Goal: Task Accomplishment & Management: Manage account settings

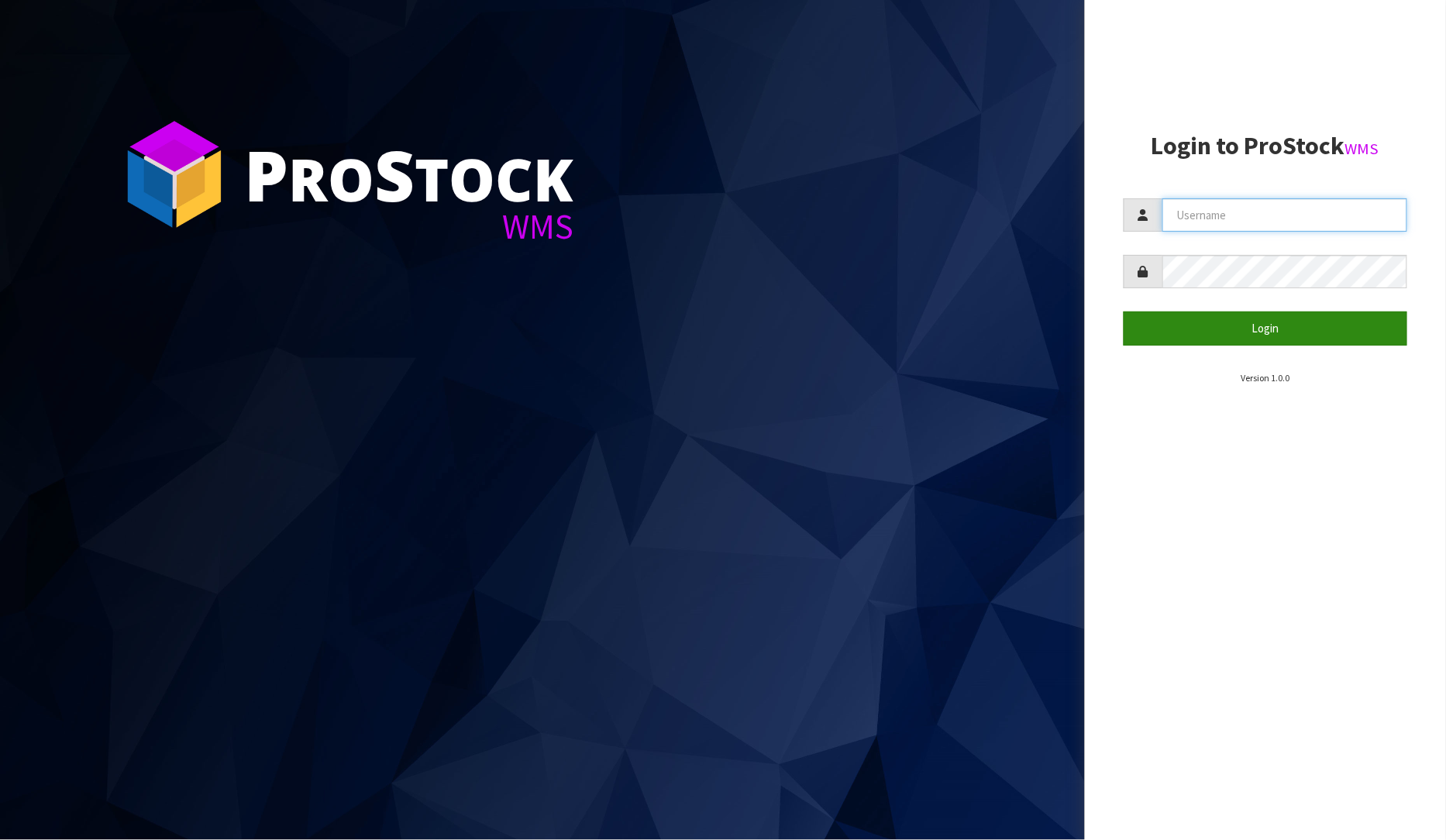
type input "PRABHNEET"
click at [1226, 323] on button "Login" at bounding box center [1266, 328] width 285 height 33
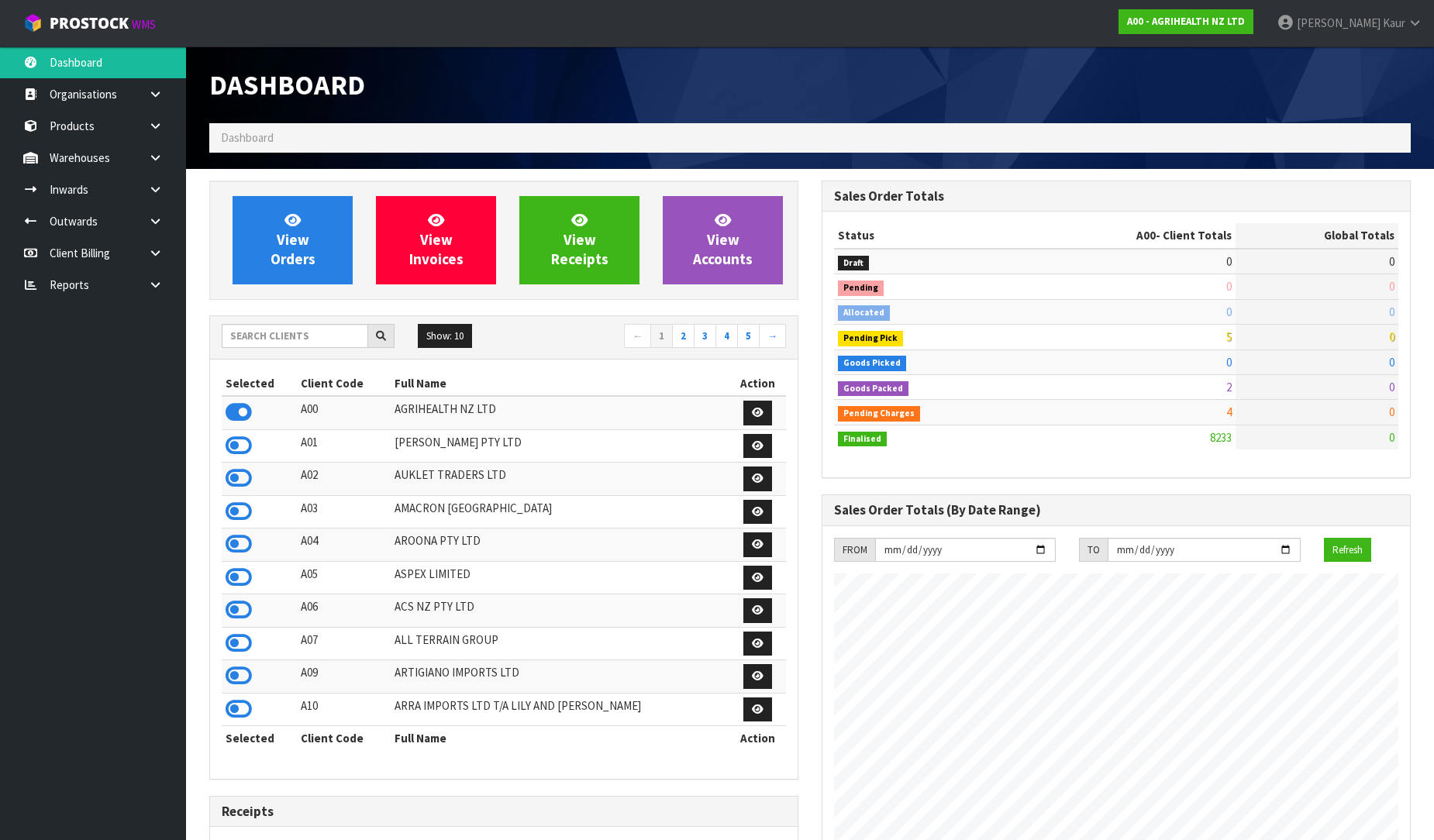
scroll to position [1174, 613]
click at [150, 287] on icon at bounding box center [155, 285] width 15 height 12
click at [127, 344] on link "CWL" at bounding box center [92, 349] width 186 height 31
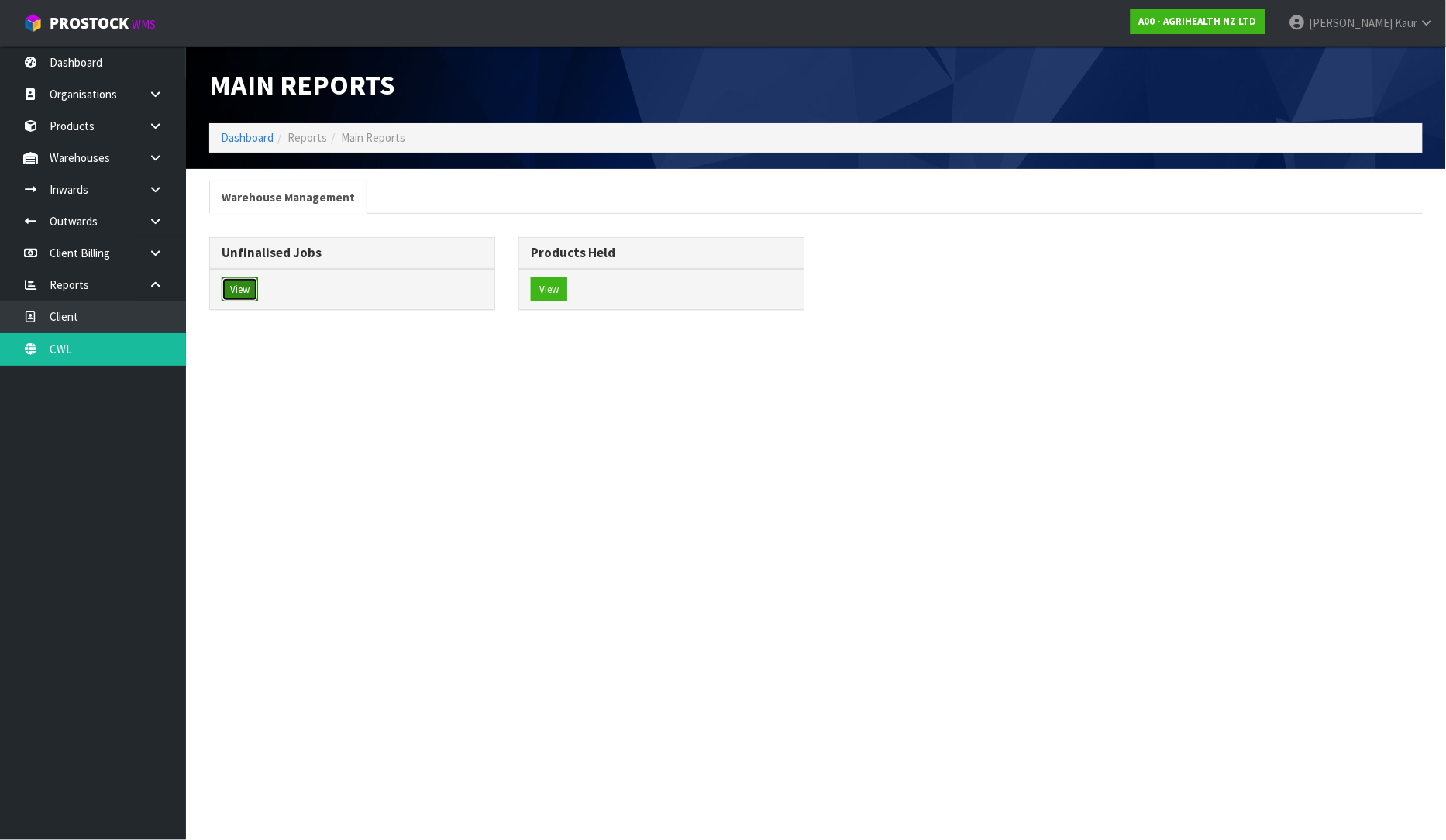
click at [247, 285] on button "View" at bounding box center [240, 290] width 36 height 25
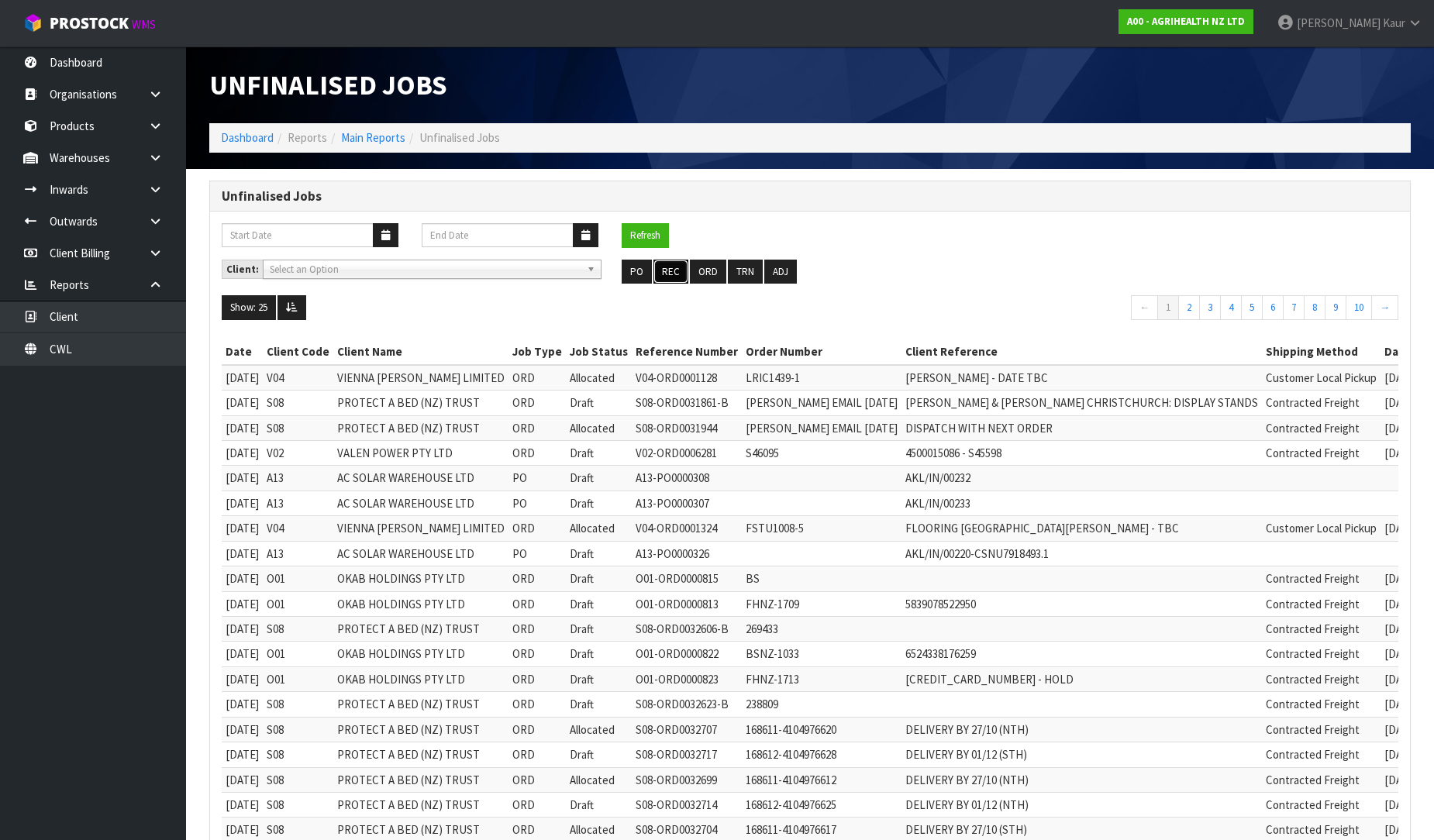
click at [673, 266] on button "REC" at bounding box center [671, 272] width 35 height 25
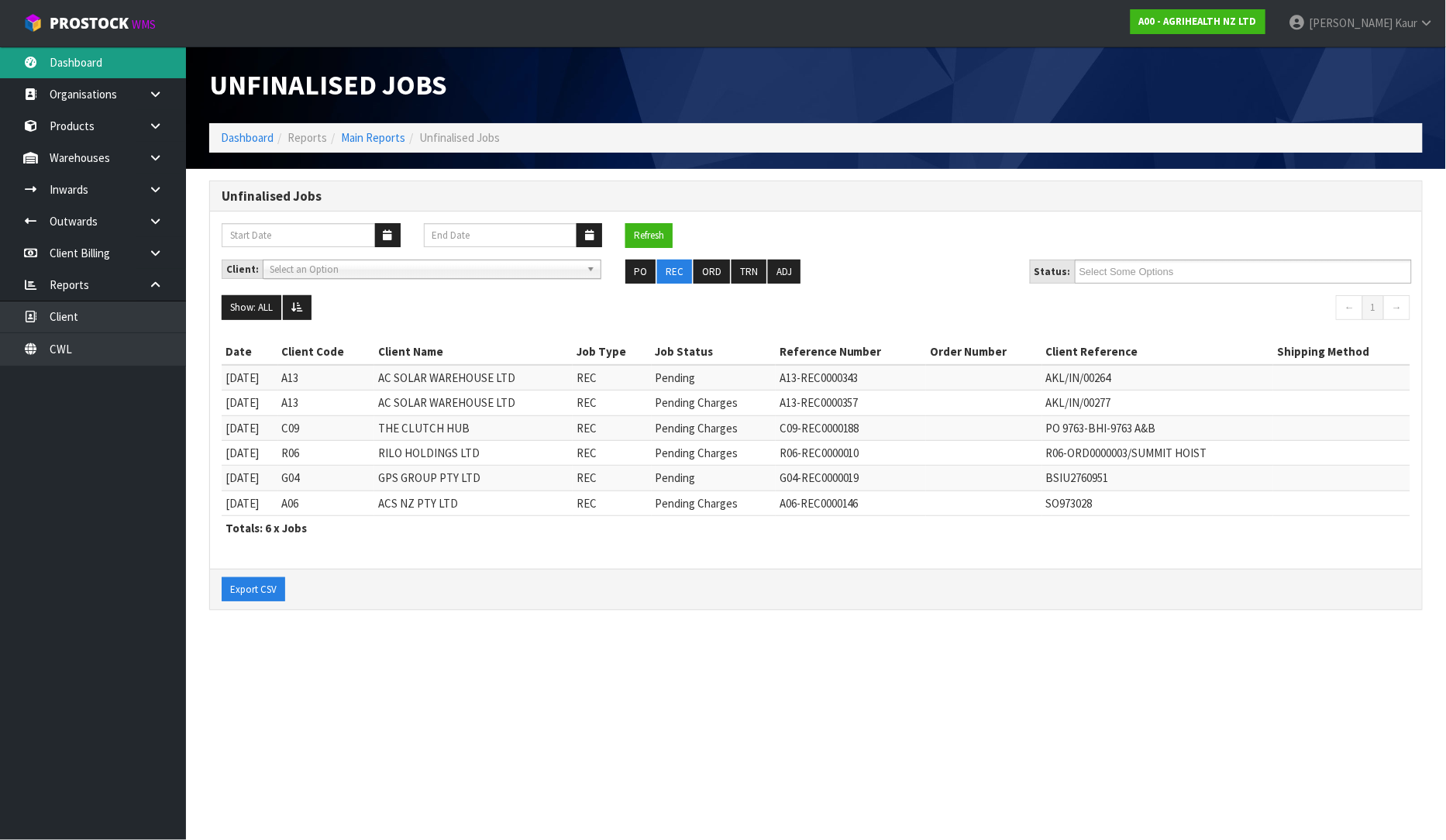
click at [107, 64] on link "Dashboard" at bounding box center [92, 62] width 186 height 31
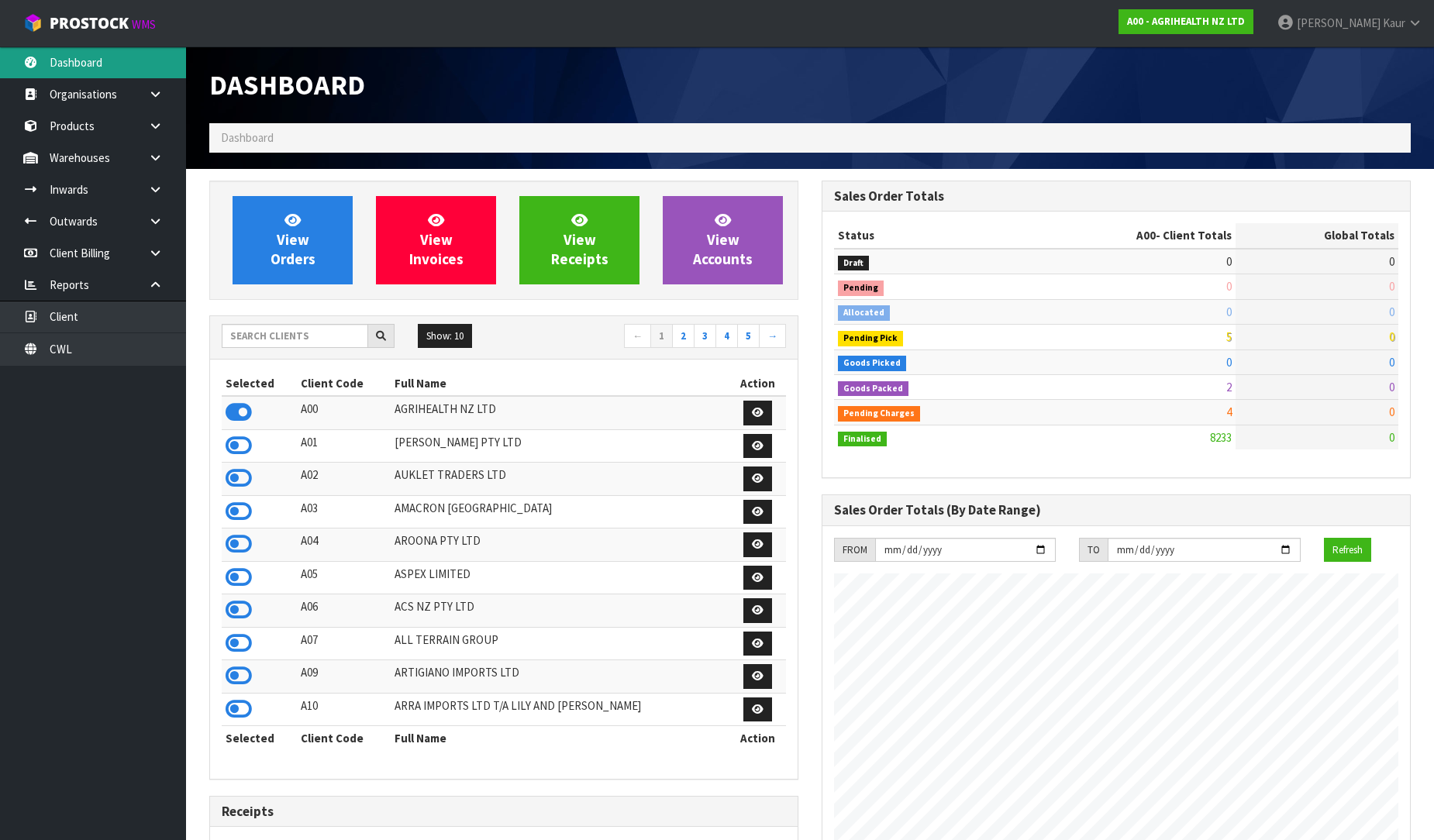
scroll to position [1174, 613]
click at [248, 342] on input "text" at bounding box center [295, 336] width 146 height 24
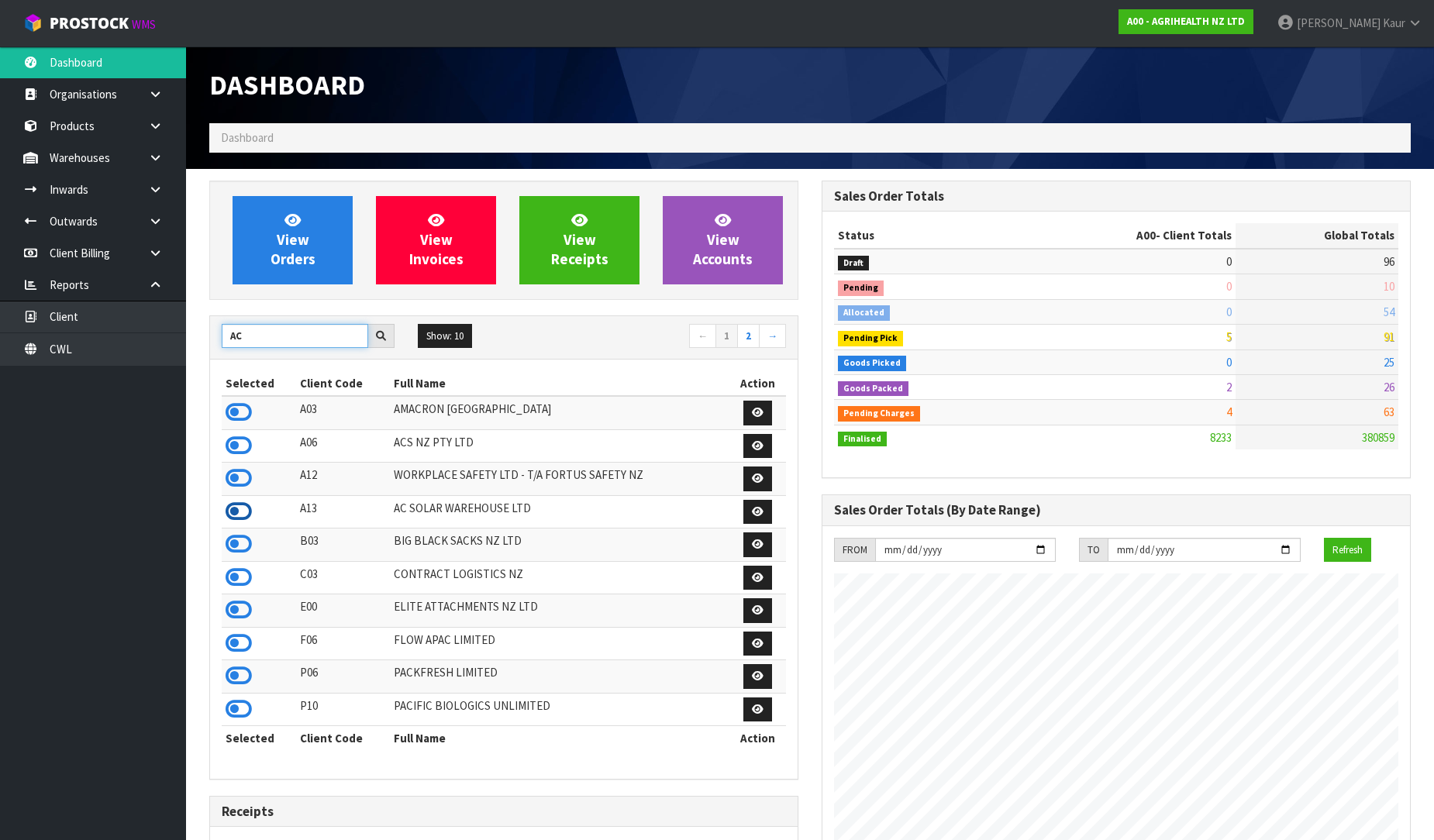
type input "AC"
click at [237, 519] on icon at bounding box center [239, 512] width 26 height 23
click at [150, 184] on icon at bounding box center [155, 190] width 15 height 12
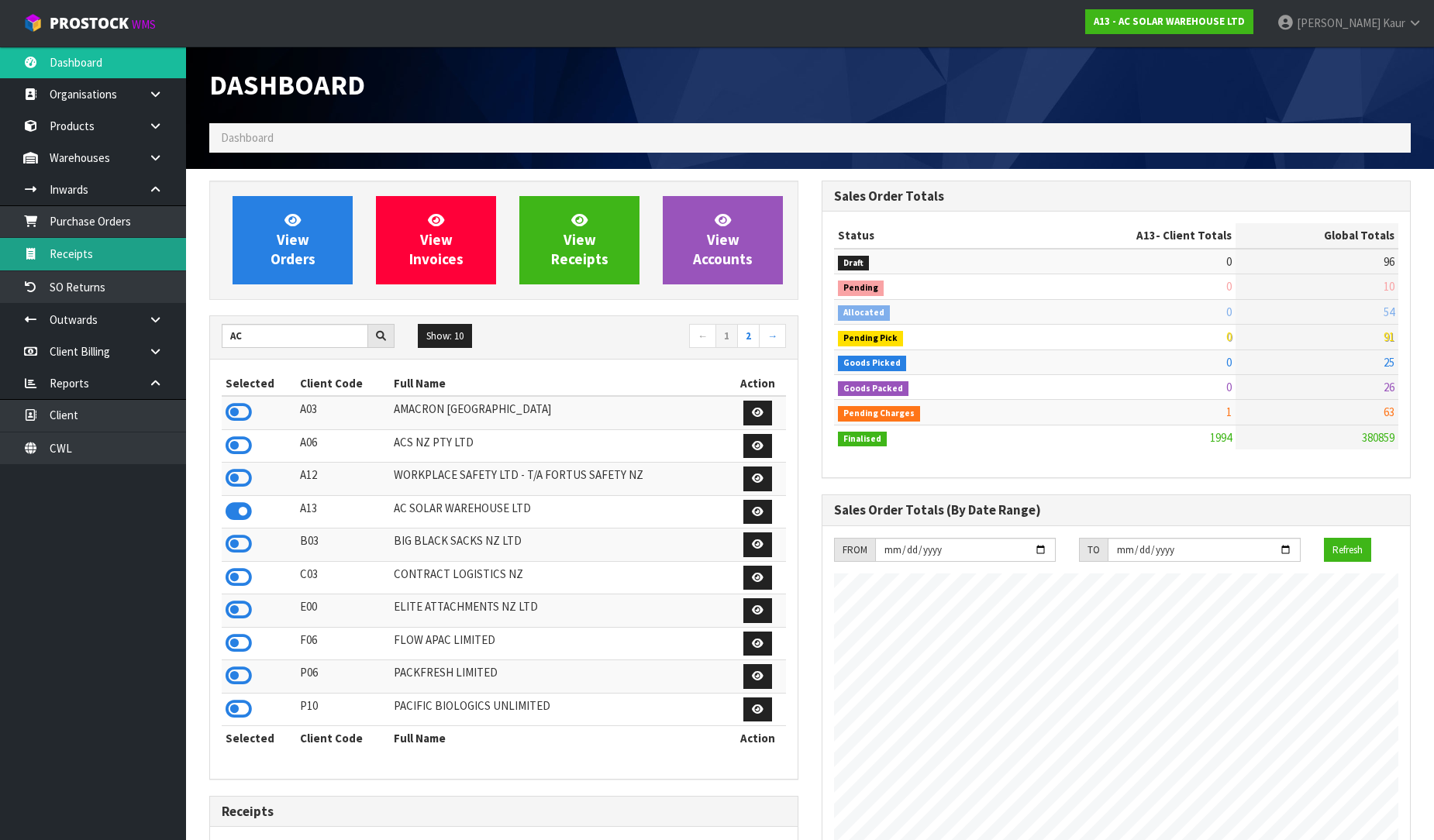
click at [115, 257] on link "Receipts" at bounding box center [92, 253] width 186 height 31
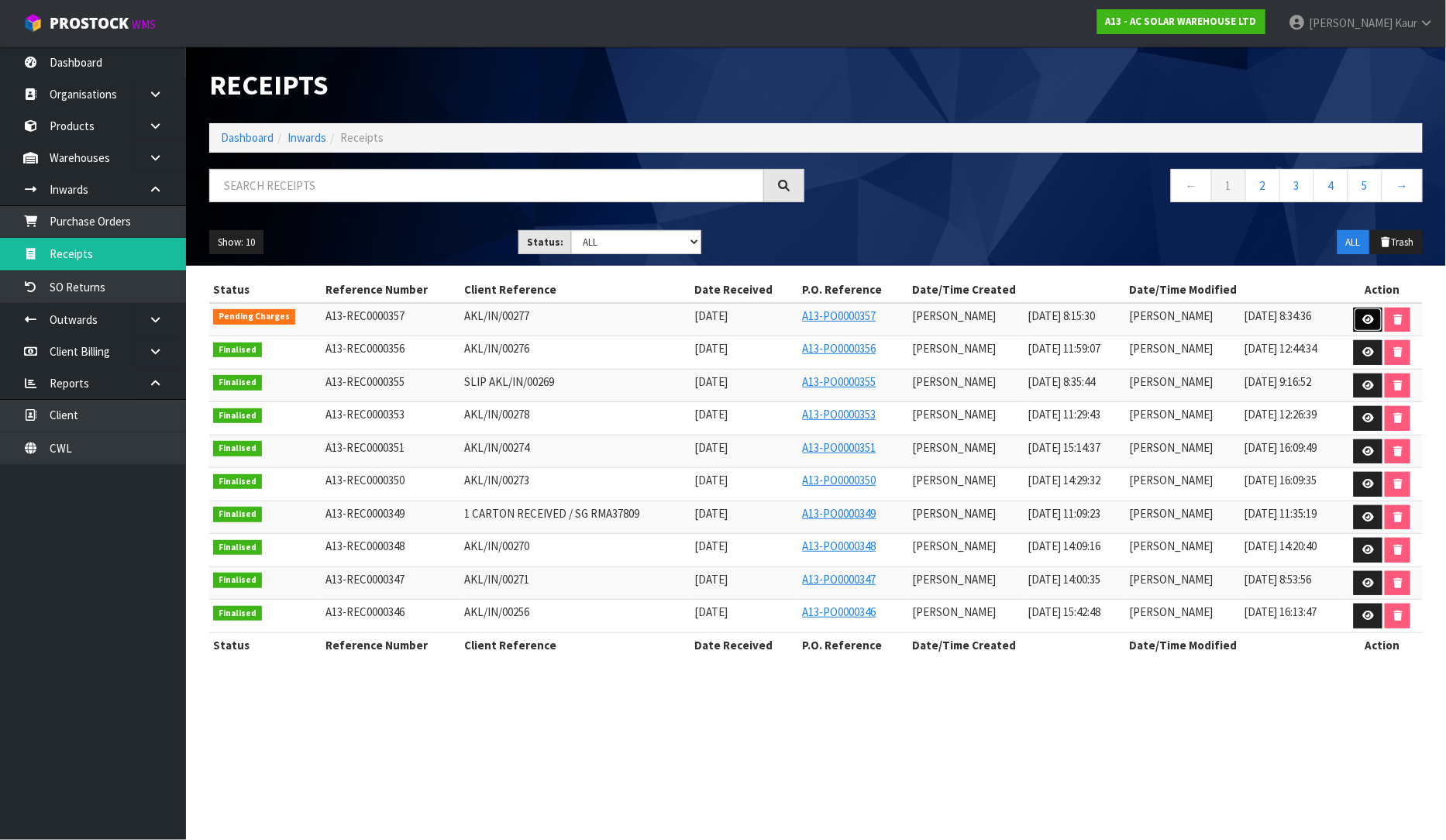
click at [1367, 312] on link at bounding box center [1368, 320] width 29 height 25
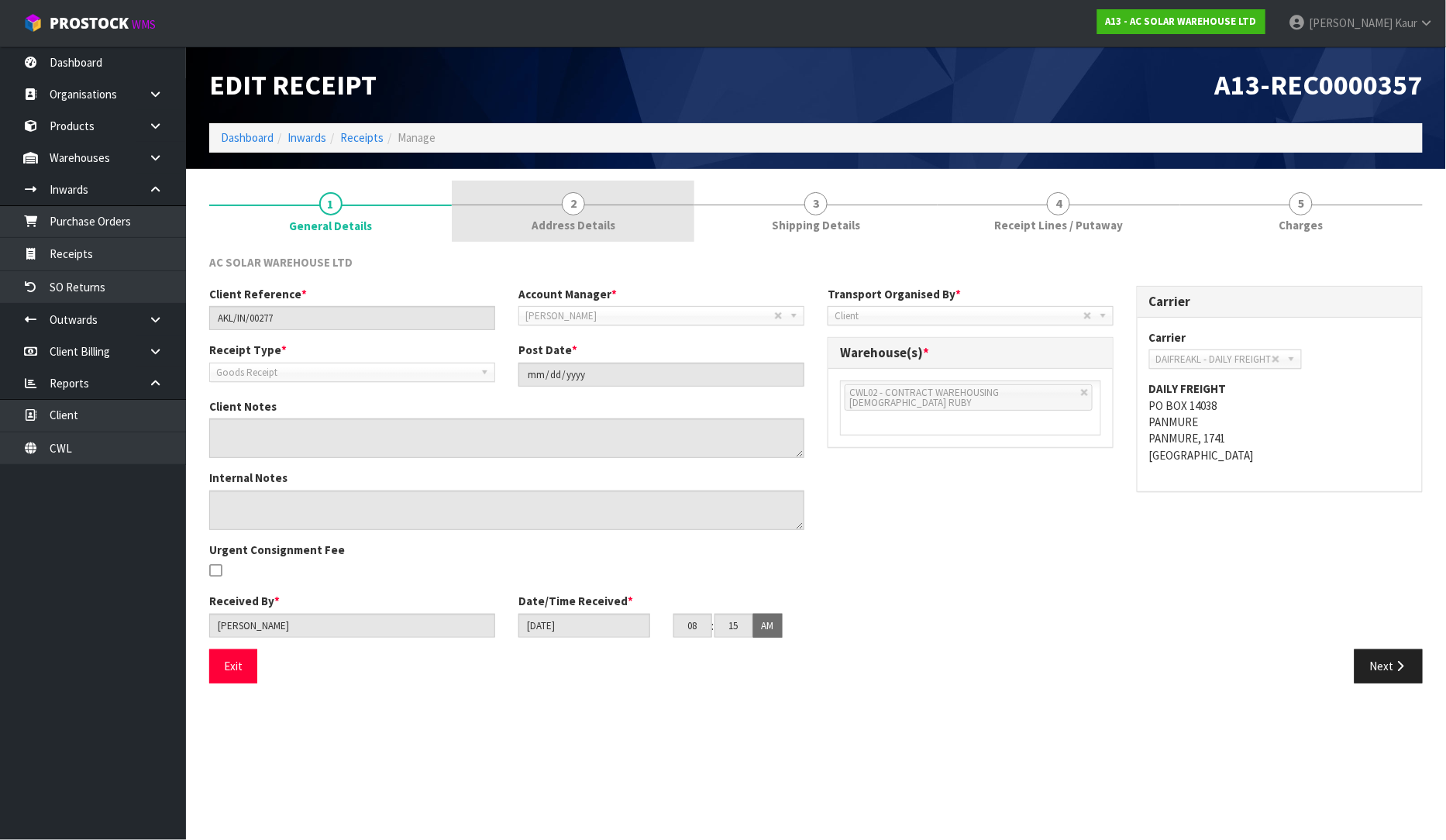
click at [605, 214] on link "2 Address Details" at bounding box center [573, 211] width 243 height 61
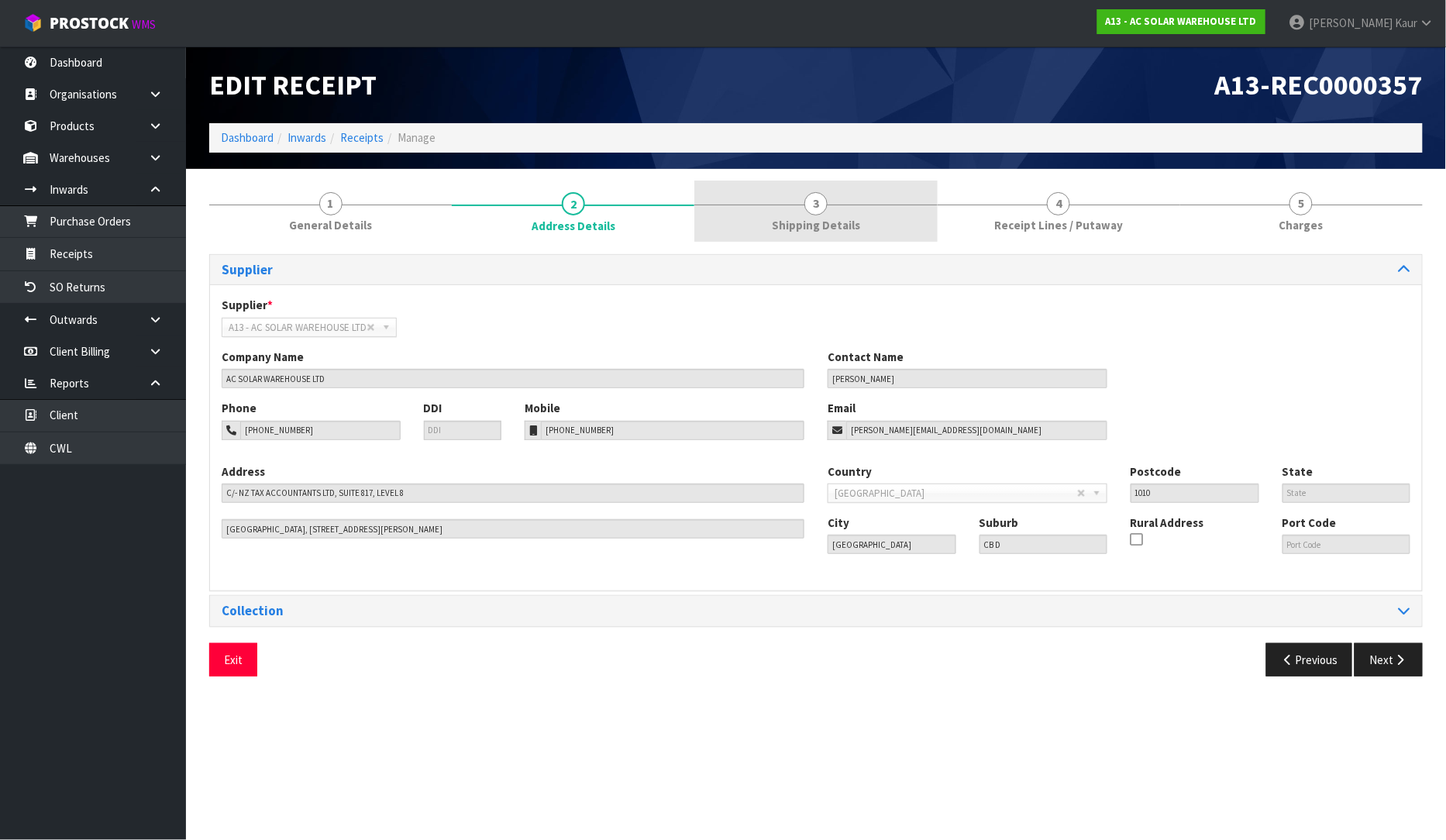
click at [848, 215] on link "3 Shipping Details" at bounding box center [815, 211] width 243 height 61
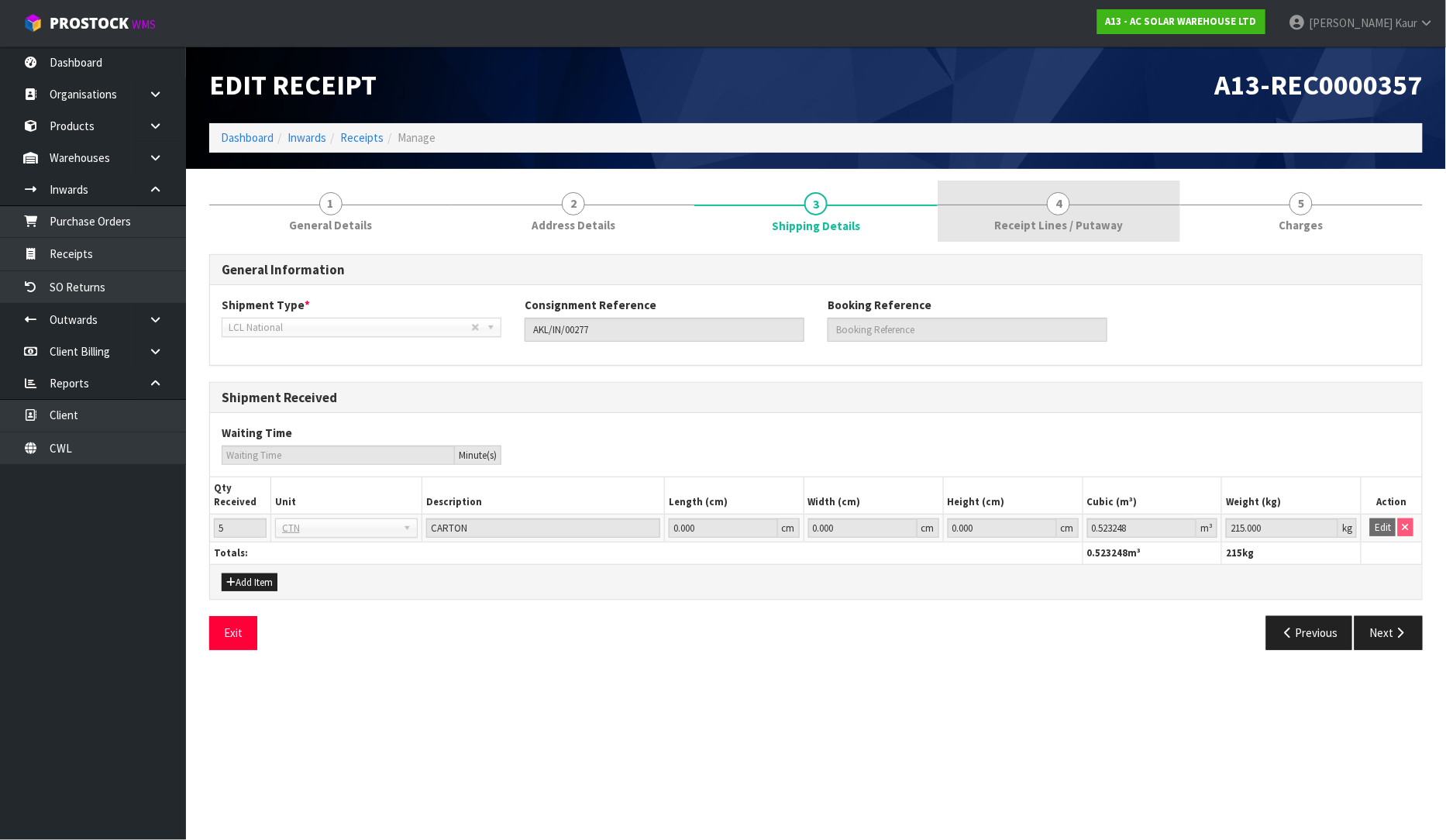
click at [1000, 219] on span "Receipt Lines / Putaway" at bounding box center [1059, 225] width 129 height 17
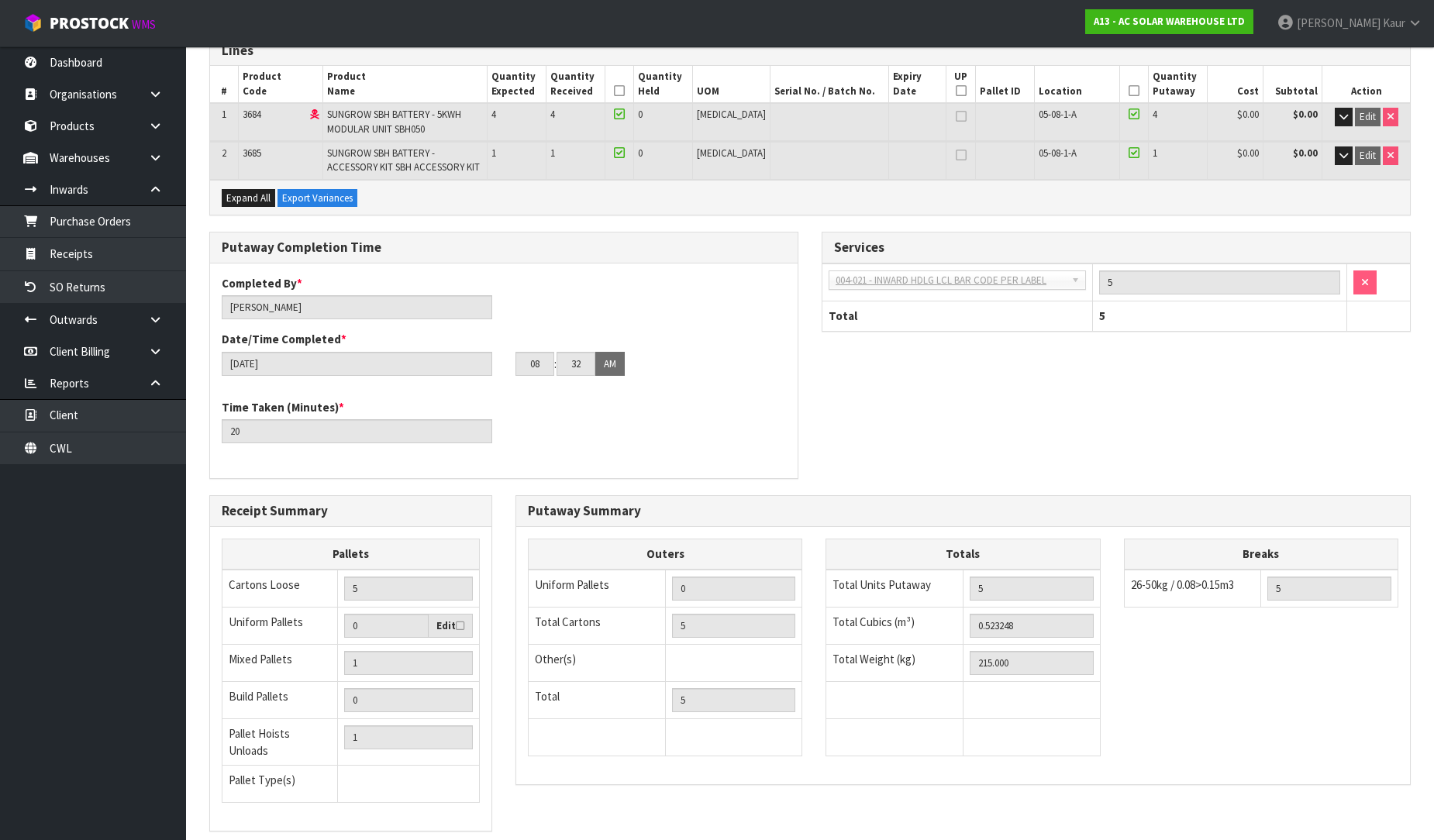
scroll to position [309, 0]
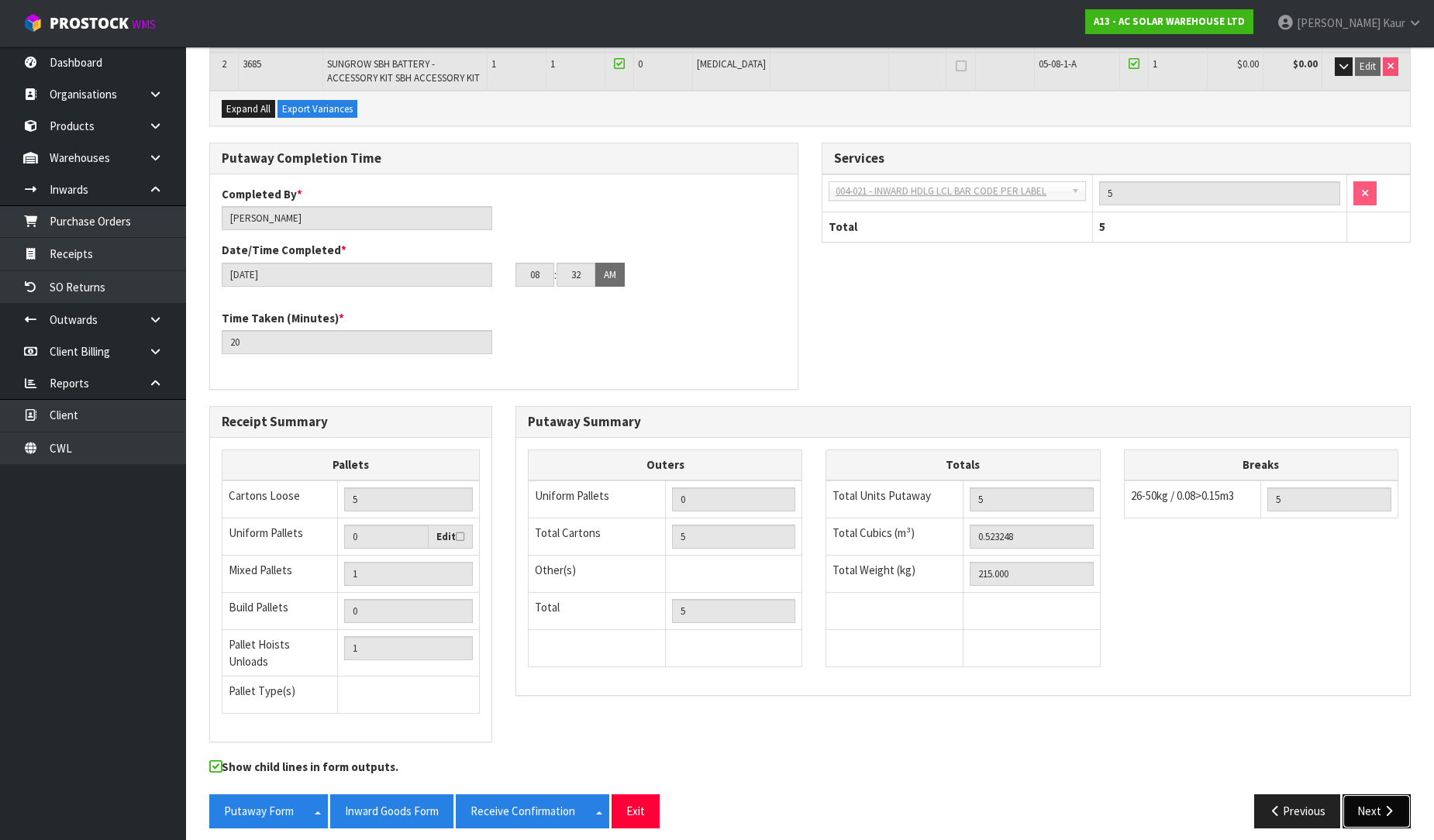
click at [1384, 805] on icon "button" at bounding box center [1389, 811] width 15 height 12
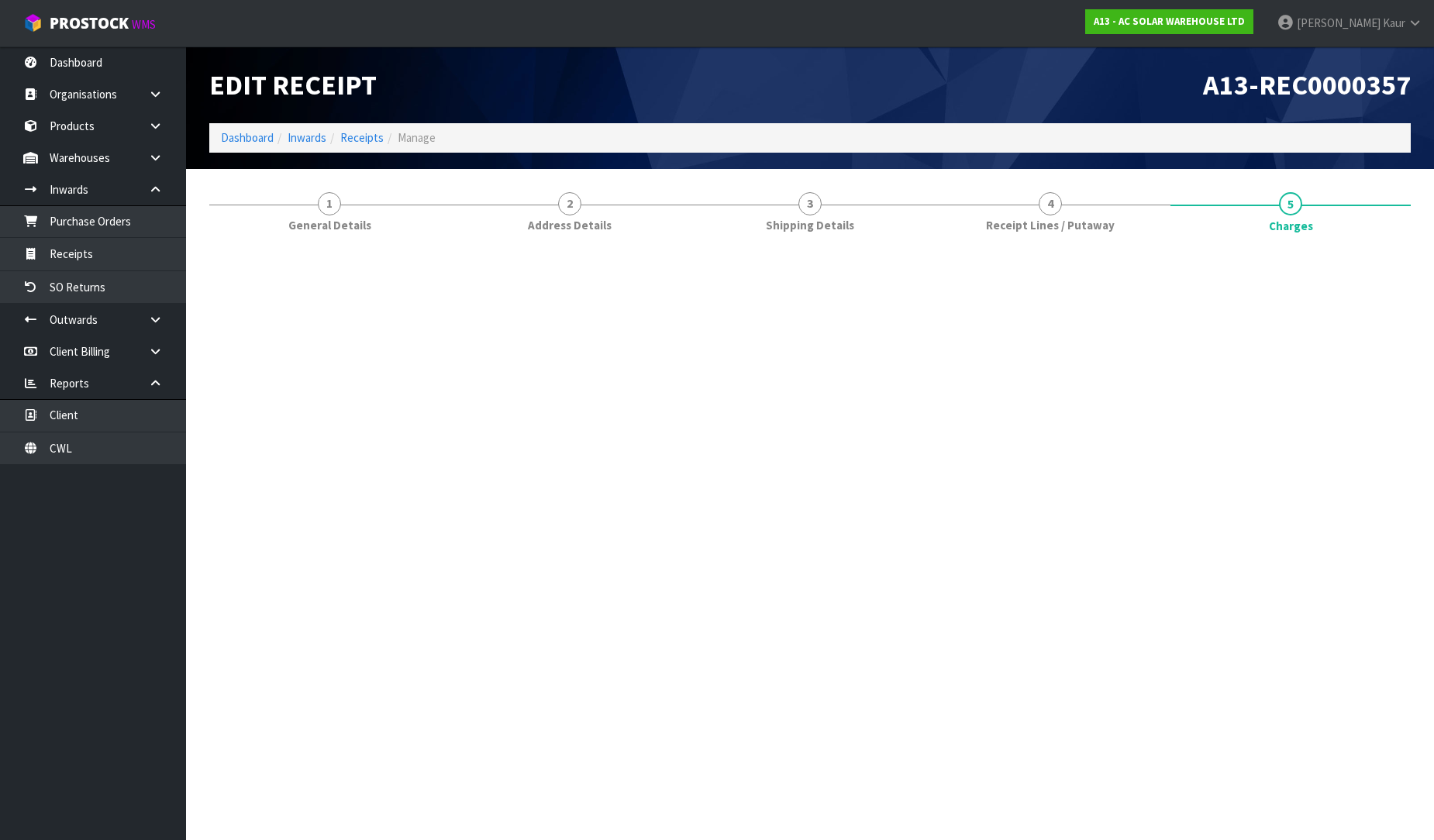
scroll to position [0, 0]
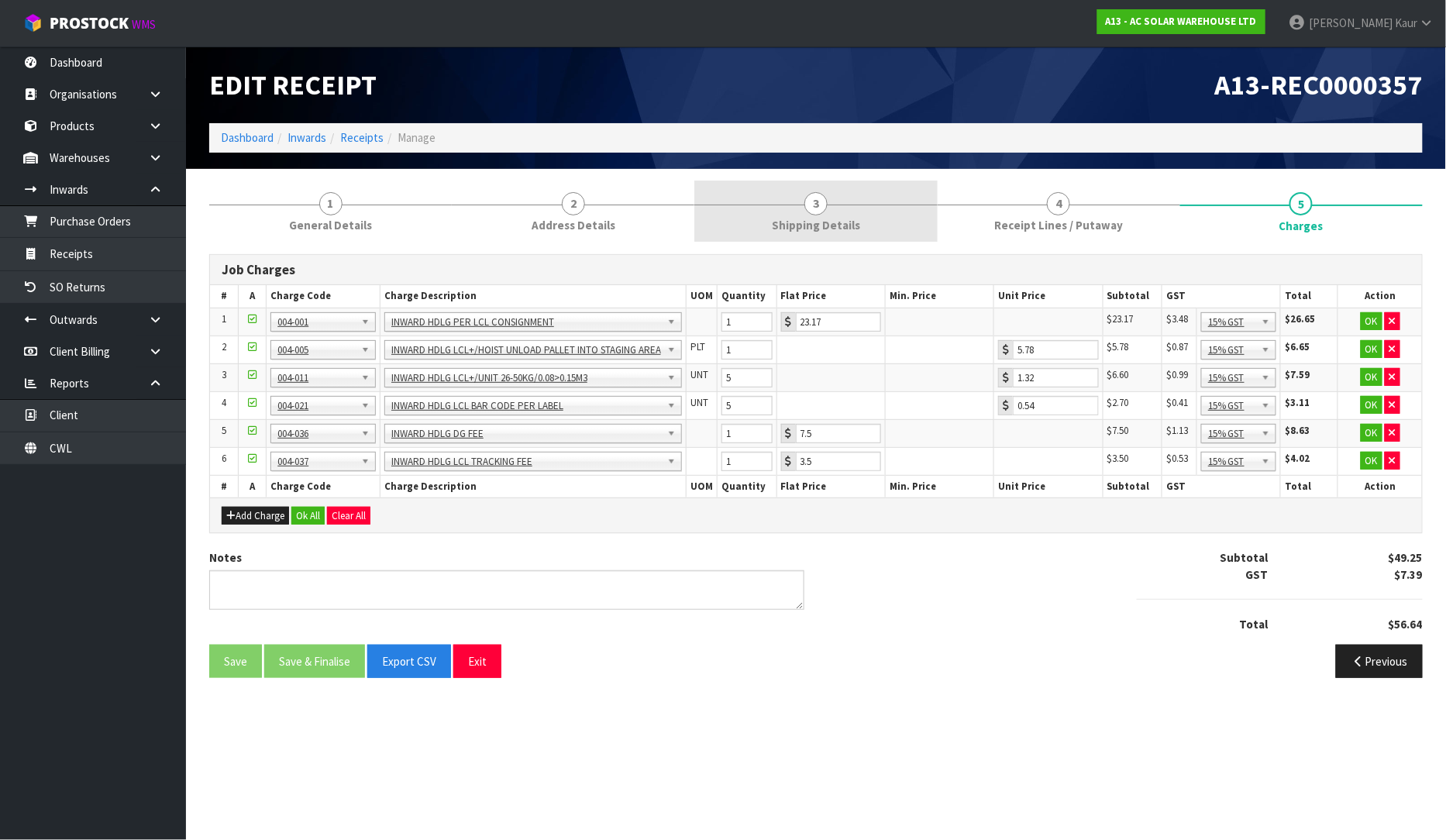
click at [823, 211] on span "3" at bounding box center [816, 204] width 23 height 23
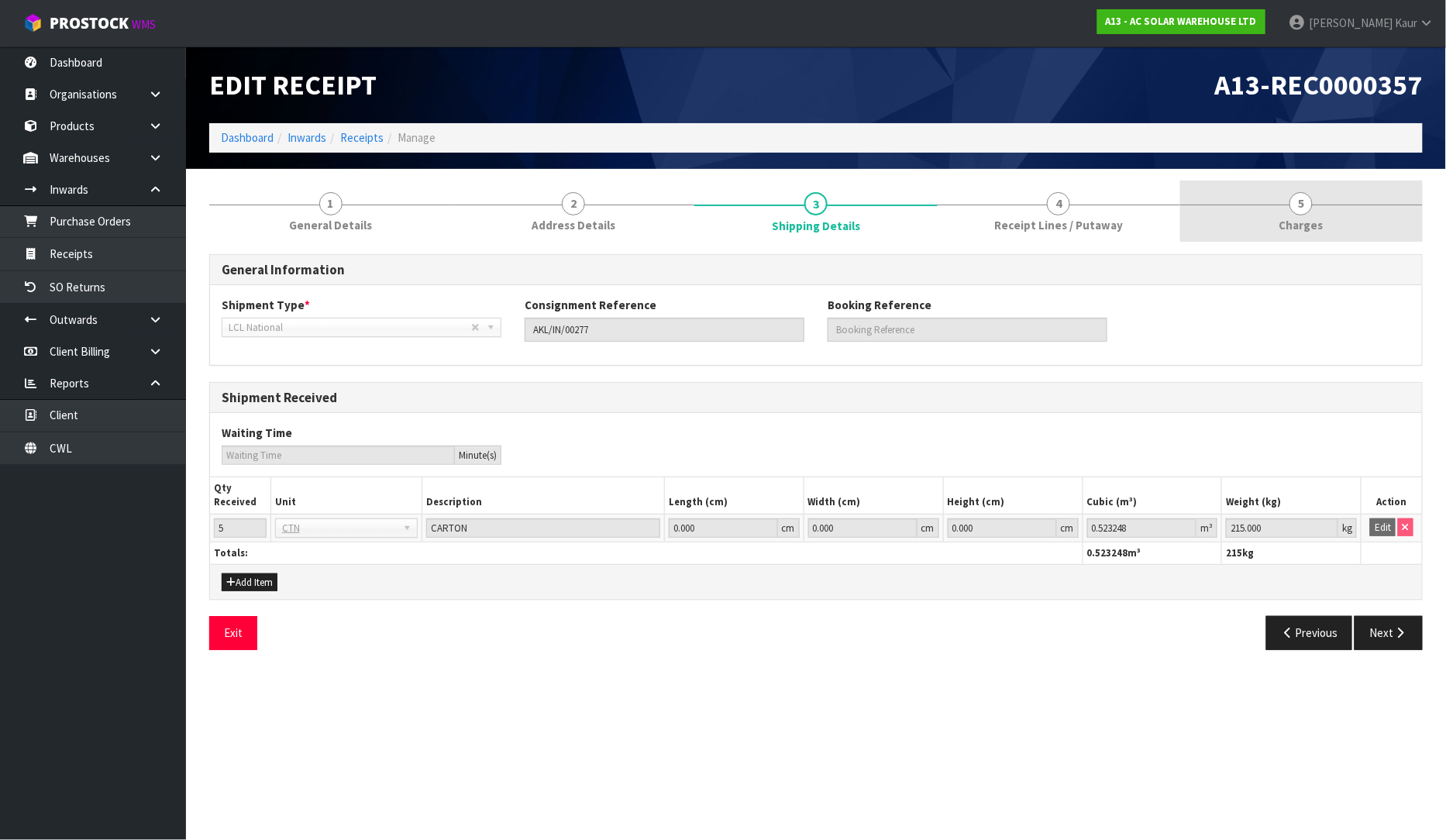
click at [1304, 210] on span "5" at bounding box center [1302, 204] width 23 height 23
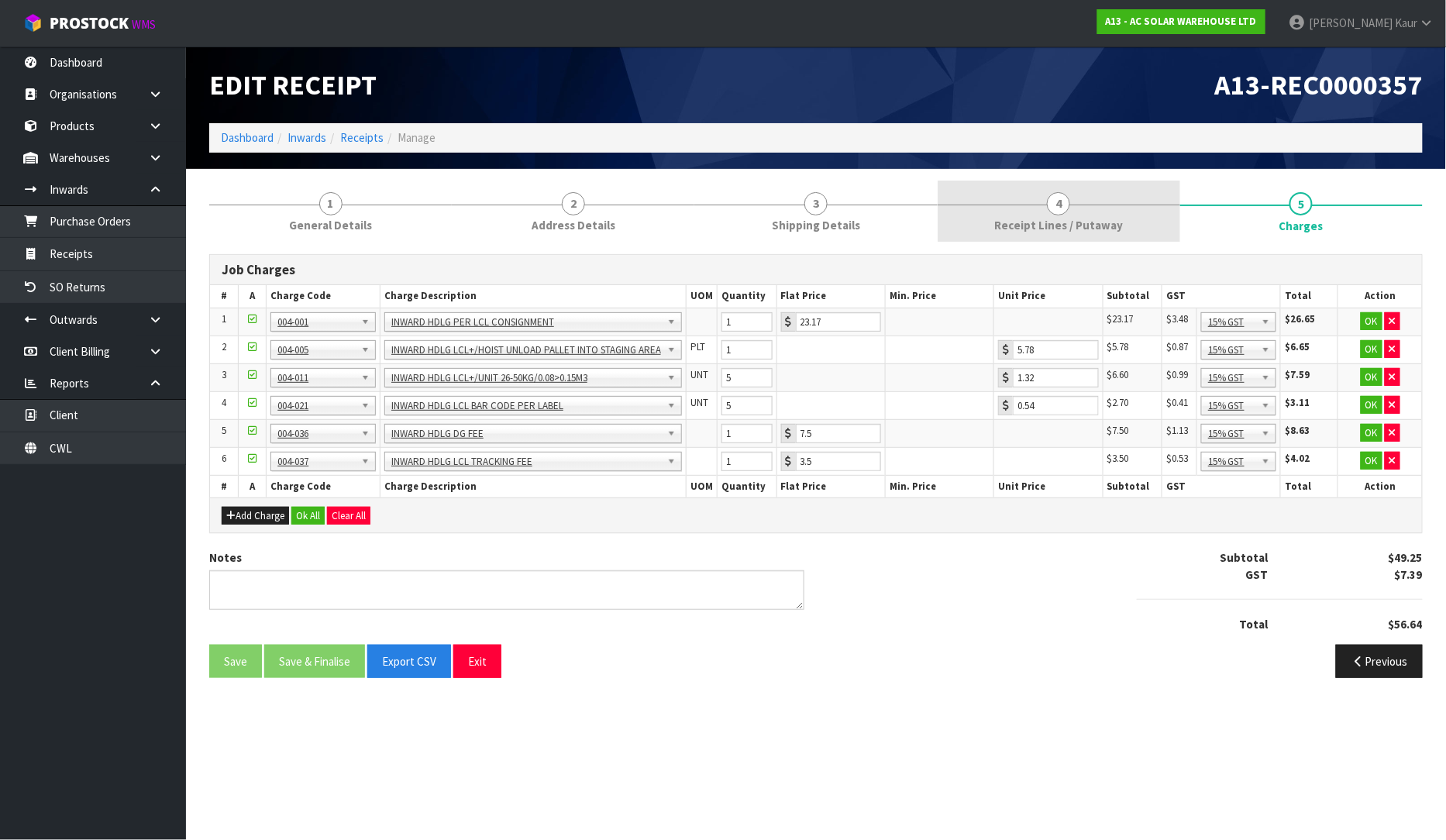
click at [1081, 235] on link "4 Receipt Lines / Putaway" at bounding box center [1059, 211] width 243 height 61
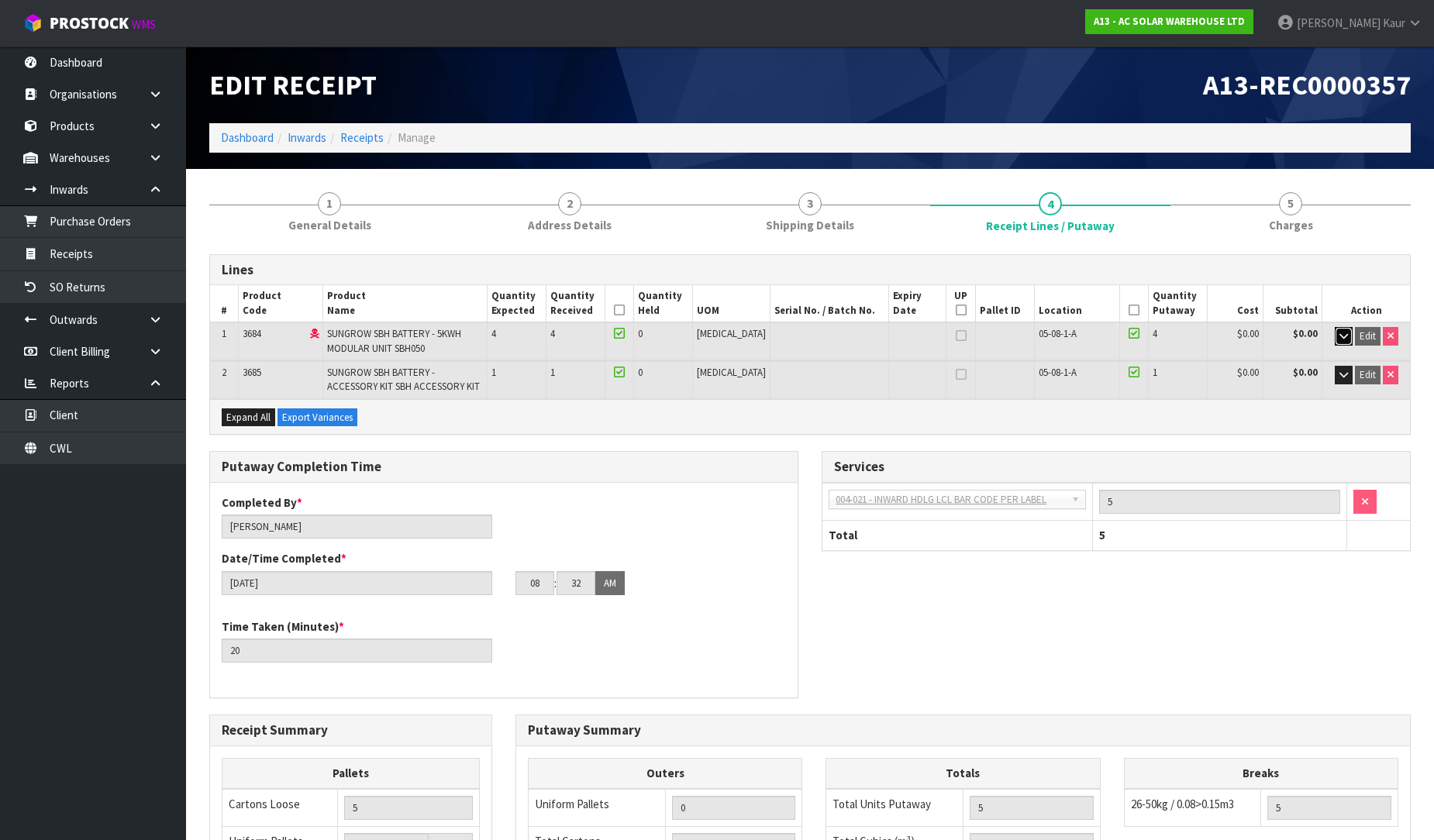
click at [1342, 335] on icon "button" at bounding box center [1344, 336] width 8 height 10
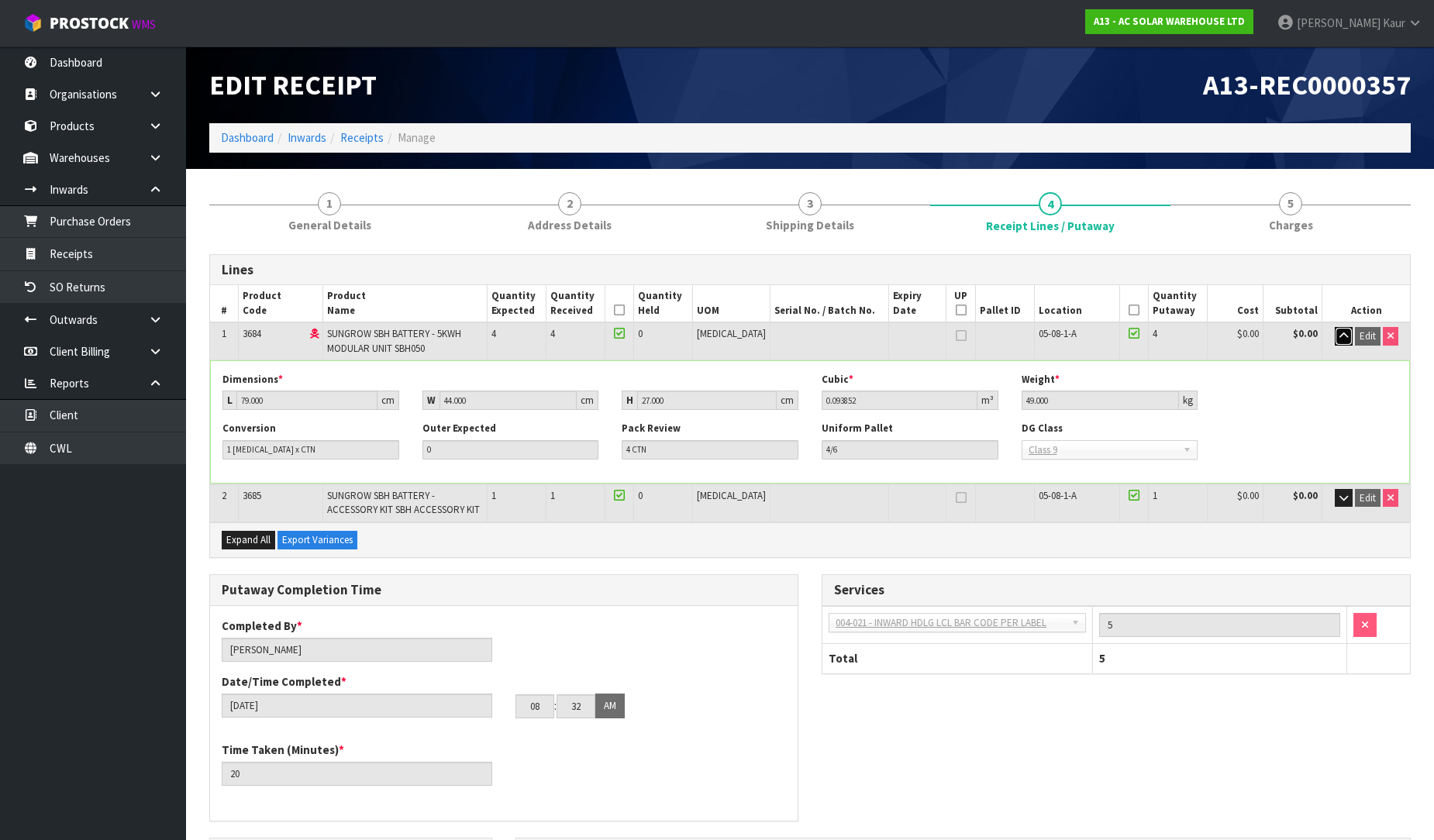
click at [1342, 335] on icon "button" at bounding box center [1344, 336] width 8 height 10
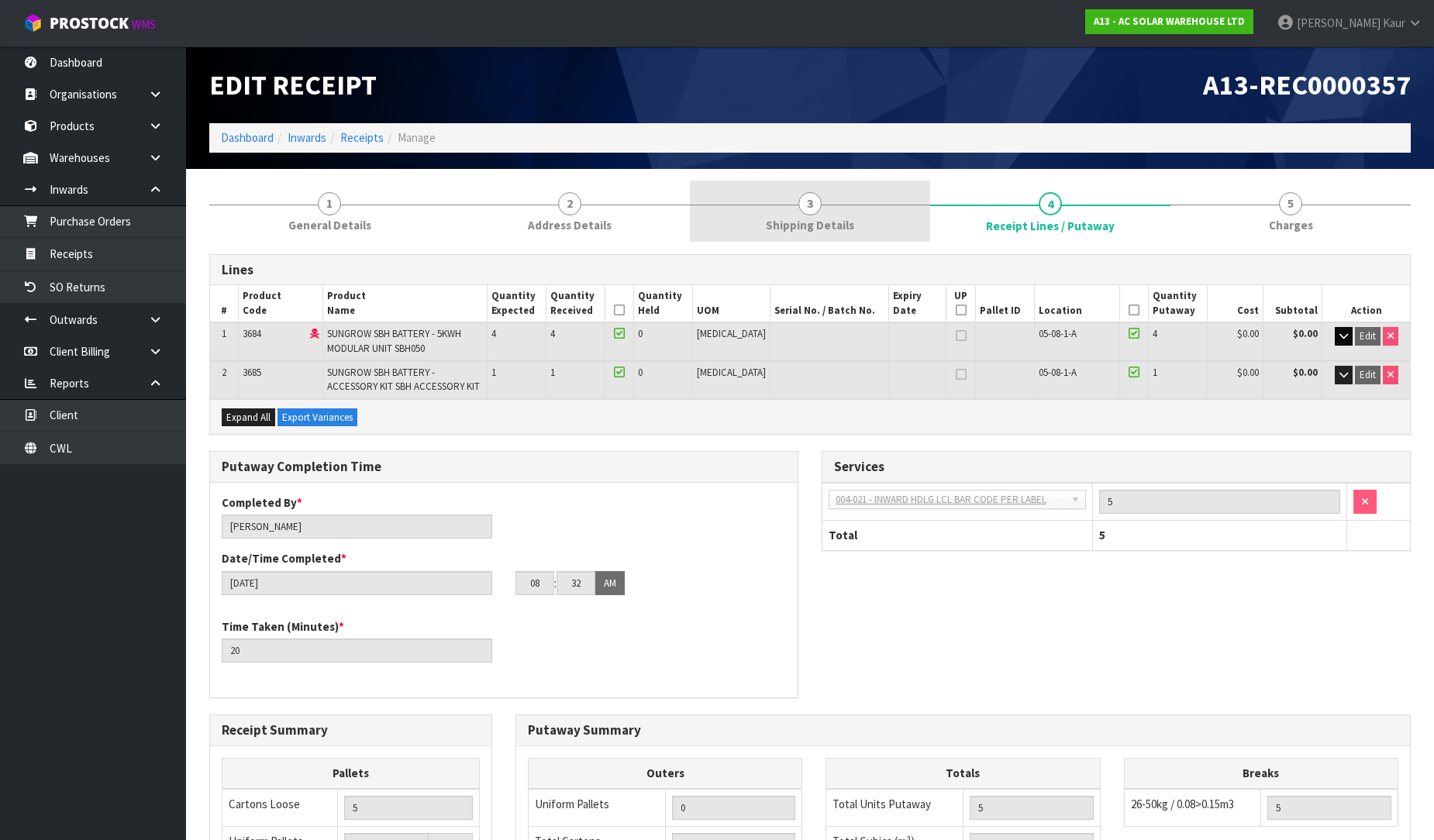
click at [816, 238] on link "3 Shipping Details" at bounding box center [810, 211] width 240 height 61
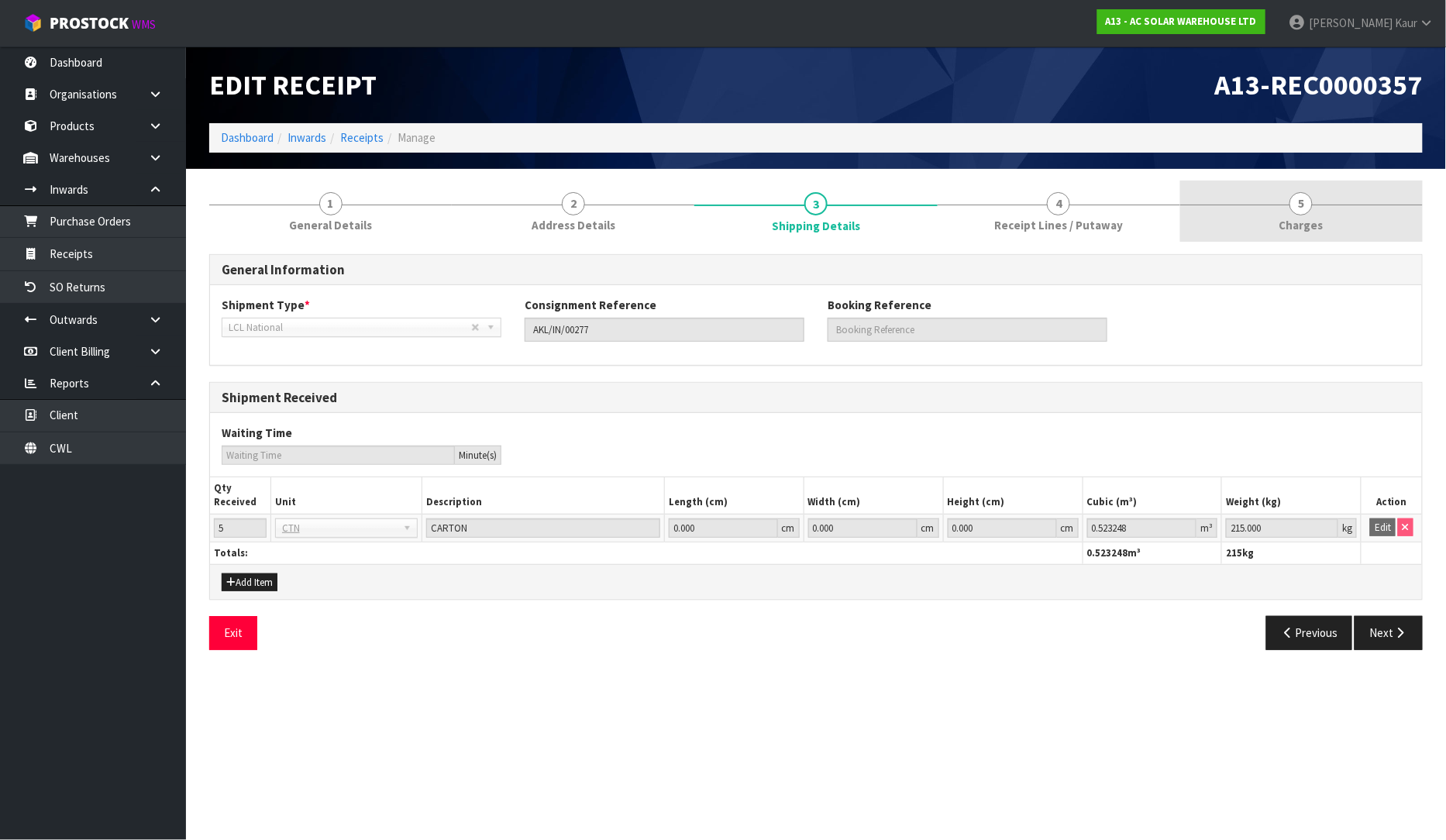
click at [1315, 207] on link "5 [GEOGRAPHIC_DATA]" at bounding box center [1302, 211] width 243 height 61
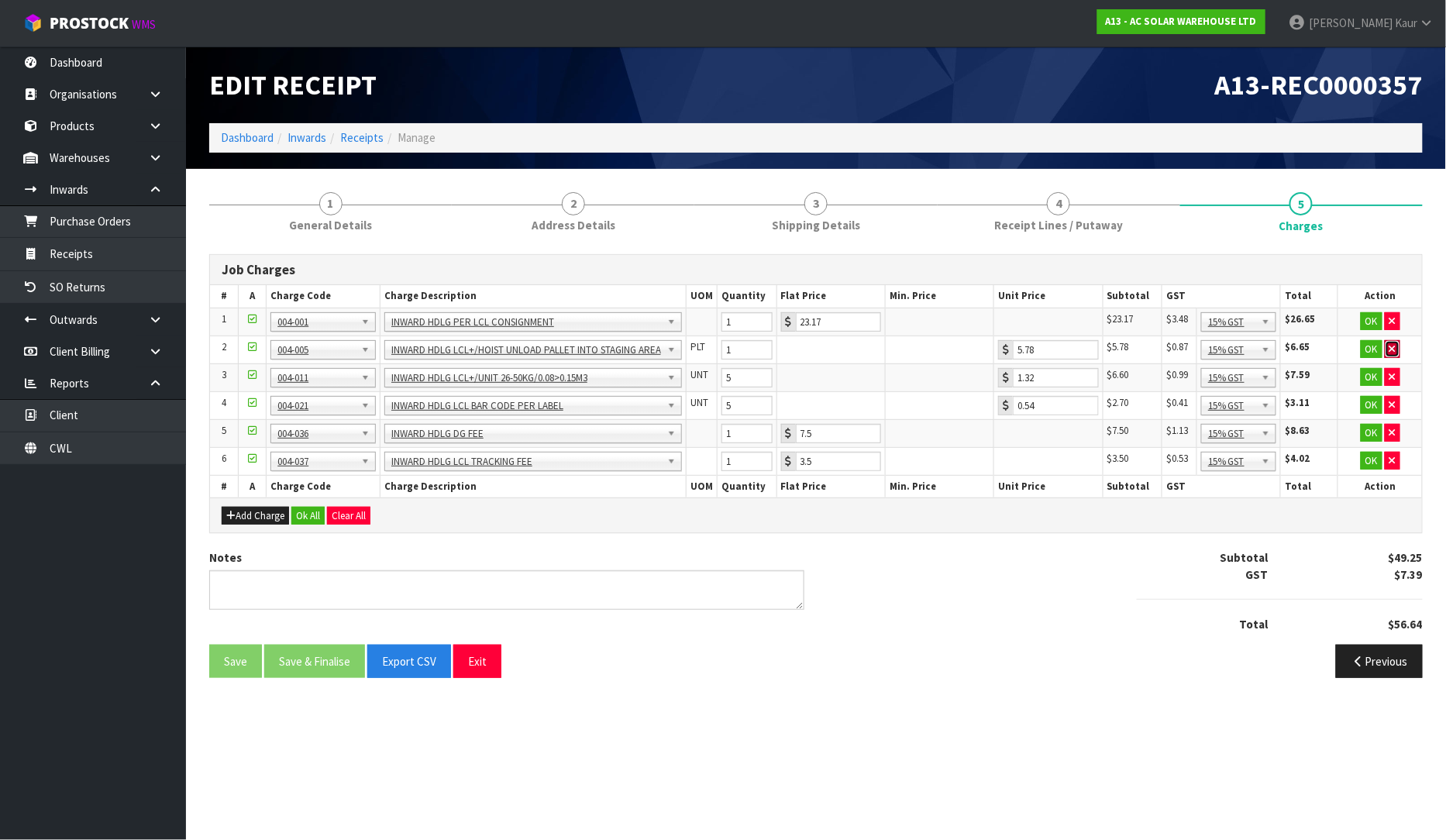
click at [1393, 340] on button "button" at bounding box center [1392, 349] width 16 height 19
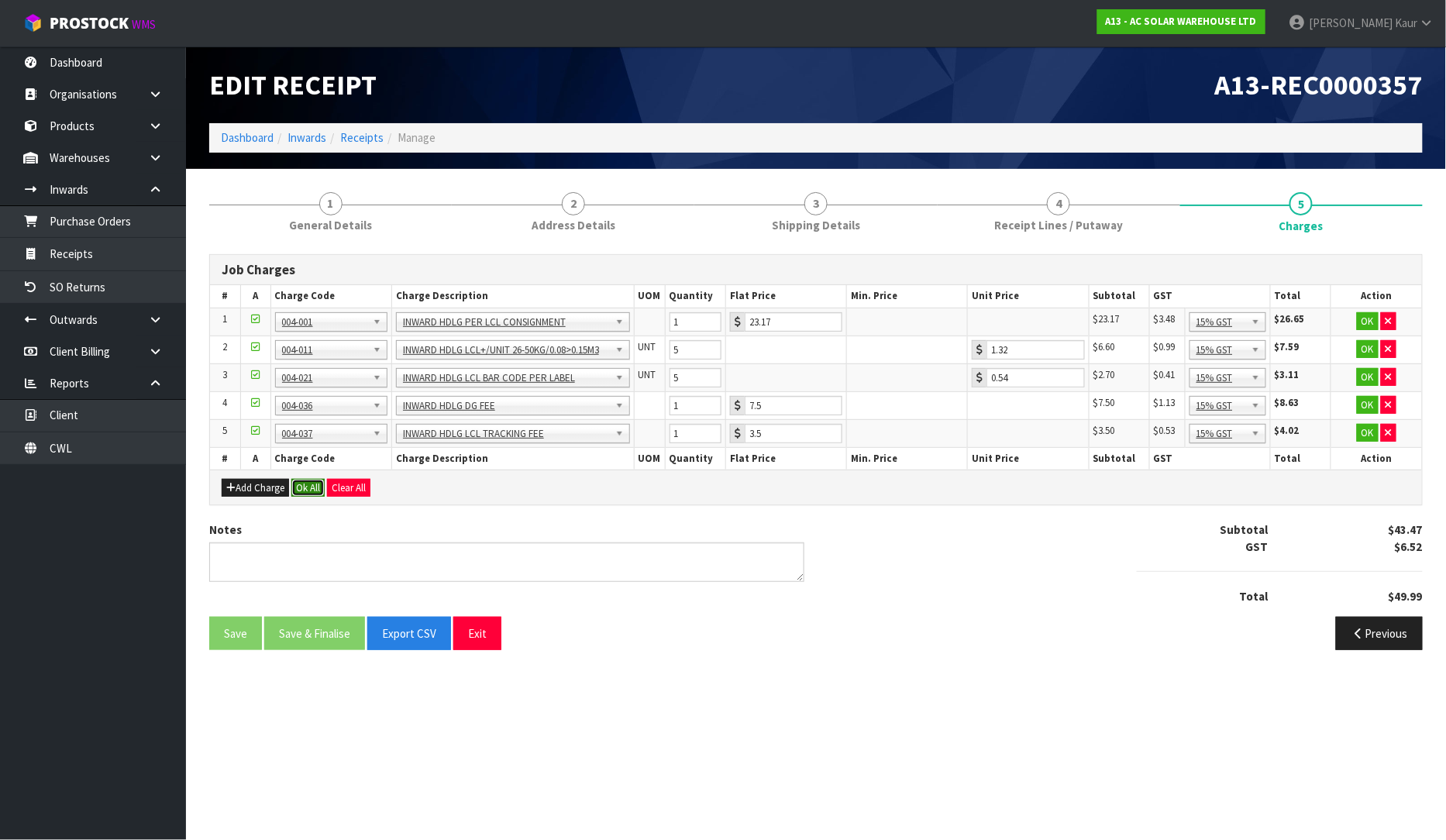
click at [312, 488] on button "Ok All" at bounding box center [308, 488] width 33 height 19
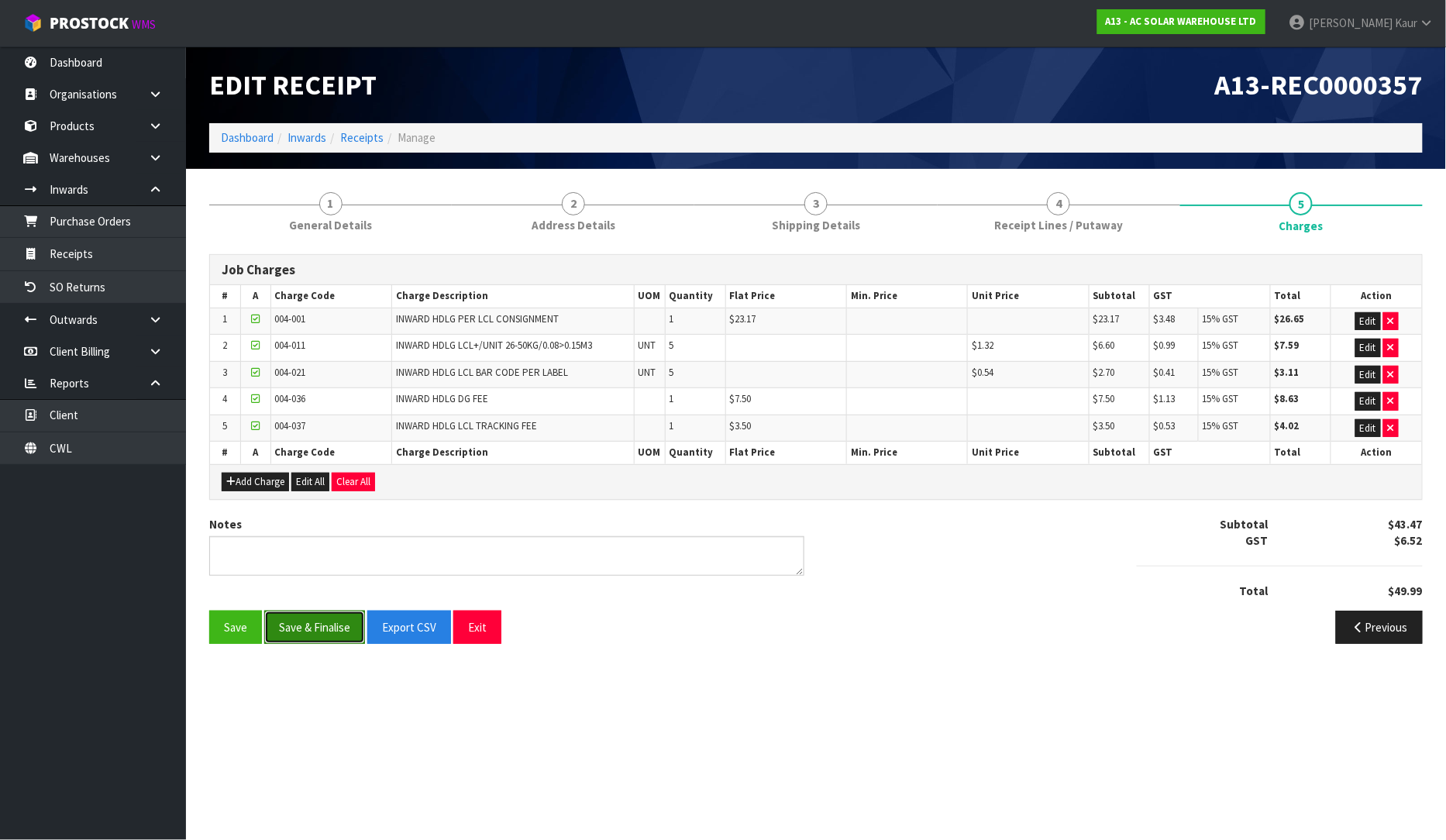
click at [309, 626] on button "Save & Finalise" at bounding box center [314, 627] width 101 height 33
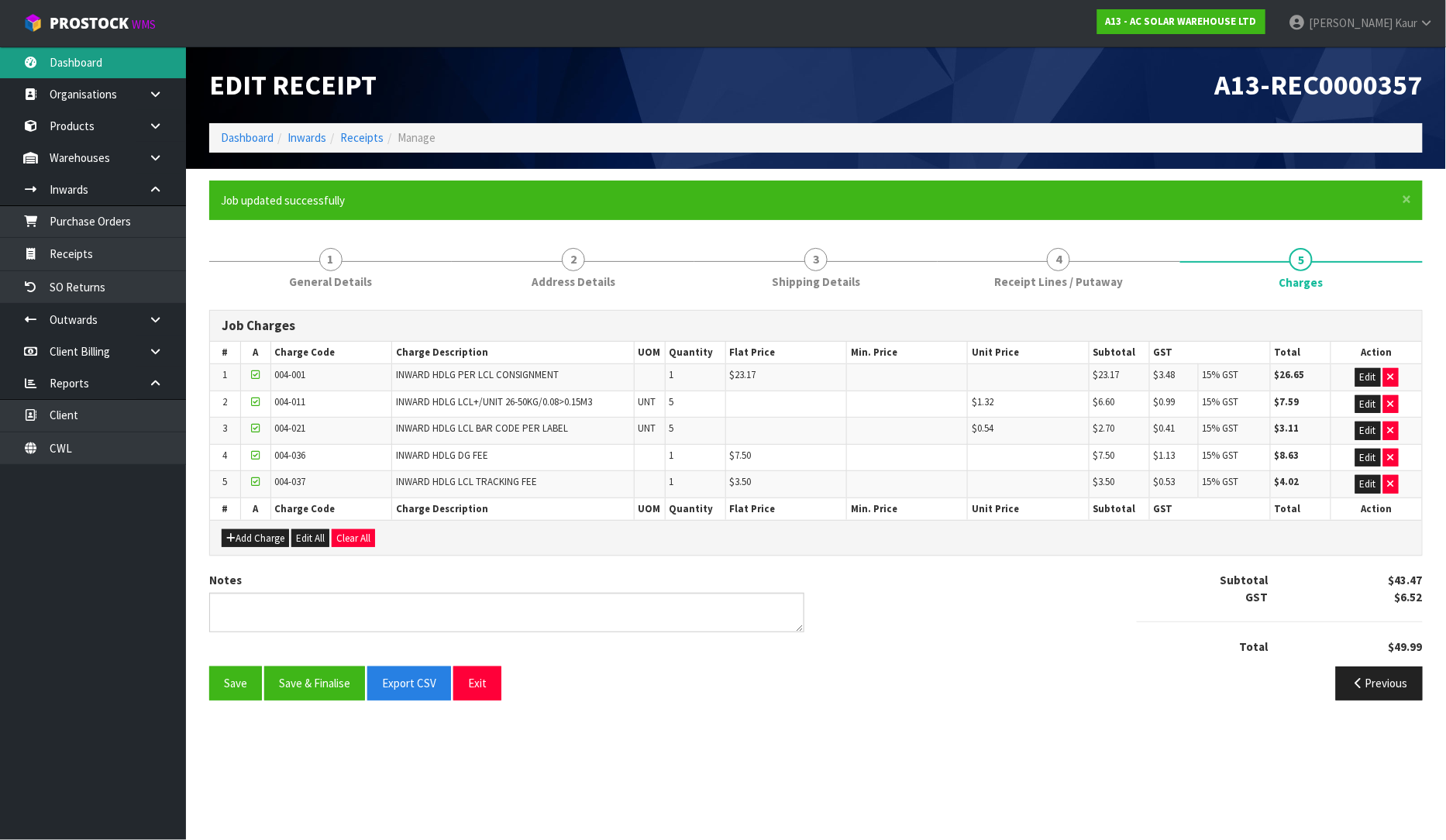
drag, startPoint x: 106, startPoint y: 53, endPoint x: 115, endPoint y: 58, distance: 10.3
click at [104, 53] on link "Dashboard" at bounding box center [92, 62] width 186 height 31
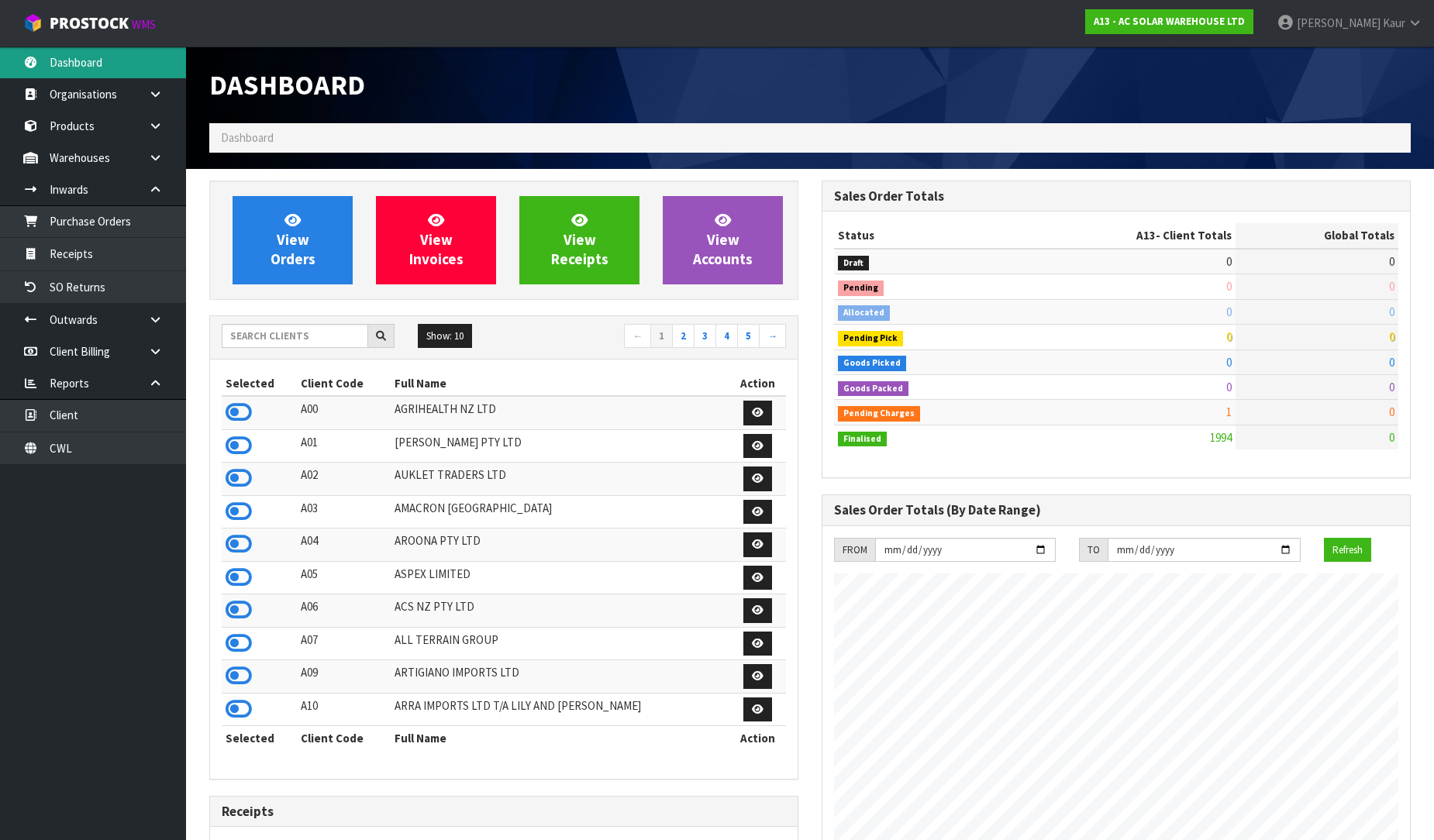
scroll to position [1258, 613]
click at [242, 343] on input "text" at bounding box center [295, 336] width 146 height 24
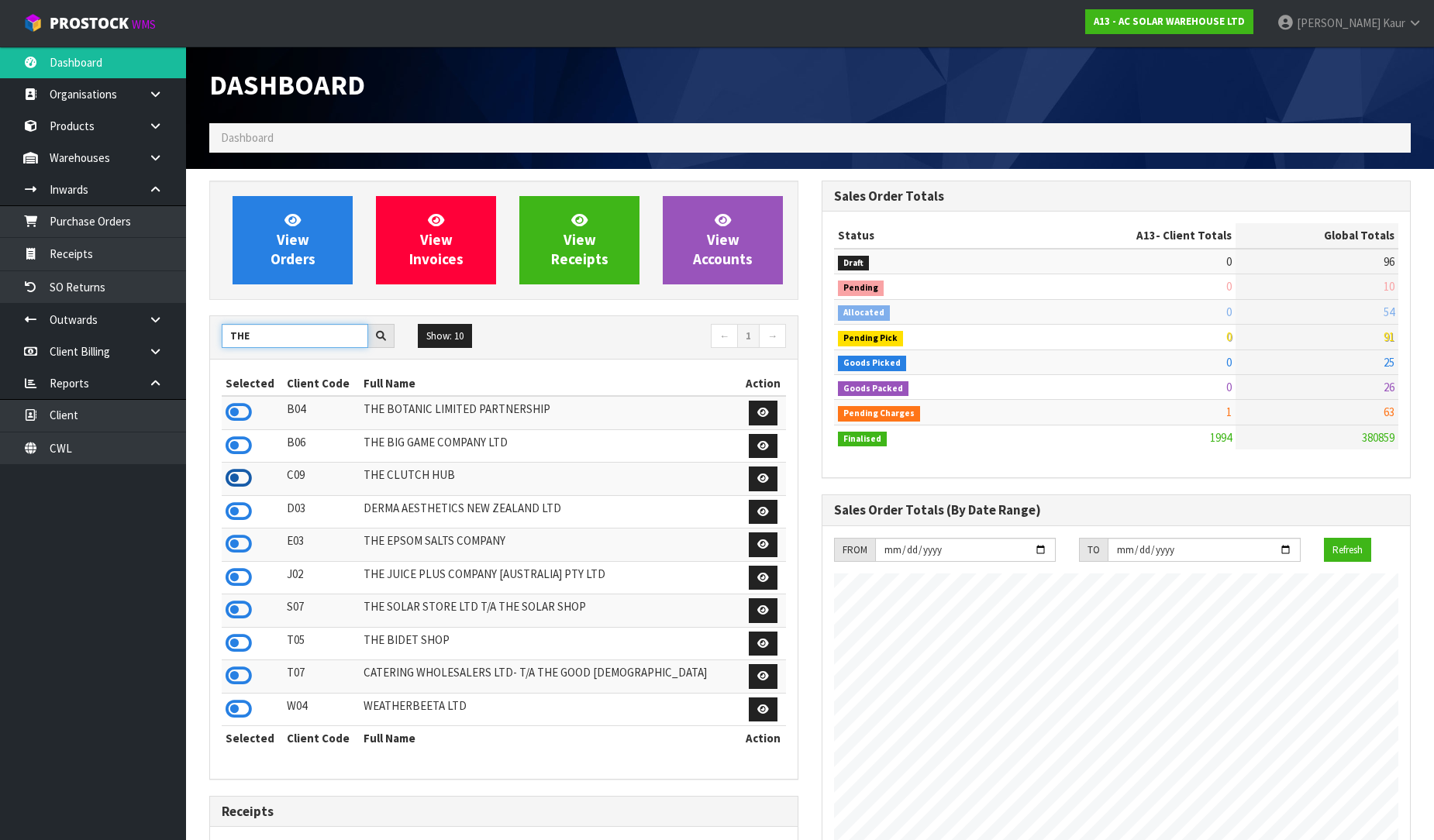
type input "THE"
click at [236, 489] on icon at bounding box center [239, 478] width 26 height 23
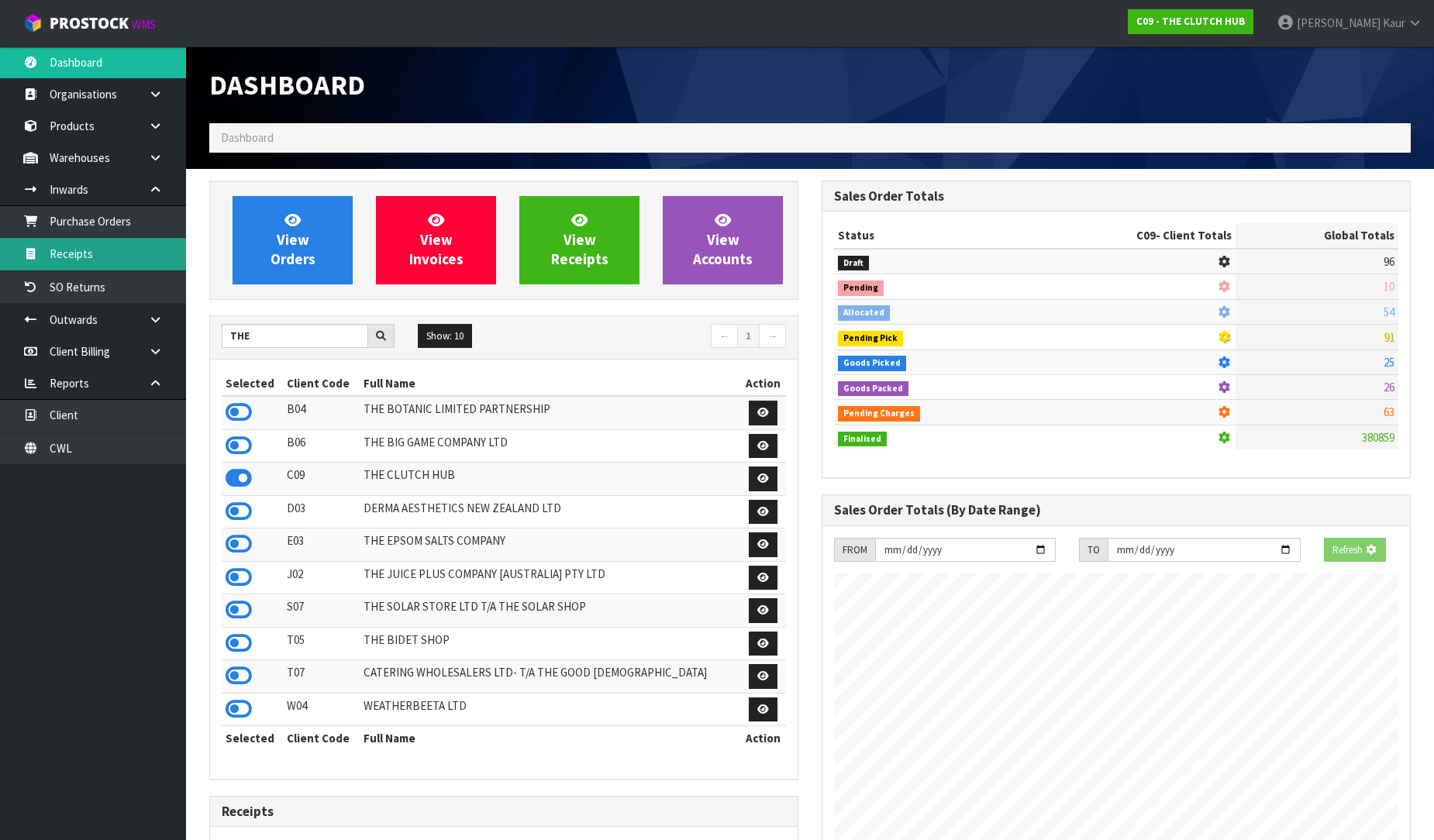
scroll to position [1174, 613]
click at [142, 261] on link "Receipts" at bounding box center [92, 253] width 186 height 31
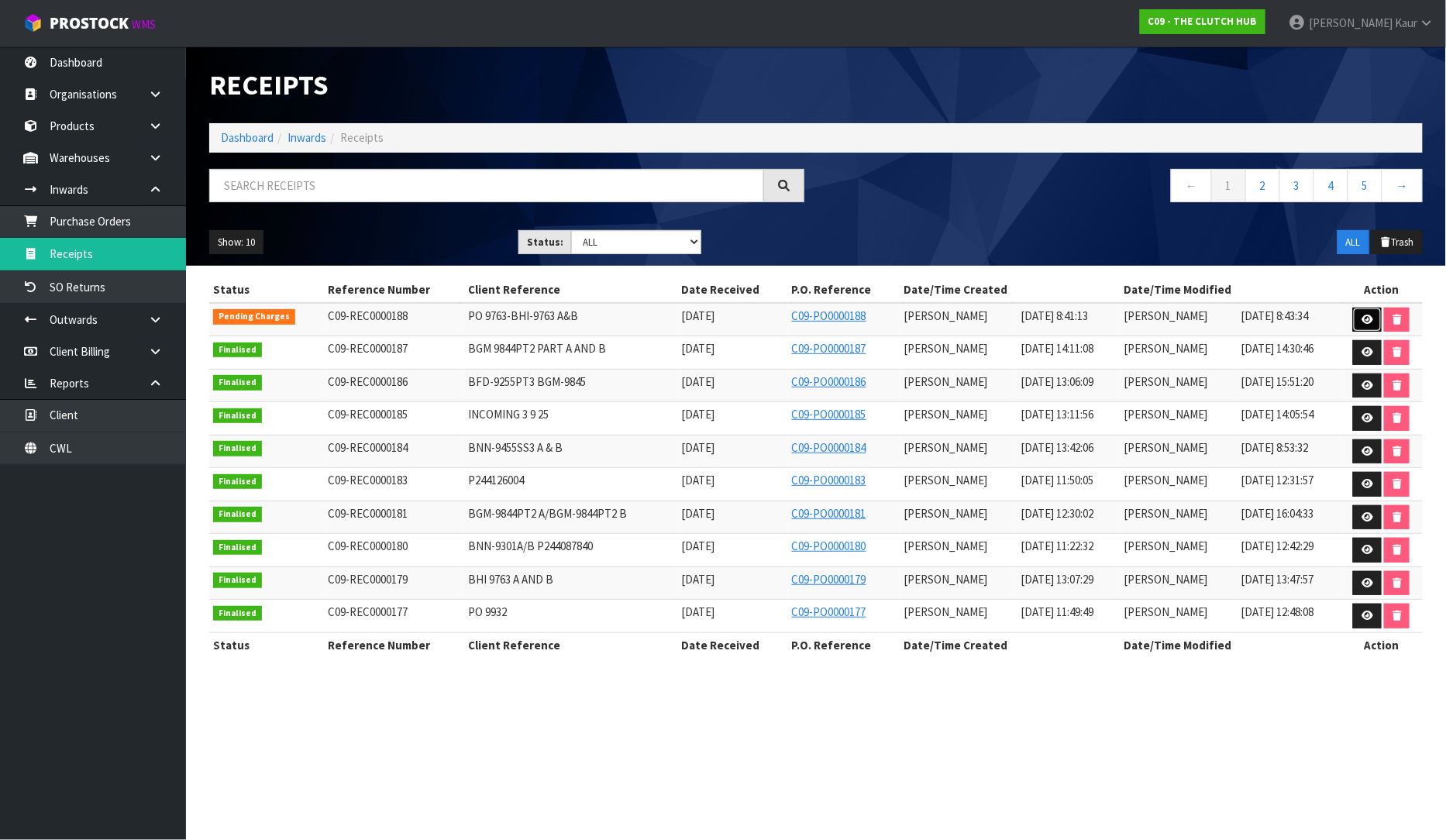
click at [1366, 316] on icon at bounding box center [1368, 319] width 12 height 10
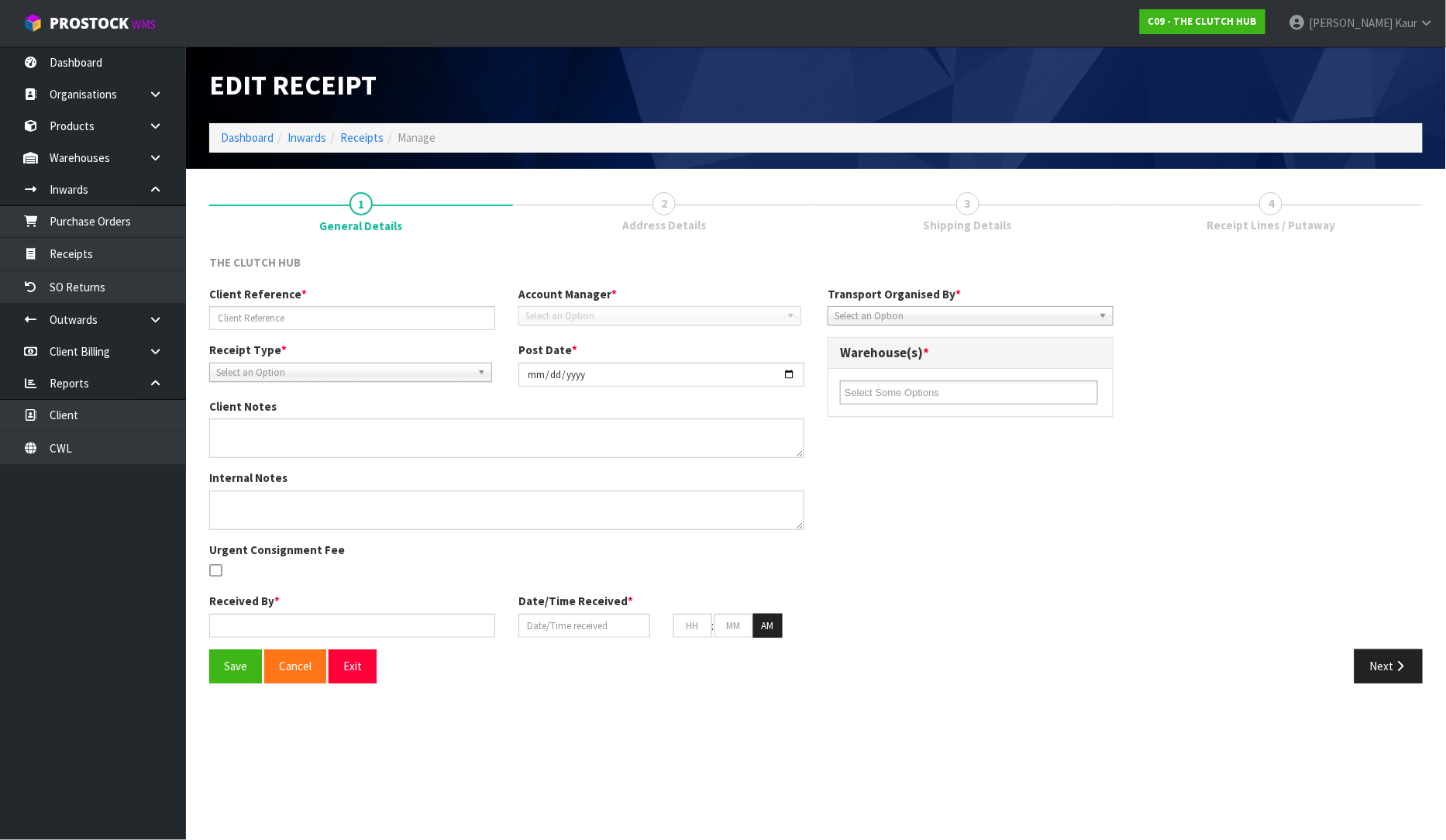
type input "PO 9763-BHI-9763 A&B"
type input "[DATE]"
type input "[PERSON_NAME]"
type input "[DATE]"
type input "08"
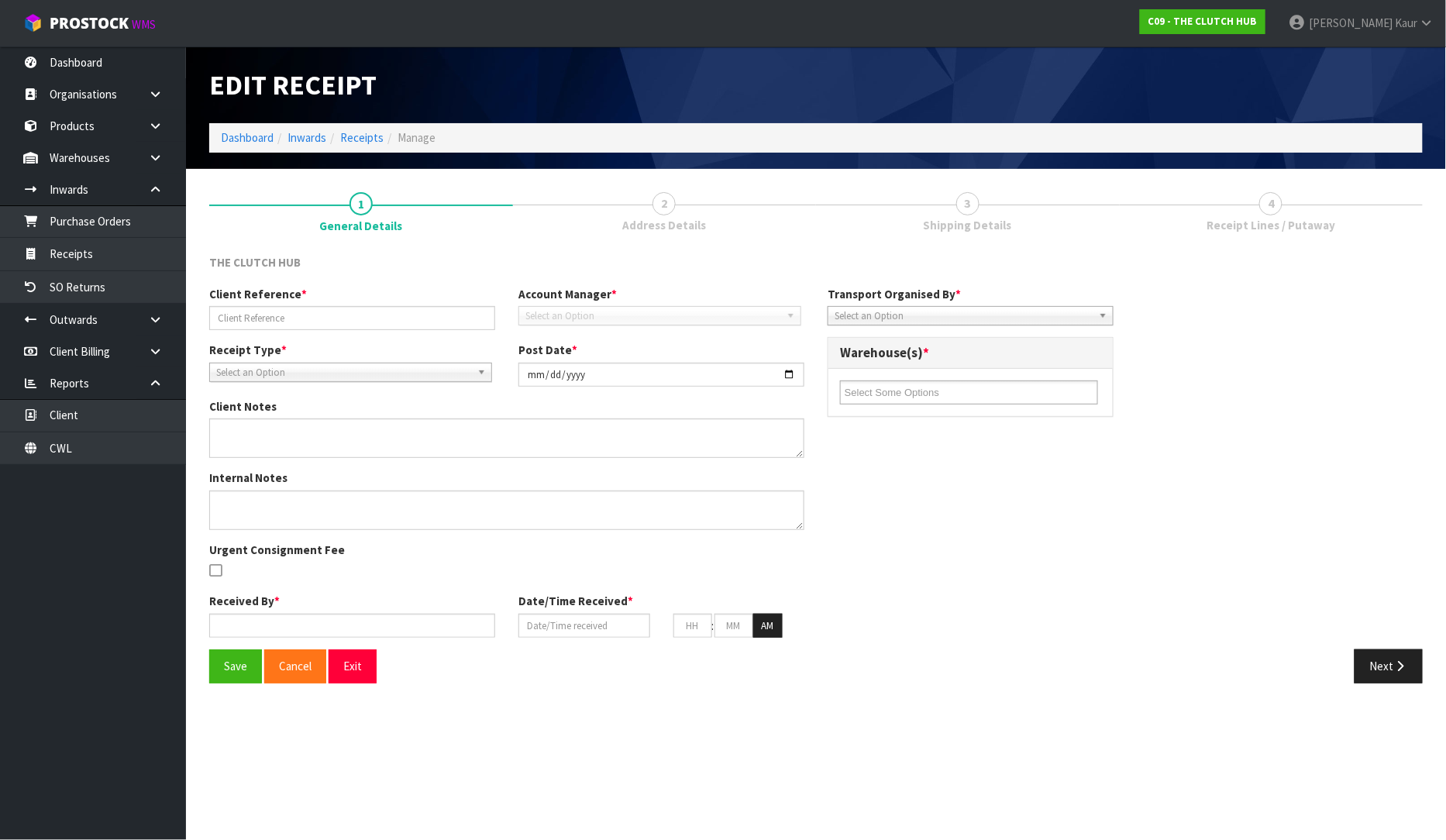
type input "41"
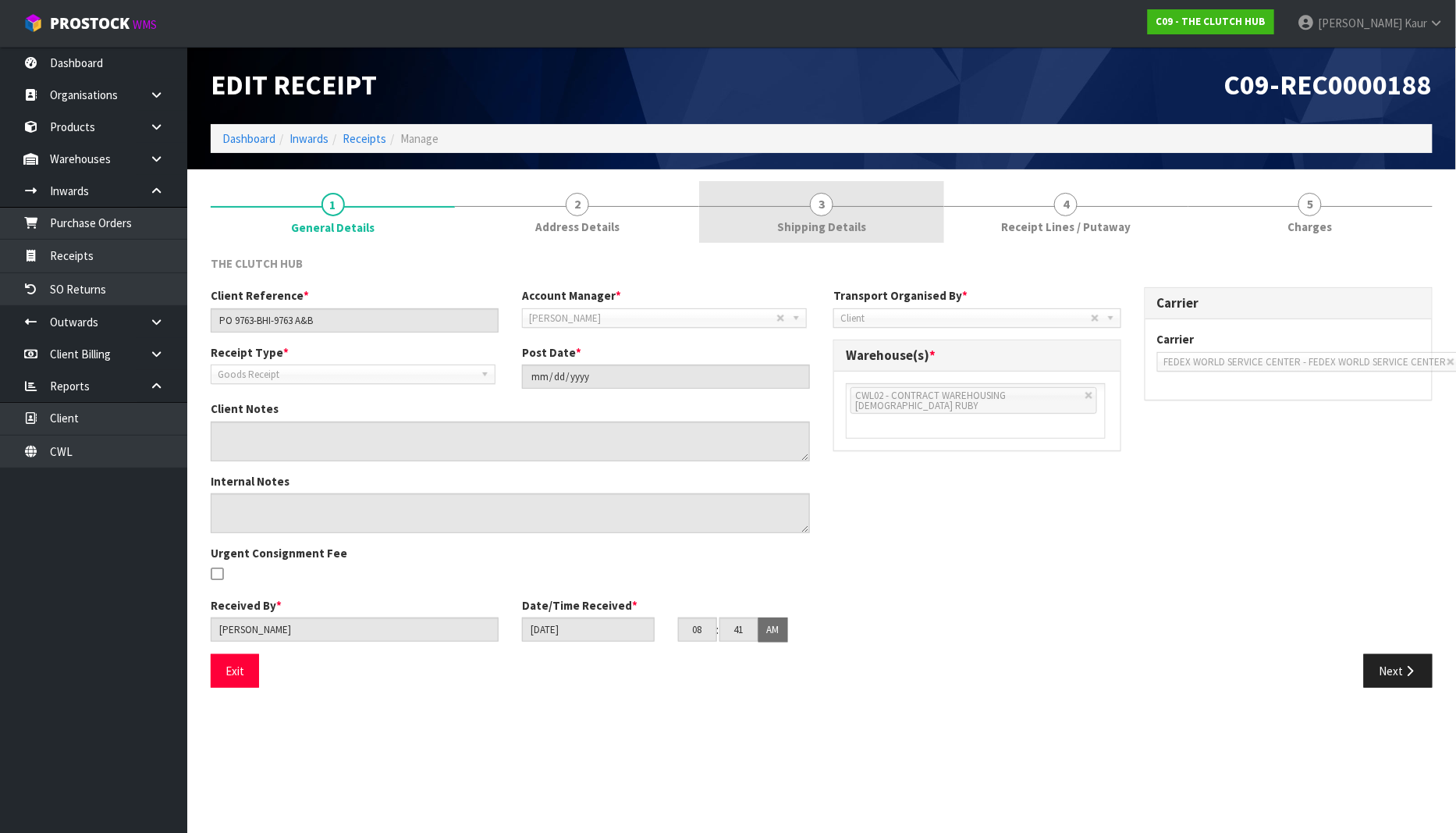
click at [848, 232] on span "Shipping Details" at bounding box center [821, 227] width 89 height 17
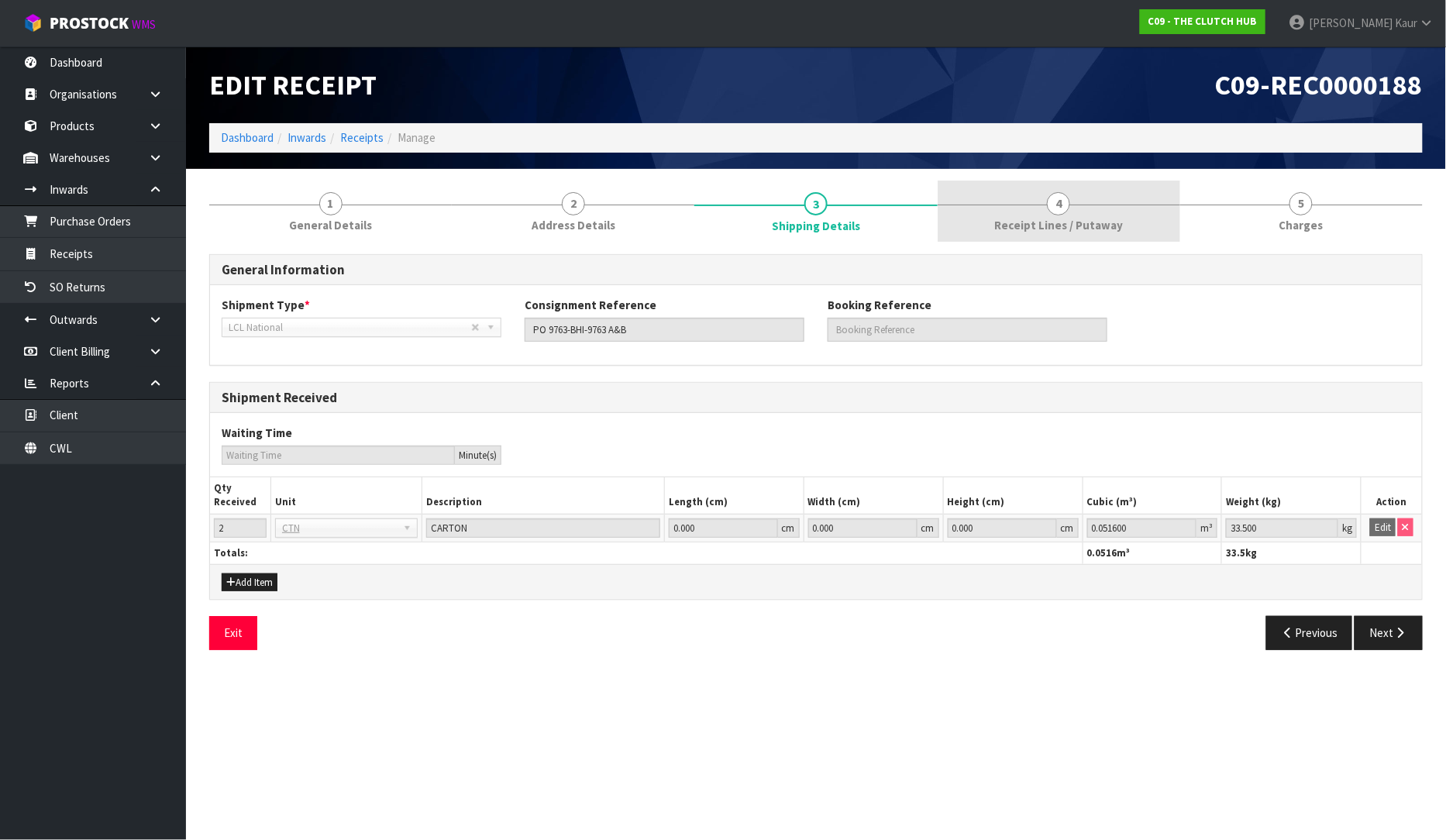
click at [1128, 229] on link "4 Receipt Lines / Putaway" at bounding box center [1059, 211] width 243 height 61
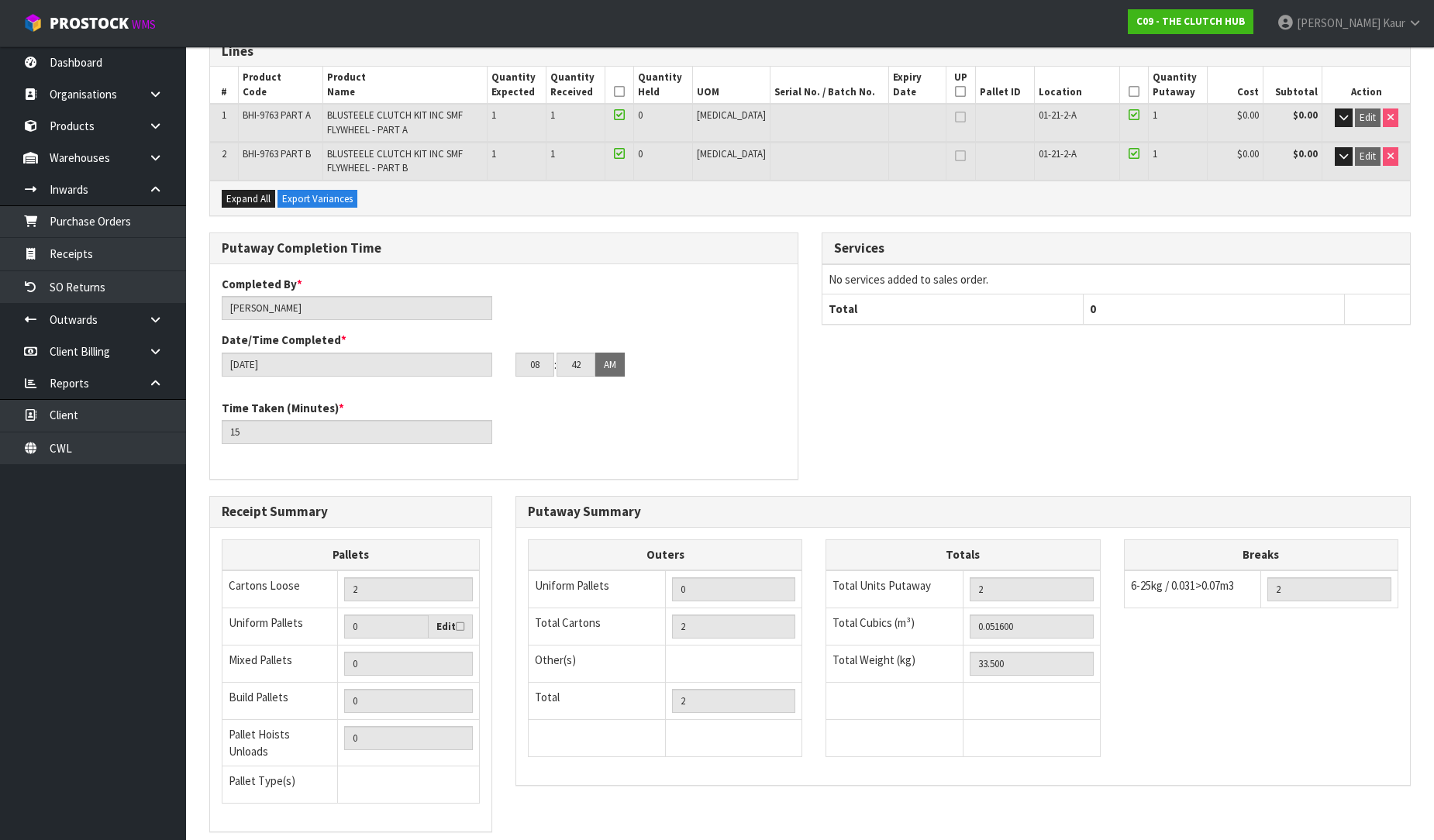
scroll to position [309, 0]
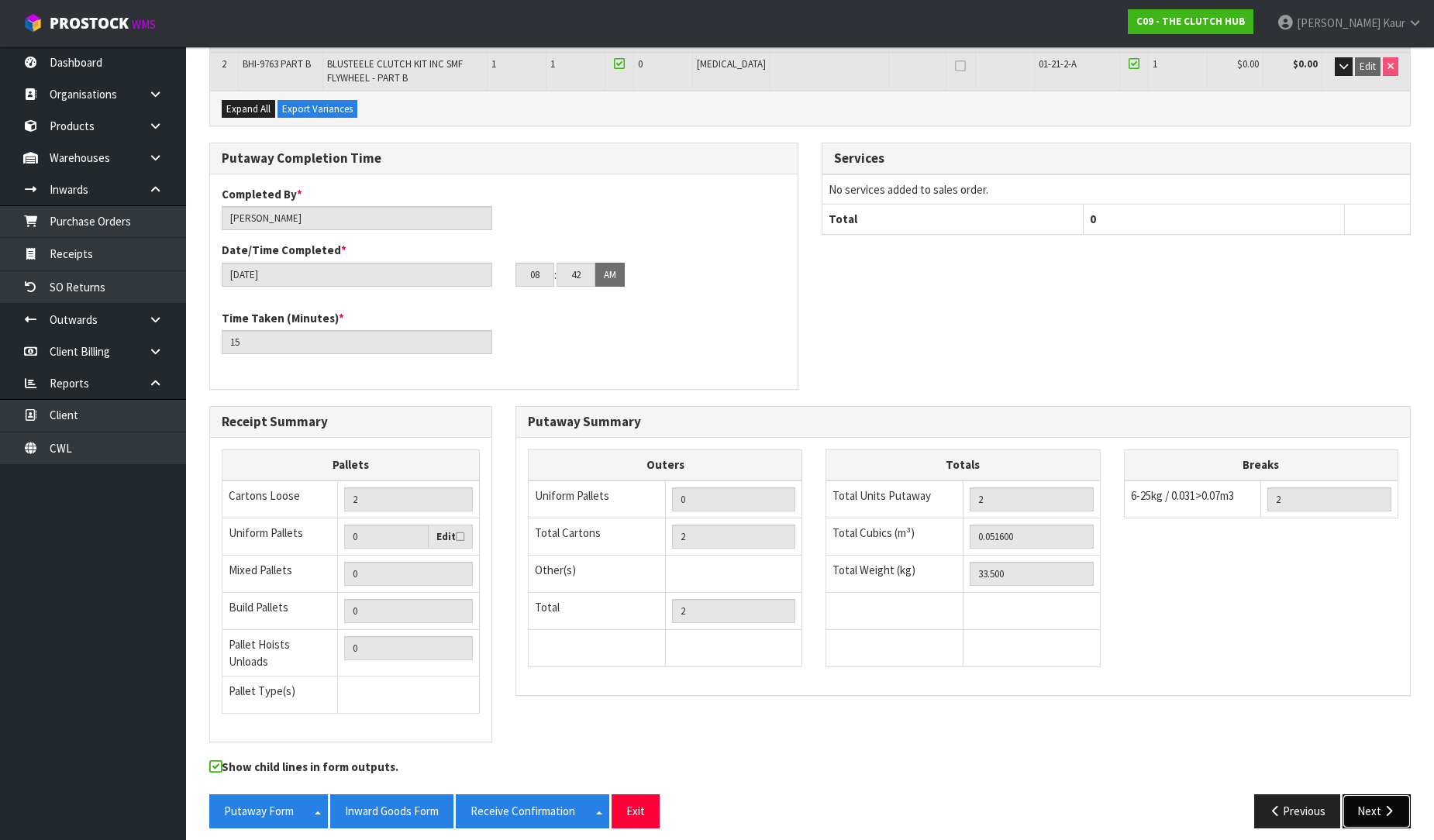
click at [1377, 794] on button "Next" at bounding box center [1376, 810] width 69 height 33
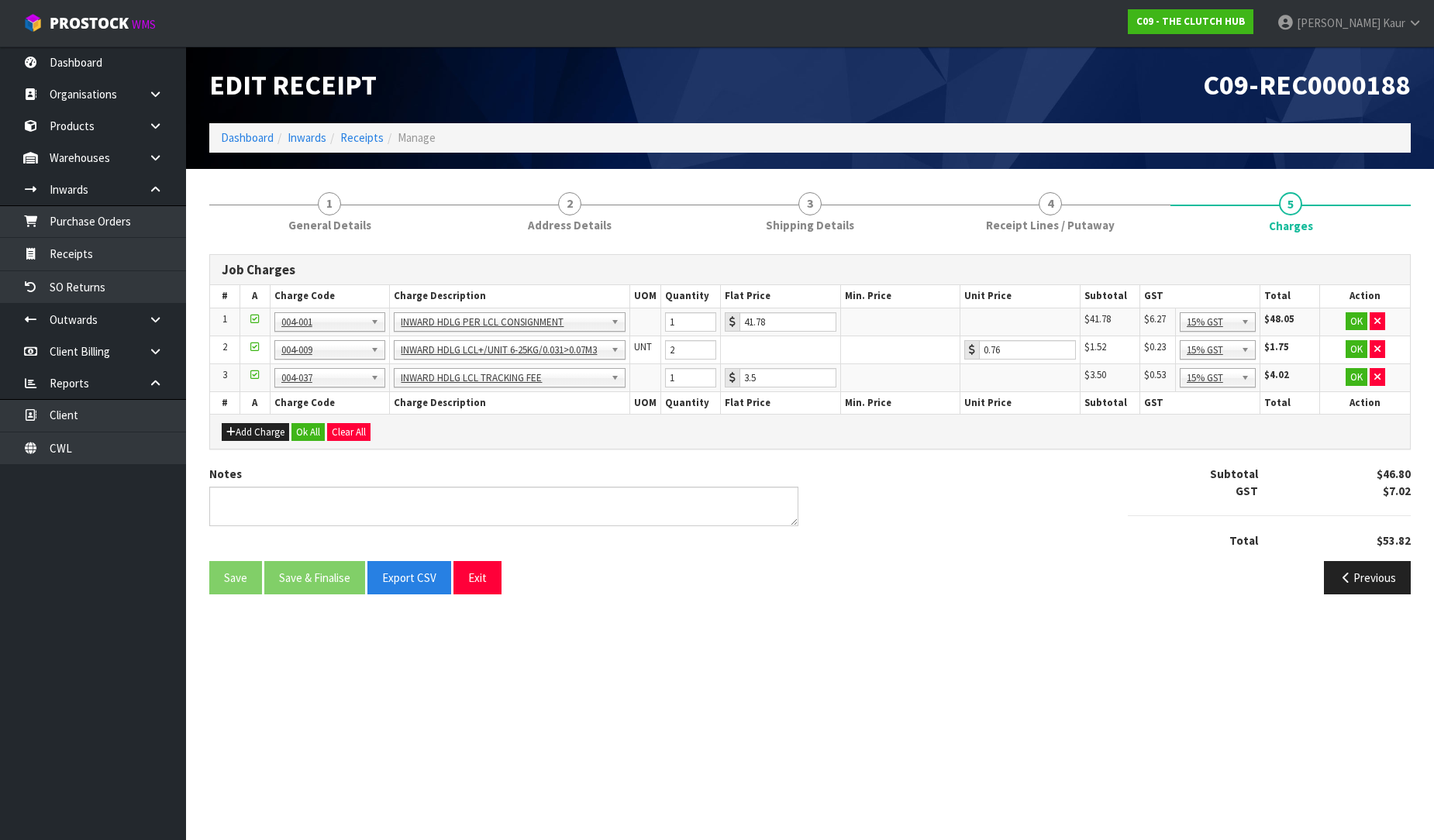
scroll to position [0, 0]
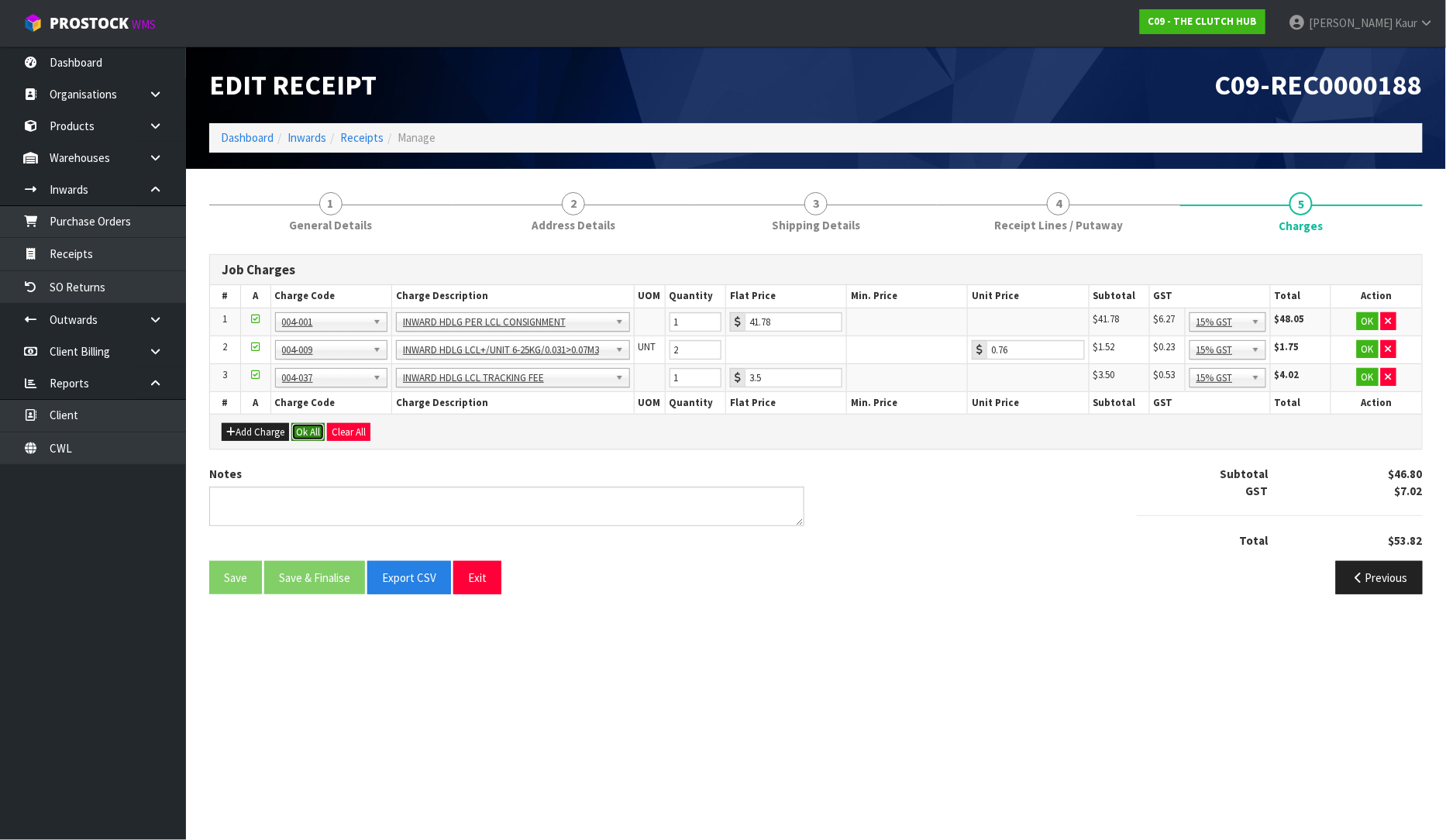
click at [303, 432] on button "Ok All" at bounding box center [308, 432] width 33 height 19
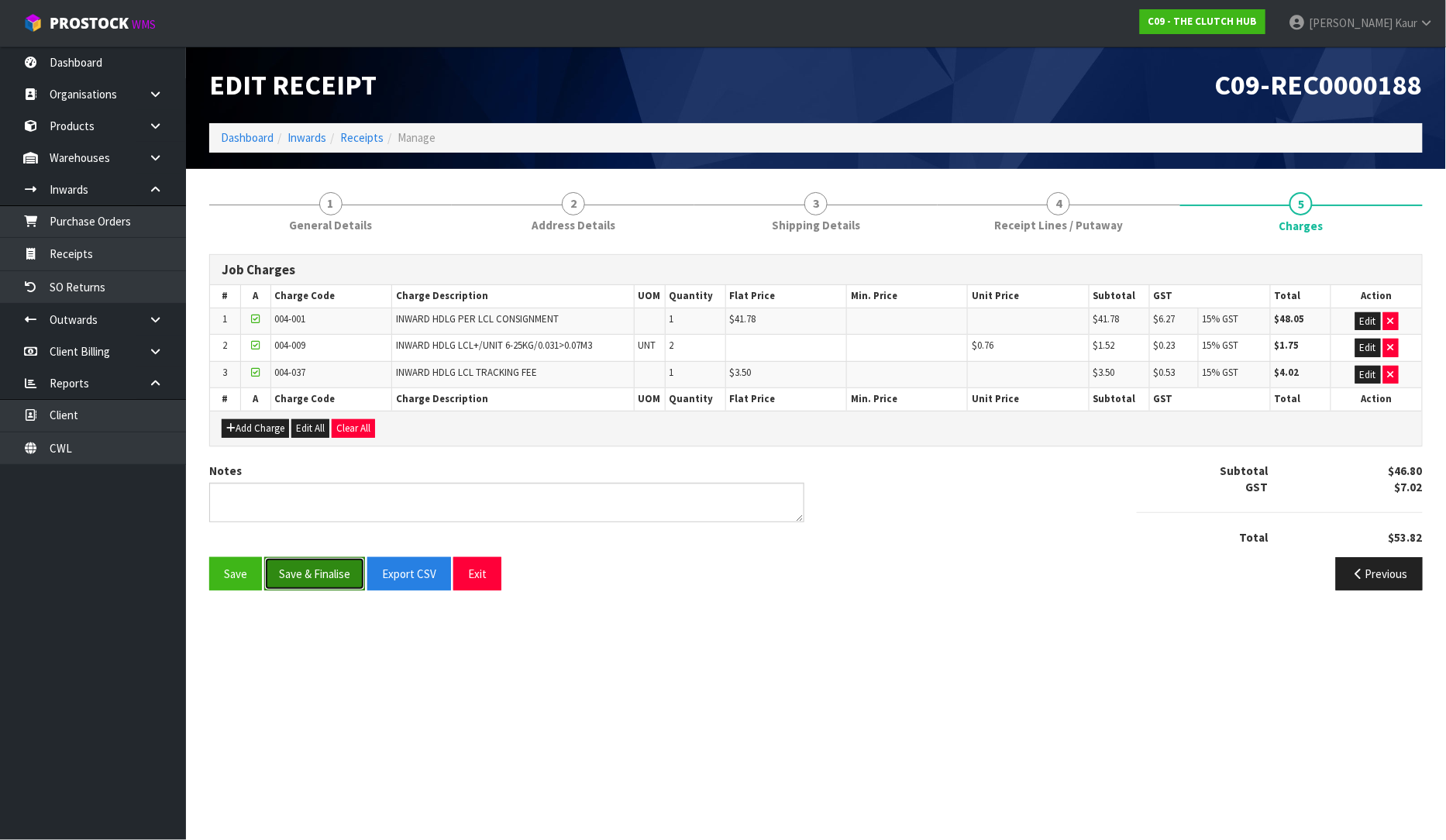
click at [306, 577] on button "Save & Finalise" at bounding box center [314, 573] width 101 height 33
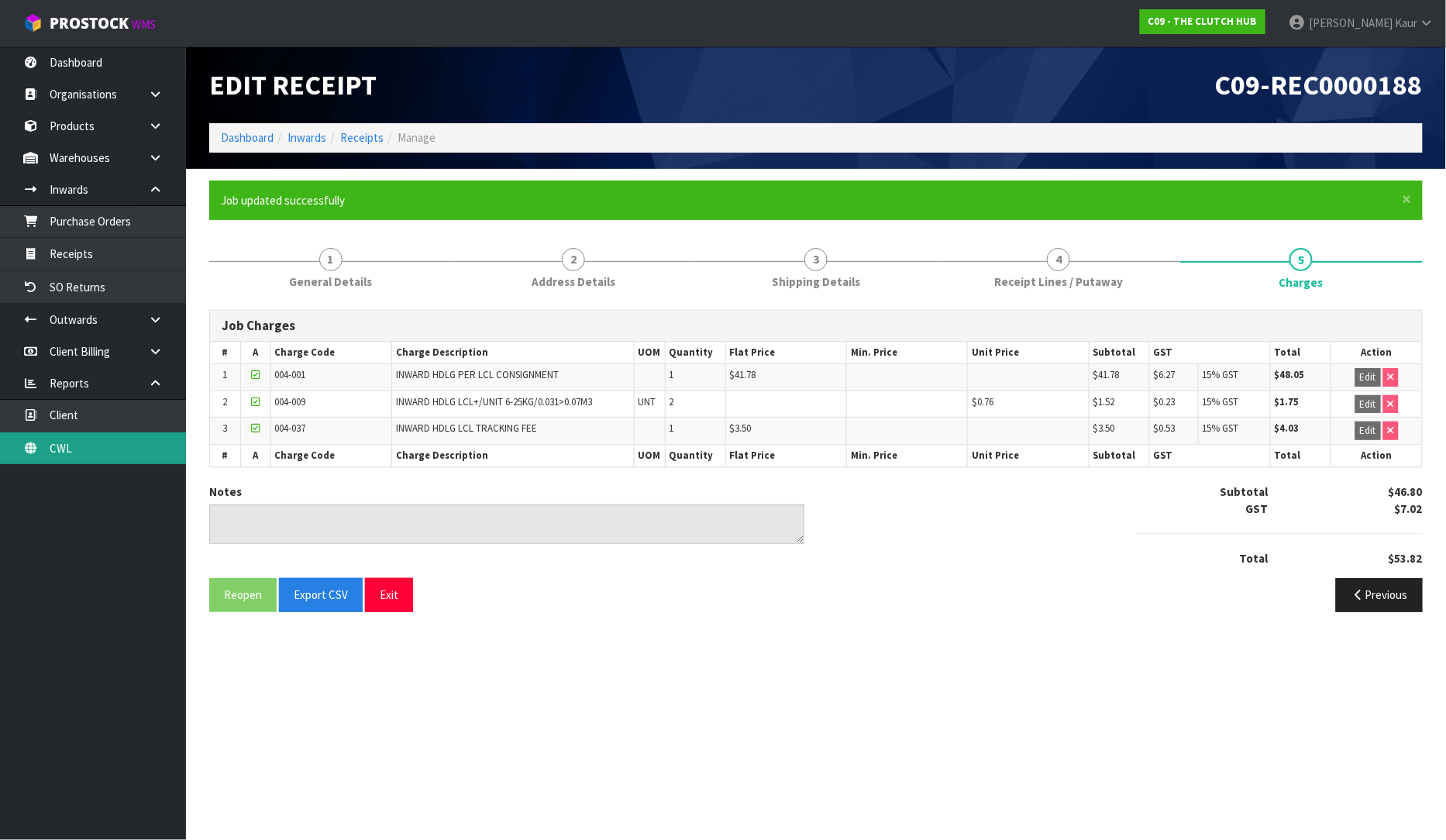
click at [111, 439] on link "CWL" at bounding box center [92, 448] width 186 height 31
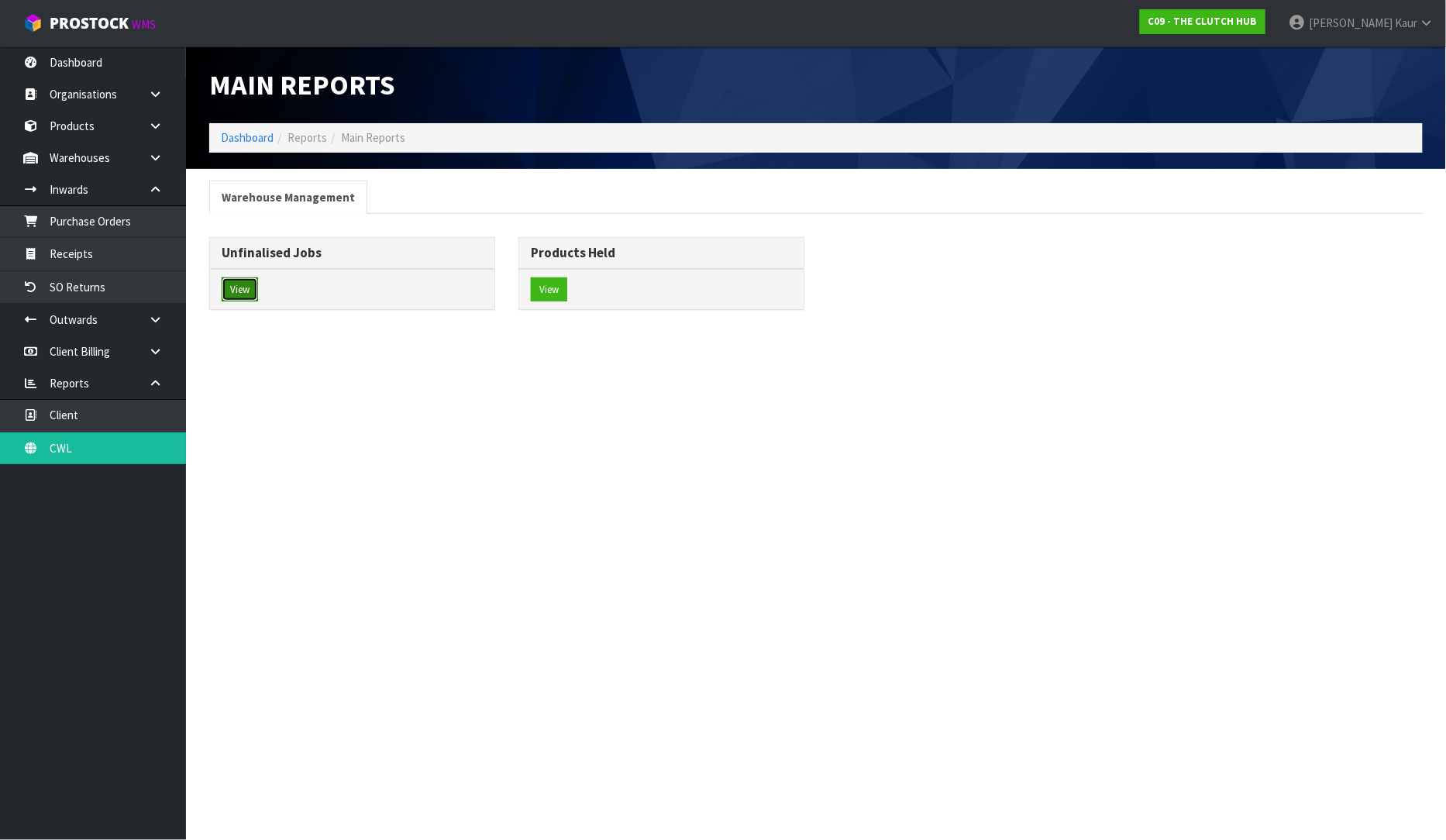
click at [244, 295] on button "View" at bounding box center [240, 290] width 36 height 25
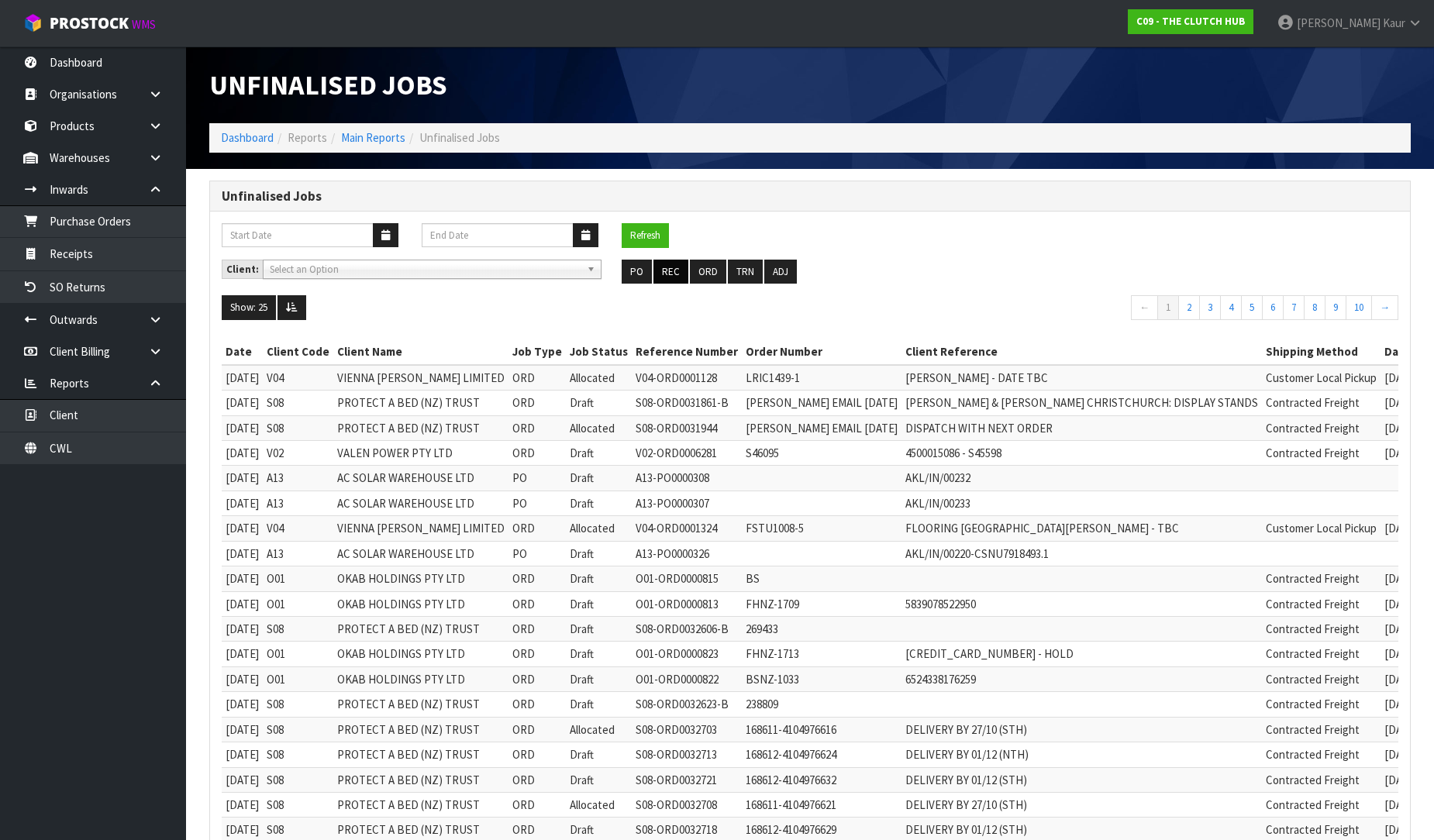
click at [687, 276] on ul "PO REC ORD TRN ADJ" at bounding box center [810, 272] width 376 height 25
click at [683, 276] on button "REC" at bounding box center [671, 272] width 35 height 25
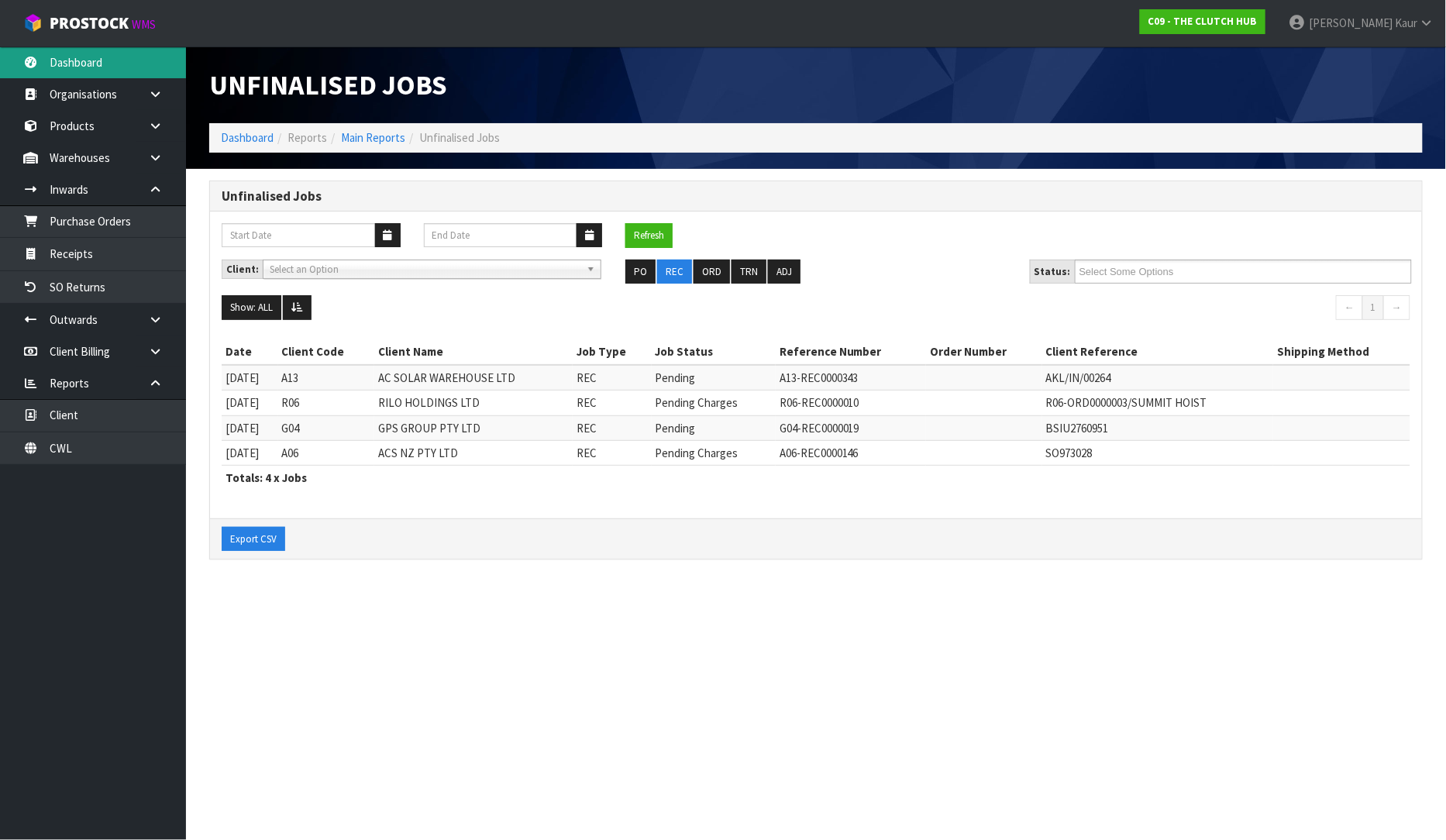
click at [73, 71] on link "Dashboard" at bounding box center [92, 62] width 186 height 31
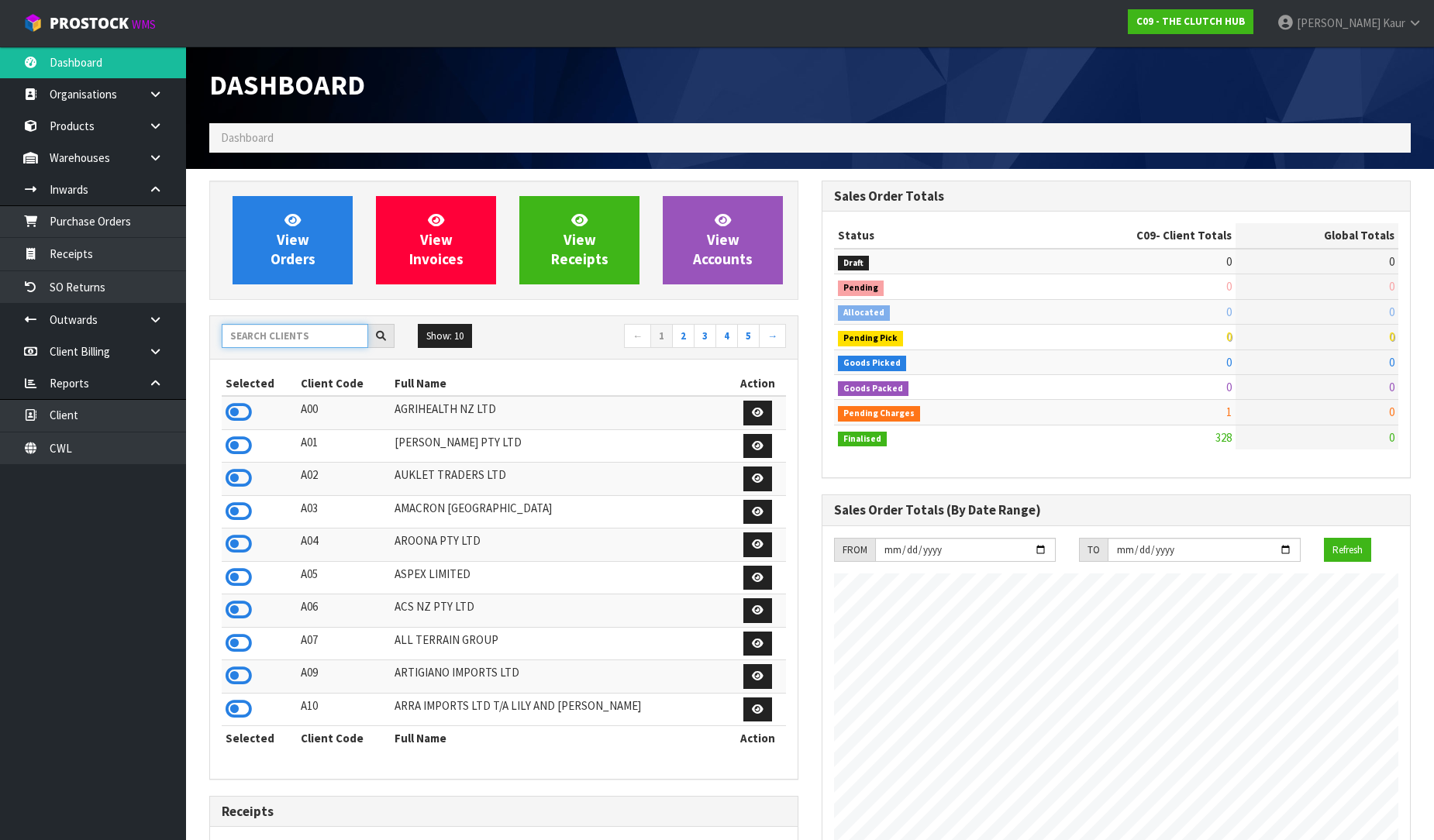
scroll to position [1174, 613]
click at [322, 345] on input "text" at bounding box center [295, 336] width 146 height 24
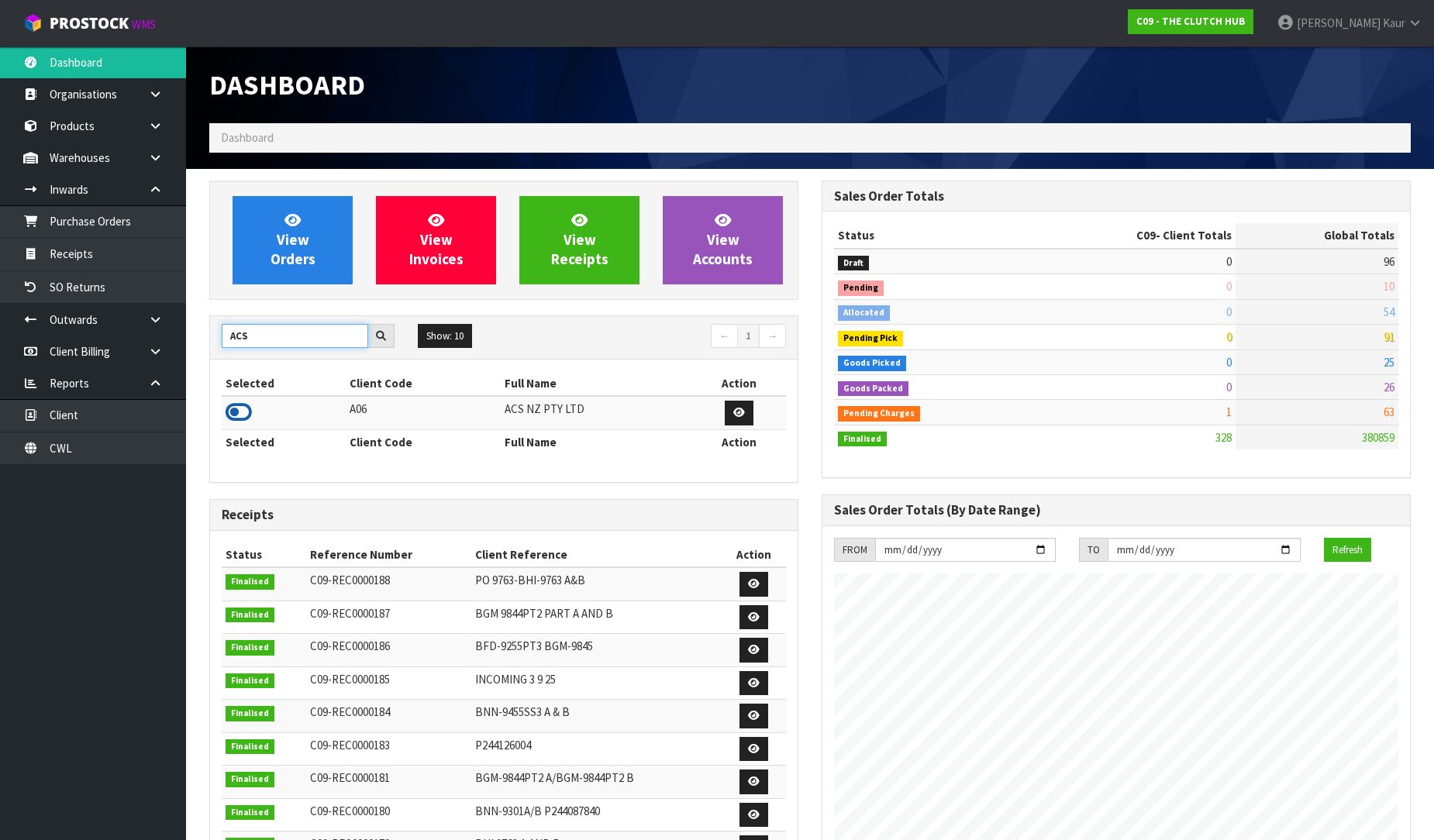
type input "ACS"
click at [239, 408] on icon at bounding box center [239, 412] width 26 height 23
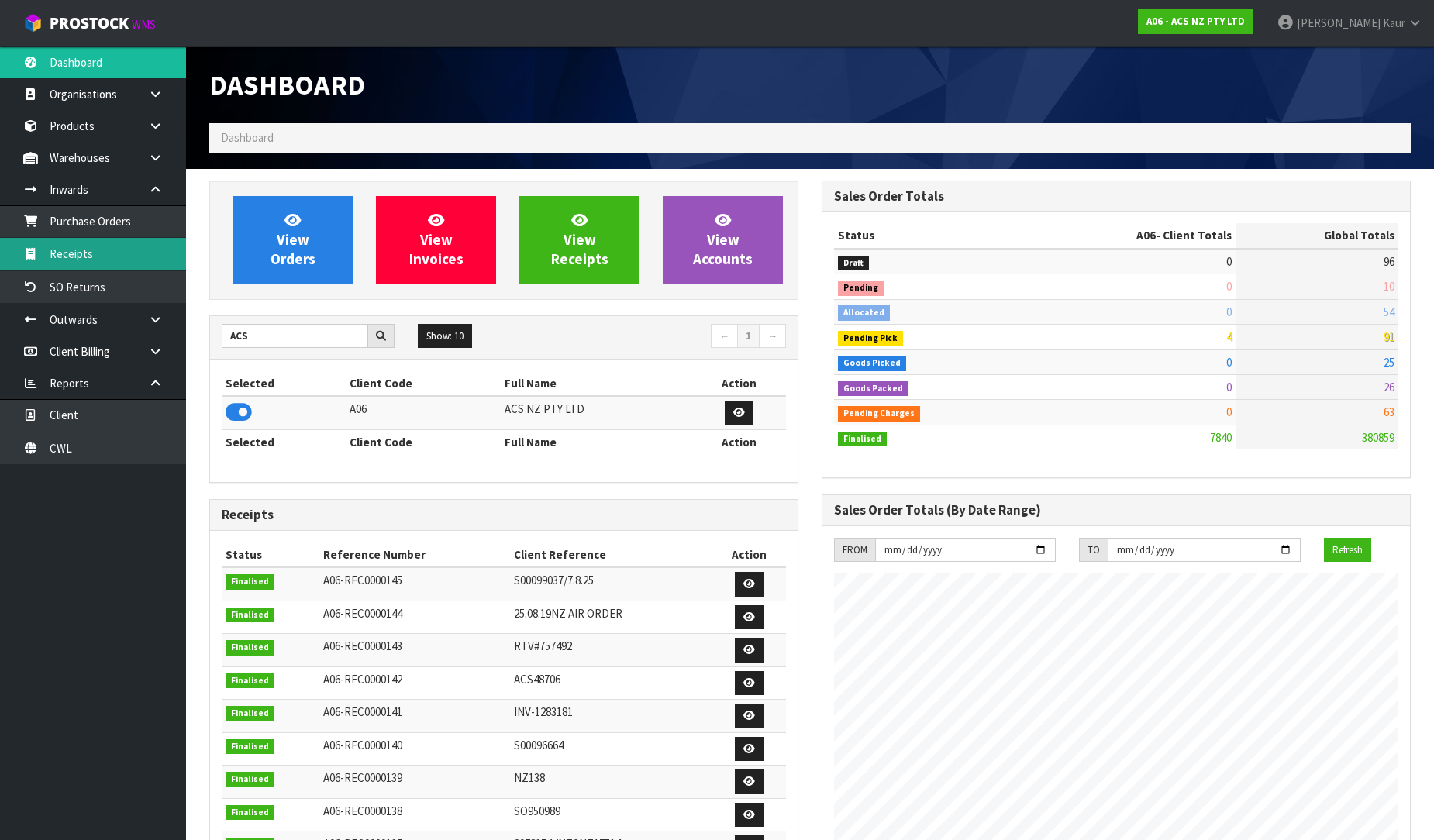
click at [134, 250] on link "Receipts" at bounding box center [92, 253] width 186 height 31
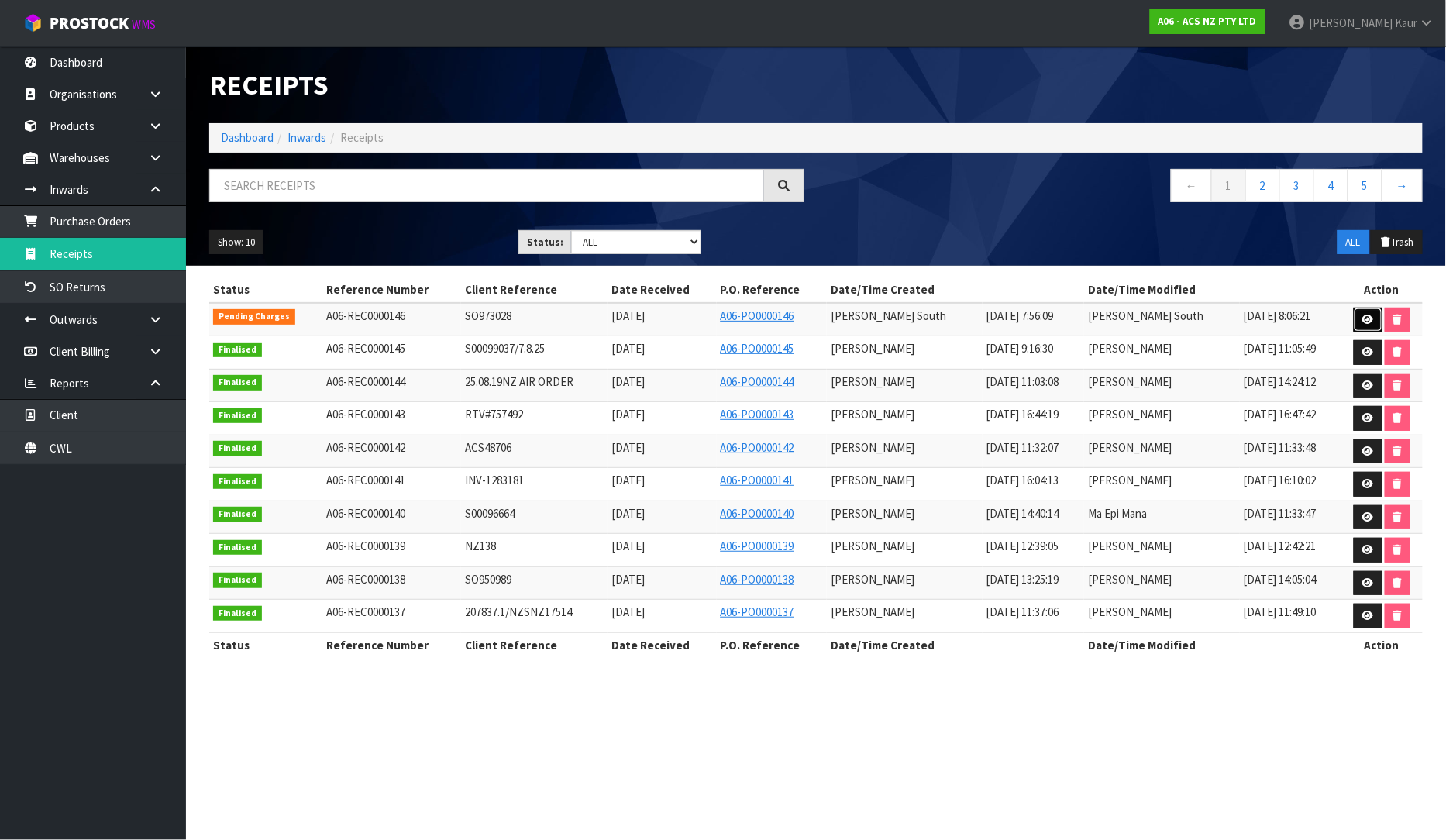
click at [1363, 319] on icon at bounding box center [1368, 319] width 12 height 10
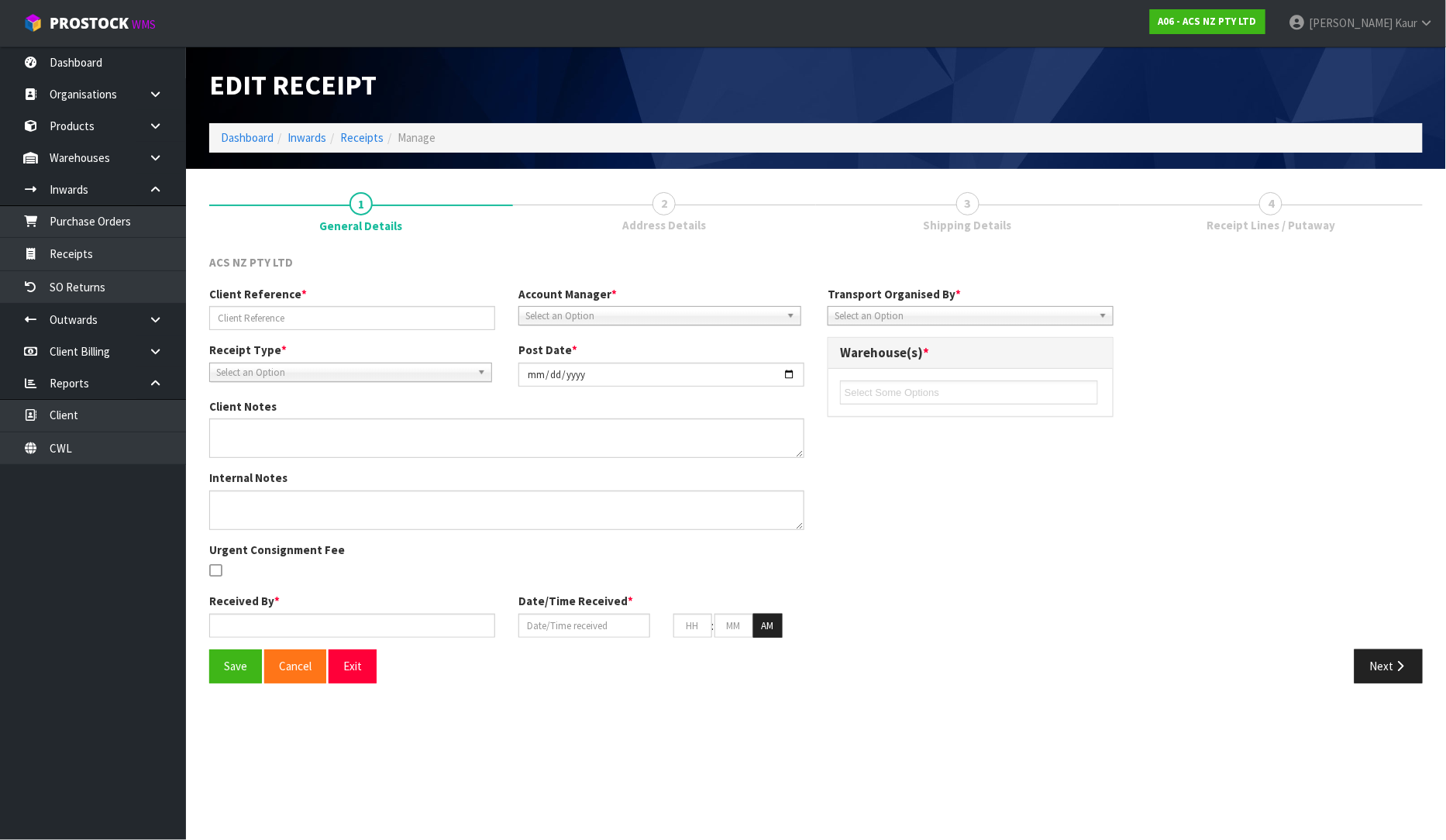
type input "SO973028"
type input "[DATE]"
type input "[PERSON_NAME] South"
type input "[DATE]"
type input "12"
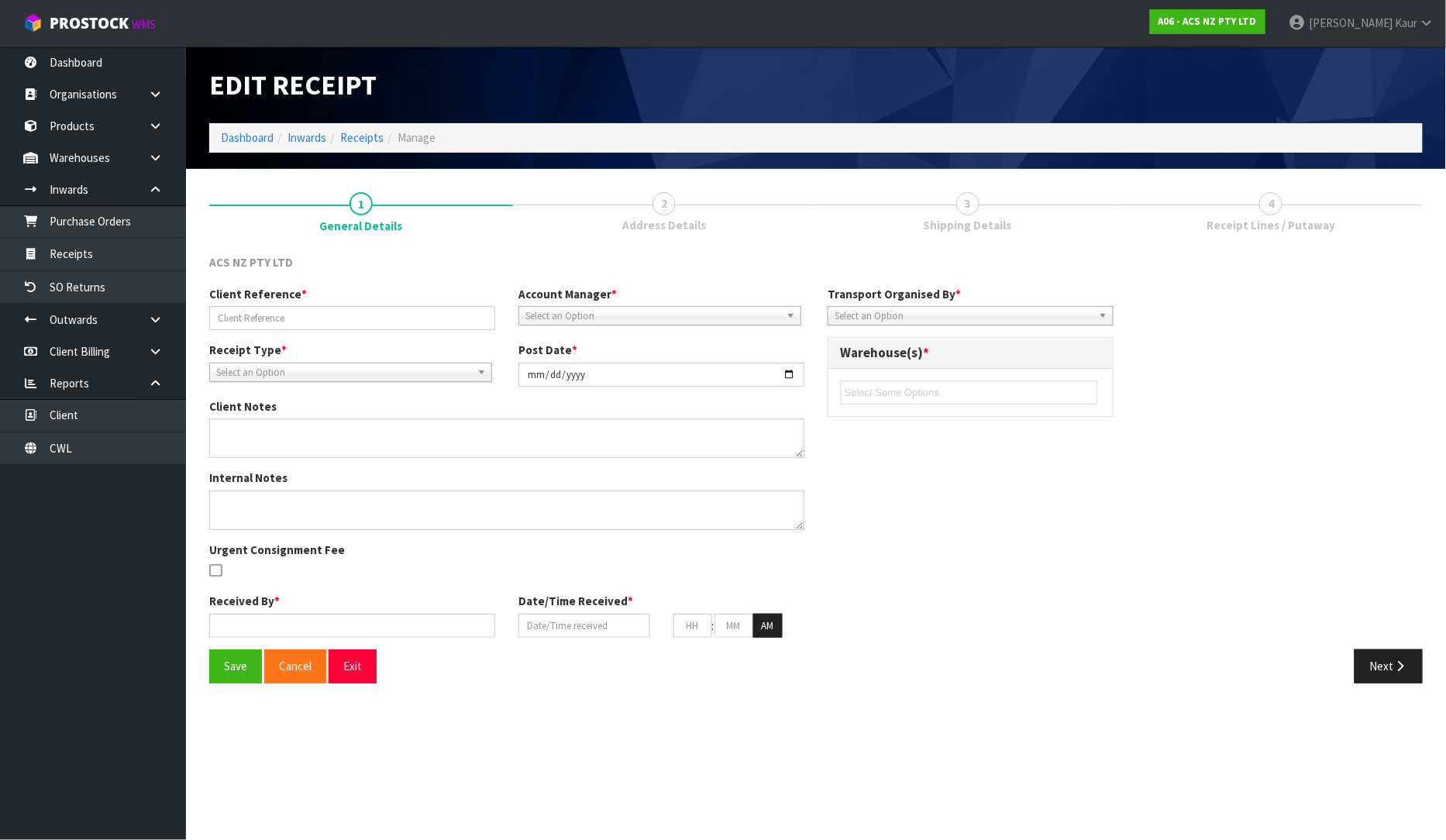
type input "30"
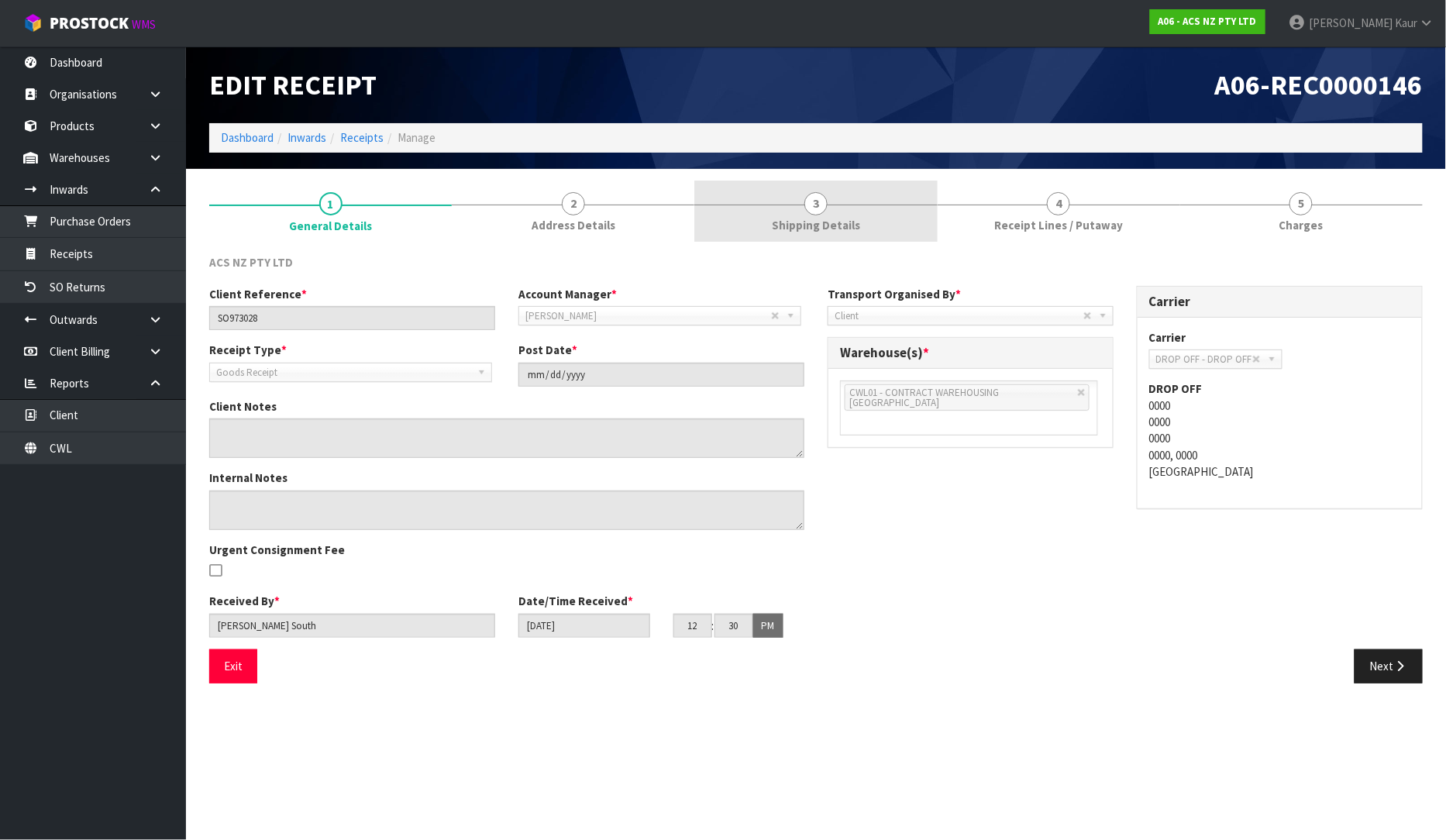
click at [850, 219] on span "Shipping Details" at bounding box center [815, 225] width 88 height 17
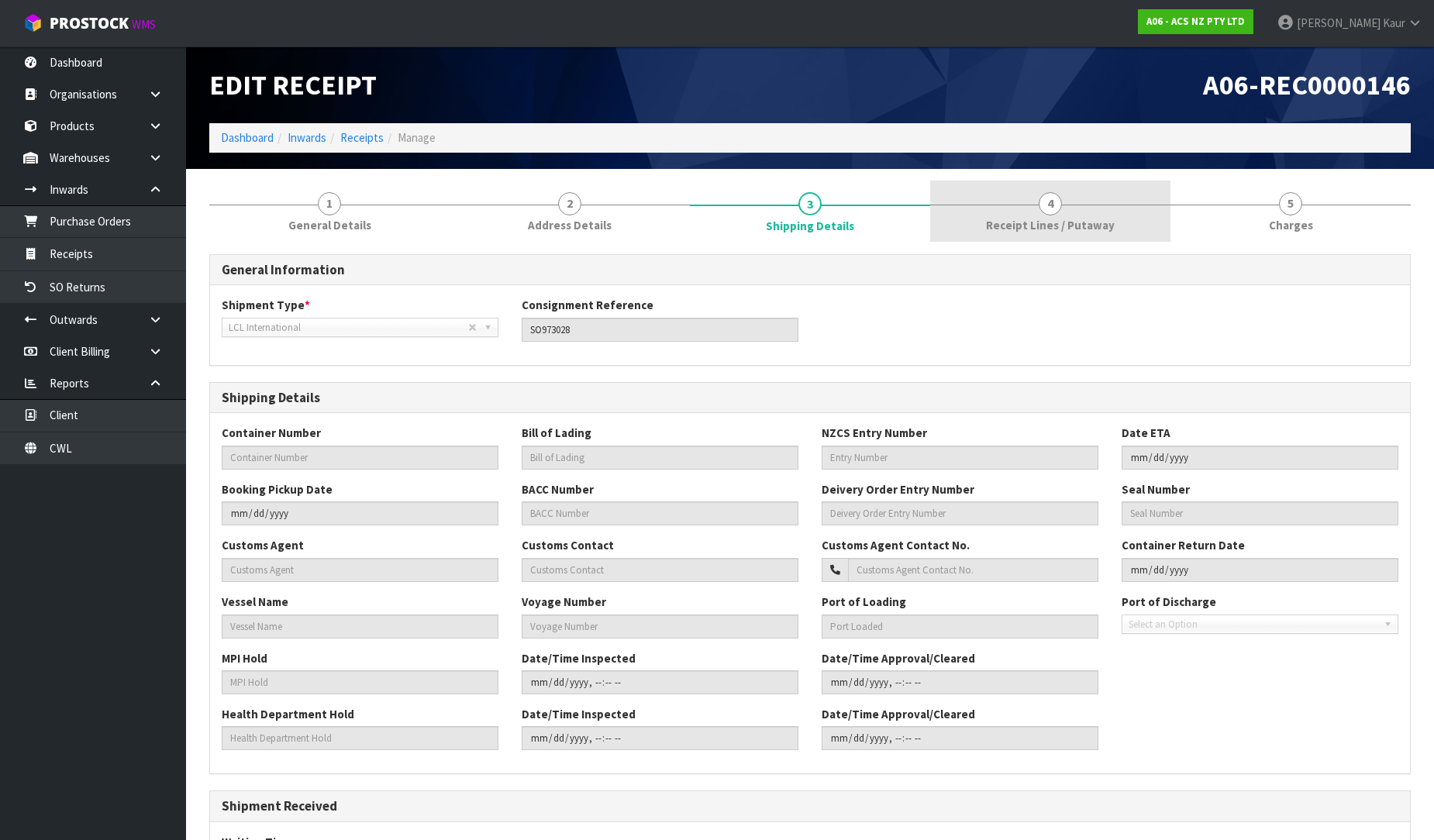
click at [1059, 217] on span "Receipt Lines / Putaway" at bounding box center [1050, 225] width 129 height 17
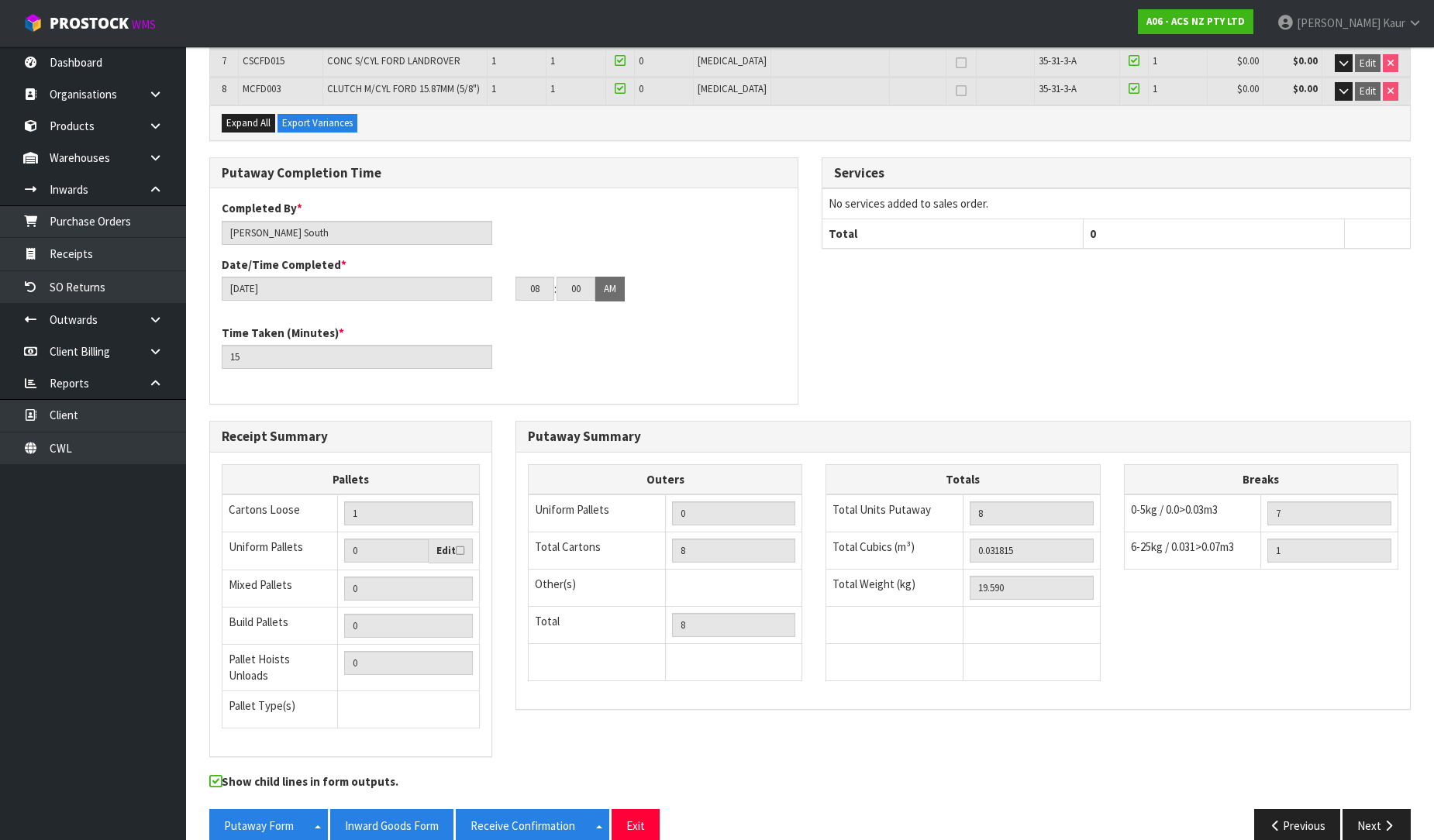
scroll to position [455, 0]
click at [1397, 809] on button "Next" at bounding box center [1376, 823] width 69 height 33
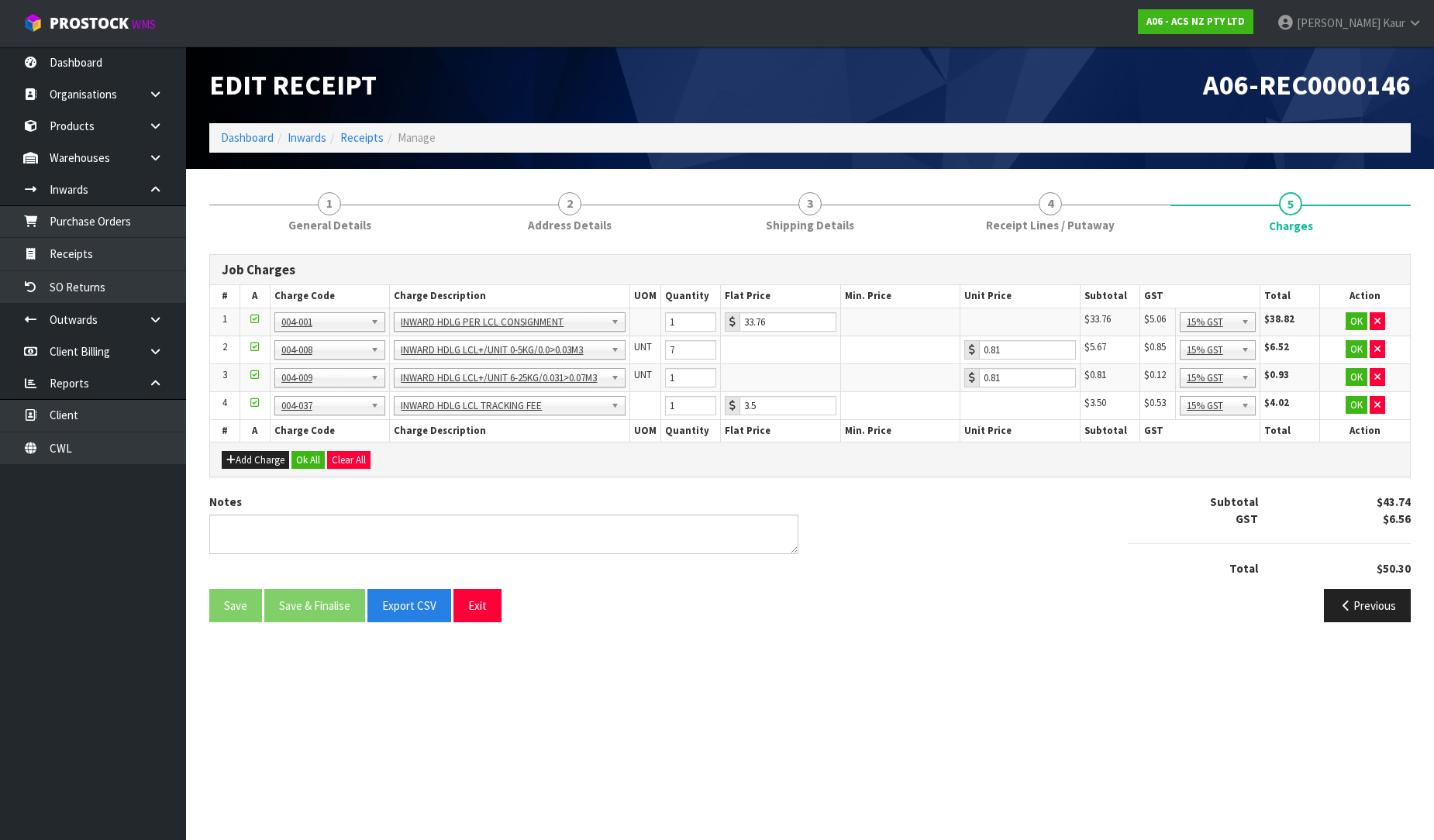
scroll to position [0, 0]
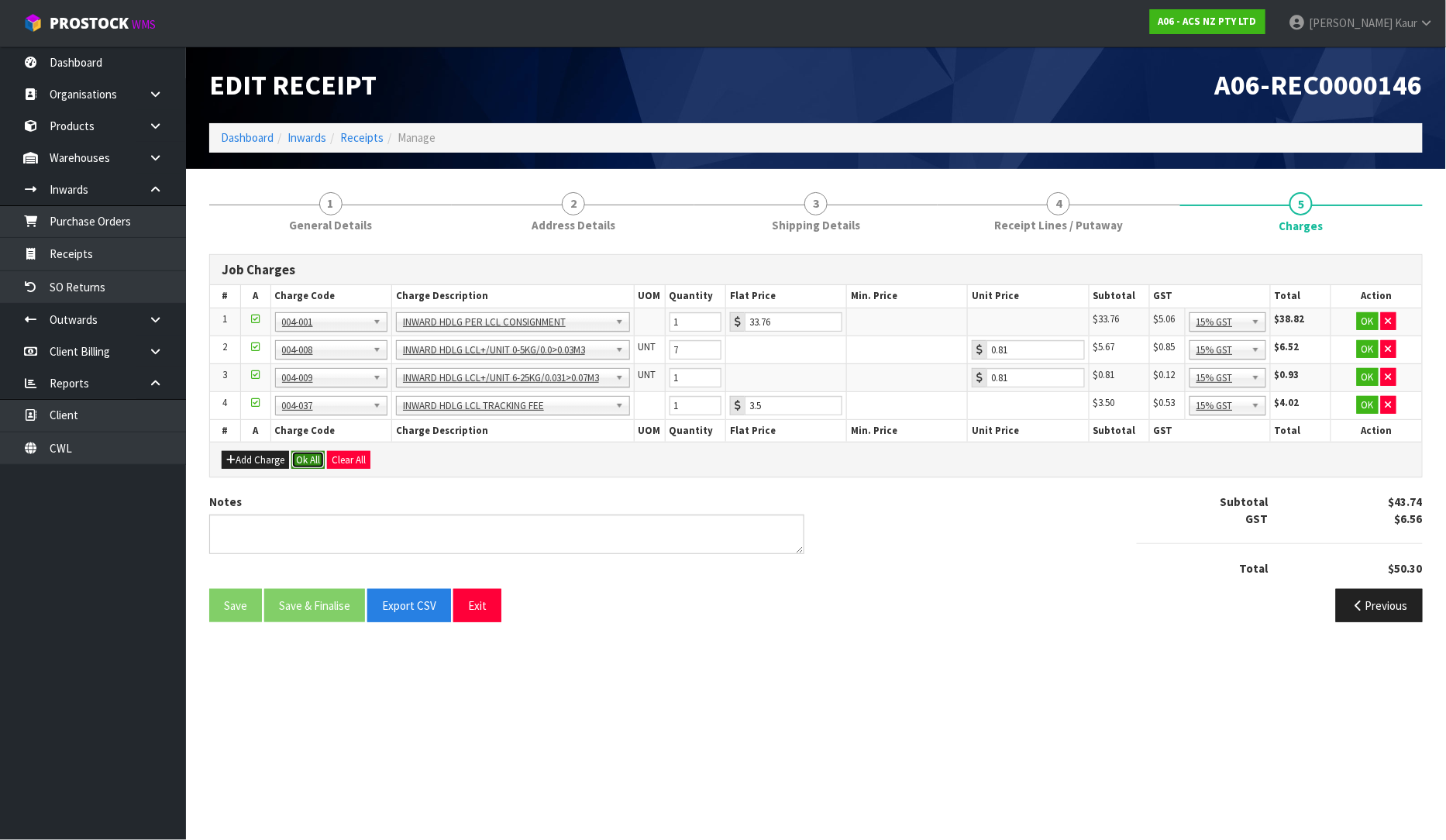
click at [314, 453] on button "Ok All" at bounding box center [308, 460] width 33 height 19
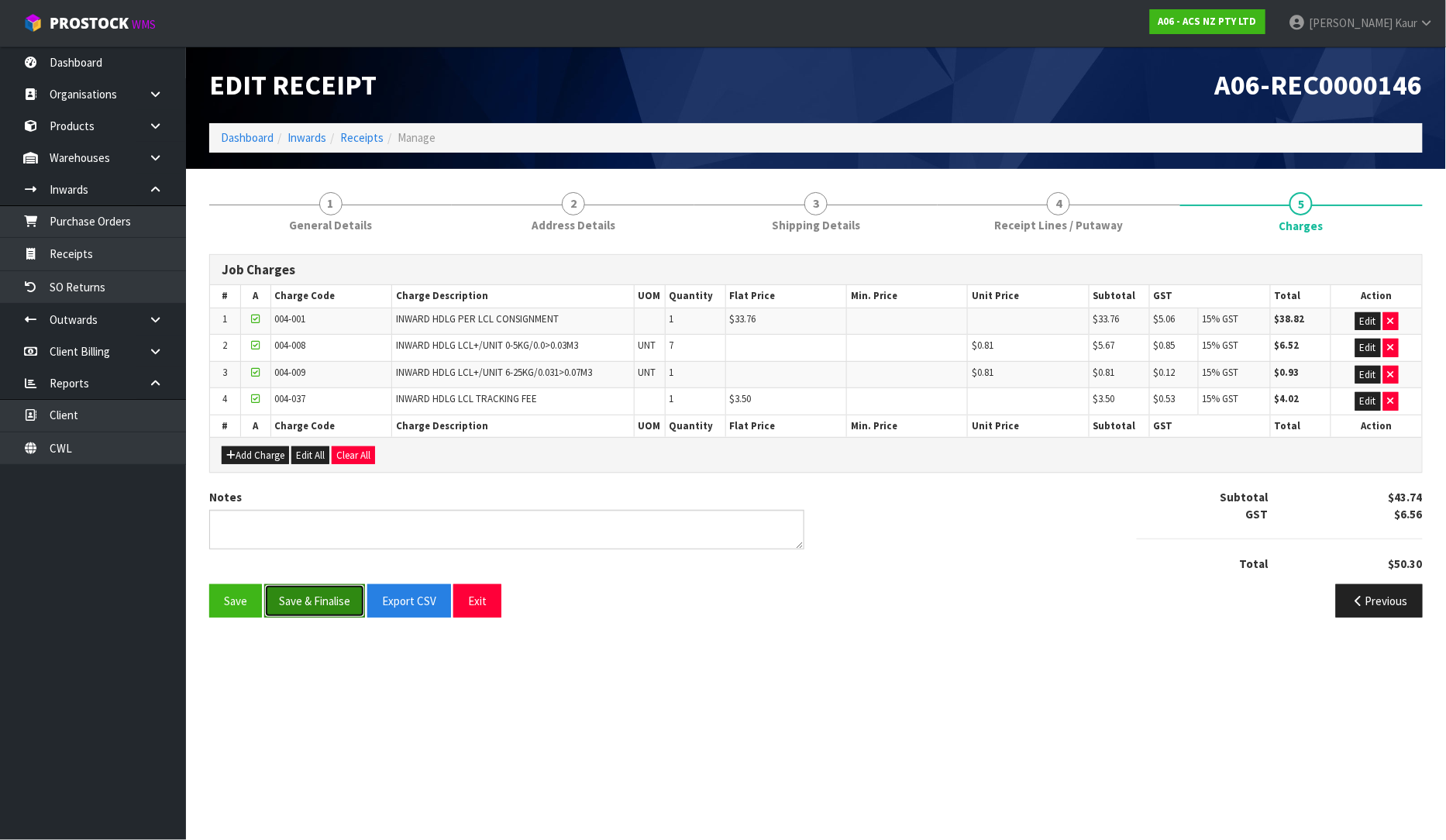
click at [326, 601] on button "Save & Finalise" at bounding box center [314, 601] width 101 height 33
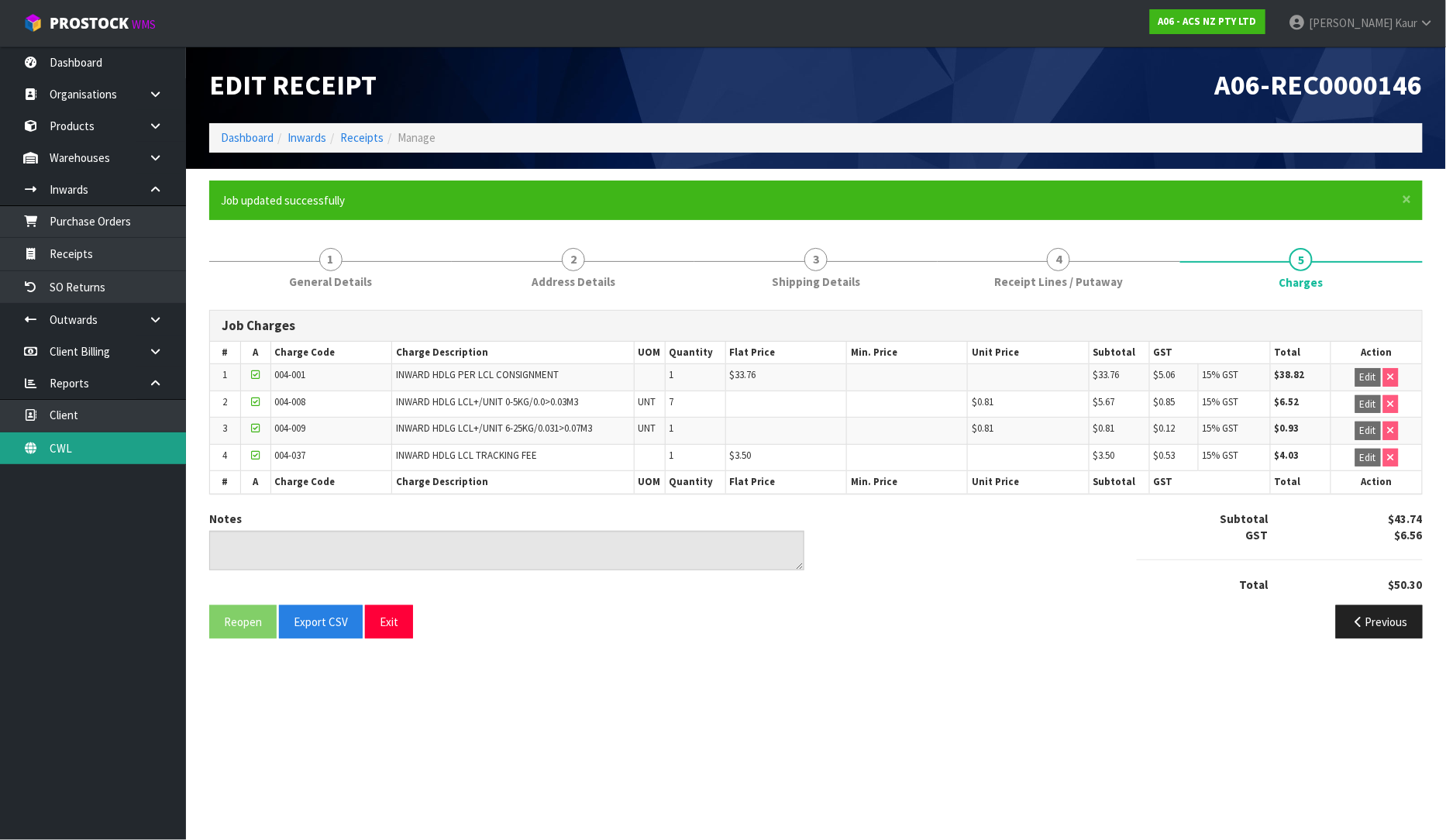
click at [134, 441] on link "CWL" at bounding box center [92, 448] width 186 height 31
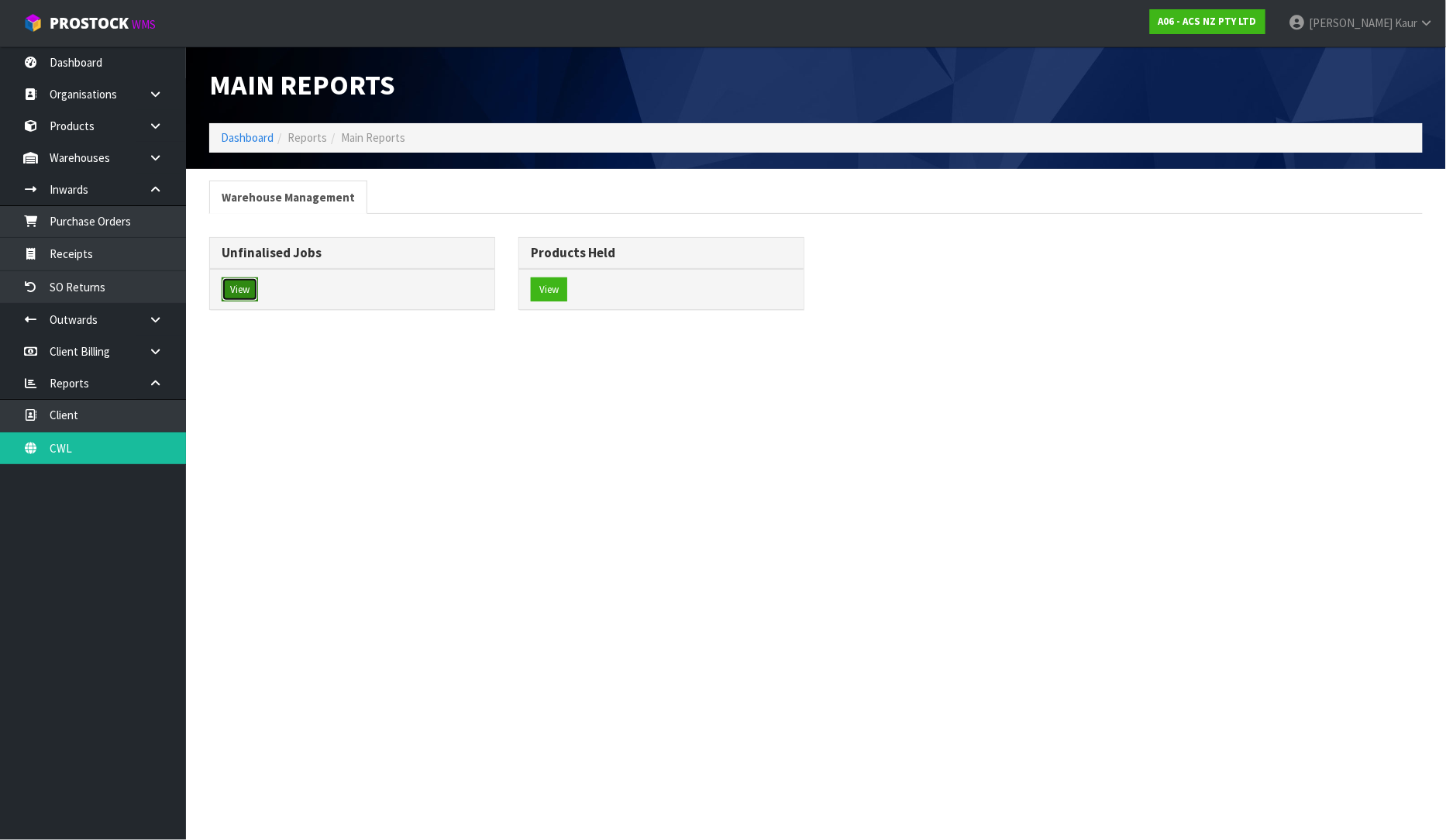
drag, startPoint x: 253, startPoint y: 297, endPoint x: 300, endPoint y: 293, distance: 47.2
click at [252, 296] on button "View" at bounding box center [240, 290] width 36 height 25
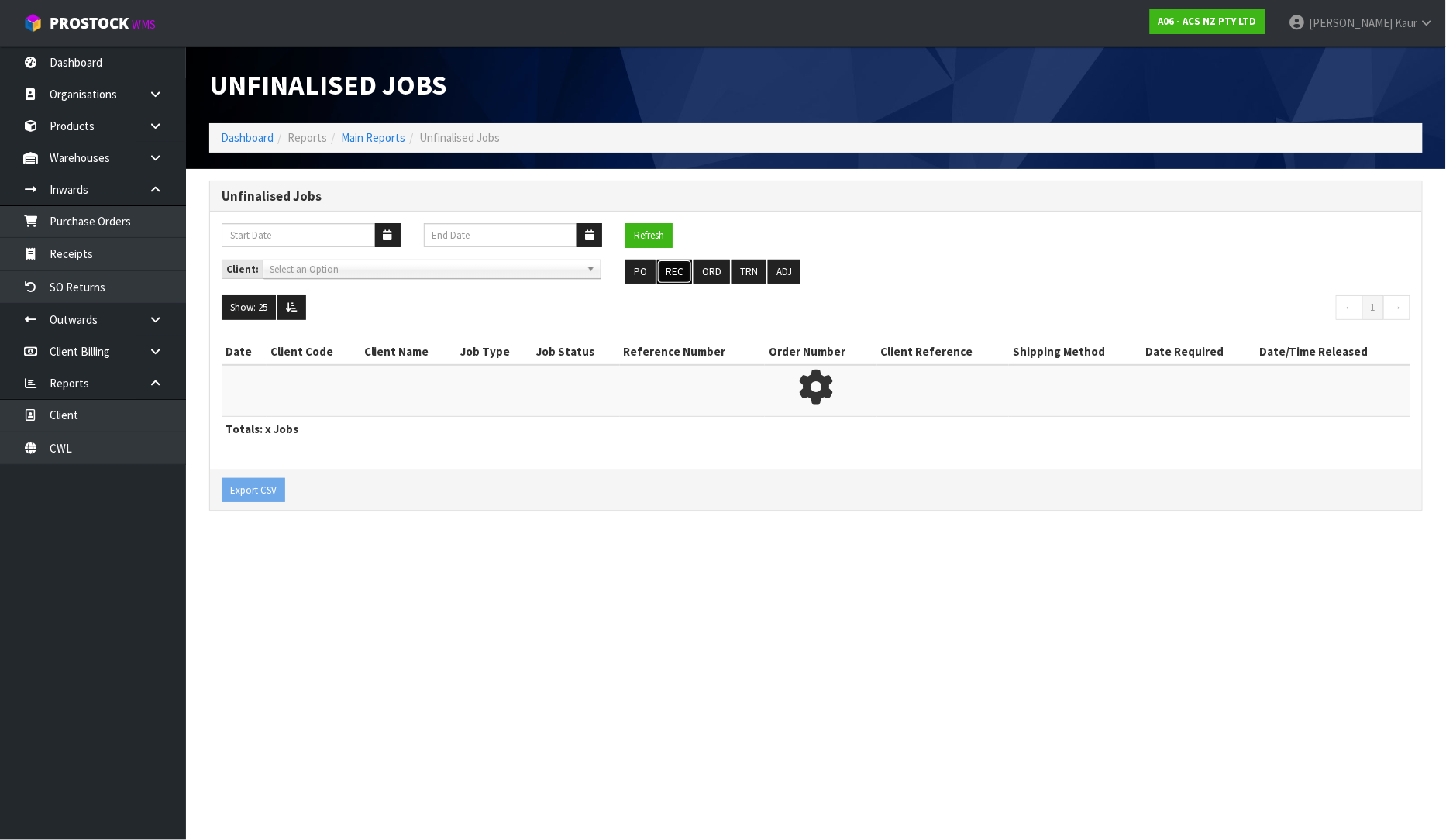
click at [670, 261] on button "REC" at bounding box center [674, 272] width 35 height 25
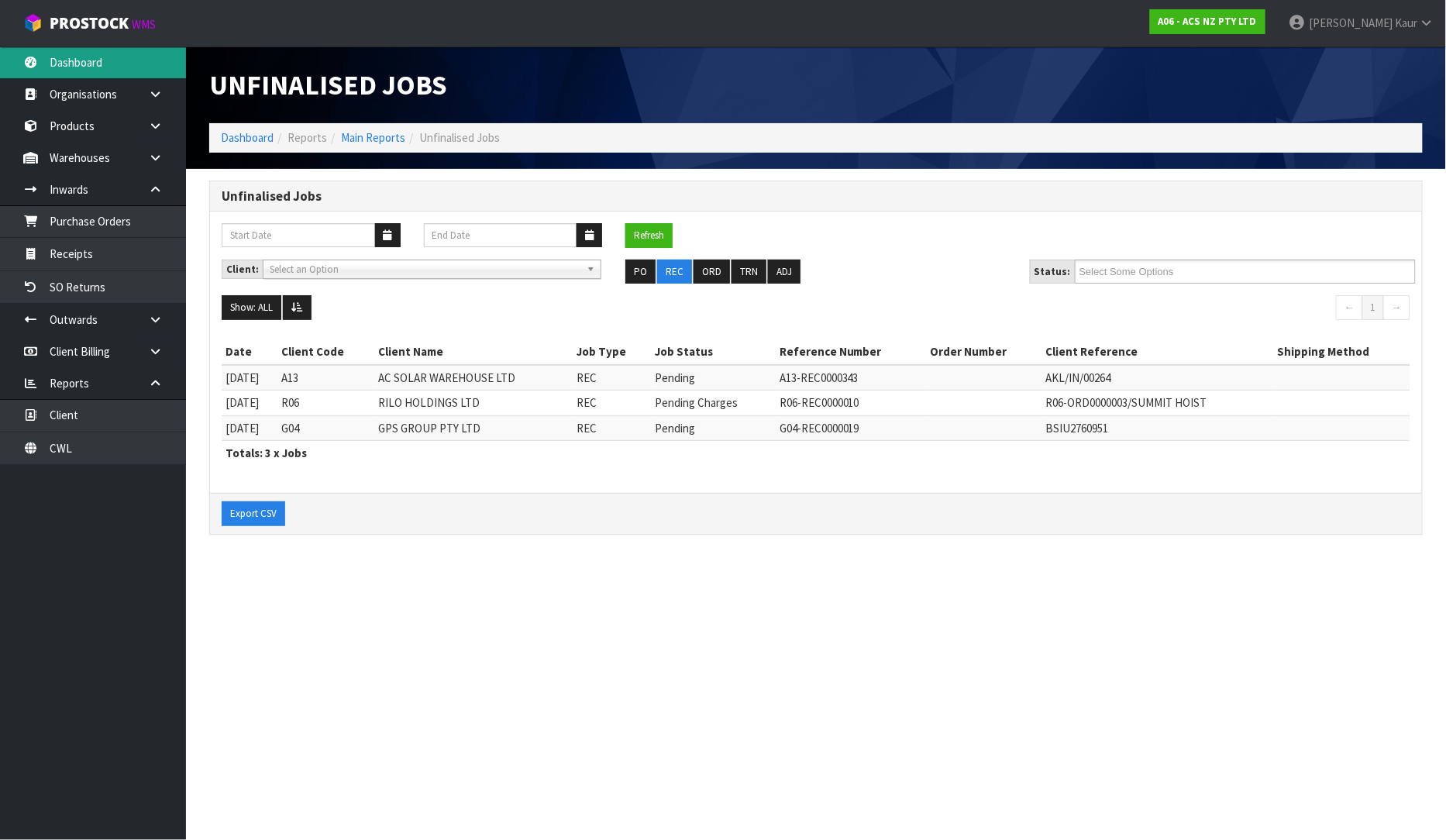
click at [128, 59] on link "Dashboard" at bounding box center [92, 62] width 186 height 31
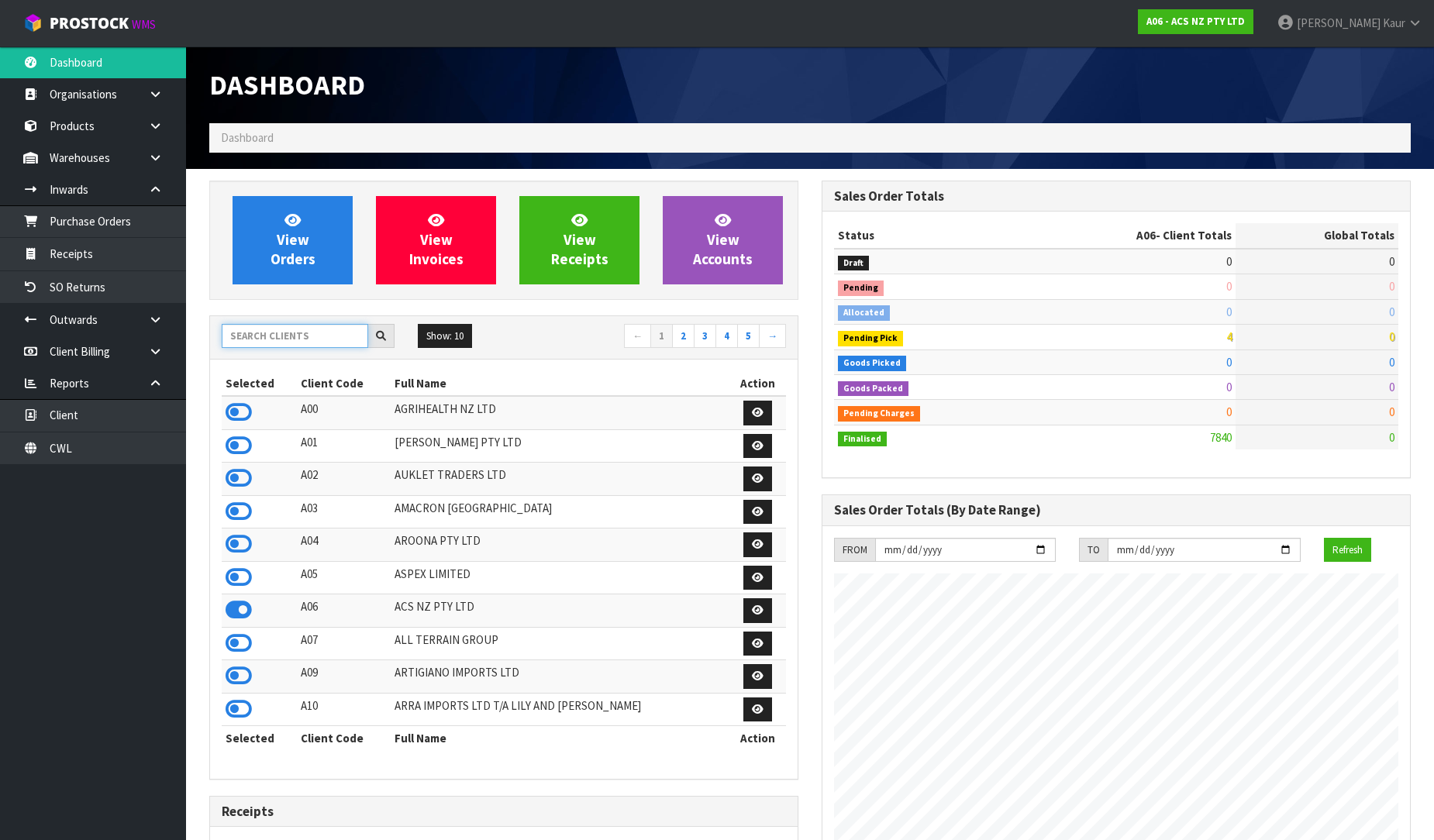
click at [259, 331] on input "text" at bounding box center [295, 336] width 146 height 24
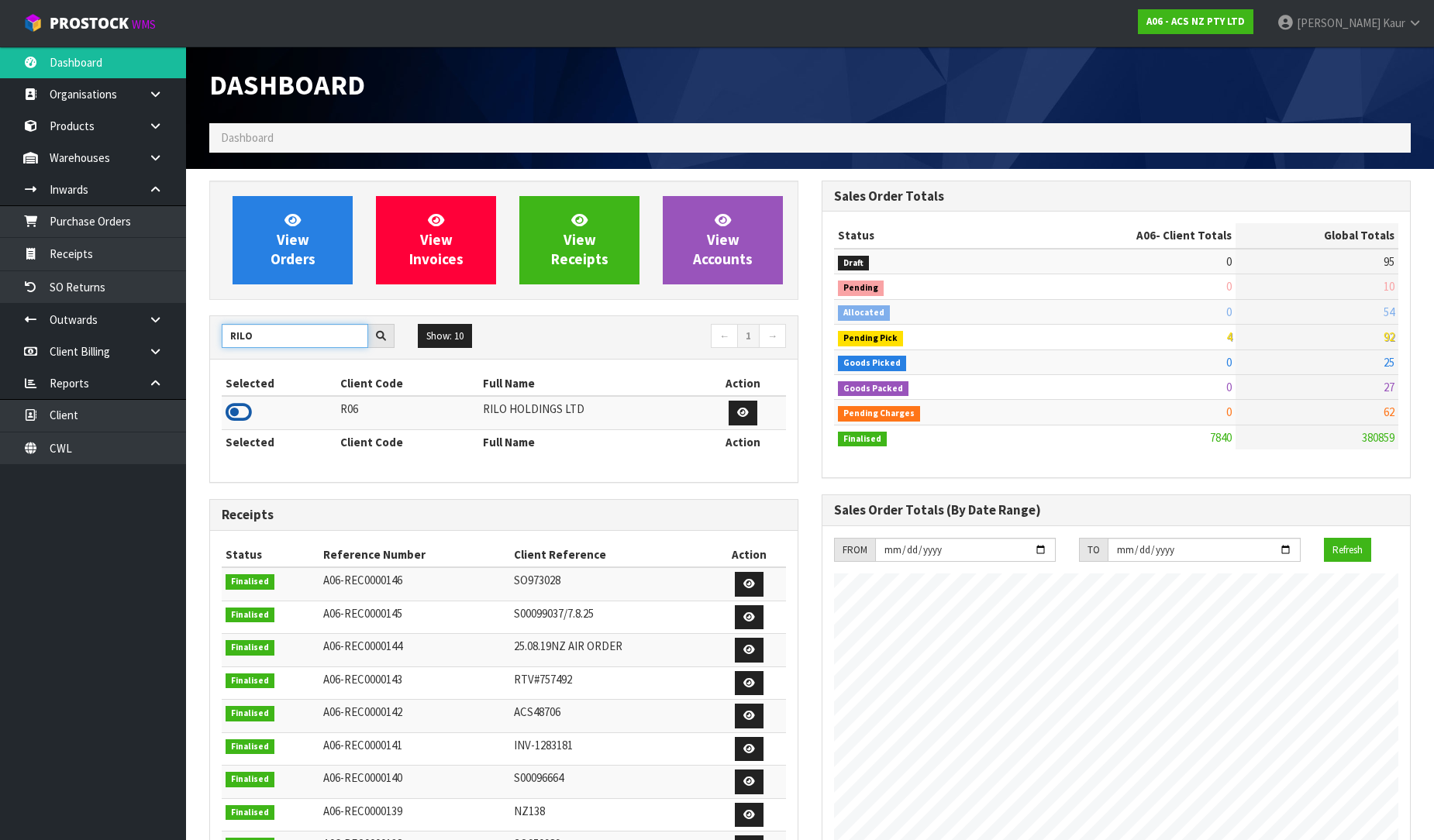
type input "RILO"
click at [235, 413] on icon at bounding box center [239, 412] width 26 height 23
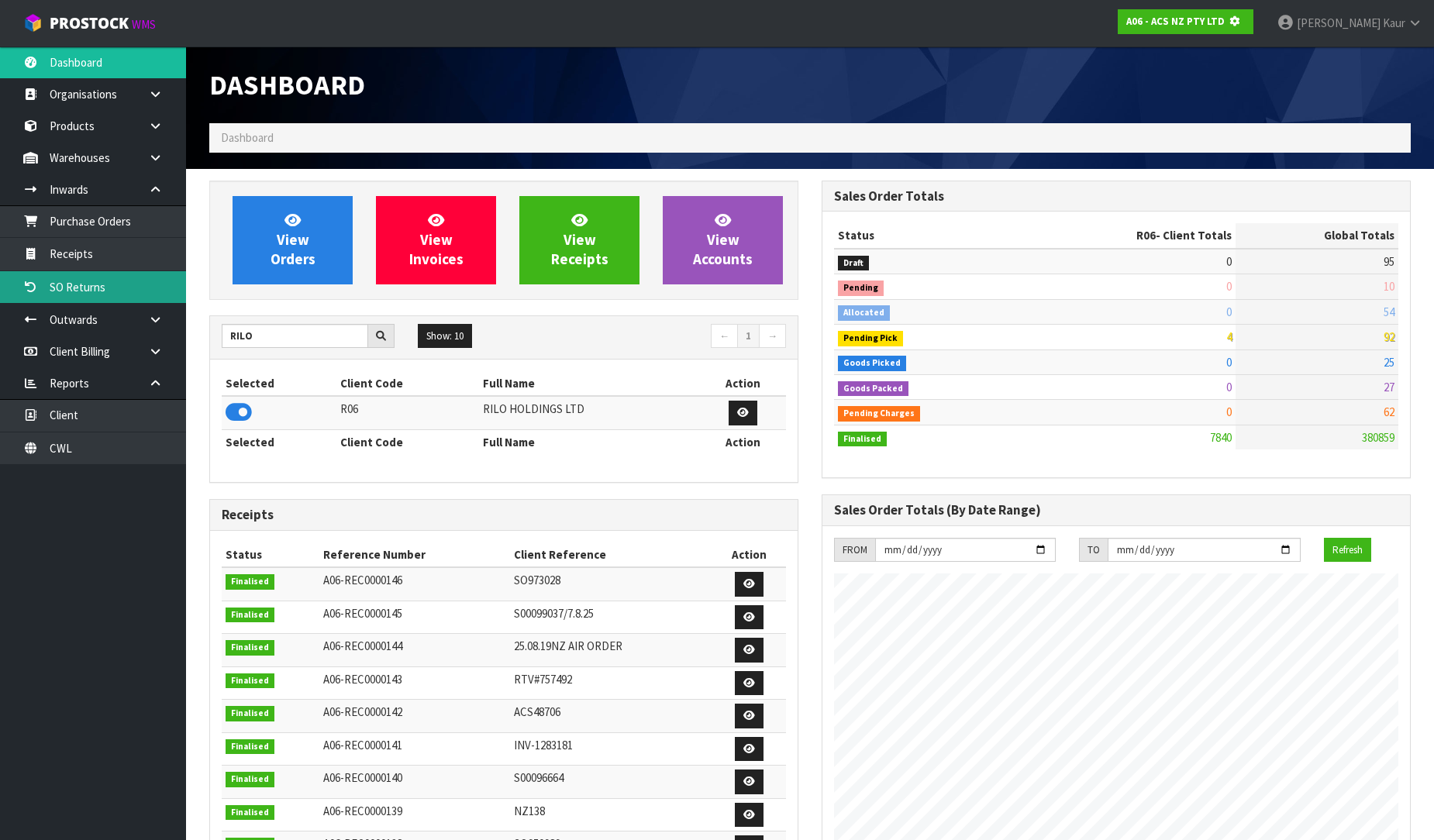
scroll to position [773859, 774601]
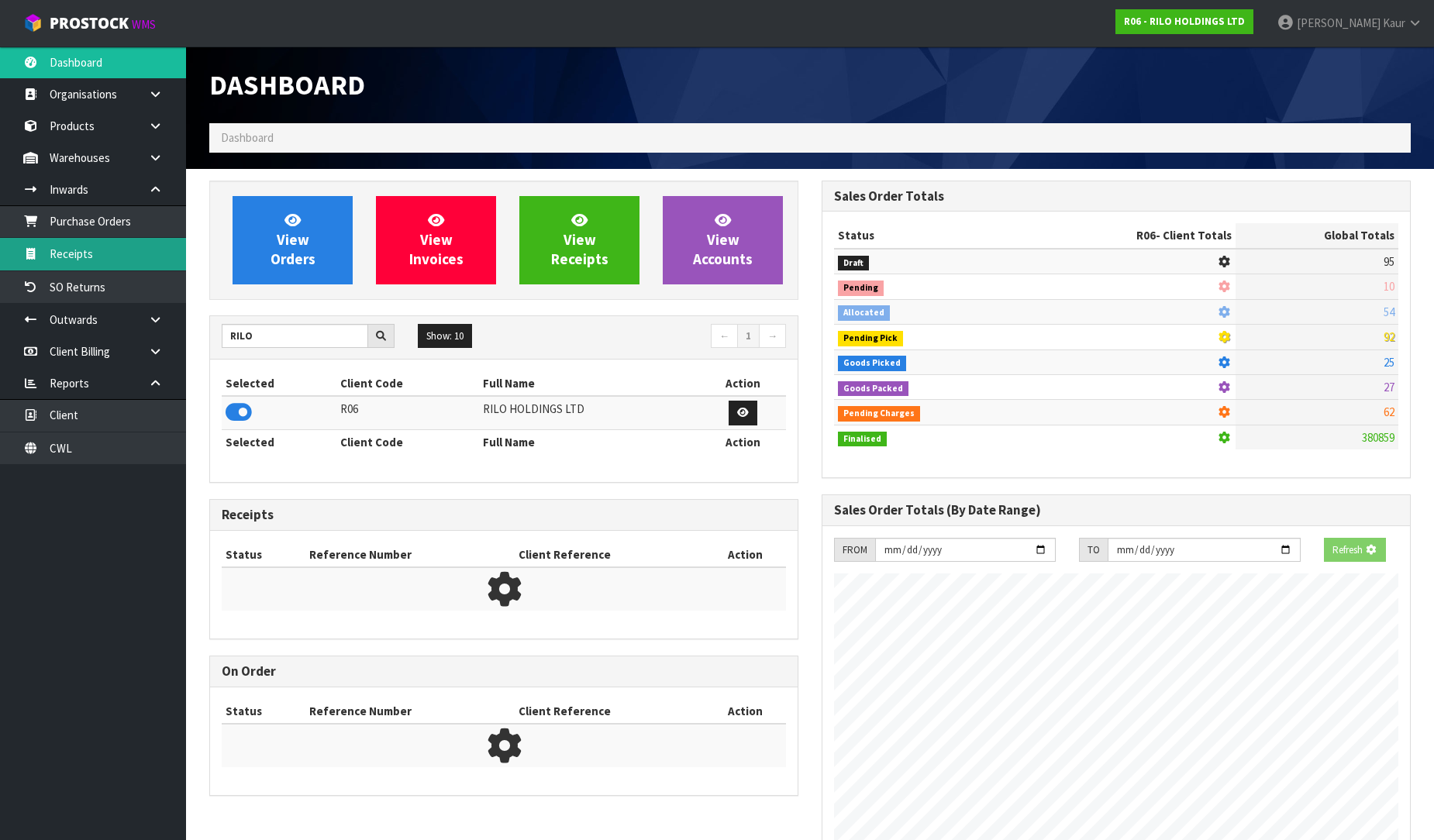
click at [155, 261] on link "Receipts" at bounding box center [92, 253] width 186 height 31
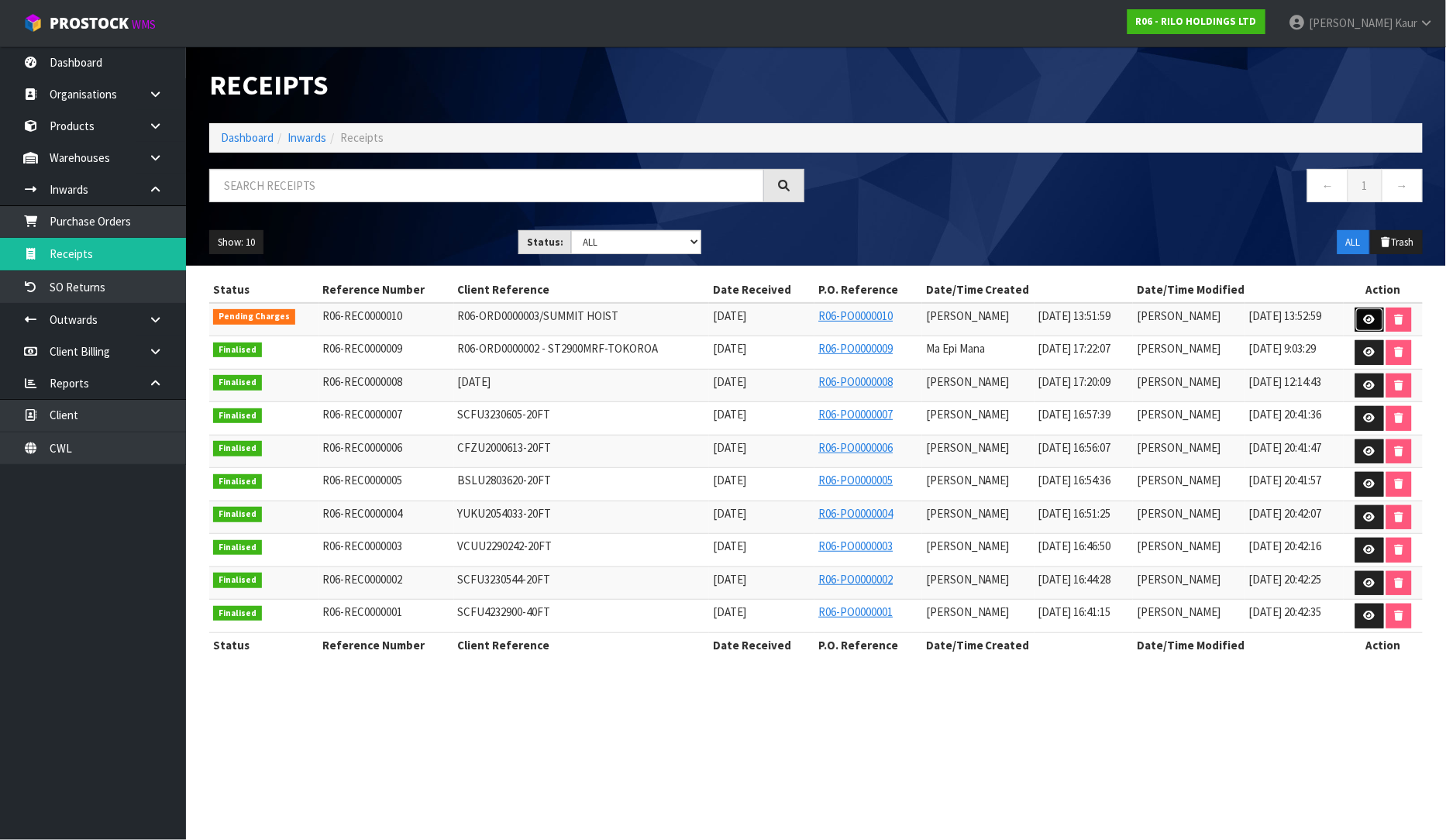
click at [1363, 319] on link at bounding box center [1369, 320] width 29 height 25
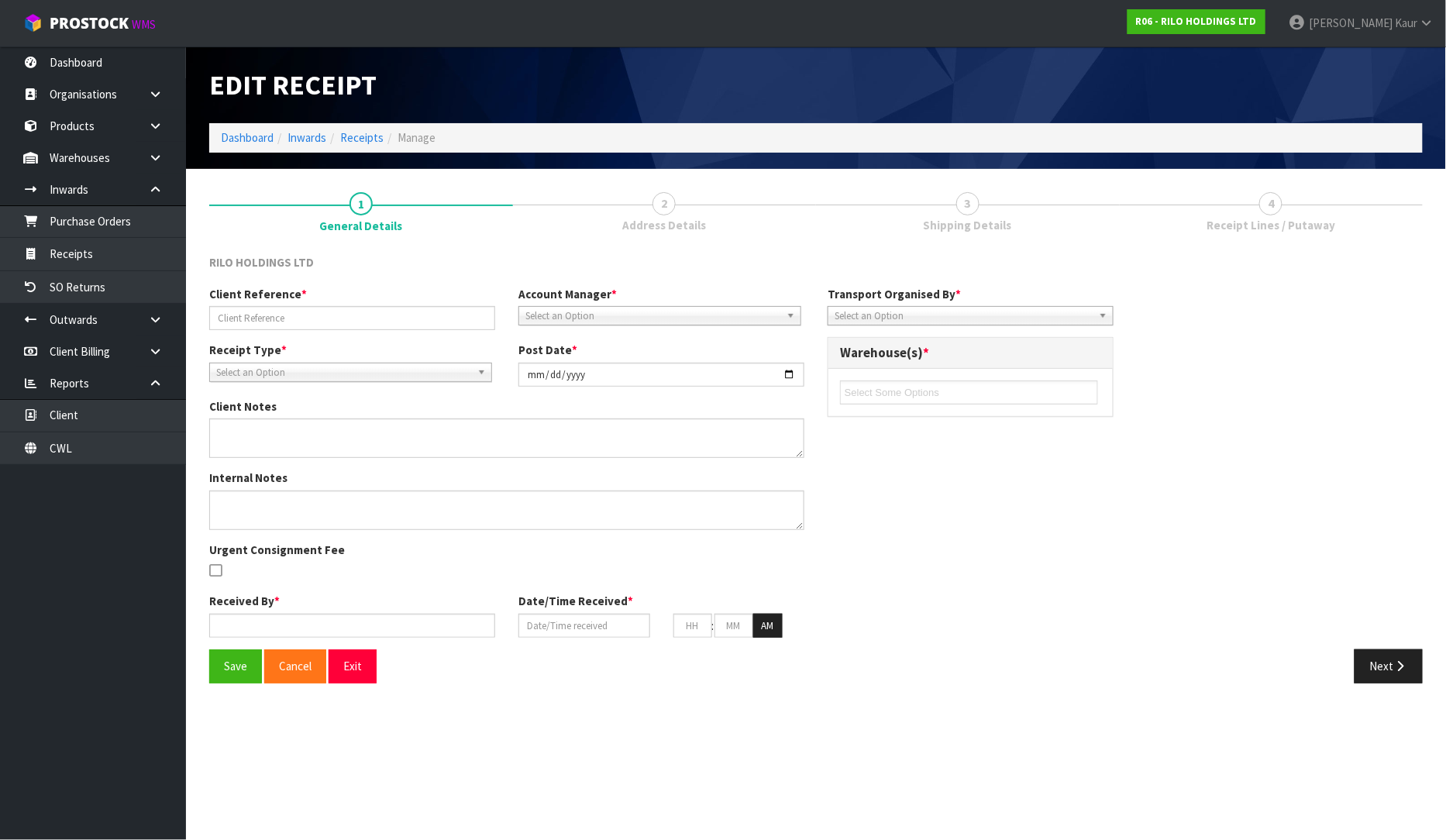
type input "R06-ORD0000003/SUMMIT HOIST"
type input "[DATE]"
type input "[PERSON_NAME]"
type input "[DATE]"
type input "01"
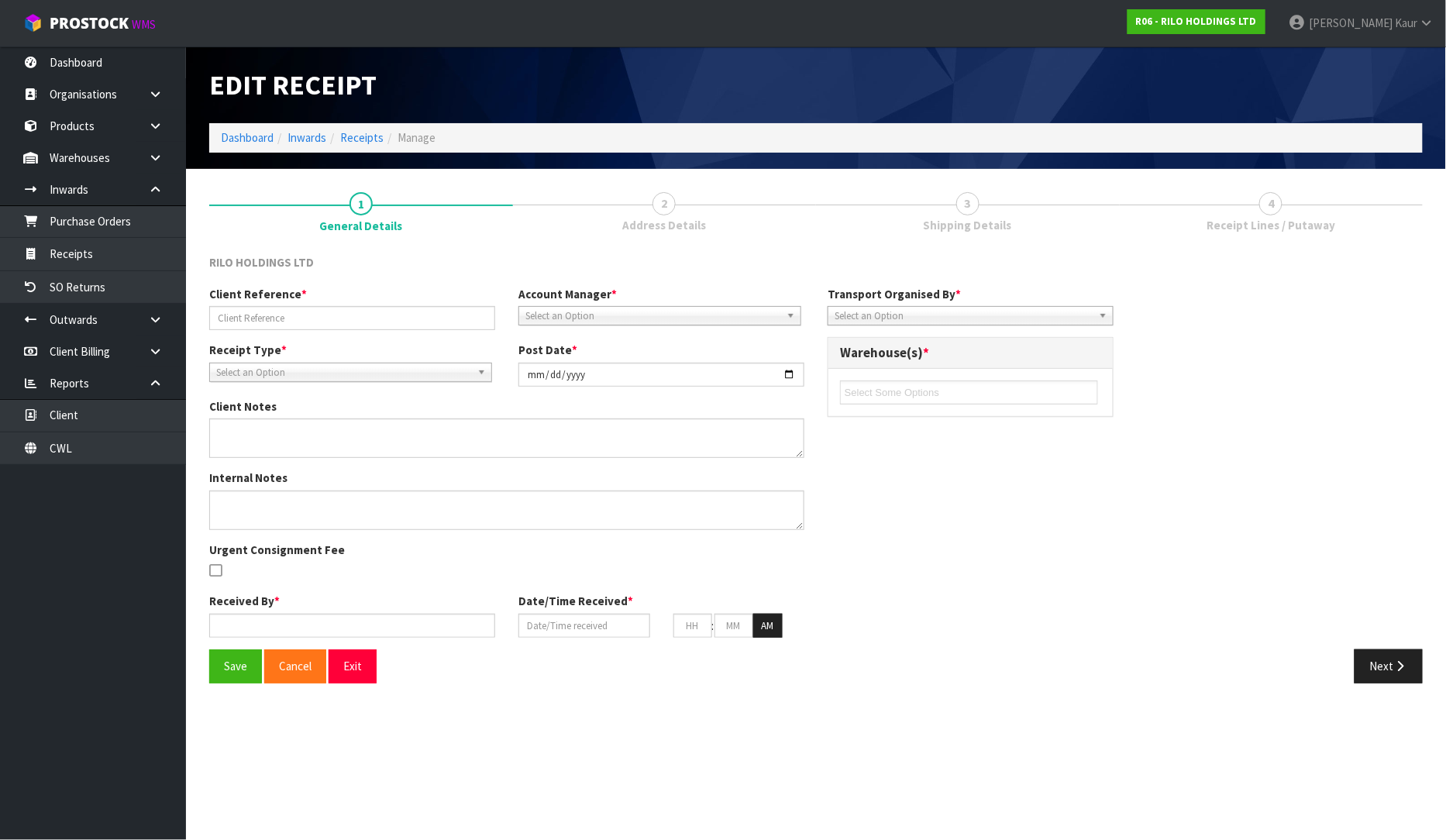
type input "51"
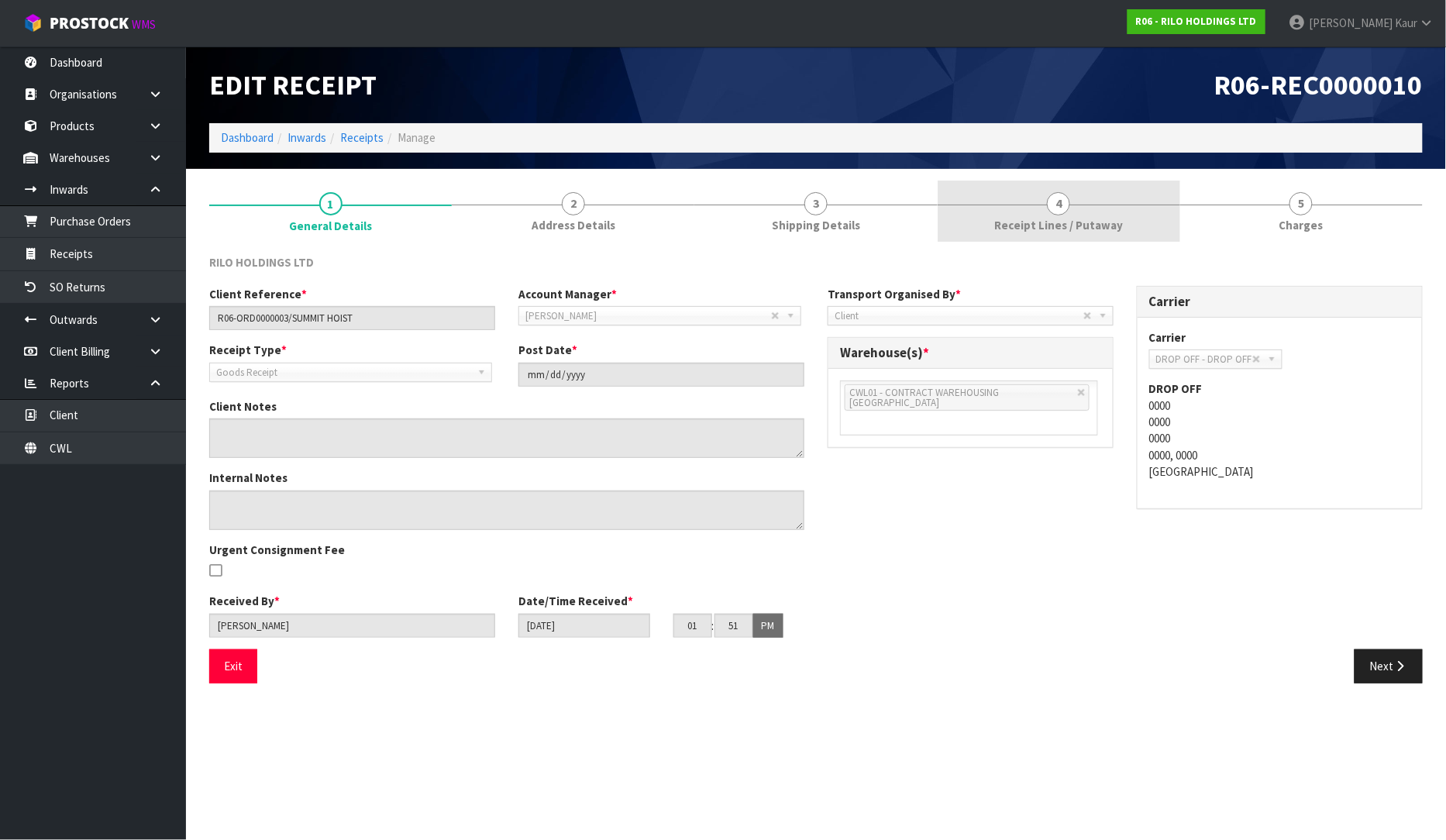
click at [1089, 196] on link "4 Receipt Lines / Putaway" at bounding box center [1059, 211] width 243 height 61
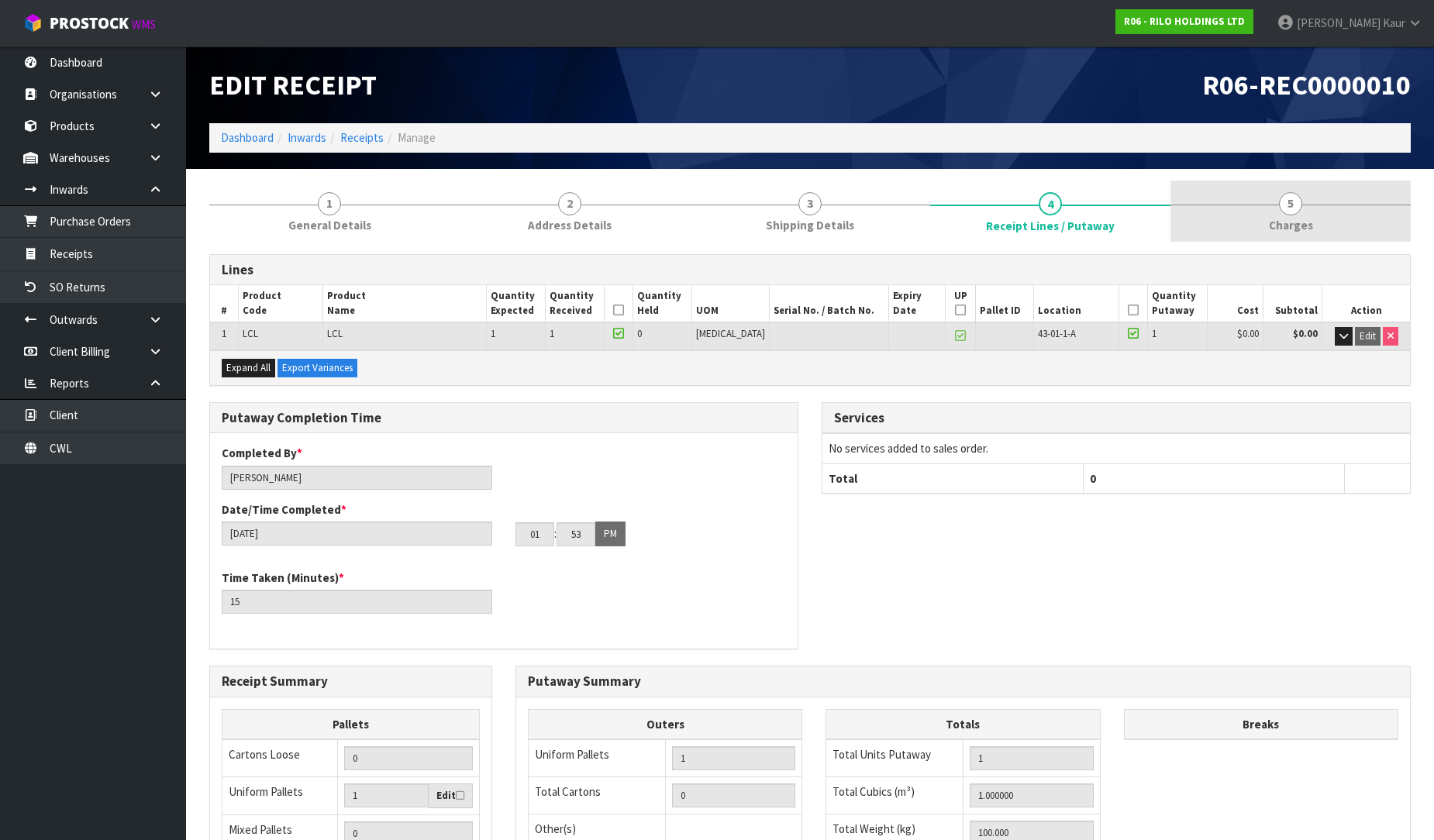
click at [1303, 221] on span "Charges" at bounding box center [1291, 225] width 45 height 17
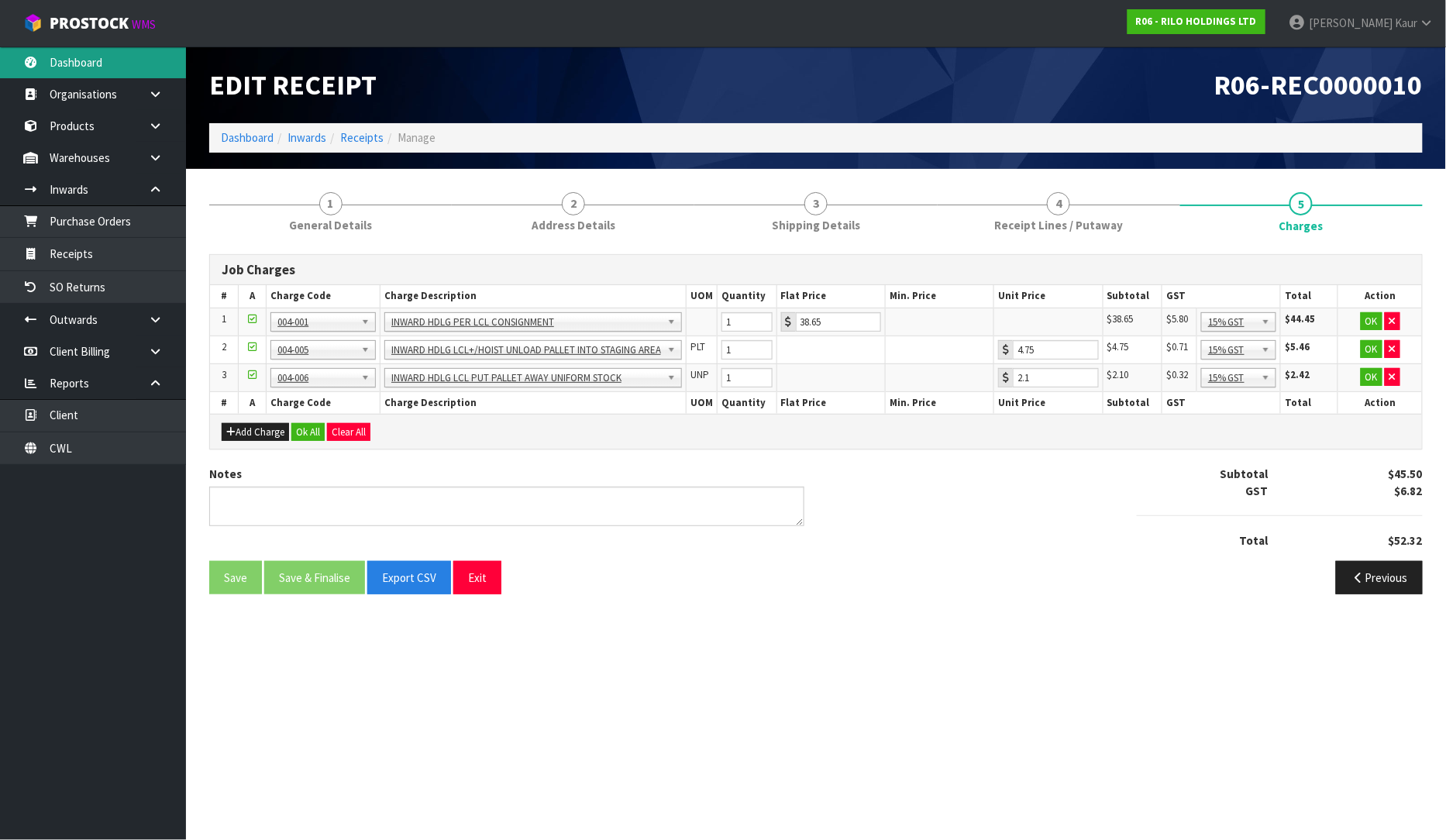
click at [102, 63] on link "Dashboard" at bounding box center [92, 62] width 186 height 31
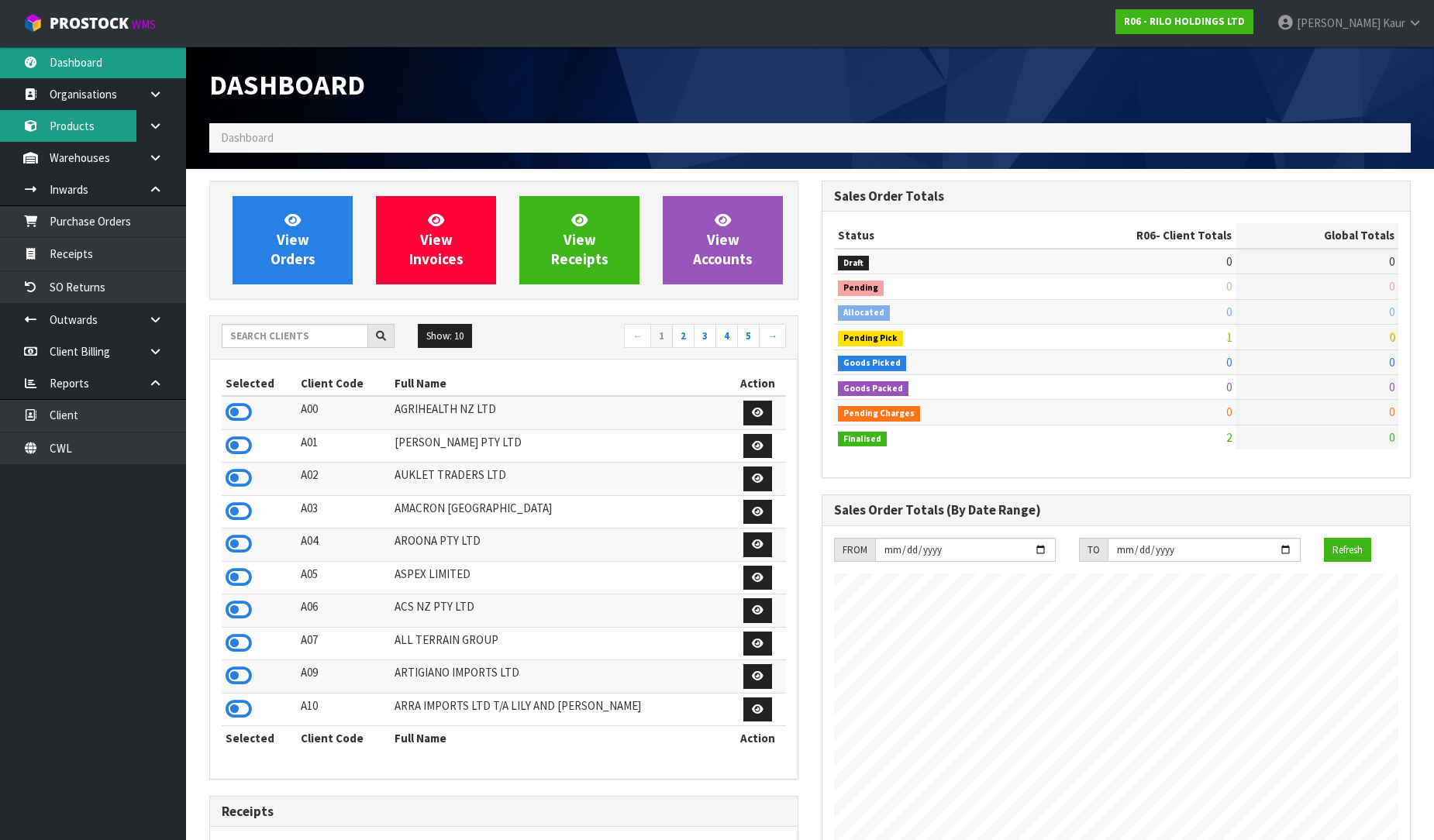
scroll to position [947, 613]
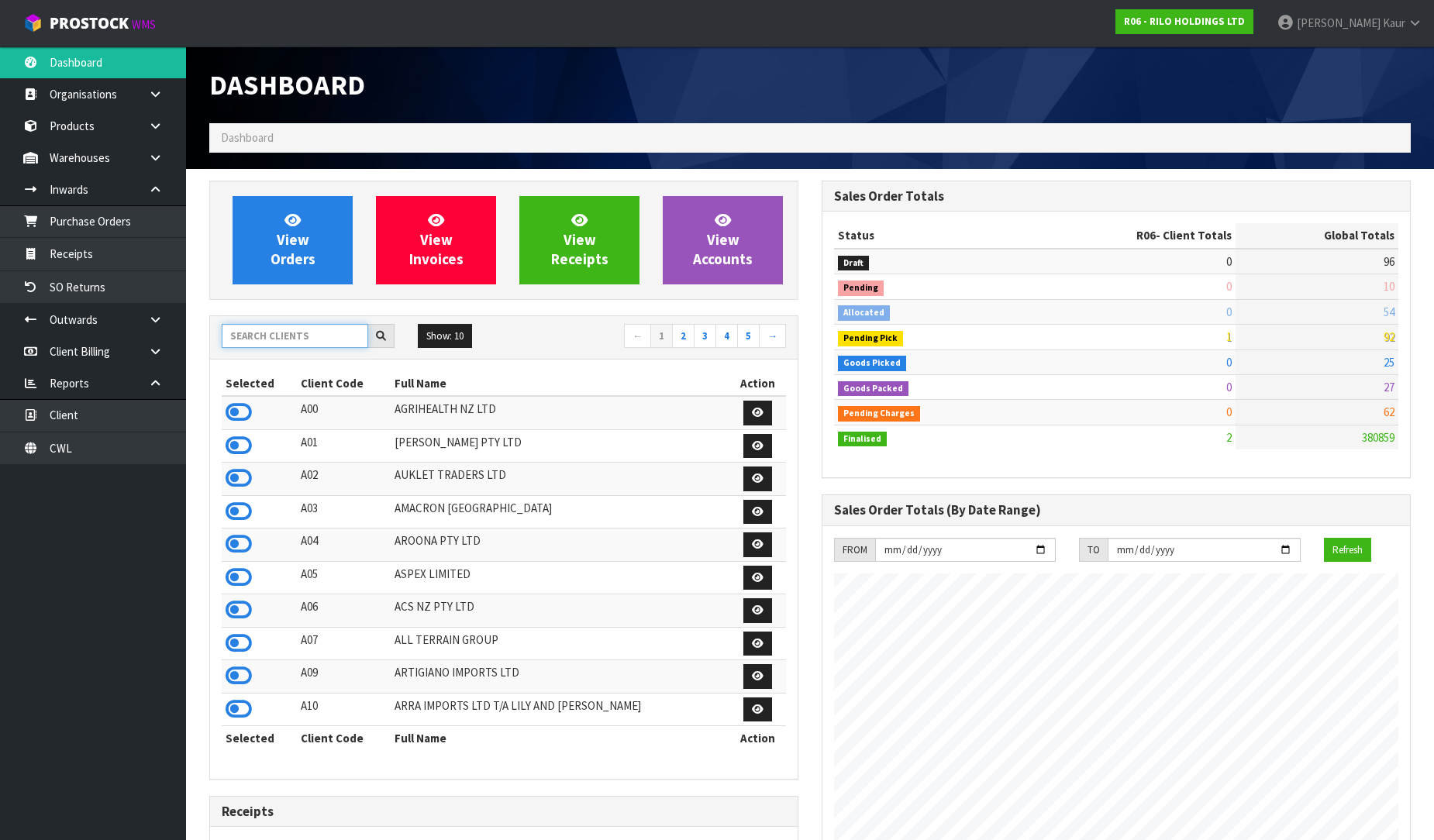
click at [274, 337] on input "text" at bounding box center [295, 336] width 146 height 24
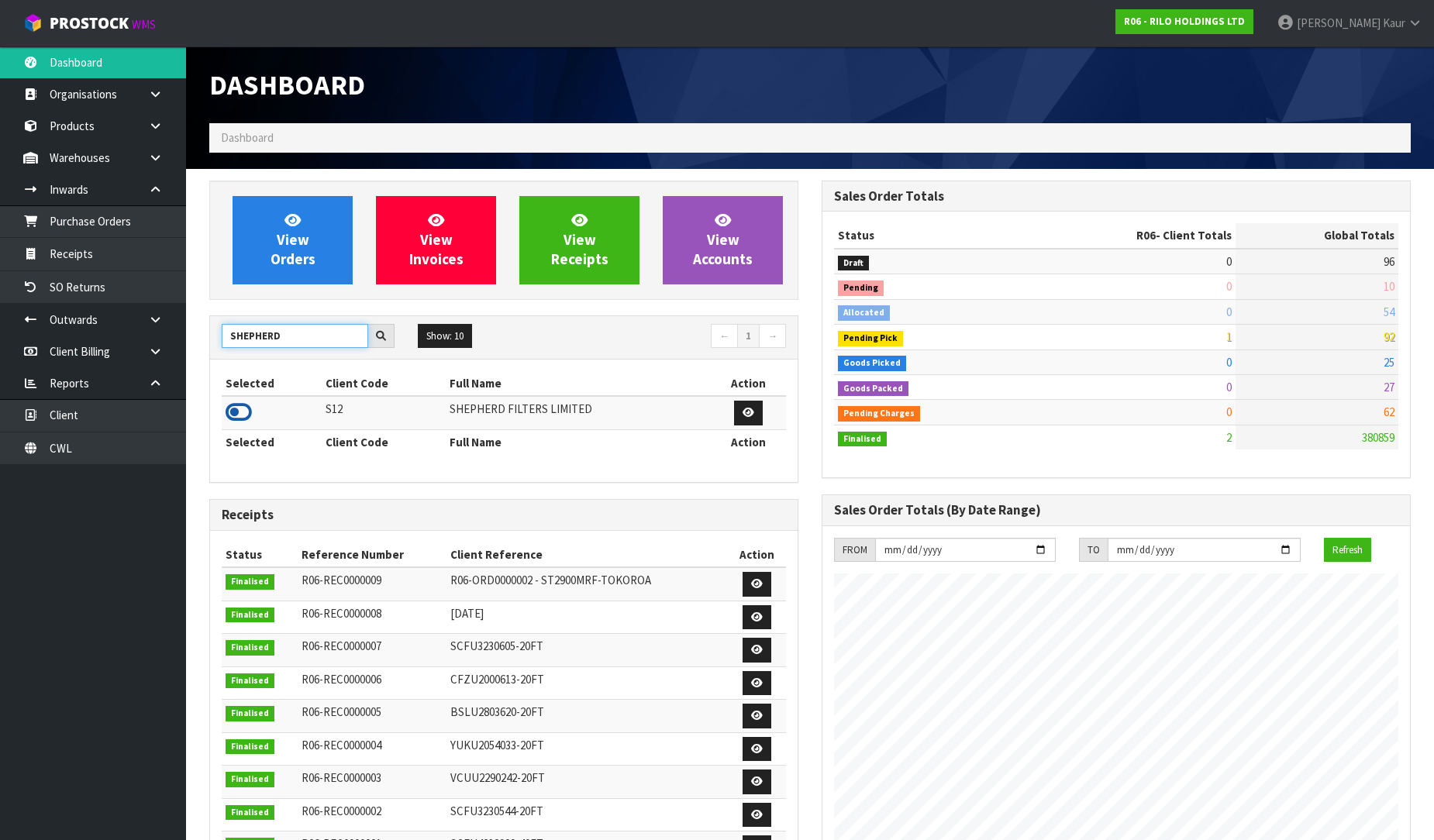
type input "SHEPHERD"
click at [242, 411] on icon at bounding box center [239, 412] width 26 height 23
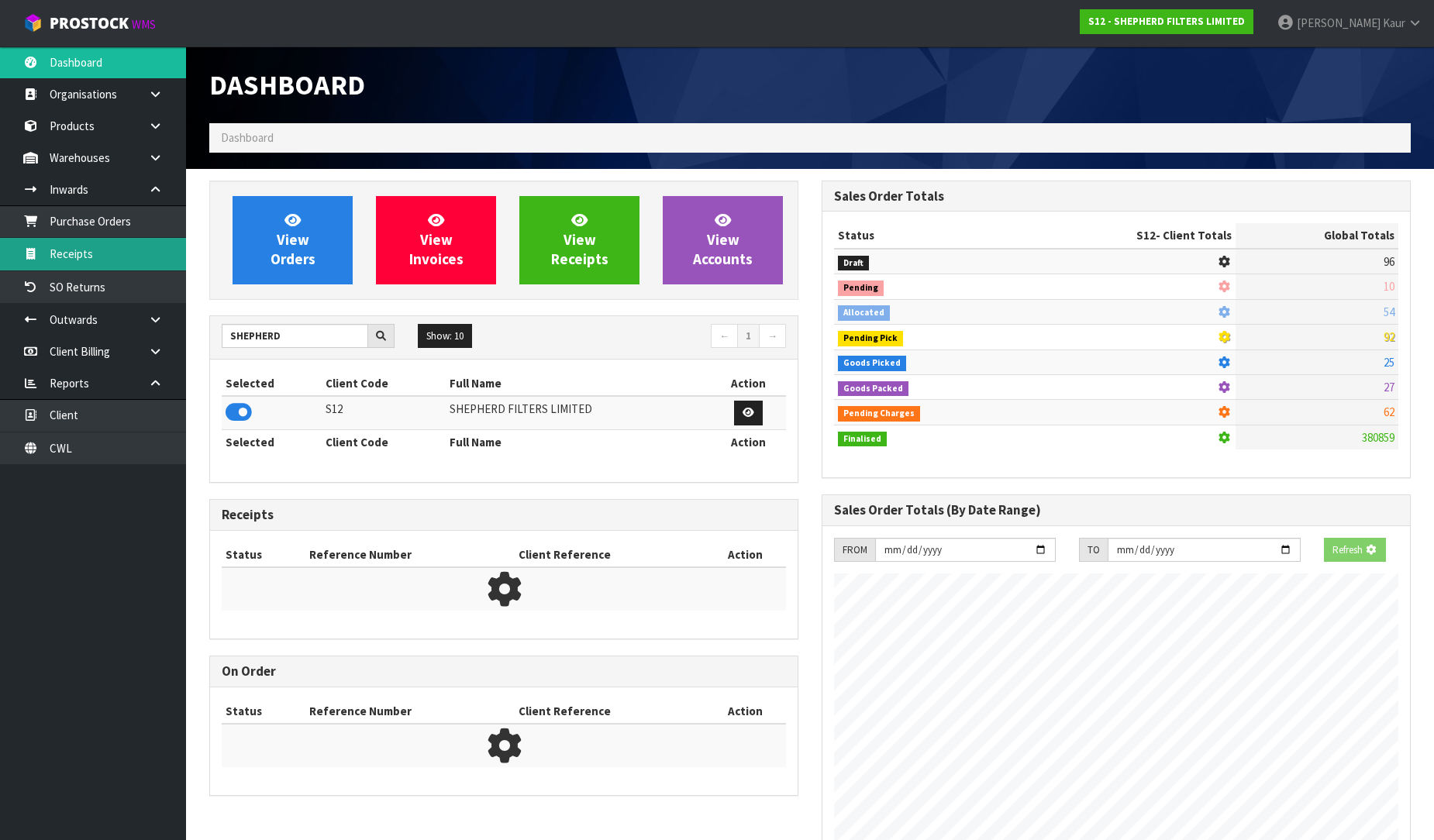
scroll to position [998, 613]
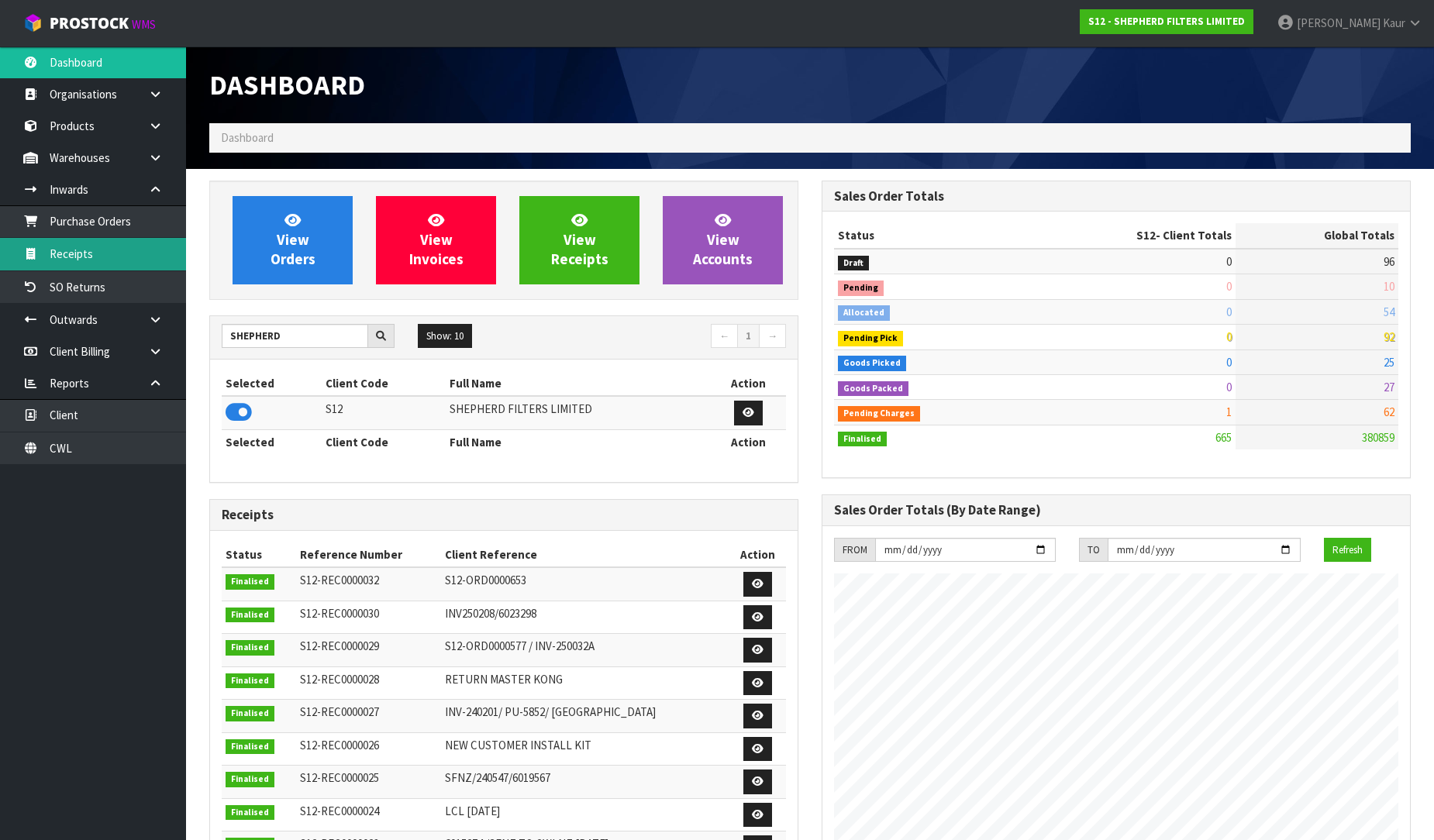
click at [134, 252] on link "Receipts" at bounding box center [92, 253] width 186 height 31
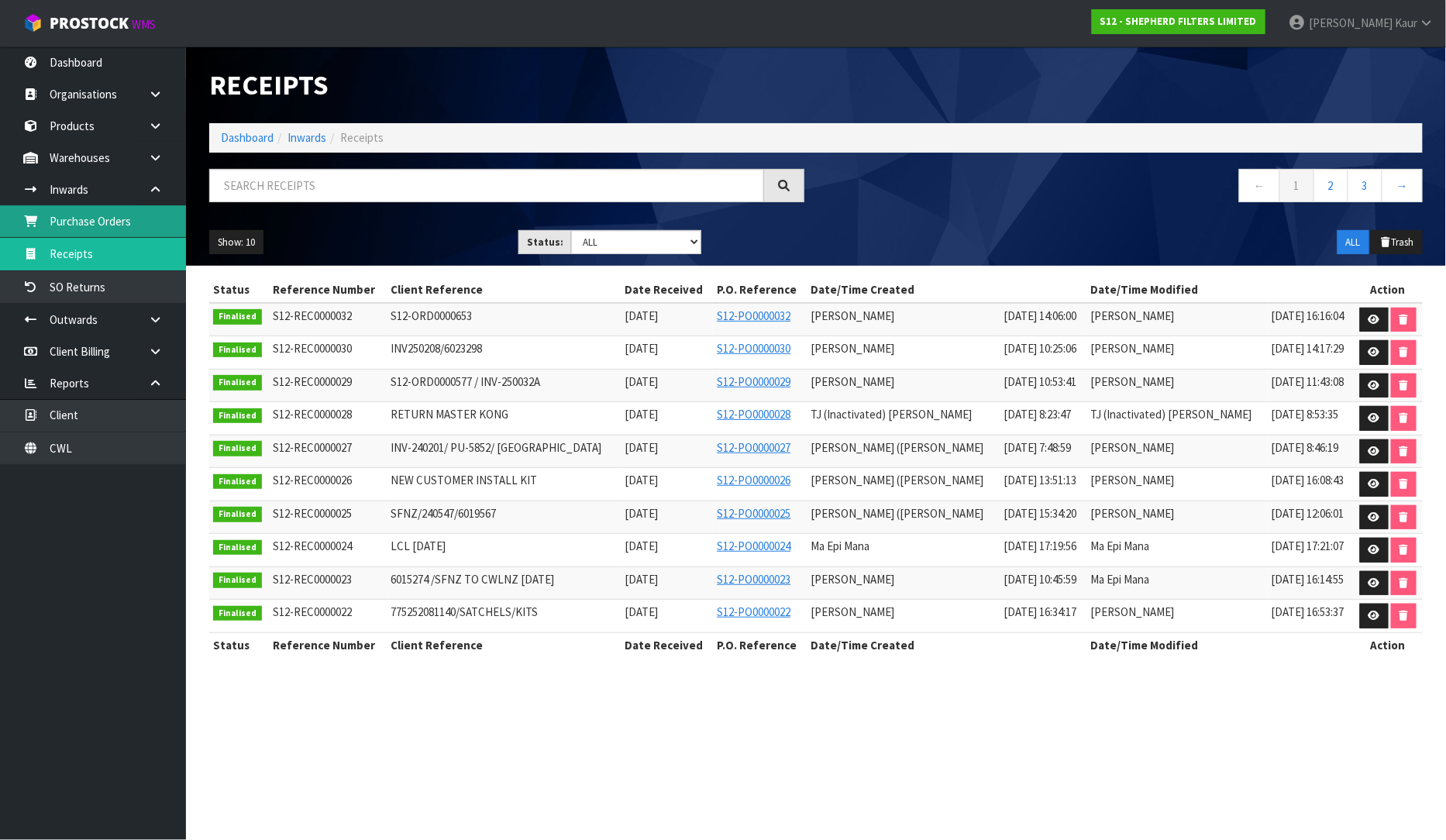
click at [136, 221] on link "Purchase Orders" at bounding box center [92, 221] width 186 height 31
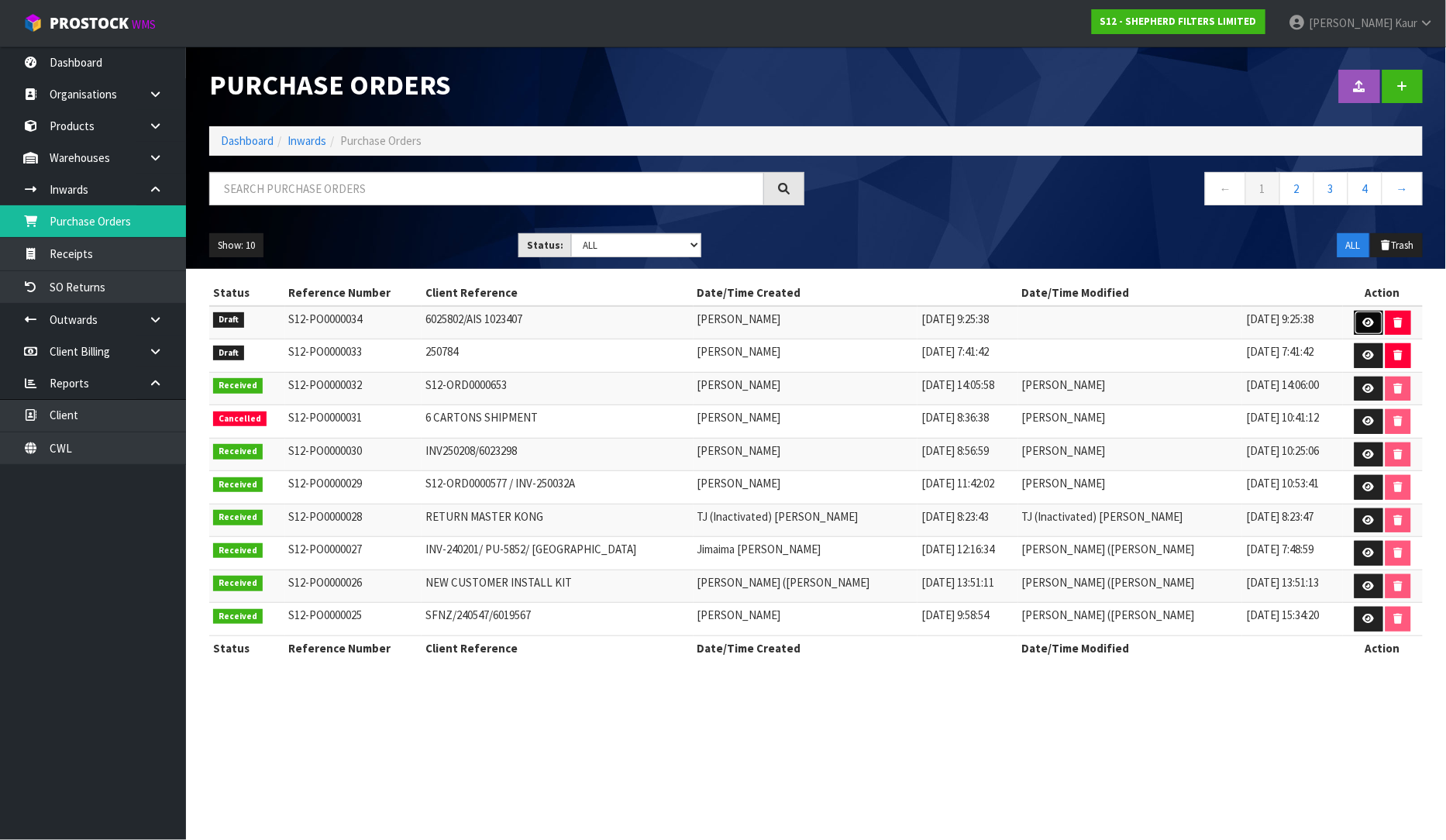
click at [1359, 323] on link at bounding box center [1368, 323] width 29 height 25
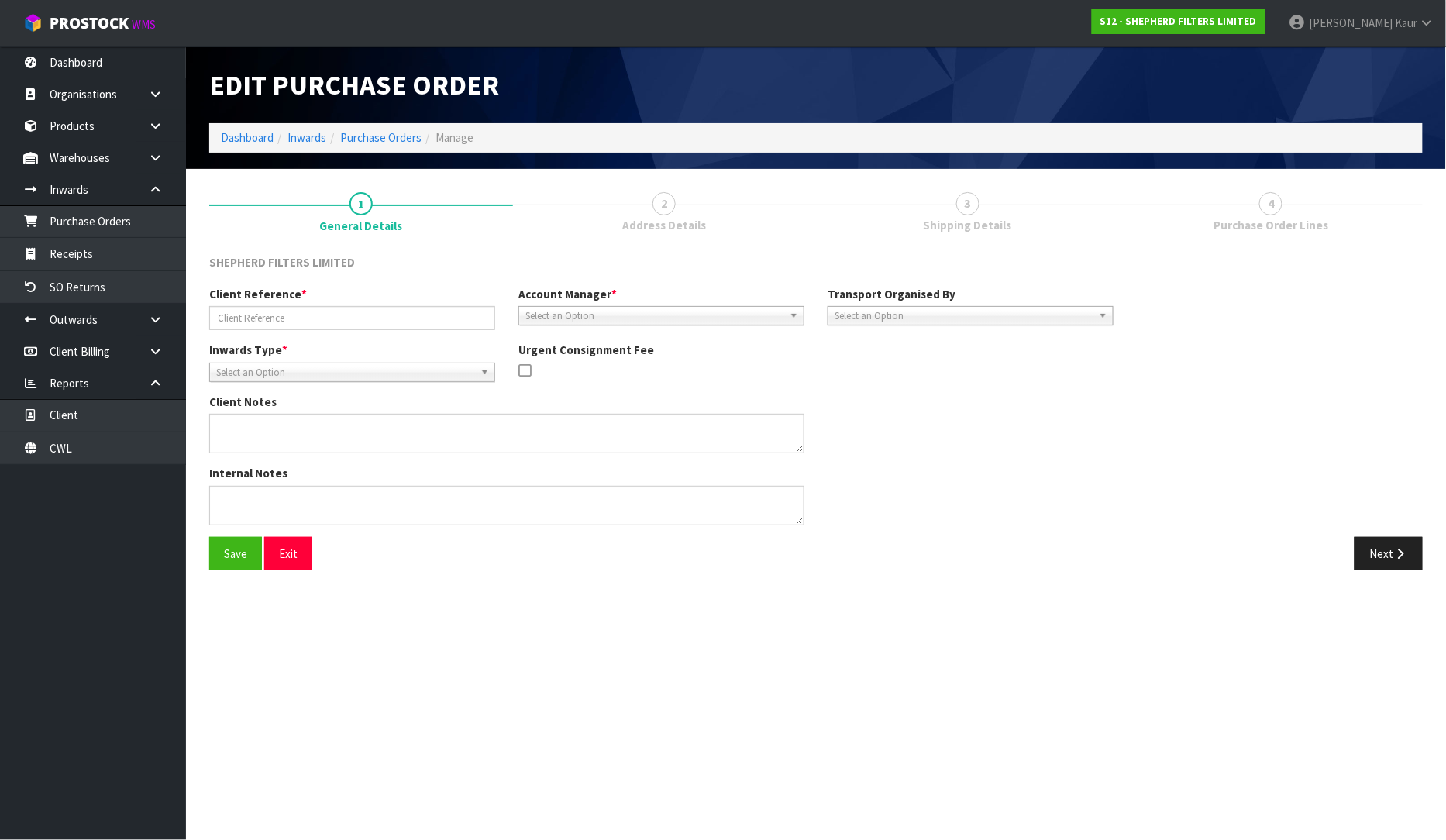
type input "6025802/AIS 1023407"
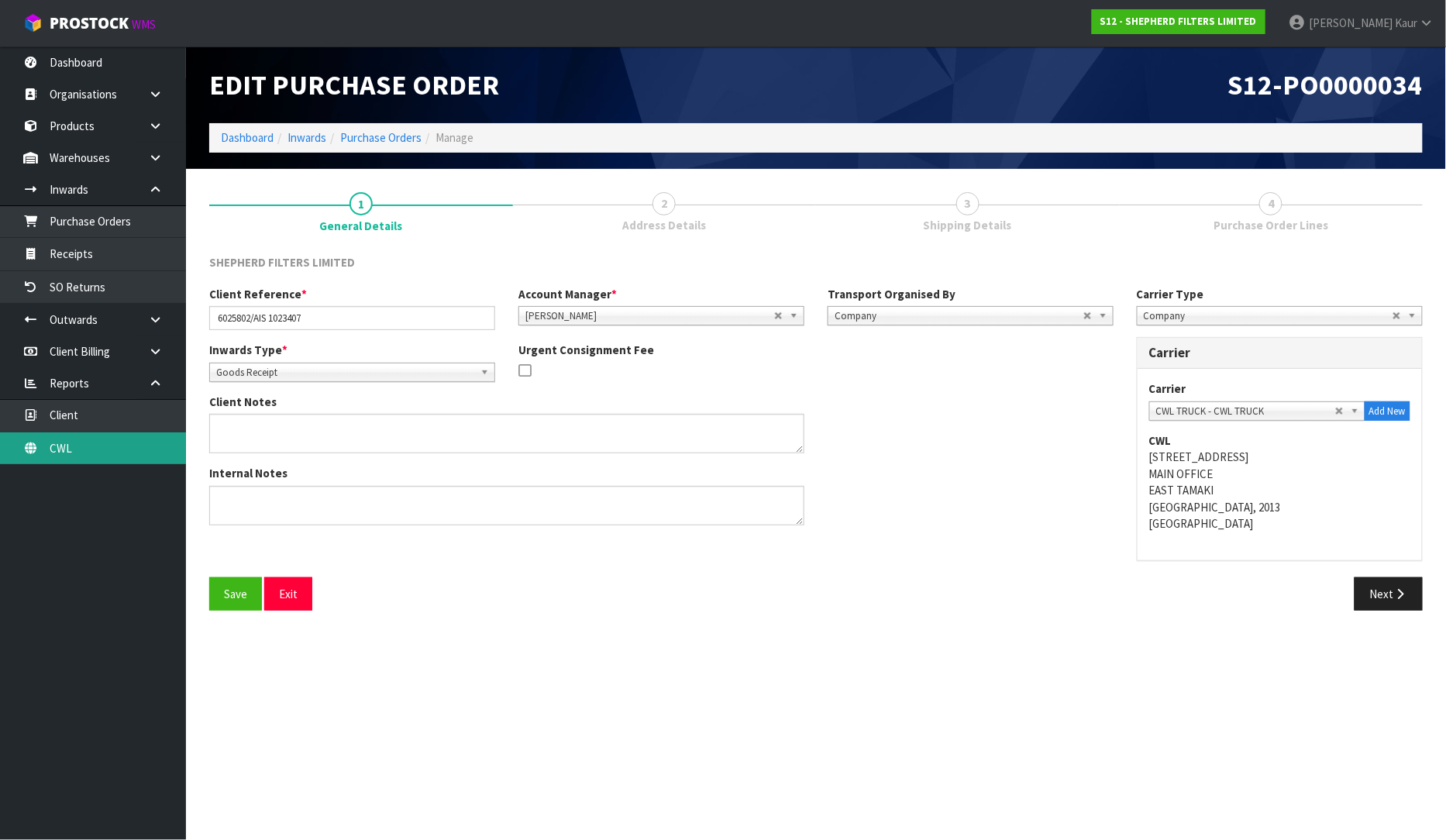
click at [46, 453] on link "CWL" at bounding box center [92, 448] width 186 height 31
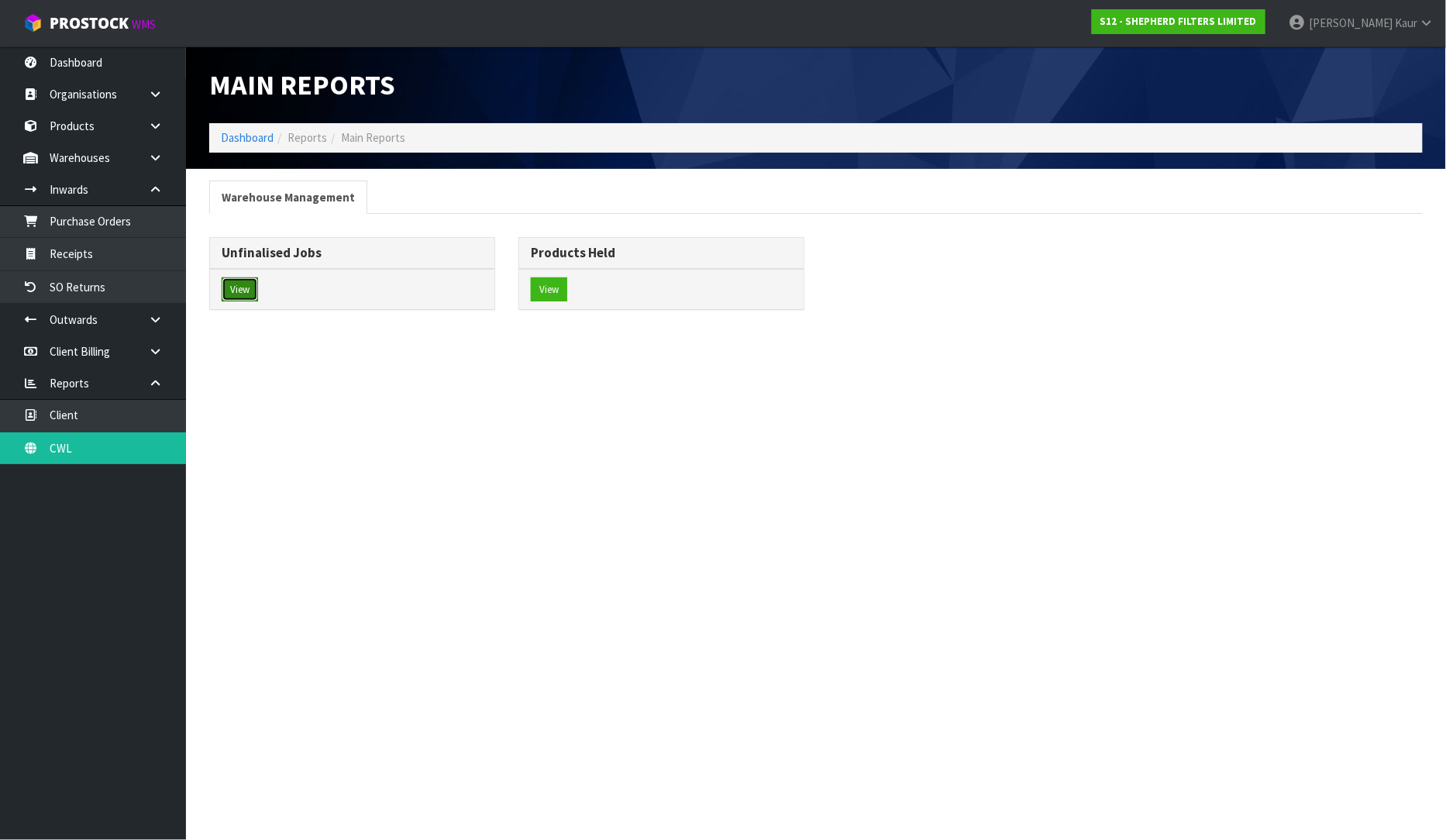
click at [228, 289] on button "View" at bounding box center [240, 290] width 36 height 25
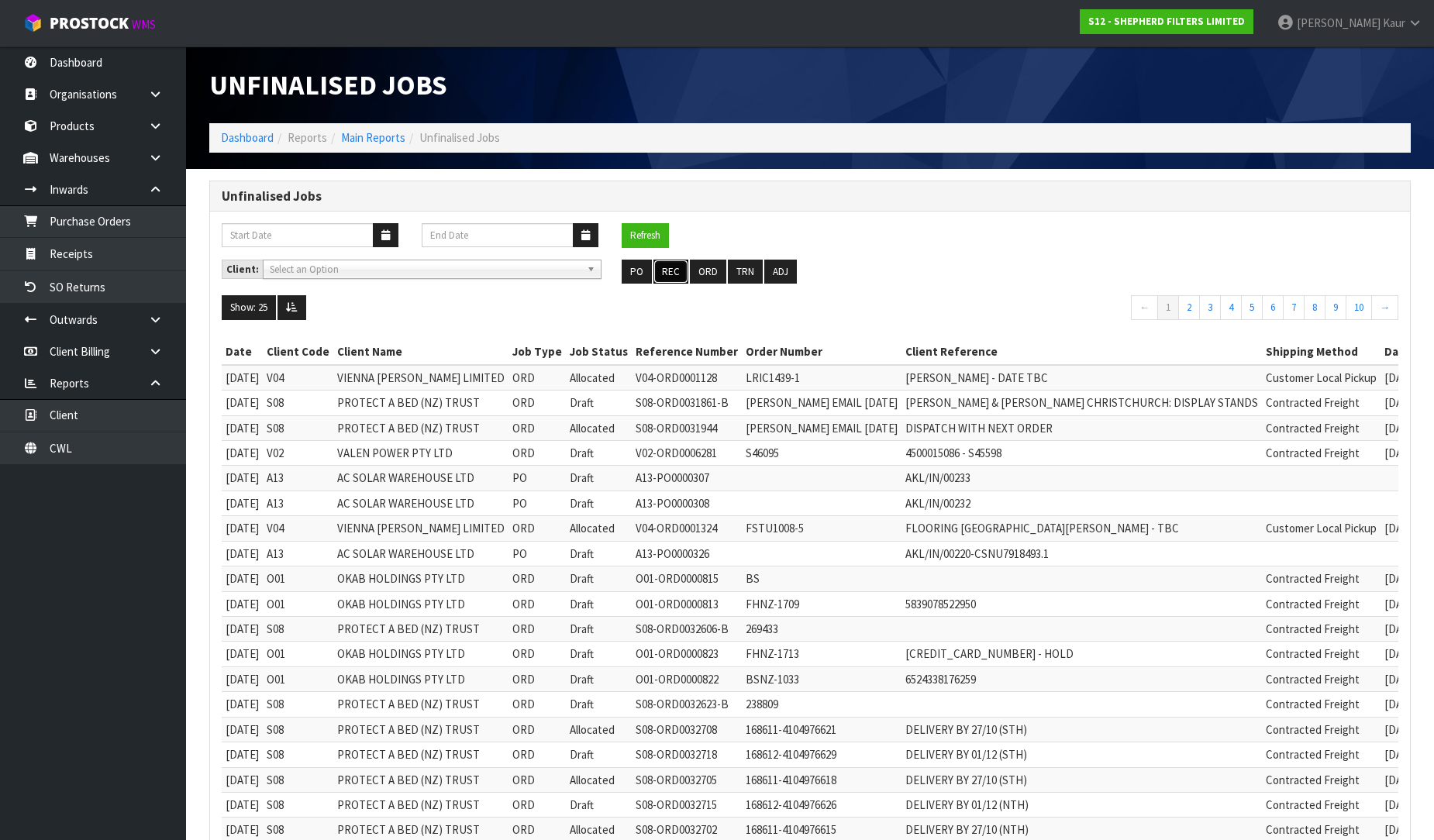
click at [678, 273] on button "REC" at bounding box center [671, 272] width 35 height 25
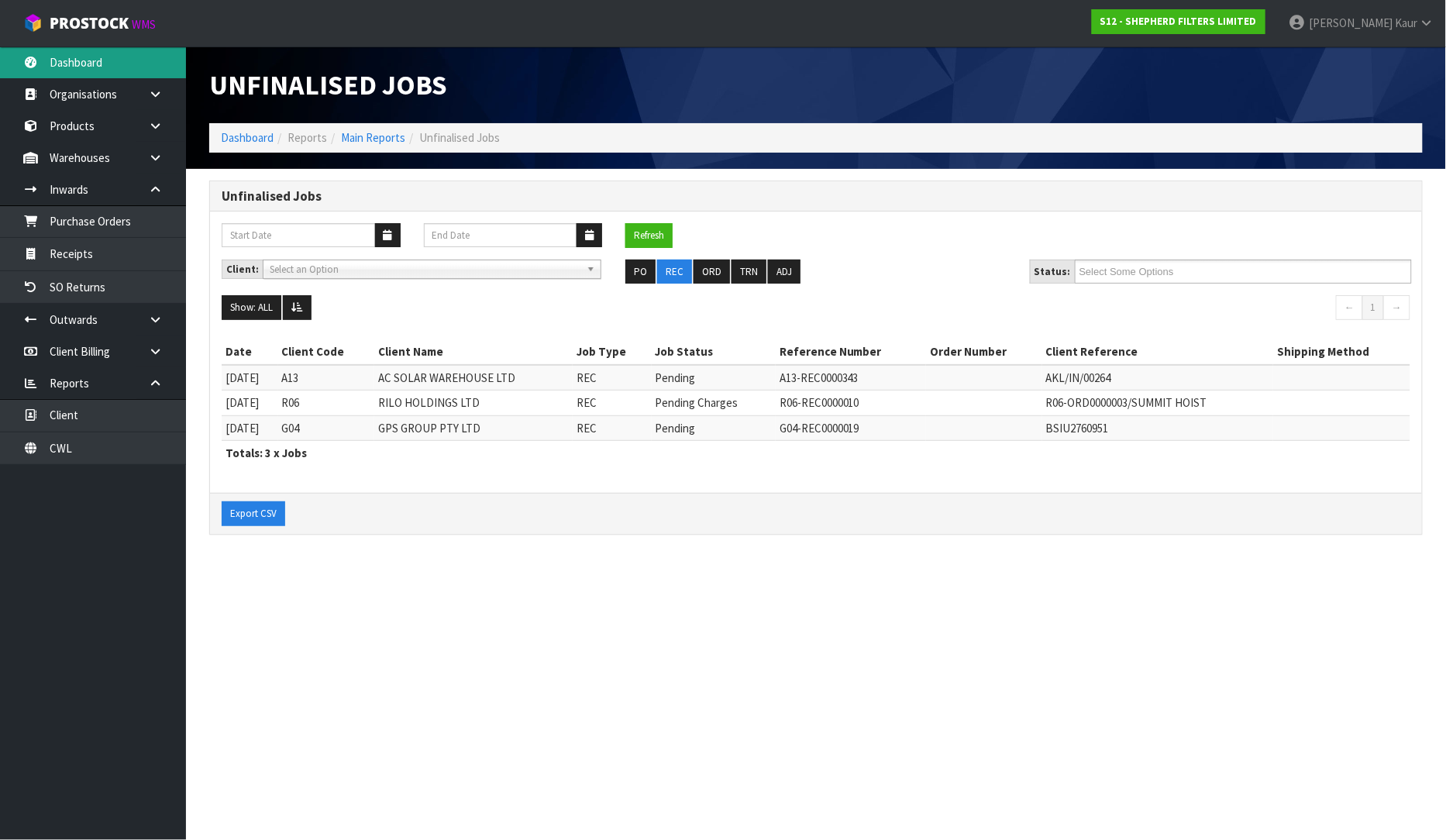
click at [102, 59] on link "Dashboard" at bounding box center [92, 62] width 186 height 31
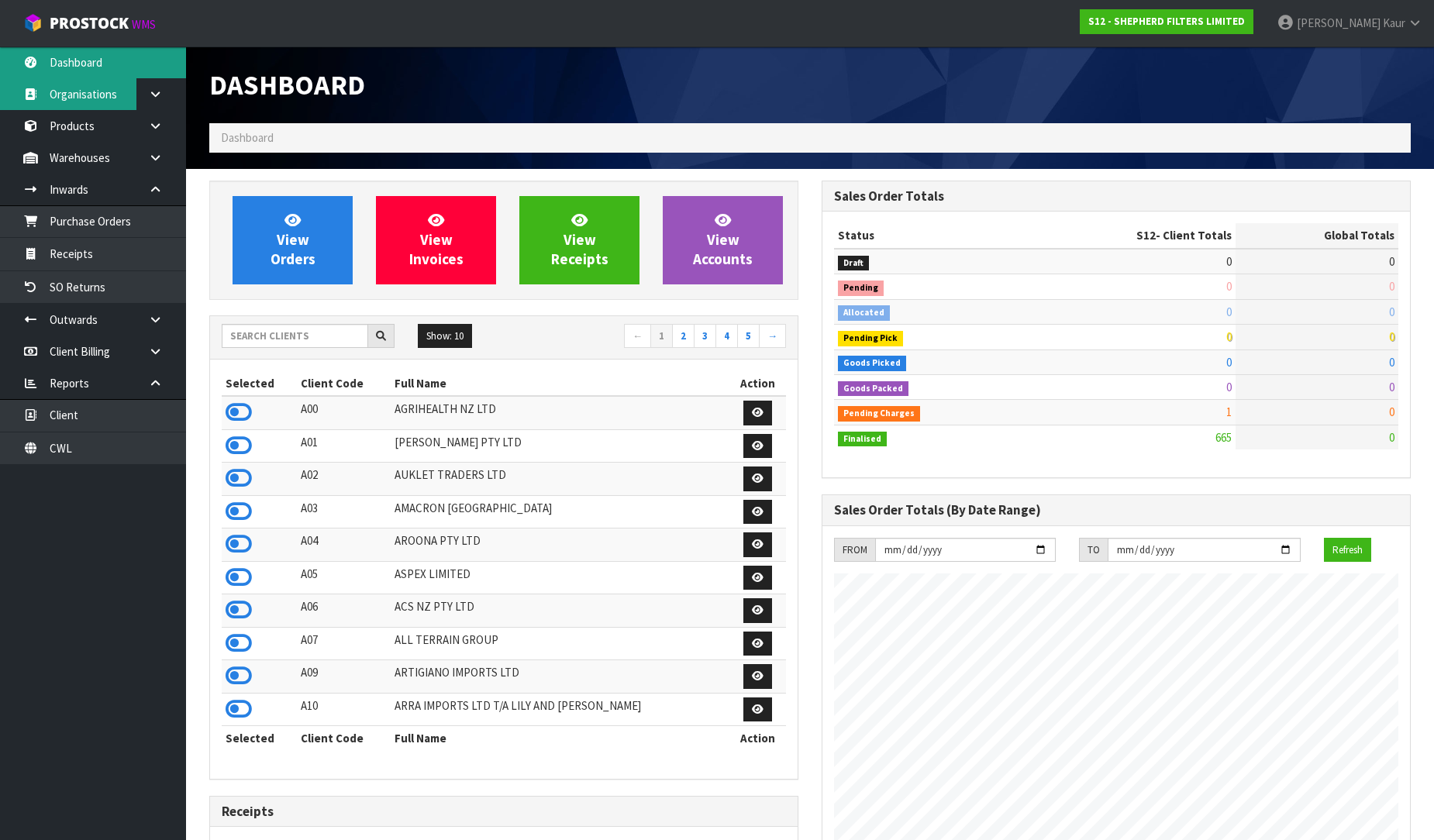
scroll to position [998, 613]
drag, startPoint x: 236, startPoint y: 618, endPoint x: 161, endPoint y: 478, distance: 158.8
click at [236, 616] on icon at bounding box center [239, 610] width 26 height 23
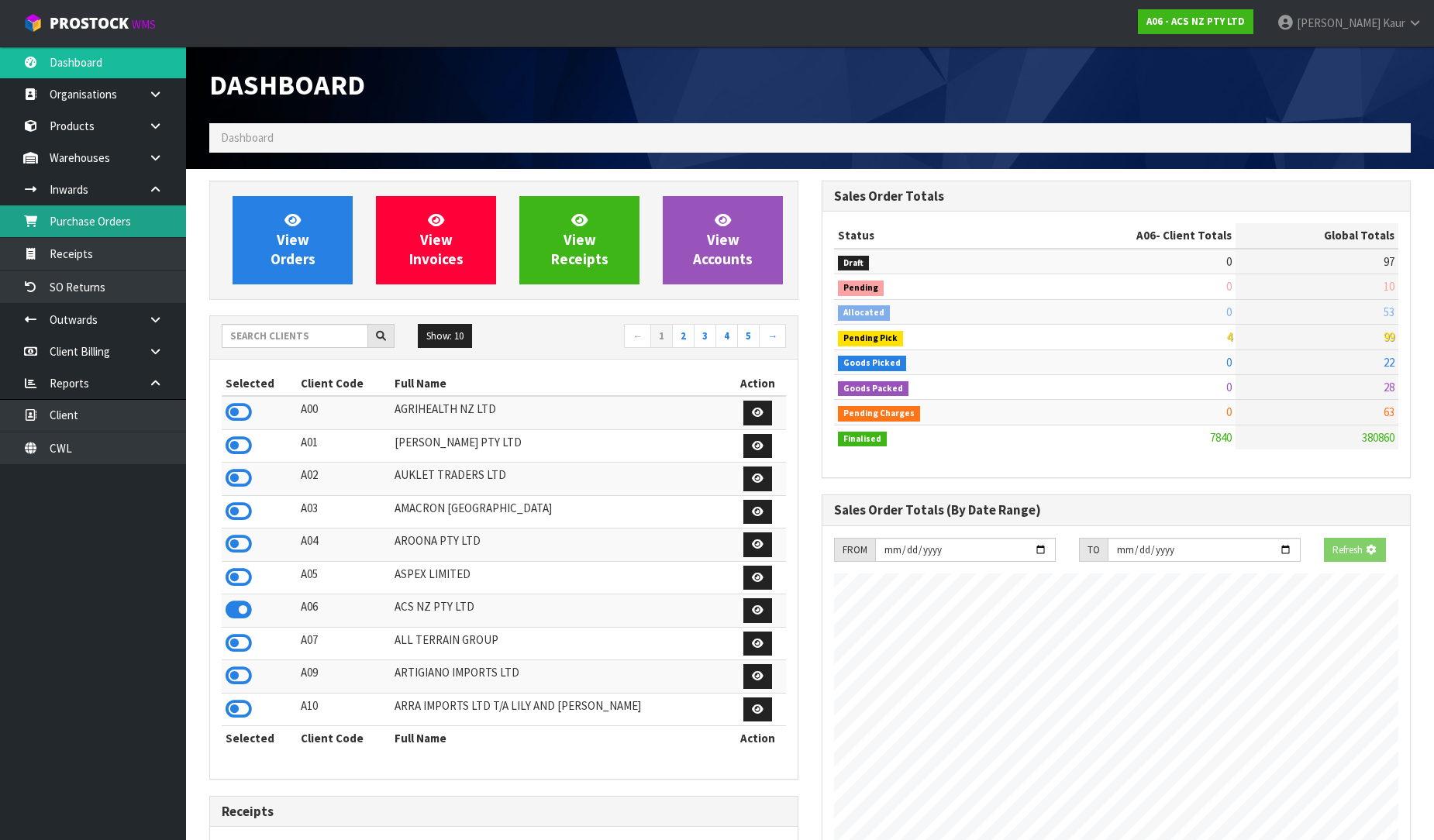
scroll to position [1174, 613]
click at [122, 222] on link "Purchase Orders" at bounding box center [92, 221] width 186 height 31
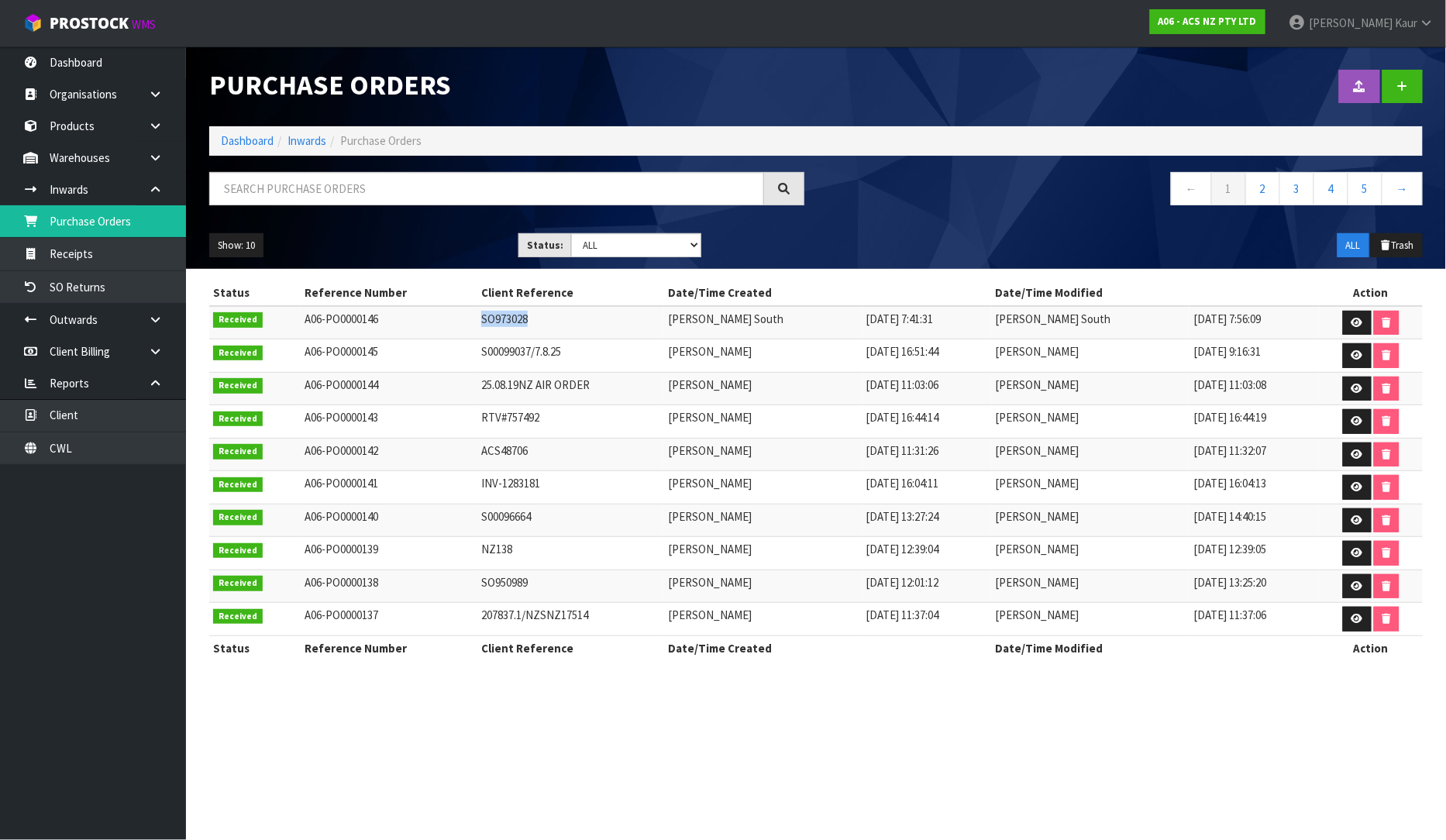
drag, startPoint x: 547, startPoint y: 323, endPoint x: 463, endPoint y: 319, distance: 84.1
click at [463, 319] on tr "Received A06-PO0000146 SO973028 Zachary South 12/09/2025 7:41:31 Zachary South …" at bounding box center [816, 323] width 1213 height 33
copy tr "SO973028"
click at [80, 63] on link "Dashboard" at bounding box center [92, 62] width 186 height 31
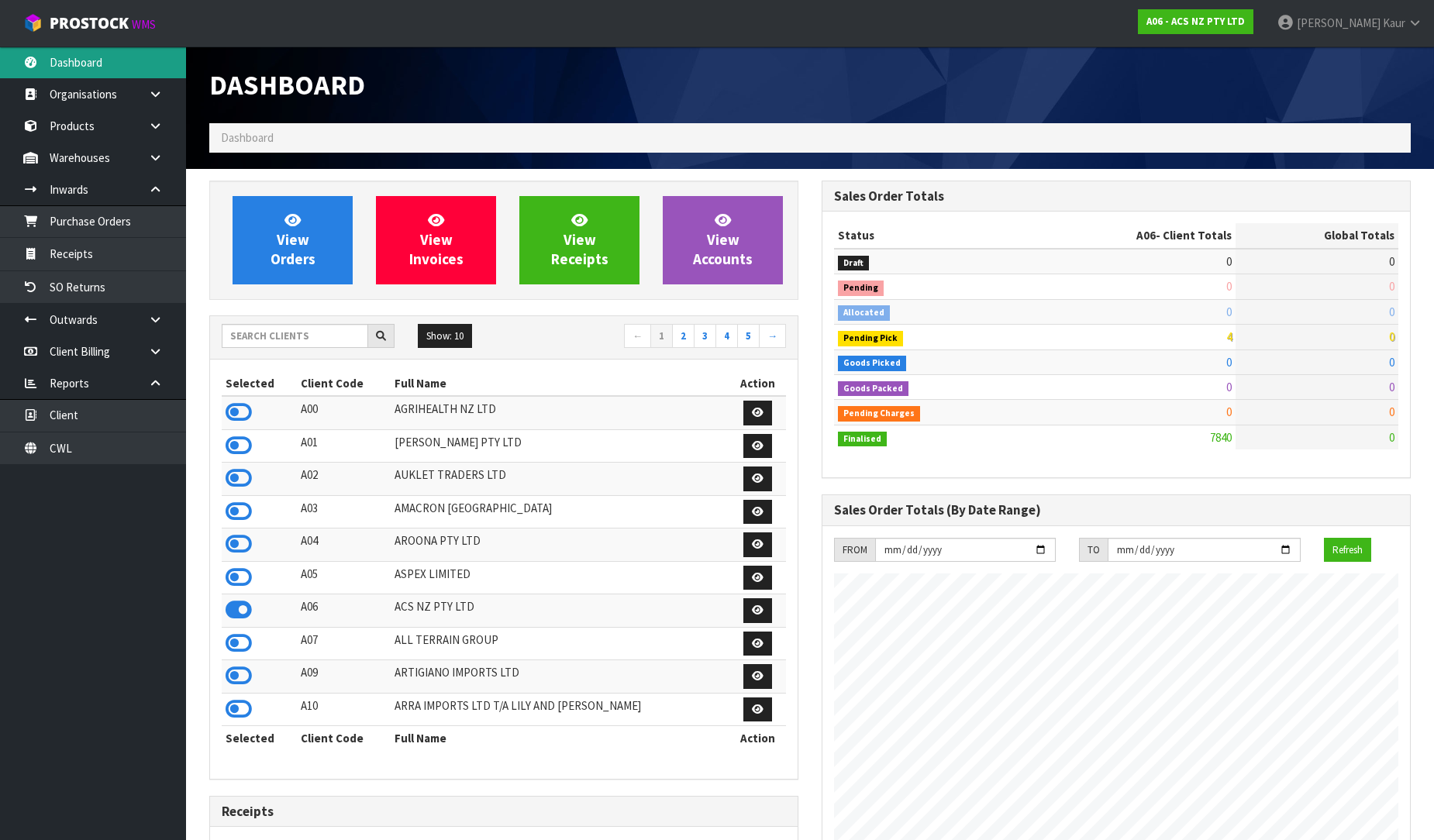
scroll to position [1174, 613]
click at [261, 331] on input "text" at bounding box center [295, 336] width 146 height 24
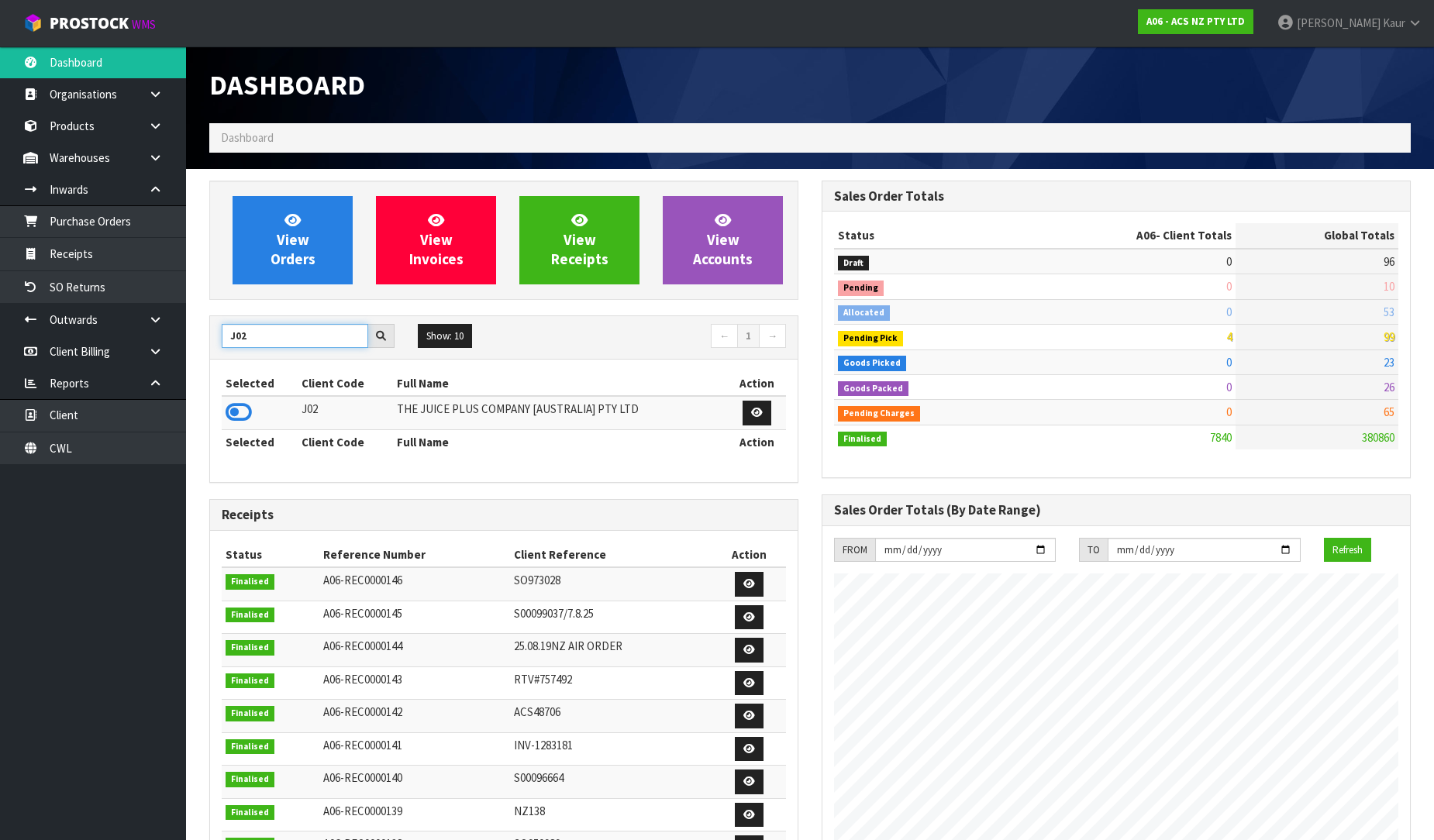
type input "J02"
click at [241, 409] on icon at bounding box center [239, 412] width 26 height 23
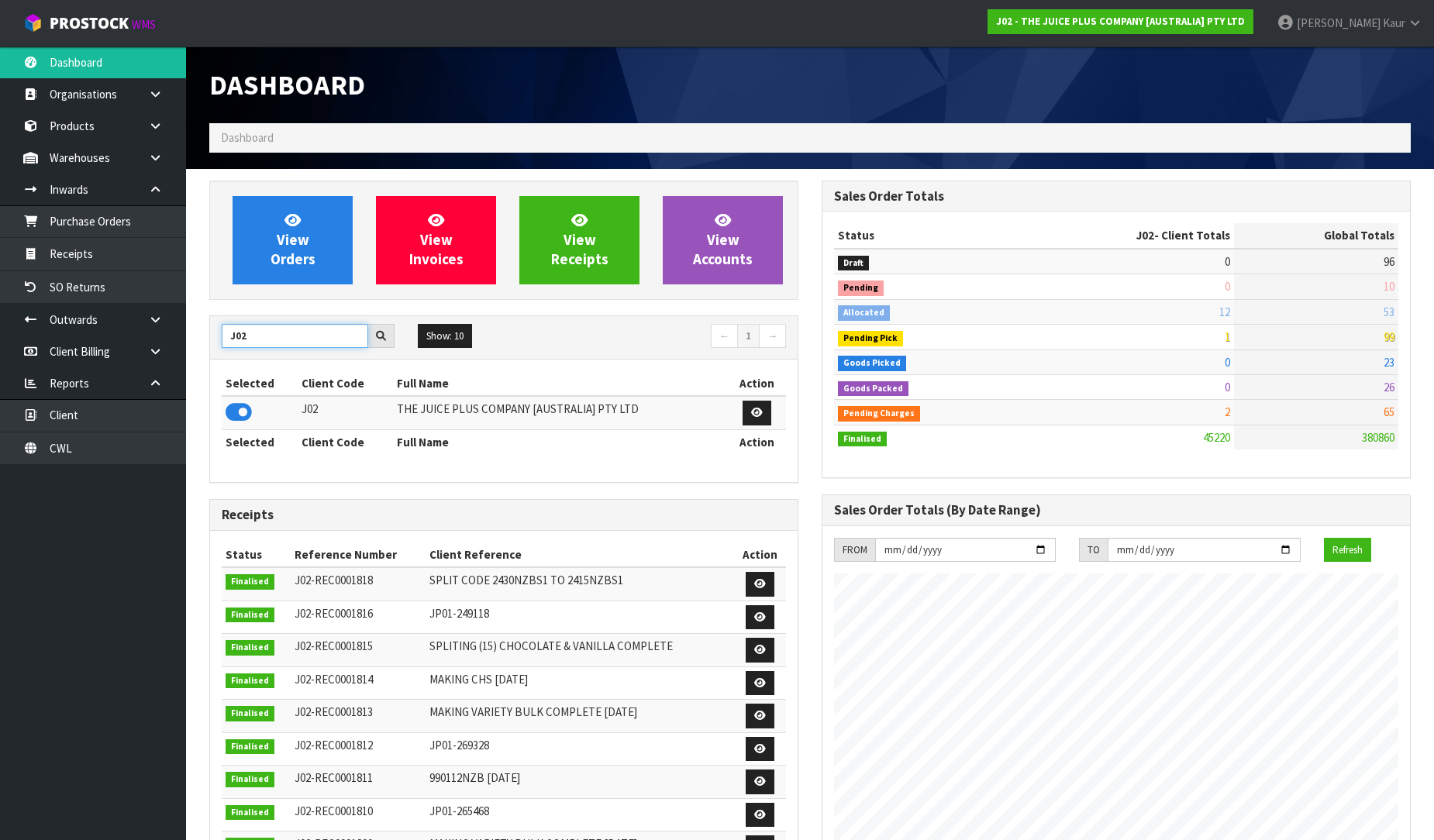
drag, startPoint x: 268, startPoint y: 344, endPoint x: 213, endPoint y: 339, distance: 55.2
click at [213, 339] on div "J02" at bounding box center [308, 337] width 196 height 25
type input "K01"
click at [239, 408] on icon at bounding box center [239, 412] width 26 height 23
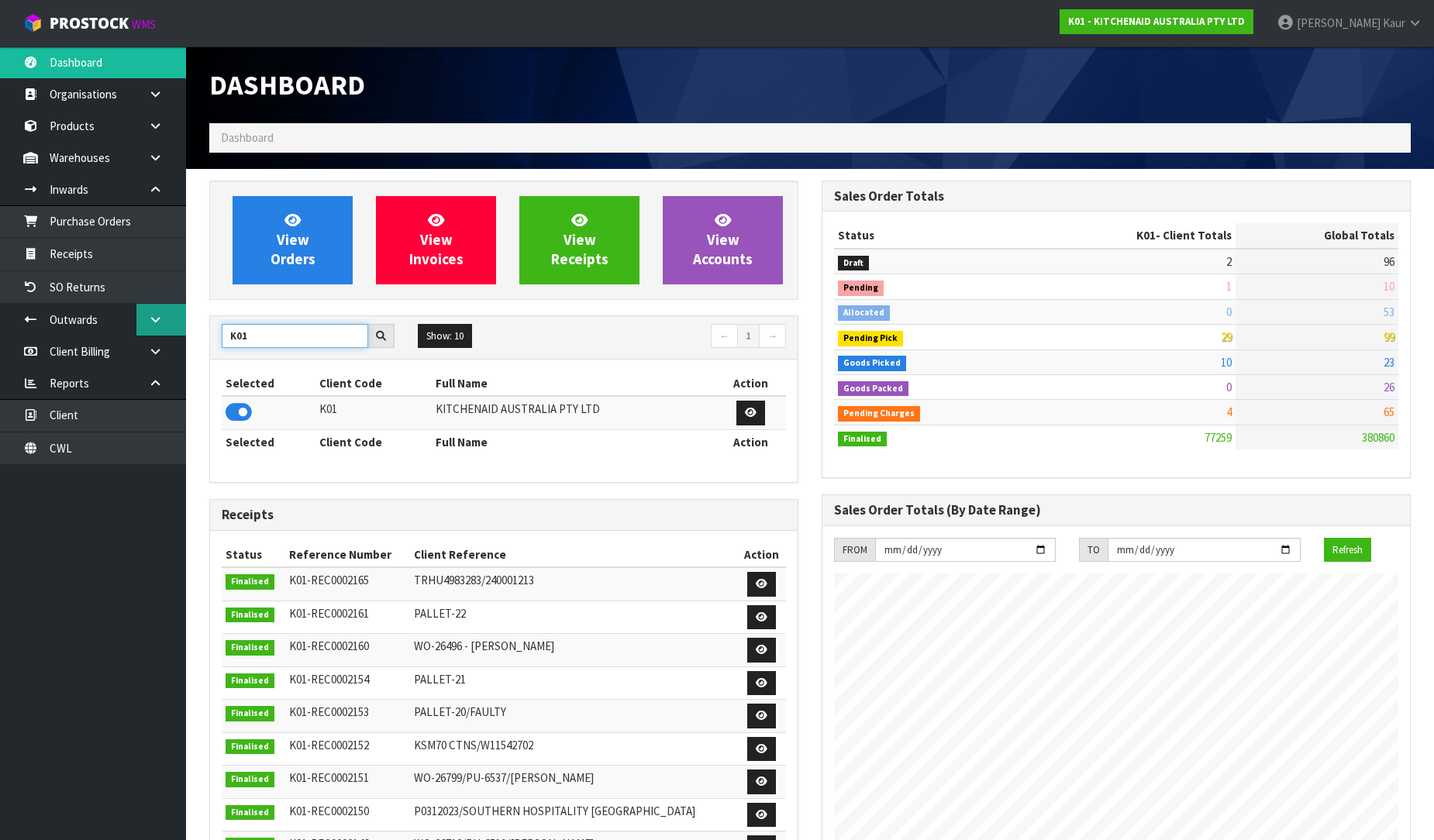
drag, startPoint x: 272, startPoint y: 342, endPoint x: 182, endPoint y: 326, distance: 91.4
click at [182, 326] on body "Toggle navigation ProStock WMS K01 - KITCHENAID AUSTRALIA PTY LTD Prabhneet Kau…" at bounding box center [717, 420] width 1434 height 840
type input "C11"
click at [243, 414] on icon at bounding box center [239, 412] width 26 height 23
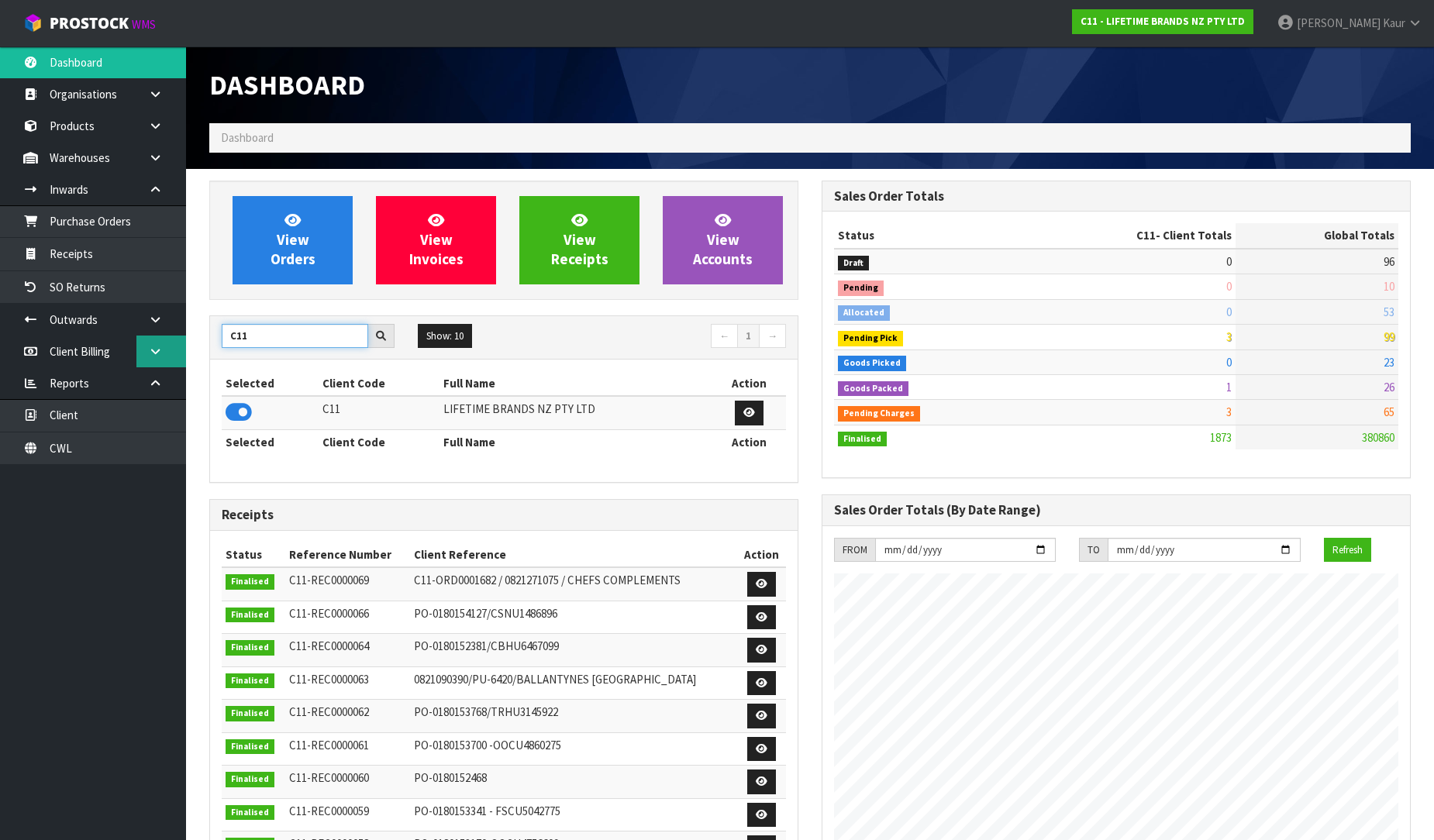
drag, startPoint x: 272, startPoint y: 337, endPoint x: 155, endPoint y: 341, distance: 117.1
click at [155, 341] on body "Toggle navigation ProStock WMS C11 - LIFETIME BRANDS NZ PTY LTD Prabhneet Kaur …" at bounding box center [717, 420] width 1434 height 840
type input "DATS"
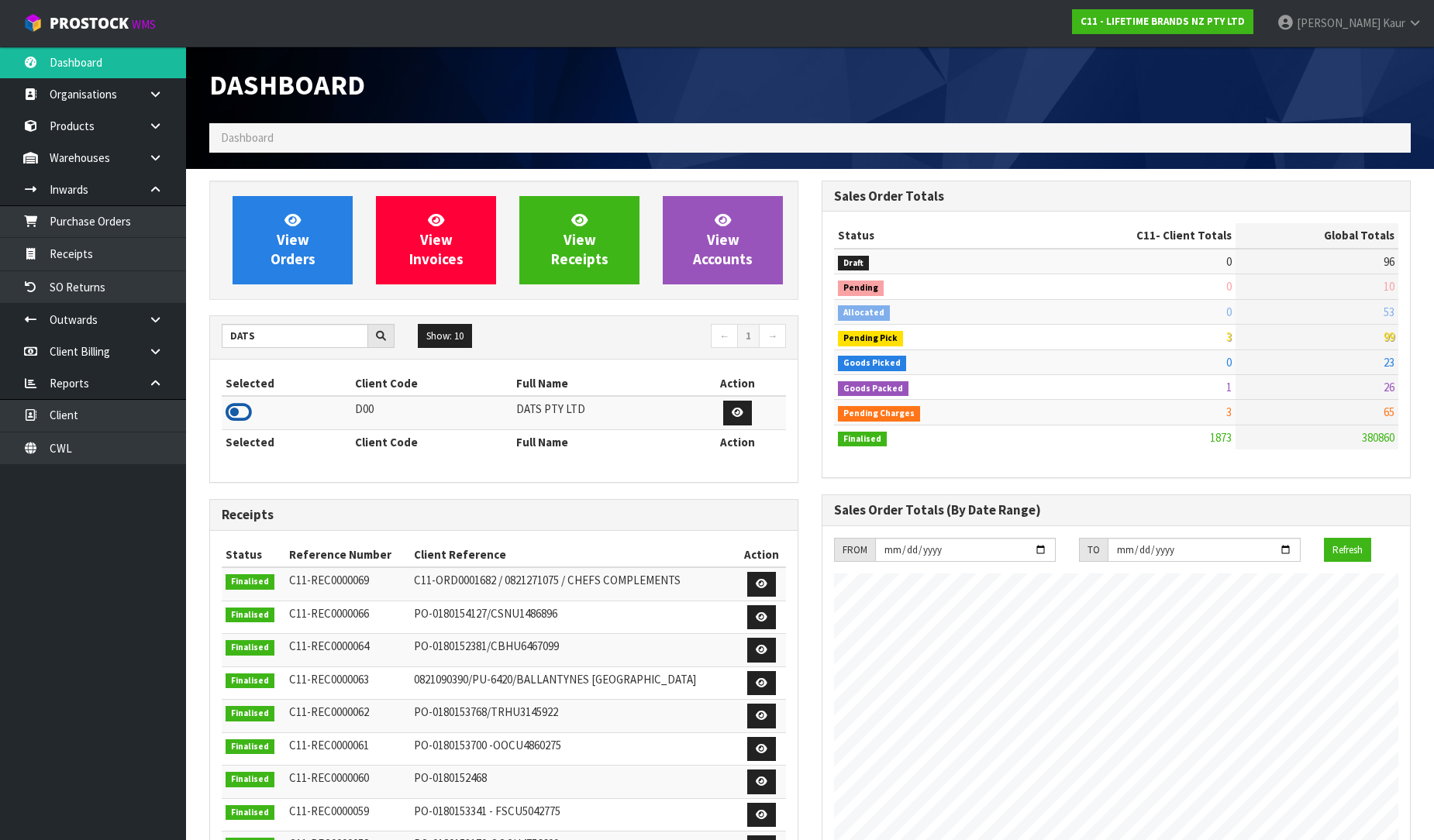
click at [237, 417] on icon at bounding box center [239, 412] width 26 height 23
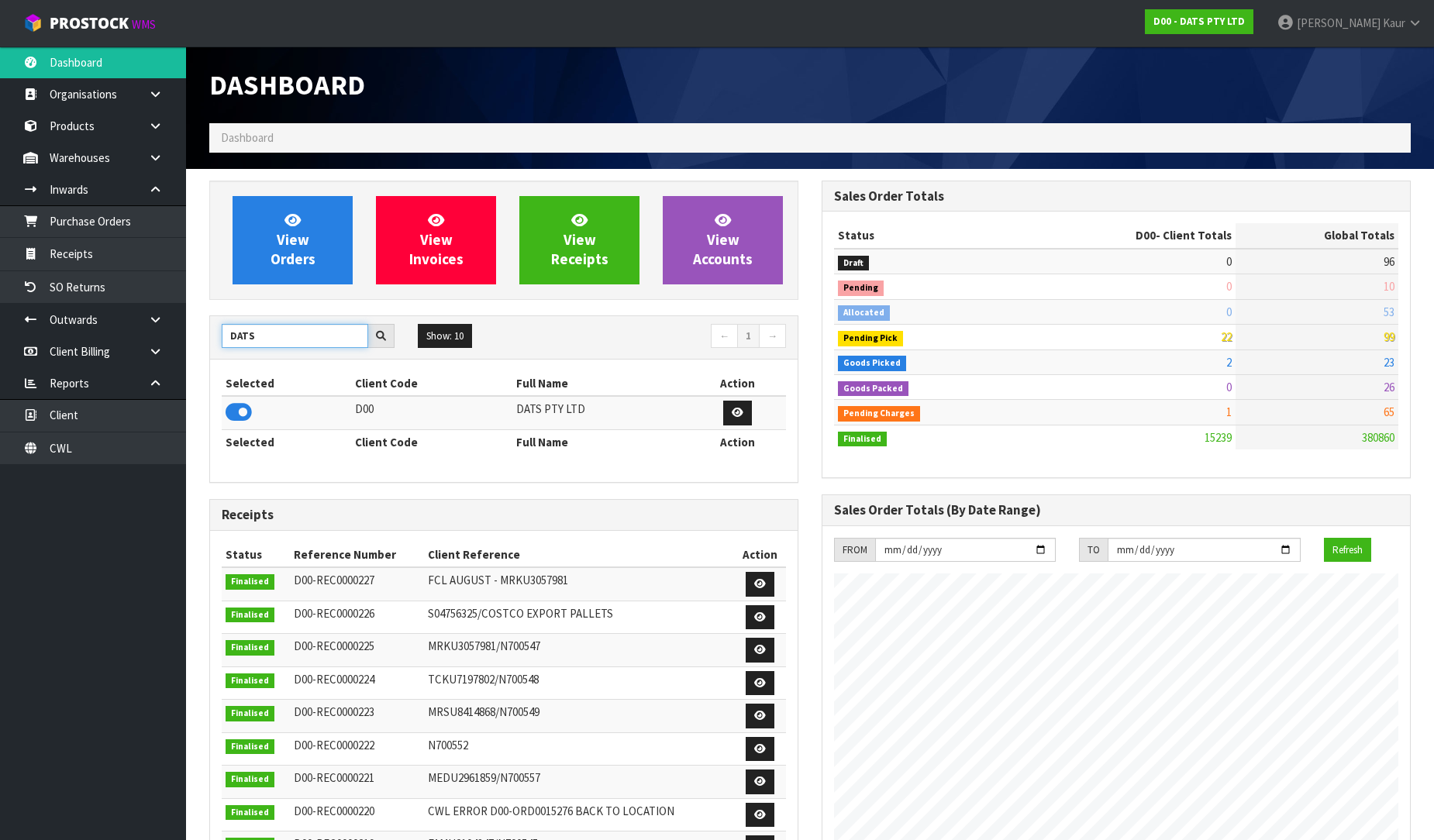
drag, startPoint x: 283, startPoint y: 331, endPoint x: 195, endPoint y: 329, distance: 88.0
click at [195, 329] on section "View Orders View Invoices View Receipts View Accounts DATS Show: 10 5 10 25 50 ←" at bounding box center [810, 768] width 1248 height 1198
type input "PROTECT"
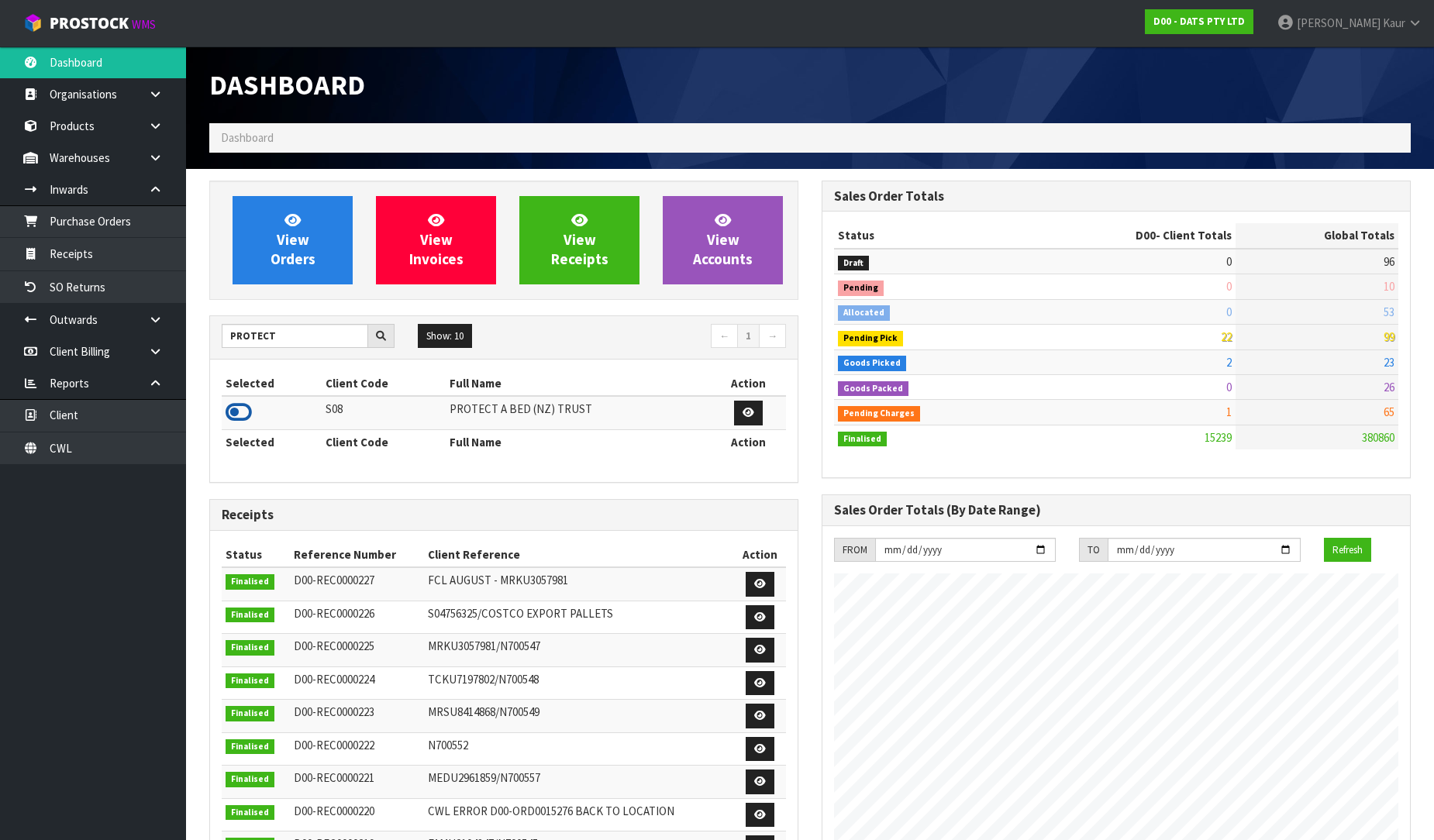
click at [235, 413] on icon at bounding box center [239, 412] width 26 height 23
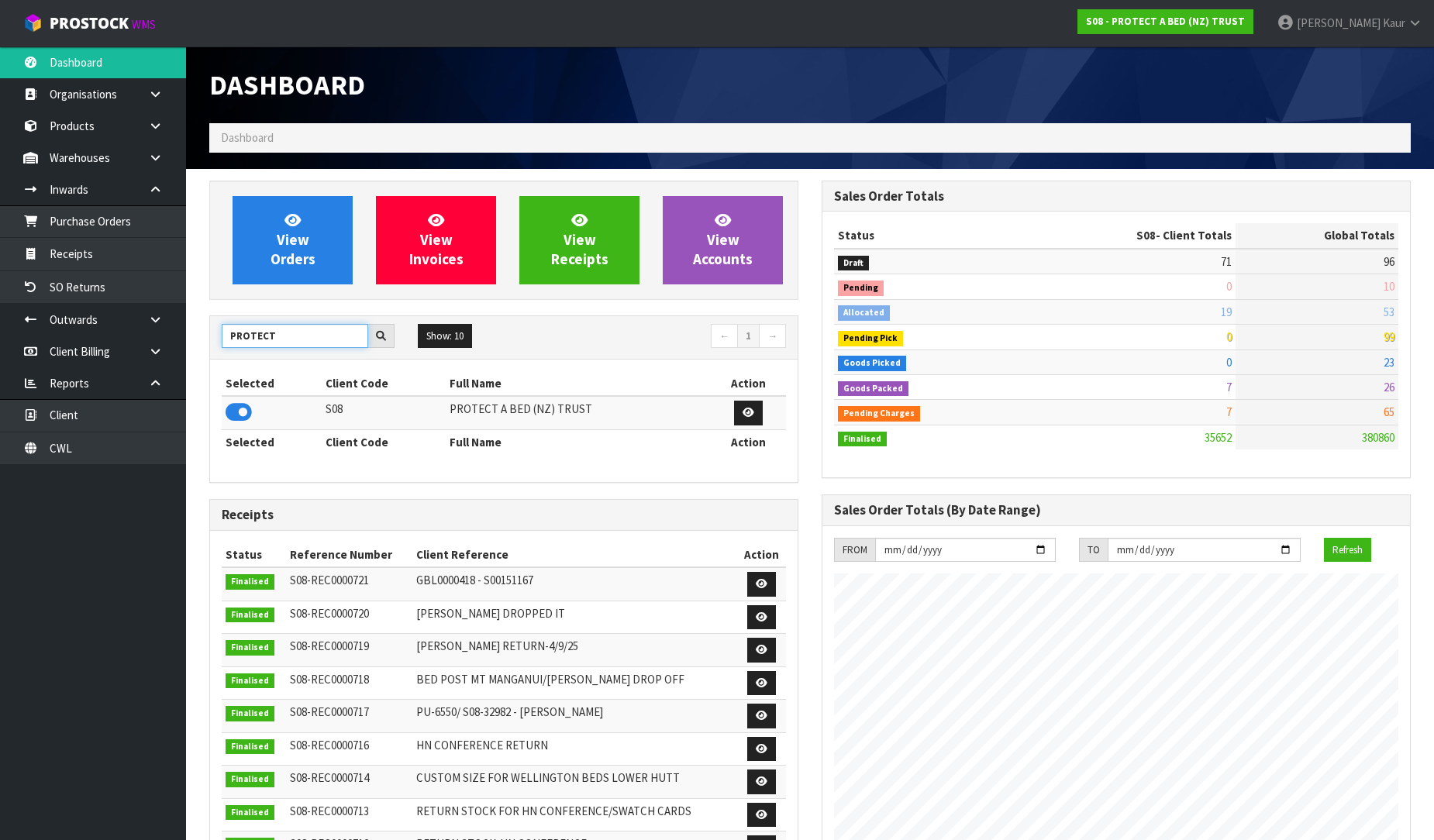
drag, startPoint x: 244, startPoint y: 336, endPoint x: 226, endPoint y: 337, distance: 18.0
click at [226, 337] on input "PROTECT" at bounding box center [295, 336] width 146 height 24
type input "SFA"
click at [244, 413] on icon at bounding box center [239, 412] width 26 height 23
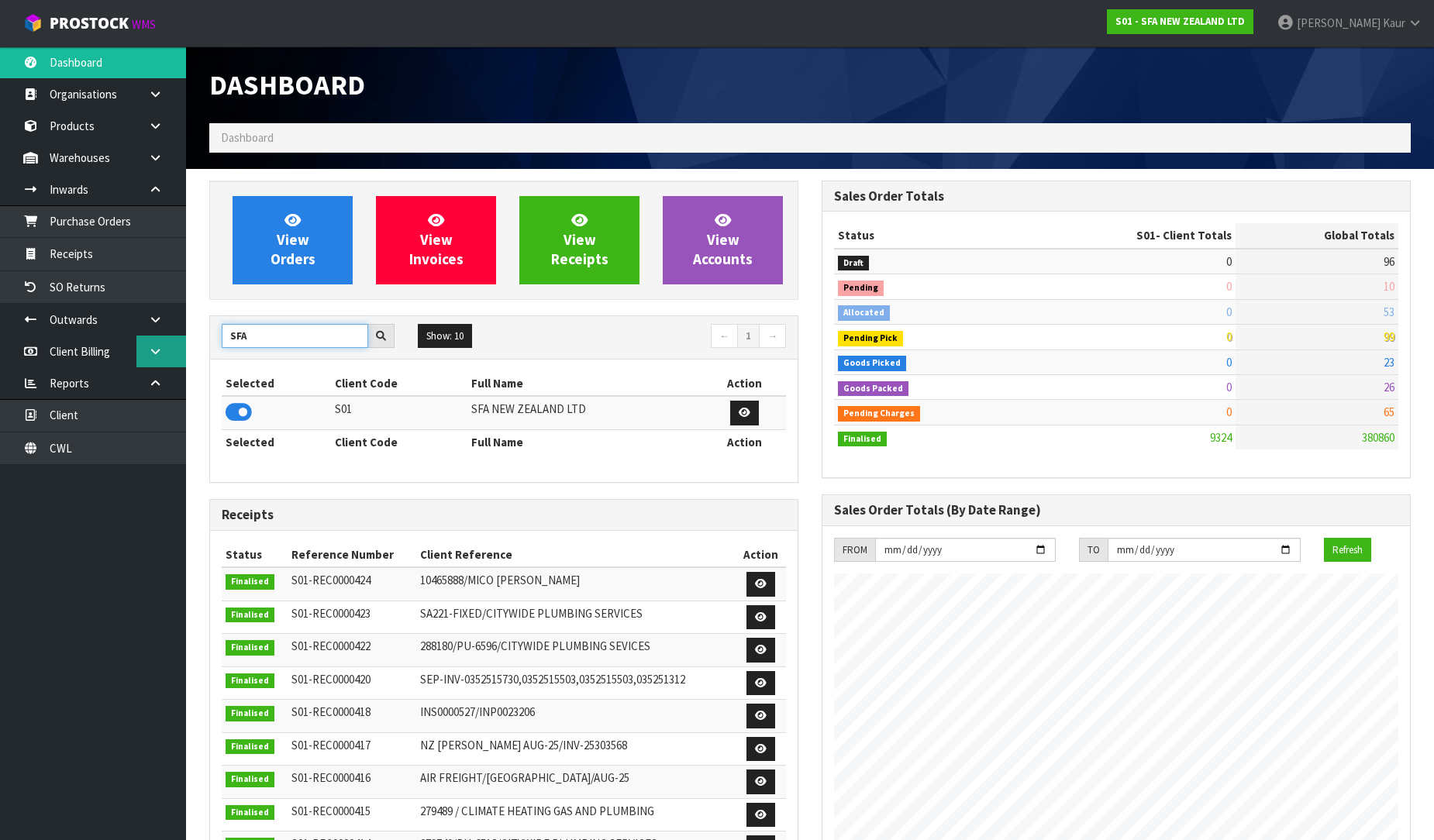
drag, startPoint x: 263, startPoint y: 335, endPoint x: 169, endPoint y: 337, distance: 94.0
click at [169, 337] on body "Toggle navigation ProStock WMS S01 - SFA NEW ZEALAND LTD Prabhneet Kaur Logout …" at bounding box center [717, 420] width 1434 height 840
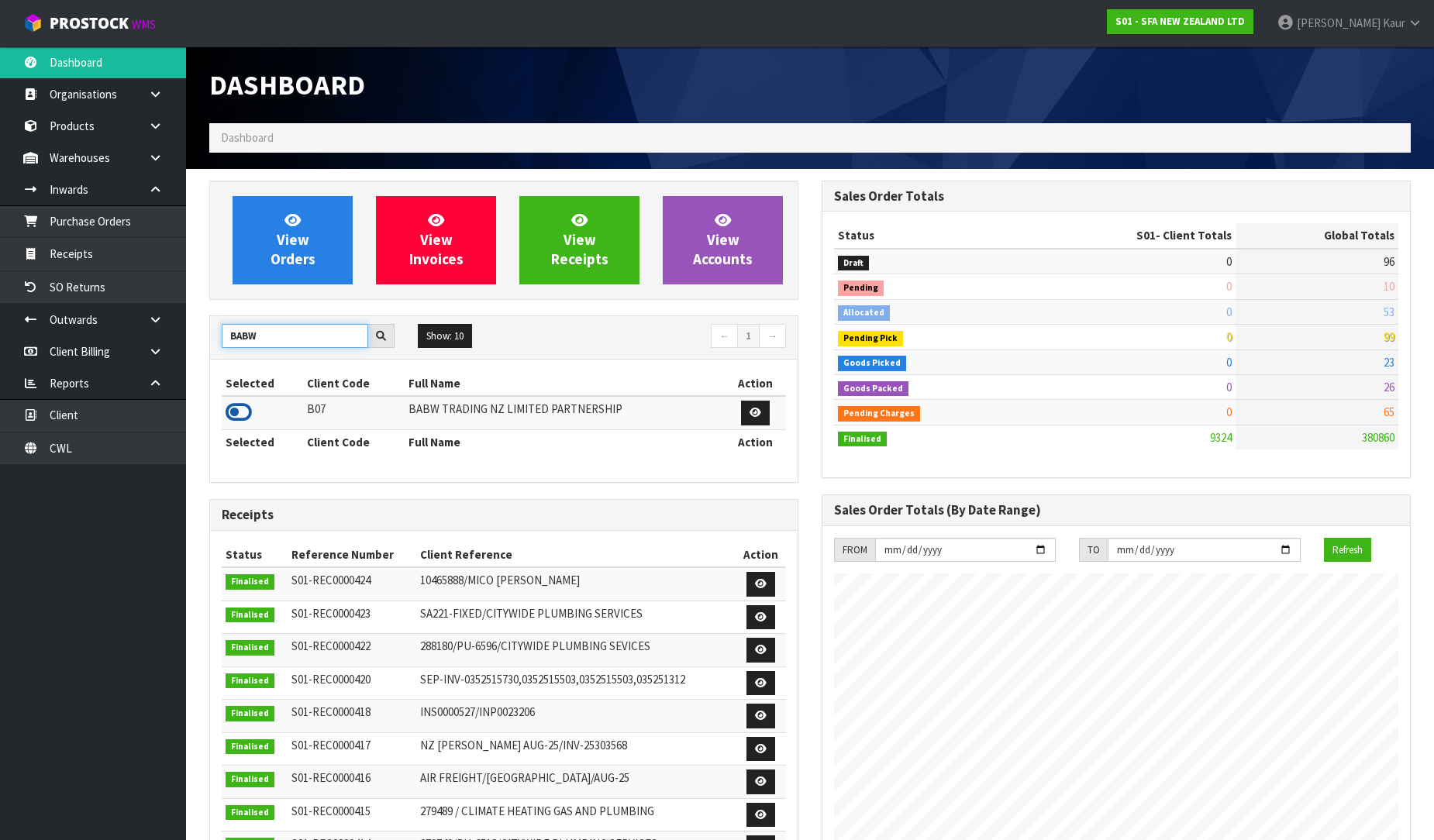
type input "BABW"
click at [236, 413] on icon at bounding box center [239, 412] width 26 height 23
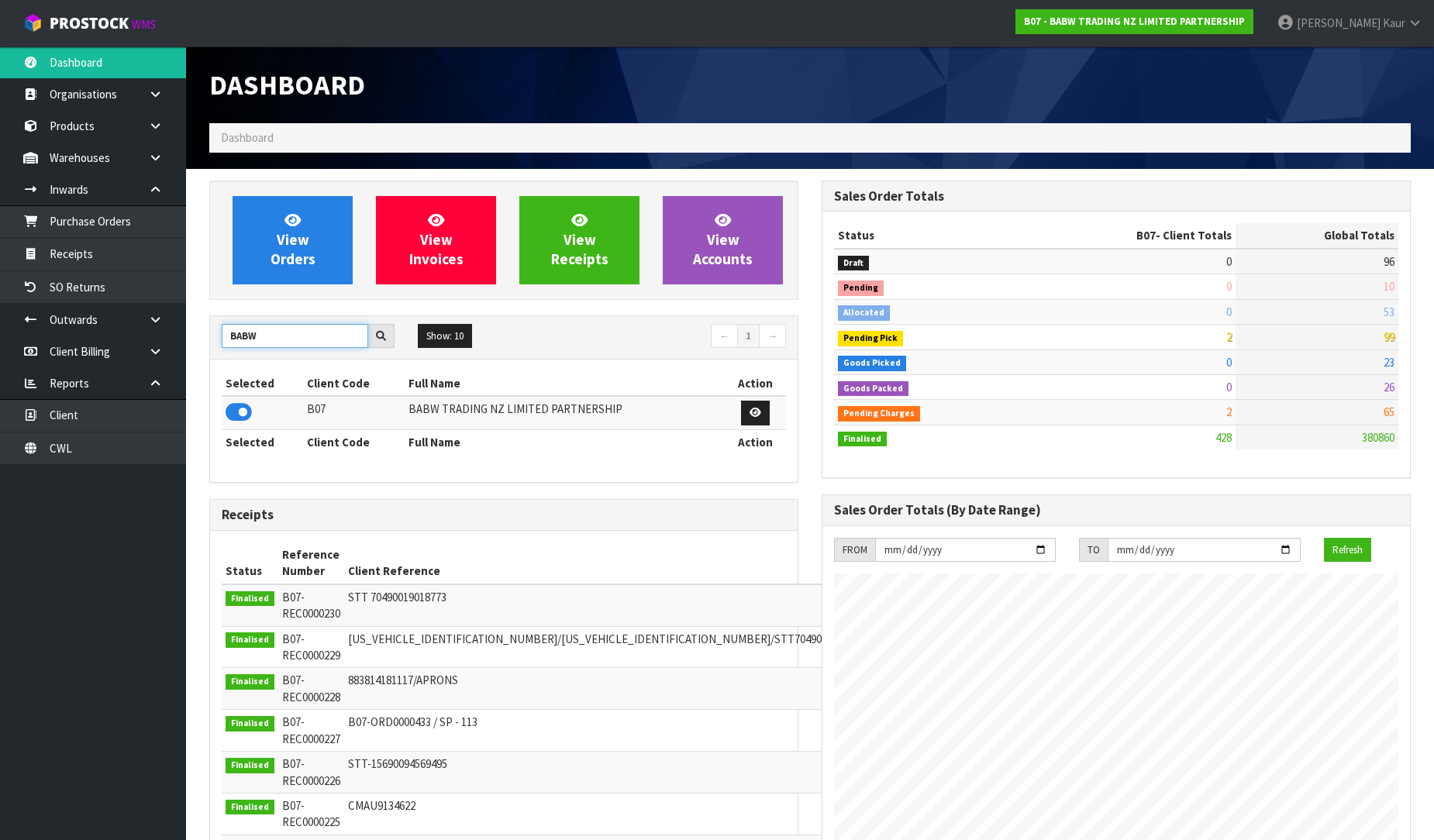
drag, startPoint x: 268, startPoint y: 331, endPoint x: 191, endPoint y: 329, distance: 77.0
click at [191, 329] on section "View Orders View Invoices View Receipts View Accounts BABW Show: 10 5 10 25 50 ←" at bounding box center [810, 768] width 1248 height 1198
type input "VALEN"
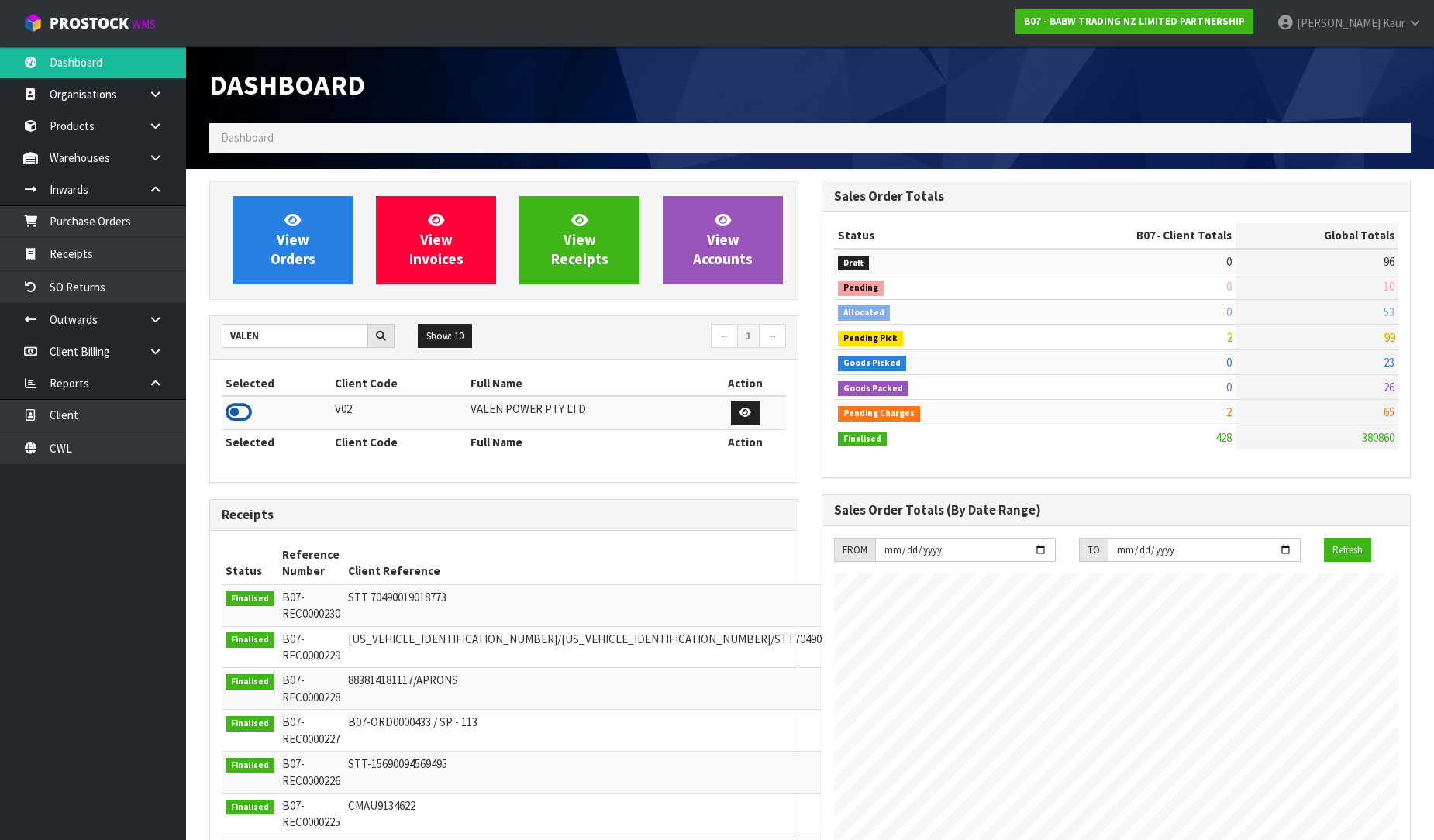
click at [241, 414] on icon at bounding box center [239, 412] width 26 height 23
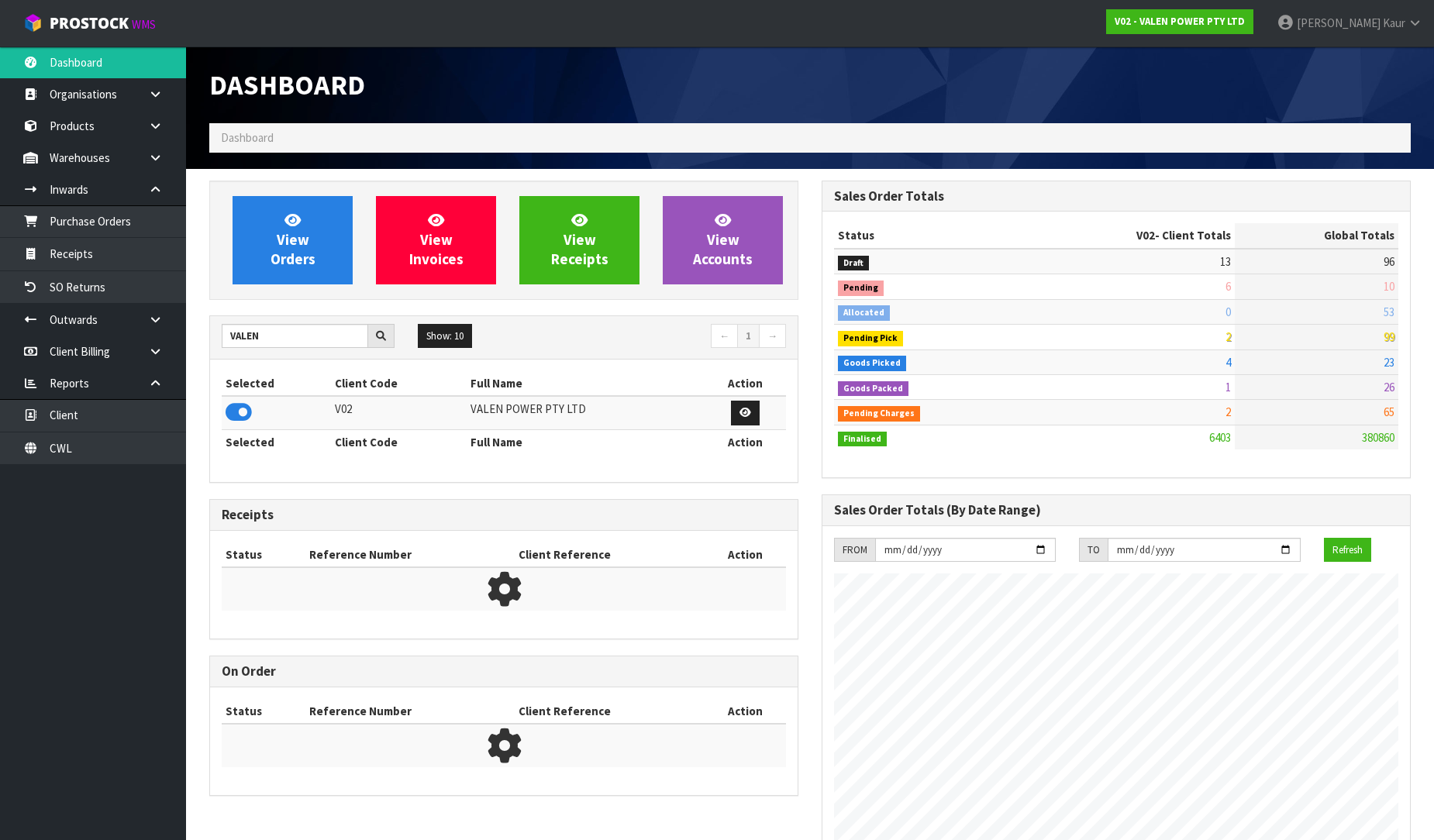
scroll to position [1207, 613]
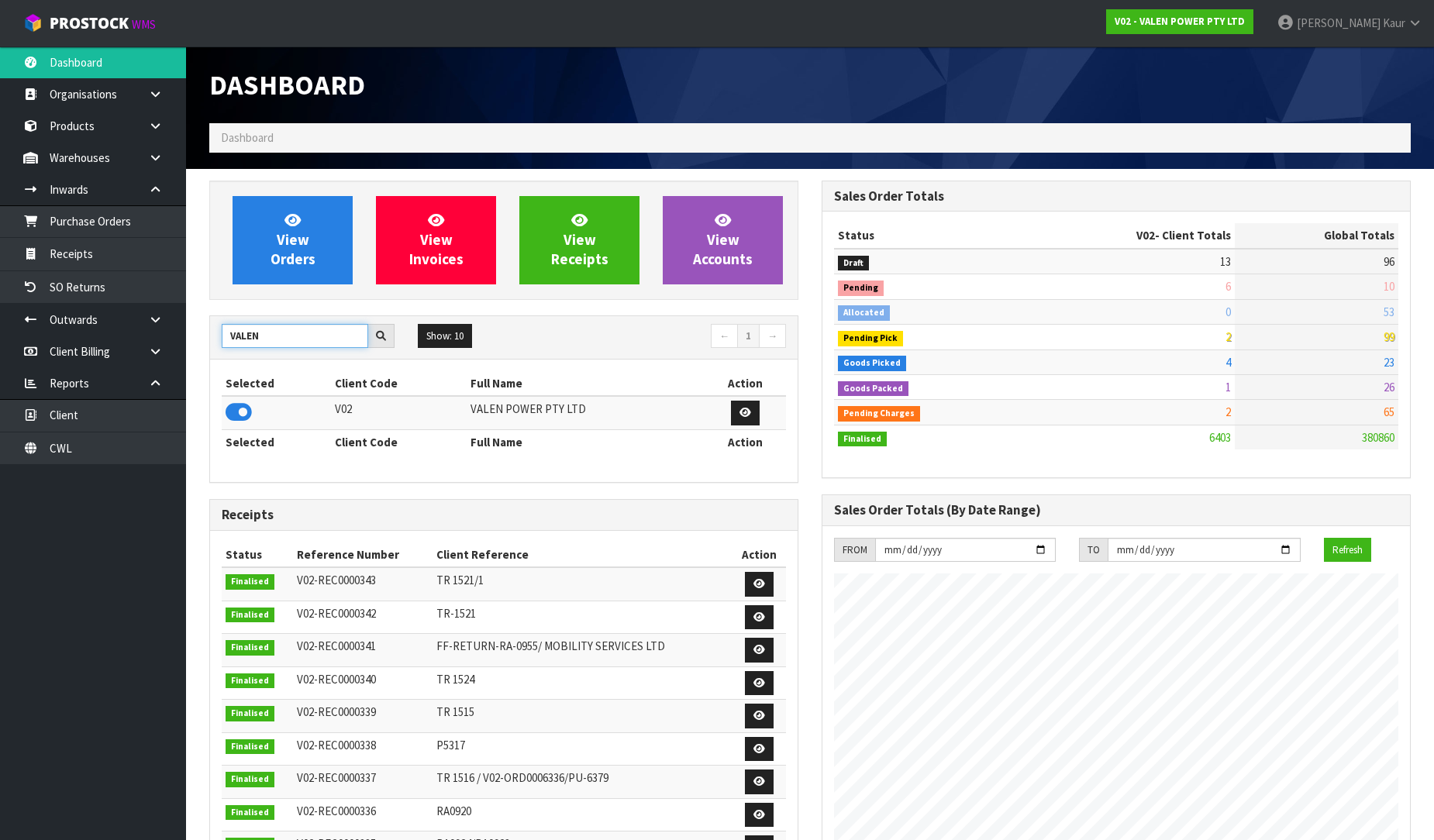
drag, startPoint x: 282, startPoint y: 334, endPoint x: 211, endPoint y: 332, distance: 71.0
click at [211, 332] on div "VALEN" at bounding box center [308, 337] width 196 height 25
type input "VET"
click at [234, 408] on icon at bounding box center [239, 412] width 26 height 23
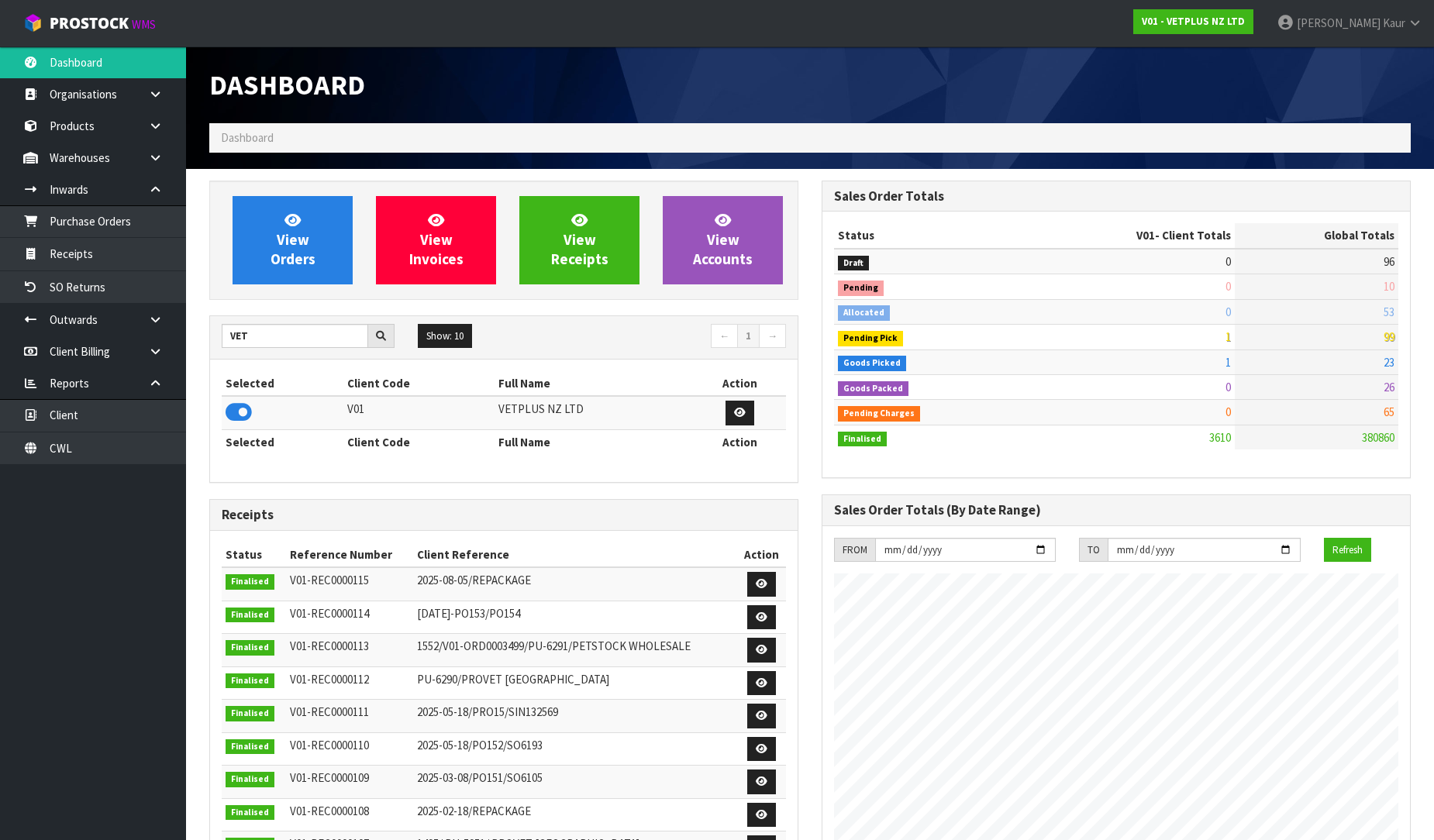
scroll to position [1174, 613]
drag, startPoint x: 267, startPoint y: 337, endPoint x: 142, endPoint y: 323, distance: 125.8
click at [142, 323] on body "Toggle navigation ProStock WMS V01 - VETPLUS NZ LTD Prabhneet Kaur Logout Dashb…" at bounding box center [717, 420] width 1434 height 840
type input "Y01"
click at [233, 411] on icon at bounding box center [239, 412] width 26 height 23
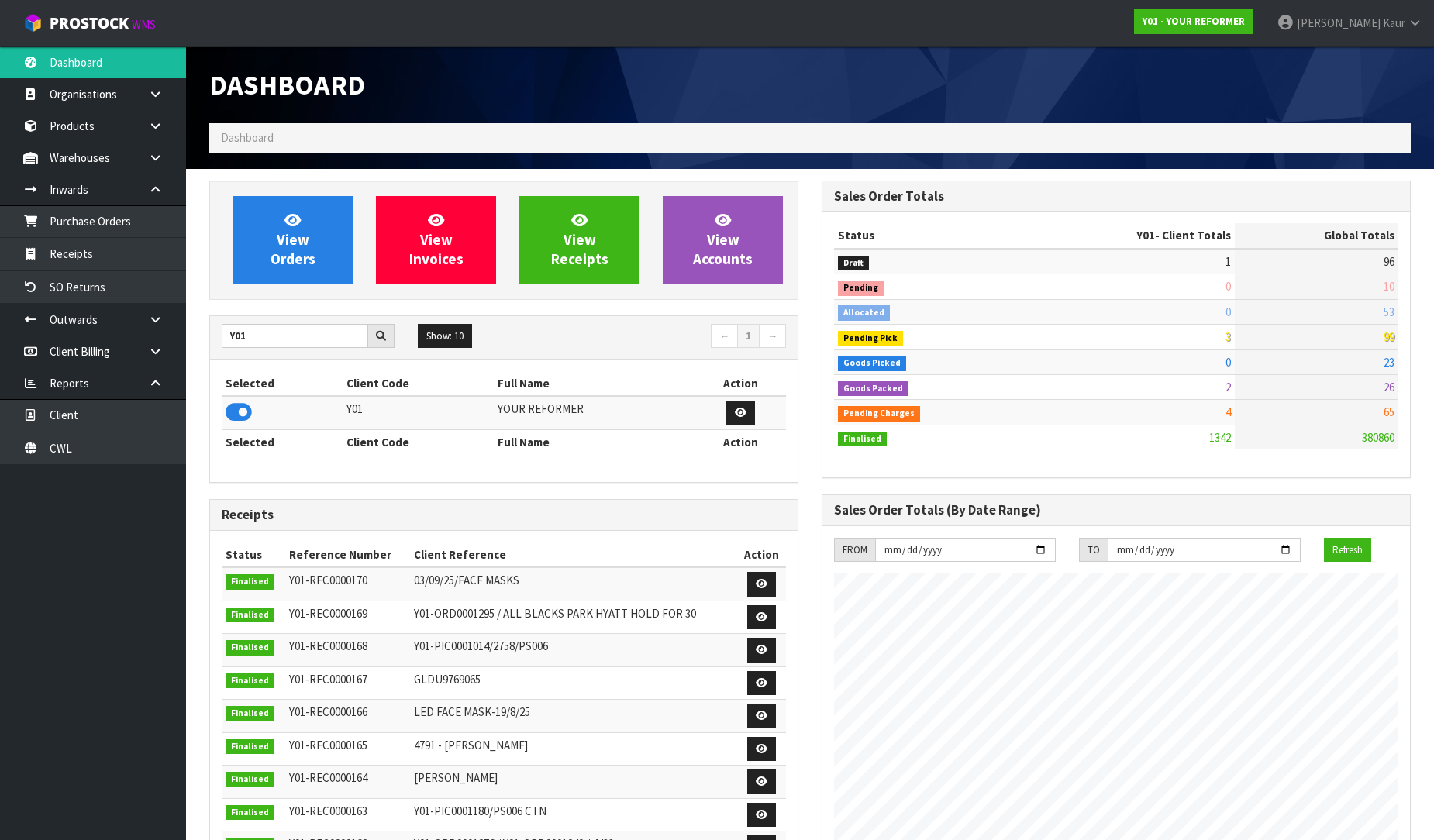
scroll to position [0, 0]
drag, startPoint x: 280, startPoint y: 338, endPoint x: 218, endPoint y: 324, distance: 63.6
click at [218, 324] on div "Y01" at bounding box center [308, 337] width 196 height 25
type input "TUFF"
click at [242, 412] on icon at bounding box center [239, 412] width 26 height 23
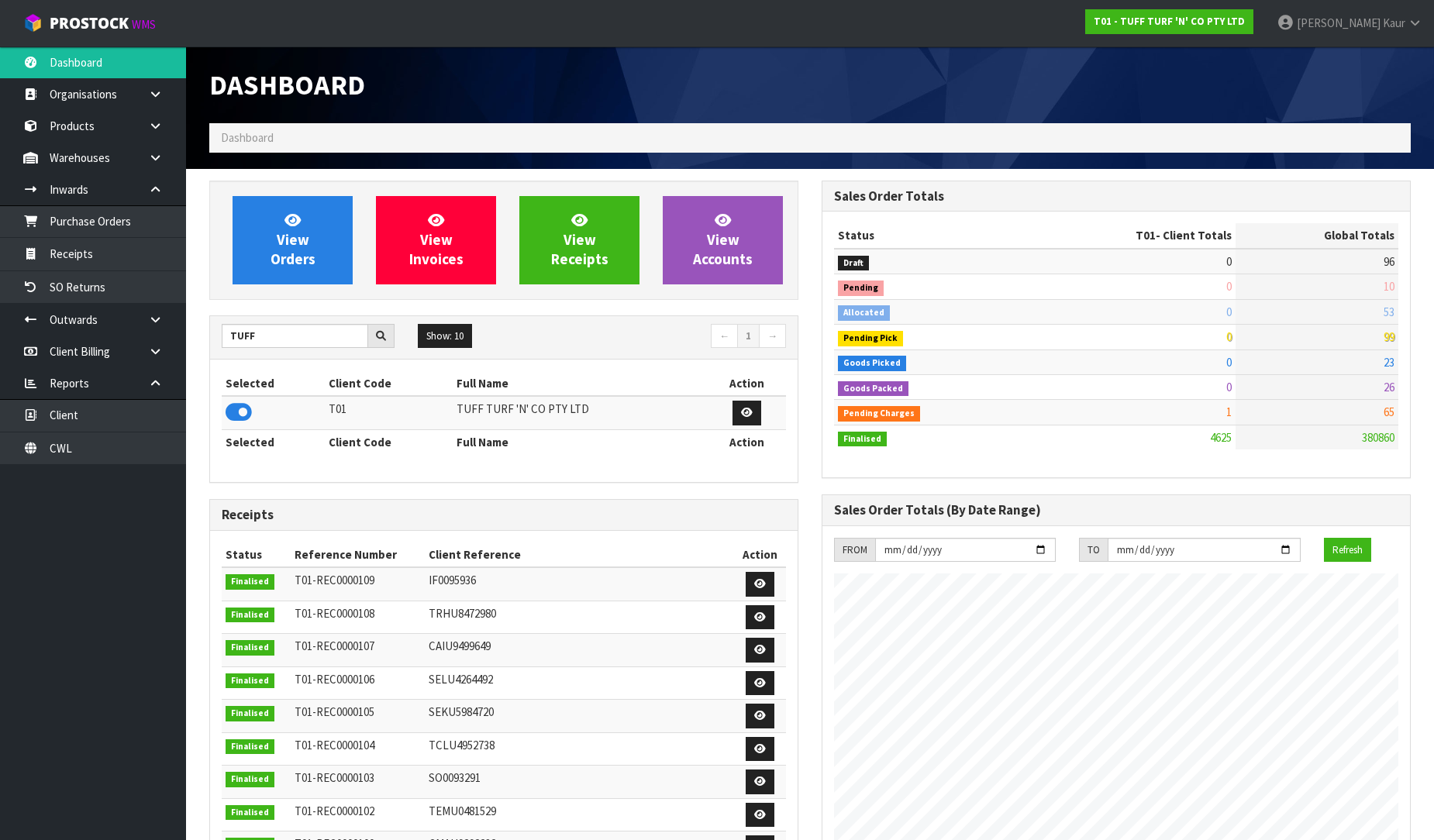
scroll to position [773650, 774601]
drag, startPoint x: 286, startPoint y: 345, endPoint x: 213, endPoint y: 333, distance: 74.0
click at [213, 333] on div "TUFF" at bounding box center [308, 337] width 196 height 25
type input "ACS"
click at [242, 414] on icon at bounding box center [239, 412] width 26 height 23
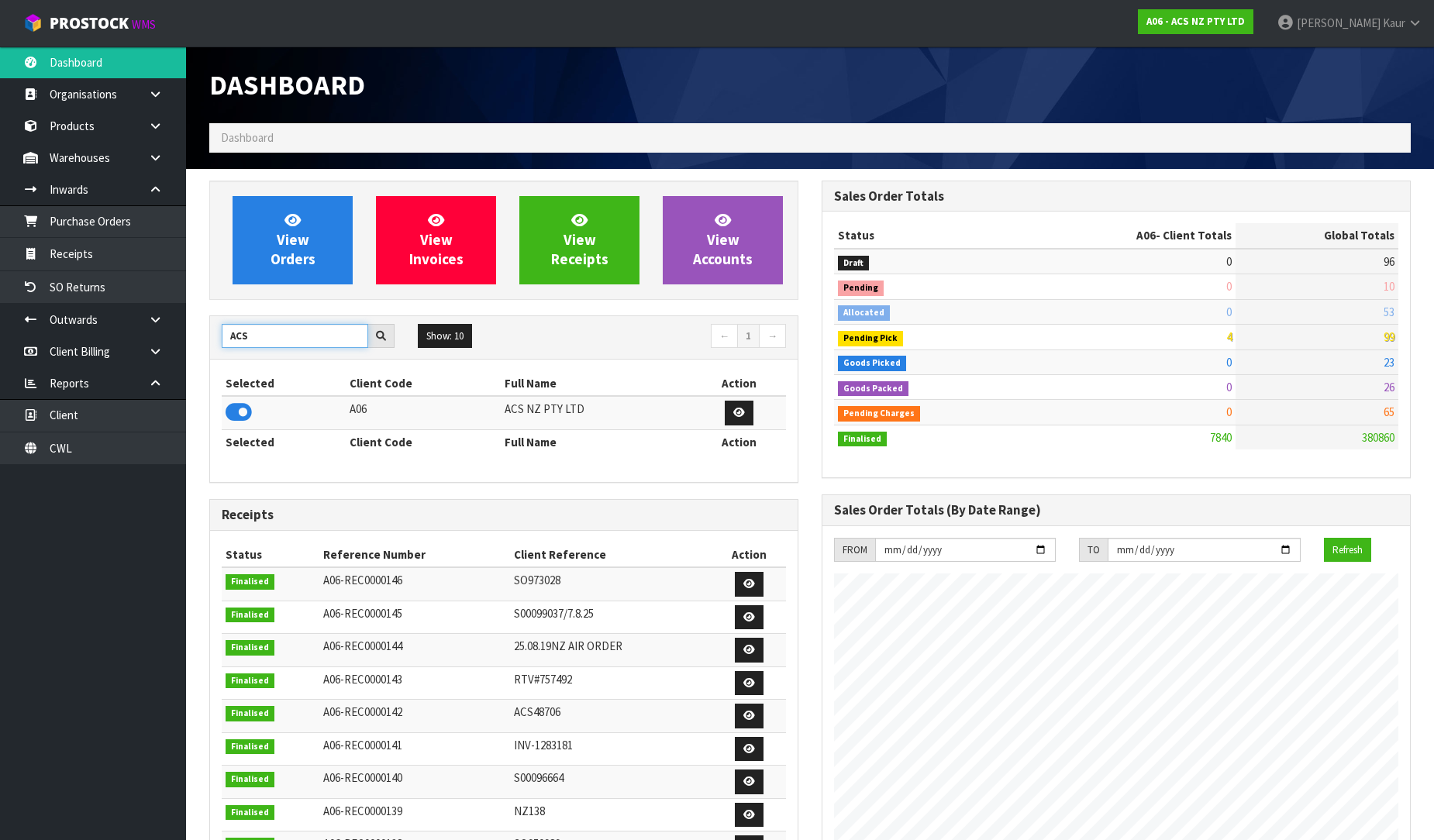
drag, startPoint x: 268, startPoint y: 337, endPoint x: 215, endPoint y: 342, distance: 53.2
click at [215, 342] on div "ACS" at bounding box center [308, 337] width 196 height 25
type input "FLYING"
click at [235, 409] on icon at bounding box center [239, 412] width 26 height 23
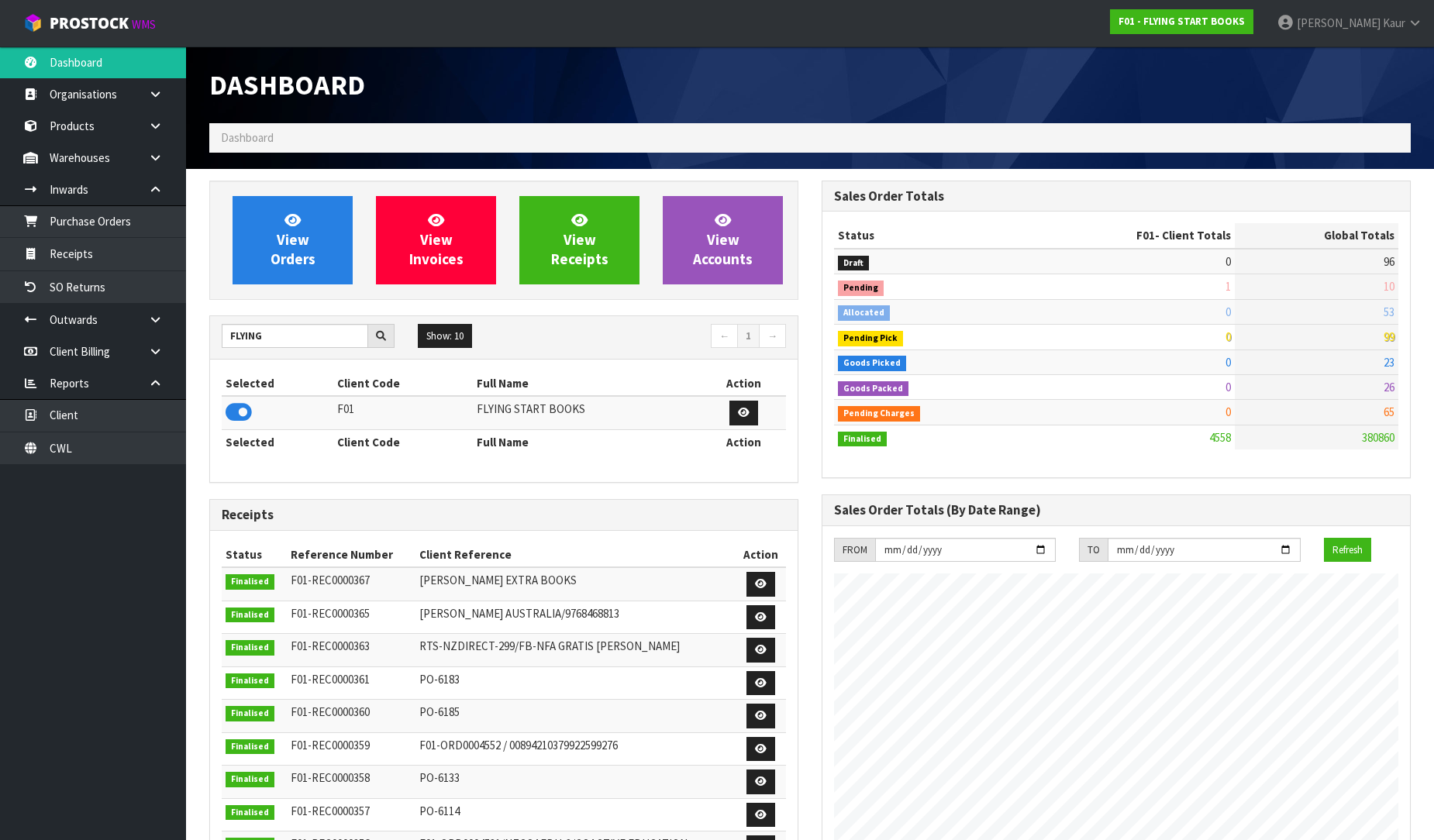
click at [331, 729] on td "F01-REC0000360" at bounding box center [350, 716] width 128 height 33
drag, startPoint x: 273, startPoint y: 334, endPoint x: 211, endPoint y: 338, distance: 62.1
click at [211, 338] on div "FLYING" at bounding box center [308, 337] width 196 height 25
type input "SHEPHERD"
click at [238, 408] on icon at bounding box center [239, 412] width 26 height 23
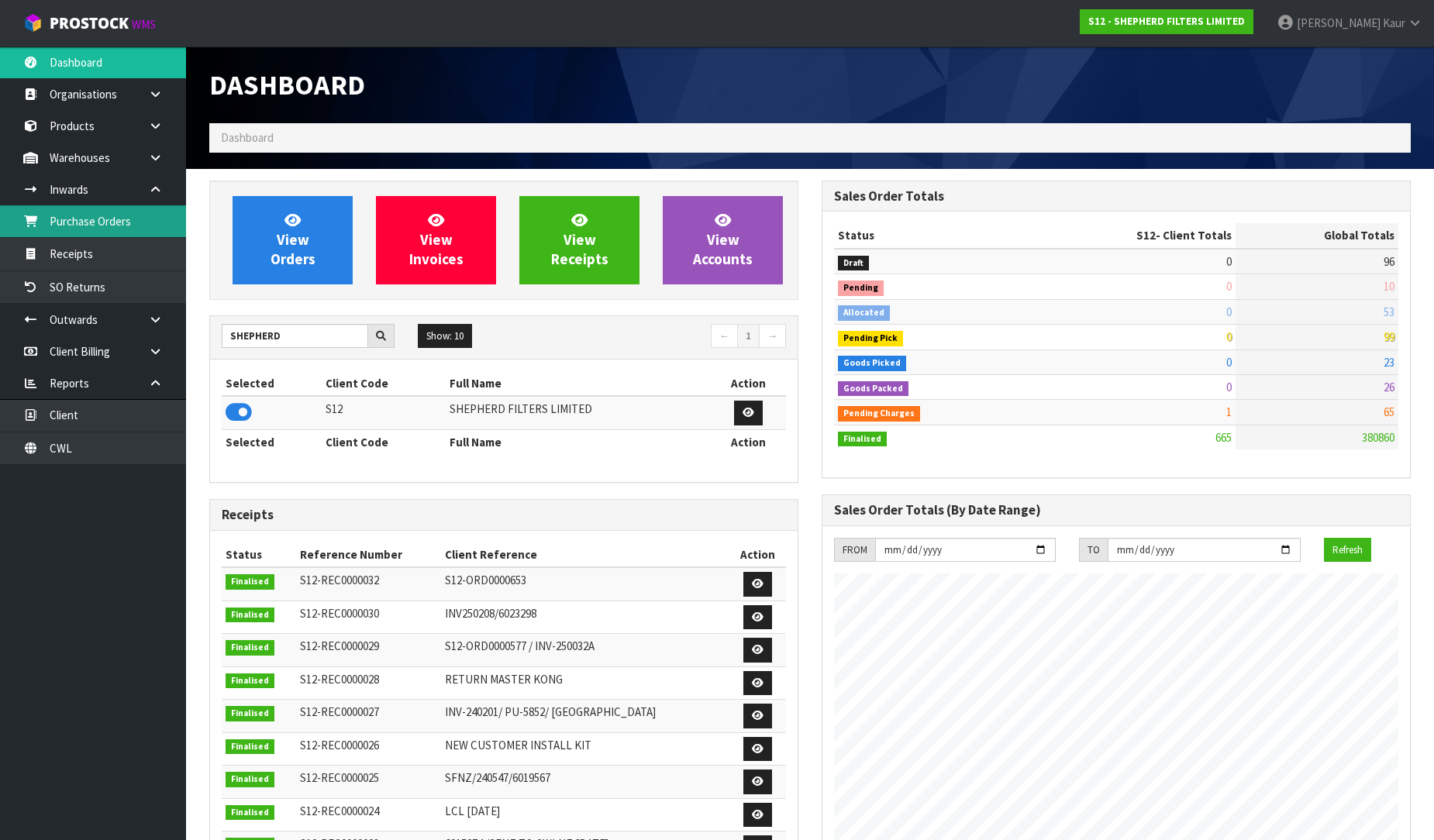
scroll to position [998, 613]
click at [125, 222] on link "Purchase Orders" at bounding box center [92, 221] width 186 height 31
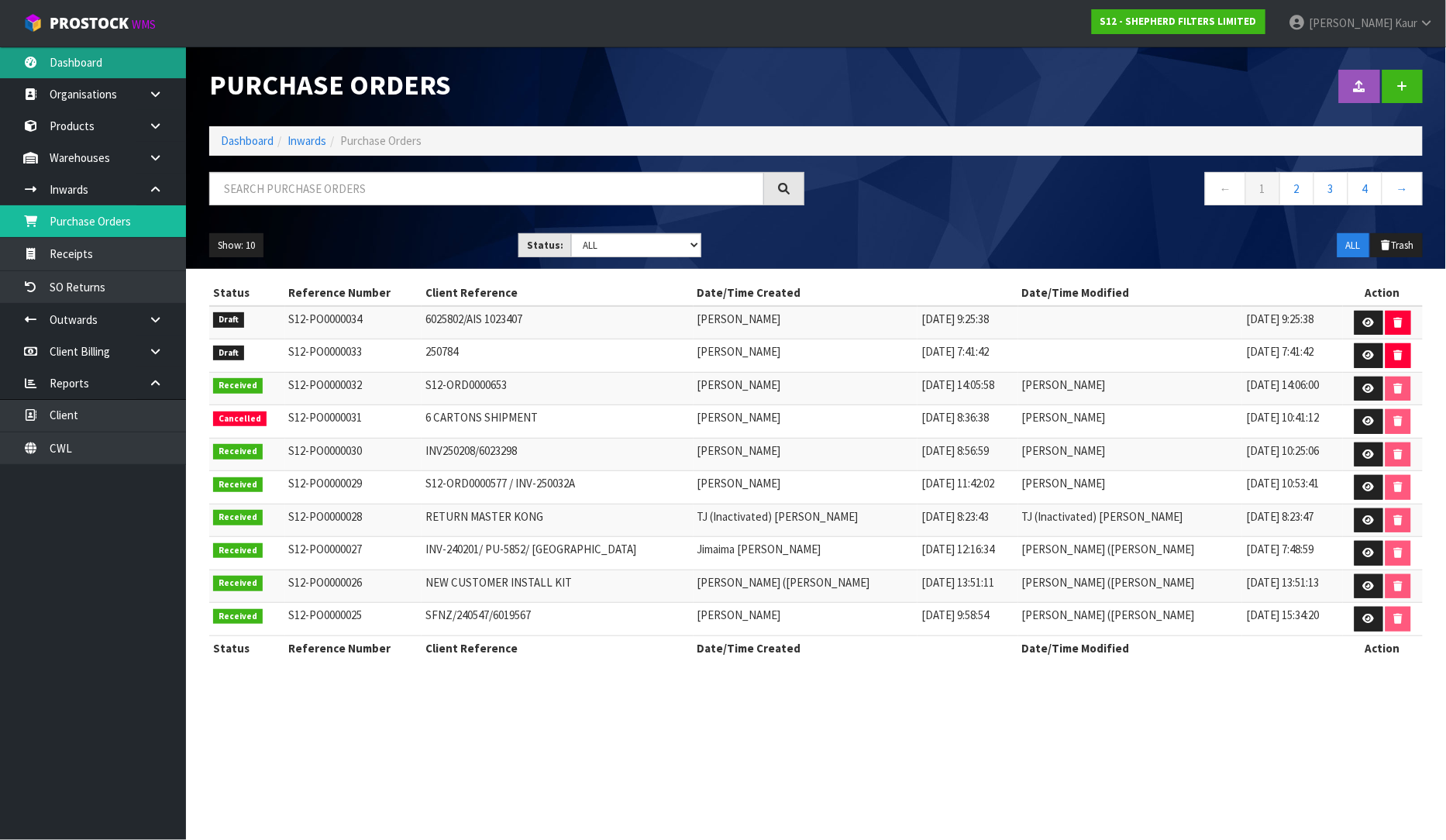
click at [109, 50] on link "Dashboard" at bounding box center [92, 62] width 186 height 31
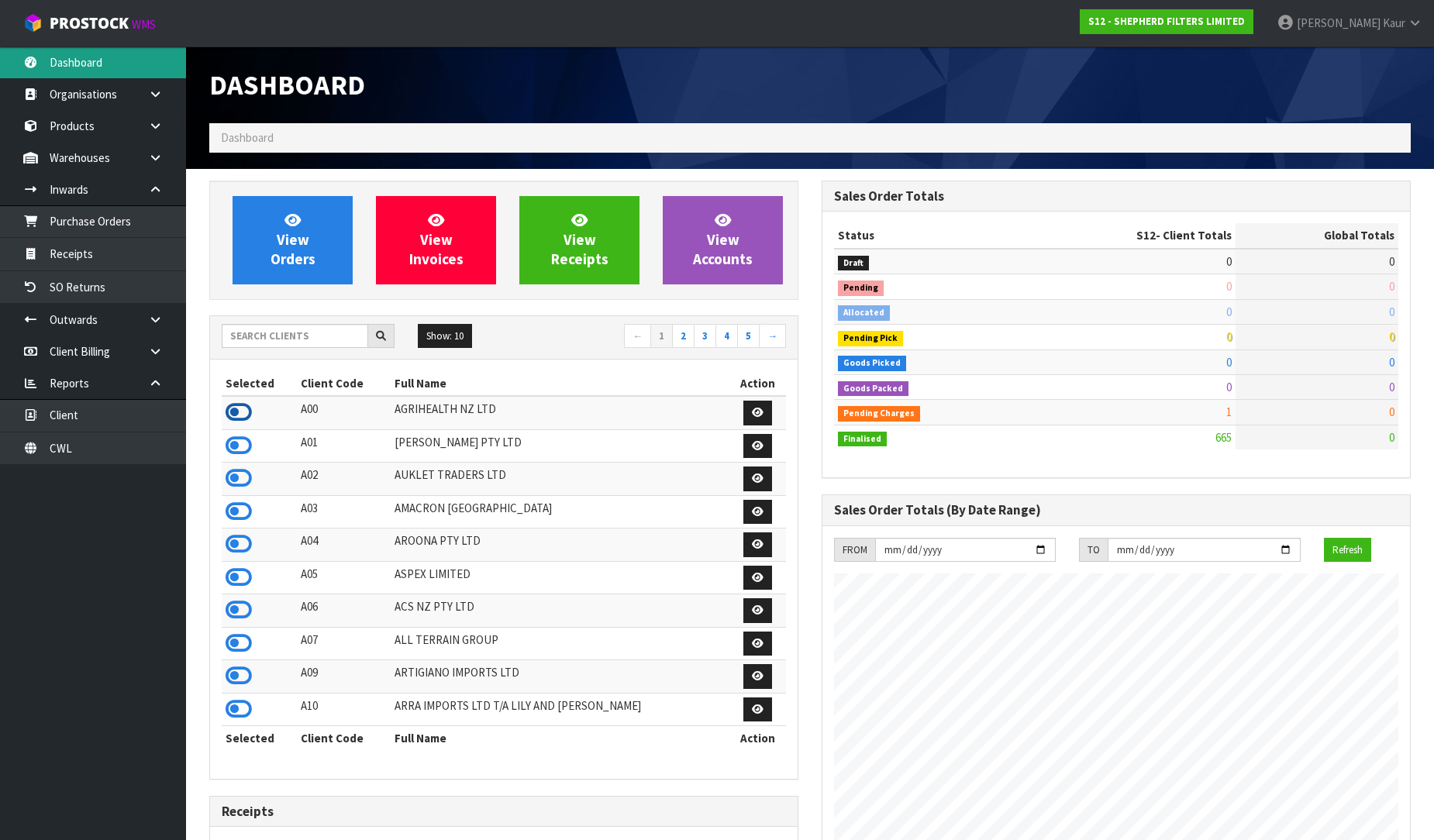
scroll to position [773826, 774601]
click at [241, 416] on icon at bounding box center [239, 412] width 26 height 23
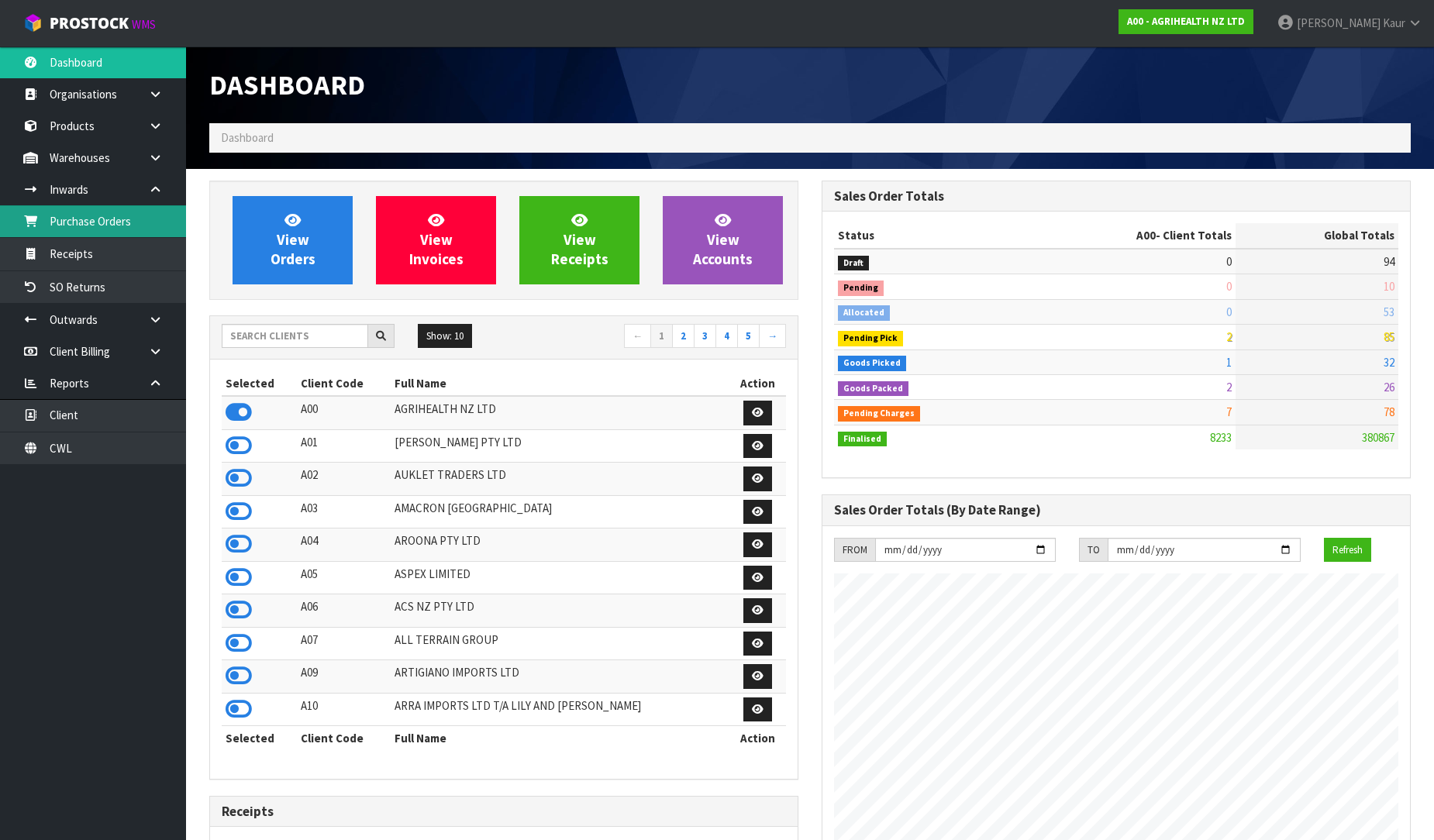
scroll to position [1174, 613]
click at [113, 220] on link "Purchase Orders" at bounding box center [92, 221] width 186 height 31
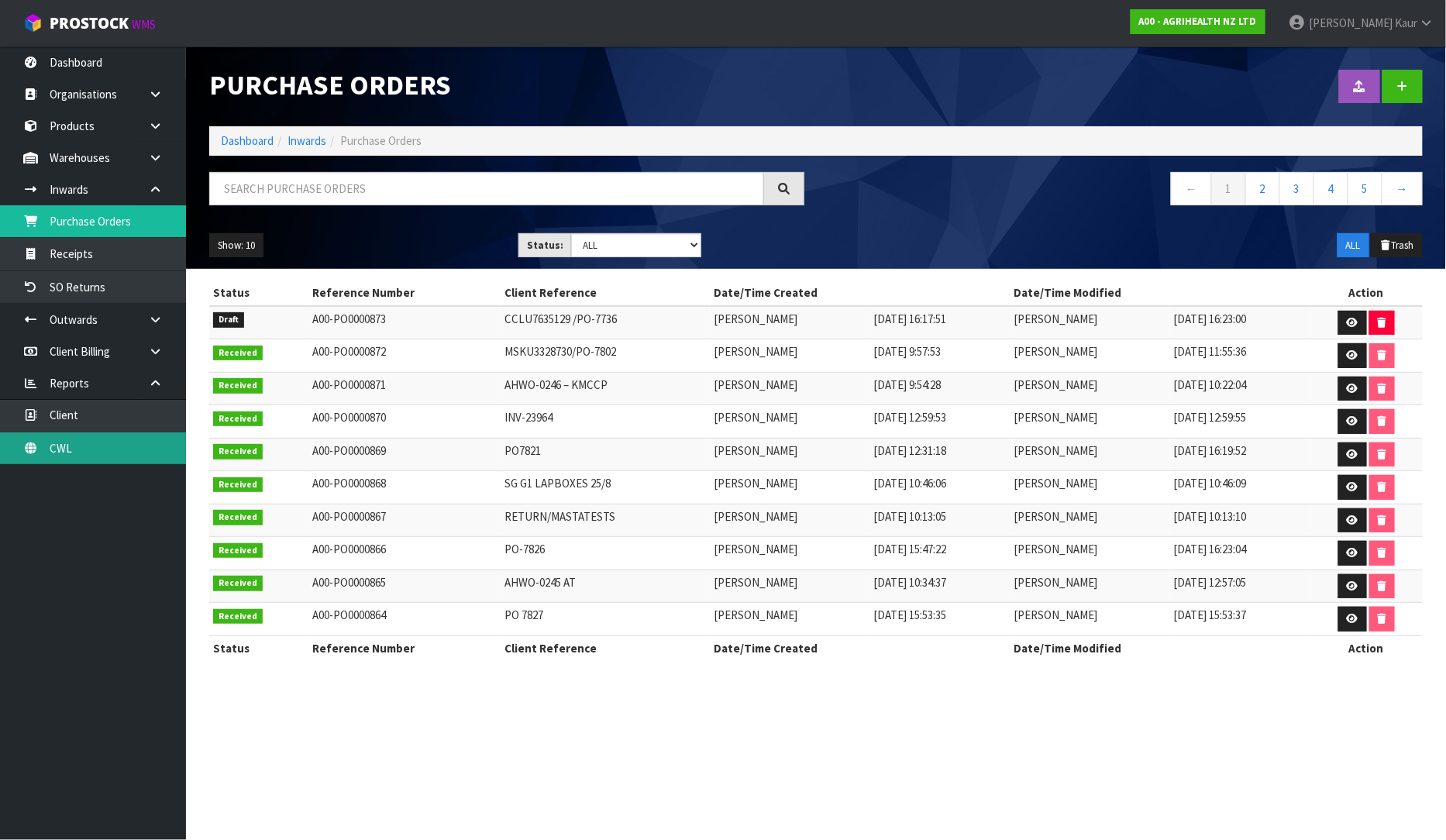
click at [83, 444] on link "CWL" at bounding box center [92, 448] width 186 height 31
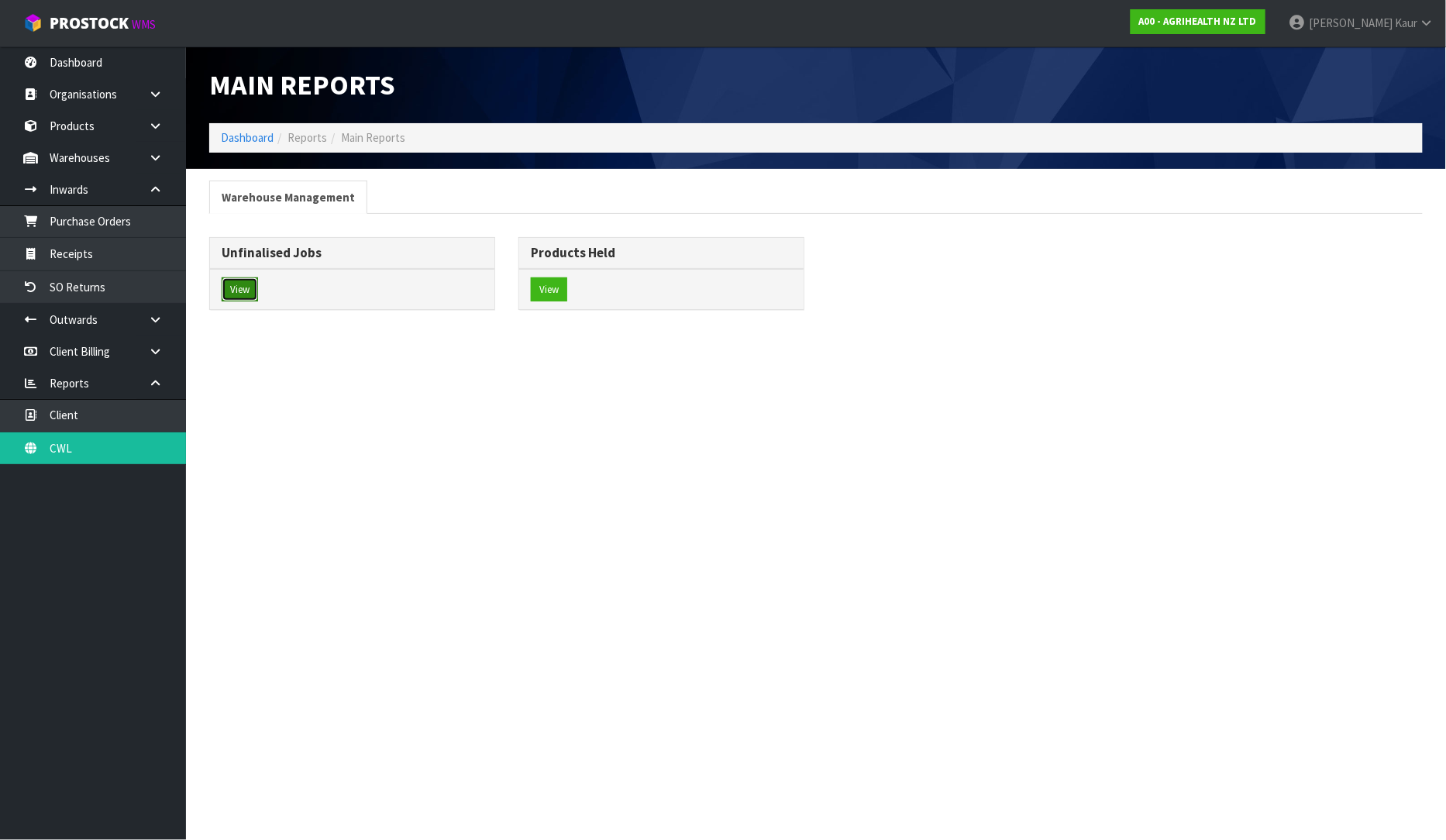
click at [258, 295] on button "View" at bounding box center [240, 290] width 36 height 25
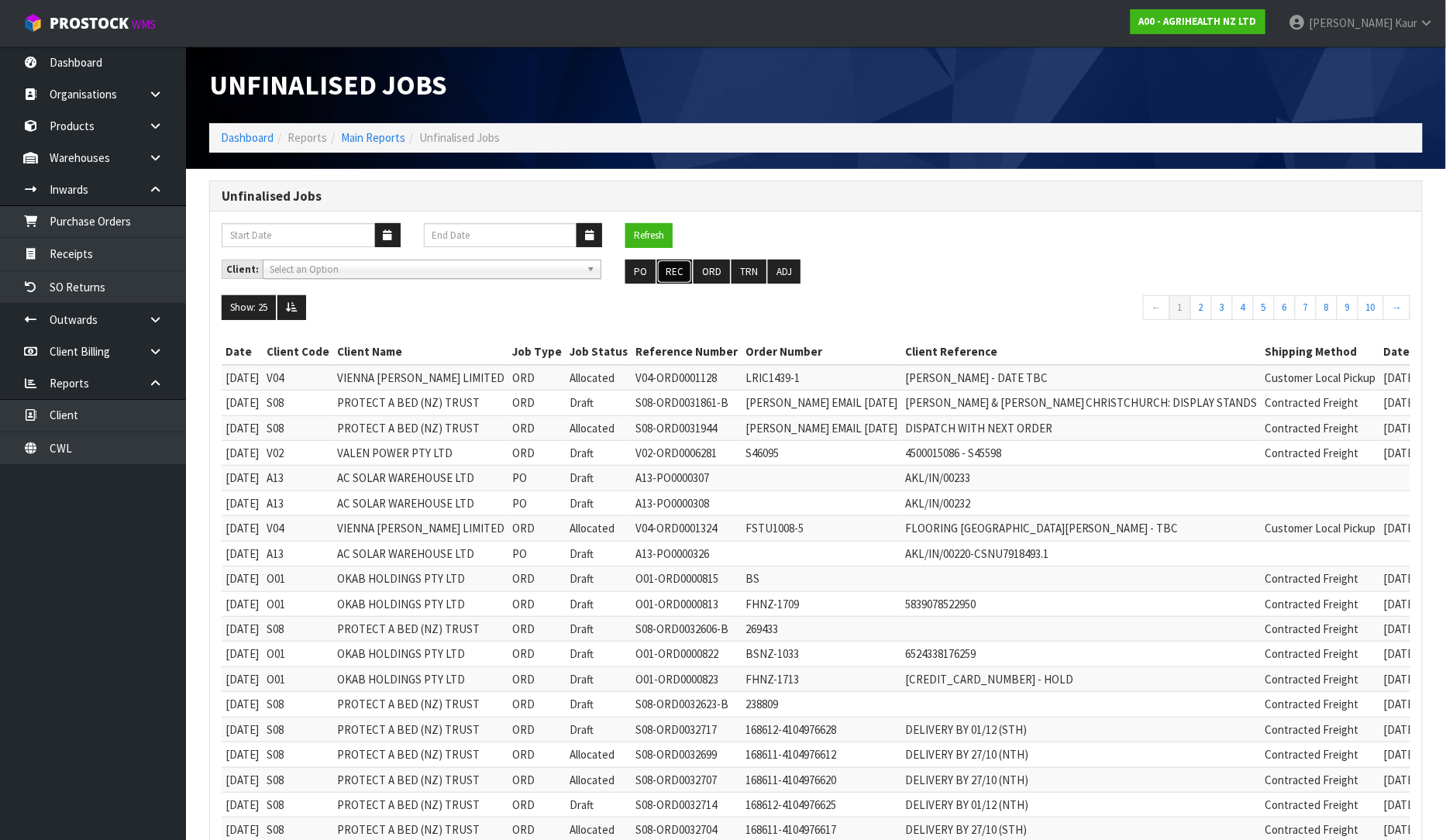
click at [674, 266] on button "REC" at bounding box center [674, 272] width 35 height 25
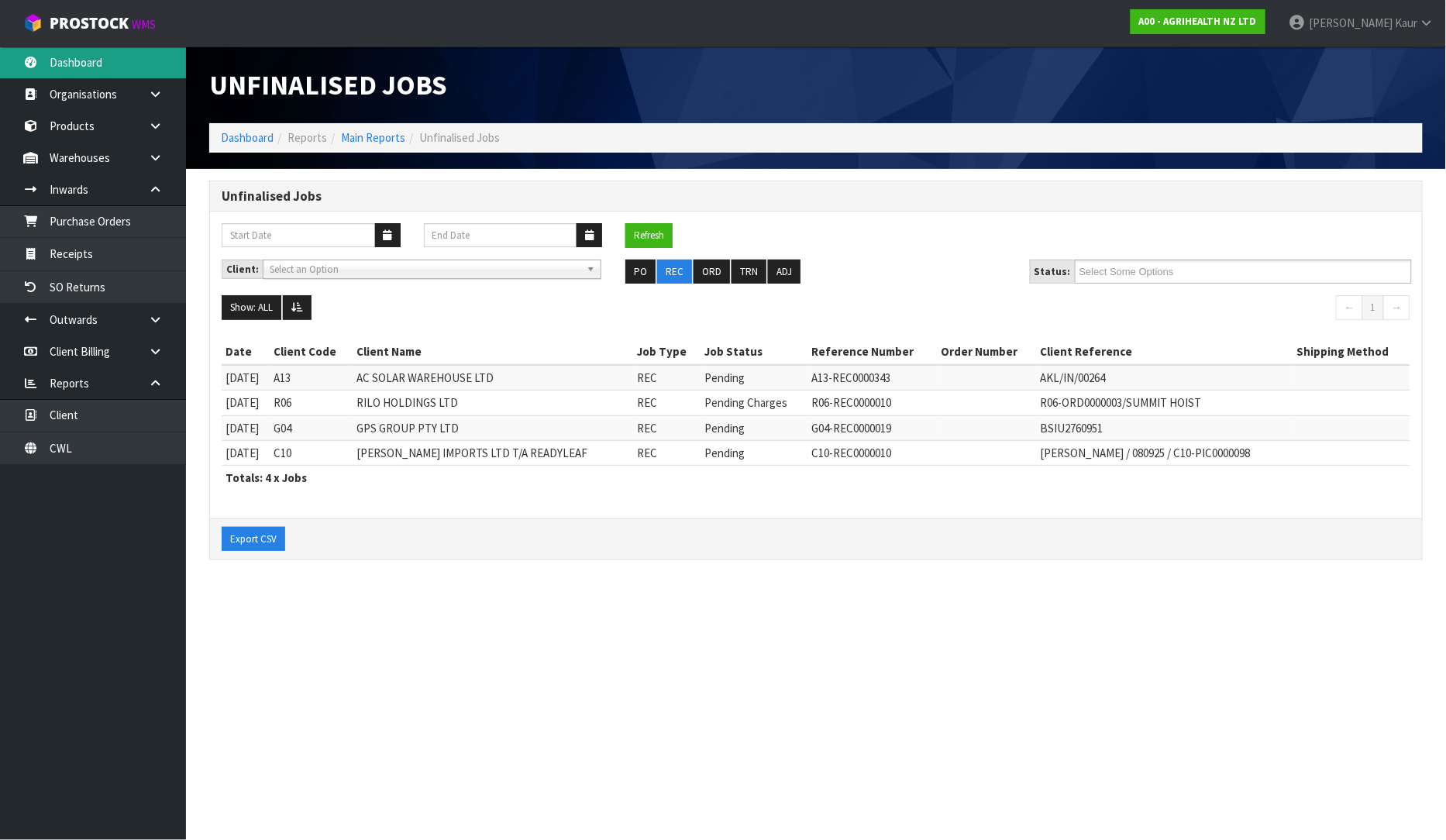
click at [47, 70] on link "Dashboard" at bounding box center [92, 62] width 186 height 31
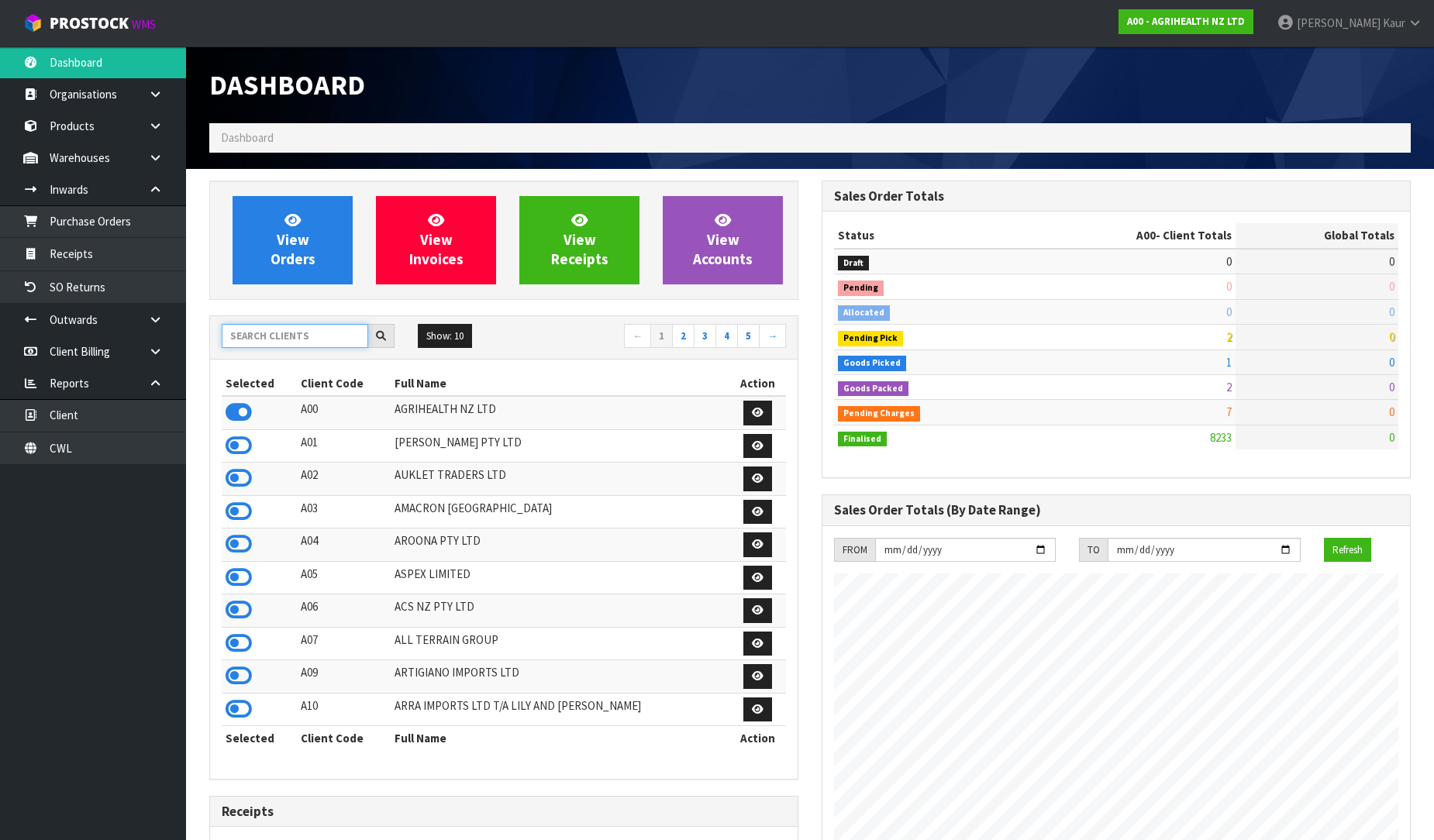
scroll to position [1174, 613]
click at [299, 327] on input "text" at bounding box center [295, 336] width 146 height 24
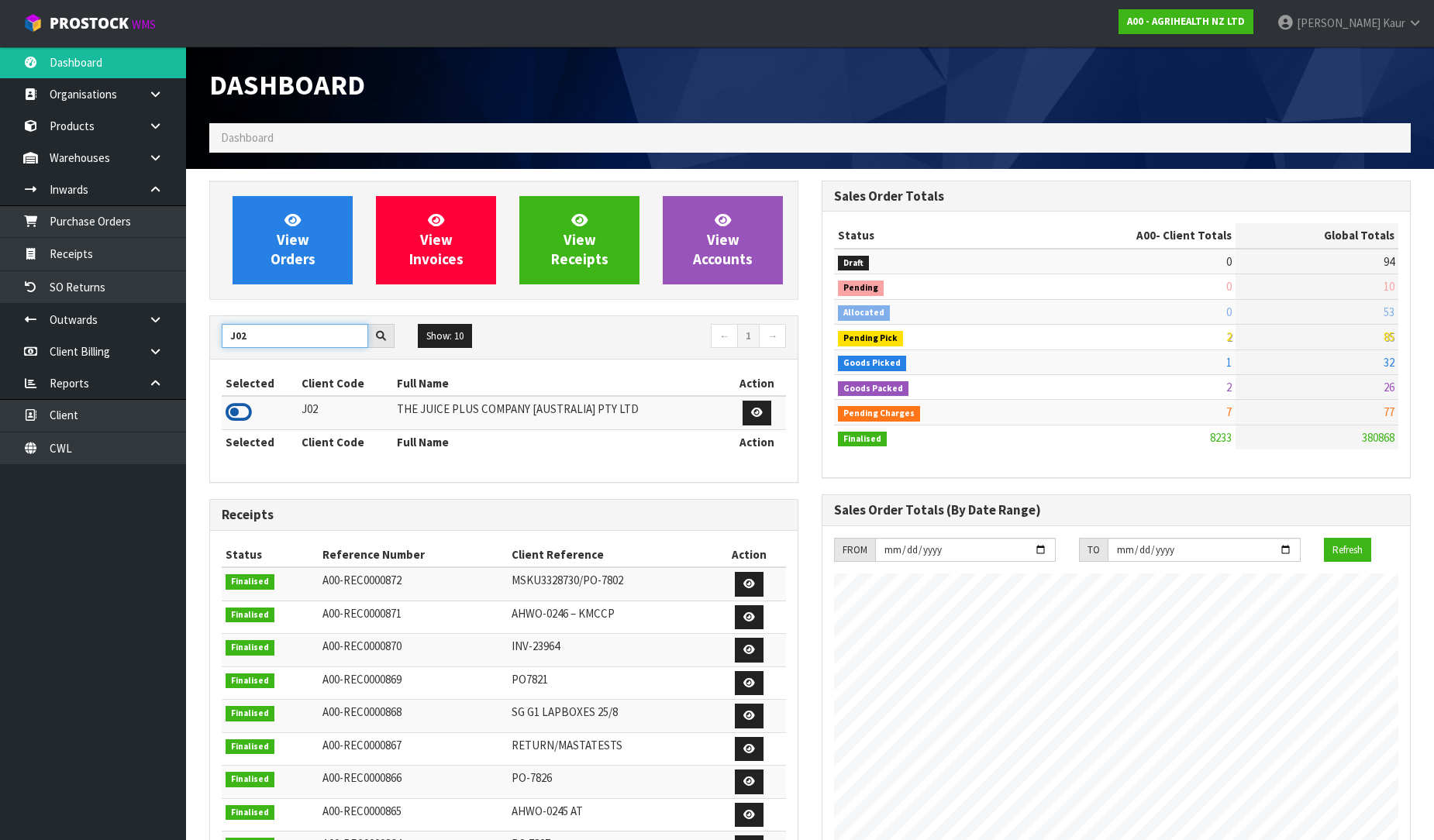
type input "J02"
click at [244, 416] on icon at bounding box center [239, 412] width 26 height 23
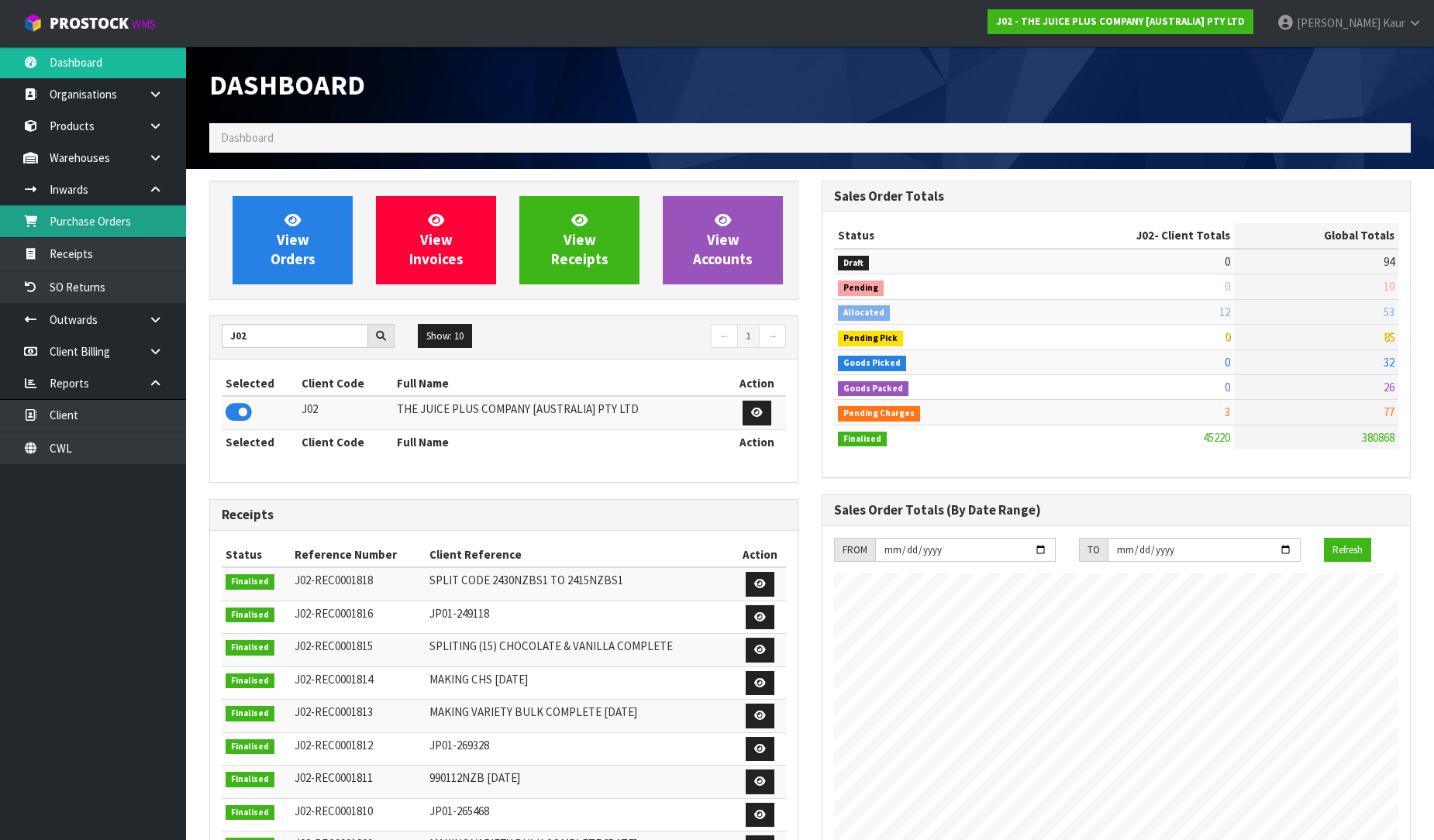
click at [112, 218] on link "Purchase Orders" at bounding box center [92, 221] width 186 height 31
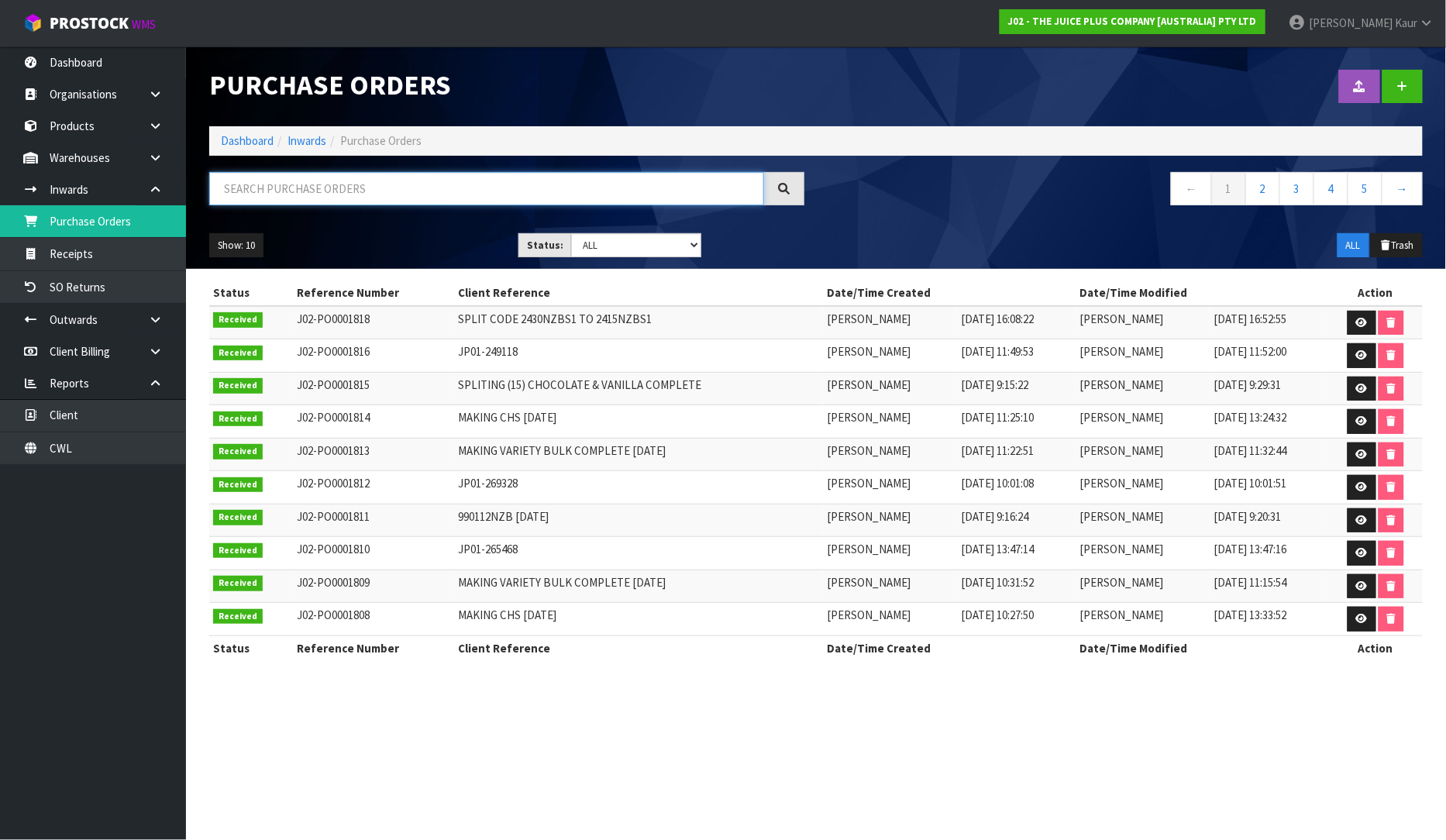
click at [305, 204] on input "text" at bounding box center [487, 188] width 555 height 33
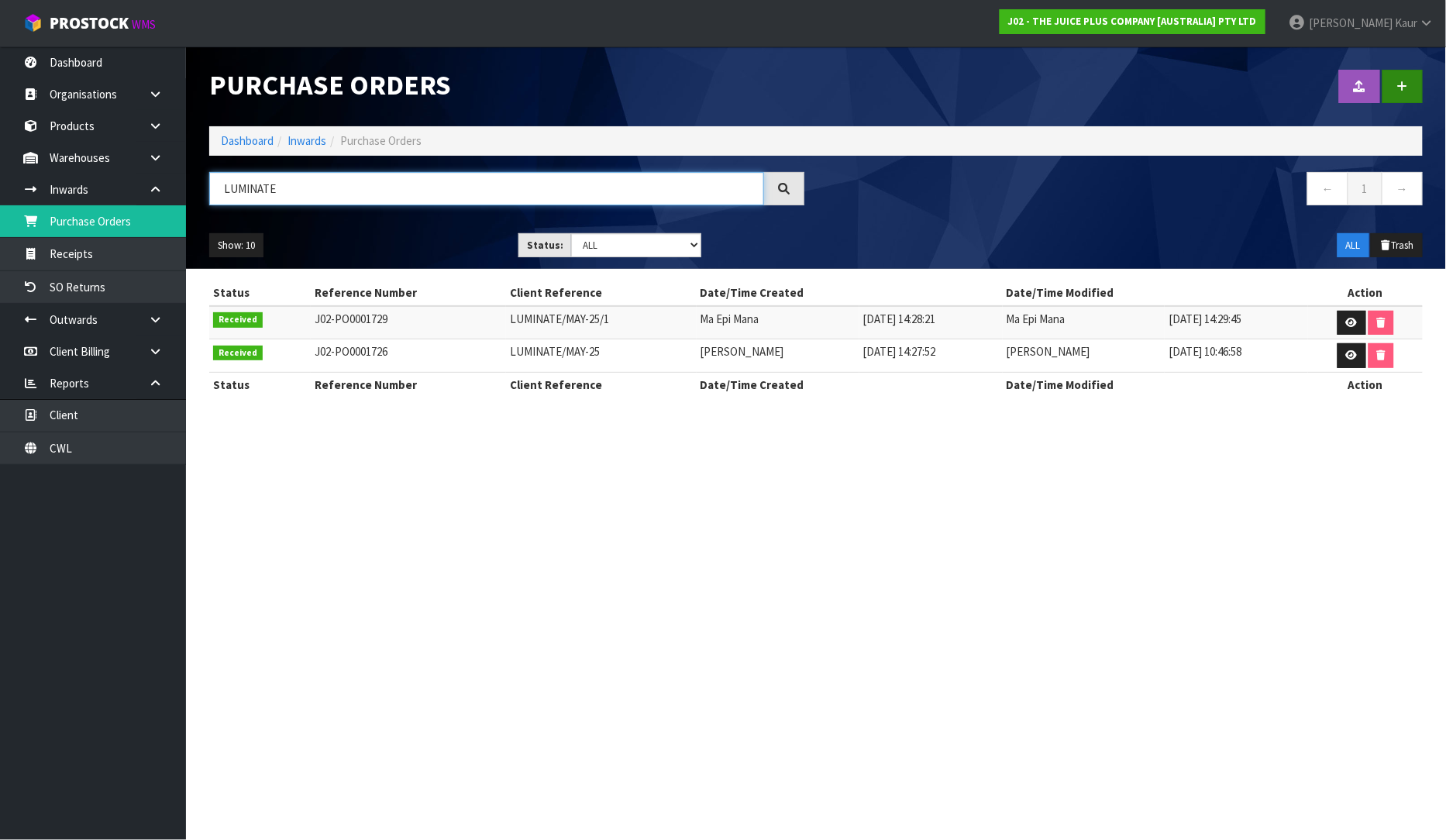
type input "LUMINATE"
click at [1401, 91] on icon at bounding box center [1402, 87] width 11 height 12
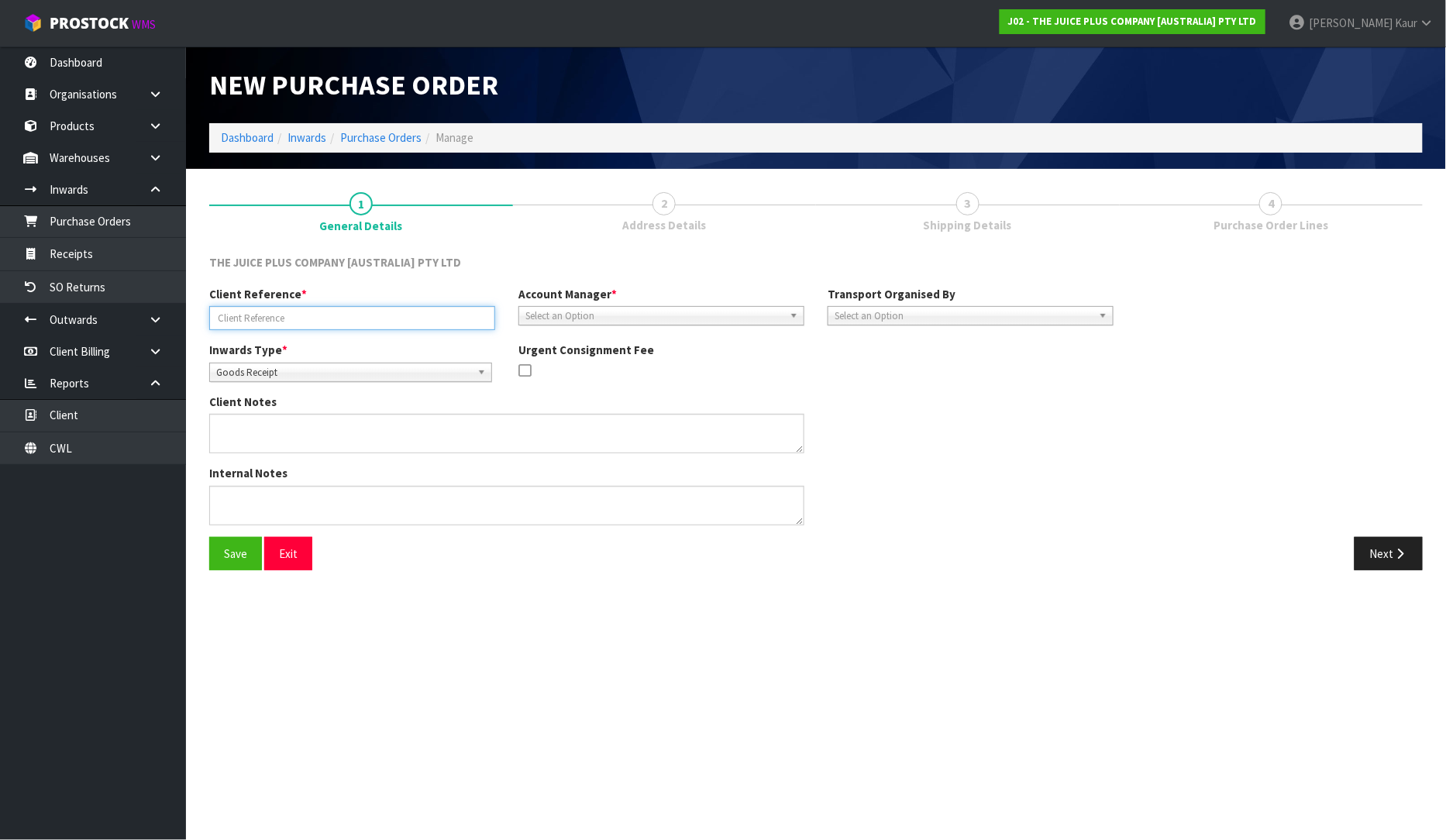
click at [265, 320] on input "text" at bounding box center [352, 318] width 286 height 24
paste input "LUMINATE AU/NZ"
click at [300, 314] on input "LUMINATE AU/NZ" at bounding box center [352, 318] width 286 height 24
type input "LUMINATE AU/NZ/SEP-25"
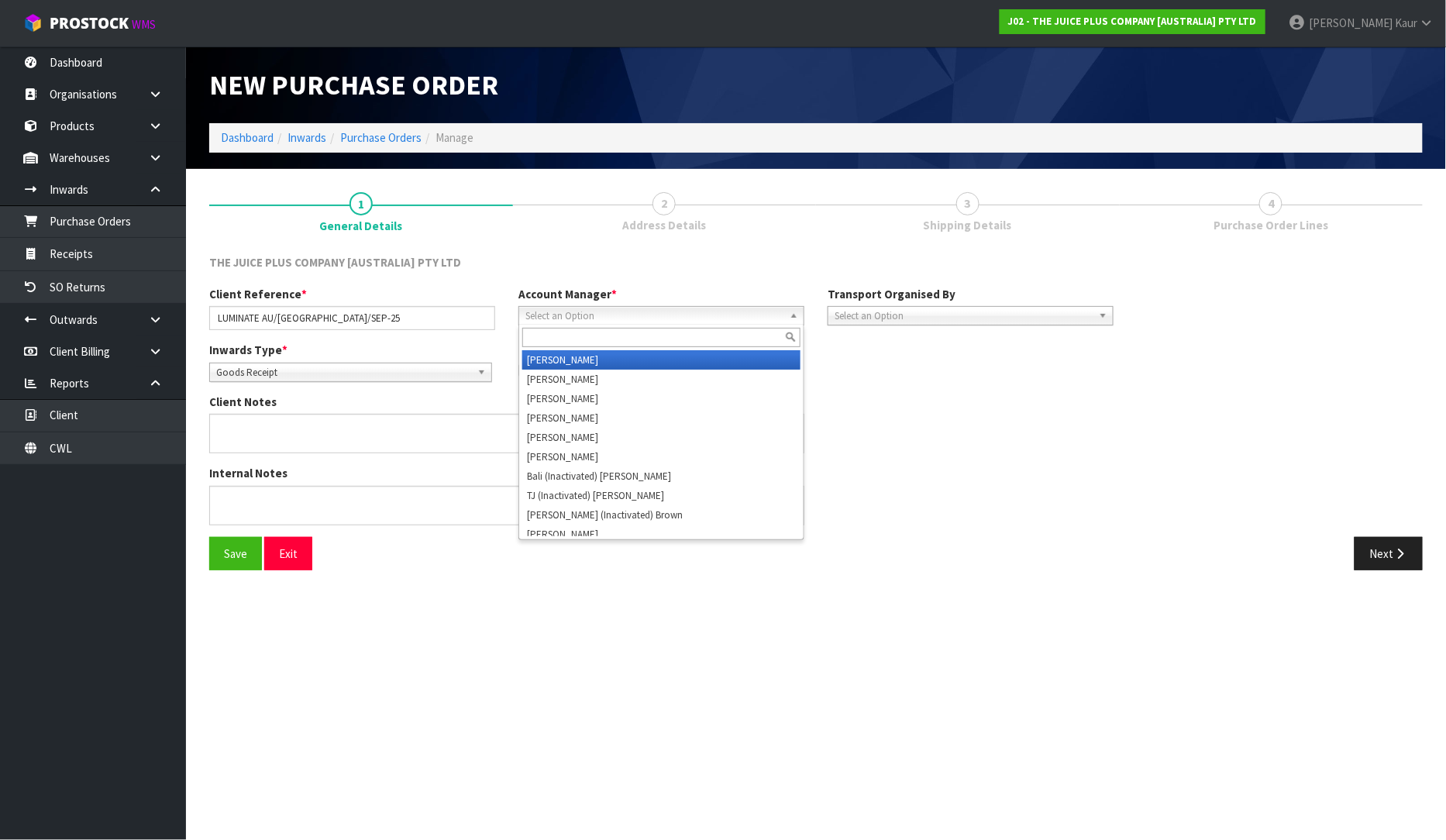
click at [634, 314] on span "Select an Option" at bounding box center [654, 316] width 258 height 19
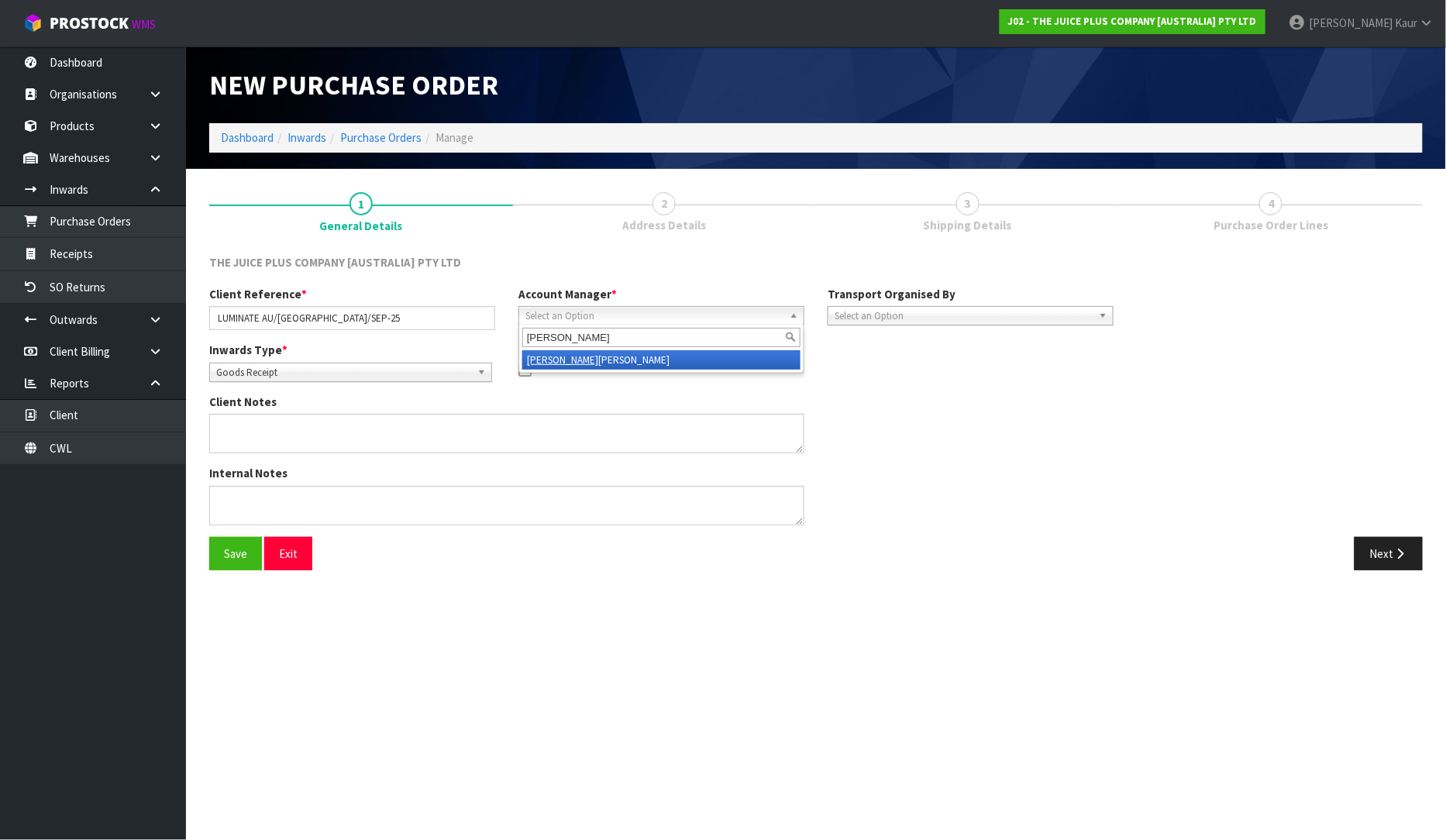
type input "rocio"
click at [650, 355] on li "Rocio Lopez" at bounding box center [661, 359] width 278 height 19
click at [1388, 564] on button "Next" at bounding box center [1388, 554] width 69 height 33
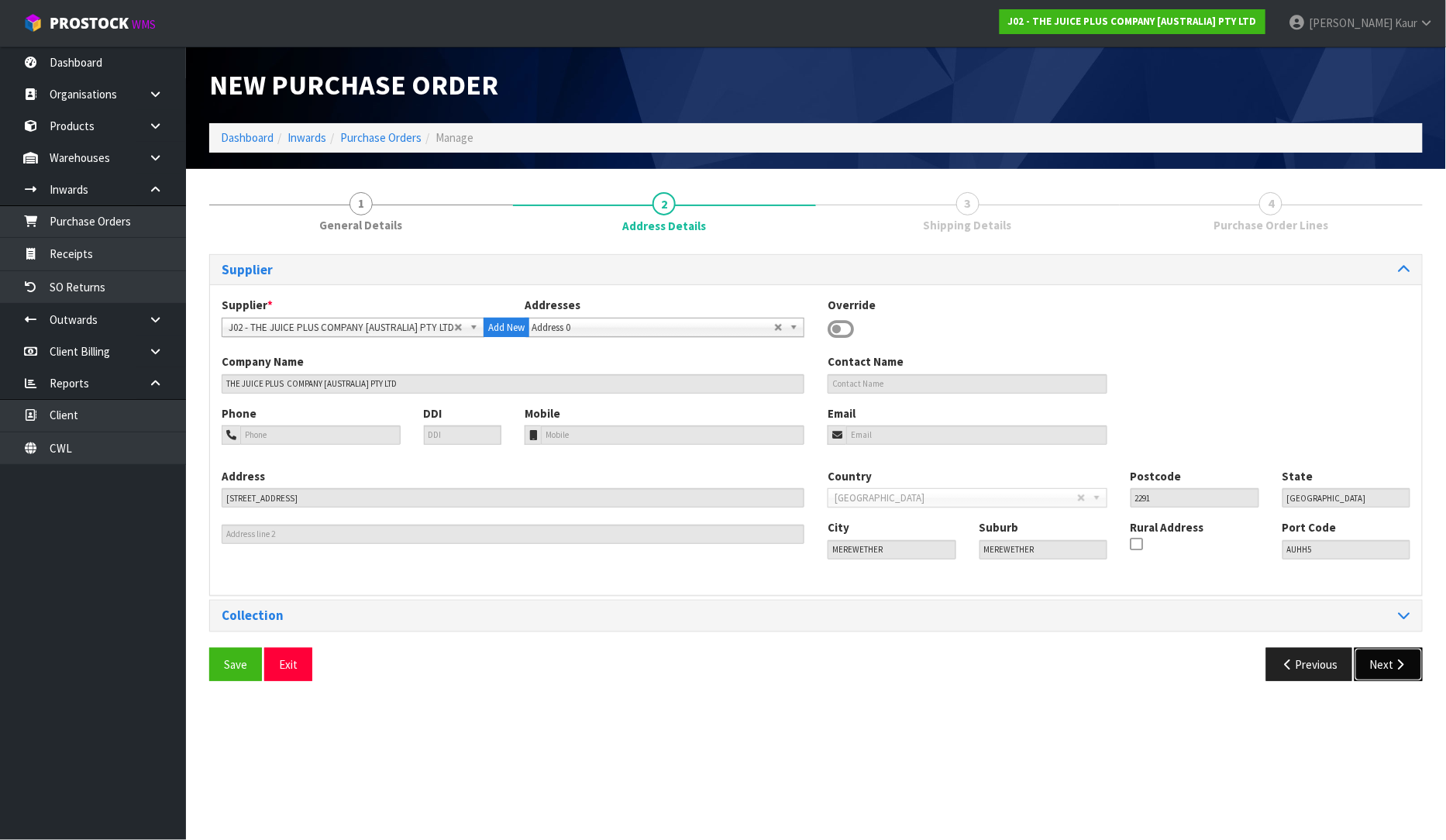
click at [1391, 665] on button "Next" at bounding box center [1388, 664] width 69 height 33
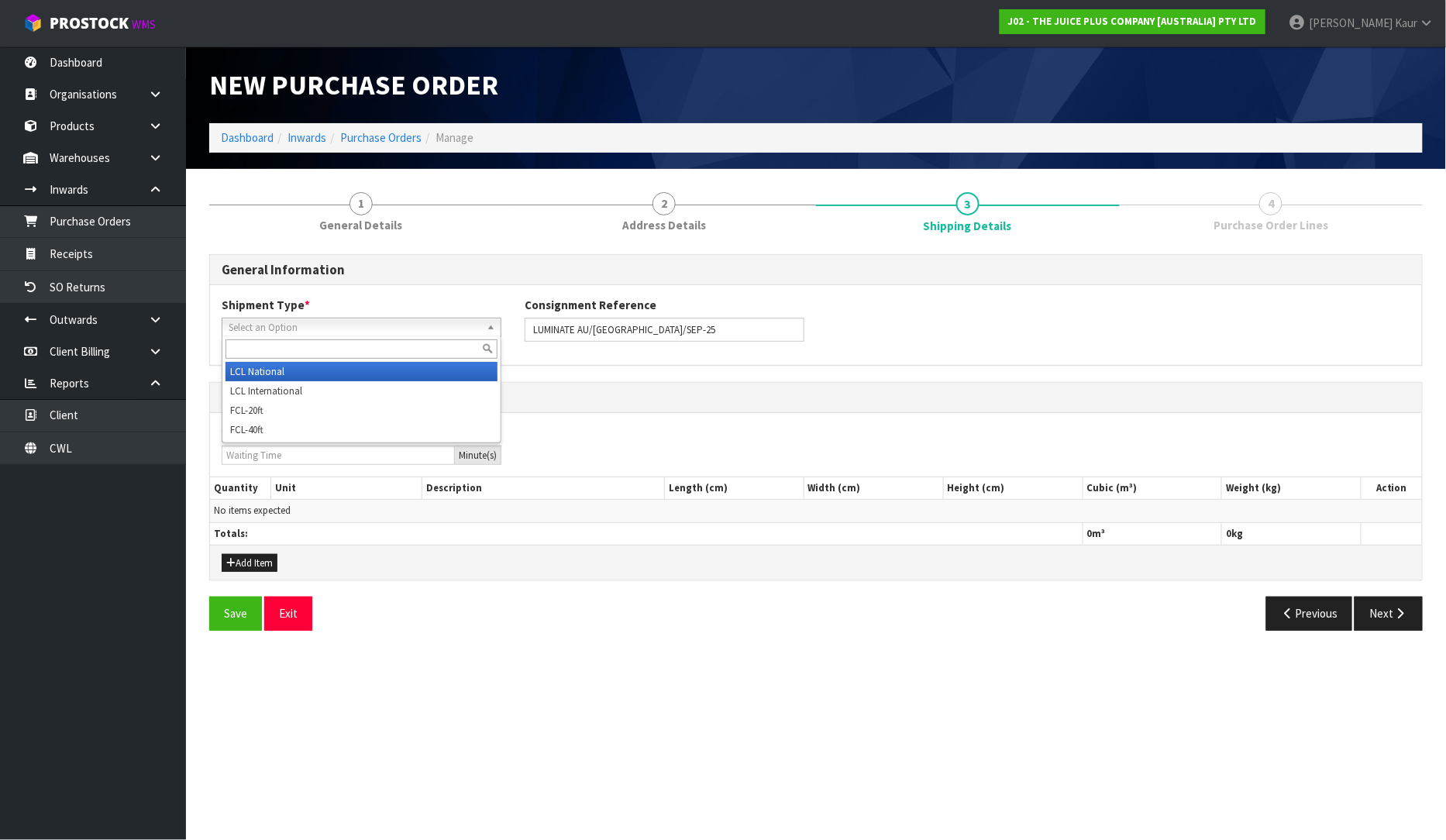
click at [349, 322] on span "Select an Option" at bounding box center [354, 328] width 252 height 19
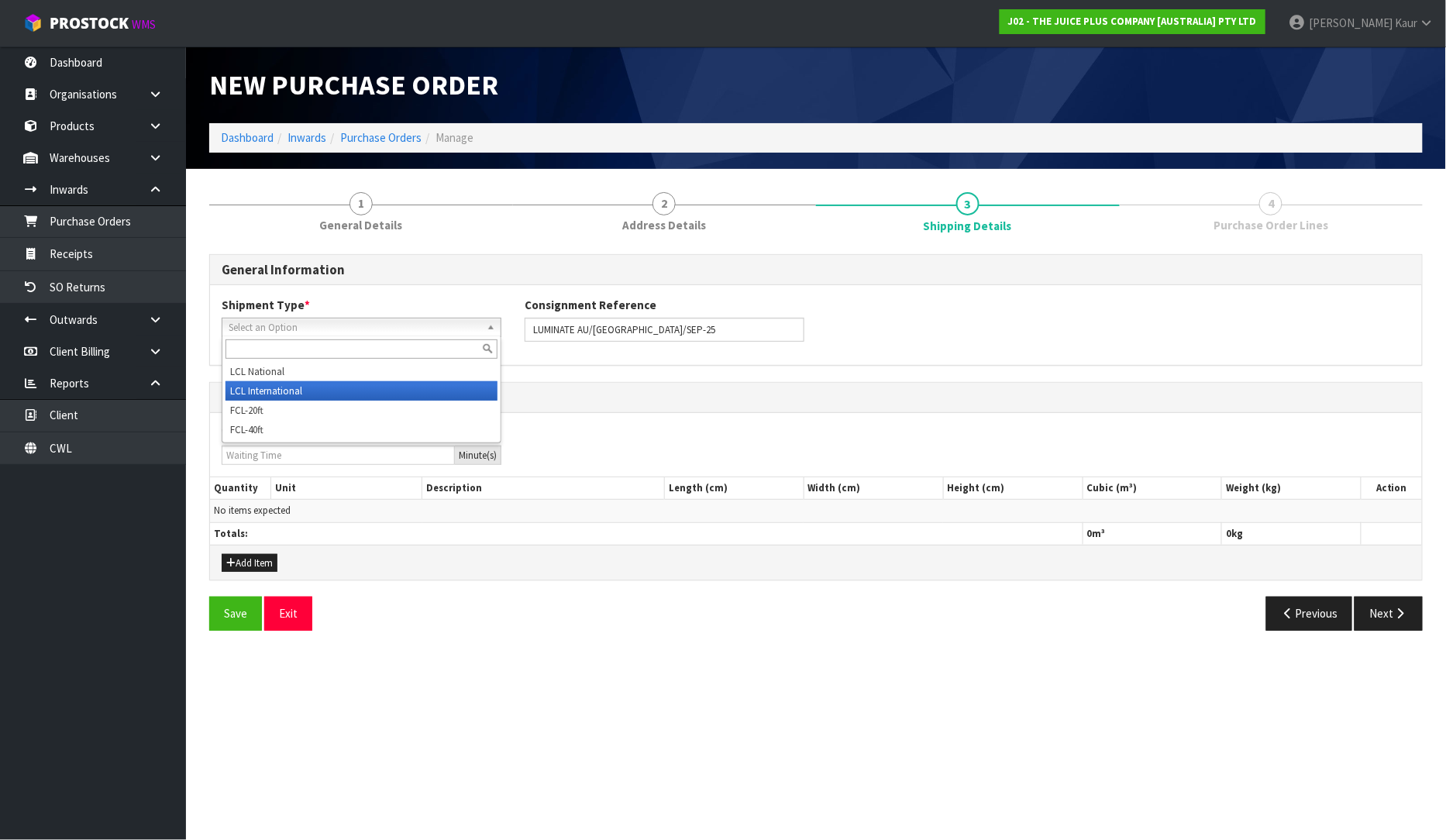
click at [305, 386] on li "LCL International" at bounding box center [362, 390] width 272 height 19
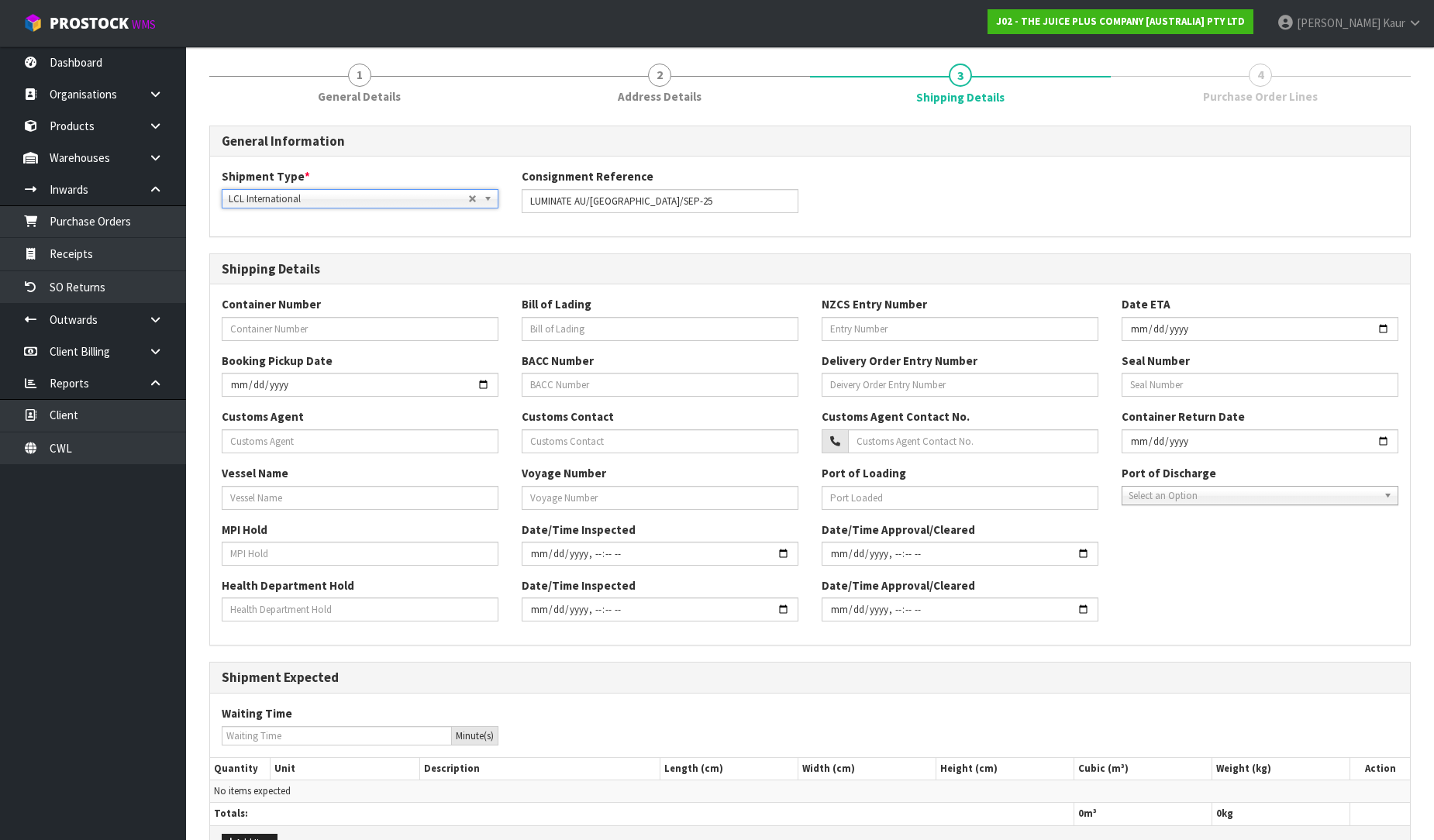
scroll to position [222, 0]
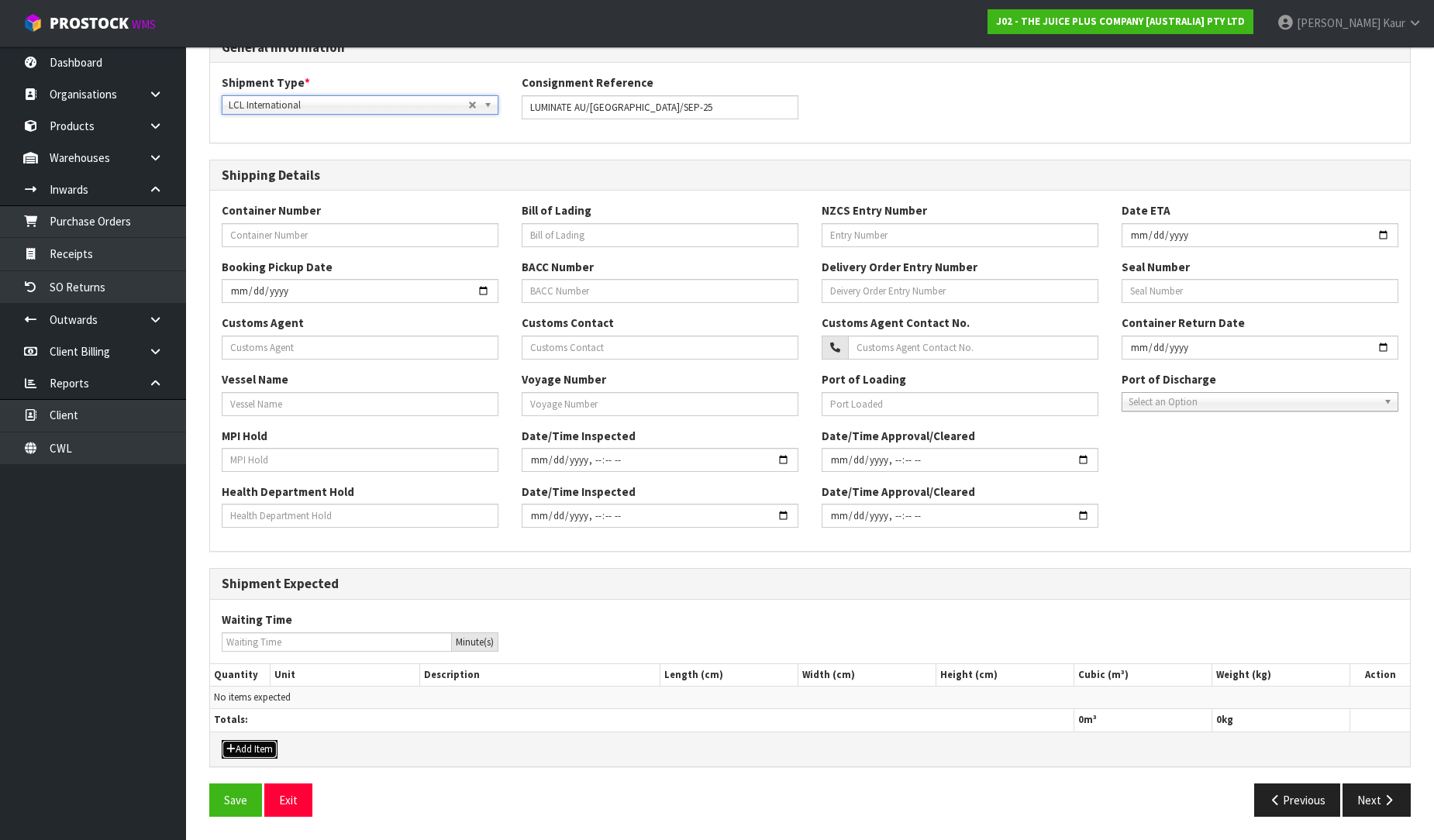
click at [235, 754] on button "Add Item" at bounding box center [250, 749] width 56 height 19
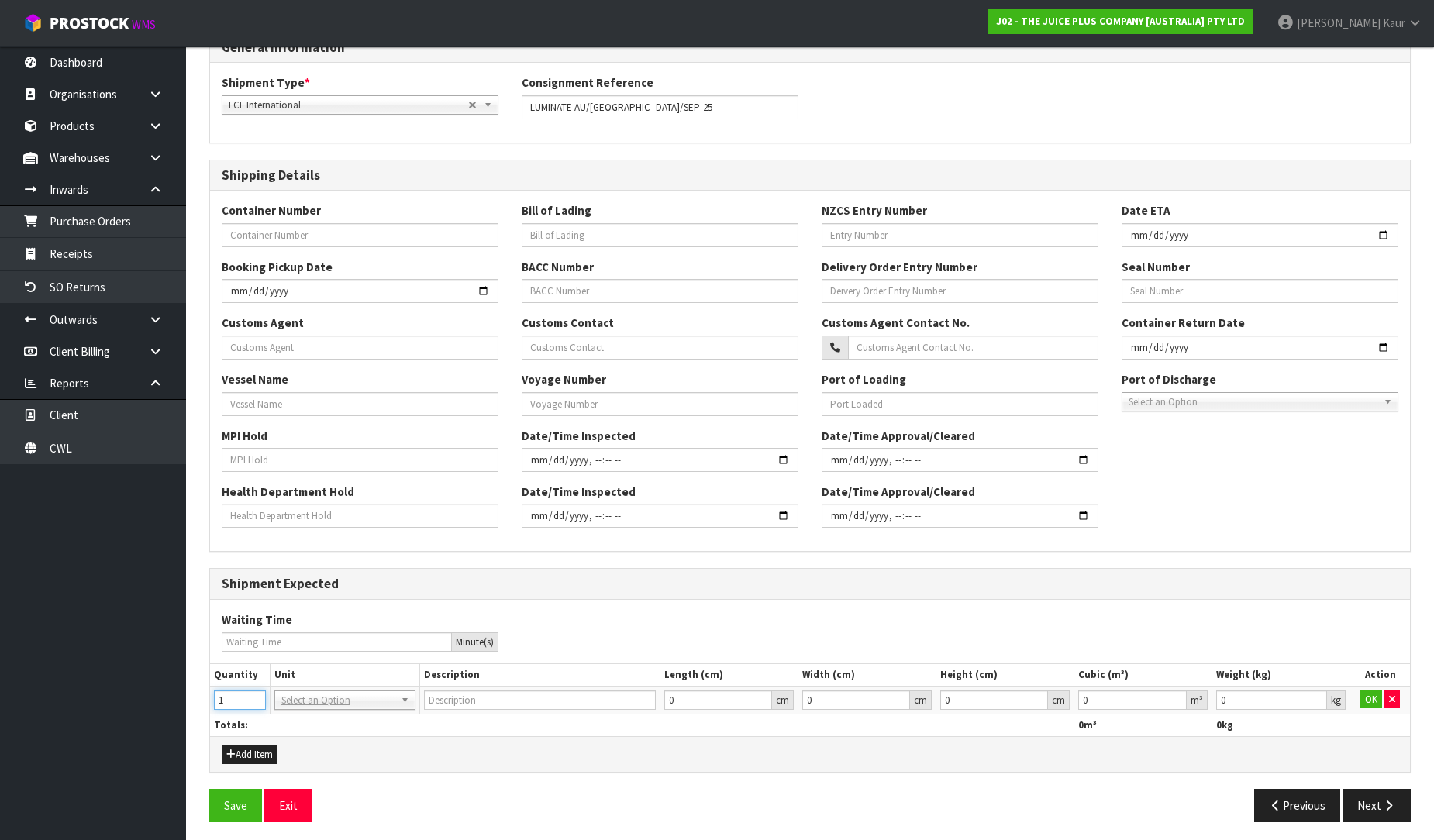
click at [254, 694] on input "1" at bounding box center [239, 700] width 52 height 19
type input "2"
click at [254, 694] on input "2" at bounding box center [239, 700] width 52 height 19
click at [291, 713] on input "text" at bounding box center [345, 721] width 134 height 19
type input "plt"
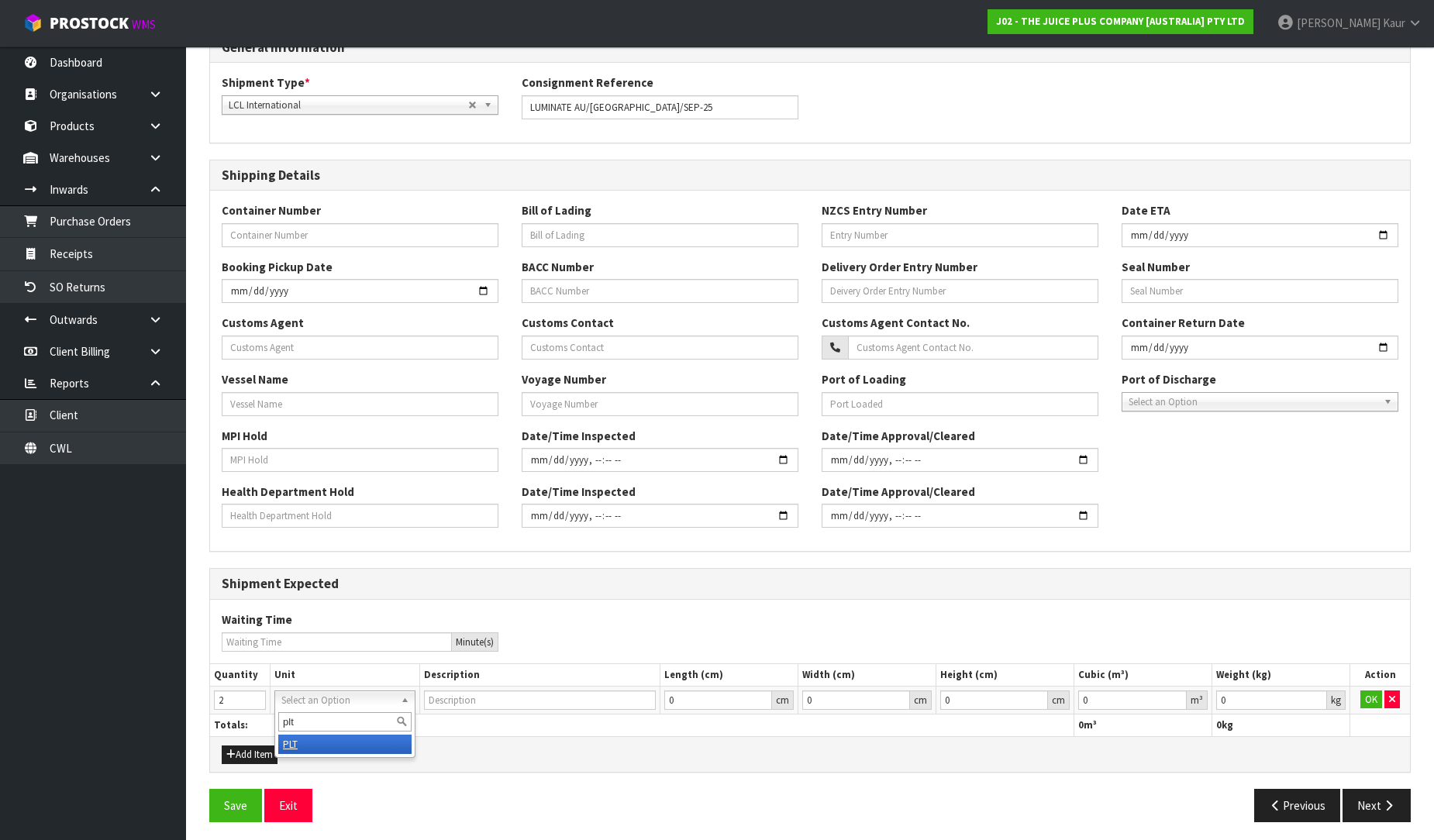
type input "PALLET"
click at [1365, 697] on button "OK" at bounding box center [1371, 700] width 21 height 19
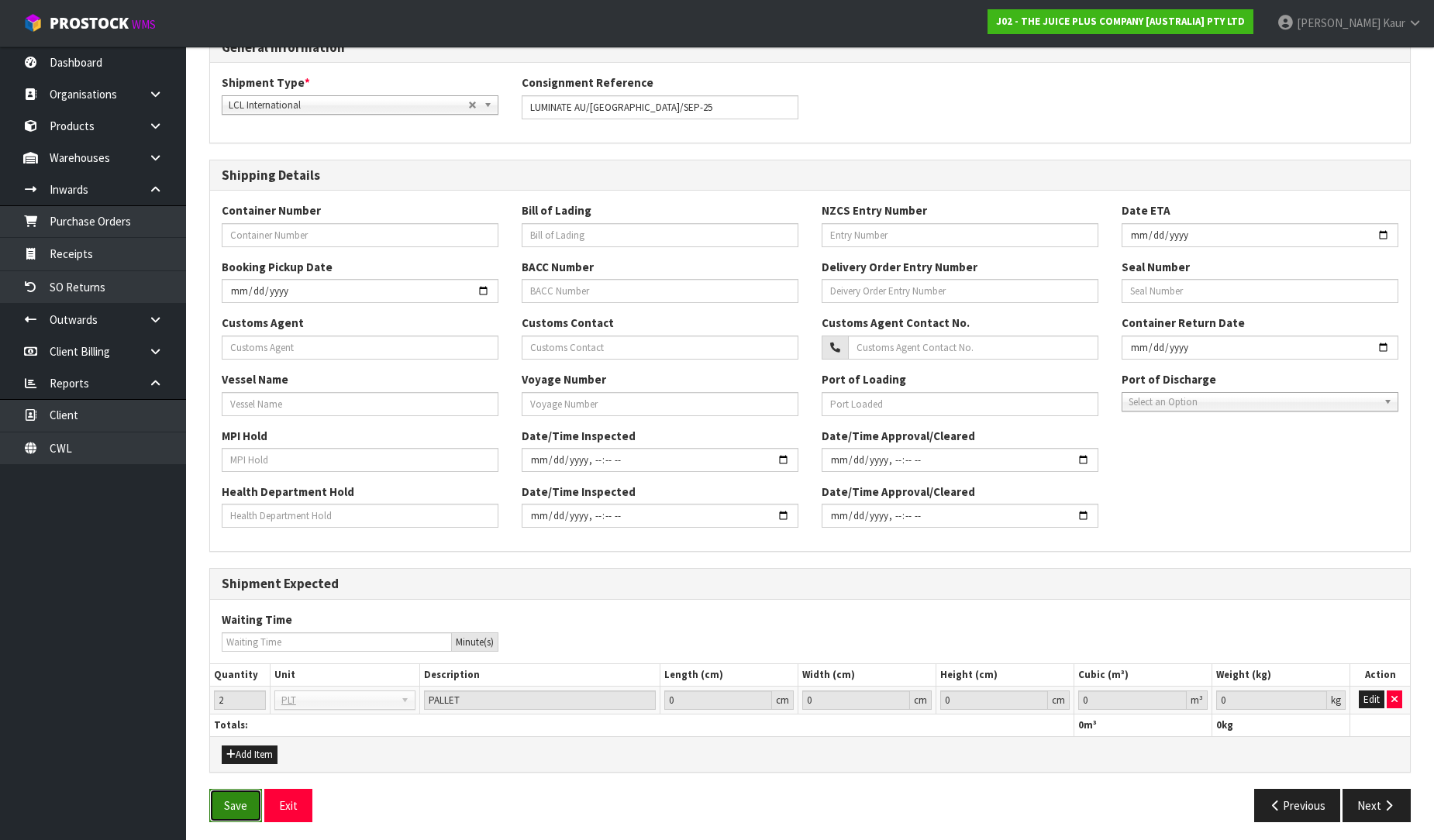
click at [230, 795] on button "Save" at bounding box center [236, 805] width 53 height 33
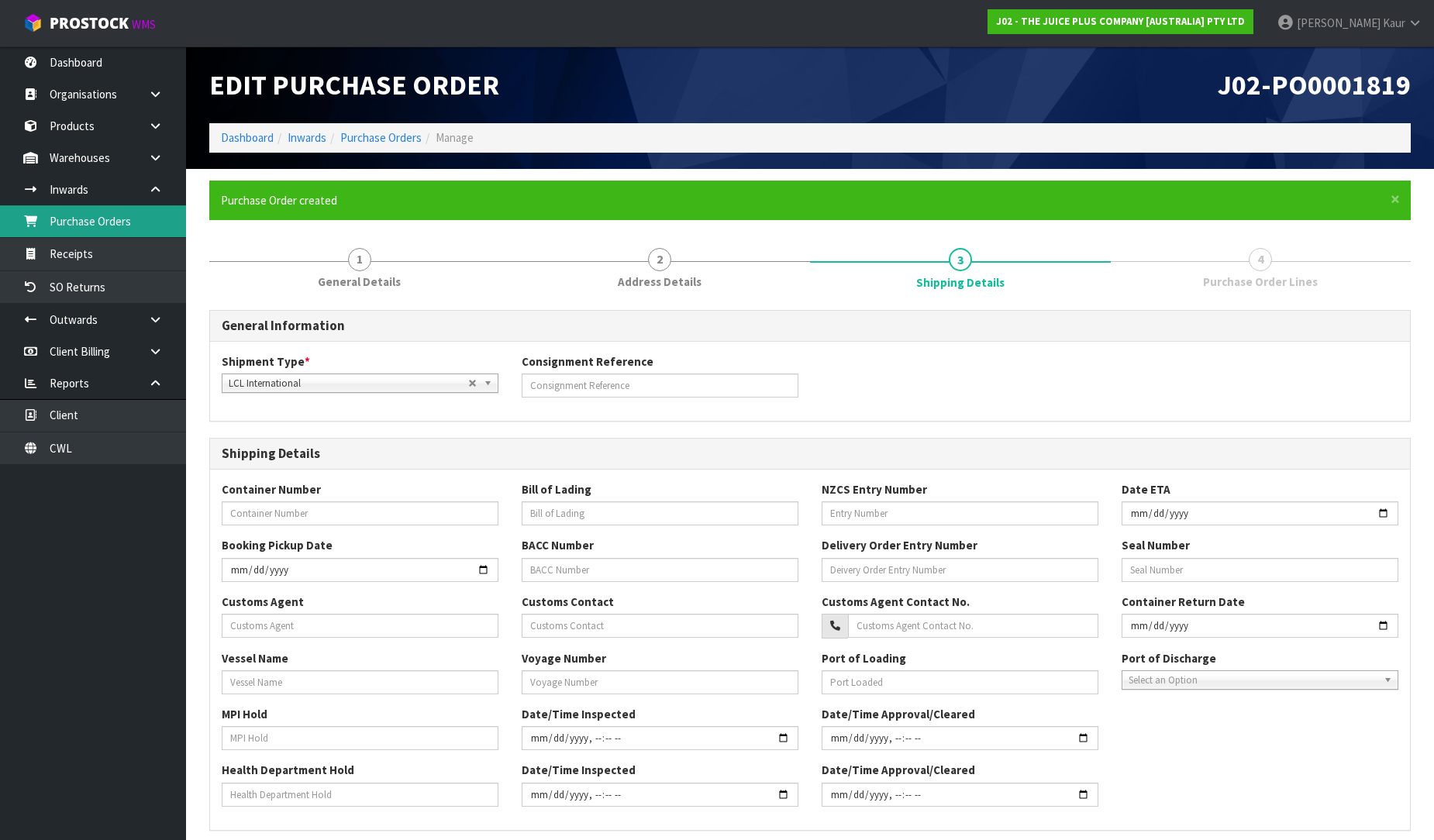
click at [98, 222] on link "Purchase Orders" at bounding box center [92, 221] width 186 height 31
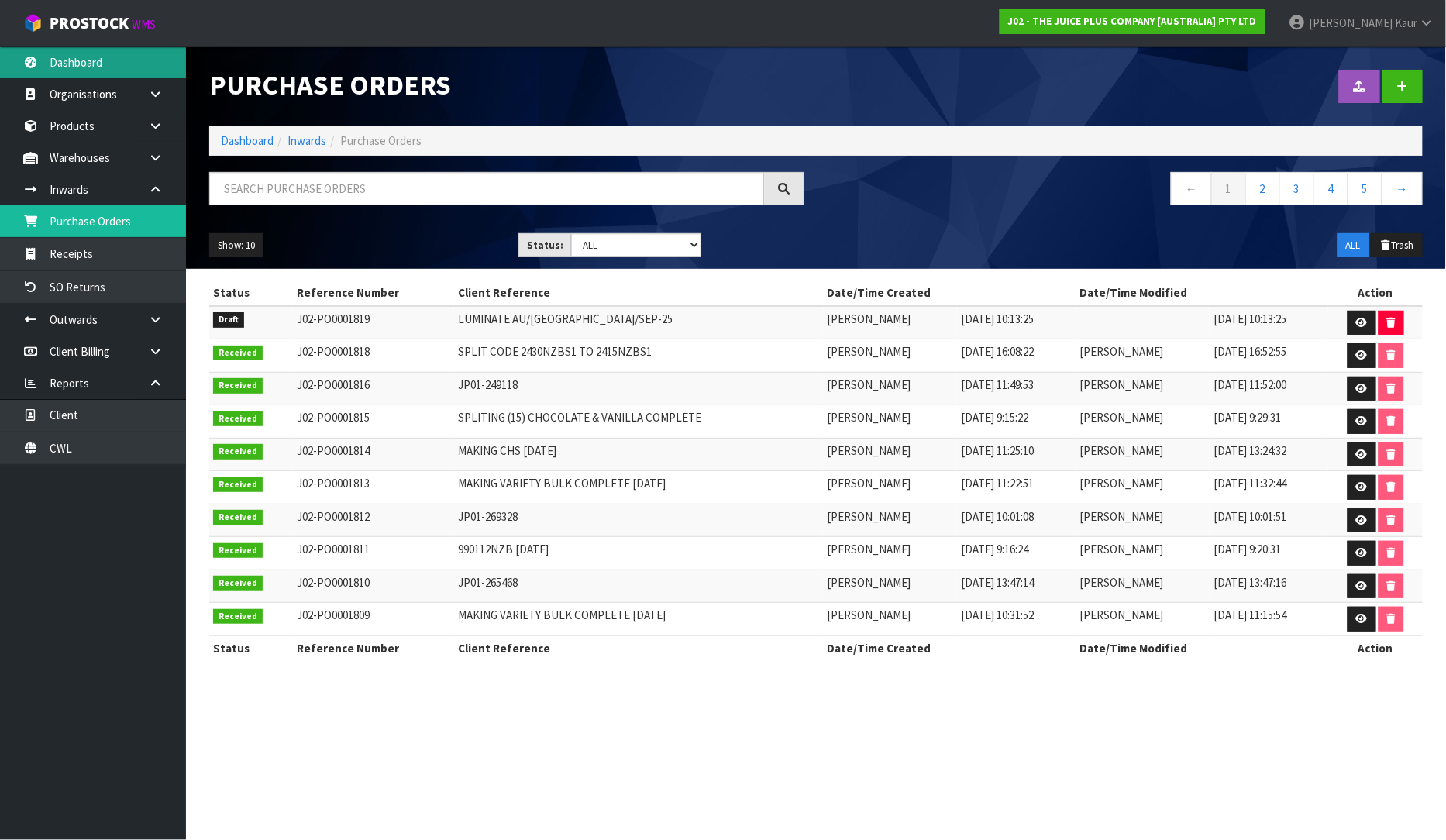
click at [121, 62] on link "Dashboard" at bounding box center [92, 62] width 186 height 31
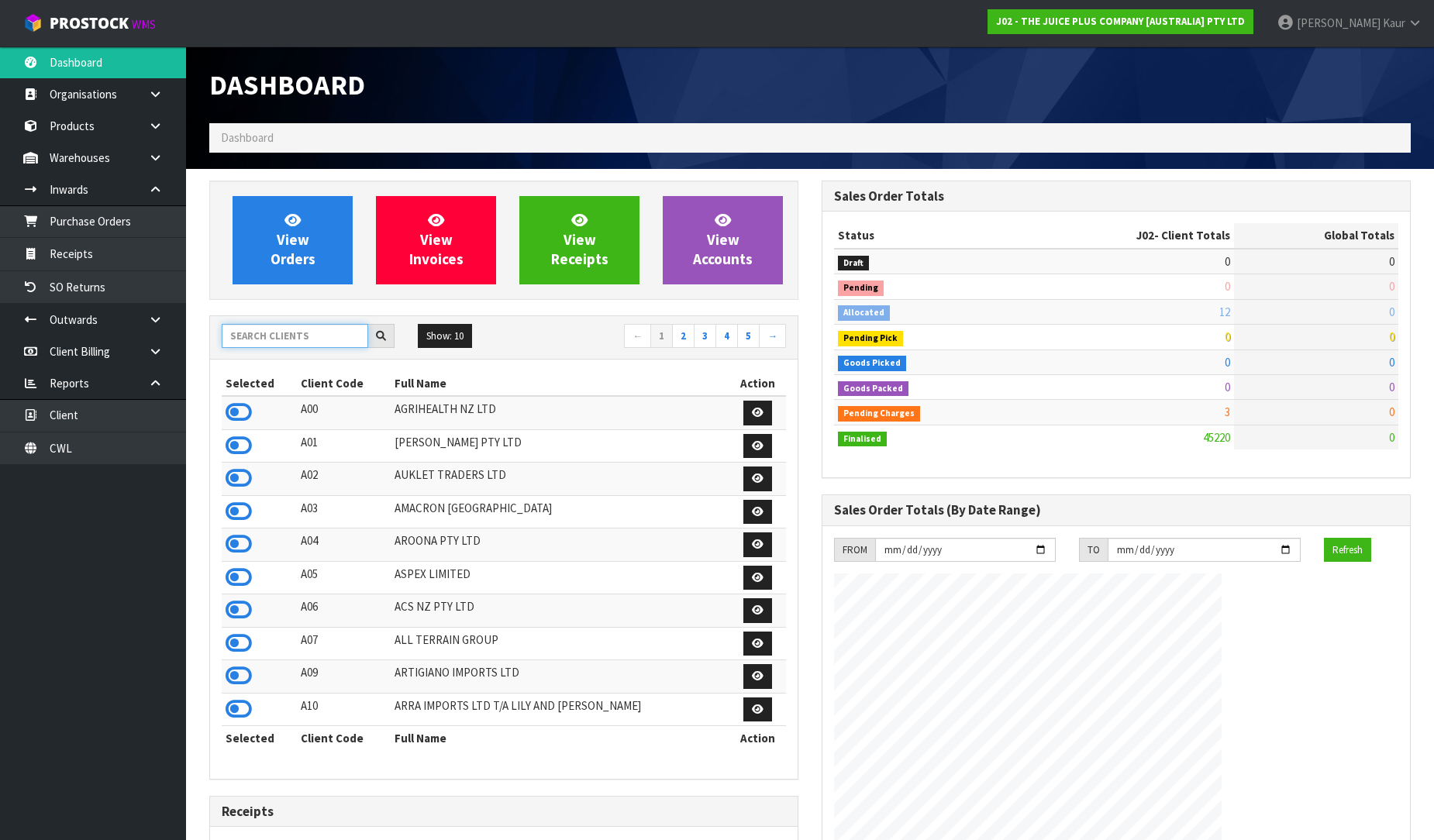
click at [266, 331] on input "text" at bounding box center [295, 336] width 146 height 24
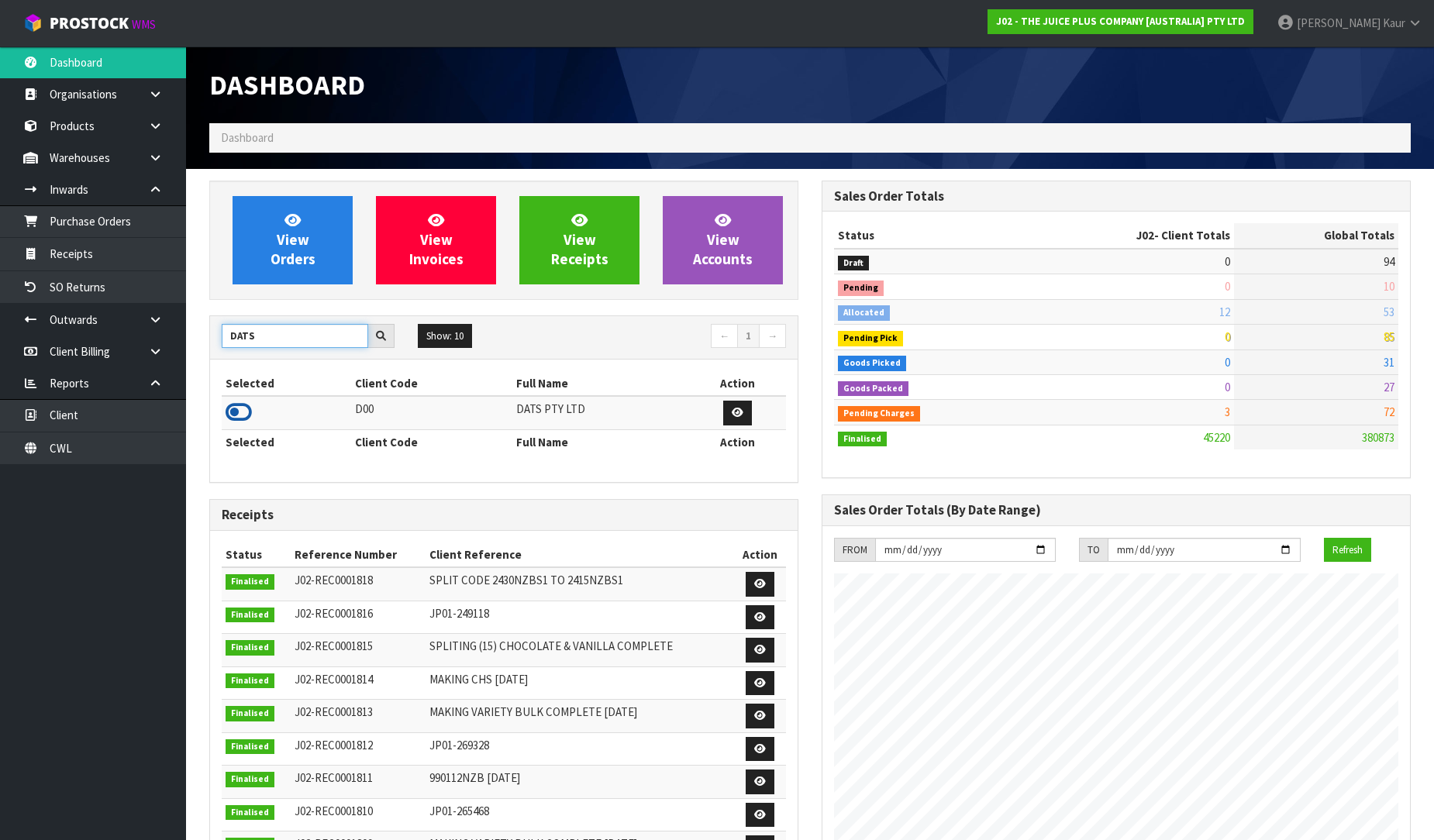
type input "DATS"
click at [236, 412] on icon at bounding box center [239, 412] width 26 height 23
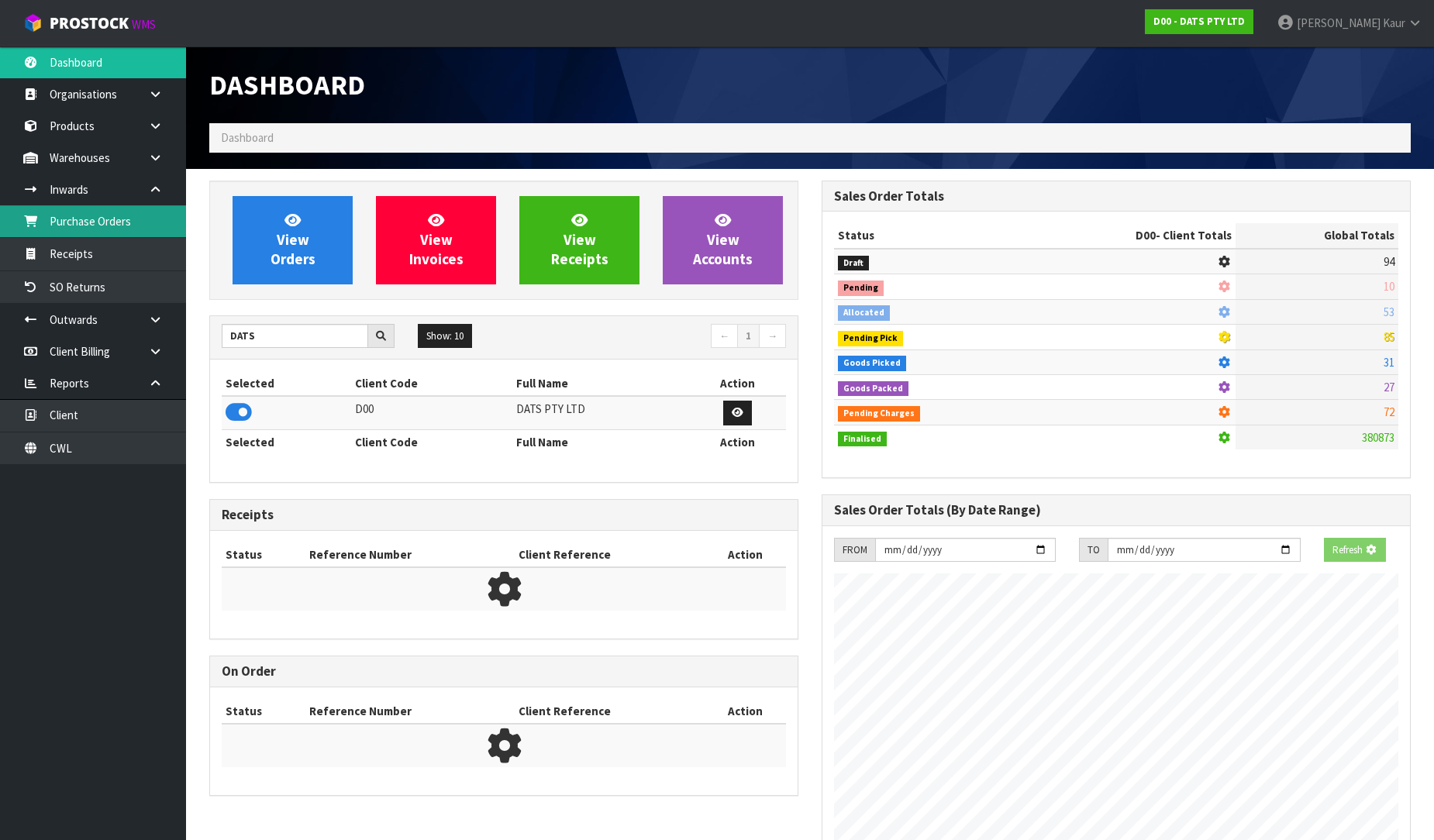
scroll to position [966, 613]
click at [109, 223] on link "Purchase Orders" at bounding box center [92, 221] width 186 height 31
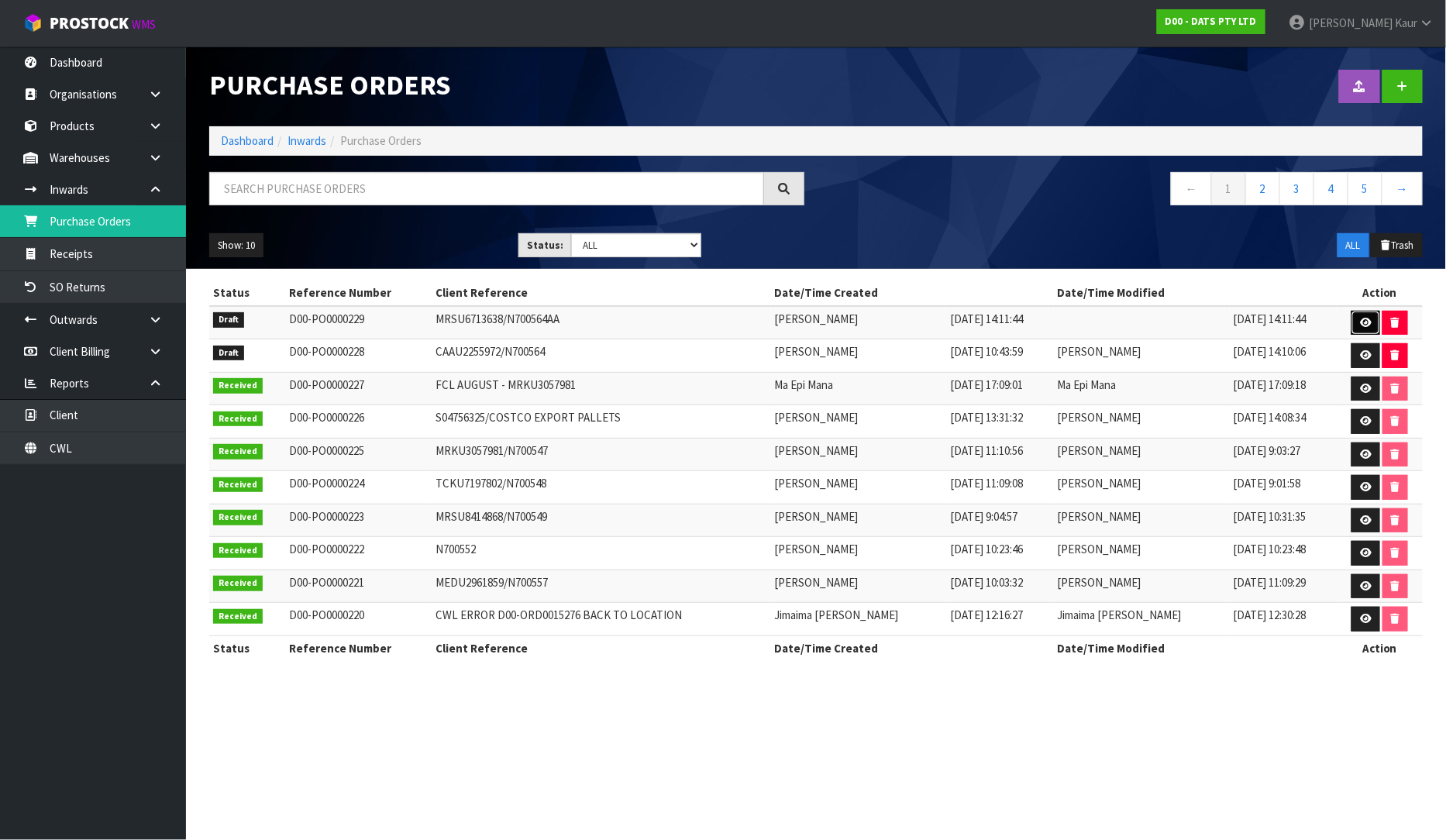
click at [1367, 318] on icon at bounding box center [1366, 323] width 12 height 10
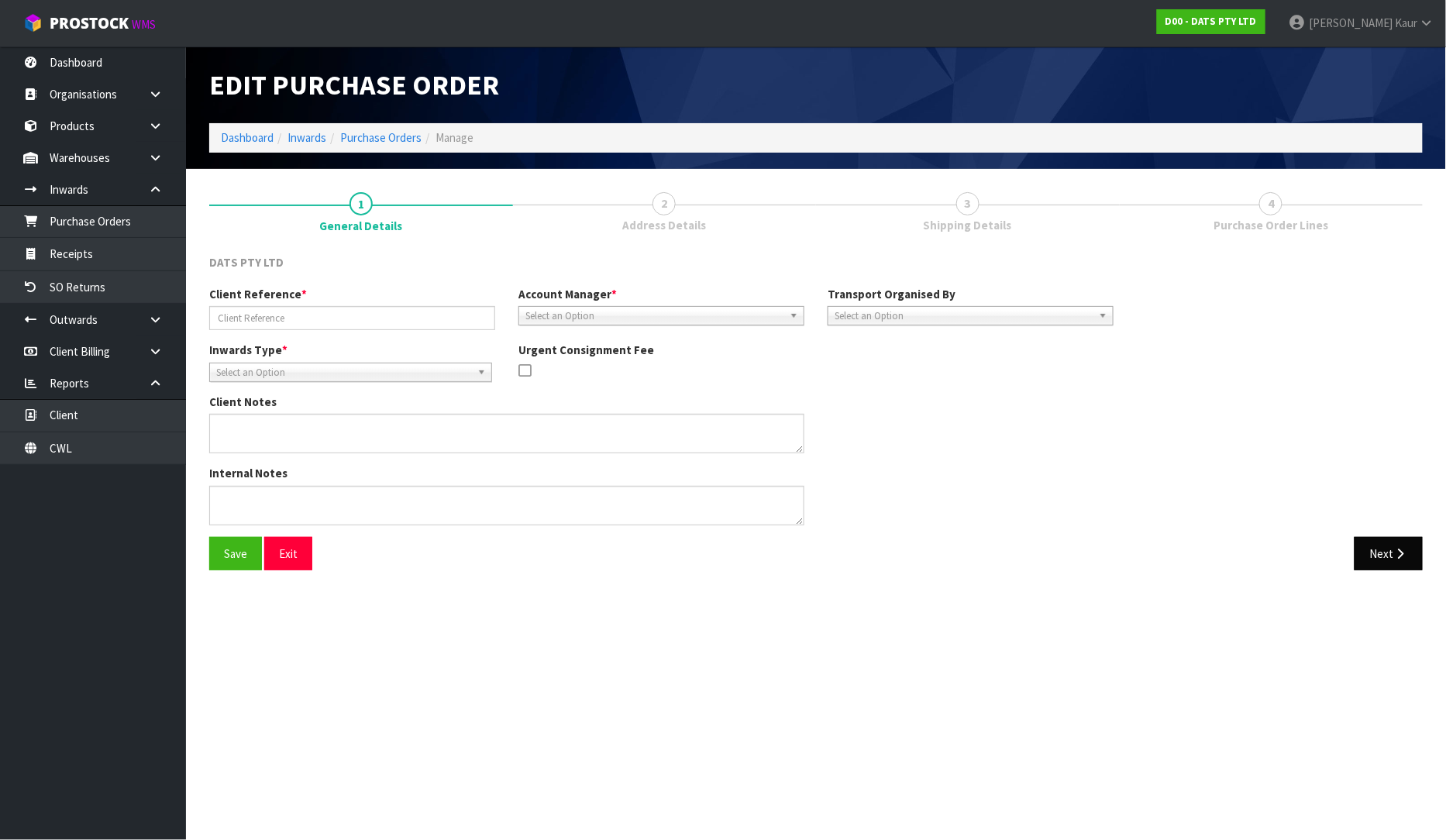
type input "MRSU6713638/N700564AA"
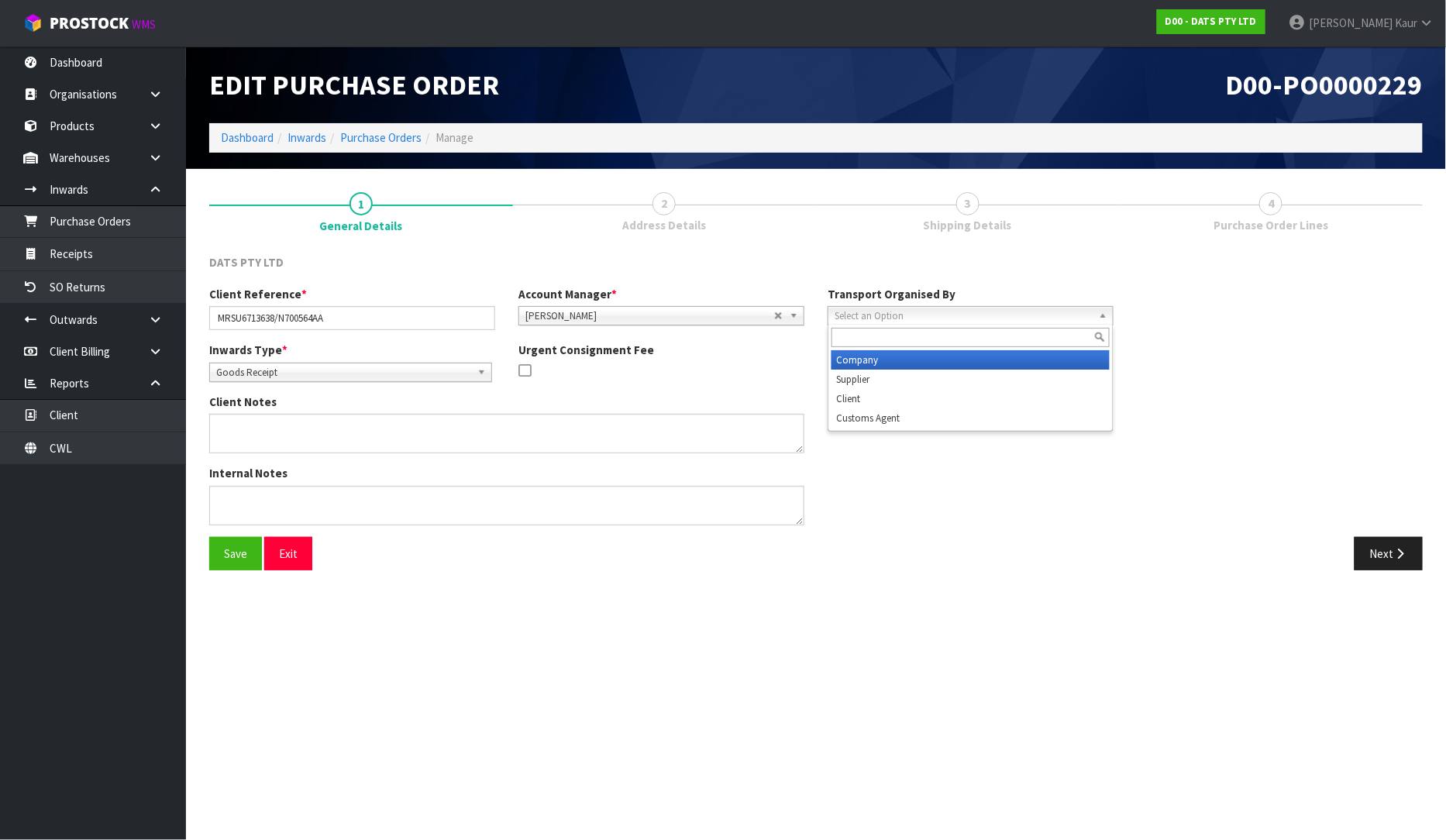
click at [873, 314] on span "Select an Option" at bounding box center [963, 316] width 258 height 19
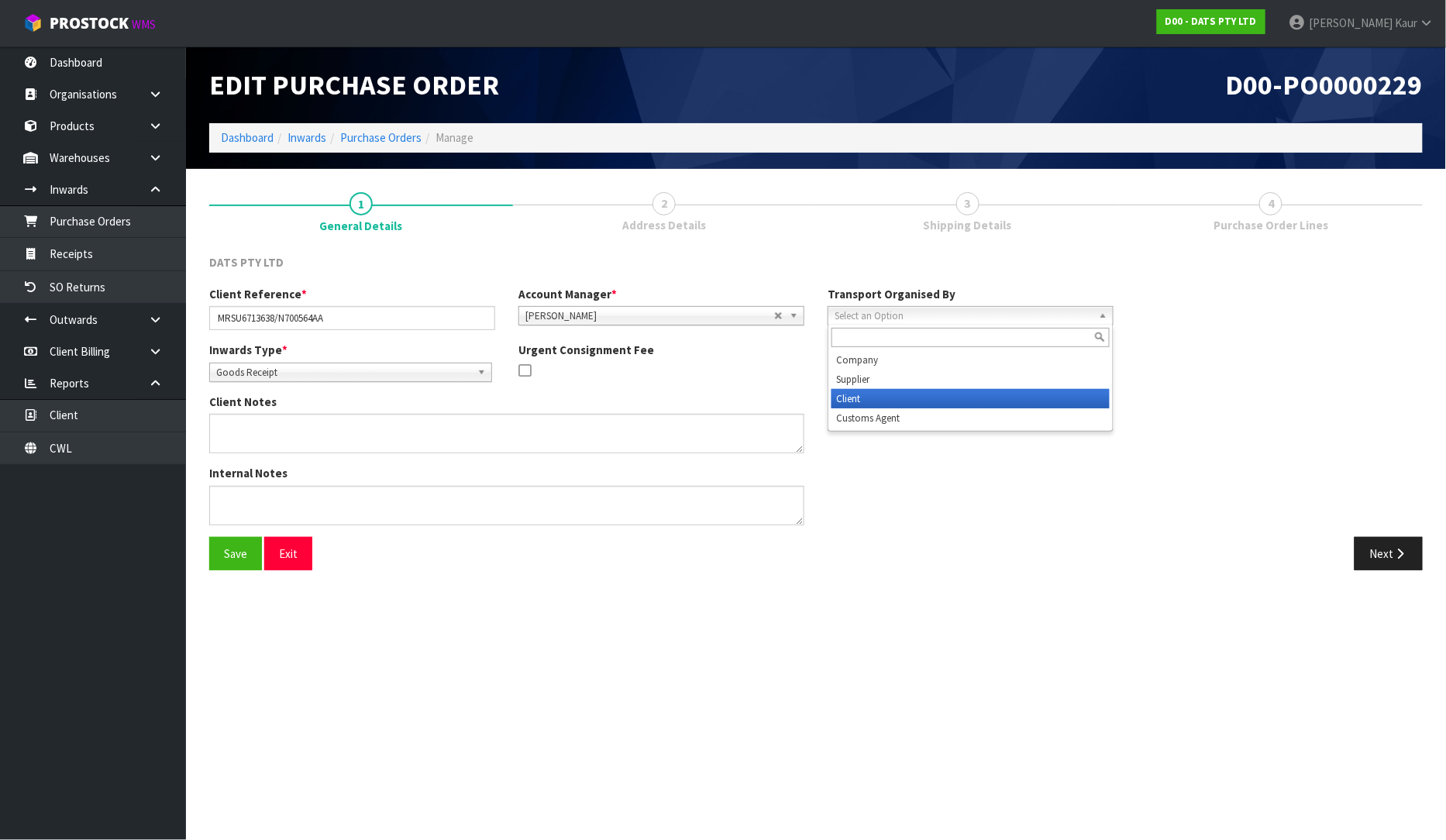
click at [879, 404] on li "Client" at bounding box center [971, 398] width 278 height 19
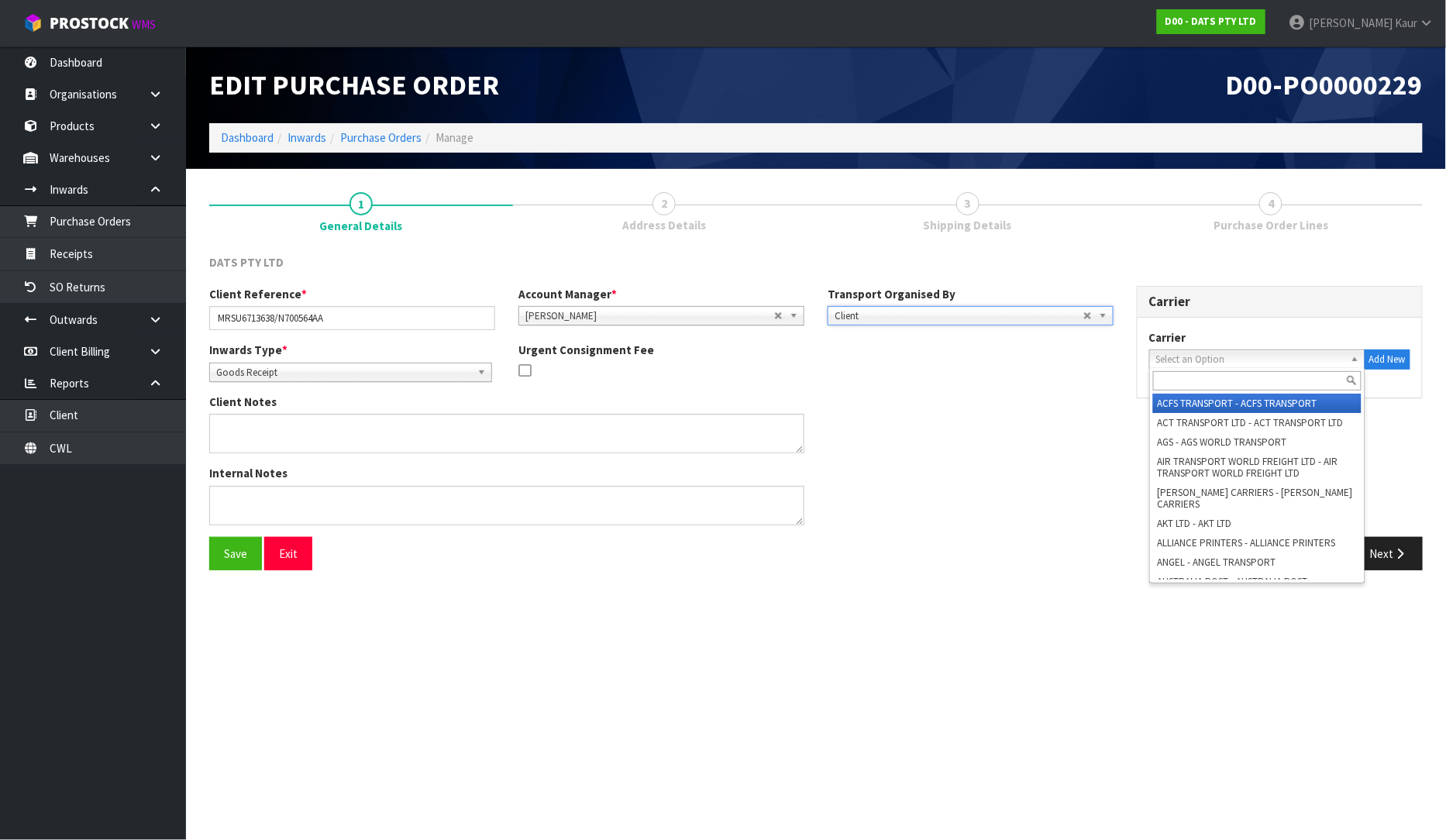
click at [1161, 362] on span "Select an Option" at bounding box center [1250, 359] width 188 height 19
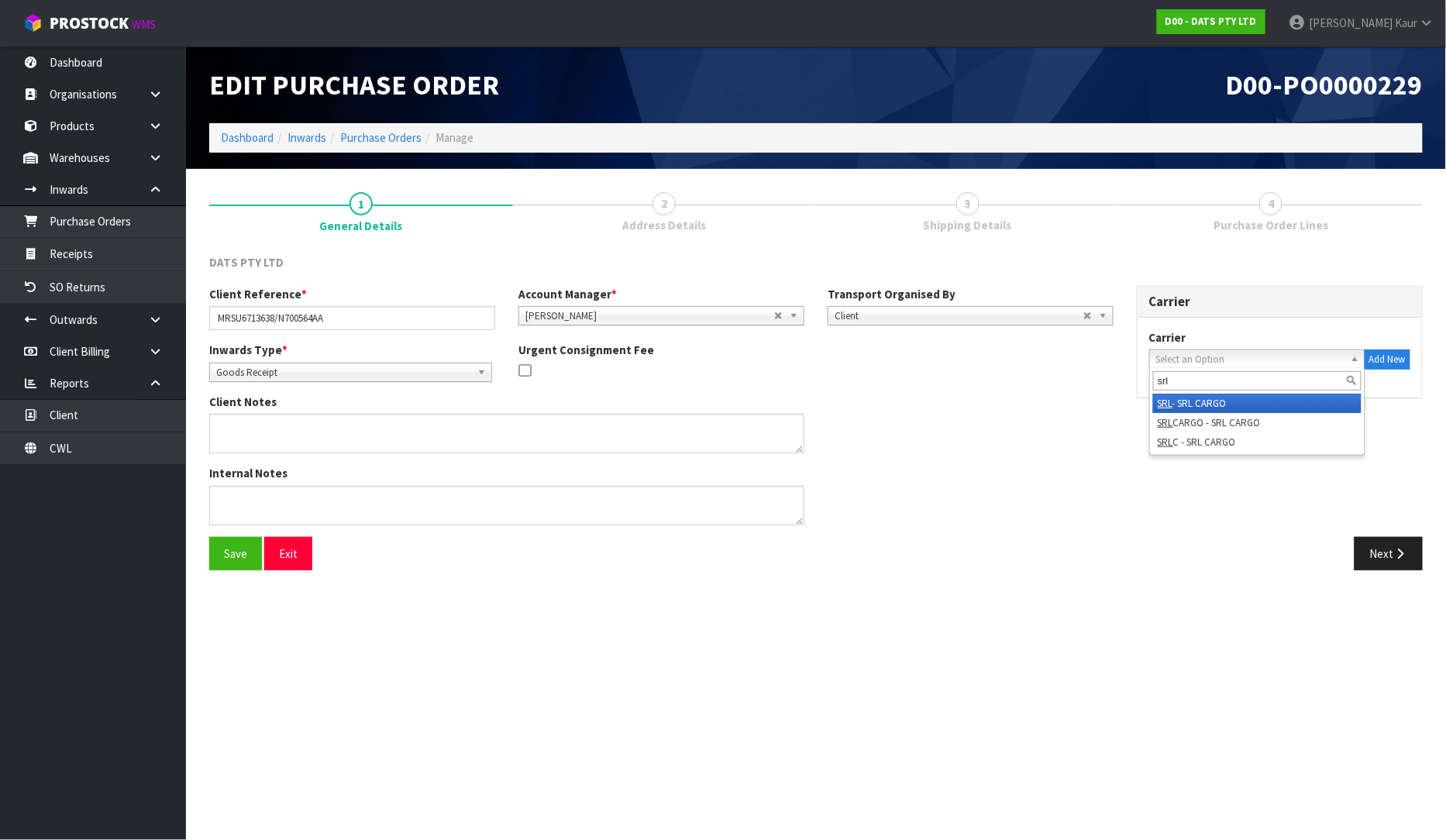
type input "srl"
click at [1193, 401] on li "SRL - SRL CARGO" at bounding box center [1257, 403] width 209 height 19
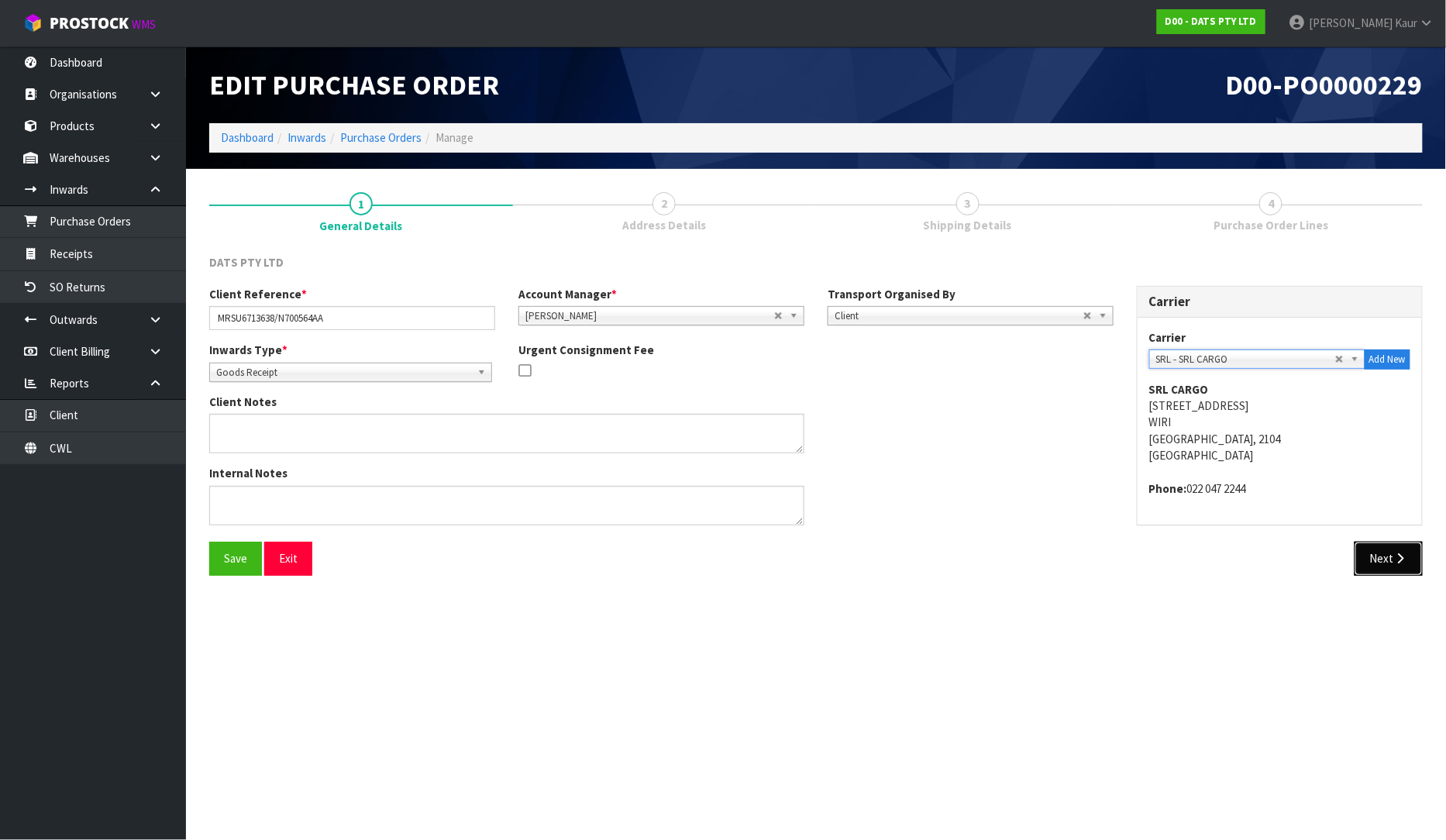
click at [1395, 564] on icon "button" at bounding box center [1401, 559] width 15 height 12
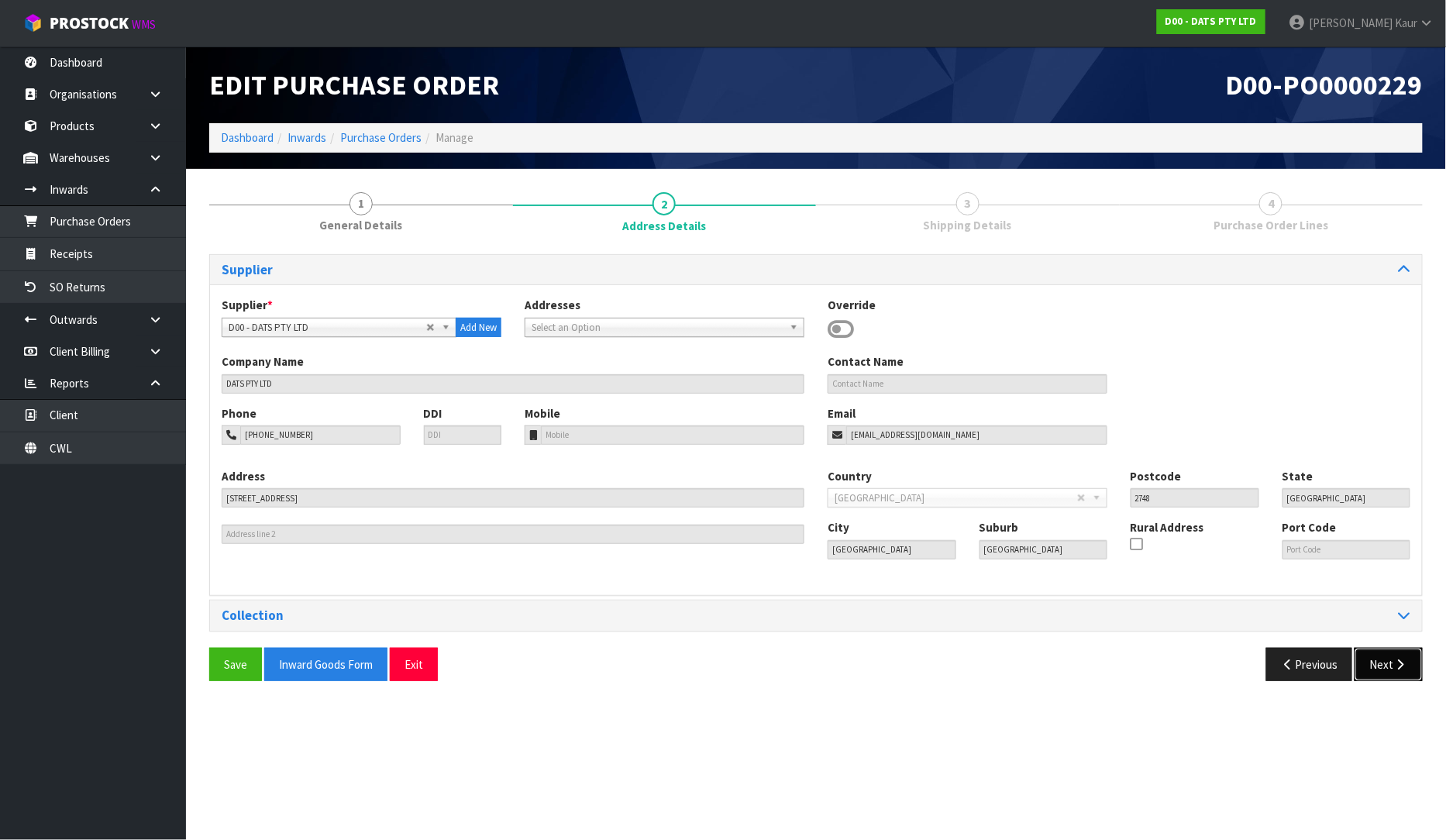
click at [1382, 659] on button "Next" at bounding box center [1388, 664] width 69 height 33
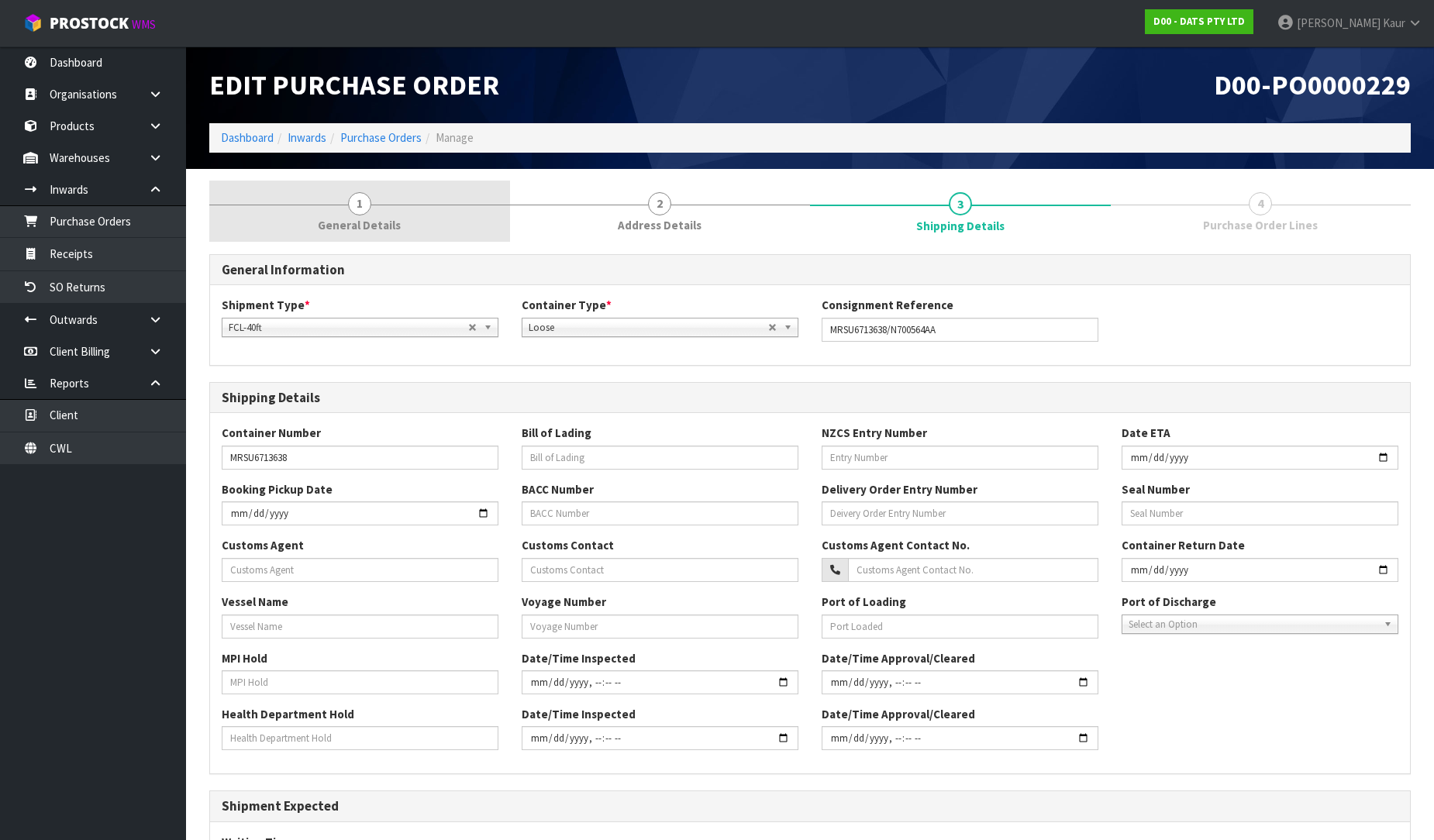
click at [368, 227] on span "General Details" at bounding box center [359, 225] width 83 height 17
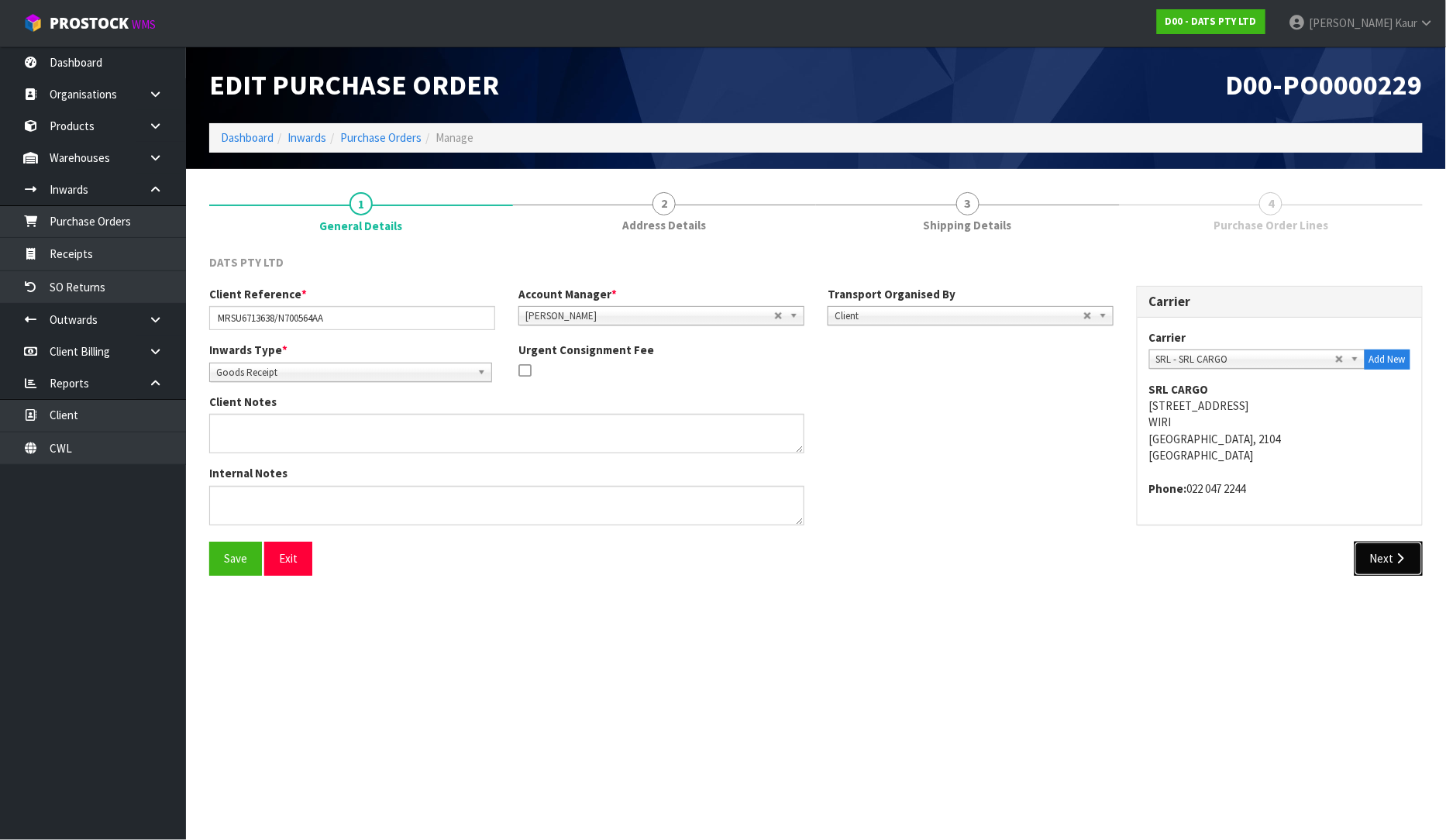
click at [1404, 559] on icon "button" at bounding box center [1401, 559] width 15 height 12
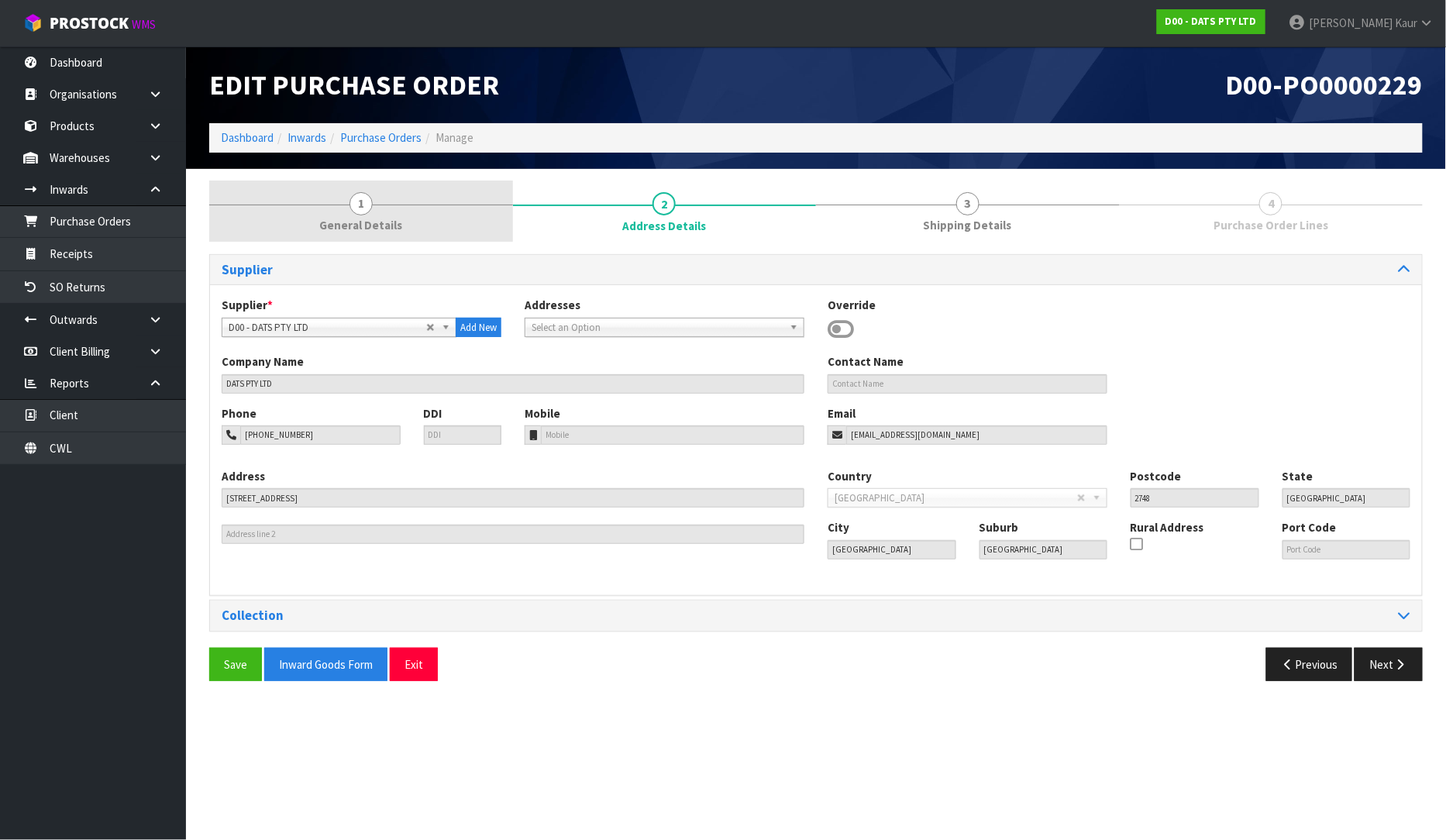
click at [347, 210] on link "1 General Details" at bounding box center [362, 211] width 304 height 61
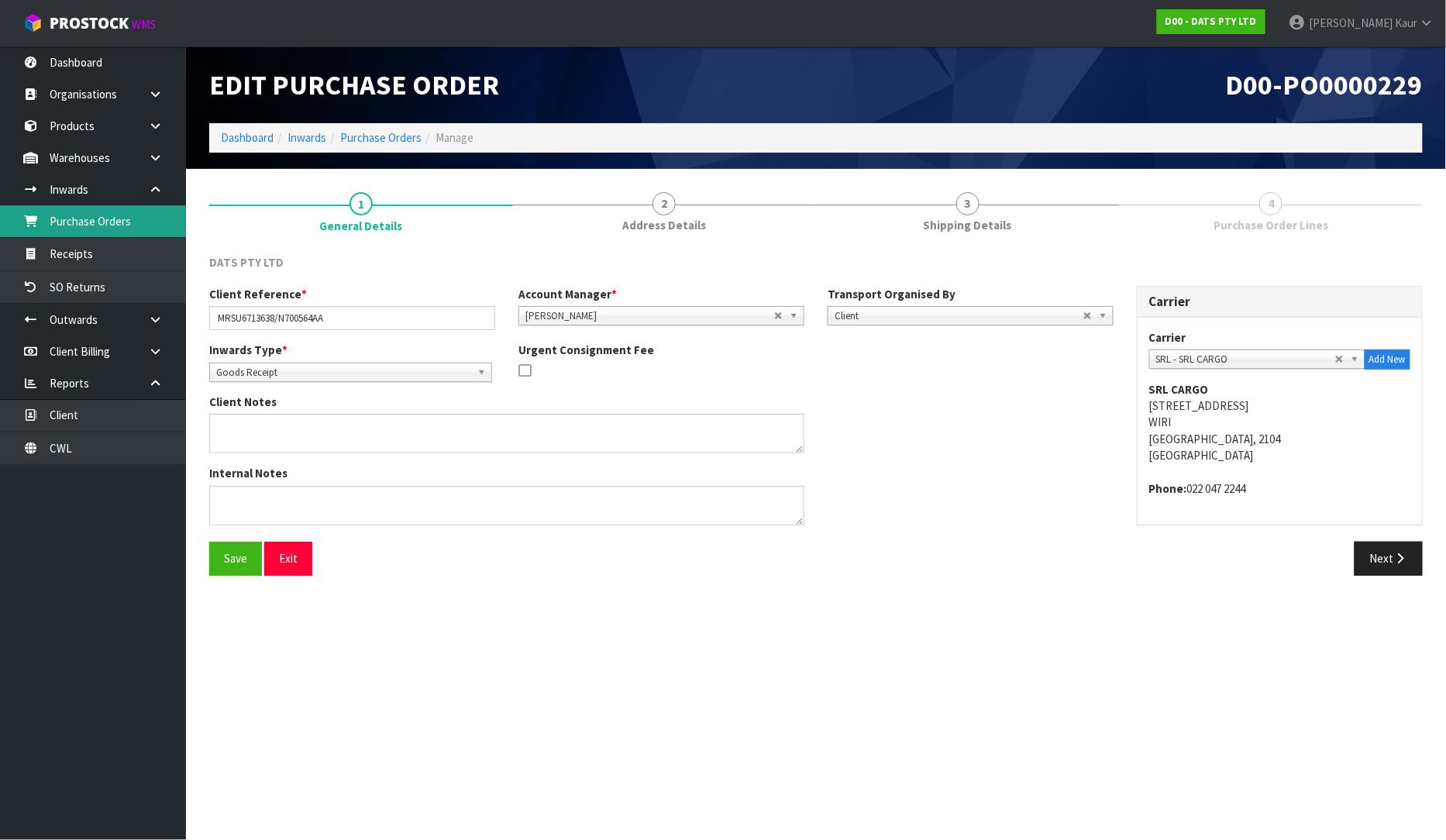
click at [109, 217] on link "Purchase Orders" at bounding box center [92, 221] width 186 height 31
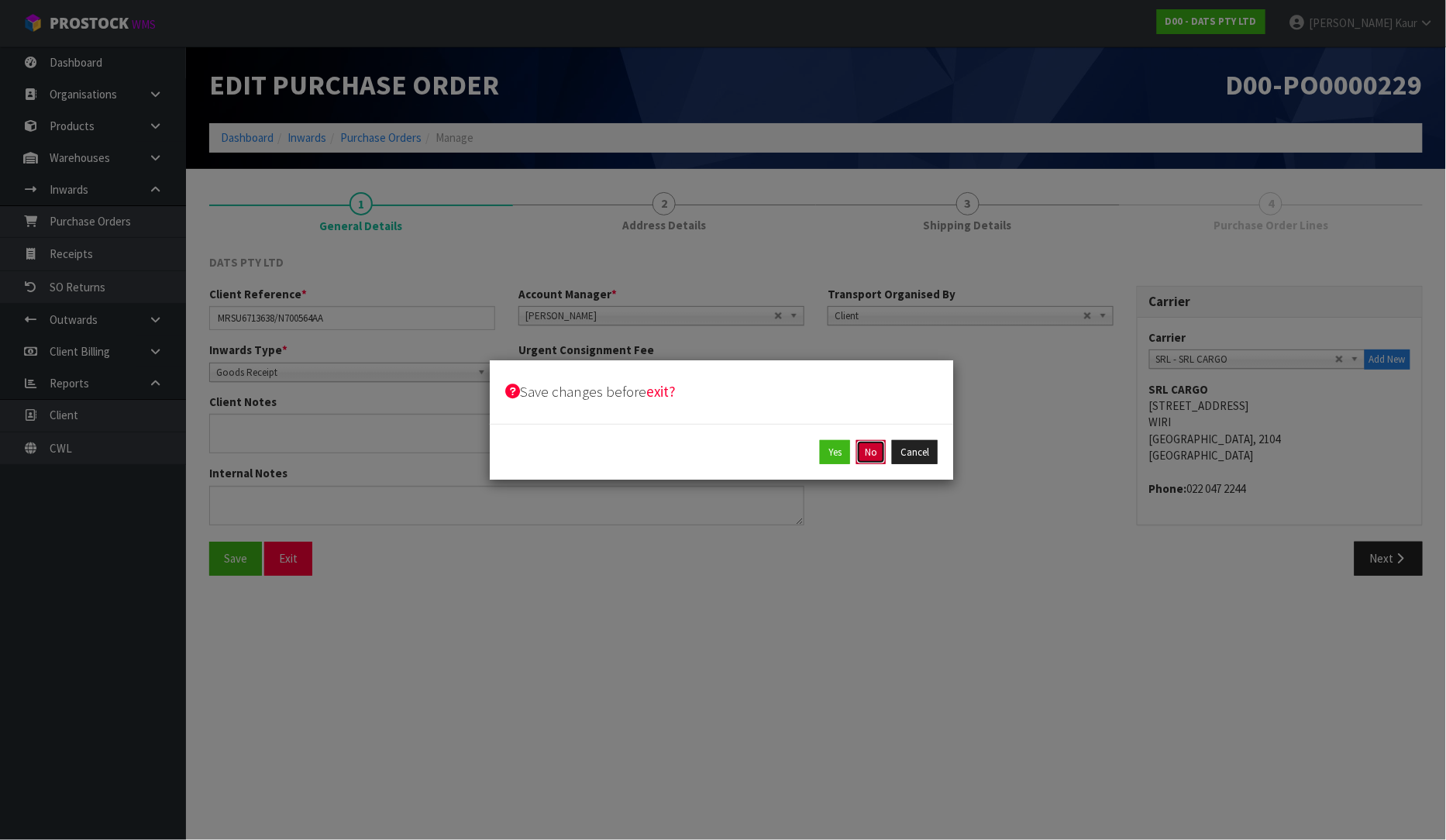
click at [864, 460] on button "No" at bounding box center [872, 452] width 30 height 25
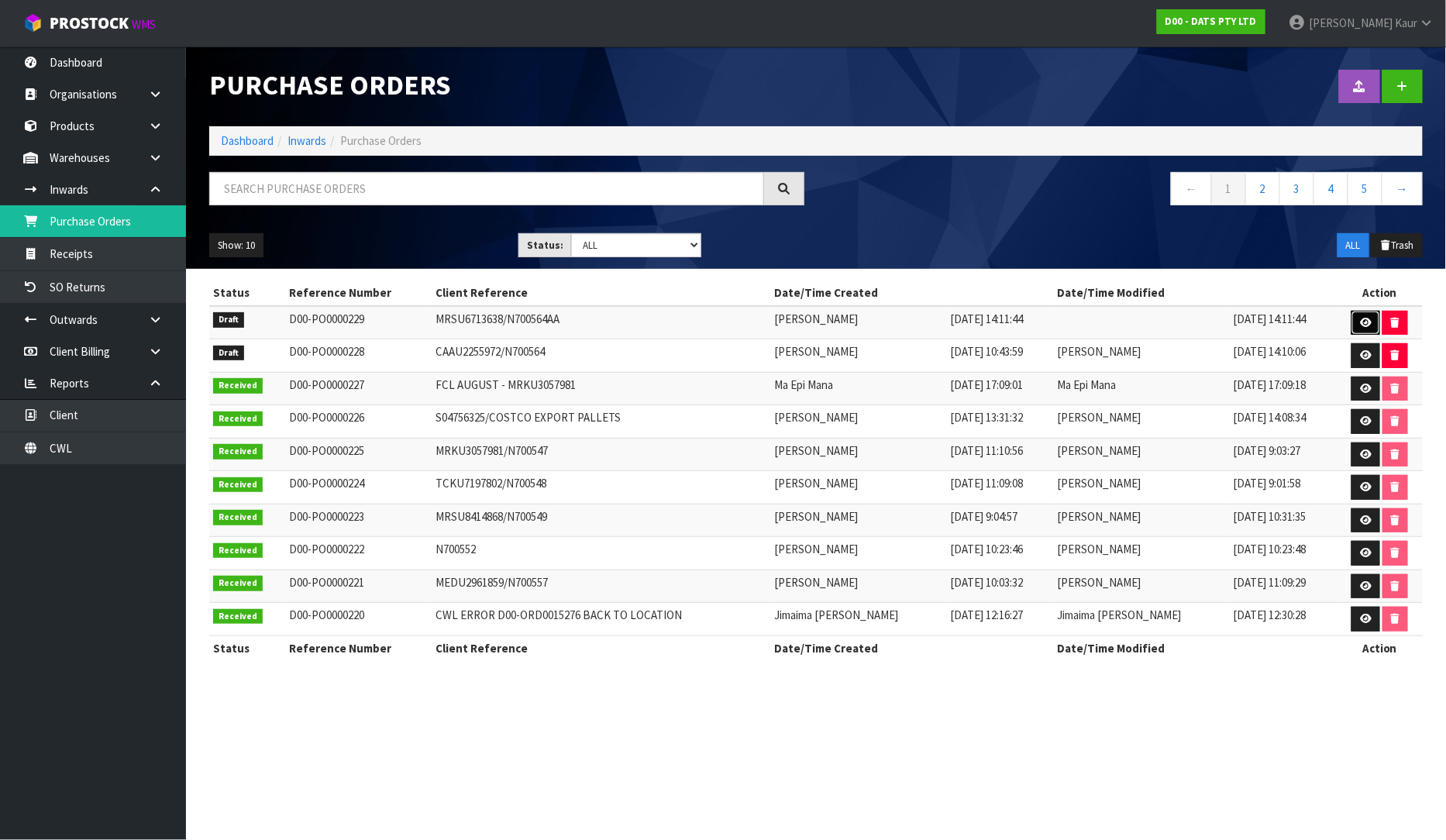
click at [1368, 328] on link at bounding box center [1366, 323] width 29 height 25
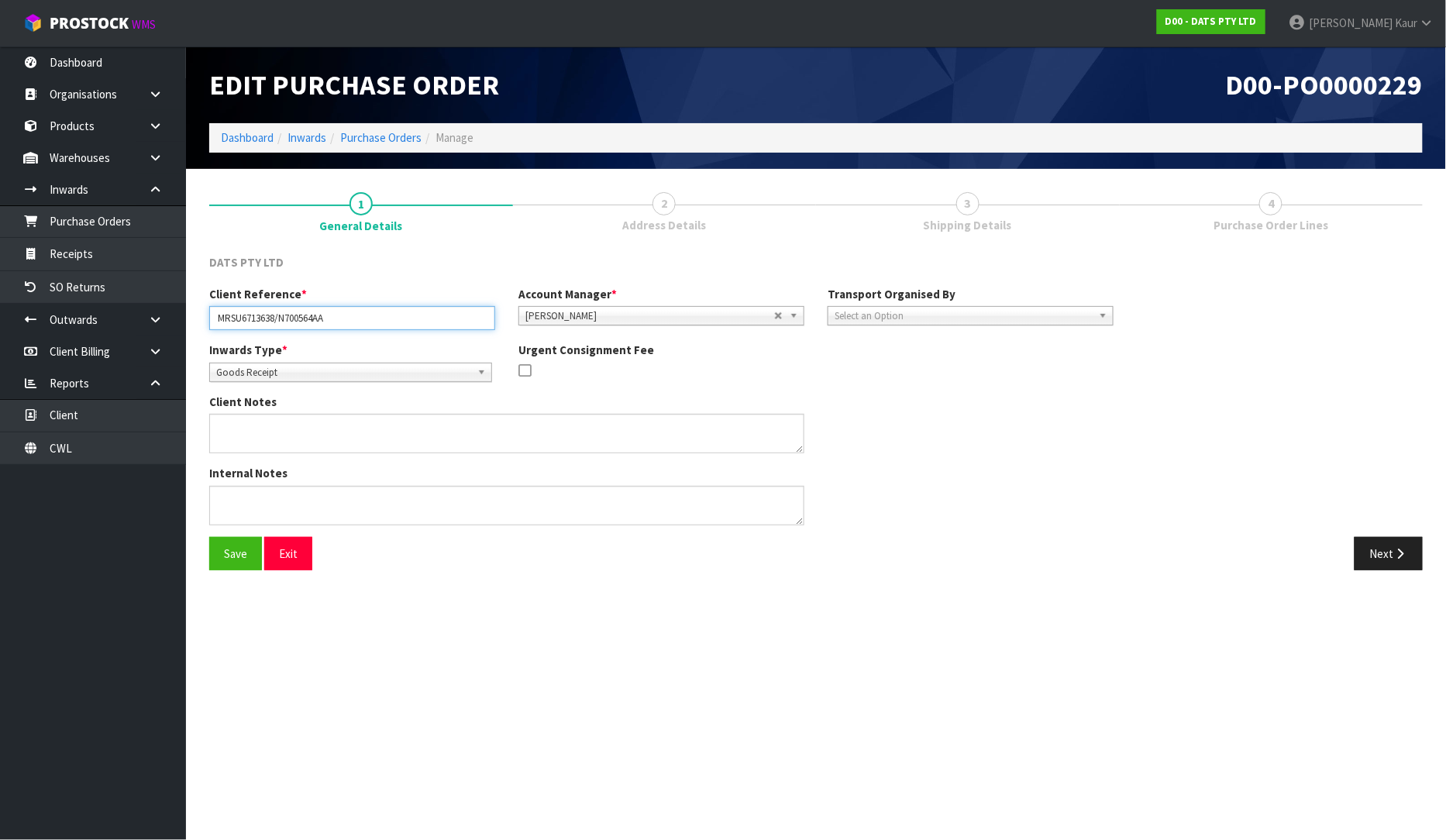
drag, startPoint x: 277, startPoint y: 318, endPoint x: 194, endPoint y: 310, distance: 83.4
click at [194, 310] on section "1 General Details 2 Address Details 3 Shipping Details 4 Purchase Order Lines D…" at bounding box center [815, 382] width 1260 height 426
paste input "KU9389052"
type input "MRKU9389052/N700564AA"
click at [938, 318] on span "Select an Option" at bounding box center [963, 316] width 258 height 19
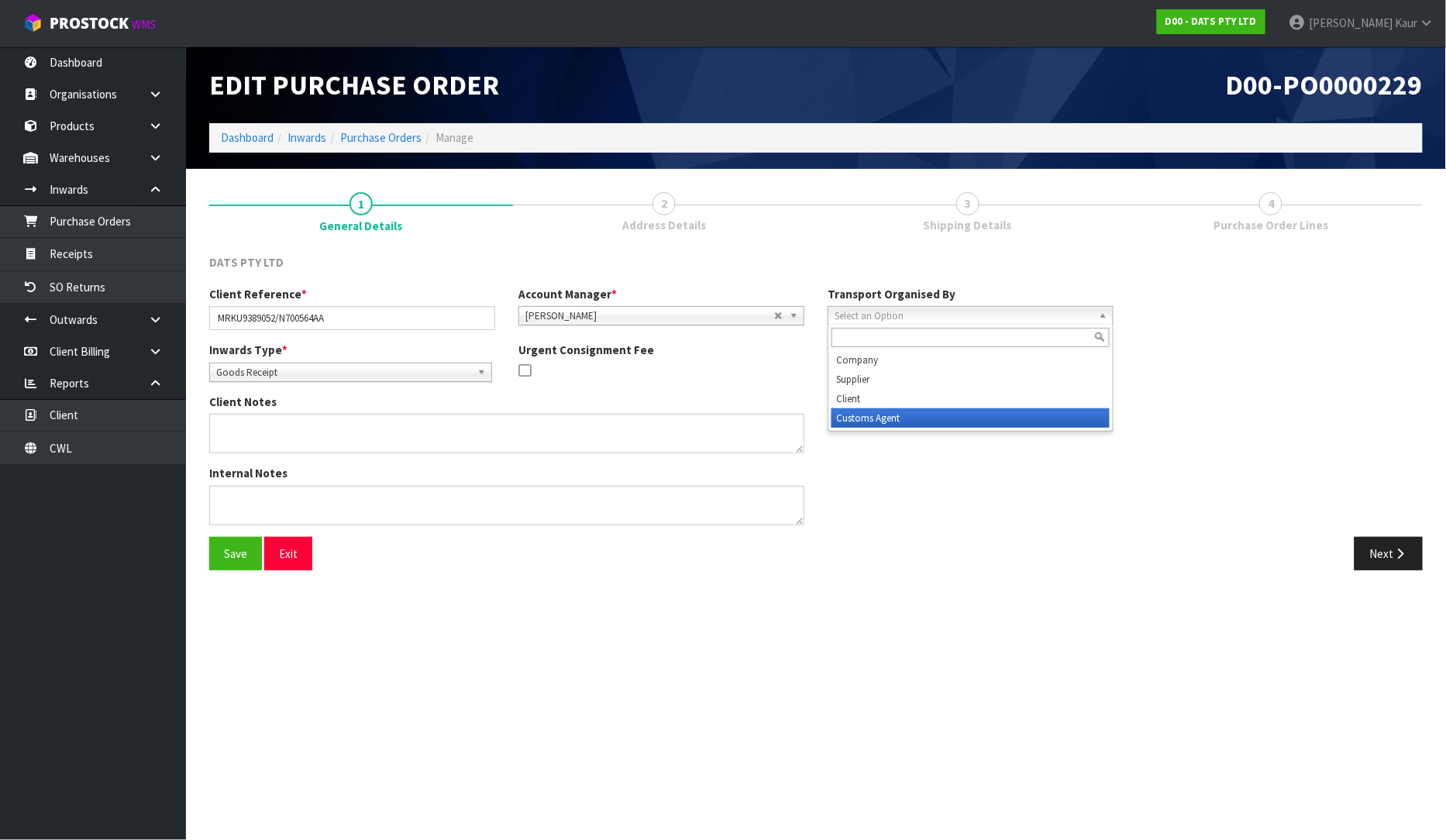
click at [901, 412] on li "Customs Agent" at bounding box center [971, 418] width 278 height 19
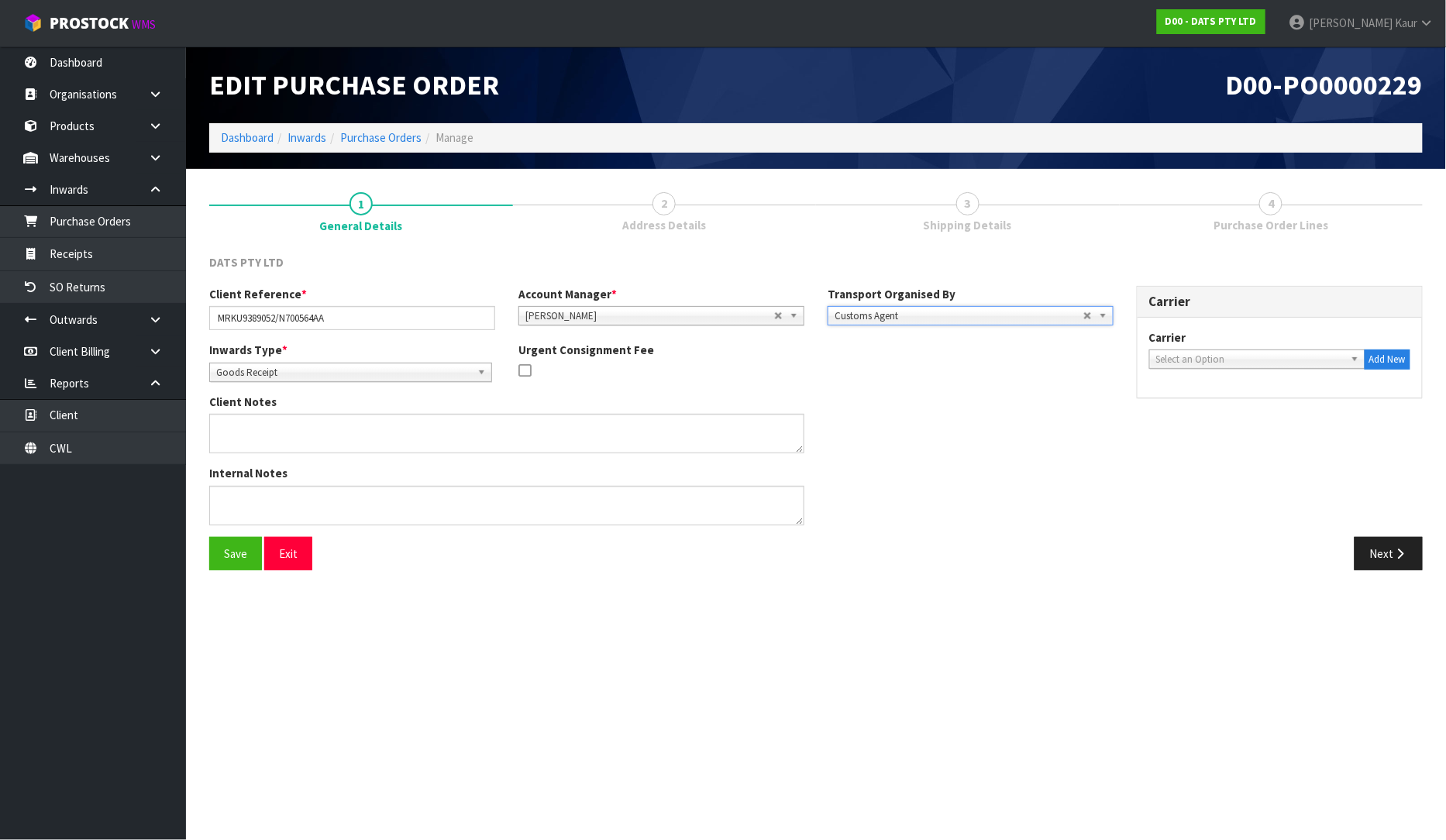
click at [913, 311] on span "Customs Agent" at bounding box center [958, 316] width 248 height 19
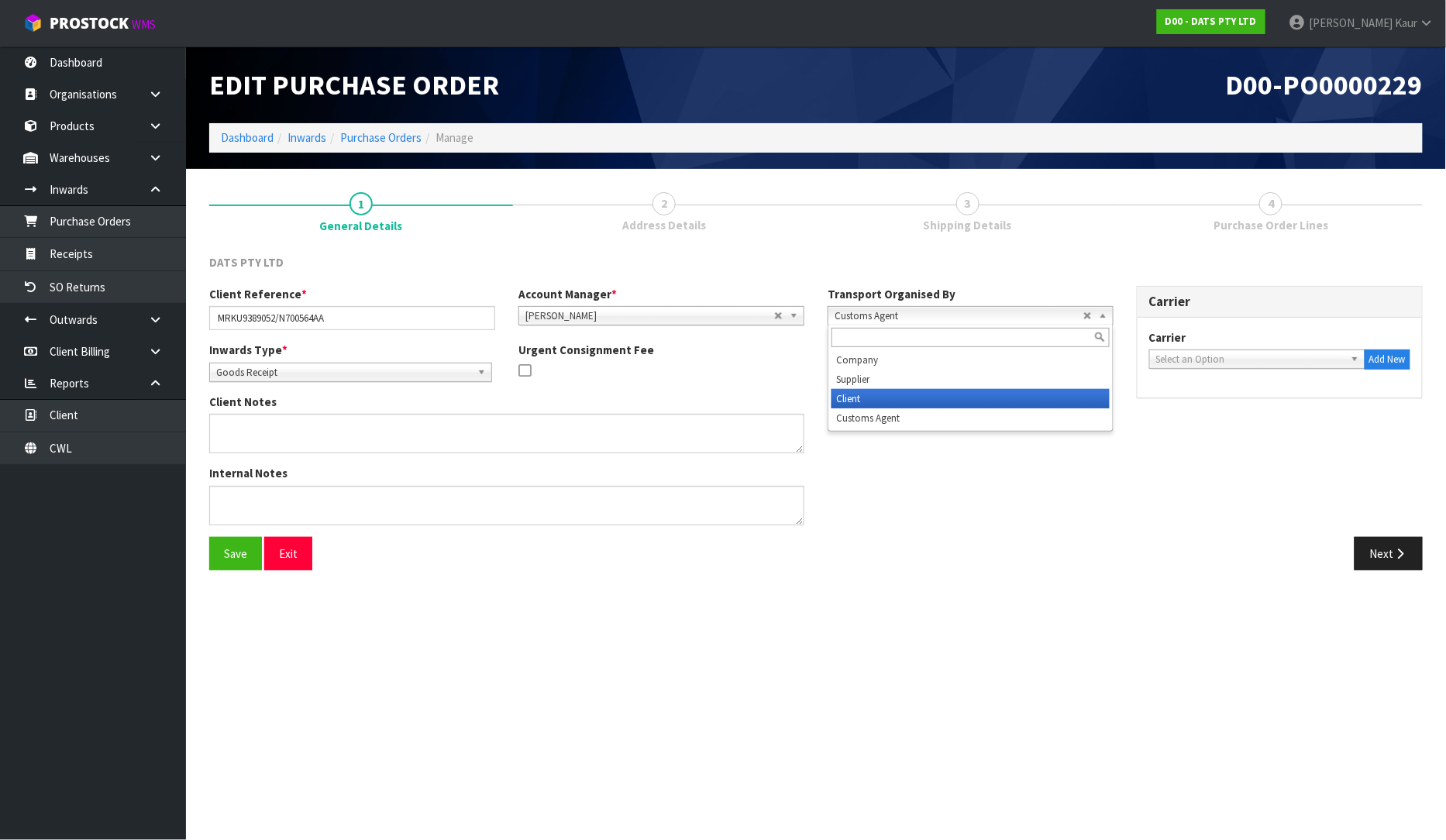
click at [886, 394] on li "Client" at bounding box center [971, 398] width 278 height 19
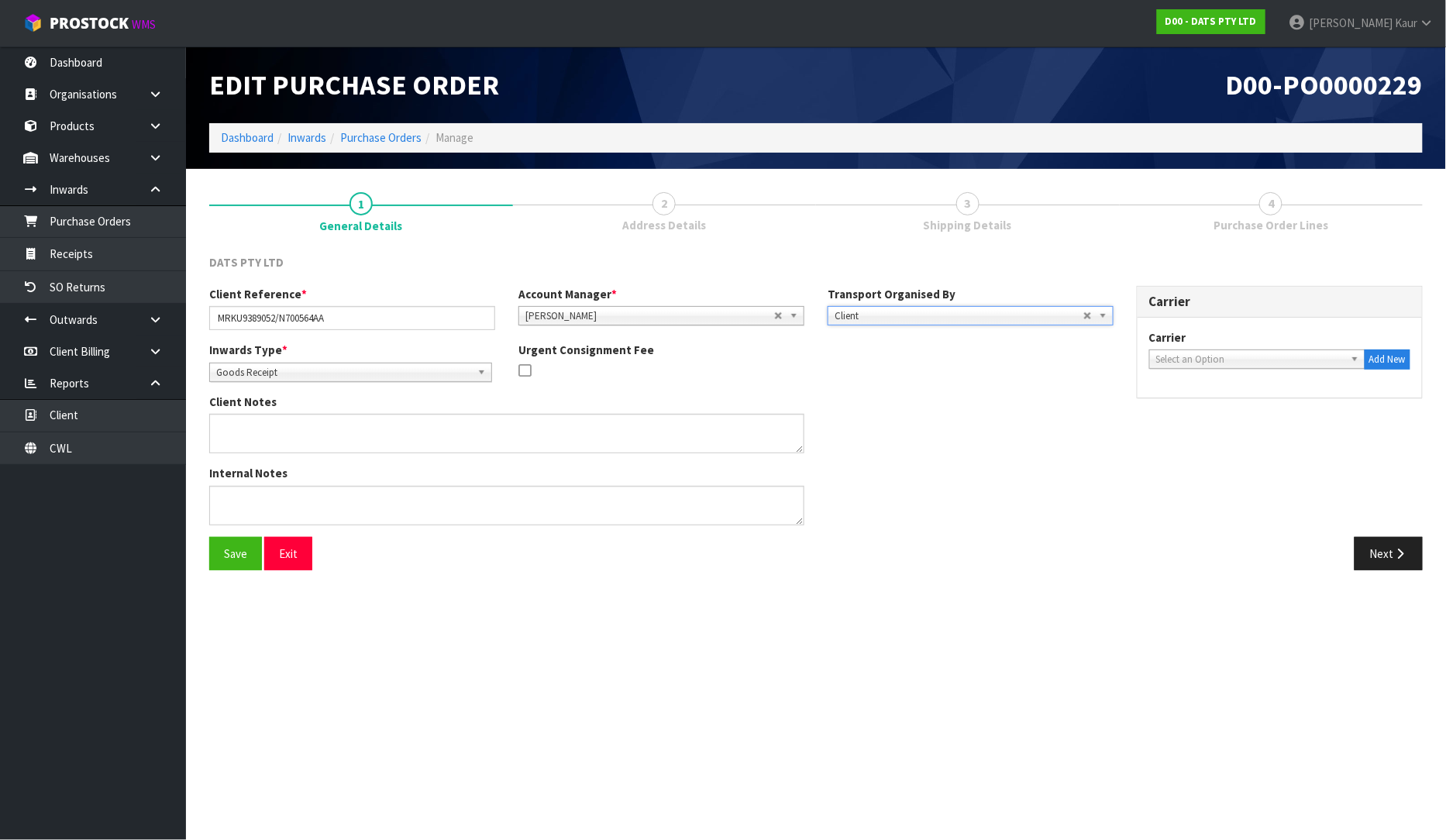
click at [1292, 357] on span "Select an Option" at bounding box center [1250, 359] width 188 height 19
type input "srl"
click at [1290, 399] on li "SRL - SRL CARGO" at bounding box center [1257, 403] width 209 height 19
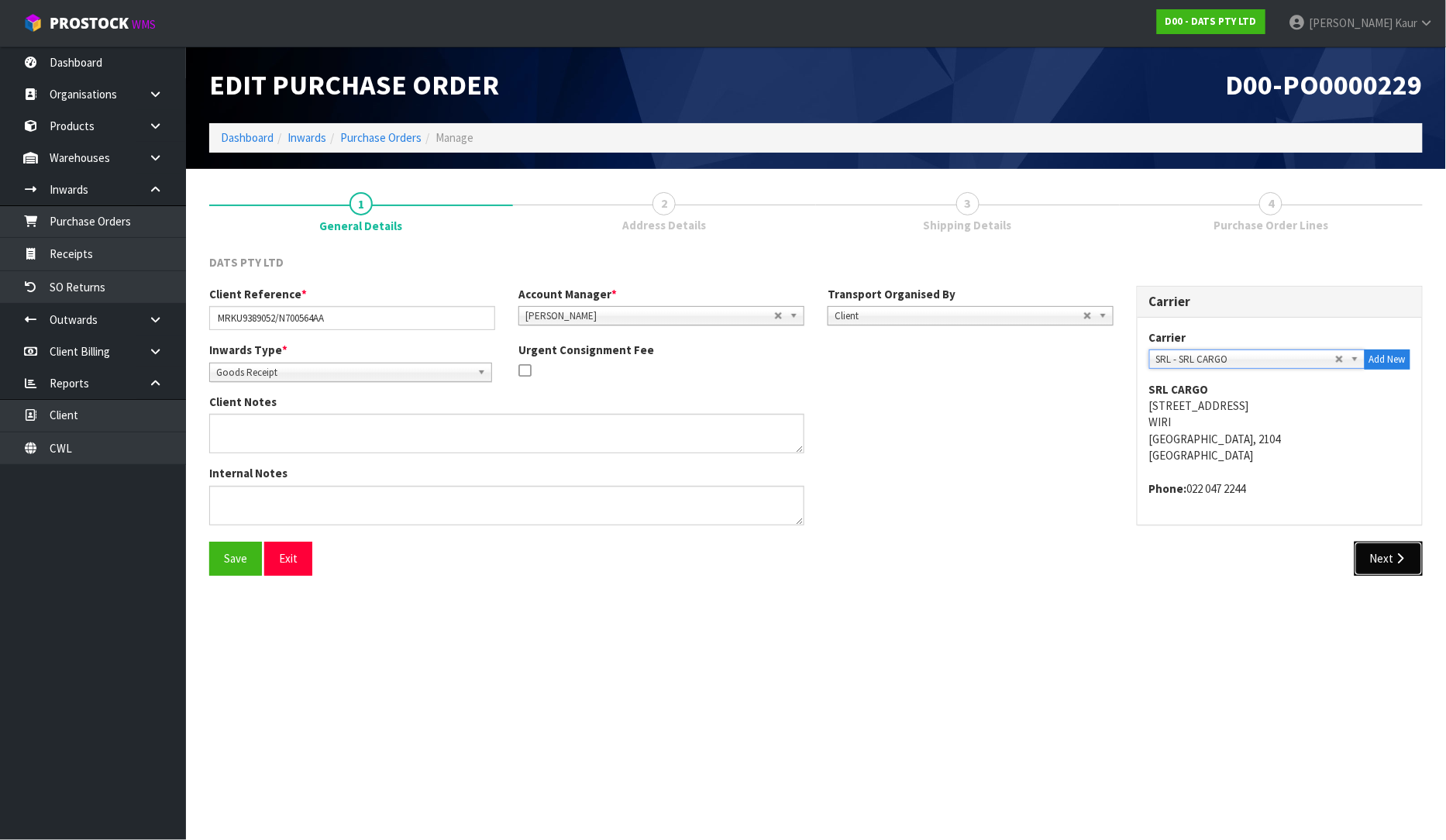
click at [1365, 553] on button "Next" at bounding box center [1388, 558] width 69 height 33
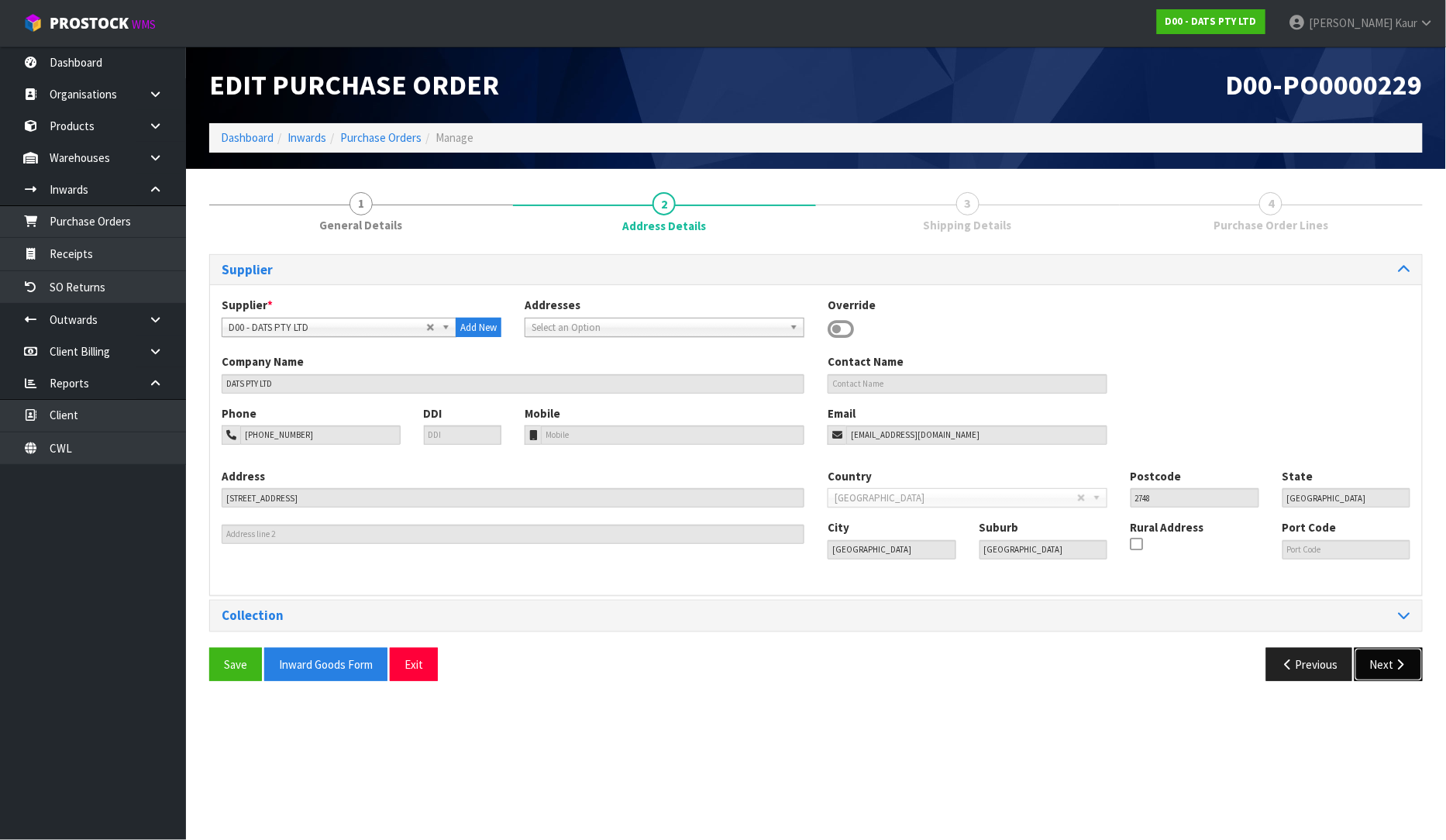
click at [1391, 672] on button "Next" at bounding box center [1388, 664] width 69 height 33
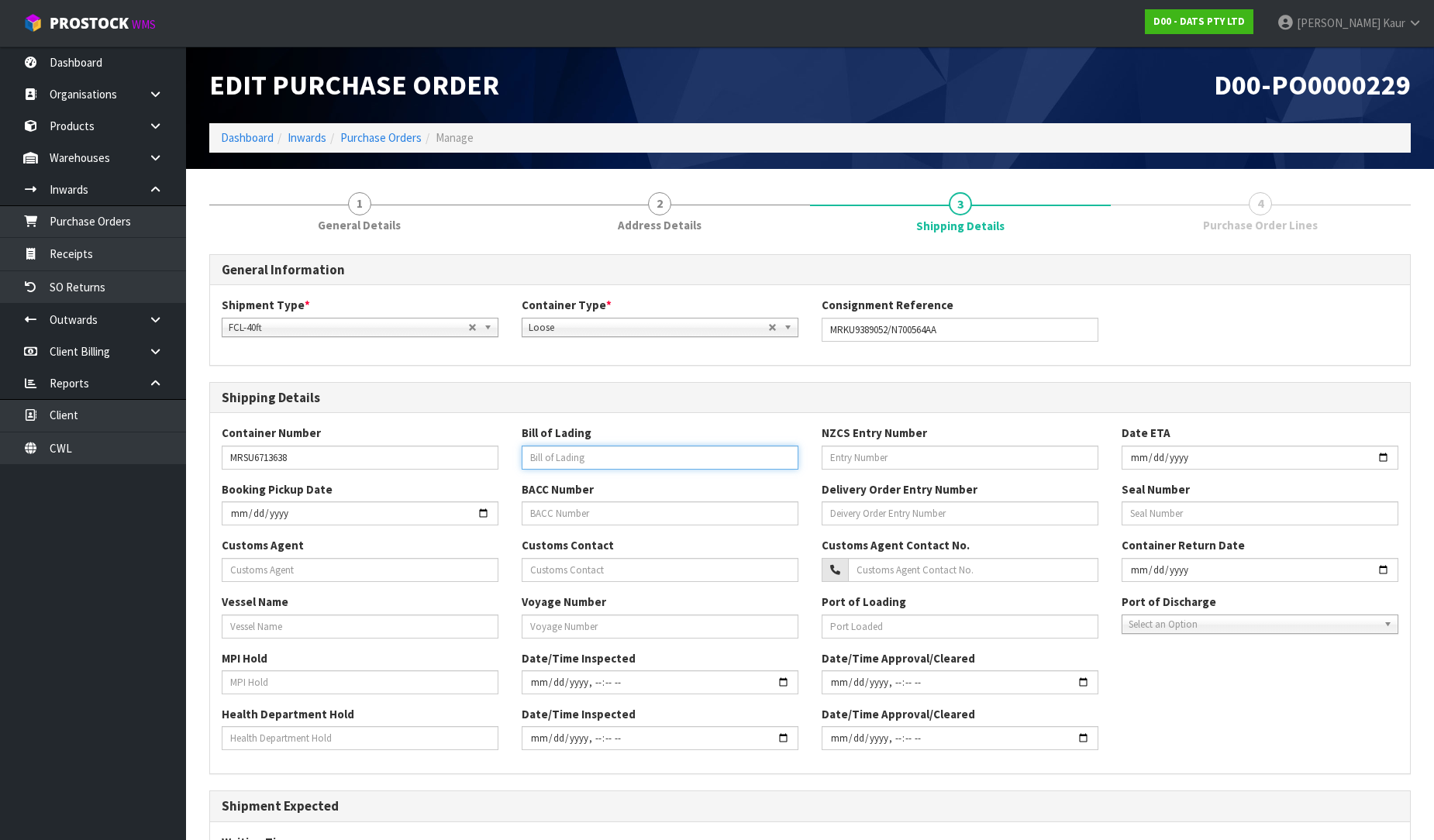
click at [590, 455] on input "text" at bounding box center [660, 457] width 277 height 24
paste input "S04766617"
type input "S04766617"
click at [858, 464] on input "text" at bounding box center [959, 457] width 277 height 24
paste input "88880767"
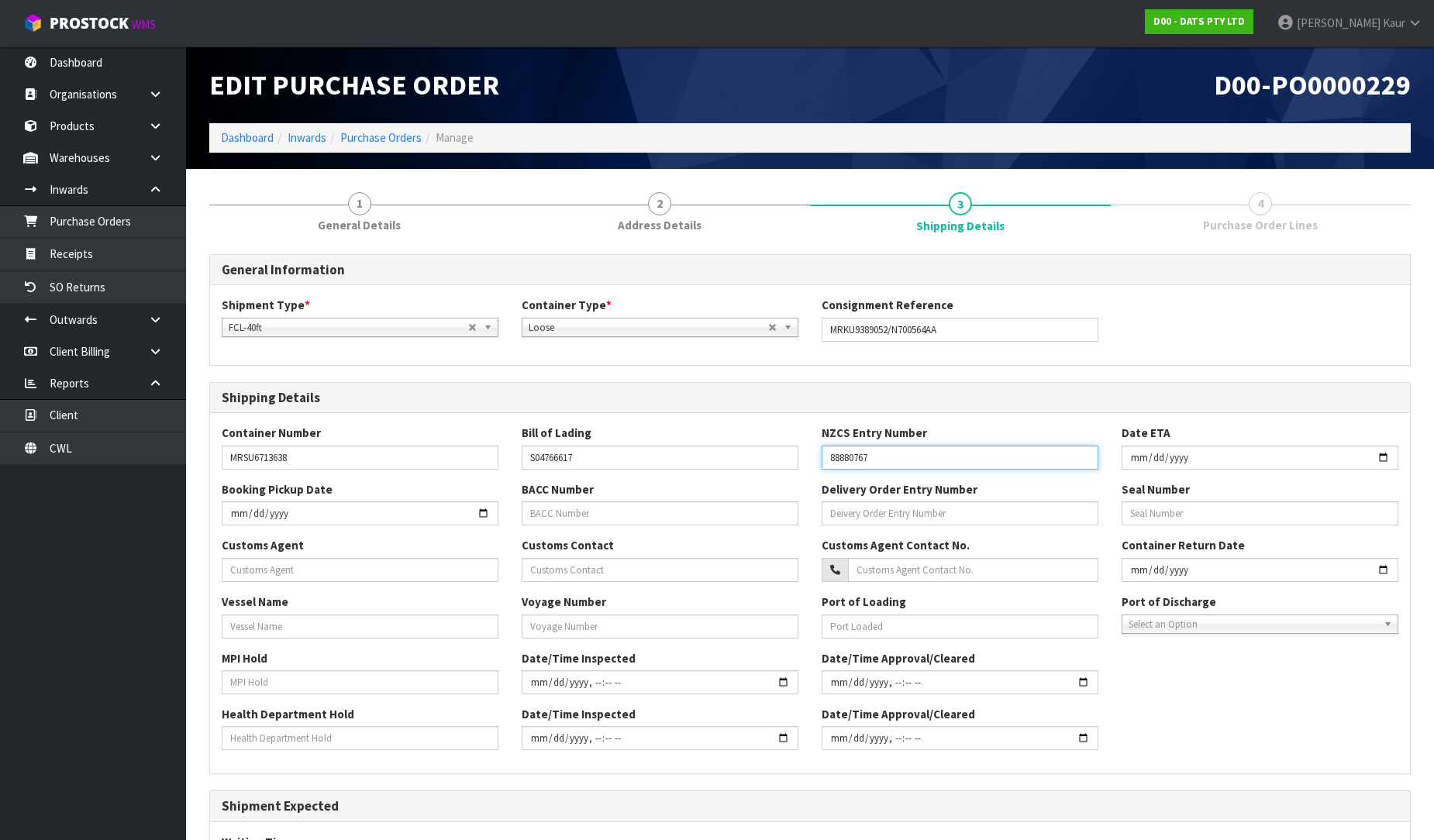
type input "88880767"
click at [1137, 458] on input "date" at bounding box center [1260, 457] width 277 height 24
type input "[DATE]"
click at [357, 565] on input "text" at bounding box center [360, 569] width 277 height 24
paste input "ROHLIG NEW ZEALAND LIMITED"
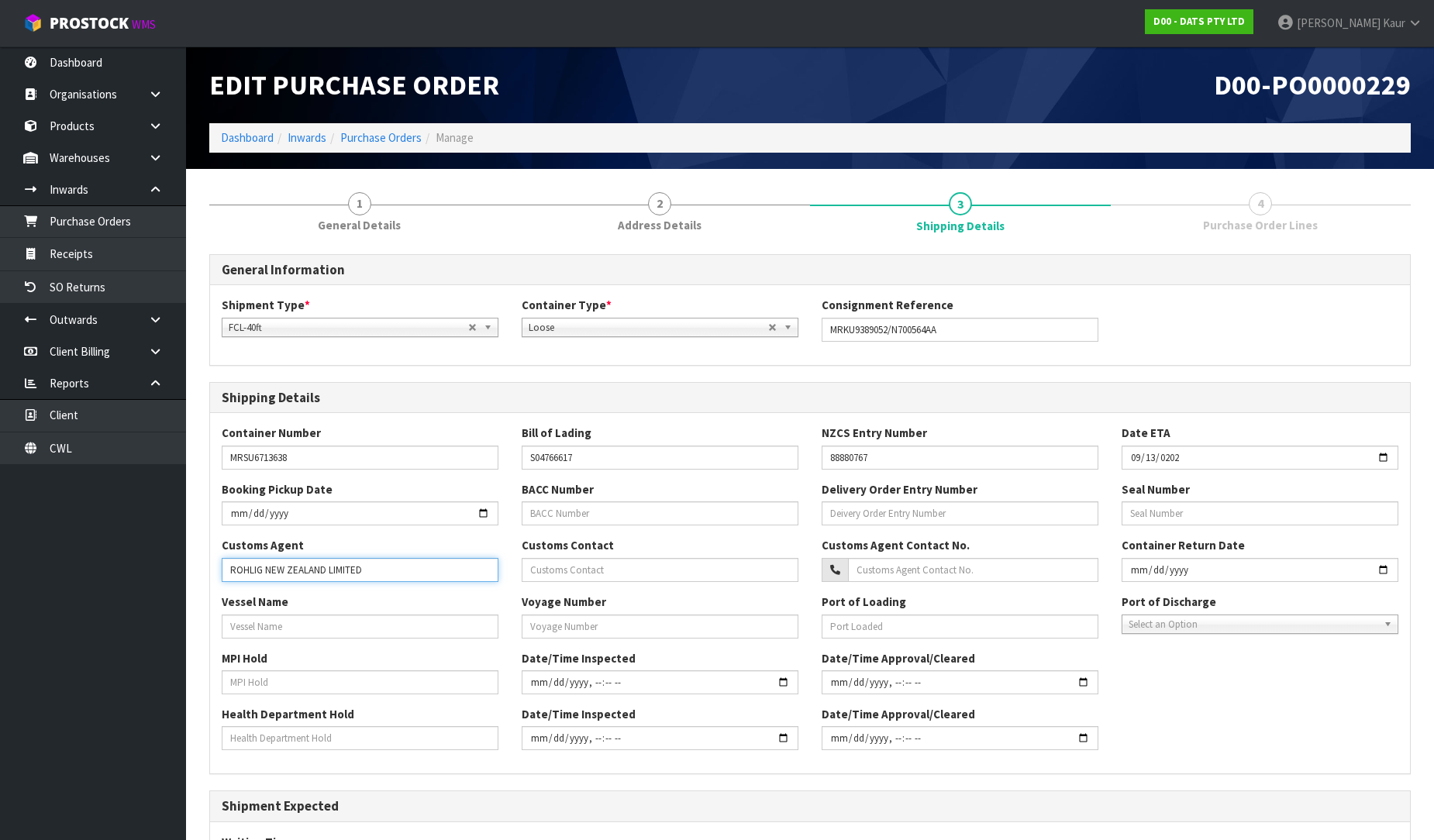
type input "ROHLIG NEW ZEALAND LIMITED"
click at [290, 635] on input "text" at bounding box center [360, 626] width 277 height 24
paste input "MAERSK RIO"
click at [321, 625] on input "MAERSK RIO" at bounding box center [360, 626] width 277 height 24
paste input "BRAVO"
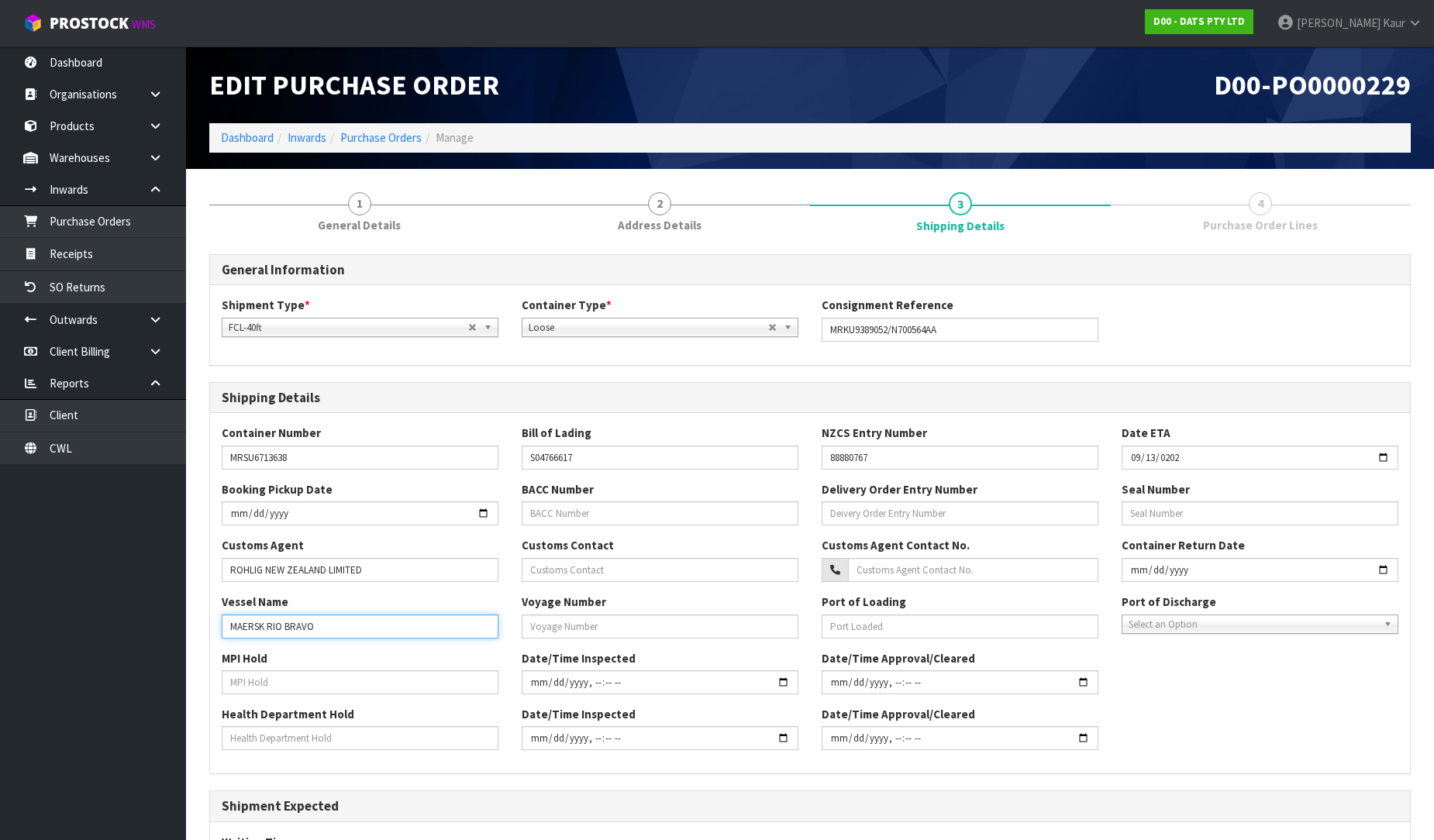
type input "MAERSK RIO BRAVO"
click at [270, 694] on div "MPI Hold Date/Time Inspected Date/Time Approval/Cleared" at bounding box center [810, 678] width 1200 height 56
click at [279, 684] on input "text" at bounding box center [360, 682] width 277 height 24
type input "NO"
click at [272, 732] on input "text" at bounding box center [360, 738] width 277 height 24
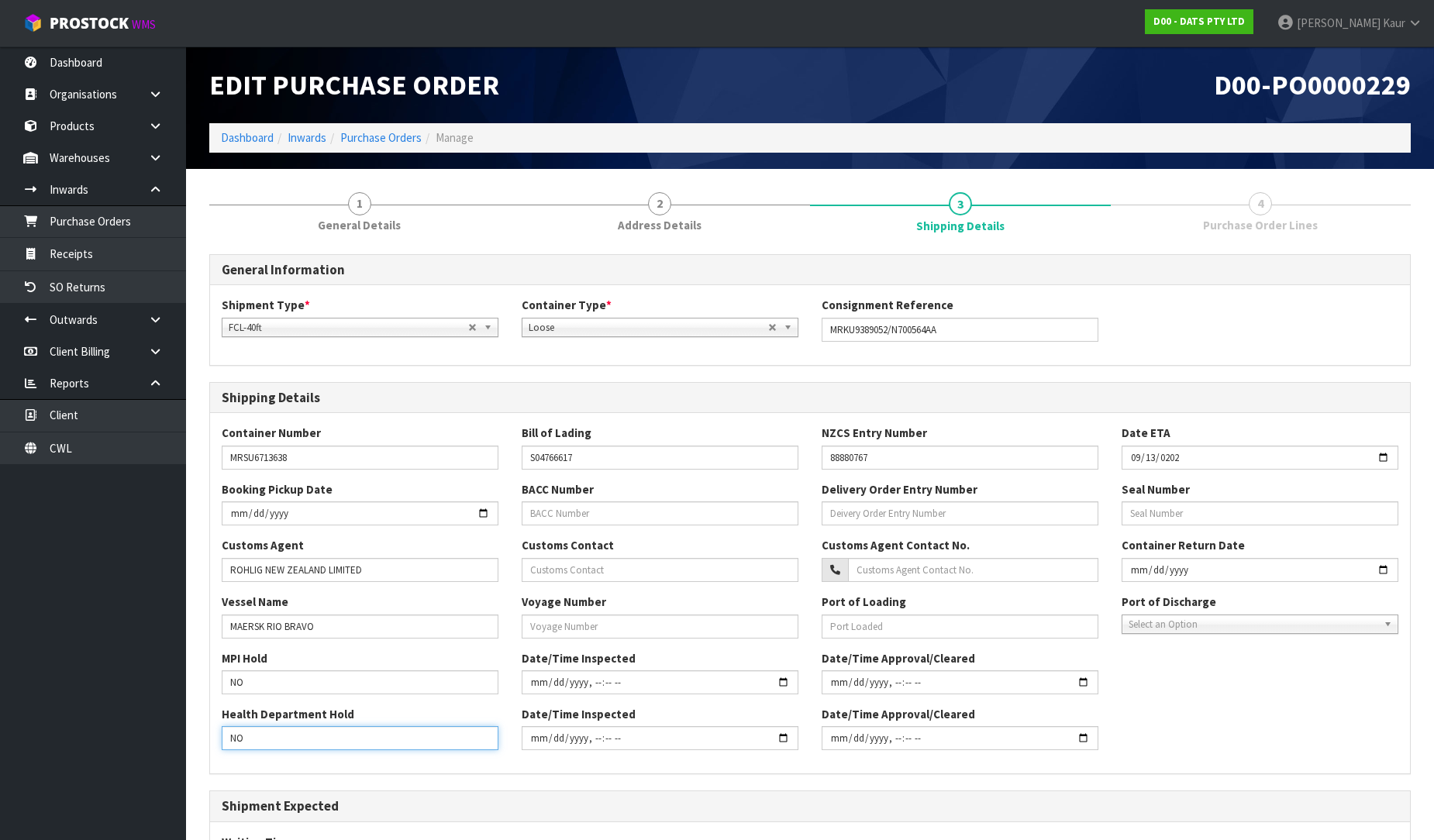
type input "NO"
click at [561, 616] on input "text" at bounding box center [660, 626] width 277 height 24
paste input "537N"
type input "537N"
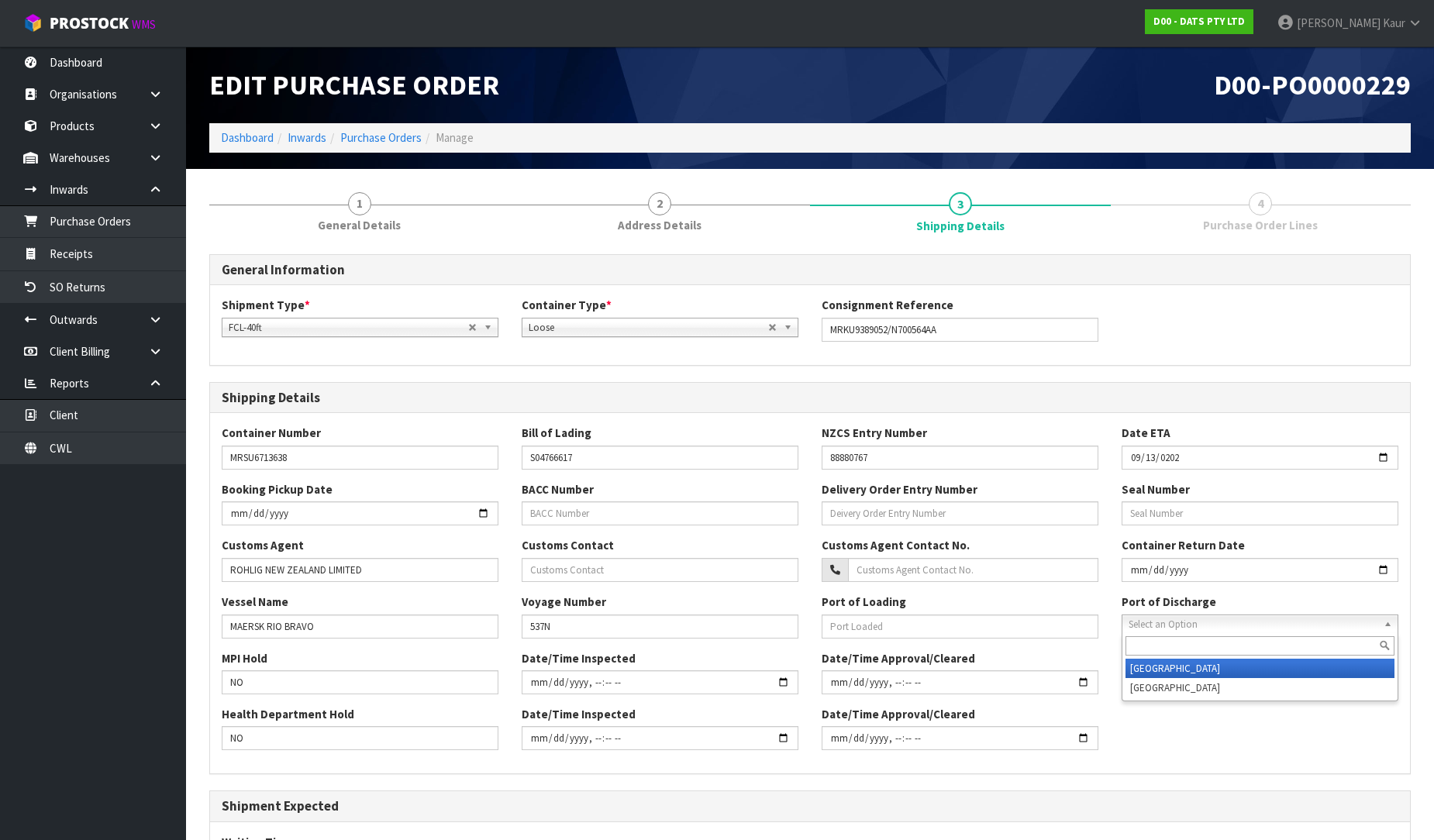
click at [1275, 623] on span "Select an Option" at bounding box center [1252, 625] width 248 height 19
click at [1212, 687] on li "[GEOGRAPHIC_DATA]" at bounding box center [1260, 687] width 269 height 19
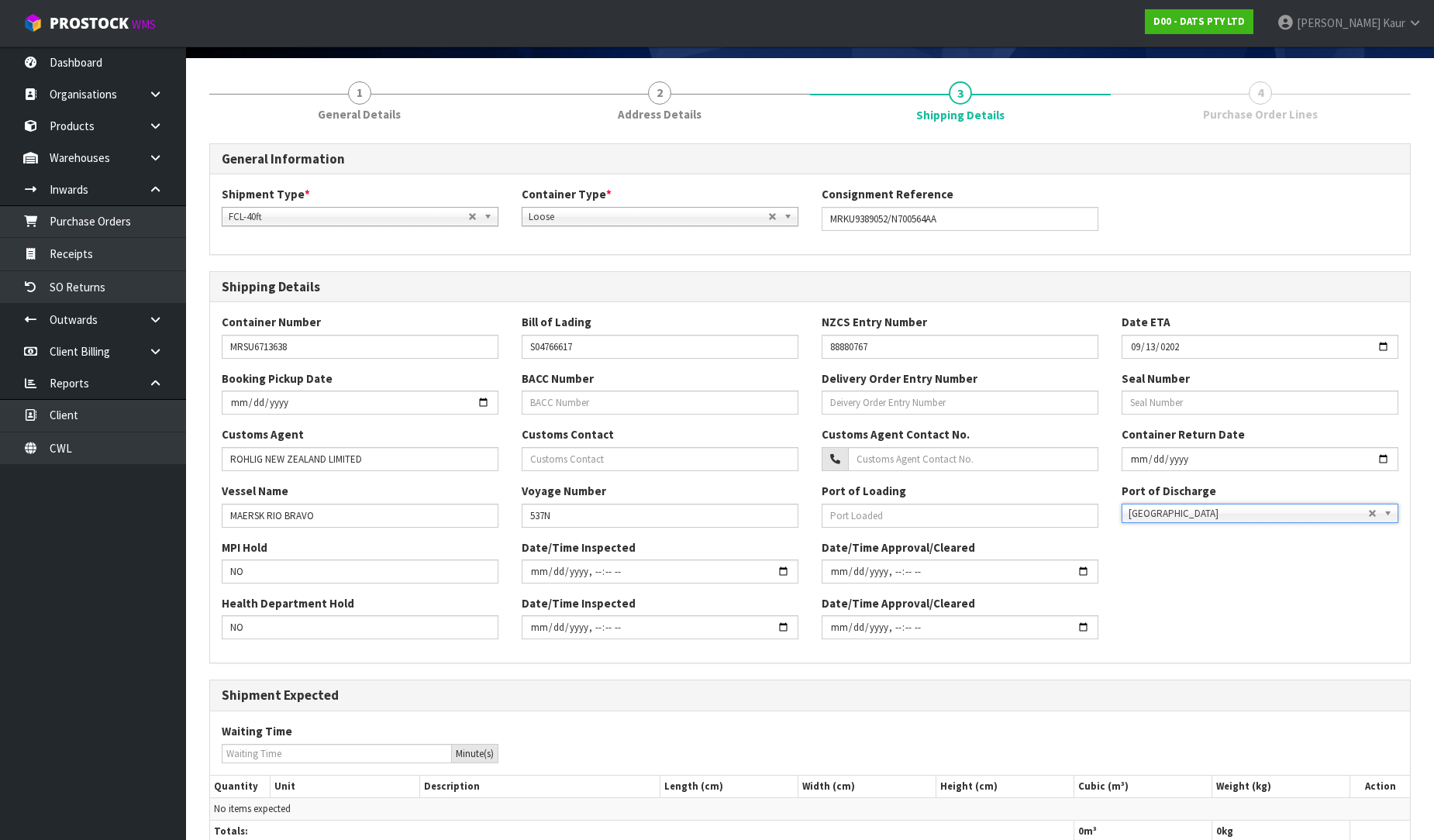
scroll to position [222, 0]
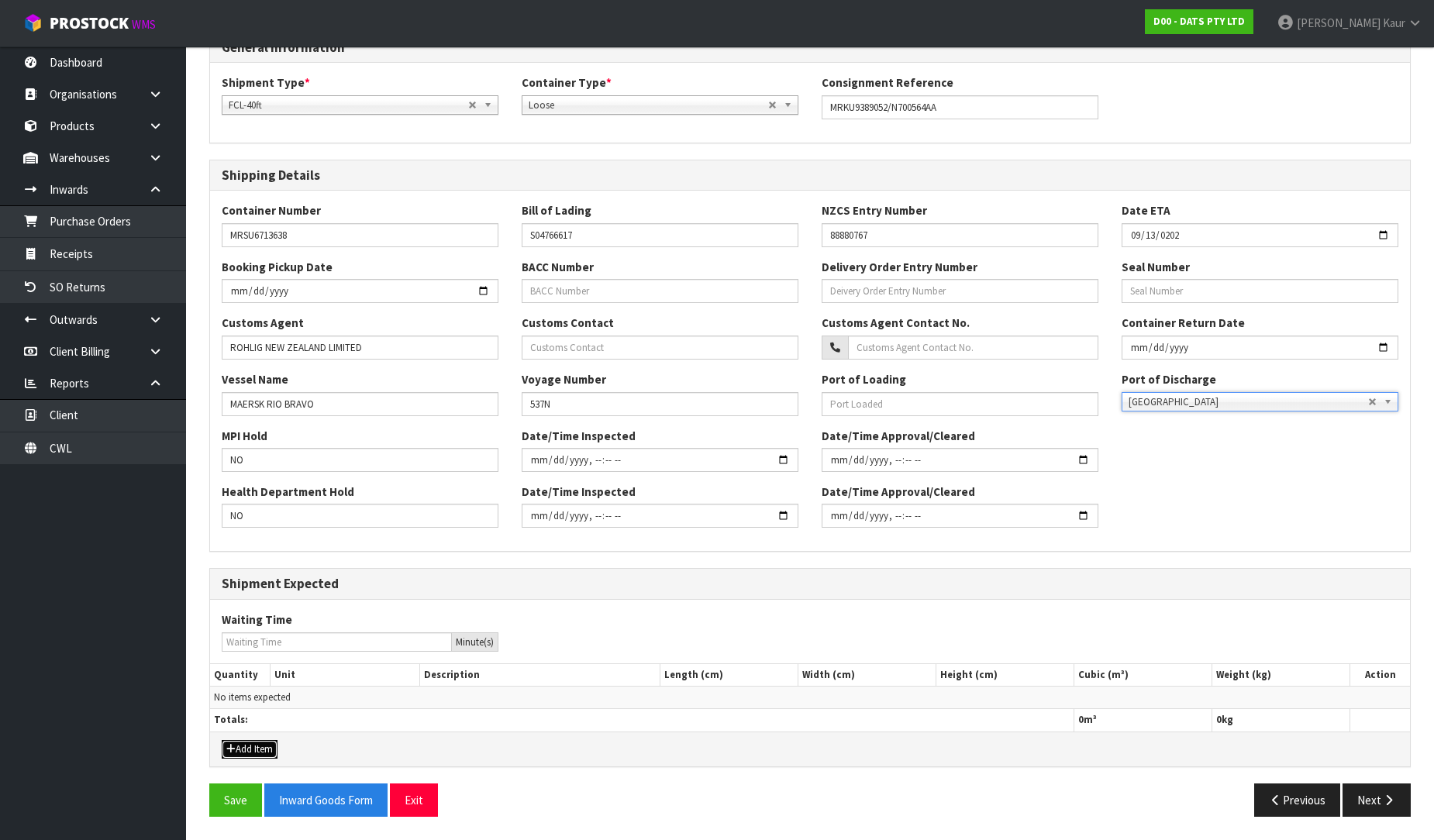
click at [253, 745] on button "Add Item" at bounding box center [250, 749] width 56 height 19
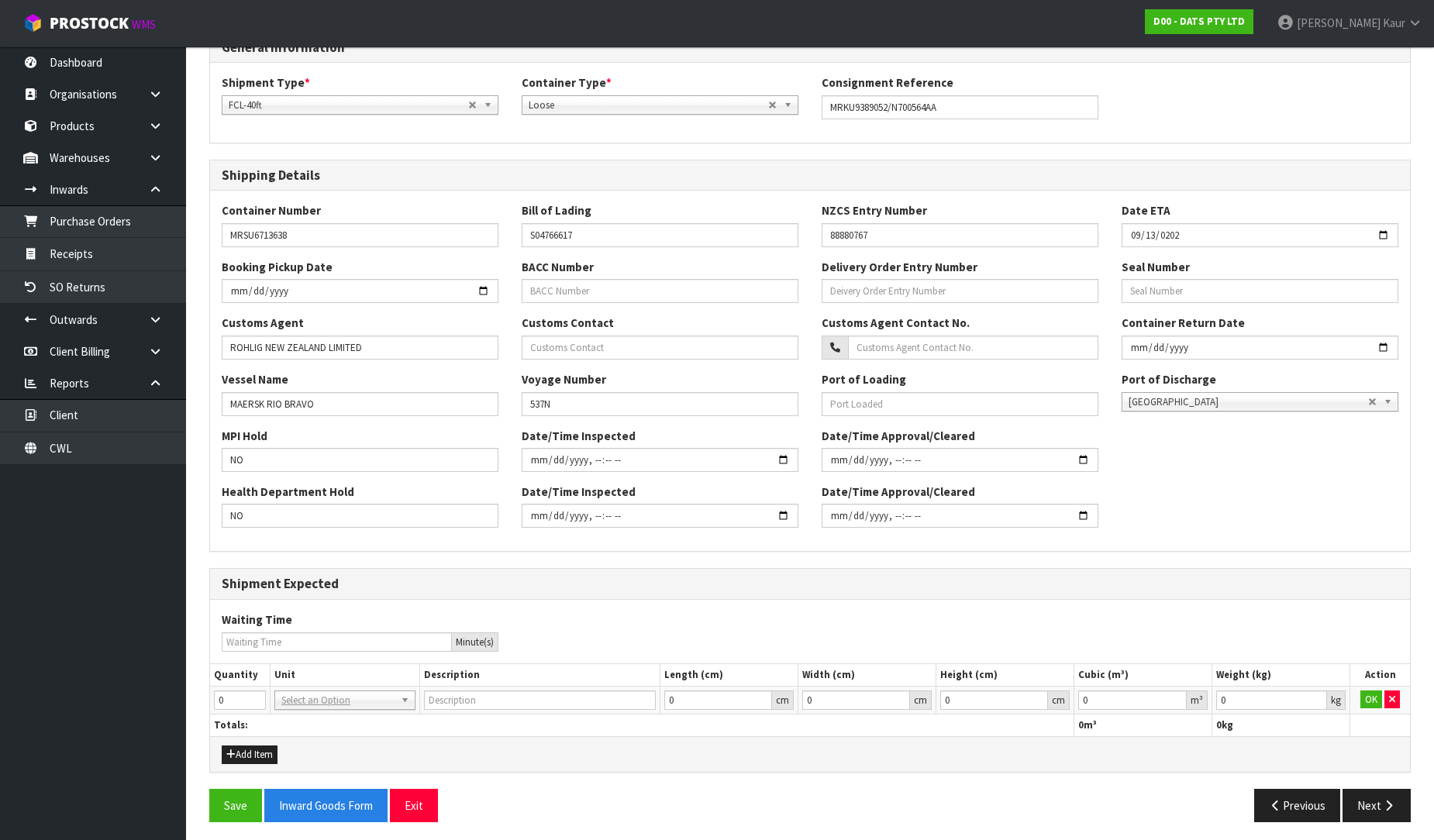
click at [283, 105] on span "FCL-40ft" at bounding box center [348, 105] width 239 height 19
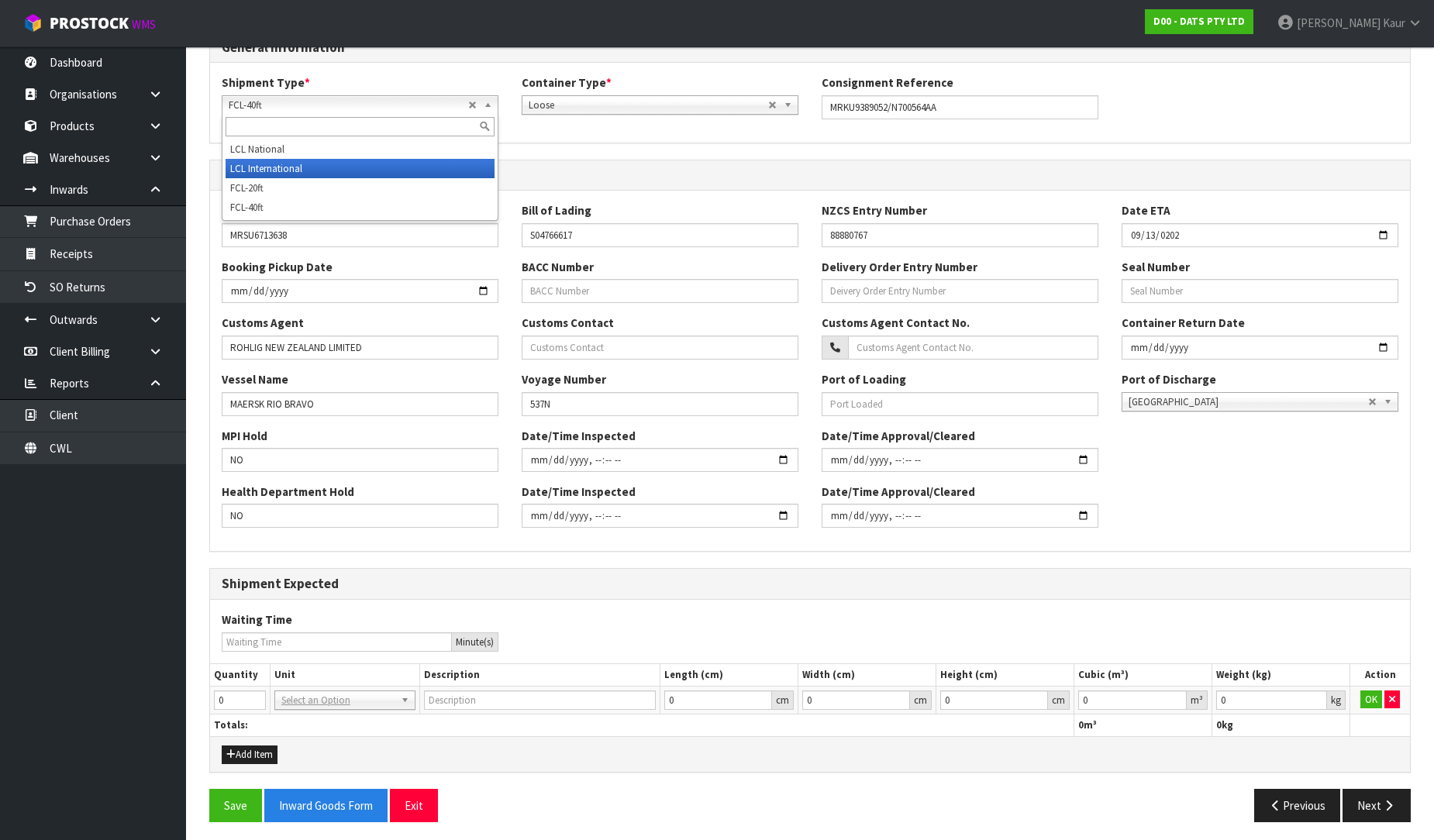
click at [263, 174] on li "LCL International" at bounding box center [360, 168] width 269 height 19
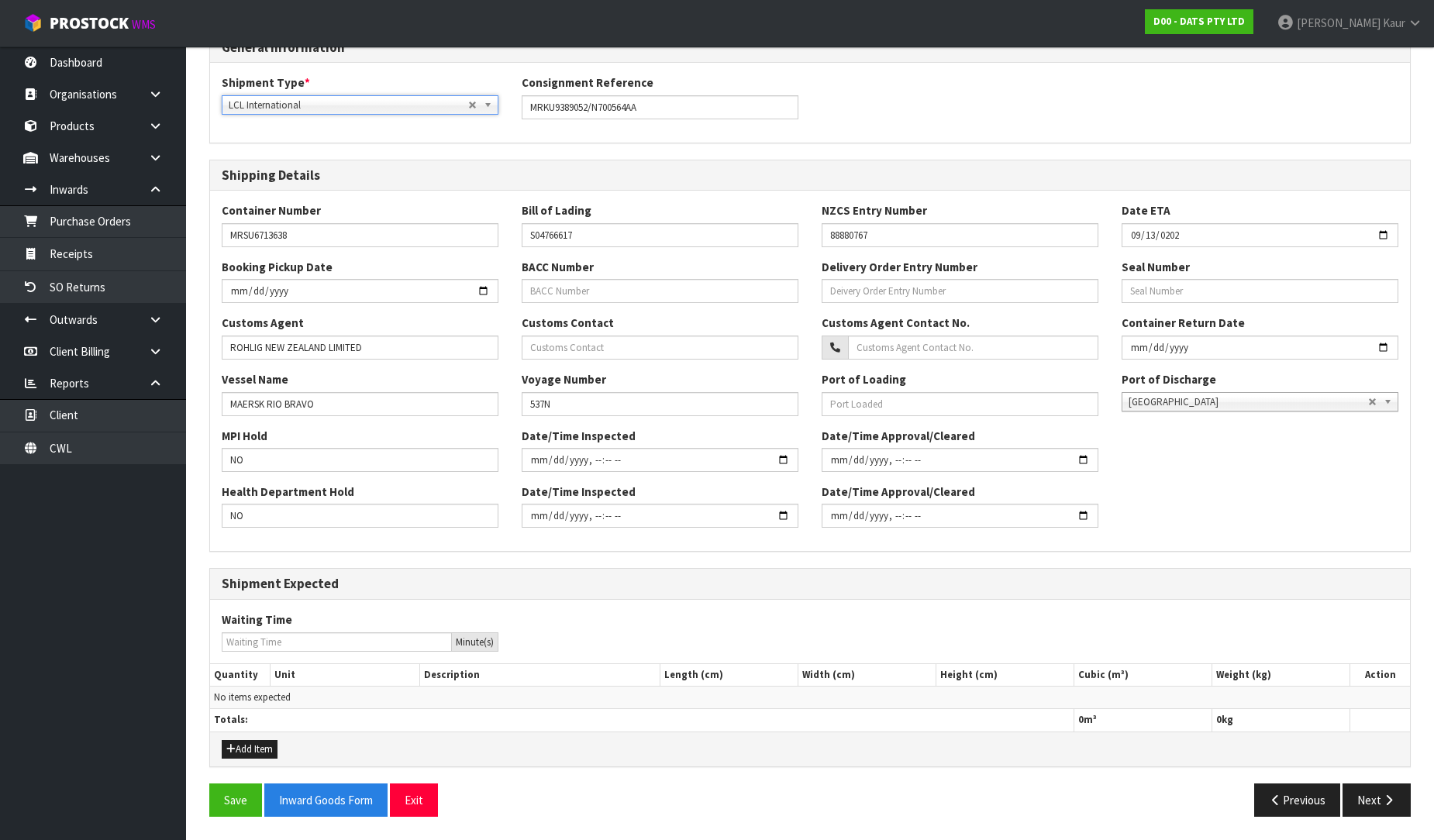
click at [288, 105] on span "LCL International" at bounding box center [348, 105] width 239 height 19
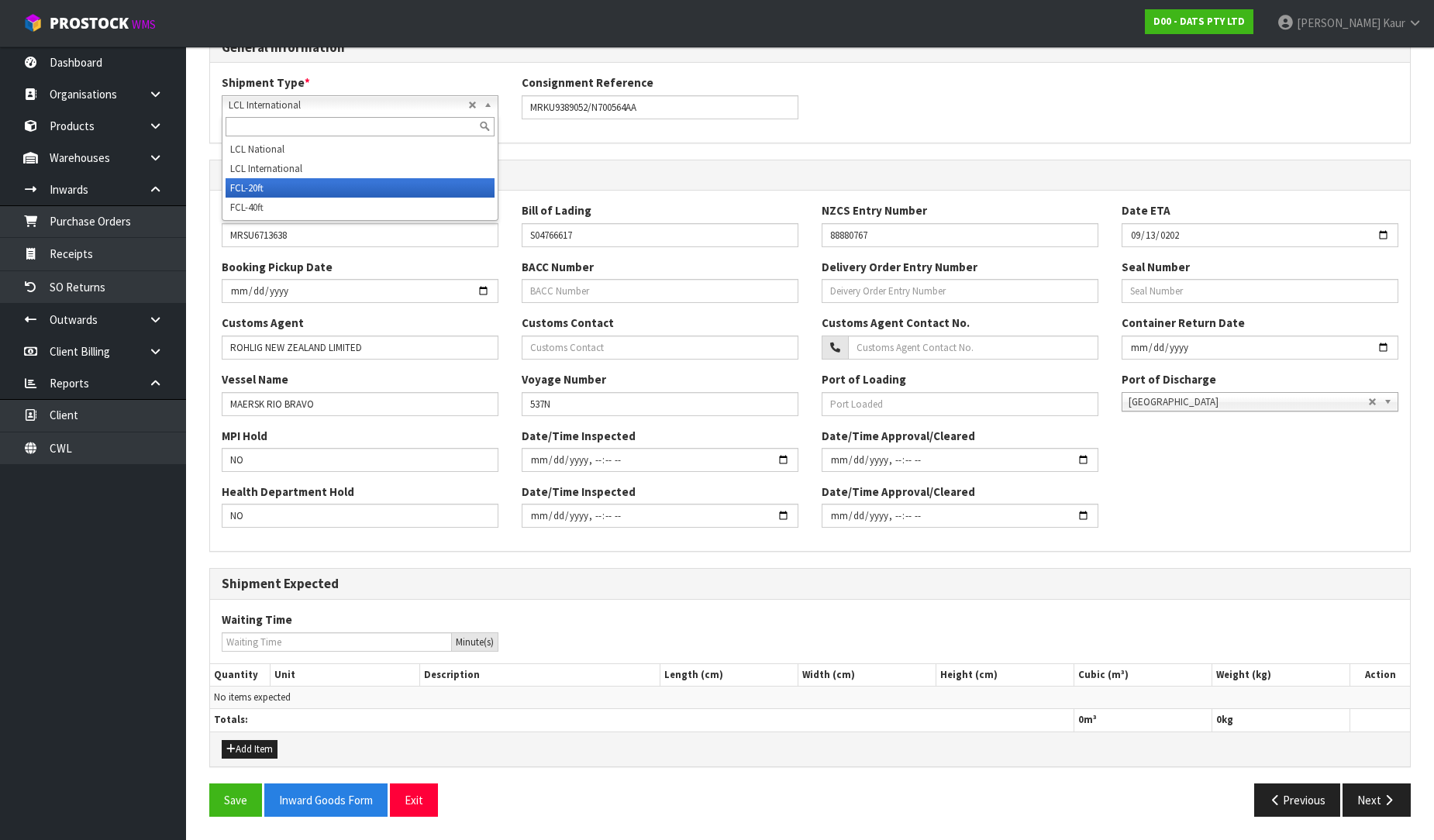
click at [270, 186] on li "FCL-20ft" at bounding box center [360, 187] width 269 height 19
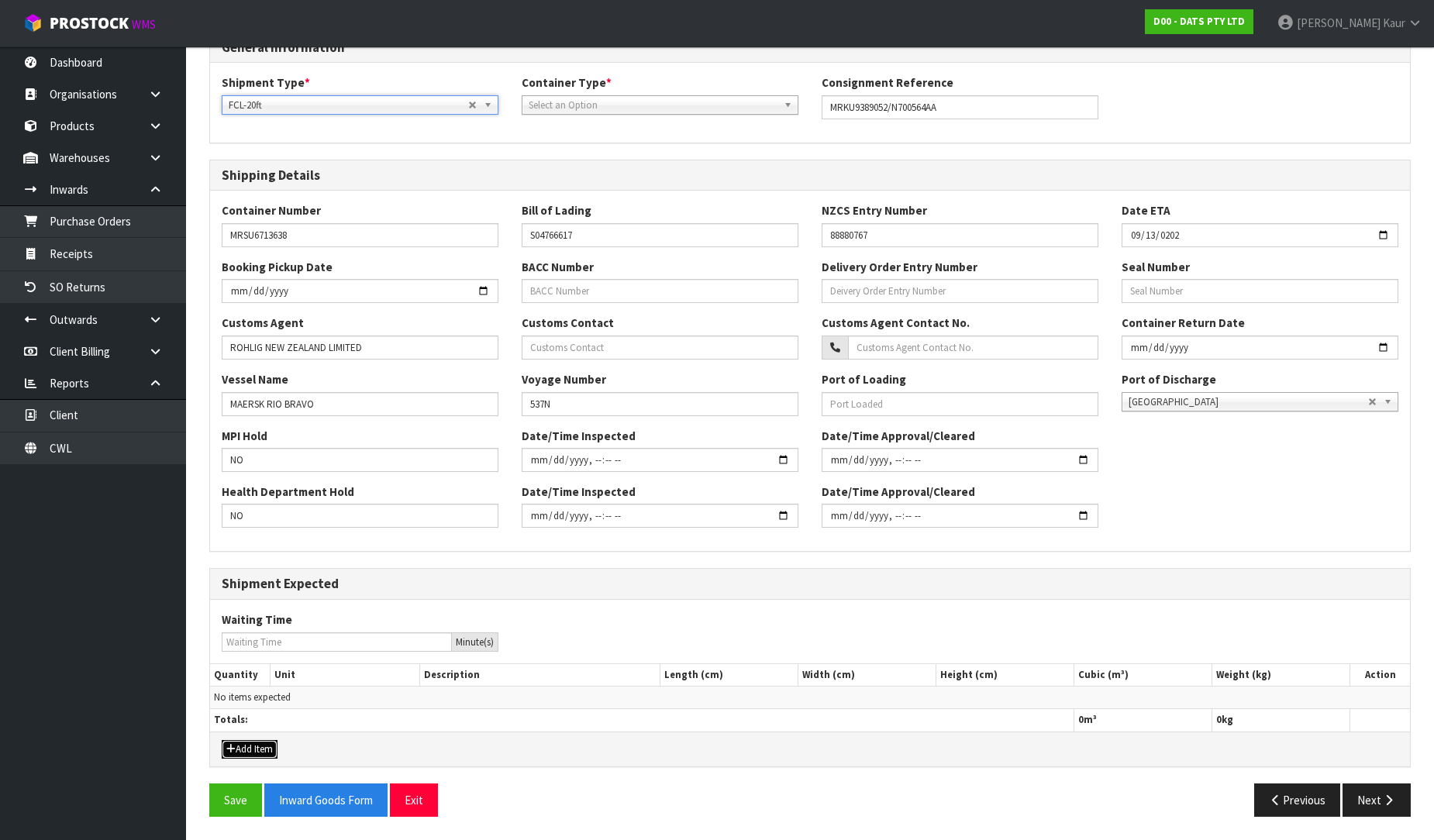
click at [248, 747] on button "Add Item" at bounding box center [250, 749] width 56 height 19
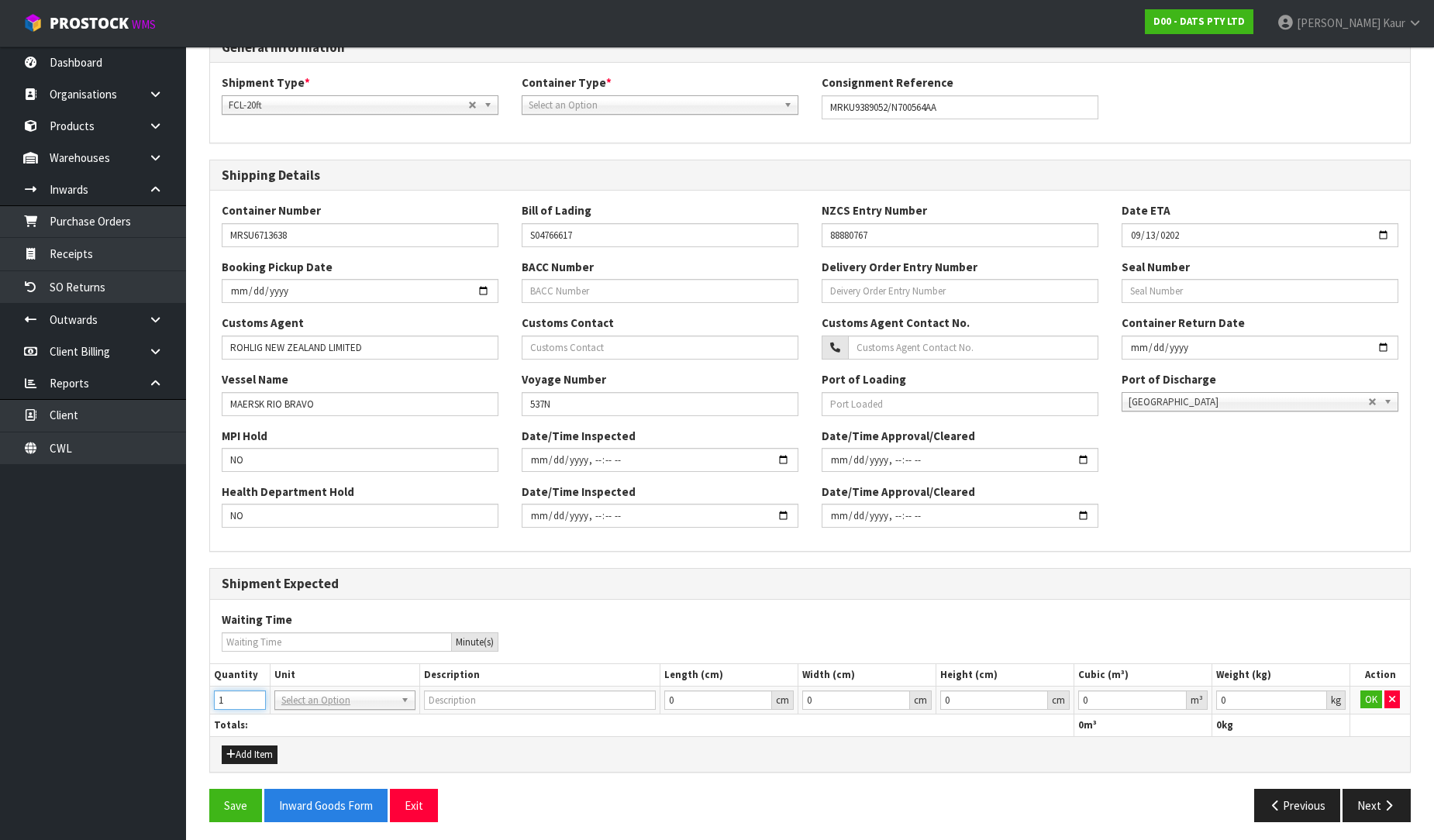
type input "1"
click at [253, 696] on input "1" at bounding box center [239, 700] width 52 height 19
type input "20FT CONTAINER"
type input "0.000001"
click at [1174, 696] on input "0.000001" at bounding box center [1132, 700] width 108 height 19
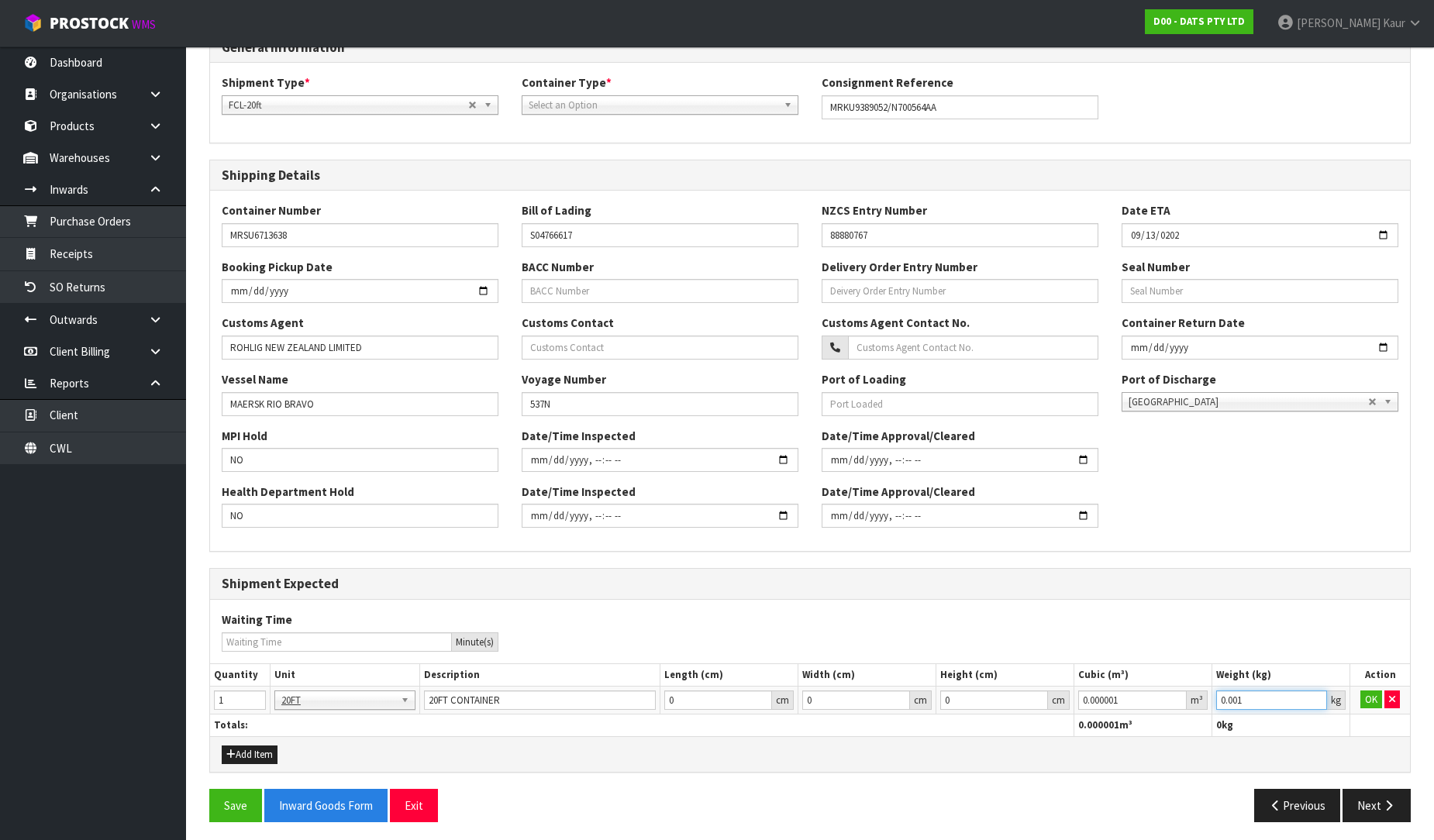
type input "0.001"
click at [1320, 695] on input "0.001" at bounding box center [1271, 700] width 111 height 19
click at [1361, 696] on button "OK" at bounding box center [1371, 700] width 21 height 19
click at [1379, 794] on button "Next" at bounding box center [1376, 805] width 69 height 33
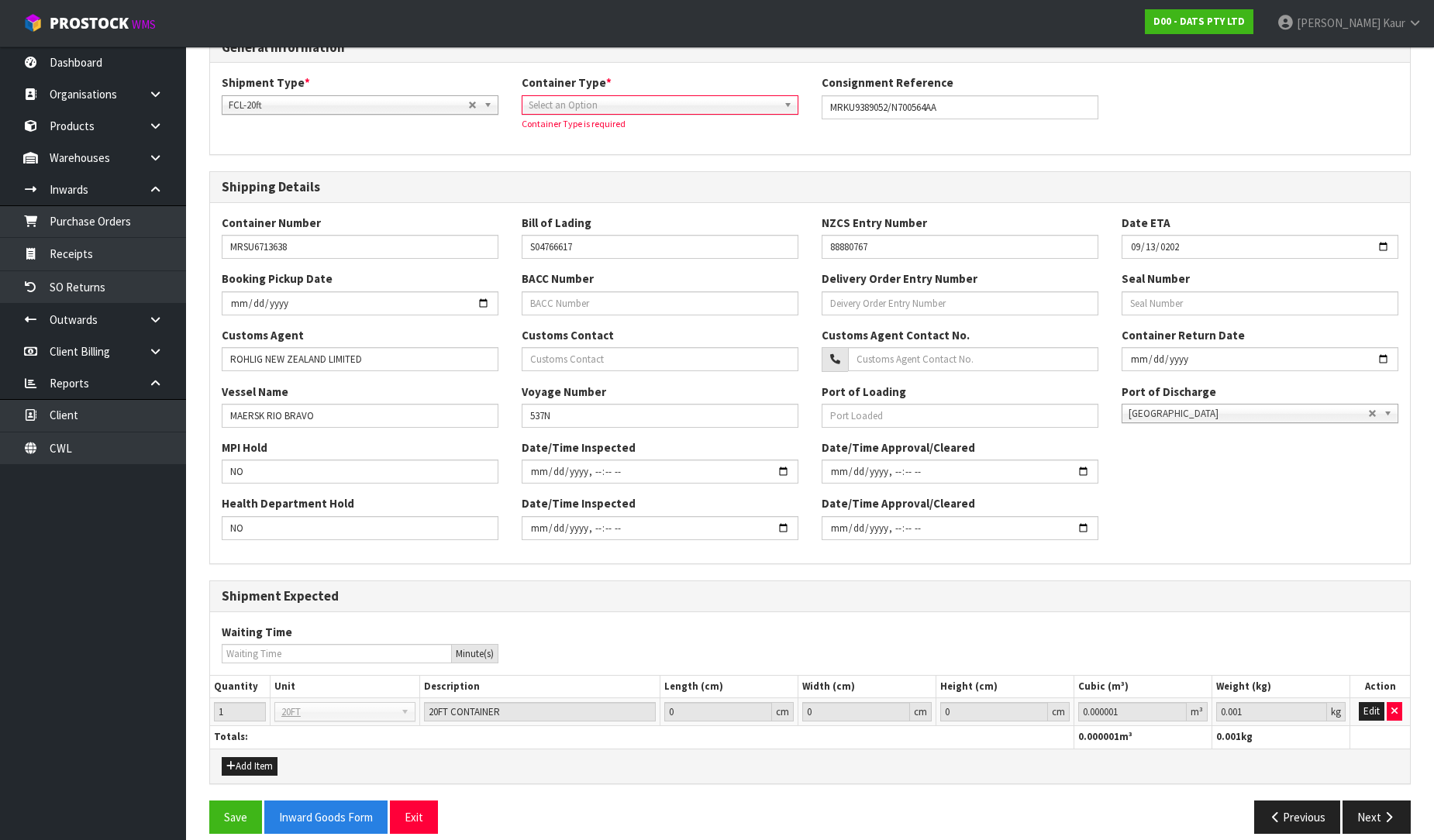
click at [543, 106] on span "Select an Option" at bounding box center [652, 105] width 248 height 19
click at [545, 148] on li "Loose" at bounding box center [660, 149] width 269 height 19
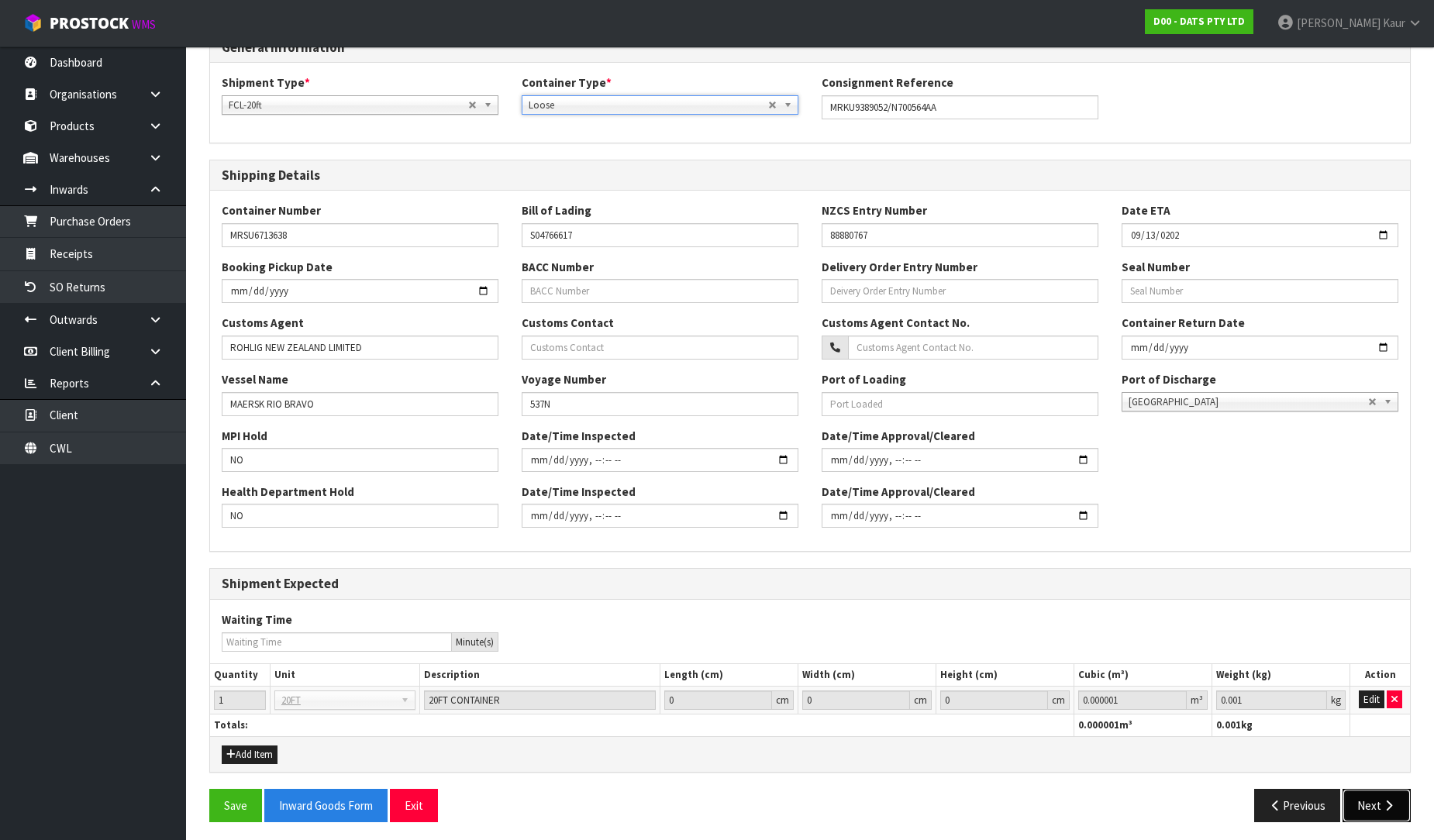
click at [1374, 805] on button "Next" at bounding box center [1376, 805] width 69 height 33
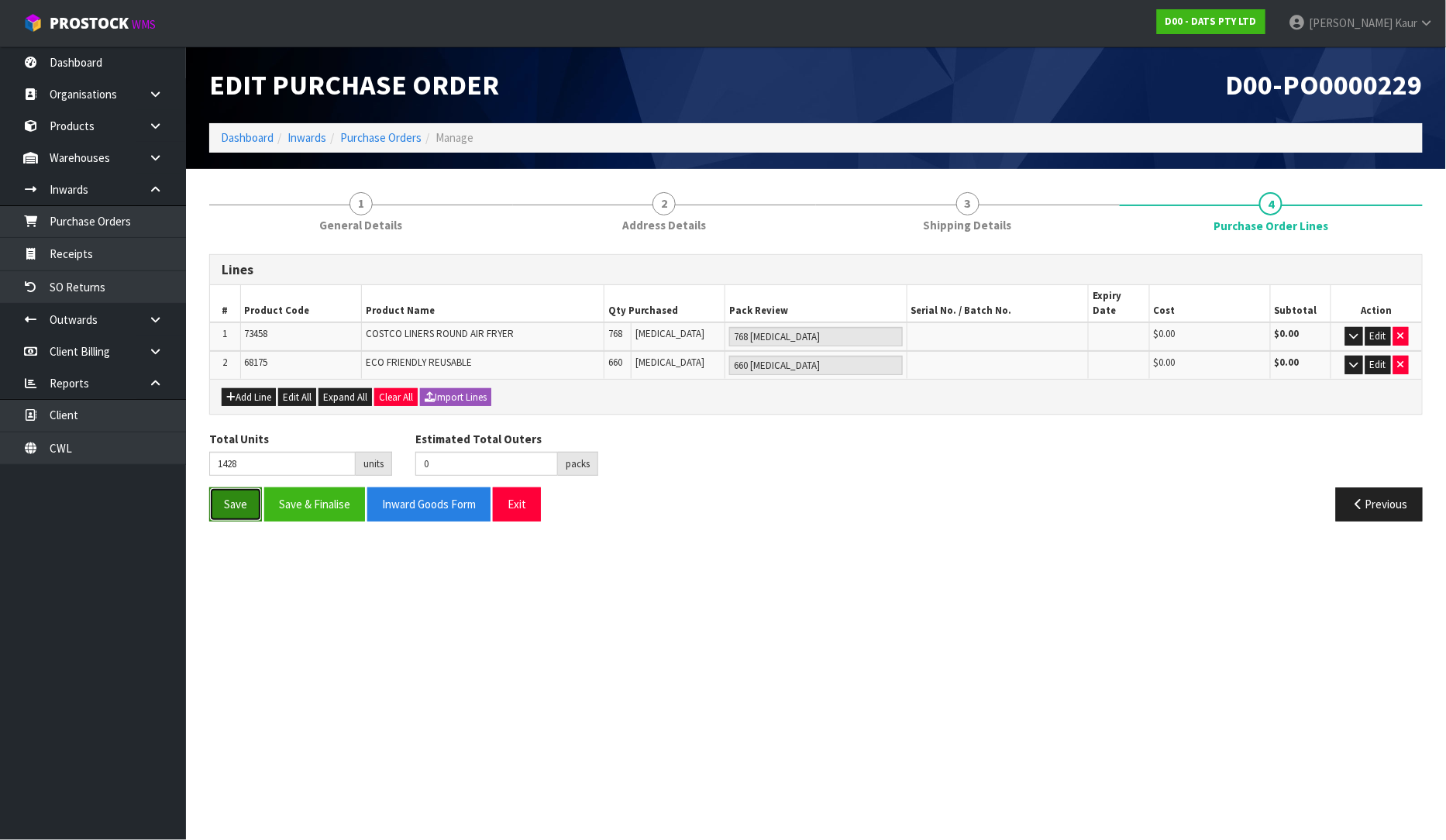
click at [238, 494] on button "Save" at bounding box center [236, 504] width 53 height 33
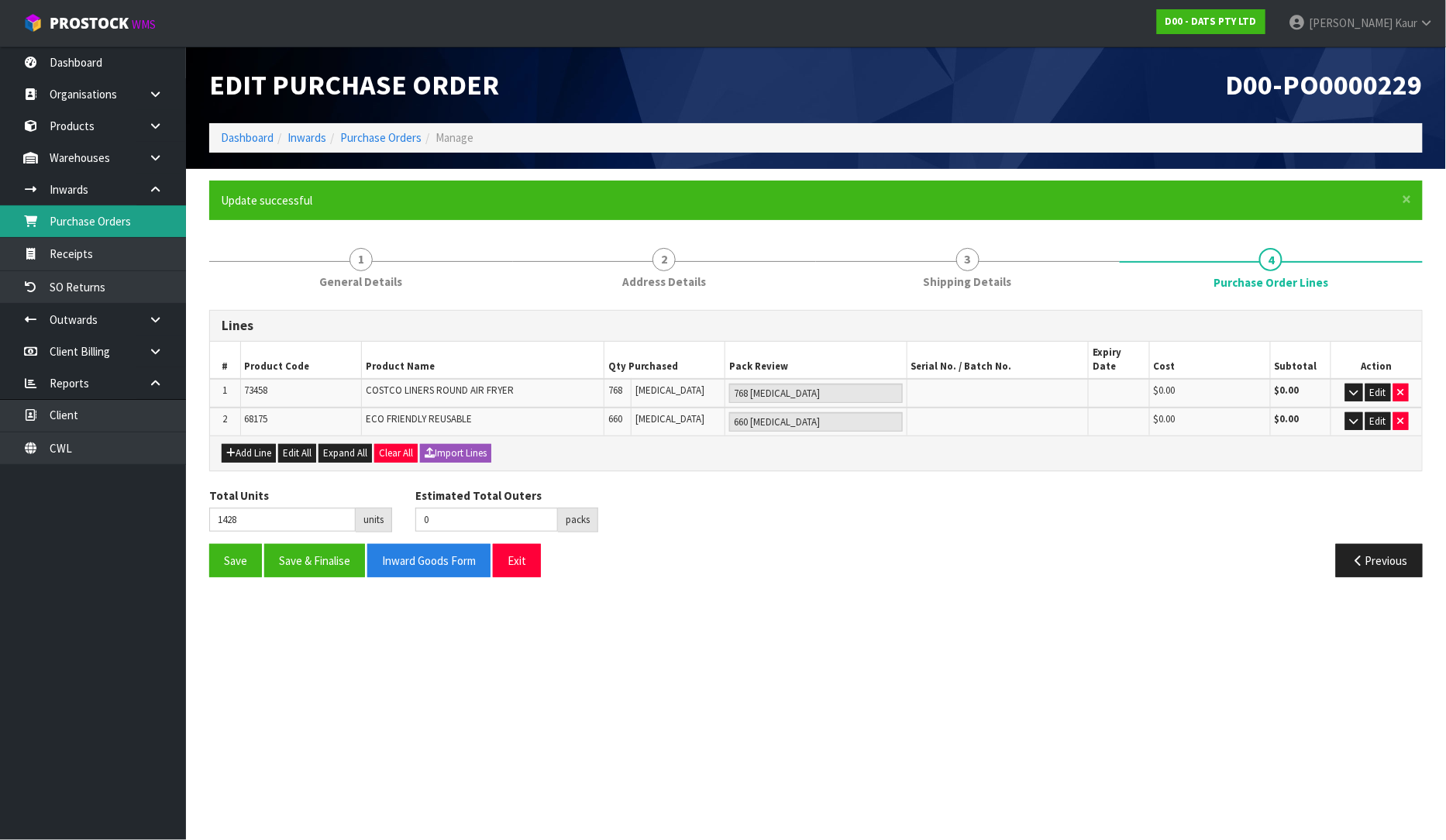
click at [157, 230] on link "Purchase Orders" at bounding box center [92, 221] width 186 height 31
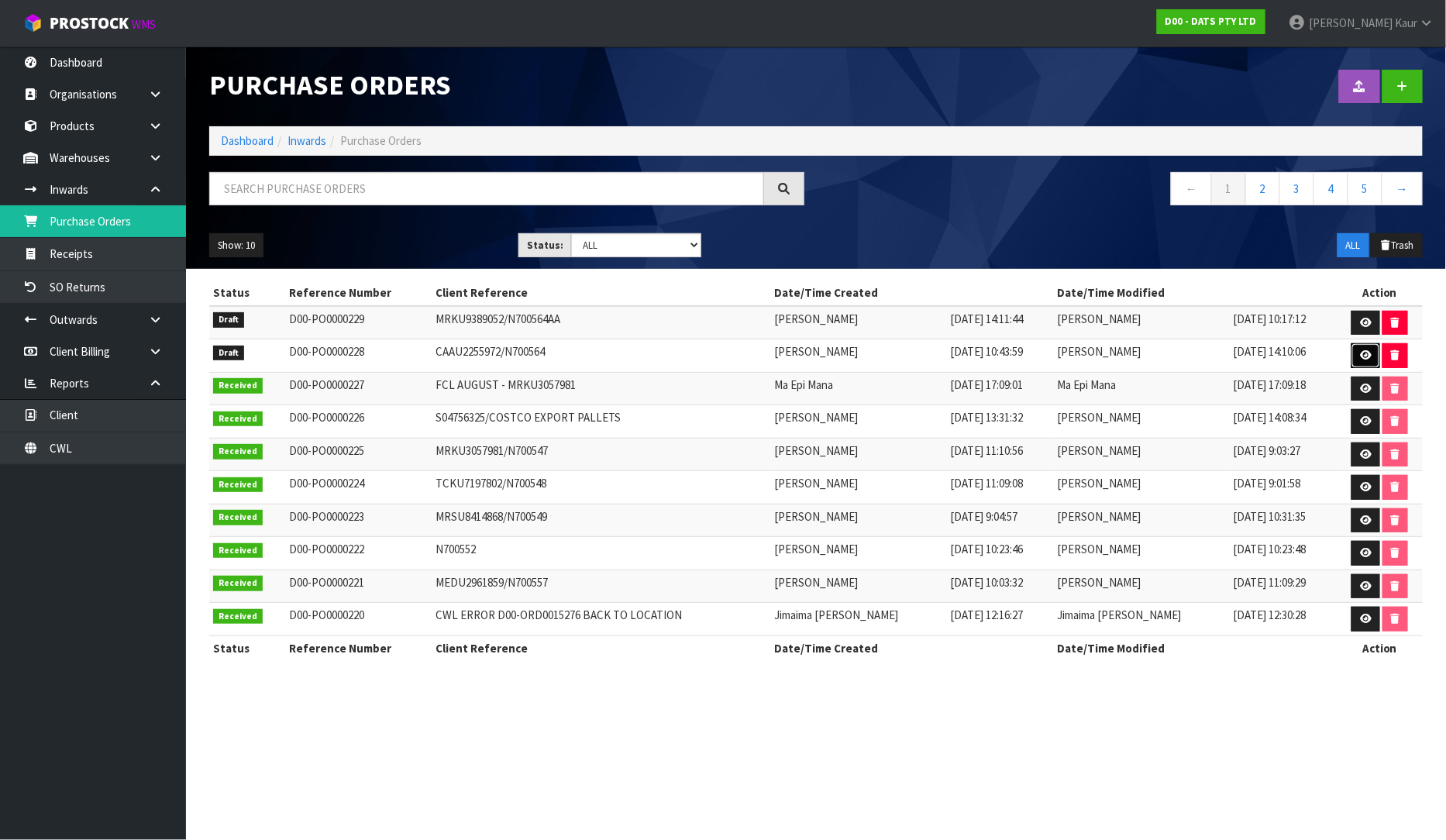
click at [1366, 355] on icon at bounding box center [1366, 355] width 12 height 10
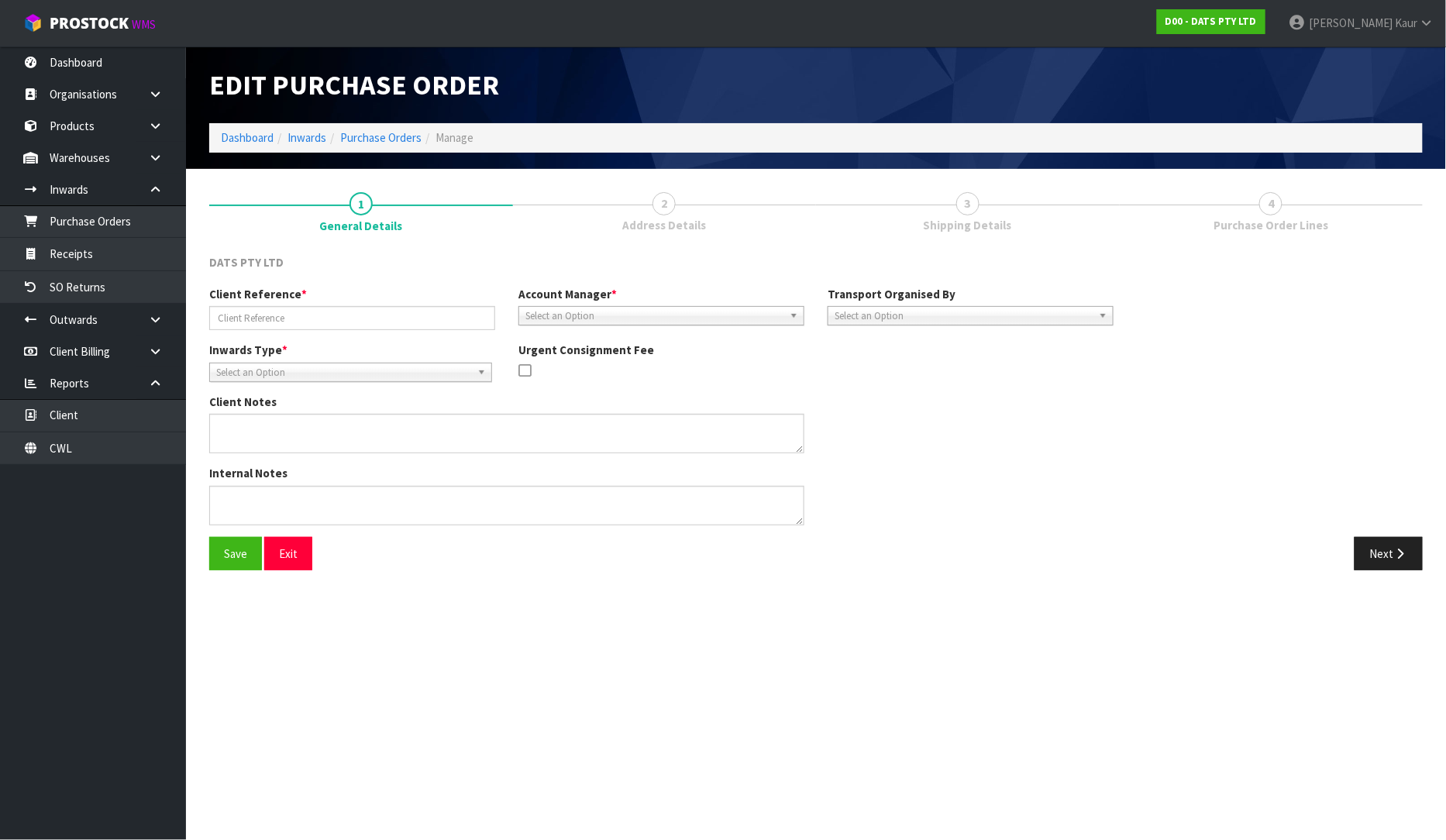
type input "CAAU2255972/N700564"
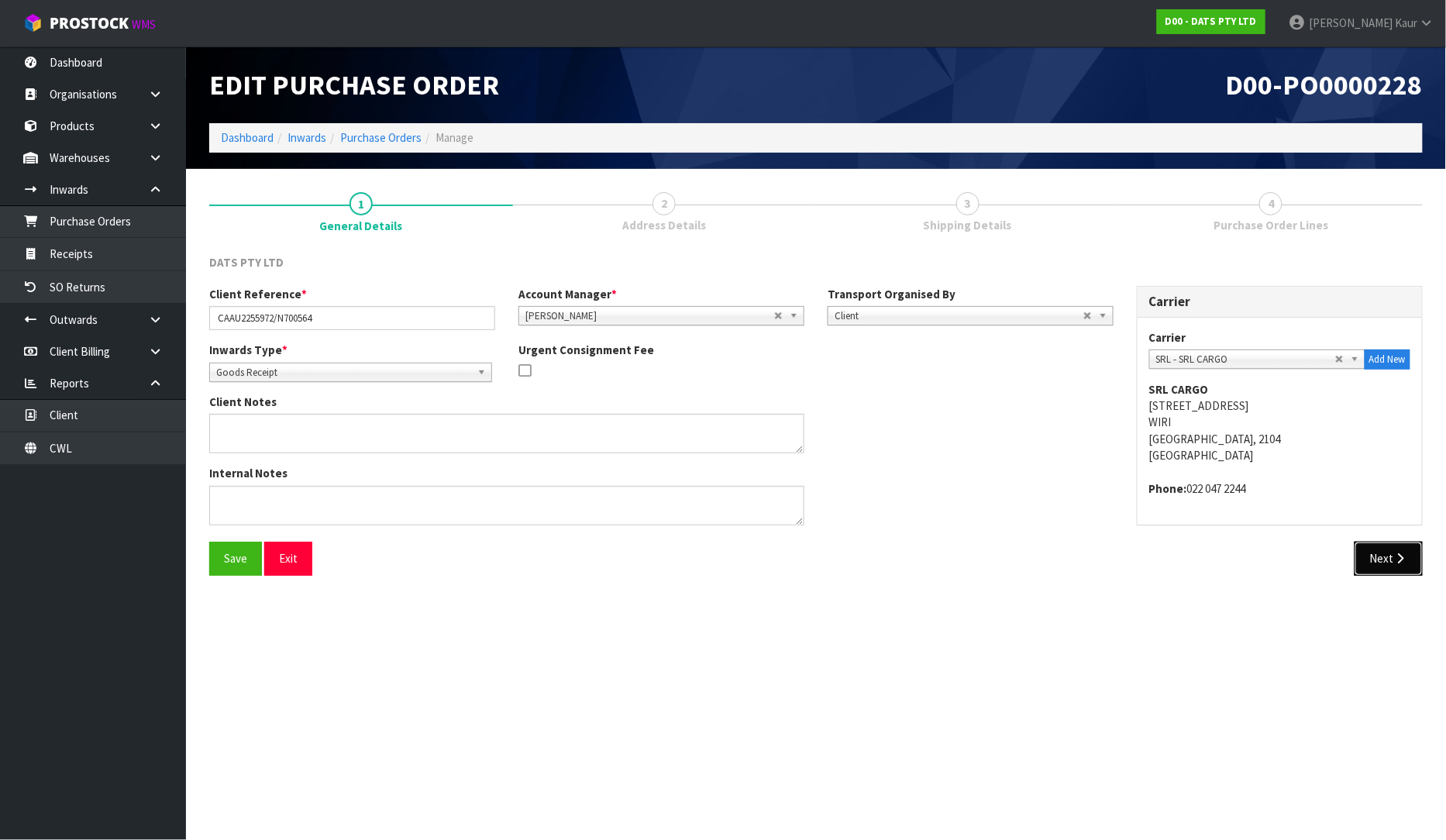
click at [1378, 553] on button "Next" at bounding box center [1388, 558] width 69 height 33
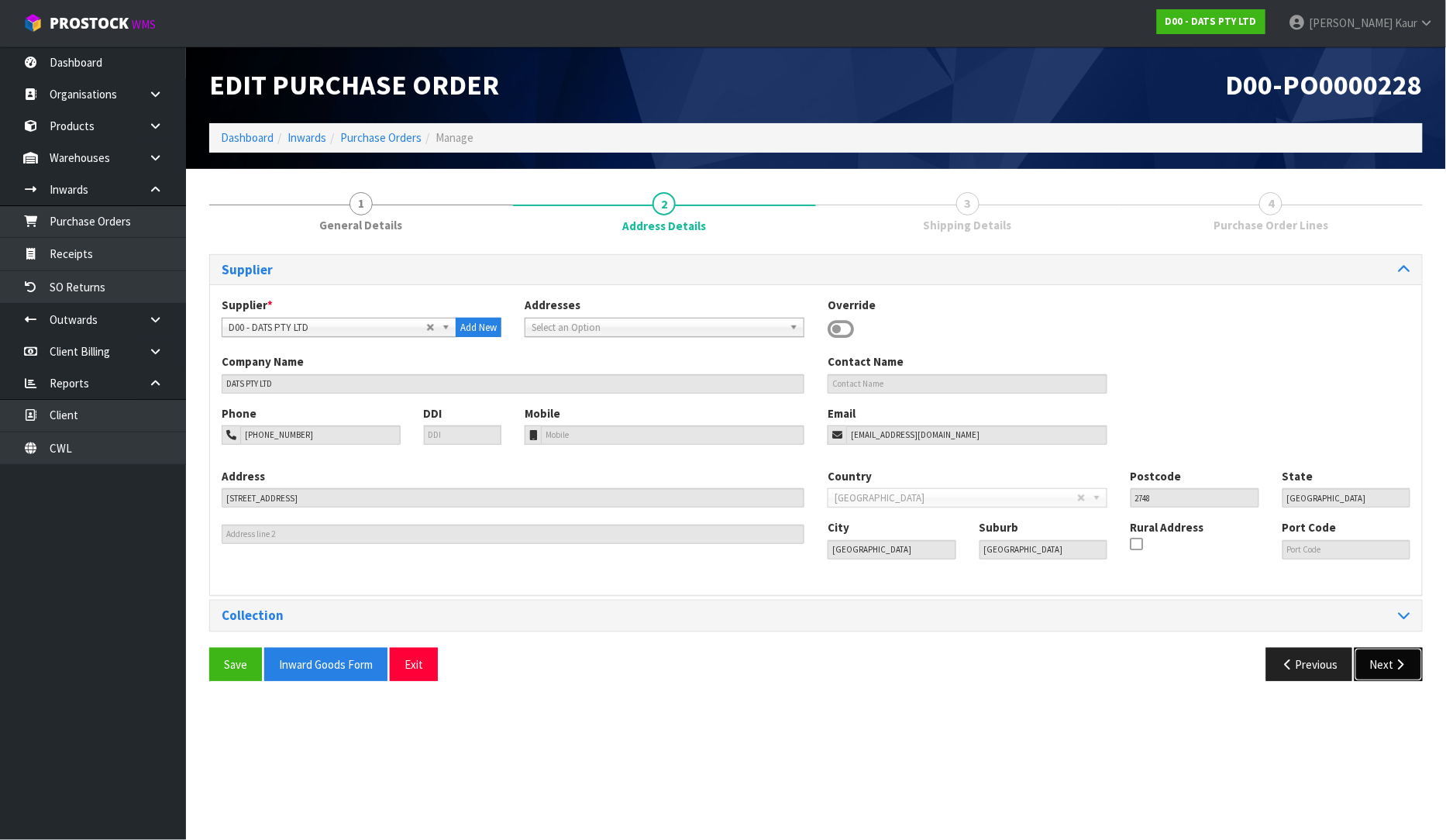
click at [1383, 656] on button "Next" at bounding box center [1388, 664] width 69 height 33
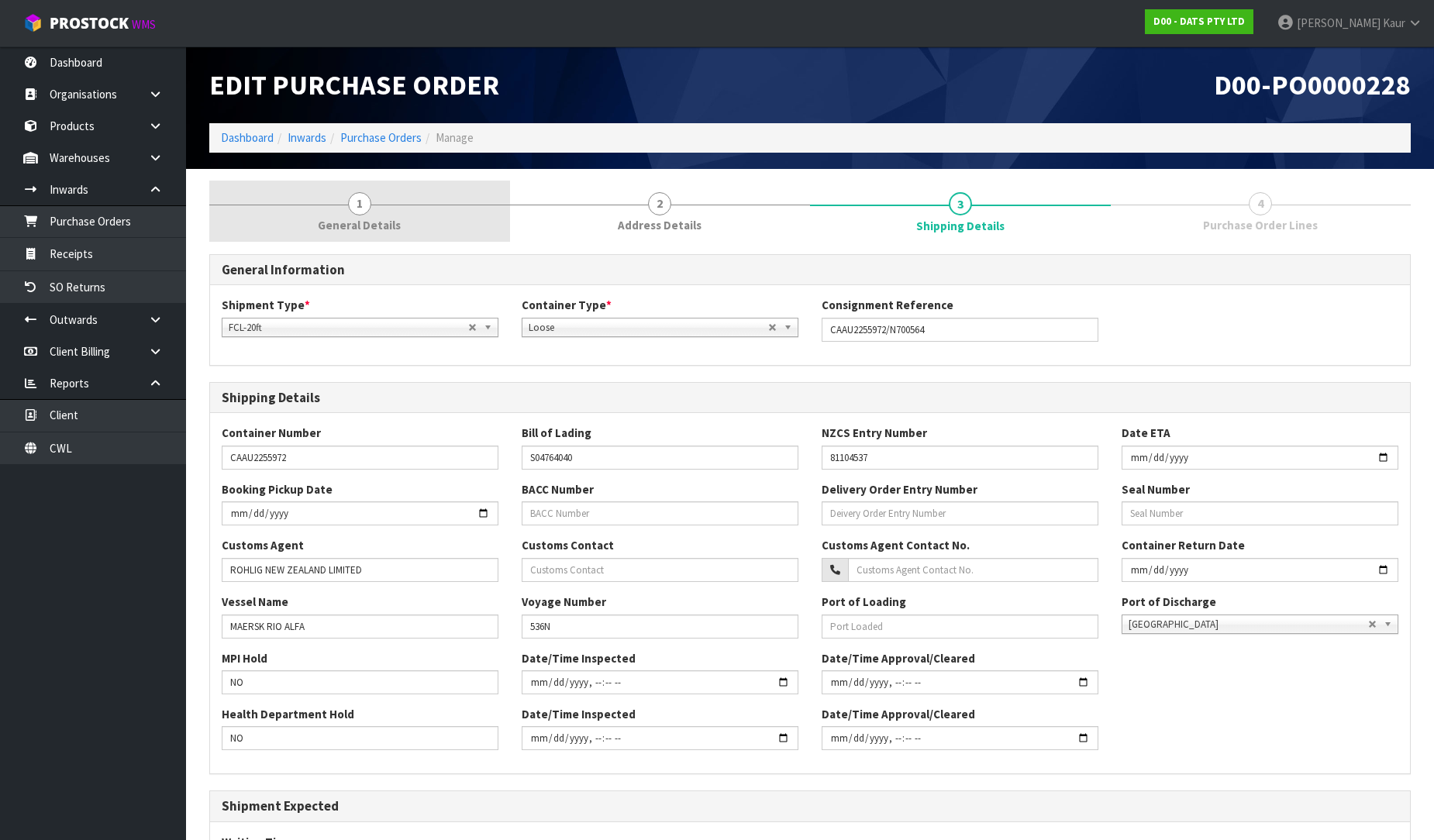
click at [341, 189] on link "1 General Details" at bounding box center [360, 211] width 301 height 61
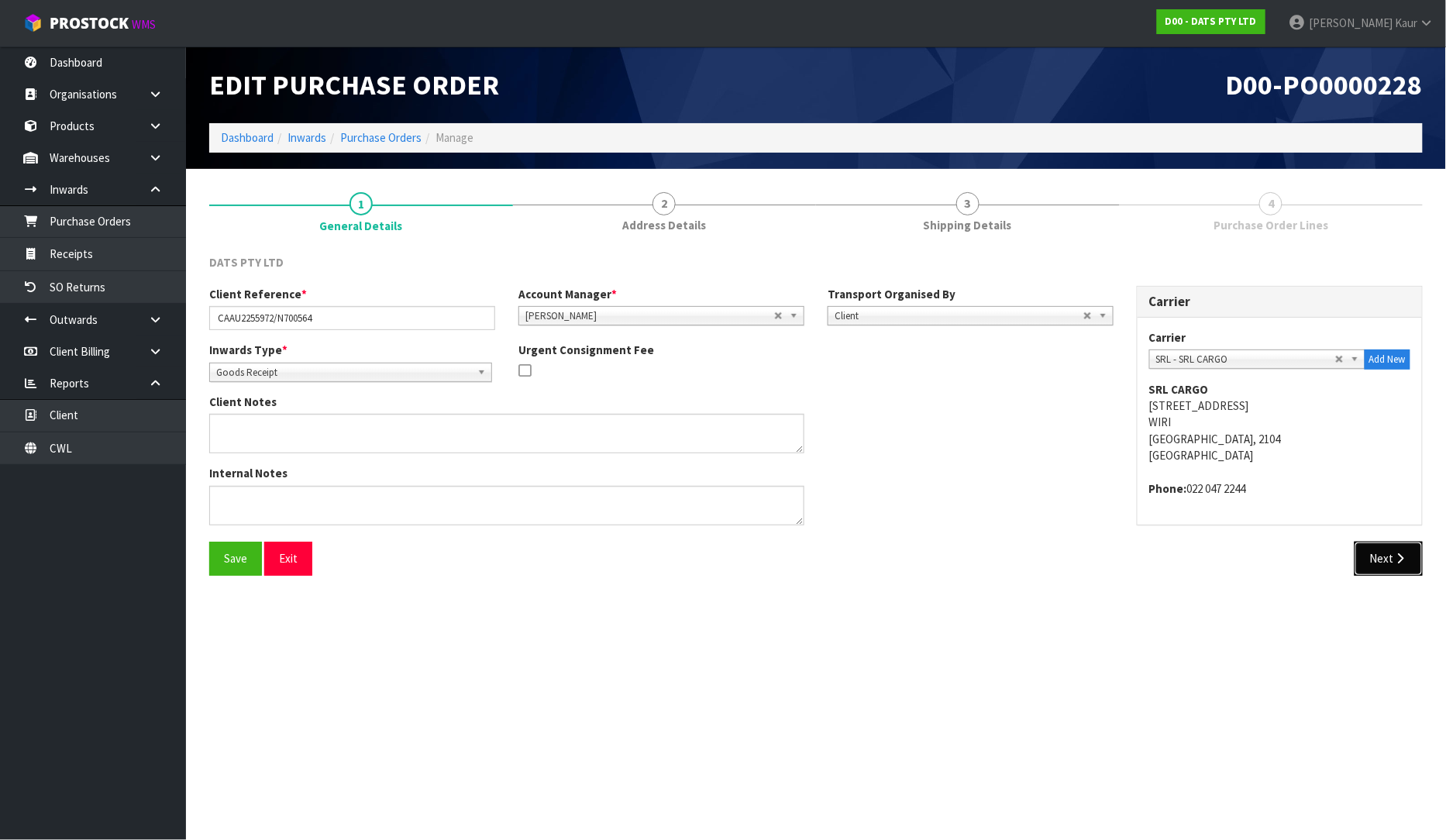
click at [1384, 566] on button "Next" at bounding box center [1388, 558] width 69 height 33
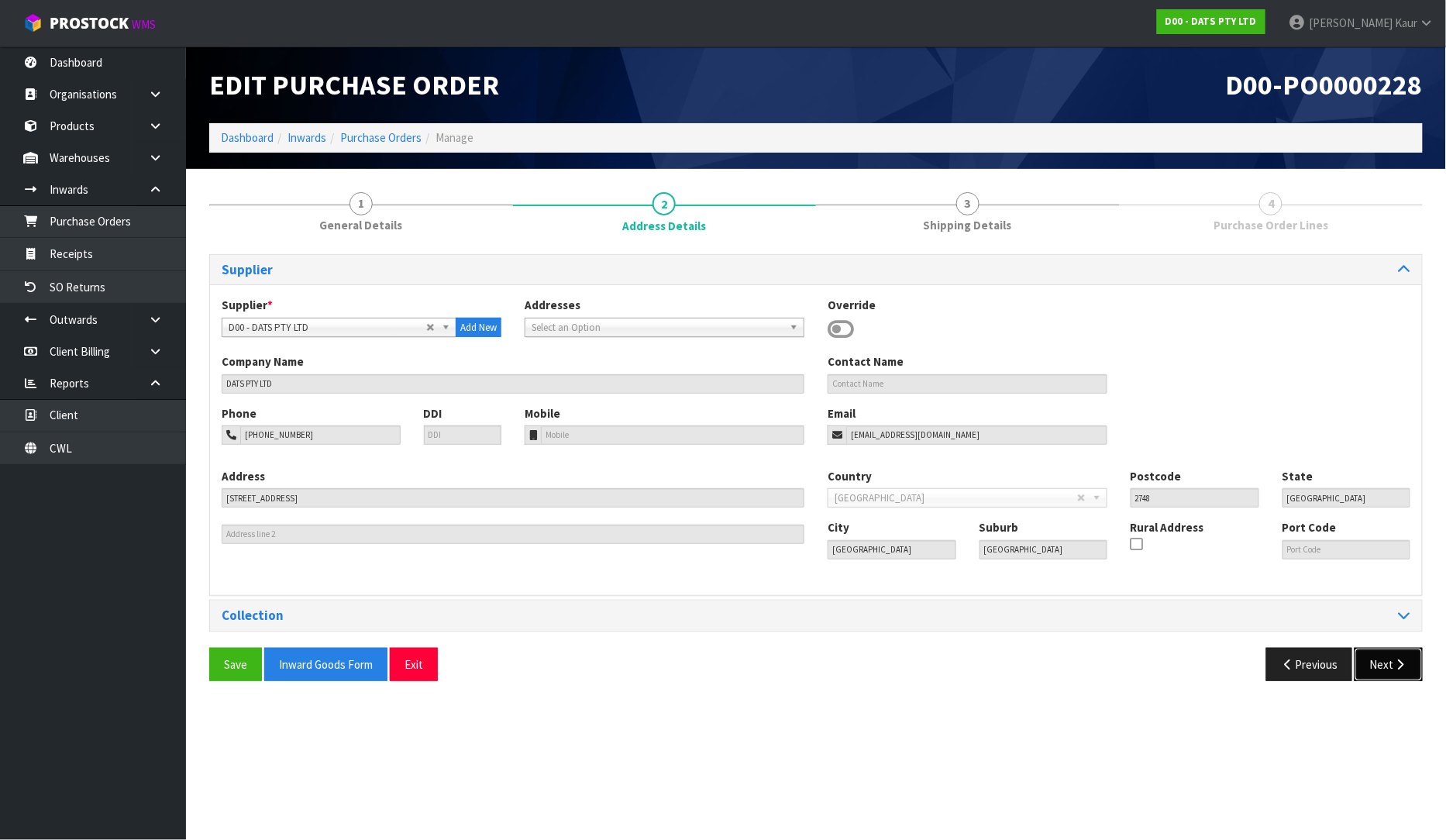
click at [1391, 654] on button "Next" at bounding box center [1388, 664] width 69 height 33
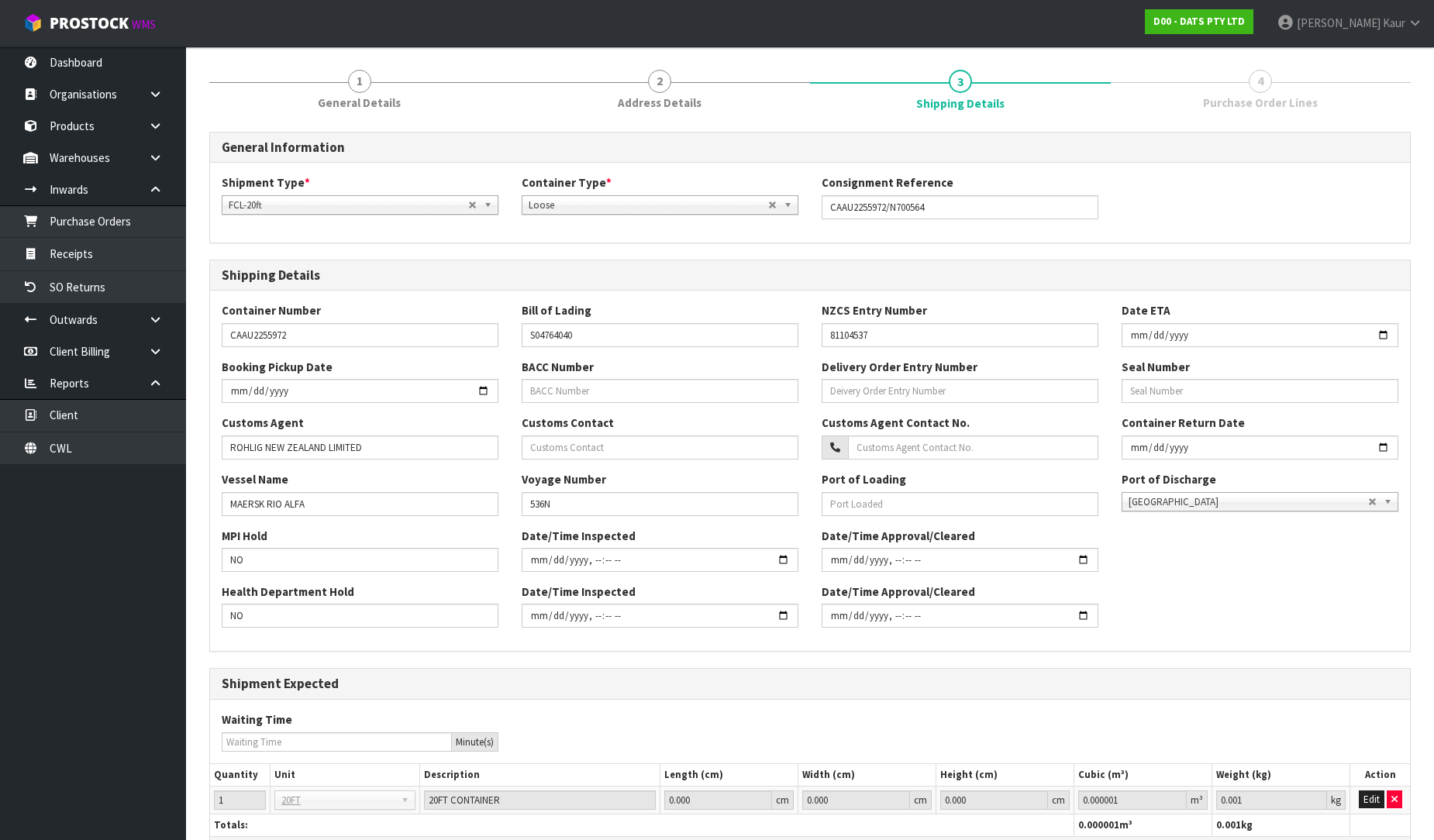
scroll to position [228, 0]
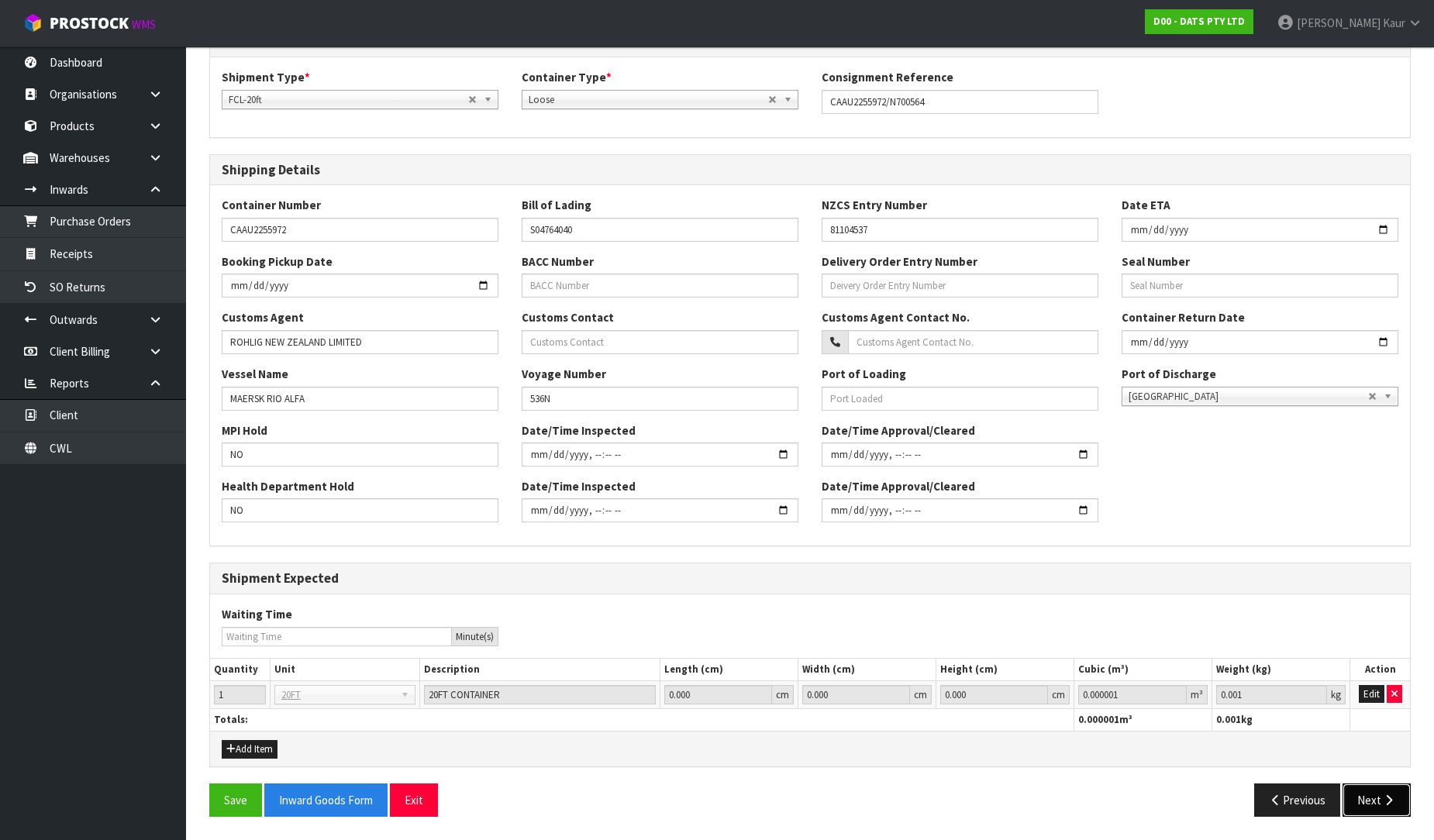
click at [1366, 808] on button "Next" at bounding box center [1376, 800] width 69 height 33
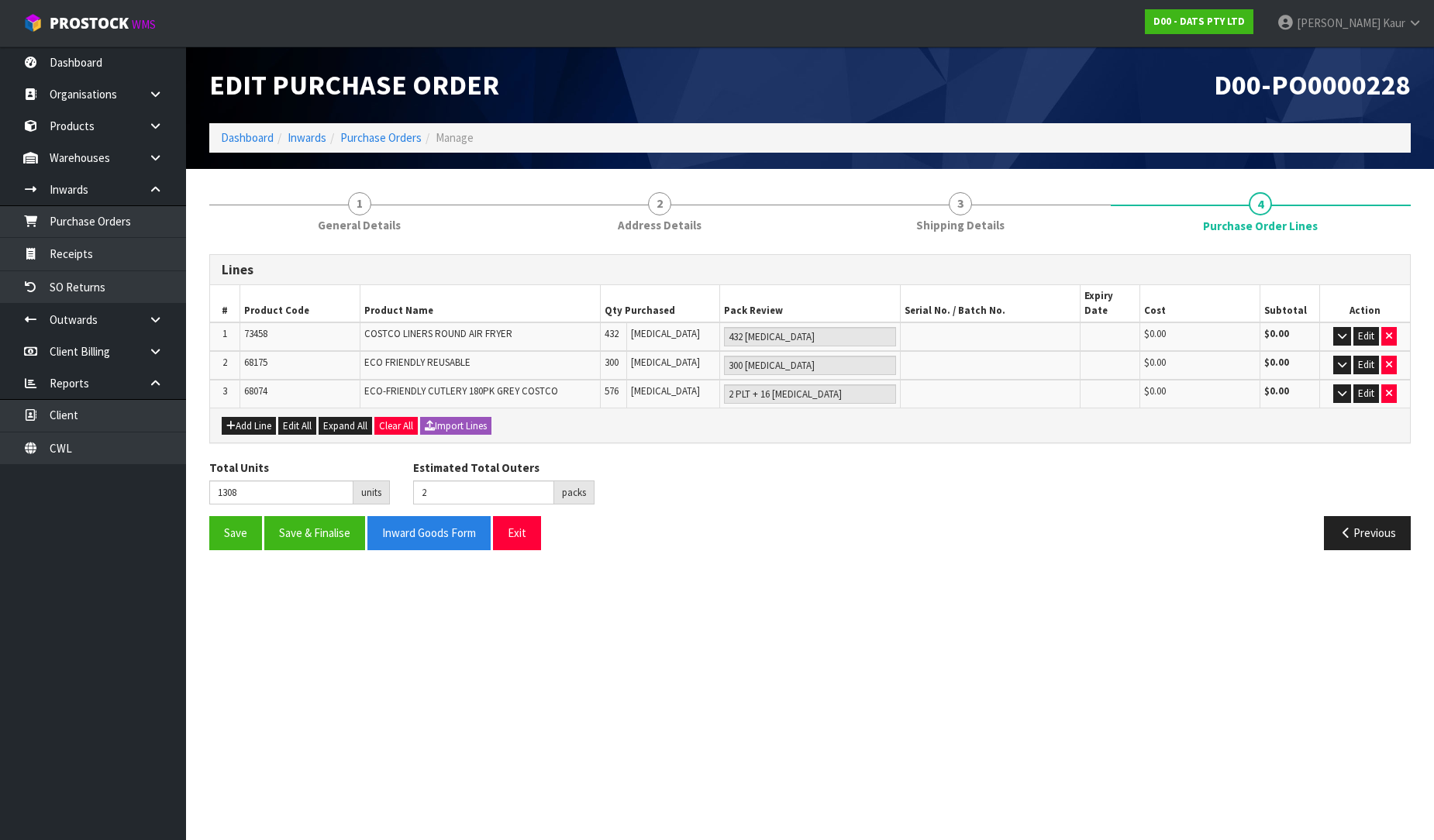
scroll to position [0, 0]
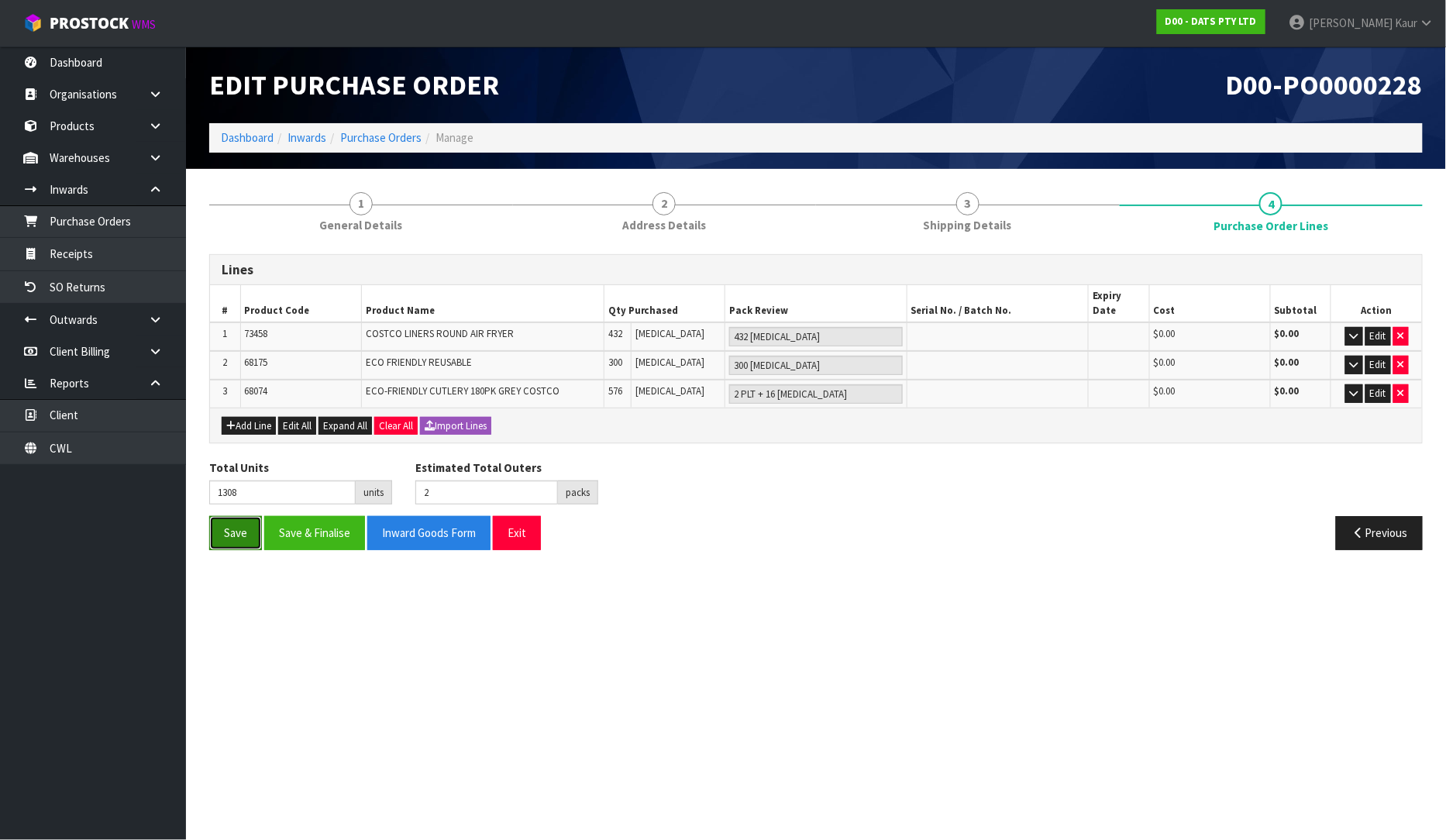
click at [238, 516] on button "Save" at bounding box center [236, 532] width 53 height 33
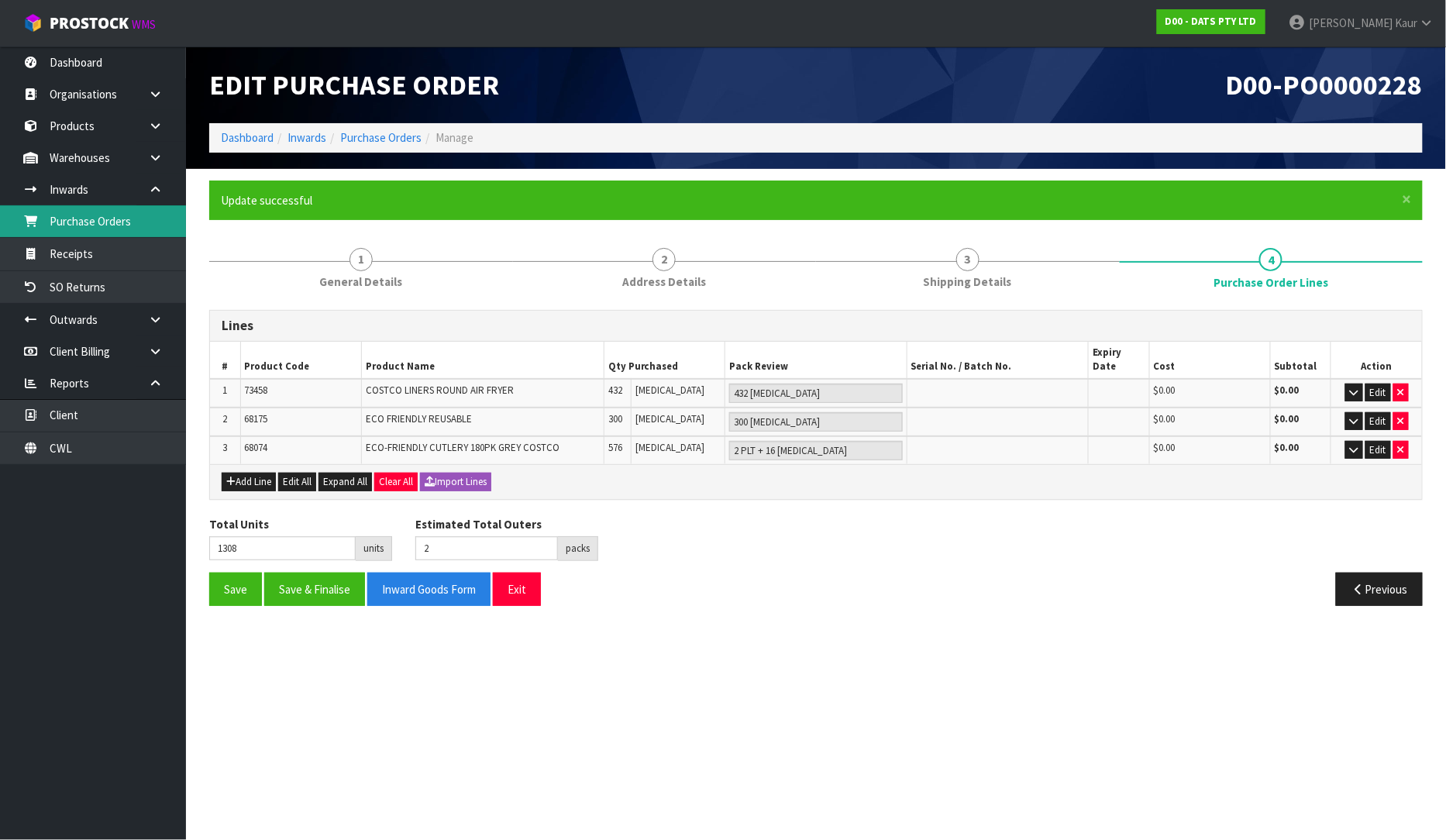
click at [101, 226] on link "Purchase Orders" at bounding box center [92, 221] width 186 height 31
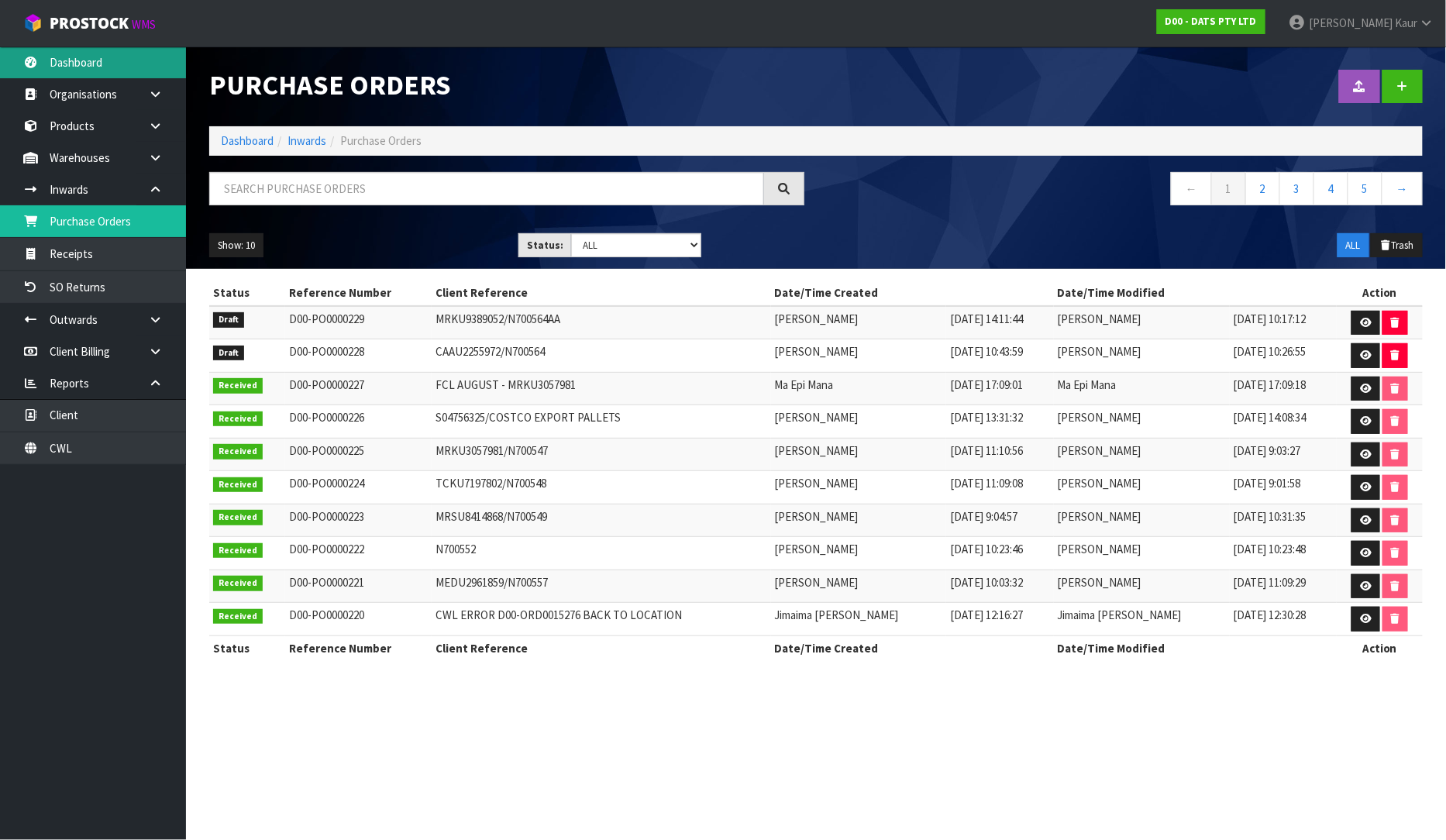
click at [122, 73] on link "Dashboard" at bounding box center [92, 62] width 186 height 31
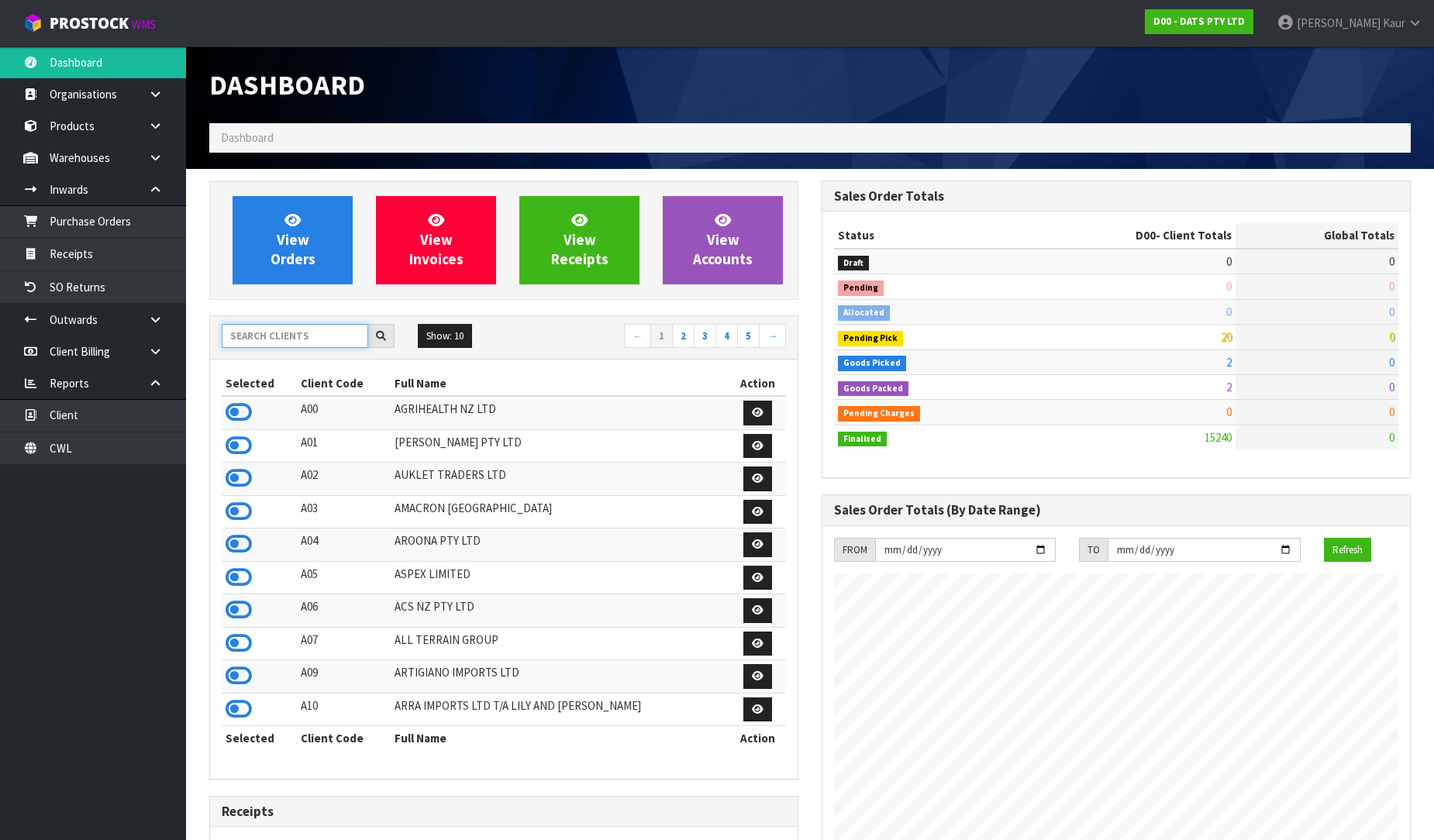
scroll to position [1174, 613]
click at [253, 337] on input "text" at bounding box center [295, 336] width 146 height 24
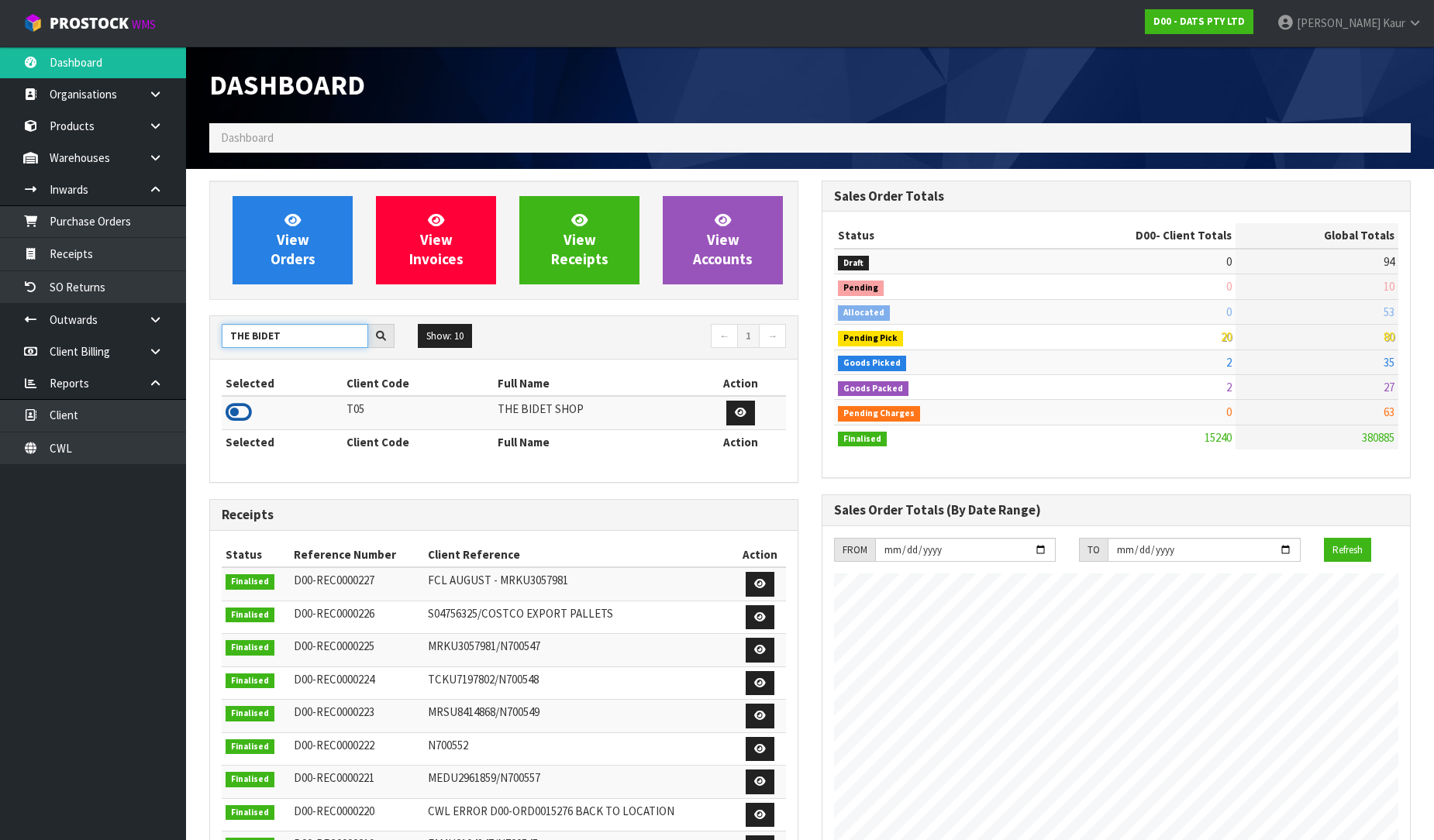
type input "THE BIDET"
click at [238, 420] on icon at bounding box center [239, 412] width 26 height 23
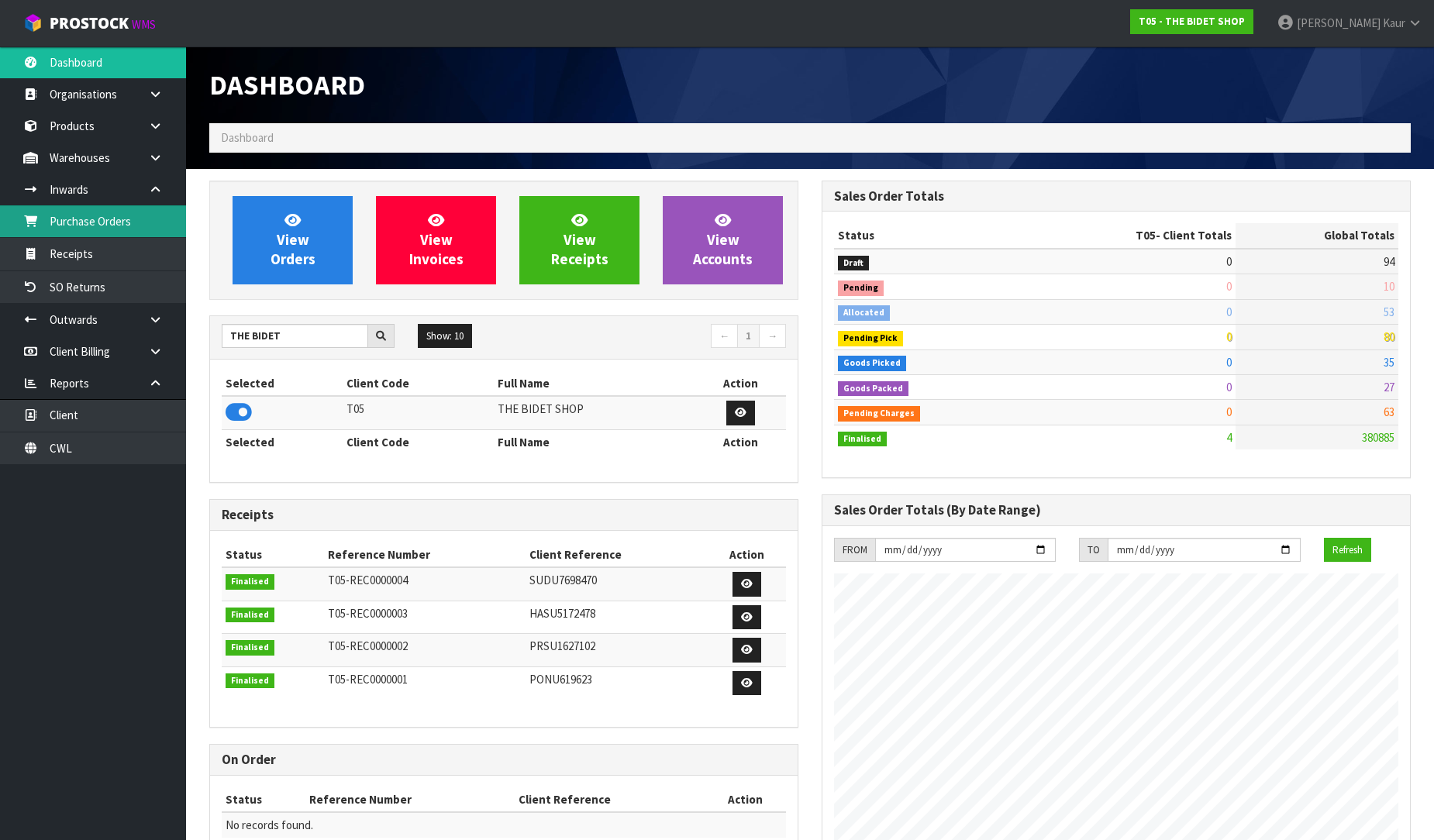
scroll to position [947, 613]
click at [128, 228] on link "Purchase Orders" at bounding box center [92, 221] width 186 height 31
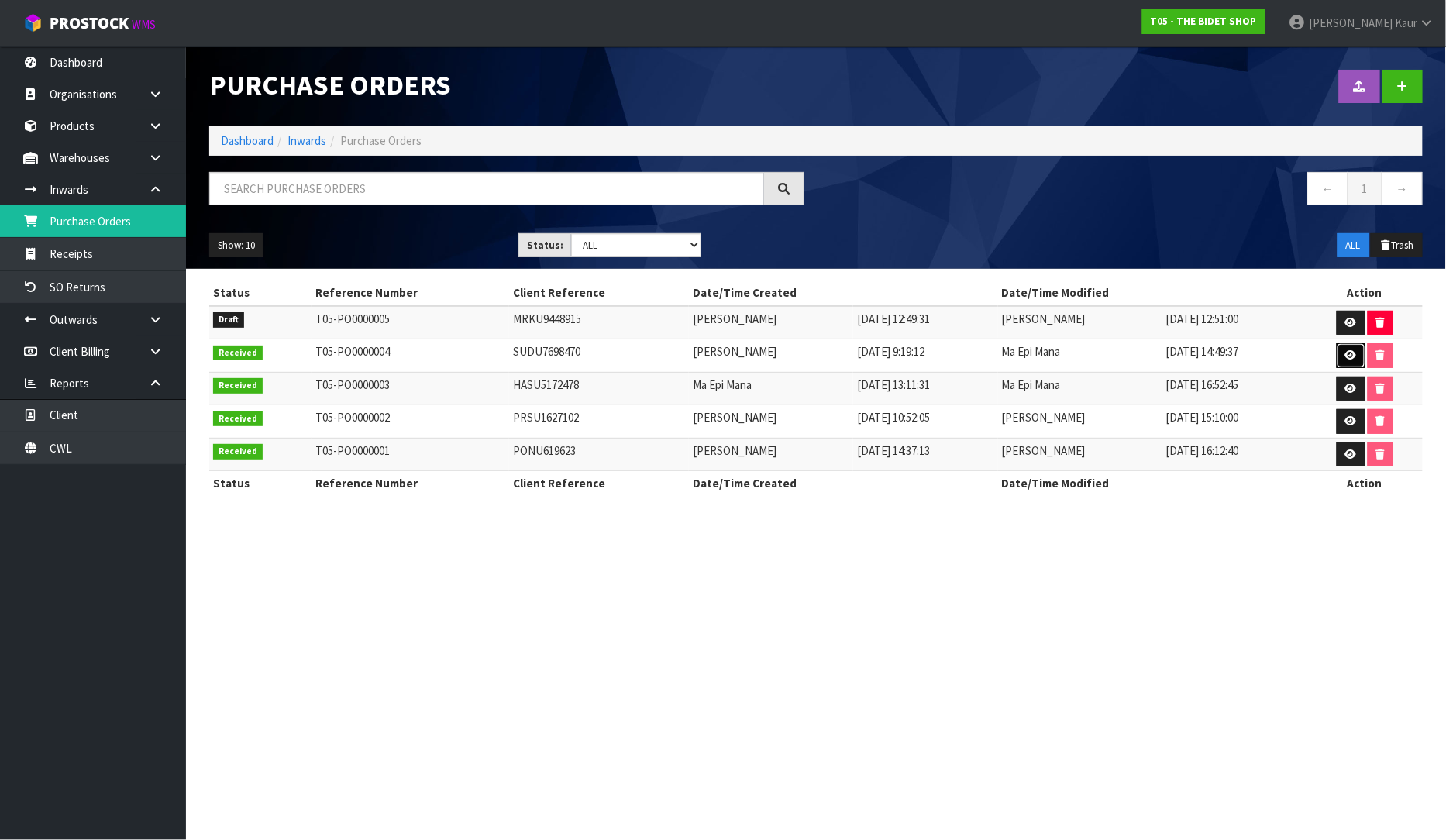
click at [1353, 357] on icon at bounding box center [1351, 355] width 12 height 10
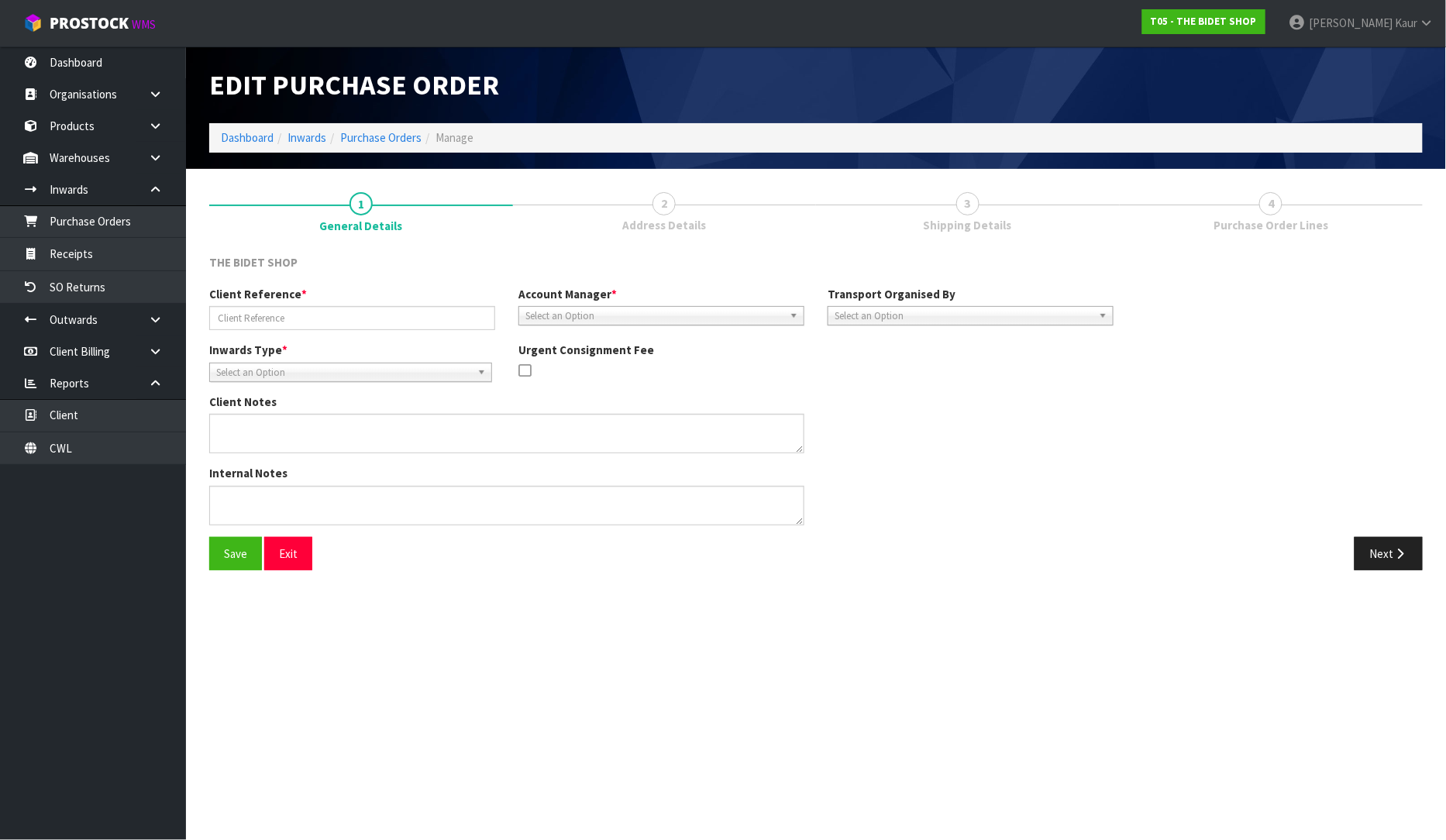
type input "SUDU7698470"
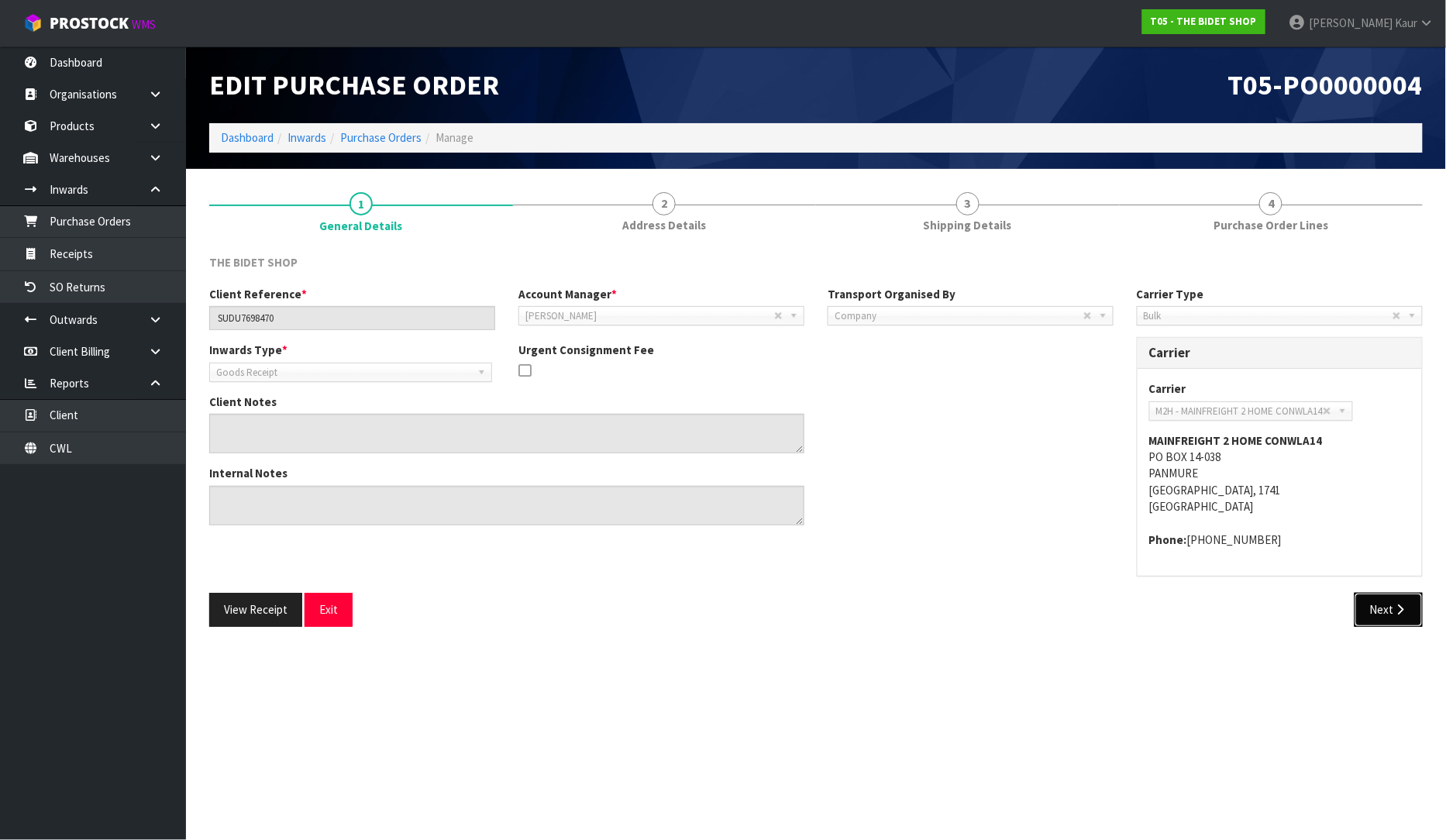
click at [1396, 612] on icon "button" at bounding box center [1401, 609] width 15 height 12
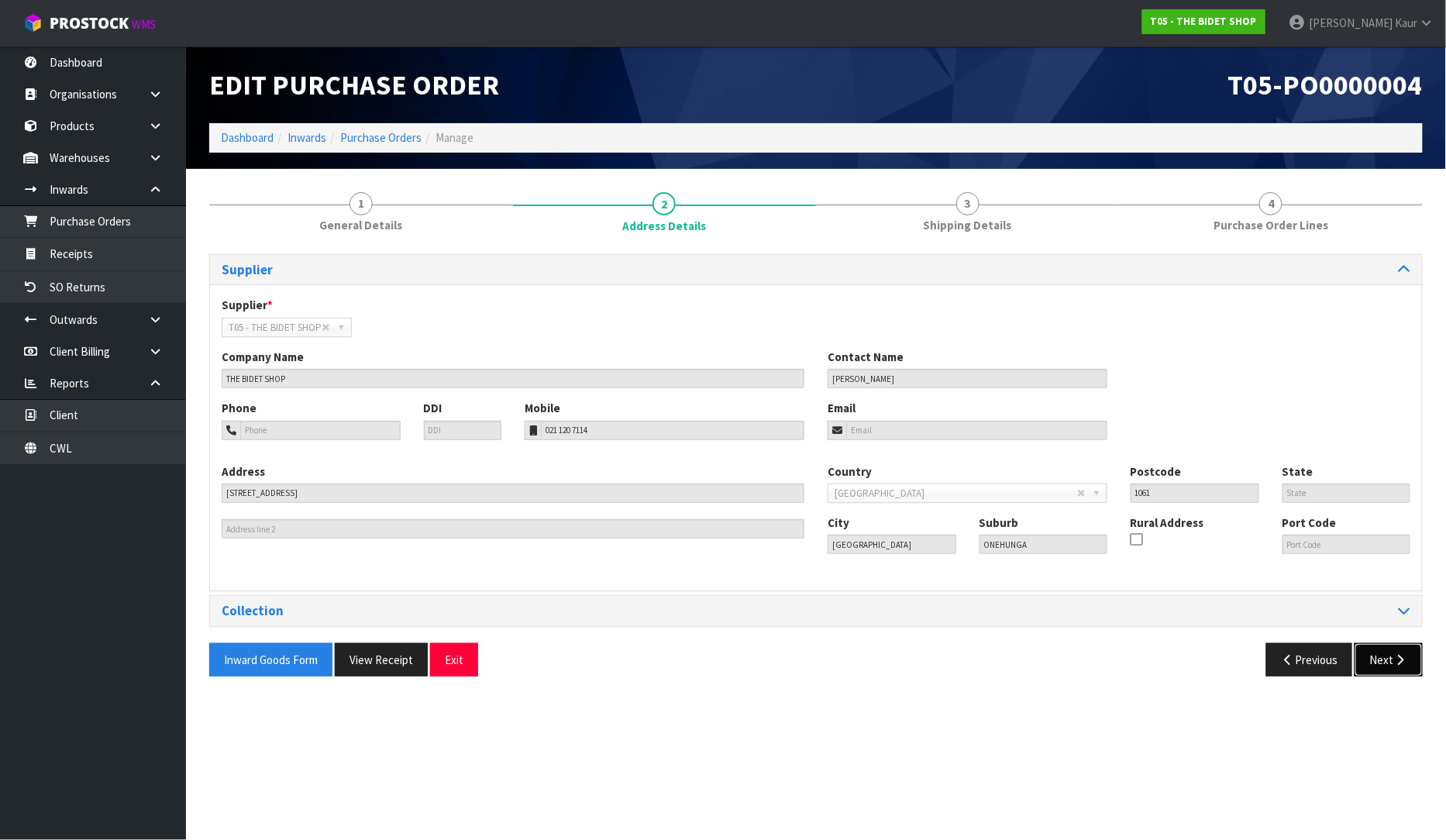
click at [1383, 662] on button "Next" at bounding box center [1388, 659] width 69 height 33
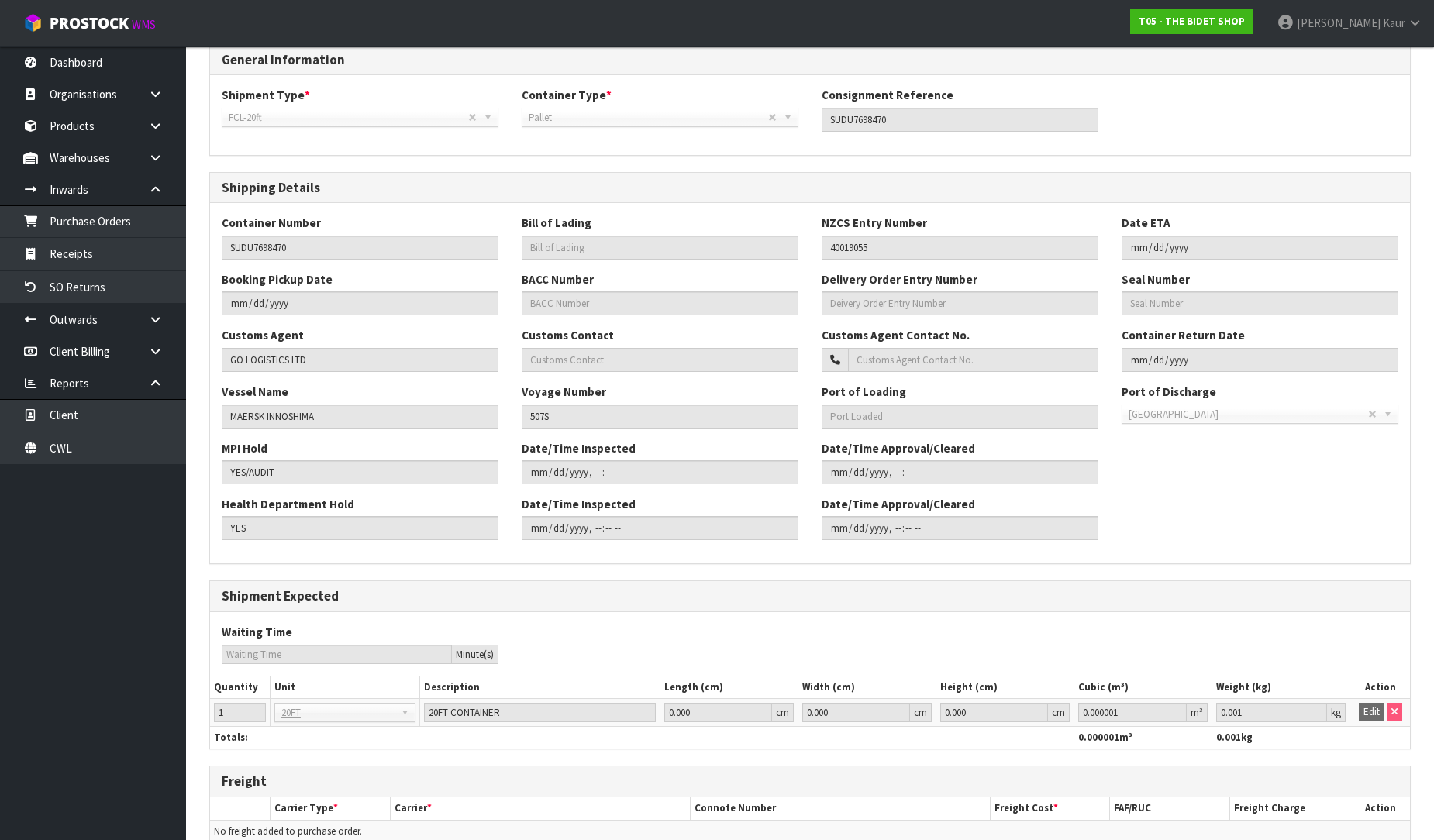
scroll to position [286, 0]
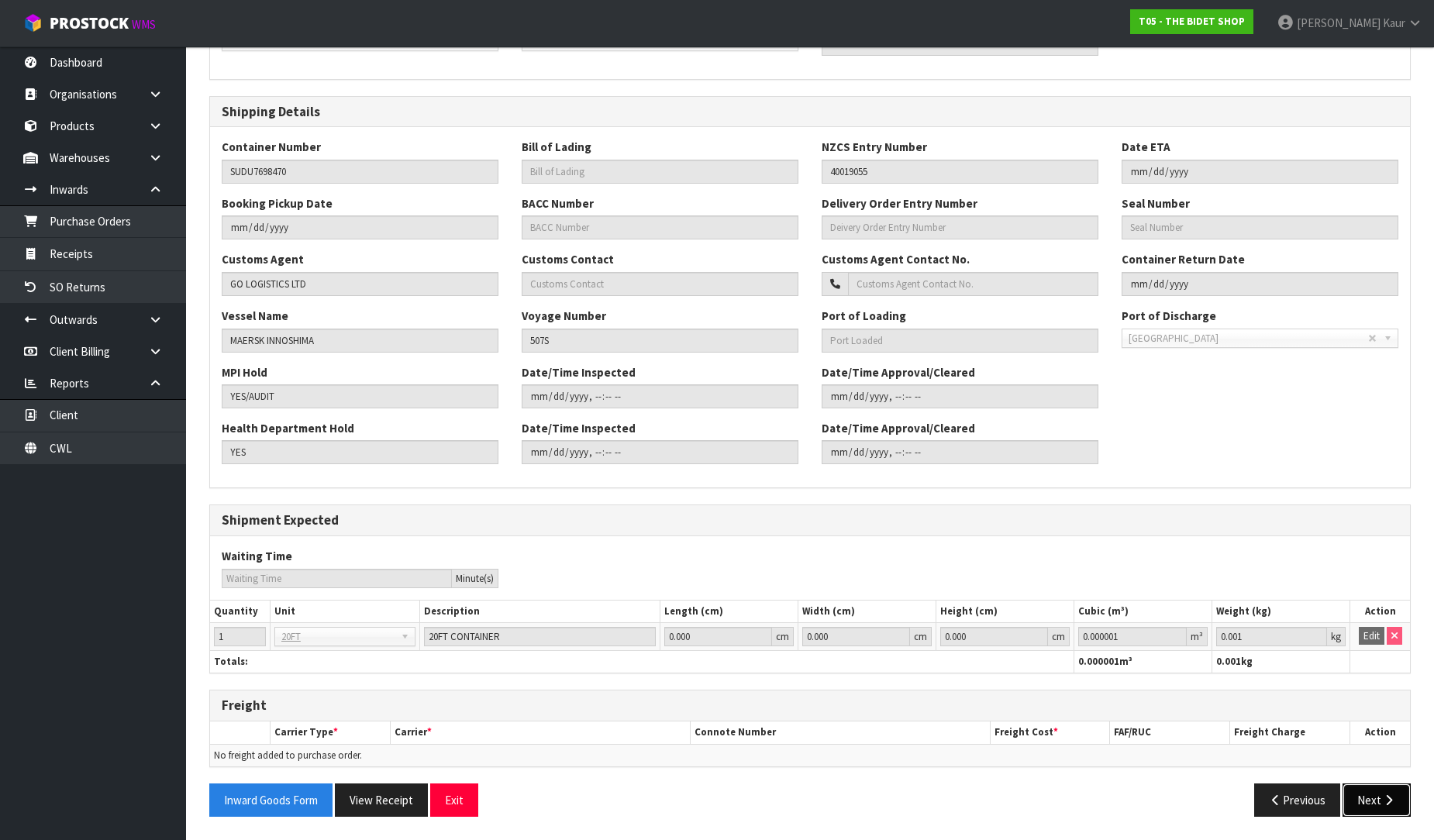
click at [1380, 799] on button "Next" at bounding box center [1376, 800] width 69 height 33
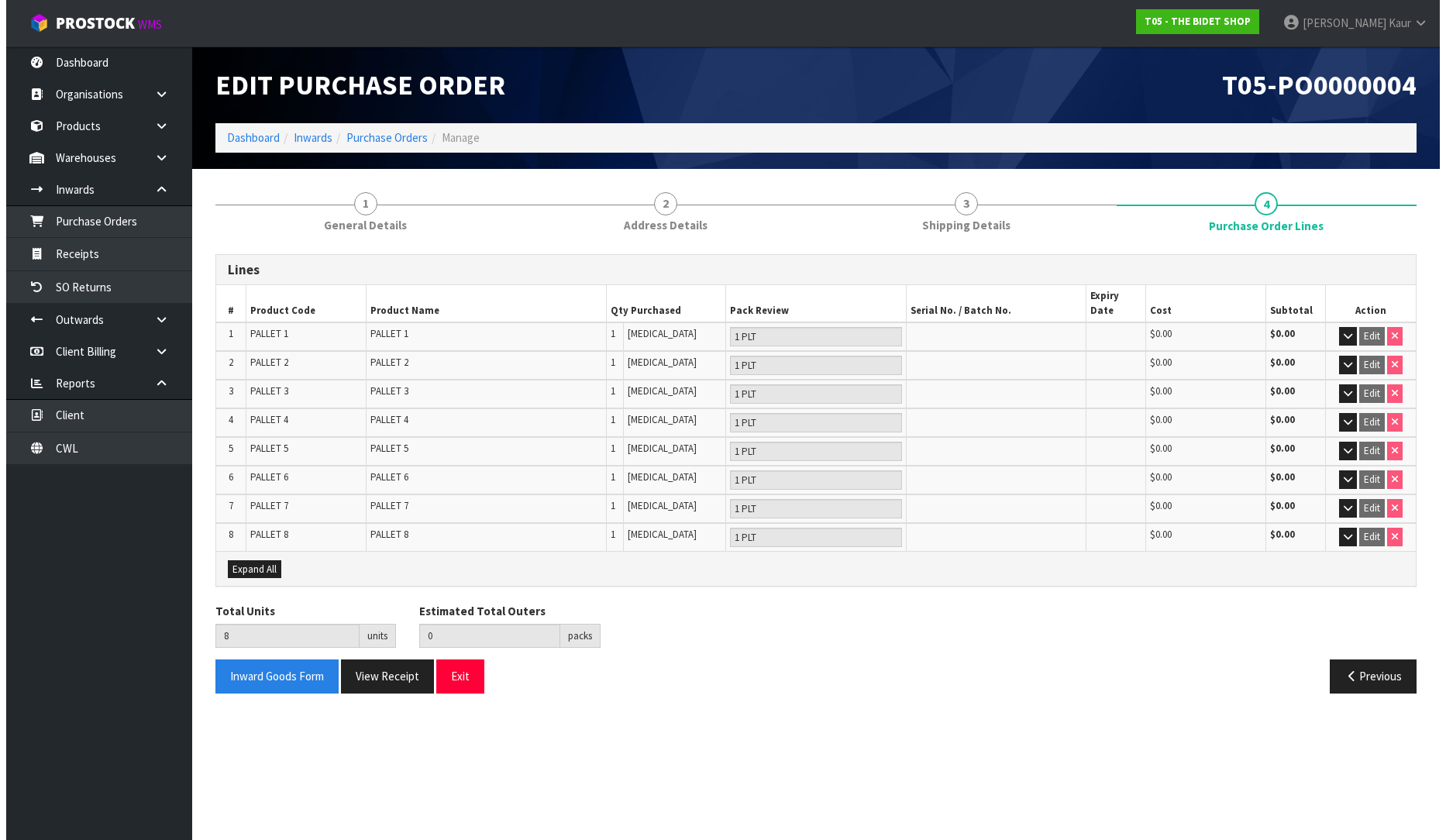
scroll to position [0, 0]
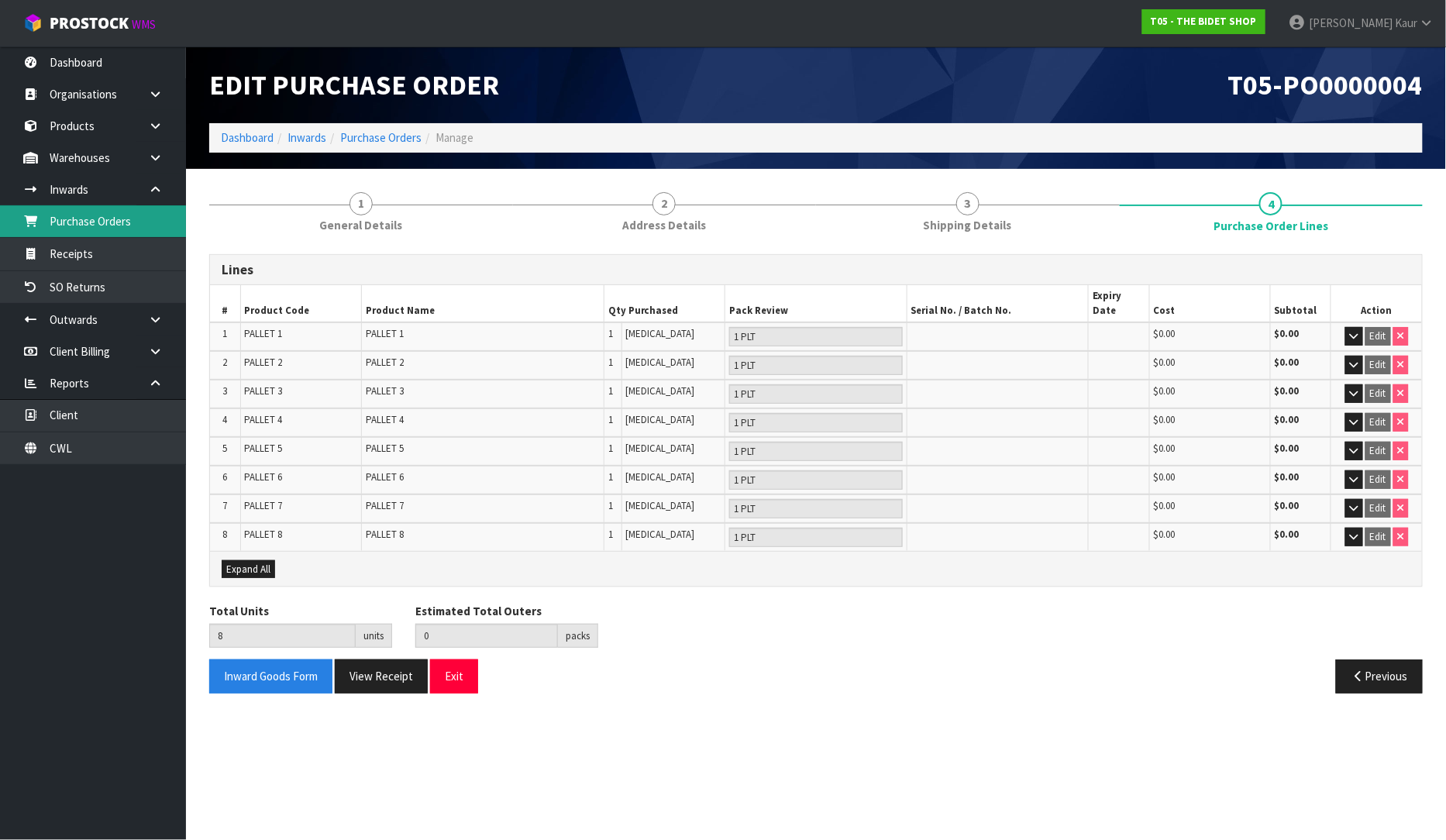
click at [120, 223] on link "Purchase Orders" at bounding box center [92, 221] width 186 height 31
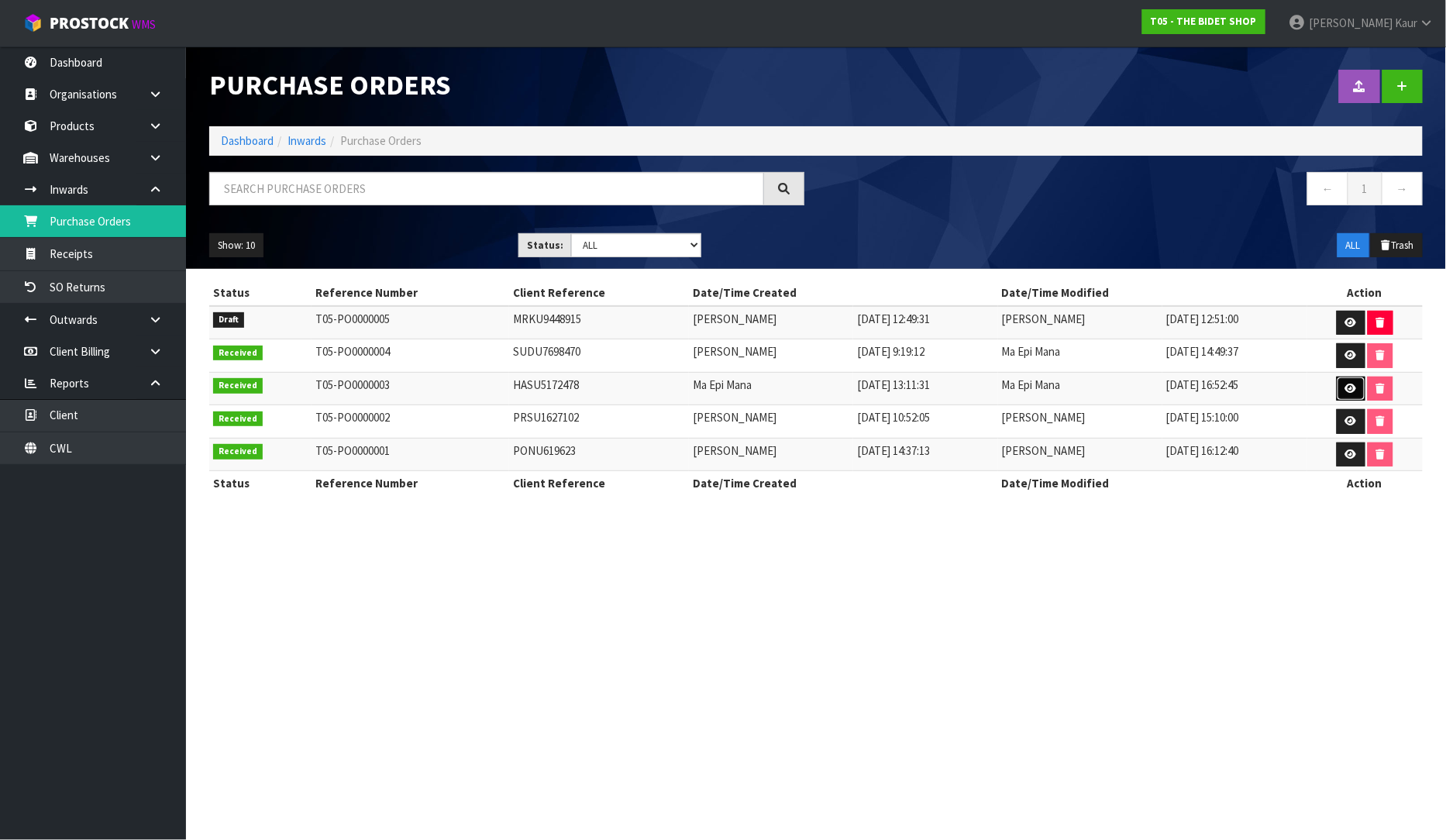
click at [1351, 391] on icon at bounding box center [1351, 389] width 12 height 10
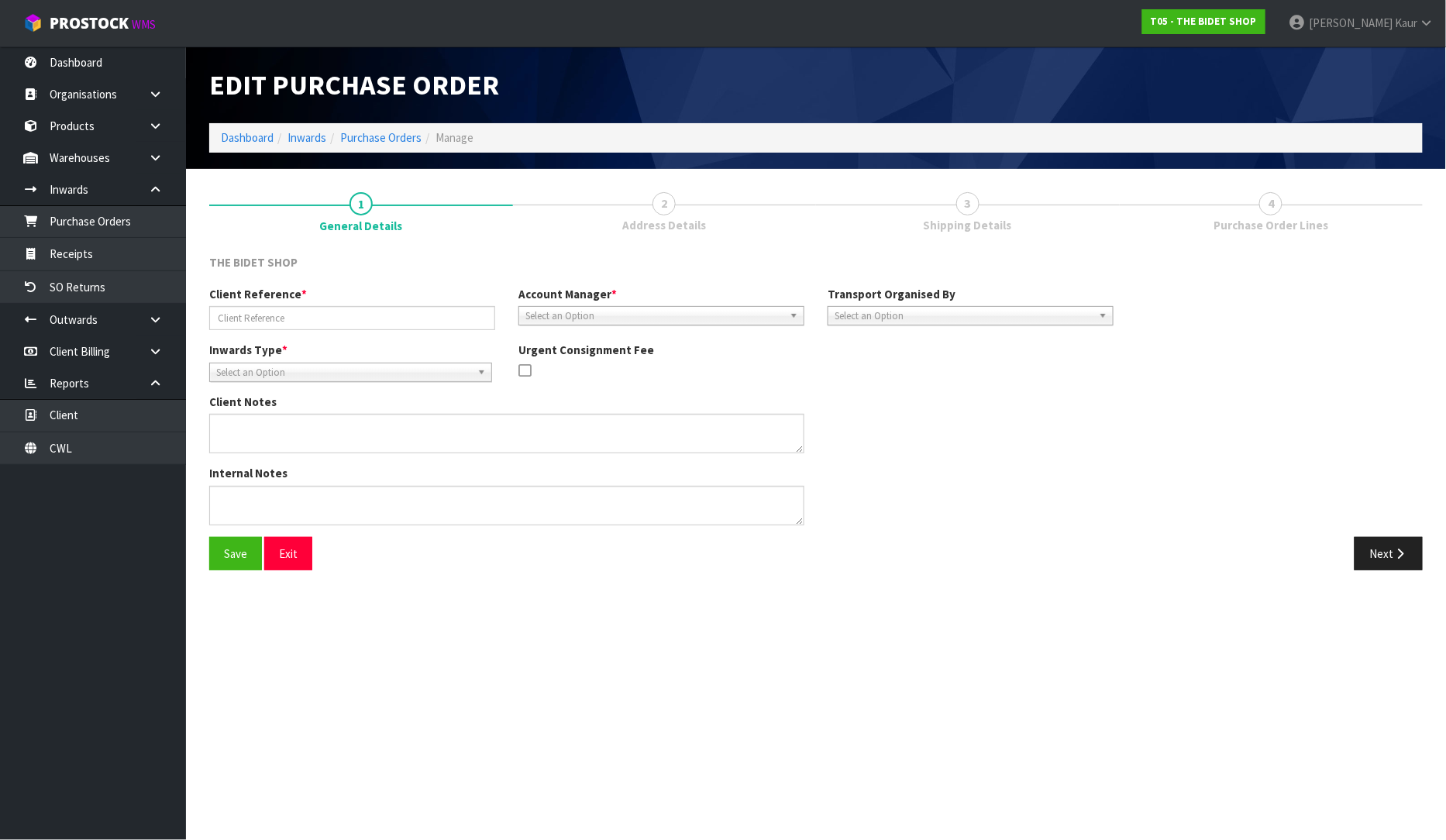
type input "HASU5172478"
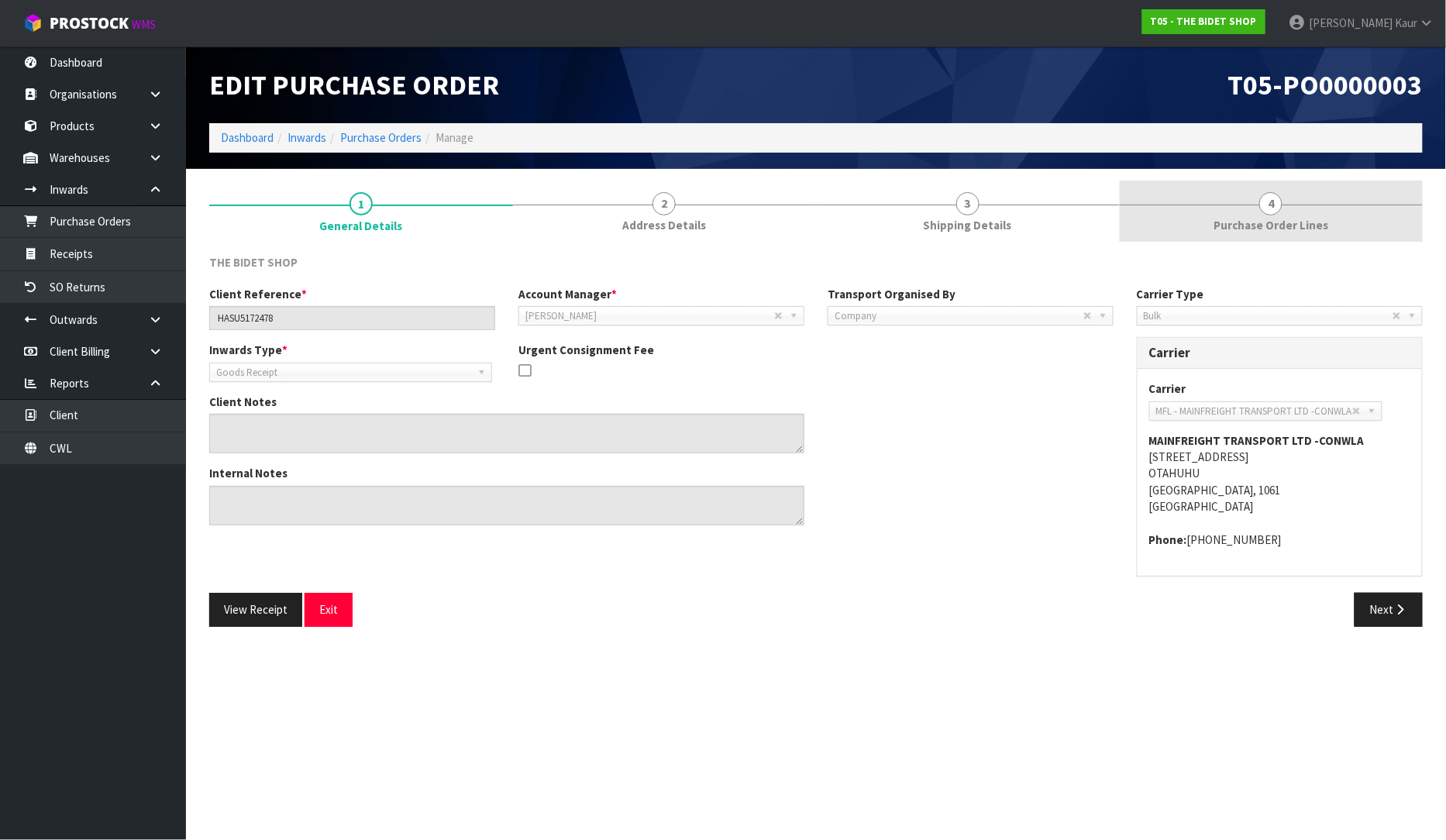
click at [1305, 220] on span "Purchase Order Lines" at bounding box center [1270, 225] width 115 height 17
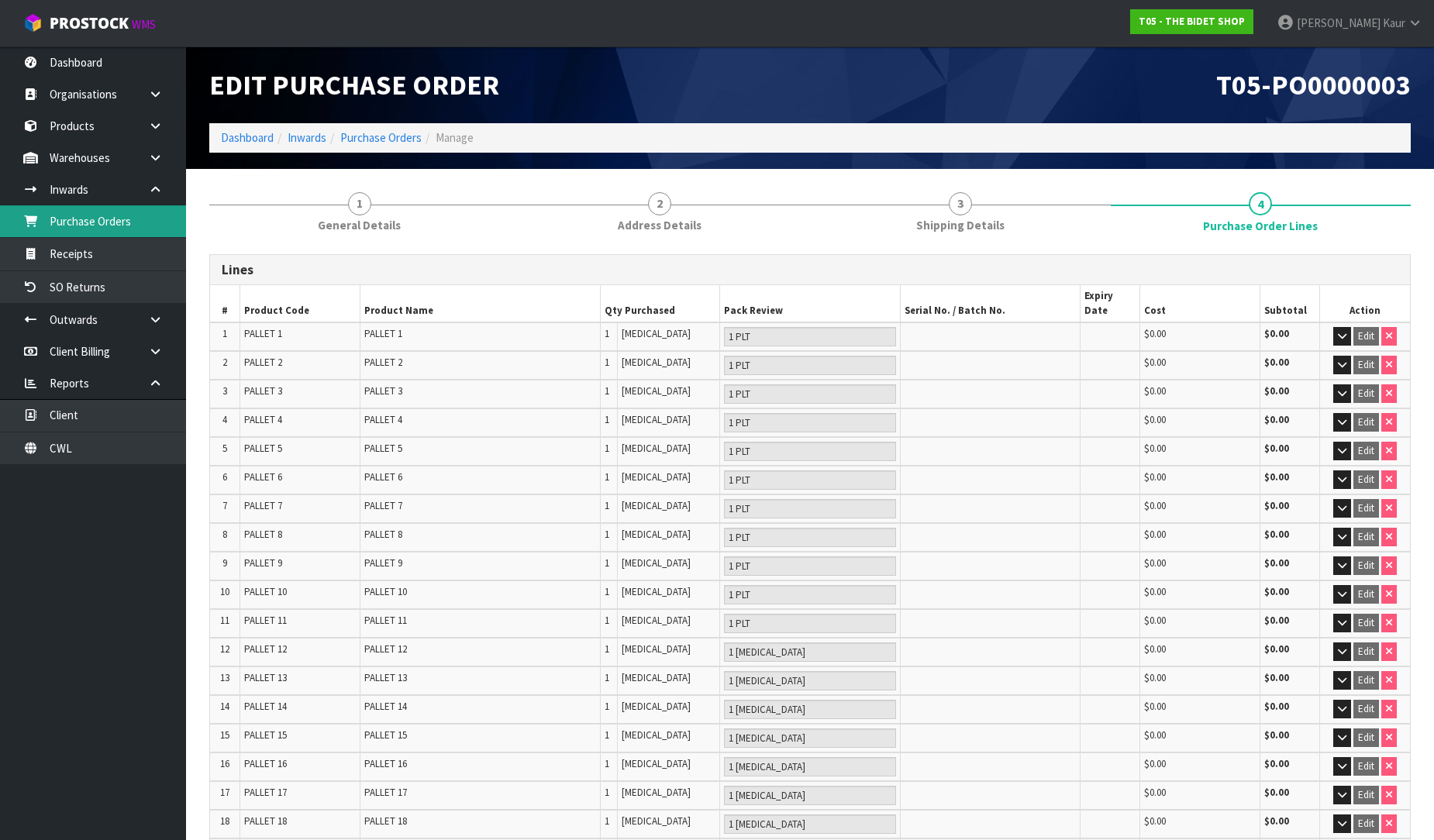
click at [96, 215] on link "Purchase Orders" at bounding box center [92, 221] width 186 height 31
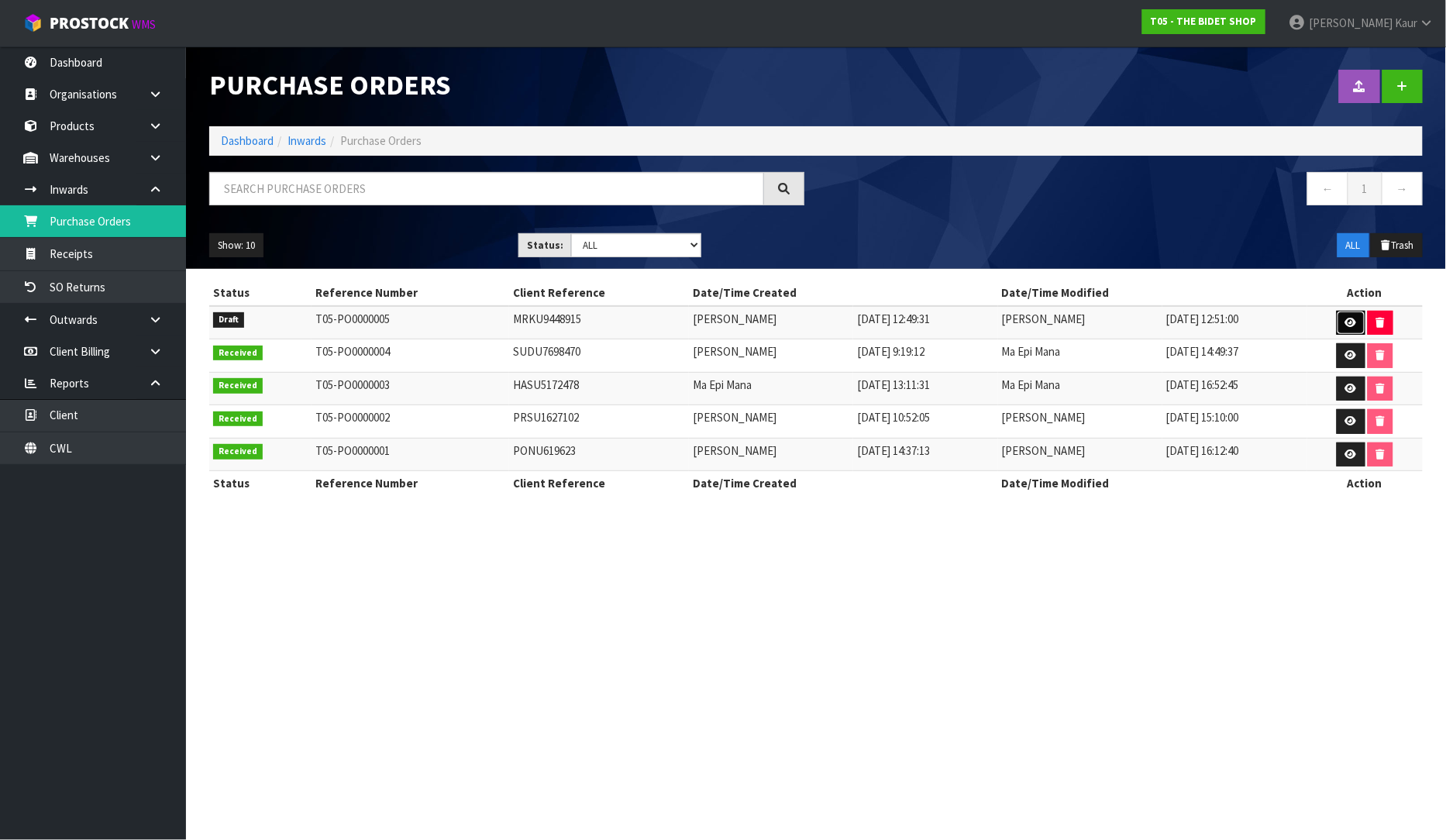
click at [1349, 323] on icon at bounding box center [1351, 323] width 12 height 10
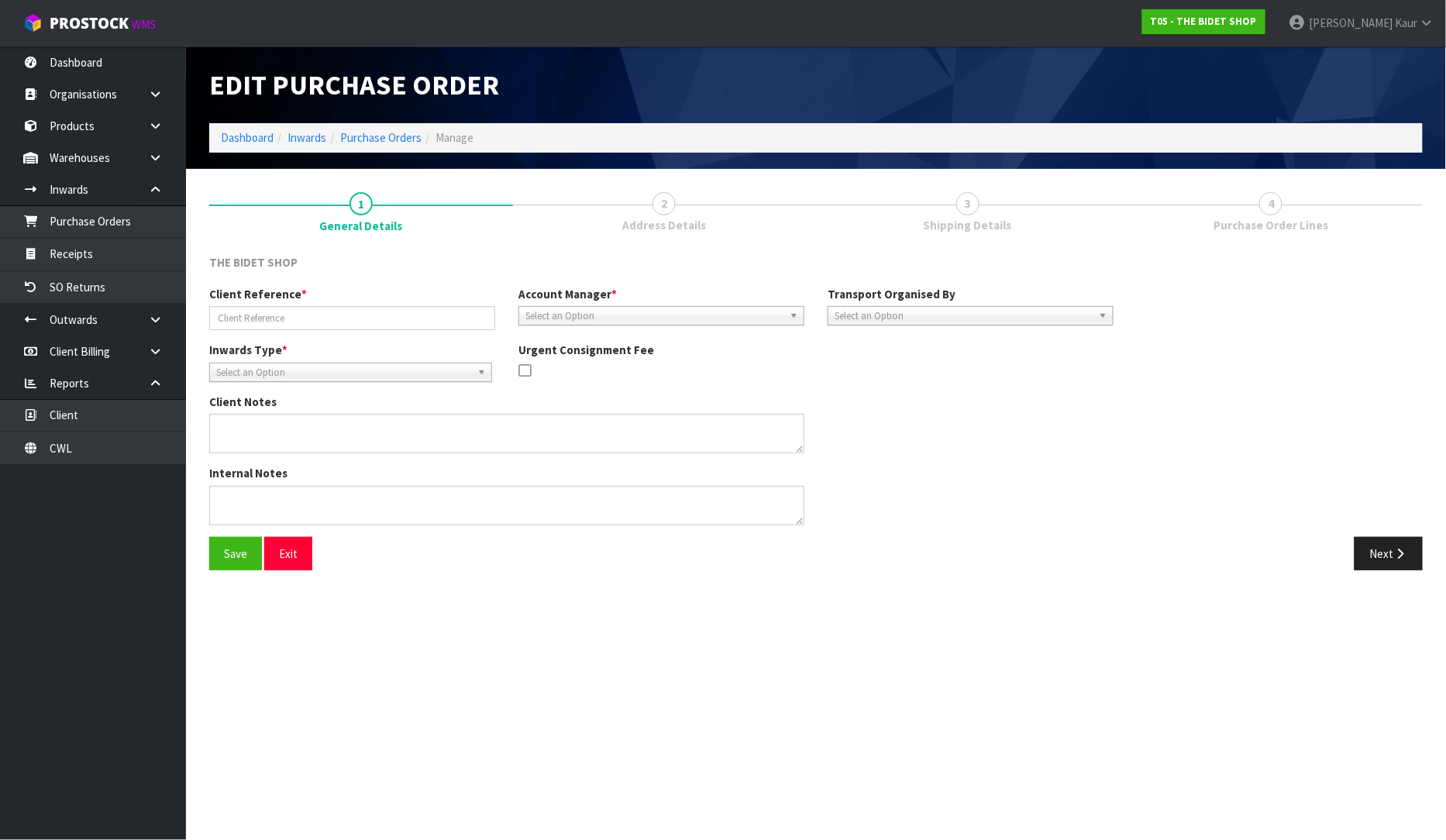
type input "MRKU9448915"
click at [896, 314] on span "Select an Option" at bounding box center [963, 316] width 258 height 19
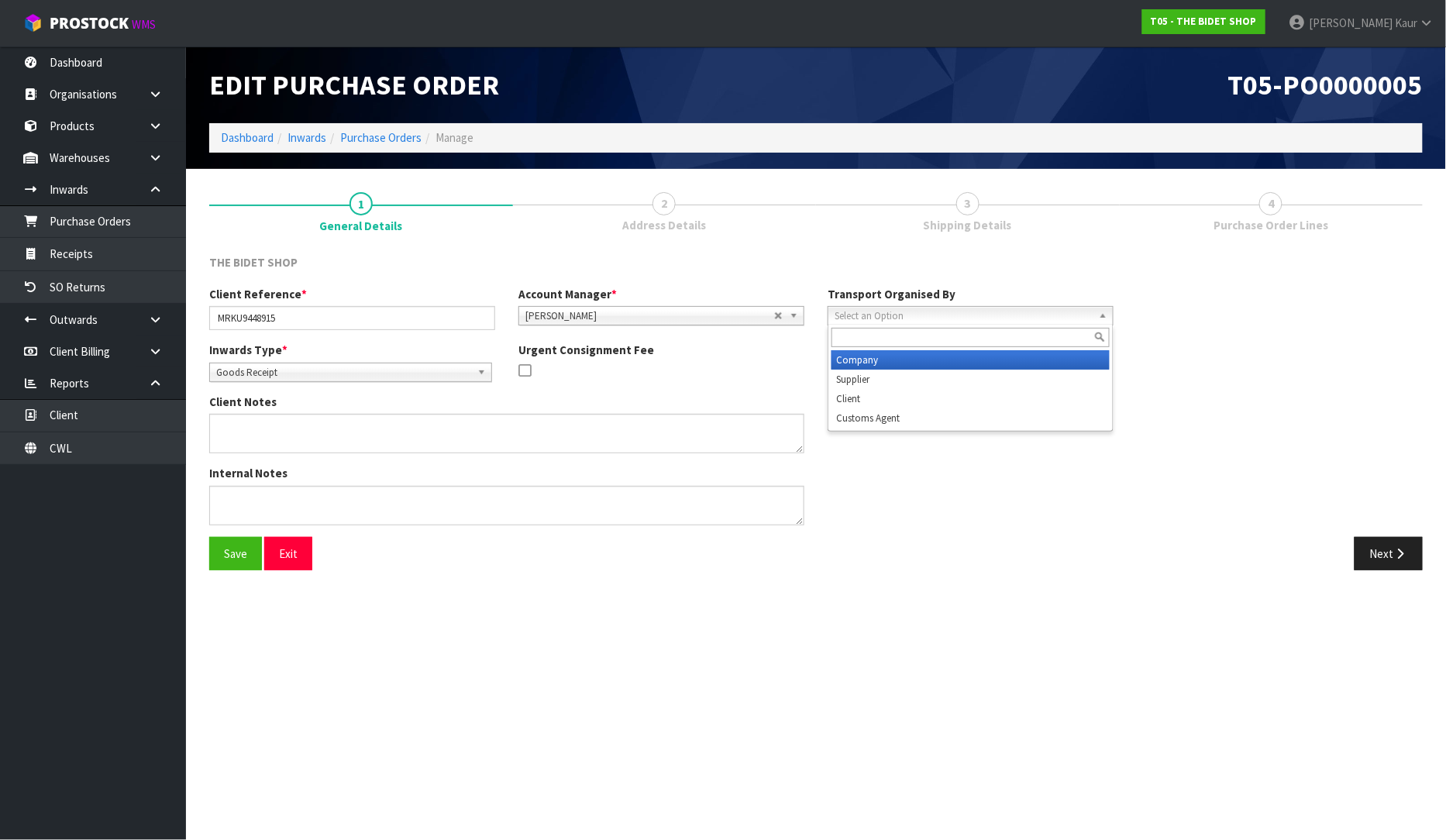
click at [895, 356] on li "Company" at bounding box center [971, 359] width 278 height 19
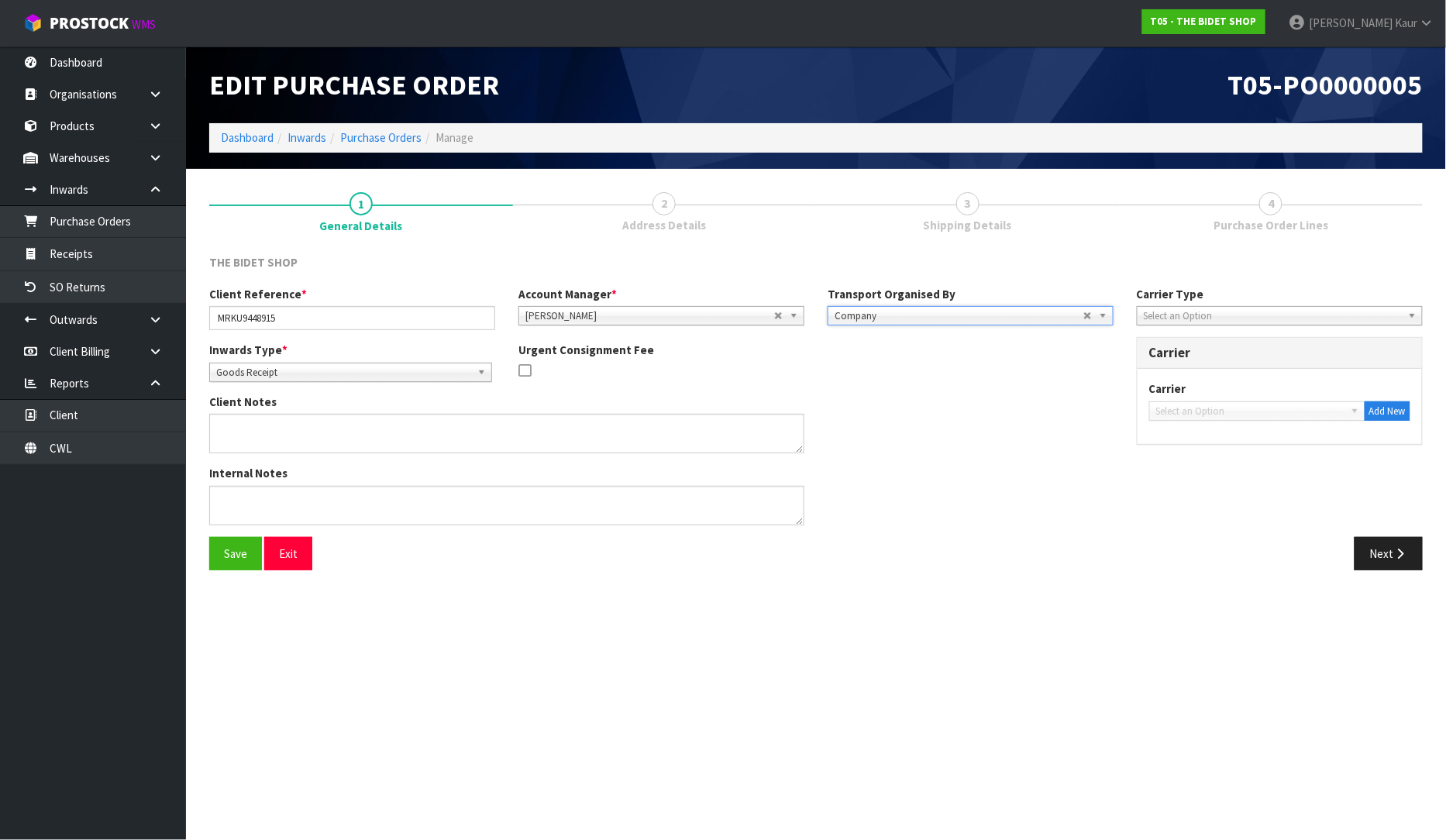
click at [1222, 307] on span "Select an Option" at bounding box center [1273, 316] width 258 height 19
click at [1194, 358] on li "Company" at bounding box center [1279, 359] width 278 height 19
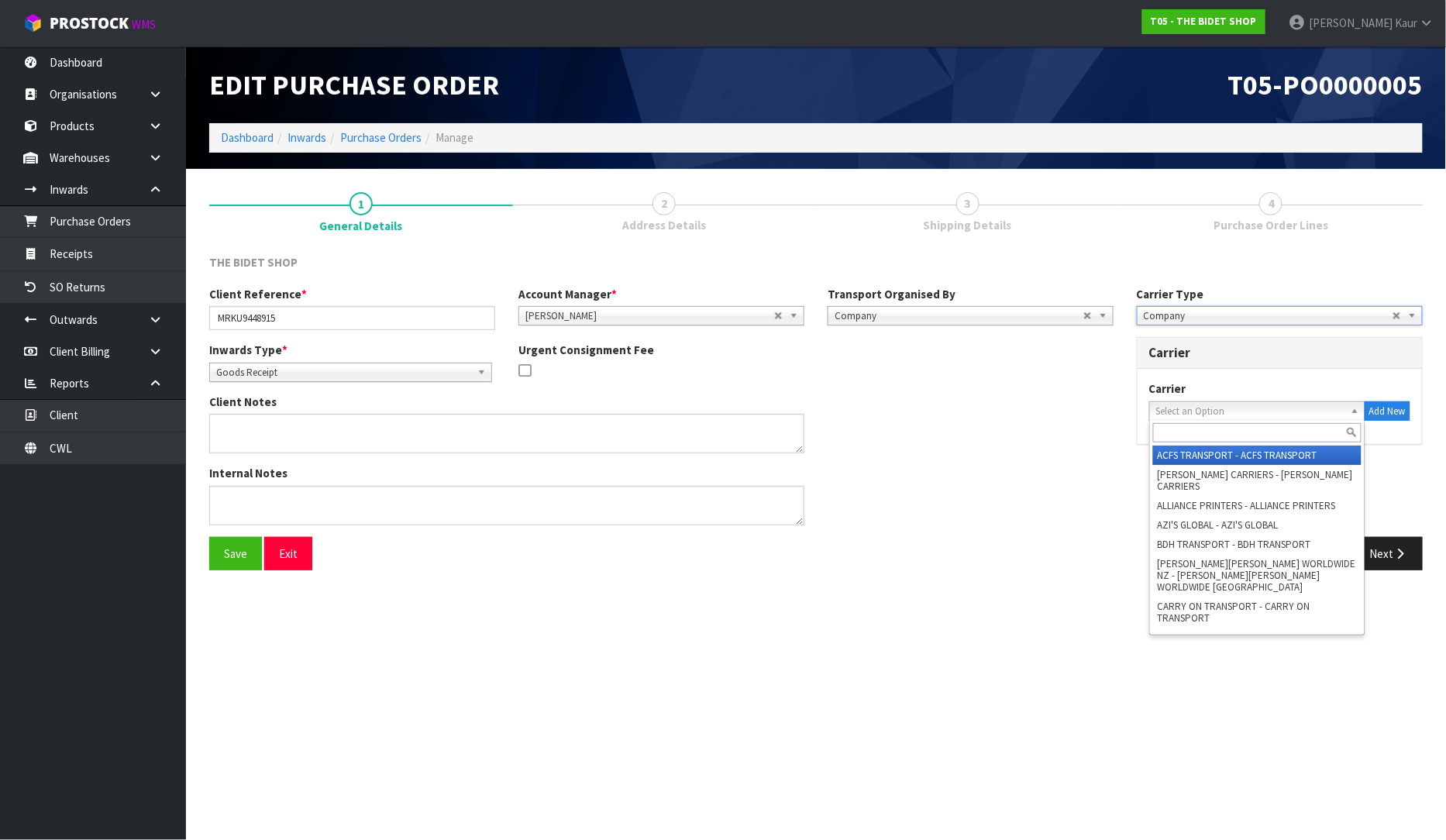
click at [1197, 417] on span "Select an Option" at bounding box center [1250, 411] width 188 height 19
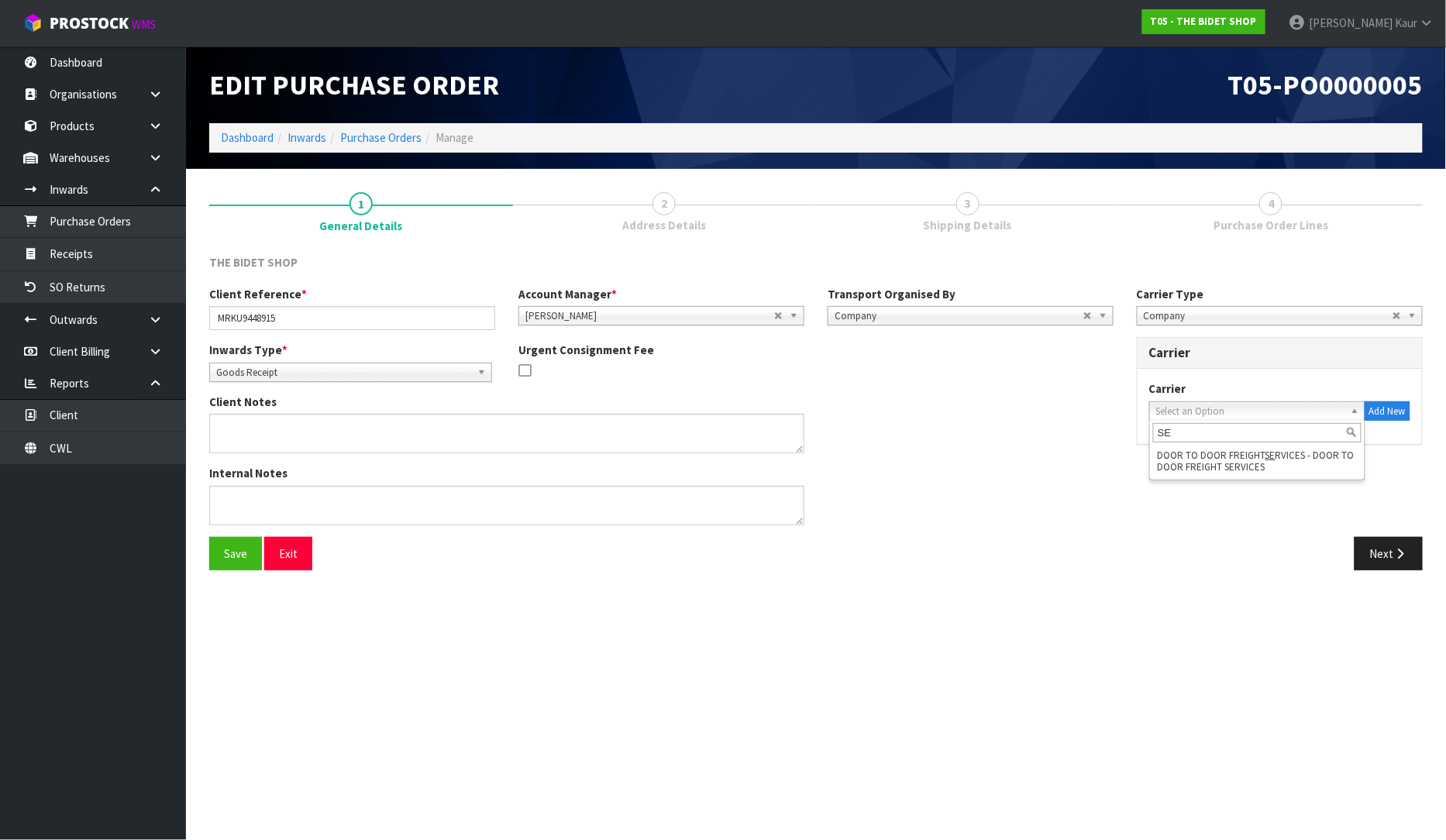
type input "SE"
click at [1203, 556] on div "Next" at bounding box center [1125, 554] width 595 height 33
click at [1387, 413] on button "Add New" at bounding box center [1387, 411] width 45 height 20
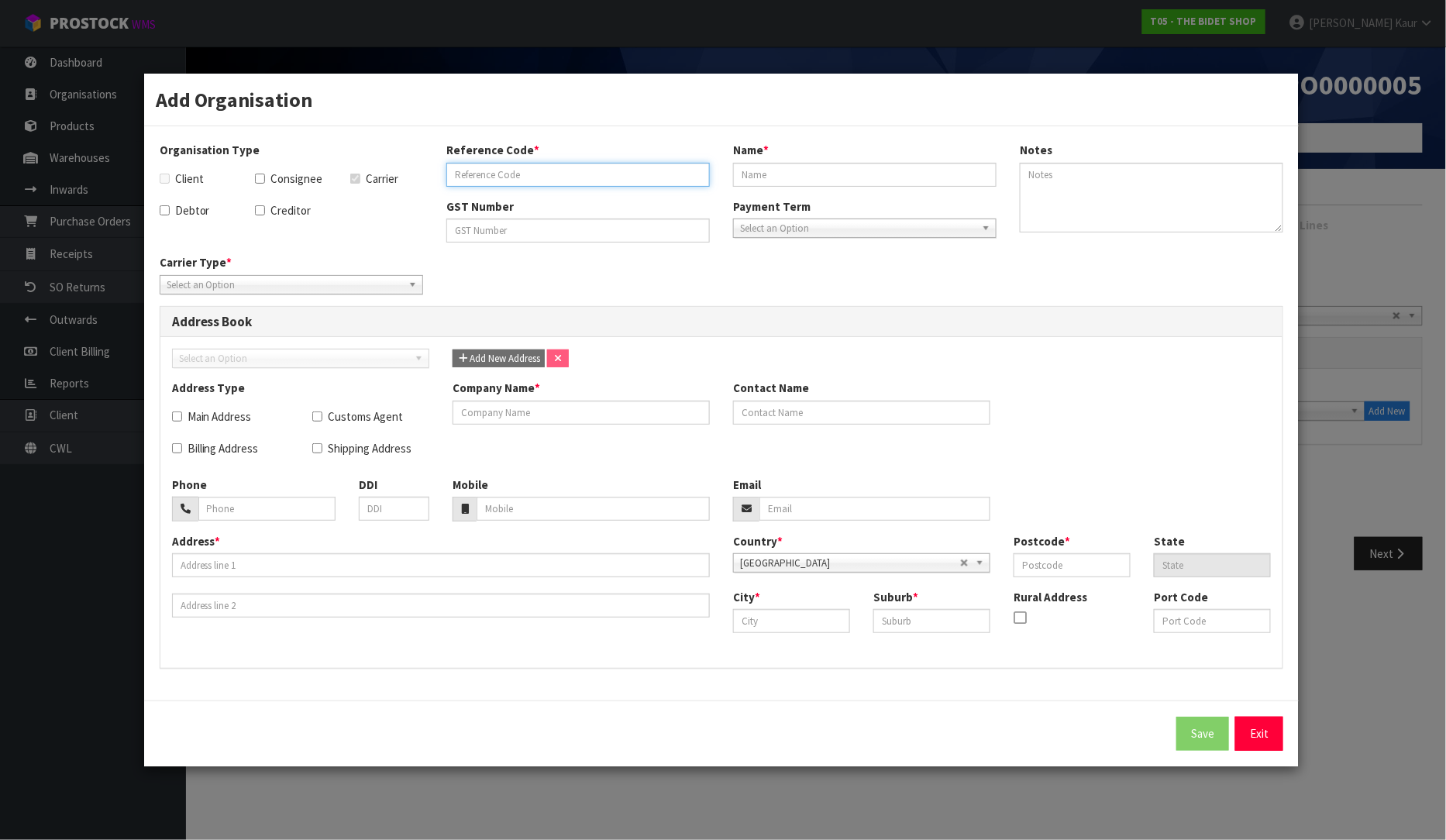
click at [564, 181] on input "text" at bounding box center [578, 174] width 263 height 24
click at [484, 172] on input "text" at bounding box center [578, 174] width 263 height 24
type input "SEABOX TRANSPORT"
click at [761, 167] on input "text" at bounding box center [864, 174] width 263 height 24
type input "SEABOX TRANSPORT"
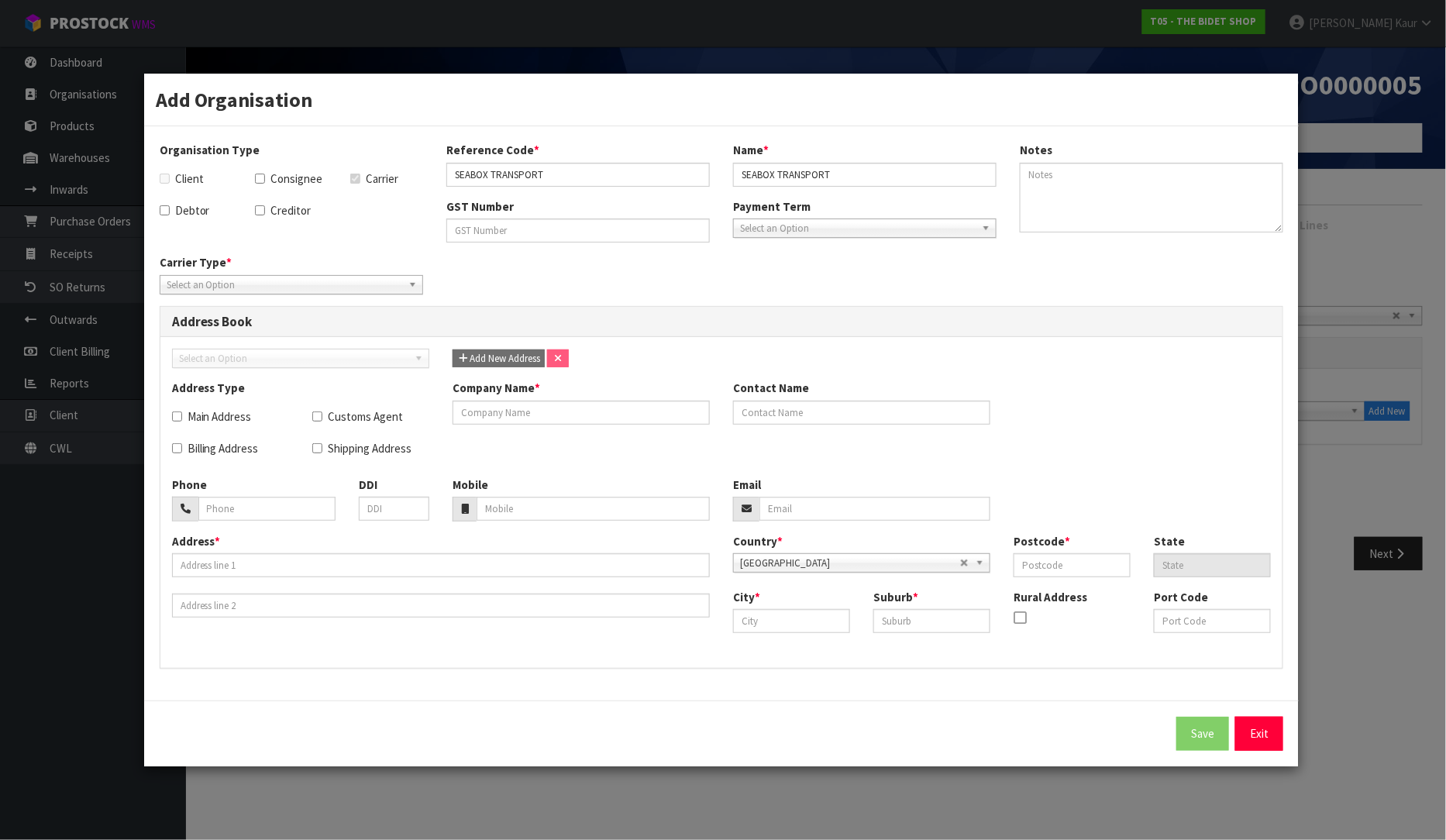
click at [283, 280] on span "Select an Option" at bounding box center [284, 285] width 235 height 19
click at [245, 330] on li "Company" at bounding box center [291, 328] width 256 height 19
drag, startPoint x: 551, startPoint y: 172, endPoint x: 435, endPoint y: 161, distance: 116.5
click at [435, 161] on div "Reference Code * SEABOX TRANSPORT" at bounding box center [578, 164] width 286 height 45
click at [515, 424] on input "text" at bounding box center [581, 412] width 258 height 24
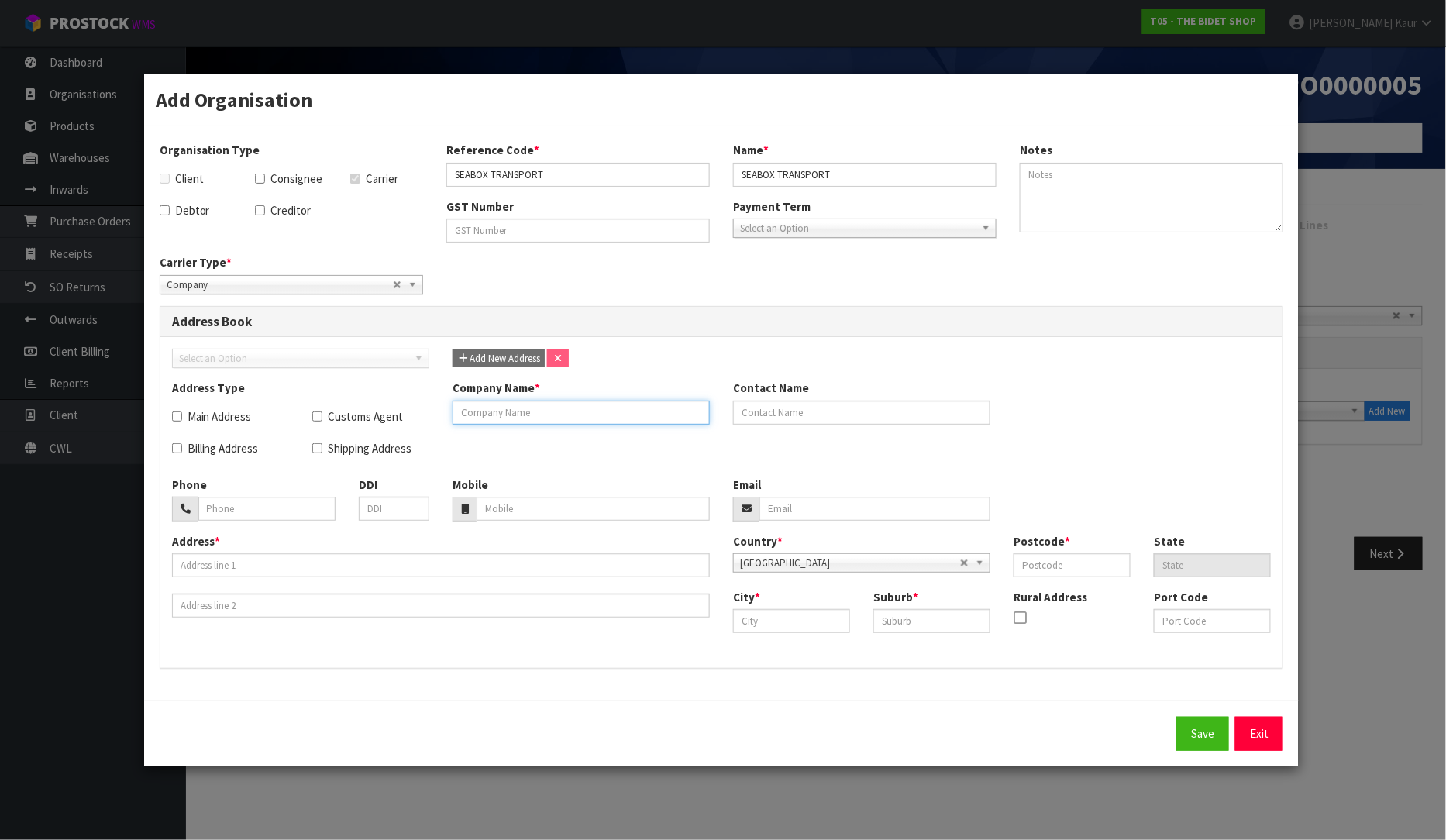
paste input "SEABOX TRANSPORT"
type input "SEABOX TRANSPORT"
click at [769, 611] on input "text" at bounding box center [792, 621] width 117 height 24
type input "[GEOGRAPHIC_DATA]"
click at [931, 616] on input "text" at bounding box center [932, 621] width 117 height 24
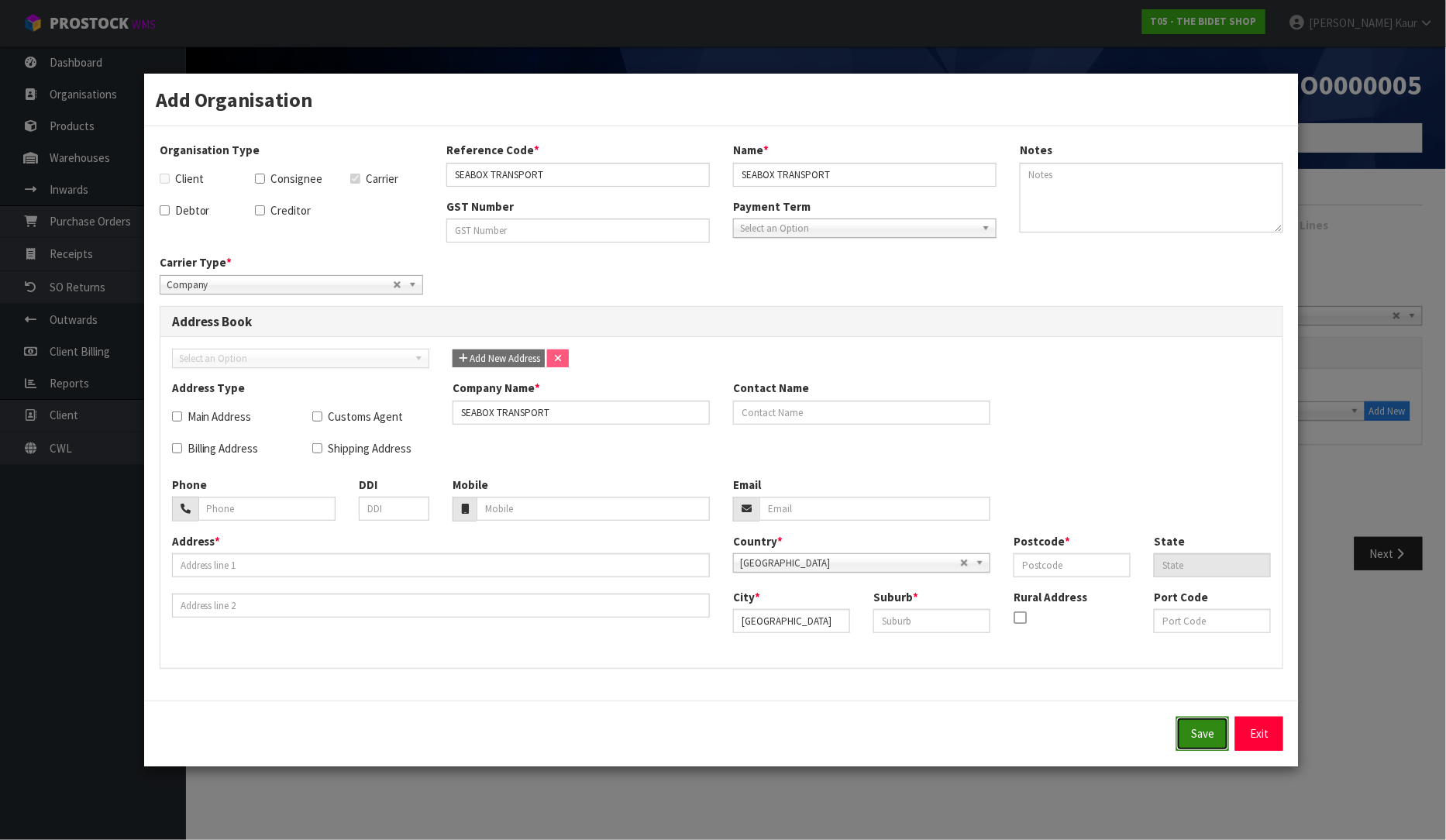
click at [1196, 748] on button "Save" at bounding box center [1203, 734] width 53 height 33
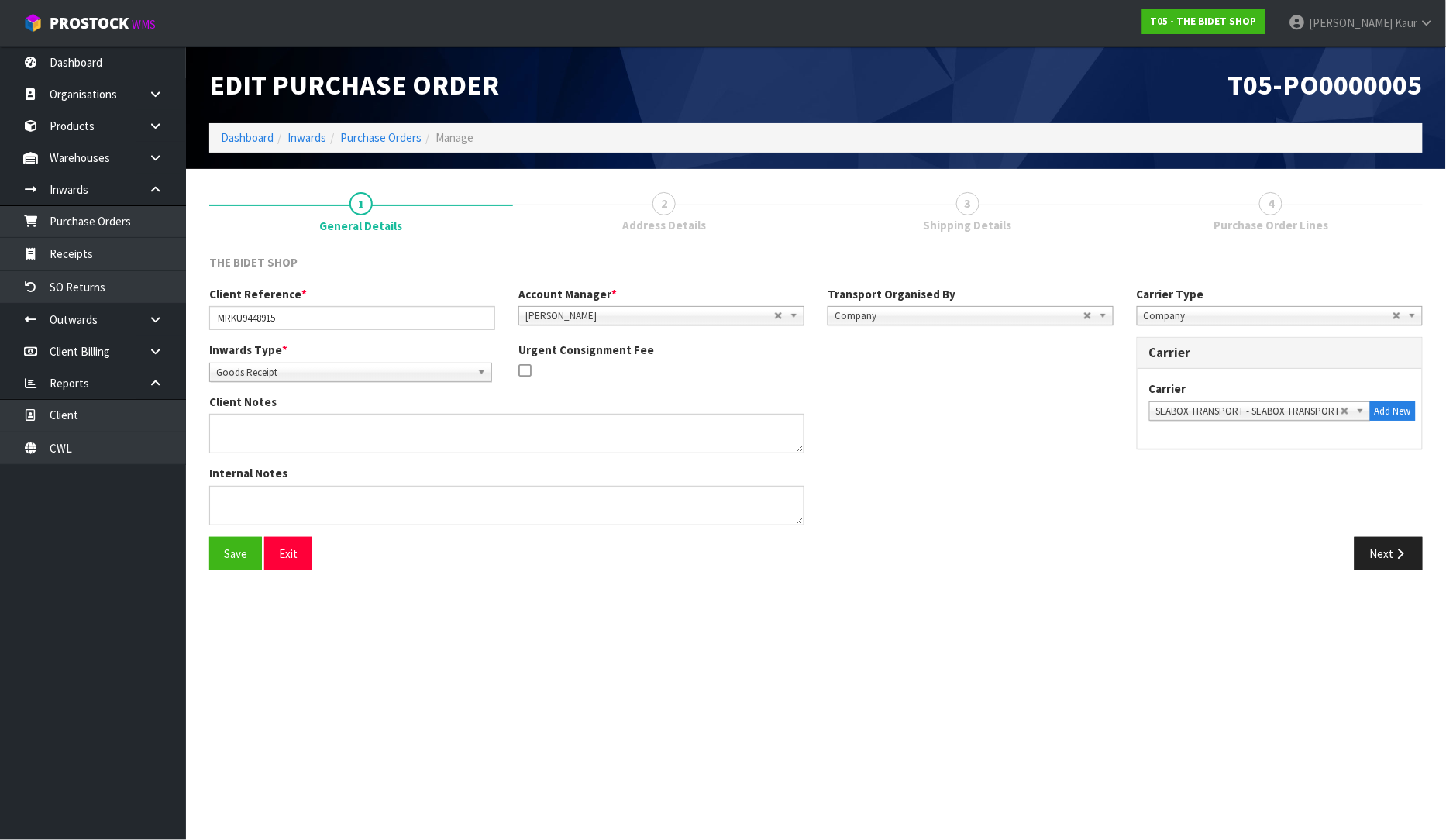
click at [1213, 314] on span "Company" at bounding box center [1268, 316] width 248 height 19
click at [1160, 375] on li "Bulk" at bounding box center [1279, 379] width 278 height 19
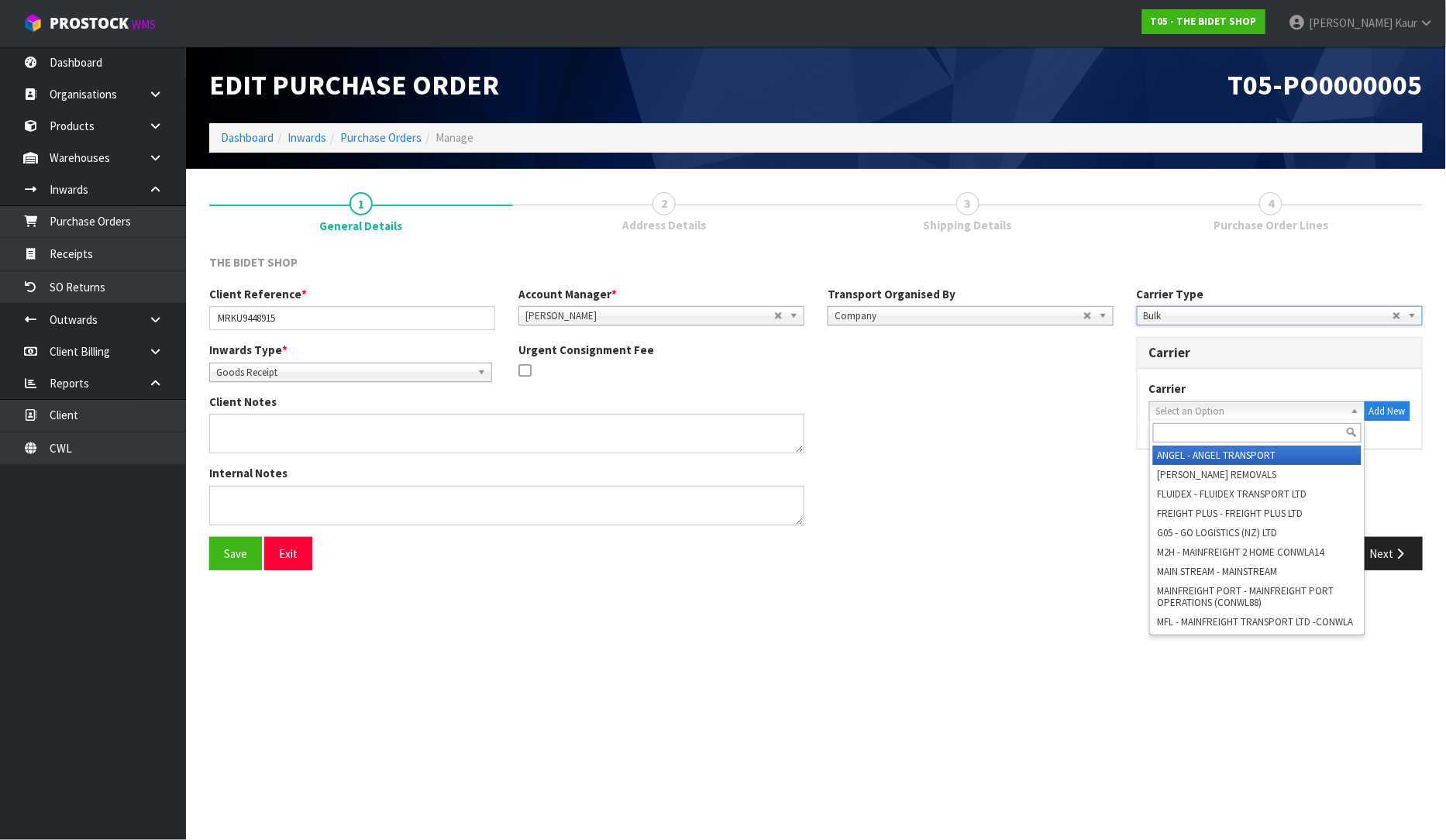
click at [1203, 408] on span "Select an Option" at bounding box center [1245, 411] width 179 height 19
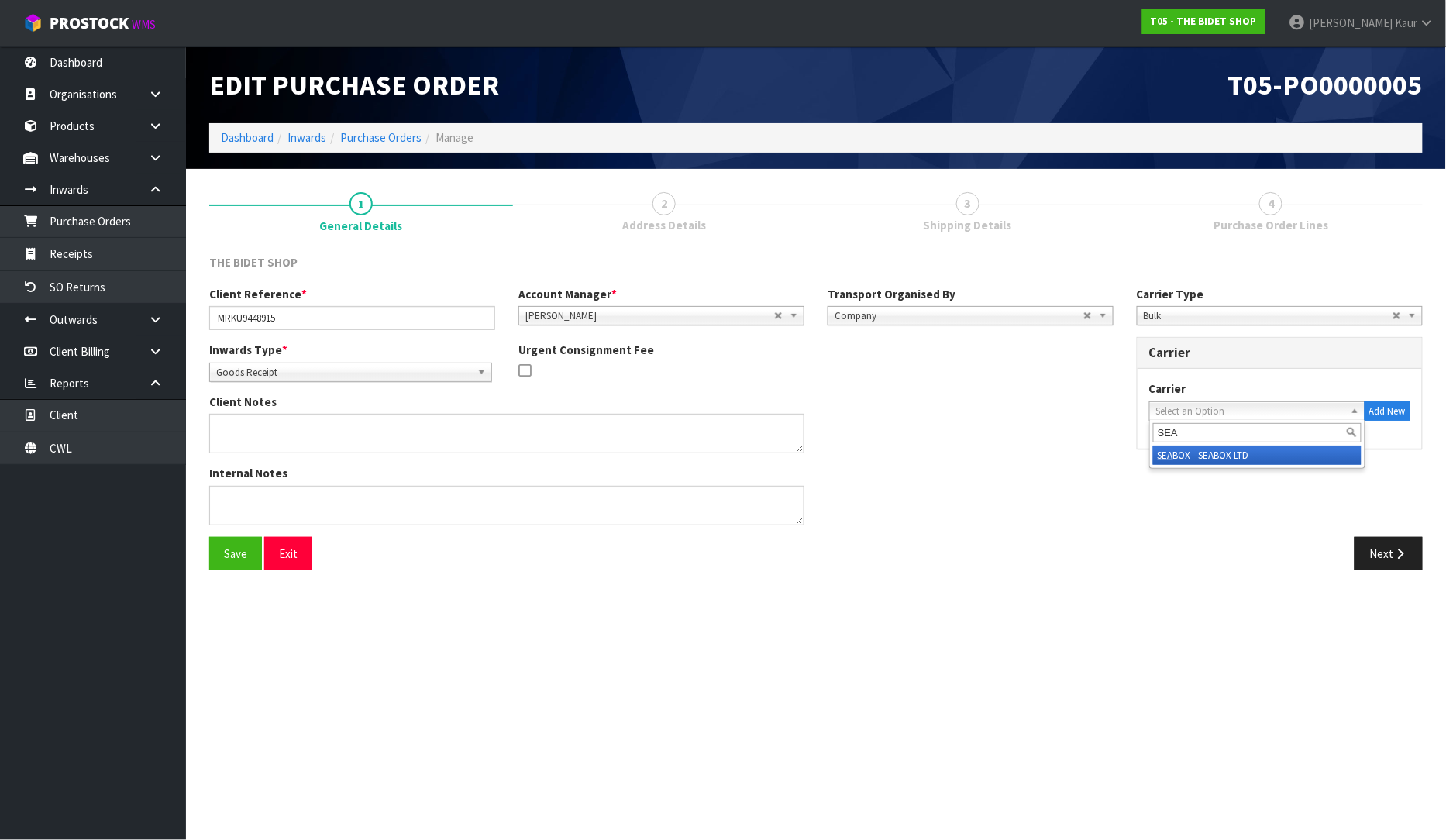
type input "SEA"
click at [1189, 450] on li "SEA BOX - SEABOX LTD" at bounding box center [1257, 455] width 209 height 19
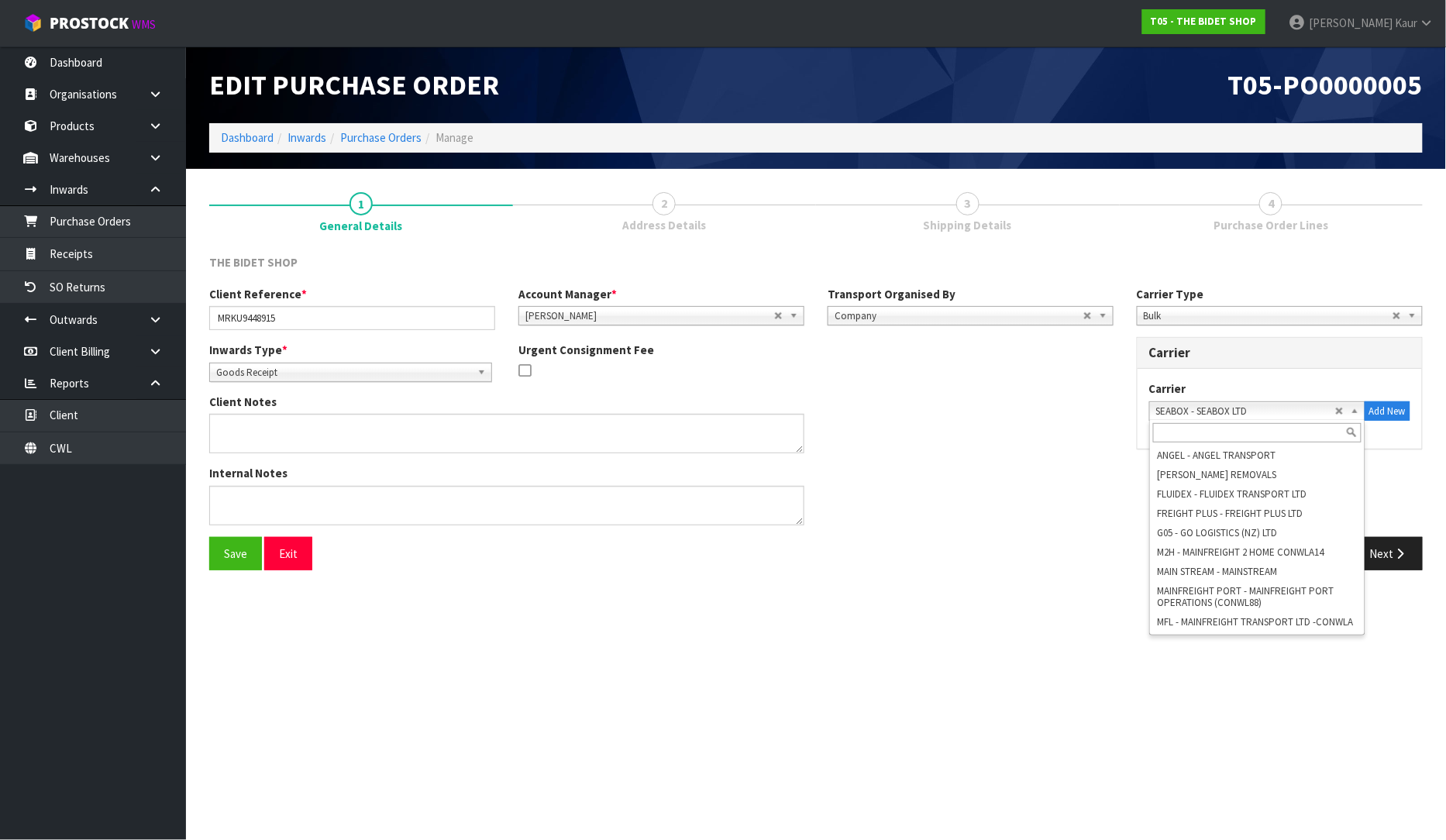
scroll to position [151, 0]
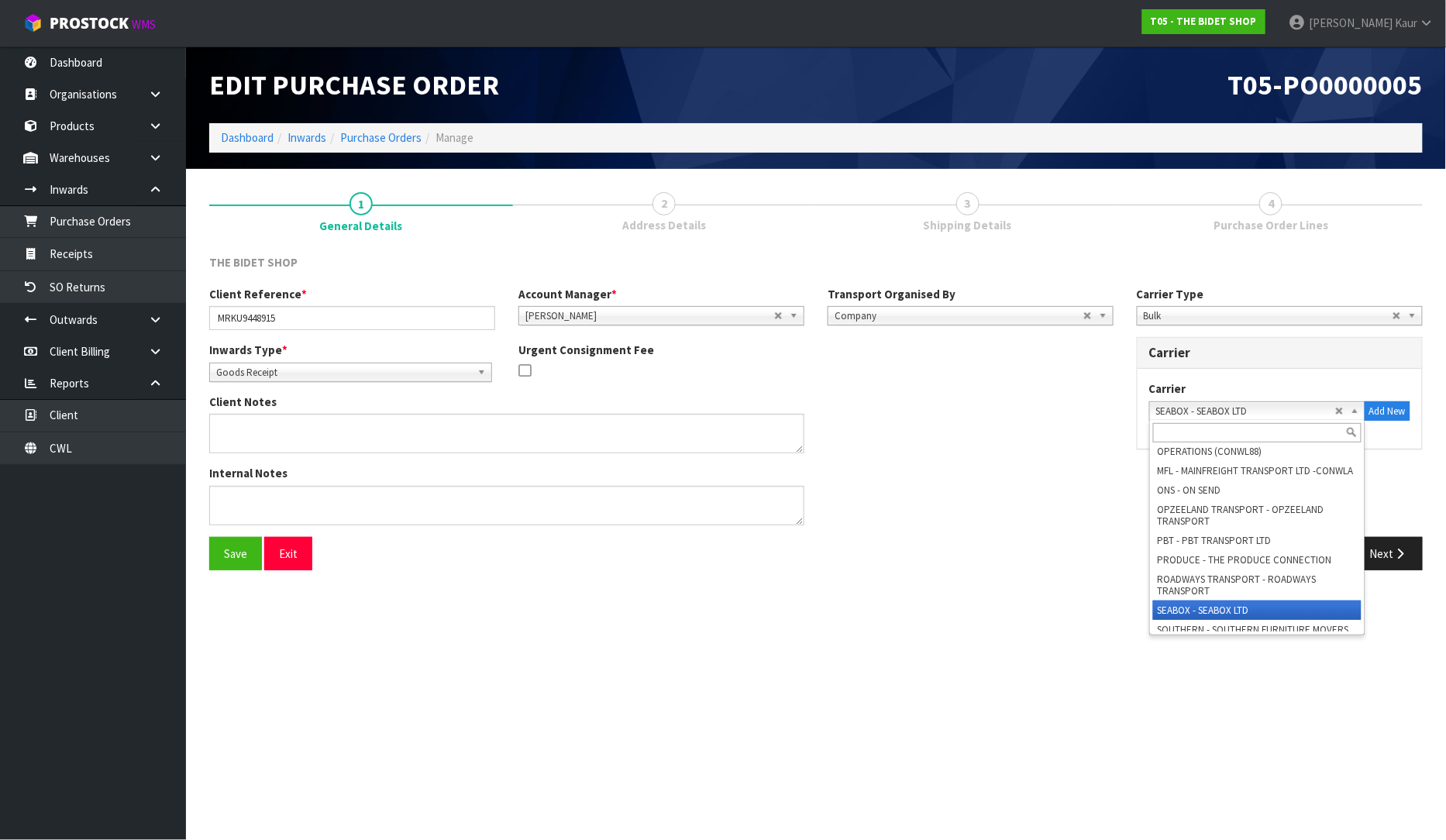
click at [1315, 408] on span "SEABOX - SEABOX LTD" at bounding box center [1245, 411] width 179 height 19
click at [924, 509] on div "Internal Notes" at bounding box center [661, 500] width 928 height 71
drag, startPoint x: 1319, startPoint y: 408, endPoint x: 1026, endPoint y: 394, distance: 293.3
click at [1026, 394] on div "Client Notes" at bounding box center [661, 429] width 928 height 71
drag, startPoint x: 1182, startPoint y: 415, endPoint x: 1260, endPoint y: 701, distance: 296.4
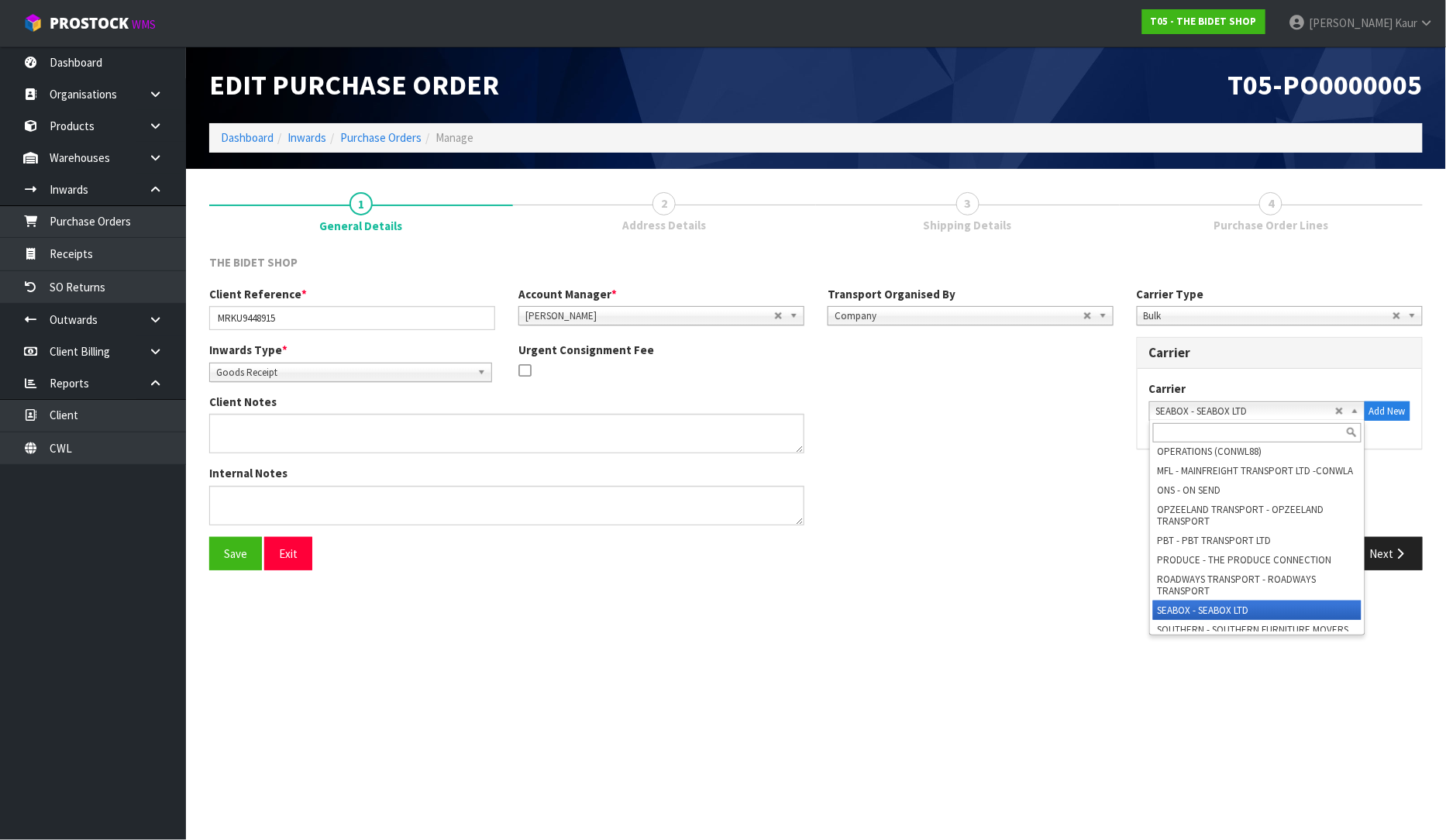
click at [1257, 703] on section "Edit Purchase Order T05-PO0000005 Dashboard Inwards Purchase Orders Manage 1 Ge…" at bounding box center [723, 420] width 1446 height 840
click at [1226, 407] on span "SEABOX - SEABOX LTD" at bounding box center [1245, 411] width 179 height 19
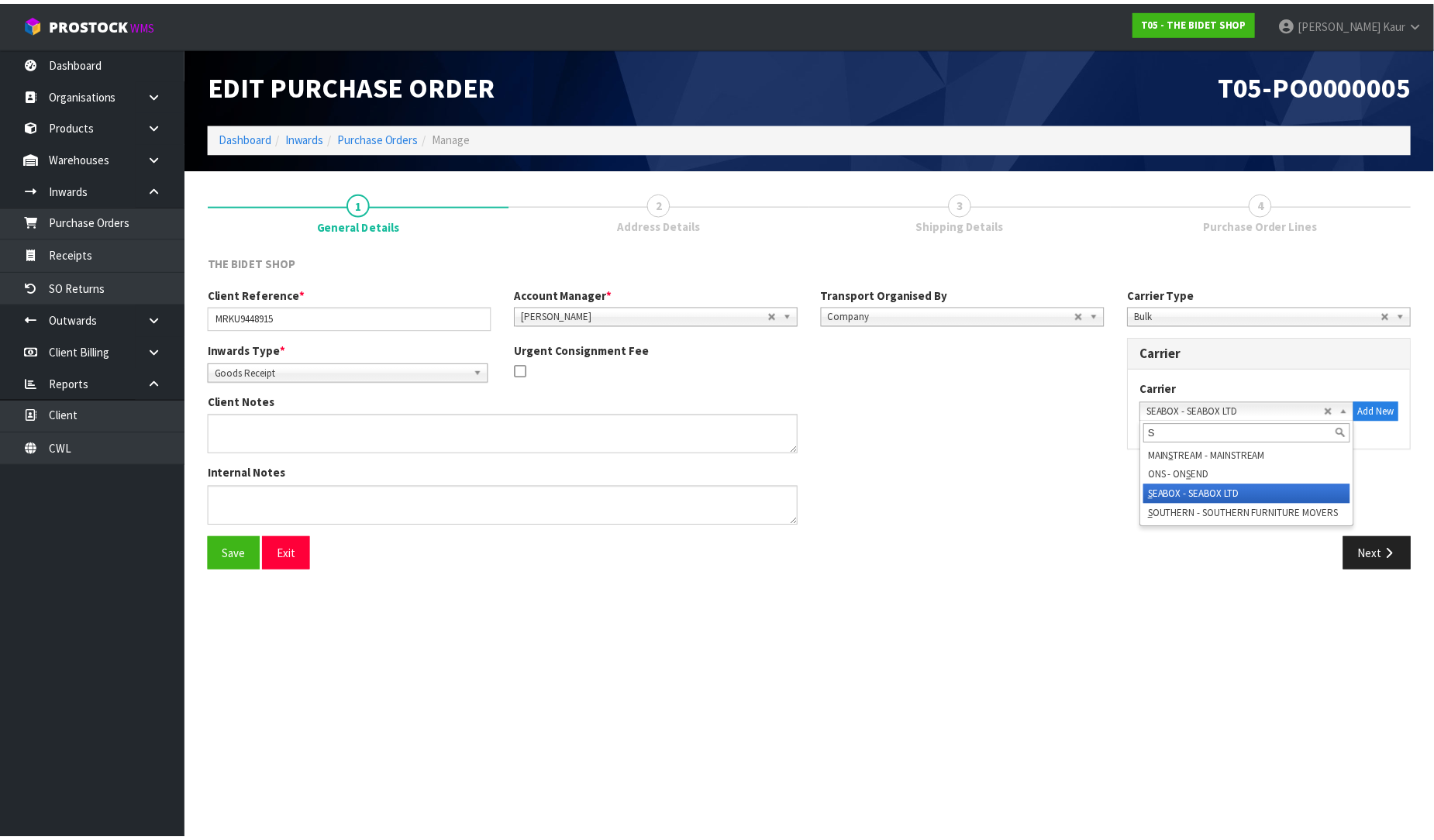
scroll to position [0, 0]
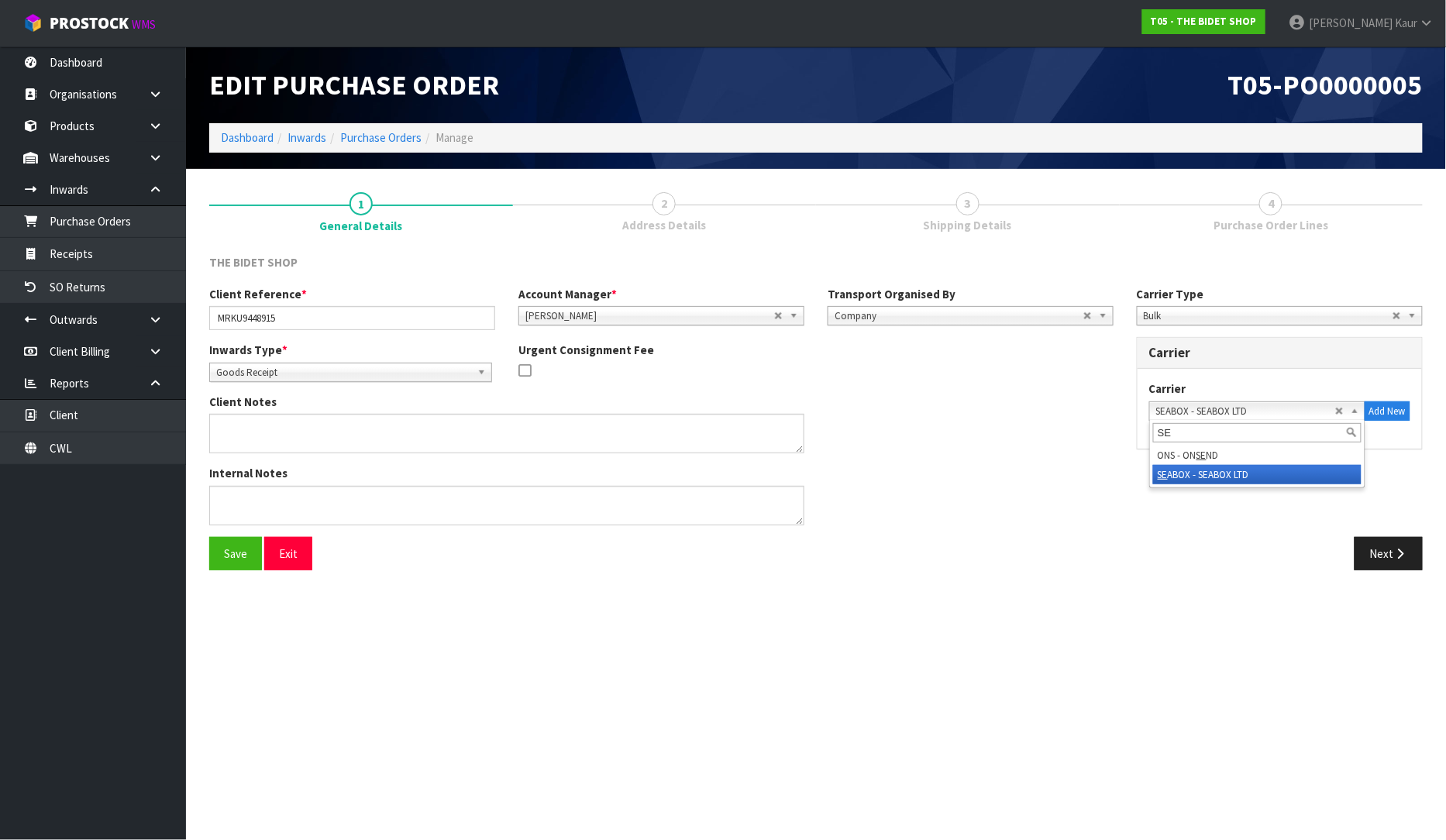
type input "SE"
click at [1206, 475] on li "SE ABOX - SEABOX LTD" at bounding box center [1257, 474] width 209 height 19
click at [1418, 564] on button "Next" at bounding box center [1388, 554] width 69 height 33
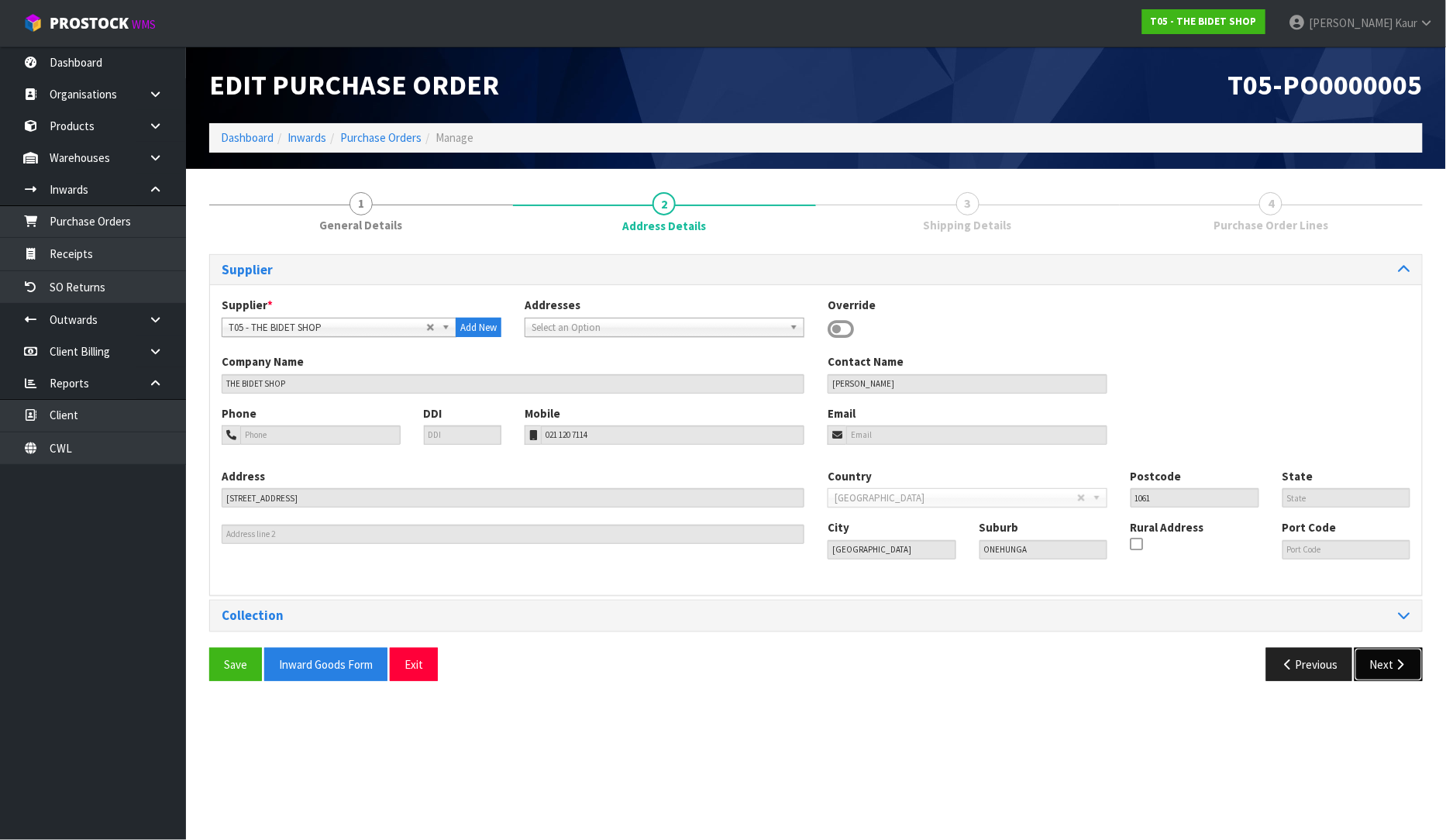
click at [1381, 668] on button "Next" at bounding box center [1388, 664] width 69 height 33
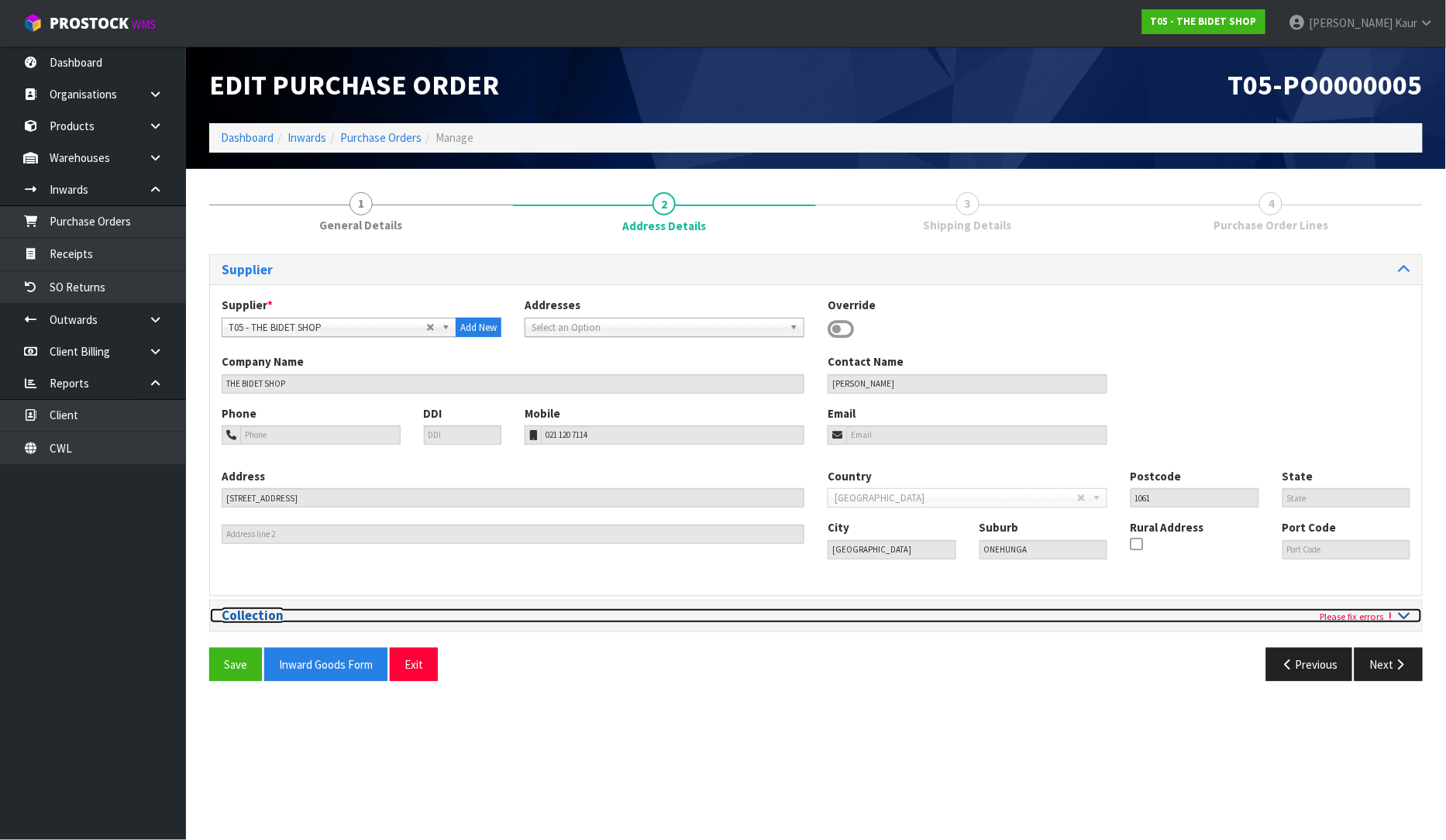
click at [1404, 614] on icon at bounding box center [1405, 615] width 12 height 13
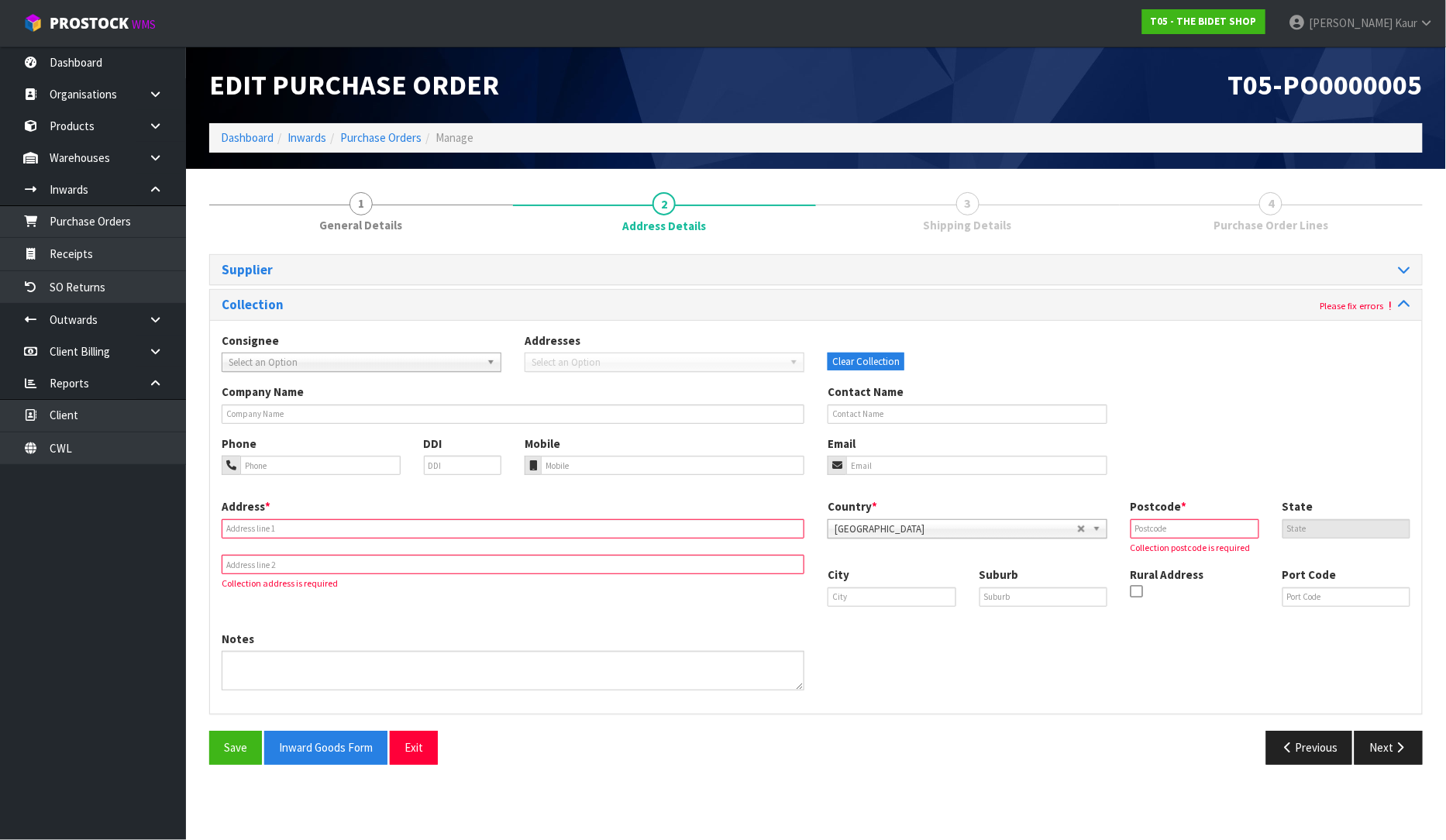
click at [230, 521] on input "text" at bounding box center [513, 528] width 583 height 19
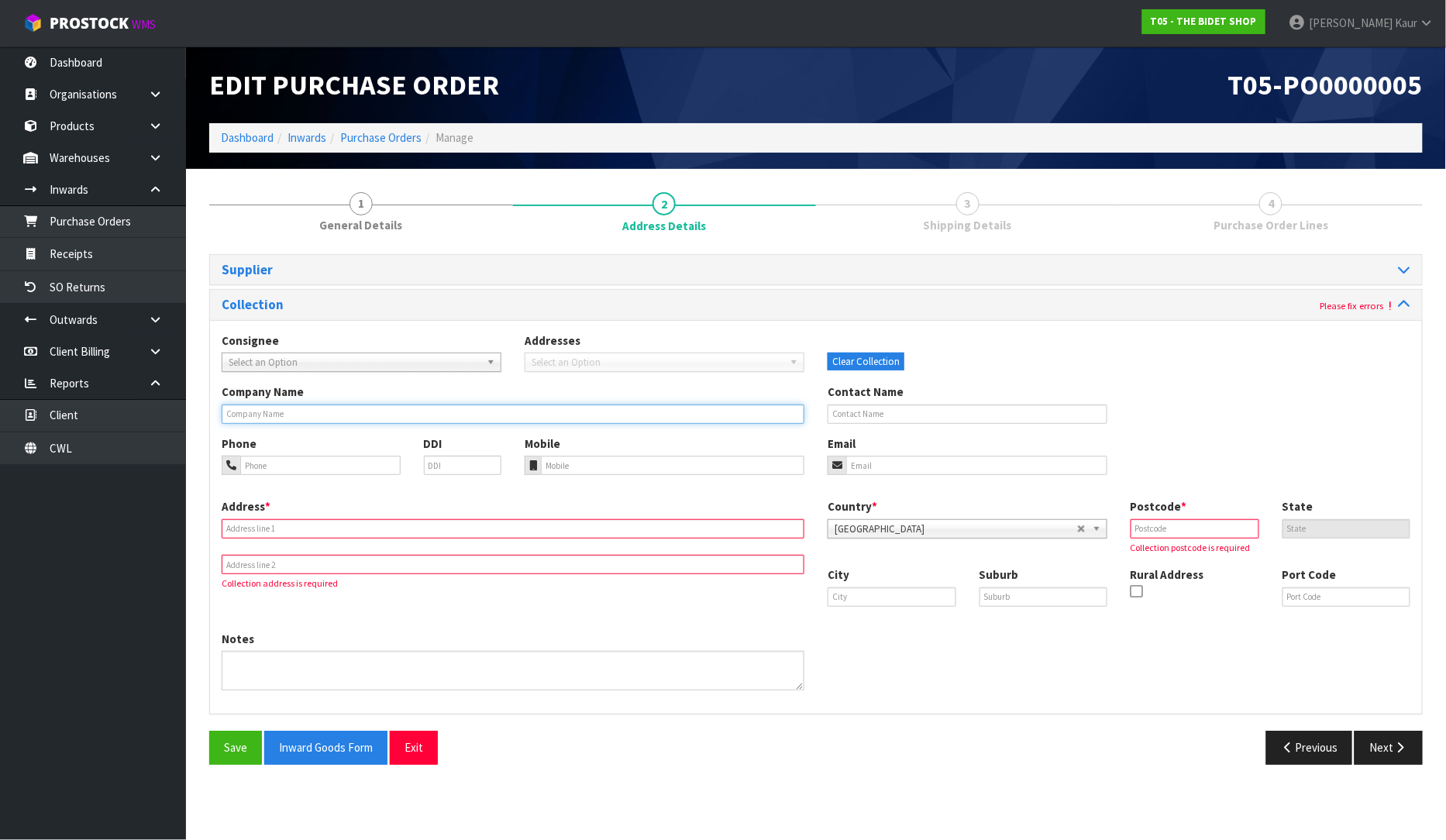
click at [286, 408] on input "text" at bounding box center [513, 413] width 583 height 19
type input "PORT OF AUCKLAND"
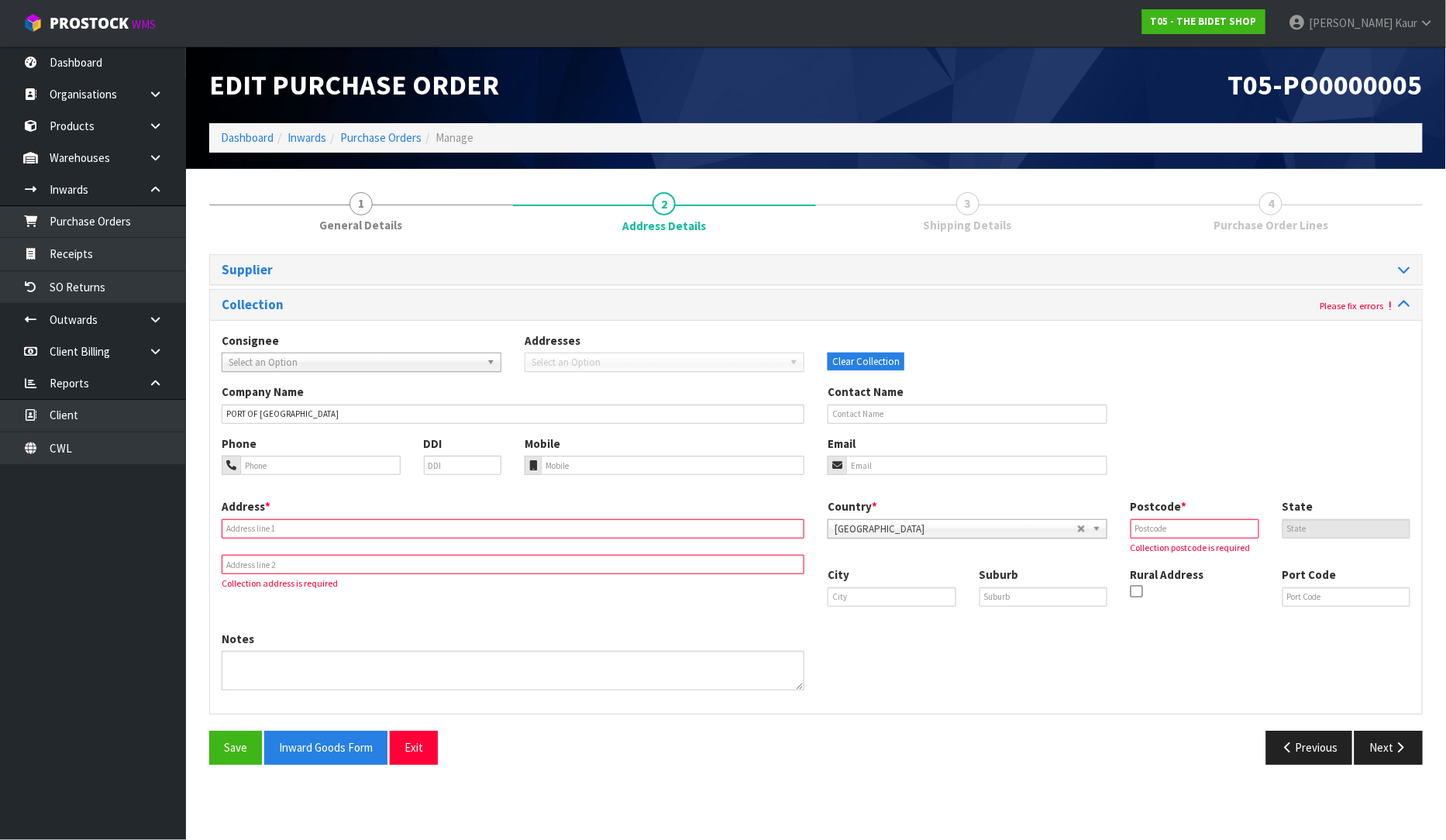
click at [1160, 536] on input "text" at bounding box center [1195, 528] width 129 height 19
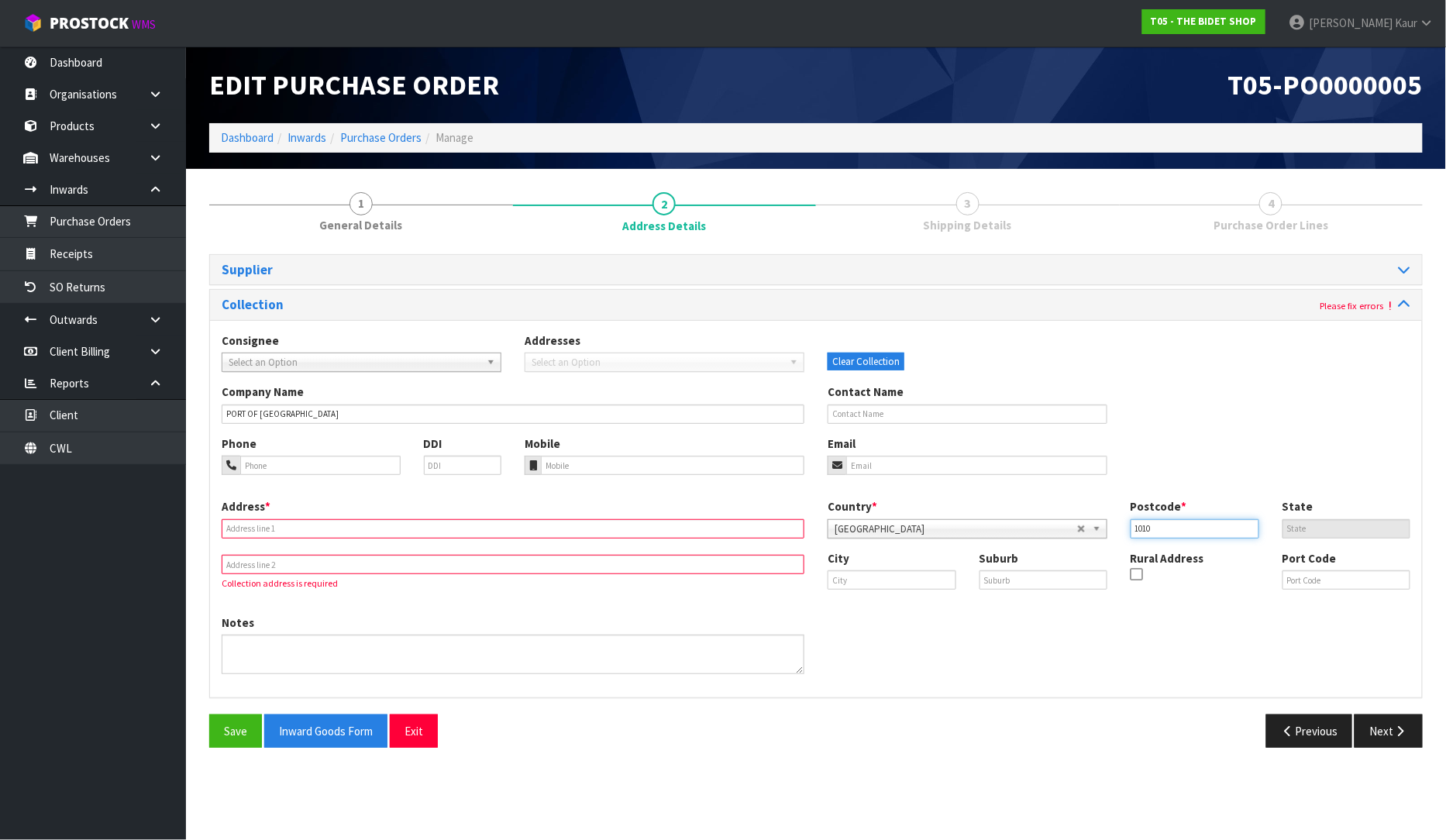
type input "1010"
click at [279, 519] on input "text" at bounding box center [513, 528] width 583 height 19
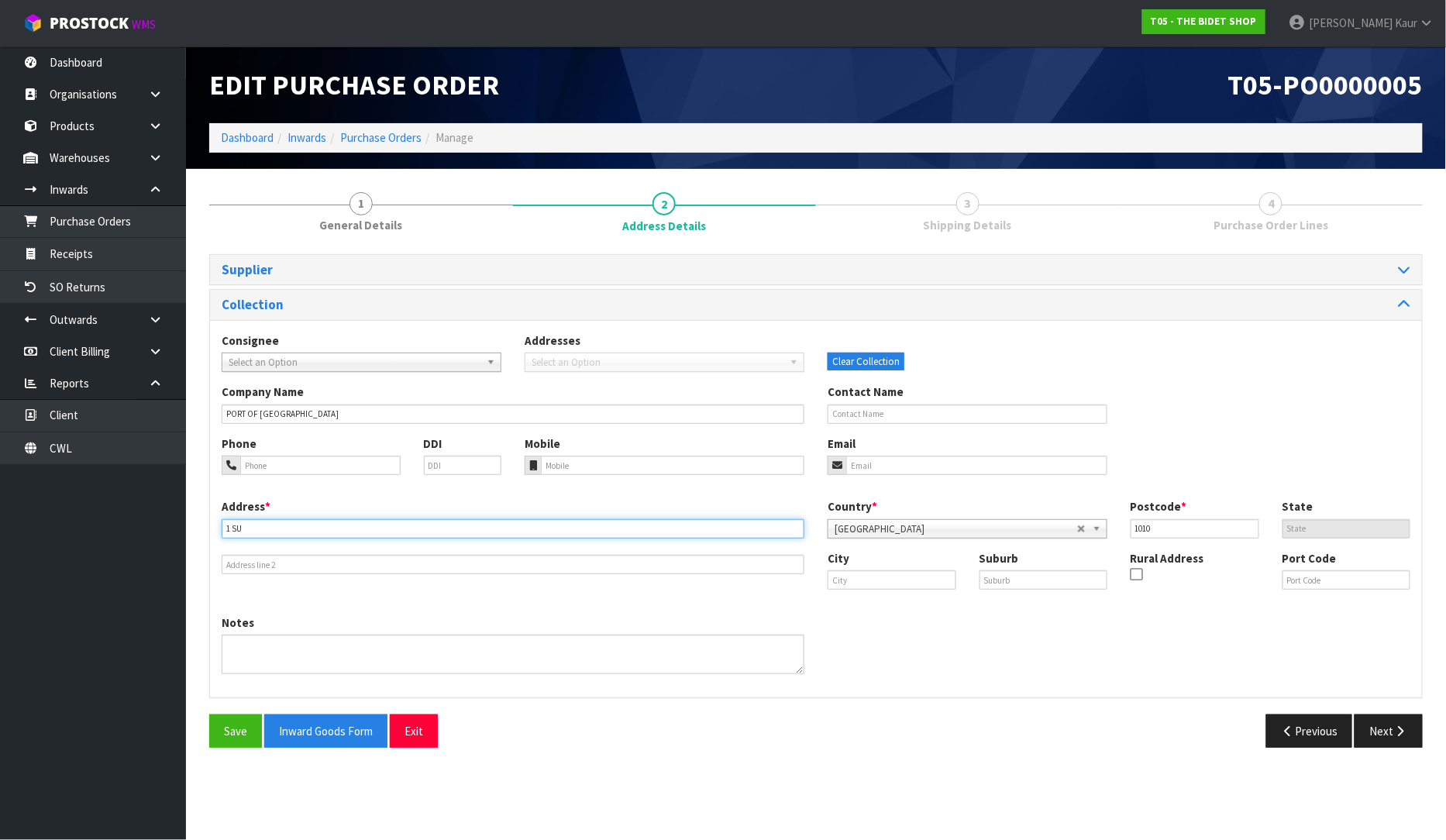
type input "1 SUNDERLAND STREET"
click at [1401, 738] on button "Next" at bounding box center [1388, 731] width 69 height 33
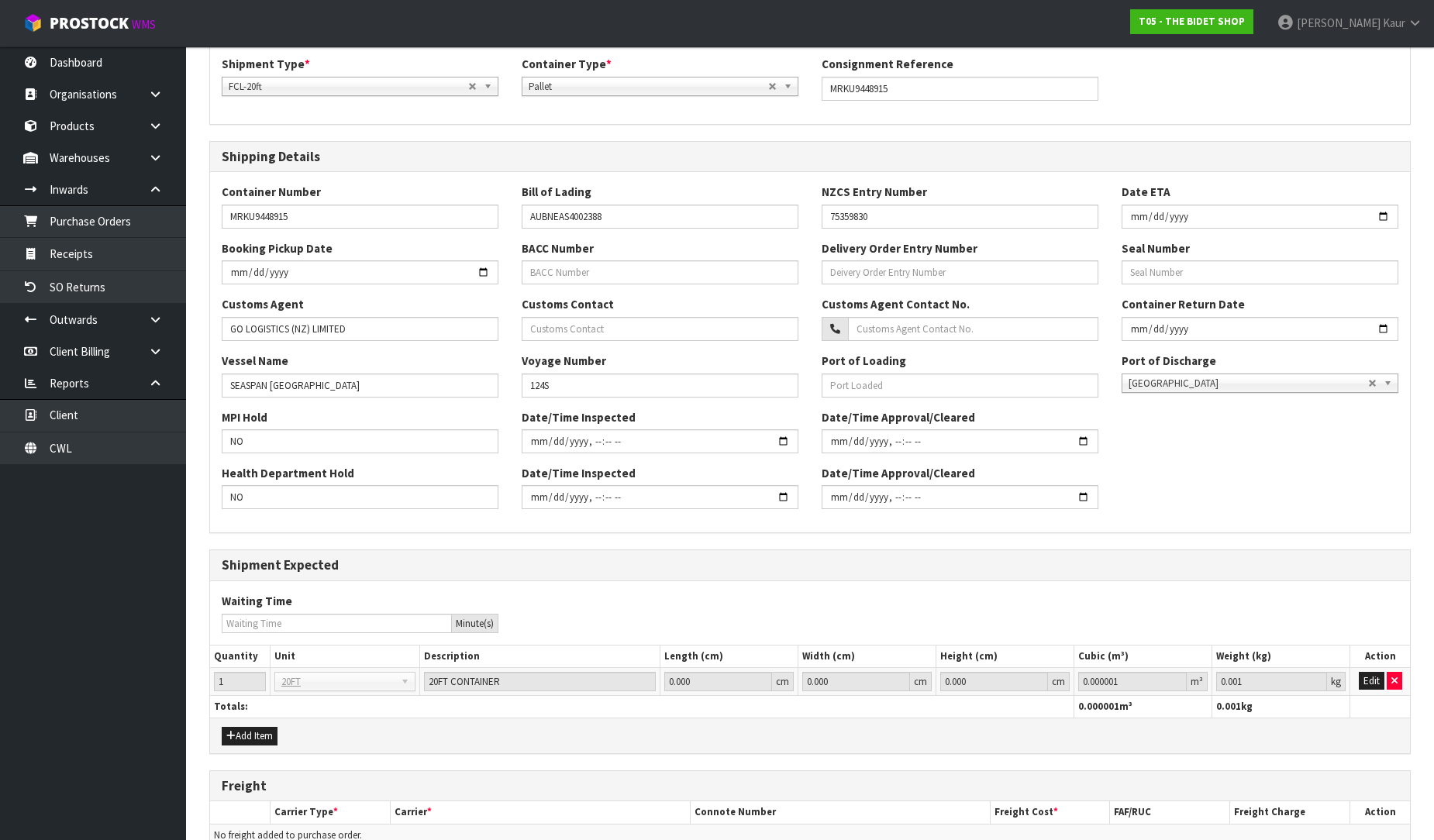
scroll to position [356, 0]
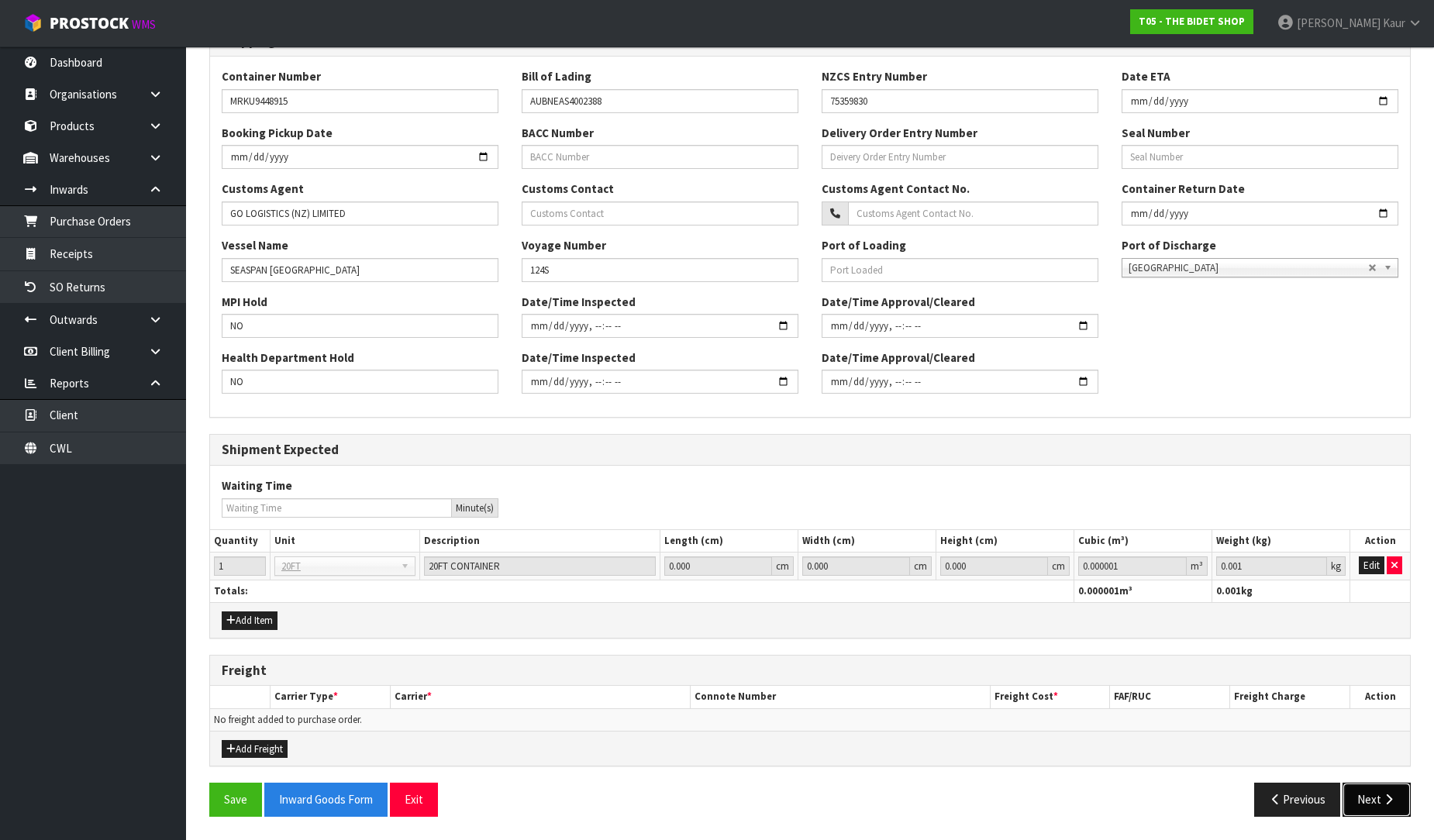
click at [1362, 795] on button "Next" at bounding box center [1376, 799] width 69 height 33
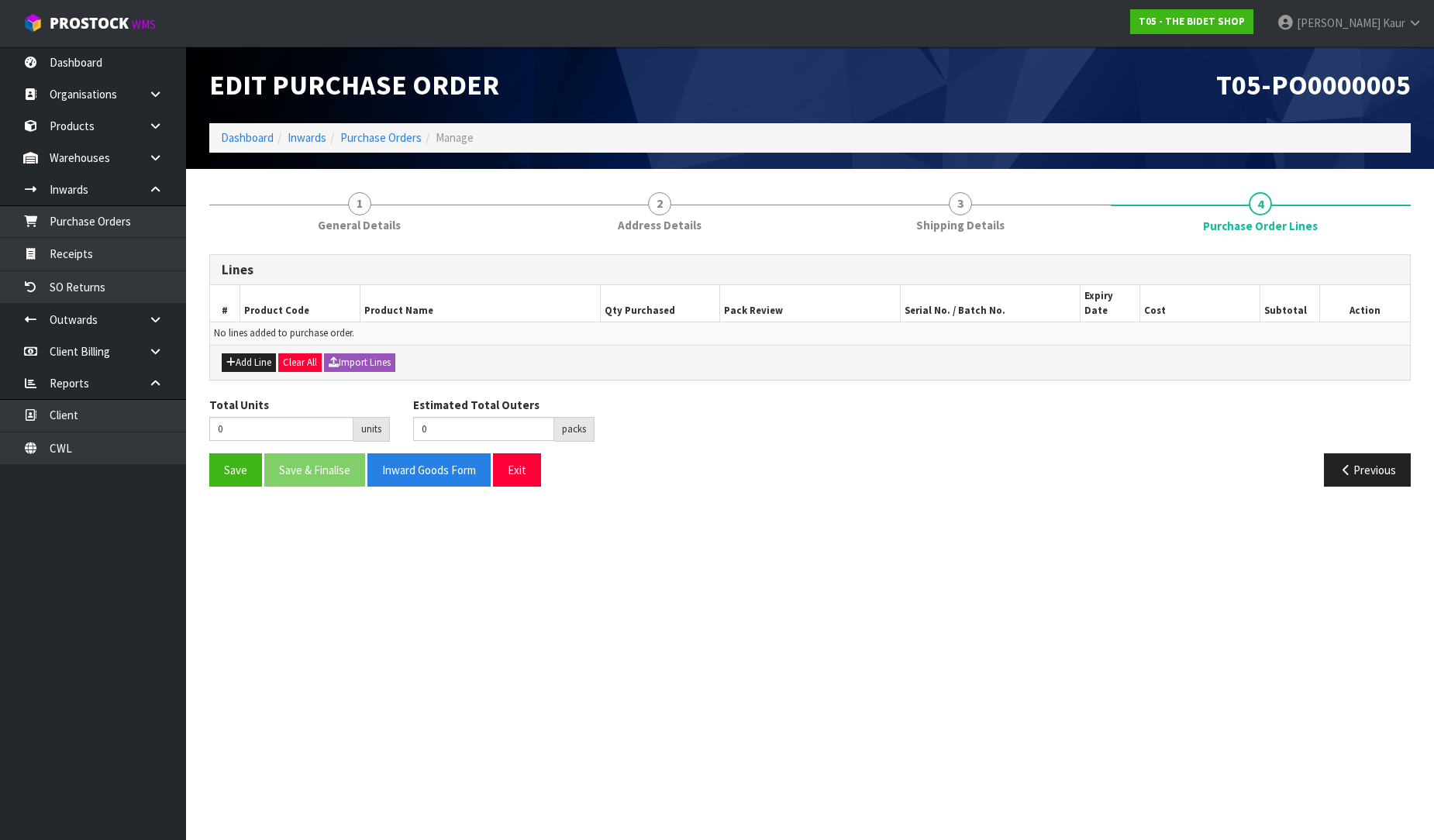
scroll to position [0, 0]
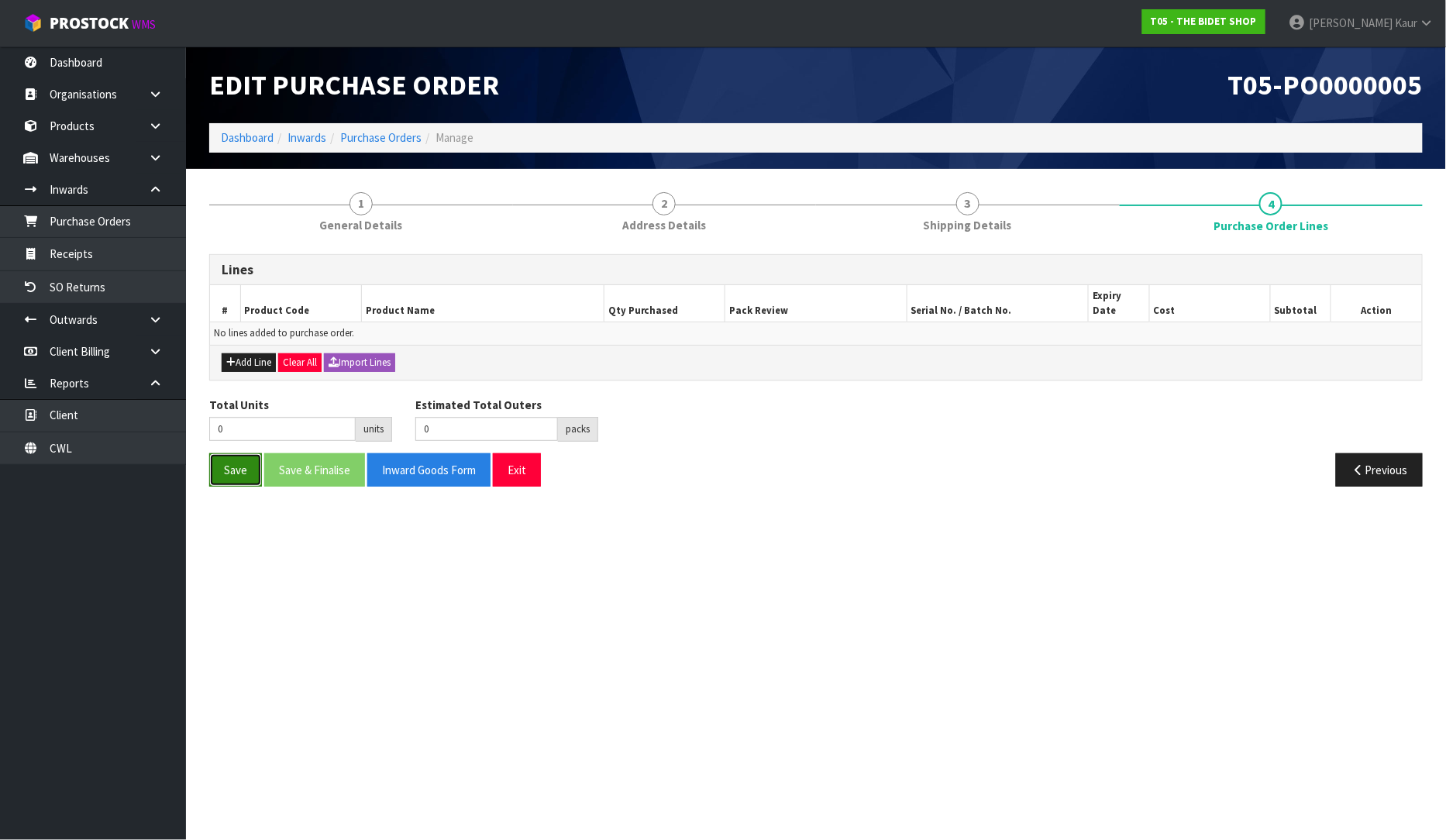
click at [250, 461] on button "Save" at bounding box center [236, 470] width 53 height 33
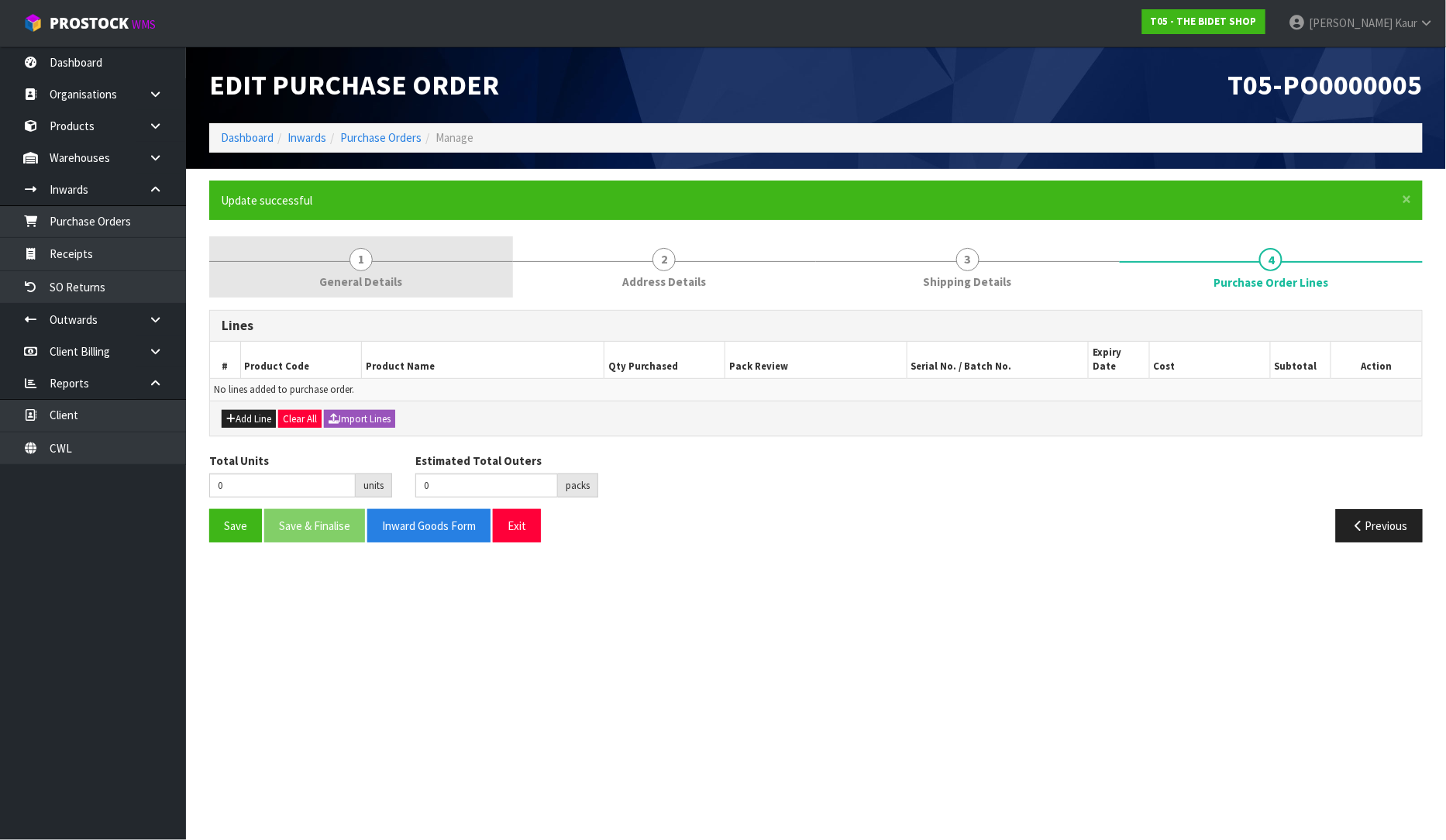
click at [346, 259] on link "1 General Details" at bounding box center [362, 267] width 304 height 61
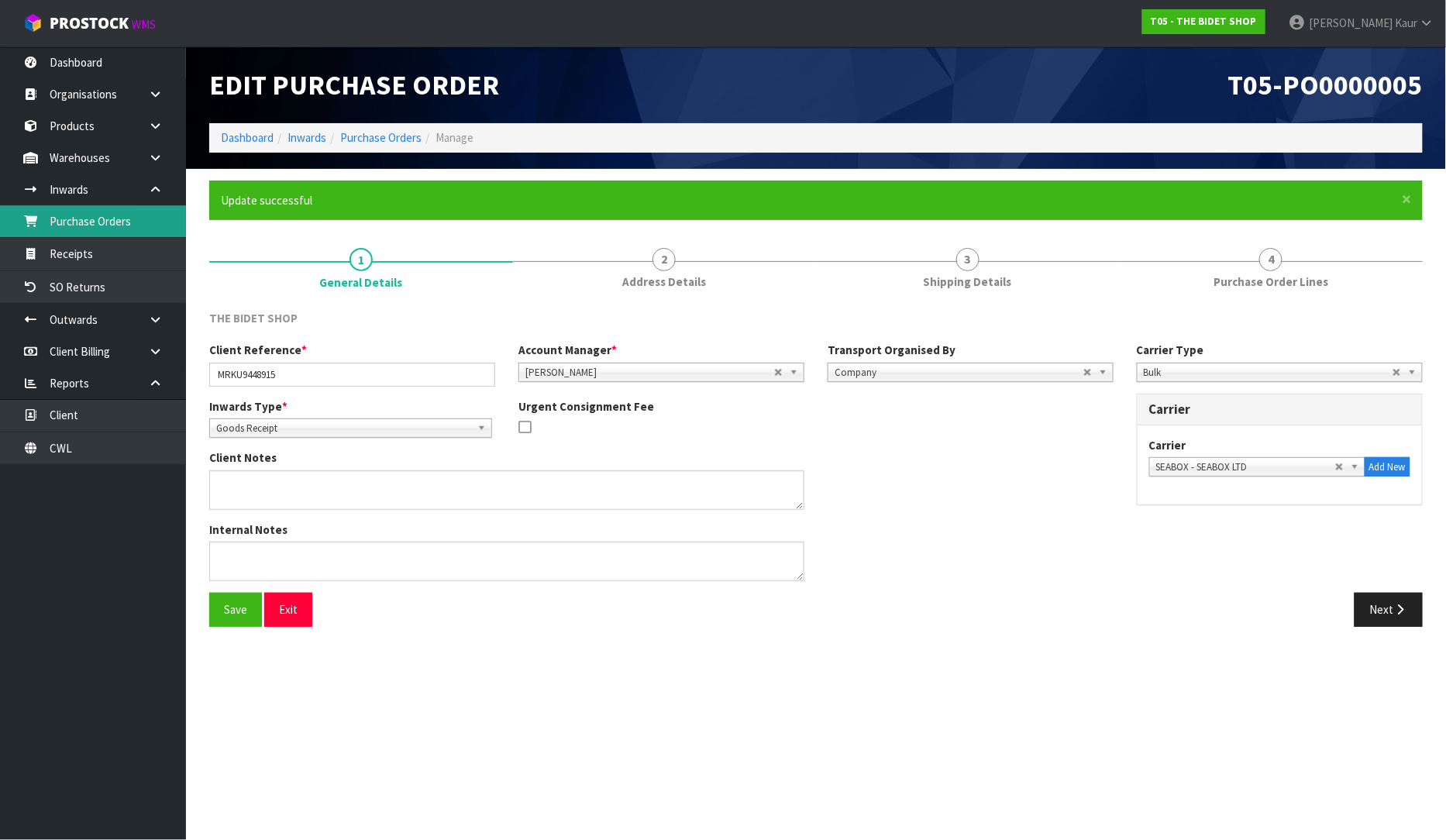
click at [97, 212] on link "Purchase Orders" at bounding box center [92, 221] width 186 height 31
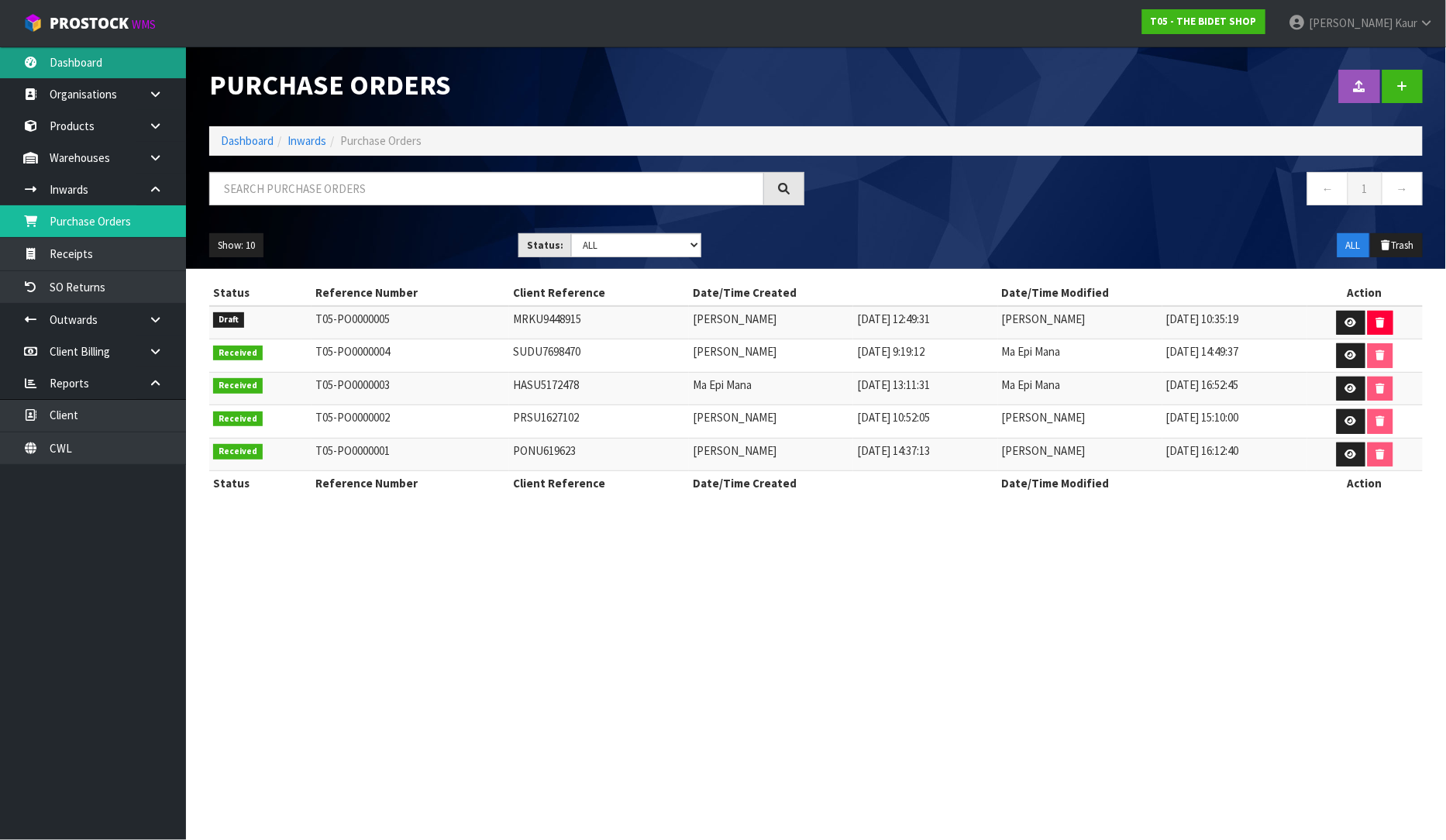
click at [104, 64] on link "Dashboard" at bounding box center [92, 62] width 186 height 31
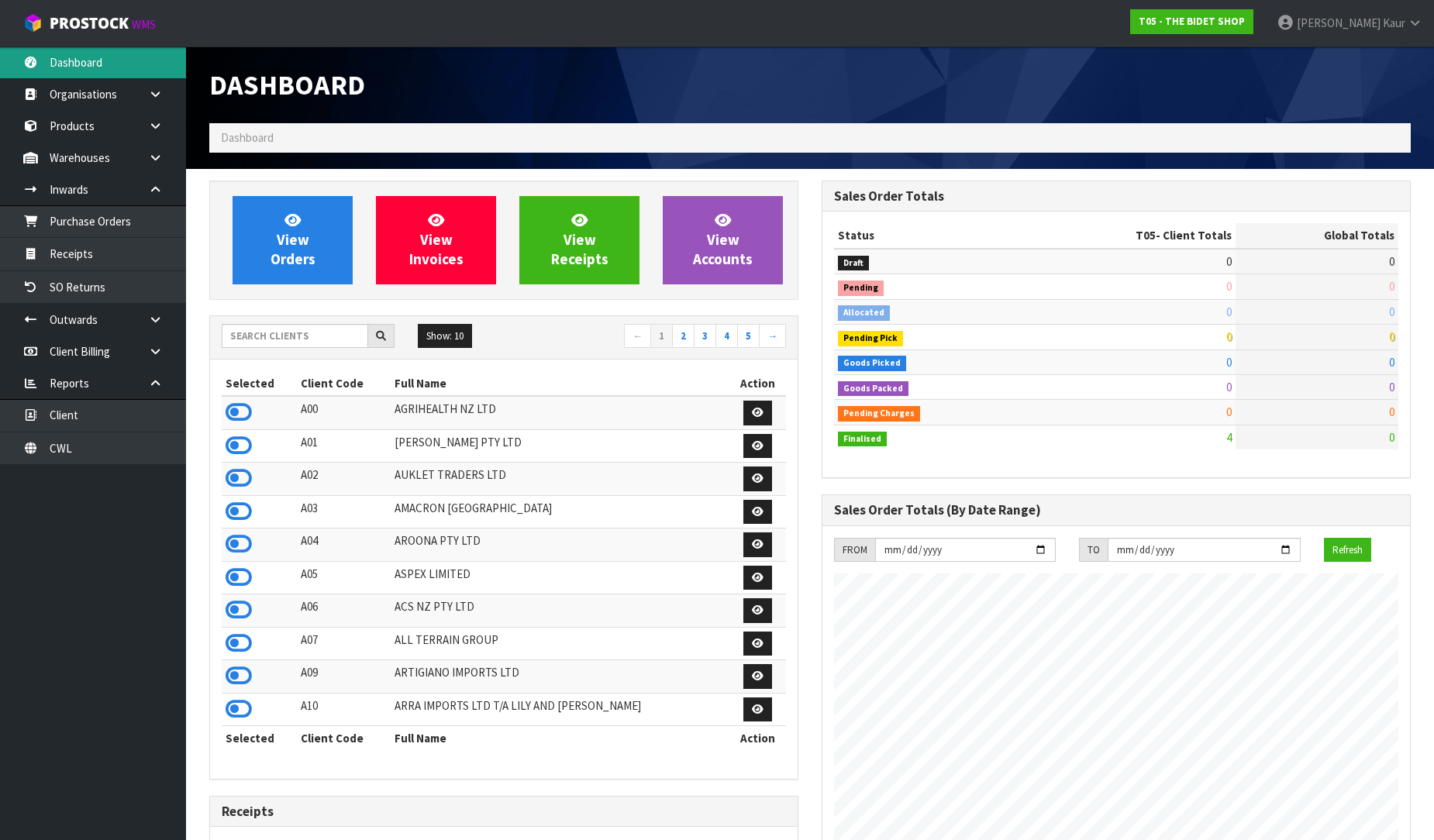
scroll to position [947, 613]
click at [262, 332] on input "text" at bounding box center [295, 336] width 146 height 24
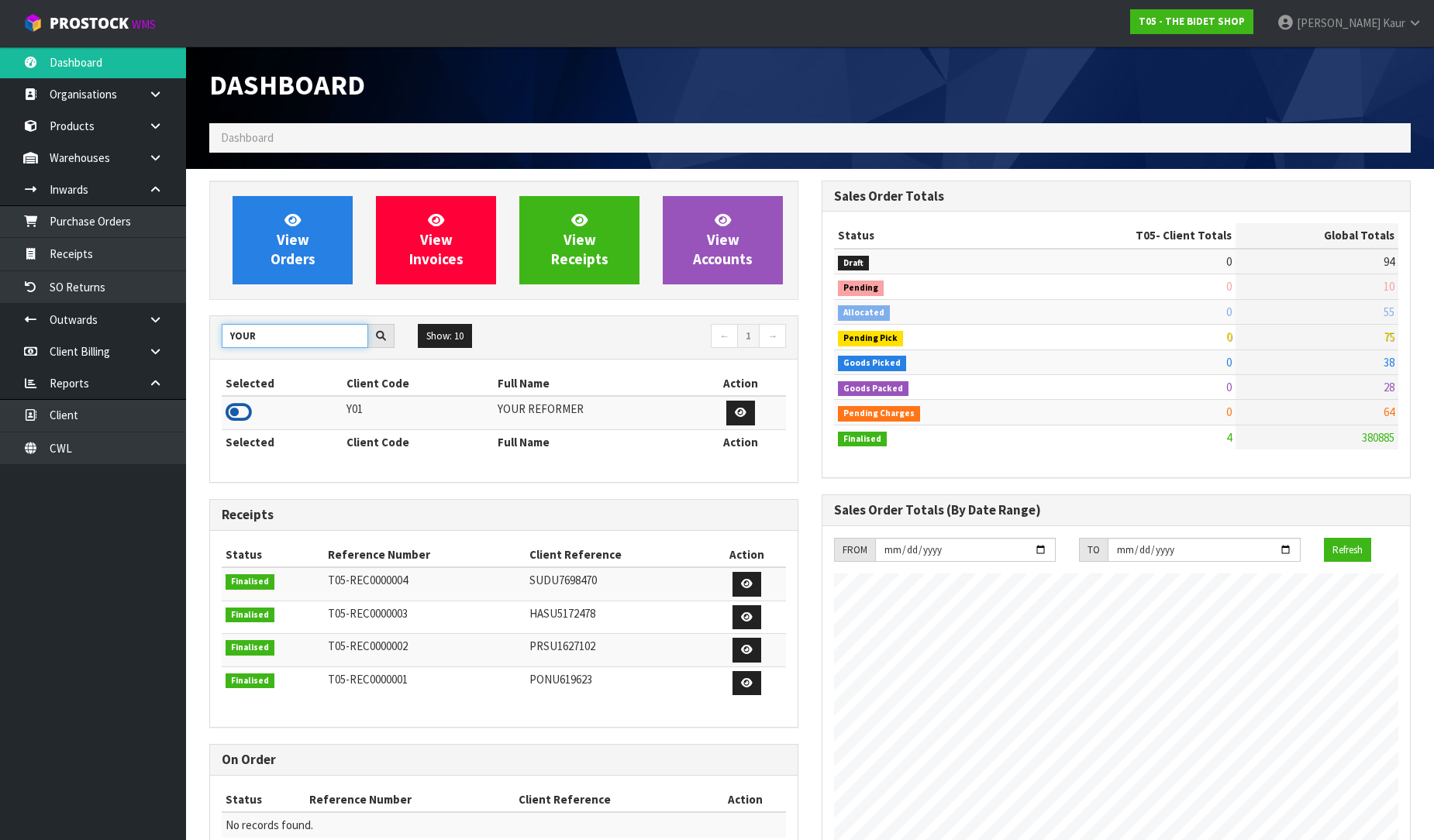
type input "YOUR"
click at [230, 407] on icon at bounding box center [239, 412] width 26 height 23
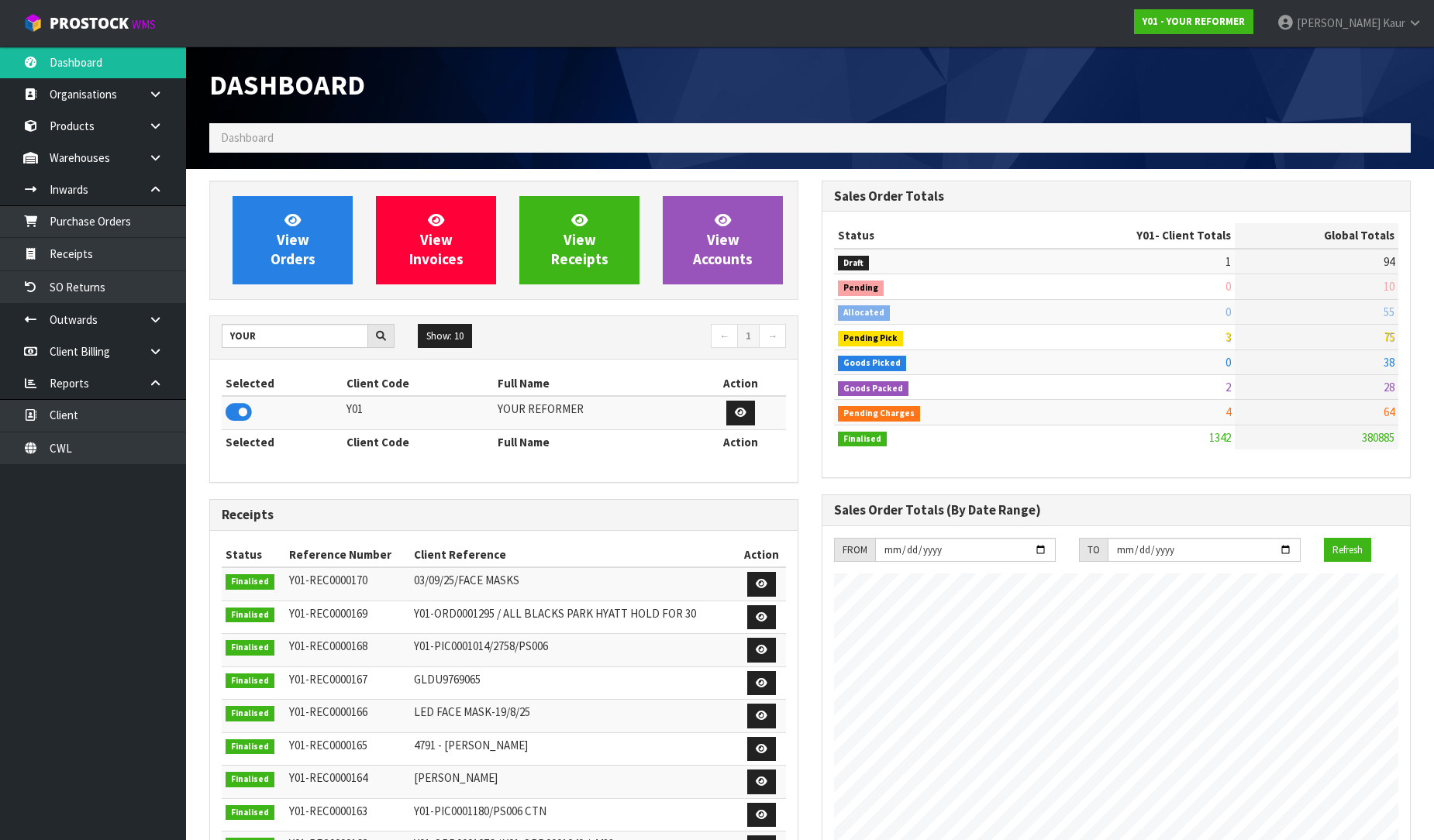
scroll to position [1174, 613]
click at [80, 229] on link "Purchase Orders" at bounding box center [92, 221] width 186 height 31
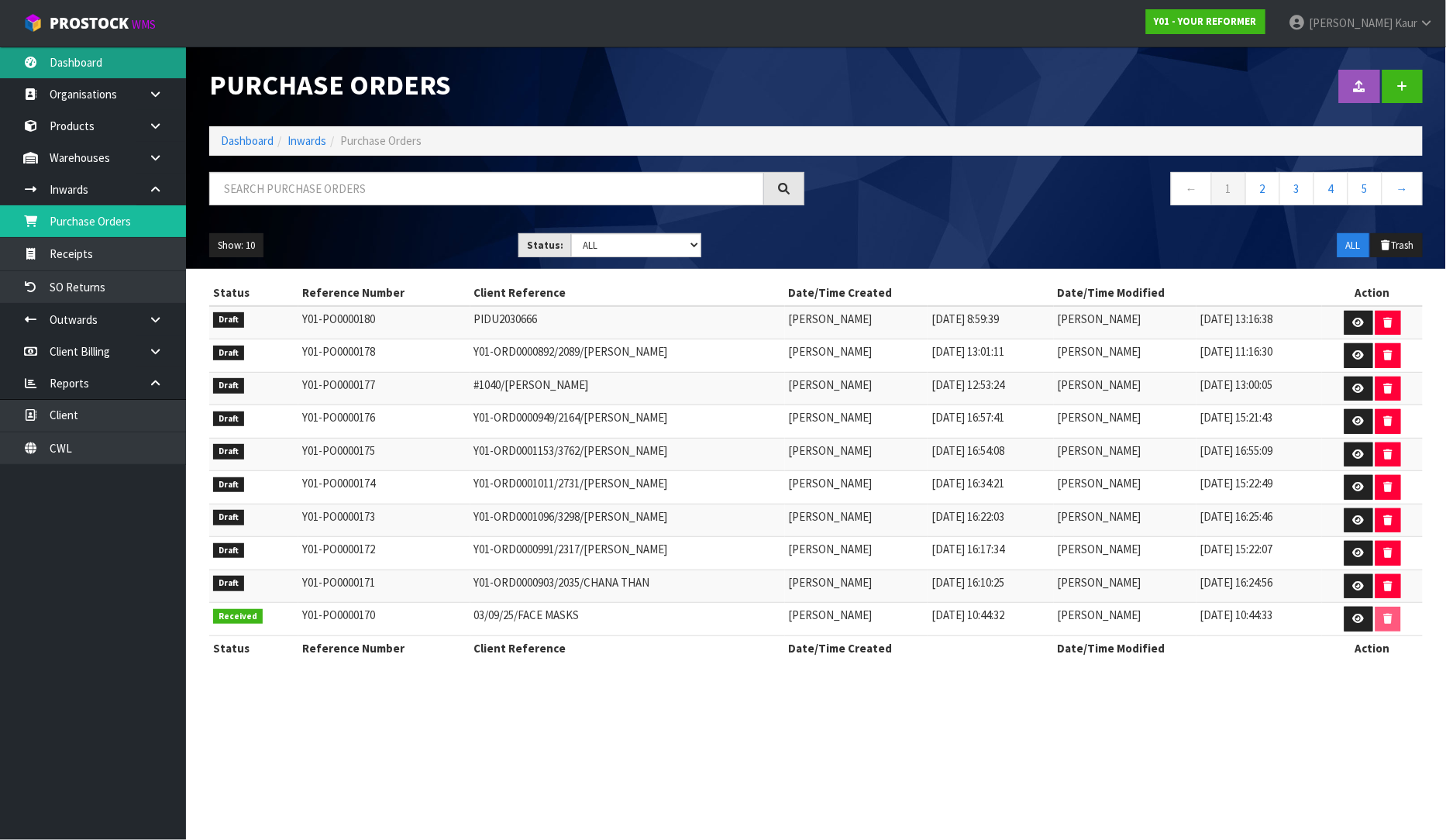
click at [83, 66] on link "Dashboard" at bounding box center [92, 62] width 186 height 31
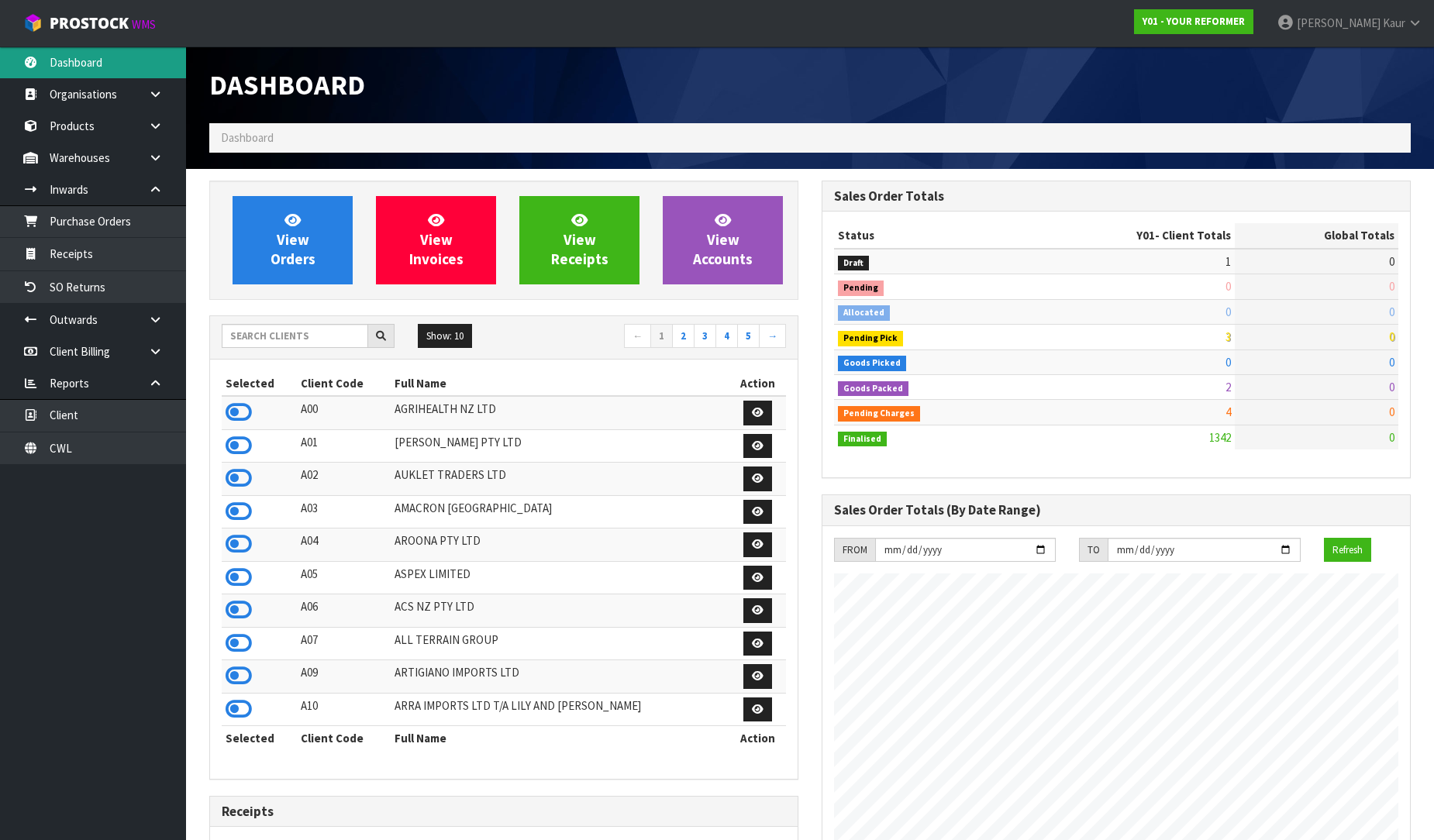
scroll to position [1174, 613]
click at [235, 416] on icon at bounding box center [239, 412] width 26 height 23
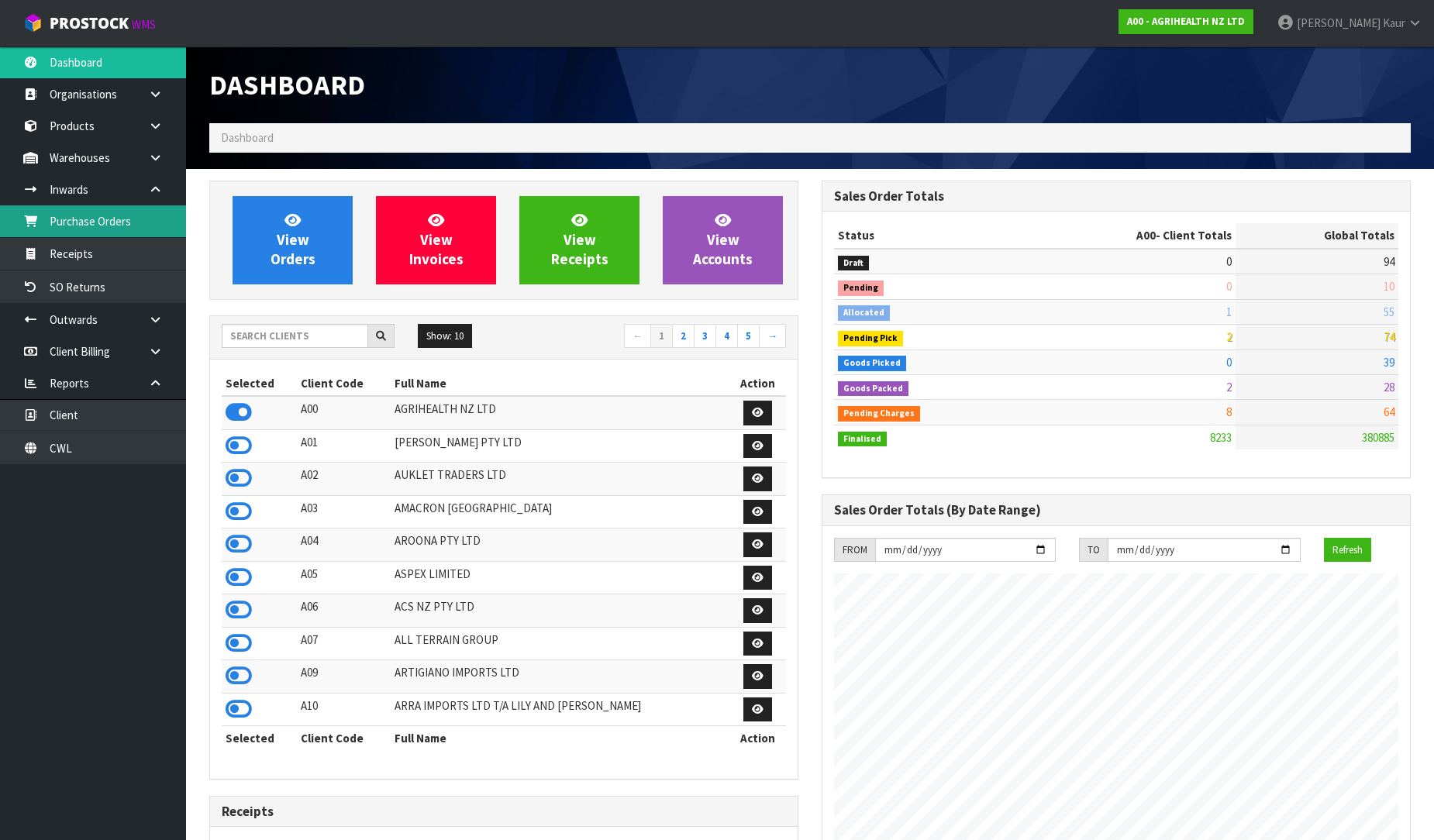
click at [136, 211] on link "Purchase Orders" at bounding box center [92, 221] width 186 height 31
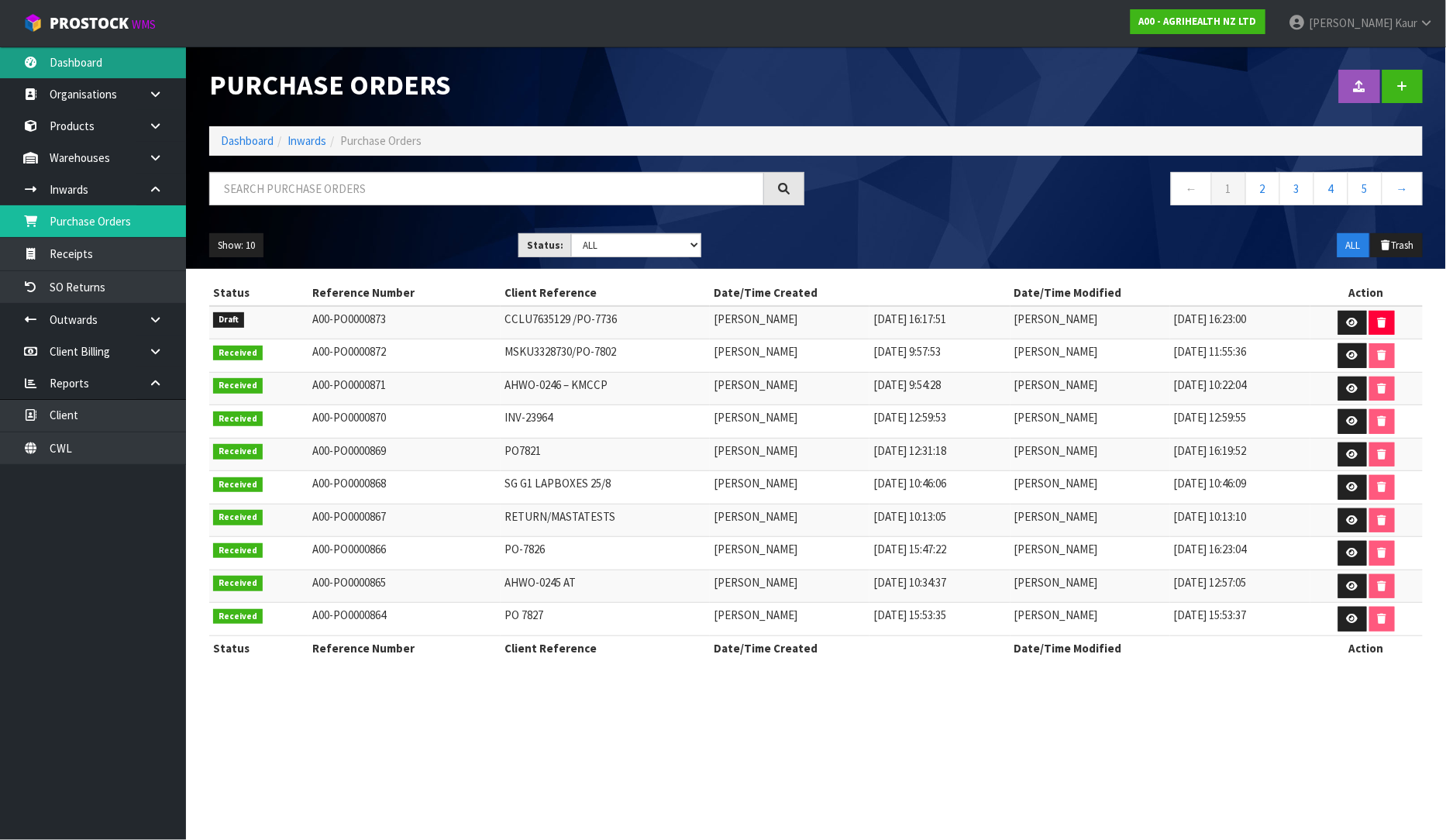
click at [75, 68] on link "Dashboard" at bounding box center [92, 62] width 186 height 31
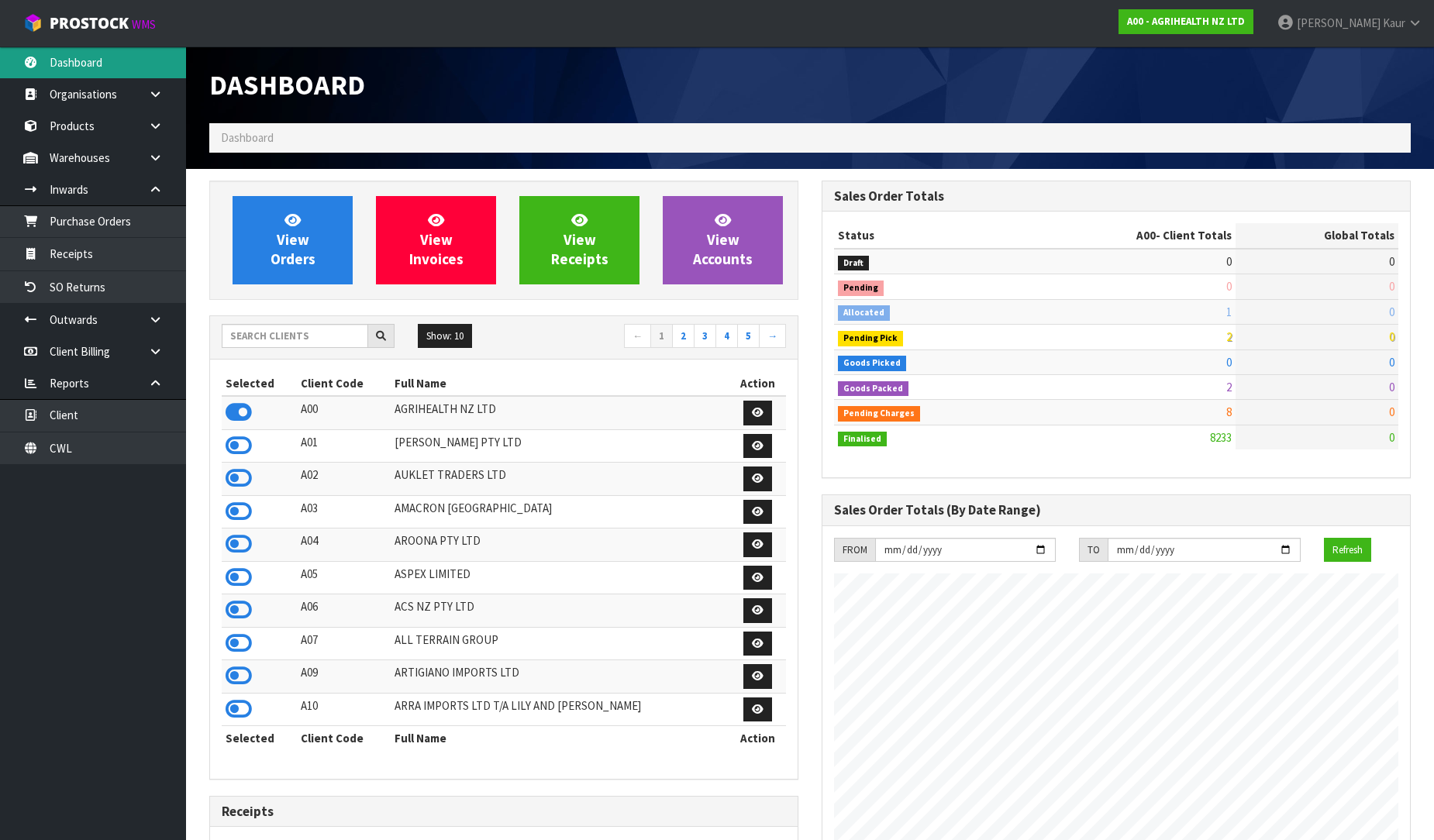
scroll to position [1174, 613]
click at [242, 330] on input "text" at bounding box center [295, 336] width 146 height 24
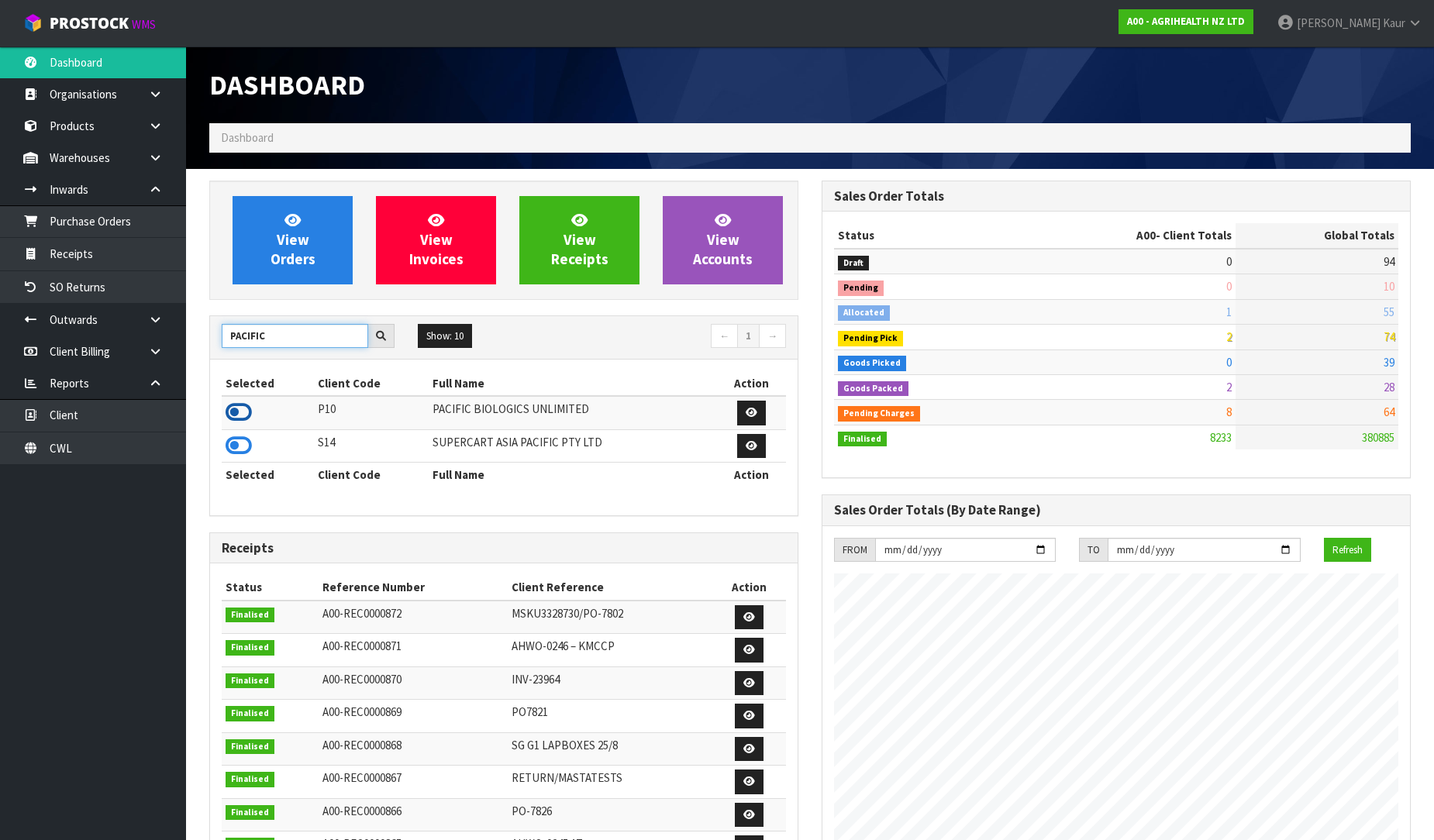
type input "PACIFIC"
click at [228, 407] on icon at bounding box center [239, 412] width 26 height 23
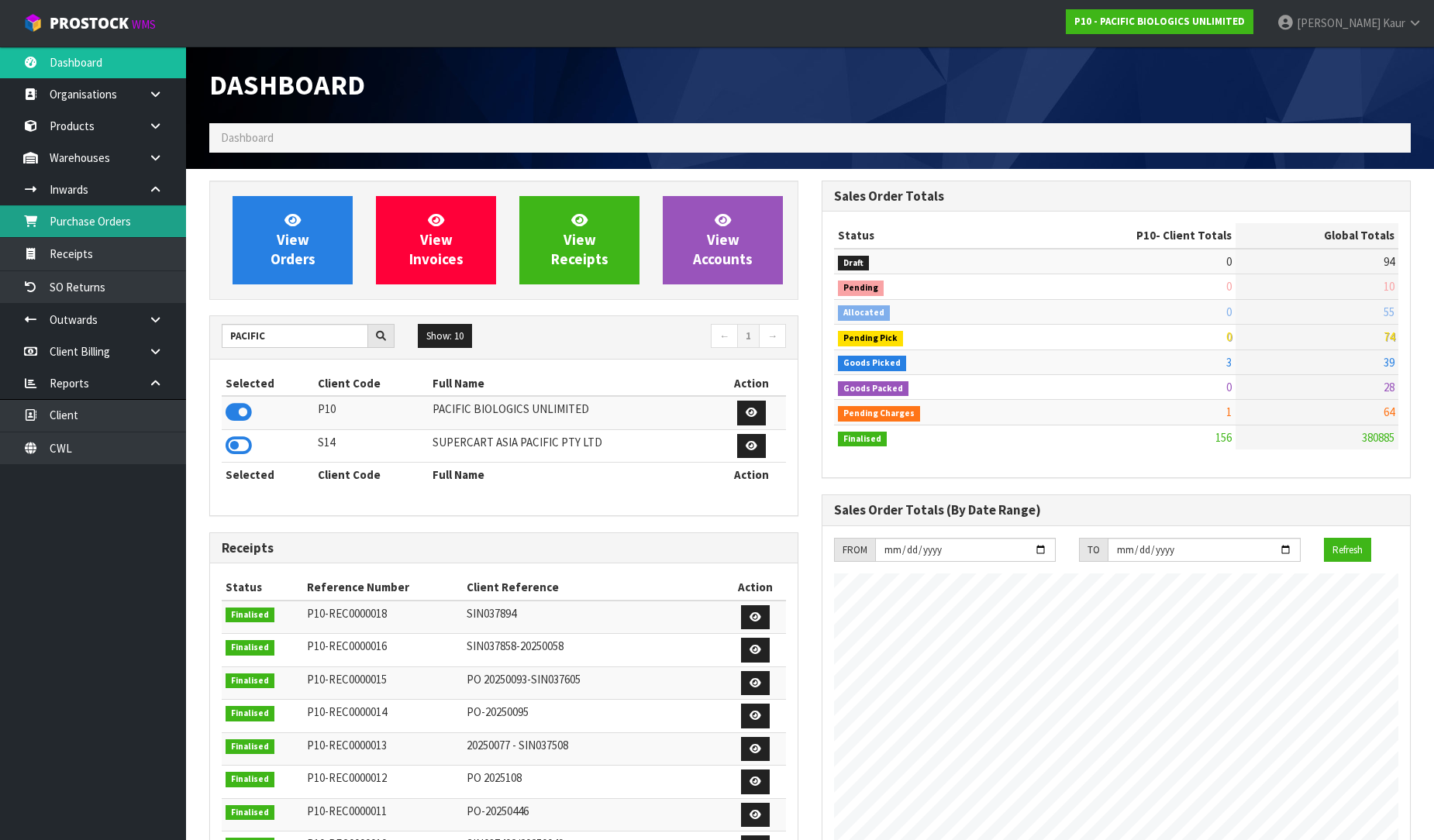
click at [138, 226] on link "Purchase Orders" at bounding box center [92, 221] width 186 height 31
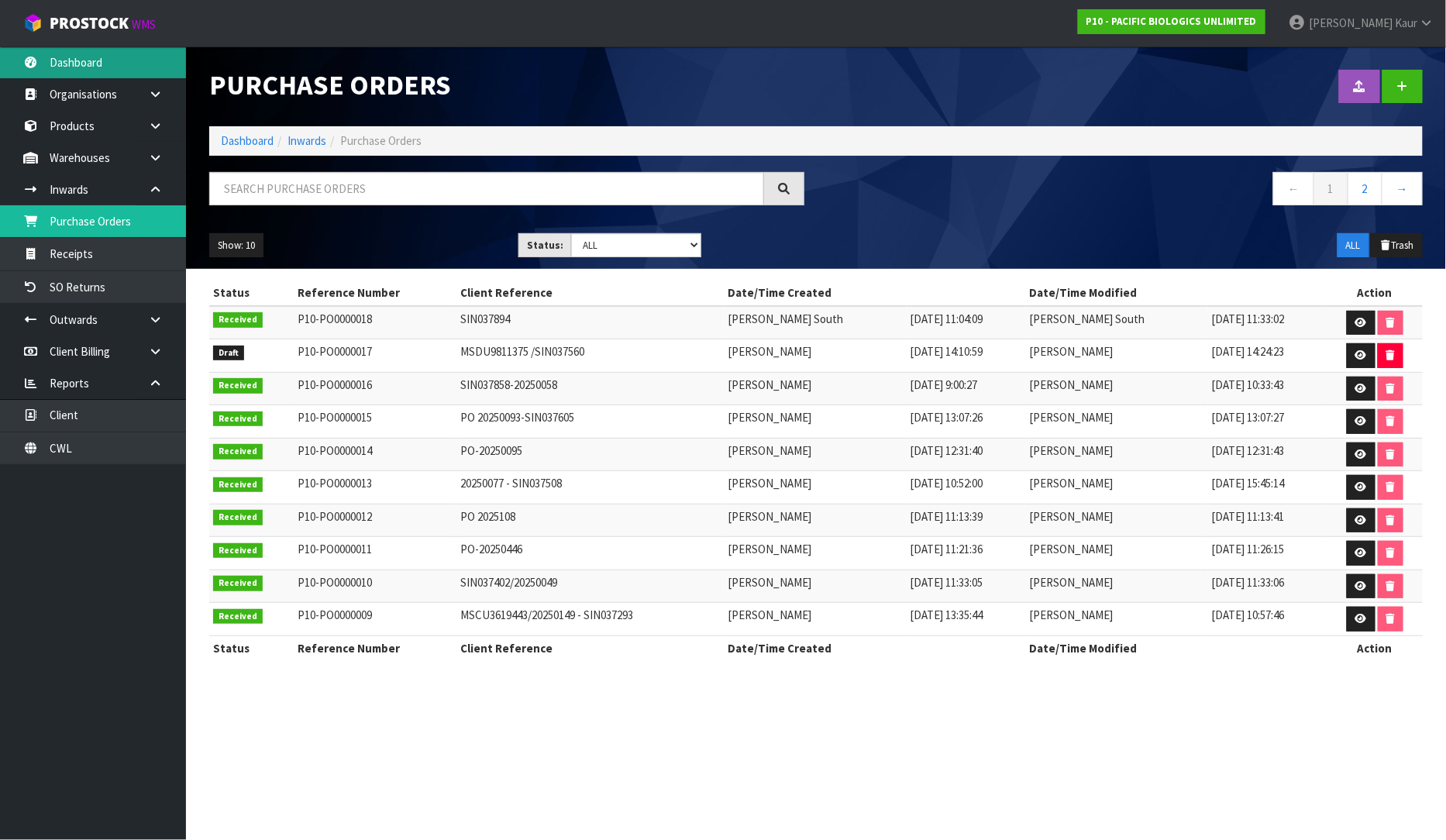
click at [75, 64] on link "Dashboard" at bounding box center [92, 62] width 186 height 31
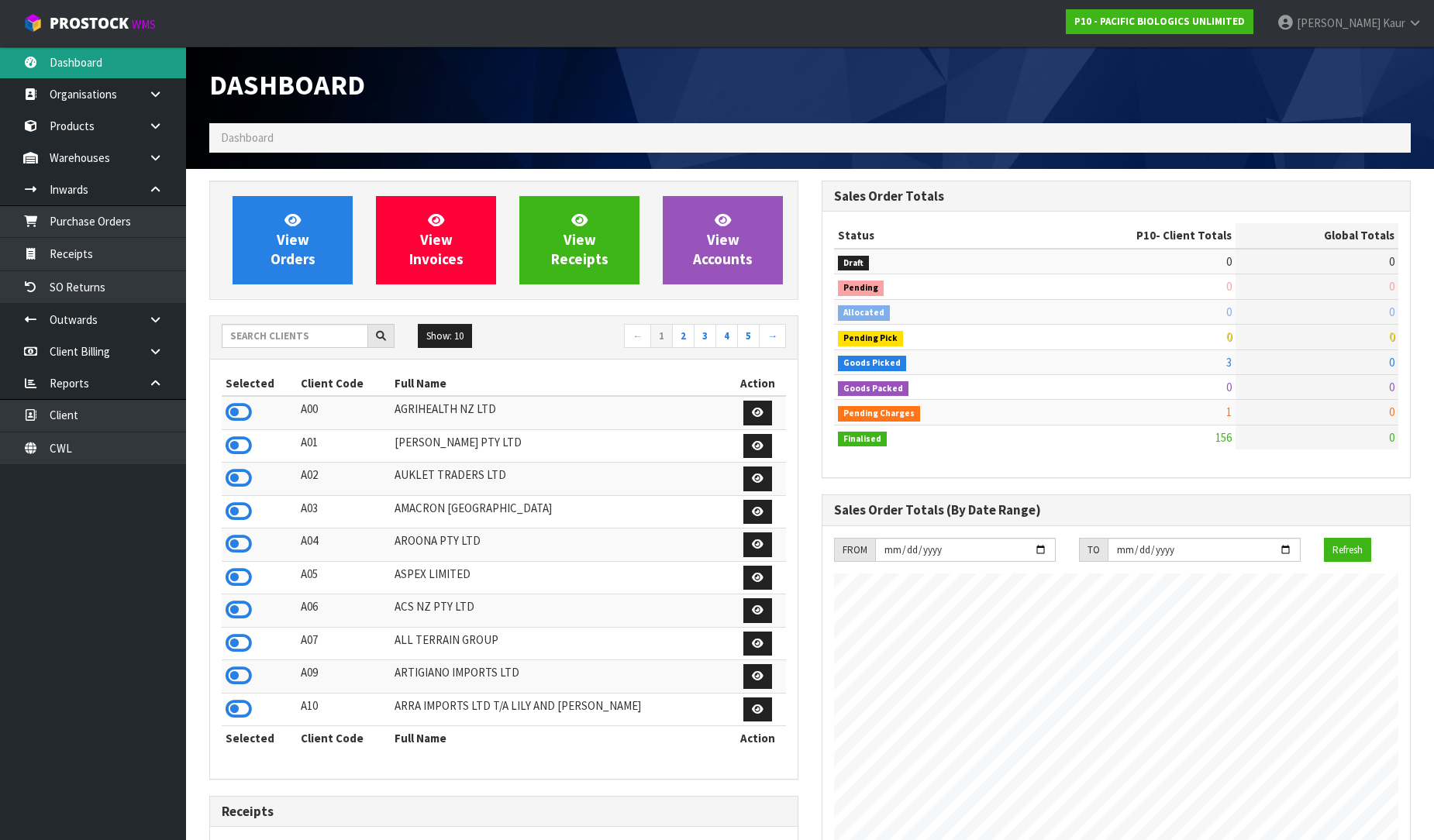
scroll to position [1174, 613]
click at [264, 330] on input "text" at bounding box center [295, 336] width 146 height 24
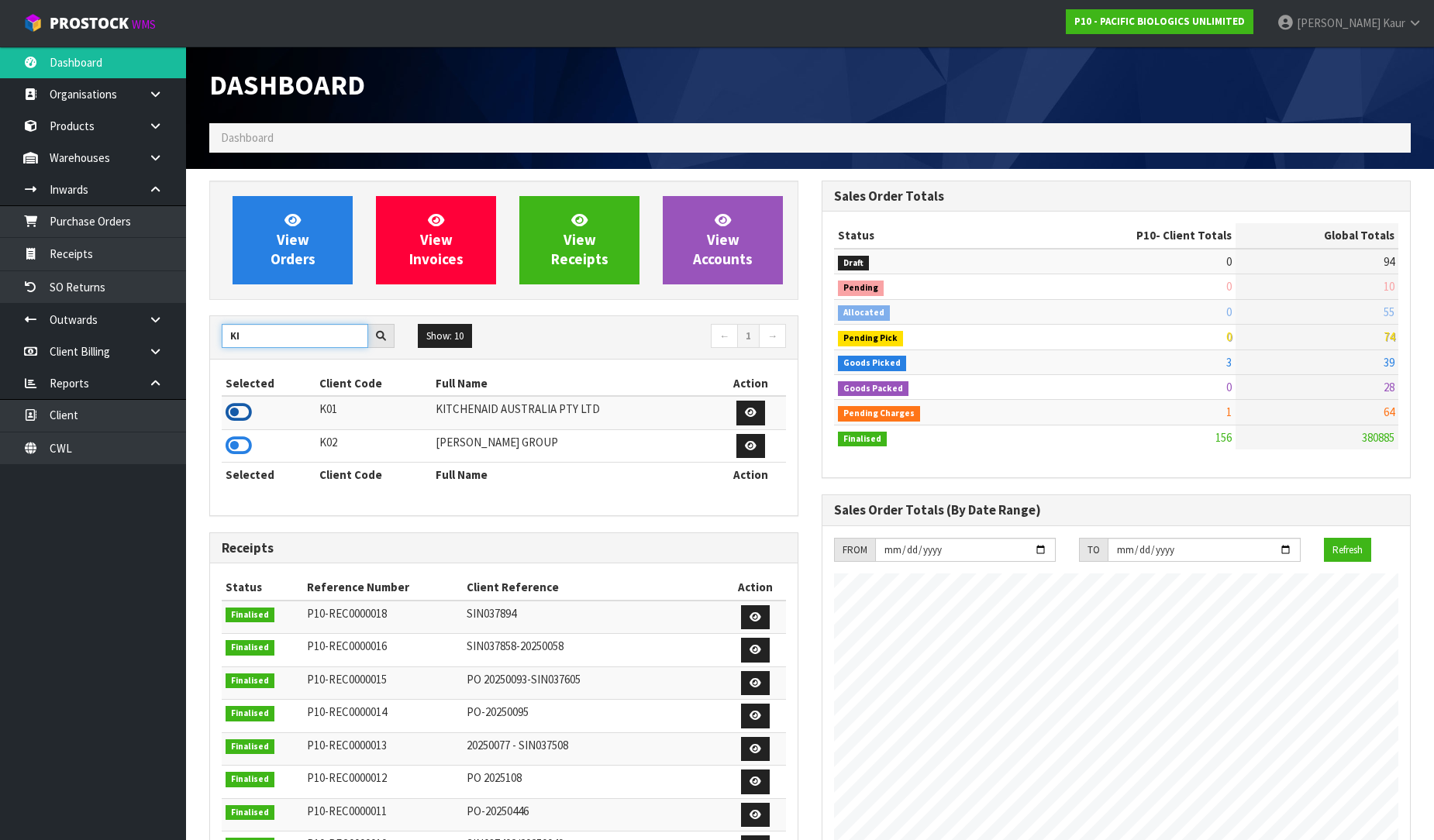
type input "KI"
click at [230, 413] on icon at bounding box center [239, 412] width 26 height 23
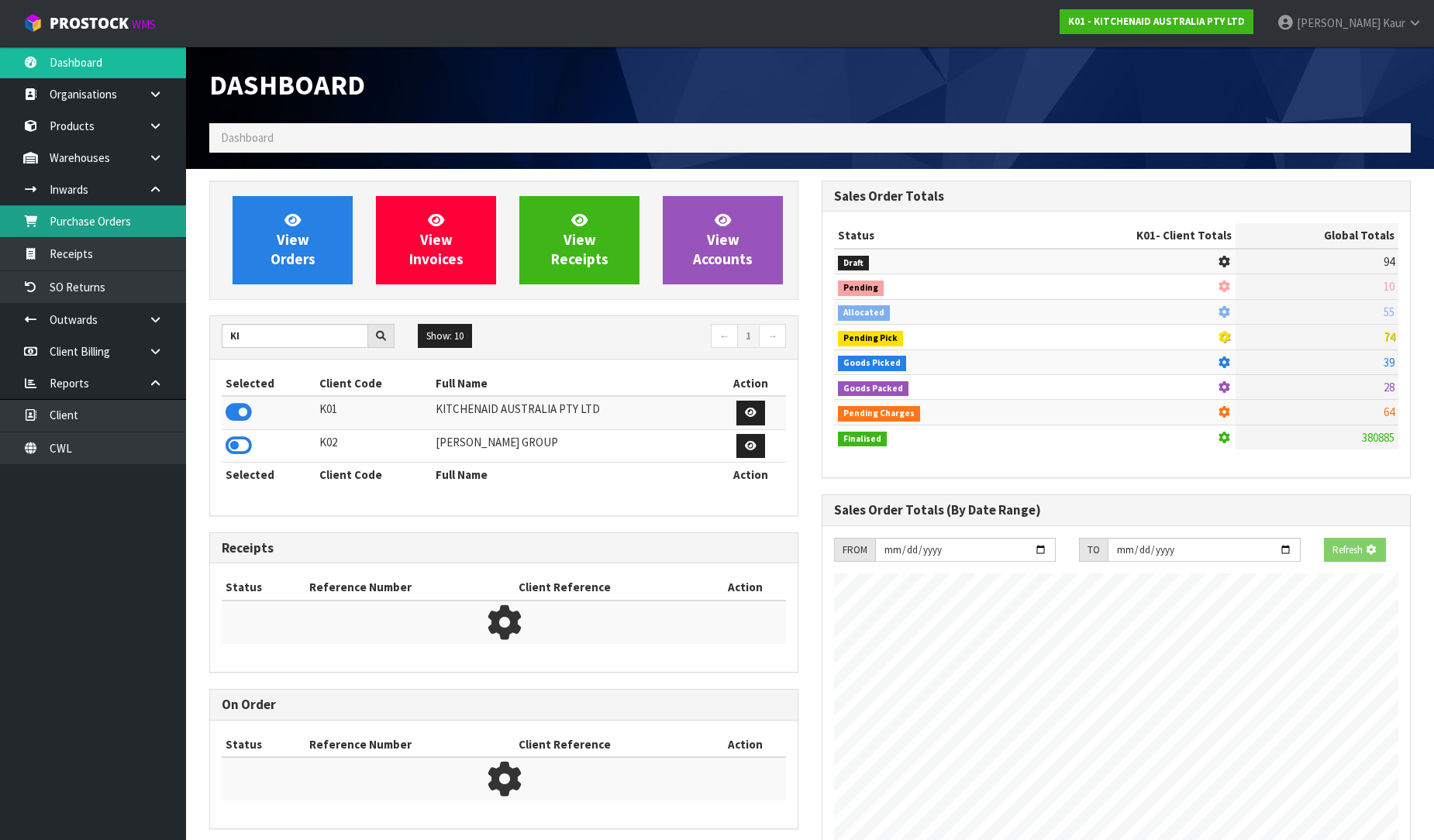
click at [153, 234] on link "Purchase Orders" at bounding box center [92, 221] width 186 height 31
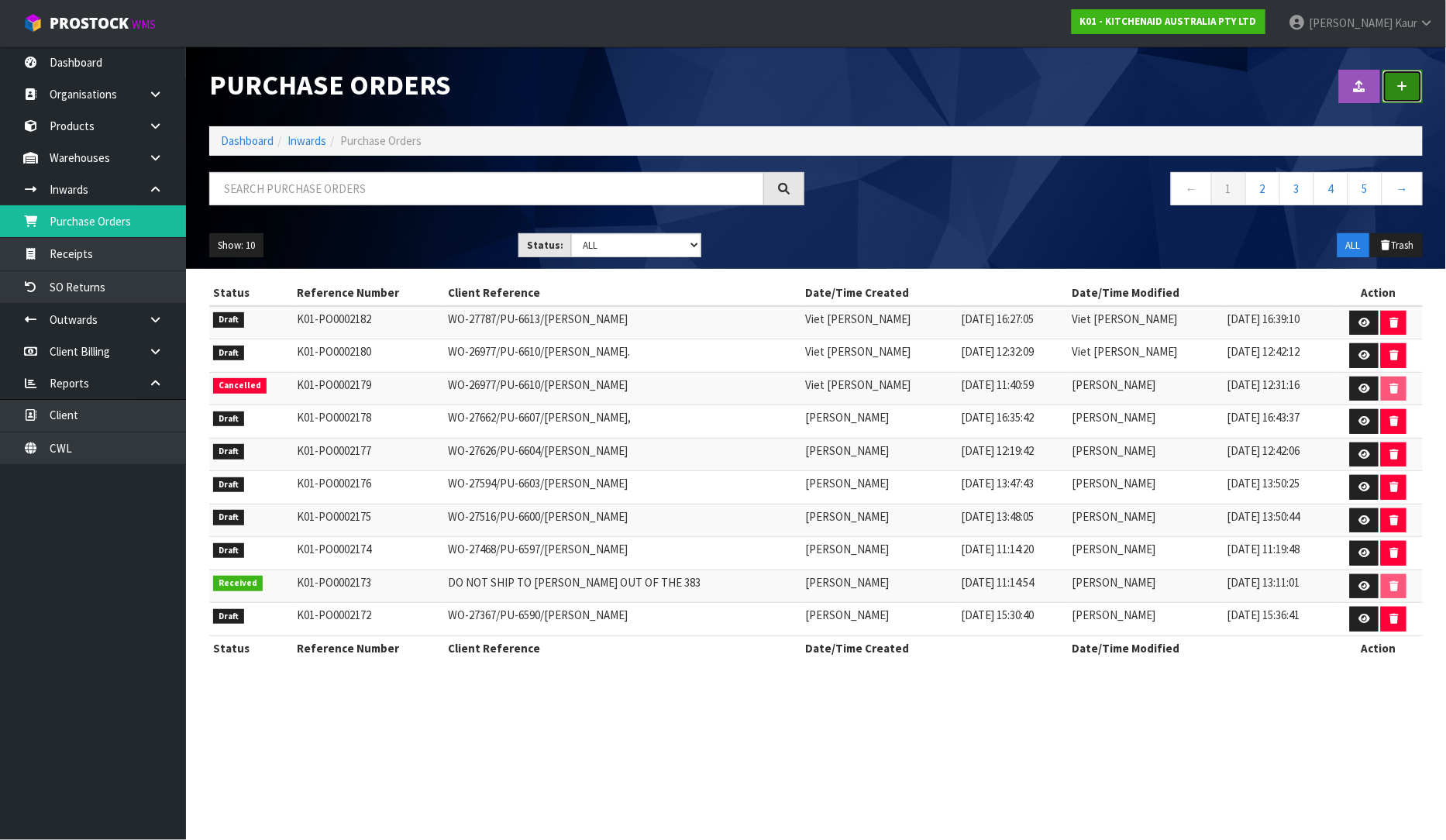
click at [1399, 83] on icon at bounding box center [1402, 87] width 11 height 12
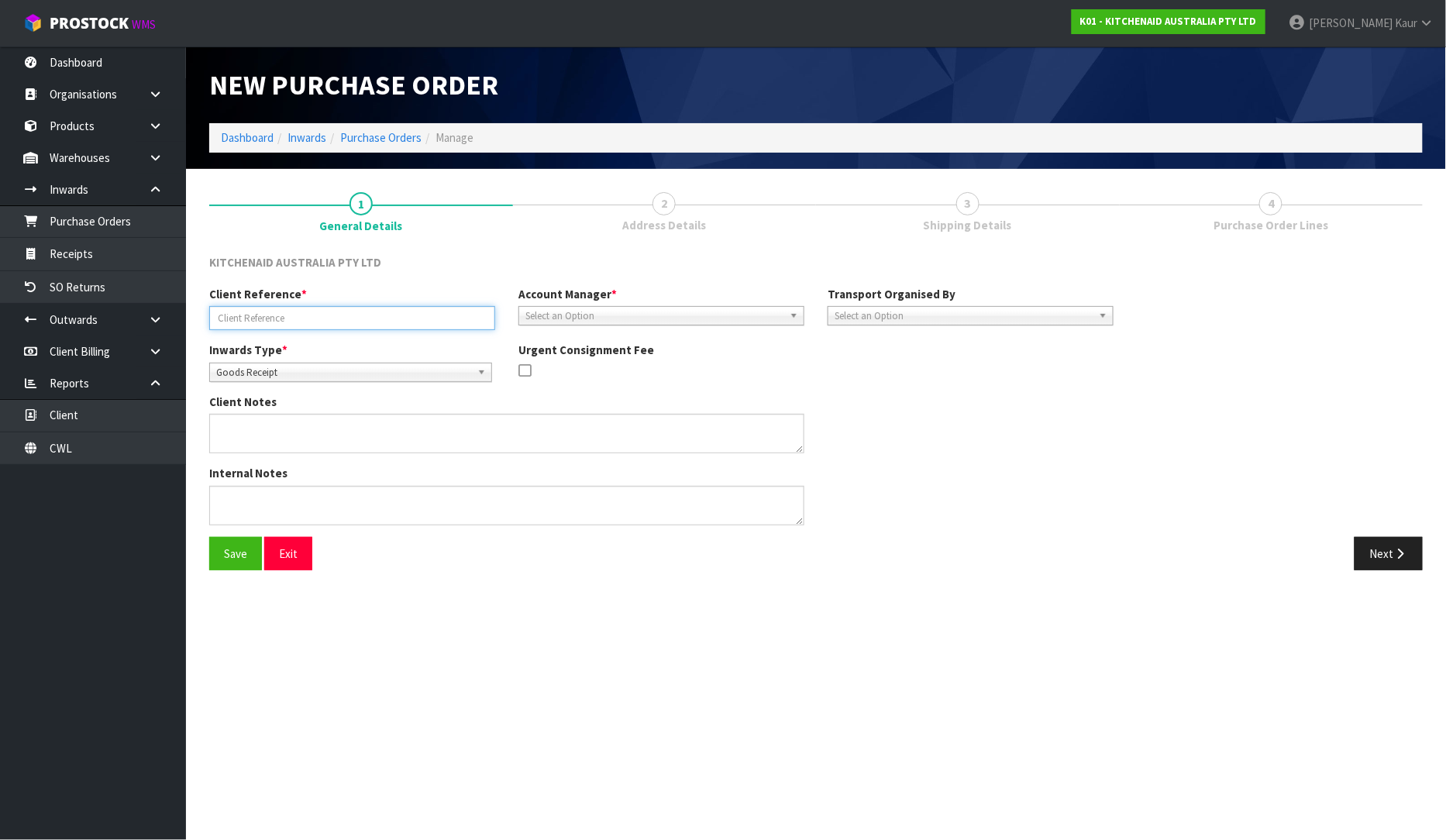
click at [302, 323] on input "text" at bounding box center [352, 318] width 286 height 24
paste input "TCKU2879456"
type input "TCKU2879456"
click at [532, 321] on span "Select an Option" at bounding box center [654, 316] width 258 height 19
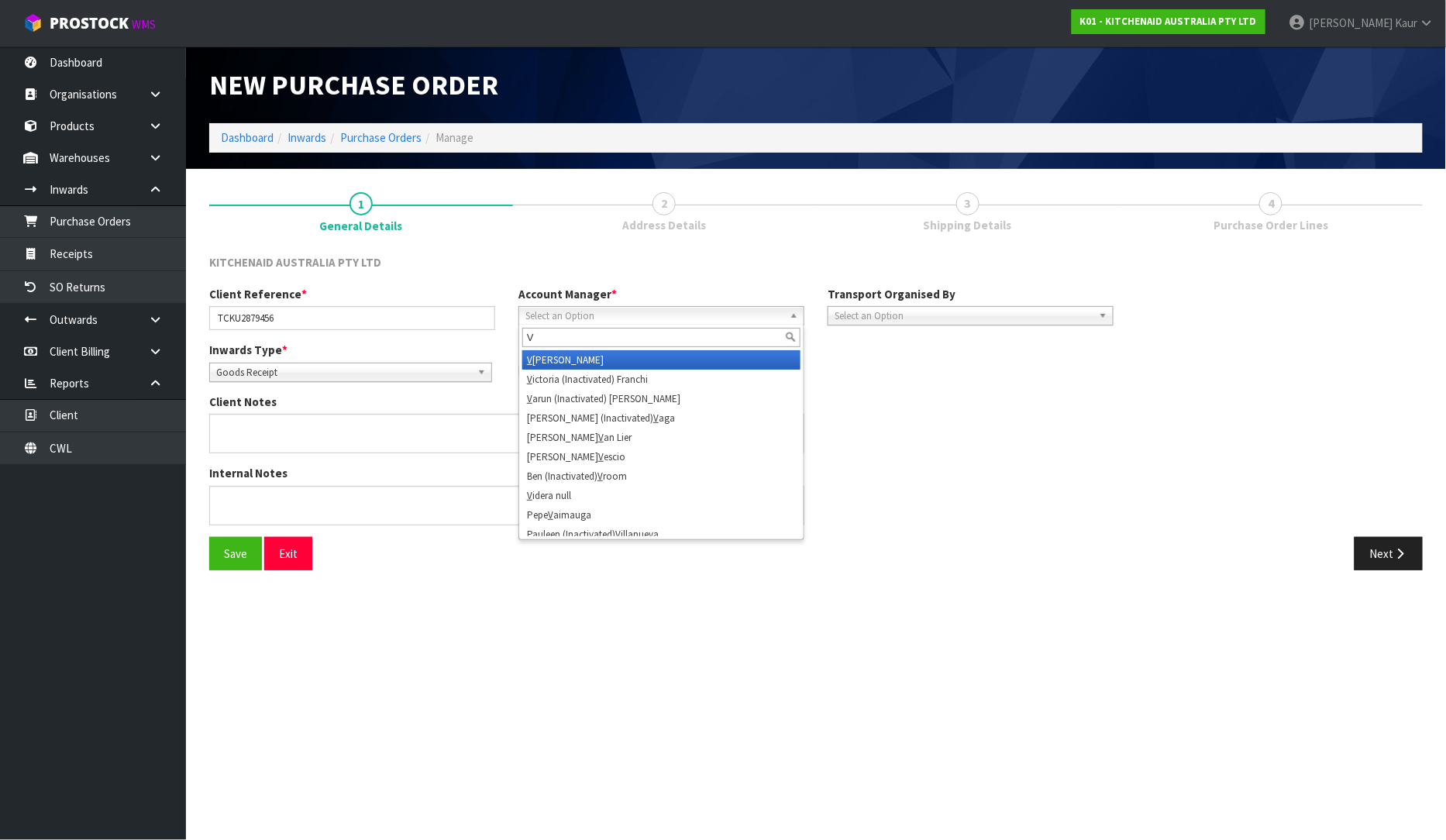
type input "V"
click at [546, 361] on li "V [PERSON_NAME]" at bounding box center [661, 359] width 278 height 19
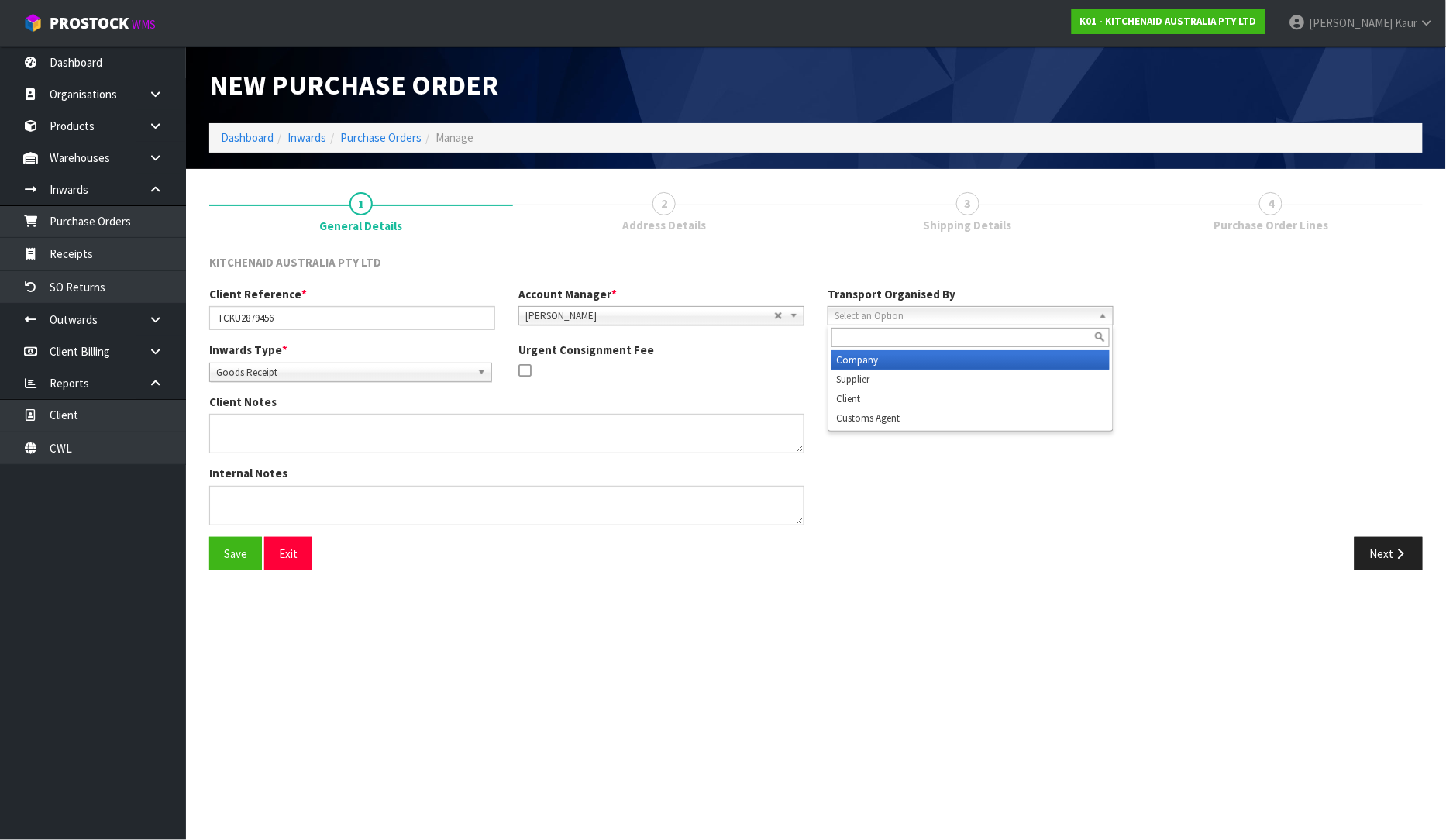
click at [1010, 307] on span "Select an Option" at bounding box center [963, 316] width 258 height 19
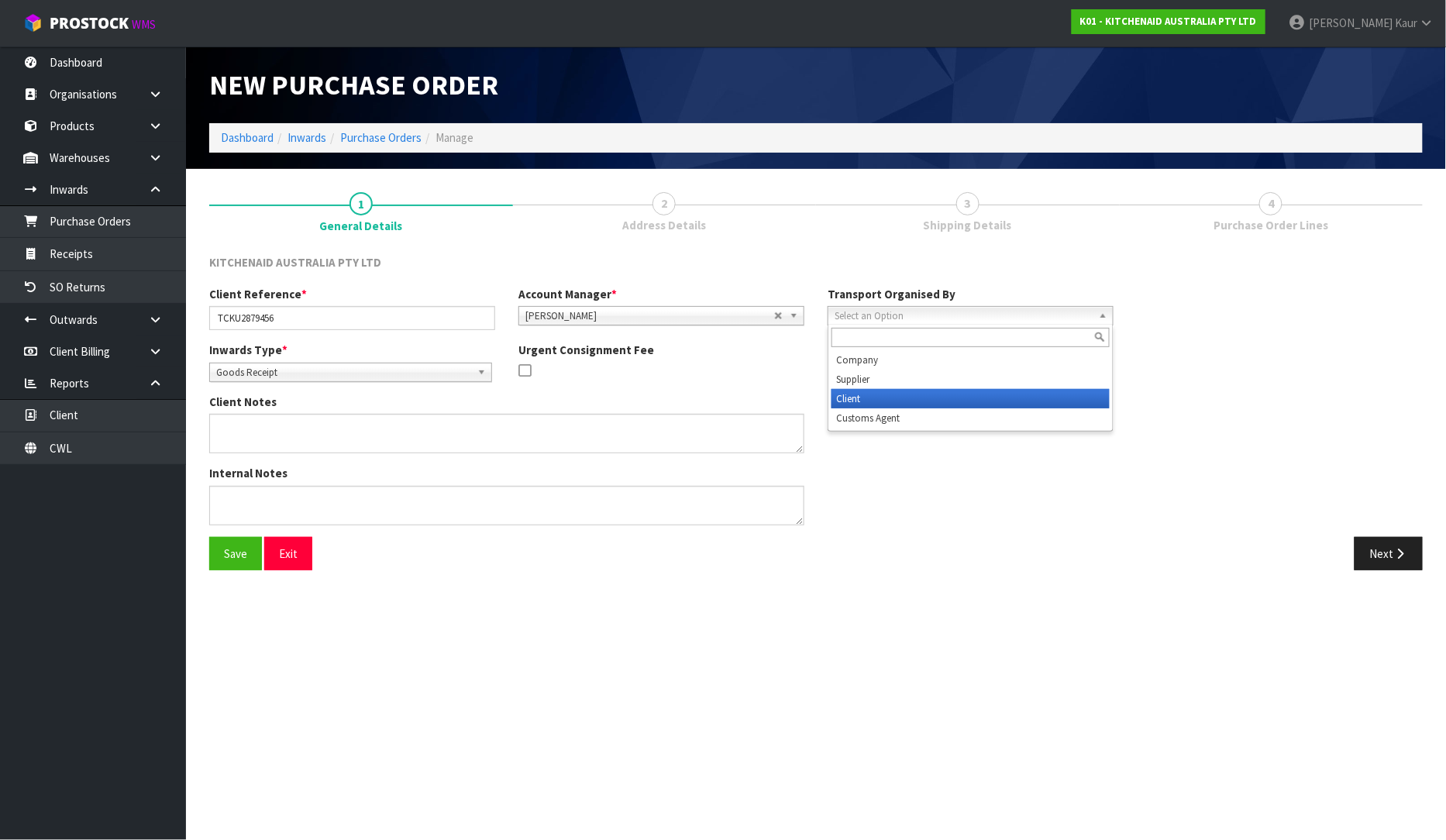
click at [961, 399] on li "Client" at bounding box center [971, 398] width 278 height 19
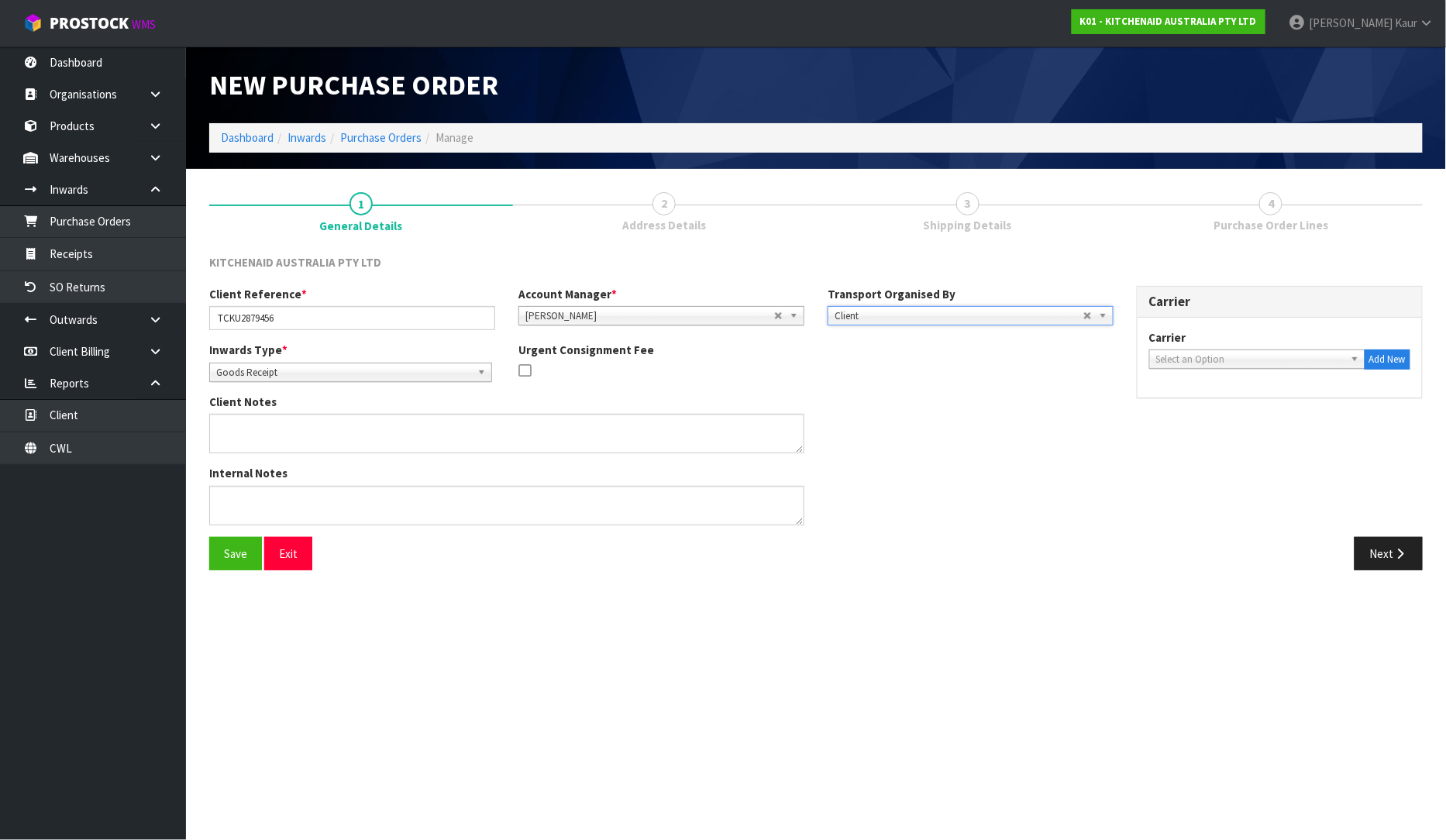
click at [1169, 358] on span "Select an Option" at bounding box center [1250, 359] width 188 height 19
type input "PENGE"
click at [1192, 413] on div "PENGE PENGE LLY'S - PENGELLY'S" at bounding box center [1258, 392] width 216 height 49
click at [1201, 405] on li "PENGE LLY'S - PENGELLY'S" at bounding box center [1257, 403] width 209 height 19
click at [1382, 553] on button "Next" at bounding box center [1388, 554] width 69 height 33
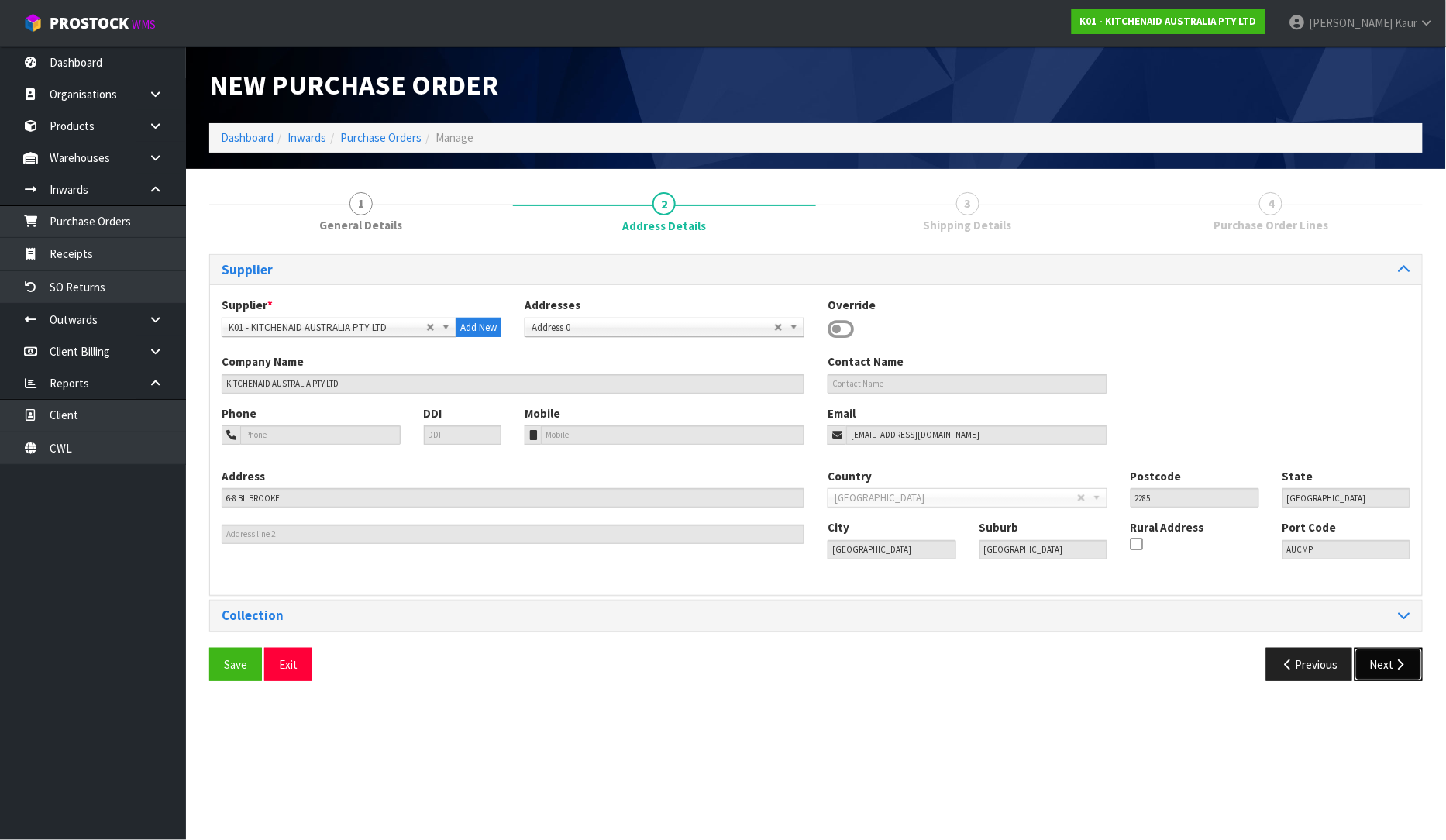
click at [1381, 662] on button "Next" at bounding box center [1388, 664] width 69 height 33
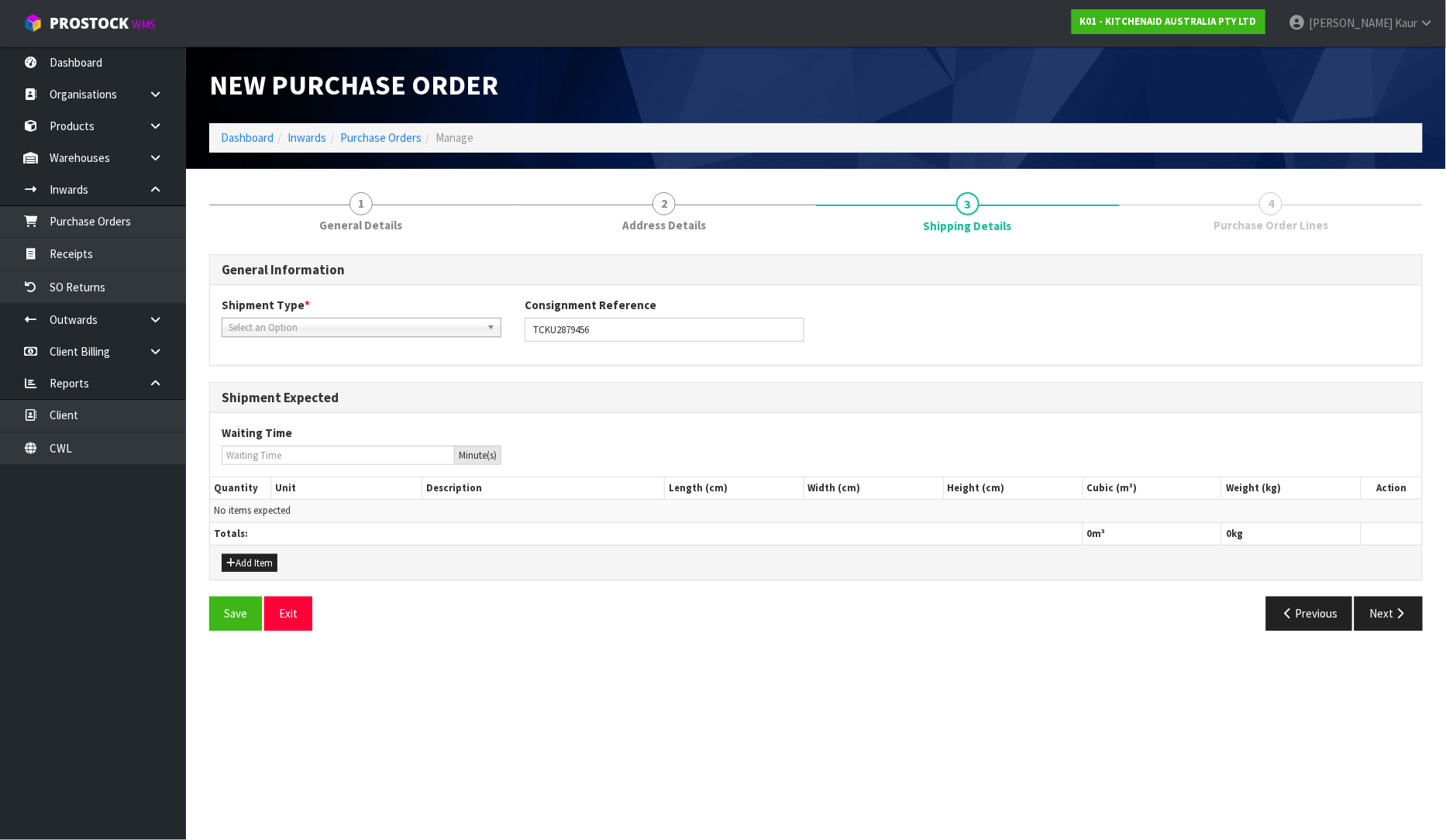
click at [272, 329] on span "Select an Option" at bounding box center [354, 328] width 252 height 19
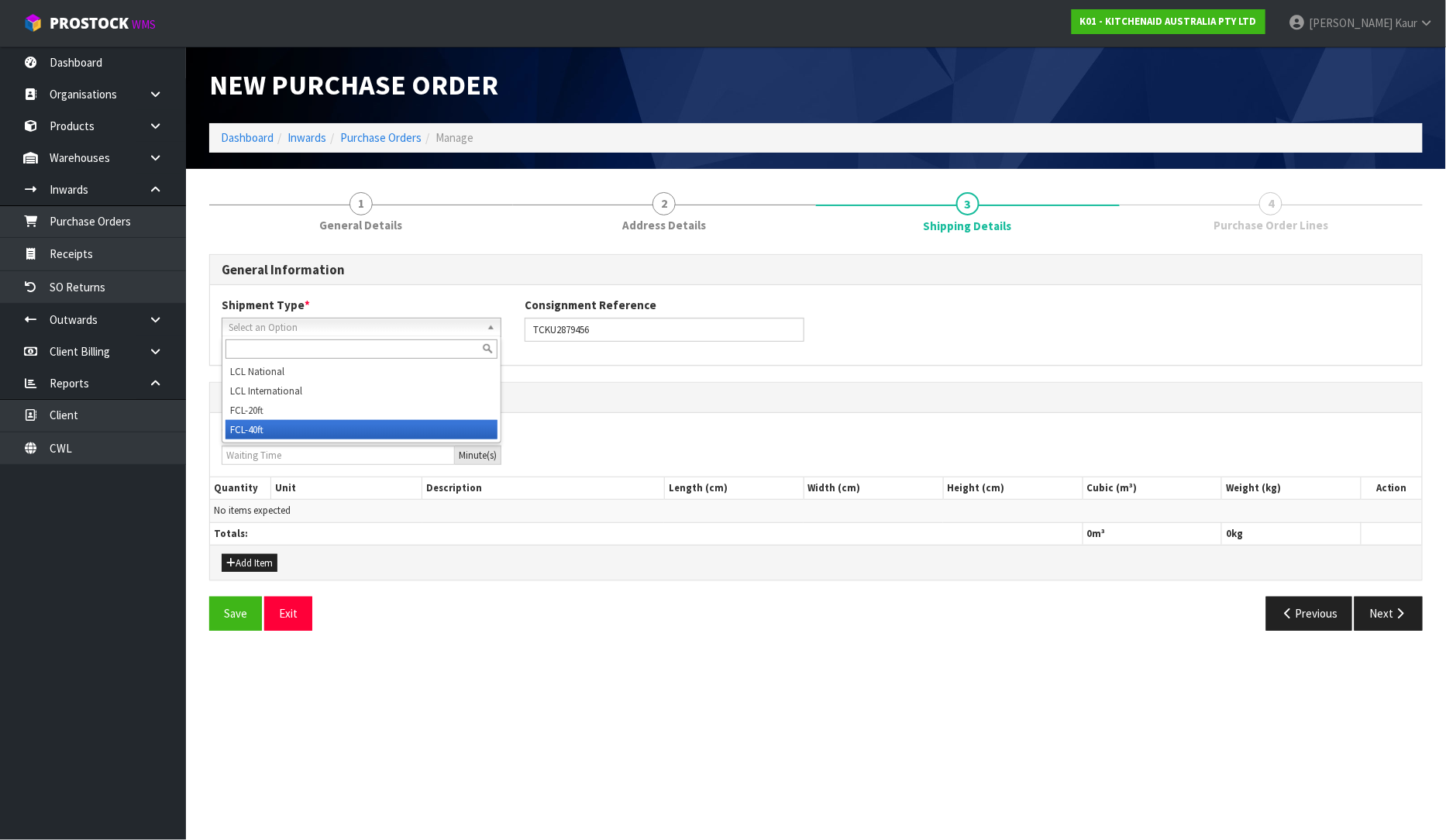
click at [267, 426] on li "FCL-40ft" at bounding box center [362, 429] width 272 height 19
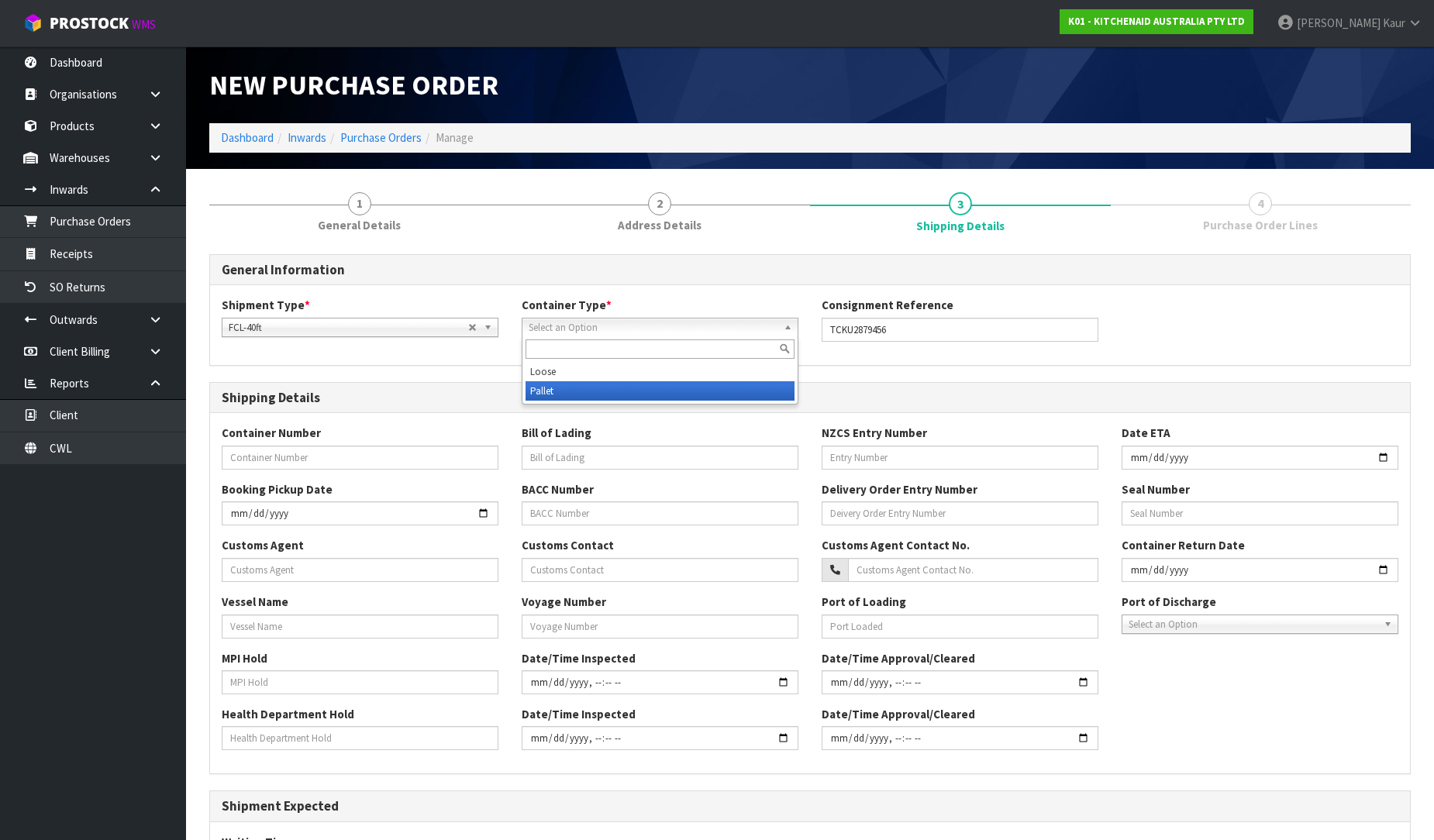
click at [572, 388] on li "Pallet" at bounding box center [660, 390] width 269 height 19
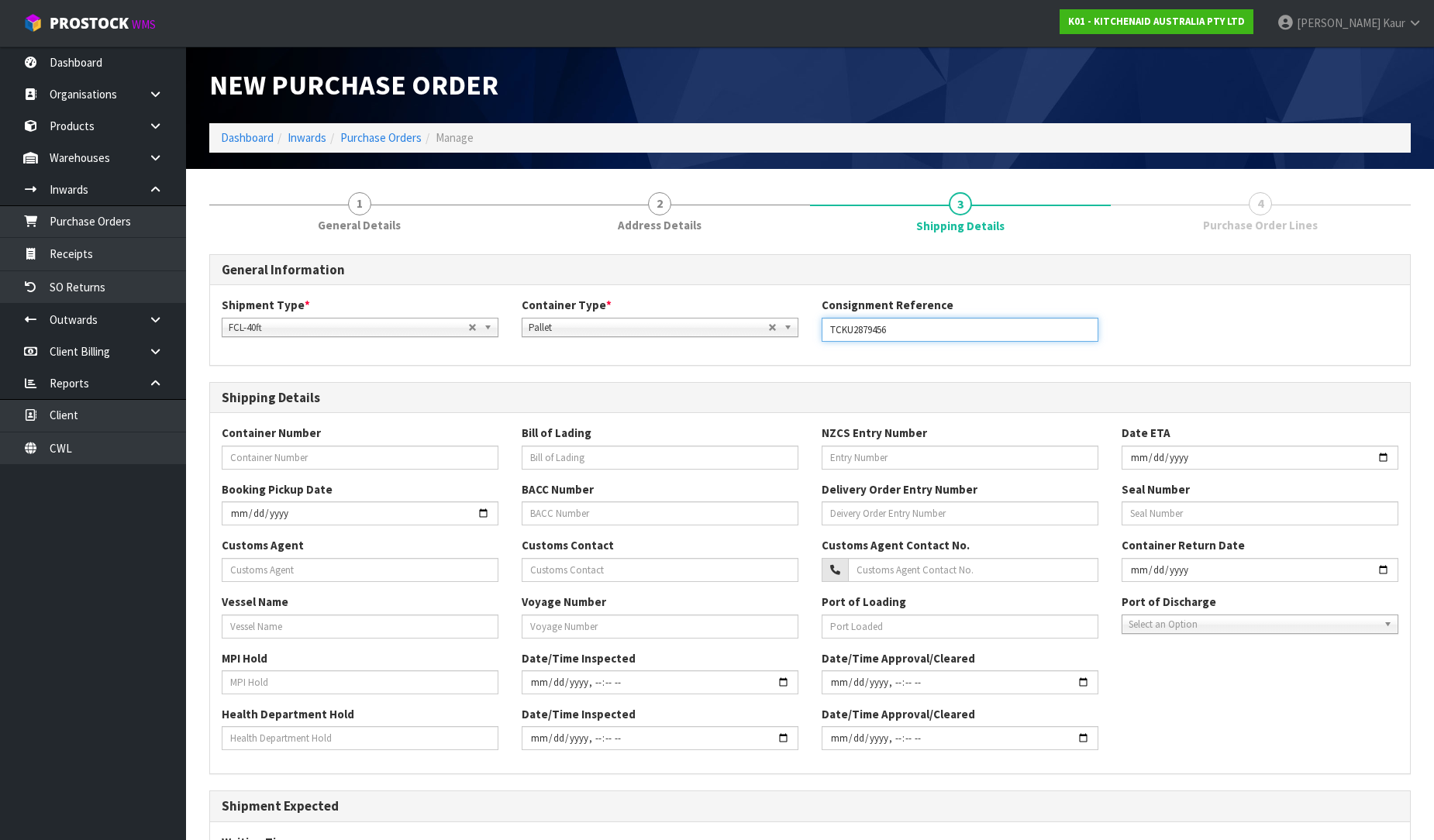
drag, startPoint x: 925, startPoint y: 333, endPoint x: 802, endPoint y: 328, distance: 123.1
click at [802, 328] on div "Shipment Type * LCL National LCL International FCL-20ft FCL-40ft FCL-40ft LCL N…" at bounding box center [810, 325] width 1200 height 56
click at [329, 459] on input "text" at bounding box center [360, 457] width 277 height 24
paste input "TCKU2879456"
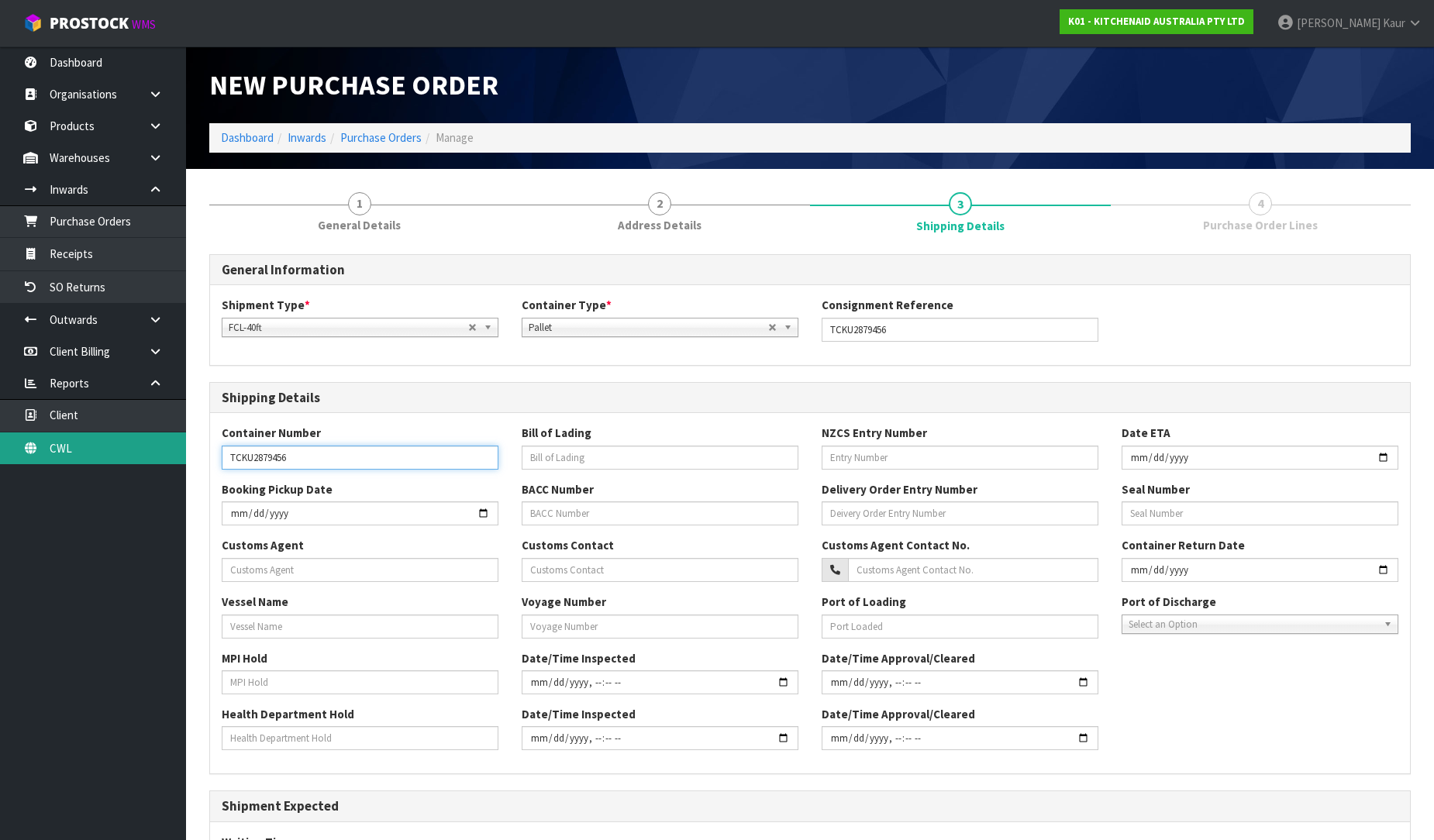
type input "TCKU2879456"
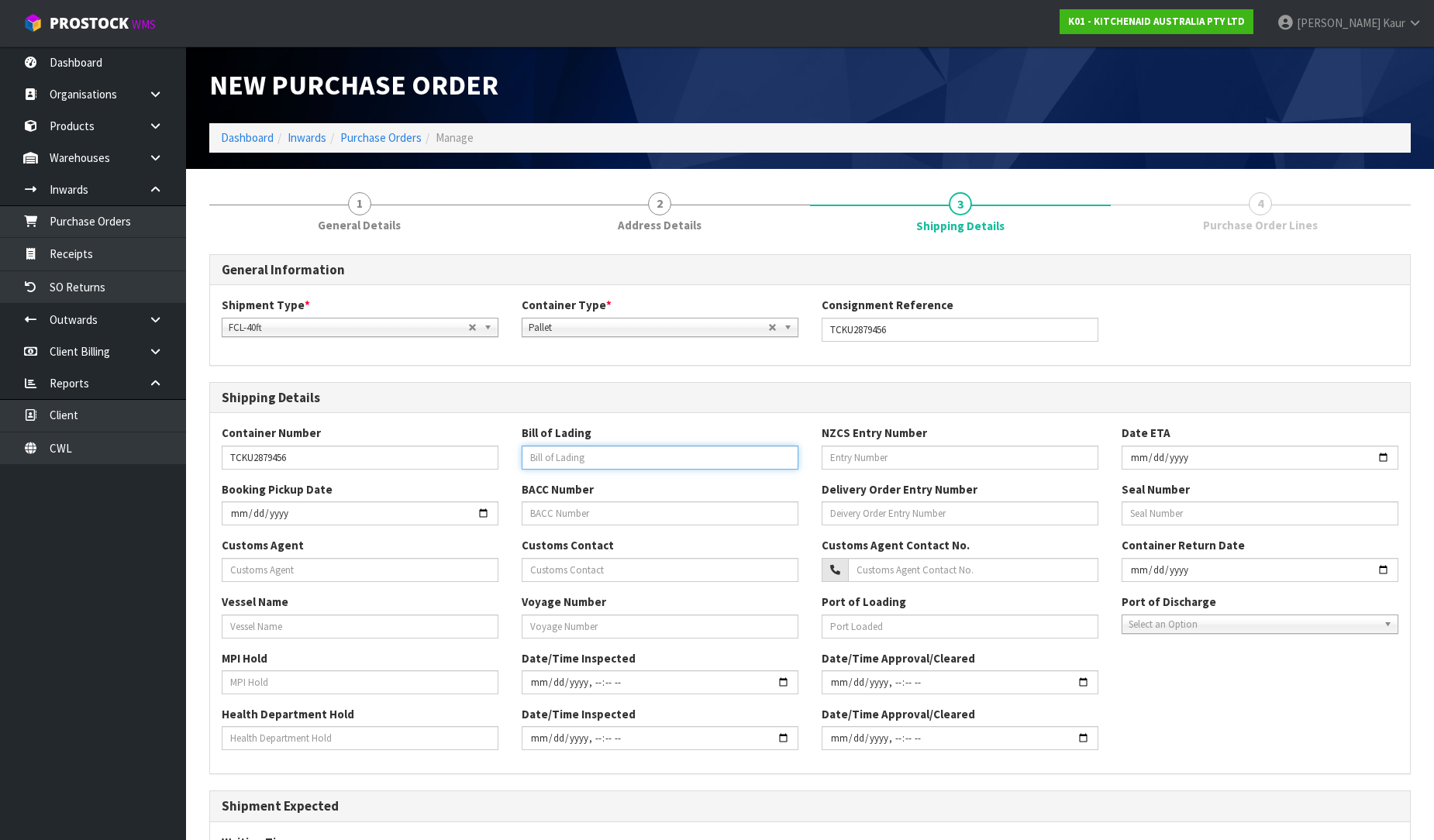
click at [565, 458] on input "text" at bounding box center [660, 457] width 277 height 24
paste input "AUMEM23154007"
type input "AUMEM23154007"
click at [848, 443] on div "NZCS Entry Number" at bounding box center [959, 447] width 300 height 45
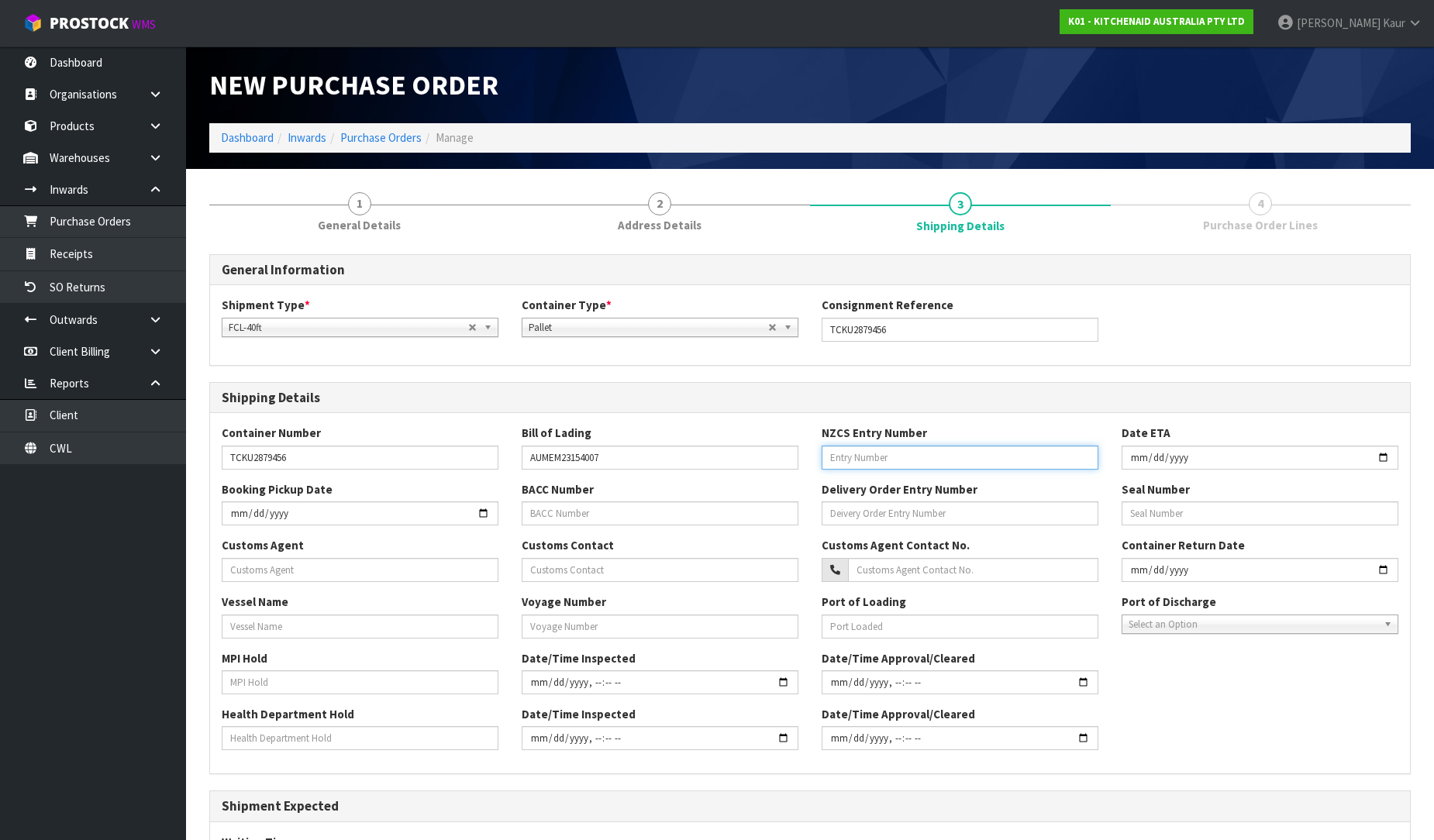
click at [850, 451] on input "text" at bounding box center [959, 457] width 277 height 24
paste input "37318322"
type input "37318322"
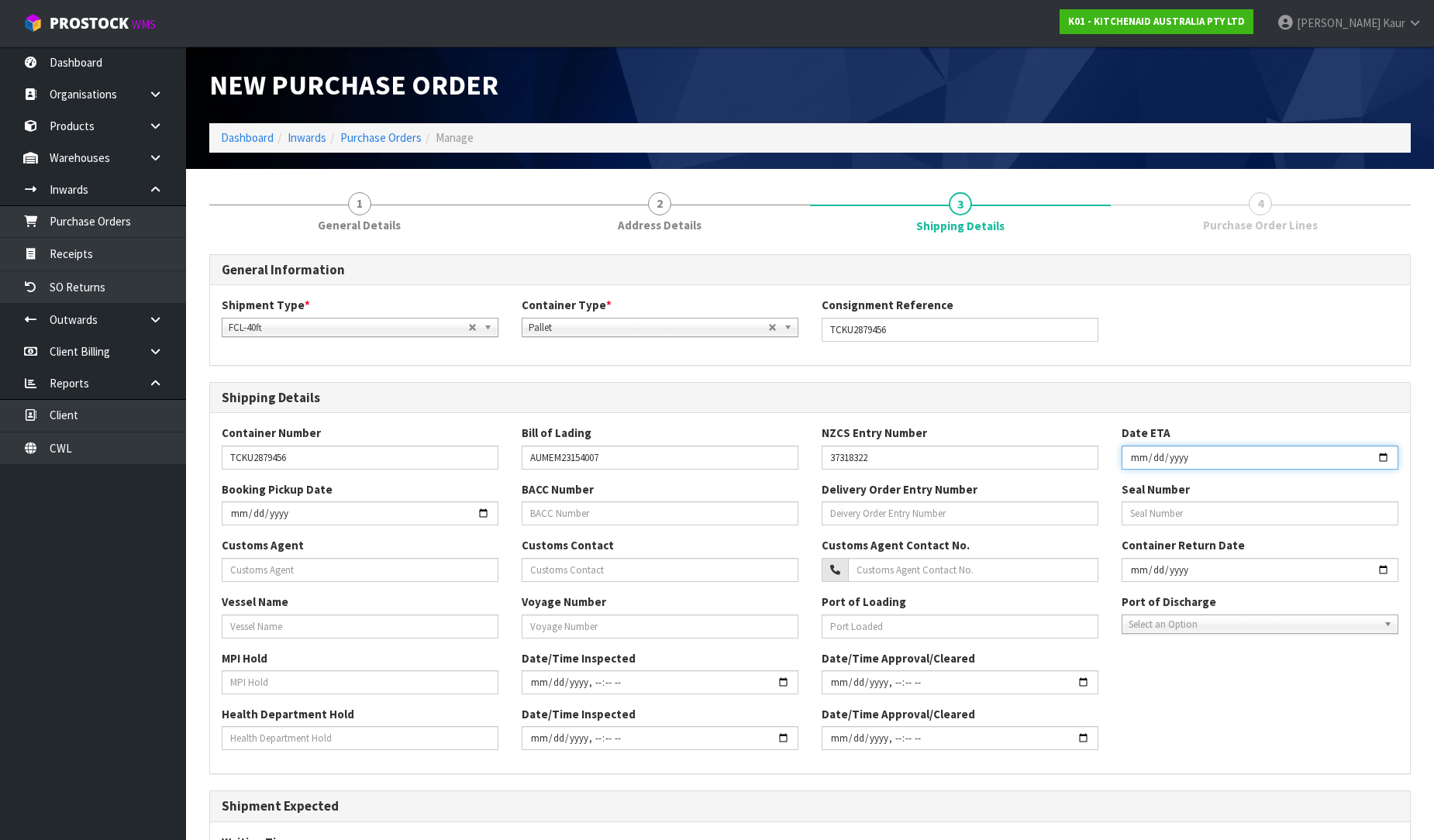
click at [1138, 459] on input "date" at bounding box center [1260, 457] width 277 height 24
type input "2025-09-16"
click at [295, 564] on input "text" at bounding box center [360, 569] width 277 height 24
paste input "PENGELLYS LIMITED"
type input "PENGELLYS LIMITED"
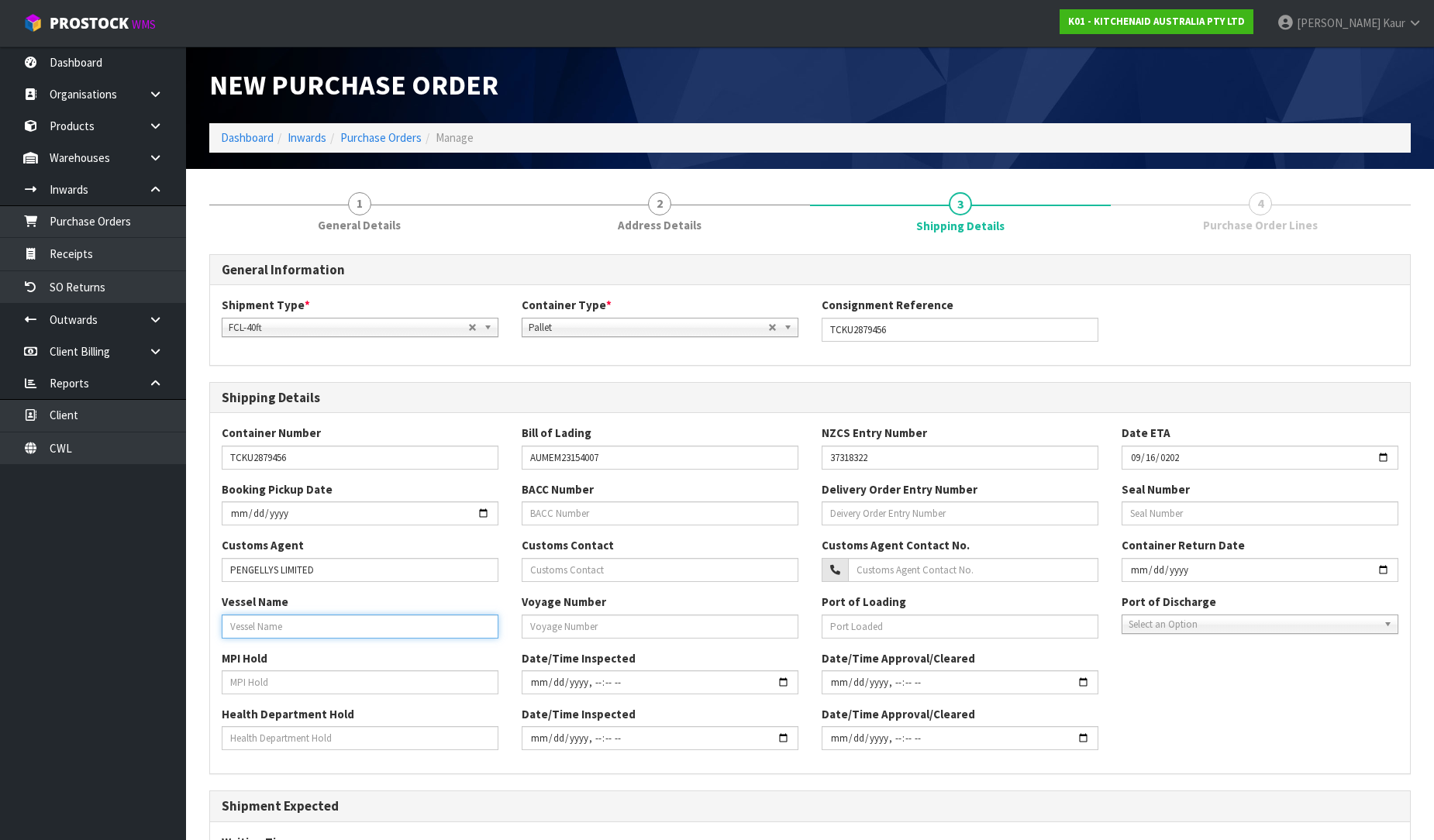
click at [245, 628] on input "text" at bounding box center [360, 626] width 277 height 24
click at [248, 616] on input "text" at bounding box center [360, 626] width 277 height 24
paste input "CMA CGM"
click at [375, 564] on input "PENGELLYS LIMITED" at bounding box center [360, 569] width 277 height 24
click at [291, 632] on input "CMA CGM" at bounding box center [360, 626] width 277 height 24
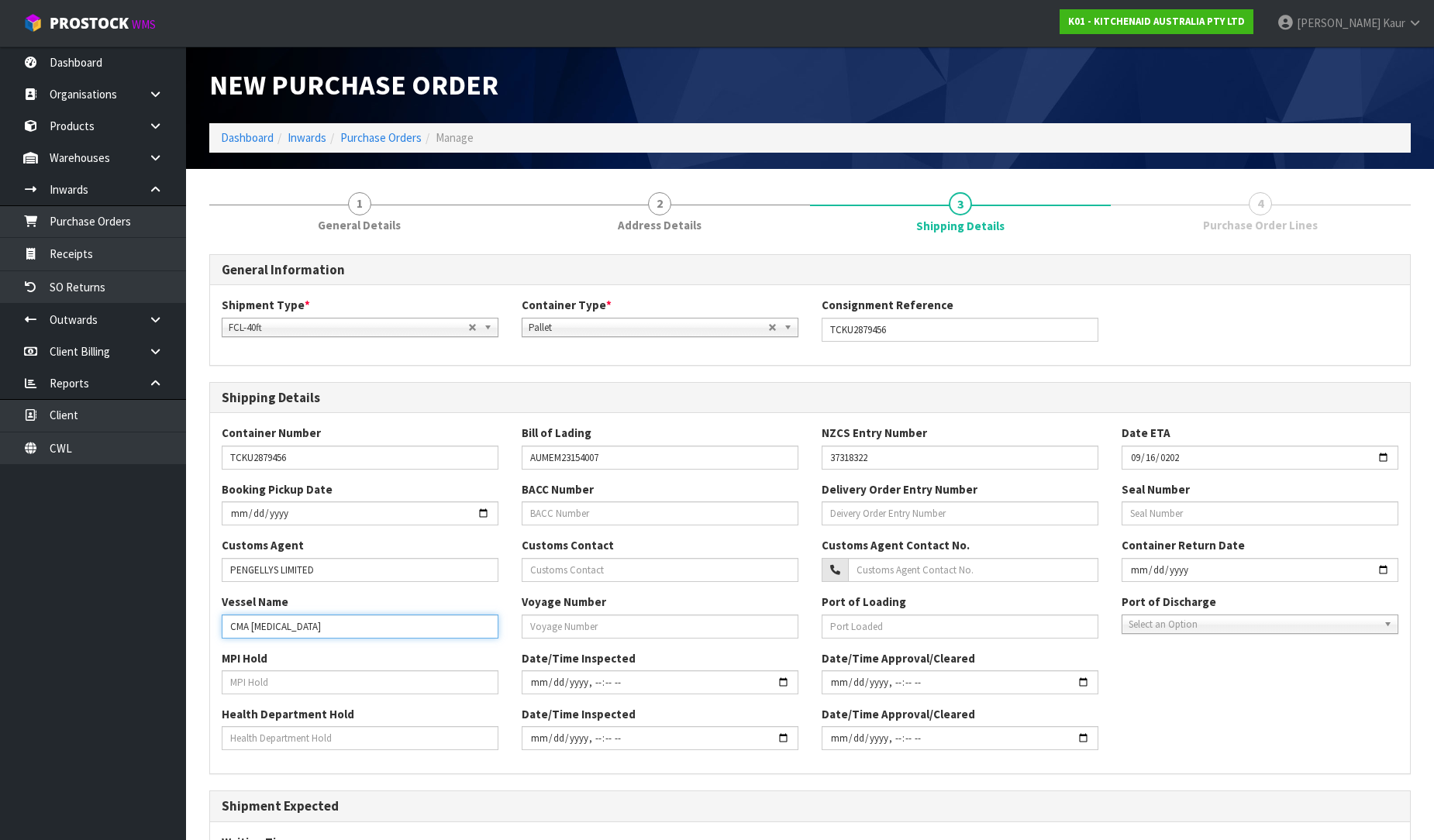
paste input "QUELIMANE"
type input "CMA CGM QUELIMANE"
click at [262, 684] on input "text" at bounding box center [360, 682] width 277 height 24
type input "NO"
click at [248, 748] on input "text" at bounding box center [360, 738] width 277 height 24
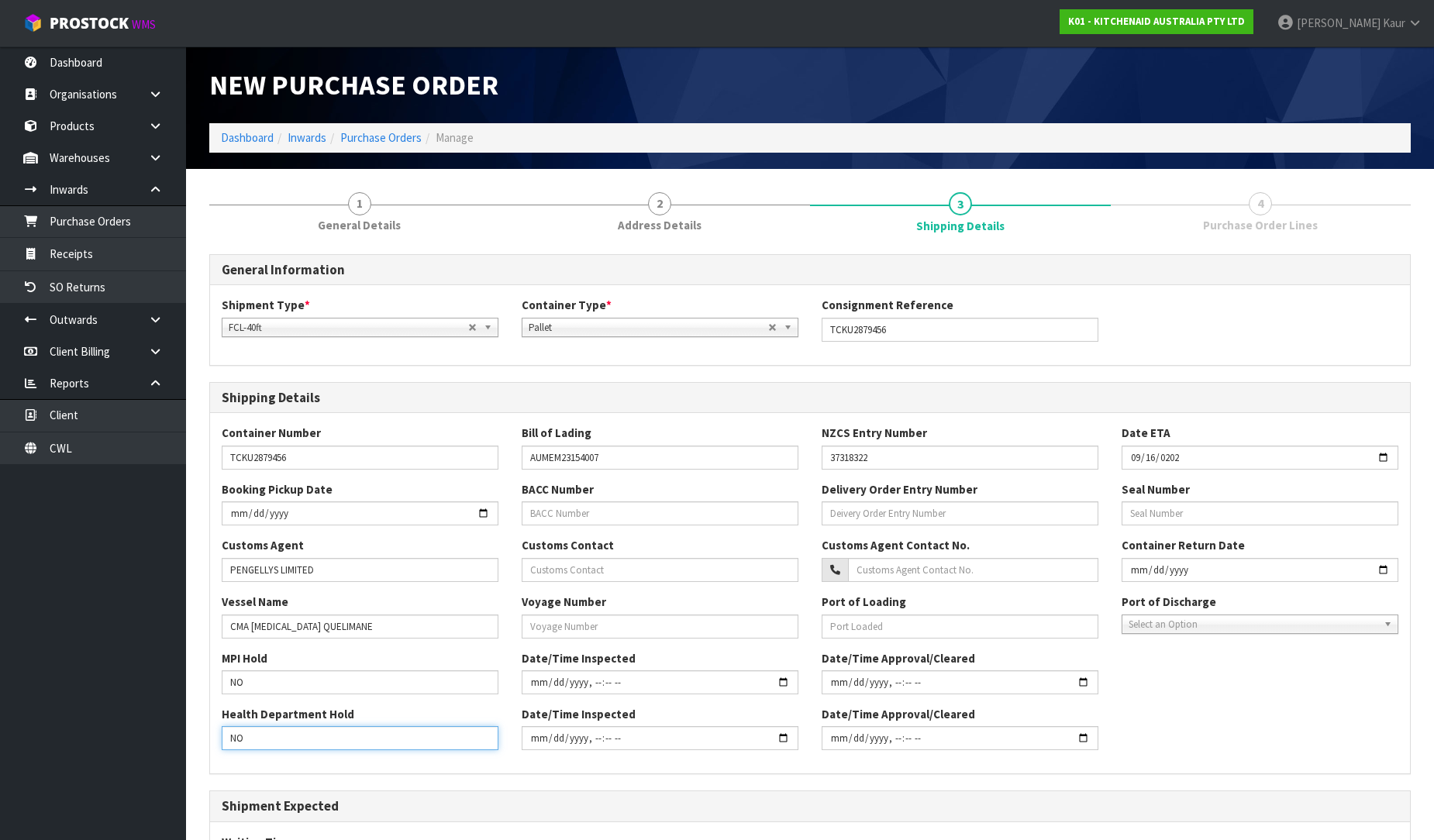
type input "NO"
click at [610, 618] on input "text" at bounding box center [660, 626] width 277 height 24
paste input "2517"
type input "2517"
click at [1136, 622] on span "Select an Option" at bounding box center [1252, 625] width 248 height 19
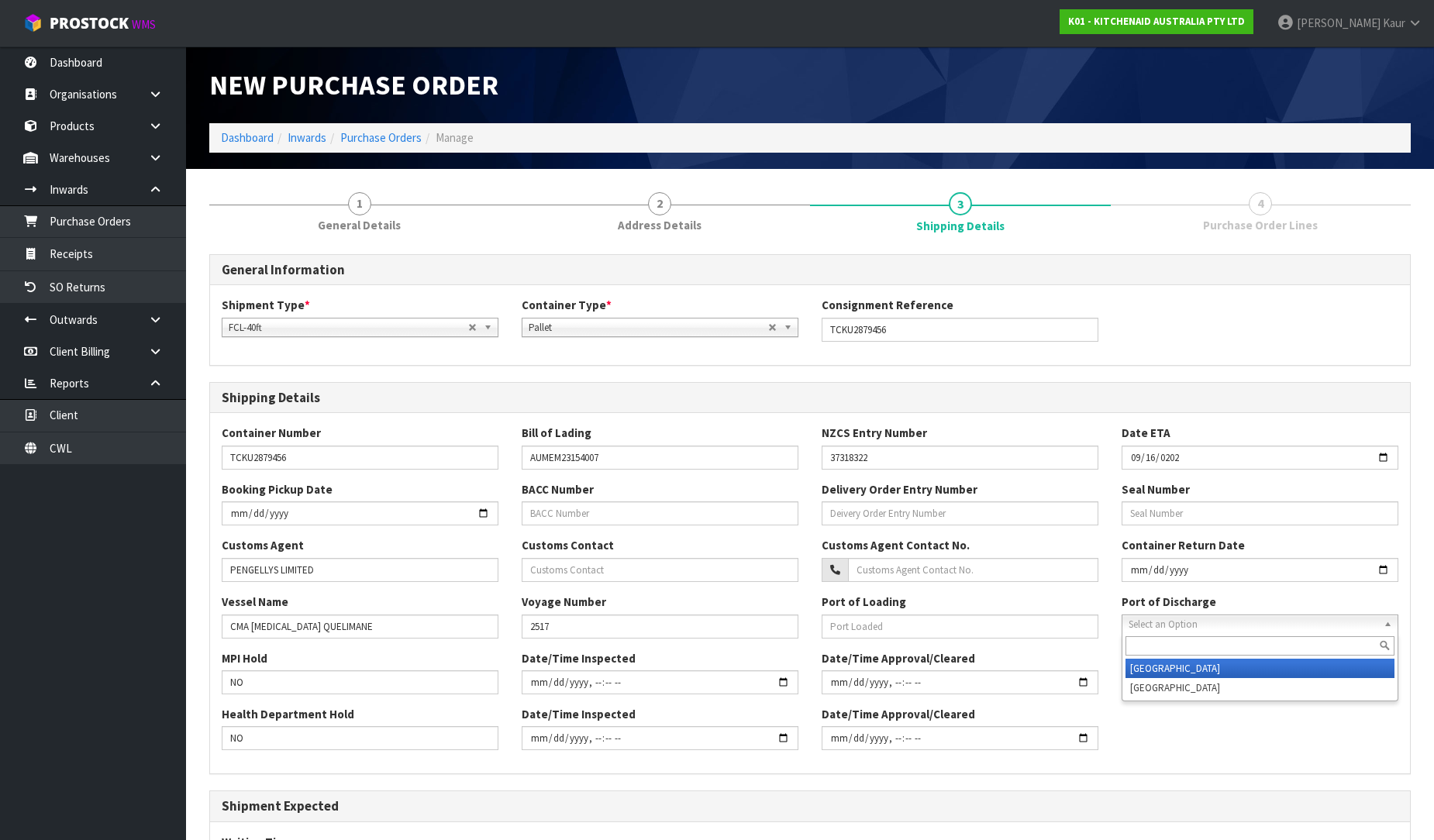
click at [1146, 661] on li "[GEOGRAPHIC_DATA]" at bounding box center [1260, 668] width 269 height 19
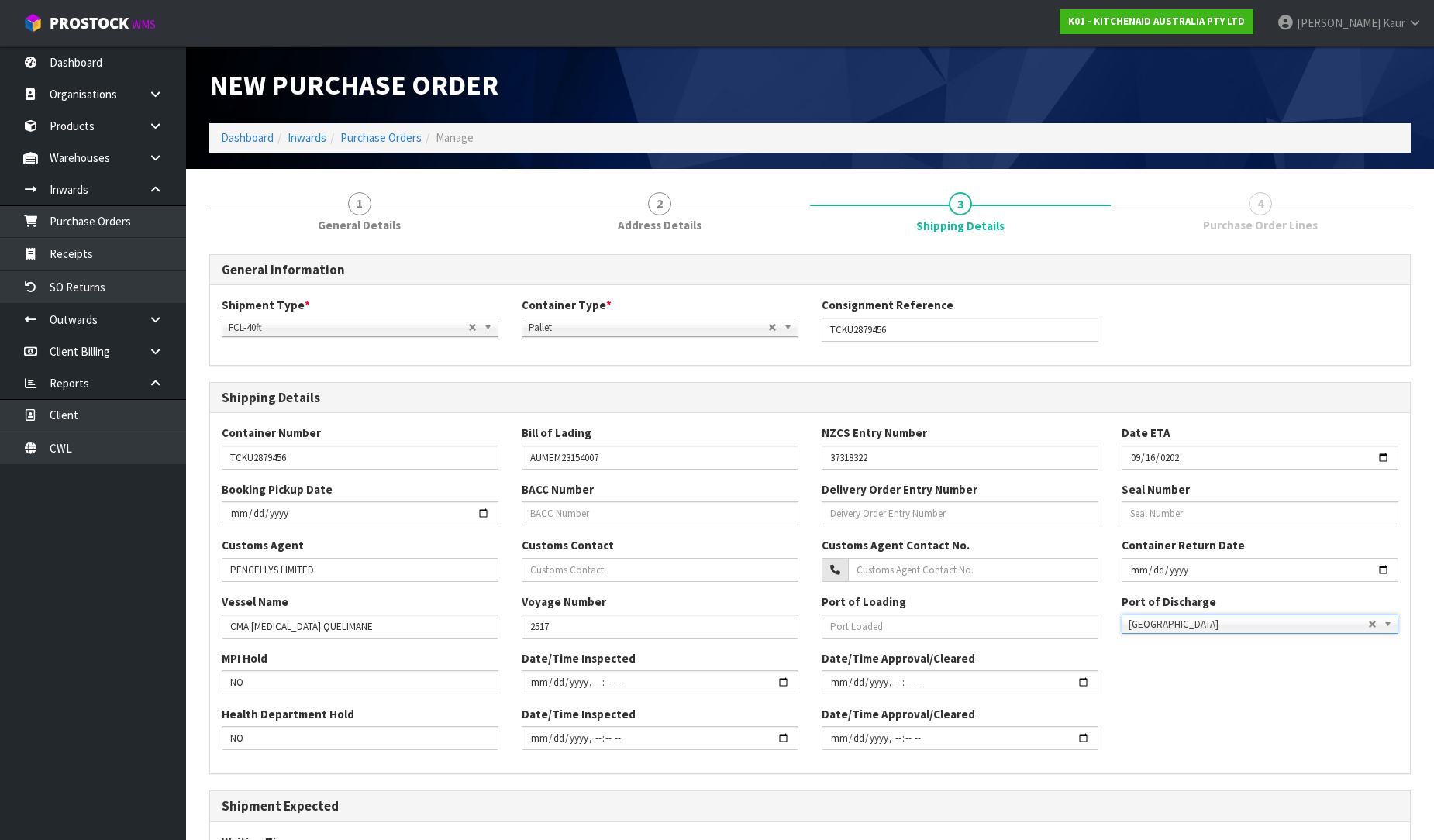
click at [1148, 729] on div "Health Department Hold NO Date/Time Inspected Date/Time Approval/Cleared" at bounding box center [810, 734] width 1200 height 56
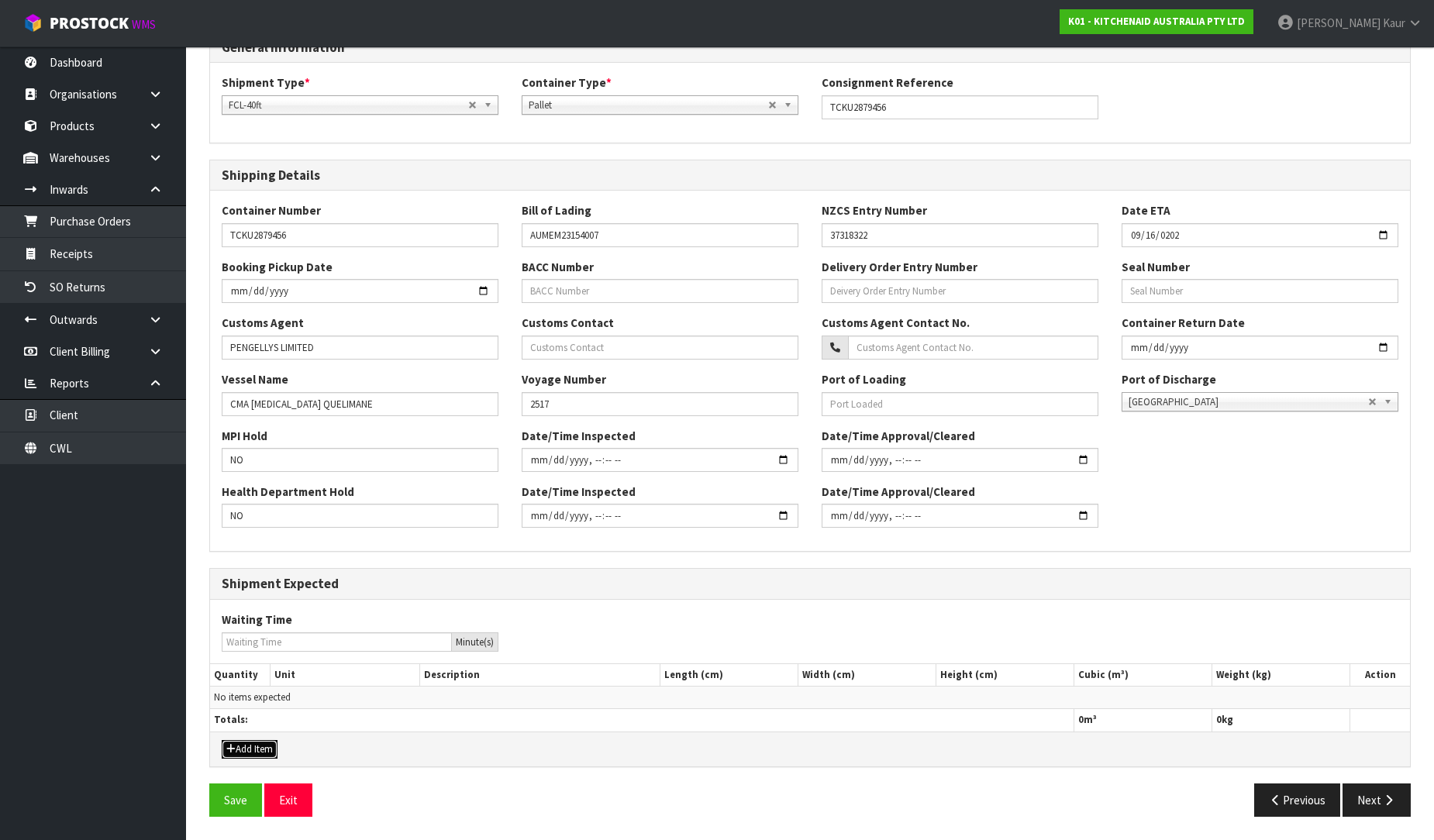
click at [250, 747] on button "Add Item" at bounding box center [250, 749] width 56 height 19
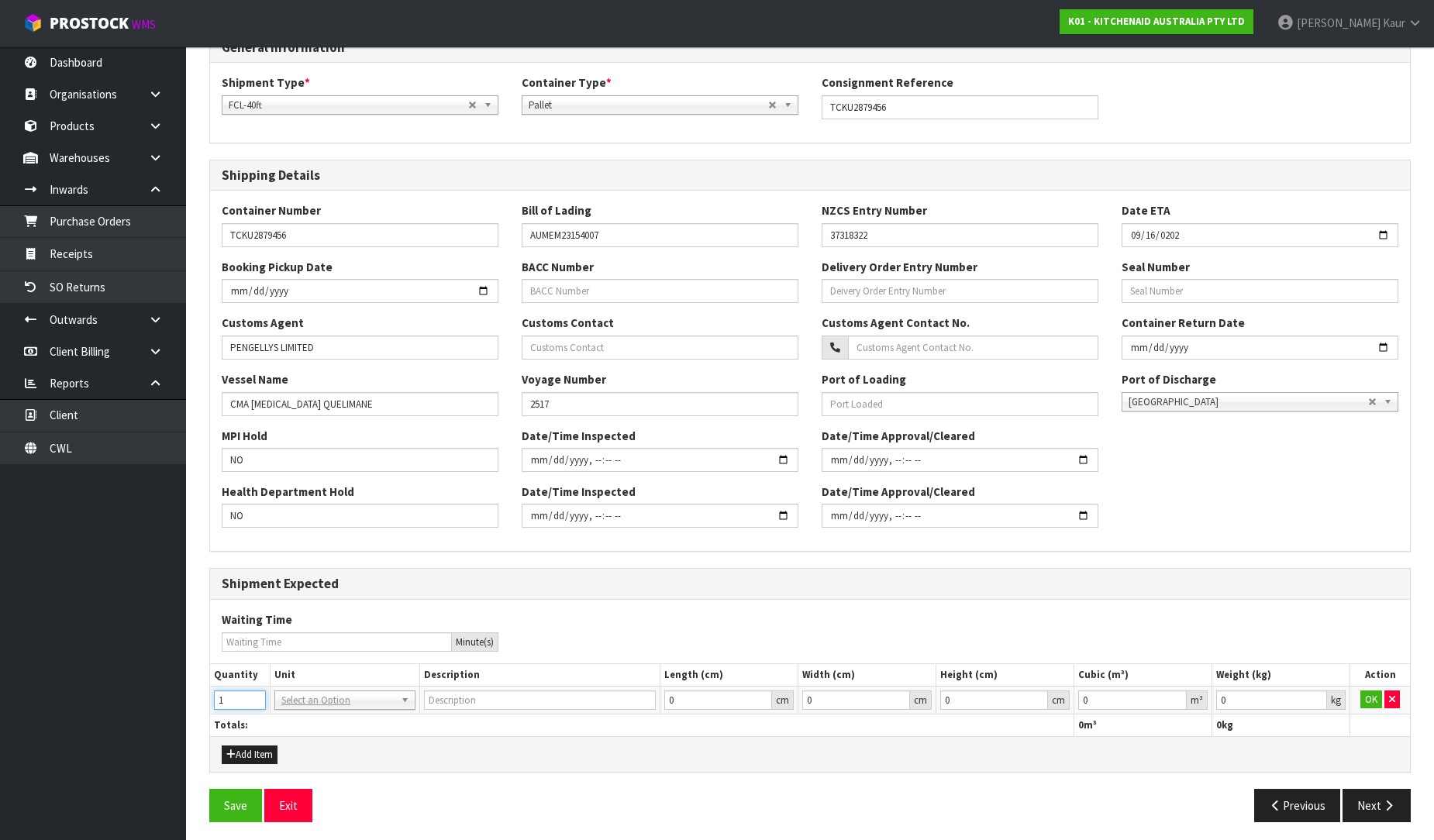
type input "1"
click at [259, 693] on input "1" at bounding box center [239, 700] width 52 height 19
type input "40FT CONTAINER"
type input "0.000001"
click at [1174, 693] on input "0.000001" at bounding box center [1132, 700] width 108 height 19
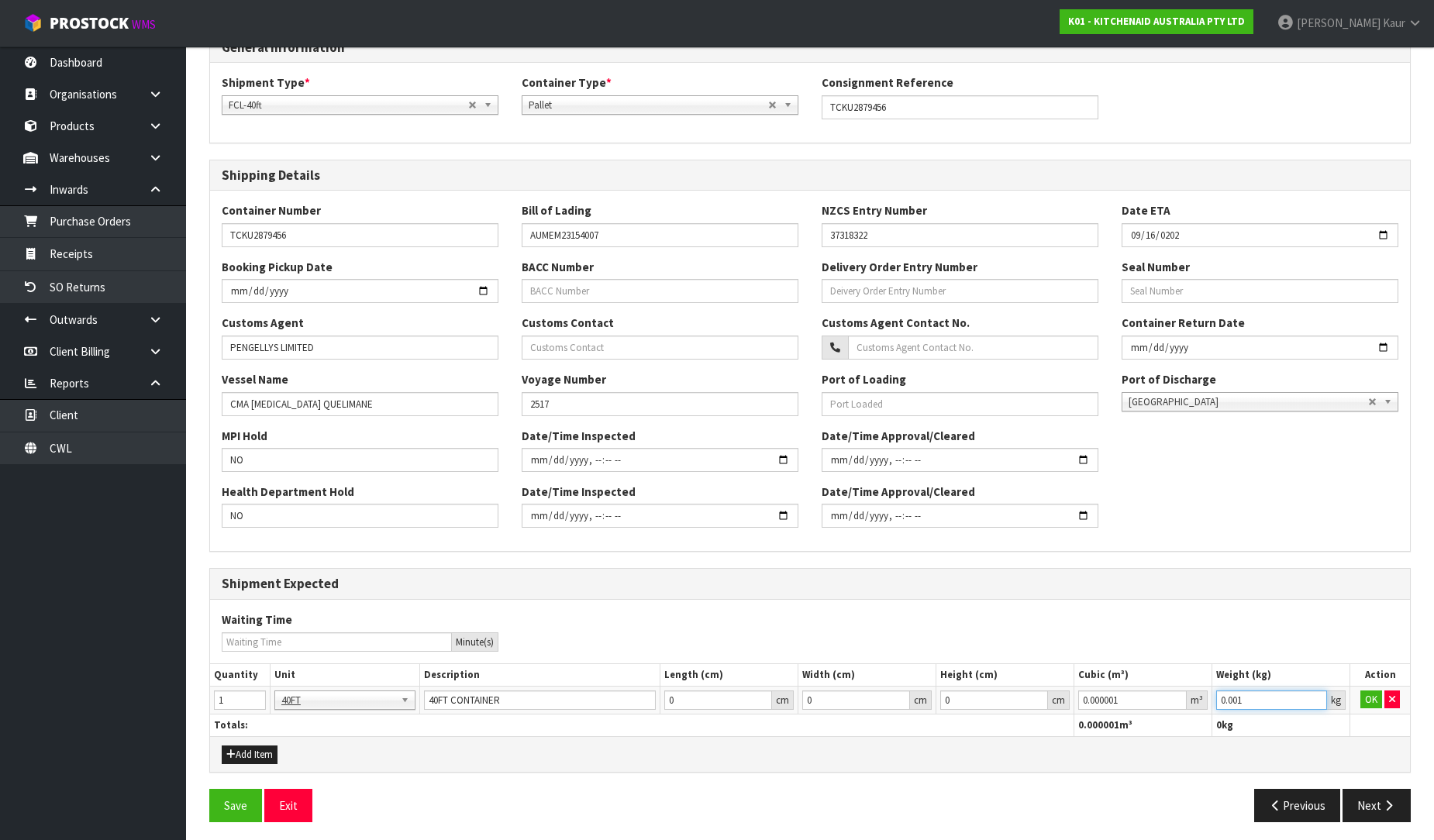
type input "0.001"
click at [1315, 697] on input "0.001" at bounding box center [1271, 700] width 111 height 19
click at [1373, 693] on button "OK" at bounding box center [1371, 700] width 21 height 19
click at [1365, 808] on button "Next" at bounding box center [1376, 805] width 69 height 33
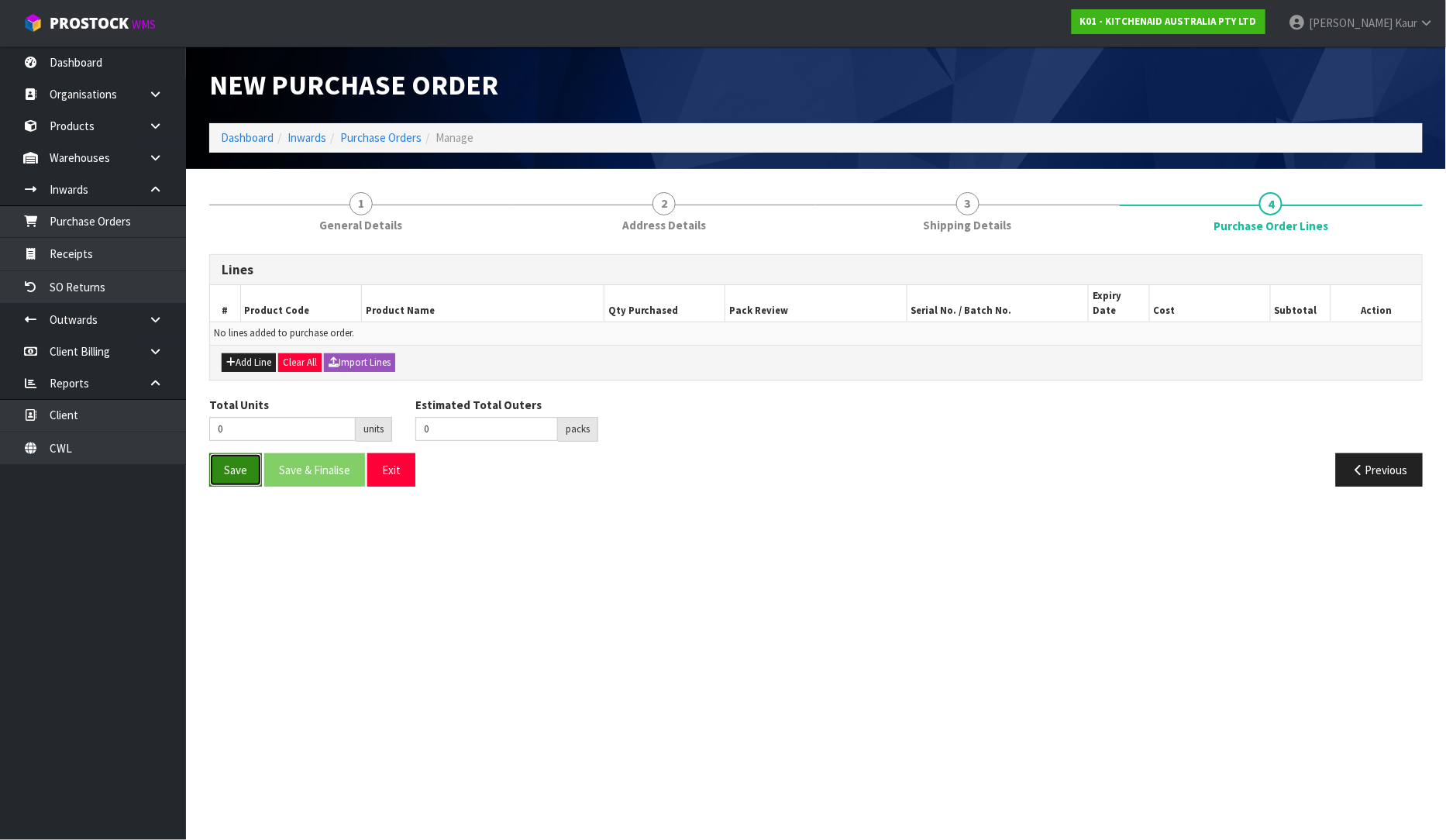
click at [226, 460] on button "Save" at bounding box center [236, 470] width 53 height 33
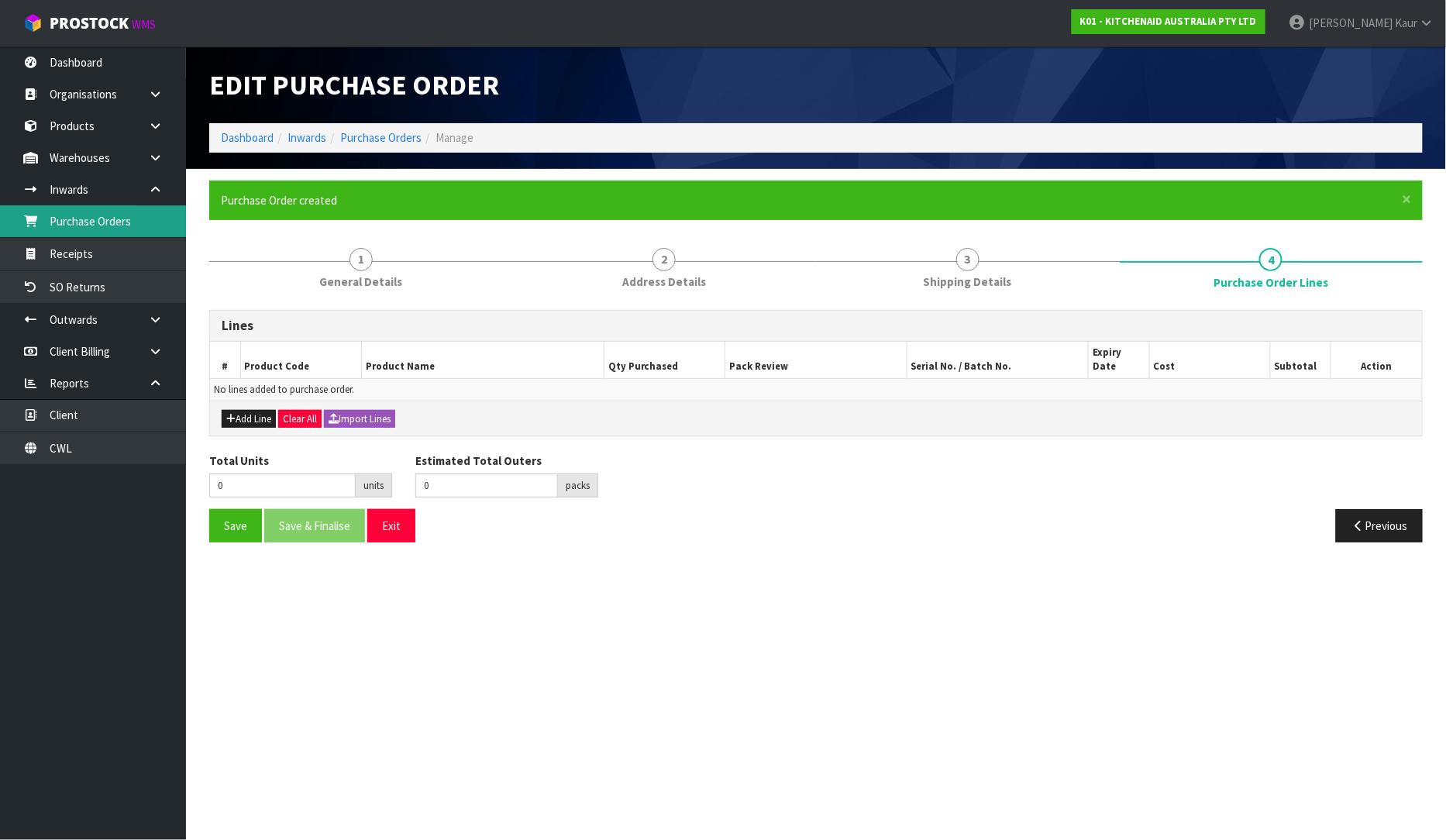
click at [150, 233] on link "Purchase Orders" at bounding box center [92, 221] width 186 height 31
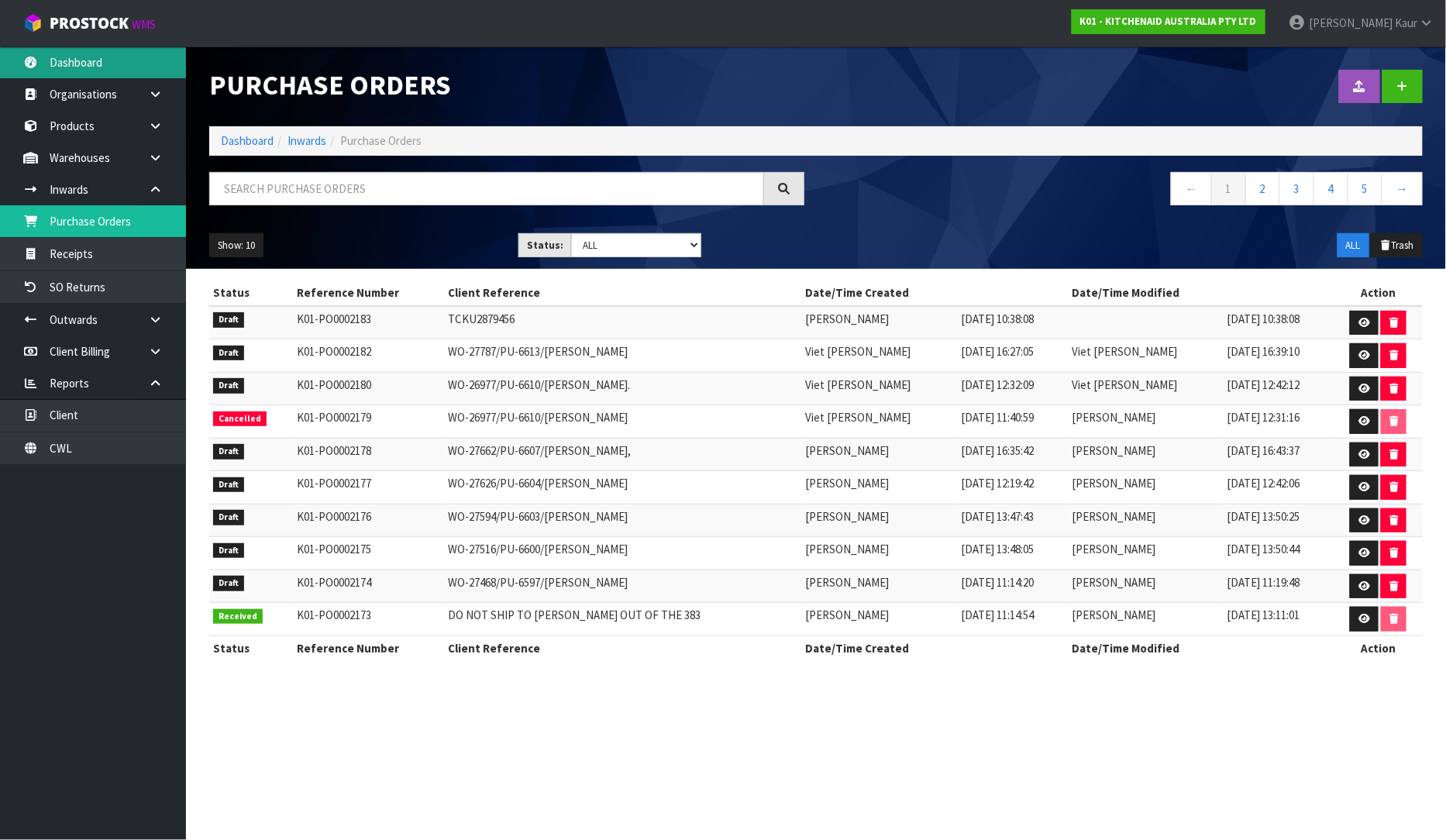
click at [93, 68] on link "Dashboard" at bounding box center [92, 62] width 186 height 31
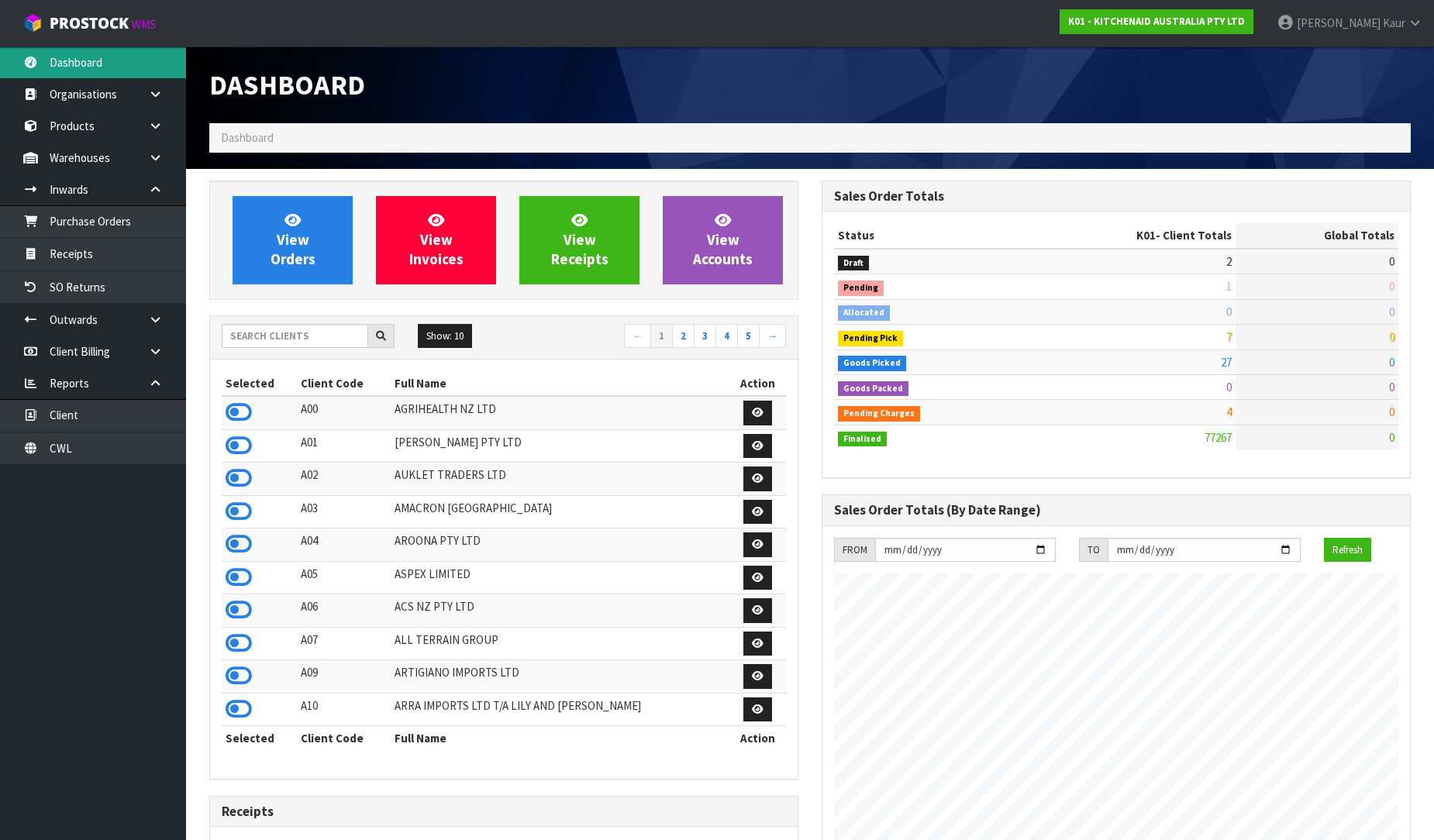
scroll to position [1174, 613]
click at [243, 420] on icon at bounding box center [239, 412] width 26 height 23
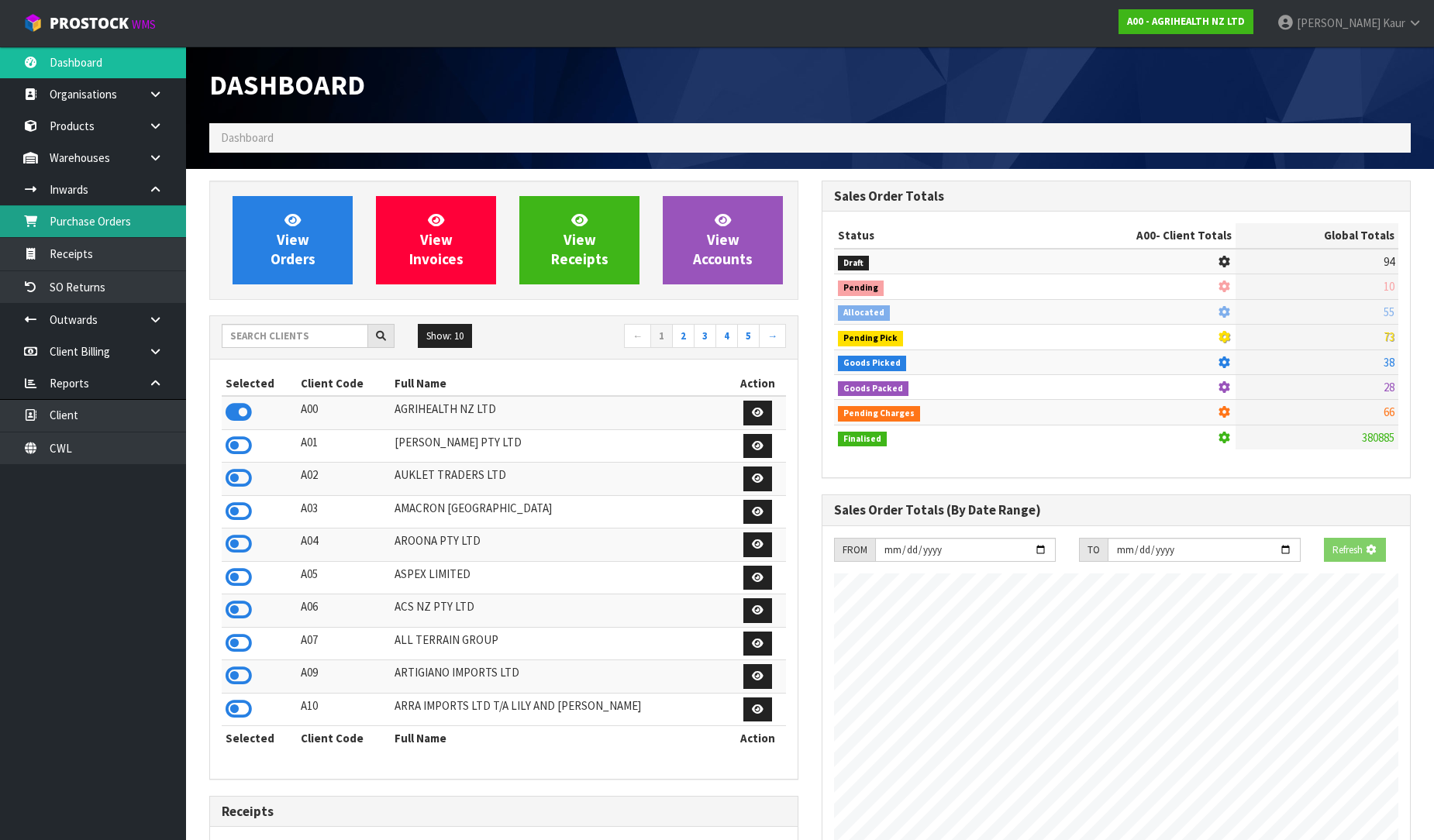
scroll to position [966, 613]
click at [116, 210] on link "Purchase Orders" at bounding box center [92, 221] width 186 height 31
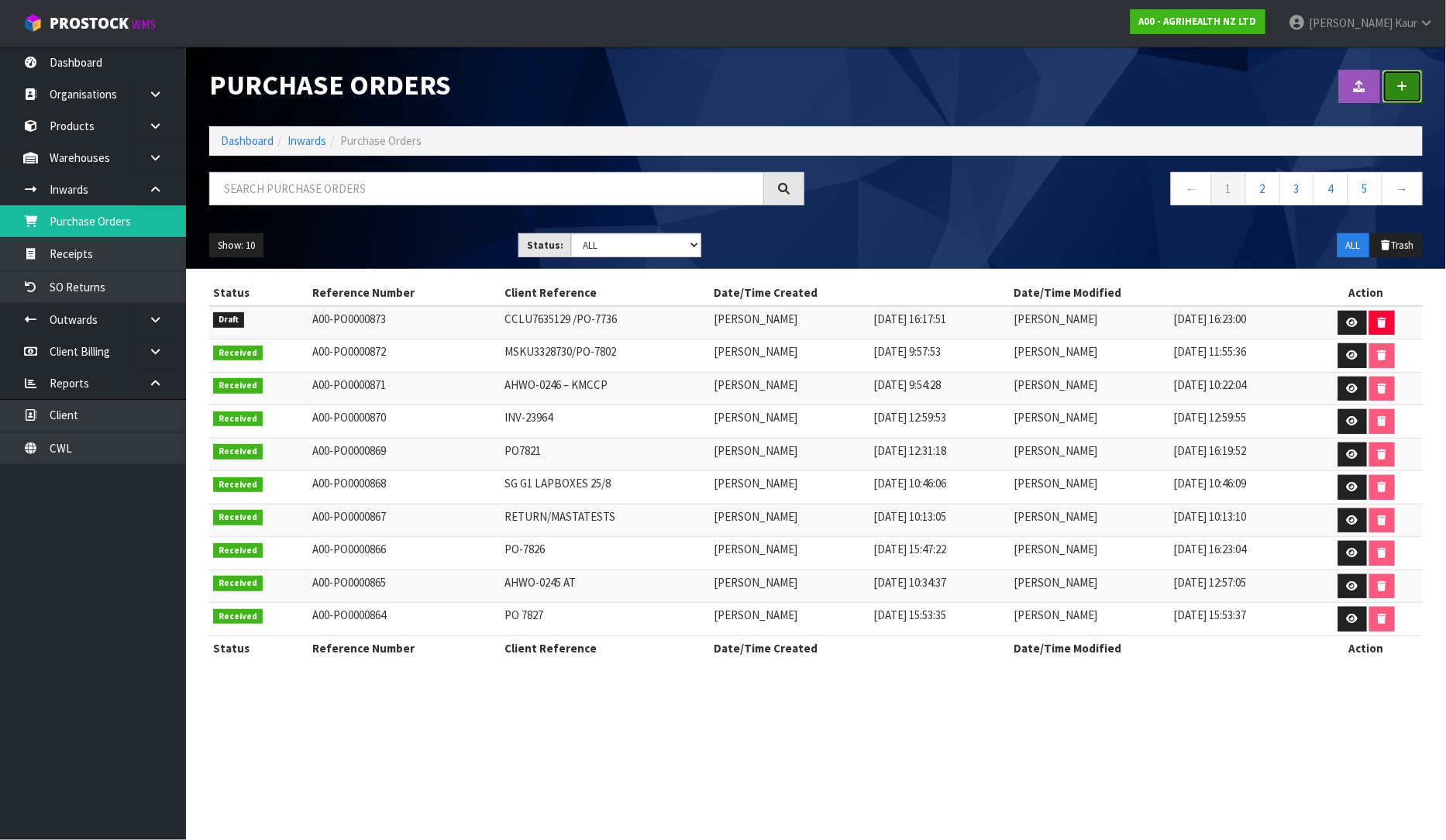
click at [1407, 82] on icon at bounding box center [1402, 87] width 11 height 12
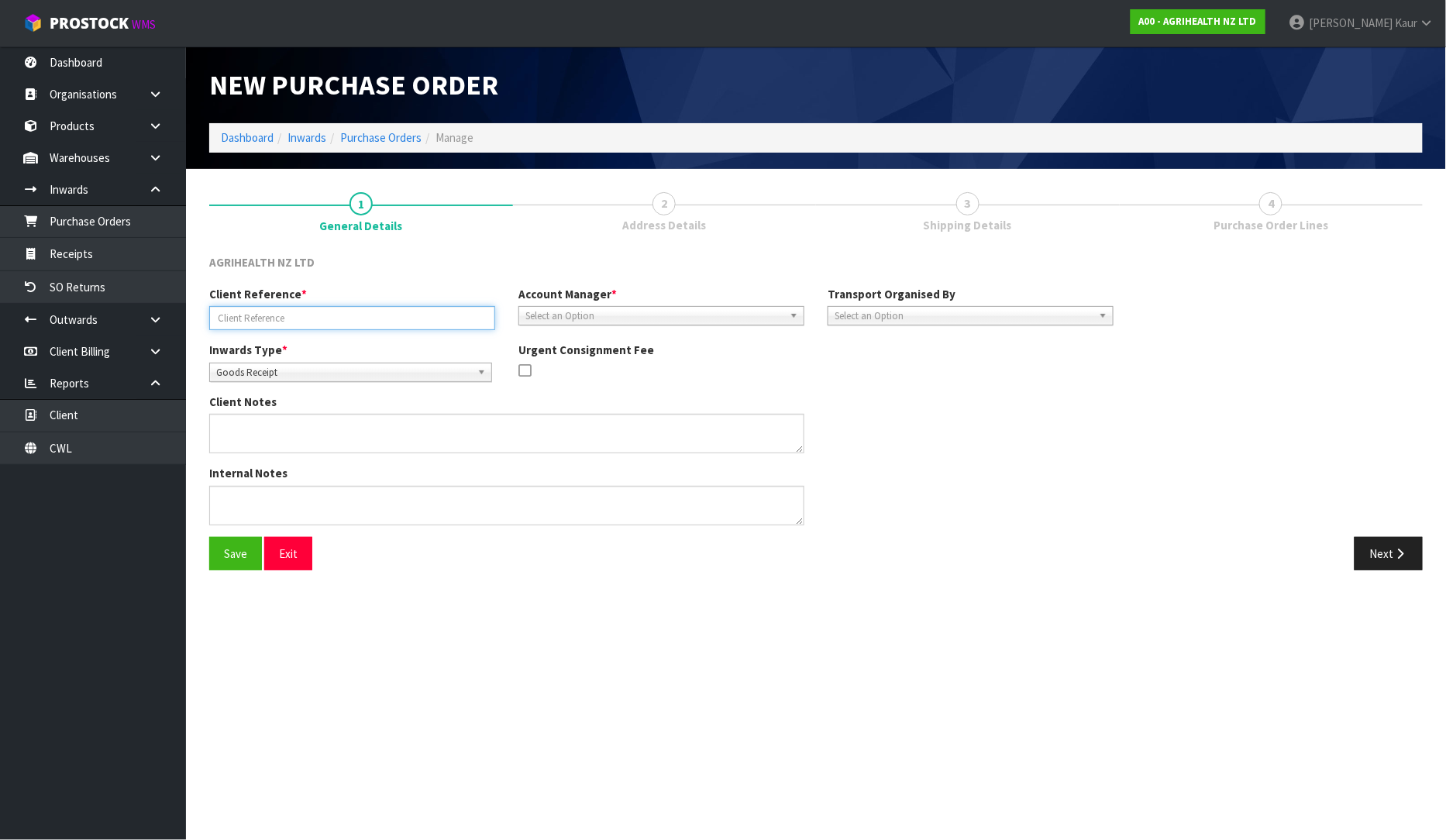
click at [347, 318] on input "text" at bounding box center [352, 318] width 286 height 24
paste input "PO NO: 7767"
type input "PO NO: 7767"
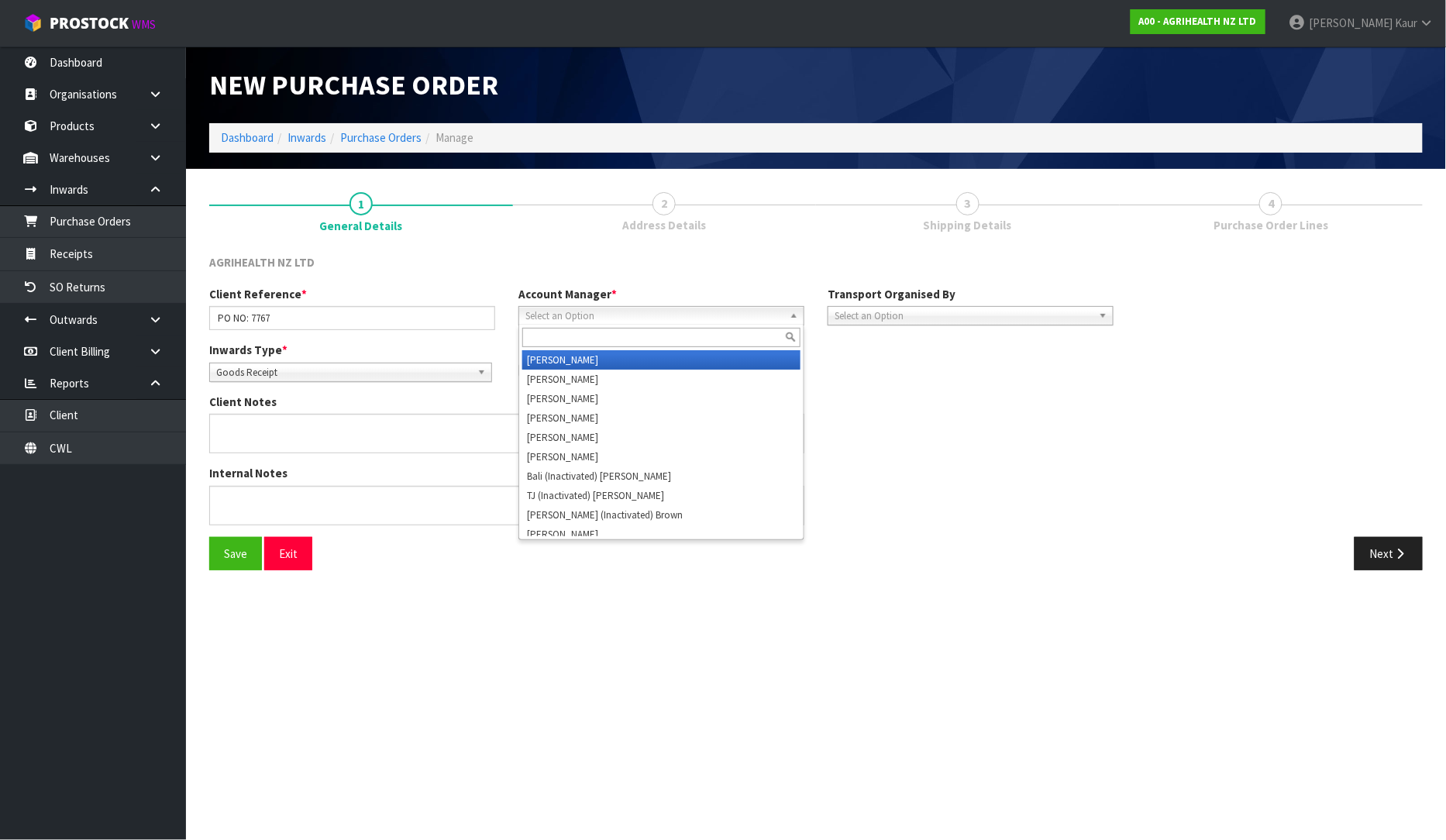
click at [574, 315] on span "Select an Option" at bounding box center [654, 316] width 258 height 19
type input "V"
click at [570, 367] on li "V [PERSON_NAME]" at bounding box center [661, 359] width 278 height 19
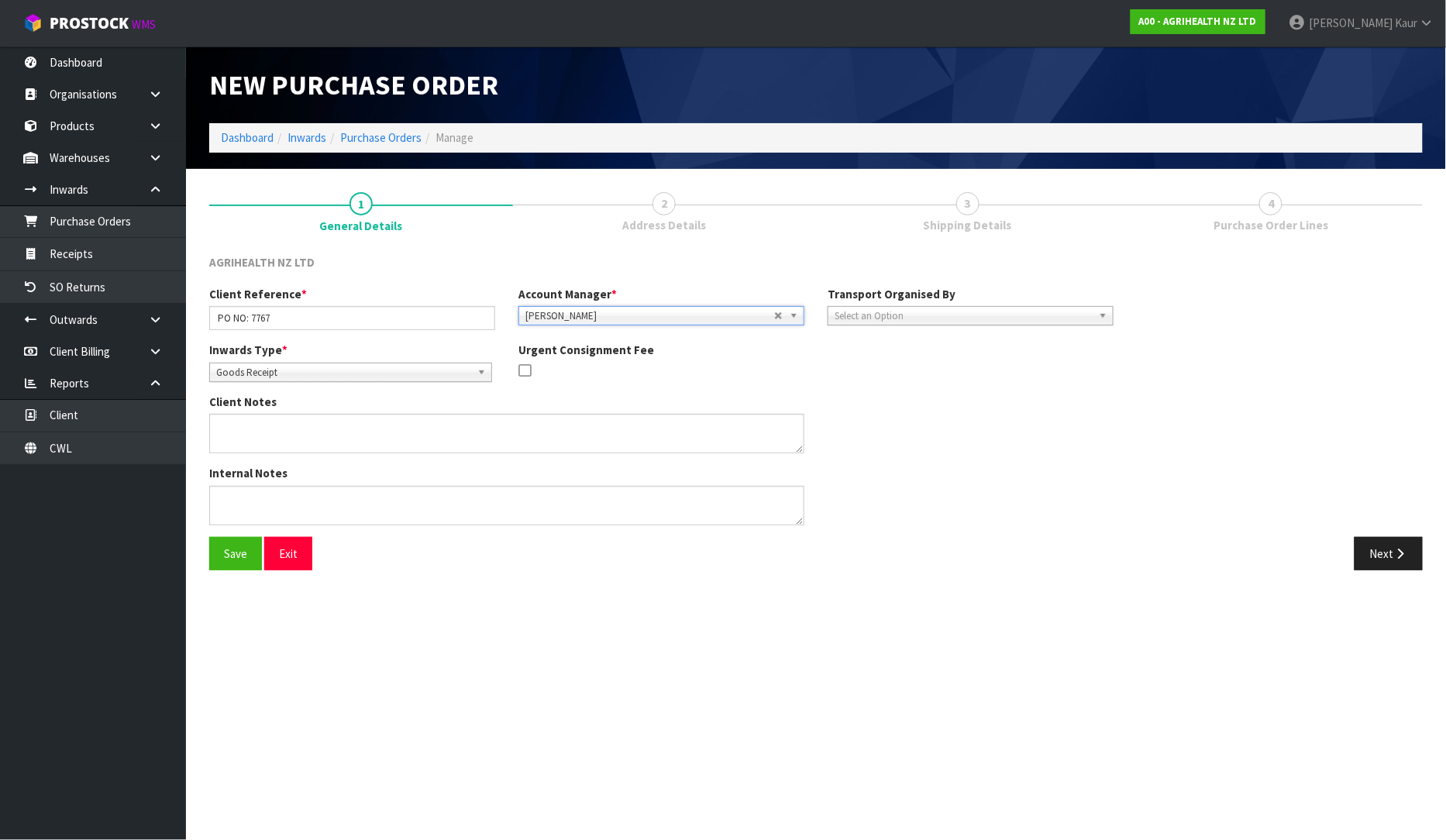
click at [872, 313] on span "Select an Option" at bounding box center [963, 316] width 258 height 19
click at [861, 390] on li "Client" at bounding box center [971, 398] width 278 height 19
click at [1244, 359] on span "Select an Option" at bounding box center [1250, 359] width 188 height 19
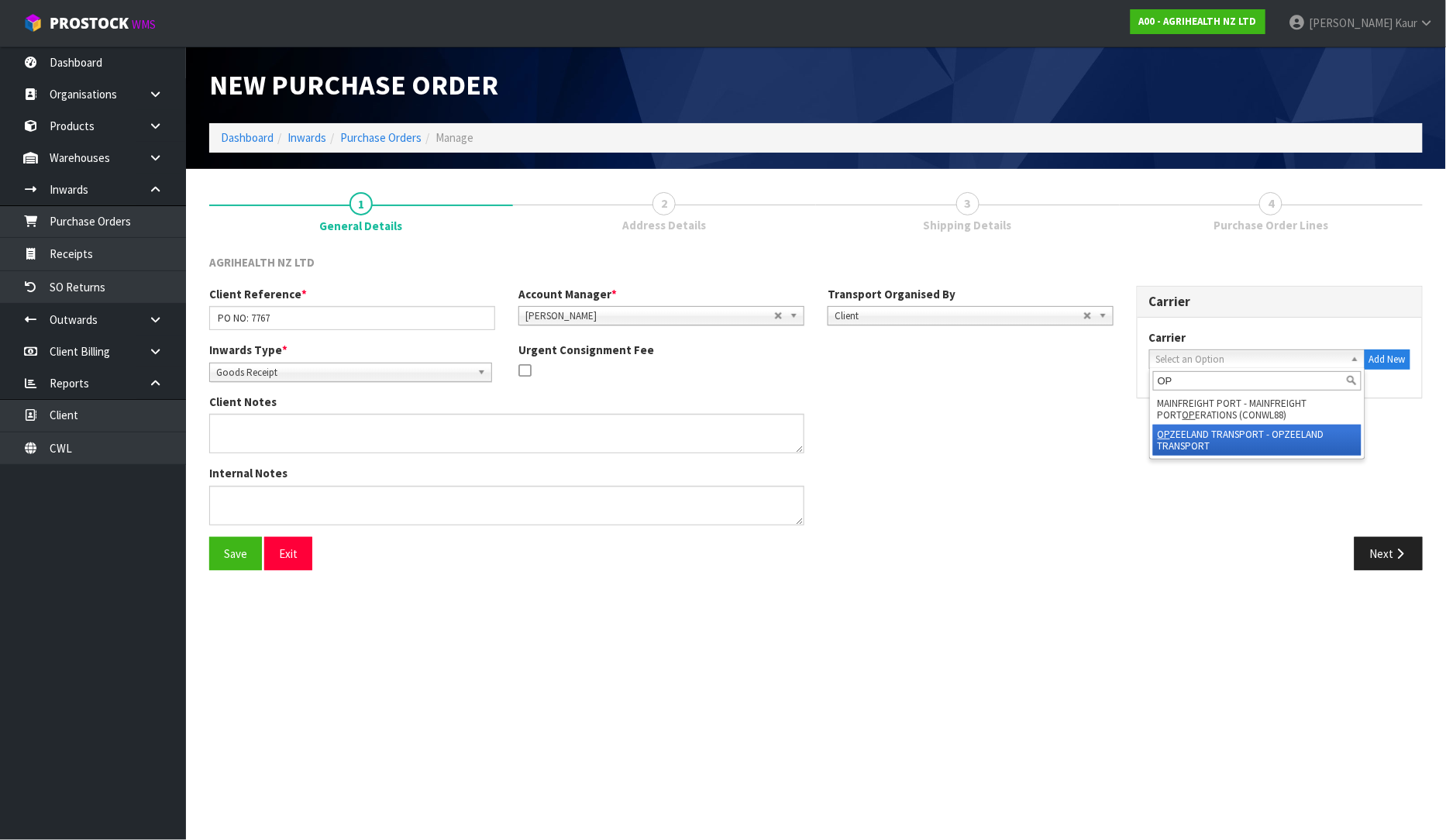
type input "OP"
click at [1226, 429] on li "OP ZEELAND TRANSPORT - OPZEELAND TRANSPORT" at bounding box center [1257, 441] width 209 height 31
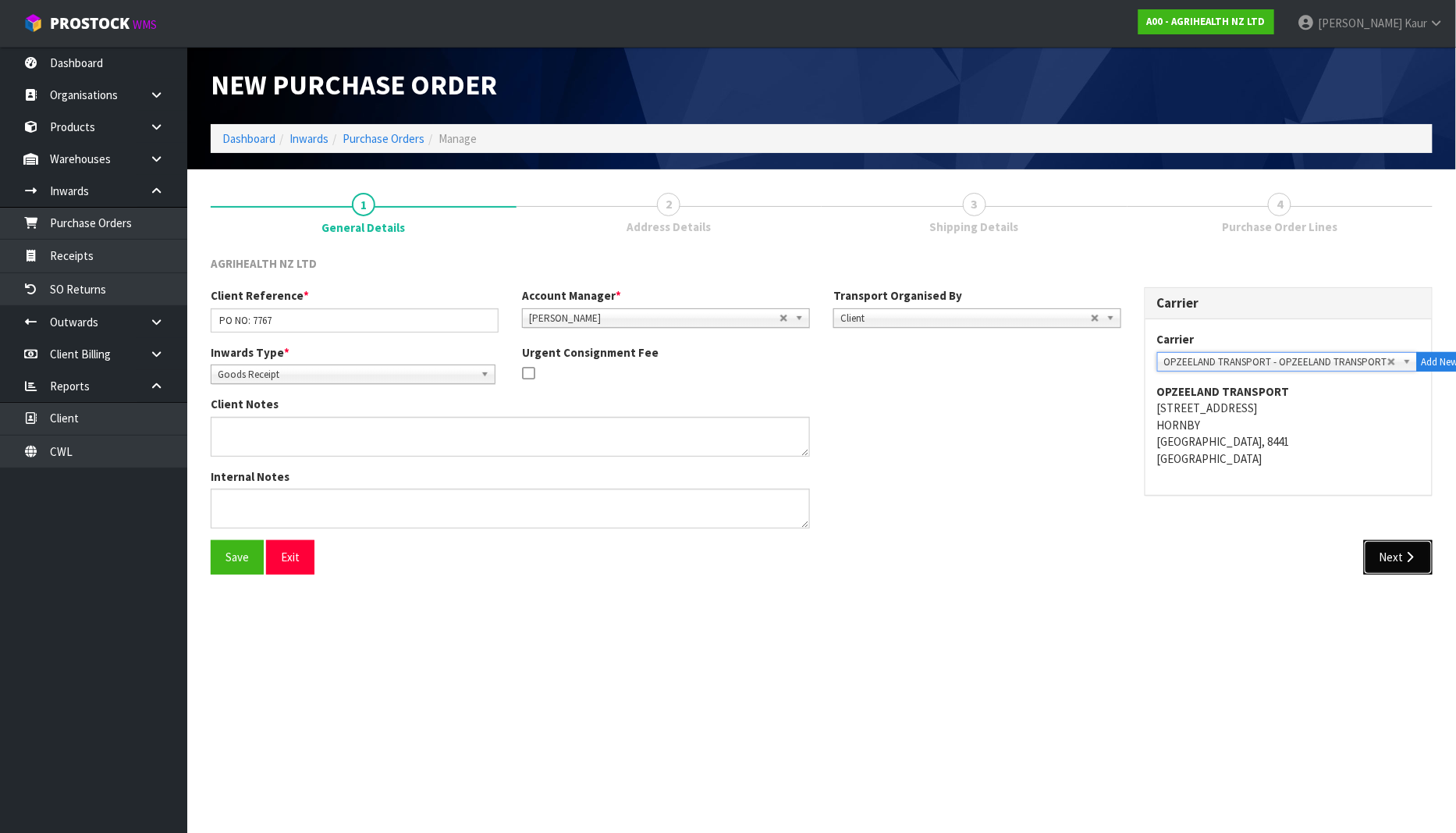
click at [1386, 551] on button "Next" at bounding box center [1398, 557] width 69 height 33
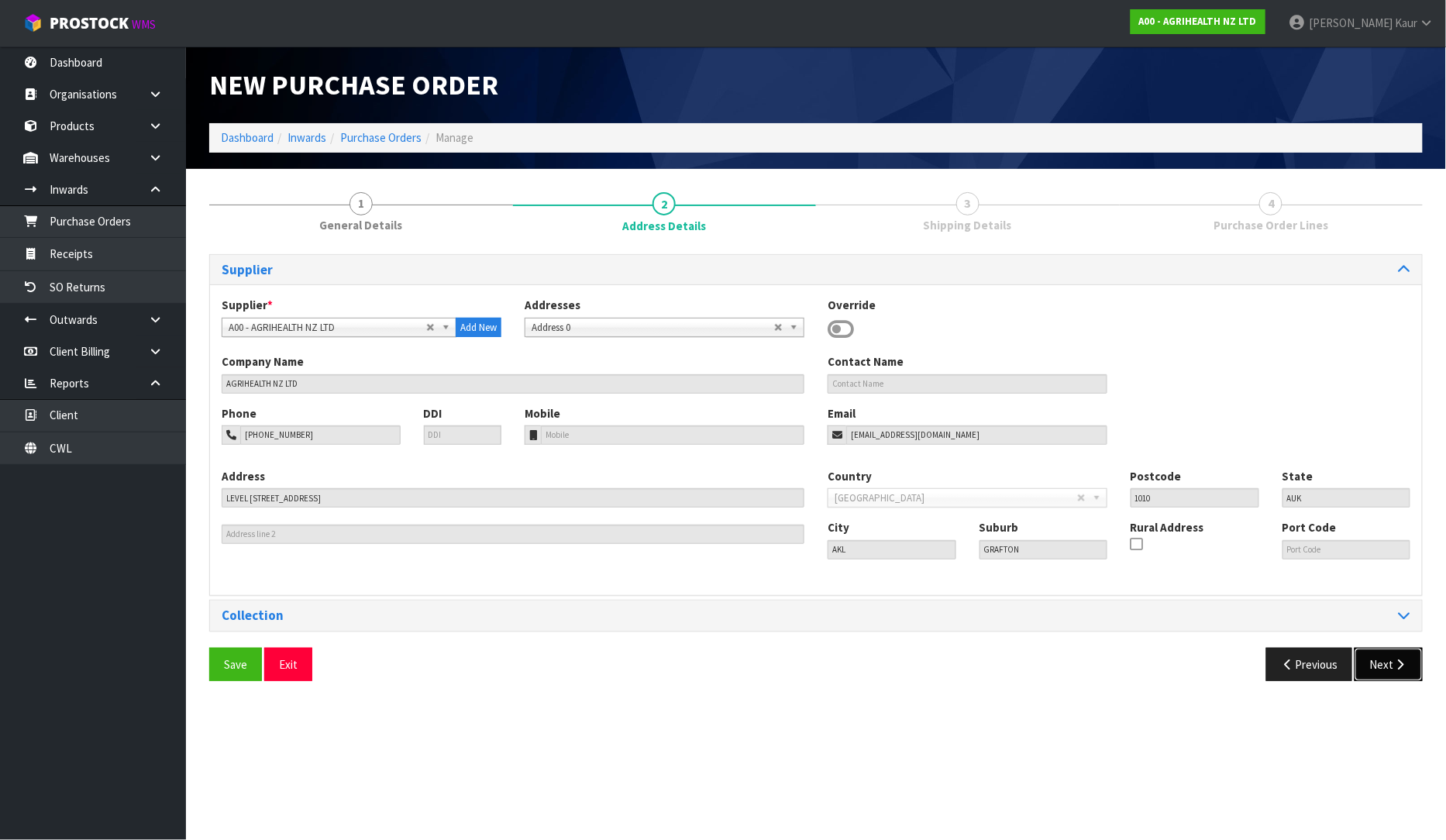
click at [1388, 656] on button "Next" at bounding box center [1388, 664] width 69 height 33
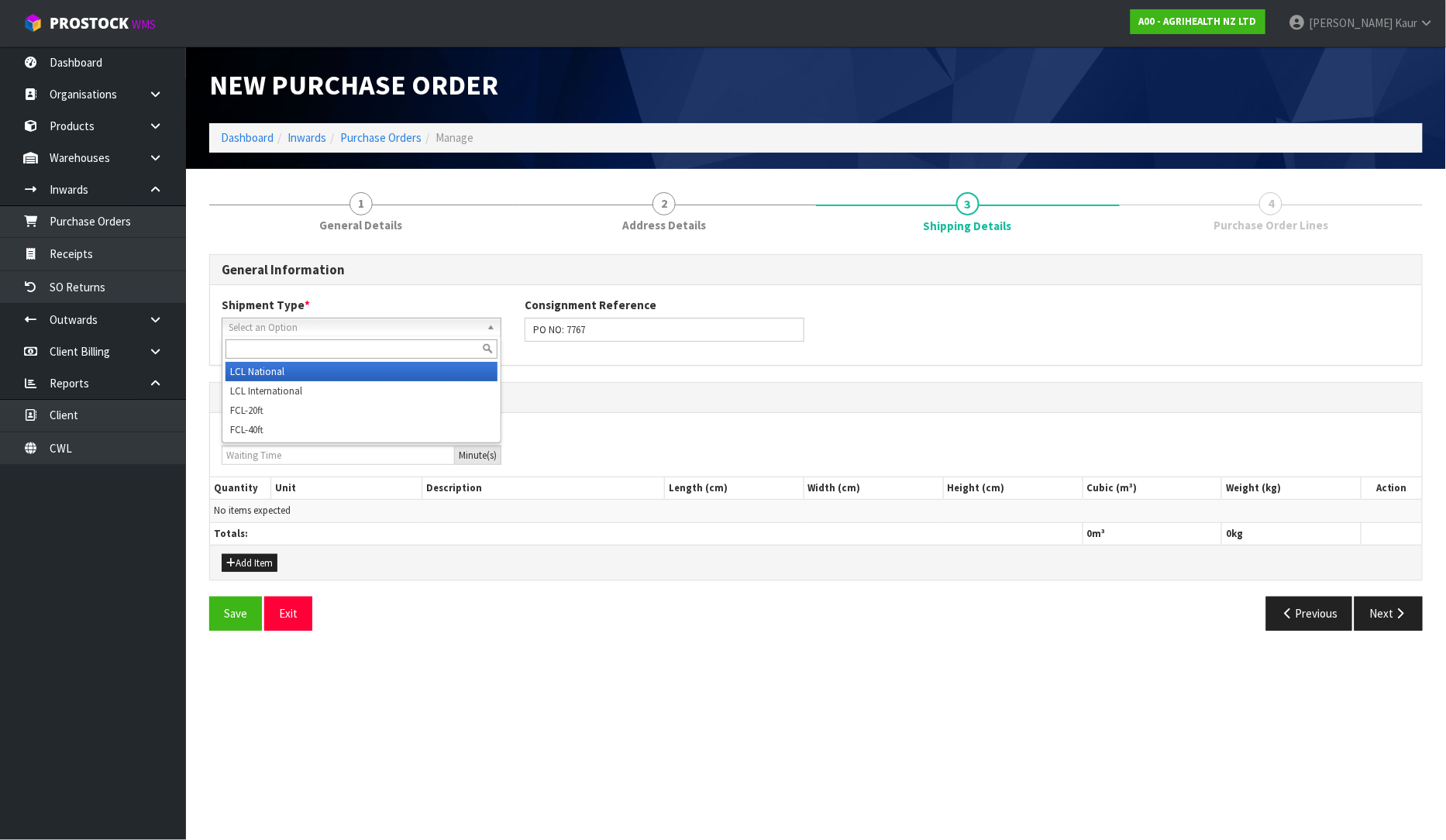
click at [327, 323] on span "Select an Option" at bounding box center [354, 328] width 252 height 19
click at [306, 369] on li "LCL National" at bounding box center [362, 371] width 272 height 19
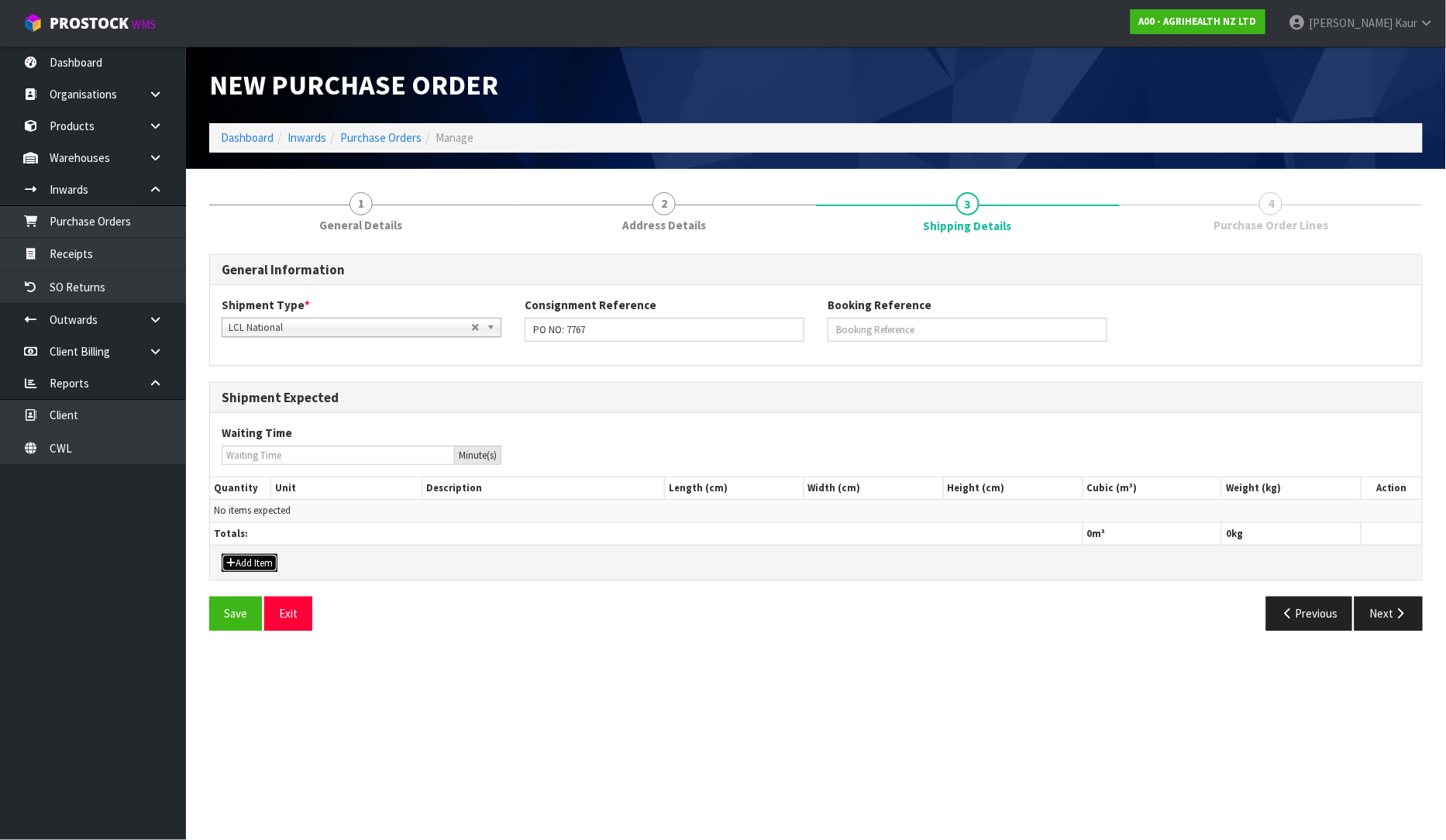
click at [254, 558] on button "Add Item" at bounding box center [250, 563] width 56 height 19
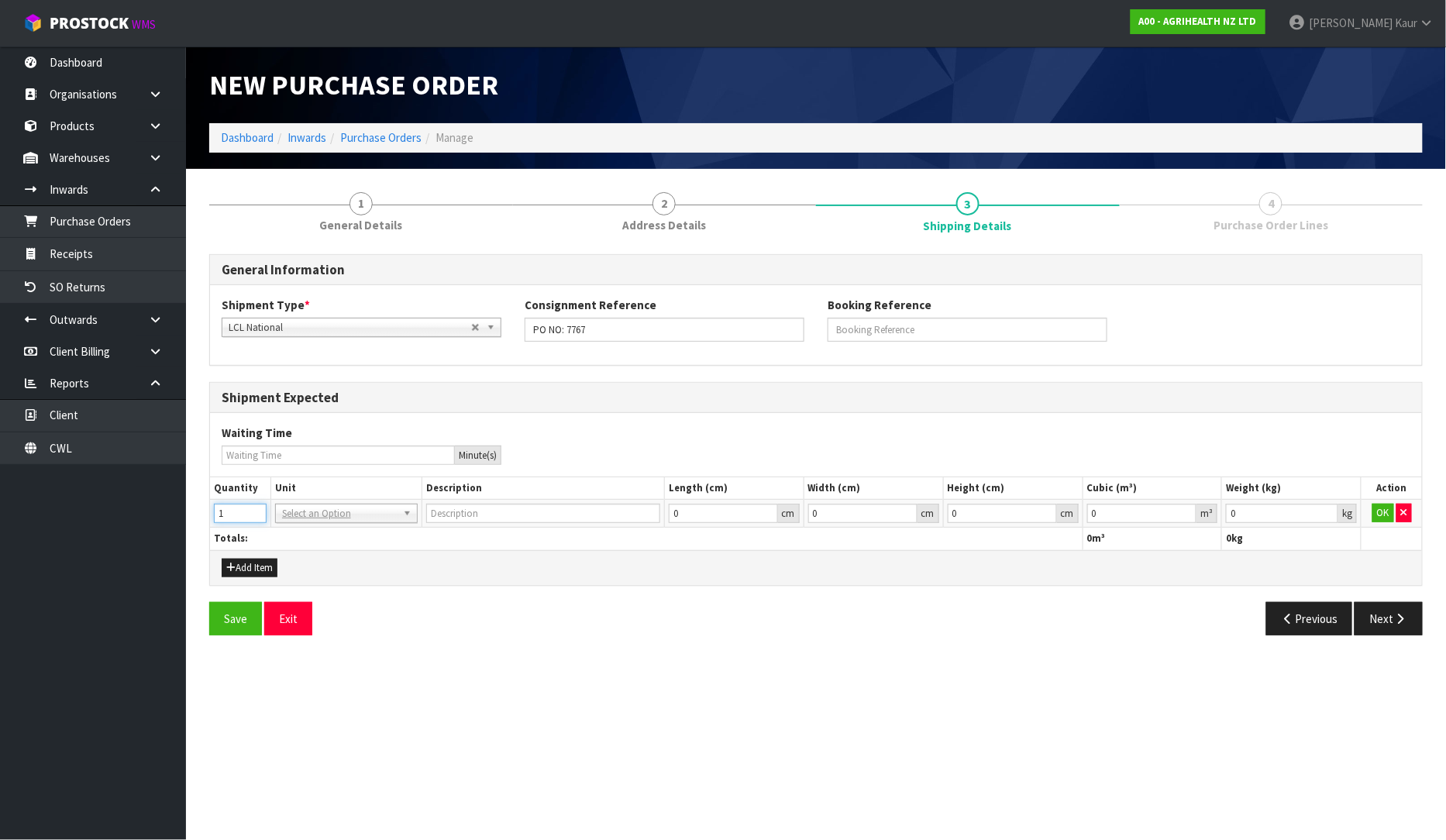
click at [256, 509] on input "1" at bounding box center [240, 512] width 53 height 19
type input "2"
click at [256, 509] on input "2" at bounding box center [240, 512] width 53 height 19
click at [304, 533] on input "text" at bounding box center [346, 535] width 135 height 19
type input "PLT"
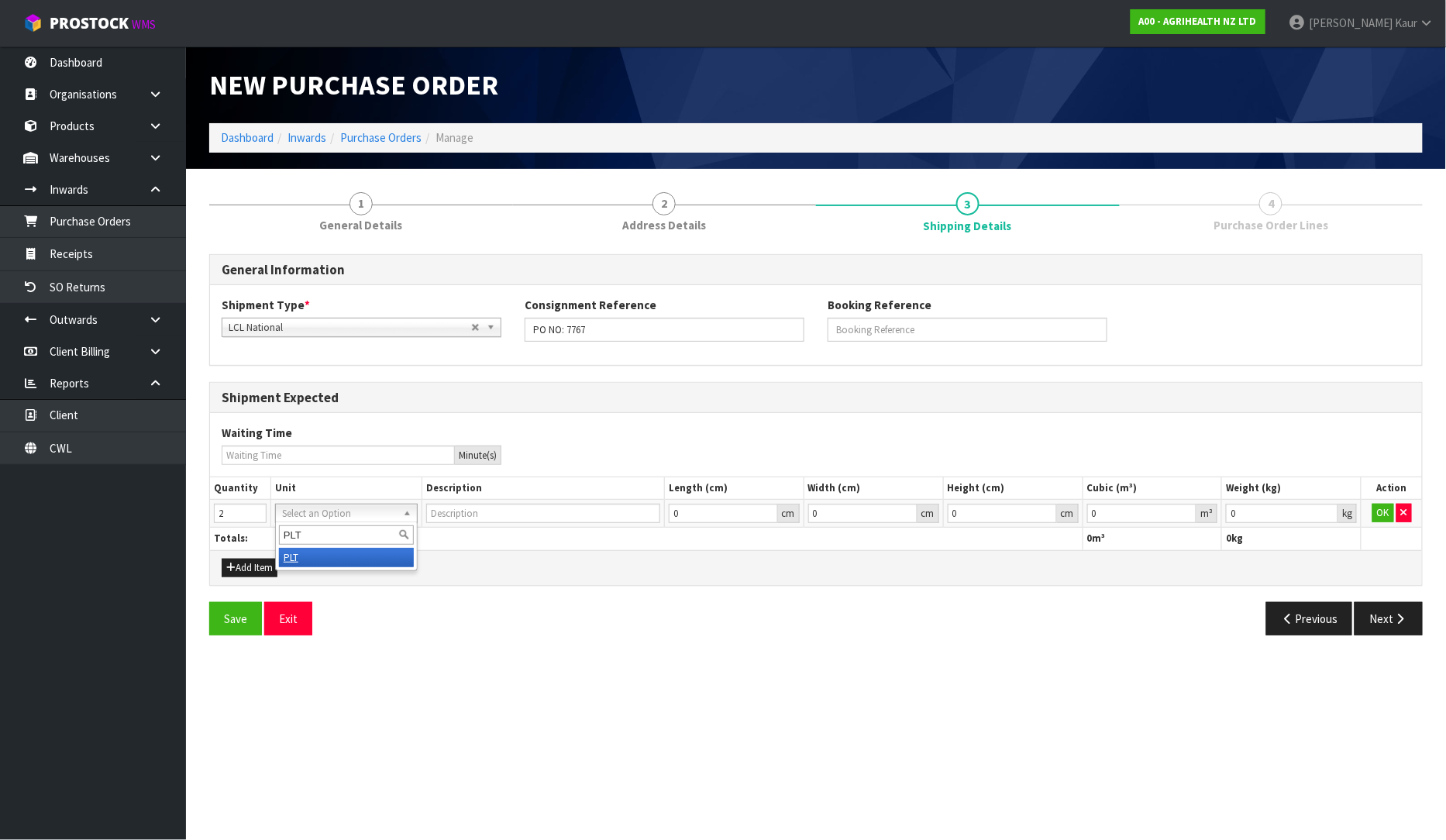
type input "PALLET"
type input "0.000001"
click at [1183, 506] on input "0.000001" at bounding box center [1141, 512] width 110 height 19
type input "0.001"
click at [1329, 507] on input "0.001" at bounding box center [1283, 512] width 112 height 19
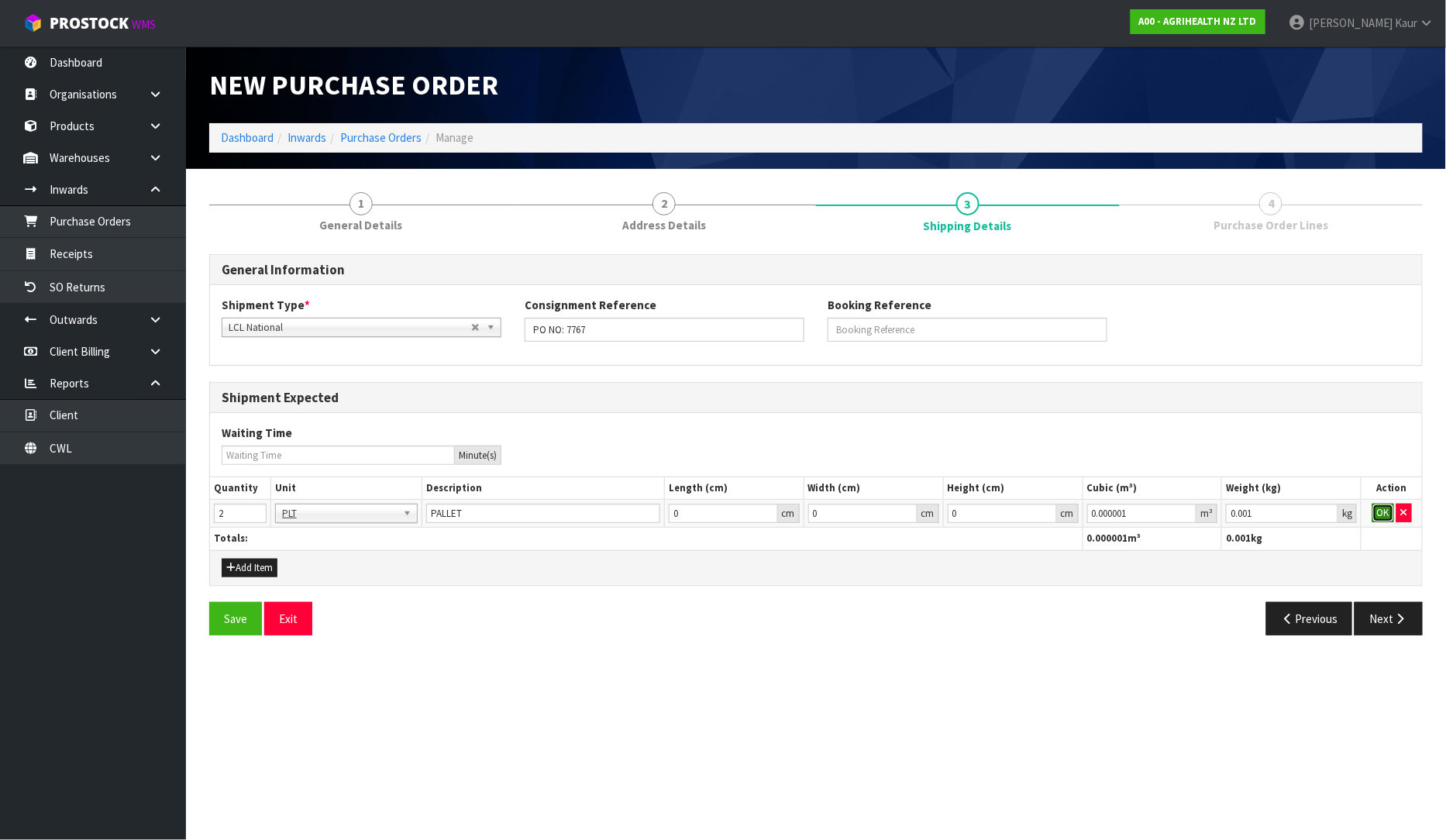
click at [1381, 509] on button "OK" at bounding box center [1383, 512] width 21 height 19
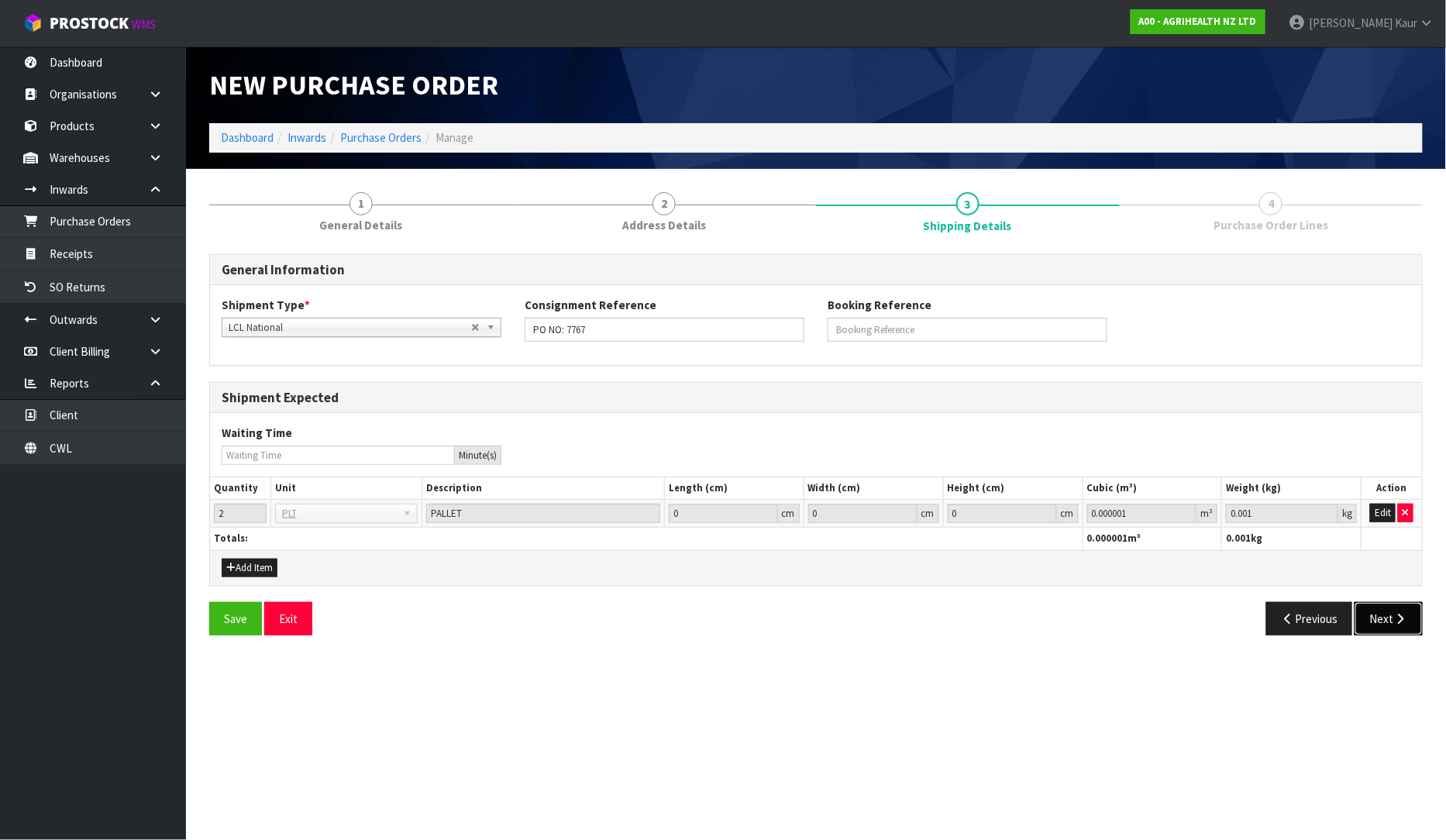
click at [1369, 624] on button "Next" at bounding box center [1388, 619] width 69 height 33
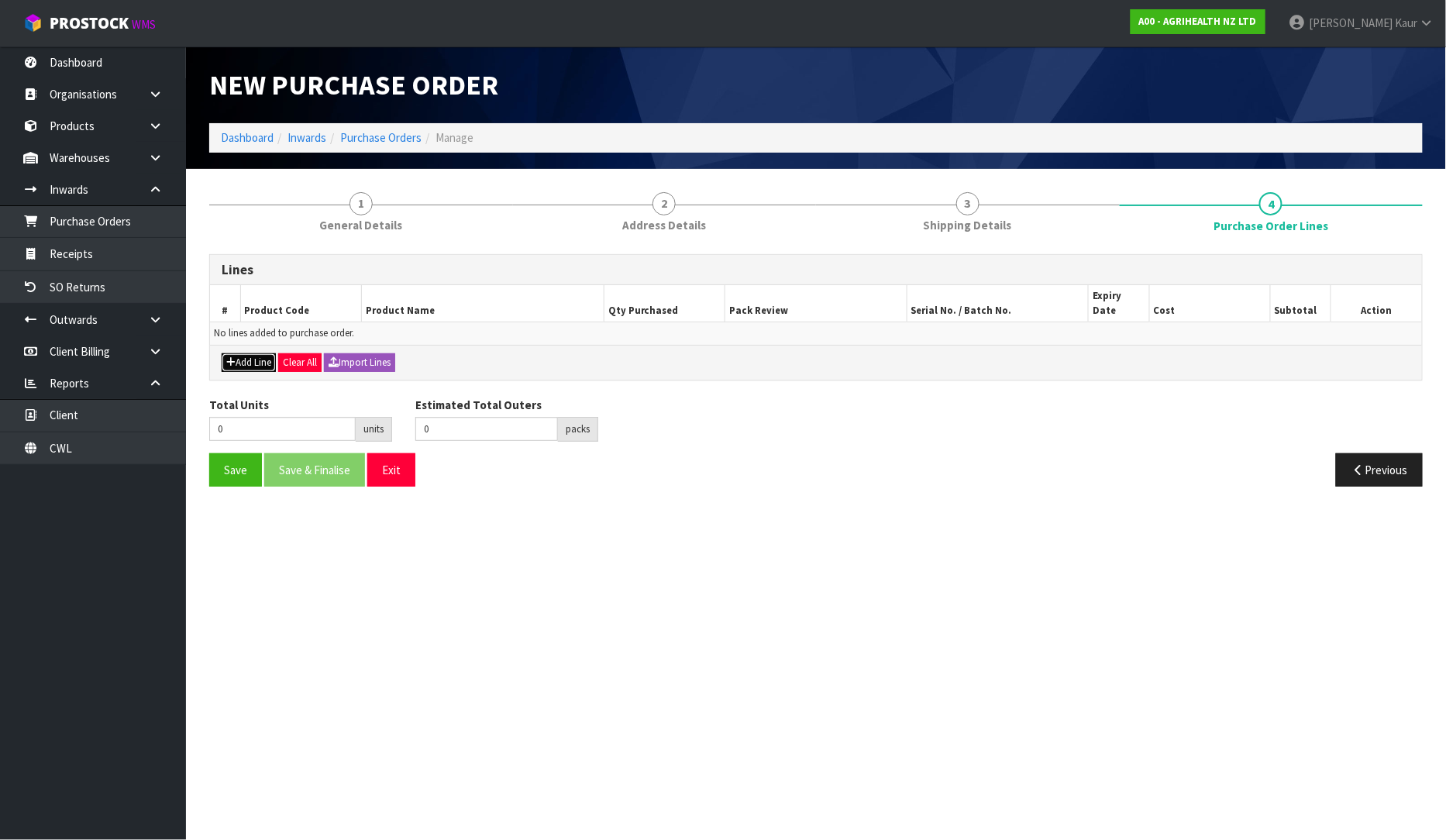
click at [239, 353] on button "Add Line" at bounding box center [249, 362] width 54 height 19
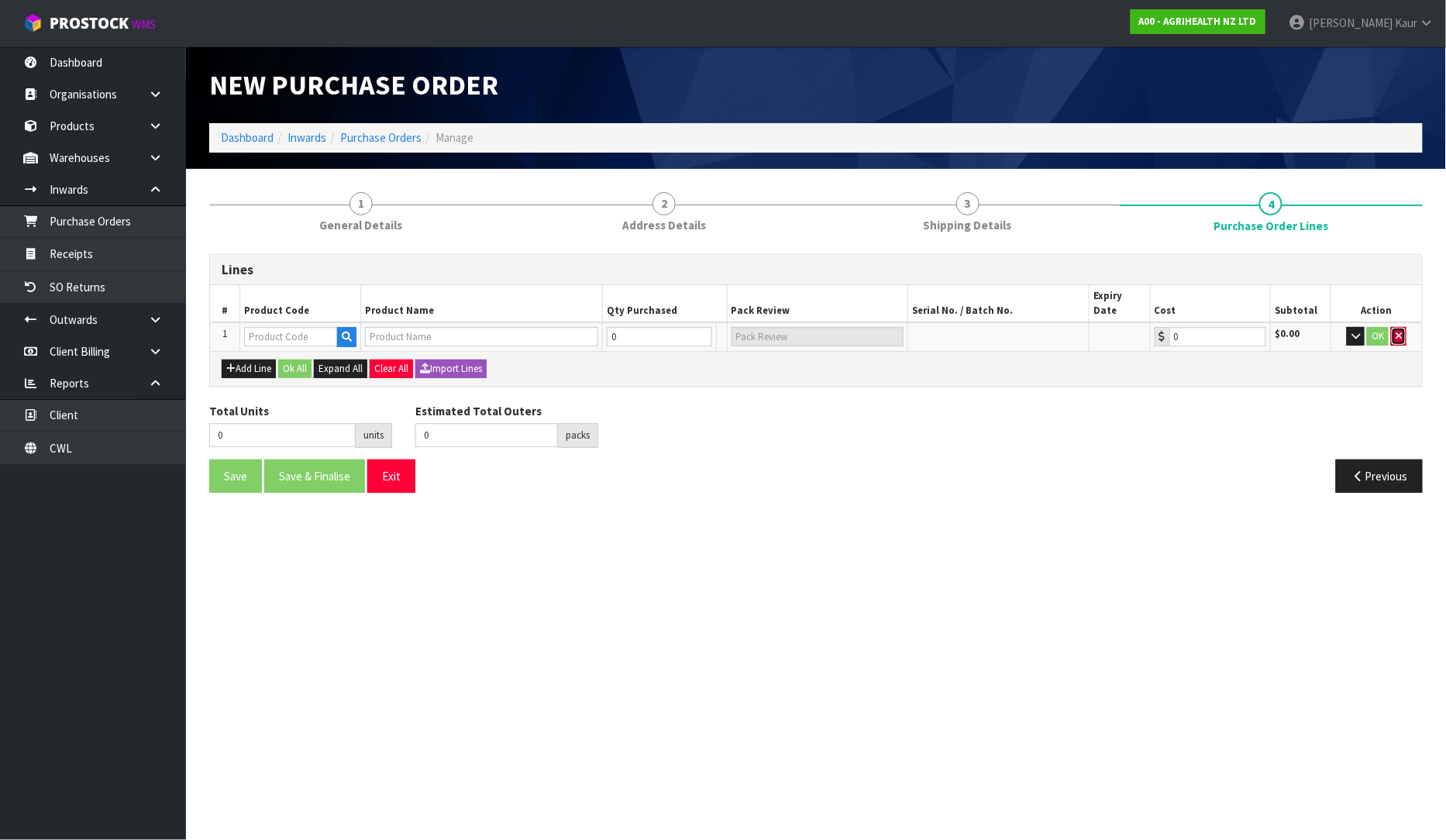
click at [1404, 327] on button "button" at bounding box center [1399, 336] width 16 height 19
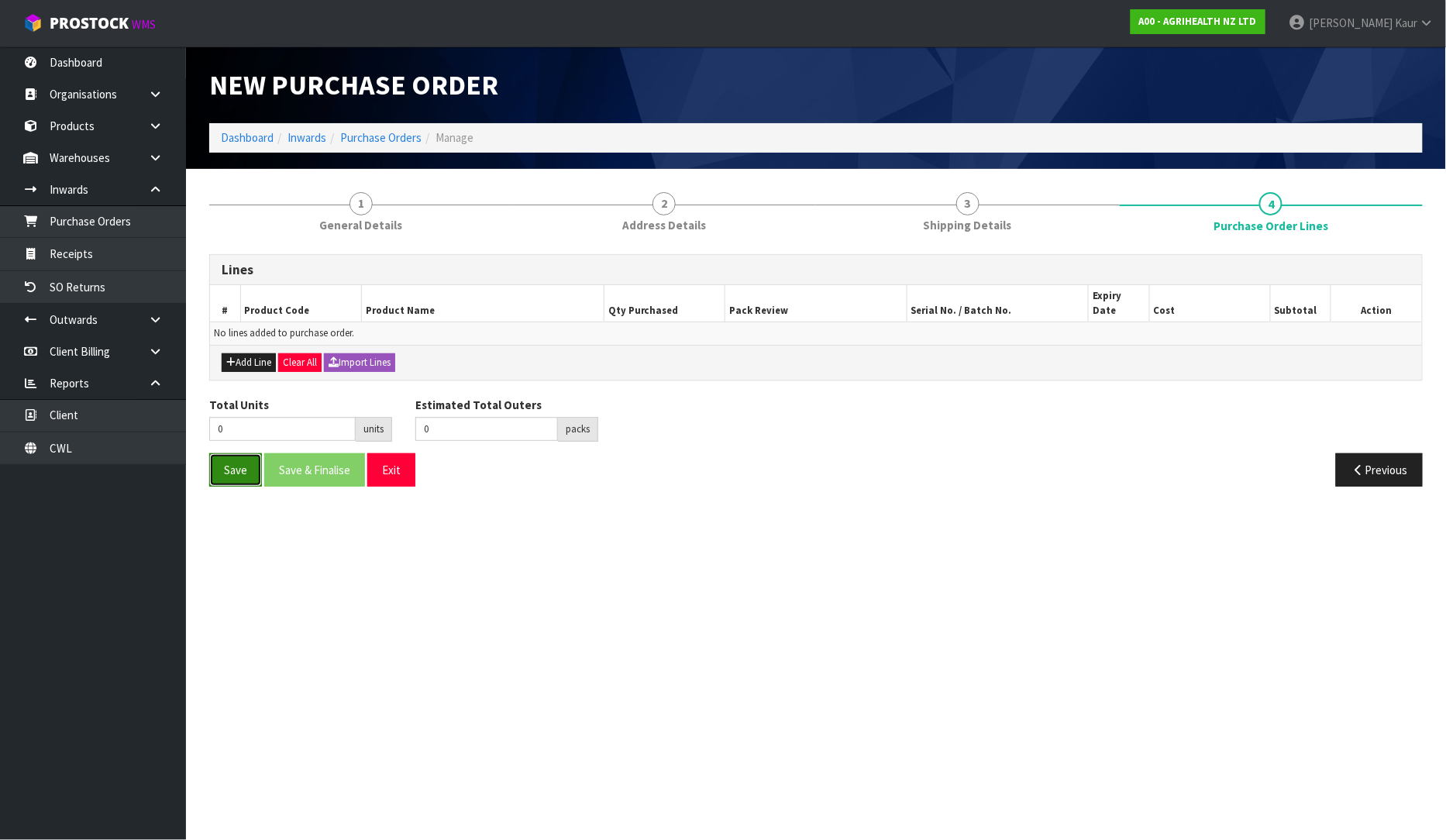
click at [231, 455] on button "Save" at bounding box center [236, 470] width 53 height 33
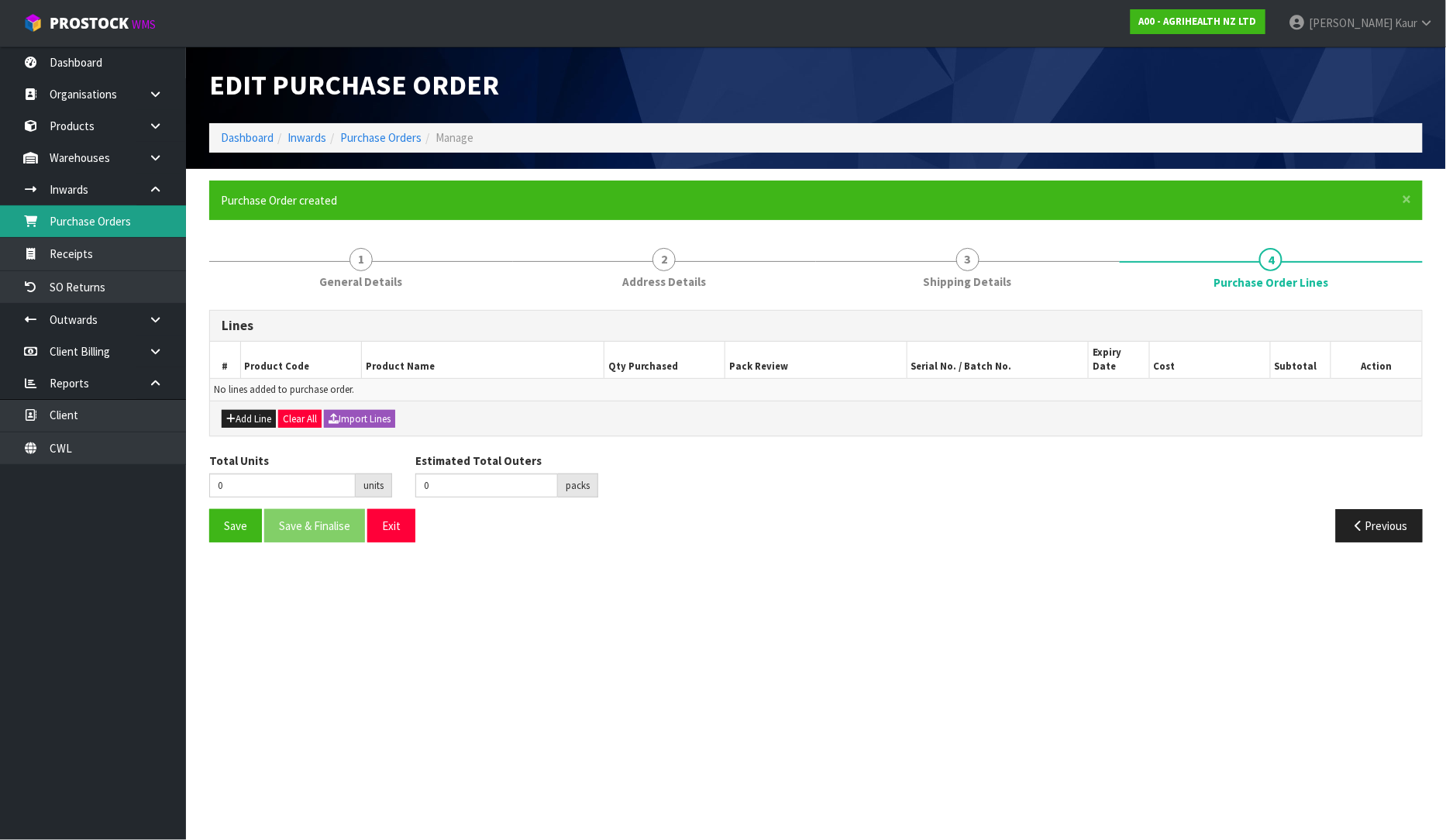
click at [112, 214] on link "Purchase Orders" at bounding box center [92, 221] width 186 height 31
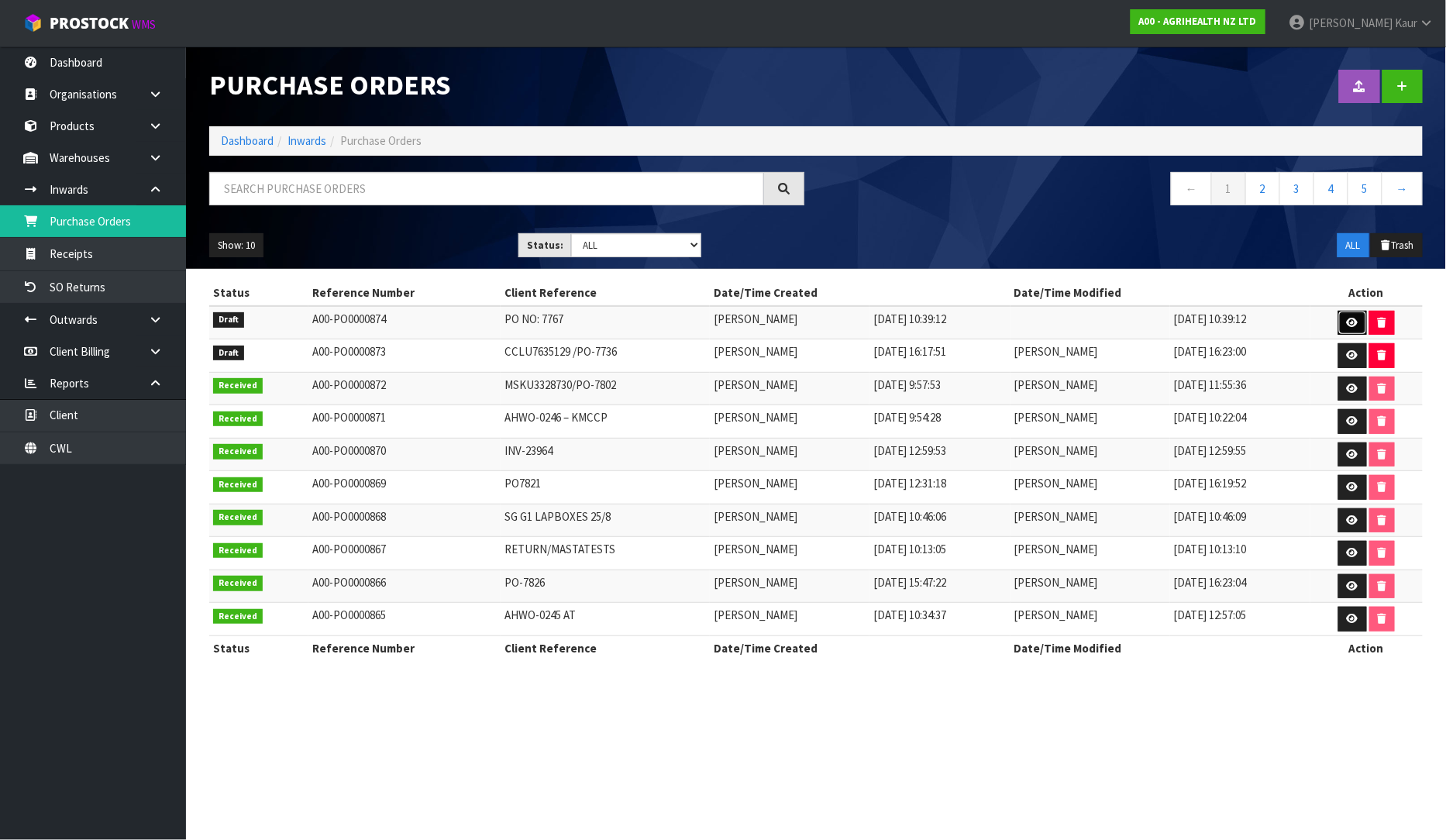
click at [1354, 323] on icon at bounding box center [1353, 323] width 12 height 10
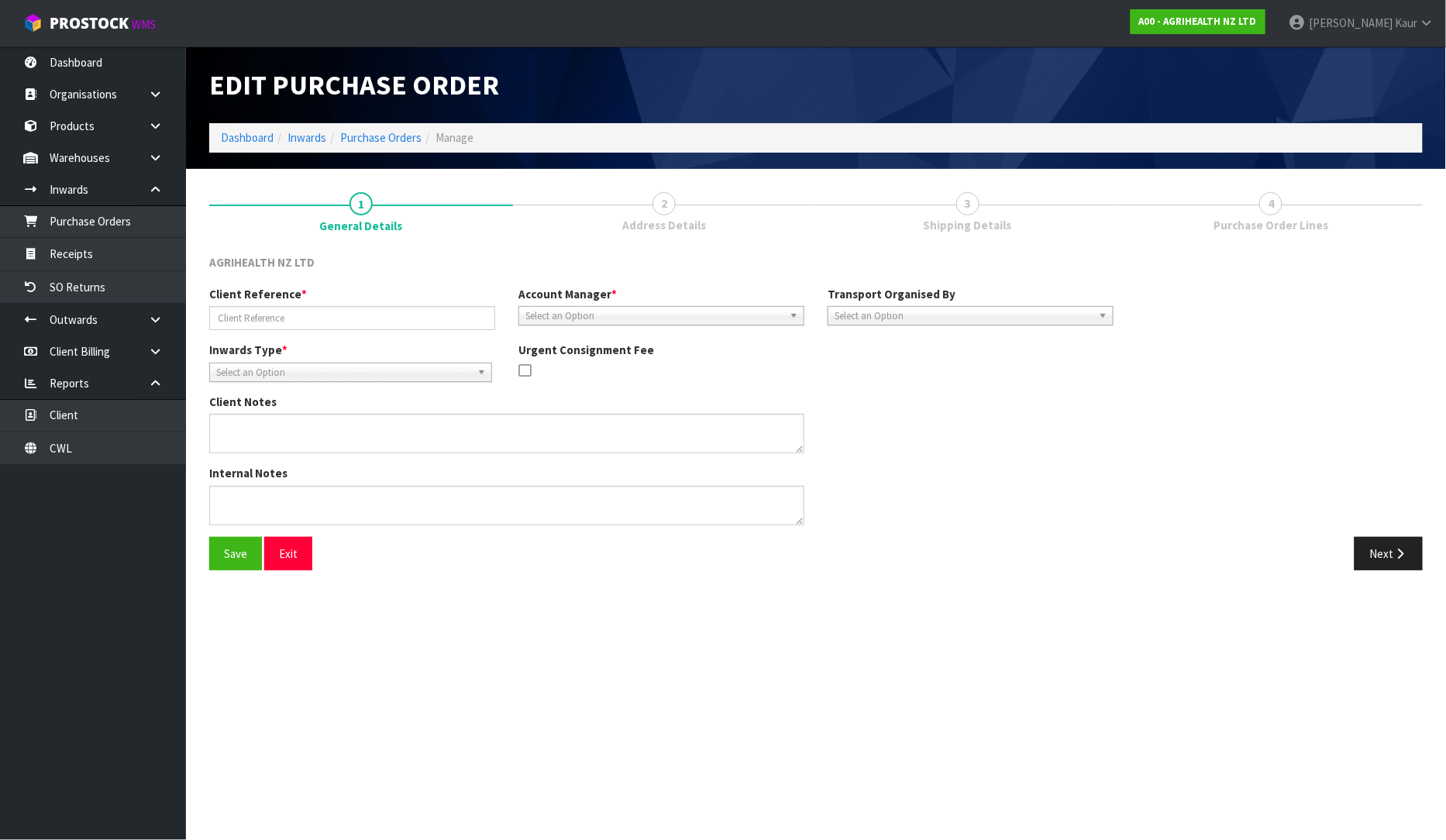
type input "PO NO: 7767"
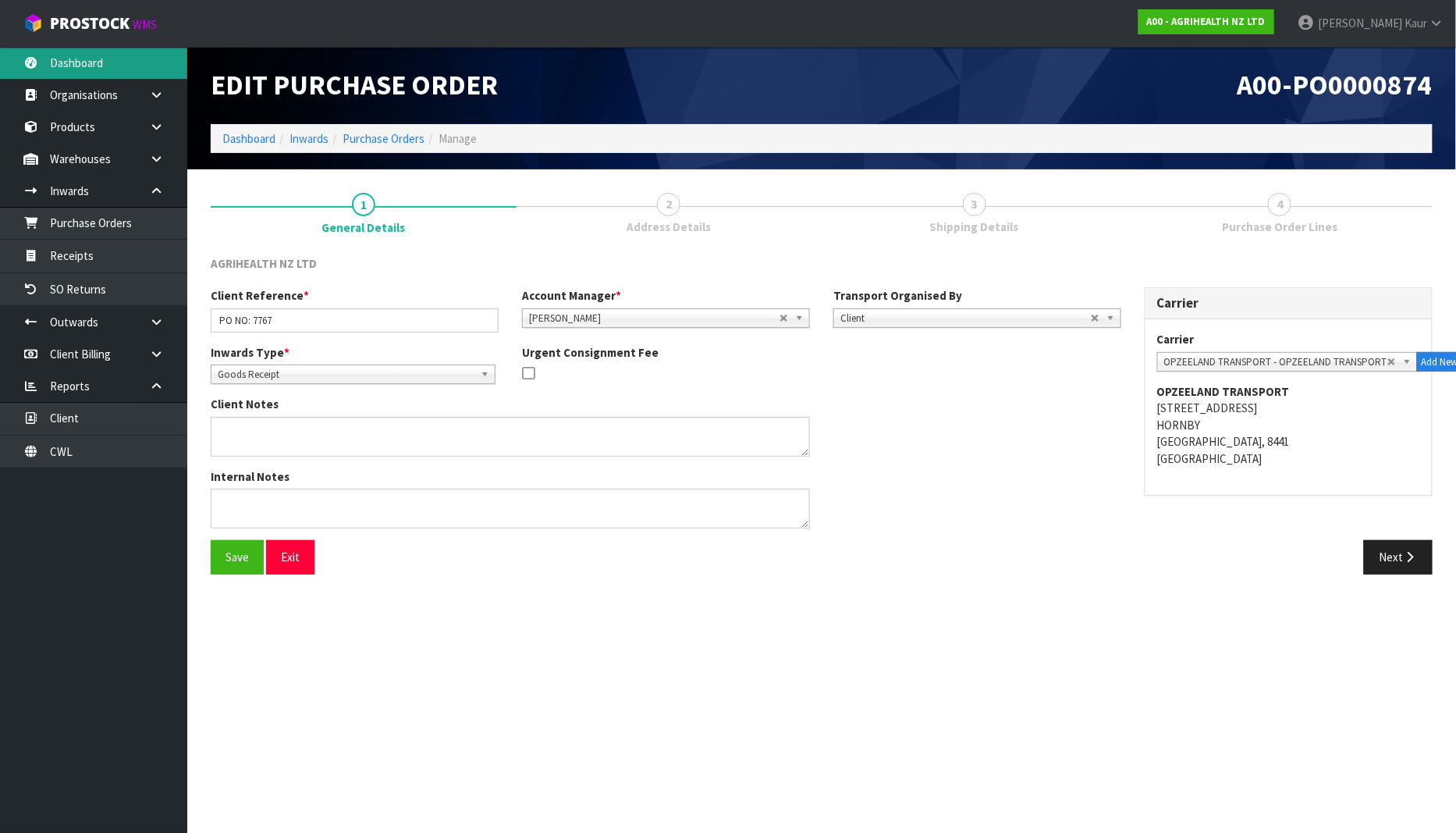
click at [71, 61] on link "Dashboard" at bounding box center [93, 62] width 187 height 32
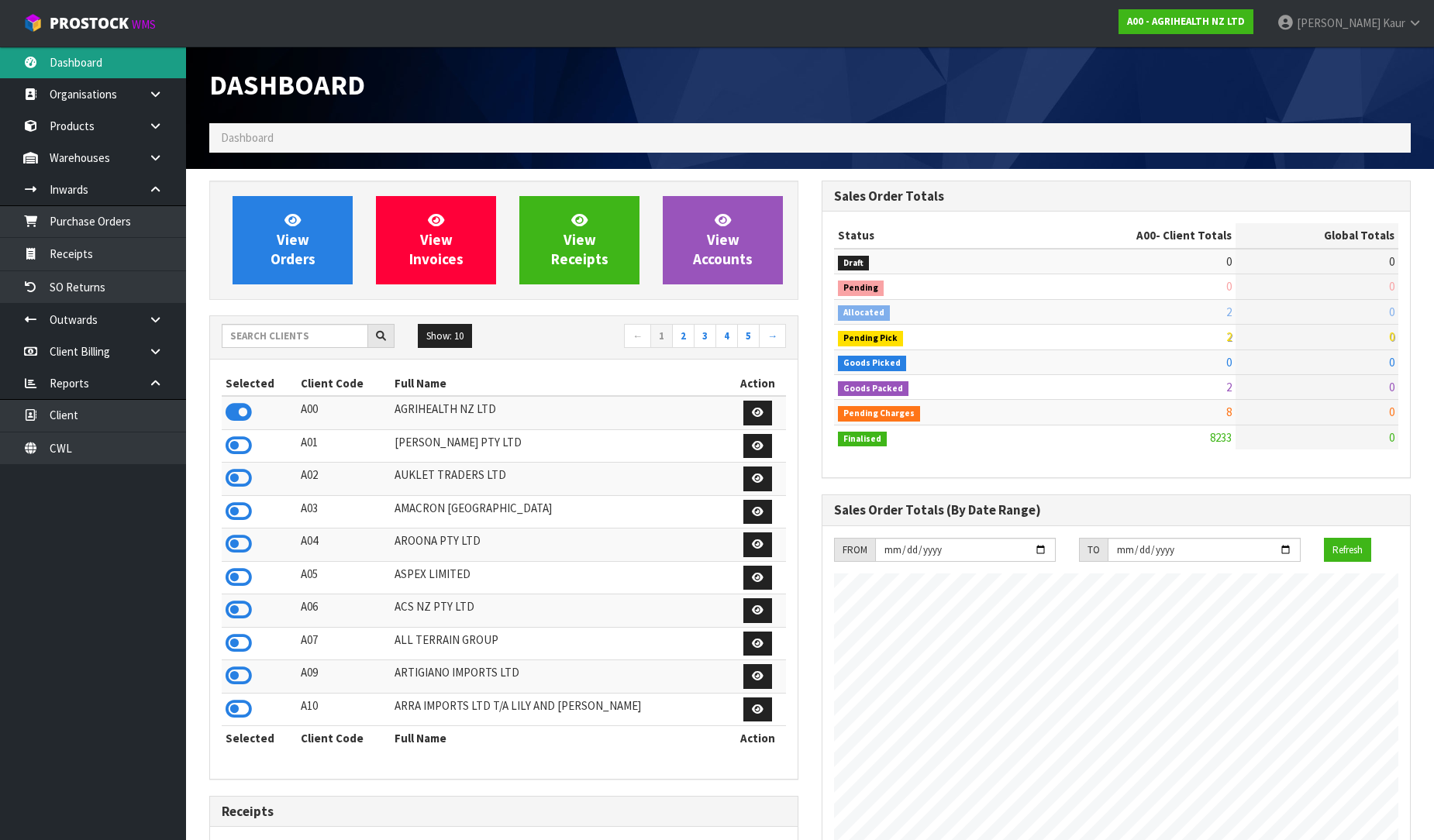
scroll to position [1174, 613]
click at [248, 345] on input "text" at bounding box center [295, 336] width 146 height 24
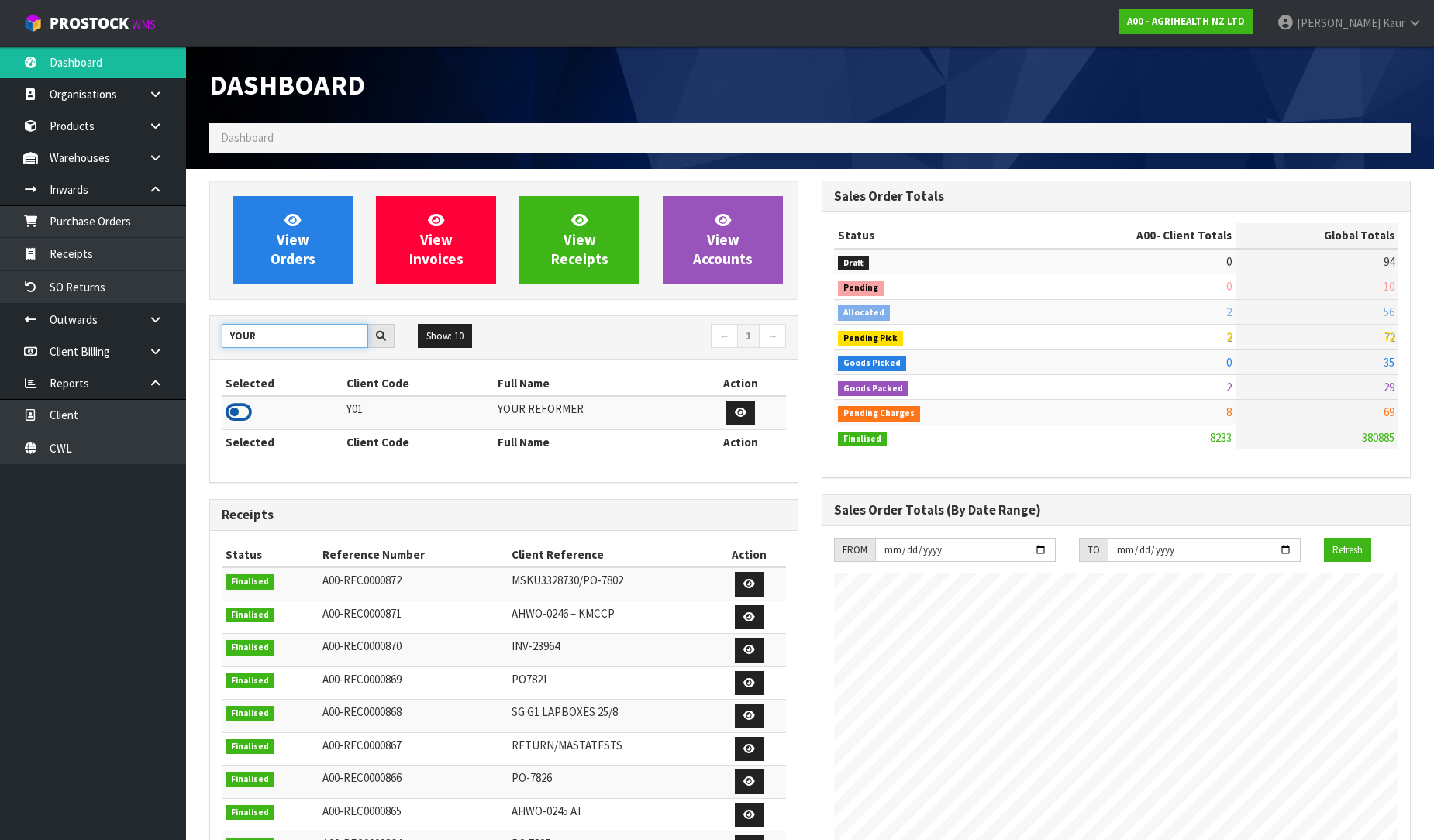
type input "YOUR"
click at [242, 409] on icon at bounding box center [239, 412] width 26 height 23
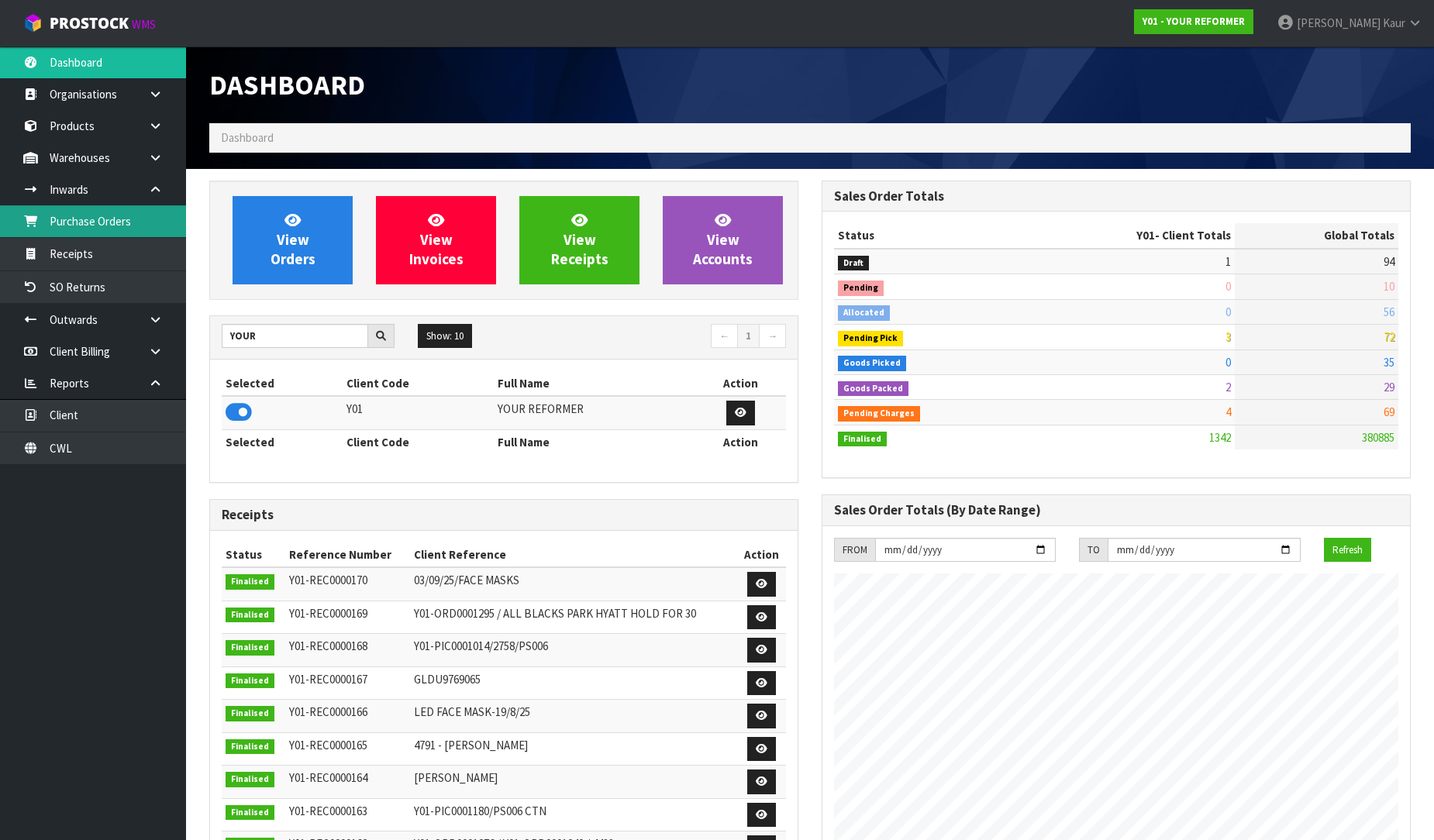
click at [57, 219] on link "Purchase Orders" at bounding box center [92, 221] width 186 height 31
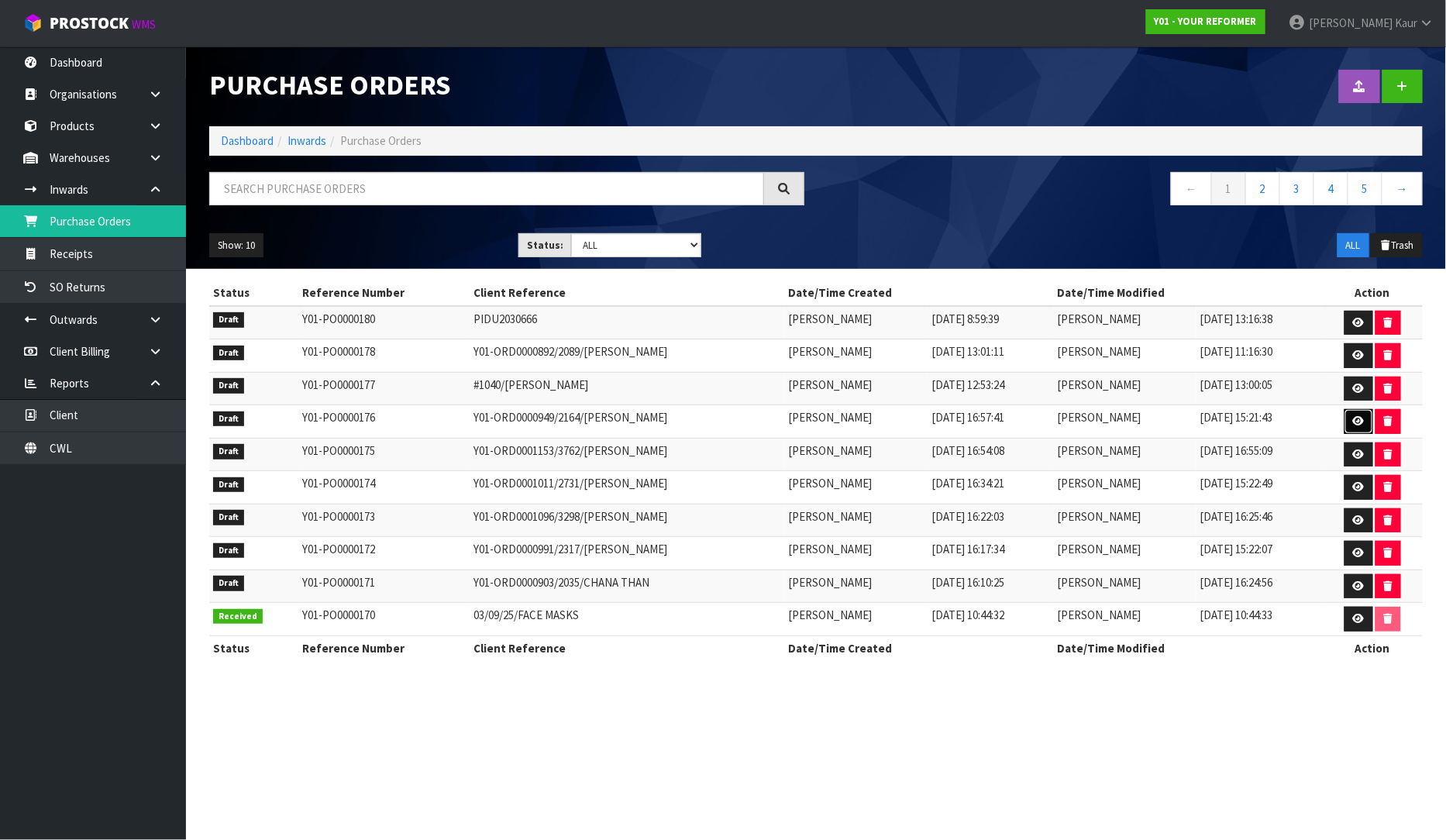
click at [1361, 426] on icon at bounding box center [1359, 421] width 12 height 10
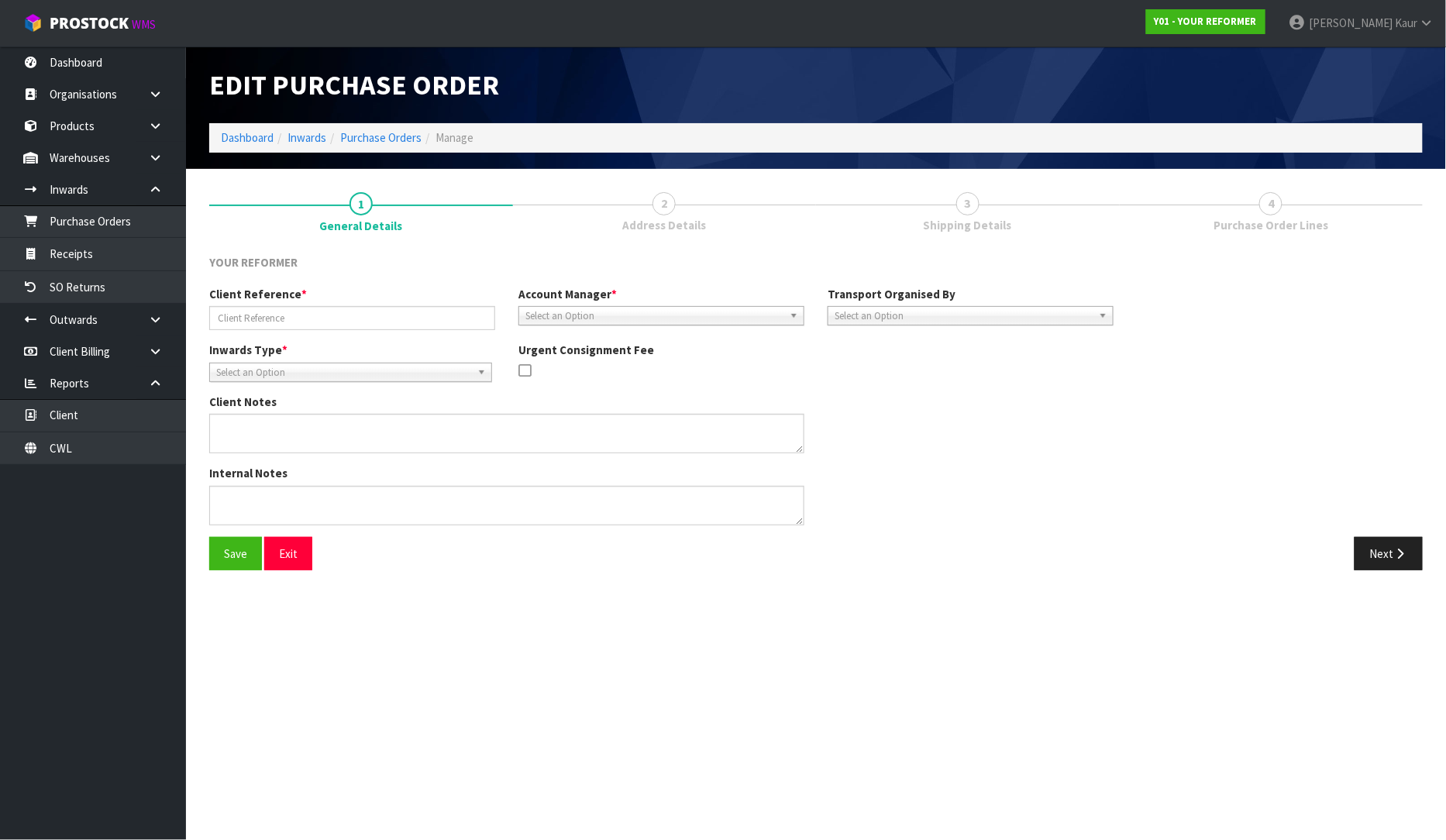
type input "Y01-ORD0000949/2164/KIM DU TOIT"
type textarea "NEEDS COLLECTION BY 12TH SEPTEMBER"
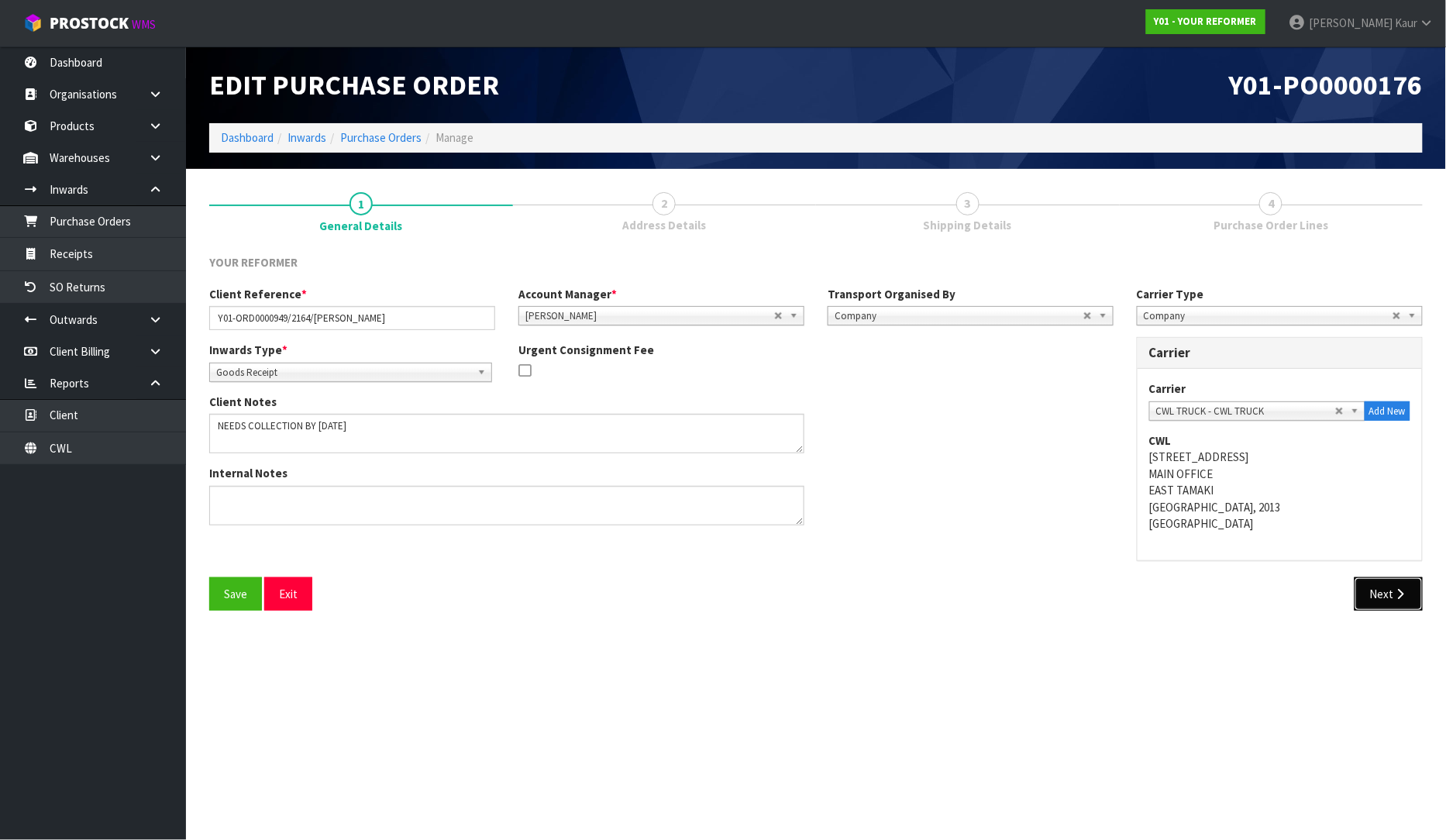
click at [1400, 590] on icon "button" at bounding box center [1401, 594] width 15 height 12
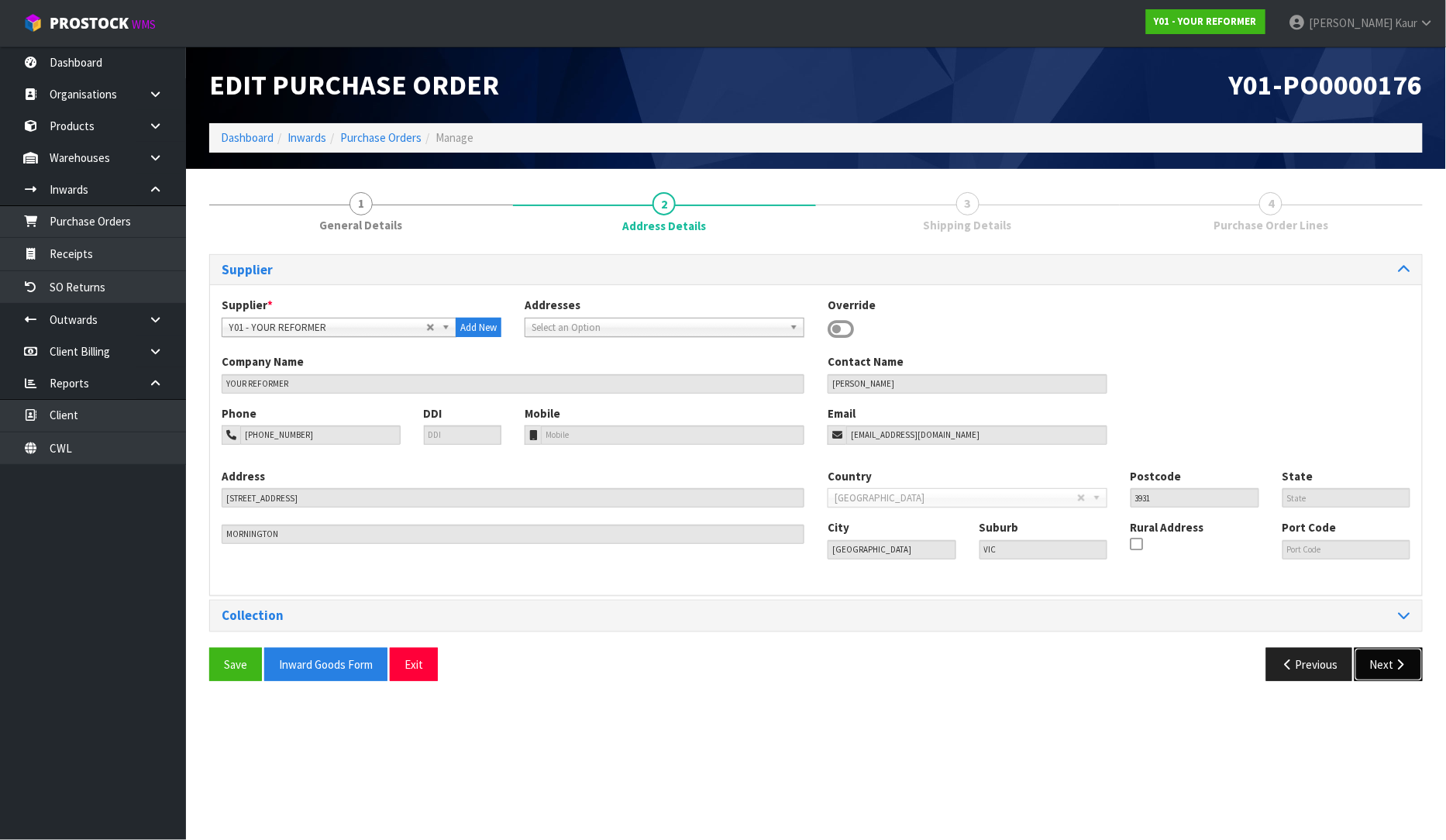
click at [1388, 661] on button "Next" at bounding box center [1388, 664] width 69 height 33
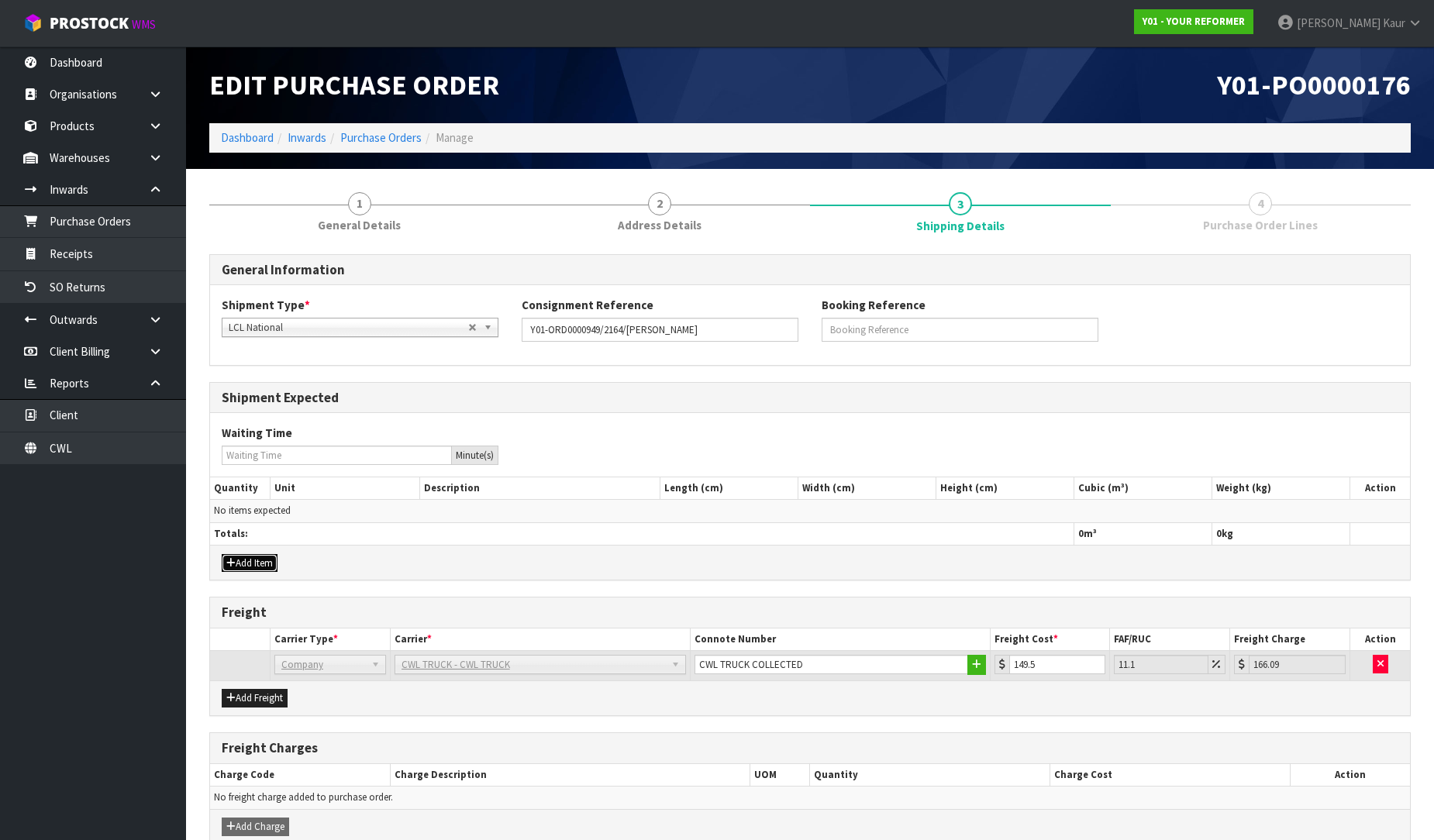
click at [238, 561] on button "Add Item" at bounding box center [250, 563] width 56 height 19
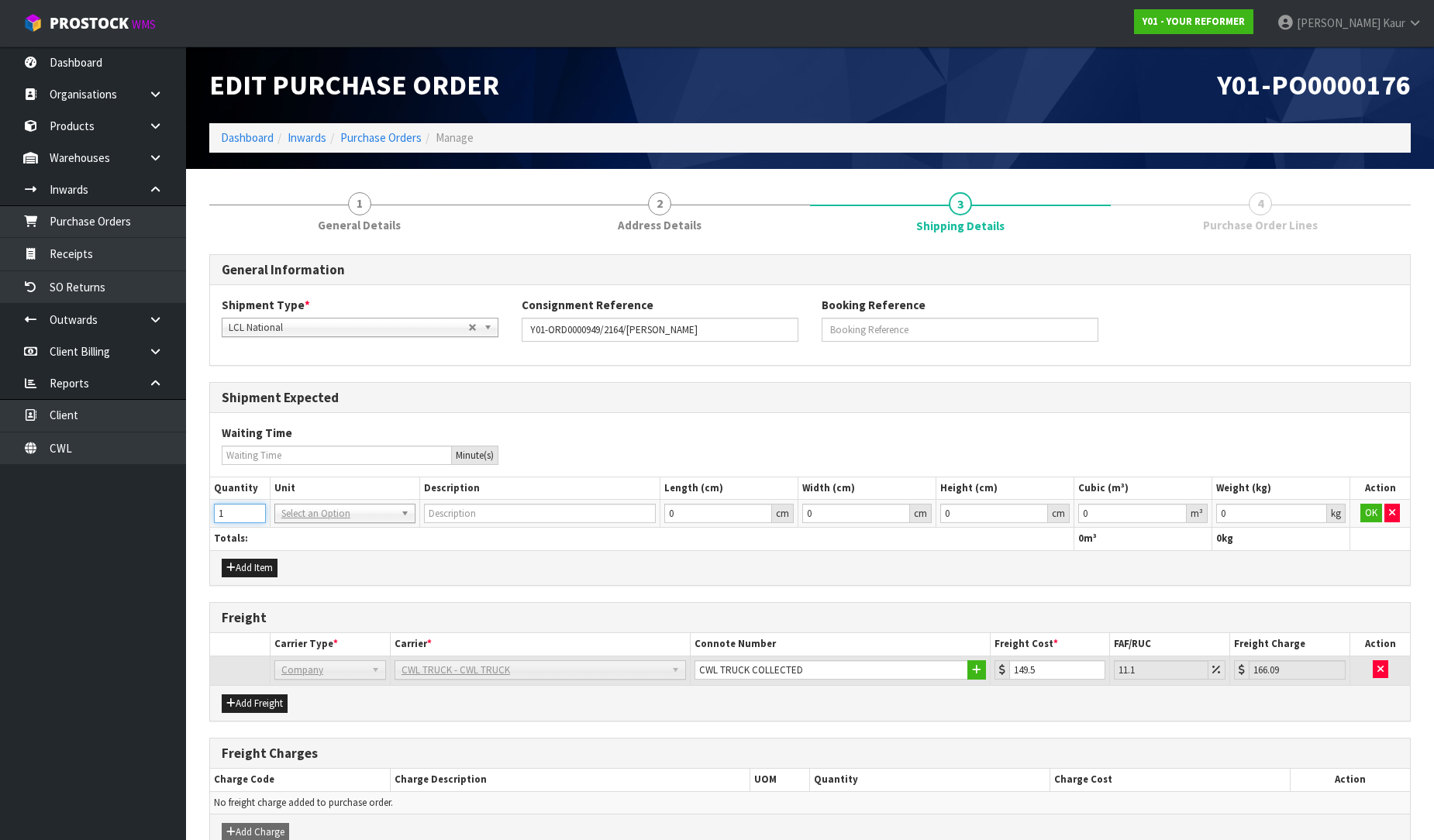
type input "1"
click at [253, 510] on input "1" at bounding box center [239, 512] width 52 height 19
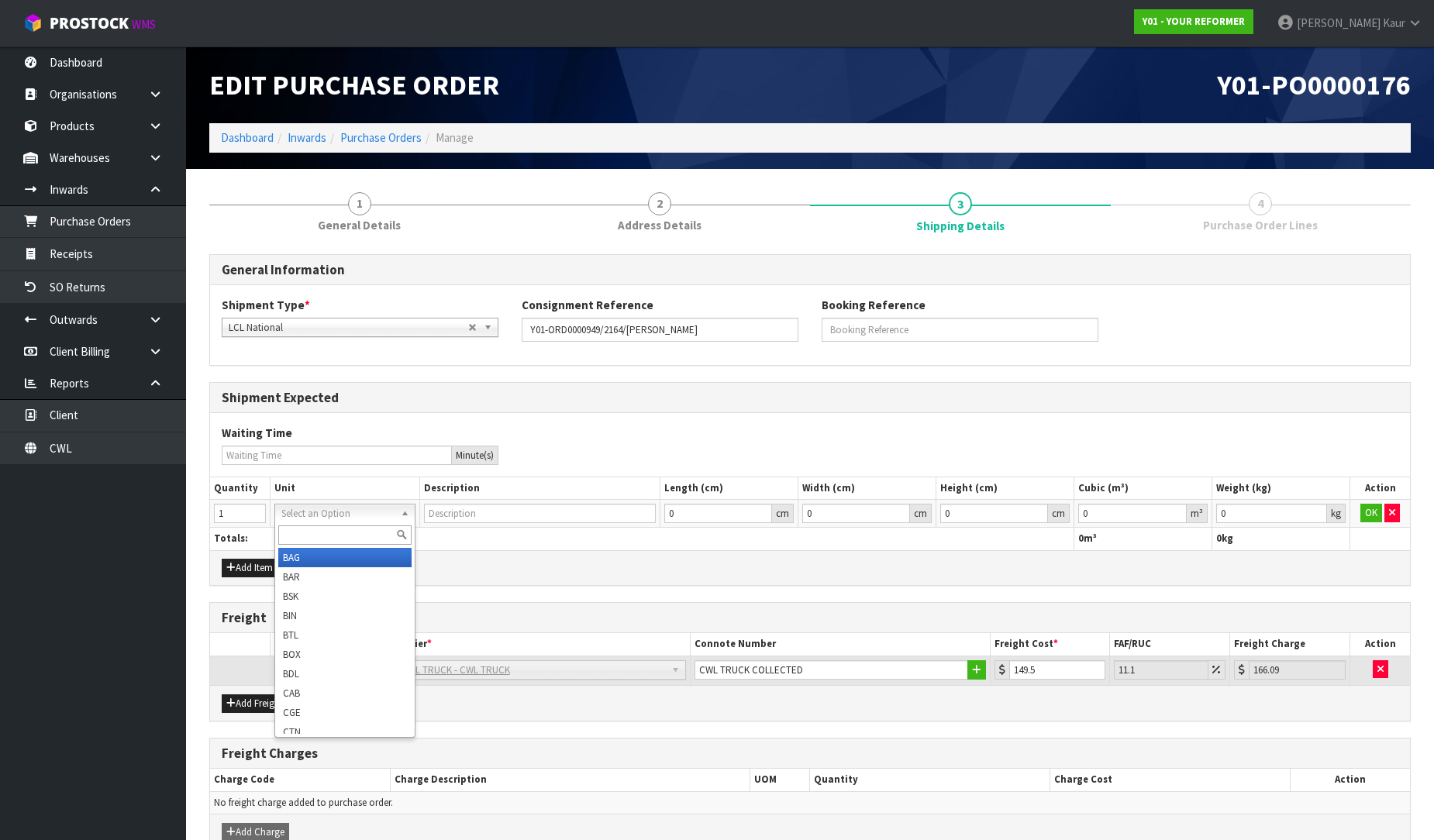
click at [299, 532] on input "text" at bounding box center [345, 535] width 134 height 19
type input "crt"
type input "CRATE"
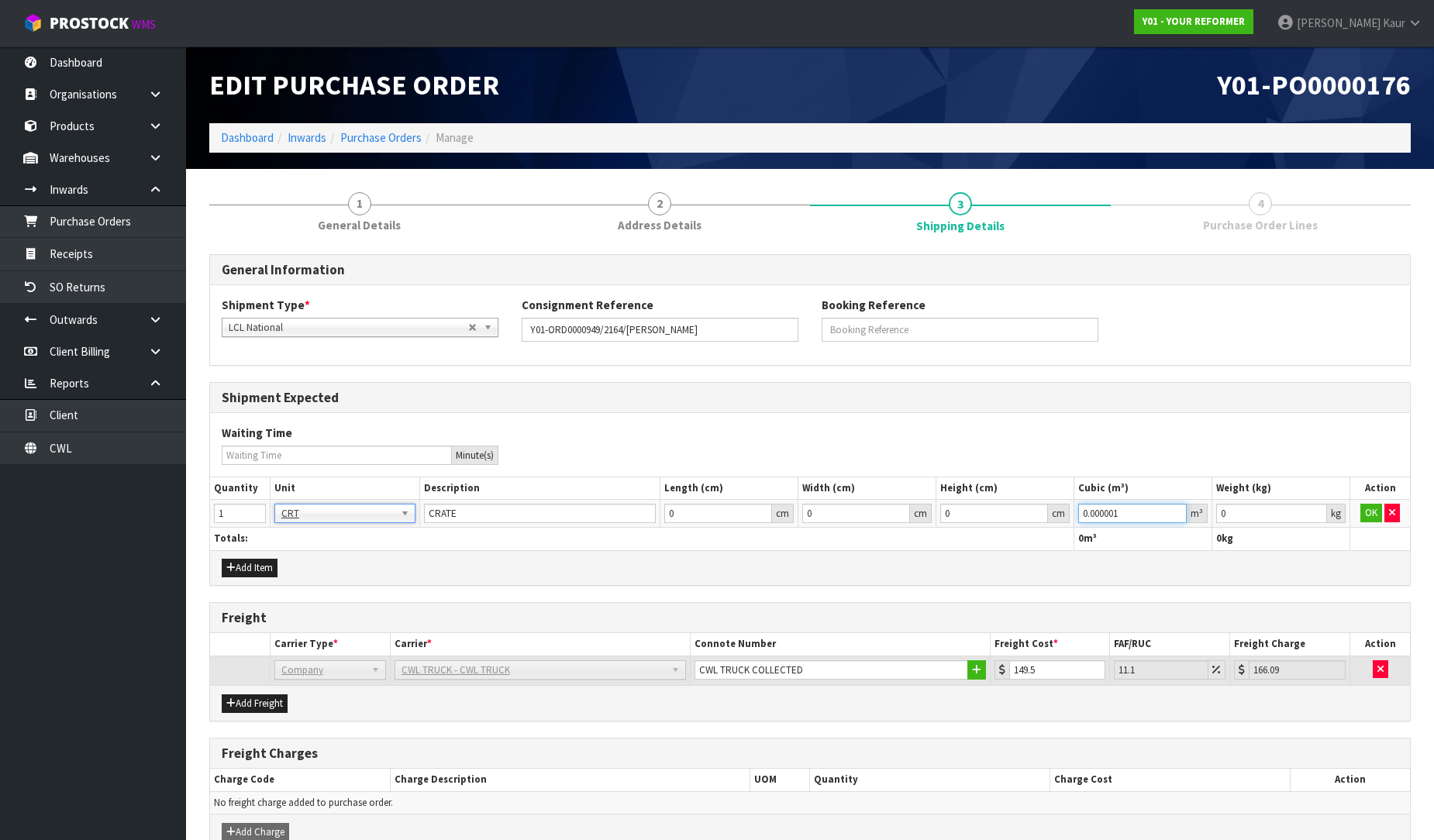
type input "0.000001"
click at [1180, 510] on input "0.000001" at bounding box center [1132, 512] width 108 height 19
type input "0.001"
click at [1313, 513] on input "0.001" at bounding box center [1271, 512] width 111 height 19
click at [1365, 515] on button "OK" at bounding box center [1371, 512] width 21 height 19
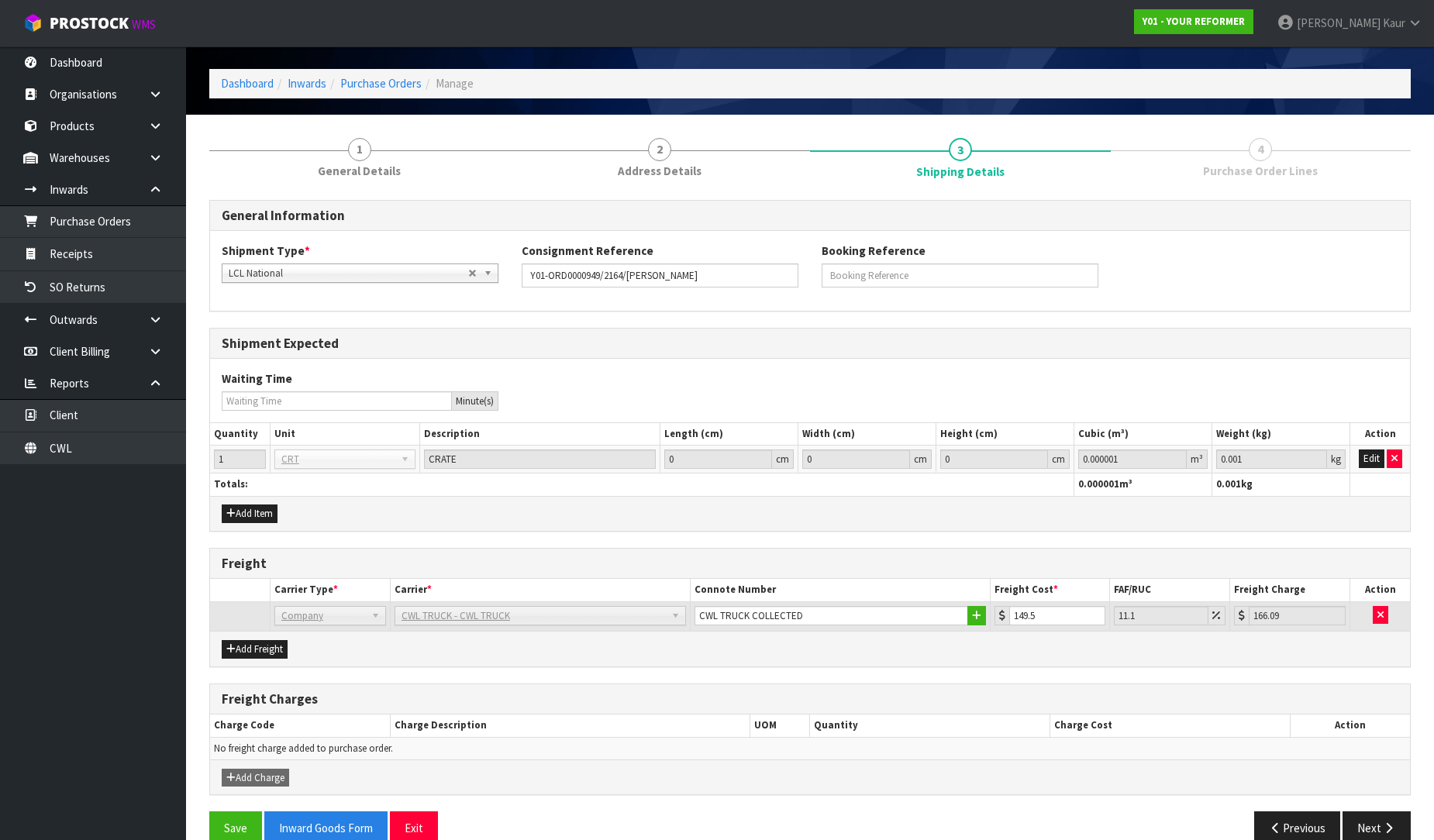
scroll to position [83, 0]
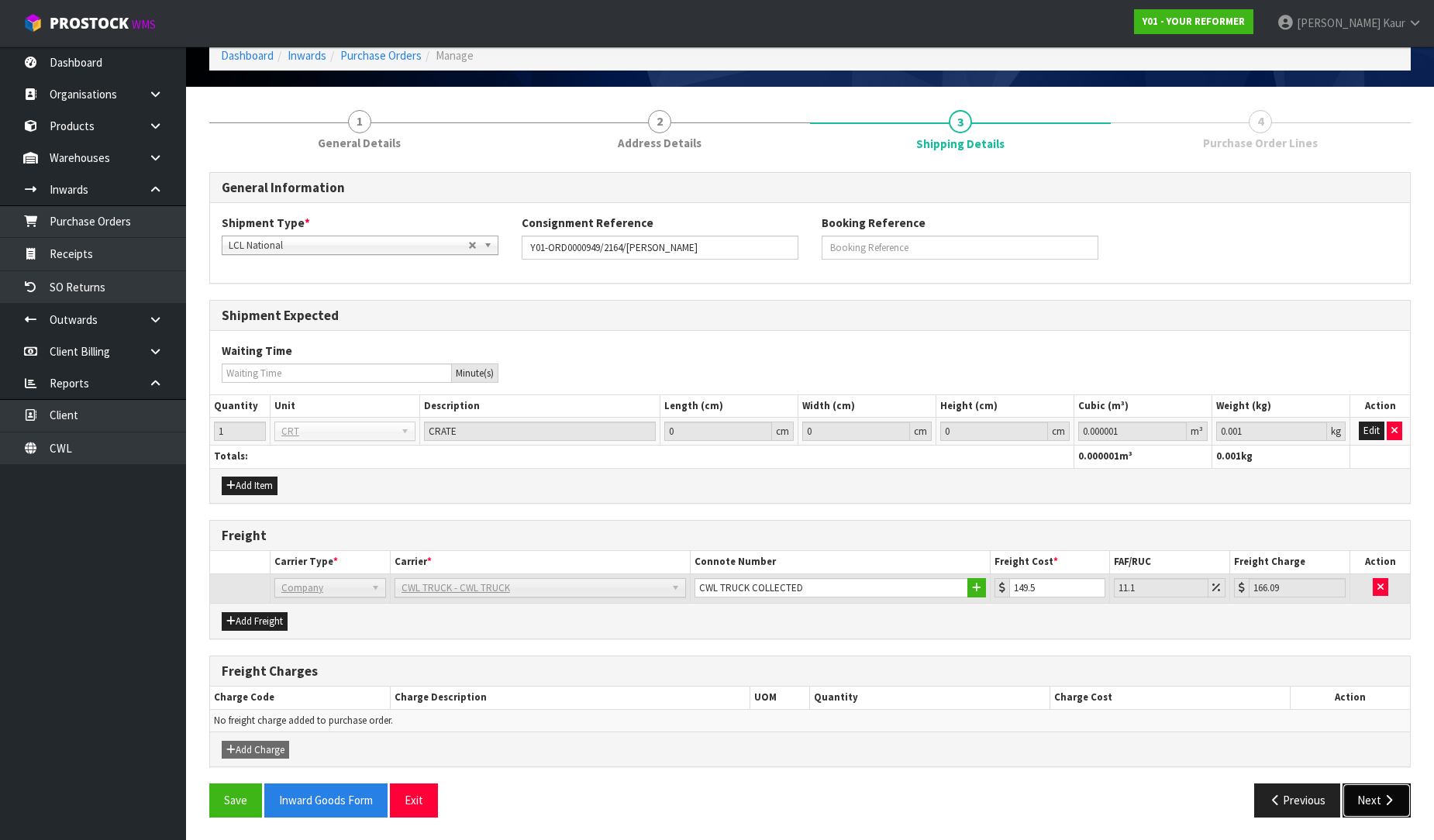
click at [1392, 801] on icon "button" at bounding box center [1389, 800] width 15 height 12
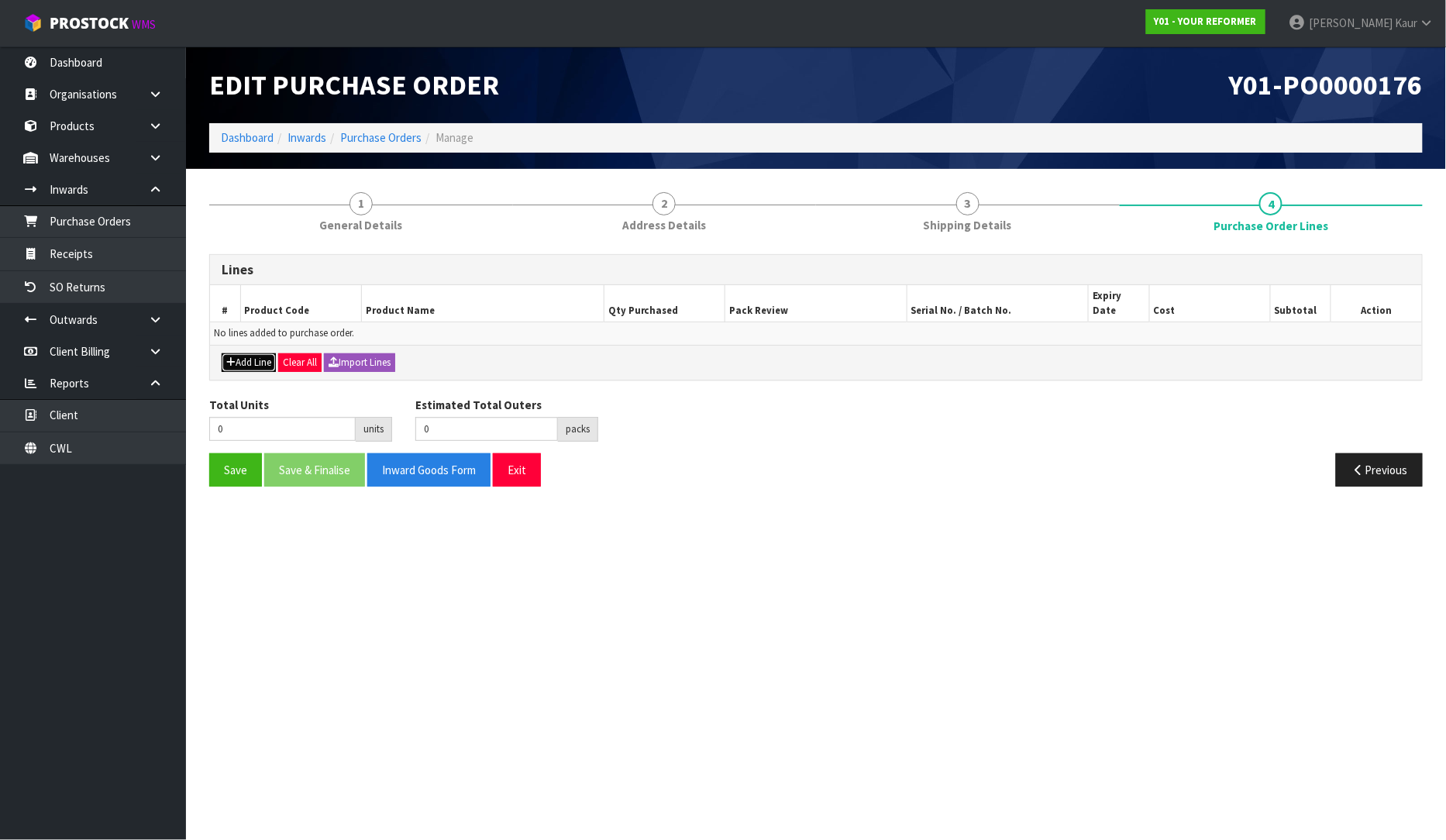
click at [246, 353] on button "Add Line" at bounding box center [249, 362] width 54 height 19
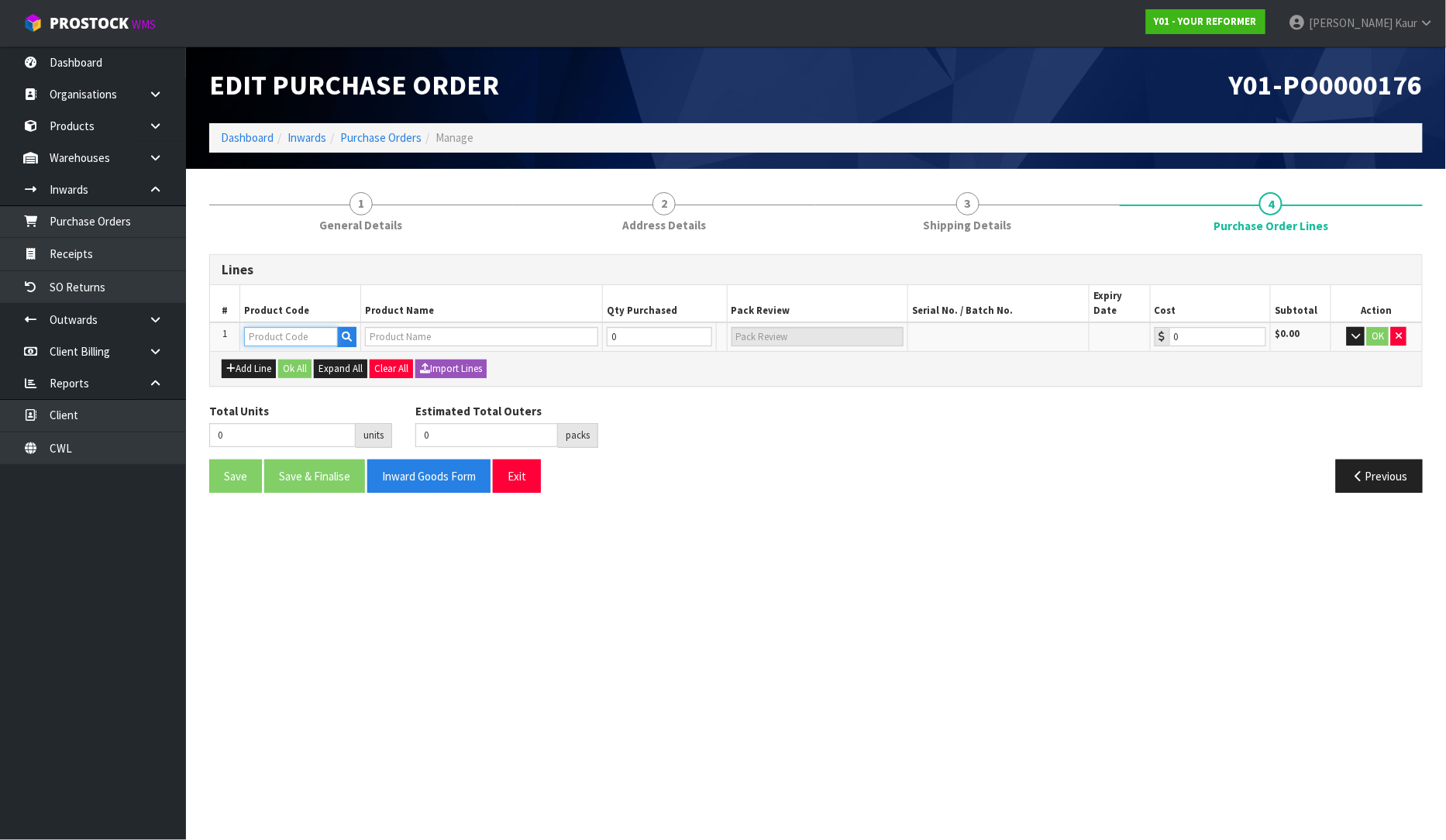
click at [253, 327] on input "text" at bounding box center [291, 336] width 94 height 19
type input "EN"
click at [299, 383] on strong "EN" at bounding box center [304, 390] width 14 height 15
type input "ENVY-RENT-01-ASS"
type input "ENVY RENTAL ASSEMBLED"
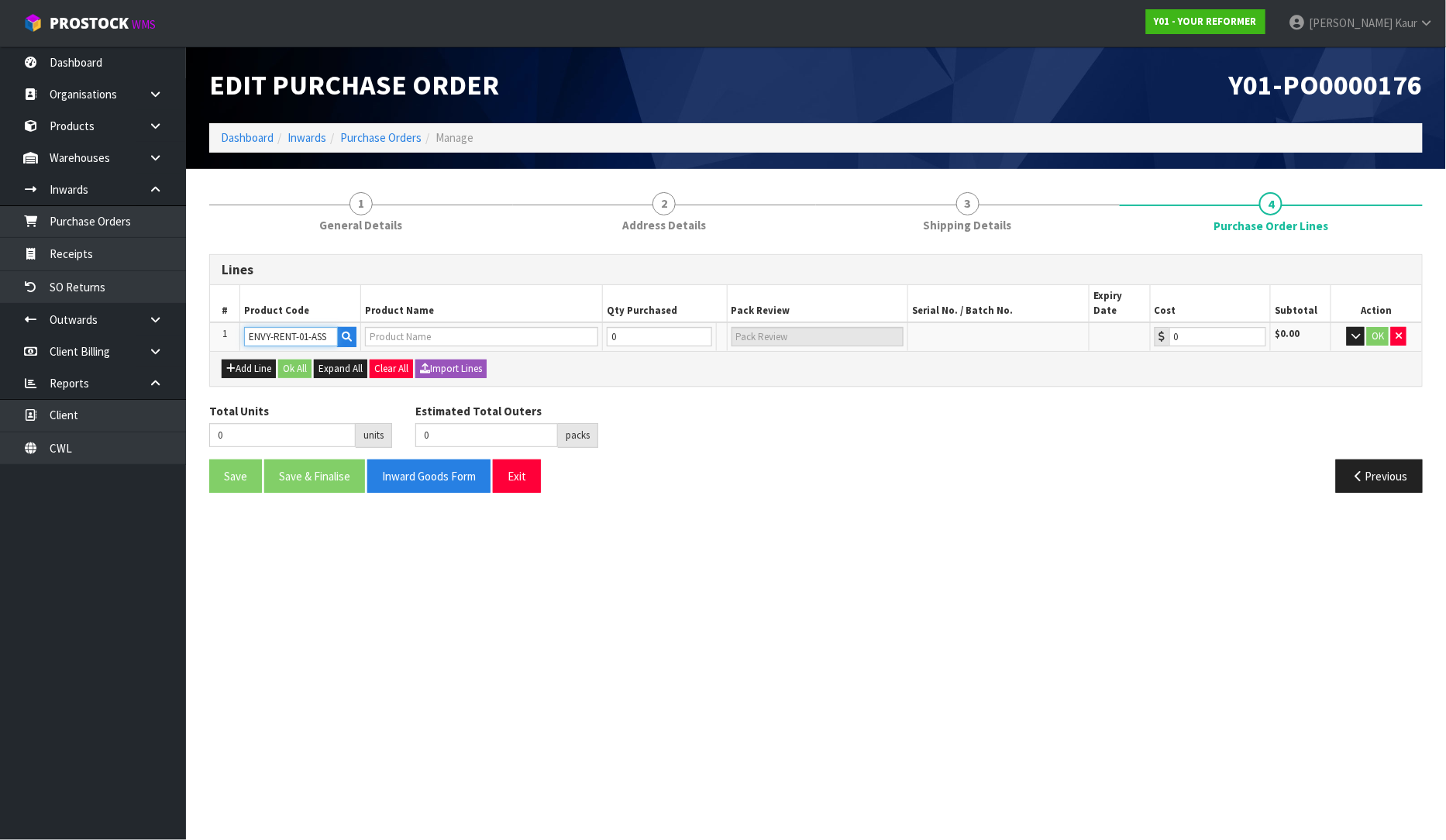
type input "0.00"
click at [653, 327] on input "0" at bounding box center [650, 336] width 93 height 19
type input "1"
type input "1 PLT"
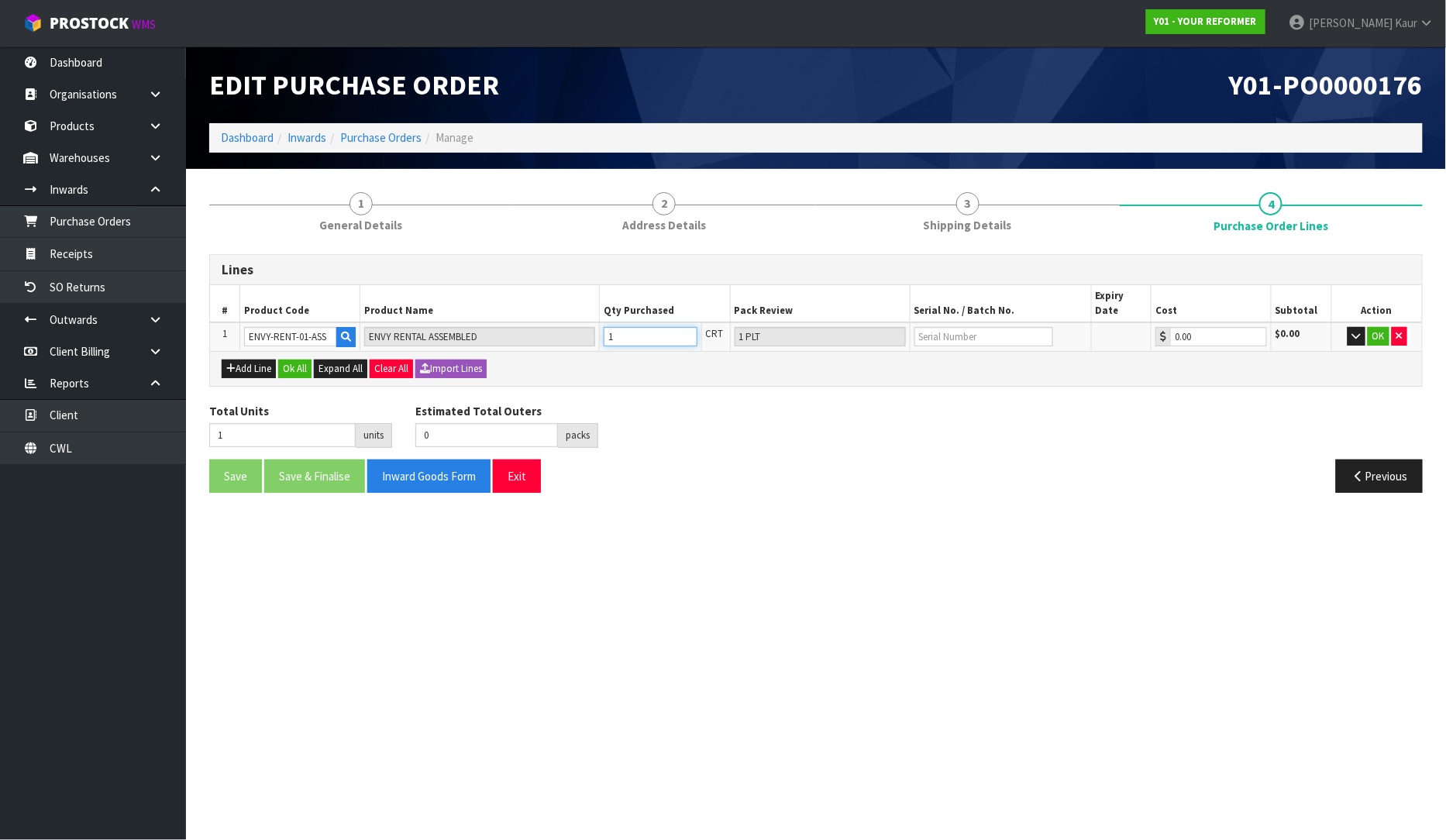
type input "1"
click at [943, 327] on input "text" at bounding box center [984, 336] width 139 height 19
type input "YRENV240011434"
click at [1379, 327] on button "OK" at bounding box center [1378, 336] width 21 height 19
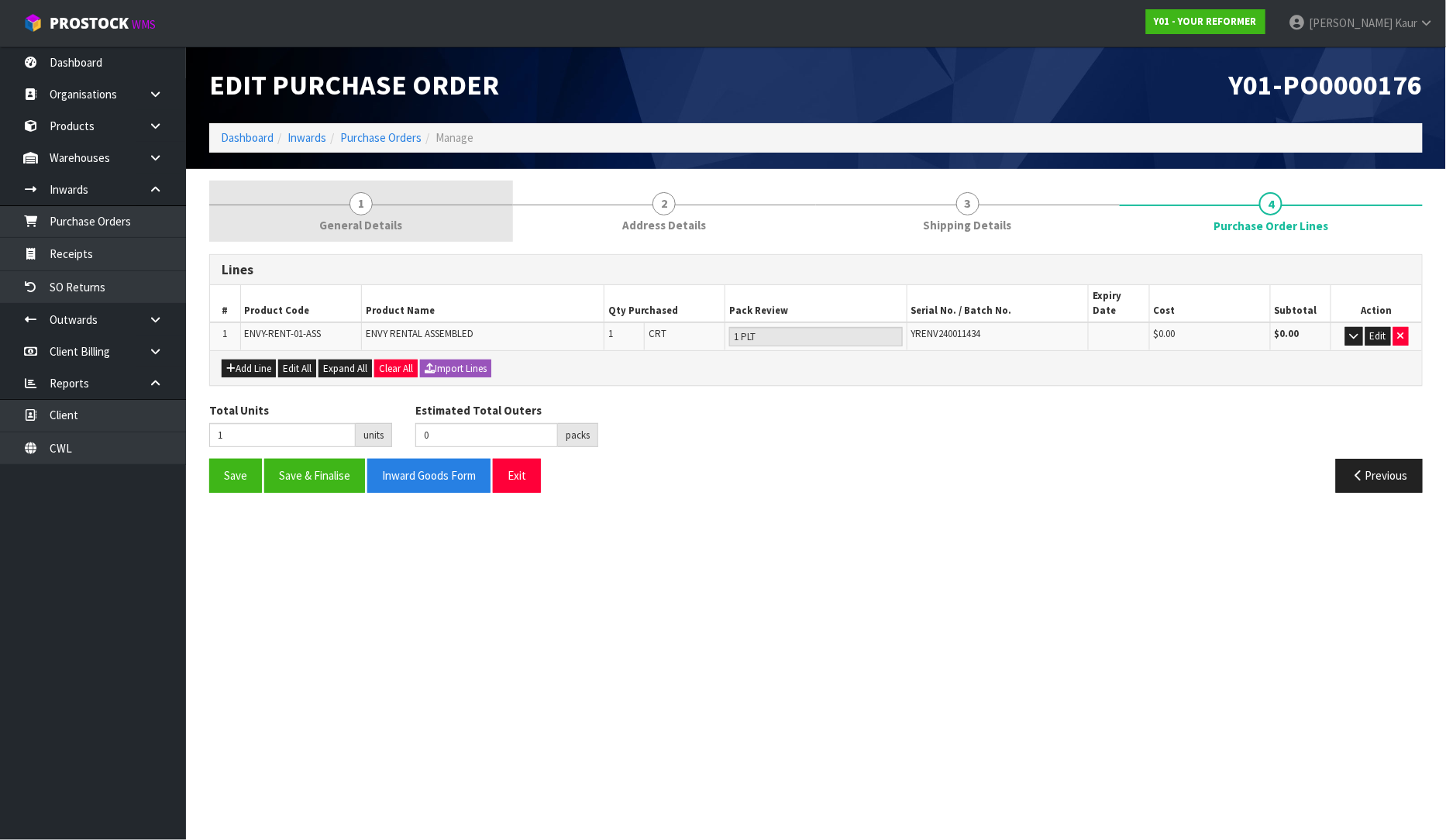
click at [366, 214] on link "1 General Details" at bounding box center [362, 211] width 304 height 61
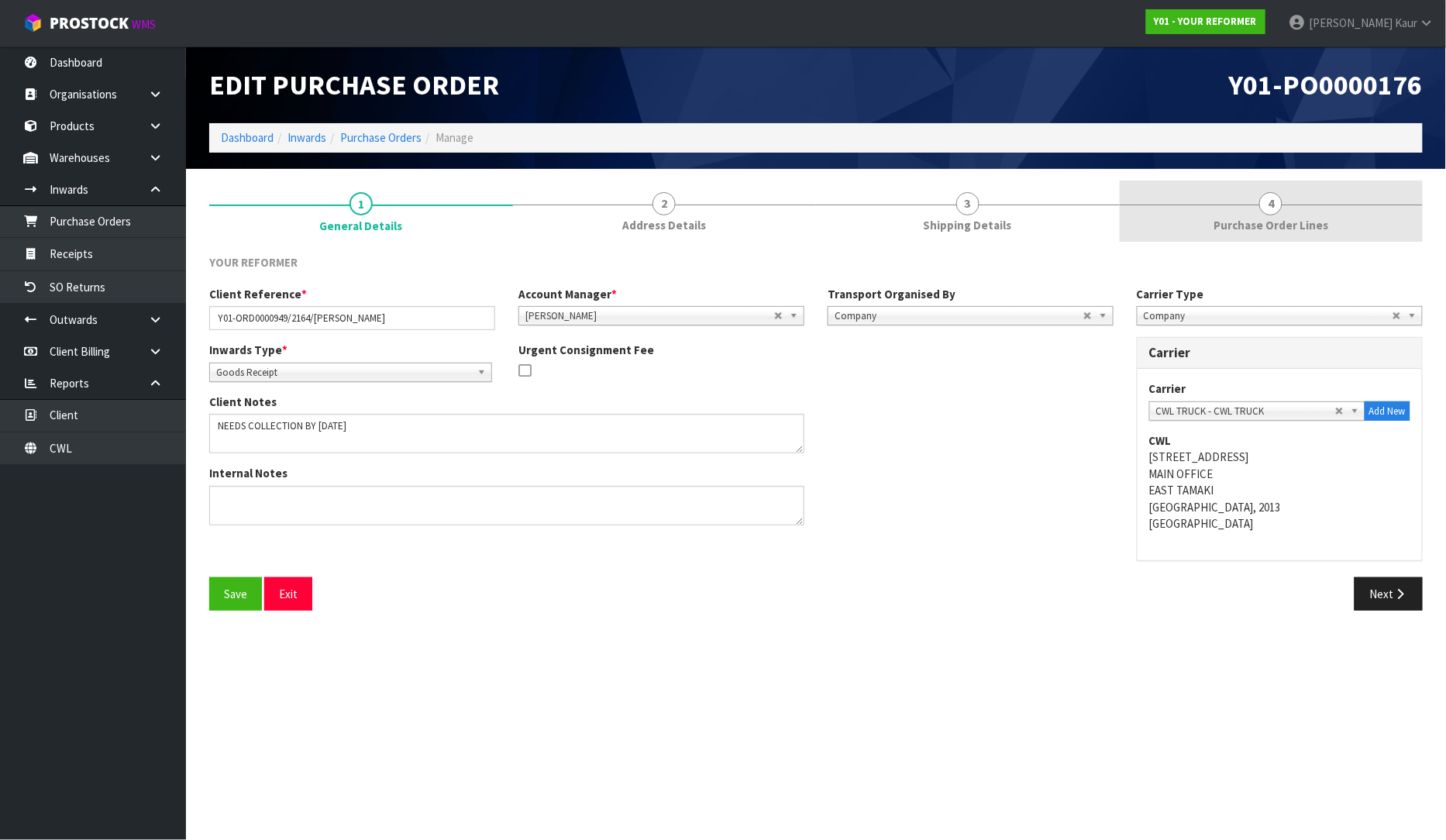
click at [1260, 223] on span "Purchase Order Lines" at bounding box center [1270, 225] width 115 height 17
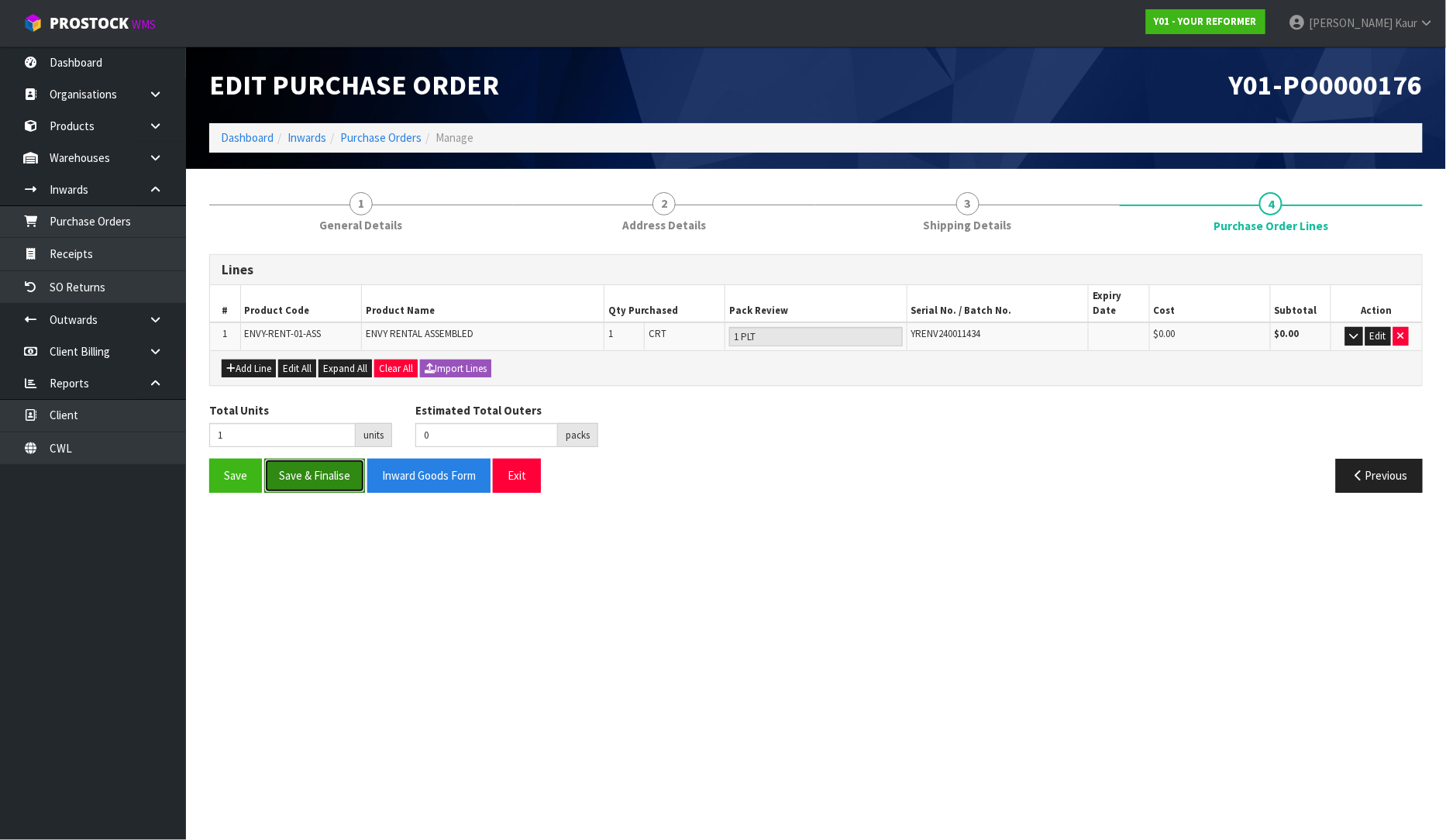
click at [334, 466] on button "Save & Finalise" at bounding box center [314, 475] width 101 height 33
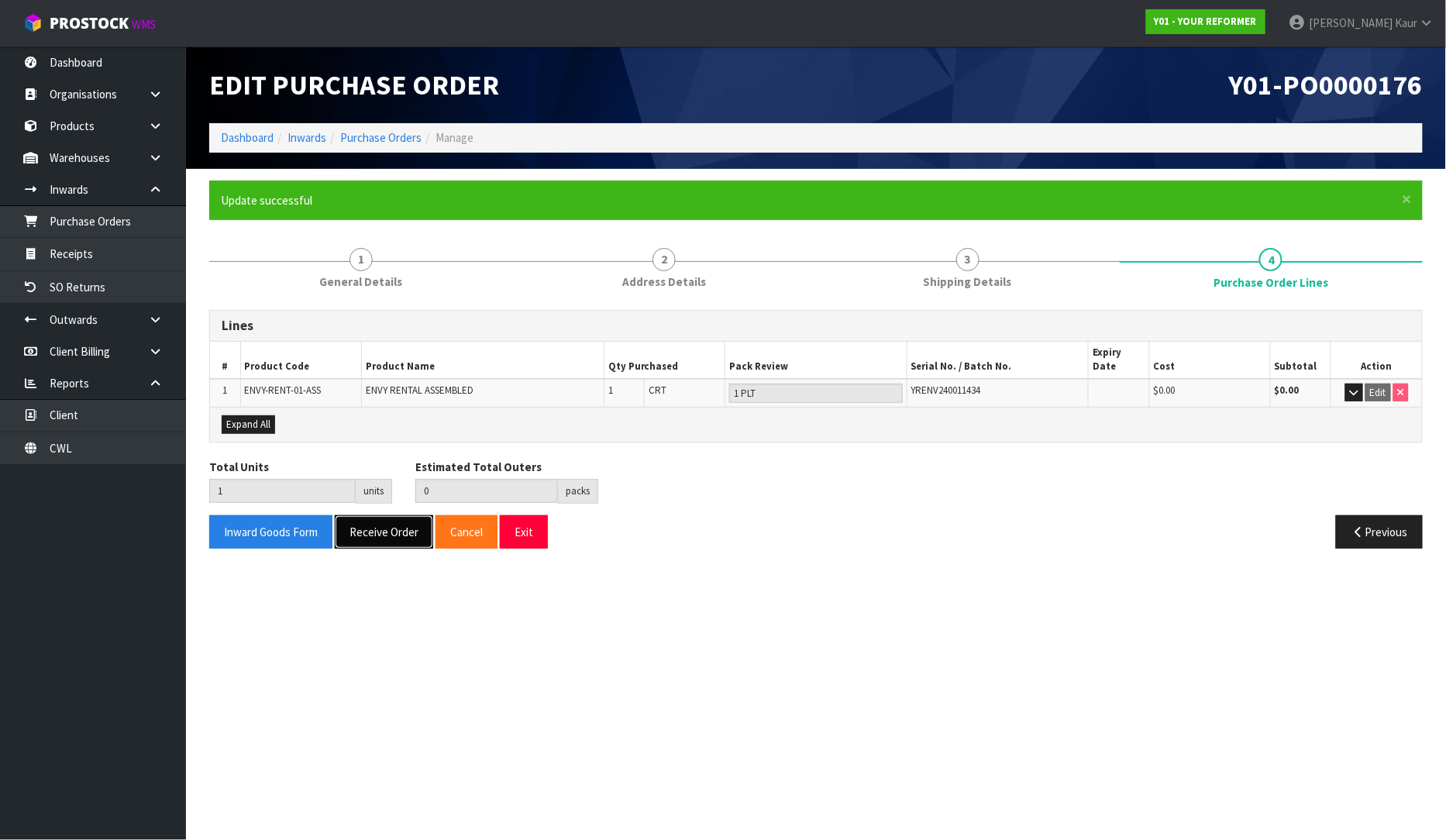
click at [398, 524] on button "Receive Order" at bounding box center [384, 531] width 98 height 33
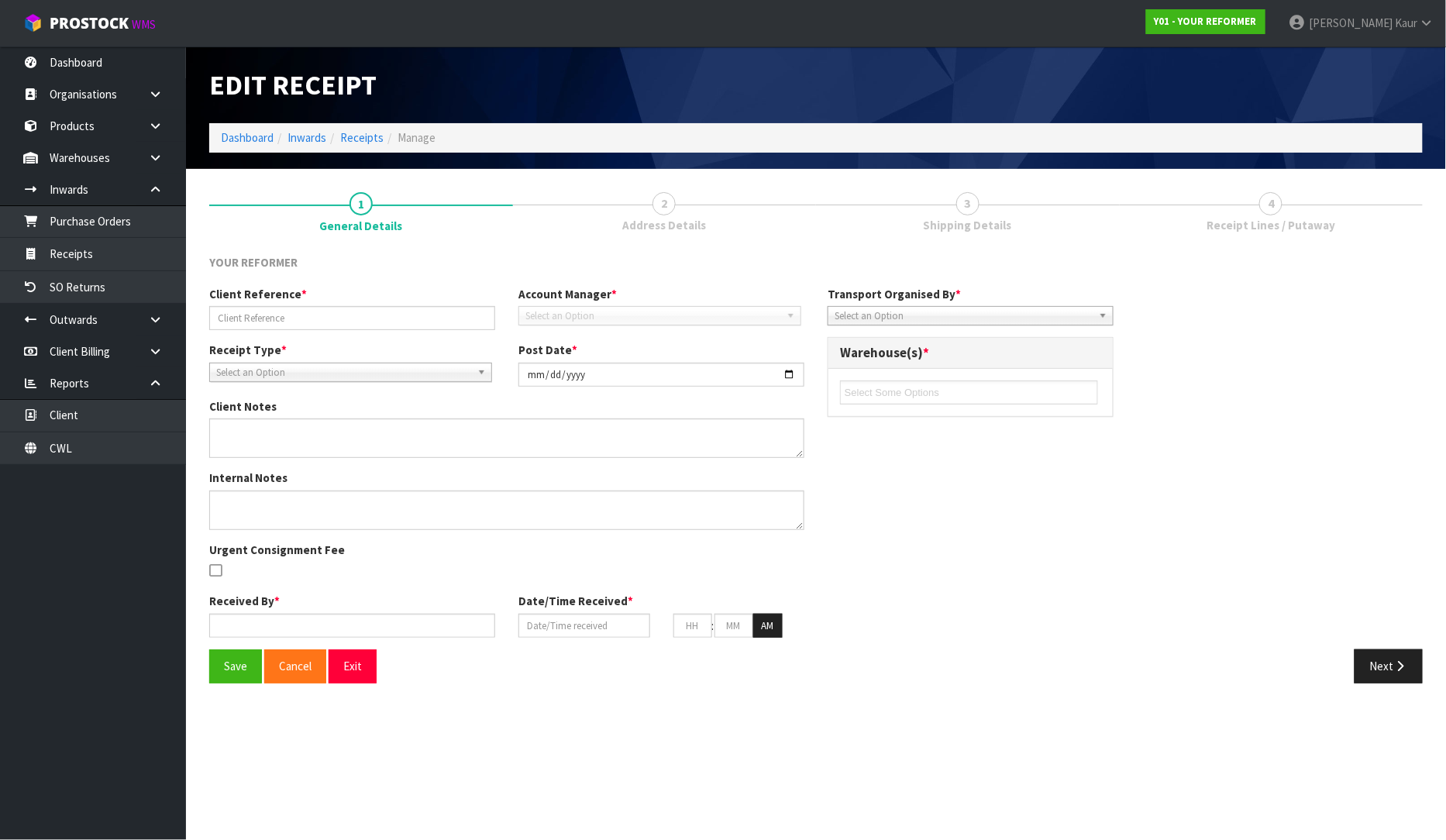
type input "Y01-ORD0000949/2164/KIM DU TOIT"
type input "[DATE]"
type textarea "NEEDS COLLECTION BY 12TH SEPTEMBER"
type input "[PERSON_NAME]"
type input "[DATE]"
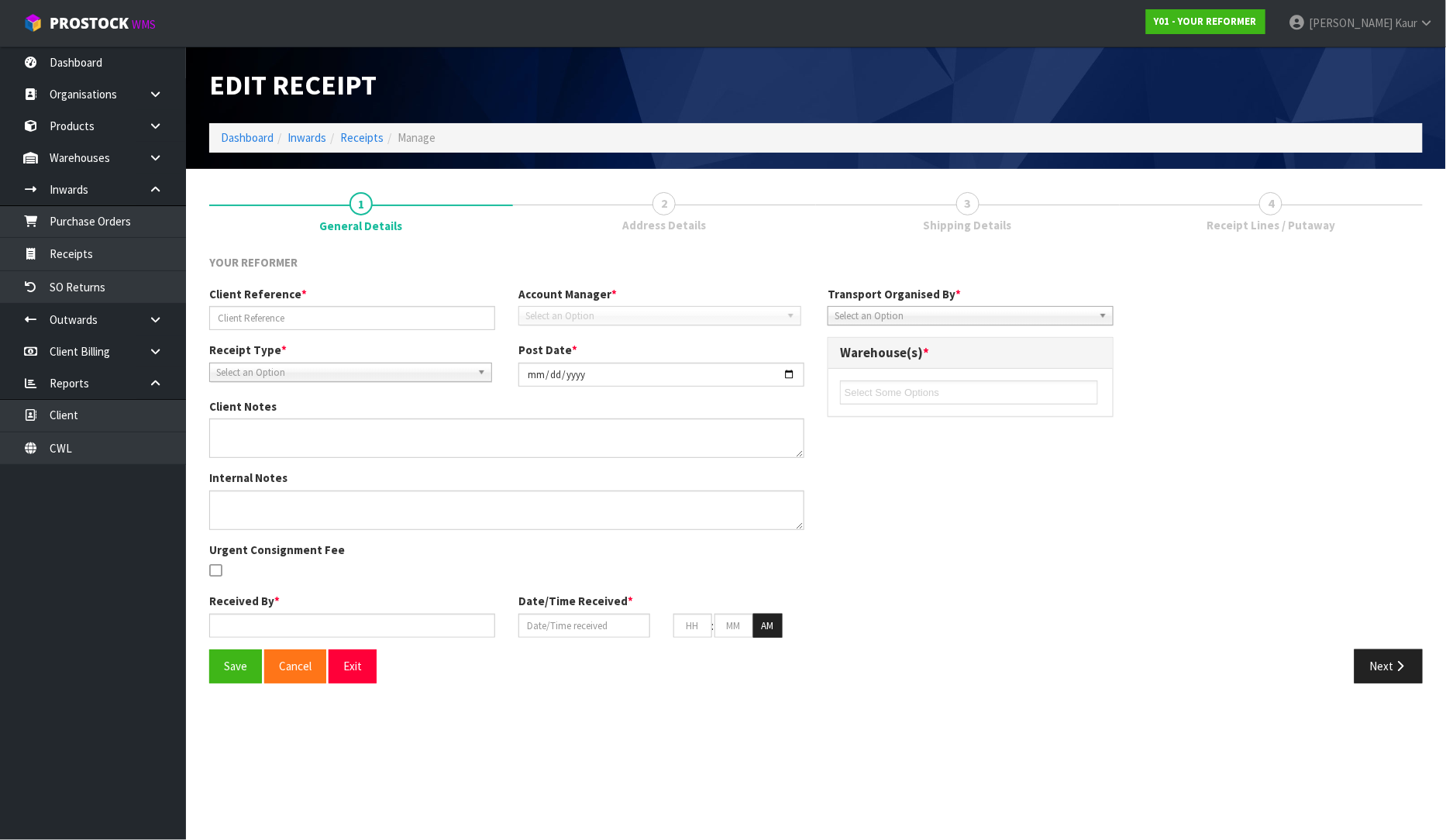
type input "10"
type input "45"
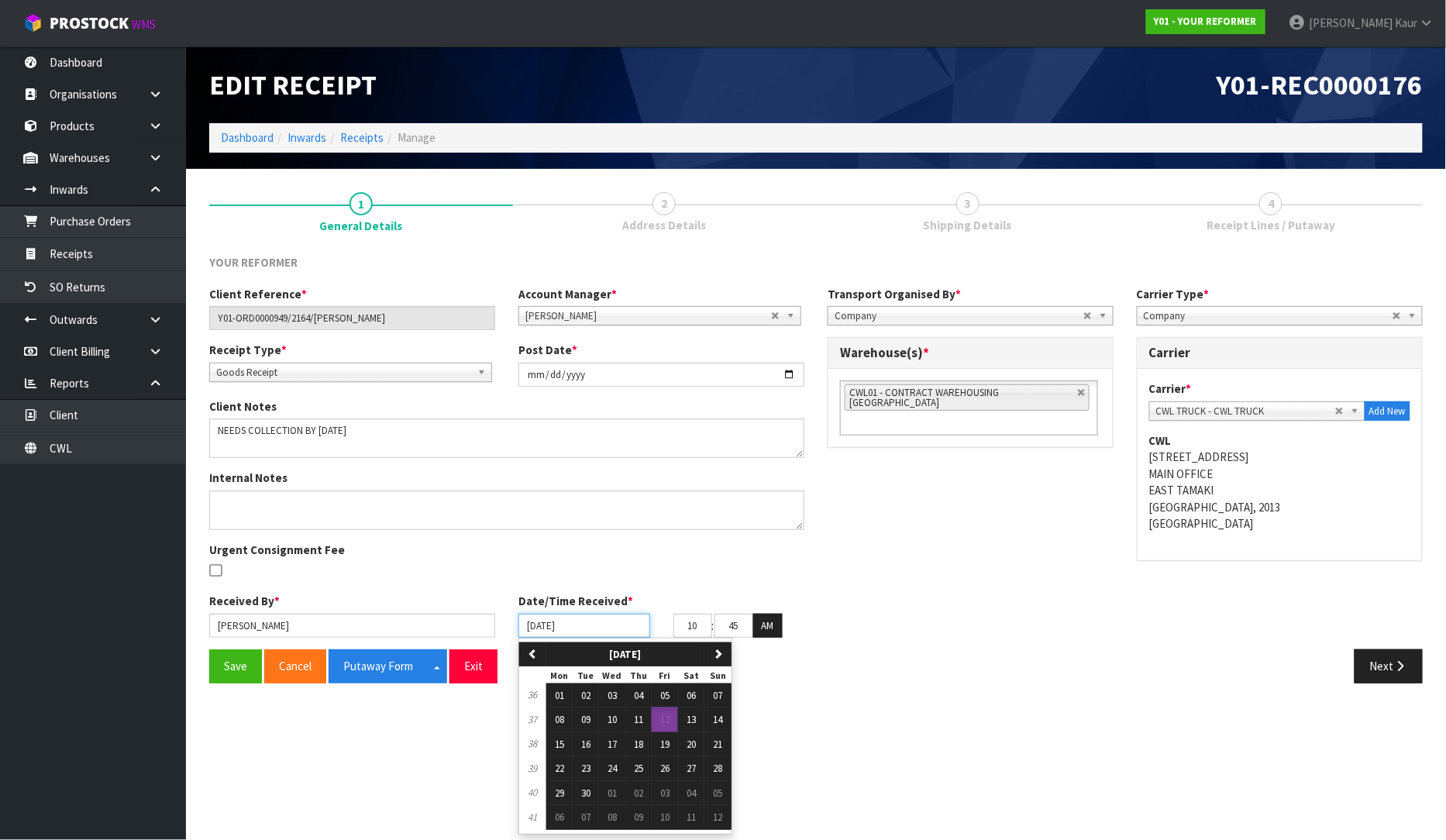
click at [532, 625] on input "[DATE]" at bounding box center [584, 625] width 132 height 24
click at [620, 723] on button "10" at bounding box center [612, 720] width 26 height 25
type input "[DATE]"
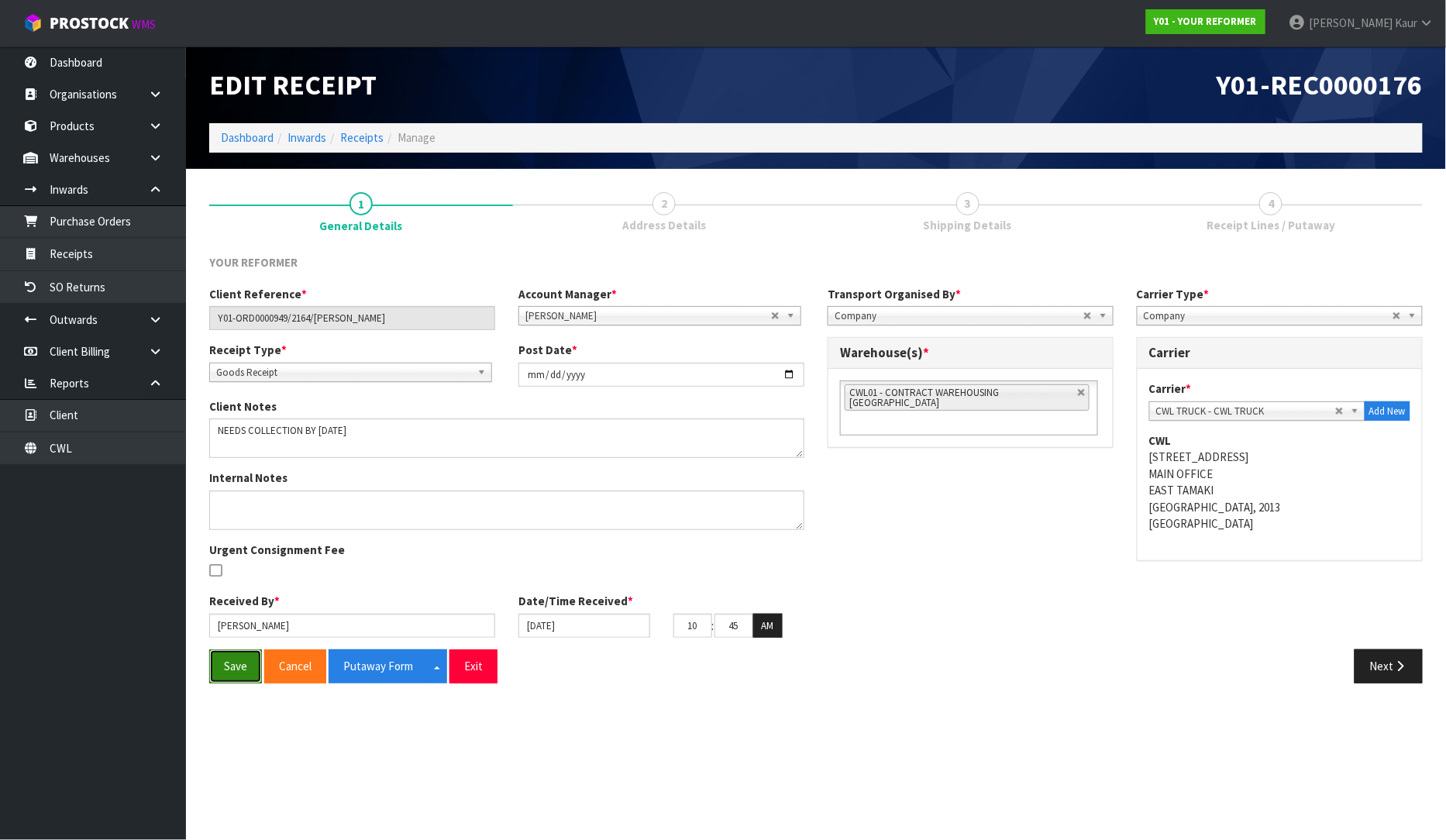
click at [244, 667] on button "Save" at bounding box center [236, 666] width 53 height 33
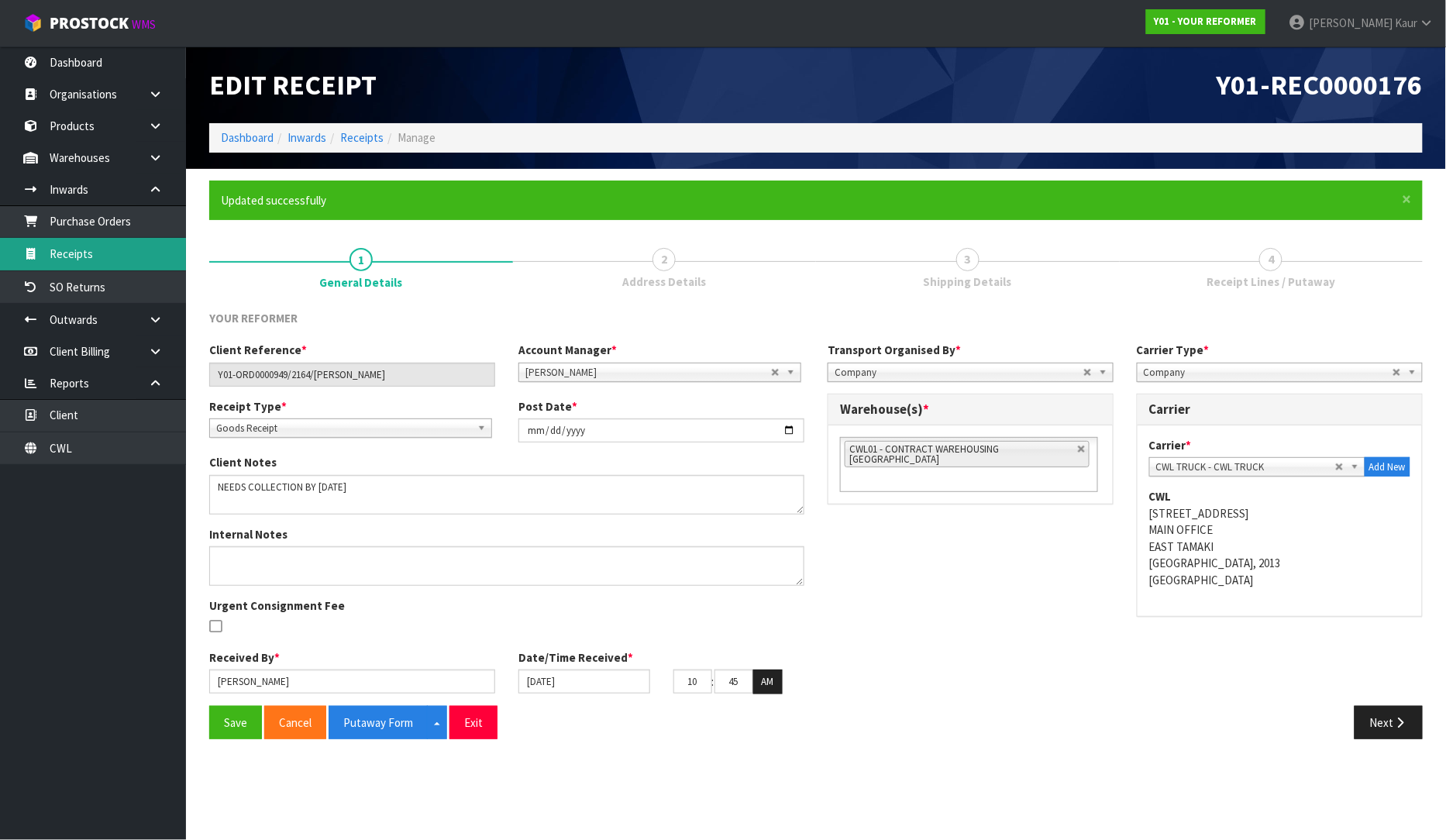
click at [107, 260] on link "Receipts" at bounding box center [92, 253] width 186 height 31
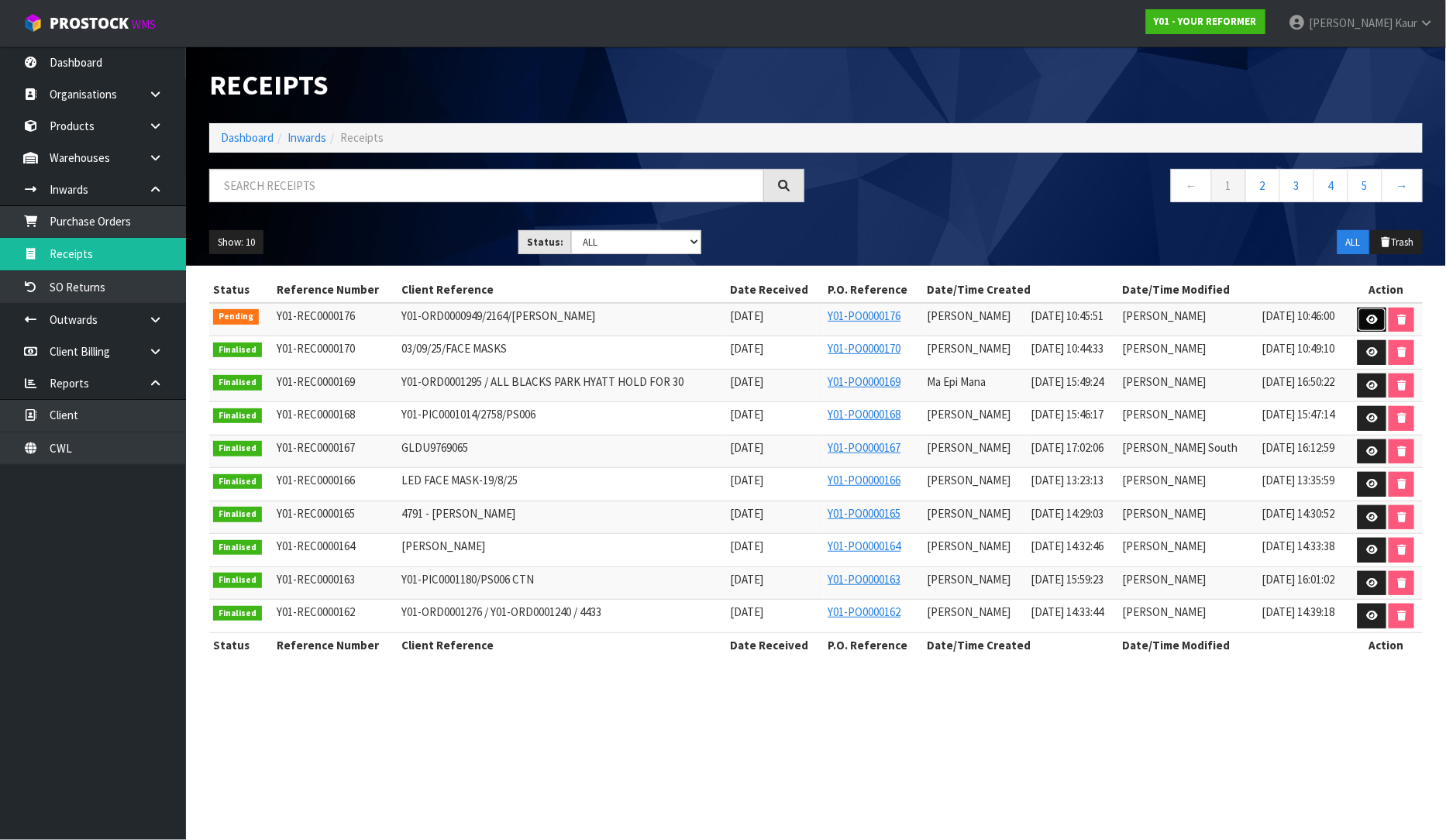
click at [1366, 323] on icon at bounding box center [1372, 319] width 12 height 10
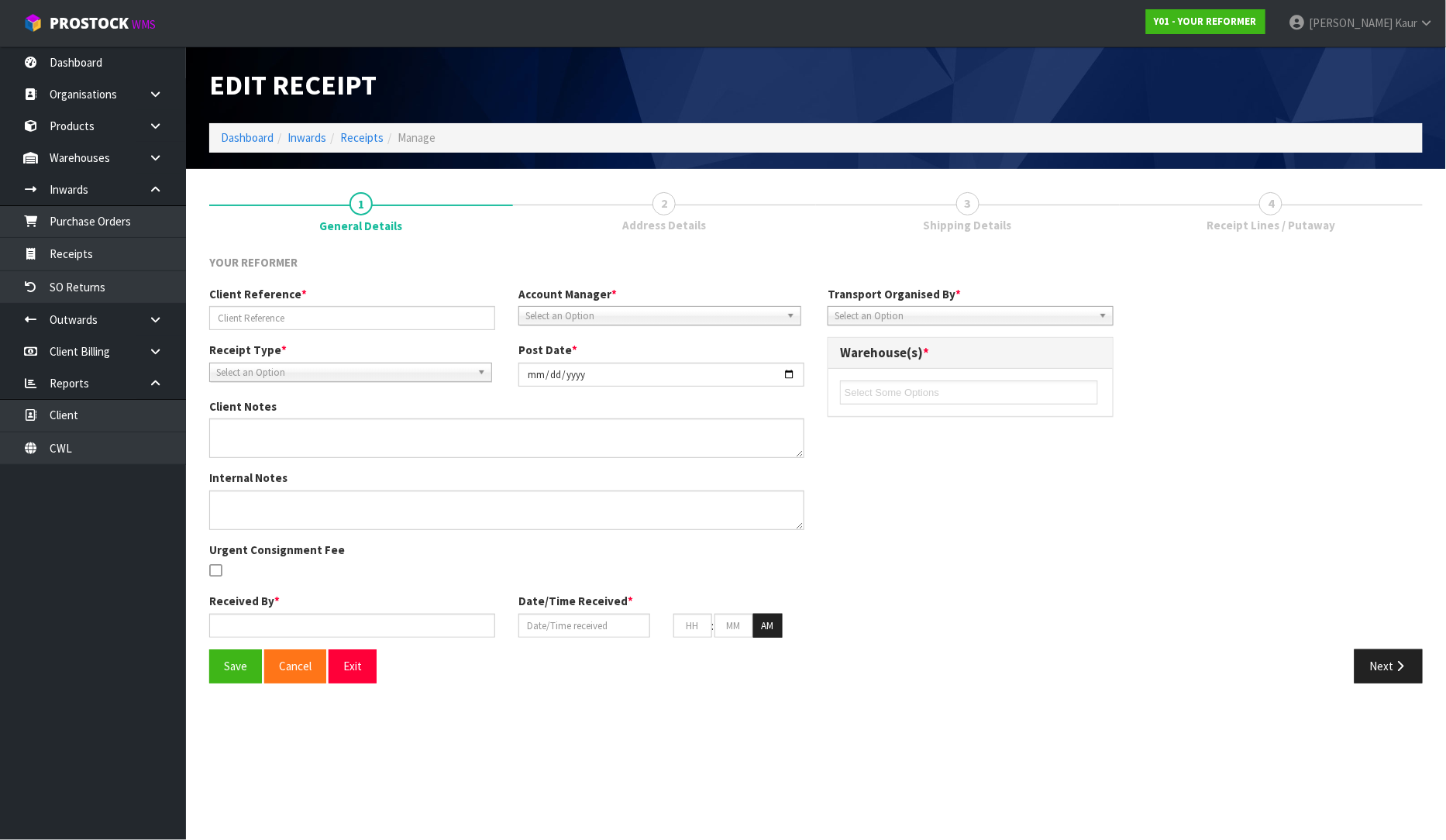
type input "Y01-ORD0000949/2164/KIM DU TOIT"
type input "[DATE]"
type textarea "NEEDS COLLECTION BY 12TH SEPTEMBER"
type input "[PERSON_NAME]"
type input "[DATE]"
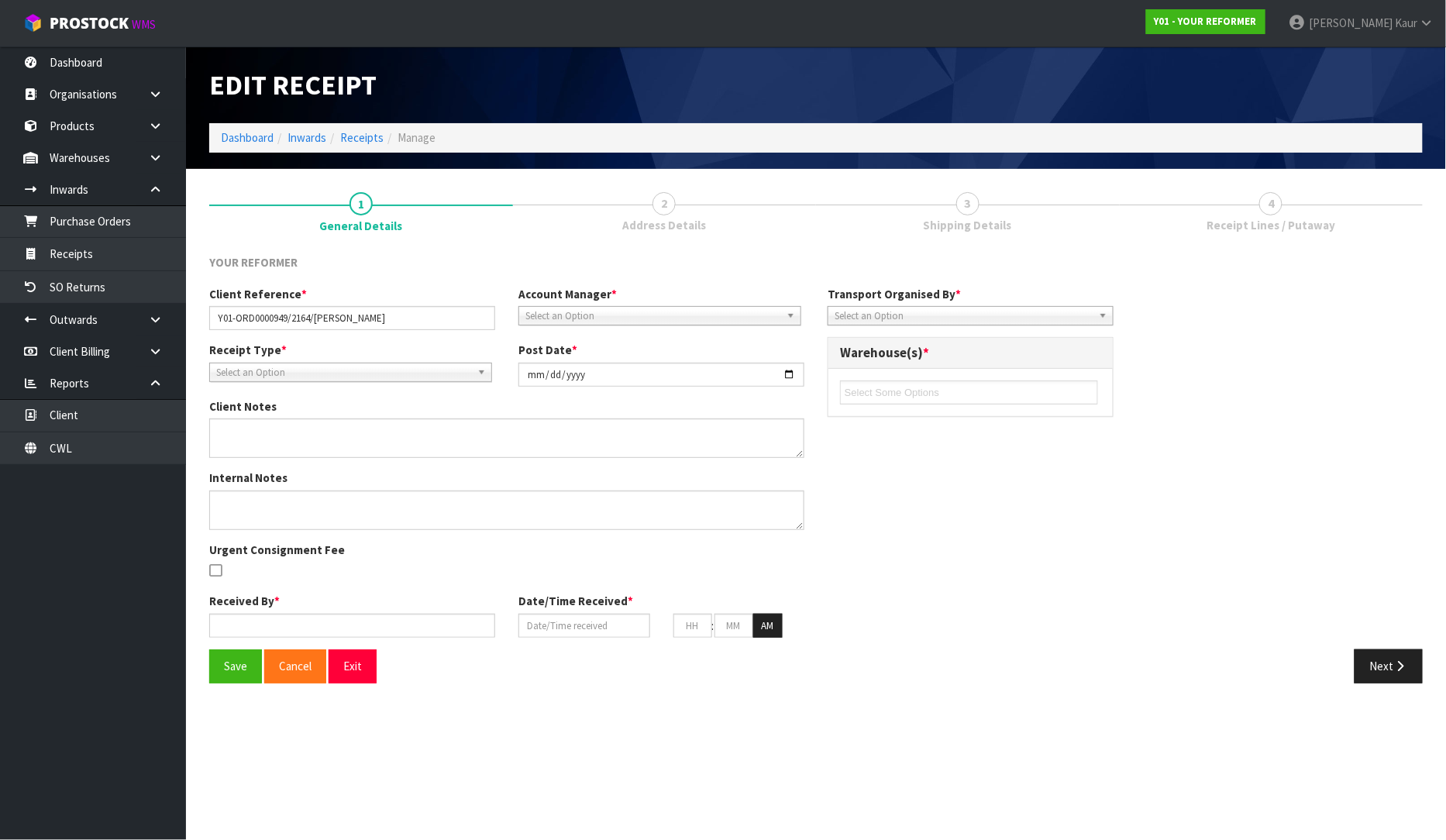
type input "10"
type input "45"
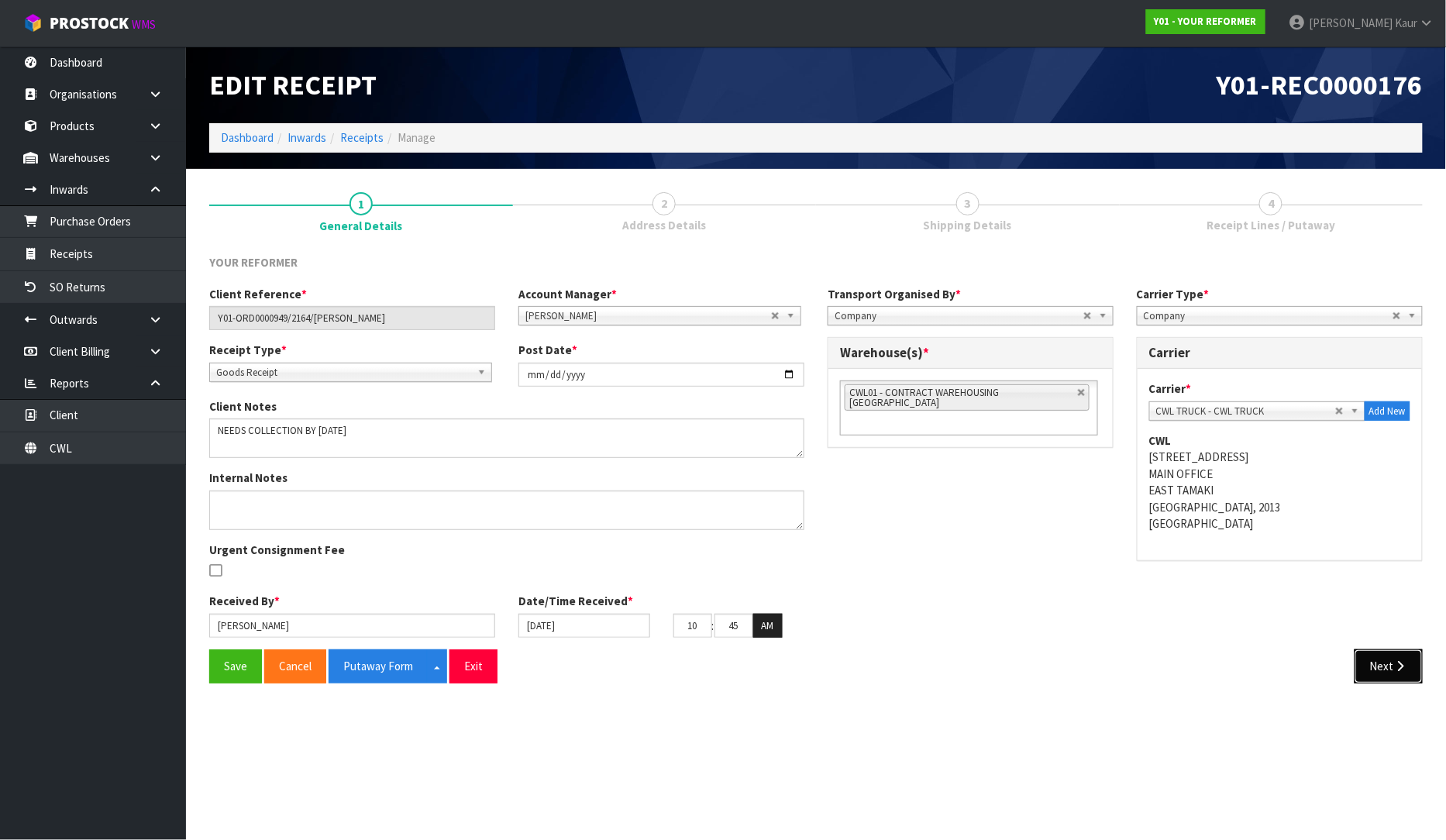
click at [1378, 667] on button "Next" at bounding box center [1388, 666] width 69 height 33
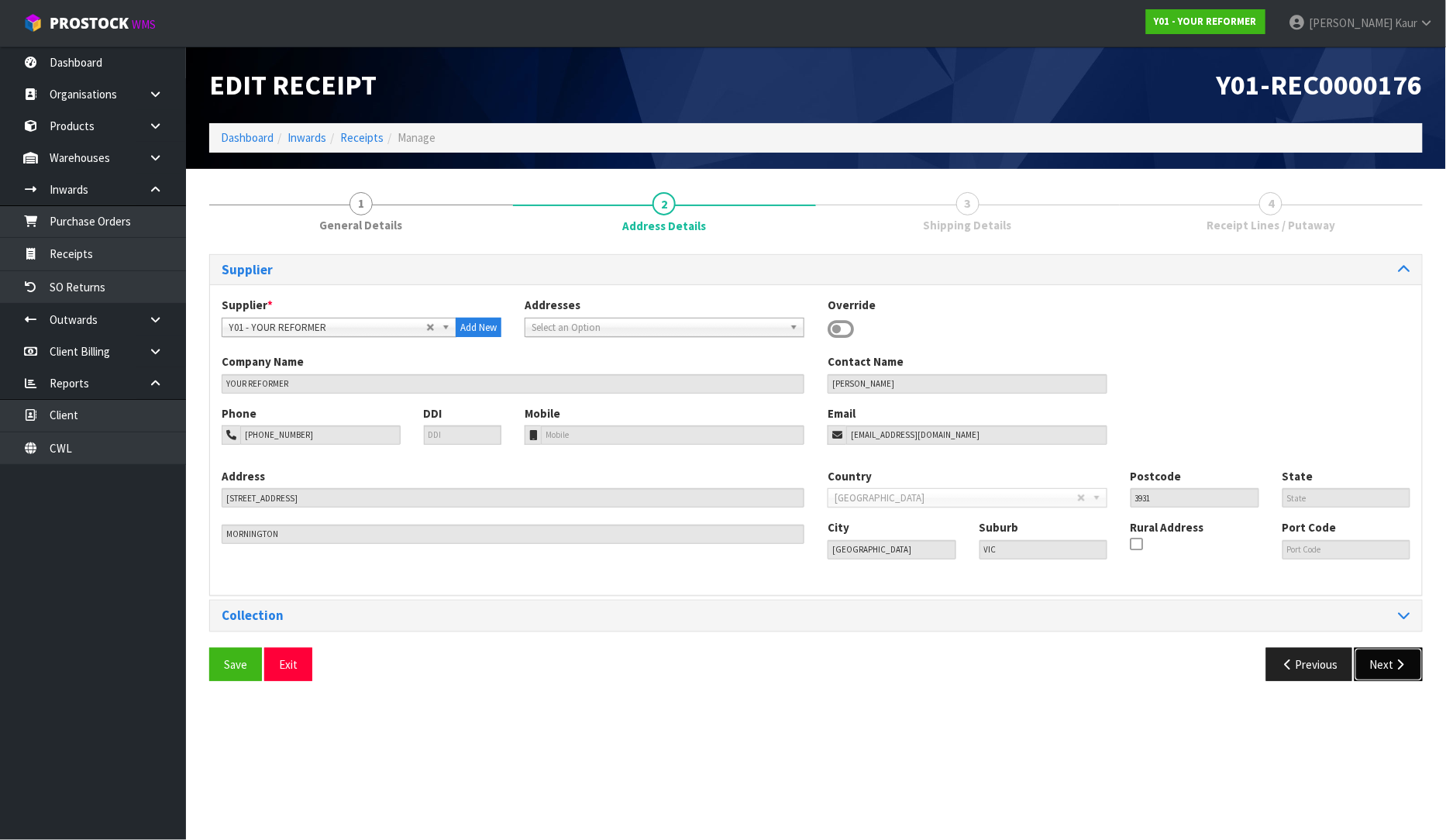
click at [1378, 667] on button "Next" at bounding box center [1388, 664] width 69 height 33
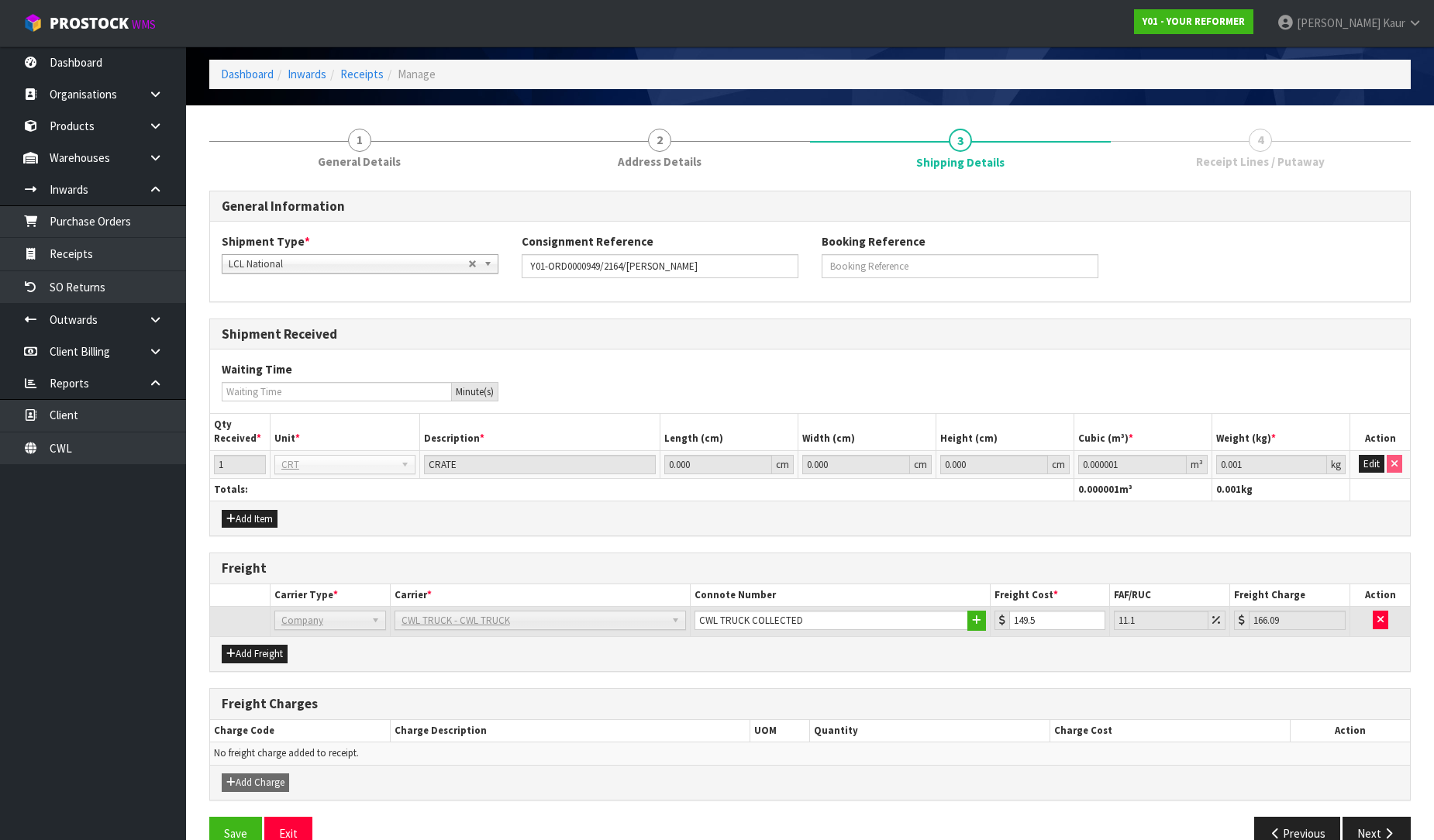
scroll to position [97, 0]
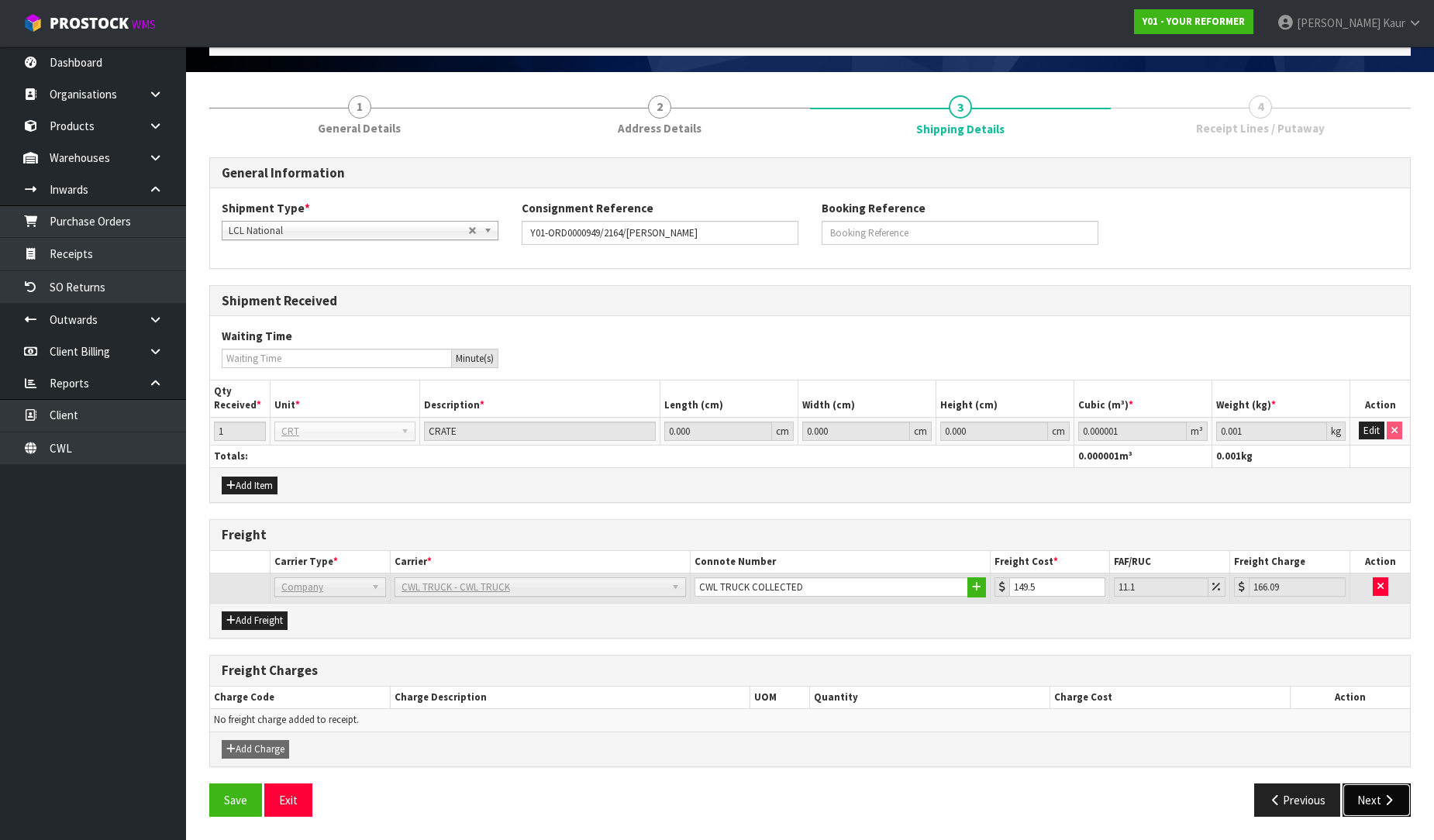
click at [1351, 800] on button "Next" at bounding box center [1376, 800] width 69 height 33
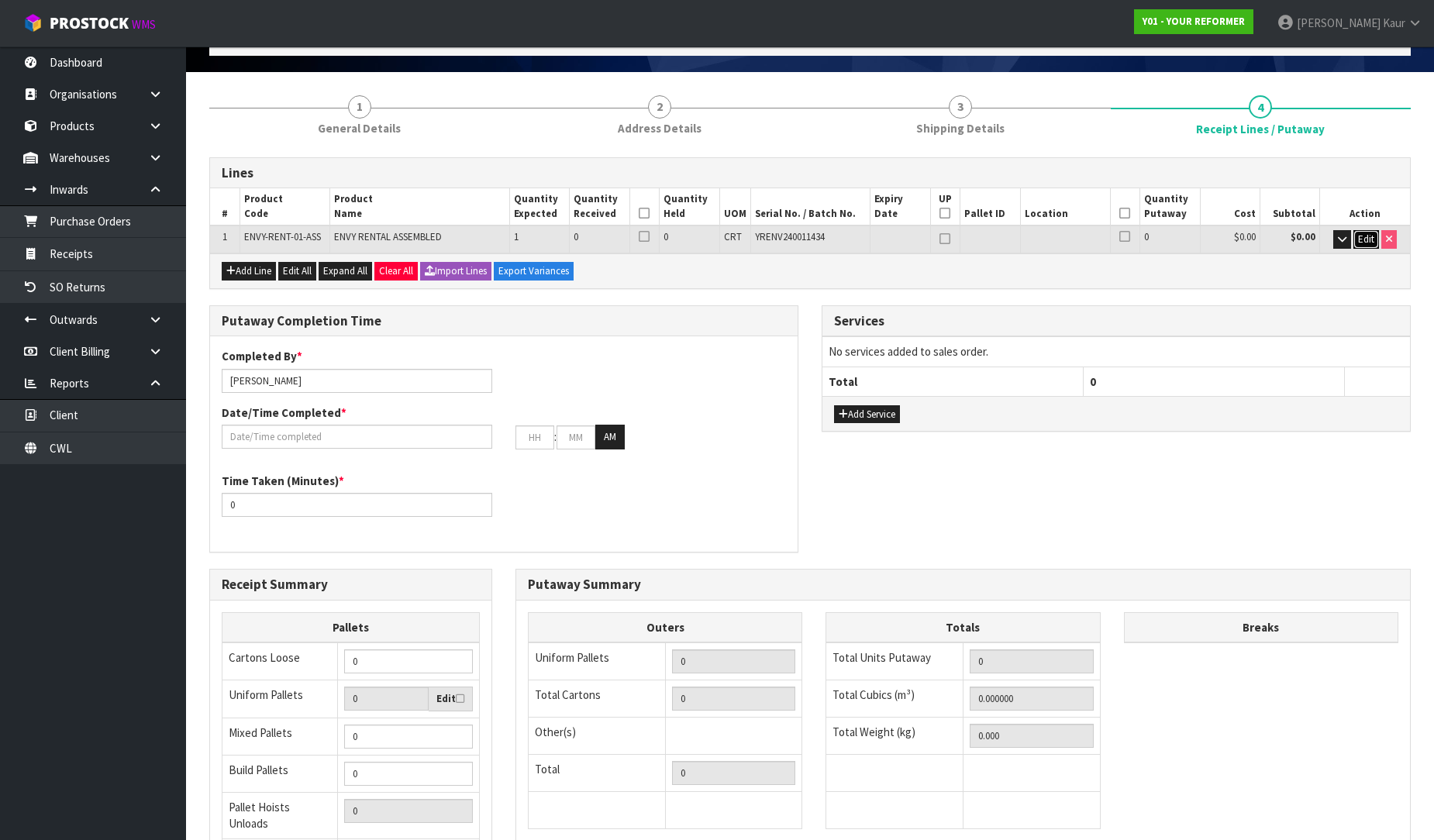
click at [1358, 237] on span "Edit" at bounding box center [1366, 239] width 17 height 13
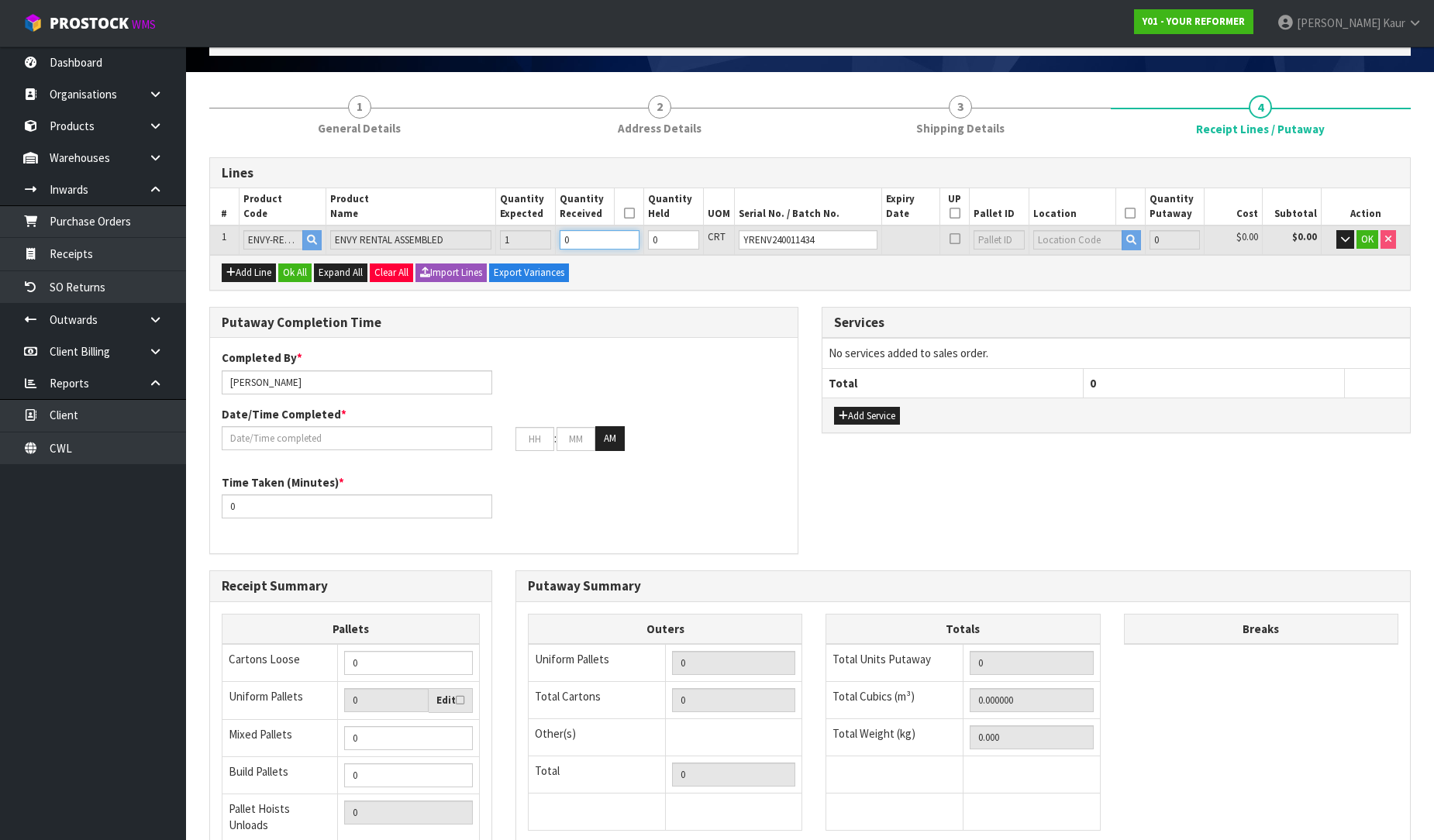
click at [599, 234] on input "0" at bounding box center [599, 239] width 80 height 19
type input "1"
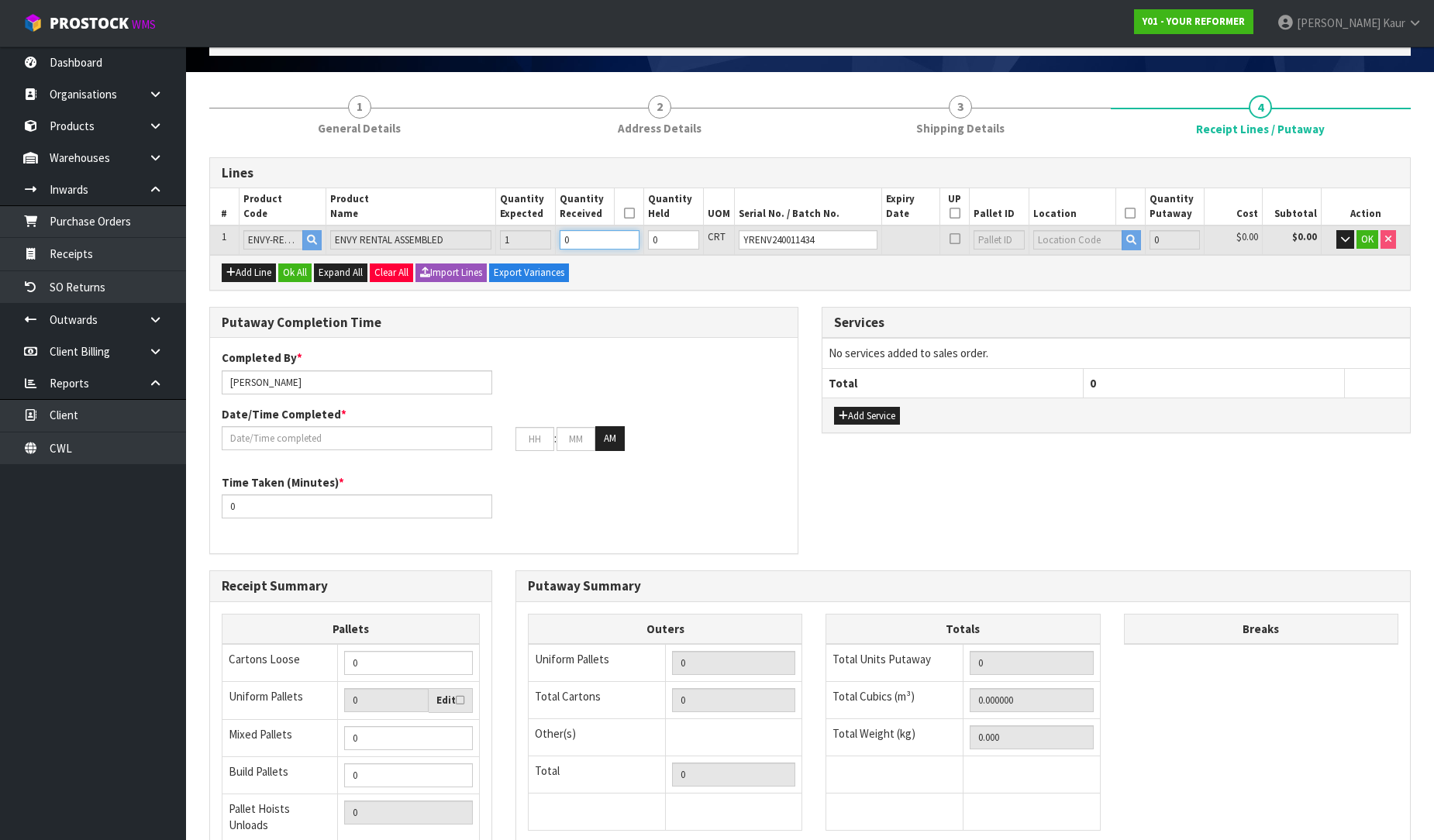
type input "0.825484"
type input "112"
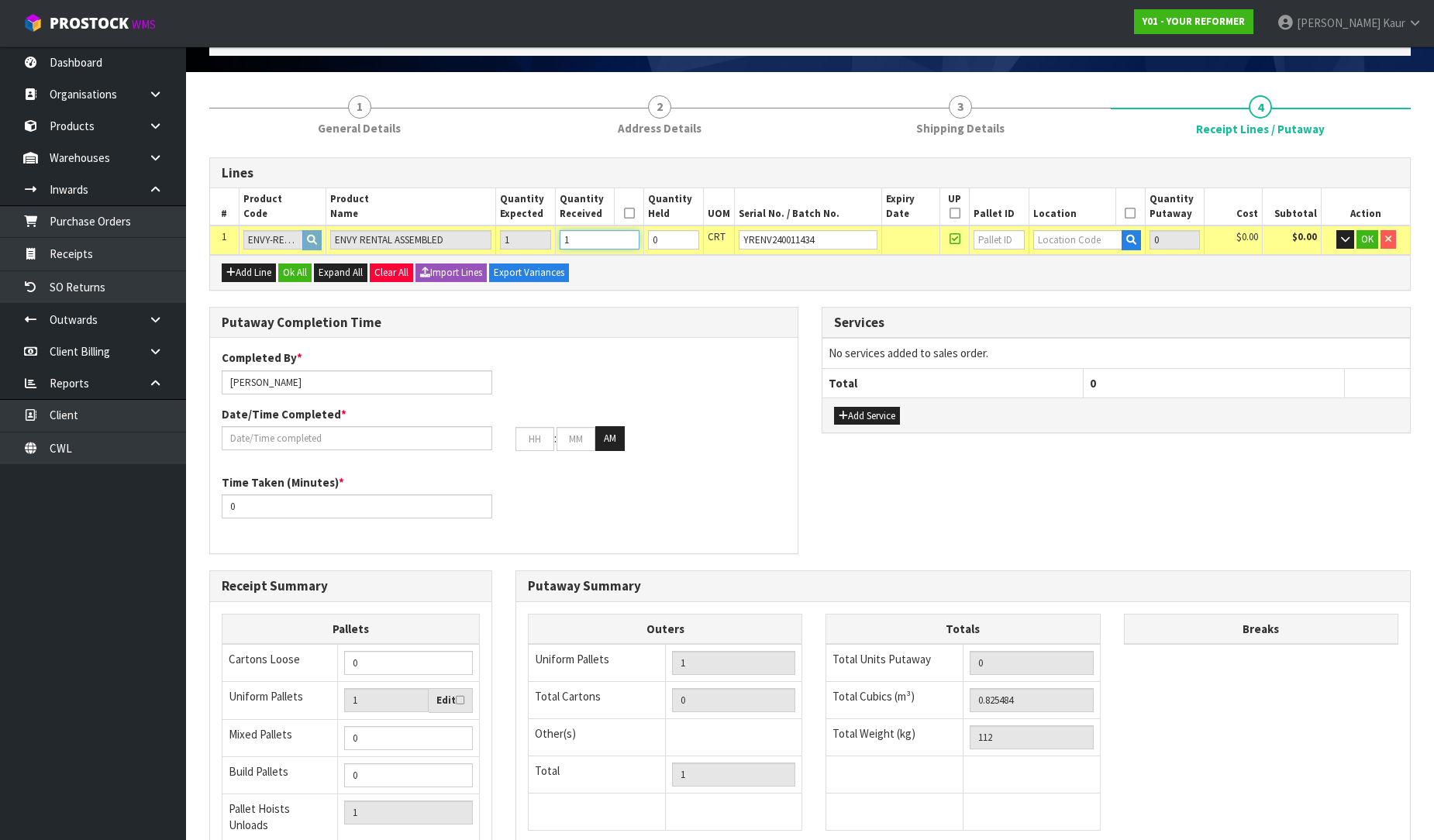
type input "1"
click at [1053, 245] on input "text" at bounding box center [1078, 239] width 89 height 19
type input "54"
click at [1034, 270] on link "54 -01-1-A" at bounding box center [1090, 265] width 122 height 21
type input "1"
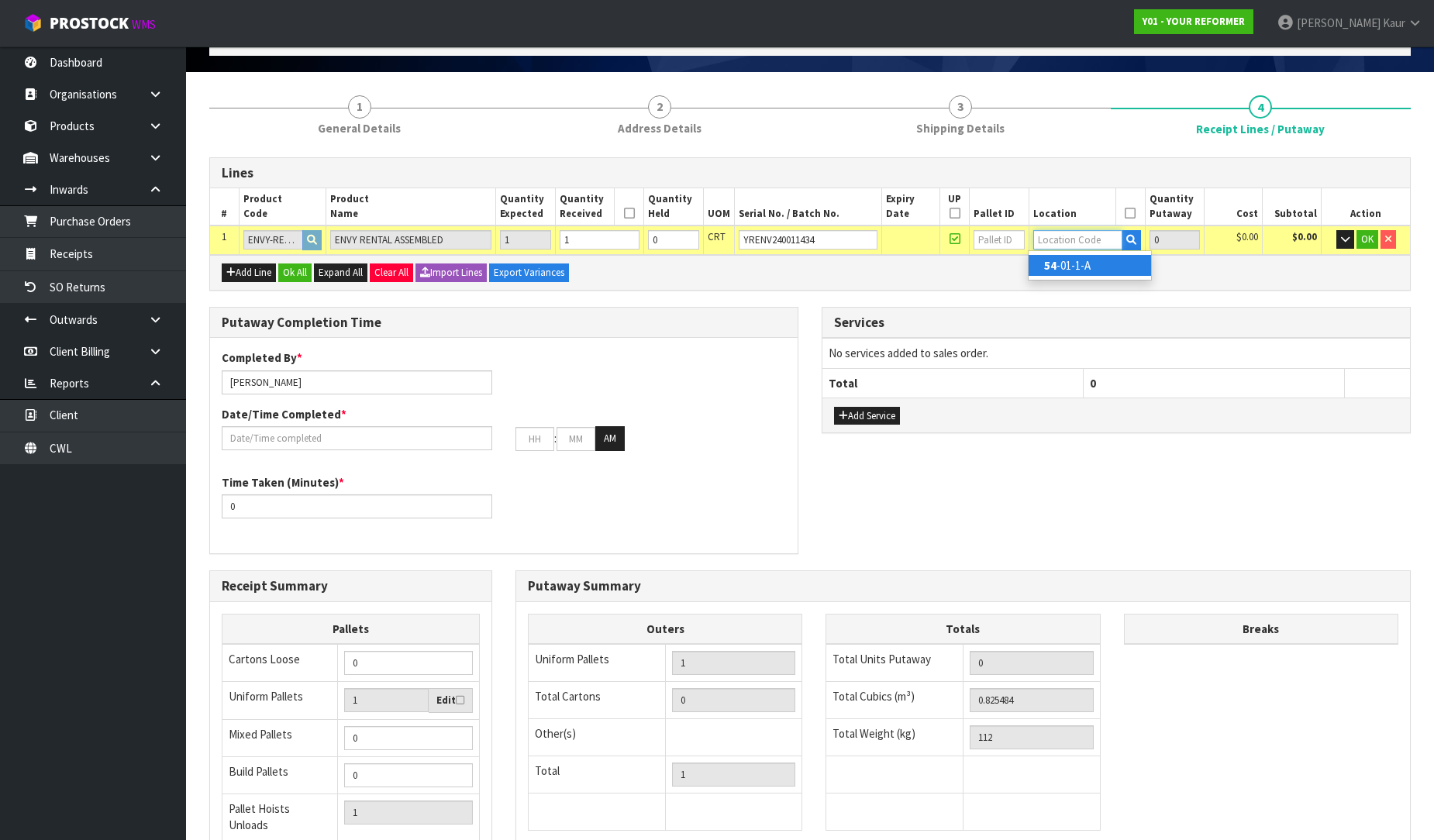
type input "54-01-1-A"
type input "1"
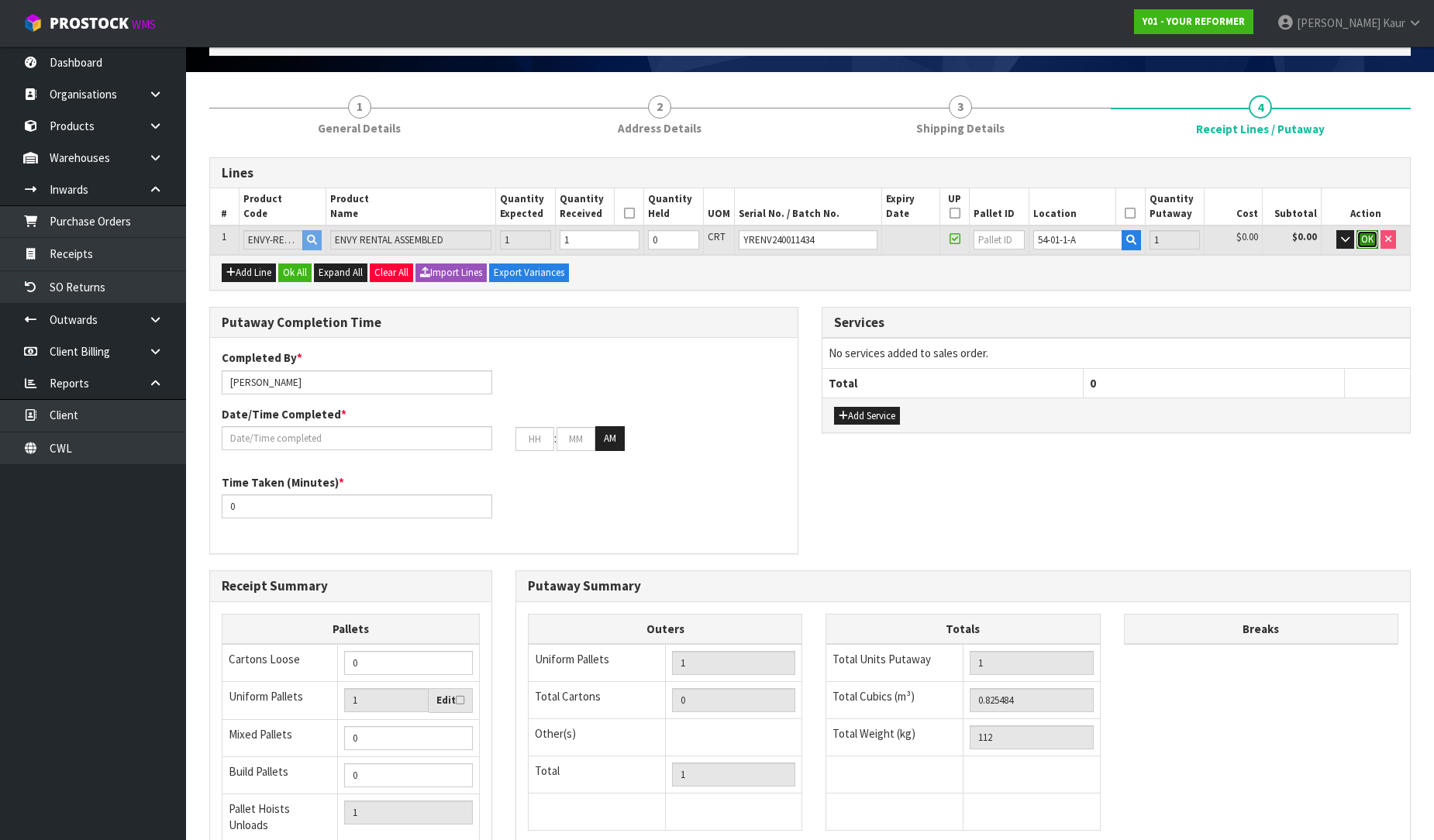
click at [1363, 233] on span "OK" at bounding box center [1367, 239] width 12 height 13
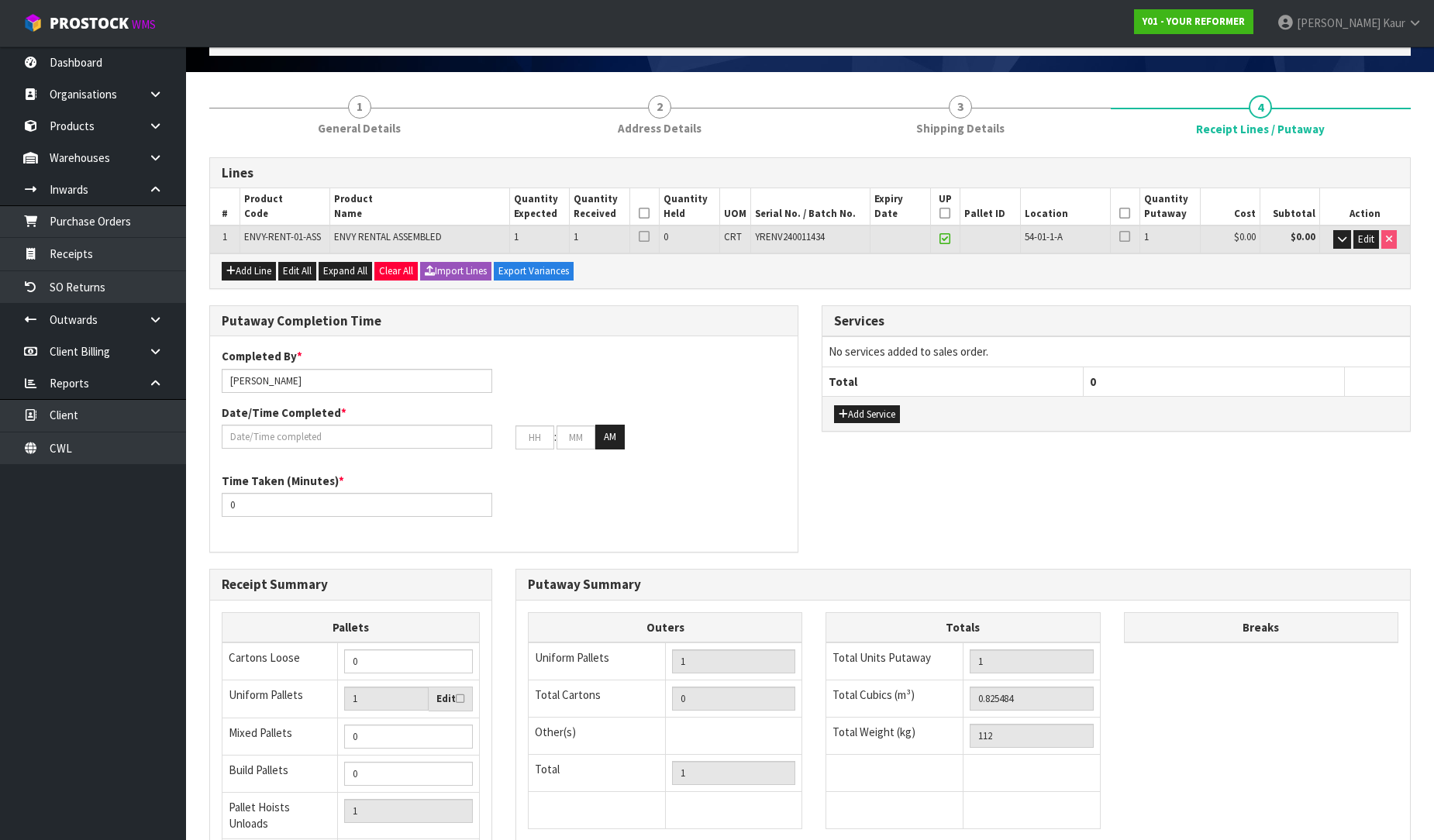
click at [641, 213] on icon at bounding box center [644, 213] width 11 height 1
click at [943, 214] on icon at bounding box center [944, 213] width 11 height 1
click at [1120, 213] on icon at bounding box center [1124, 213] width 11 height 1
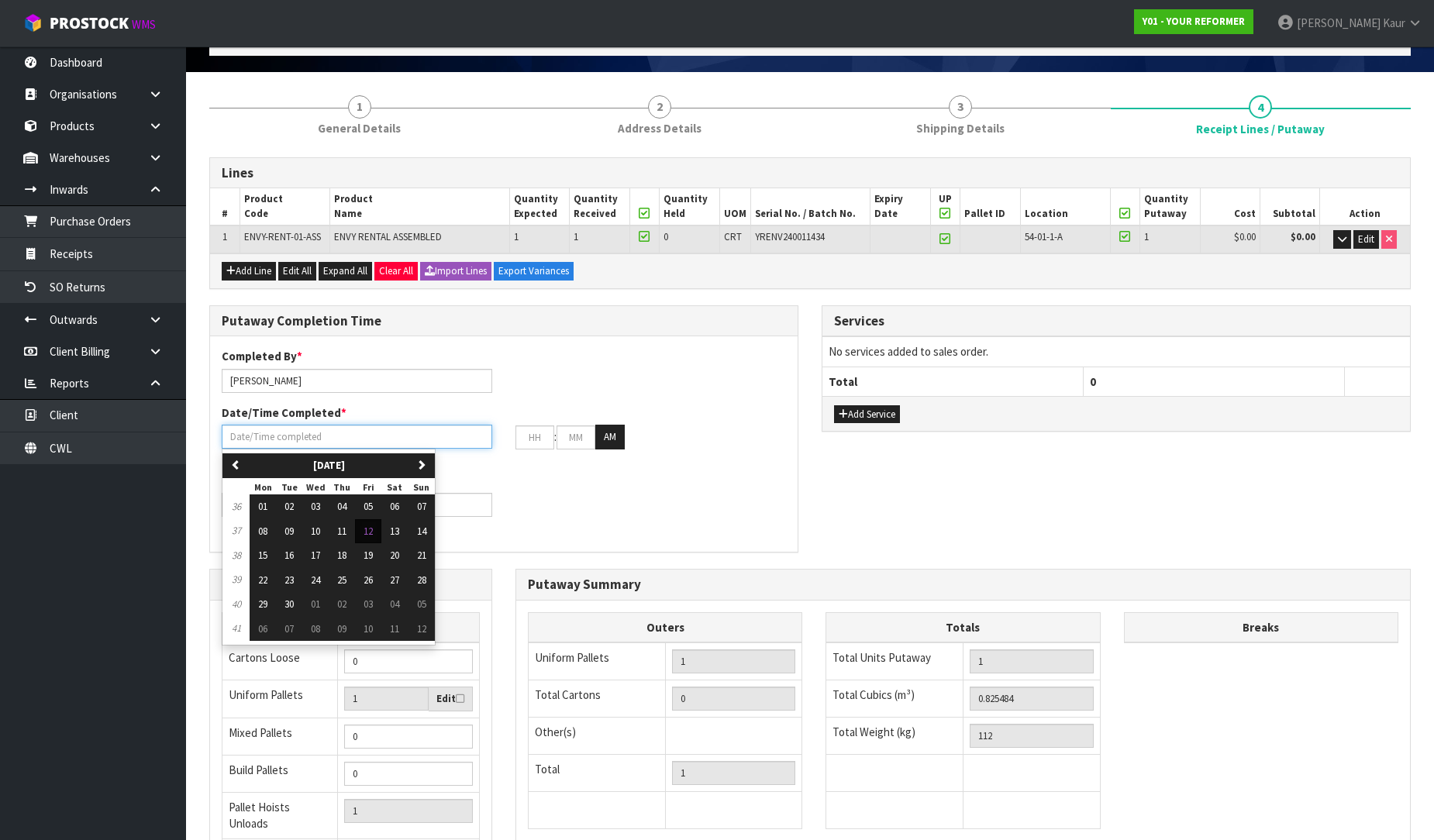
click at [295, 437] on input "text" at bounding box center [357, 437] width 271 height 24
click at [373, 531] on span "12" at bounding box center [367, 531] width 9 height 13
type input "[DATE]"
type input "12"
type input "00"
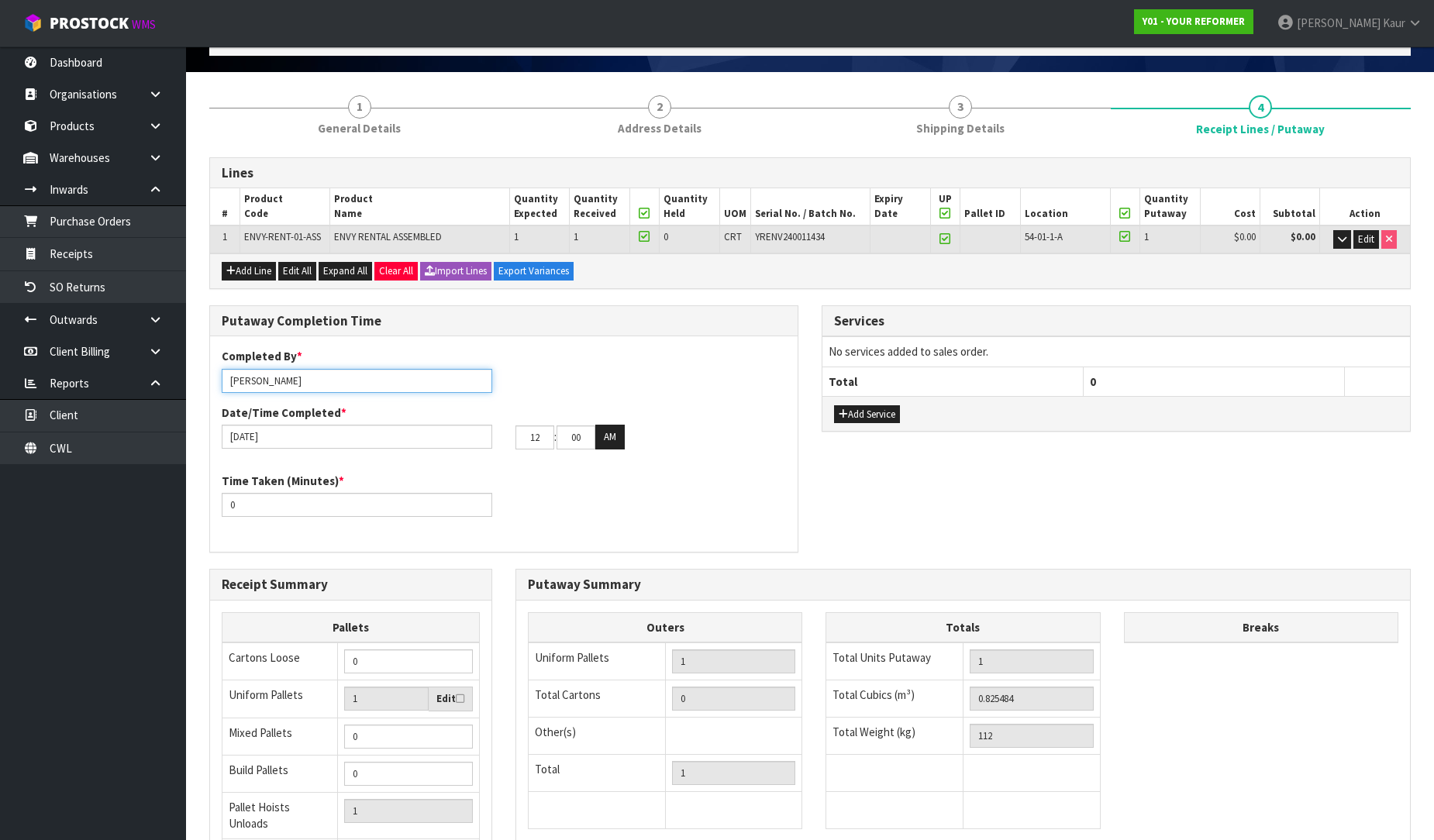
click at [306, 378] on input "[PERSON_NAME]" at bounding box center [357, 380] width 271 height 24
drag, startPoint x: 296, startPoint y: 376, endPoint x: 229, endPoint y: 367, distance: 67.6
click at [229, 369] on input "Prabhneet Kaur ma" at bounding box center [357, 380] width 271 height 24
type input "Ma Epi Mana"
drag, startPoint x: 252, startPoint y: 512, endPoint x: 220, endPoint y: 503, distance: 33.2
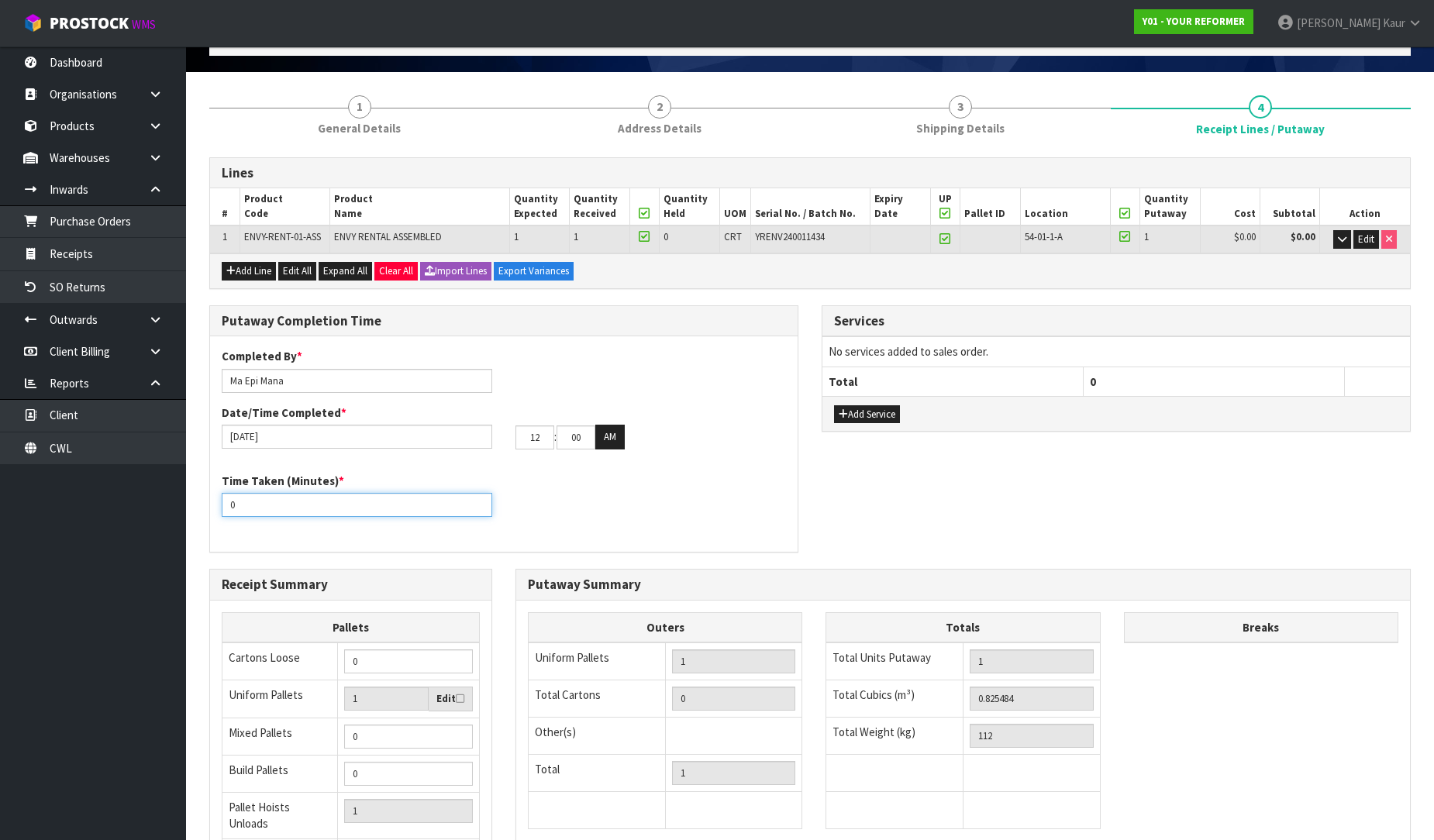
click at [220, 503] on div "Time Taken (Minutes) * 0" at bounding box center [357, 495] width 294 height 45
type input "15"
drag, startPoint x: 551, startPoint y: 437, endPoint x: 509, endPoint y: 432, distance: 42.3
click at [509, 432] on div "12 : 00 : 00 AM" at bounding box center [651, 437] width 294 height 25
type input "10"
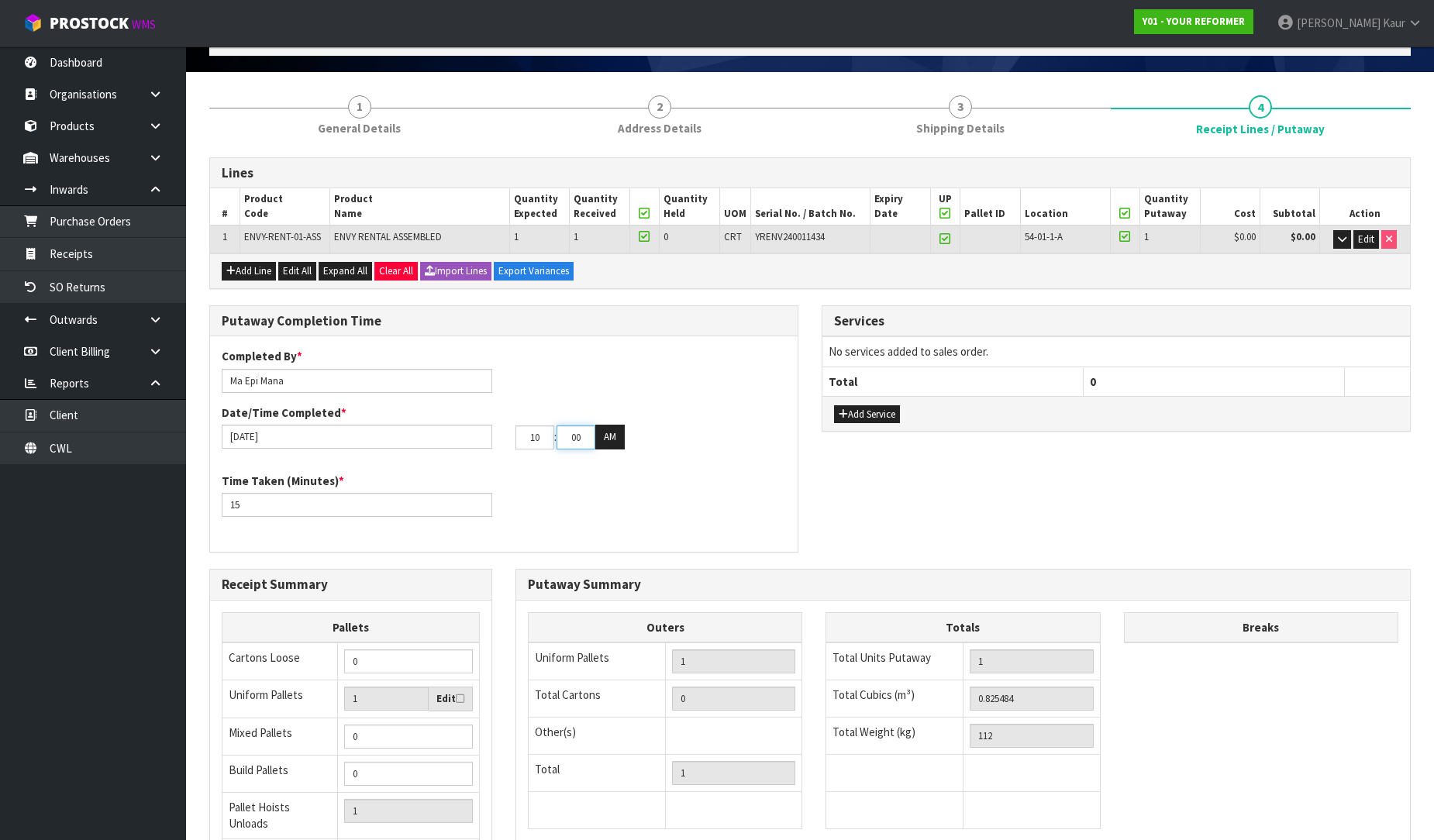
drag, startPoint x: 588, startPoint y: 437, endPoint x: 556, endPoint y: 438, distance: 32.0
click at [556, 438] on tr "10 : 00 : 00 AM" at bounding box center [570, 437] width 109 height 25
type input "47"
click at [617, 438] on button "AM" at bounding box center [610, 437] width 30 height 25
click at [605, 465] on div "Completed By * Ma Epi Mana Date/Time Completed * 12/09/2025 10 : 47 : 00 PM Tim…" at bounding box center [504, 444] width 588 height 192
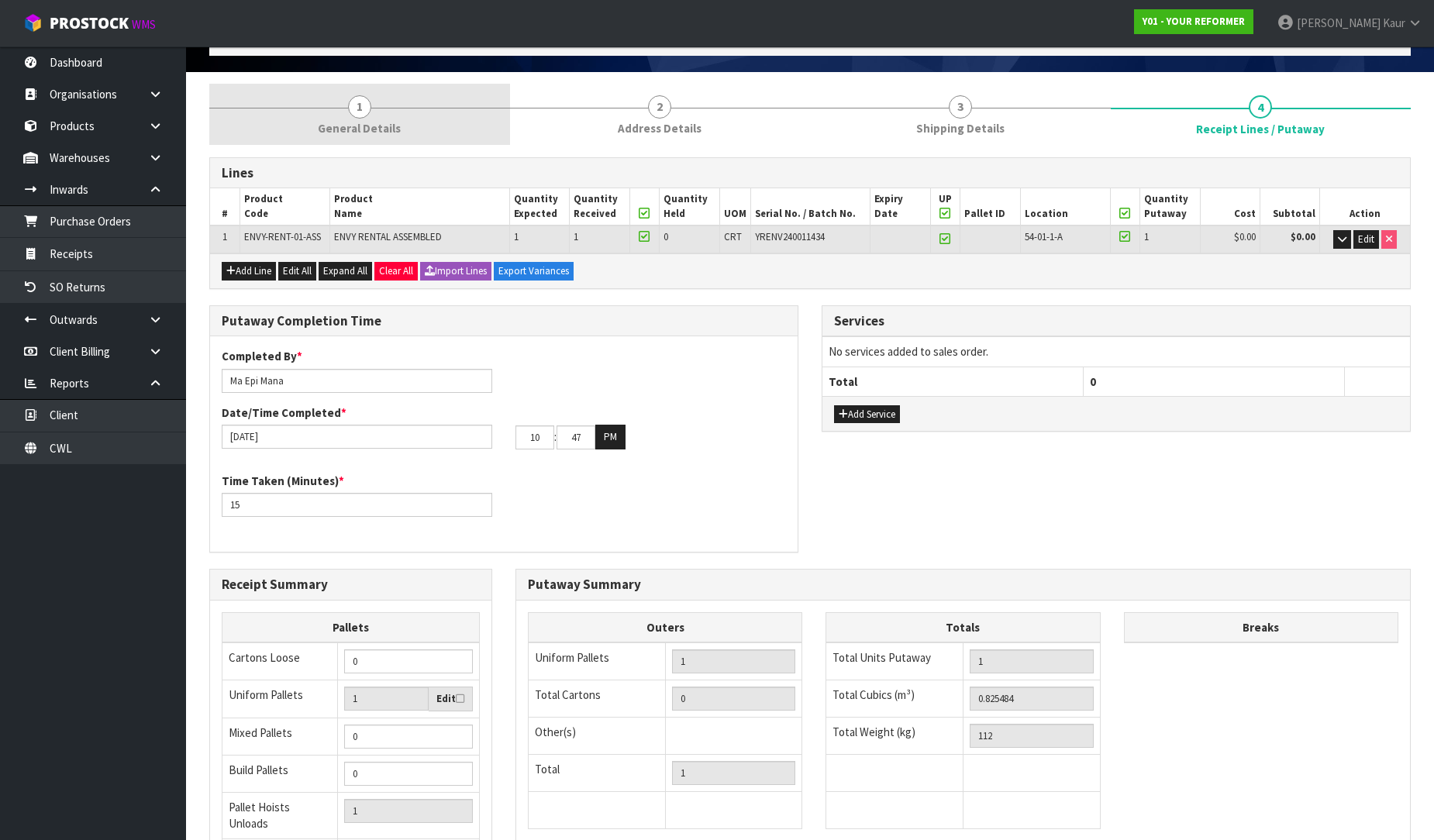
click at [349, 120] on span "General Details" at bounding box center [359, 129] width 83 height 17
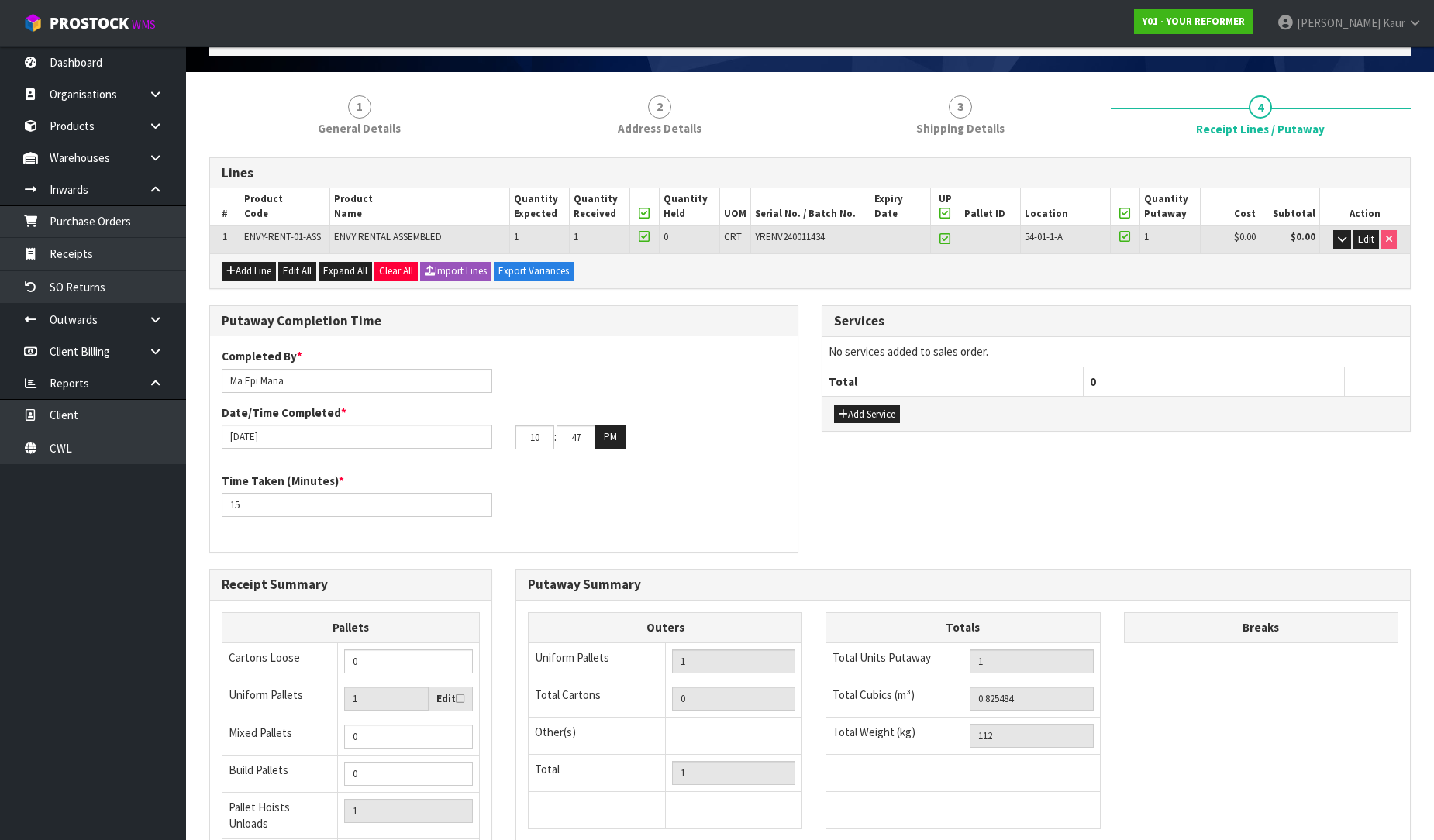
scroll to position [0, 0]
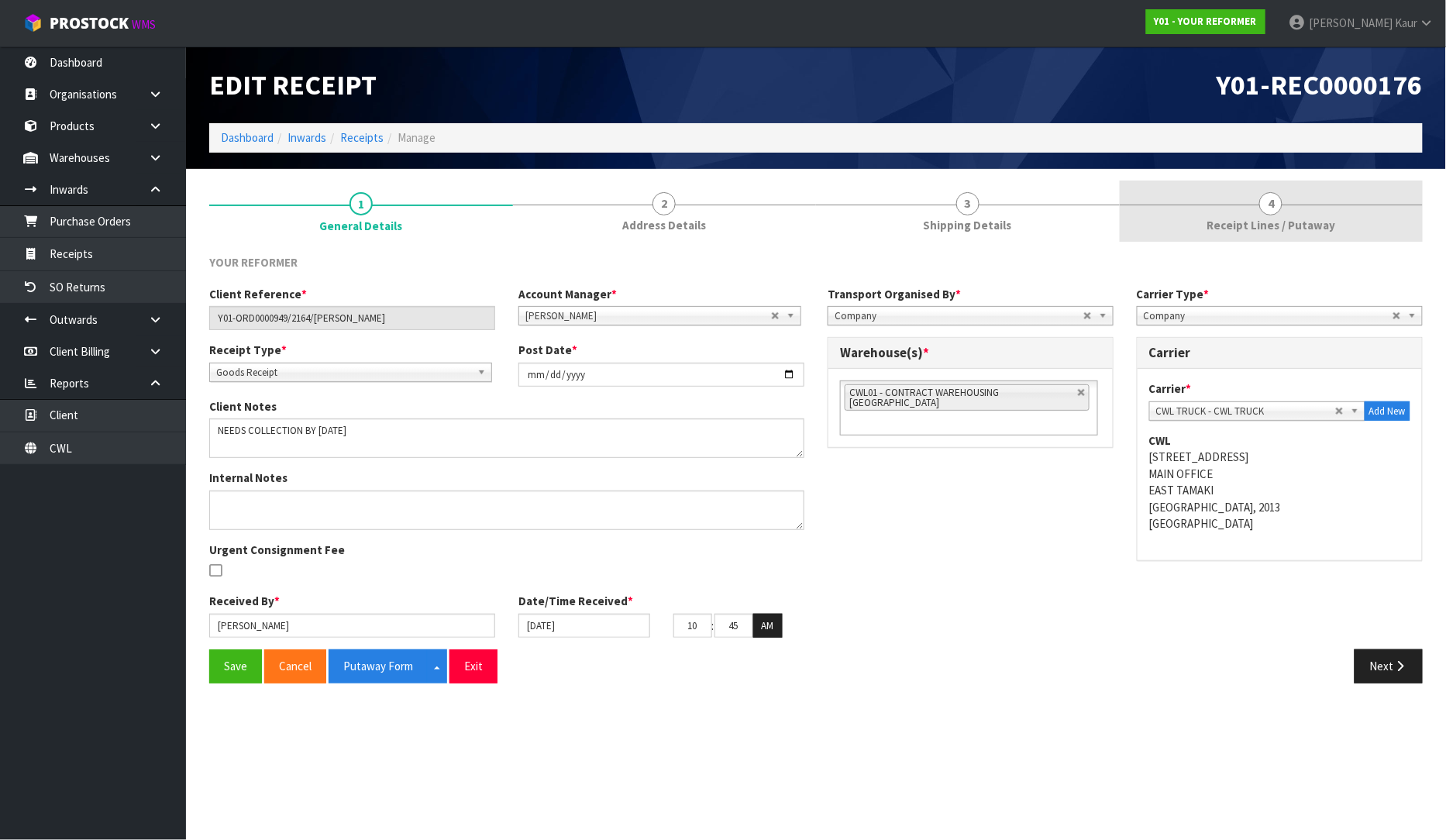
click at [1250, 203] on link "4 Receipt Lines / Putaway" at bounding box center [1272, 211] width 304 height 61
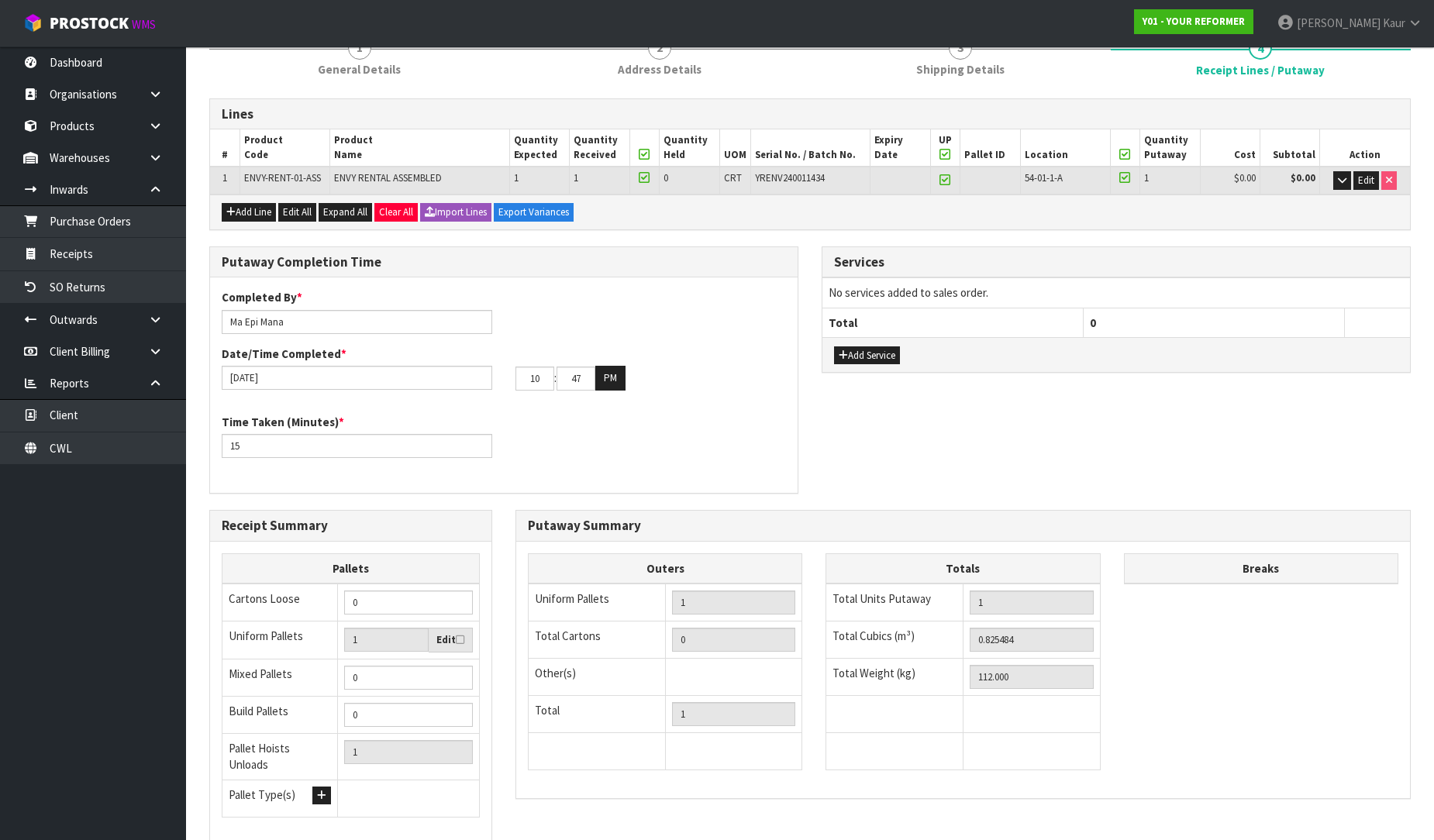
scroll to position [261, 0]
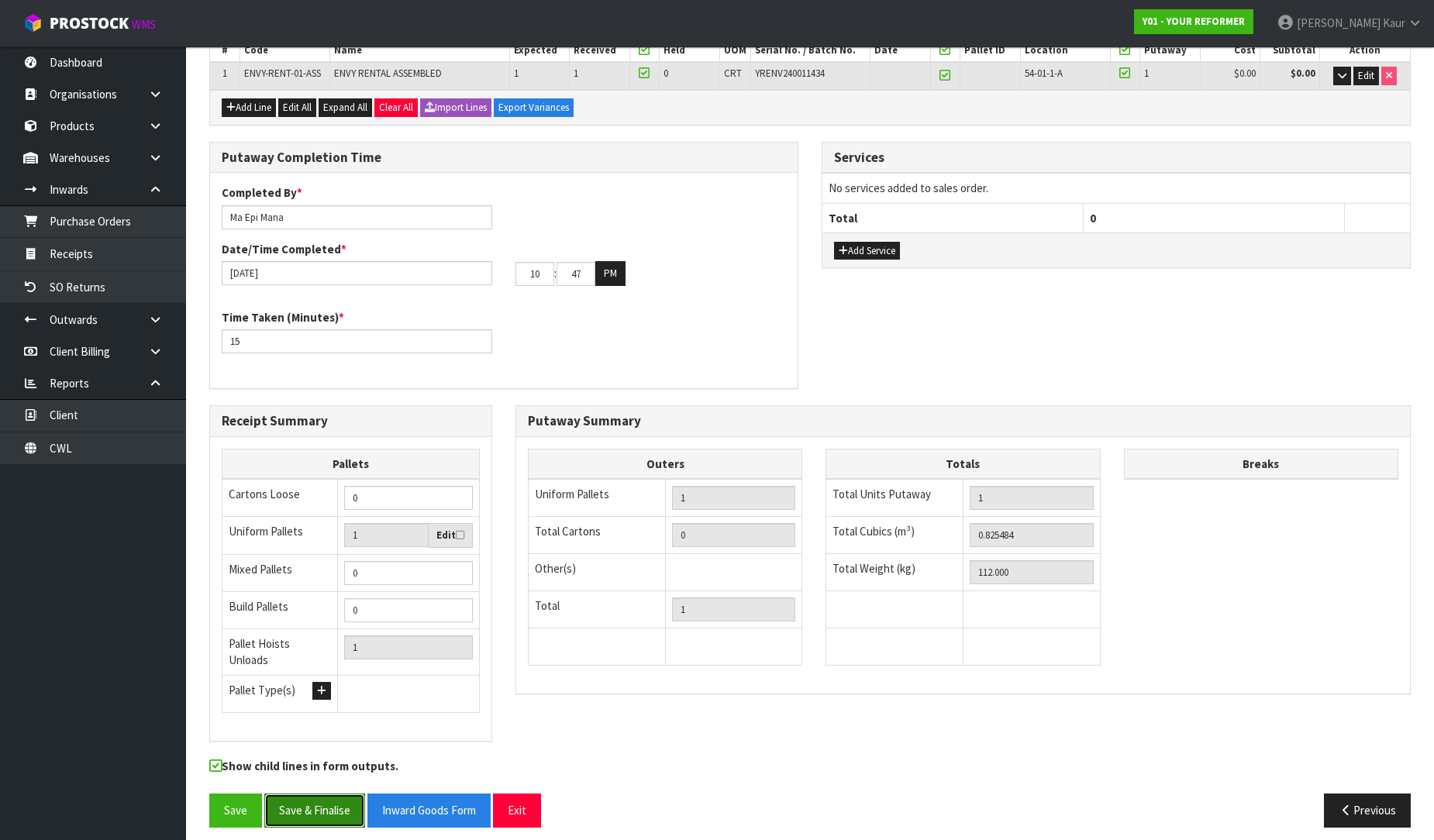
click at [305, 802] on button "Save & Finalise" at bounding box center [315, 810] width 101 height 33
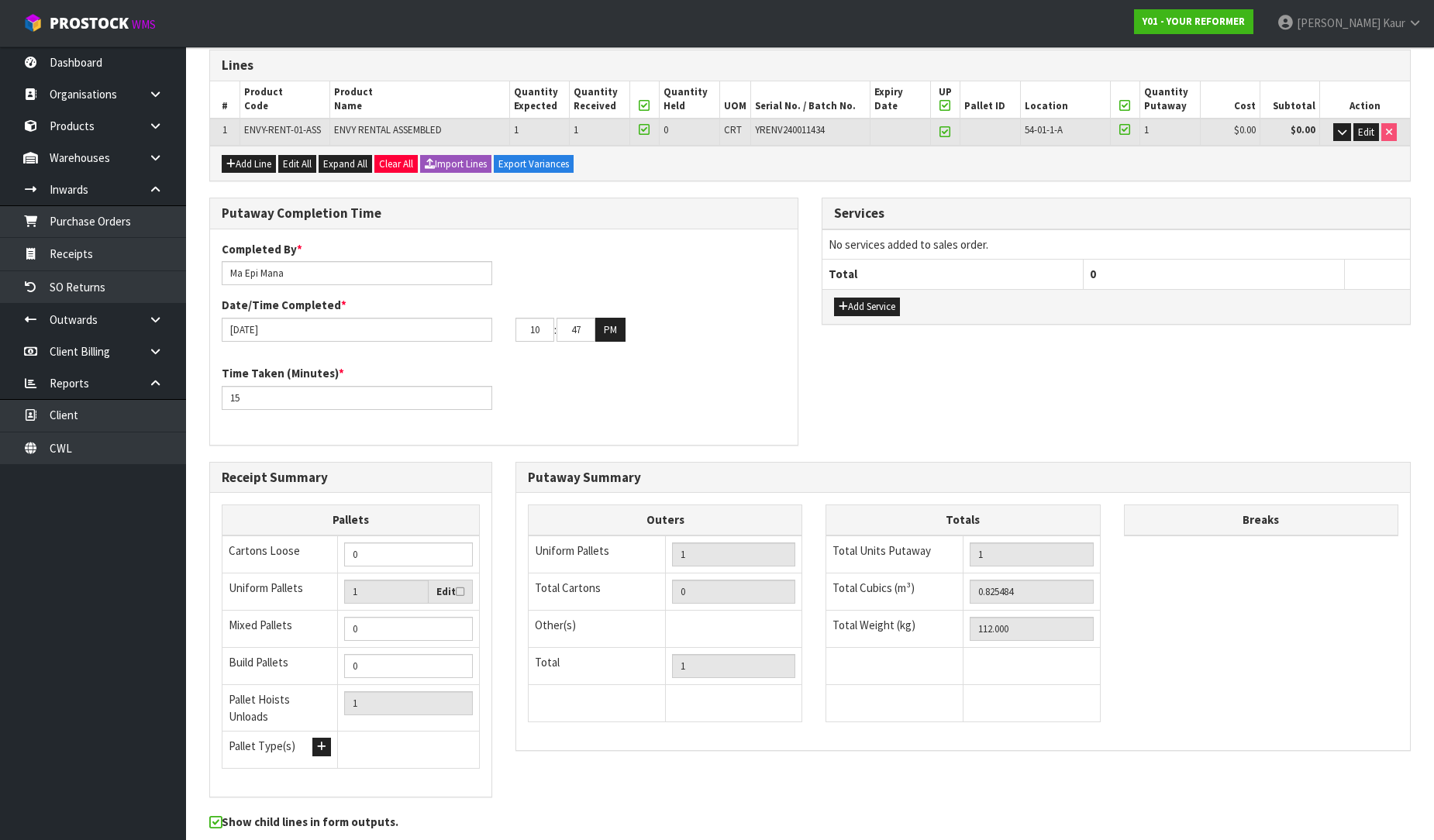
scroll to position [0, 0]
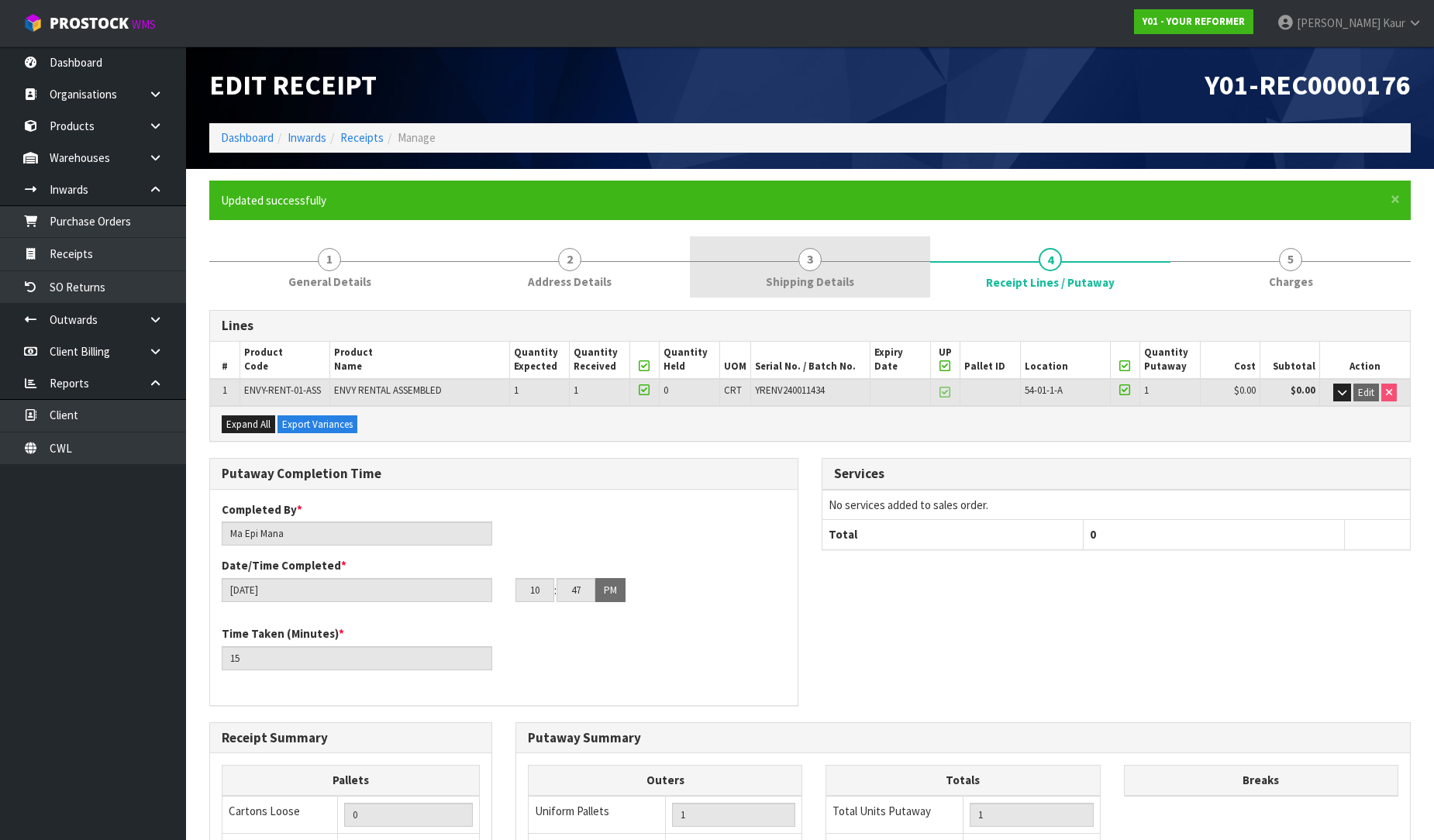
click at [848, 272] on link "3 Shipping Details" at bounding box center [810, 267] width 240 height 61
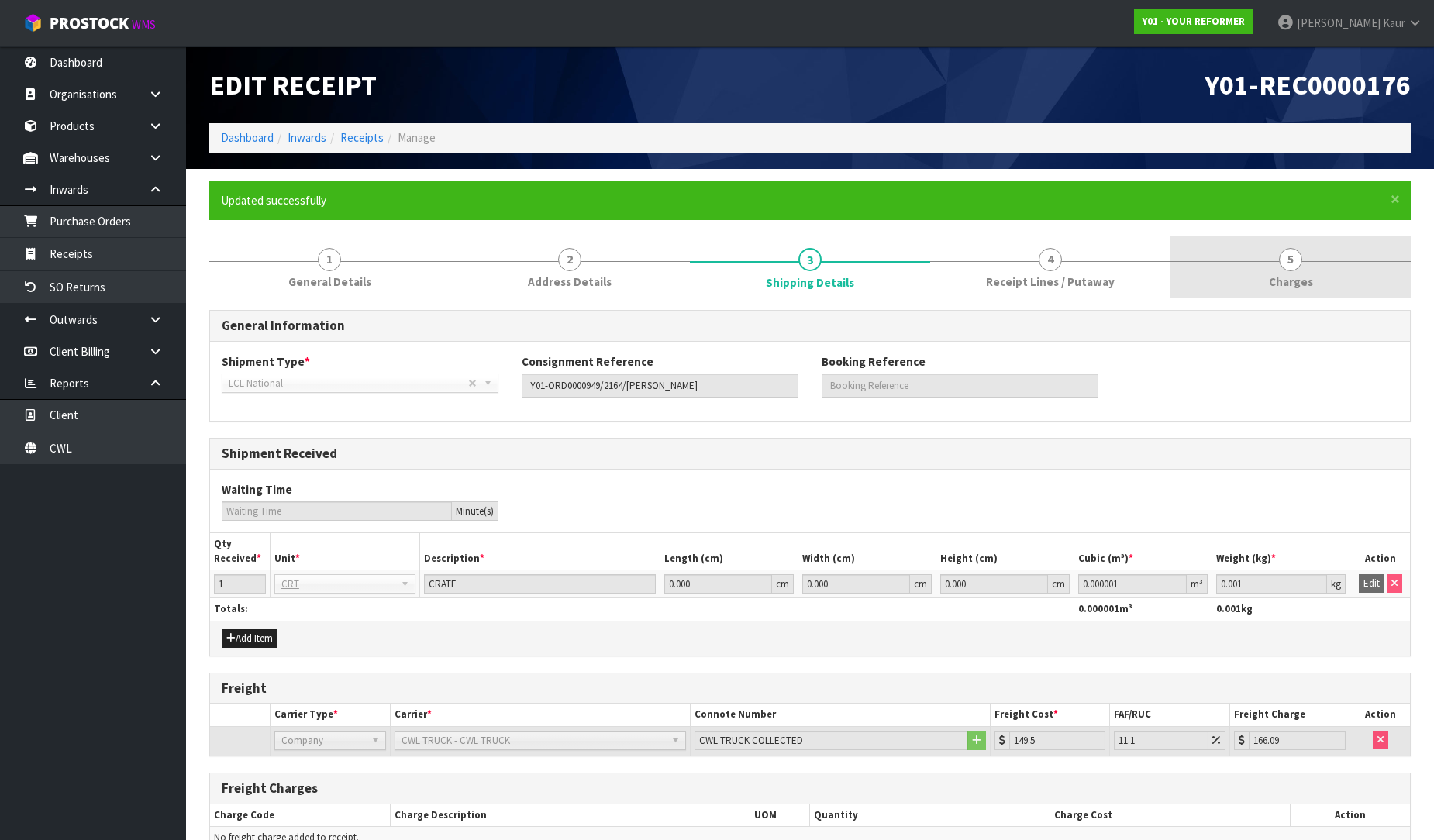
click at [1284, 276] on span "Charges" at bounding box center [1291, 281] width 45 height 17
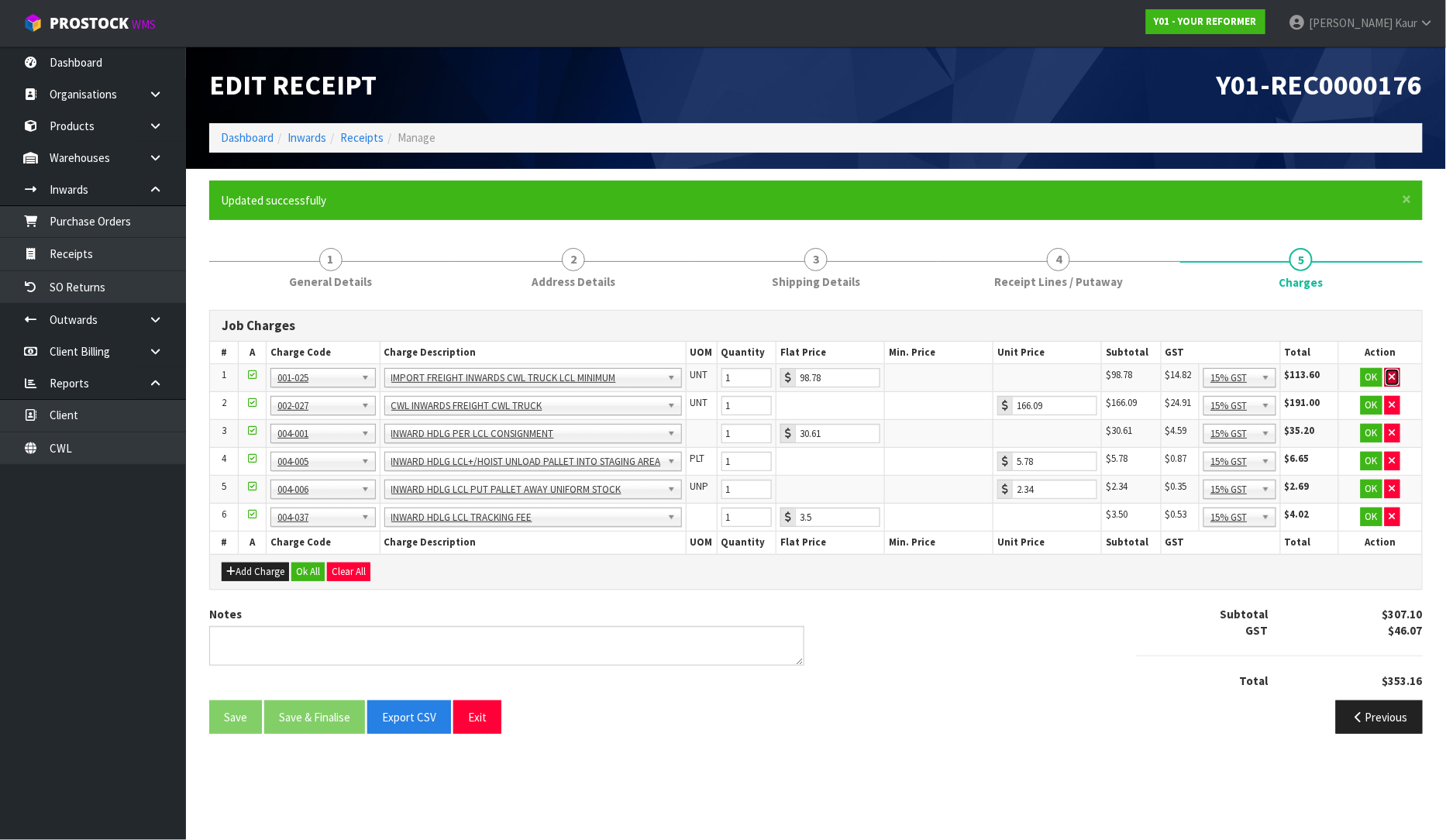
click at [1396, 370] on button "button" at bounding box center [1392, 377] width 16 height 19
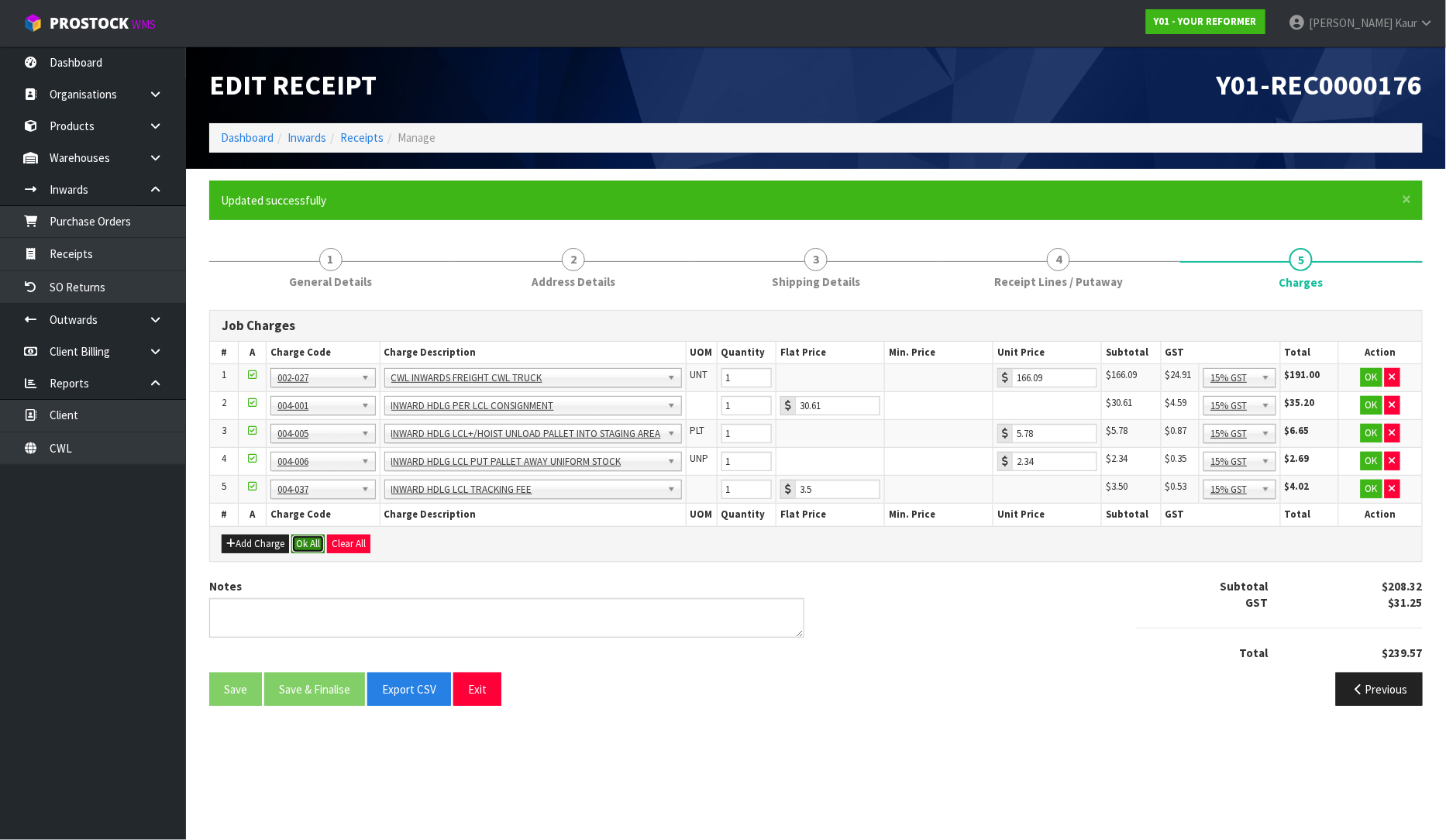
click at [310, 549] on button "Ok All" at bounding box center [308, 544] width 33 height 19
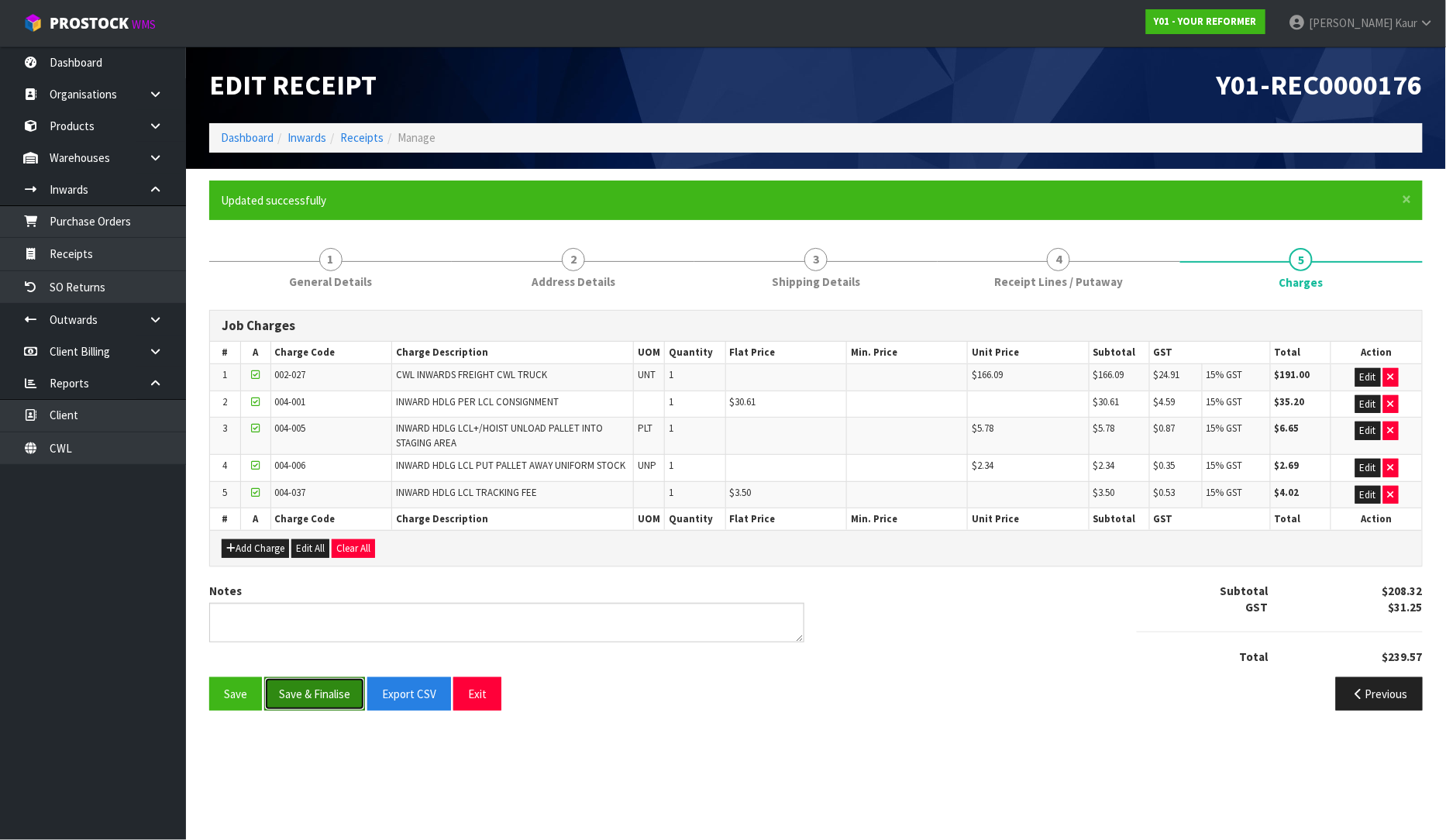
click at [297, 687] on button "Save & Finalise" at bounding box center [314, 694] width 101 height 33
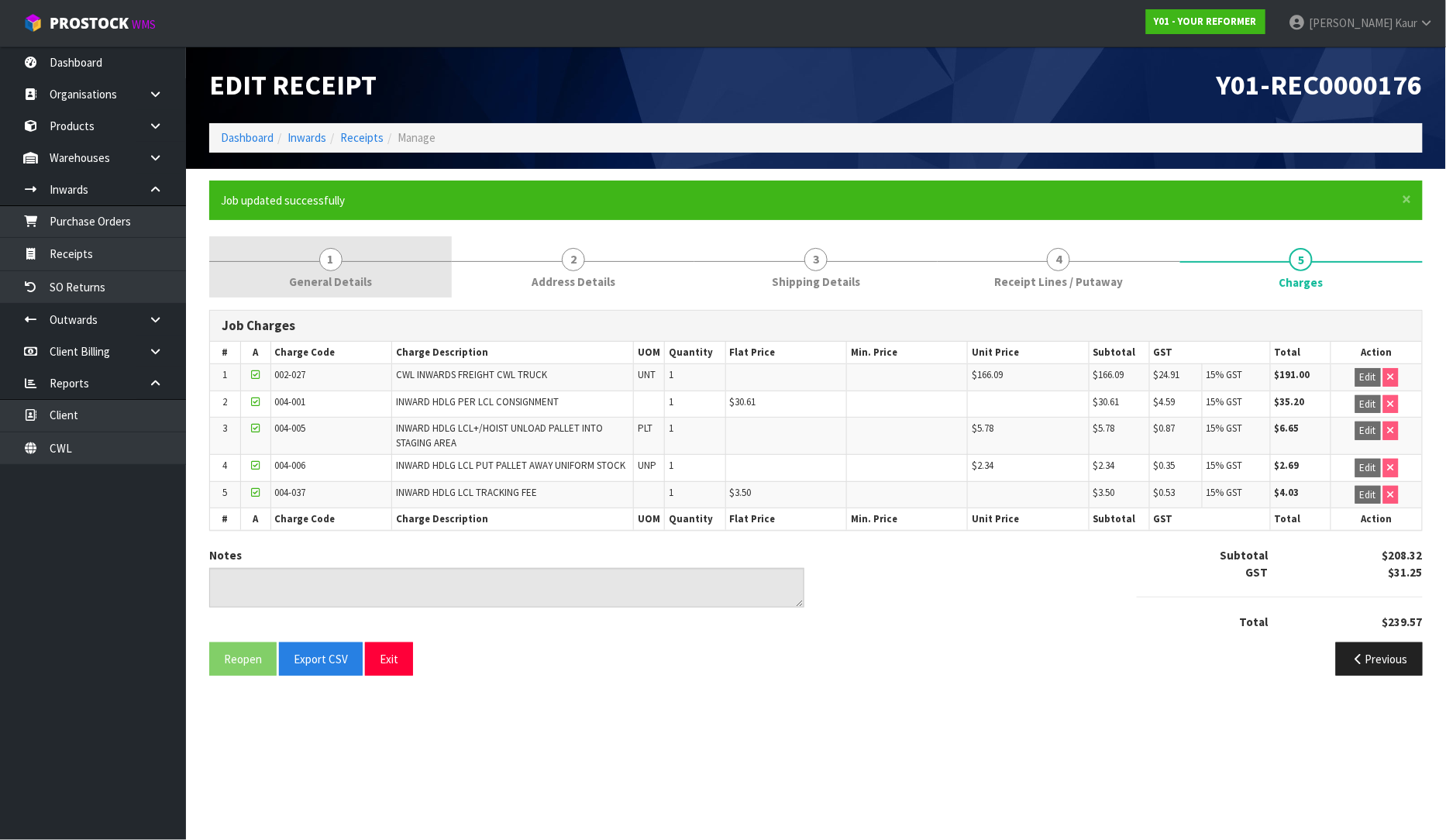
drag, startPoint x: 357, startPoint y: 257, endPoint x: 339, endPoint y: 293, distance: 40.2
click at [355, 257] on link "1 General Details" at bounding box center [331, 267] width 243 height 61
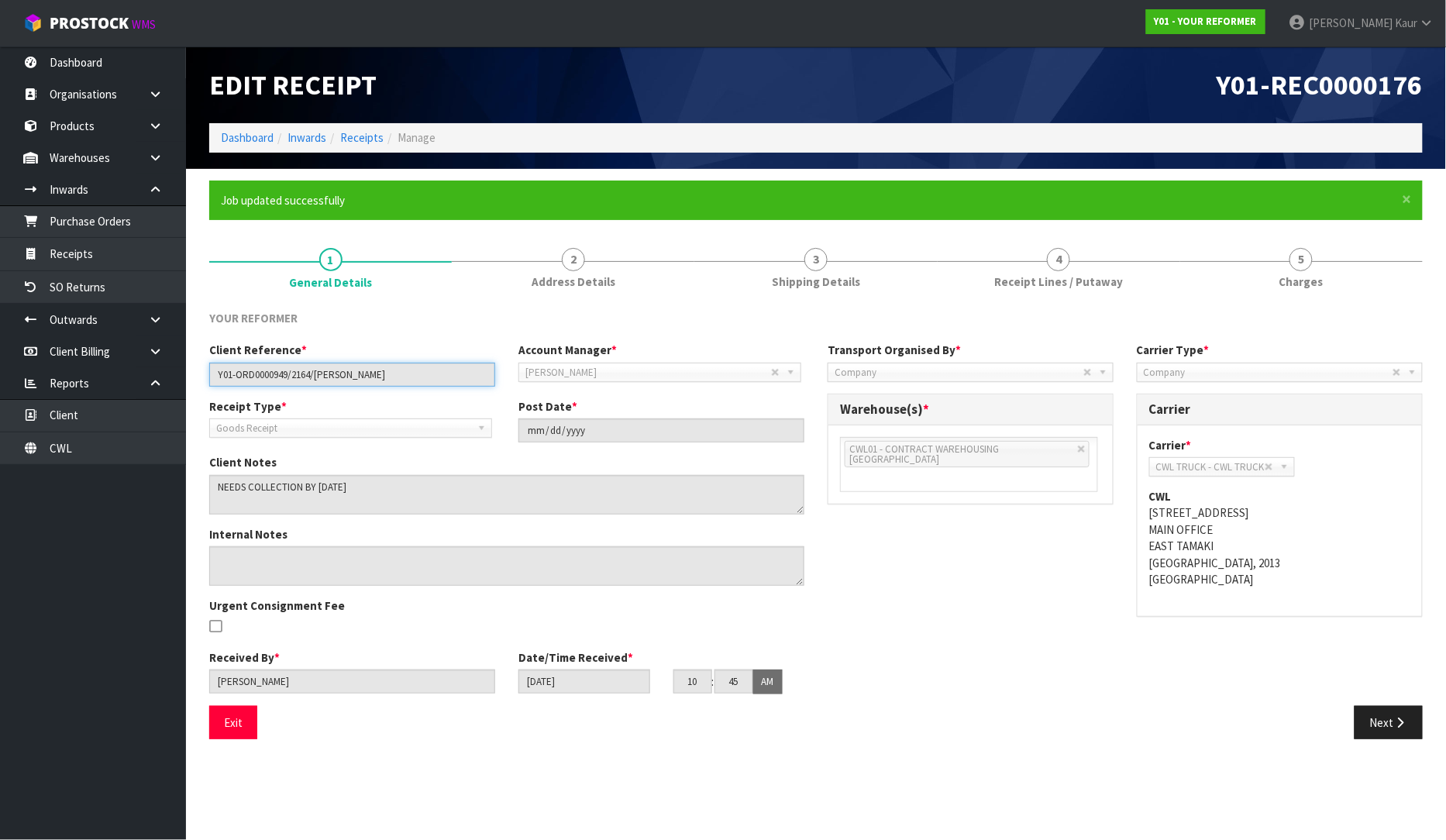
drag, startPoint x: 398, startPoint y: 380, endPoint x: 196, endPoint y: 384, distance: 202.0
click at [196, 384] on section "× Close Job updated successfully 1 General Details 2 Address Details 3 Shipping…" at bounding box center [815, 465] width 1260 height 593
click at [989, 286] on link "4 Receipt Lines / Putaway" at bounding box center [1059, 267] width 243 height 61
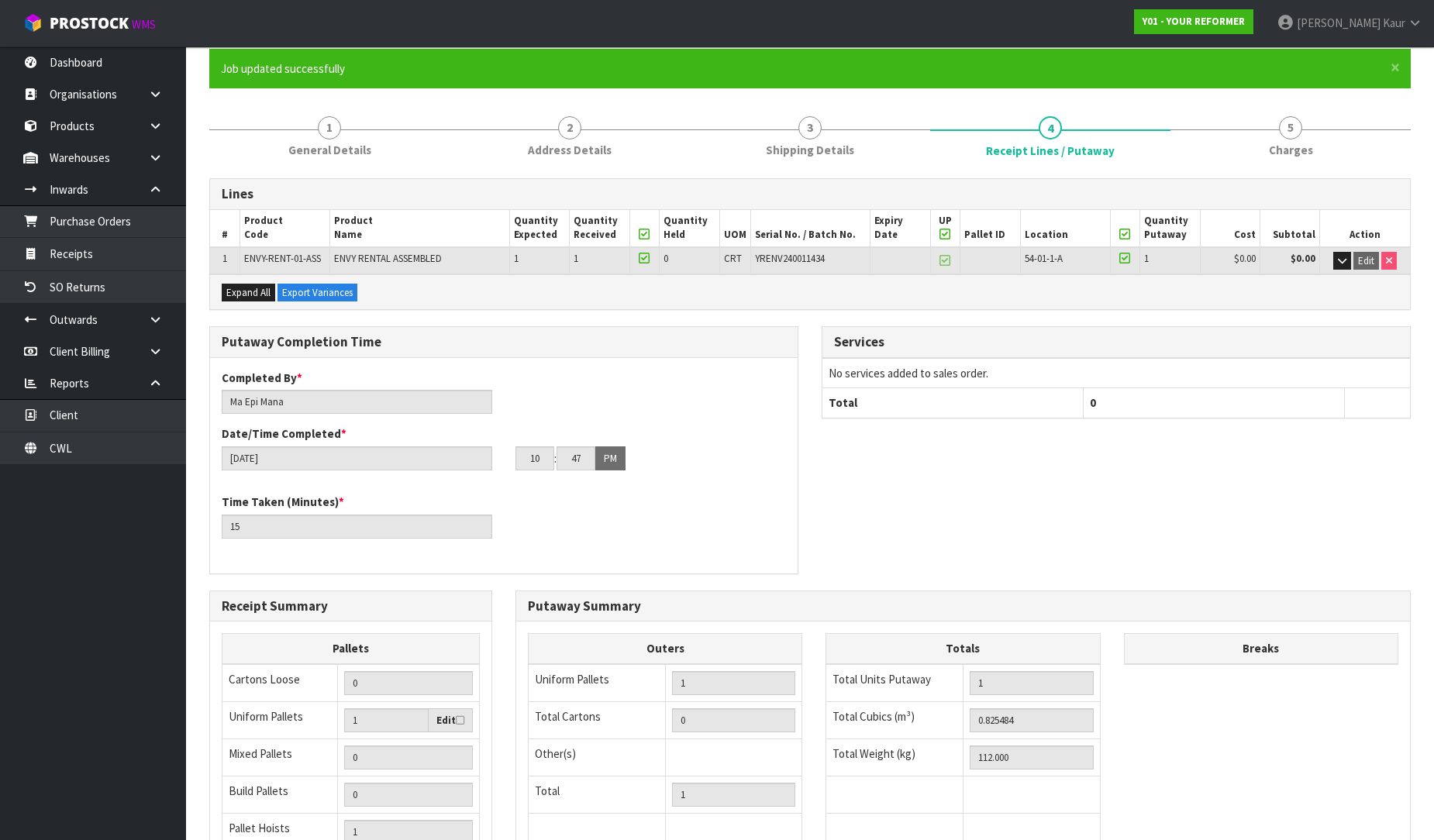
scroll to position [316, 0]
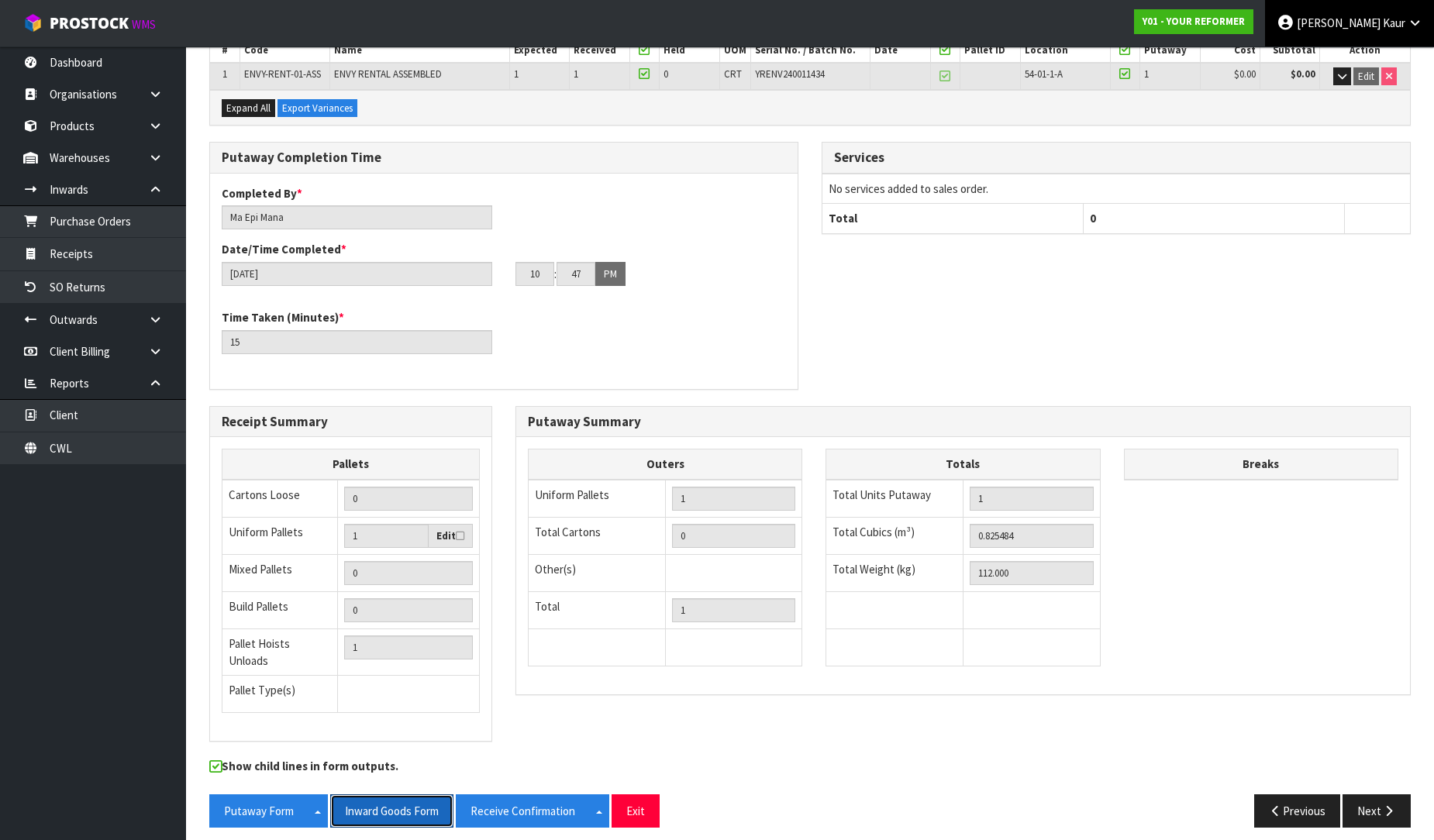
drag, startPoint x: 381, startPoint y: 804, endPoint x: 1336, endPoint y: 6, distance: 1244.5
click at [382, 803] on button "Inward Goods Form" at bounding box center [391, 810] width 123 height 33
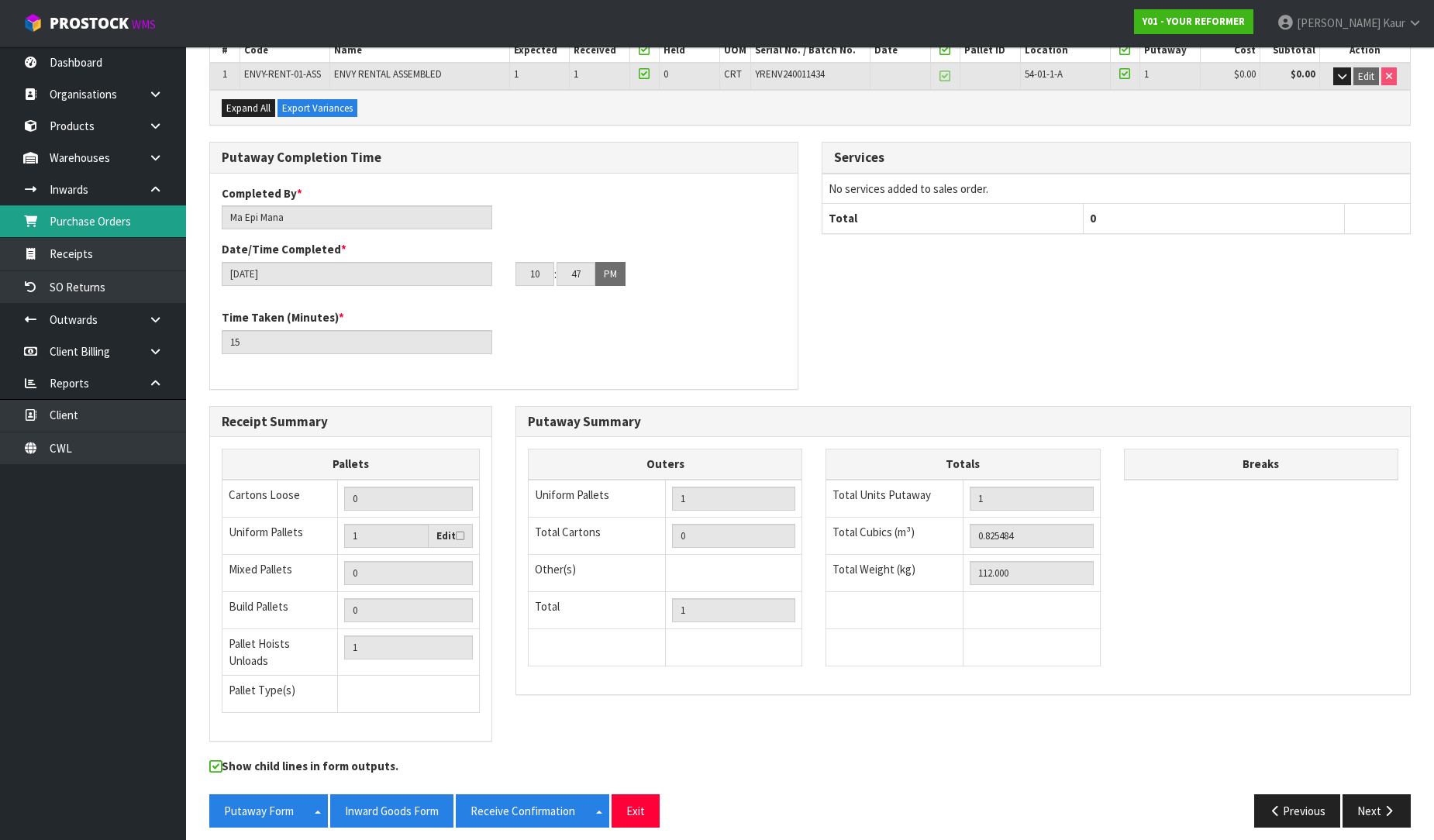
click at [144, 222] on link "Purchase Orders" at bounding box center [92, 221] width 186 height 31
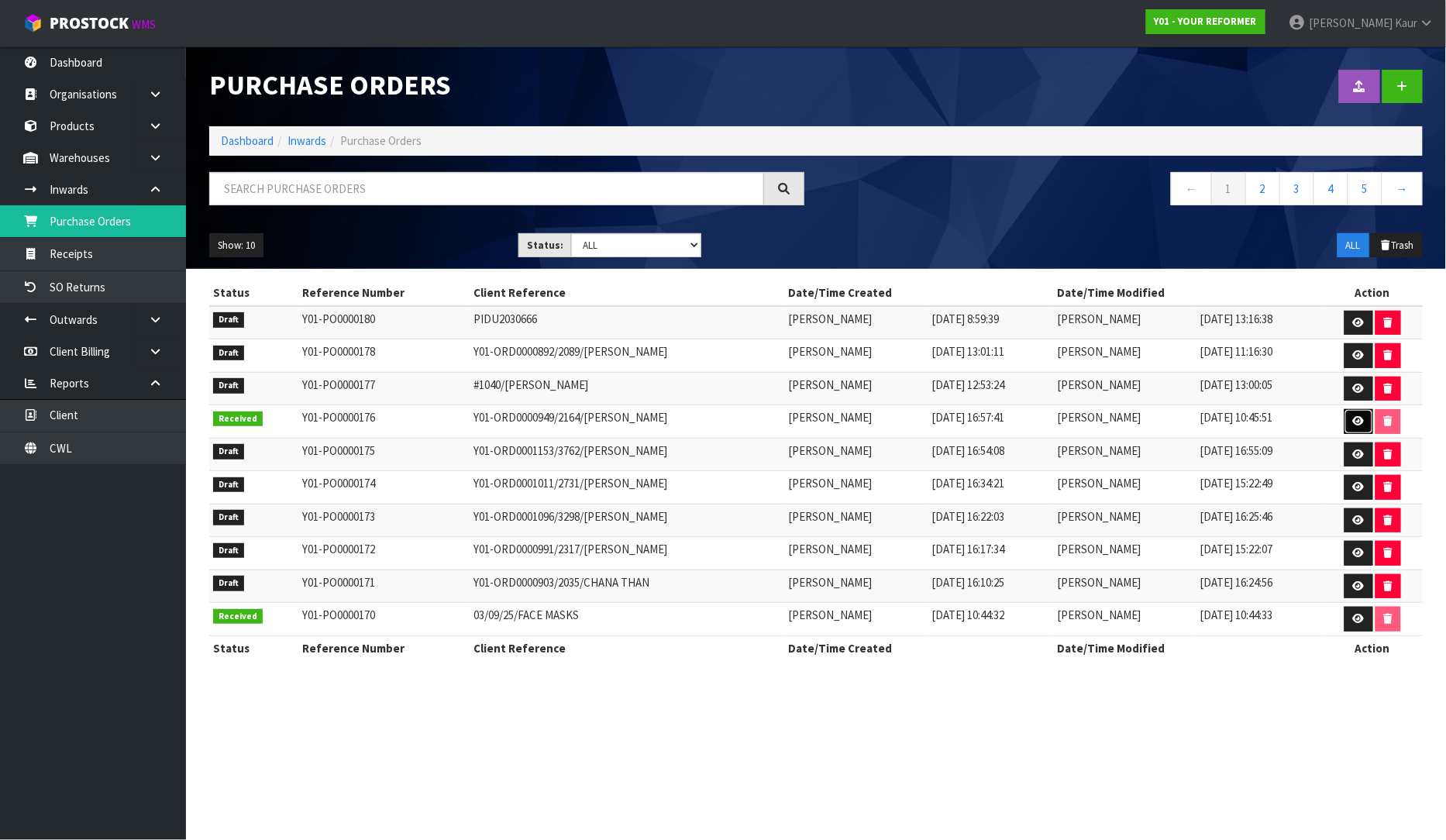
click at [1359, 423] on icon at bounding box center [1359, 421] width 12 height 10
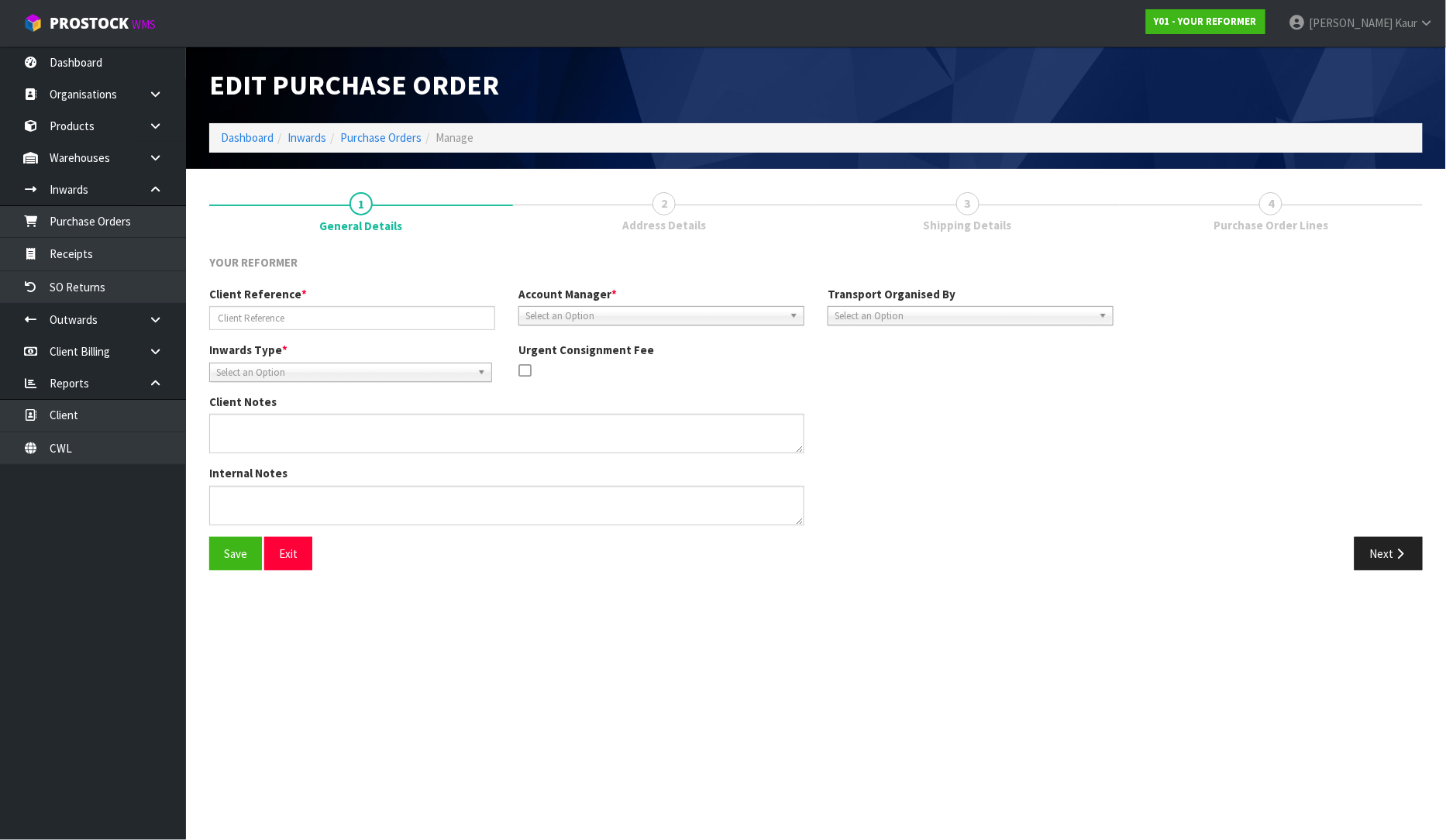
type input "Y01-ORD0000949/2164/KIM DU TOIT"
type textarea "NEEDS COLLECTION BY 12TH SEPTEMBER"
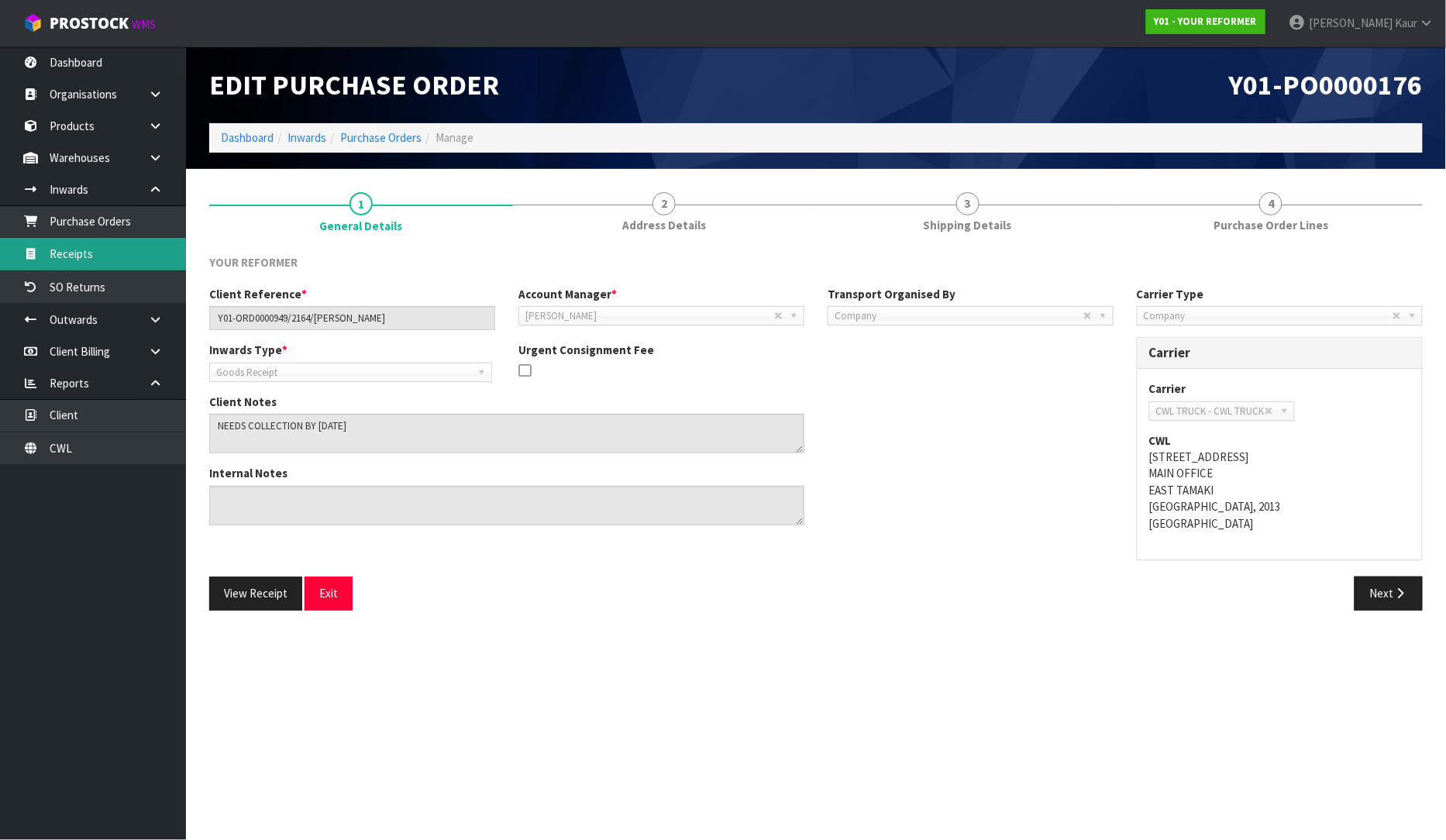
click at [144, 248] on link "Receipts" at bounding box center [92, 253] width 186 height 31
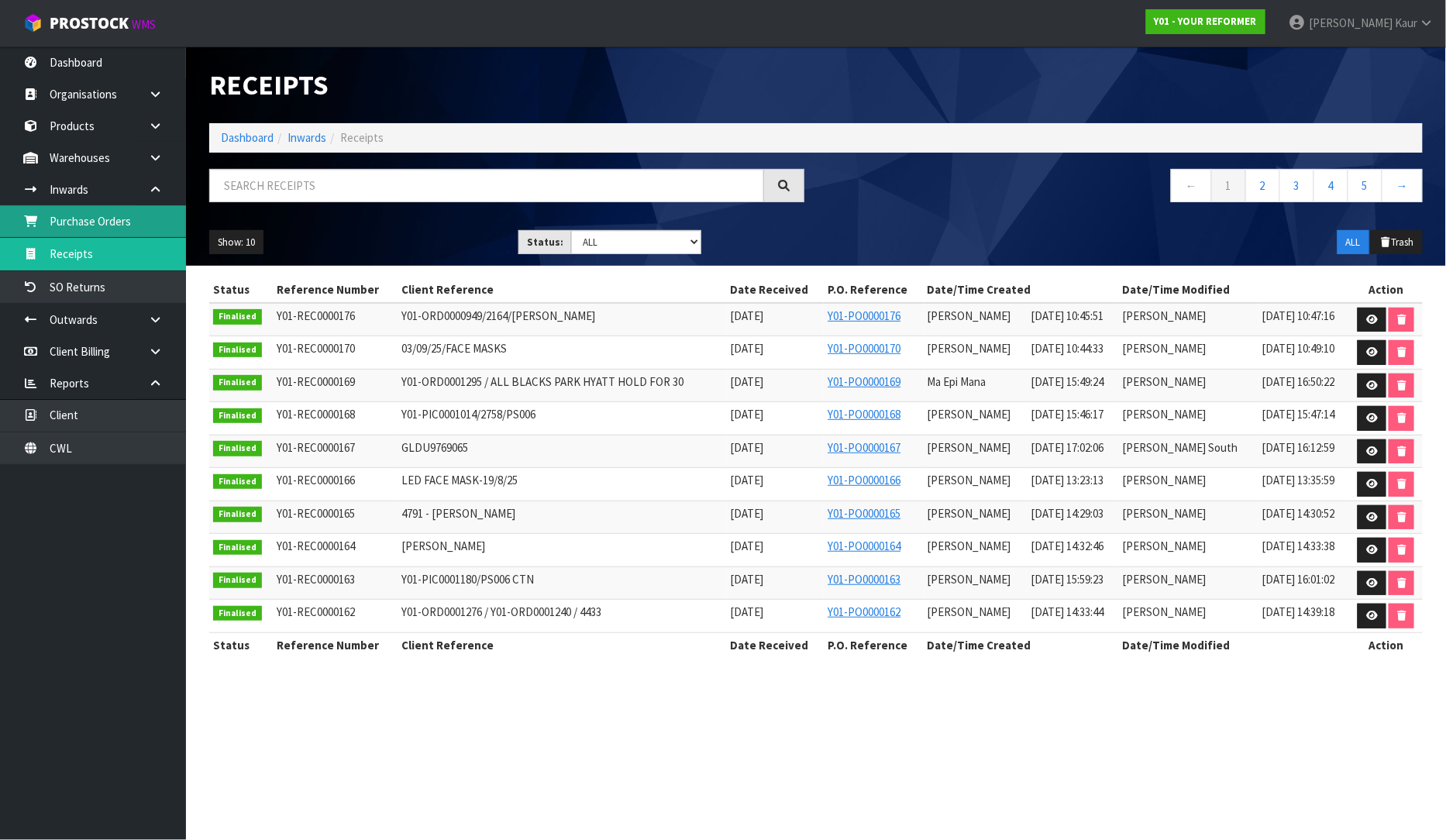
click at [120, 219] on link "Purchase Orders" at bounding box center [92, 221] width 186 height 31
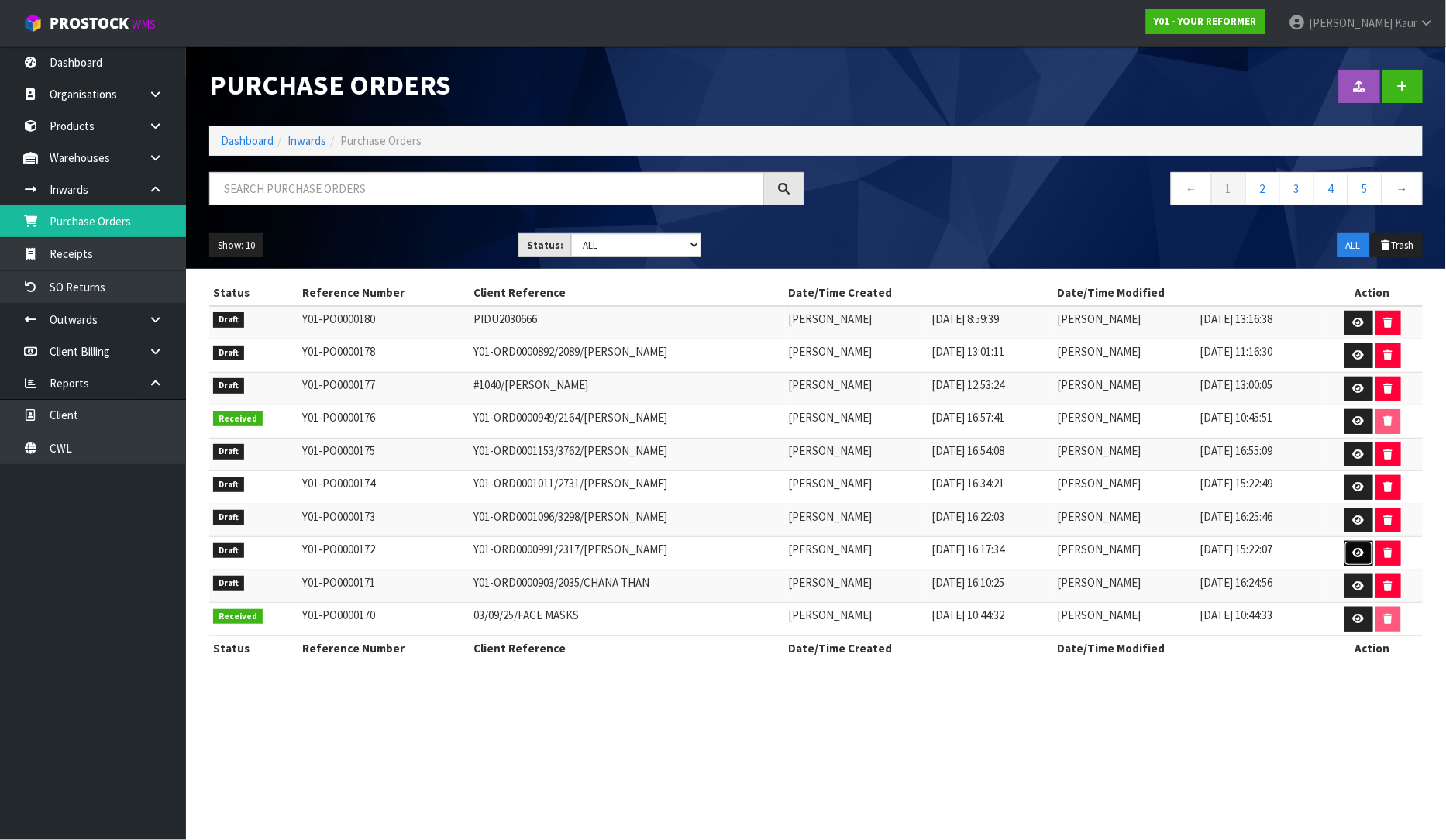
click at [1353, 555] on link at bounding box center [1359, 553] width 29 height 25
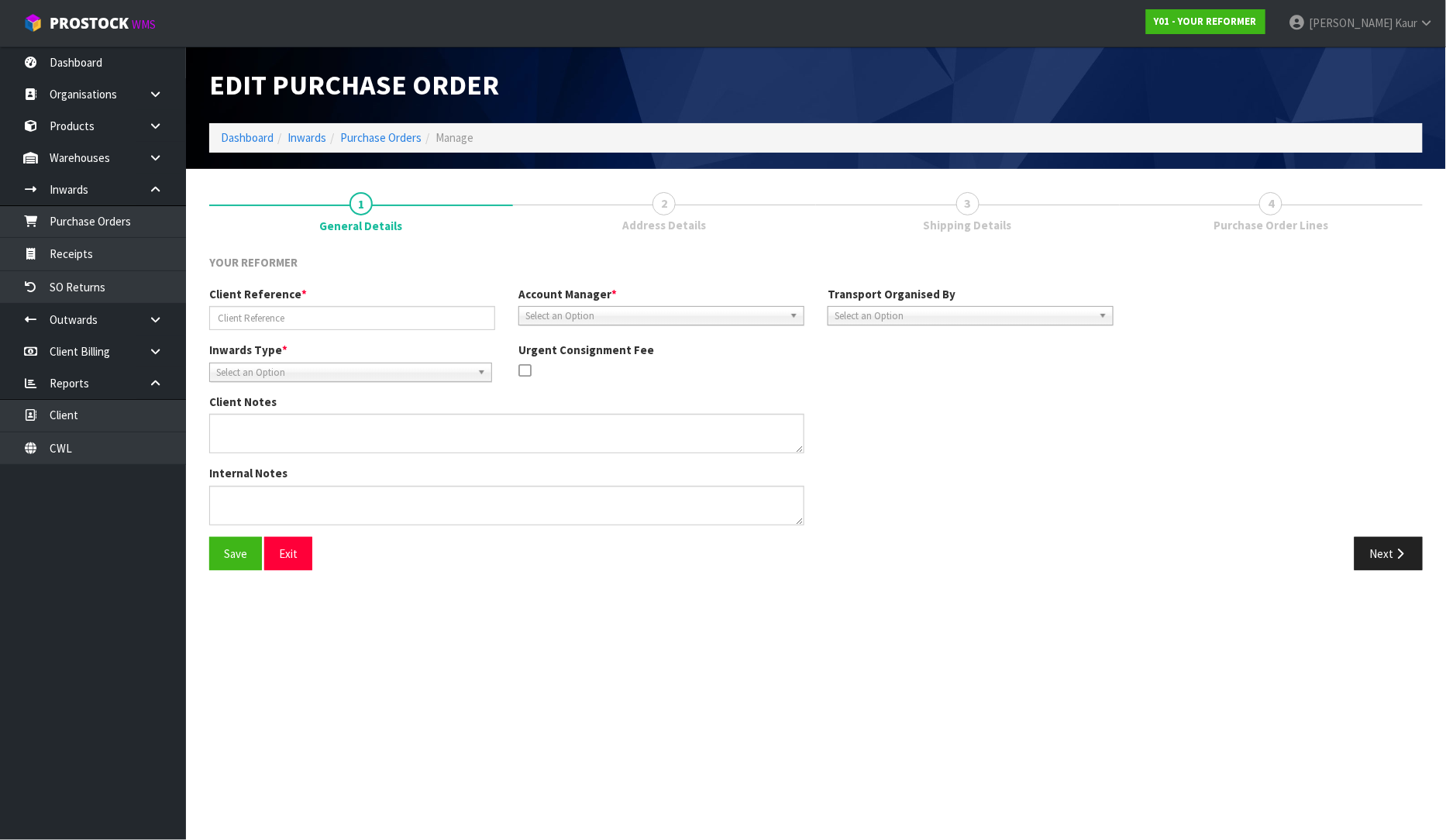
type input "Y01-ORD0000991/2317/JESSE WOOD"
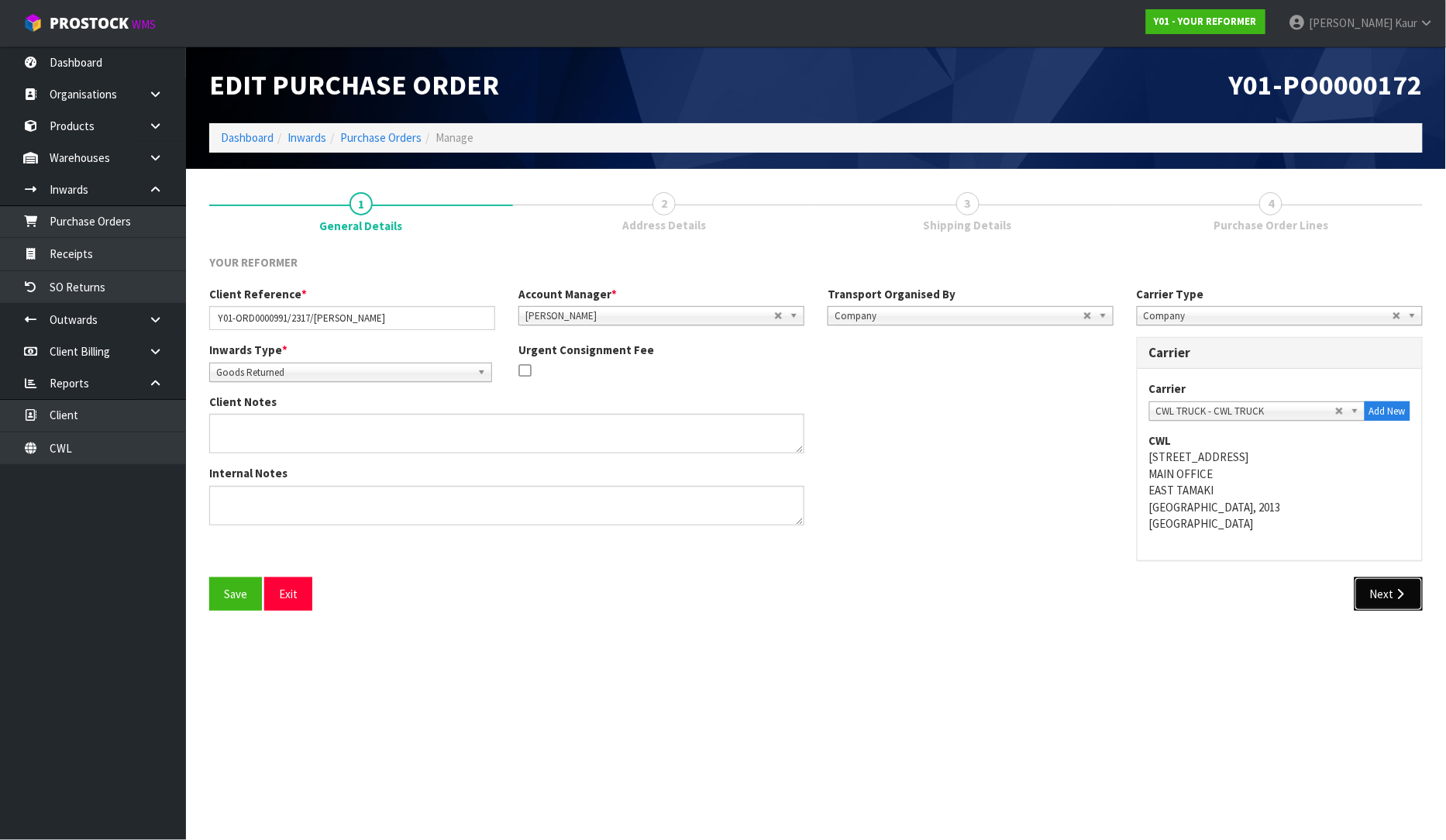
click at [1380, 597] on button "Next" at bounding box center [1388, 594] width 69 height 33
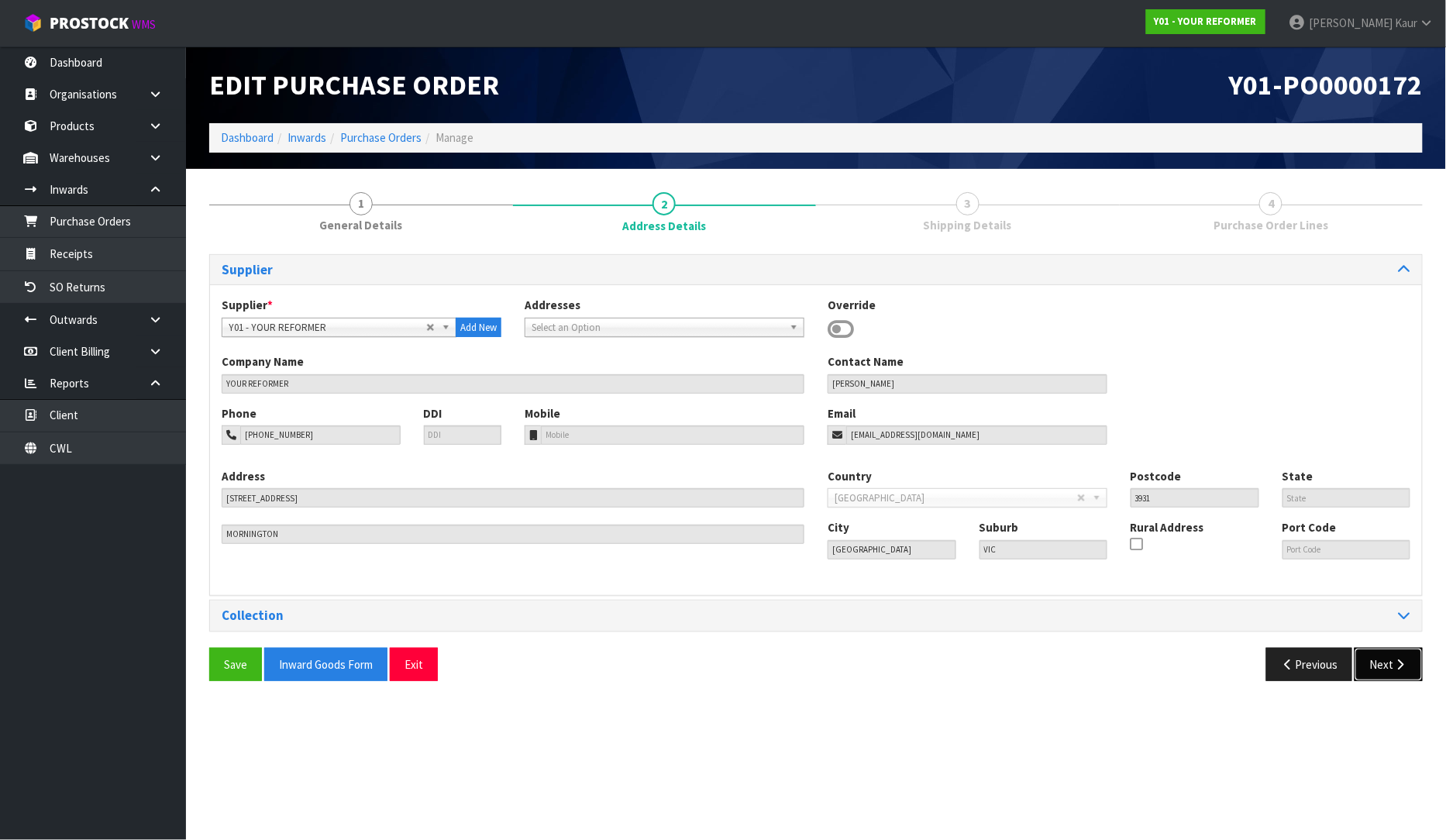
click at [1382, 656] on button "Next" at bounding box center [1388, 664] width 69 height 33
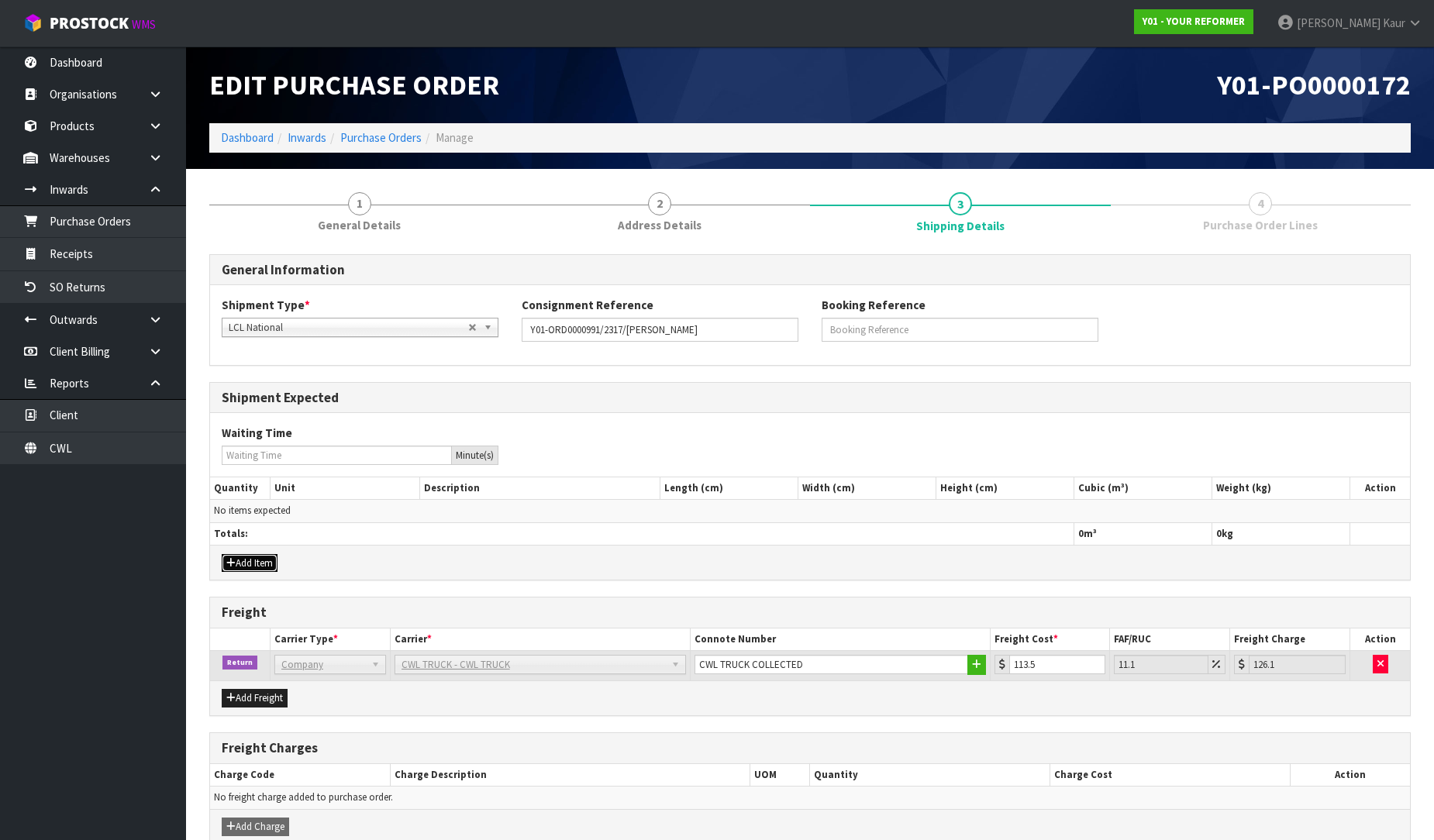
drag, startPoint x: 264, startPoint y: 569, endPoint x: 249, endPoint y: 540, distance: 32.6
click at [263, 569] on button "Add Item" at bounding box center [250, 563] width 56 height 19
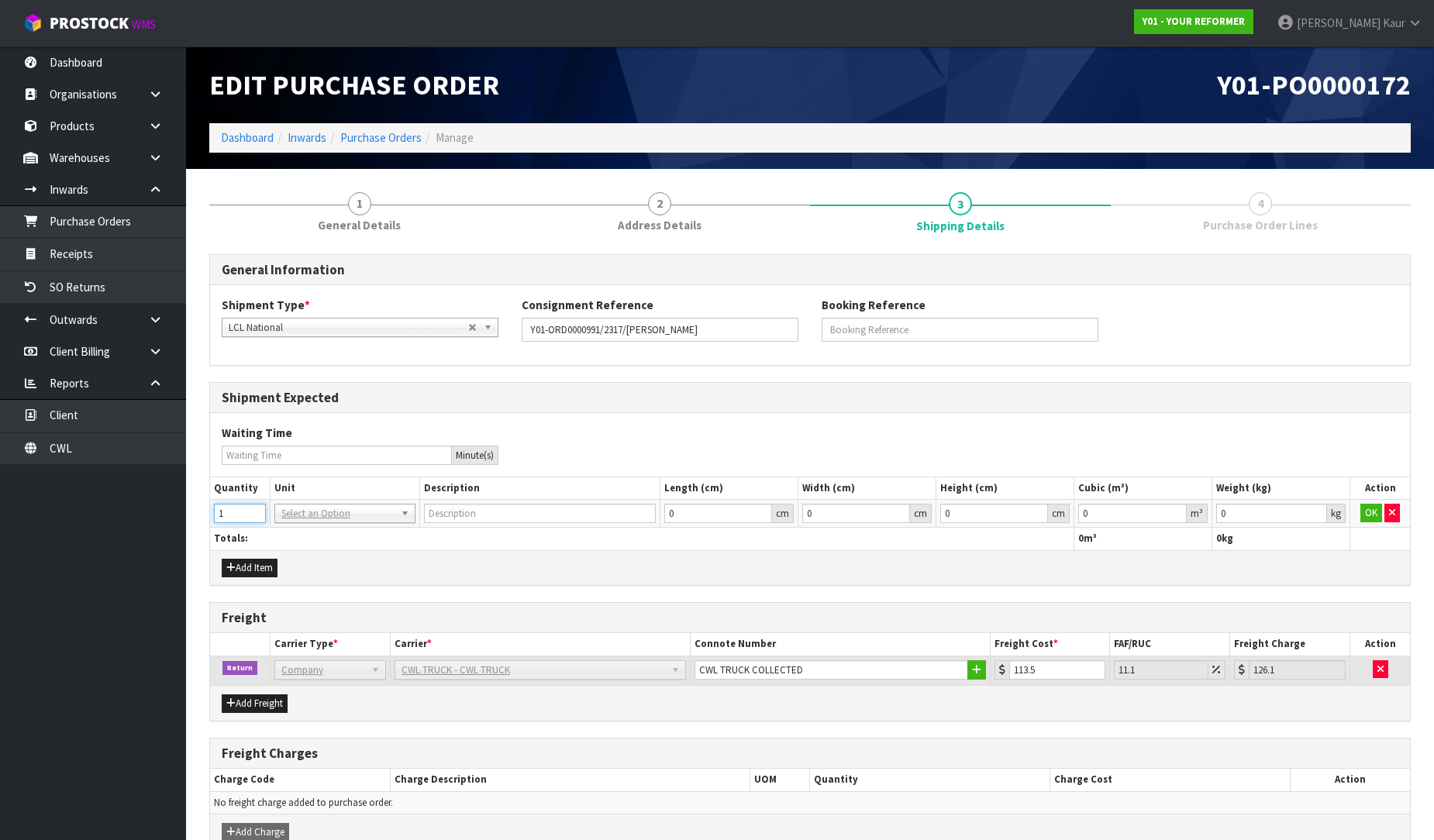
type input "1"
click at [248, 512] on input "1" at bounding box center [239, 512] width 52 height 19
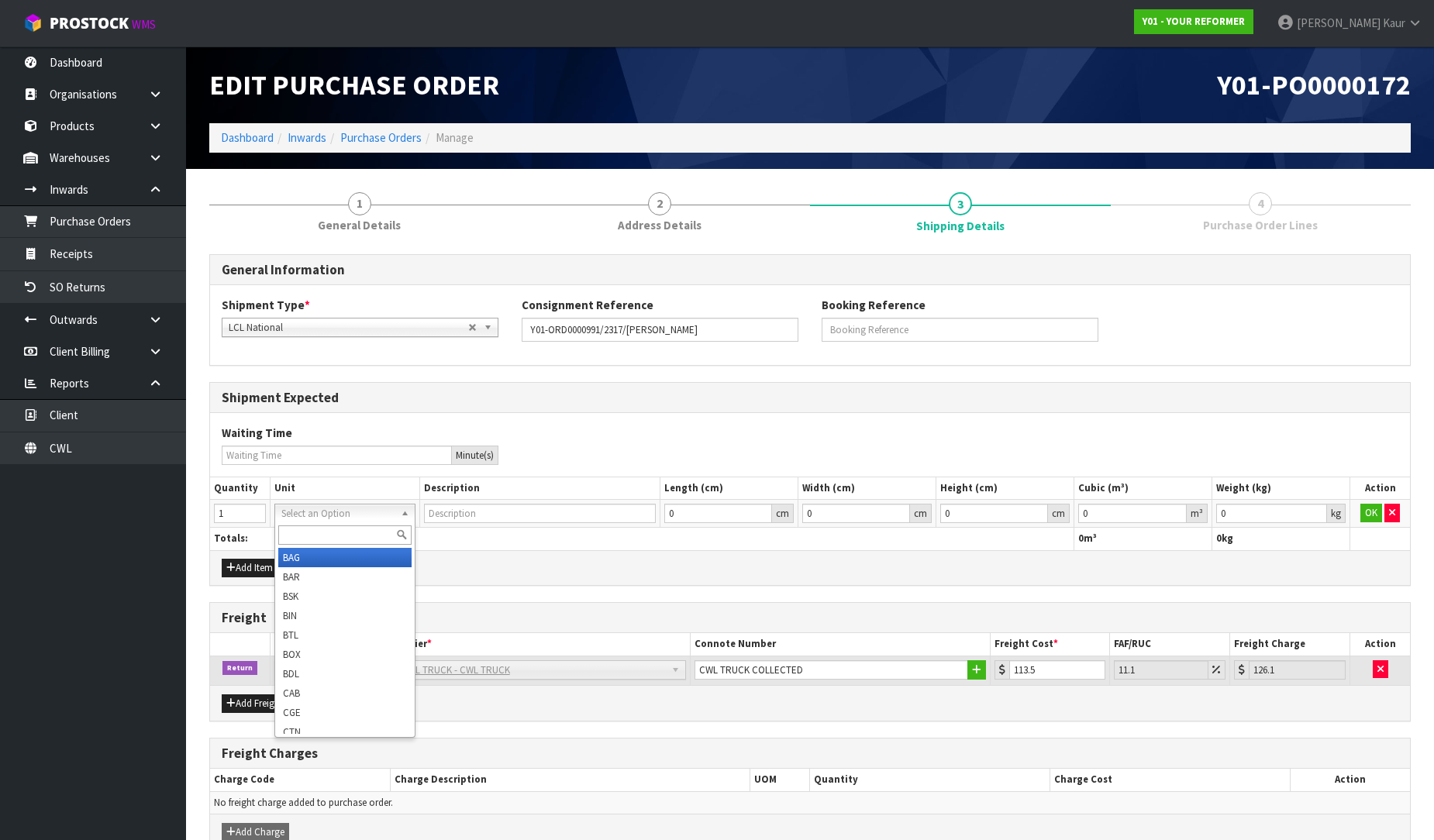
click at [305, 546] on div at bounding box center [344, 535] width 140 height 26
click at [303, 536] on input "text" at bounding box center [345, 535] width 134 height 19
type input "ctn"
type input "CARTON"
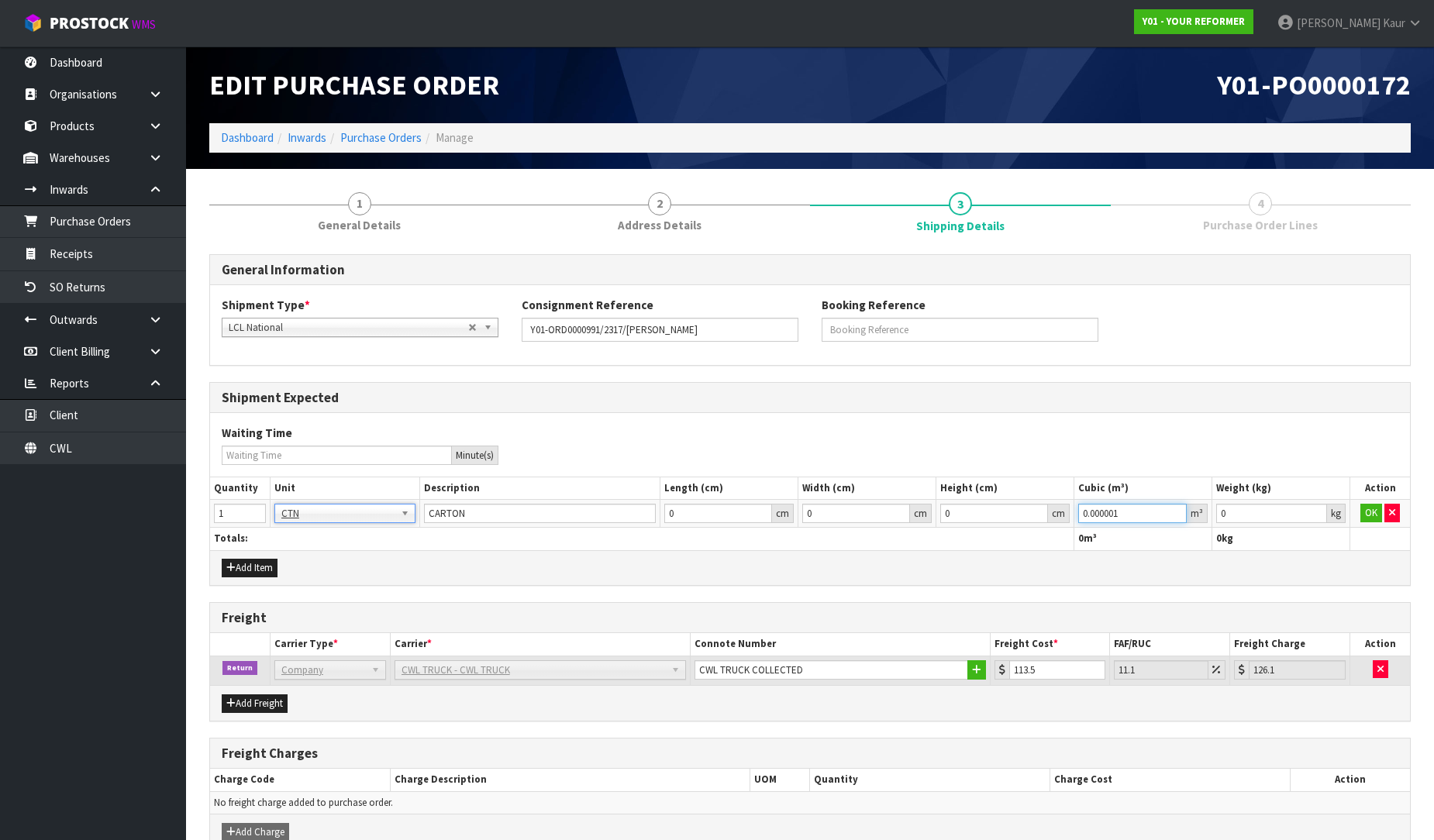
type input "0.000001"
click at [1179, 507] on input "0.000001" at bounding box center [1132, 512] width 108 height 19
type input "0.001"
click at [1315, 512] on input "0.001" at bounding box center [1271, 512] width 111 height 19
click at [1361, 515] on button "OK" at bounding box center [1371, 512] width 21 height 19
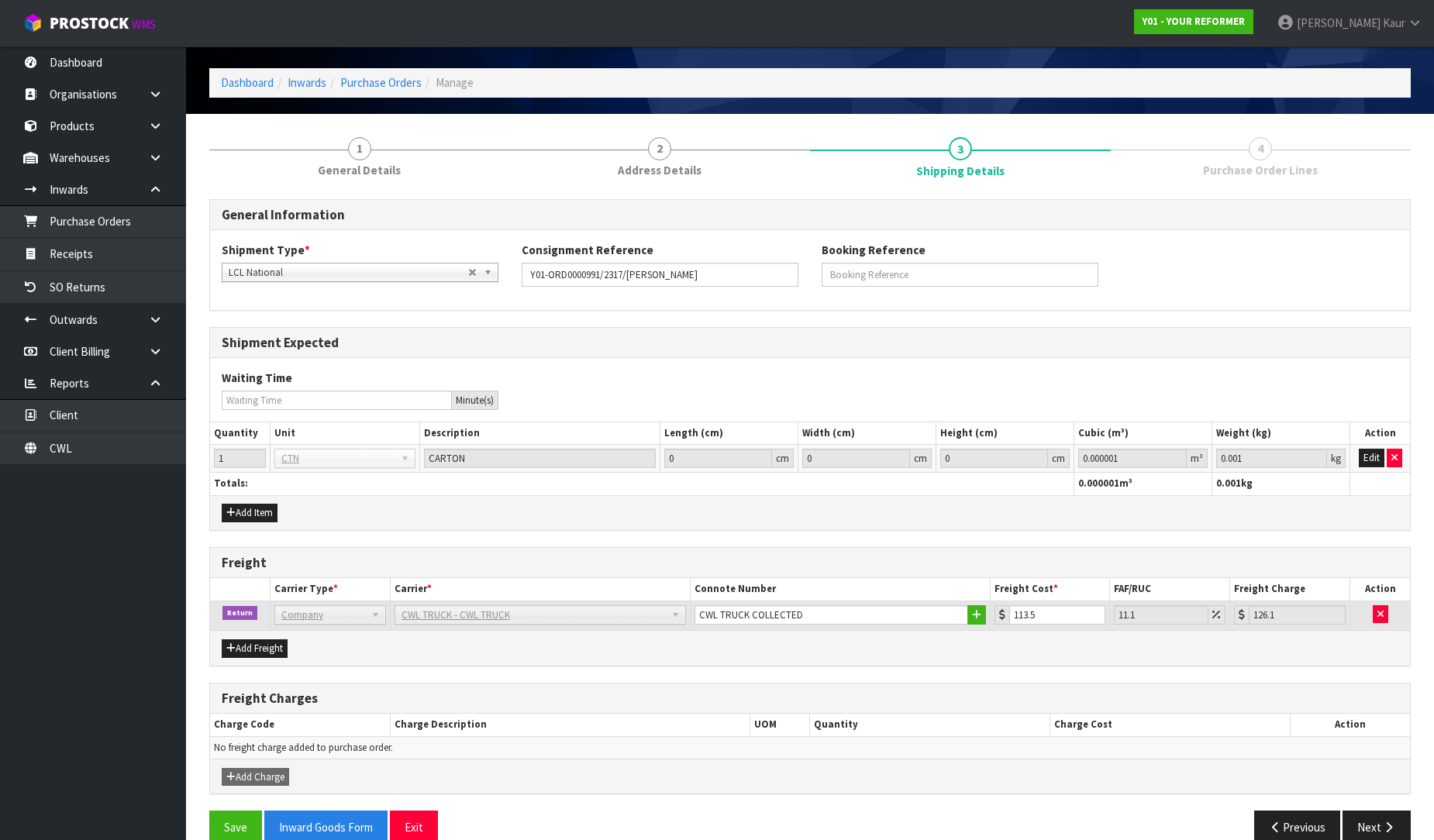
scroll to position [83, 0]
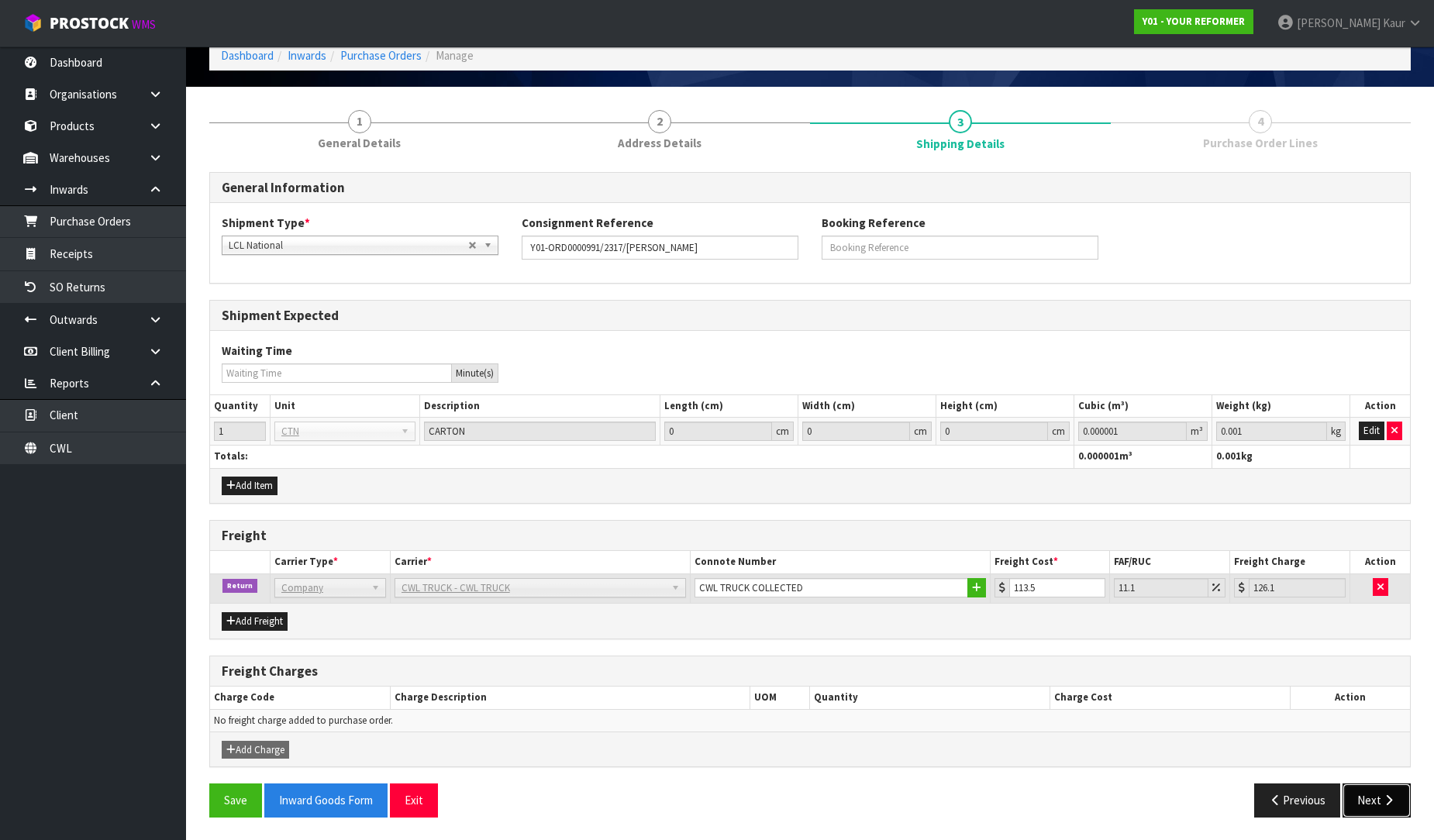
click at [1379, 807] on button "Next" at bounding box center [1376, 800] width 69 height 33
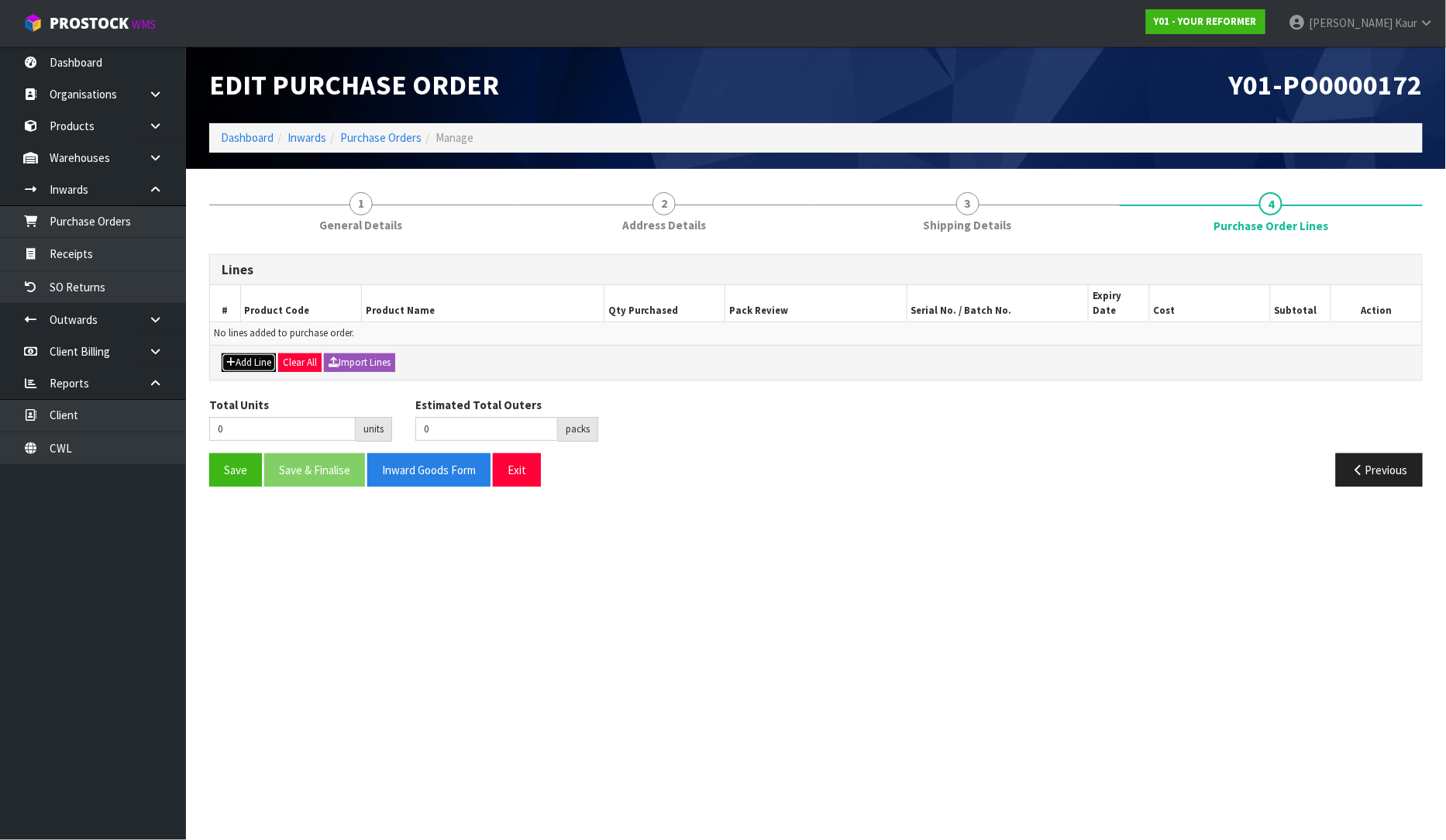
click at [250, 353] on button "Add Line" at bounding box center [249, 362] width 54 height 19
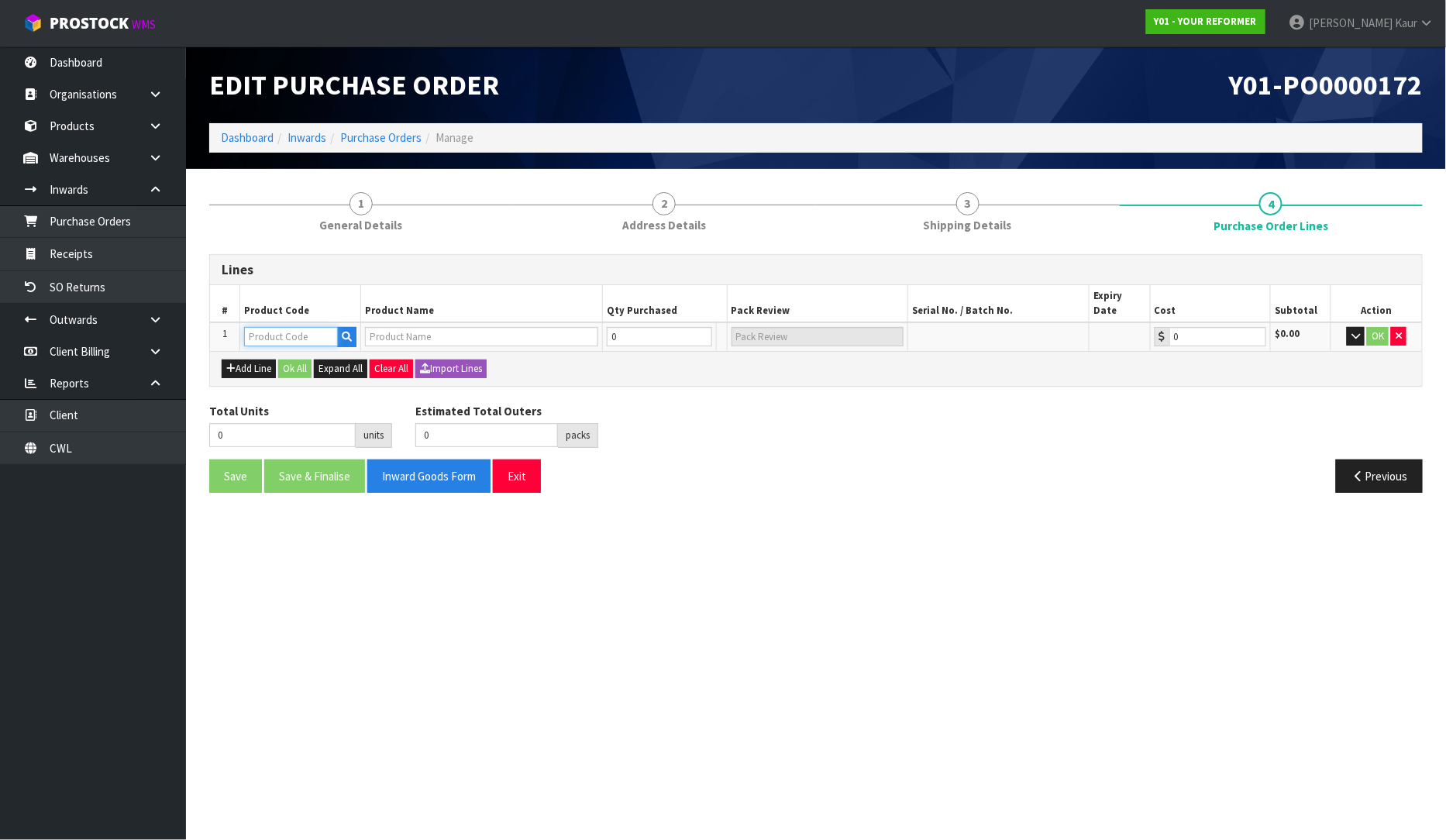
drag, startPoint x: 263, startPoint y: 335, endPoint x: 270, endPoint y: 323, distance: 13.9
click at [270, 327] on input "text" at bounding box center [291, 336] width 94 height 19
type input "EN"
click at [310, 390] on strong "EN" at bounding box center [304, 390] width 14 height 15
type input "ENVY-RENT-01-ASS"
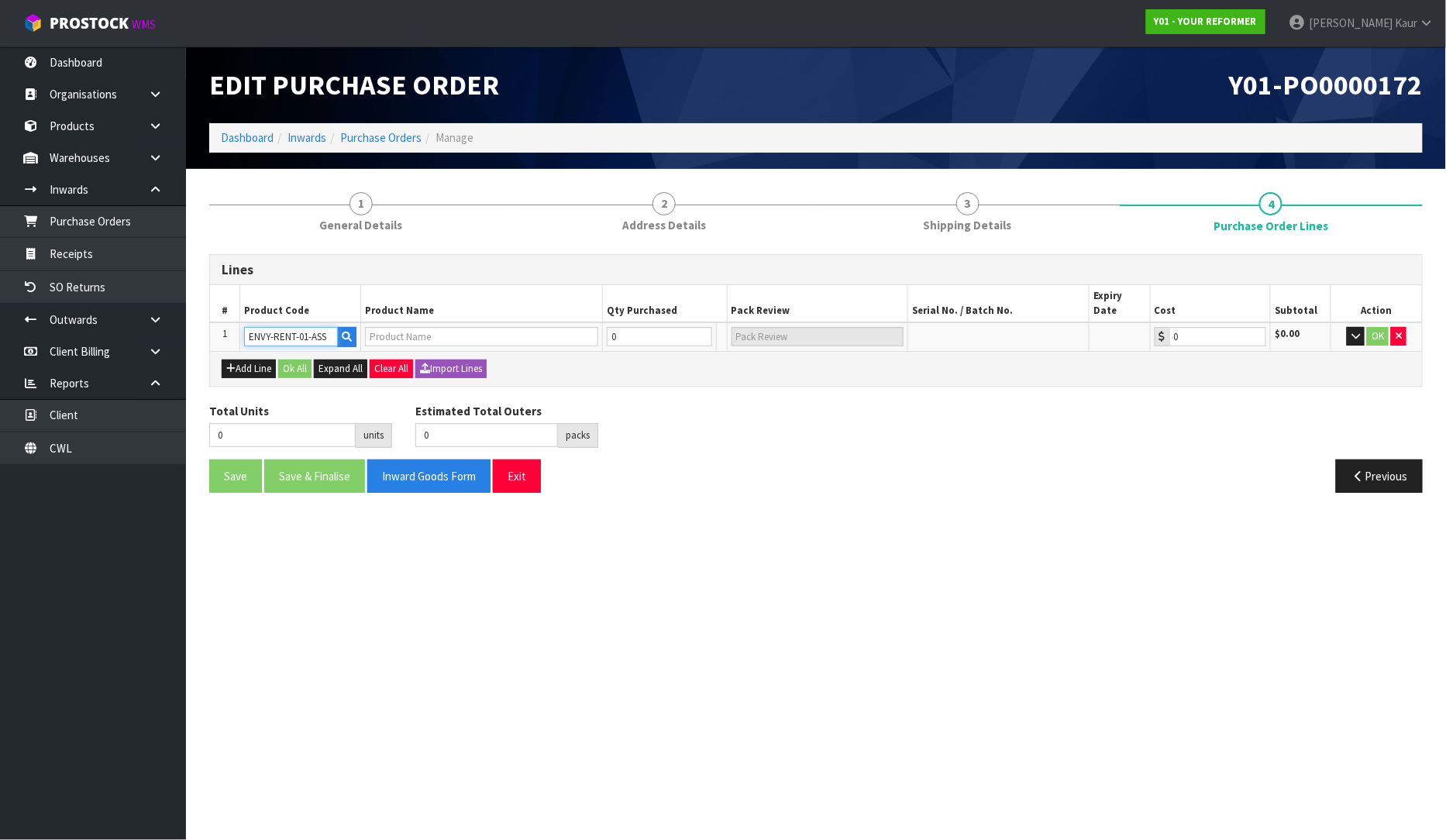
type input "ENVY RENTAL ASSEMBLED"
type input "0.00"
click at [673, 327] on input "0" at bounding box center [650, 336] width 93 height 19
type input "1"
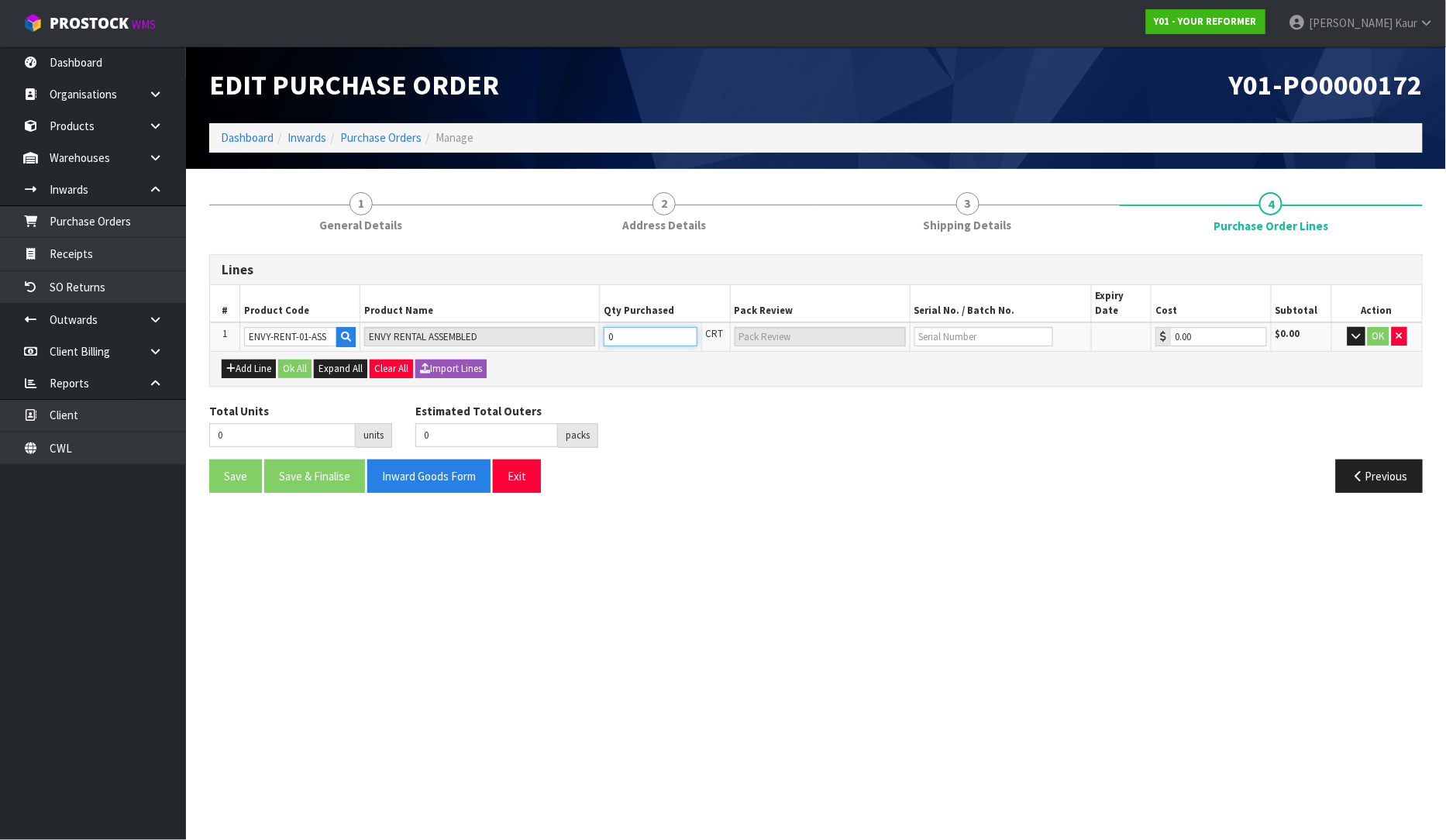
type input "1 PLT"
type input "1"
click at [982, 327] on input "text" at bounding box center [984, 336] width 139 height 19
type input "YRENV240011426"
click at [1377, 327] on button "OK" at bounding box center [1378, 336] width 21 height 19
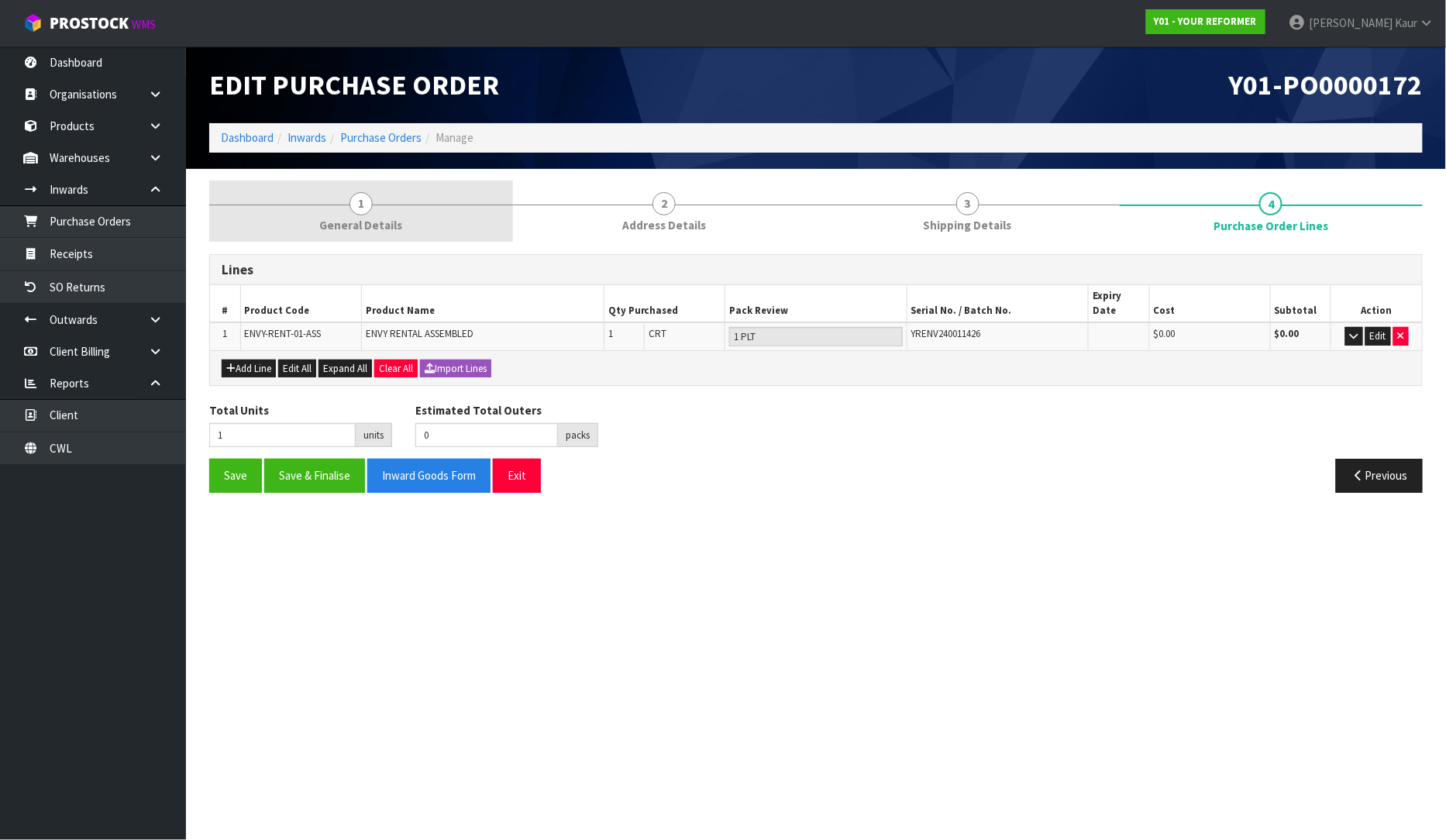
click at [385, 201] on link "1 General Details" at bounding box center [362, 211] width 304 height 61
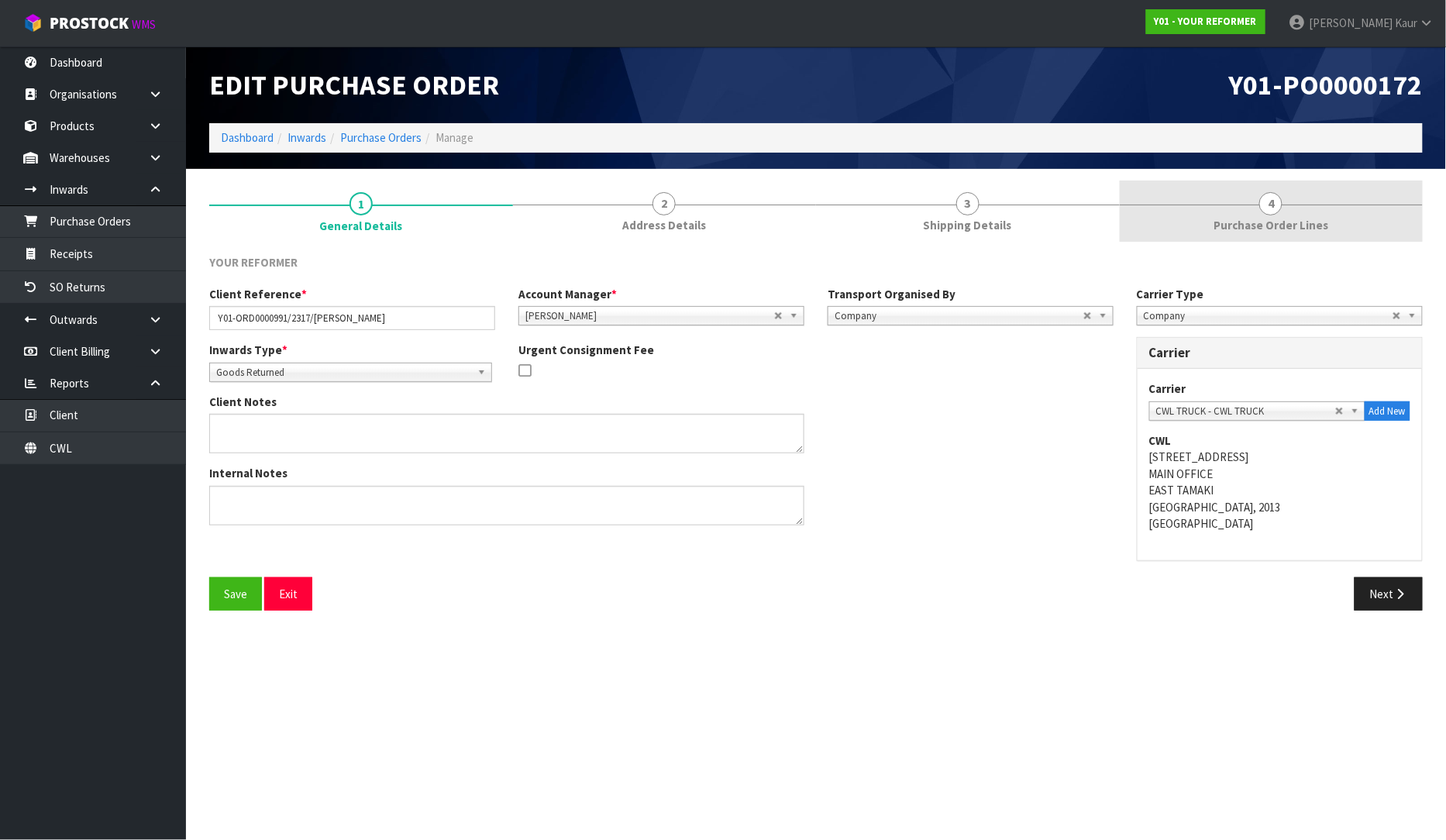
click at [1297, 223] on span "Purchase Order Lines" at bounding box center [1270, 225] width 115 height 17
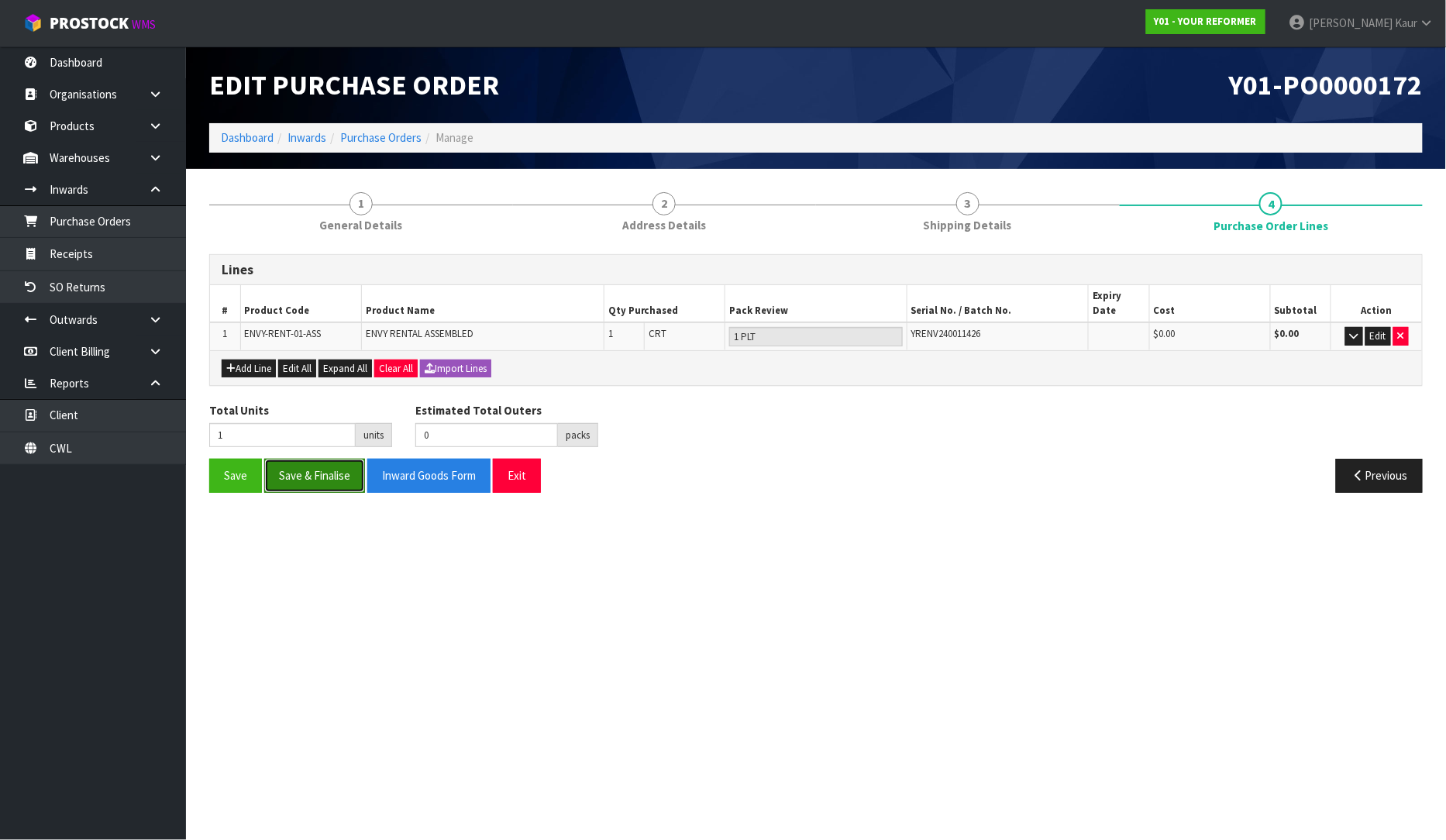
click at [330, 459] on button "Save & Finalise" at bounding box center [314, 475] width 101 height 33
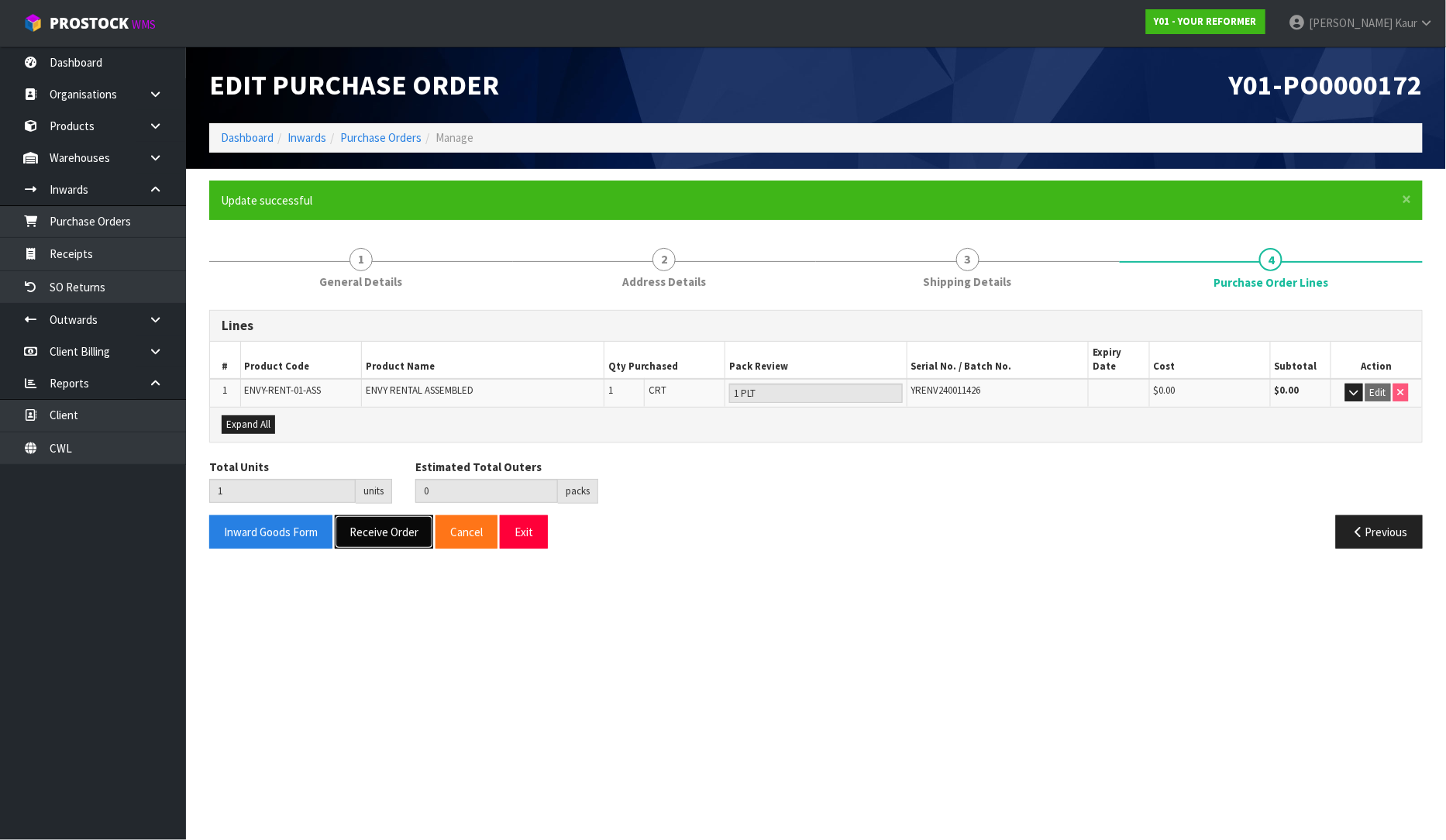
click at [366, 520] on button "Receive Order" at bounding box center [384, 531] width 98 height 33
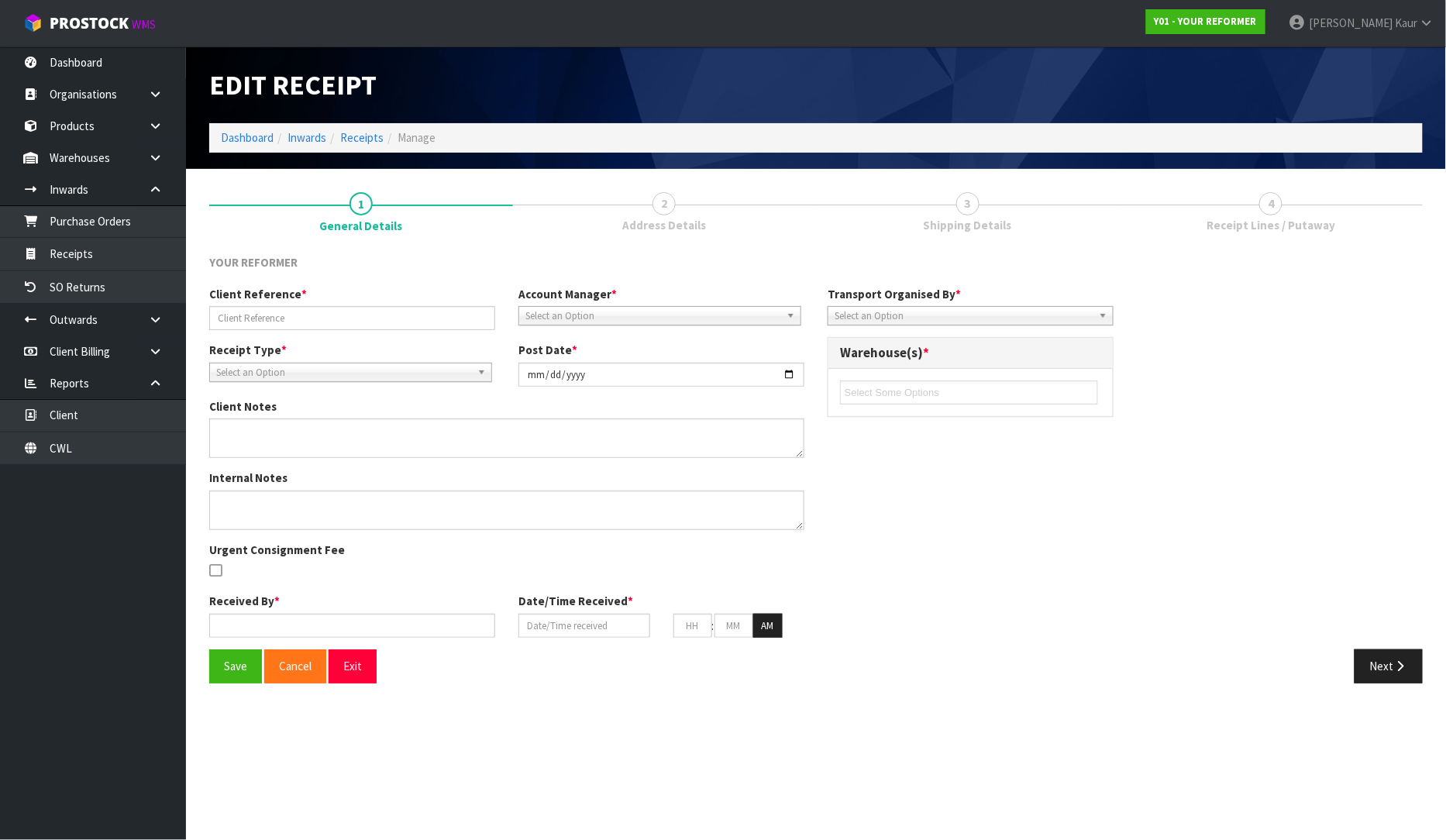
type input "Y01-ORD0000991/2317/JESSE WOOD"
type input "[DATE]"
type input "[PERSON_NAME]"
type input "[DATE]"
type input "10"
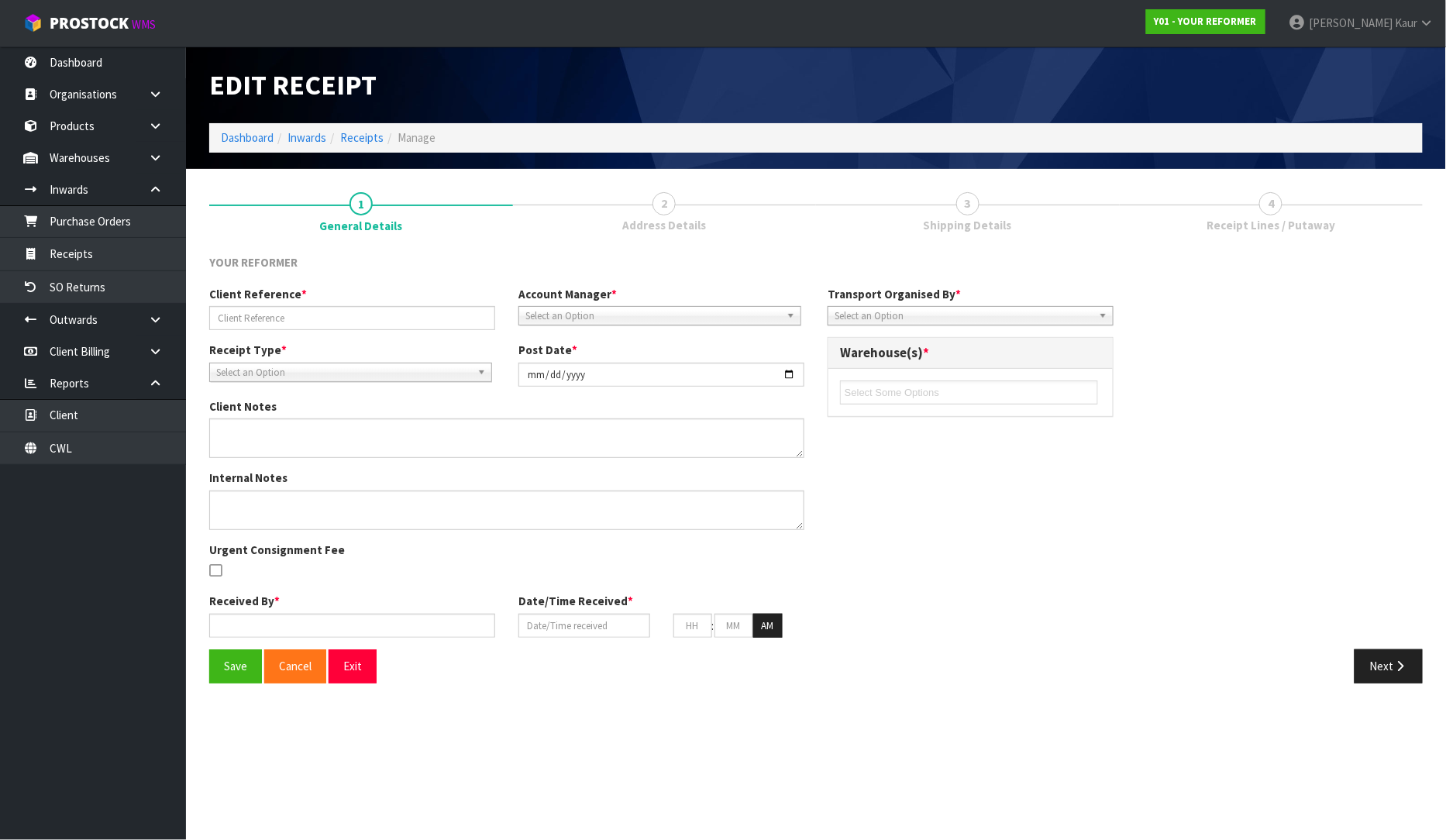
type input "49"
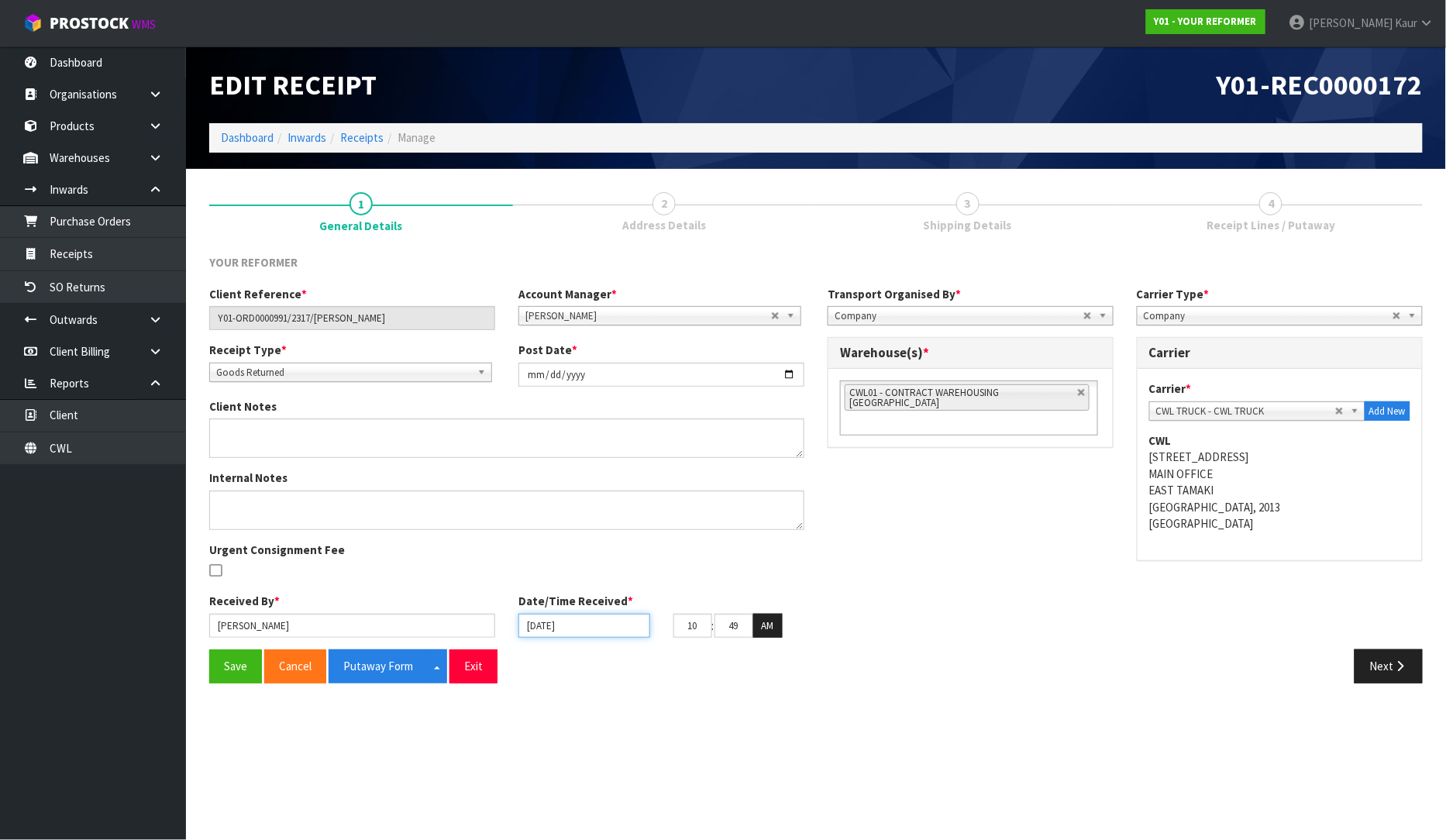
click at [535, 622] on input "[DATE]" at bounding box center [584, 625] width 132 height 24
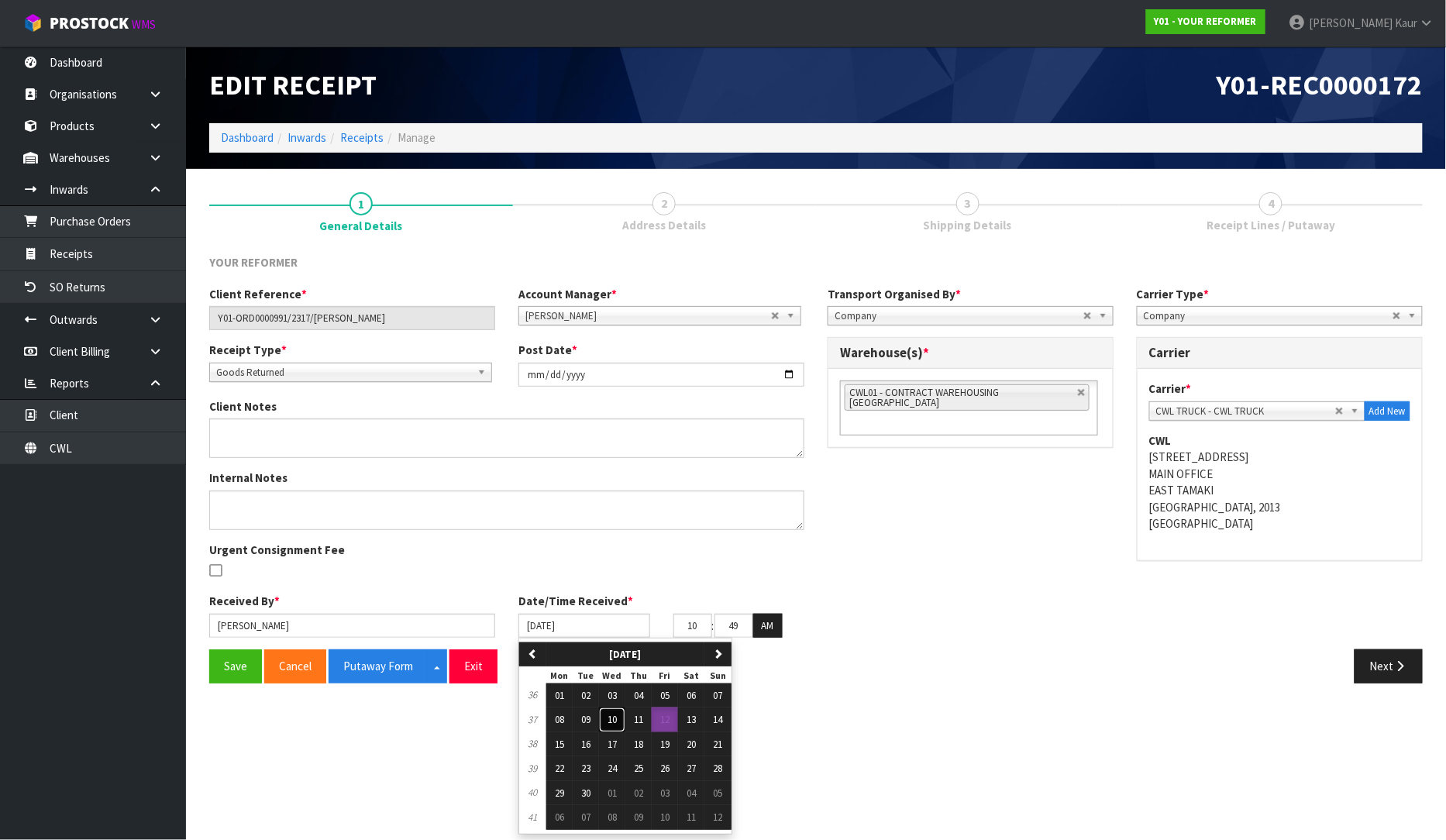
click at [615, 724] on span "10" at bounding box center [612, 720] width 9 height 13
type input "[DATE]"
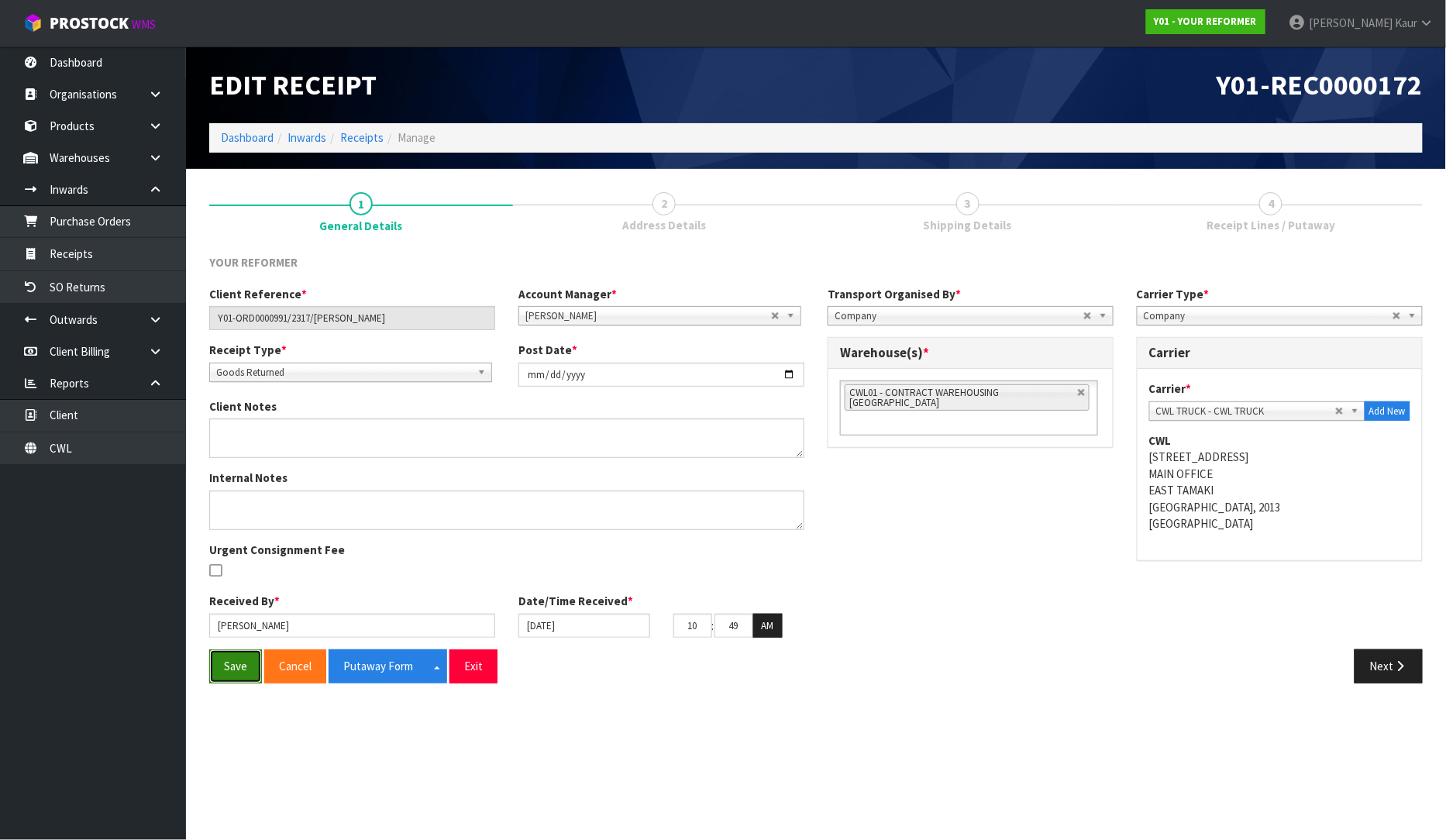
click at [251, 677] on button "Save" at bounding box center [236, 666] width 53 height 33
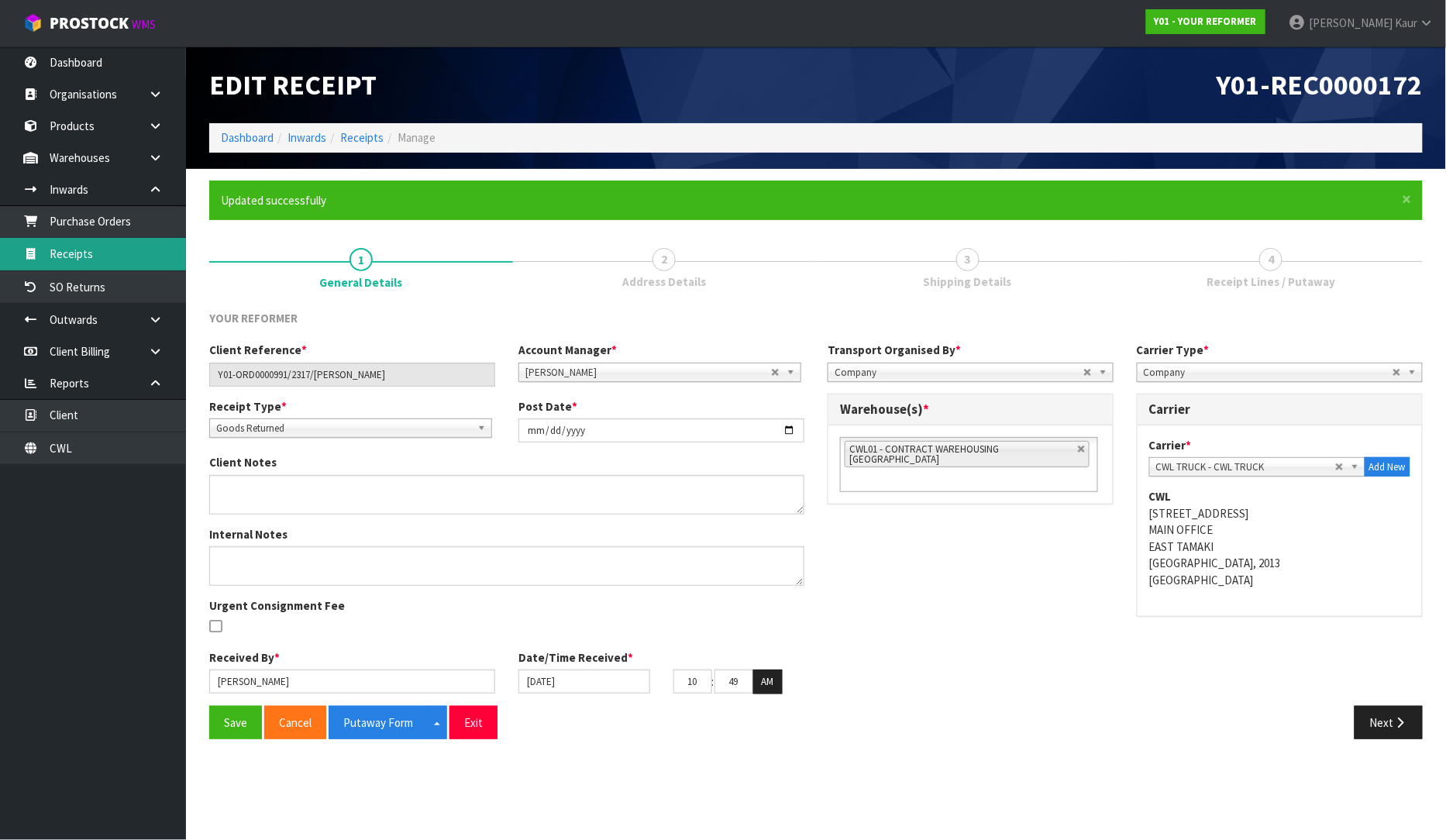
click at [85, 245] on link "Receipts" at bounding box center [92, 253] width 186 height 31
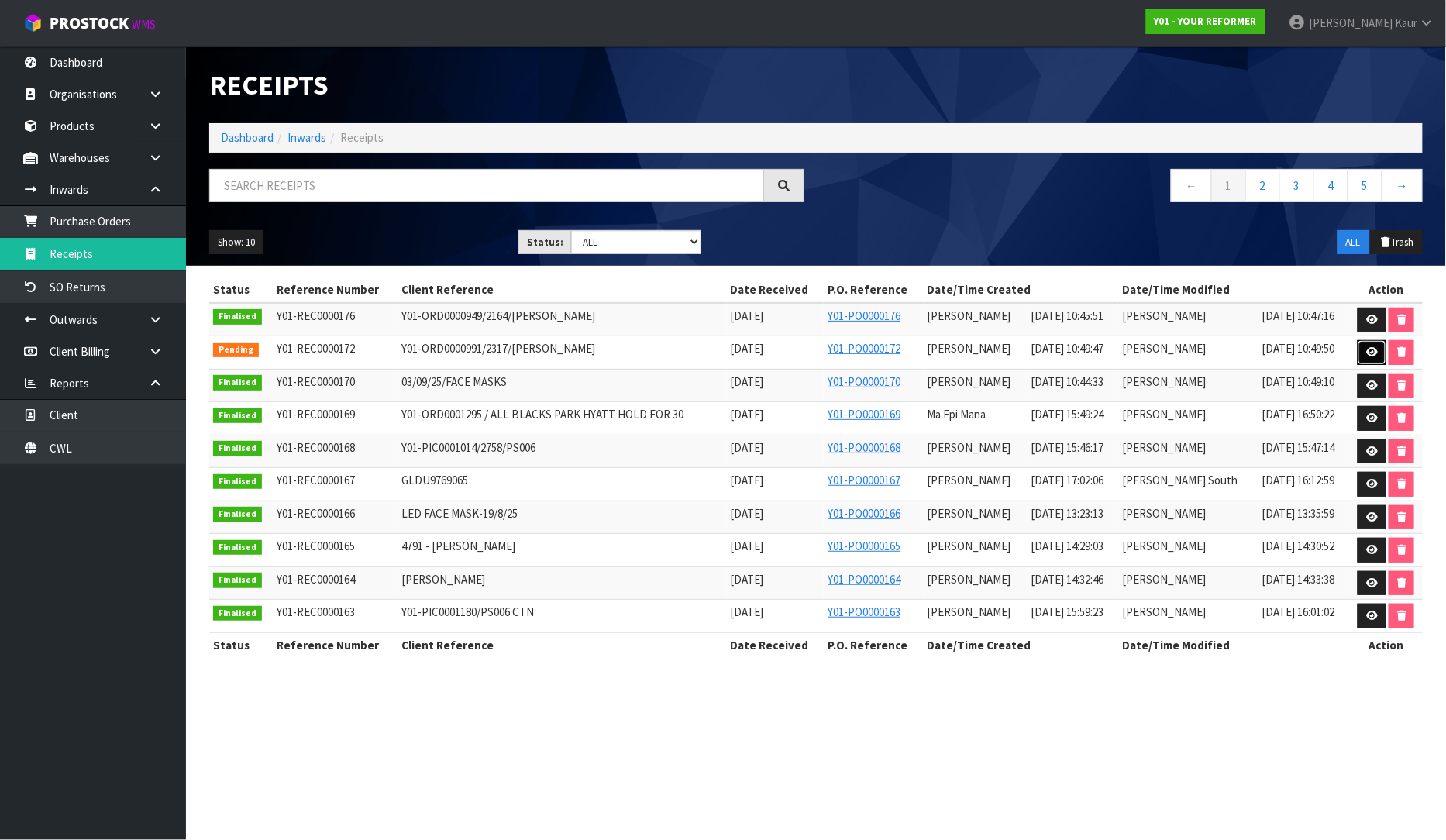
click at [1378, 342] on link at bounding box center [1372, 352] width 29 height 25
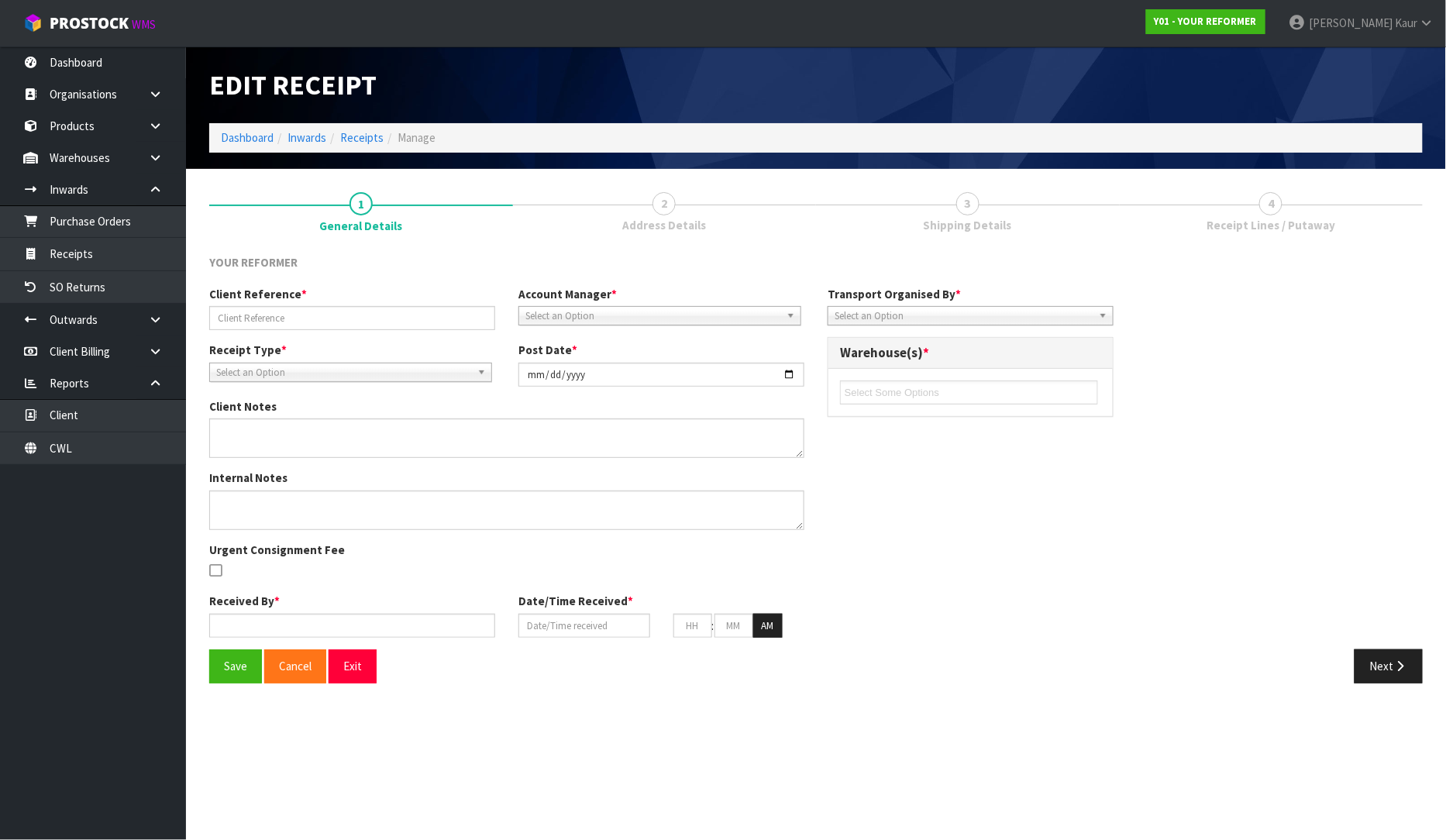
type input "Y01-ORD0000991/2317/JESSE WOOD"
type input "[DATE]"
type input "[PERSON_NAME]"
type input "[DATE]"
type input "10"
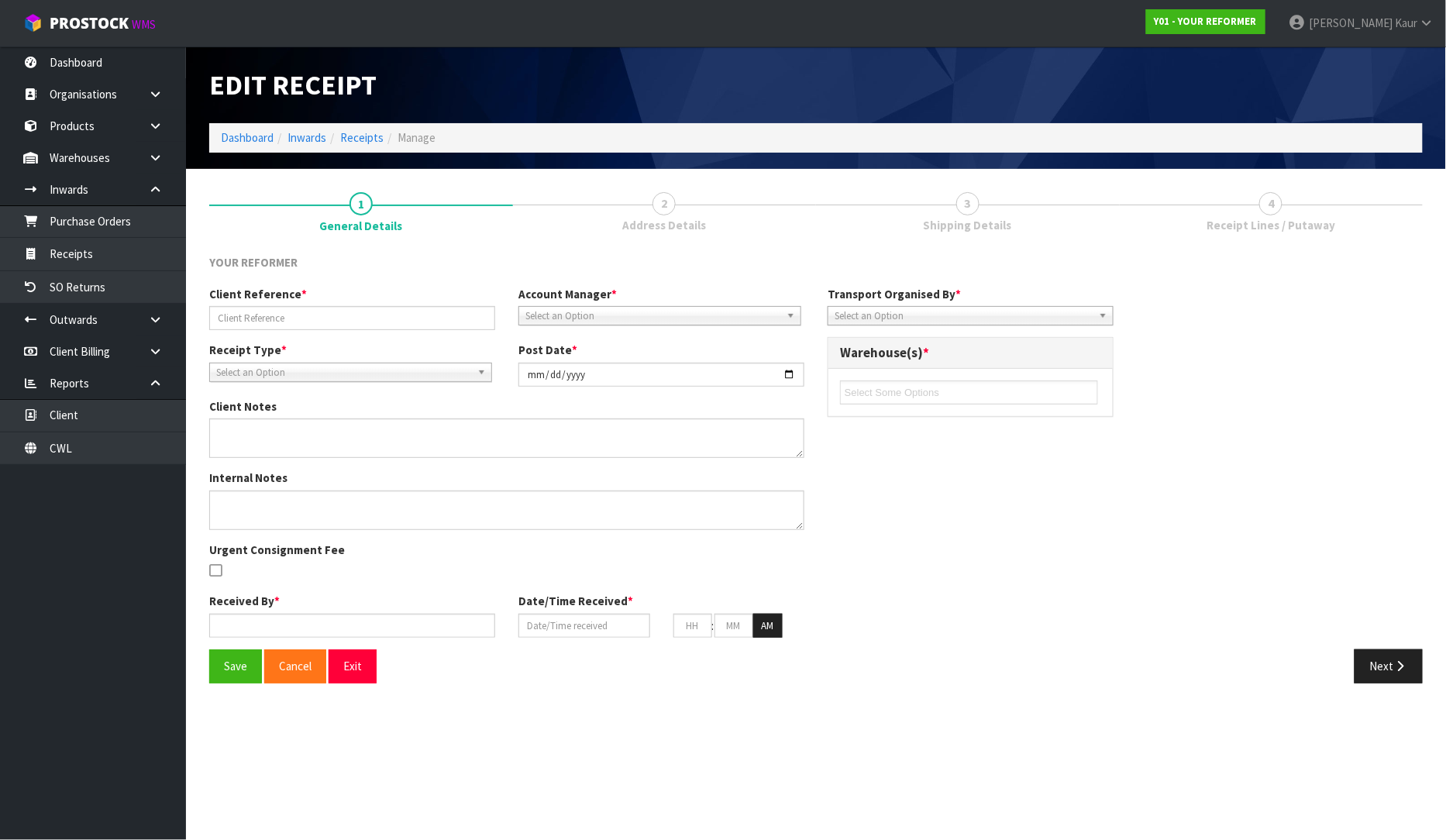
type input "49"
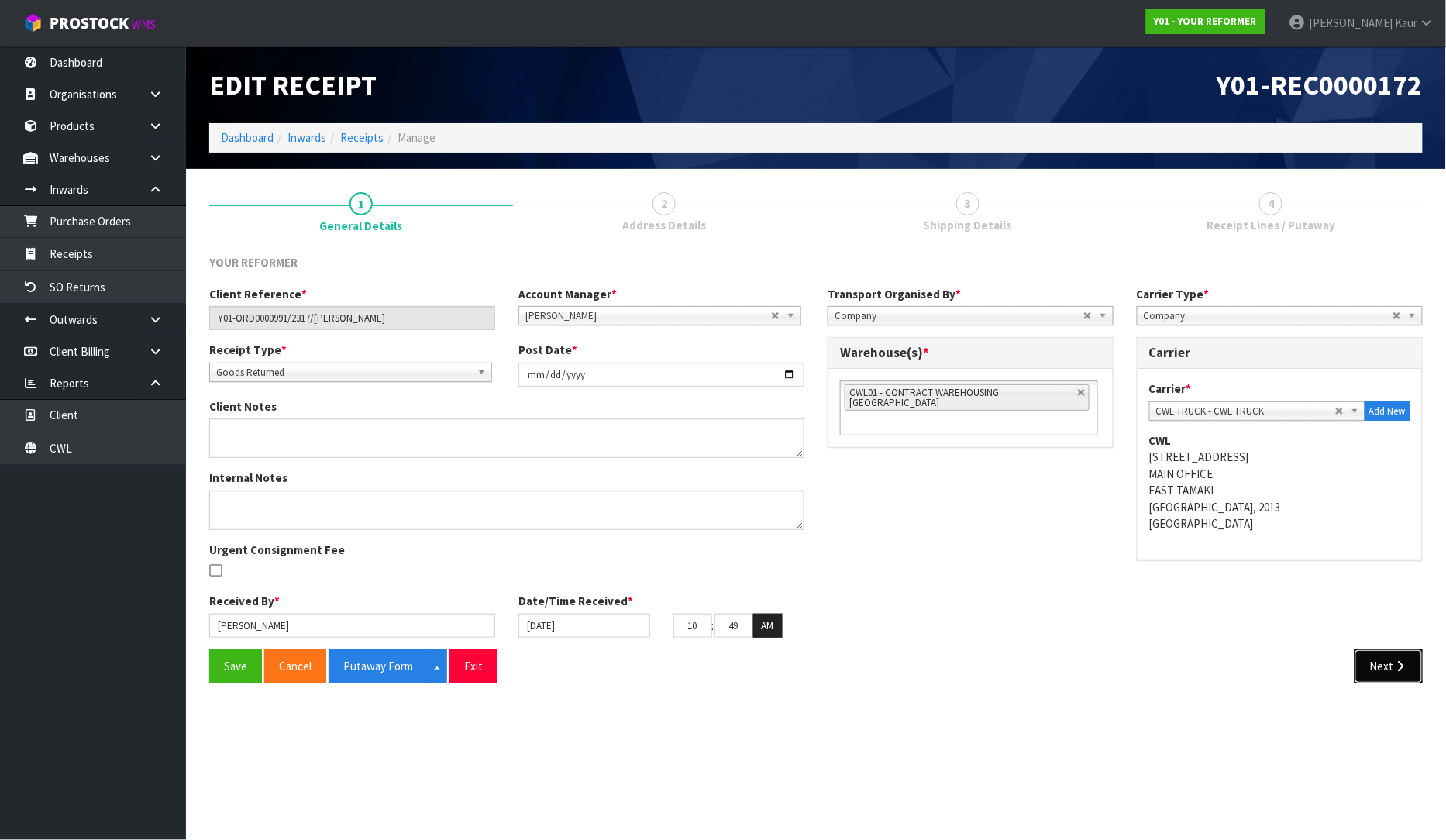
click at [1378, 668] on button "Next" at bounding box center [1388, 666] width 69 height 33
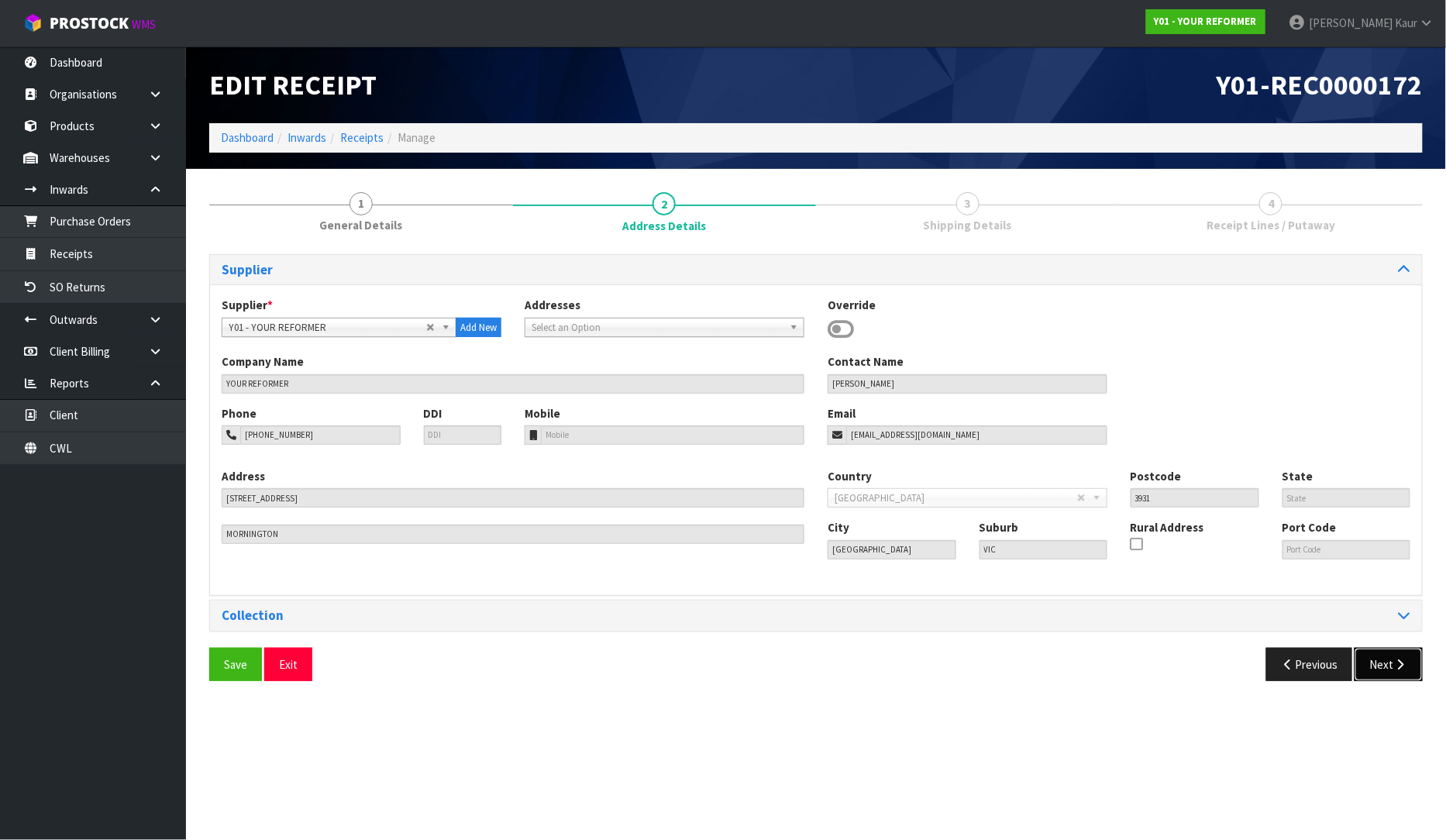
click at [1381, 678] on button "Next" at bounding box center [1388, 664] width 69 height 33
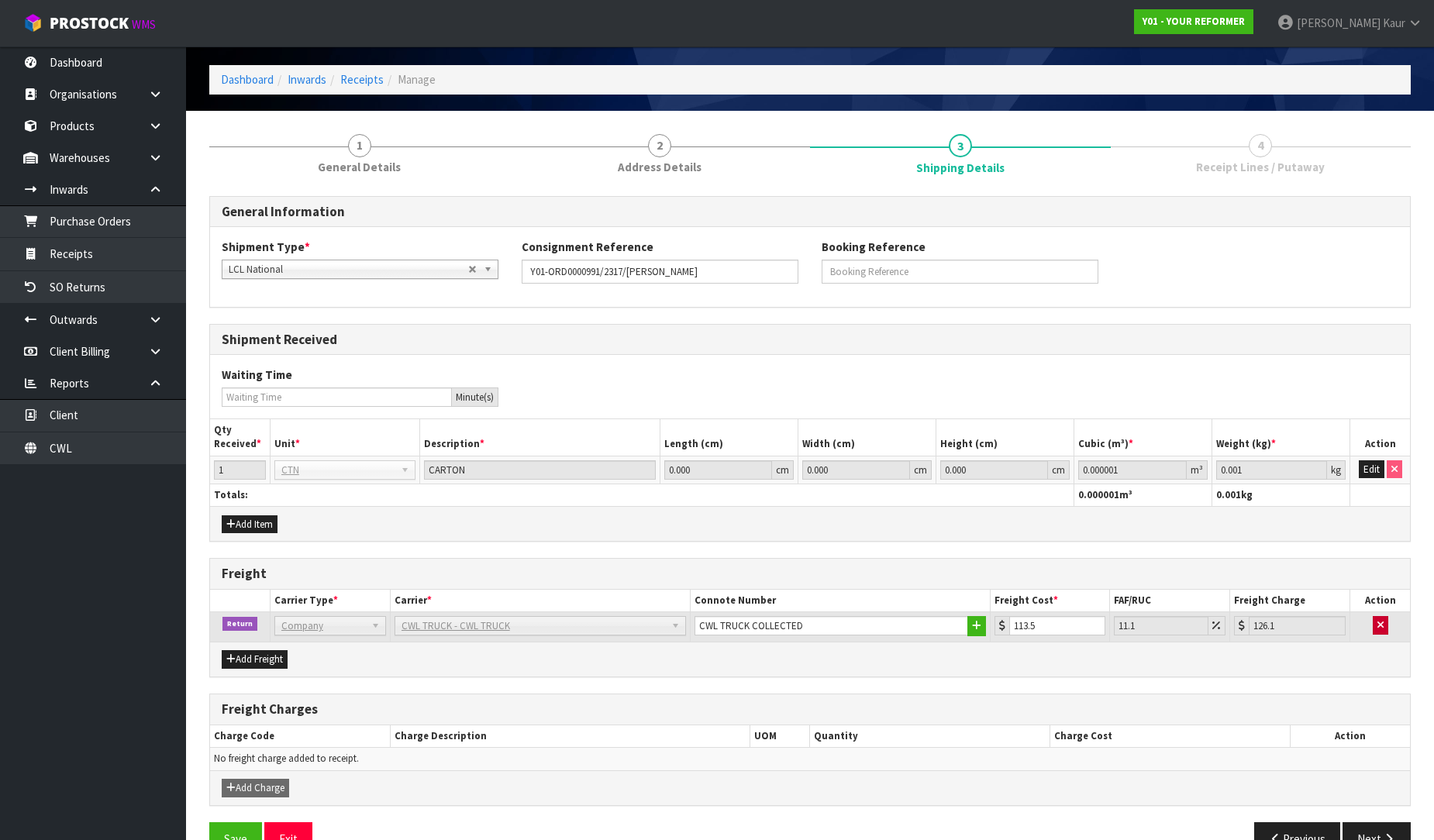
scroll to position [86, 0]
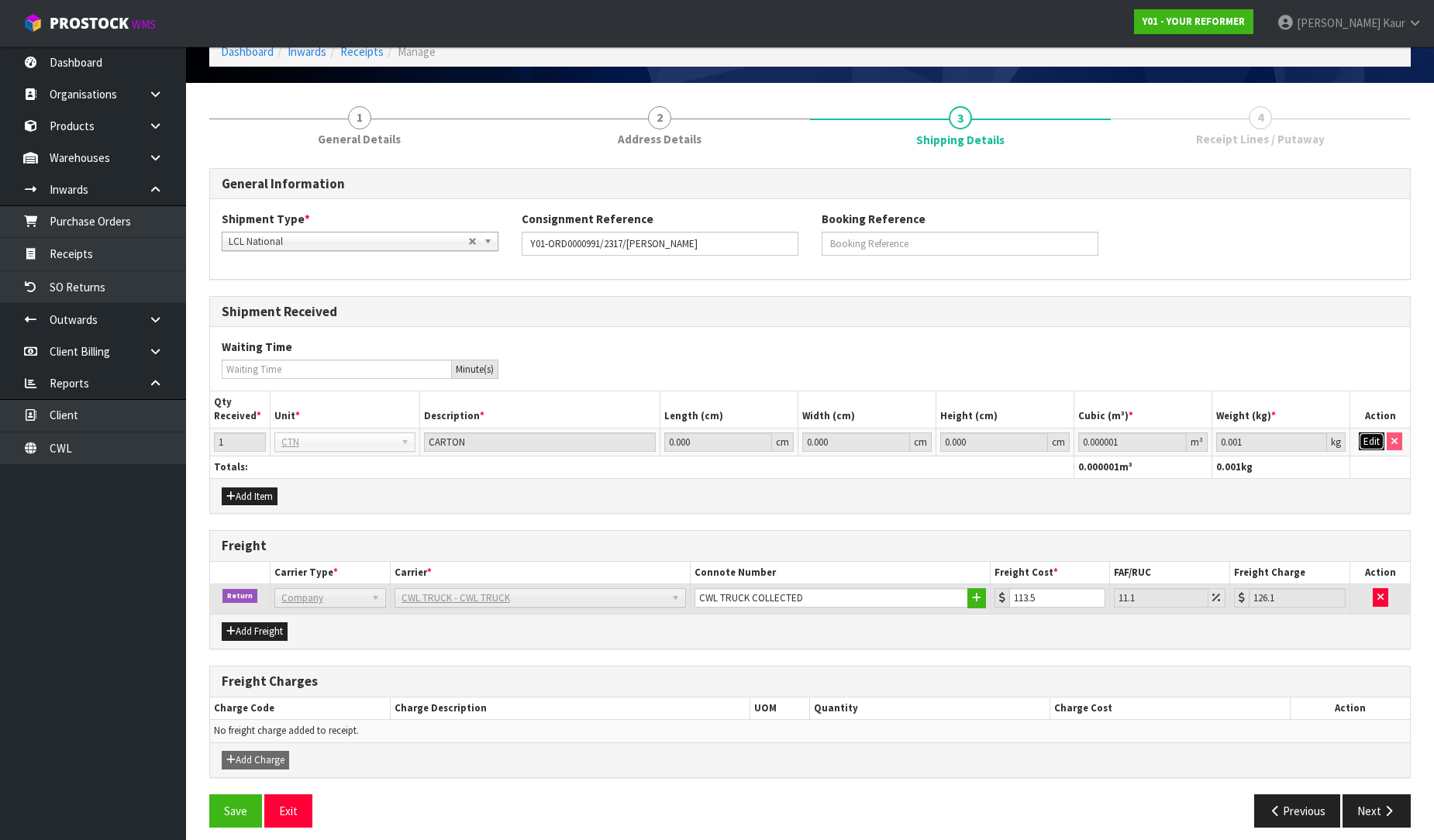
drag, startPoint x: 1373, startPoint y: 448, endPoint x: 1365, endPoint y: 451, distance: 8.5
click at [1370, 448] on button "Edit" at bounding box center [1371, 441] width 26 height 19
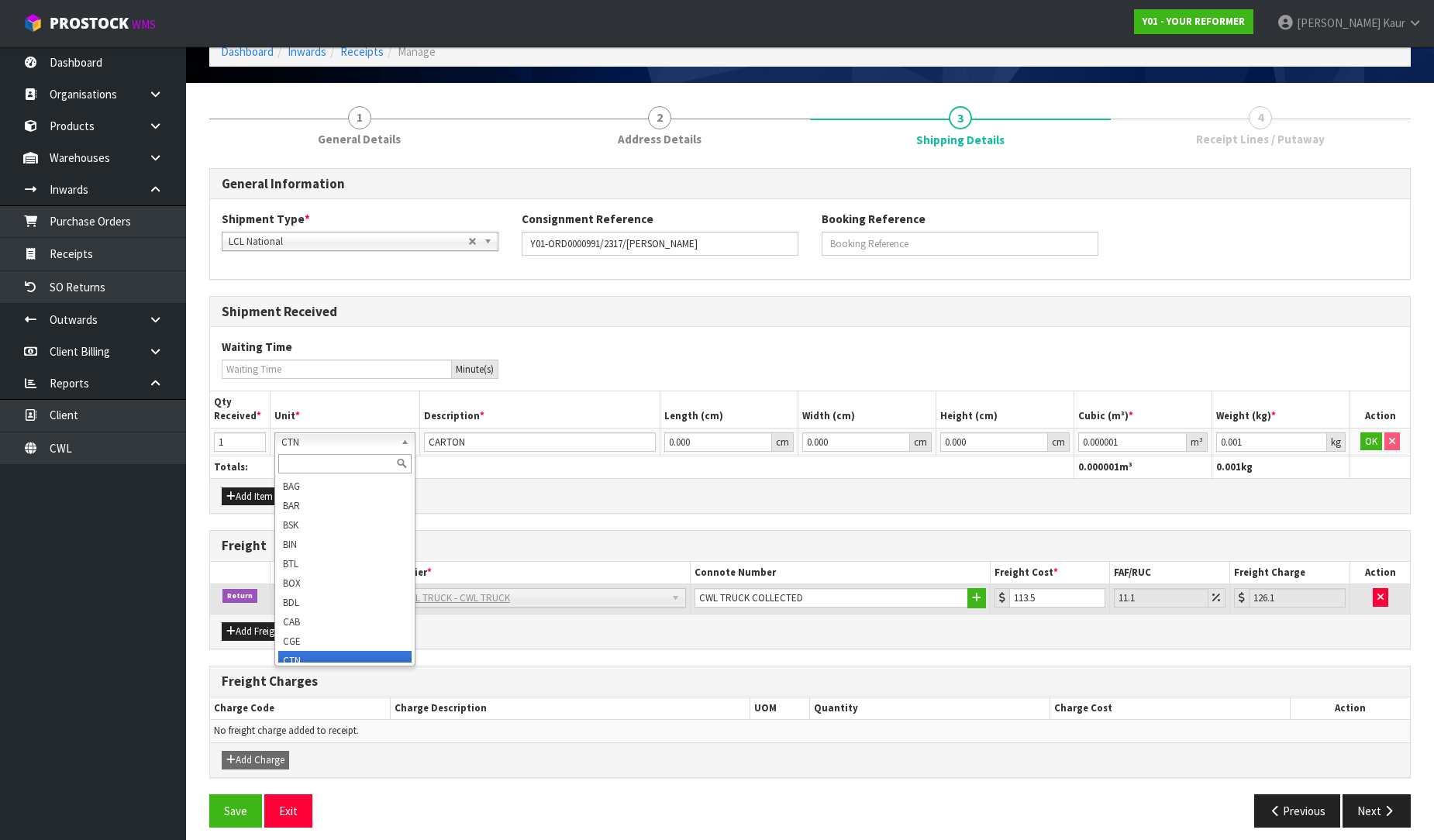
click at [297, 459] on div at bounding box center [344, 464] width 140 height 26
click at [292, 465] on input "text" at bounding box center [345, 463] width 134 height 19
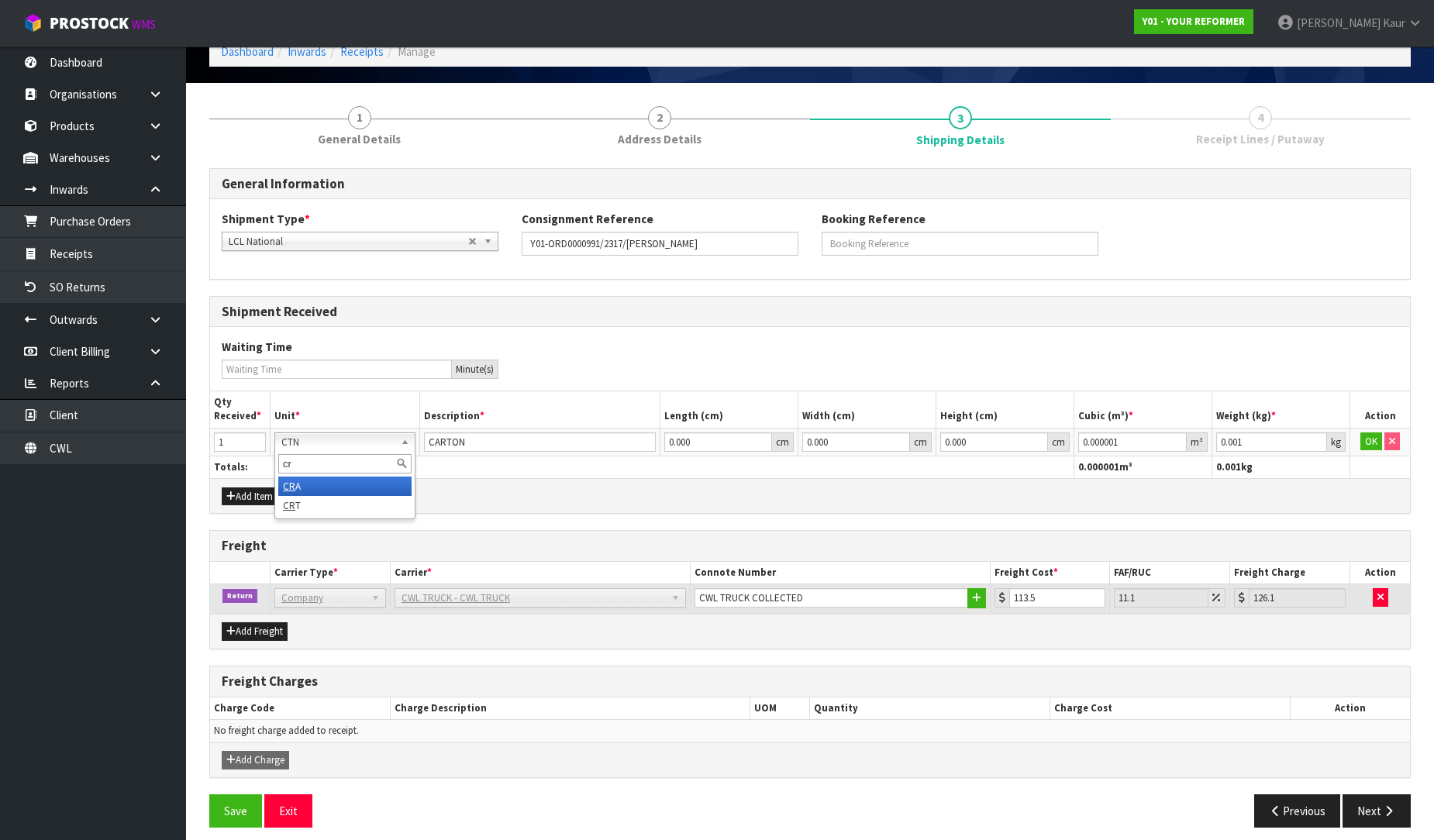
type input "cr"
type input "CRATE"
click at [1370, 434] on button "OK" at bounding box center [1371, 441] width 21 height 19
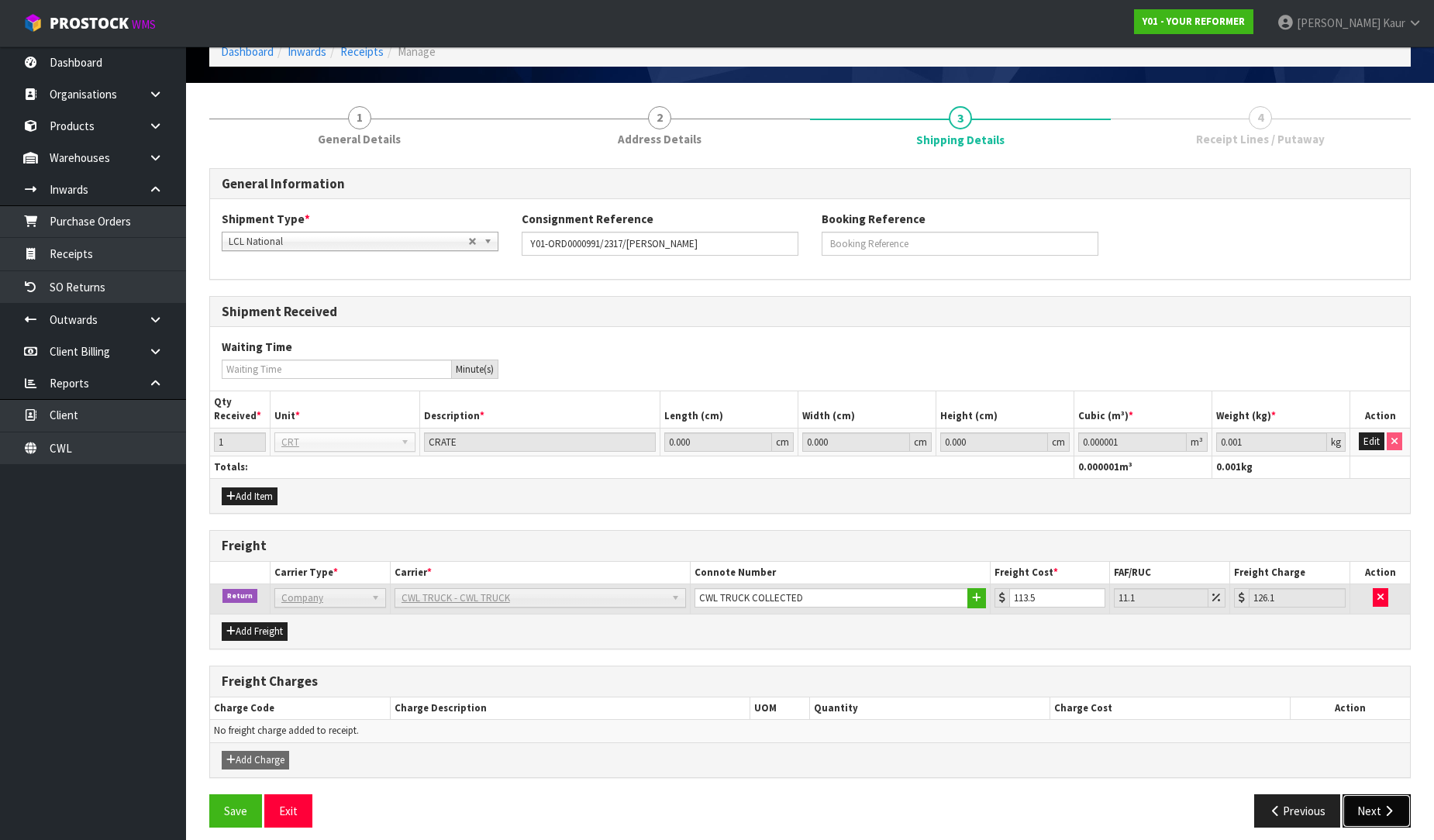
click at [1367, 822] on button "Next" at bounding box center [1376, 810] width 69 height 33
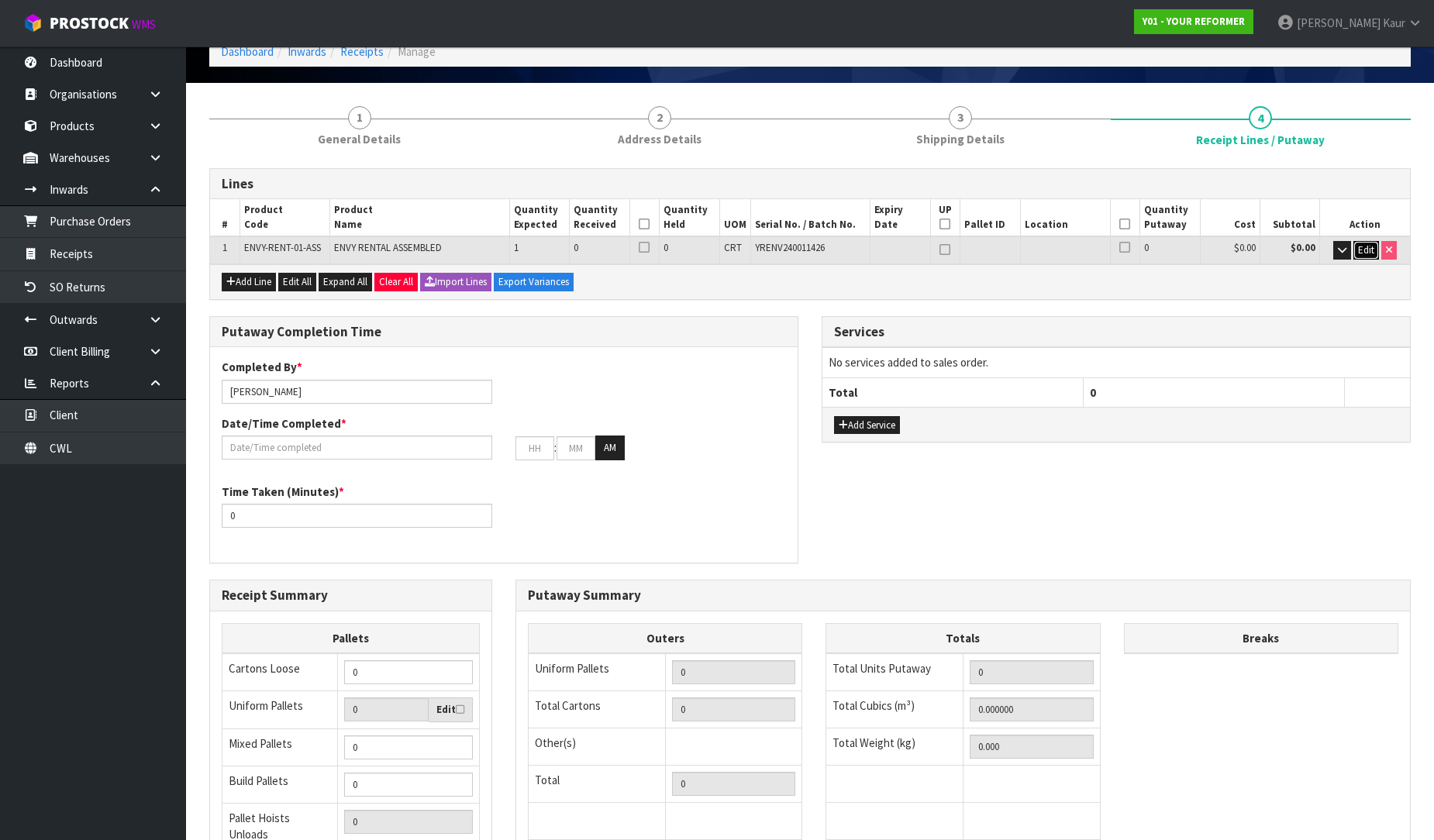
click at [1369, 254] on span "Edit" at bounding box center [1366, 250] width 17 height 13
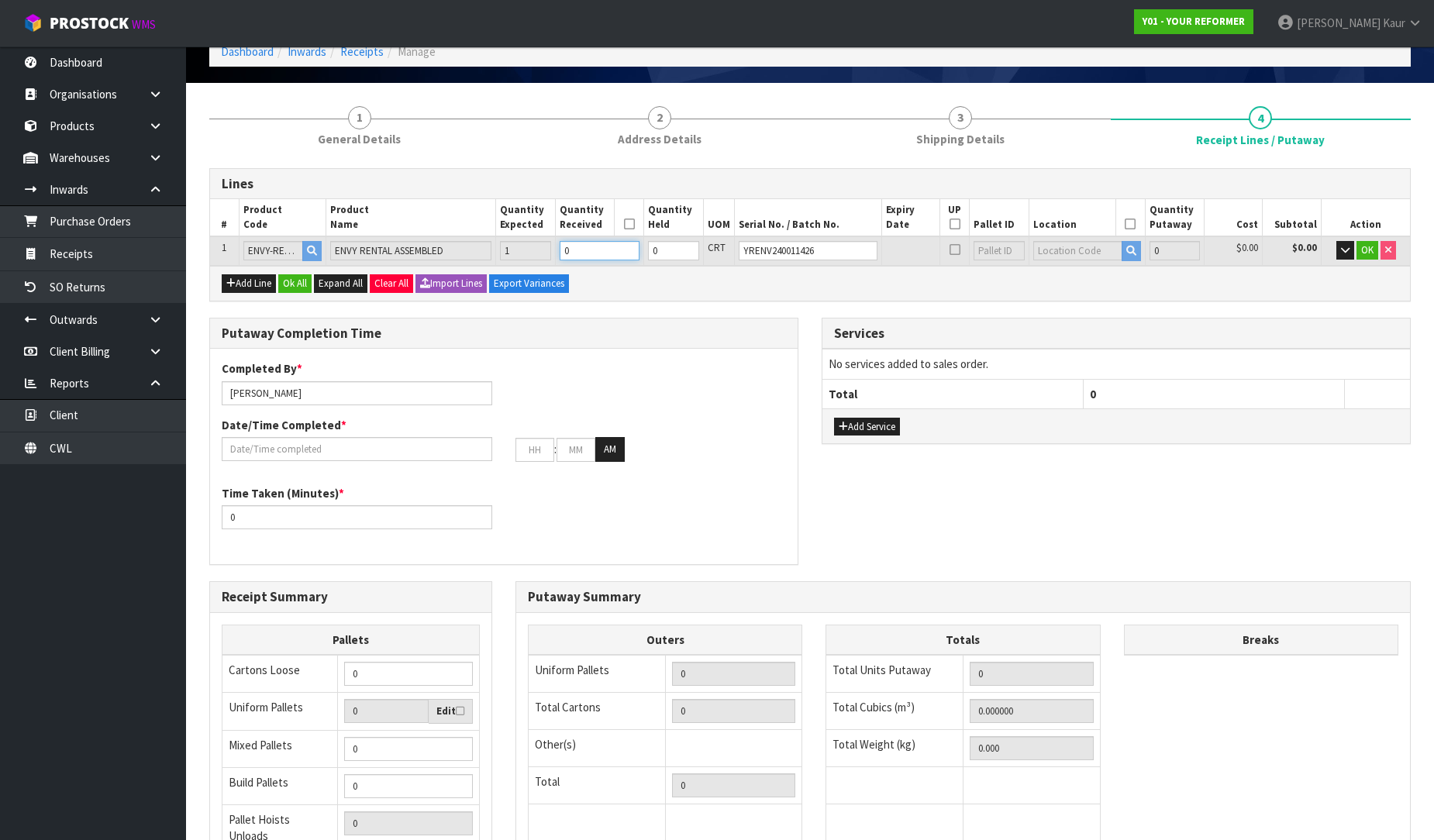
click at [604, 243] on input "0" at bounding box center [599, 250] width 80 height 19
type input "1"
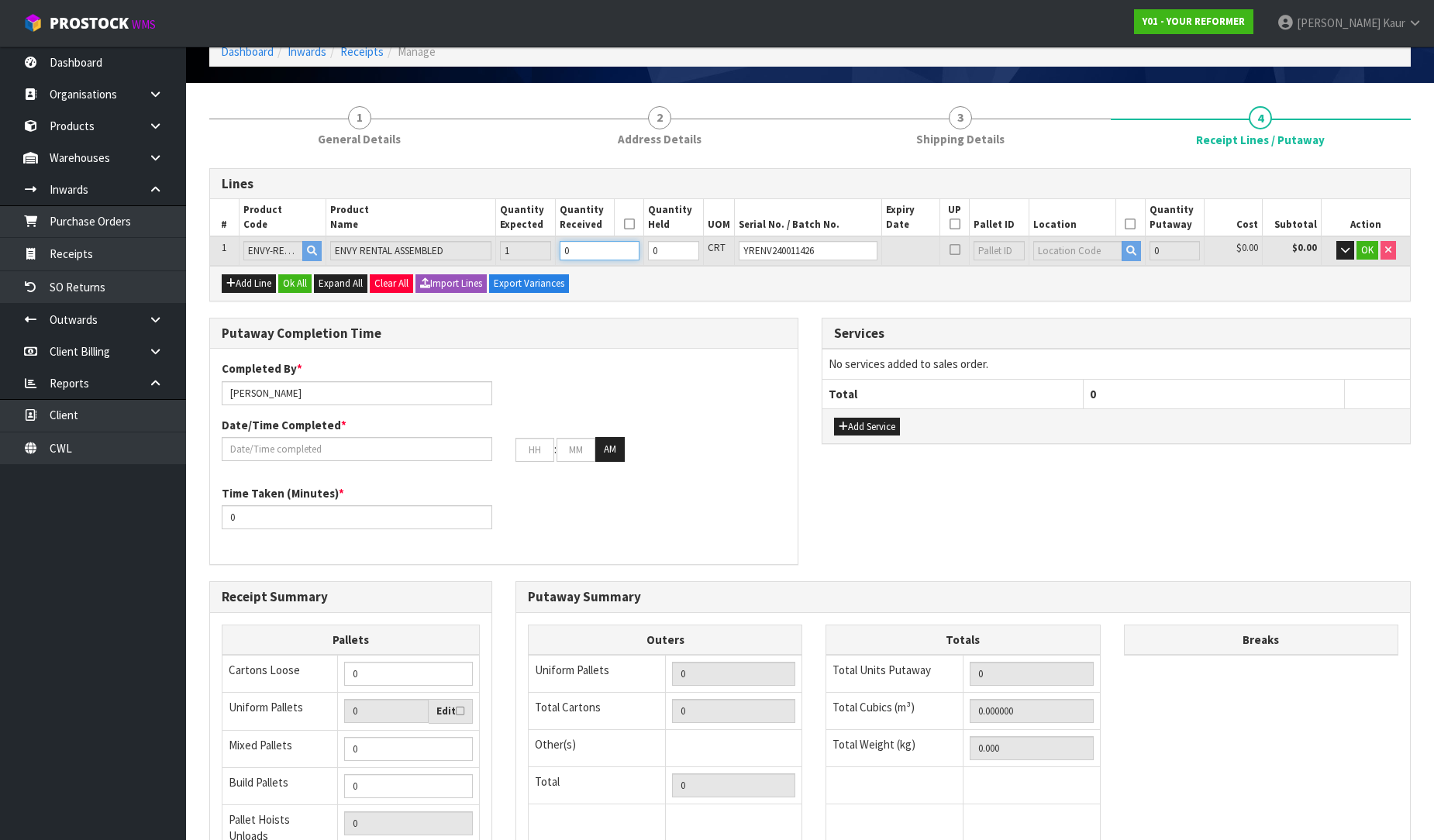
type input "0.825484"
type input "112"
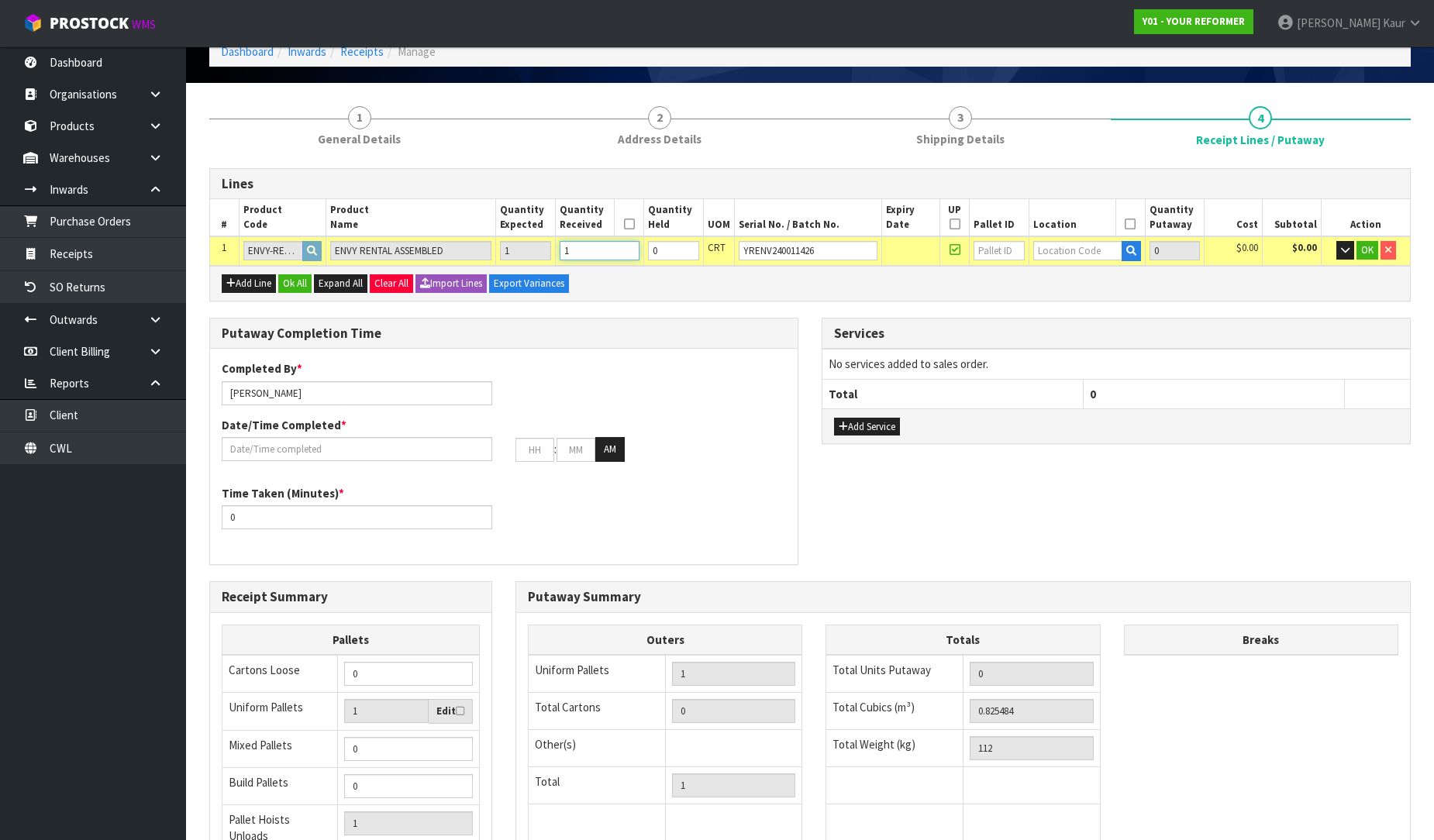
type input "1"
click at [1062, 247] on input "text" at bounding box center [1078, 250] width 89 height 19
type input "54"
click at [1067, 273] on link "54 -01-1-A" at bounding box center [1090, 276] width 122 height 21
type input "1"
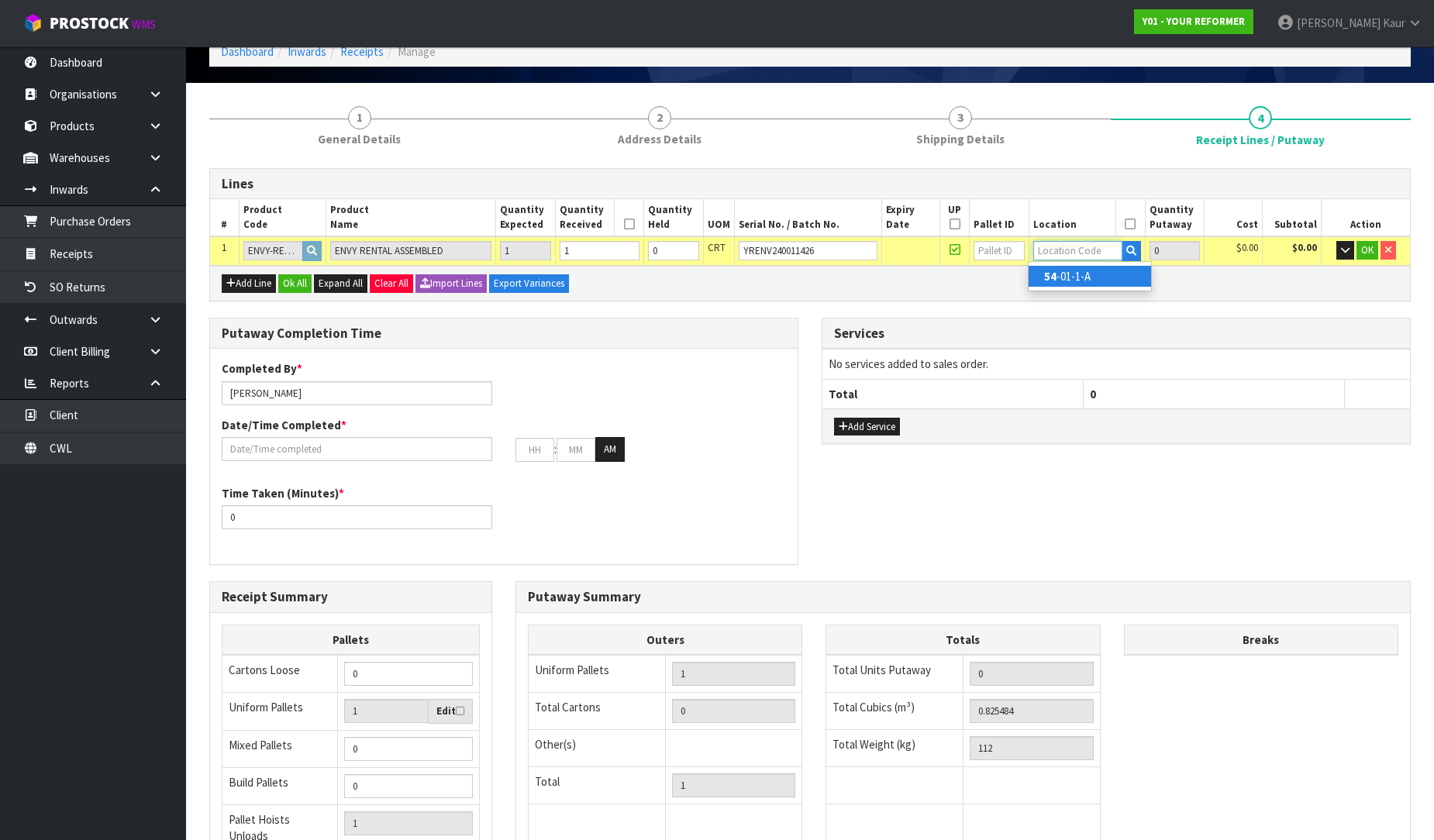
type input "54-01-1-A"
type input "1"
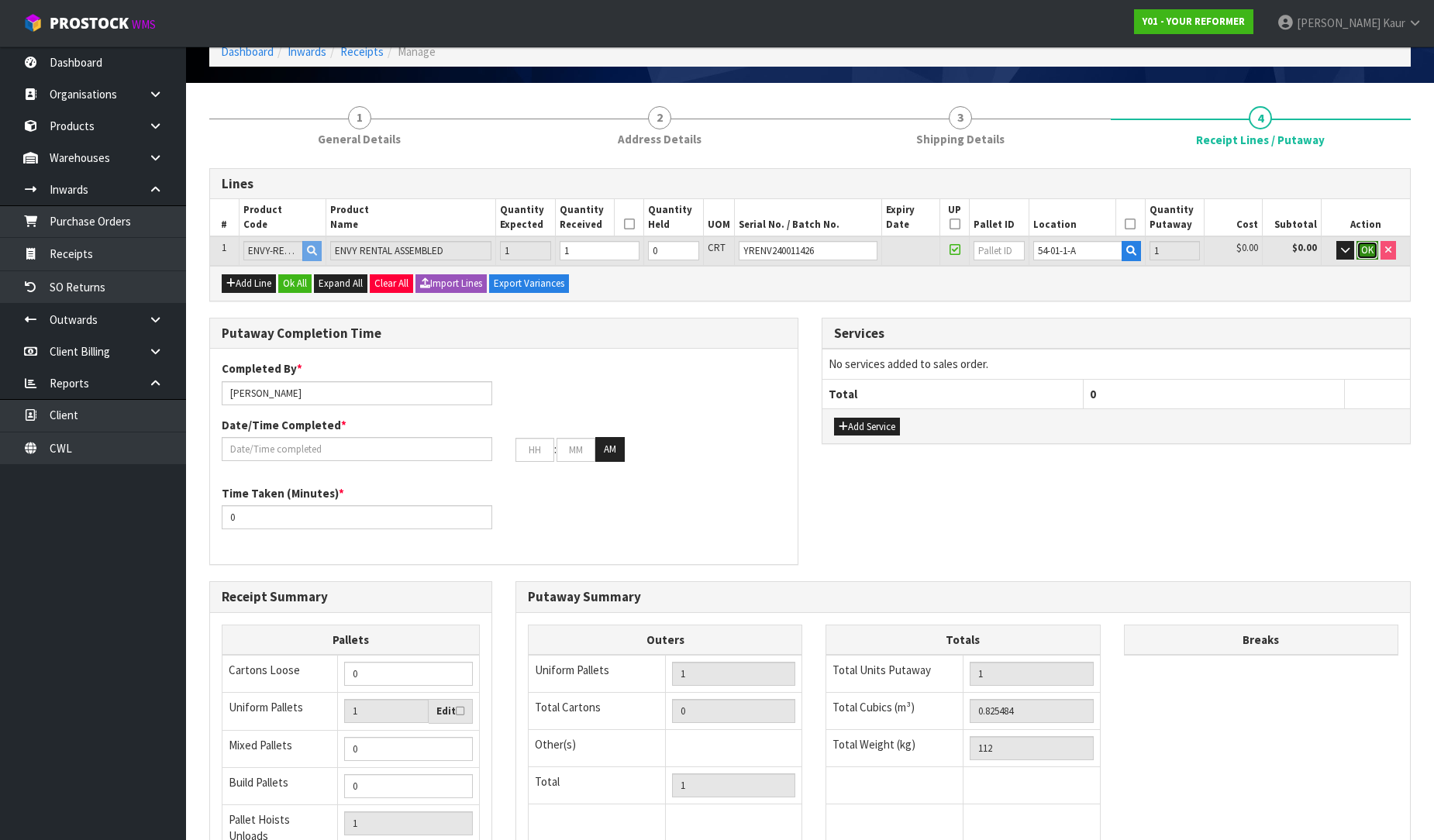
click at [1367, 245] on span "OK" at bounding box center [1367, 250] width 12 height 13
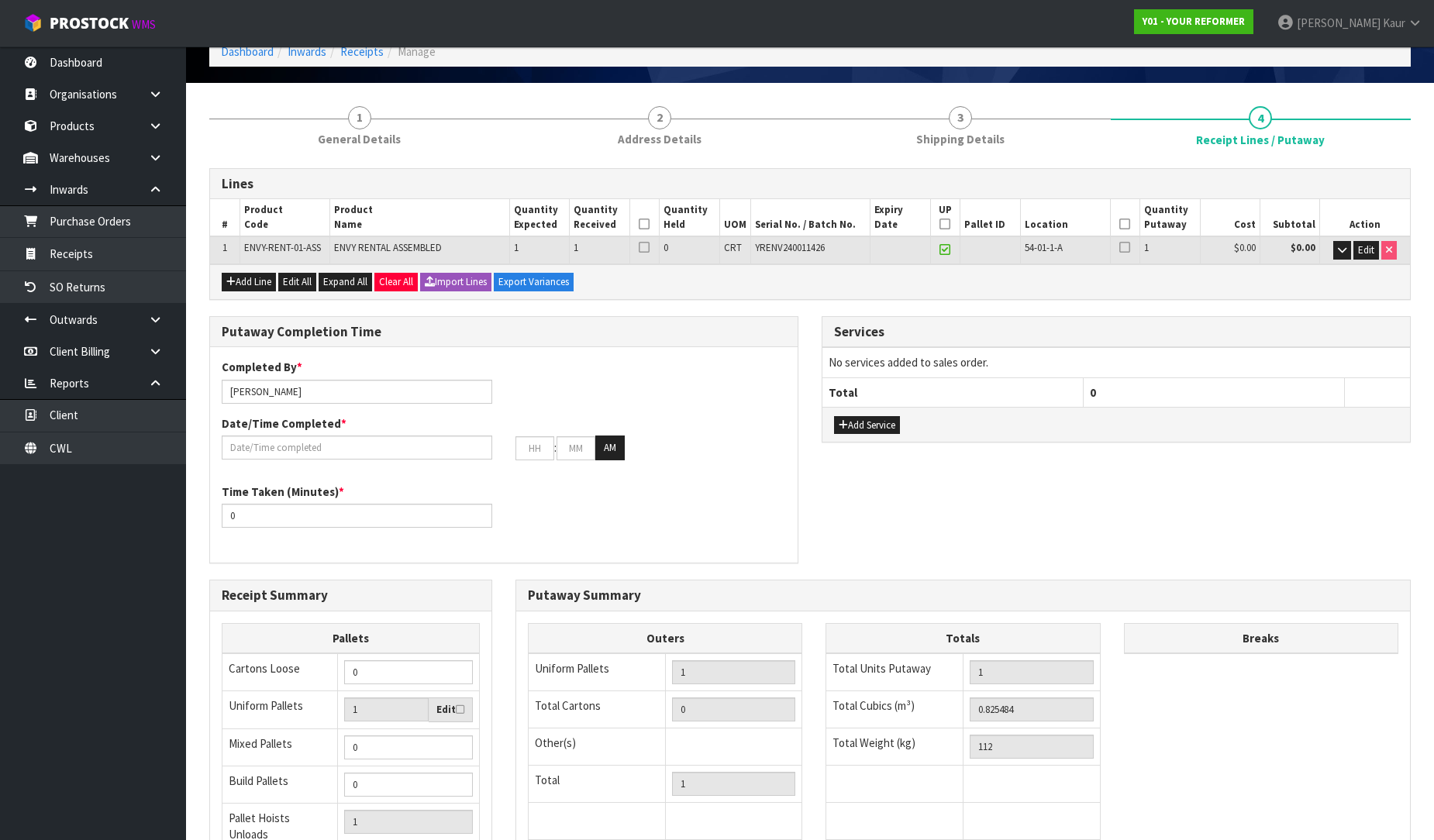
click at [646, 224] on icon at bounding box center [644, 224] width 11 height 1
click at [942, 224] on icon at bounding box center [944, 224] width 11 height 1
click at [1125, 224] on icon at bounding box center [1124, 224] width 11 height 1
click at [314, 389] on input "[PERSON_NAME]" at bounding box center [357, 391] width 271 height 24
drag, startPoint x: 299, startPoint y: 393, endPoint x: 213, endPoint y: 393, distance: 86.0
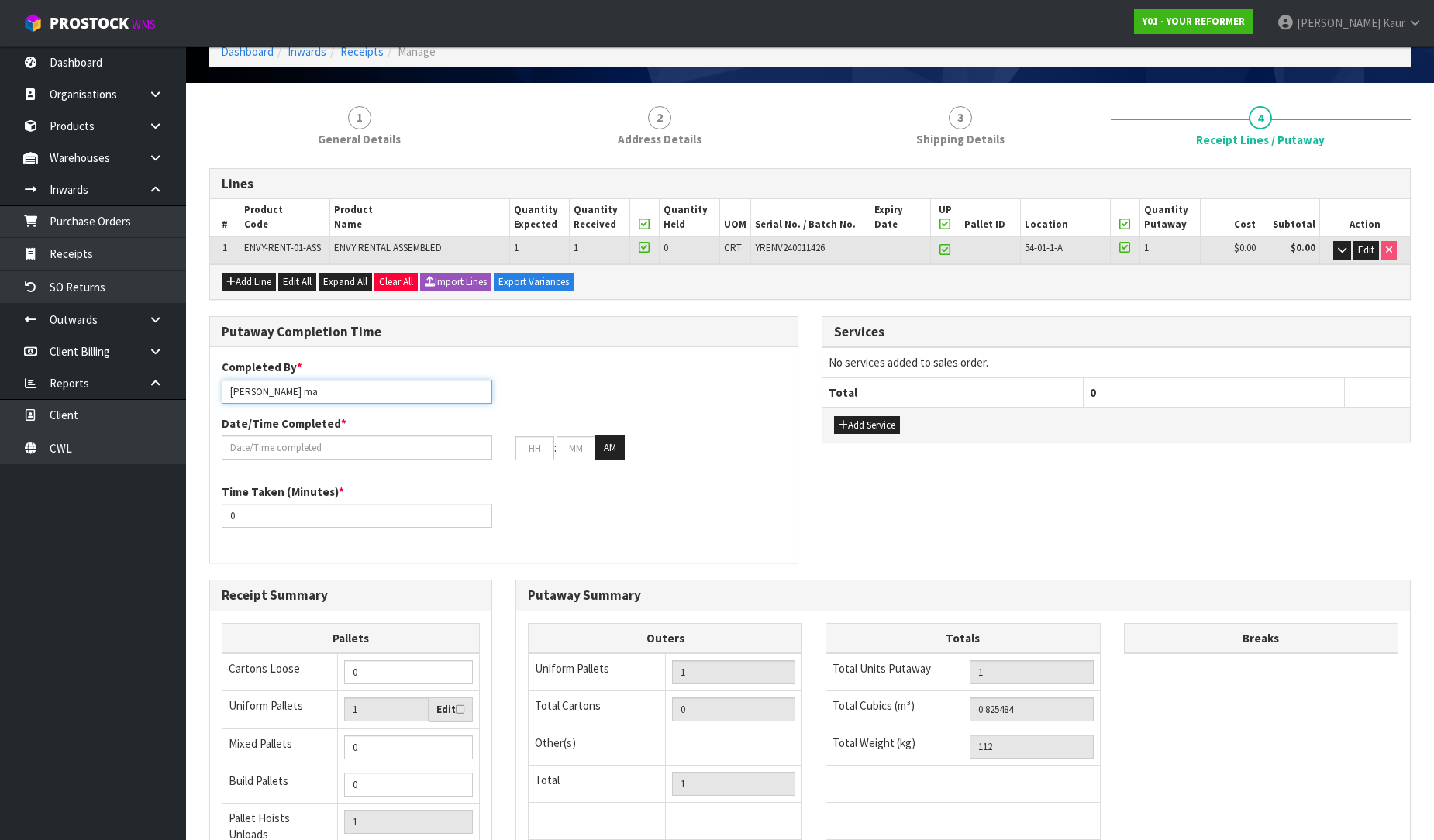
click at [213, 393] on div "Completed By * Prabhneet Kaur ma" at bounding box center [357, 381] width 294 height 45
click at [264, 388] on input "ma" at bounding box center [357, 391] width 271 height 24
type input "Ma Epi Mana"
click at [300, 451] on input "text" at bounding box center [357, 447] width 271 height 24
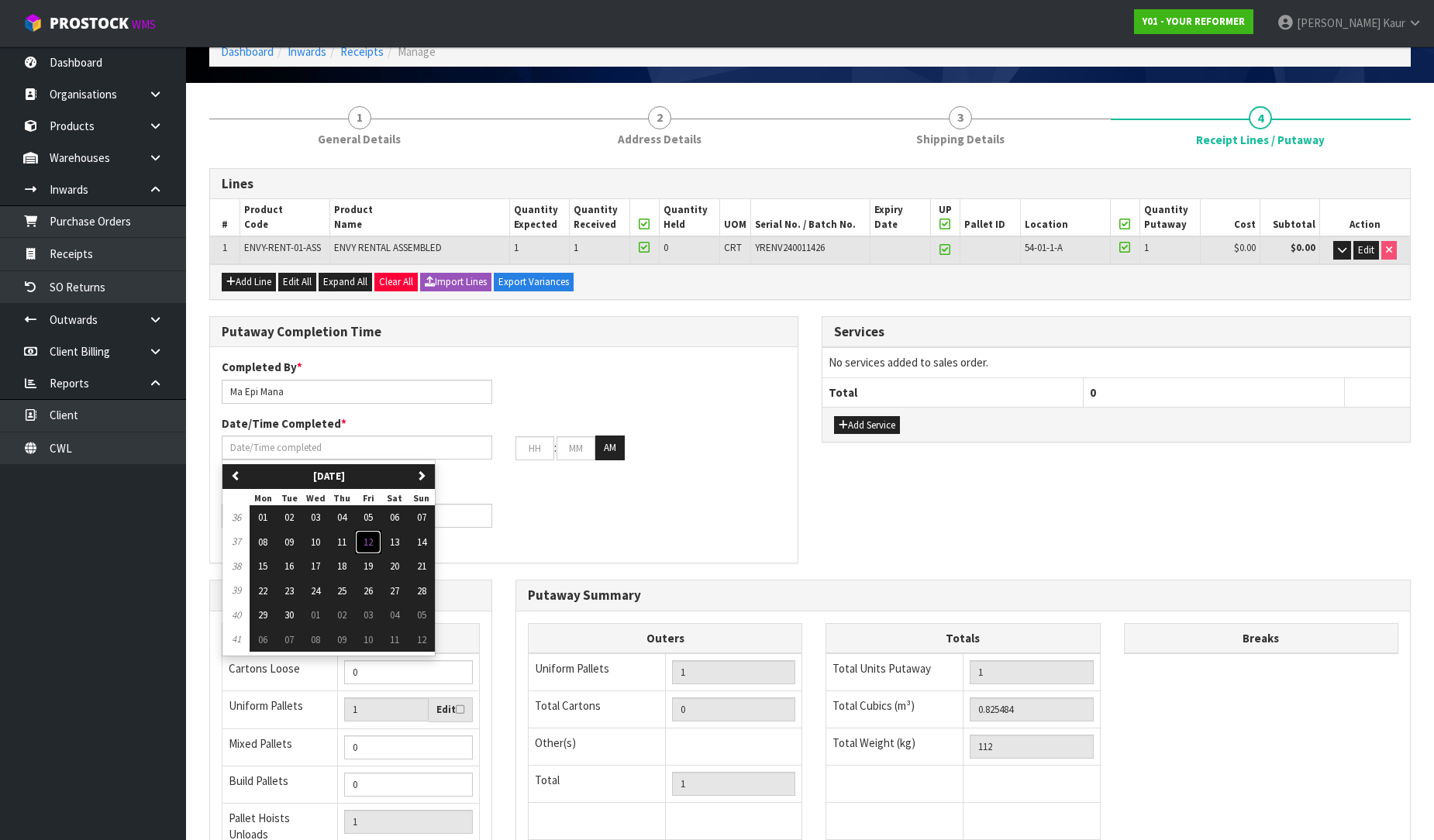
drag, startPoint x: 372, startPoint y: 540, endPoint x: 315, endPoint y: 521, distance: 60.1
click at [371, 539] on span "12" at bounding box center [367, 542] width 9 height 13
type input "[DATE]"
type input "12"
type input "00"
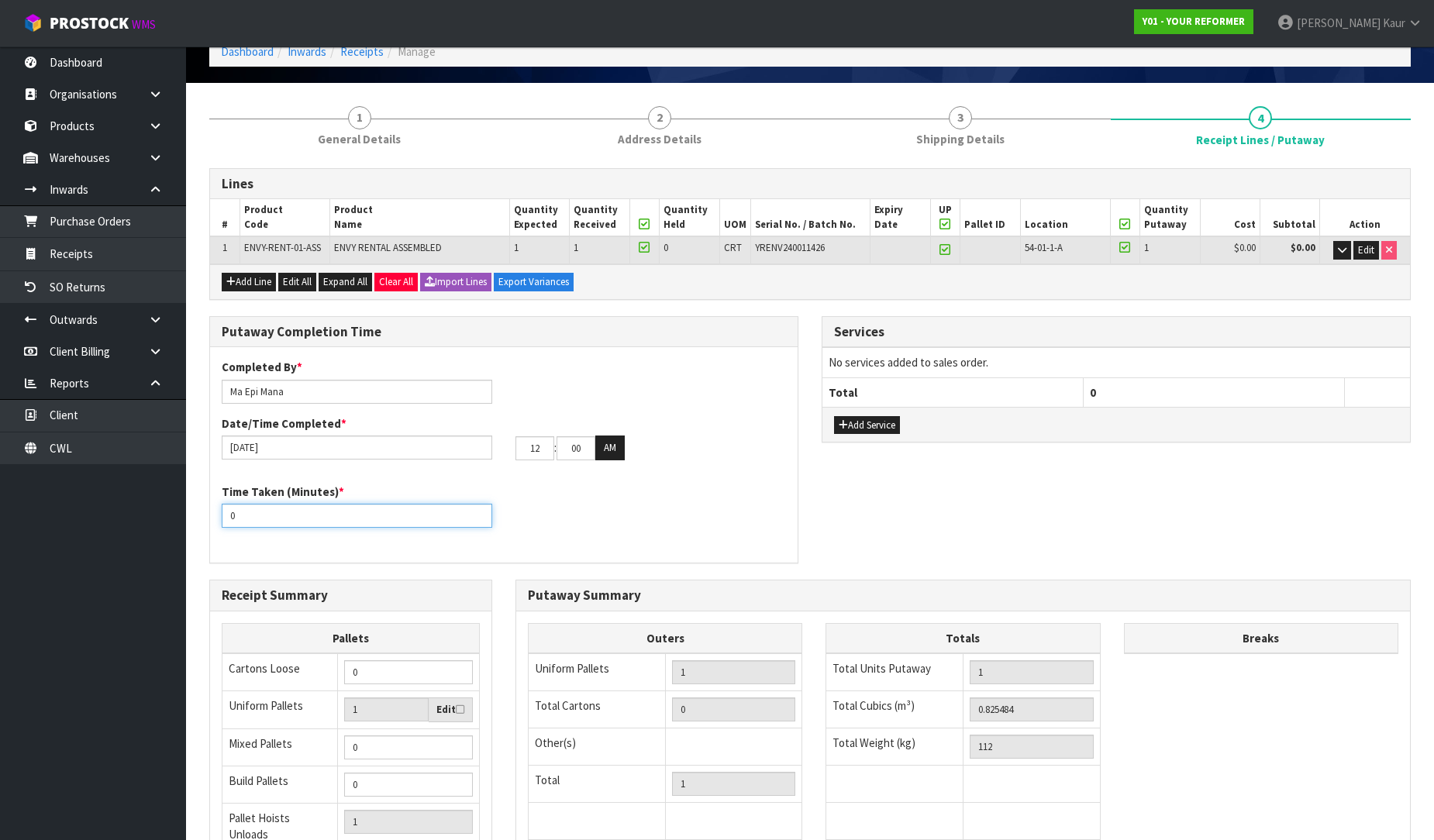
drag, startPoint x: 264, startPoint y: 517, endPoint x: 208, endPoint y: 517, distance: 56.0
click at [208, 517] on div "Putaway Completion Time Completed By * Ma Epi Mana Date/Time Completed * 12/09/…" at bounding box center [504, 447] width 613 height 263
type input "15"
drag, startPoint x: 540, startPoint y: 455, endPoint x: 504, endPoint y: 461, distance: 36.5
click at [504, 461] on div "Completed By * Ma Epi Mana Date/Time Completed * 12/09/2025 12 : 00 : 00 AM" at bounding box center [504, 415] width 588 height 112
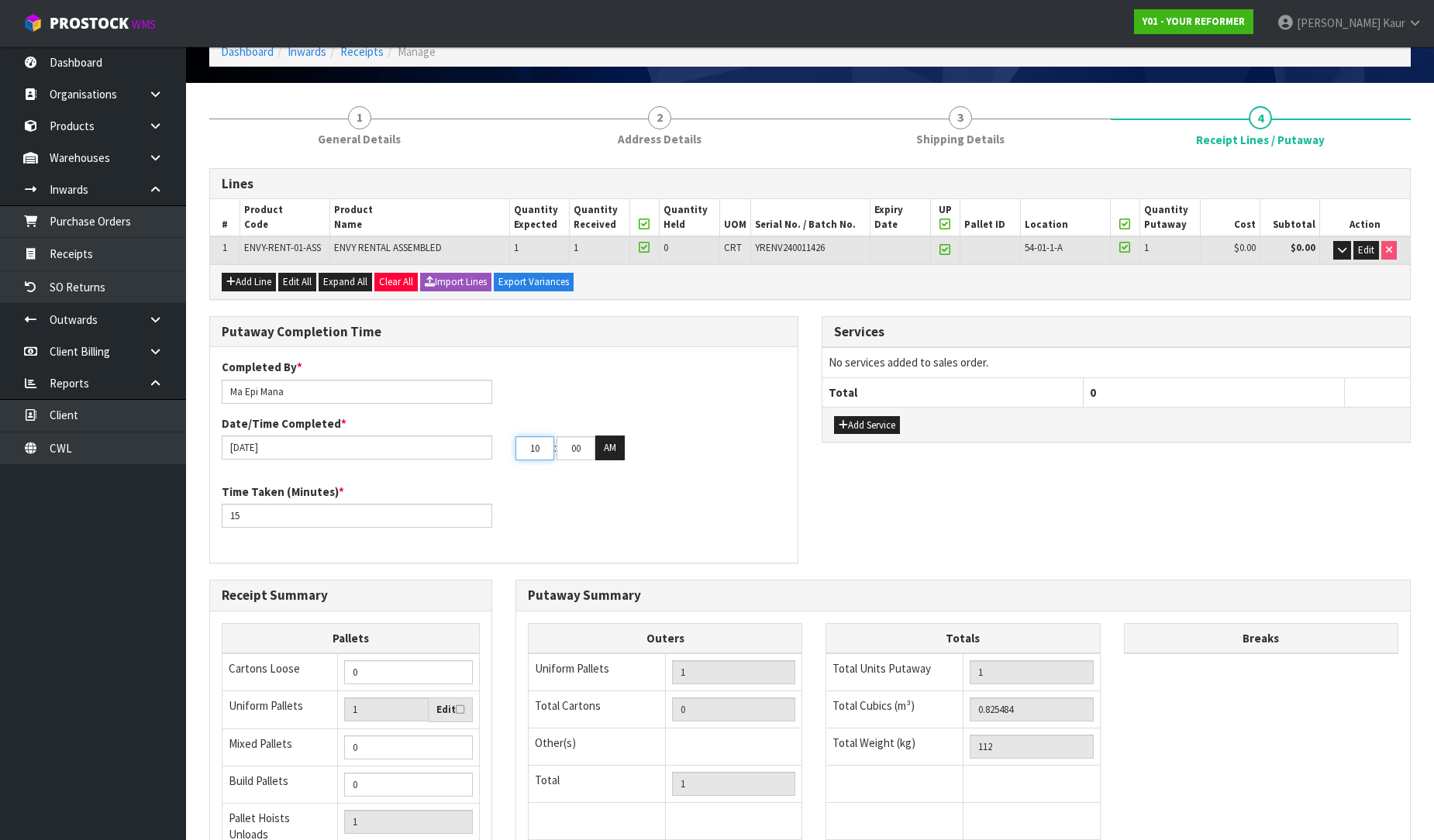
type input "10"
drag, startPoint x: 561, startPoint y: 448, endPoint x: 547, endPoint y: 452, distance: 14.6
click at [547, 452] on tr "10 : 00 : 00 AM" at bounding box center [570, 448] width 109 height 25
type input "50"
click at [603, 489] on div "Time Taken (Minutes) * 15" at bounding box center [504, 512] width 588 height 56
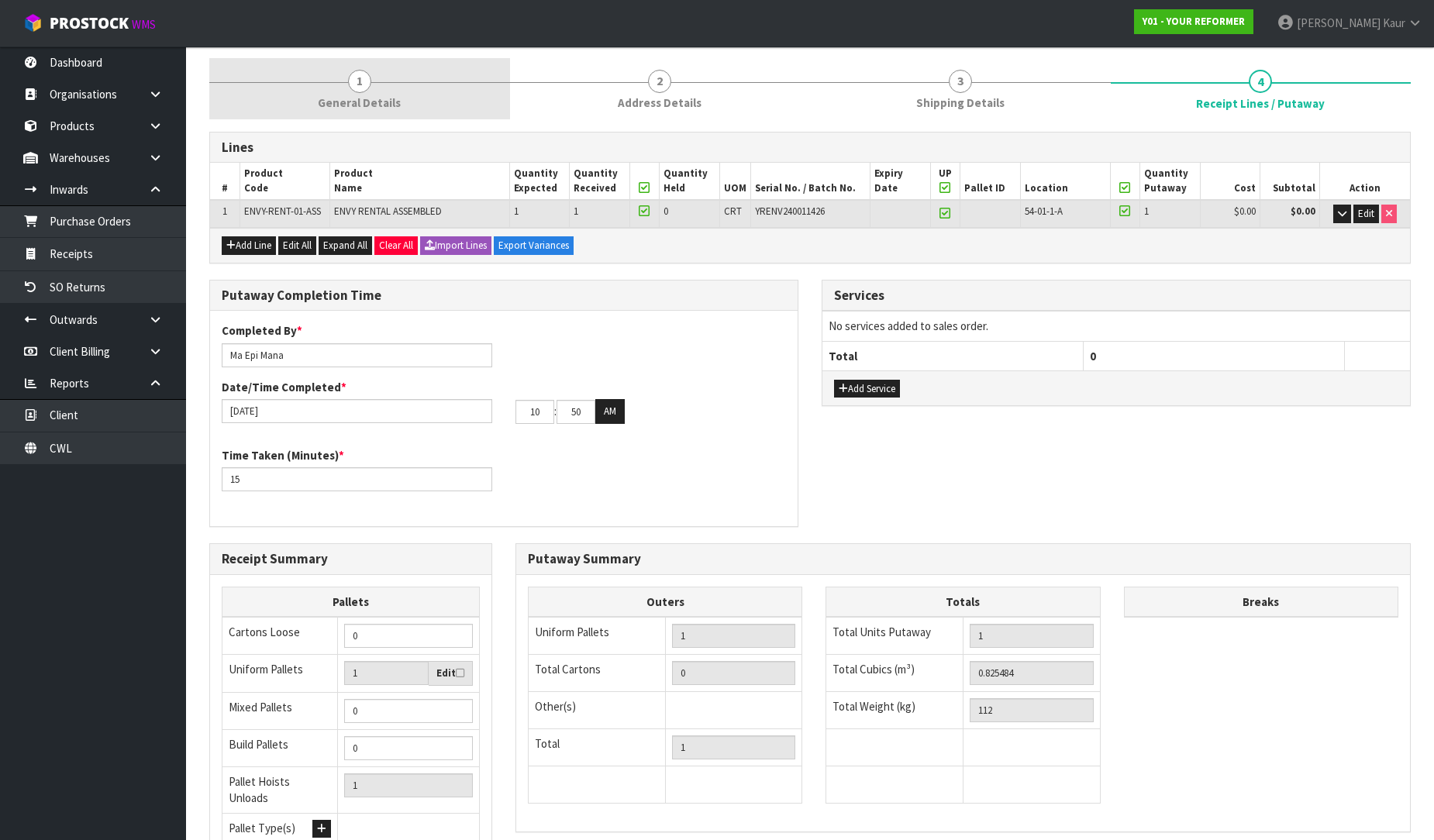
scroll to position [0, 0]
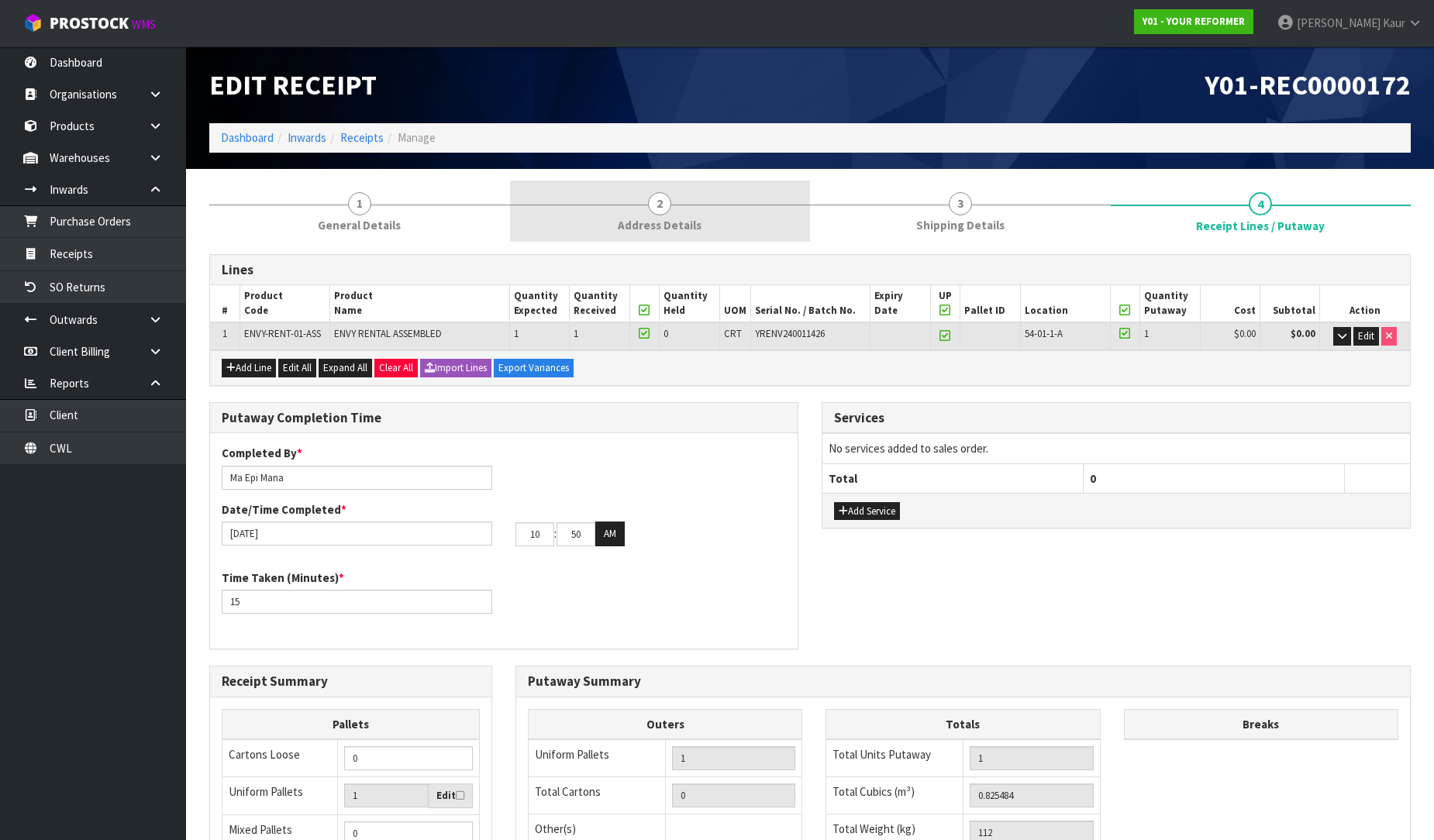
click at [353, 210] on span "1" at bounding box center [360, 204] width 23 height 23
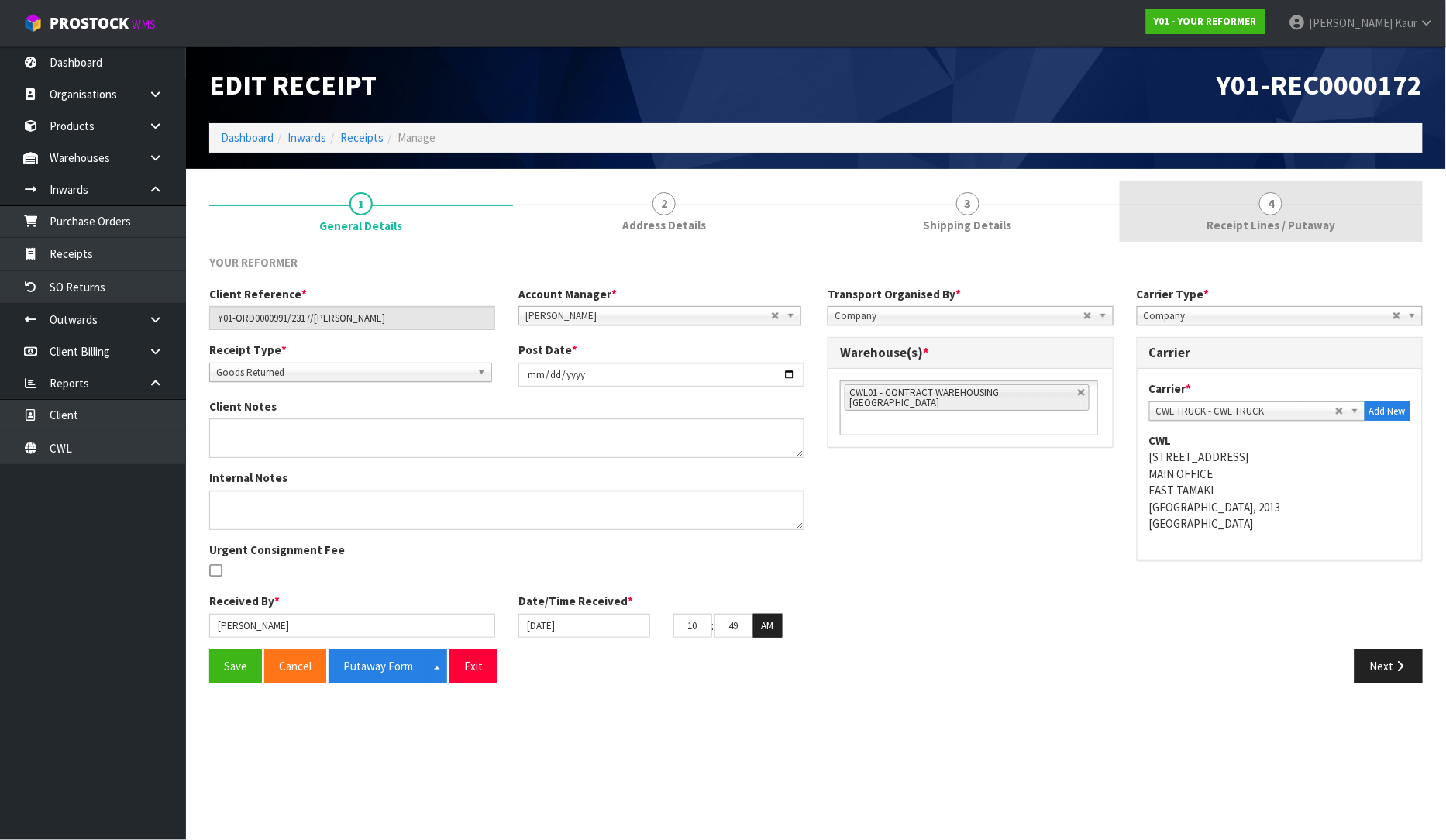
click at [1285, 201] on link "4 Receipt Lines / Putaway" at bounding box center [1272, 211] width 304 height 61
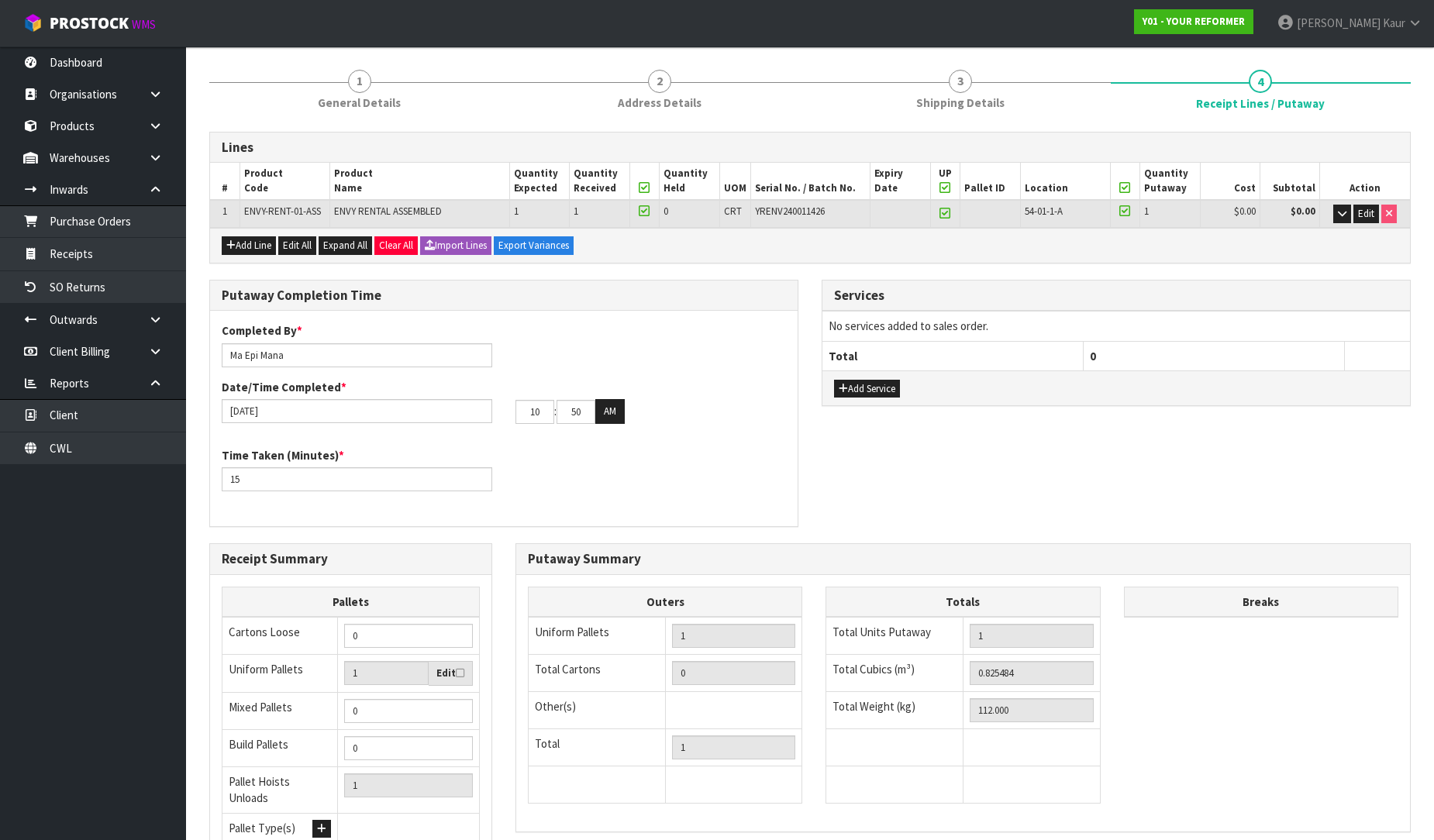
scroll to position [261, 0]
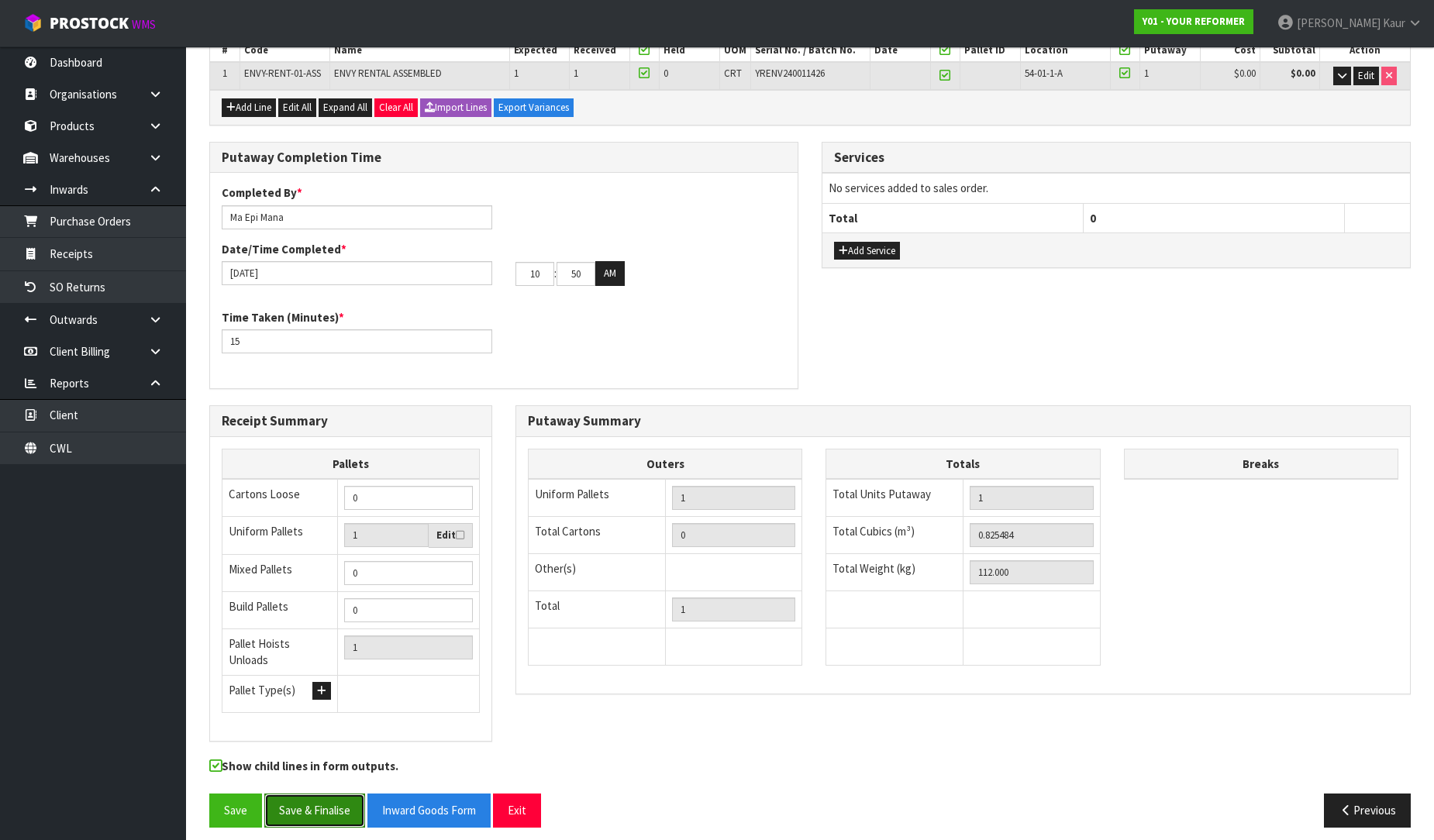
click at [319, 798] on button "Save & Finalise" at bounding box center [315, 810] width 101 height 33
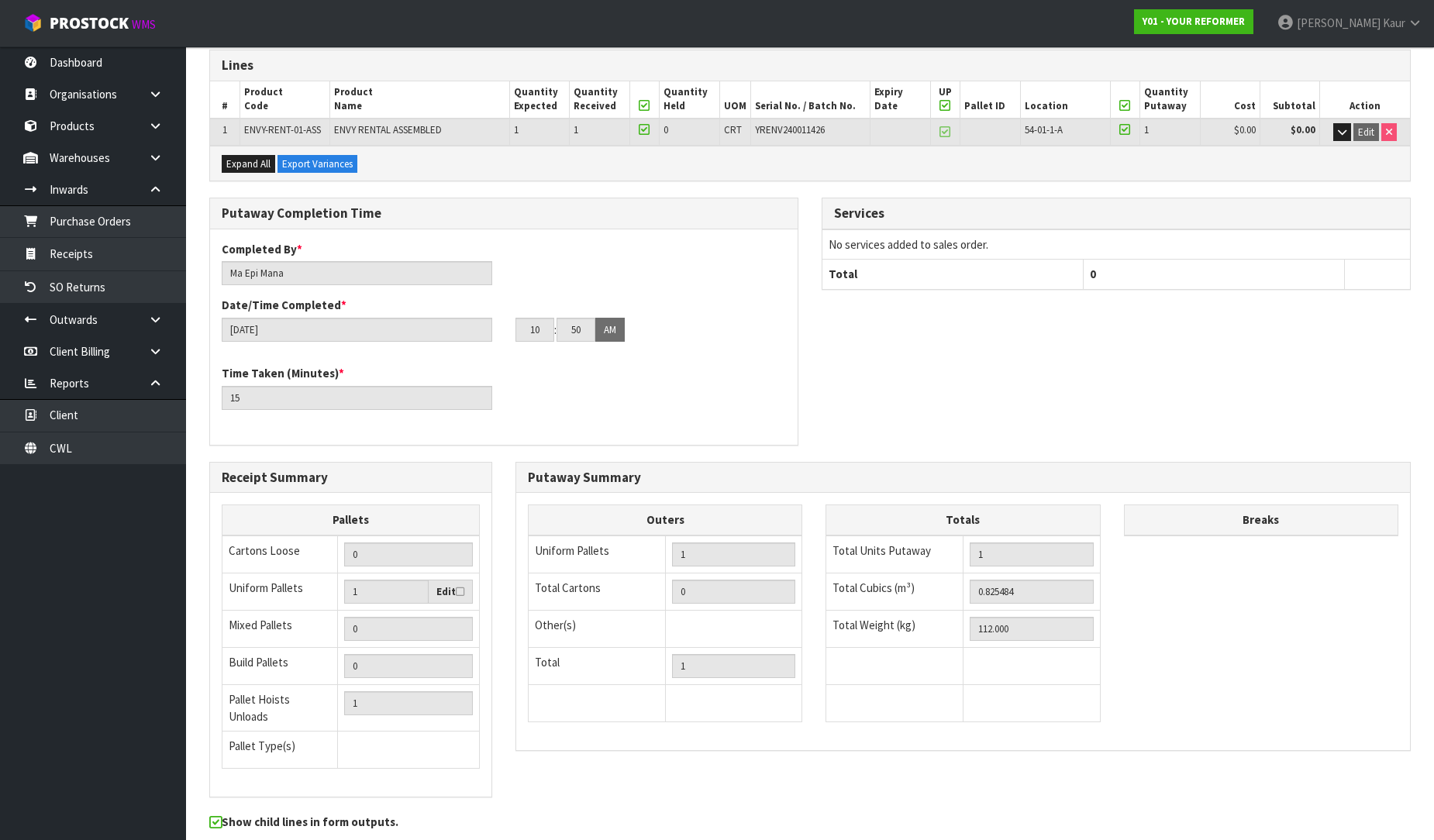
scroll to position [0, 0]
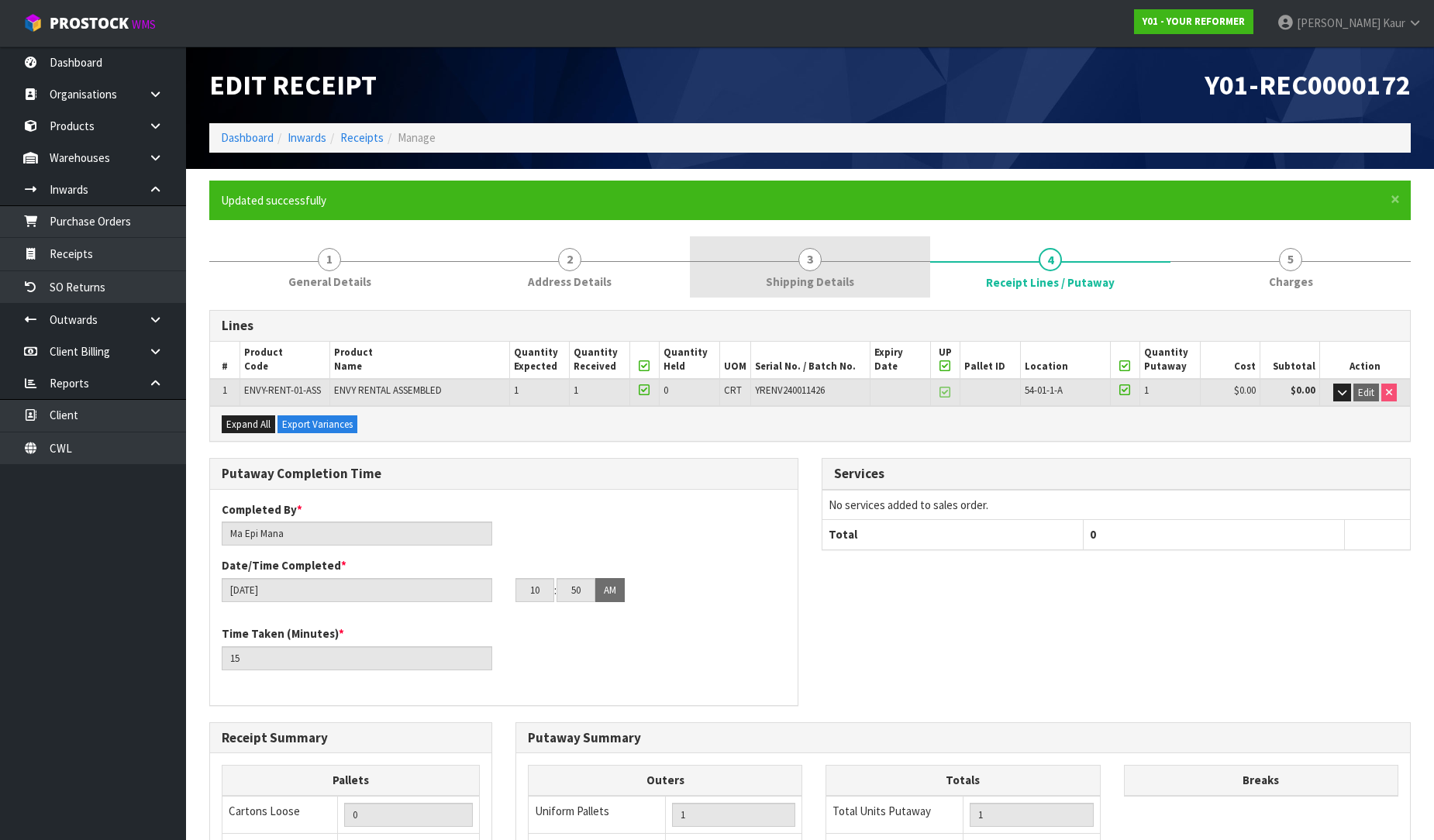
drag, startPoint x: 783, startPoint y: 280, endPoint x: 840, endPoint y: 276, distance: 57.1
click at [783, 280] on span "Shipping Details" at bounding box center [810, 281] width 88 height 17
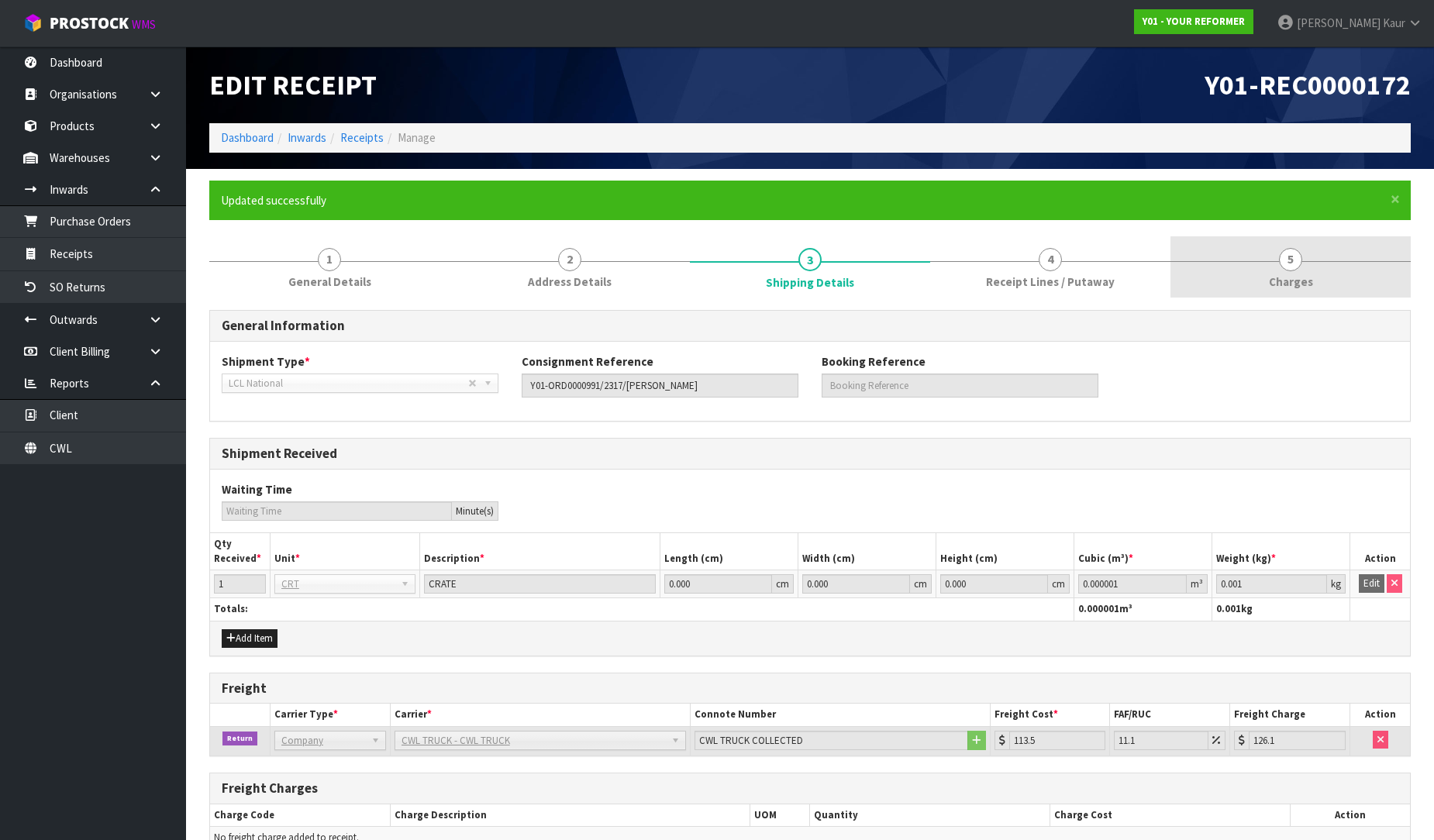
click at [1299, 267] on link "5 [GEOGRAPHIC_DATA]" at bounding box center [1290, 267] width 240 height 61
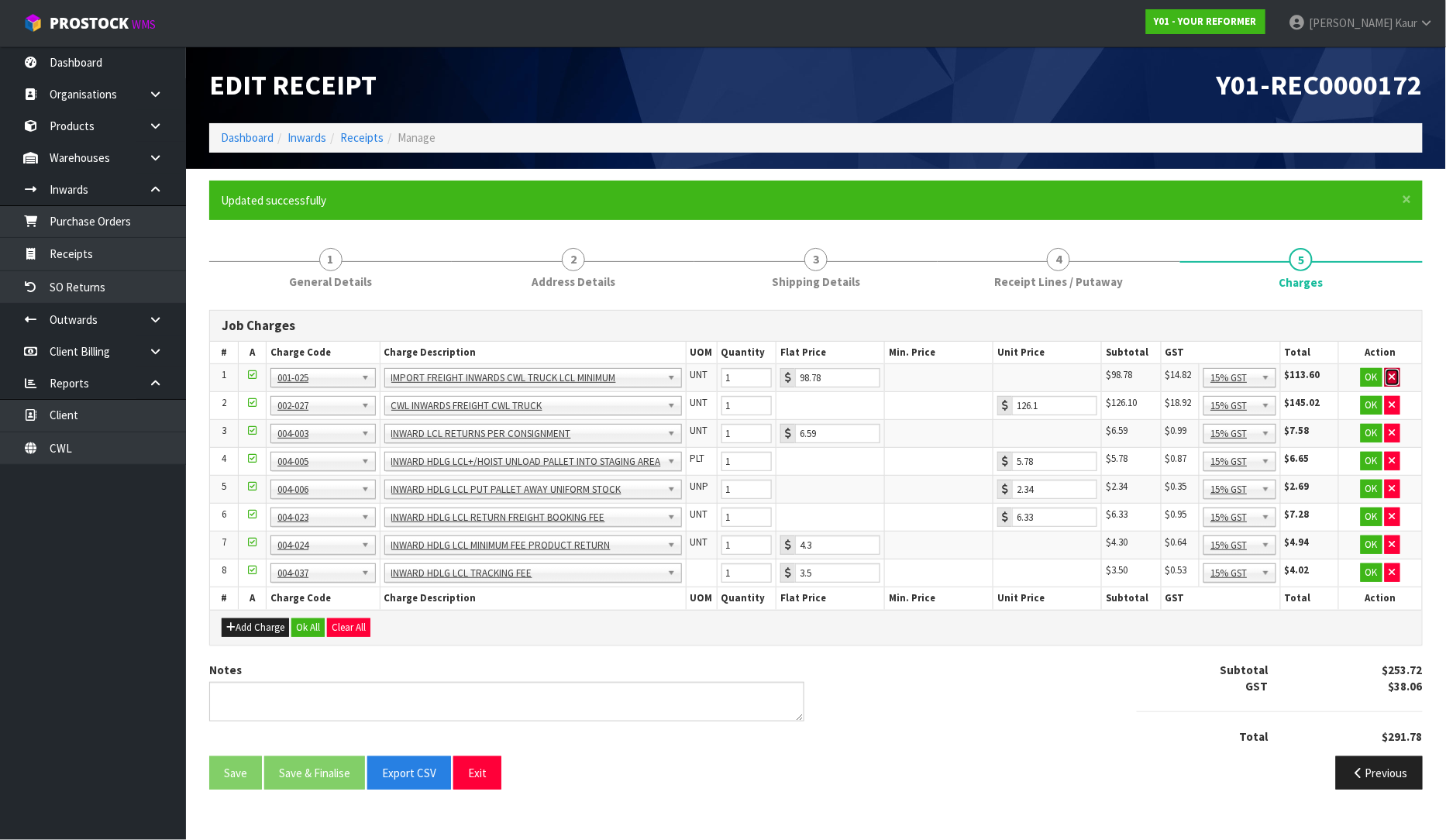
click at [1398, 377] on button "button" at bounding box center [1392, 377] width 16 height 19
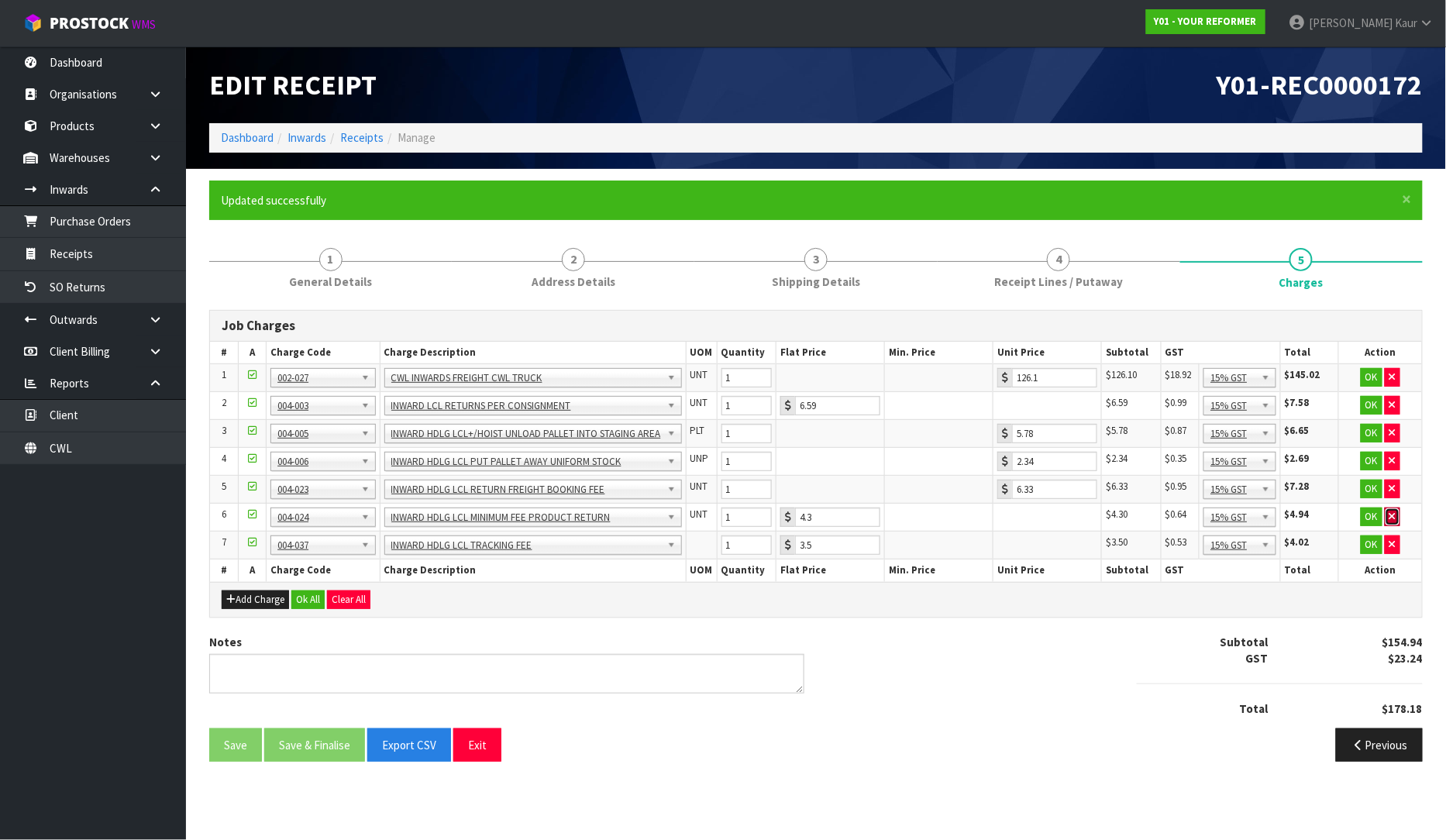
click at [1392, 520] on icon "button" at bounding box center [1393, 517] width 7 height 10
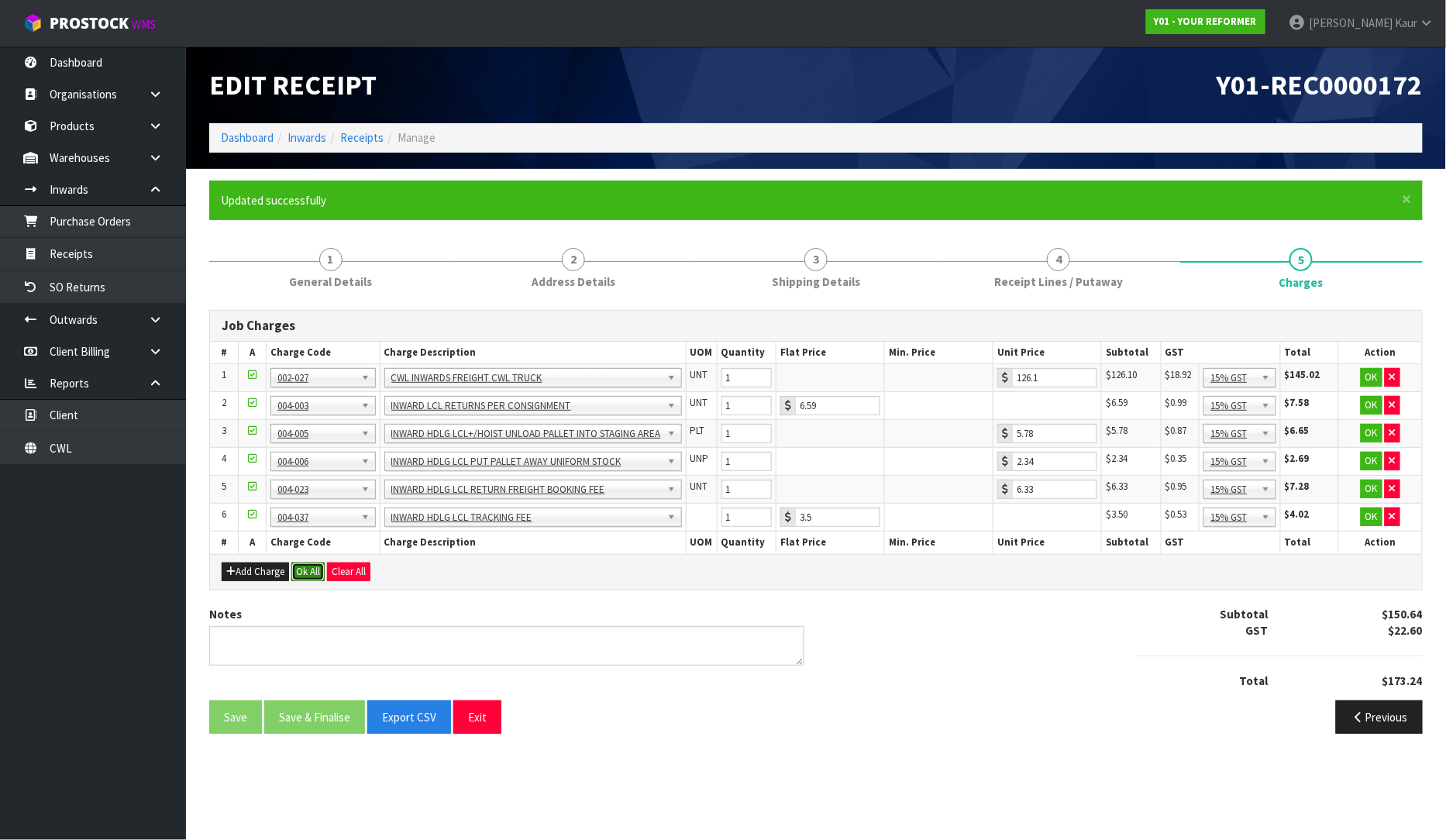
click at [305, 569] on button "Ok All" at bounding box center [308, 572] width 33 height 19
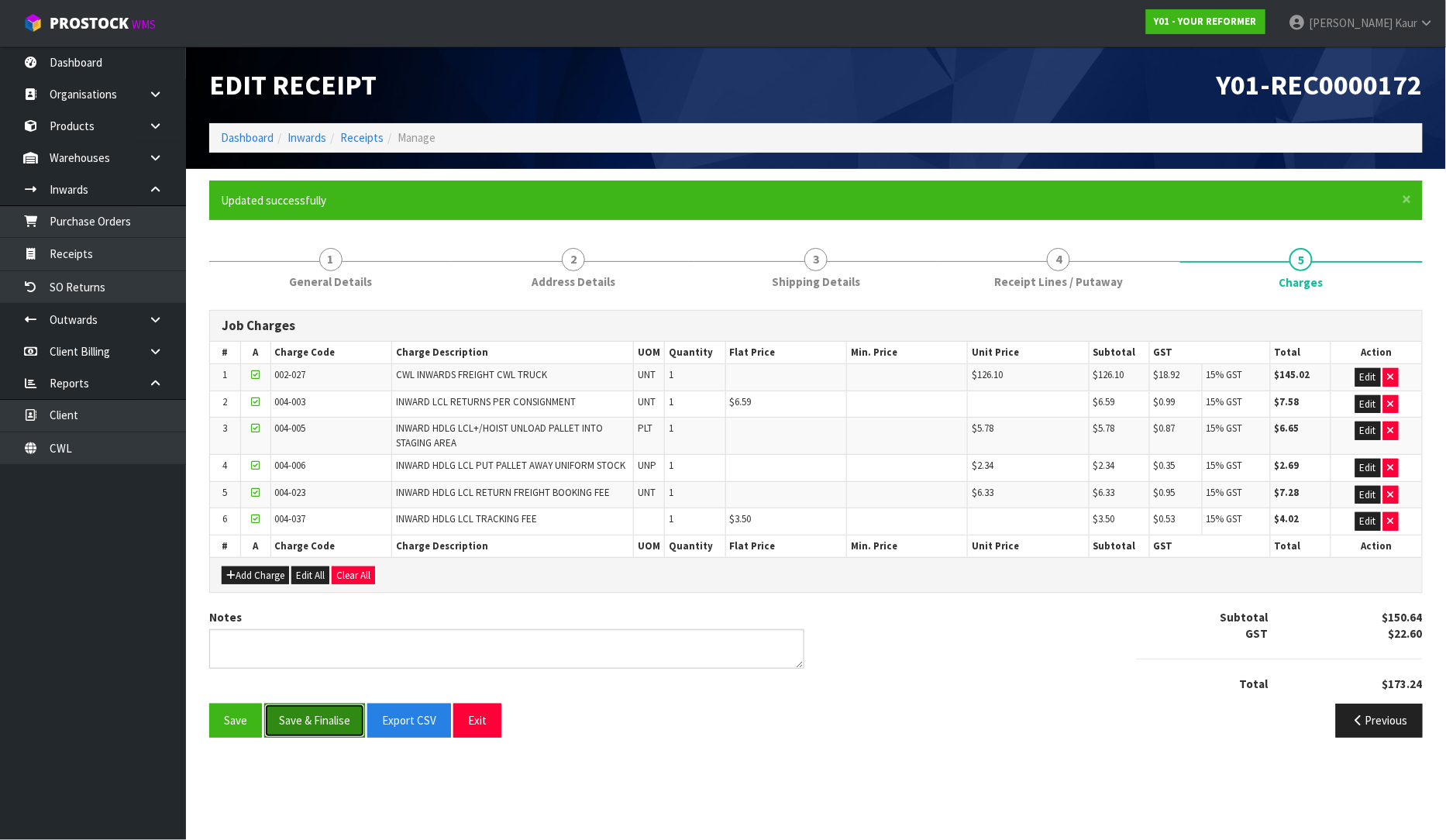
click at [290, 715] on button "Save & Finalise" at bounding box center [314, 720] width 101 height 33
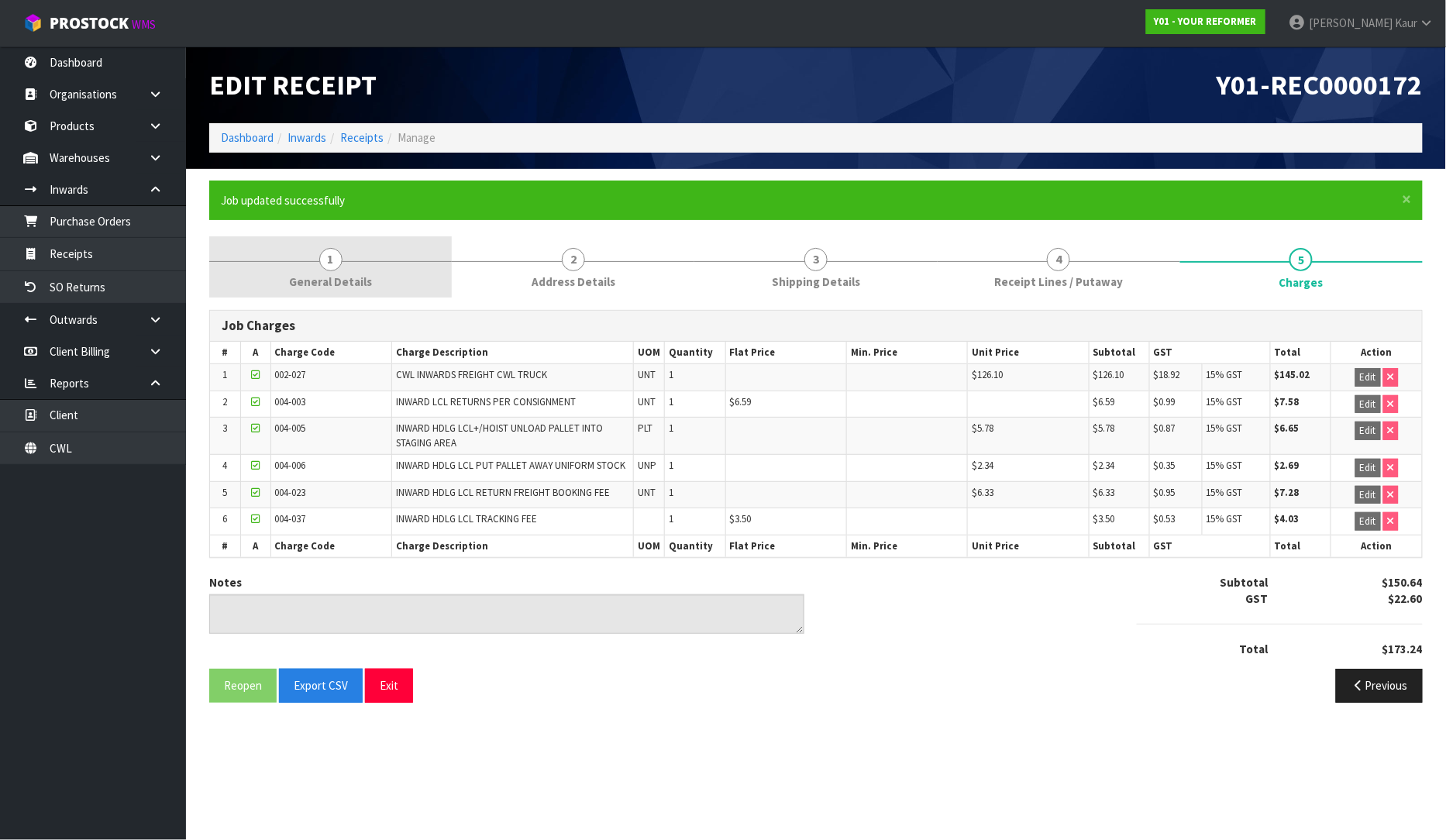
click at [362, 276] on span "General Details" at bounding box center [330, 281] width 83 height 17
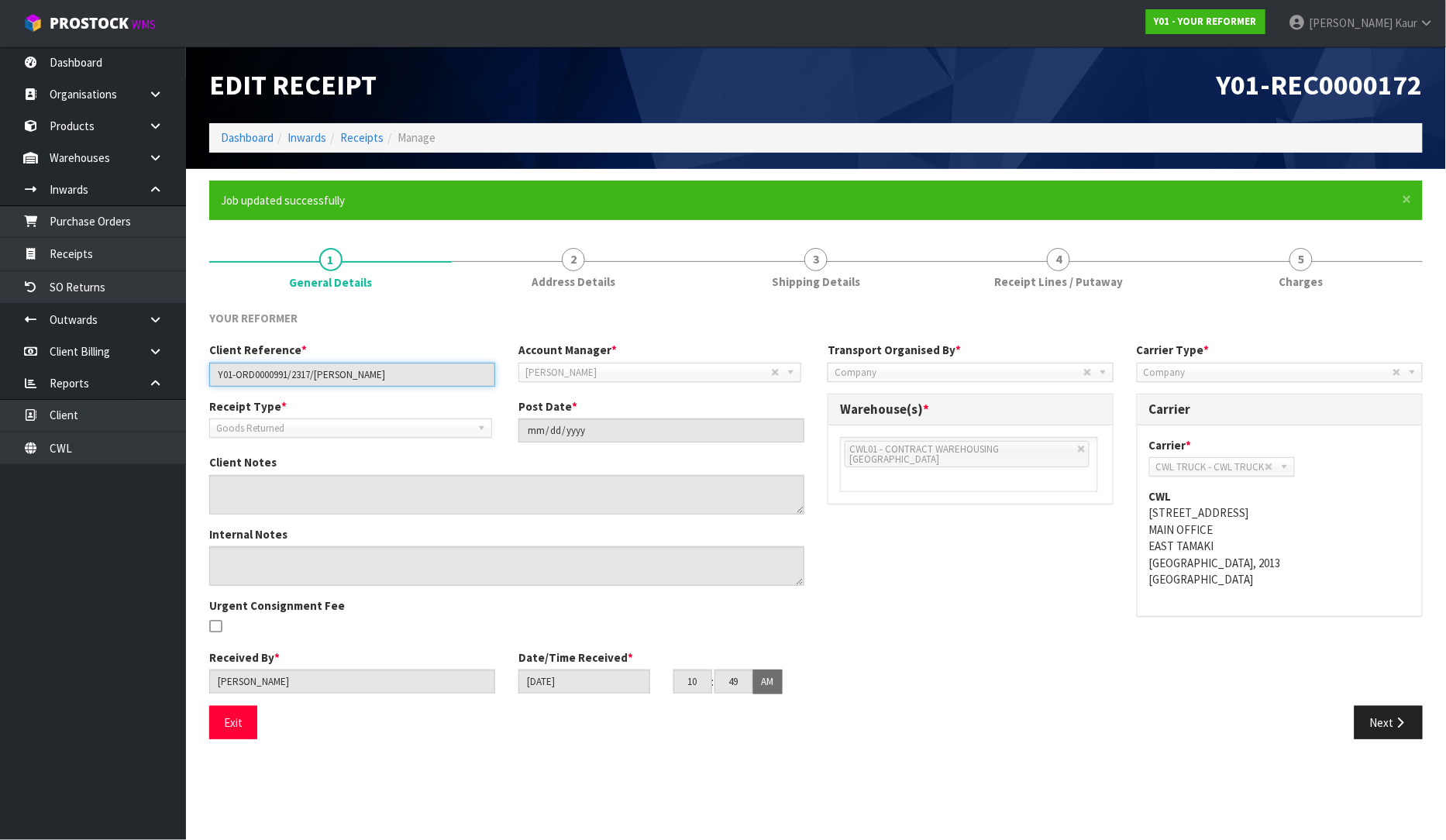
drag, startPoint x: 375, startPoint y: 375, endPoint x: 201, endPoint y: 375, distance: 174.0
click at [201, 375] on div "Client Reference * Y01-ORD0000991/2317/JESSE WOOD" at bounding box center [352, 364] width 310 height 45
click at [998, 283] on span "Receipt Lines / Putaway" at bounding box center [1059, 281] width 129 height 17
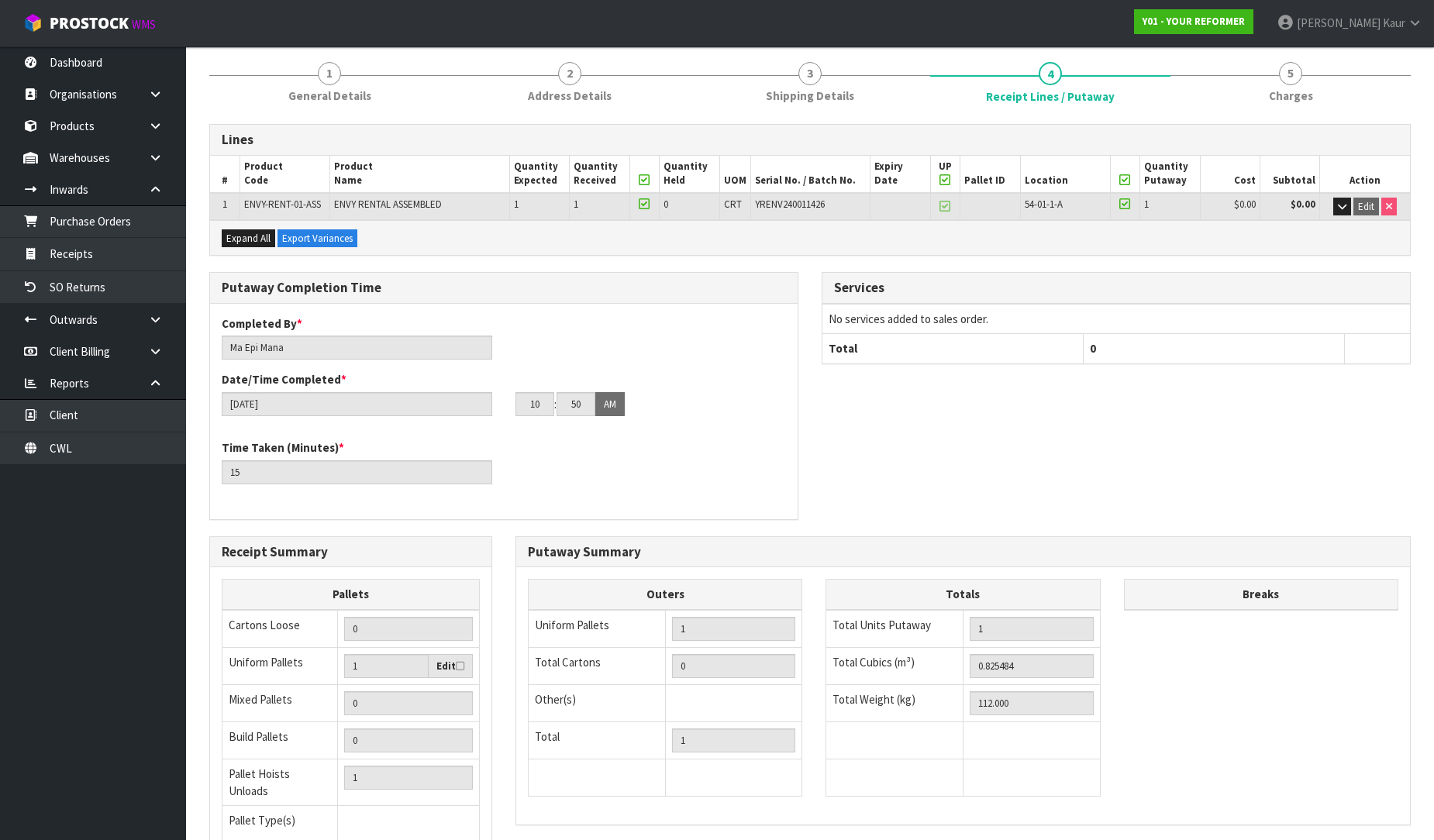
scroll to position [316, 0]
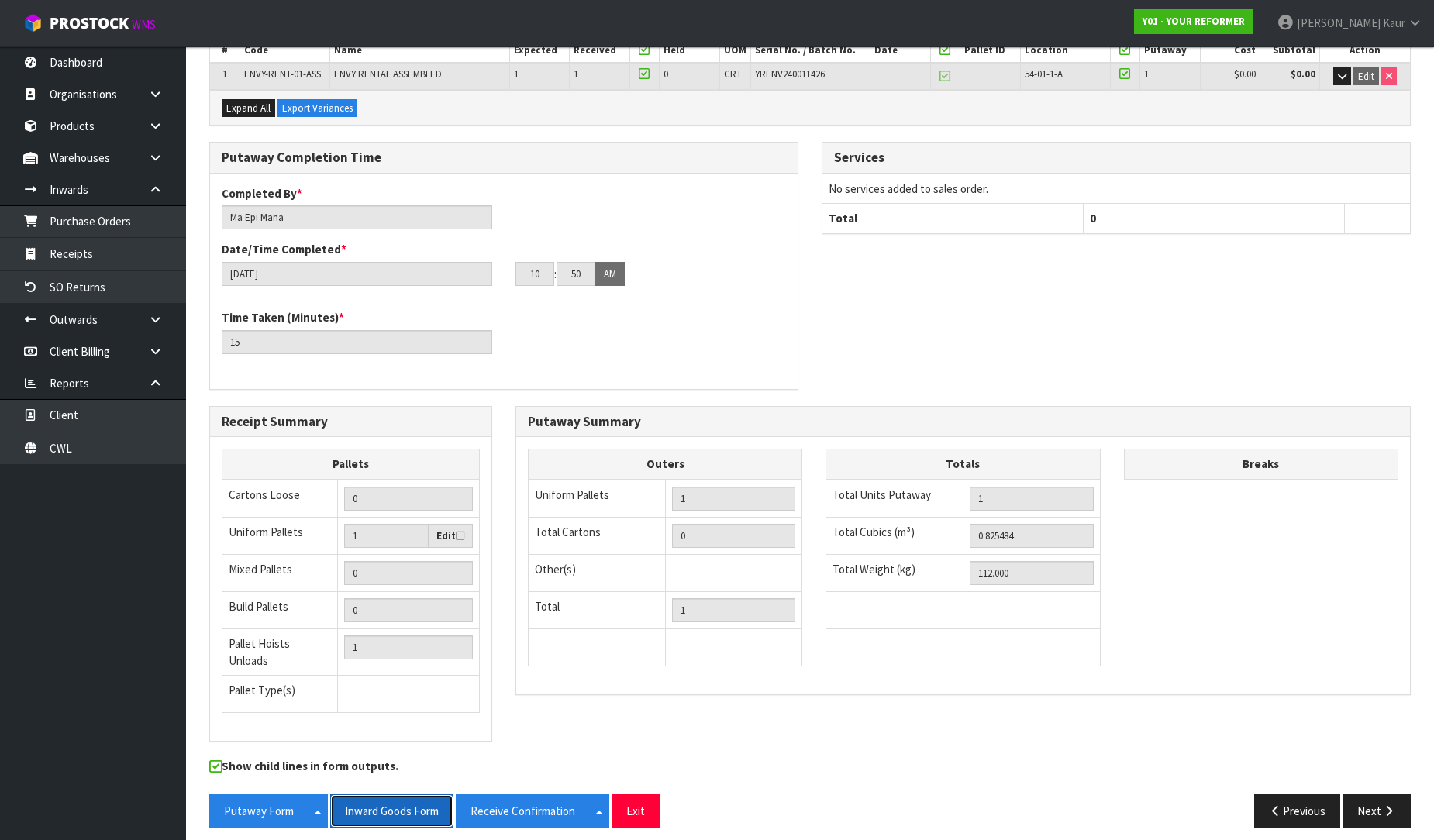
click at [419, 809] on button "Inward Goods Form" at bounding box center [391, 810] width 123 height 33
click at [110, 212] on link "Purchase Orders" at bounding box center [92, 221] width 186 height 31
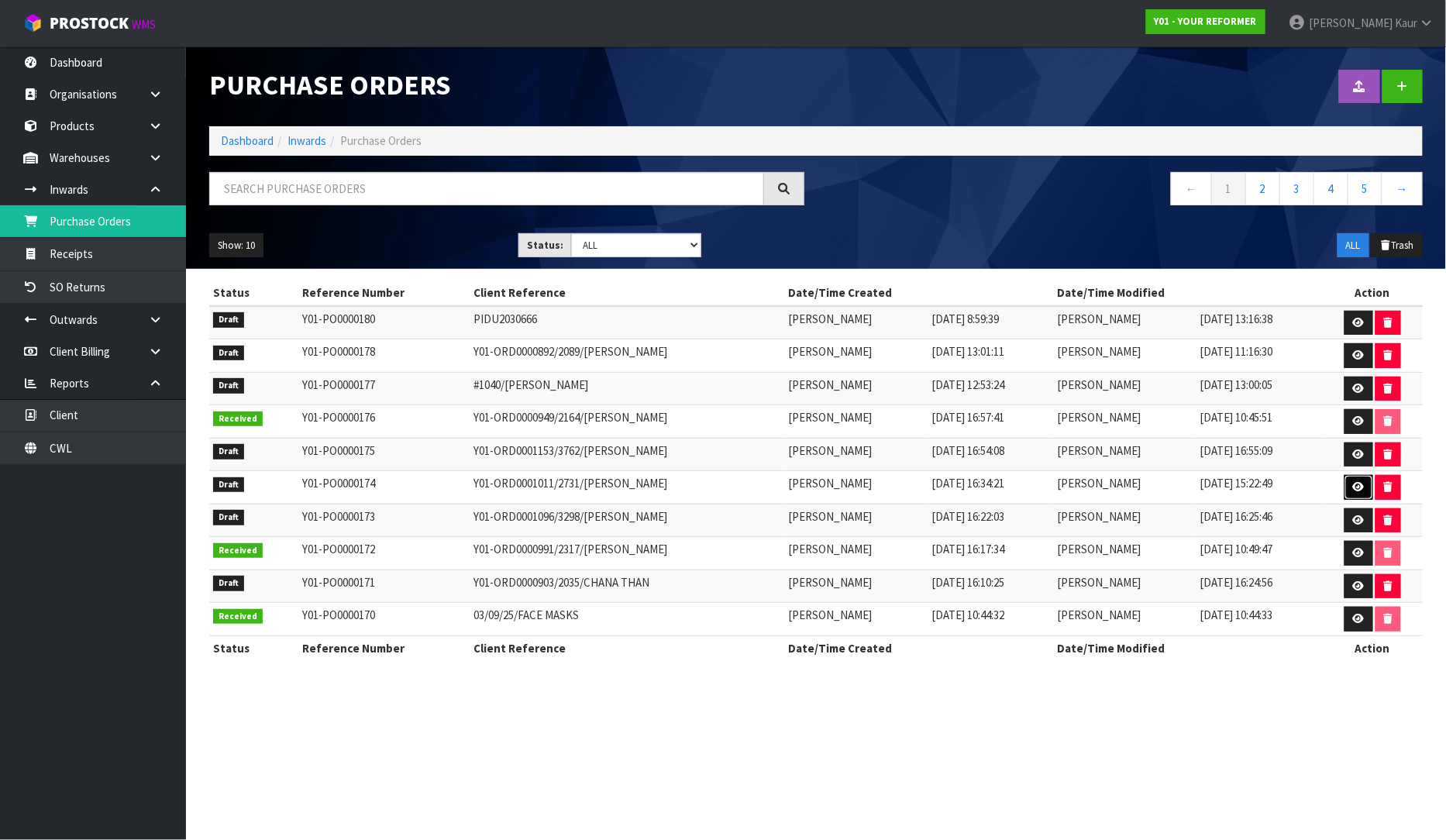
click at [1366, 482] on link at bounding box center [1359, 488] width 29 height 25
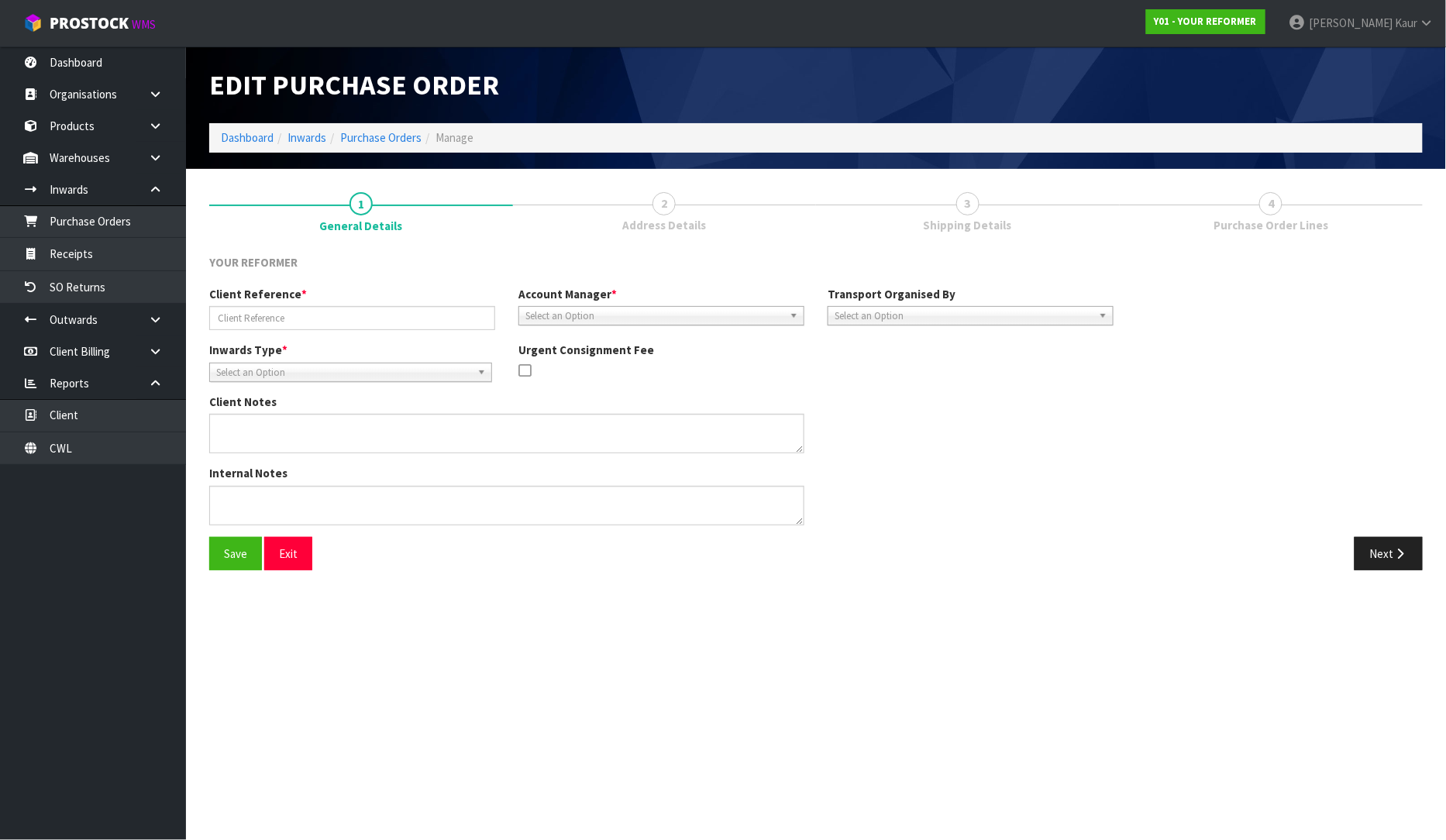
type input "Y01-ORD0001011/2731/KATHY WALLACE"
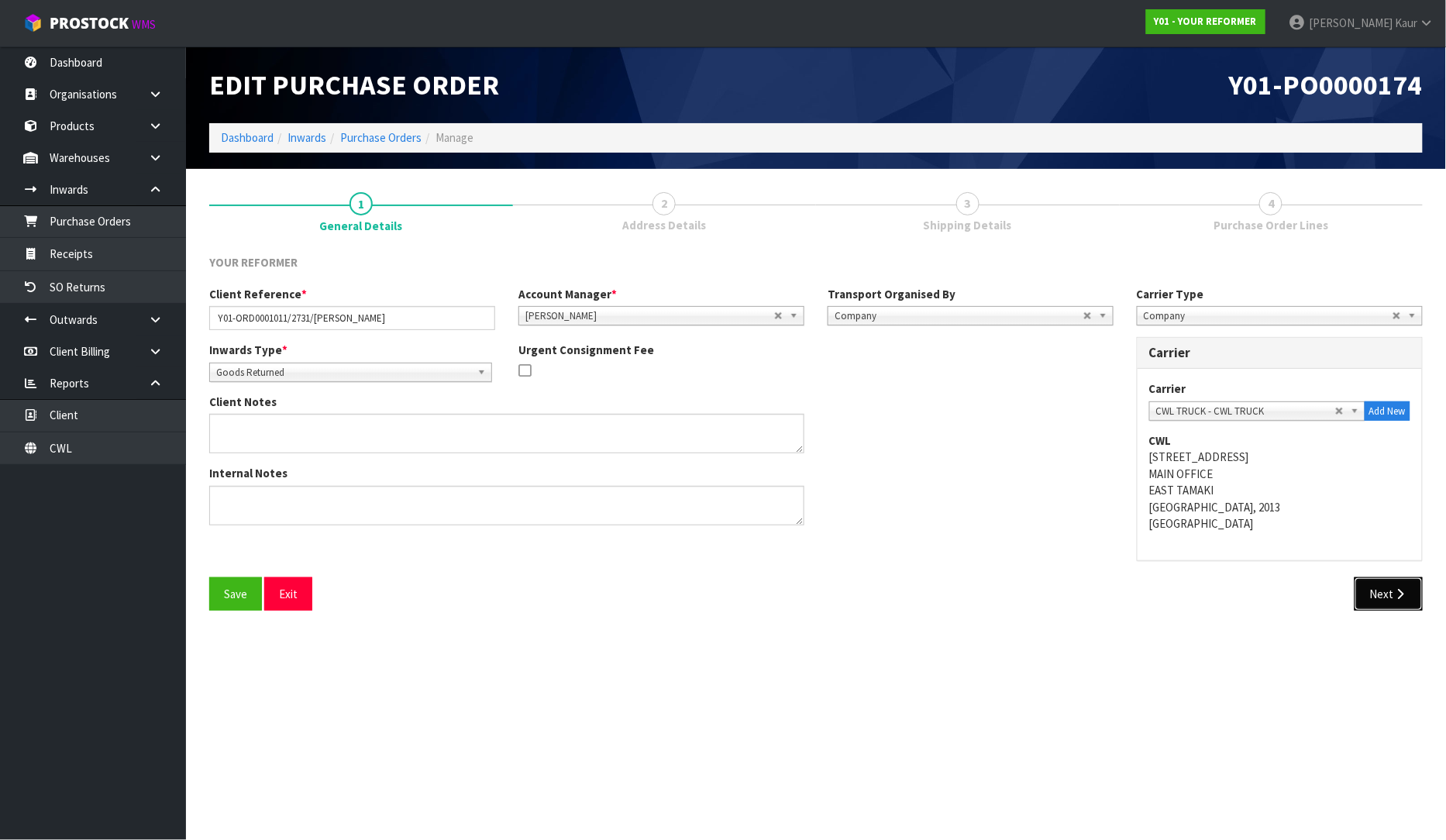
click at [1384, 602] on button "Next" at bounding box center [1388, 594] width 69 height 33
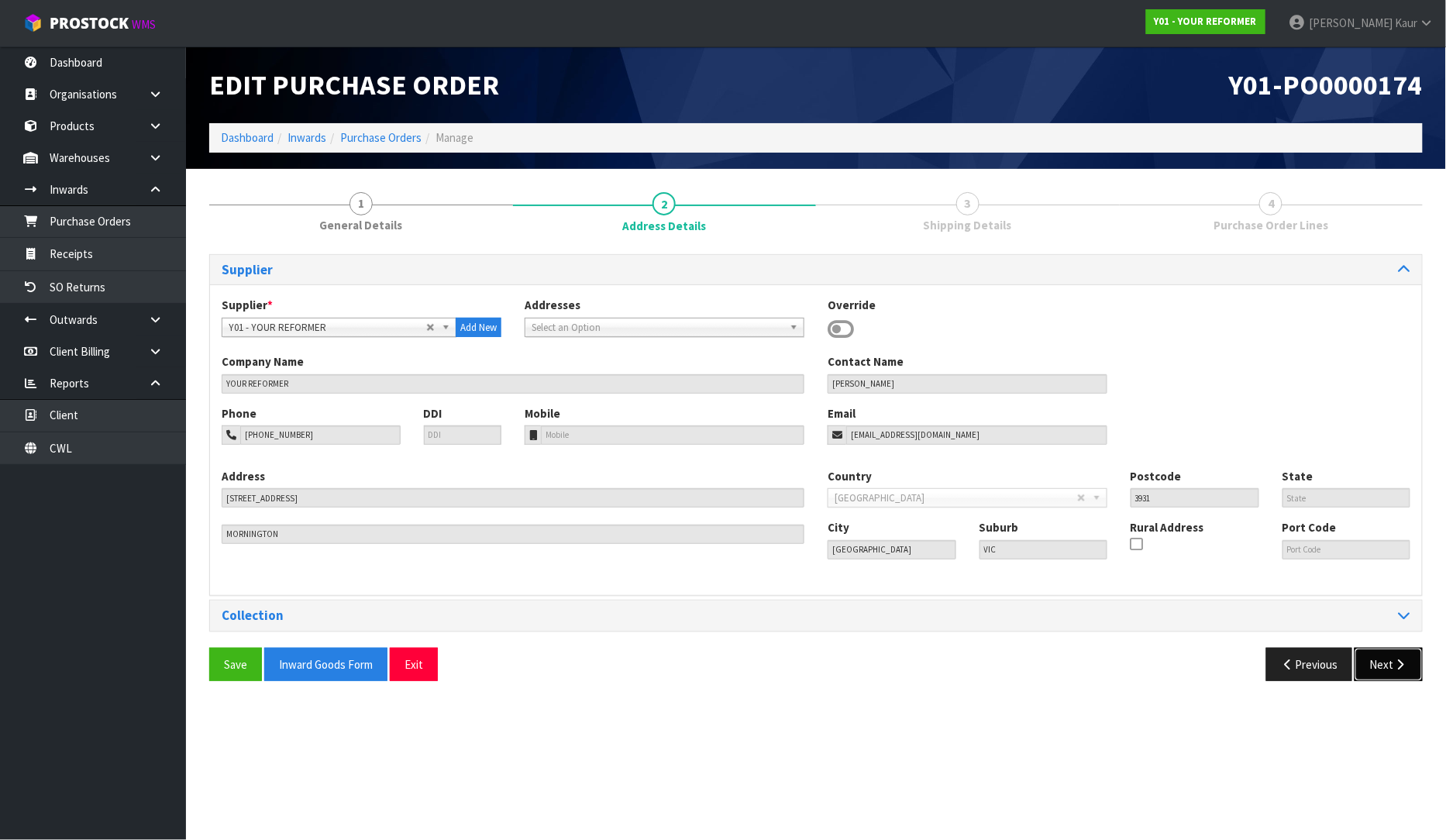
click at [1384, 663] on button "Next" at bounding box center [1388, 664] width 69 height 33
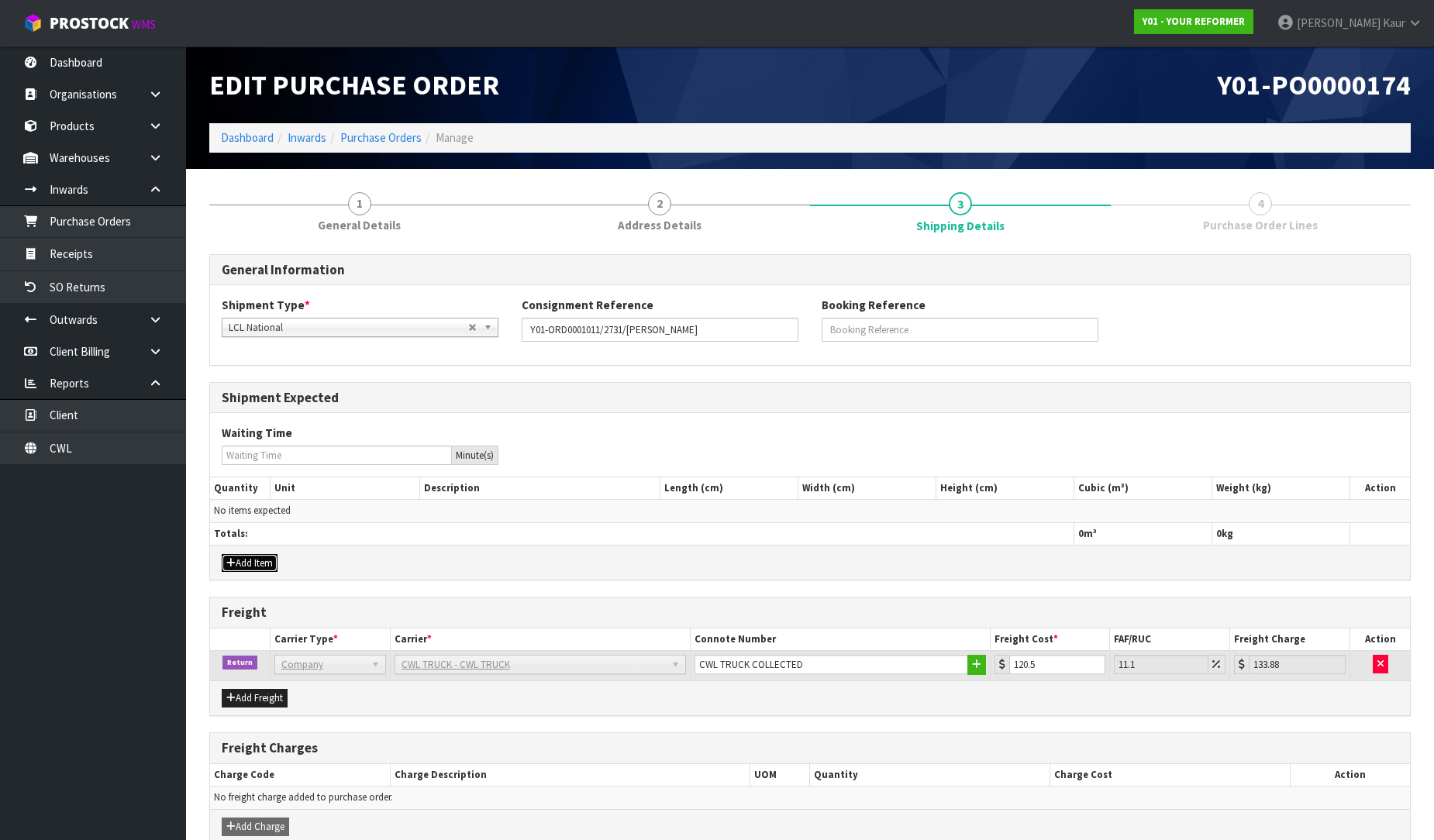
click at [252, 563] on button "Add Item" at bounding box center [250, 563] width 56 height 19
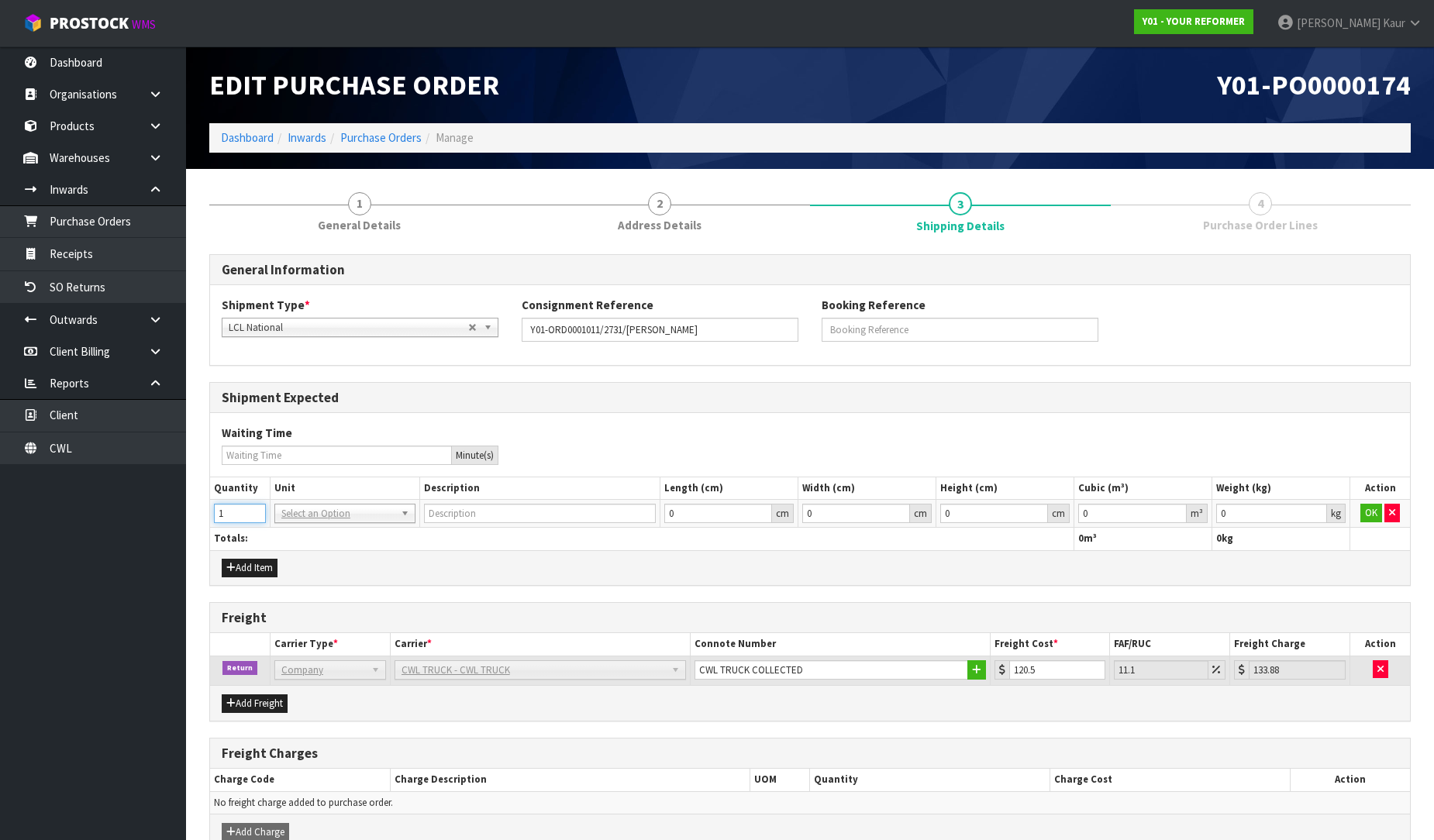
type input "1"
click at [249, 506] on input "1" at bounding box center [239, 512] width 52 height 19
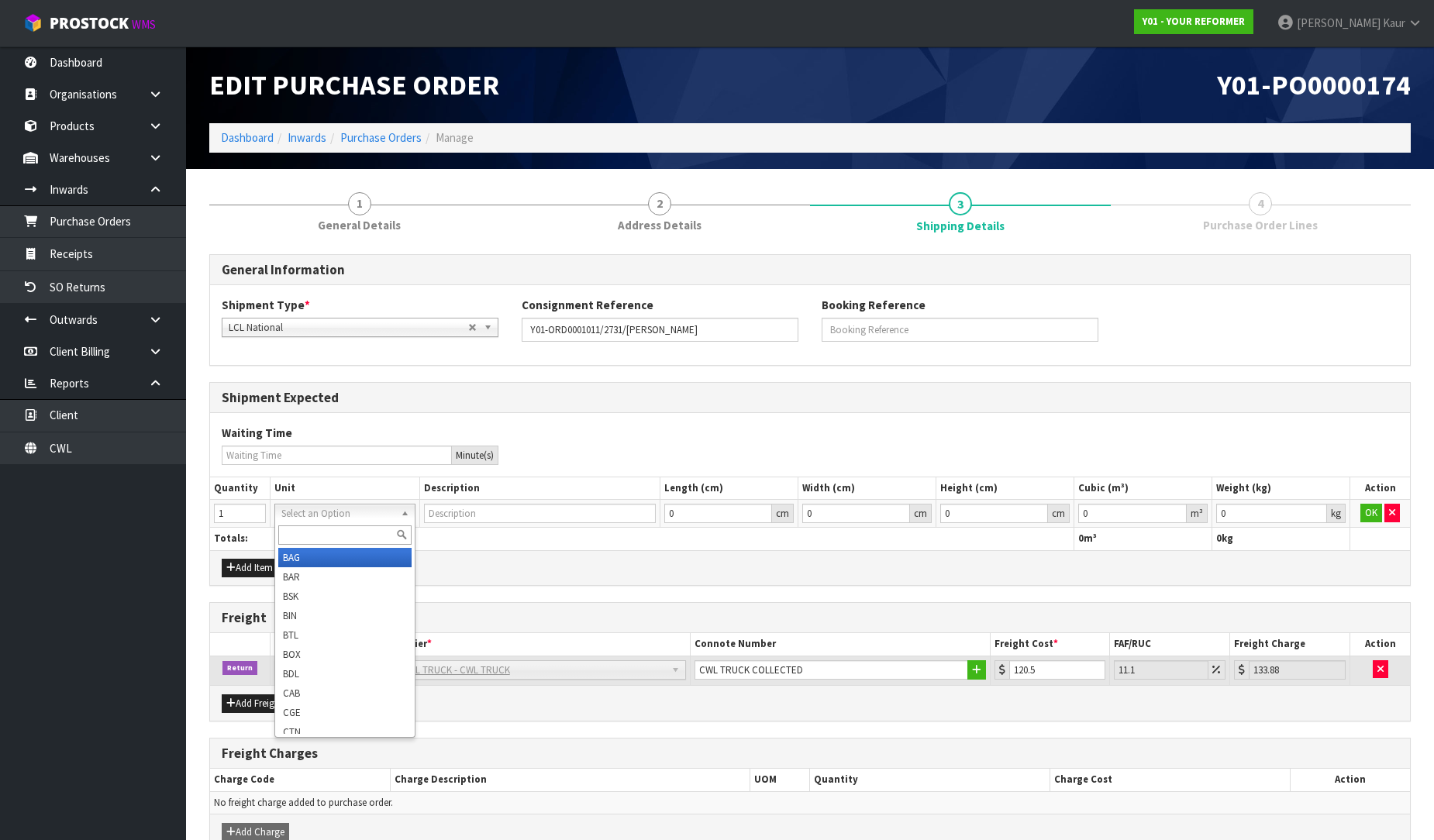
click at [300, 527] on input "text" at bounding box center [345, 535] width 134 height 19
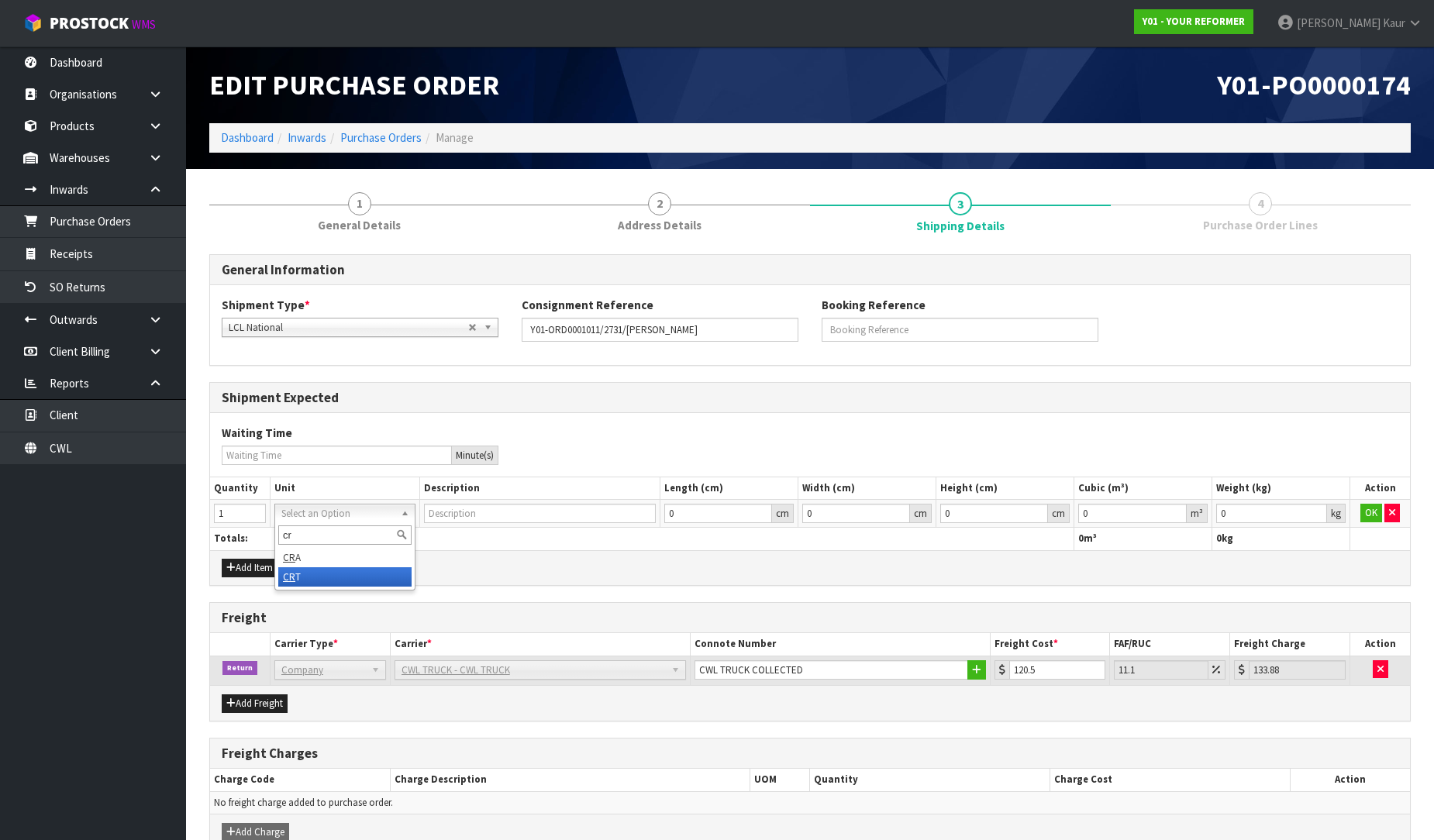
type input "cr"
type input "CRATE"
type input "0.000001"
click at [1181, 512] on input "0.000001" at bounding box center [1132, 512] width 108 height 19
type input "0.001"
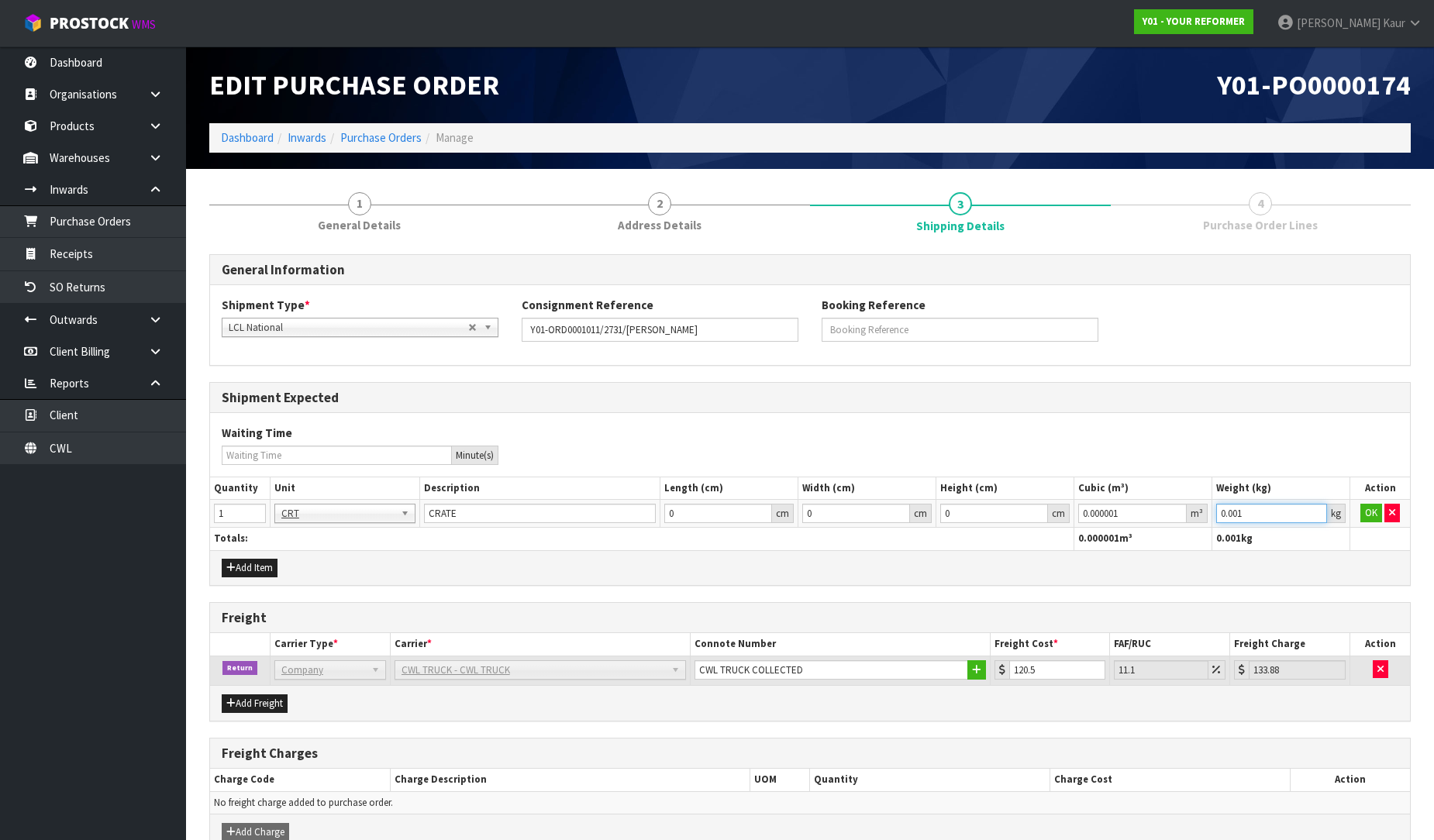
click at [1312, 510] on input "0.001" at bounding box center [1271, 512] width 111 height 19
click at [1367, 510] on button "OK" at bounding box center [1371, 512] width 21 height 19
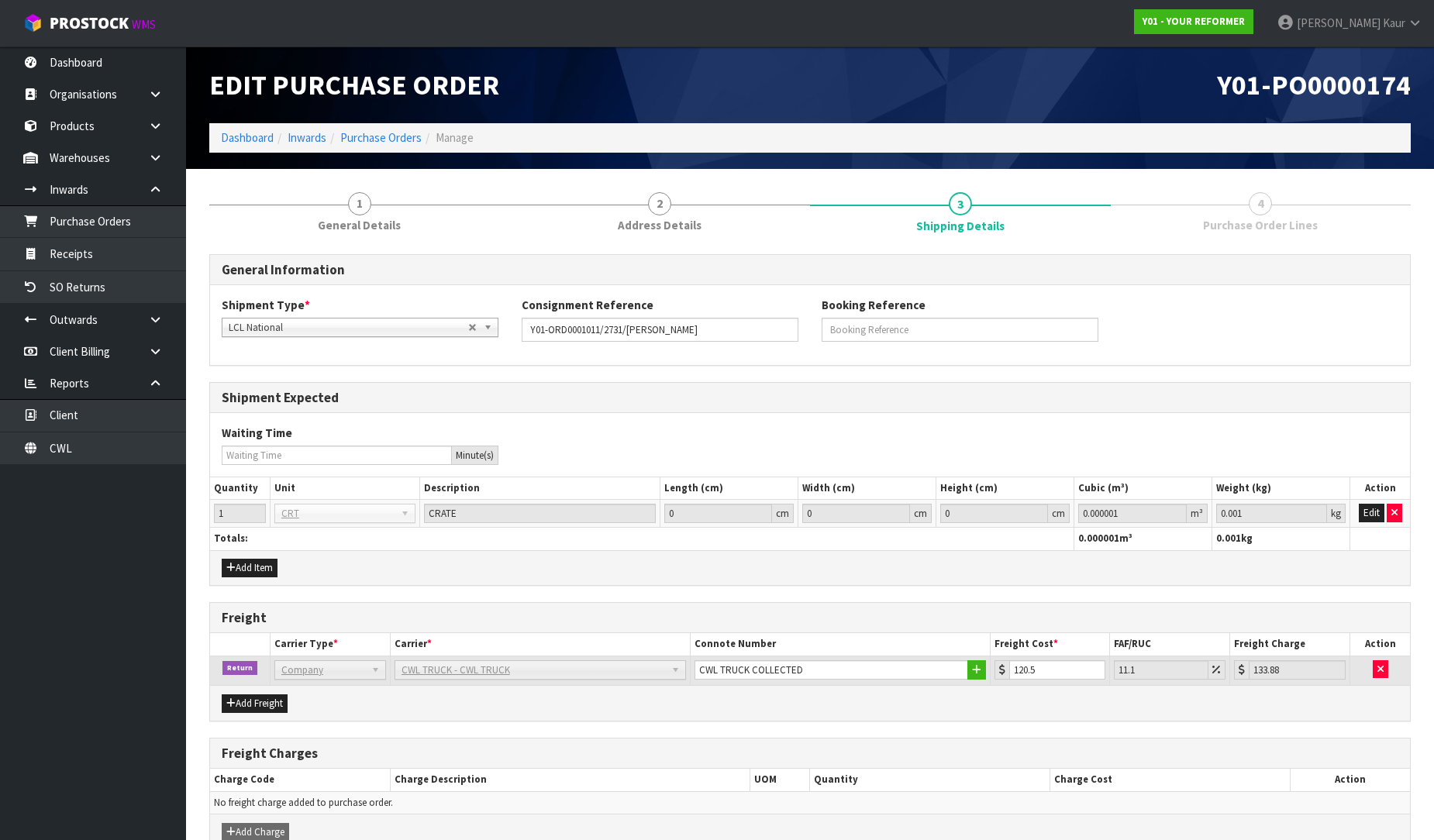
scroll to position [83, 0]
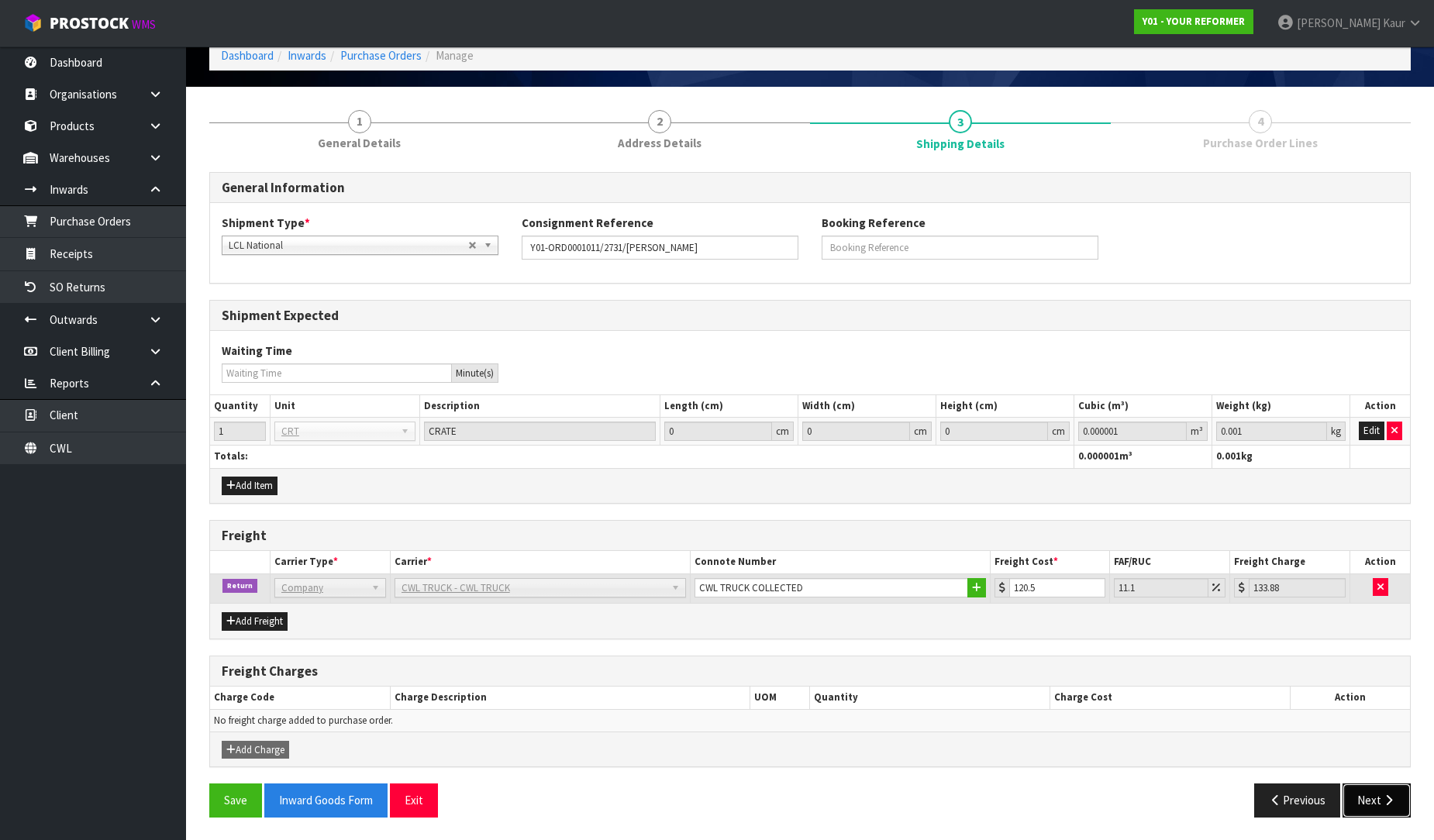
click at [1372, 794] on button "Next" at bounding box center [1376, 800] width 69 height 33
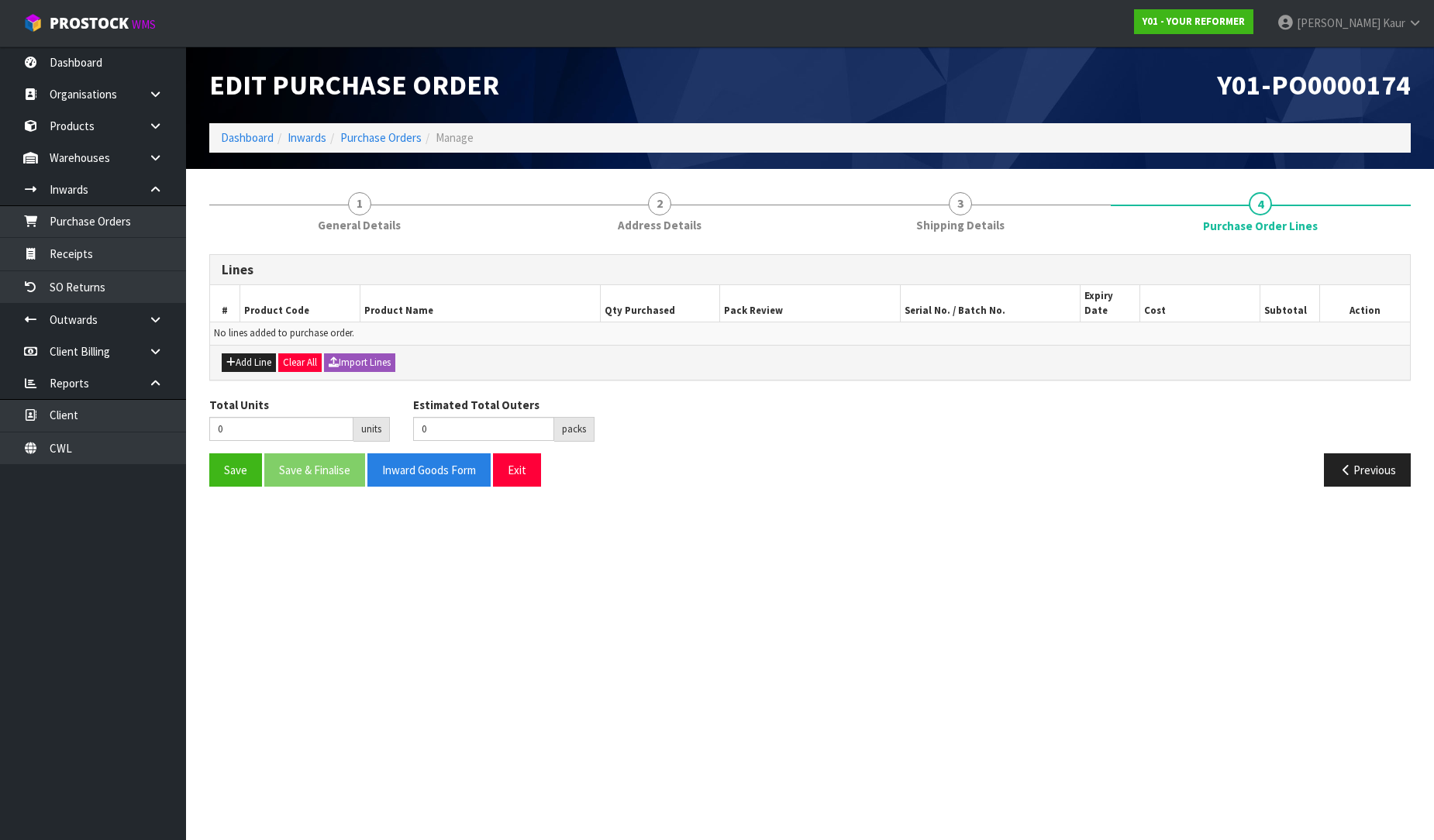
scroll to position [0, 0]
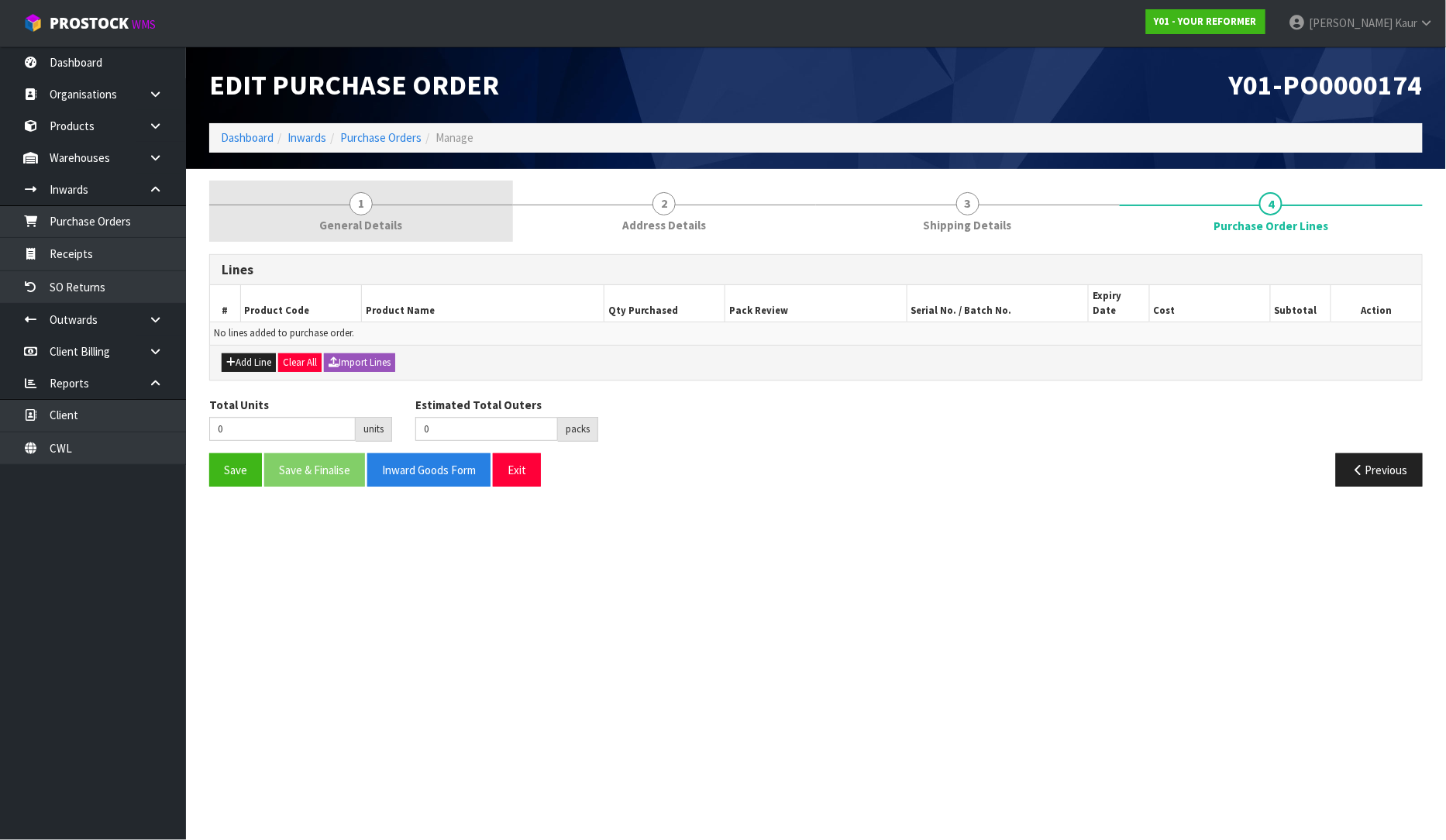
click at [336, 215] on link "1 General Details" at bounding box center [362, 211] width 304 height 61
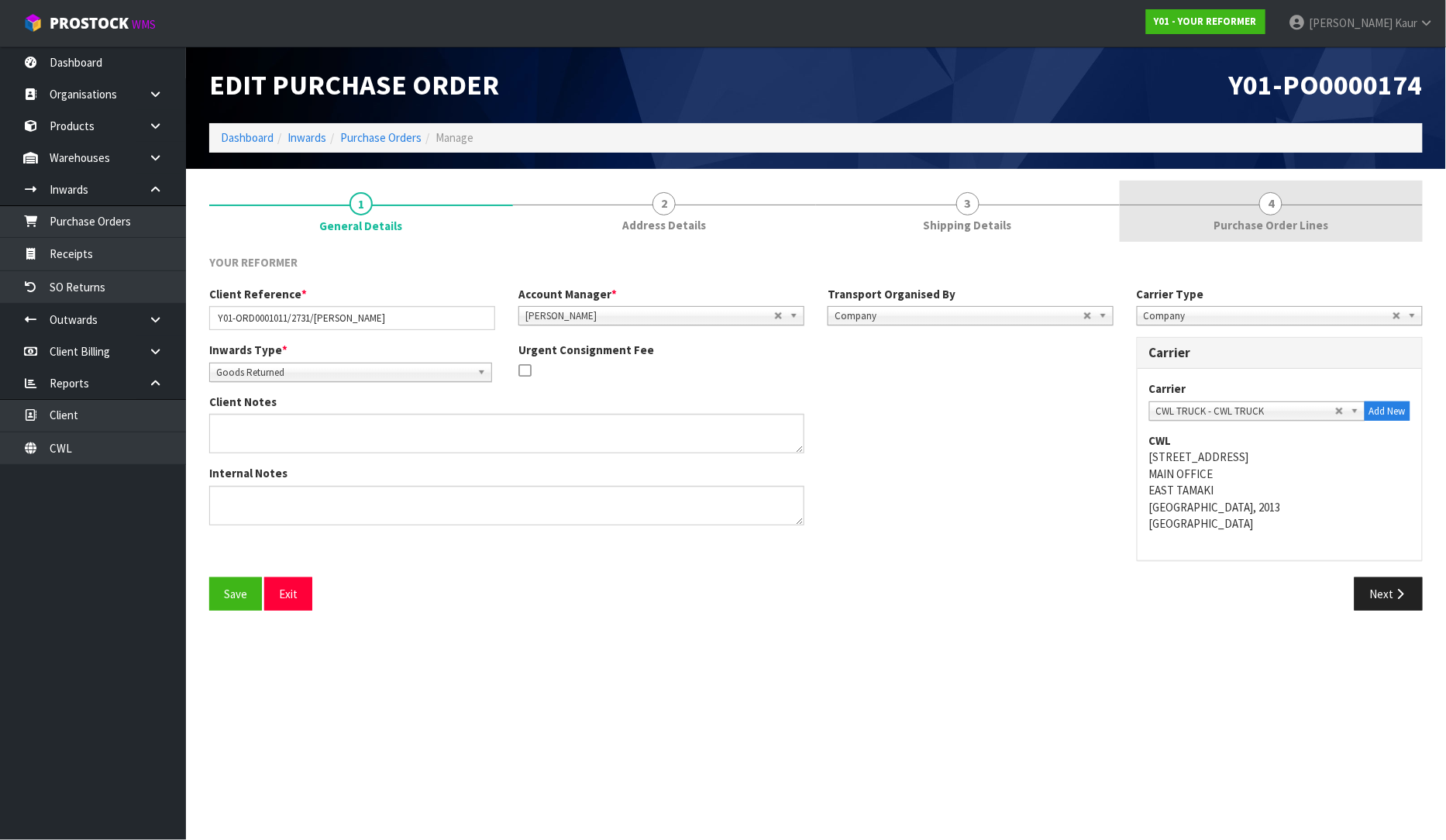
click at [1302, 233] on span "Purchase Order Lines" at bounding box center [1270, 225] width 115 height 17
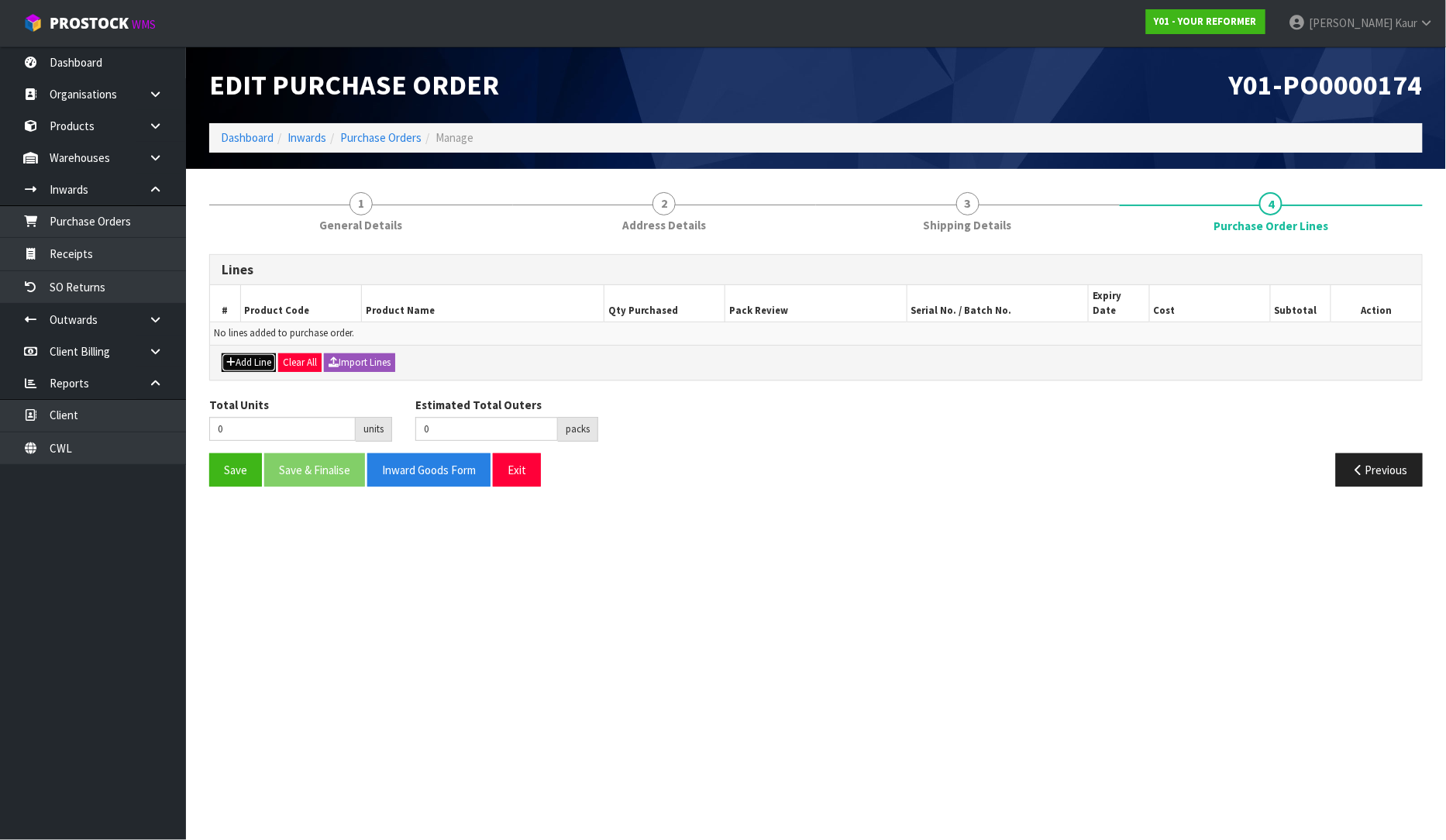
click at [233, 357] on icon "button" at bounding box center [230, 362] width 9 height 10
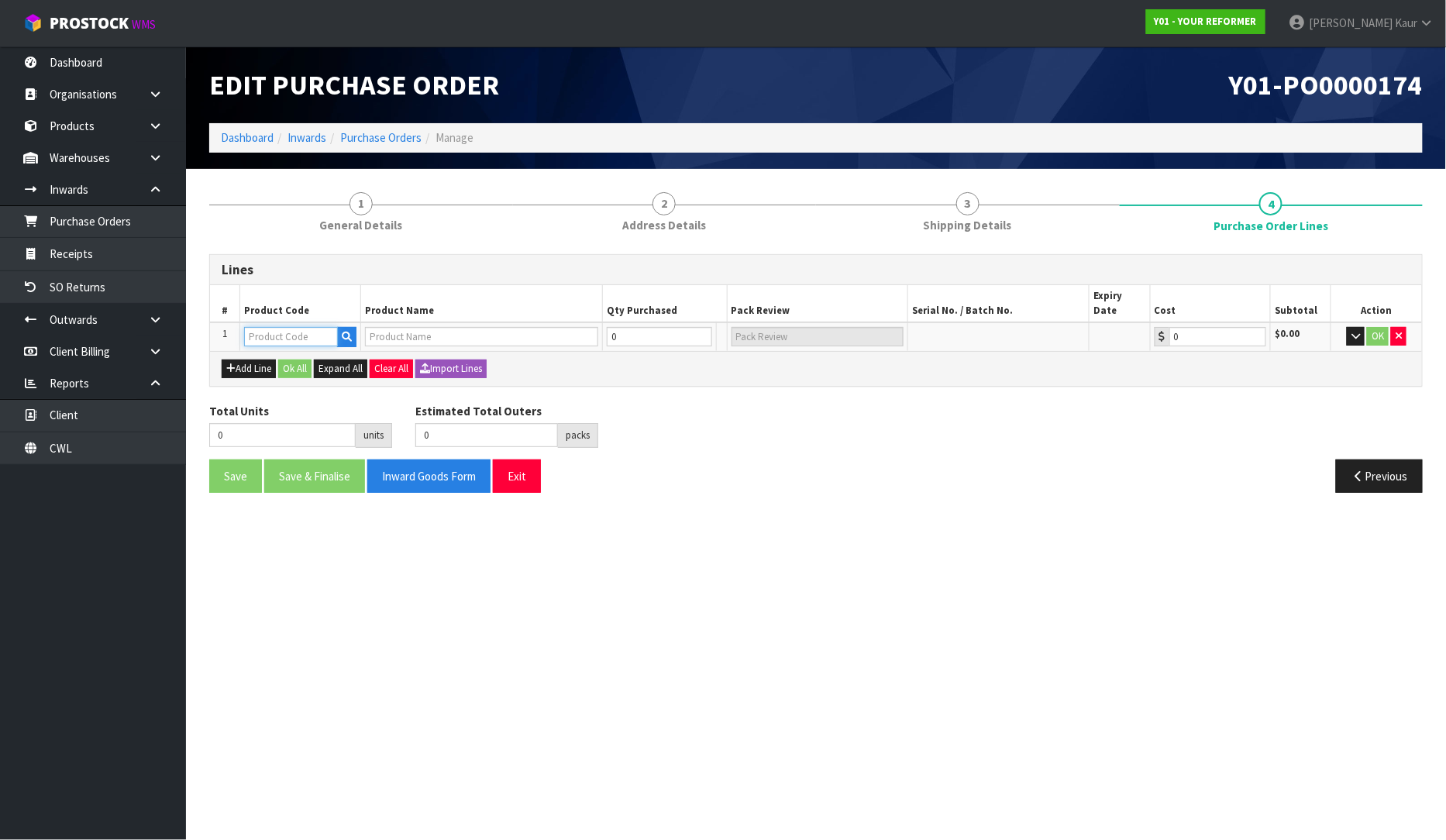
click at [263, 327] on input "text" at bounding box center [291, 336] width 94 height 19
type input "ENV"
click at [281, 389] on strong "ENV" at bounding box center [271, 390] width 20 height 15
type input "ENVY-RENT-01-ASS"
type input "ENVY RENTAL ASSEMBLED"
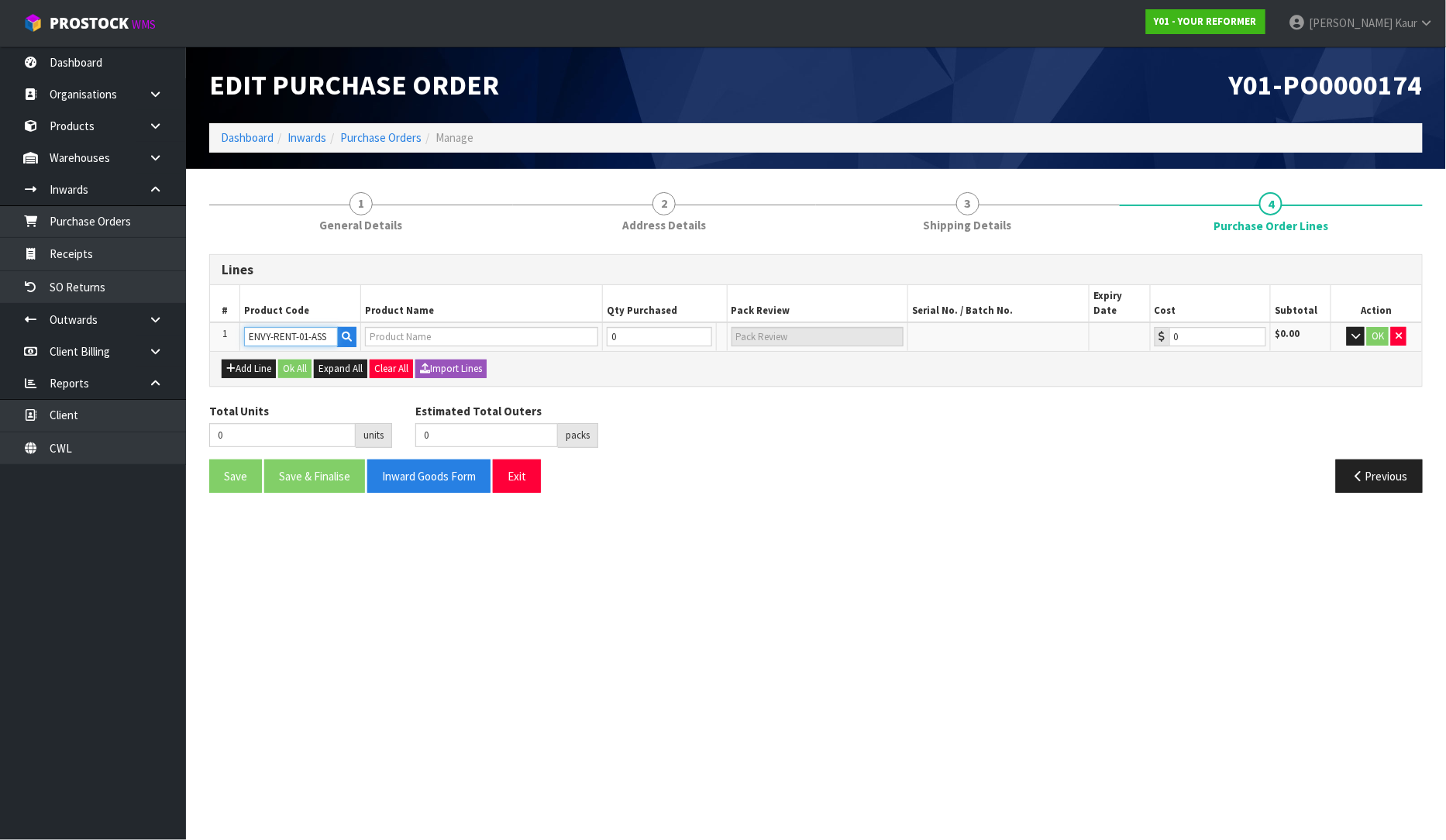
type input "0.00"
click at [620, 327] on input "0" at bounding box center [650, 336] width 93 height 19
type input "1"
type input "1 PLT"
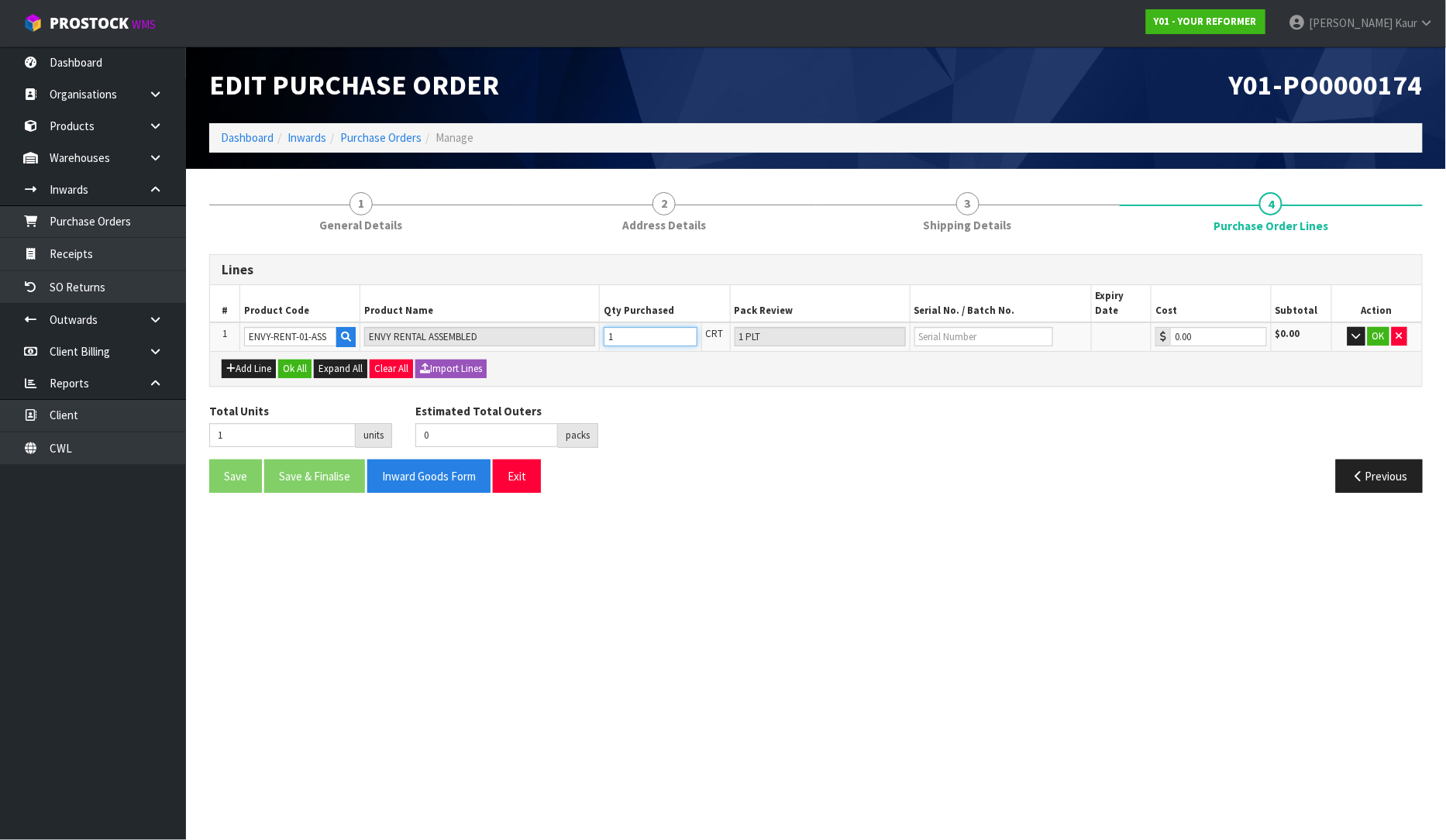
type input "1"
click at [1002, 327] on input "text" at bounding box center [984, 336] width 139 height 19
type input "YRENV240011427"
click at [1377, 327] on button "OK" at bounding box center [1378, 336] width 21 height 19
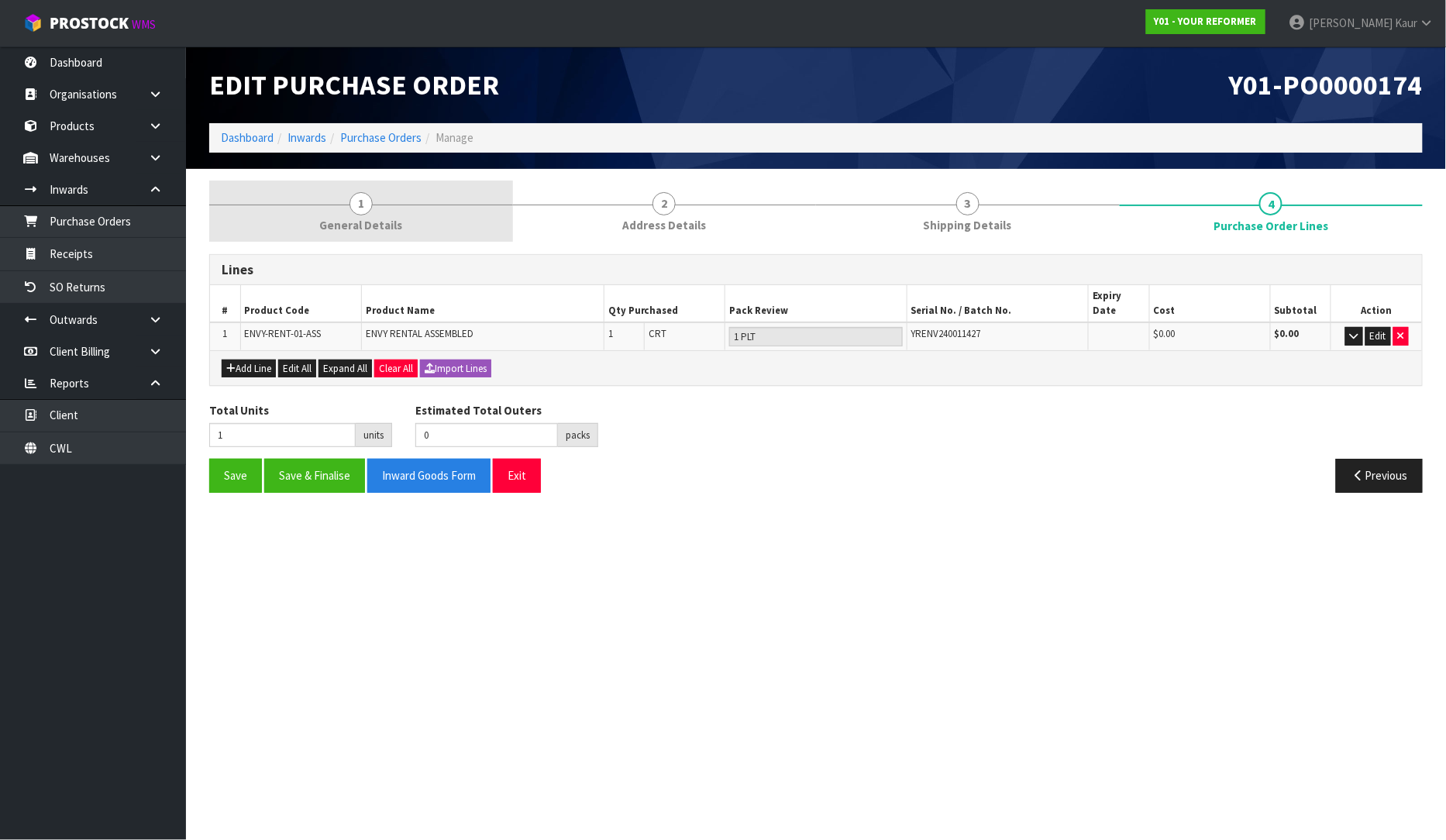
click at [366, 217] on span "General Details" at bounding box center [361, 225] width 83 height 17
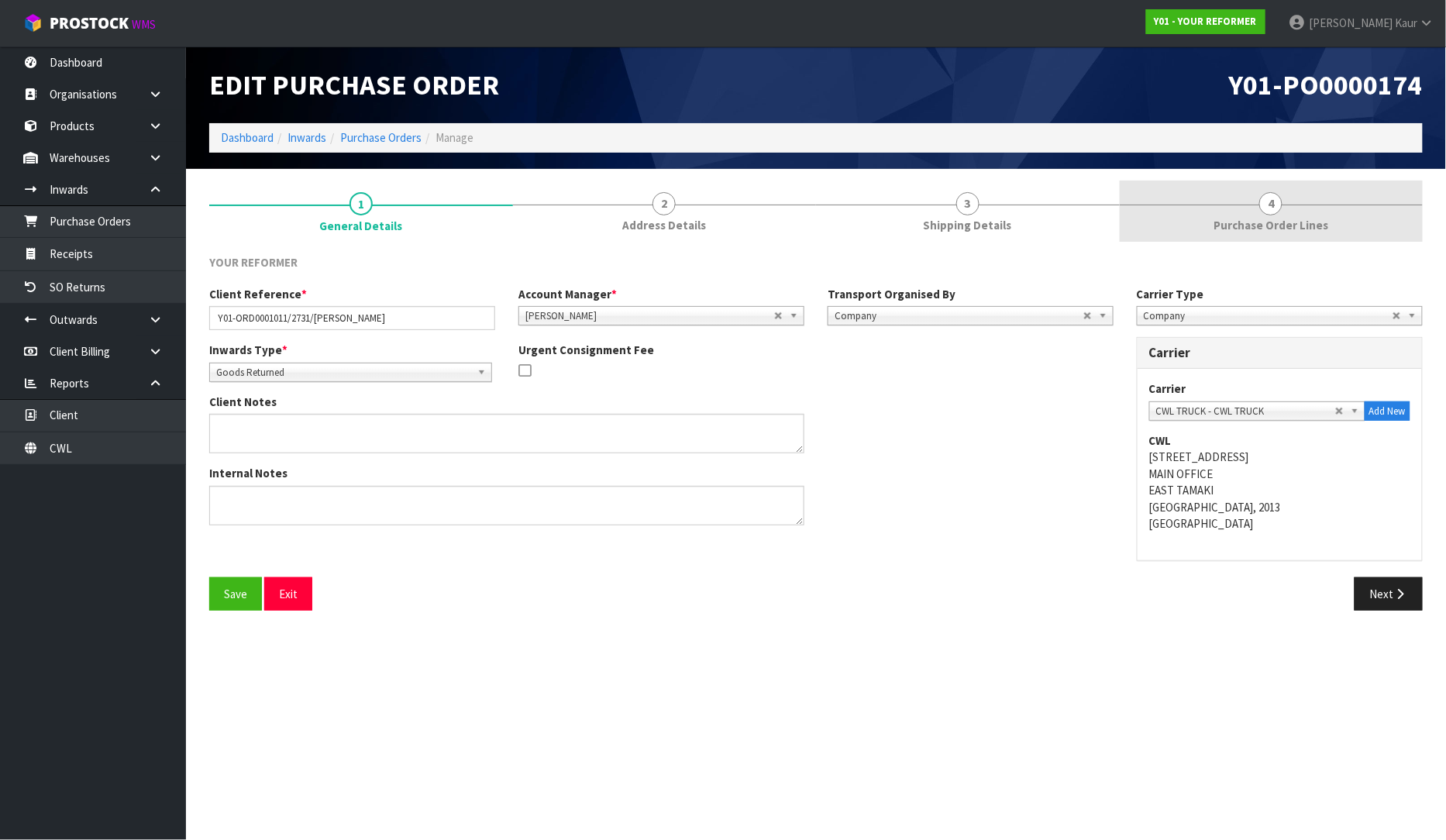
click at [1267, 207] on span "4" at bounding box center [1271, 204] width 23 height 23
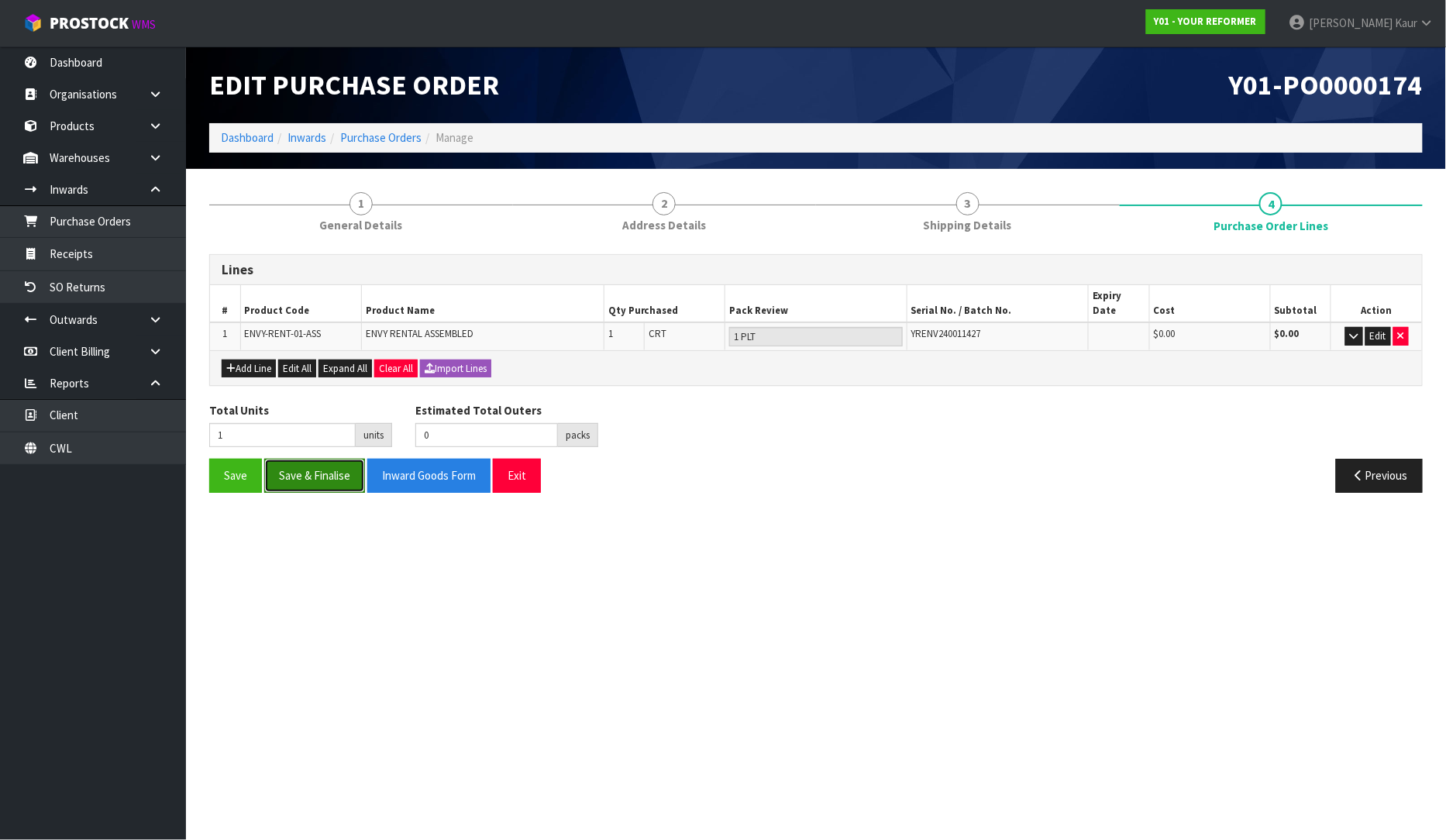
click at [315, 459] on button "Save & Finalise" at bounding box center [314, 475] width 101 height 33
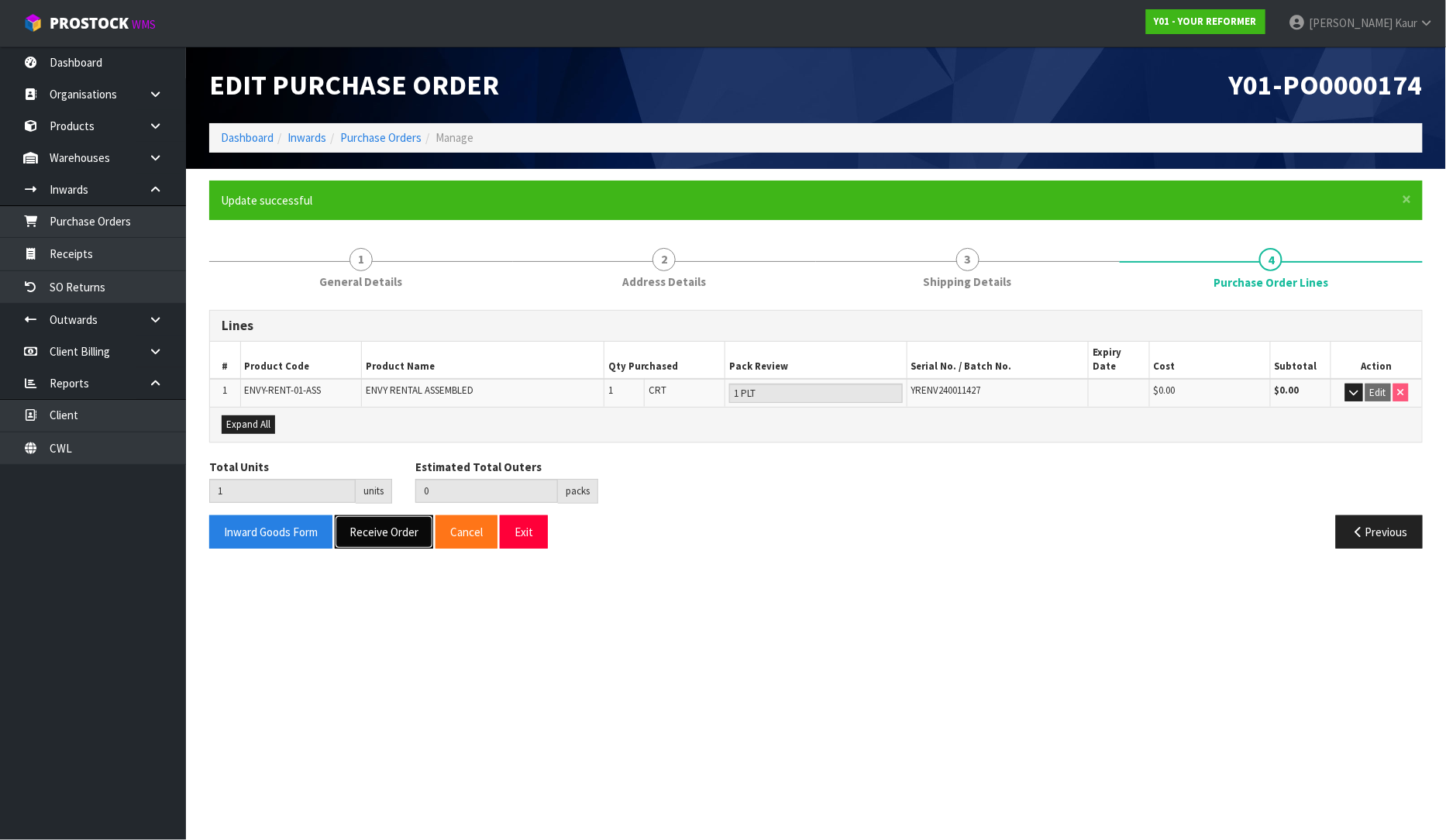
click at [392, 522] on button "Receive Order" at bounding box center [384, 531] width 98 height 33
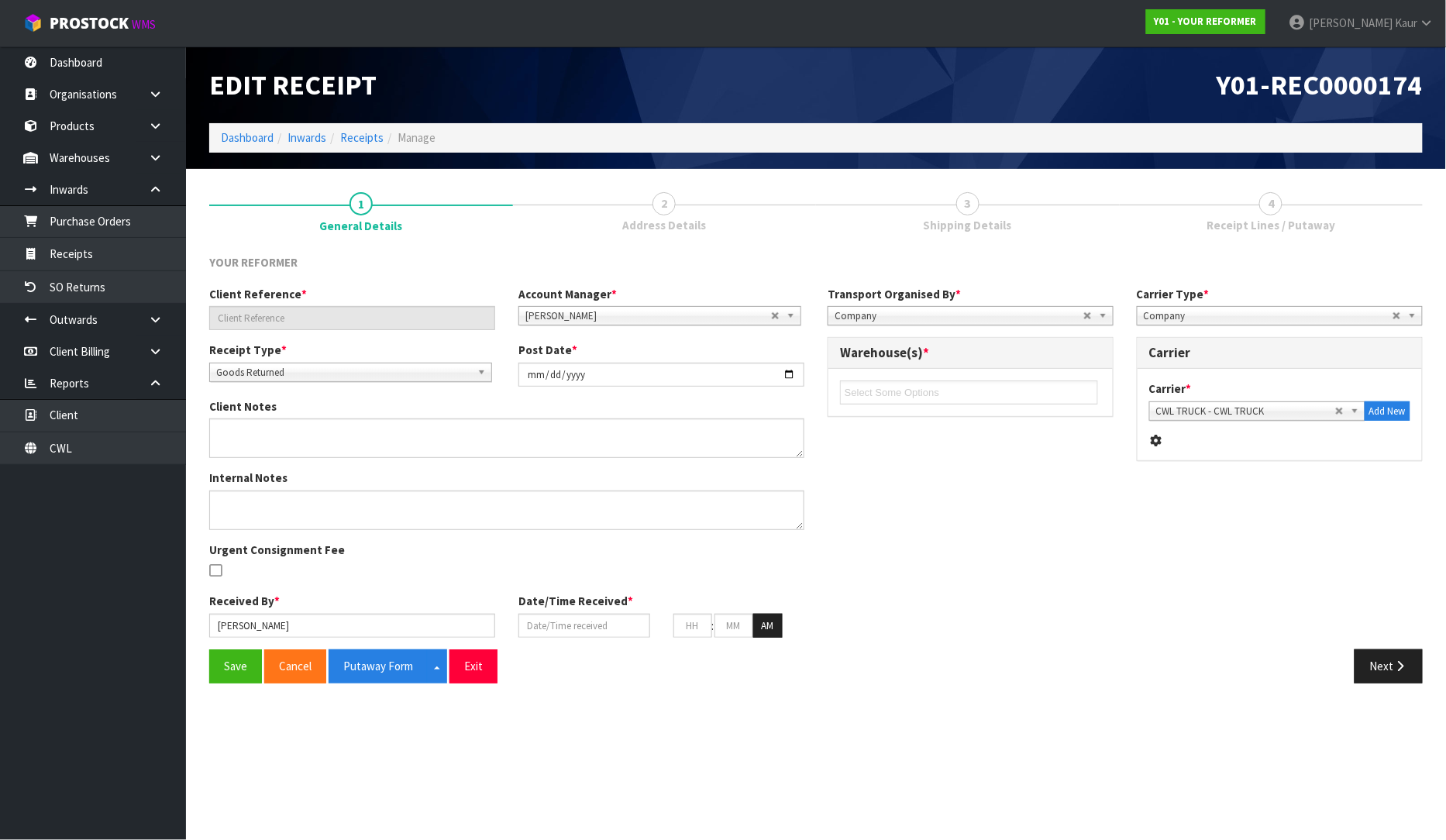
type input "Y01-ORD0001011/2731/KATHY WALLACE"
type input "[DATE]"
type input "[PERSON_NAME]"
type input "[DATE]"
type input "10"
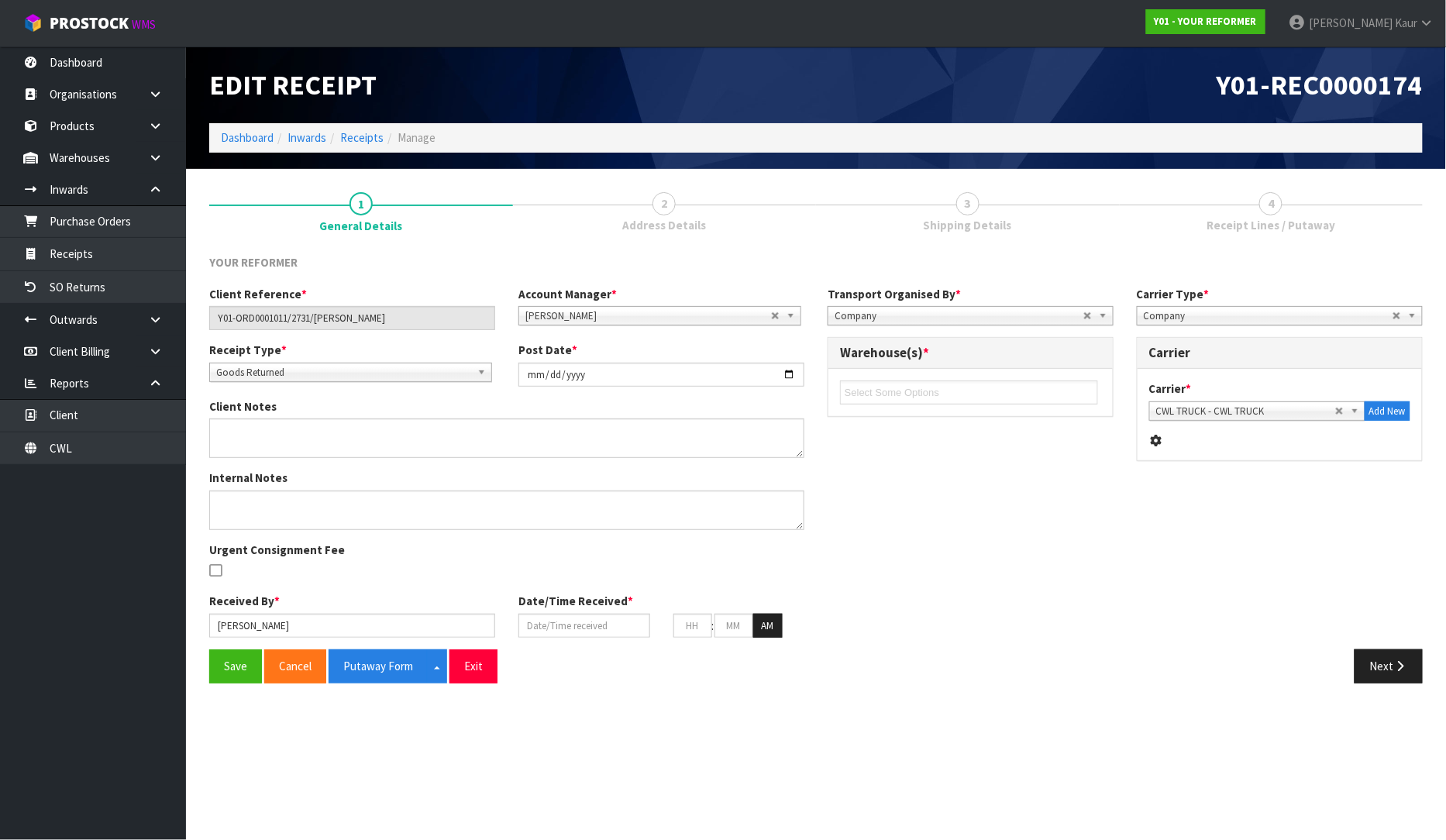
type input "53"
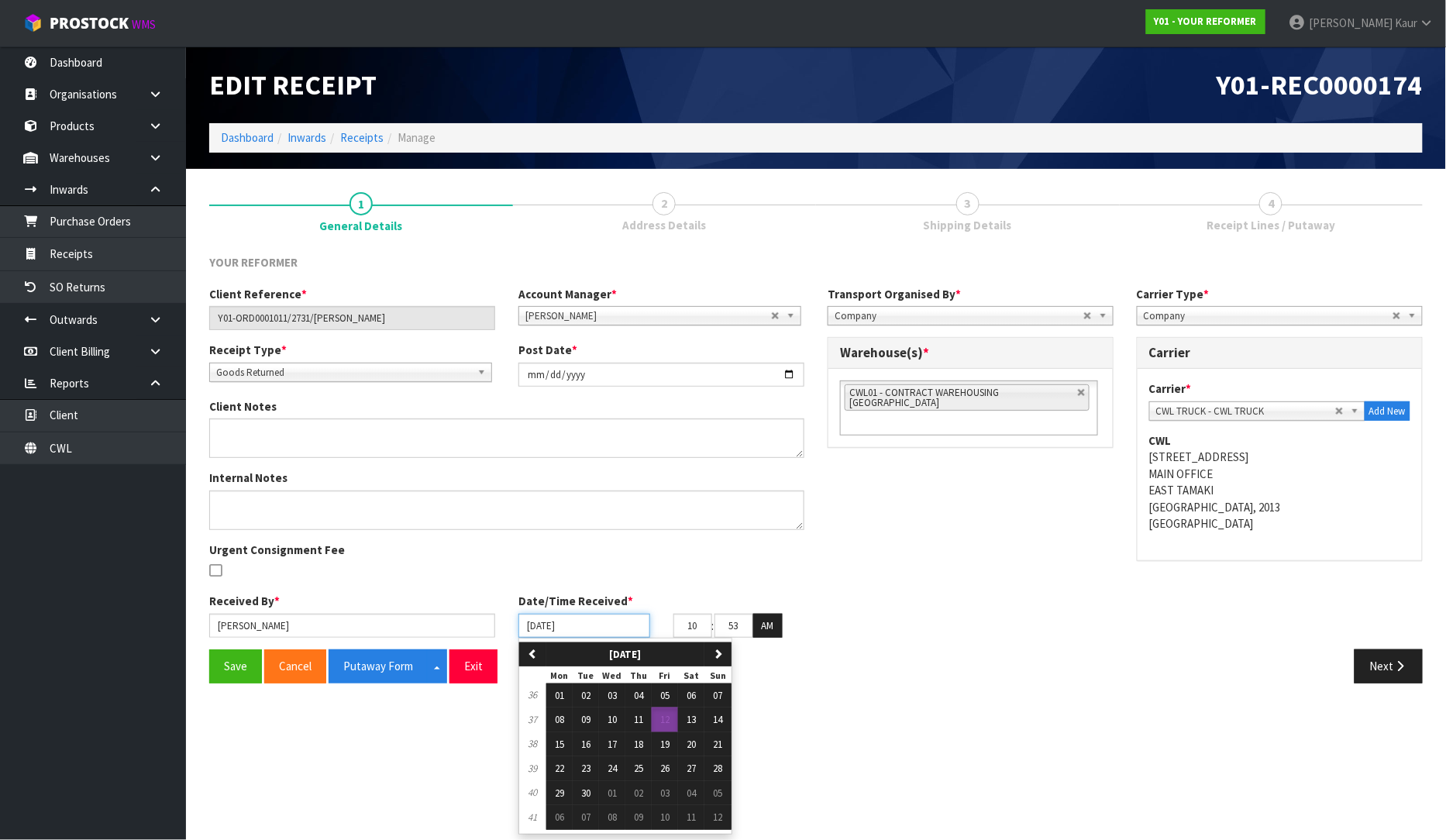
click at [539, 626] on input "[DATE]" at bounding box center [584, 625] width 132 height 24
click at [605, 719] on button "10" at bounding box center [612, 720] width 26 height 25
type input "[DATE]"
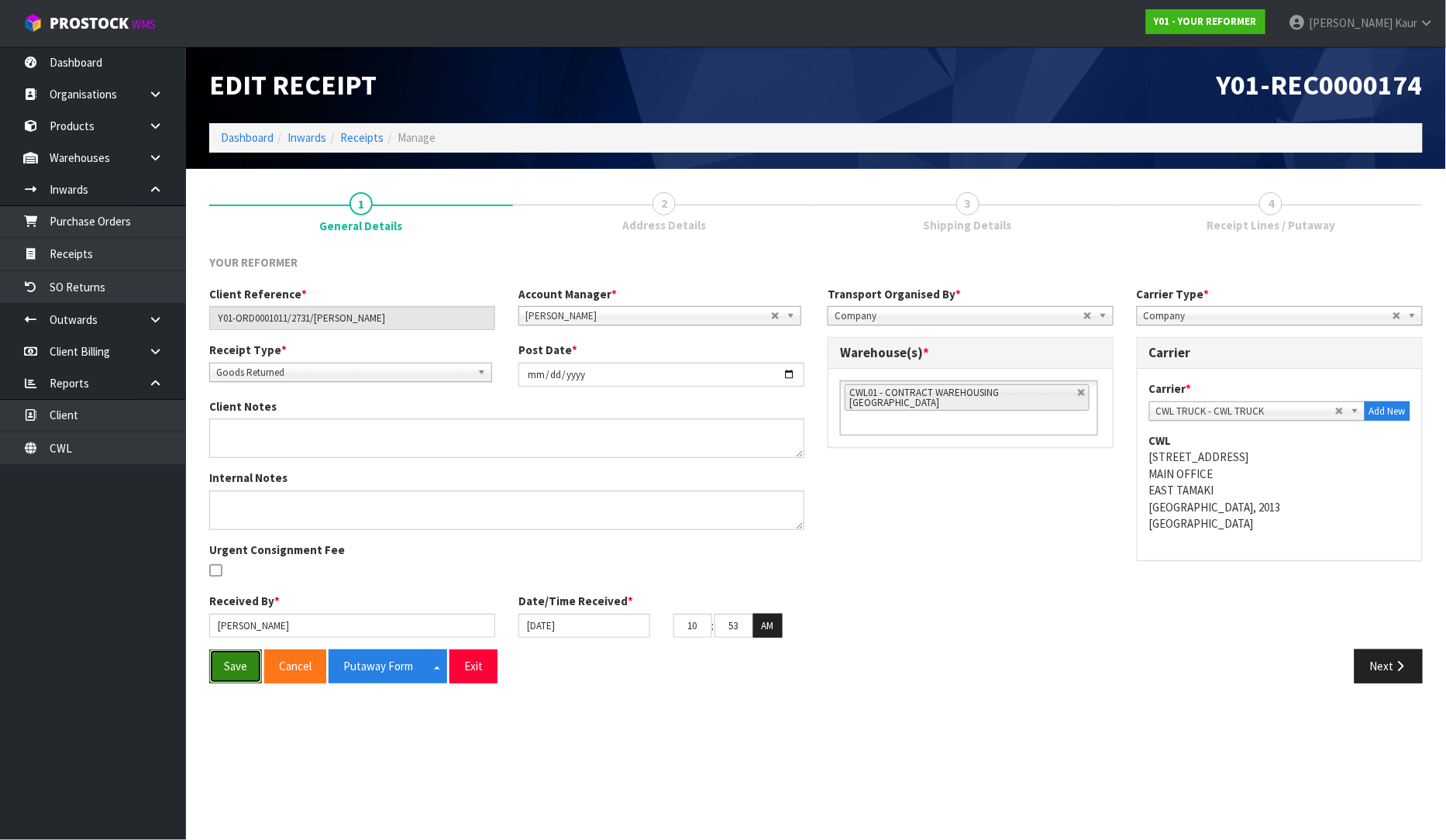
drag, startPoint x: 234, startPoint y: 665, endPoint x: 203, endPoint y: 578, distance: 92.4
click at [233, 665] on button "Save" at bounding box center [236, 666] width 53 height 33
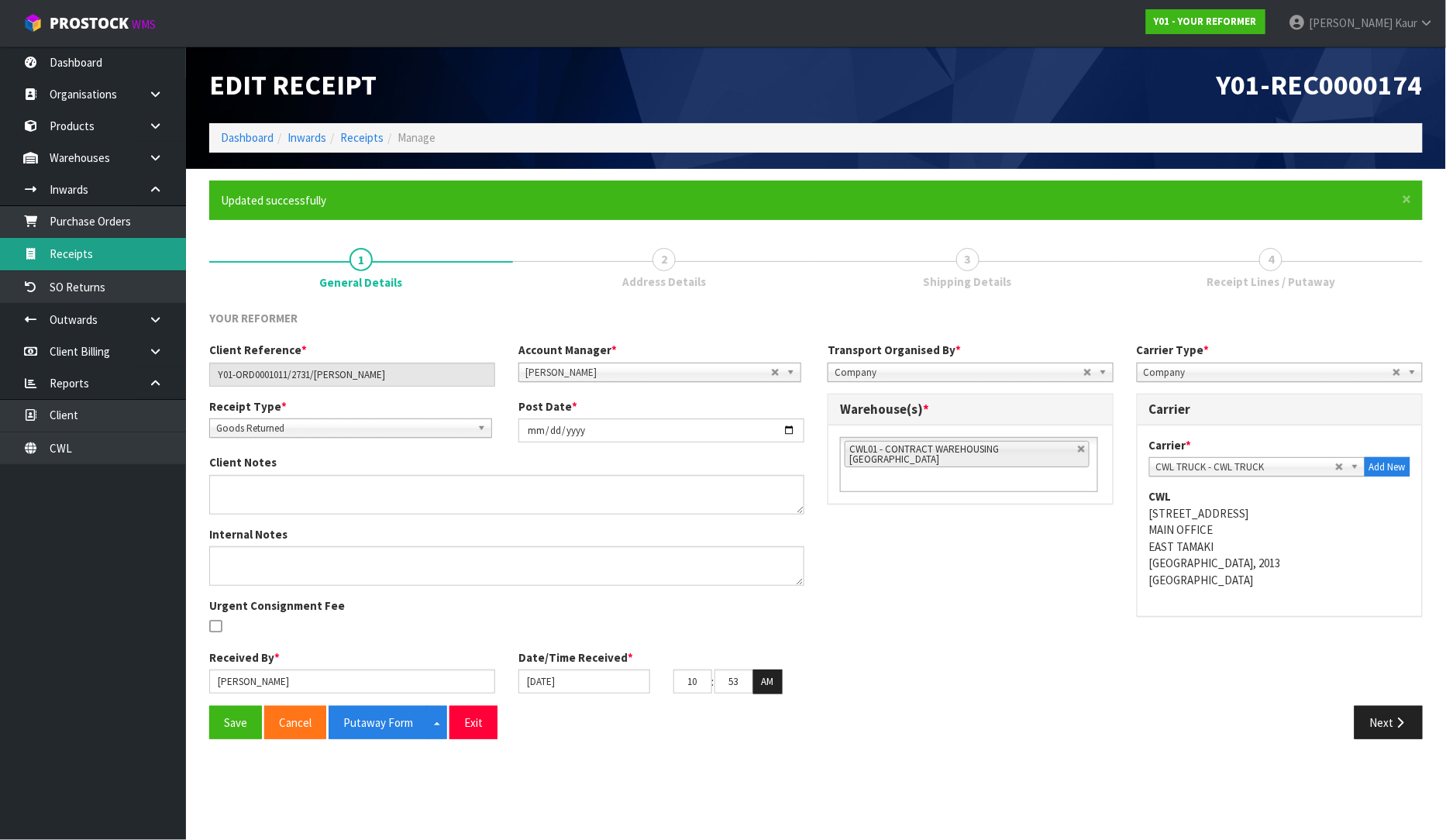
click at [45, 247] on link "Receipts" at bounding box center [92, 253] width 186 height 31
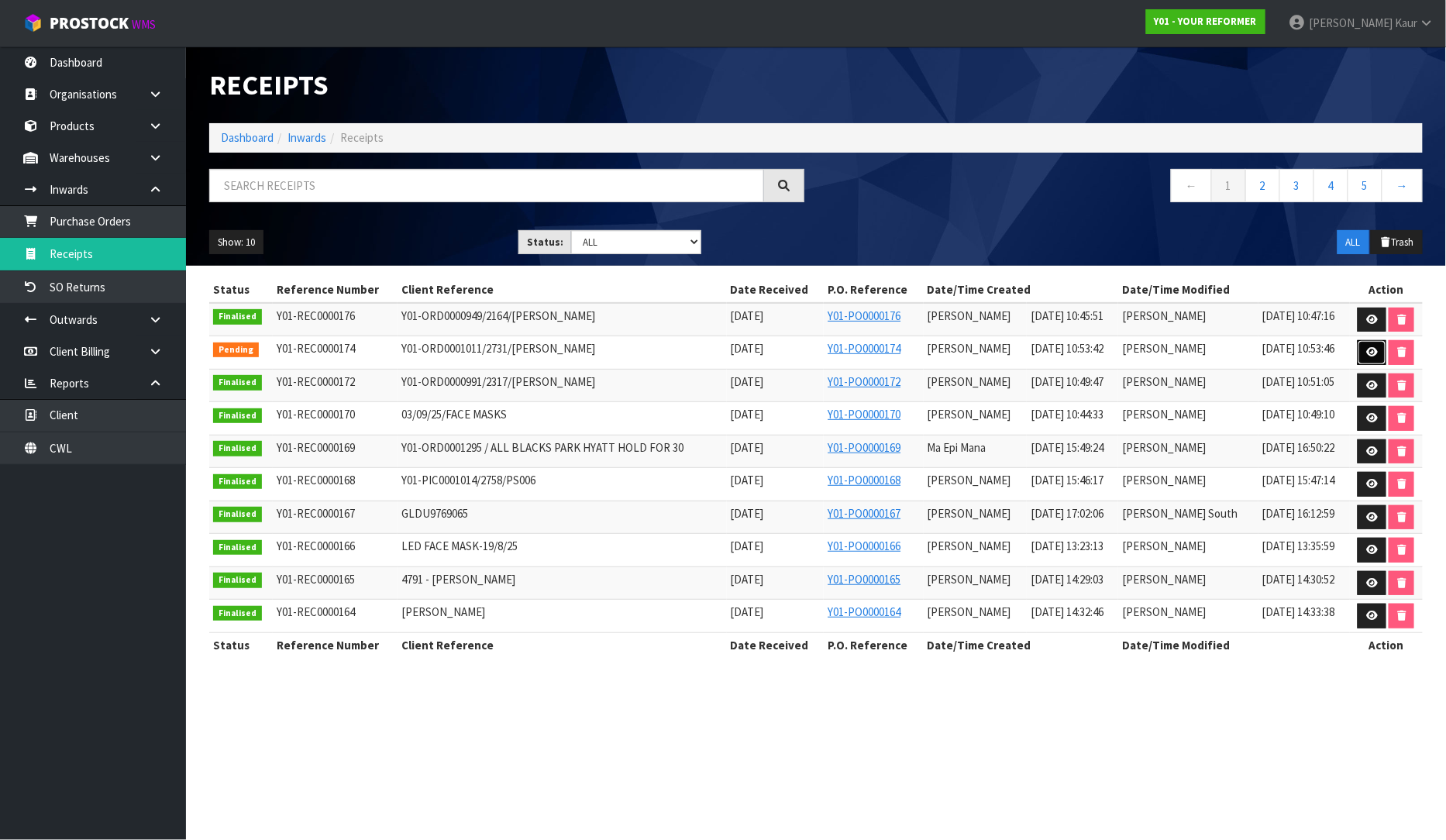
click at [1378, 360] on link at bounding box center [1372, 352] width 29 height 25
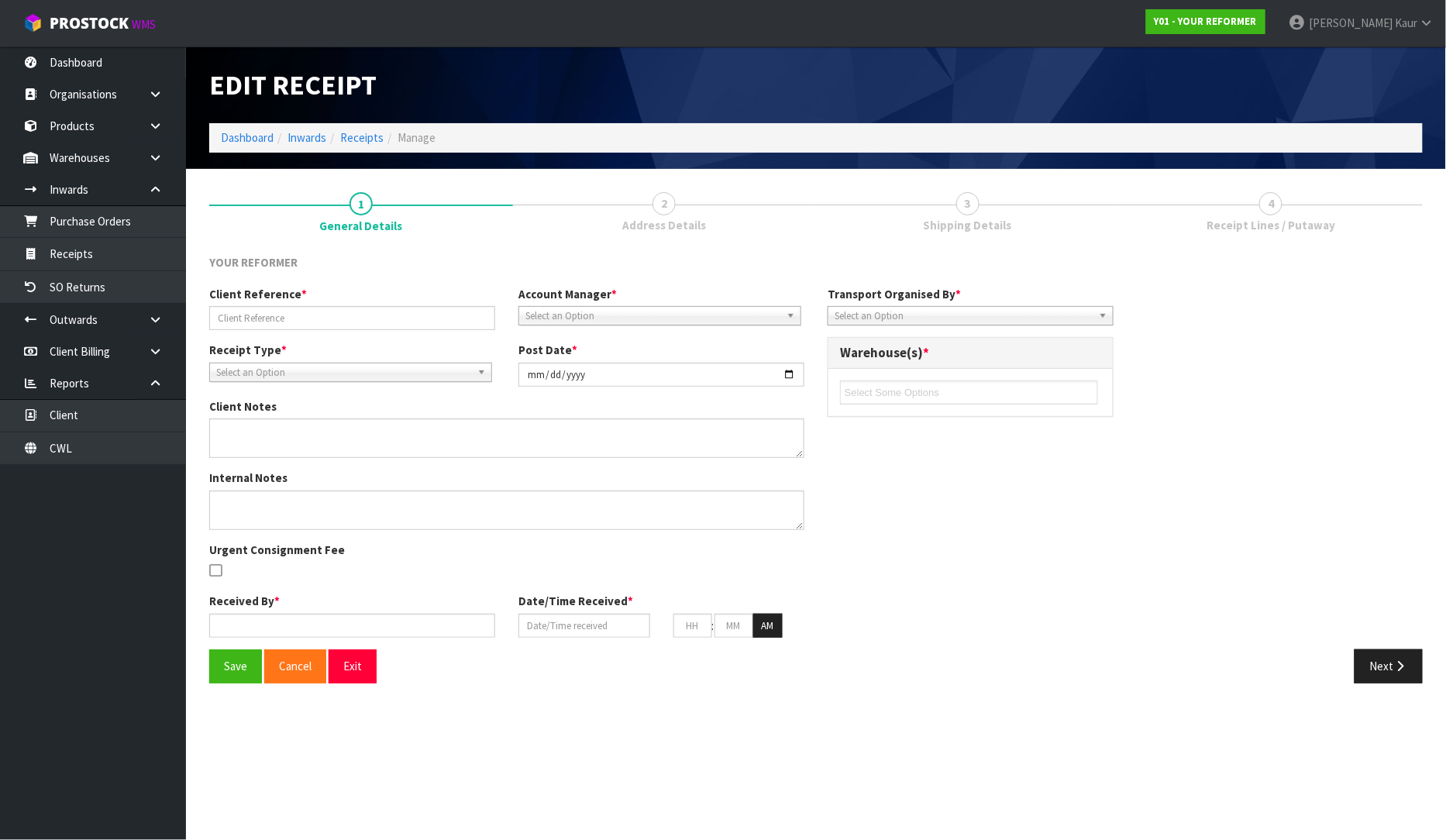
type input "Y01-ORD0001011/2731/KATHY WALLACE"
type input "[DATE]"
type input "[PERSON_NAME]"
type input "[DATE]"
type input "10"
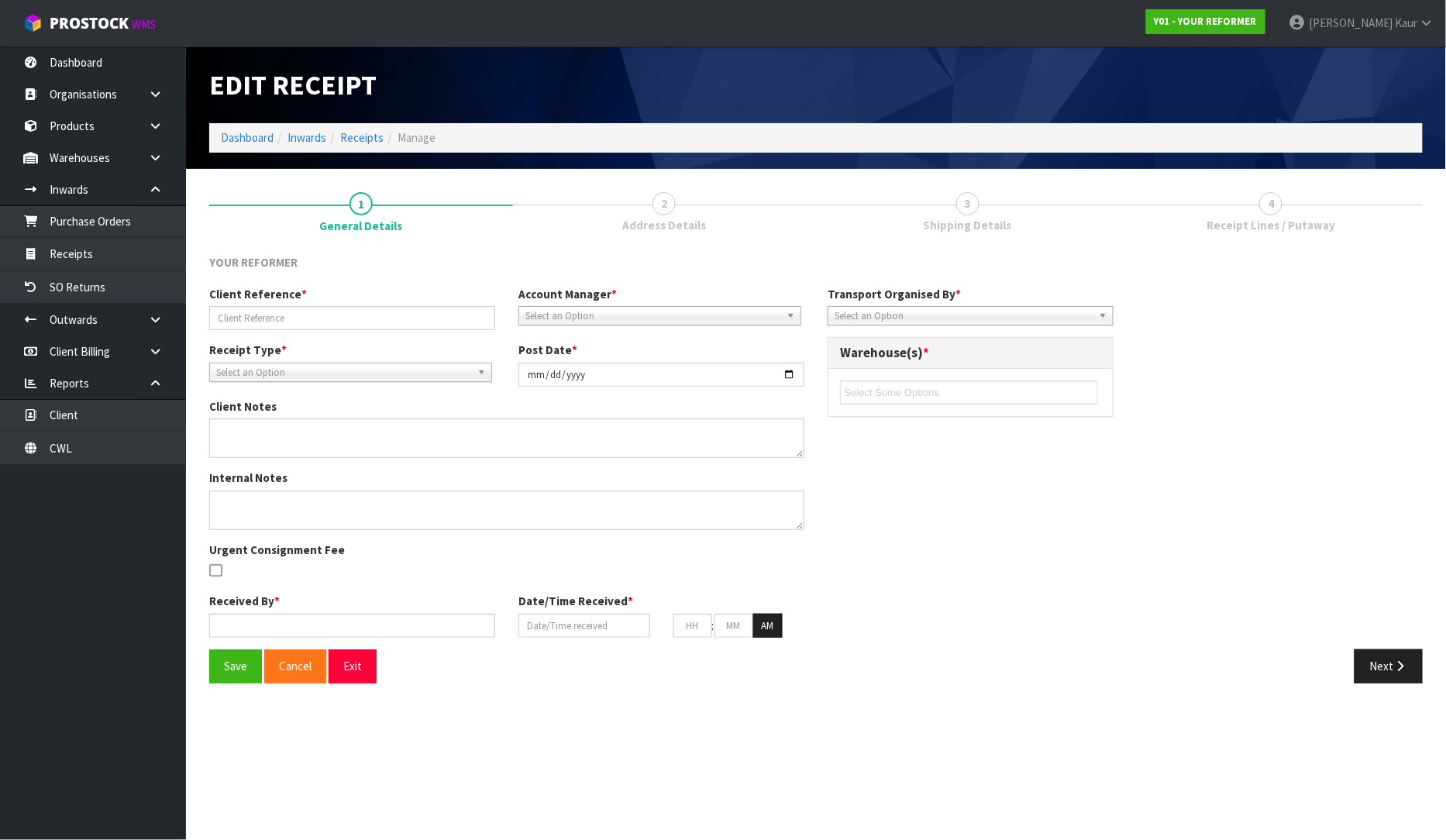
type input "53"
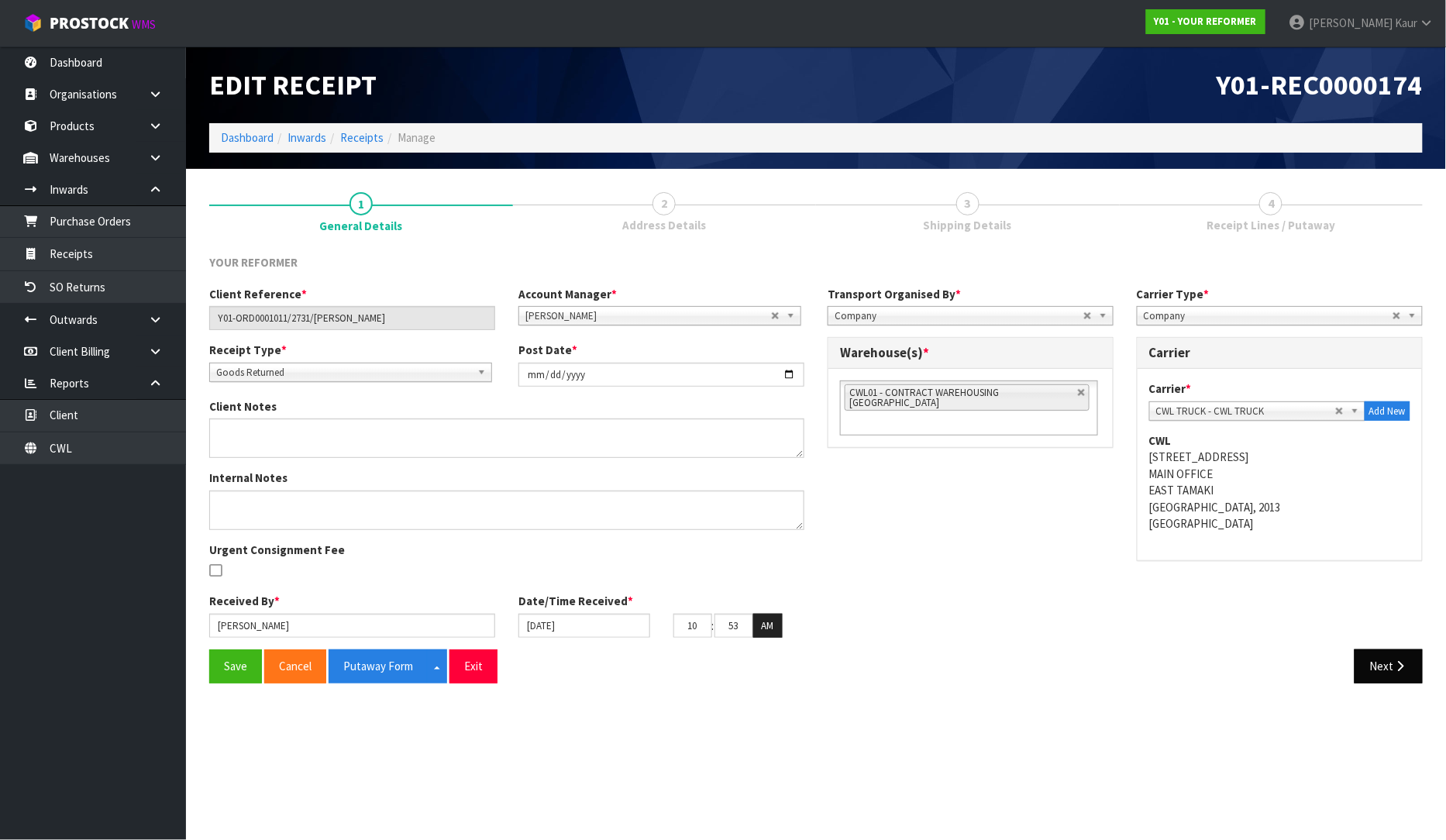
click at [1359, 648] on div "Client Reference * Y01-ORD0001011/2731/KATHY WALLACE Account Manager * Zubair M…" at bounding box center [815, 467] width 1237 height 363
click at [1365, 662] on button "Next" at bounding box center [1388, 666] width 69 height 33
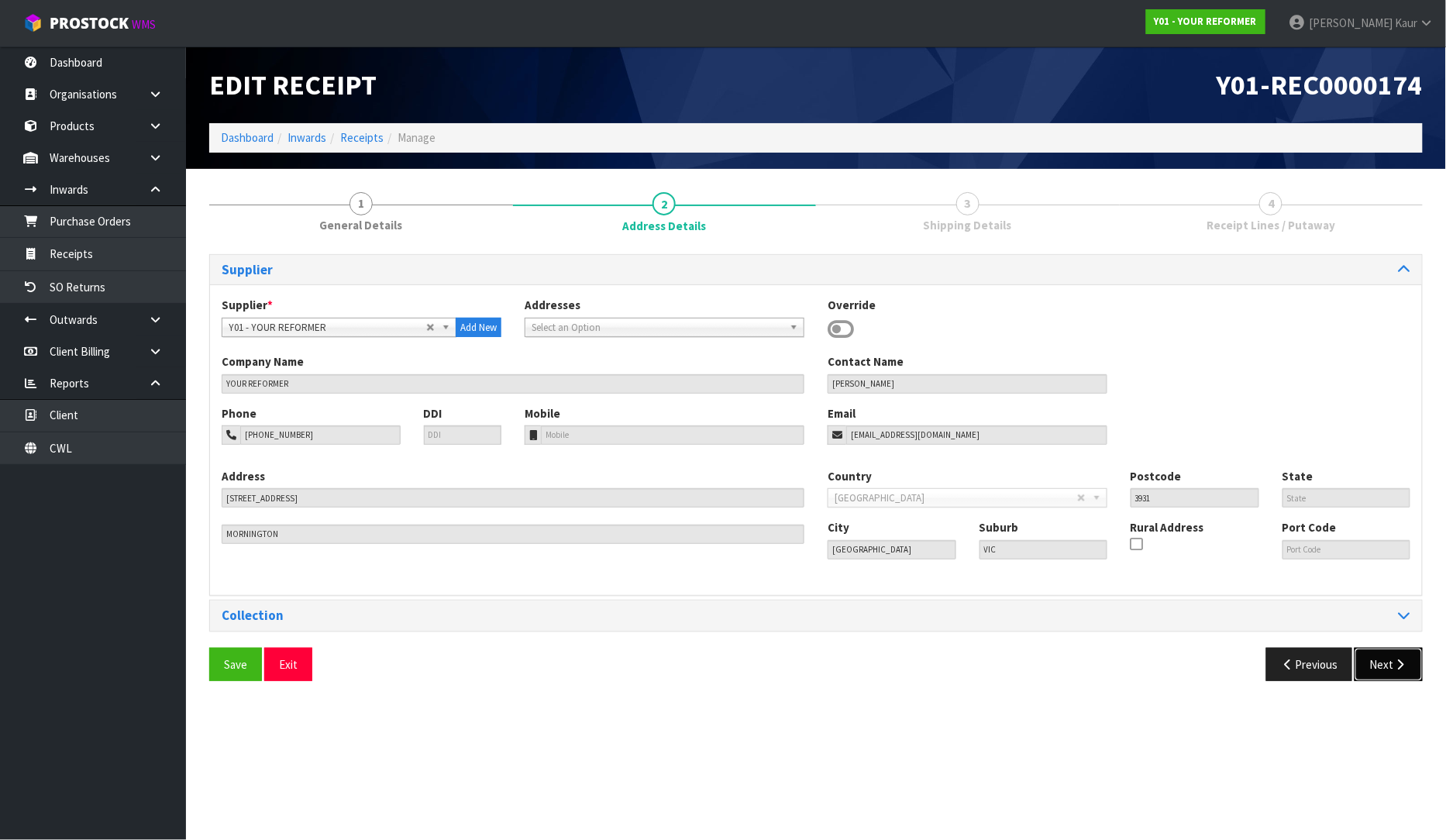
click at [1390, 668] on button "Next" at bounding box center [1388, 664] width 69 height 33
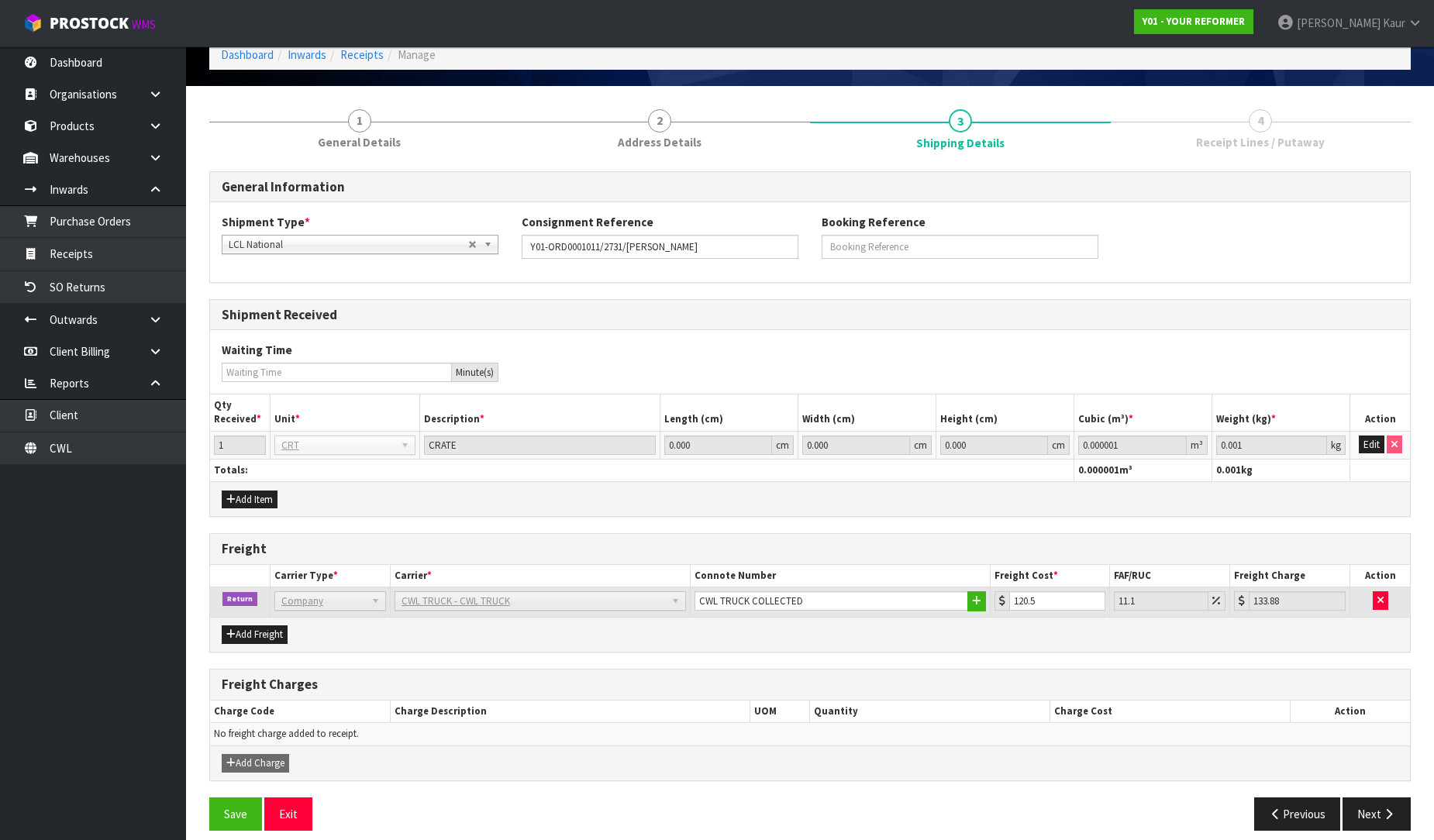
scroll to position [97, 0]
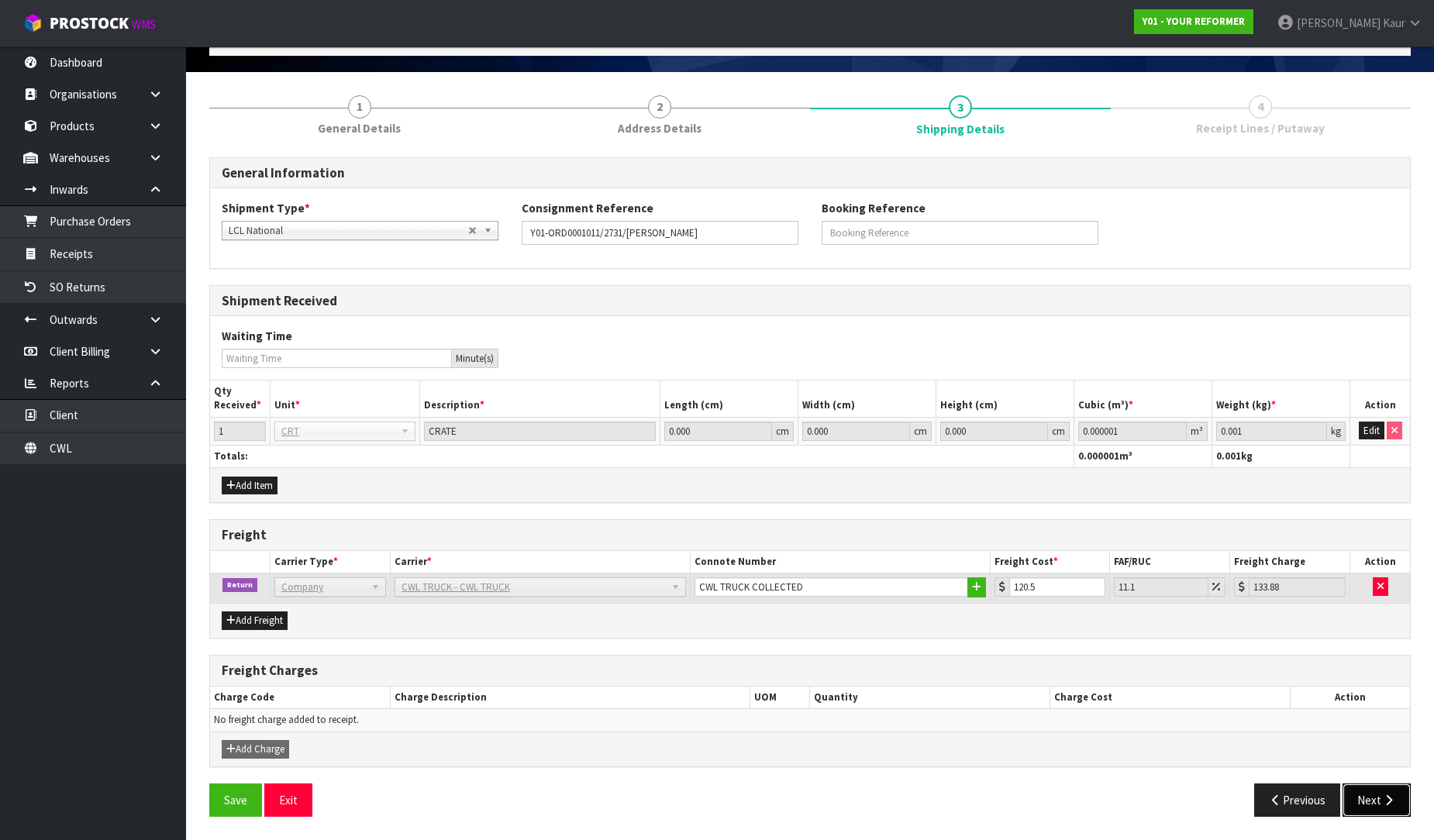
click at [1366, 789] on button "Next" at bounding box center [1376, 800] width 69 height 33
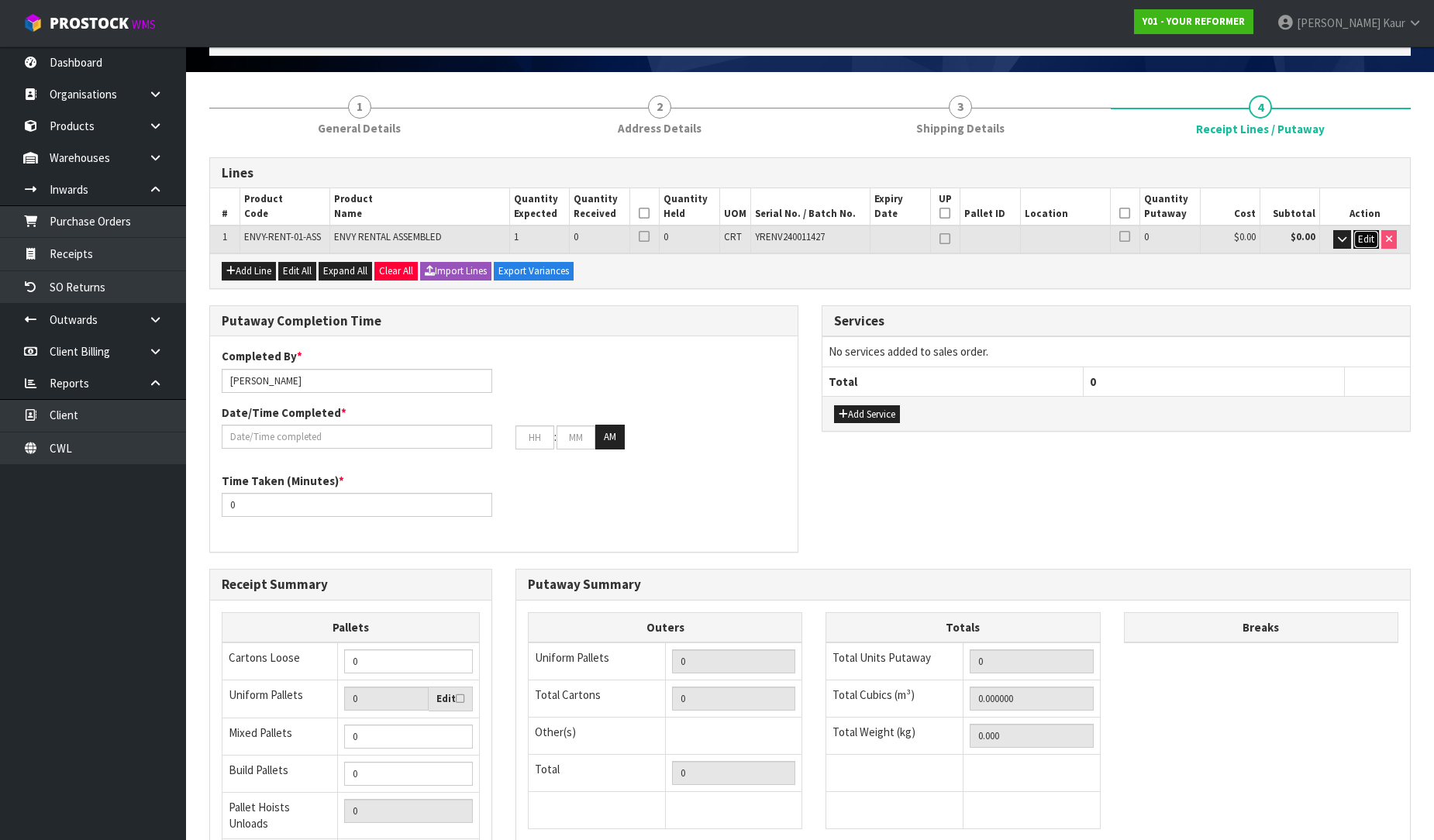
click at [1370, 233] on span "Edit" at bounding box center [1366, 239] width 17 height 13
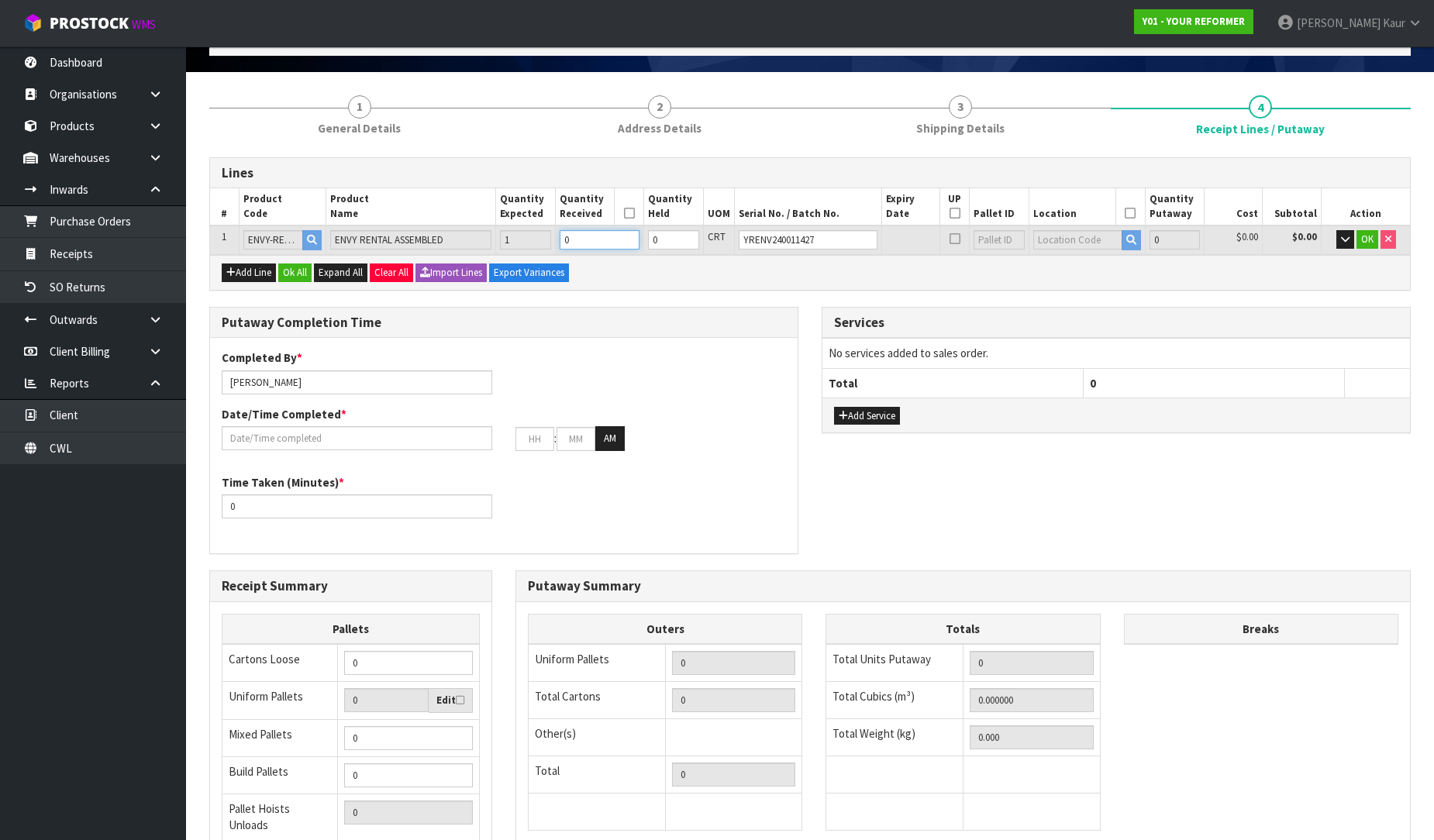
click at [584, 234] on input "0" at bounding box center [599, 239] width 80 height 19
type input "1"
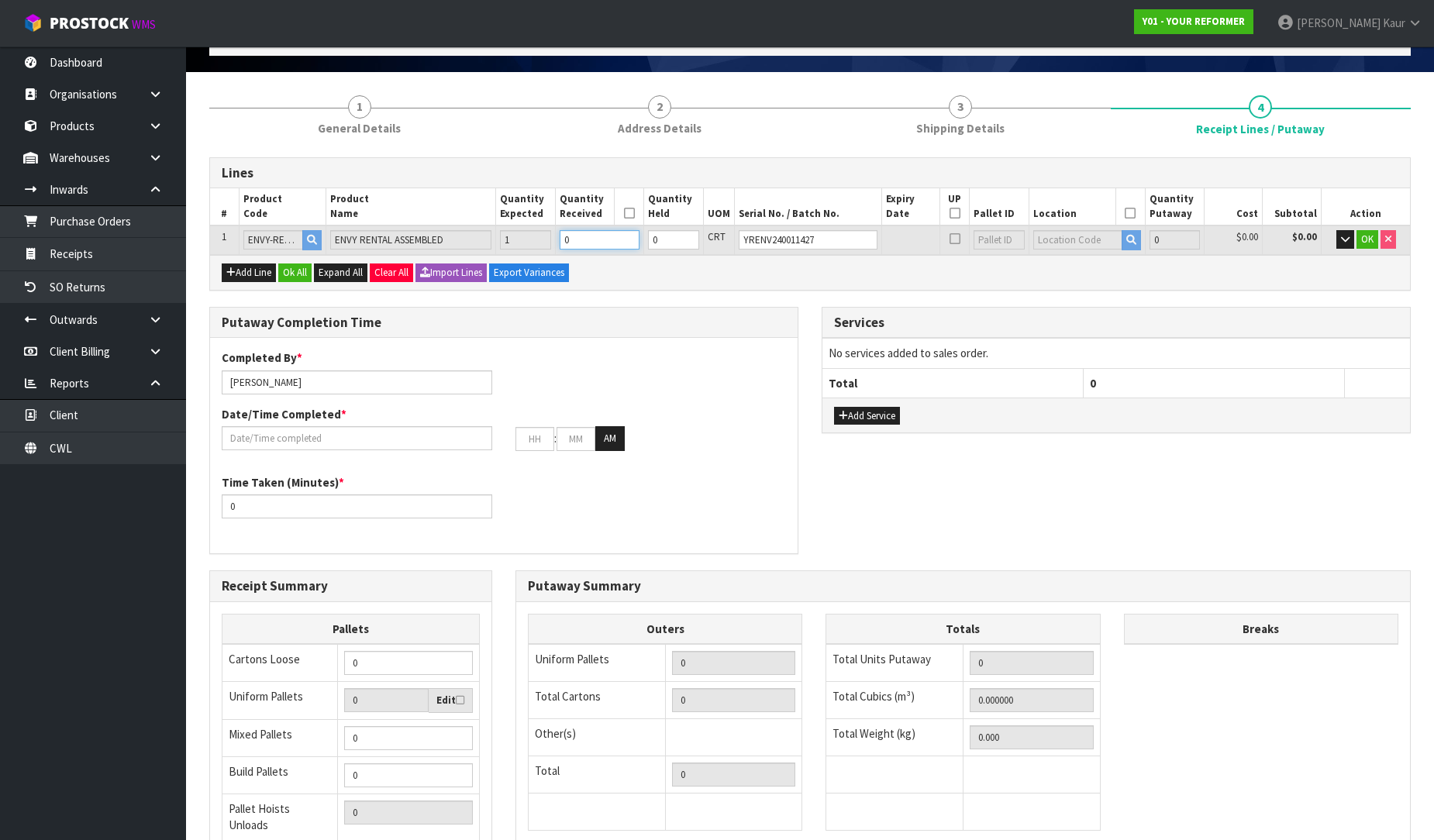
type input "0.825484"
type input "112"
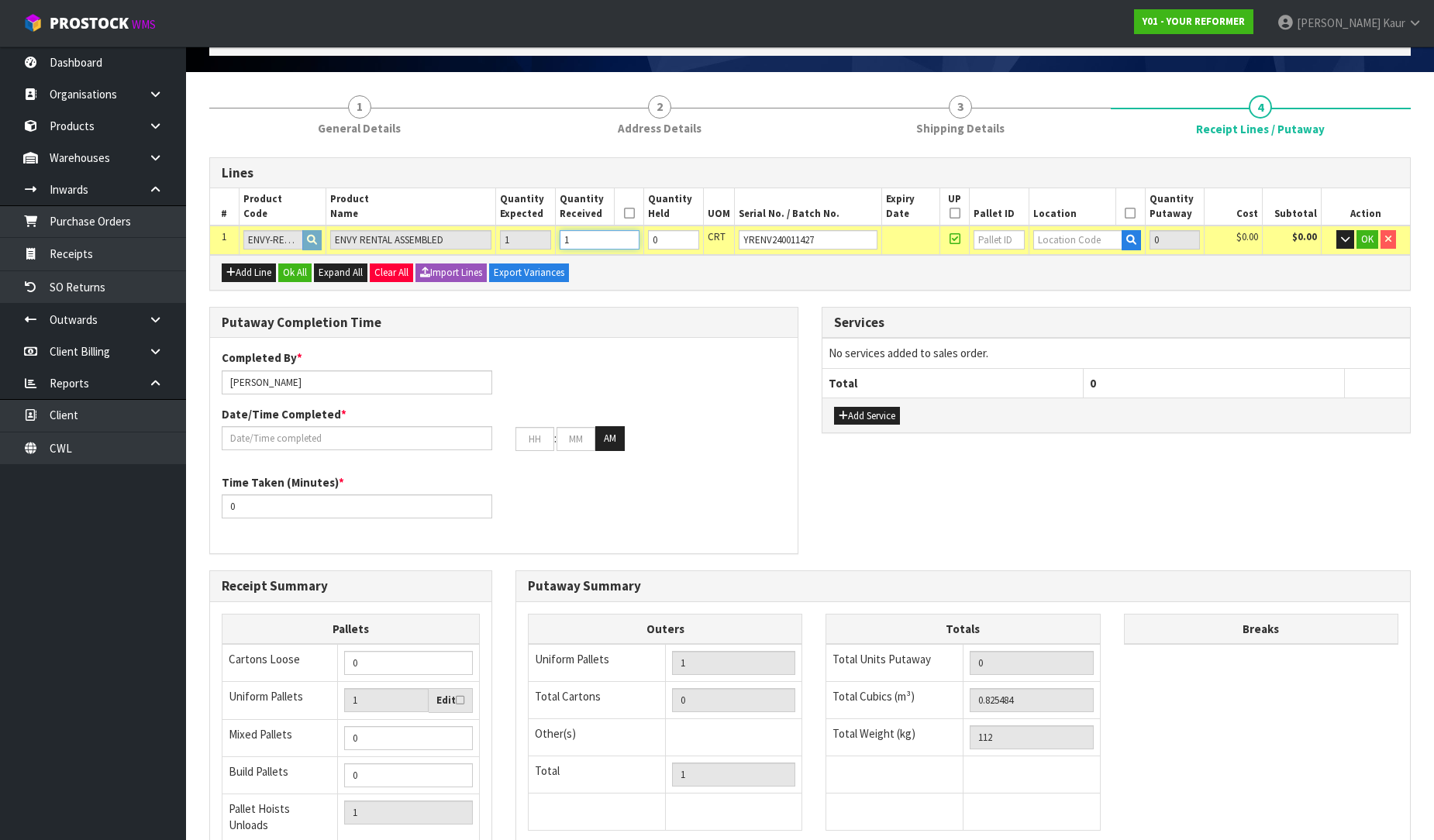
type input "1"
click at [1096, 237] on input "text" at bounding box center [1078, 239] width 89 height 19
type input "54"
click at [1100, 265] on link "54 -01-1-A" at bounding box center [1090, 265] width 122 height 21
type input "1"
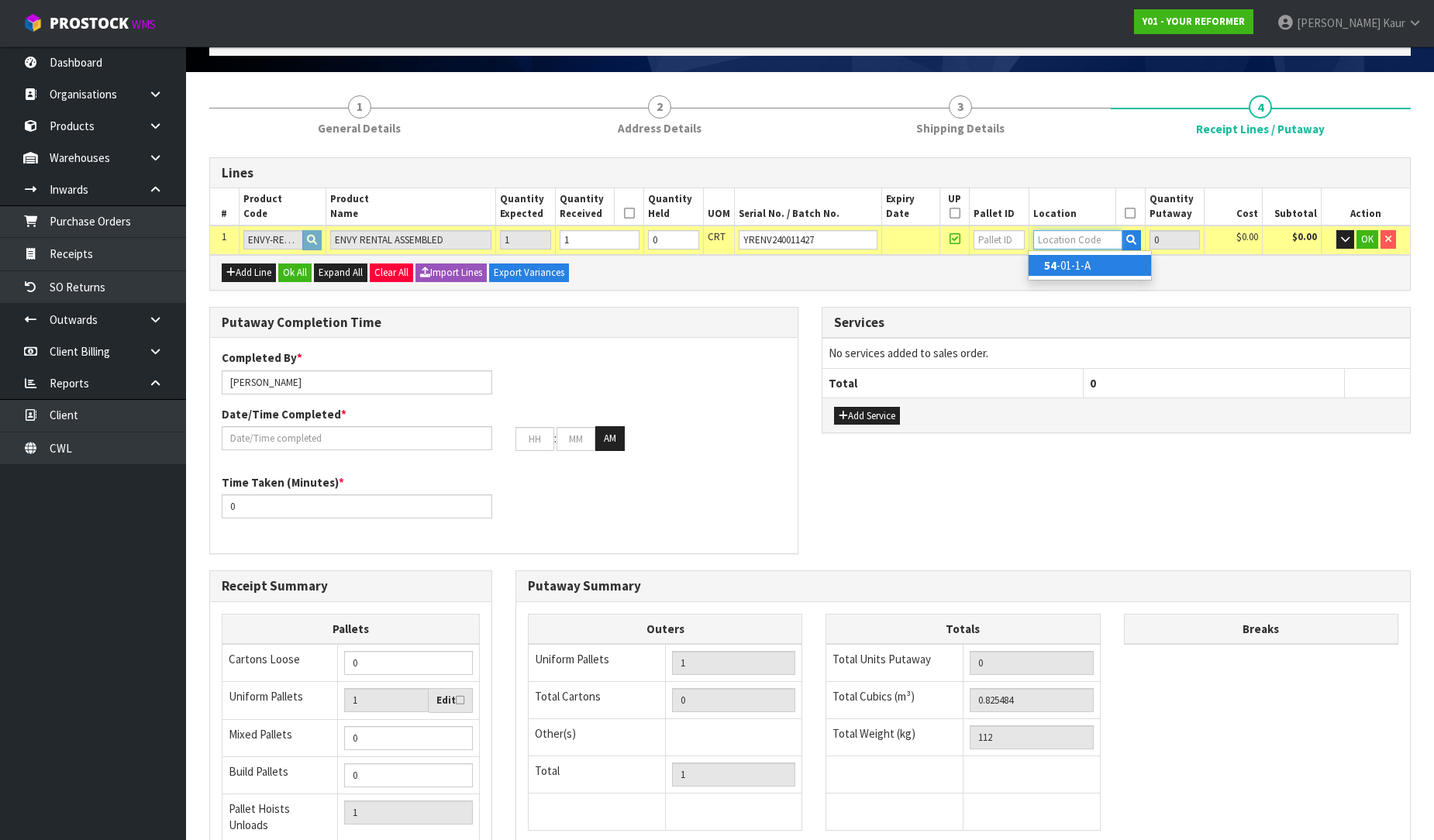
type input "54-01-1-A"
type input "1"
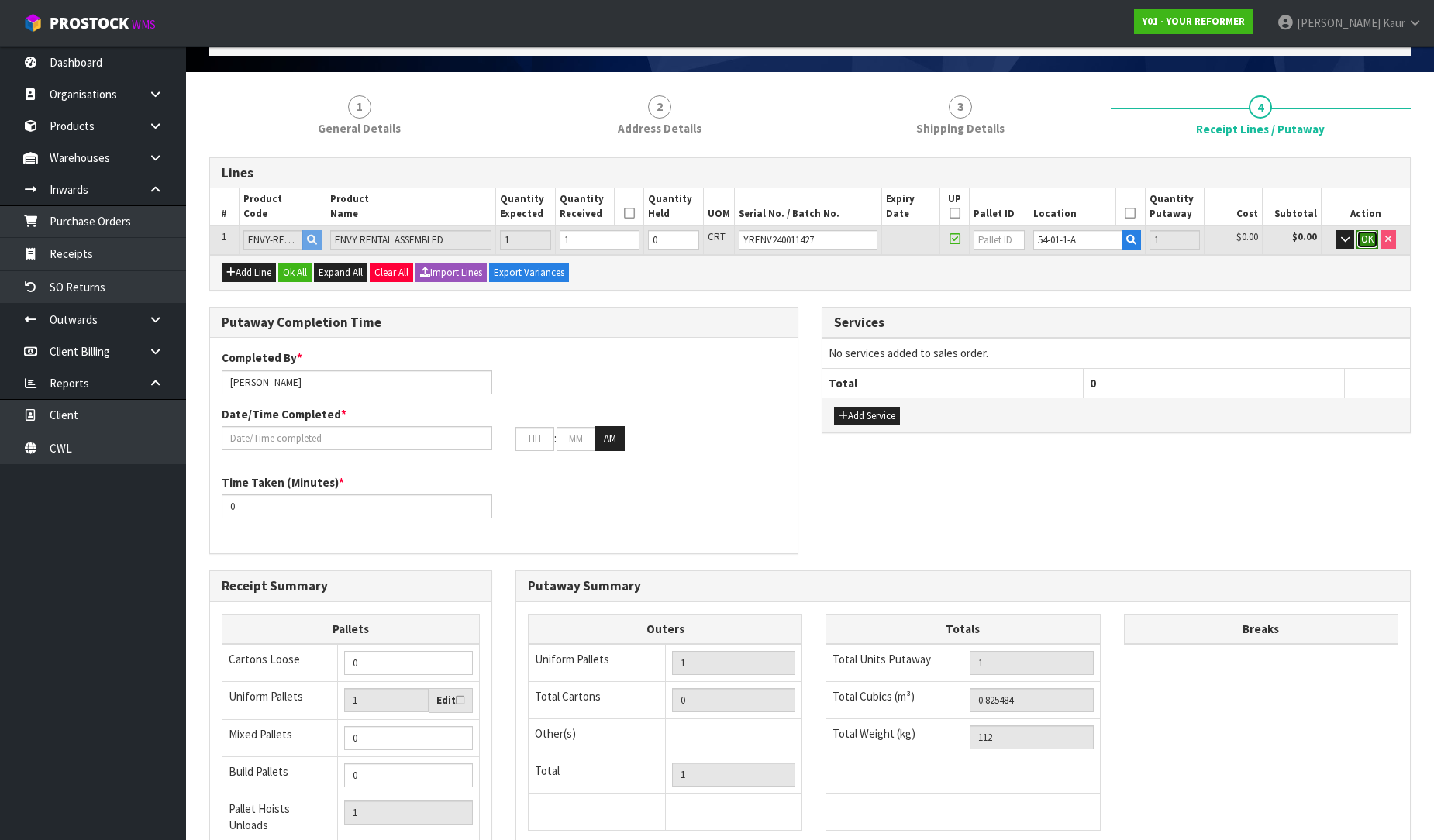
click at [1366, 238] on span "OK" at bounding box center [1367, 239] width 12 height 13
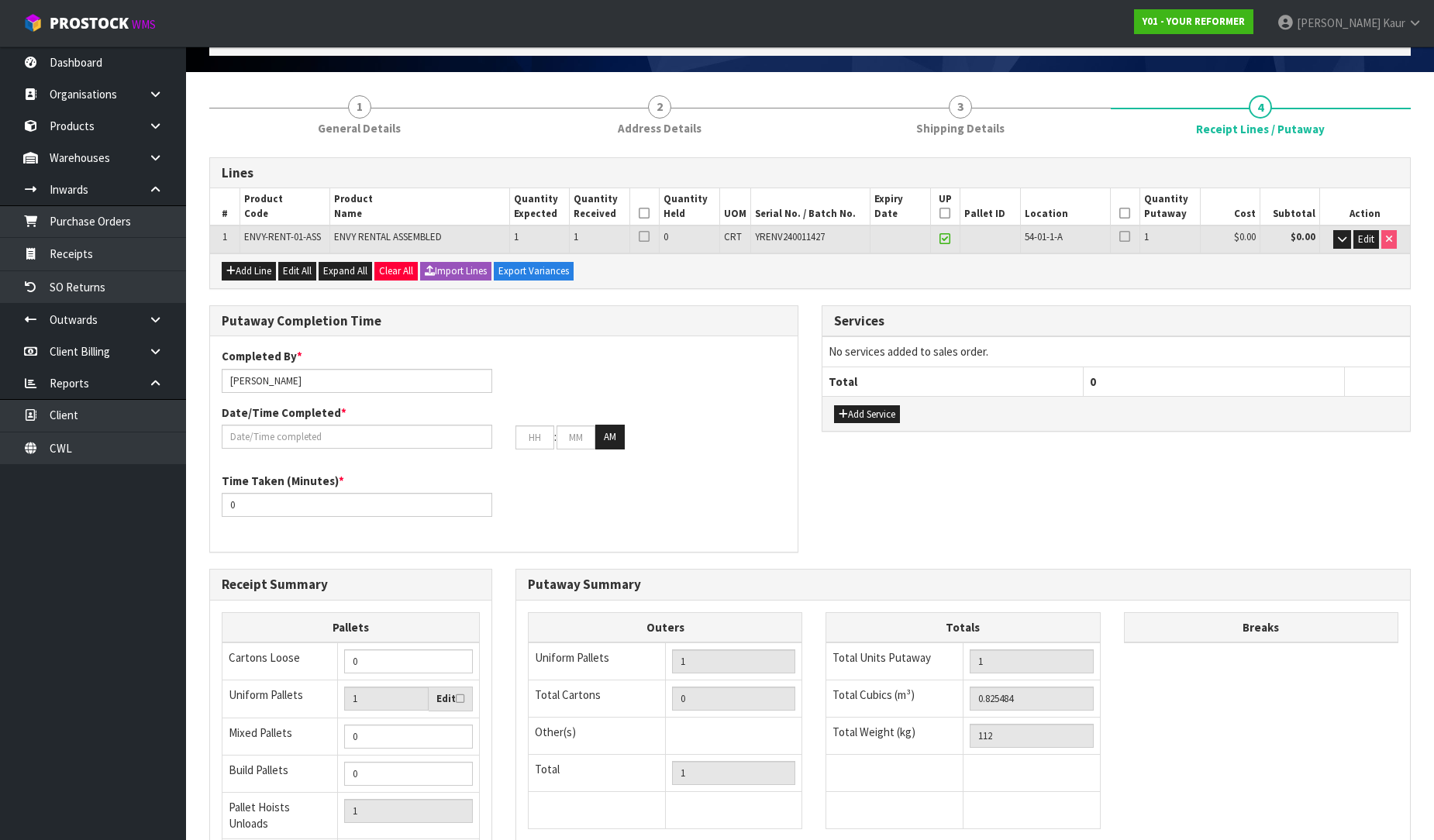
click at [641, 213] on icon at bounding box center [644, 213] width 11 height 1
click at [939, 213] on icon at bounding box center [944, 213] width 11 height 1
click at [1125, 213] on icon at bounding box center [1124, 213] width 11 height 1
click at [349, 377] on input "[PERSON_NAME]" at bounding box center [357, 380] width 271 height 24
drag, startPoint x: 293, startPoint y: 385, endPoint x: 192, endPoint y: 385, distance: 101.0
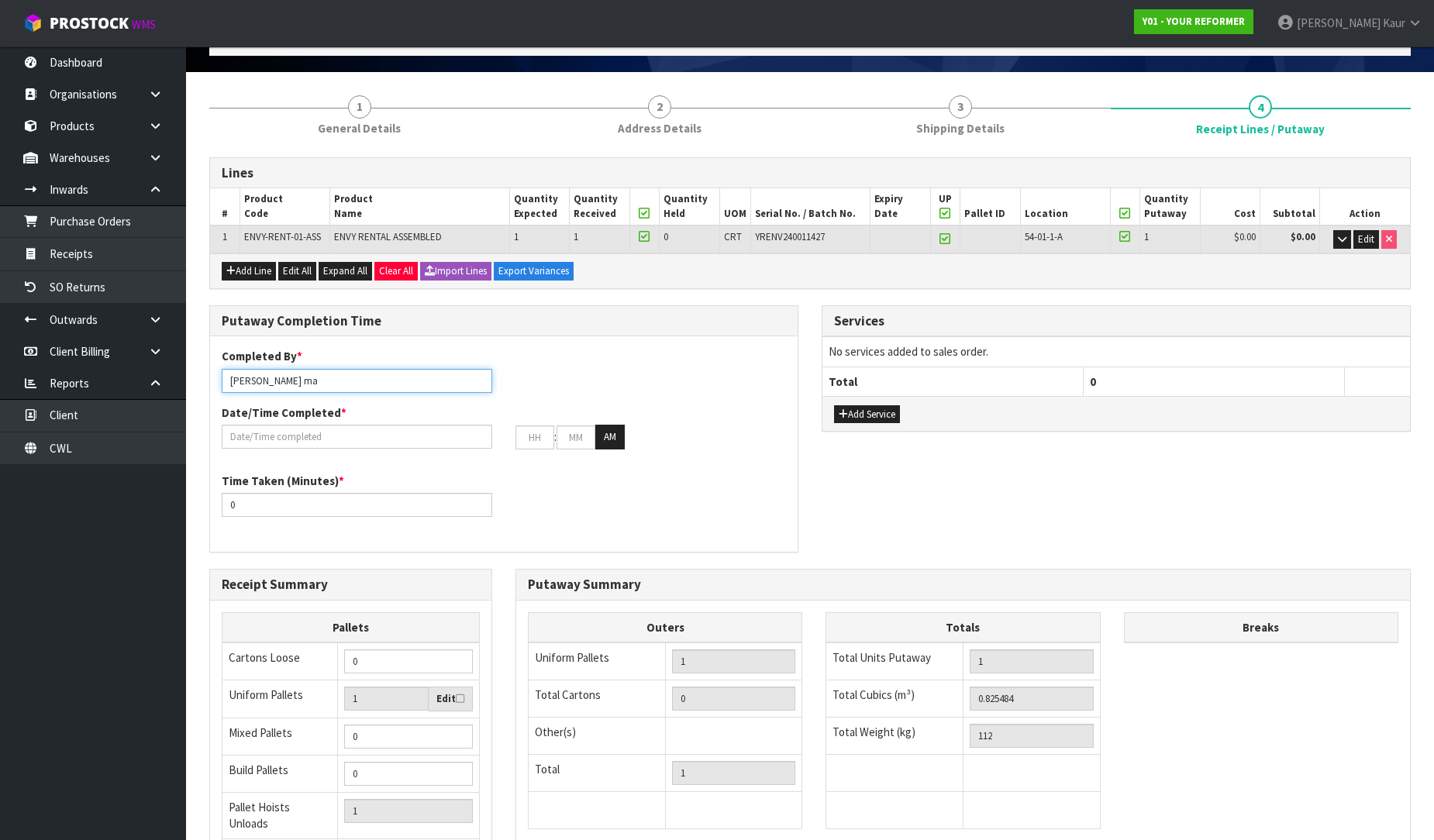
click at [192, 385] on section "1 General Details 2 Address Details 3 Shipping Details 4 Receipt Lines / Putawa…" at bounding box center [810, 543] width 1248 height 942
type input "Ma Epi Mana"
click at [309, 437] on input "text" at bounding box center [357, 437] width 271 height 24
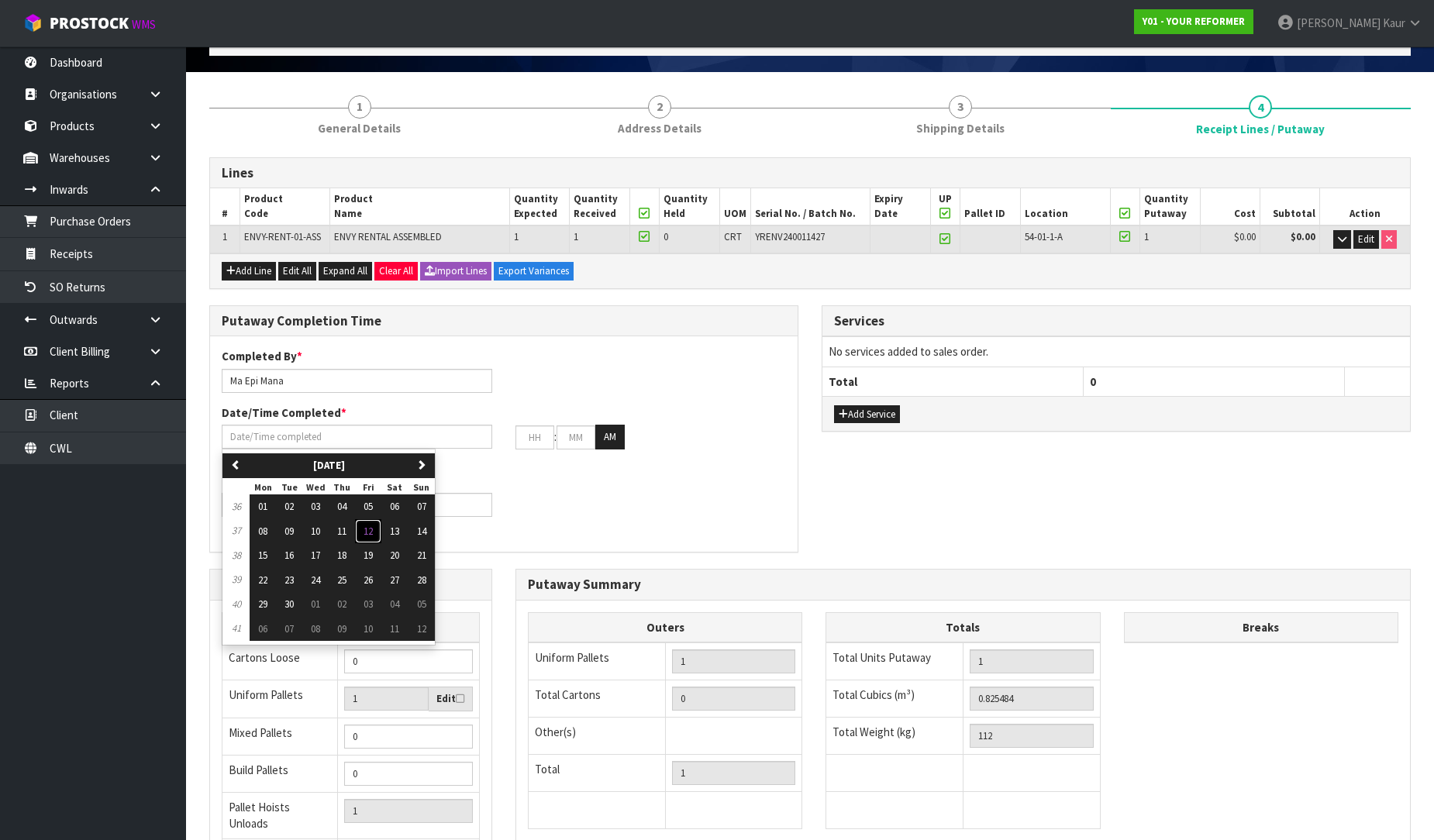
drag, startPoint x: 366, startPoint y: 529, endPoint x: 343, endPoint y: 528, distance: 23.0
click at [366, 528] on button "12" at bounding box center [368, 531] width 26 height 25
type input "[DATE]"
type input "12"
type input "00"
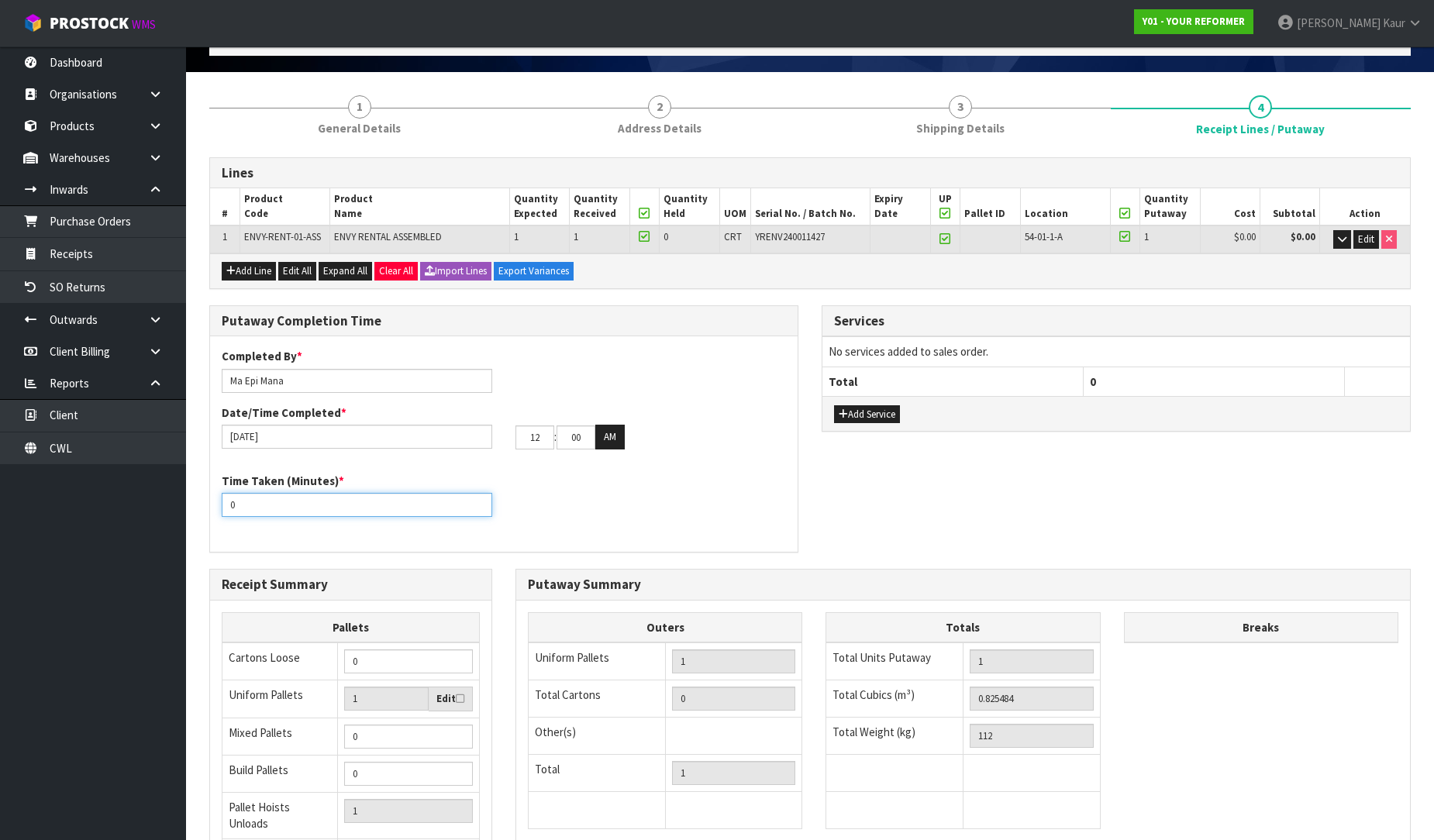
drag, startPoint x: 239, startPoint y: 508, endPoint x: 221, endPoint y: 509, distance: 18.0
click at [222, 510] on input "0" at bounding box center [357, 504] width 271 height 24
type input "15"
drag, startPoint x: 547, startPoint y: 444, endPoint x: 515, endPoint y: 432, distance: 34.2
click at [515, 432] on input "12" at bounding box center [534, 437] width 39 height 24
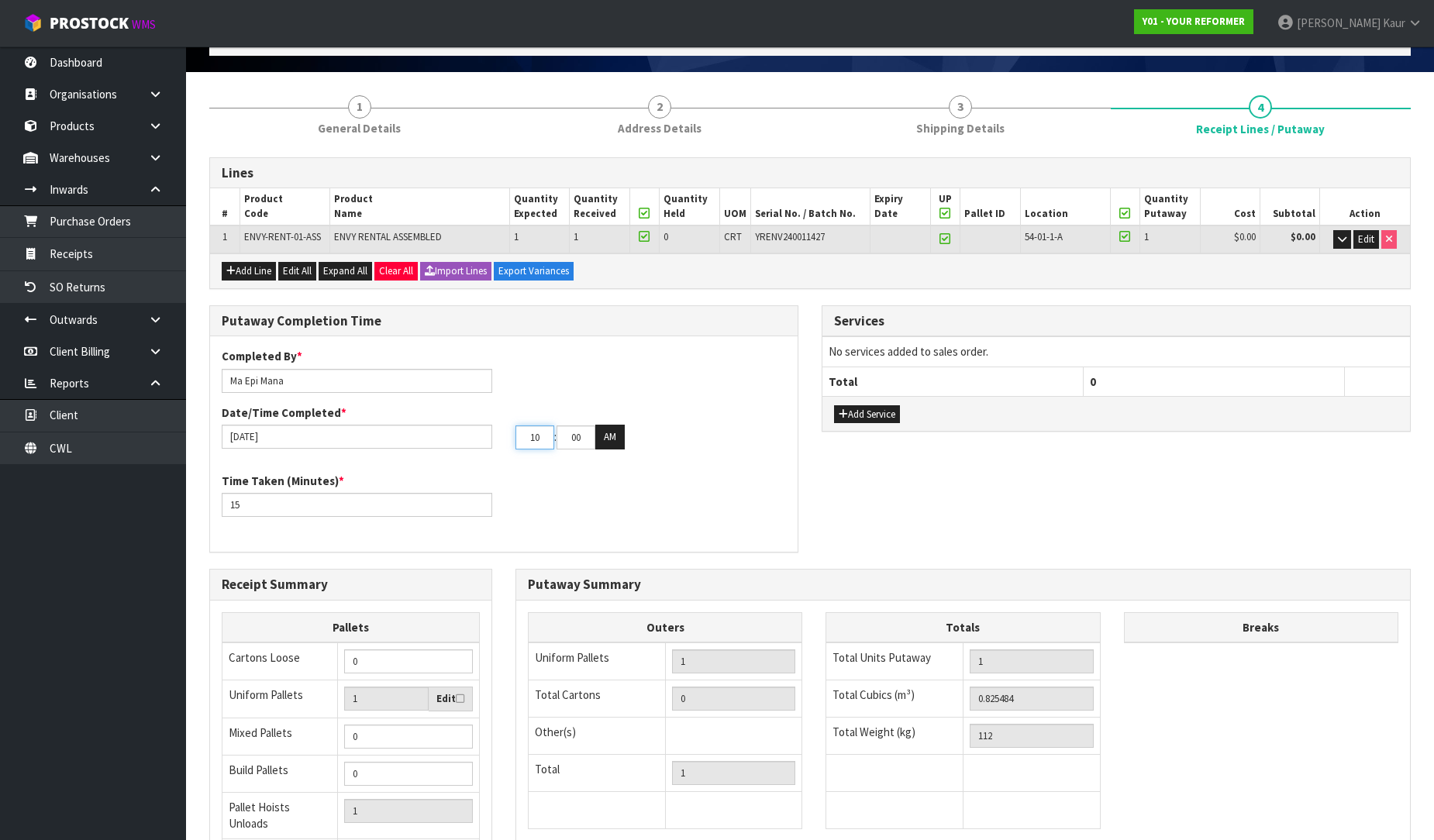
type input "10"
drag, startPoint x: 580, startPoint y: 427, endPoint x: 553, endPoint y: 435, distance: 28.2
click at [553, 435] on tr "10 : 00 : 00 AM" at bounding box center [570, 437] width 109 height 25
type input "55"
click at [884, 489] on div "Putaway Completion Time Completed By * Ma Epi Mana Date/Time Completed * 12/09/…" at bounding box center [810, 437] width 1225 height 263
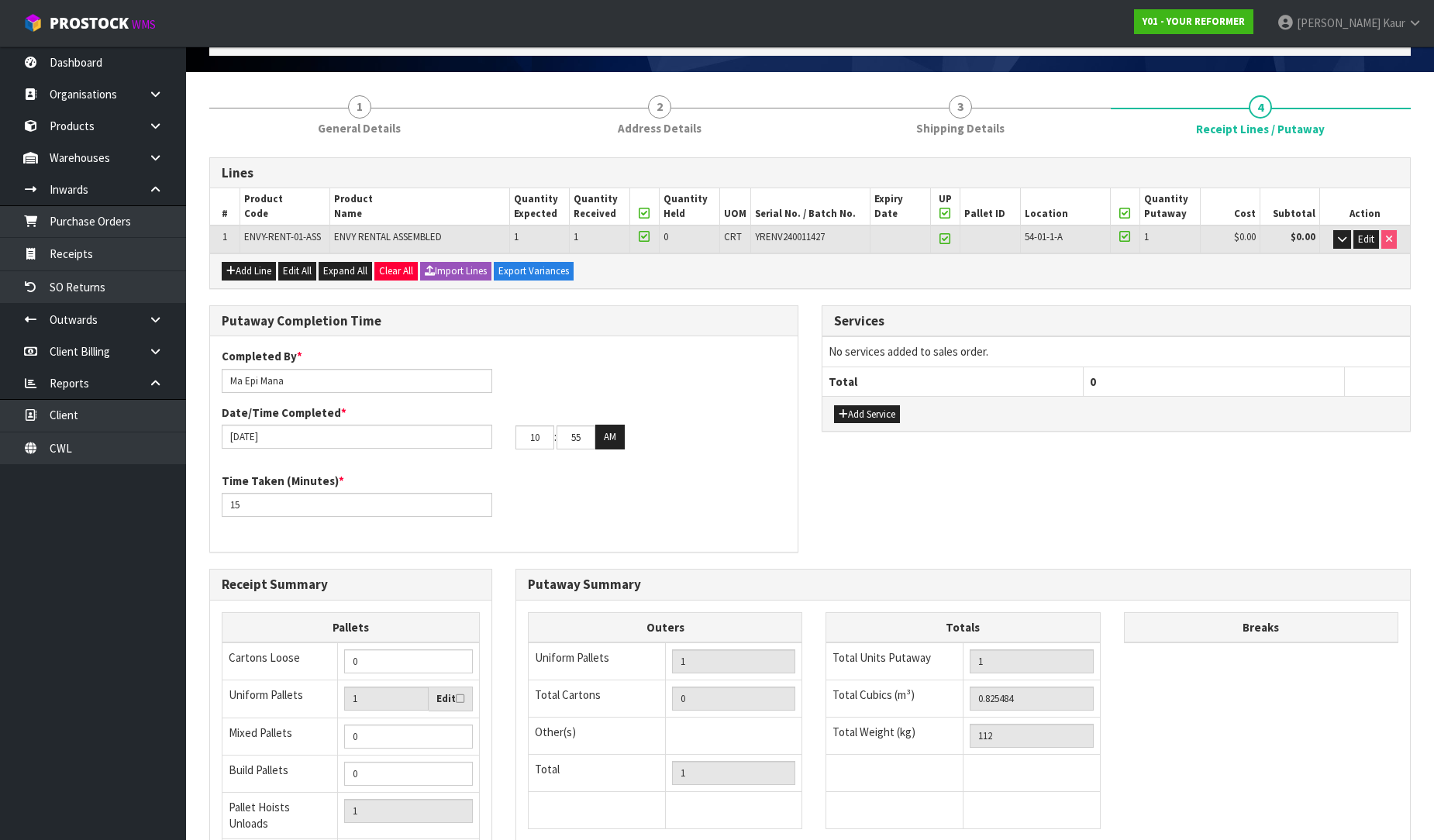
scroll to position [0, 0]
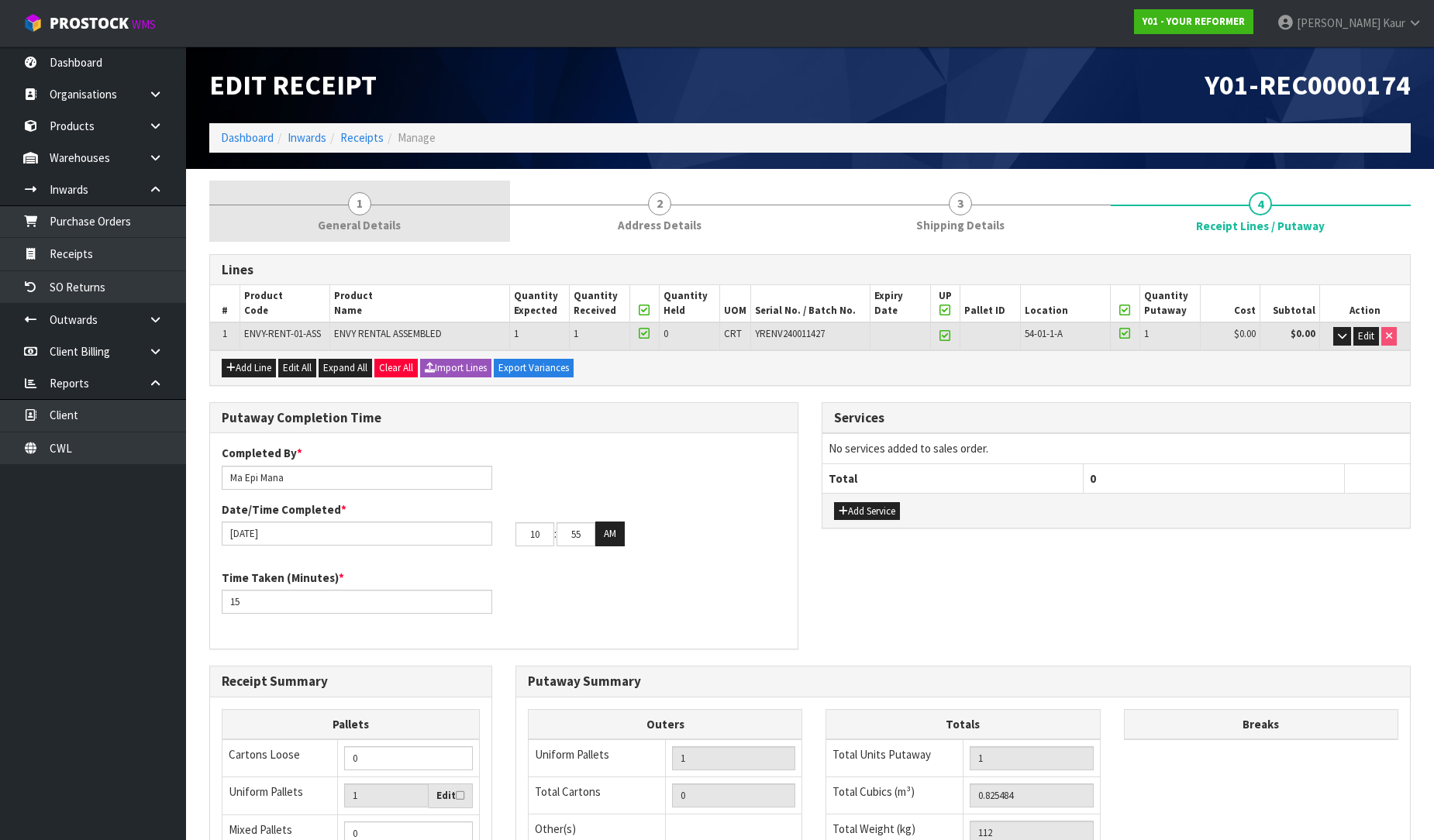
click at [319, 214] on link "1 General Details" at bounding box center [360, 211] width 301 height 61
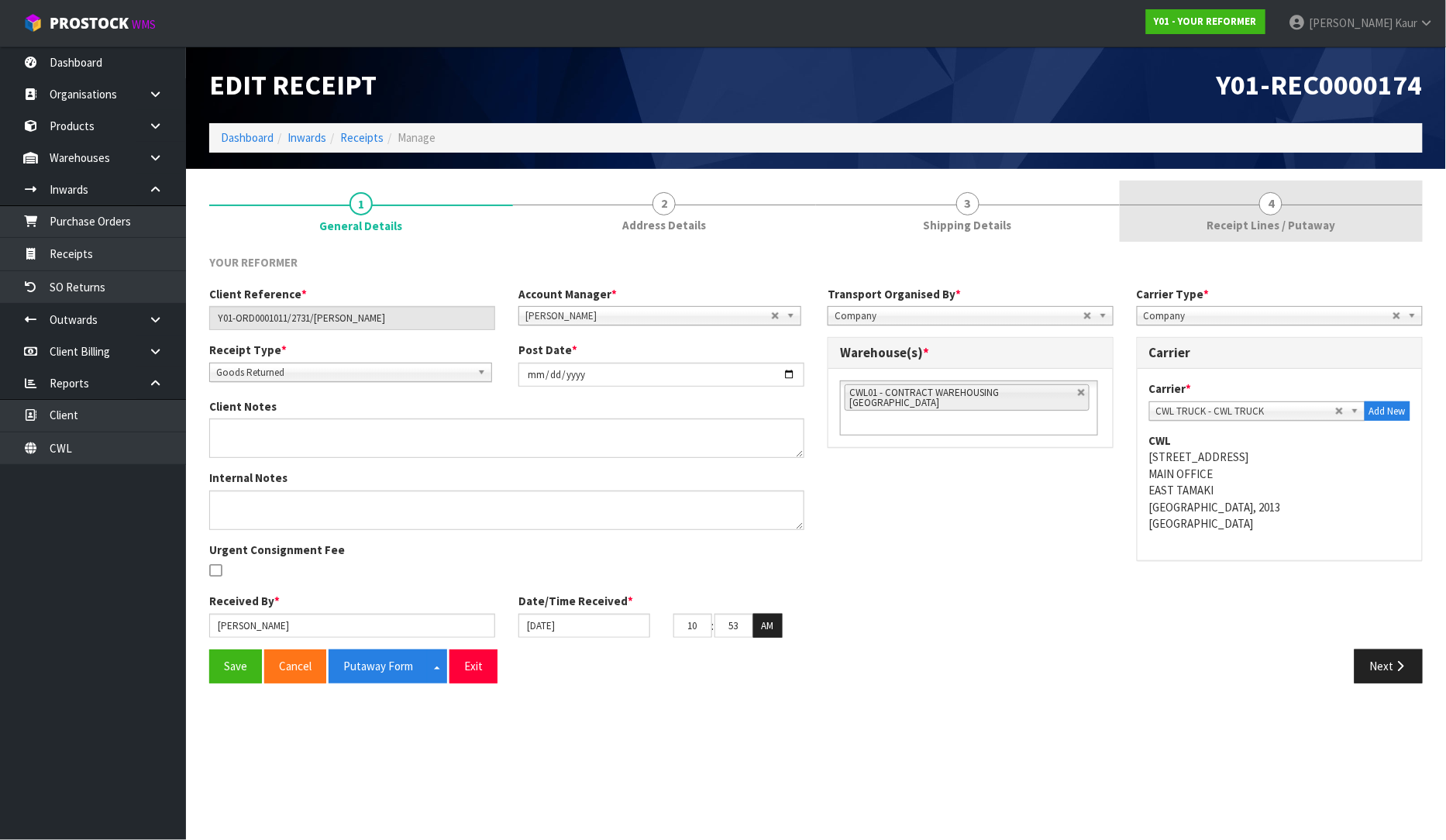
click at [1267, 214] on span "4" at bounding box center [1271, 204] width 23 height 23
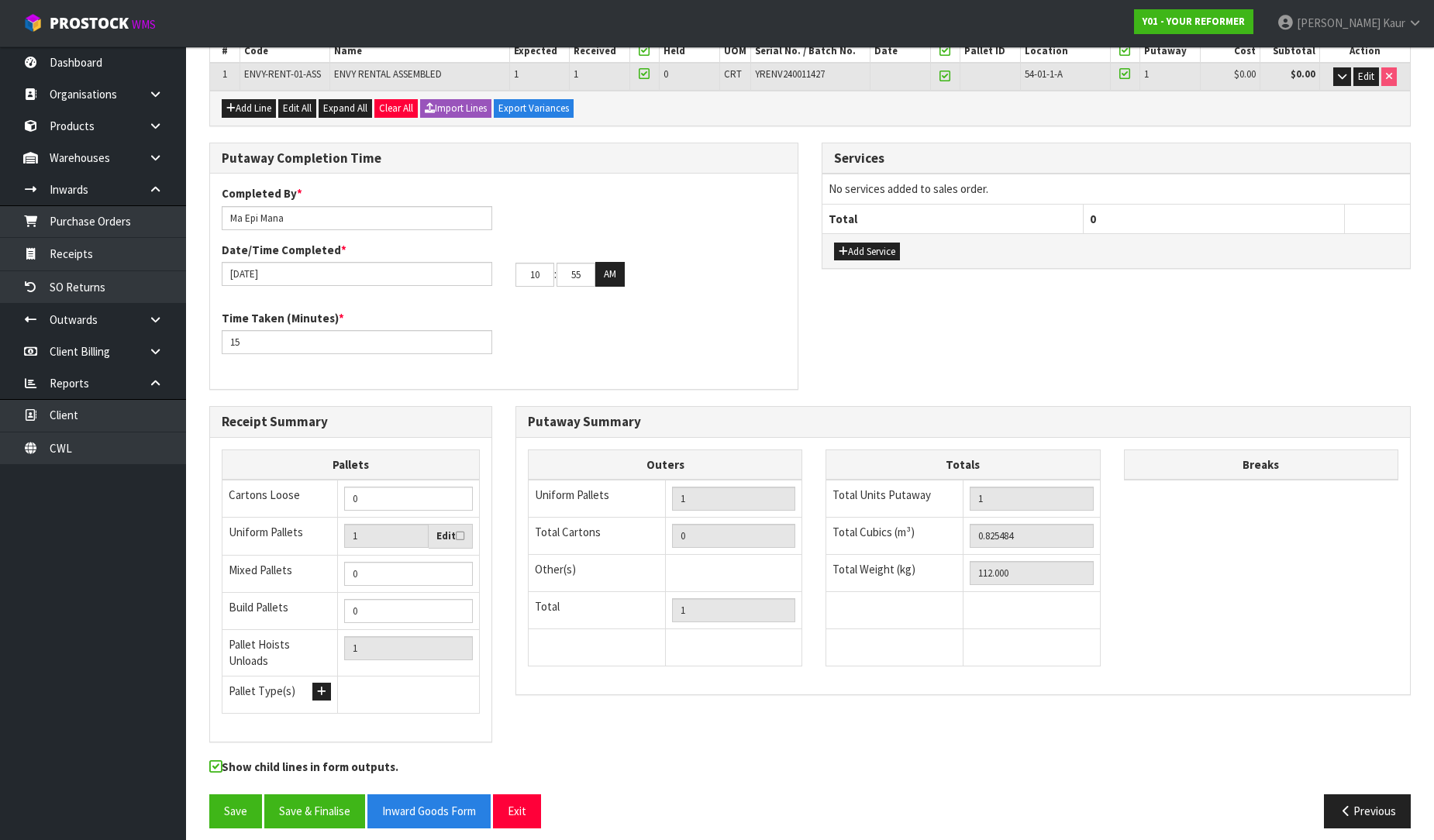
scroll to position [261, 0]
click at [304, 800] on button "Save & Finalise" at bounding box center [315, 810] width 101 height 33
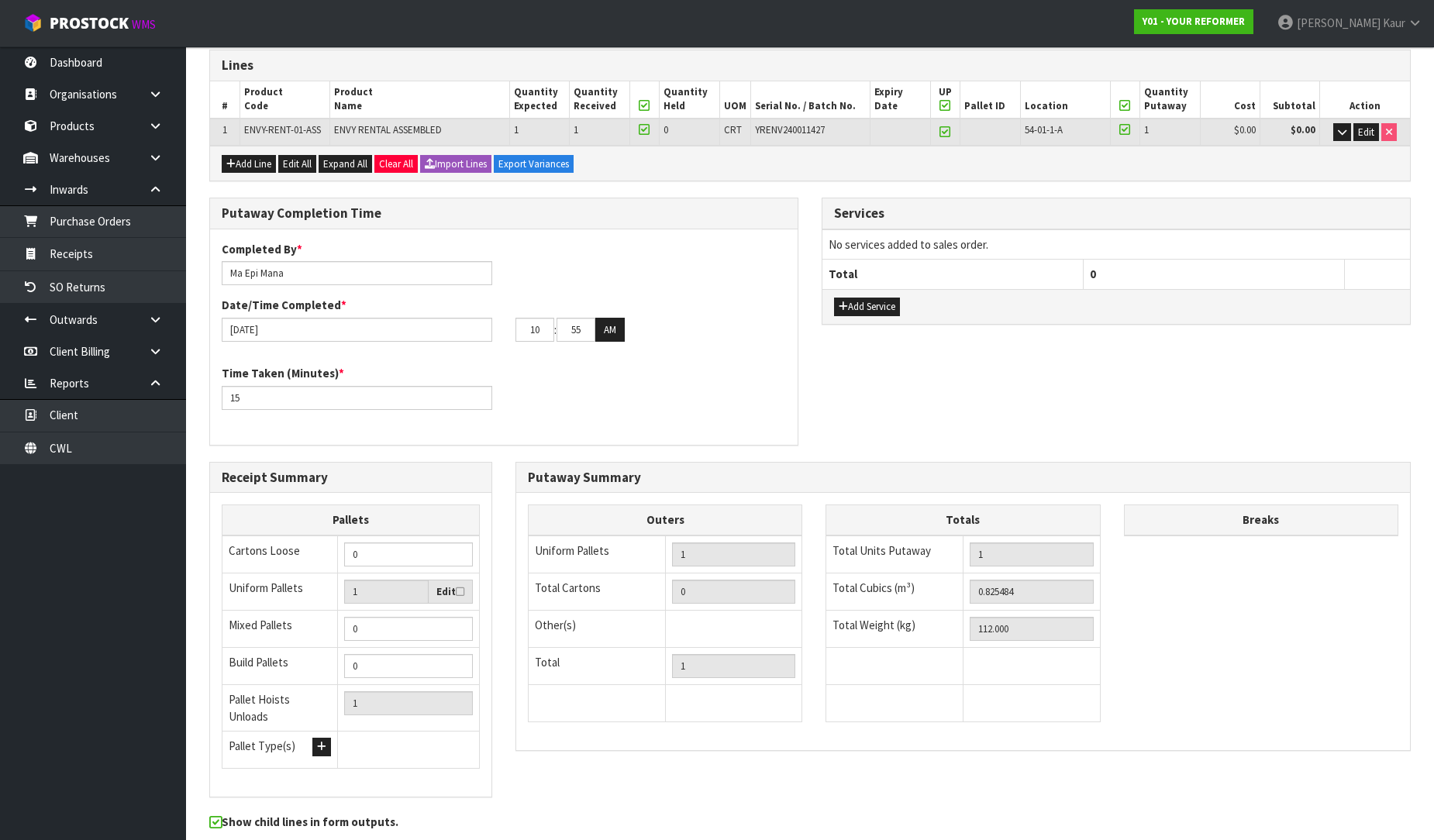
scroll to position [0, 0]
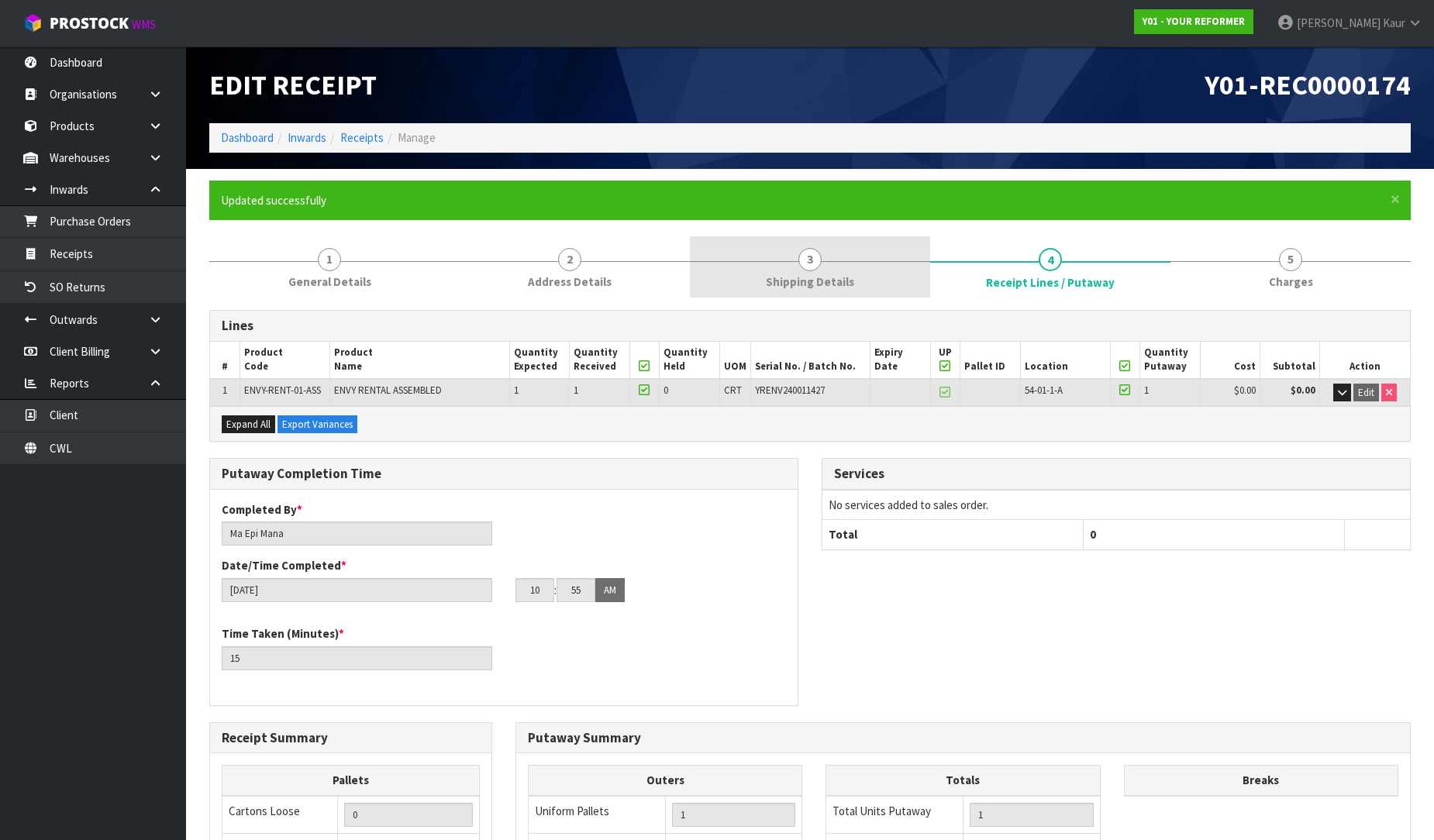
click at [804, 256] on span "3" at bounding box center [810, 259] width 23 height 23
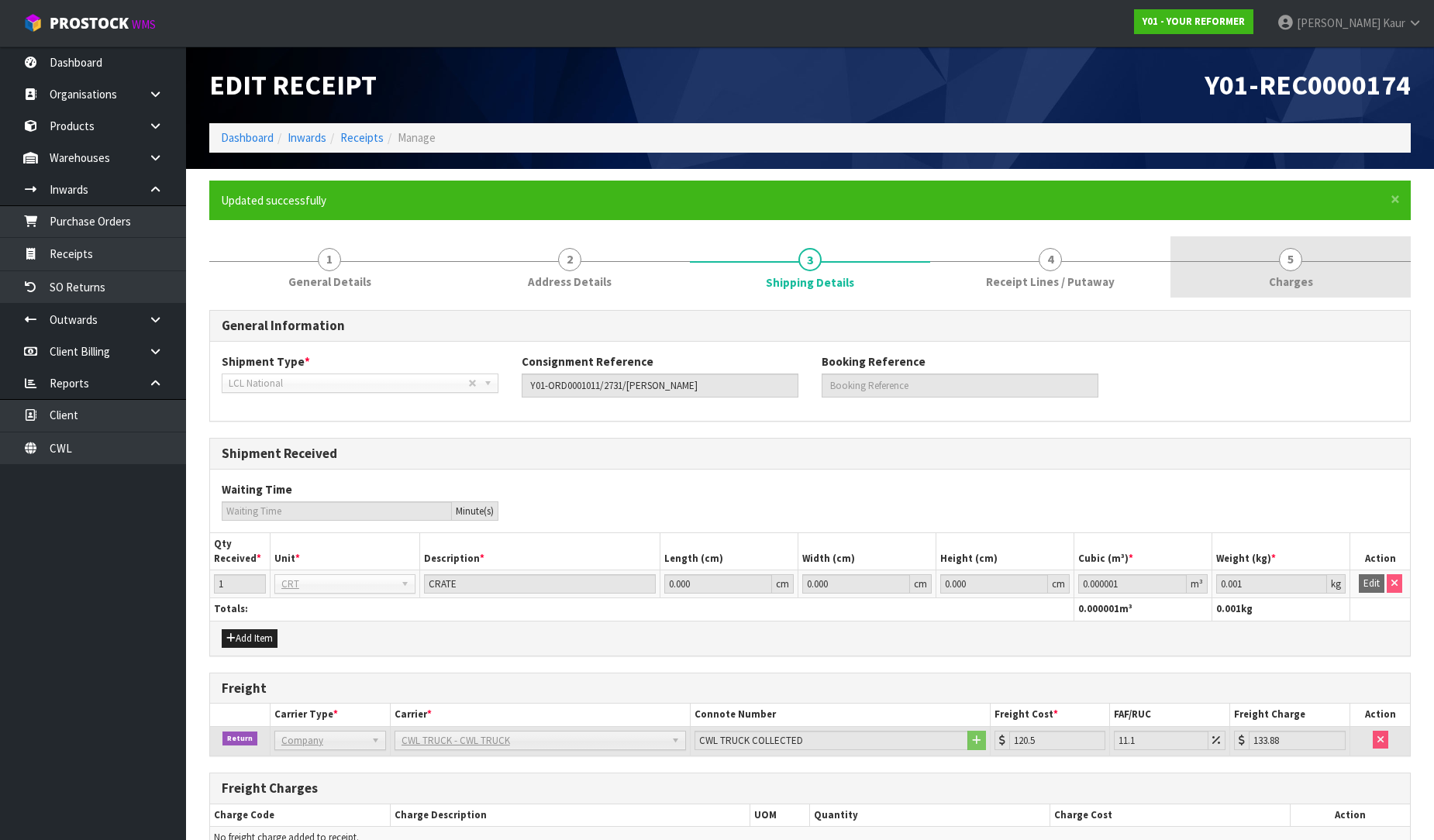
click at [1306, 285] on span "Charges" at bounding box center [1291, 281] width 45 height 17
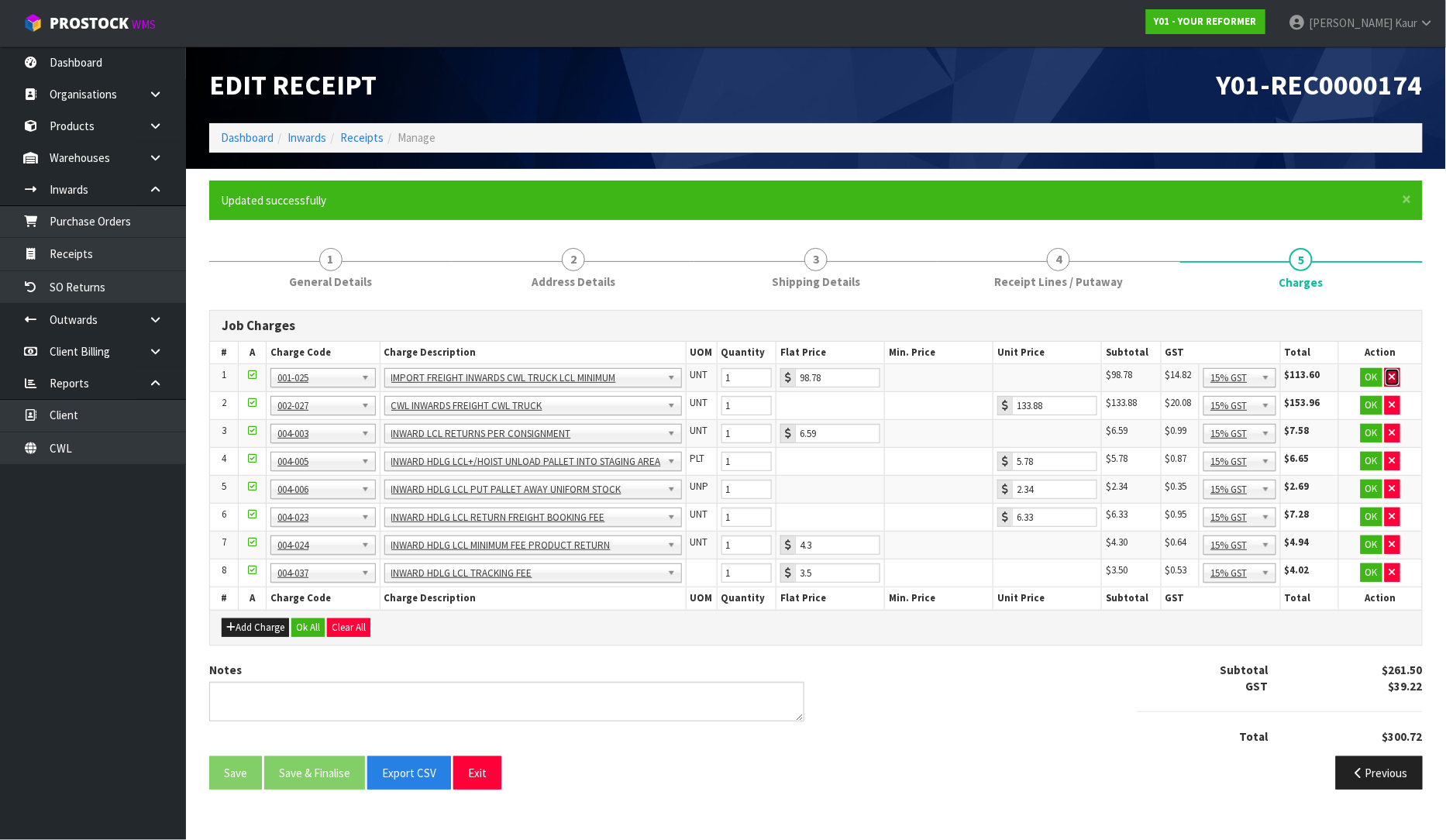
click at [1392, 369] on button "button" at bounding box center [1392, 377] width 16 height 19
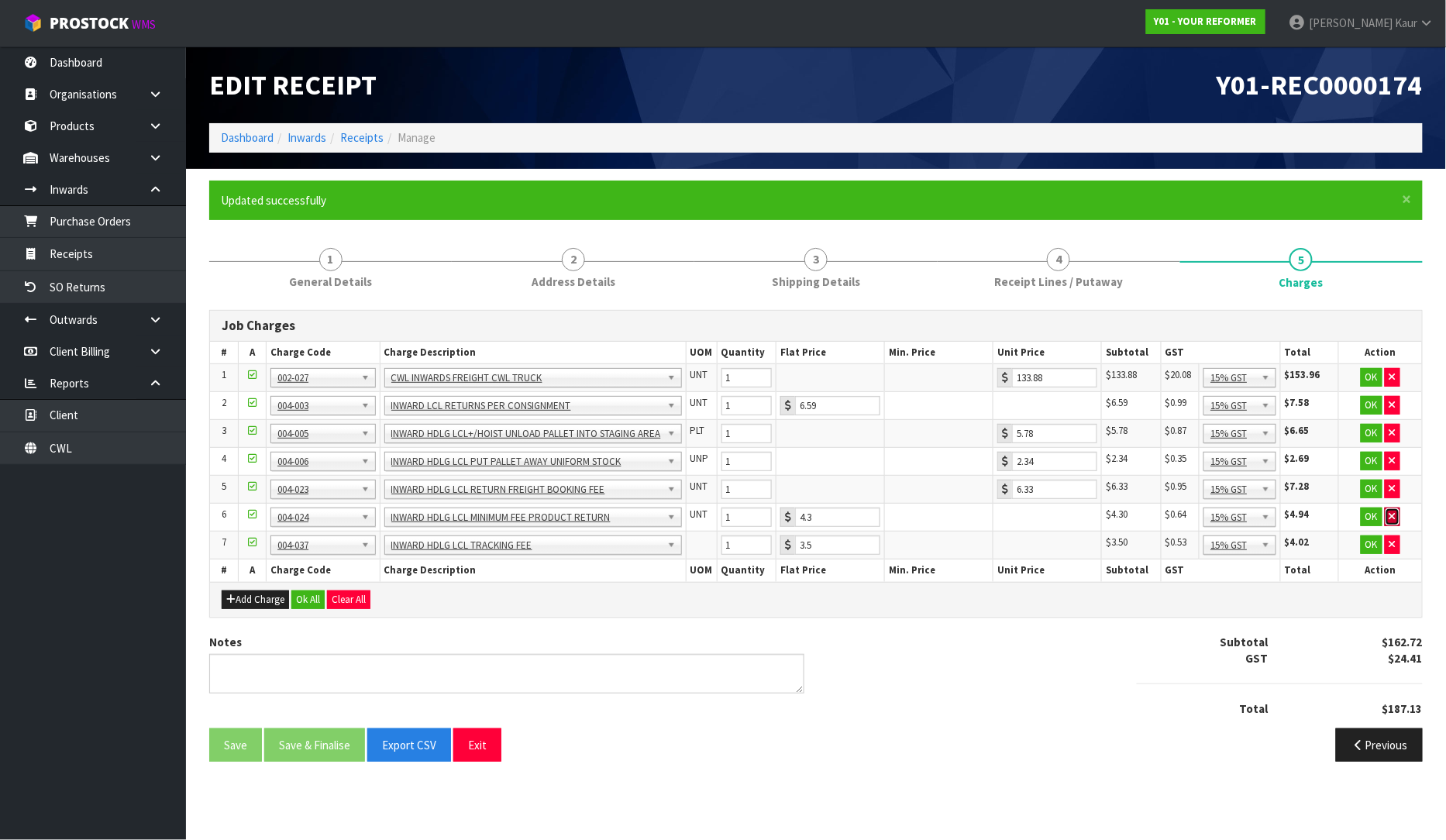
click at [1387, 516] on button "button" at bounding box center [1392, 517] width 16 height 19
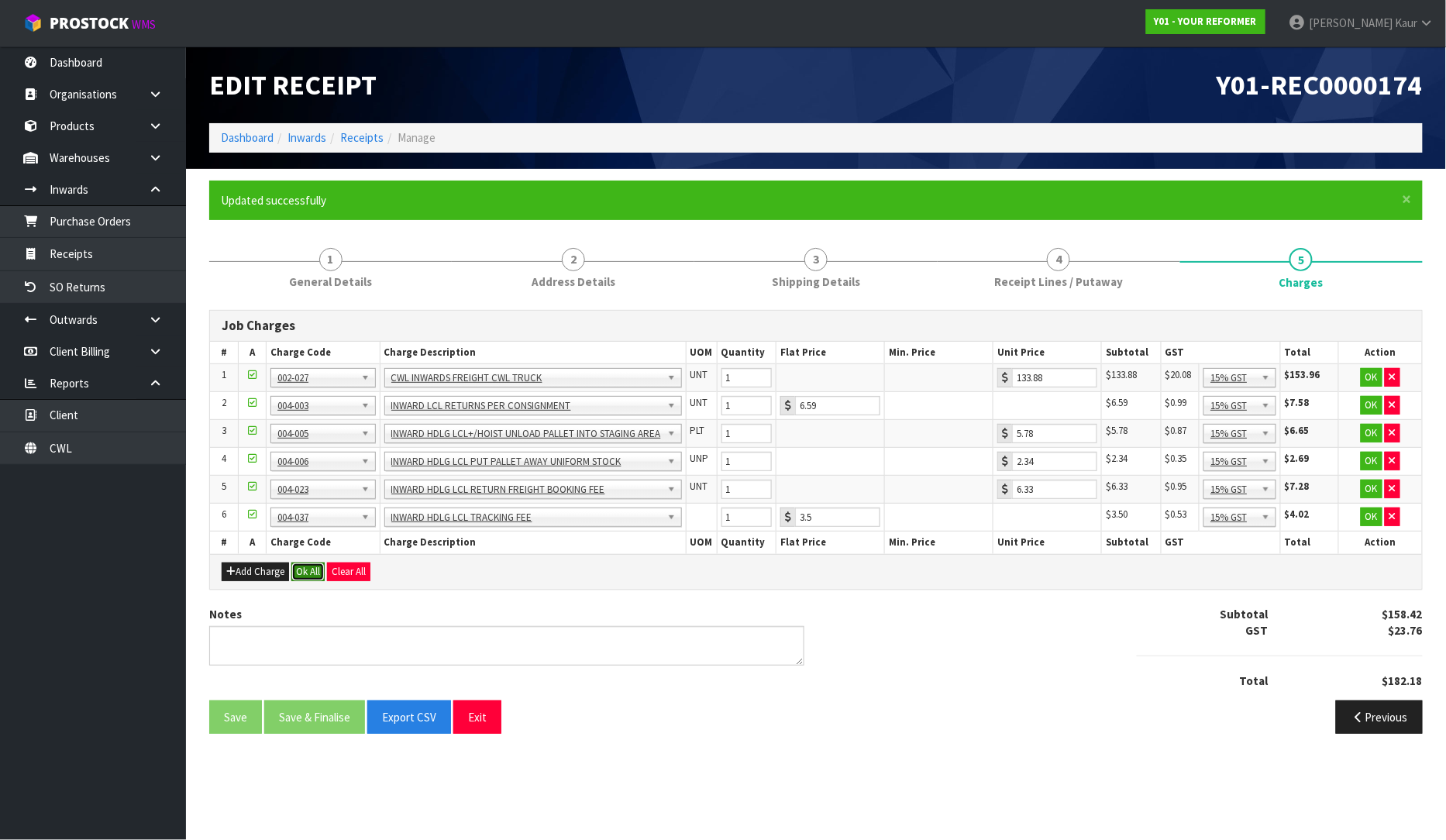
click at [313, 578] on button "Ok All" at bounding box center [308, 572] width 33 height 19
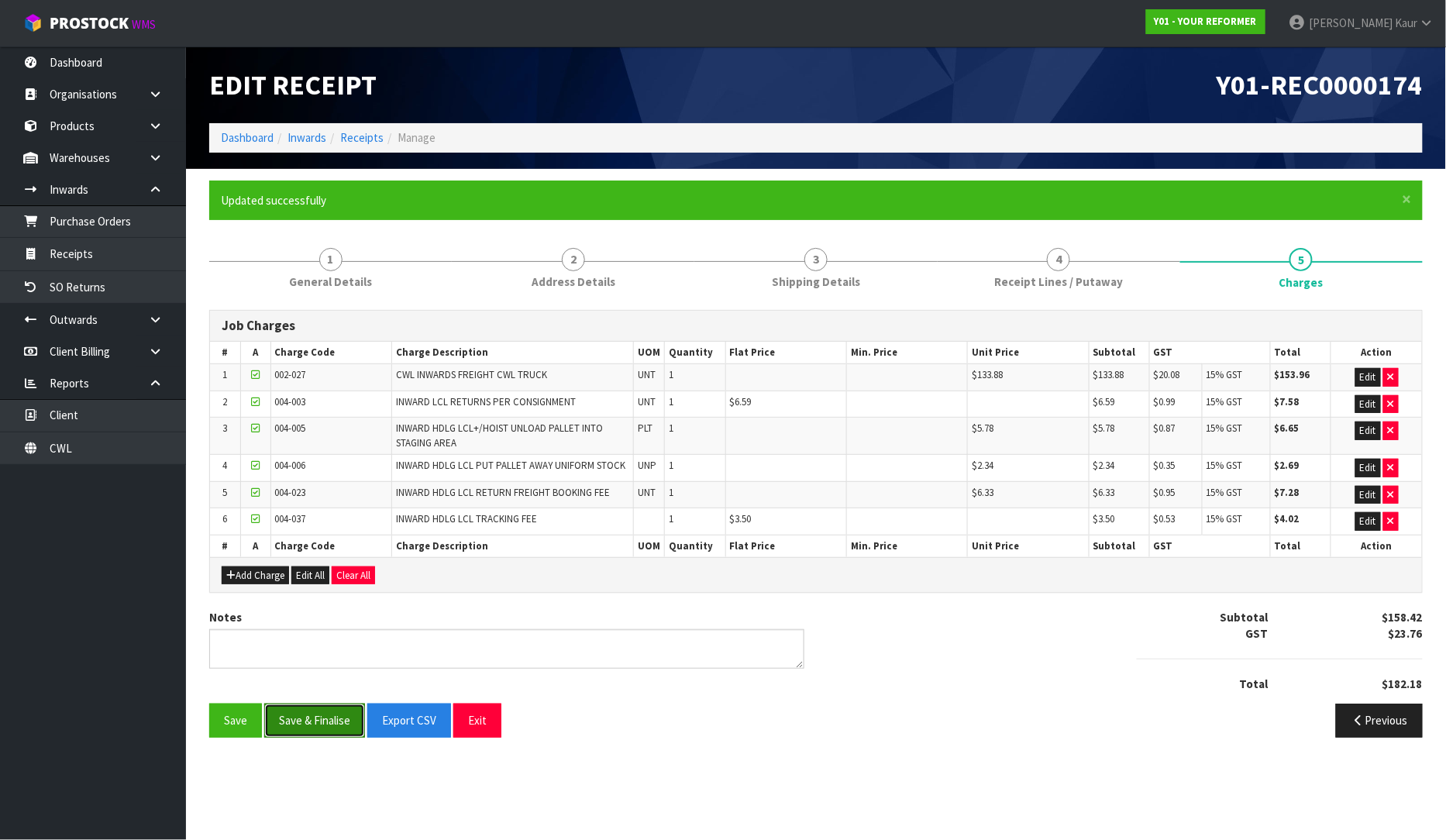
click at [306, 724] on button "Save & Finalise" at bounding box center [314, 720] width 101 height 33
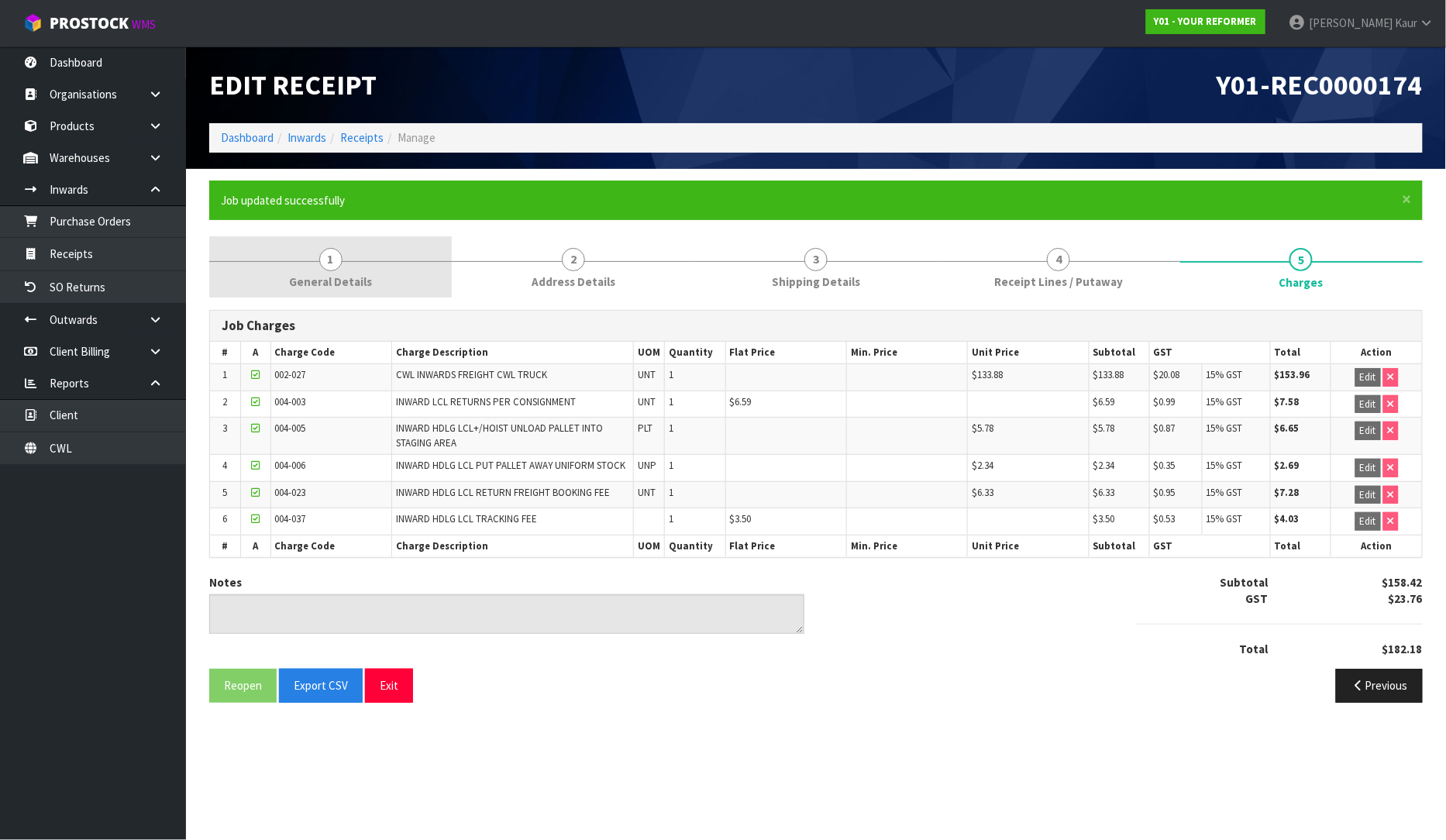
click at [374, 282] on link "1 General Details" at bounding box center [331, 267] width 243 height 61
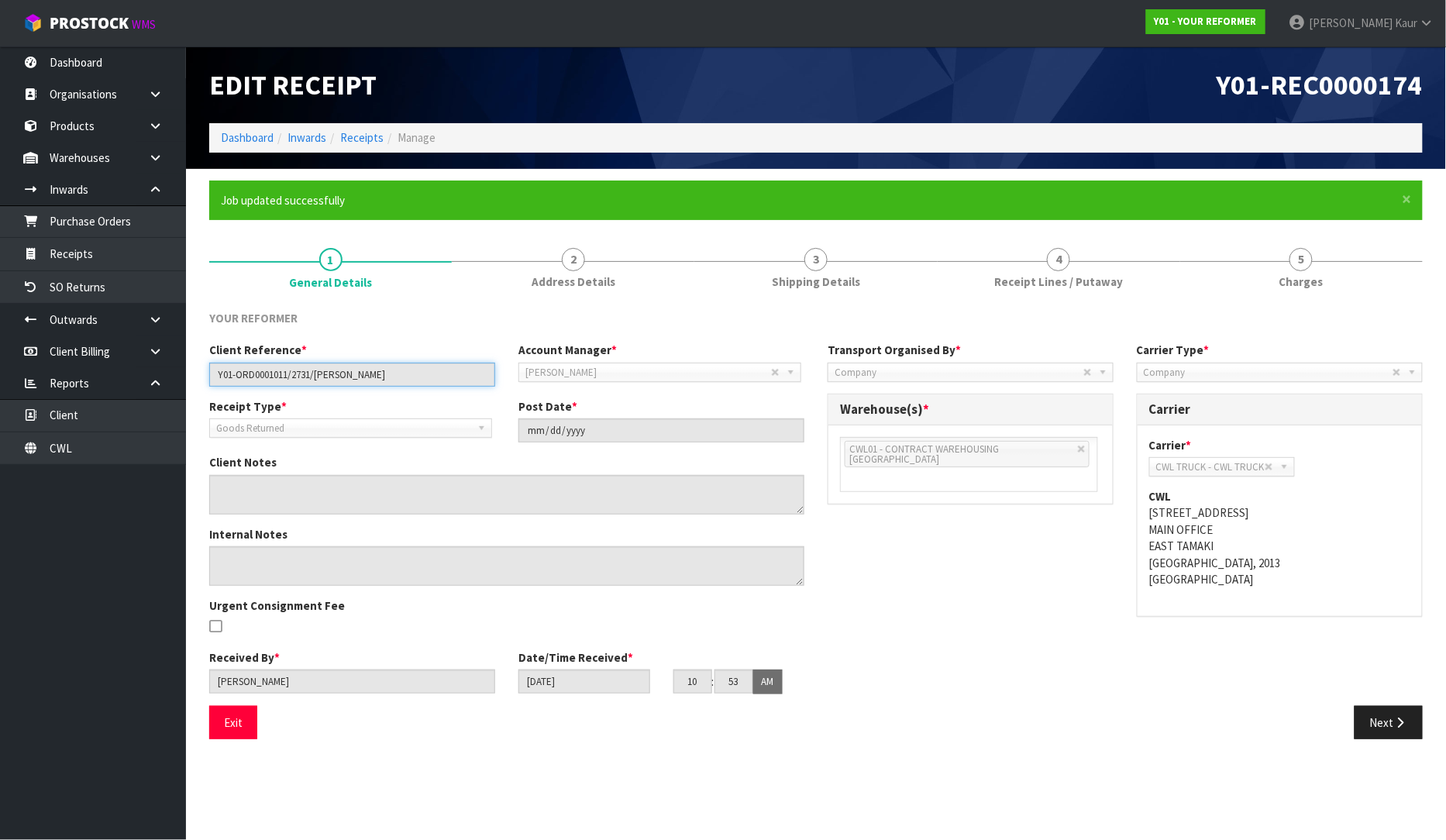
drag, startPoint x: 403, startPoint y: 380, endPoint x: 205, endPoint y: 380, distance: 198.0
click at [205, 380] on div "Client Reference * Y01-ORD0001011/2731/KATHY WALLACE" at bounding box center [352, 364] width 310 height 45
click at [979, 262] on link "4 Receipt Lines / Putaway" at bounding box center [1059, 267] width 243 height 61
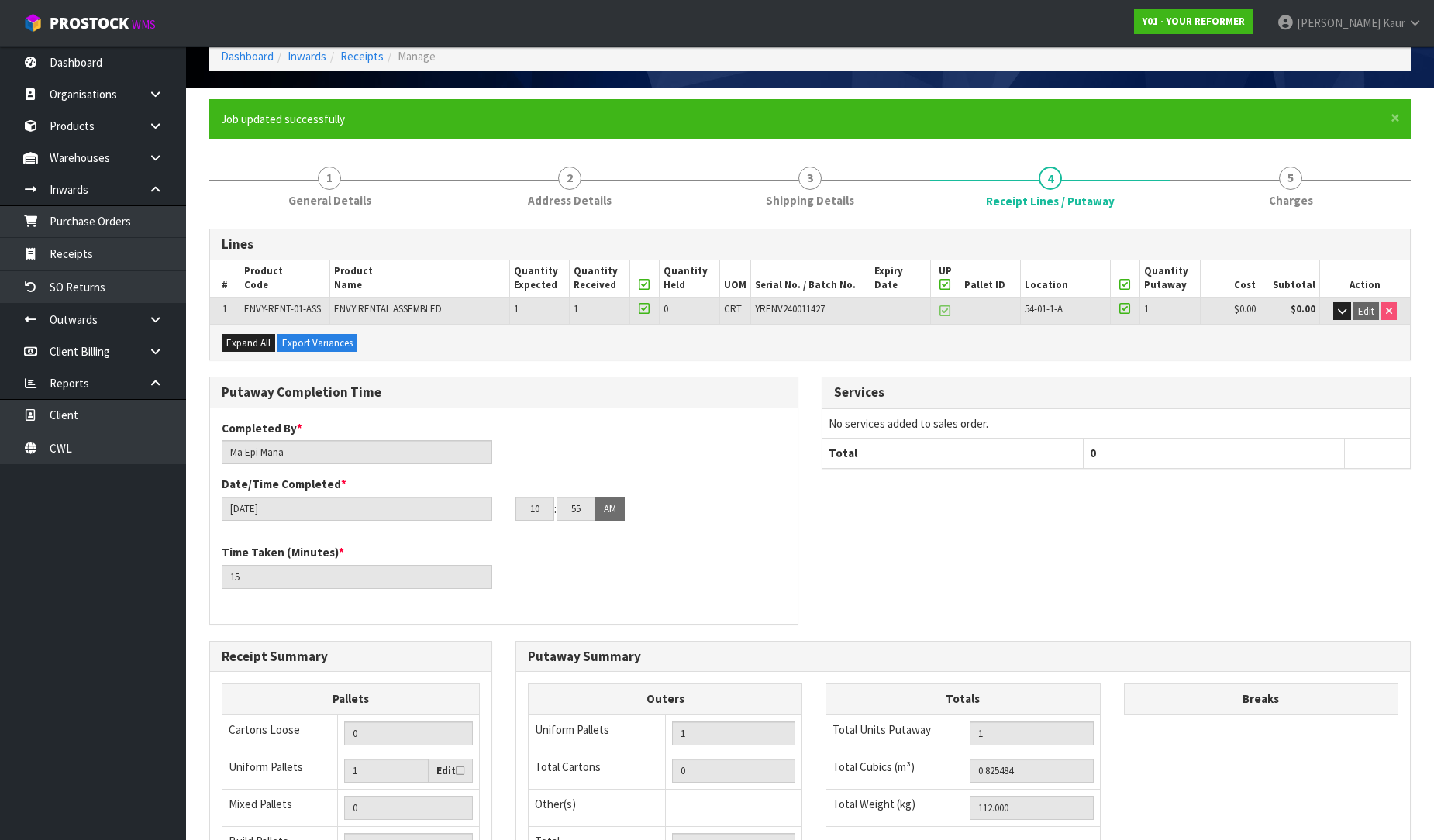
scroll to position [316, 0]
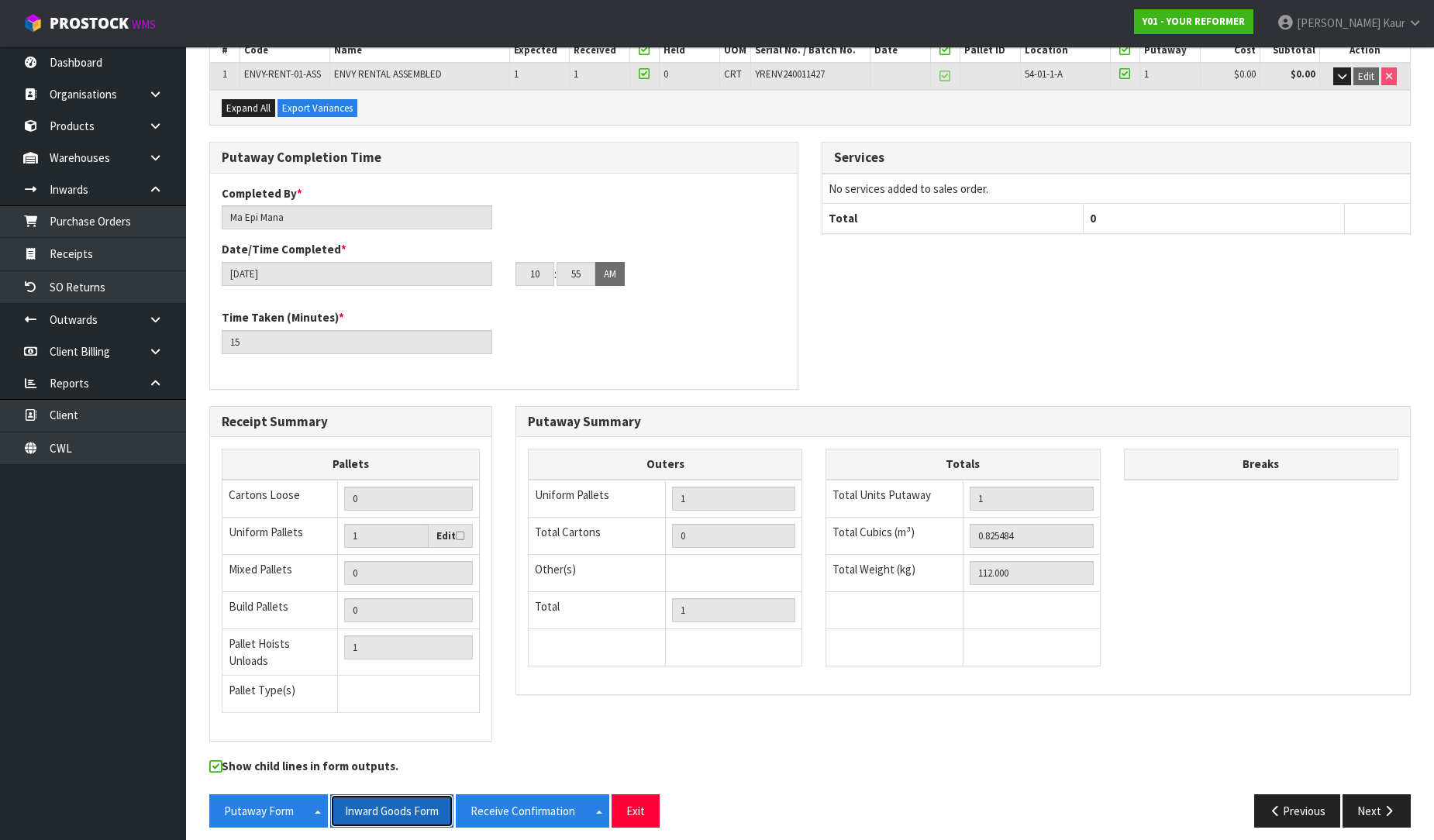
click at [385, 794] on button "Inward Goods Form" at bounding box center [391, 810] width 123 height 33
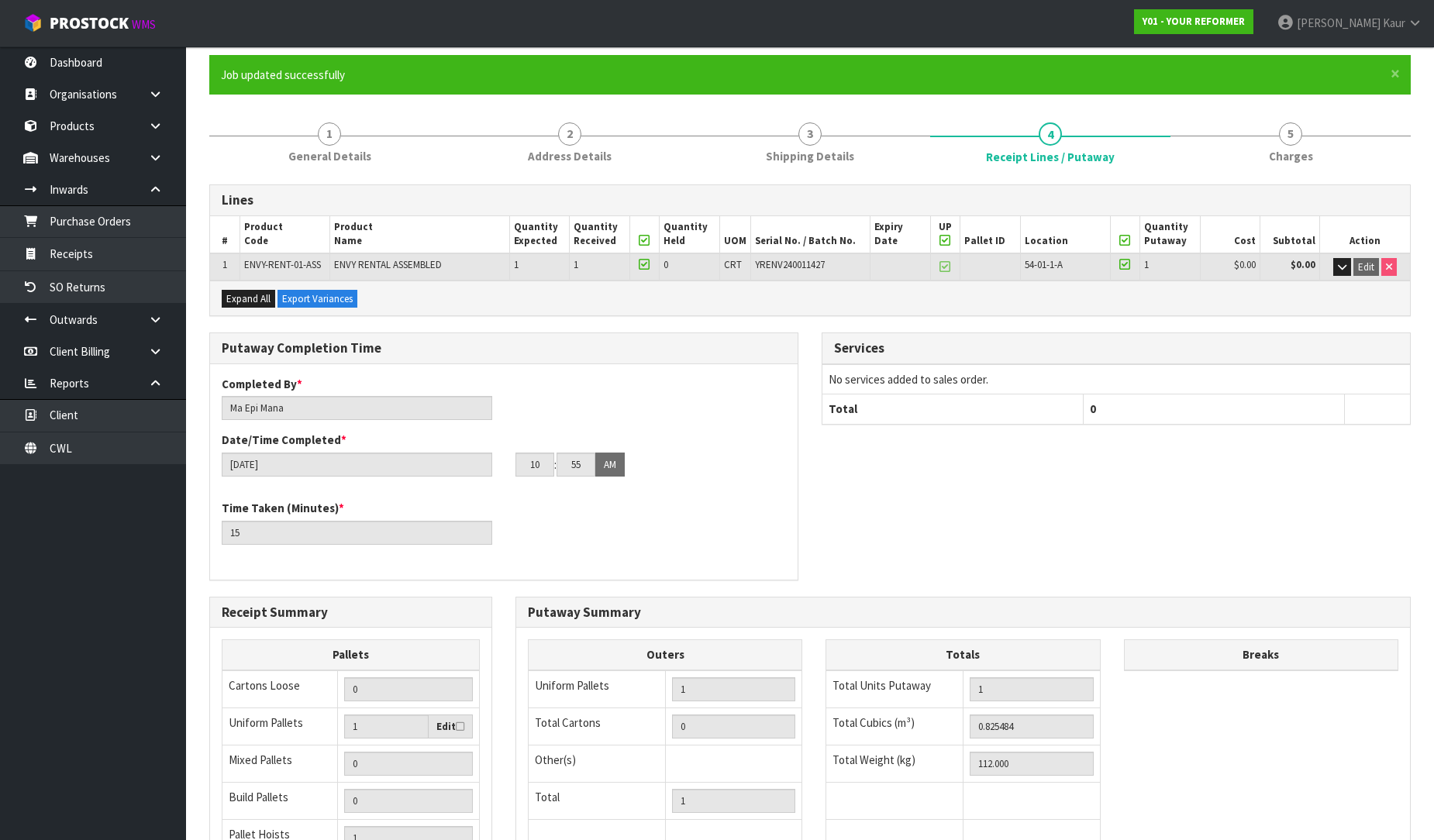
scroll to position [0, 0]
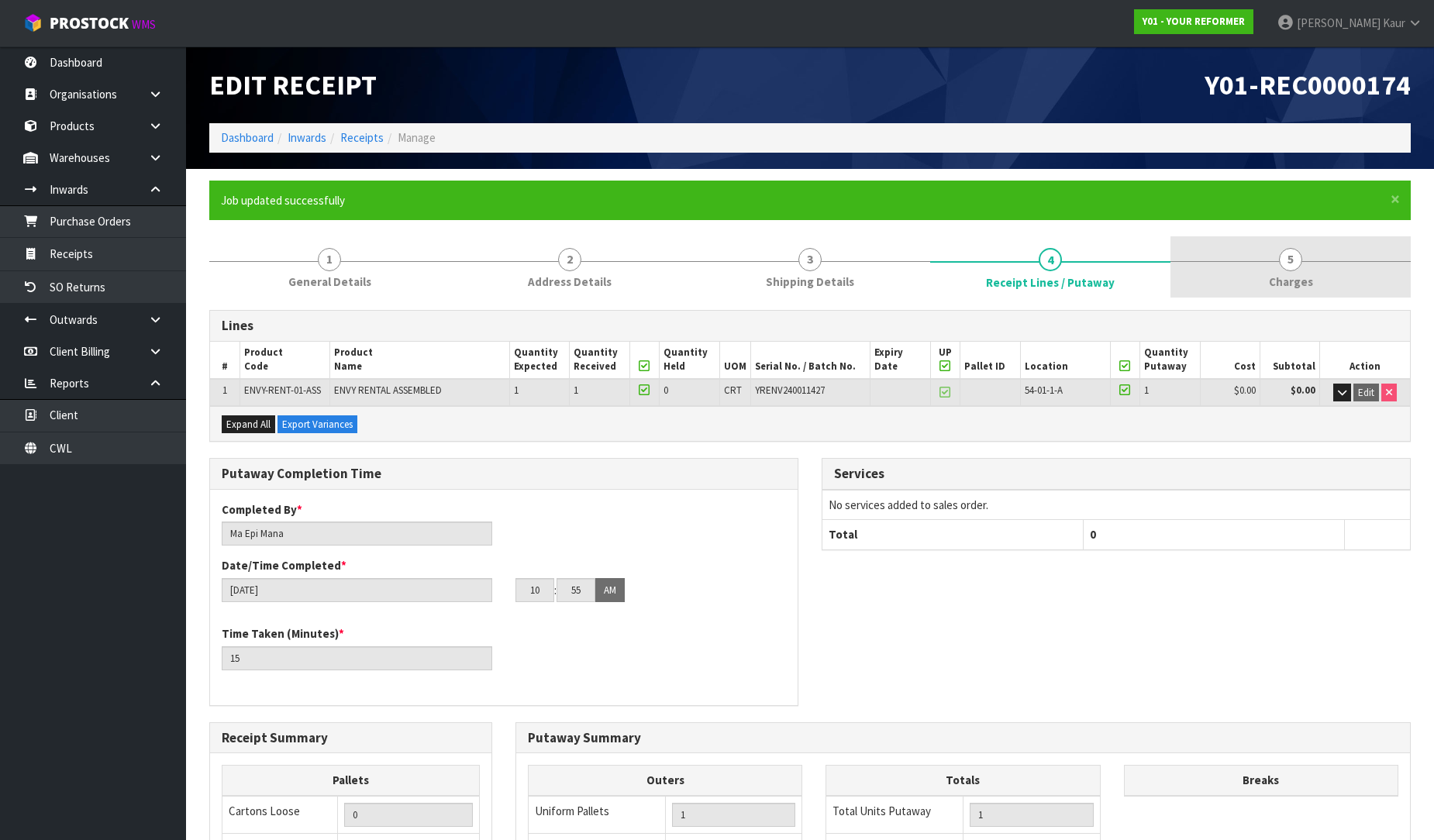
click at [1273, 258] on link "5 [GEOGRAPHIC_DATA]" at bounding box center [1290, 267] width 240 height 61
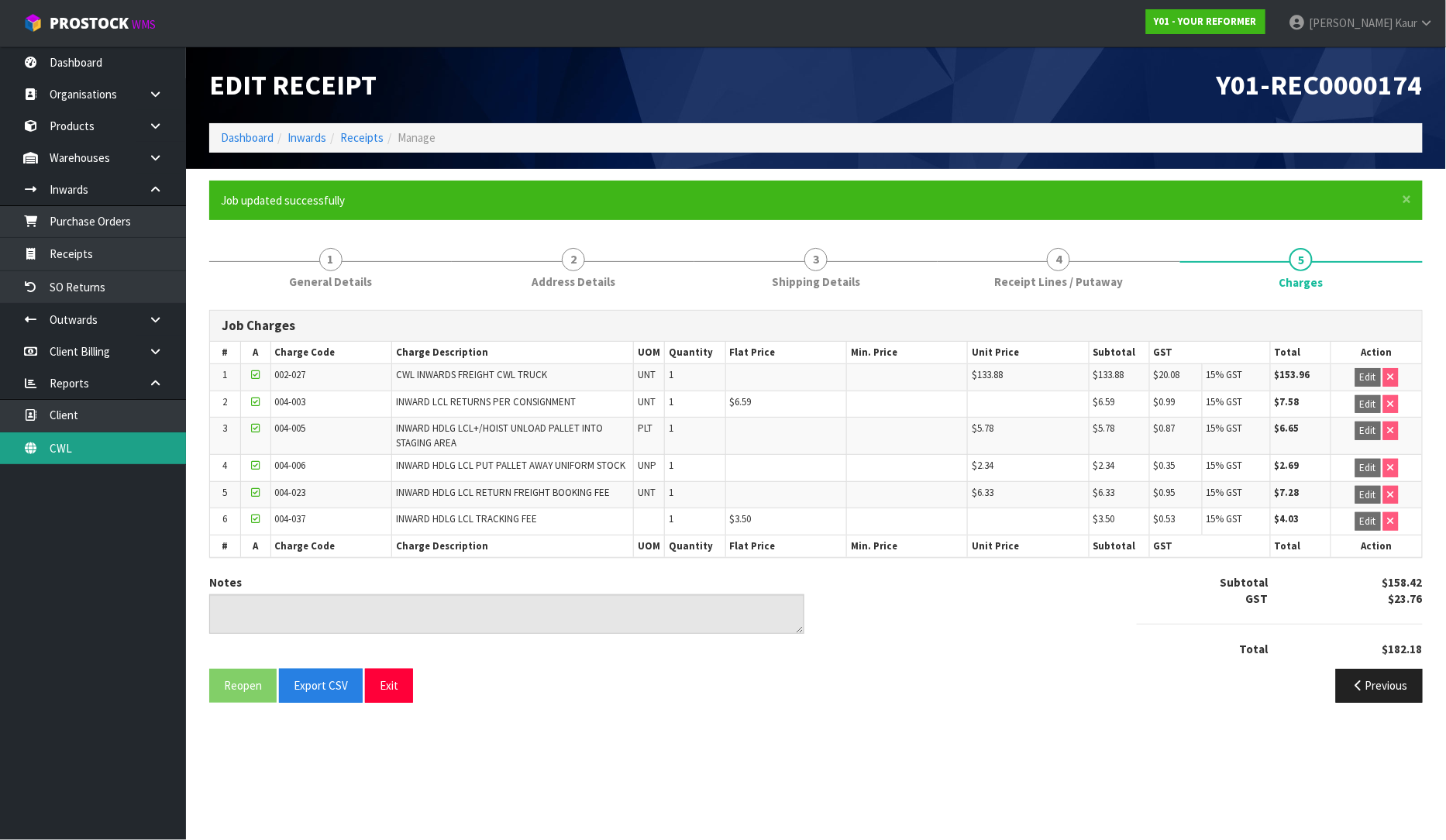
click at [144, 454] on link "CWL" at bounding box center [92, 448] width 186 height 31
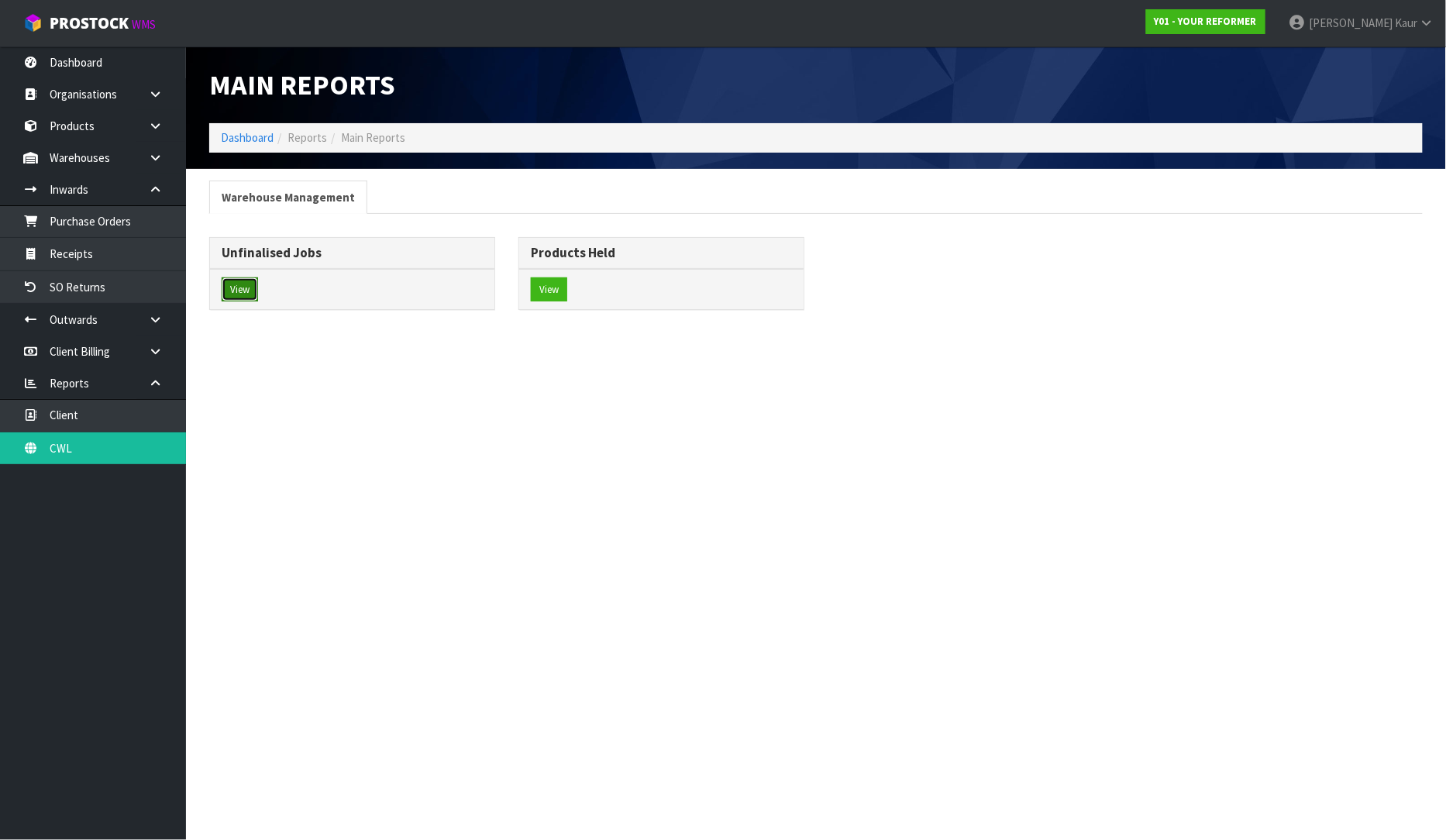
click at [247, 288] on button "View" at bounding box center [240, 290] width 36 height 25
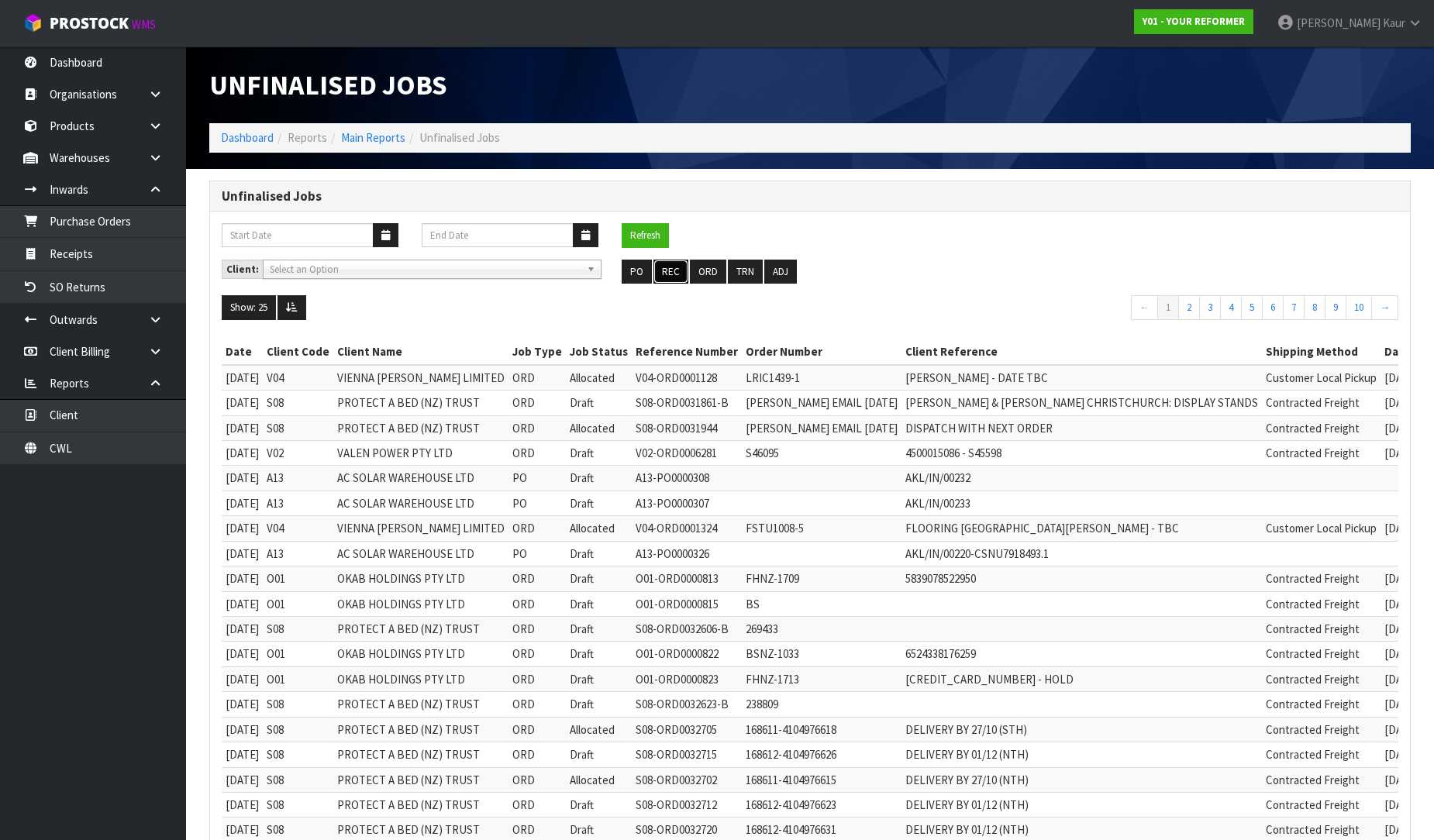
click at [680, 272] on button "REC" at bounding box center [671, 272] width 35 height 25
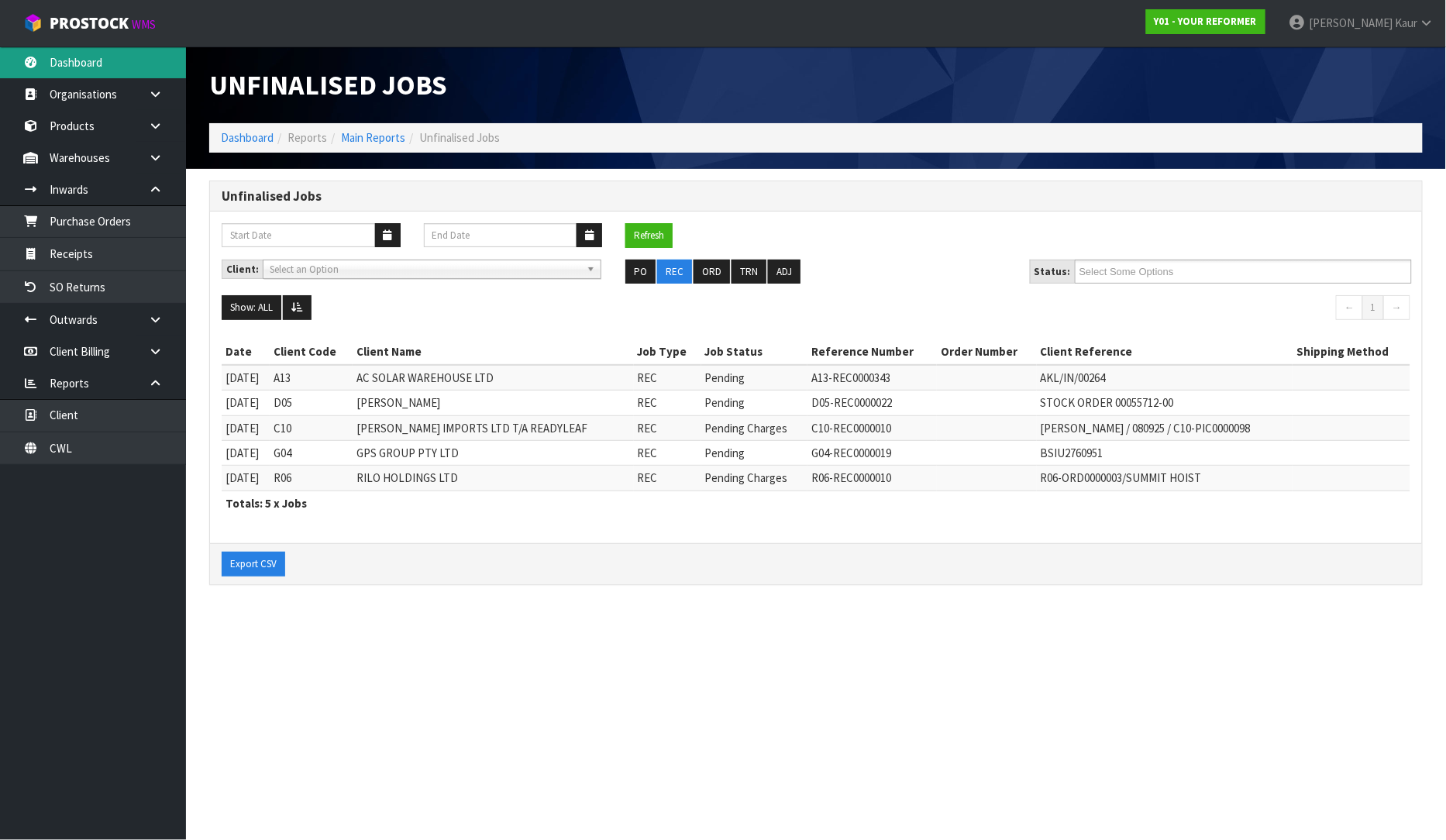
click at [115, 64] on link "Dashboard" at bounding box center [92, 62] width 186 height 31
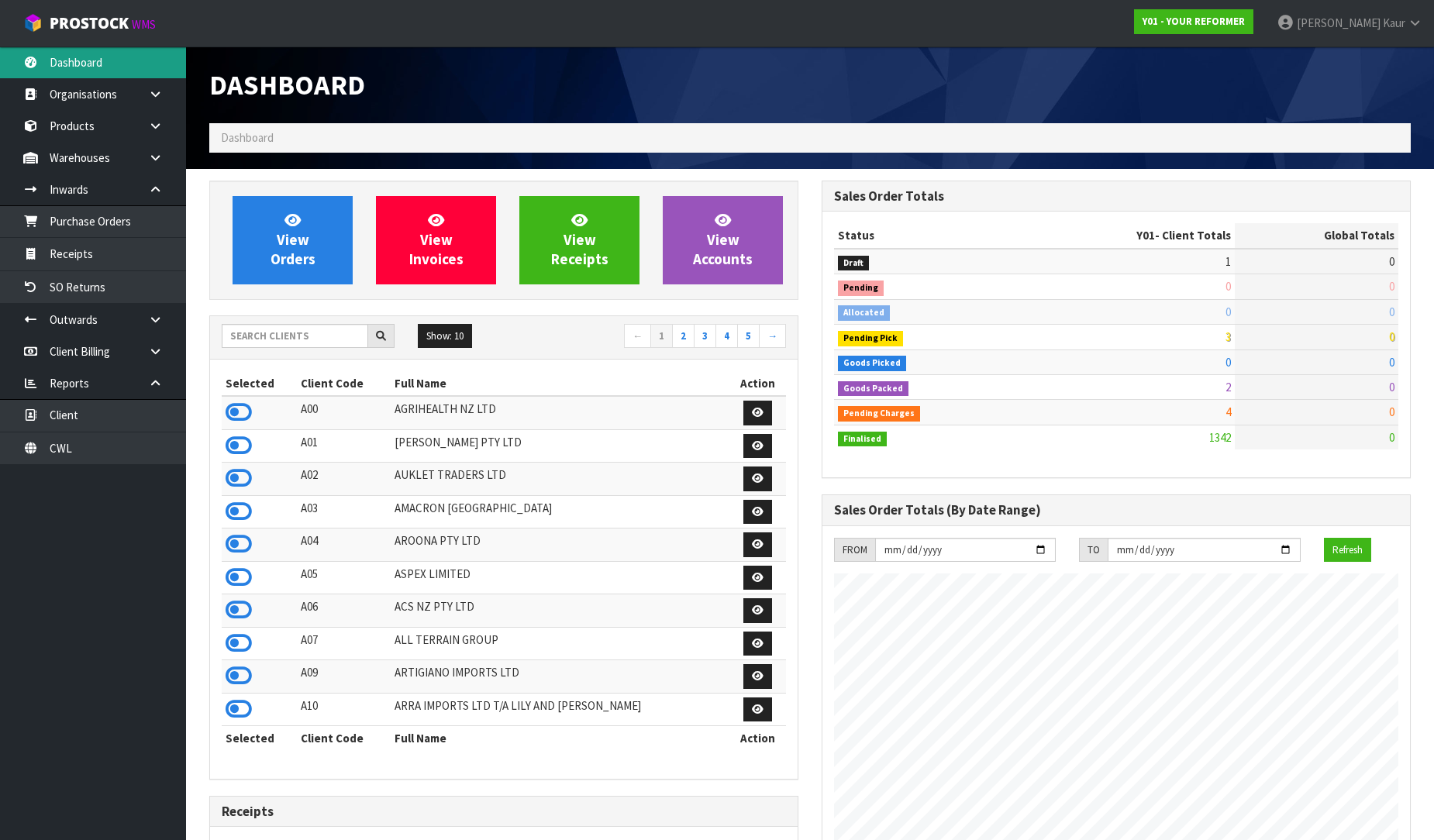
scroll to position [1174, 613]
click at [288, 335] on input "text" at bounding box center [295, 336] width 146 height 24
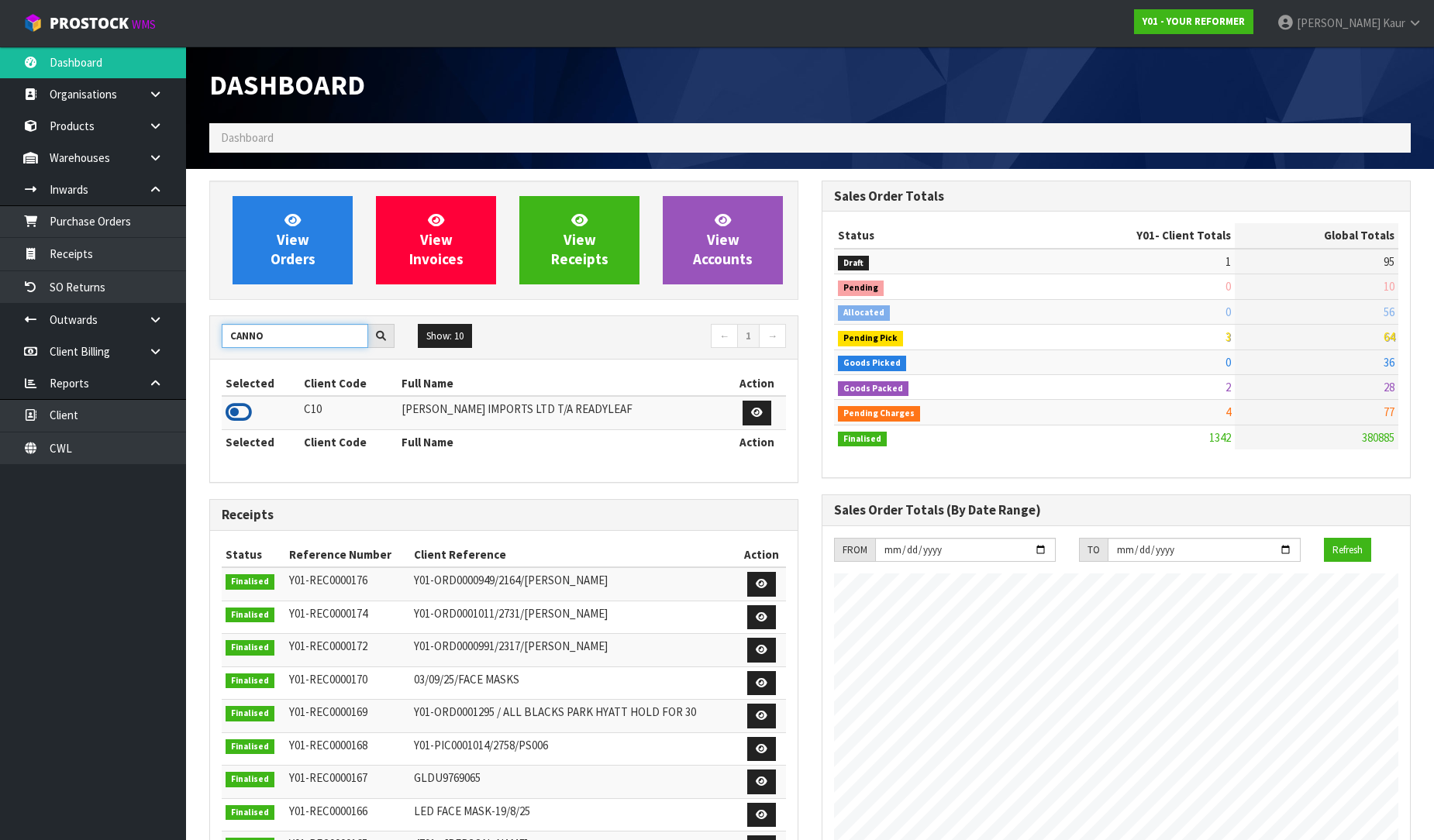
type input "CANNO"
click at [235, 421] on icon at bounding box center [239, 412] width 26 height 23
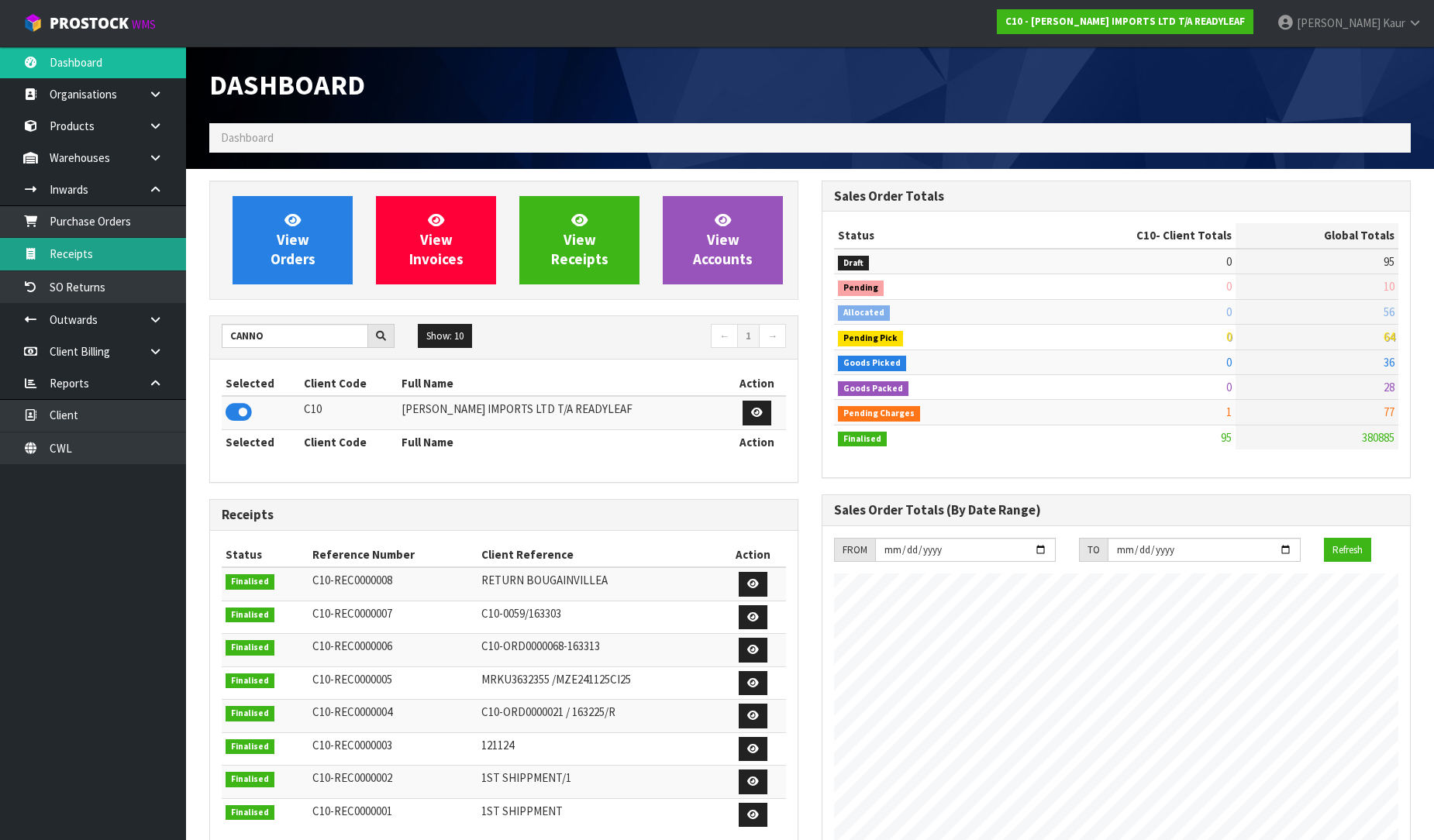
scroll to position [998, 613]
click at [129, 262] on link "Receipts" at bounding box center [92, 253] width 186 height 31
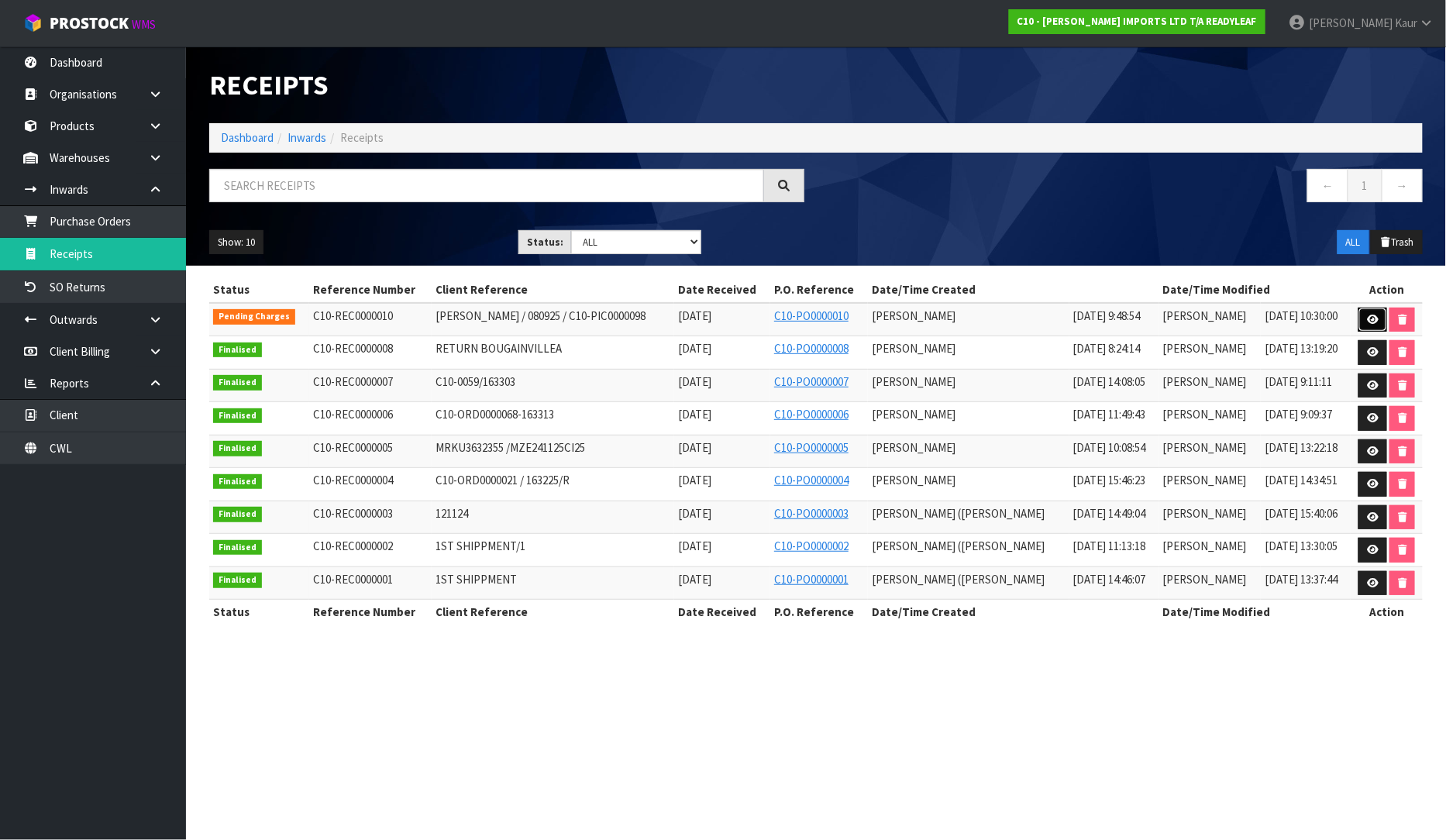
click at [1370, 321] on icon at bounding box center [1373, 319] width 12 height 10
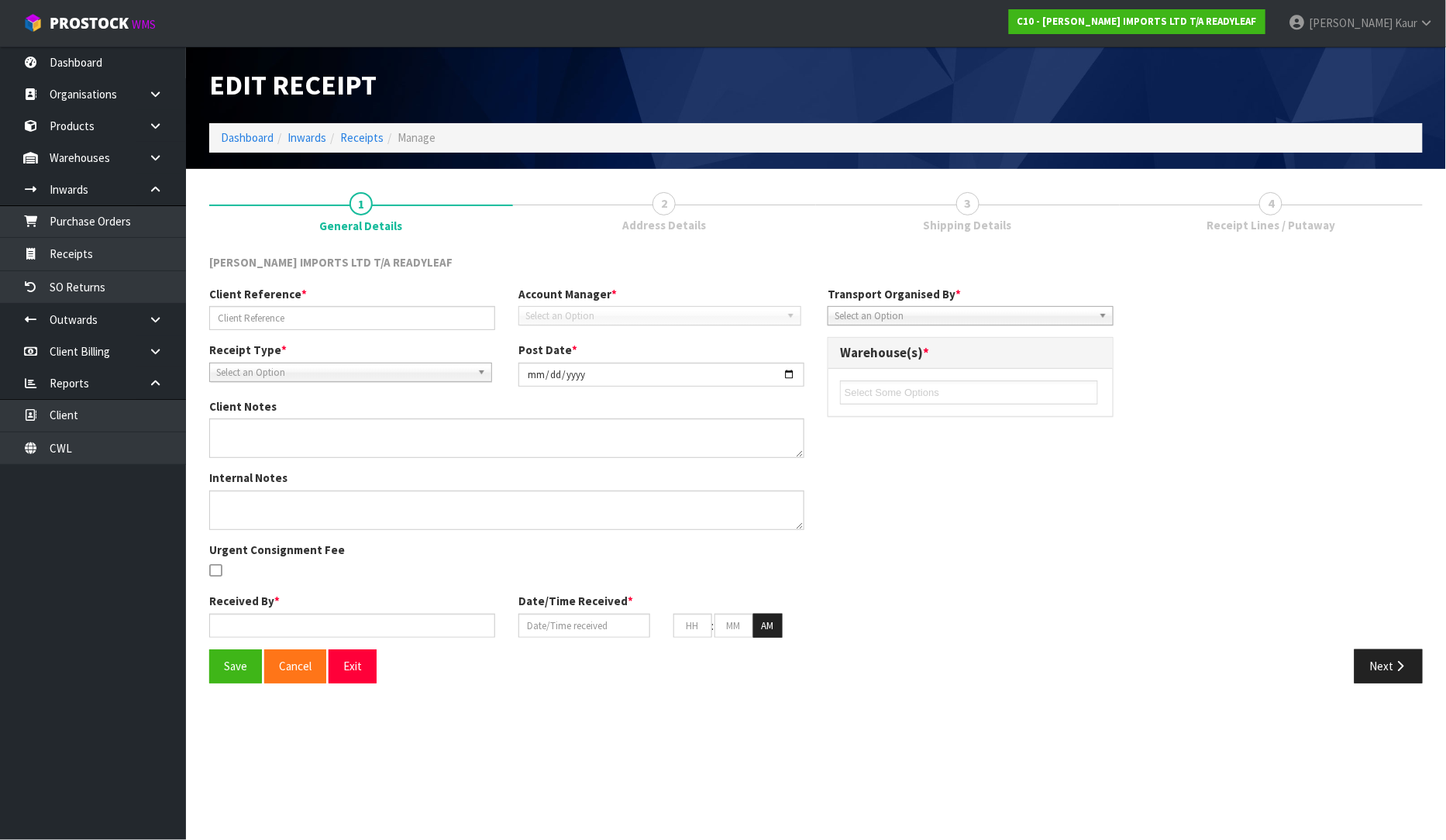
type input "ERIN HICKEY / 080925 / C10-PIC0000098"
type input "[DATE]"
type textarea "ERIN HICKEY"
type textarea "DROP OFF 3 UNITS OF RTRS 105 KARO TRELLIS. PLEASE ACCEPT RETURN AND PROVIDE HER…"
type input "[PERSON_NAME]"
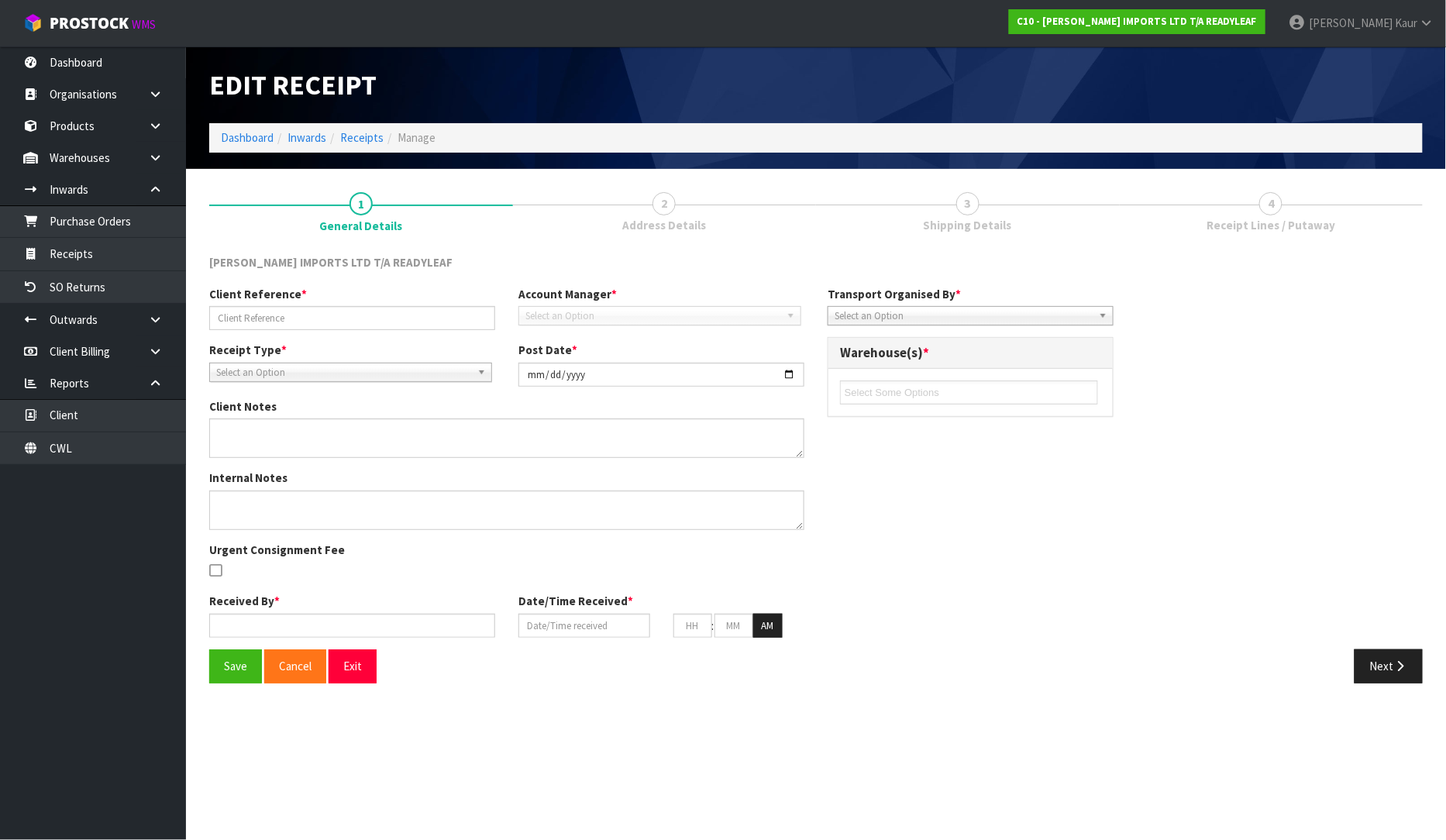
type input "[DATE]"
type input "09"
type input "48"
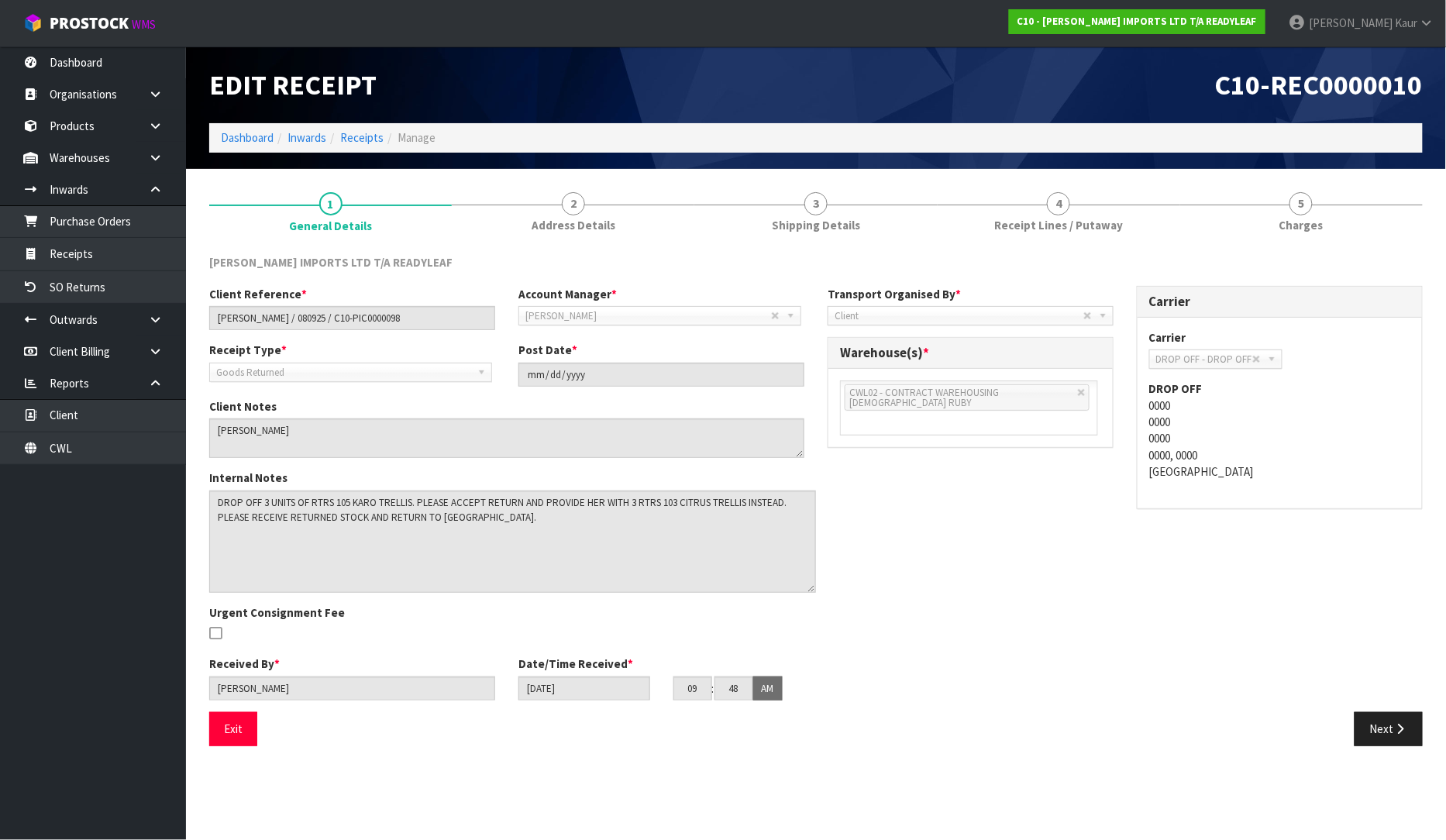
drag, startPoint x: 803, startPoint y: 525, endPoint x: 815, endPoint y: 588, distance: 64.1
click at [815, 588] on textarea at bounding box center [513, 541] width 607 height 102
click at [853, 231] on span "Shipping Details" at bounding box center [815, 225] width 88 height 17
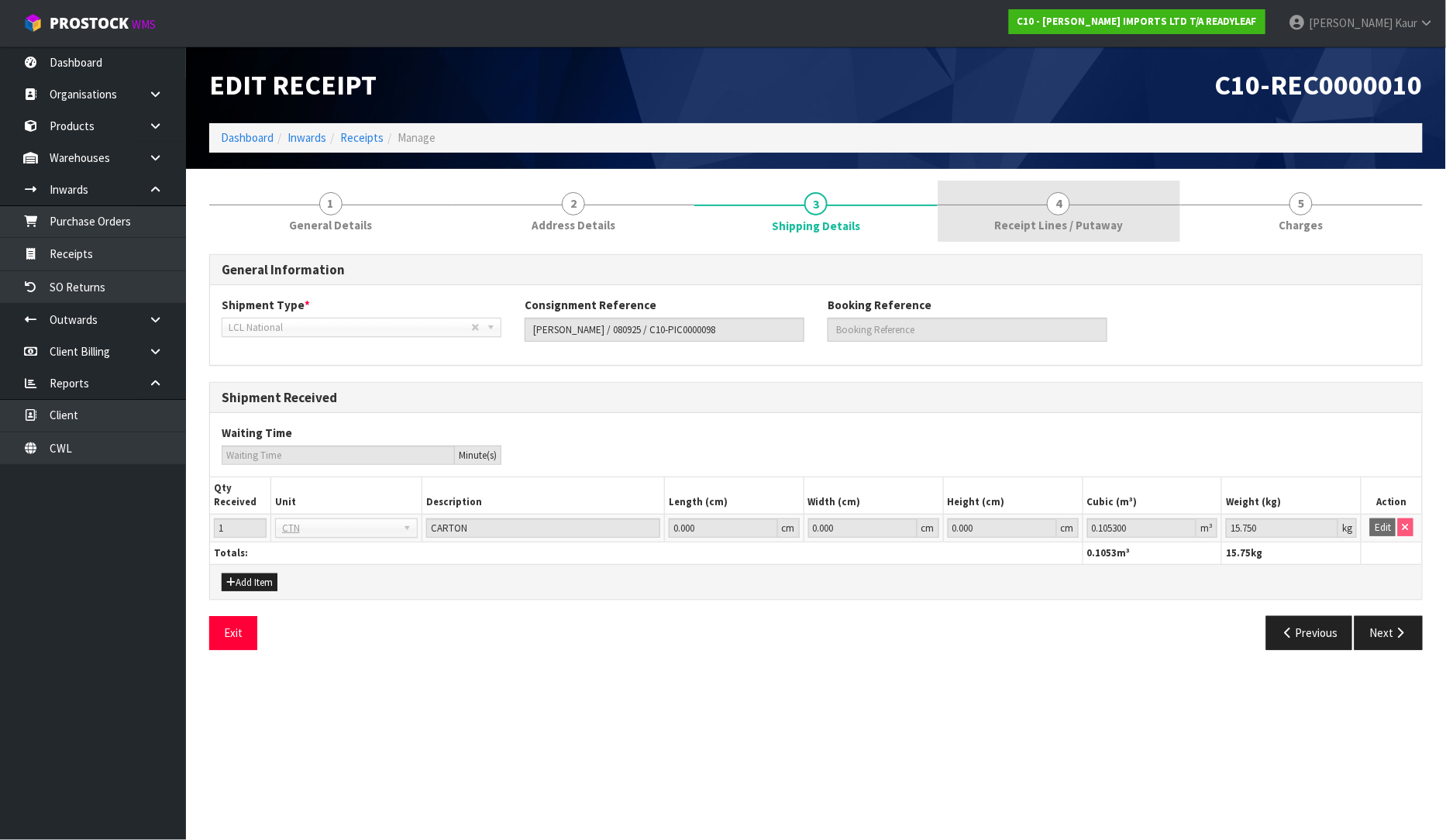
click at [985, 221] on link "4 Receipt Lines / Putaway" at bounding box center [1059, 211] width 243 height 61
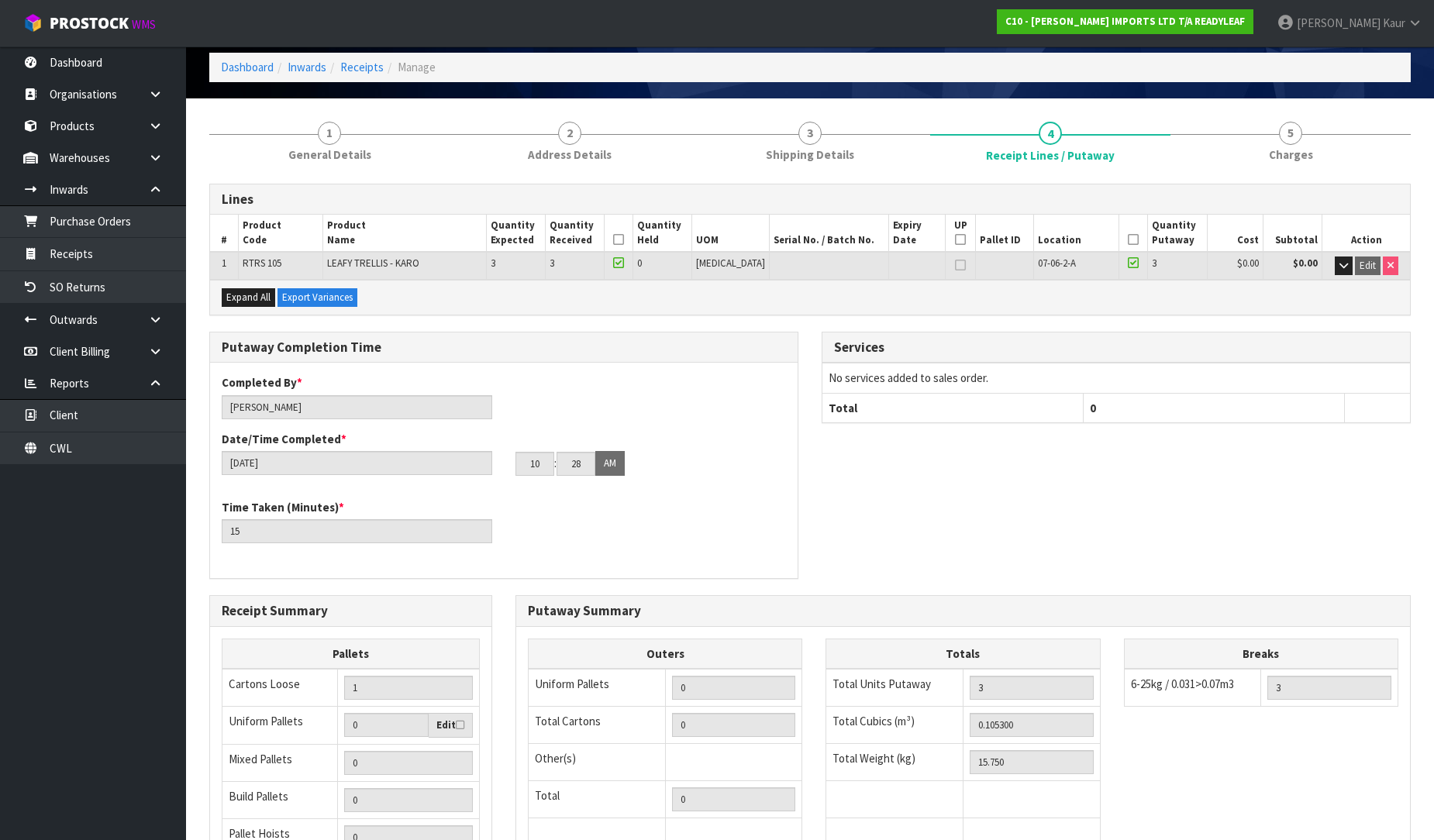
scroll to position [261, 0]
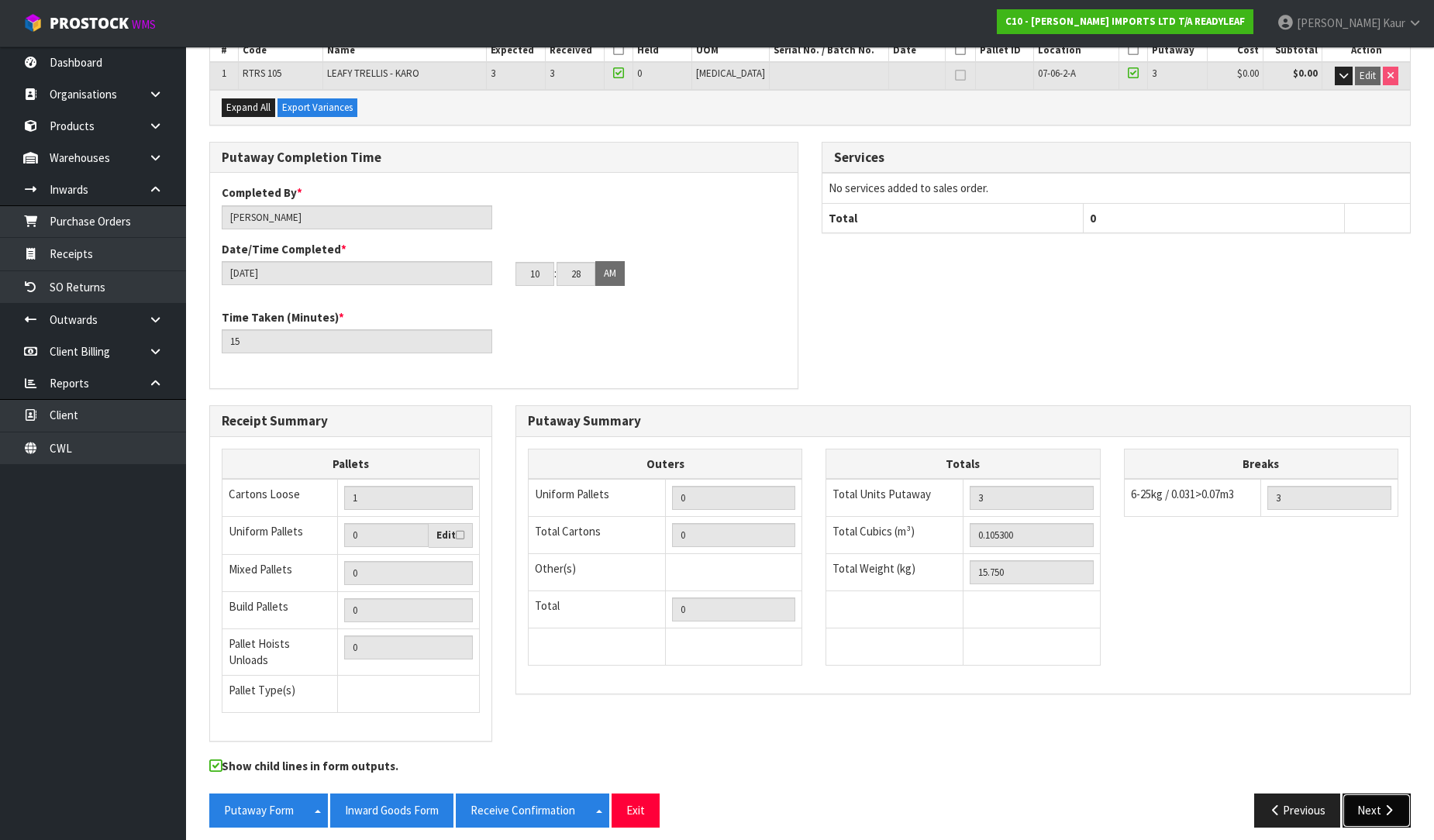
click at [1386, 805] on icon "button" at bounding box center [1389, 810] width 15 height 12
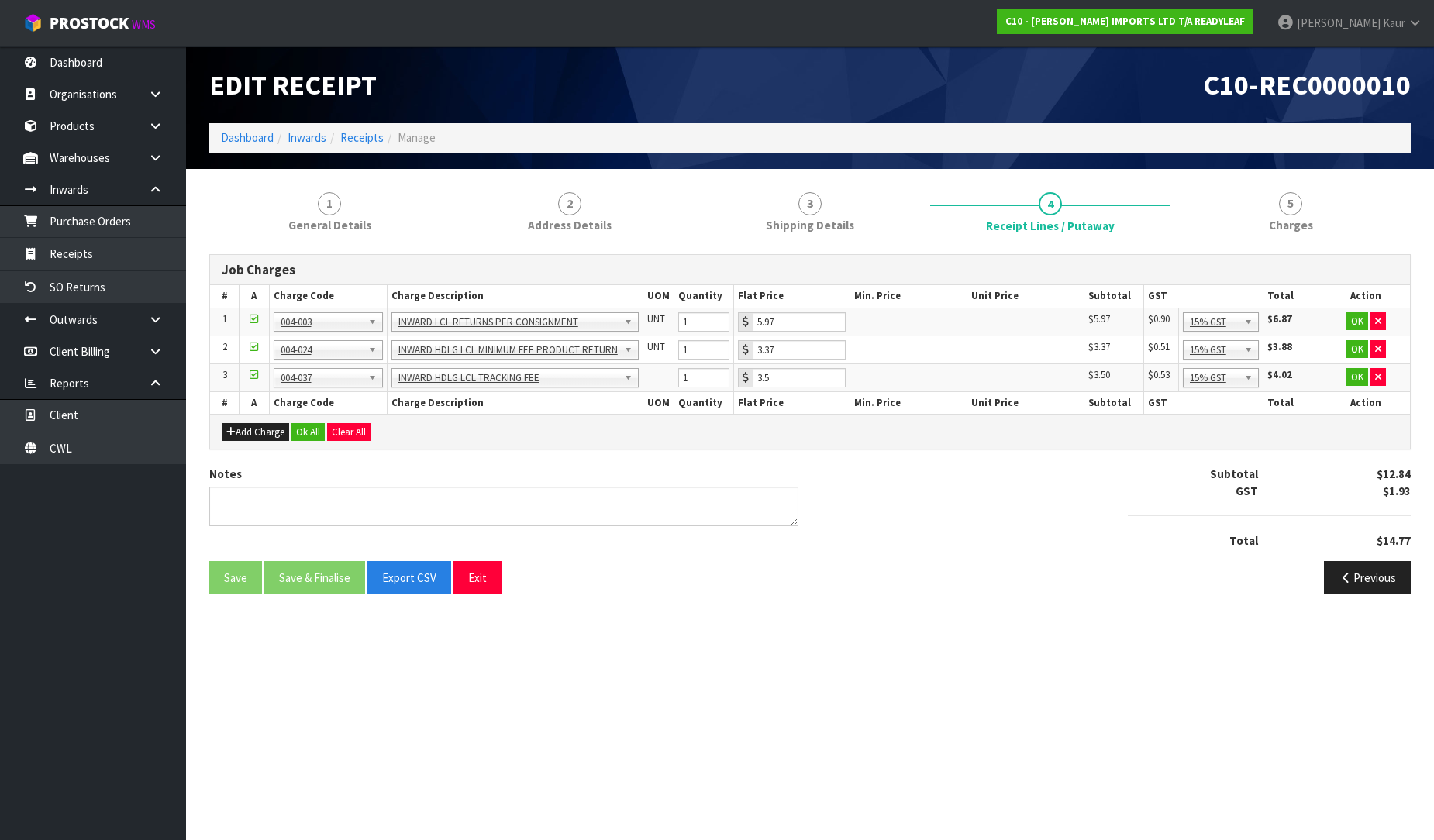
scroll to position [0, 0]
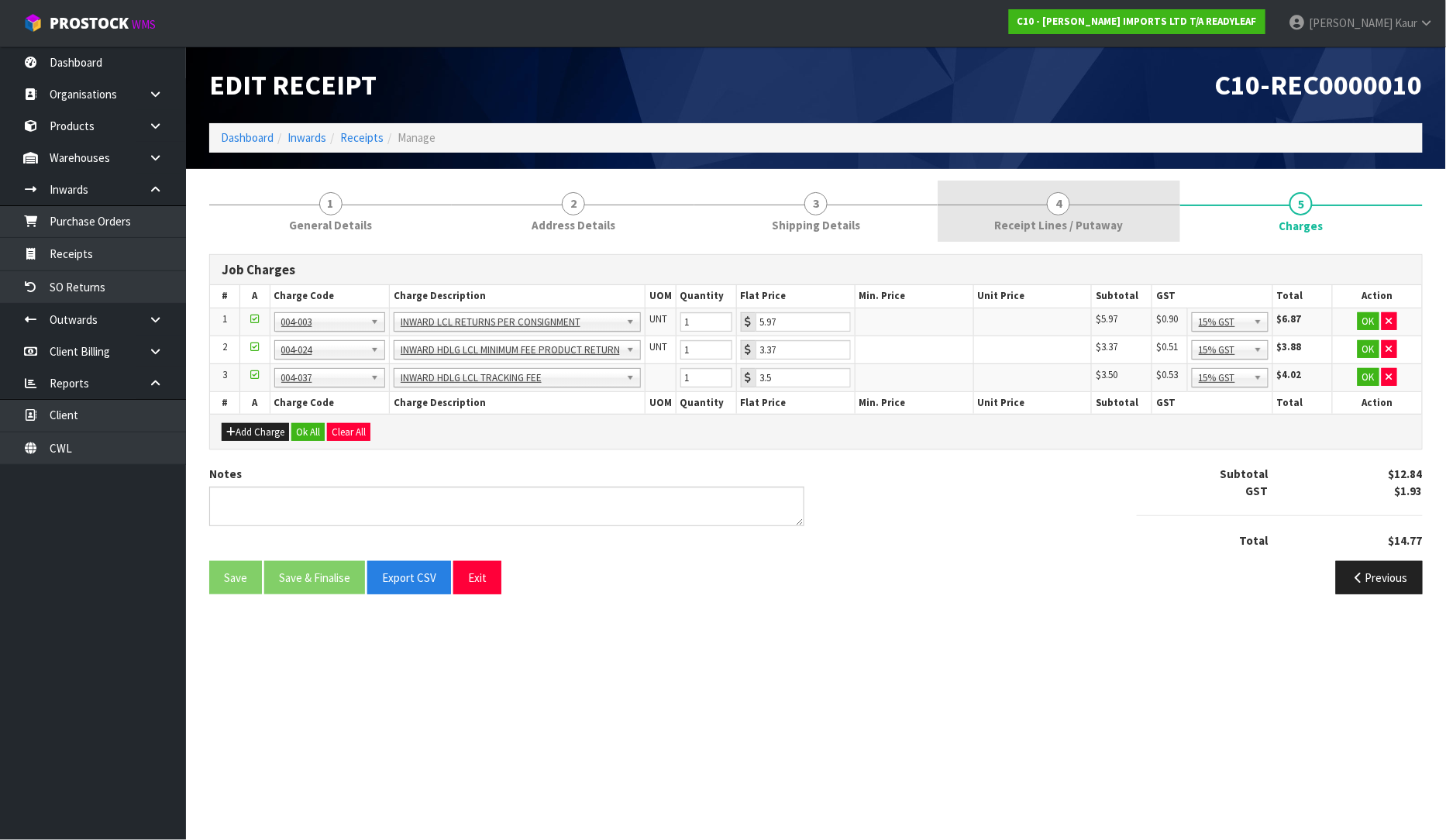
click at [1098, 200] on link "4 Receipt Lines / Putaway" at bounding box center [1059, 211] width 243 height 61
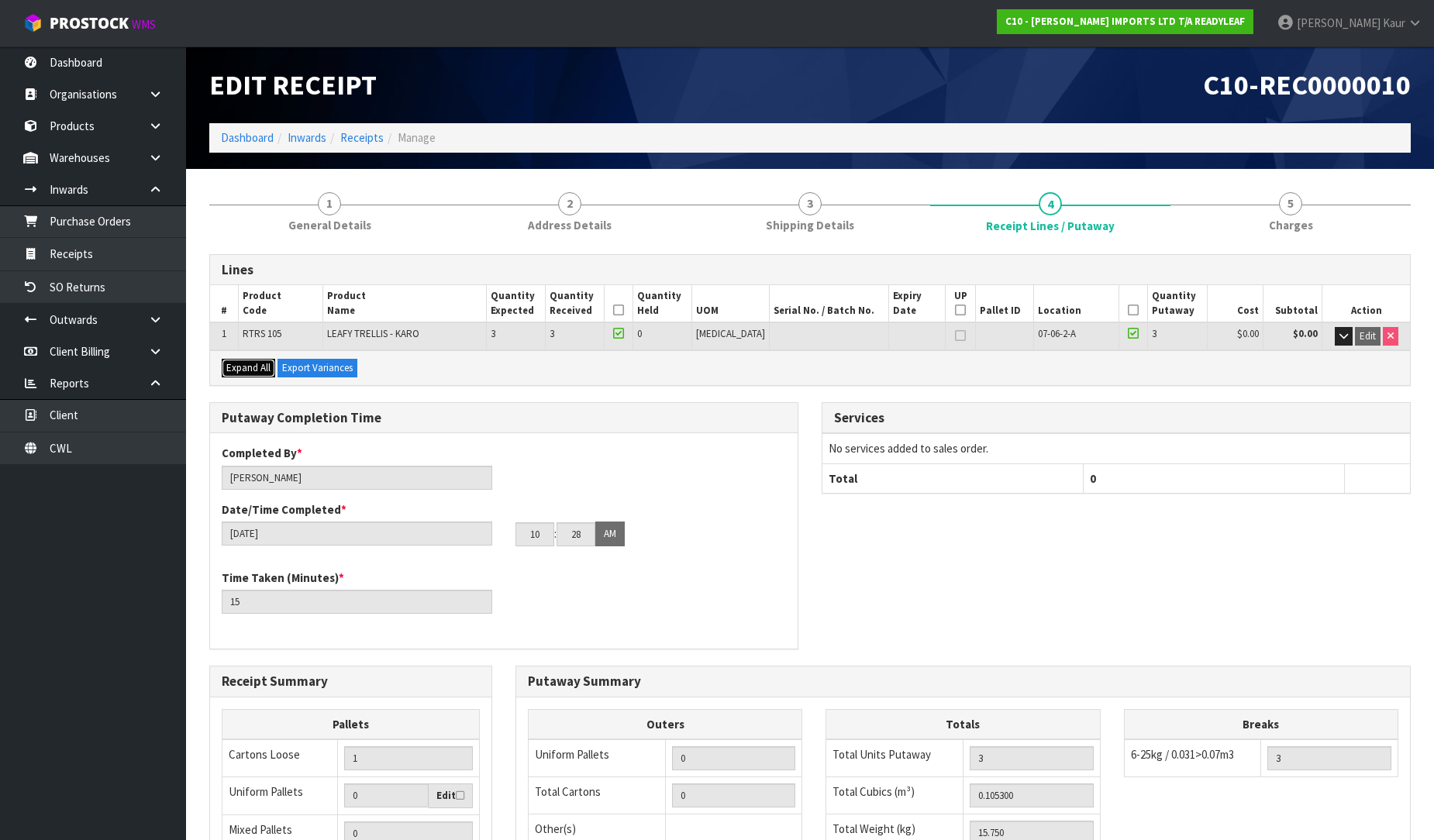
click at [246, 362] on span "Expand All" at bounding box center [248, 368] width 45 height 13
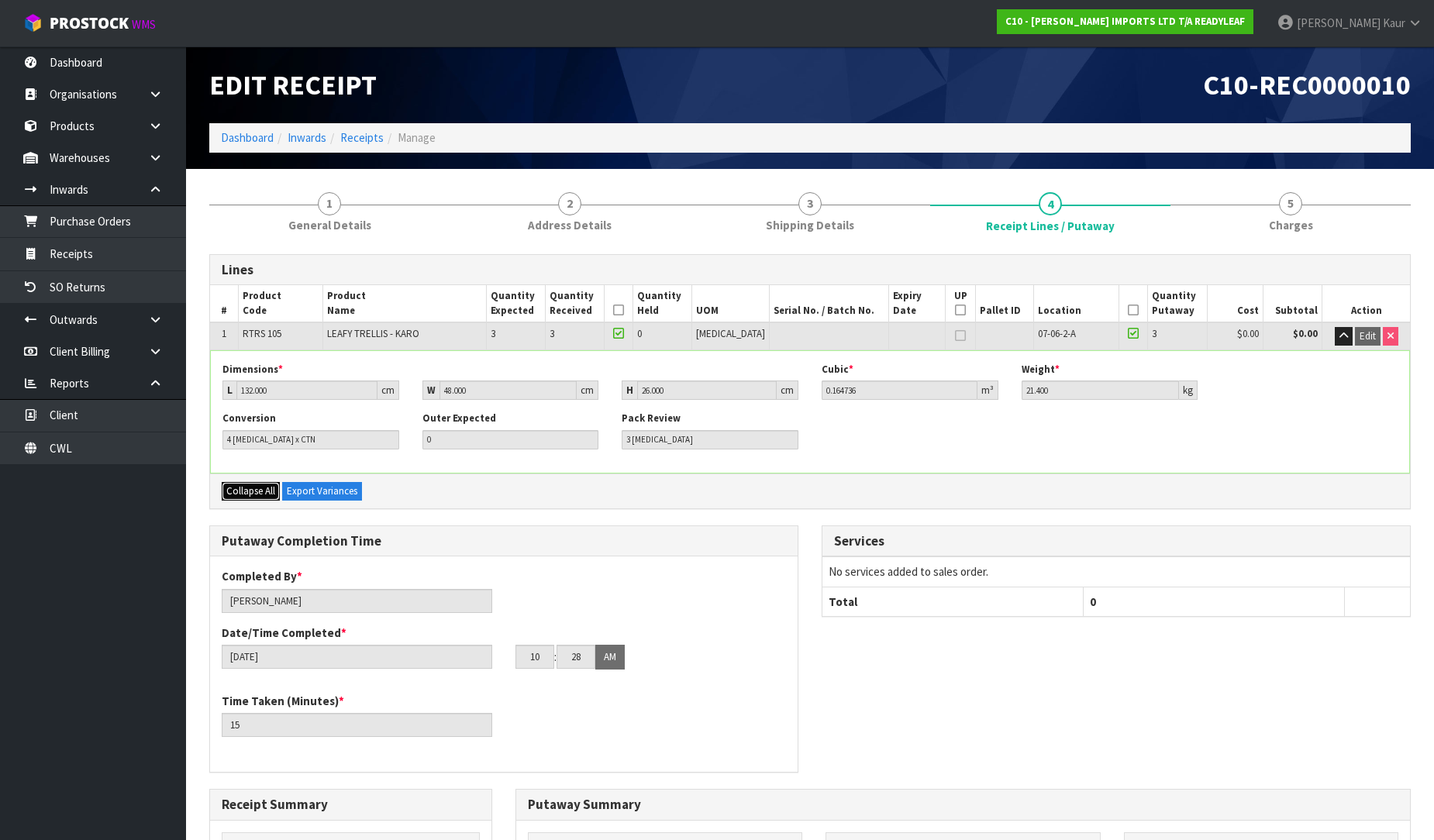
click at [250, 484] on span "Collapse All" at bounding box center [250, 491] width 49 height 13
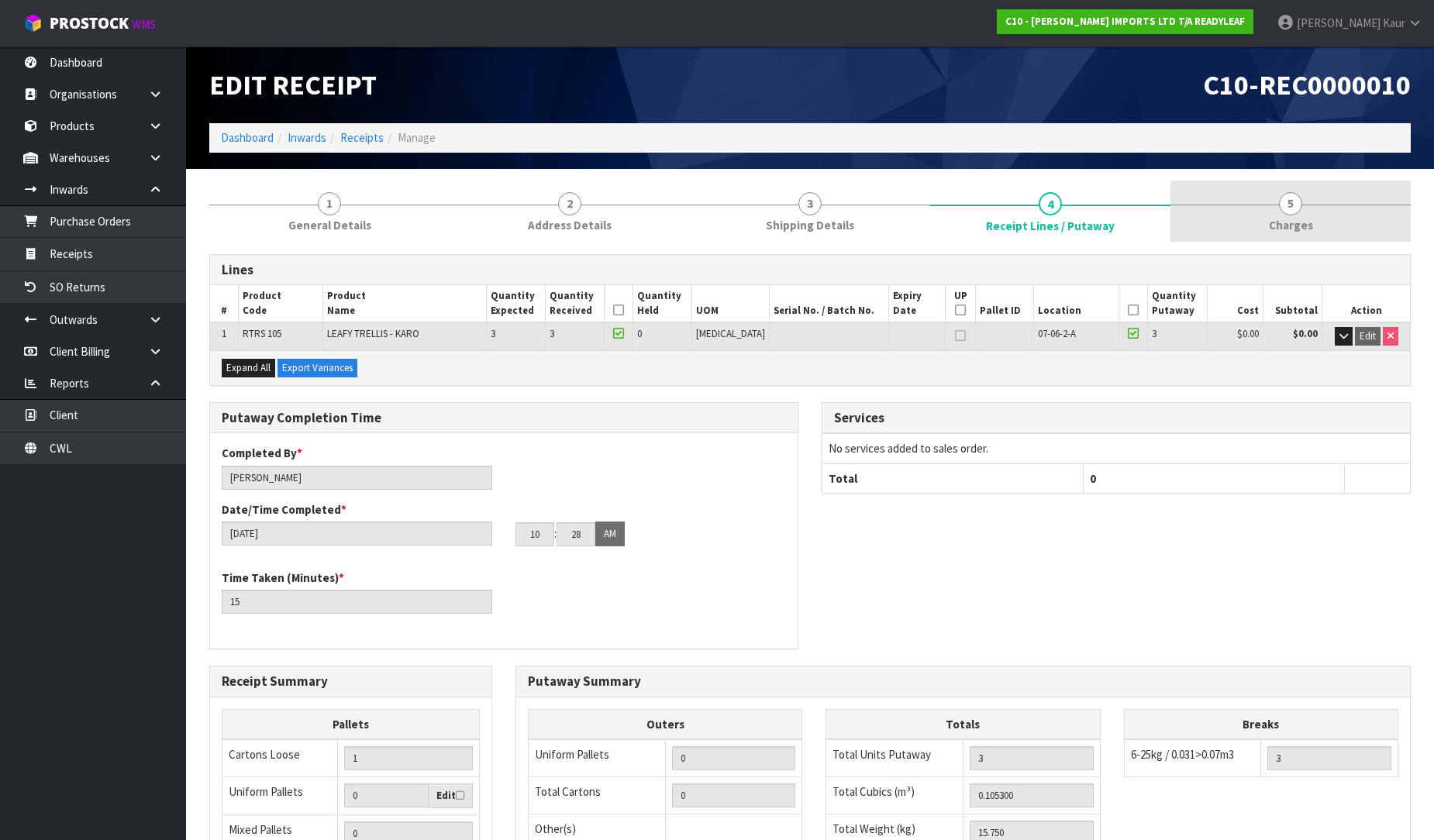
click at [1303, 229] on span "Charges" at bounding box center [1291, 225] width 45 height 17
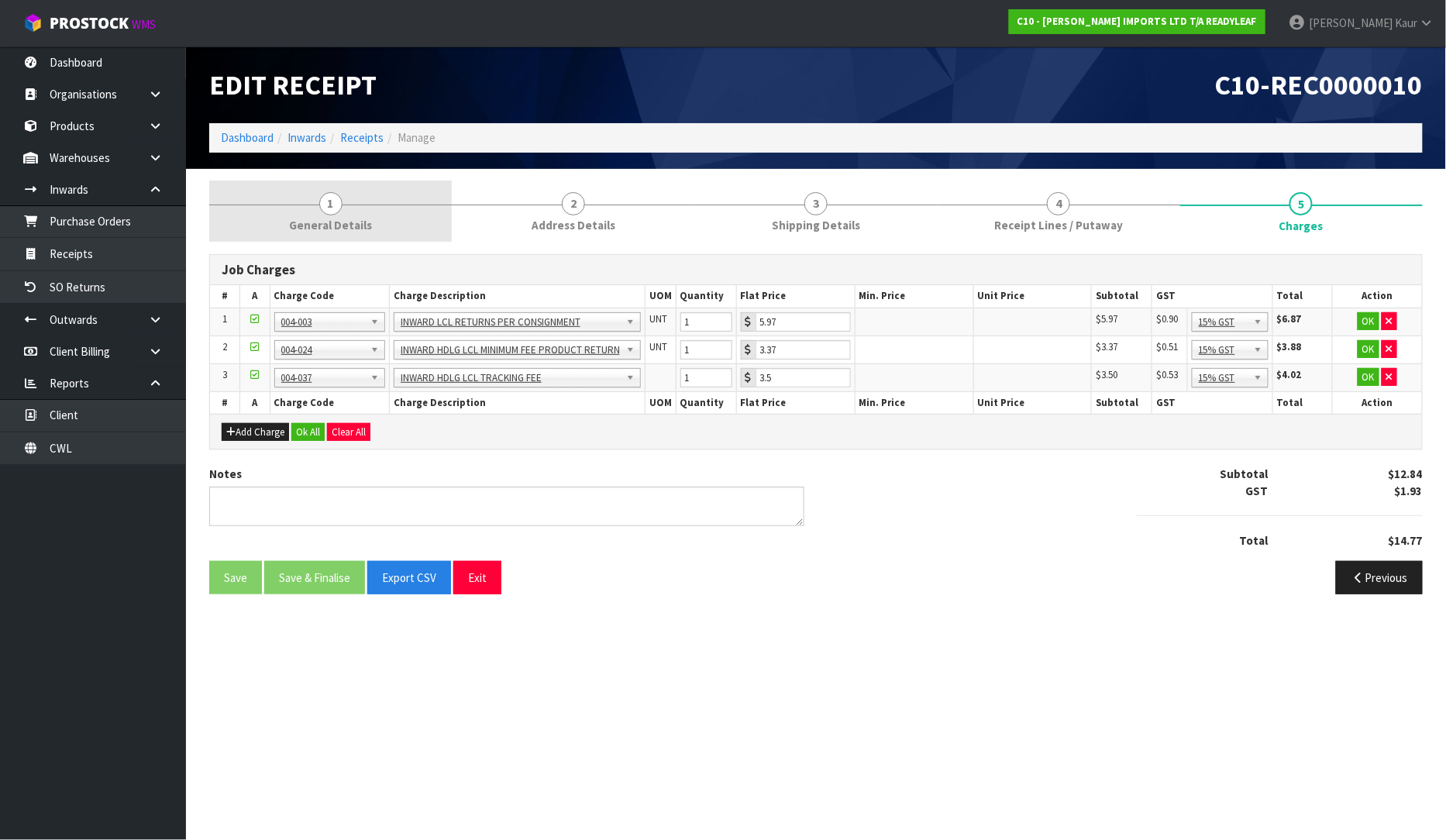
click at [321, 218] on span "General Details" at bounding box center [330, 225] width 83 height 17
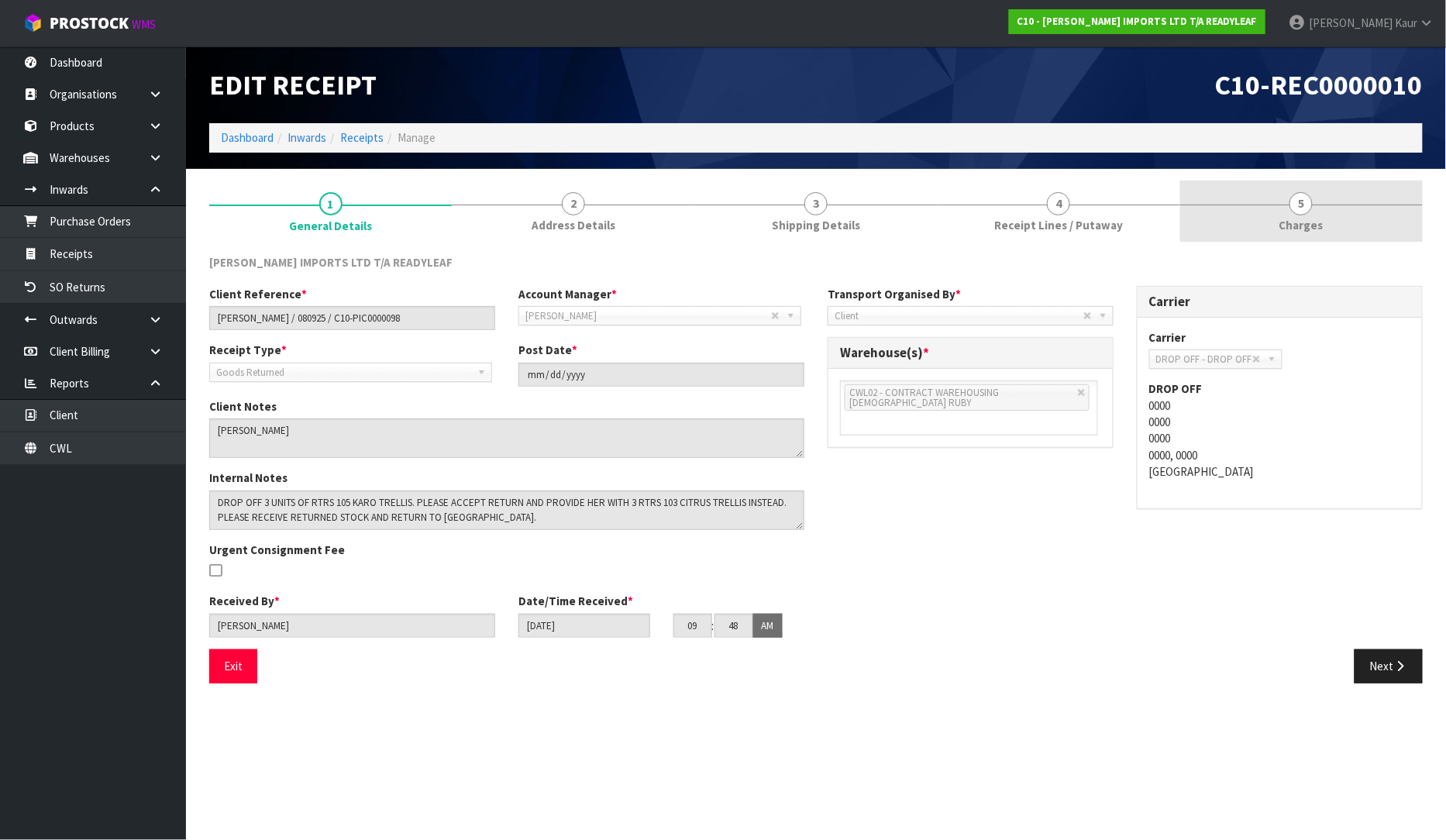
click at [1289, 231] on span "Charges" at bounding box center [1302, 225] width 45 height 17
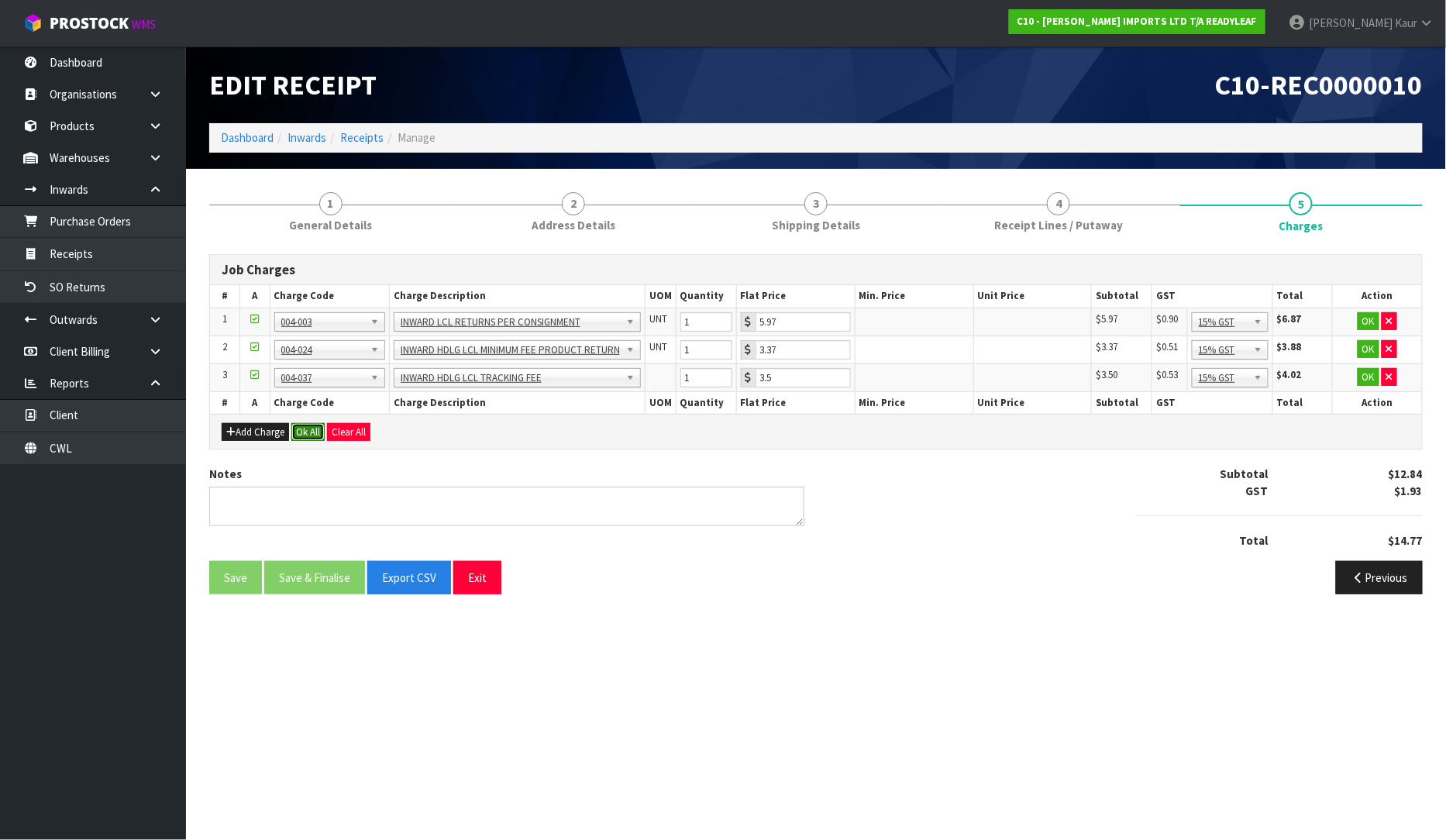
click at [314, 430] on button "Ok All" at bounding box center [308, 432] width 33 height 19
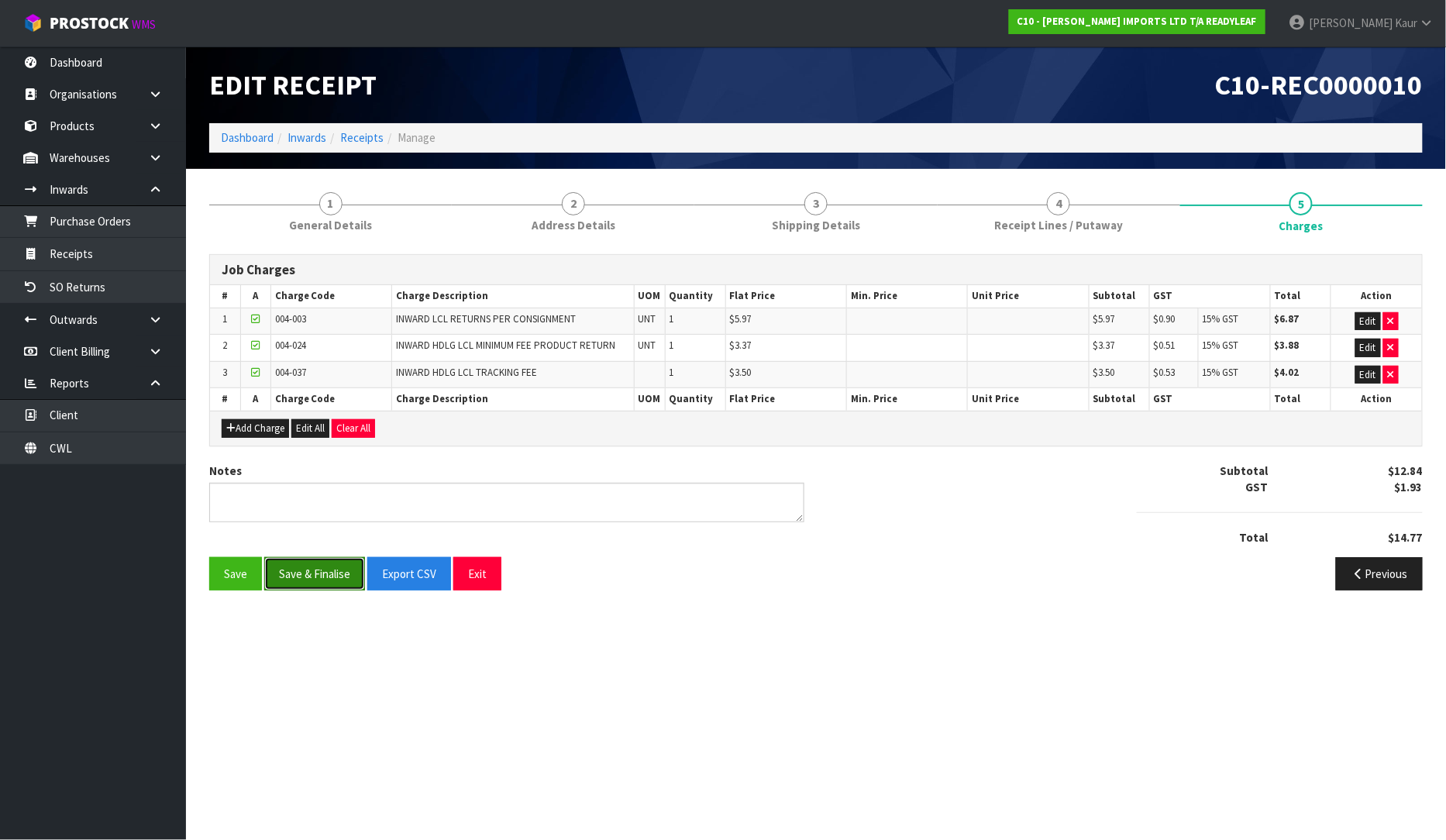
click at [337, 571] on button "Save & Finalise" at bounding box center [314, 573] width 101 height 33
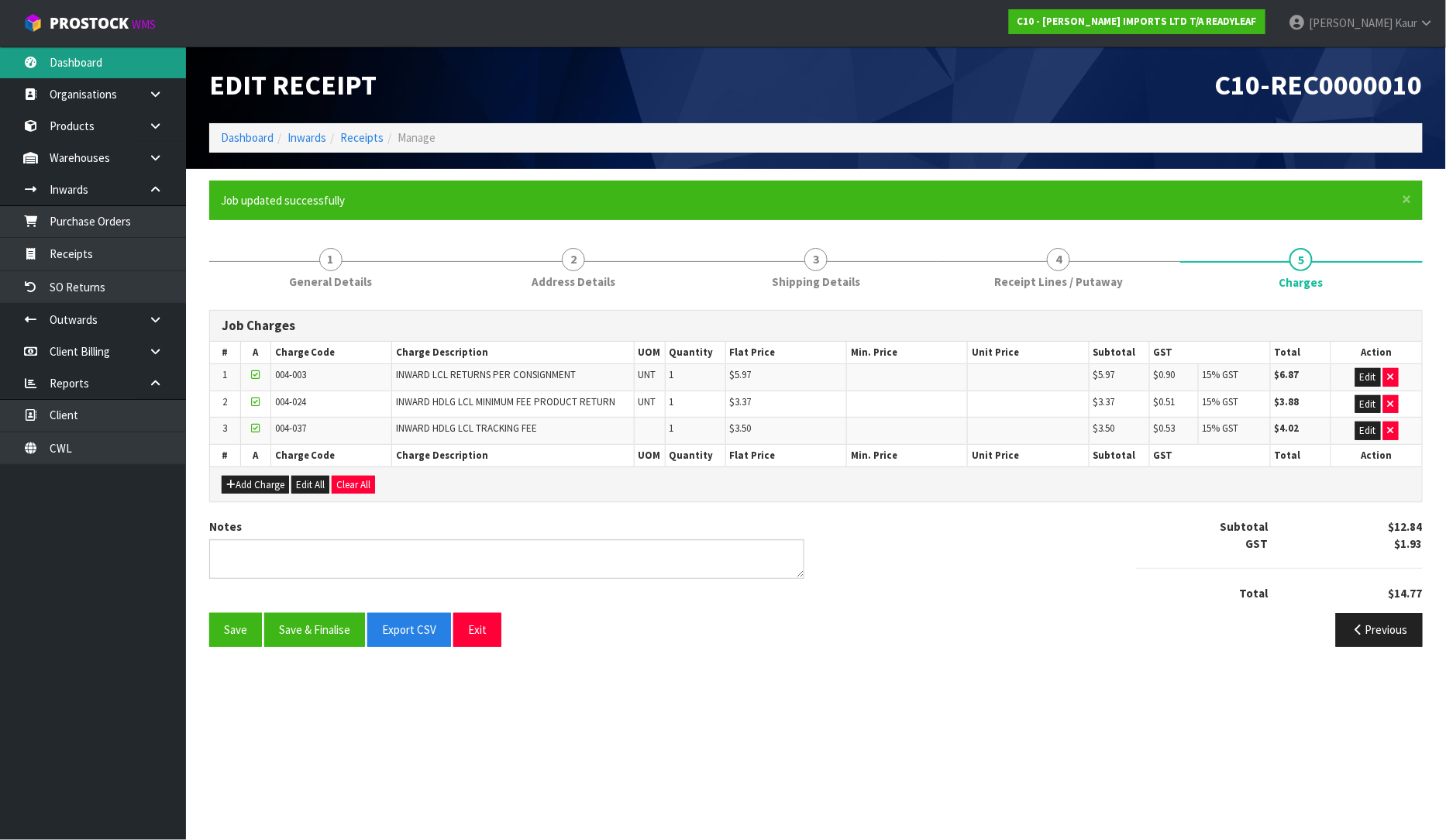
click at [94, 66] on link "Dashboard" at bounding box center [92, 62] width 186 height 31
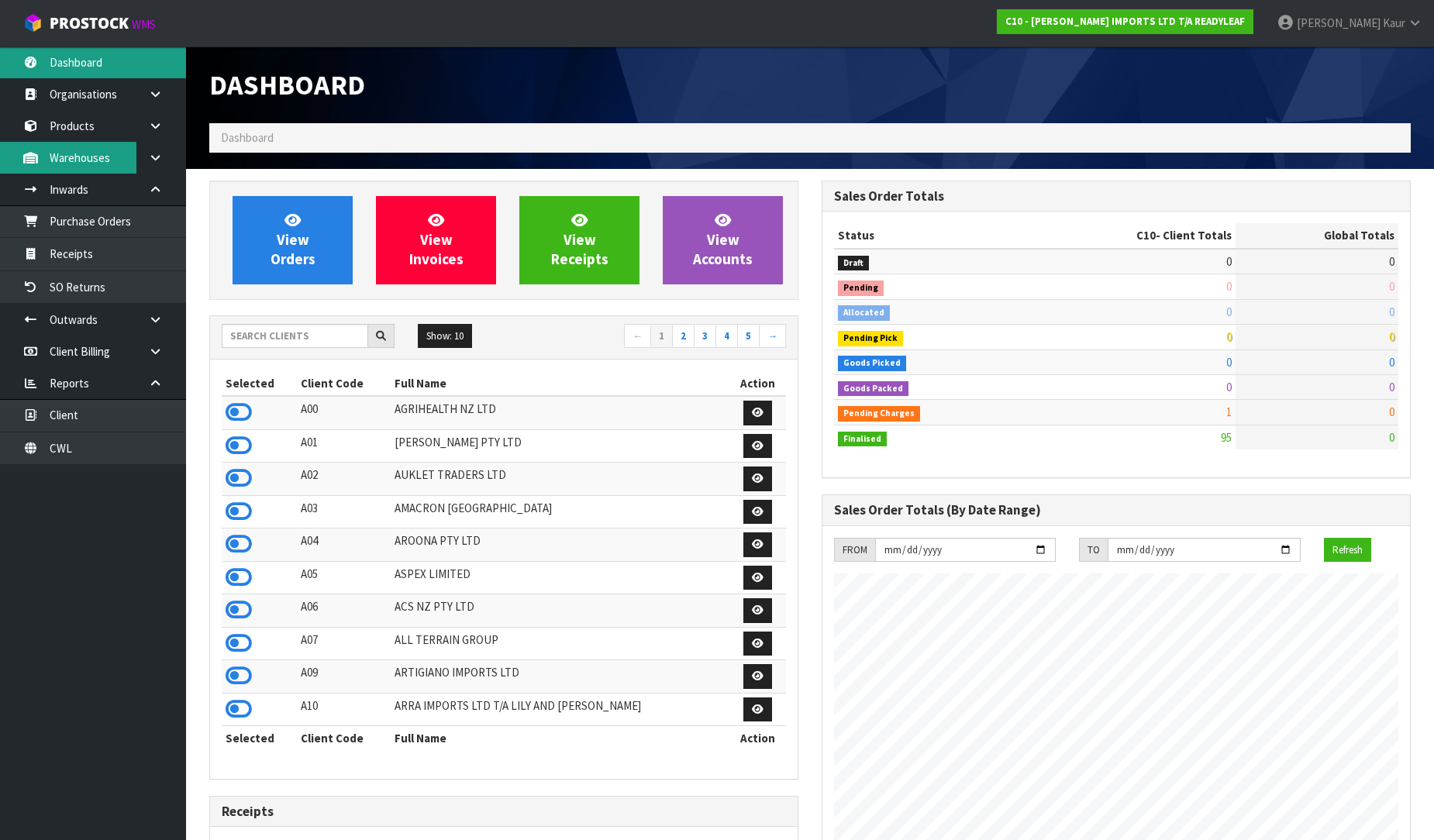
scroll to position [998, 613]
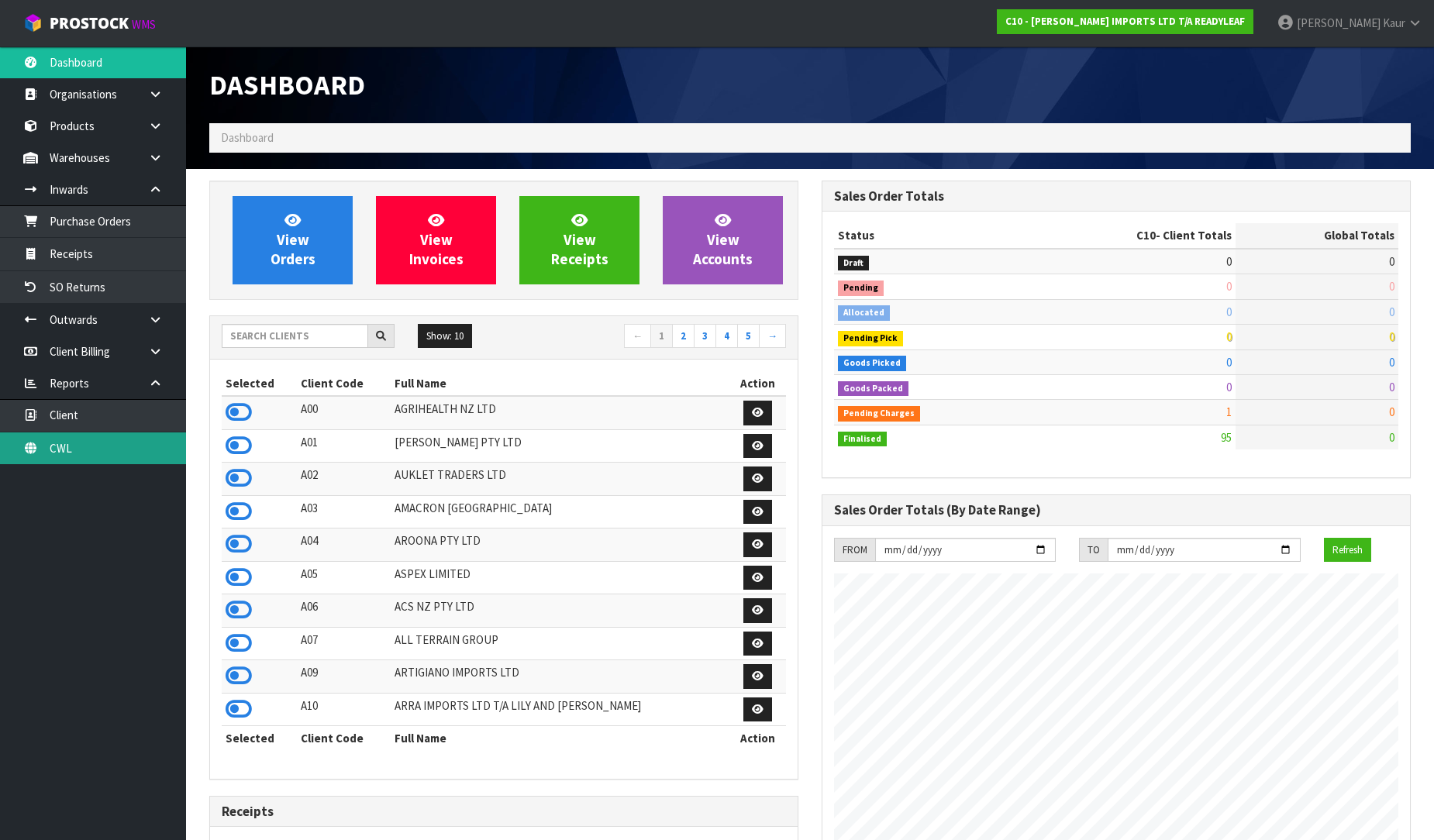
click at [135, 454] on link "CWL" at bounding box center [92, 448] width 186 height 31
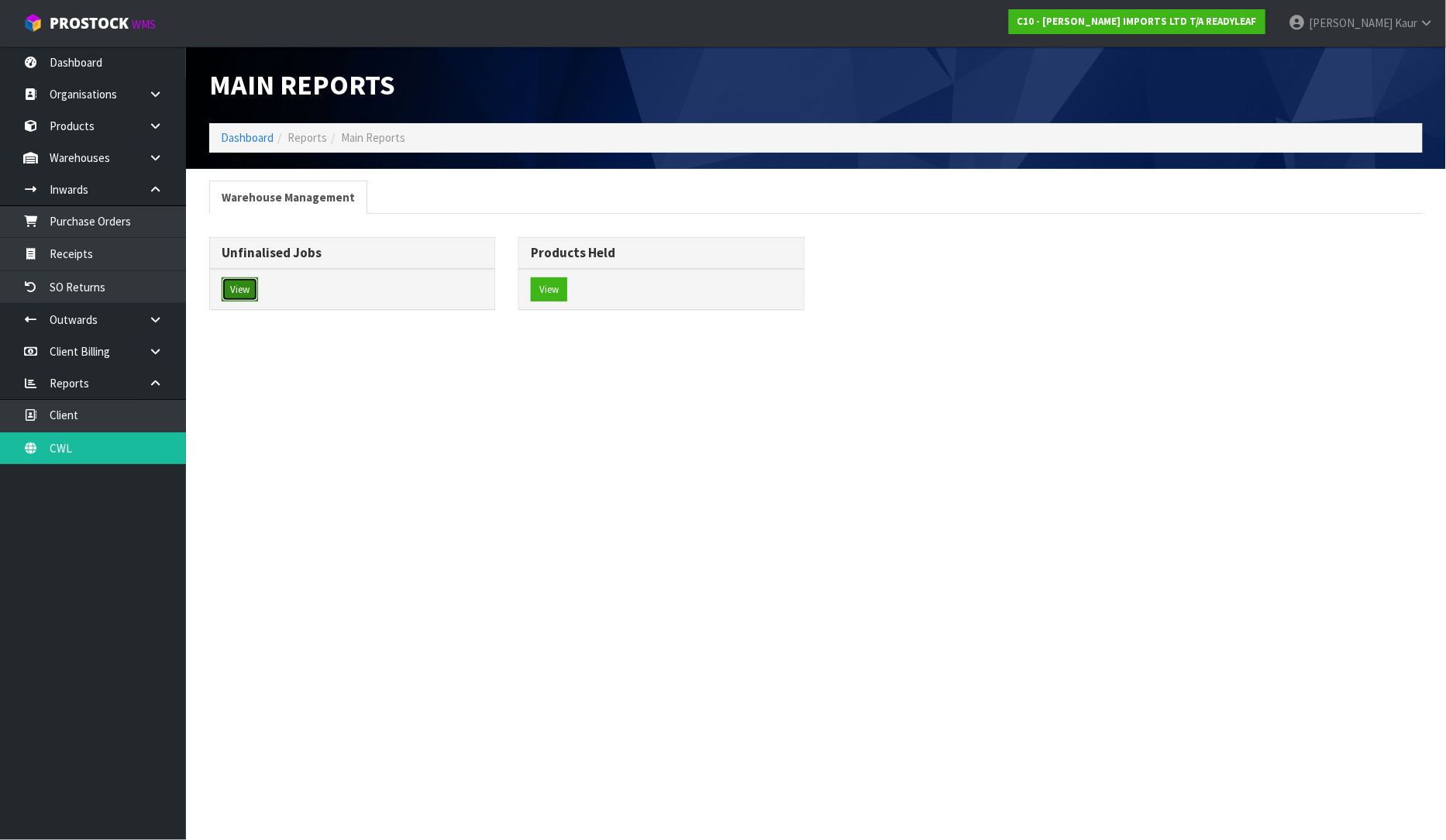
click at [239, 282] on button "View" at bounding box center [240, 290] width 36 height 25
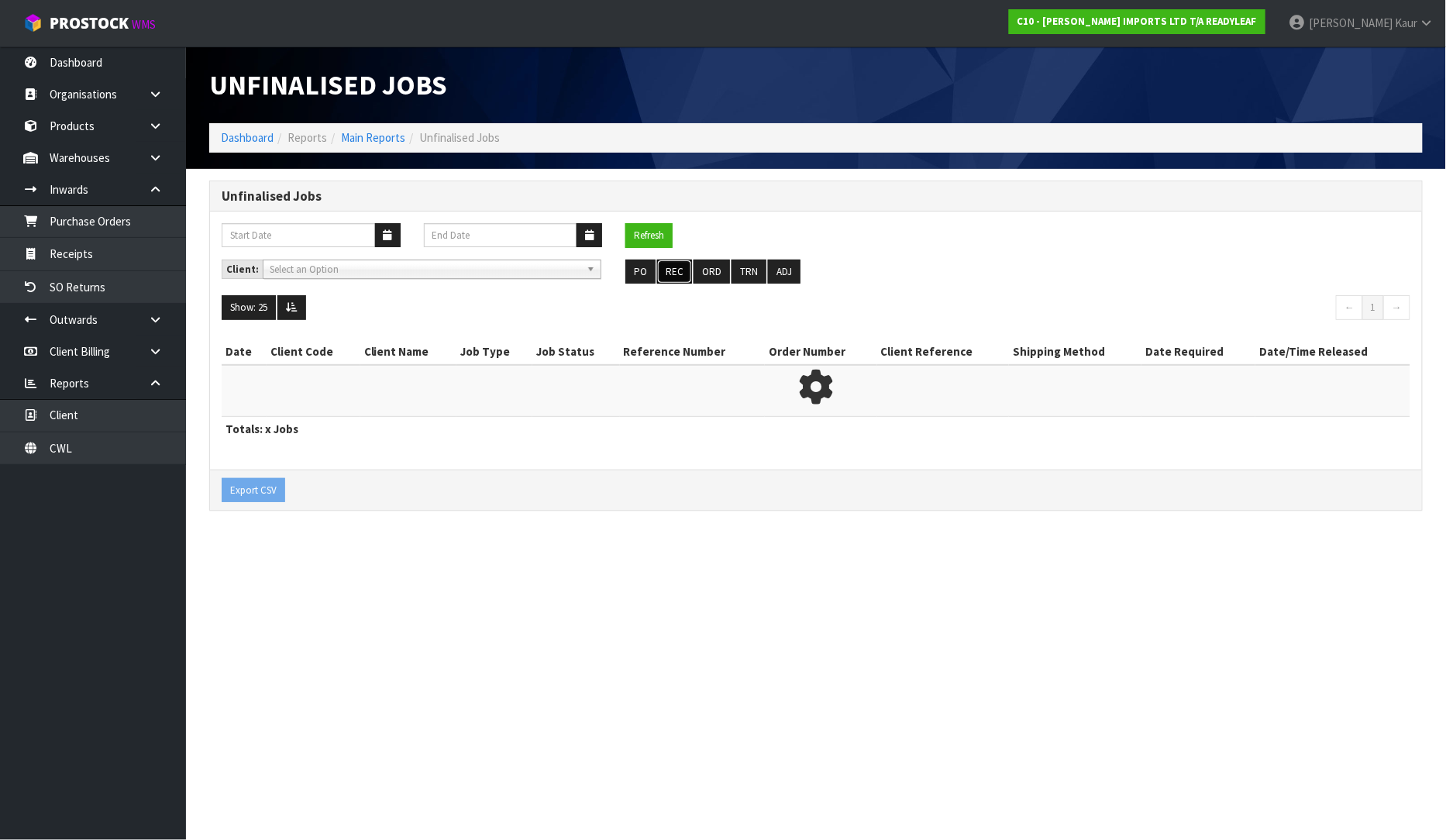
click at [669, 276] on button "REC" at bounding box center [674, 272] width 35 height 25
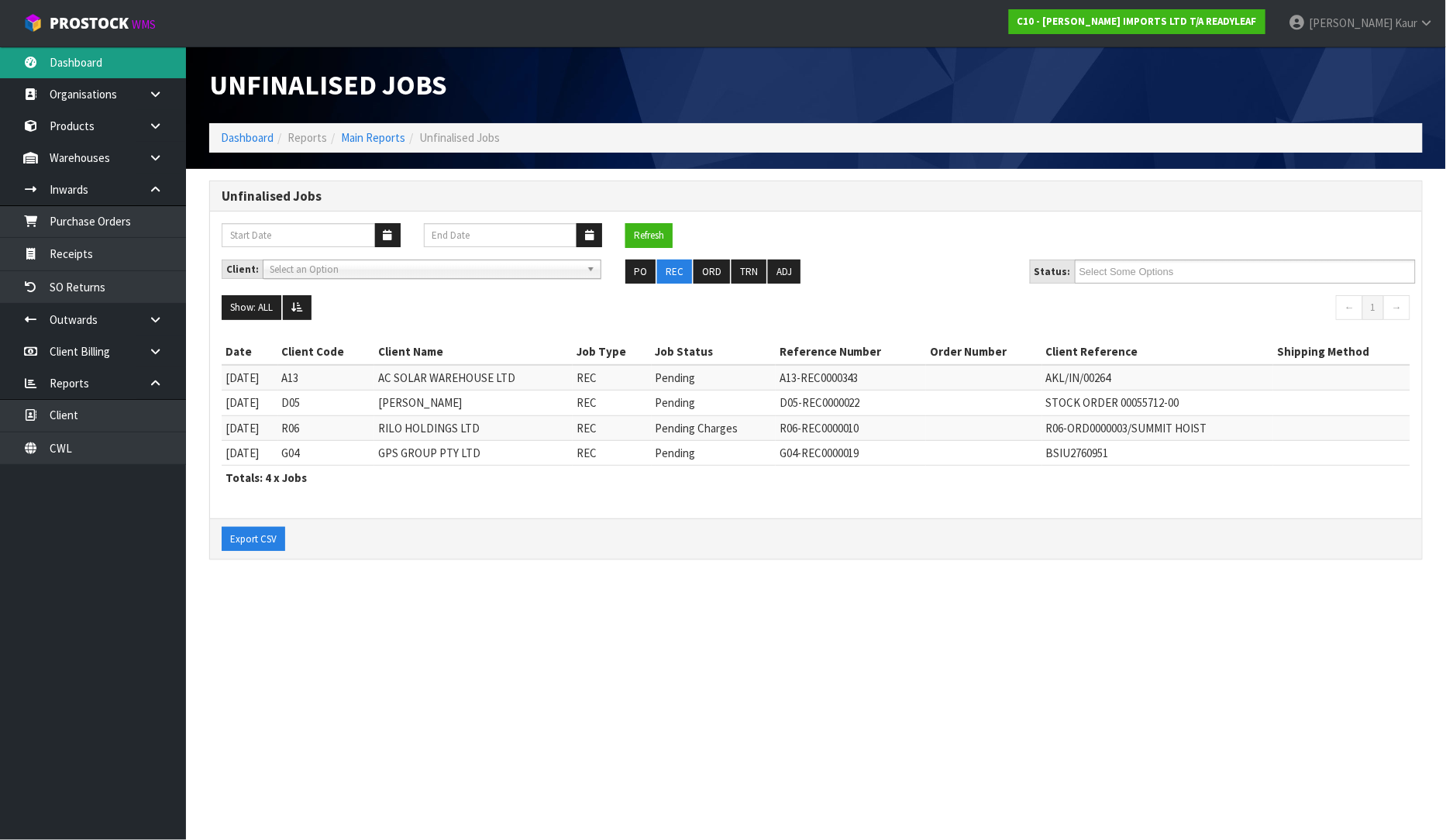
click at [95, 58] on link "Dashboard" at bounding box center [92, 62] width 186 height 31
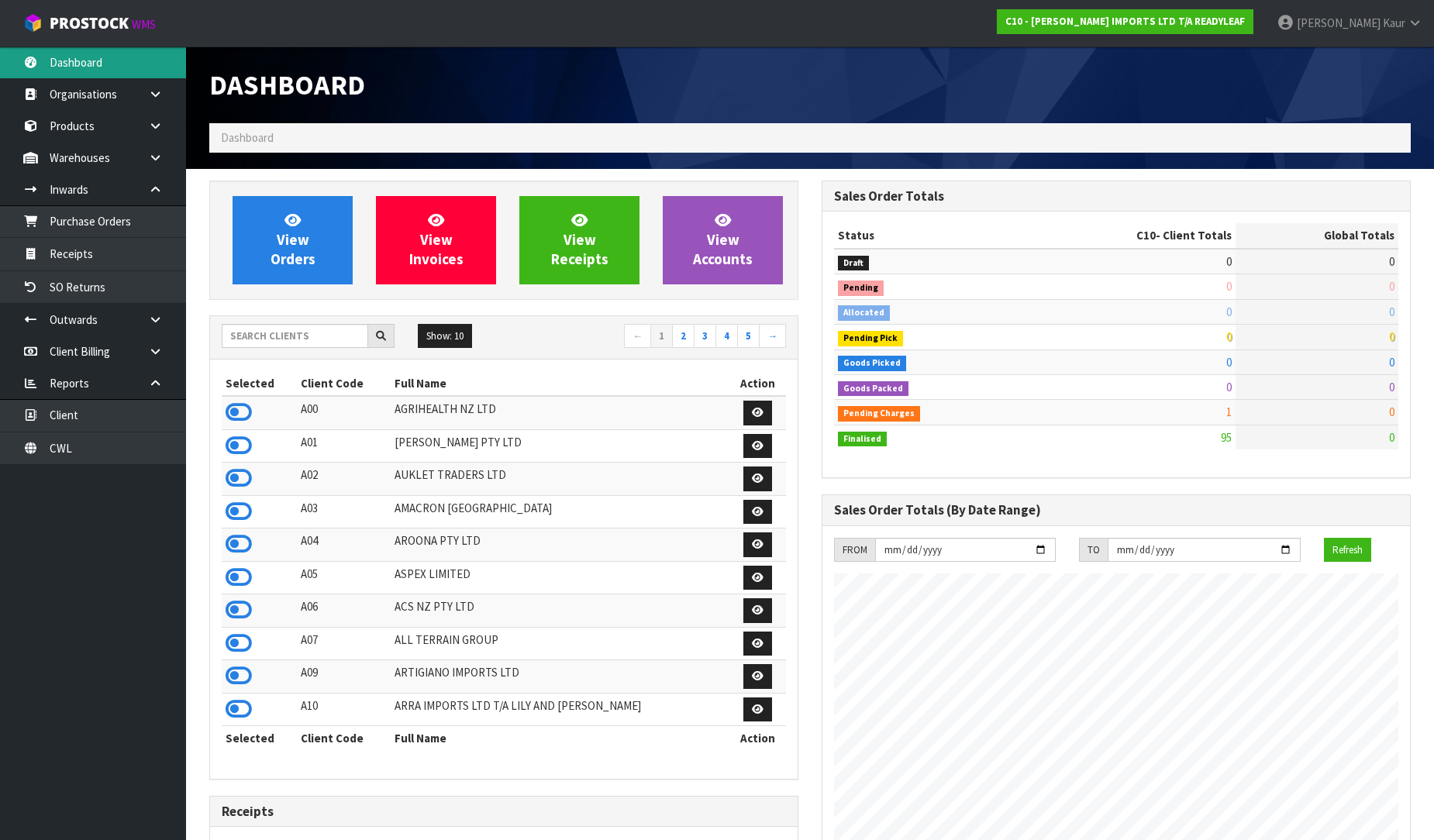
scroll to position [998, 613]
click at [251, 342] on input "text" at bounding box center [295, 336] width 146 height 24
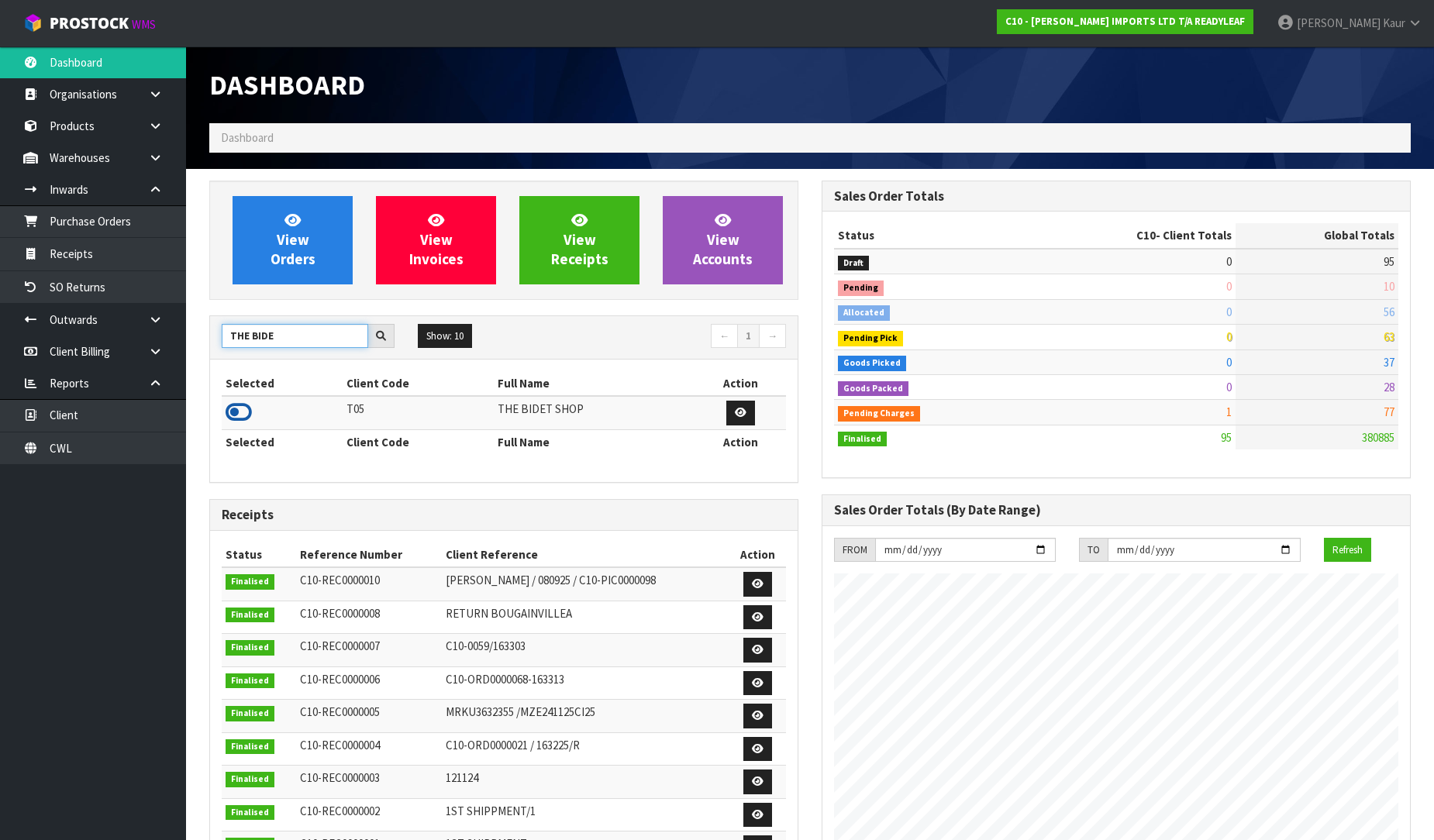
type input "THE BIDE"
click at [244, 414] on icon at bounding box center [239, 412] width 26 height 23
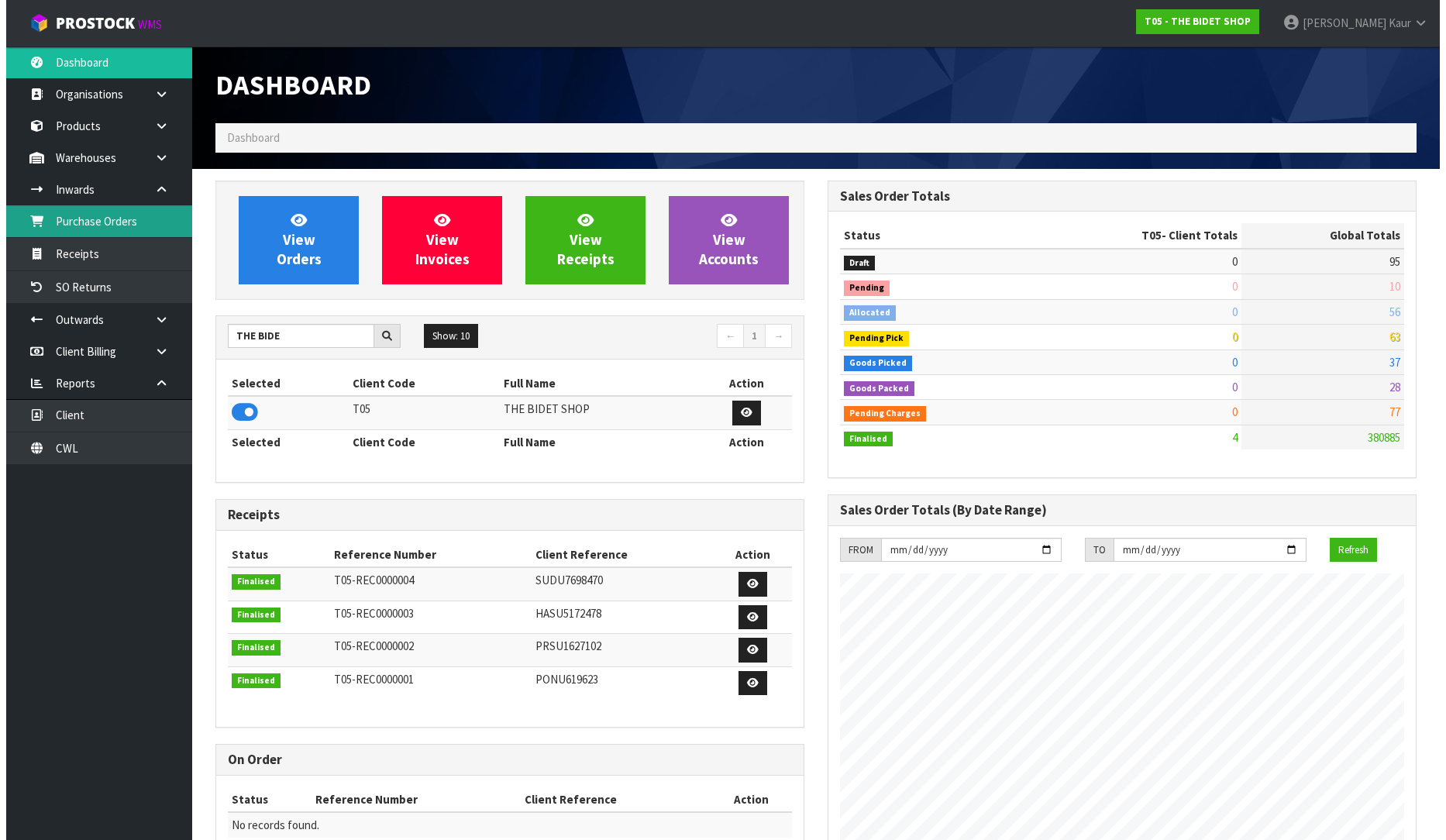
scroll to position [947, 612]
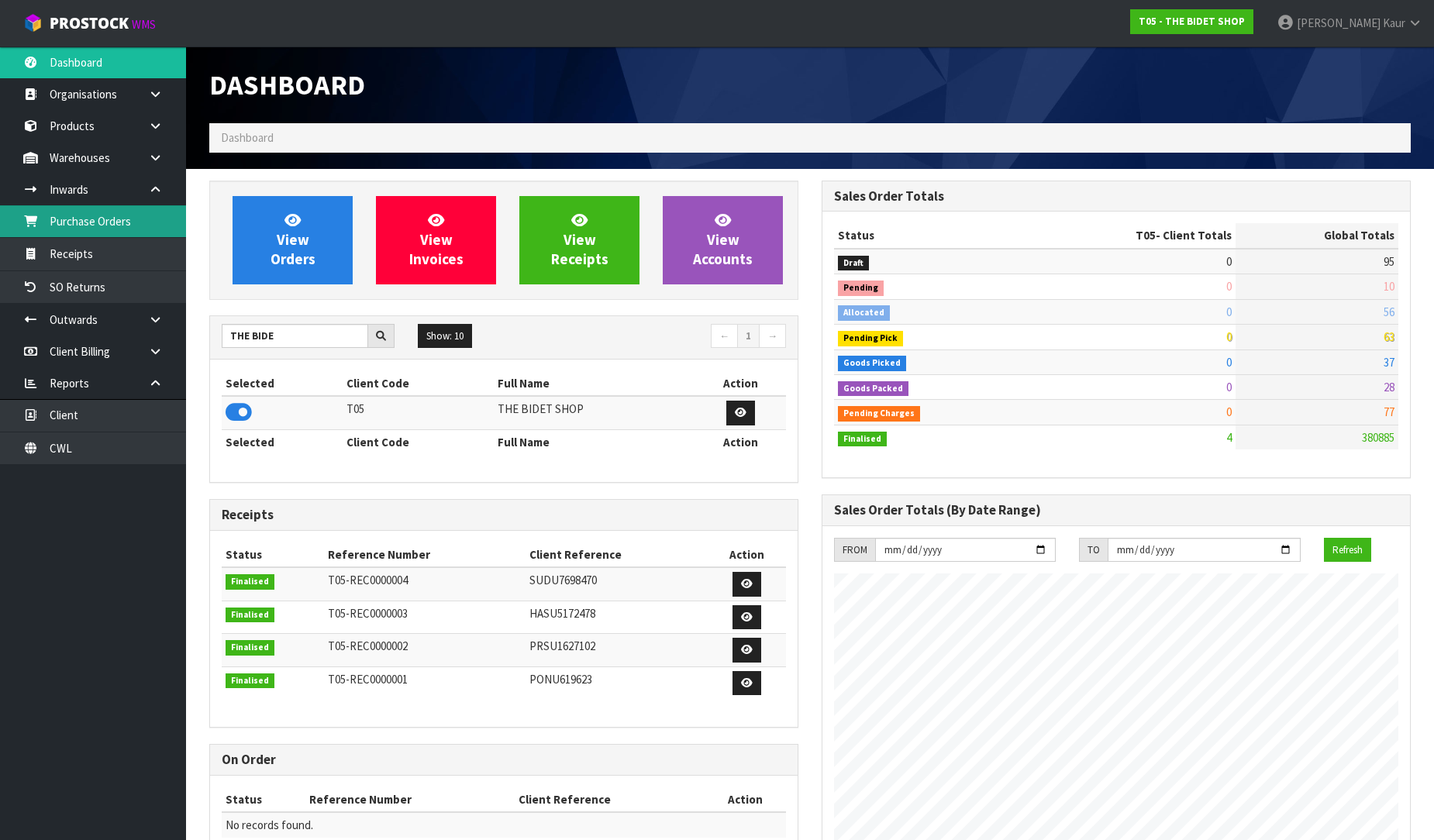
click at [105, 235] on link "Purchase Orders" at bounding box center [92, 221] width 186 height 31
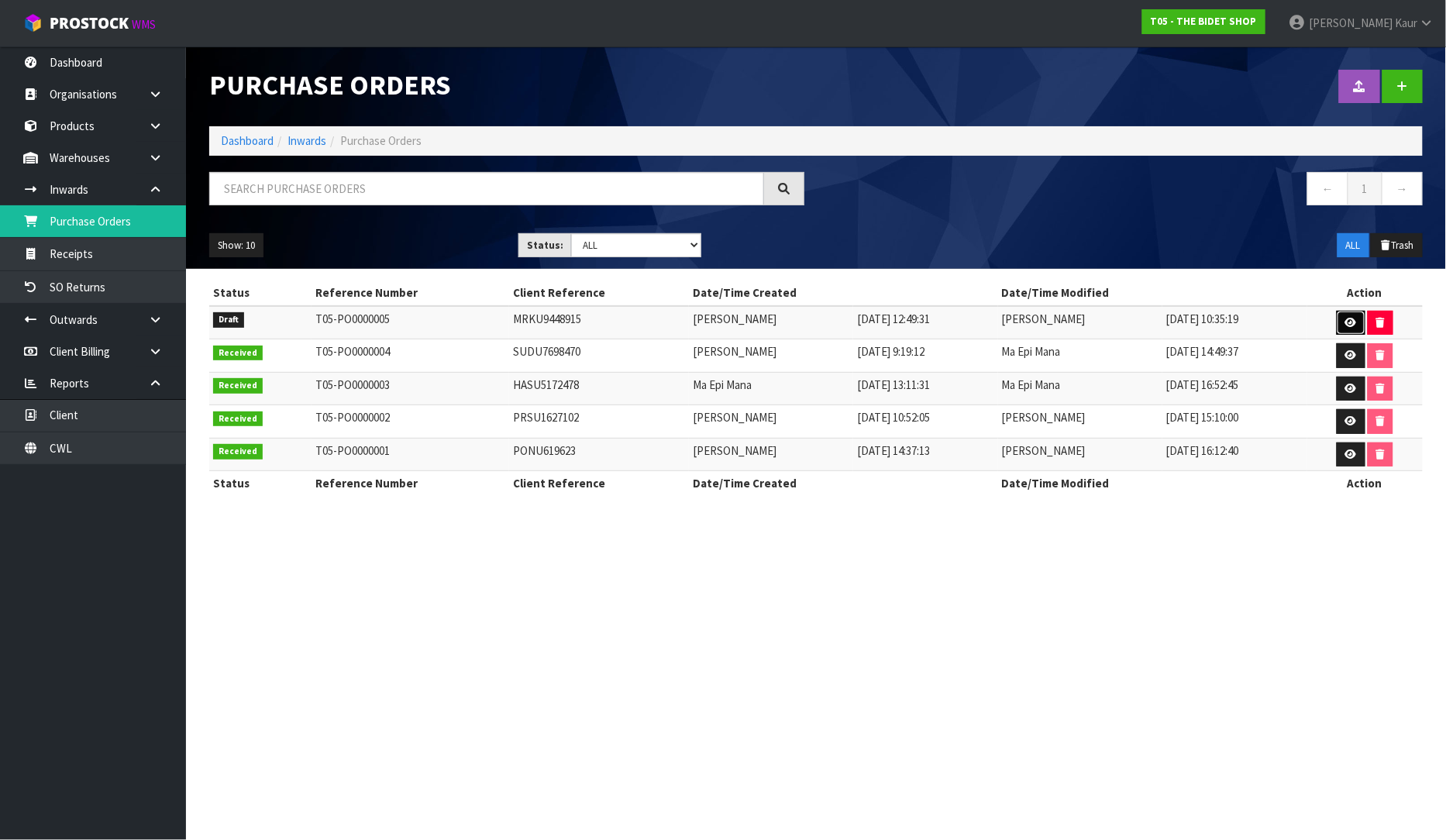
click at [1357, 315] on link at bounding box center [1351, 323] width 29 height 25
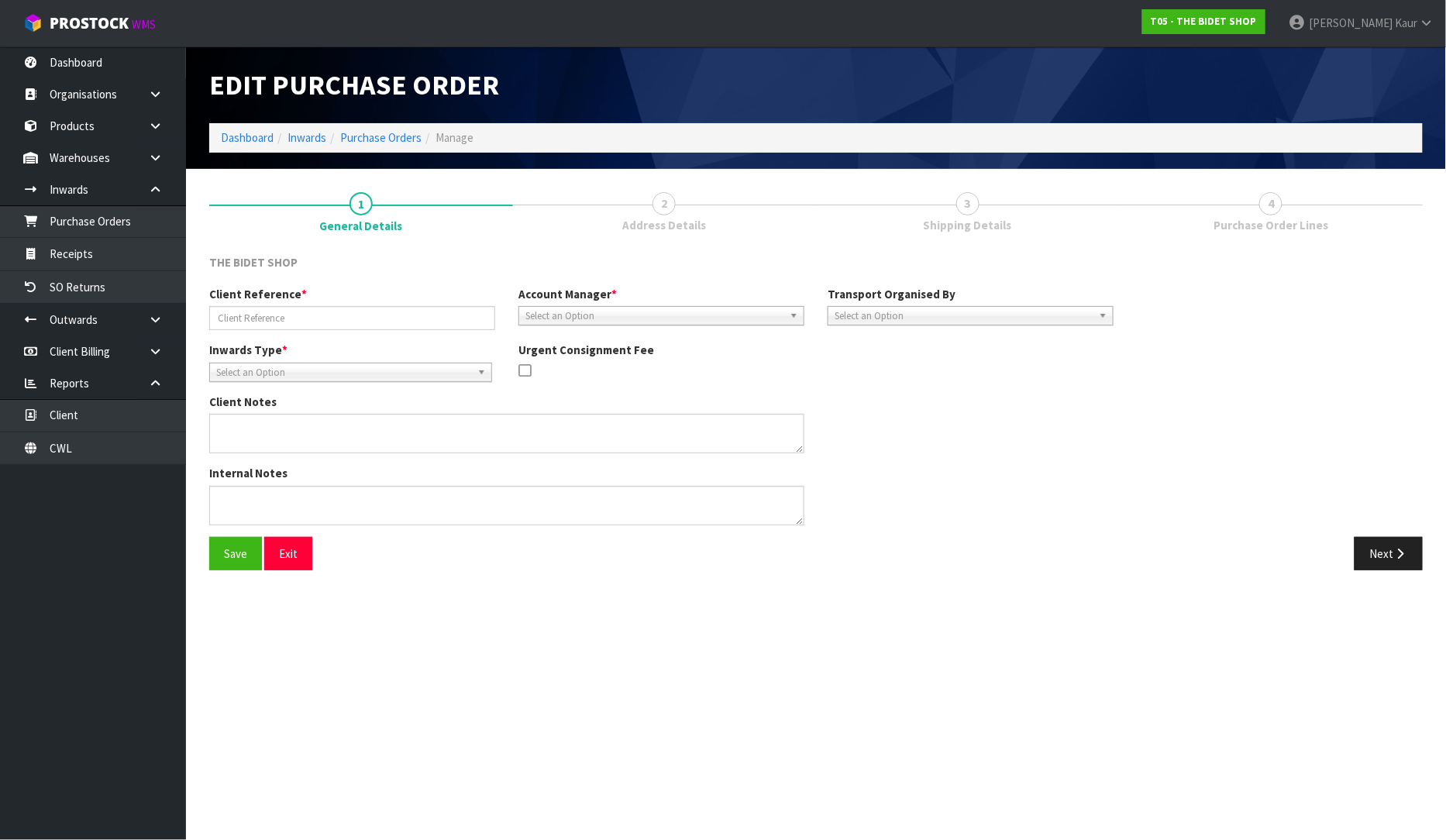
type input "MRKU9448915"
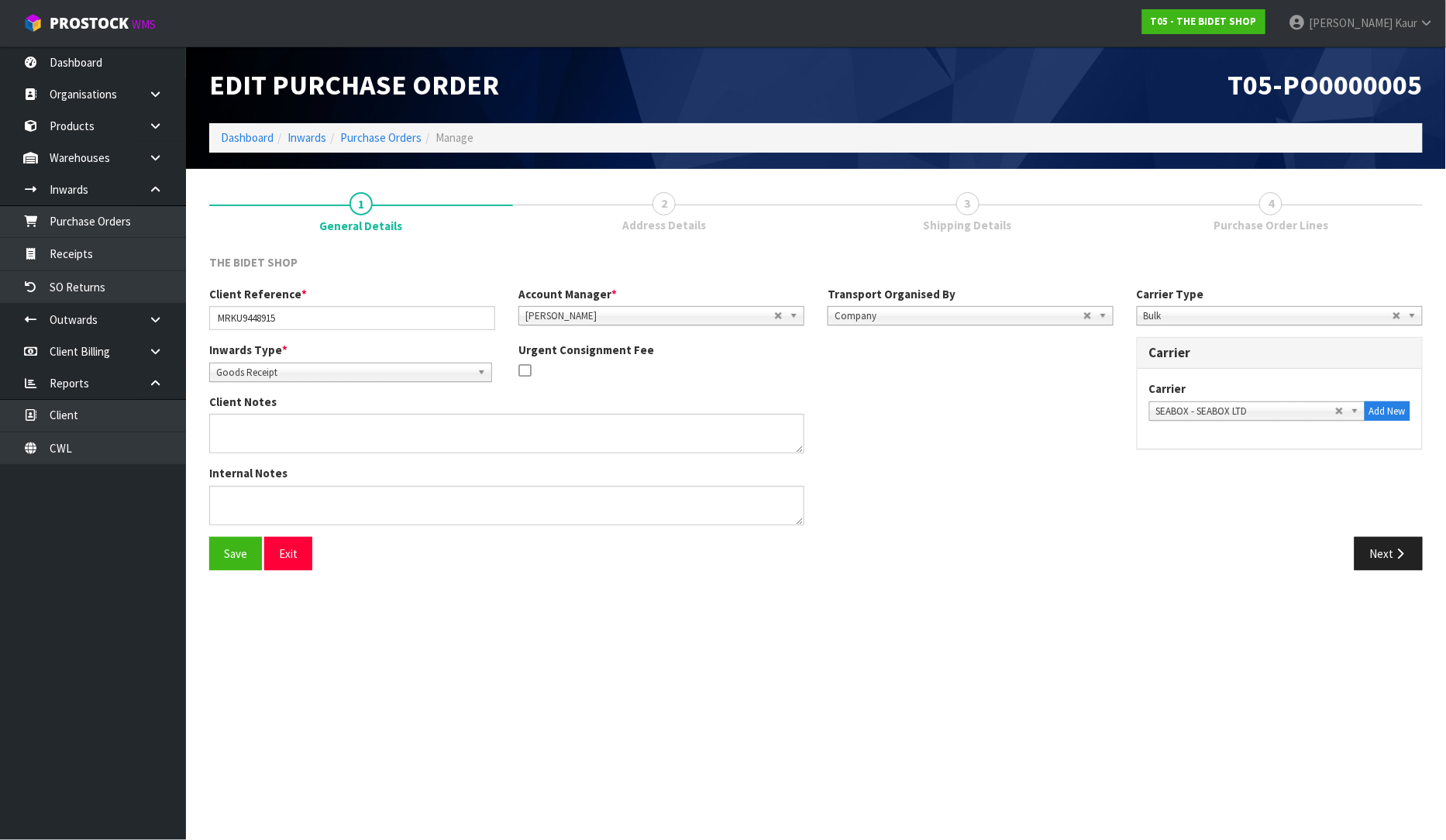
scroll to position [151, 0]
click at [1283, 409] on span "SEABOX - SEABOX LTD" at bounding box center [1245, 411] width 179 height 19
click at [1383, 413] on button "Add New" at bounding box center [1387, 411] width 45 height 20
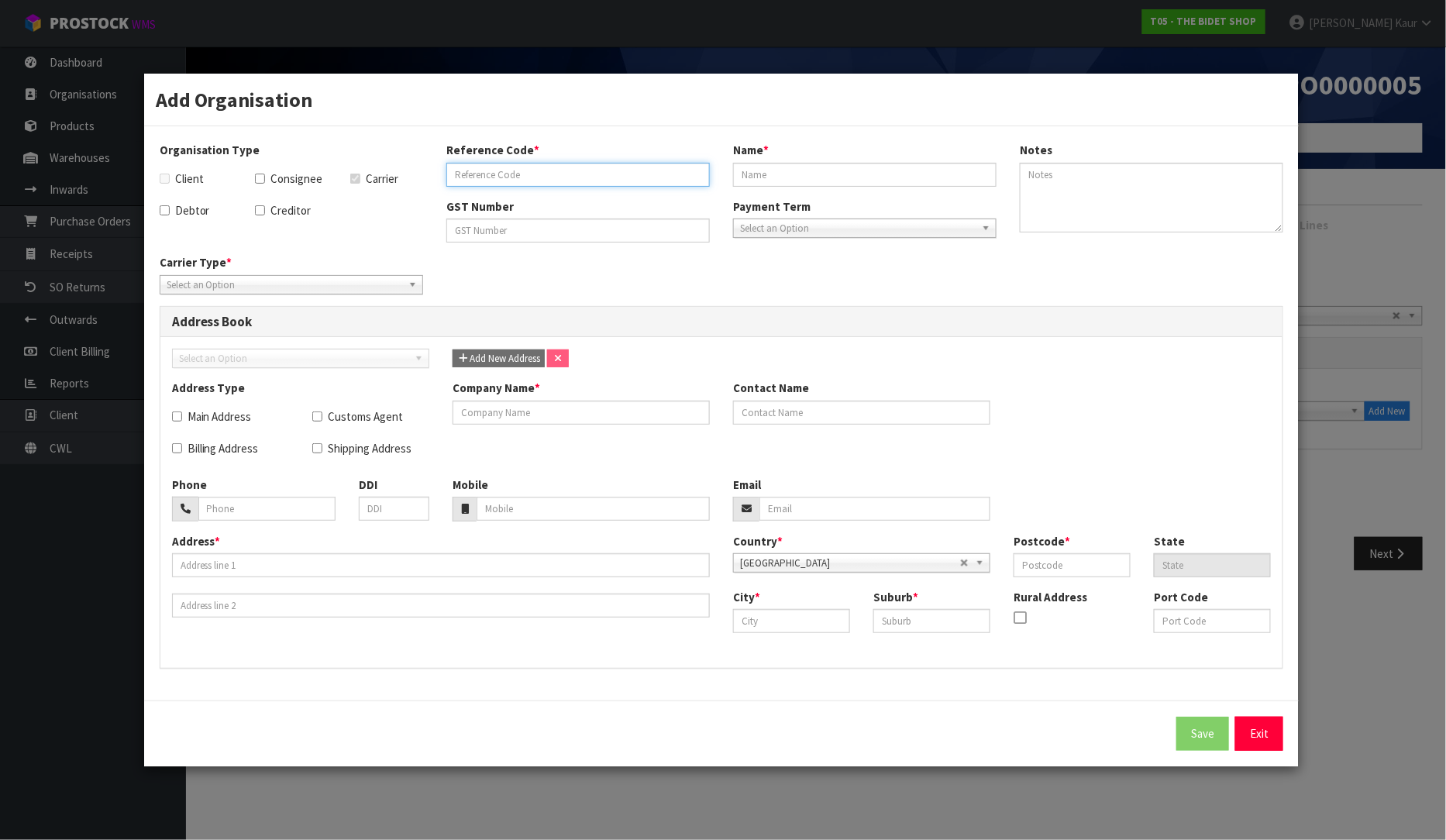
click at [513, 166] on input "text" at bounding box center [578, 174] width 263 height 24
type input "SEABOX TRANSPORT"
click at [569, 195] on div "Reference Code * SEABOX TRANSPORT Name *" at bounding box center [721, 170] width 574 height 56
drag, startPoint x: 567, startPoint y: 168, endPoint x: 445, endPoint y: 184, distance: 123.0
click at [445, 184] on div "Reference Code * SEABOX TRANSPORT" at bounding box center [578, 164] width 286 height 45
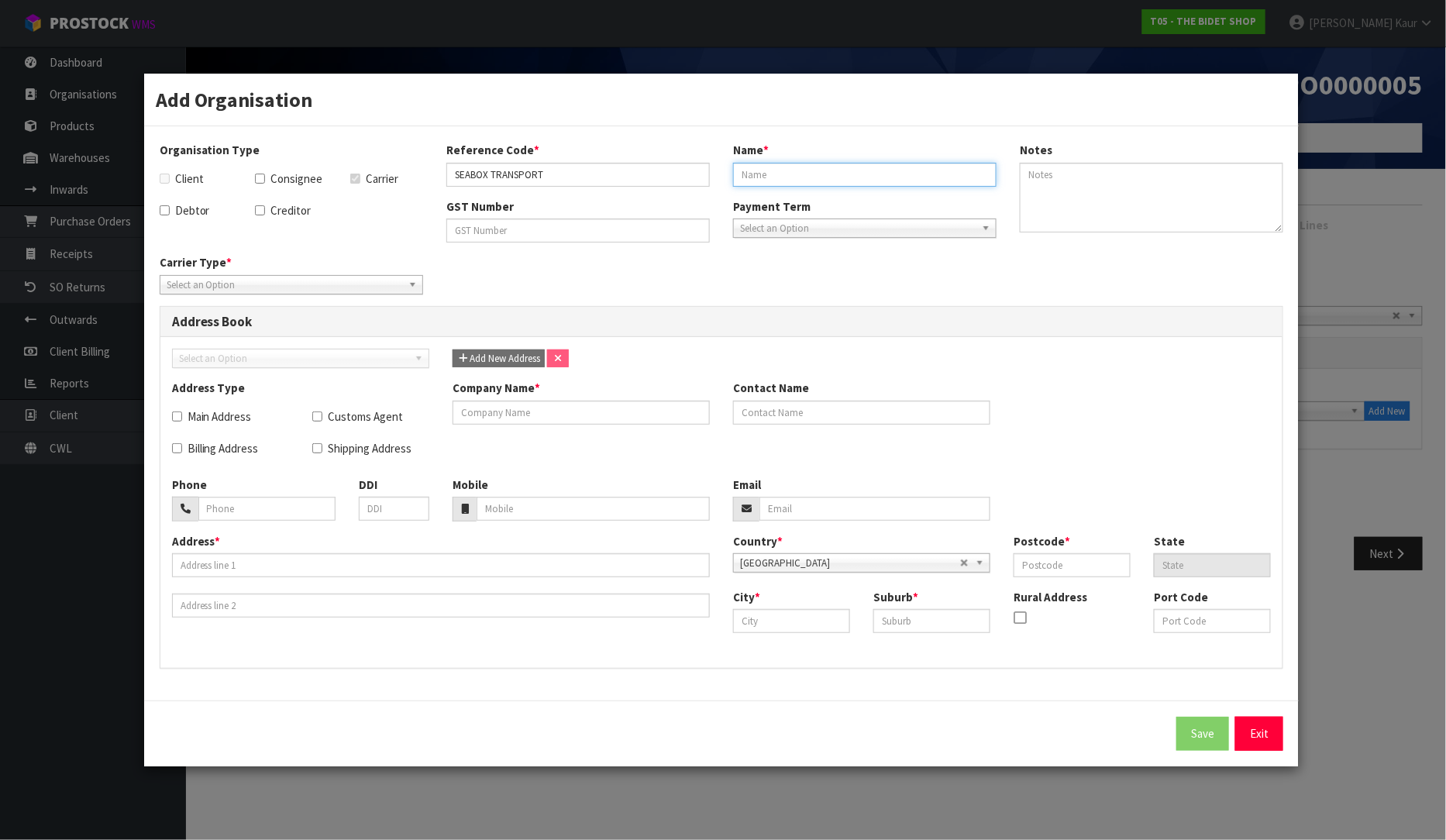
click at [760, 171] on input "text" at bounding box center [864, 174] width 263 height 24
paste input "SEABOX TRANSPORT"
type input "SEABOX TRANSPORT"
click at [552, 405] on input "text" at bounding box center [581, 412] width 258 height 24
paste input "SEABOX TRANSPORT"
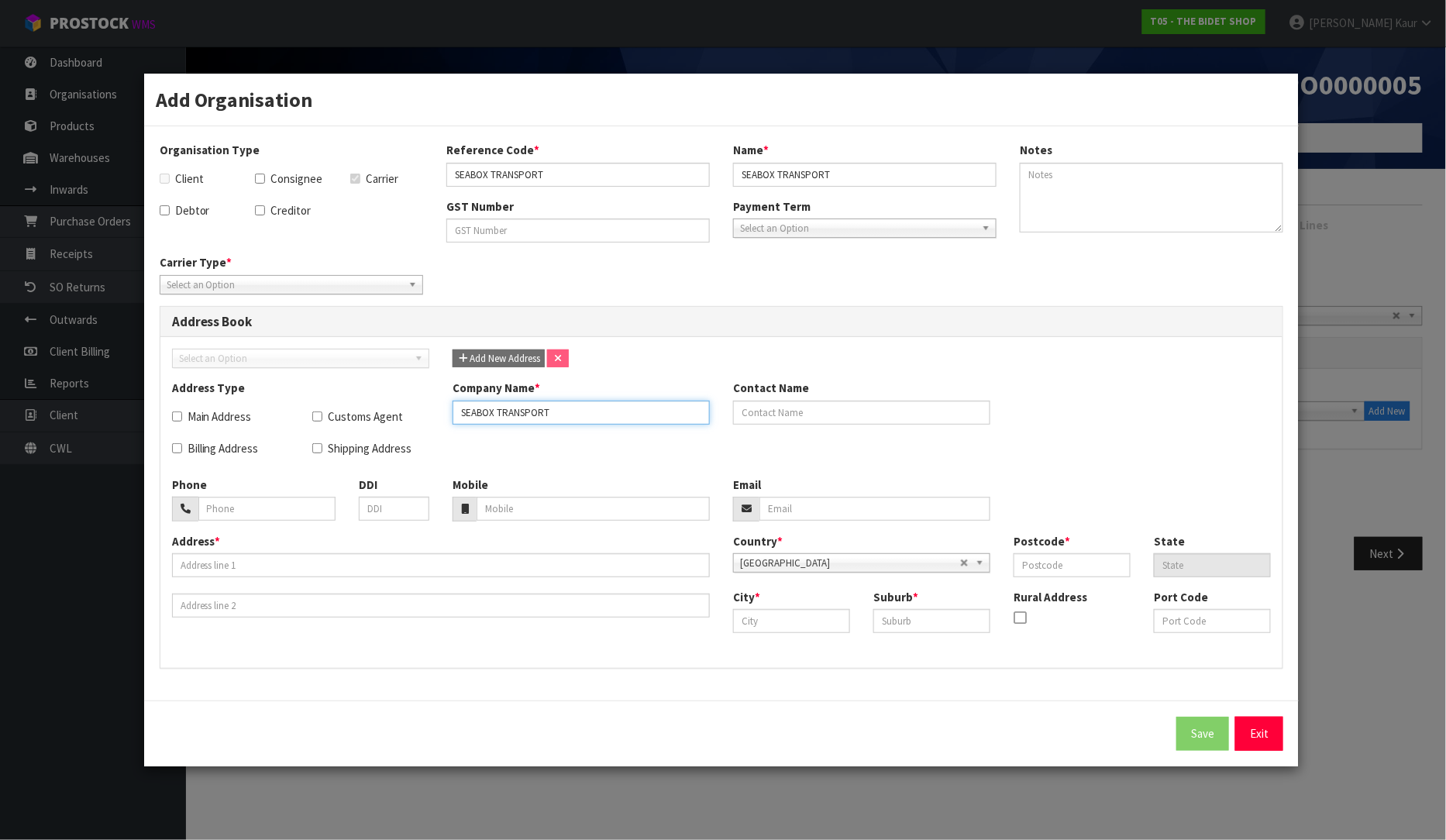
type input "SEABOX TRANSPORT"
click at [802, 620] on input "text" at bounding box center [792, 621] width 117 height 24
type input "auckland"
click at [1114, 383] on div "Address Type Main Address Customs Agent Billing Address Shipping Address Compan…" at bounding box center [721, 427] width 1123 height 96
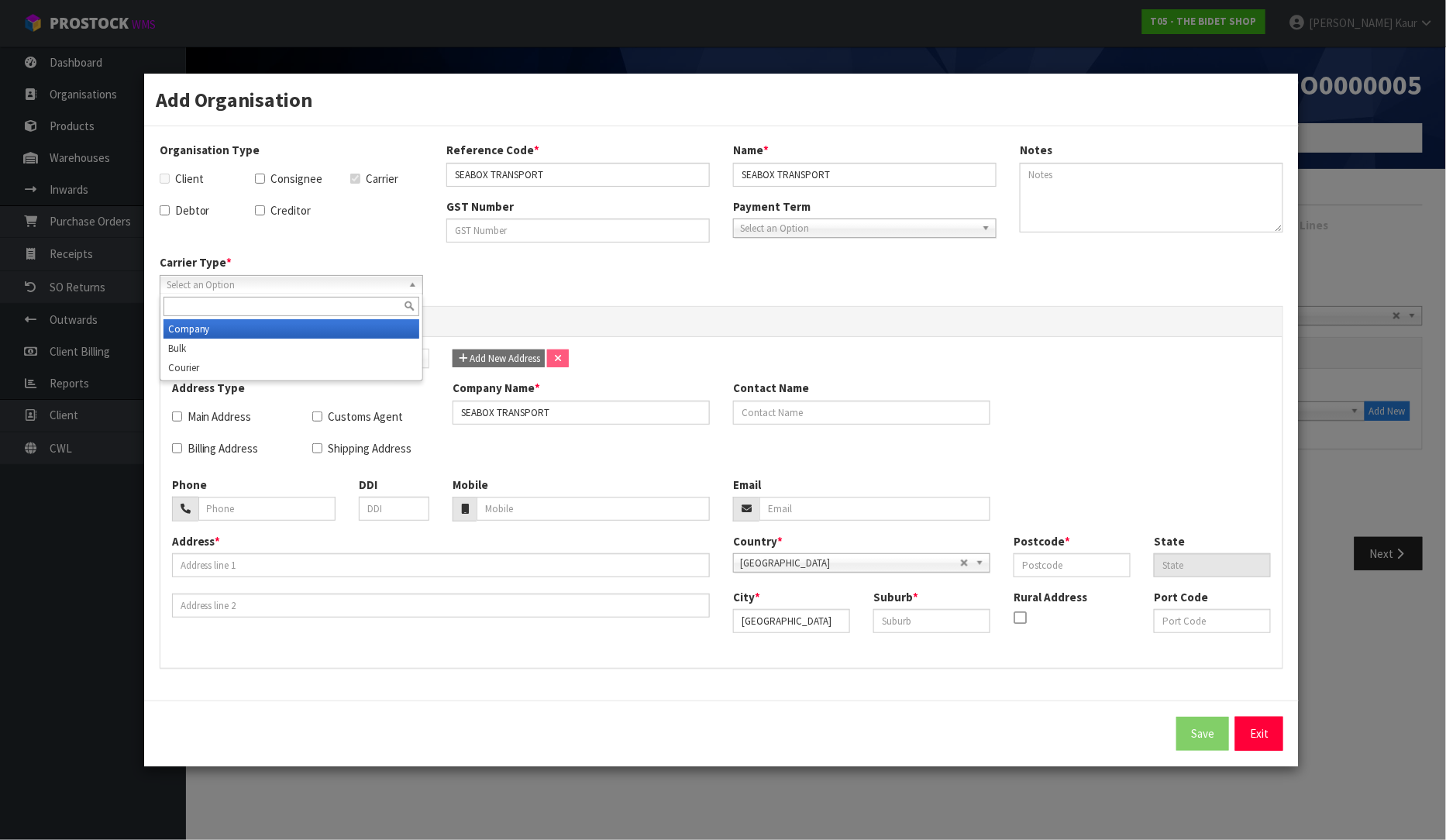
click at [201, 287] on span "Select an Option" at bounding box center [284, 285] width 235 height 19
click at [205, 326] on li "Company" at bounding box center [291, 328] width 256 height 19
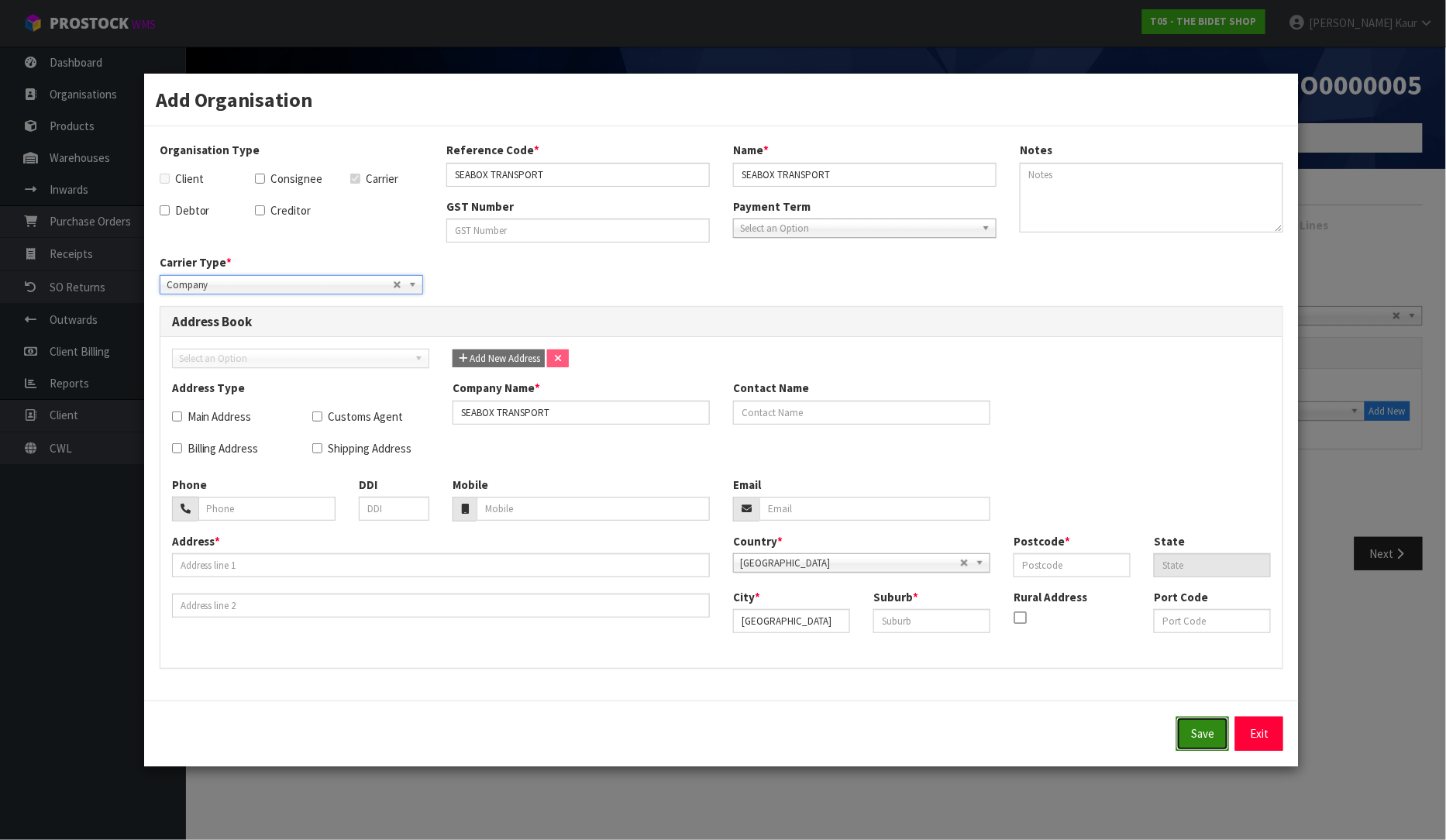
click at [1198, 734] on button "Save" at bounding box center [1203, 734] width 53 height 33
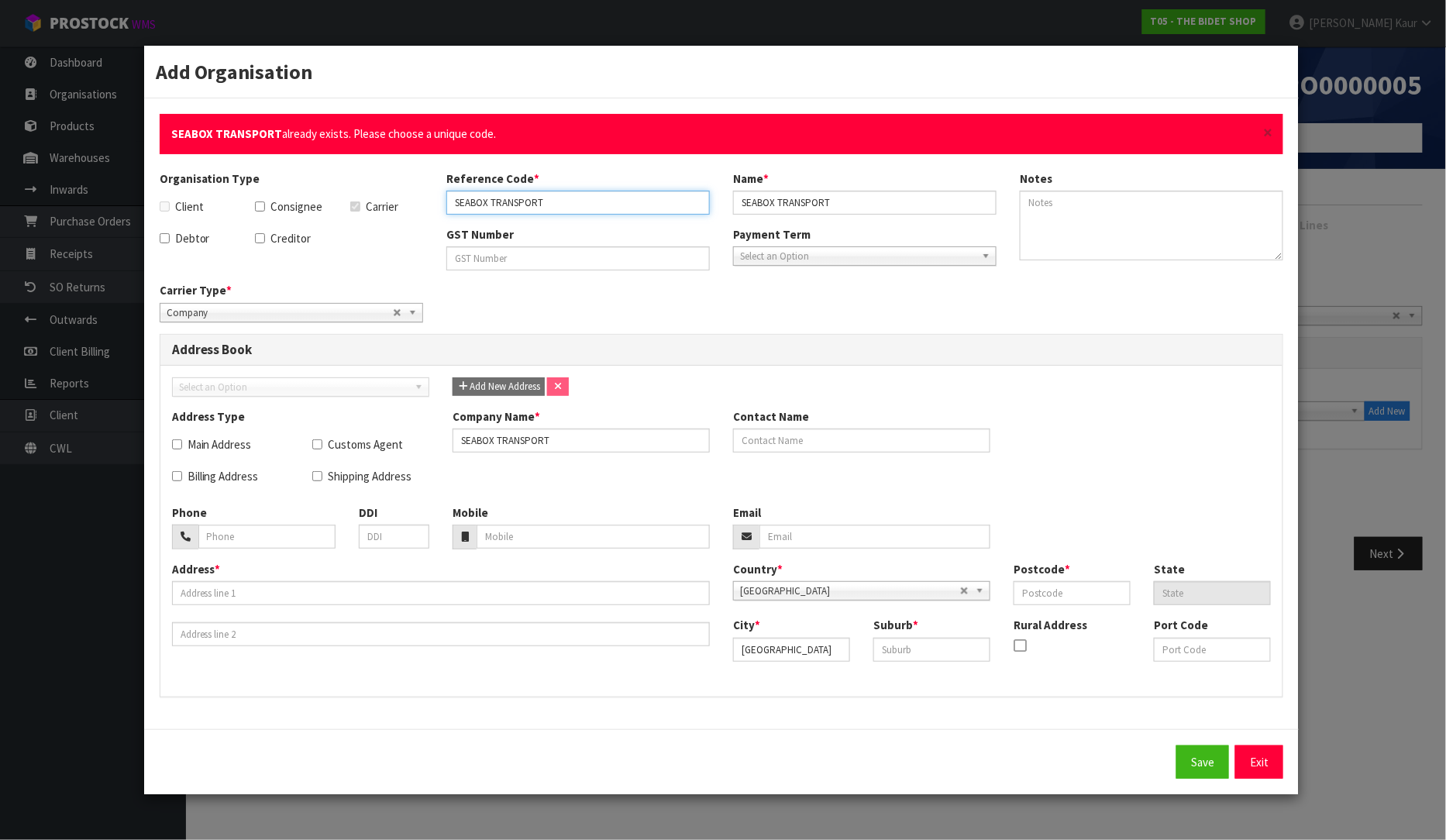
click at [593, 197] on input "SEABOX TRANSPORT" at bounding box center [578, 202] width 263 height 24
type input "SEABOX TRANSPORT LTD"
click at [845, 205] on input "SEABOX TRANSPORT" at bounding box center [864, 202] width 263 height 24
click at [832, 202] on input "SEABOX TRANSPORTLTD" at bounding box center [864, 202] width 263 height 24
type input "SEABOX TRANSPORT LTD"
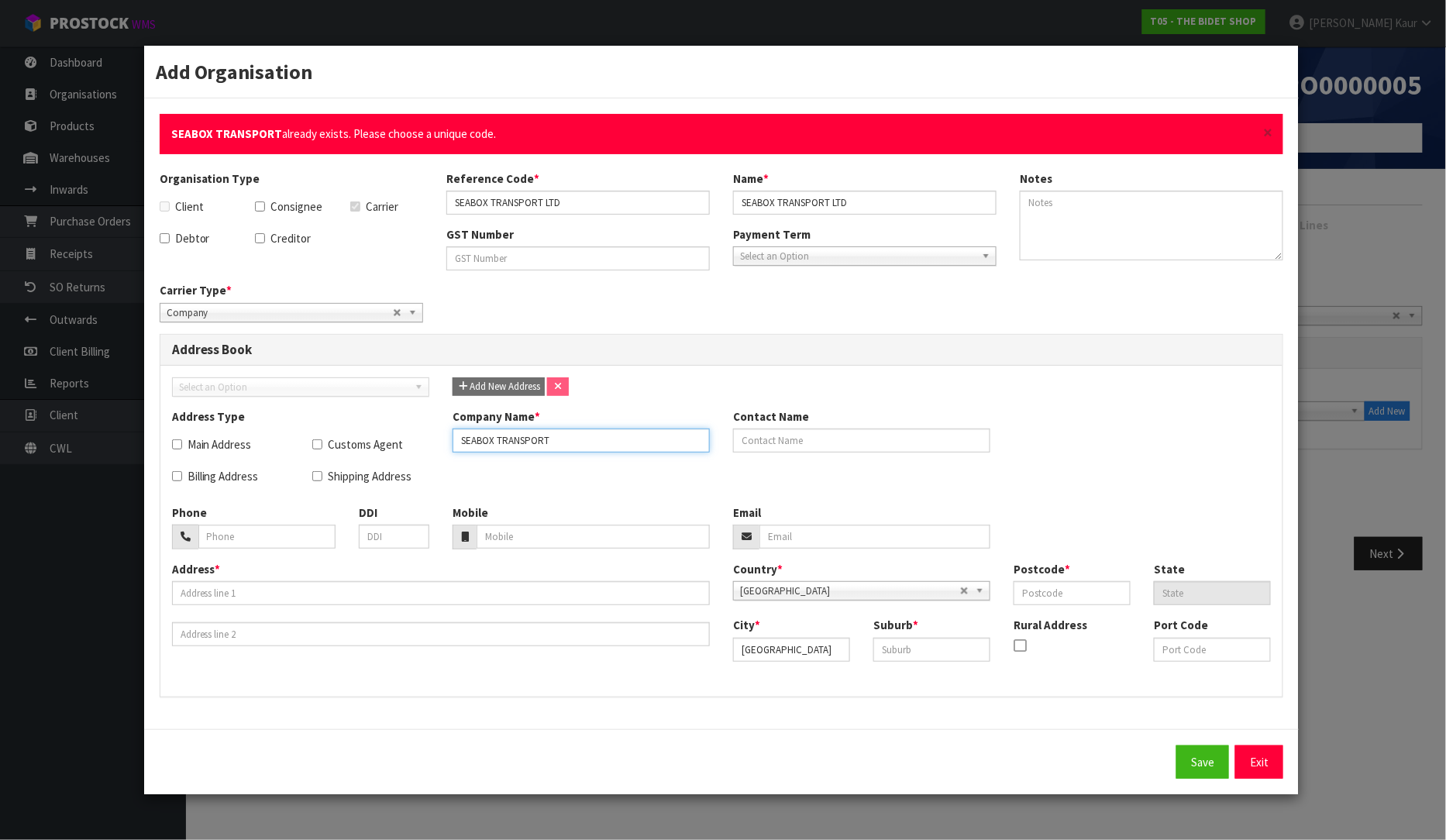
click at [566, 445] on input "SEABOX TRANSPORT" at bounding box center [581, 440] width 258 height 24
type input "SEABOX TRANSPORT LTD"
click at [1192, 762] on button "Save" at bounding box center [1203, 762] width 53 height 33
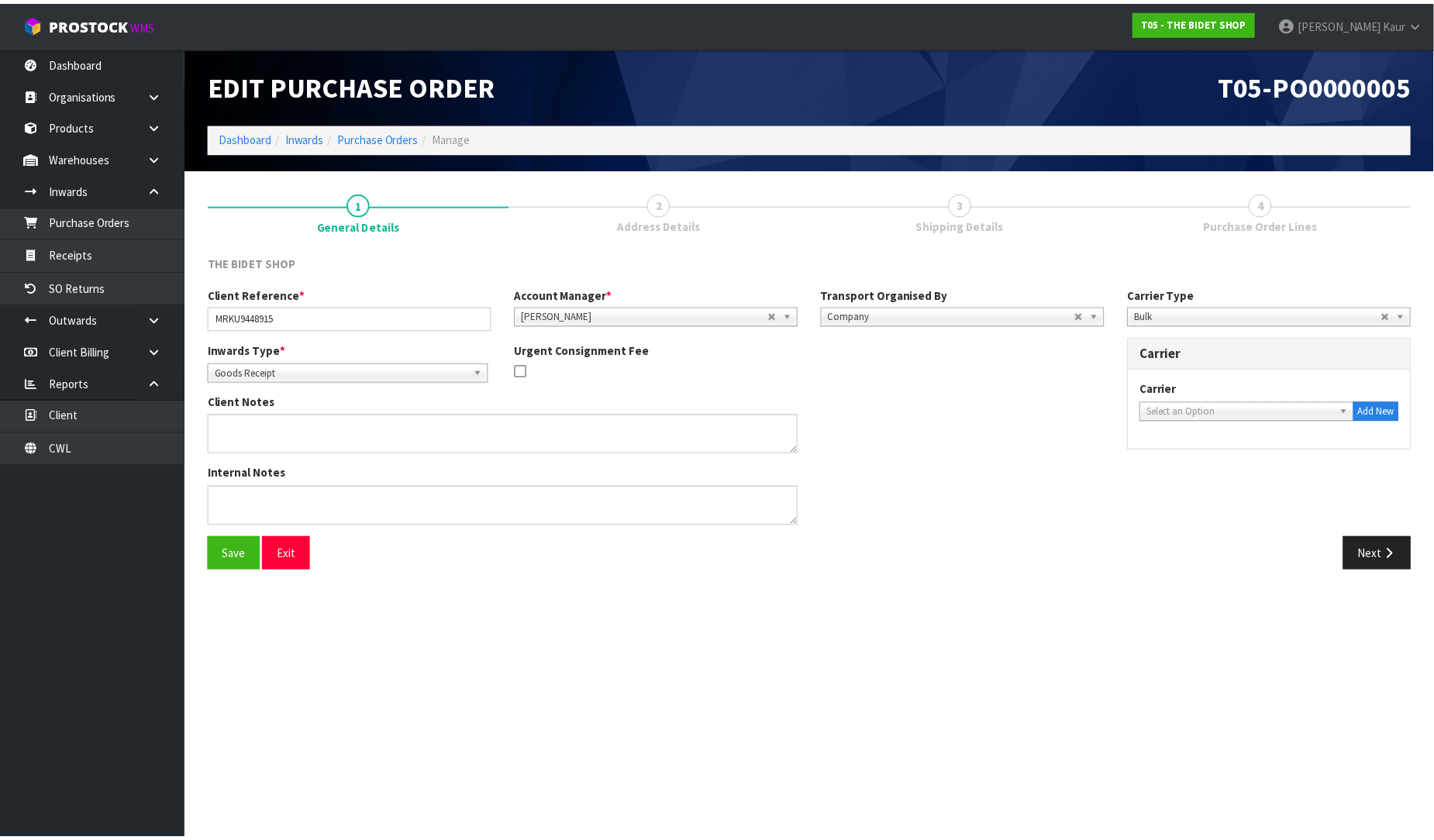
scroll to position [0, 0]
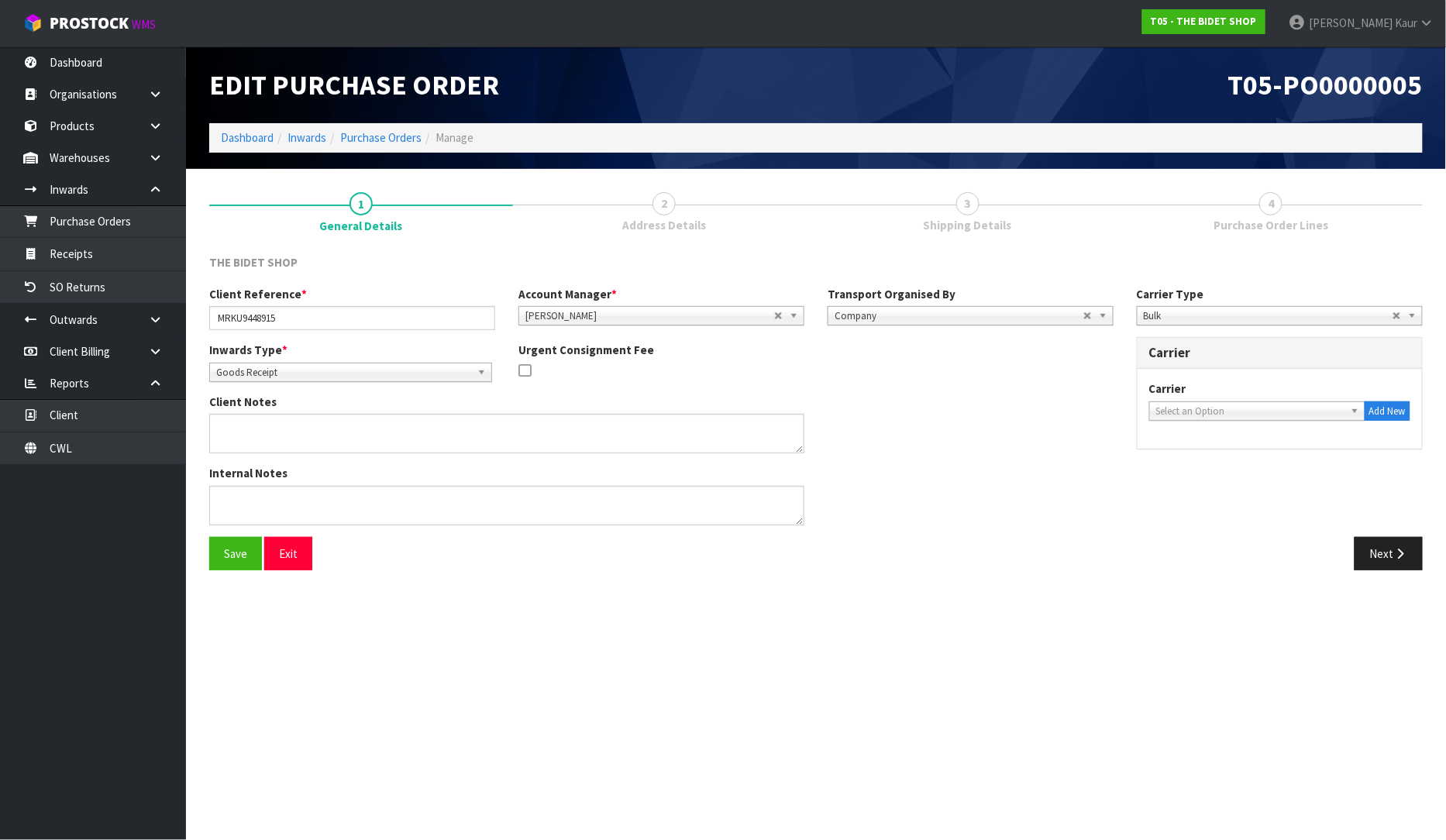
click at [1244, 406] on span "Select an Option" at bounding box center [1245, 411] width 179 height 19
type input "seabox"
click at [1207, 458] on li "SEABOX - SEABOX LTD" at bounding box center [1257, 455] width 209 height 19
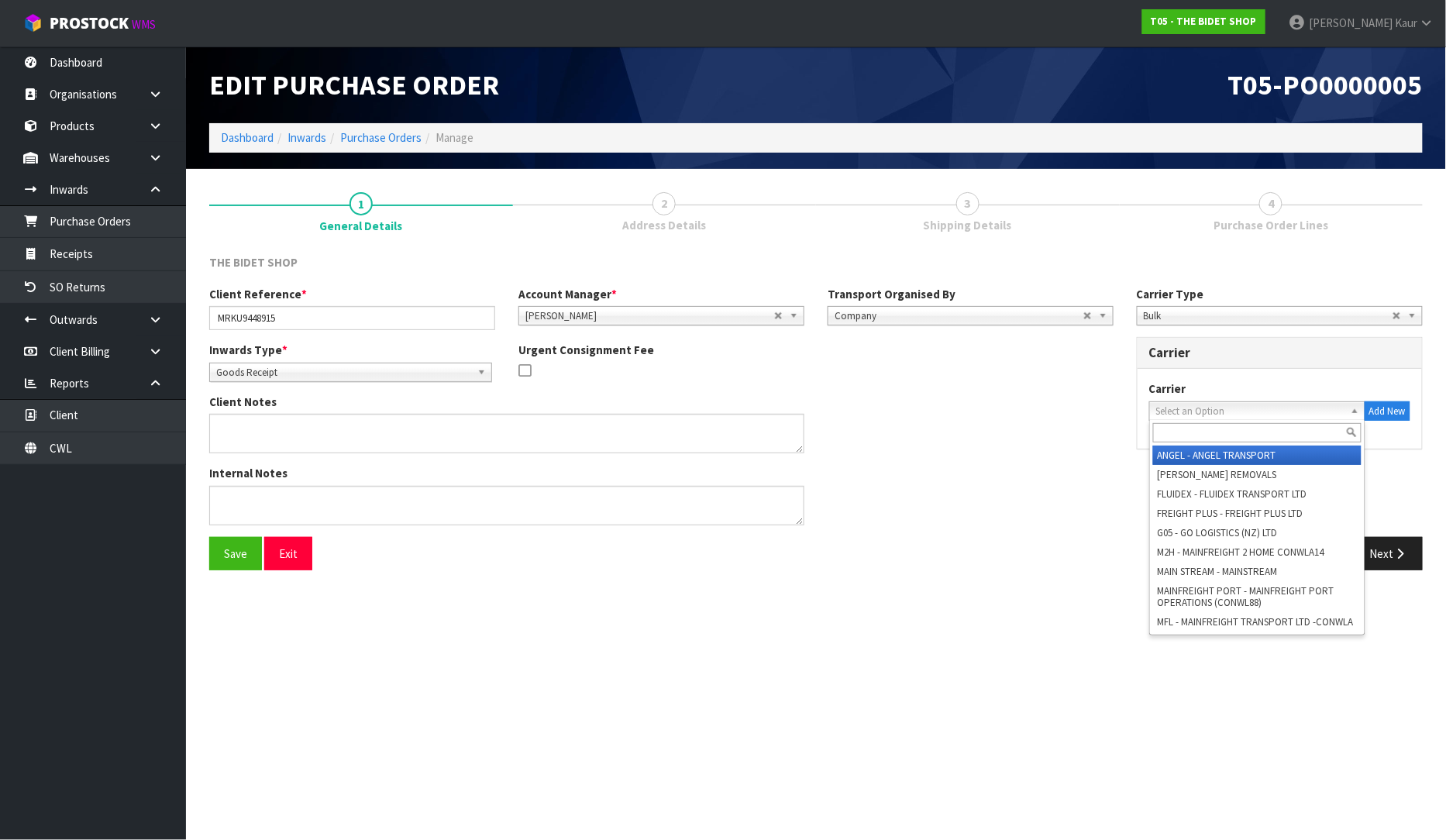
click at [1229, 409] on span "Select an Option" at bounding box center [1245, 411] width 179 height 19
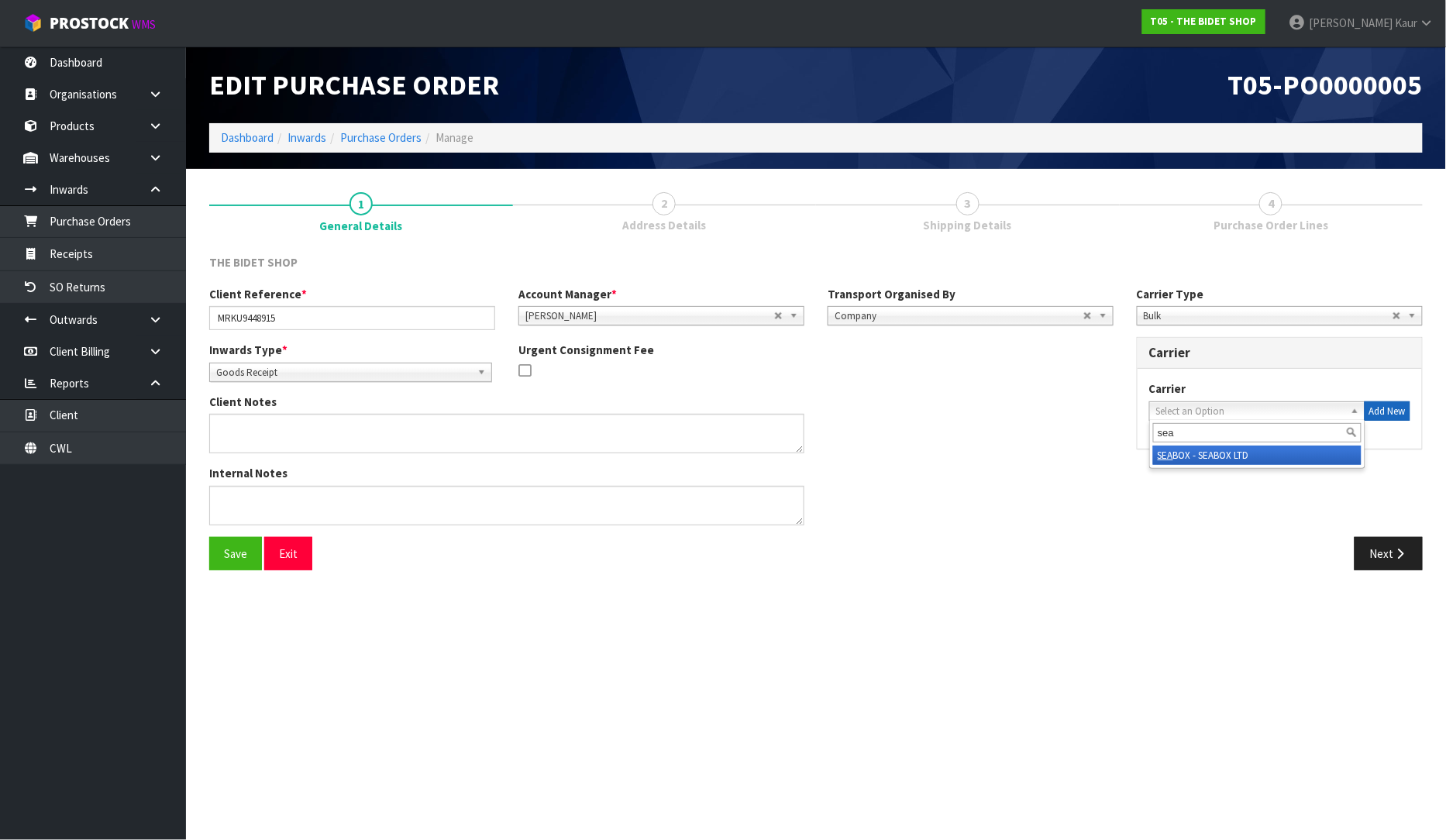
type input "sea"
click at [1381, 411] on button "Add New" at bounding box center [1387, 411] width 45 height 20
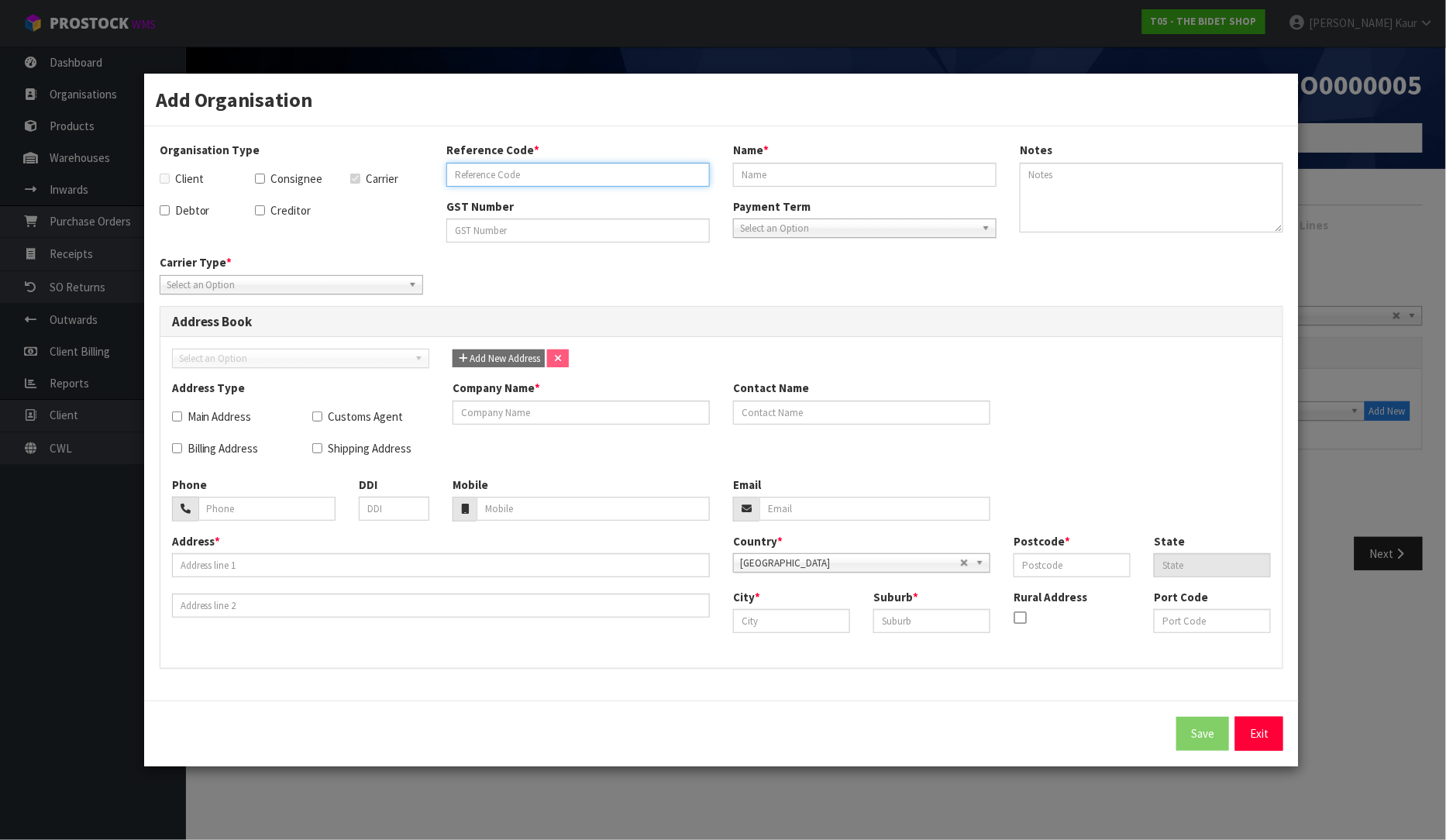
click at [532, 183] on input "text" at bounding box center [578, 174] width 263 height 24
click at [748, 173] on input "text" at bounding box center [864, 174] width 263 height 24
click at [569, 419] on input "text" at bounding box center [581, 412] width 258 height 24
click at [1155, 409] on div "Address Type Main Address Customs Agent Billing Address Shipping Address Compan…" at bounding box center [721, 427] width 1123 height 96
click at [311, 280] on span "Select an Option" at bounding box center [284, 285] width 235 height 19
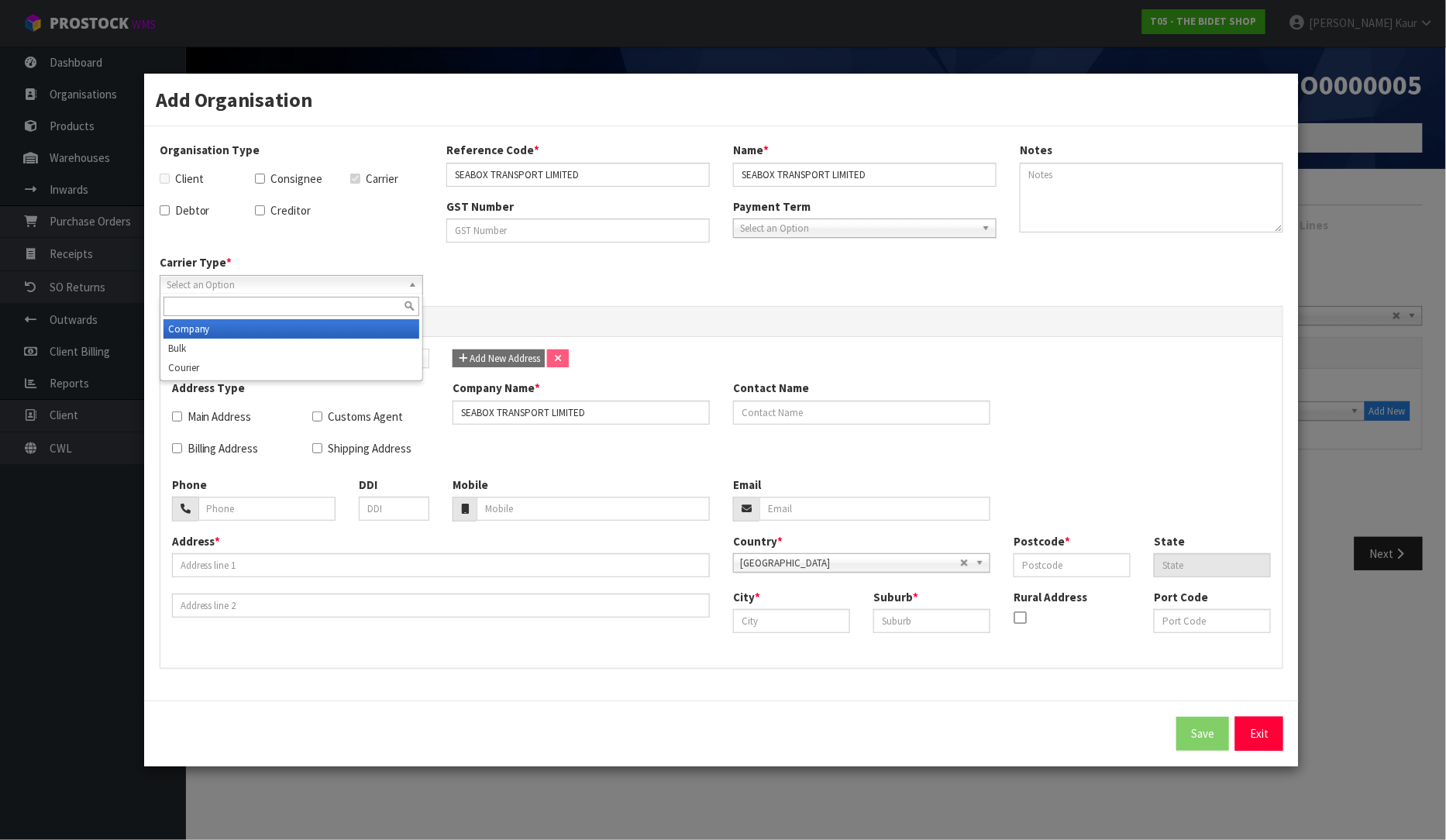
click at [233, 328] on li "Company" at bounding box center [291, 328] width 256 height 19
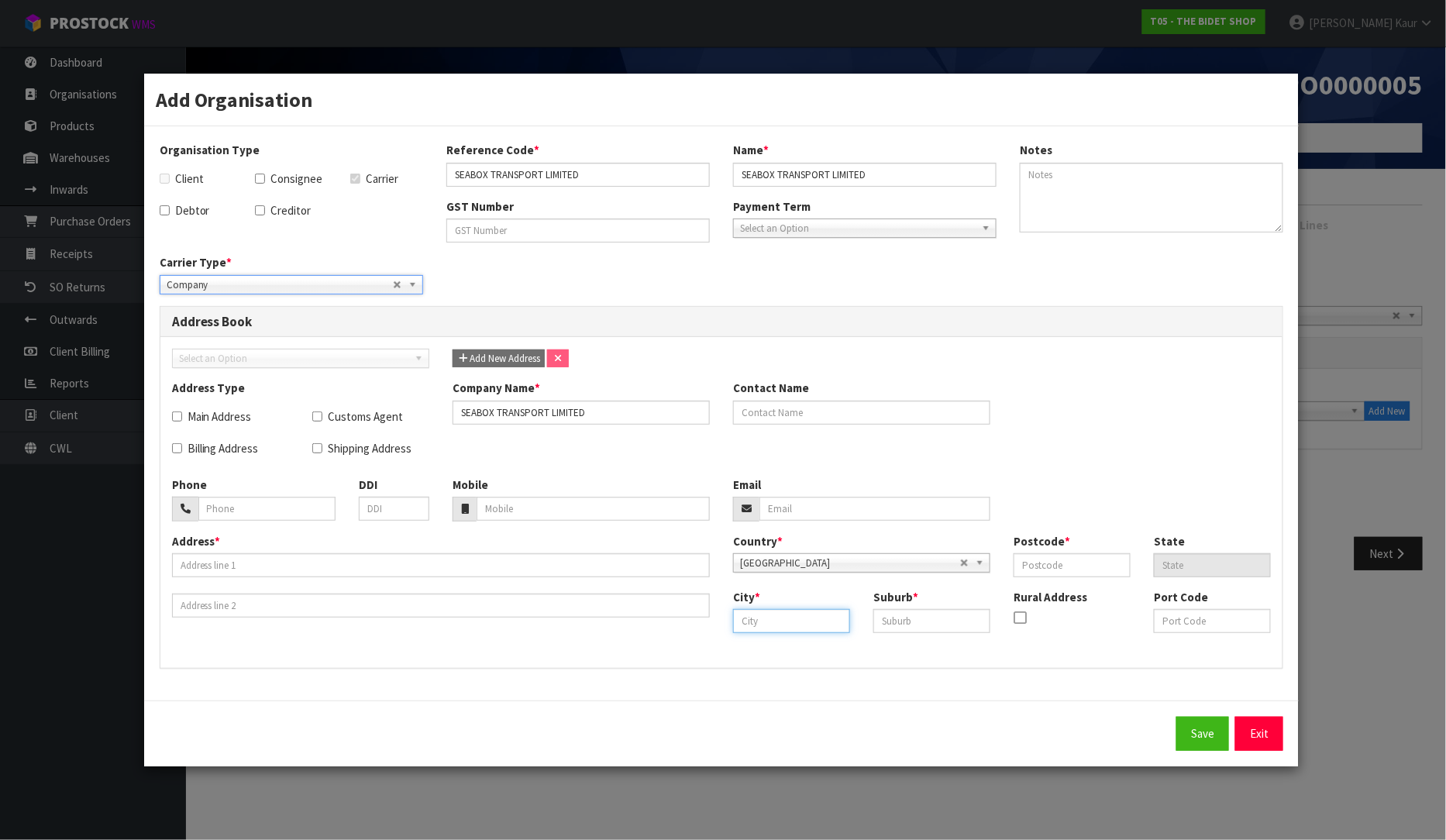
click at [743, 620] on input "text" at bounding box center [792, 621] width 117 height 24
drag, startPoint x: 792, startPoint y: 630, endPoint x: 706, endPoint y: 630, distance: 86.0
click at [706, 630] on div "Address * Country * Afghanistan Aland Islands Albania Algeria American Samoa An…" at bounding box center [721, 595] width 1123 height 124
click at [1206, 726] on button "Save" at bounding box center [1203, 734] width 53 height 33
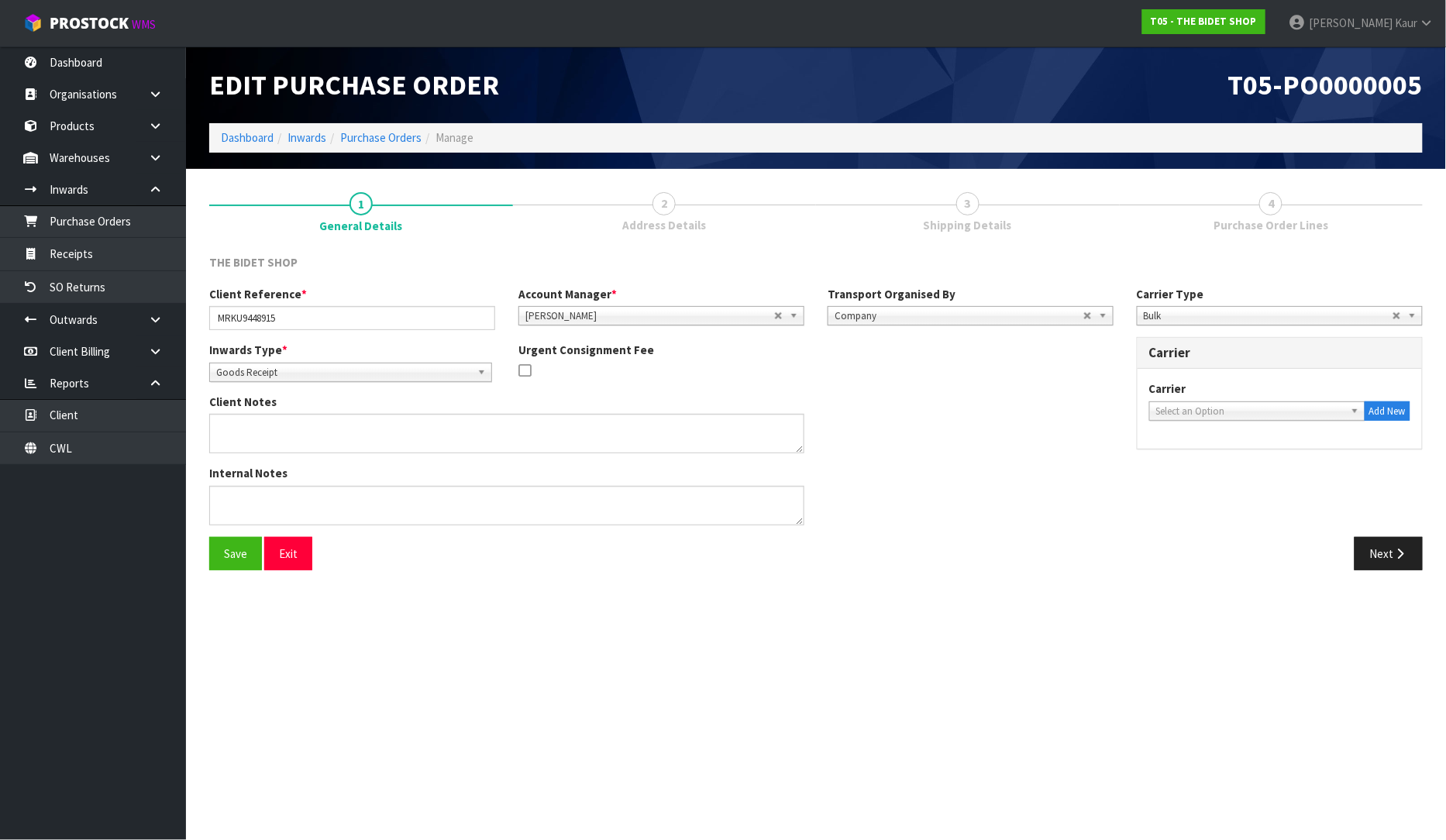
click at [1134, 566] on div "Next" at bounding box center [1125, 554] width 595 height 33
click at [246, 551] on button "Save" at bounding box center [236, 554] width 53 height 33
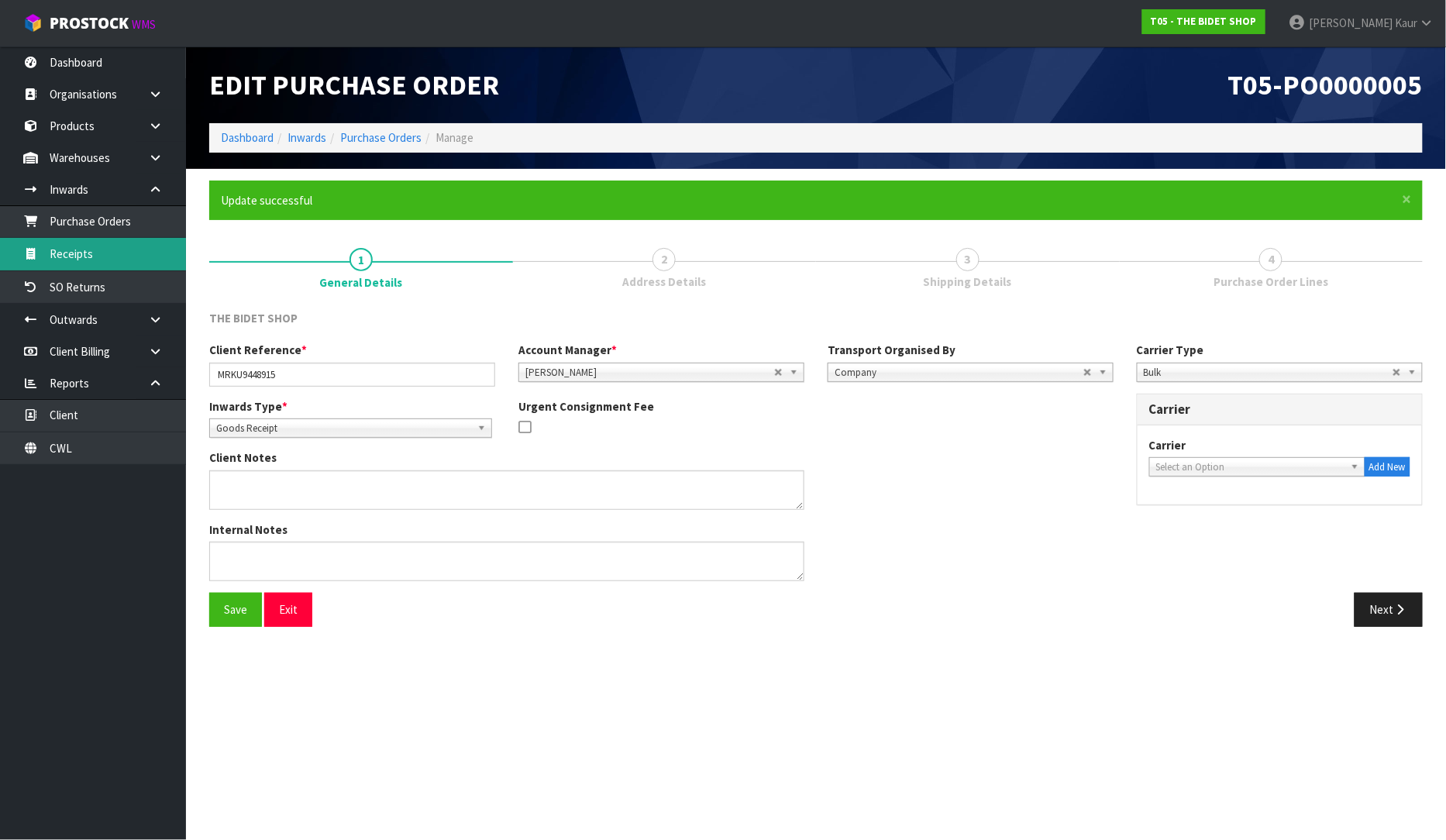
click at [94, 242] on link "Receipts" at bounding box center [92, 253] width 186 height 31
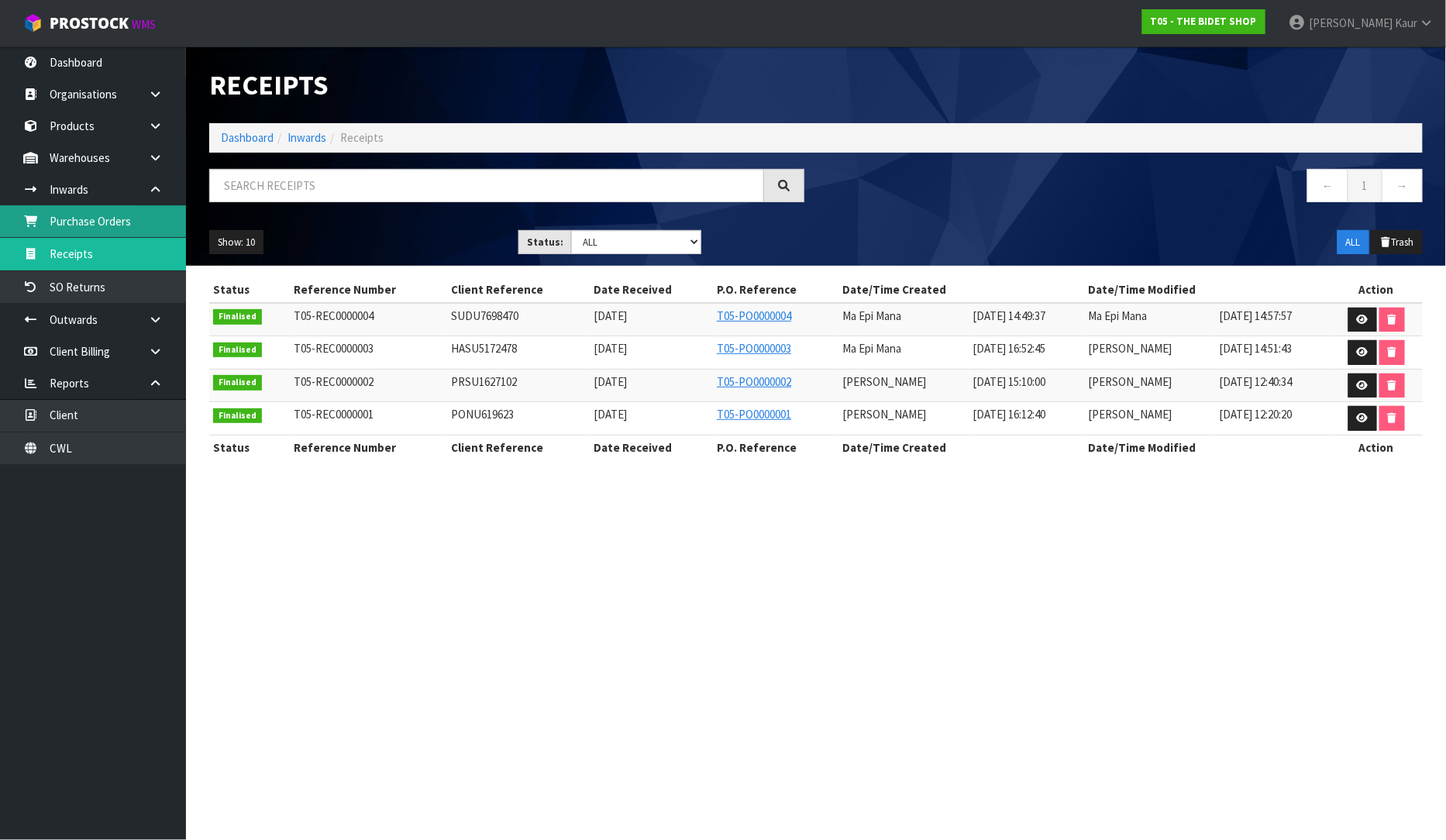
click at [118, 222] on link "Purchase Orders" at bounding box center [92, 221] width 186 height 31
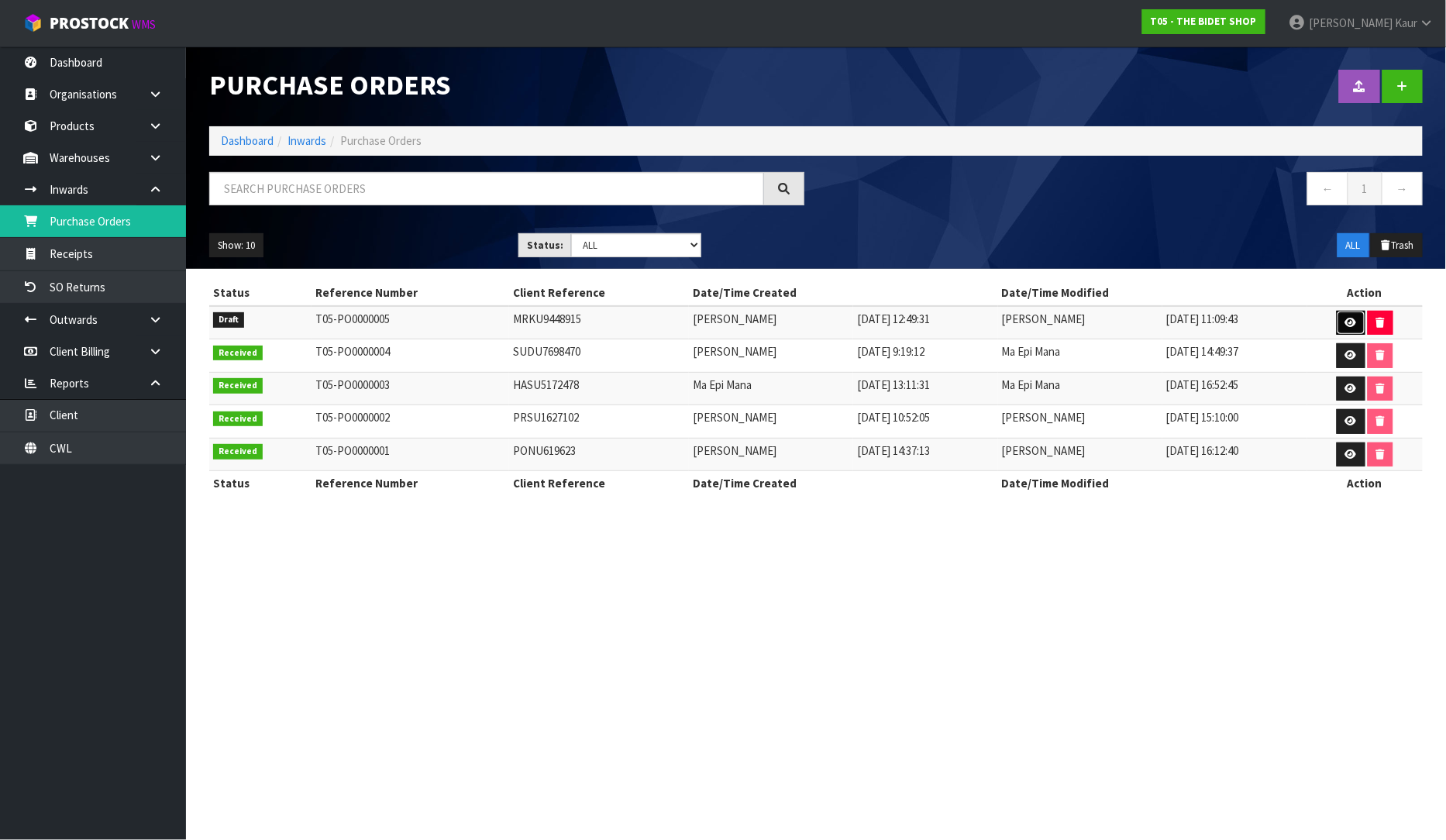
click at [1356, 321] on icon at bounding box center [1351, 323] width 12 height 10
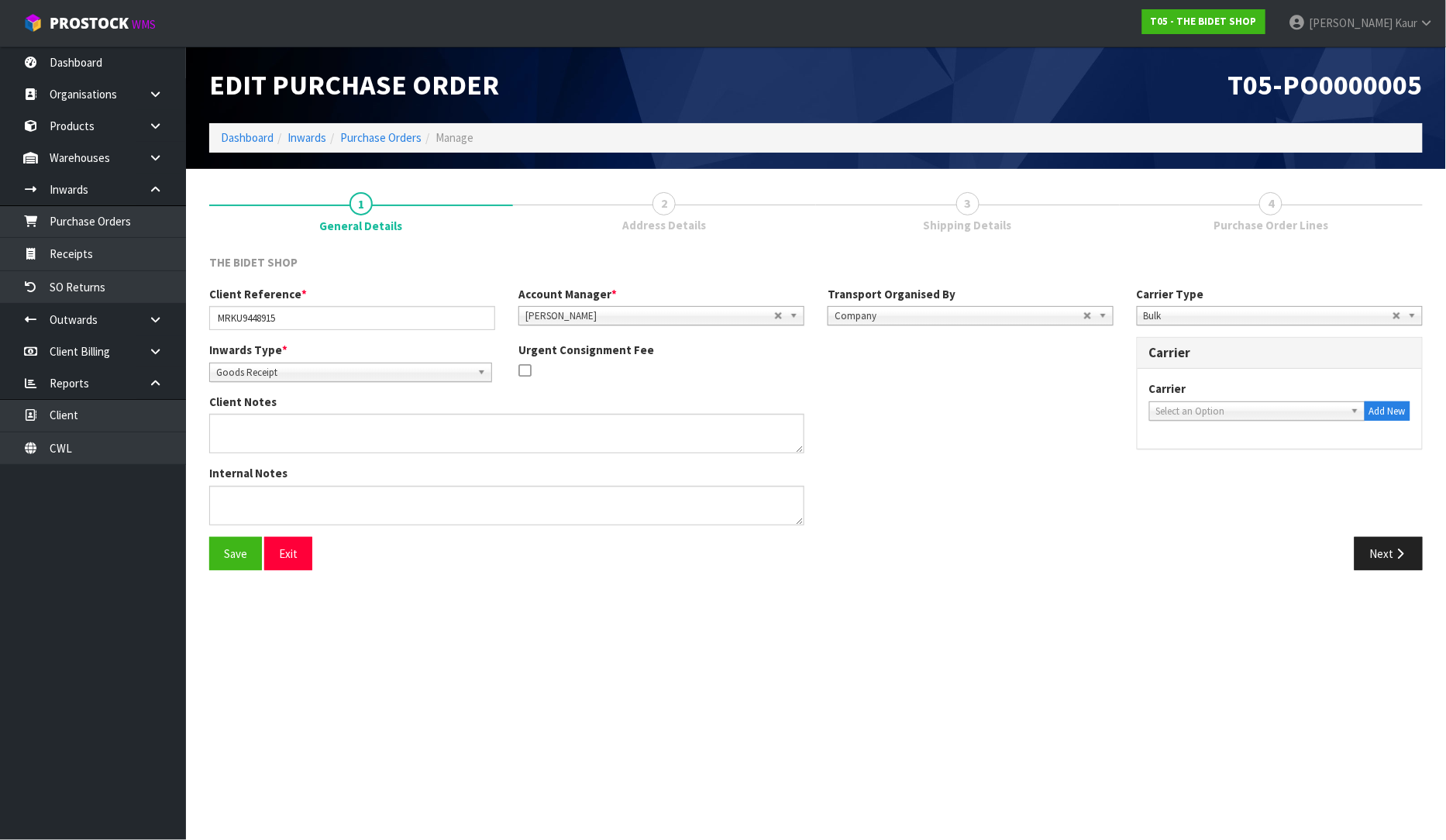
click at [1226, 409] on span "Select an Option" at bounding box center [1250, 411] width 188 height 19
click at [1212, 473] on li "SE ABOX - SEABOX LTD" at bounding box center [1257, 474] width 209 height 19
click at [1370, 559] on button "Next" at bounding box center [1388, 554] width 69 height 33
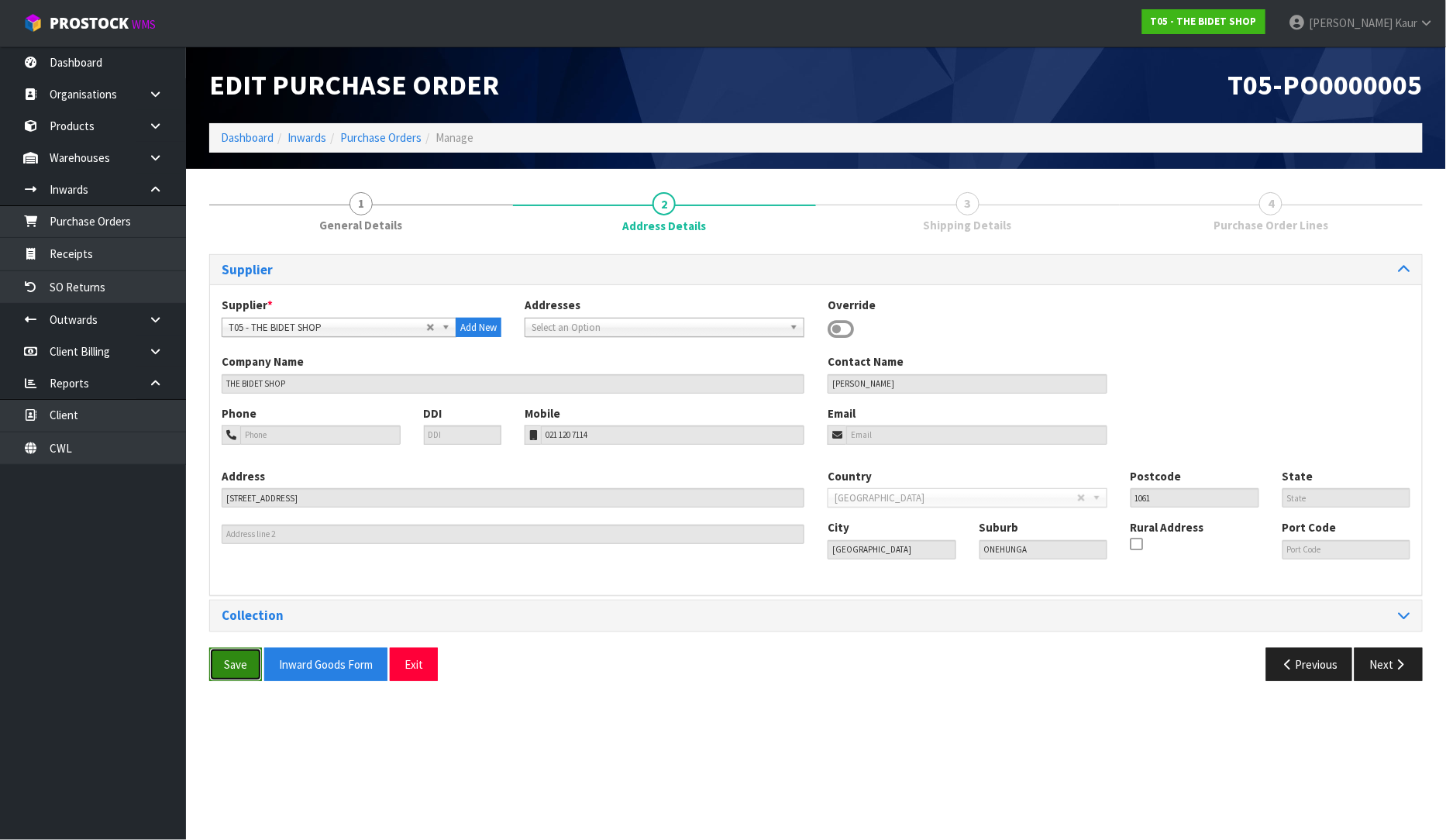
click at [248, 668] on button "Save" at bounding box center [236, 664] width 53 height 33
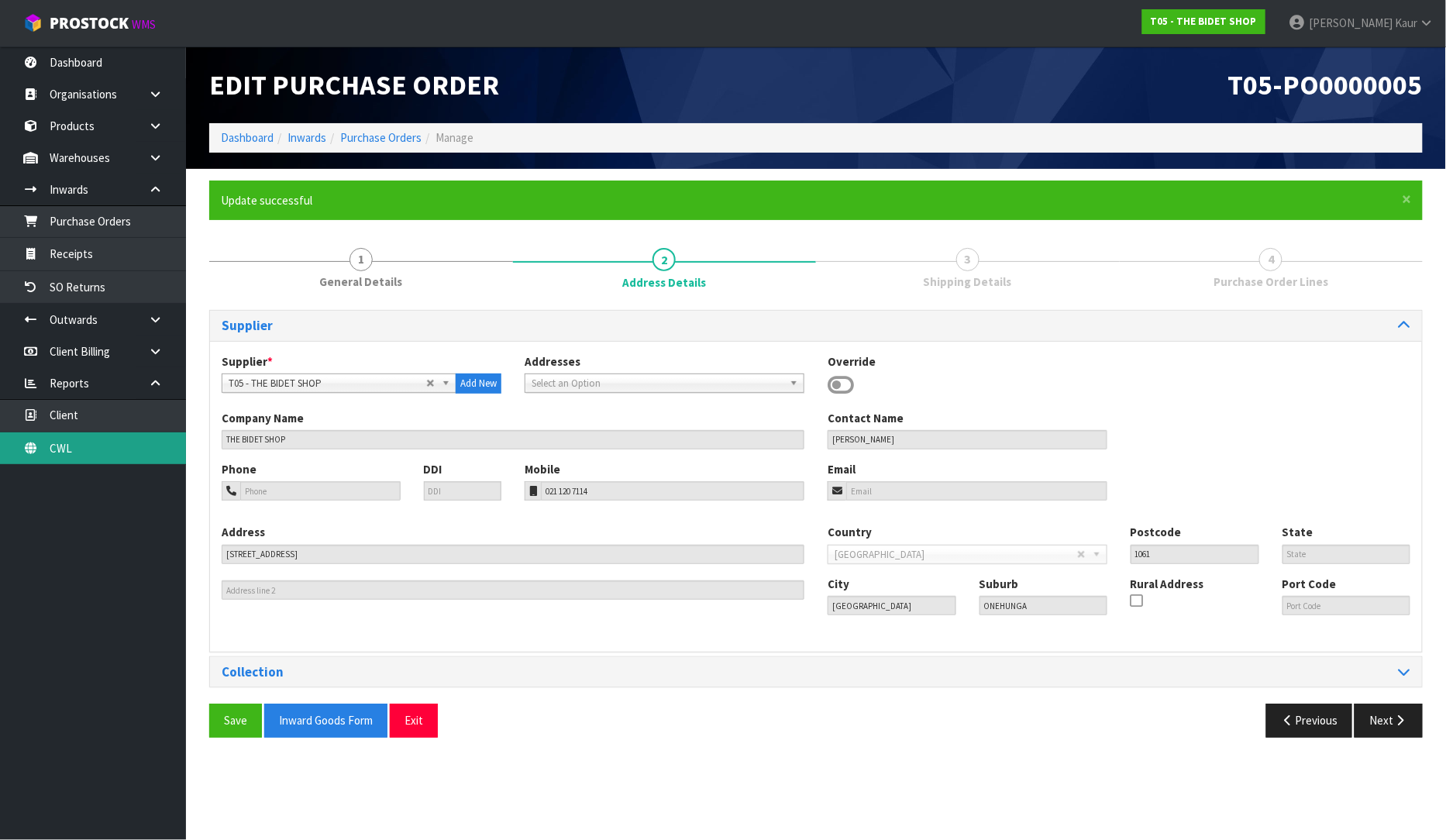
click at [86, 446] on link "CWL" at bounding box center [92, 448] width 186 height 31
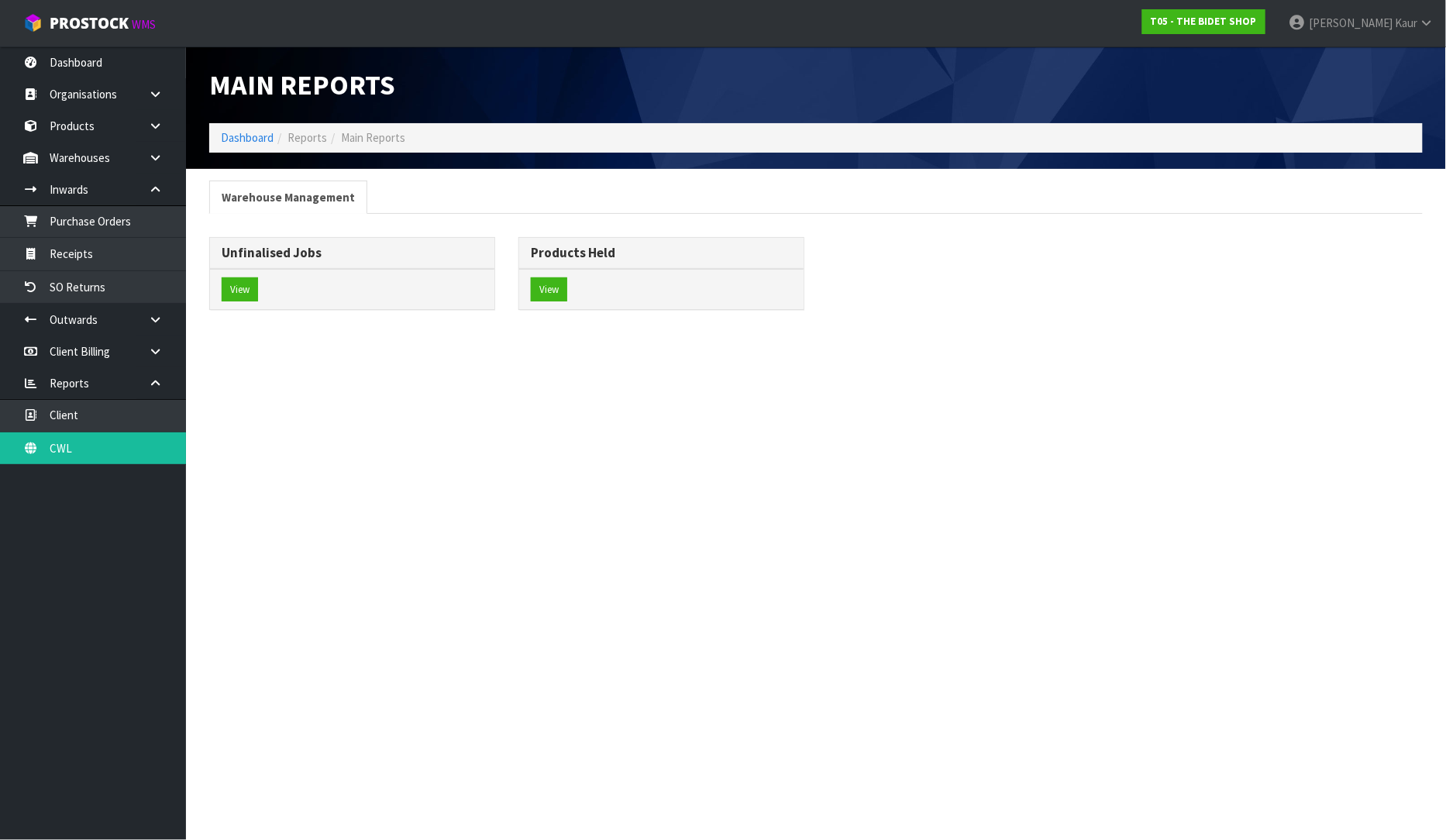
click at [246, 275] on div "View" at bounding box center [352, 290] width 285 height 41
click at [243, 279] on button "View" at bounding box center [240, 290] width 36 height 25
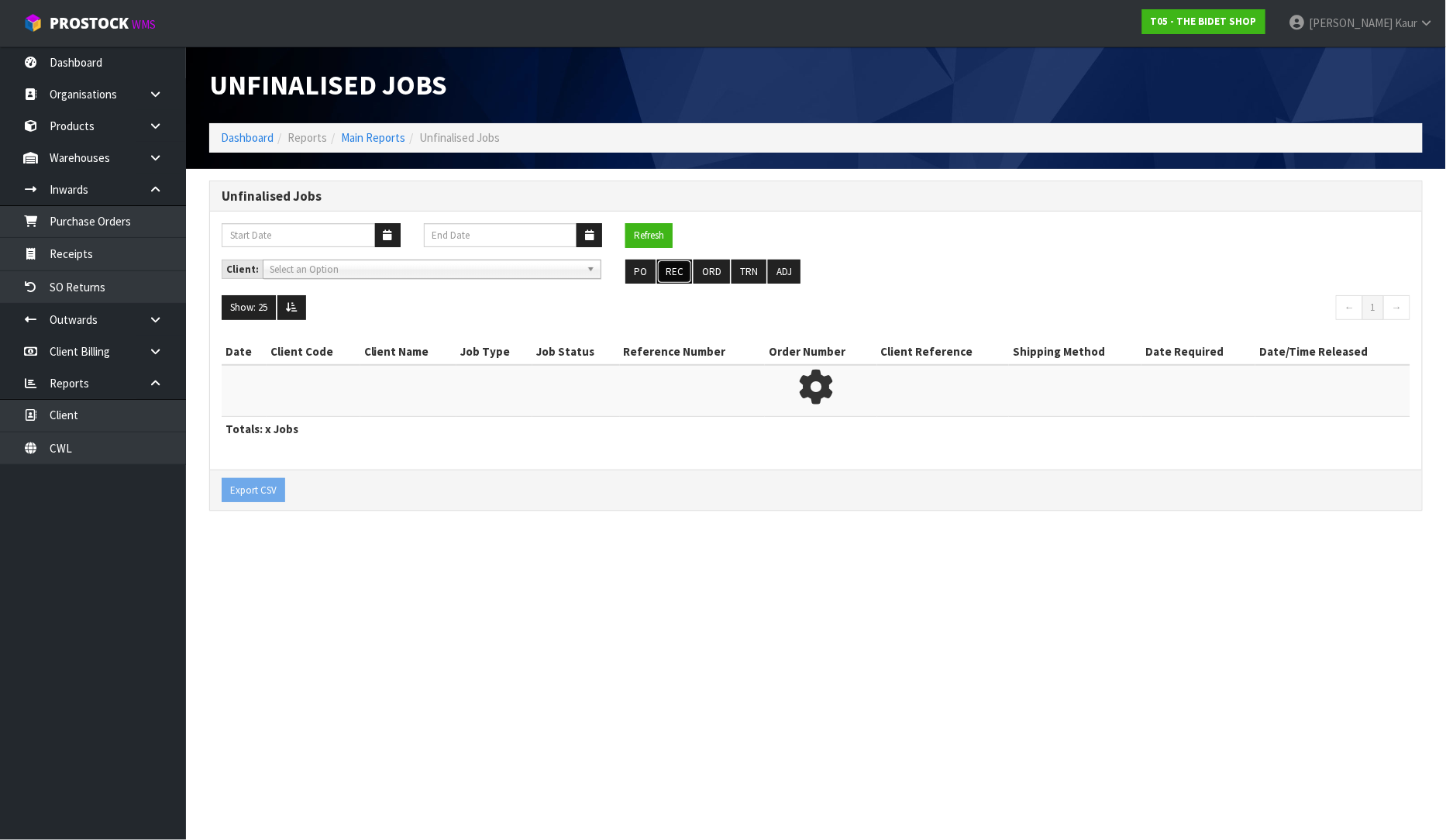
click at [671, 273] on button "REC" at bounding box center [674, 272] width 35 height 25
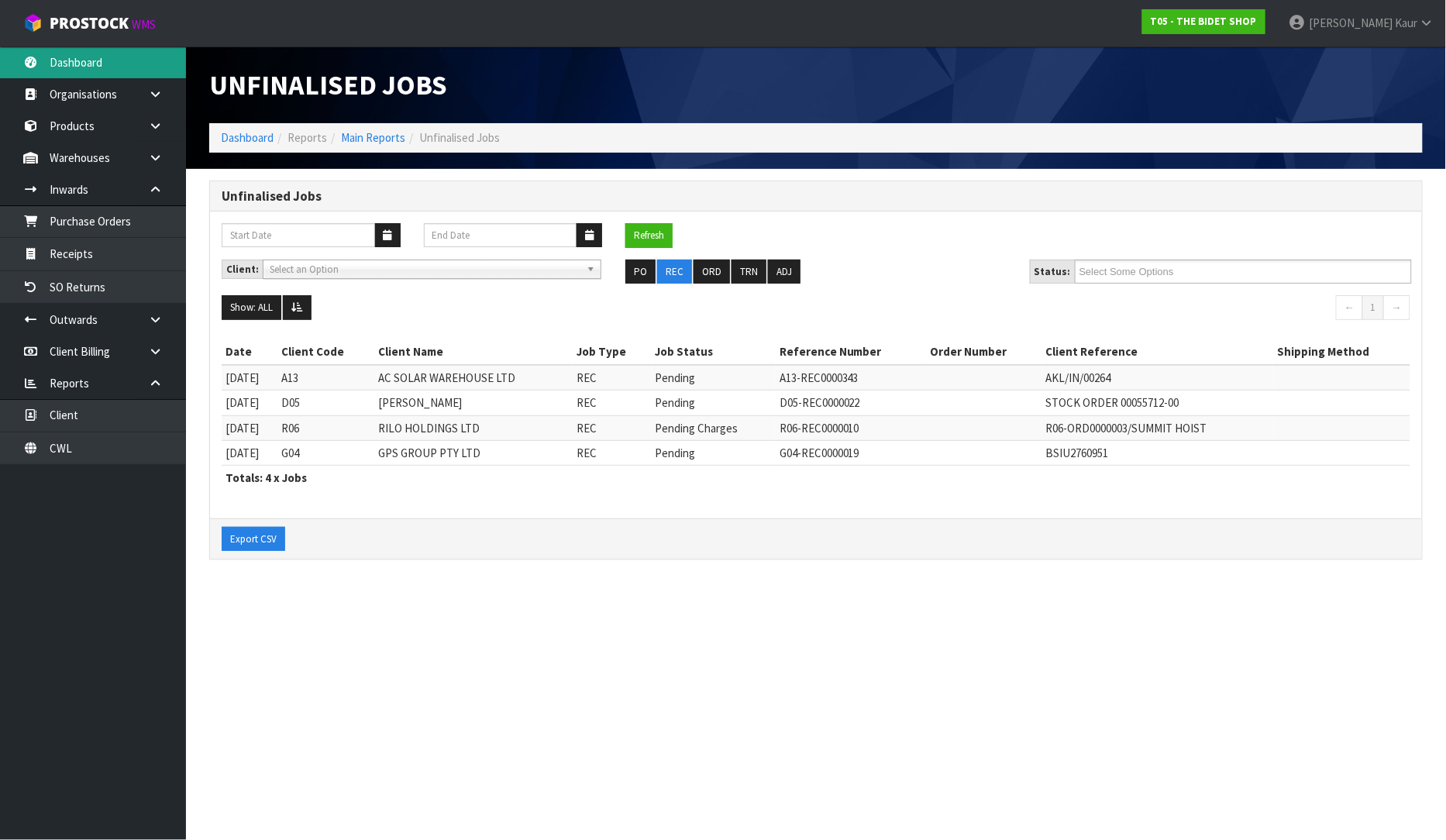
click at [49, 59] on link "Dashboard" at bounding box center [92, 62] width 186 height 31
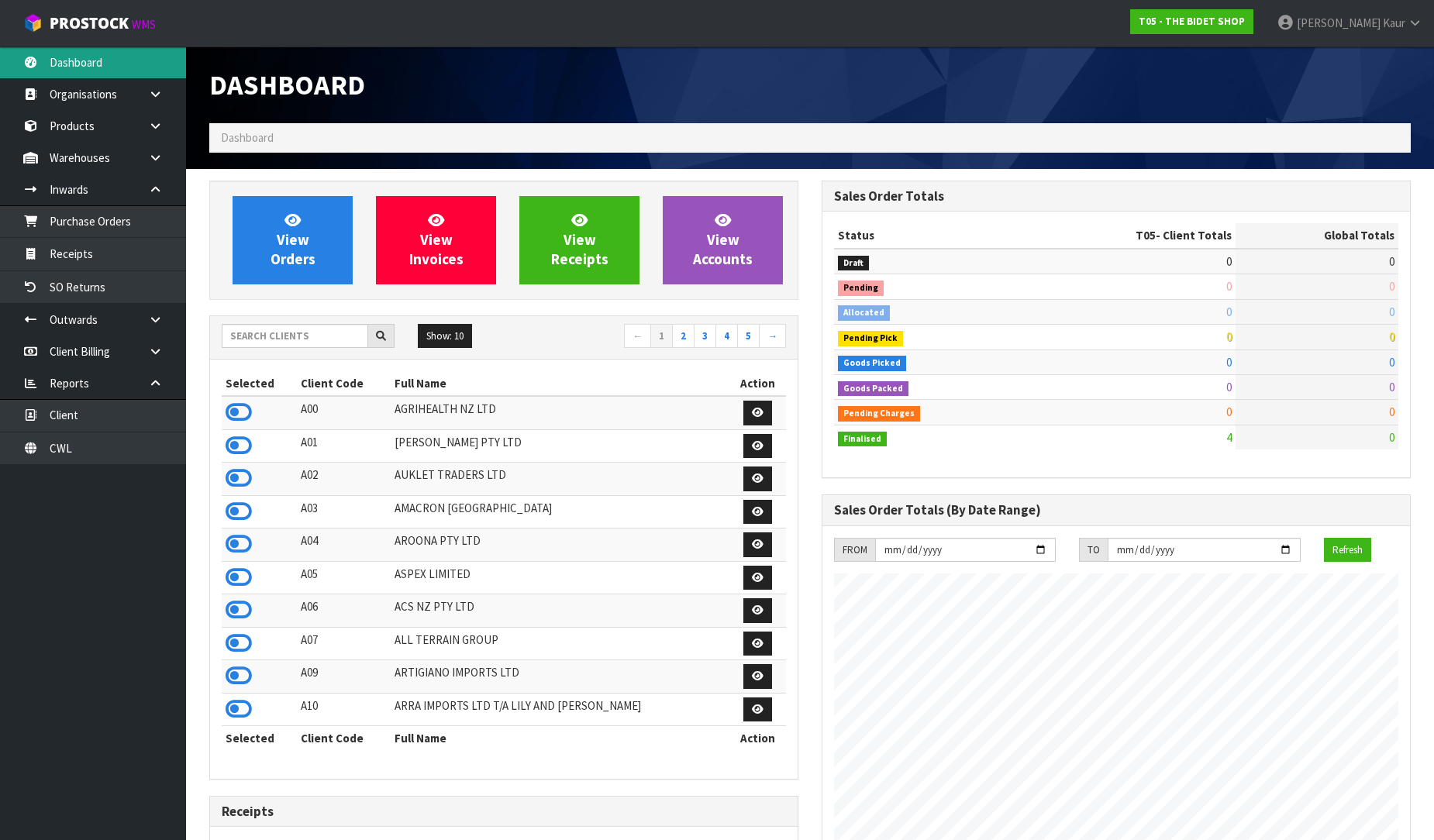
scroll to position [947, 613]
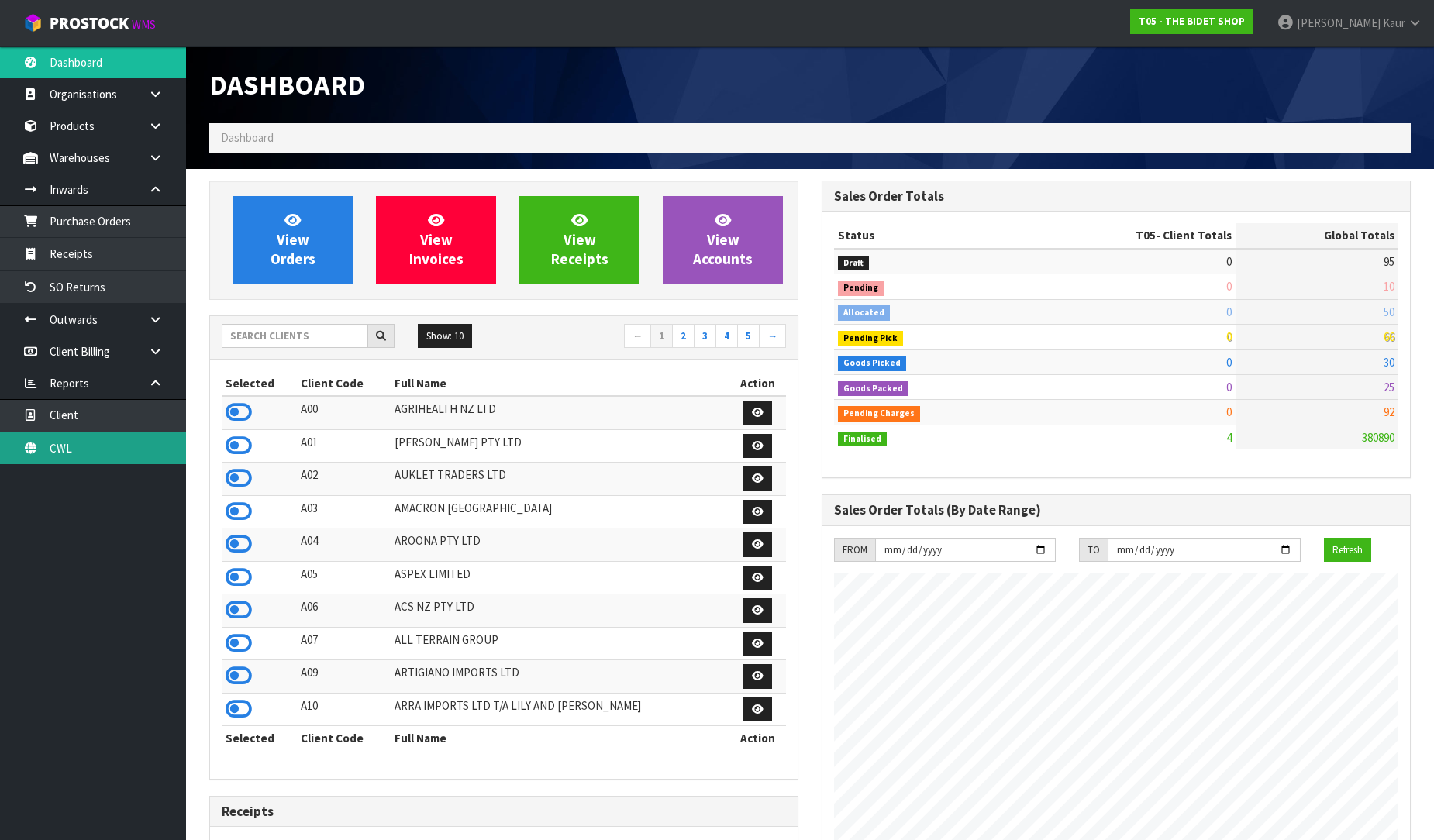
drag, startPoint x: 129, startPoint y: 446, endPoint x: 149, endPoint y: 437, distance: 21.9
click at [129, 446] on link "CWL" at bounding box center [92, 448] width 186 height 31
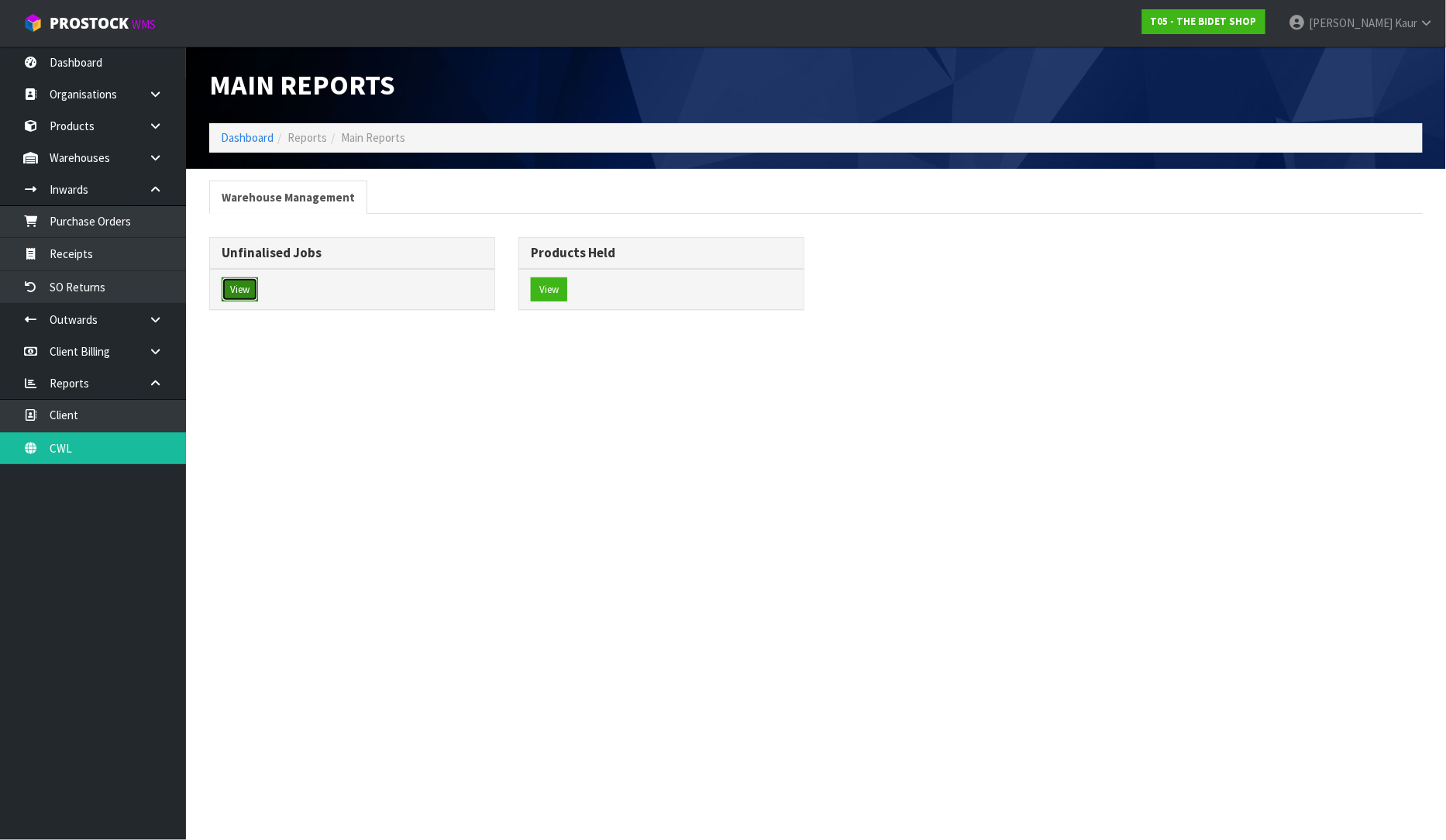
click at [233, 290] on button "View" at bounding box center [240, 290] width 36 height 25
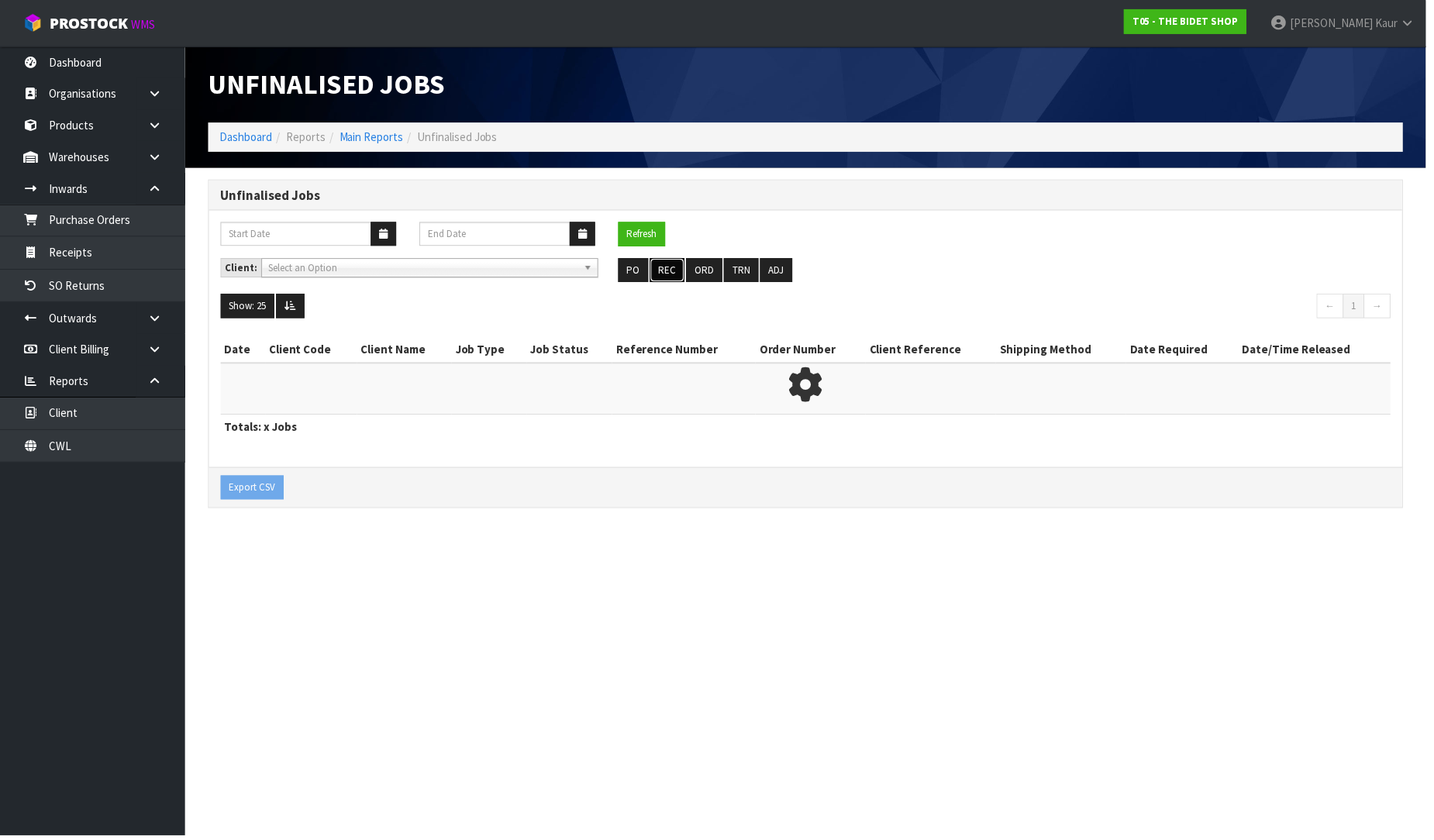
click at [678, 267] on button "REC" at bounding box center [671, 272] width 35 height 25
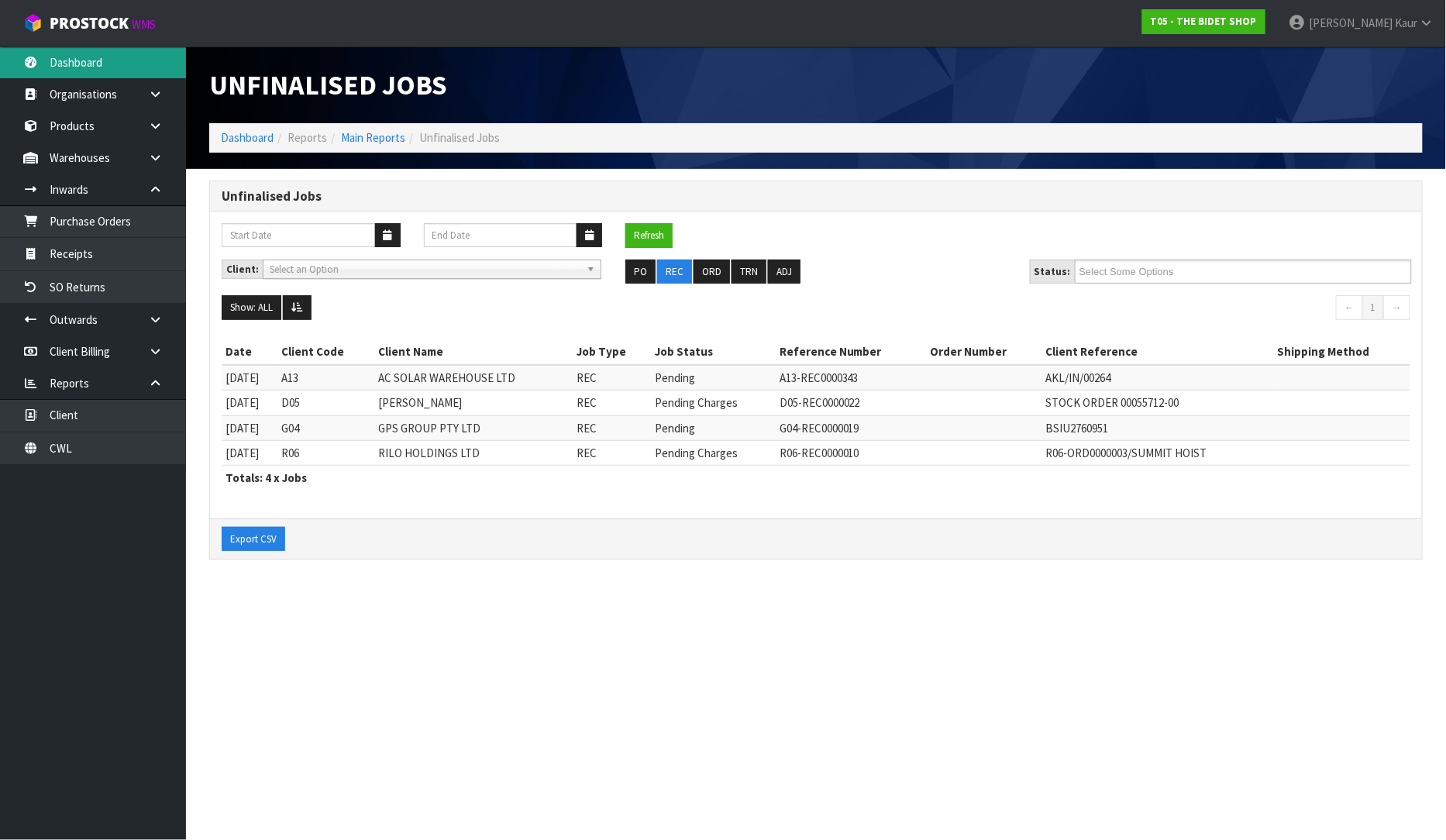
click at [59, 73] on link "Dashboard" at bounding box center [92, 62] width 186 height 31
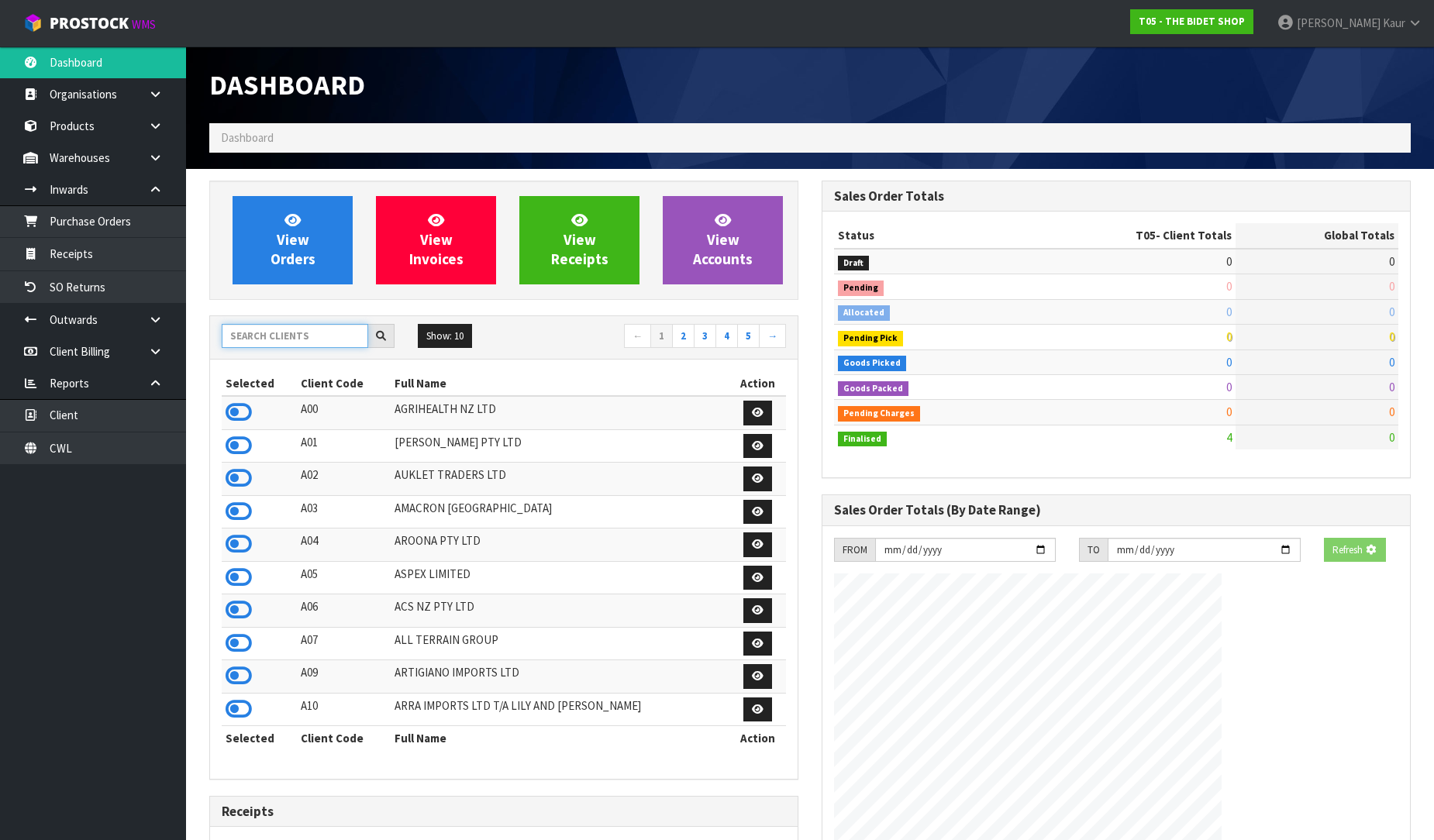
click at [326, 342] on input "text" at bounding box center [295, 336] width 146 height 24
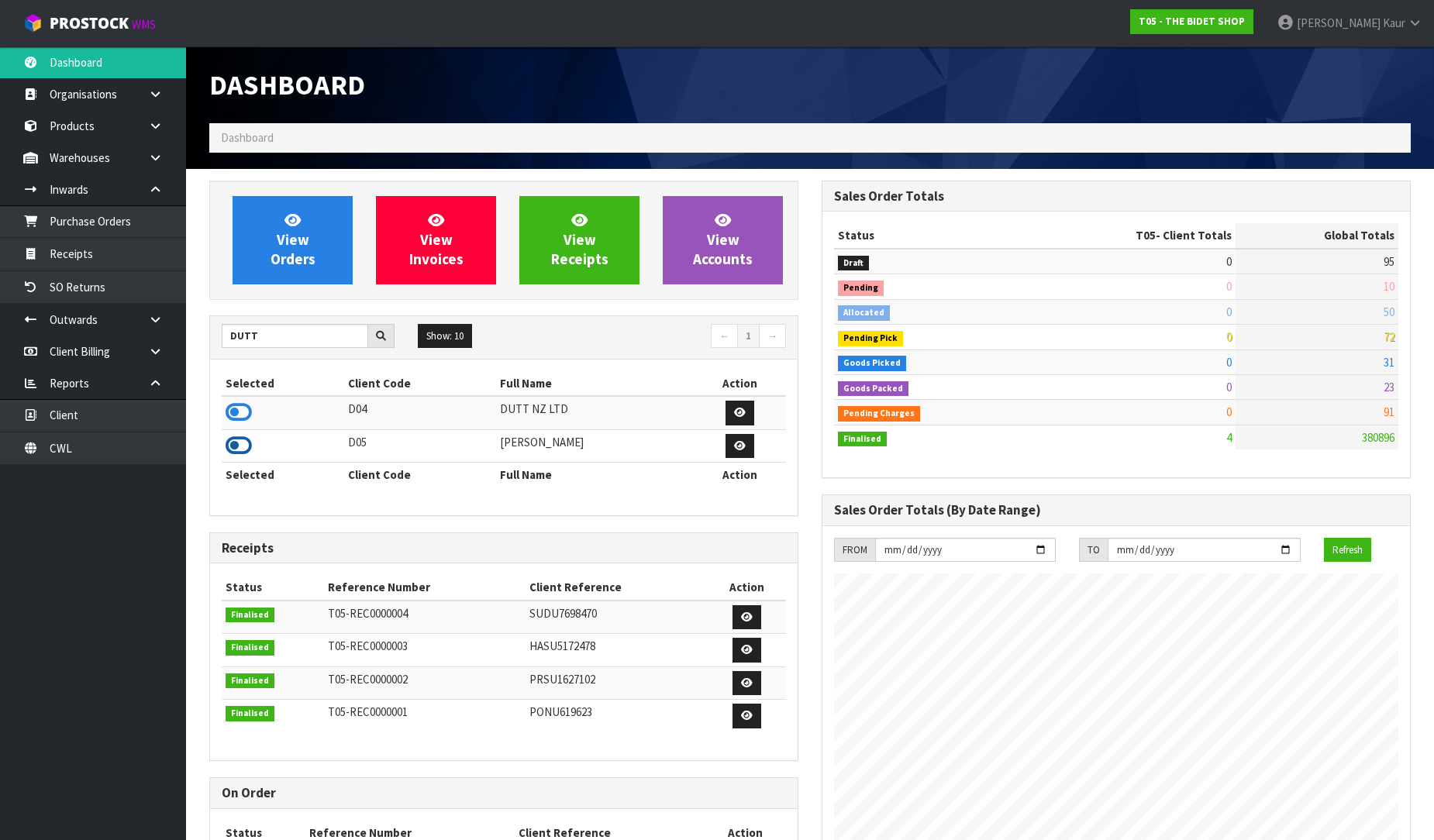
drag, startPoint x: 235, startPoint y: 450, endPoint x: 215, endPoint y: 406, distance: 48.3
click at [235, 447] on icon at bounding box center [239, 446] width 26 height 23
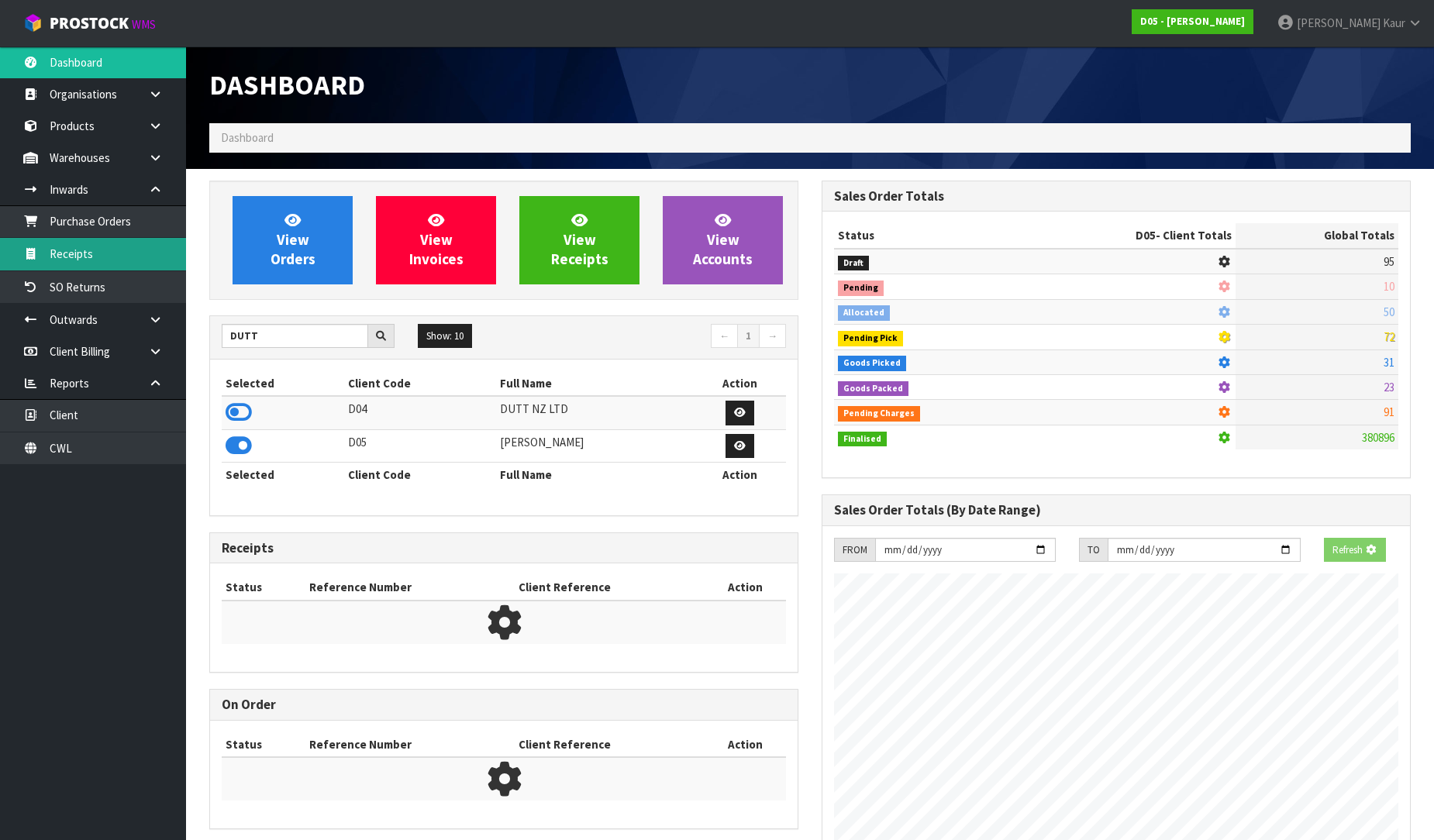
click at [96, 252] on link "Receipts" at bounding box center [92, 253] width 186 height 31
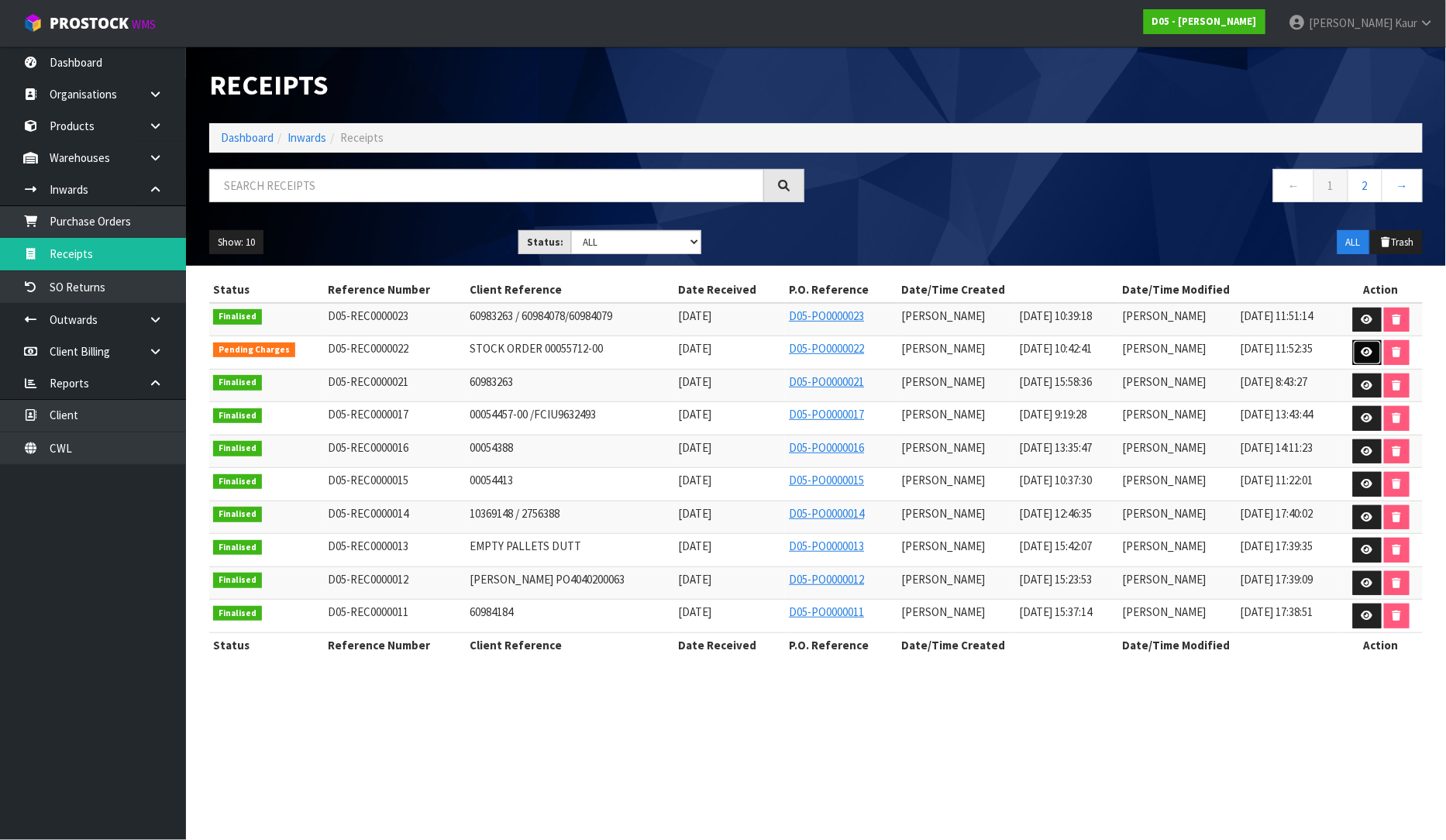
click at [1369, 352] on icon at bounding box center [1368, 352] width 12 height 10
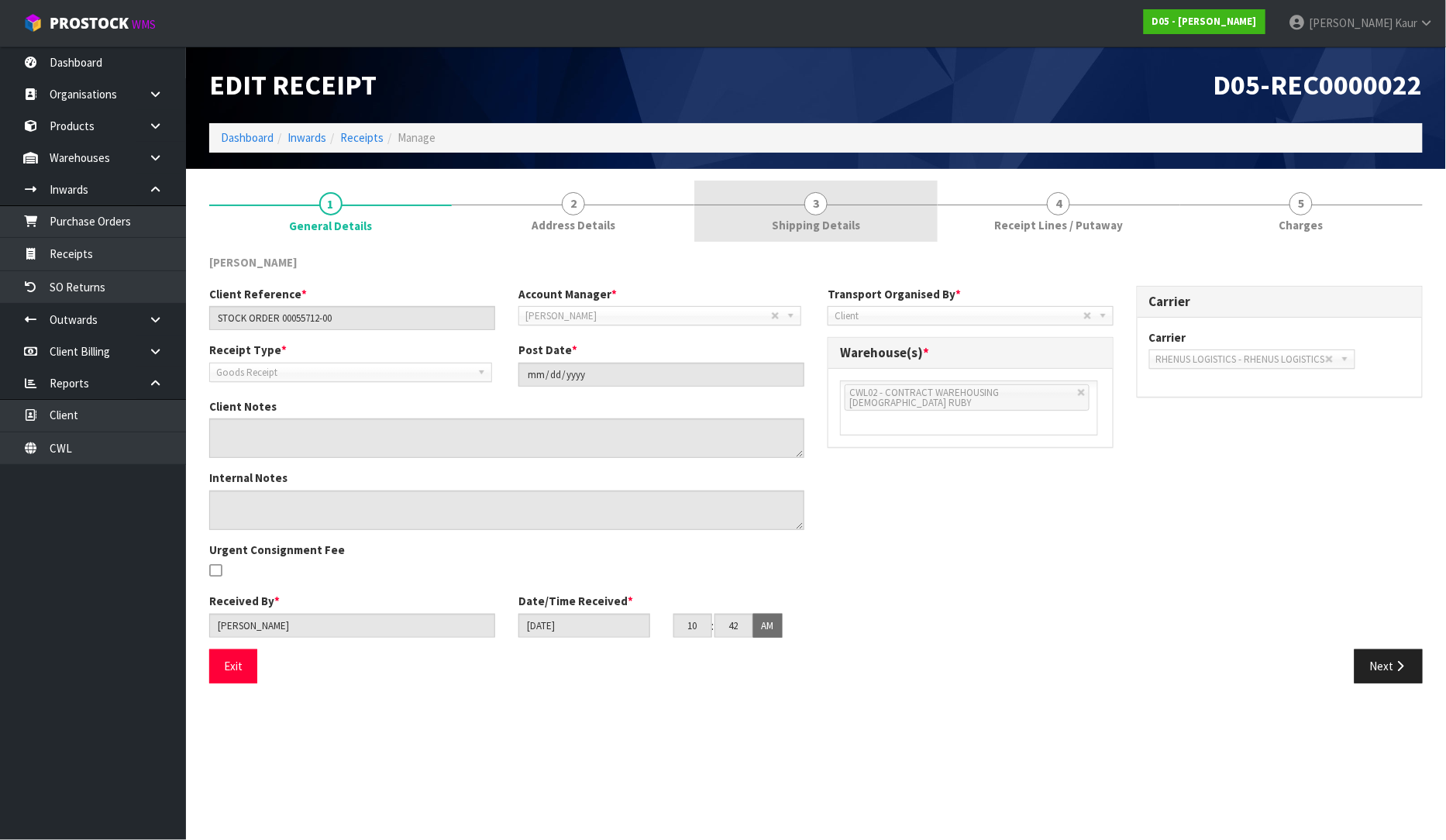
click at [826, 208] on span "3" at bounding box center [816, 204] width 23 height 23
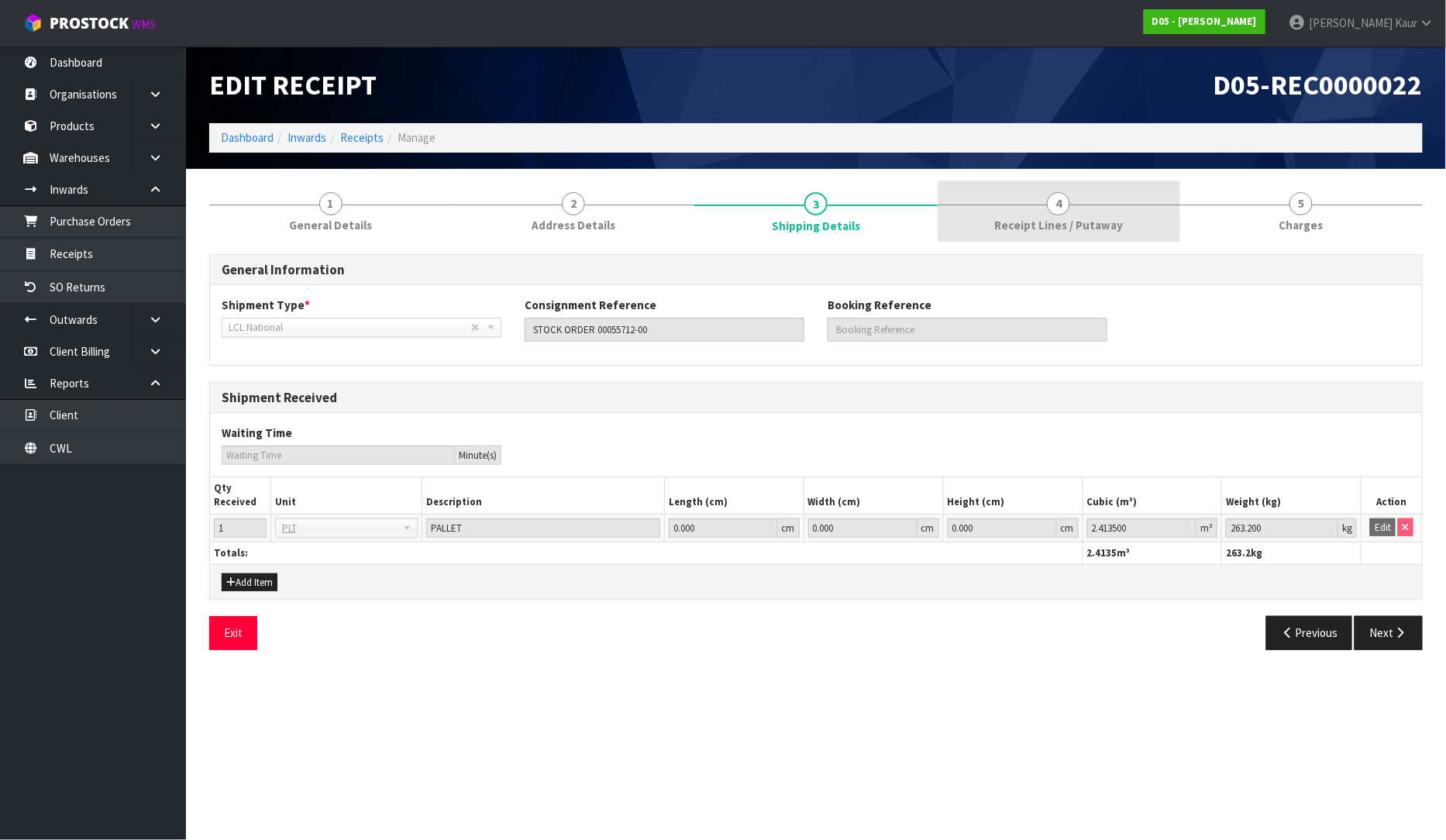
click at [1051, 238] on link "4 Receipt Lines / Putaway" at bounding box center [1059, 211] width 243 height 61
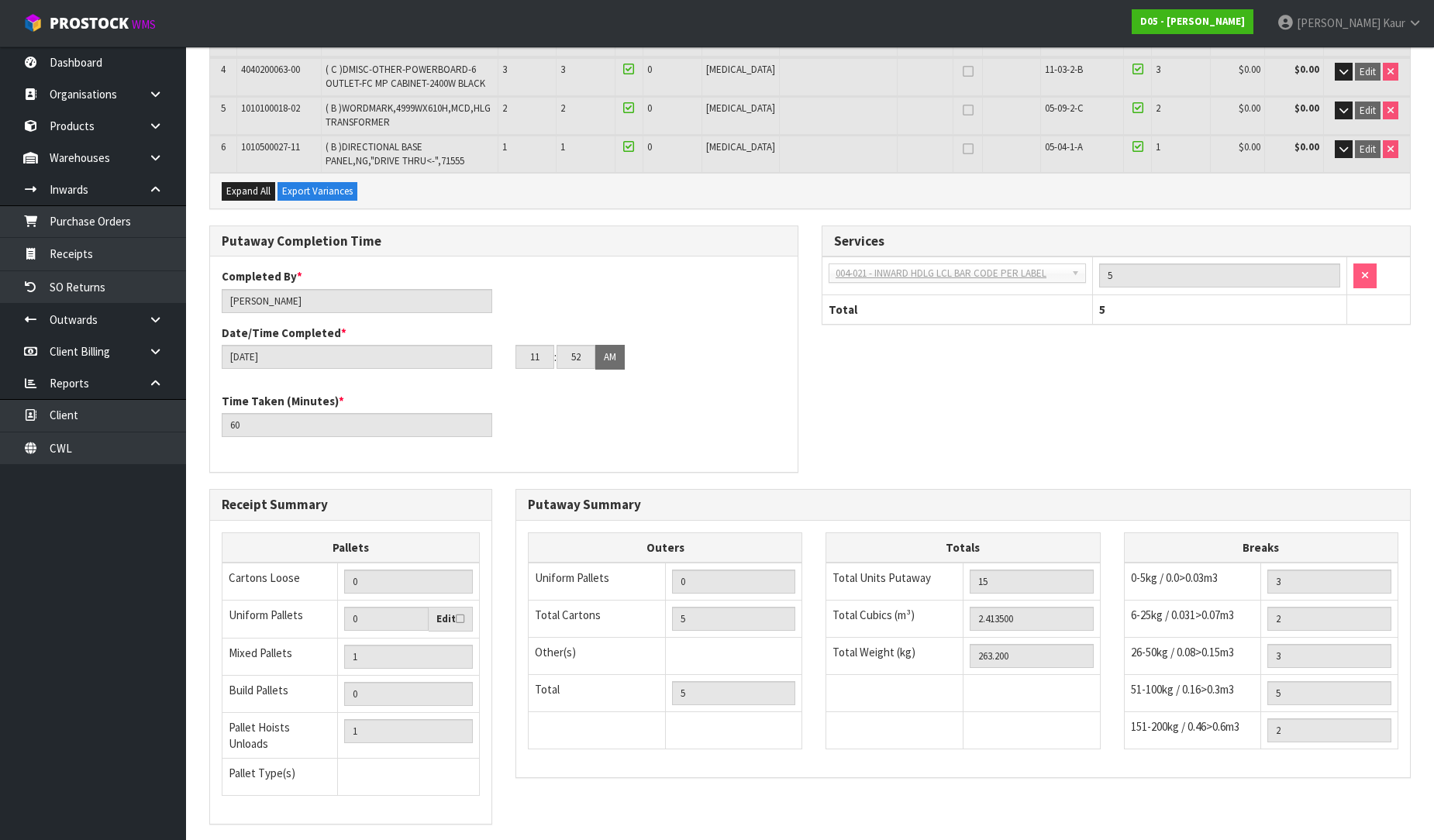
scroll to position [462, 0]
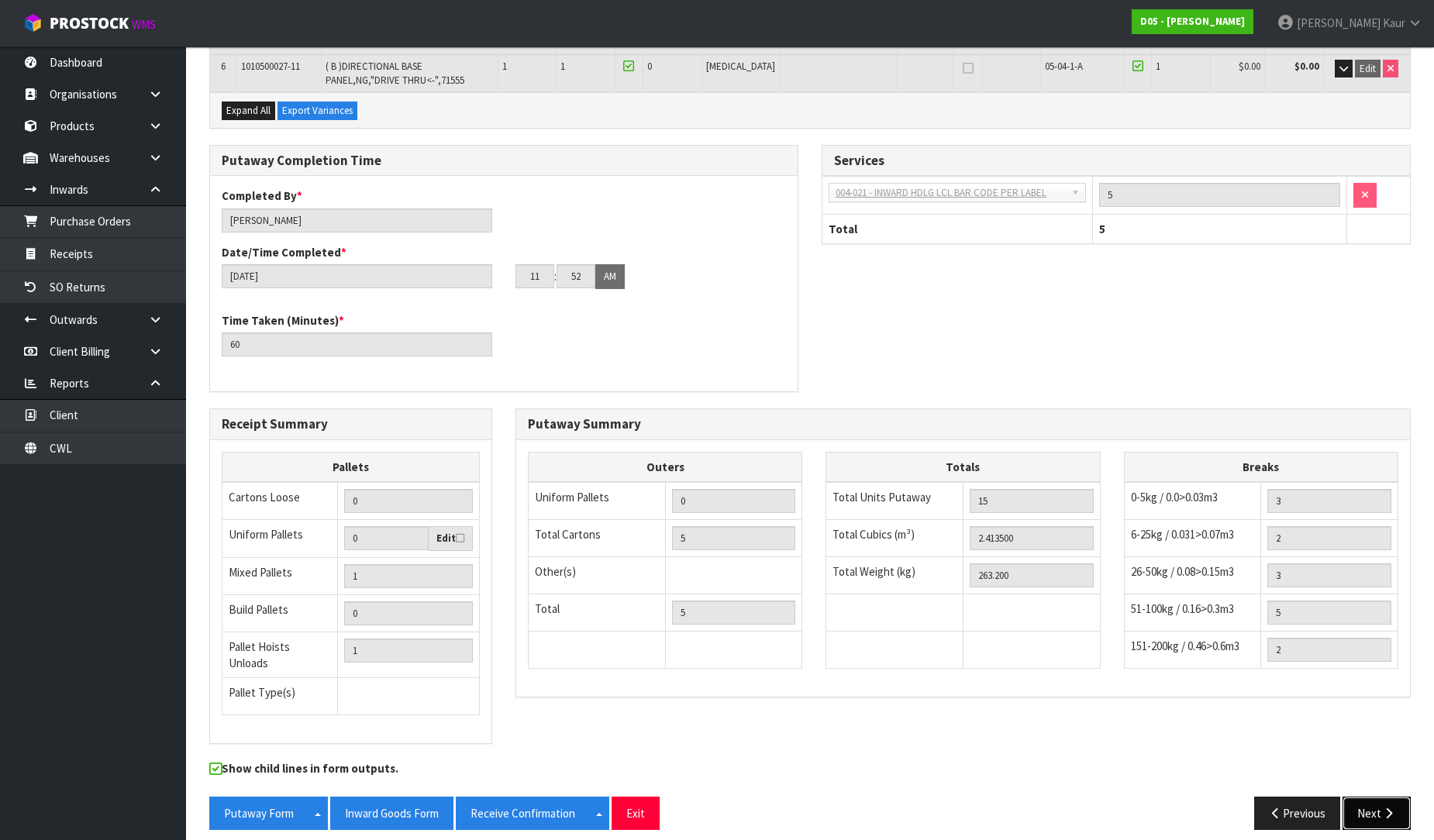
click at [1384, 807] on icon "button" at bounding box center [1389, 813] width 15 height 12
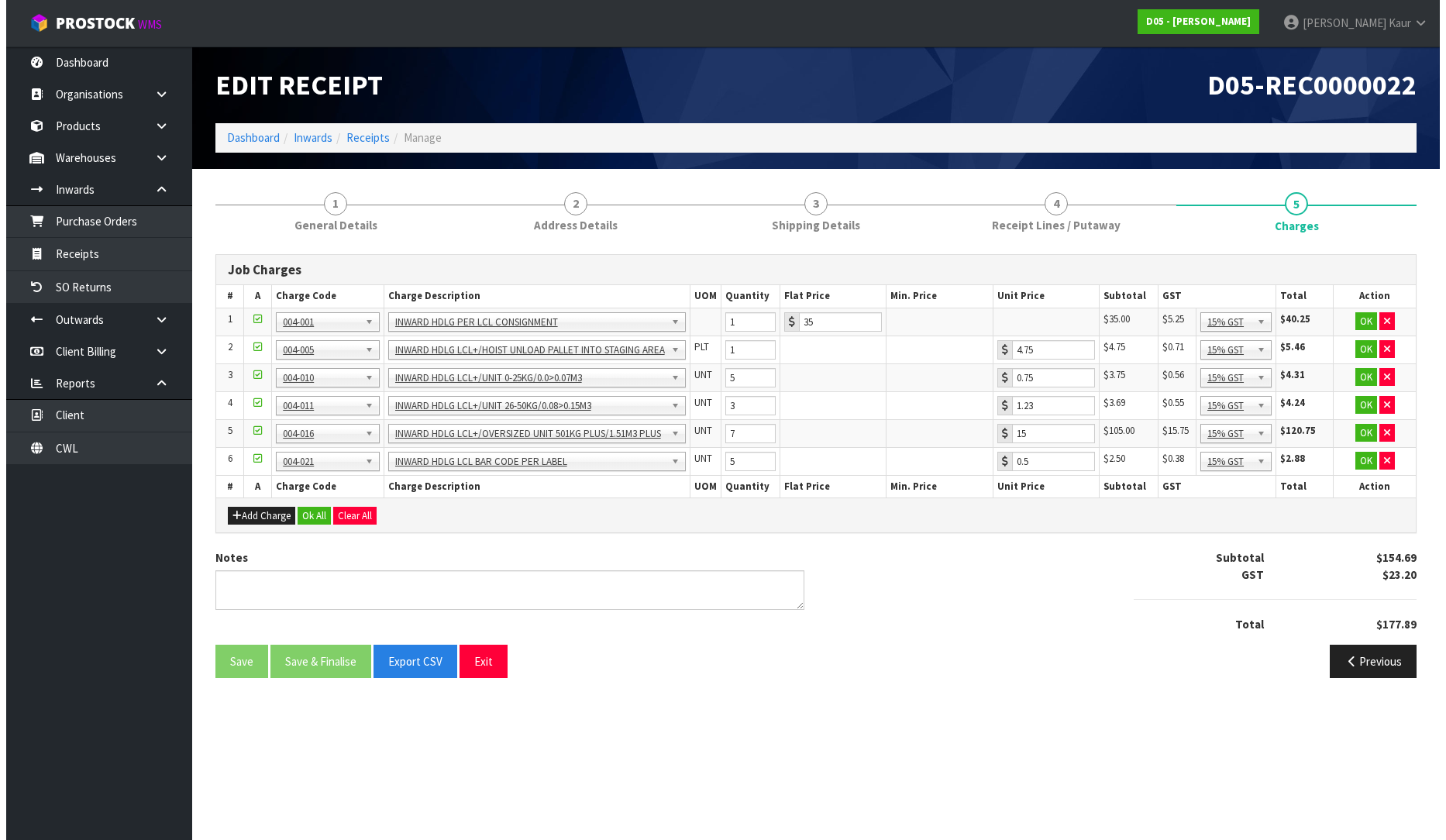
scroll to position [0, 0]
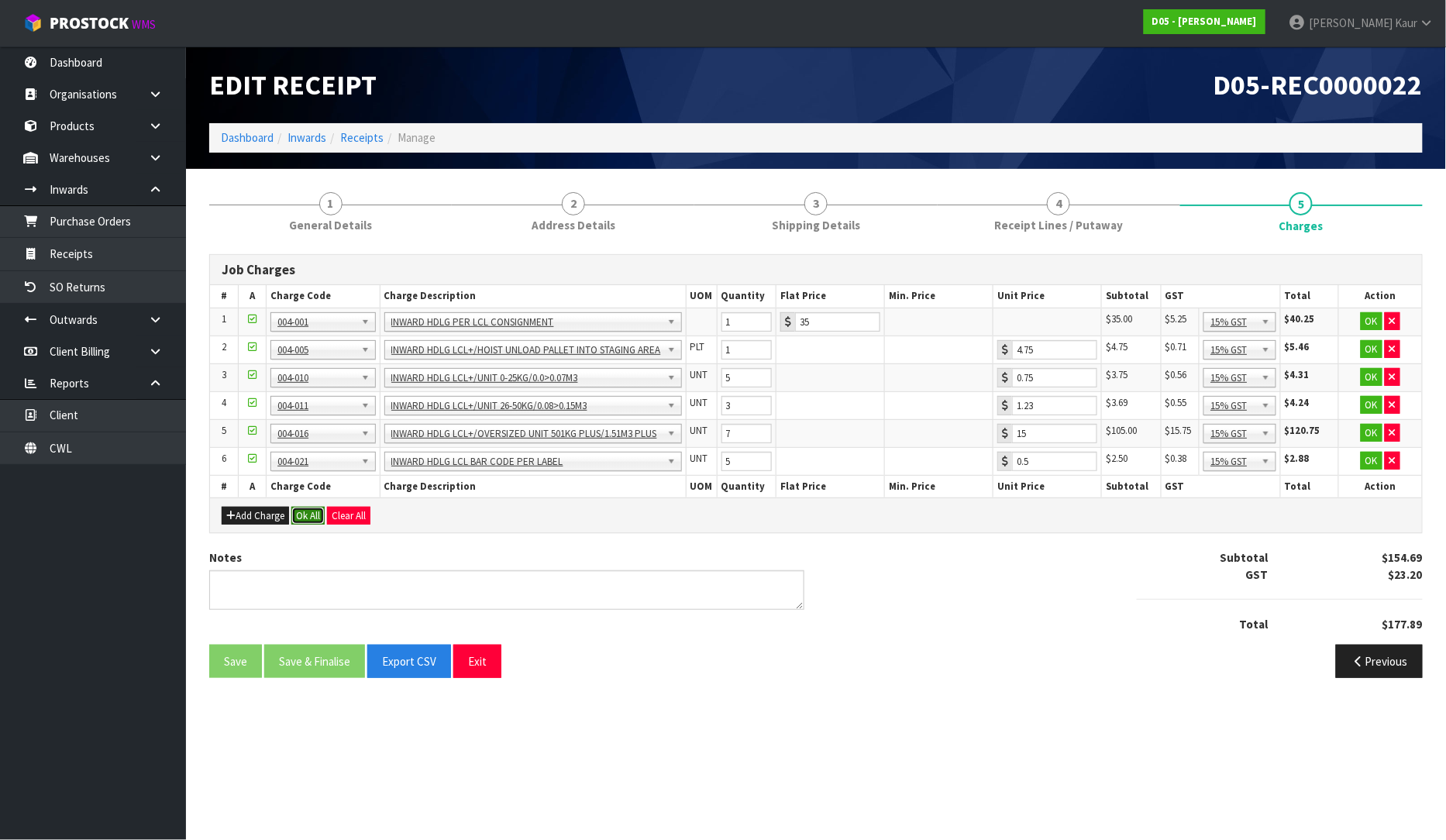
click at [302, 515] on button "Ok All" at bounding box center [308, 516] width 33 height 19
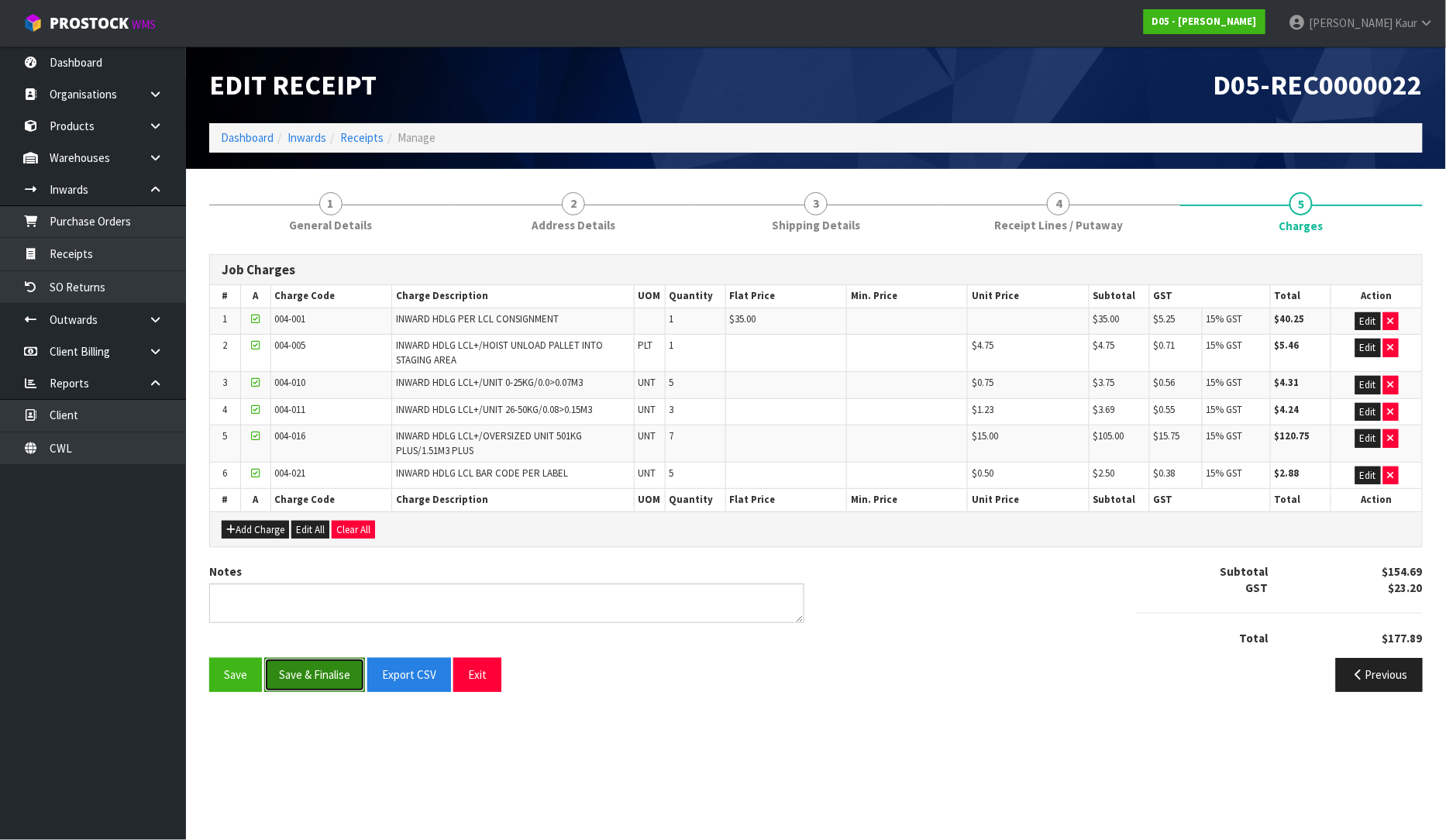
drag, startPoint x: 329, startPoint y: 667, endPoint x: 291, endPoint y: 364, distance: 305.4
click at [328, 667] on button "Save & Finalise" at bounding box center [314, 674] width 101 height 33
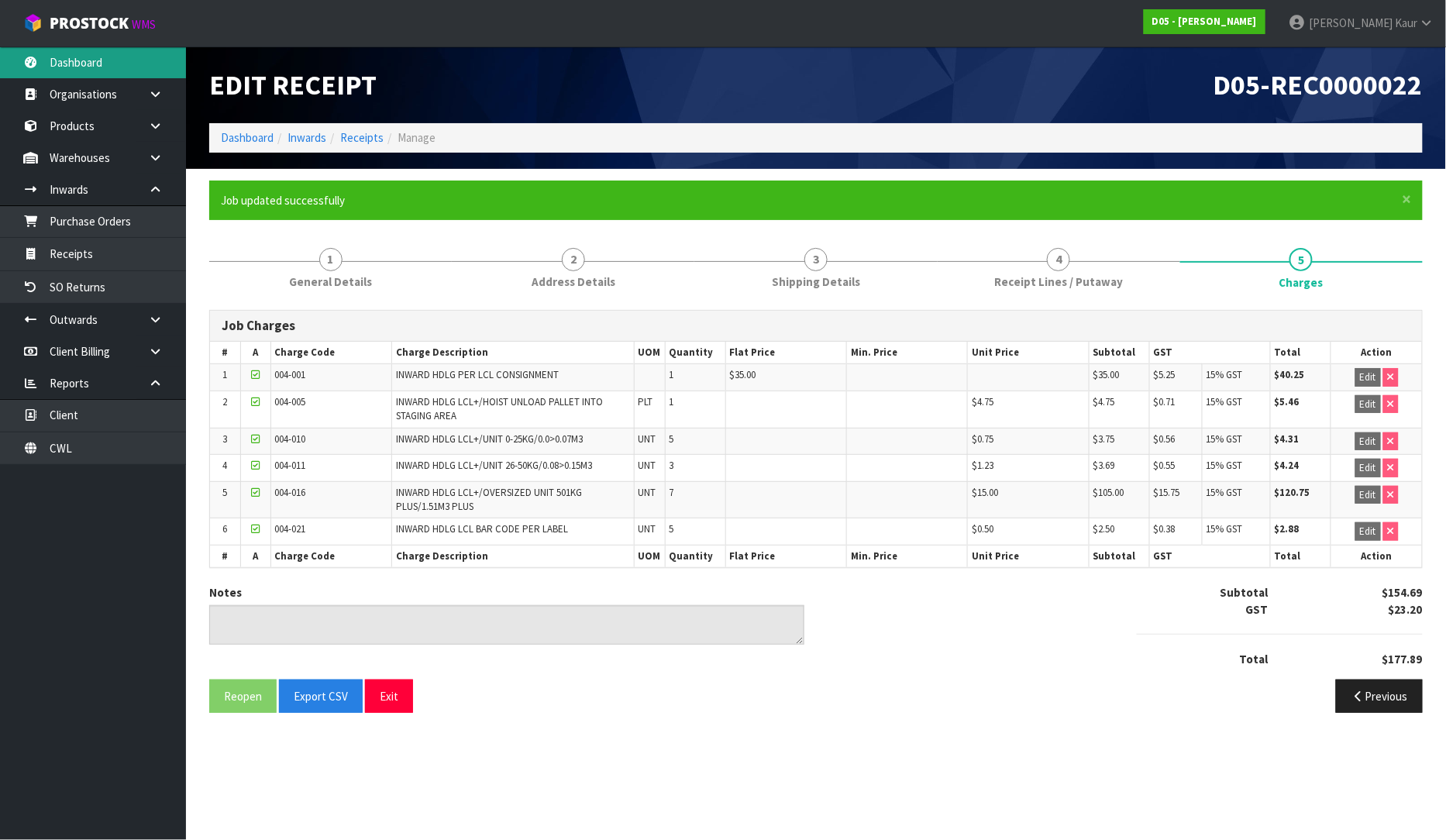
click at [83, 70] on link "Dashboard" at bounding box center [92, 62] width 186 height 31
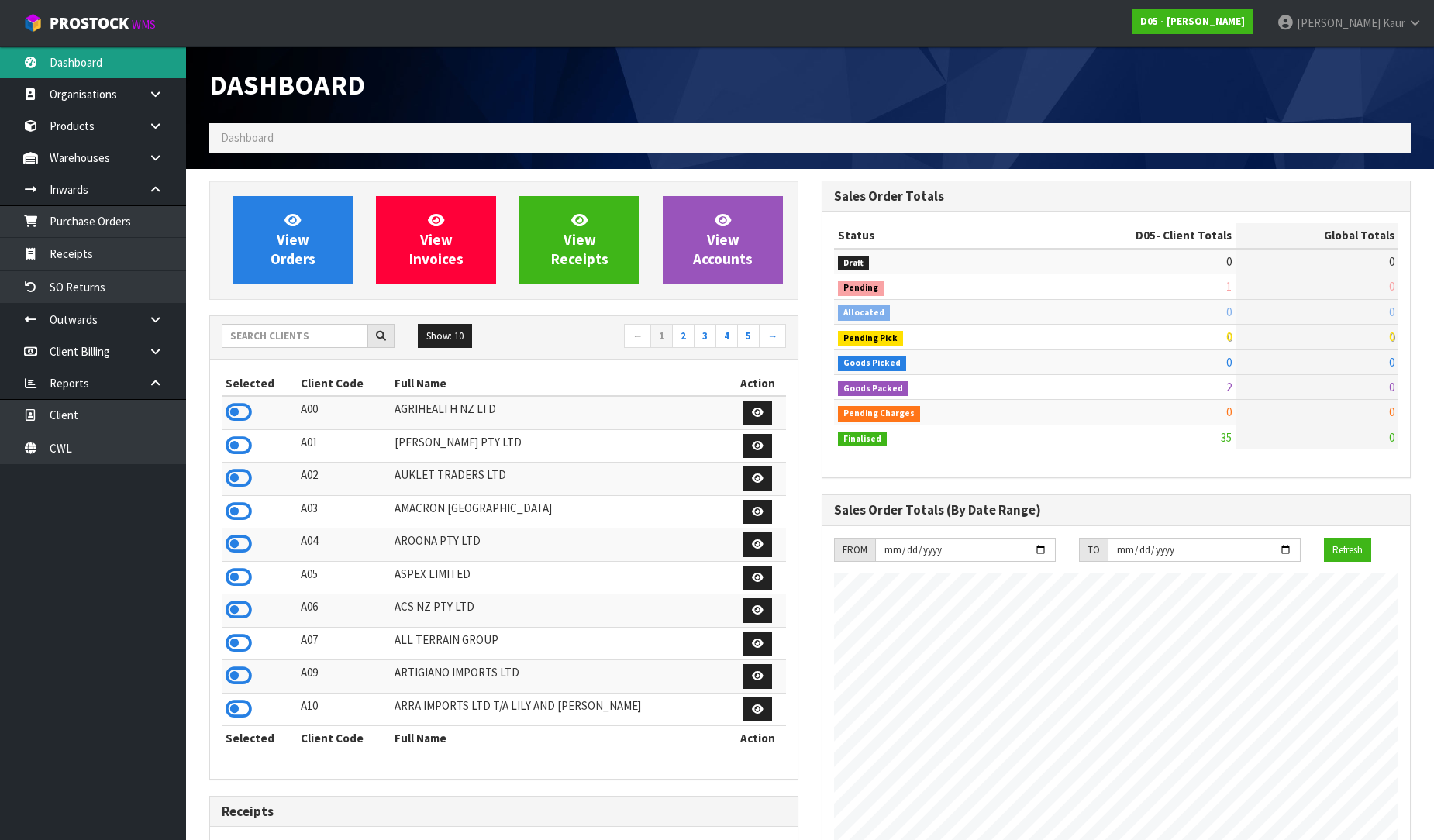
scroll to position [1357, 613]
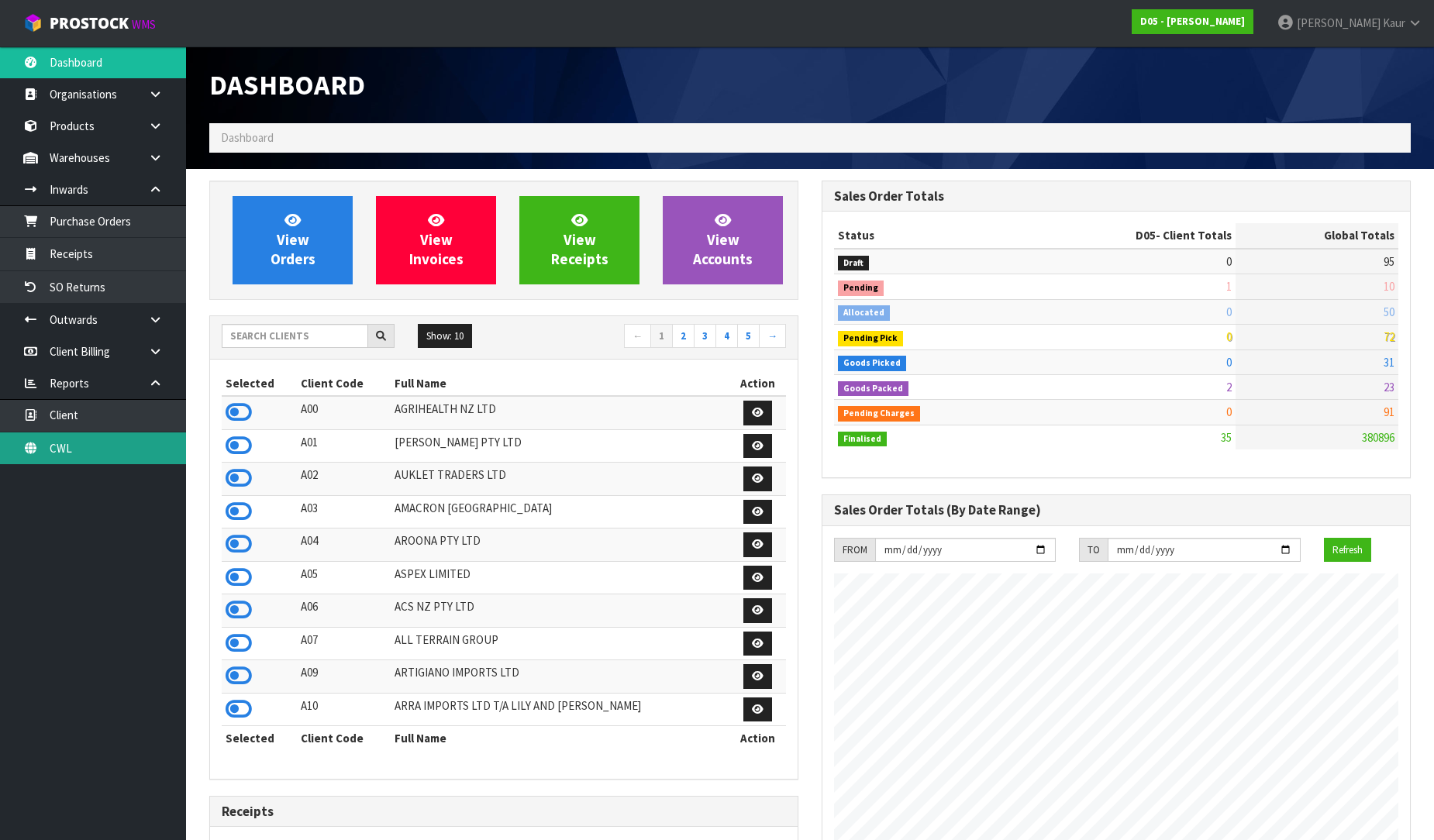
click at [114, 444] on link "CWL" at bounding box center [92, 448] width 186 height 31
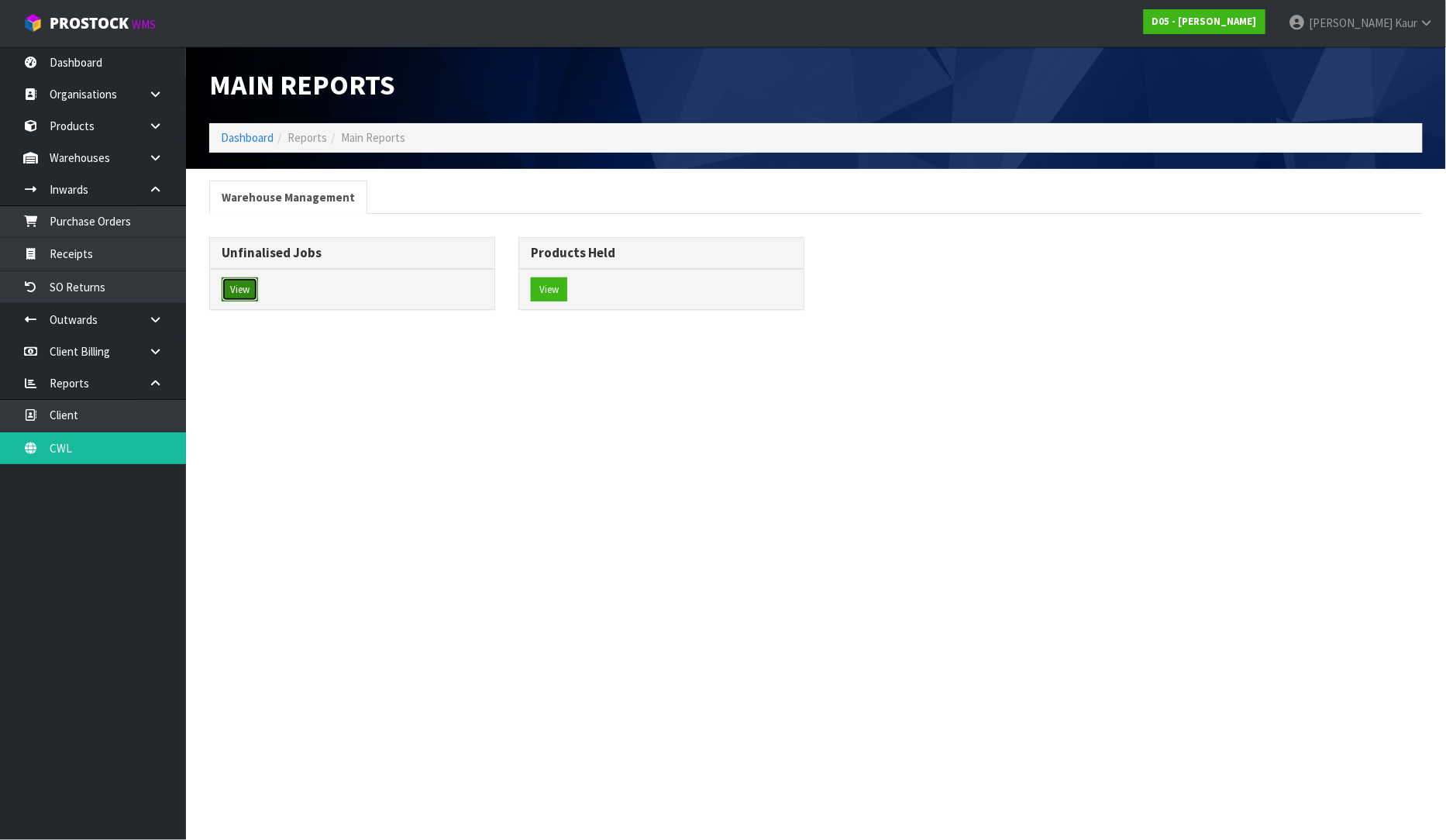
click at [222, 280] on button "View" at bounding box center [240, 290] width 36 height 25
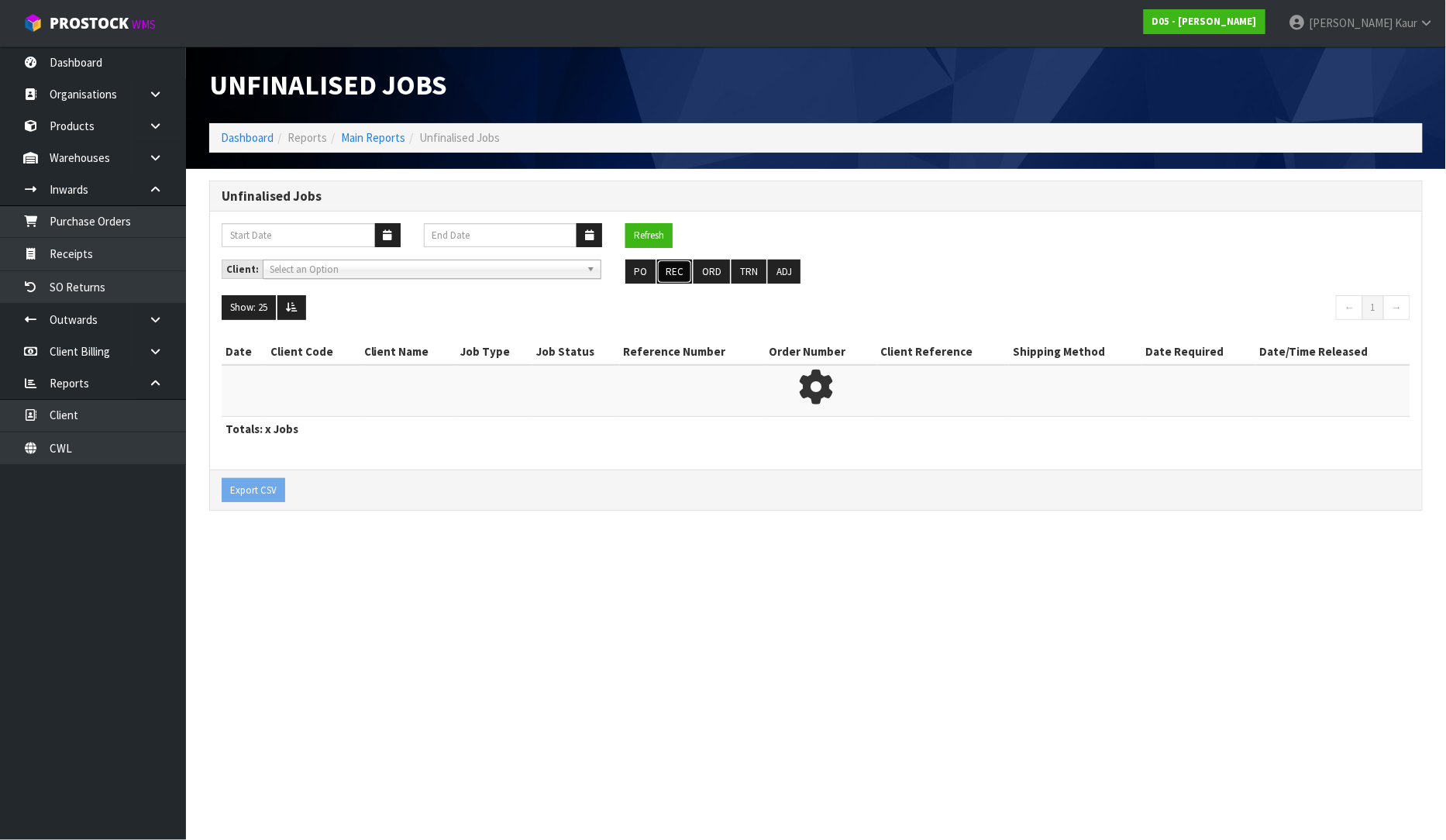
click at [673, 273] on button "REC" at bounding box center [674, 272] width 35 height 25
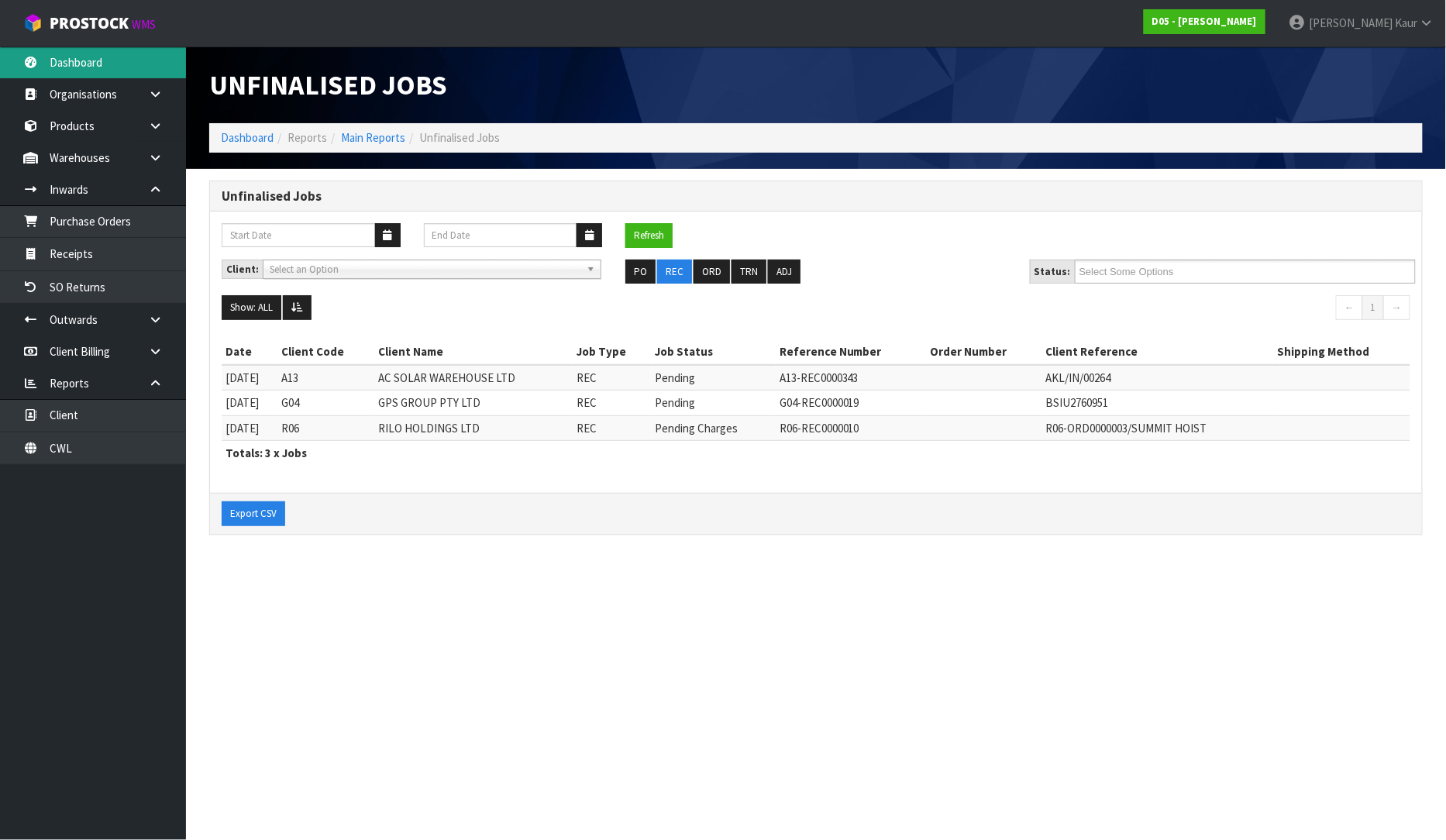
click at [96, 68] on link "Dashboard" at bounding box center [92, 62] width 186 height 31
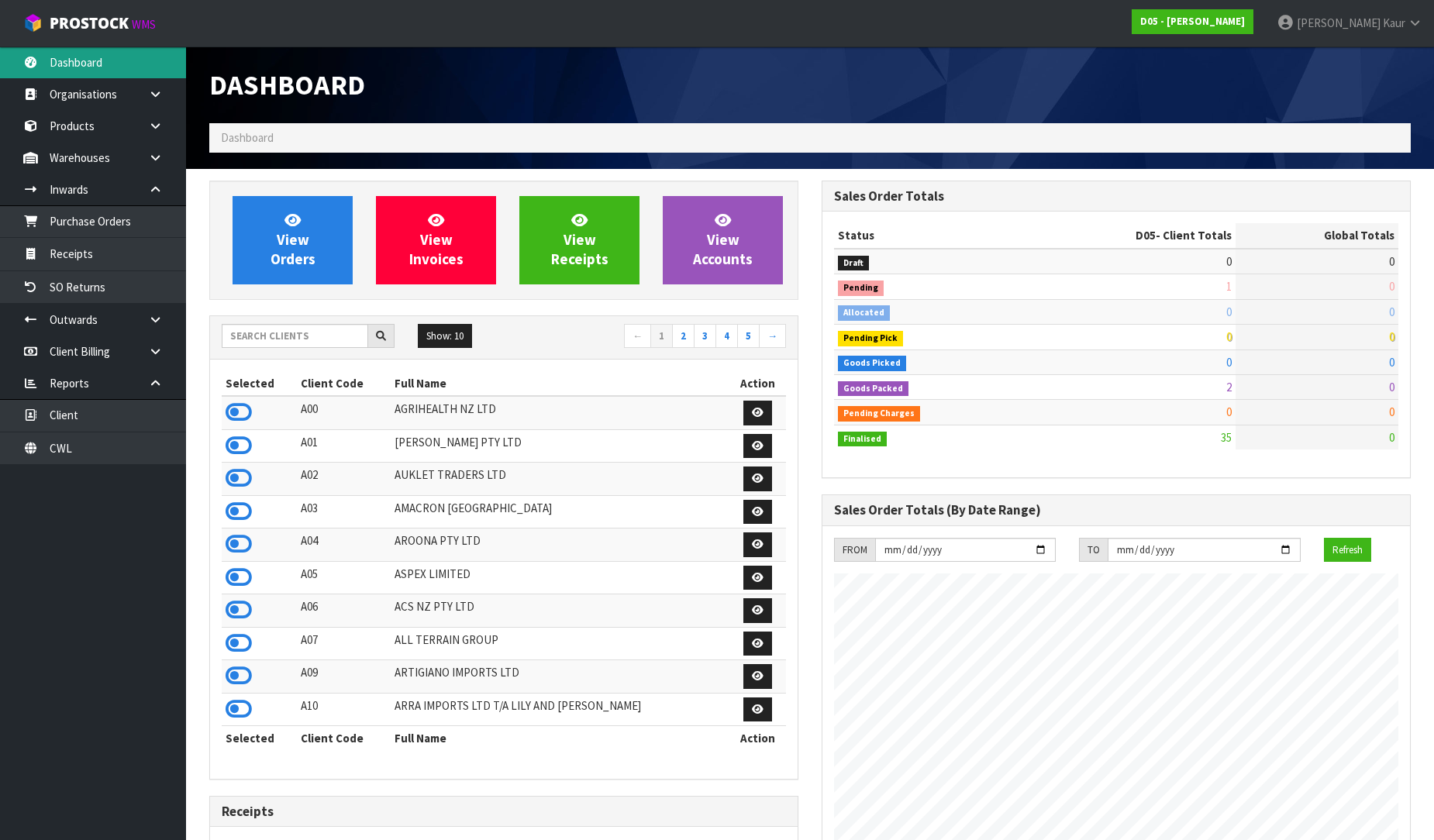
scroll to position [1357, 613]
click at [256, 328] on input "text" at bounding box center [295, 336] width 146 height 24
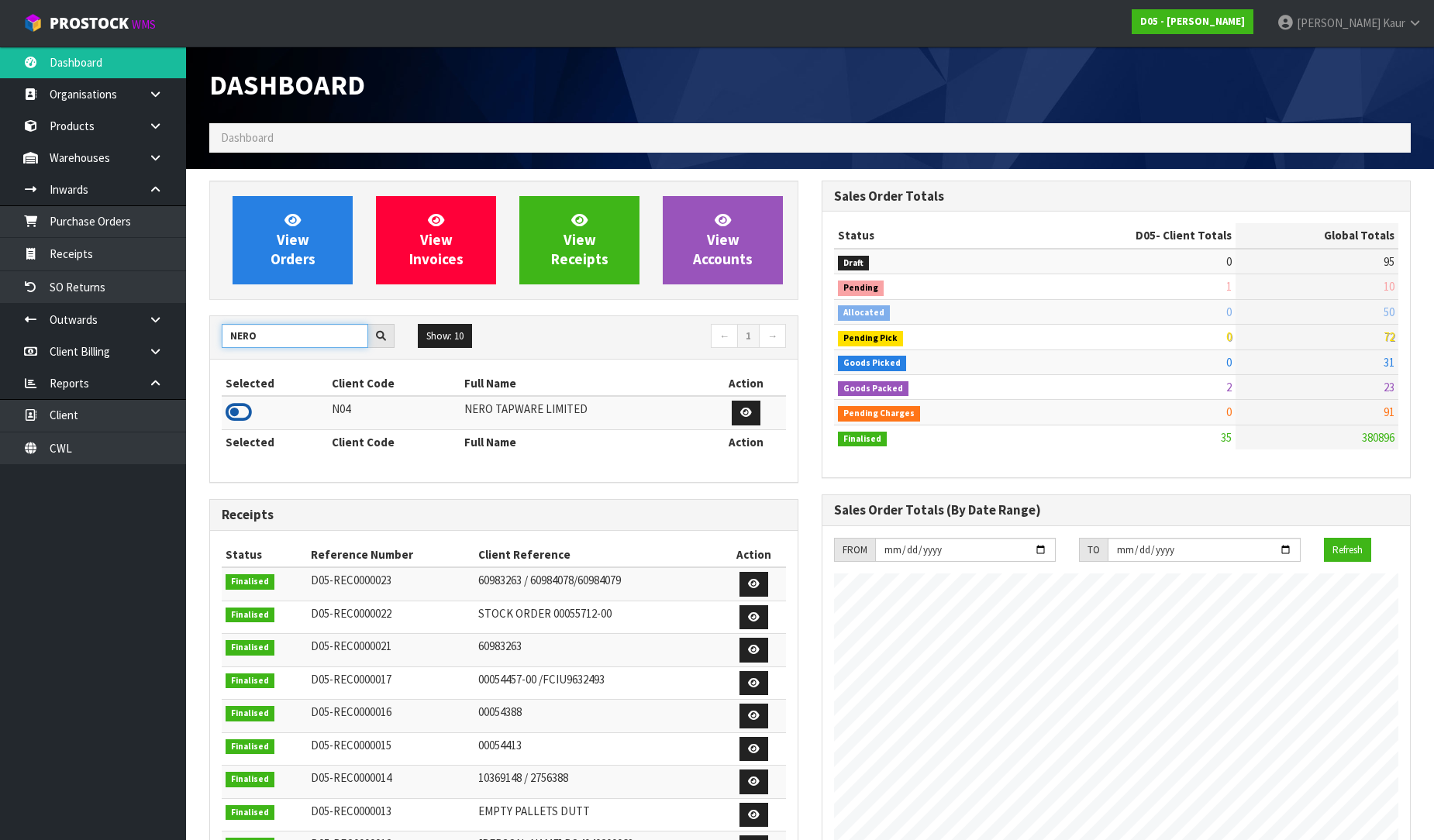
type input "NERO"
click at [244, 413] on icon at bounding box center [239, 412] width 26 height 23
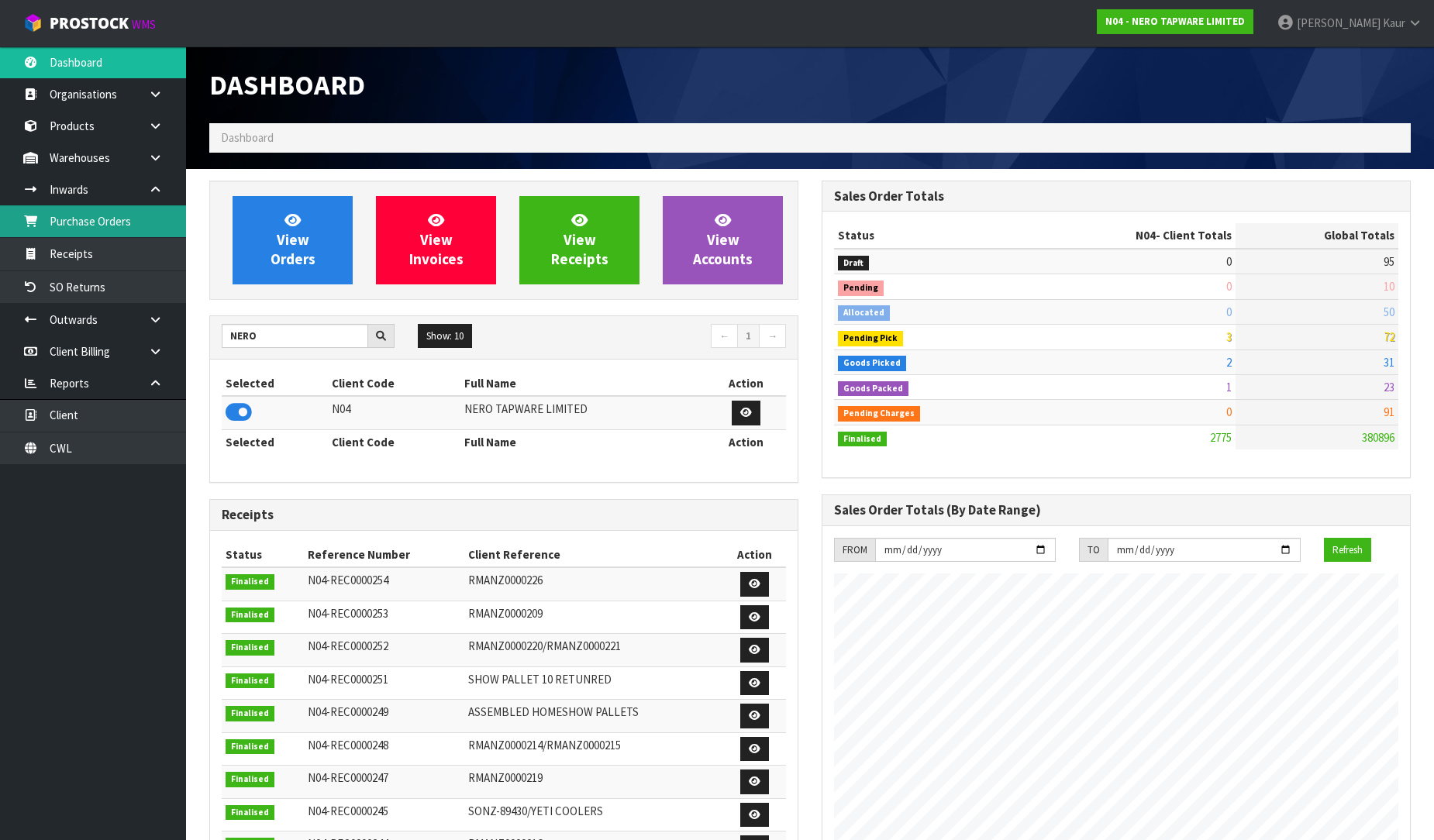
click at [149, 222] on link "Purchase Orders" at bounding box center [92, 221] width 186 height 31
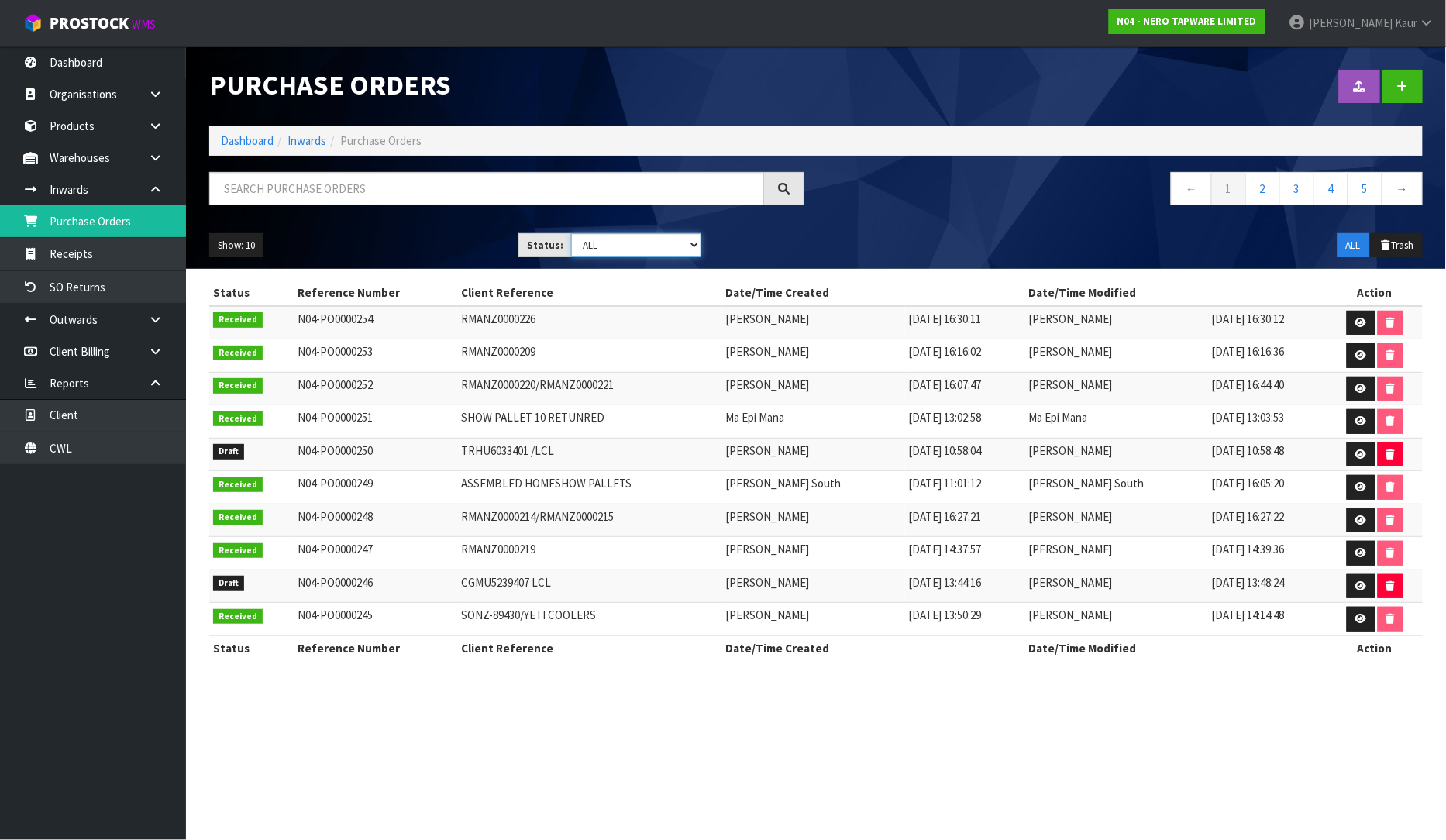
click at [697, 238] on select "Draft Pending Received Cancelled ALL" at bounding box center [636, 245] width 130 height 24
select select "string:0"
click at [571, 234] on select "Draft Pending Received Cancelled ALL" at bounding box center [636, 245] width 130 height 24
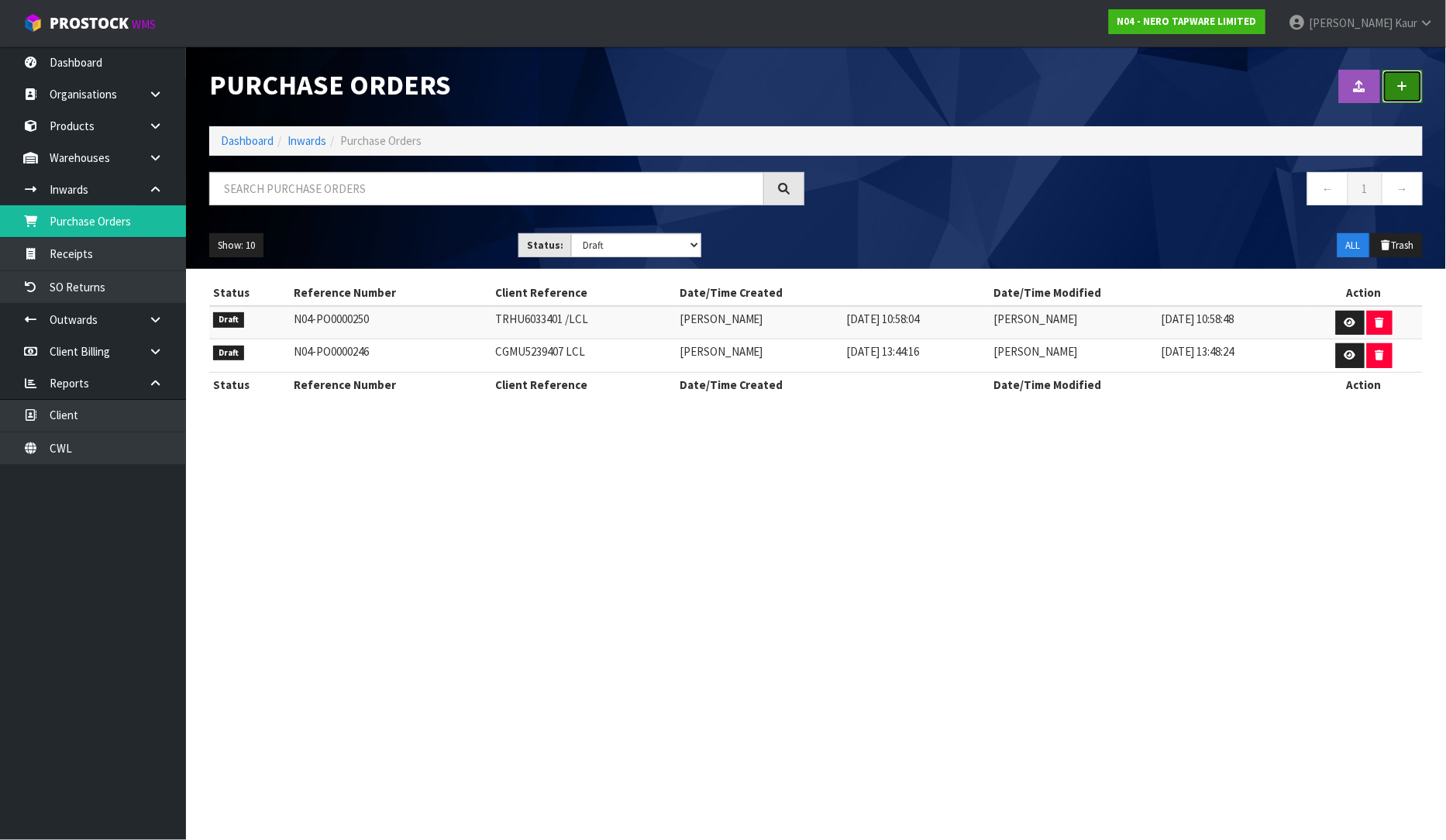
drag, startPoint x: 1397, startPoint y: 82, endPoint x: 1378, endPoint y: 95, distance: 23.0
click at [1397, 83] on link at bounding box center [1402, 87] width 40 height 33
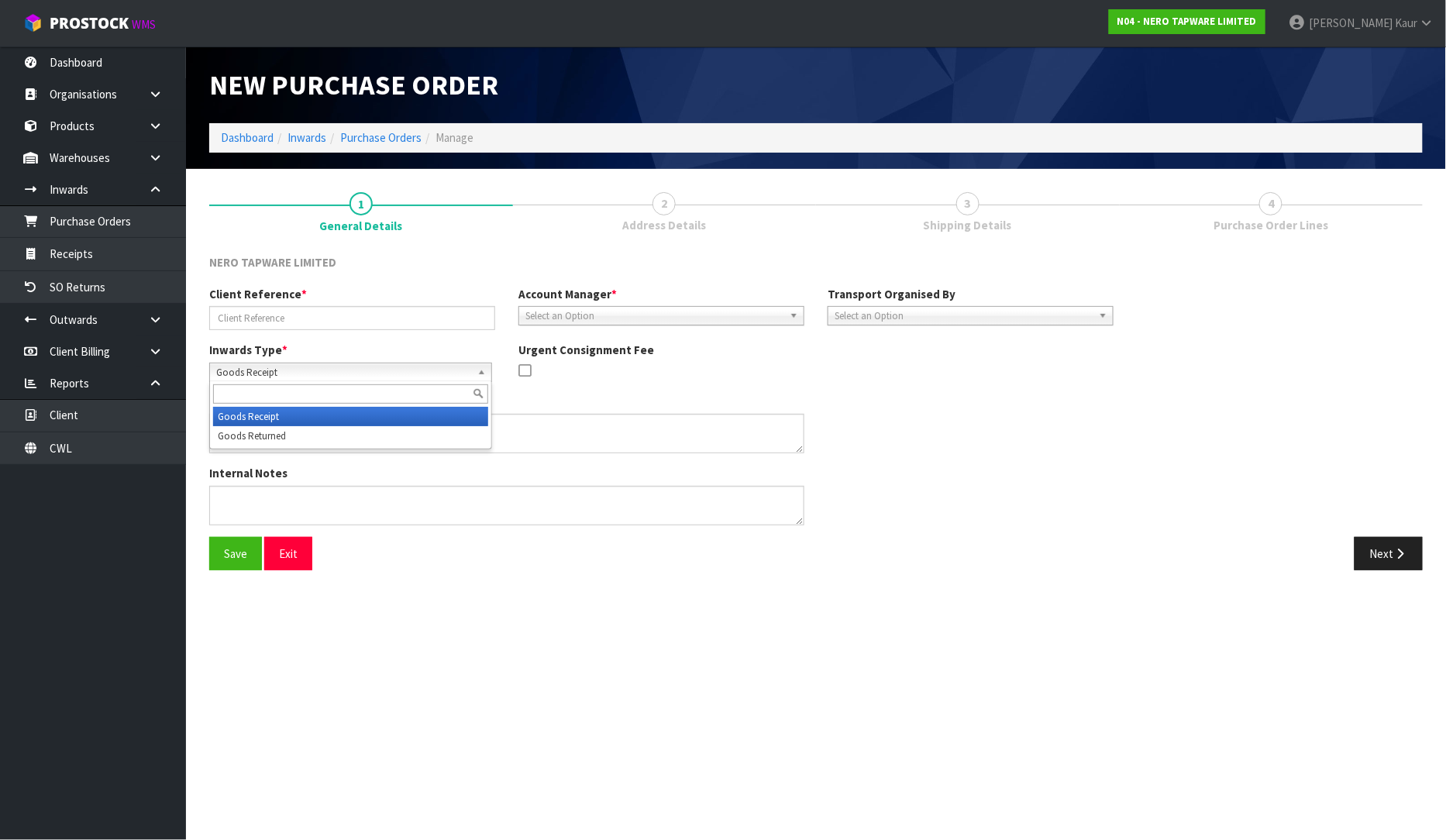
click at [259, 365] on span "Goods Receipt" at bounding box center [343, 372] width 255 height 19
click at [266, 429] on li "Goods Returned" at bounding box center [350, 435] width 275 height 19
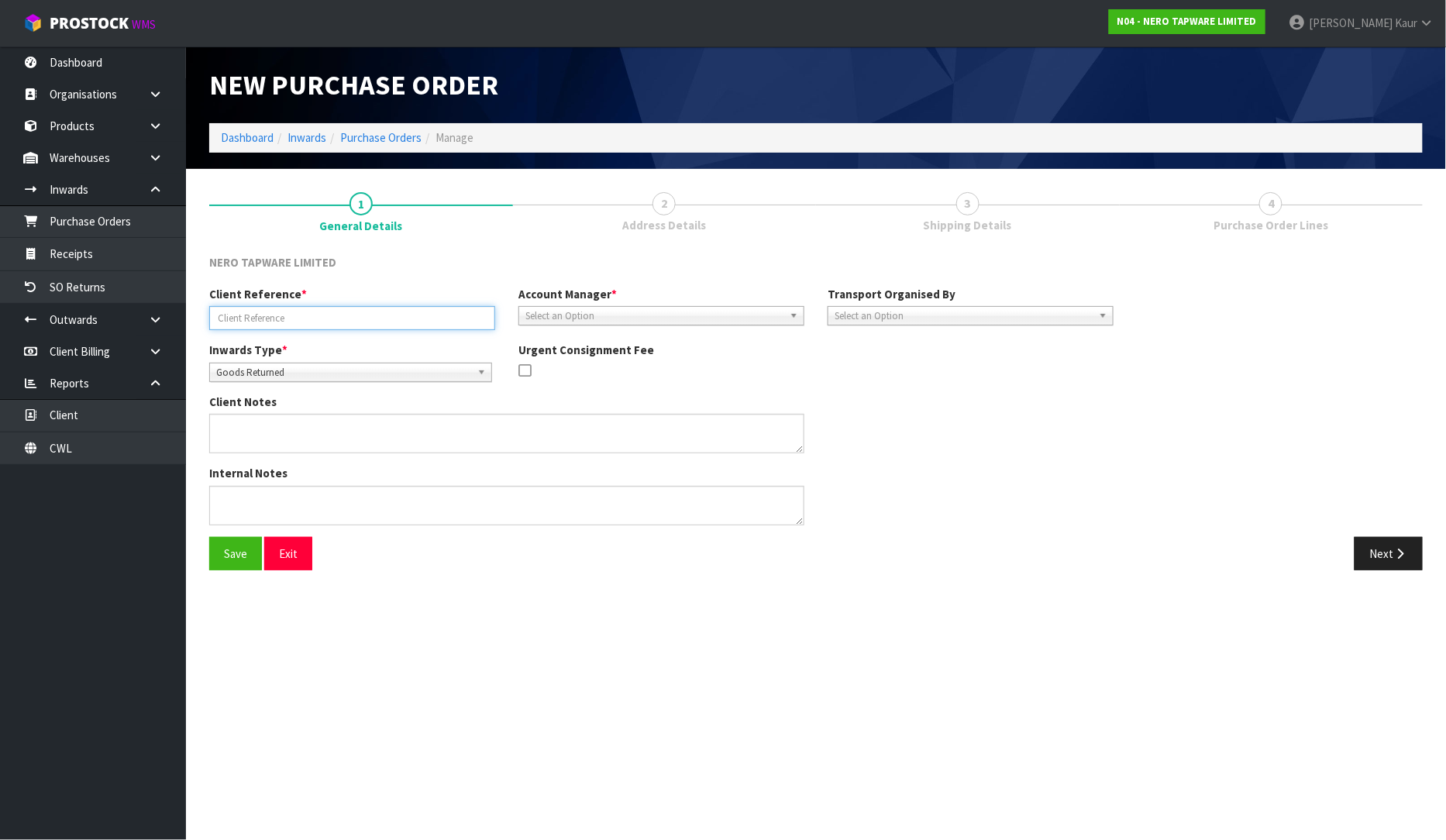
click at [349, 316] on input "text" at bounding box center [352, 318] width 286 height 24
paste input "RMANZ0000230"
type input "RMANZ0000230"
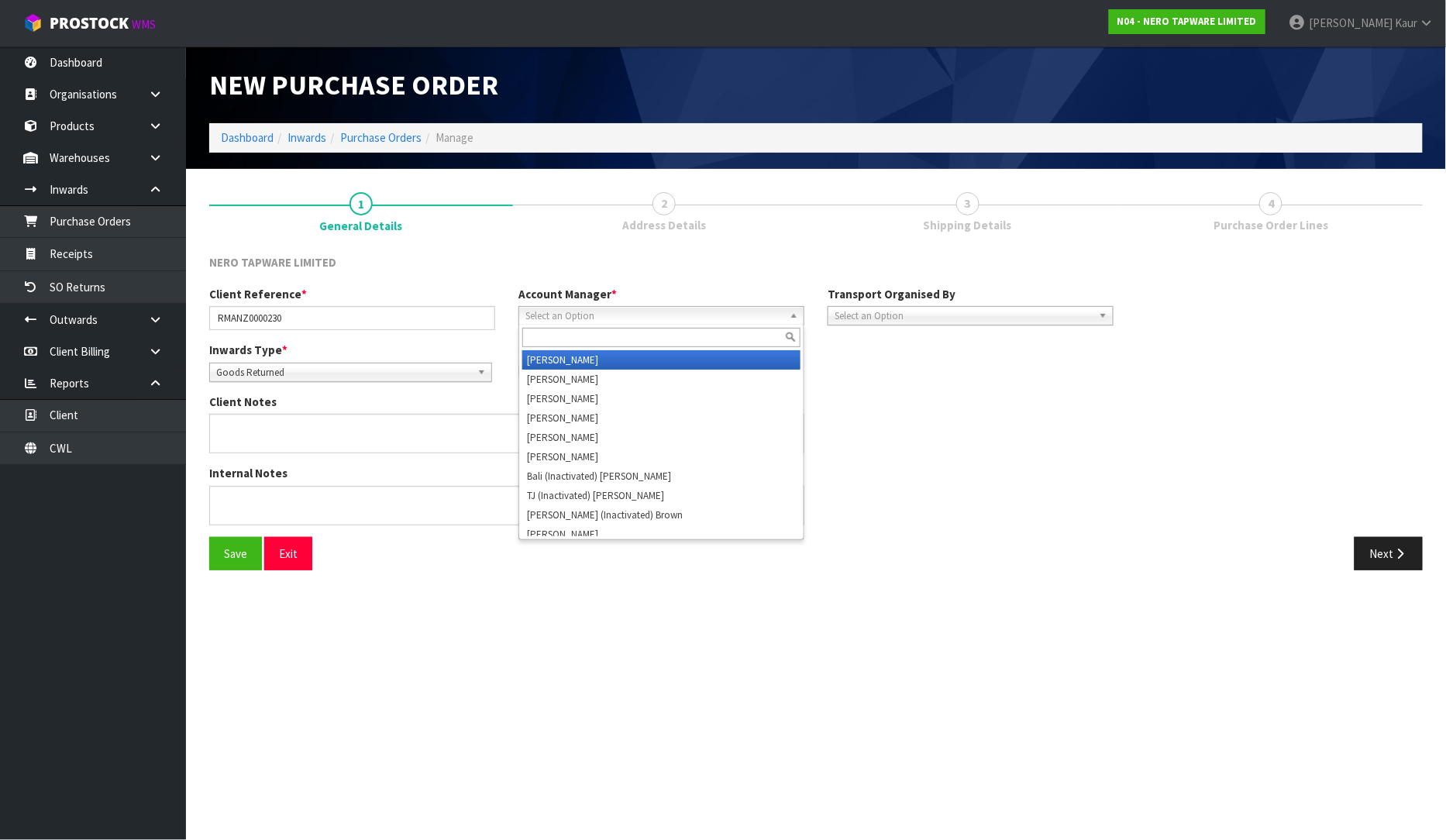
click at [558, 322] on span "Select an Option" at bounding box center [654, 316] width 258 height 19
type input "d"
click at [558, 356] on li "D [PERSON_NAME]" at bounding box center [661, 359] width 278 height 19
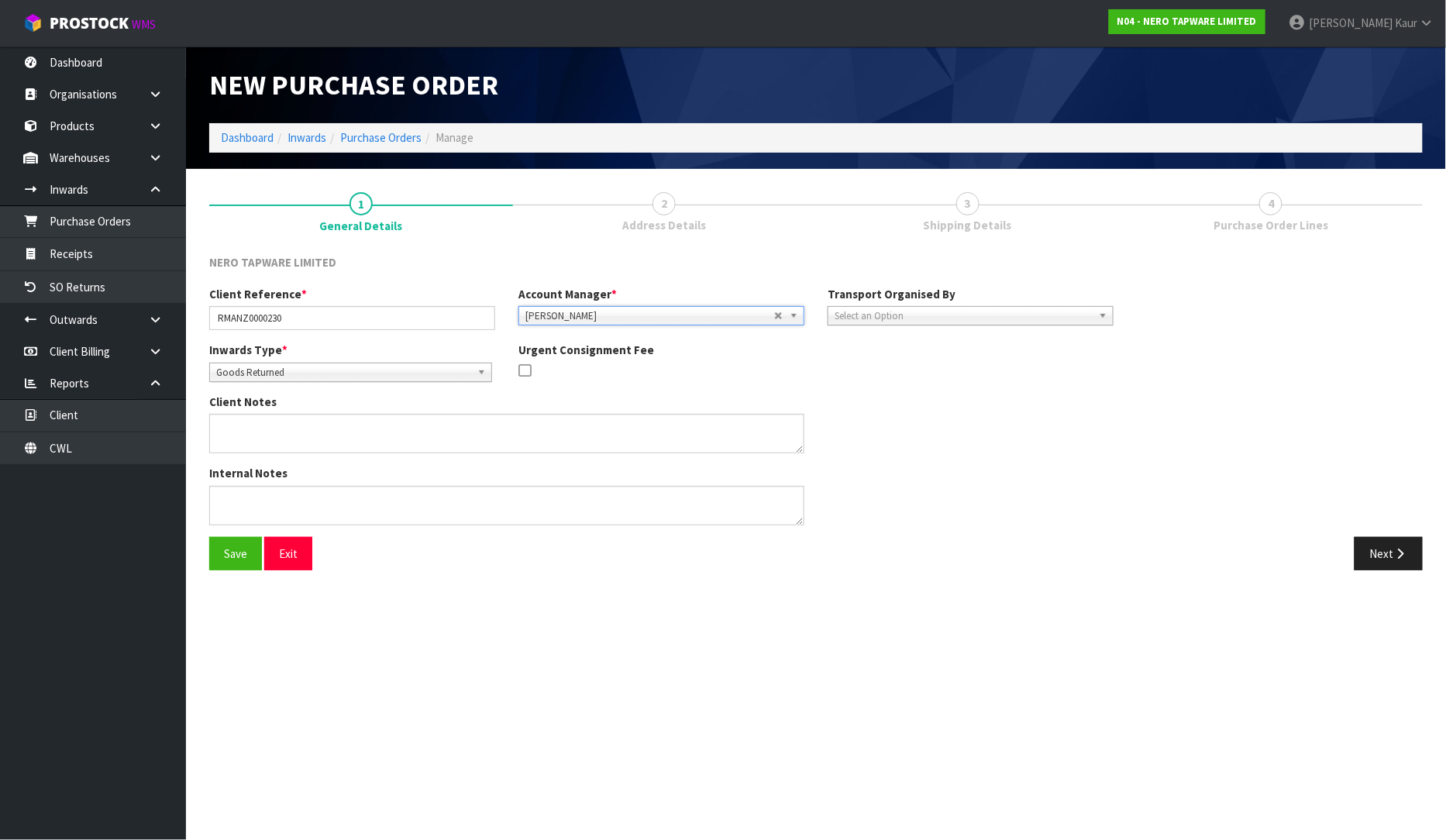
click at [920, 314] on span "Select an Option" at bounding box center [963, 316] width 258 height 19
click at [889, 393] on li "Client" at bounding box center [971, 398] width 278 height 19
click at [1175, 362] on span "Select an Option" at bounding box center [1250, 359] width 188 height 19
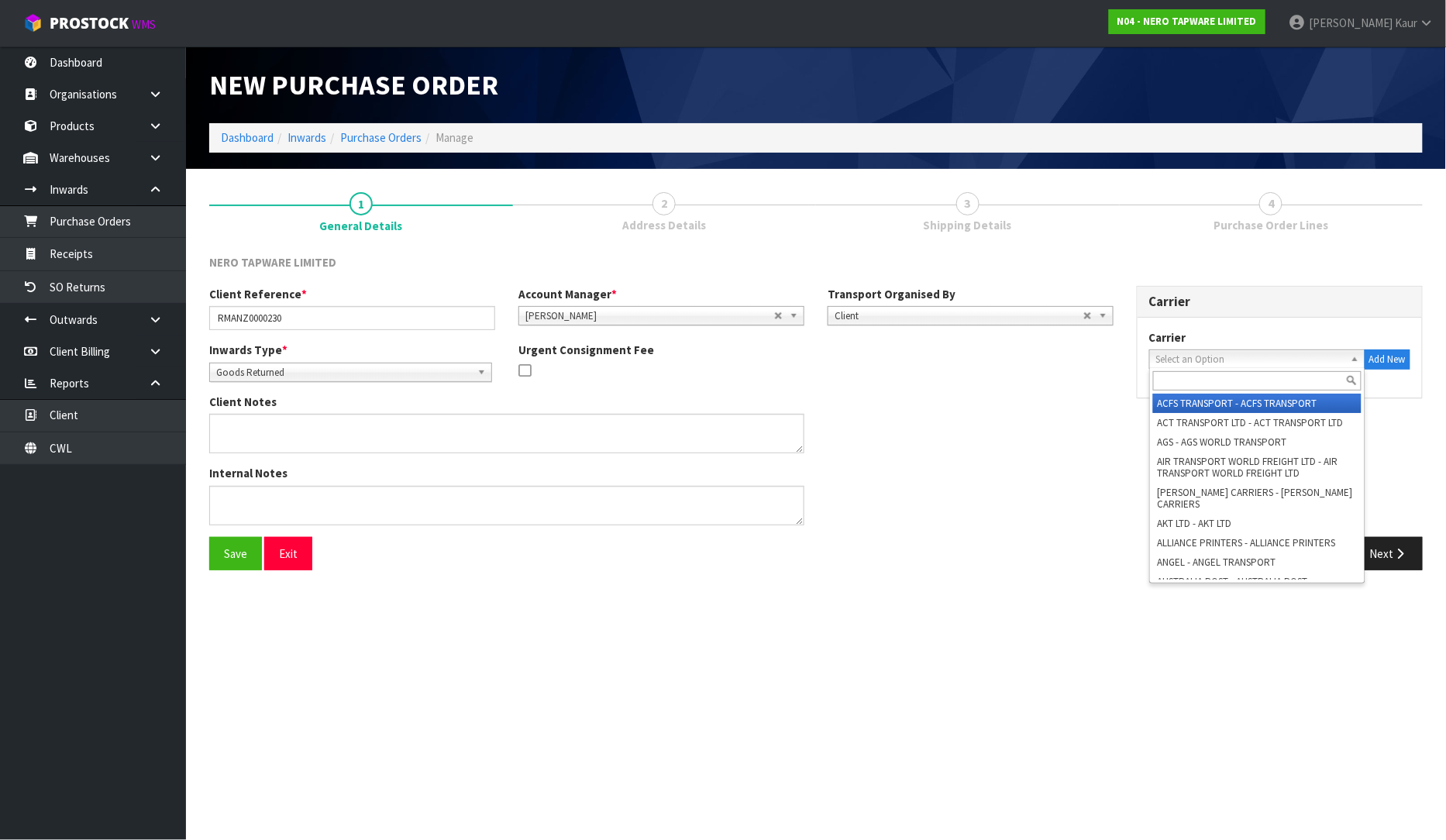
click at [1175, 365] on span "Select an Option" at bounding box center [1250, 359] width 188 height 19
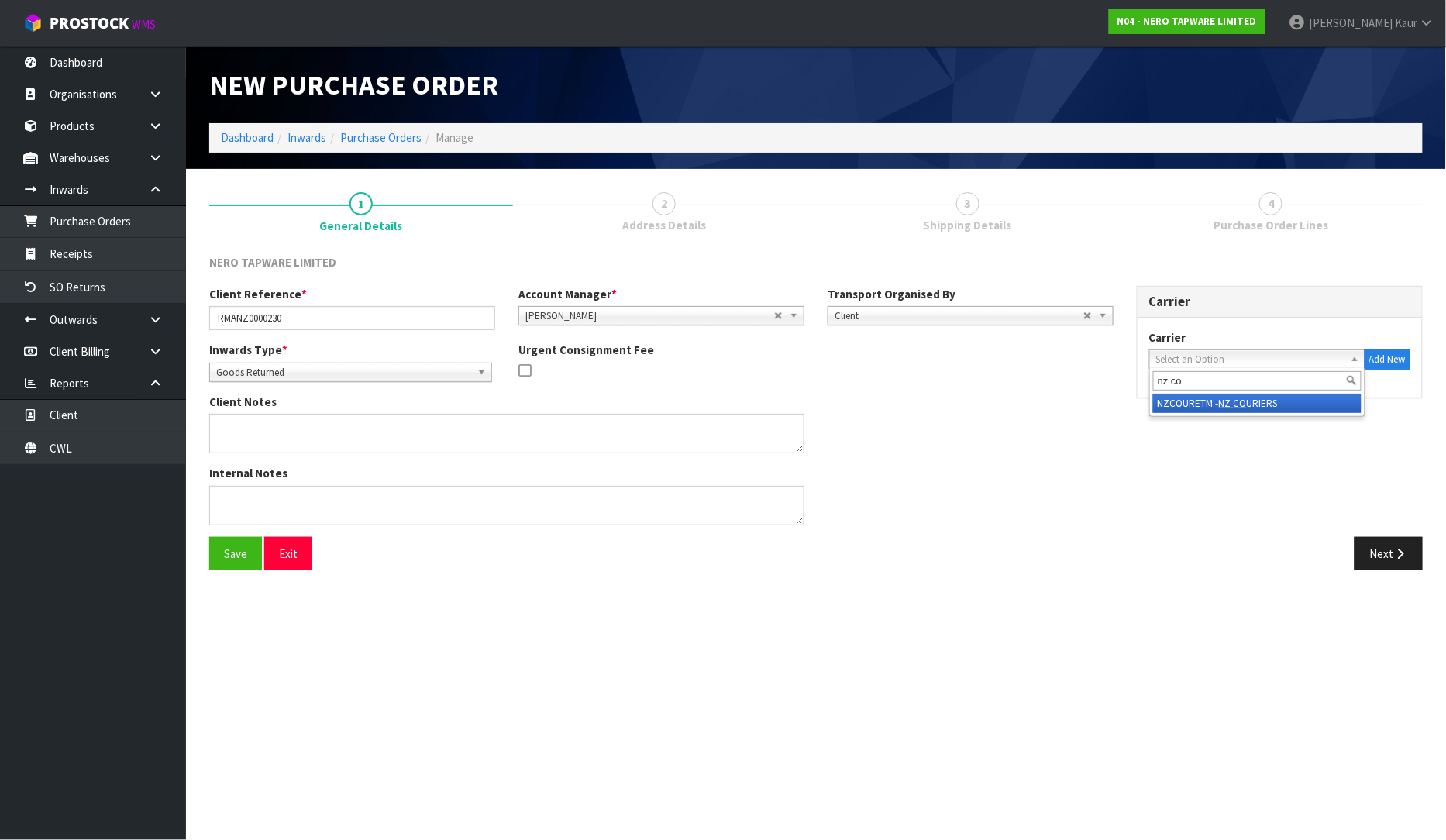
type input "nz co"
click at [1269, 397] on li "NZCOURETM - NZ CO URIERS" at bounding box center [1257, 403] width 209 height 19
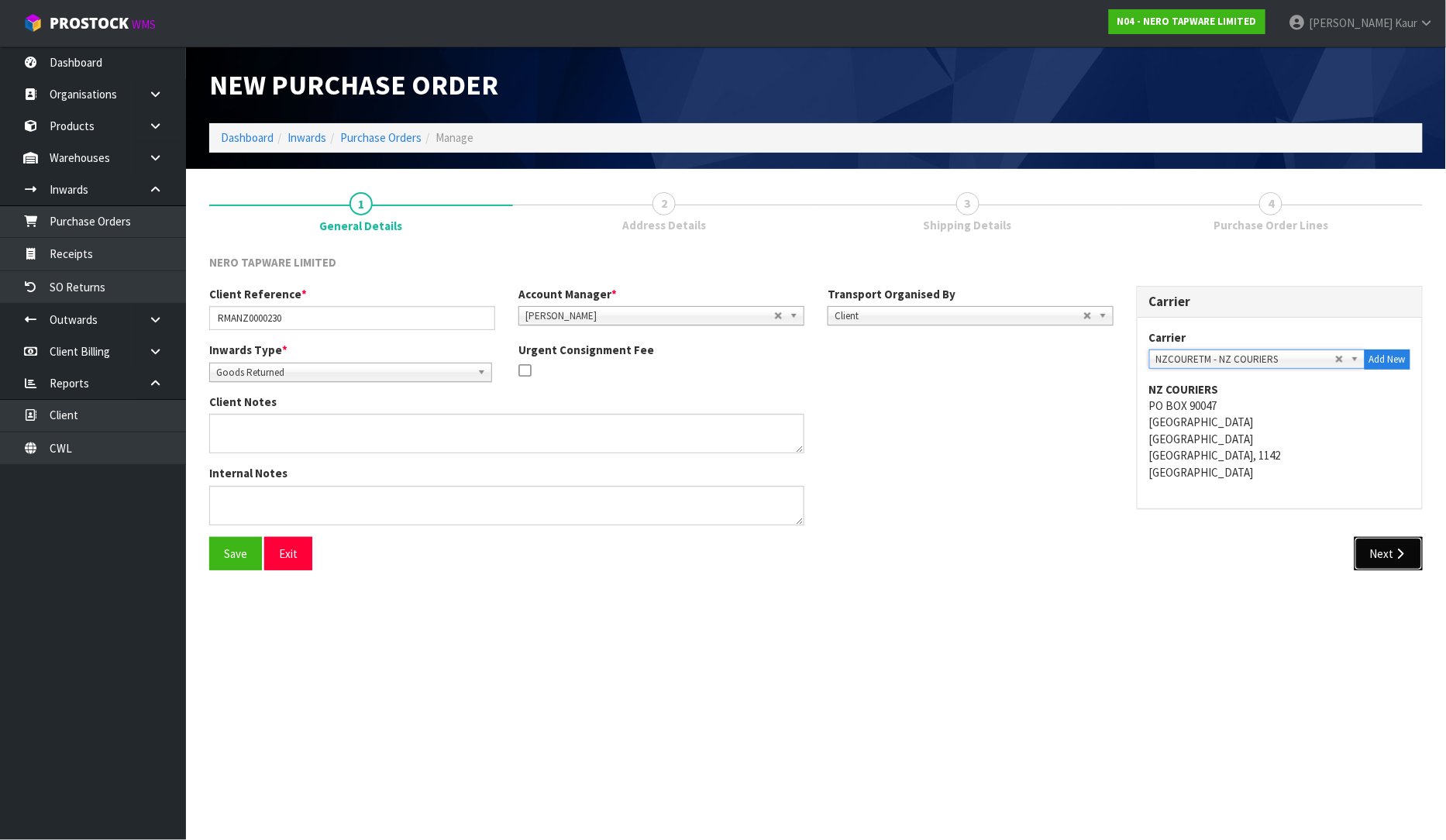
click at [1389, 549] on button "Next" at bounding box center [1388, 554] width 69 height 33
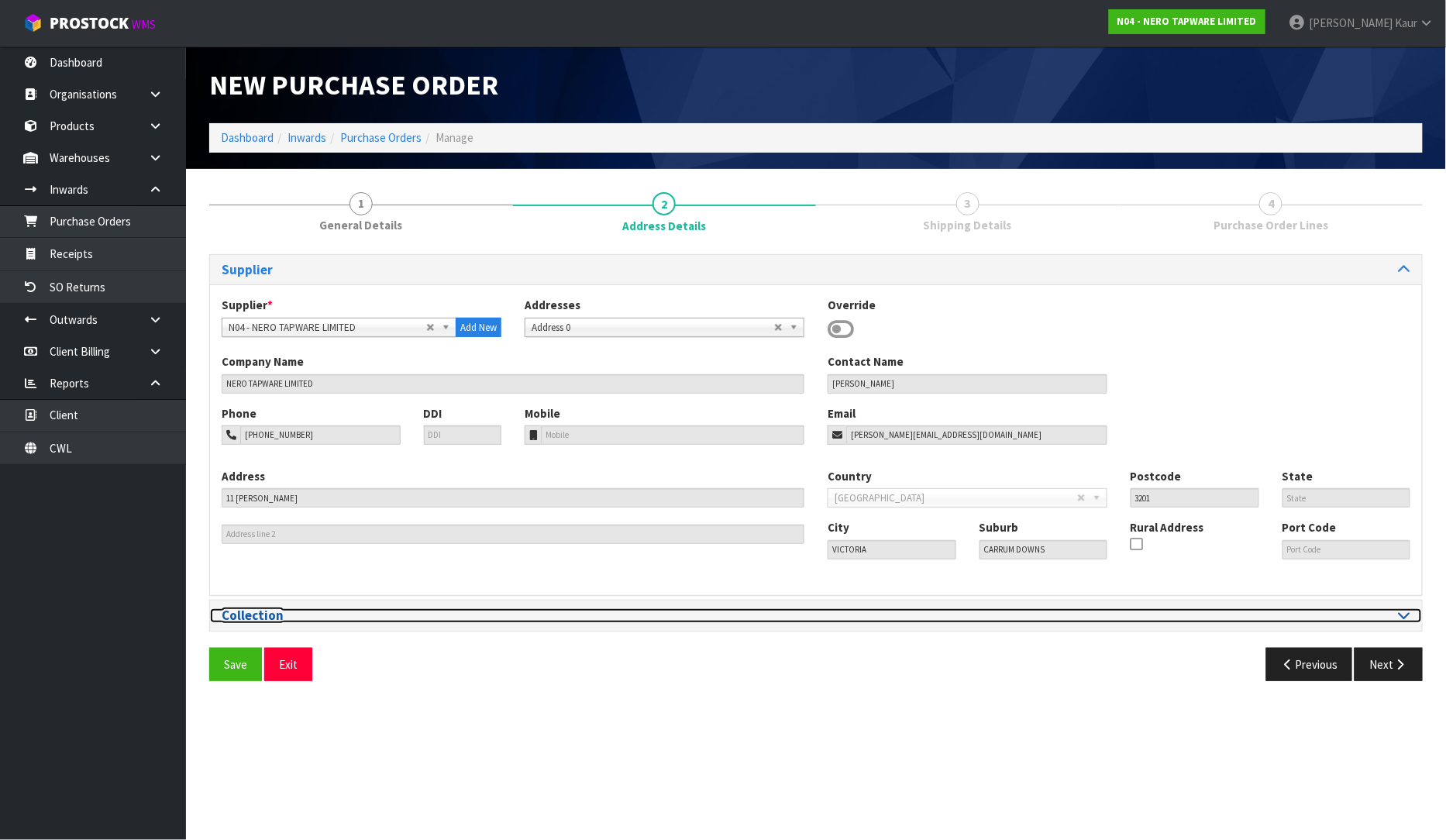
click at [1411, 621] on div at bounding box center [1119, 616] width 606 height 15
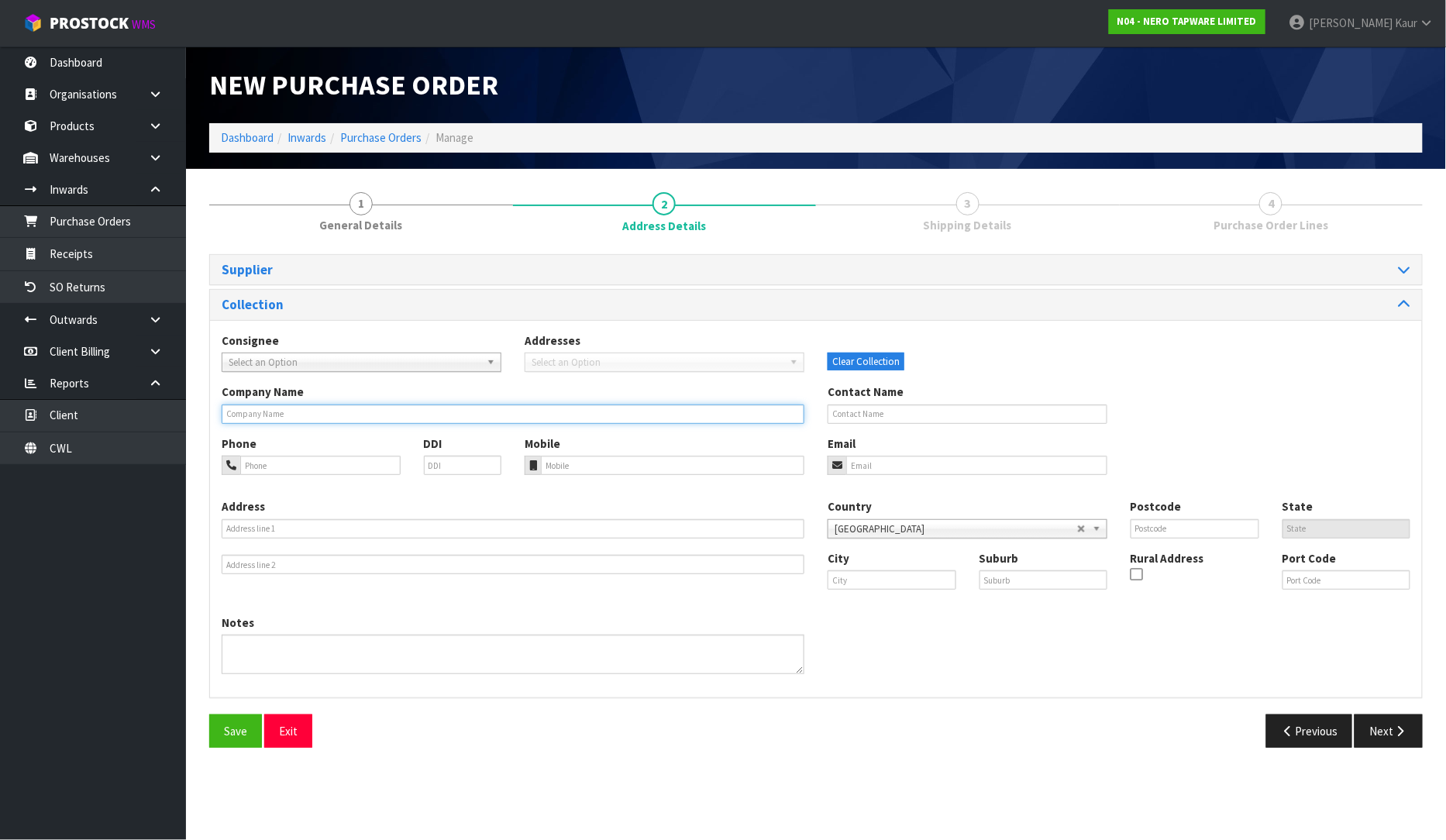
click at [291, 409] on input "text" at bounding box center [513, 413] width 583 height 19
paste input "MICO [PERSON_NAME] 7018"
type input "MICO [PERSON_NAME] 7018"
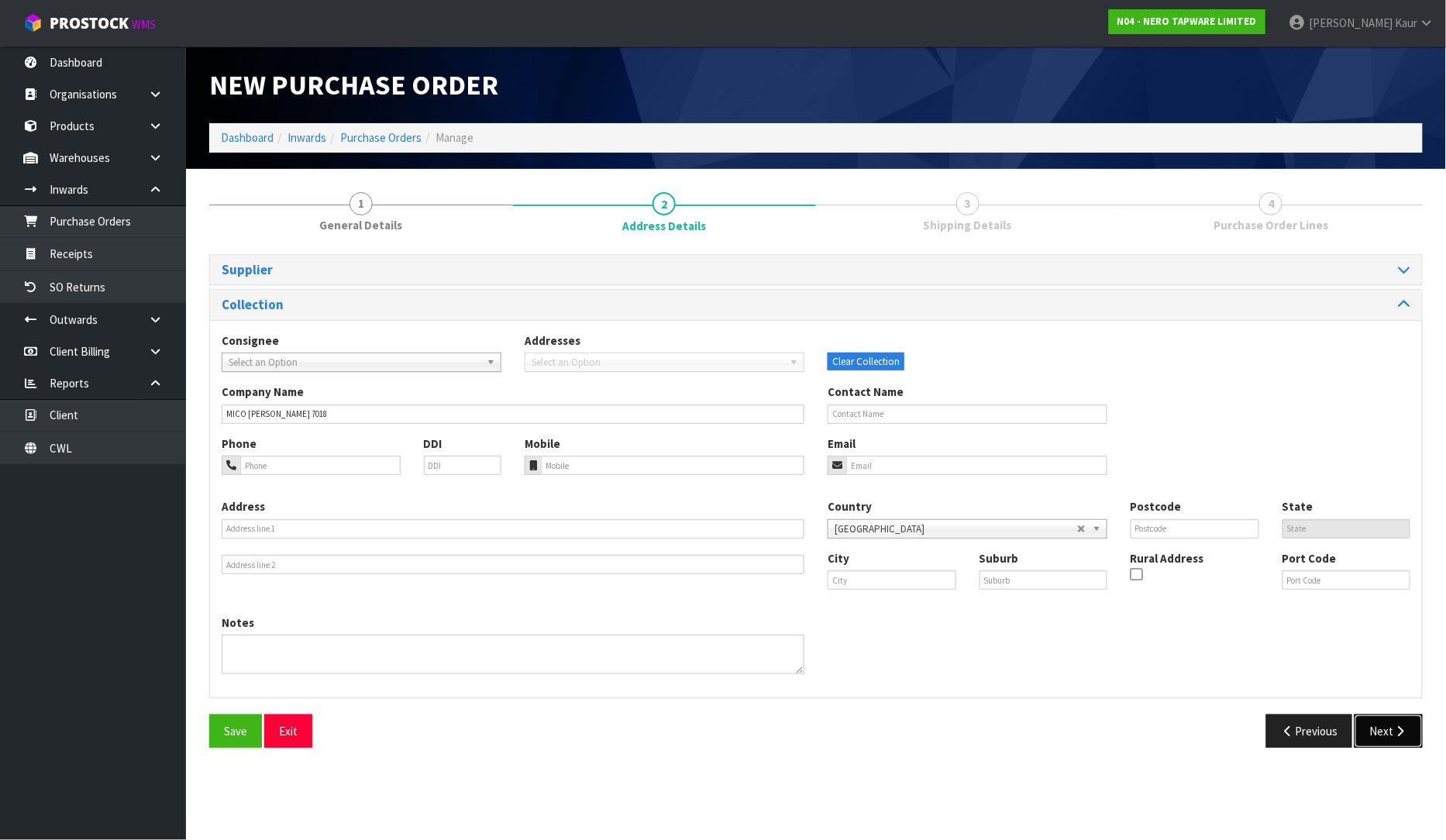
click at [1387, 731] on button "Next" at bounding box center [1388, 731] width 69 height 33
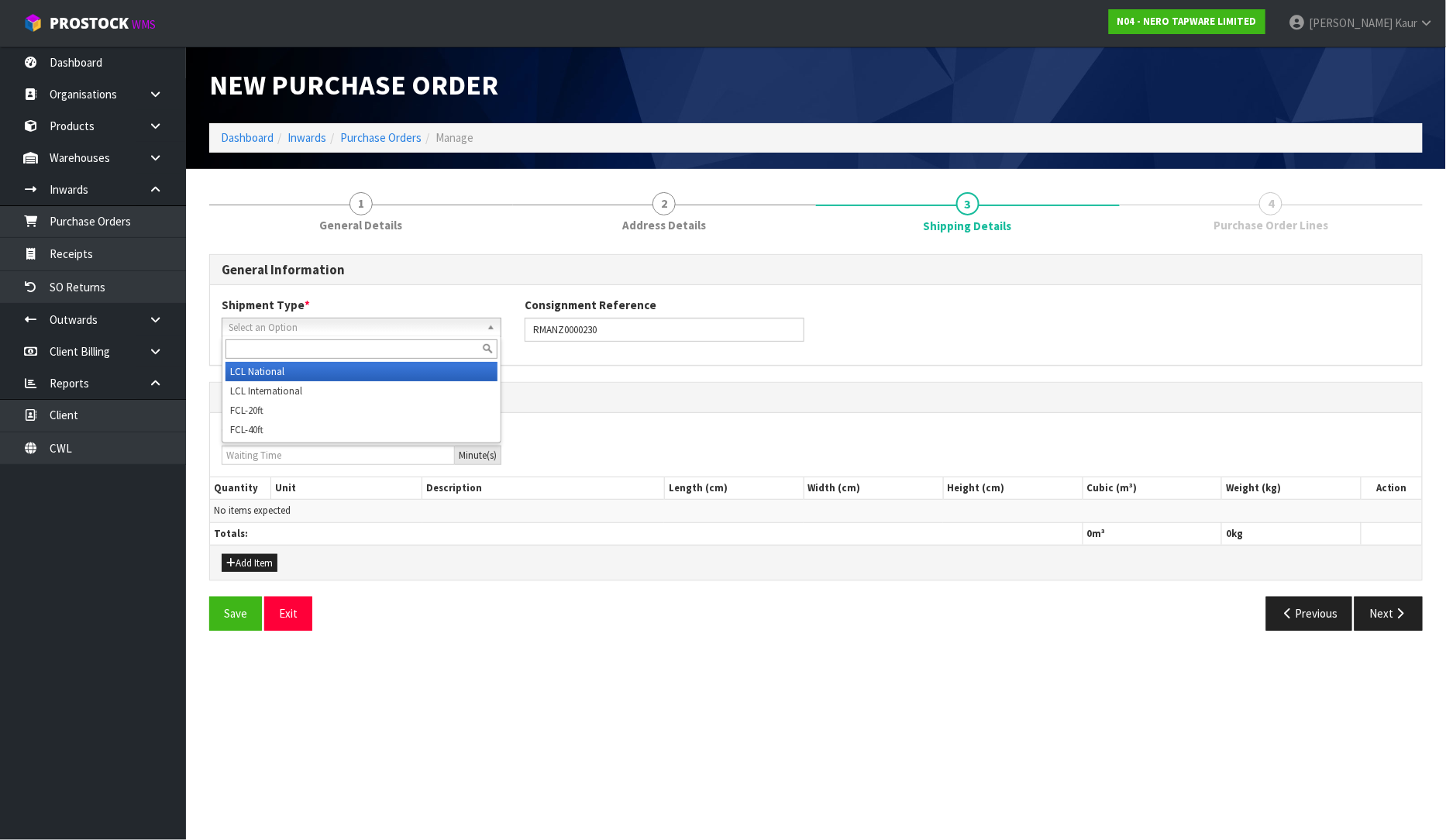
click at [318, 331] on span "Select an Option" at bounding box center [354, 328] width 252 height 19
click at [289, 375] on li "LCL National" at bounding box center [362, 371] width 272 height 19
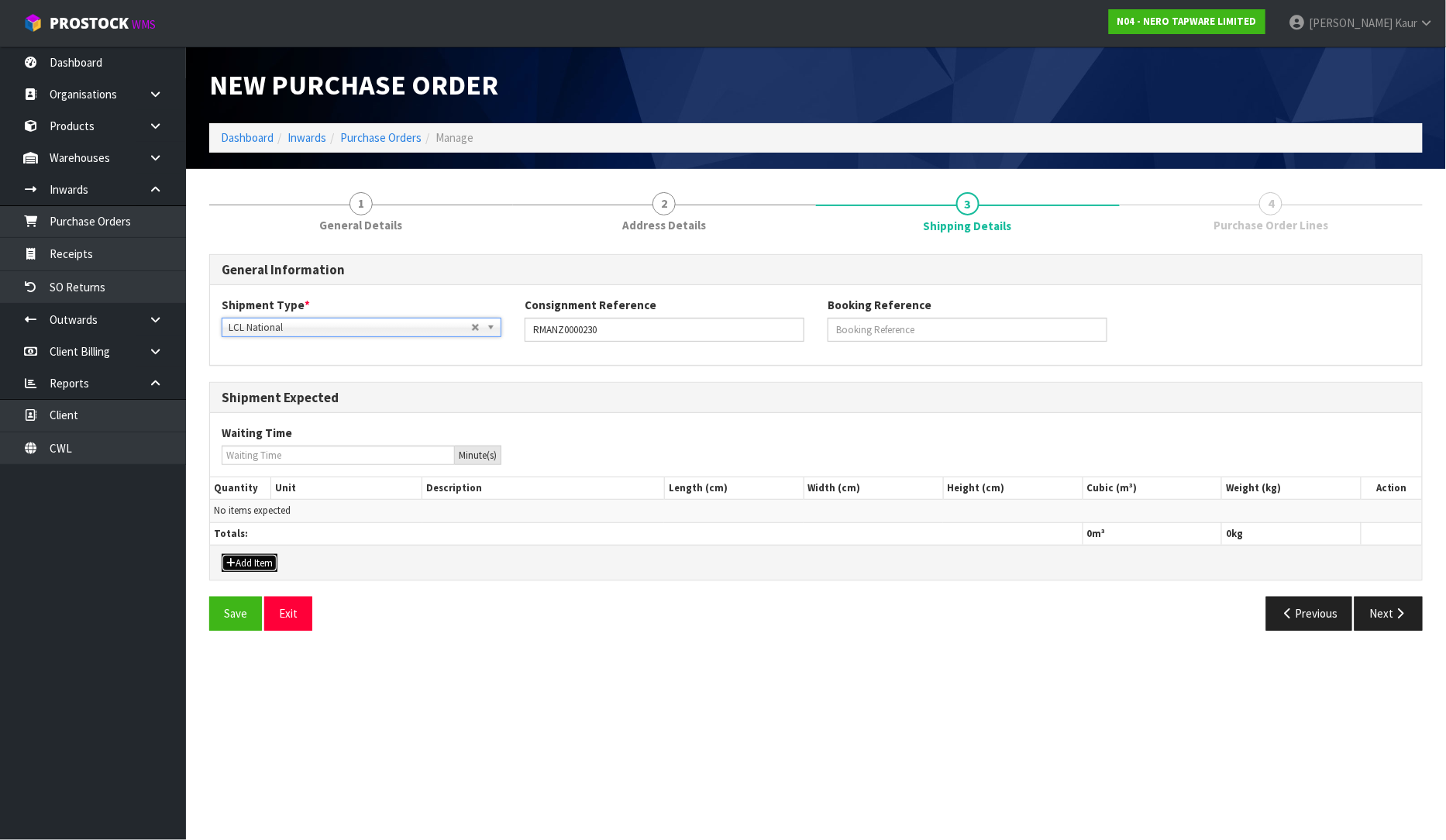
click at [267, 563] on button "Add Item" at bounding box center [250, 563] width 56 height 19
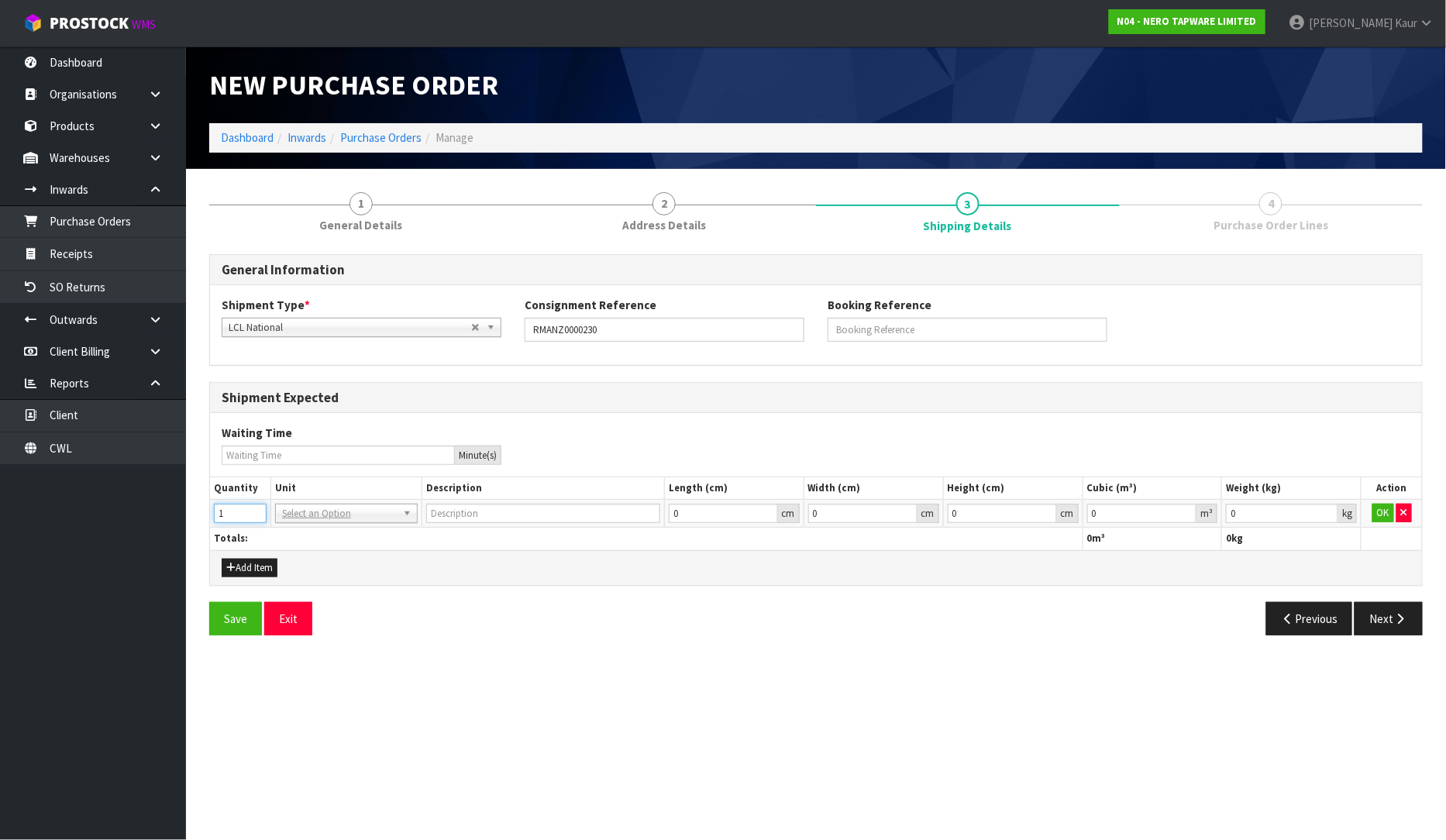
type input "1"
click at [254, 507] on input "1" at bounding box center [240, 512] width 53 height 19
click at [309, 545] on div at bounding box center [346, 535] width 141 height 26
type input "ctn"
type input "CARTON"
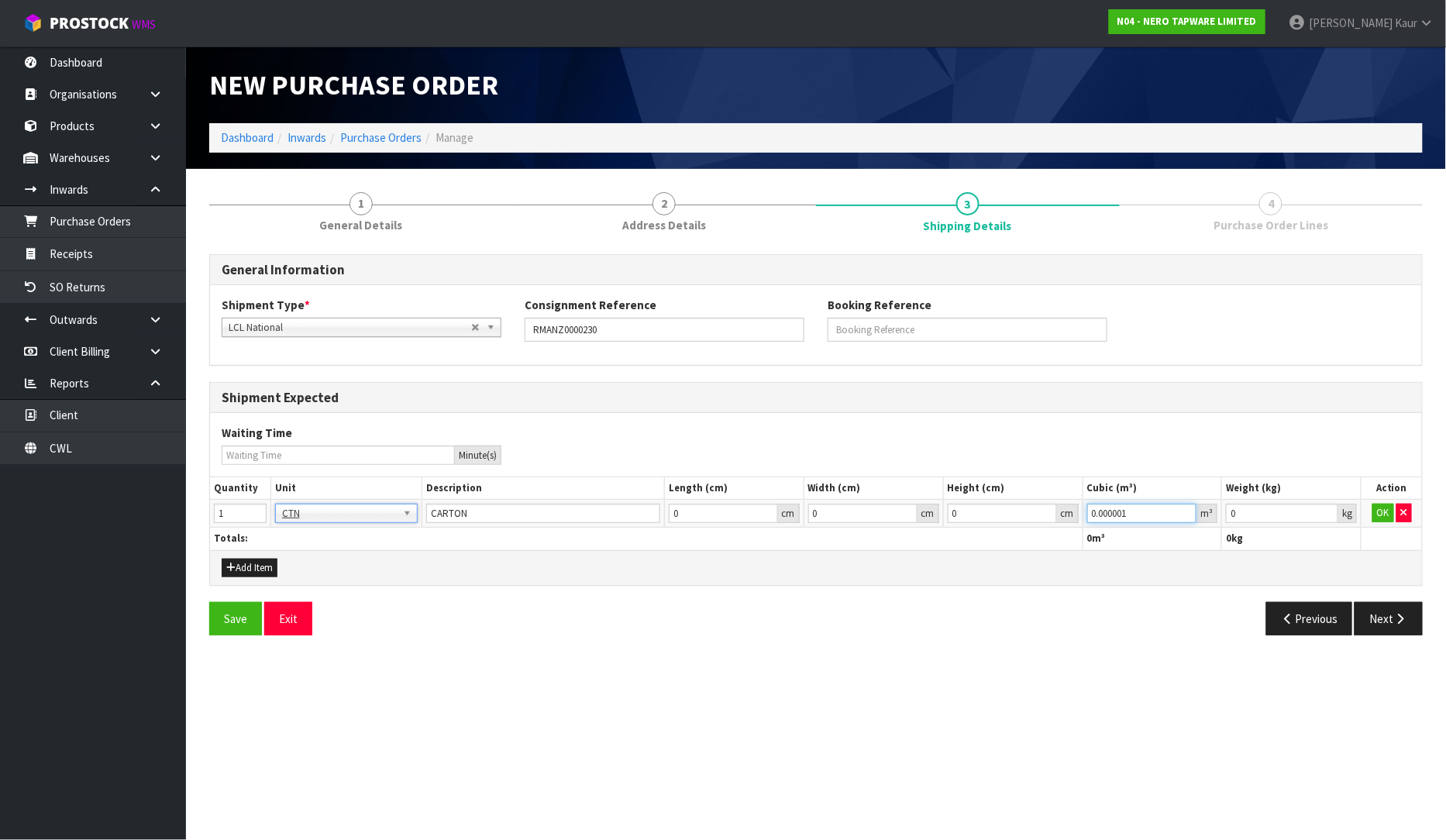
type input "0.000001"
click at [1188, 509] on input "0.000001" at bounding box center [1141, 512] width 110 height 19
type input "0.001"
click at [1328, 510] on input "0.001" at bounding box center [1283, 512] width 112 height 19
click at [1377, 509] on button "OK" at bounding box center [1383, 512] width 21 height 19
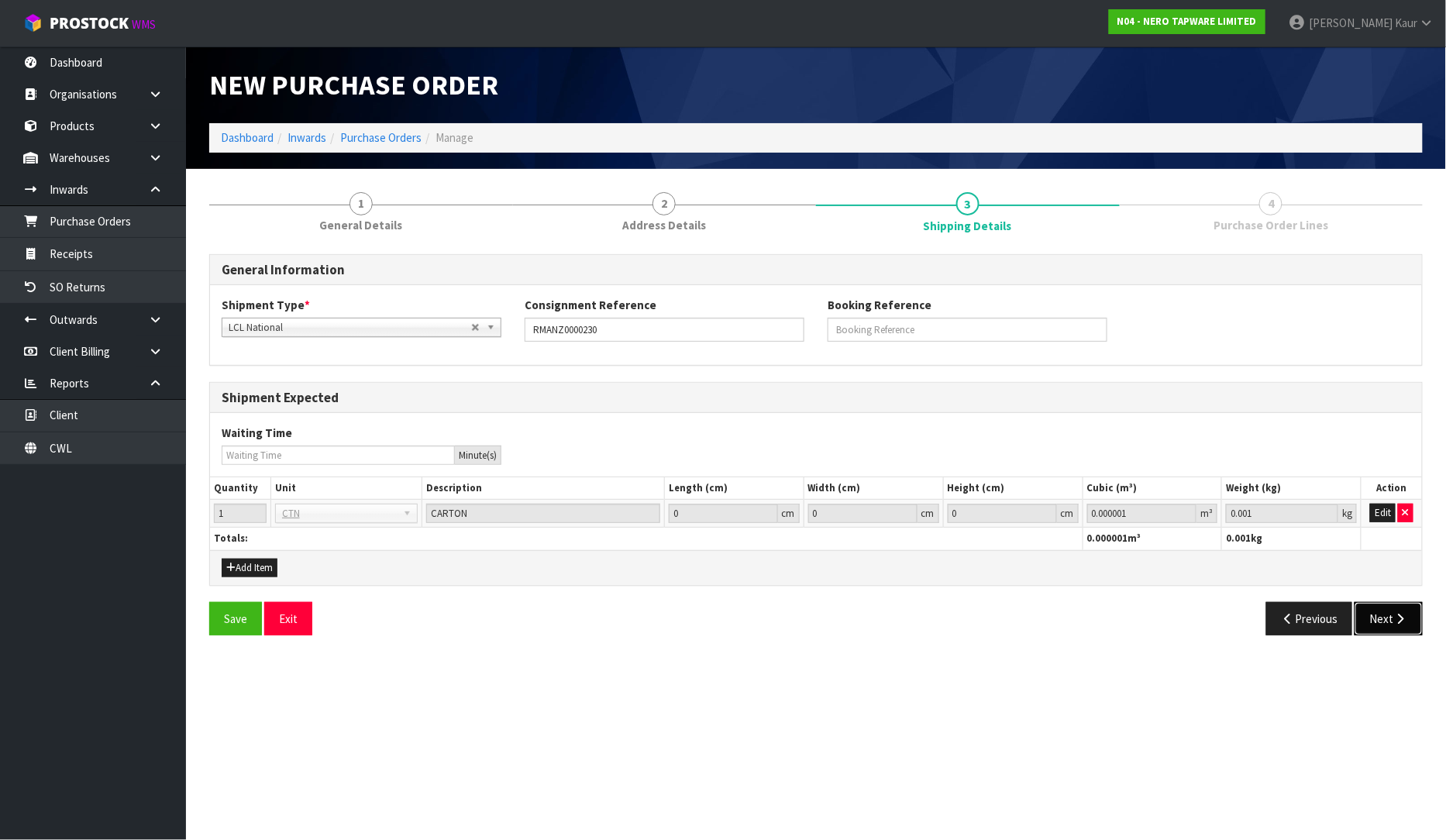
click at [1385, 616] on button "Next" at bounding box center [1388, 619] width 69 height 33
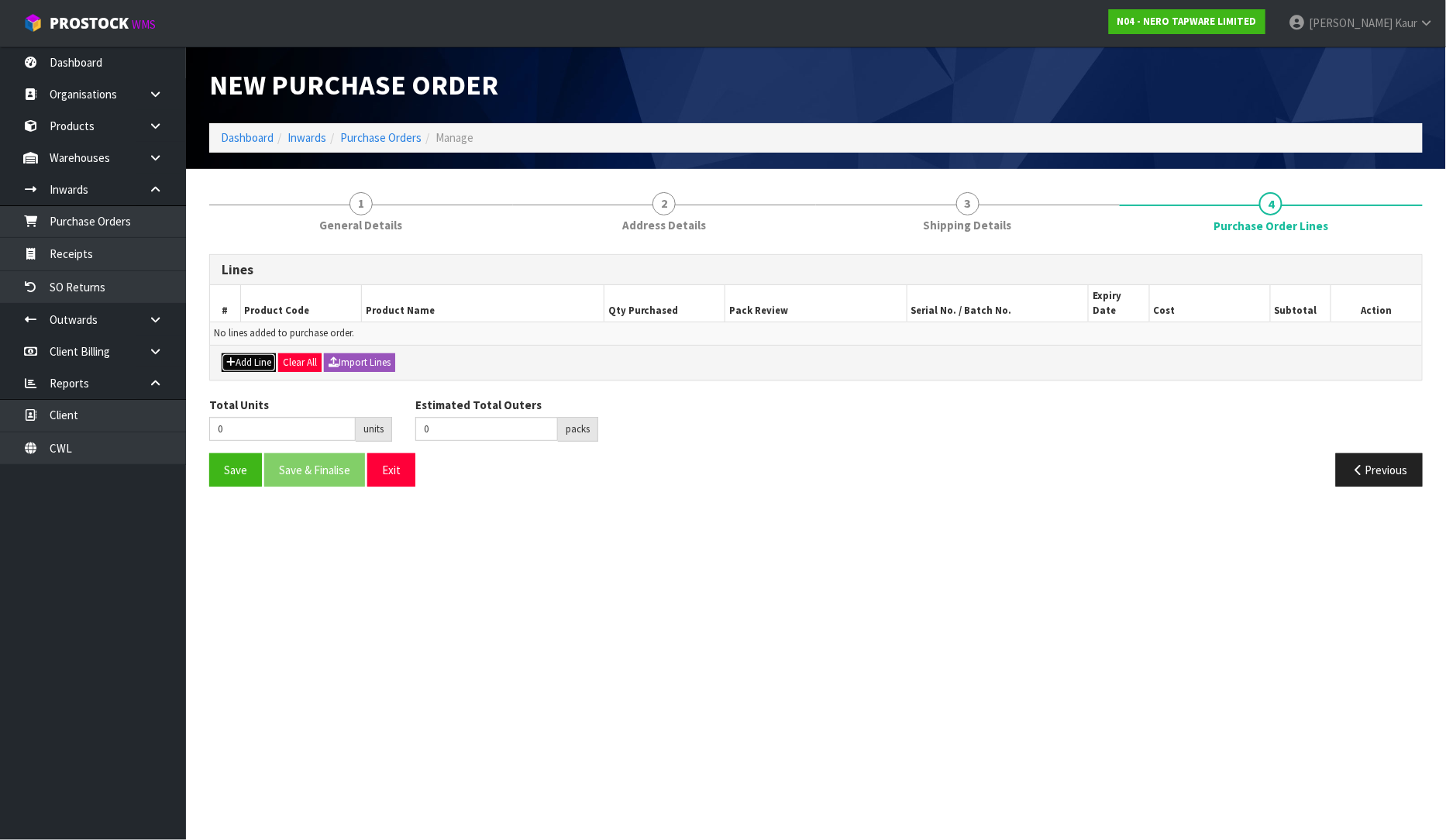
click at [251, 353] on button "Add Line" at bounding box center [249, 362] width 54 height 19
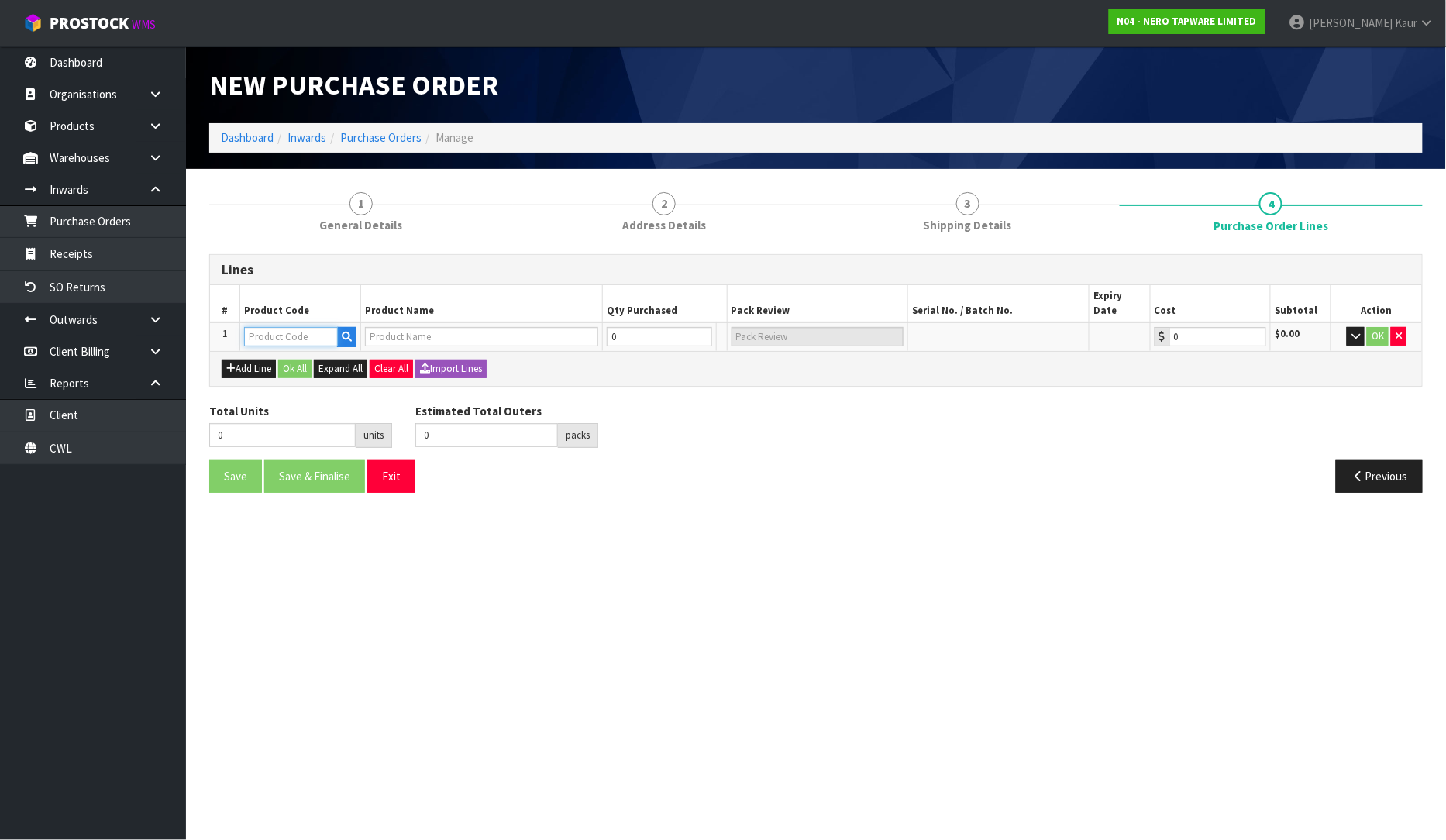
click at [299, 327] on input "text" at bounding box center [291, 336] width 94 height 19
paste input "NR250807CH"
type input "NR250807CH"
type input "DOLCE KITCHEN MIXER GOOSENECK CHROME"
type input "0.00"
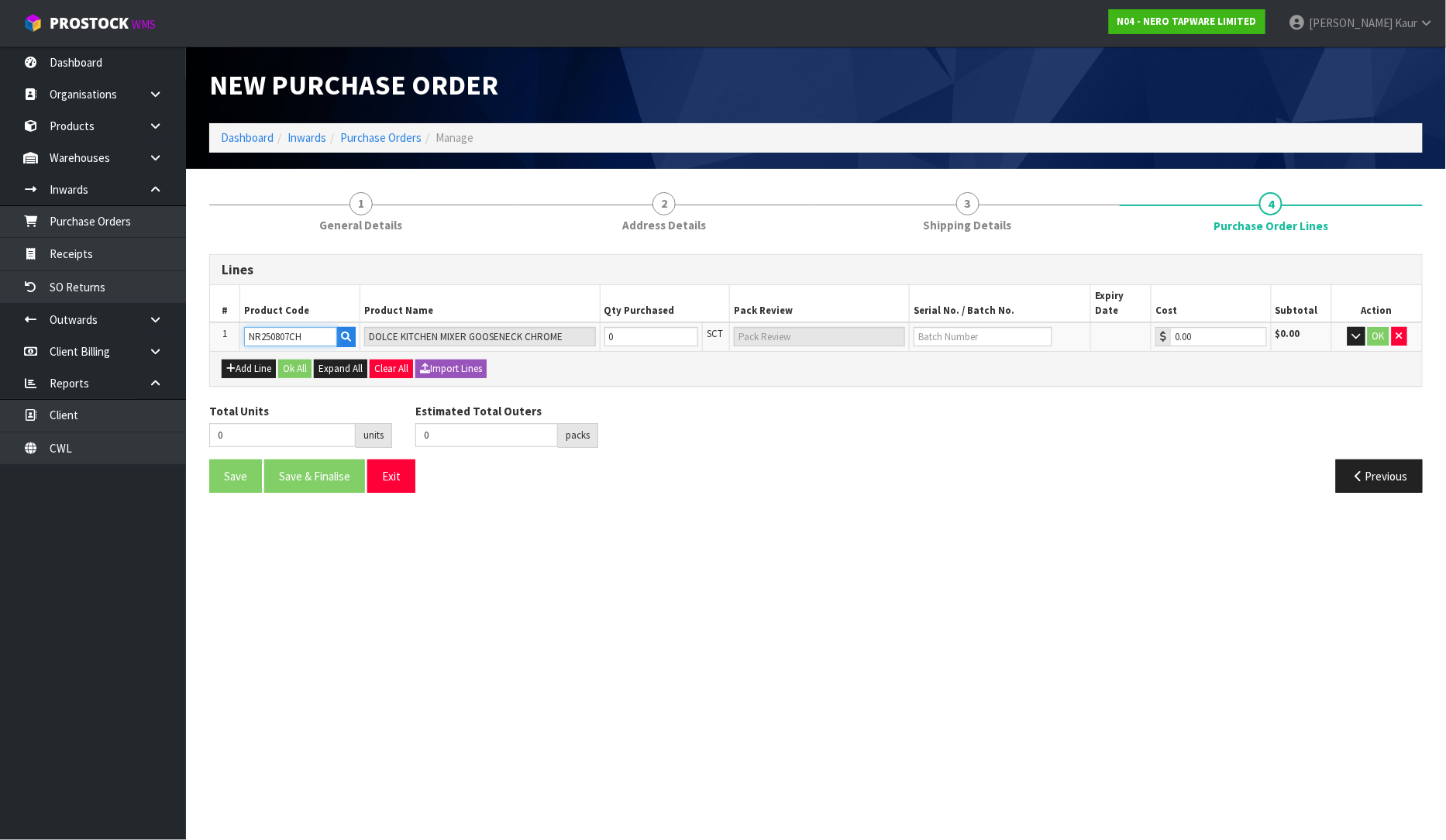
type input "NR250807CH"
click at [624, 328] on input "0" at bounding box center [651, 336] width 95 height 19
type input "1"
type input "1 SCT"
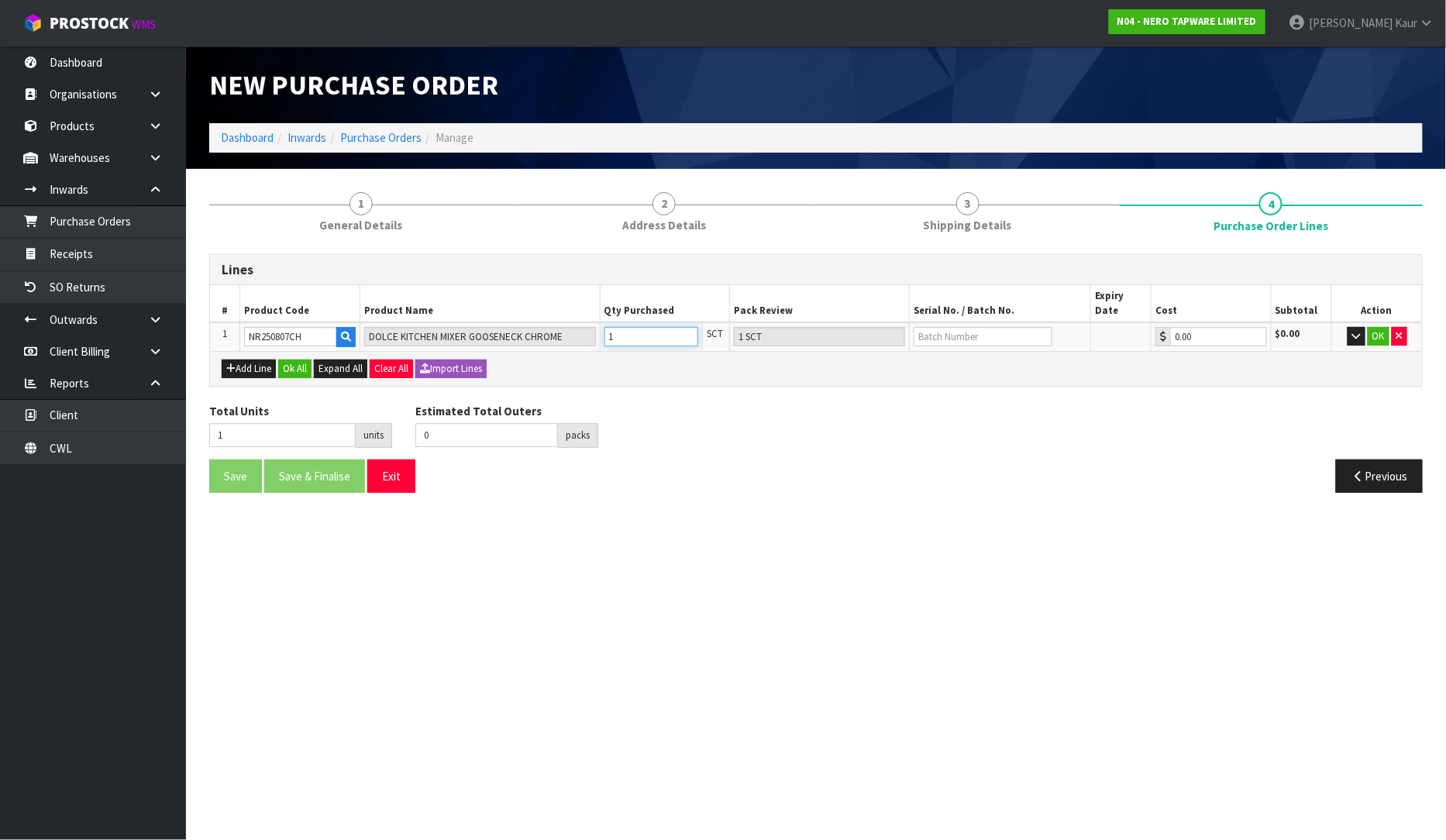
type input "1"
click at [697, 474] on div "Save Save & Finalise Exit" at bounding box center [506, 476] width 618 height 33
click at [302, 360] on button "Ok All" at bounding box center [295, 369] width 33 height 19
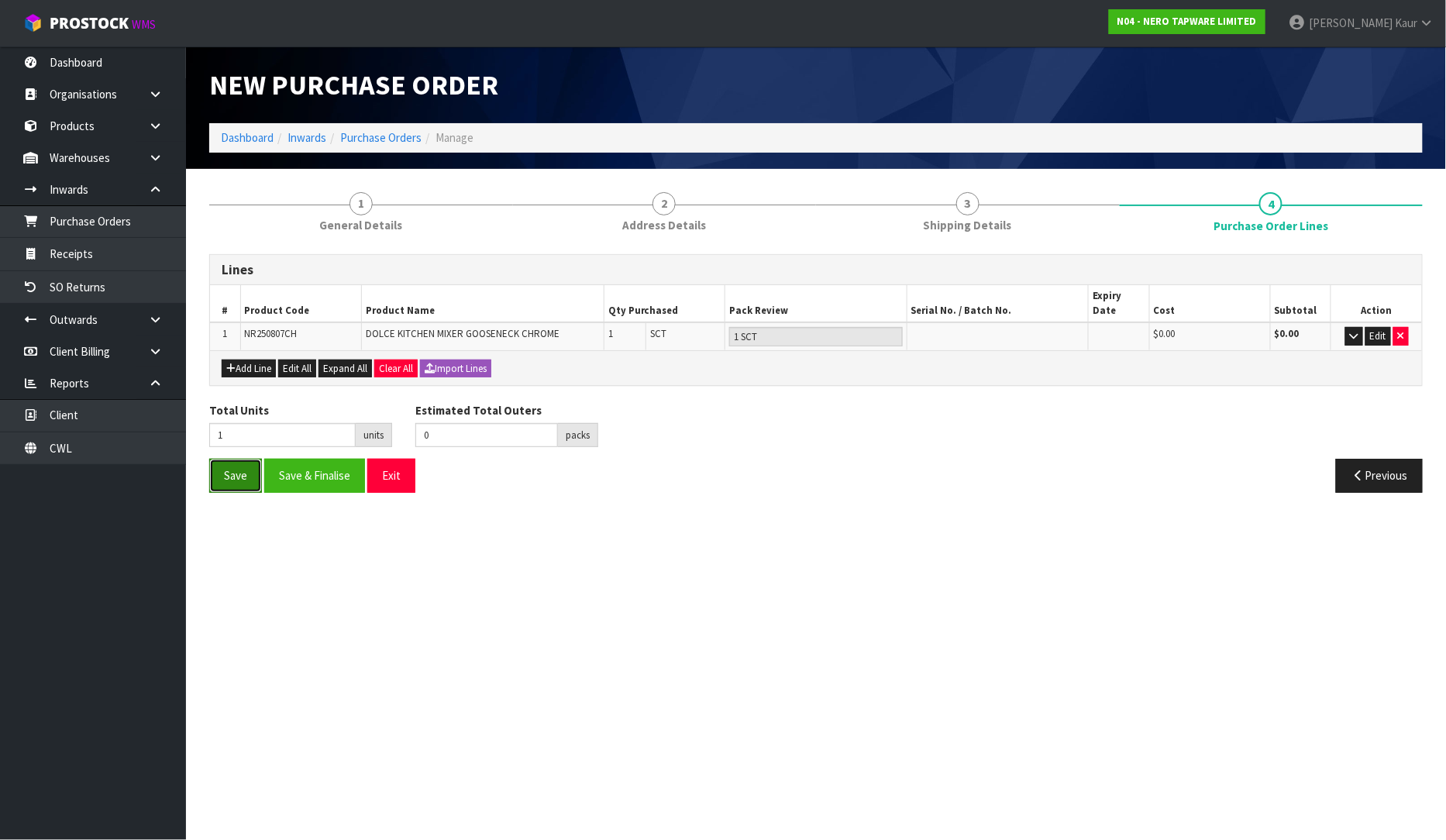
click at [248, 471] on button "Save" at bounding box center [236, 475] width 53 height 33
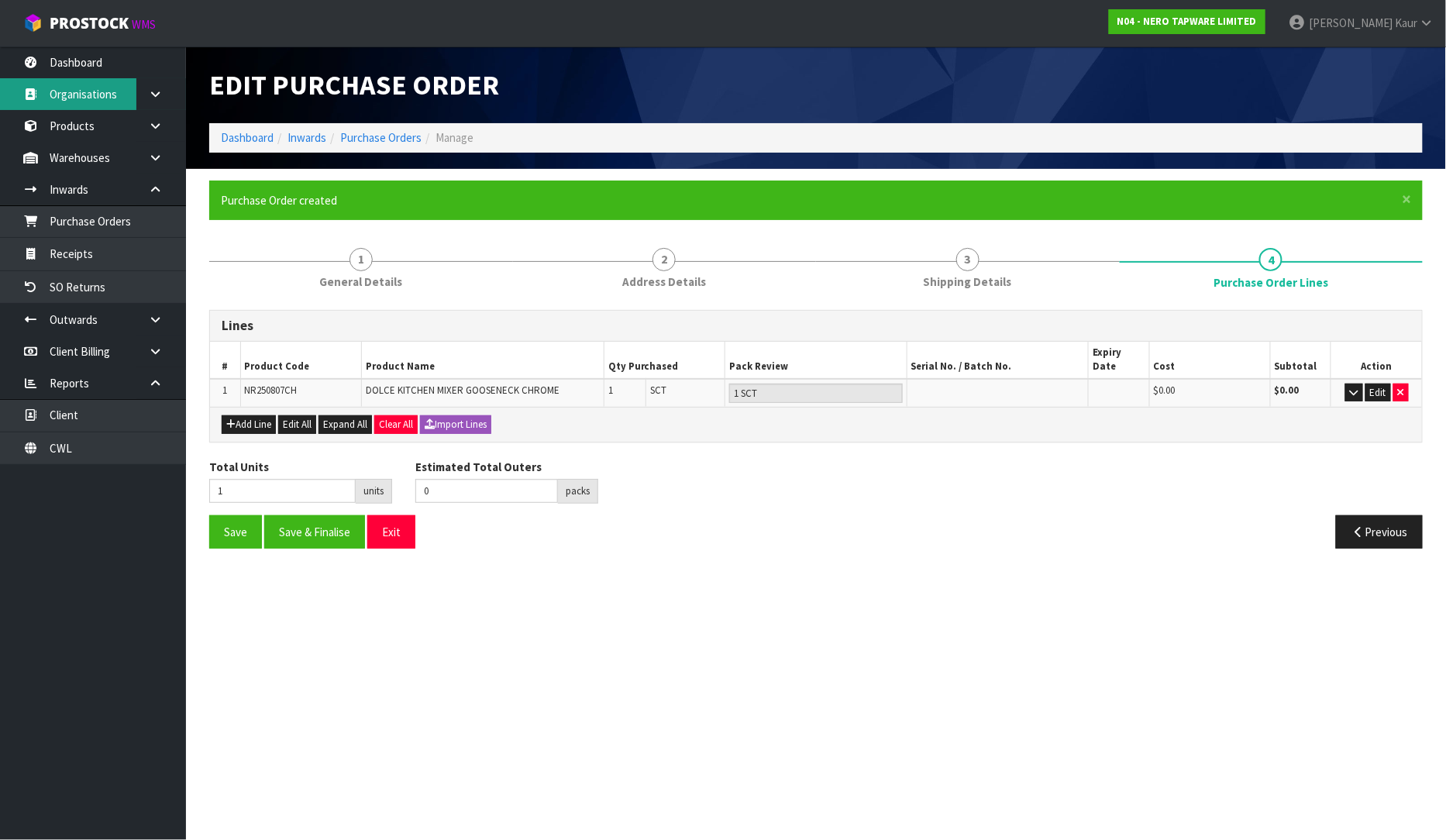
type input "0"
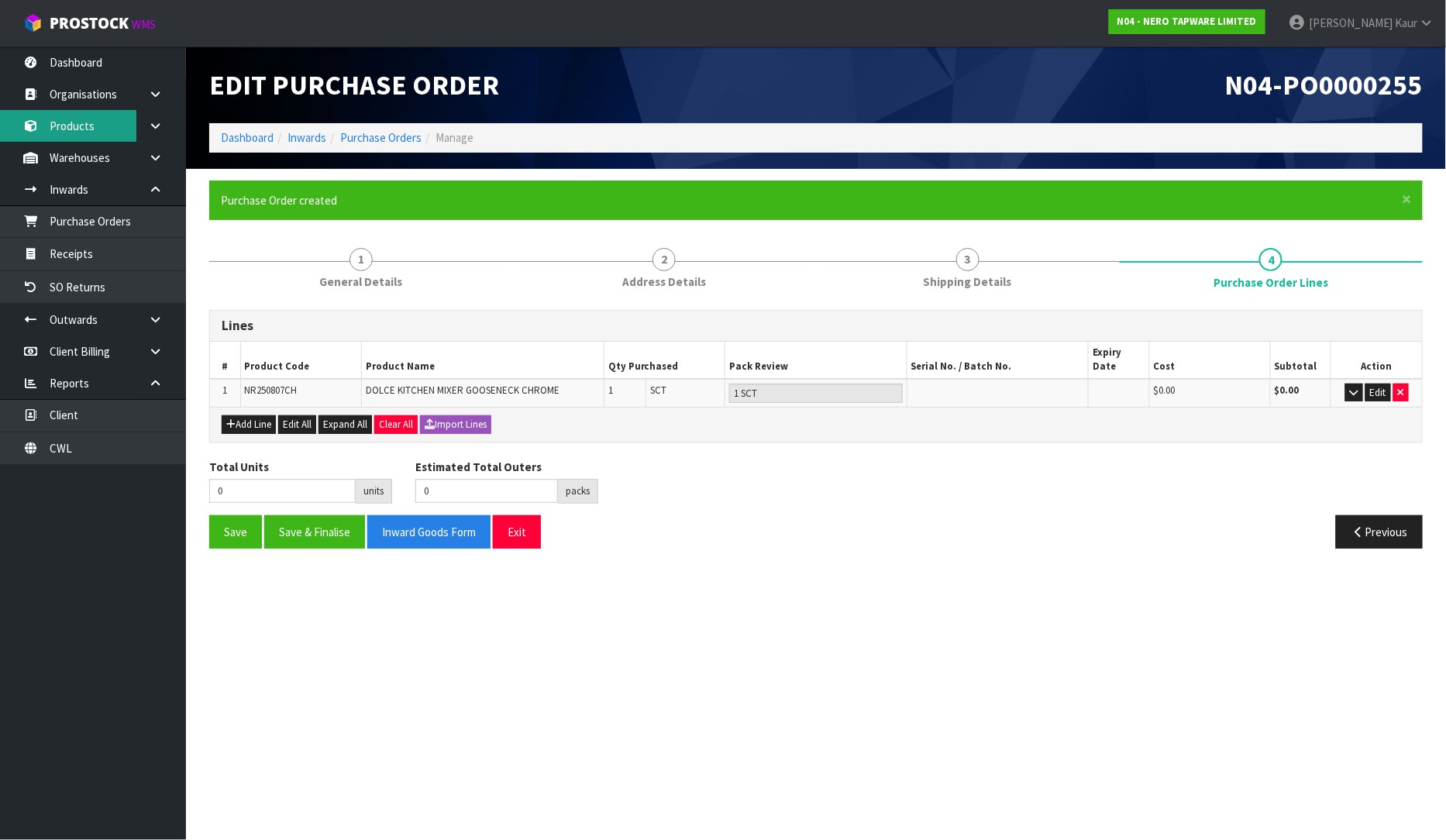
click at [95, 126] on link "Products" at bounding box center [92, 125] width 186 height 31
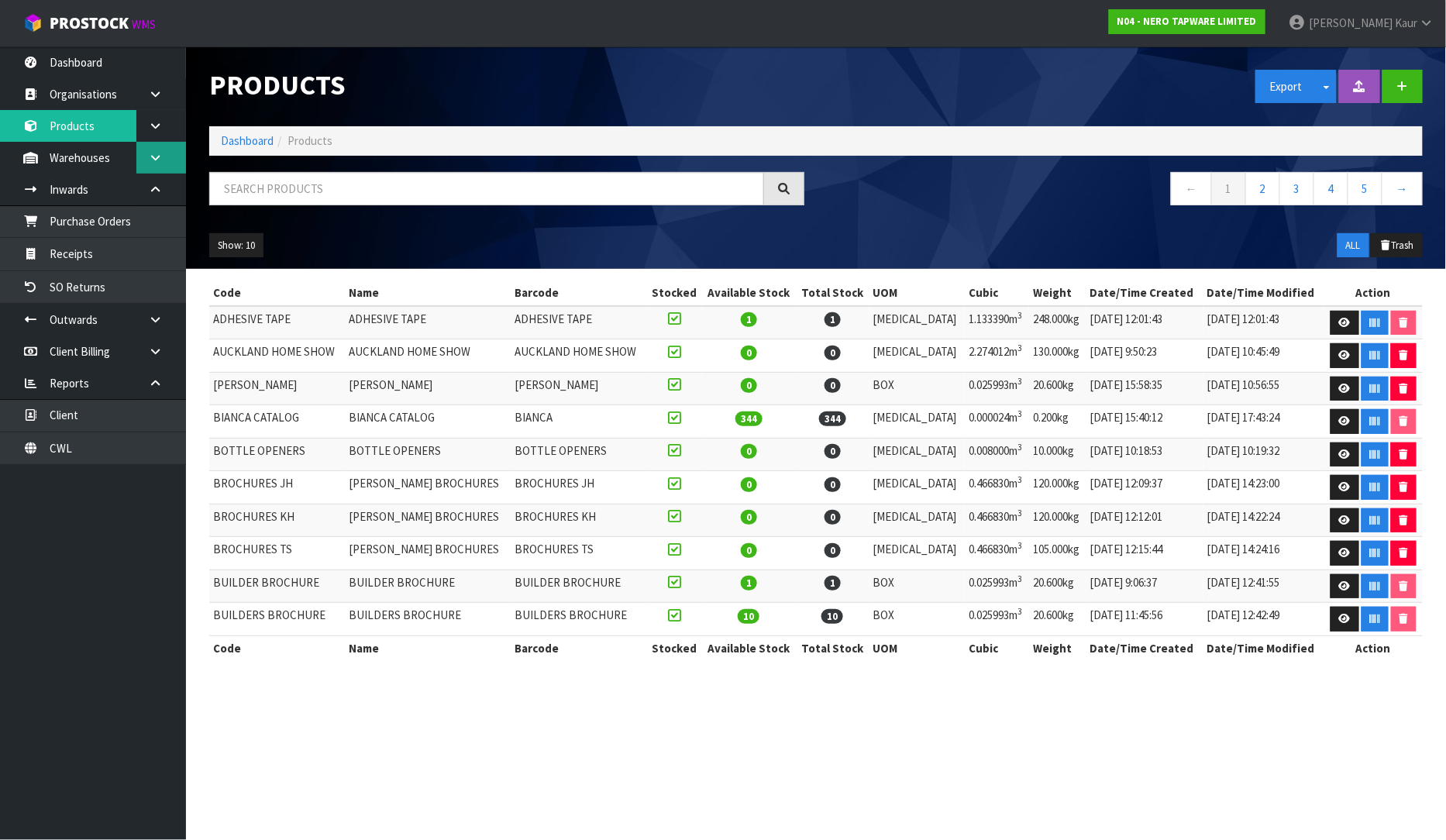
click at [151, 169] on link at bounding box center [161, 158] width 50 height 31
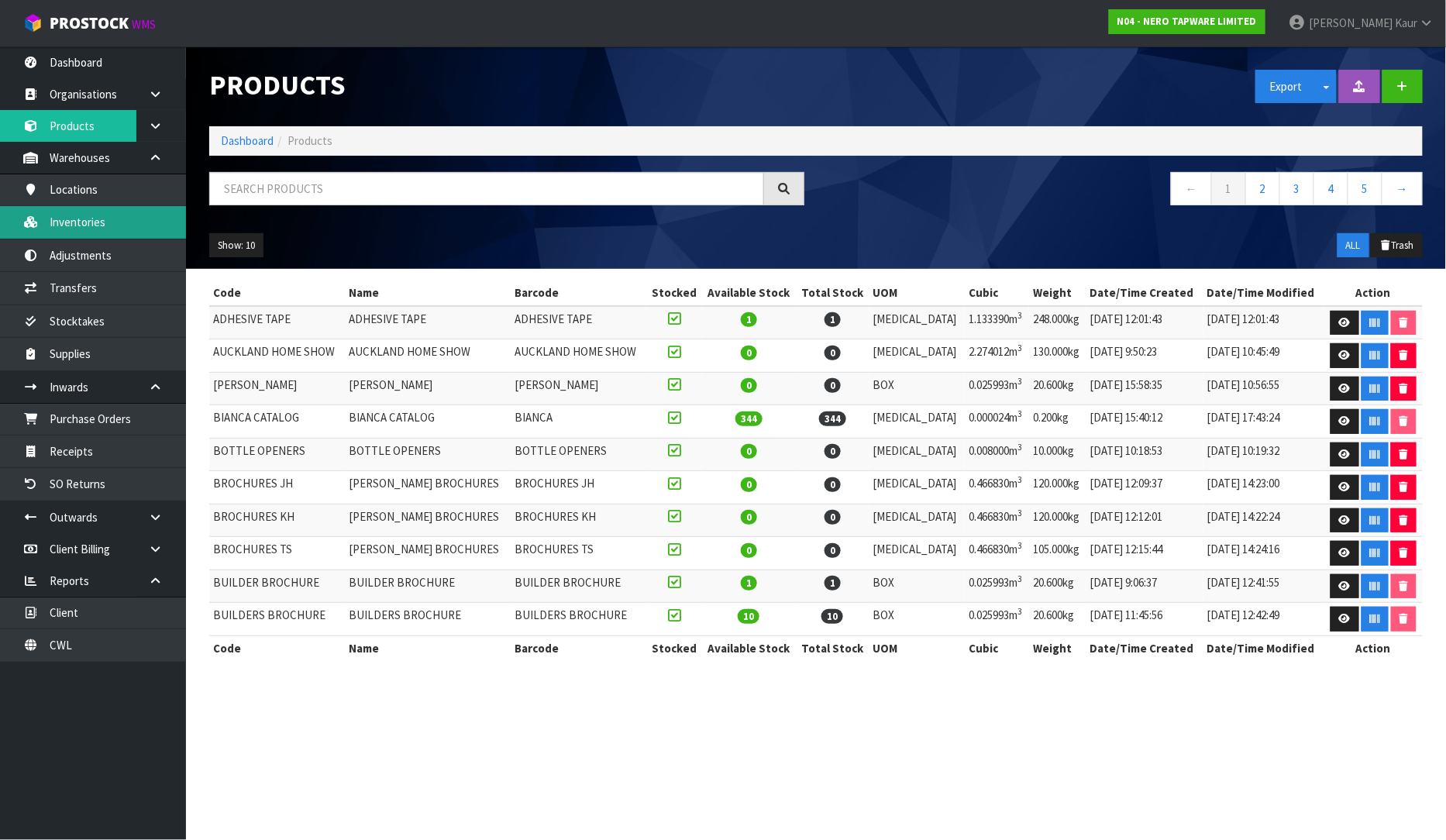
click at [124, 220] on link "Inventories" at bounding box center [92, 222] width 186 height 31
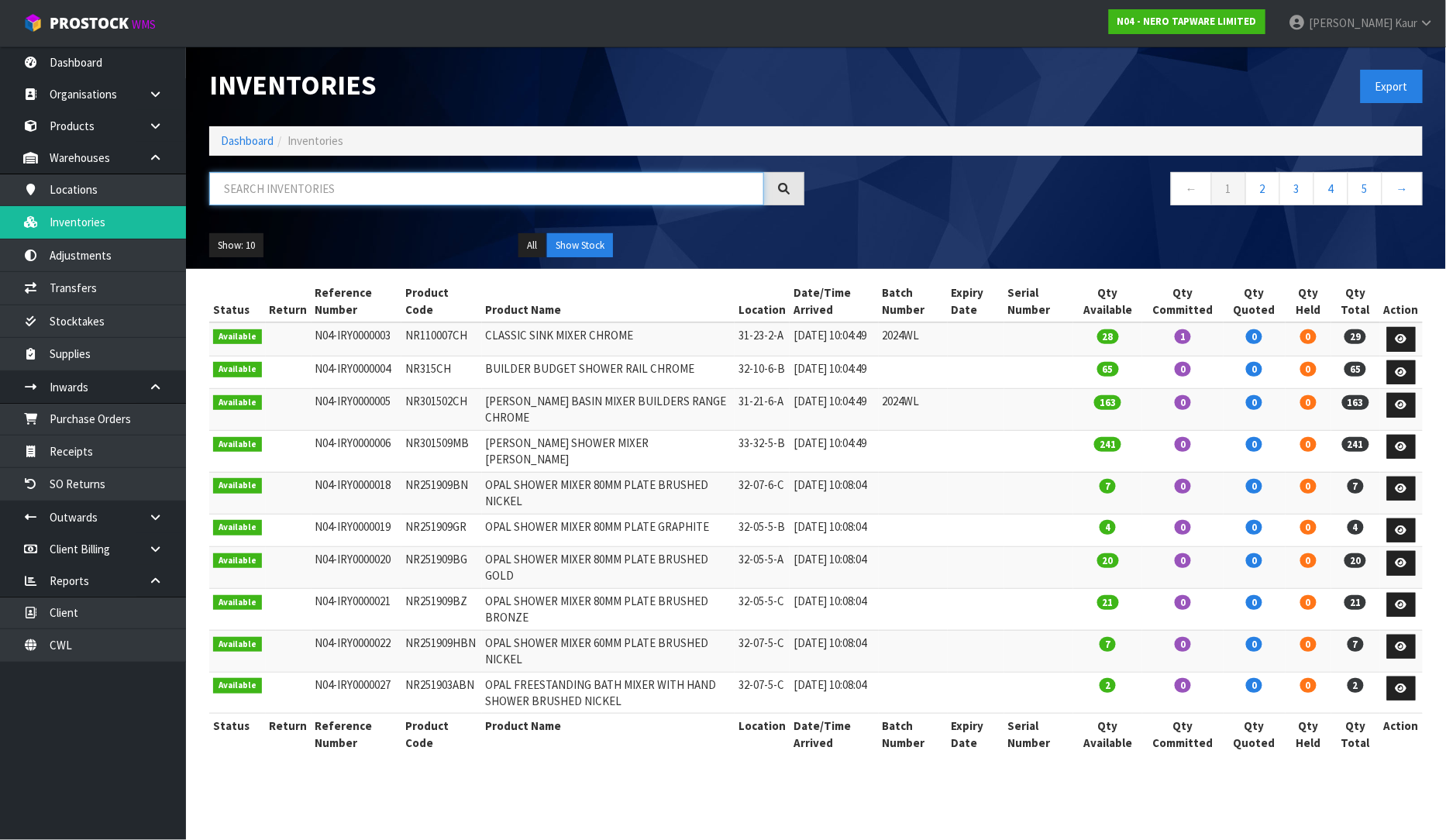
click at [243, 186] on input "text" at bounding box center [487, 188] width 555 height 33
paste input "NR250807CH"
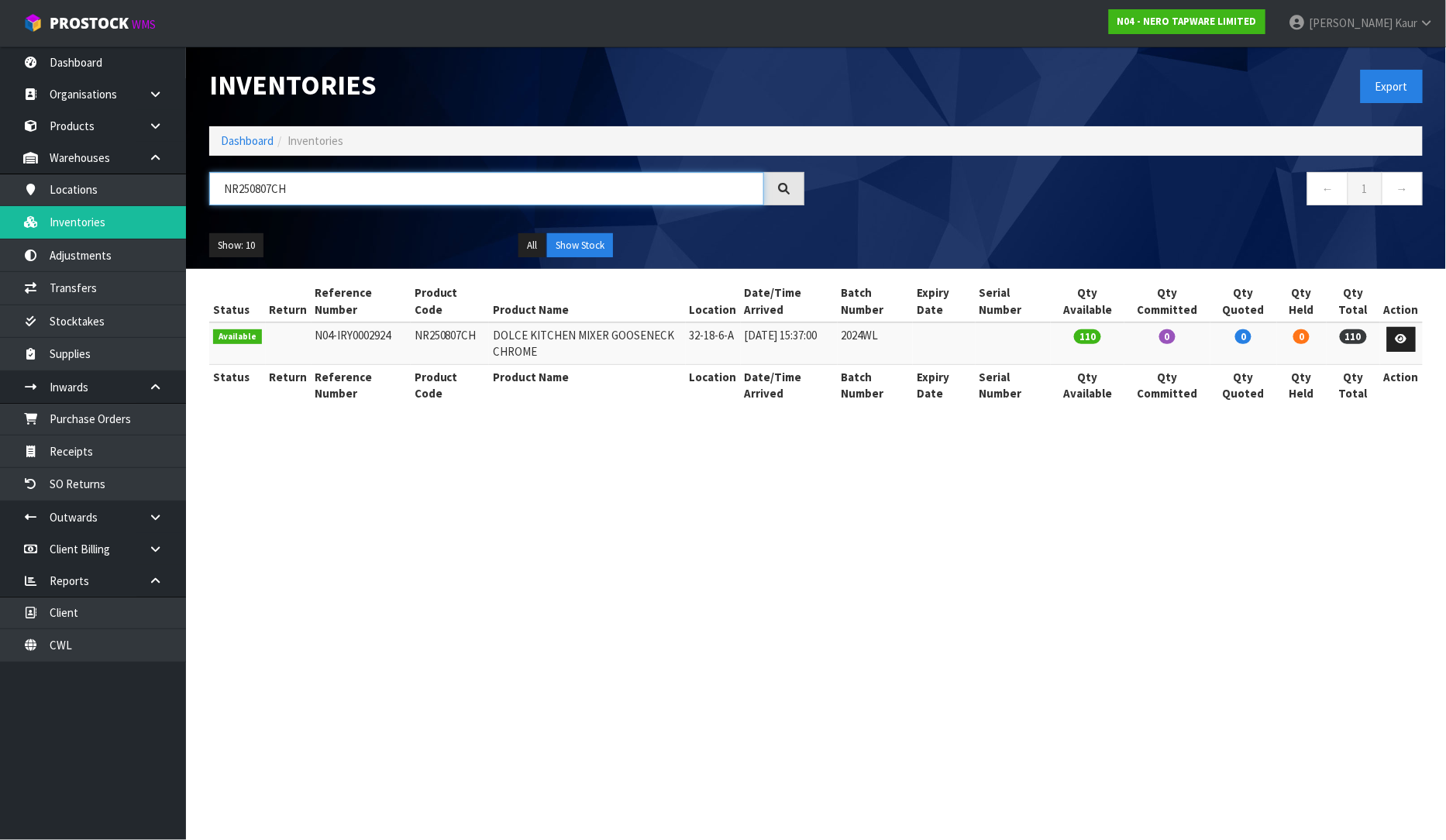
type input "NR250807CH"
drag, startPoint x: 893, startPoint y: 337, endPoint x: 843, endPoint y: 347, distance: 51.0
click at [843, 347] on td "2024WL" at bounding box center [876, 343] width 76 height 42
copy td "2024WL"
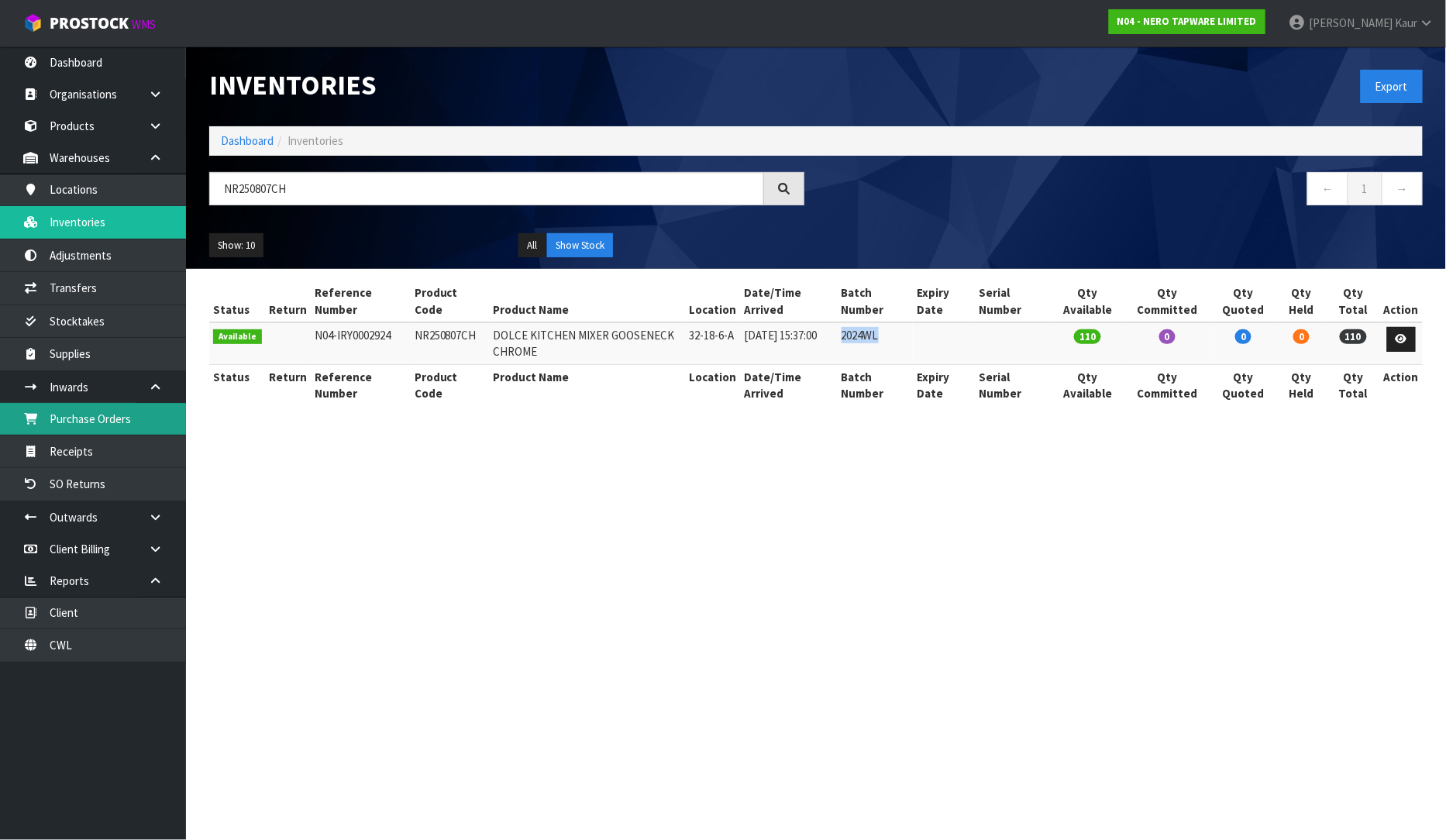
click at [110, 408] on link "Purchase Orders" at bounding box center [92, 418] width 186 height 31
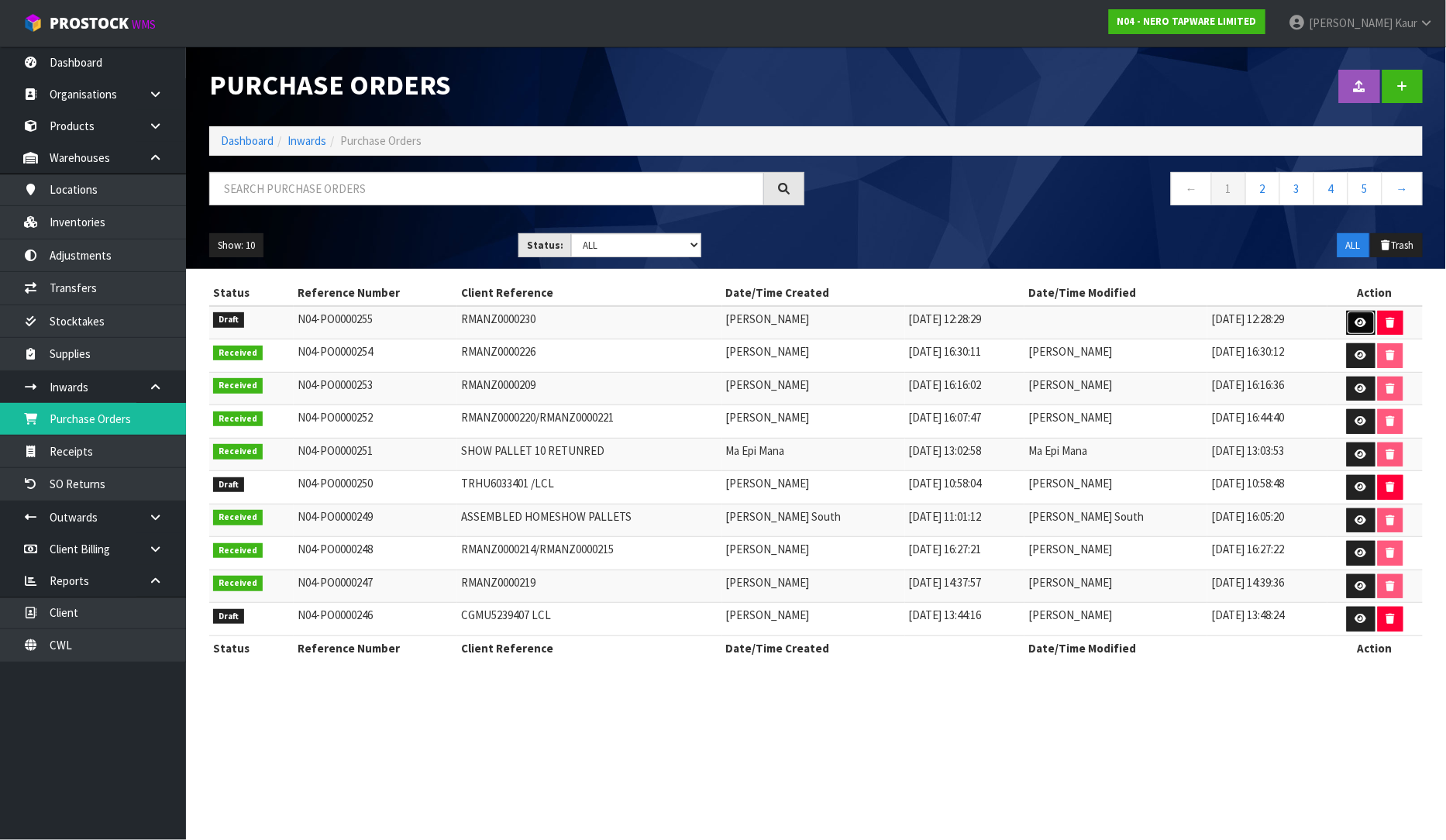
click at [1356, 319] on icon at bounding box center [1361, 323] width 12 height 10
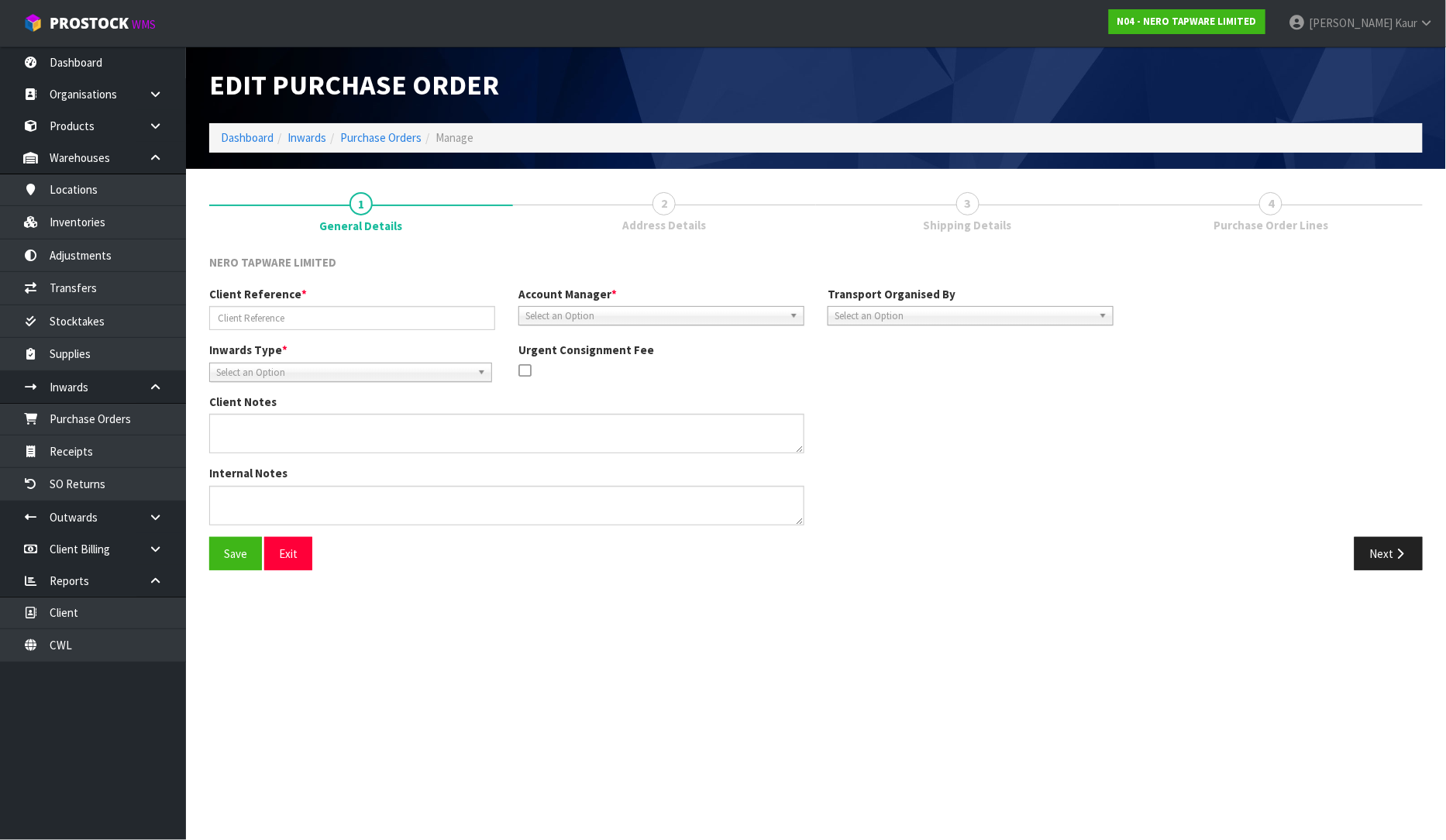
type input "RMANZ0000230"
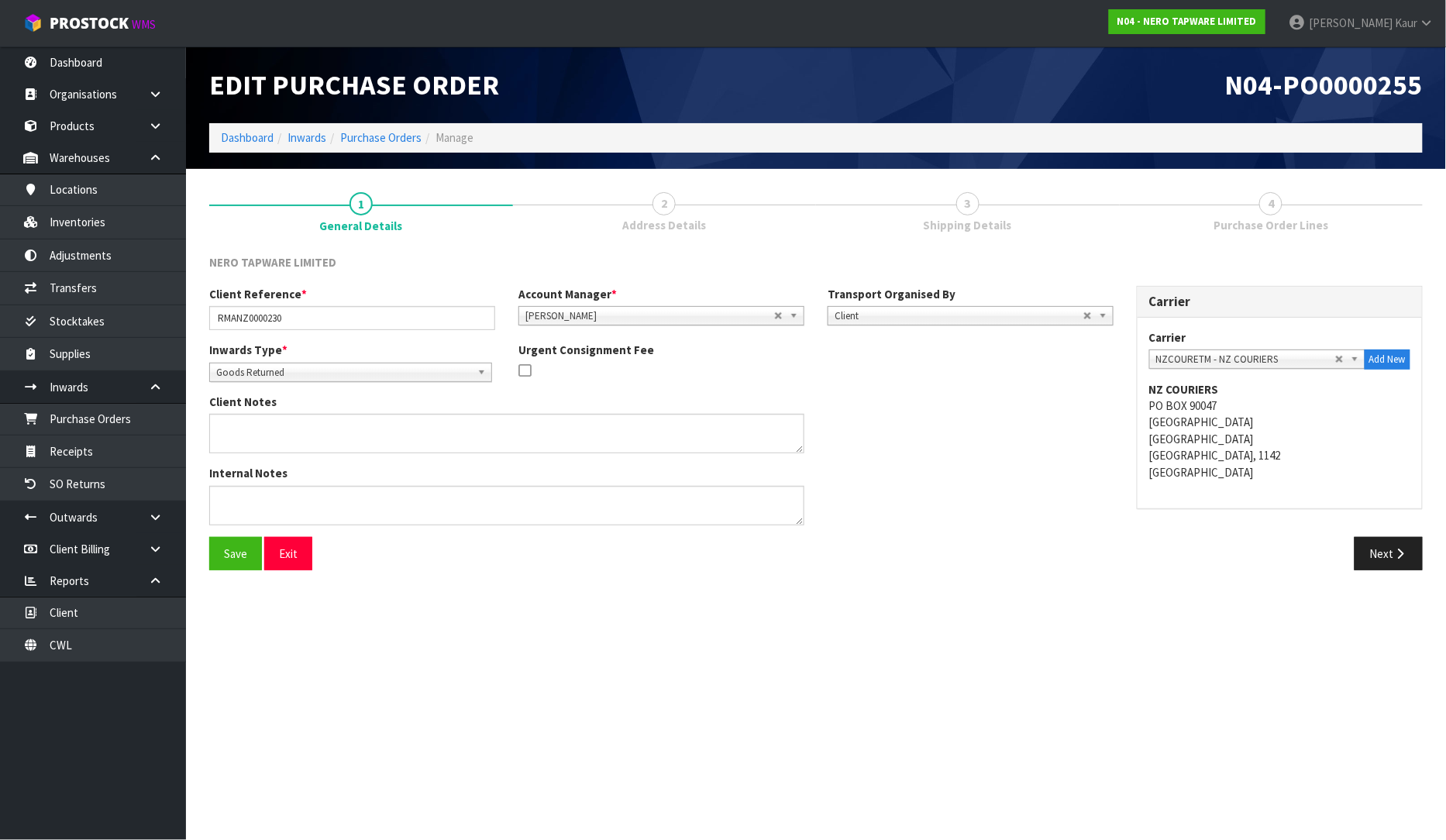
click at [1408, 536] on div "Client Reference * RMANZ0000230 Account Manager * [PERSON_NAME] [PERSON_NAME] […" at bounding box center [815, 411] width 1237 height 251
click at [1406, 551] on icon "button" at bounding box center [1401, 554] width 15 height 12
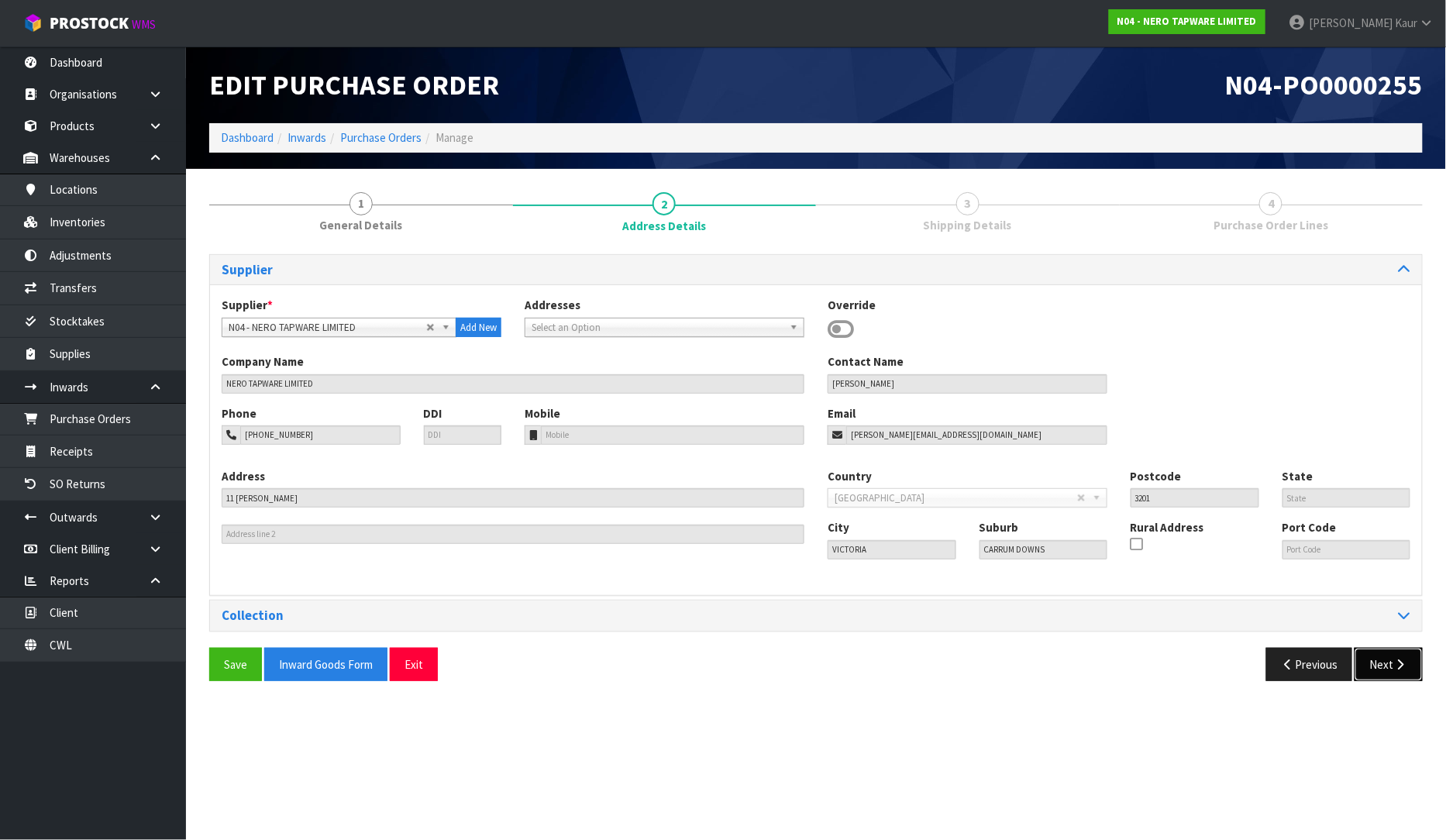
click at [1383, 654] on button "Next" at bounding box center [1388, 664] width 69 height 33
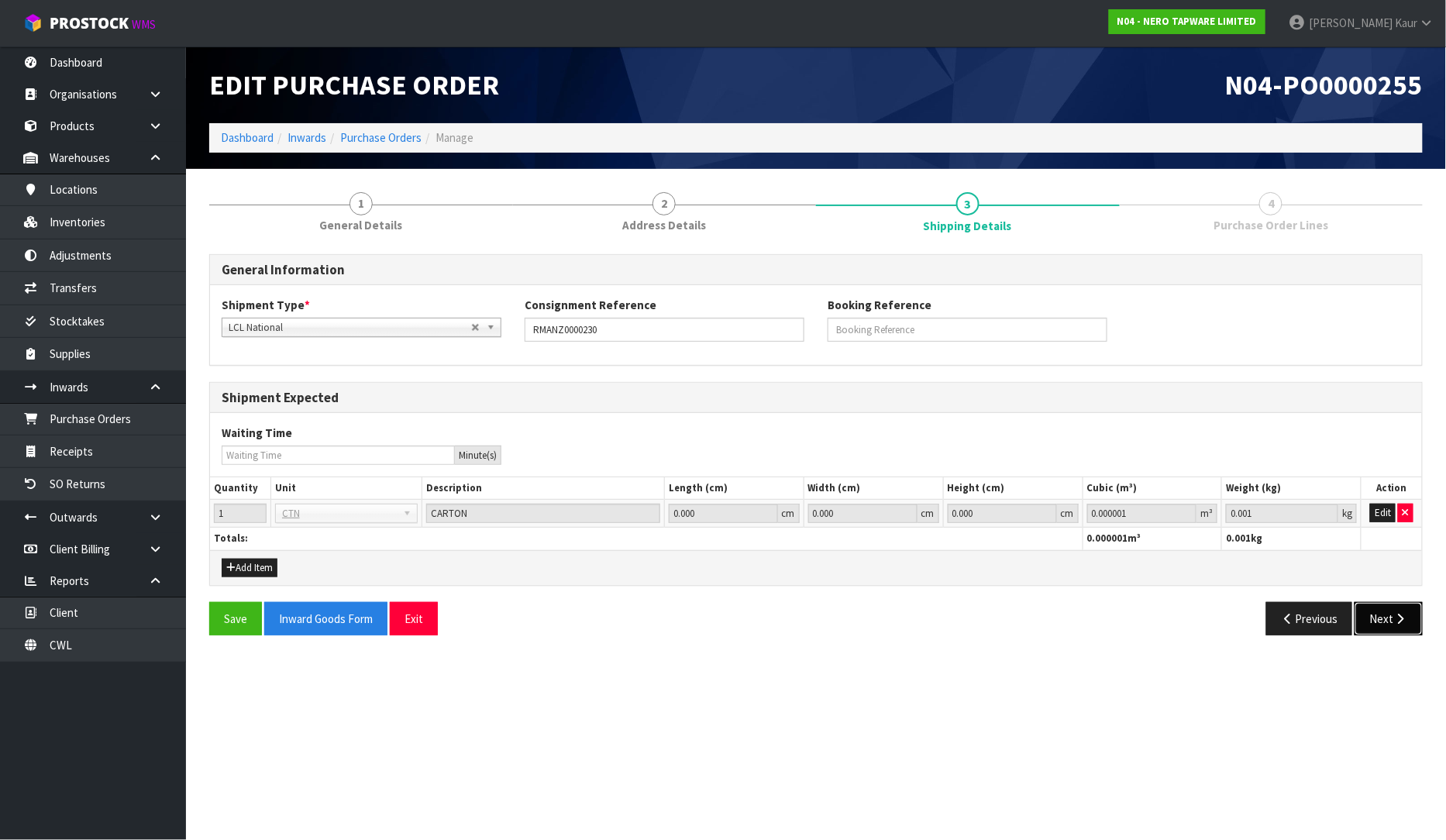
click at [1401, 604] on button "Next" at bounding box center [1388, 619] width 69 height 33
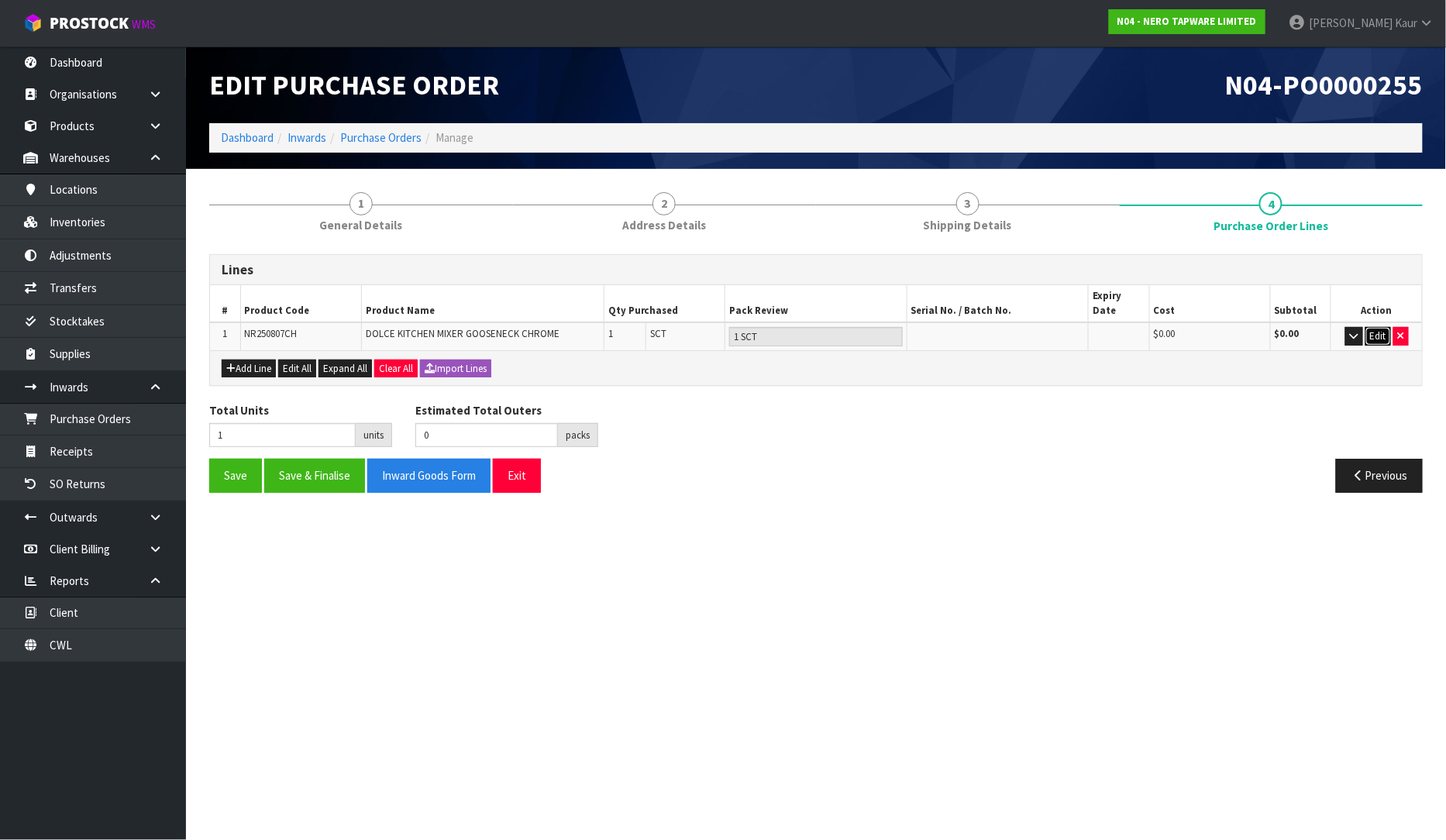
click at [1377, 327] on button "Edit" at bounding box center [1378, 336] width 26 height 19
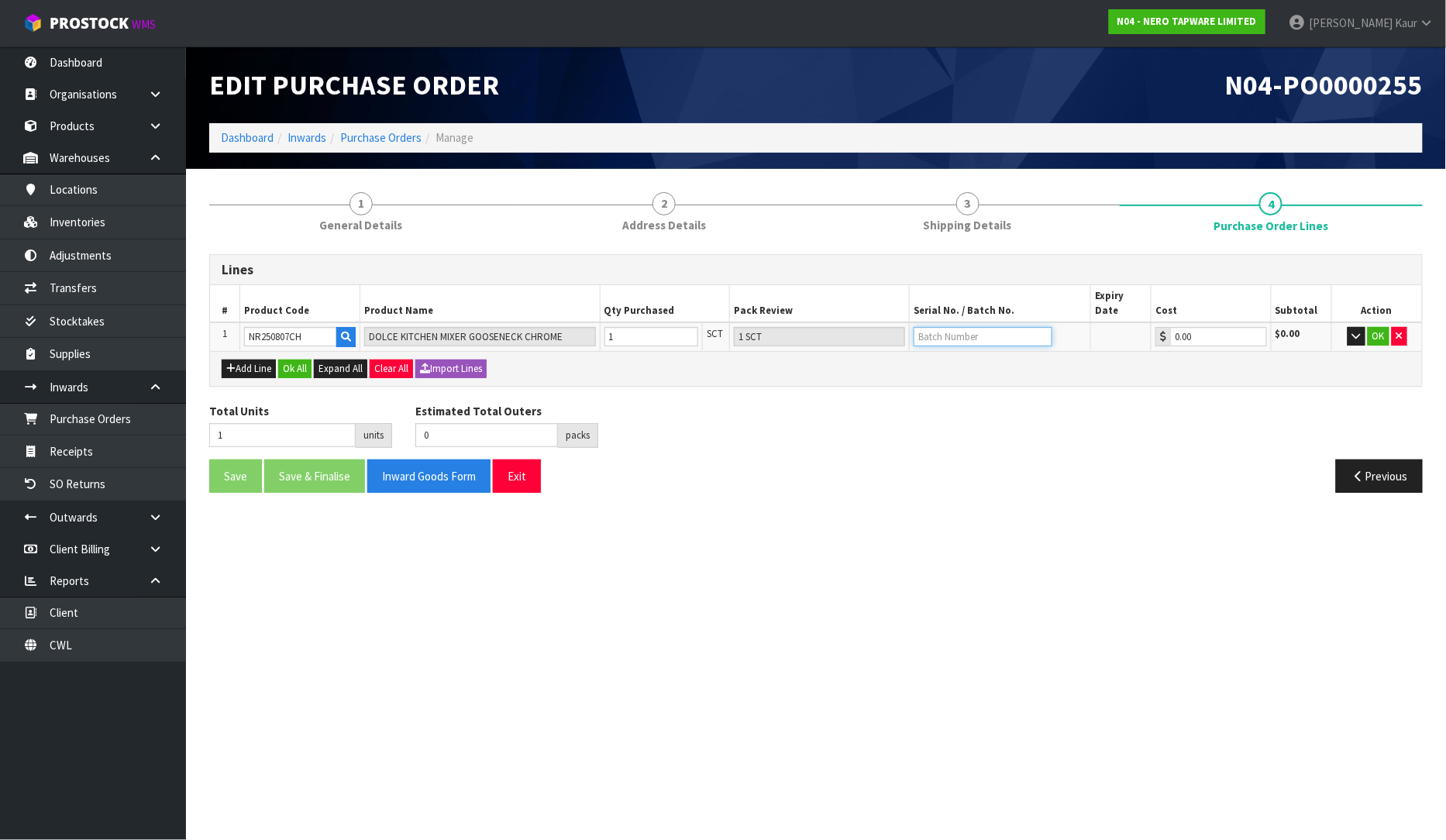
click at [934, 330] on input "text" at bounding box center [983, 336] width 139 height 19
paste input "2024WL"
type input "2024WL"
click at [305, 360] on button "Ok All" at bounding box center [295, 369] width 33 height 19
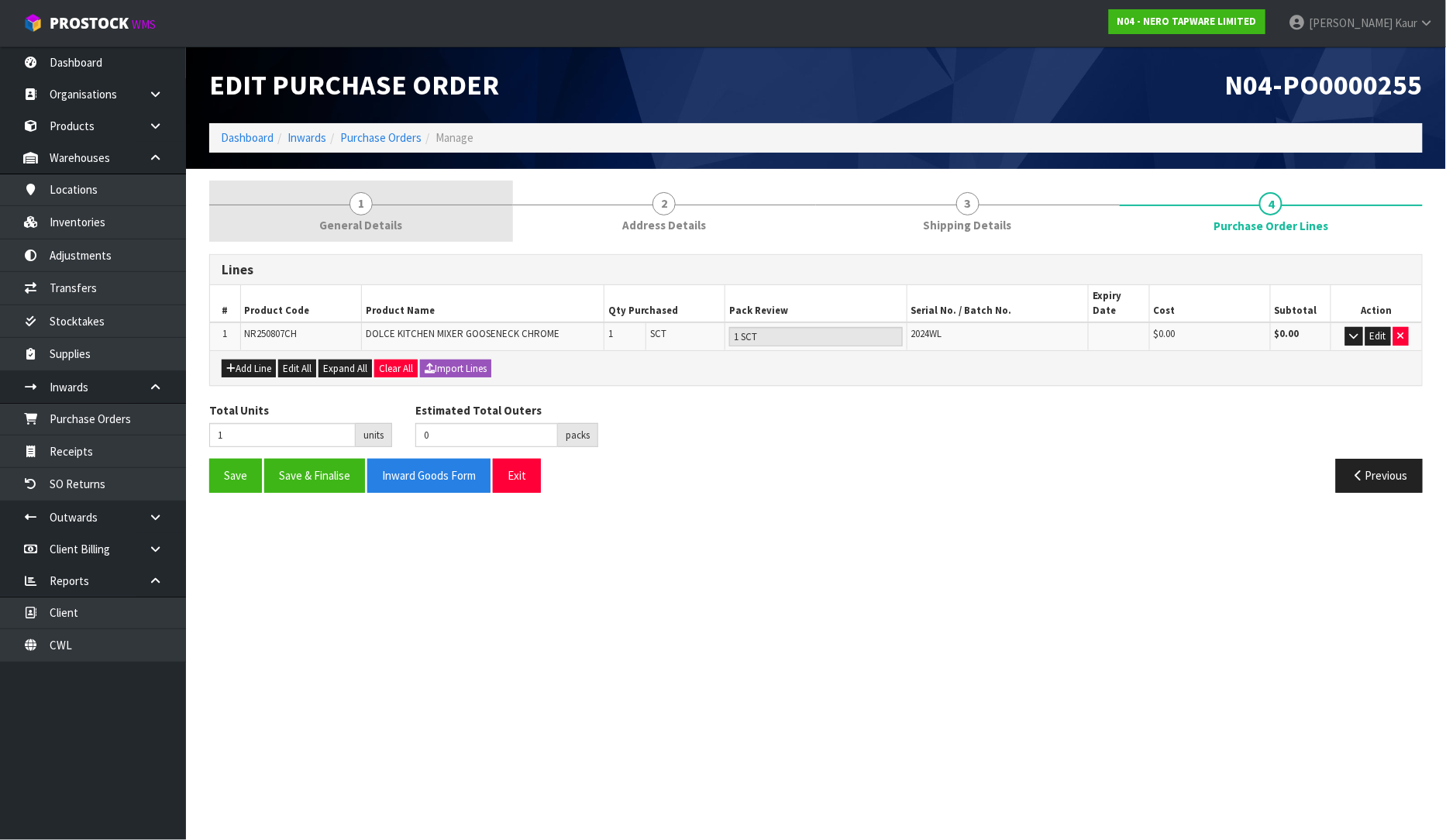
click at [385, 225] on span "General Details" at bounding box center [361, 225] width 83 height 17
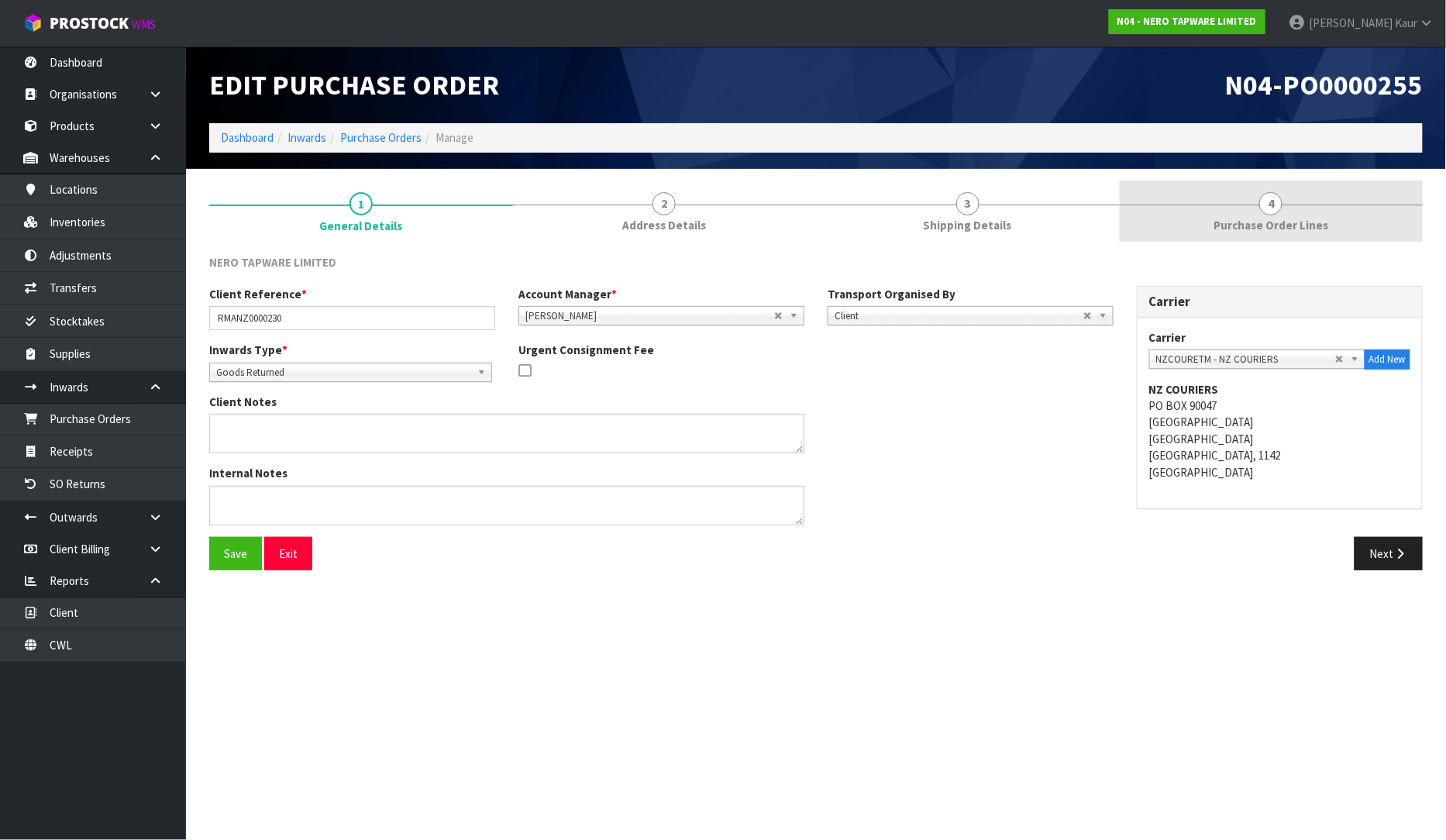
click at [1251, 221] on span "Purchase Order Lines" at bounding box center [1270, 225] width 115 height 17
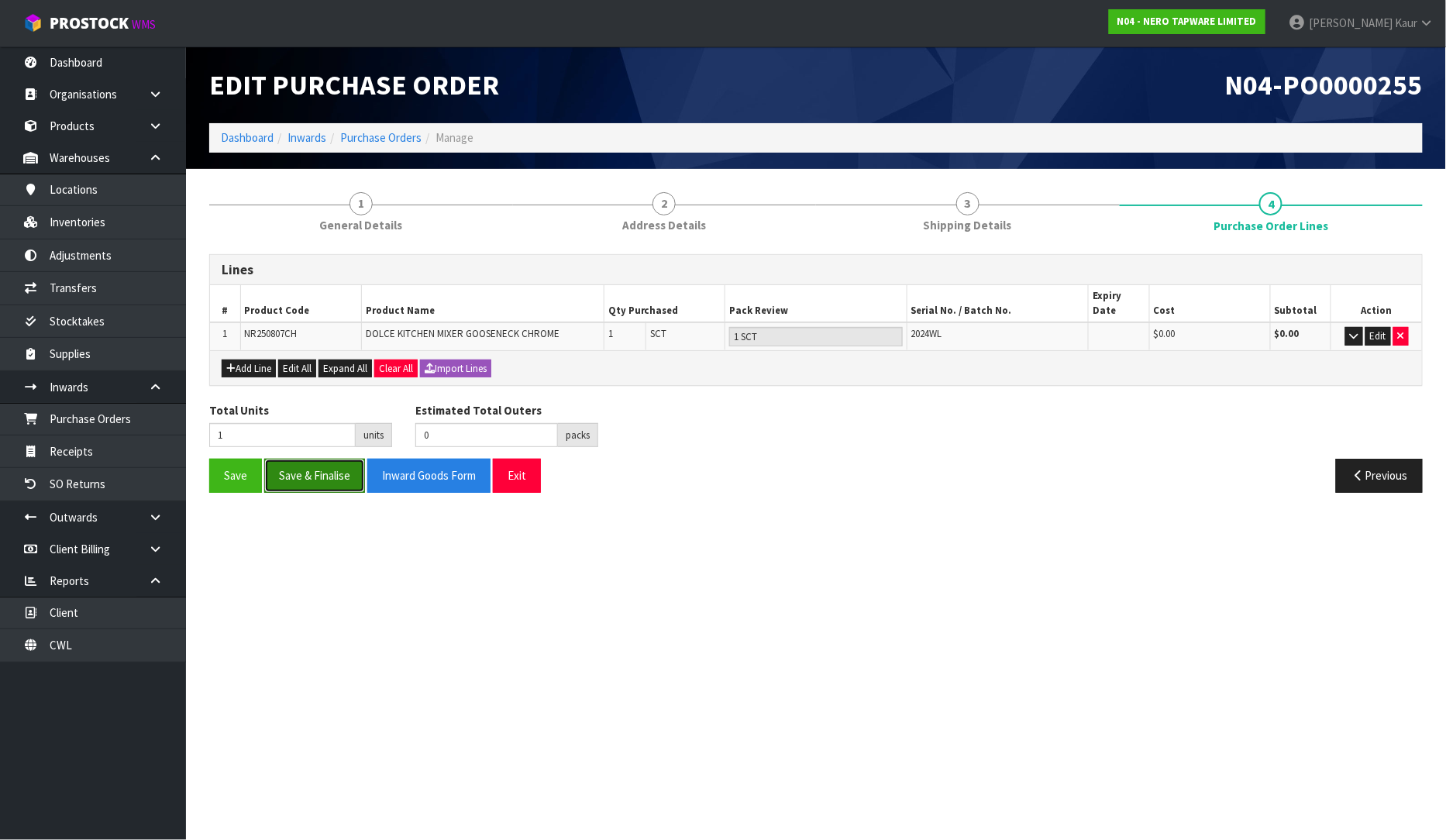
click at [307, 470] on button "Save & Finalise" at bounding box center [314, 475] width 101 height 33
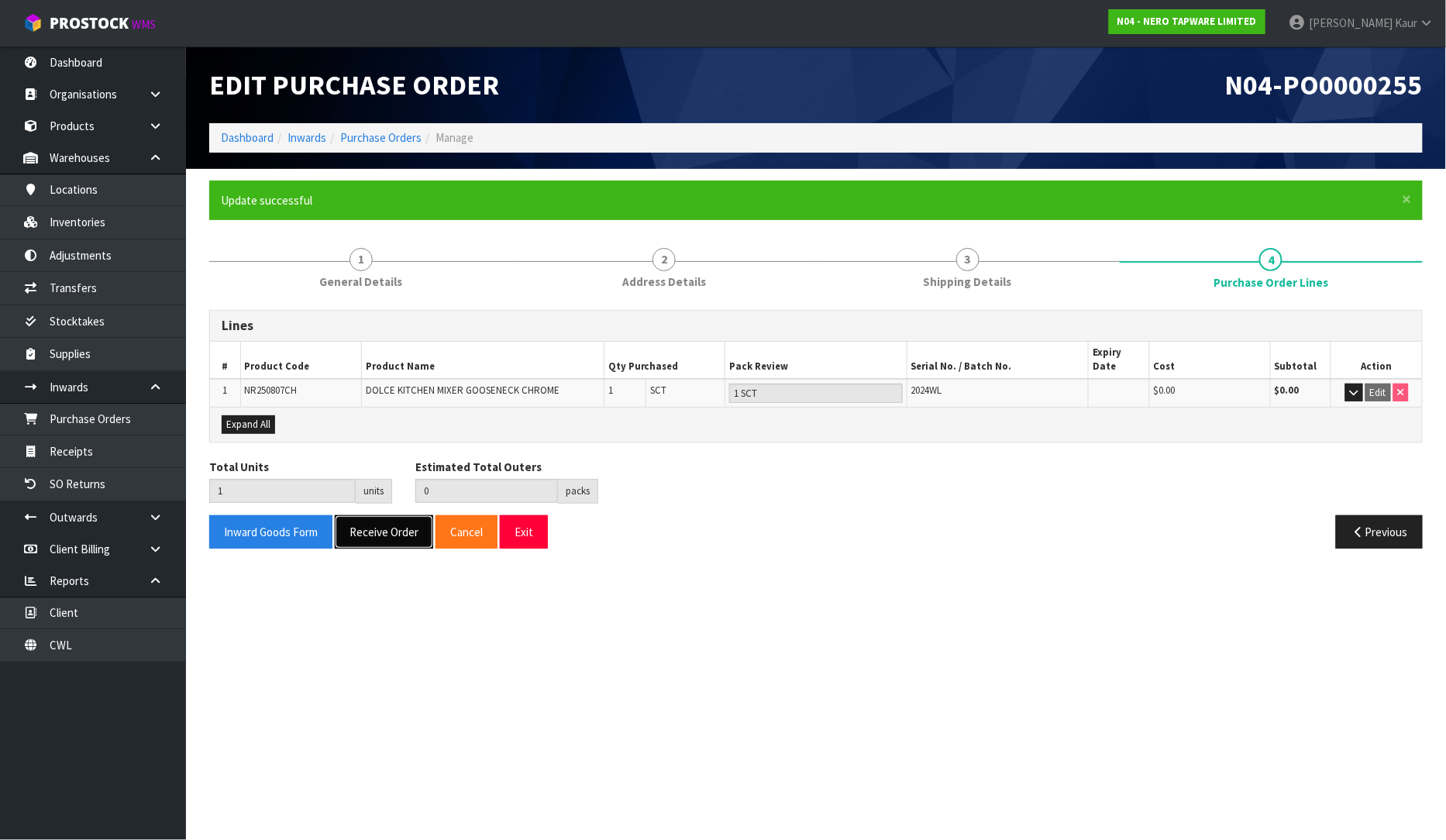
click at [376, 528] on button "Receive Order" at bounding box center [384, 531] width 98 height 33
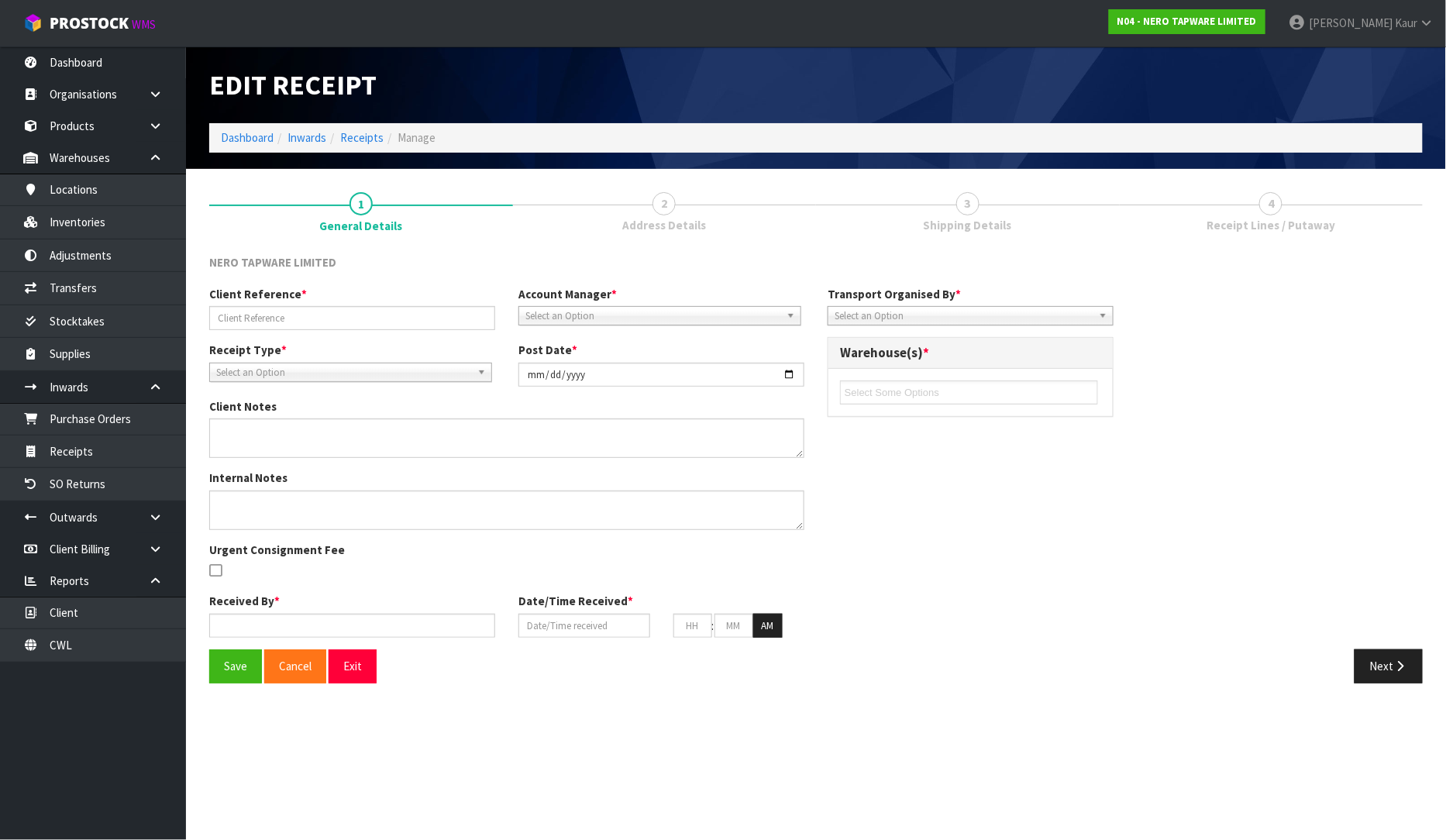
type input "RMANZ0000230"
type input "[DATE]"
type input "[PERSON_NAME]"
type input "[DATE]"
type input "12"
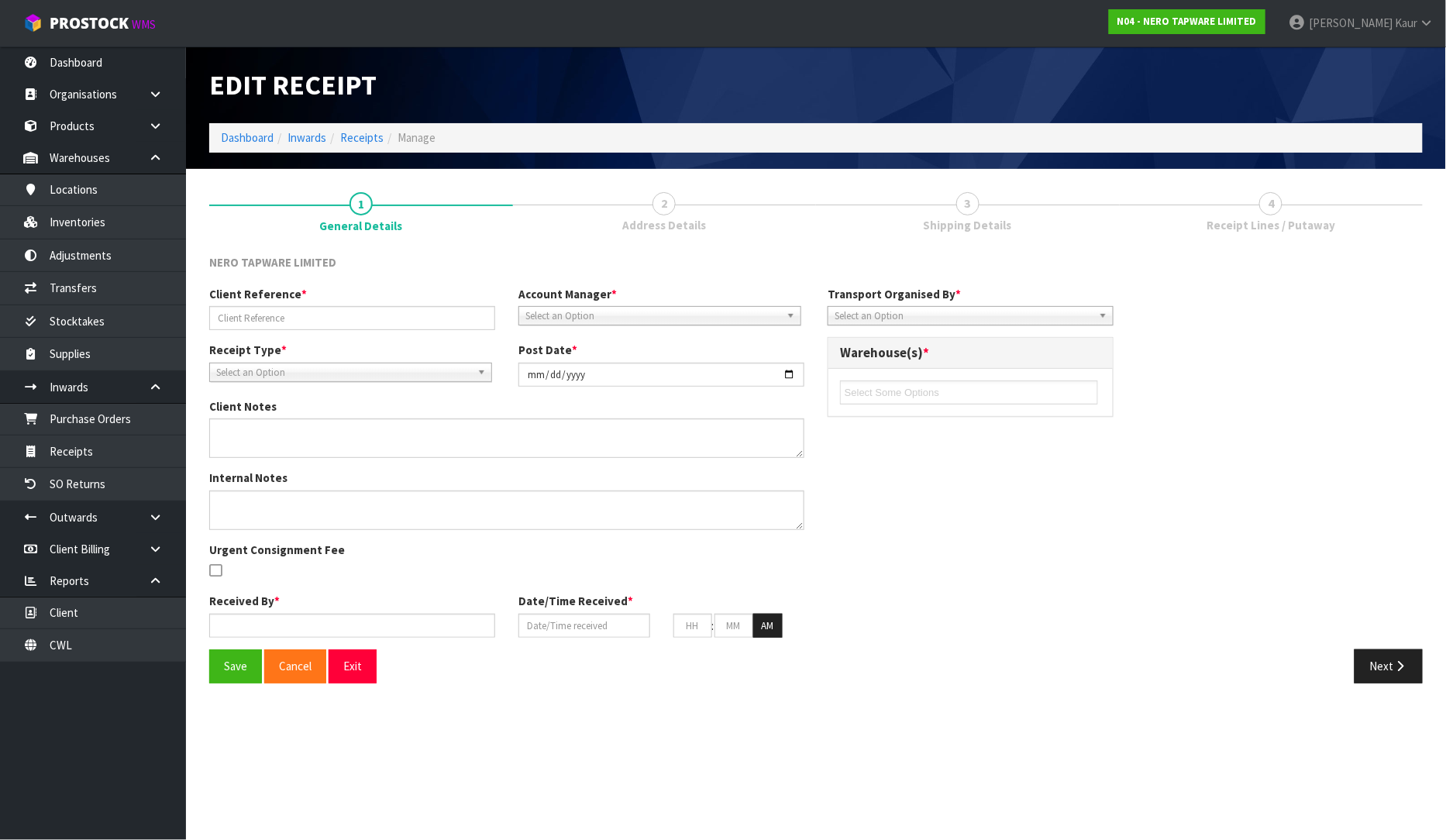
type input "28"
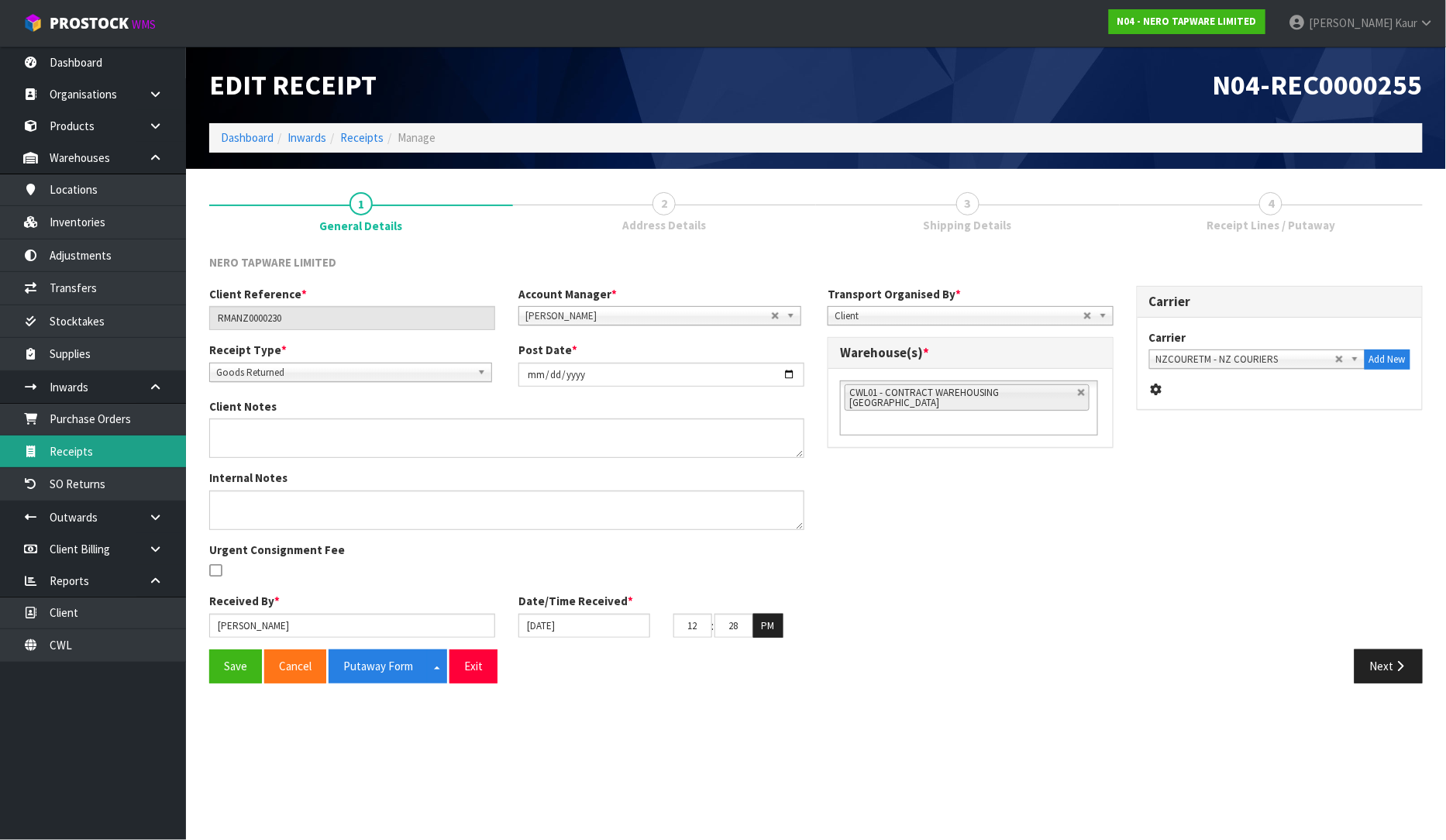
click at [70, 461] on link "Receipts" at bounding box center [92, 451] width 186 height 31
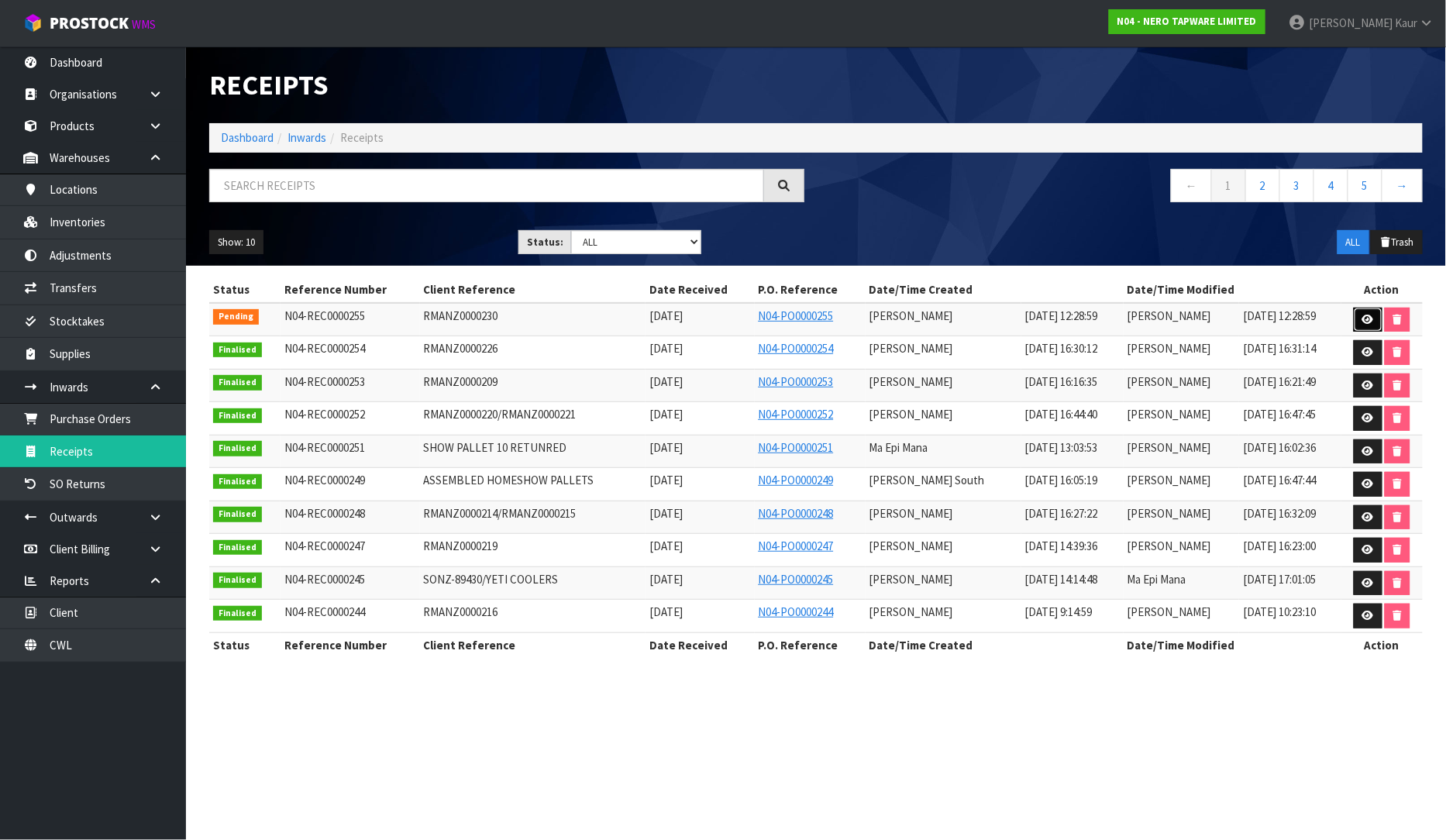
click at [1363, 319] on icon at bounding box center [1368, 319] width 12 height 10
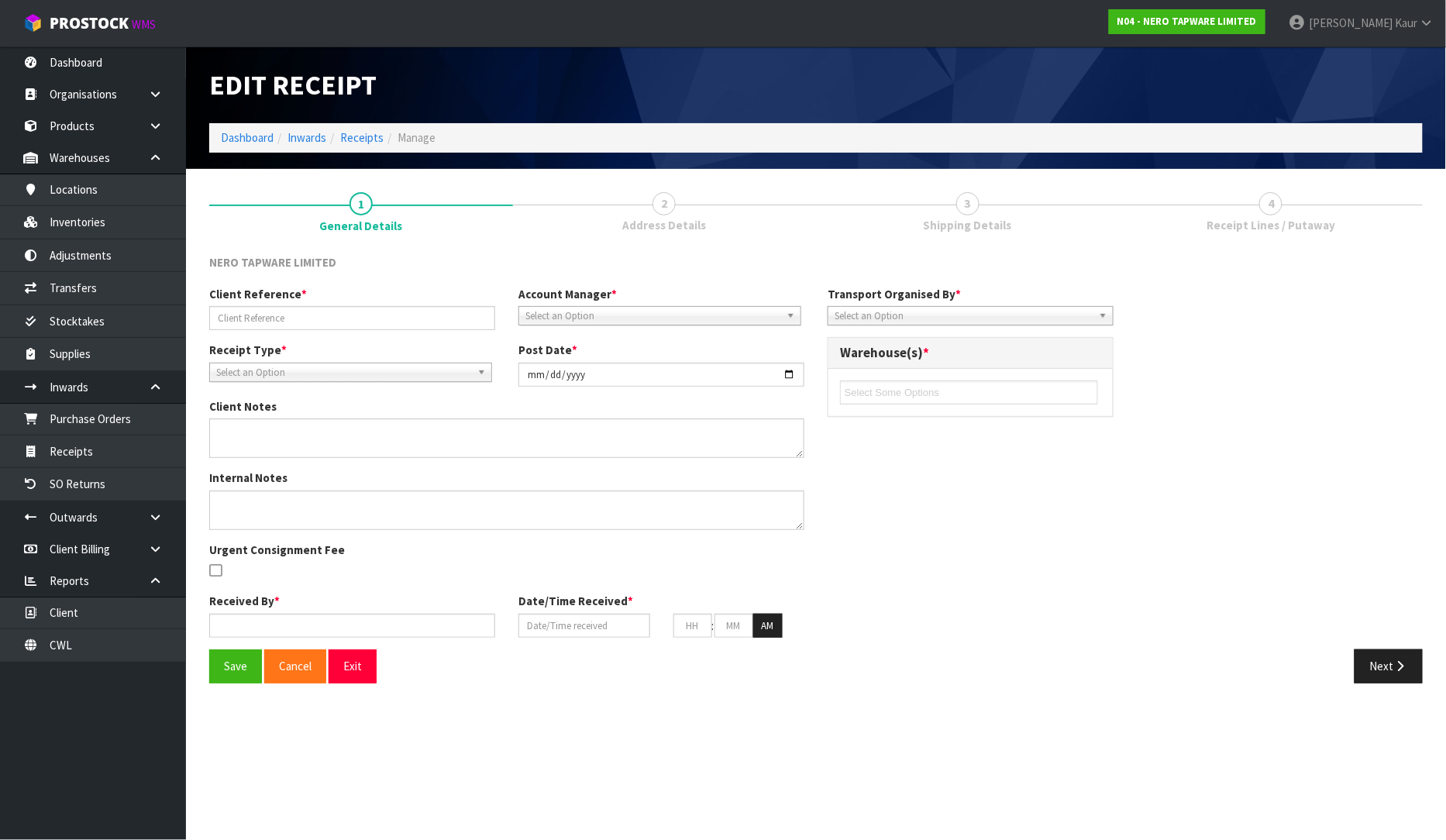
type input "RMANZ0000230"
type input "[DATE]"
type input "[PERSON_NAME]"
type input "[DATE]"
type input "12"
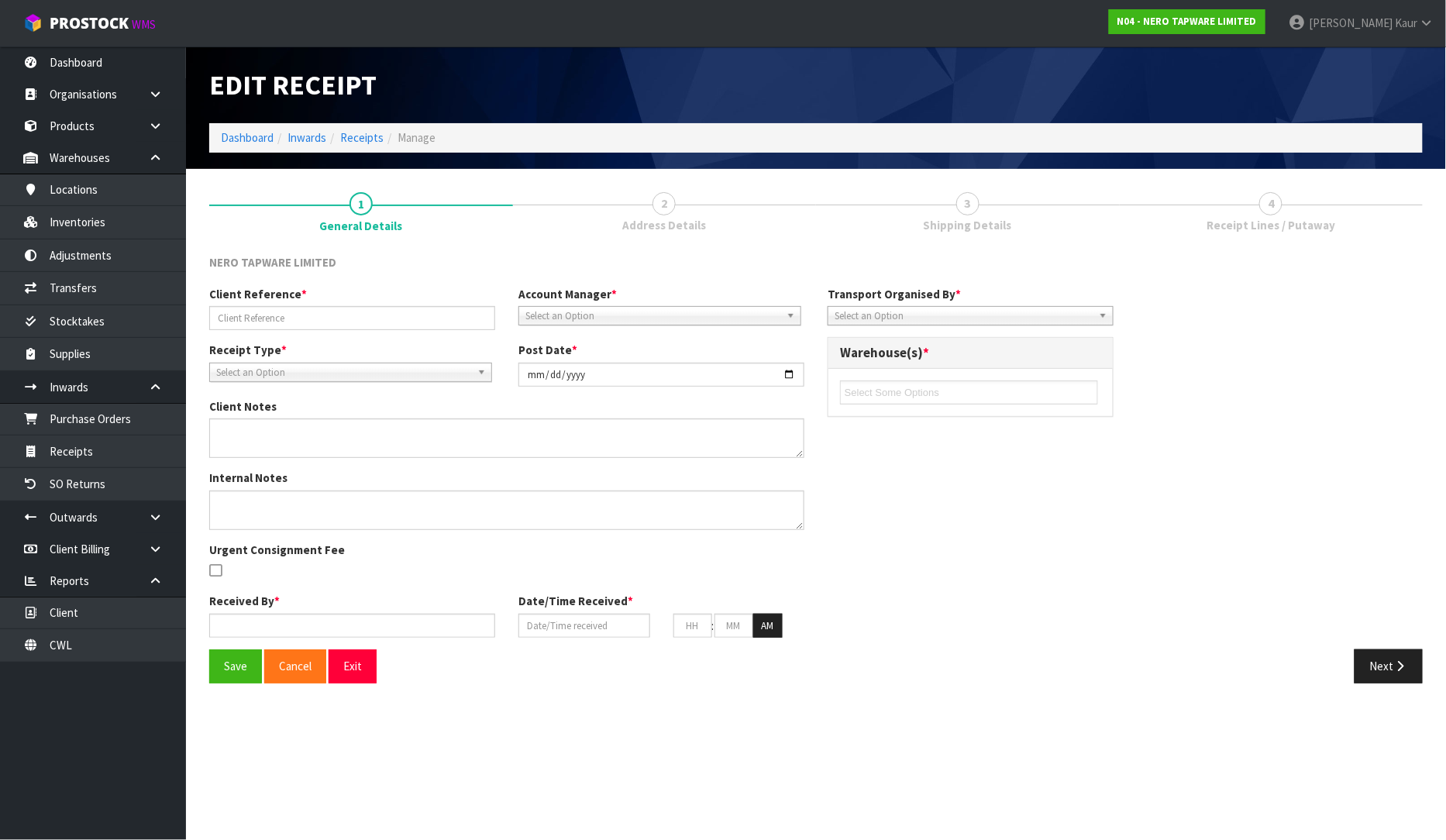
type input "28"
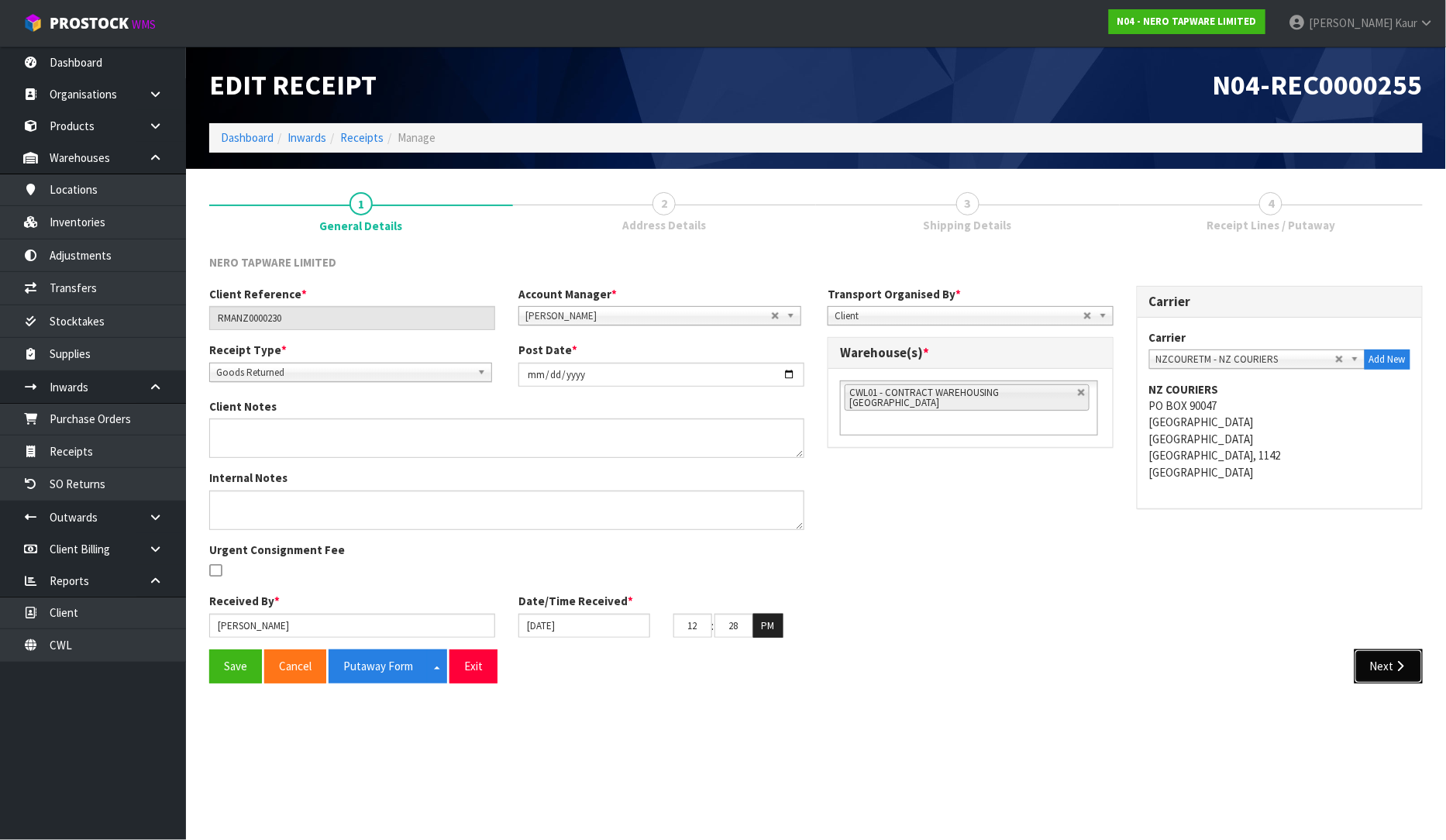
click at [1393, 667] on icon "button" at bounding box center [1401, 666] width 15 height 12
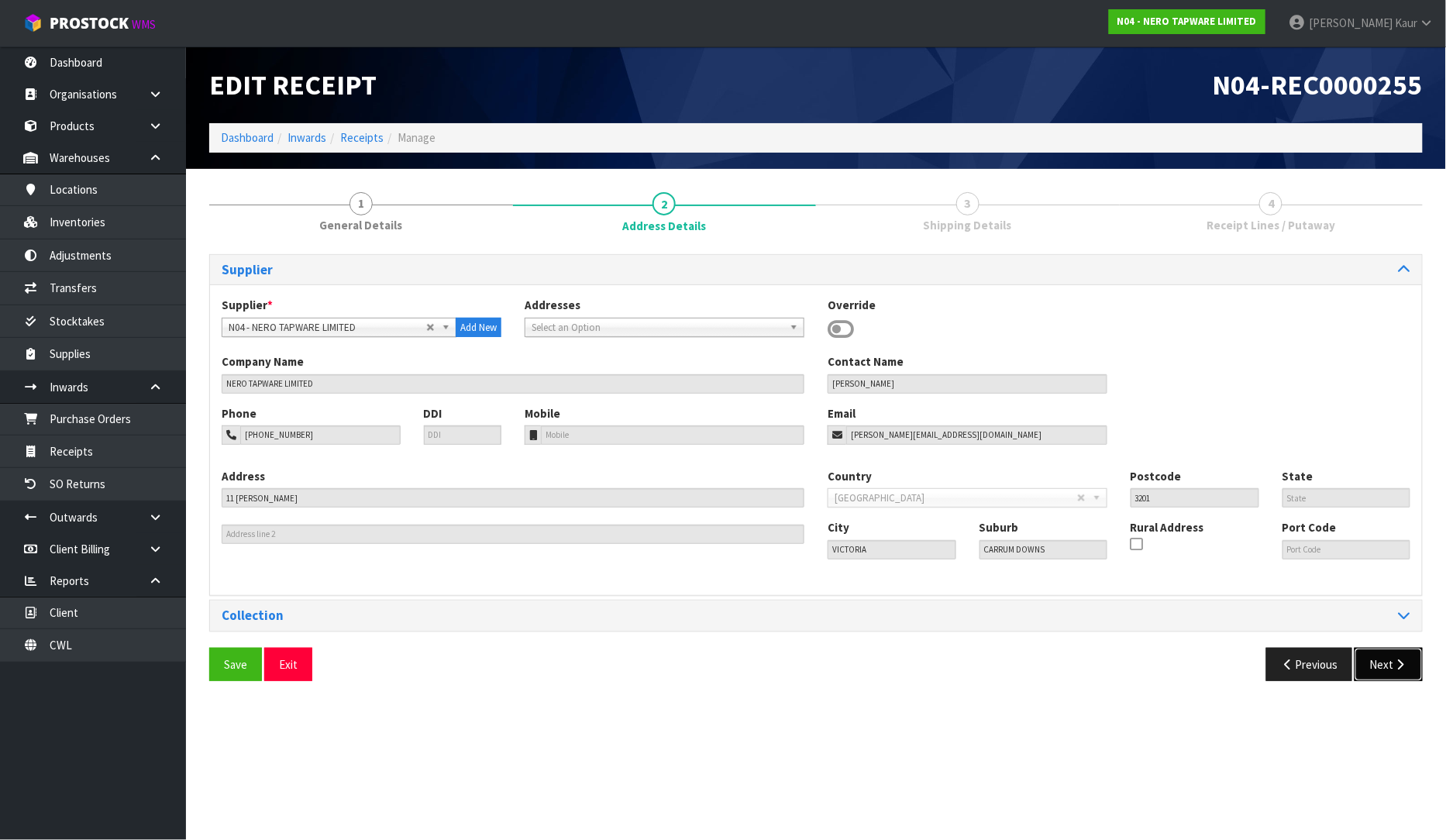
click at [1393, 667] on icon "button" at bounding box center [1401, 664] width 15 height 12
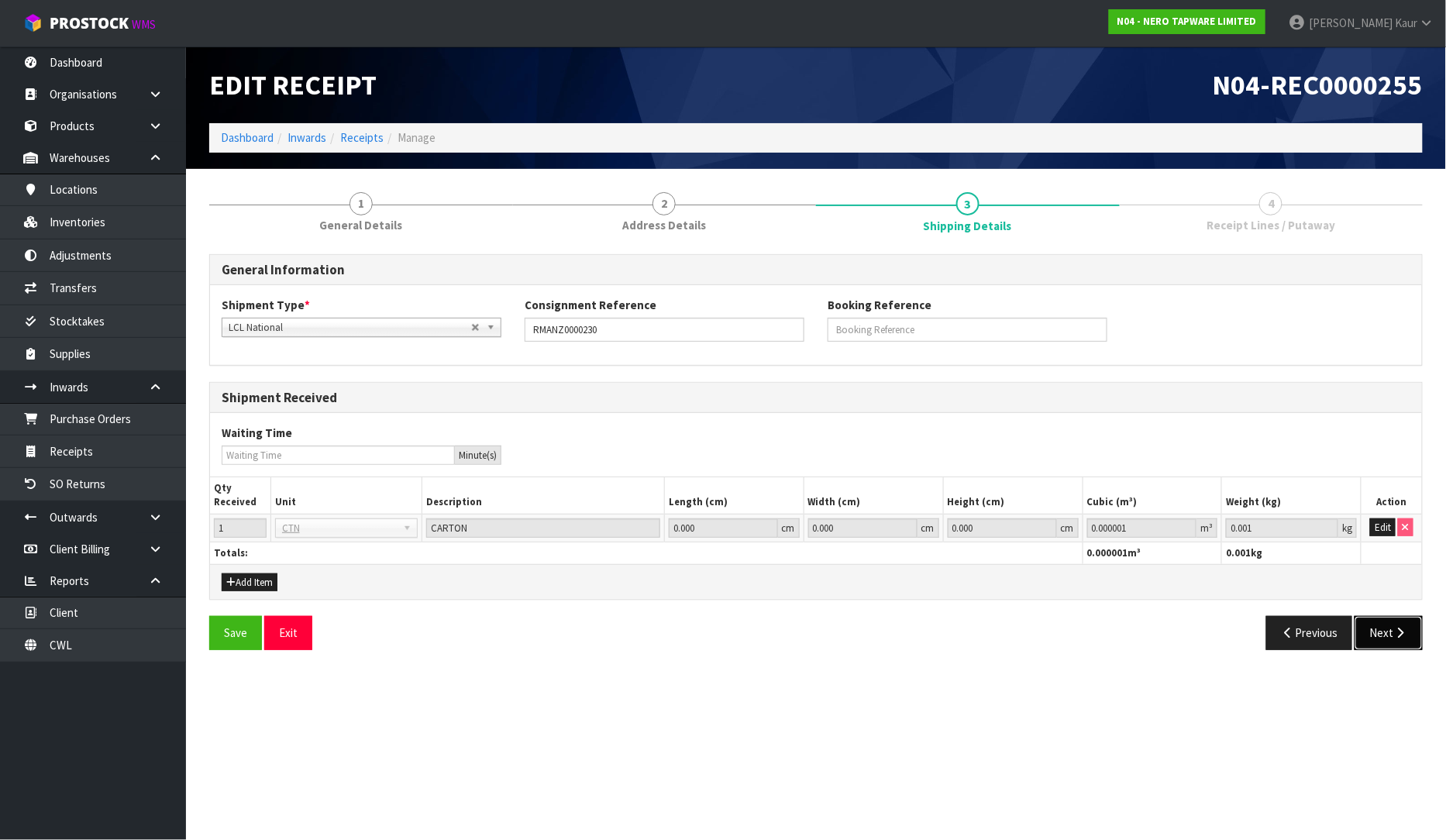
click at [1393, 642] on button "Next" at bounding box center [1388, 633] width 69 height 33
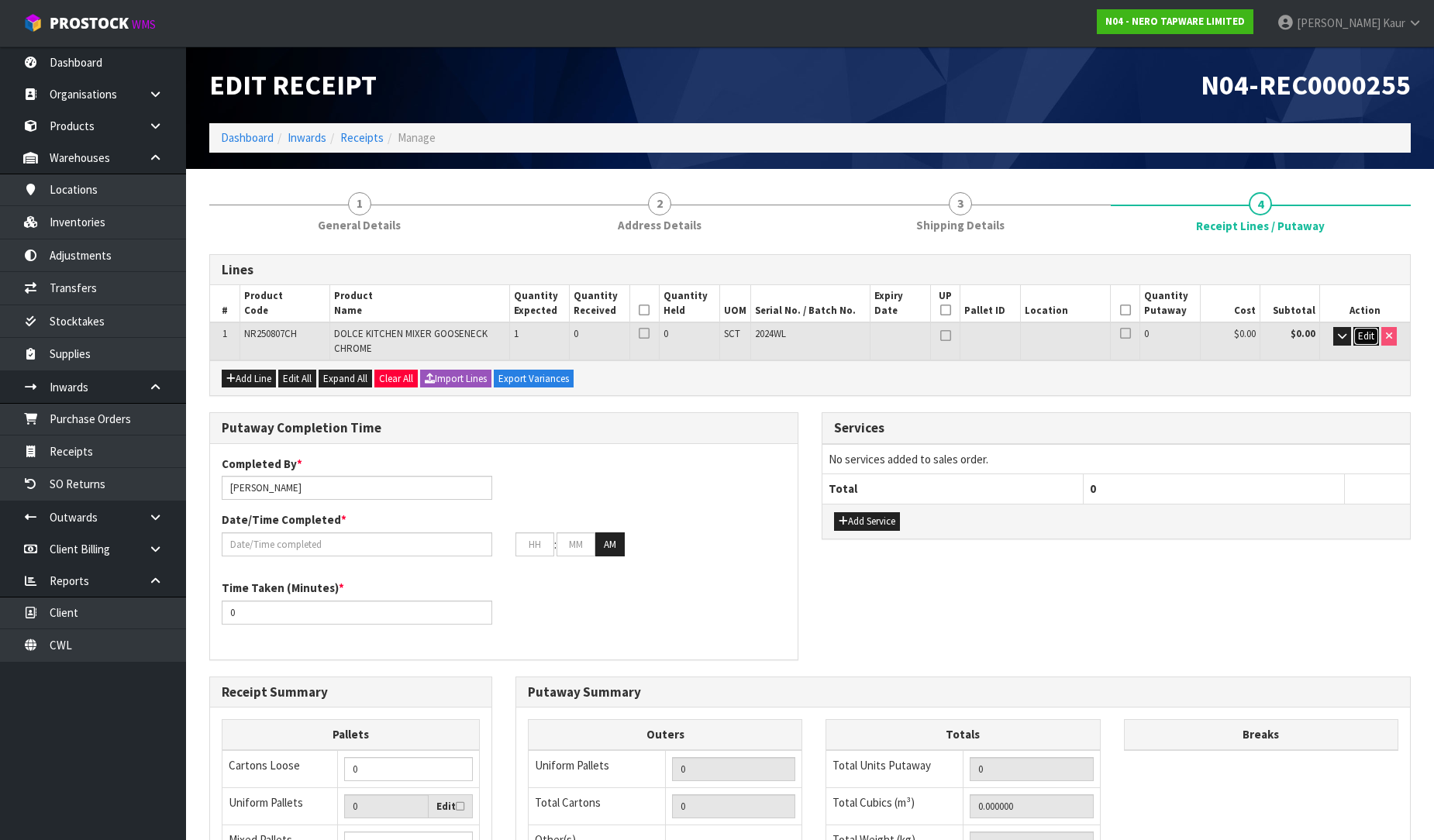
click at [1368, 329] on span "Edit" at bounding box center [1366, 336] width 17 height 13
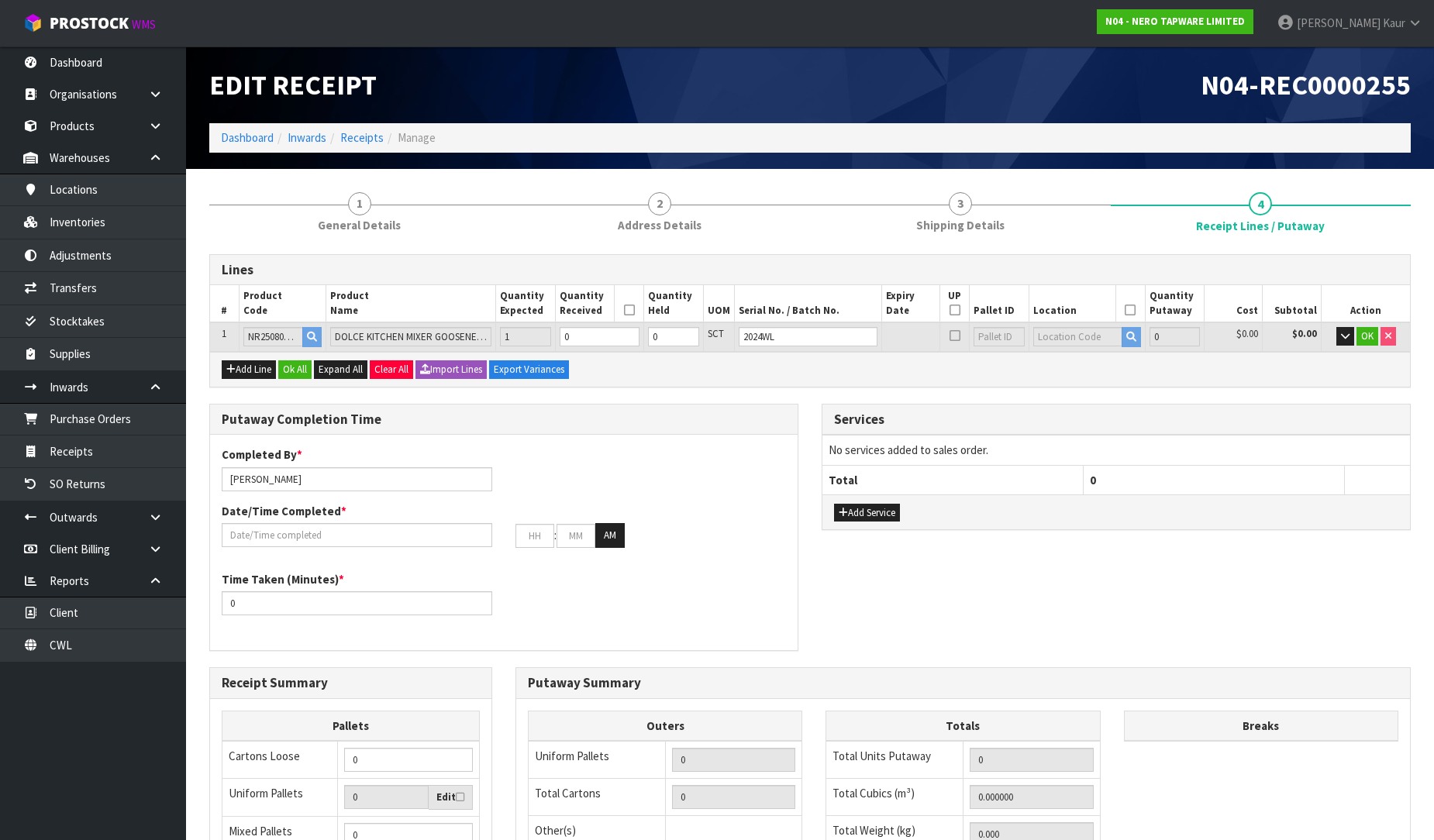
click at [587, 324] on td "0" at bounding box center [599, 337] width 88 height 29
click at [593, 337] on input "0" at bounding box center [599, 336] width 80 height 19
type input "0.009408"
type input "1.8"
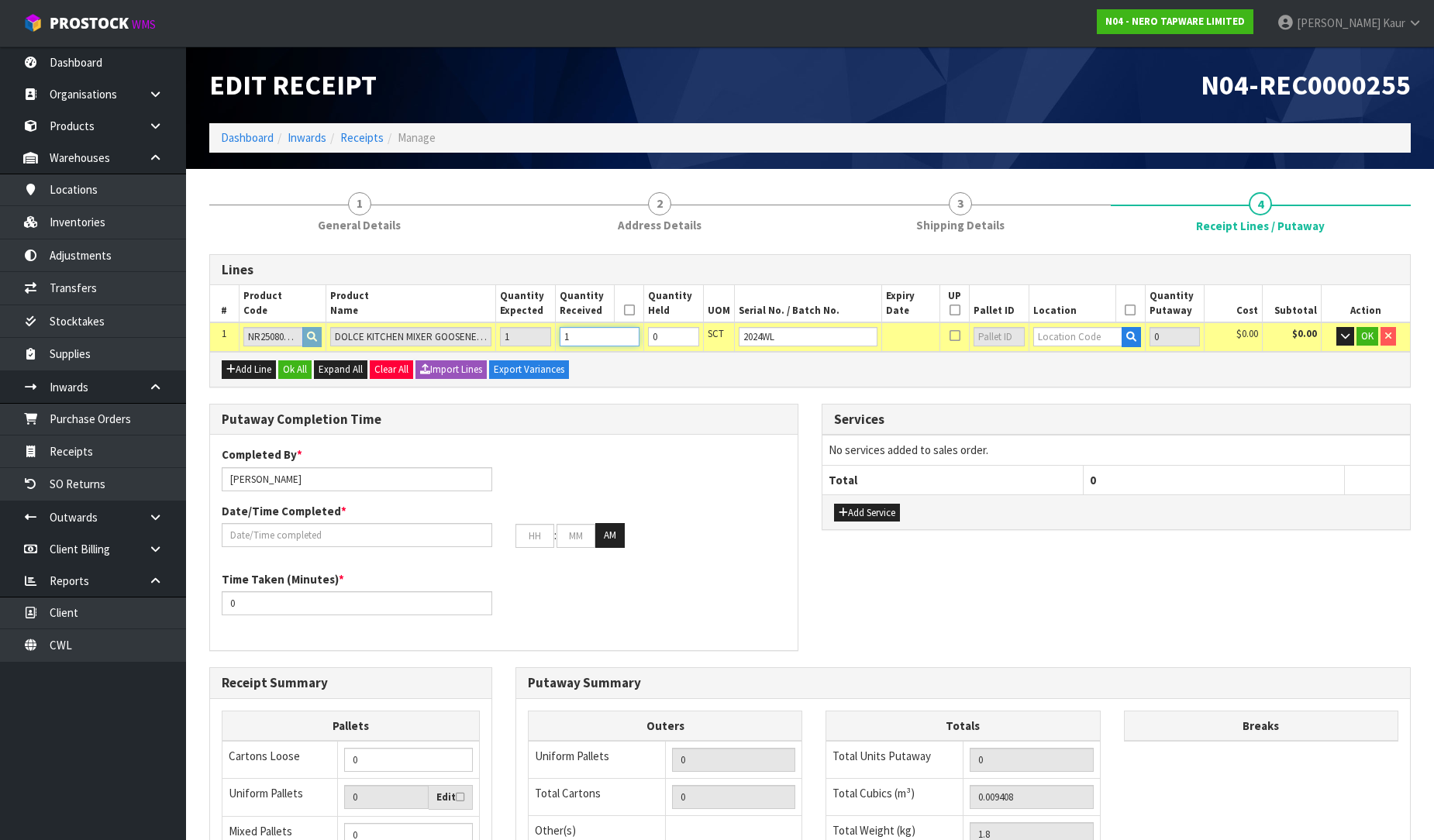
type input "1"
click at [1077, 328] on input "text" at bounding box center [1078, 336] width 89 height 19
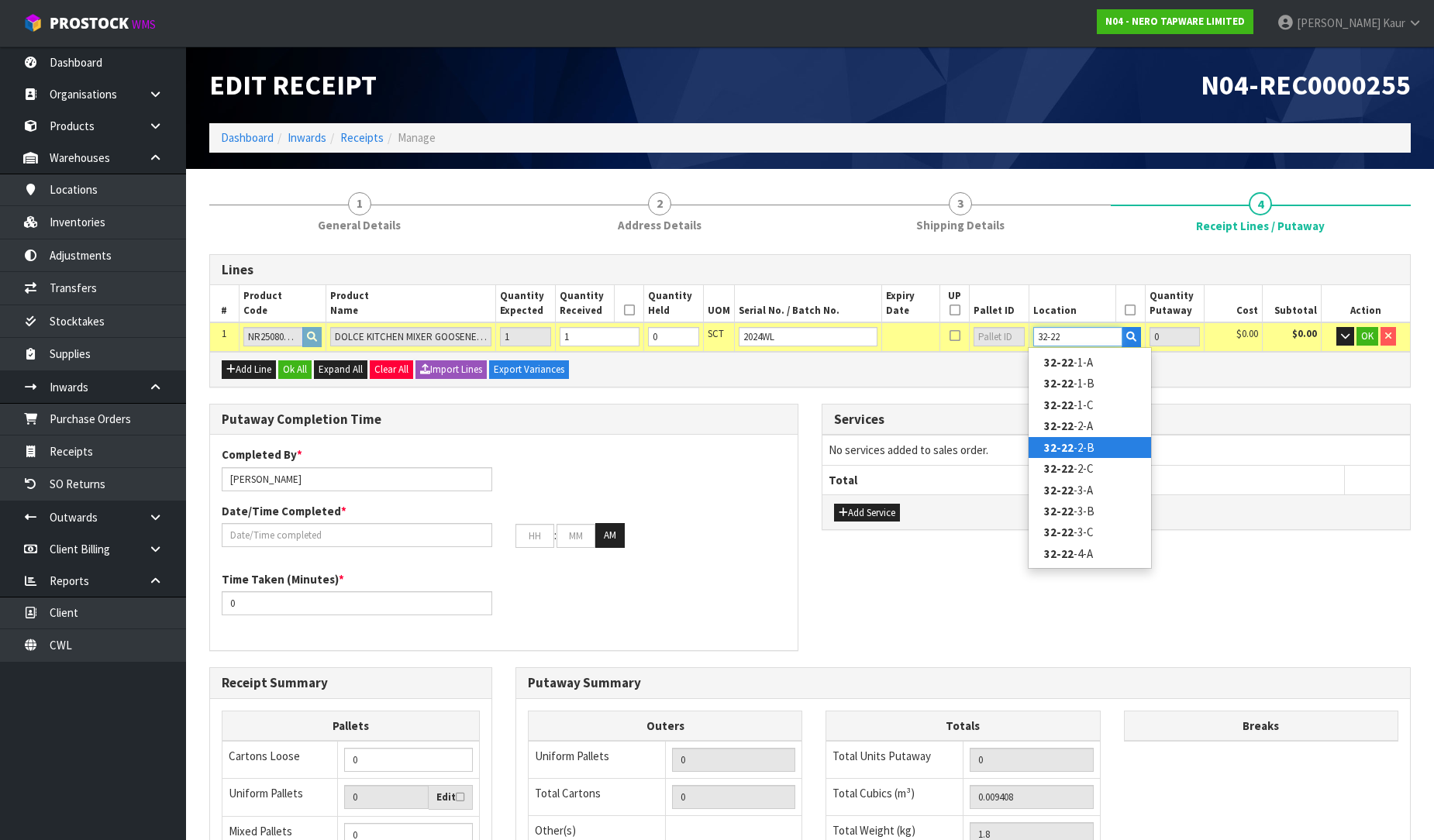
type input "32-22"
click at [1089, 453] on link "32-22 -2-B" at bounding box center [1090, 447] width 122 height 21
type input "1"
type input "32-22-2-B"
type input "1"
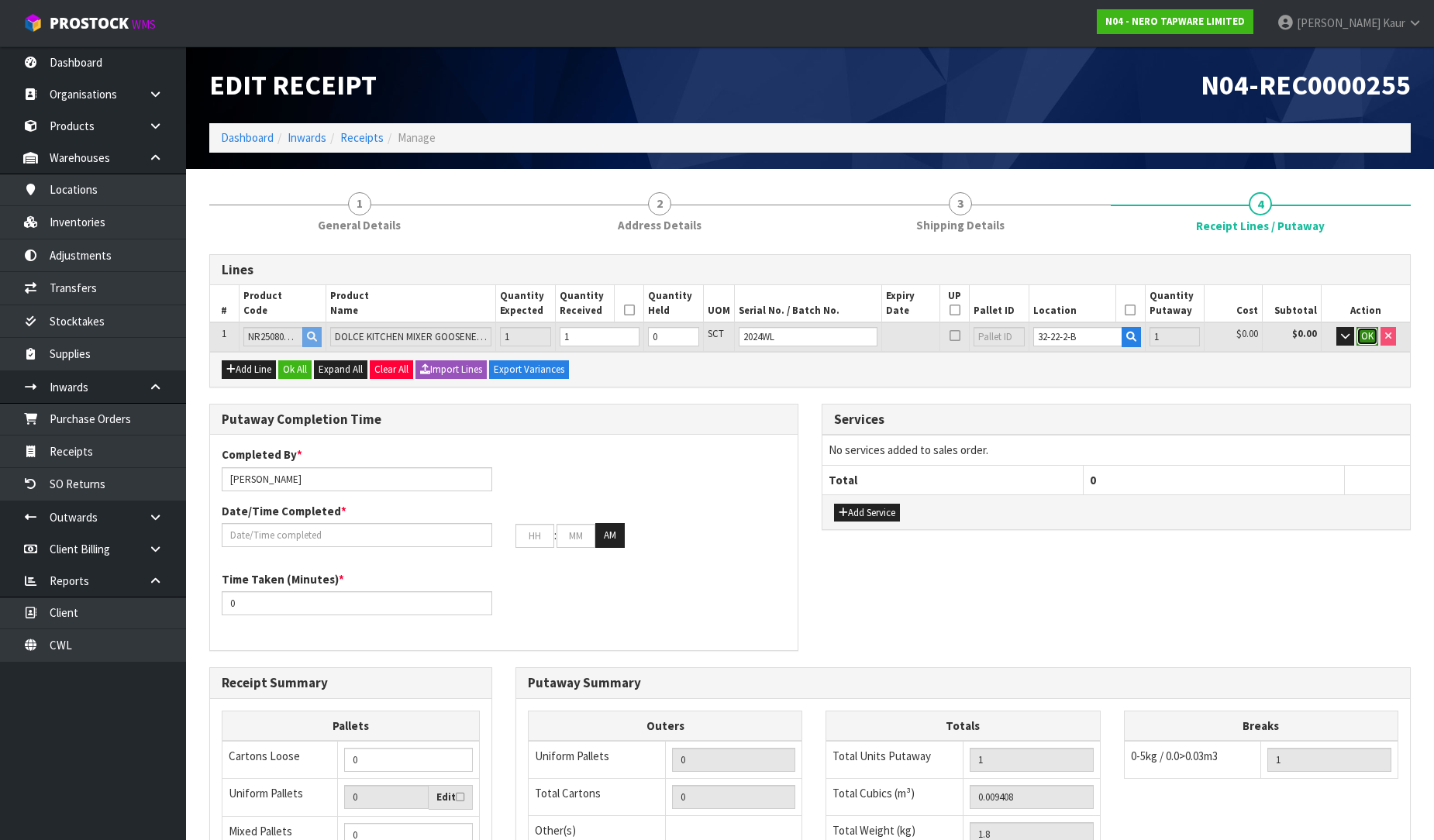
click at [1363, 331] on span "OK" at bounding box center [1367, 336] width 12 height 13
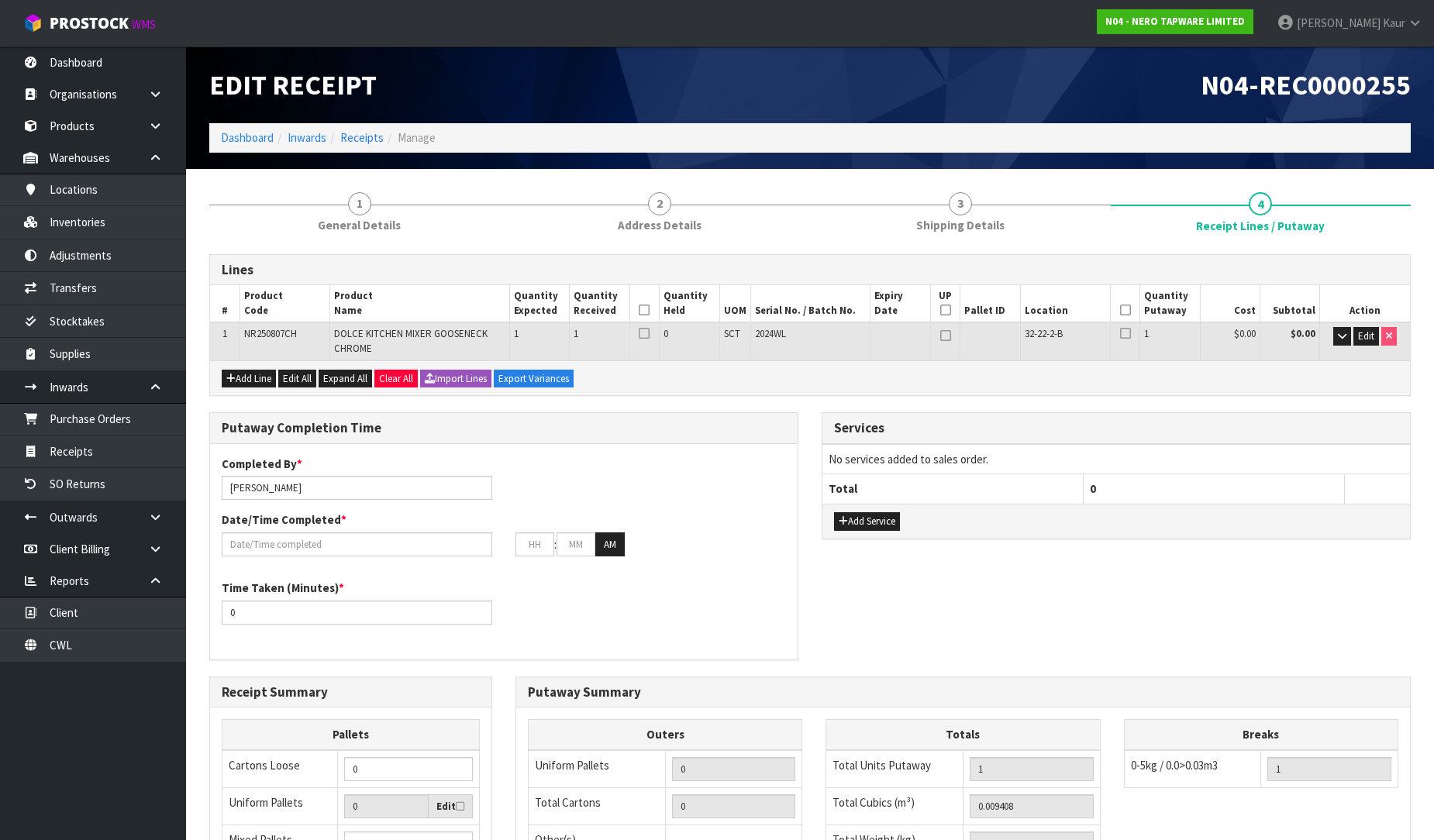
click at [646, 311] on icon at bounding box center [644, 310] width 11 height 1
click at [1125, 310] on icon at bounding box center [1125, 310] width 11 height 1
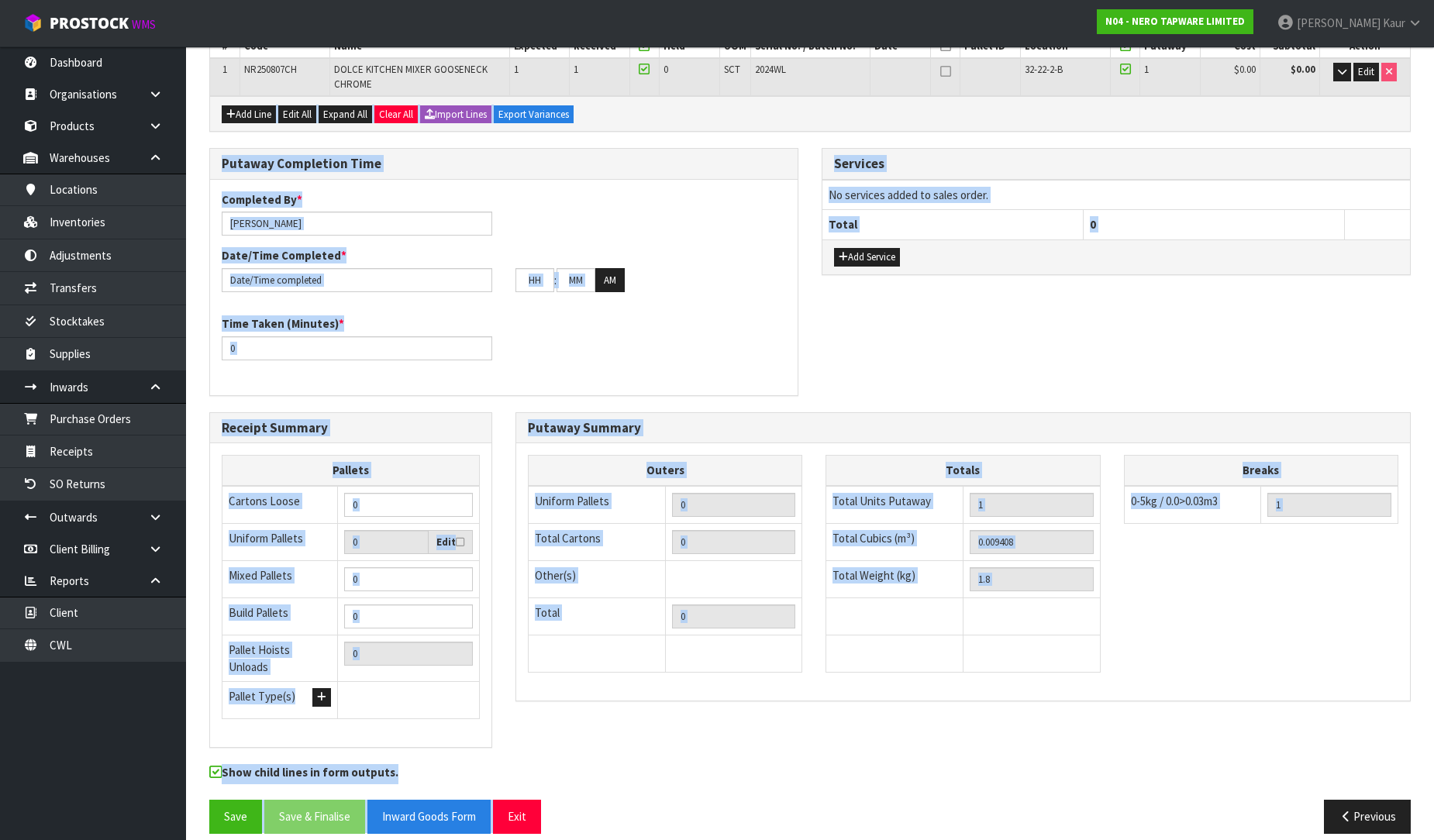
scroll to position [271, 0]
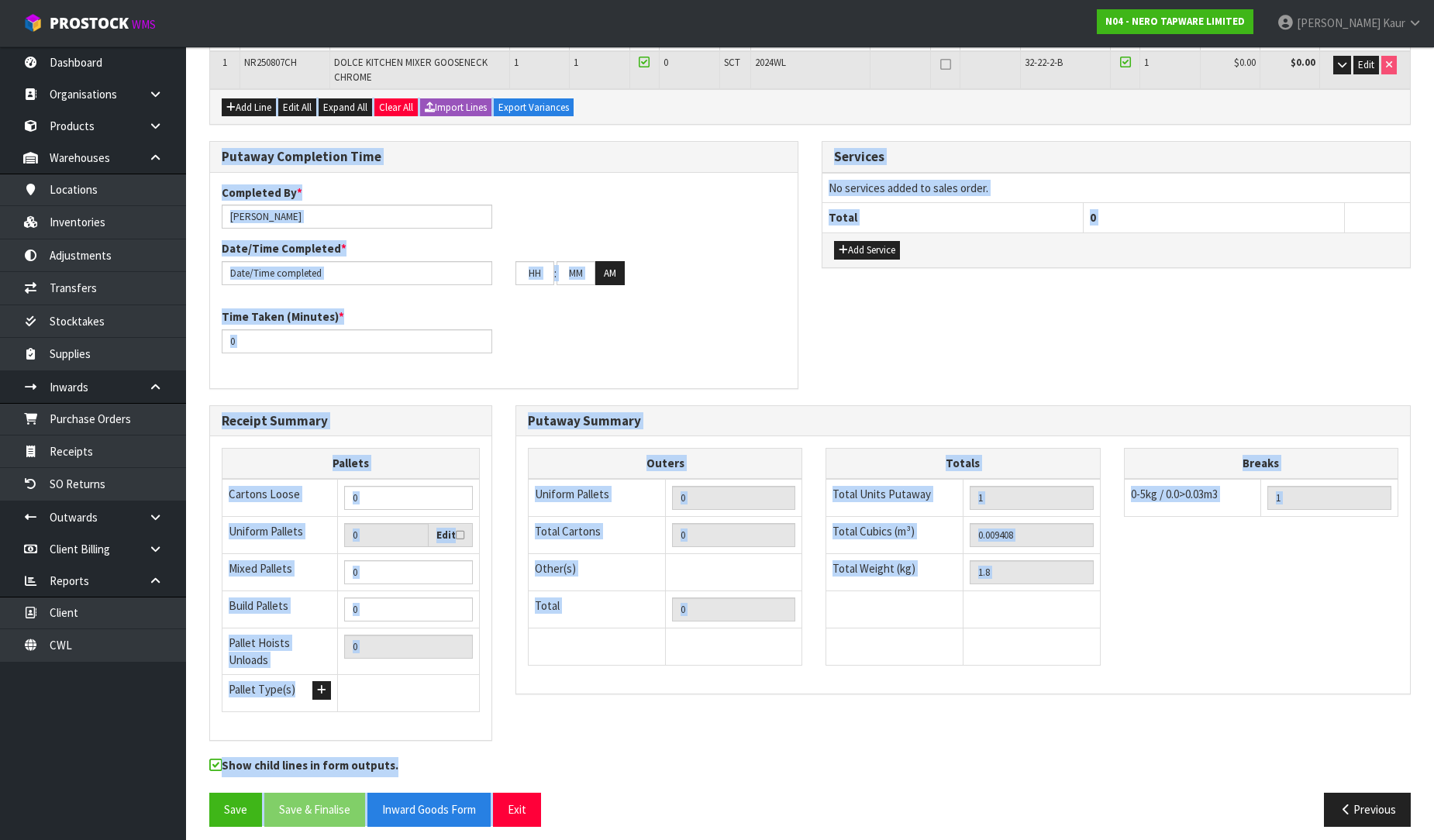
drag, startPoint x: 1363, startPoint y: 411, endPoint x: 1446, endPoint y: 843, distance: 439.9
click at [1434, 569] on html "Toggle navigation ProStock WMS N04 - NERO TAPWARE LIMITED [PERSON_NAME] Logout …" at bounding box center [717, 149] width 1434 height 840
click at [1223, 715] on div "Receipt Summary Pallets Cartons Loose 0 Uniform Pallets 0 Edit Mixed Pallets 0 …" at bounding box center [810, 581] width 1225 height 352
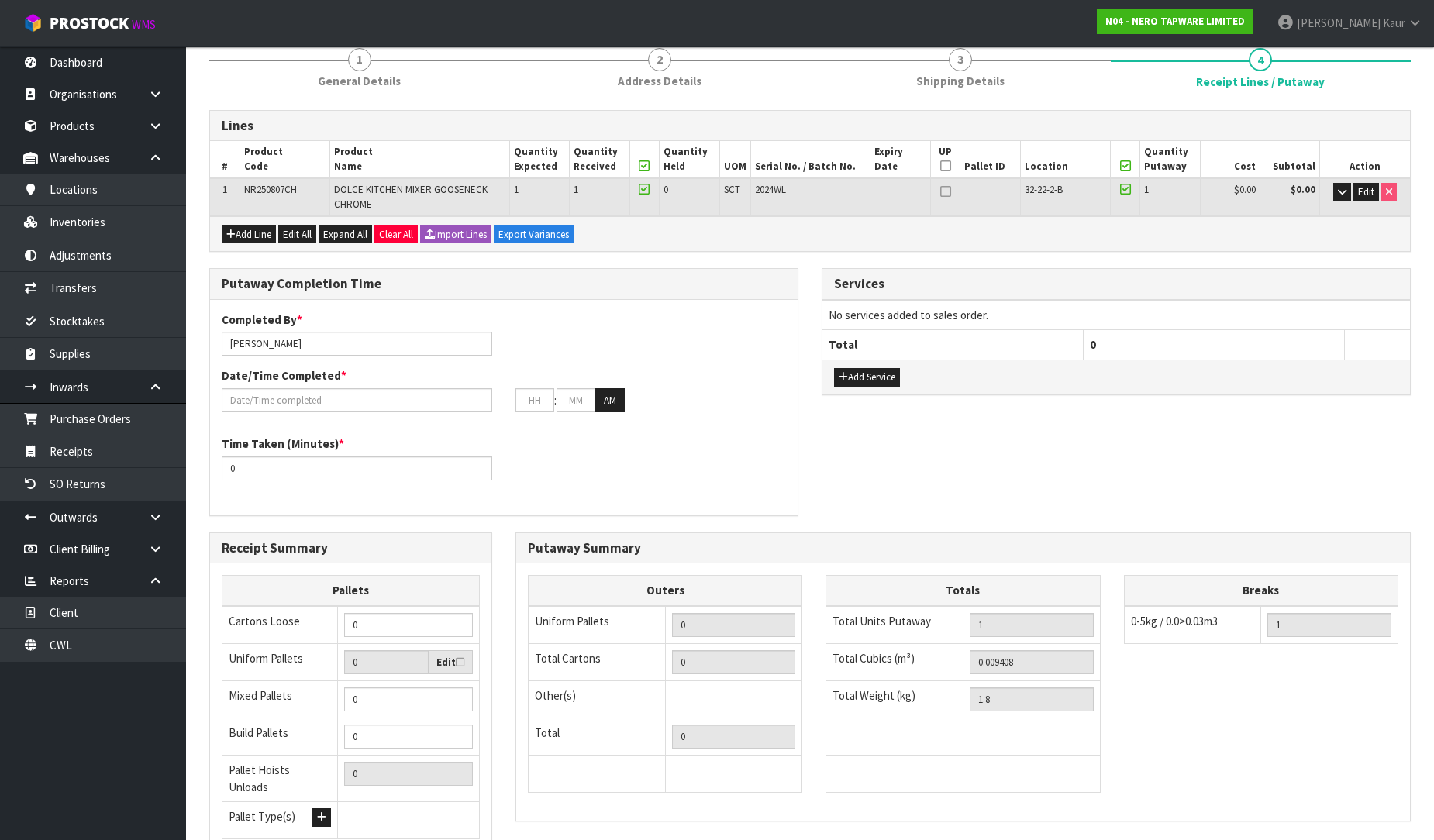
scroll to position [0, 0]
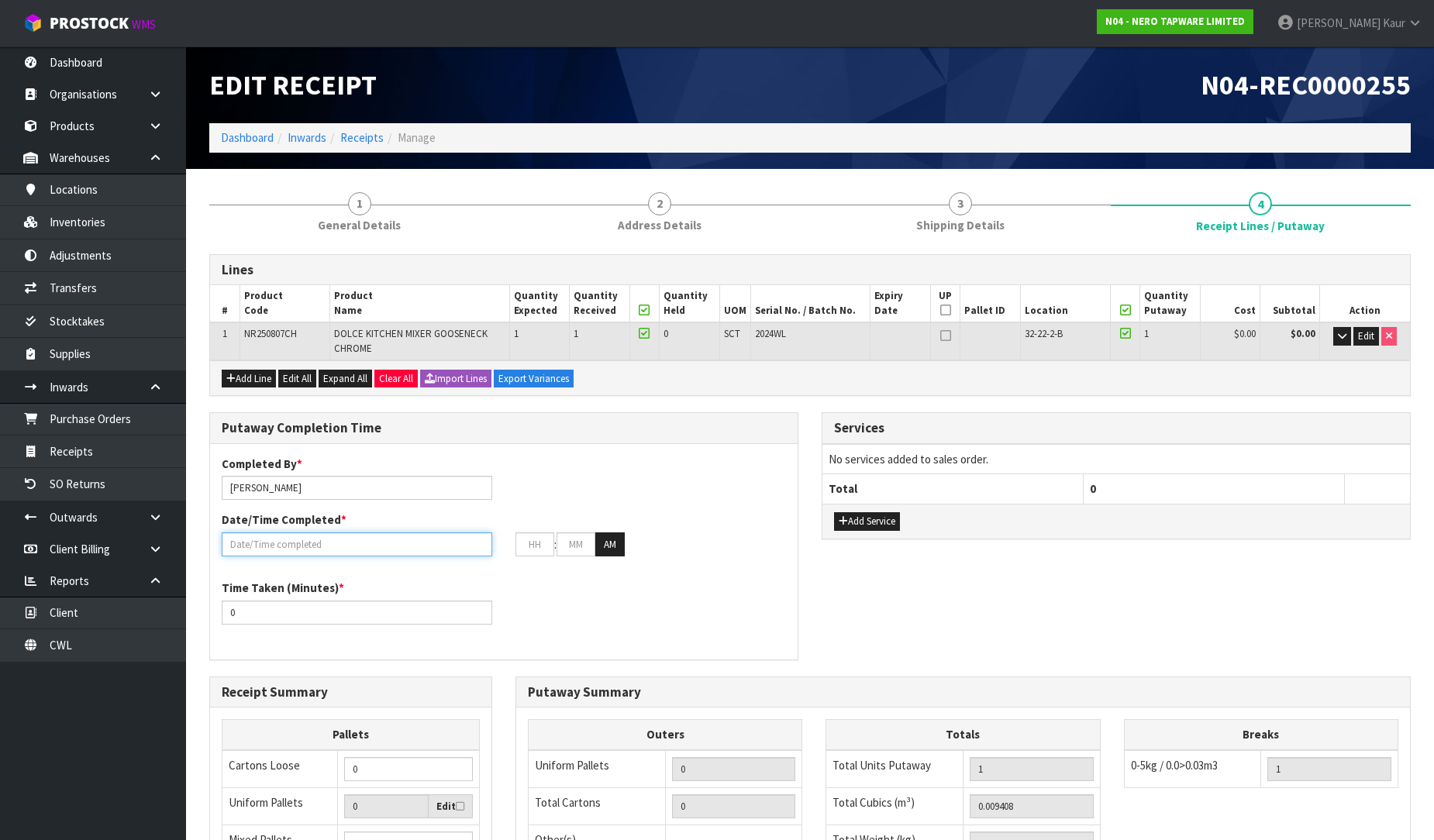
click at [305, 554] on div at bounding box center [357, 544] width 294 height 24
click at [282, 543] on input "text" at bounding box center [357, 544] width 271 height 24
click at [370, 595] on div "Time Taken (Minutes) * 0" at bounding box center [357, 602] width 294 height 45
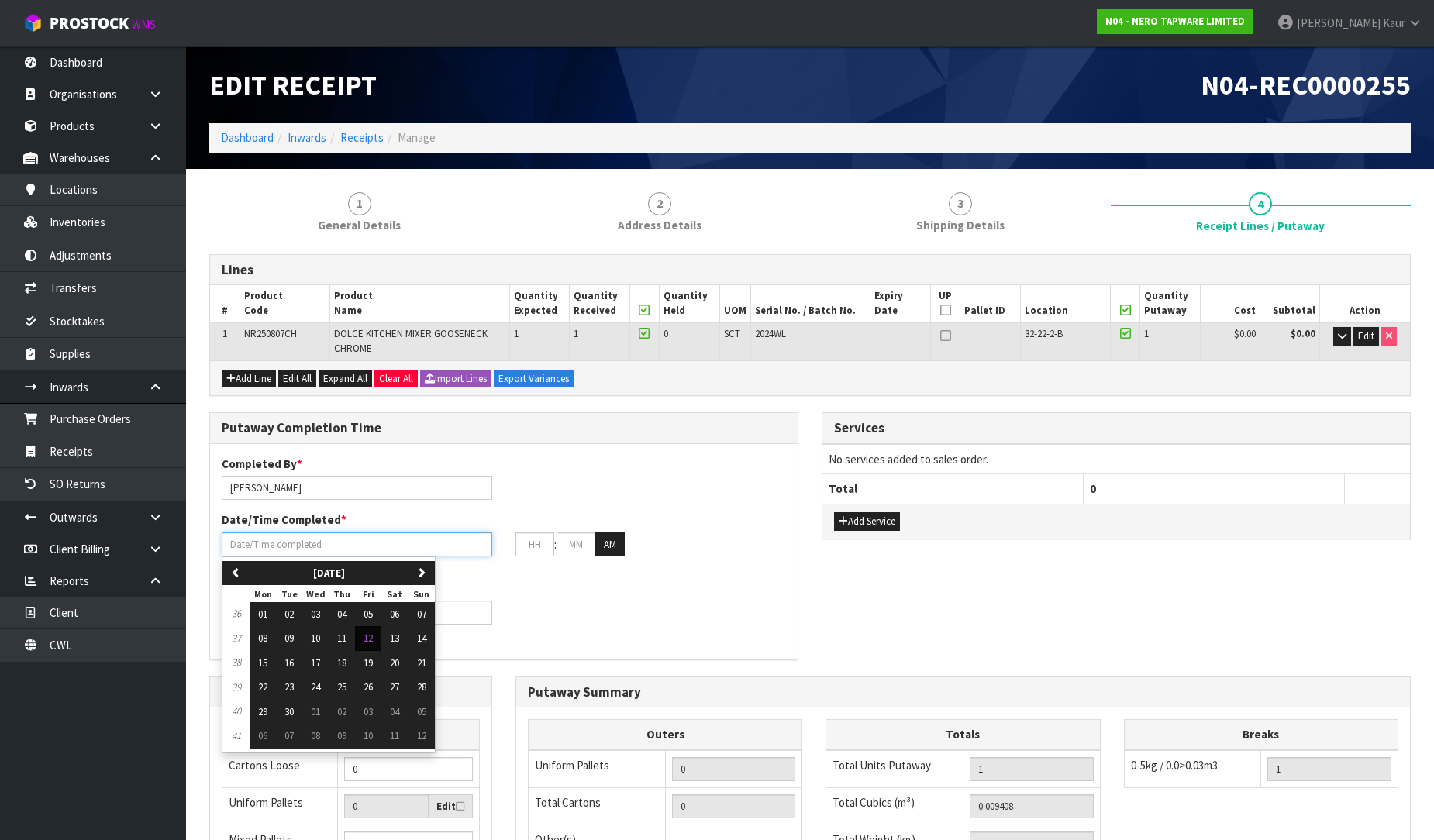
click at [368, 547] on input "text" at bounding box center [357, 544] width 271 height 24
click at [367, 636] on span "12" at bounding box center [367, 638] width 9 height 13
type input "[DATE]"
type input "12"
type input "00"
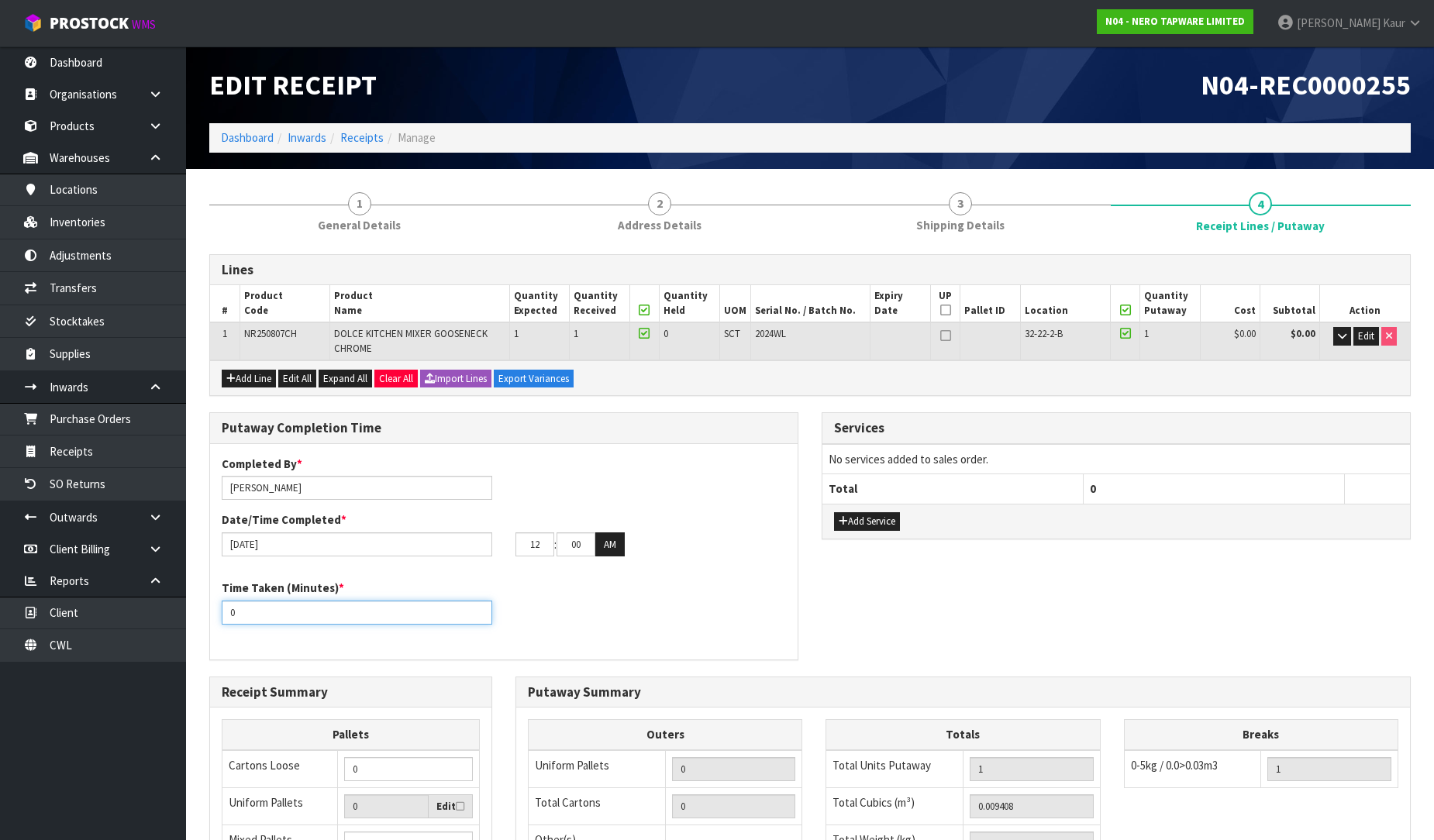
click at [230, 617] on input "0" at bounding box center [357, 612] width 271 height 24
type input "10"
click at [567, 548] on input "00" at bounding box center [575, 544] width 39 height 24
type input "30"
click at [608, 545] on button "AM" at bounding box center [610, 545] width 30 height 25
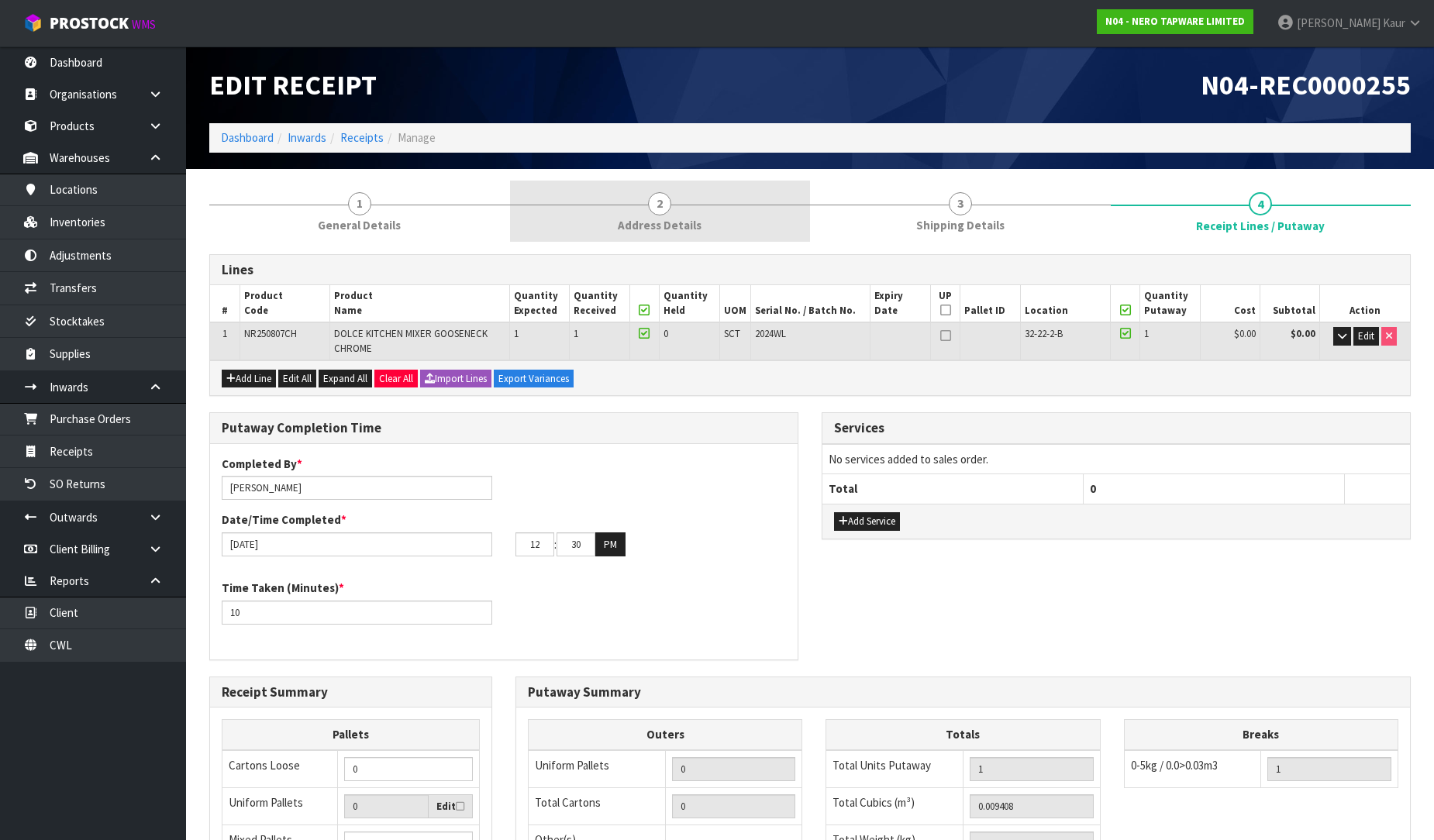
drag, startPoint x: 405, startPoint y: 227, endPoint x: 533, endPoint y: 203, distance: 130.2
click at [405, 226] on link "1 General Details" at bounding box center [360, 211] width 301 height 61
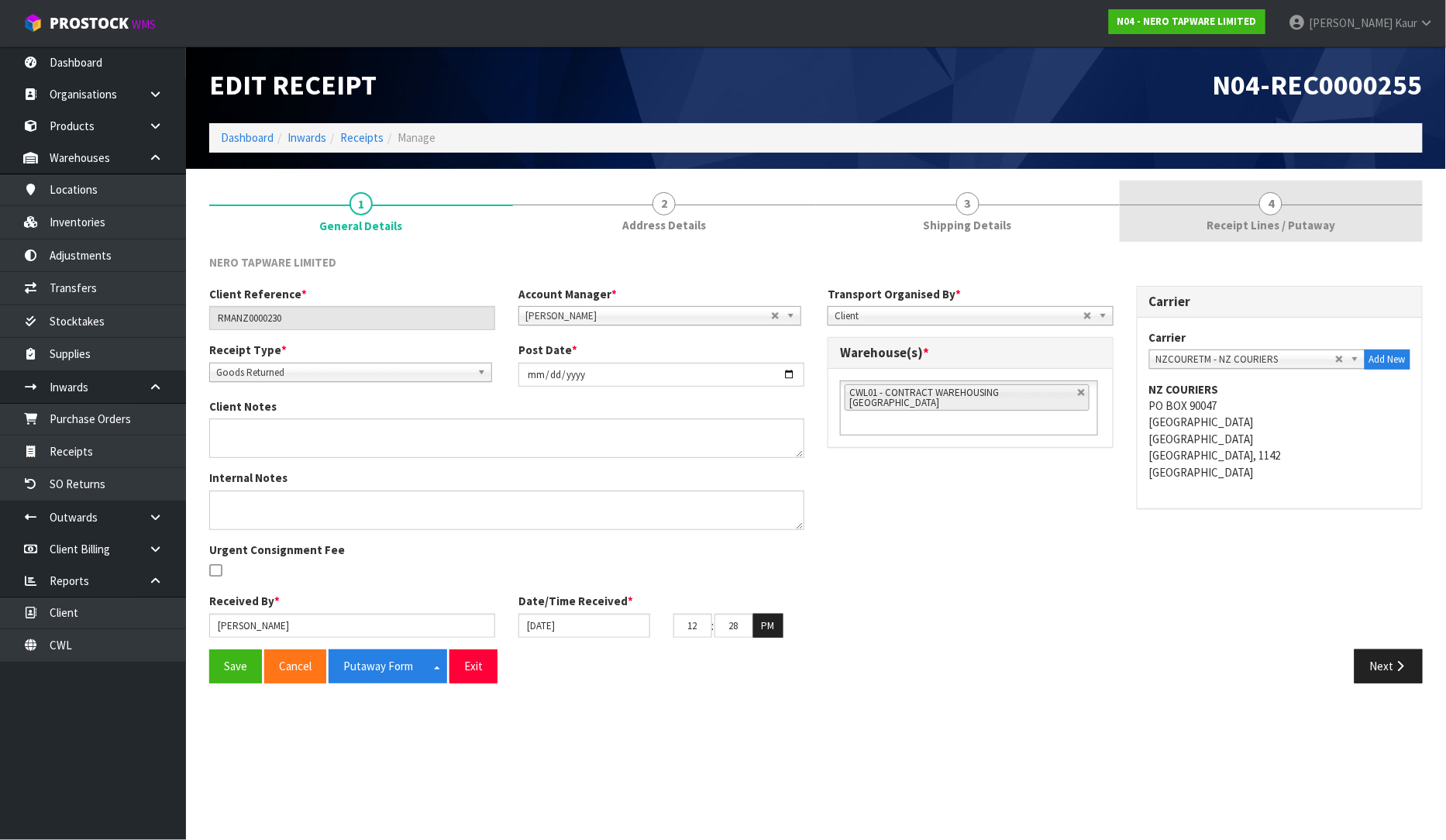
click at [1305, 222] on span "Receipt Lines / Putaway" at bounding box center [1271, 225] width 129 height 17
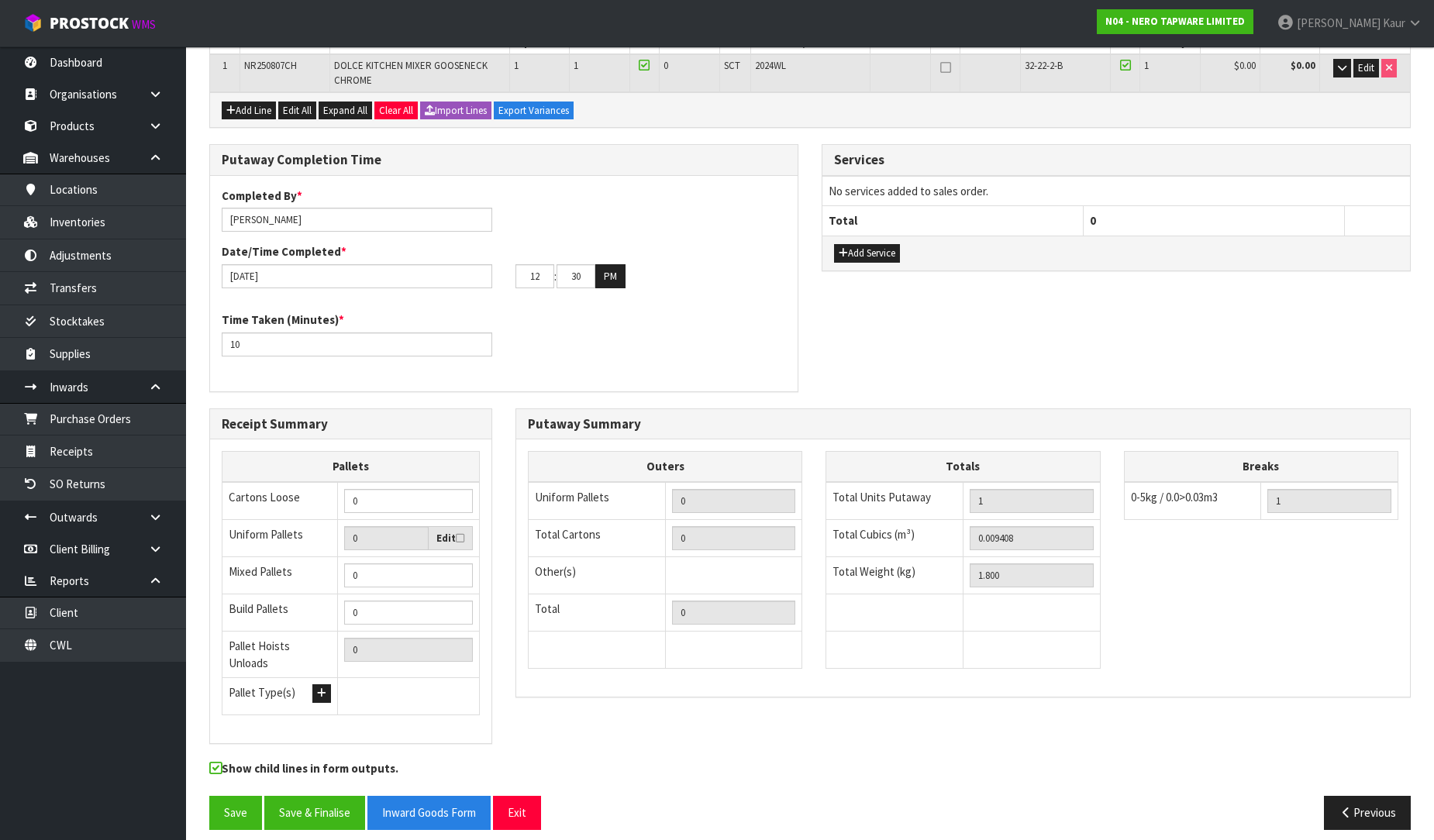
scroll to position [271, 0]
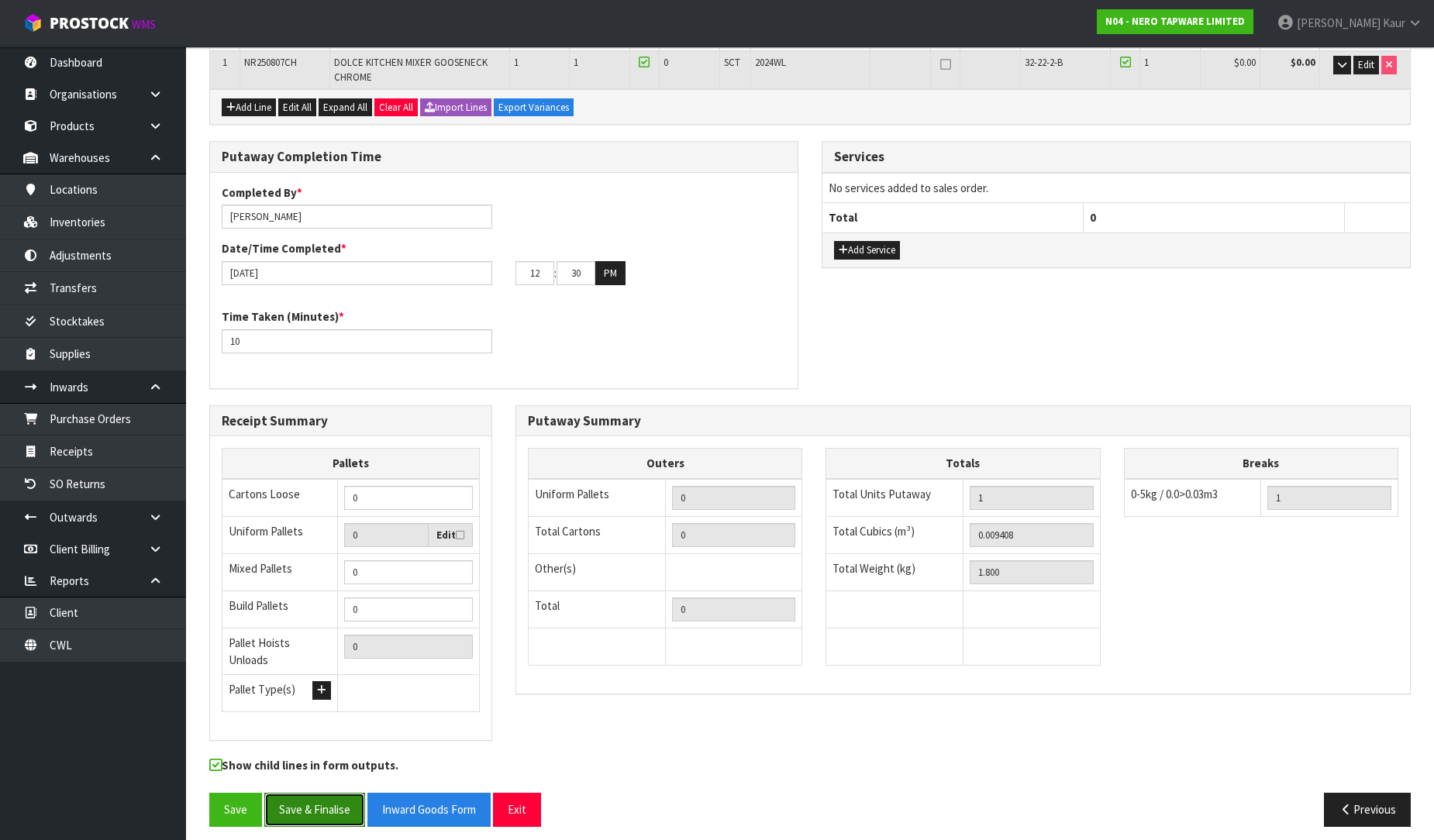
click at [307, 809] on button "Save & Finalise" at bounding box center [315, 809] width 101 height 33
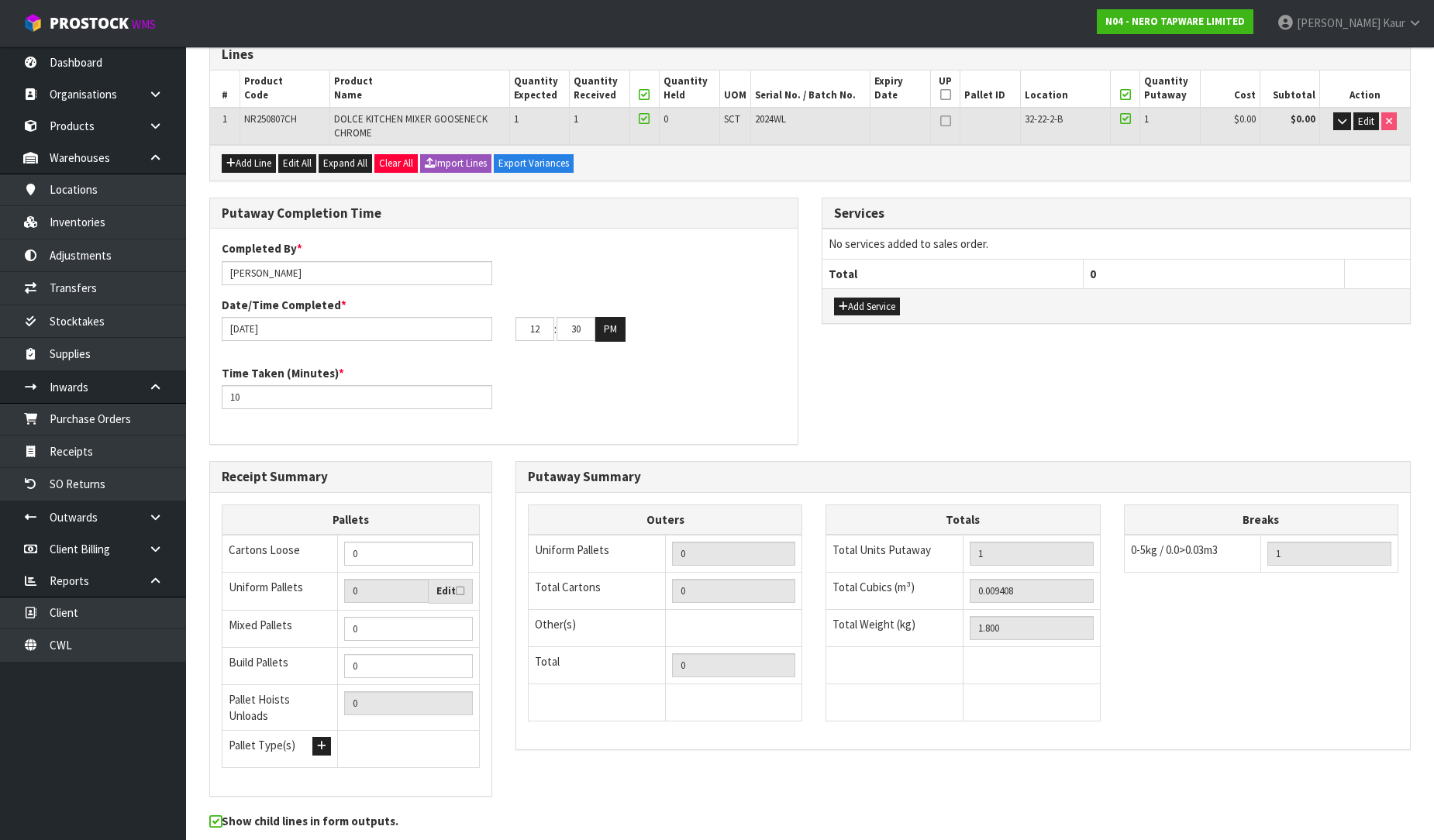
scroll to position [0, 0]
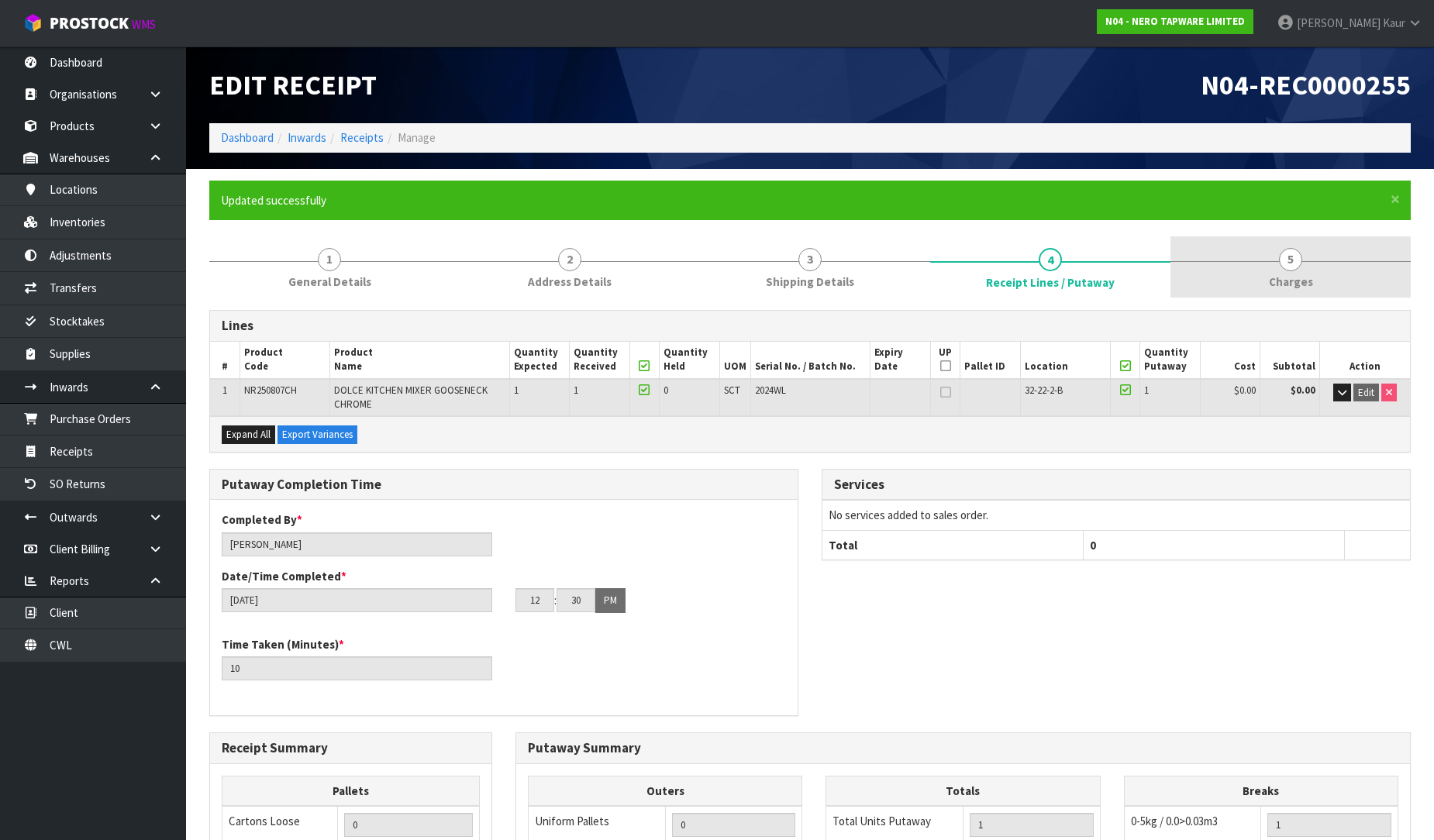
click at [1304, 257] on link "5 [GEOGRAPHIC_DATA]" at bounding box center [1290, 267] width 240 height 61
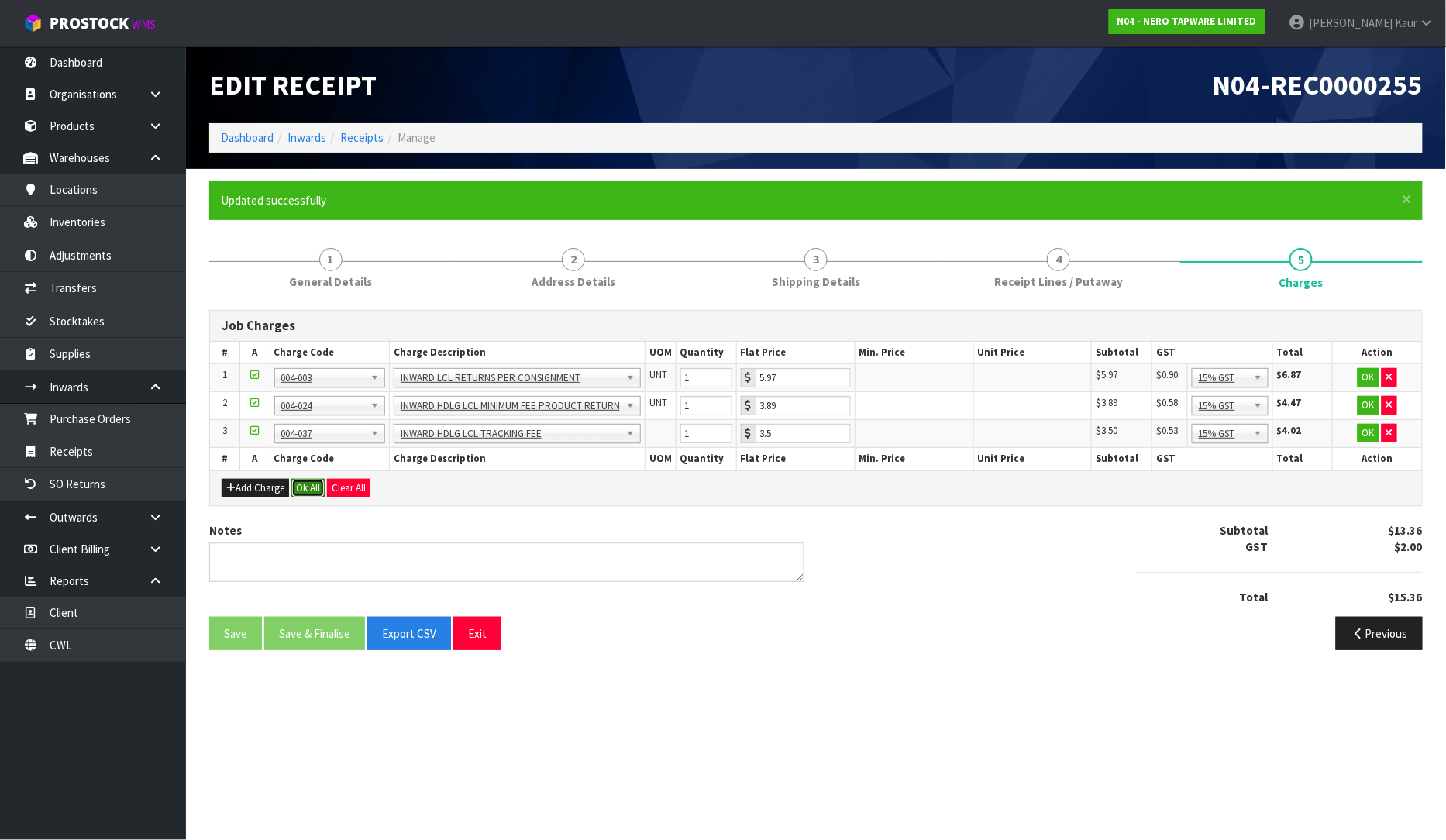
click at [307, 493] on button "Ok All" at bounding box center [308, 488] width 33 height 19
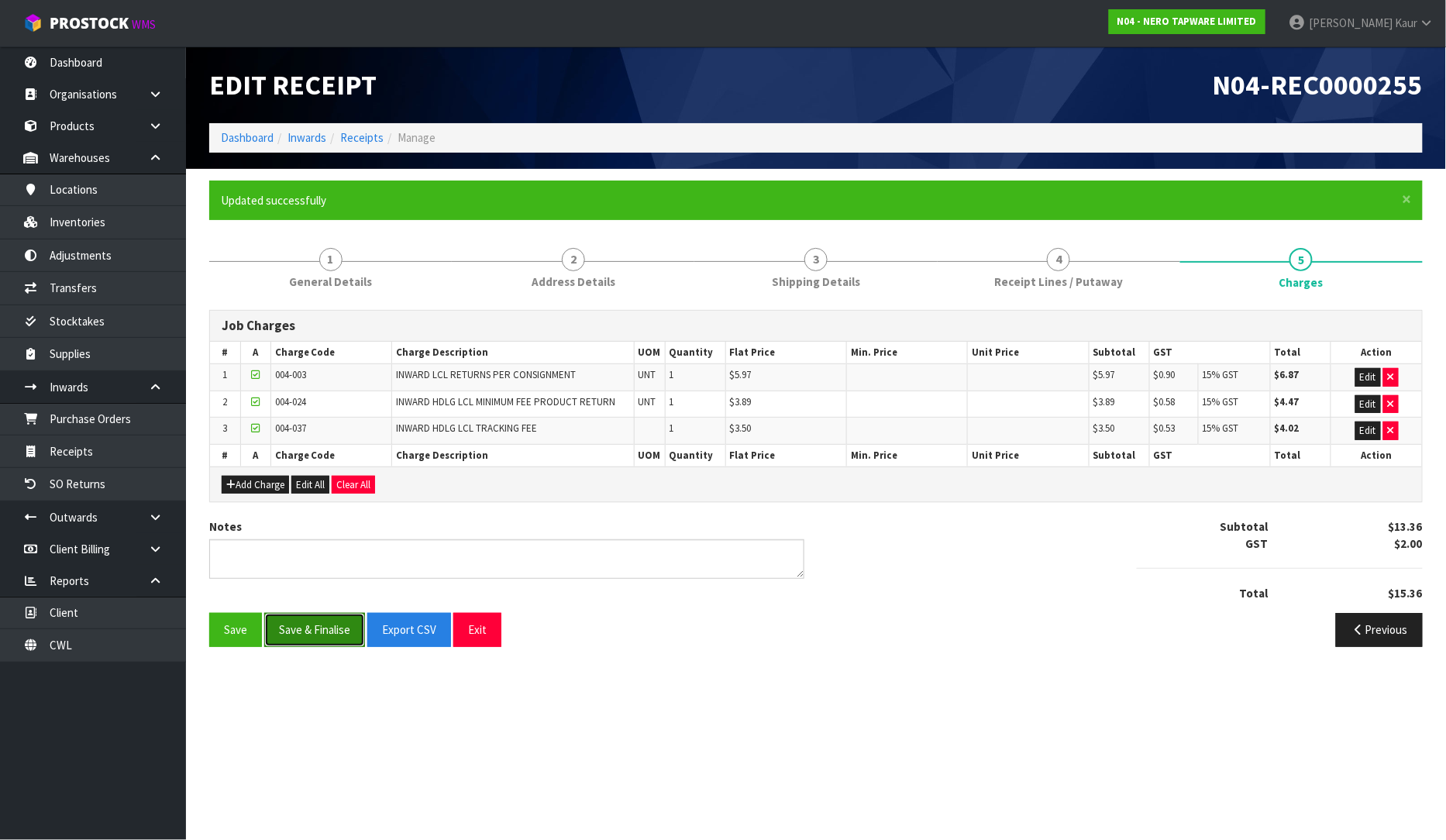
click at [306, 636] on button "Save & Finalise" at bounding box center [314, 630] width 101 height 33
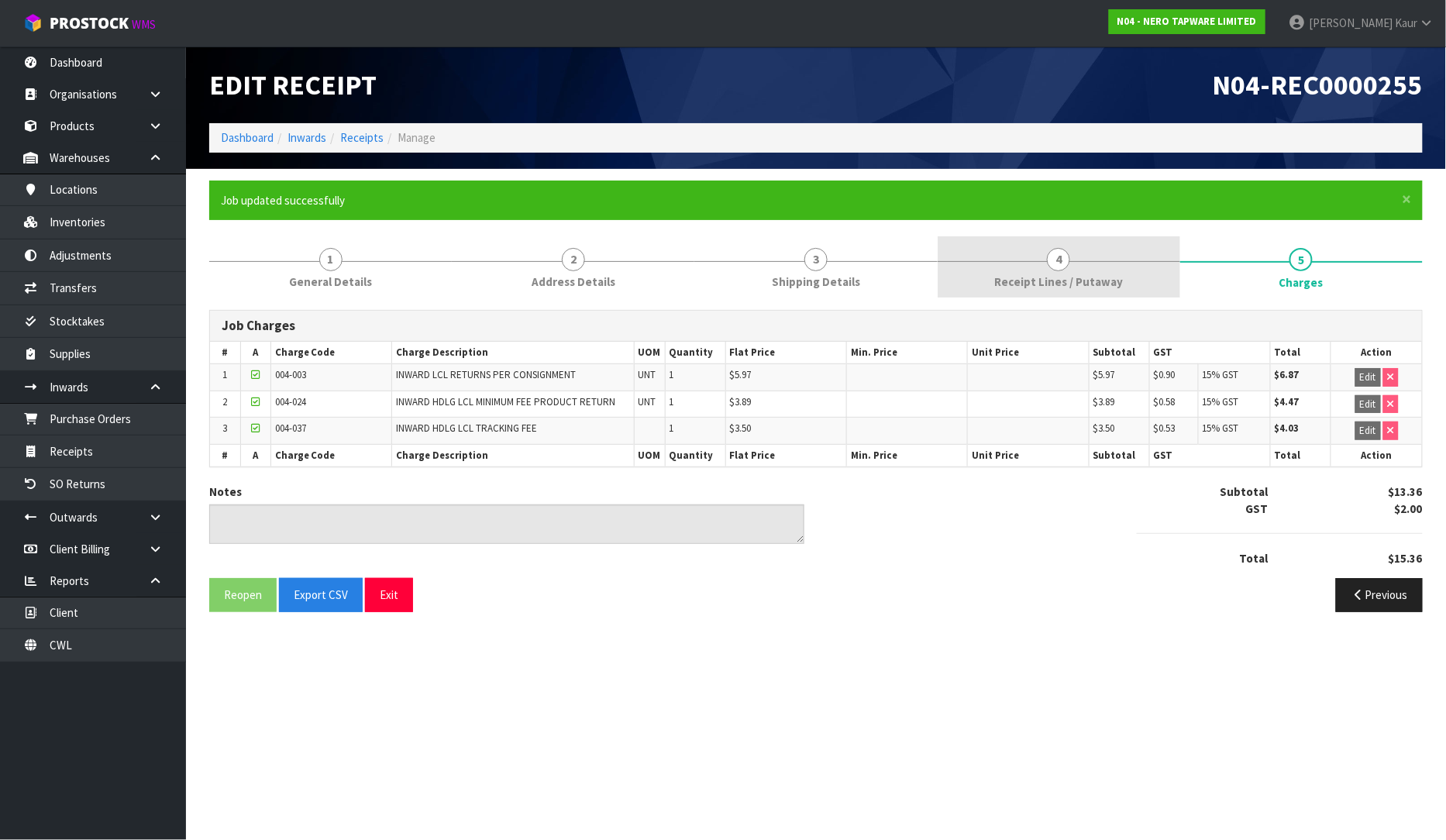
click at [987, 275] on link "4 Receipt Lines / Putaway" at bounding box center [1059, 267] width 243 height 61
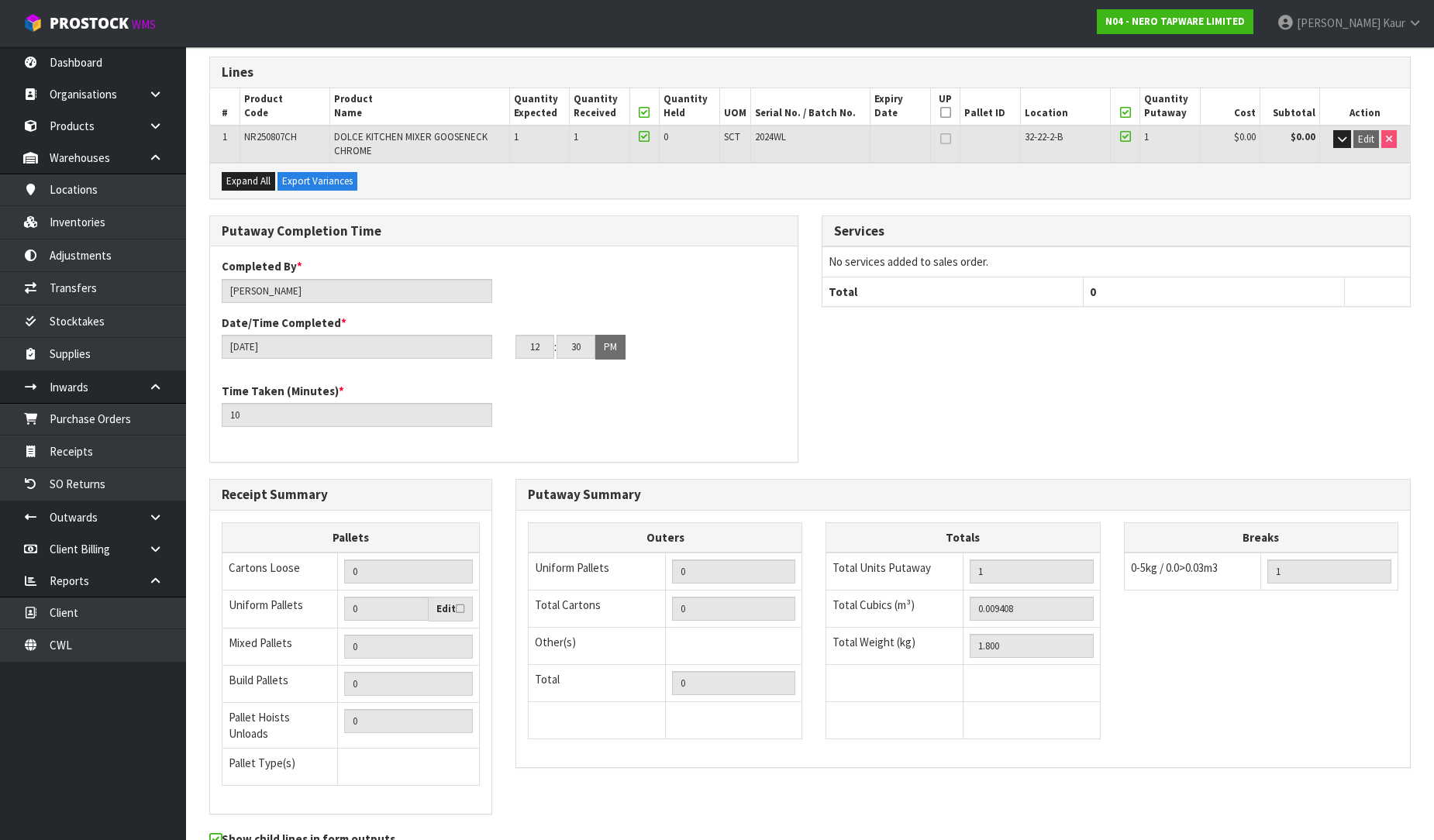
scroll to position [327, 0]
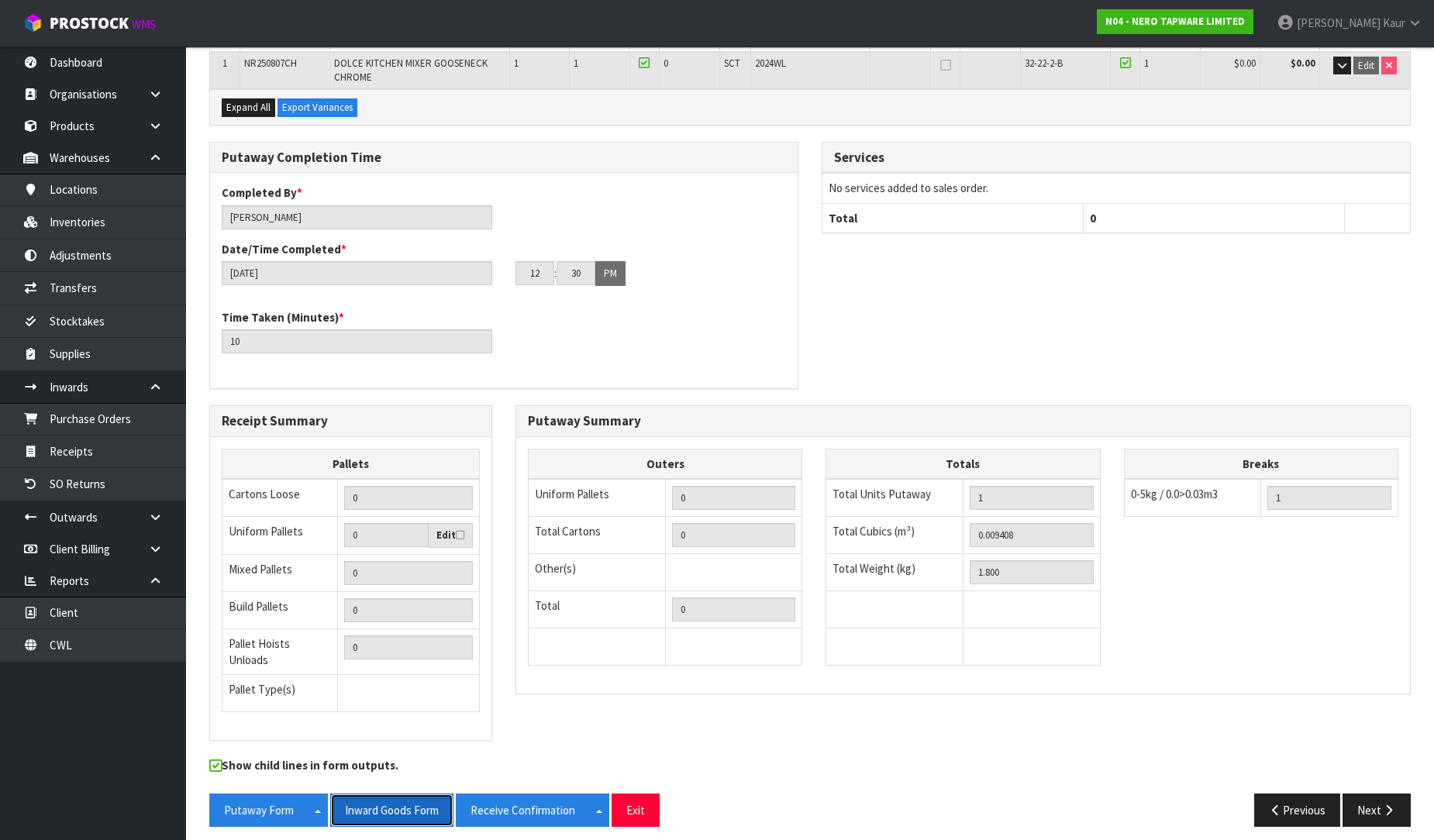
click at [386, 798] on button "Inward Goods Form" at bounding box center [391, 810] width 123 height 33
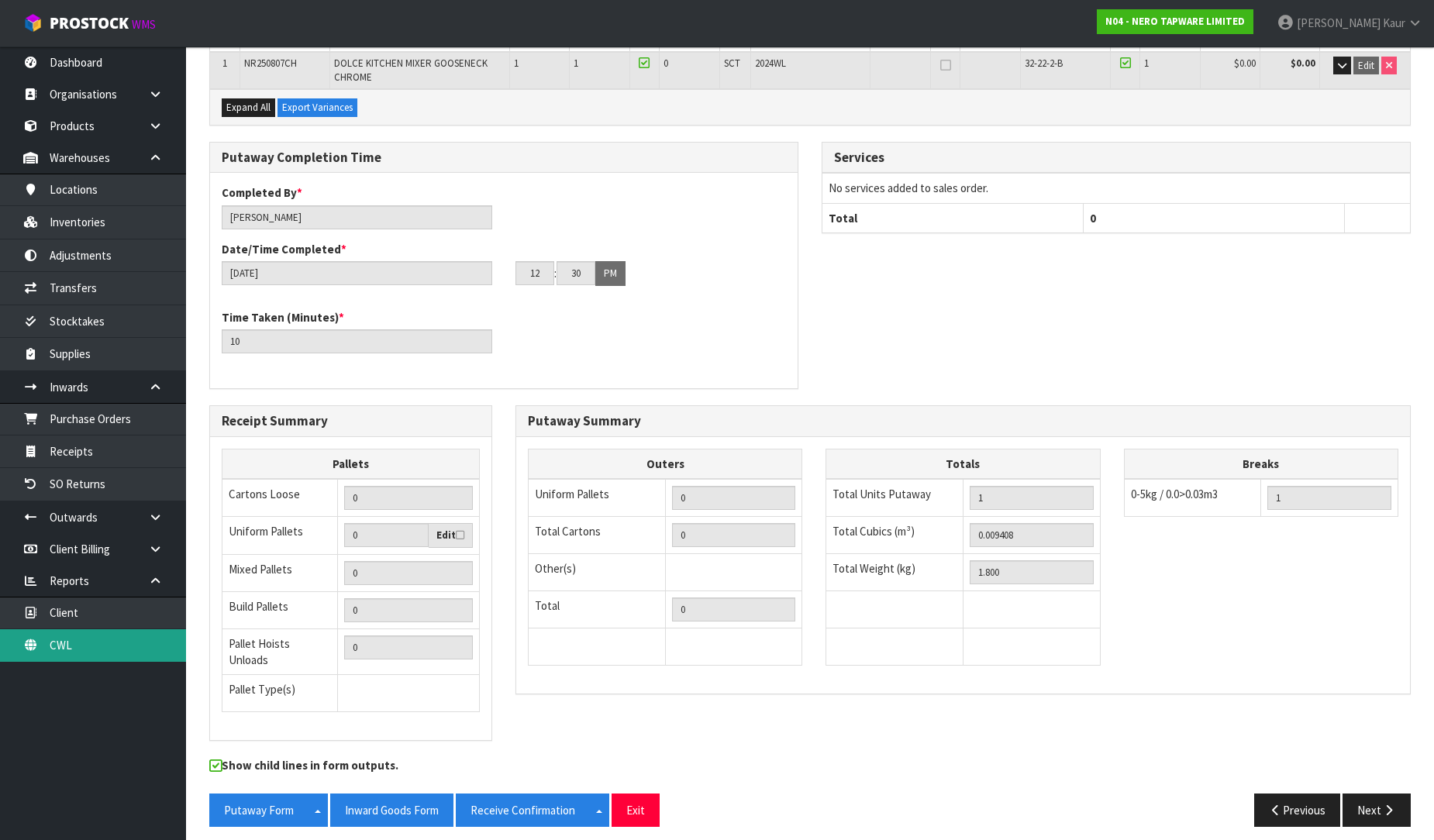
click at [86, 632] on link "CWL" at bounding box center [92, 644] width 186 height 31
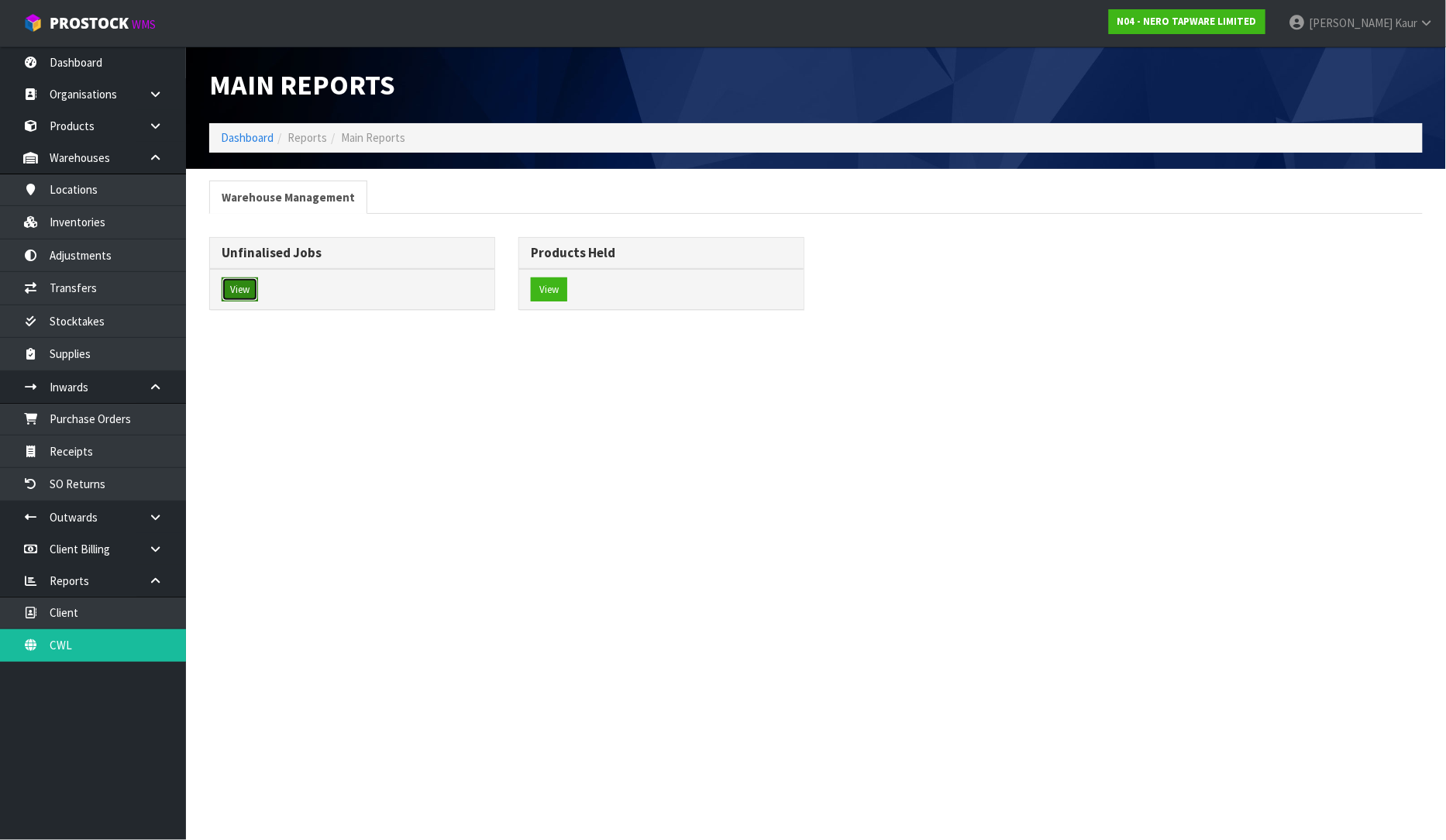
click at [238, 293] on button "View" at bounding box center [240, 290] width 36 height 25
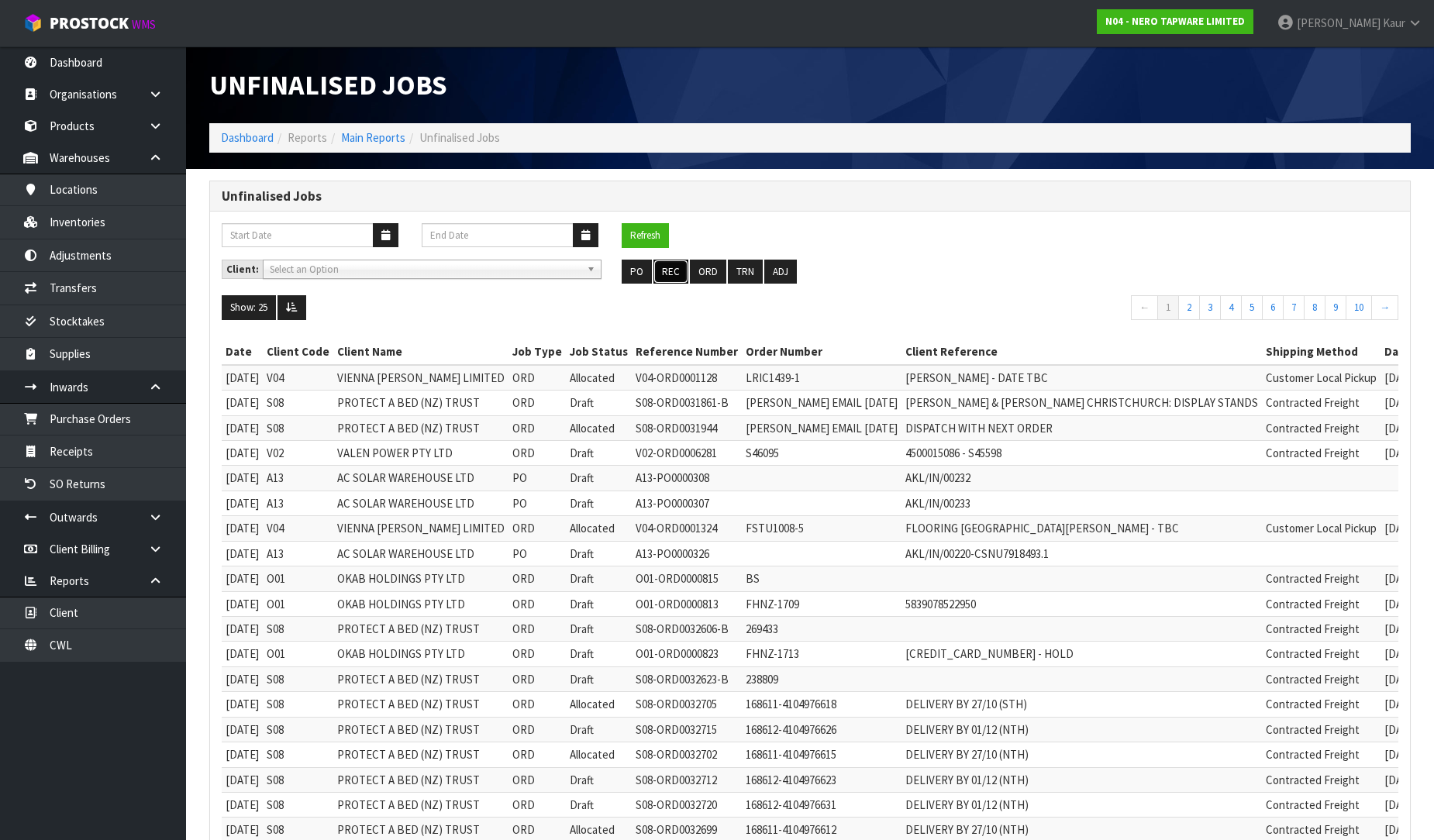
click at [662, 275] on button "REC" at bounding box center [671, 272] width 35 height 25
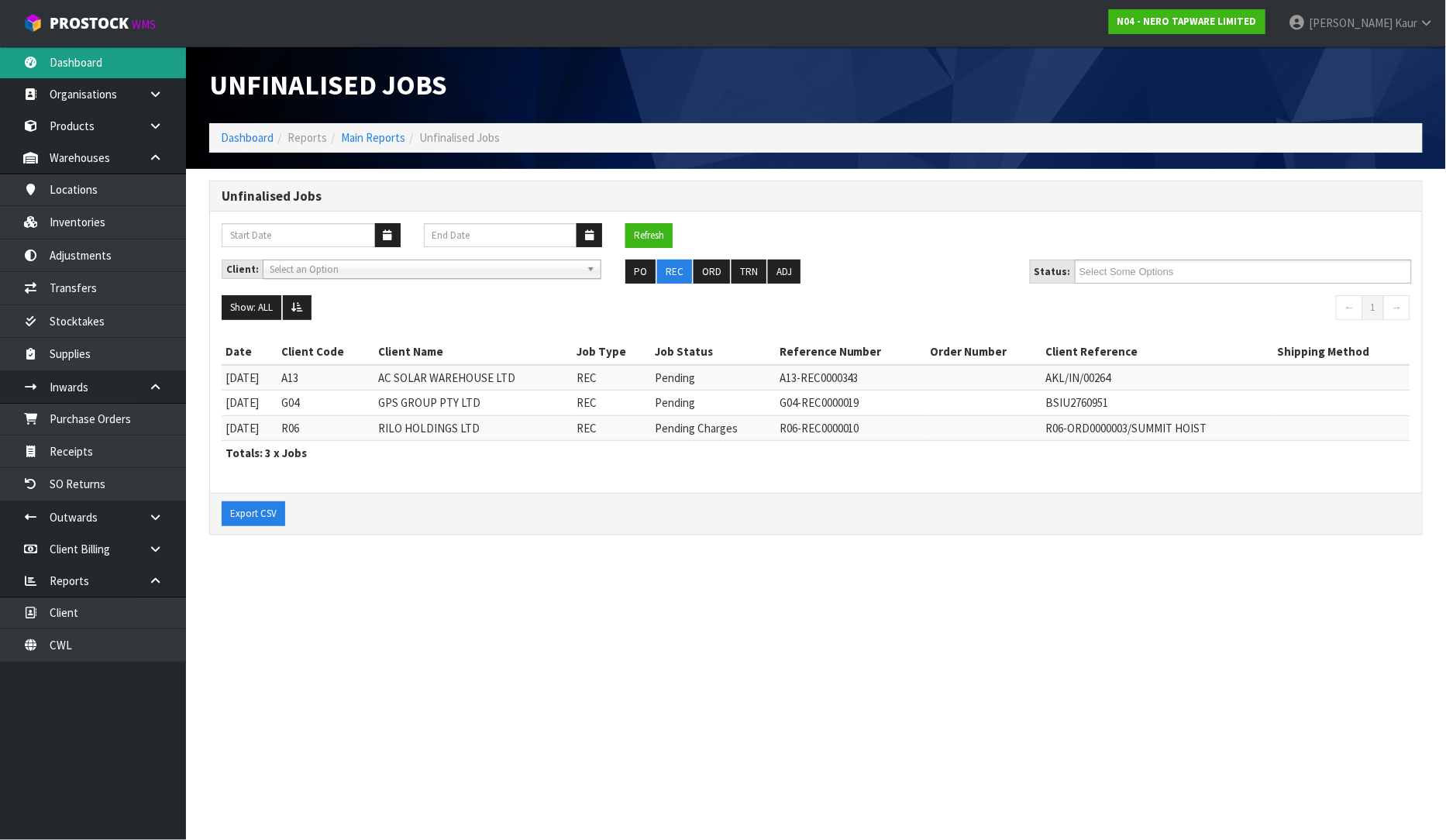
click at [96, 47] on link "Dashboard" at bounding box center [92, 62] width 186 height 31
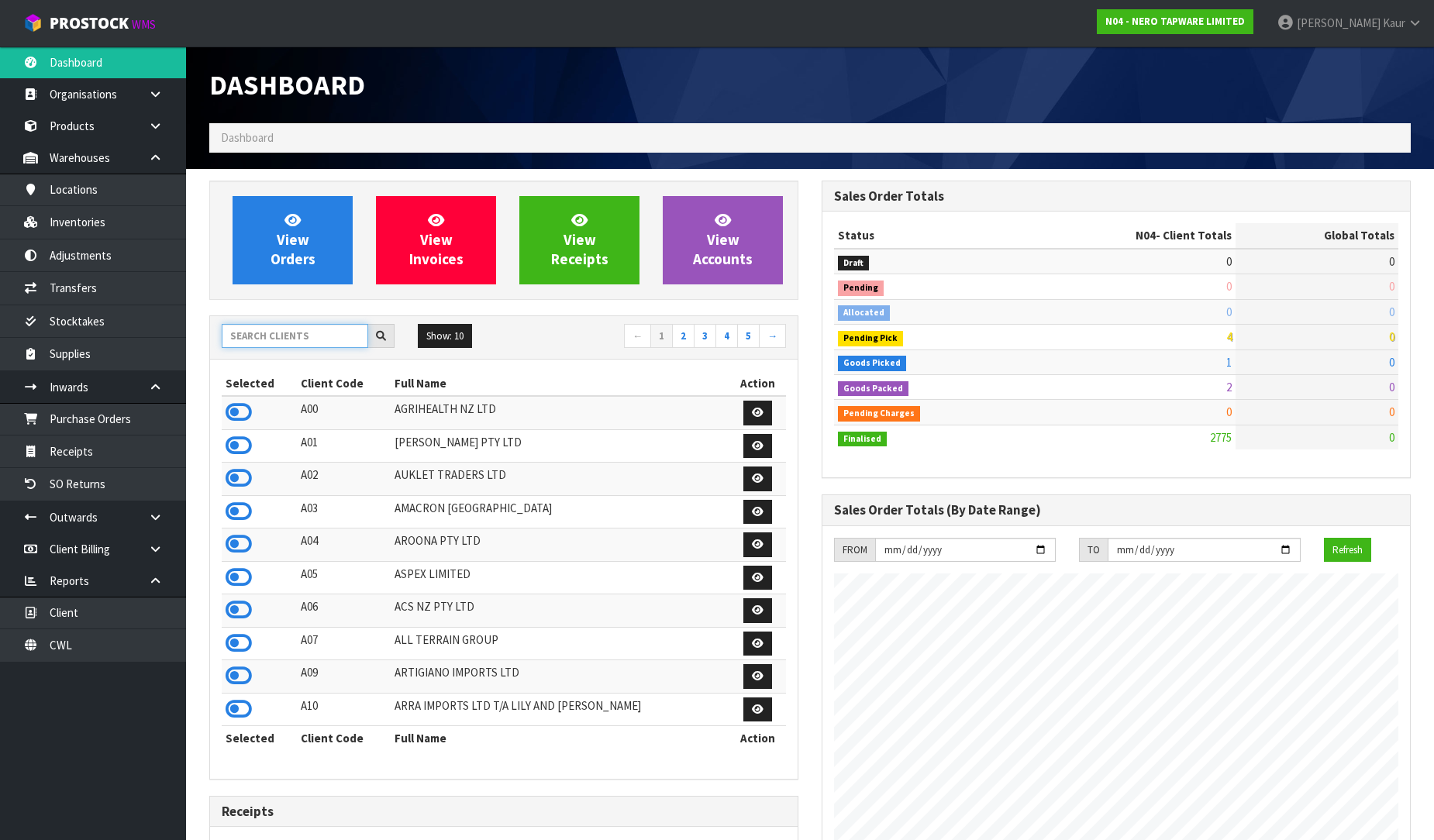
scroll to position [1174, 613]
click at [280, 326] on input "text" at bounding box center [295, 336] width 146 height 24
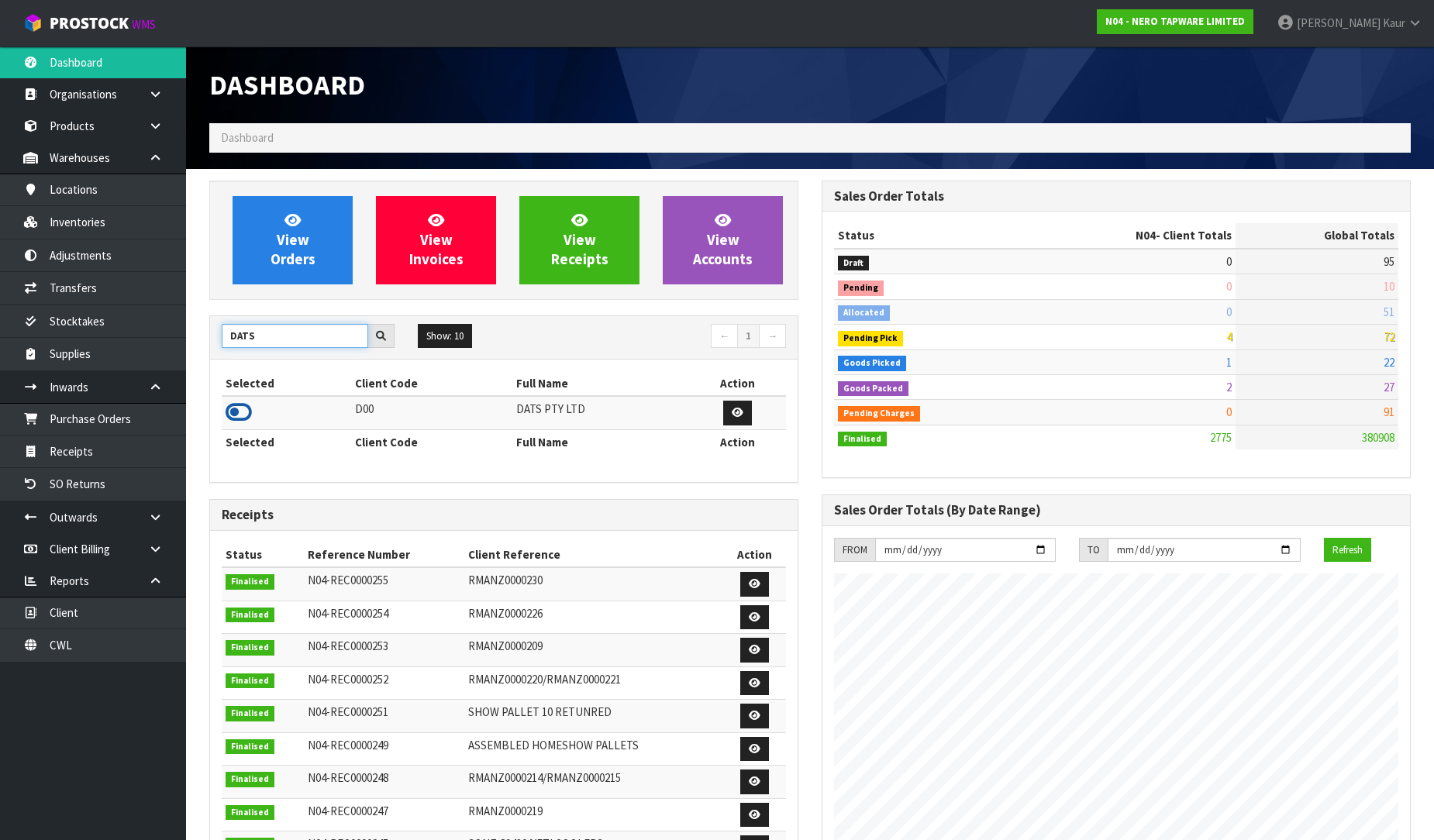
type input "DATS"
click at [236, 413] on icon at bounding box center [239, 412] width 26 height 23
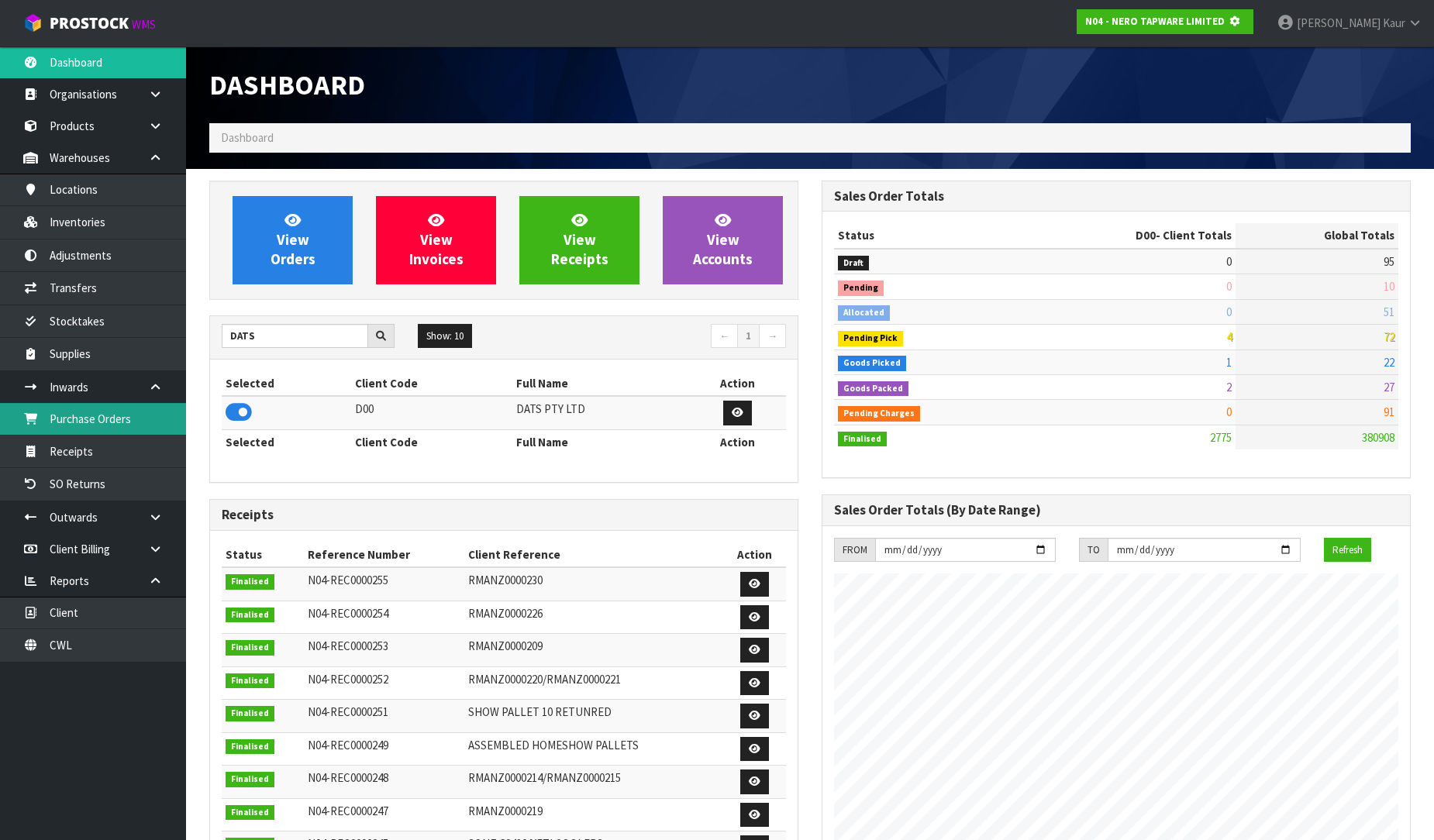
scroll to position [773859, 774601]
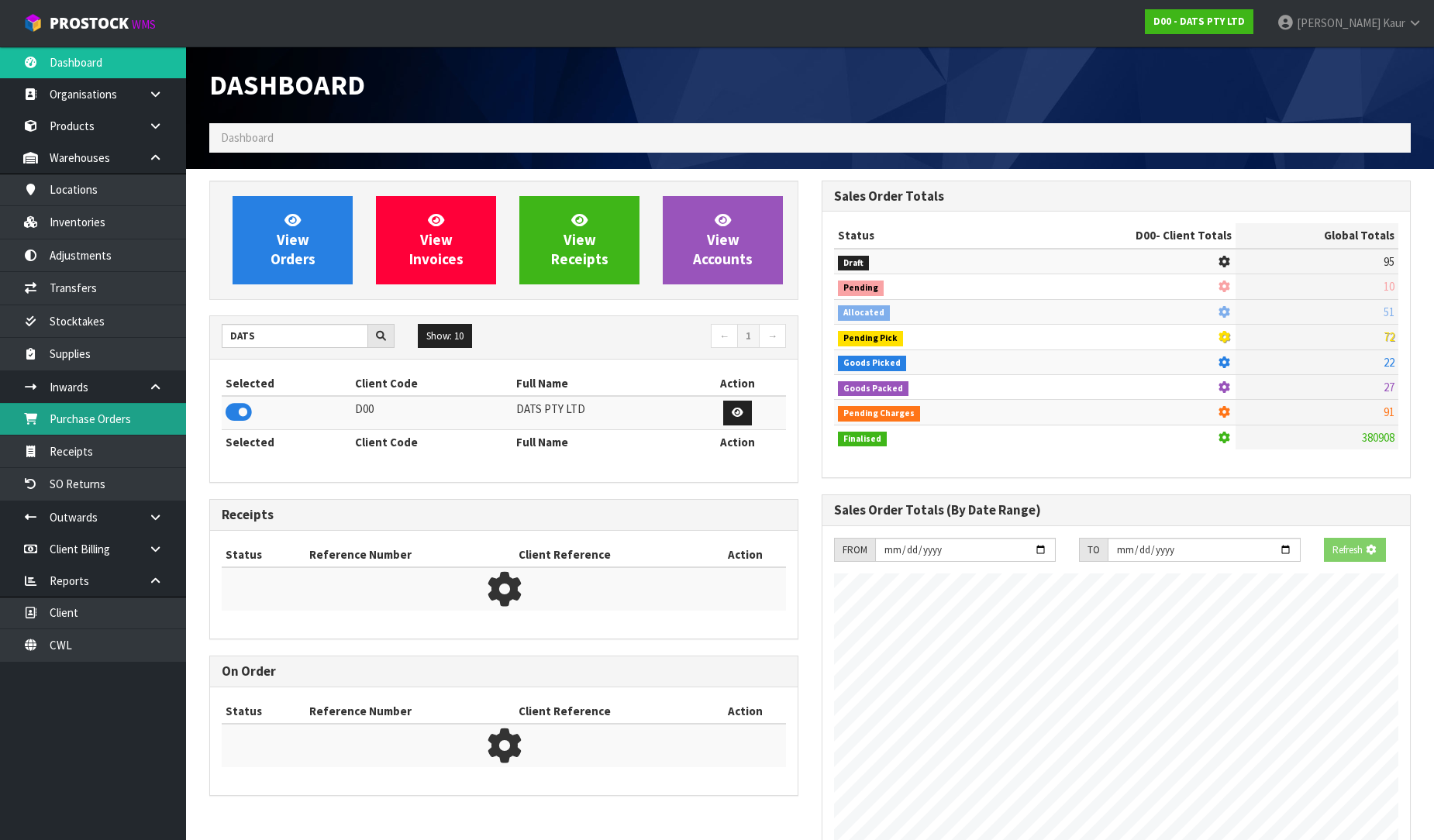
click at [151, 417] on link "Purchase Orders" at bounding box center [92, 418] width 186 height 31
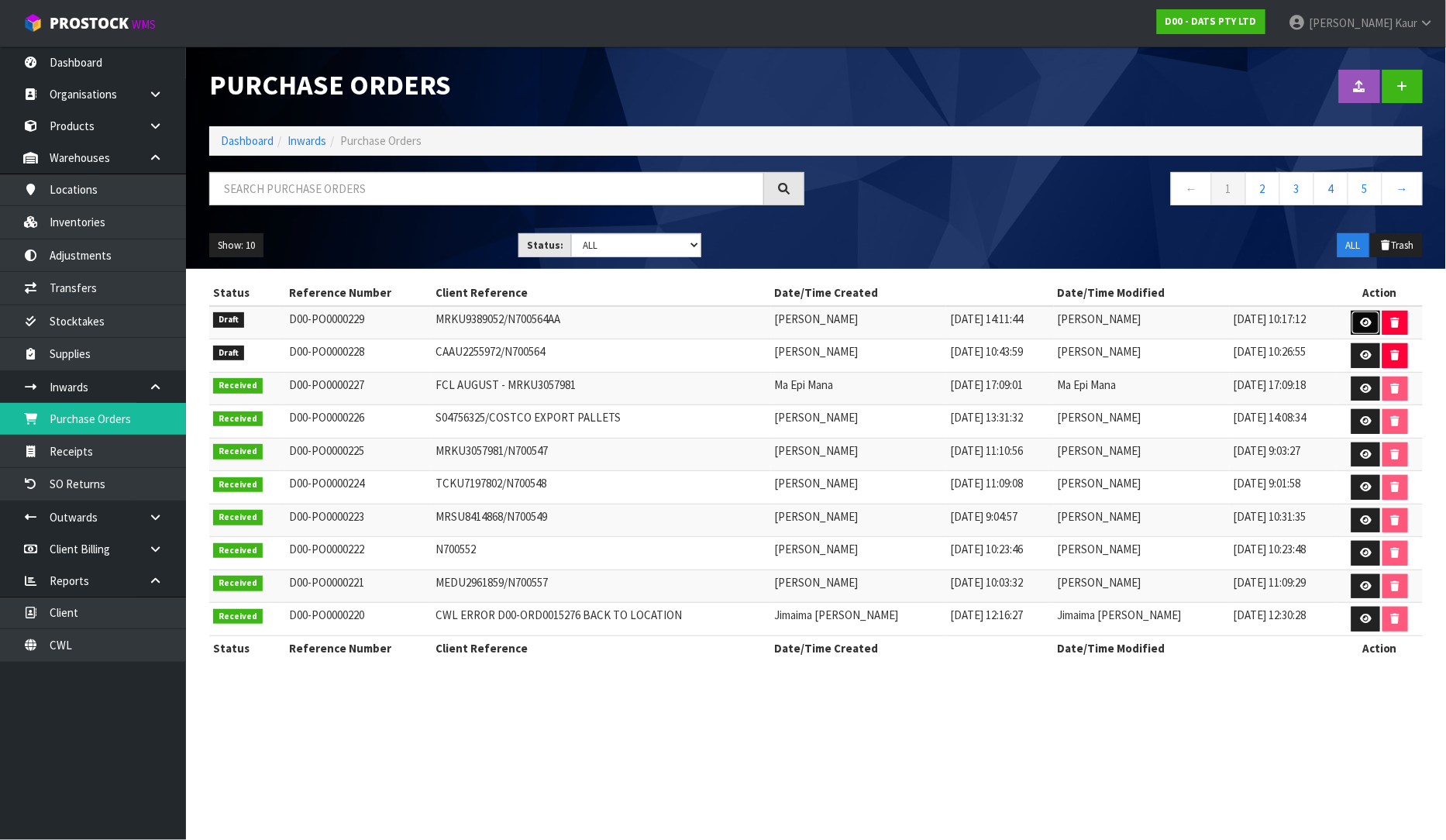
click at [1364, 323] on icon at bounding box center [1366, 323] width 12 height 10
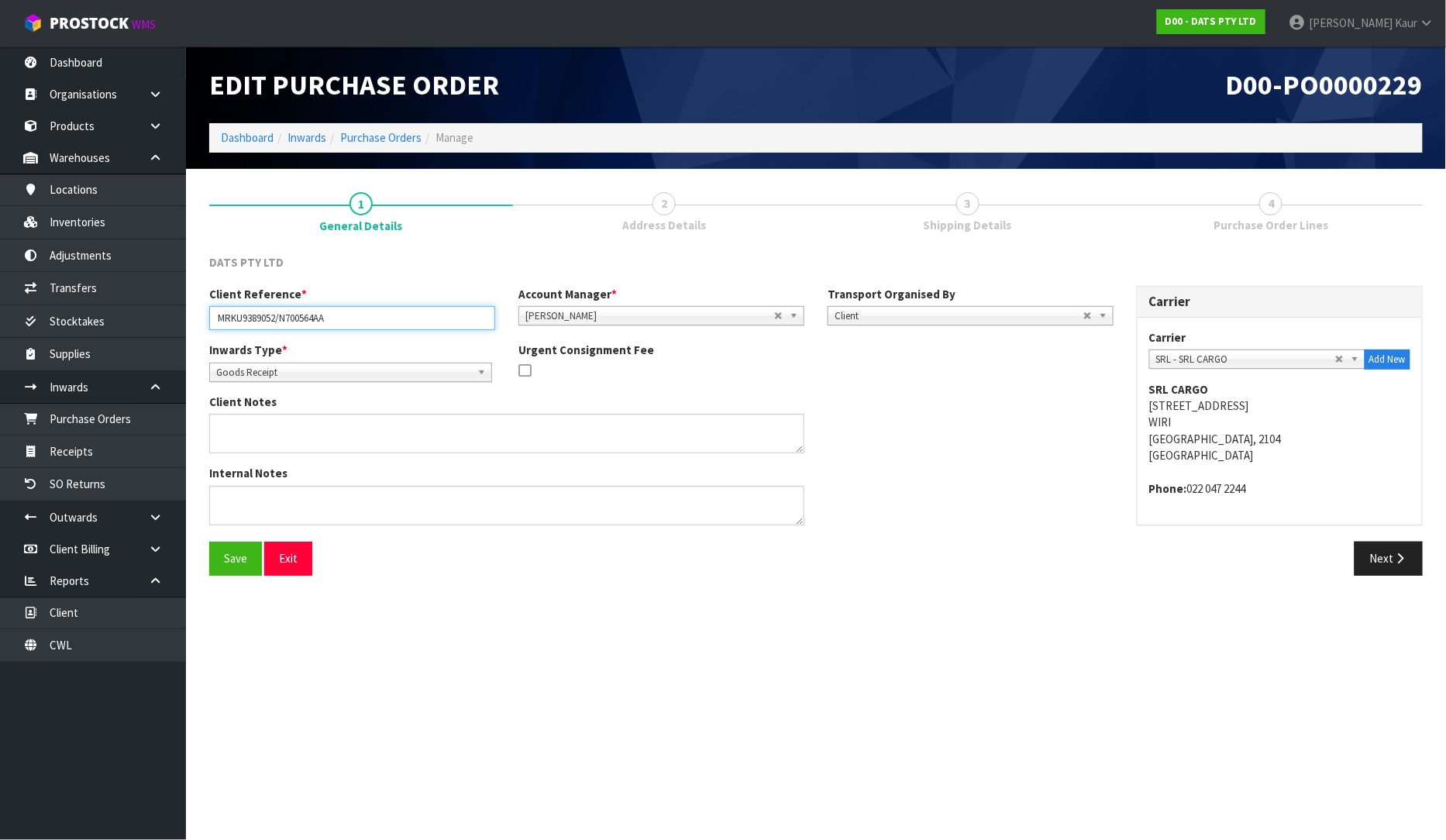
click at [347, 319] on input "MRKU9389052/N700564AA" at bounding box center [352, 318] width 286 height 24
paste input "N700560"
type input "MRKU9389052/N700560"
click at [1374, 553] on button "Next" at bounding box center [1388, 558] width 69 height 33
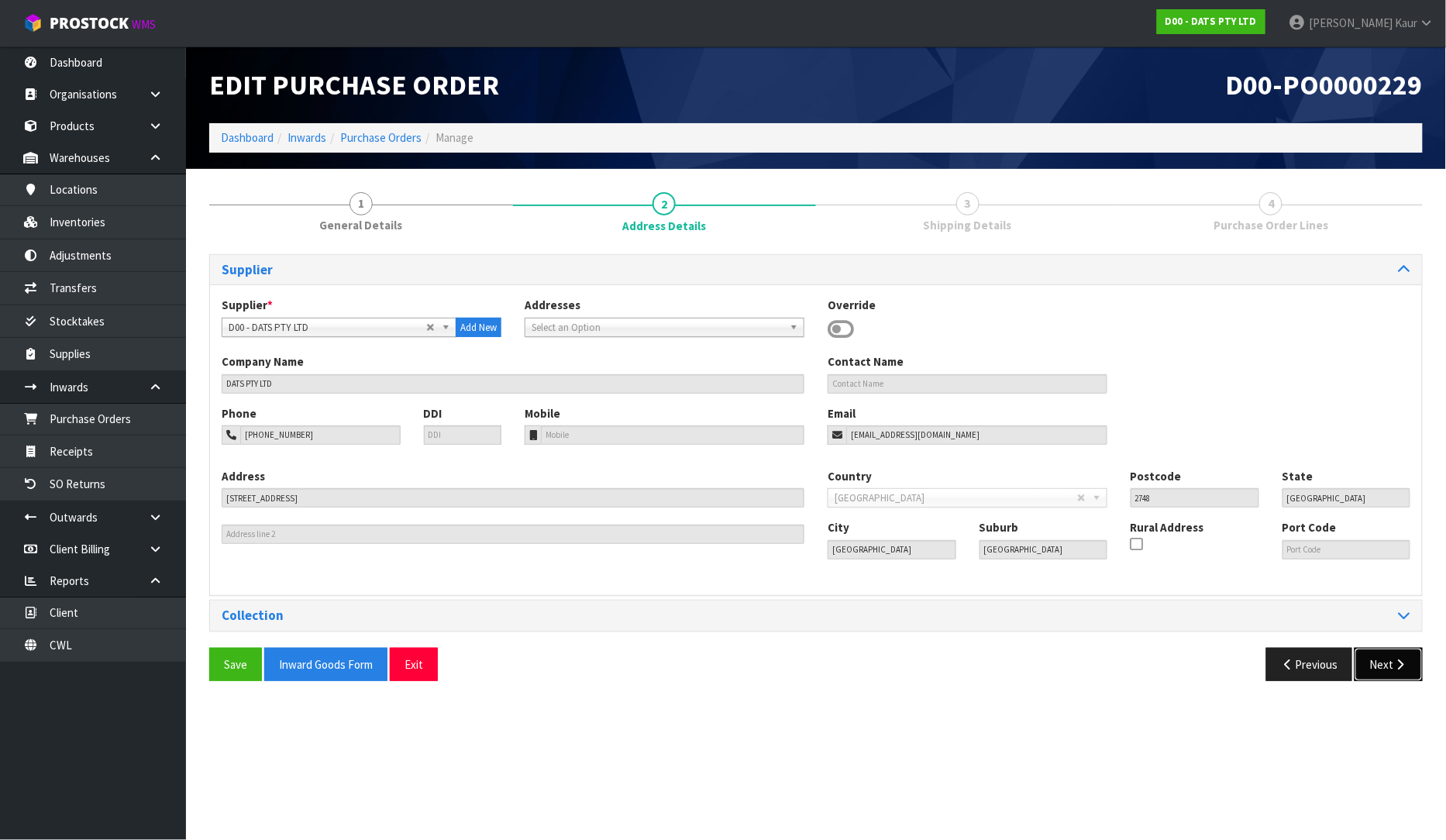
click at [1398, 657] on button "Next" at bounding box center [1388, 664] width 69 height 33
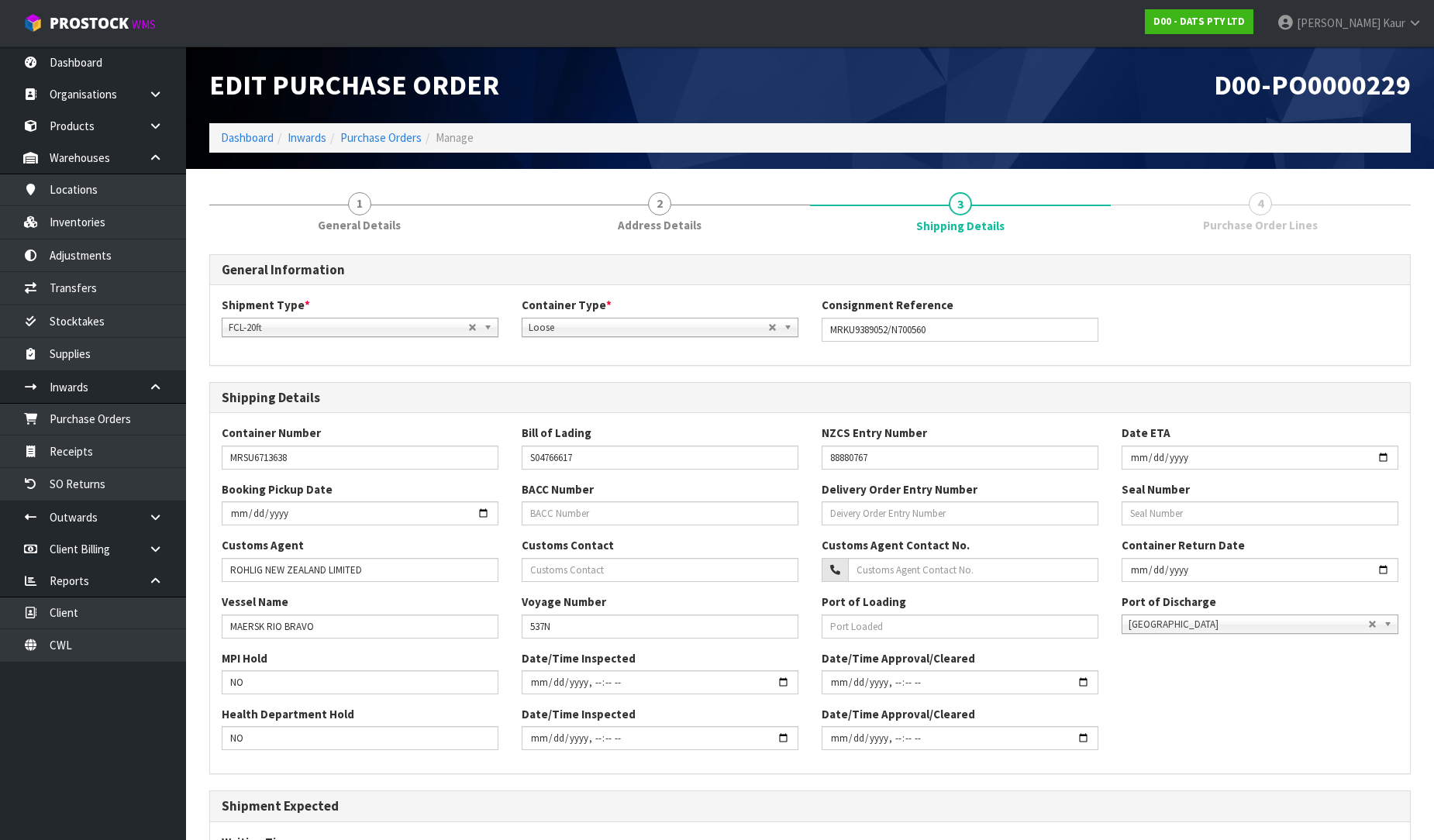
scroll to position [228, 0]
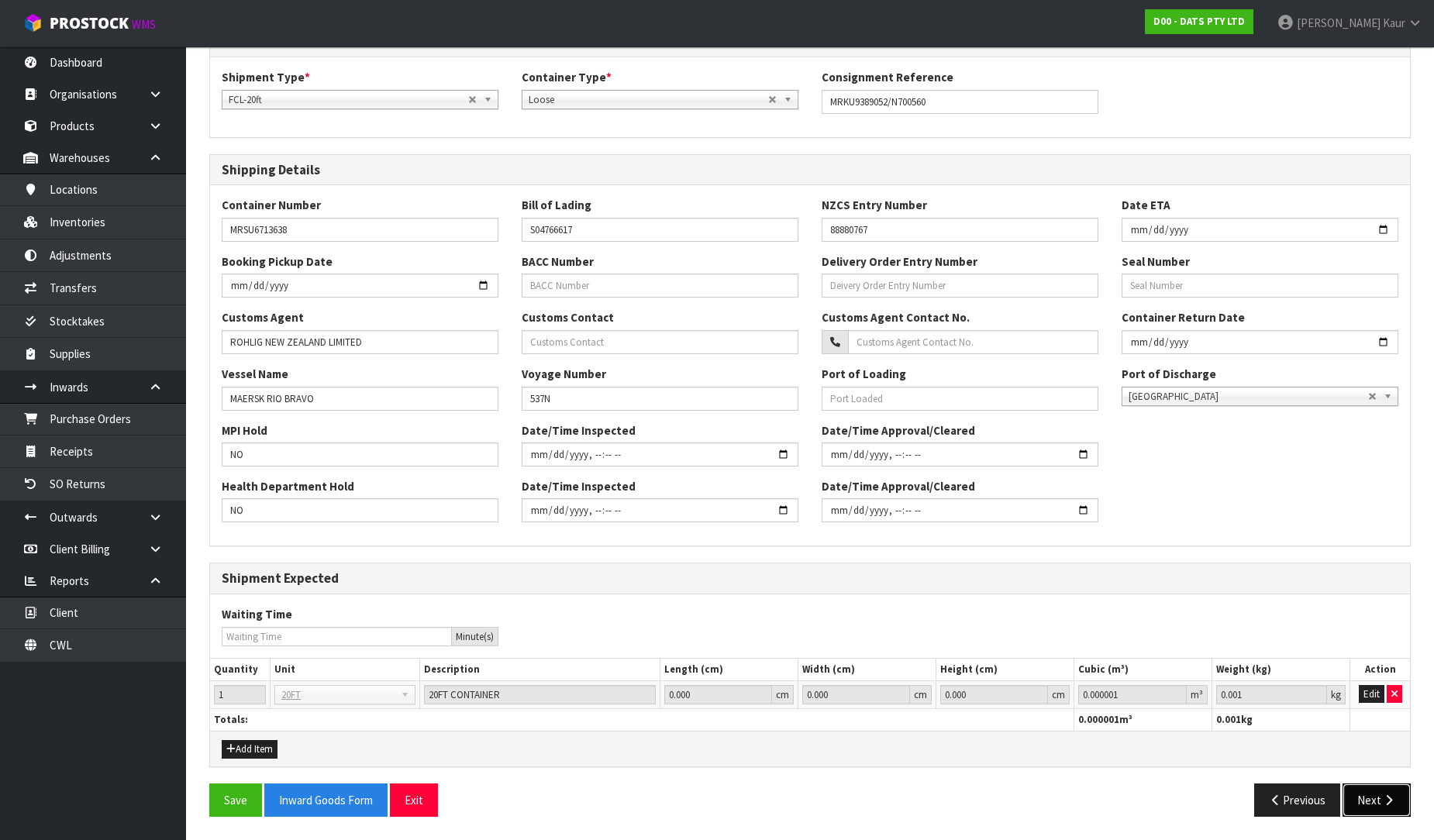
click at [1374, 805] on button "Next" at bounding box center [1376, 800] width 69 height 33
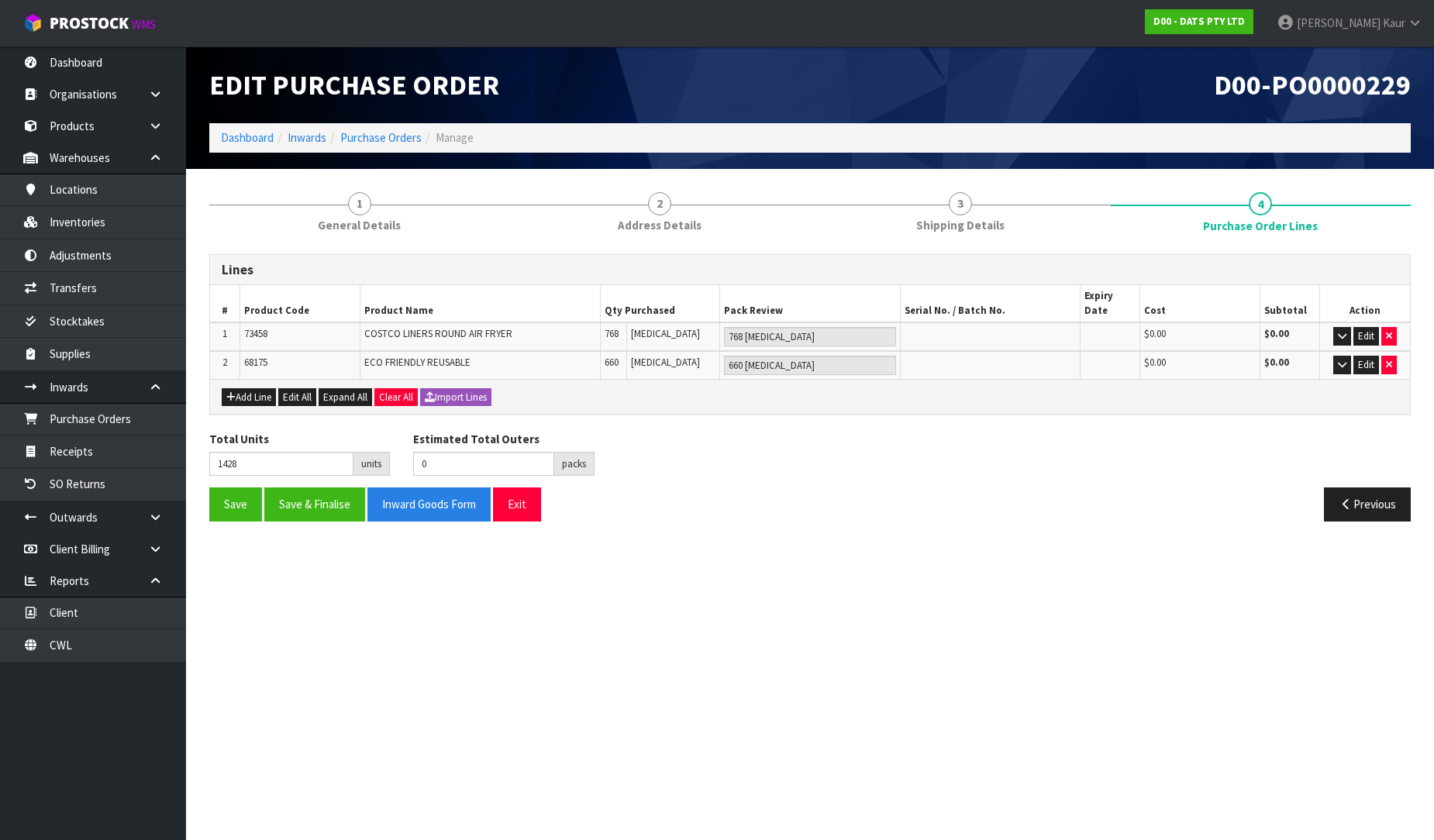
scroll to position [0, 0]
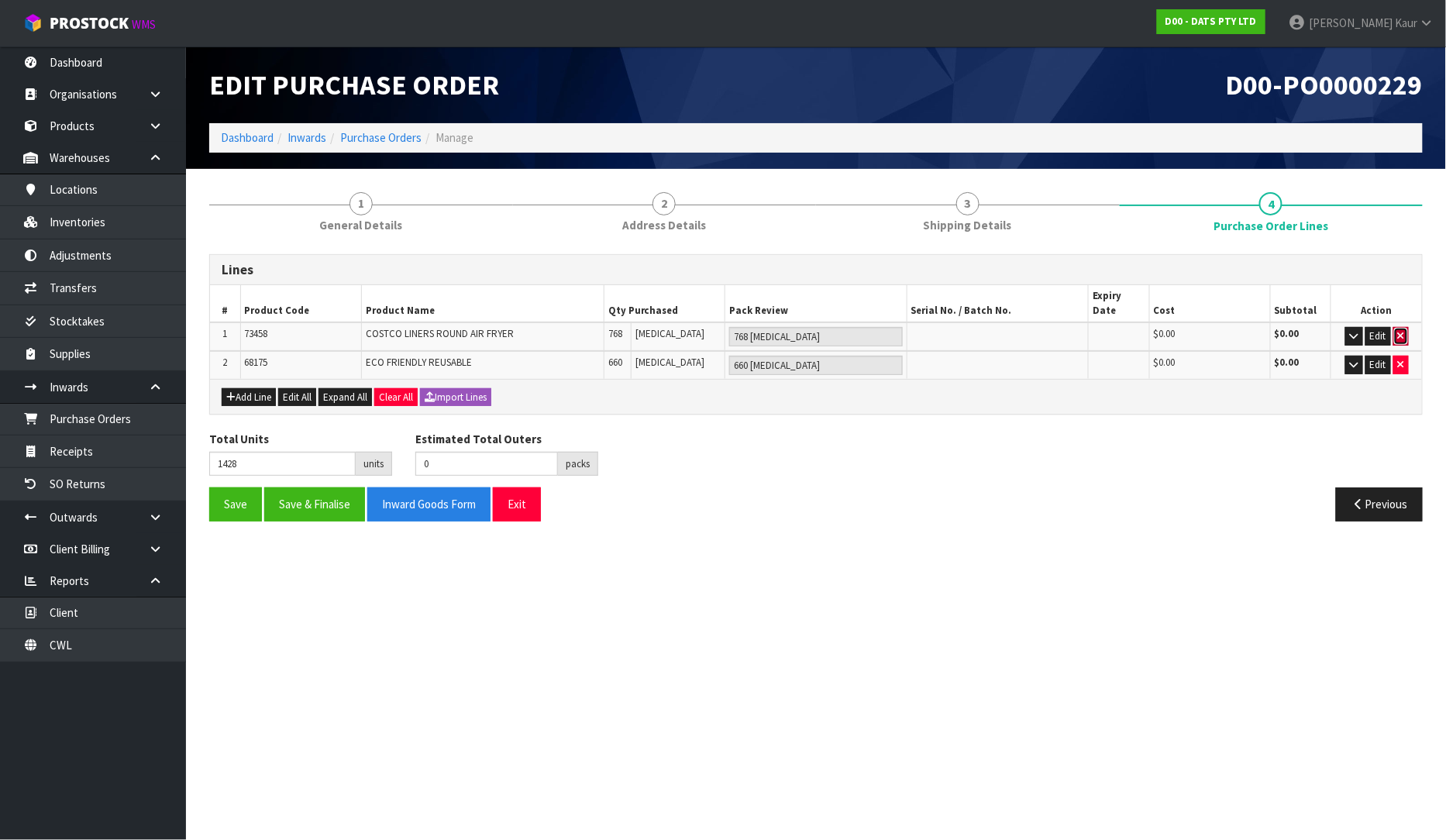
click at [1399, 331] on icon "button" at bounding box center [1401, 336] width 7 height 10
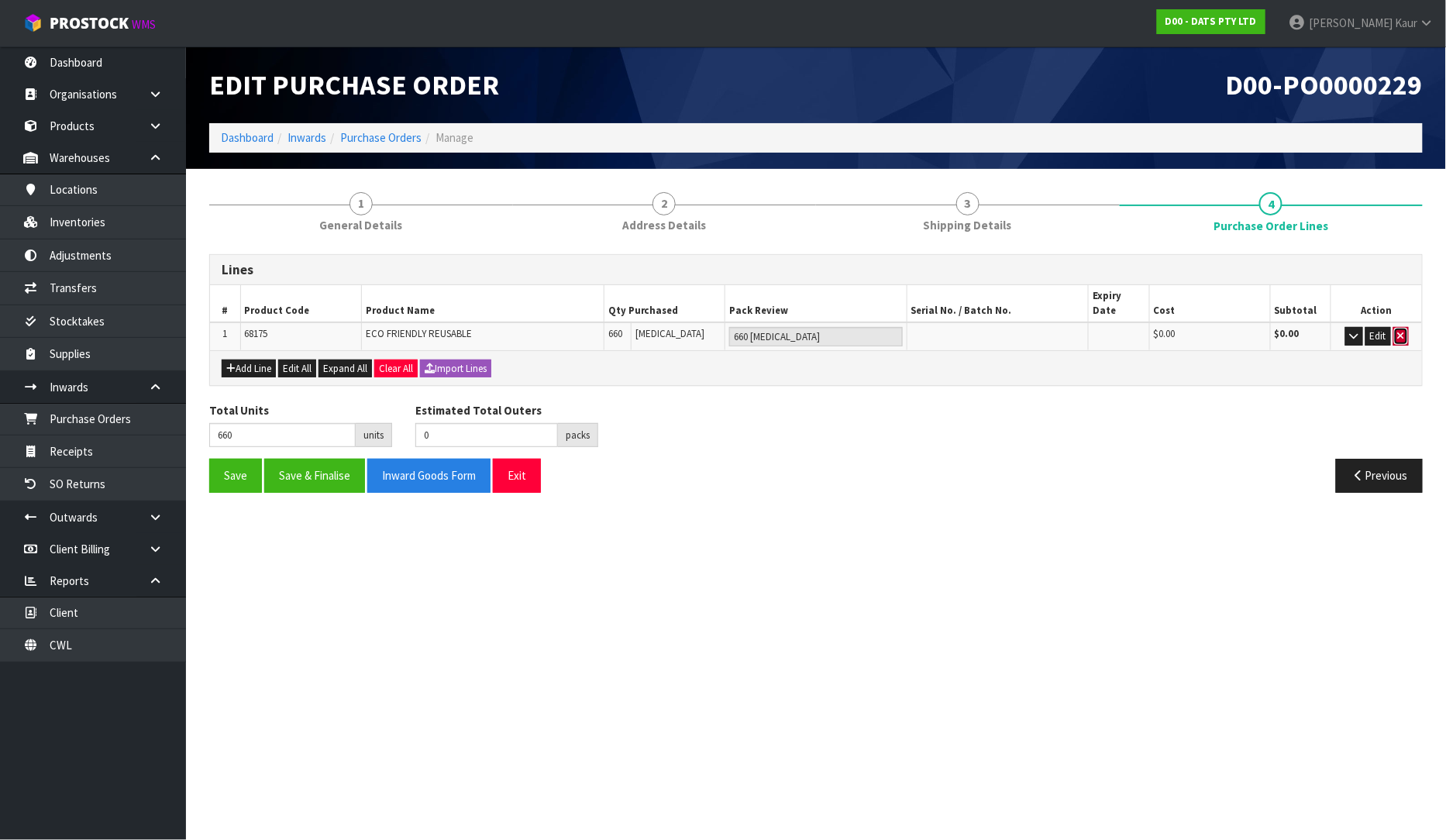
click at [1406, 327] on button "button" at bounding box center [1401, 336] width 16 height 19
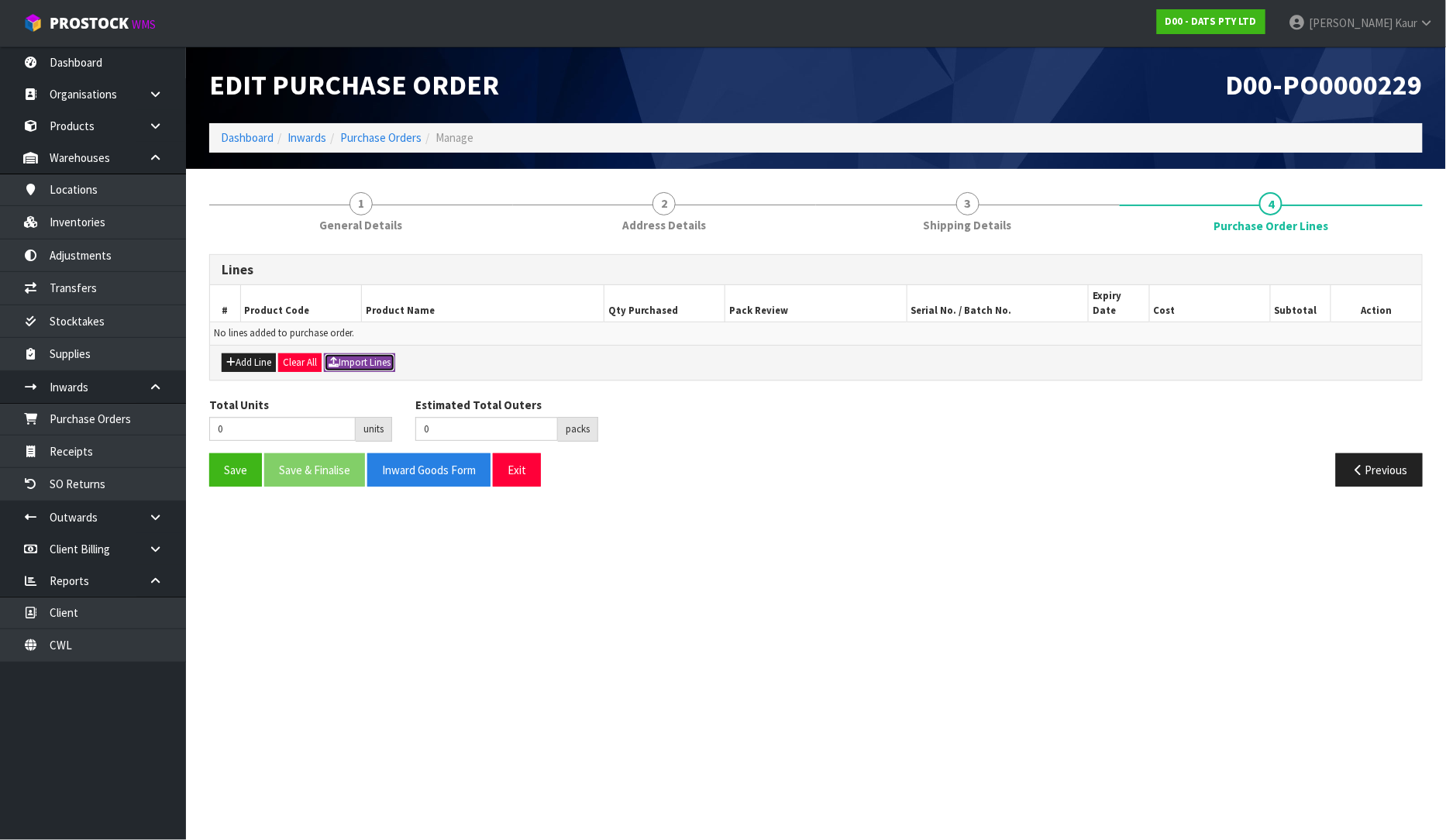
click at [372, 353] on button "Import Lines" at bounding box center [360, 362] width 71 height 19
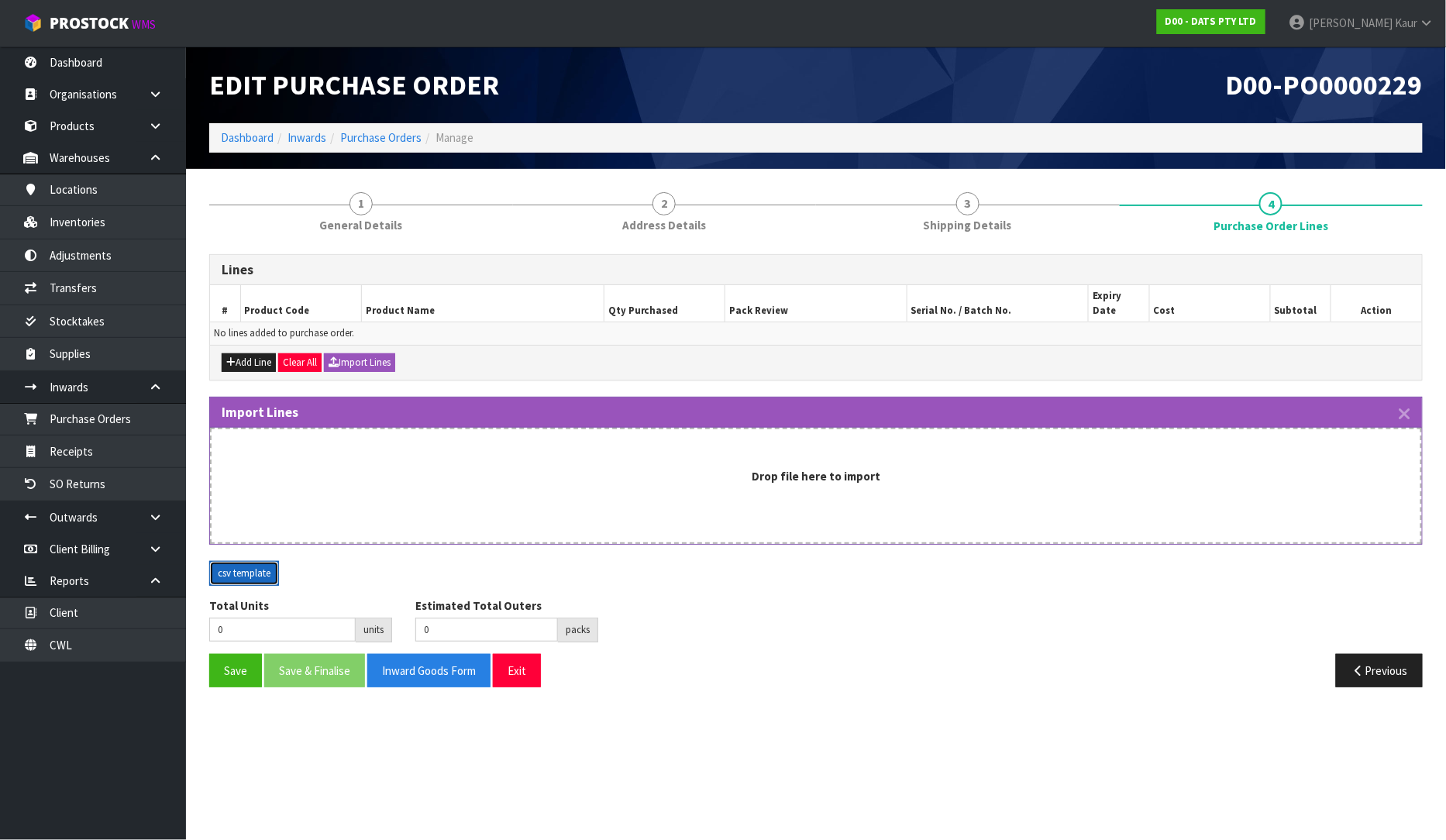
click at [273, 564] on button "csv template" at bounding box center [244, 573] width 70 height 25
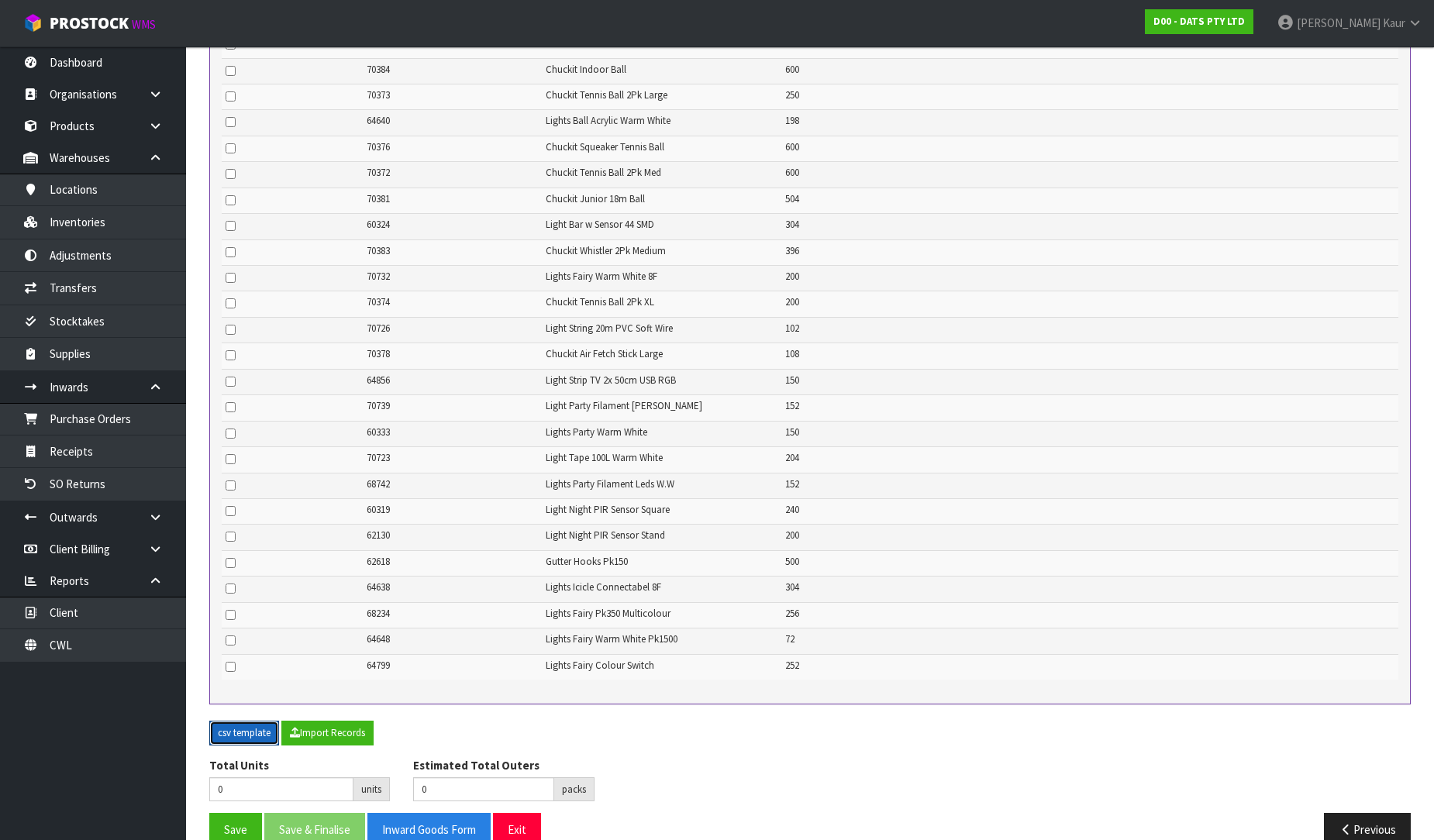
scroll to position [883, 0]
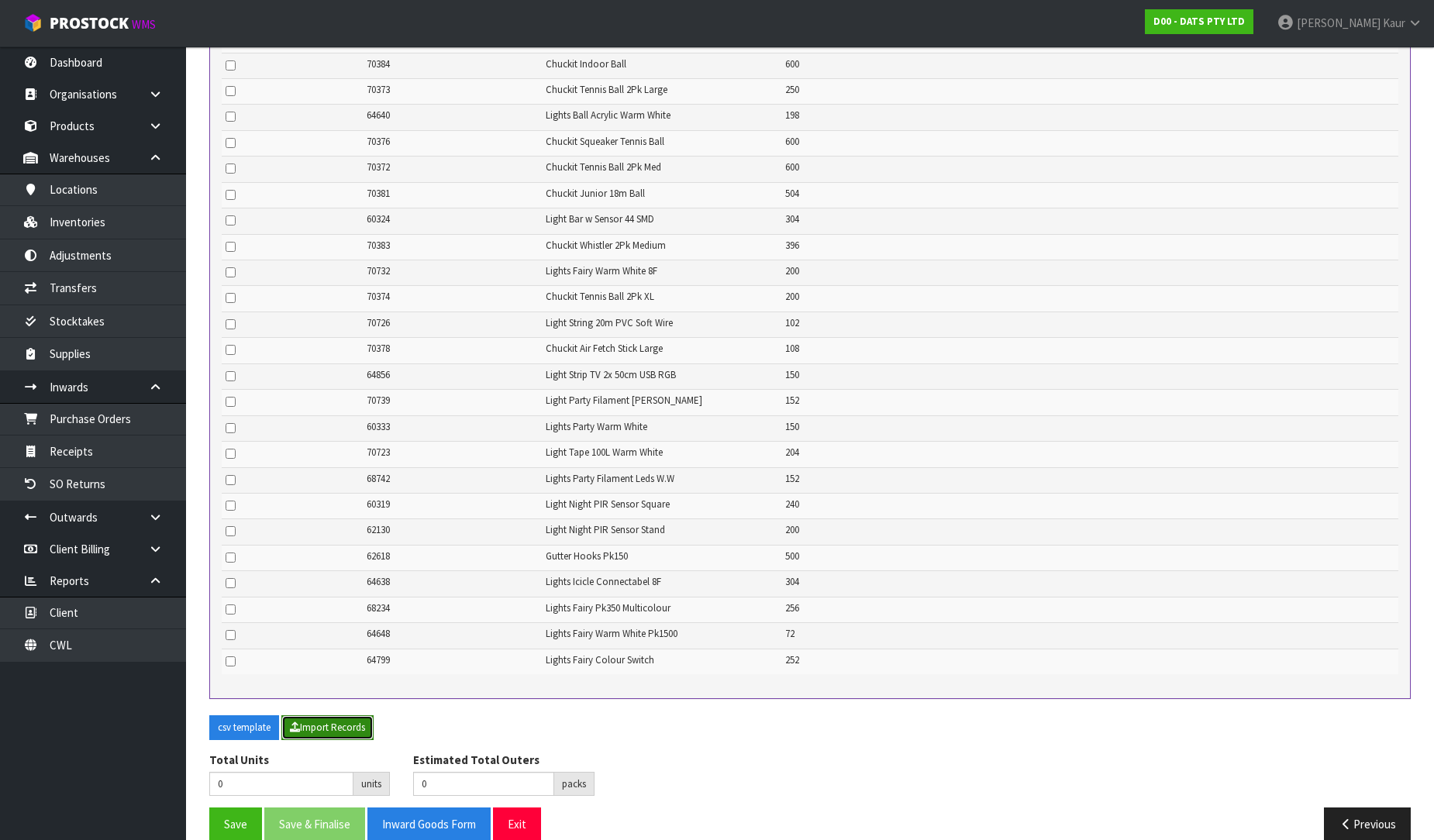
click at [334, 715] on button "Import Records" at bounding box center [328, 728] width 92 height 25
type input "10260"
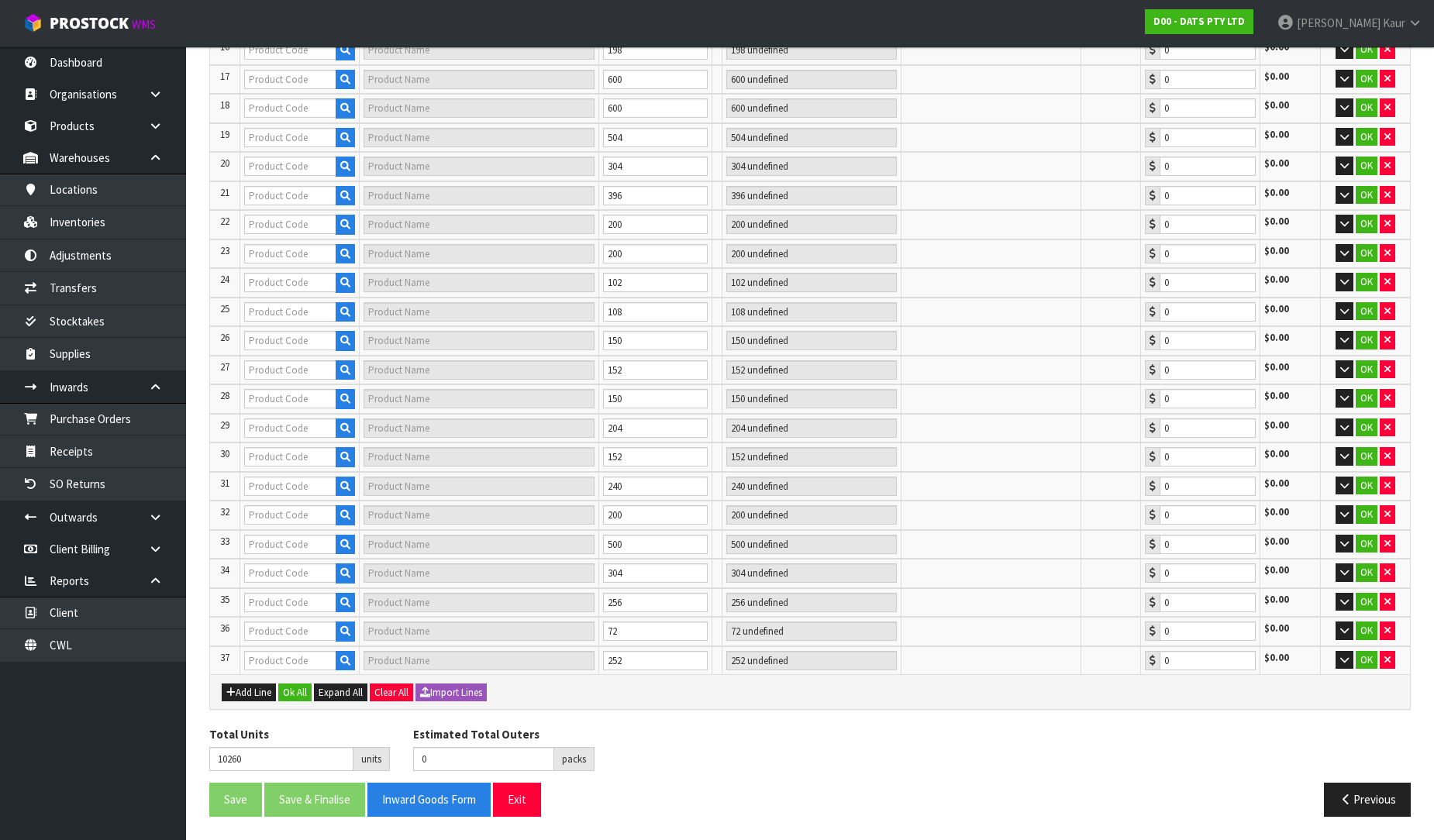
type input "174"
type input "68021"
type input "FILTER REPLACEMENT PK3 FOR PET DRINKING FOUNTAIN 67839 PDQ"
type input "6 CTN"
type input "0.00"
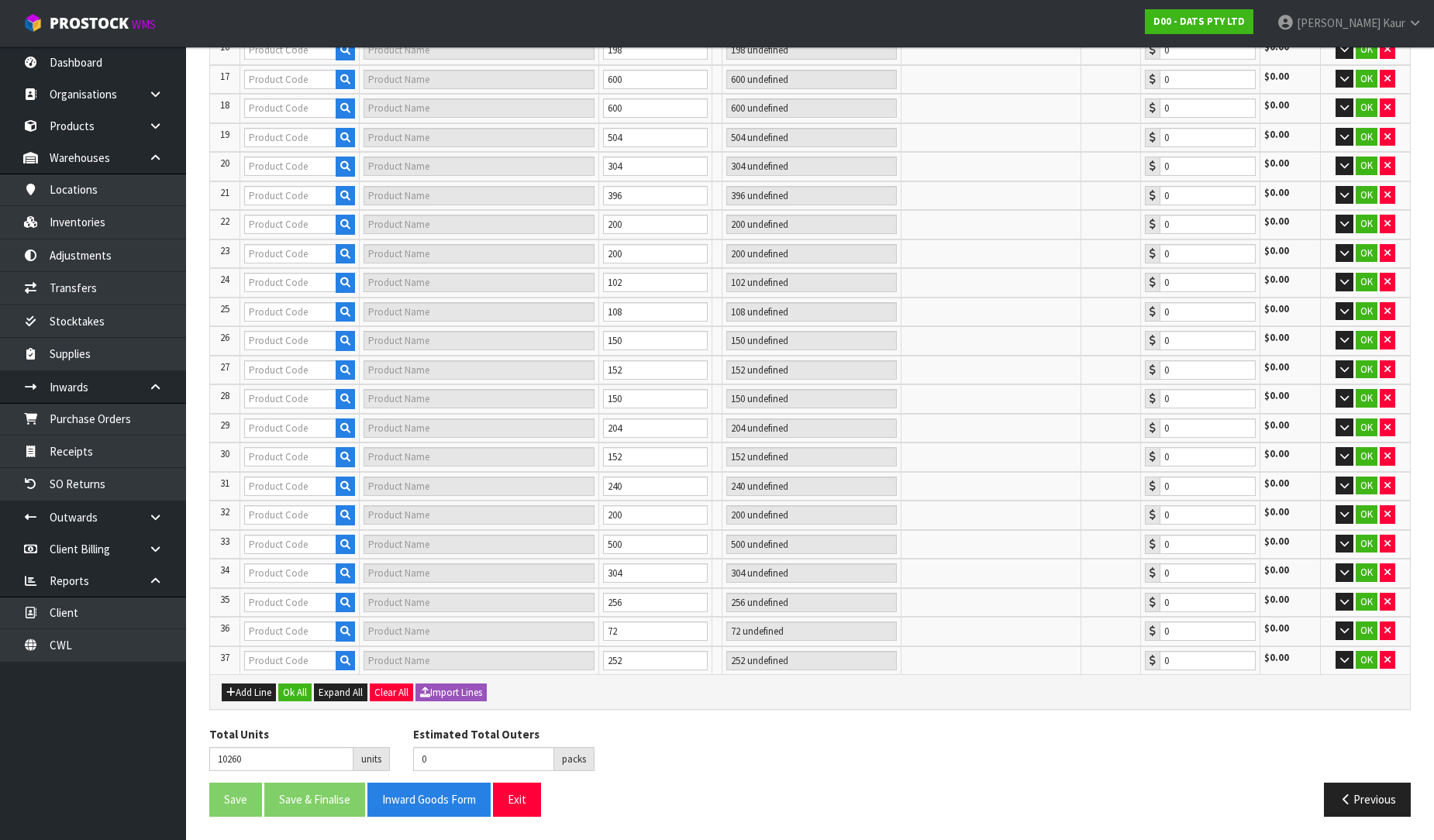
type input "57284"
type input "LIGHTS FAIRY W 1.5[PERSON_NAME]"
type input "17 CTN"
type input "0.00"
type input "56410"
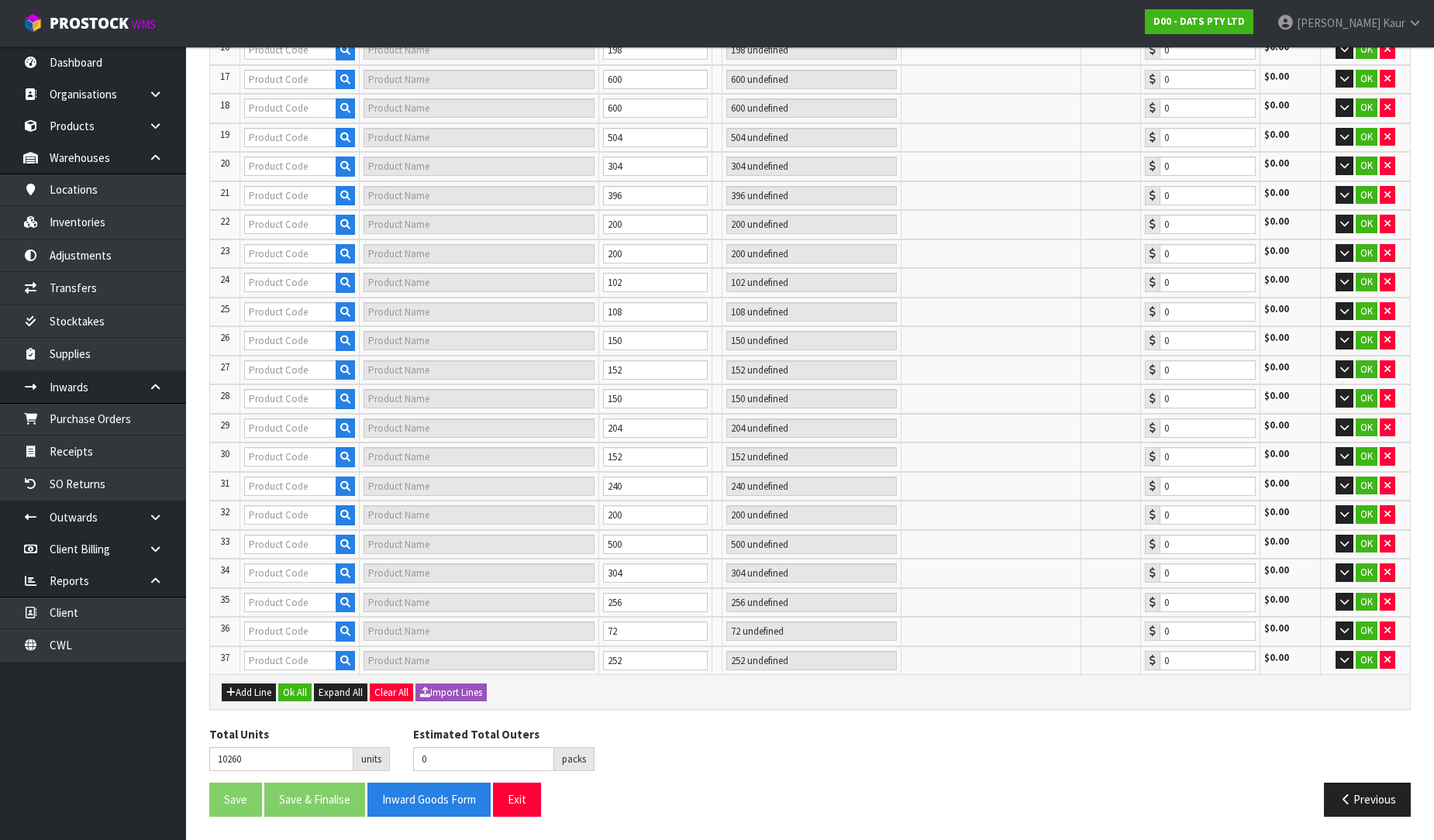
type input "LIGHTS SOLAR FAIRY BLOSSOM"
type input "25 CTN"
type input "0.00"
type input "70371"
type input "CHUCKIT TENNIS BALL 2PK SMALL"
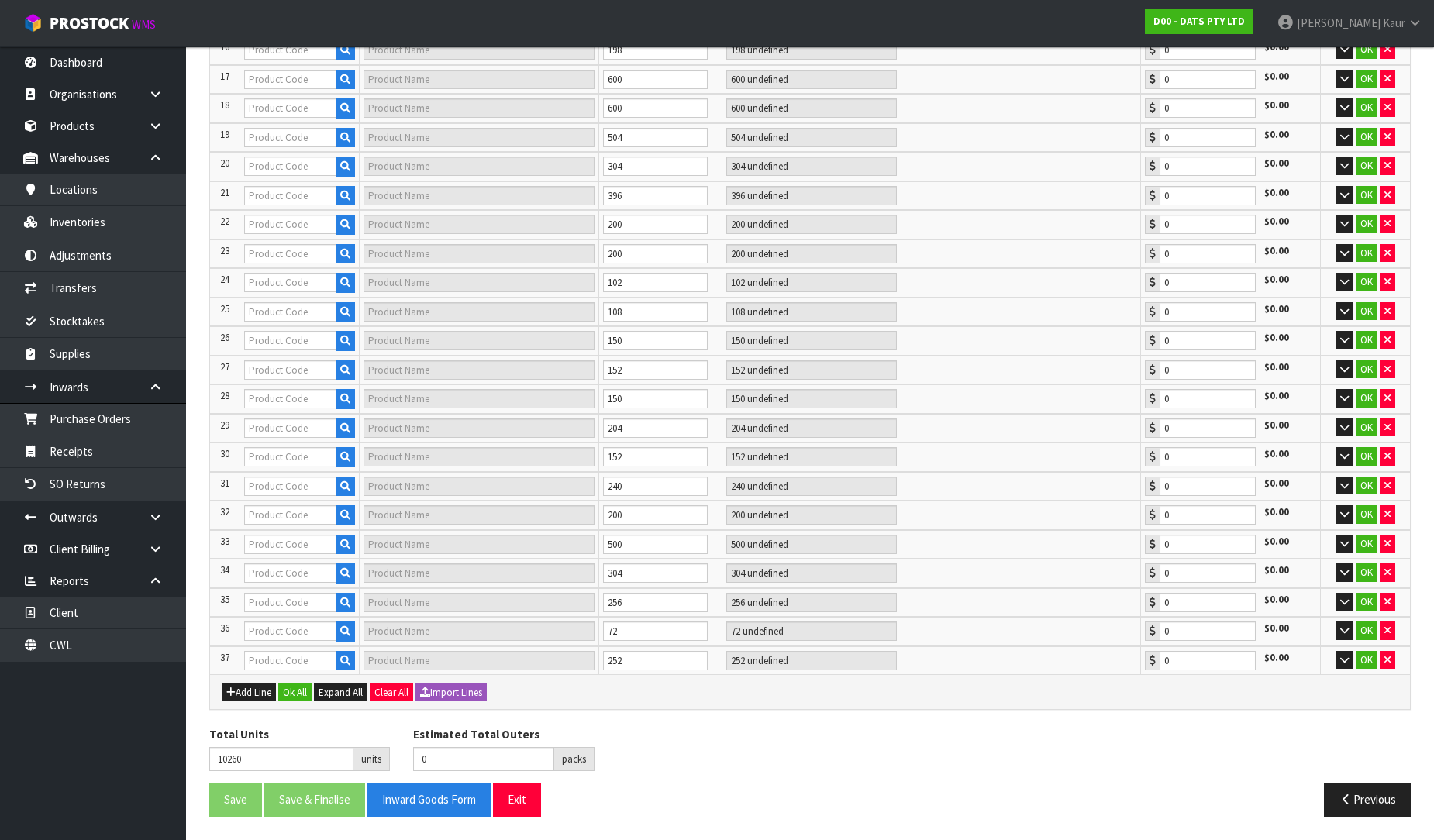
type input "38 CTN"
type input "0.00"
type input "57009"
type input "LIGHTS BATTERY OPERATED 100L"
type input "13 CTN"
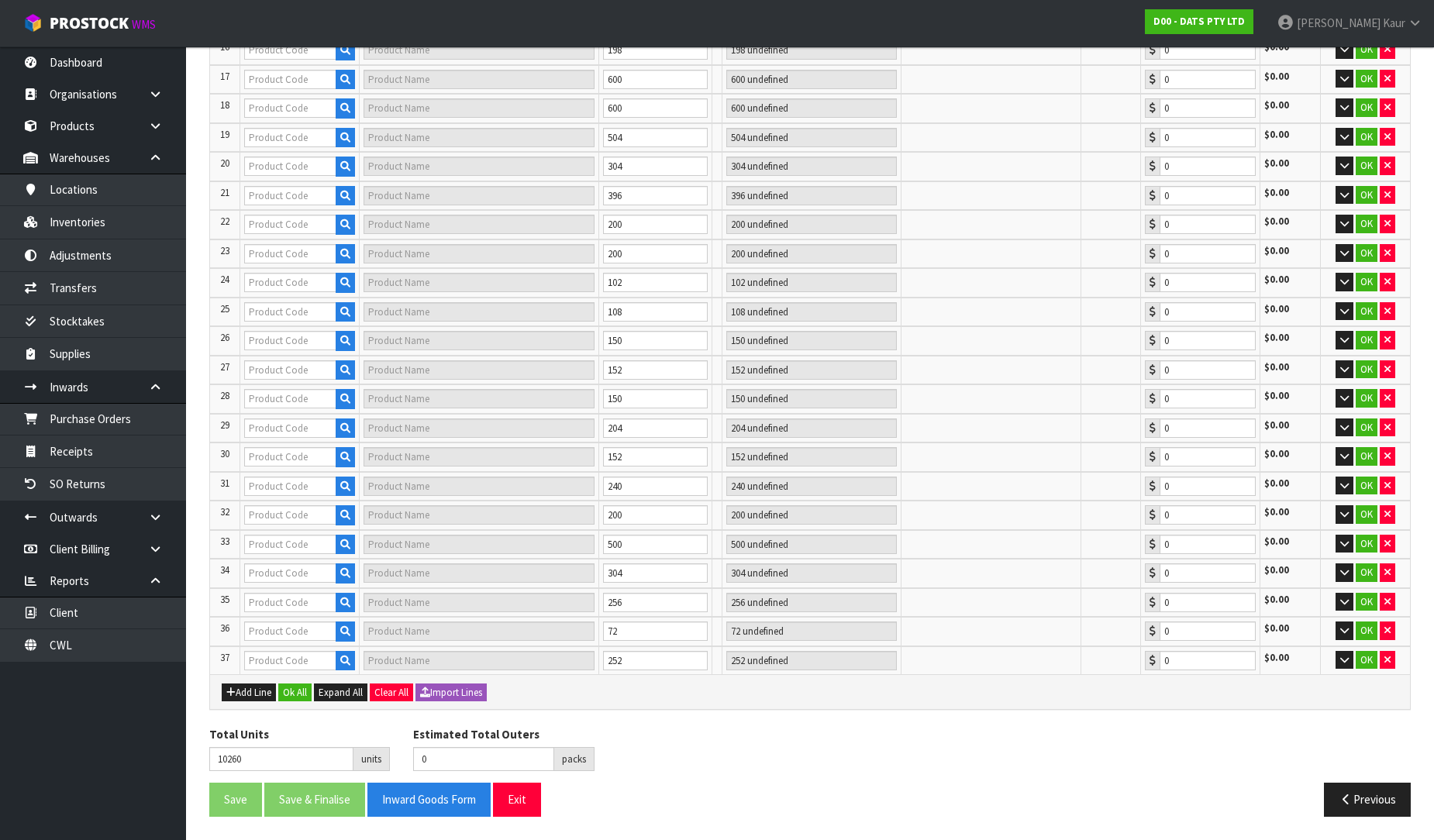
type input "0.00"
type input "59466"
type input "PUCK LIGHT PK3 W REMOTE CONTROL"
type input "25 CTN"
type input "0.00"
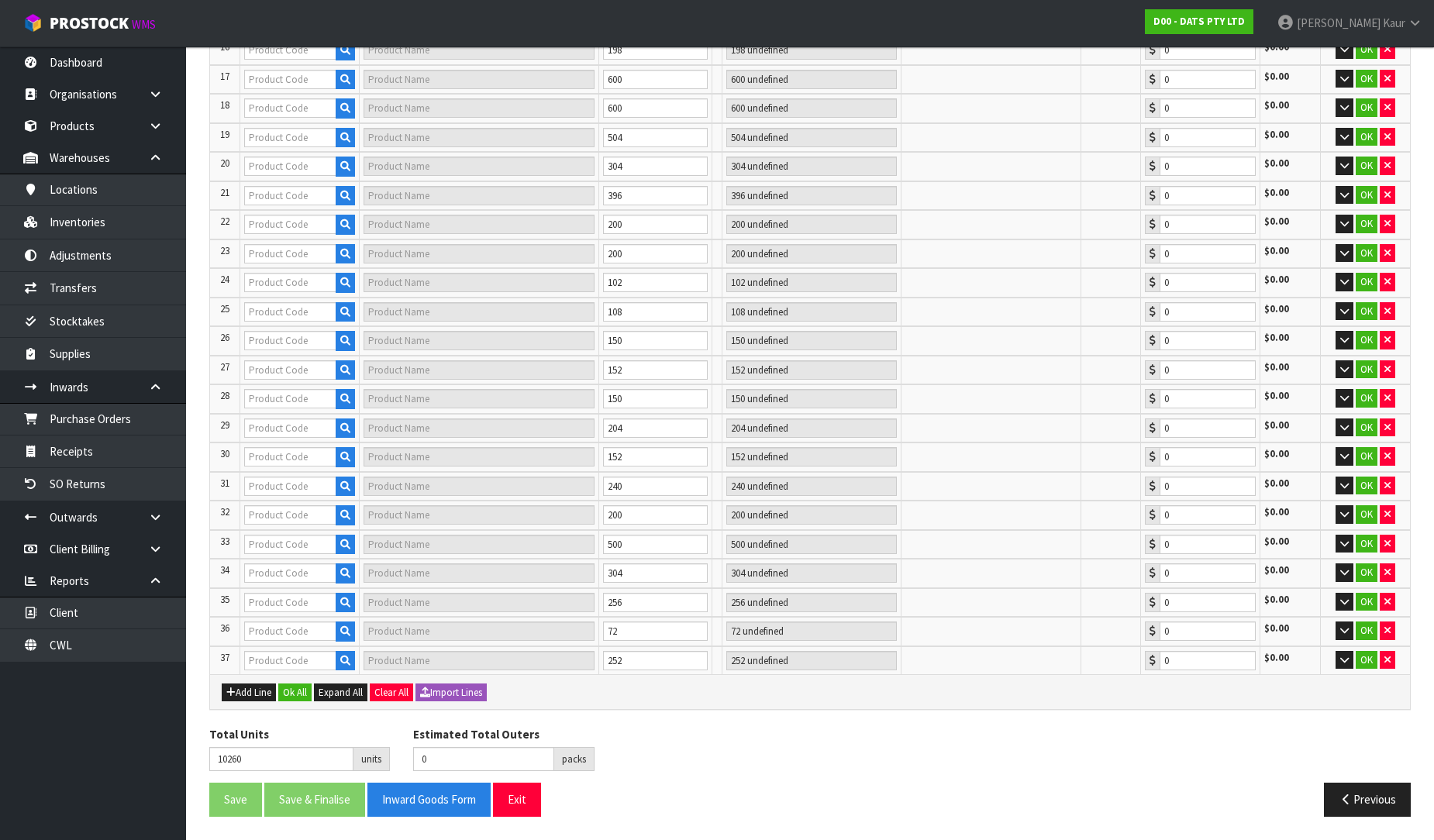
type input "67837"
type input "BOWL PET DOUBLE DINER BLACK"
type input "50 CTN"
type input "0.00"
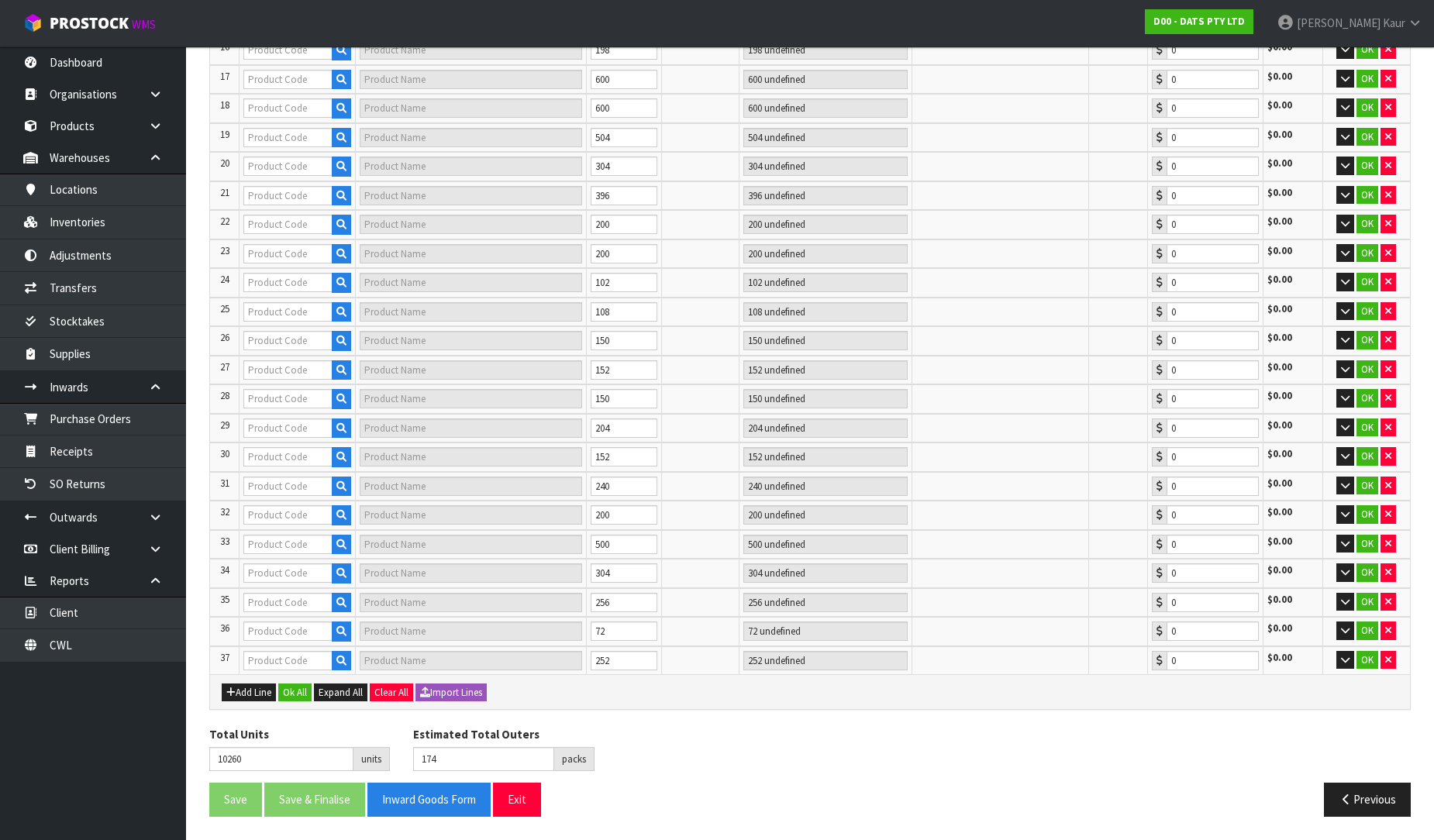
type input "240"
type input "55158"
type input "ROPE LIGHT 8M CONNECTABLE WARM"
type input "25 CTN"
type input "0.00"
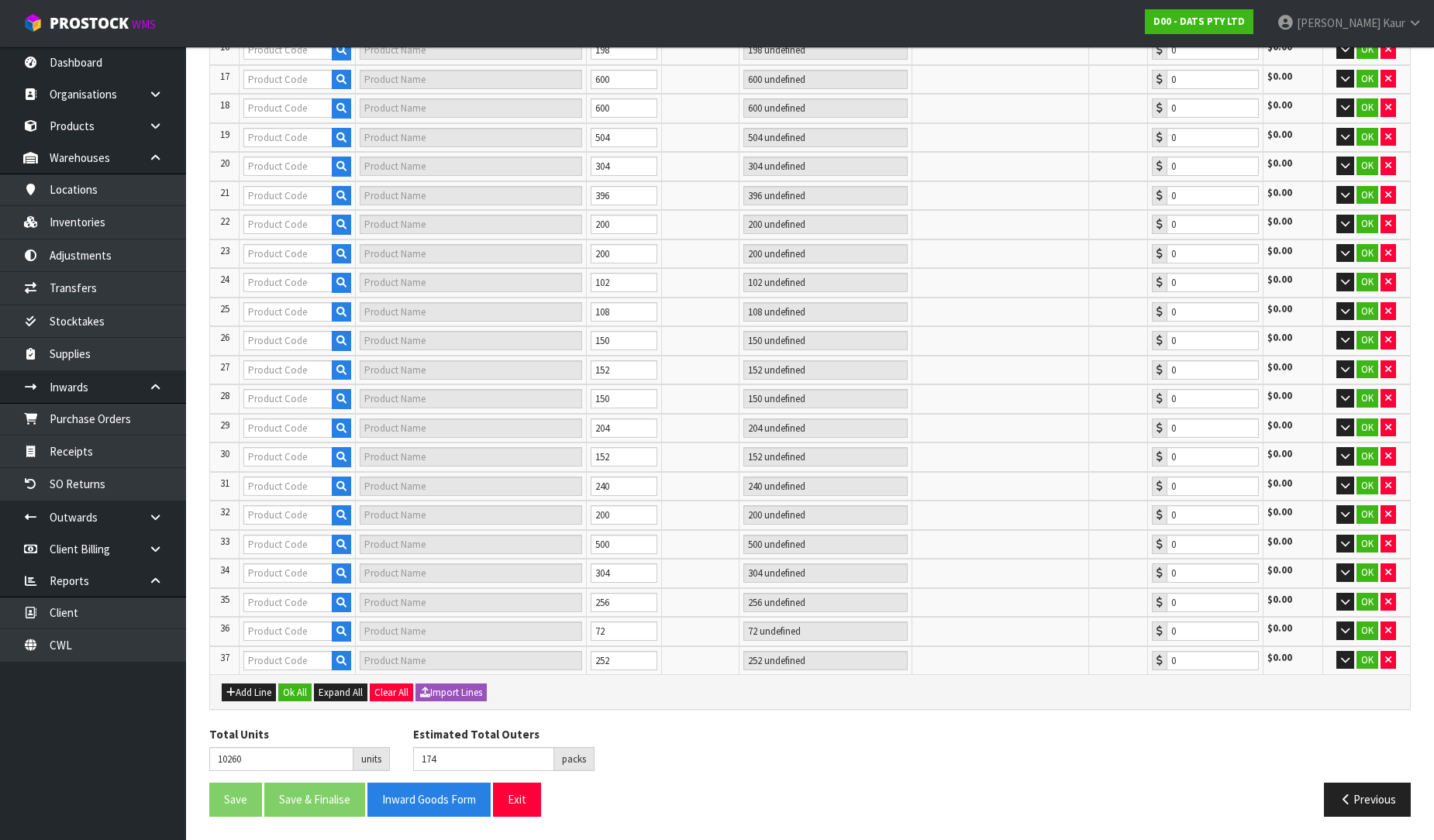
type input "70385"
type input "CHUCKIT ULTRA SQUEAKER MEDIUM"
type input "20 CTN + 5 PKT"
type input "0.00"
type input "70375"
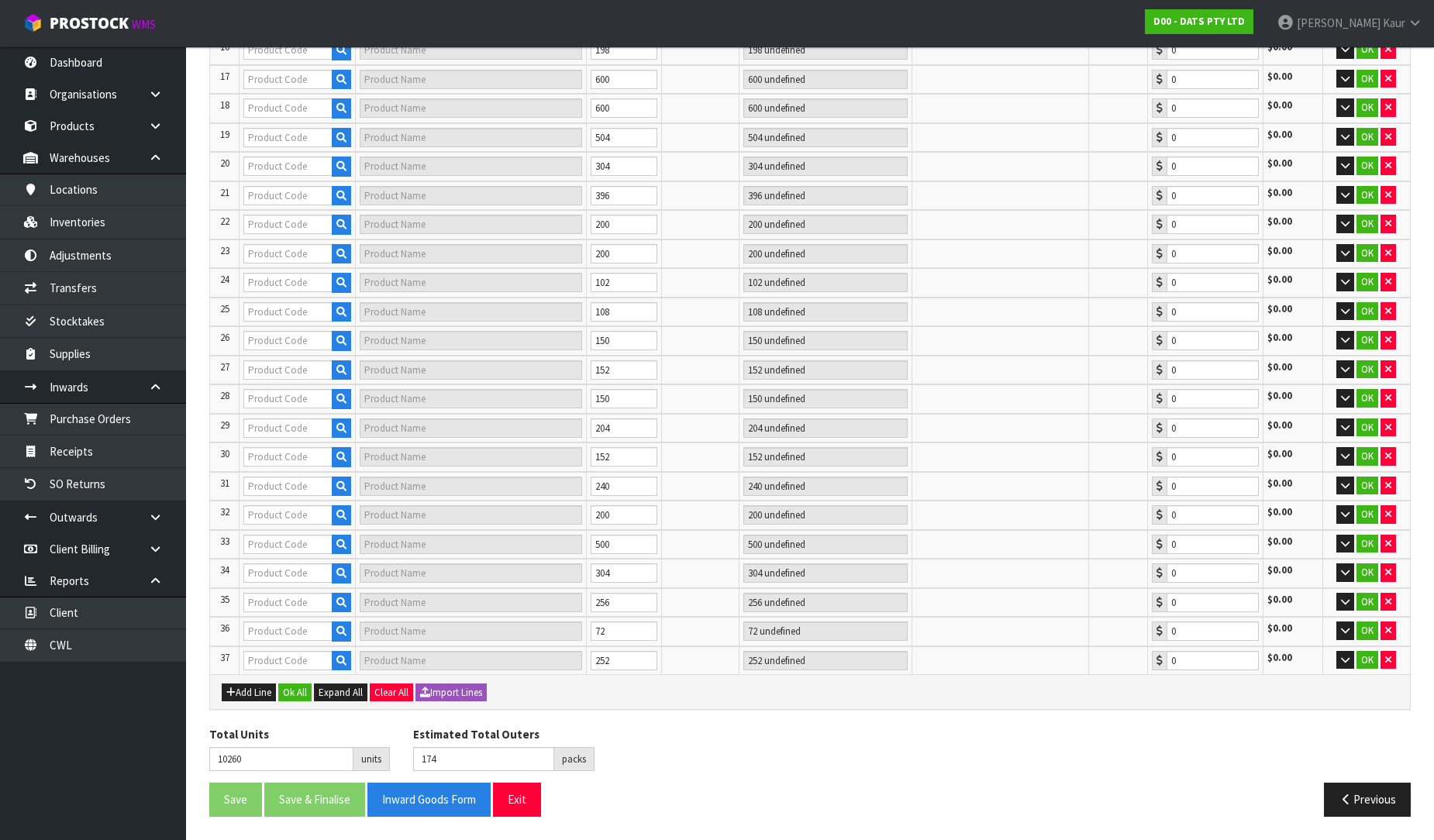
type input "CHUCKIT ZIPFLIGHT TOY MED"
type input "21 CTN"
type input "0.00"
type input "322"
type input "70382"
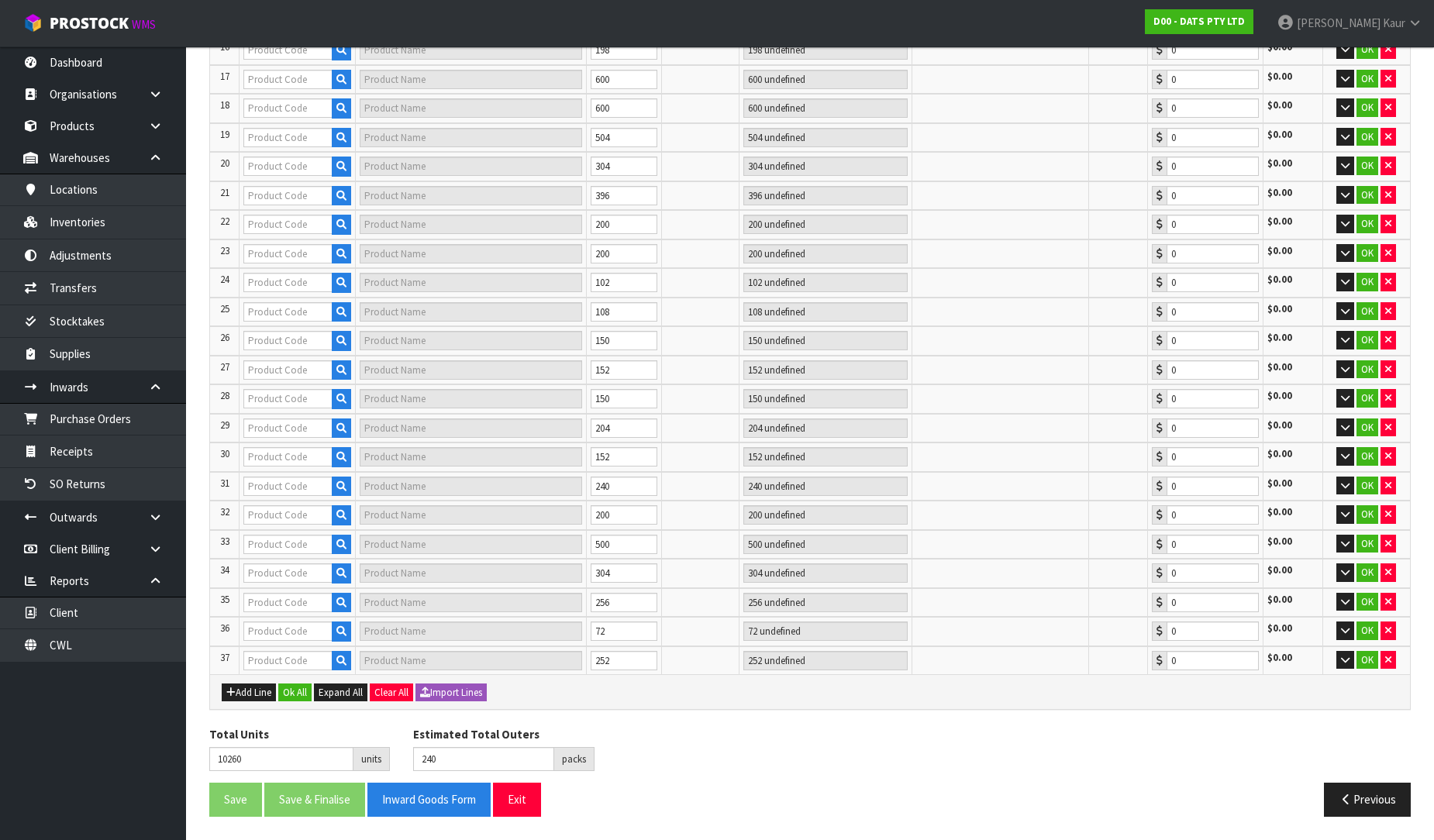
type input "CHUCKIT ULTRA BALL 3PK MEDIUM"
type input "50 CTN"
type input "0.00"
type input "62934"
type input "LIGHT PIN WARM WHITE 100L"
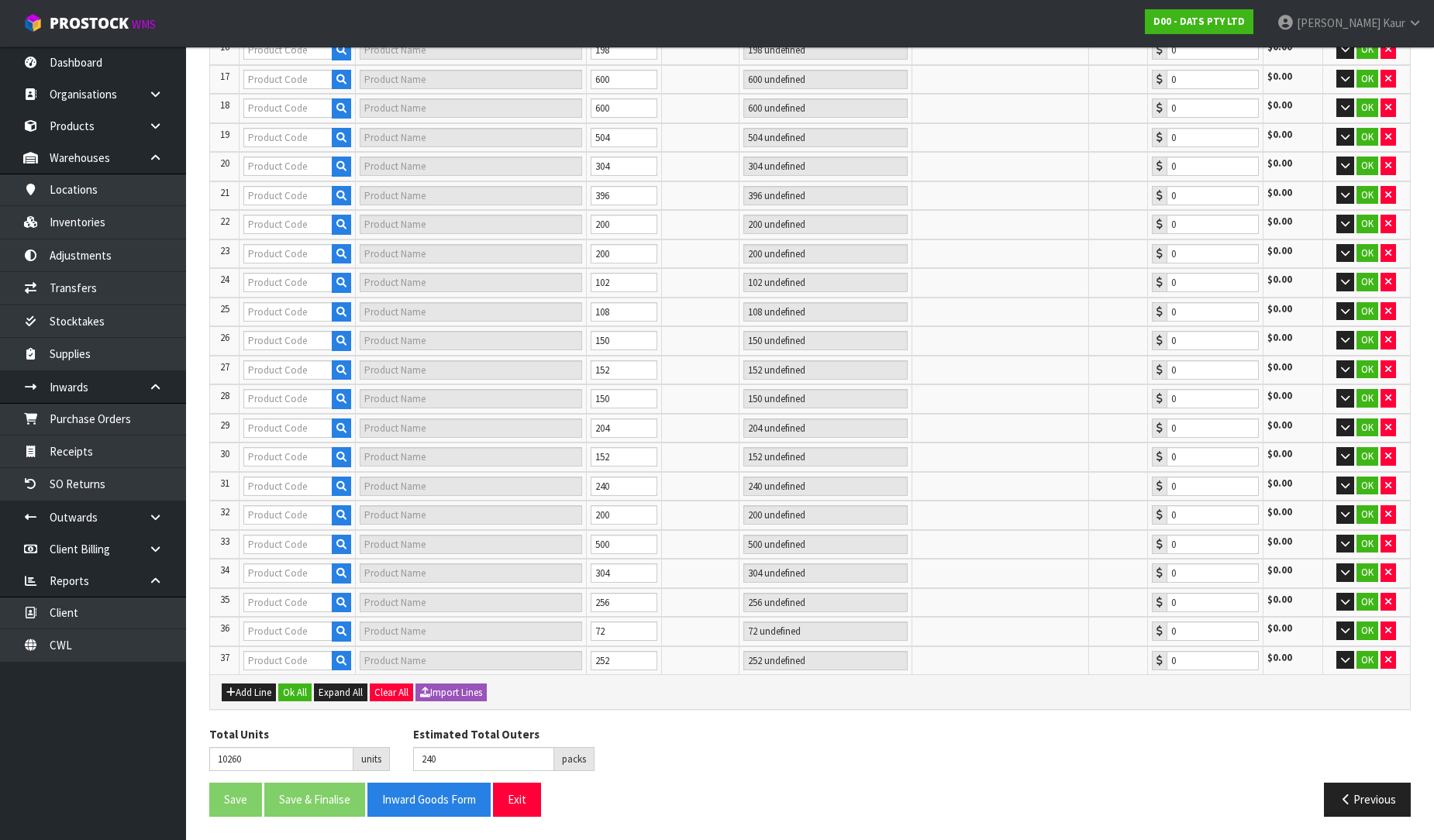
type input "17 CTN"
type input "0.00"
type input "70379"
type input "CHUCKIT AIR FETCH BALL MED"
type input "15 CTN"
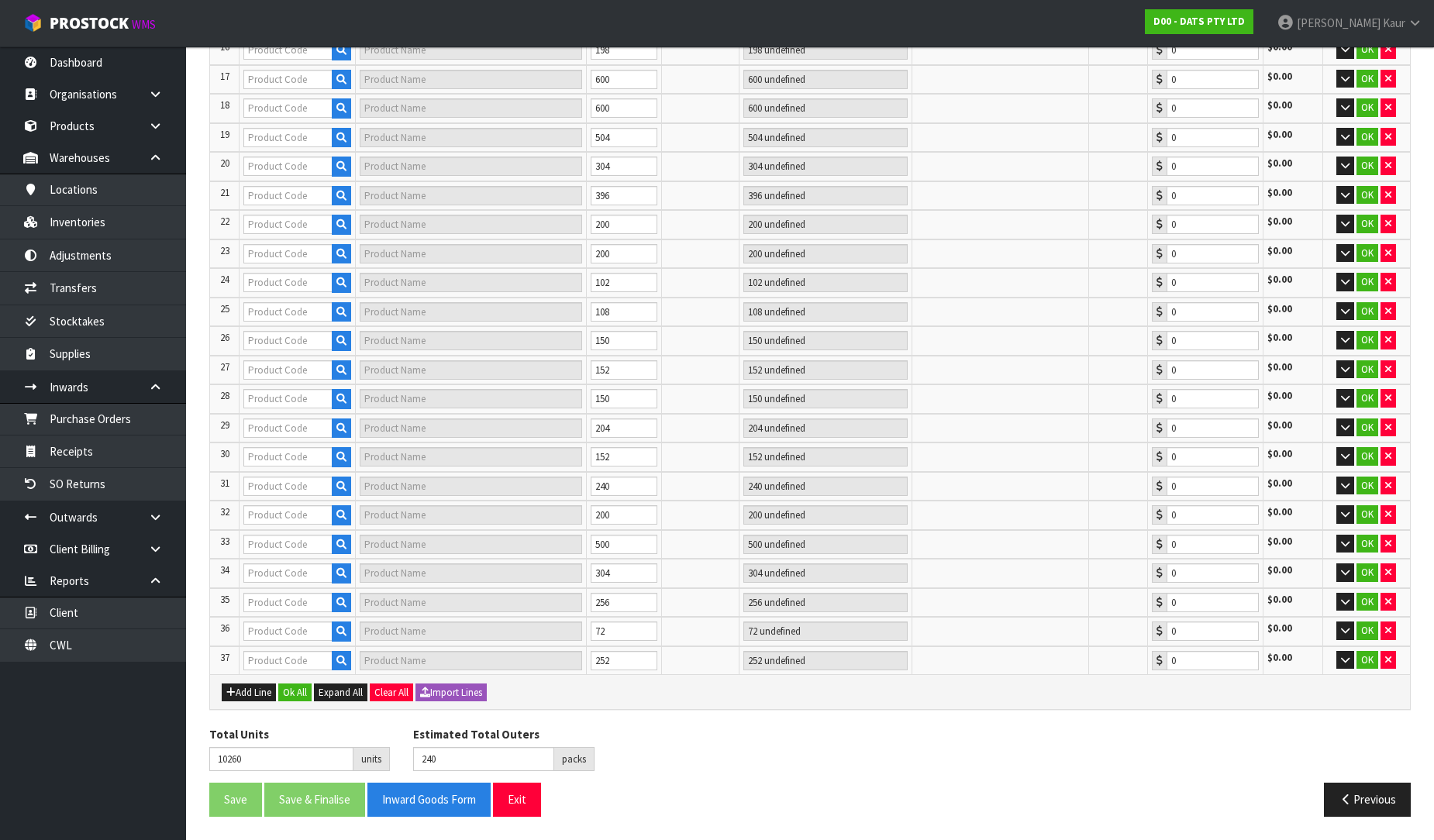
type input "0.00"
type input "605"
type input "70384"
type input "213201D - CHUCKIT INDOOR BALL 2 PC = 1 PACK"
type input "50 CTN"
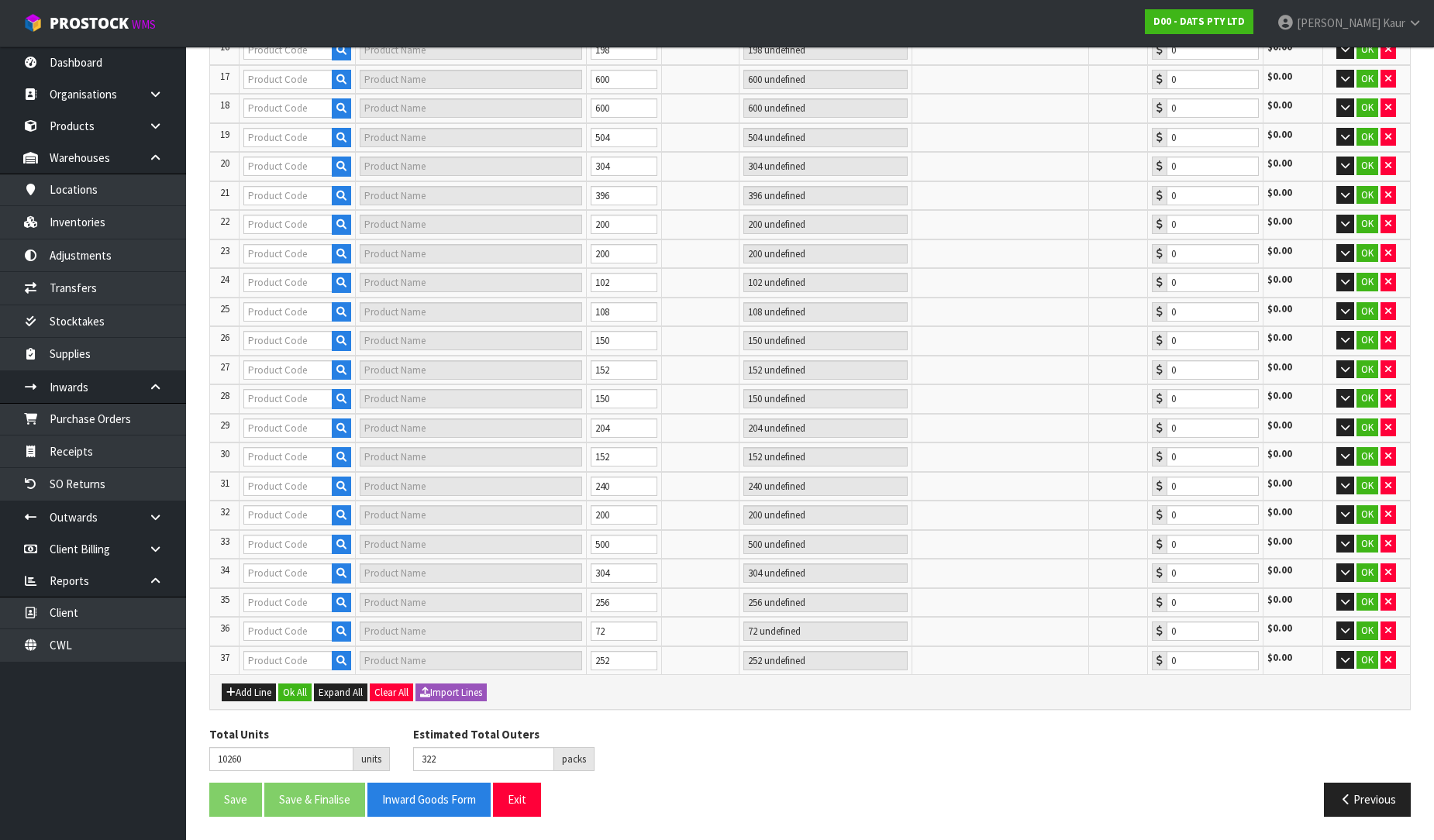
type input "0.00"
type input "70373"
type input "CHUCKIT TENNIS BALL 2 PK LARGE"
type input "20 CTN + 5 PKT"
type input "0.00"
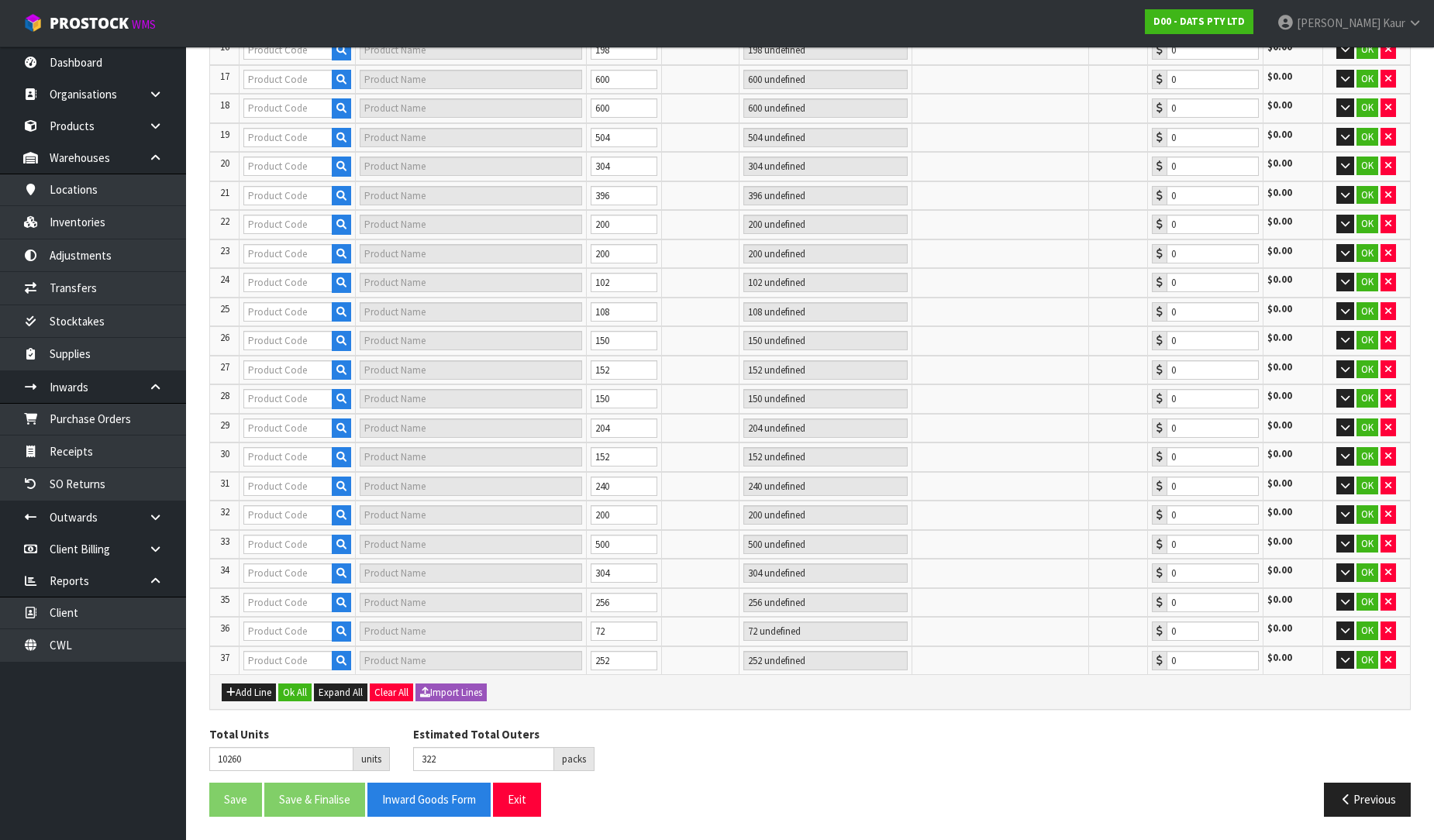
type input "64640"
type input "LIGHTS BALL ACRYLIC WARM WHITE"
type input "33 CTN"
type input "0.00"
type input "70376"
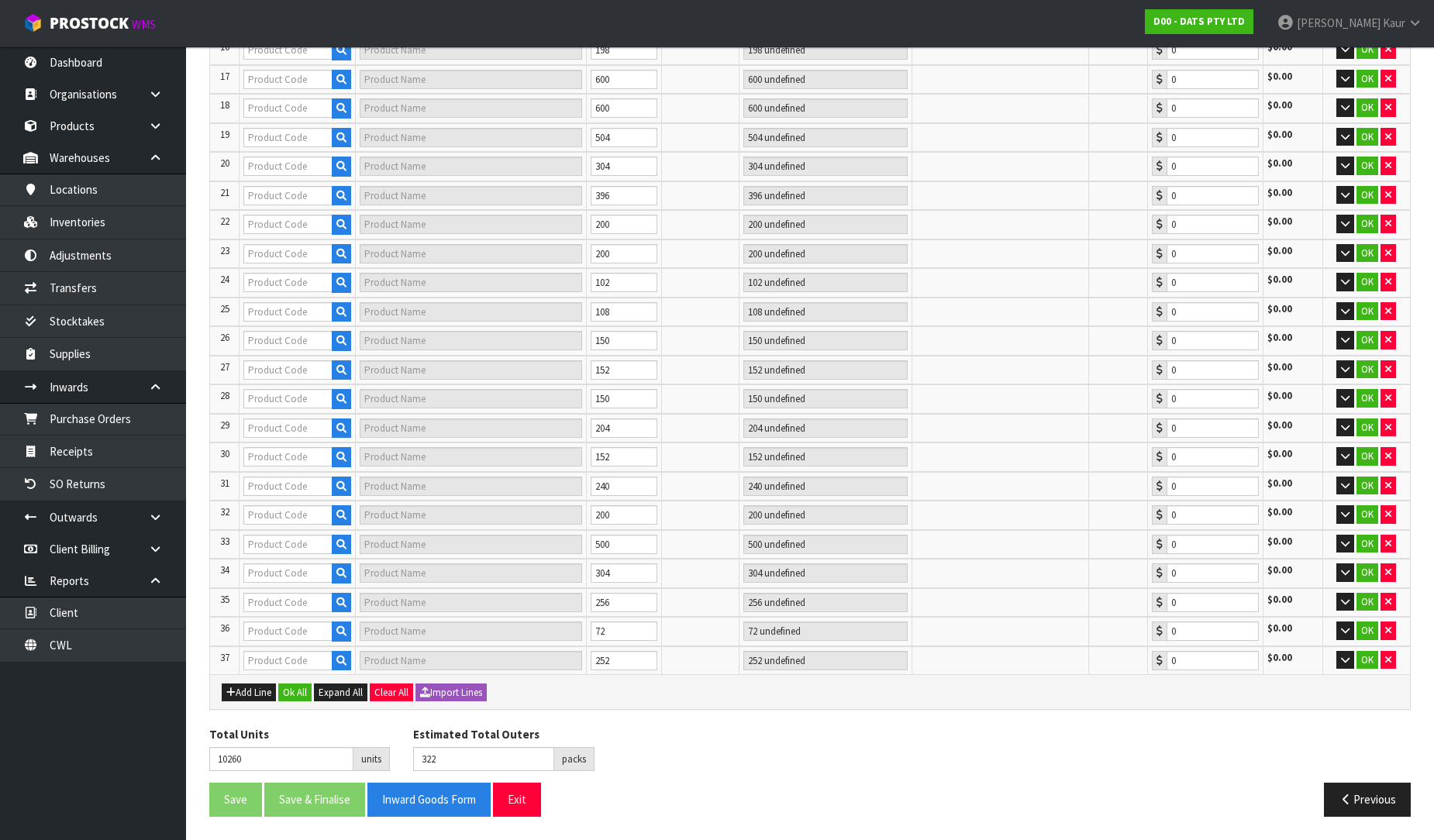
type input "CHUCKIT SQUEAKER TENNIS BALL"
type input "50 CTN"
type input "0.00"
type input "70372"
type input "CHUCKIT TENNIS BALL 2PK MED"
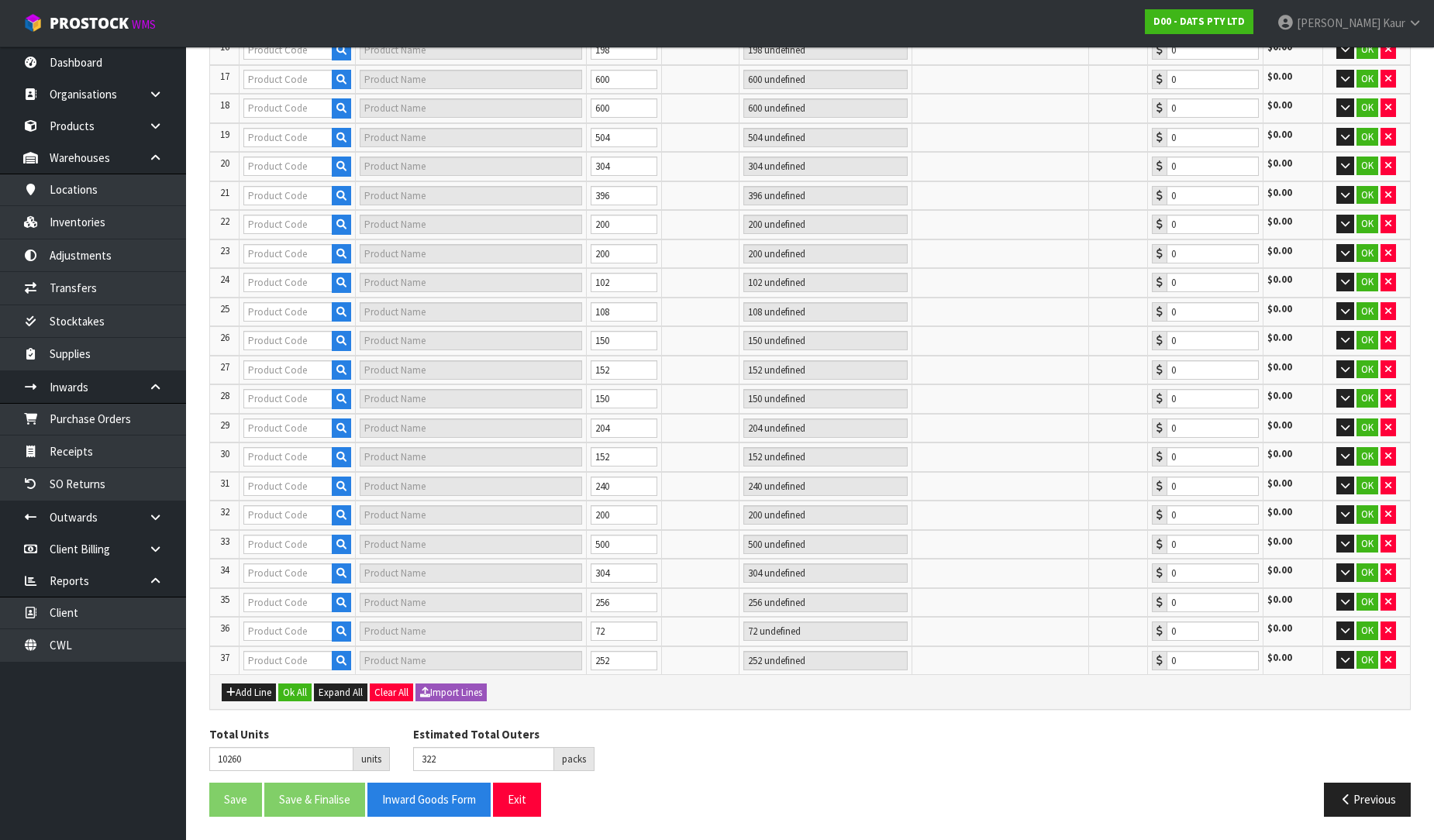
type input "50 CTN"
type input "0.00"
type input "70381"
type input "CHUCKIT JUNIOR 18M BALL"
type input "42 CTN"
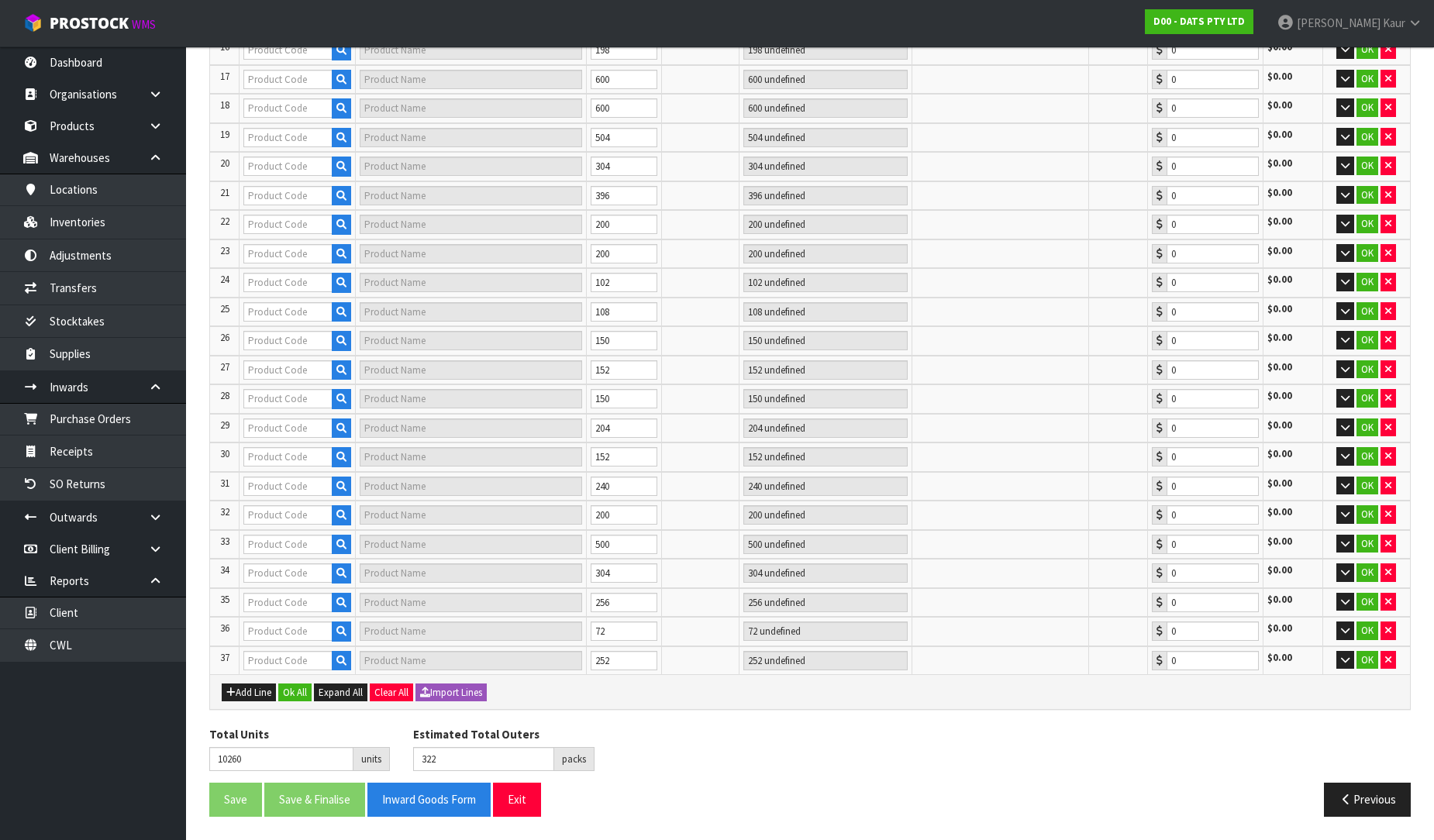
type input "0.00"
type input "60324"
type input "LIGHT BAR W SENSOR 44 SMD LED WHITE BATT OP"
type input "38 CTN"
type input "0.00"
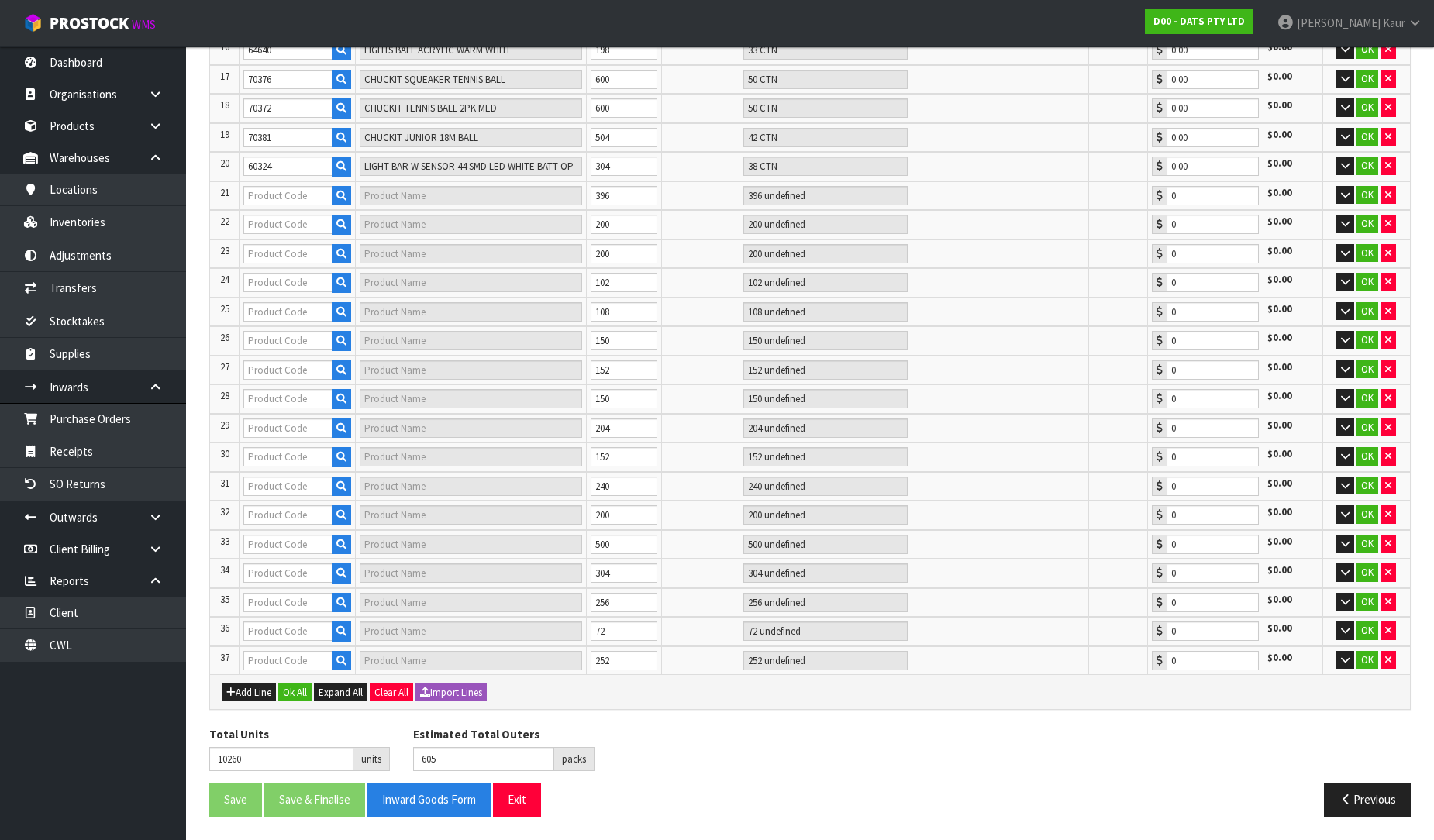
type input "688"
type input "70383"
type input "[PERSON_NAME] 2PK MEDIUM"
type input "33 CTN"
type input "0.00"
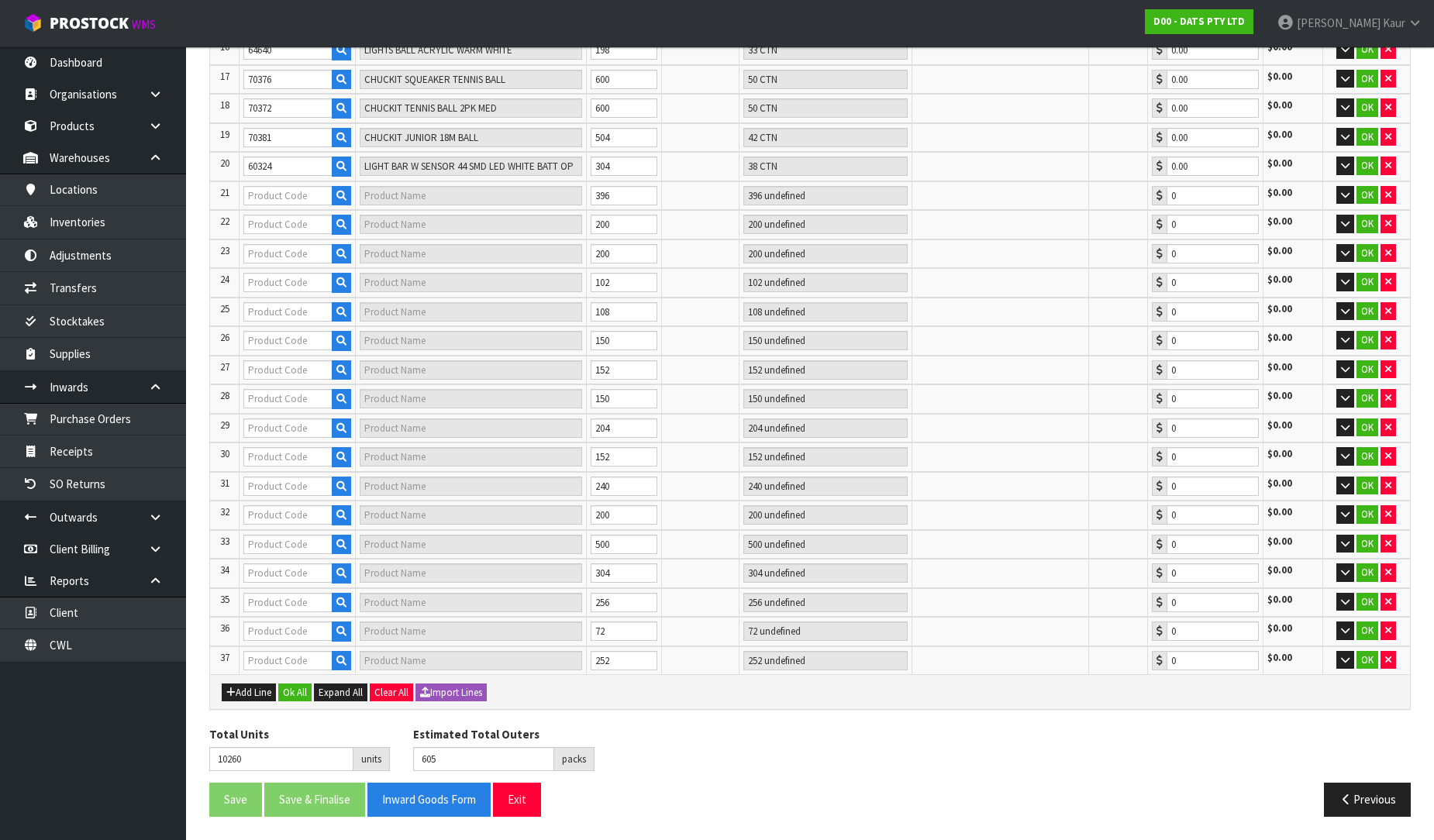
type input "70732"
type input "LIGHTS FAIRY WARM WHITE 8F"
type input "50 CTN"
type input "0.00"
type input "707"
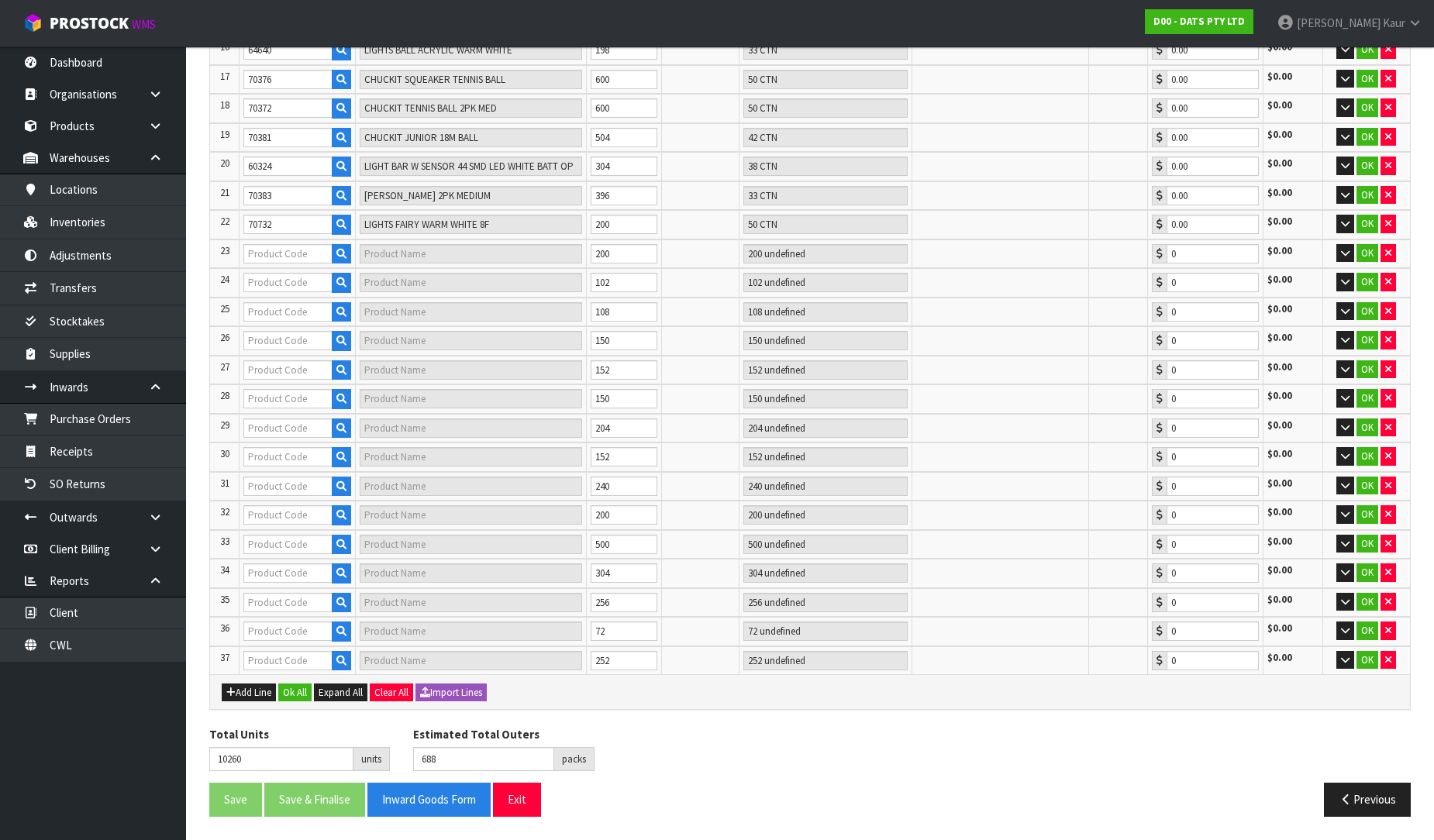
type input "70374"
type input "CHUCKIT TENNIS BALL 2PK XL"
type input "16 CTN + 4 PKT"
type input "0.00"
type input "70378"
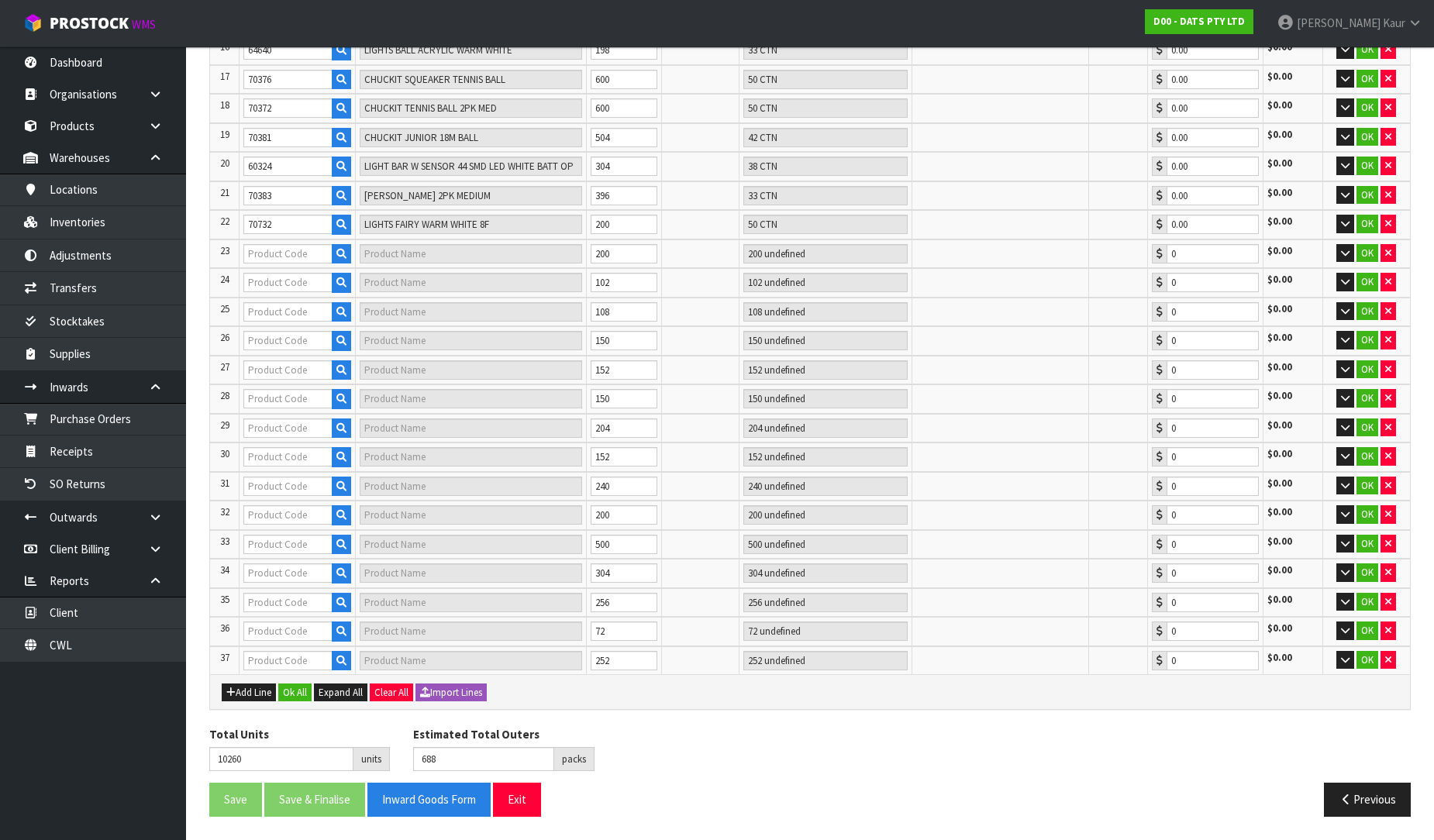
type input "CHUCKIT AIR FETCH STICK LARGE"
type input "3 CTN"
type input "0.00"
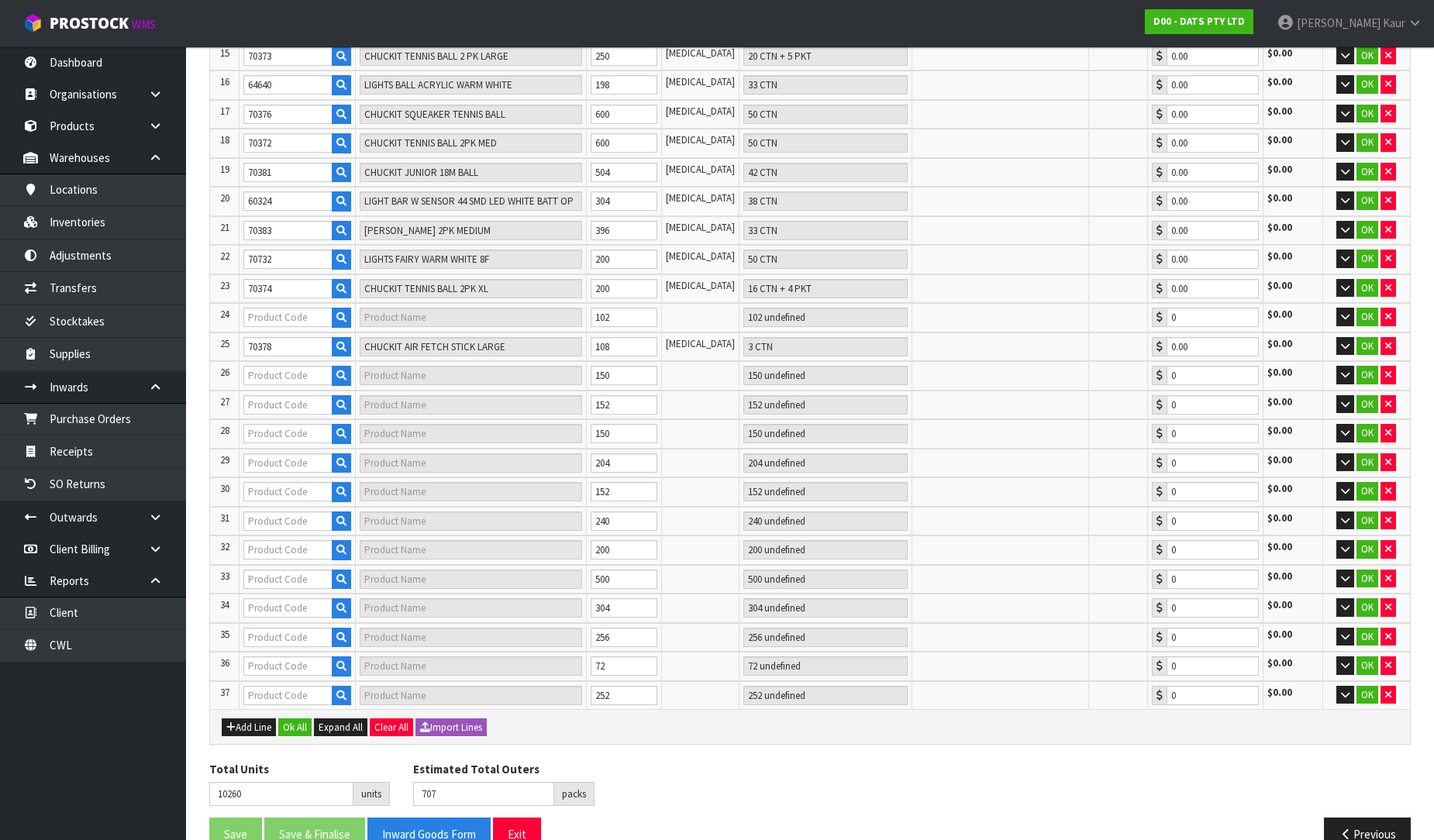
type input "745"
type input "70739"
type input "LIGHT PARTY FILAMENT [PERSON_NAME]"
type input "38 CTN"
type input "0.00"
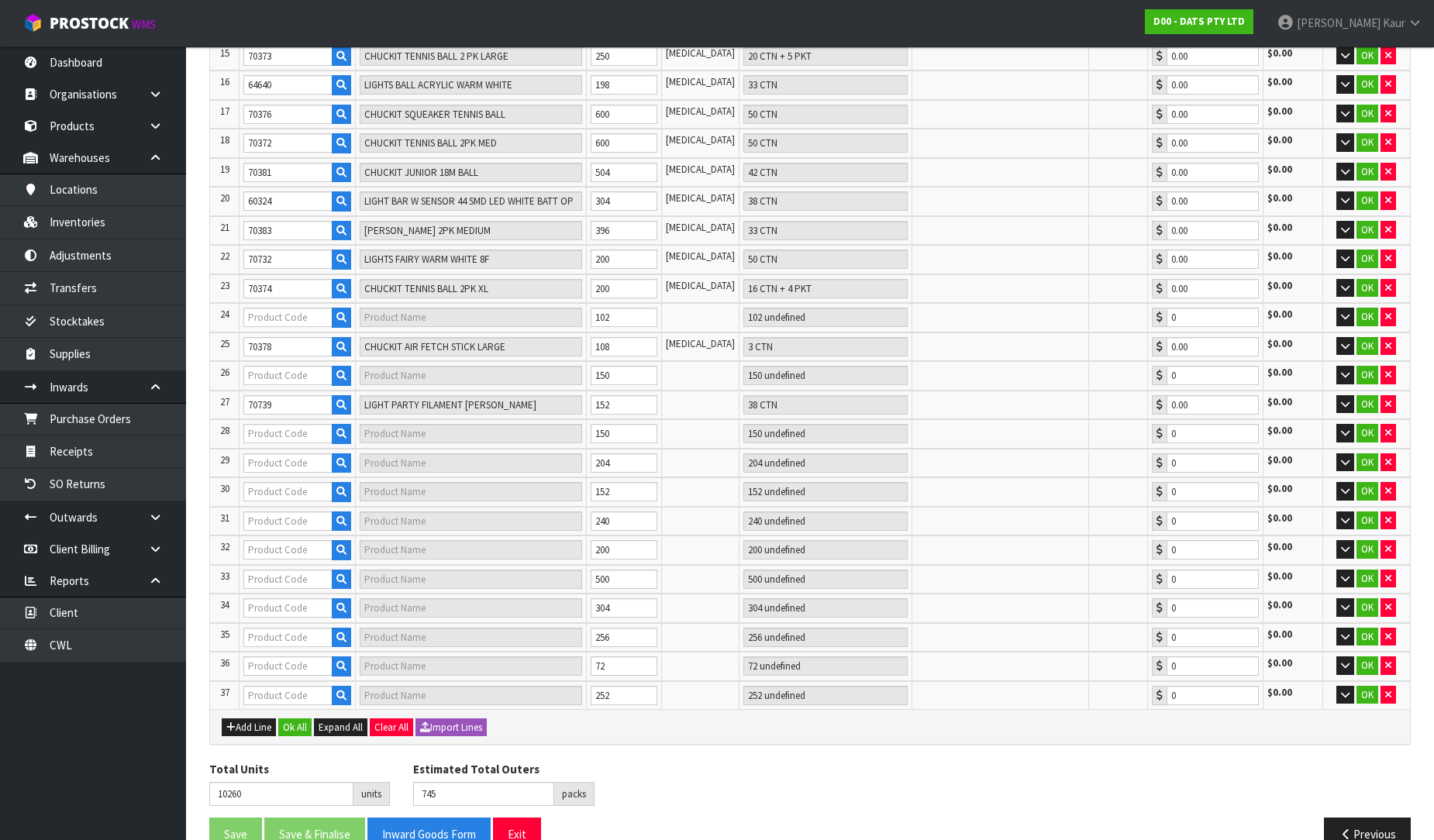
type input "781"
type input "64648"
type input "LIGHTS FAIRY WARM WHITE PK1500 SOLAR"
type input "36 CTN"
type input "0.00"
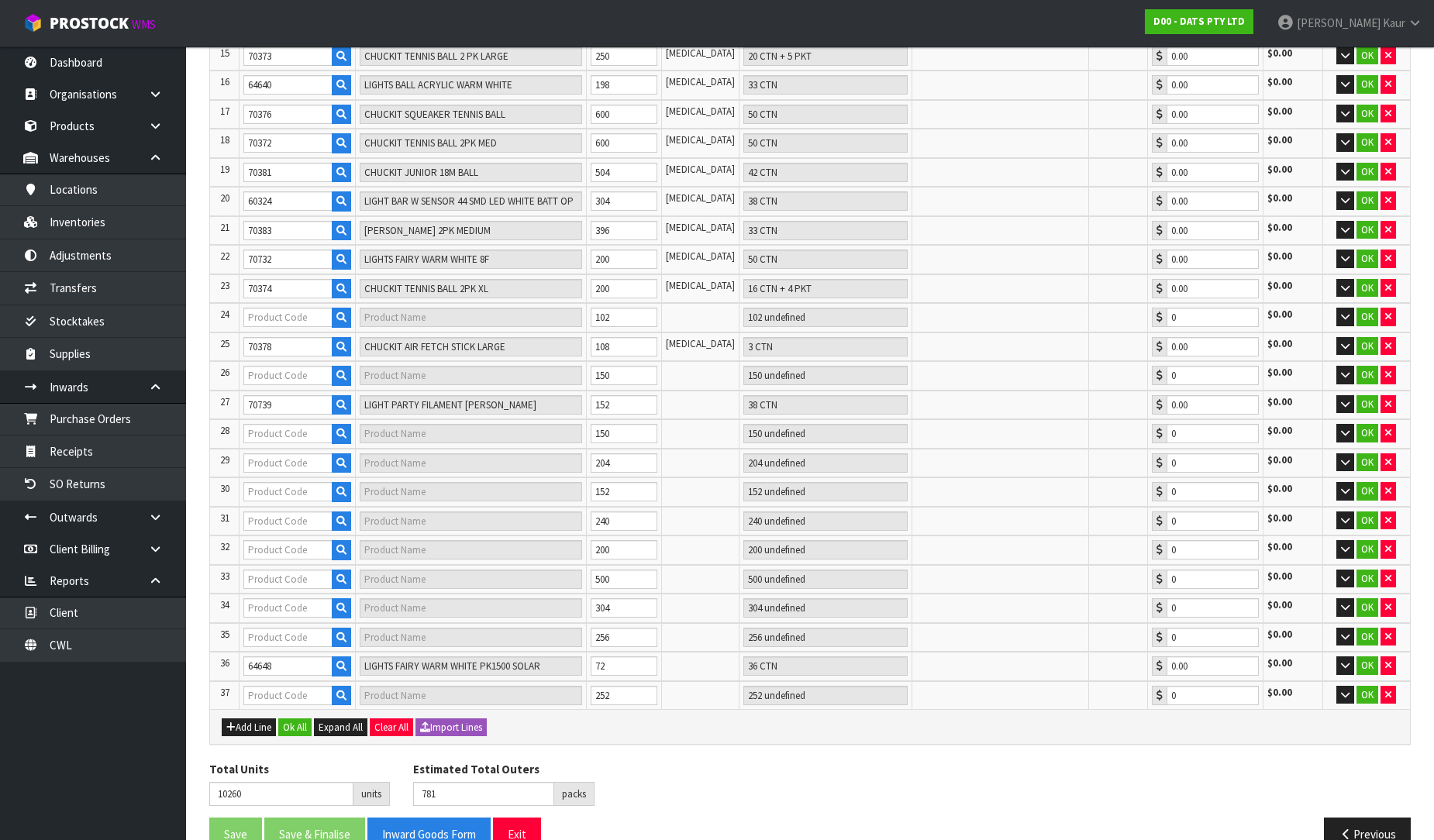
type input "798"
type input "70726"
type input "LIGHT STRING 20M PVC SOFT WIRE"
type input "17 CTN"
type input "0.00"
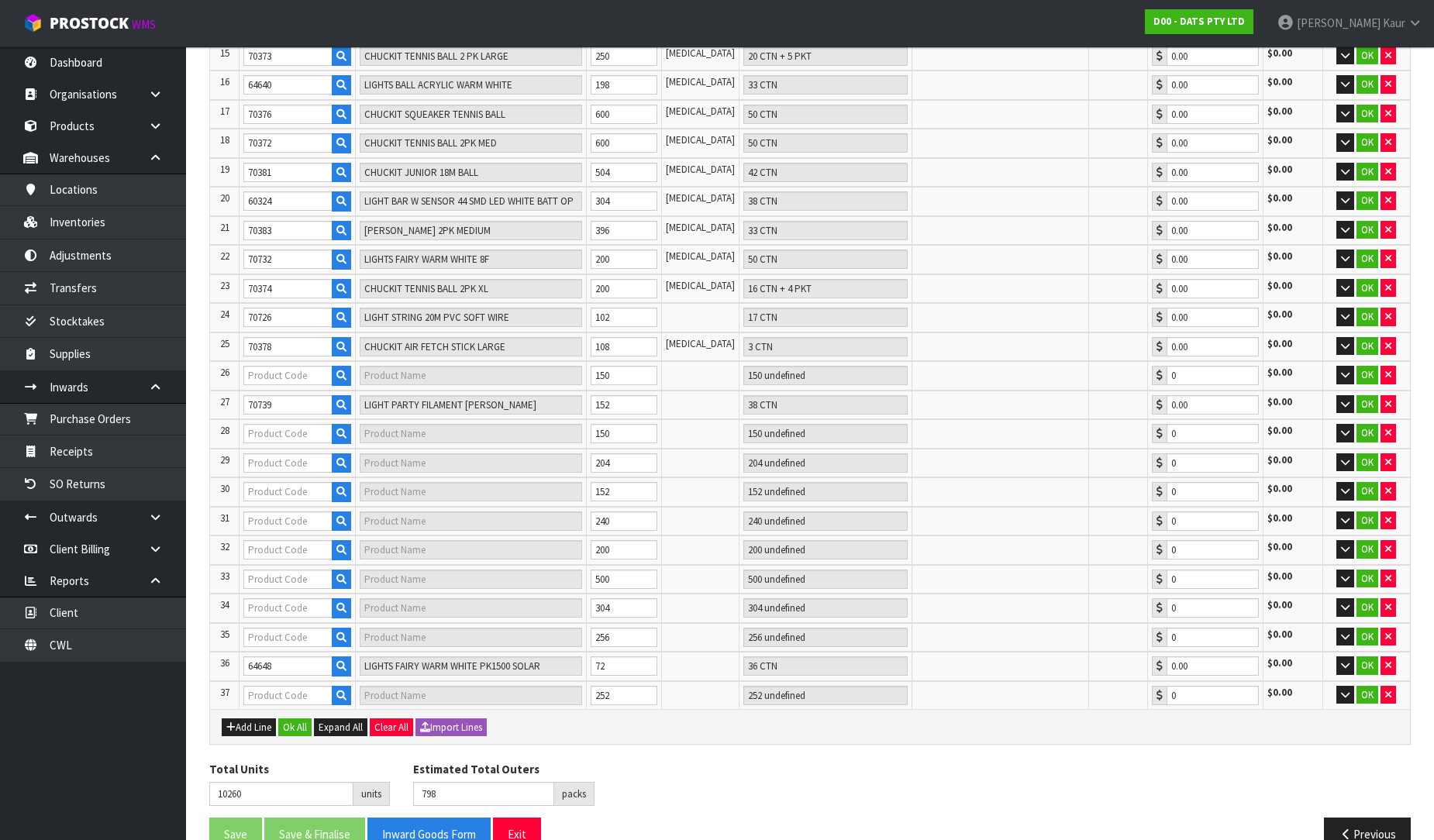
type input "848"
type input "64856"
type input "LIGHT STRIP TV 2X 50CM USB RGB MULTICOLOUR W REMOTE"
type input "25 CTN"
type input "0.00"
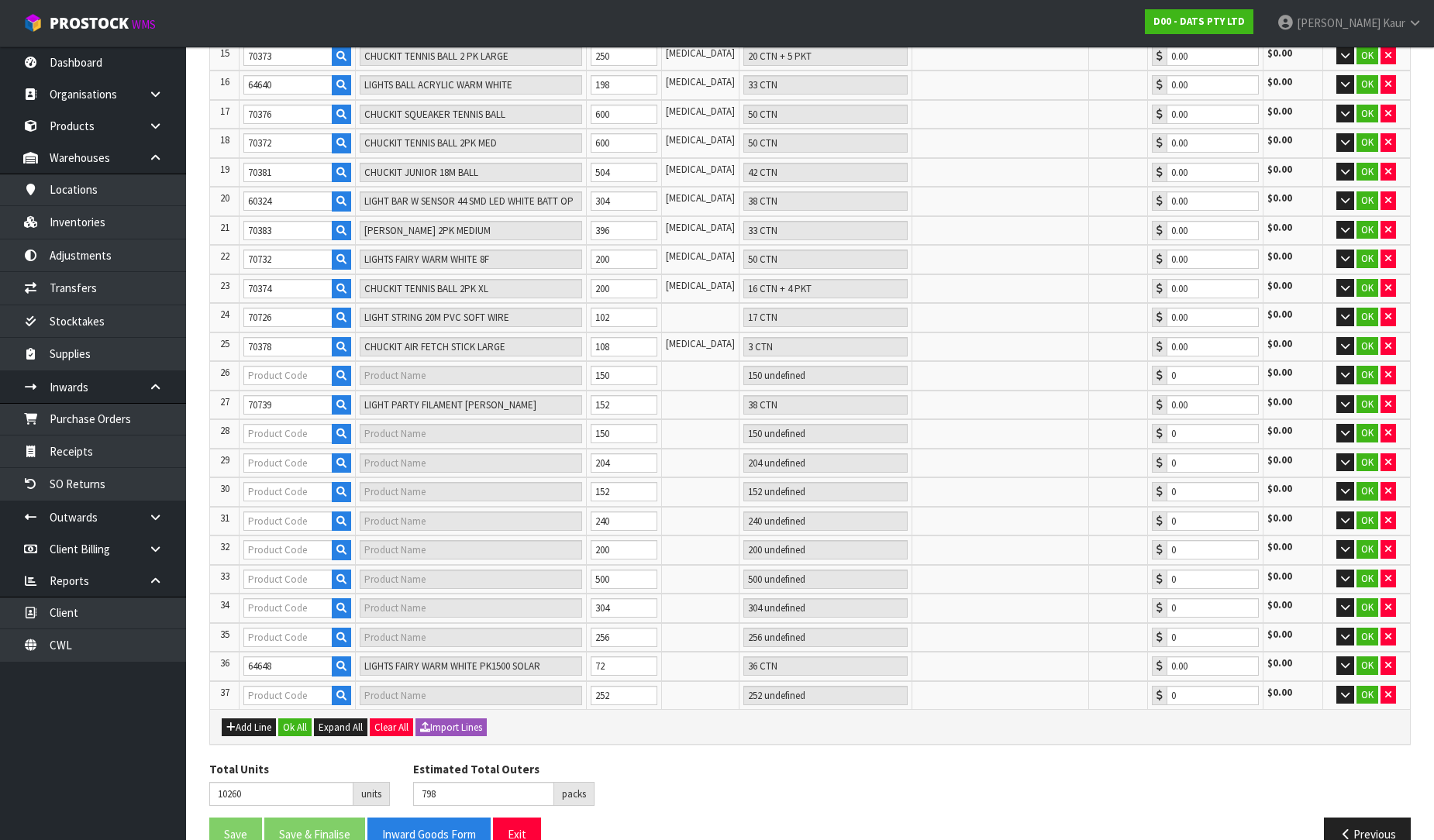
type input "60333"
type input "20L BULB PARTY LIGHTS - WARM WHITE LED"
type input "25 CTN"
type input "0.00"
type input "868"
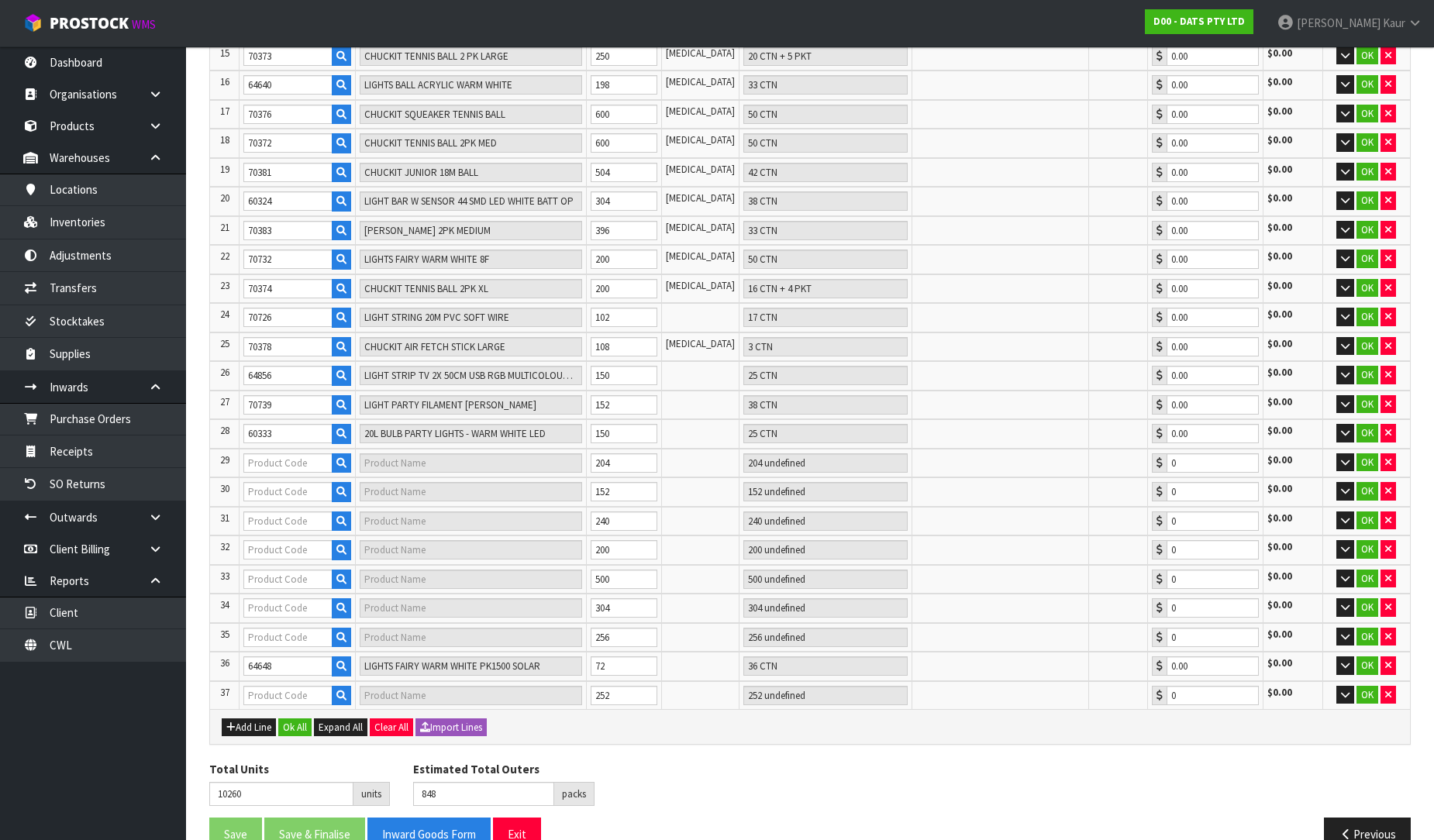
type input "62130"
type input "LIGHT NIGHT PIR SENSOR STAND OR HANG B/OP 60LU PDQ"
type input "20 CTN"
type input "0.00"
type input "935"
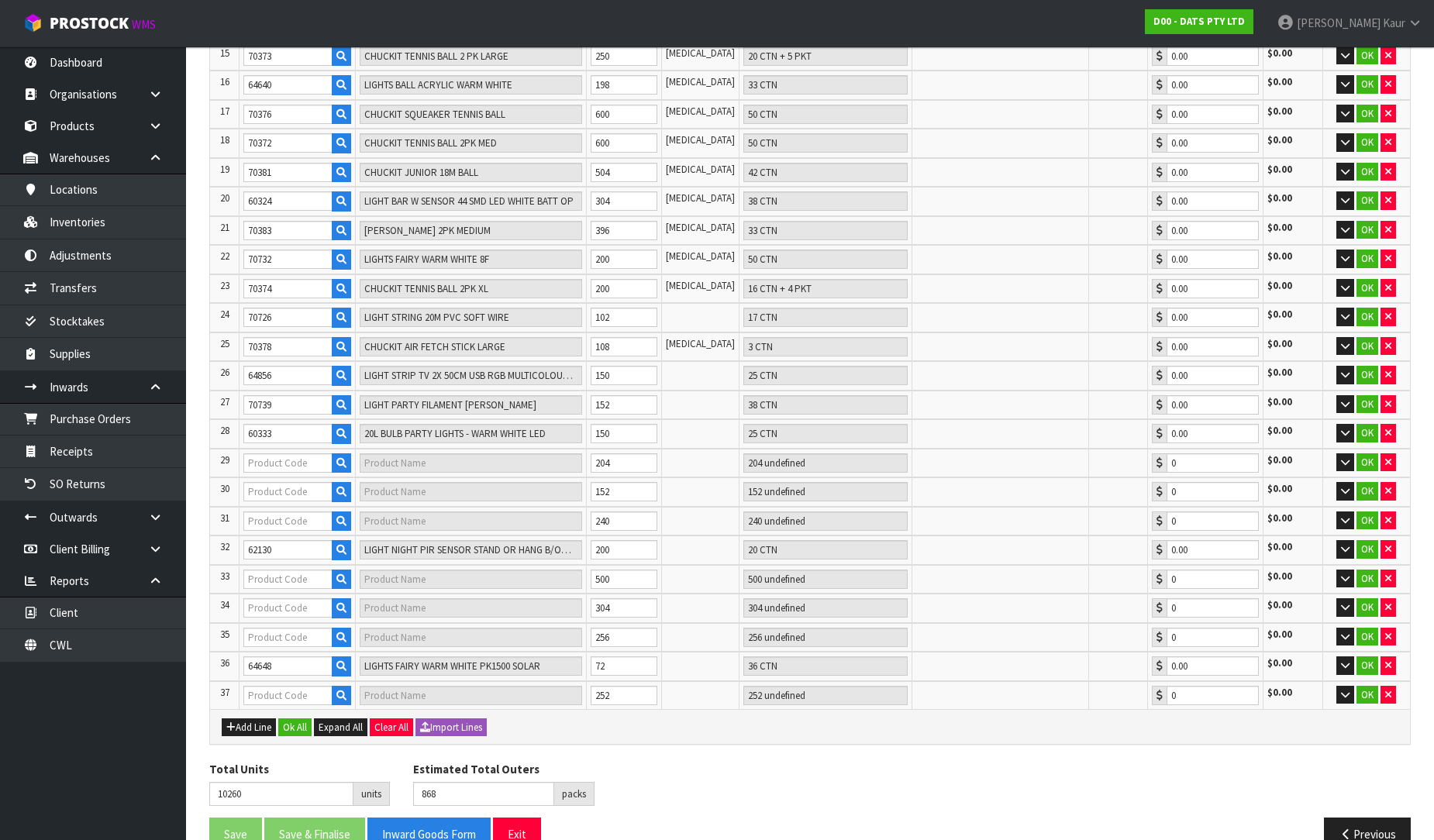
type input "70723"
type input "LIGHT TAPE 100L WARM WHITE"
type input "17 CTN"
type input "0.00"
type input "62618"
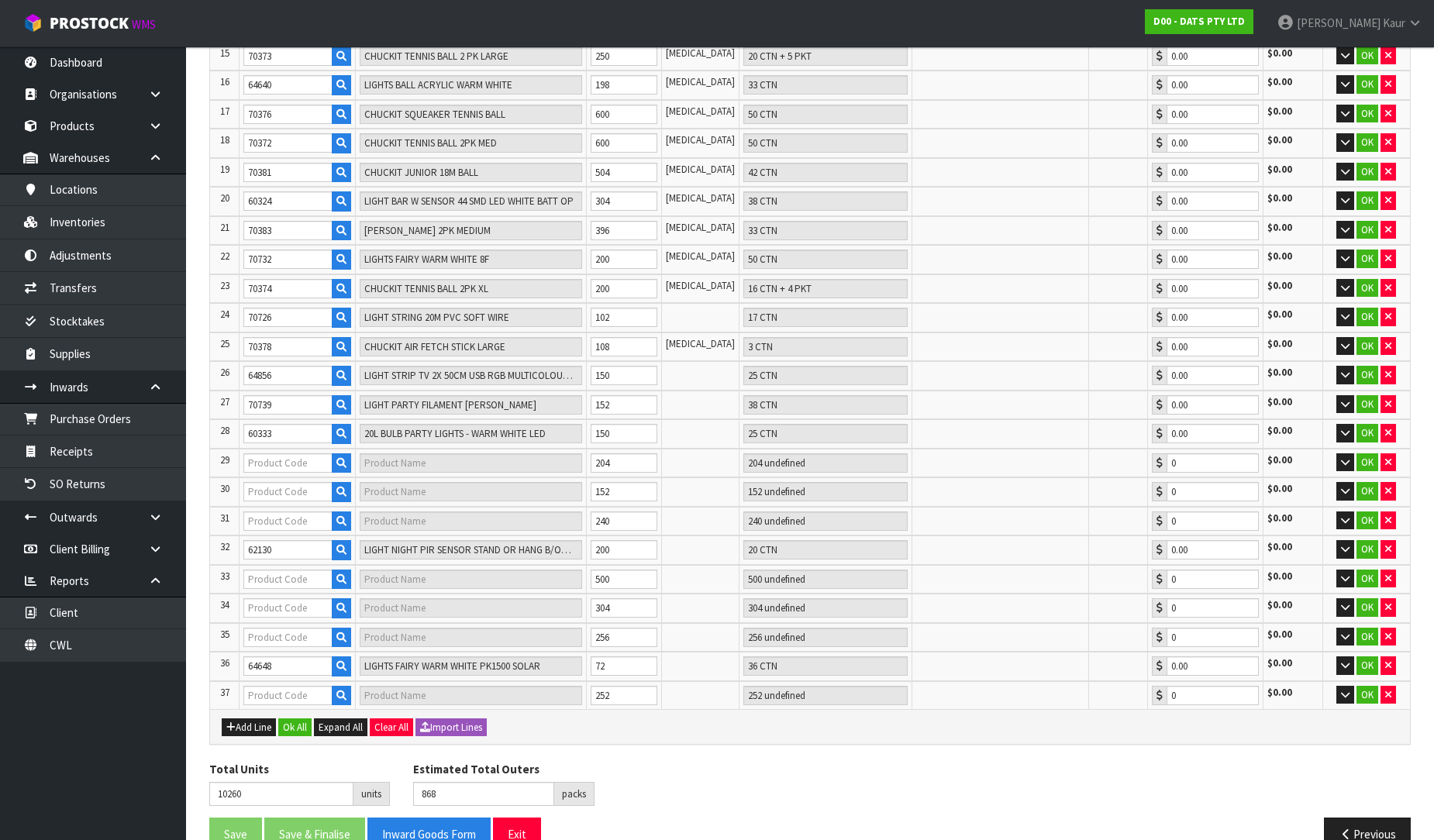
type input "GUTTER HOOKS PK150"
type input "50 CTN"
type input "0.00"
type input "994"
type input "64638"
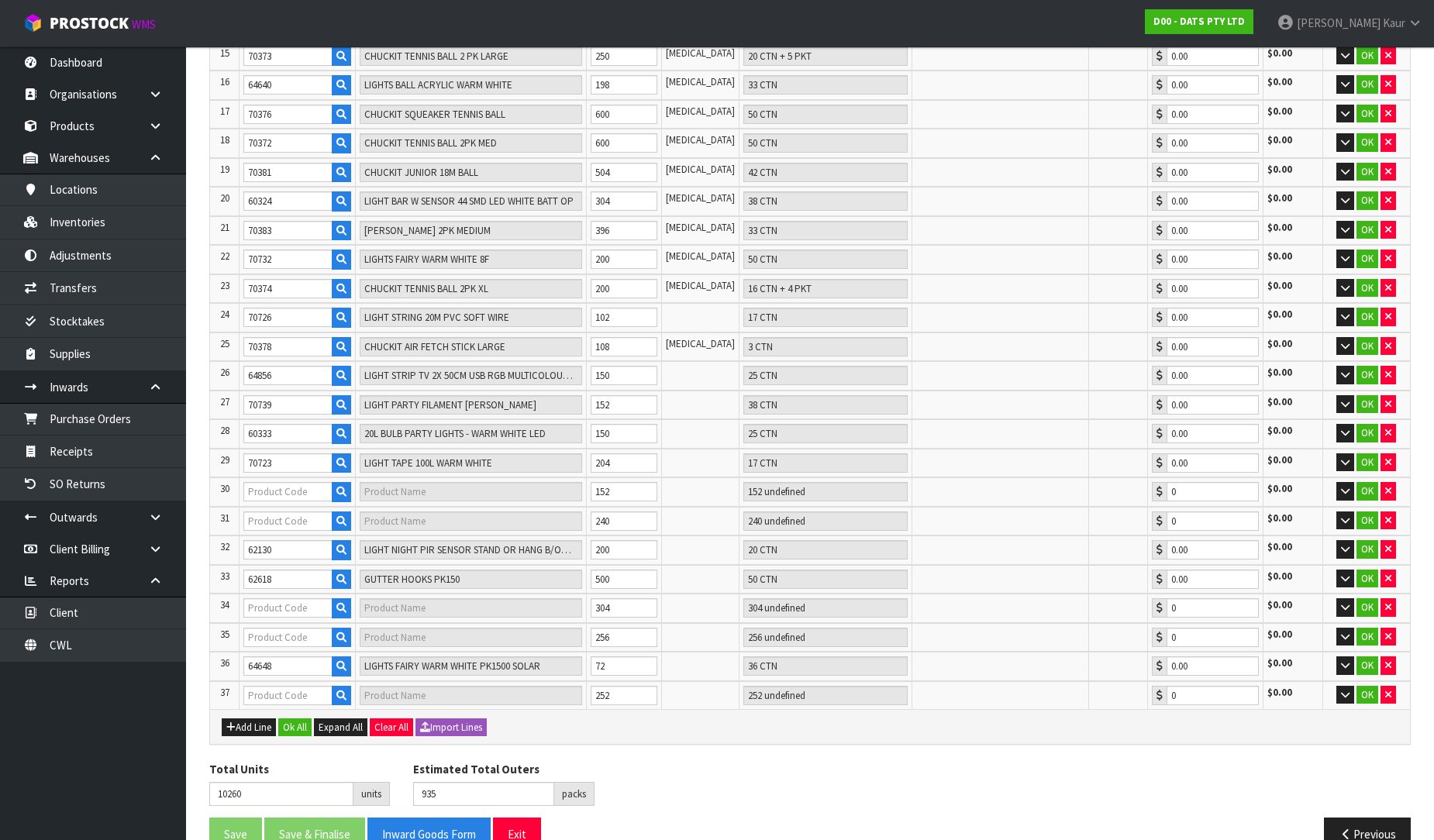
type input "LIGHTS ICICLE CONNECTABLE 400L 8F WARM WHITE LYNX"
type input "38 CTN"
type input "0.00"
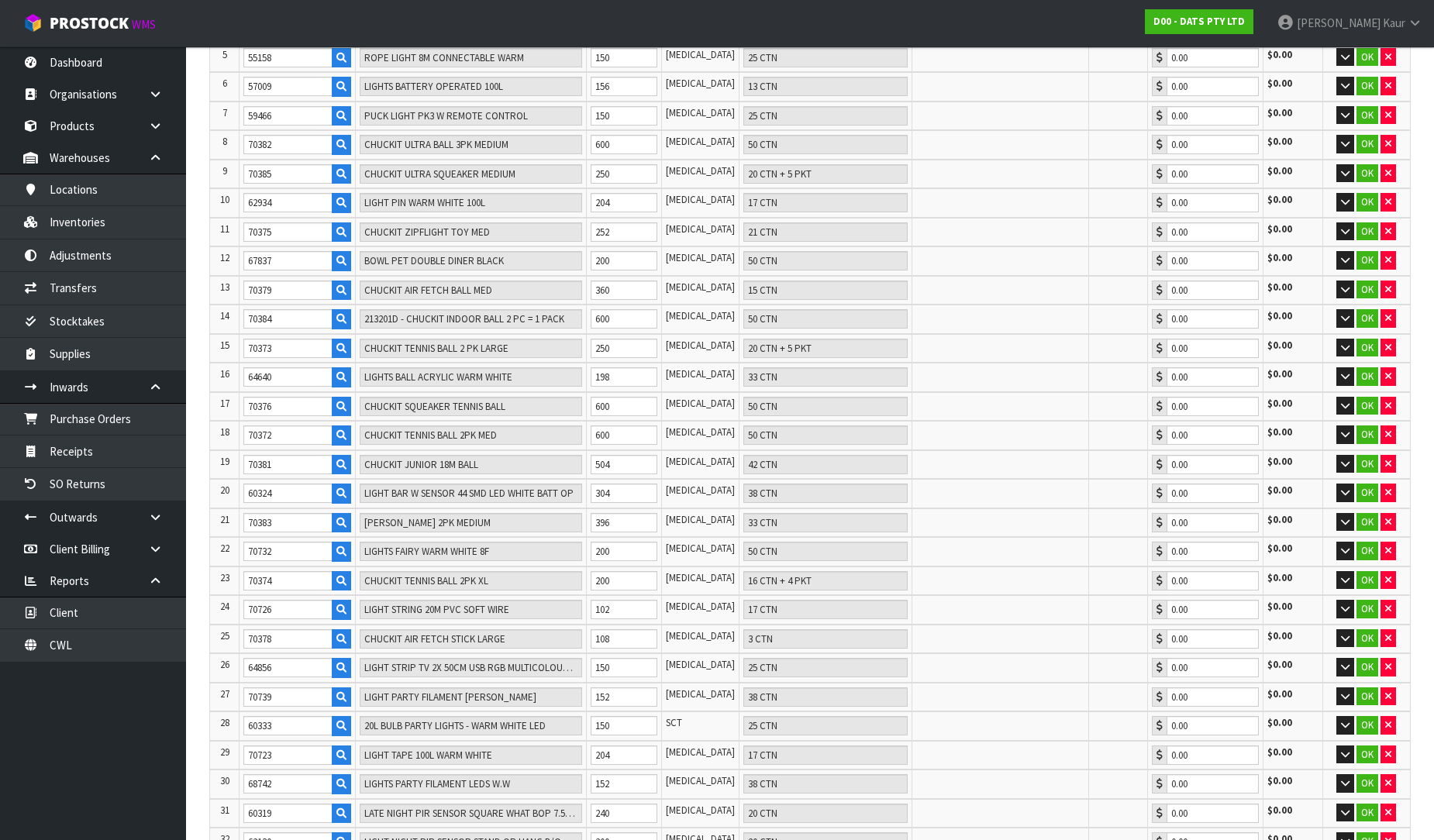
scroll to position [657, 0]
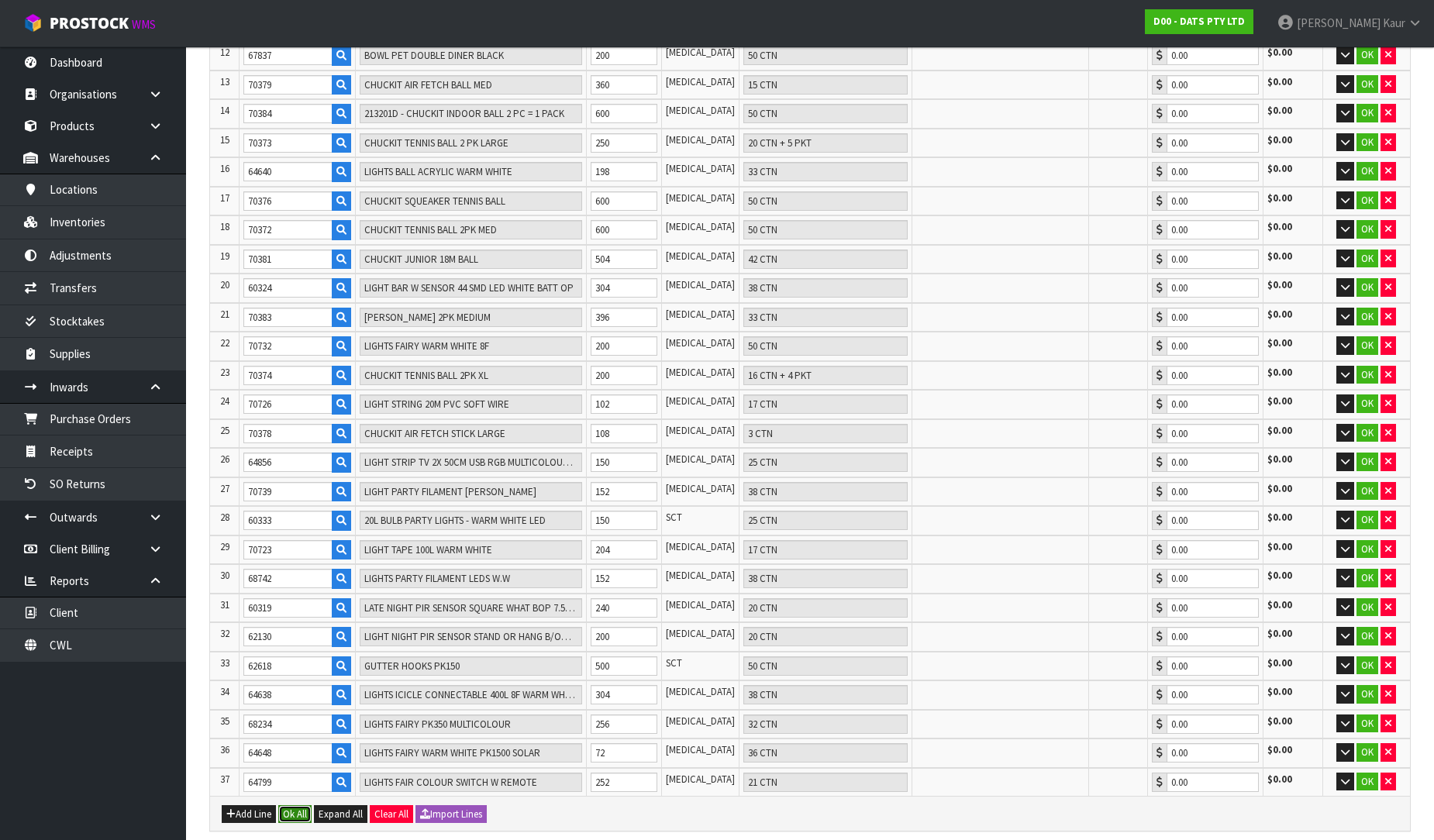
click at [297, 805] on button "Ok All" at bounding box center [295, 814] width 33 height 19
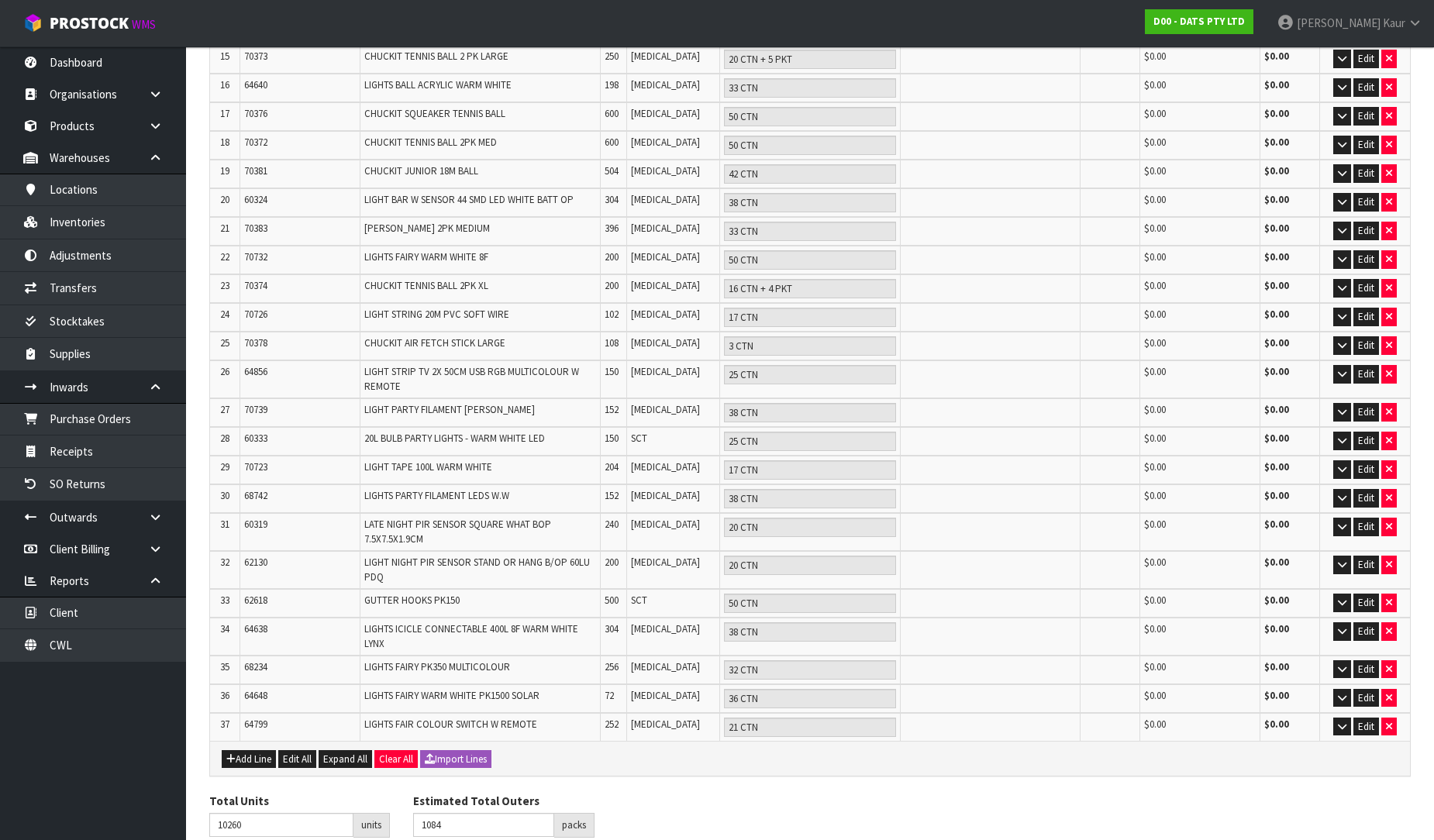
scroll to position [769, 0]
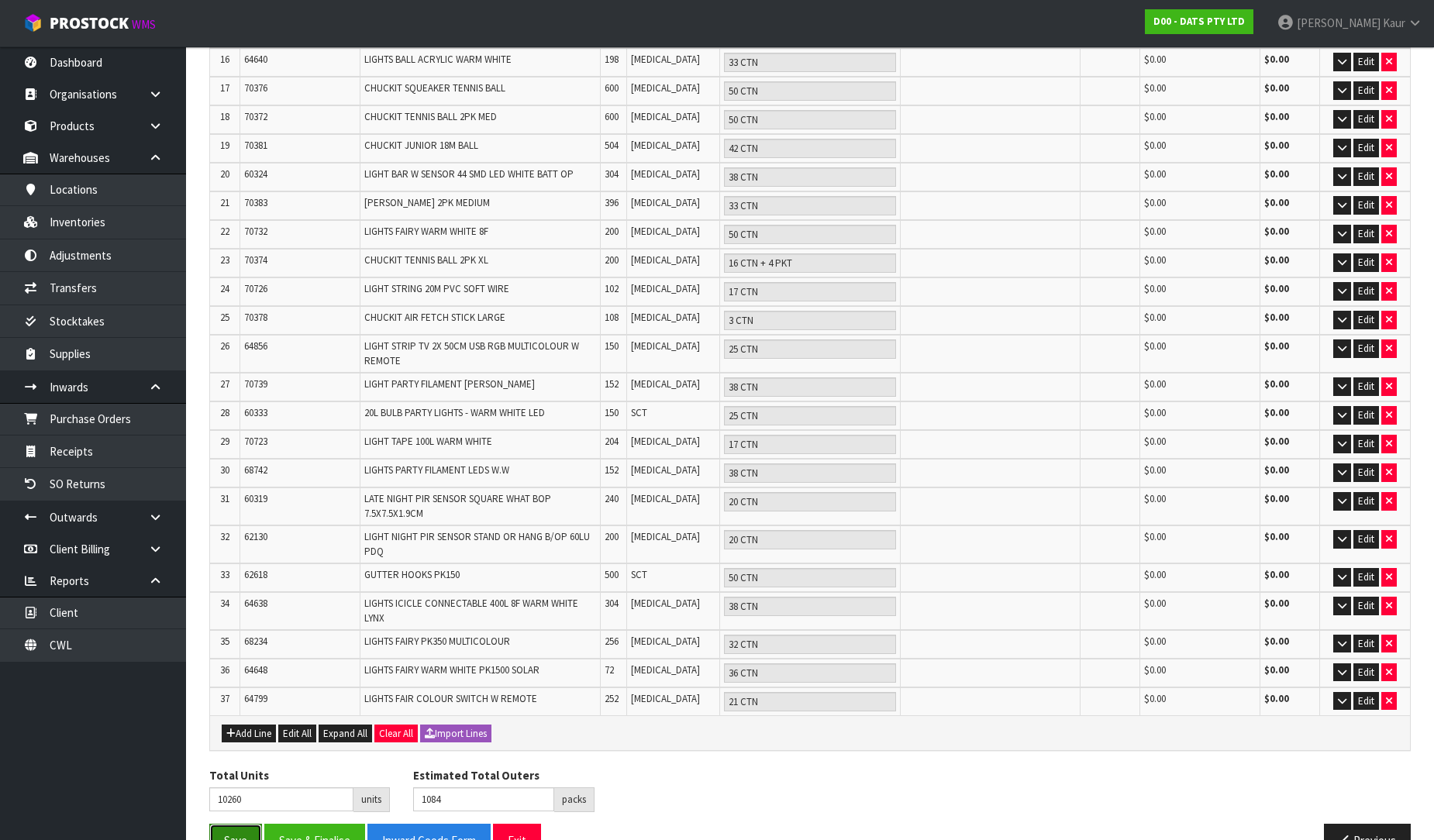
click at [234, 823] on button "Save" at bounding box center [236, 840] width 53 height 33
click at [223, 823] on button "Save" at bounding box center [236, 840] width 53 height 33
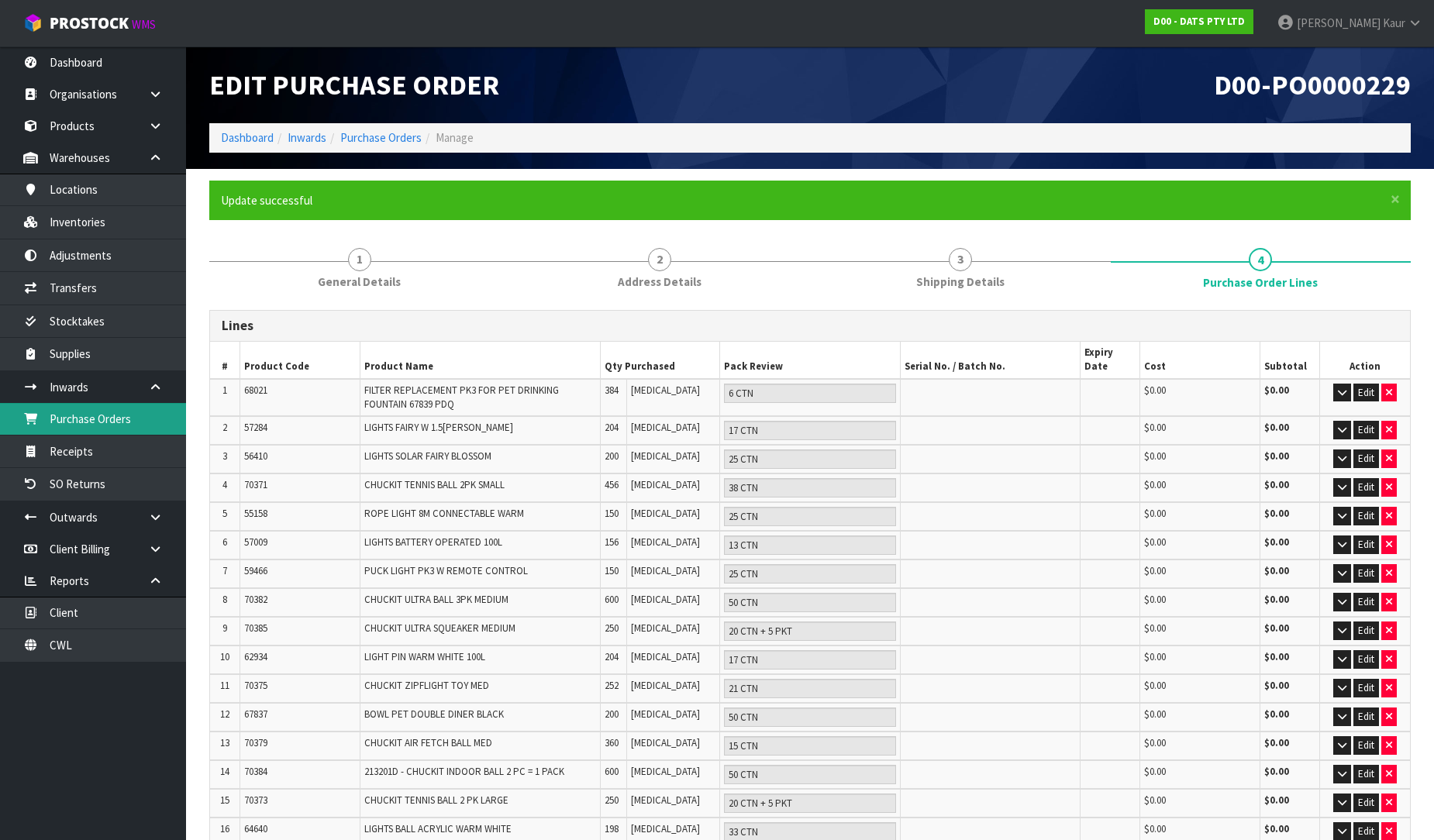
click at [95, 415] on link "Purchase Orders" at bounding box center [92, 418] width 186 height 31
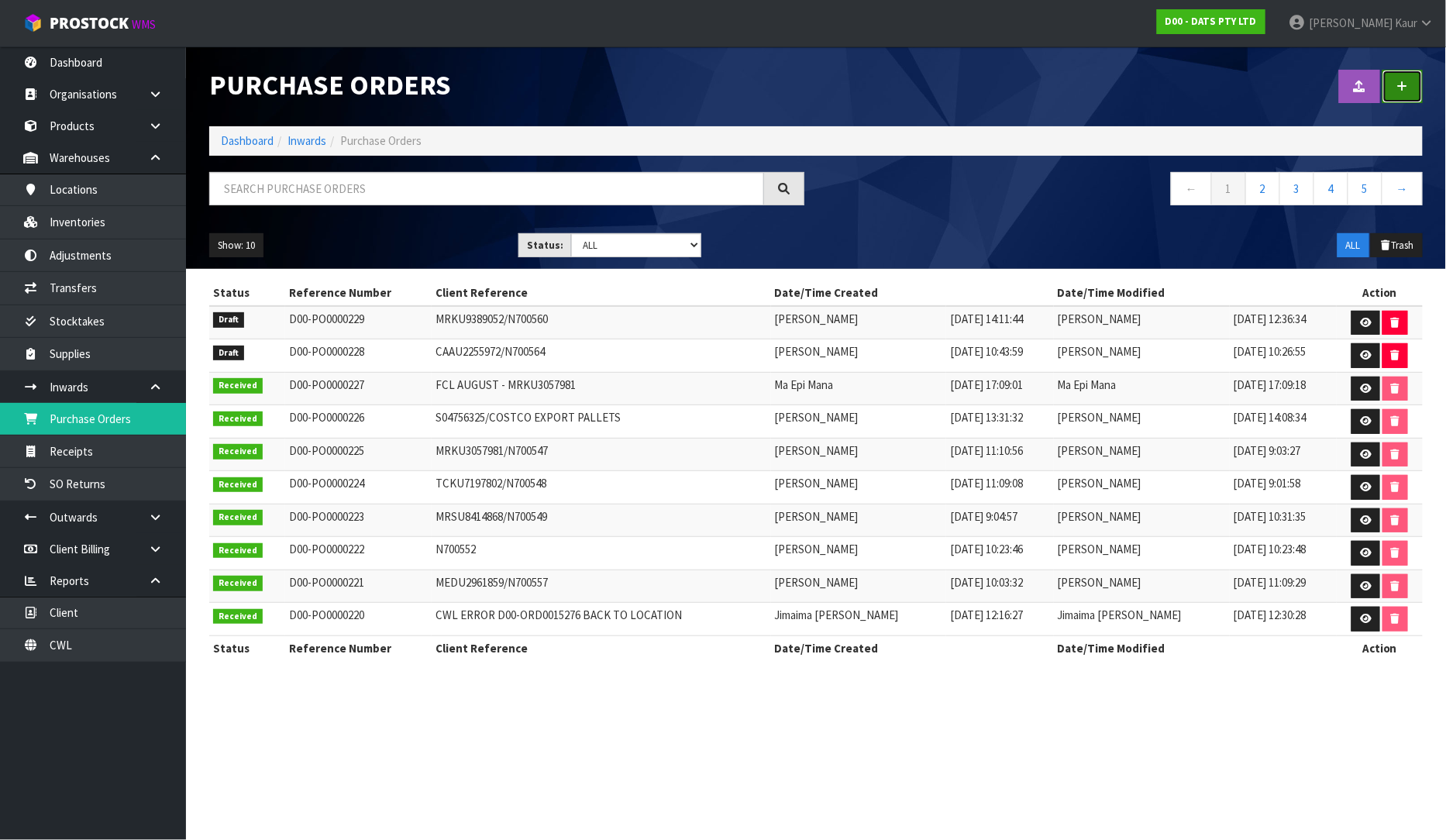
click at [1395, 94] on link at bounding box center [1402, 87] width 40 height 33
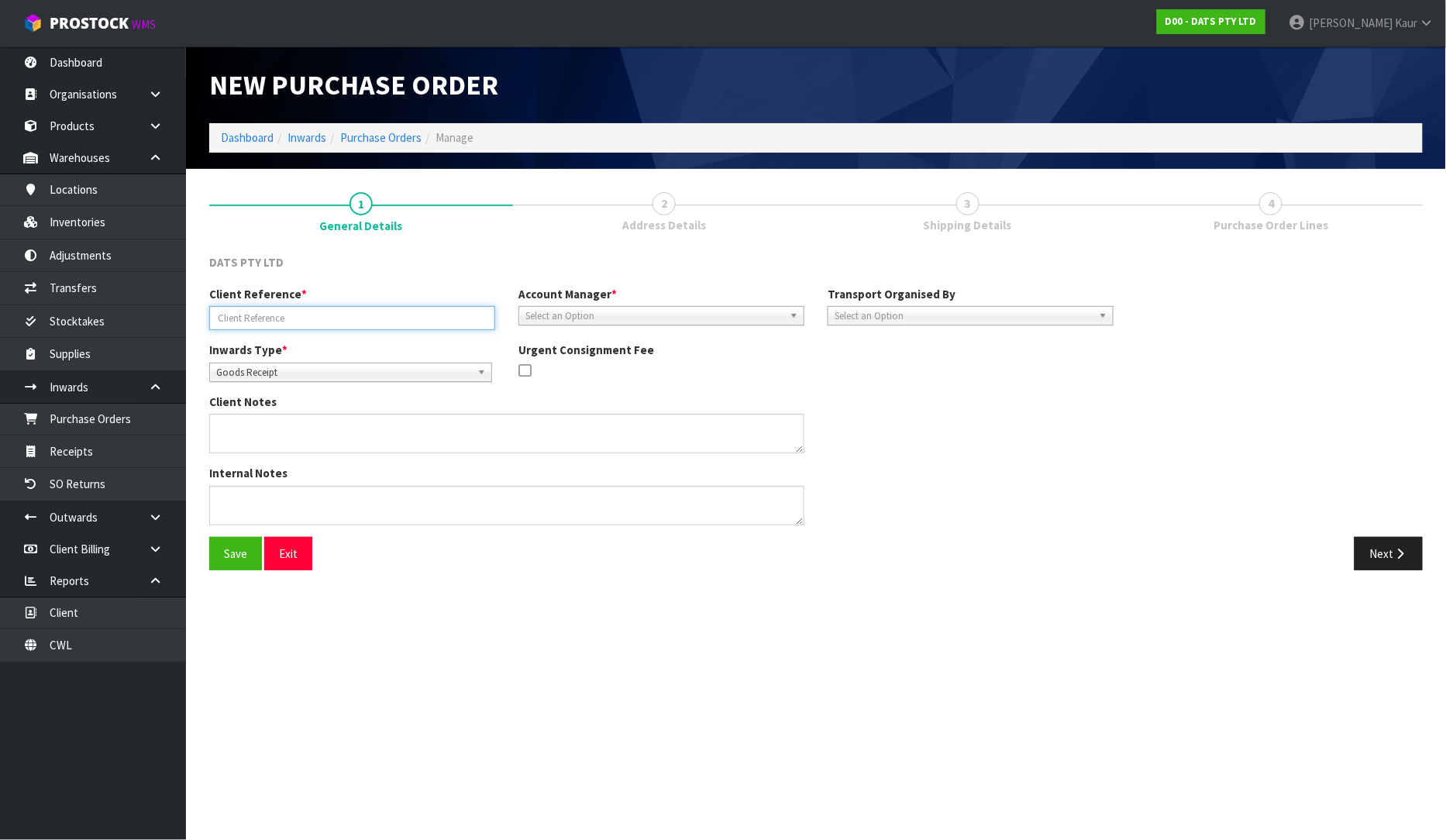
click at [248, 319] on input "text" at bounding box center [352, 318] width 286 height 24
paste input "MRSU6713638"
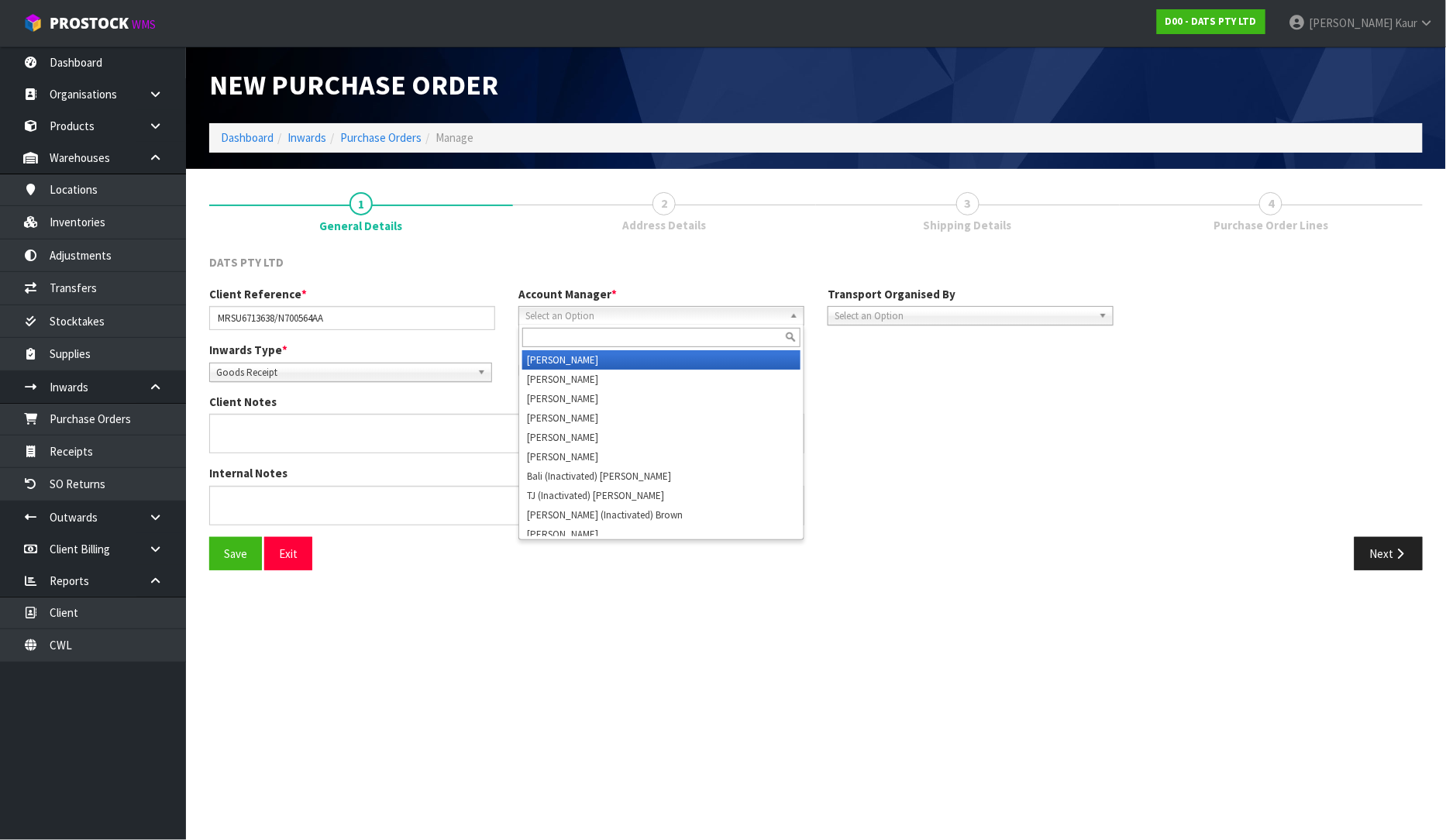
click at [659, 311] on span "Select an Option" at bounding box center [654, 316] width 258 height 19
click at [626, 361] on li "V [PERSON_NAME]" at bounding box center [661, 359] width 278 height 19
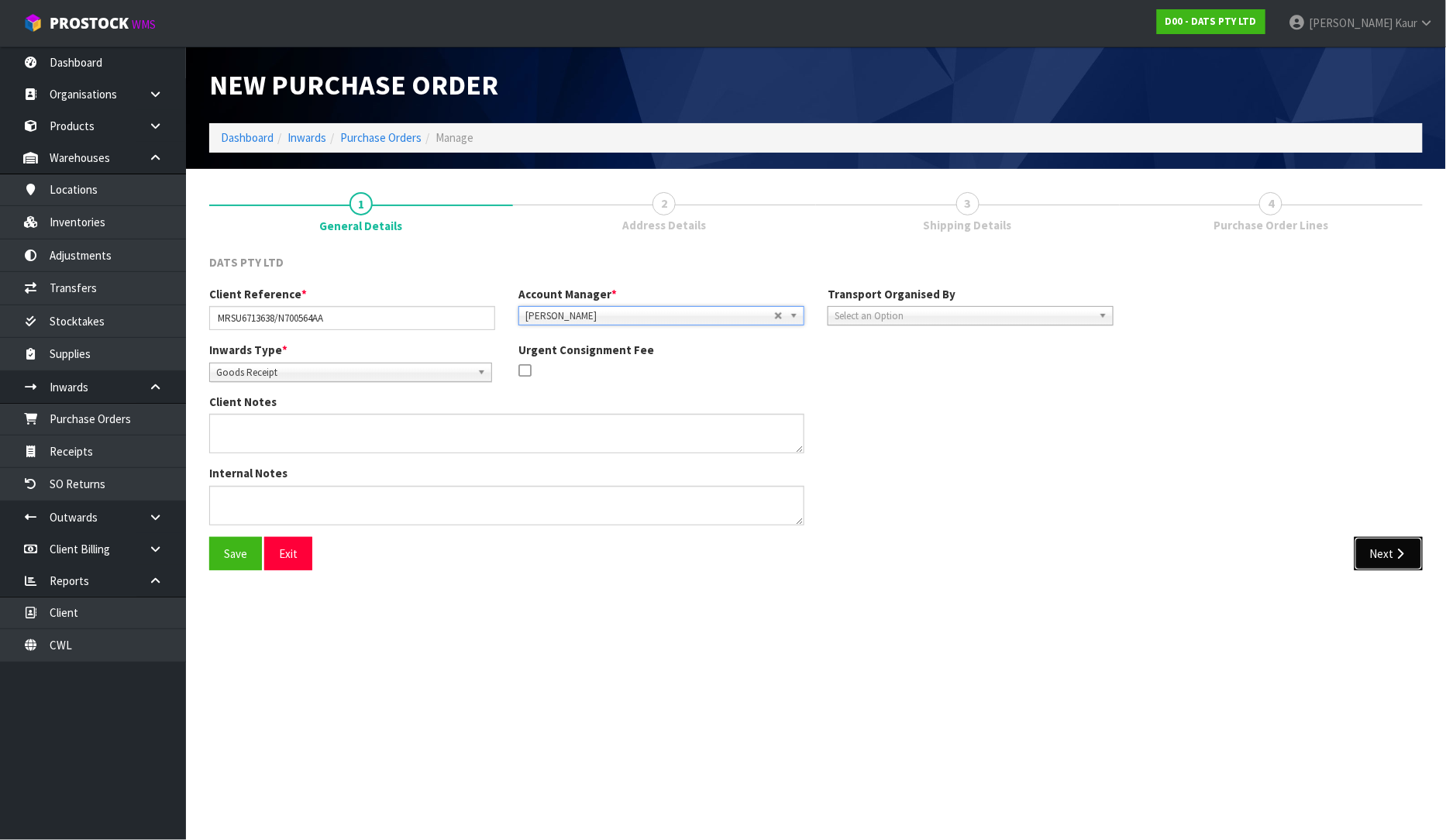
click at [1421, 554] on button "Next" at bounding box center [1388, 554] width 69 height 33
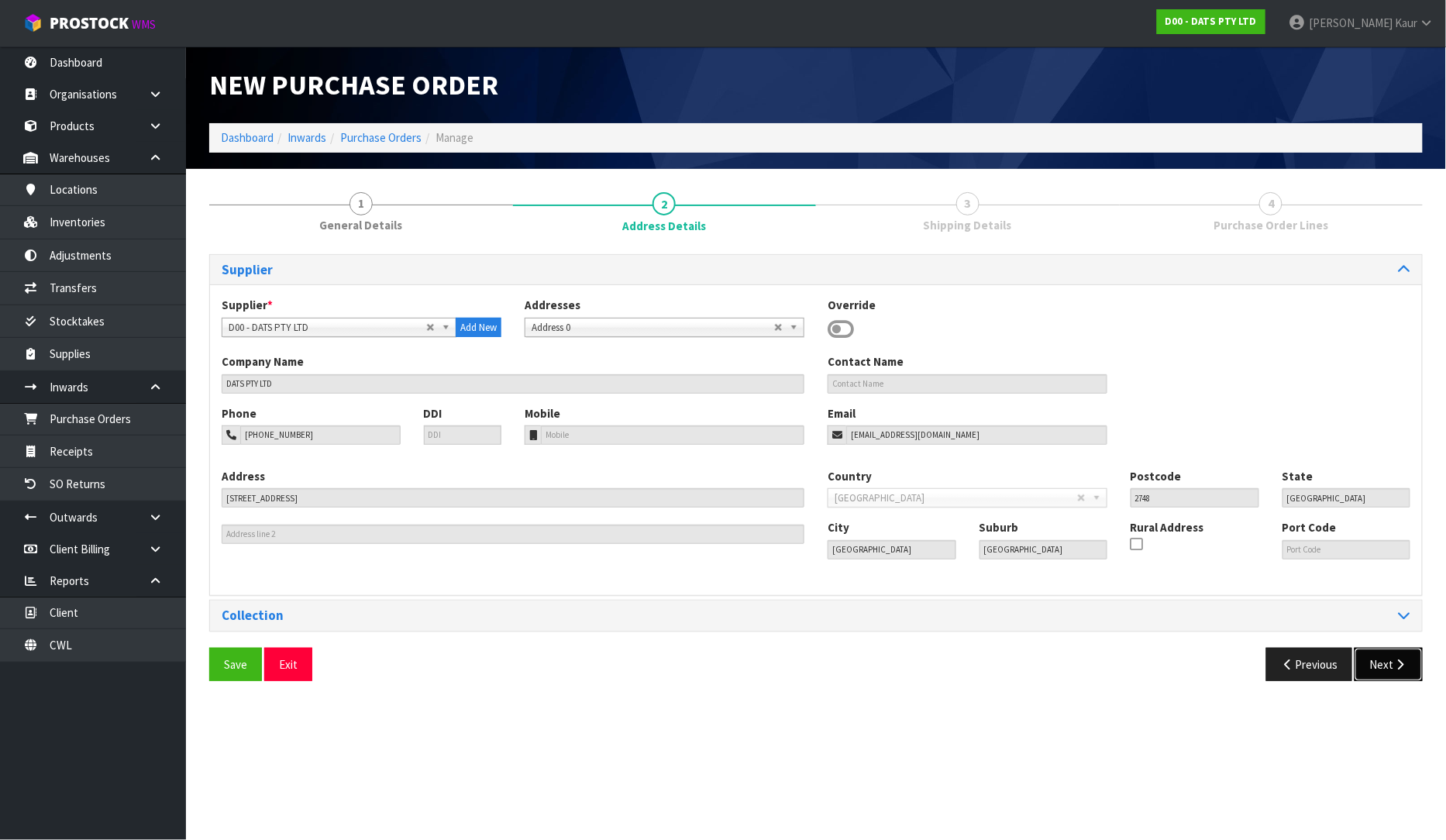
click at [1398, 659] on icon "button" at bounding box center [1401, 664] width 15 height 12
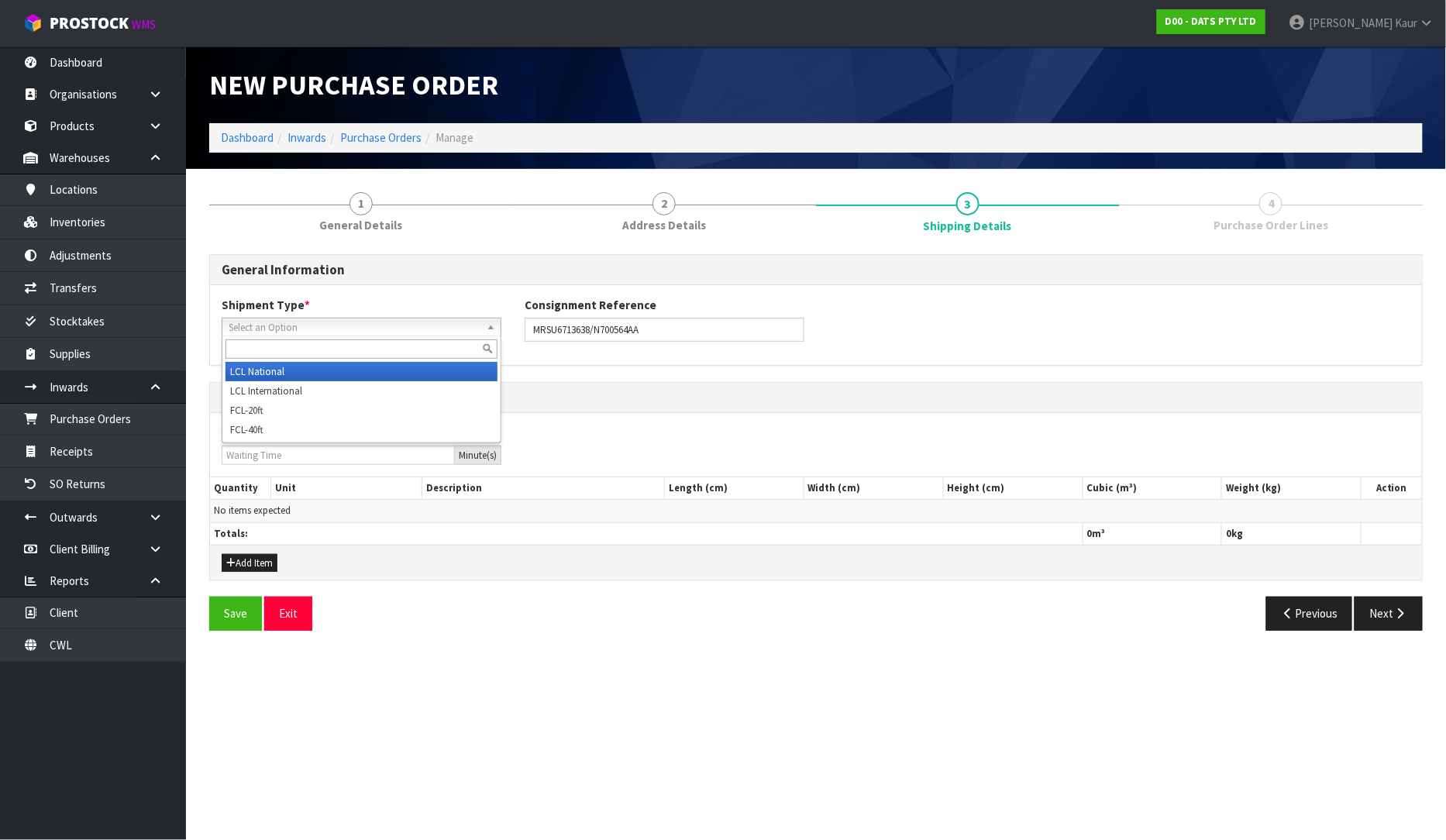
click at [310, 326] on span "Select an Option" at bounding box center [354, 328] width 252 height 19
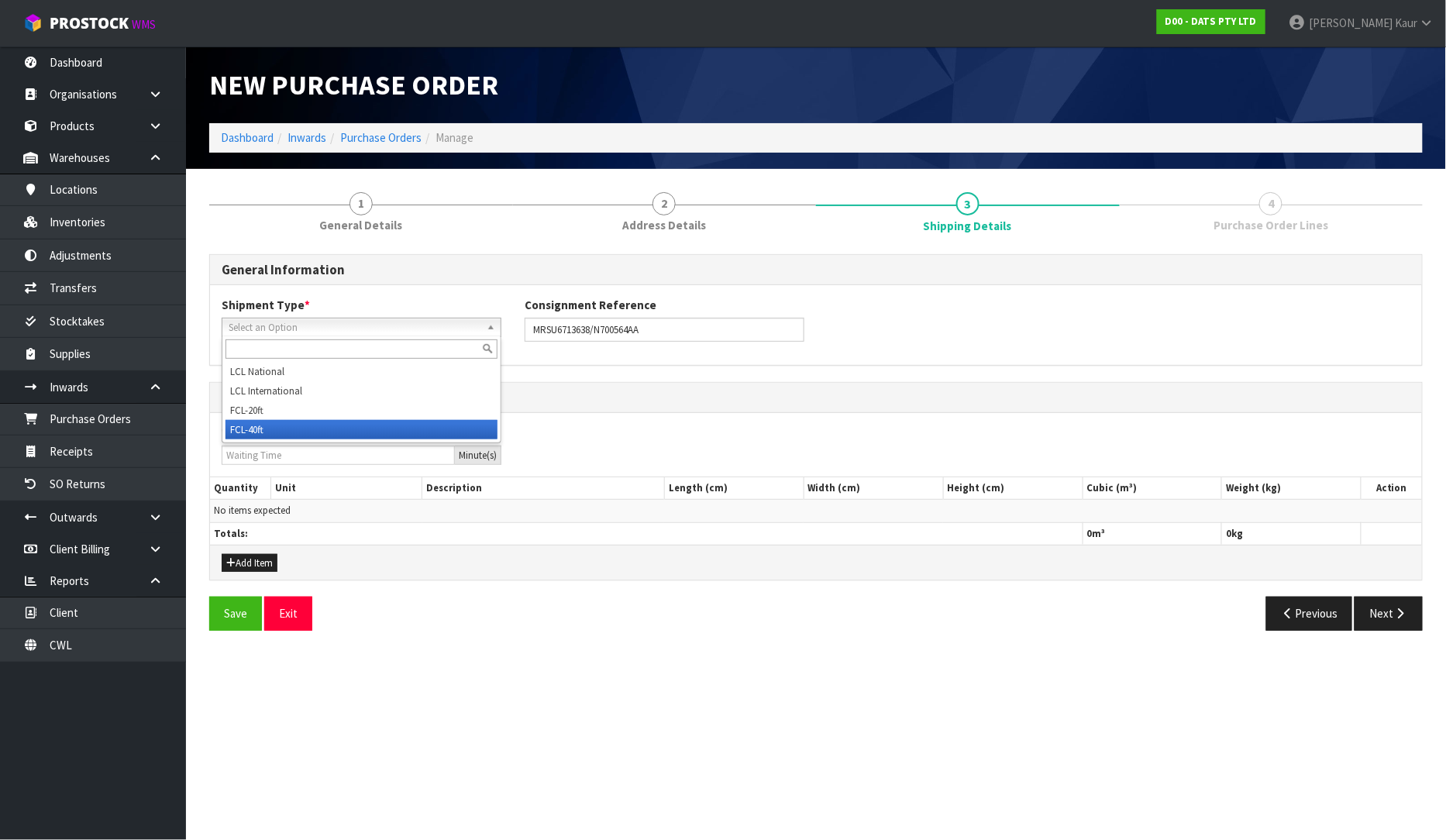
click at [260, 422] on li "FCL-40ft" at bounding box center [362, 429] width 272 height 19
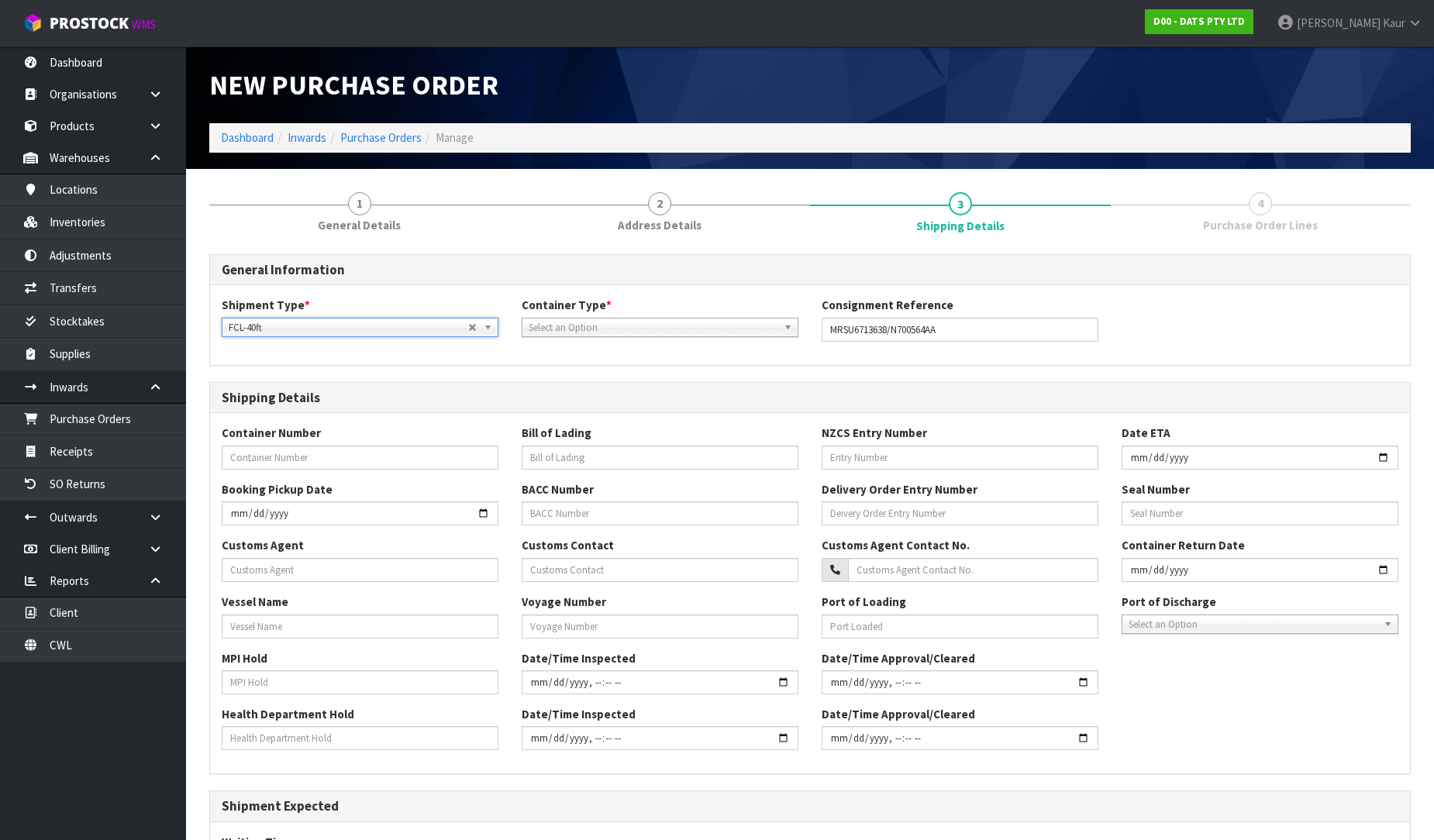
click at [618, 321] on span "Select an Option" at bounding box center [652, 328] width 248 height 19
click at [592, 383] on li "Pallet" at bounding box center [660, 390] width 269 height 19
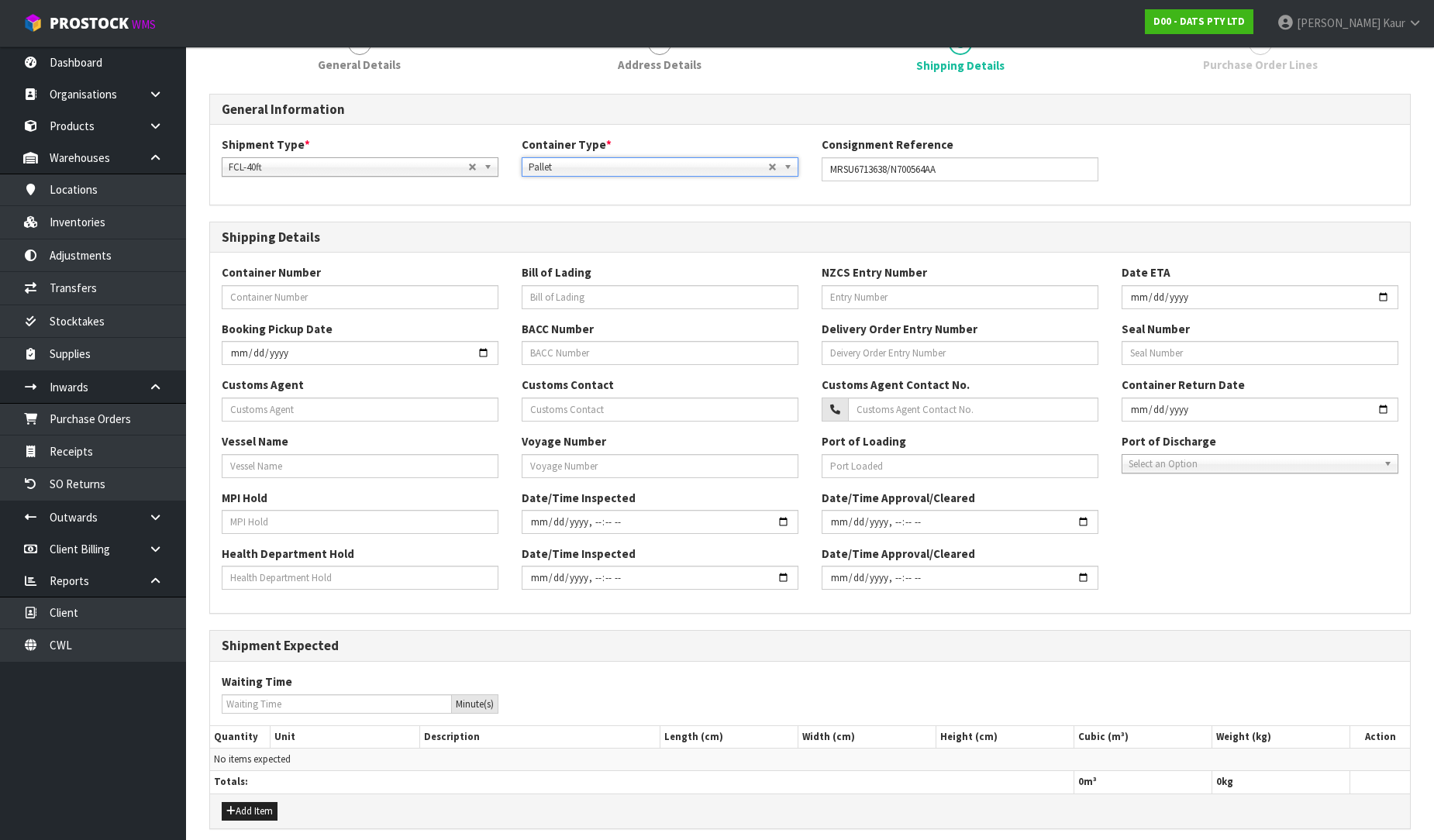
scroll to position [222, 0]
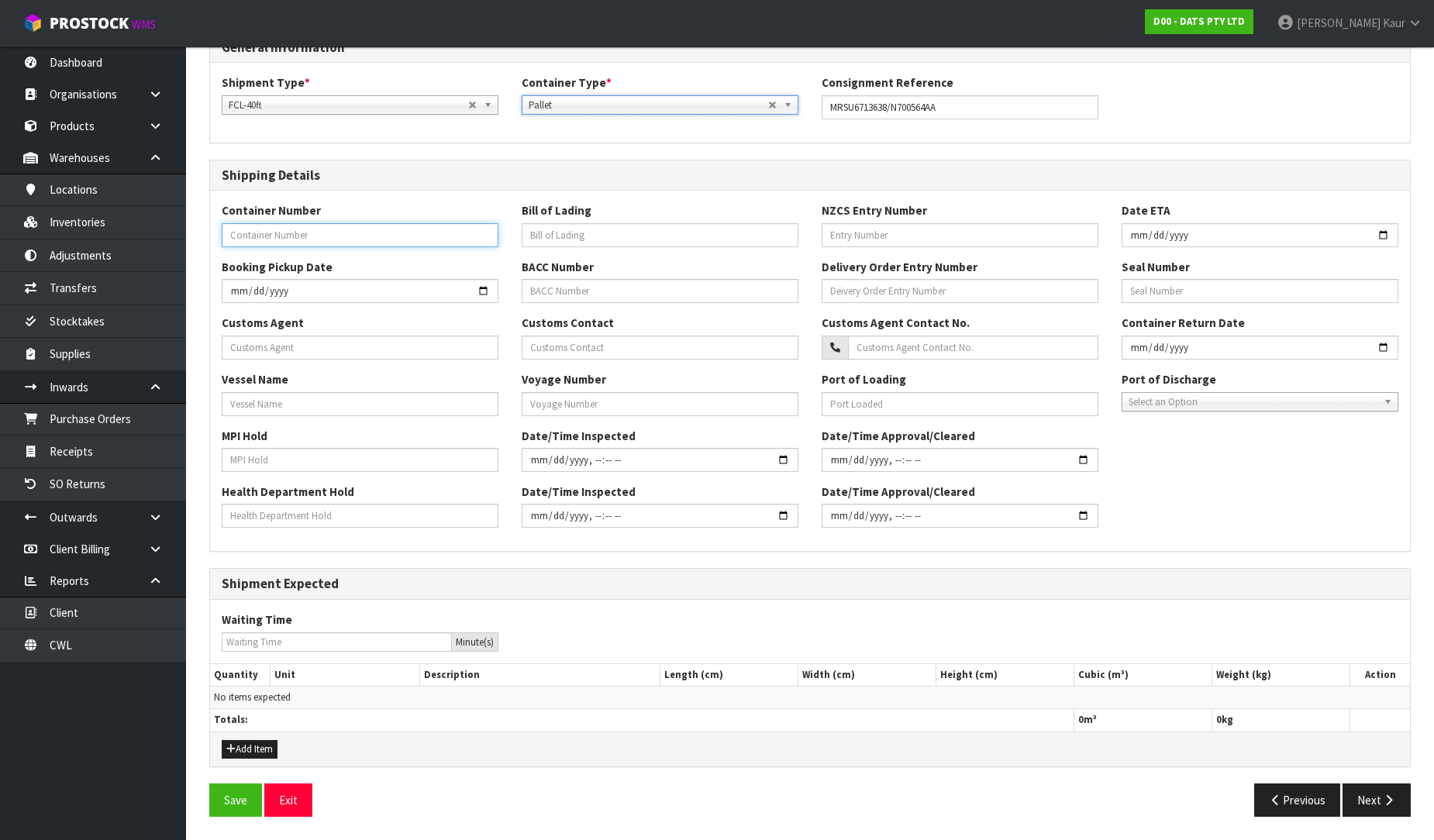
click at [241, 234] on input "text" at bounding box center [360, 234] width 277 height 24
paste input "MRSU6713638"
click at [1350, 805] on button "Next" at bounding box center [1376, 800] width 69 height 33
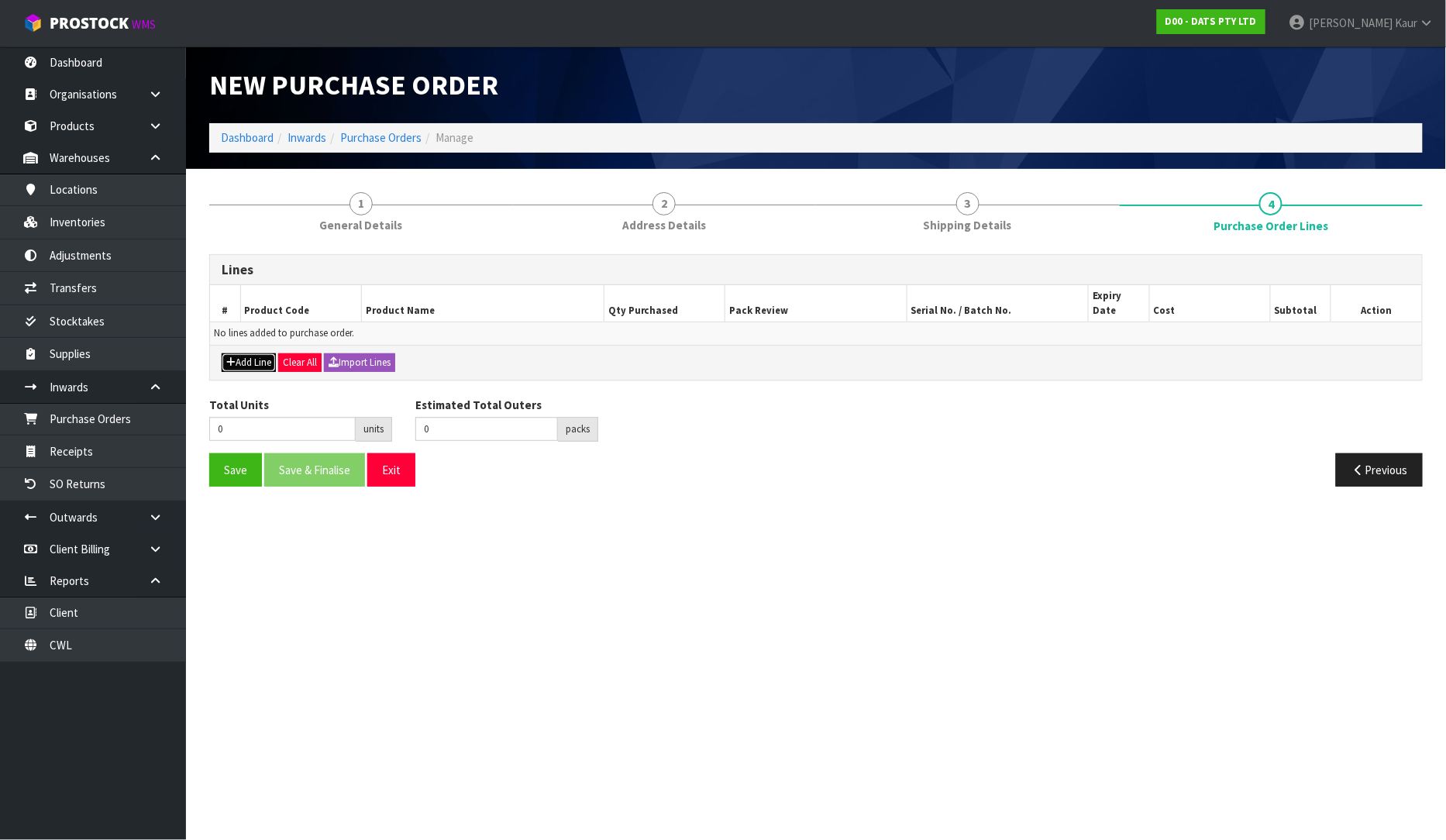
click at [254, 353] on button "Add Line" at bounding box center [249, 362] width 54 height 19
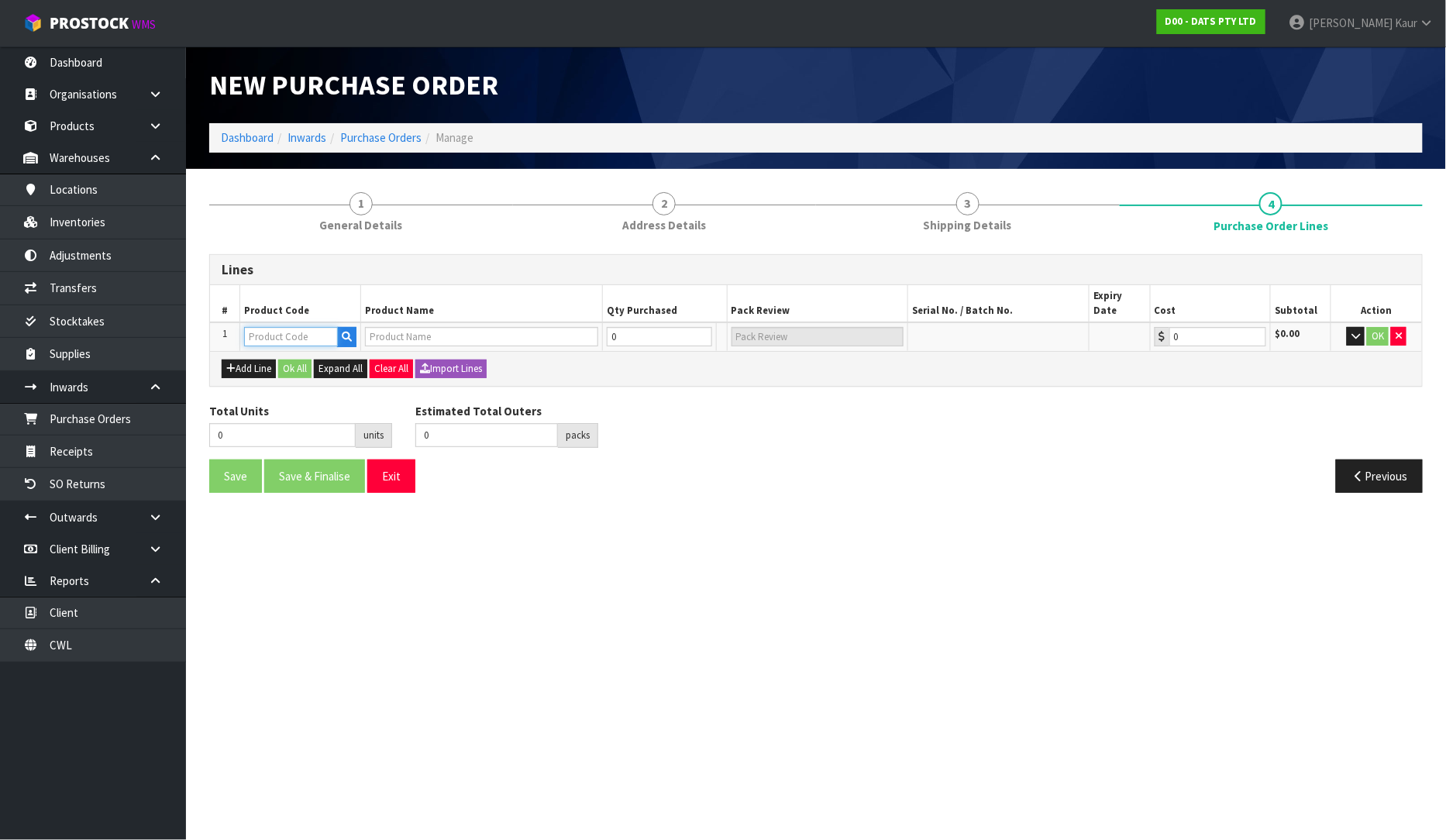
click at [287, 327] on input "text" at bounding box center [291, 336] width 94 height 19
click at [259, 360] on button "Add Line" at bounding box center [249, 369] width 54 height 19
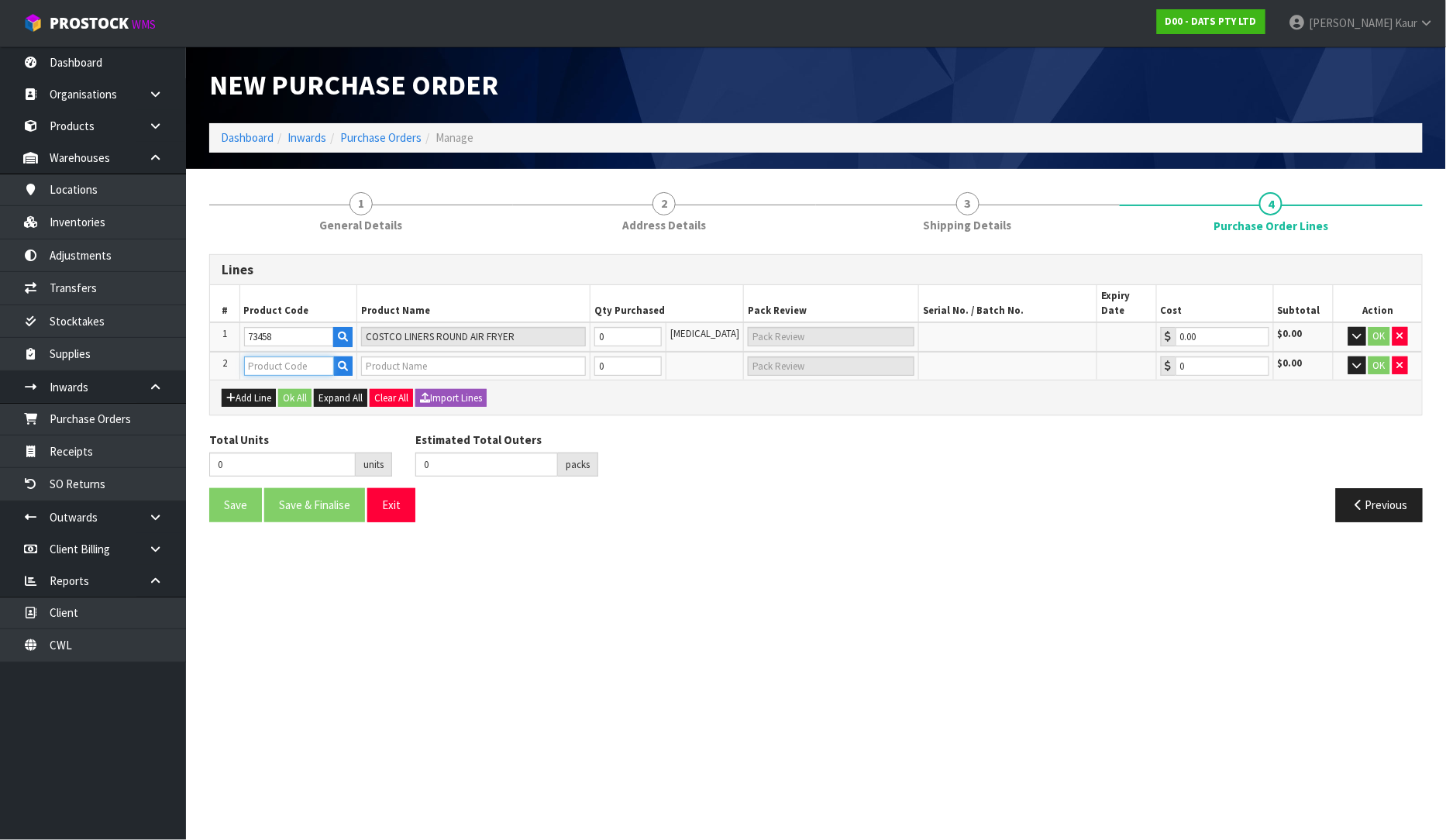
click at [260, 356] on input "text" at bounding box center [290, 366] width 91 height 19
drag, startPoint x: 621, startPoint y: 323, endPoint x: 606, endPoint y: 323, distance: 15.0
click at [606, 327] on input "0" at bounding box center [628, 336] width 69 height 19
click at [582, 352] on tr "2 68175 ECO FRIENDLY REUSABLE 0 [MEDICAL_DATA] 0.00 $0.00 OK" at bounding box center [815, 366] width 1212 height 29
click at [300, 389] on button "Ok All" at bounding box center [295, 398] width 33 height 19
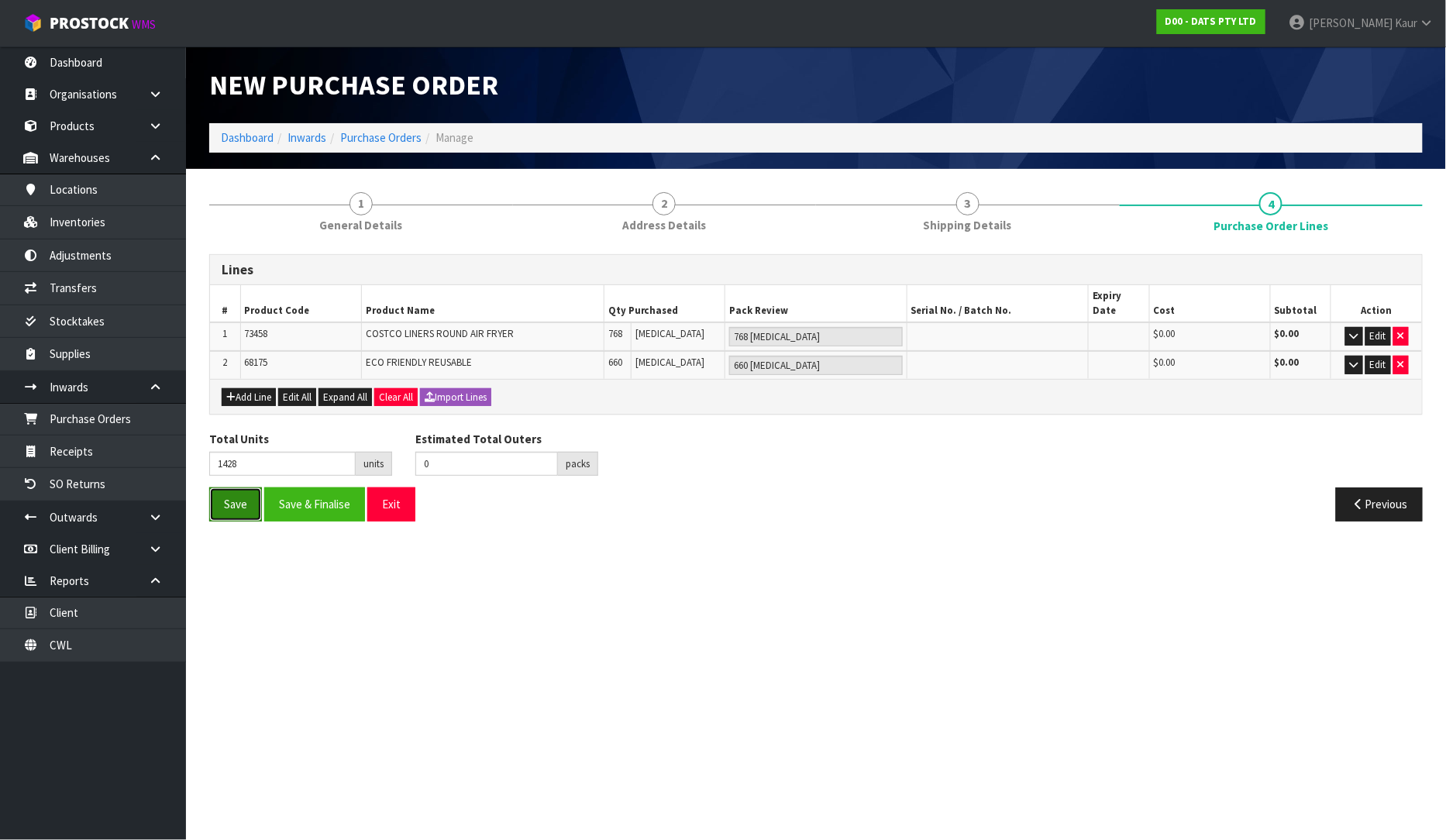
click at [229, 499] on button "Save" at bounding box center [236, 504] width 53 height 33
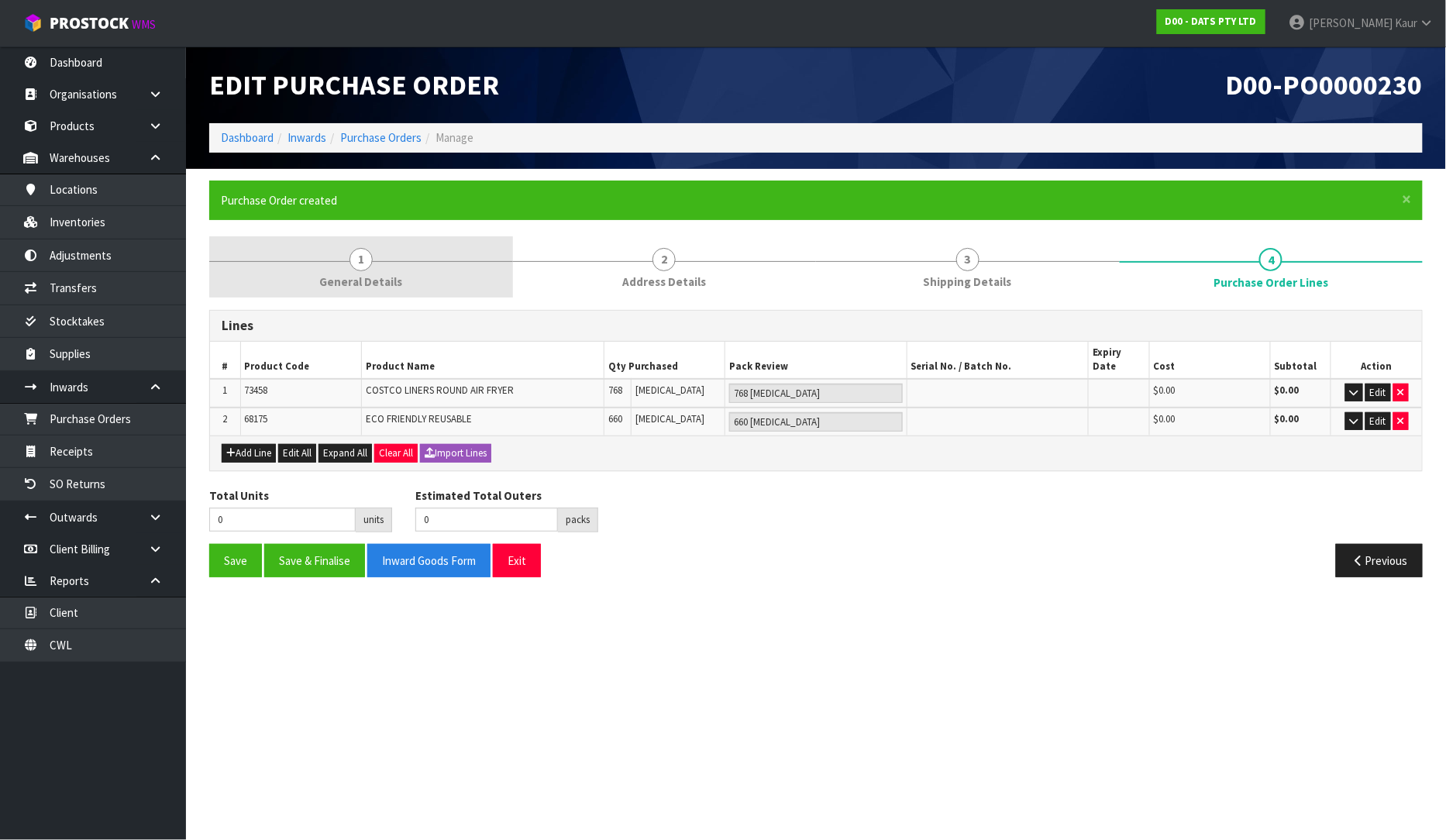
click at [329, 281] on span "General Details" at bounding box center [361, 281] width 83 height 17
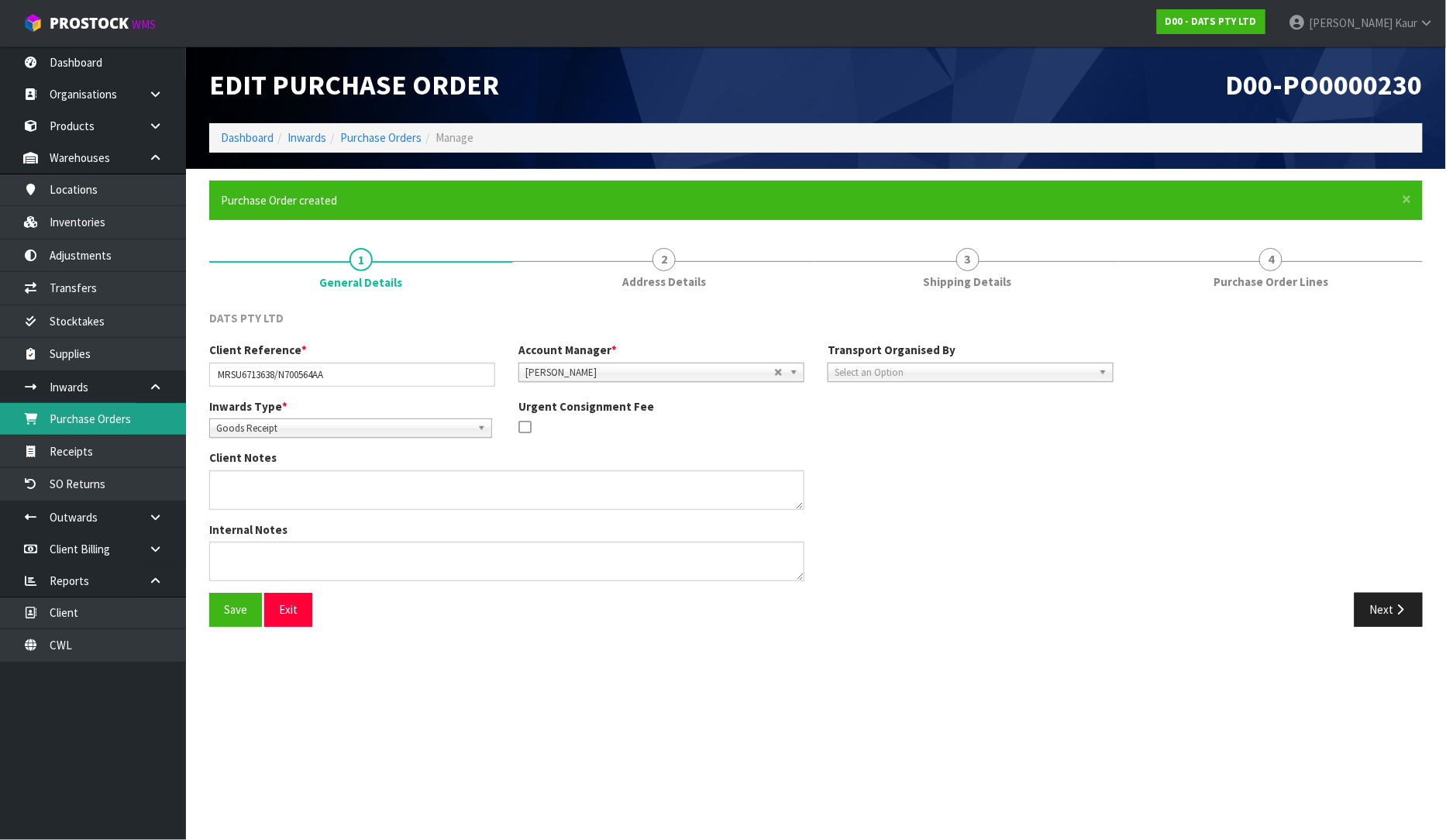
click at [106, 422] on link "Purchase Orders" at bounding box center [92, 418] width 186 height 31
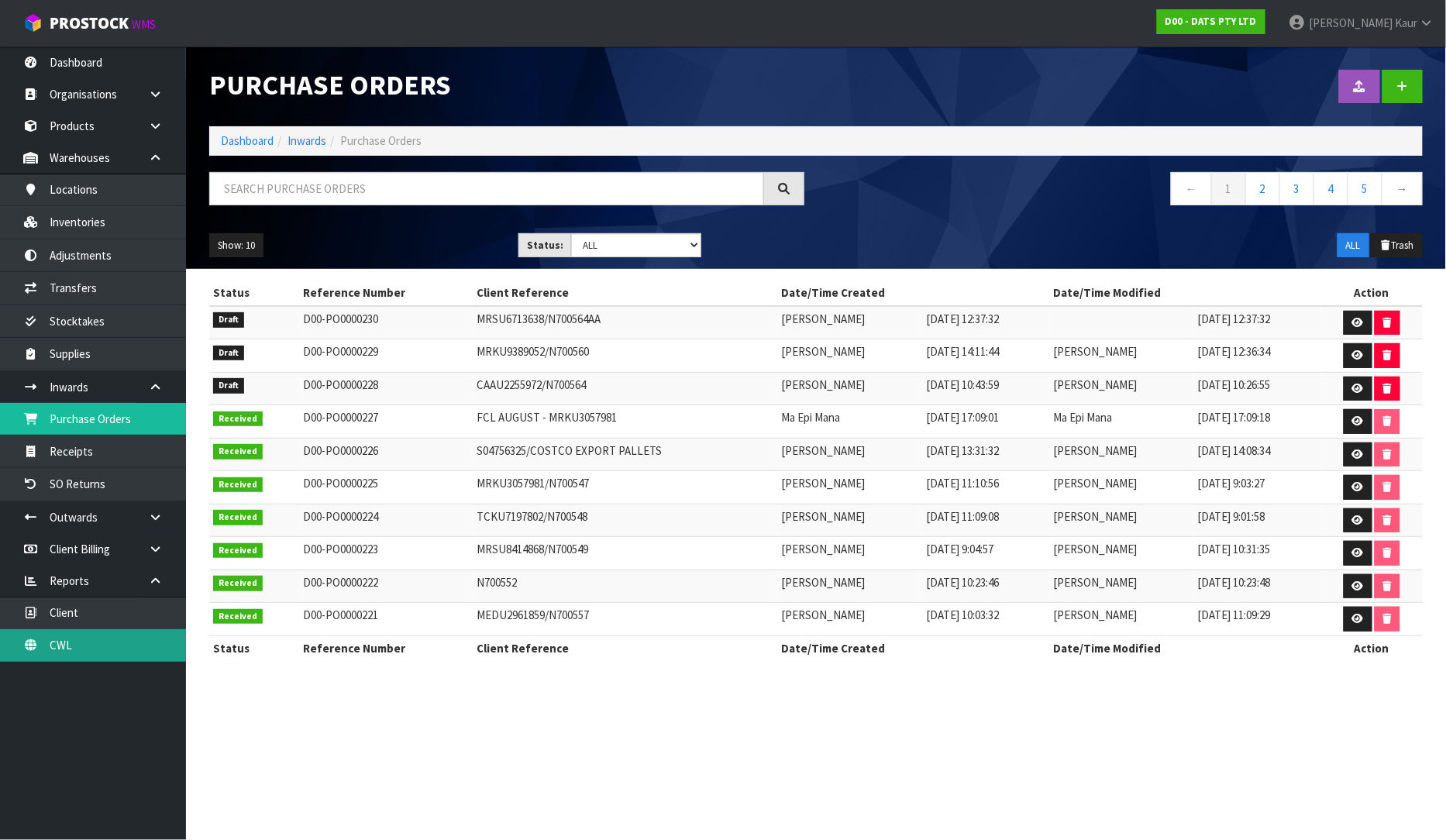
click at [73, 647] on link "CWL" at bounding box center [92, 644] width 186 height 31
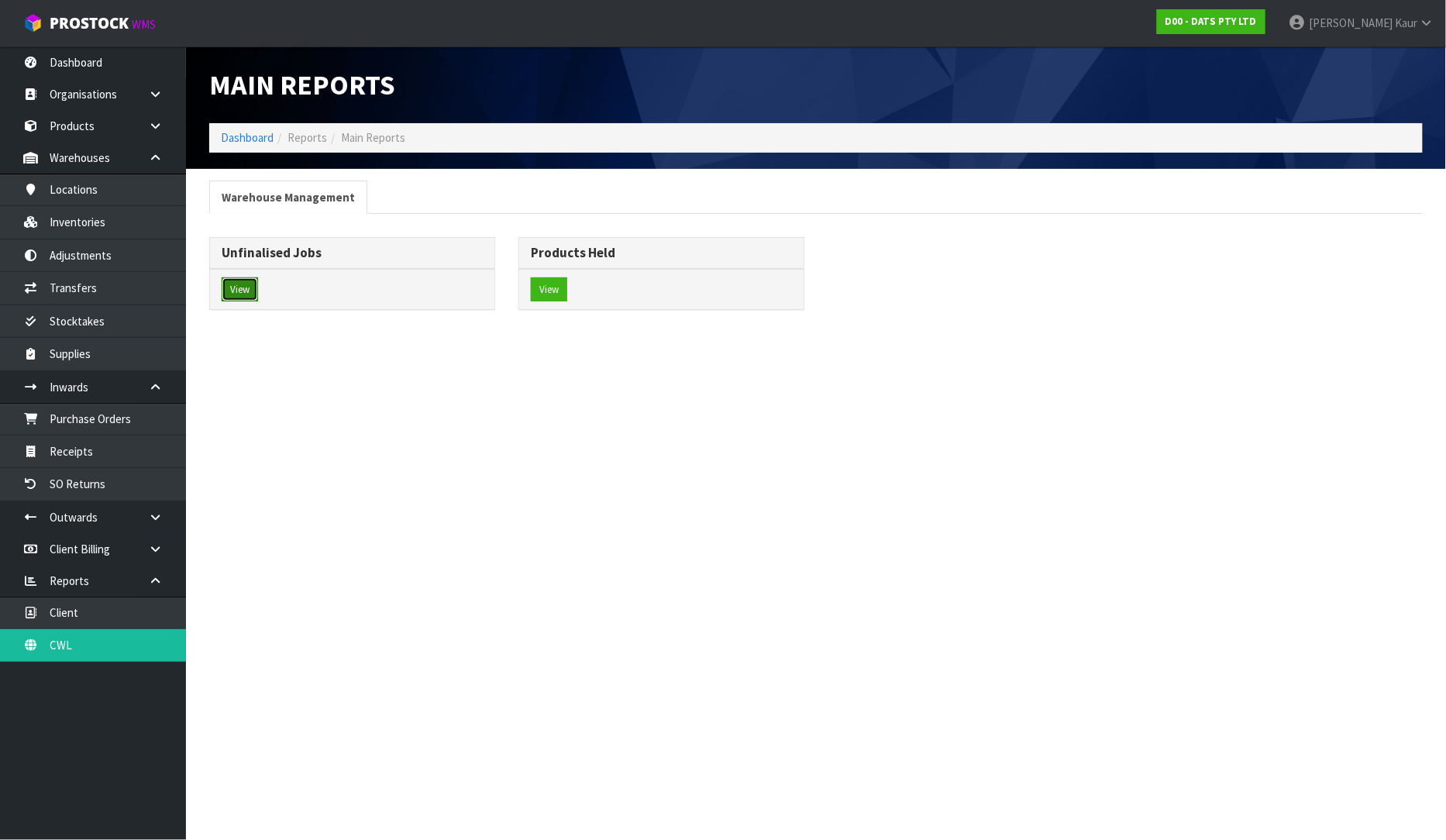
click at [240, 290] on button "View" at bounding box center [240, 290] width 36 height 25
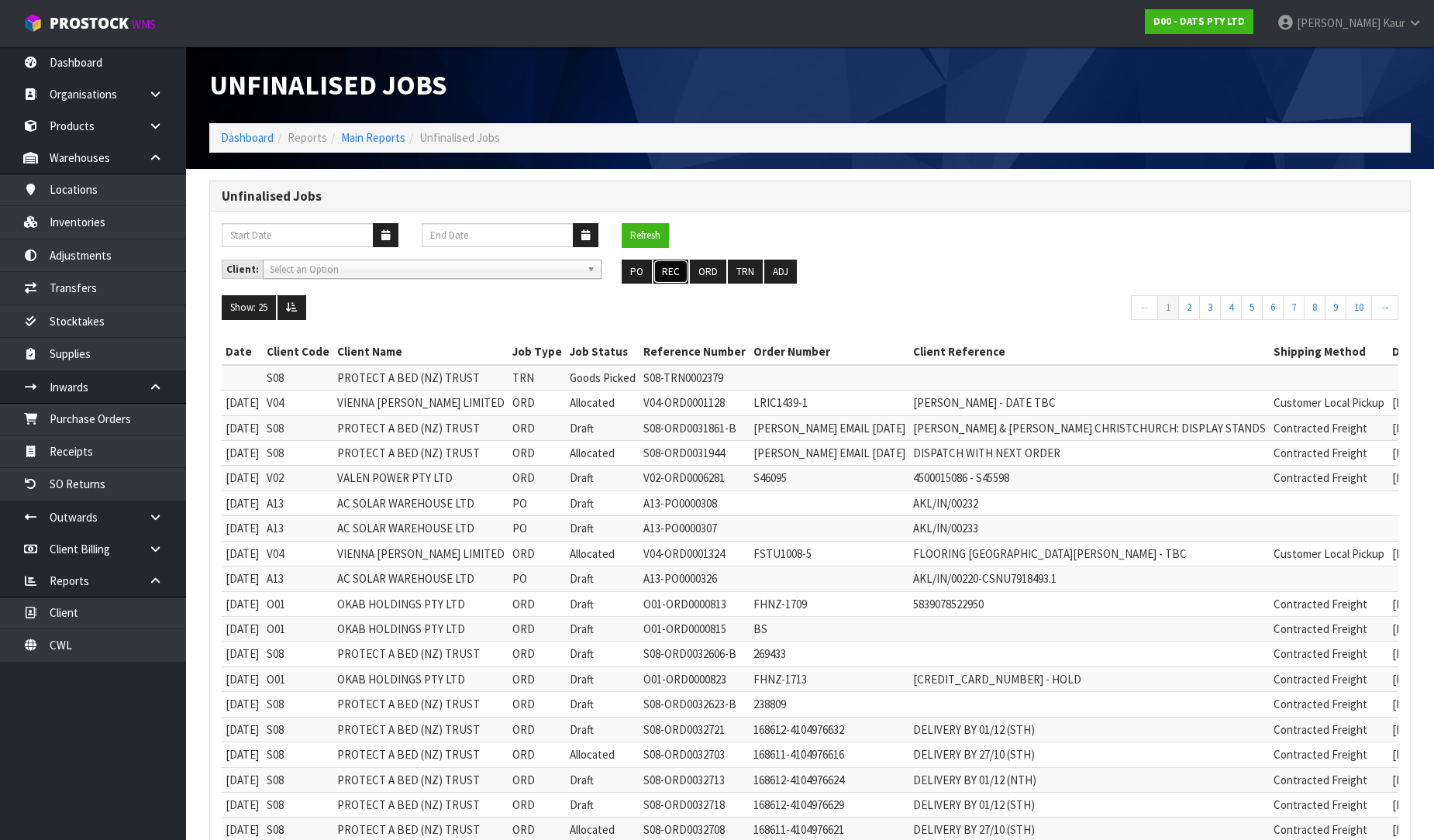
click at [670, 273] on button "REC" at bounding box center [671, 272] width 35 height 25
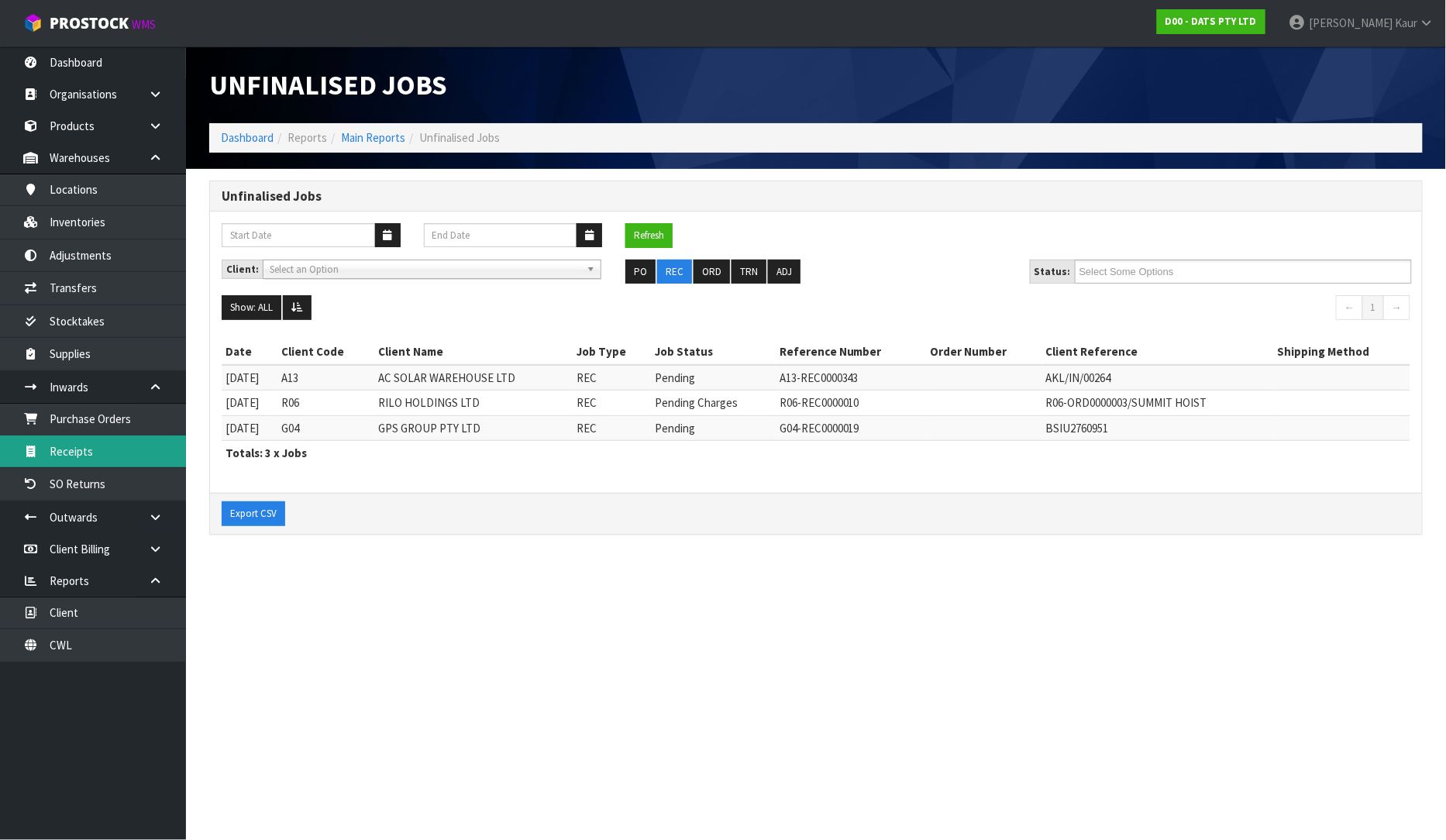
click at [66, 437] on link "Receipts" at bounding box center [92, 451] width 186 height 31
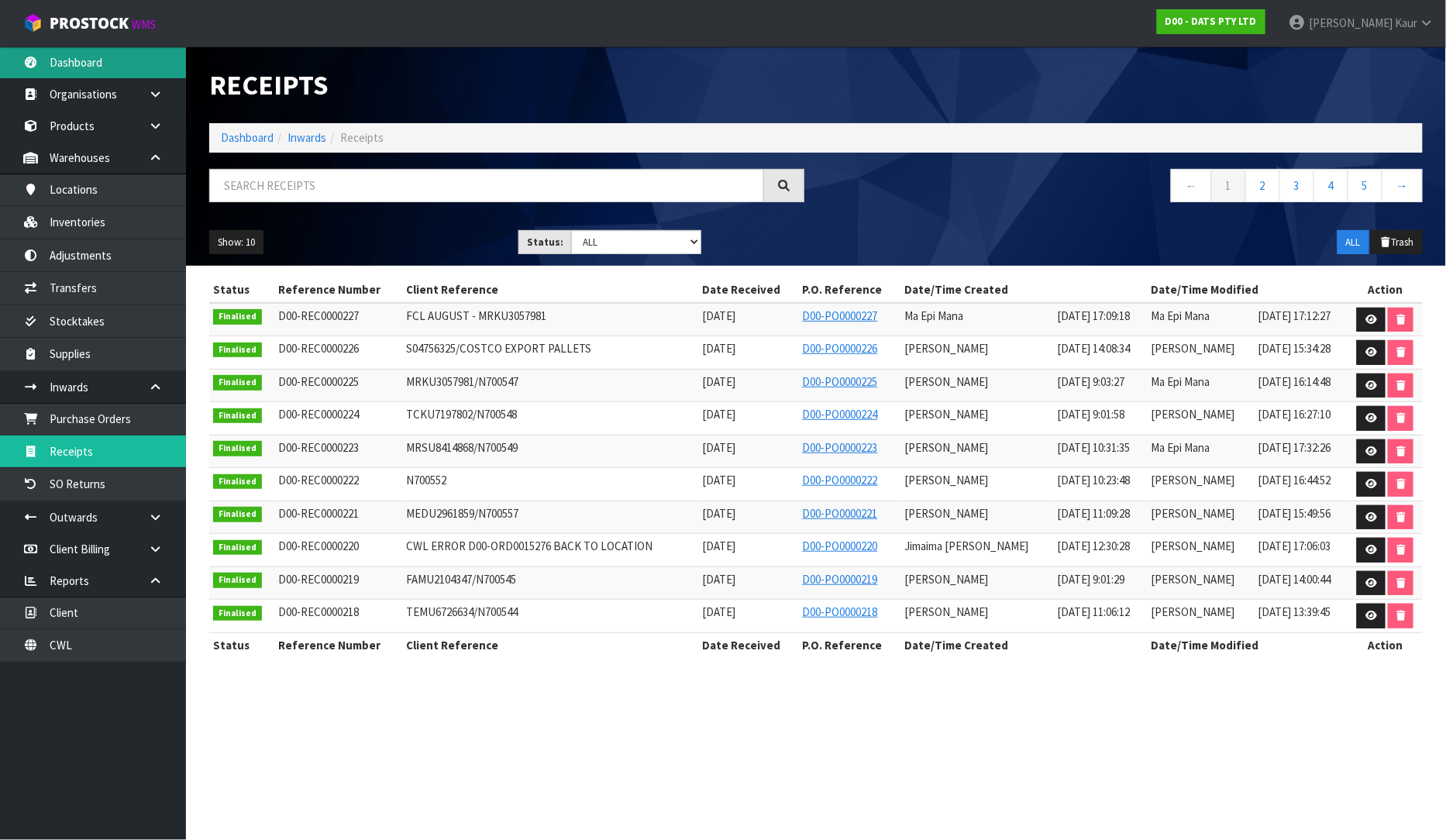
click at [71, 65] on link "Dashboard" at bounding box center [92, 62] width 186 height 31
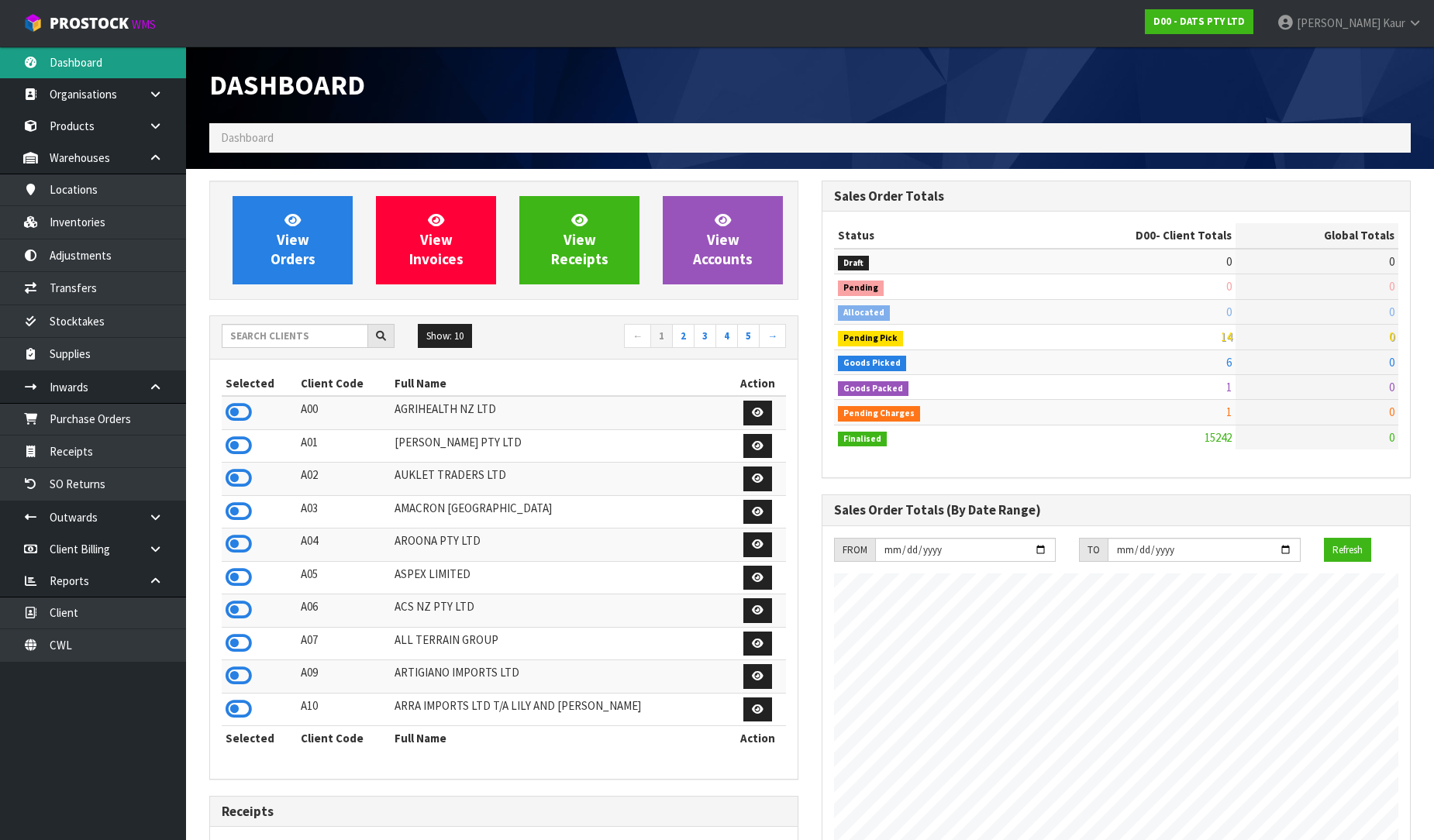
scroll to position [966, 613]
click at [237, 336] on input "text" at bounding box center [295, 336] width 146 height 24
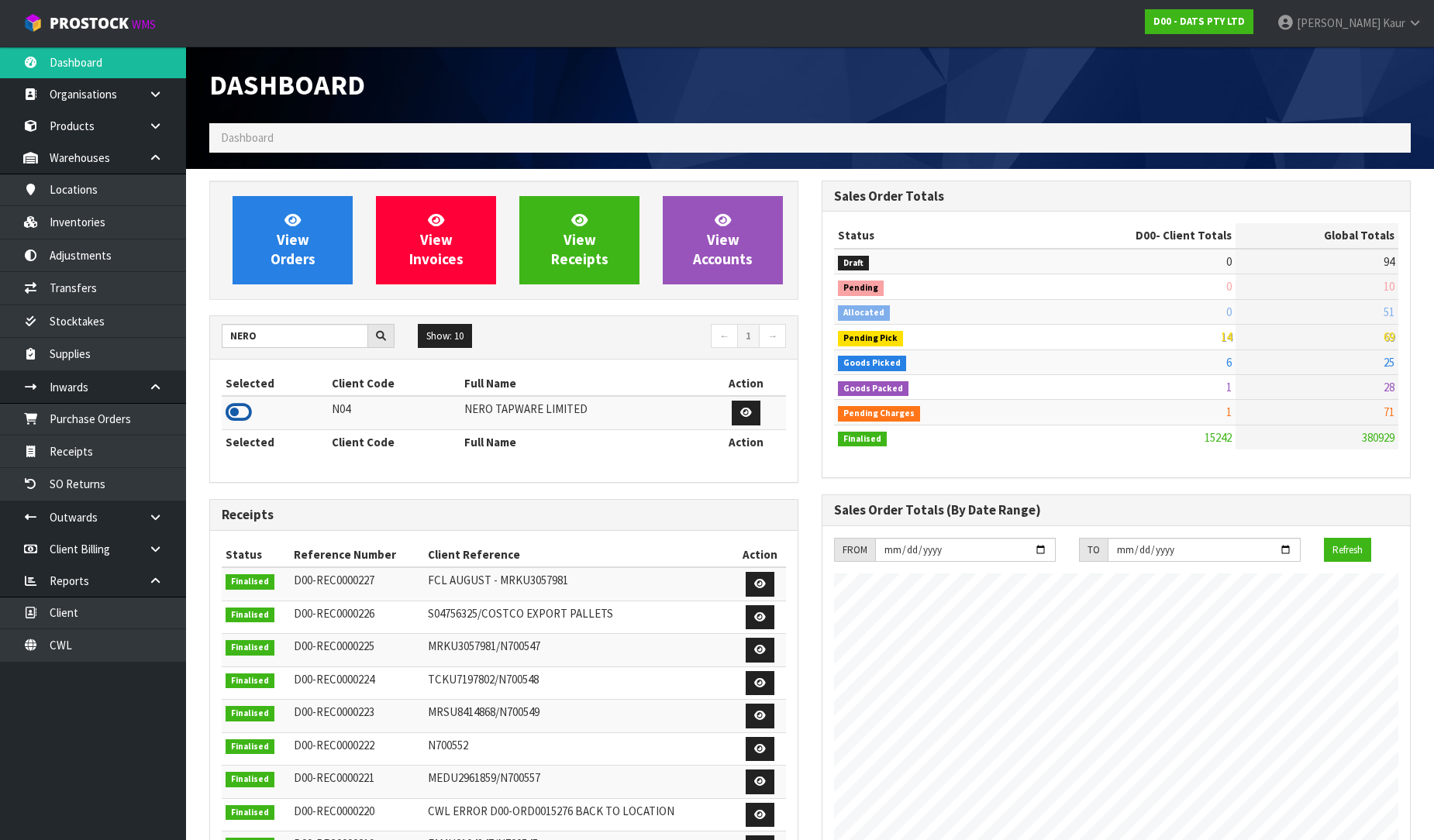
click at [237, 420] on icon at bounding box center [239, 412] width 26 height 23
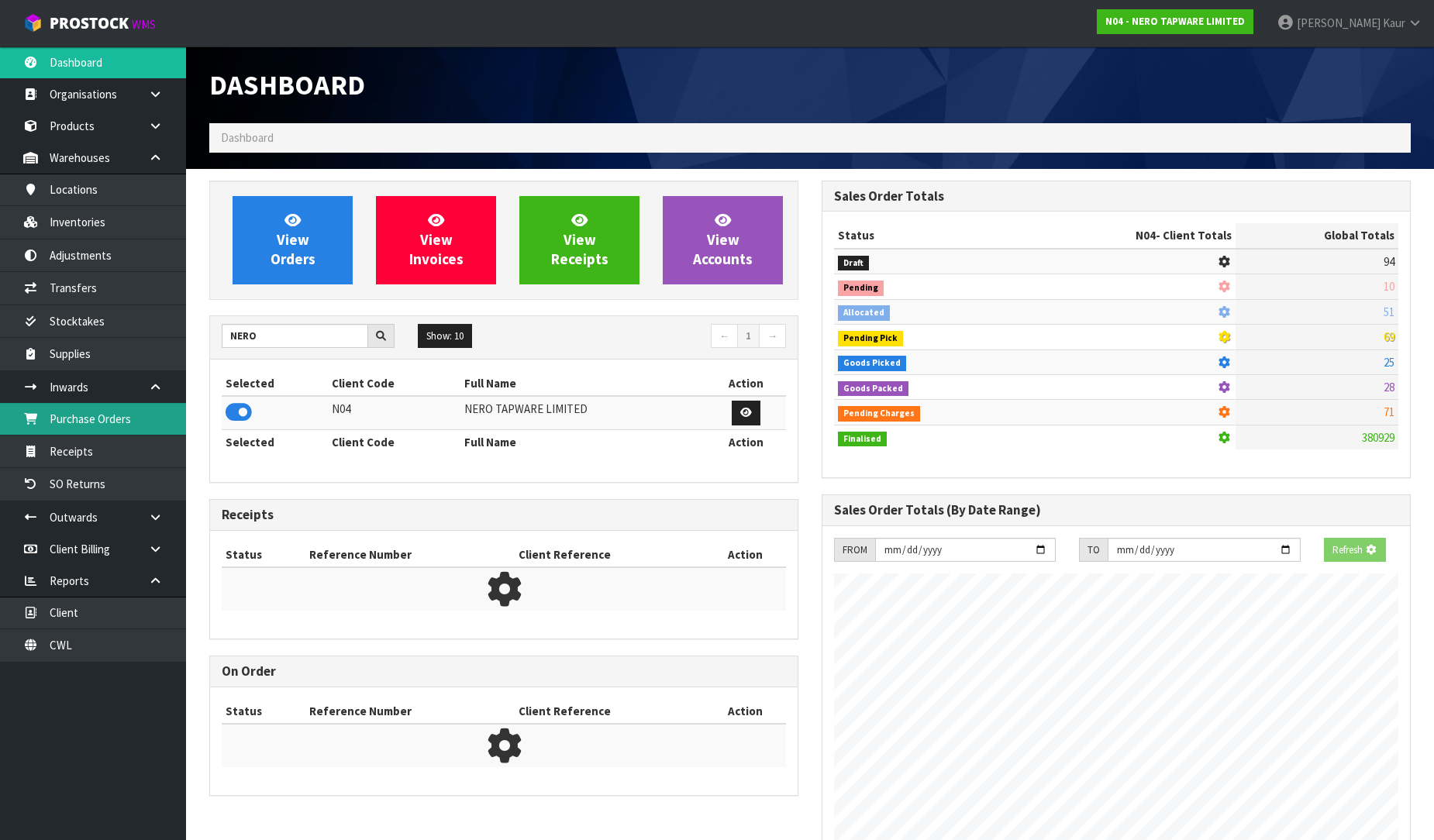
scroll to position [966, 613]
click at [148, 413] on link "Purchase Orders" at bounding box center [92, 418] width 186 height 31
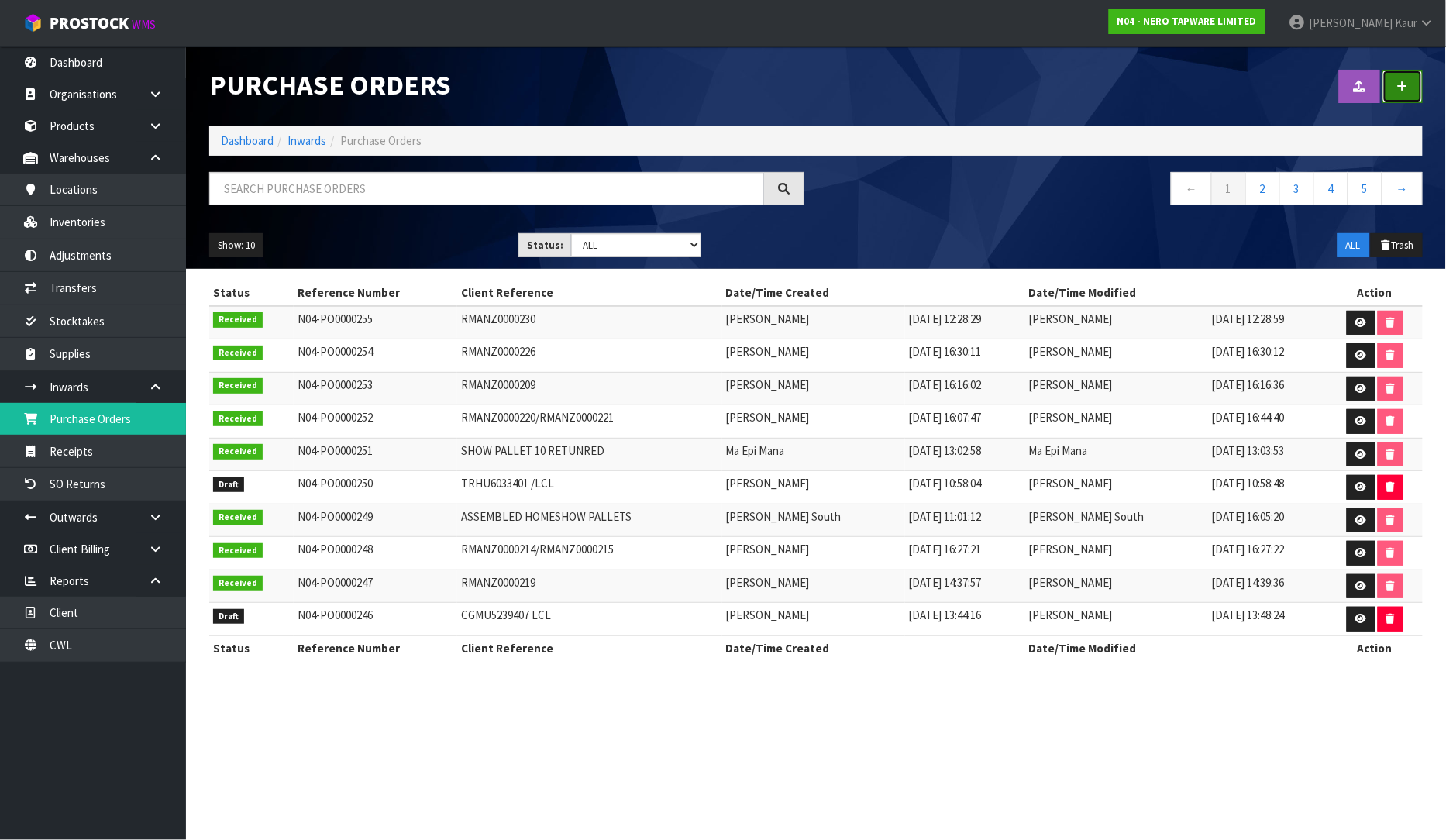
click at [1393, 81] on link at bounding box center [1402, 87] width 40 height 33
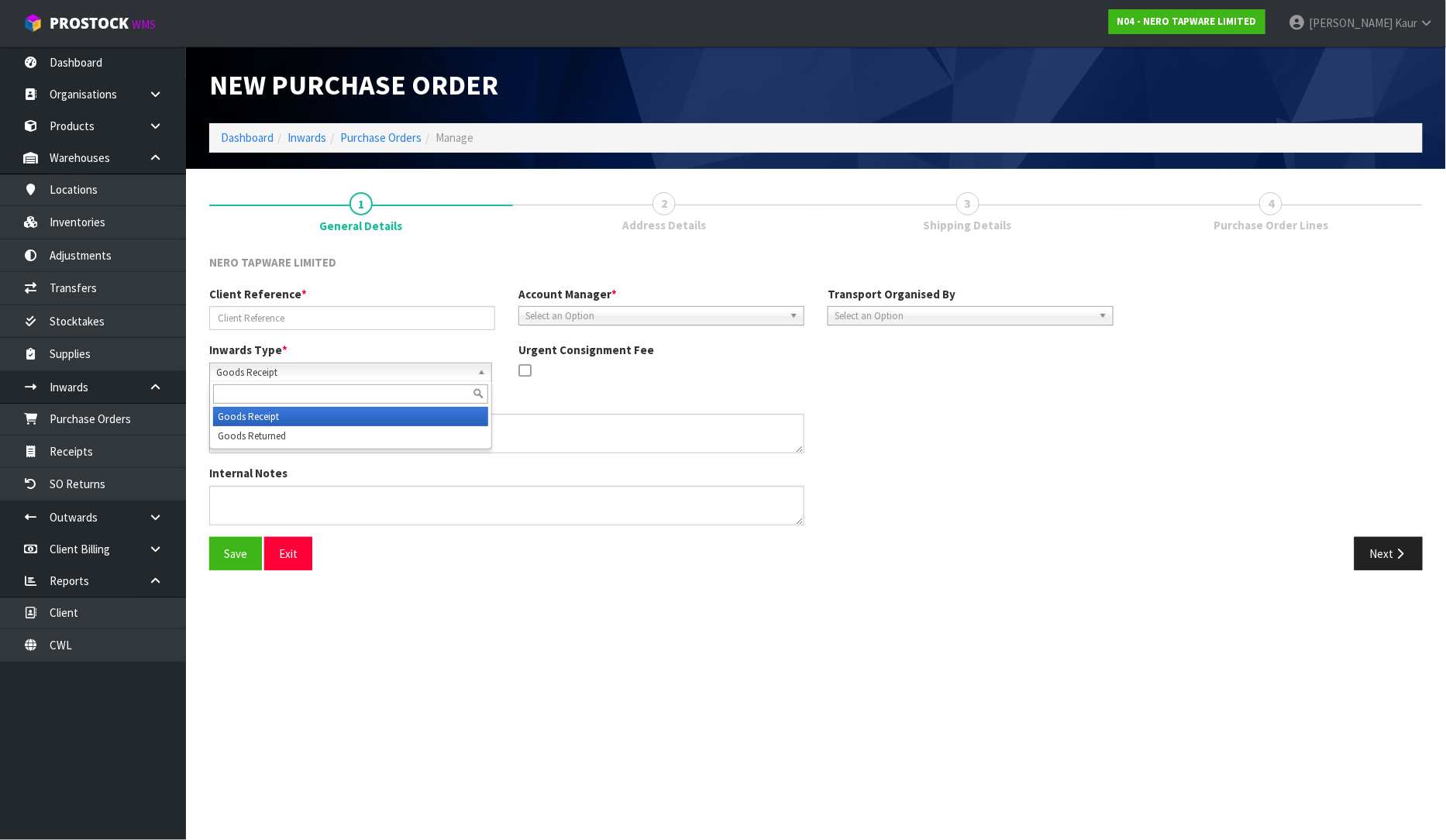
click at [266, 366] on span "Goods Receipt" at bounding box center [343, 372] width 255 height 19
click at [258, 432] on li "Goods Returned" at bounding box center [350, 435] width 275 height 19
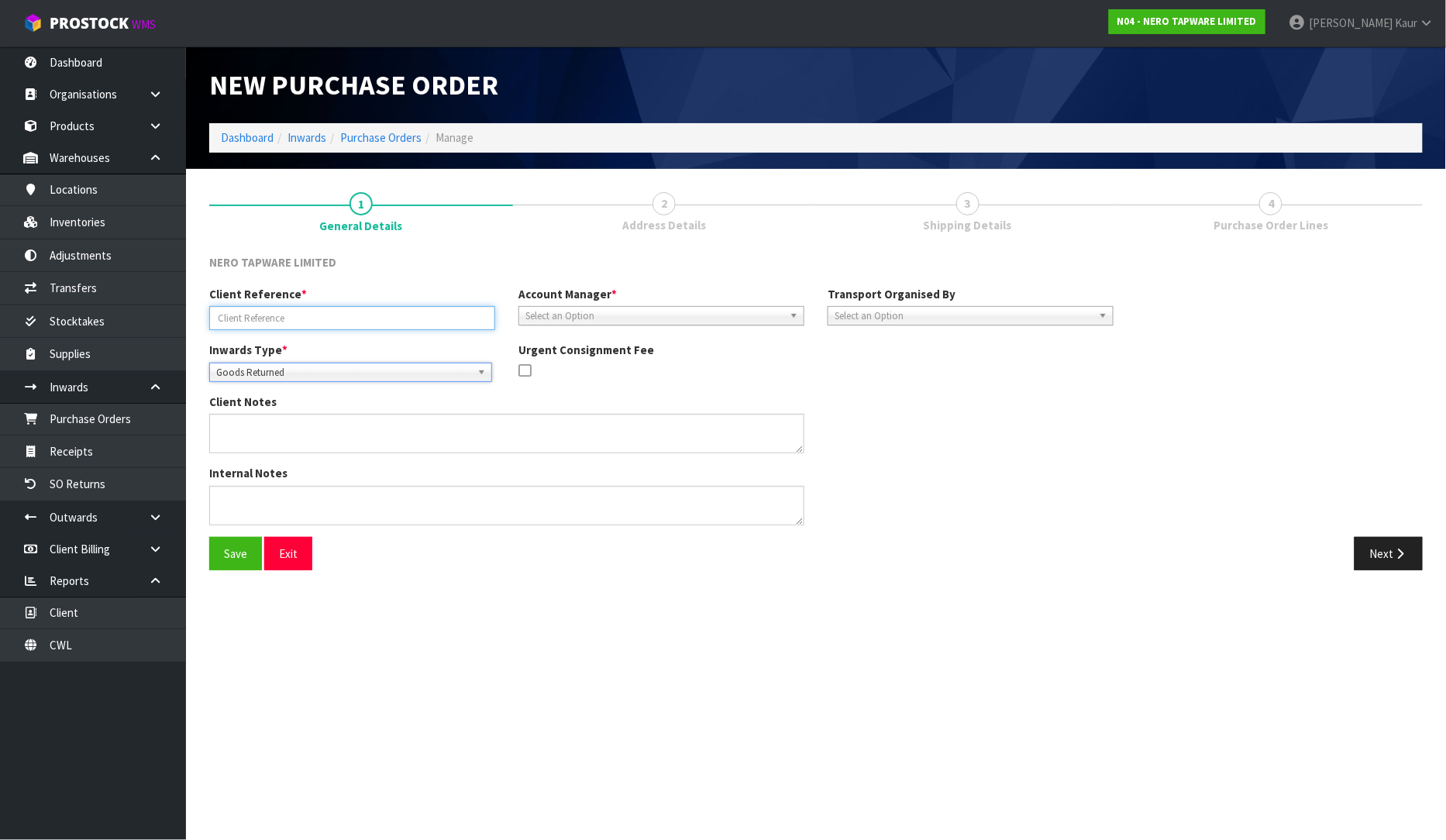
click at [268, 315] on input "text" at bounding box center [352, 318] width 286 height 24
click at [539, 316] on span "Select an Option" at bounding box center [654, 316] width 258 height 19
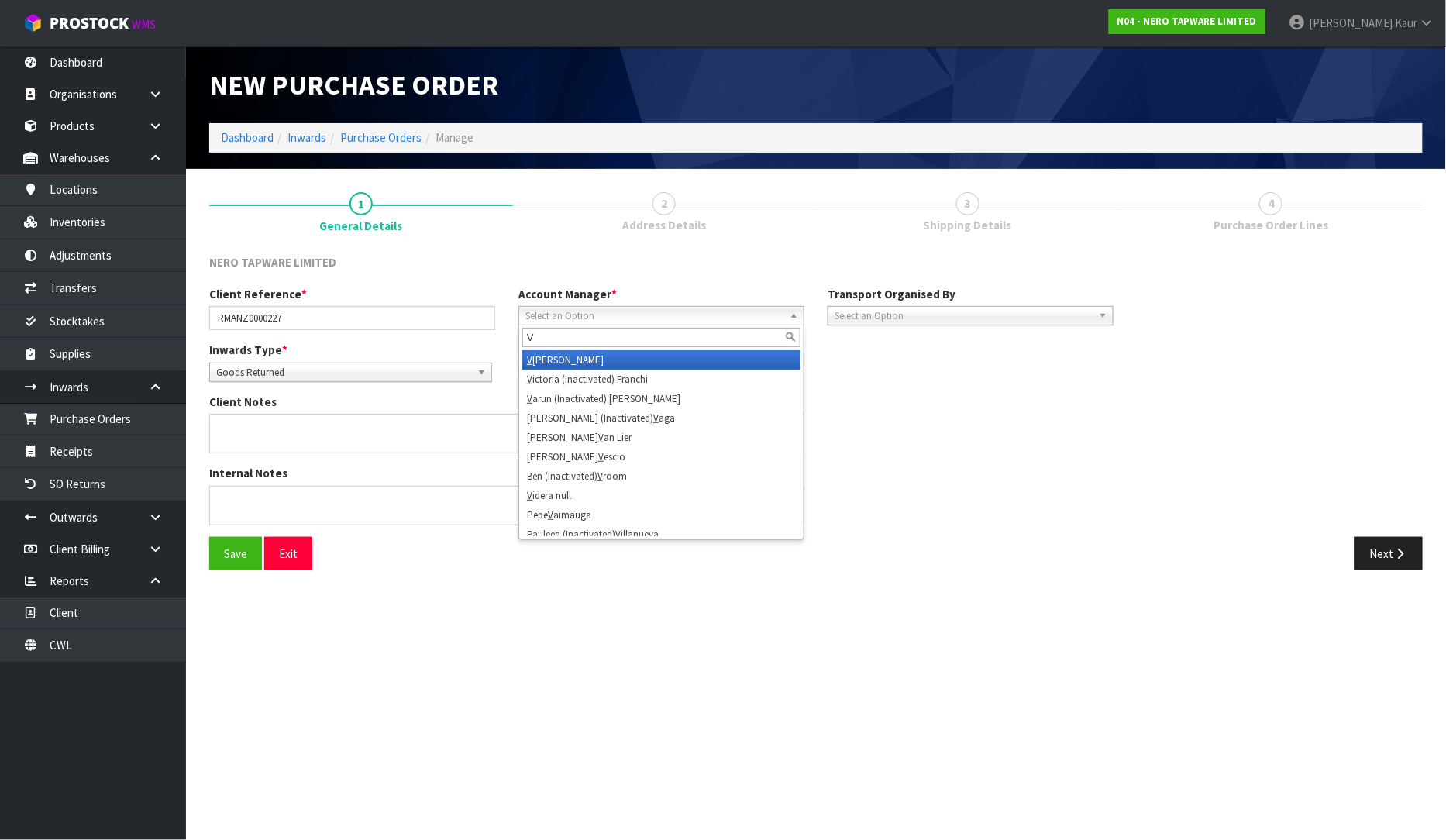
click at [542, 366] on li "V [PERSON_NAME]" at bounding box center [661, 359] width 278 height 19
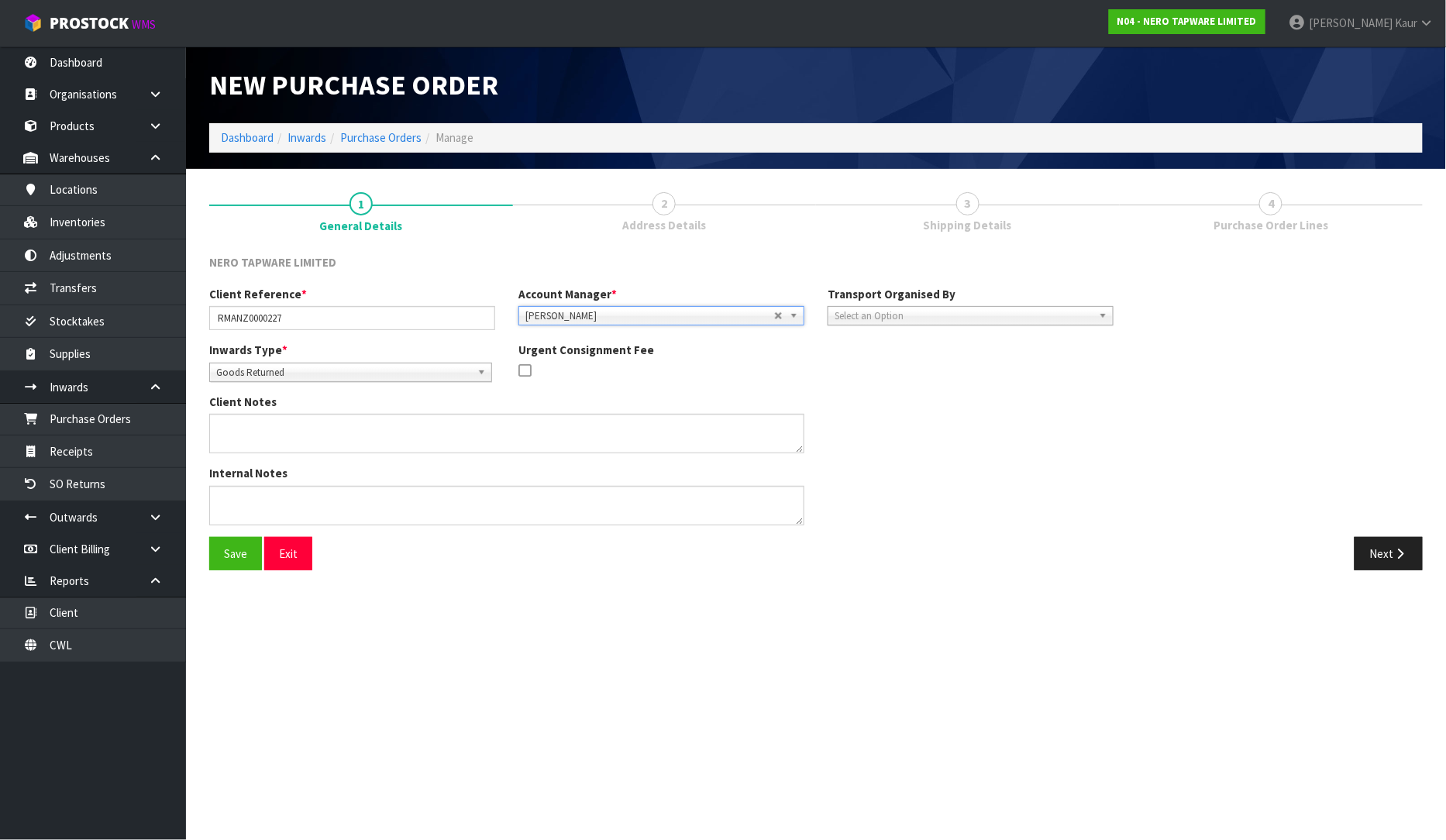
click at [837, 318] on span "Select an Option" at bounding box center [963, 316] width 258 height 19
click at [846, 400] on li "Client" at bounding box center [971, 398] width 278 height 19
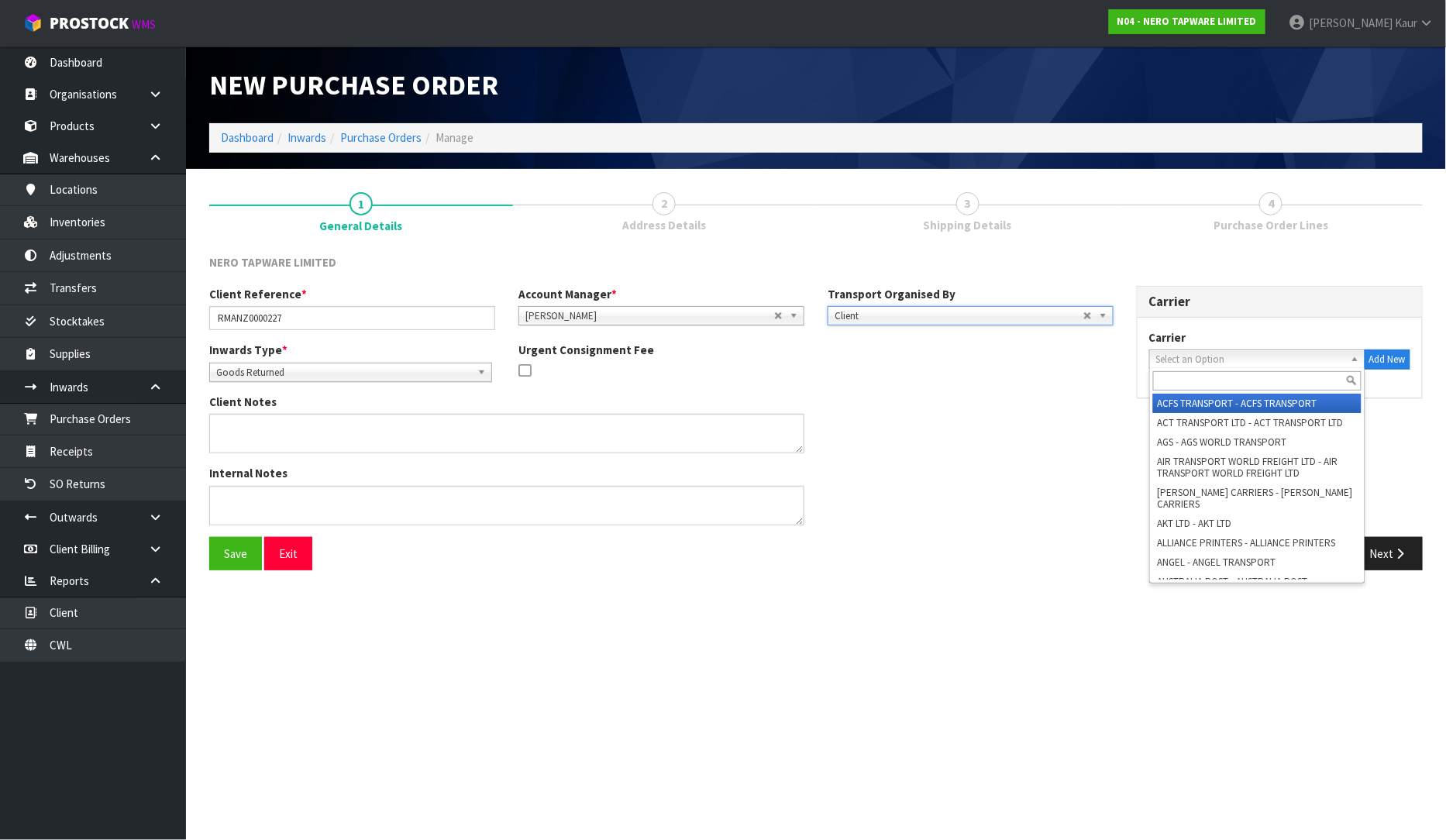
click at [1288, 358] on span "Select an Option" at bounding box center [1250, 359] width 188 height 19
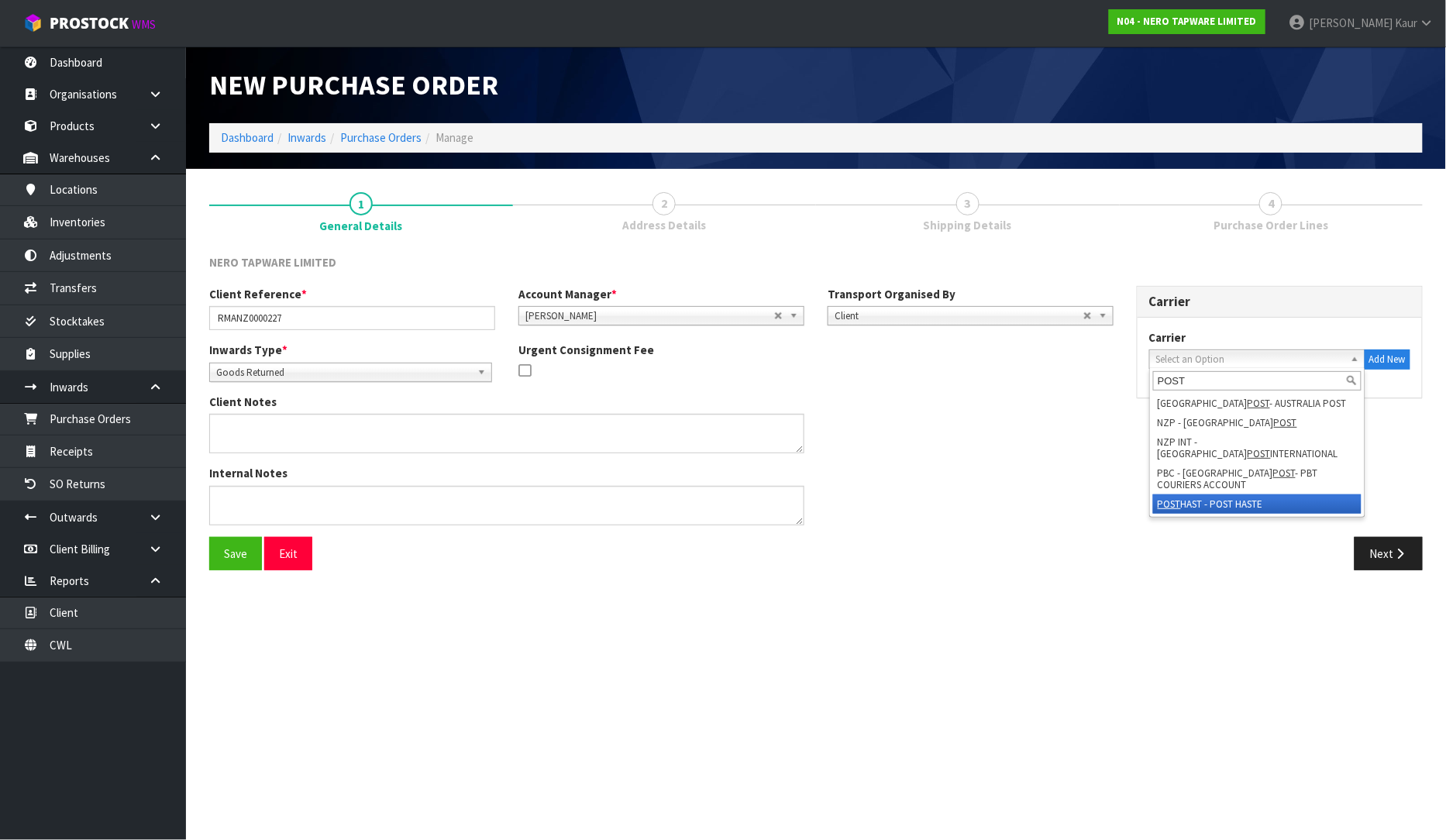
click at [1258, 494] on li "POST HAST - POST HASTE" at bounding box center [1257, 503] width 209 height 19
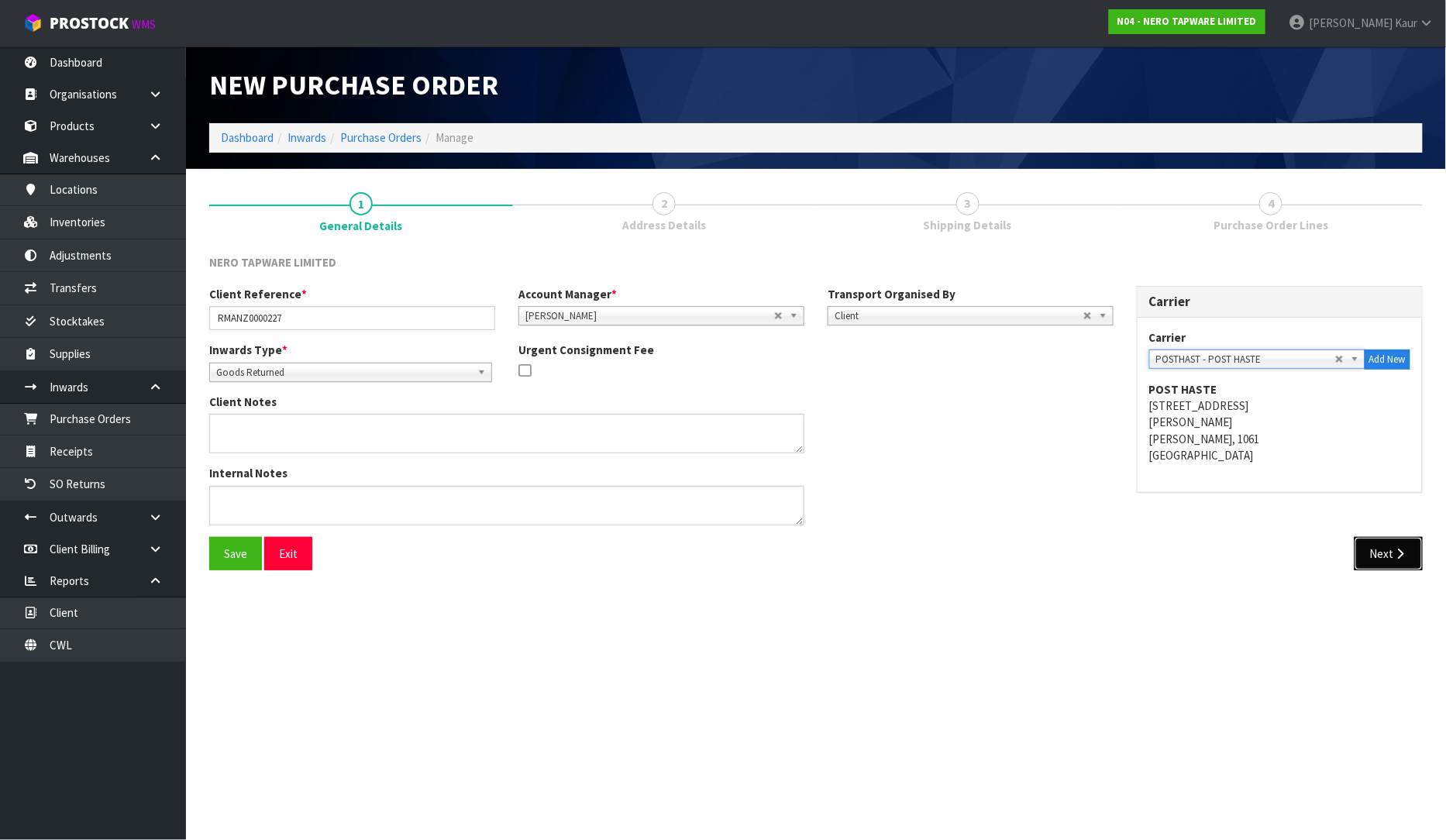
click at [1416, 555] on button "Next" at bounding box center [1388, 554] width 69 height 33
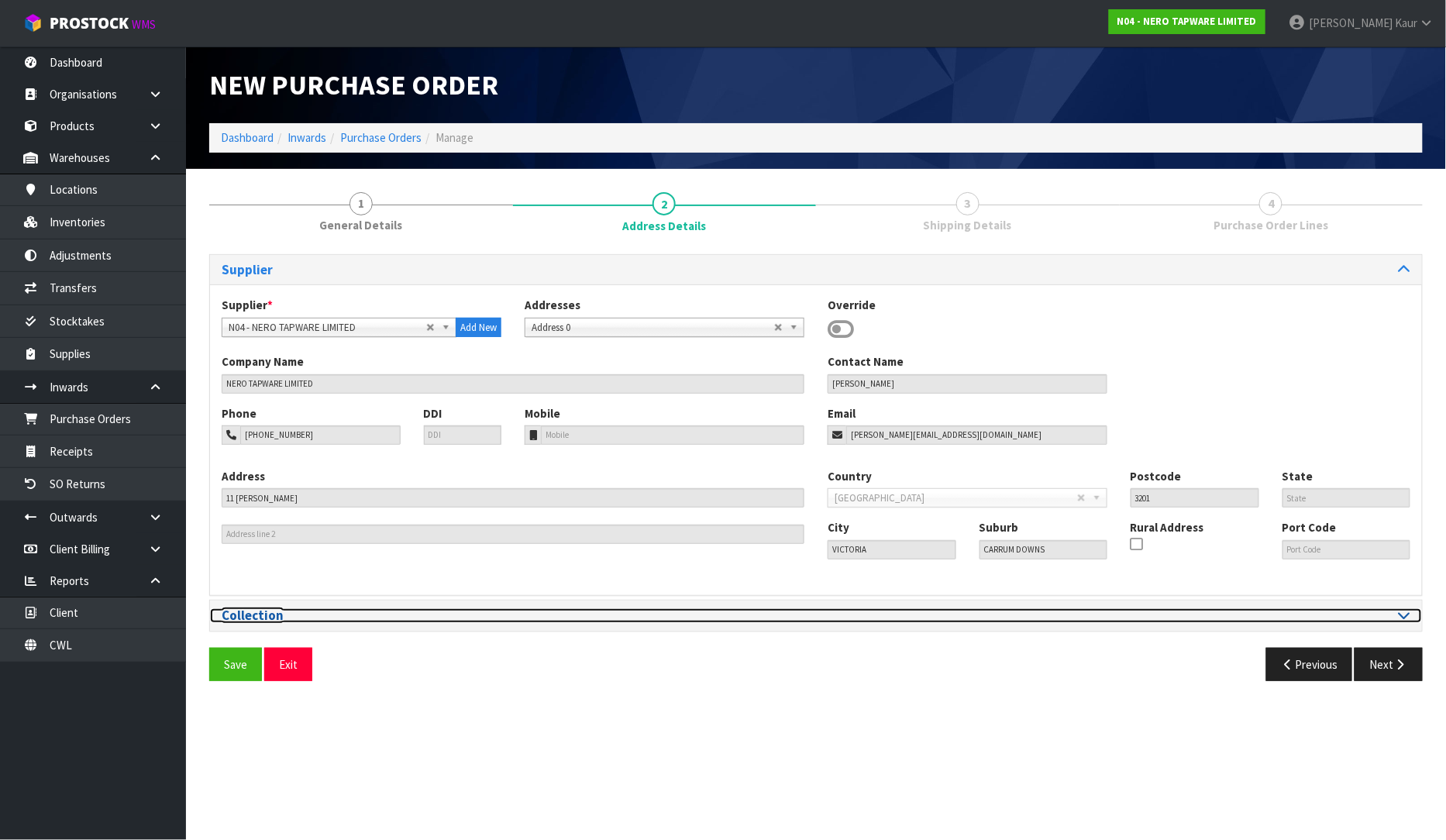
click at [1404, 616] on icon at bounding box center [1405, 615] width 12 height 13
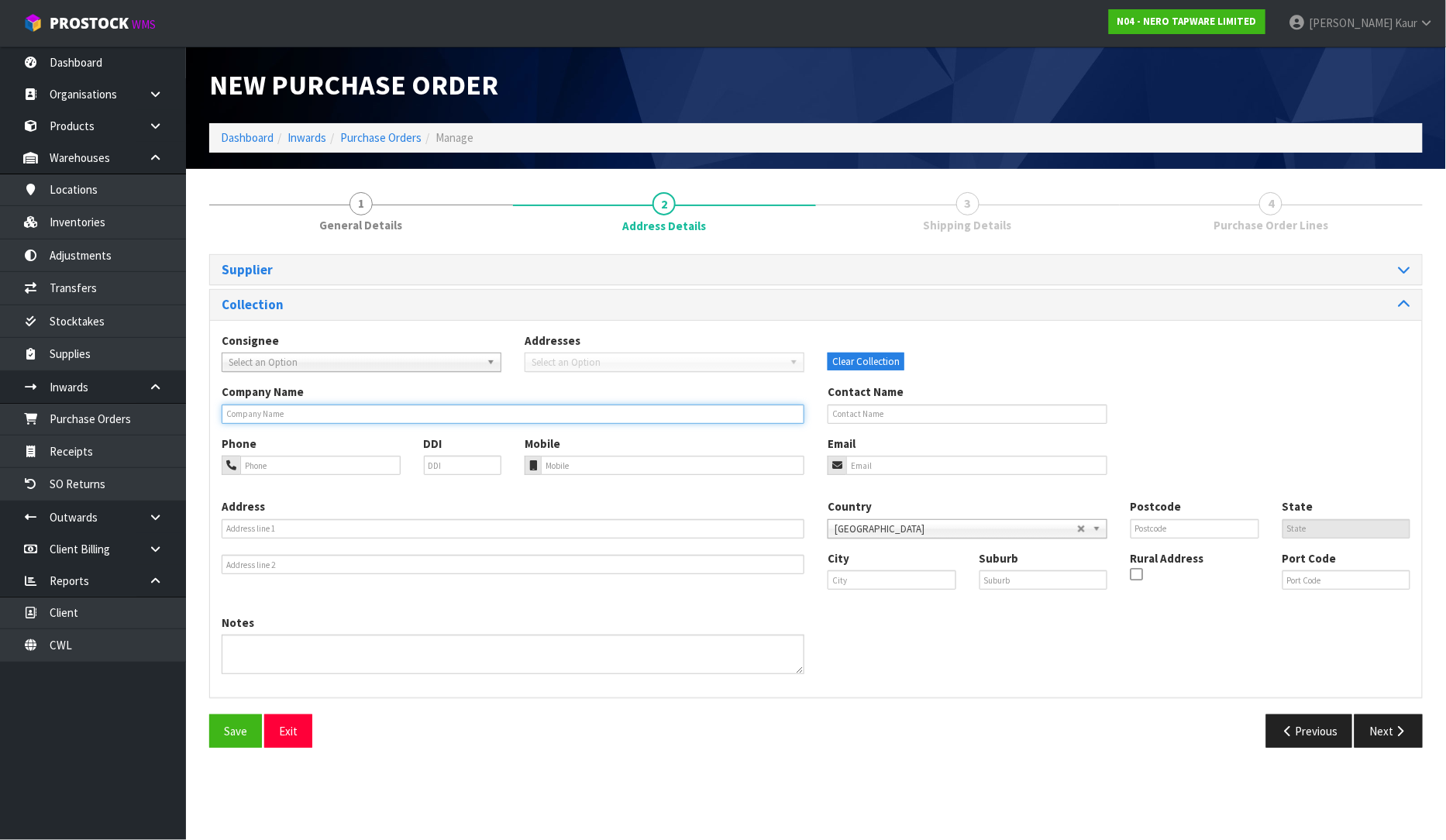
click at [259, 411] on input "text" at bounding box center [513, 413] width 583 height 19
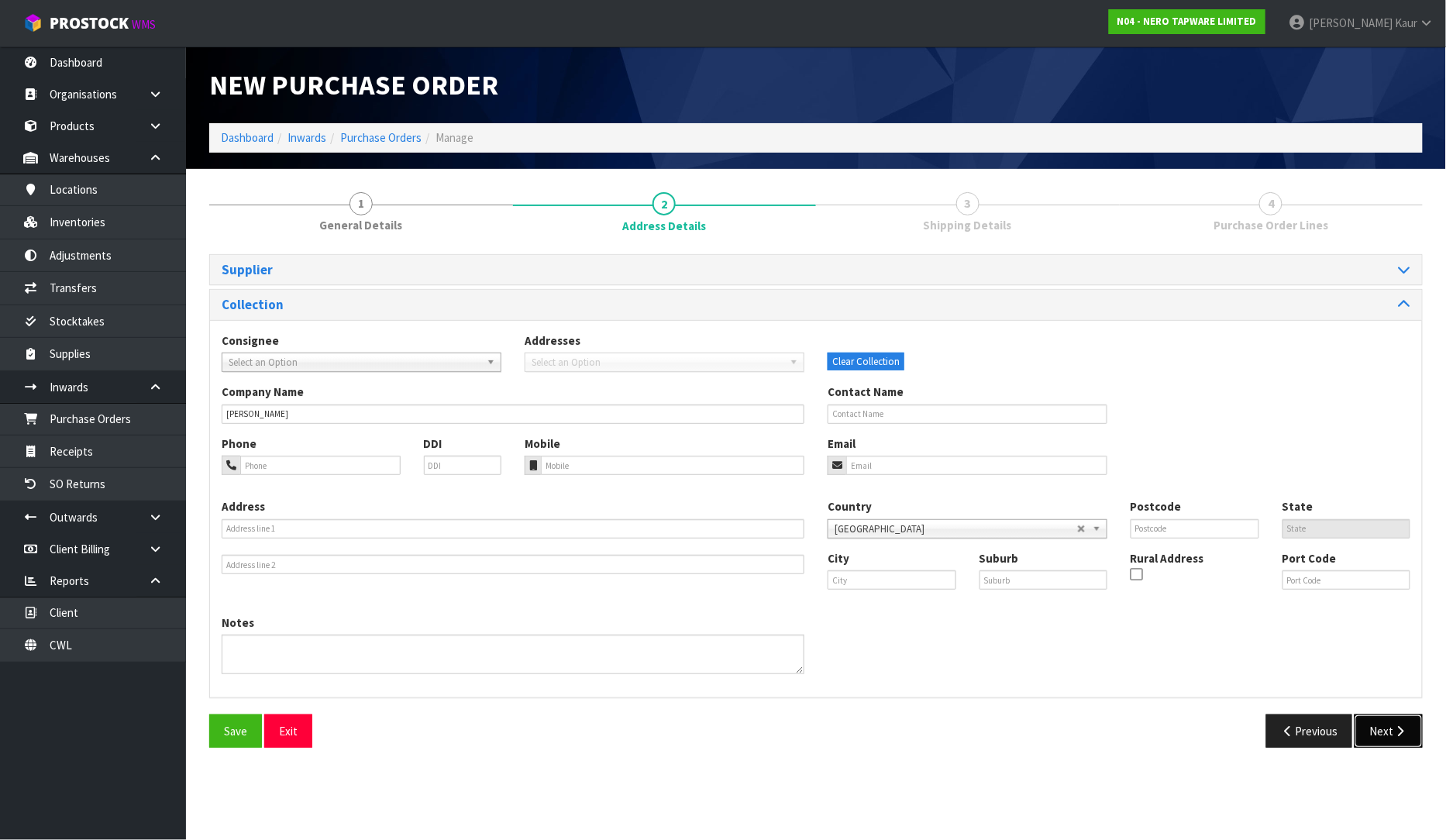
click at [1386, 736] on button "Next" at bounding box center [1388, 731] width 69 height 33
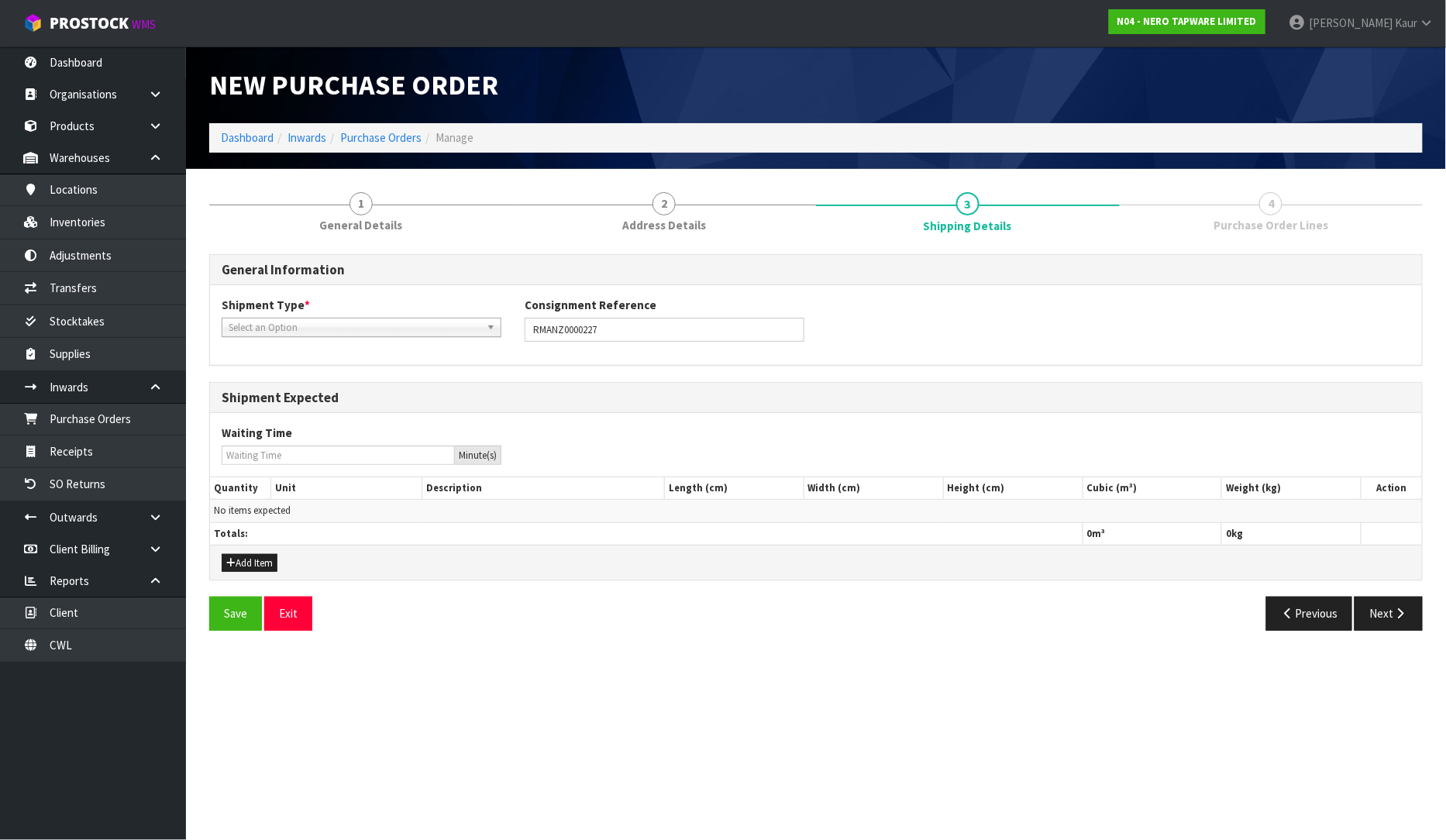
click at [295, 328] on span "Select an Option" at bounding box center [354, 328] width 252 height 19
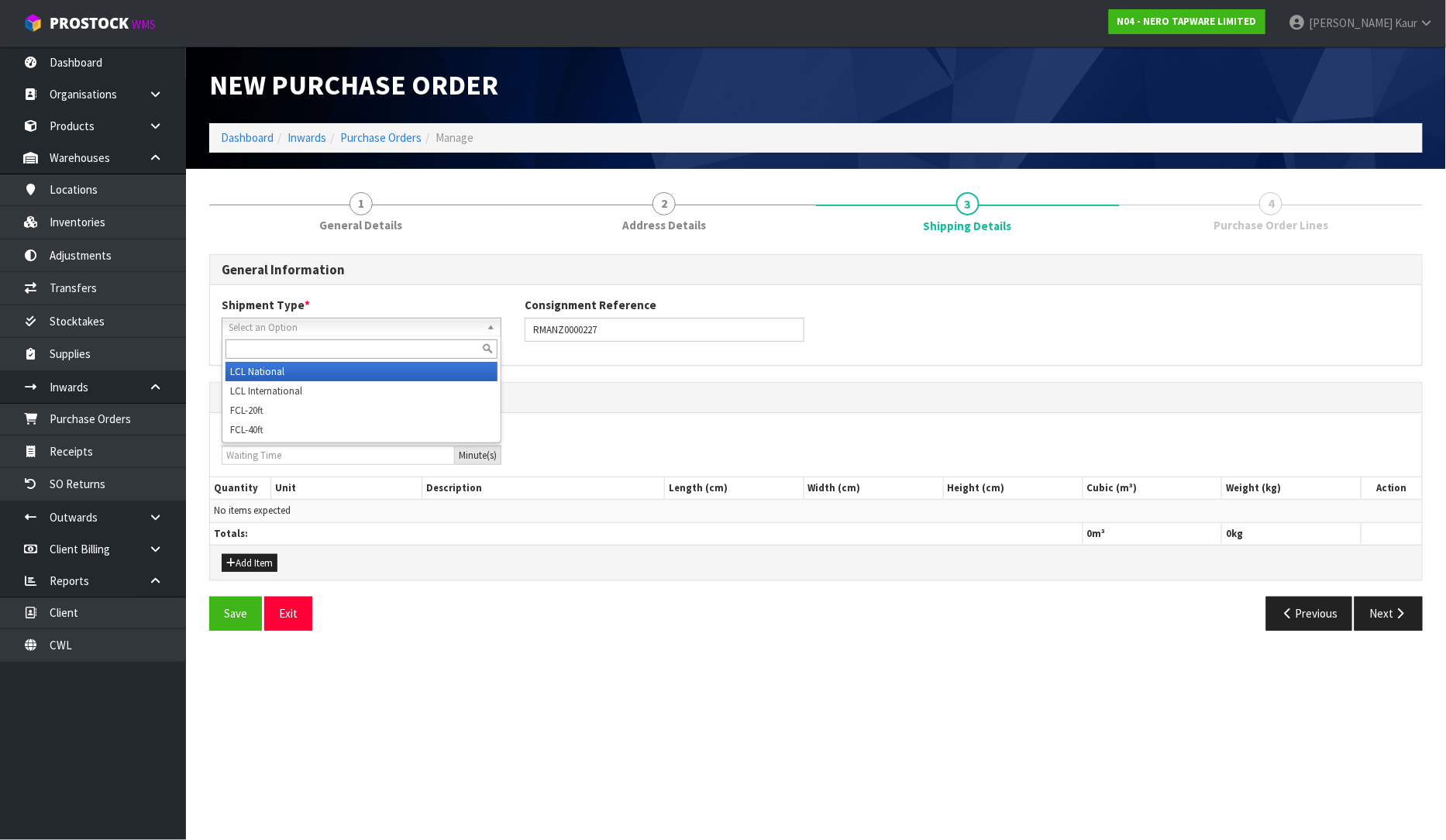
click at [279, 370] on li "LCL National" at bounding box center [362, 371] width 272 height 19
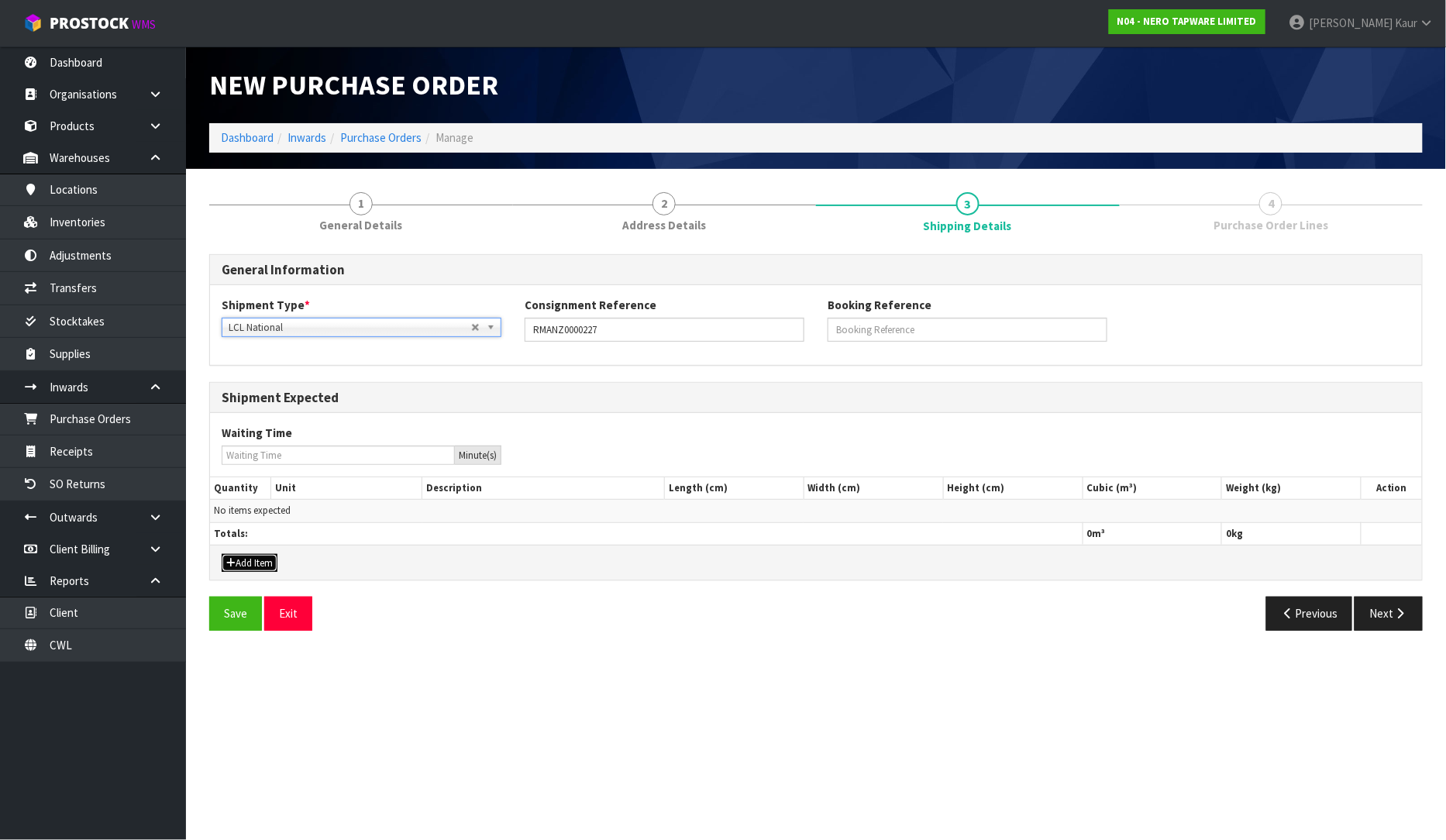
drag, startPoint x: 254, startPoint y: 563, endPoint x: 254, endPoint y: 544, distance: 19.0
click at [256, 563] on button "Add Item" at bounding box center [250, 563] width 56 height 19
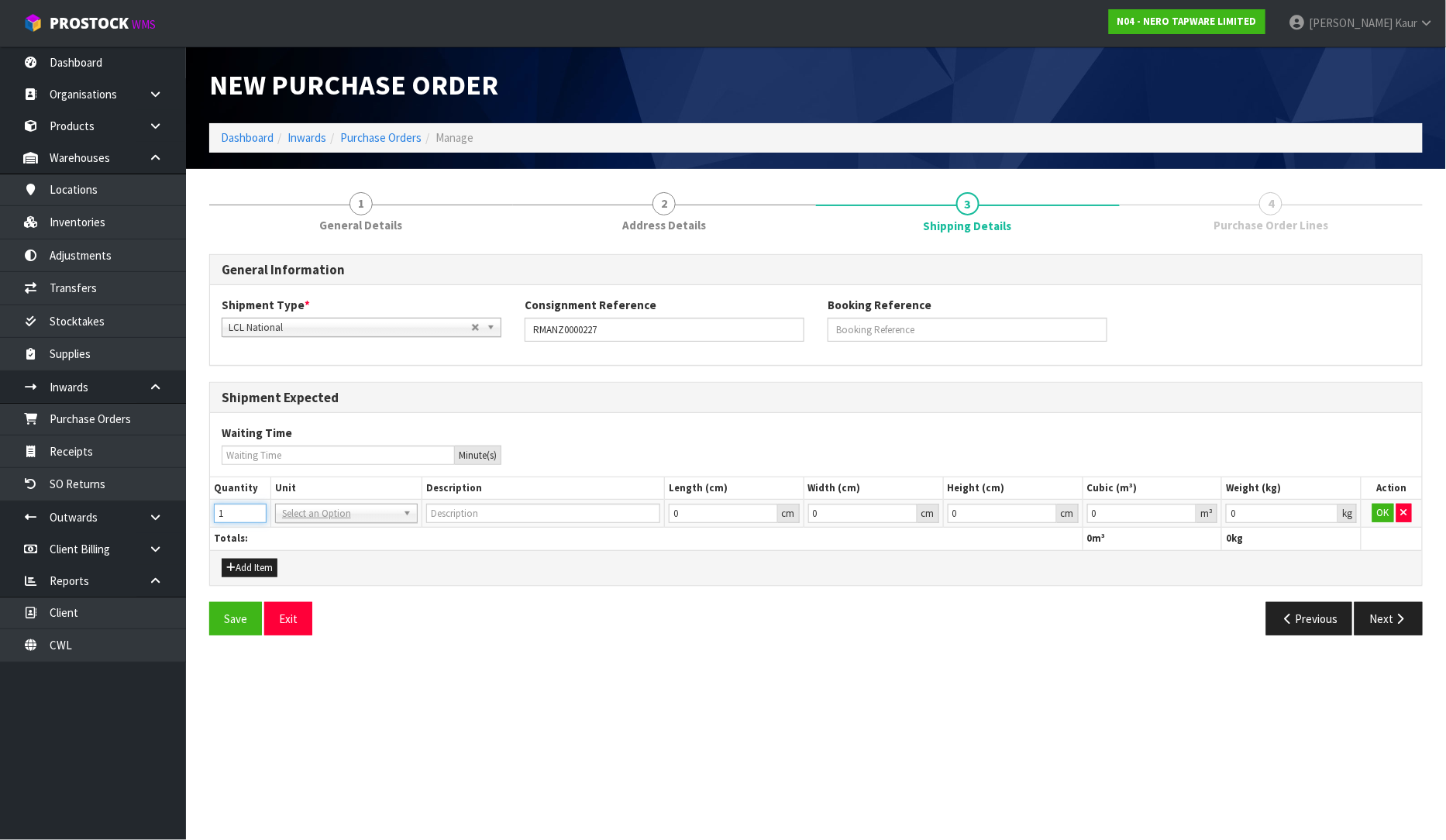
click at [252, 512] on input "1" at bounding box center [240, 512] width 53 height 19
click at [290, 537] on input "text" at bounding box center [346, 535] width 135 height 19
click at [1186, 508] on input "0.000001" at bounding box center [1141, 512] width 110 height 19
drag, startPoint x: 1327, startPoint y: 509, endPoint x: 1392, endPoint y: 516, distance: 65.4
click at [1326, 509] on input "0.001" at bounding box center [1283, 512] width 112 height 19
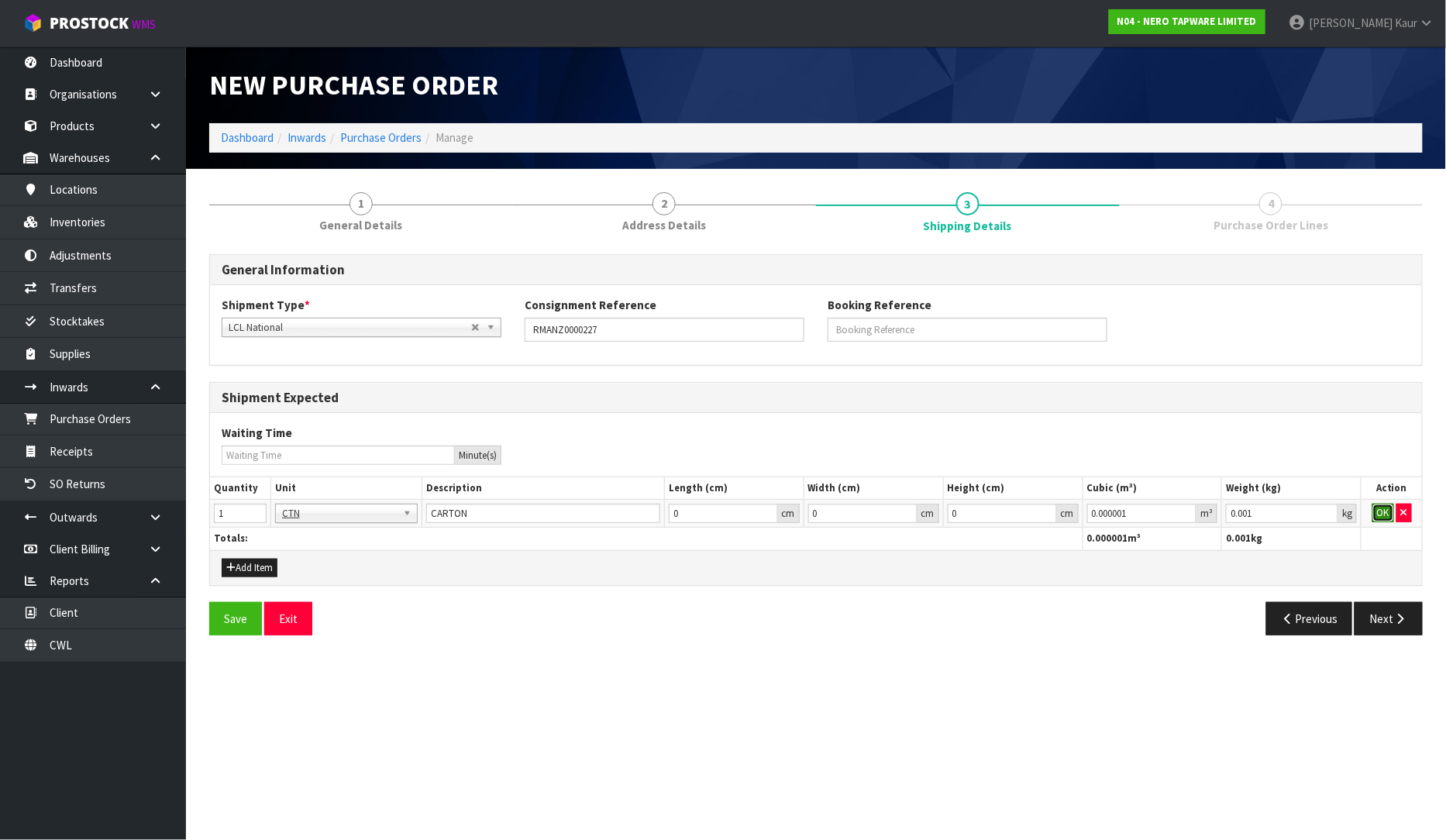
click at [1382, 517] on button "OK" at bounding box center [1383, 512] width 21 height 19
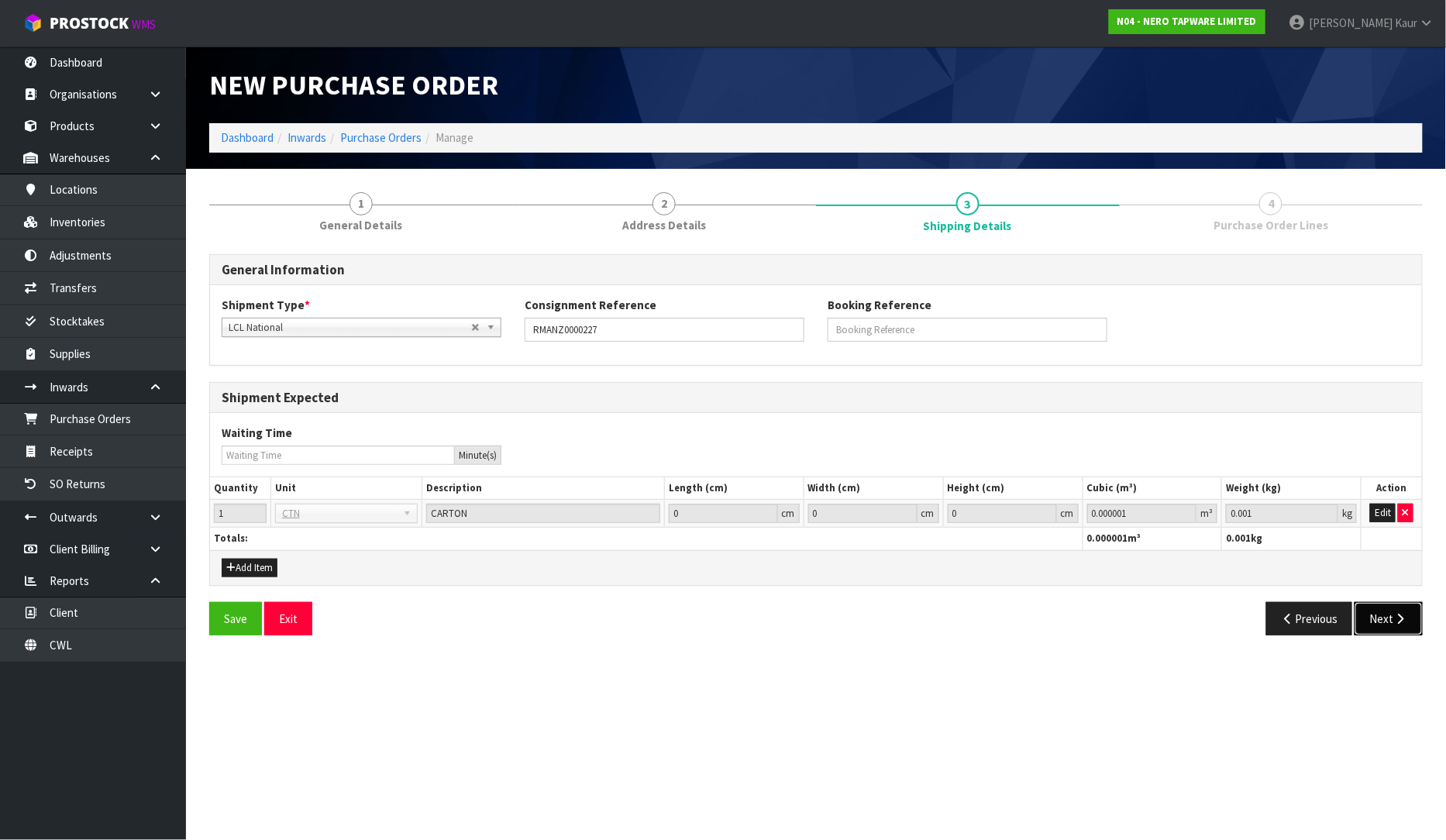
click at [1393, 616] on icon "button" at bounding box center [1401, 619] width 15 height 12
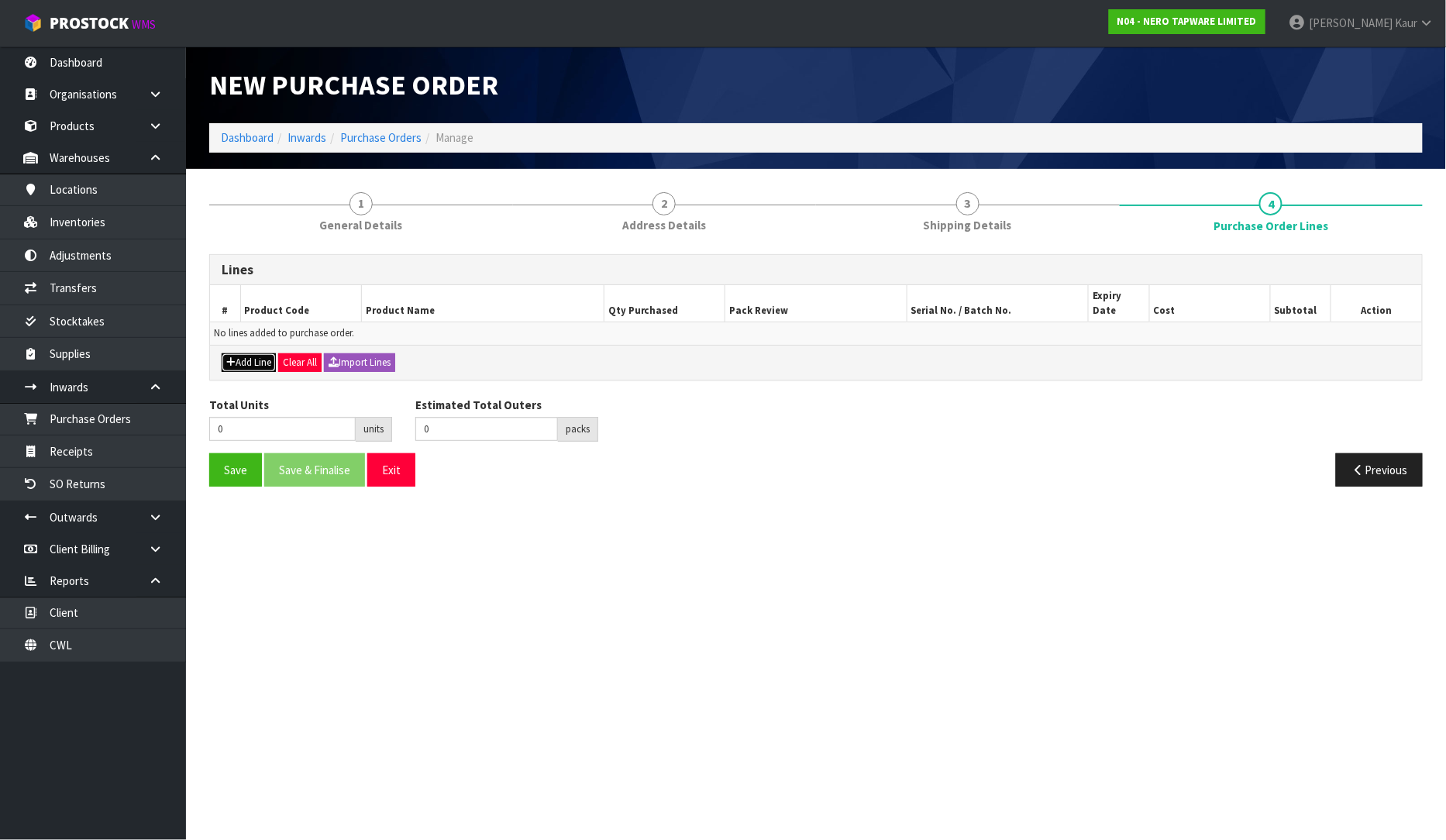
click at [248, 353] on button "Add Line" at bounding box center [249, 362] width 54 height 19
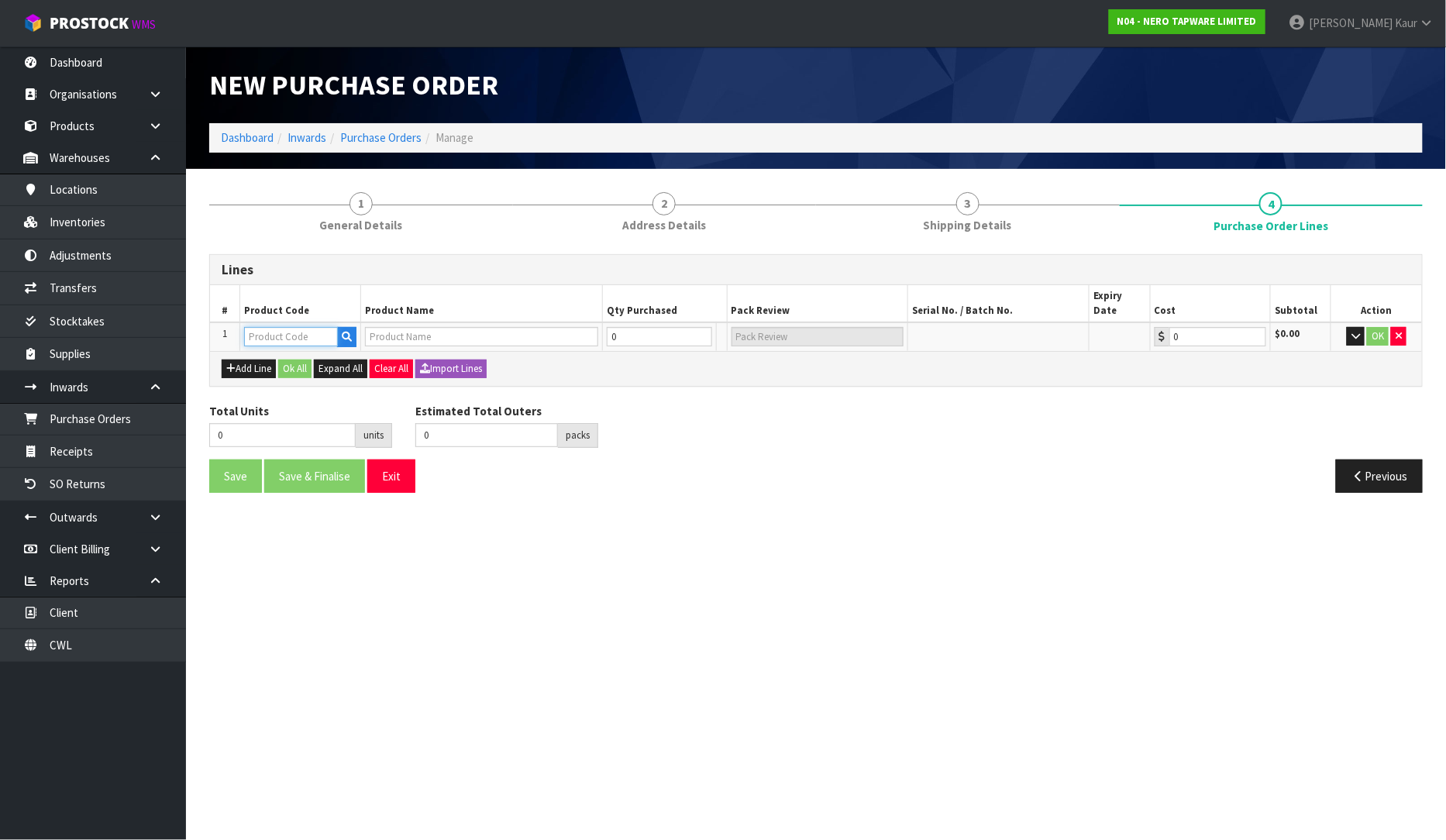
click at [286, 327] on input "text" at bounding box center [291, 336] width 94 height 19
click at [247, 360] on button "Add Line" at bounding box center [249, 369] width 54 height 19
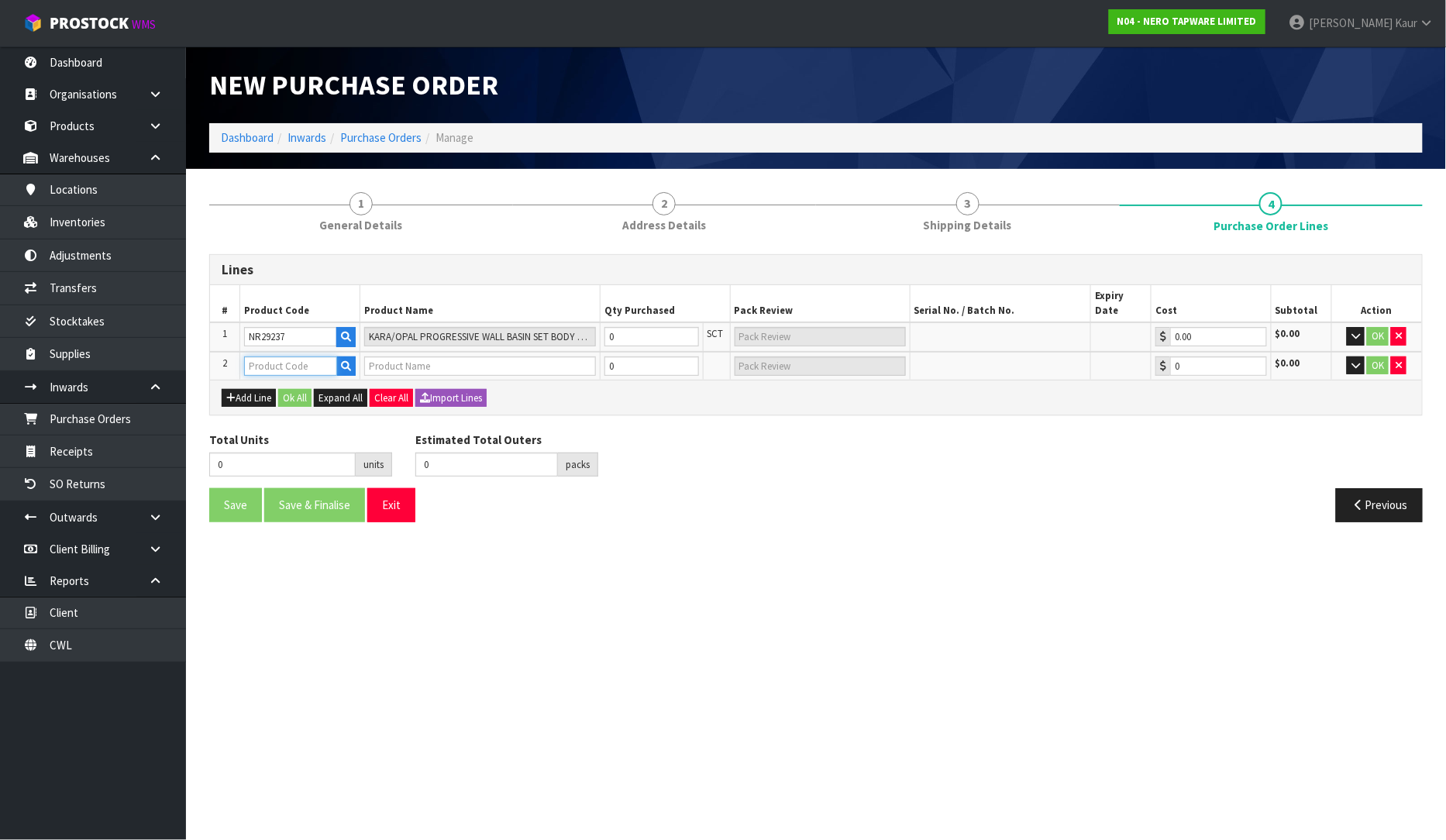
click at [264, 356] on input "text" at bounding box center [291, 366] width 93 height 19
click at [650, 327] on input "0" at bounding box center [651, 336] width 95 height 19
click at [644, 356] on input "0" at bounding box center [651, 366] width 95 height 19
click at [1377, 327] on button "OK" at bounding box center [1377, 336] width 21 height 19
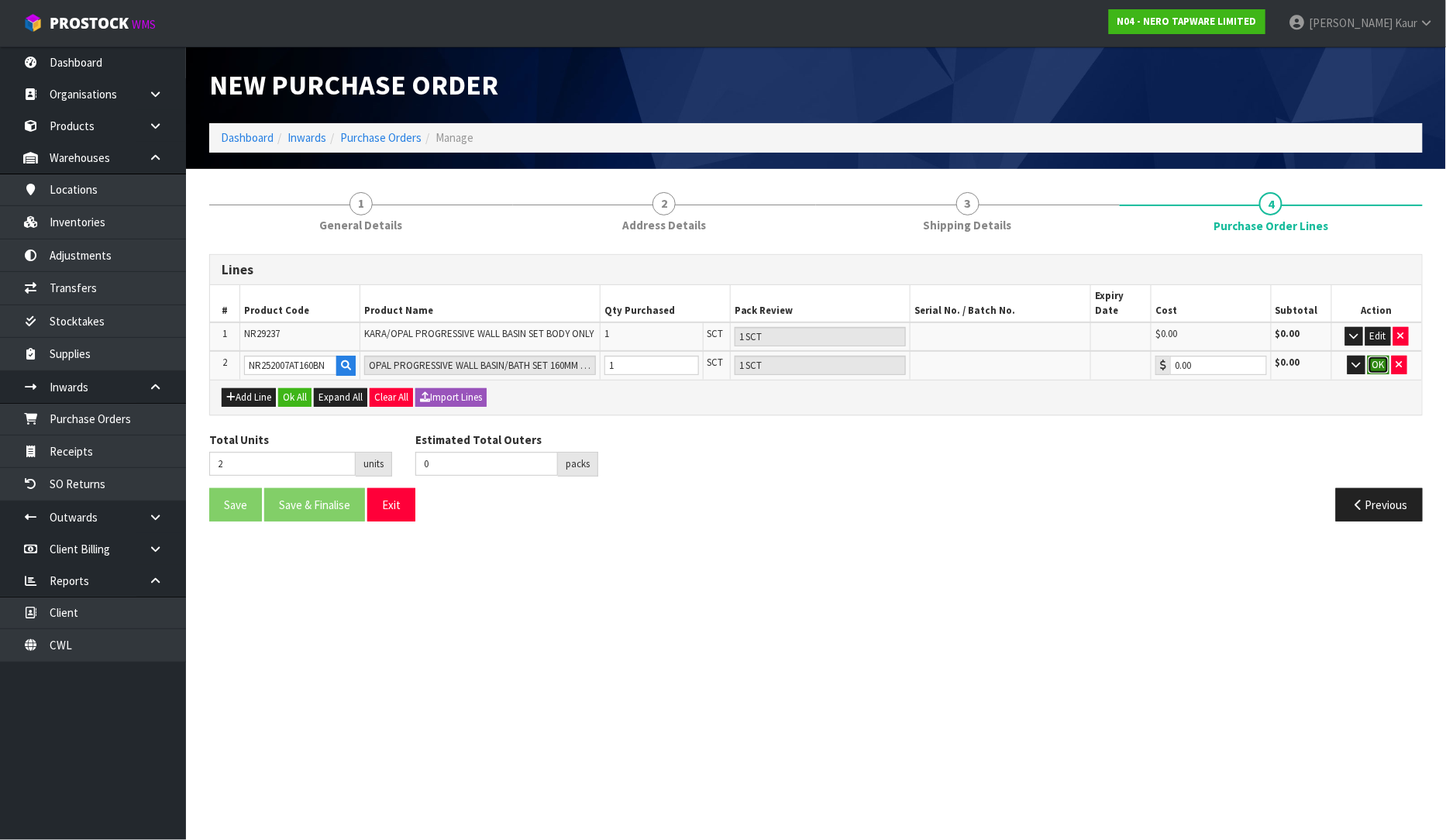
click at [1379, 356] on button "OK" at bounding box center [1378, 365] width 21 height 19
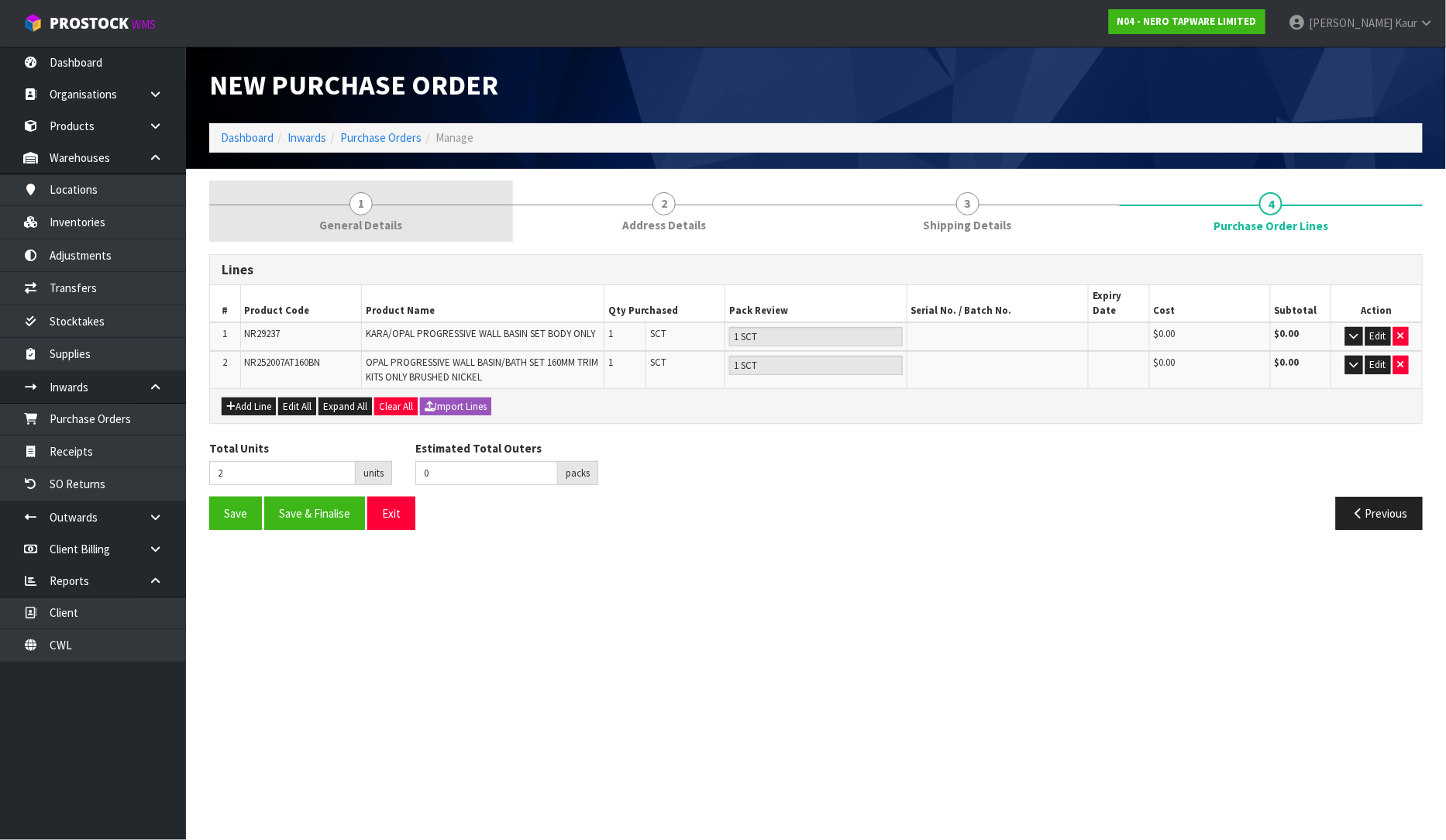
click at [371, 217] on span "General Details" at bounding box center [361, 225] width 83 height 17
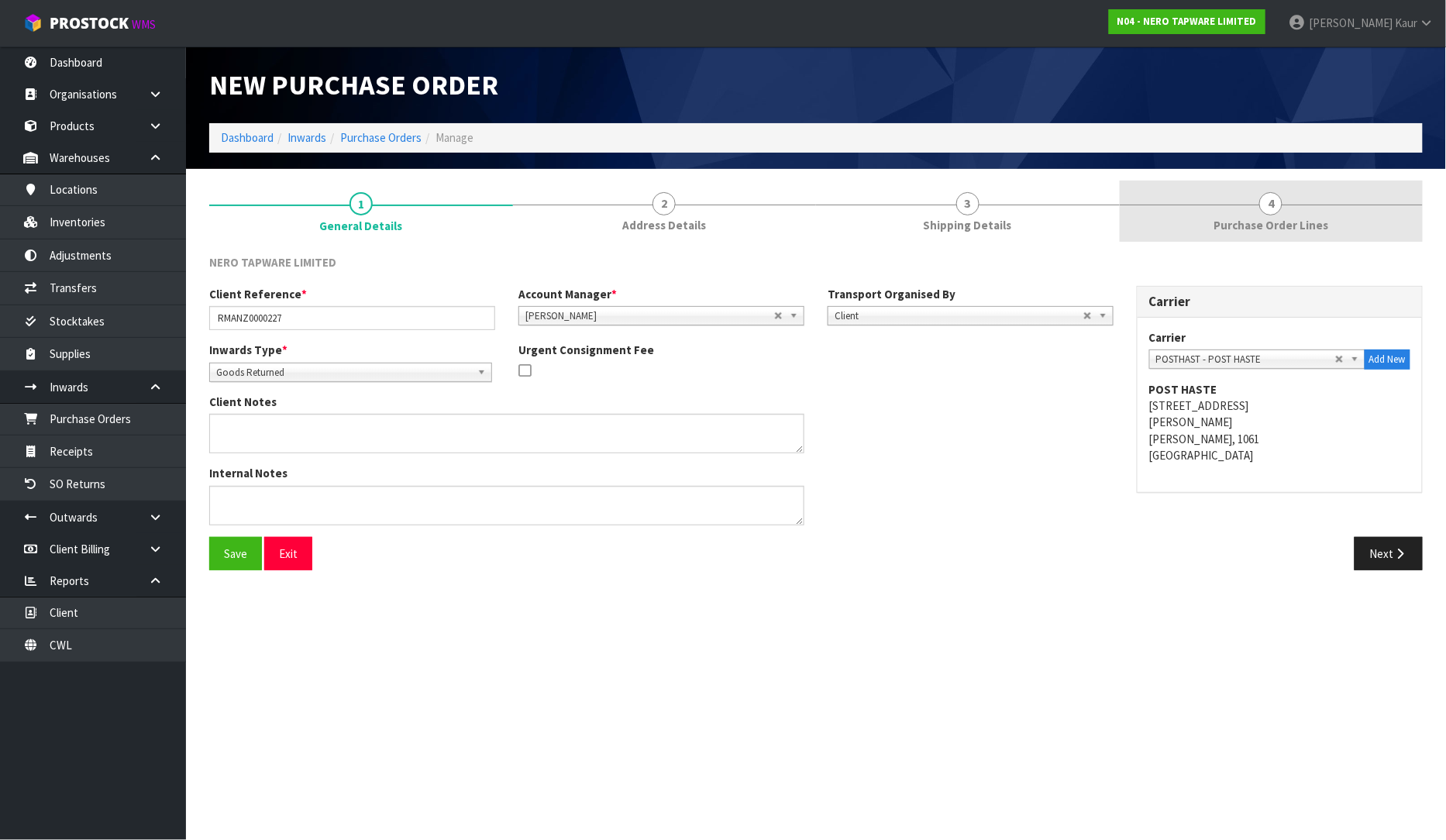
click at [1242, 228] on span "Purchase Order Lines" at bounding box center [1270, 225] width 115 height 17
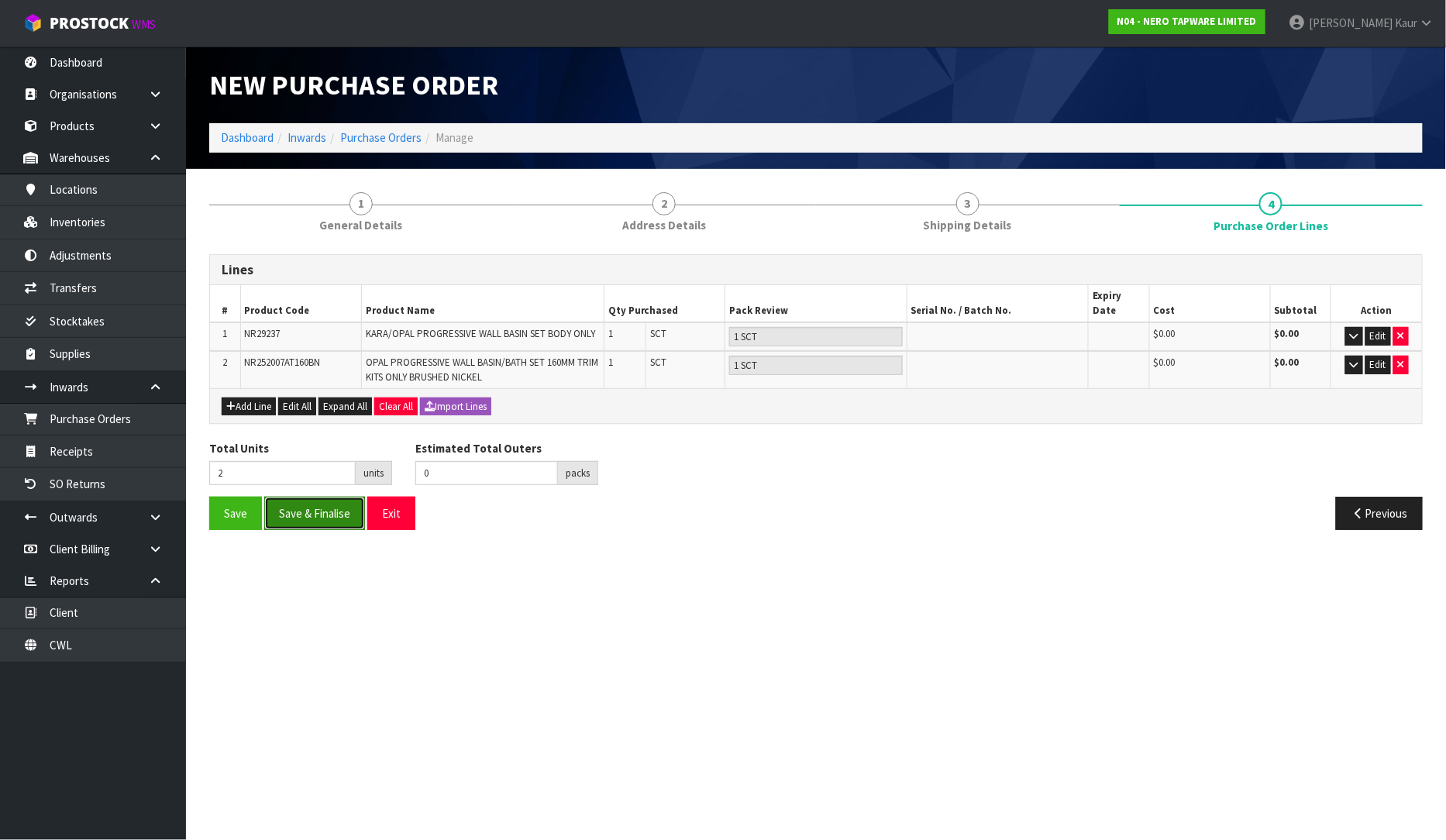
click at [295, 497] on button "Save & Finalise" at bounding box center [314, 513] width 101 height 33
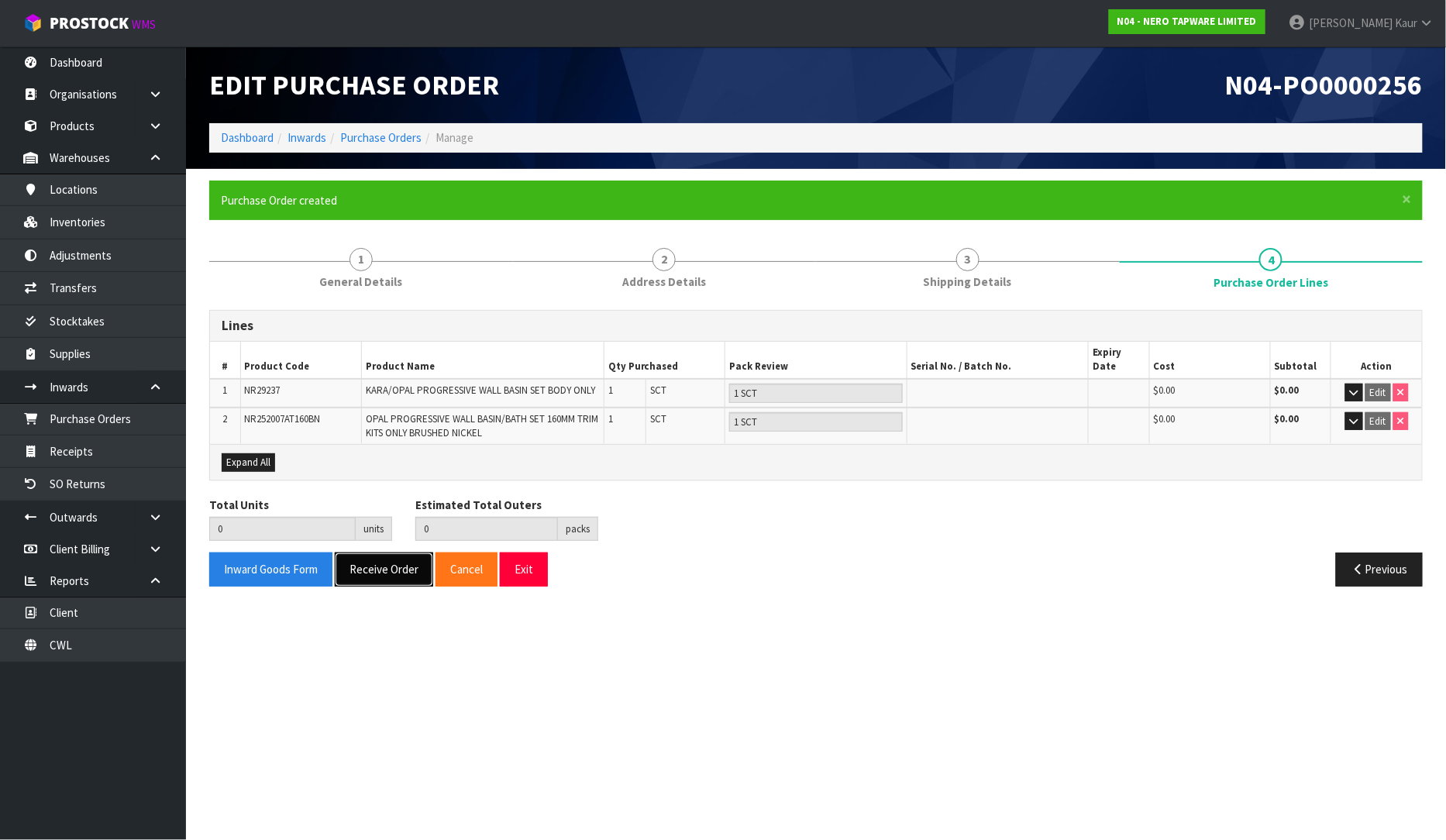
click at [362, 558] on button "Receive Order" at bounding box center [384, 569] width 98 height 33
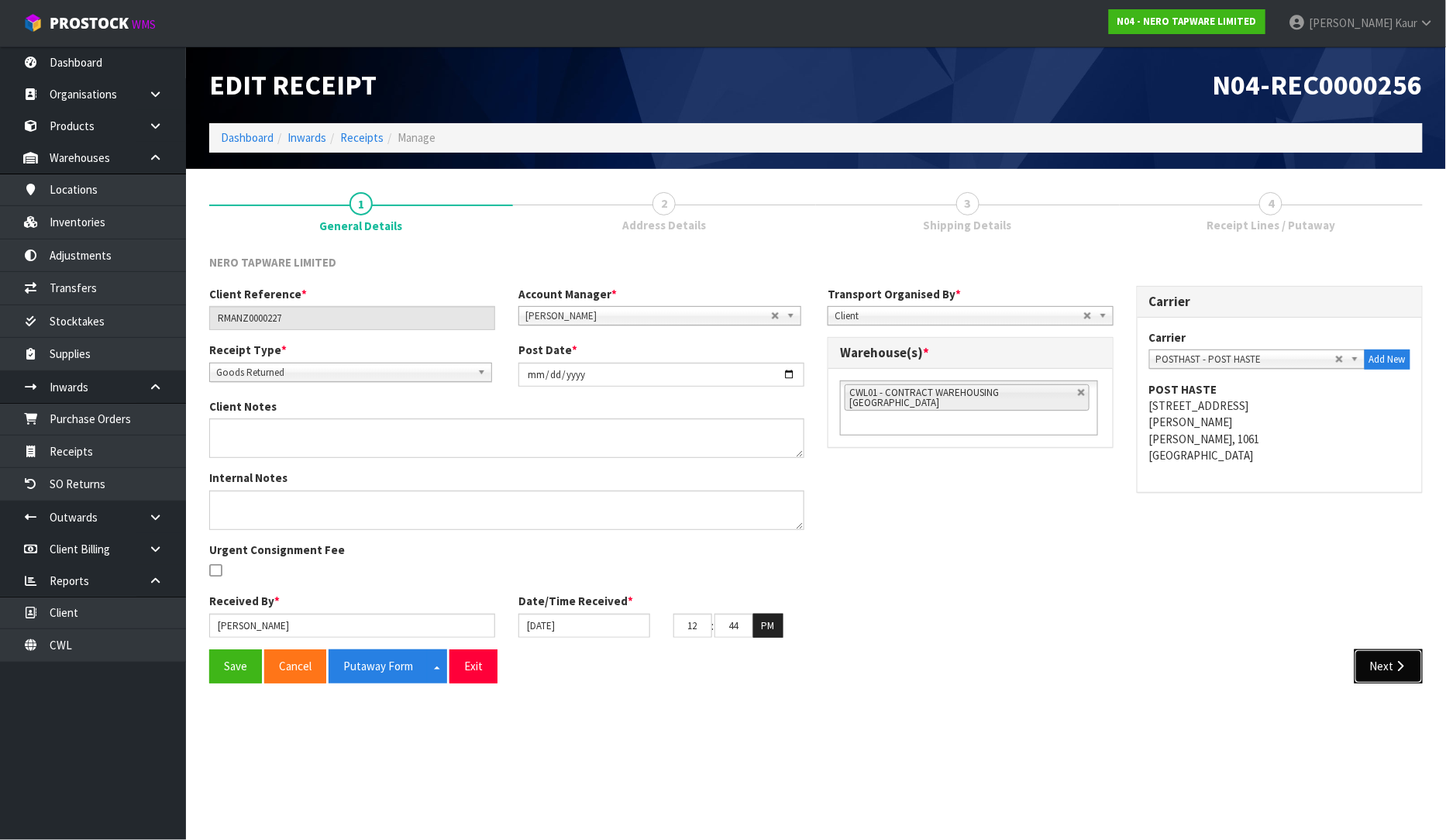
click at [1392, 664] on button "Next" at bounding box center [1388, 666] width 69 height 33
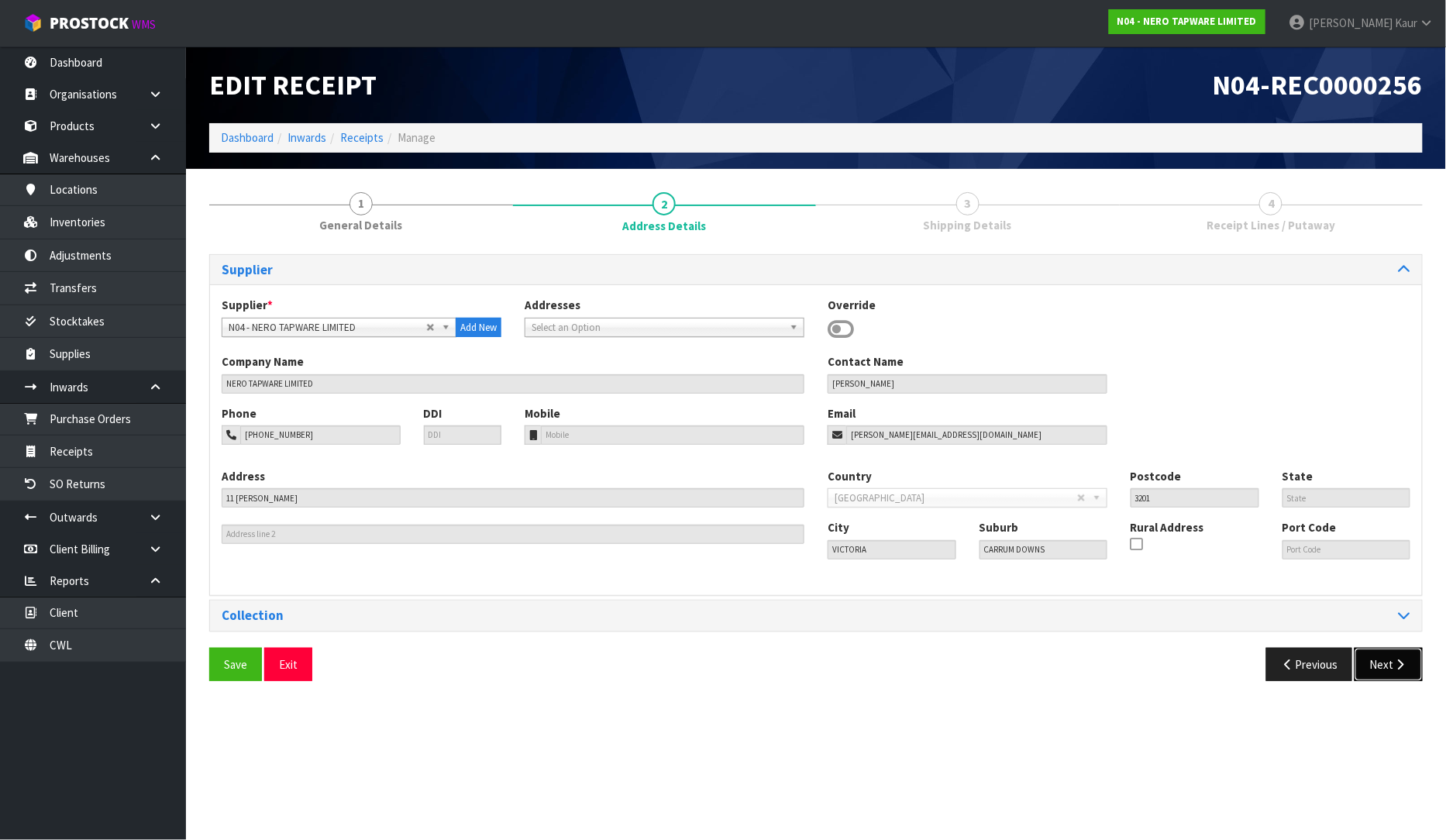
click at [1392, 665] on button "Next" at bounding box center [1388, 664] width 69 height 33
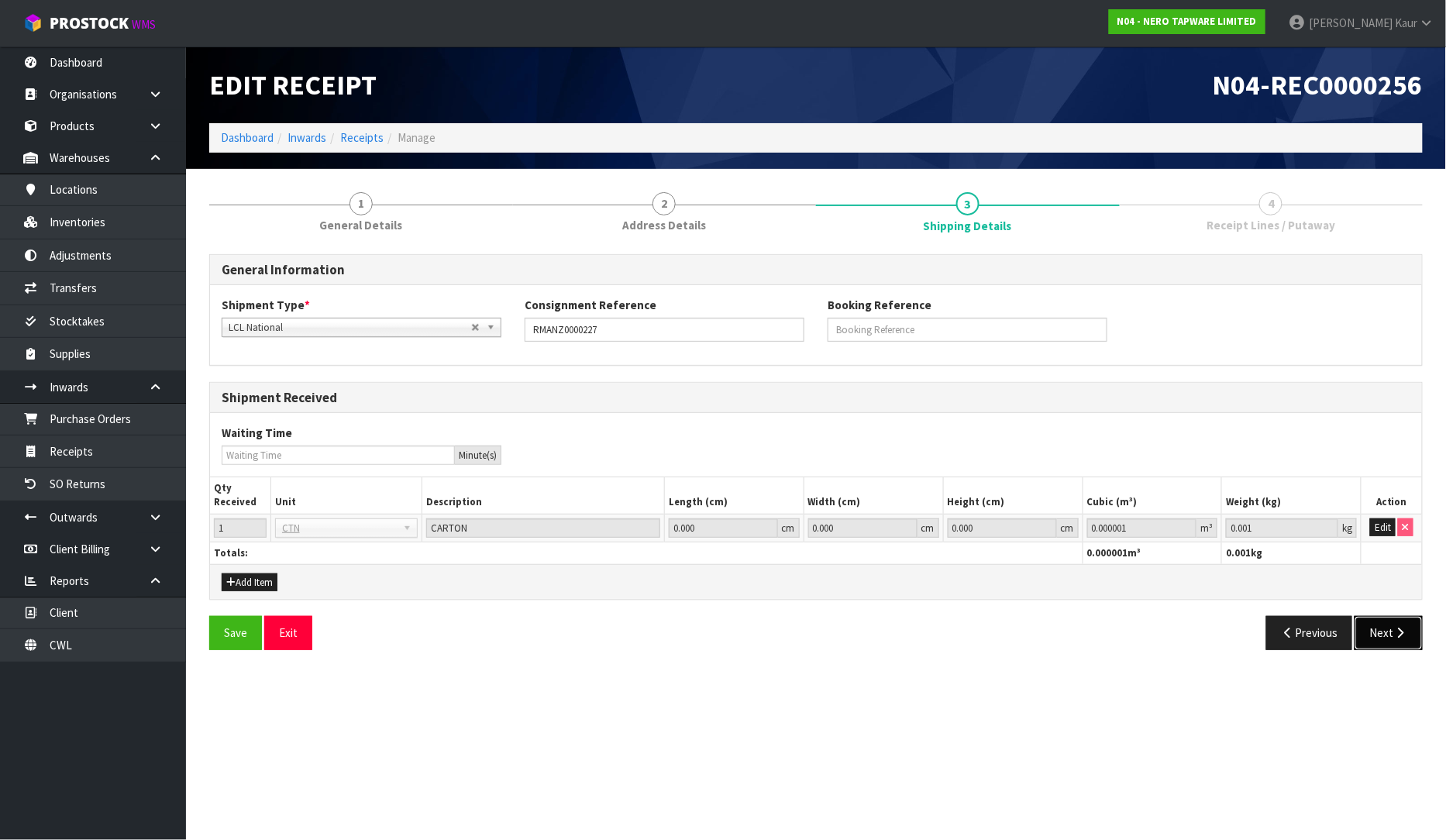
click at [1392, 626] on button "Next" at bounding box center [1388, 633] width 69 height 33
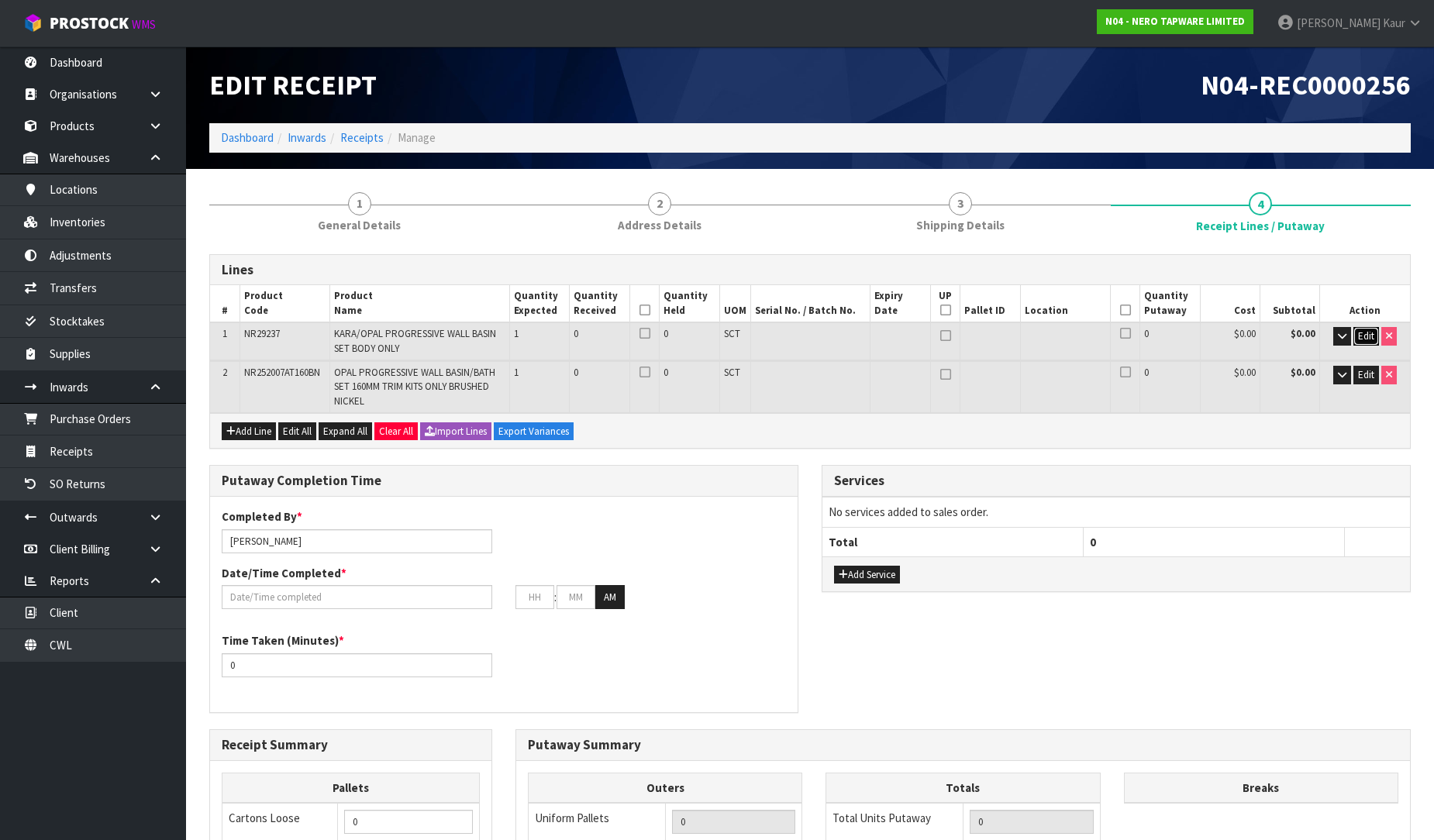
click at [1367, 335] on span "Edit" at bounding box center [1366, 336] width 17 height 13
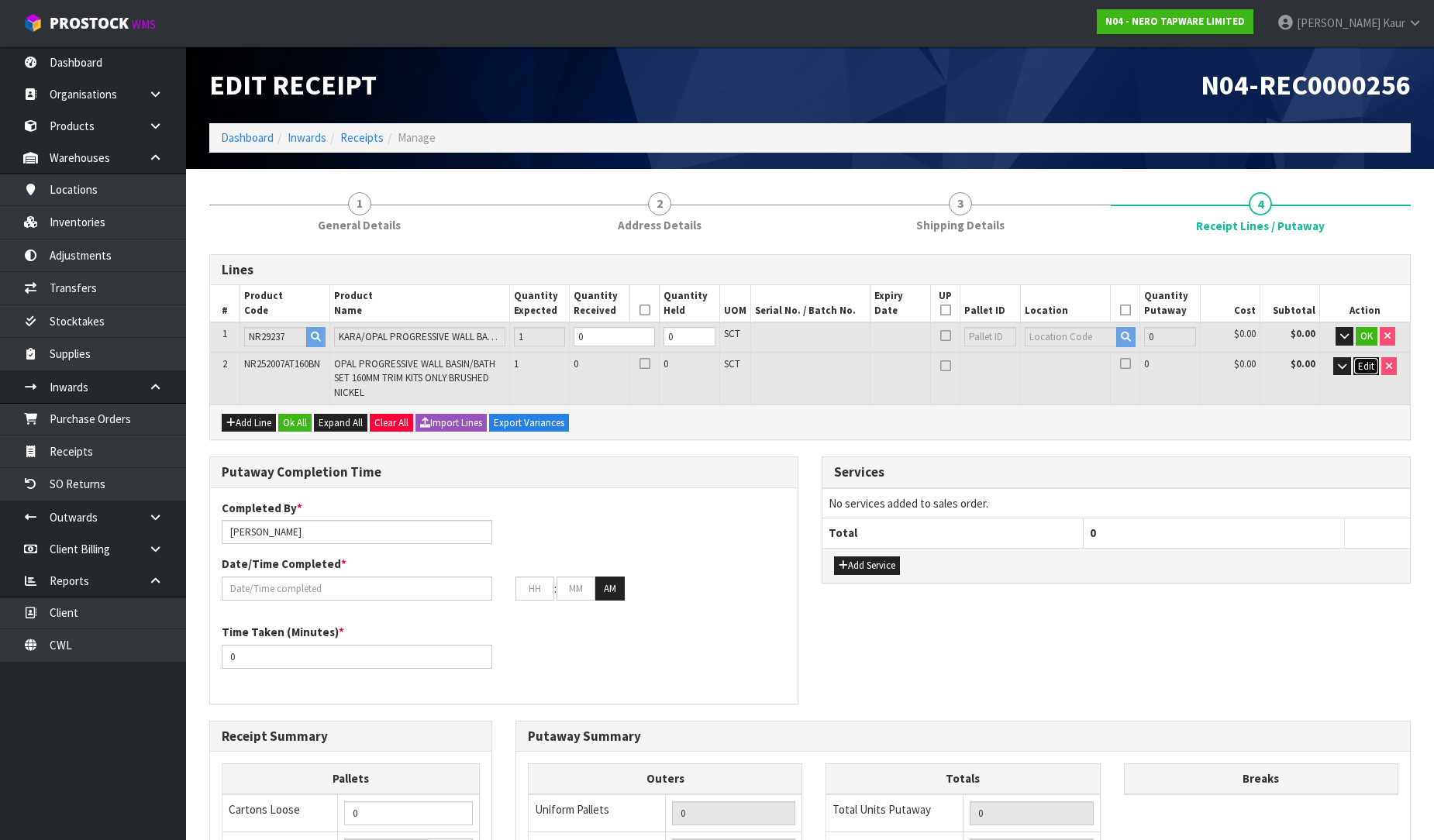
click at [1367, 362] on span "Edit" at bounding box center [1366, 366] width 17 height 13
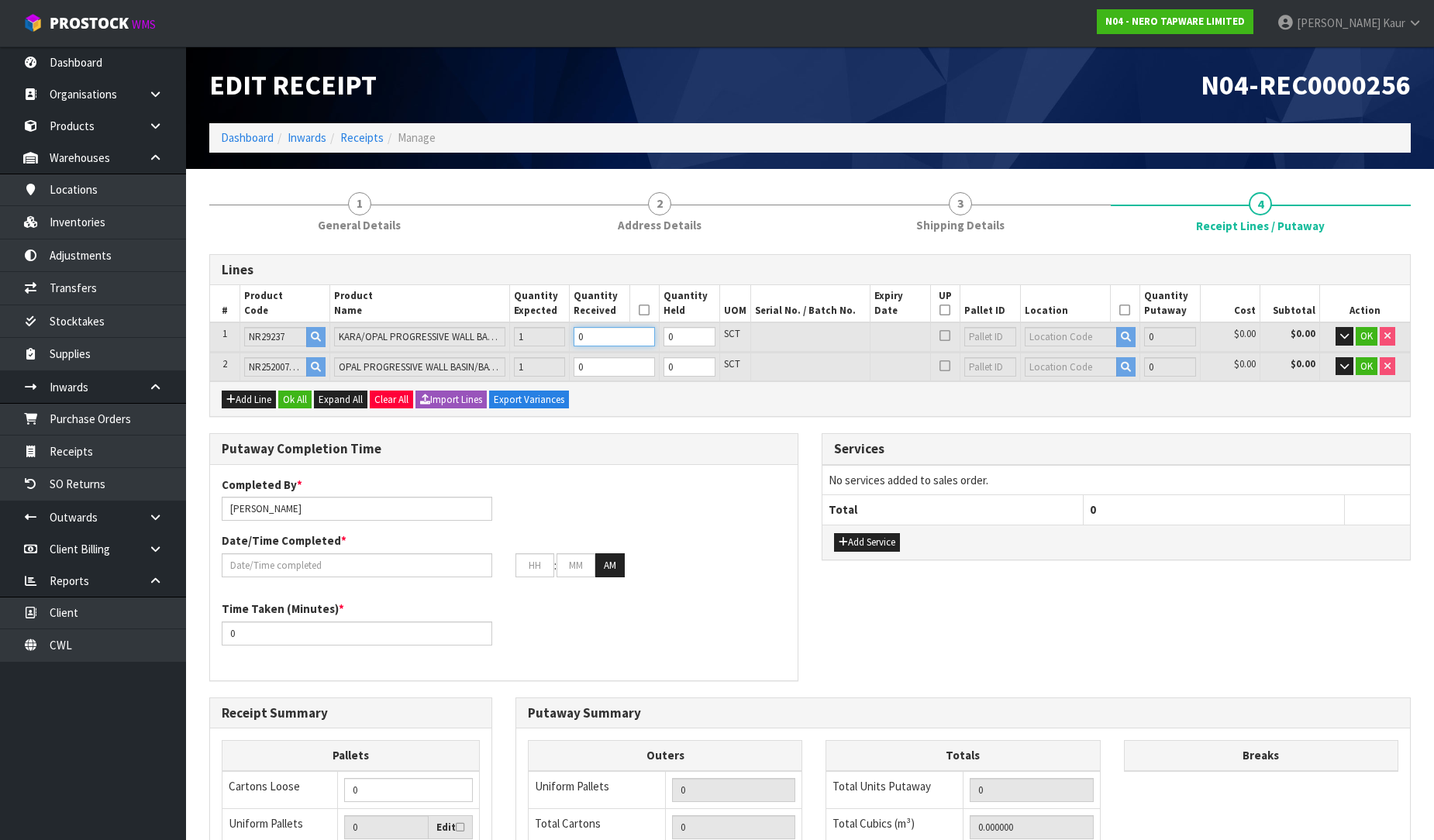
click at [597, 327] on input "0" at bounding box center [614, 336] width 82 height 19
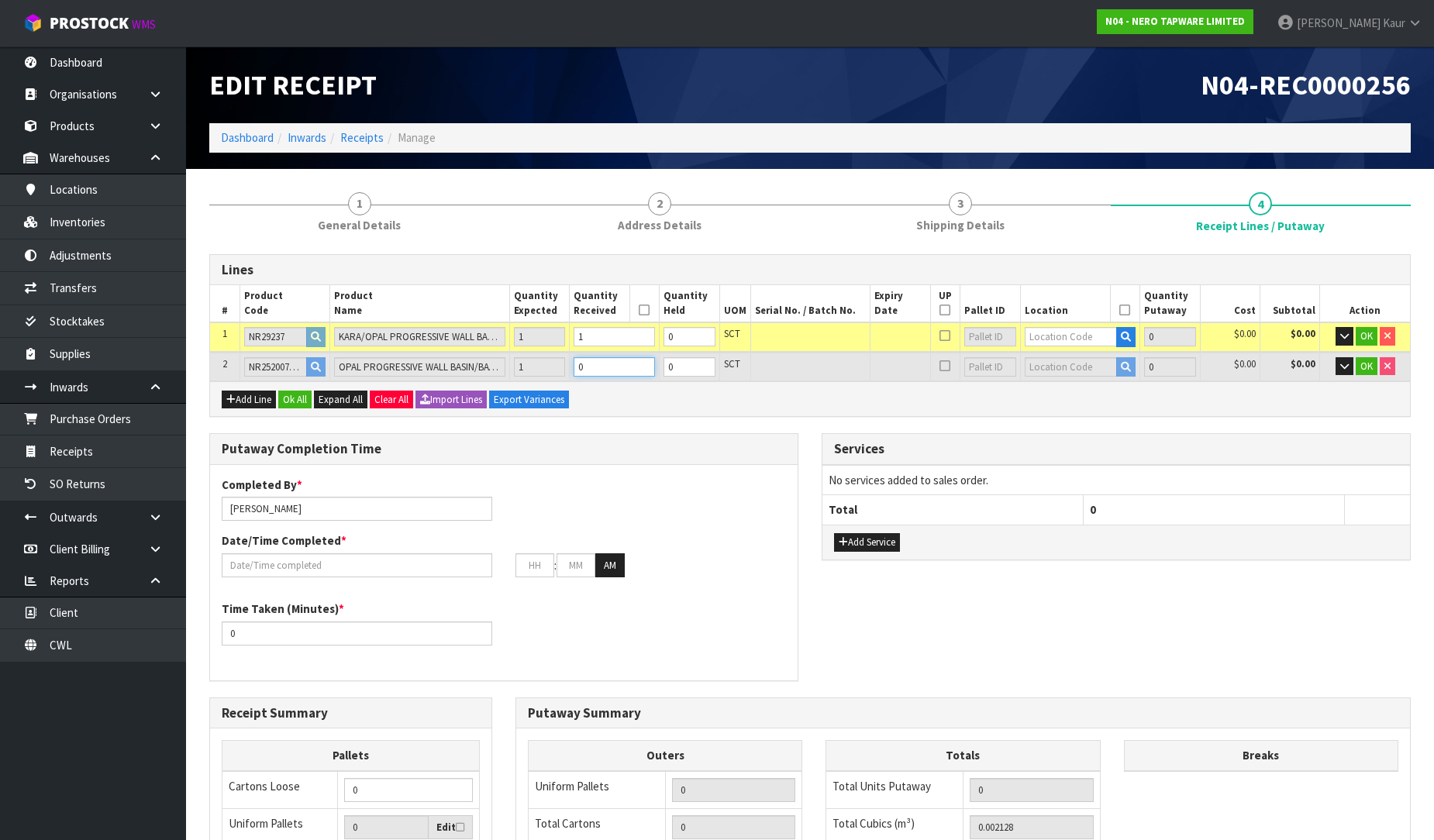
click at [595, 357] on input "0" at bounding box center [614, 366] width 82 height 19
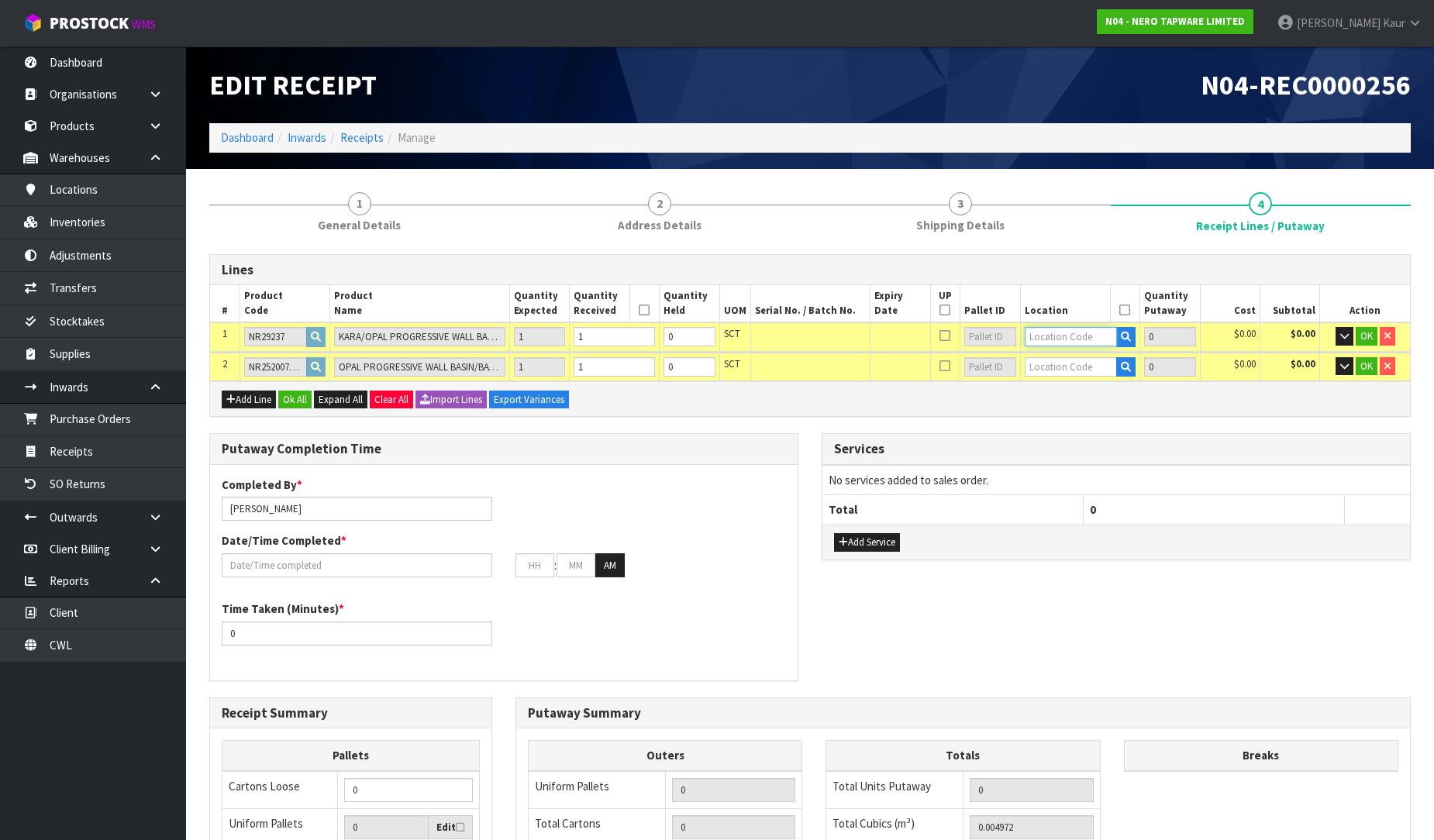
click at [1072, 341] on input "text" at bounding box center [1071, 336] width 93 height 19
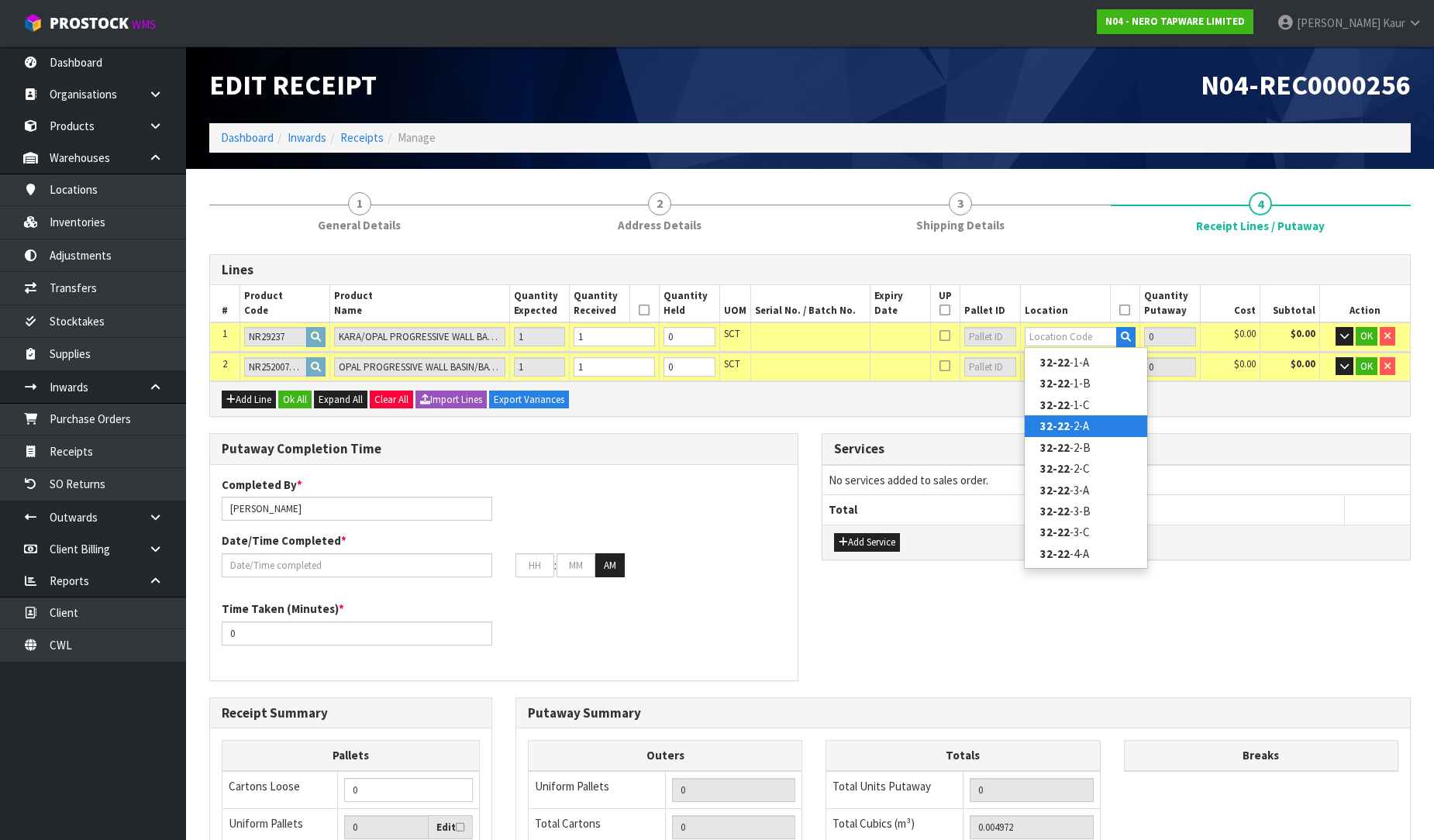
click at [1087, 417] on link "32-22 -2-A" at bounding box center [1086, 425] width 122 height 21
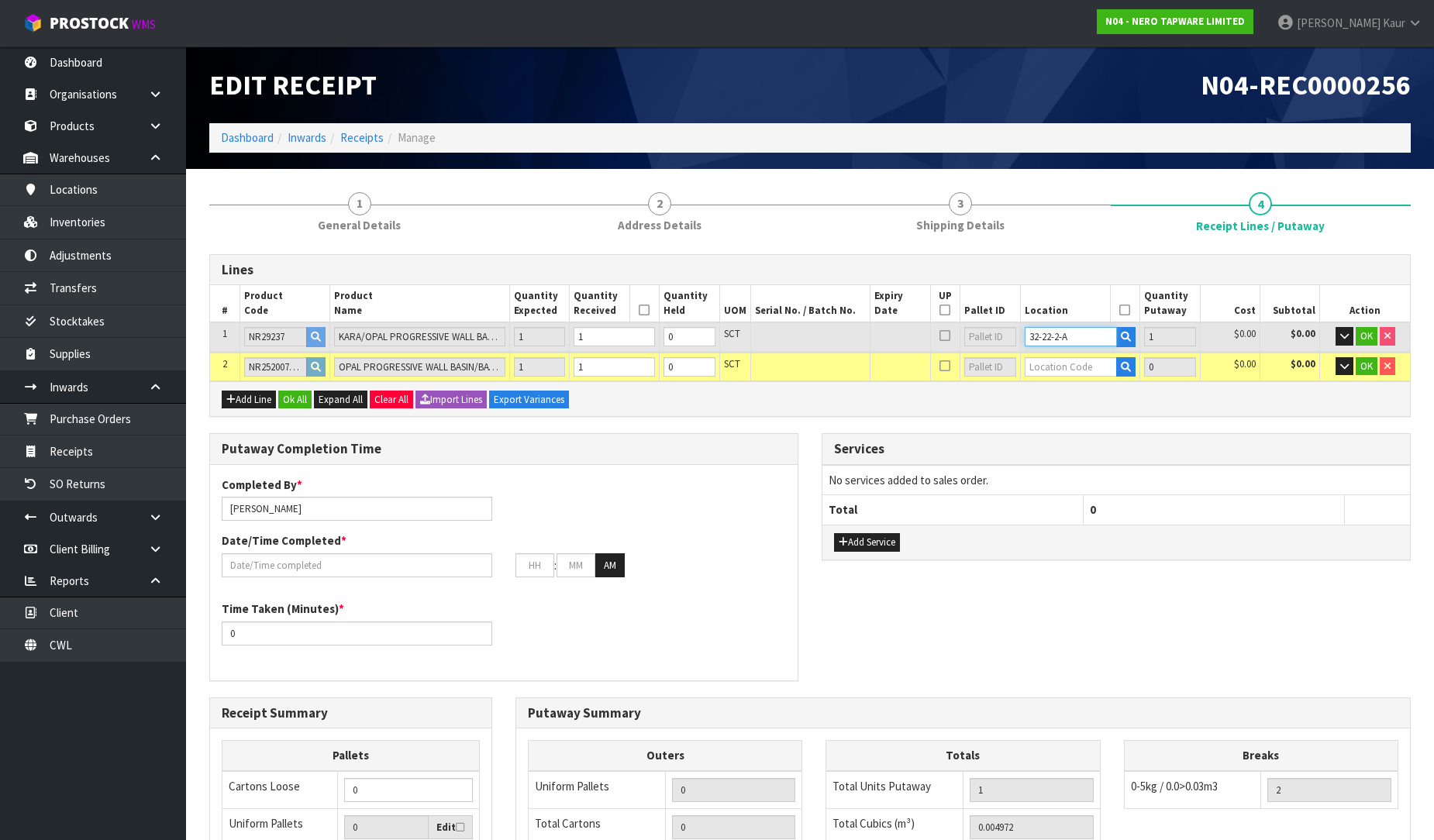
drag, startPoint x: 1088, startPoint y: 337, endPoint x: 1017, endPoint y: 341, distance: 71.1
click at [1017, 341] on tr "1 NR29237 KARA/OPAL PROGRESSIVE WALL BASIN SET BODY ONLY 1 1 0 SCT 32-22-2-A 1 …" at bounding box center [810, 337] width 1200 height 29
click at [1048, 368] on input "text" at bounding box center [1071, 366] width 93 height 19
paste input "32-22-2-A"
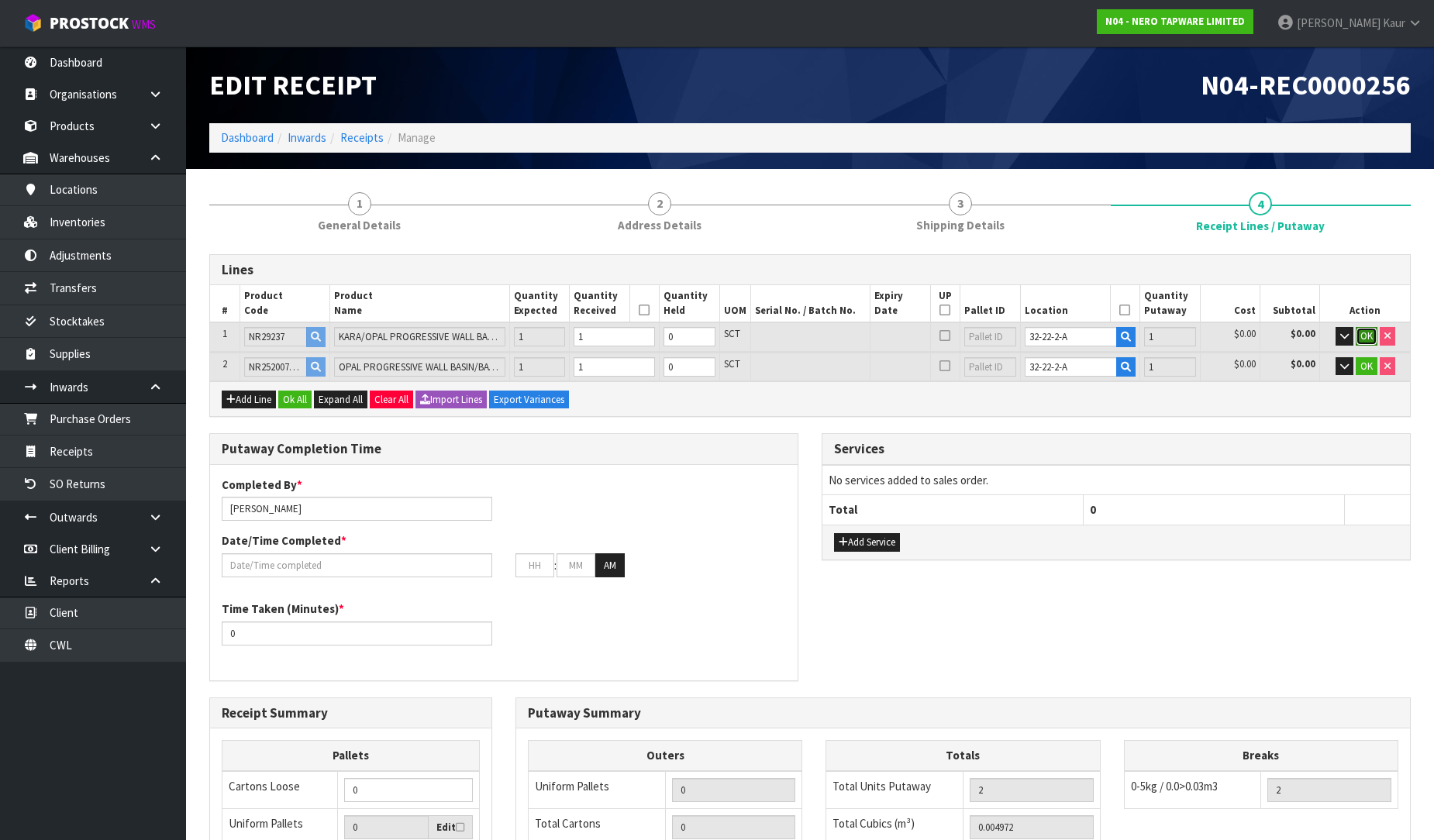
click at [1363, 332] on span "OK" at bounding box center [1366, 336] width 12 height 13
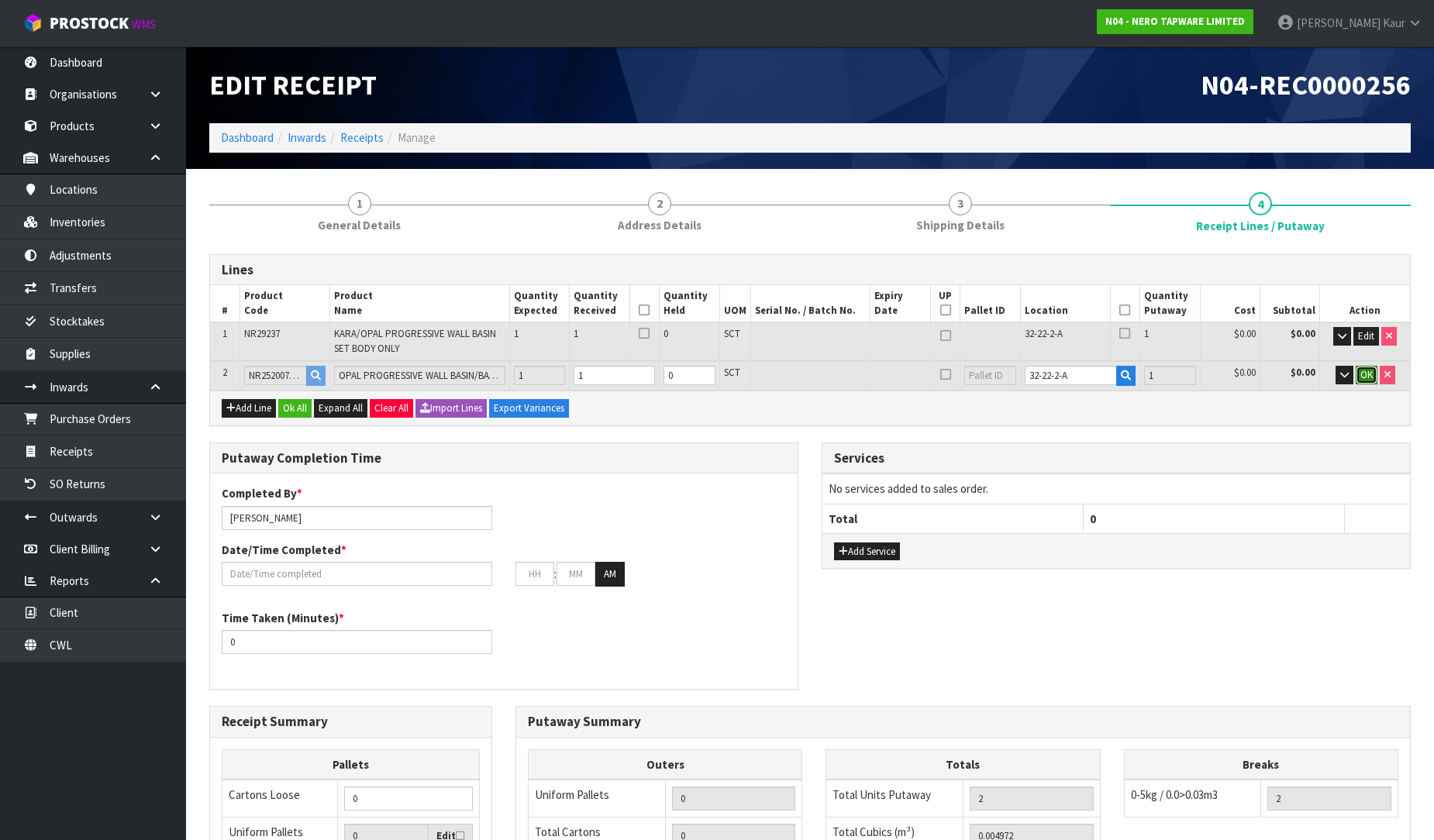
click at [1366, 369] on span "OK" at bounding box center [1366, 375] width 12 height 13
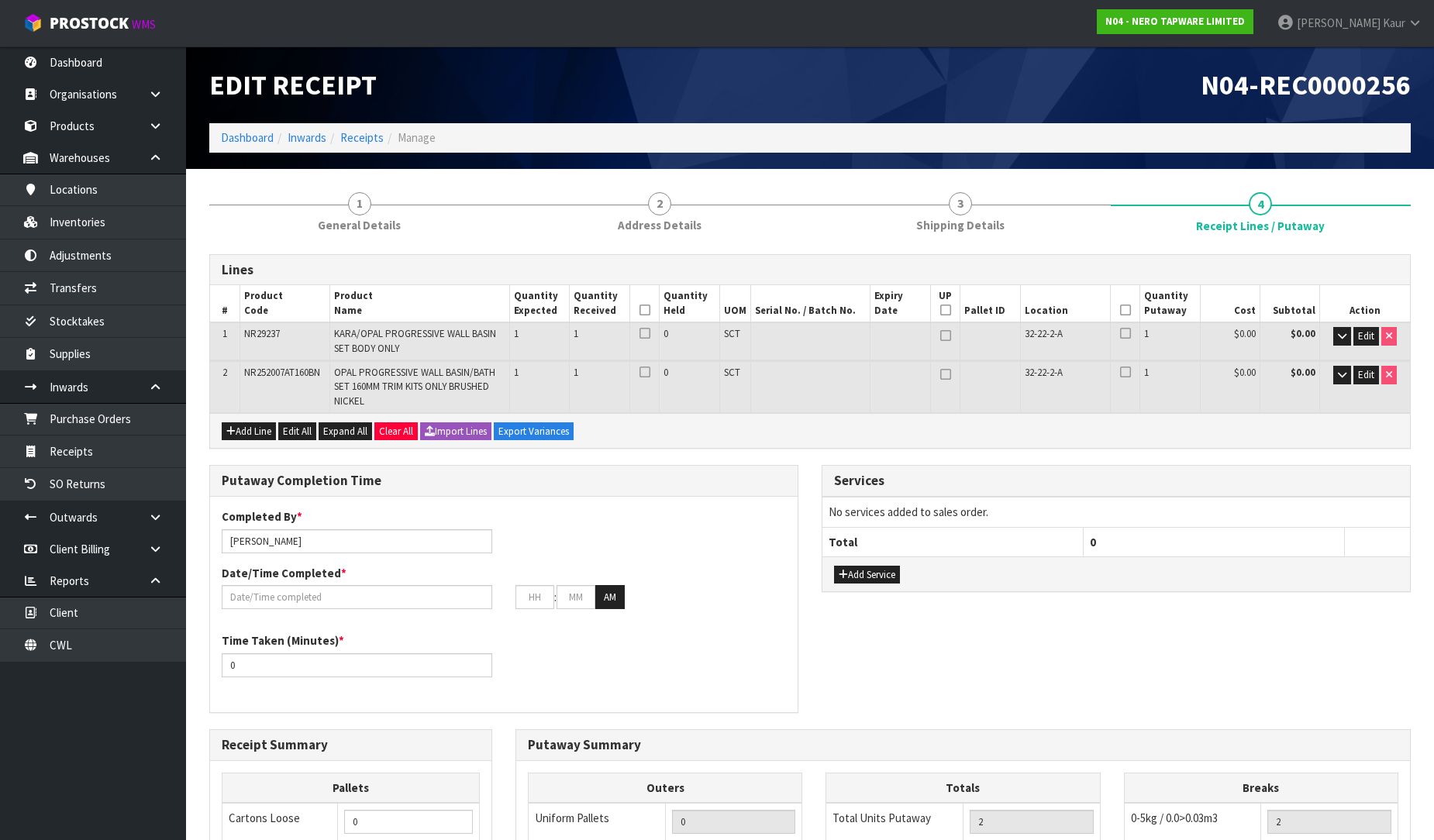
click at [644, 310] on icon at bounding box center [645, 310] width 11 height 1
click at [1128, 310] on icon at bounding box center [1125, 310] width 11 height 1
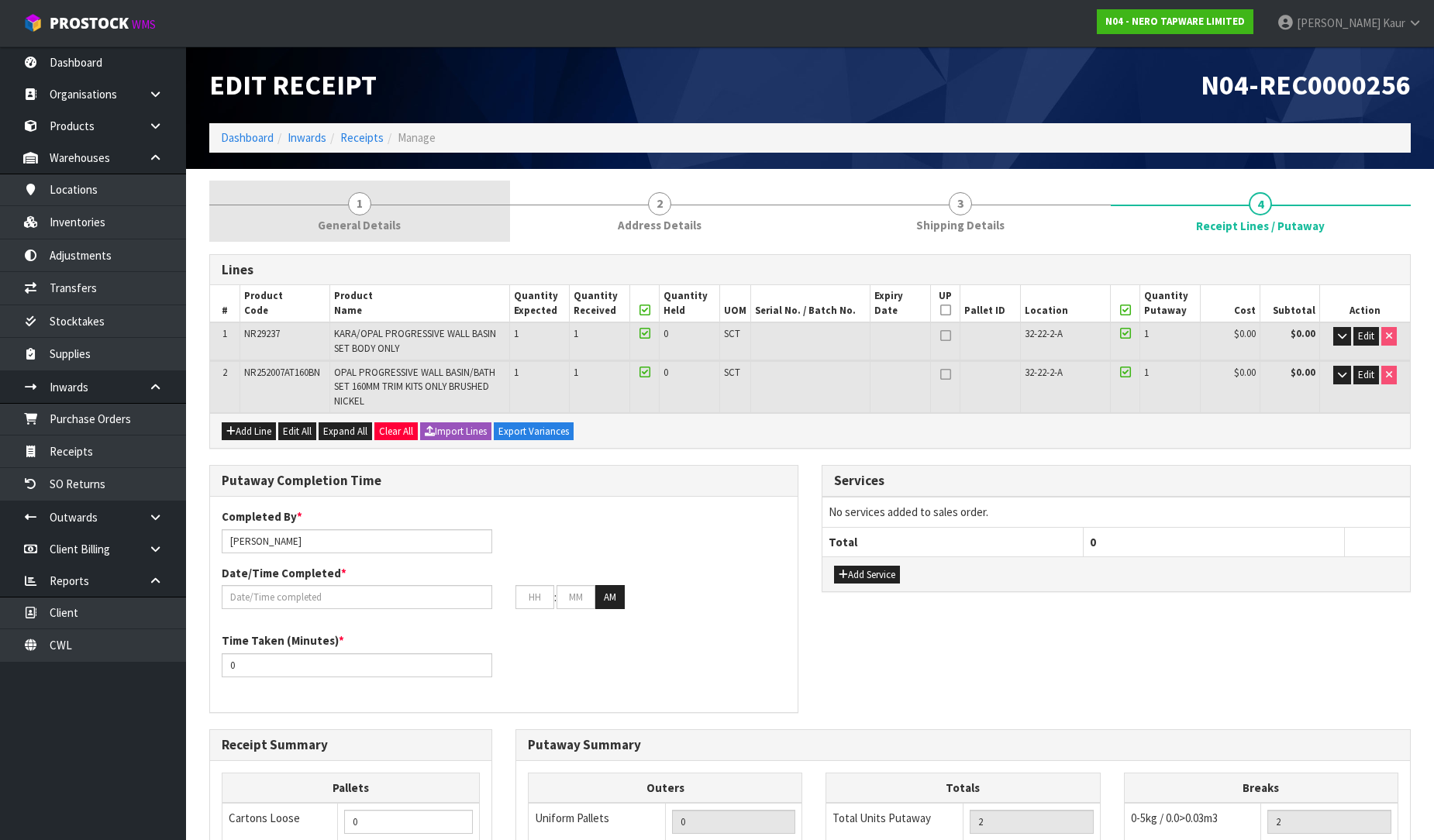
click at [378, 197] on link "1 General Details" at bounding box center [360, 211] width 301 height 61
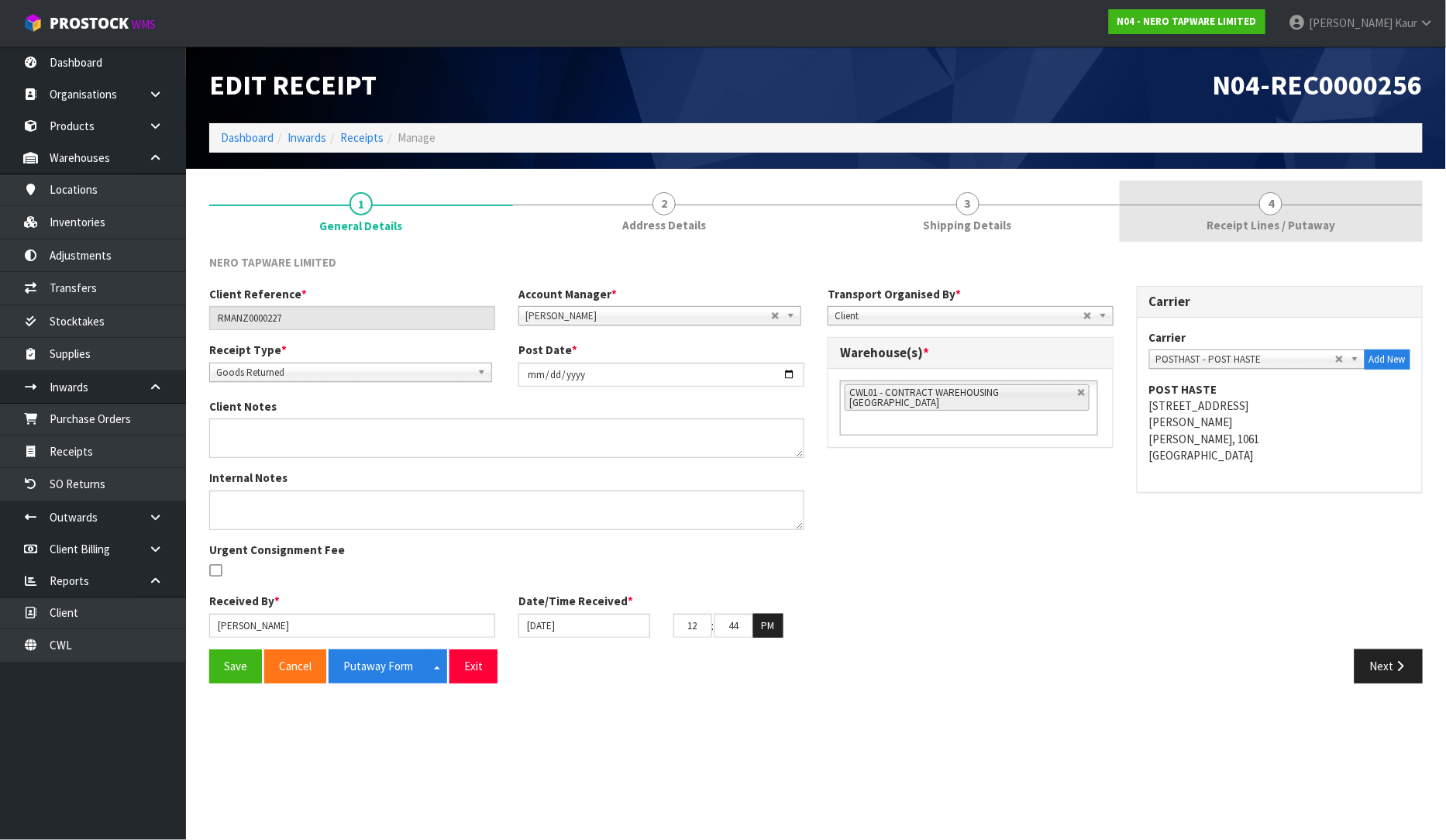
click at [1264, 210] on span "4" at bounding box center [1271, 204] width 23 height 23
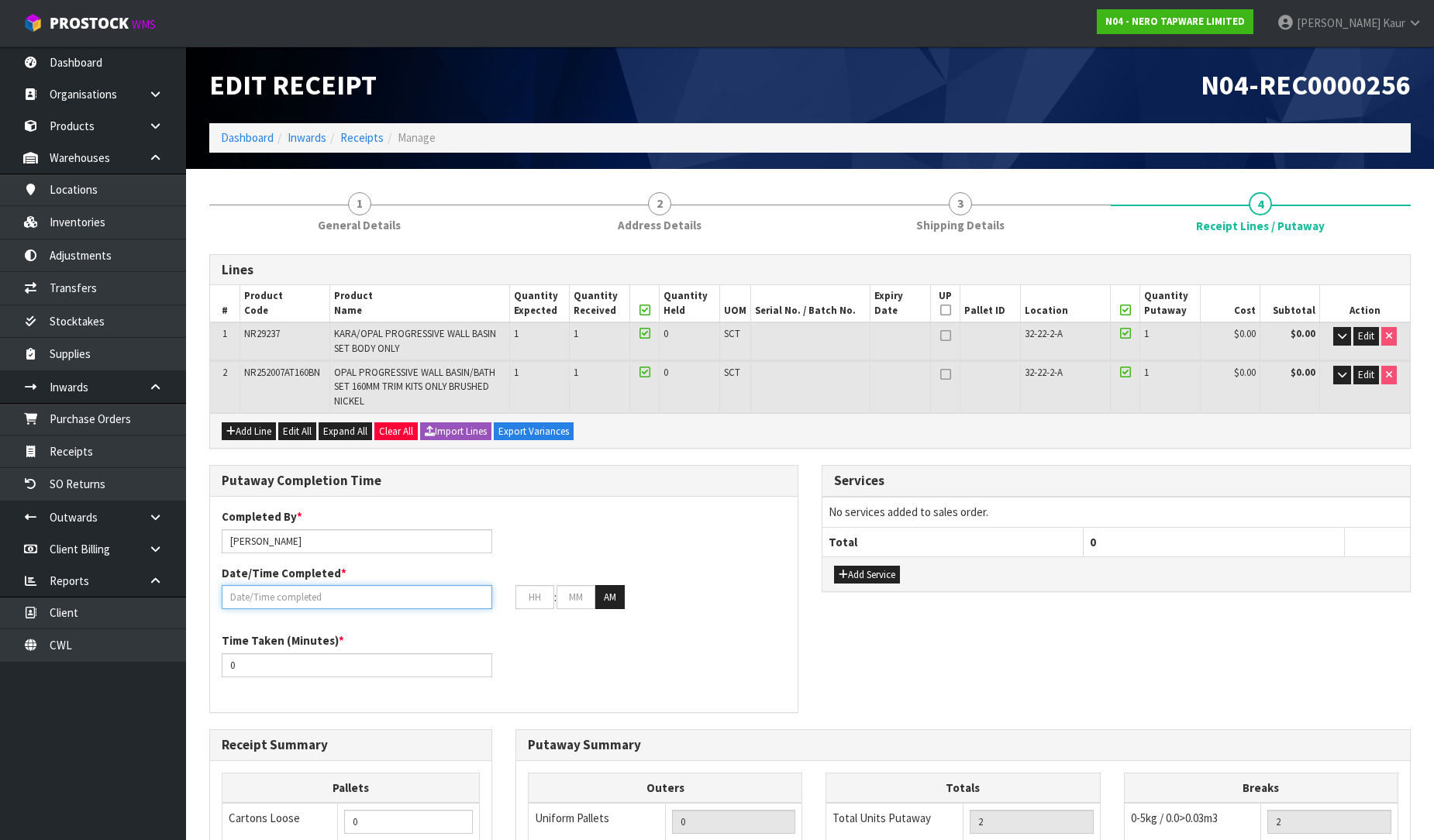
click at [258, 589] on input "text" at bounding box center [357, 597] width 271 height 24
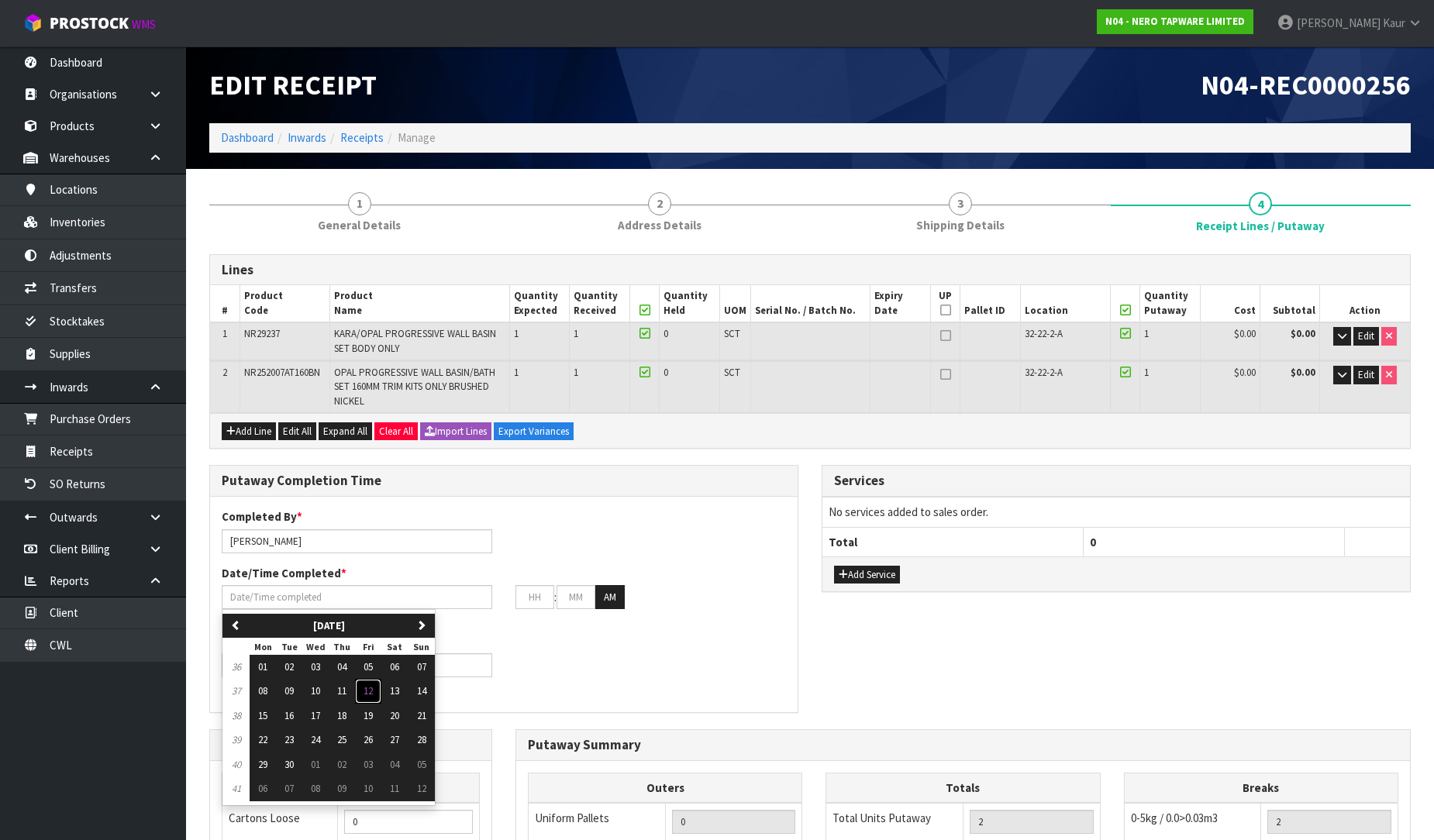
click at [375, 697] on button "12" at bounding box center [368, 691] width 26 height 25
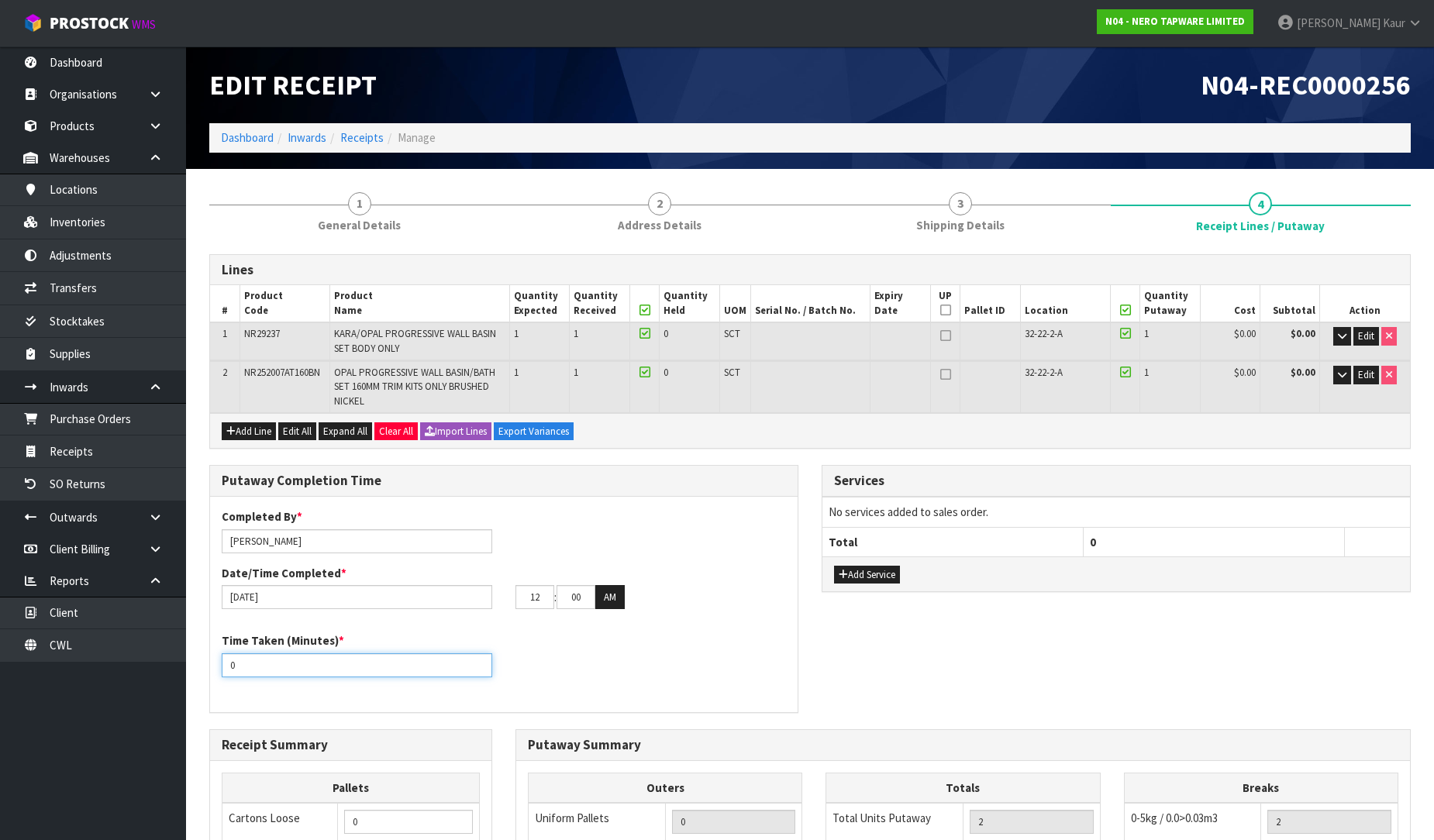
drag, startPoint x: 261, startPoint y: 662, endPoint x: 206, endPoint y: 679, distance: 57.6
click at [206, 679] on div "Putaway Completion Time Completed By * [PERSON_NAME] Date/Time Completed * [DAT…" at bounding box center [504, 596] width 613 height 263
drag, startPoint x: 591, startPoint y: 599, endPoint x: 554, endPoint y: 608, distance: 38.1
click at [554, 608] on div "Completed By * [PERSON_NAME] Date/Time Completed * [DATE] 12 : 00 : 00 AM" at bounding box center [504, 564] width 588 height 112
click at [605, 606] on button "AM" at bounding box center [610, 597] width 30 height 25
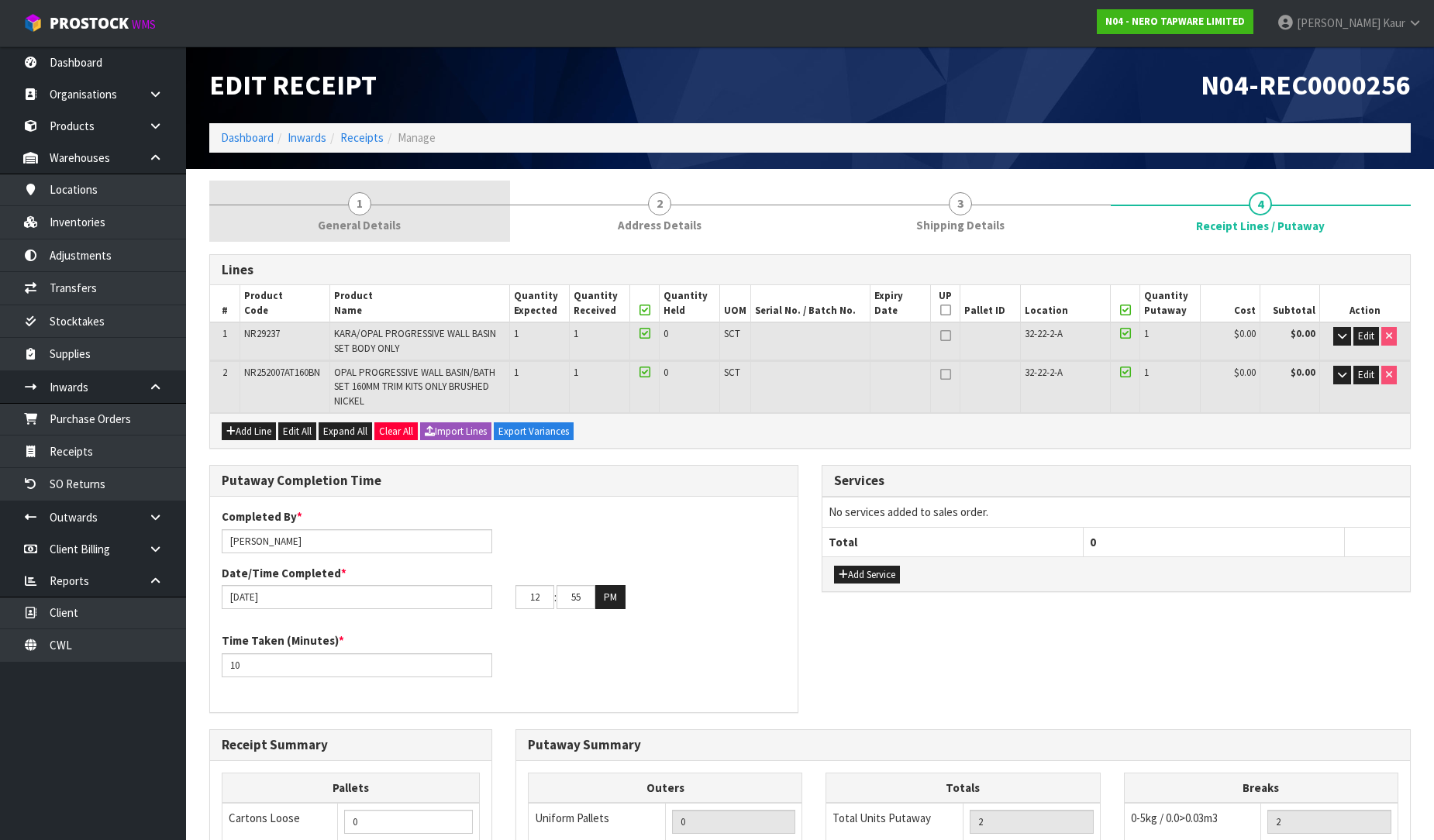
click at [343, 206] on link "1 General Details" at bounding box center [360, 211] width 301 height 61
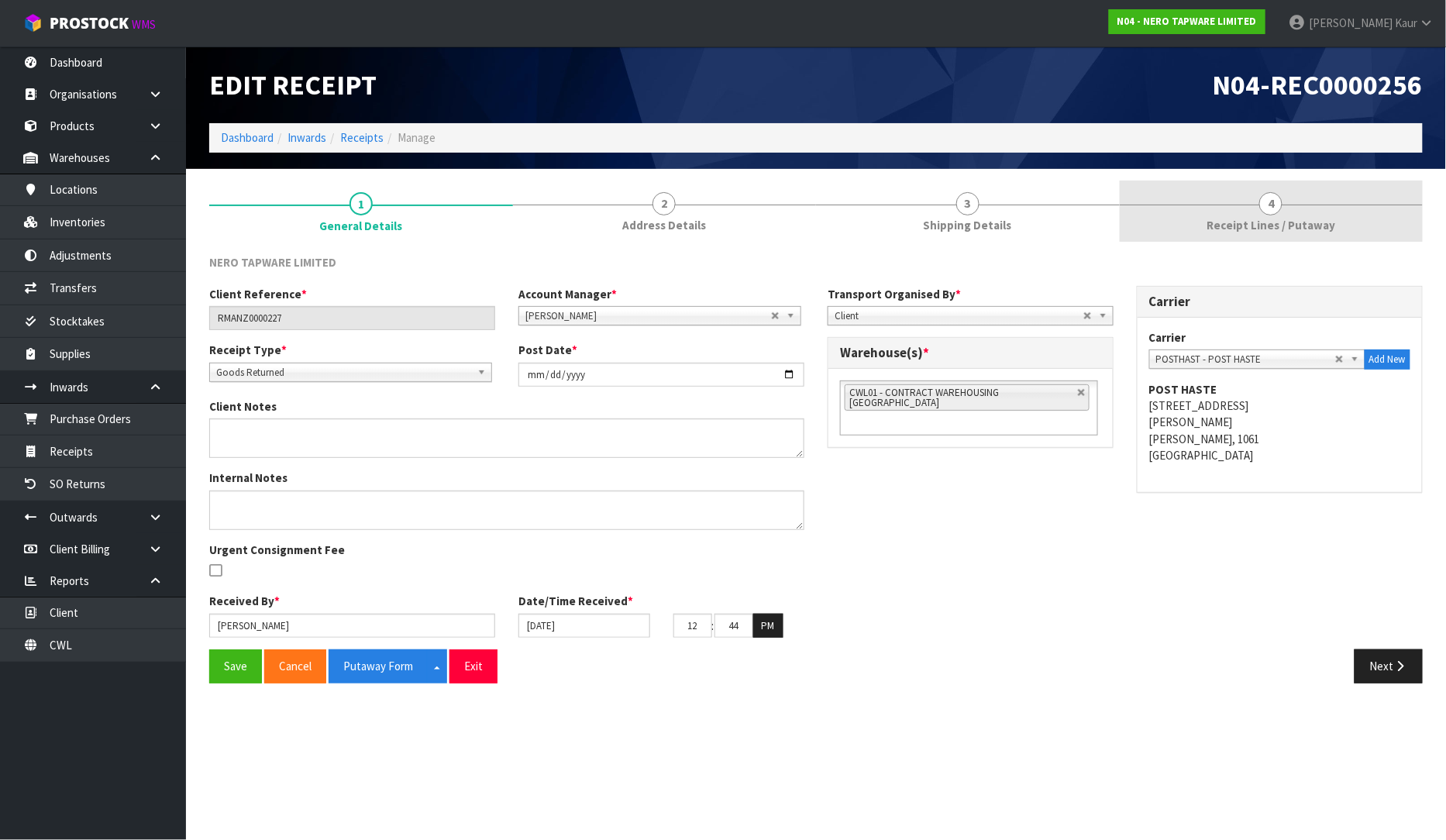
click at [1290, 210] on link "4 Receipt Lines / Putaway" at bounding box center [1272, 211] width 304 height 61
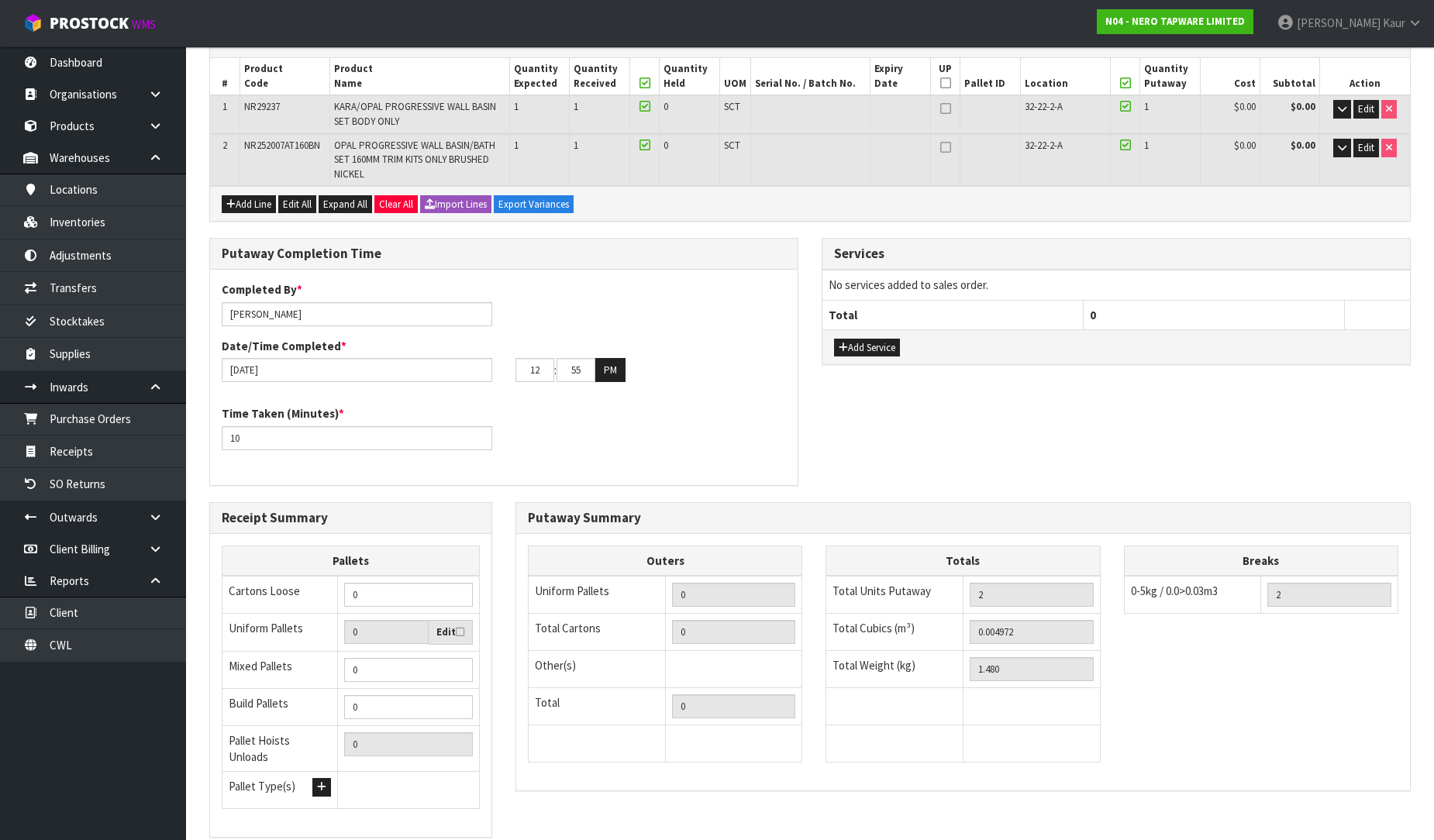
scroll to position [323, 0]
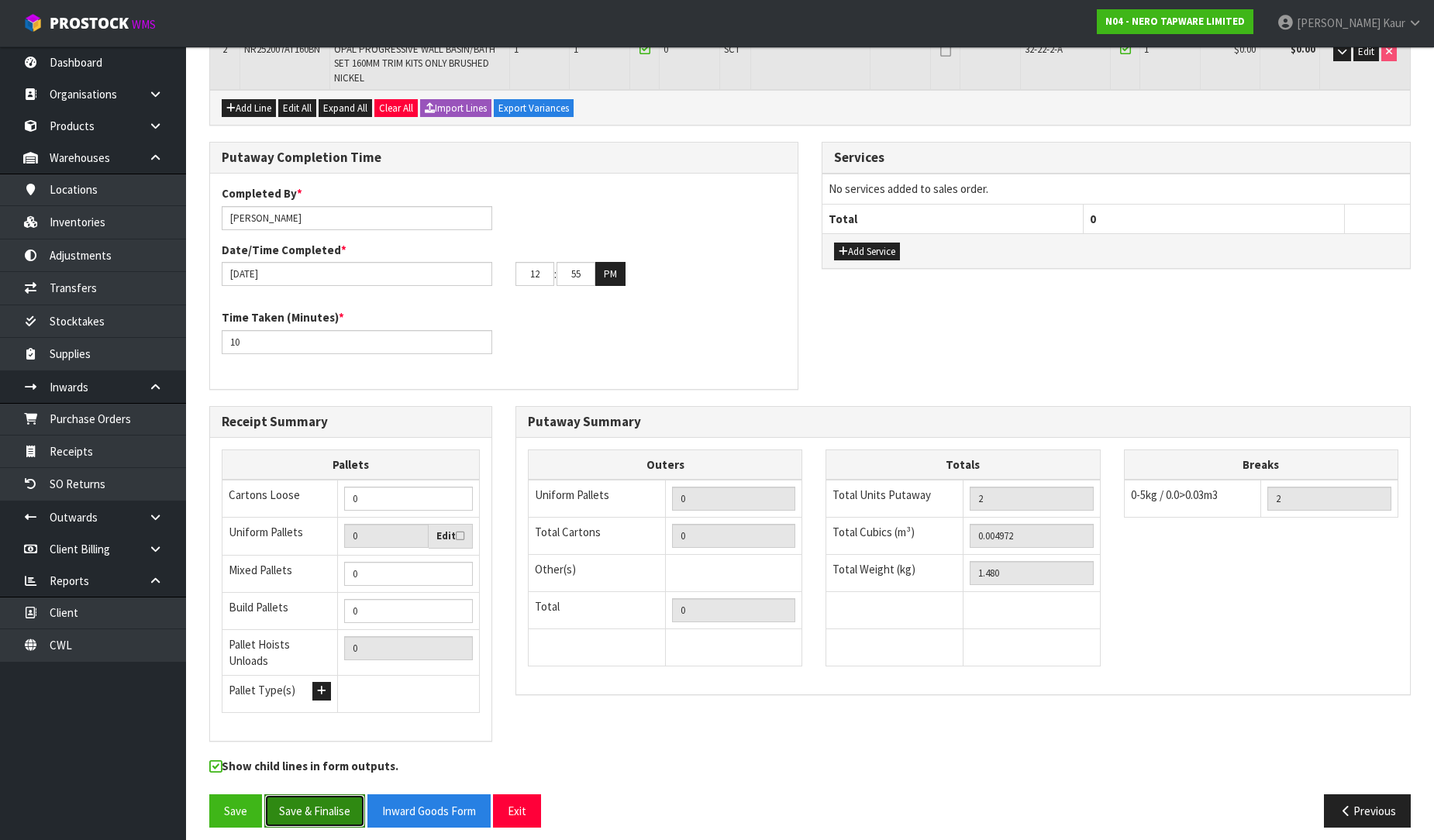
click at [312, 807] on button "Save & Finalise" at bounding box center [315, 810] width 101 height 33
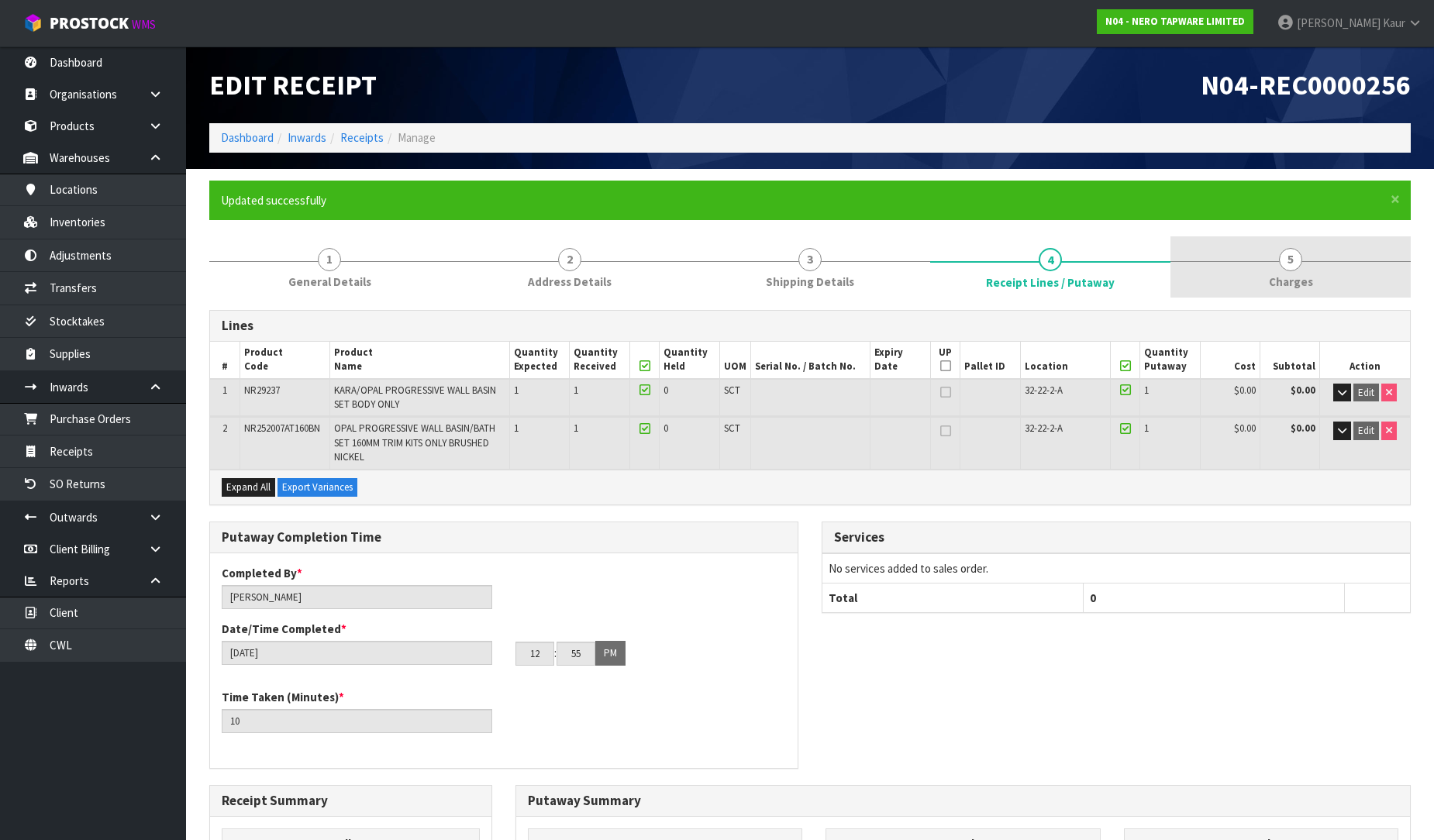
click at [1292, 286] on span "Charges" at bounding box center [1291, 281] width 45 height 17
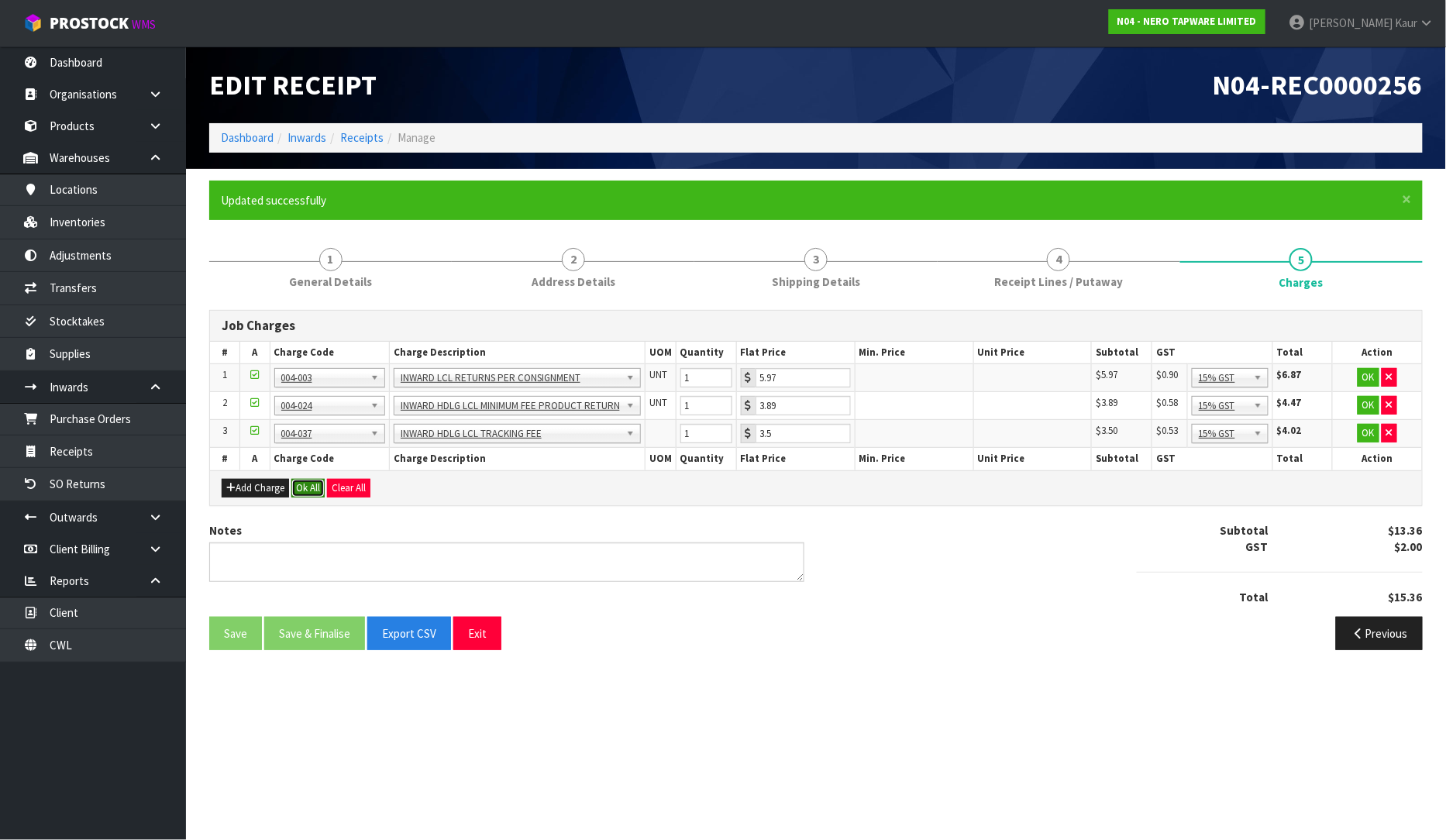
click at [303, 489] on button "Ok All" at bounding box center [308, 488] width 33 height 19
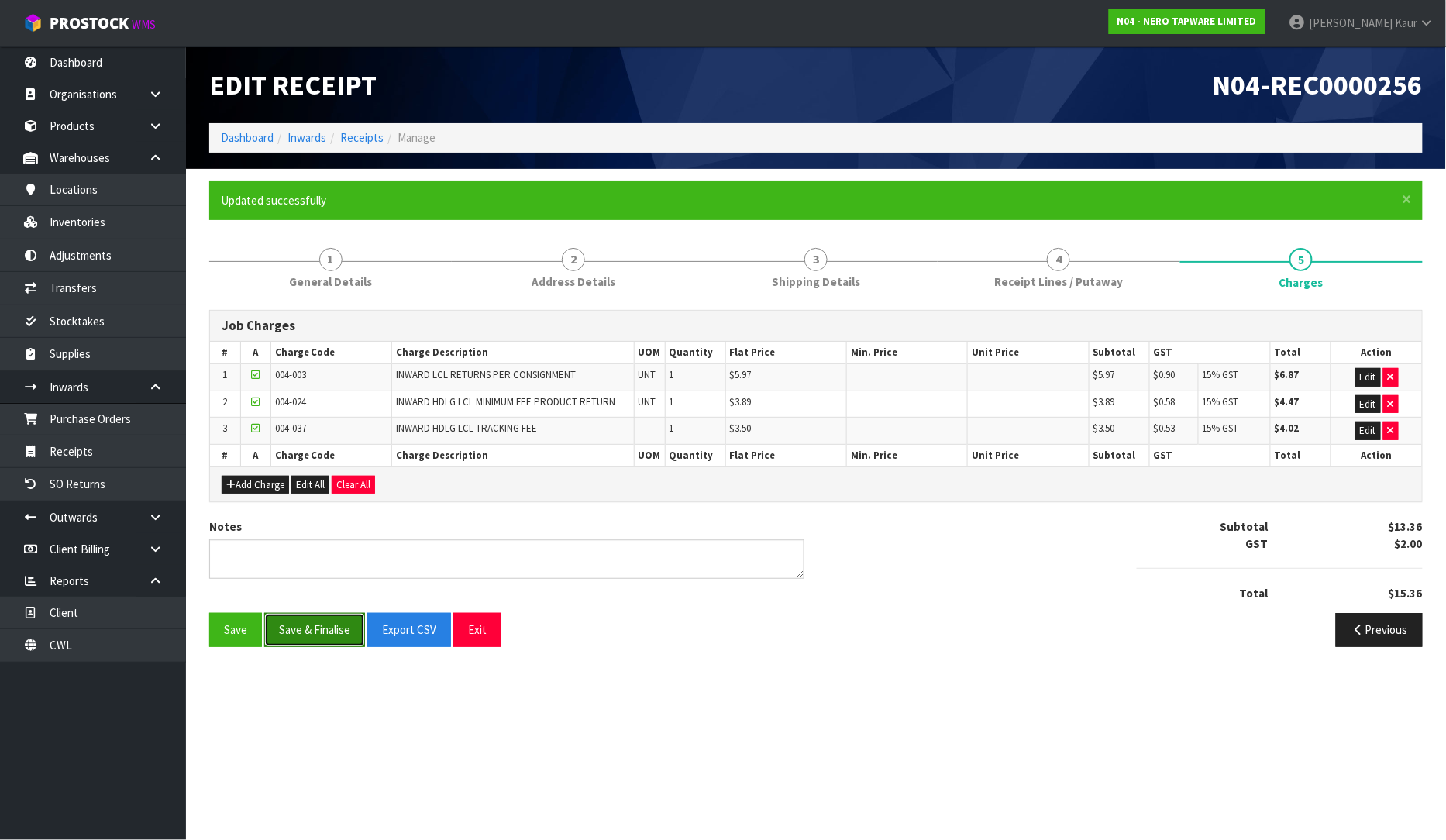
click at [305, 621] on button "Save & Finalise" at bounding box center [314, 630] width 101 height 33
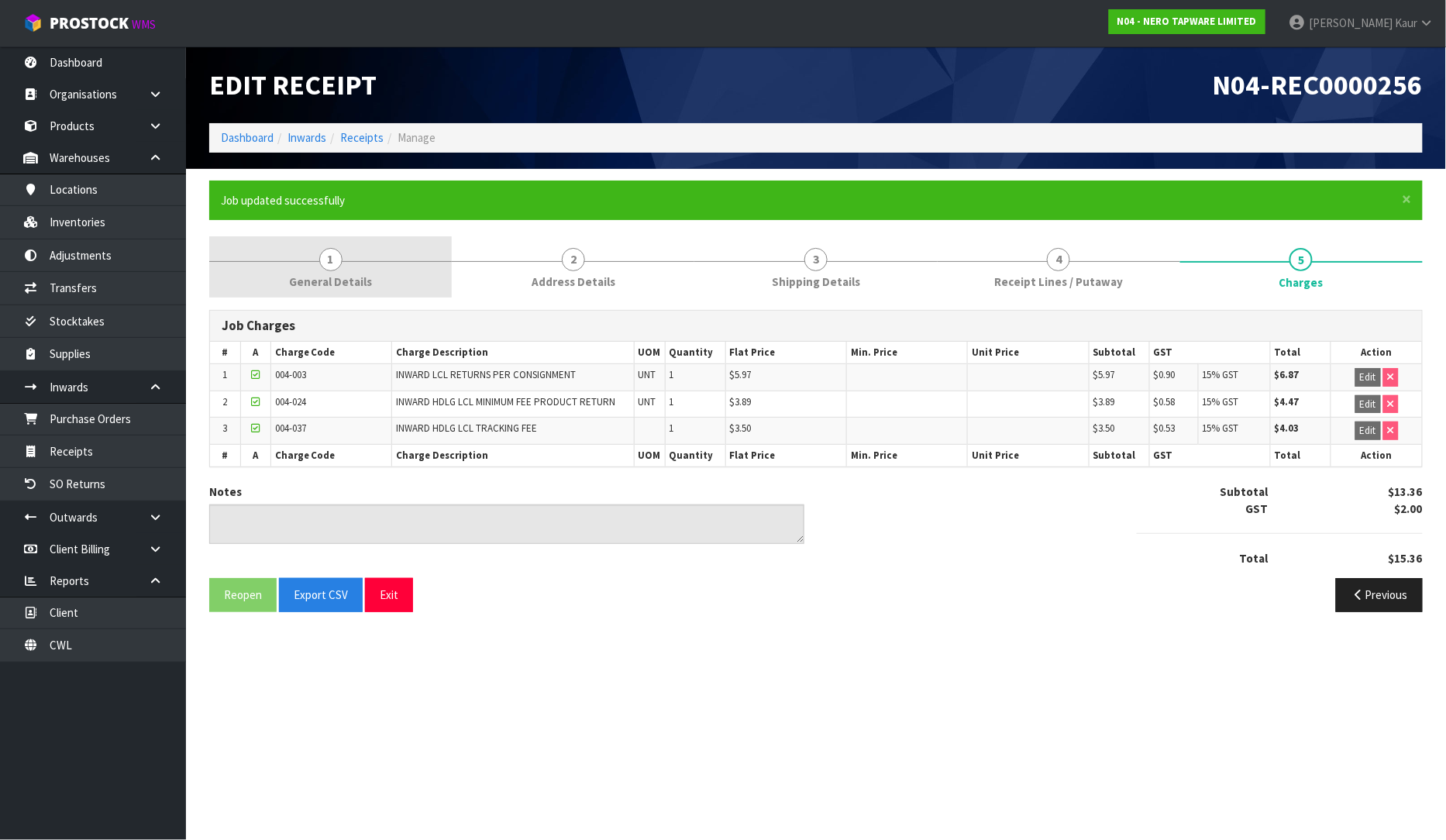
click at [358, 279] on span "General Details" at bounding box center [330, 281] width 83 height 17
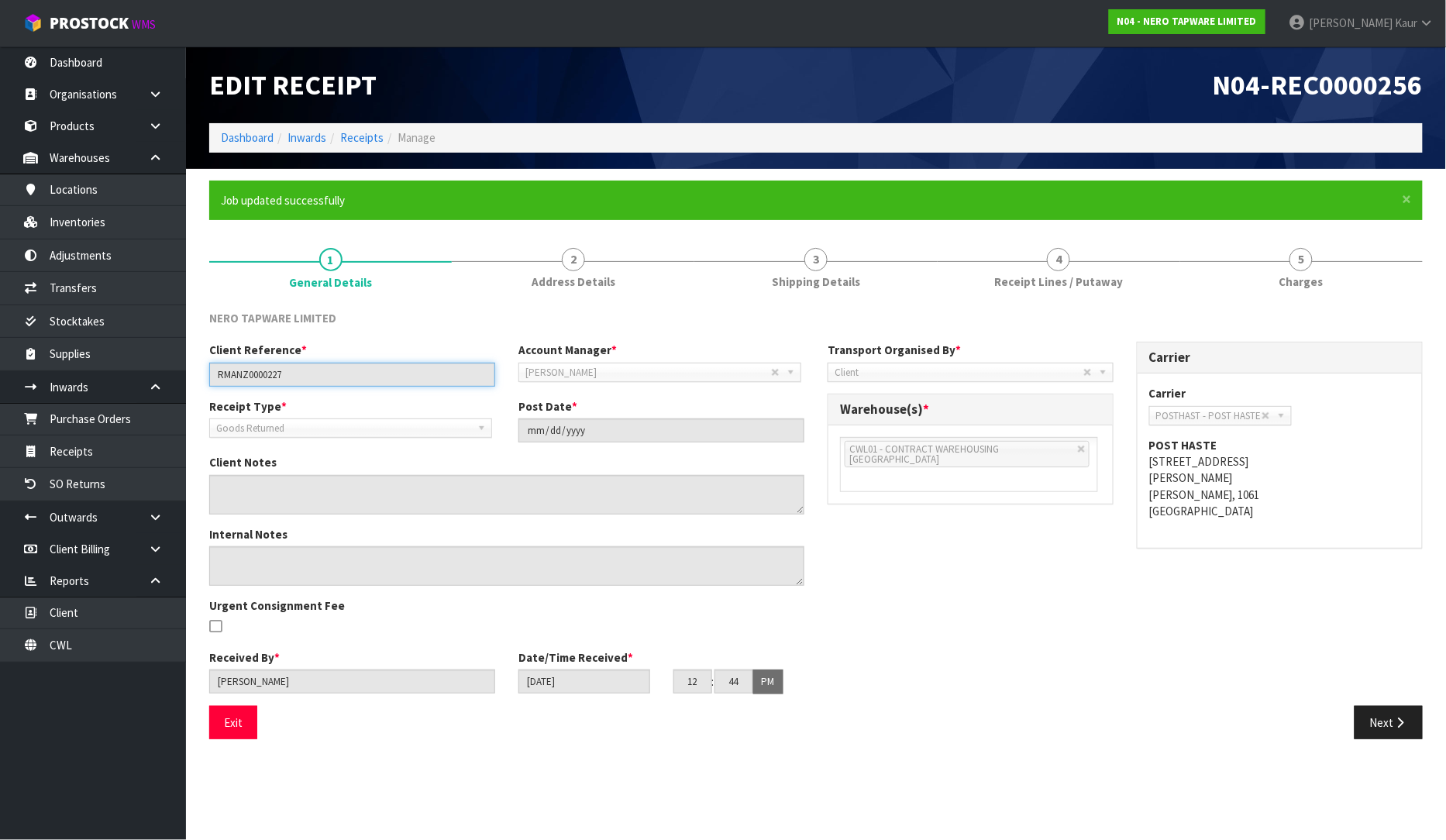
drag, startPoint x: 309, startPoint y: 372, endPoint x: 202, endPoint y: 369, distance: 107.0
click at [202, 369] on div "Client Reference * RMANZ0000227" at bounding box center [352, 364] width 310 height 45
click at [1304, 272] on link "5 [GEOGRAPHIC_DATA]" at bounding box center [1302, 267] width 243 height 61
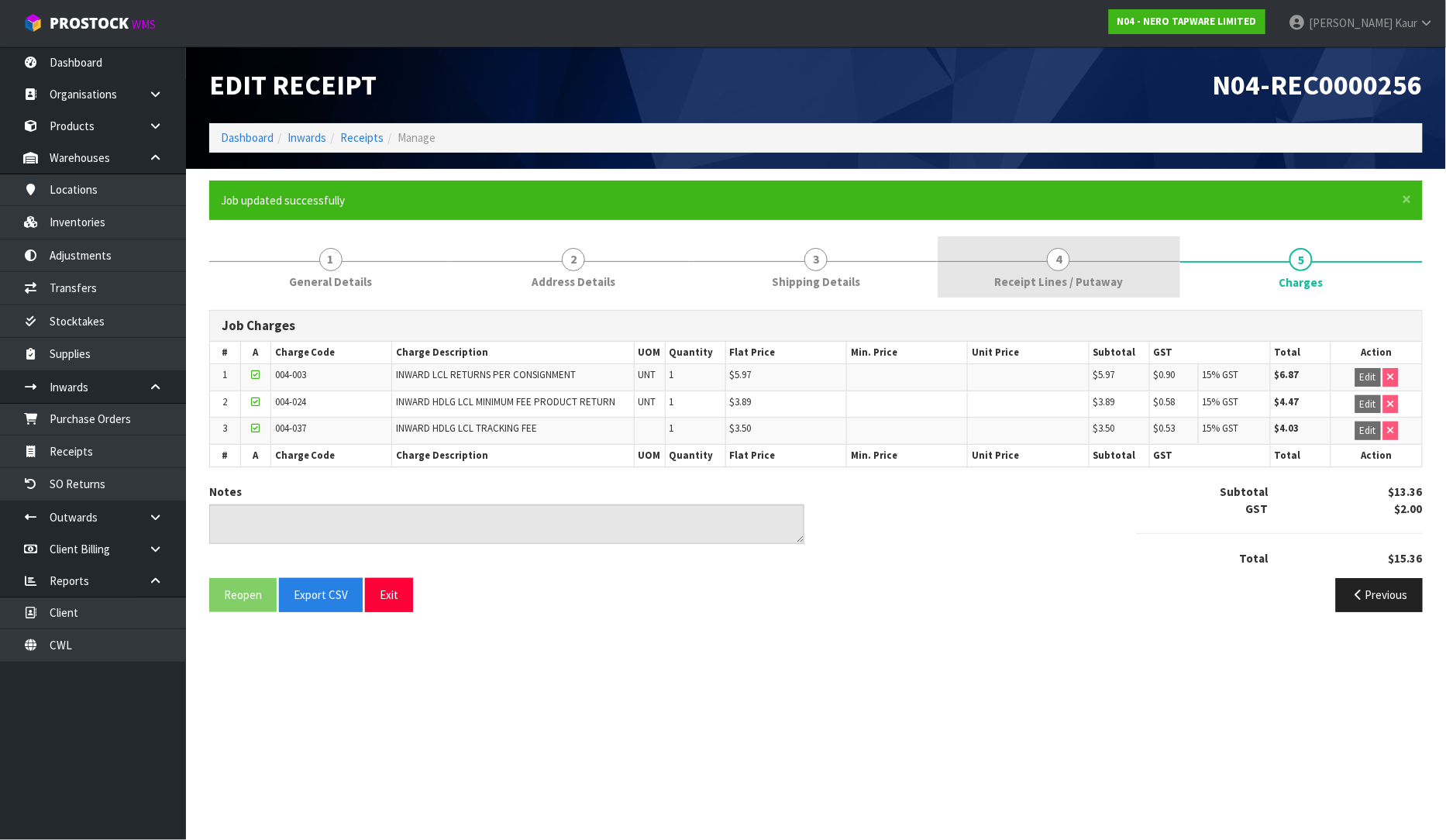
click at [998, 279] on span "Receipt Lines / Putaway" at bounding box center [1059, 281] width 129 height 17
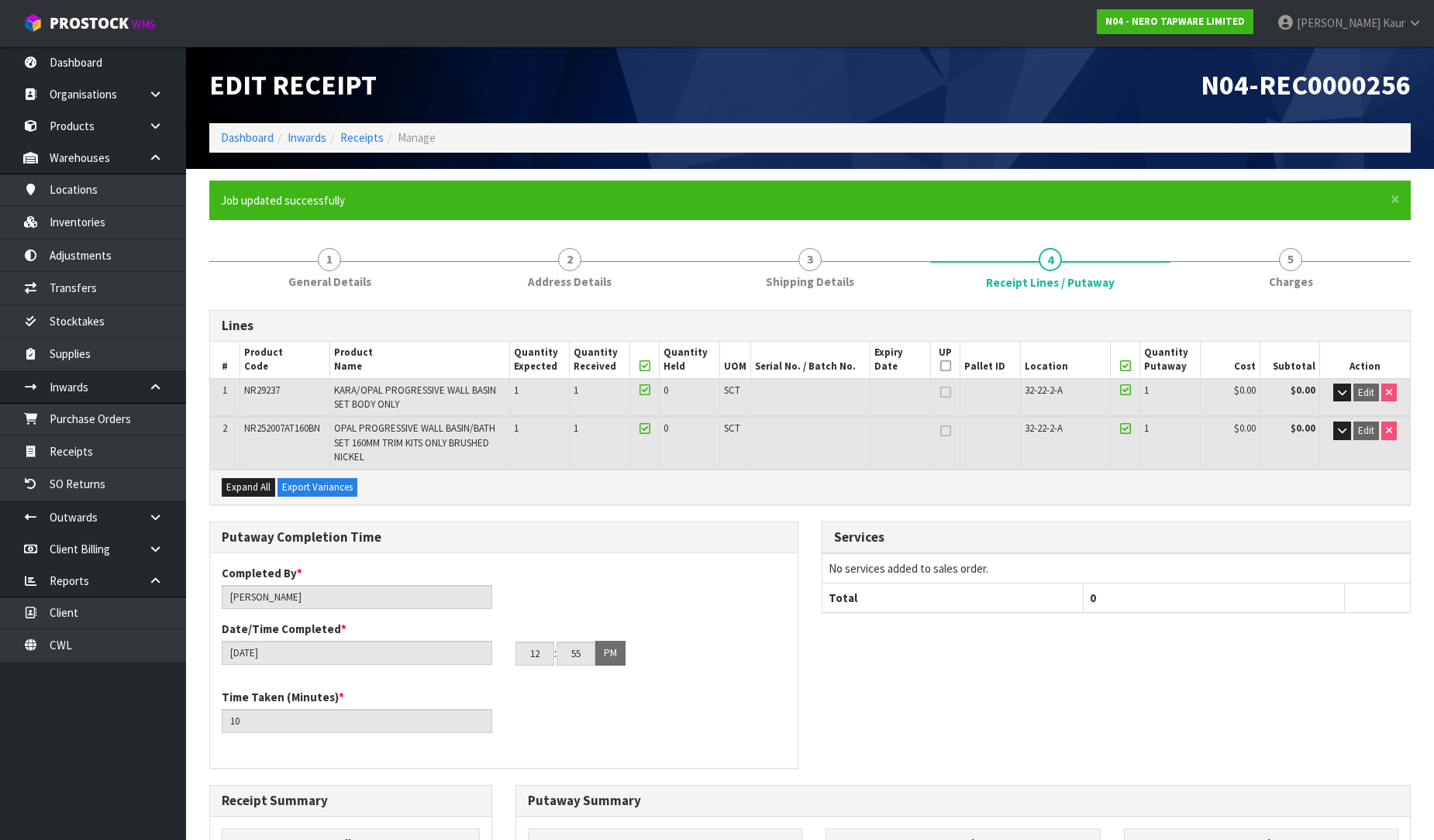
scroll to position [380, 0]
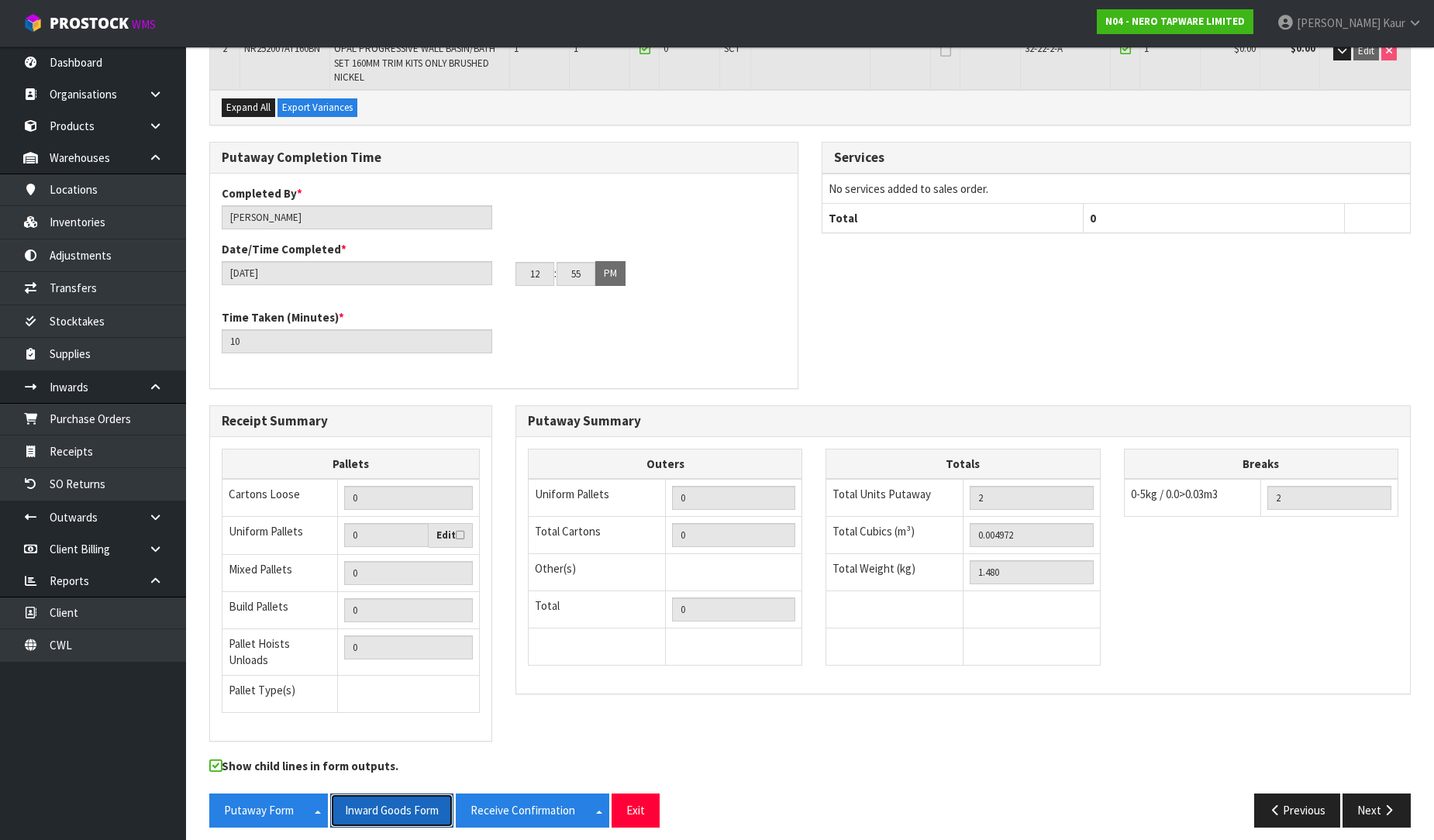
drag, startPoint x: 415, startPoint y: 804, endPoint x: 1271, endPoint y: 2, distance: 1173.0
click at [415, 803] on button "Inward Goods Form" at bounding box center [391, 810] width 123 height 33
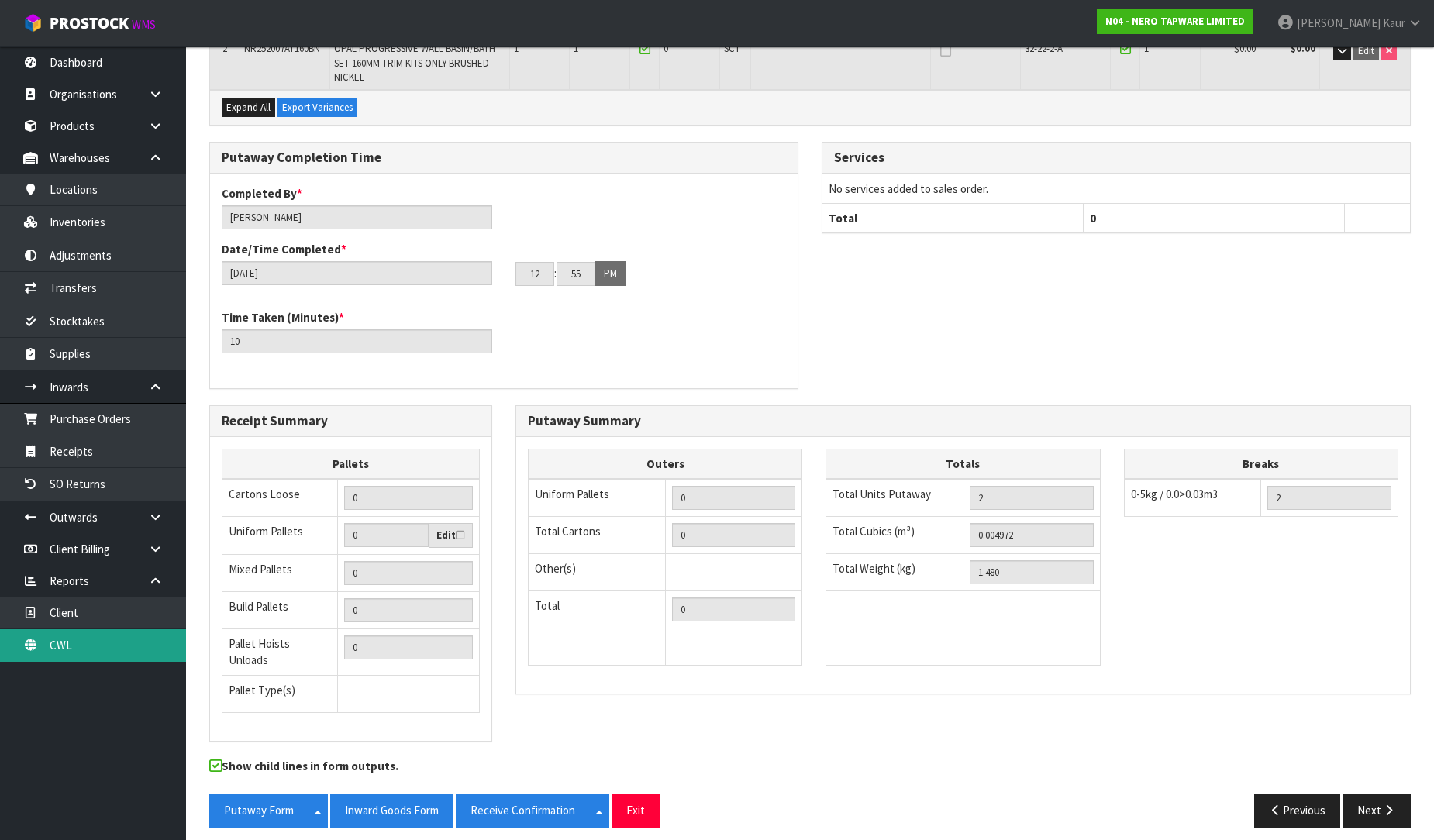
click at [78, 644] on link "CWL" at bounding box center [92, 644] width 186 height 31
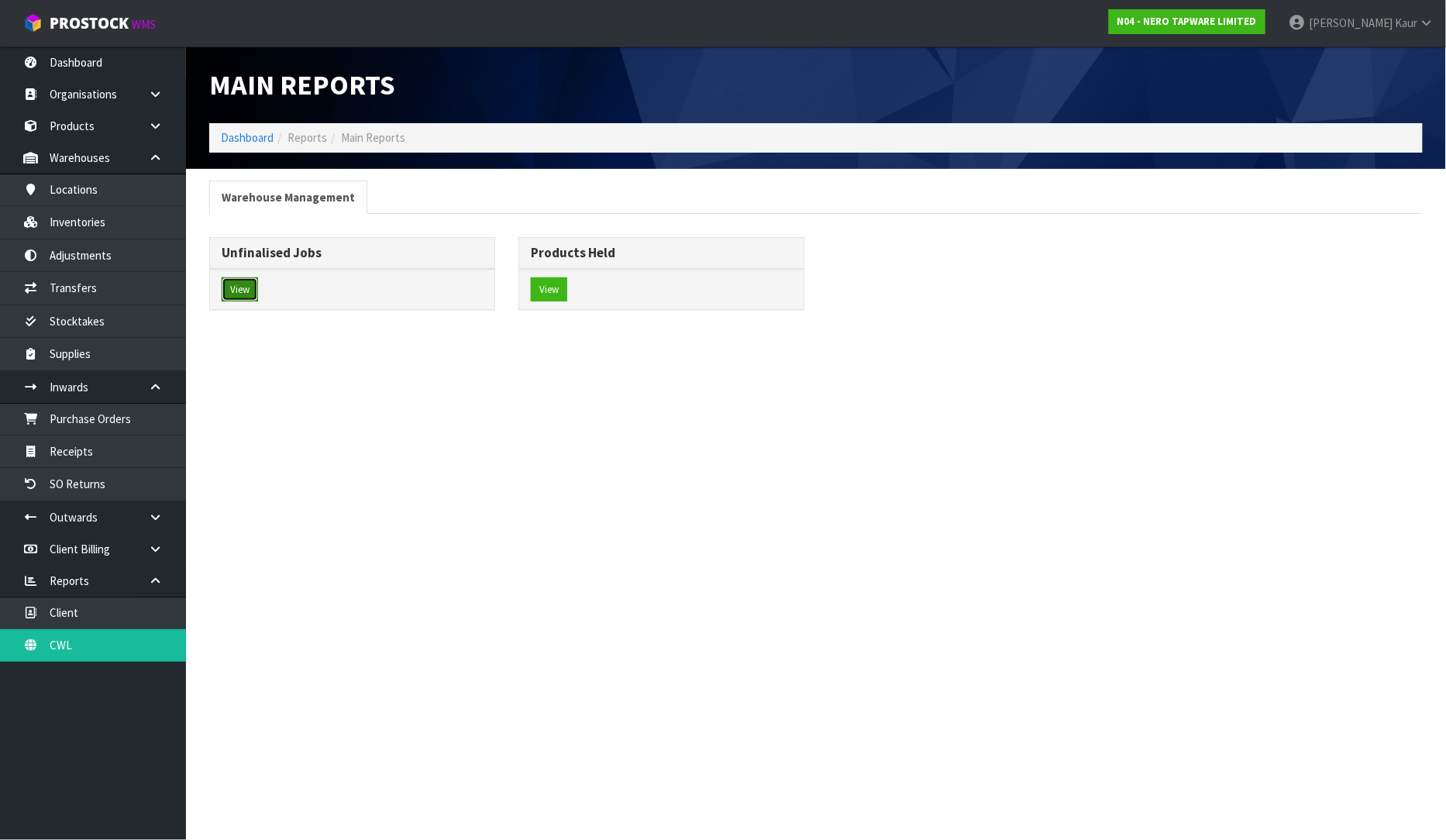
click at [248, 290] on button "View" at bounding box center [240, 290] width 36 height 25
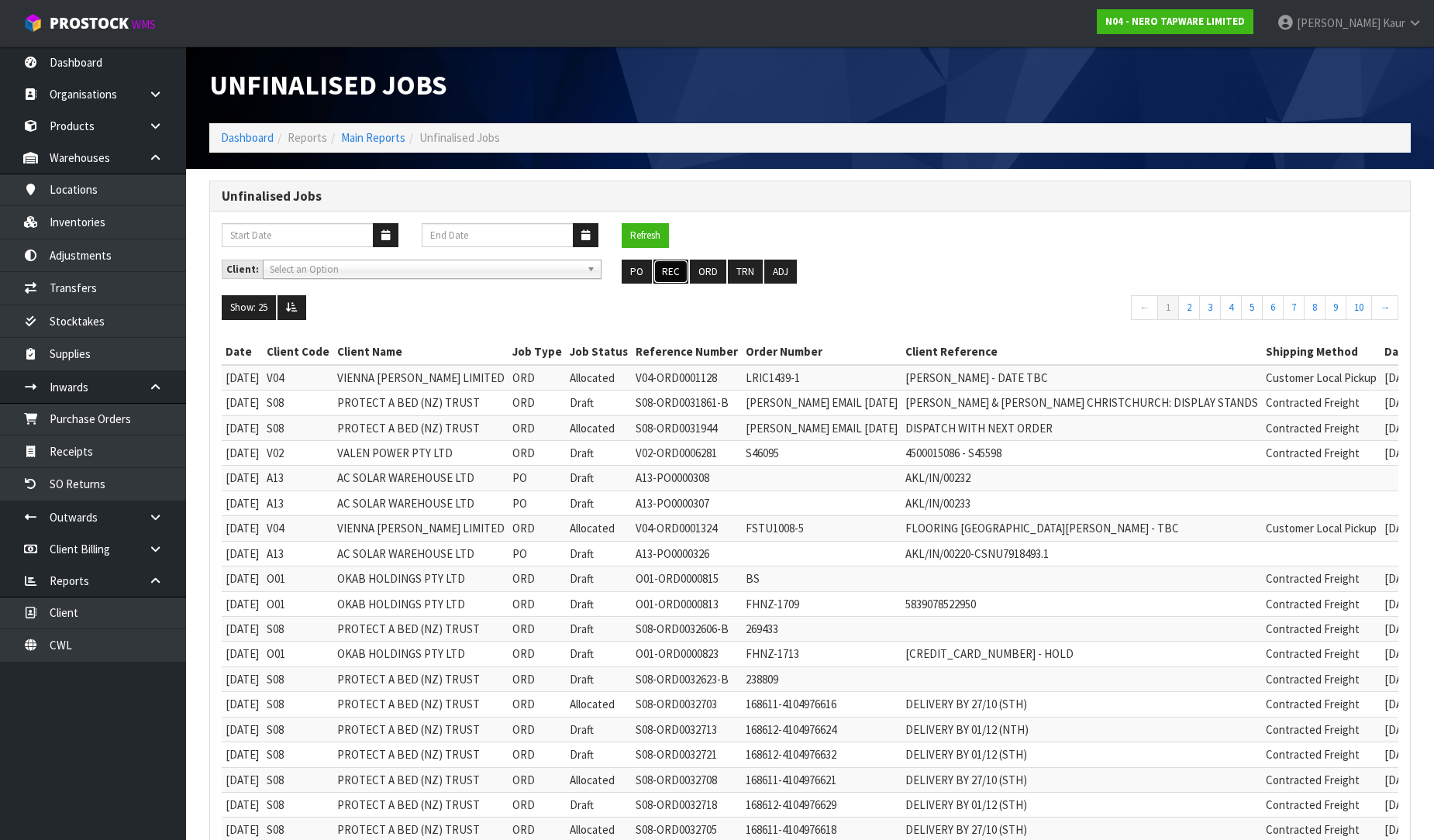
click at [672, 273] on button "REC" at bounding box center [671, 272] width 35 height 25
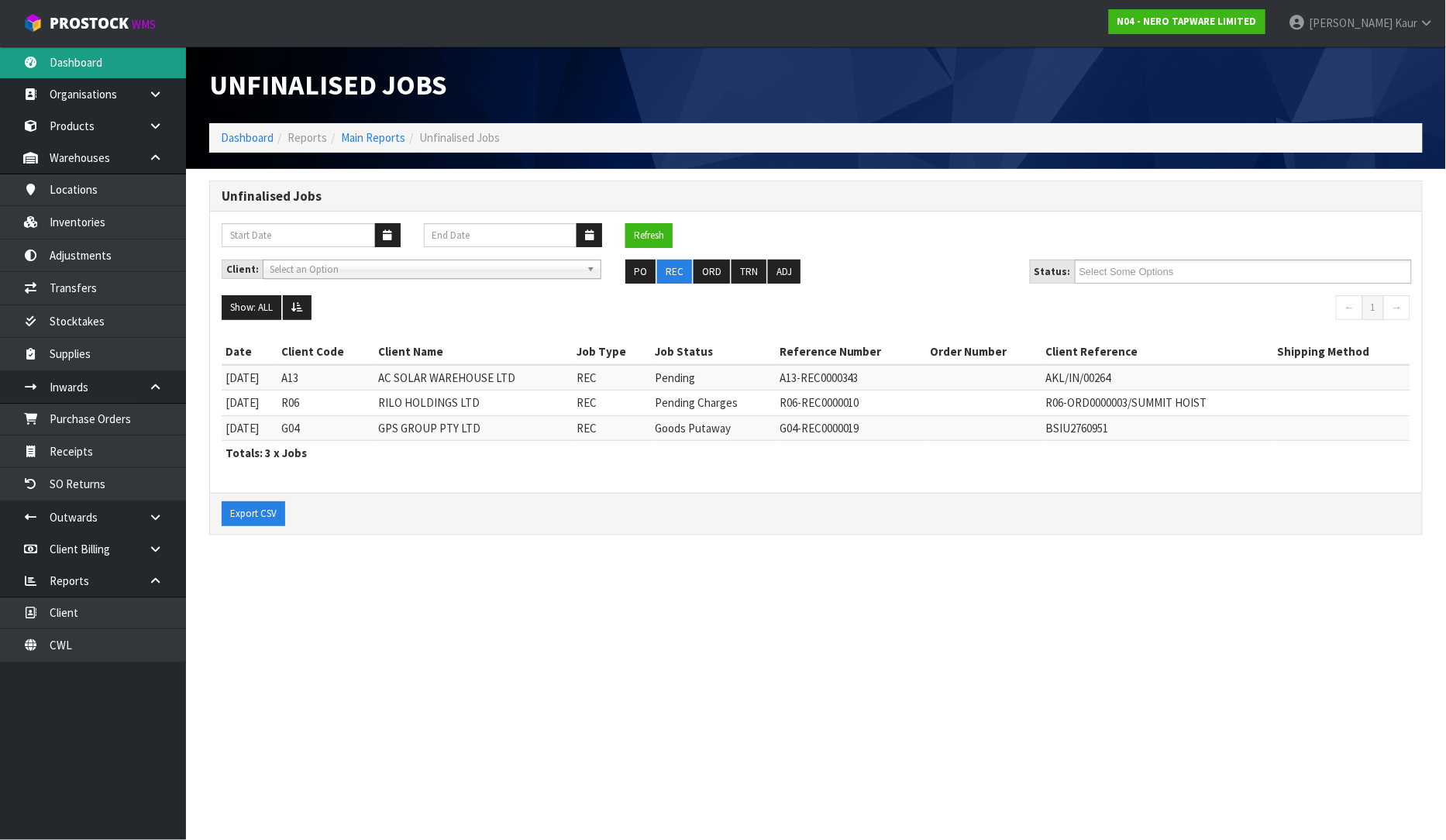
click at [83, 64] on link "Dashboard" at bounding box center [92, 62] width 186 height 31
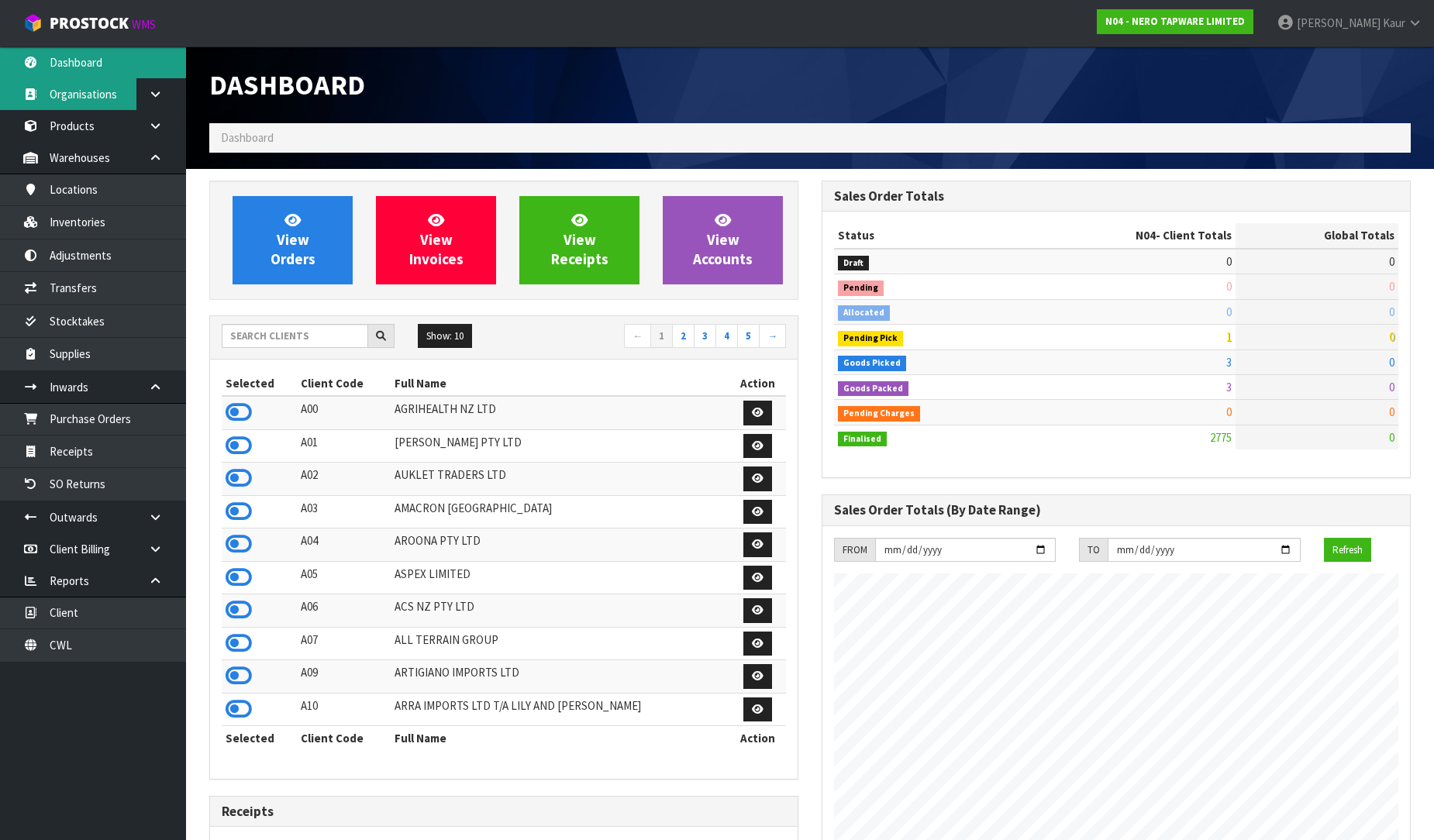
scroll to position [1174, 613]
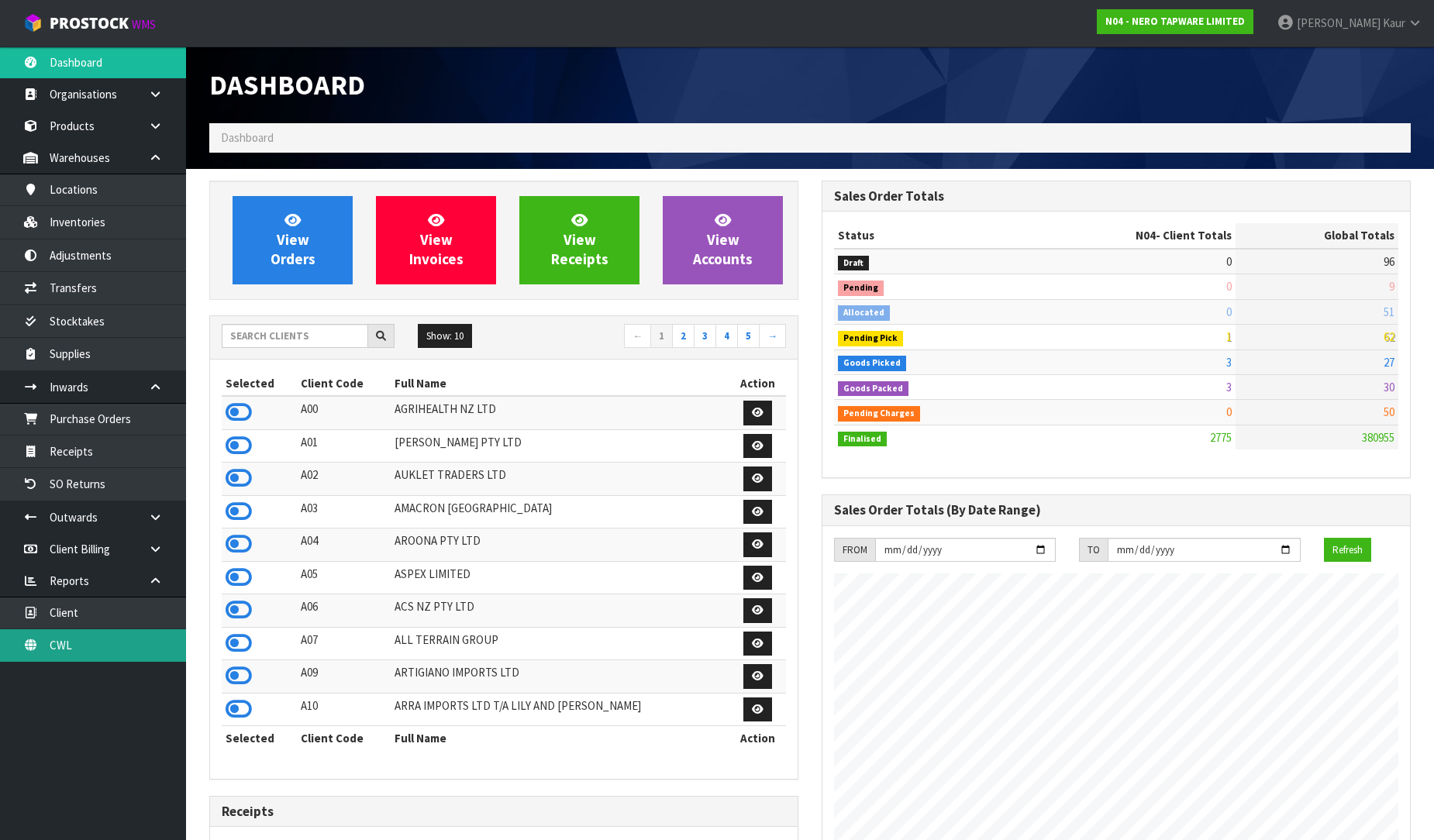
click at [81, 660] on link "CWL" at bounding box center [92, 644] width 186 height 31
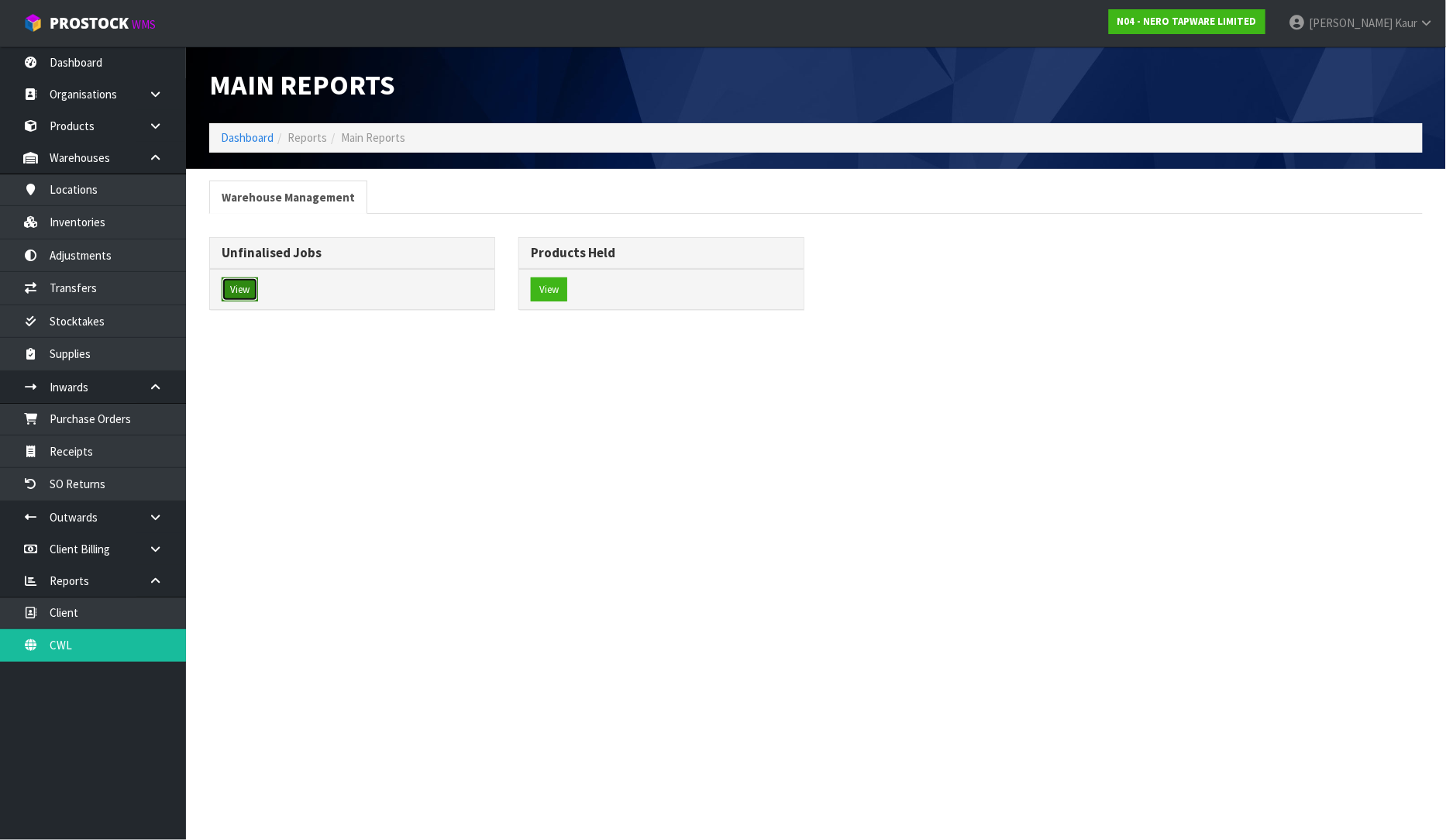
click at [248, 287] on button "View" at bounding box center [240, 290] width 36 height 25
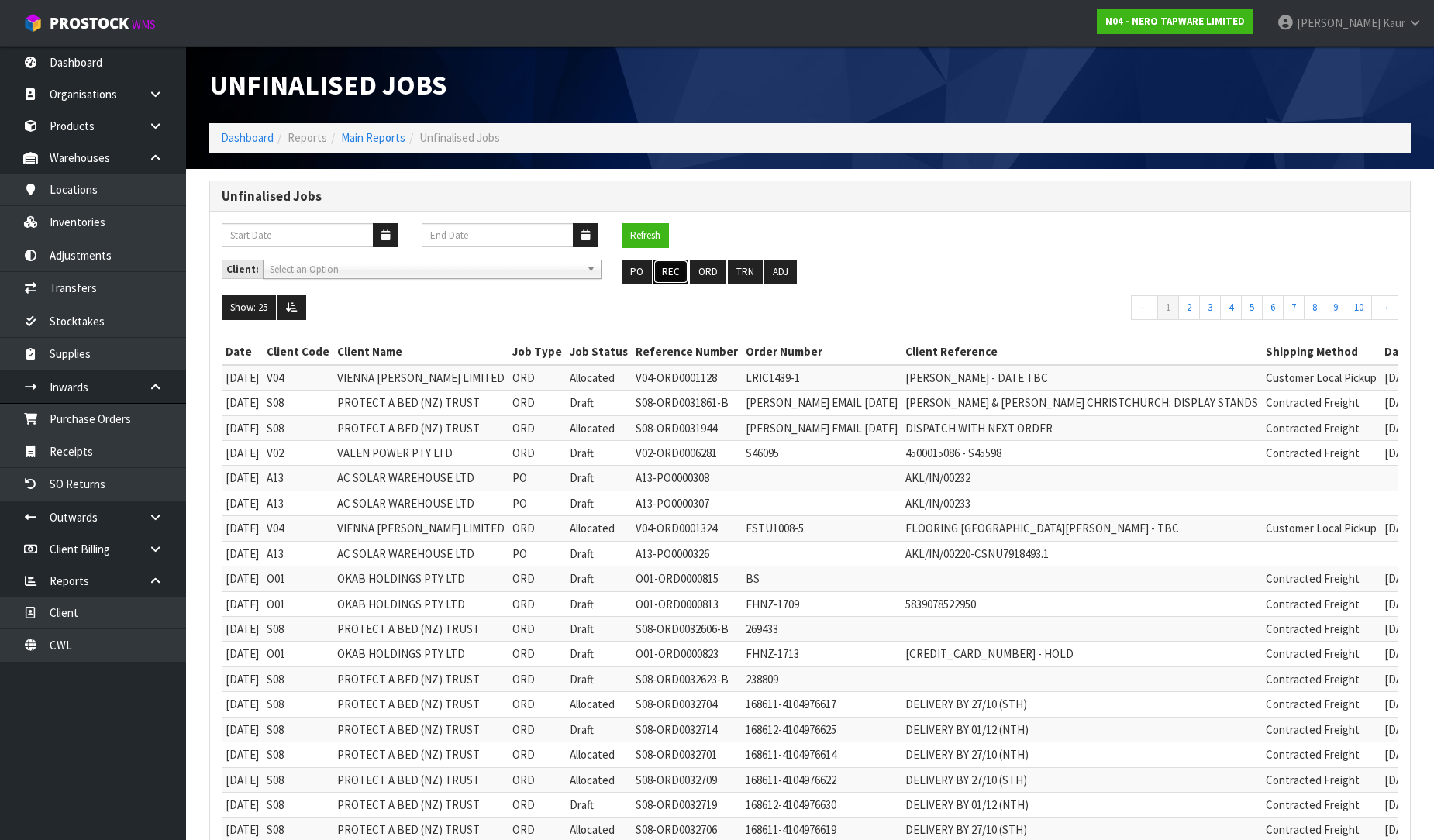
click at [684, 271] on button "REC" at bounding box center [671, 272] width 35 height 25
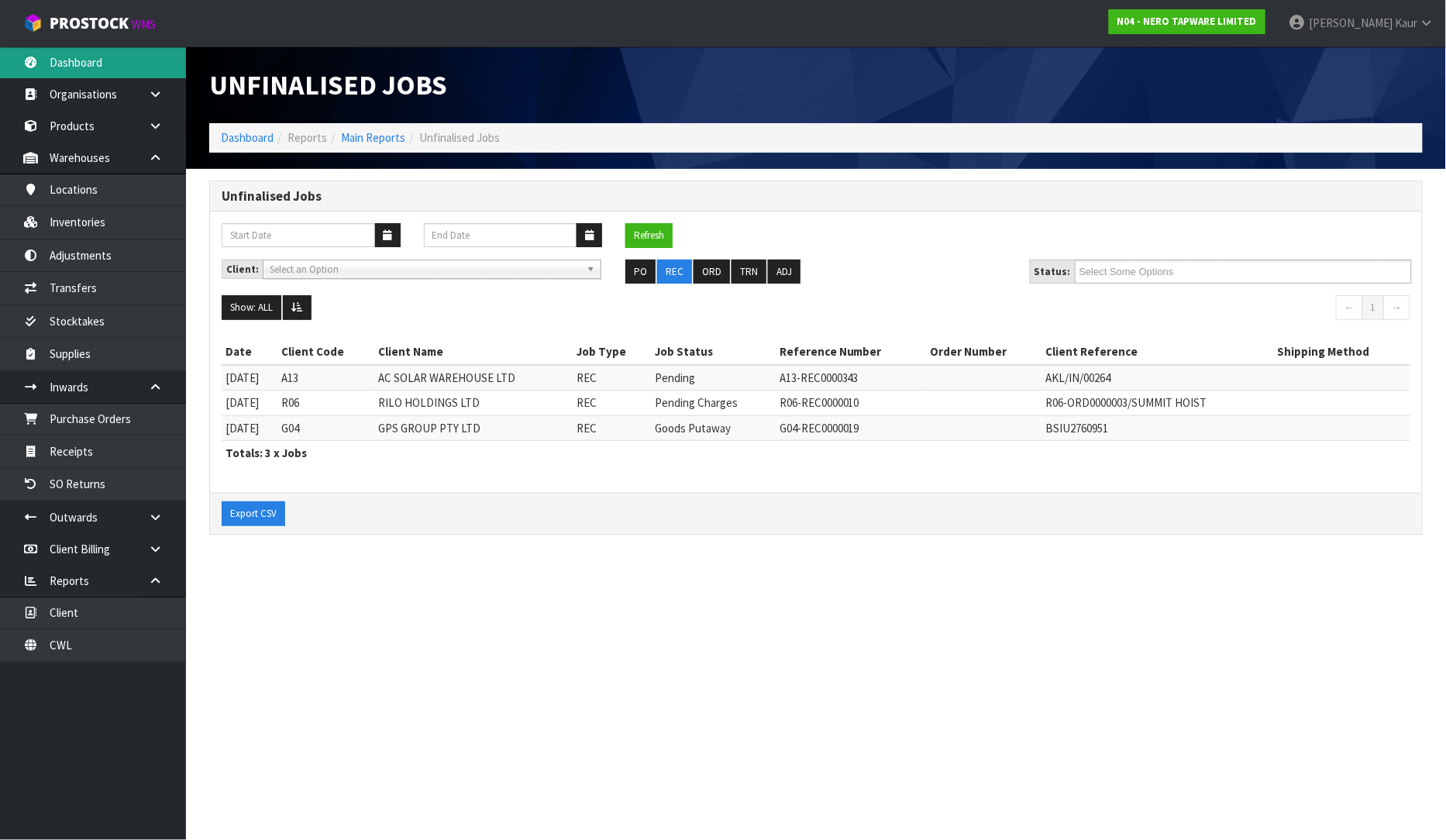
click at [78, 57] on link "Dashboard" at bounding box center [92, 62] width 186 height 31
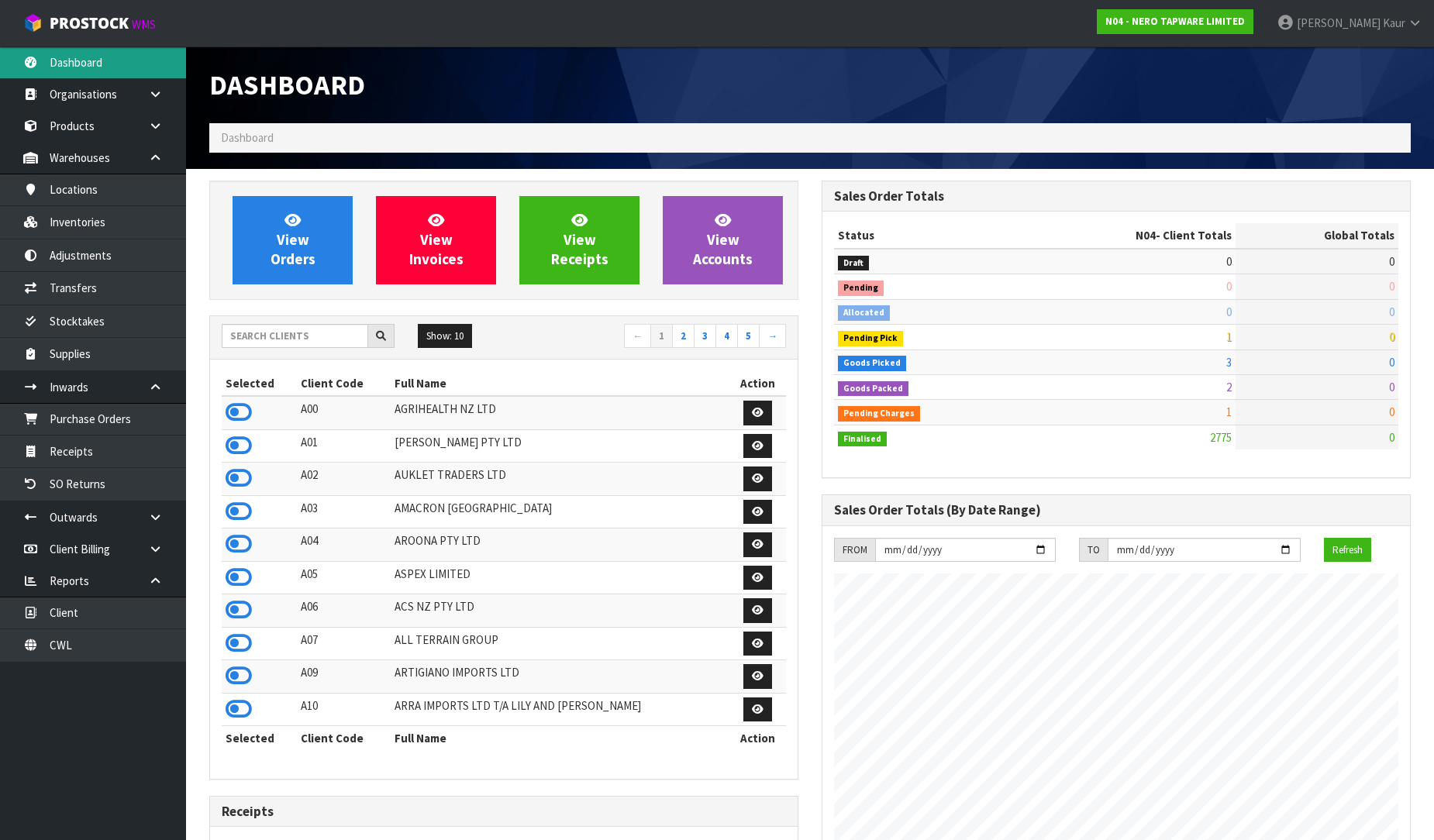
scroll to position [1174, 613]
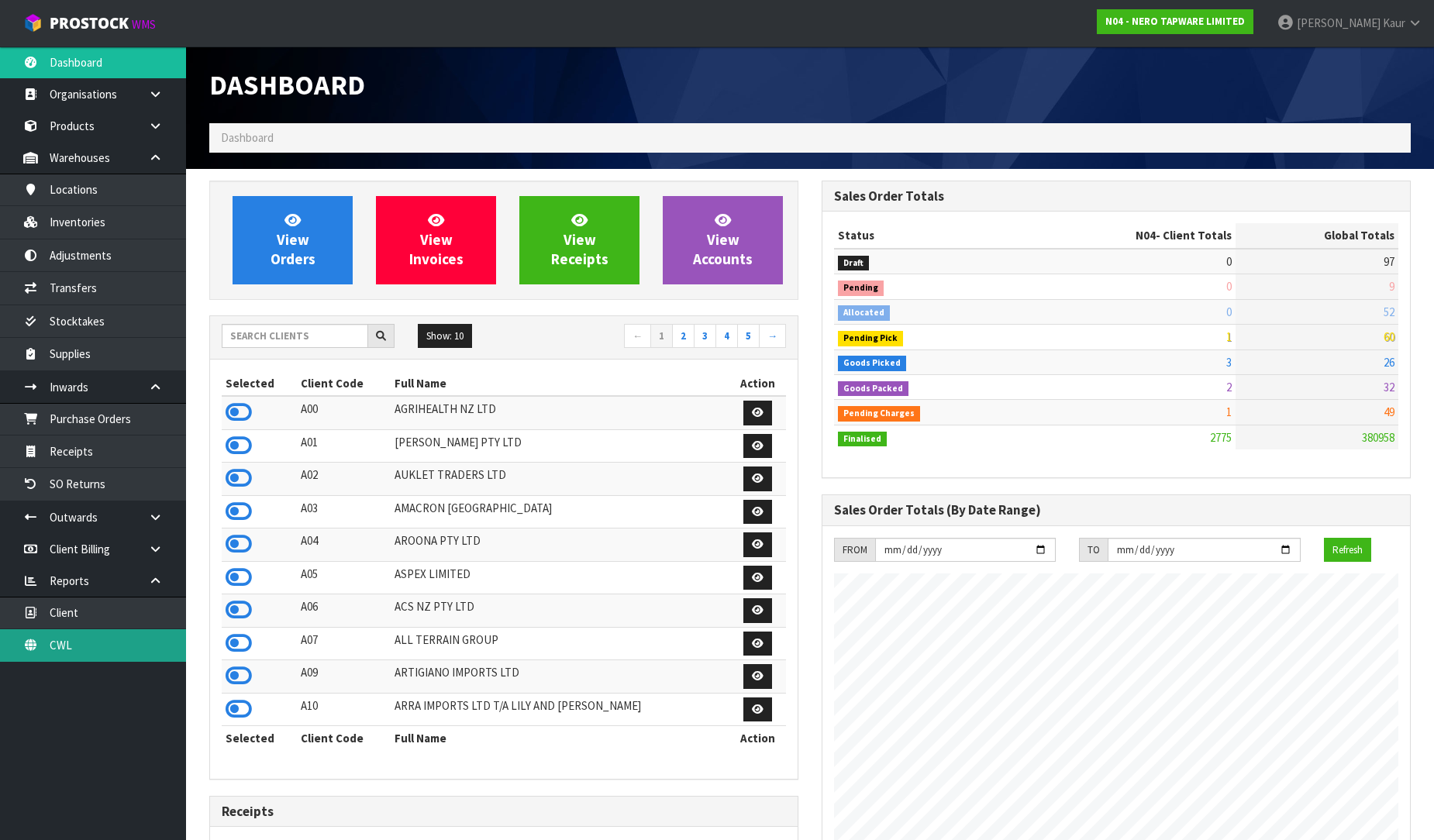
click at [83, 637] on link "CWL" at bounding box center [92, 644] width 186 height 31
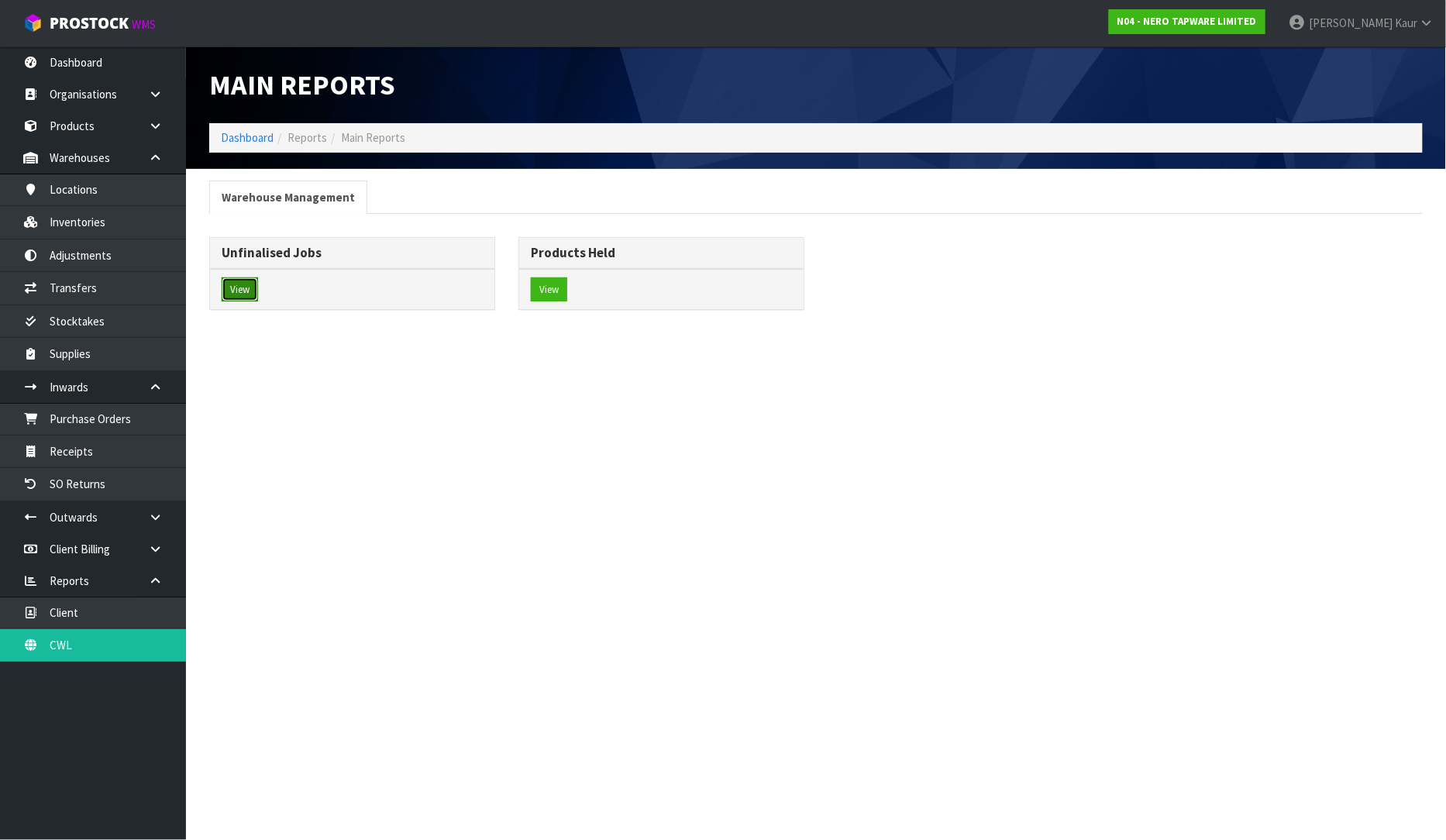
click at [244, 286] on button "View" at bounding box center [240, 290] width 36 height 25
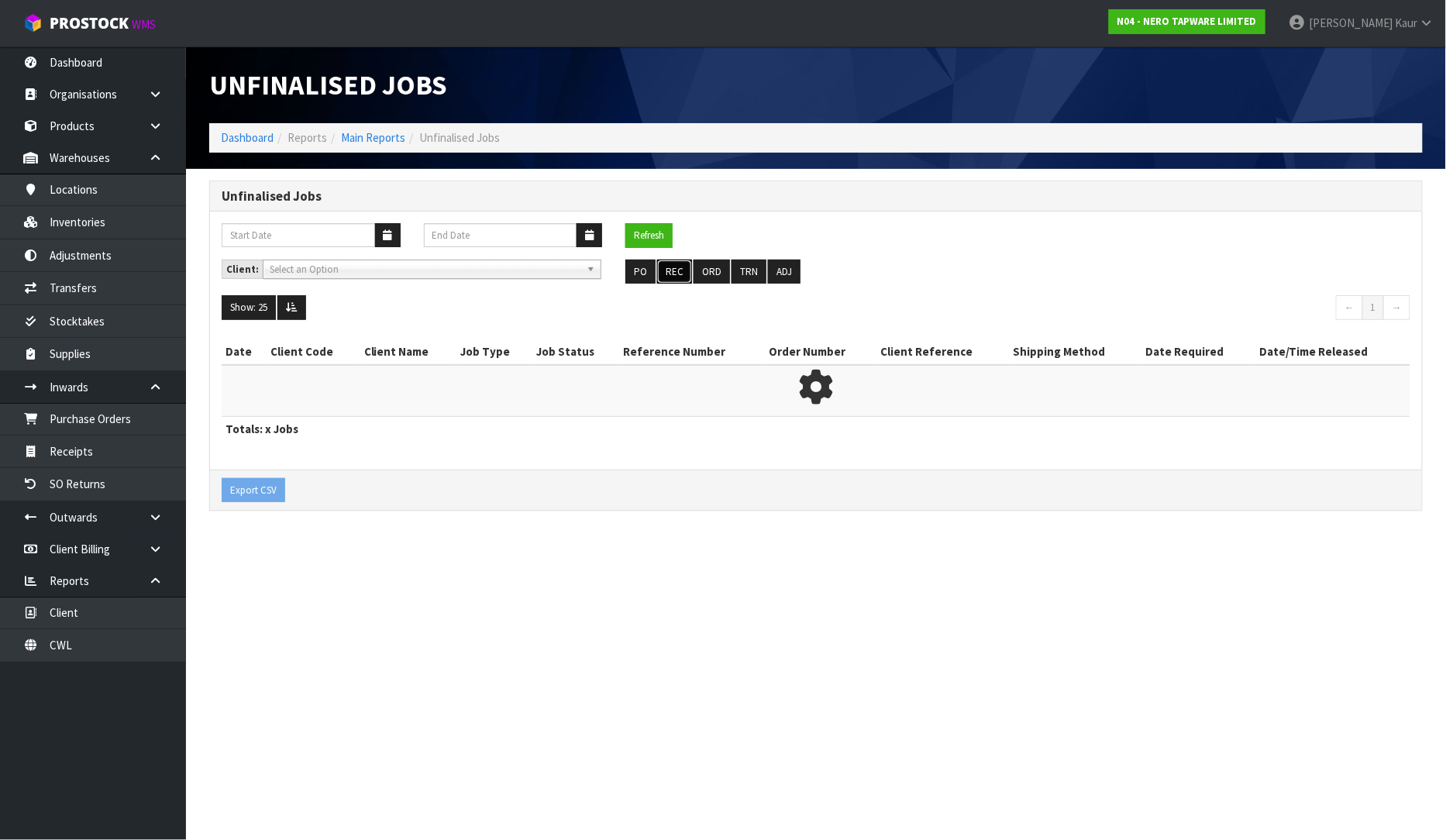
click at [678, 270] on button "REC" at bounding box center [674, 272] width 35 height 25
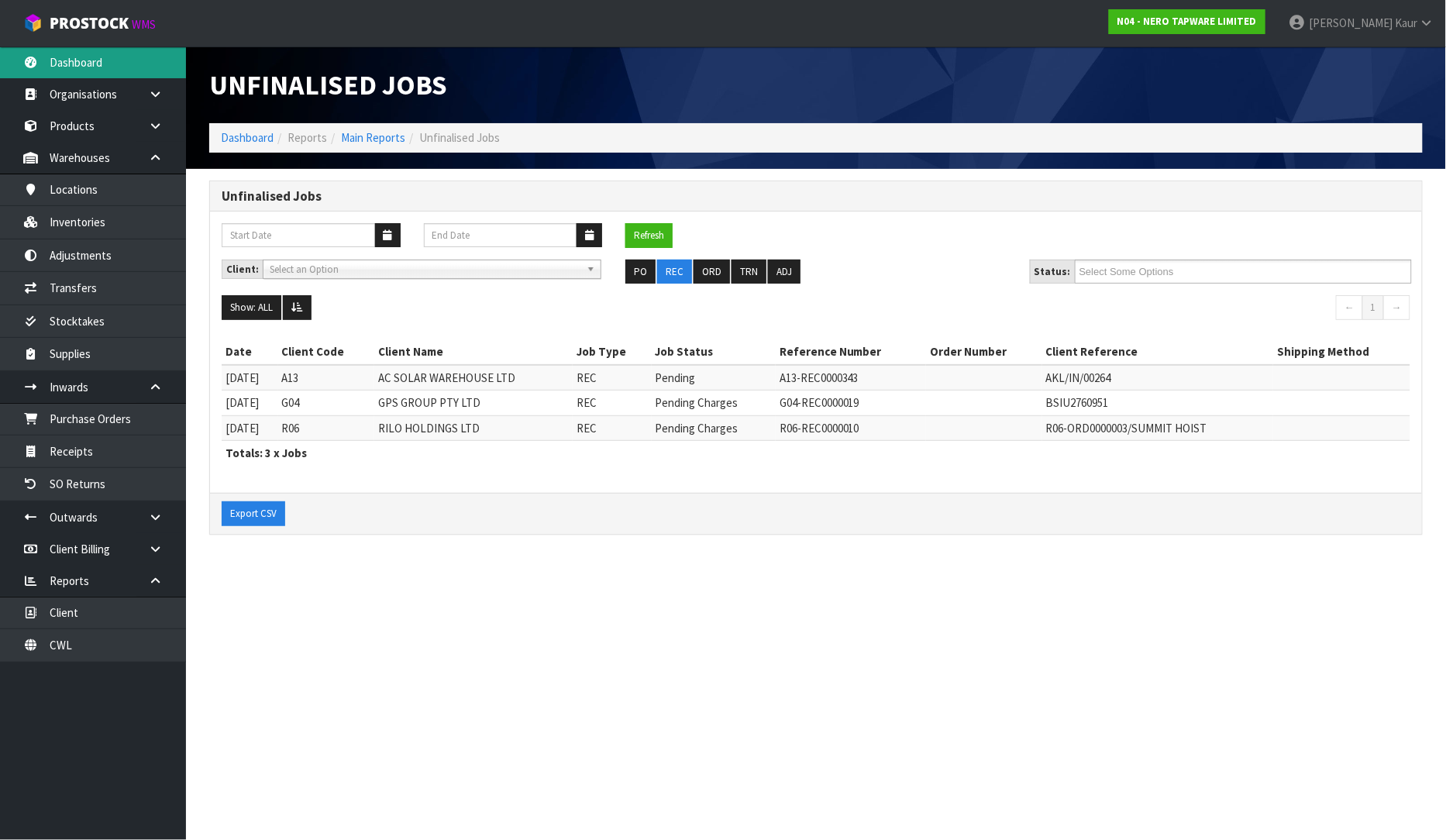
click at [134, 55] on link "Dashboard" at bounding box center [92, 62] width 186 height 31
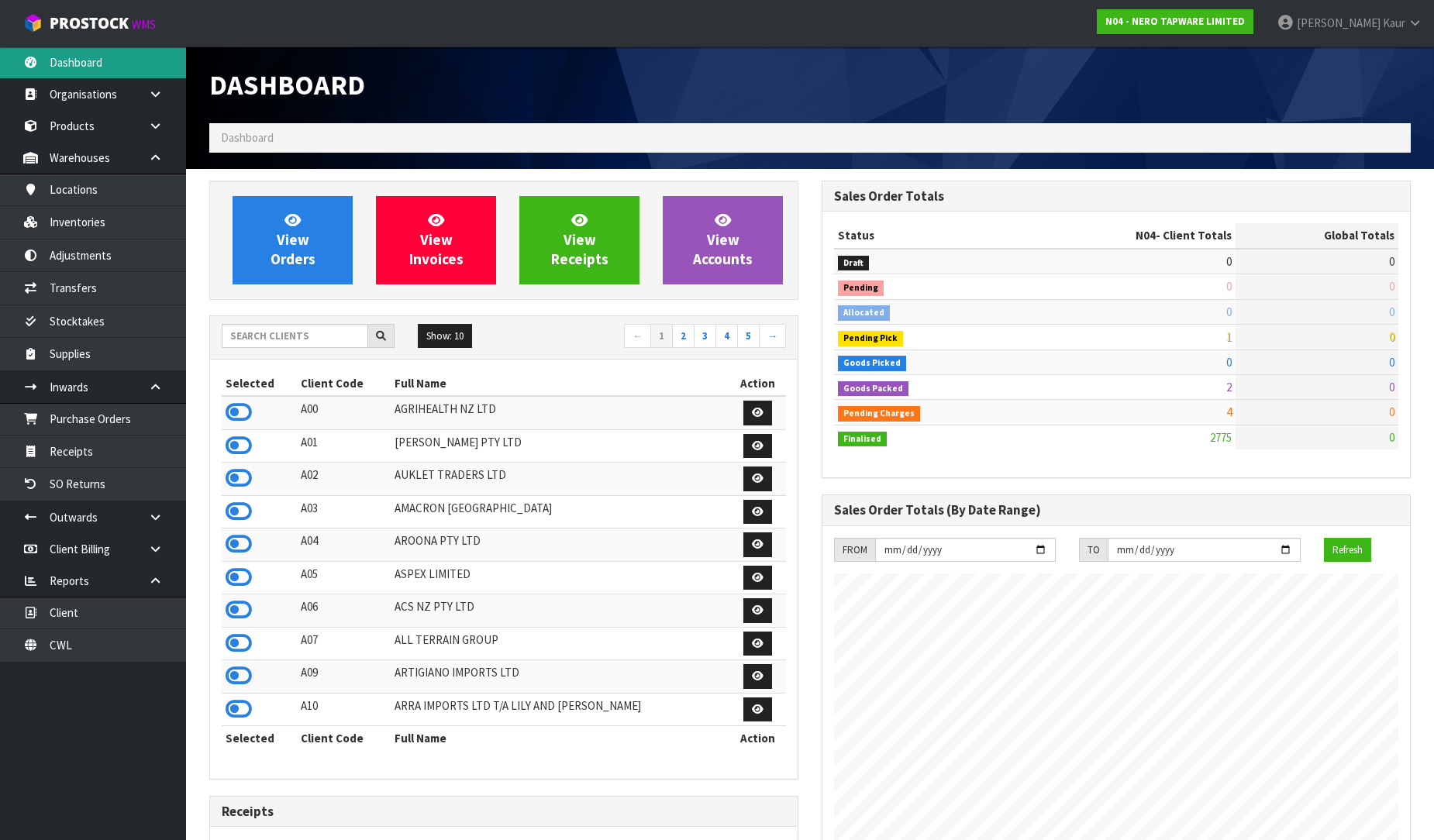
scroll to position [1174, 613]
click at [293, 337] on input "text" at bounding box center [295, 336] width 146 height 24
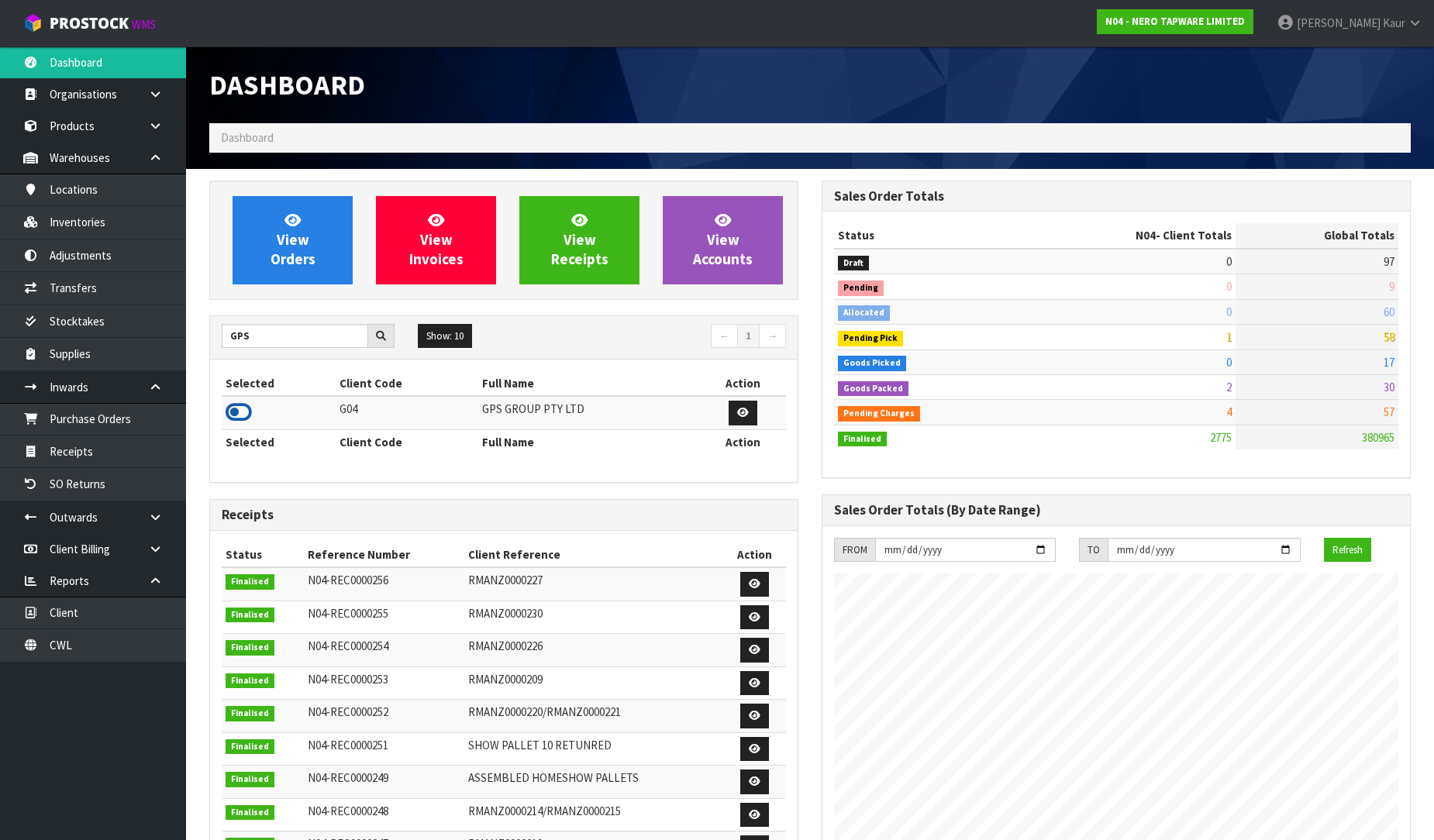
click at [248, 408] on icon at bounding box center [239, 412] width 26 height 23
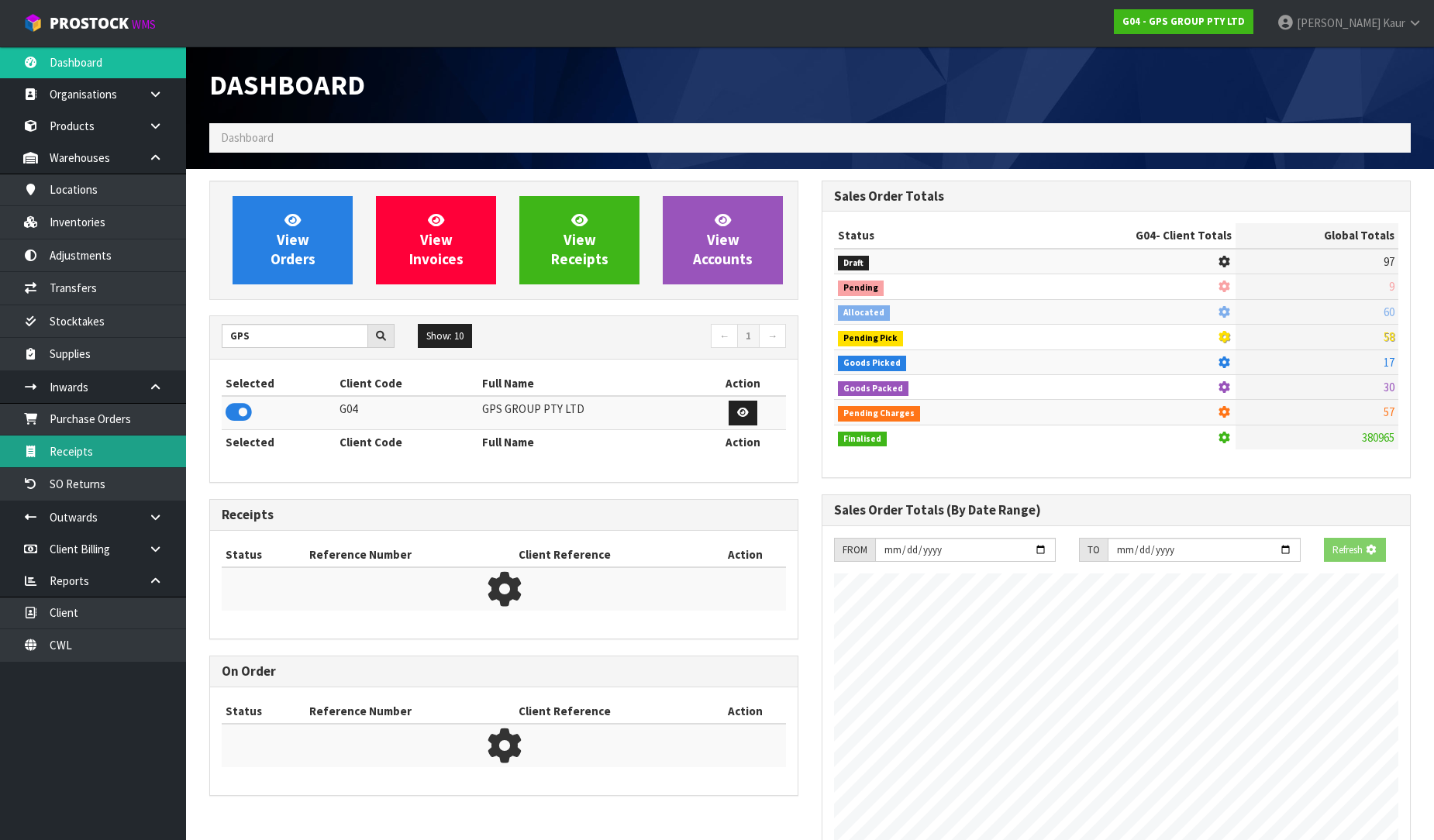
scroll to position [773859, 774601]
click at [149, 451] on link "Receipts" at bounding box center [92, 451] width 186 height 31
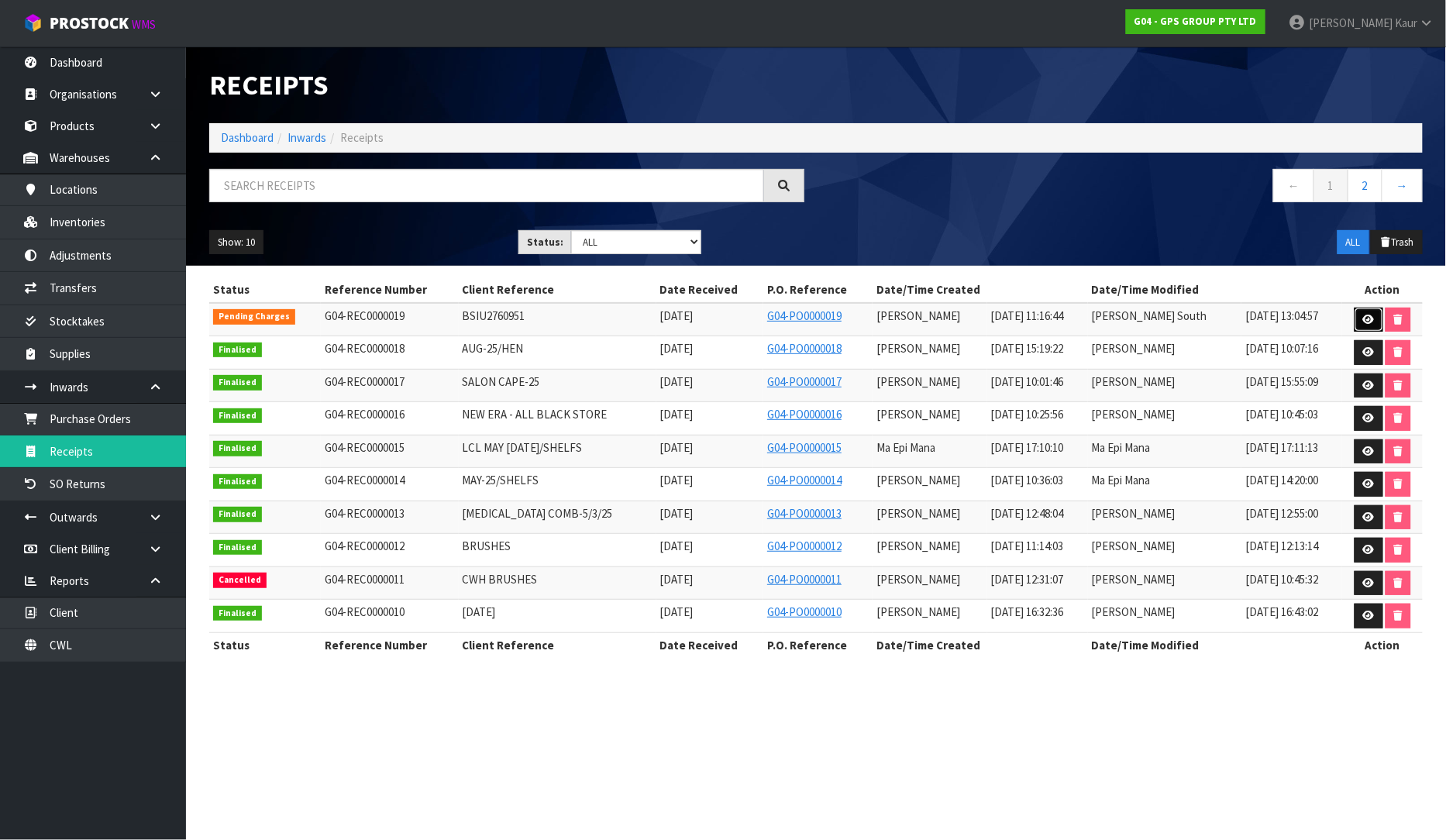
click at [1376, 322] on link at bounding box center [1368, 320] width 29 height 25
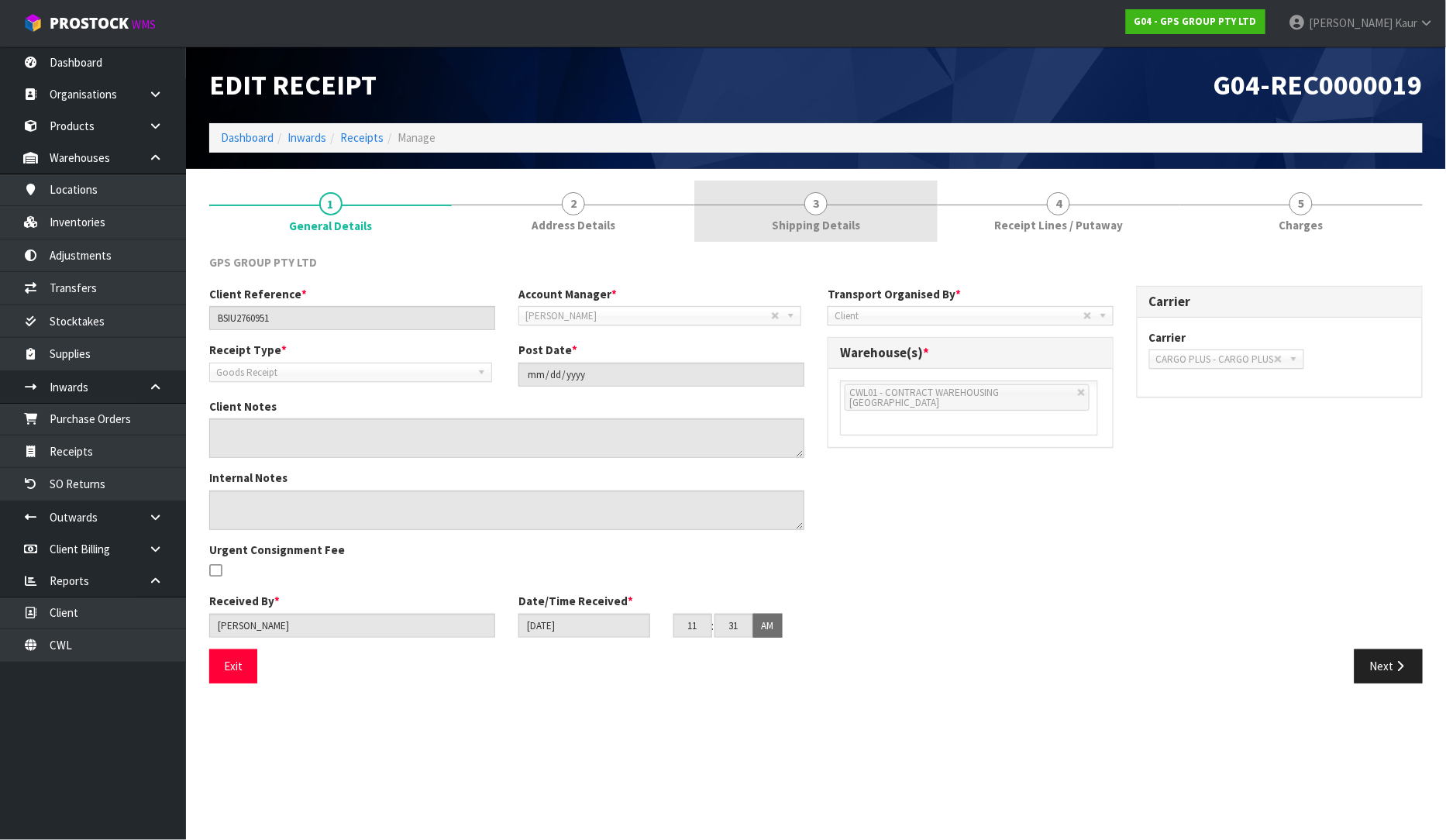
click at [843, 220] on span "Shipping Details" at bounding box center [815, 225] width 88 height 17
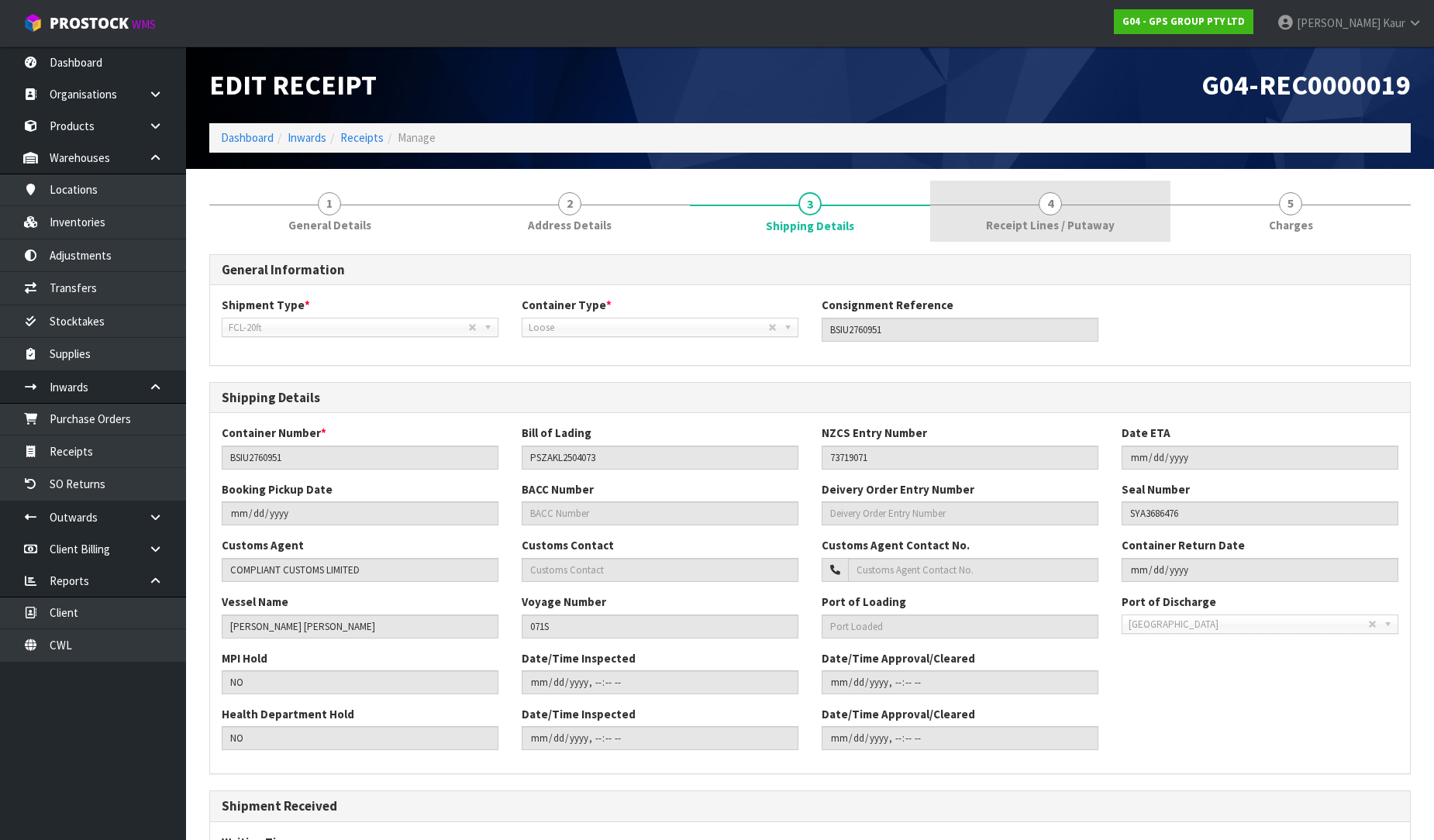
click at [1025, 212] on link "4 Receipt Lines / Putaway" at bounding box center [1050, 211] width 240 height 61
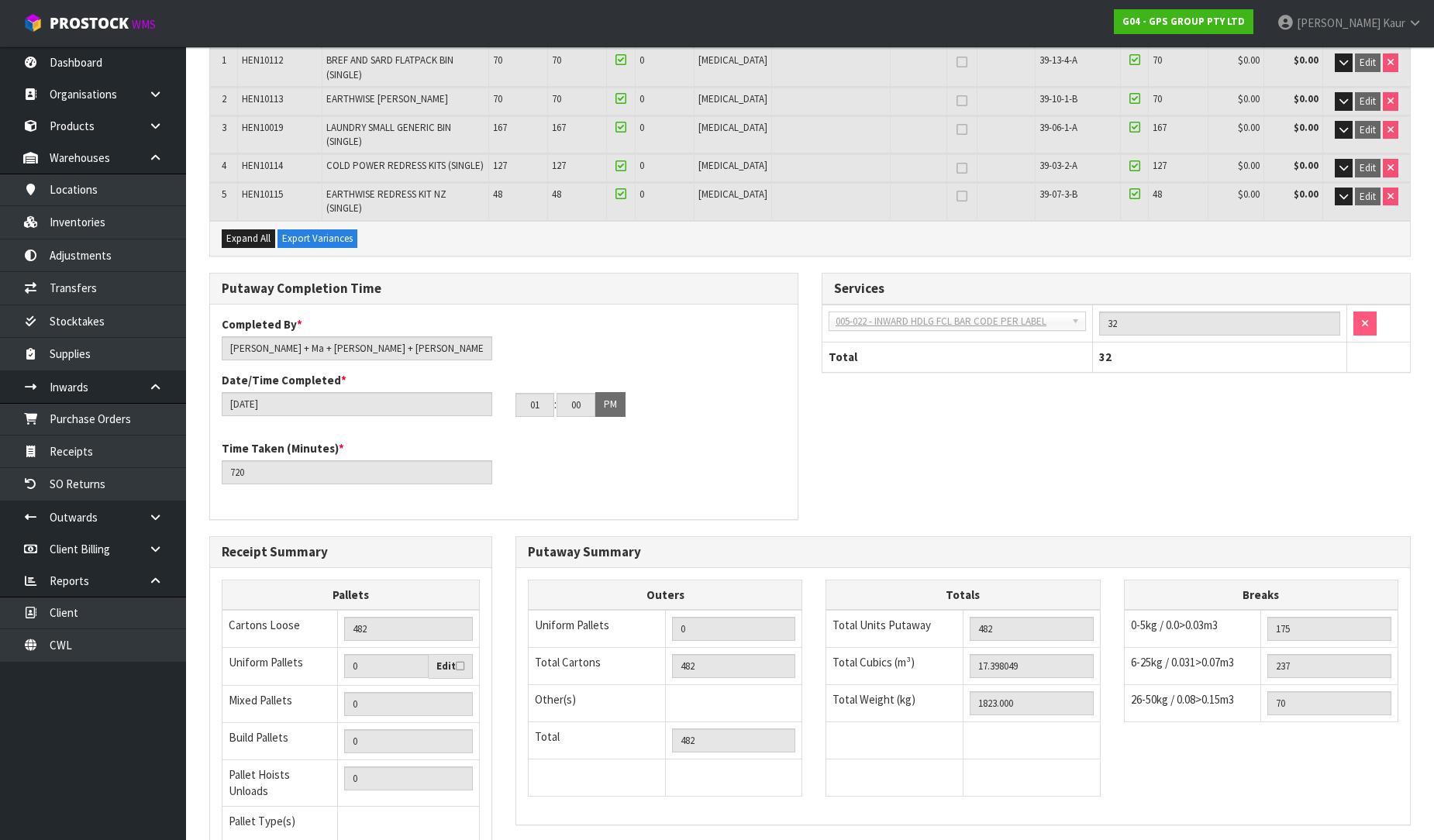
scroll to position [344, 0]
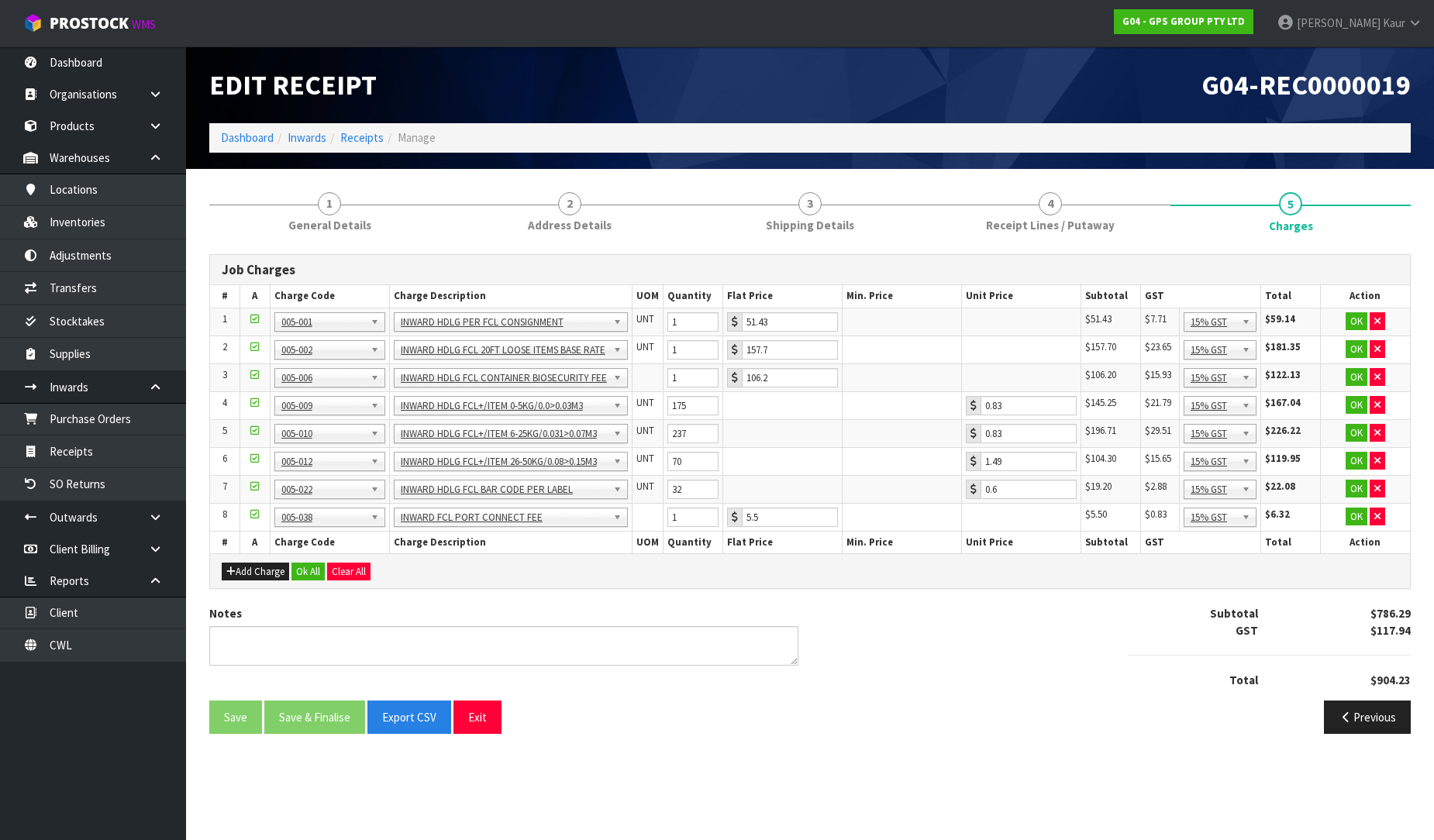
scroll to position [0, 0]
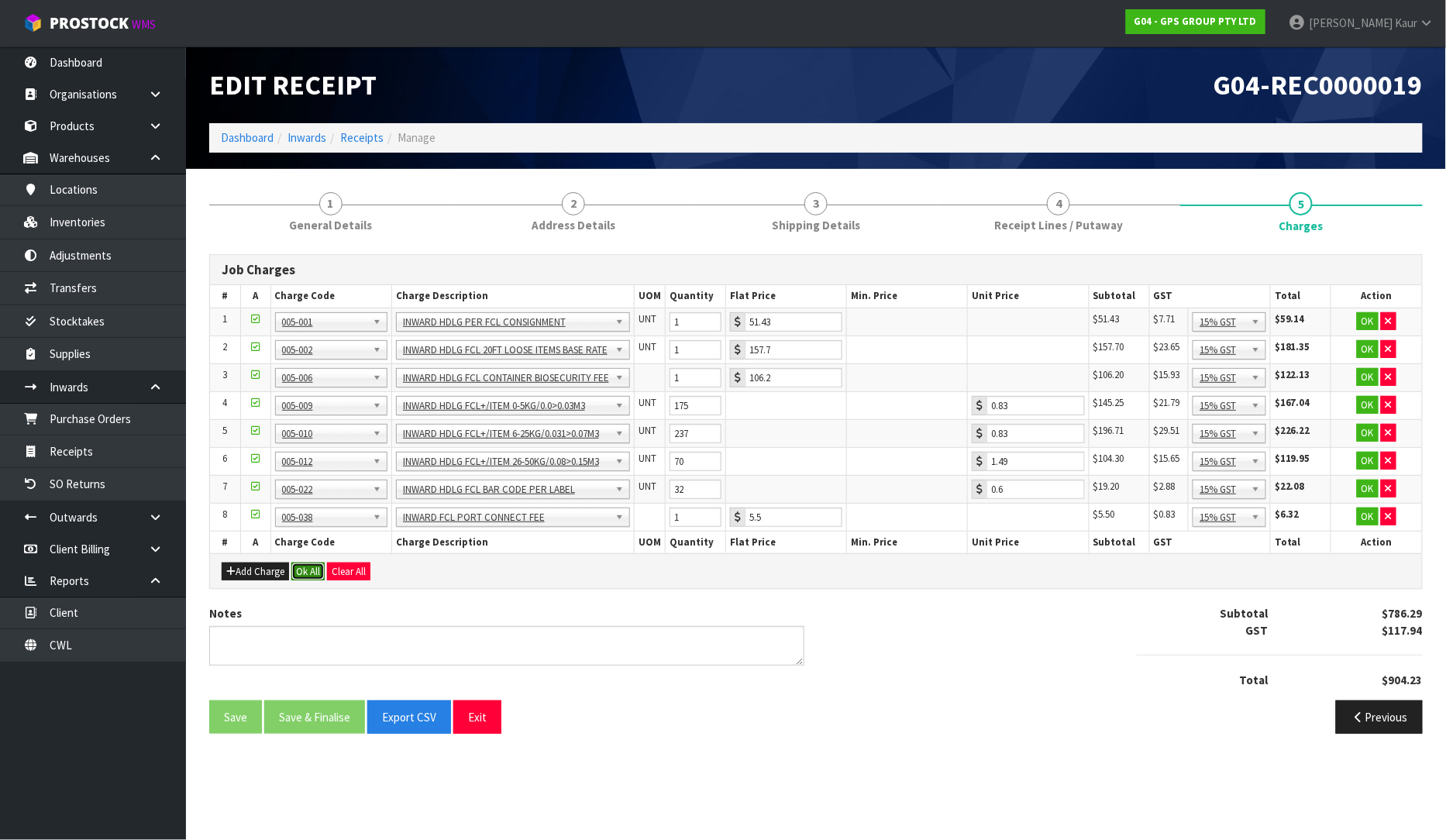
click at [314, 568] on button "Ok All" at bounding box center [308, 572] width 33 height 19
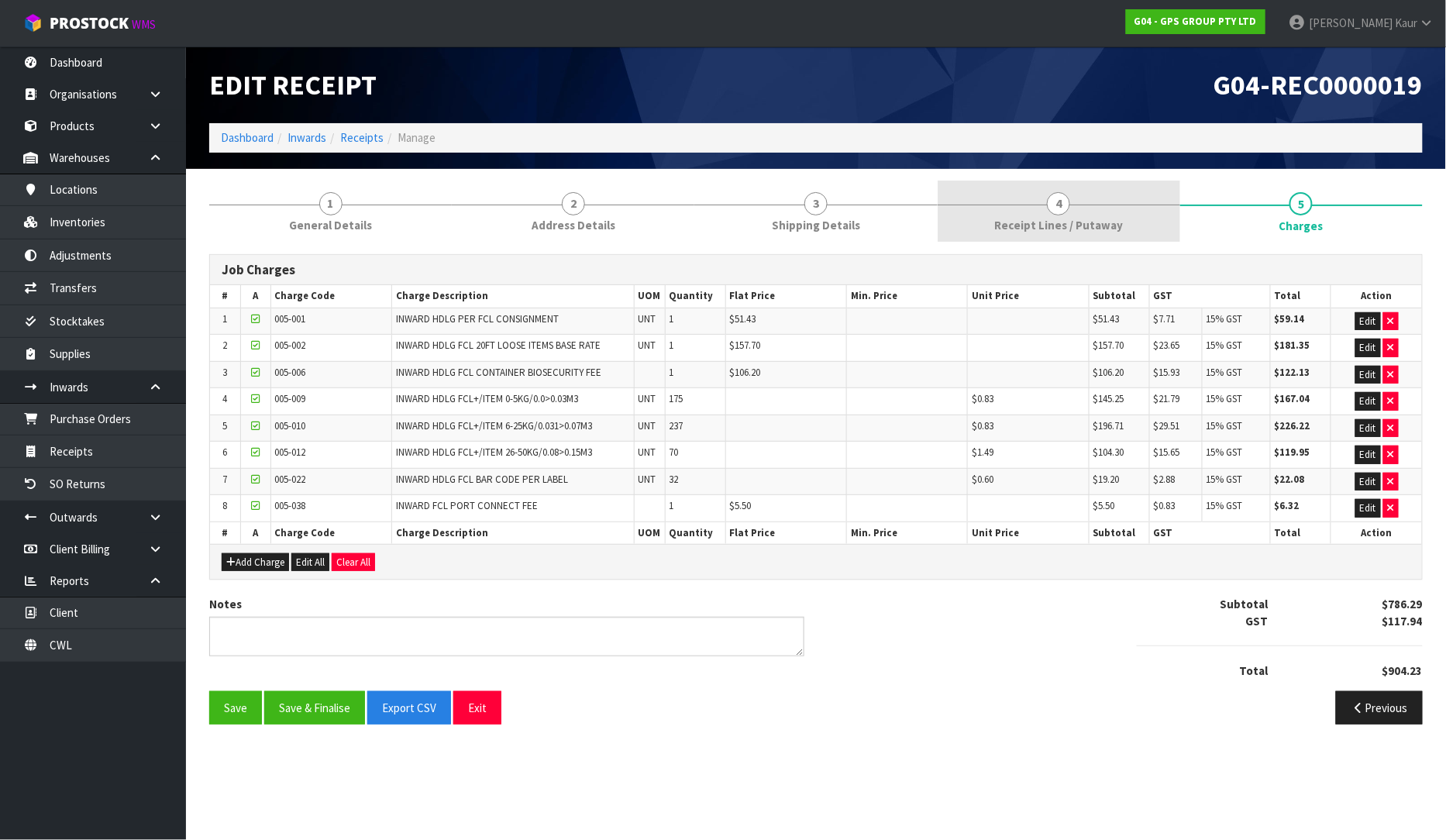
click at [1038, 215] on link "4 Receipt Lines / Putaway" at bounding box center [1059, 211] width 243 height 61
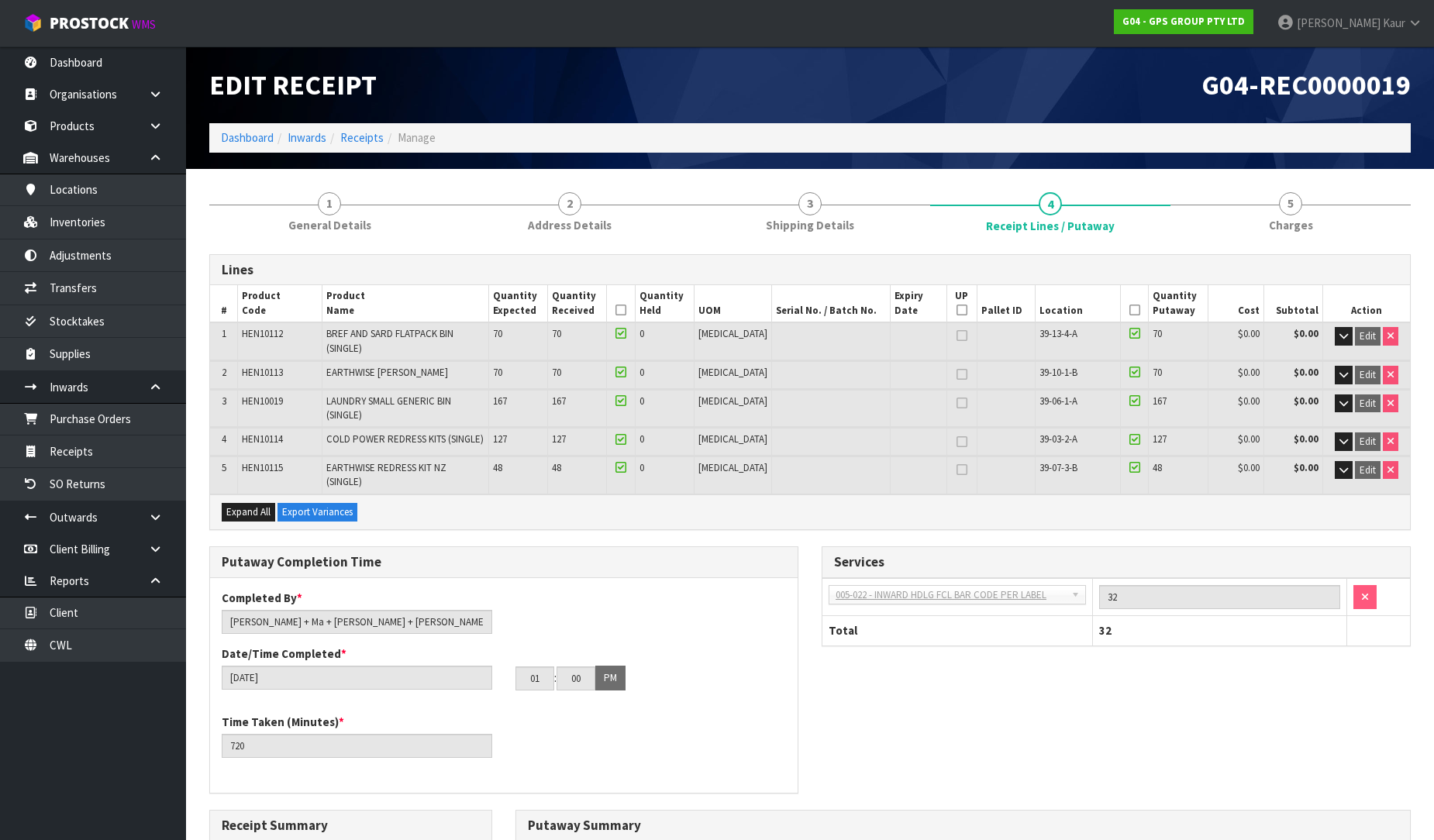
scroll to position [372, 0]
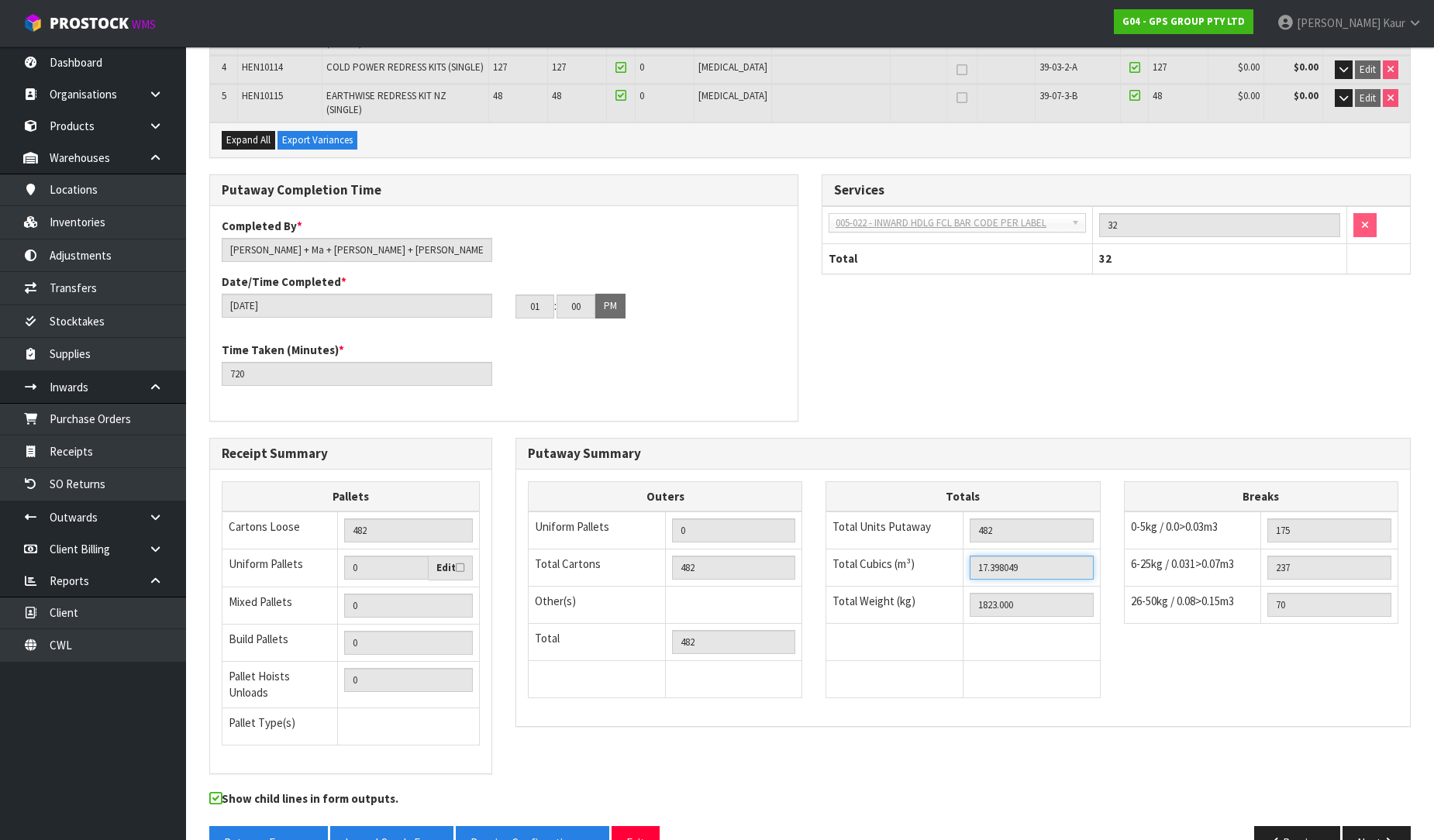
drag, startPoint x: 1033, startPoint y: 533, endPoint x: 958, endPoint y: 531, distance: 75.0
click at [958, 550] on tr "Total Cubics (m³) 17.398049" at bounding box center [963, 568] width 273 height 37
drag, startPoint x: 1044, startPoint y: 577, endPoint x: 959, endPoint y: 564, distance: 86.0
click at [959, 587] on tr "Total Weight (kg) 1823.000" at bounding box center [963, 605] width 273 height 37
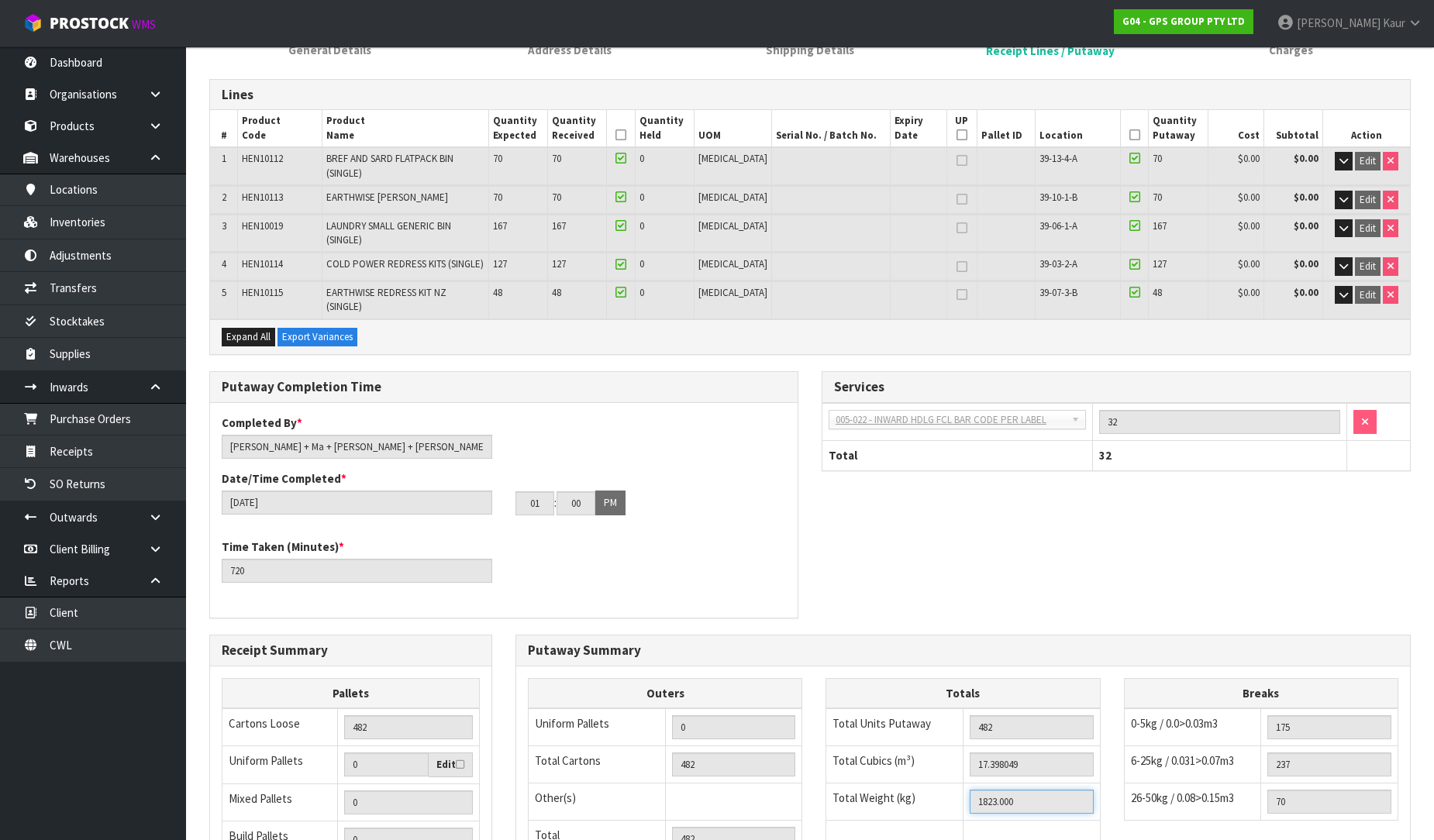
scroll to position [0, 0]
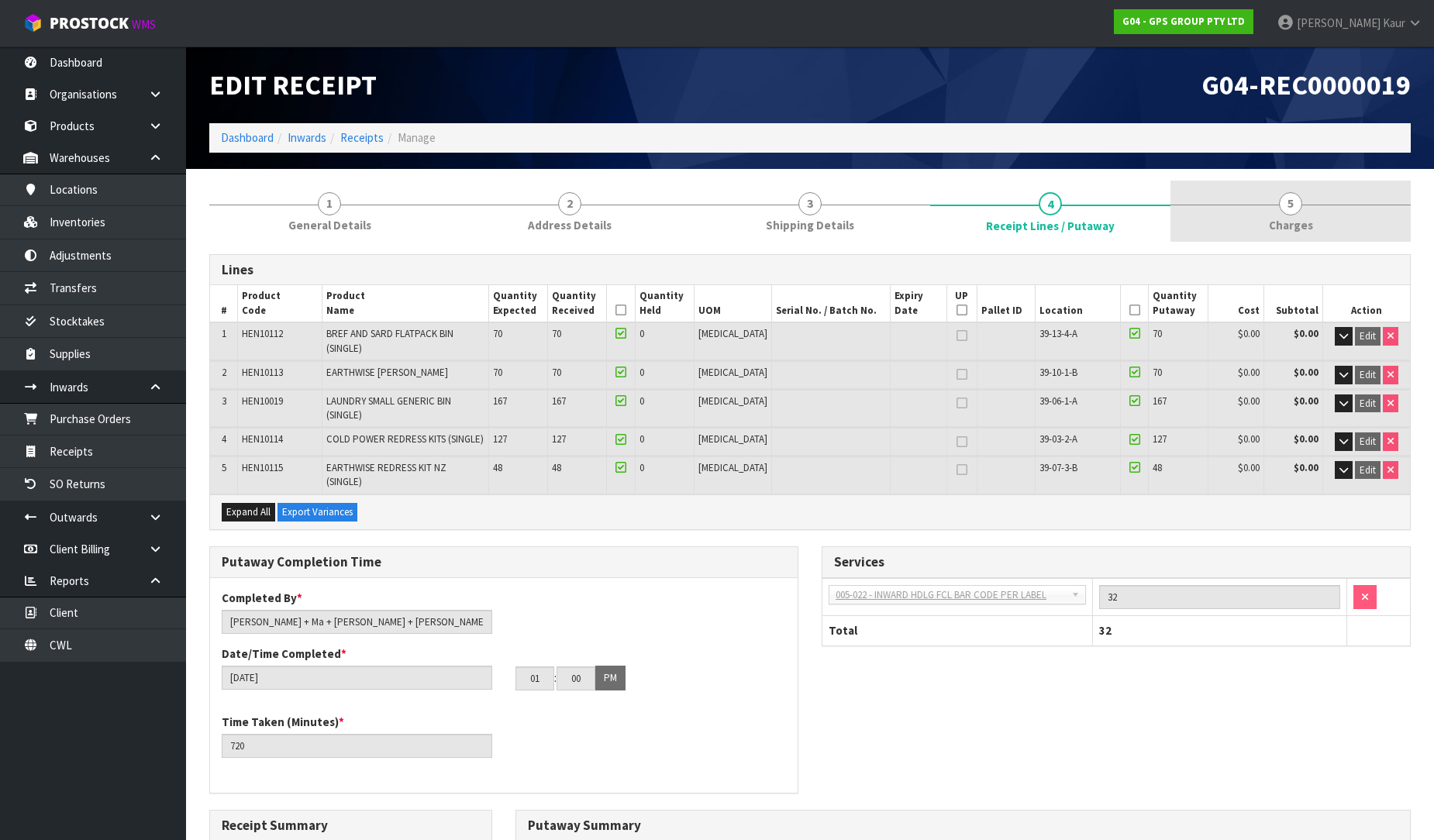
click at [1306, 210] on link "5 [GEOGRAPHIC_DATA]" at bounding box center [1290, 211] width 240 height 61
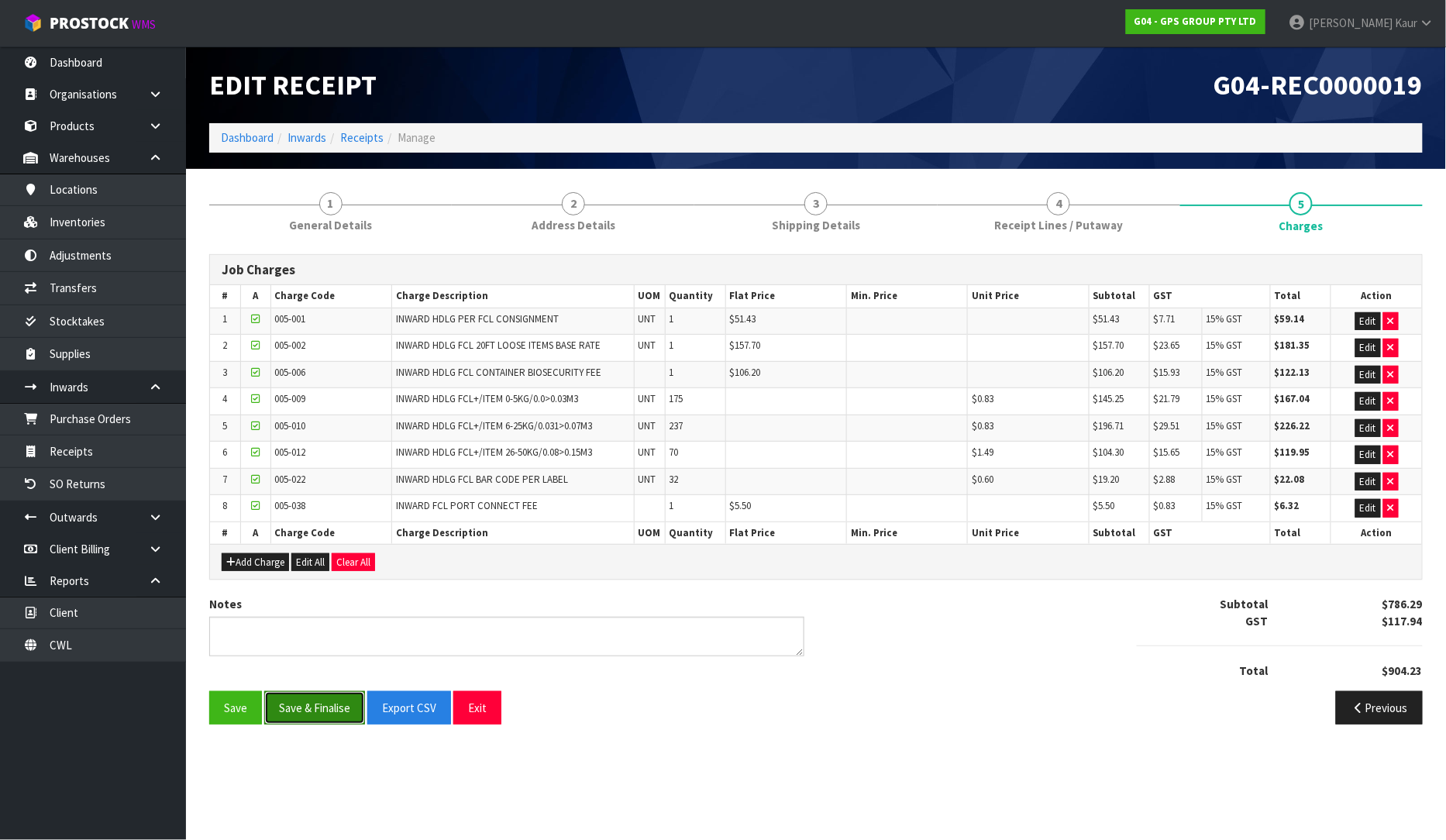
click at [324, 709] on button "Save & Finalise" at bounding box center [314, 708] width 101 height 33
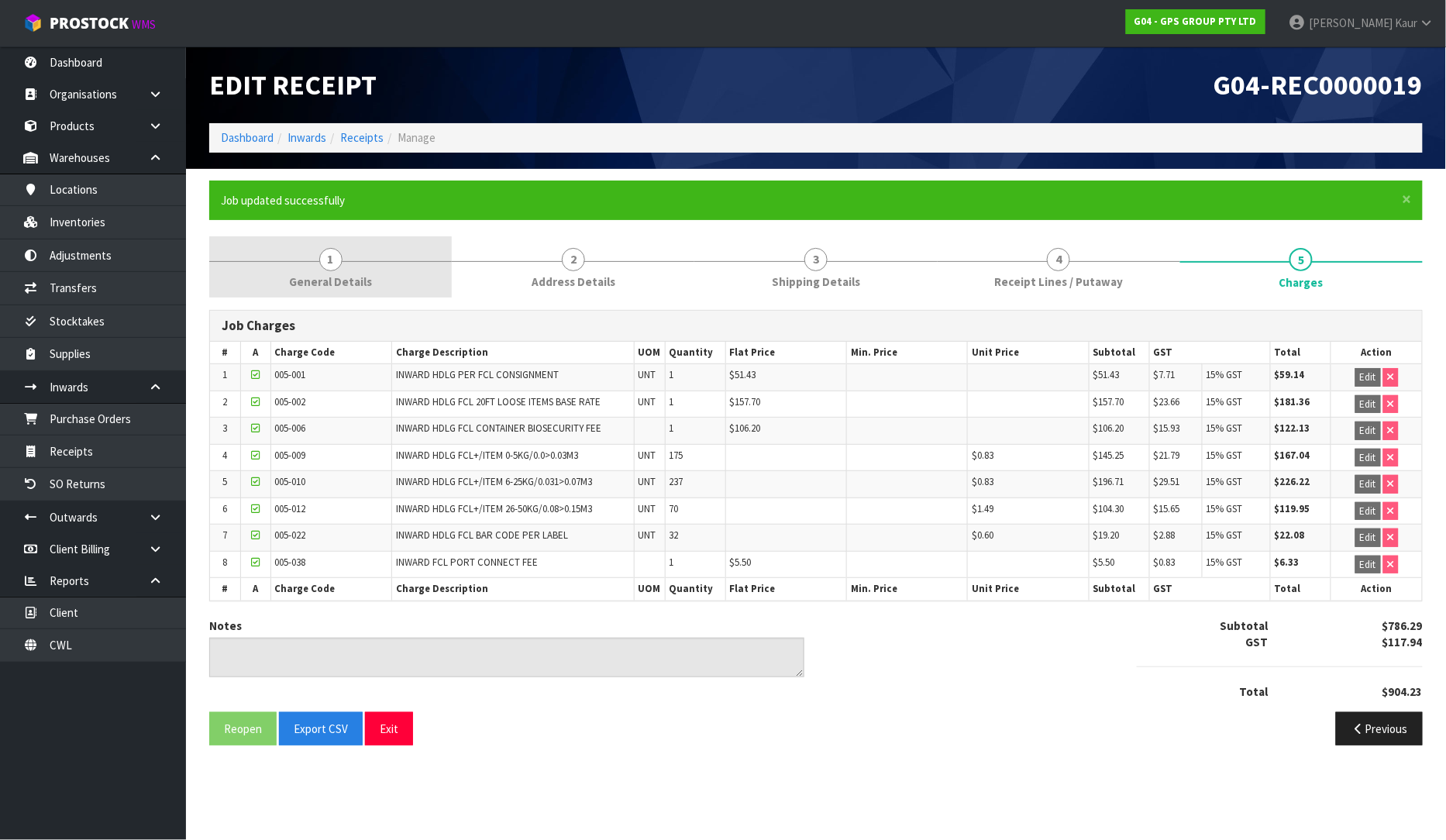
click at [374, 286] on link "1 General Details" at bounding box center [331, 267] width 243 height 61
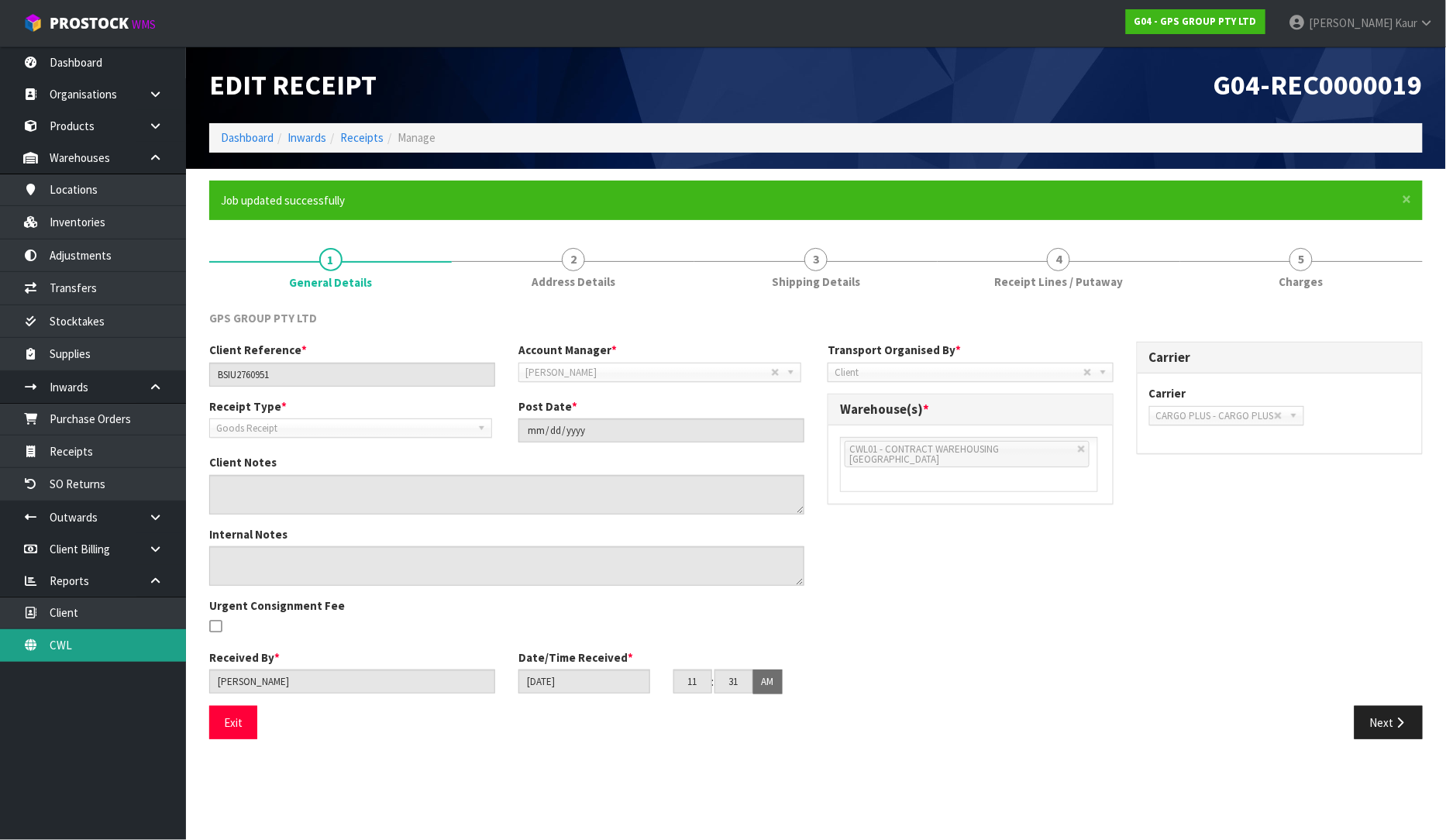
click at [94, 654] on link "CWL" at bounding box center [92, 644] width 186 height 31
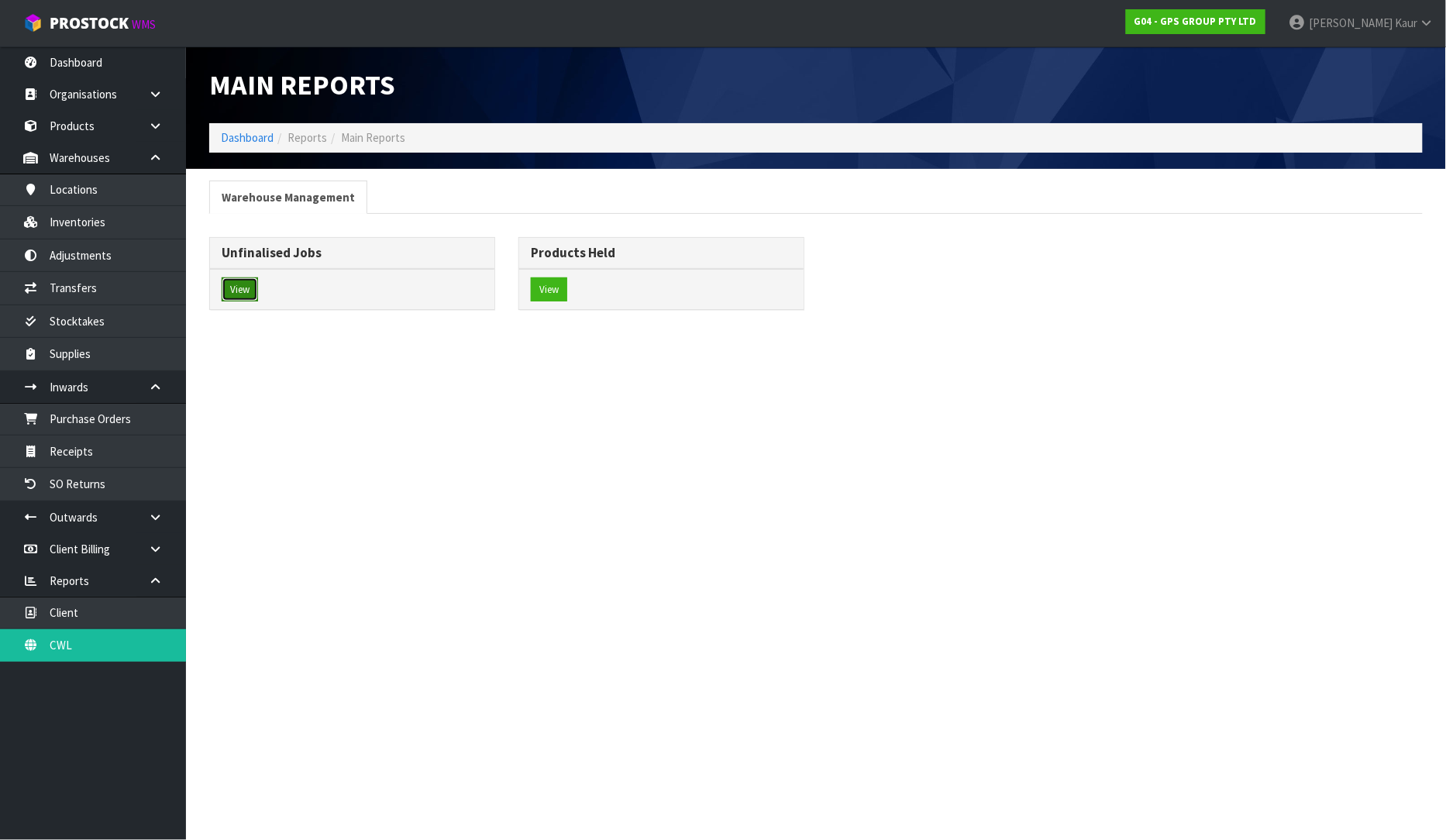
click at [235, 279] on button "View" at bounding box center [240, 290] width 36 height 25
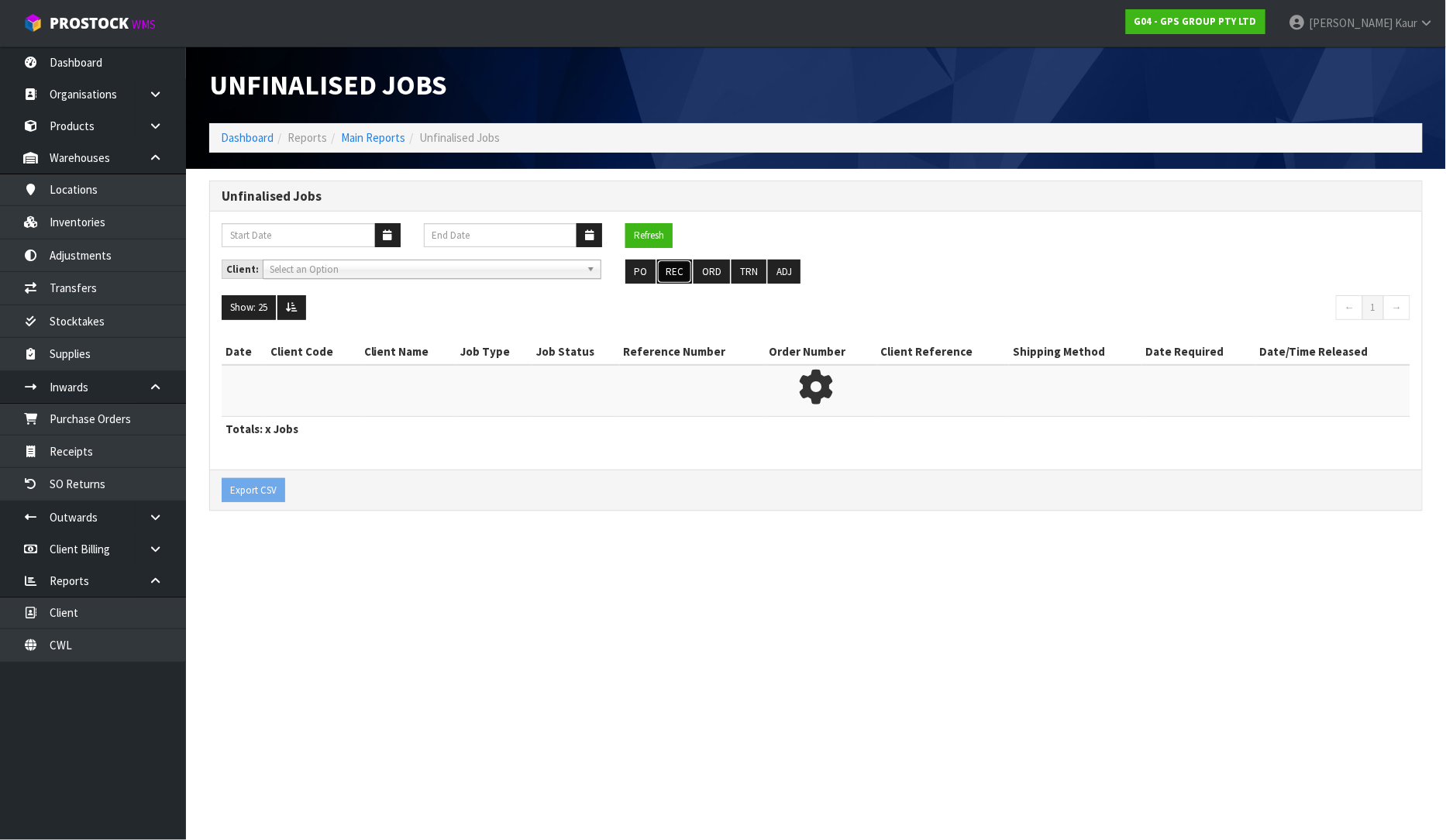
click at [665, 263] on button "REC" at bounding box center [674, 272] width 35 height 25
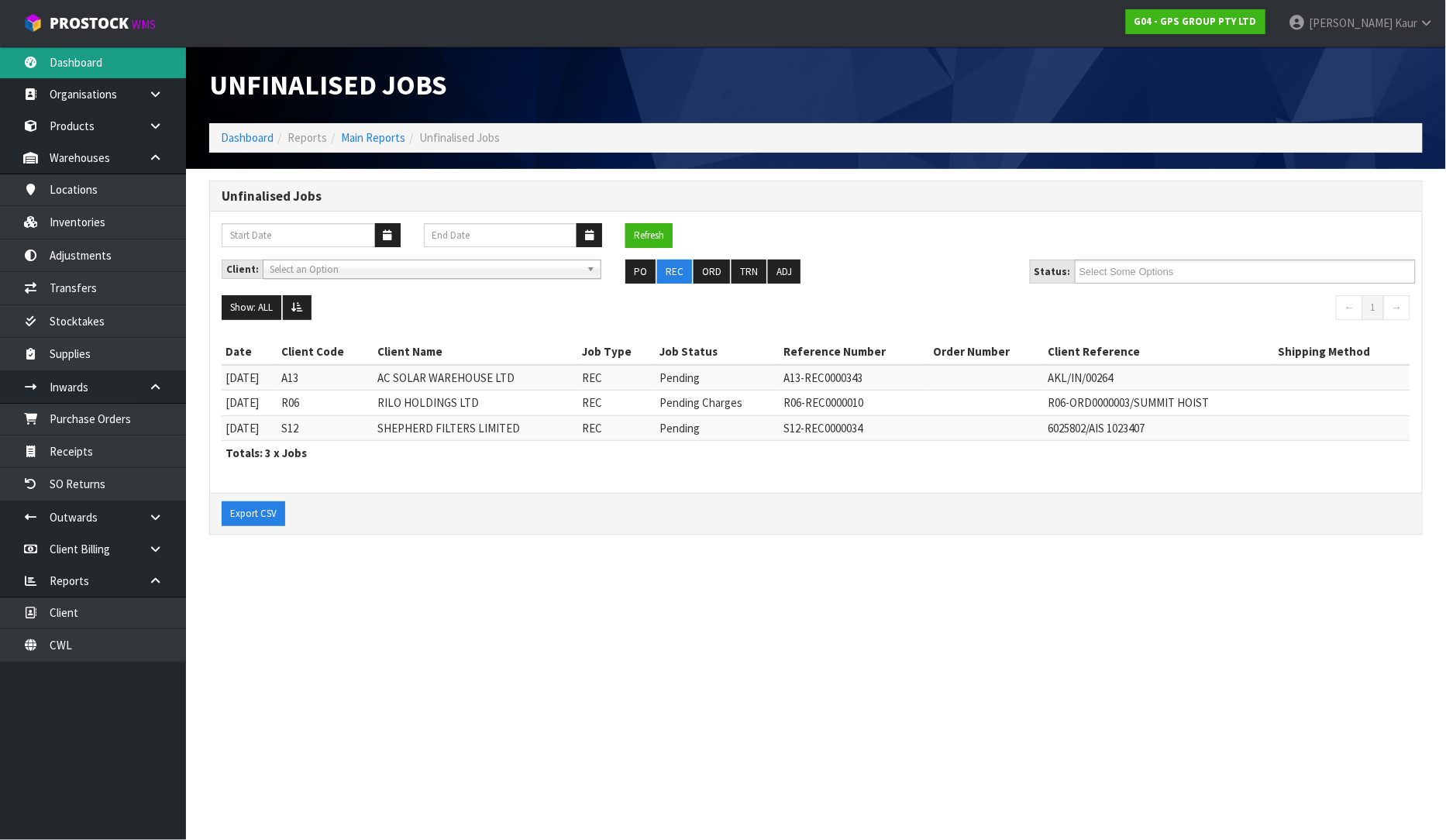
click at [102, 76] on link "Dashboard" at bounding box center [92, 62] width 186 height 31
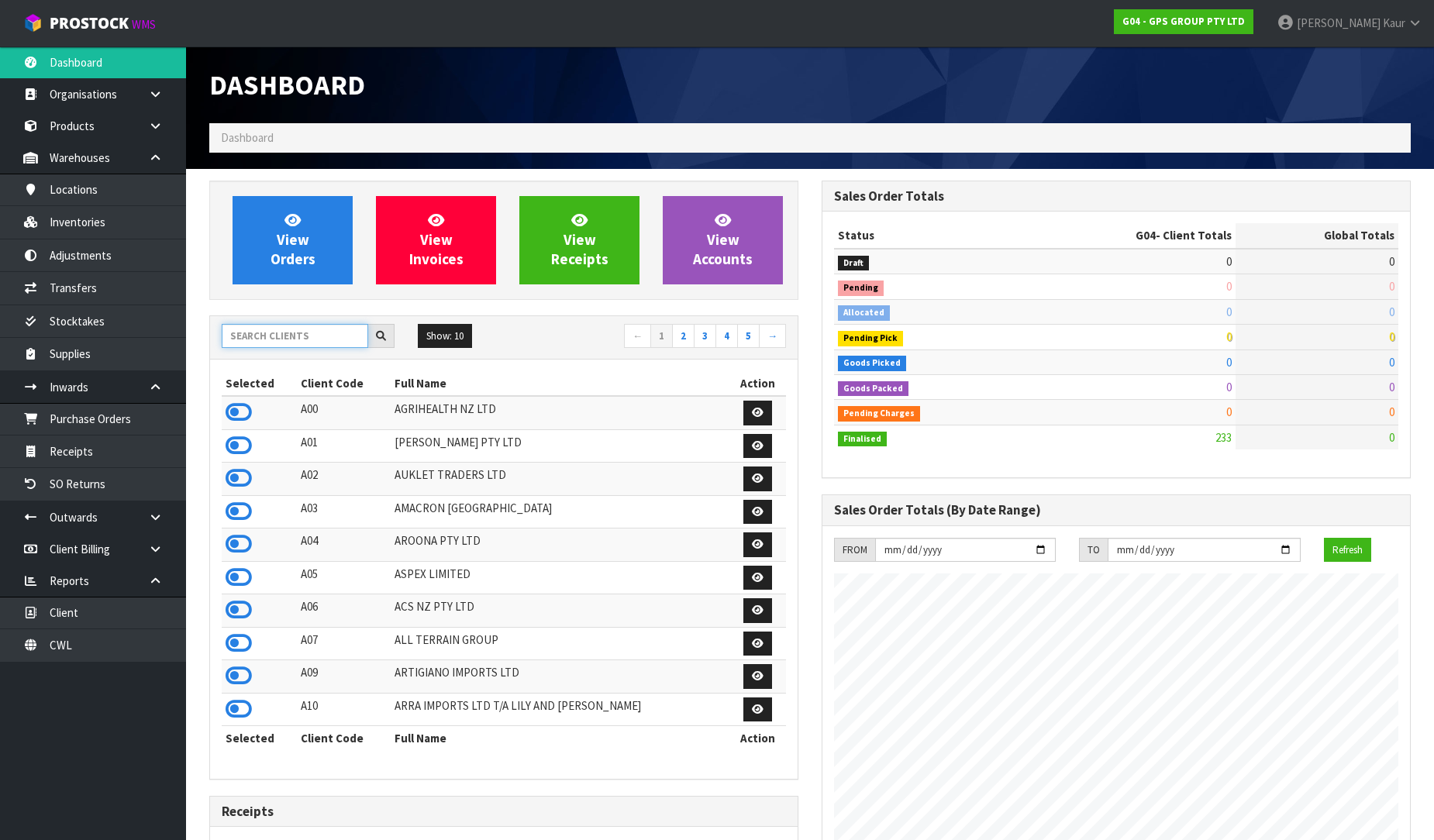
click at [266, 328] on input "text" at bounding box center [295, 336] width 146 height 24
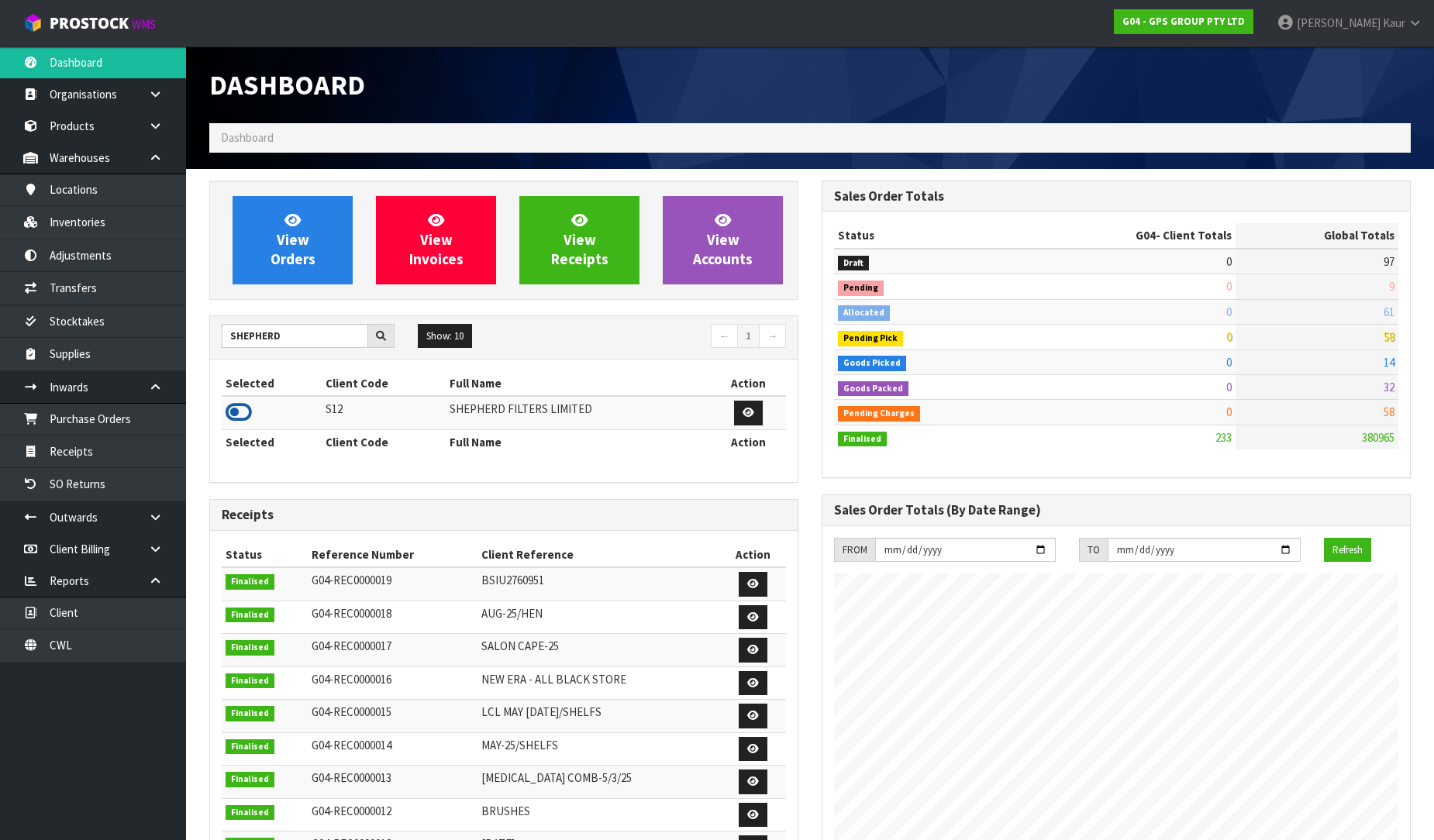
click at [240, 409] on icon at bounding box center [239, 412] width 26 height 23
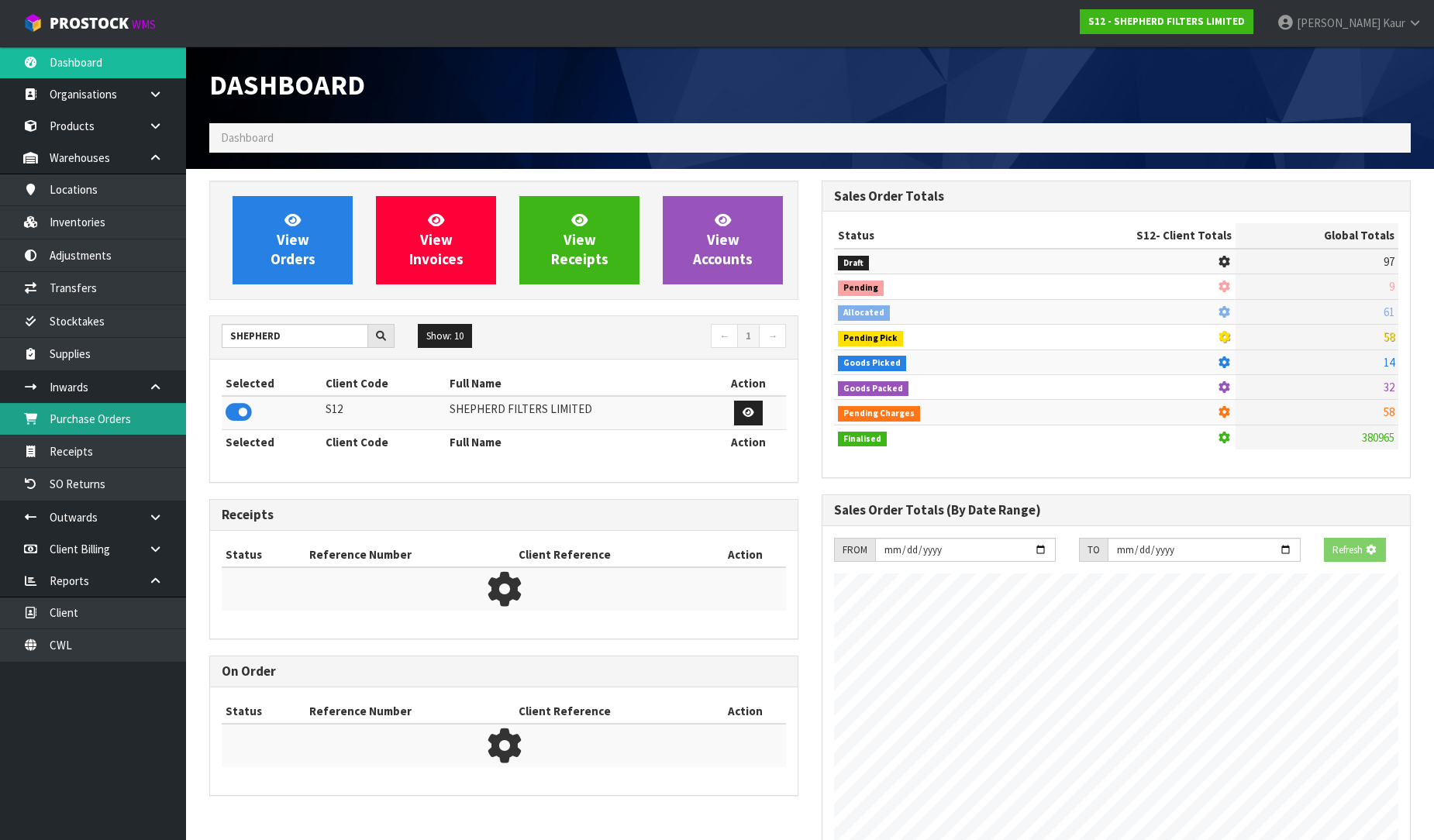
scroll to position [966, 613]
click at [159, 414] on link "Purchase Orders" at bounding box center [92, 418] width 186 height 31
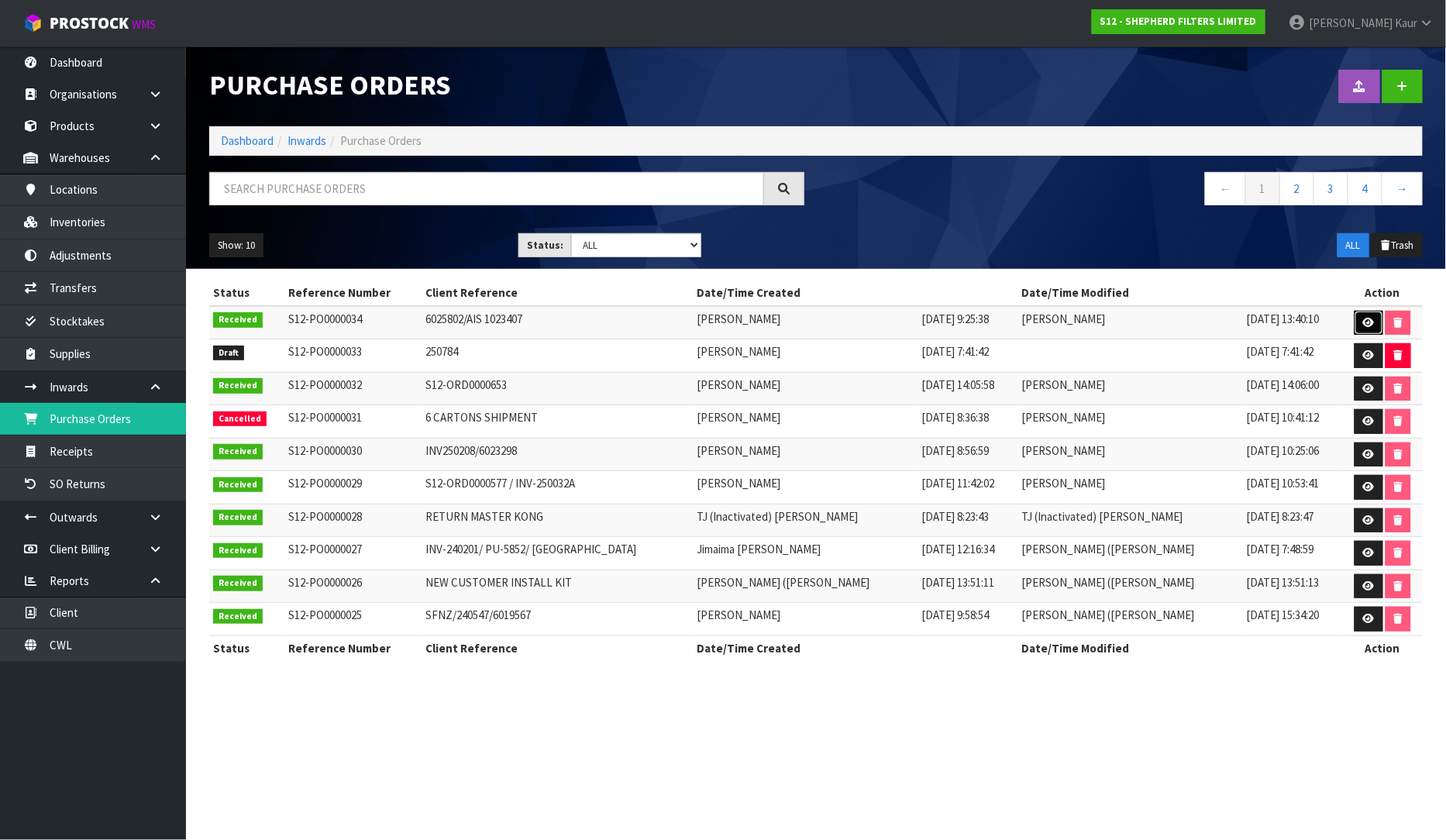
click at [1368, 319] on icon at bounding box center [1369, 323] width 12 height 10
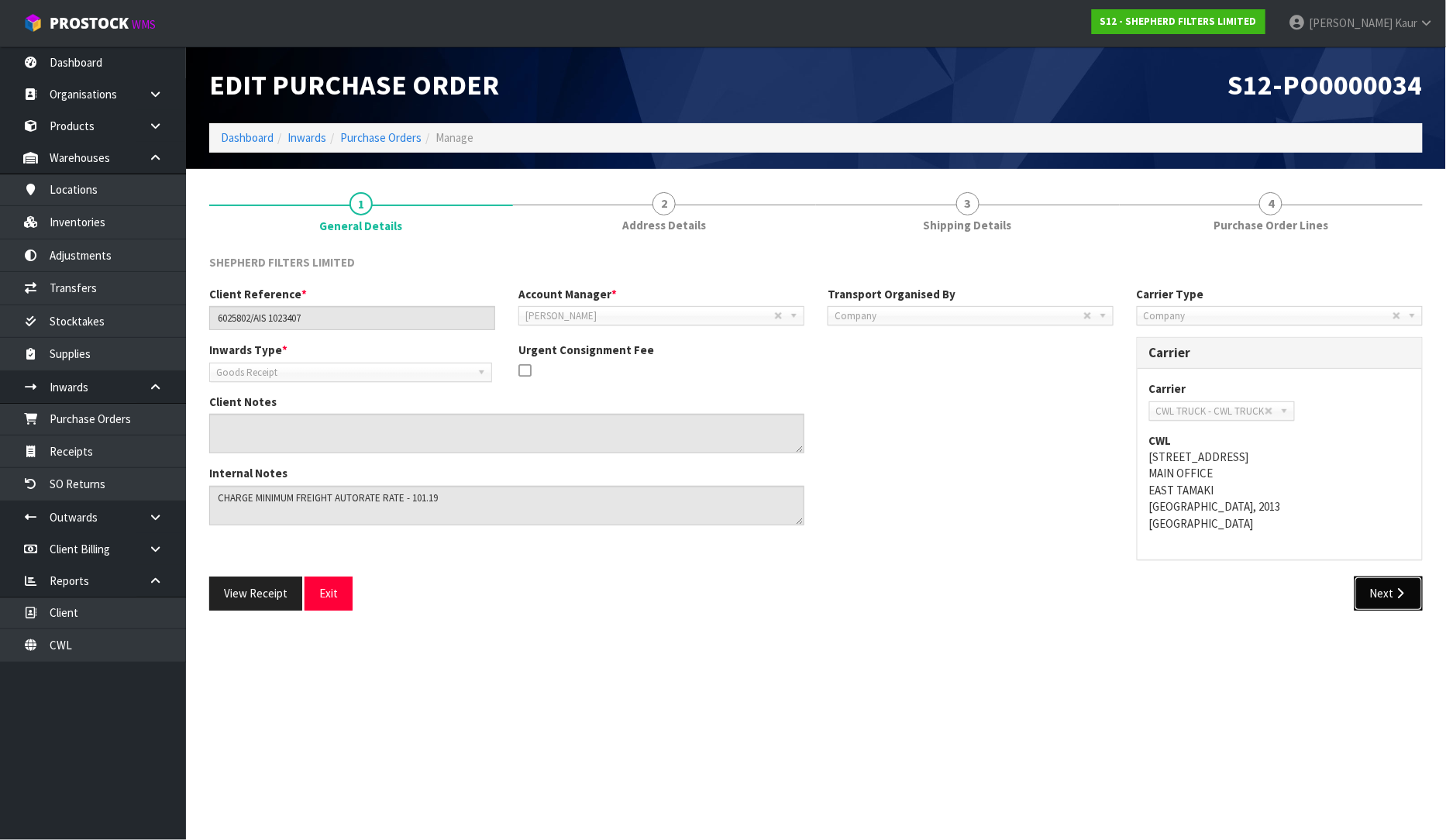
click at [1381, 588] on button "Next" at bounding box center [1388, 593] width 69 height 33
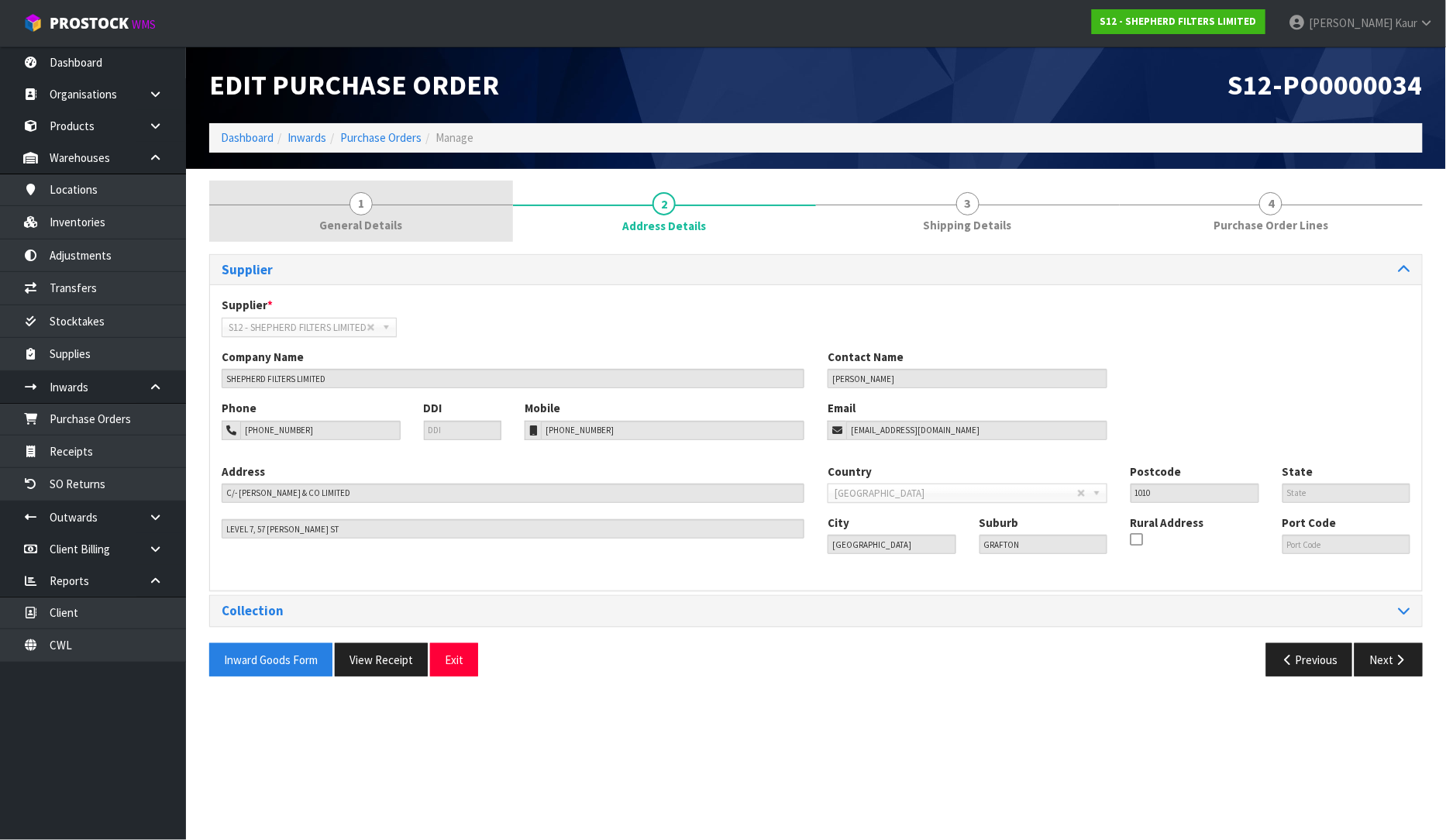
click at [353, 196] on span "1" at bounding box center [361, 204] width 23 height 23
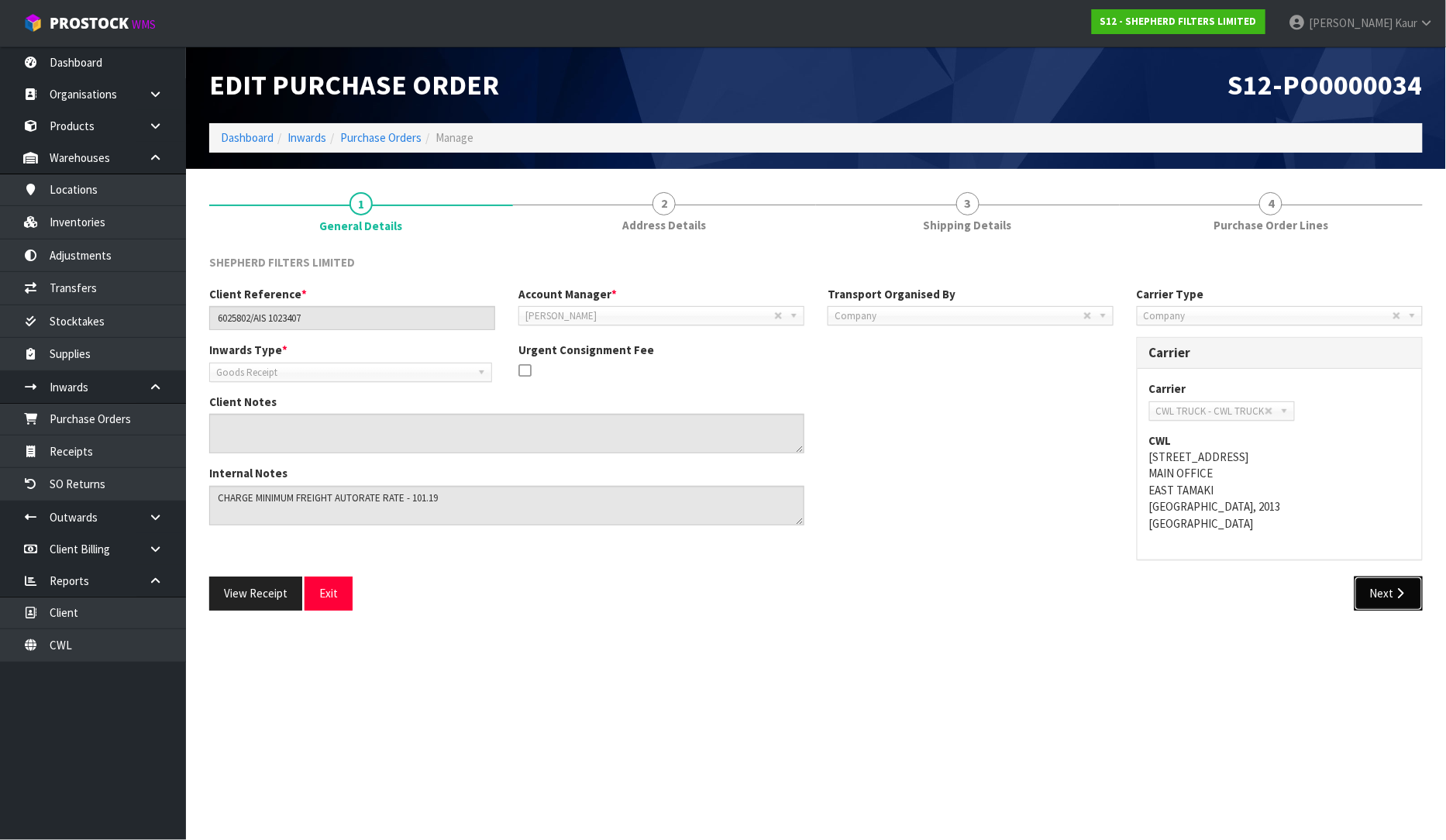
click at [1401, 590] on icon "button" at bounding box center [1401, 593] width 15 height 12
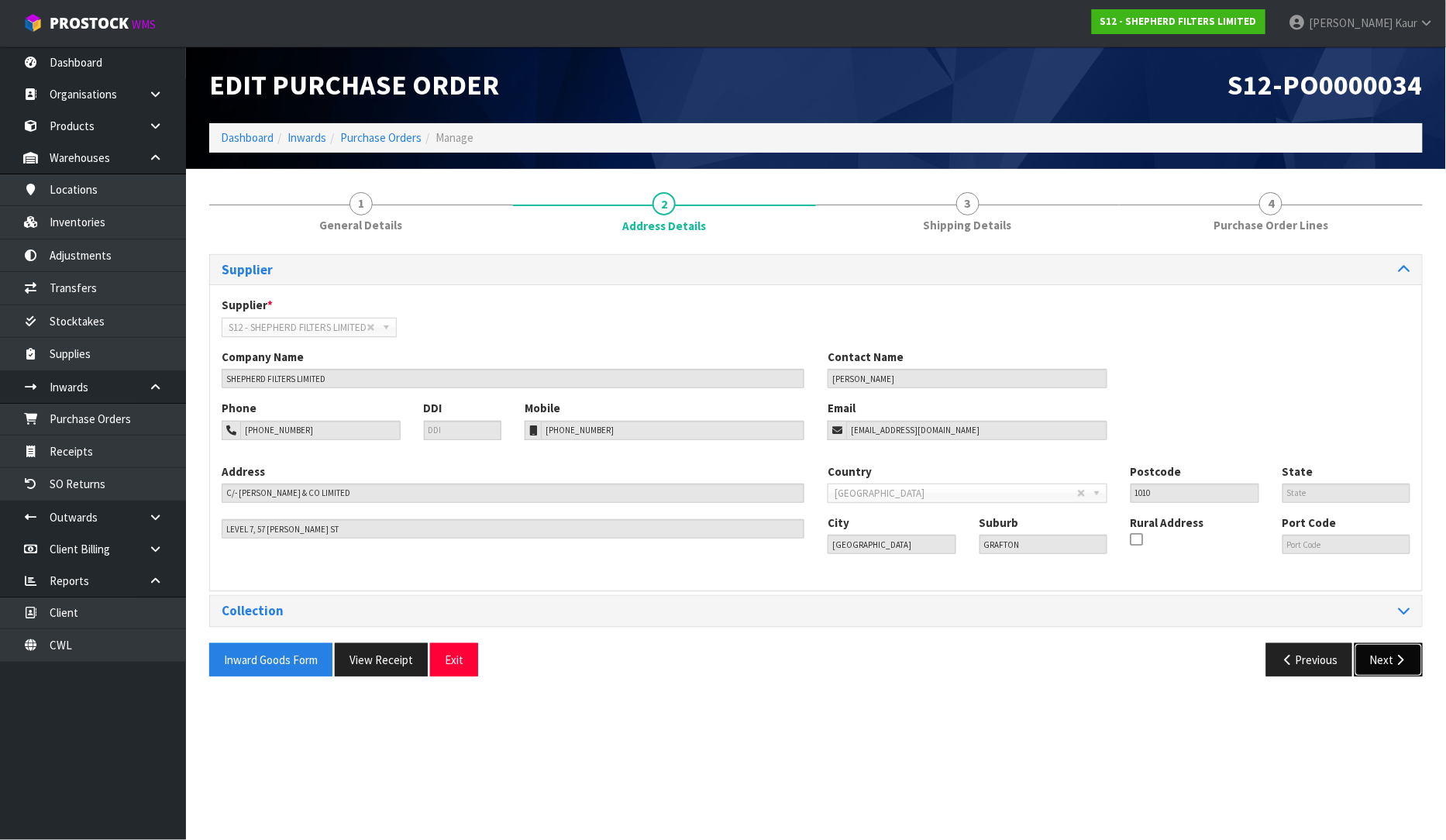
click at [1381, 644] on button "Next" at bounding box center [1388, 659] width 69 height 33
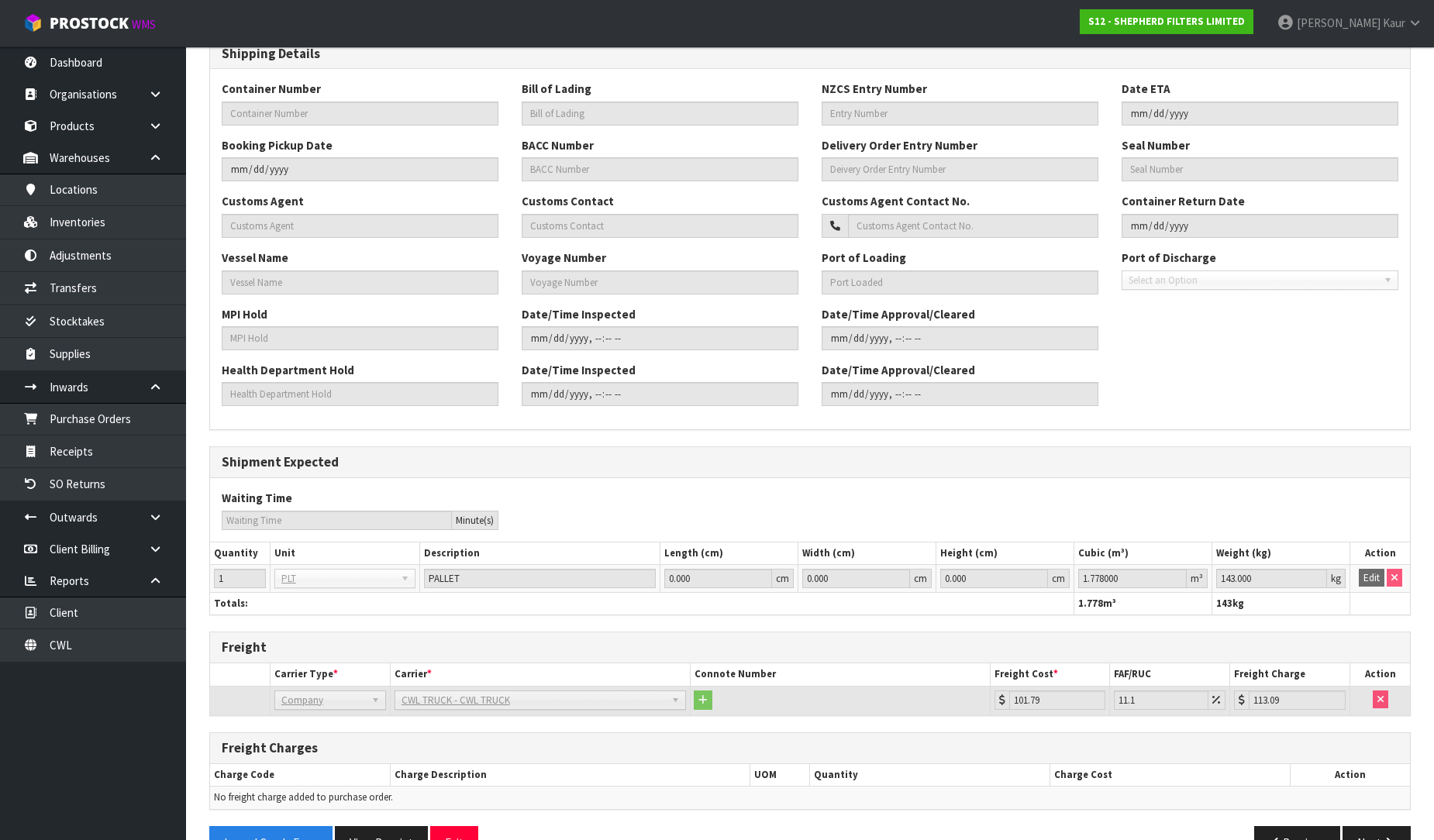
scroll to position [388, 0]
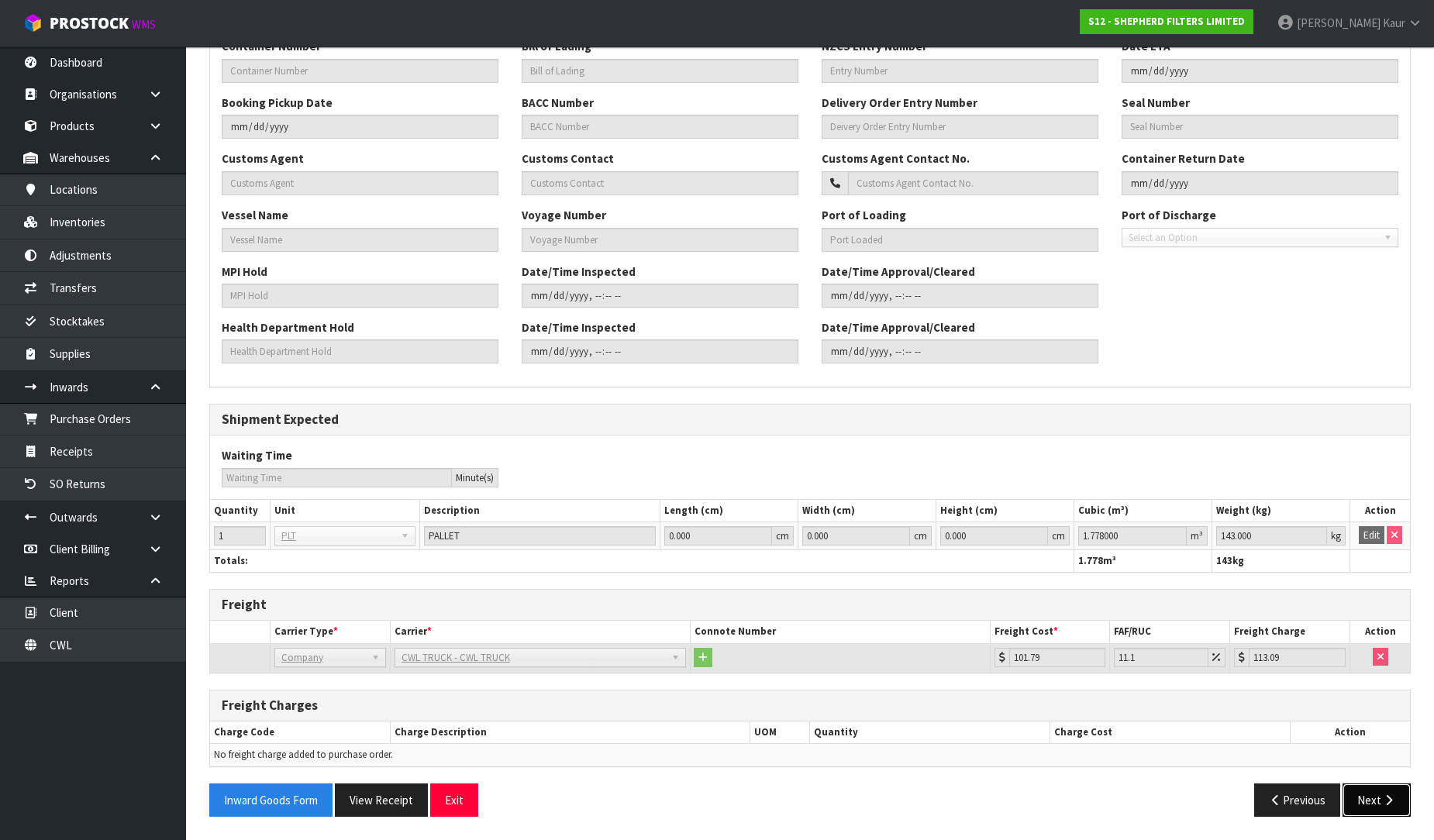
click at [1375, 789] on button "Next" at bounding box center [1376, 800] width 69 height 33
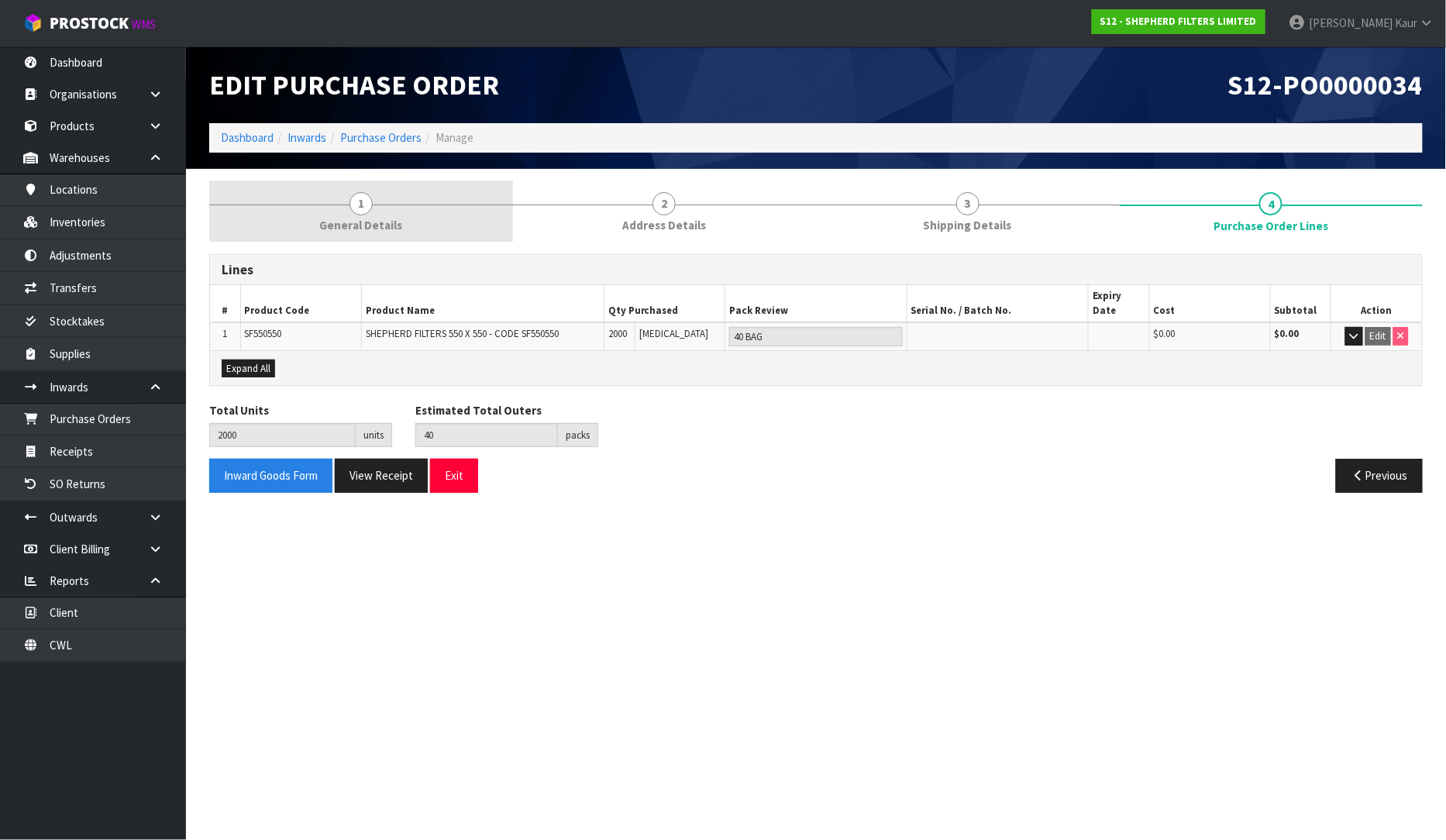
click at [352, 223] on span "General Details" at bounding box center [361, 225] width 83 height 17
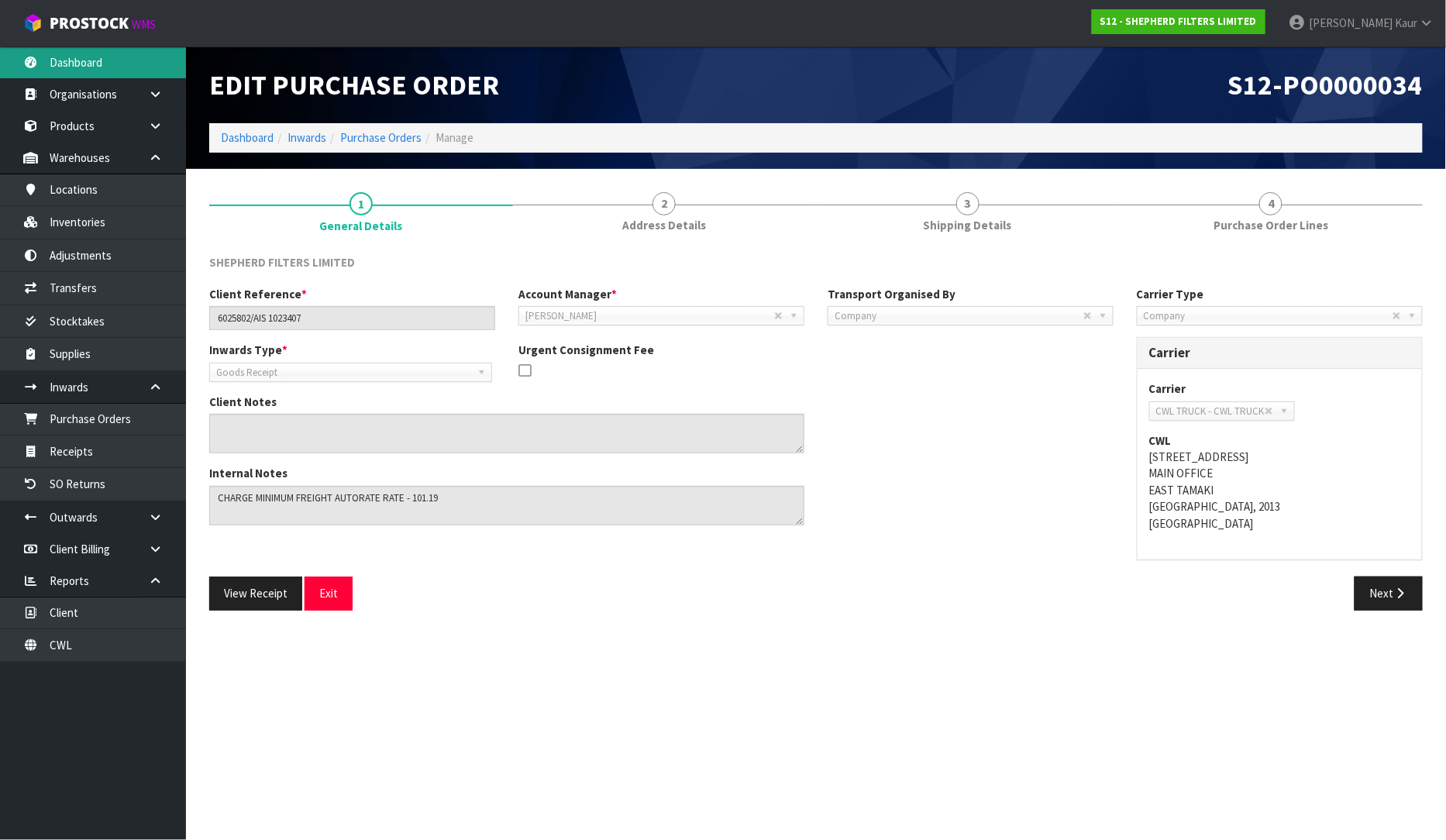
click at [94, 57] on link "Dashboard" at bounding box center [92, 62] width 186 height 31
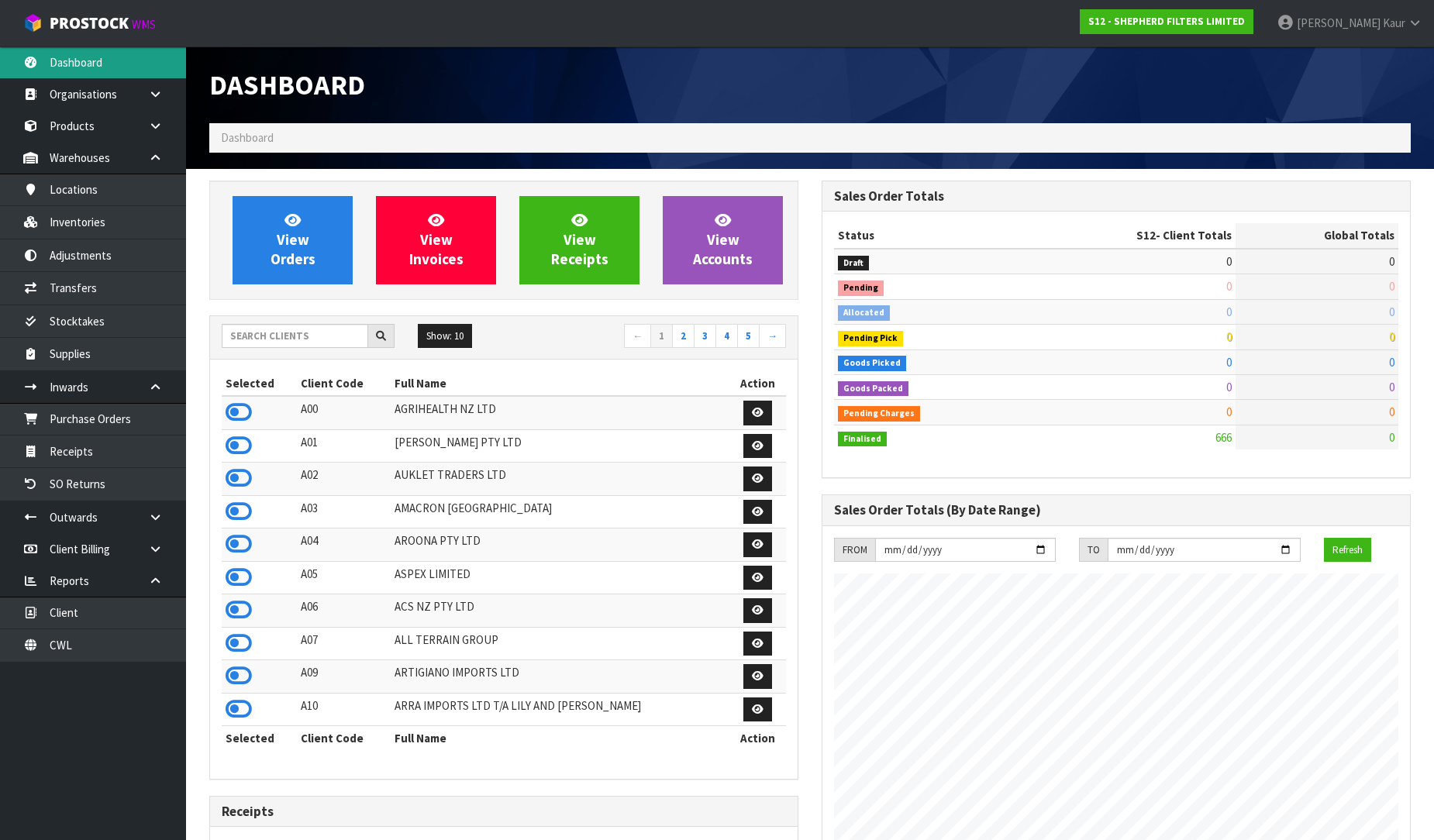
scroll to position [998, 613]
click at [246, 335] on input "text" at bounding box center [295, 336] width 146 height 24
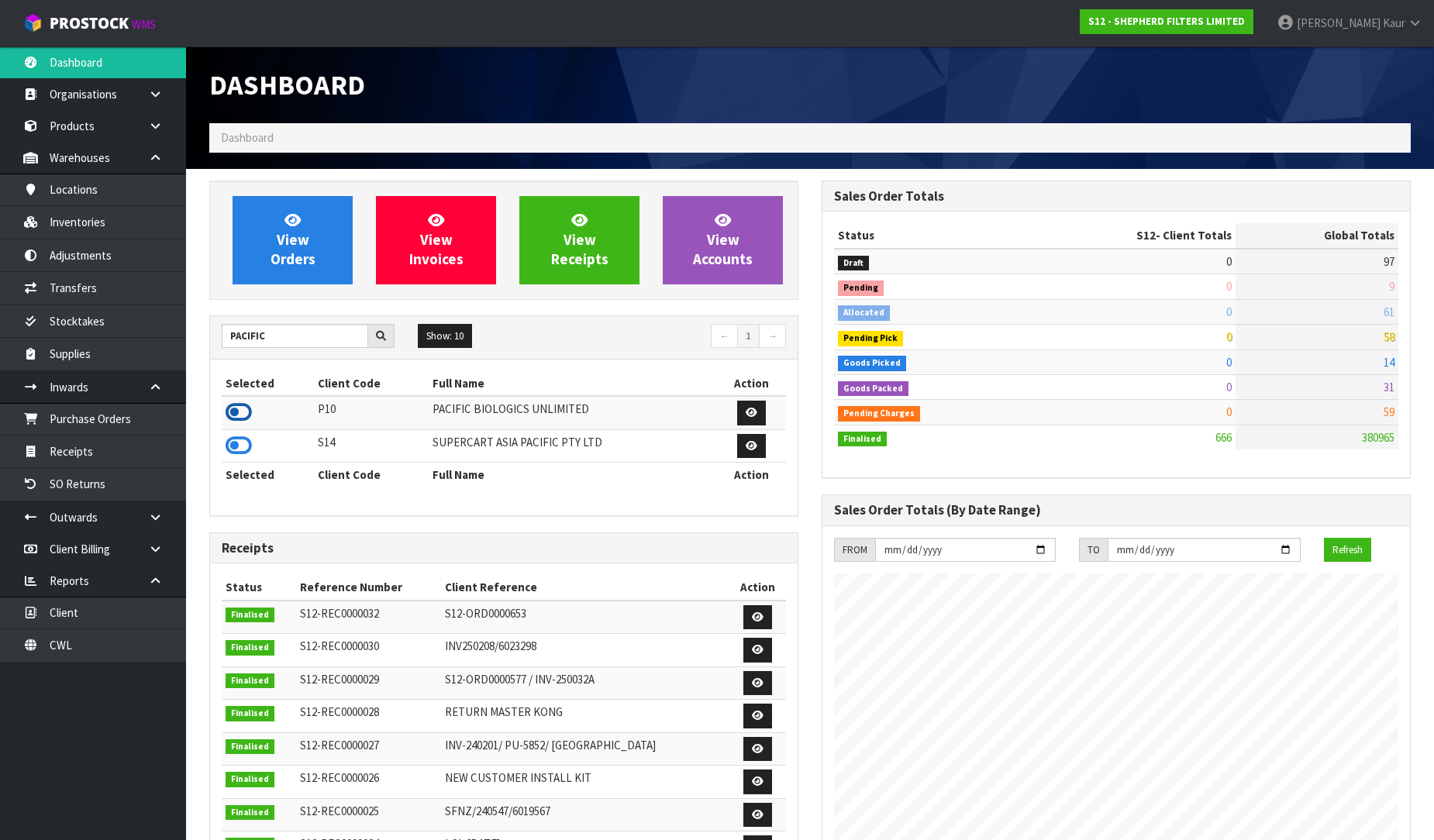
click at [234, 415] on icon at bounding box center [239, 412] width 26 height 23
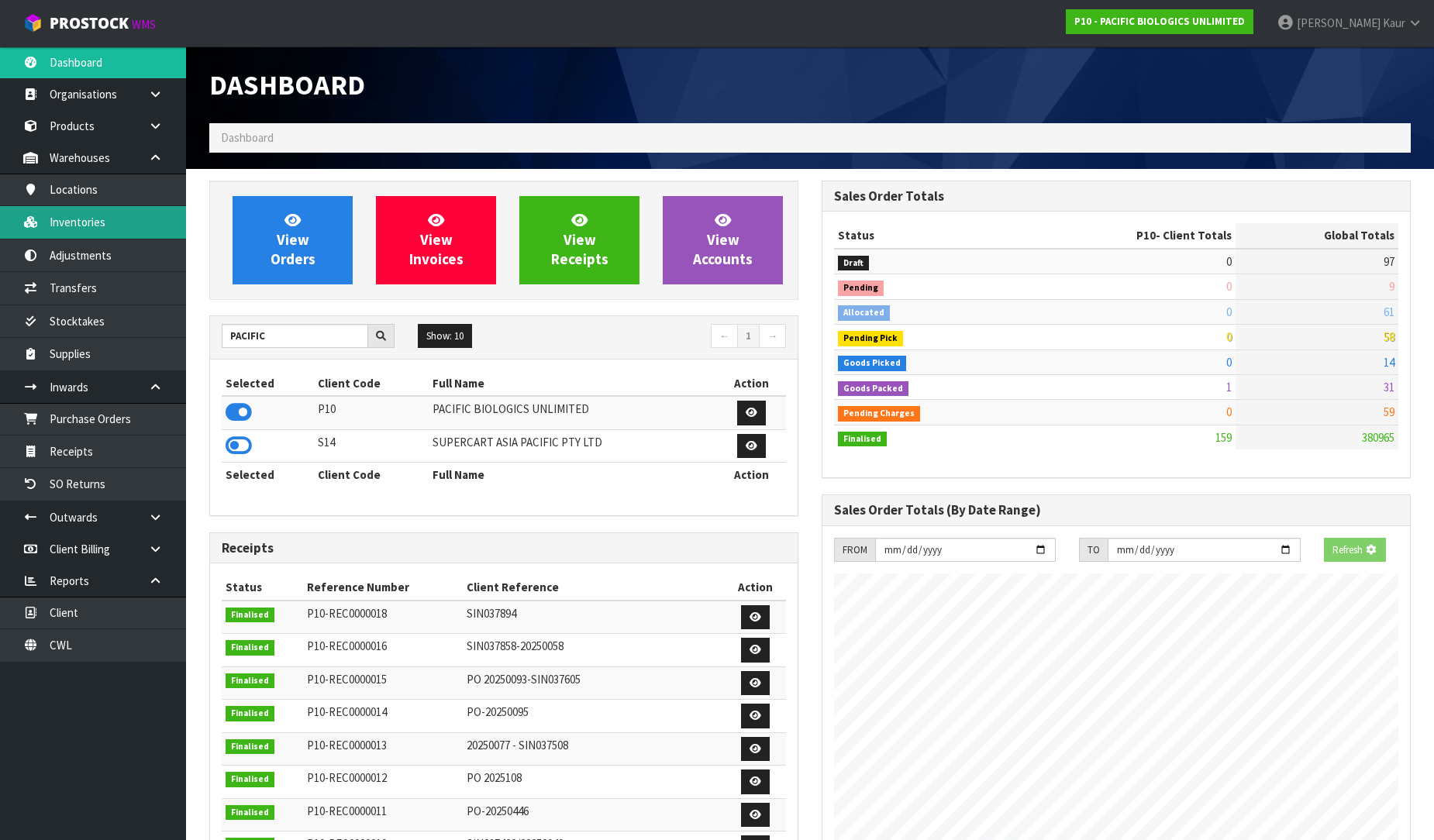
scroll to position [1174, 613]
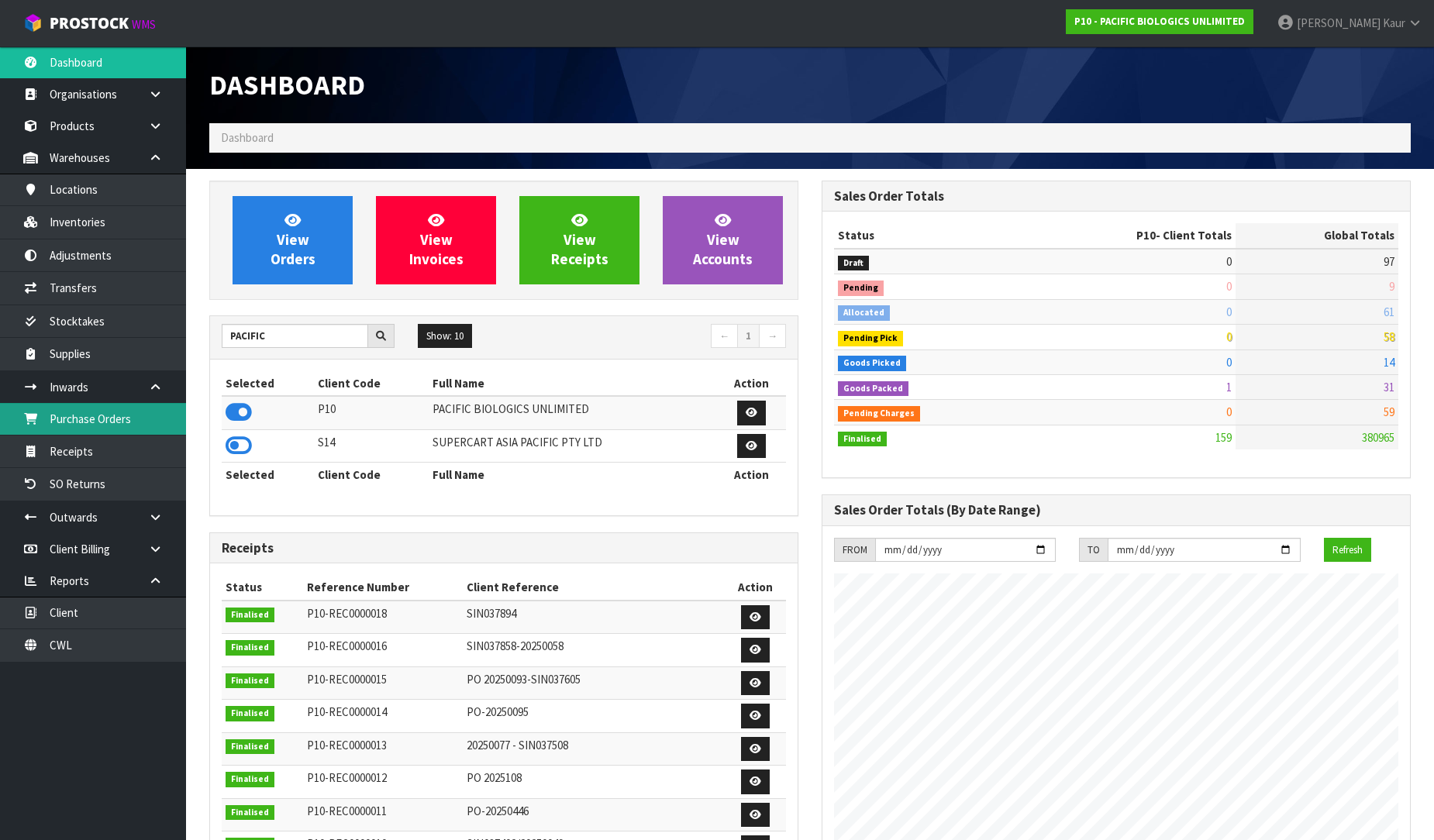
drag, startPoint x: 121, startPoint y: 417, endPoint x: 543, endPoint y: 329, distance: 431.1
click at [121, 417] on link "Purchase Orders" at bounding box center [92, 418] width 186 height 31
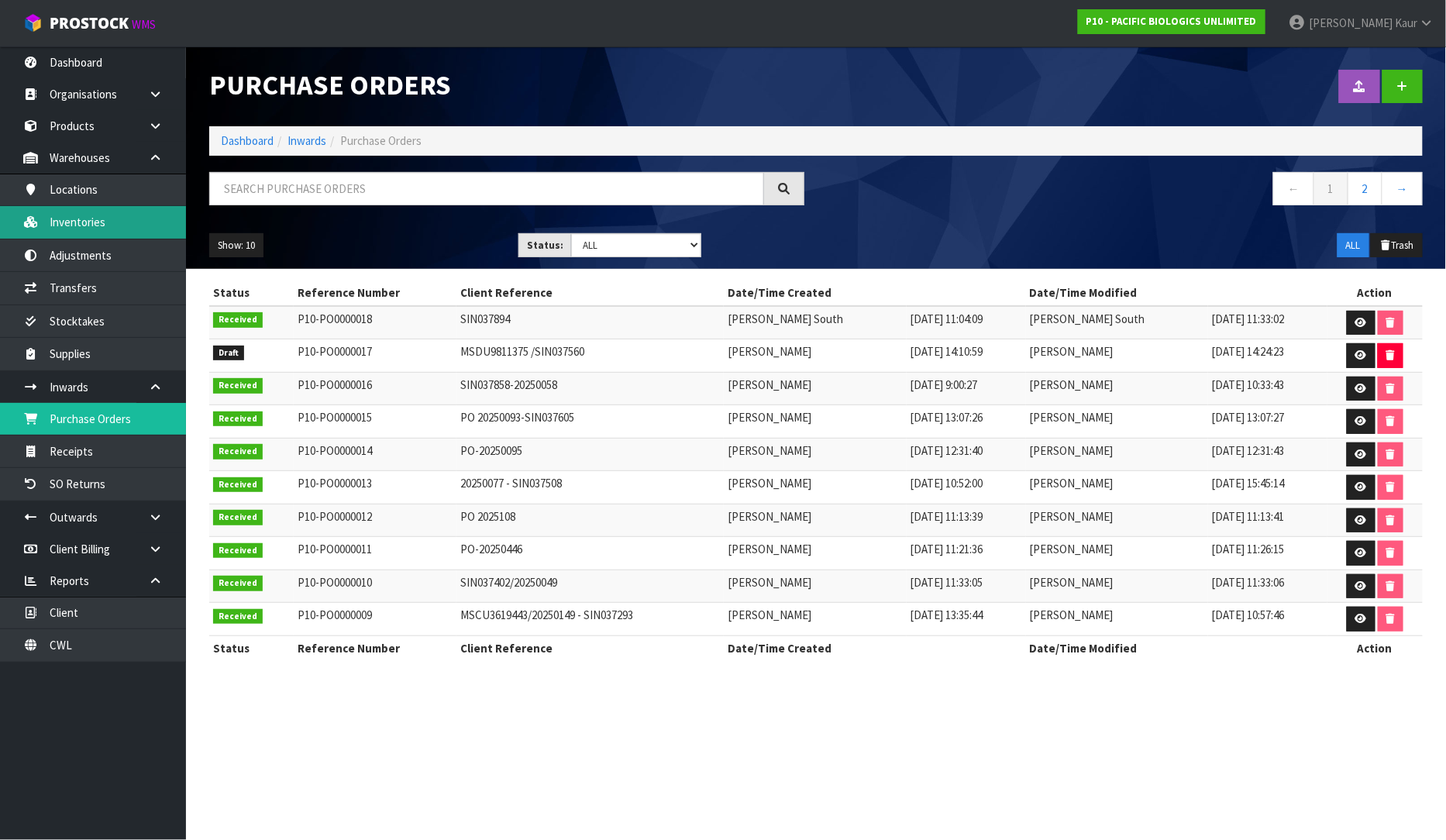
click at [137, 220] on link "Inventories" at bounding box center [92, 222] width 186 height 31
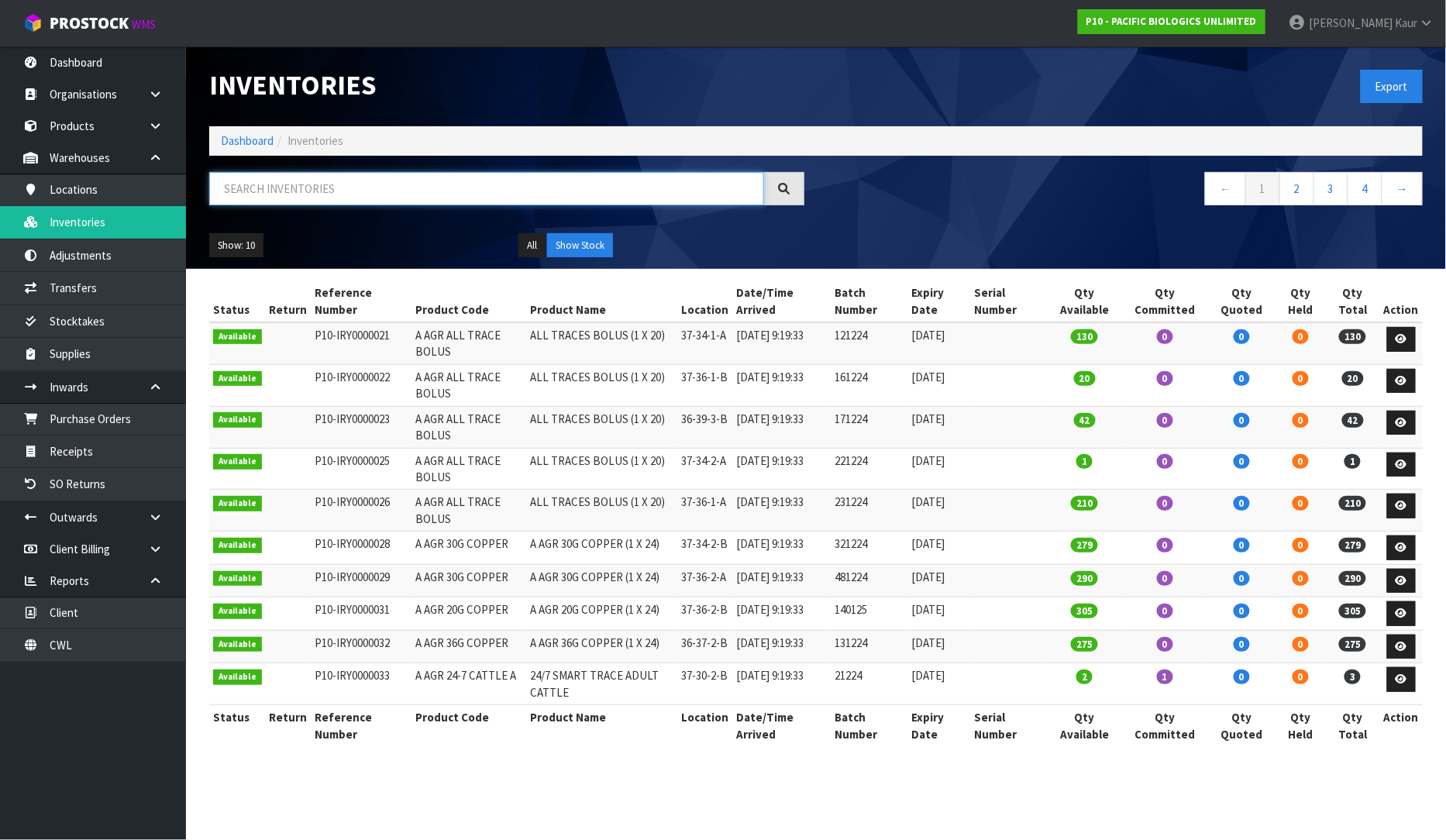
click at [248, 187] on input "text" at bounding box center [487, 188] width 555 height 33
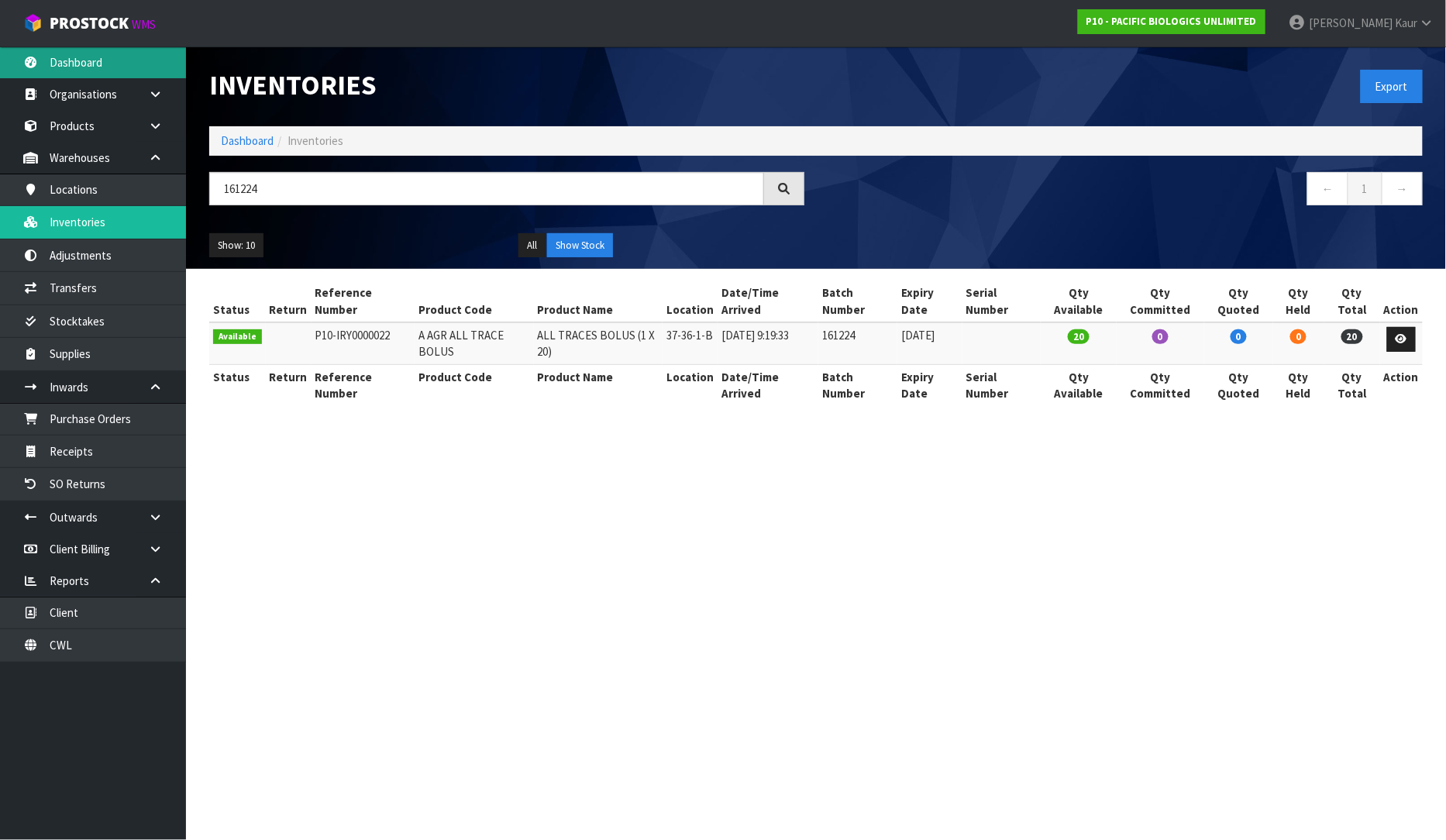
click at [64, 60] on link "Dashboard" at bounding box center [92, 62] width 186 height 31
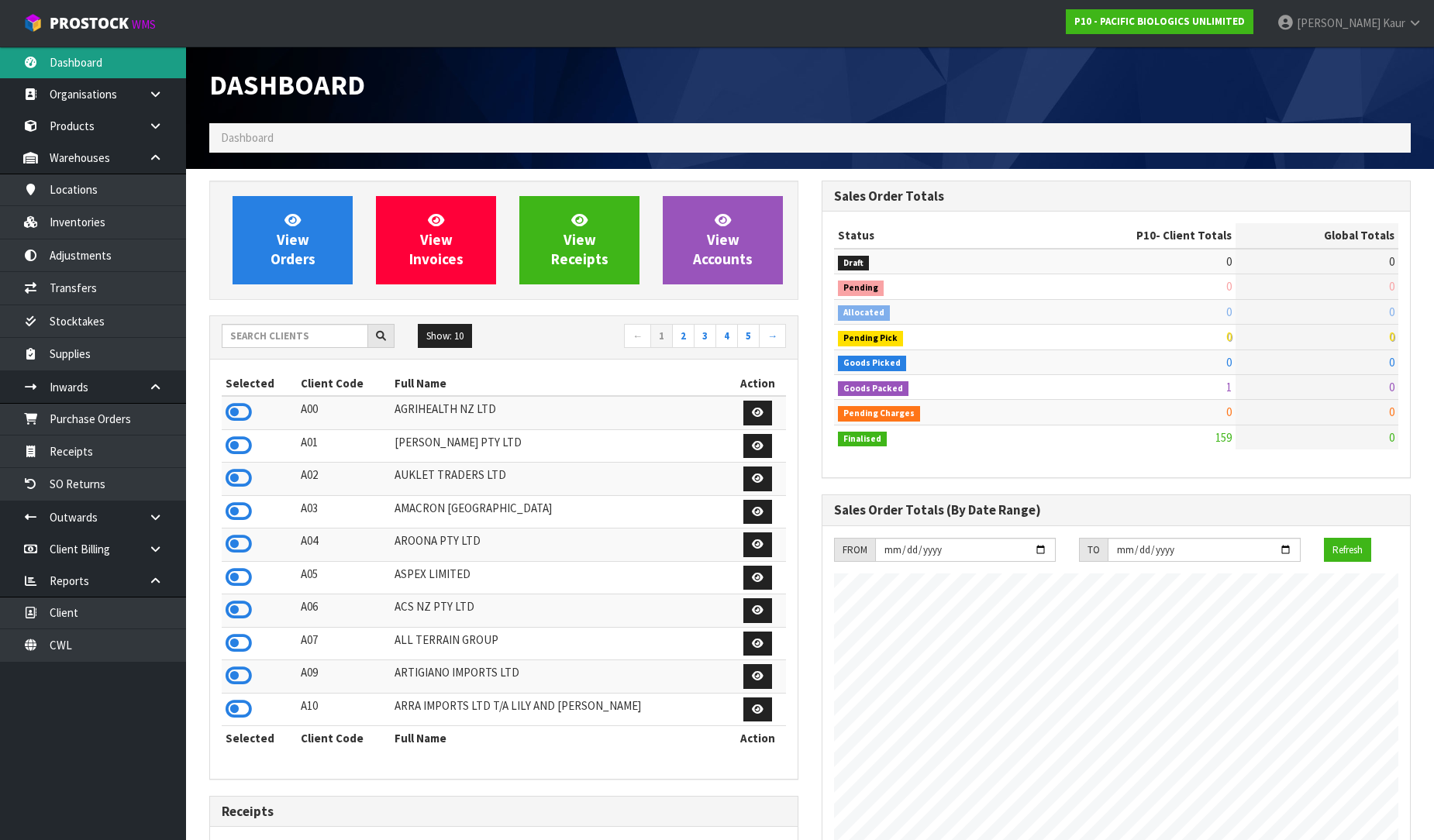
scroll to position [1174, 613]
click at [267, 336] on input "text" at bounding box center [295, 336] width 146 height 24
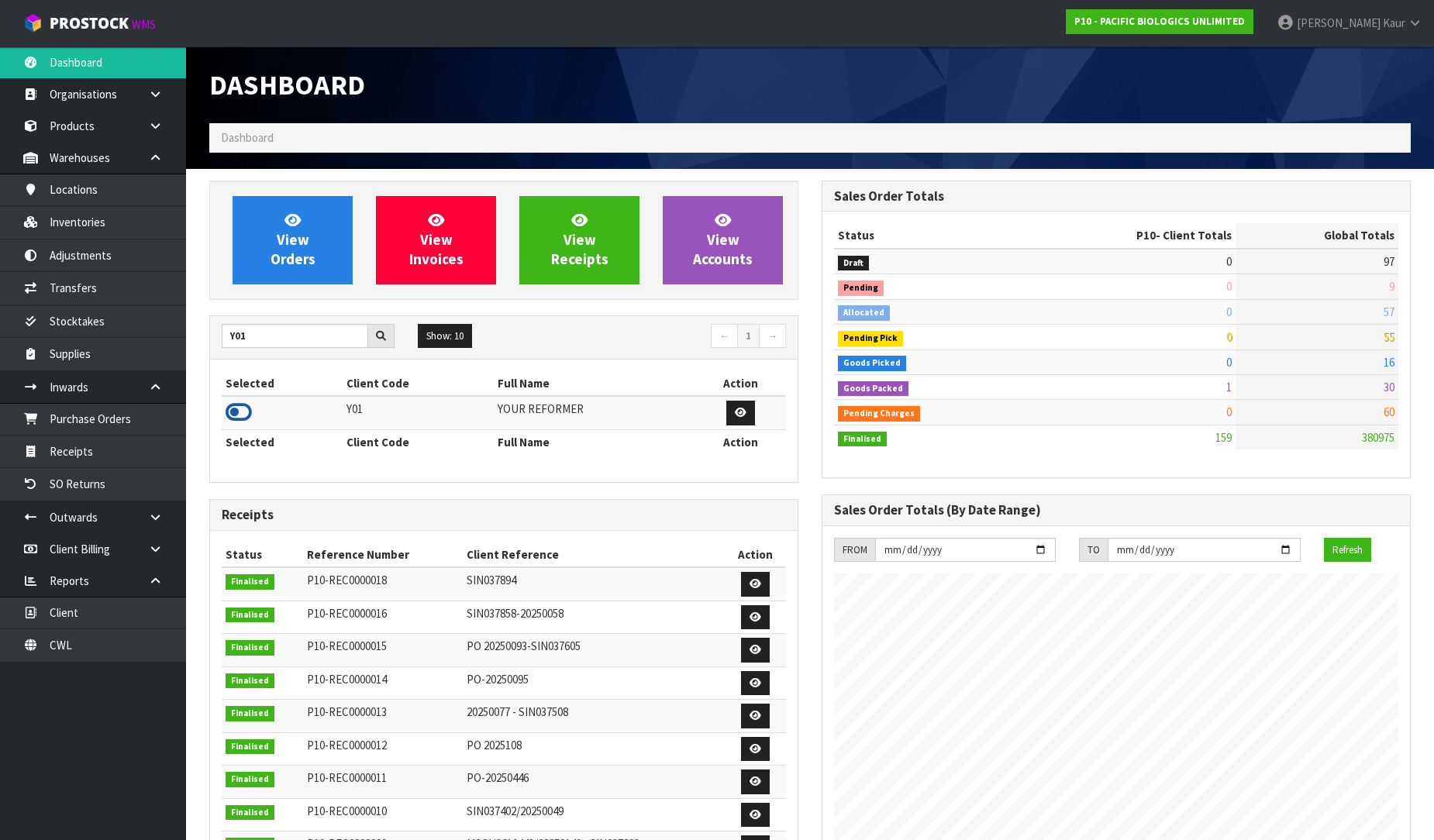
type input "Y01"
click at [244, 413] on icon at bounding box center [239, 412] width 26 height 23
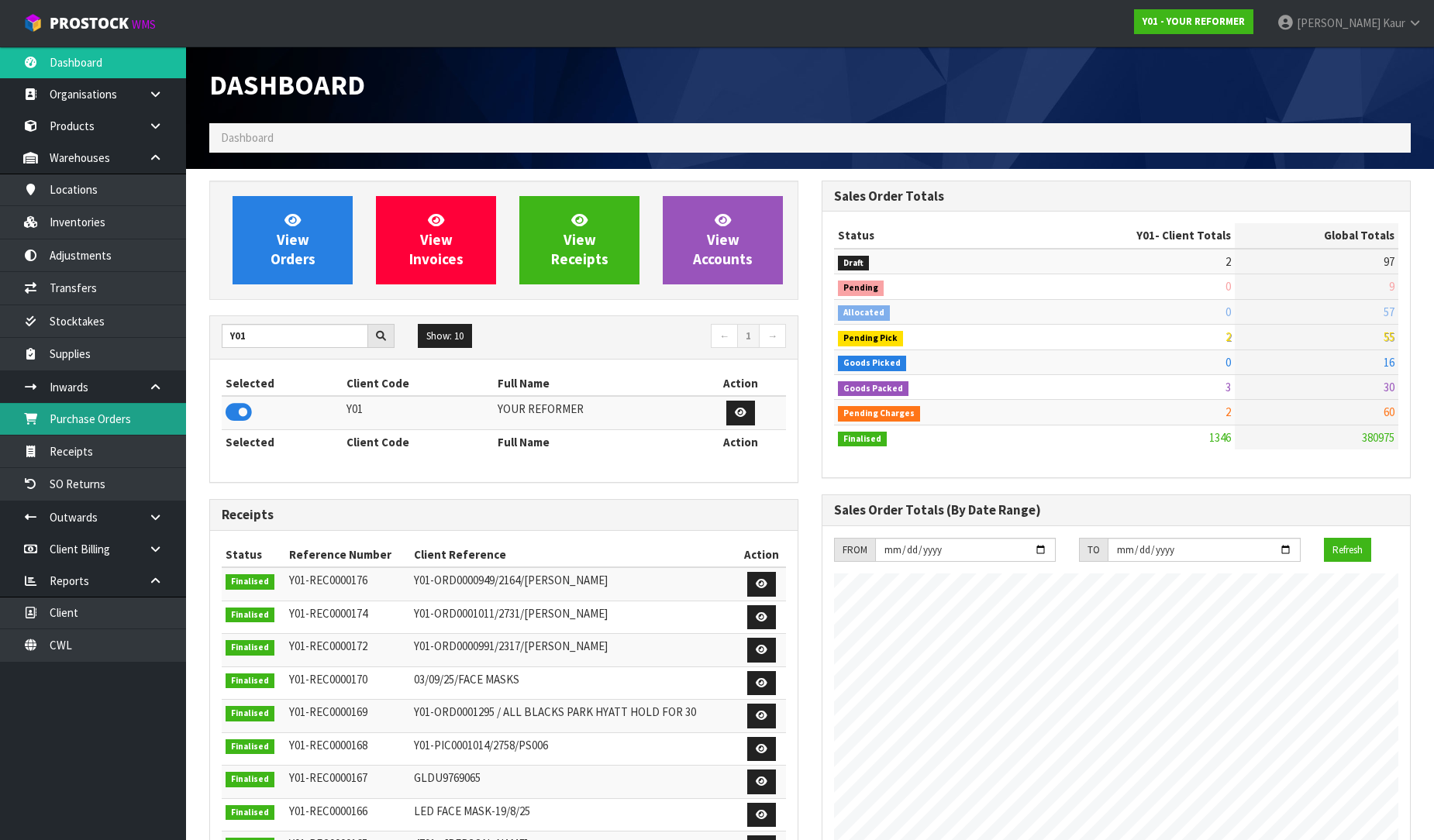
click at [154, 424] on link "Purchase Orders" at bounding box center [92, 418] width 186 height 31
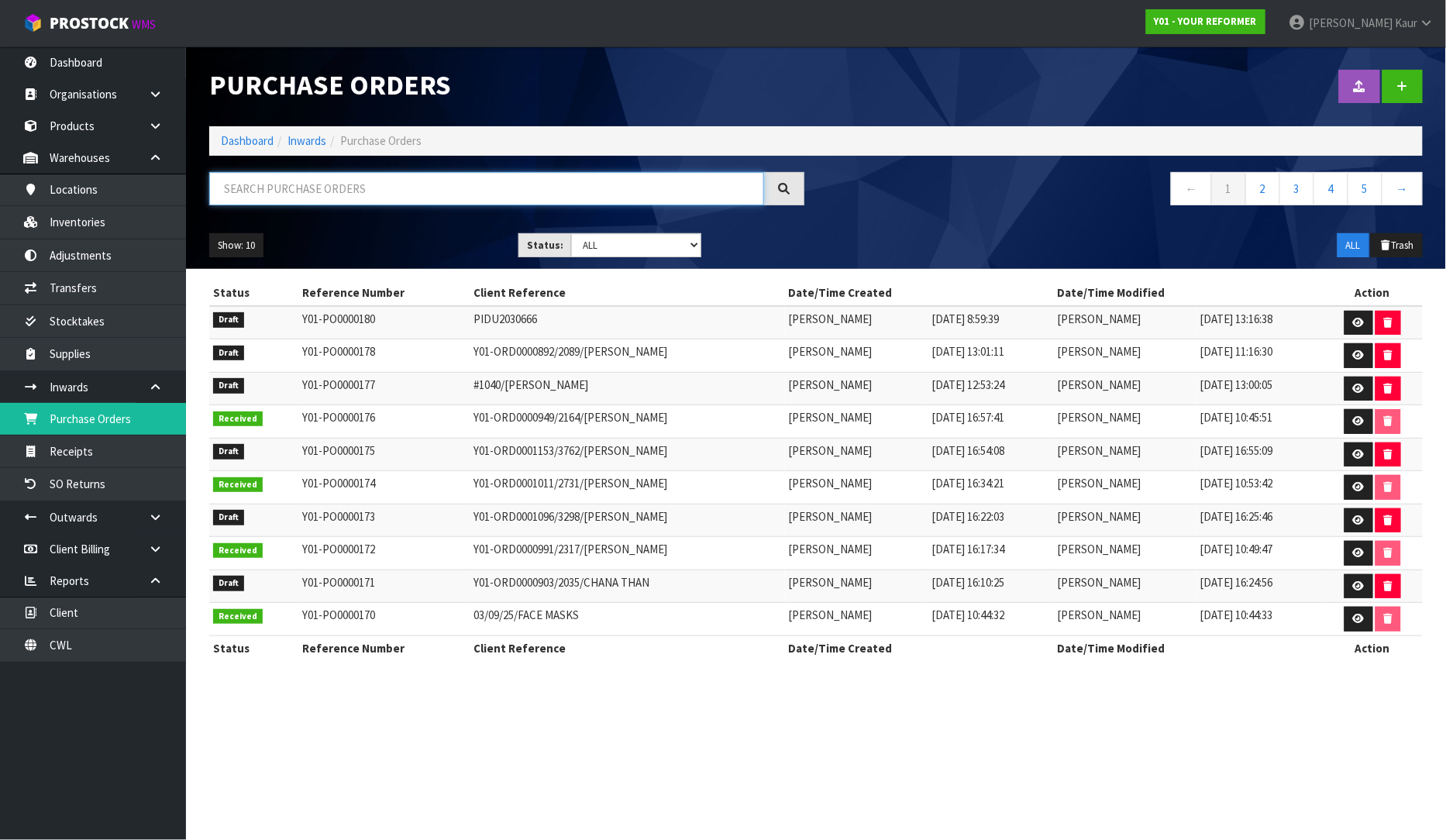
click at [393, 196] on input "text" at bounding box center [487, 188] width 555 height 33
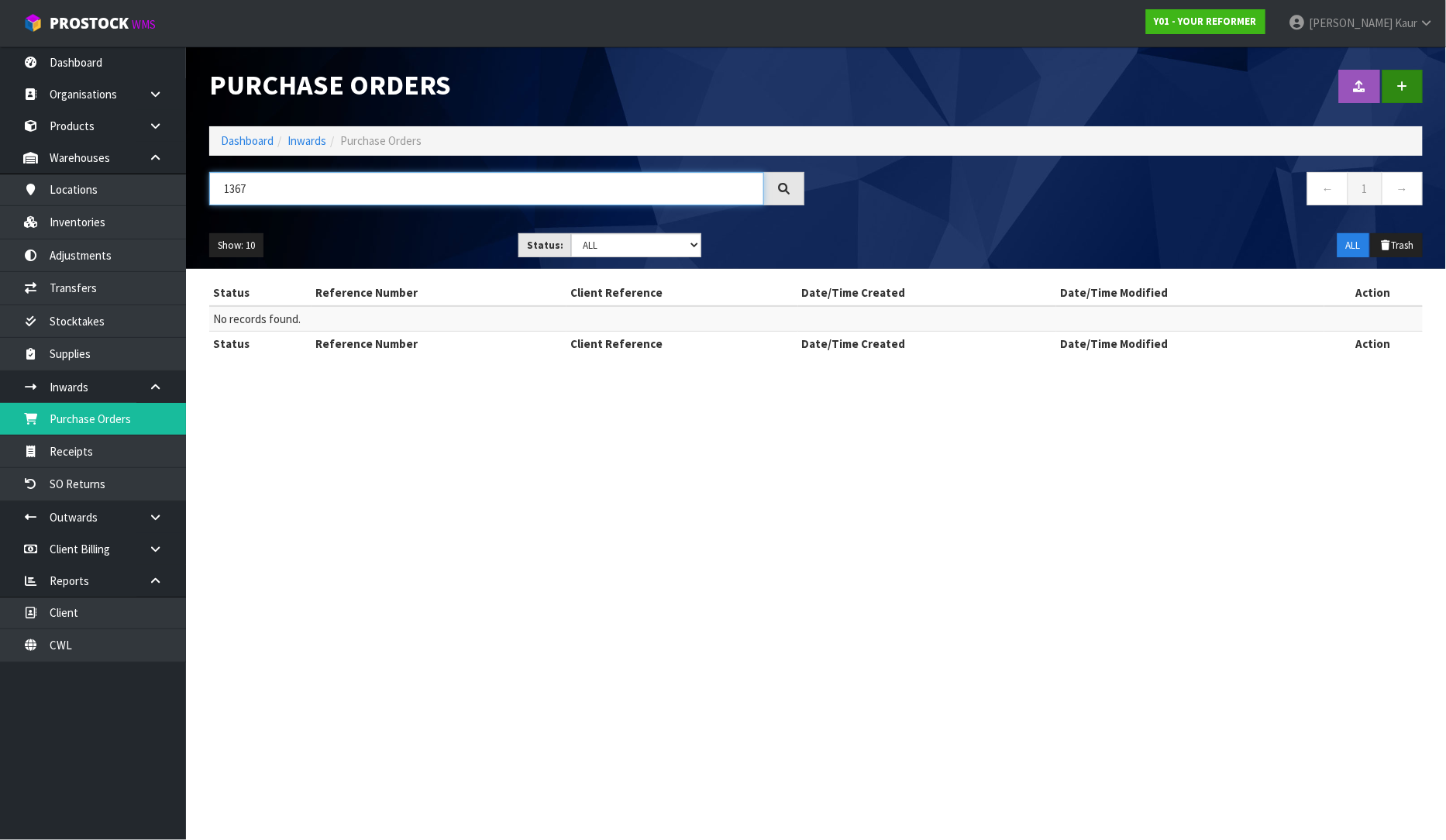
type input "1367"
click at [1403, 76] on link at bounding box center [1402, 87] width 40 height 33
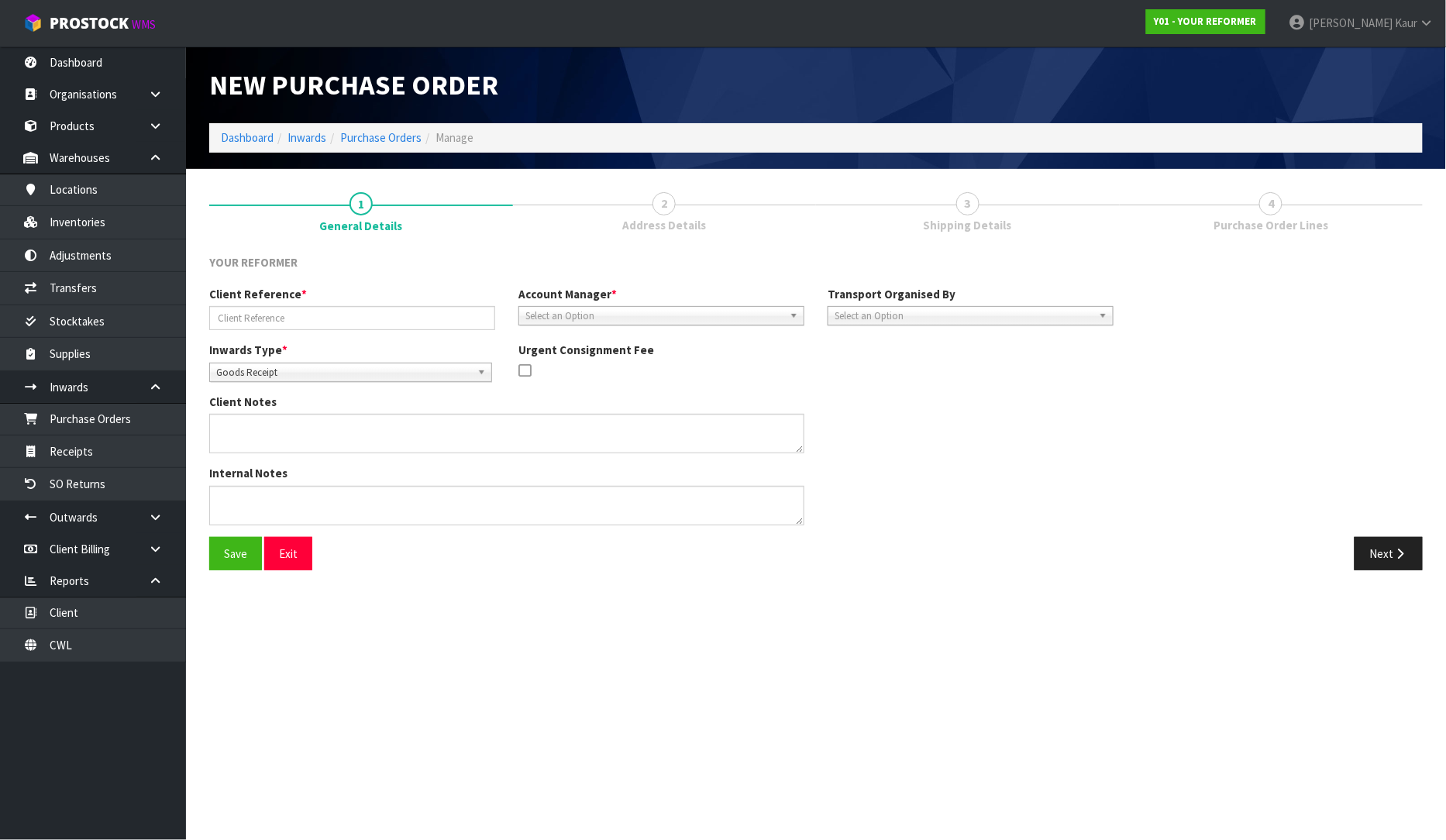
click at [251, 378] on span "Goods Receipt" at bounding box center [343, 372] width 255 height 19
click at [261, 438] on li "Goods Returned" at bounding box center [350, 435] width 275 height 19
click at [295, 322] on input "text" at bounding box center [352, 318] width 286 height 24
type input "Y01-ORD0001367/5094"
click at [553, 314] on span "Select an Option" at bounding box center [654, 316] width 258 height 19
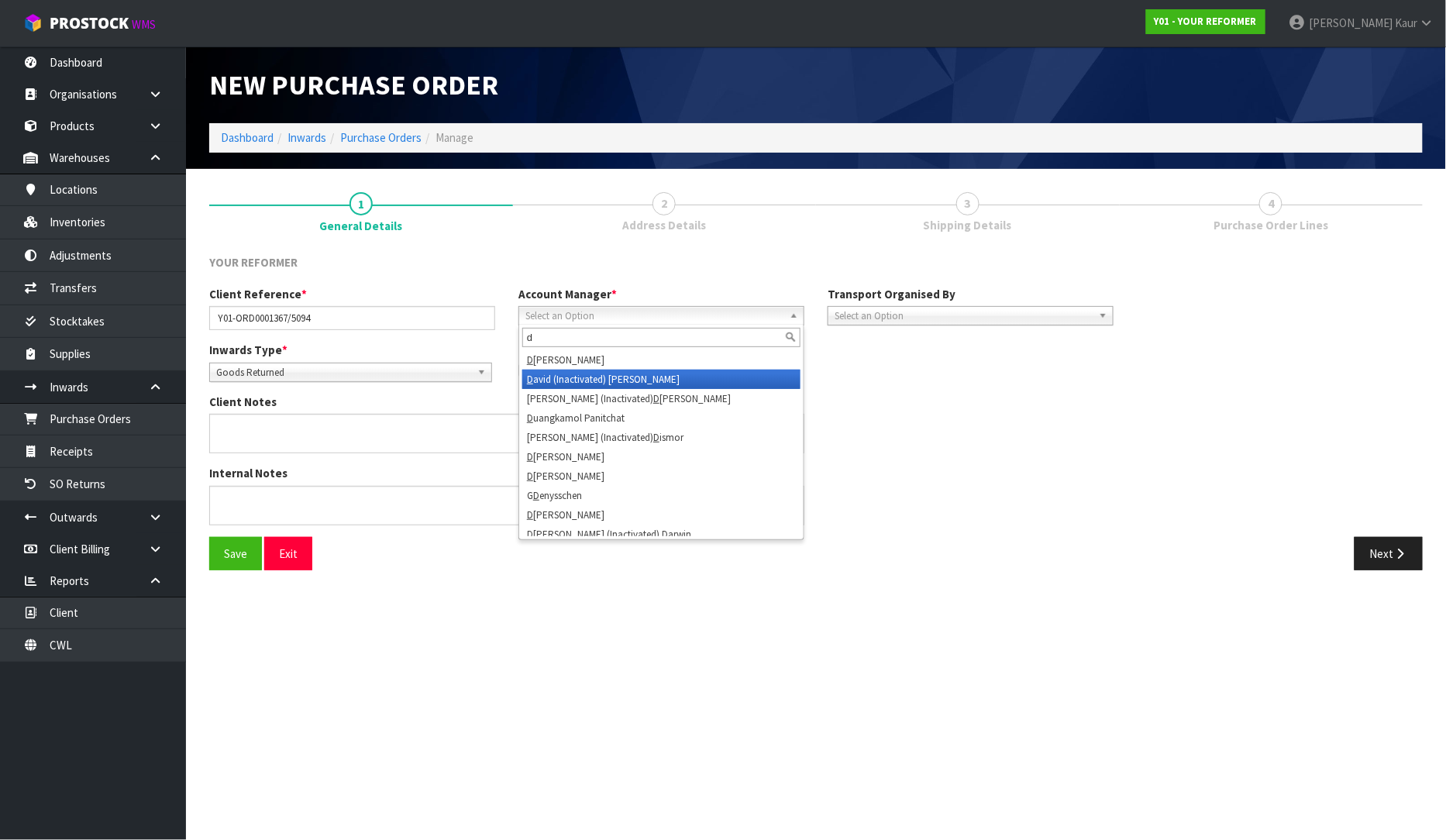
type input "d"
click at [561, 370] on li "D avid (Inactivated) Rauba" at bounding box center [661, 379] width 278 height 19
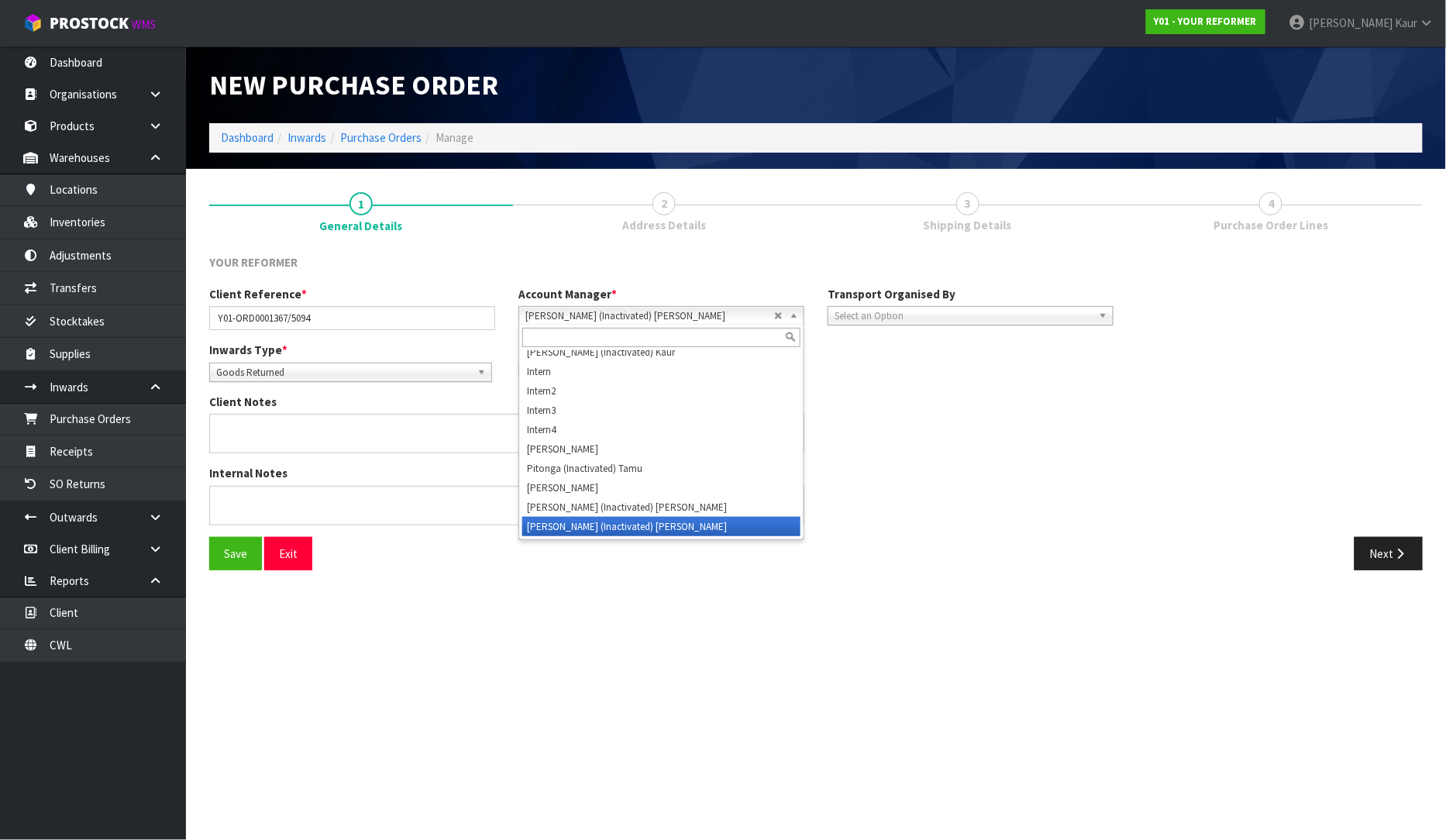
click at [581, 320] on span "[PERSON_NAME] (Inactivated) [PERSON_NAME]" at bounding box center [650, 316] width 248 height 19
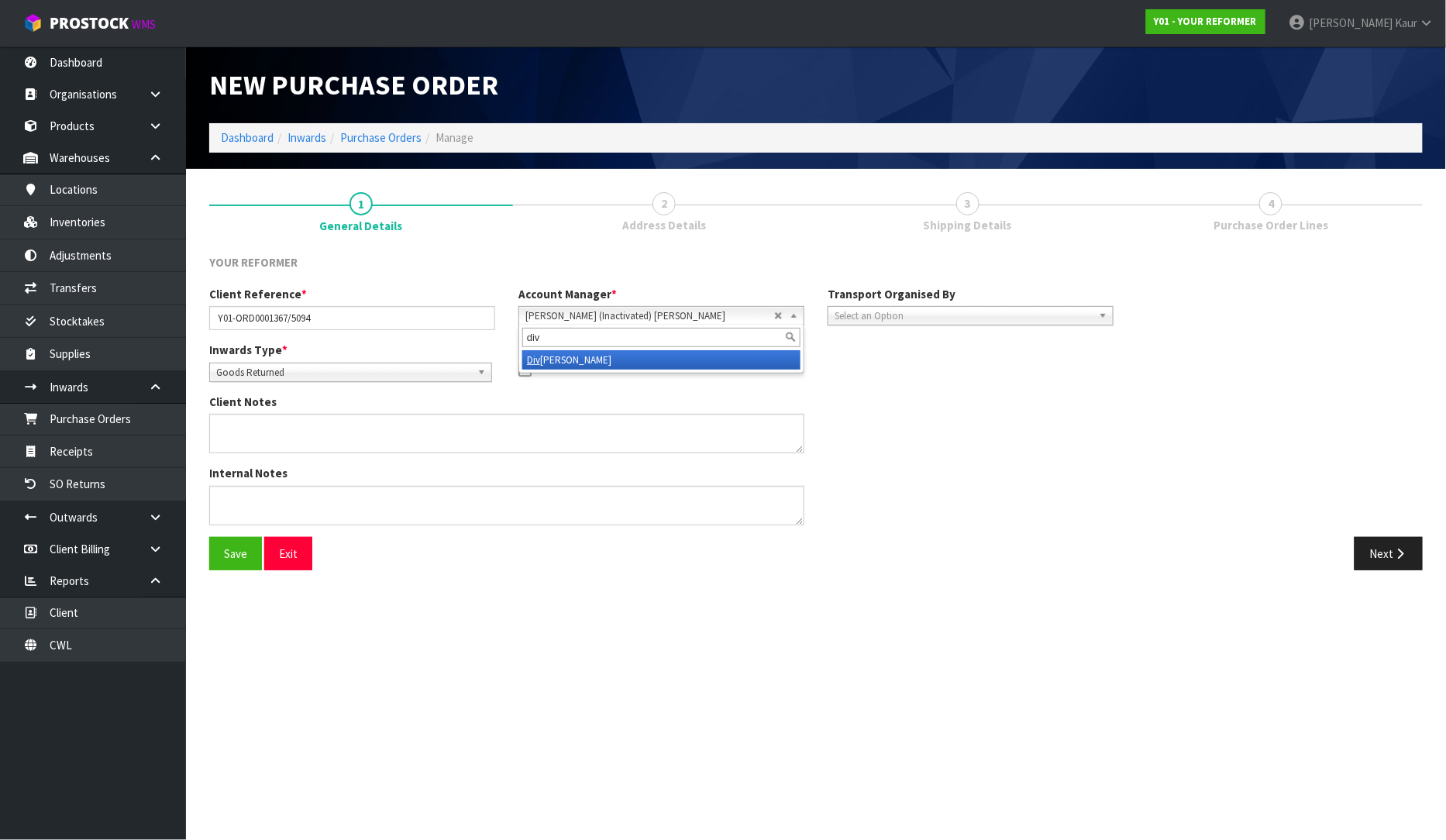
type input "div"
click at [579, 361] on li "Div jot Kaur" at bounding box center [661, 359] width 278 height 19
click at [880, 314] on span "Select an Option" at bounding box center [963, 316] width 258 height 19
click at [965, 564] on div "Next" at bounding box center [1125, 554] width 595 height 33
click at [1409, 556] on button "Next" at bounding box center [1388, 554] width 69 height 33
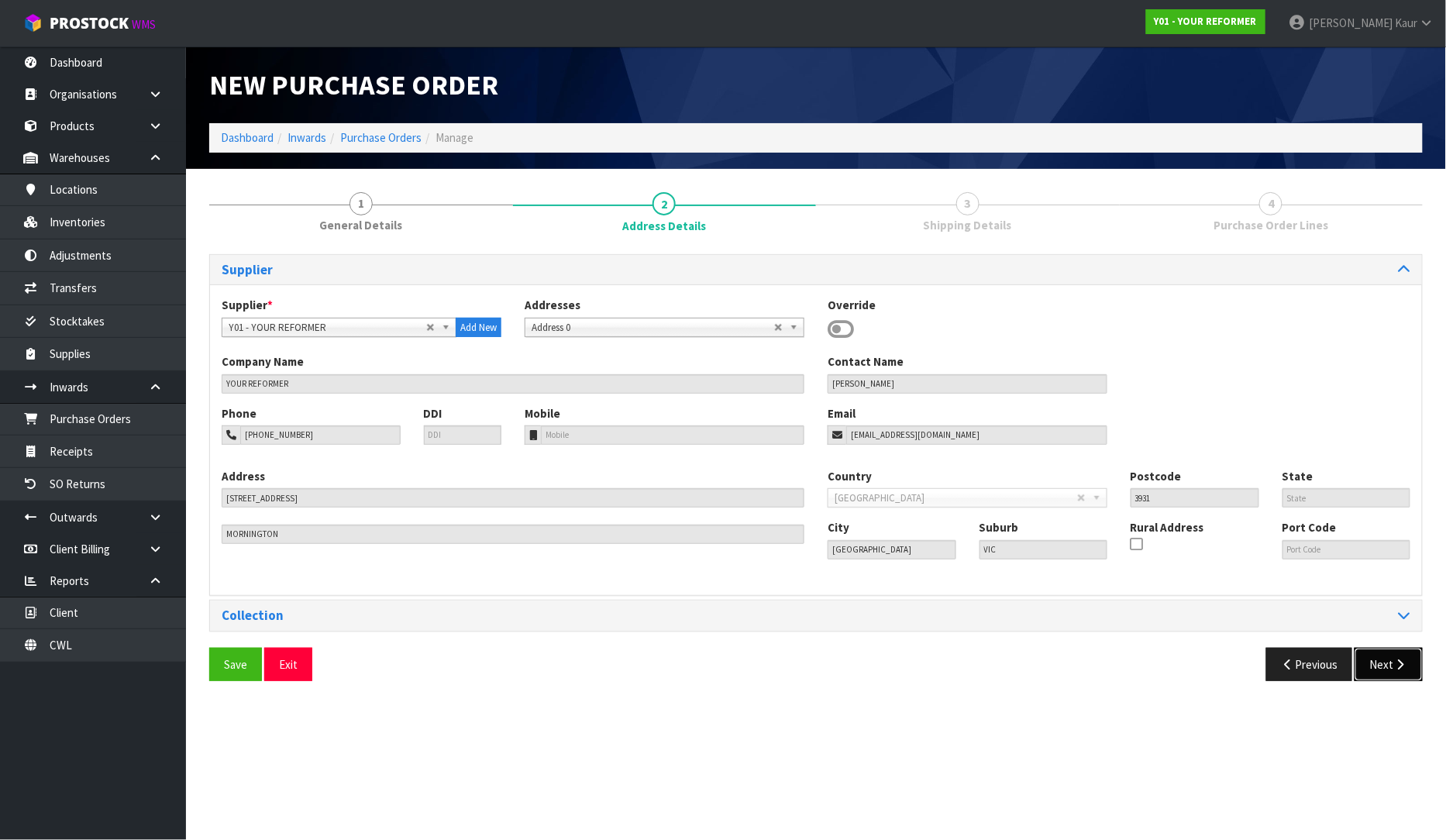
click at [1398, 663] on icon "button" at bounding box center [1401, 664] width 15 height 12
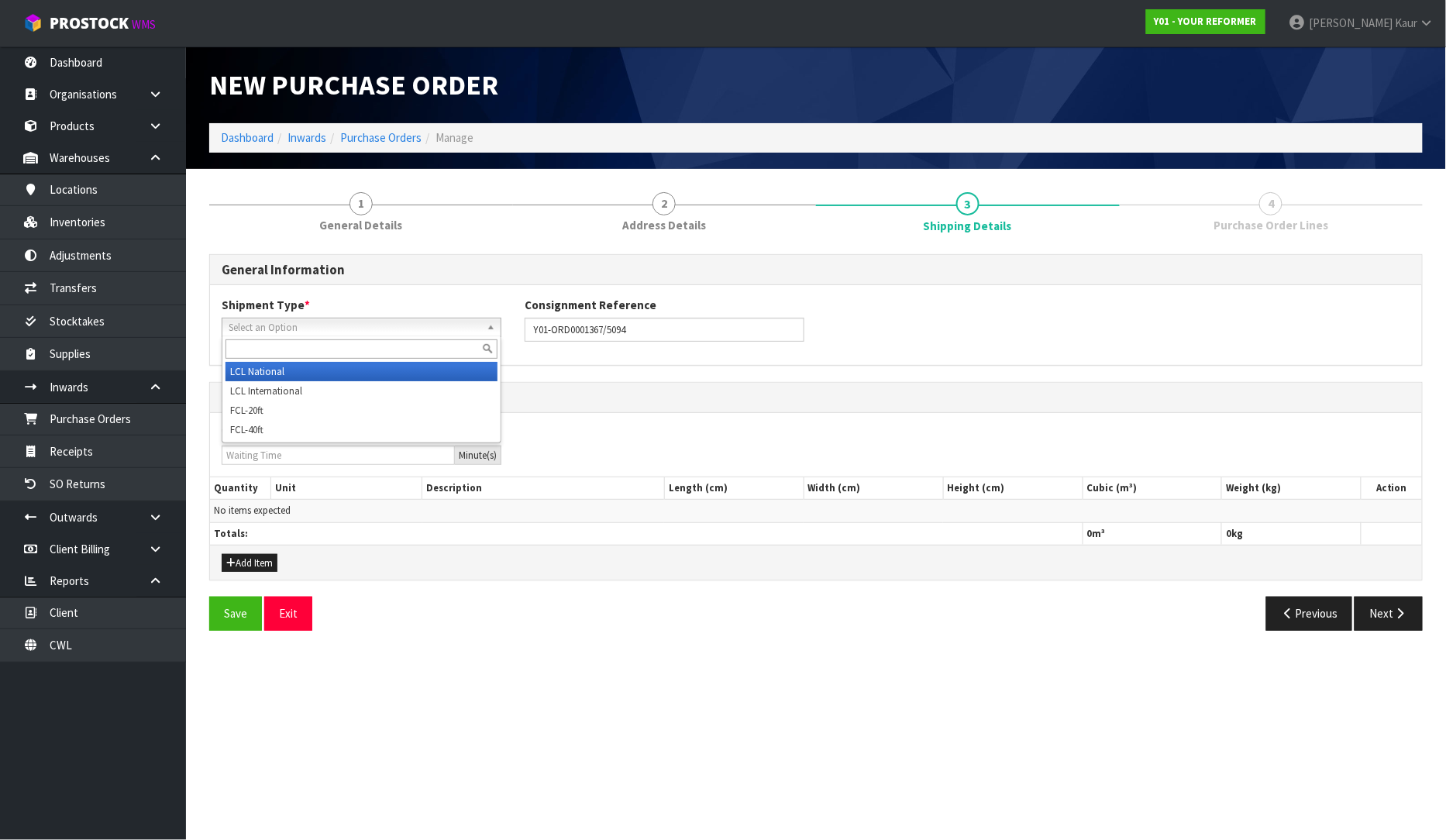
click at [371, 327] on span "Select an Option" at bounding box center [354, 328] width 252 height 19
click at [344, 362] on li "LCL National" at bounding box center [362, 371] width 272 height 19
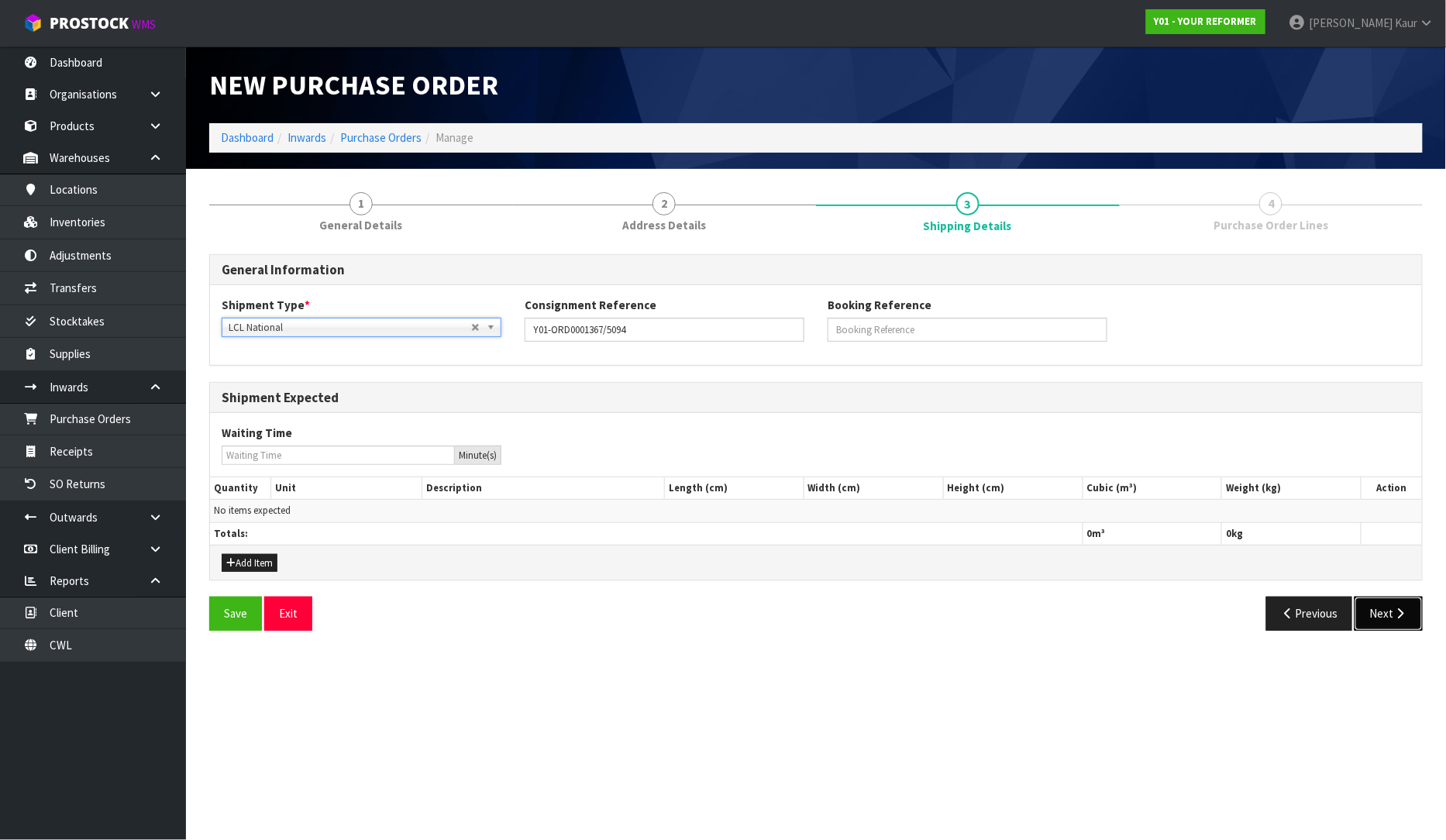
click at [1392, 622] on button "Next" at bounding box center [1388, 613] width 69 height 33
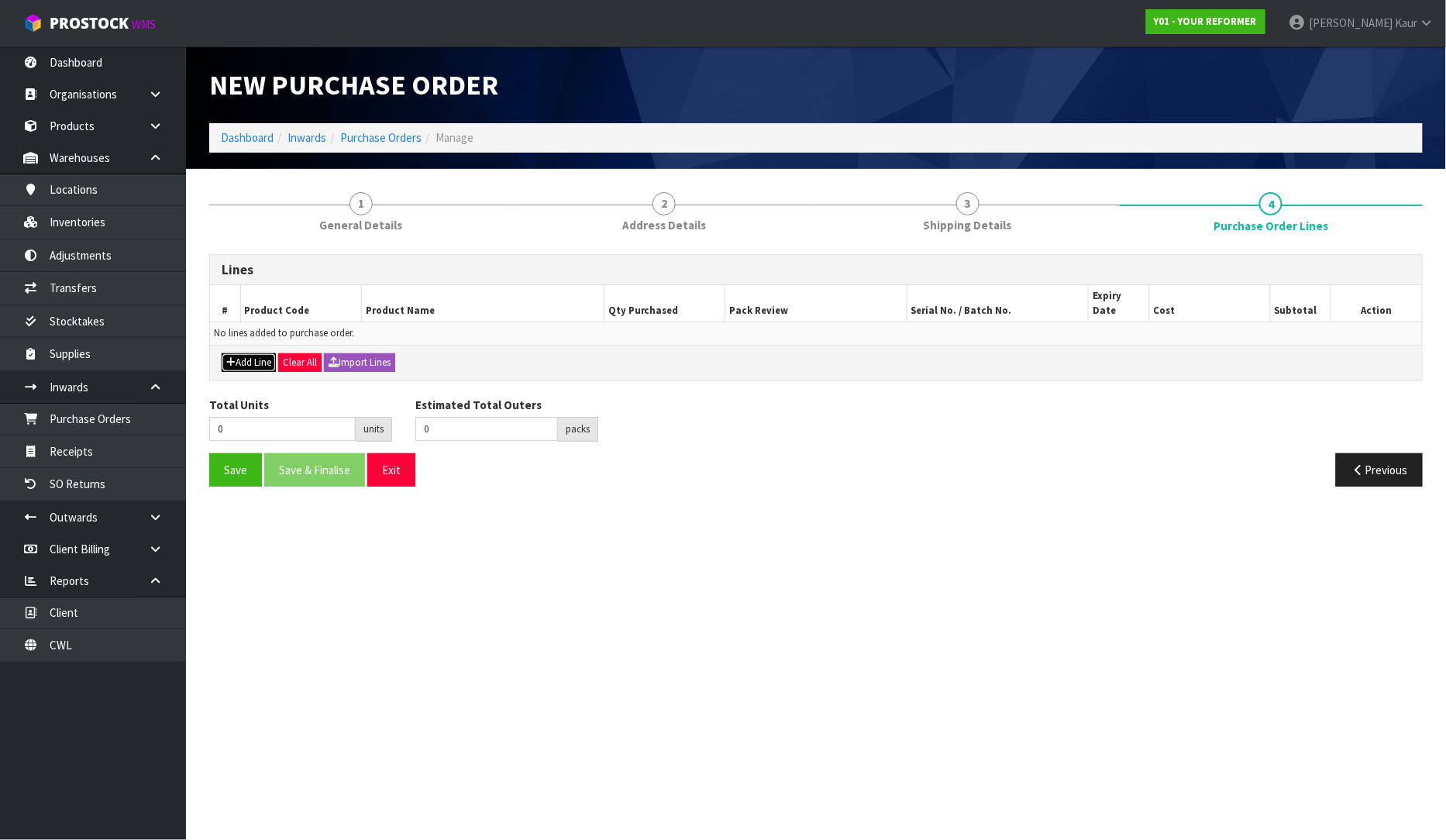
click at [258, 353] on button "Add Line" at bounding box center [249, 362] width 54 height 19
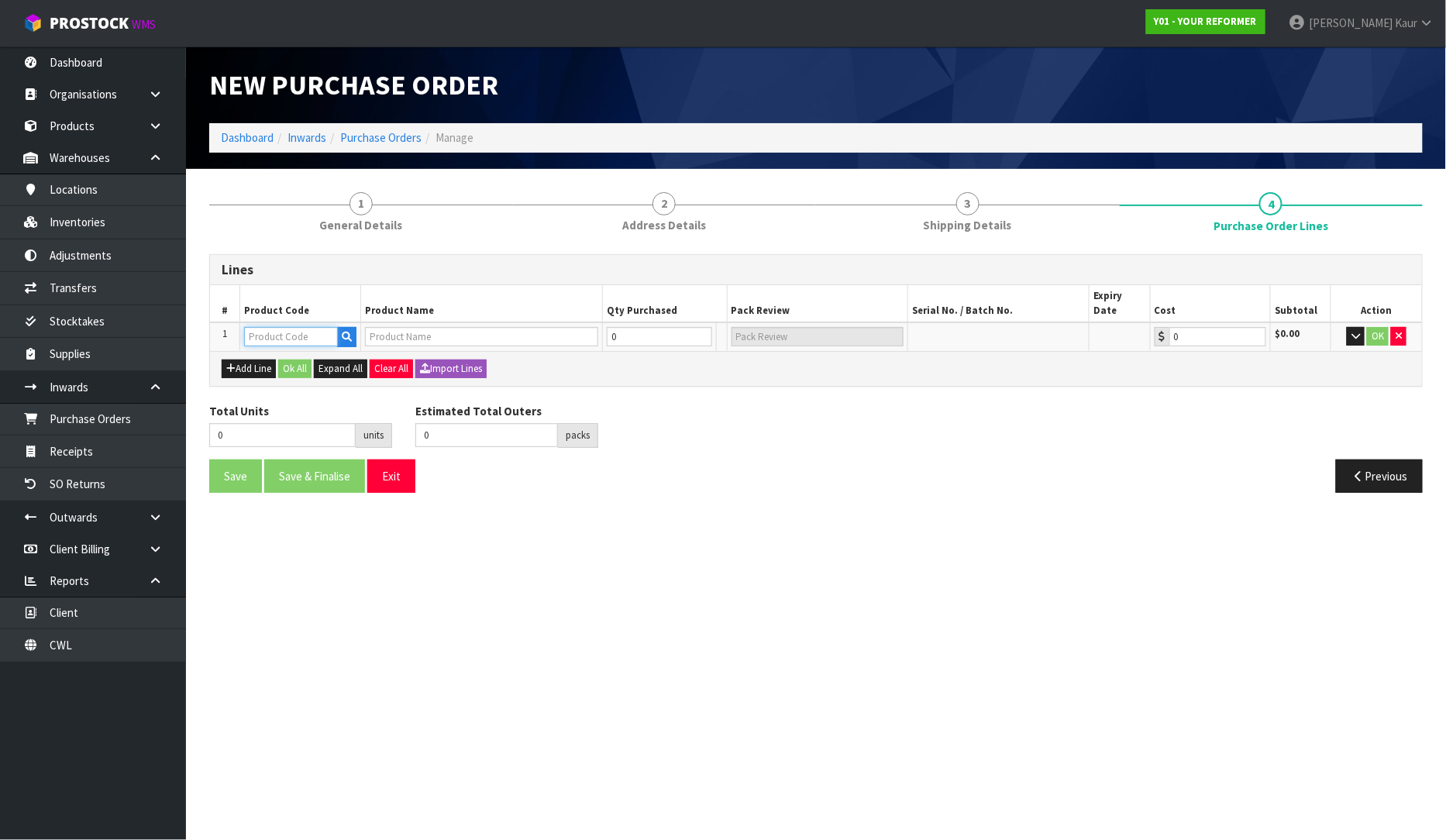
click at [273, 327] on input "text" at bounding box center [291, 336] width 94 height 19
type input "SPARE"
click at [307, 346] on link "SPARE PARTS" at bounding box center [307, 347] width 122 height 21
type input "SPARE PARTS"
type input "SPARE PARTS - HEAD BOARD"
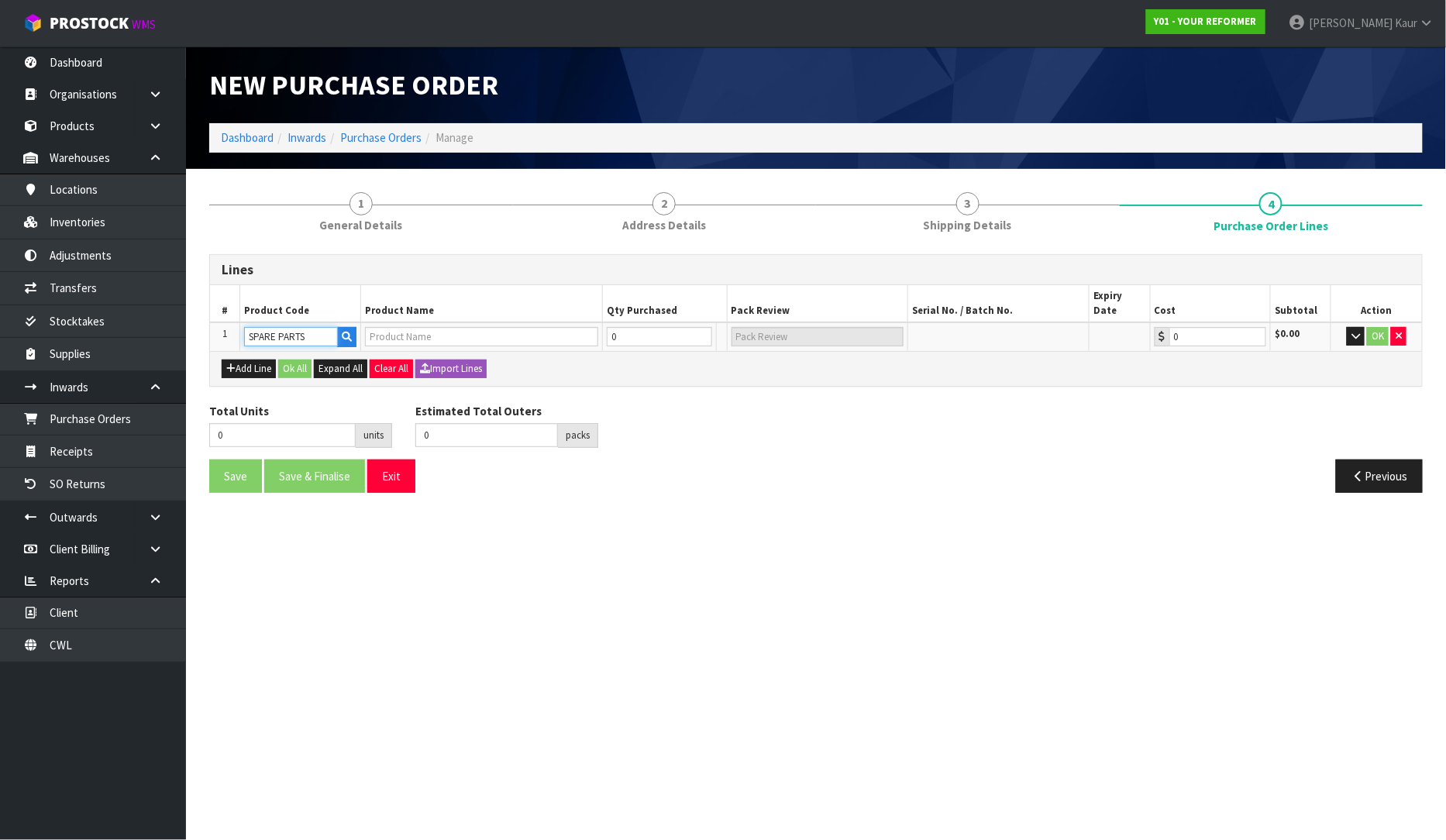
type input "0.00"
click at [640, 327] on input "0" at bounding box center [628, 336] width 69 height 19
type input "1"
type input "1 PCE"
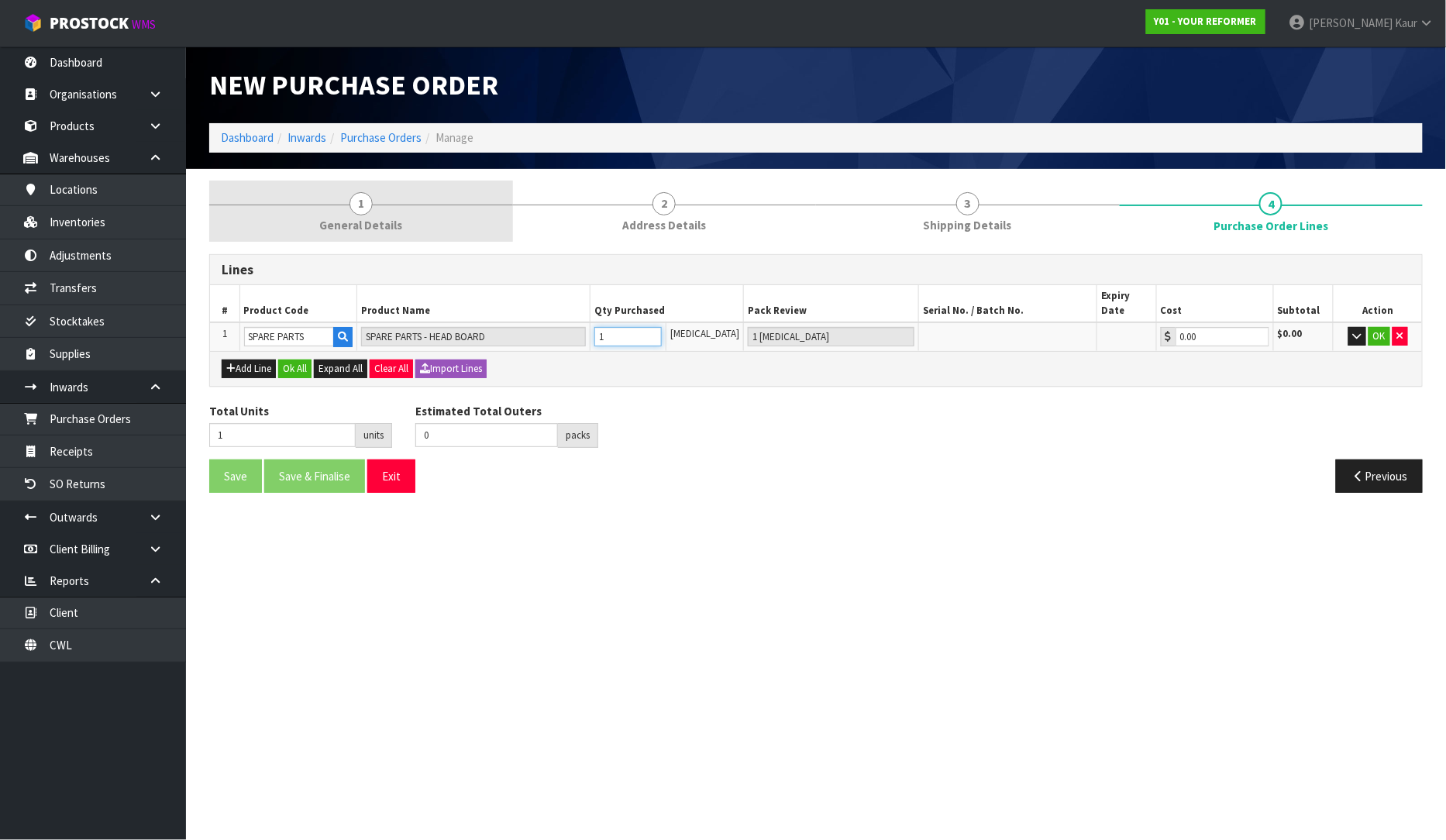
type input "1"
click at [332, 223] on span "General Details" at bounding box center [361, 225] width 83 height 17
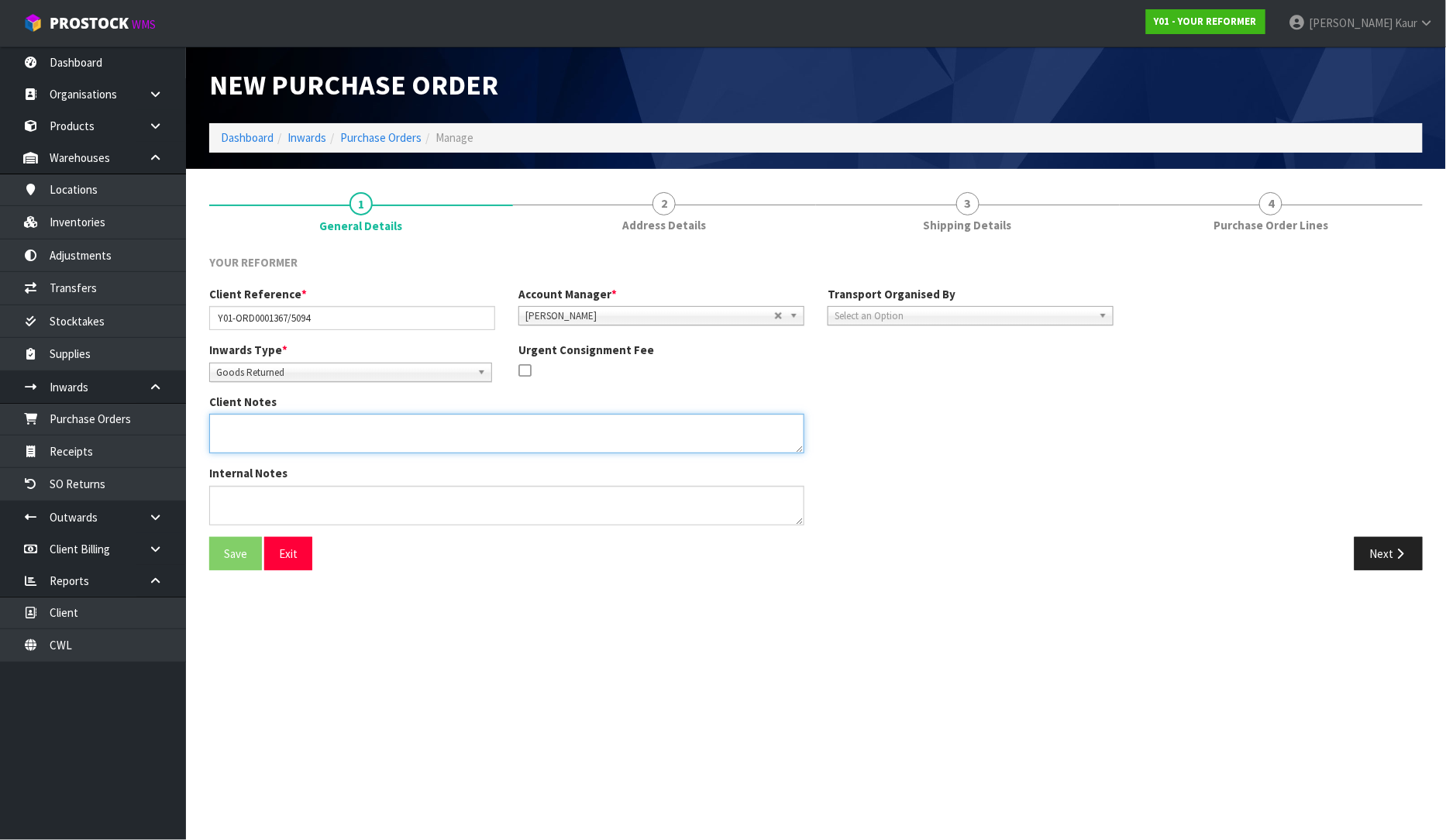
click at [397, 434] on textarea at bounding box center [507, 433] width 595 height 40
type textarea "PILATES BALL"
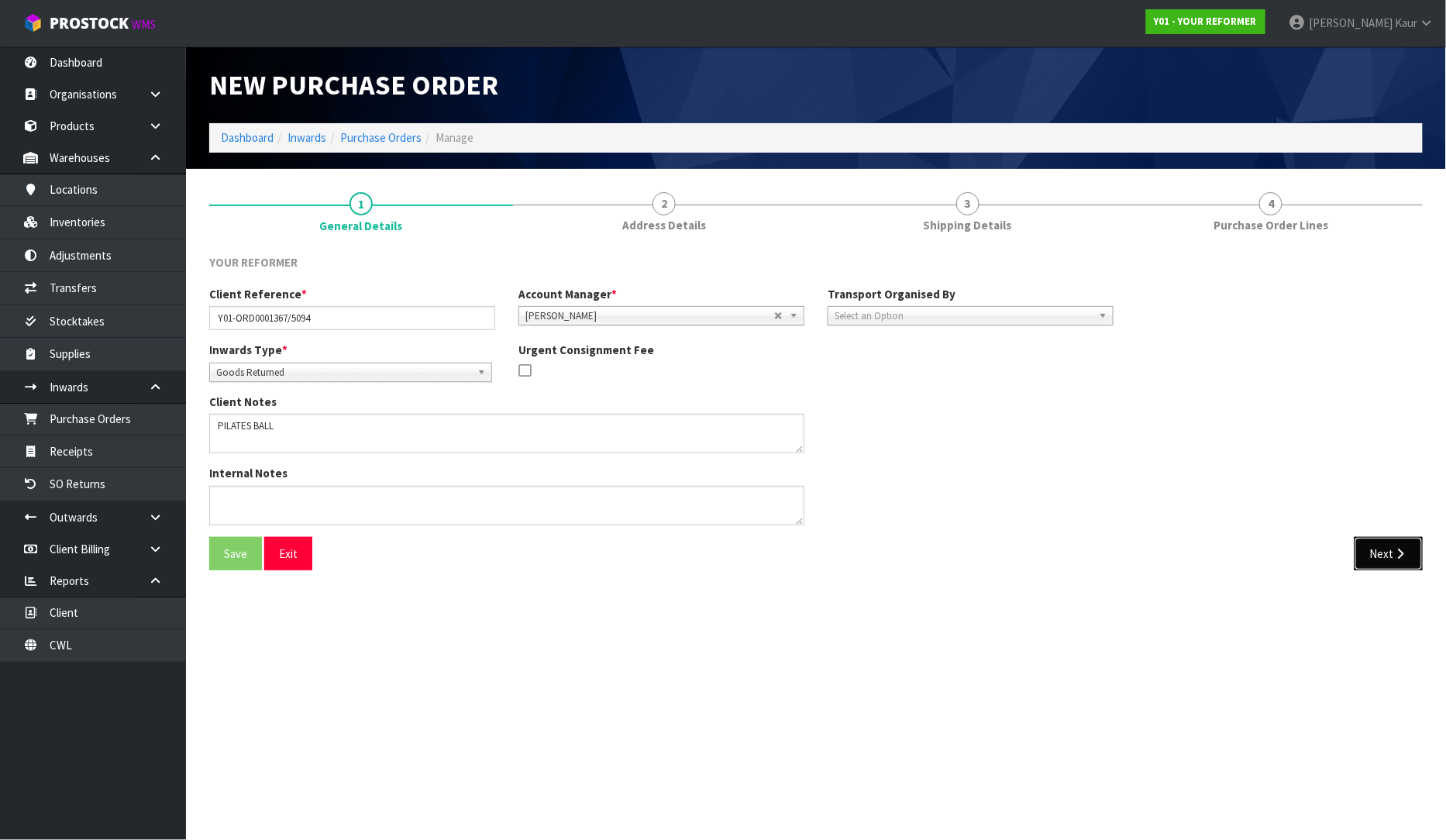
click at [1392, 548] on button "Next" at bounding box center [1388, 554] width 69 height 33
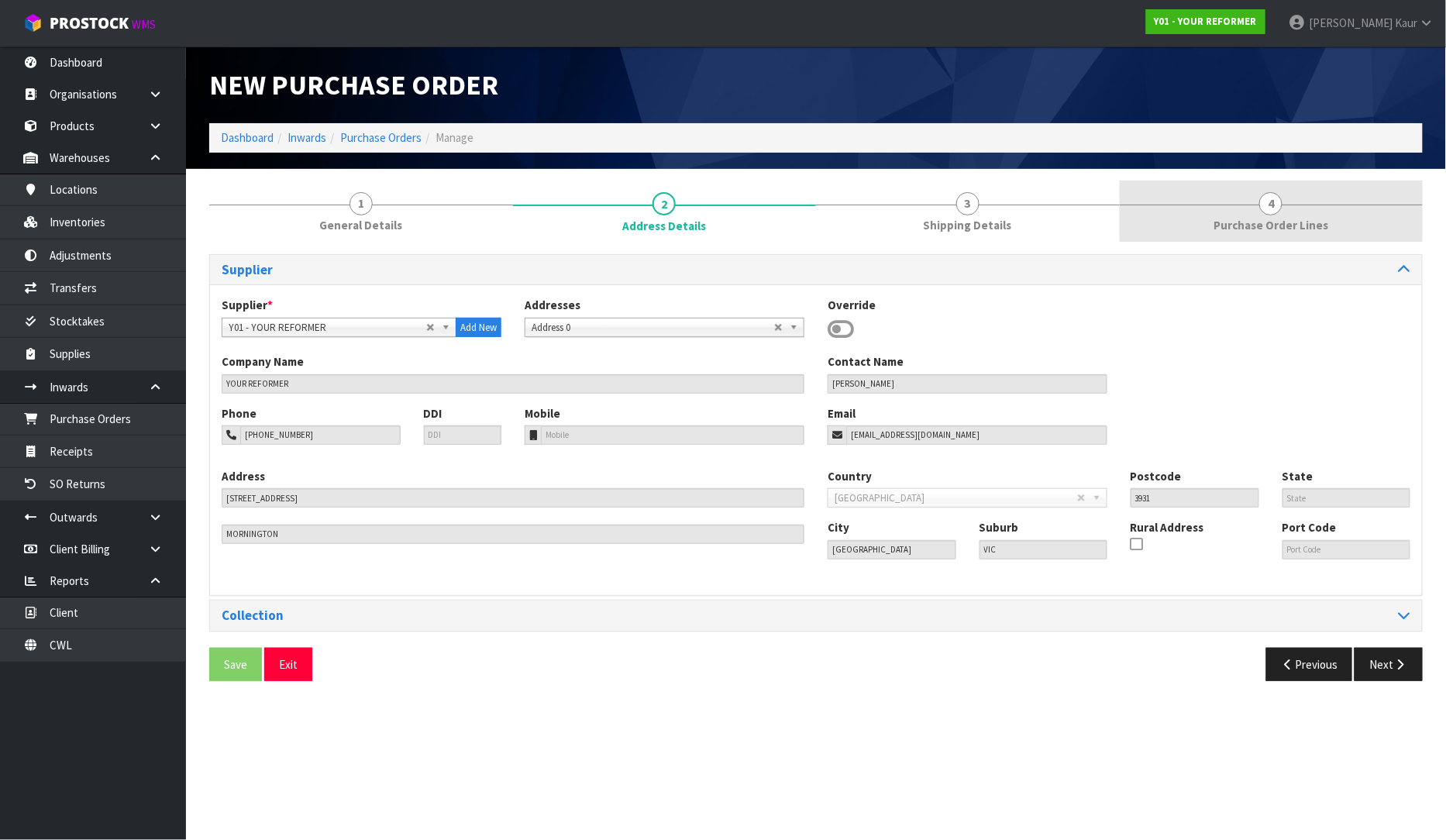
click at [1278, 237] on link "4 Purchase Order Lines" at bounding box center [1272, 211] width 304 height 61
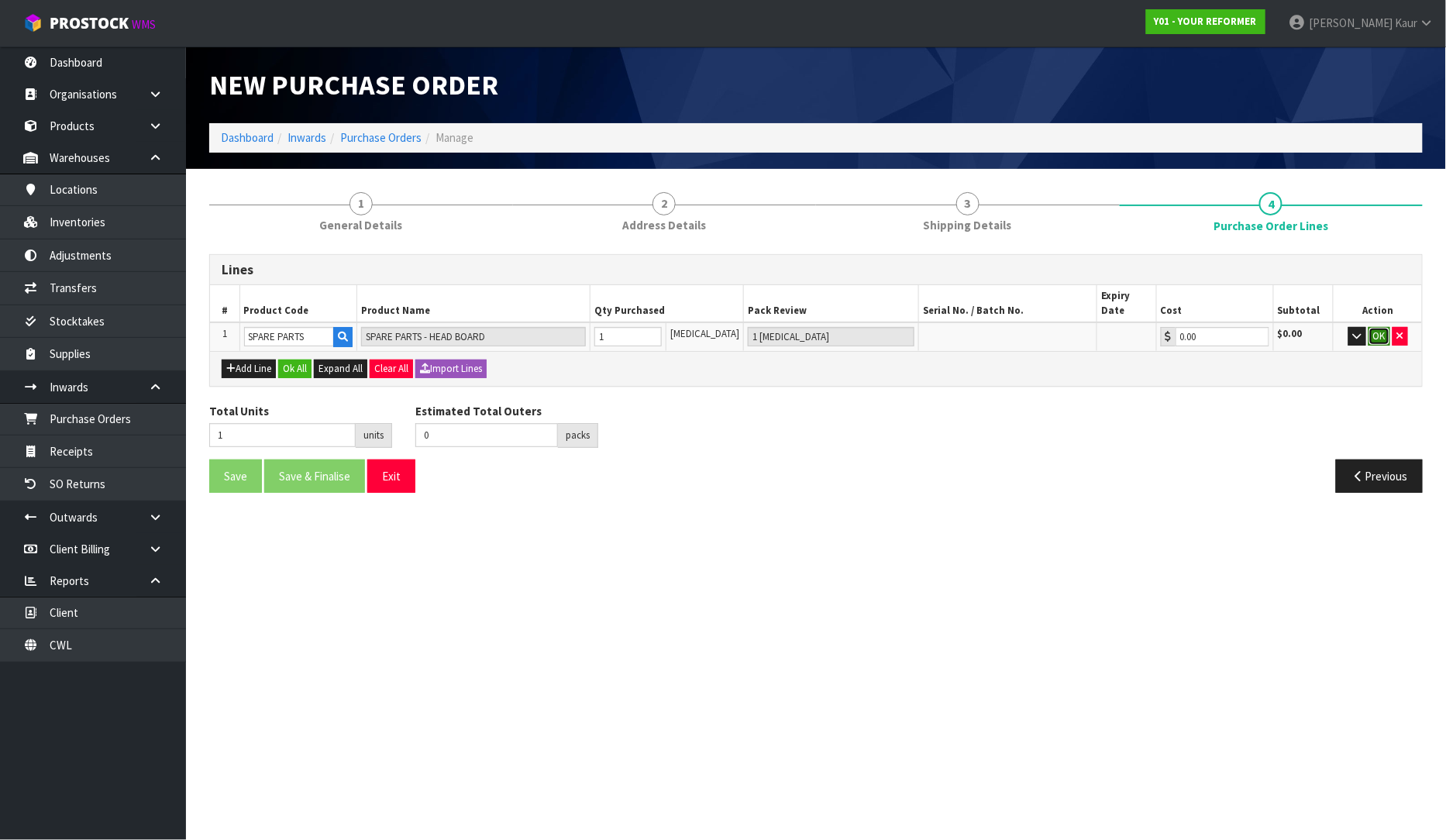
click at [1382, 327] on button "OK" at bounding box center [1379, 336] width 21 height 19
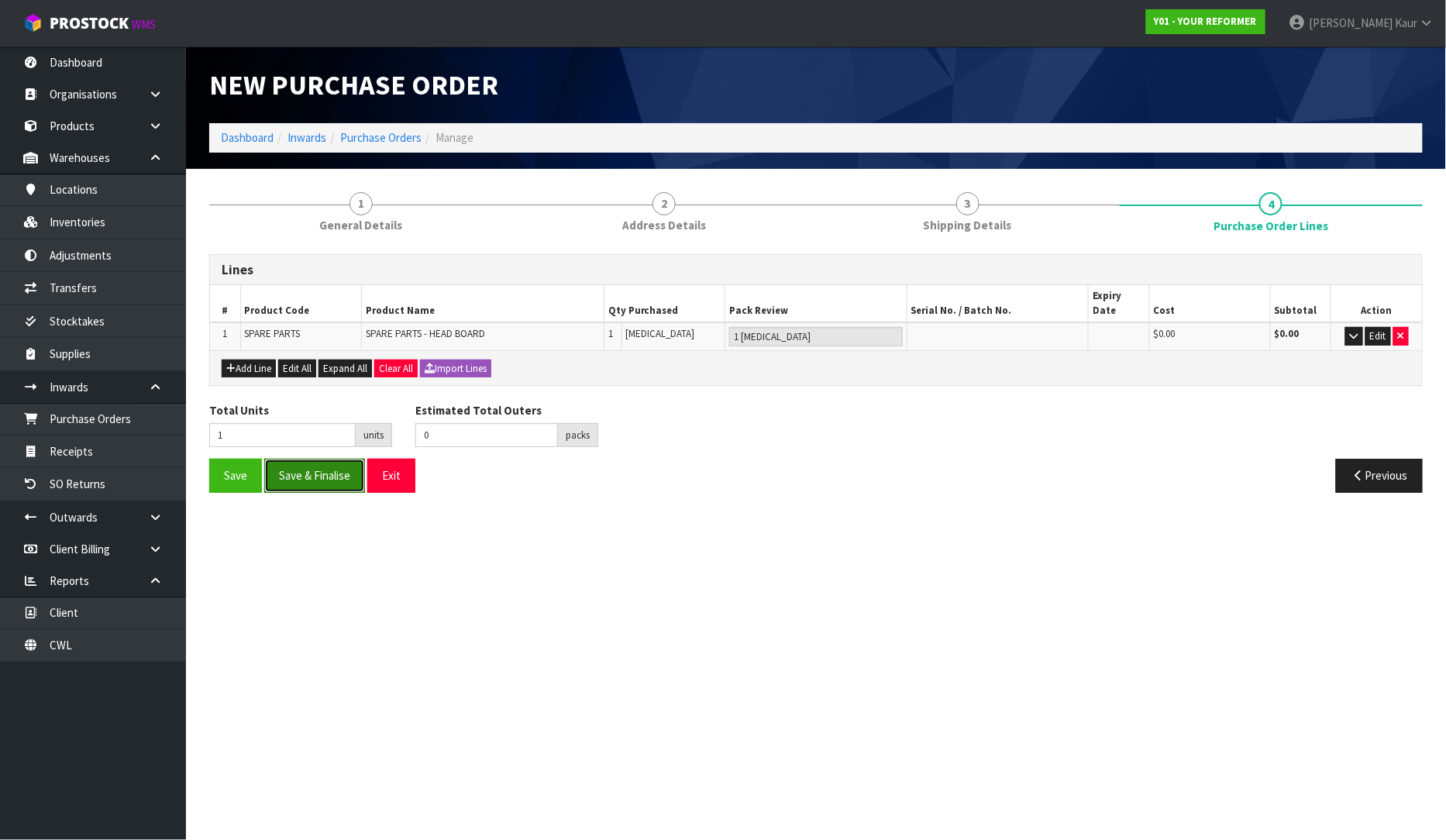
click at [319, 459] on button "Save & Finalise" at bounding box center [314, 475] width 101 height 33
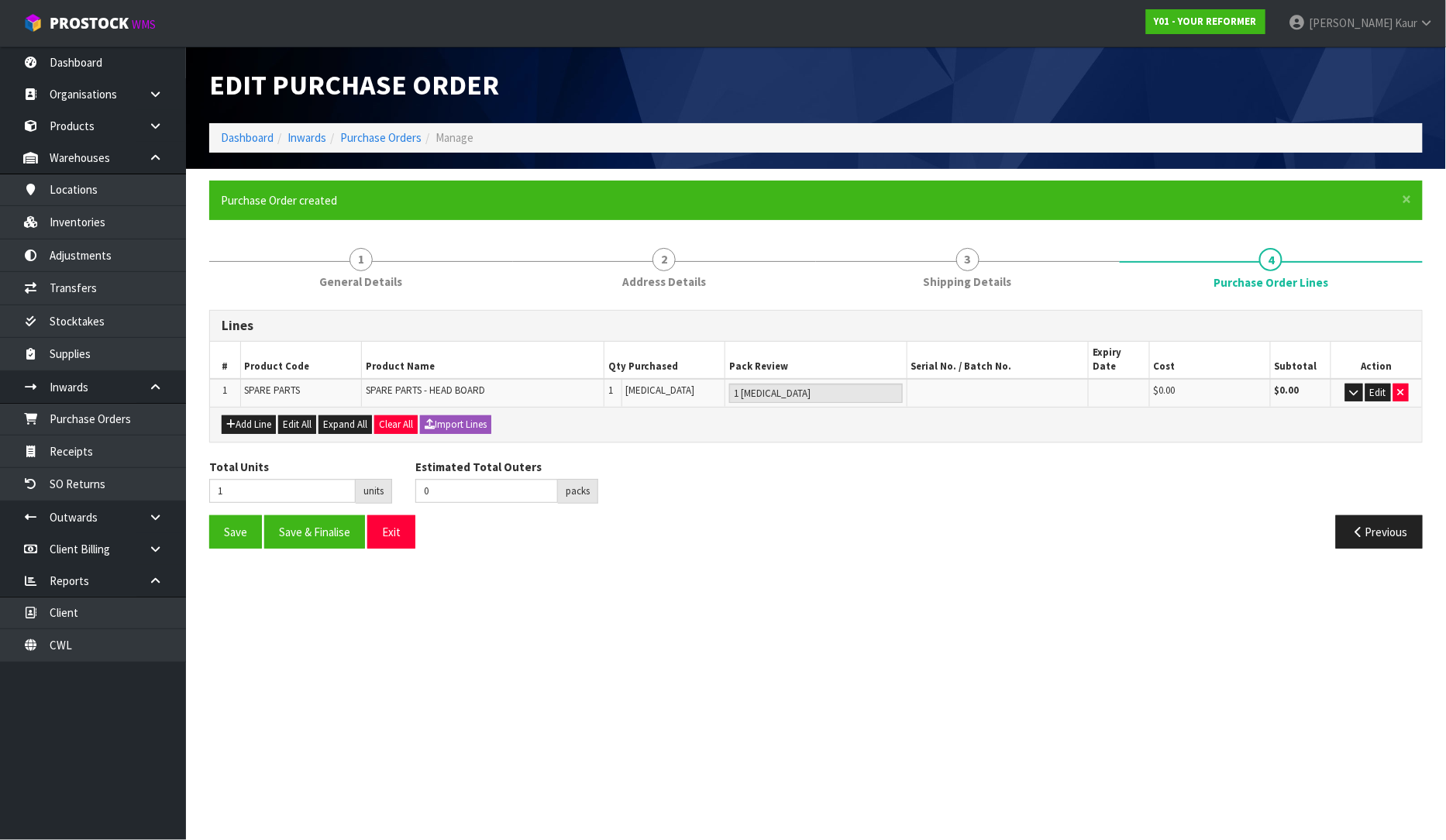
type input "0"
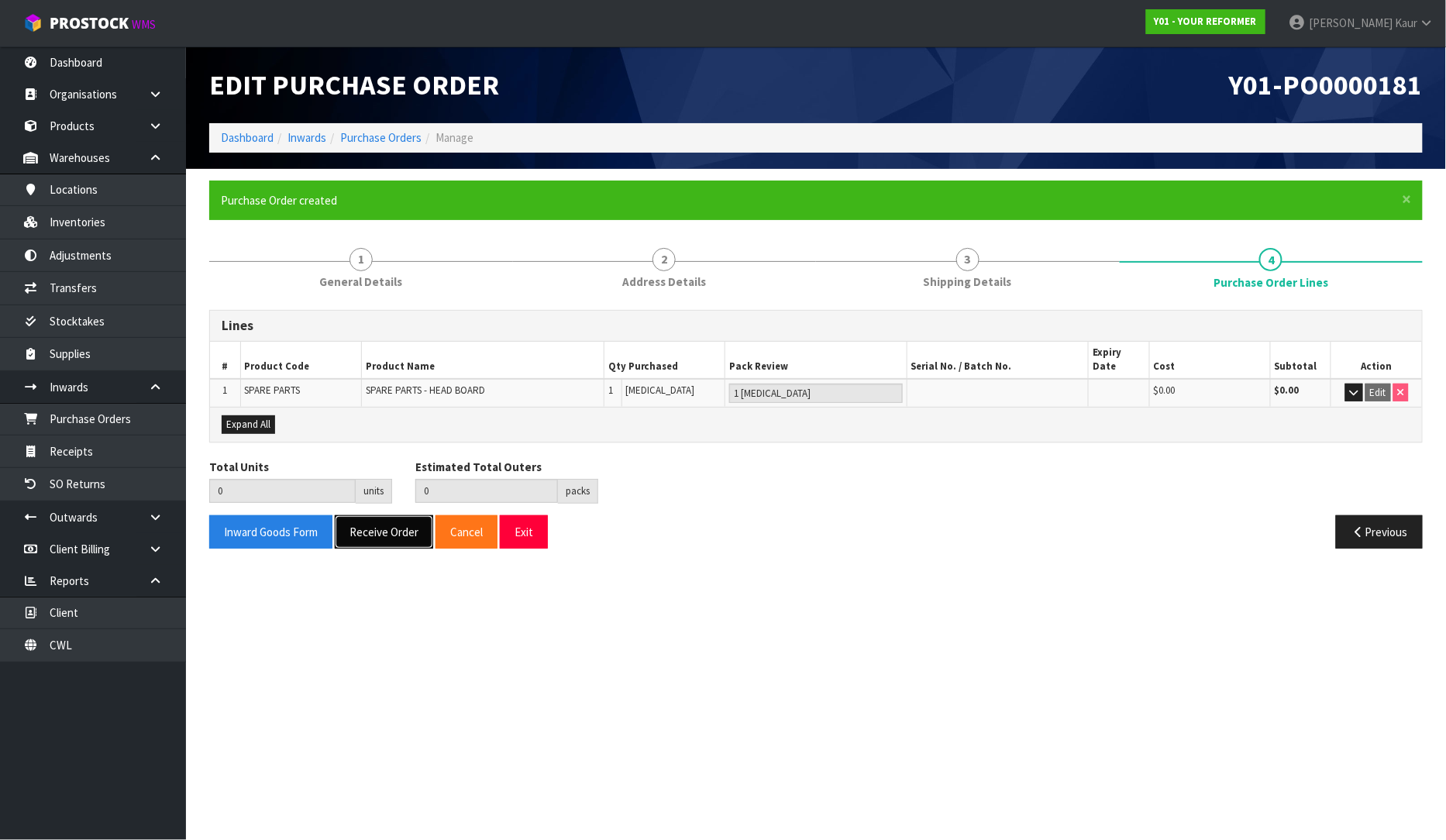
click at [381, 516] on button "Receive Order" at bounding box center [384, 531] width 98 height 33
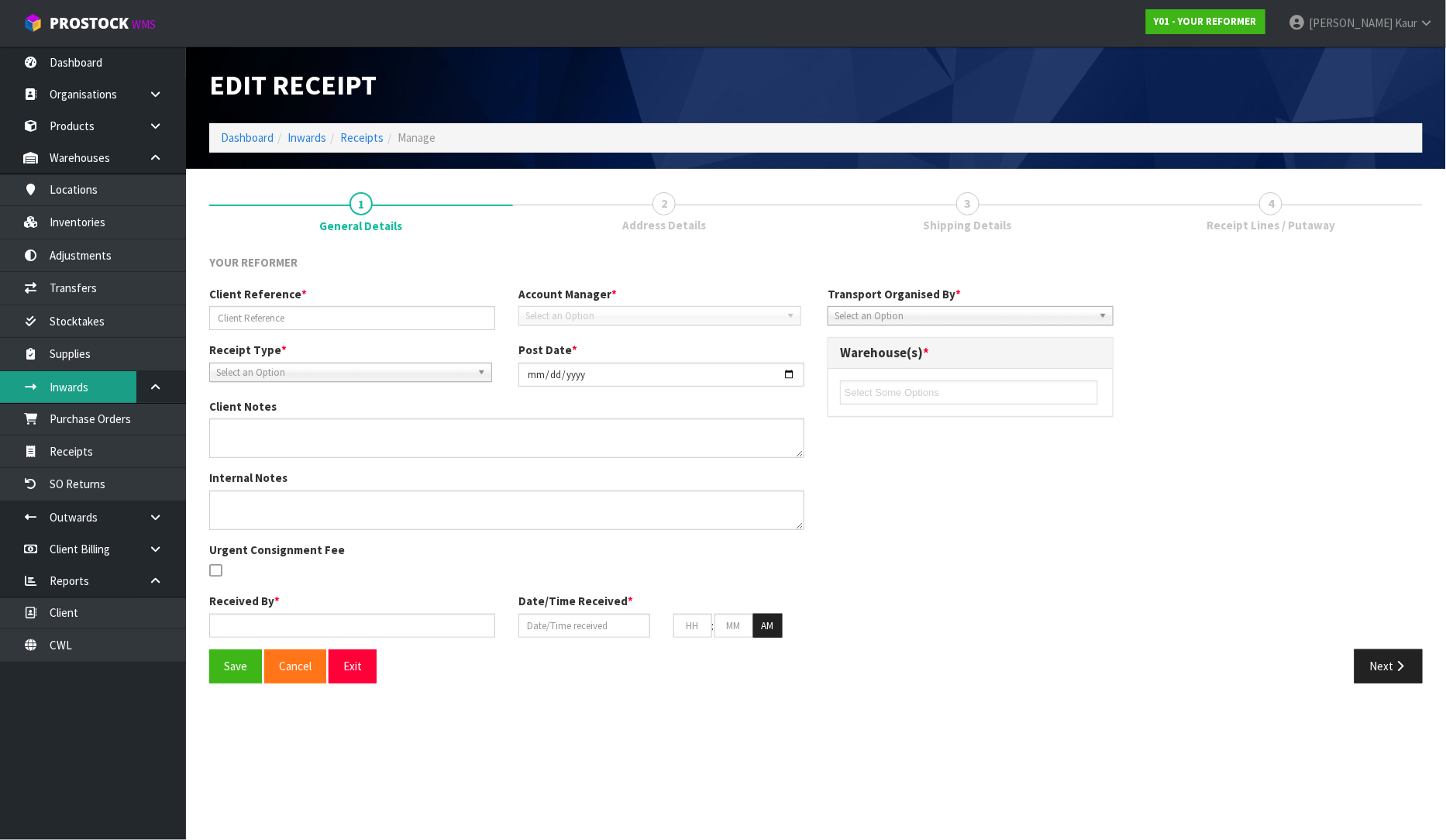
type input "Y01-ORD0001367/5094"
type input "[DATE]"
type textarea "PILATES BALL"
type input "[PERSON_NAME]"
type input "[DATE]"
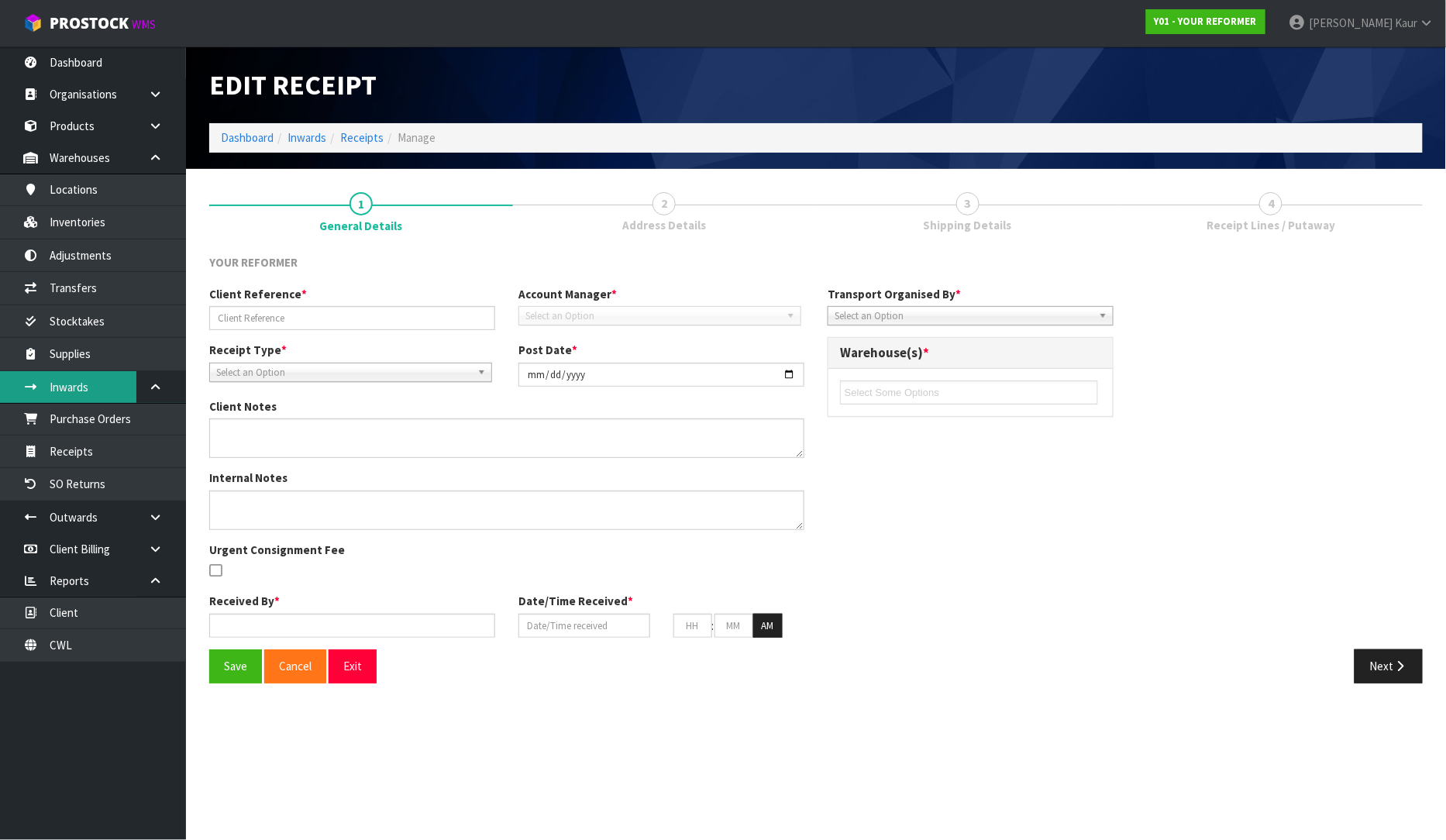
type input "02"
type input "19"
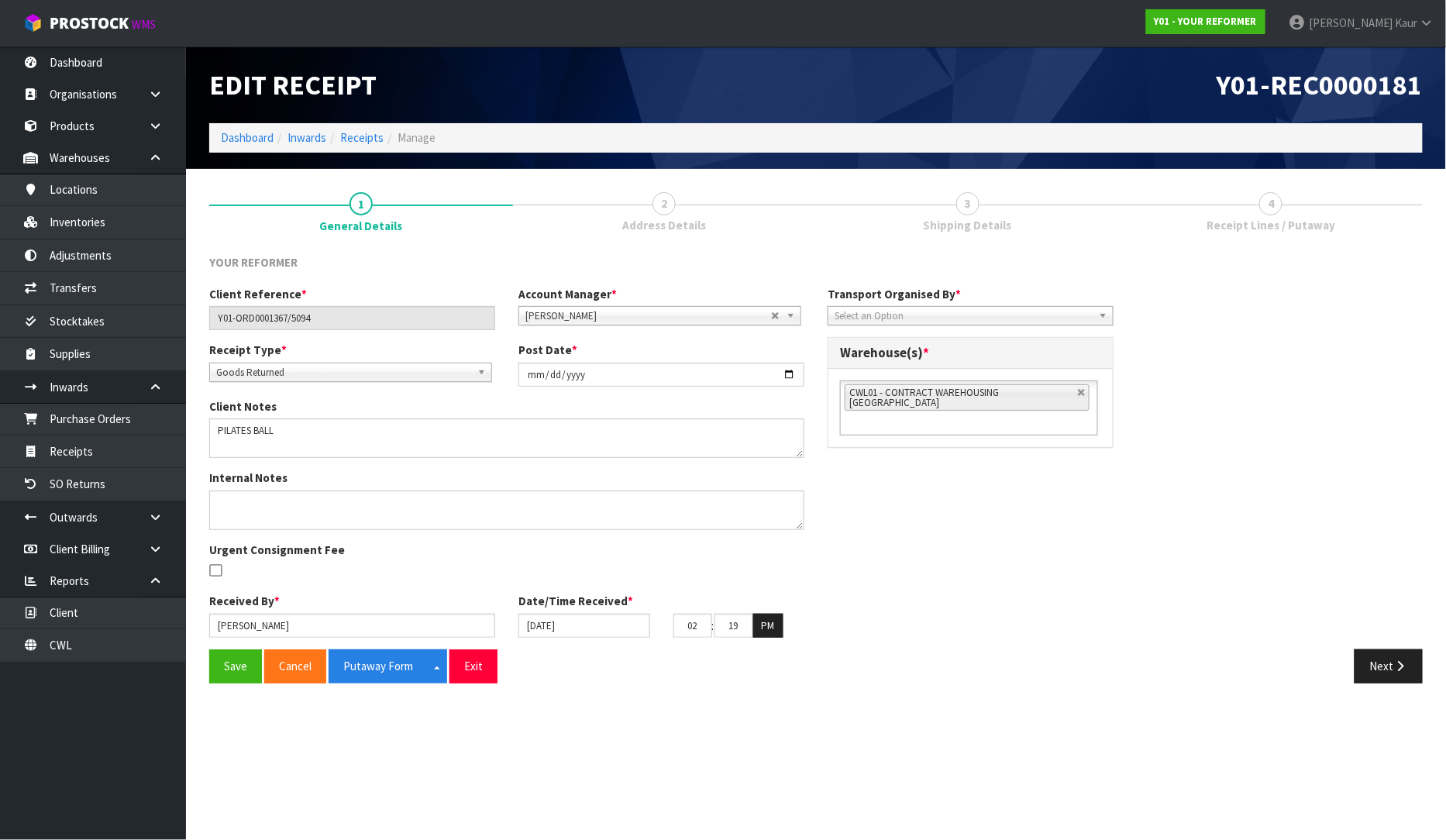
drag, startPoint x: 600, startPoint y: 464, endPoint x: 585, endPoint y: 465, distance: 15.0
click at [601, 464] on div "Client Notes" at bounding box center [506, 434] width 618 height 71
click at [40, 448] on link "Receipts" at bounding box center [92, 451] width 186 height 31
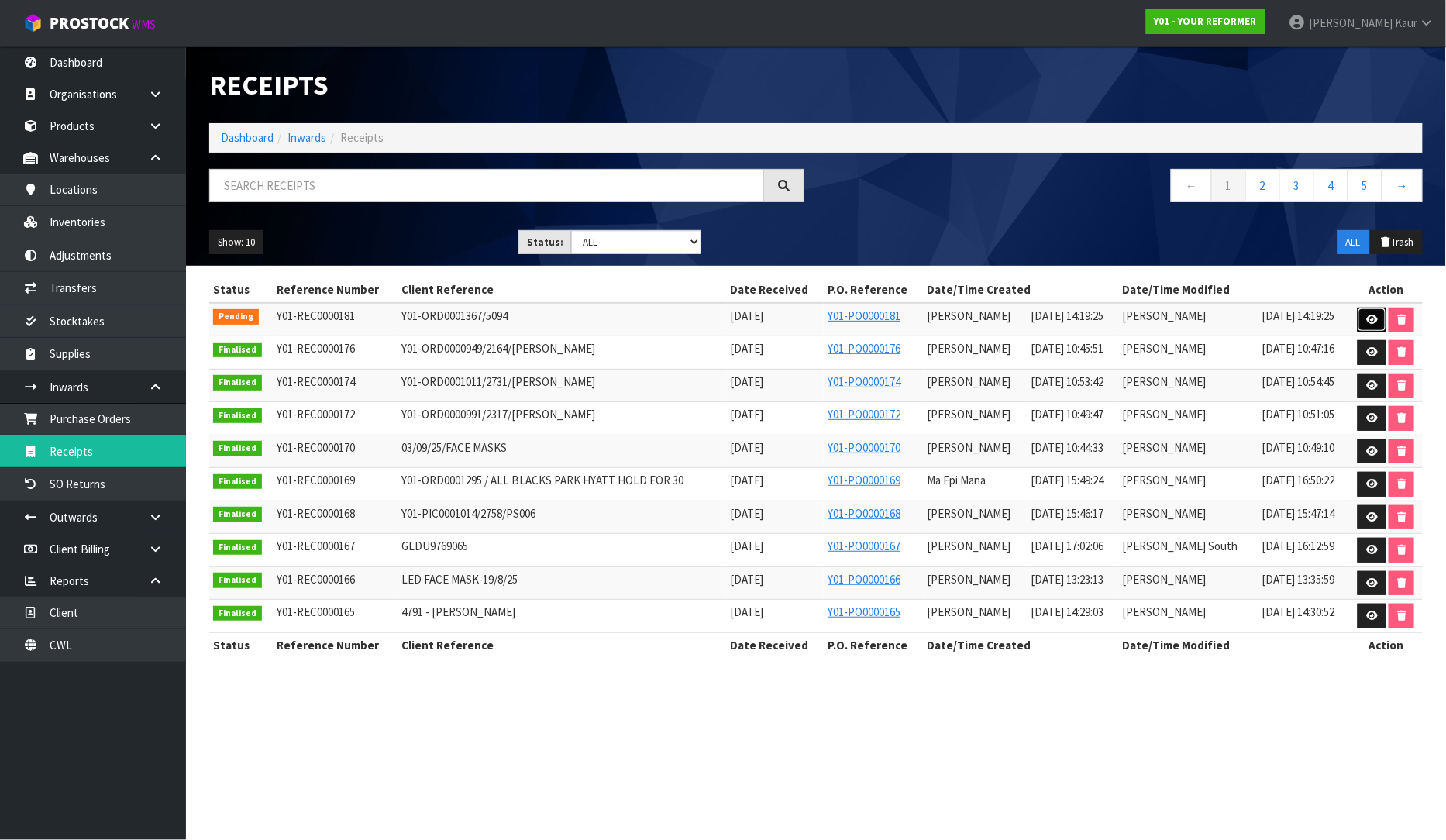
click at [1362, 314] on link at bounding box center [1372, 320] width 29 height 25
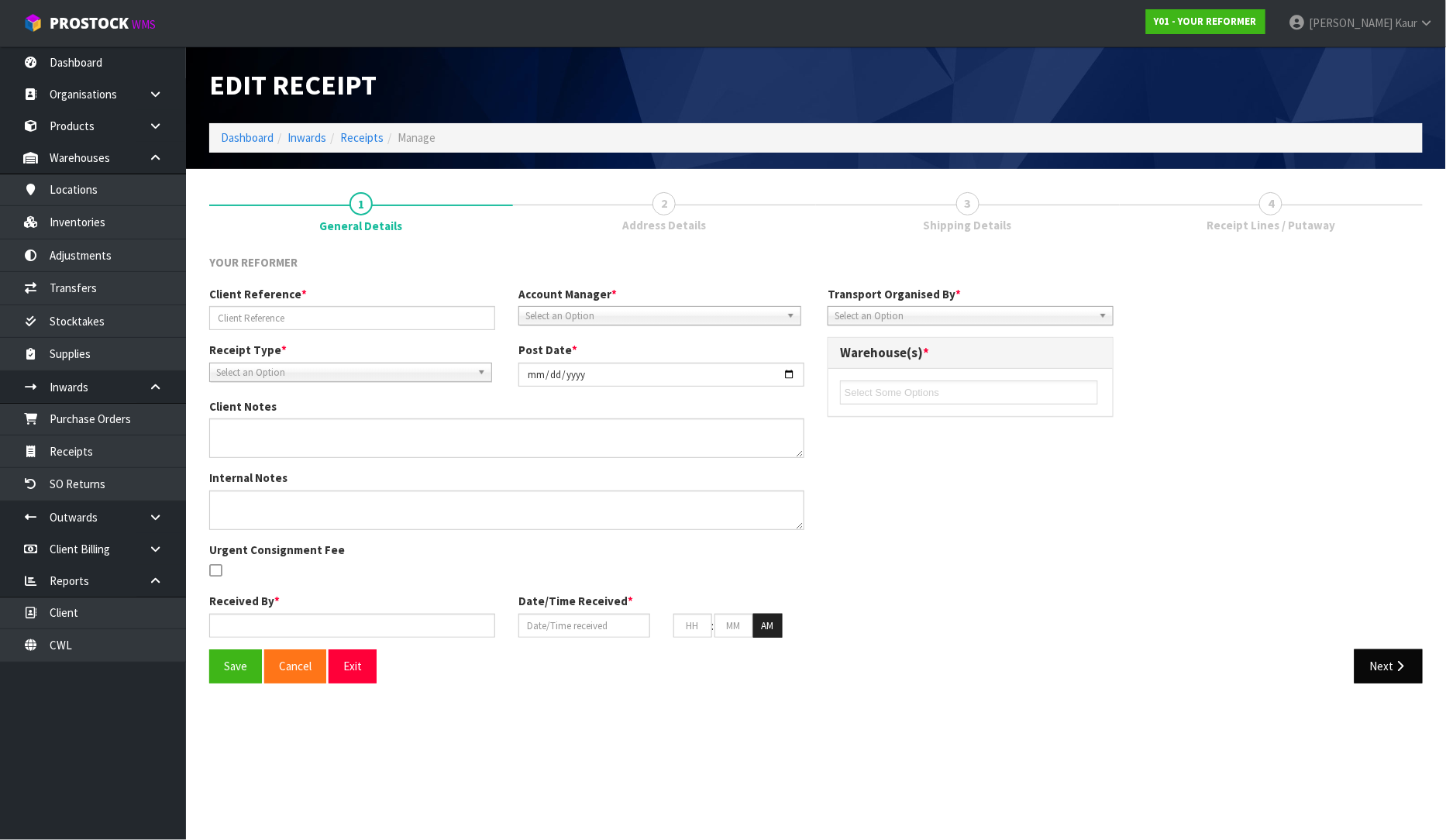
type input "Y01-ORD0001367/5094"
type input "[DATE]"
type textarea "PILATES BALL"
type input "[PERSON_NAME]"
type input "[DATE]"
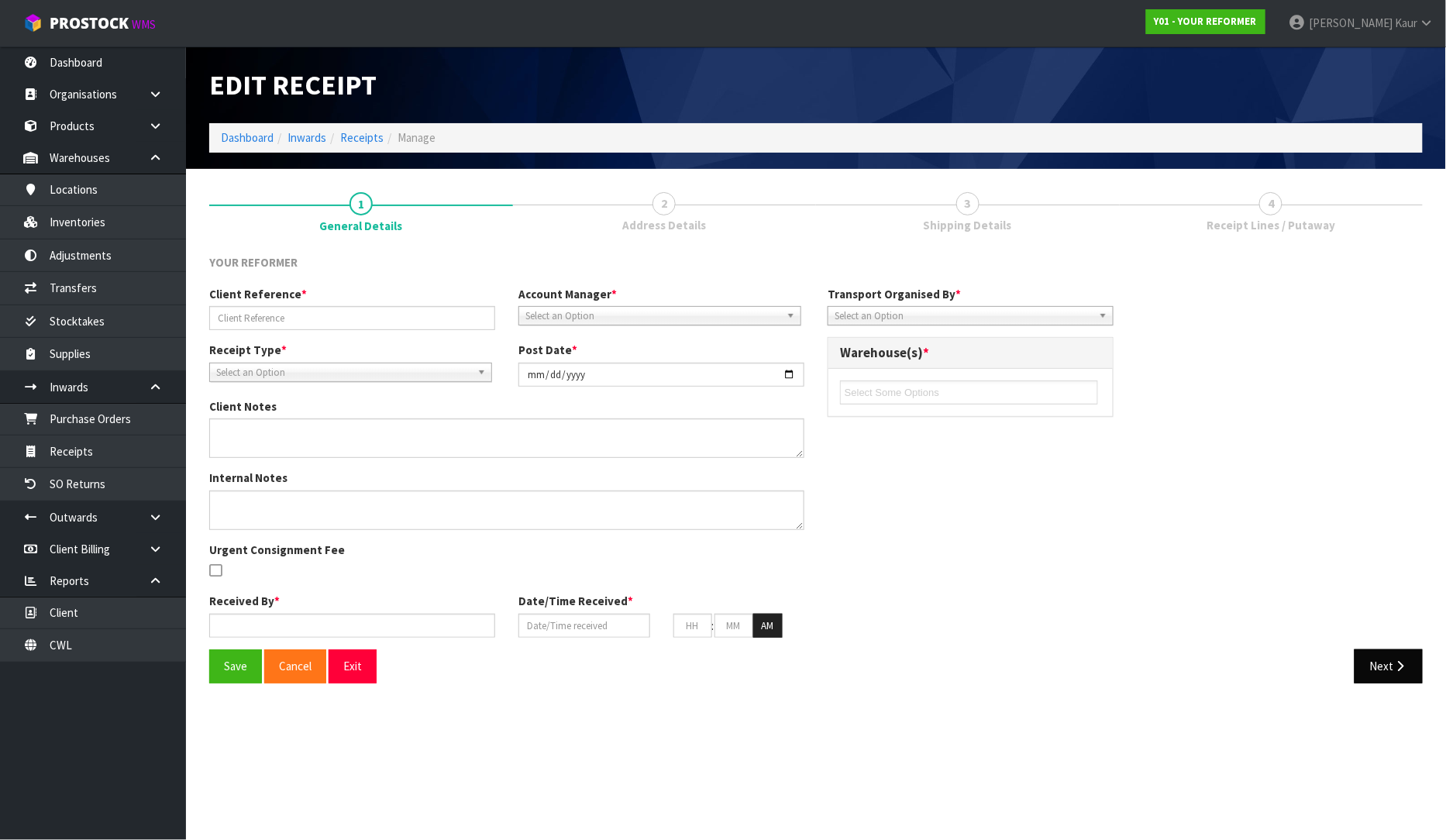
type input "02"
type input "19"
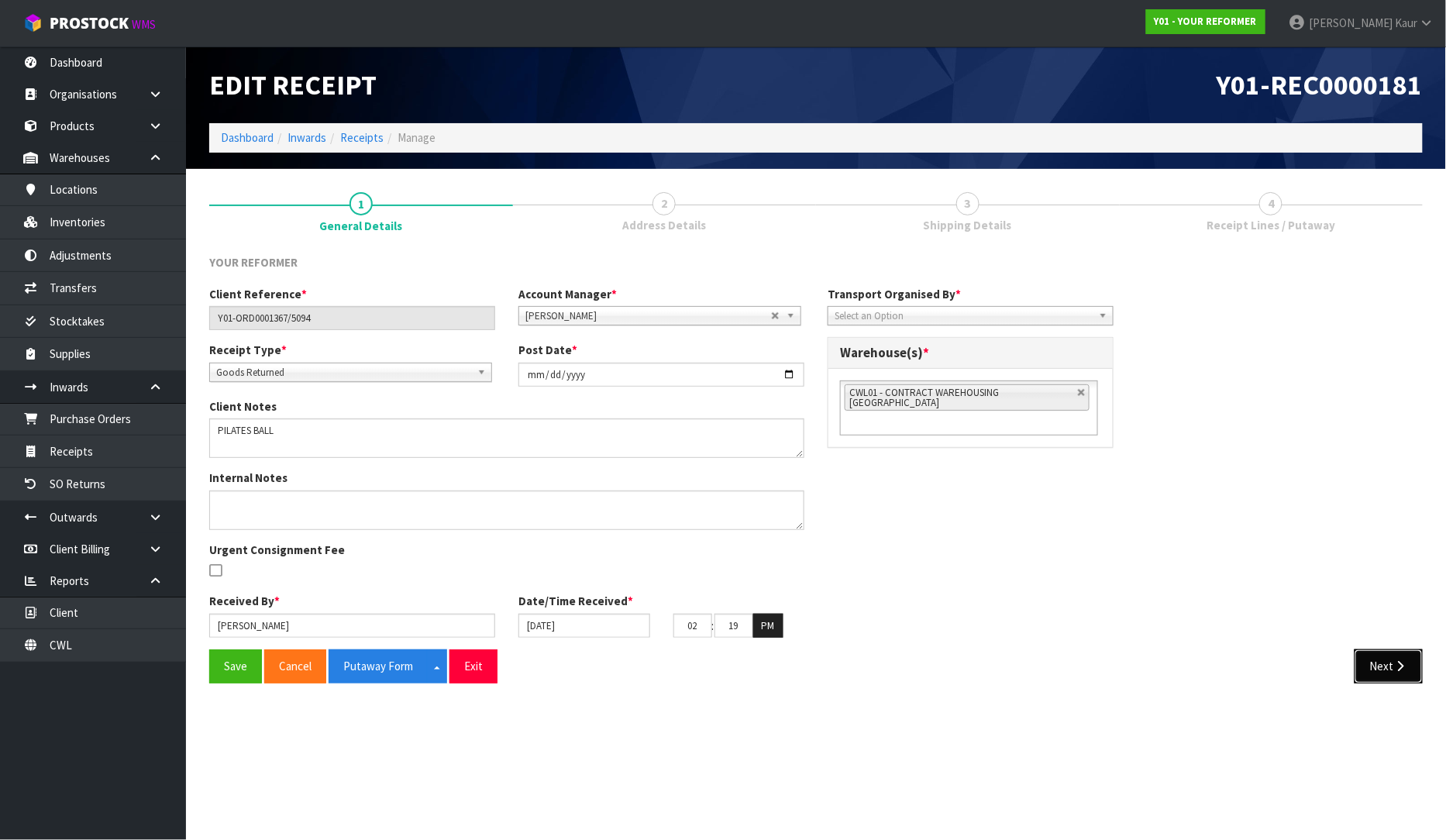
click at [1390, 667] on button "Next" at bounding box center [1388, 666] width 69 height 33
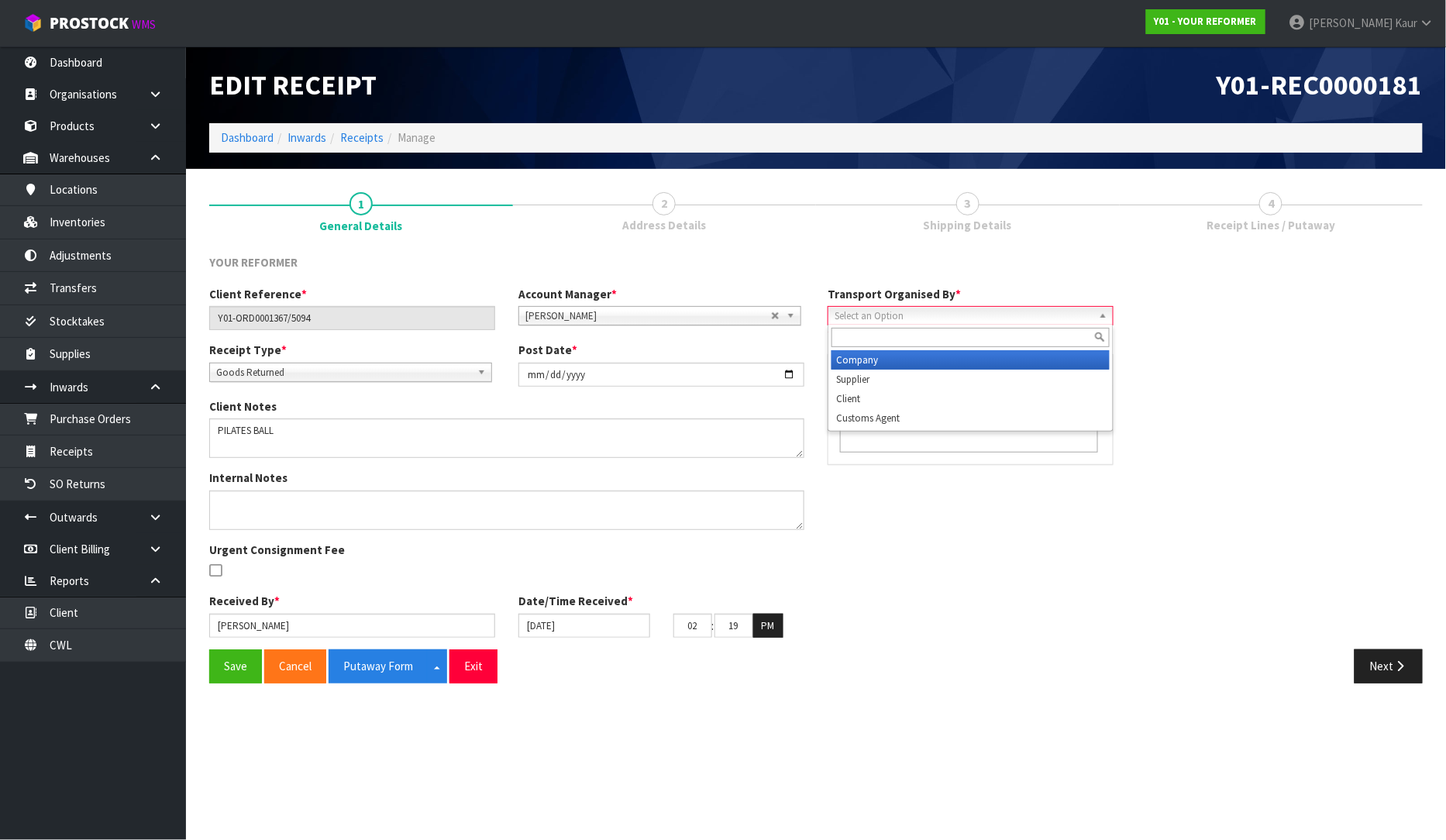
click at [907, 307] on span "Select an Option" at bounding box center [963, 316] width 258 height 19
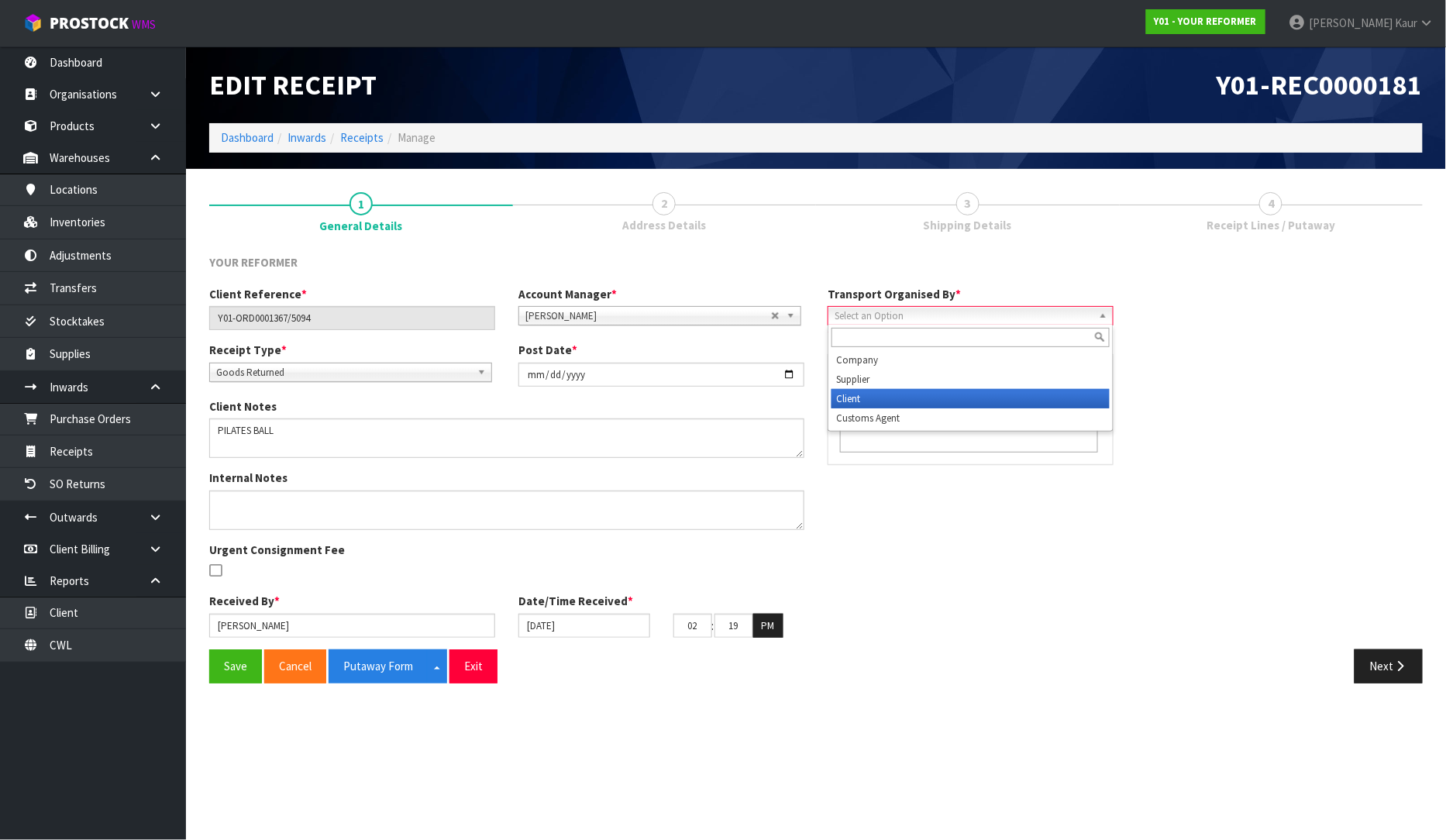
click at [889, 396] on li "Client" at bounding box center [971, 398] width 278 height 19
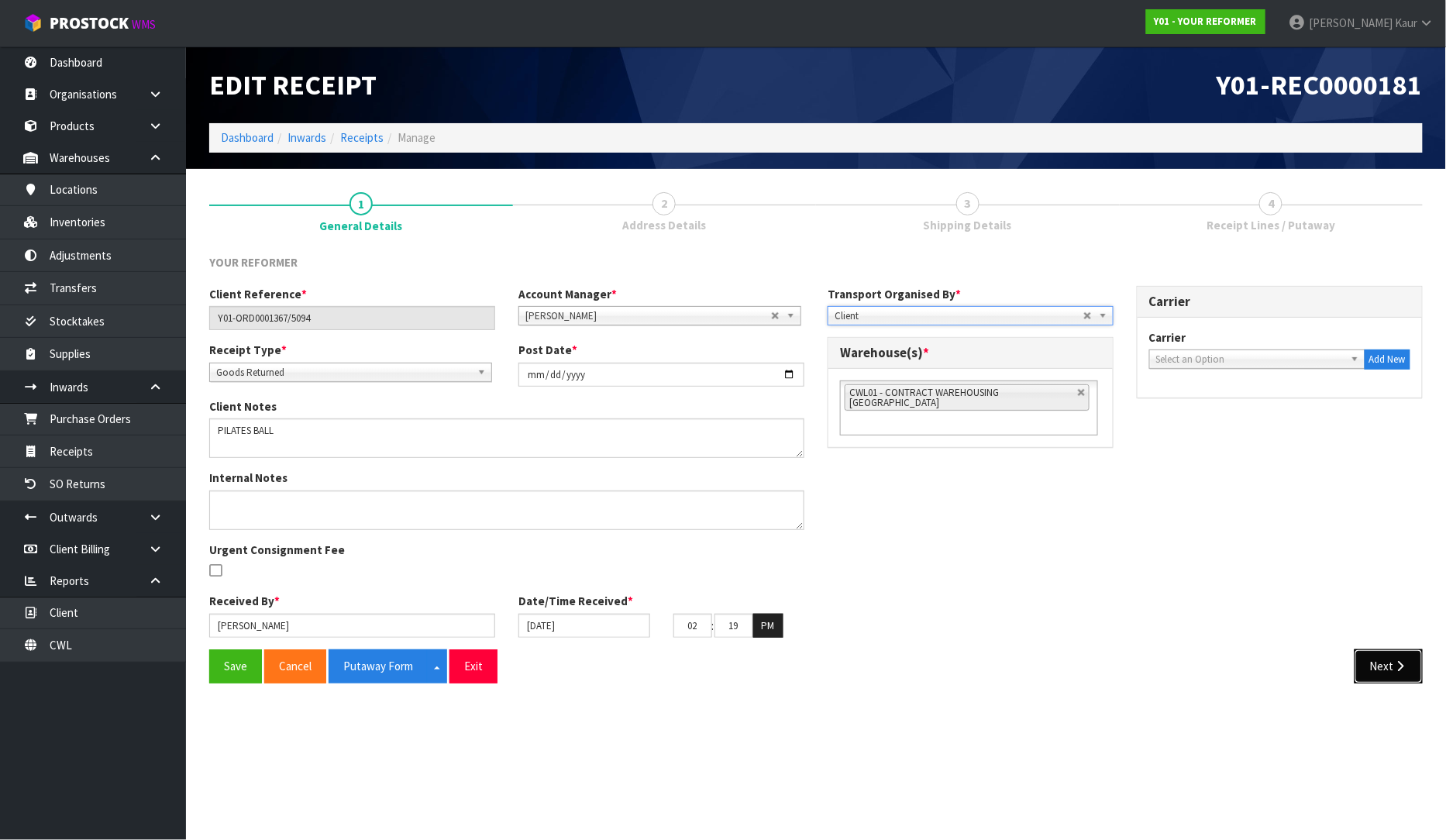
click at [1391, 667] on button "Next" at bounding box center [1388, 666] width 69 height 33
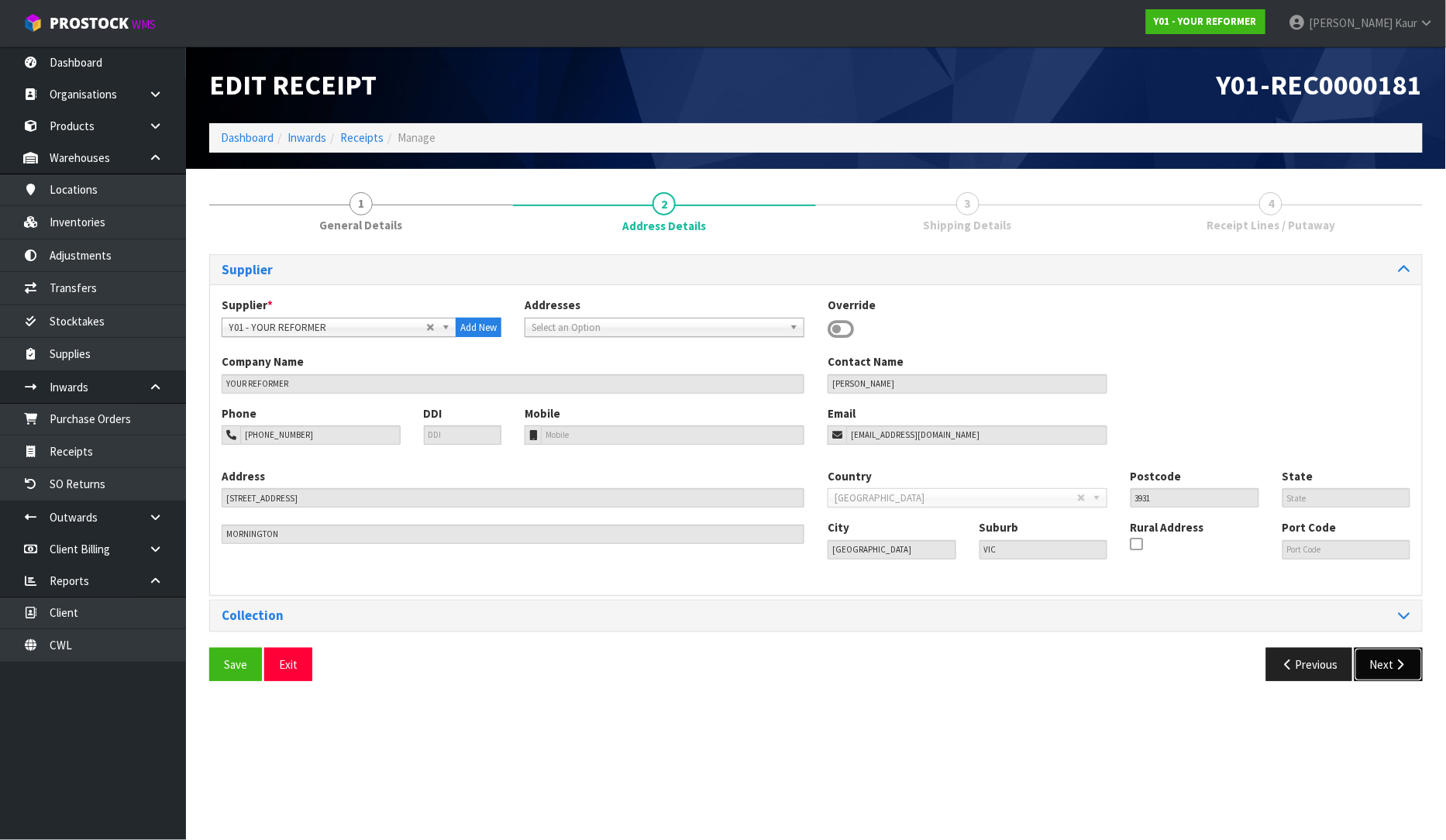
click at [1391, 667] on button "Next" at bounding box center [1388, 664] width 69 height 33
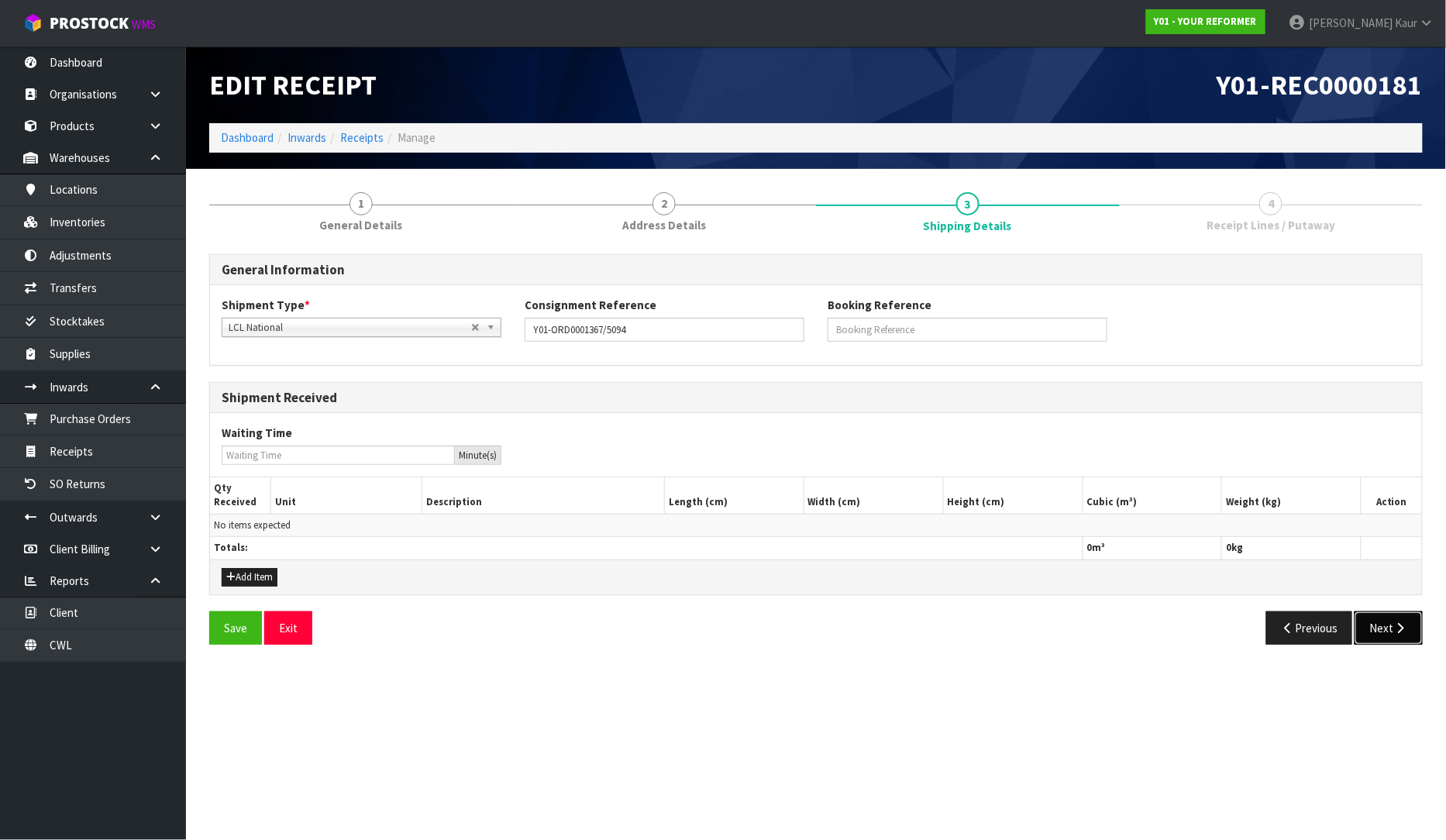
click at [1392, 638] on button "Next" at bounding box center [1388, 628] width 69 height 33
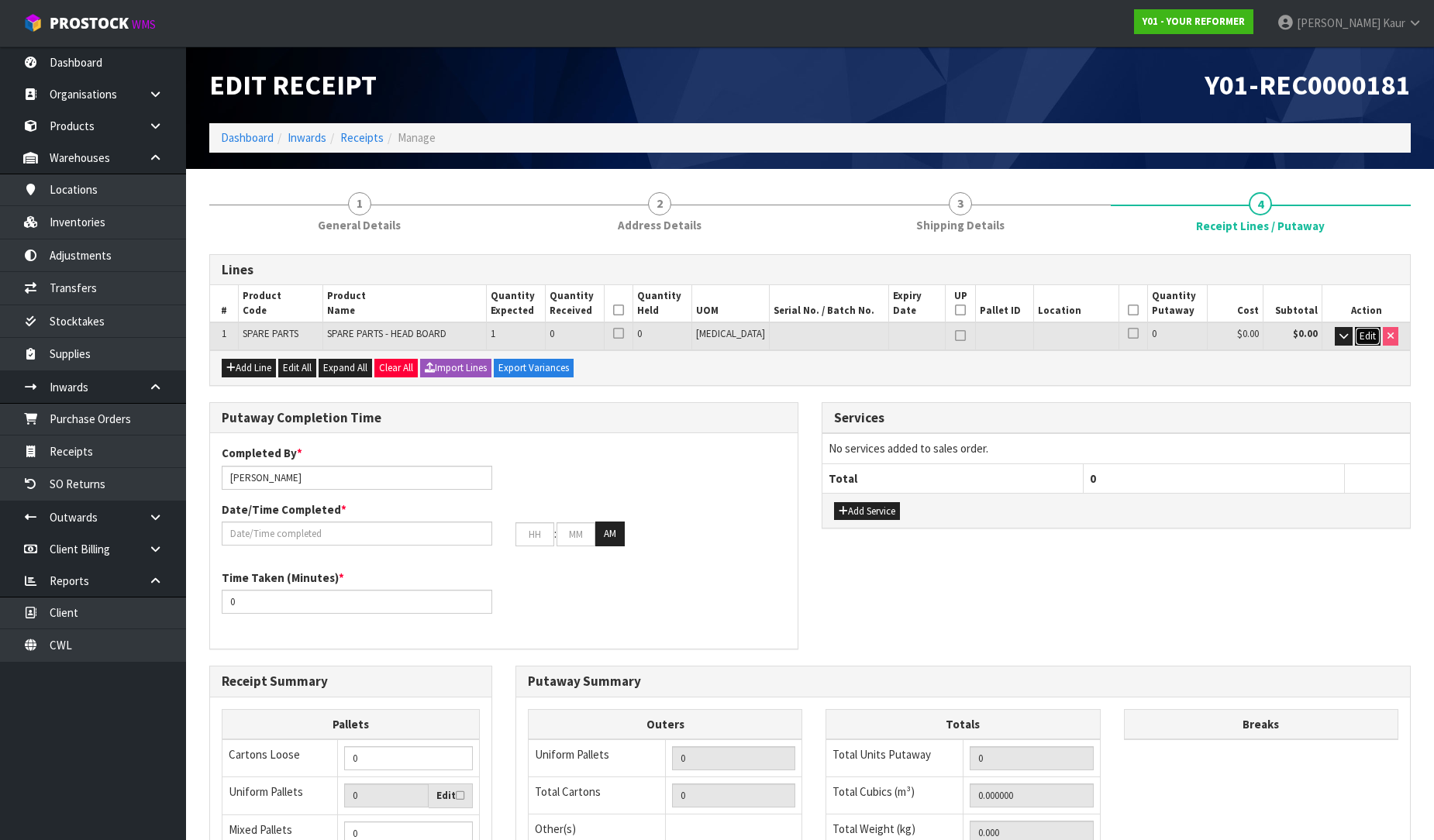
click at [1365, 330] on span "Edit" at bounding box center [1368, 336] width 17 height 13
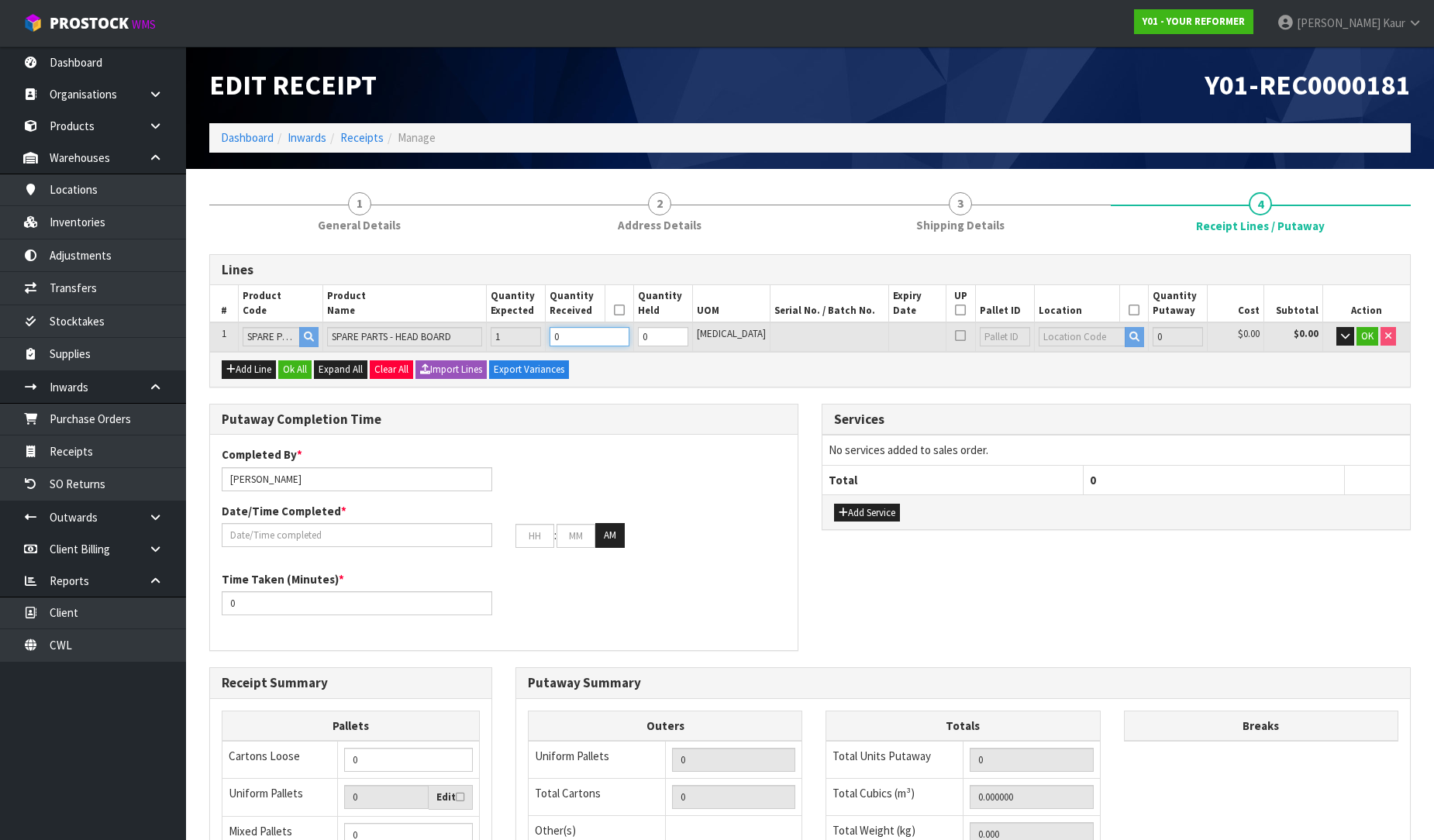
click at [627, 343] on input "0" at bounding box center [589, 336] width 79 height 19
type input "0.001"
type input "2"
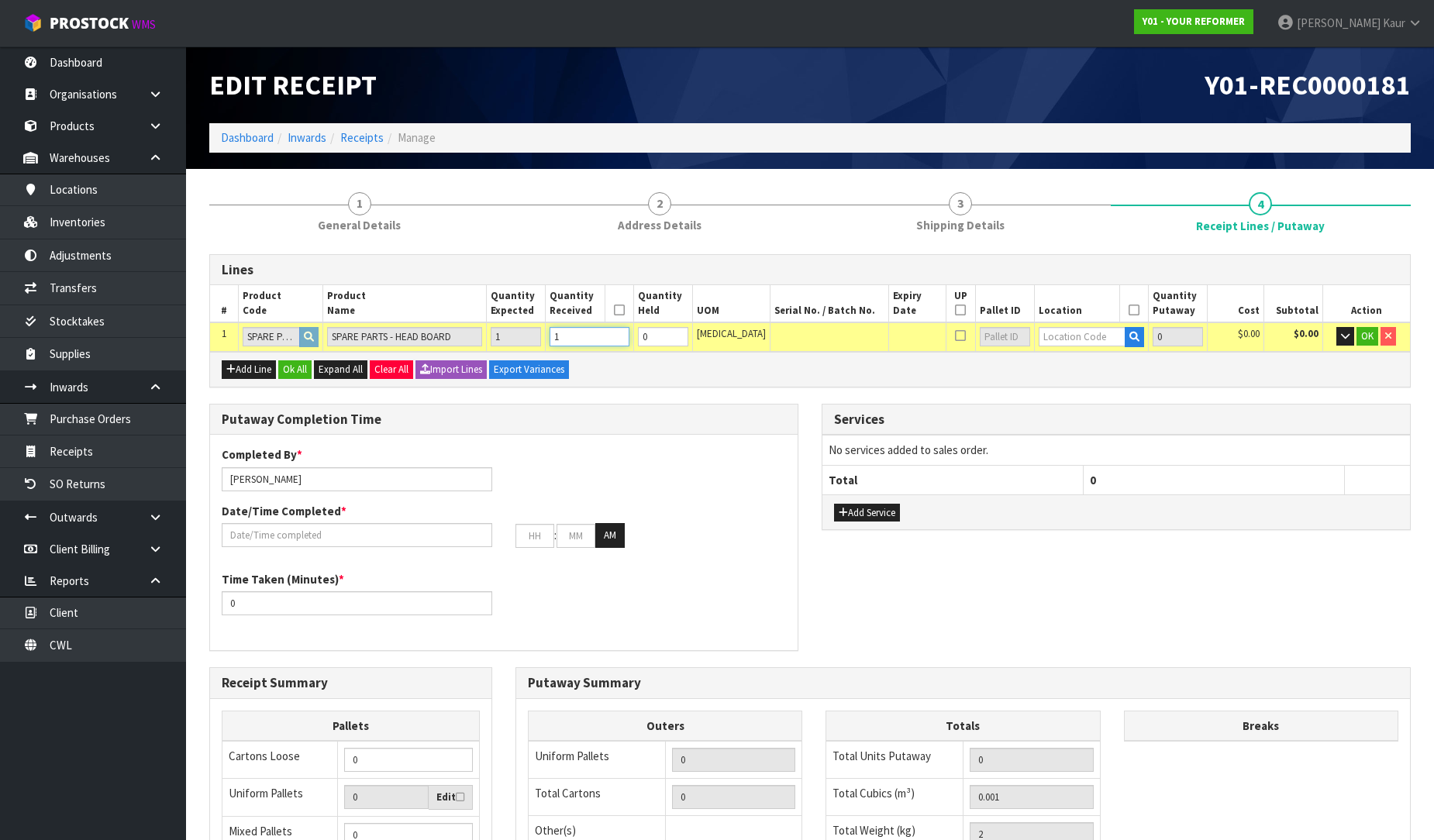
type input "1"
click at [1074, 335] on input "text" at bounding box center [1081, 336] width 87 height 19
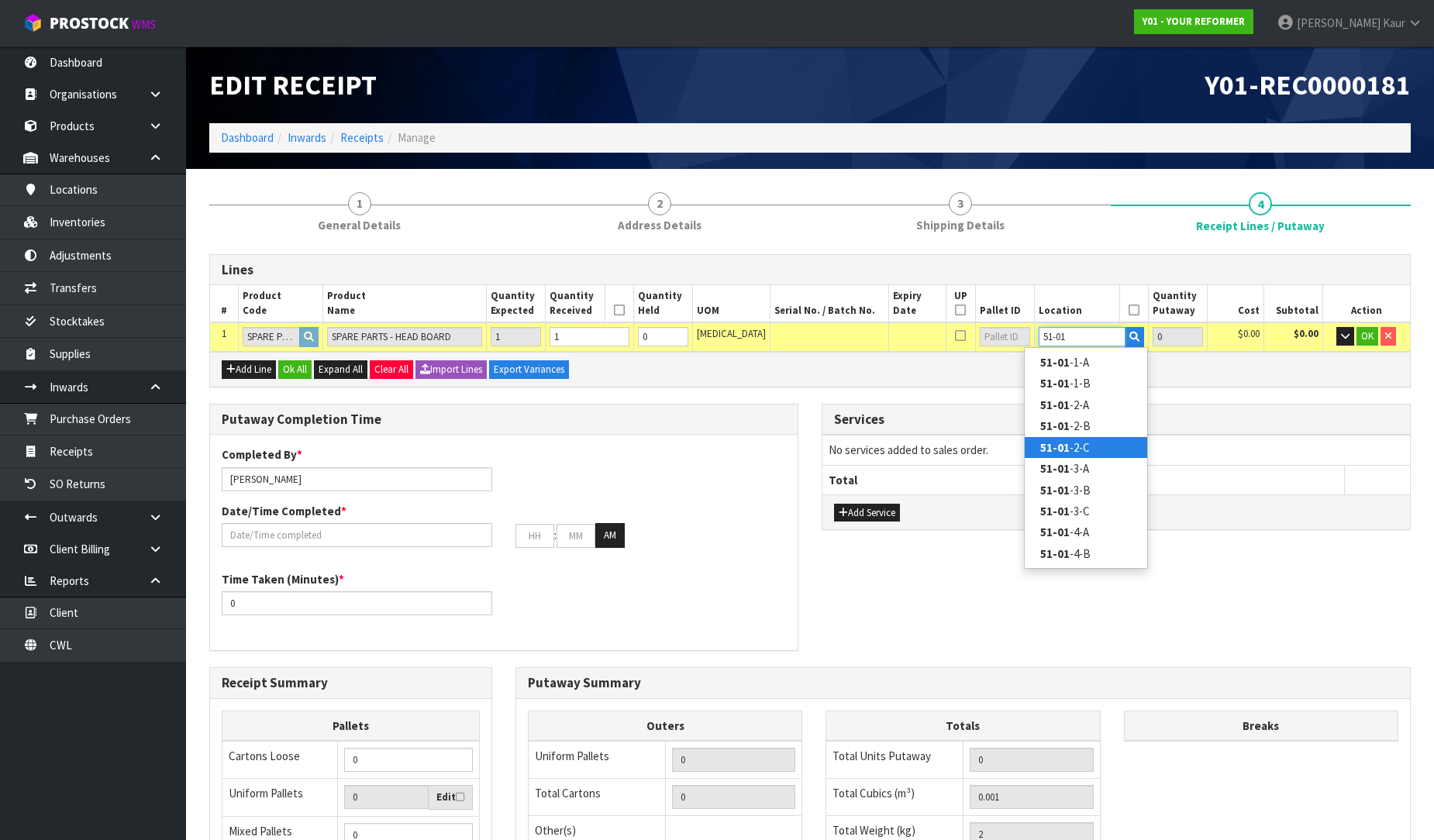
type input "51-01"
click at [1091, 441] on link "51-01 -2-C" at bounding box center [1086, 447] width 122 height 21
type input "1"
type input "51-01-2-C"
type input "1"
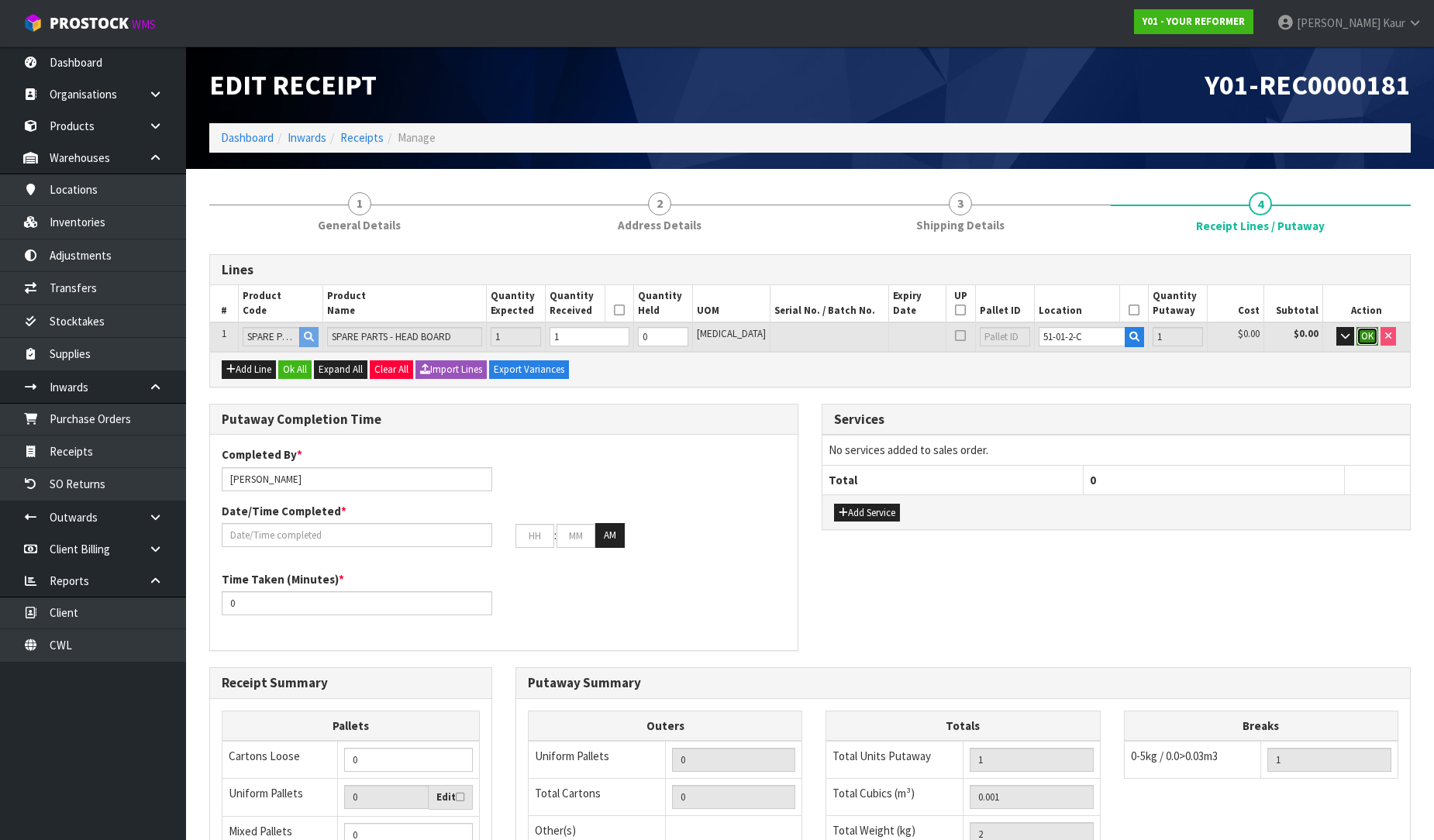
click at [1370, 330] on span "OK" at bounding box center [1367, 336] width 12 height 13
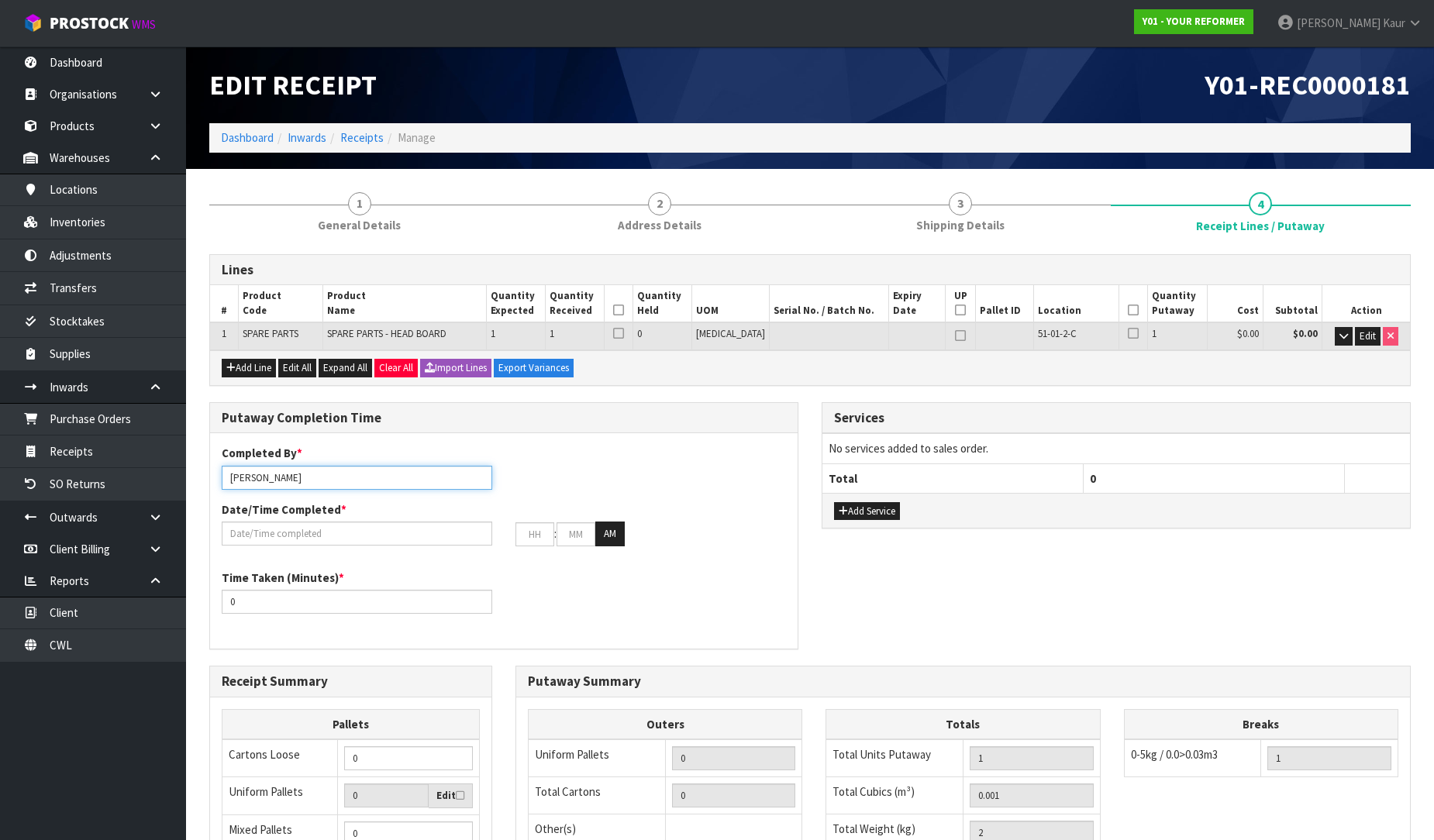
click at [375, 466] on input "[PERSON_NAME]" at bounding box center [357, 477] width 271 height 24
drag, startPoint x: 295, startPoint y: 474, endPoint x: 215, endPoint y: 464, distance: 80.6
click at [215, 464] on div "Completed By * Prabhneet Kaur ma" at bounding box center [357, 467] width 294 height 45
type input "Ma Epi Mana"
click at [291, 532] on input "text" at bounding box center [357, 533] width 271 height 24
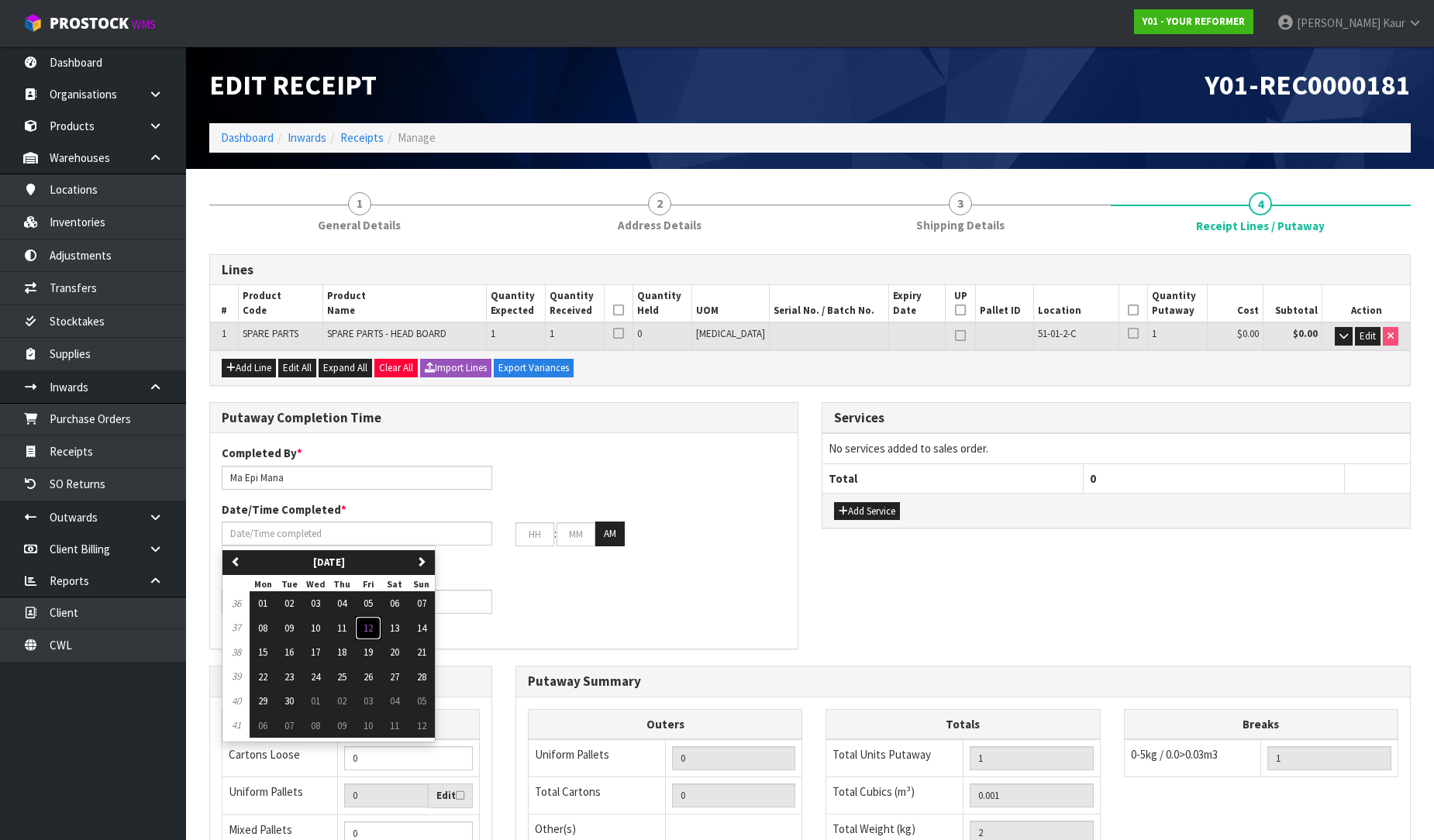
click at [367, 628] on span "12" at bounding box center [367, 628] width 9 height 13
type input "[DATE]"
type input "12"
type input "00"
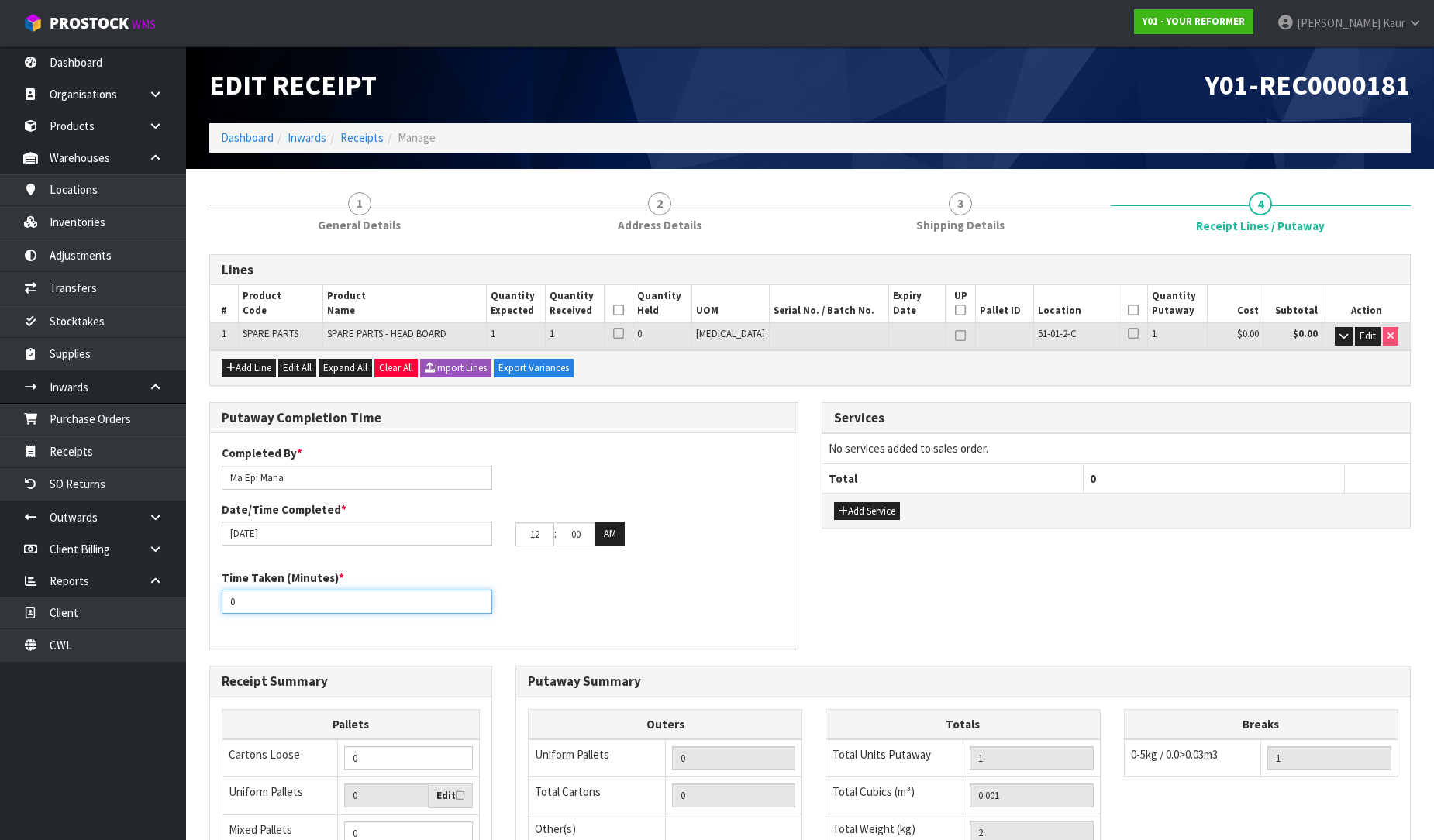
drag, startPoint x: 254, startPoint y: 599, endPoint x: 213, endPoint y: 595, distance: 41.2
click at [213, 595] on div "Time Taken (Minutes) * 0" at bounding box center [357, 592] width 294 height 45
type input "10"
drag, startPoint x: 542, startPoint y: 536, endPoint x: 506, endPoint y: 536, distance: 36.0
click at [506, 536] on div "12 : 00 : 00 AM" at bounding box center [651, 534] width 294 height 25
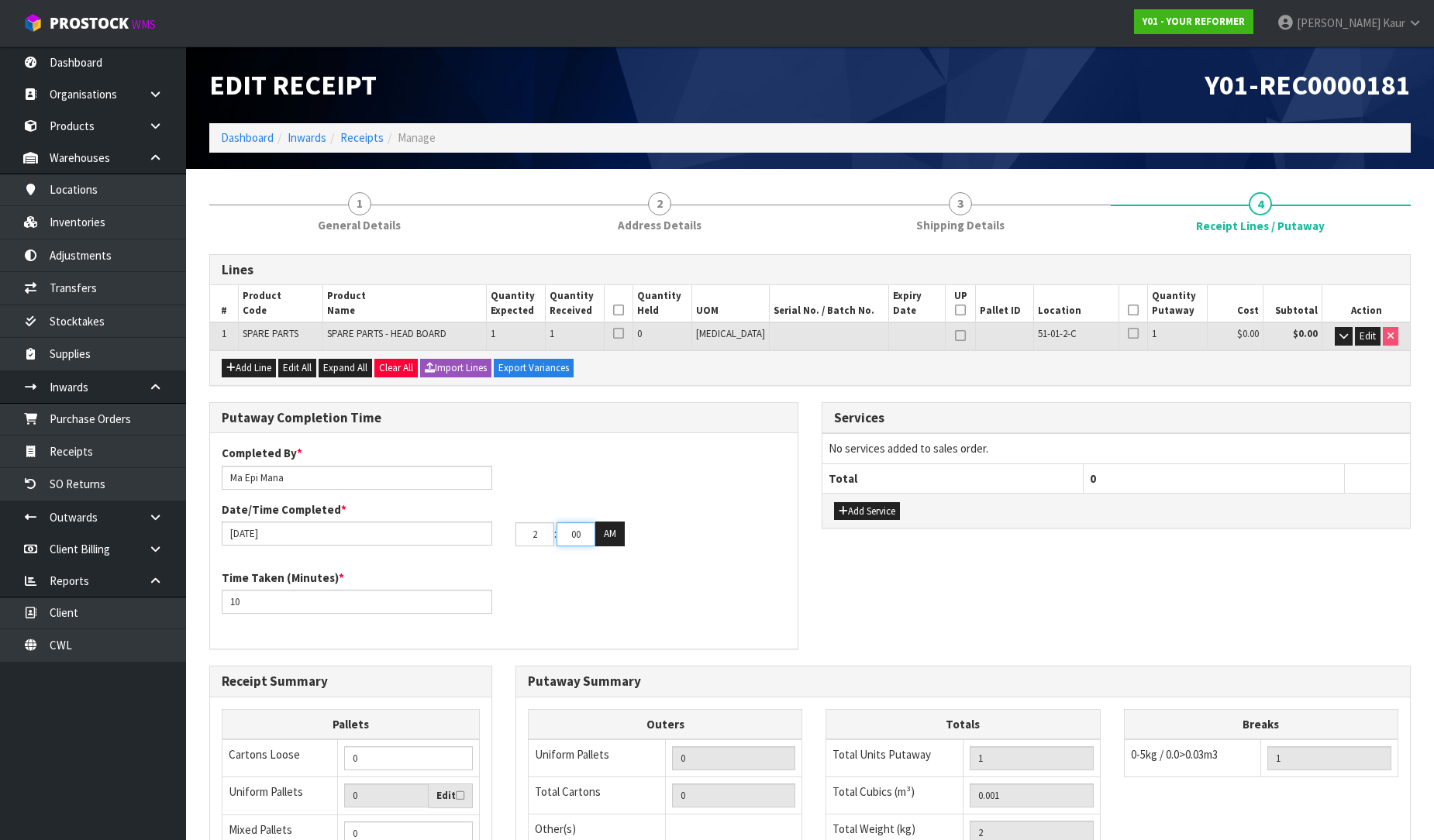
type input "02"
drag, startPoint x: 584, startPoint y: 540, endPoint x: 551, endPoint y: 540, distance: 33.0
click at [551, 540] on tr "02 : 00 : 00 AM" at bounding box center [570, 534] width 109 height 25
type input "20"
click at [608, 540] on button "AM" at bounding box center [610, 534] width 30 height 25
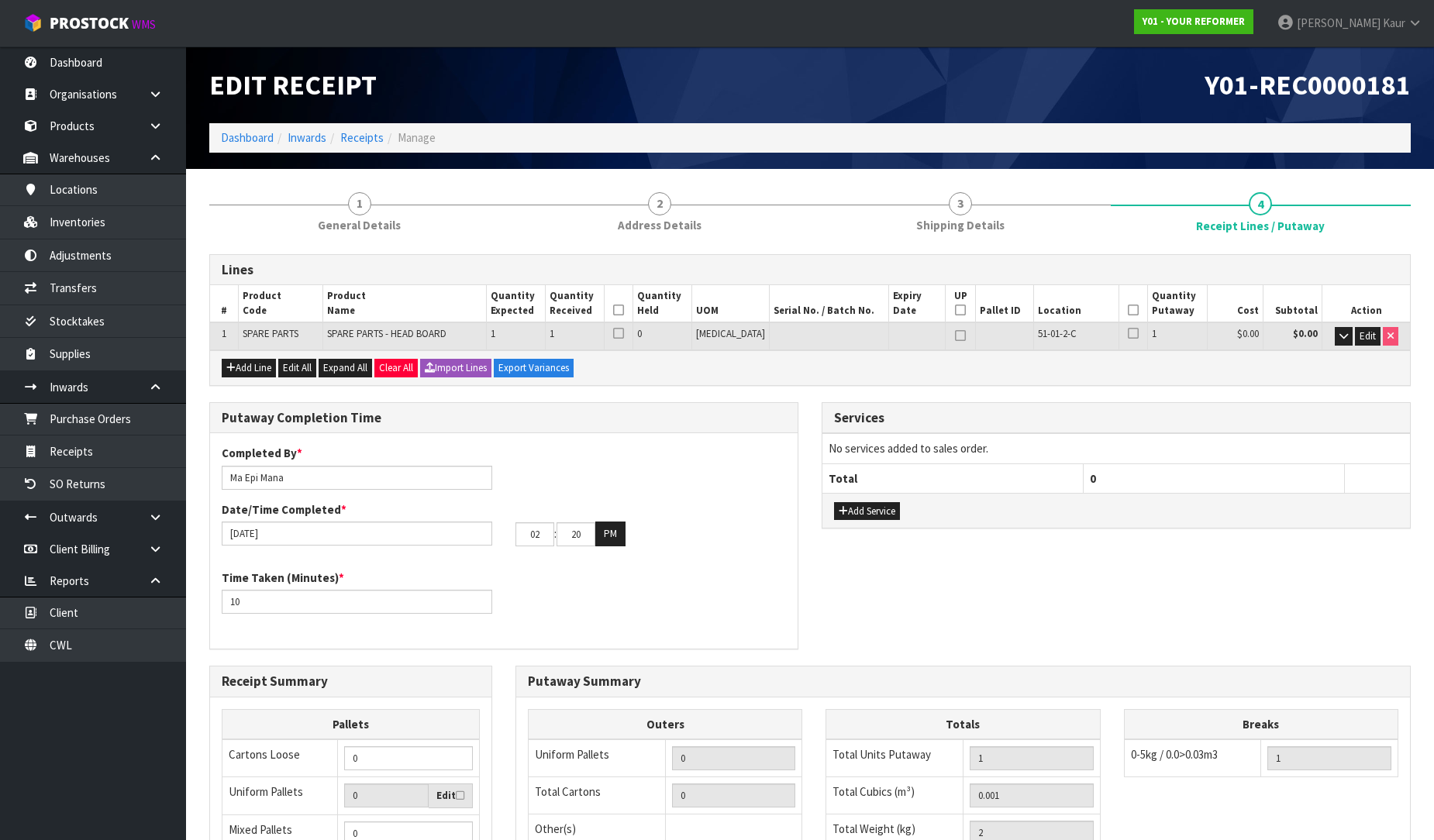
click at [624, 311] on icon at bounding box center [618, 310] width 11 height 1
click at [1128, 310] on icon at bounding box center [1133, 310] width 11 height 1
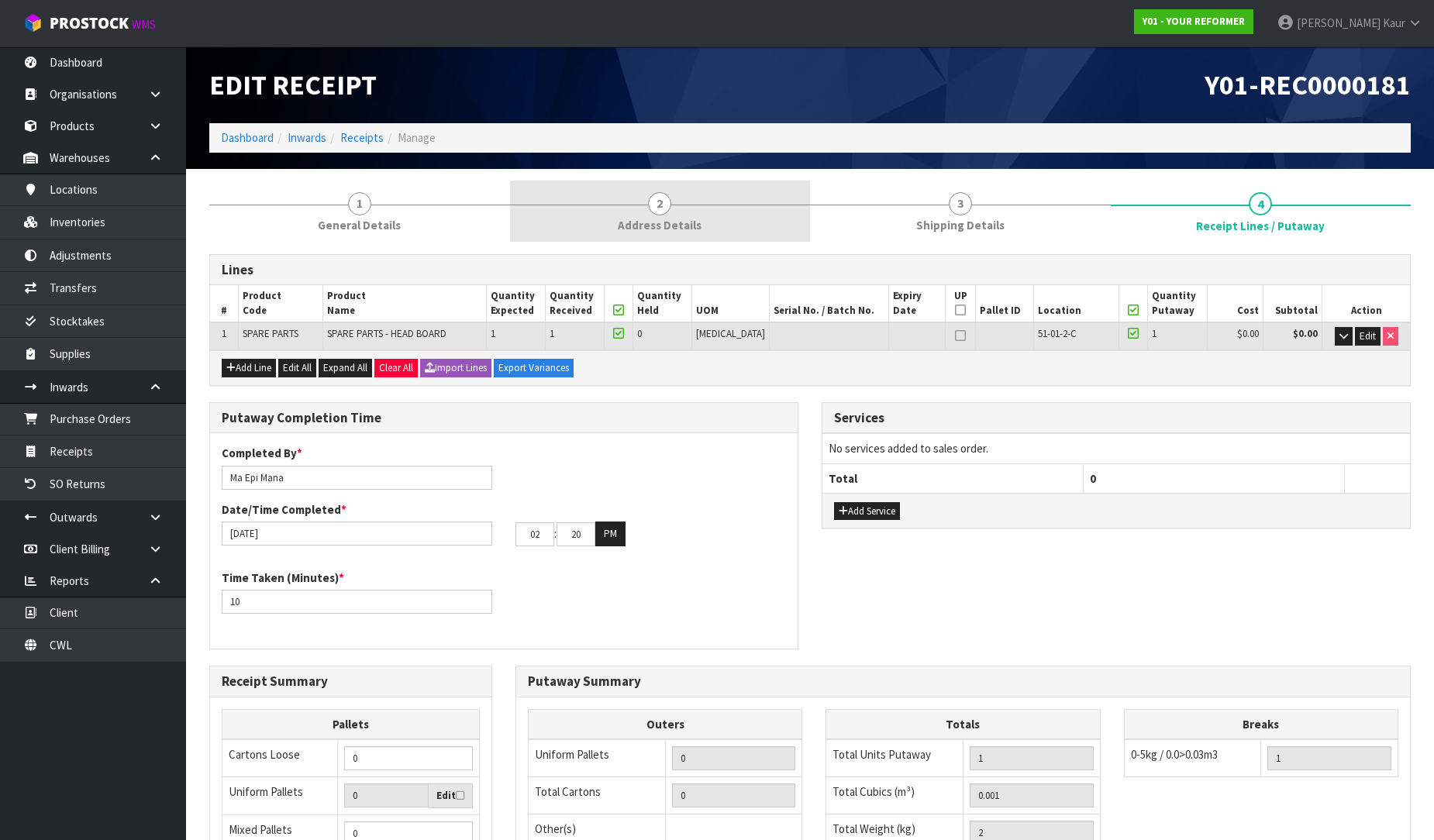
drag, startPoint x: 396, startPoint y: 219, endPoint x: 794, endPoint y: 215, distance: 398.0
click at [397, 219] on span "General Details" at bounding box center [359, 225] width 83 height 17
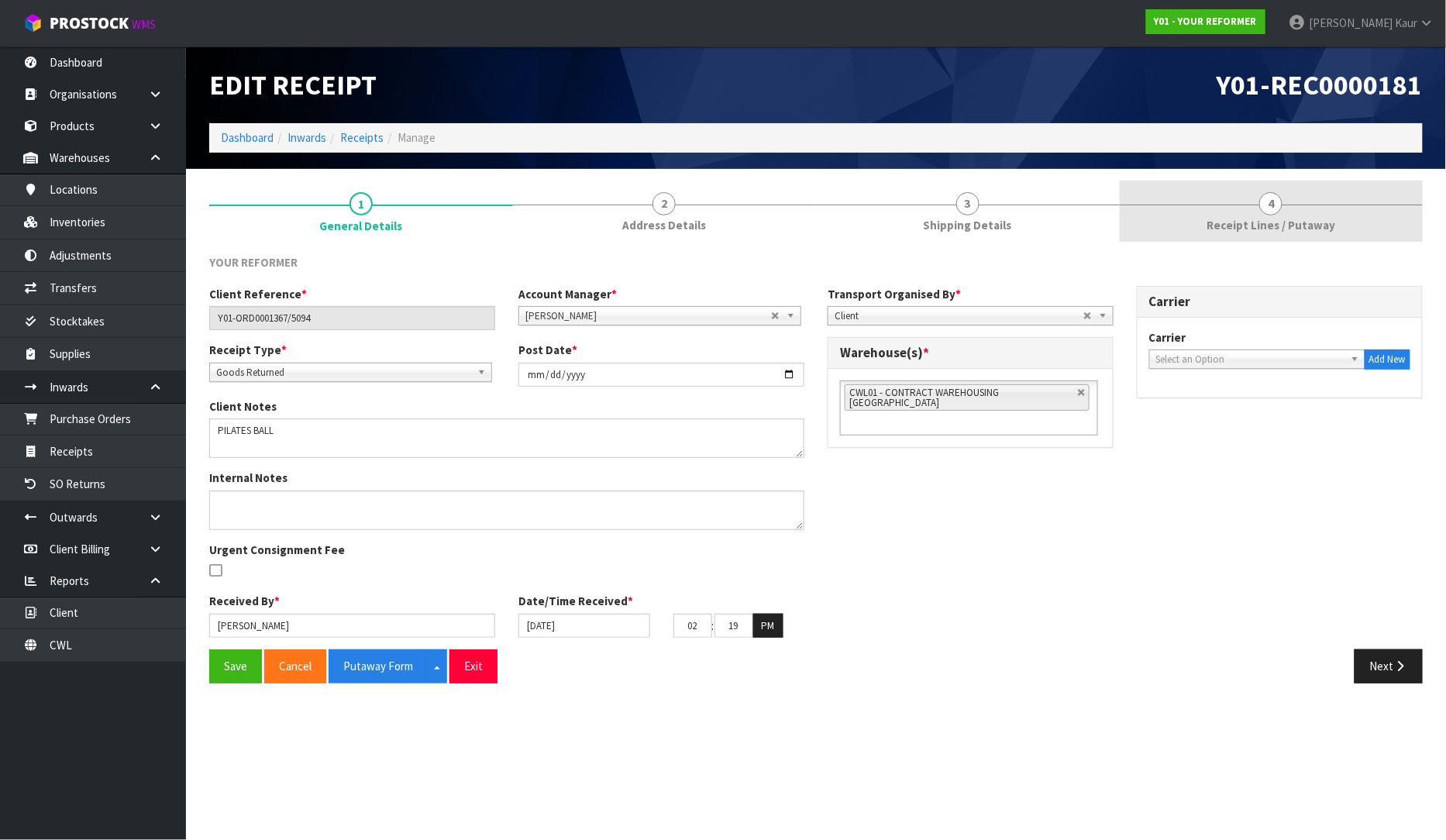
click at [1269, 221] on span "Receipt Lines / Putaway" at bounding box center [1271, 225] width 129 height 17
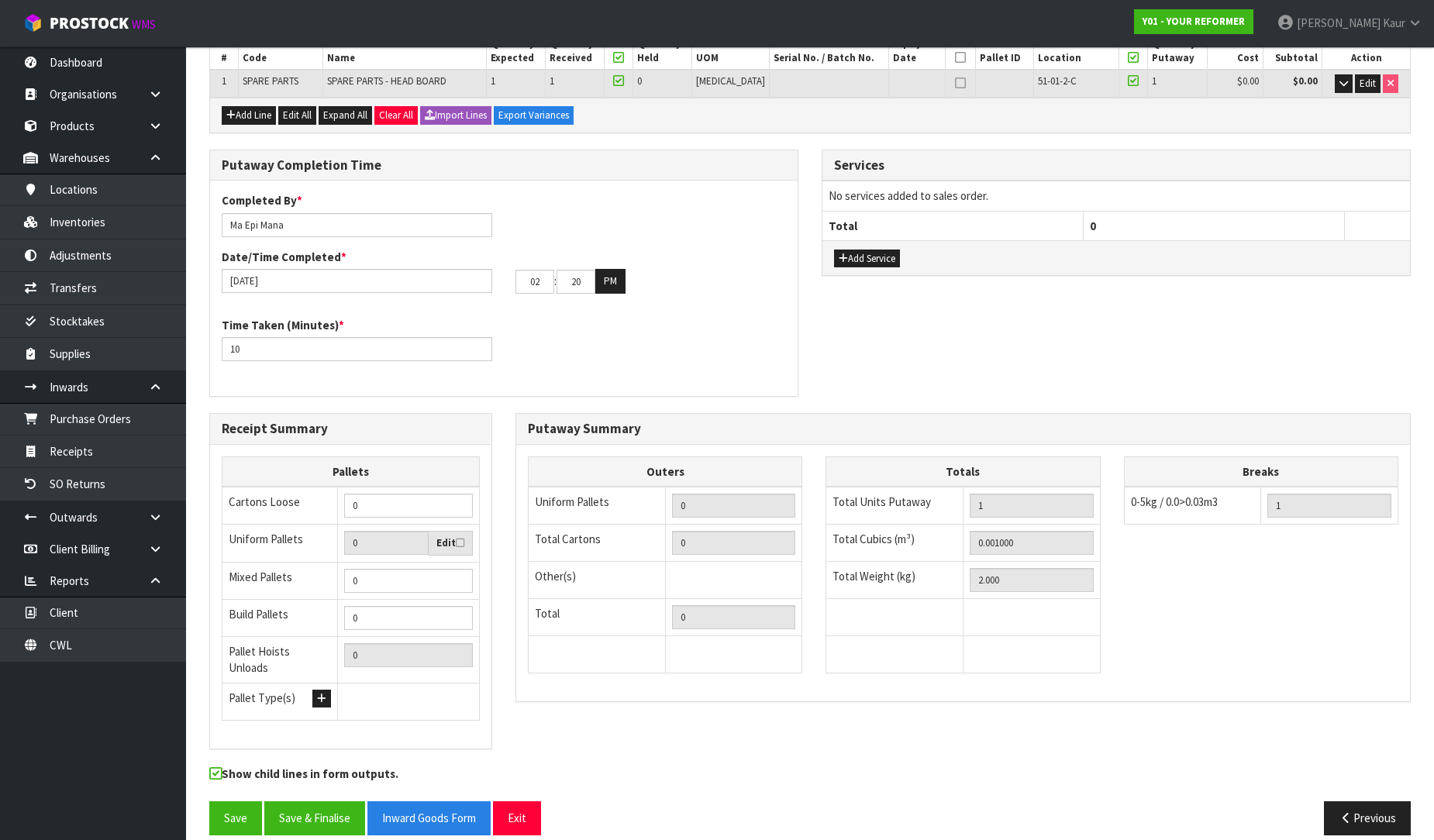
scroll to position [261, 0]
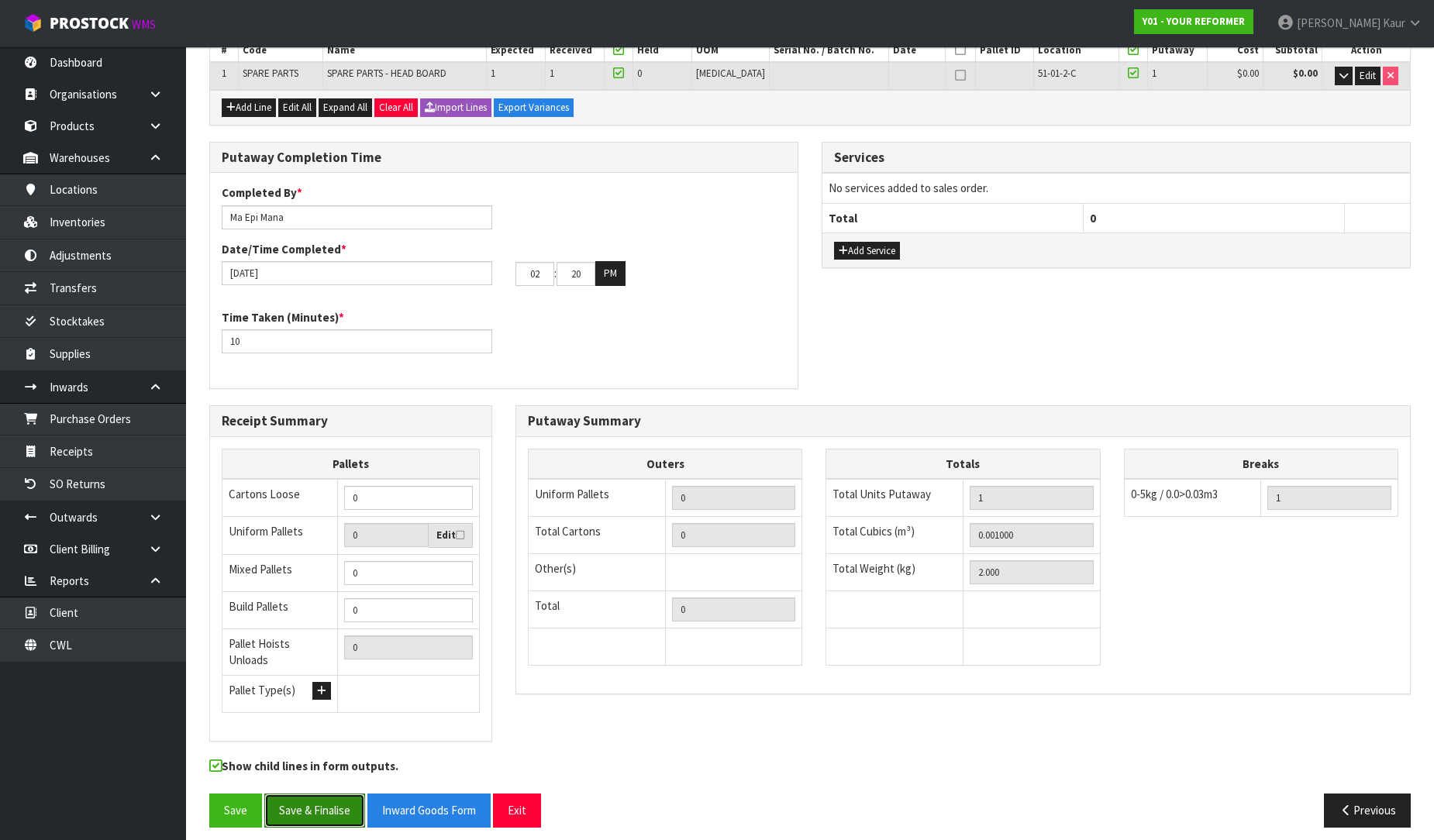
click at [306, 794] on button "Save & Finalise" at bounding box center [315, 810] width 101 height 33
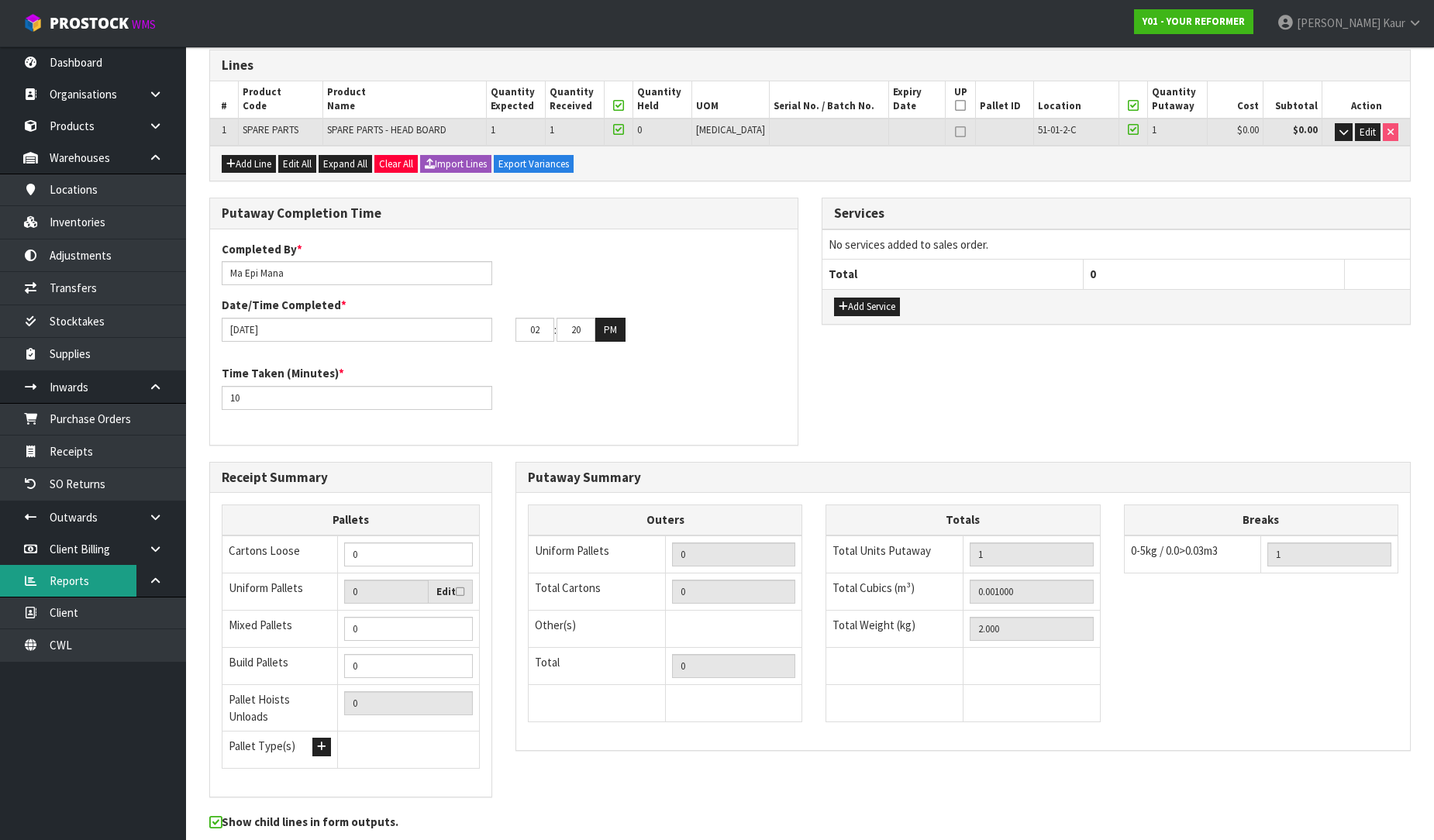
scroll to position [0, 0]
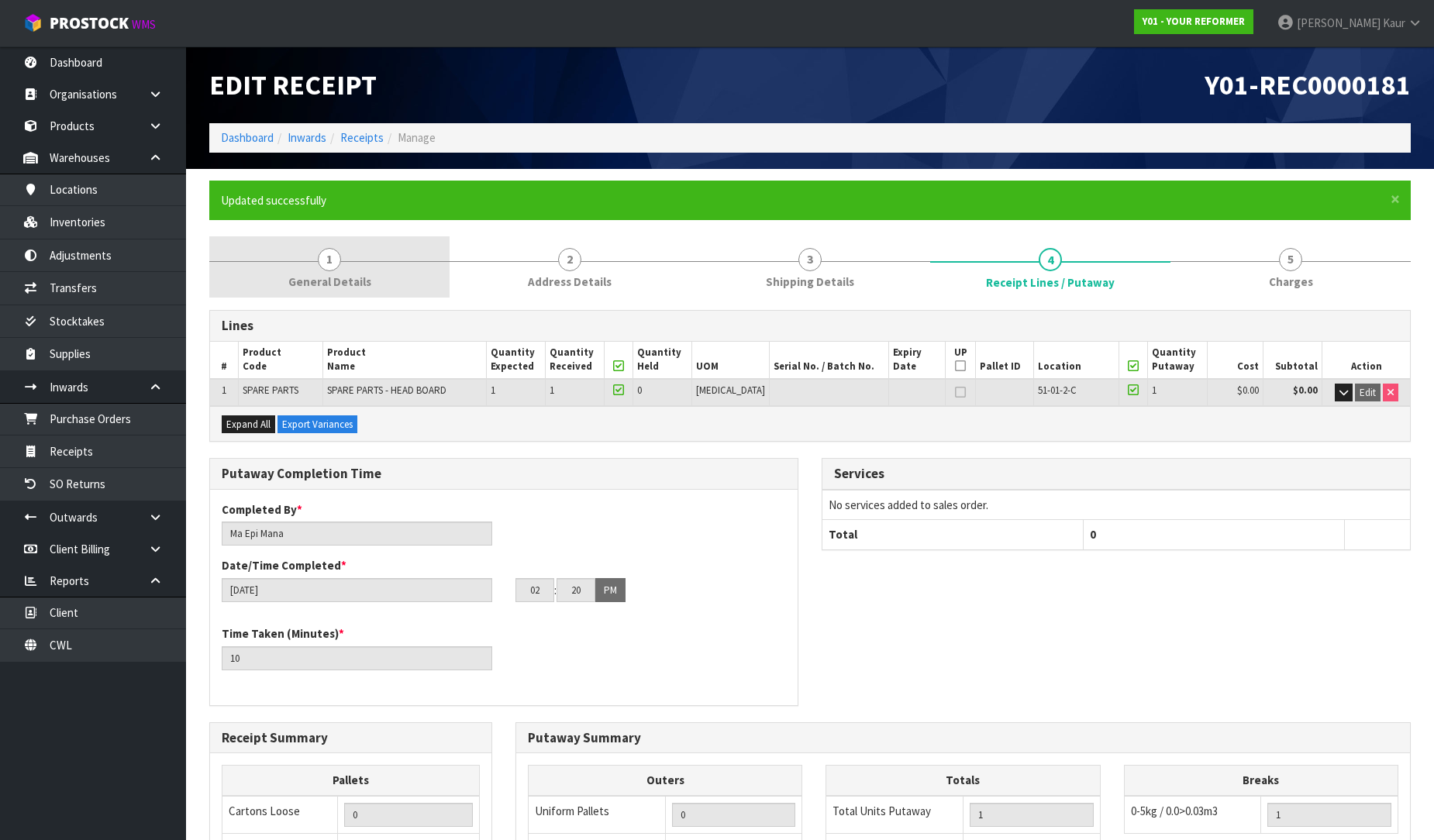
click at [315, 269] on link "1 General Details" at bounding box center [329, 267] width 240 height 61
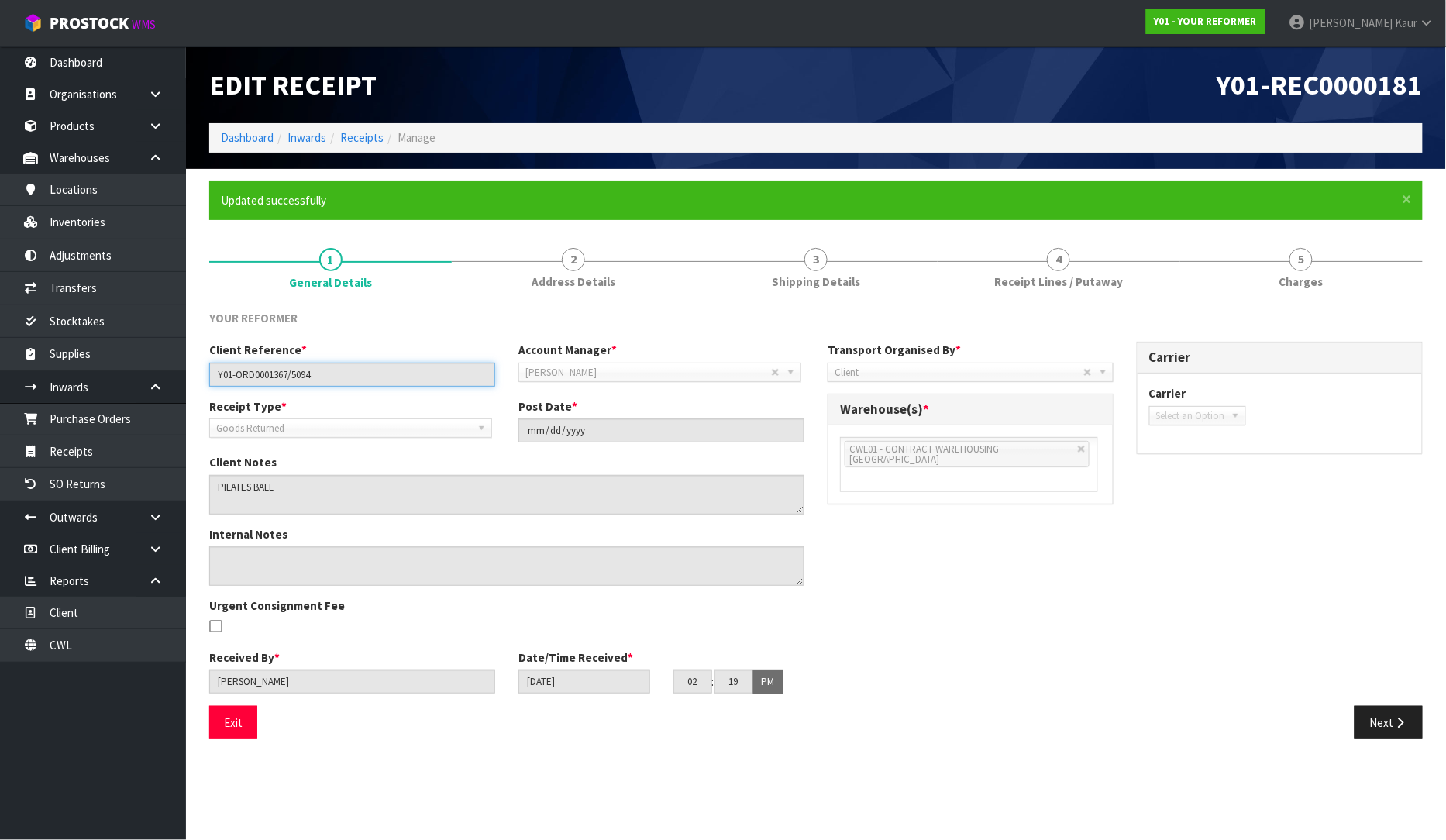
drag, startPoint x: 372, startPoint y: 372, endPoint x: 190, endPoint y: 376, distance: 182.0
click at [190, 376] on section "× Close Updated successfully 1 General Details 2 Address Details 3 Shipping Det…" at bounding box center [815, 465] width 1260 height 593
click at [990, 261] on link "4 Receipt Lines / Putaway" at bounding box center [1059, 267] width 243 height 61
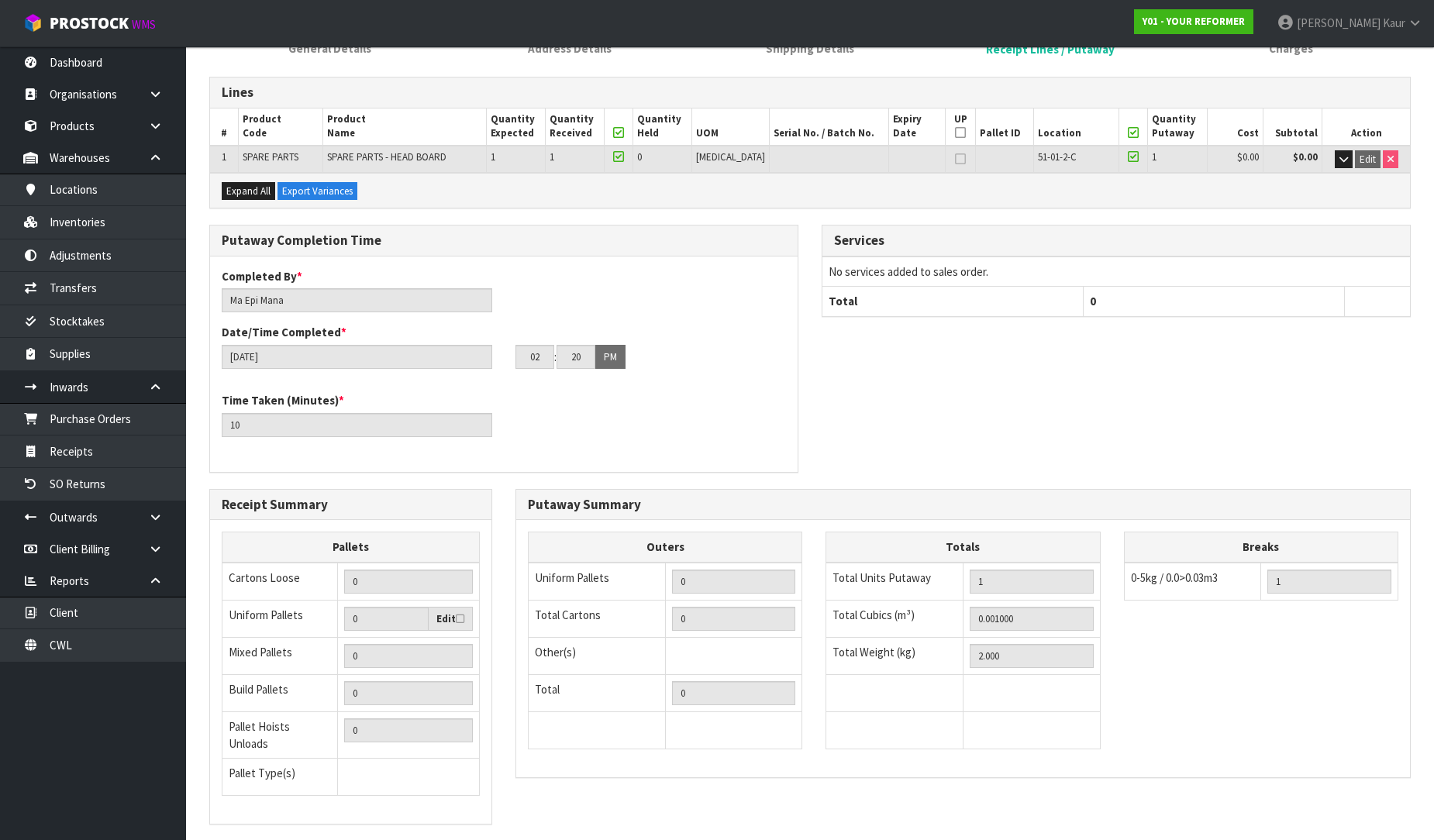
scroll to position [316, 0]
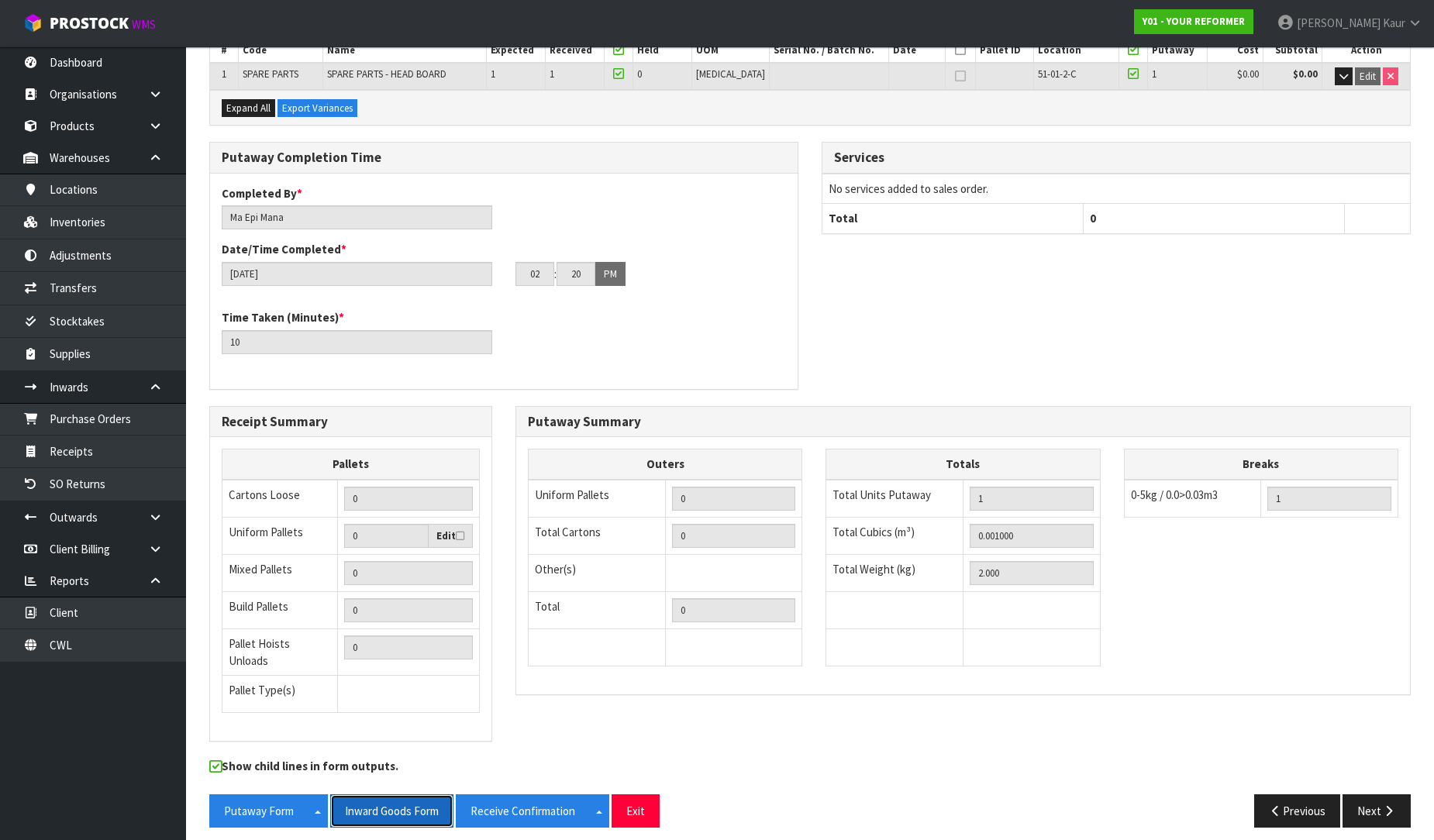
click at [380, 796] on button "Inward Goods Form" at bounding box center [391, 810] width 123 height 33
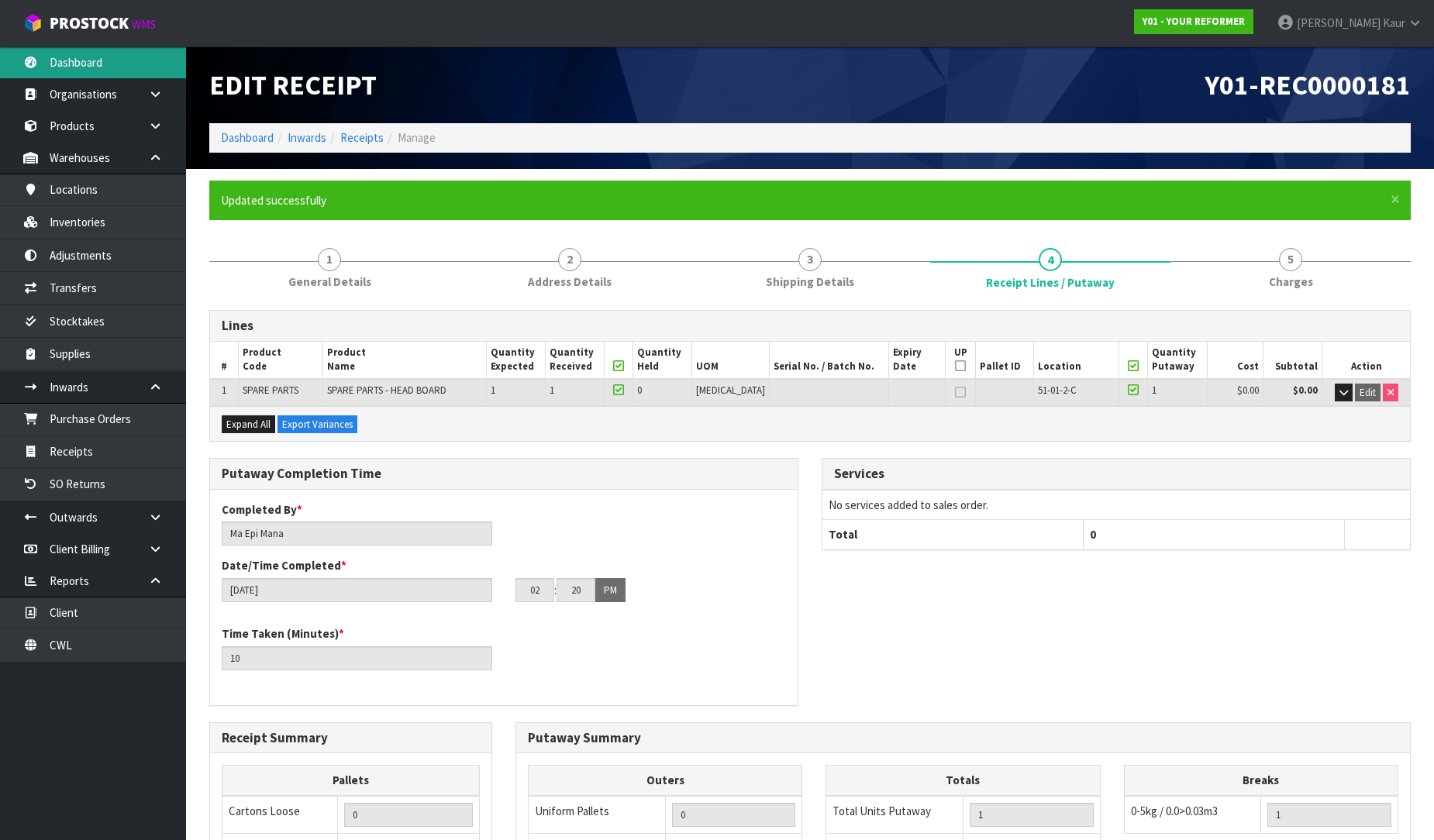
click at [104, 59] on link "Dashboard" at bounding box center [92, 62] width 186 height 31
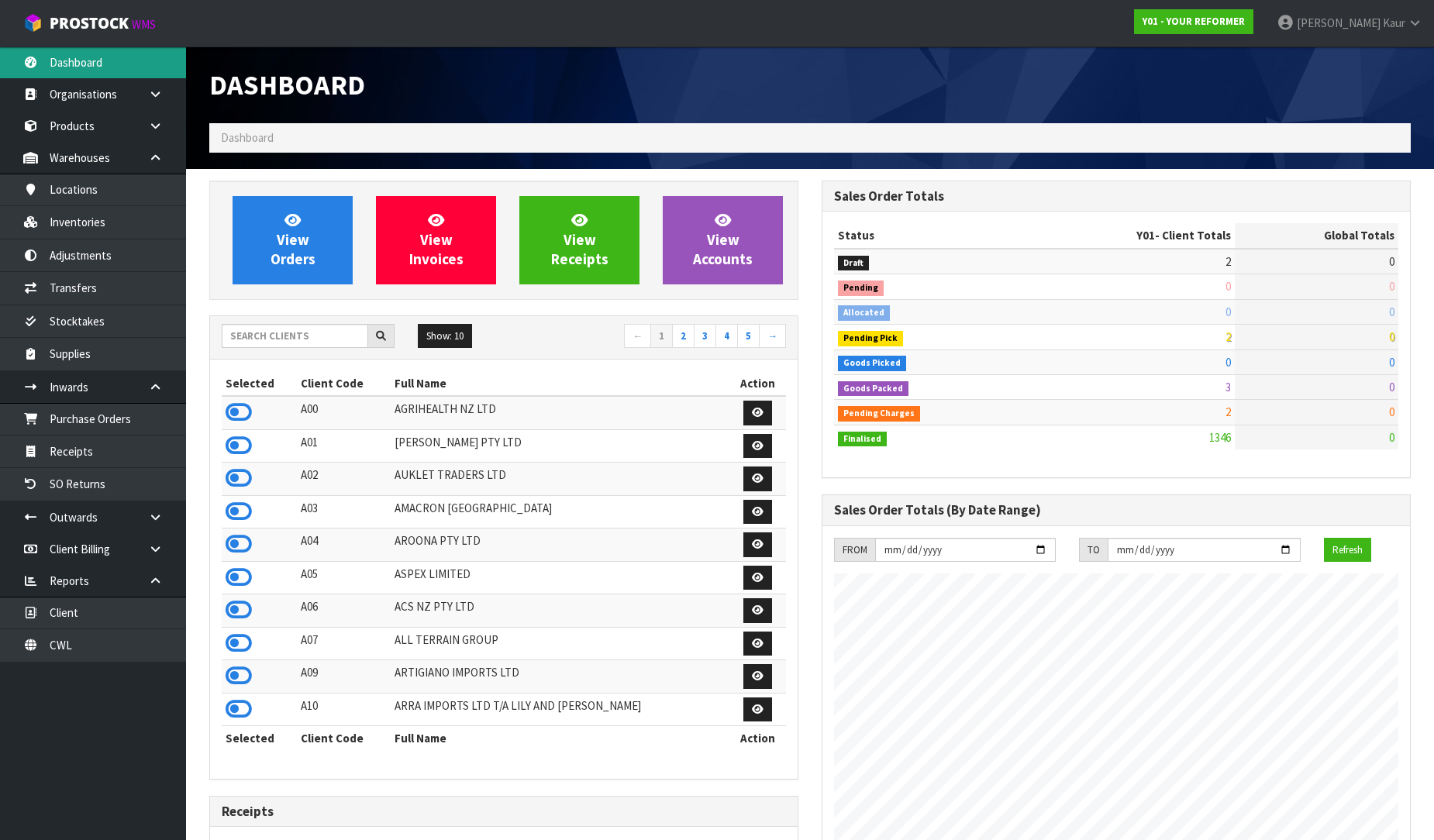
scroll to position [1174, 613]
click at [238, 332] on input "text" at bounding box center [295, 336] width 146 height 24
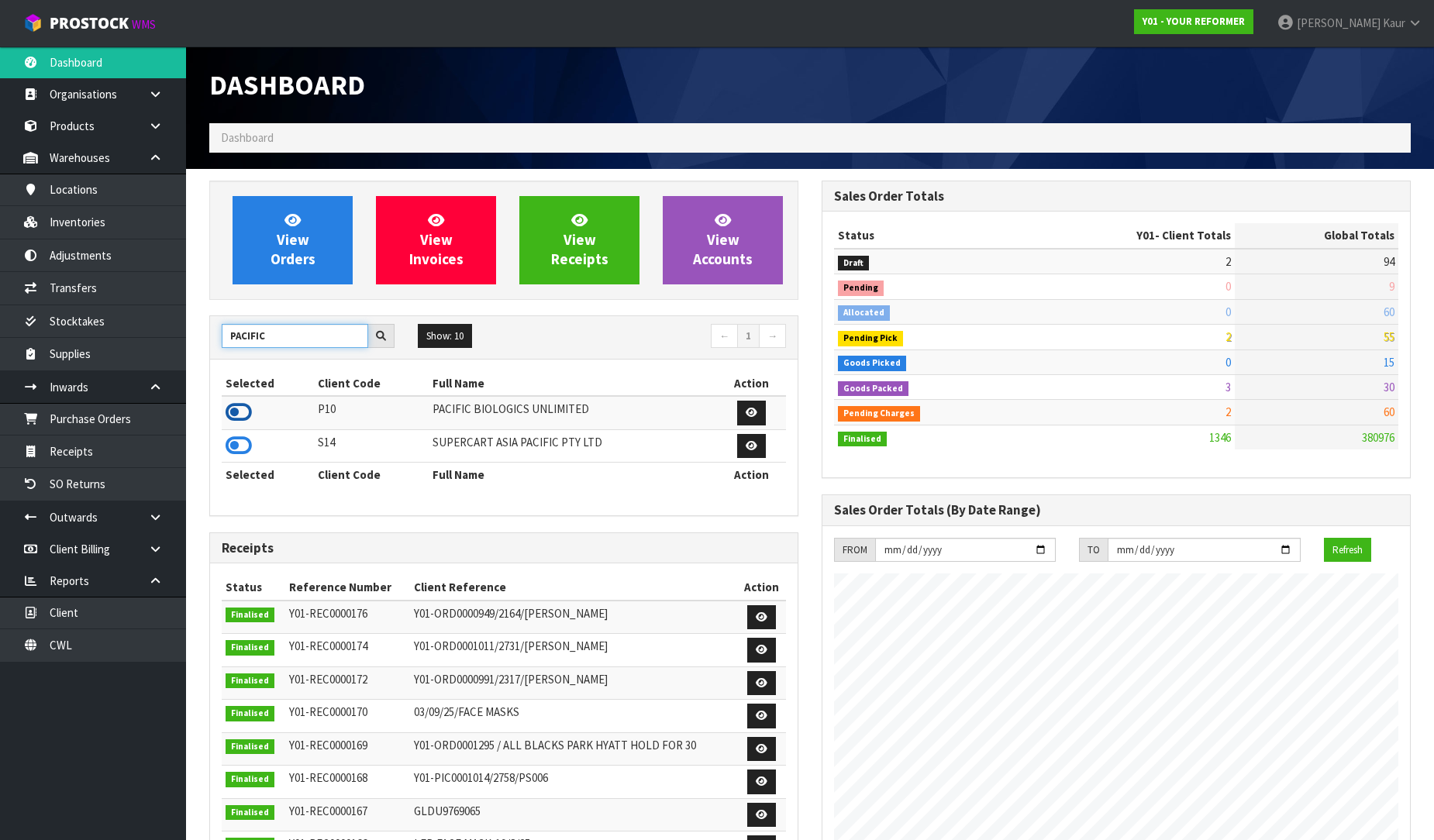
type input "PACIFIC"
click at [238, 406] on icon at bounding box center [239, 412] width 26 height 23
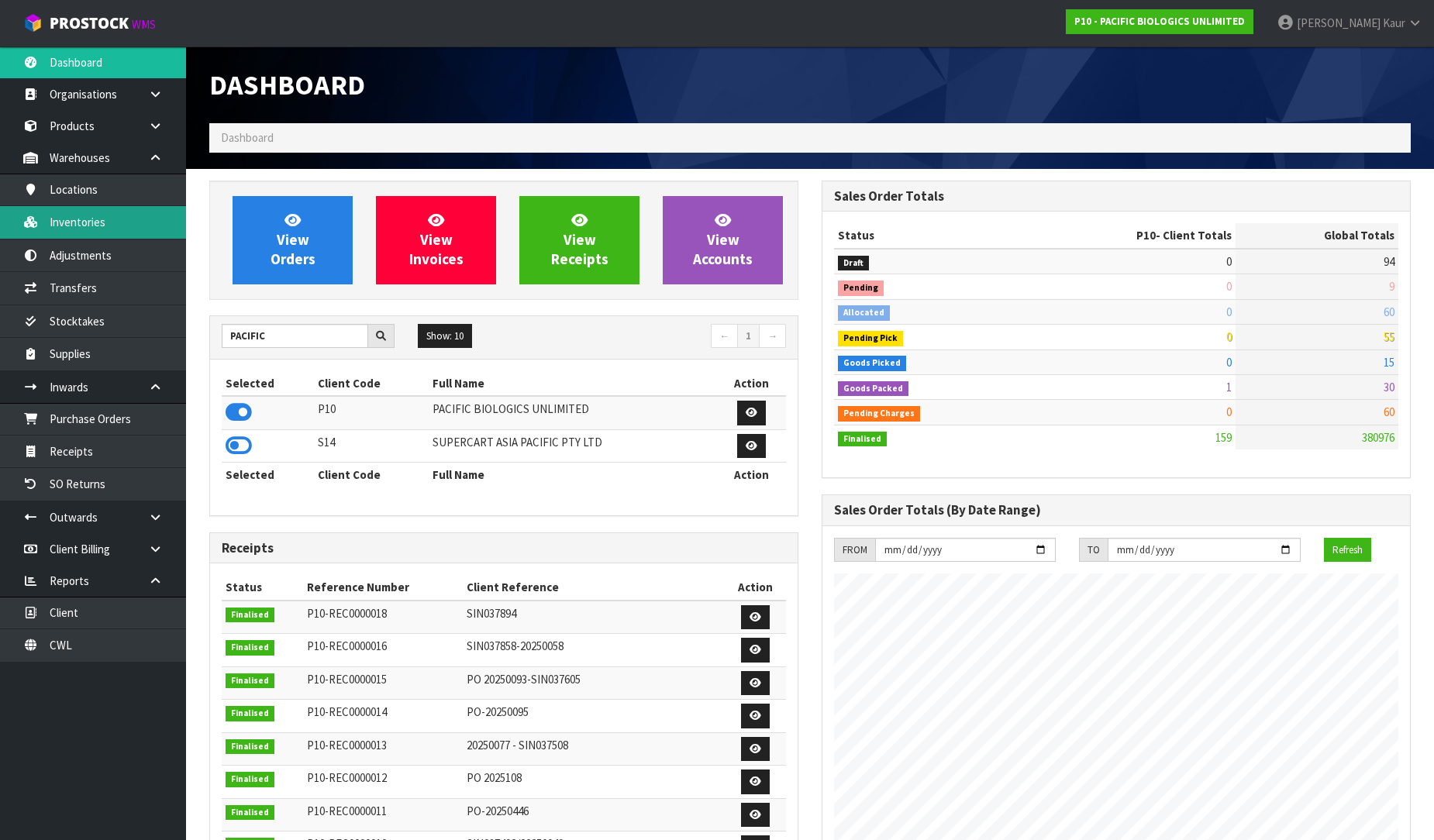
click at [91, 220] on link "Inventories" at bounding box center [92, 222] width 186 height 31
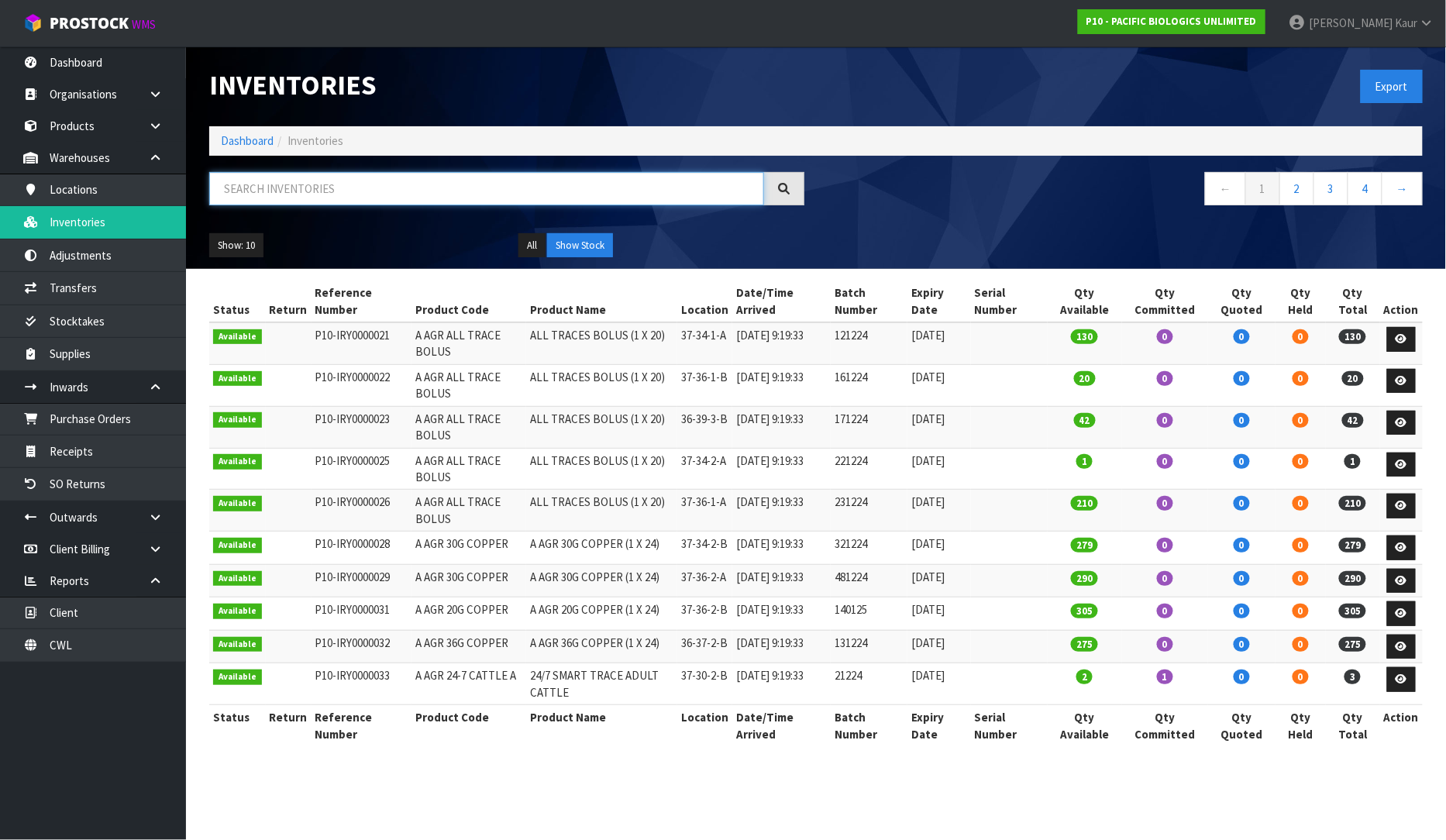
click at [335, 191] on input "text" at bounding box center [487, 188] width 555 height 33
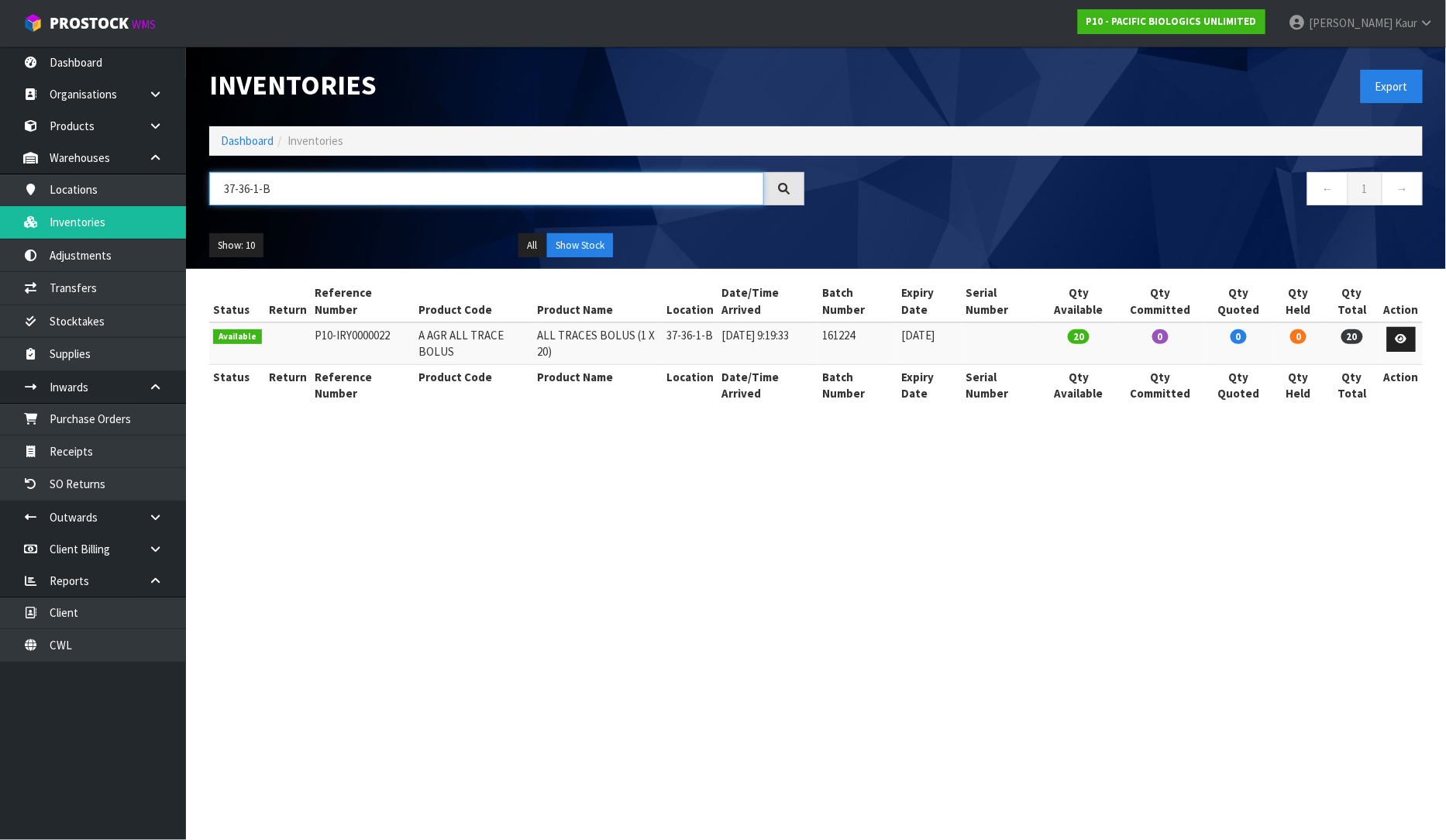
type input "37-36-1-B"
drag, startPoint x: 452, startPoint y: 349, endPoint x: 406, endPoint y: 337, distance: 47.5
click at [406, 337] on tr "Available P10-IRY0000022 A AGR ALL TRACE BOLUS ALL TRACES BOLUS (1 X 20) 37-36-…" at bounding box center [816, 343] width 1213 height 42
copy tr "A AGR ALL TRACE BOLUS"
drag, startPoint x: 582, startPoint y: 359, endPoint x: 536, endPoint y: 337, distance: 51.0
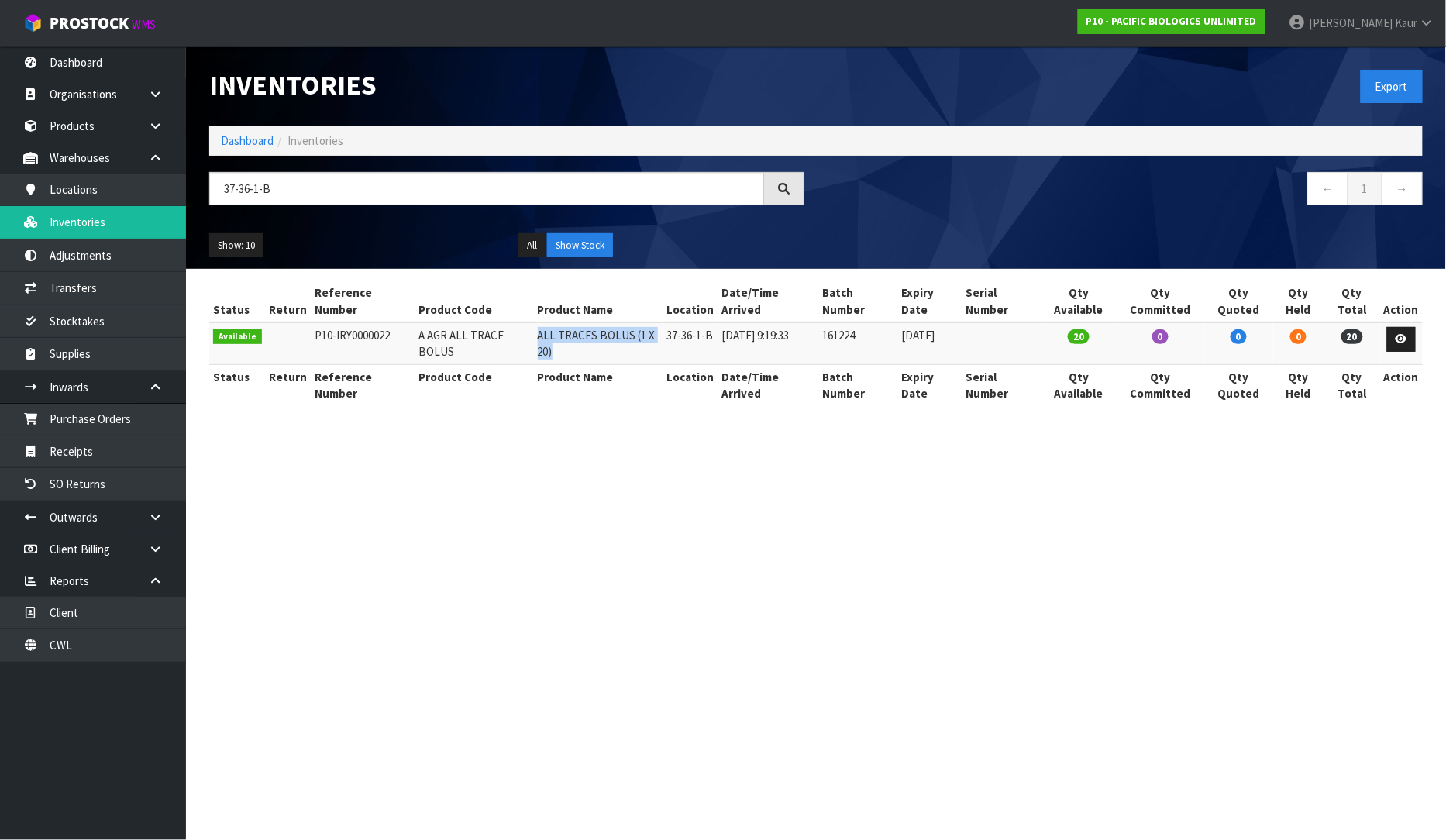
click at [536, 337] on td "ALL TRACES BOLUS (1 X 20)" at bounding box center [598, 343] width 130 height 42
copy td "ALL TRACES BOLUS (1 X 20)"
drag, startPoint x: 868, startPoint y: 333, endPoint x: 822, endPoint y: 333, distance: 46.0
click at [822, 333] on tr "Available P10-IRY0000022 A AGR ALL TRACE BOLUS ALL TRACES BOLUS (1 X 20) 37-36-…" at bounding box center [816, 343] width 1213 height 42
copy tr "161224"
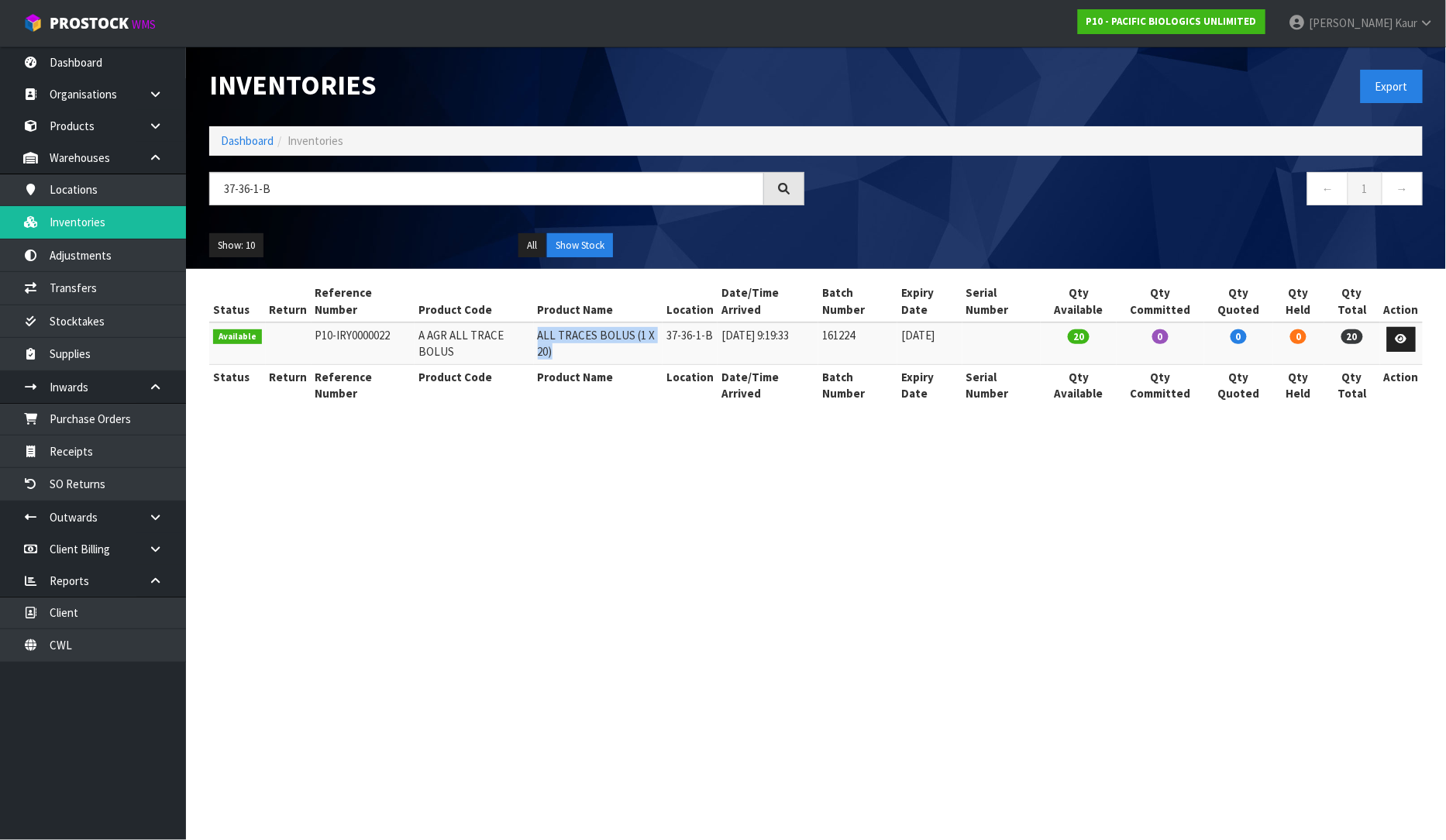
drag, startPoint x: 969, startPoint y: 336, endPoint x: 894, endPoint y: 332, distance: 75.1
click at [894, 332] on tr "Available P10-IRY0000022 A AGR ALL TRACE BOLUS ALL TRACES BOLUS (1 X 20) 37-36-…" at bounding box center [816, 343] width 1213 height 42
copy tr "[DATE]"
click at [1404, 339] on icon at bounding box center [1401, 339] width 12 height 10
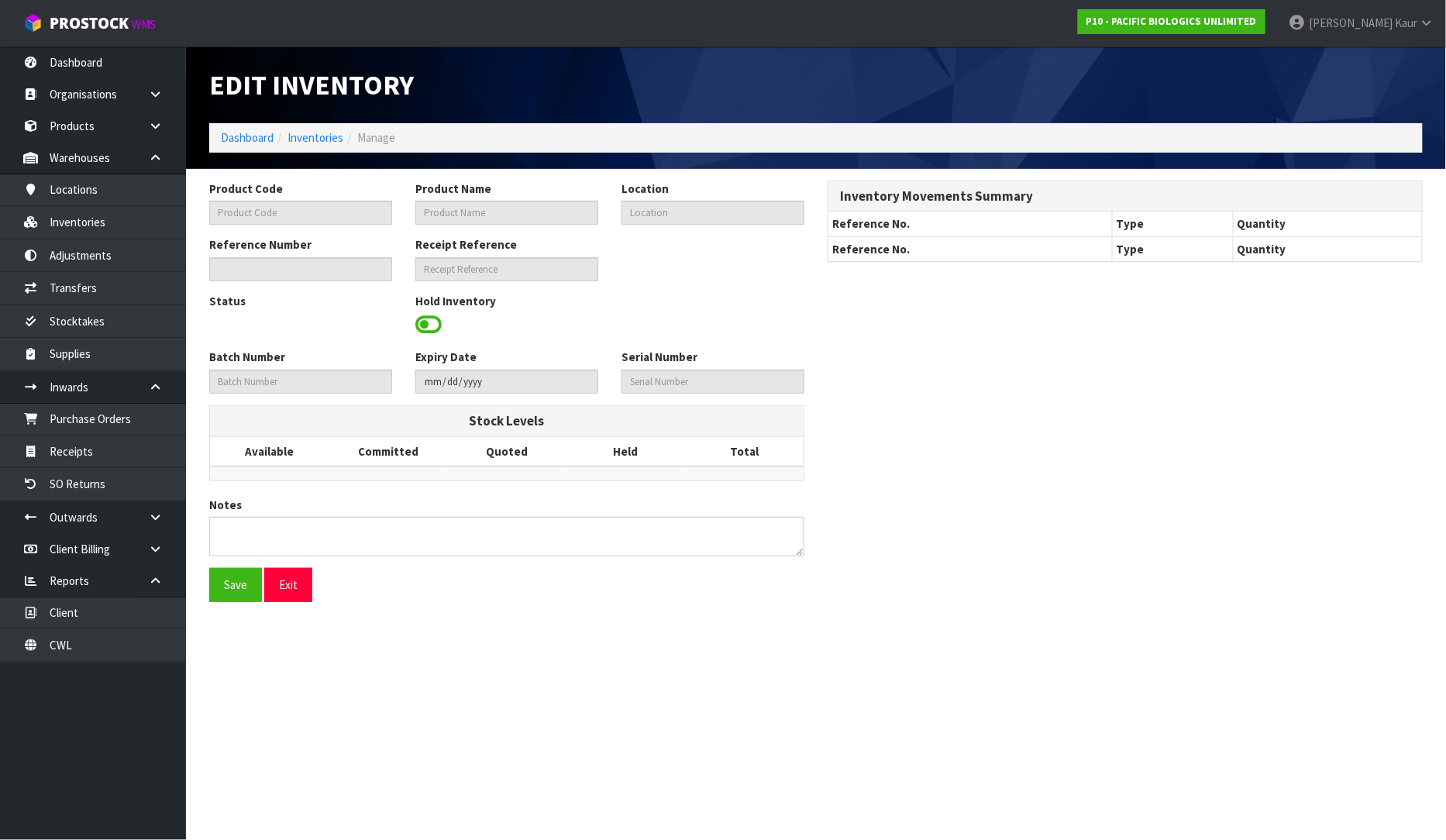
type input "A AGR ALL TRACE BOLUS"
type input "ALL TRACES BOLUS (1 X 20)"
type input "37-36-1-B"
type input "P10-IRY0000022"
type input "P10-REC0000005"
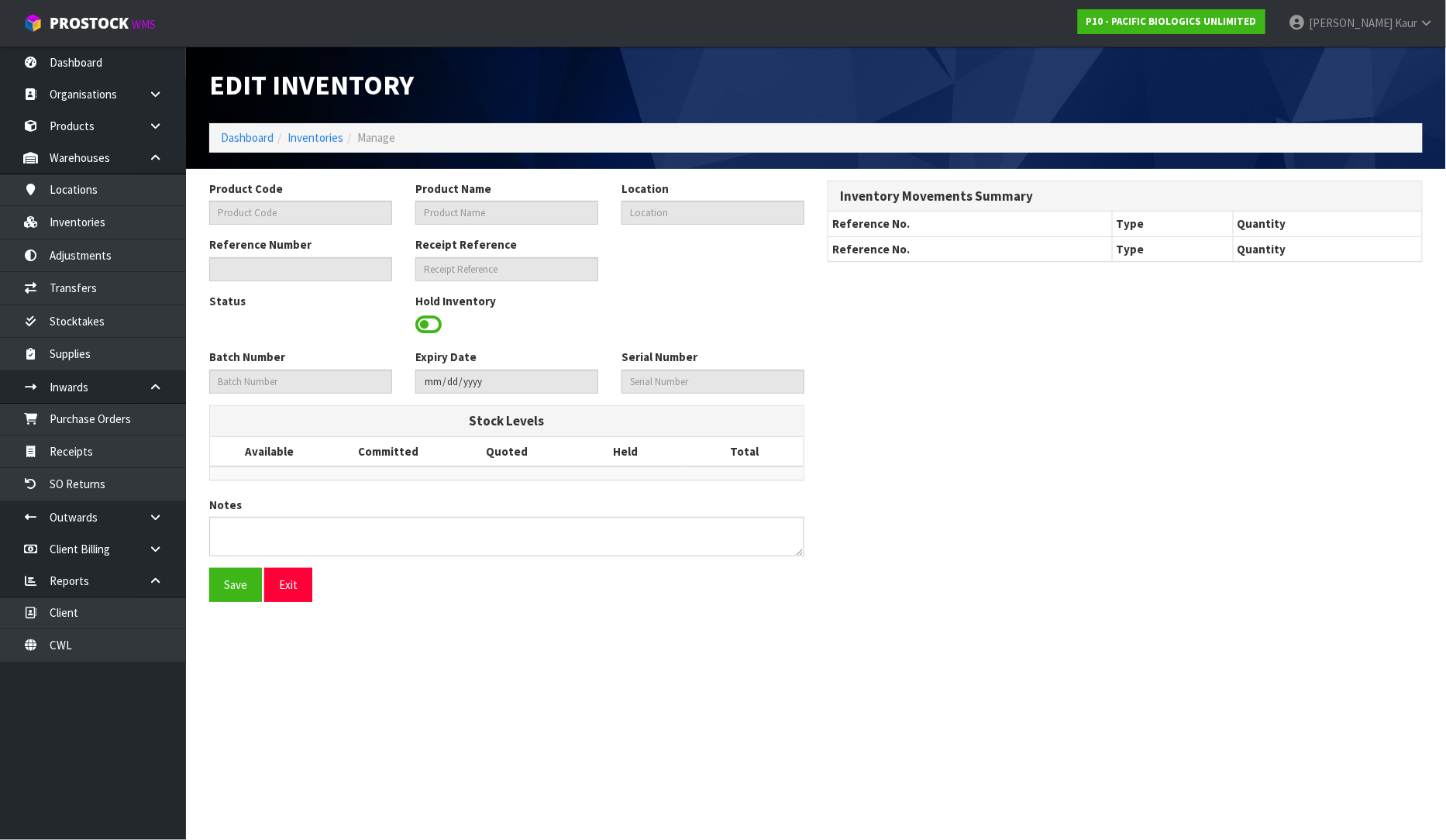
type input "161224"
type input "2026-12-31"
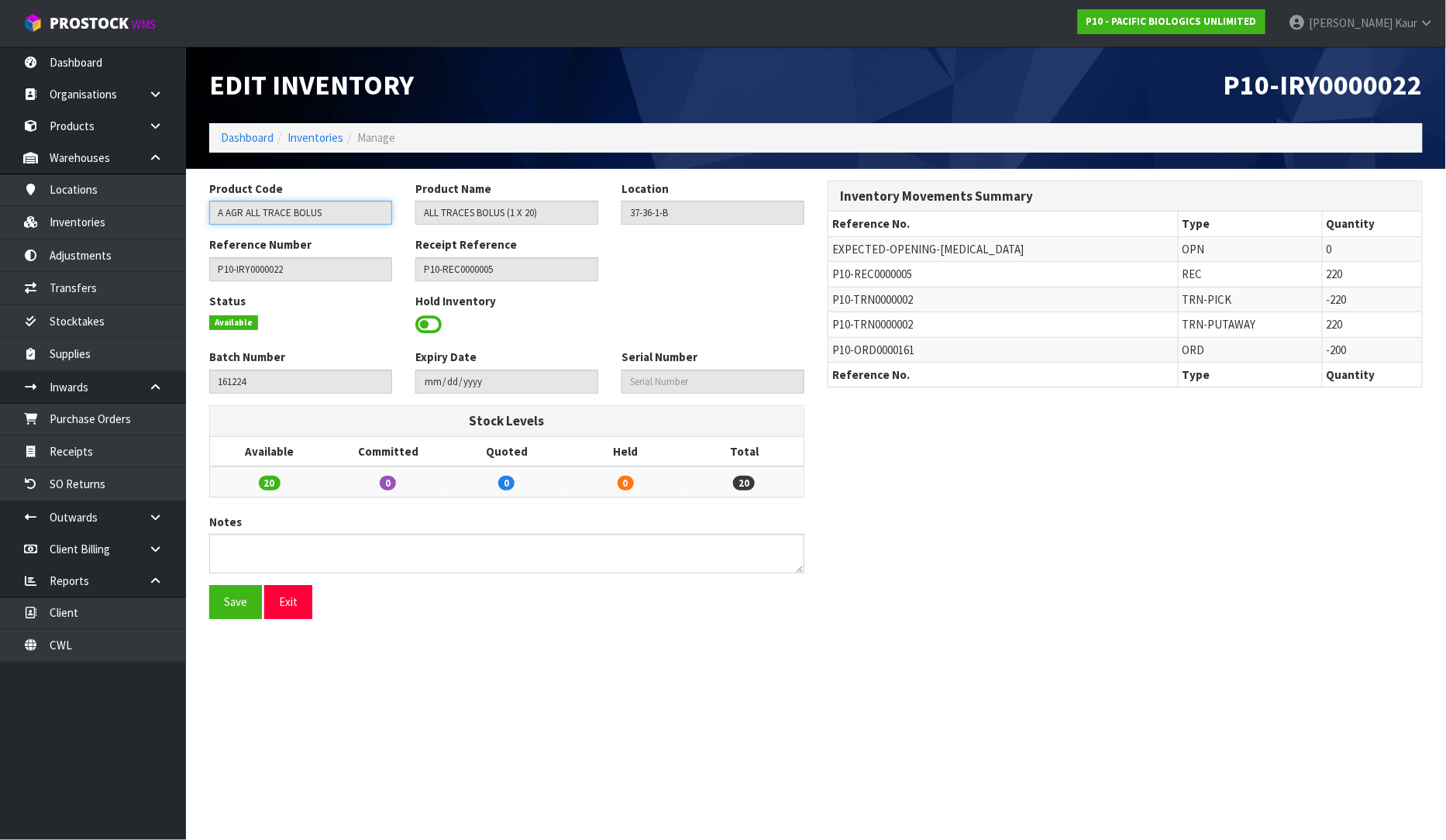
drag, startPoint x: 337, startPoint y: 207, endPoint x: 187, endPoint y: 212, distance: 150.1
click at [187, 212] on section "Product Code A AGR ALL TRACE BOLUS Product Name ALL TRACES BOLUS (1 X 20) Locat…" at bounding box center [815, 406] width 1260 height 474
click at [81, 125] on link "Products" at bounding box center [92, 125] width 186 height 31
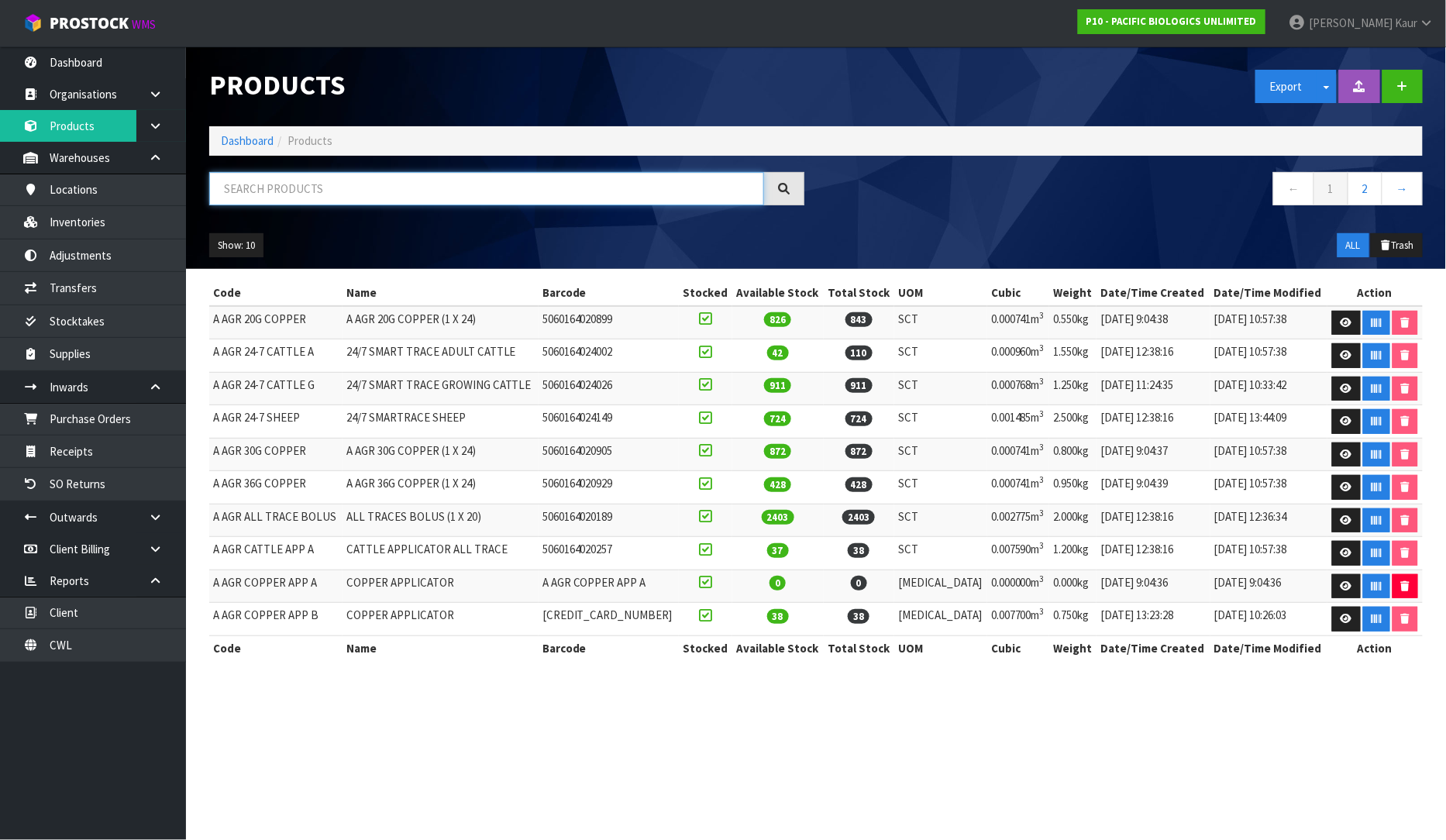
click at [274, 191] on input "text" at bounding box center [487, 188] width 555 height 33
paste input "A AGR ALL TRACE BOLUS"
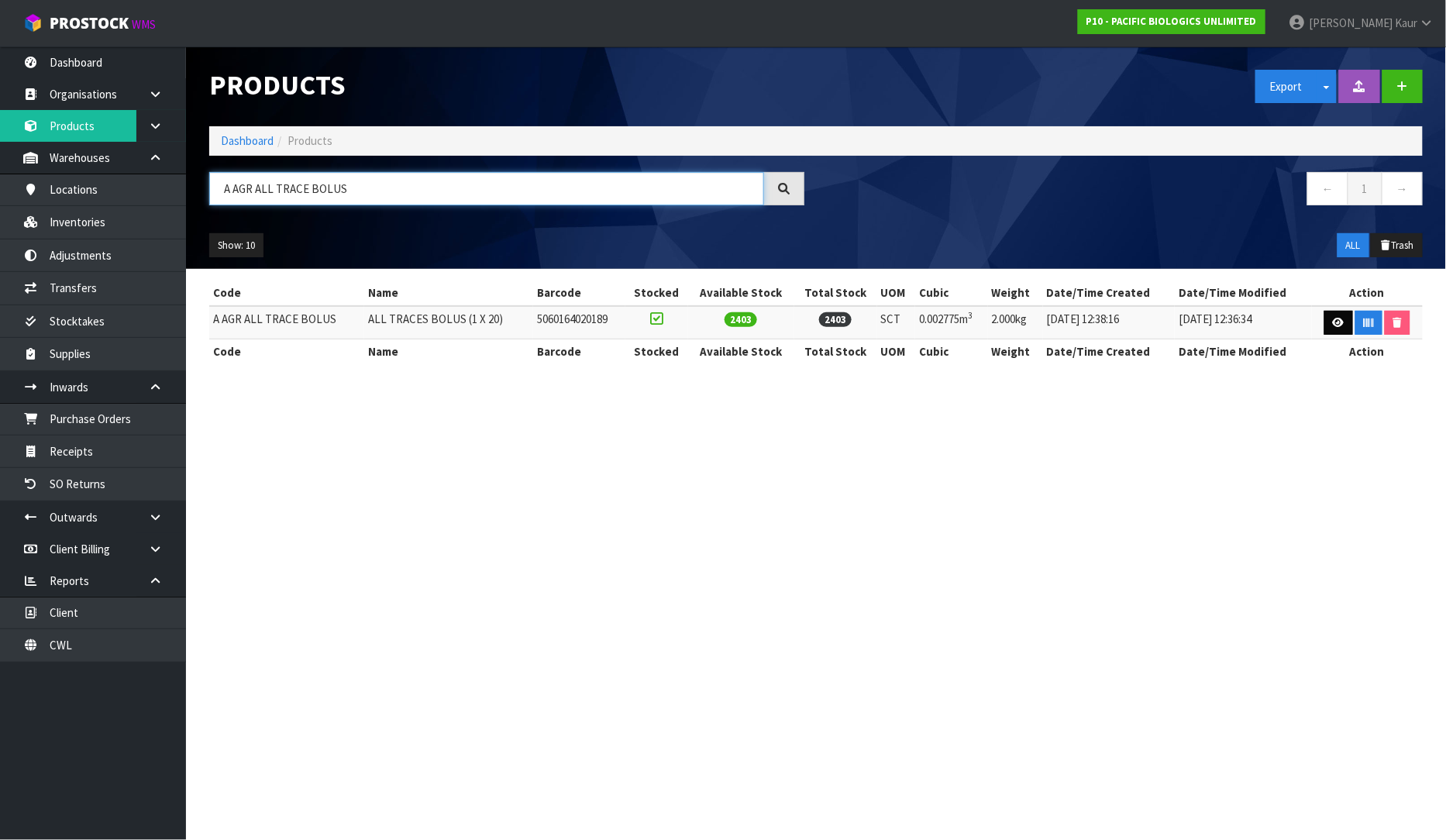
type input "A AGR ALL TRACE BOLUS"
click at [1333, 323] on icon at bounding box center [1339, 323] width 12 height 10
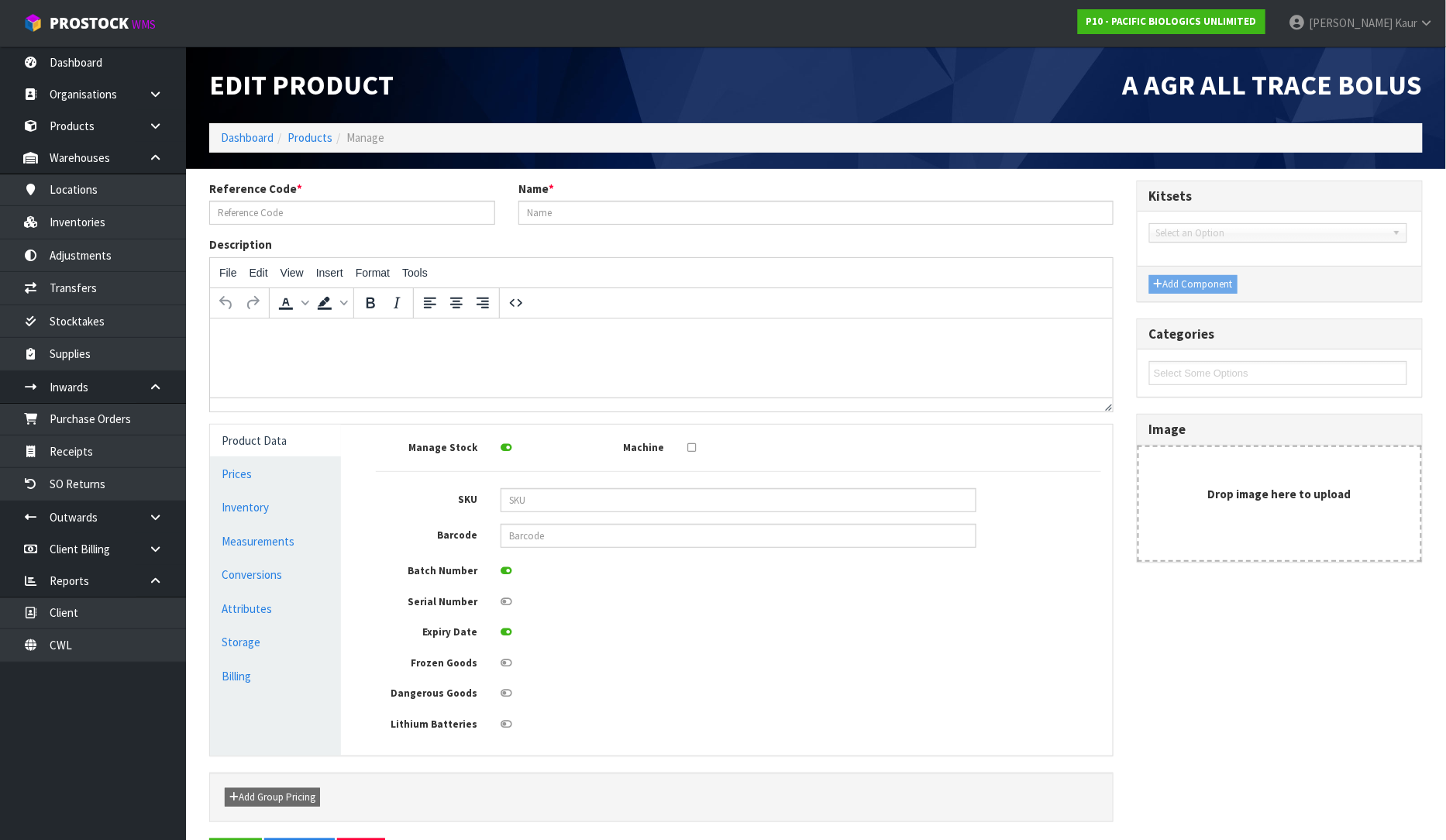
type input "A AGR ALL TRACE BOLUS"
type input "ALL TRACES BOLUS (1 X 20)"
type input "5060164020189"
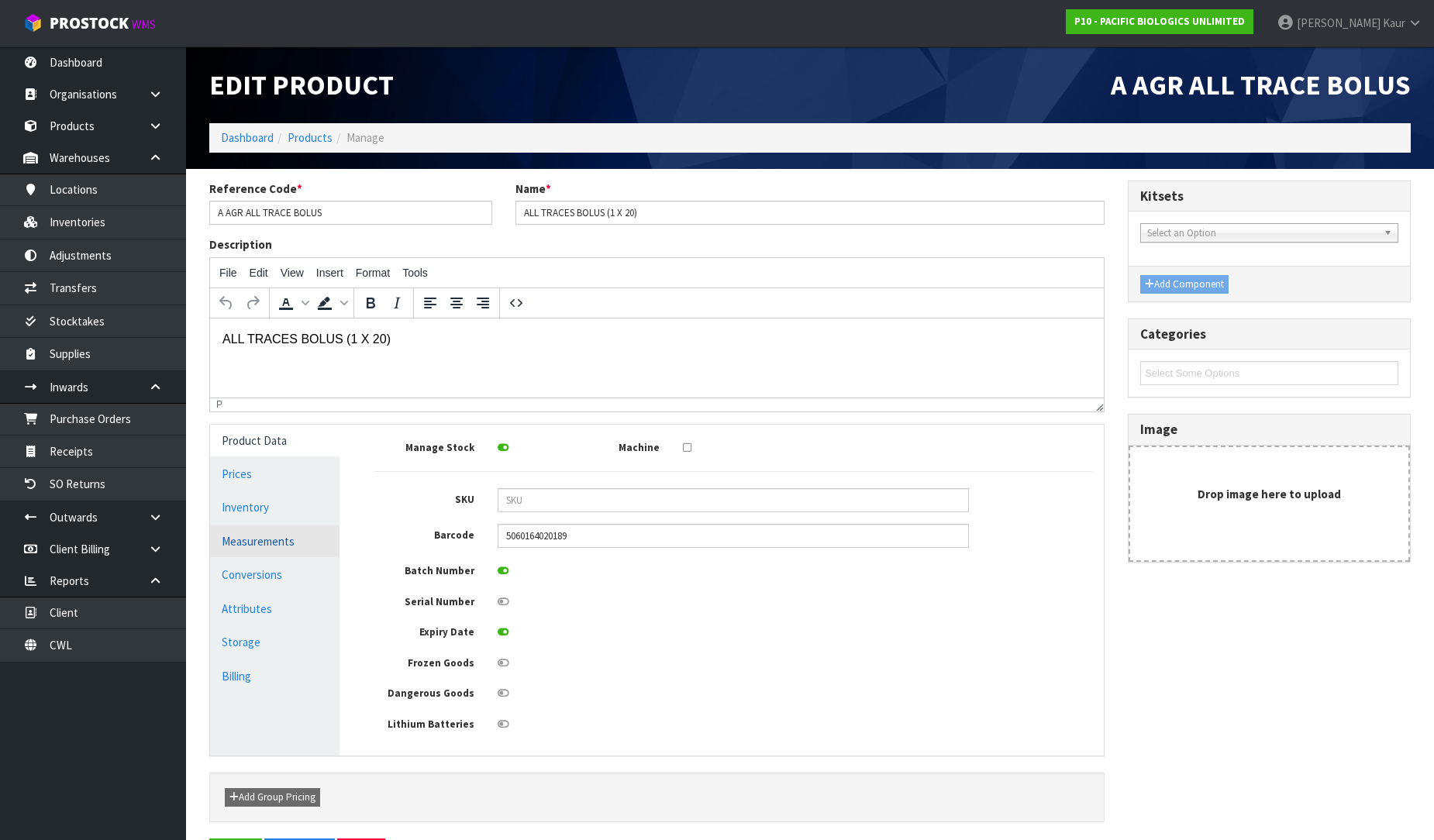
click at [274, 535] on link "Measurements" at bounding box center [274, 541] width 130 height 31
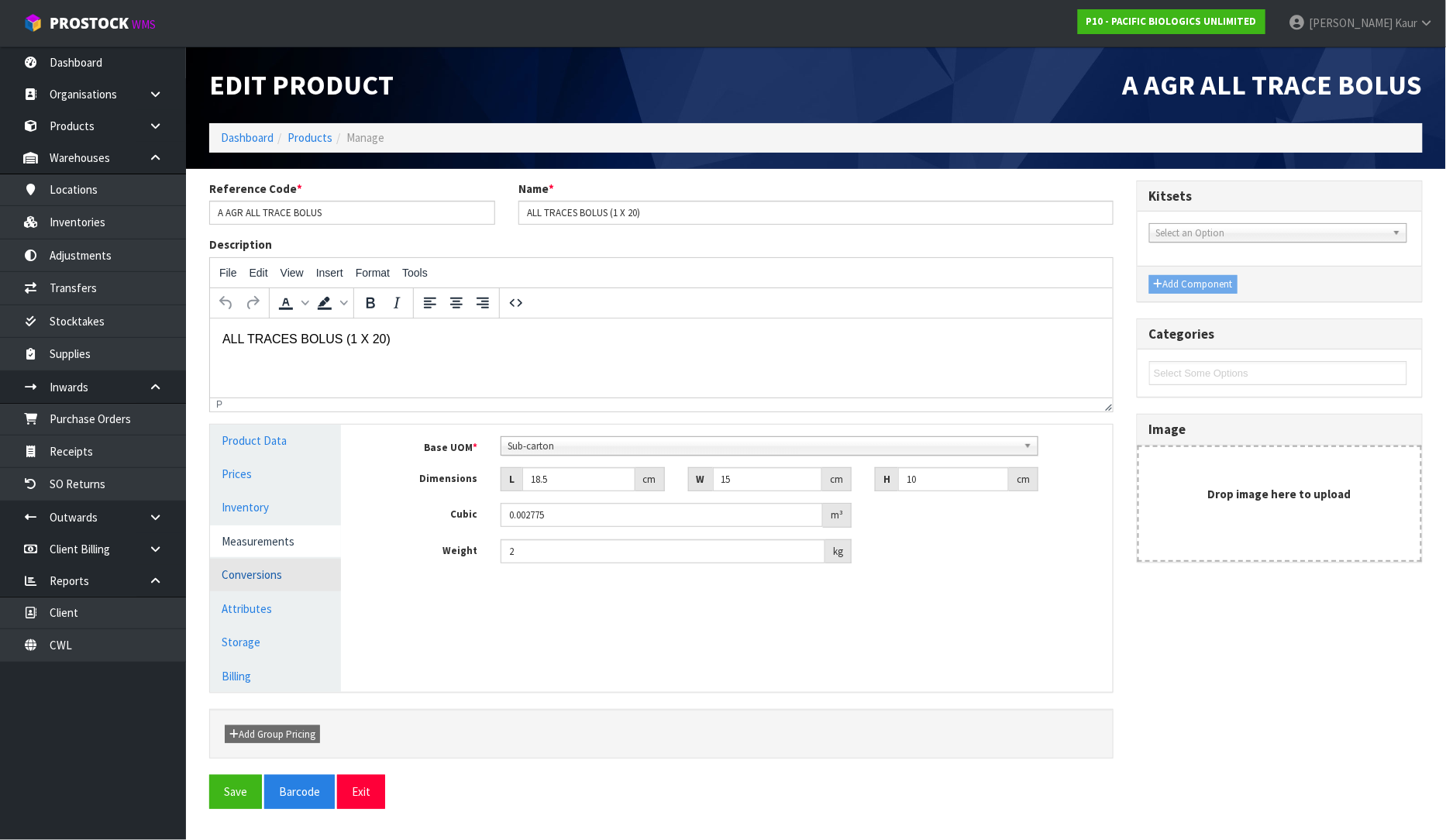
click at [280, 576] on link "Conversions" at bounding box center [275, 574] width 131 height 31
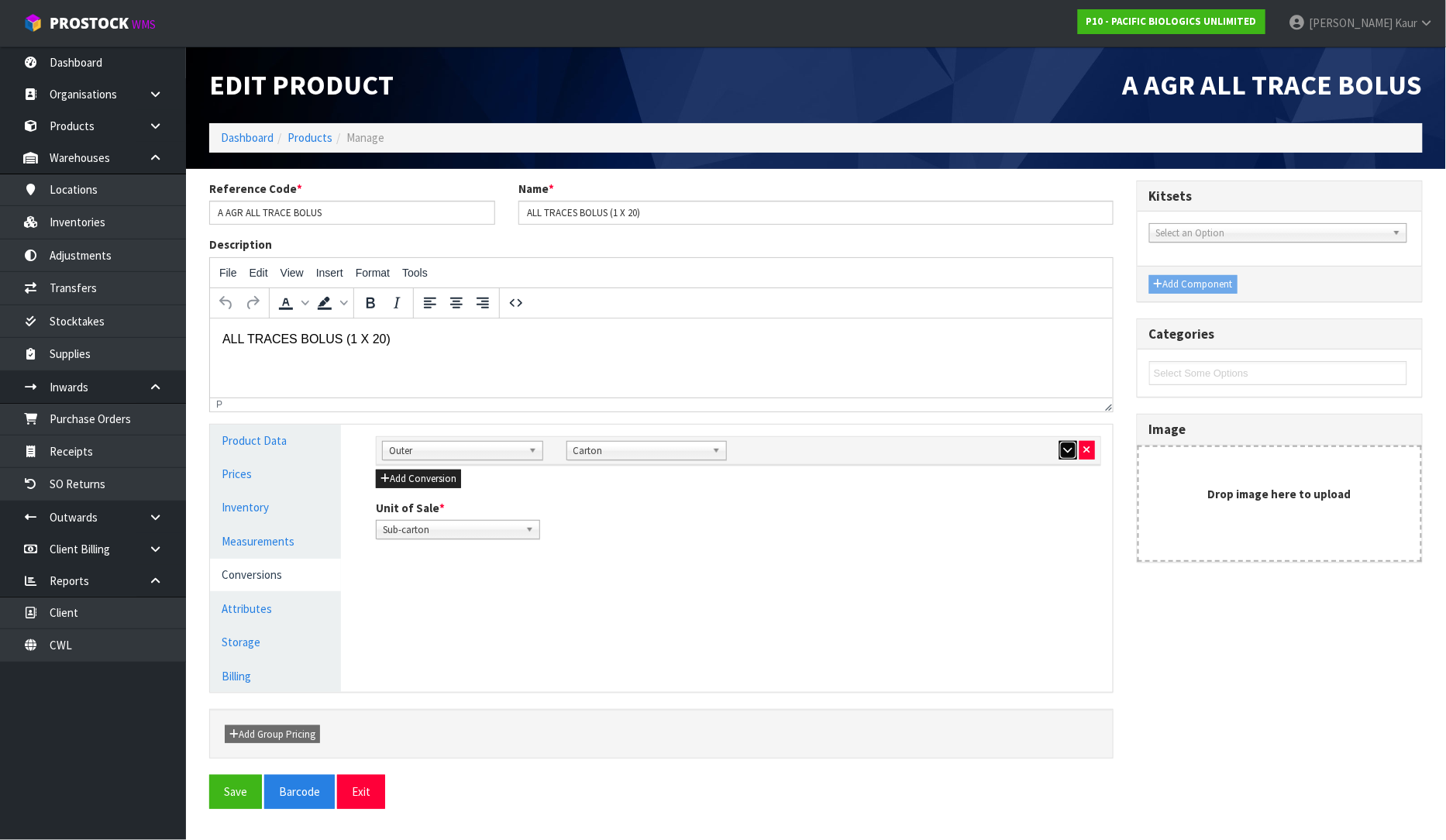
click at [1065, 453] on icon "button" at bounding box center [1068, 450] width 8 height 10
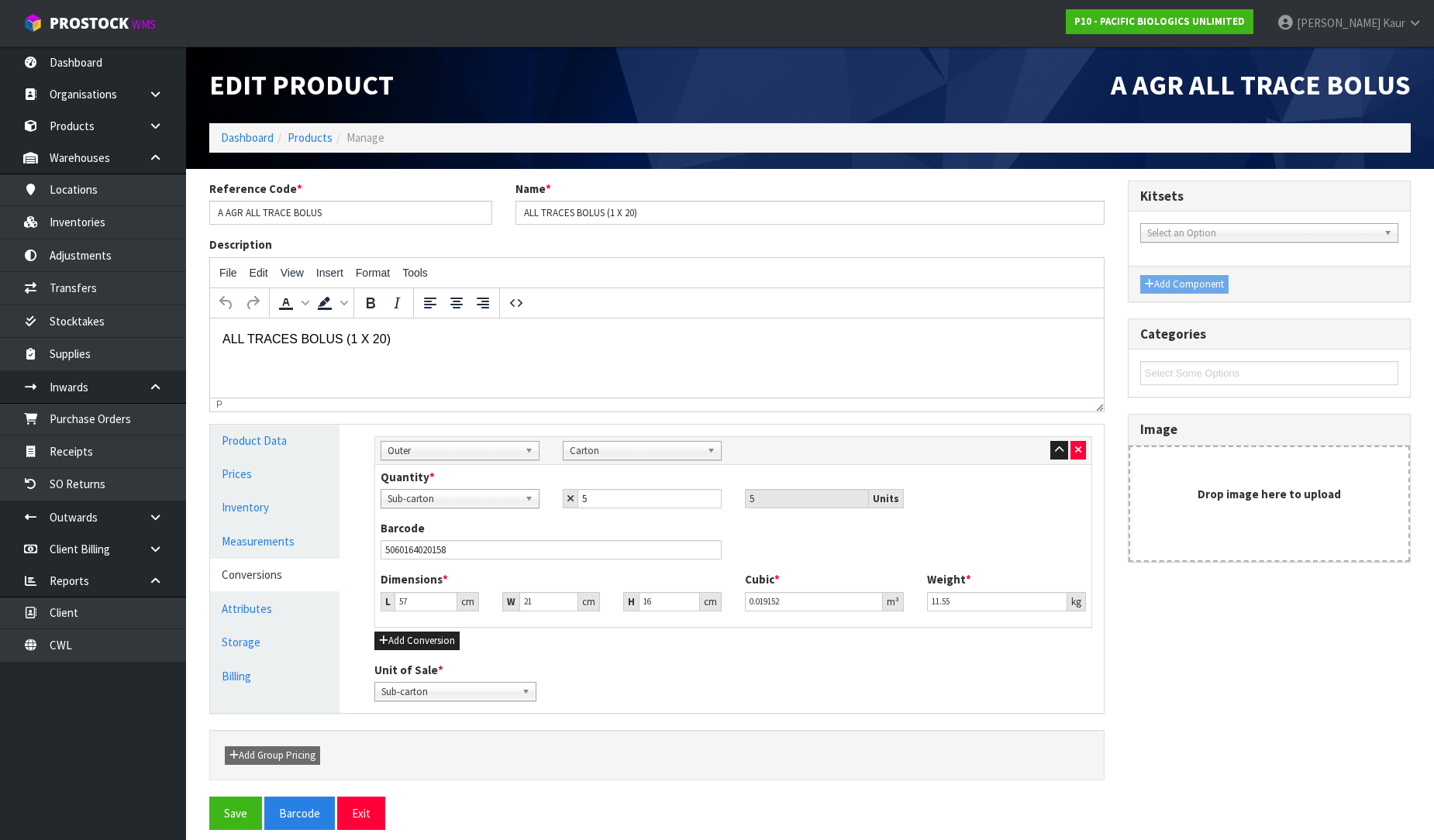
click at [985, 663] on div "Unit of Sale * Sub-carton Carton Sub-carton" at bounding box center [733, 682] width 741 height 40
click at [249, 544] on link "Measurements" at bounding box center [274, 541] width 130 height 31
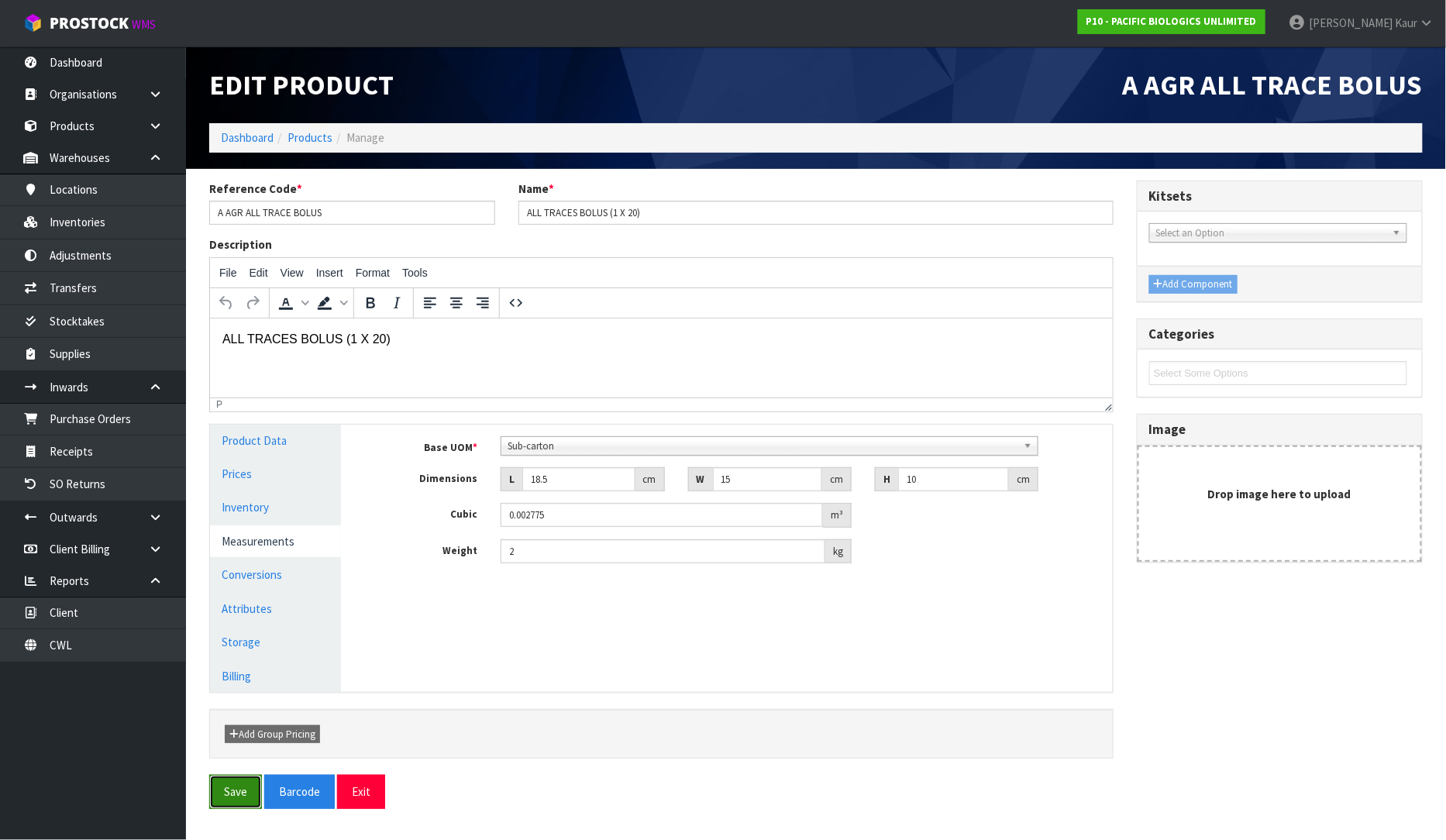
drag, startPoint x: 228, startPoint y: 794, endPoint x: 229, endPoint y: 786, distance: 8.1
click at [228, 794] on button "Save" at bounding box center [236, 791] width 53 height 33
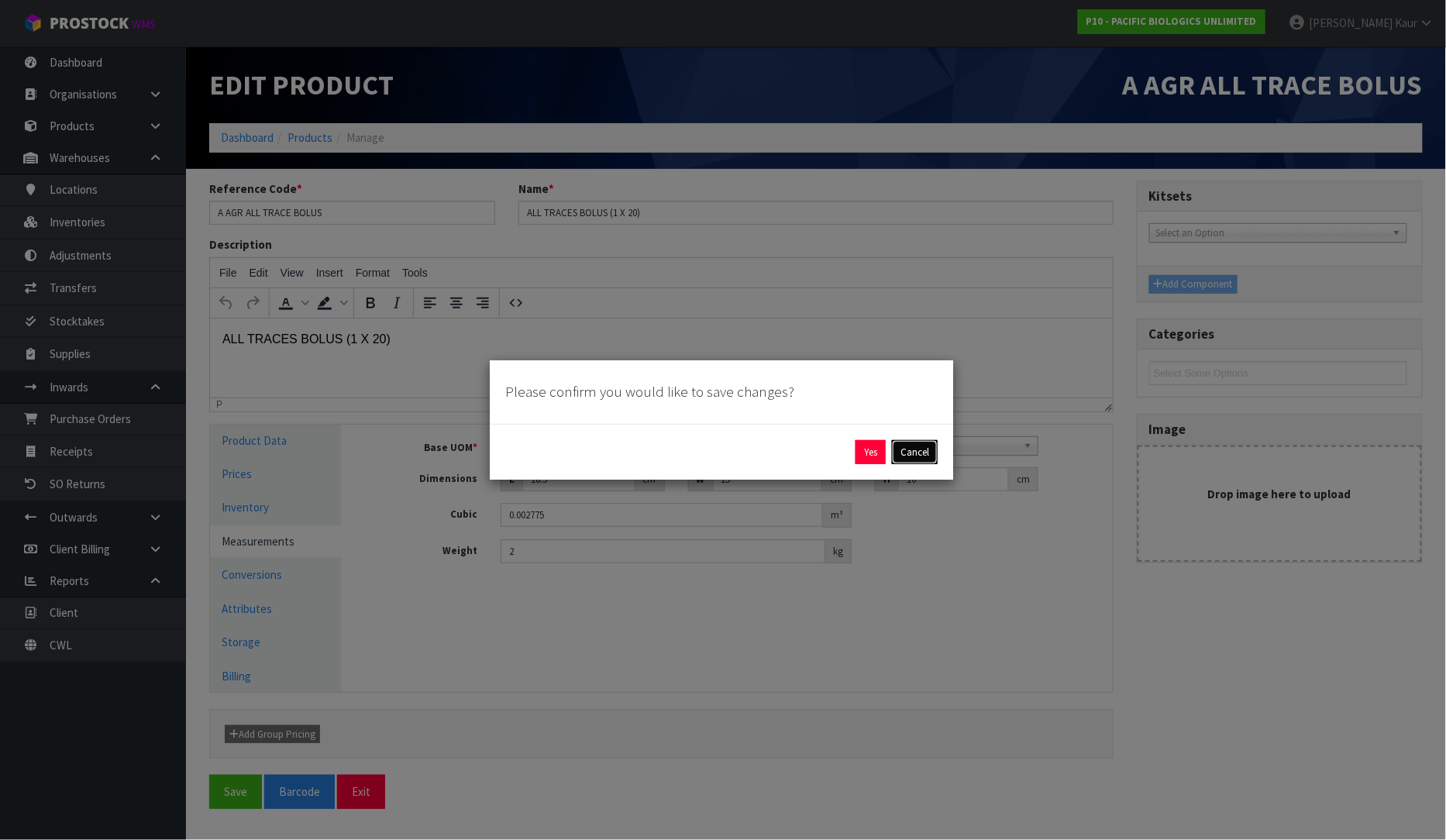
click at [907, 452] on button "Cancel" at bounding box center [914, 452] width 45 height 25
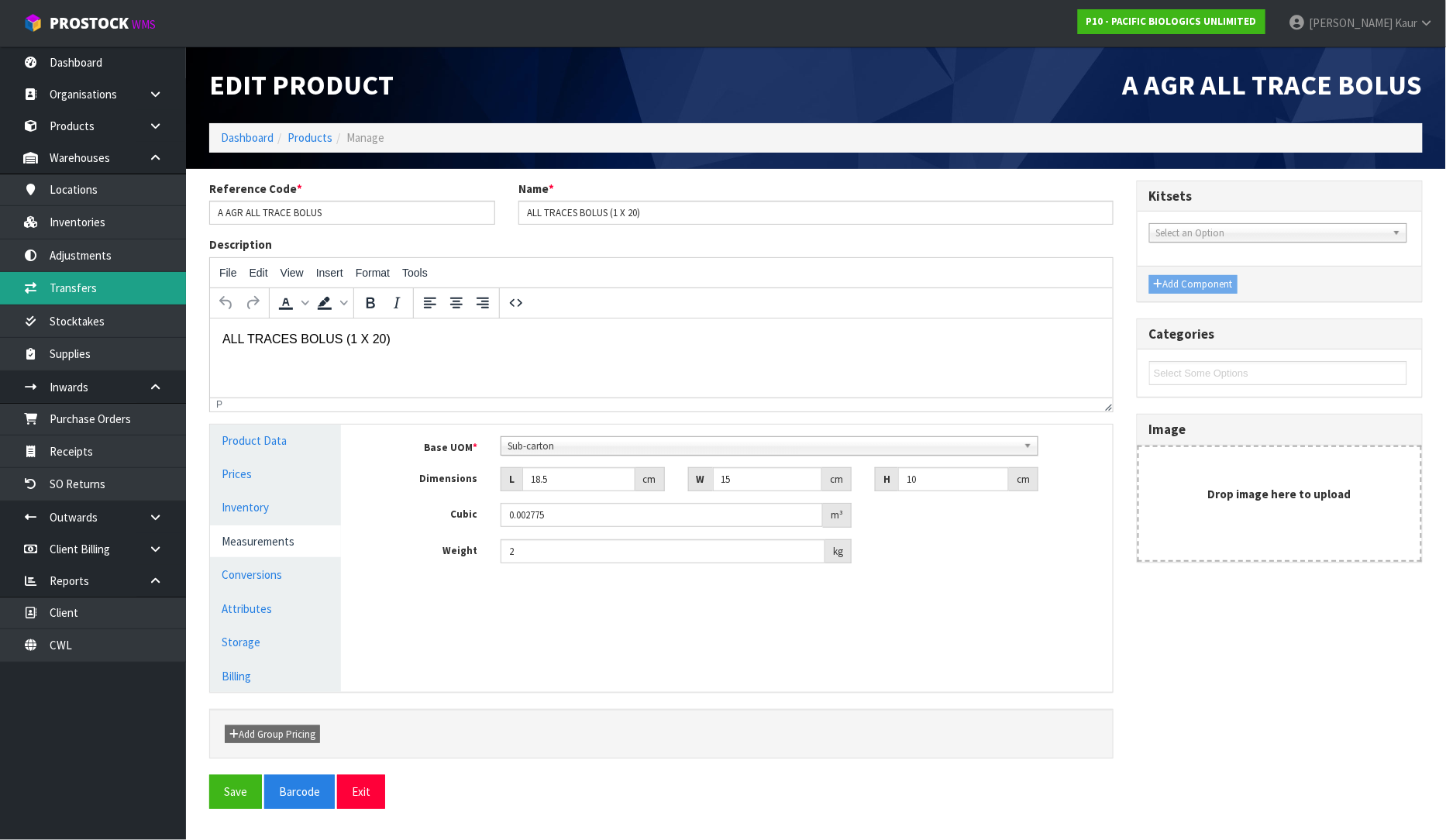
click at [98, 279] on link "Transfers" at bounding box center [92, 288] width 186 height 31
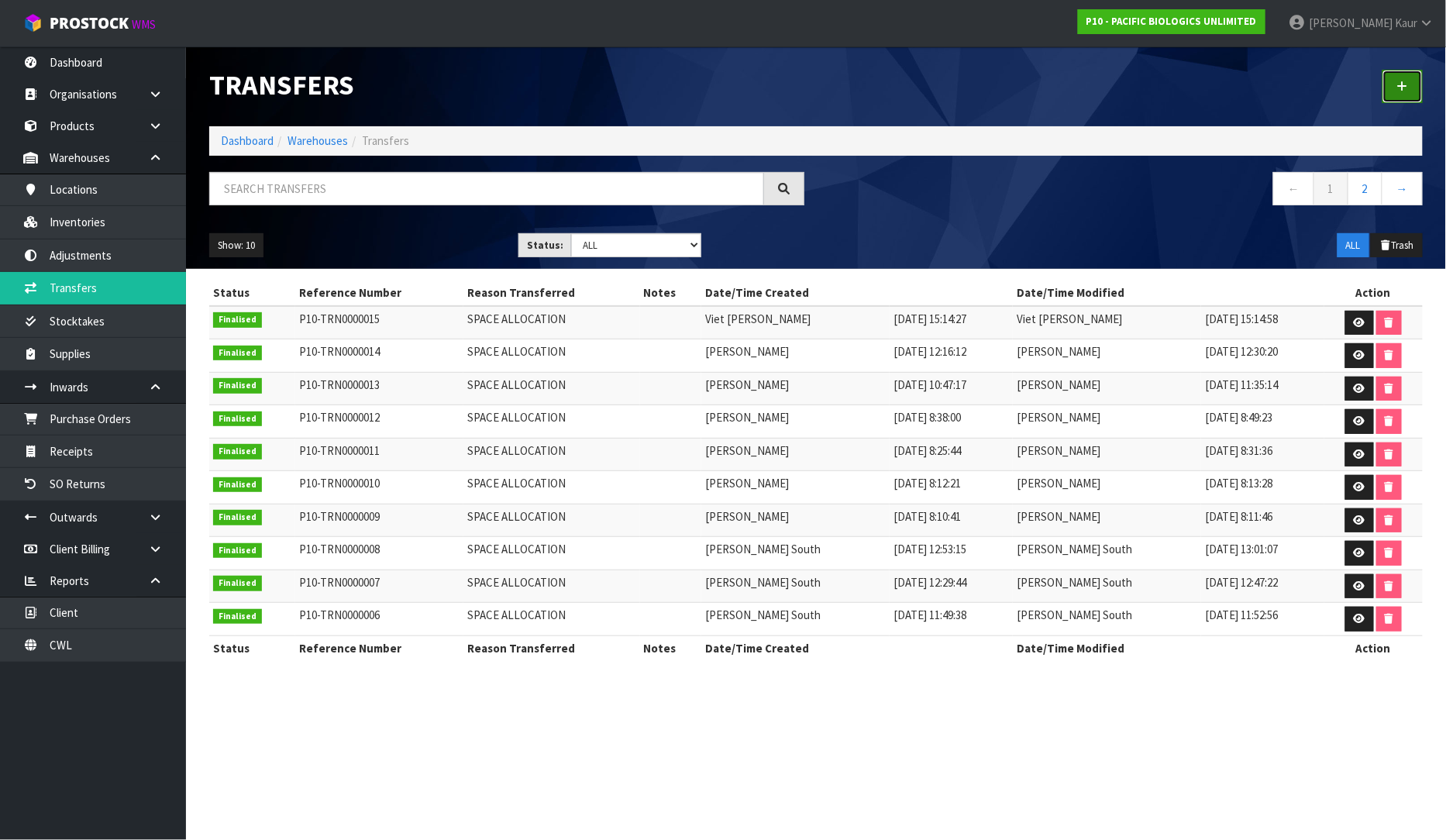
click at [1406, 95] on link at bounding box center [1402, 87] width 40 height 33
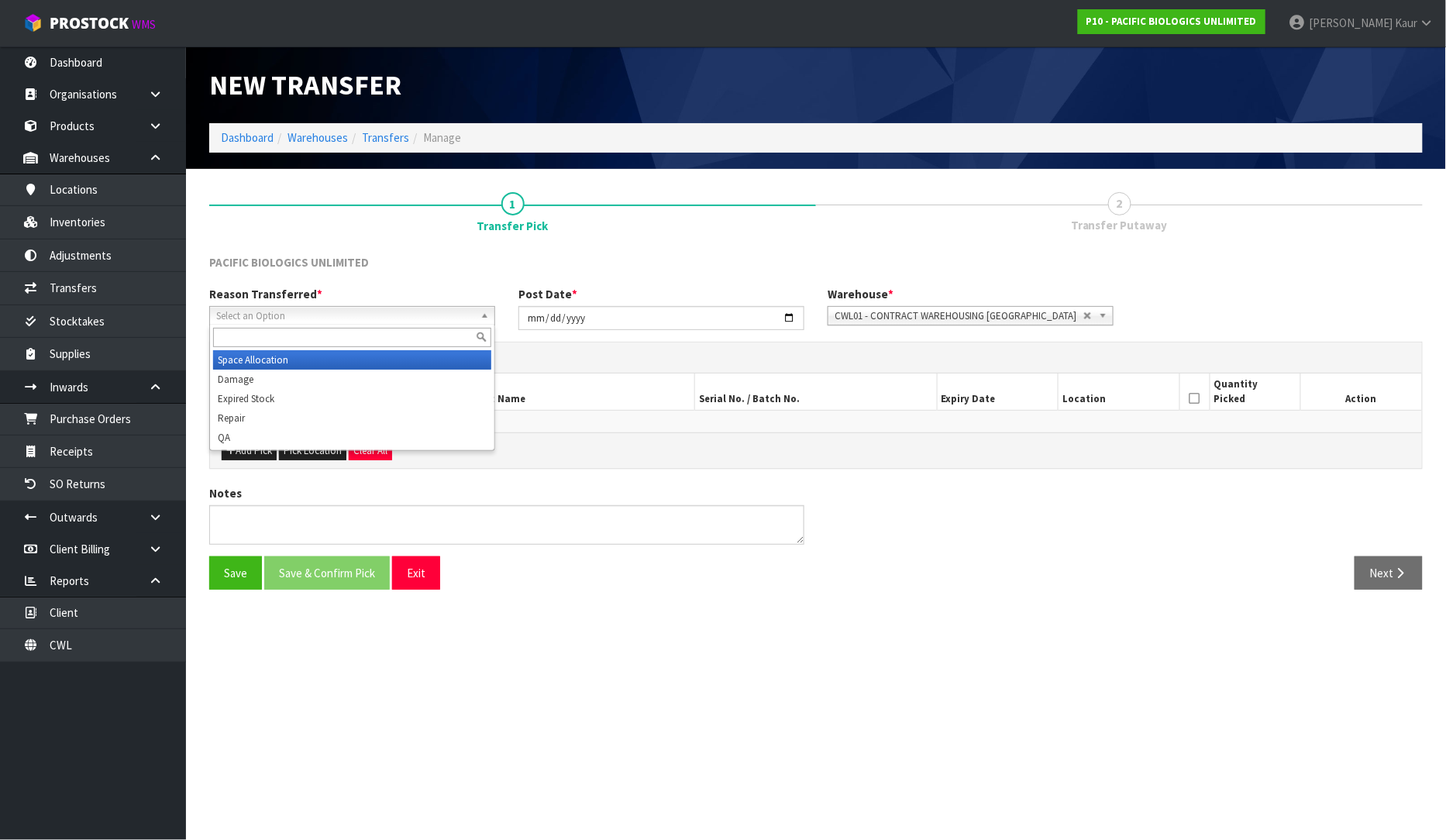
click at [355, 314] on span "Select an Option" at bounding box center [345, 316] width 258 height 19
click at [265, 374] on li "Damage" at bounding box center [352, 379] width 278 height 19
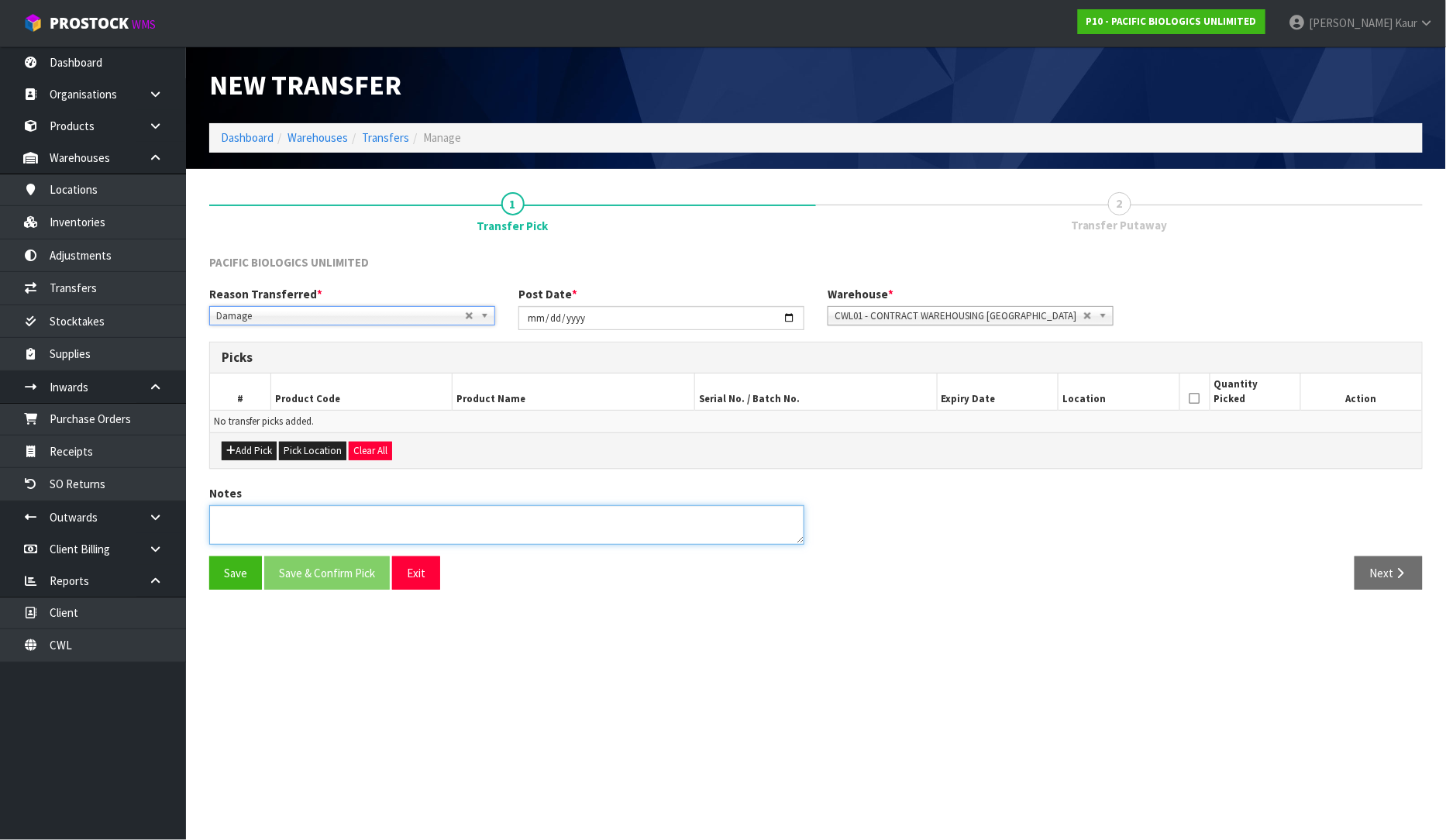
click at [246, 520] on textarea at bounding box center [507, 525] width 595 height 40
drag, startPoint x: 257, startPoint y: 517, endPoint x: 253, endPoint y: 559, distance: 42.2
click at [257, 517] on textarea at bounding box center [507, 525] width 595 height 40
type textarea "2 X SUB CARTON DAMAGED"
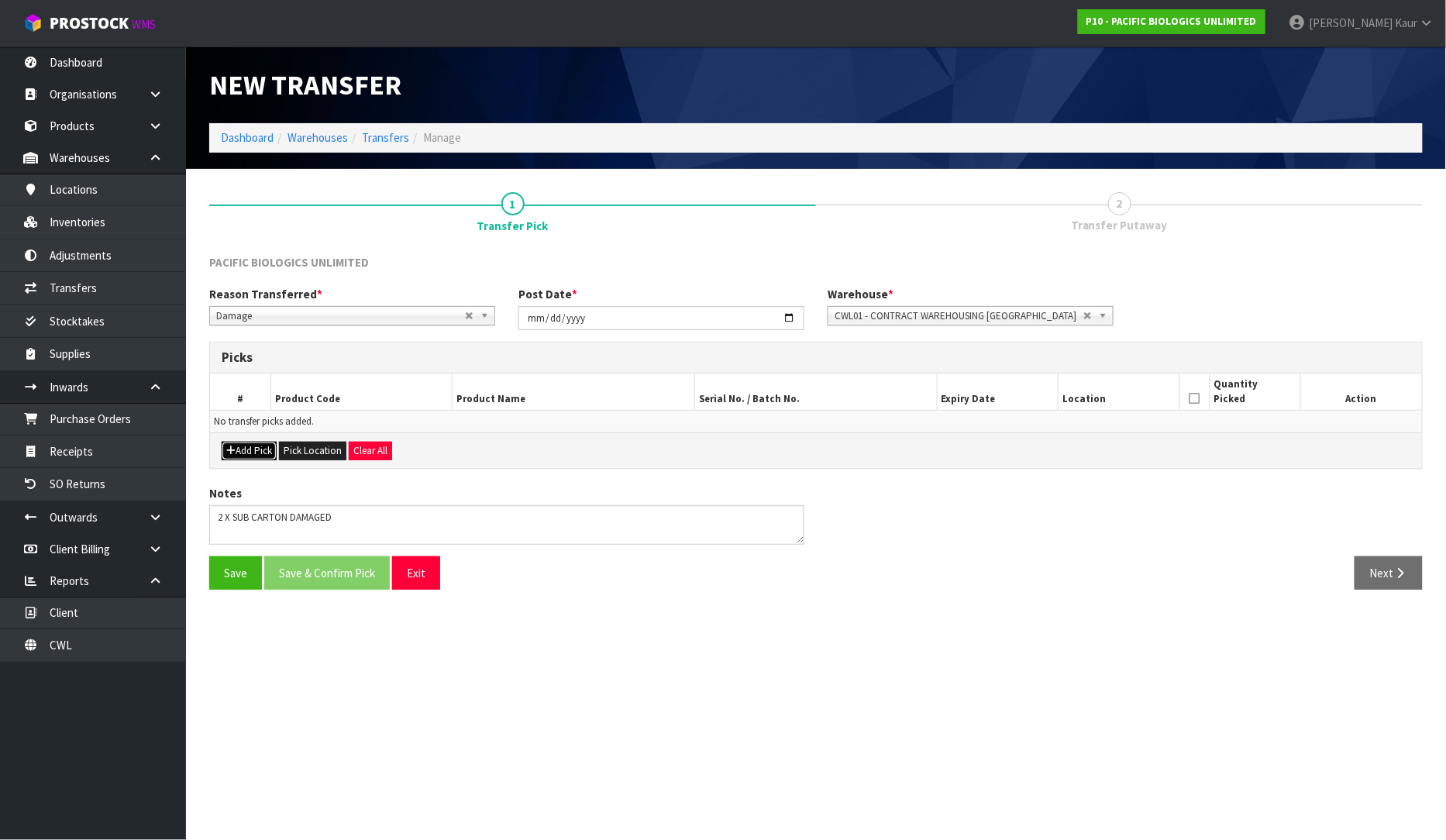
click at [248, 447] on button "Add Pick" at bounding box center [249, 451] width 55 height 19
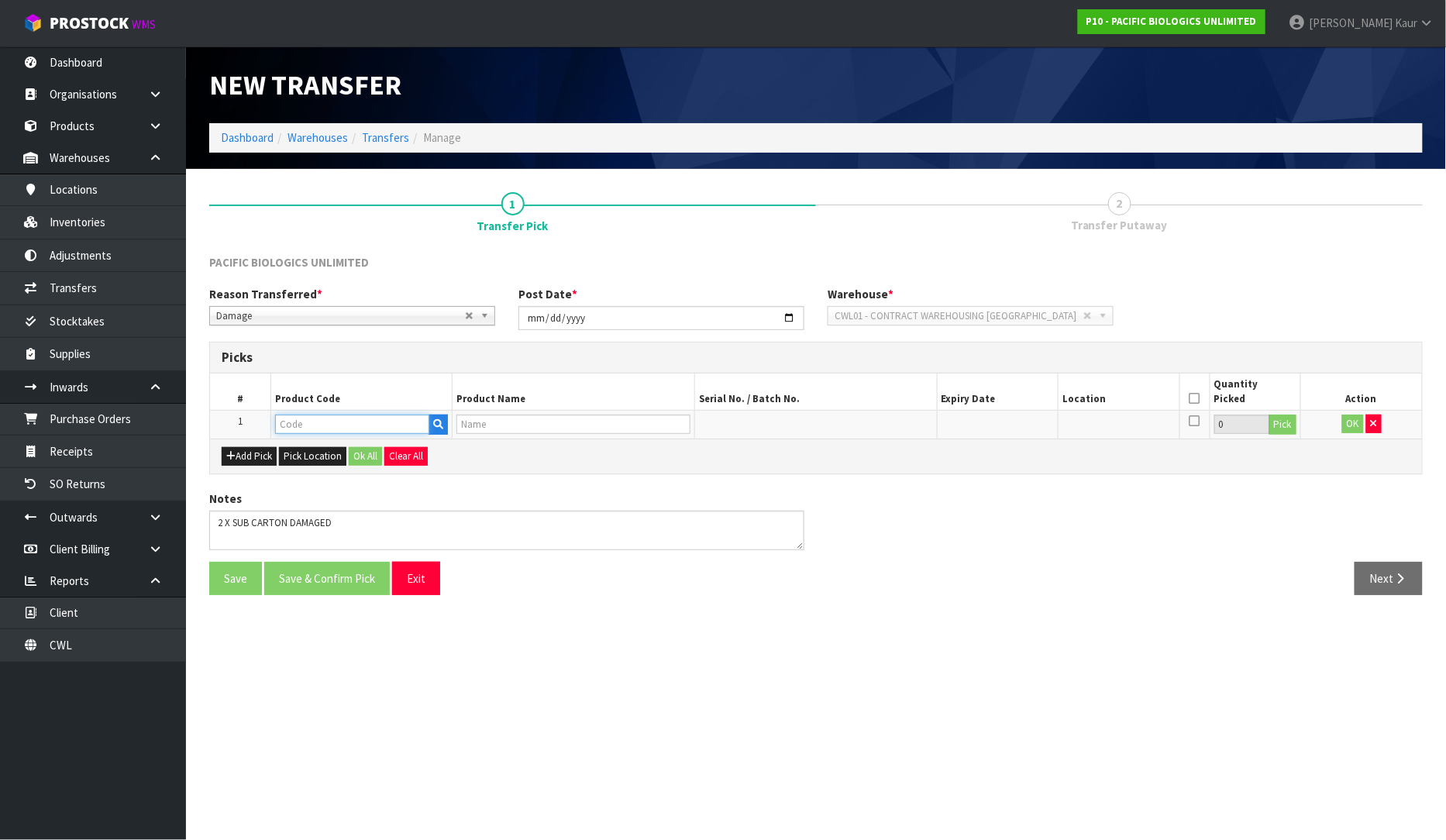
click at [330, 429] on input "text" at bounding box center [352, 423] width 155 height 19
paste input "A AGR ALL TRACE BOLUS"
type input "A AGR ALL TRACE BOLUS"
type input "ALL TRACES BOLUS (1 X 20)"
type input "A AGR ALL TRACE BOLUS"
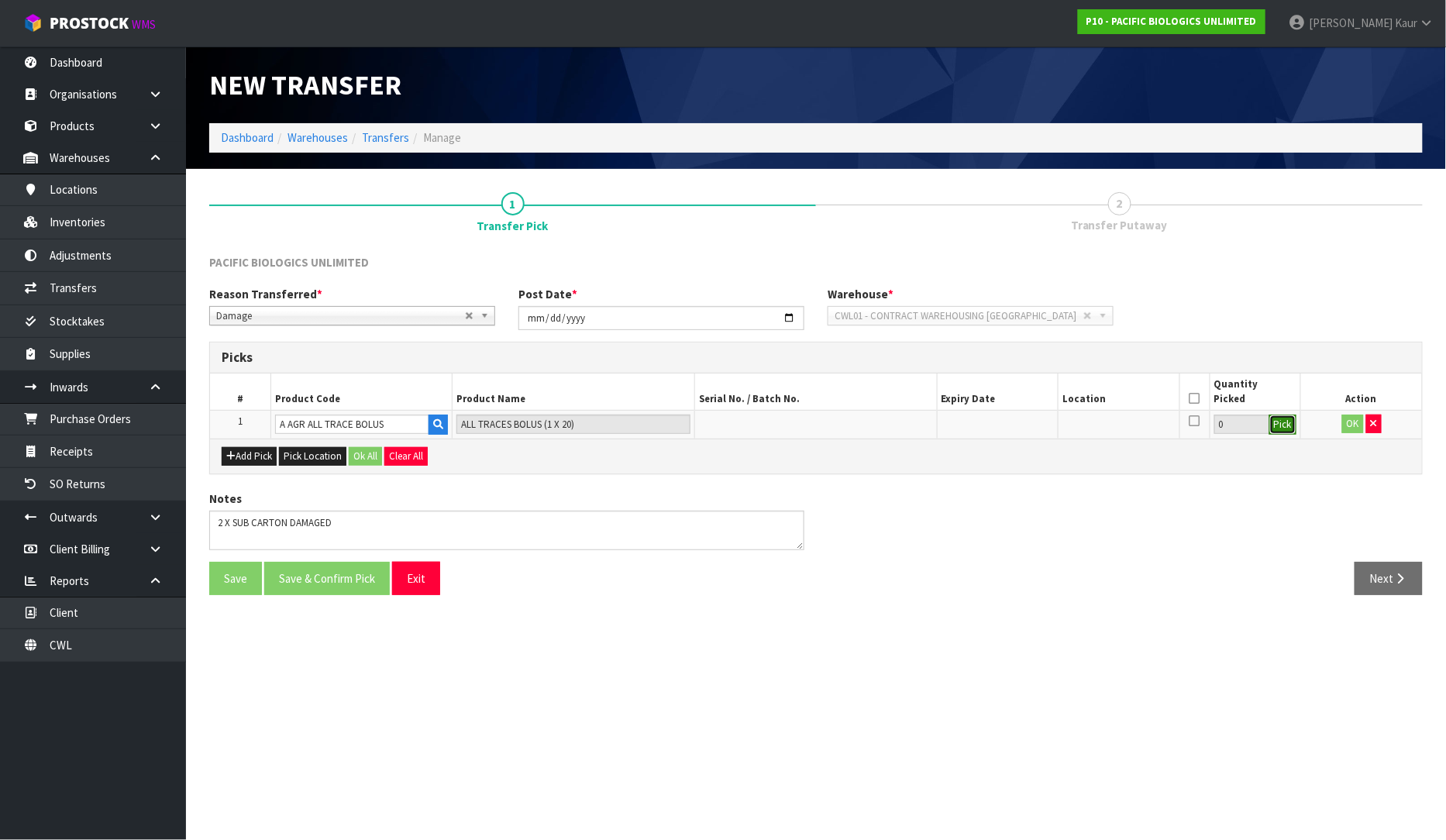
click at [1274, 429] on button "Pick" at bounding box center [1283, 424] width 27 height 20
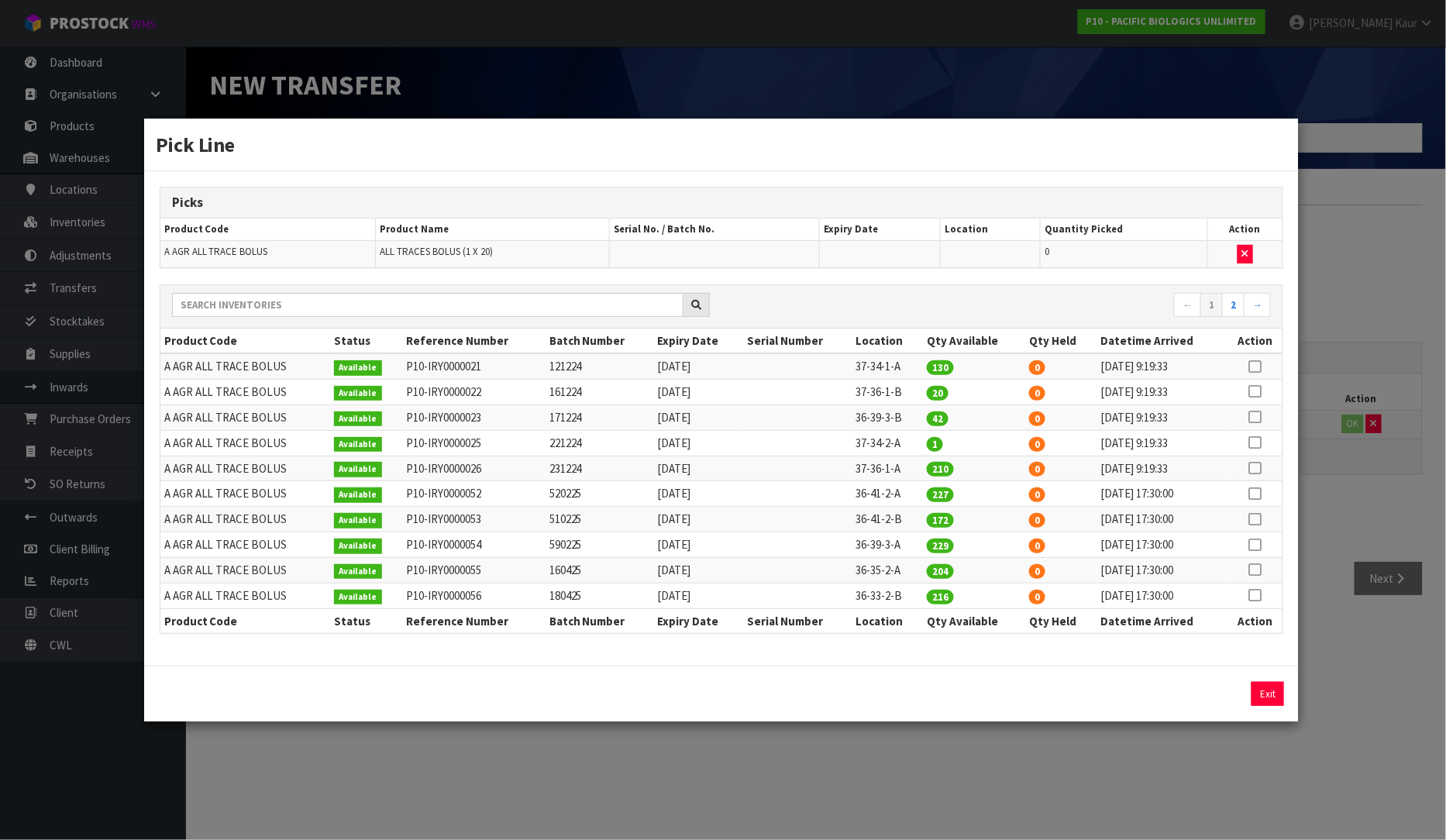
click at [1257, 391] on icon at bounding box center [1255, 391] width 12 height 1
drag, startPoint x: 1072, startPoint y: 700, endPoint x: 953, endPoint y: 690, distance: 119.4
click at [953, 690] on div "20 Assign Pick Exit" at bounding box center [721, 693] width 1148 height 24
type input "5"
click at [1225, 686] on button "Assign Pick" at bounding box center [1215, 693] width 64 height 24
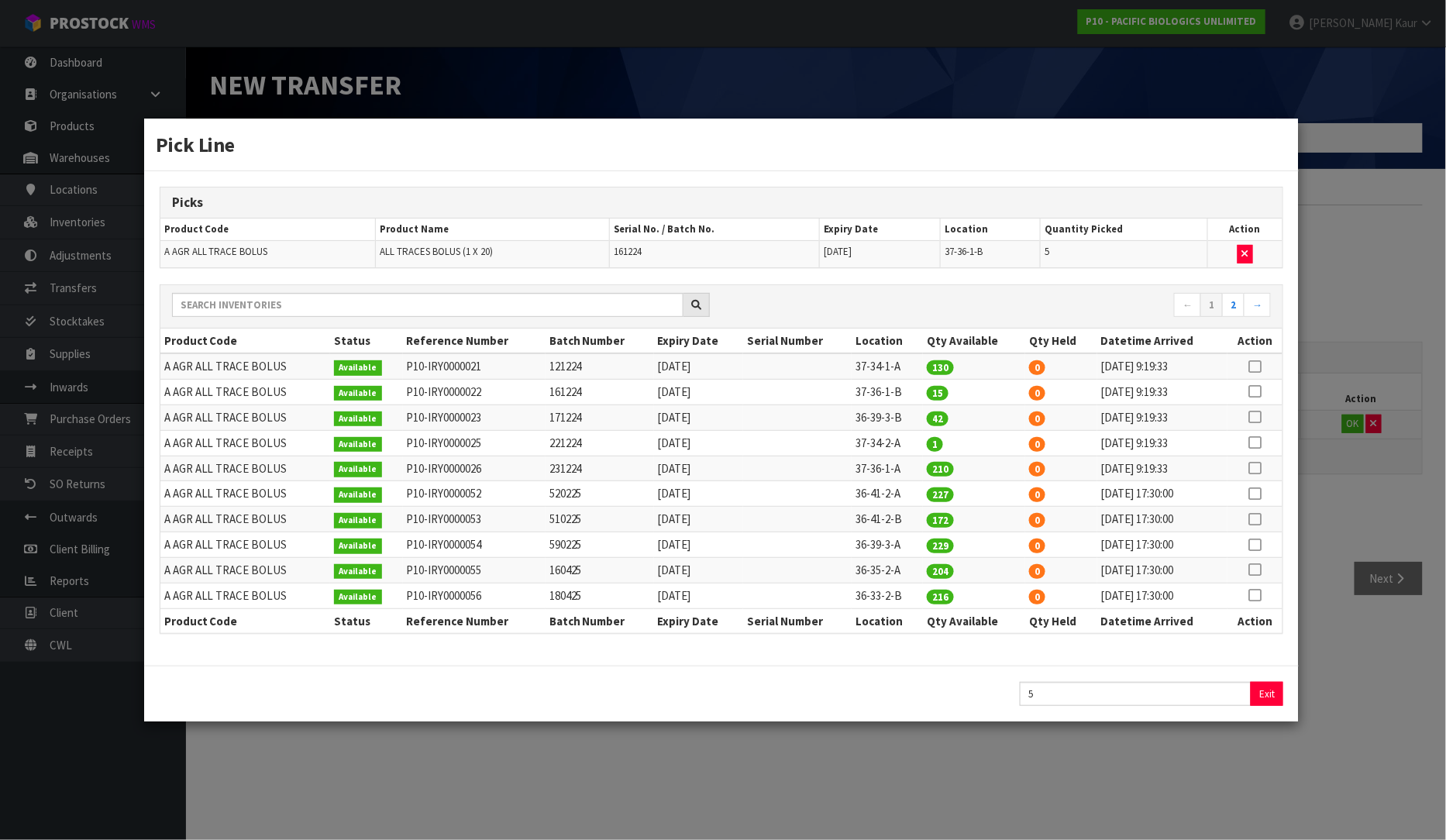
type input "5"
click at [1310, 701] on div "Pick Line Picks Product Code Product Name Serial No. / Batch No. Expiry Date Lo…" at bounding box center [723, 420] width 1446 height 840
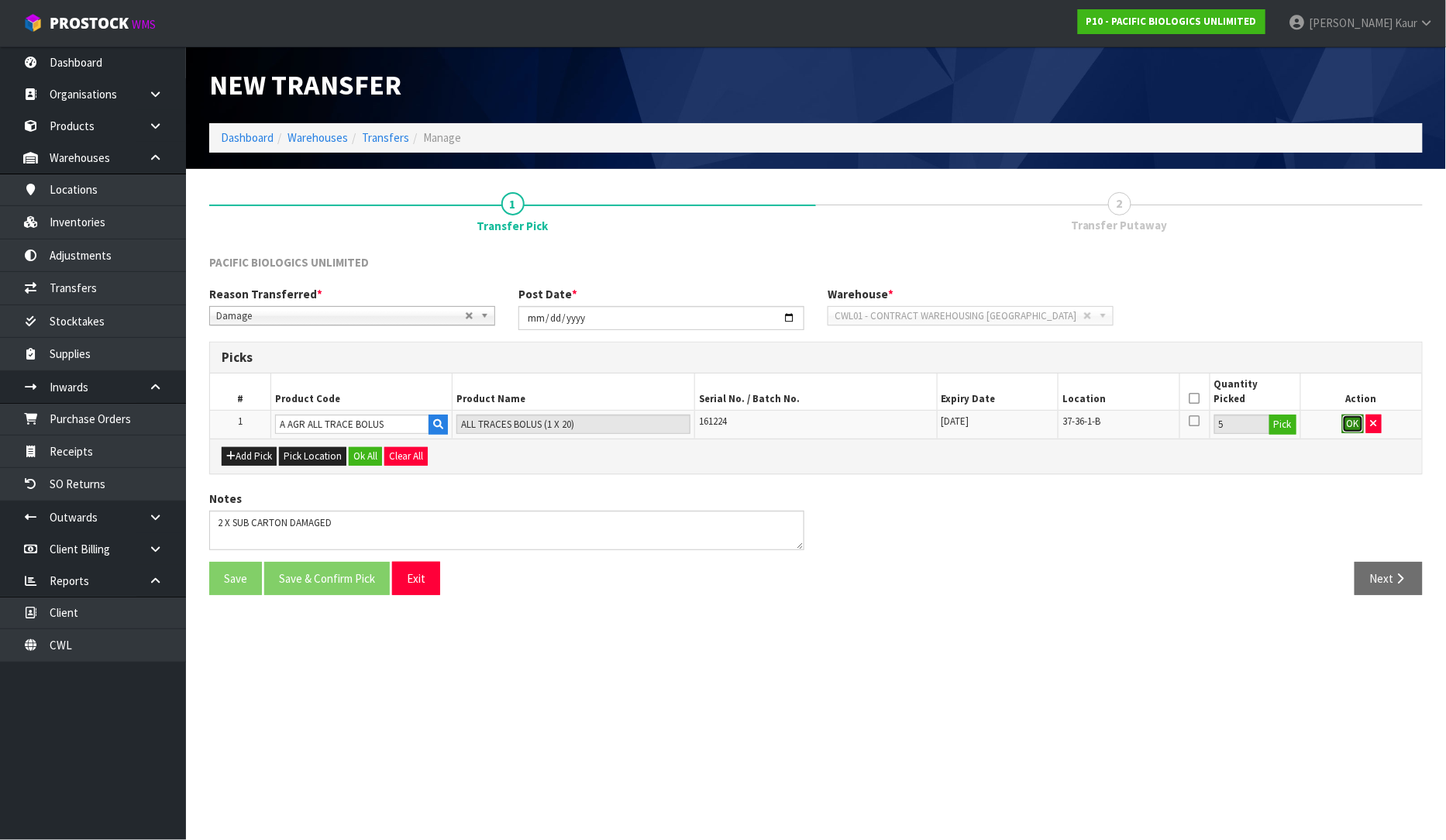
click at [1354, 422] on button "OK" at bounding box center [1353, 423] width 21 height 19
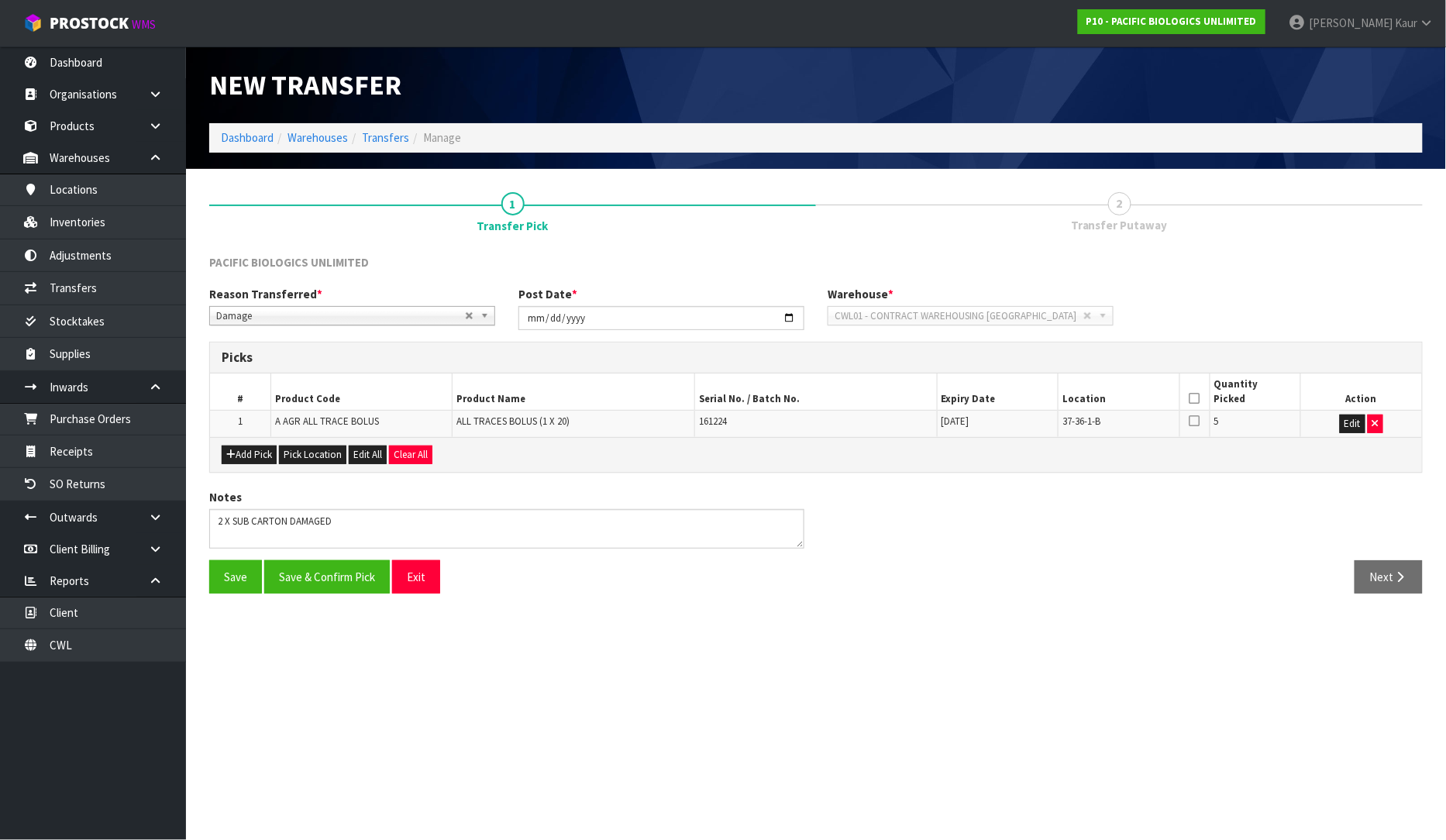
click at [1197, 399] on icon at bounding box center [1194, 399] width 11 height 1
click at [296, 519] on textarea at bounding box center [507, 529] width 595 height 40
click at [290, 521] on textarea at bounding box center [507, 529] width 595 height 40
type textarea "2 X SUB CARTON FOUND DAMAGED"
drag, startPoint x: 312, startPoint y: 571, endPoint x: 337, endPoint y: 572, distance: 25.0
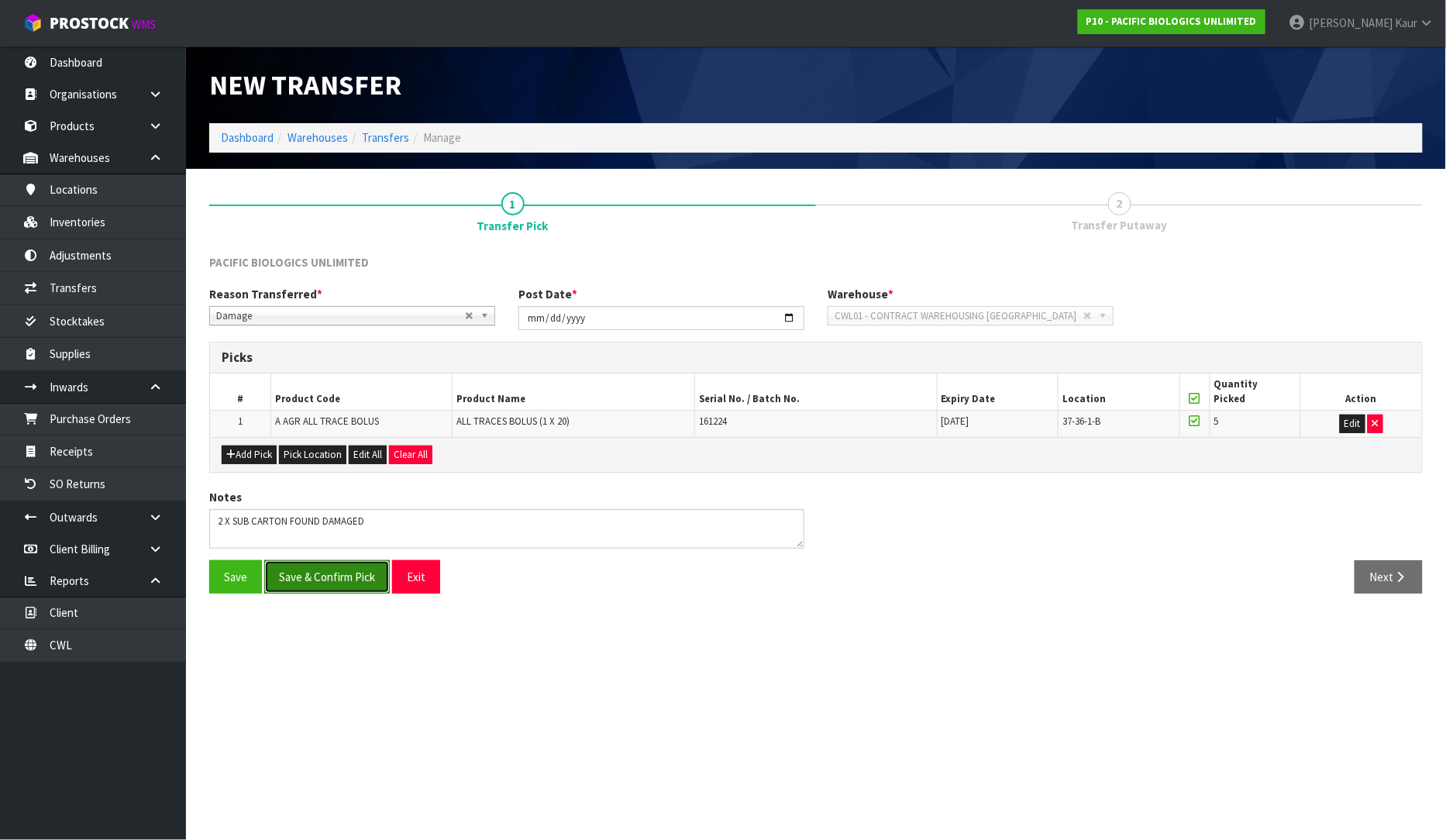
click at [312, 571] on button "Save & Confirm Pick" at bounding box center [327, 577] width 125 height 33
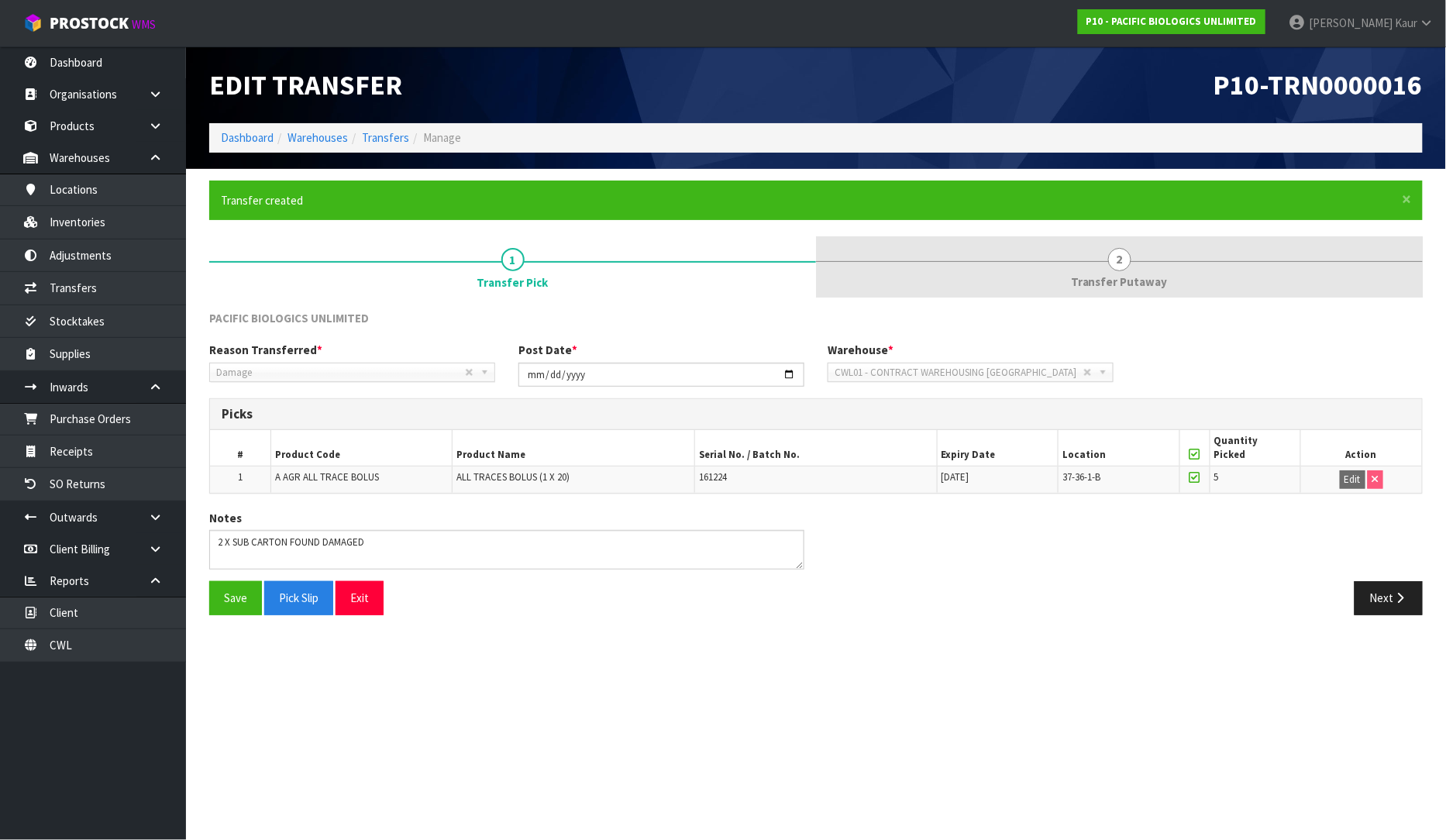
click at [1137, 277] on span "Transfer Putaway" at bounding box center [1119, 281] width 97 height 17
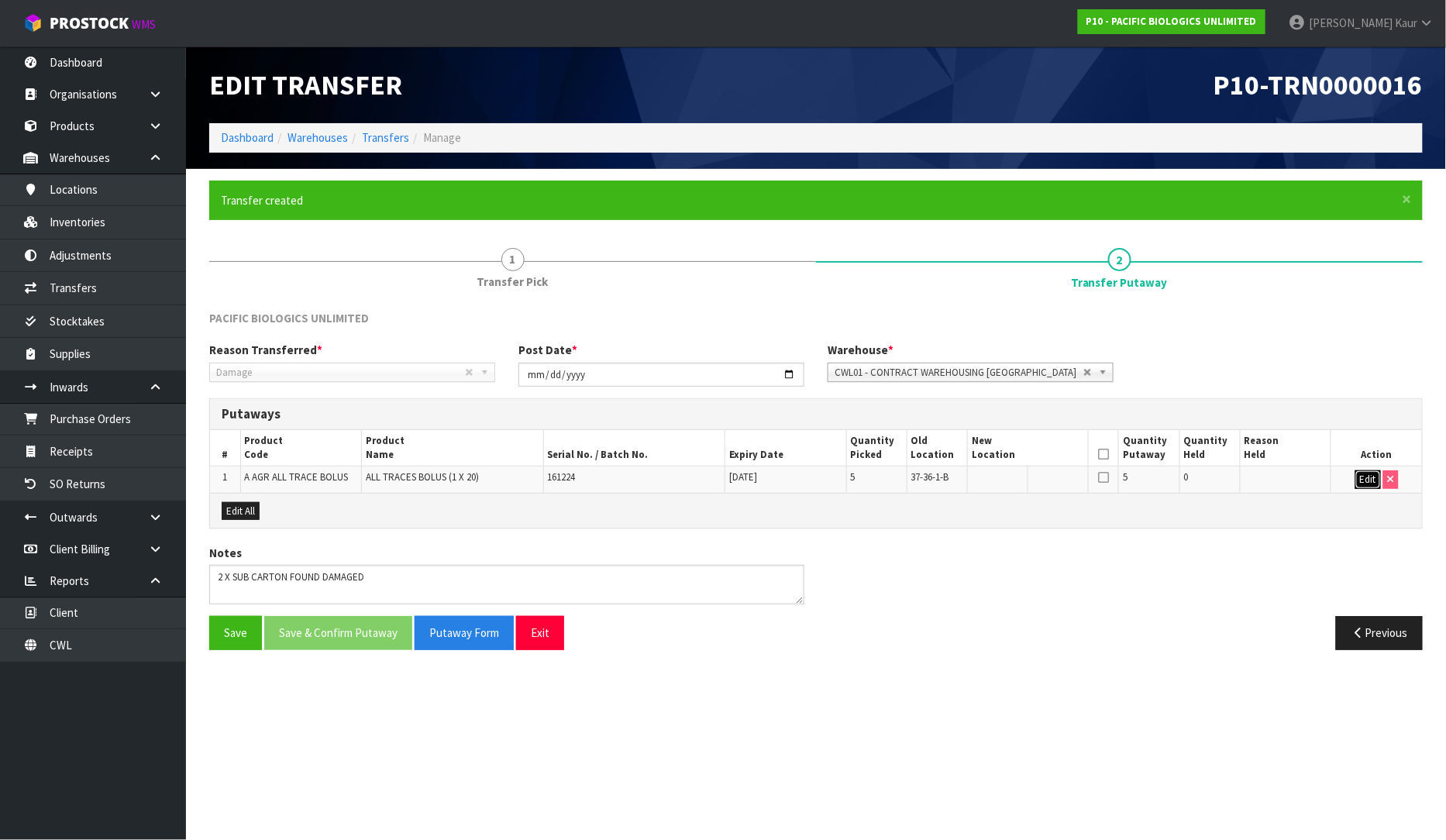
click at [1372, 479] on button "Edit" at bounding box center [1368, 479] width 26 height 19
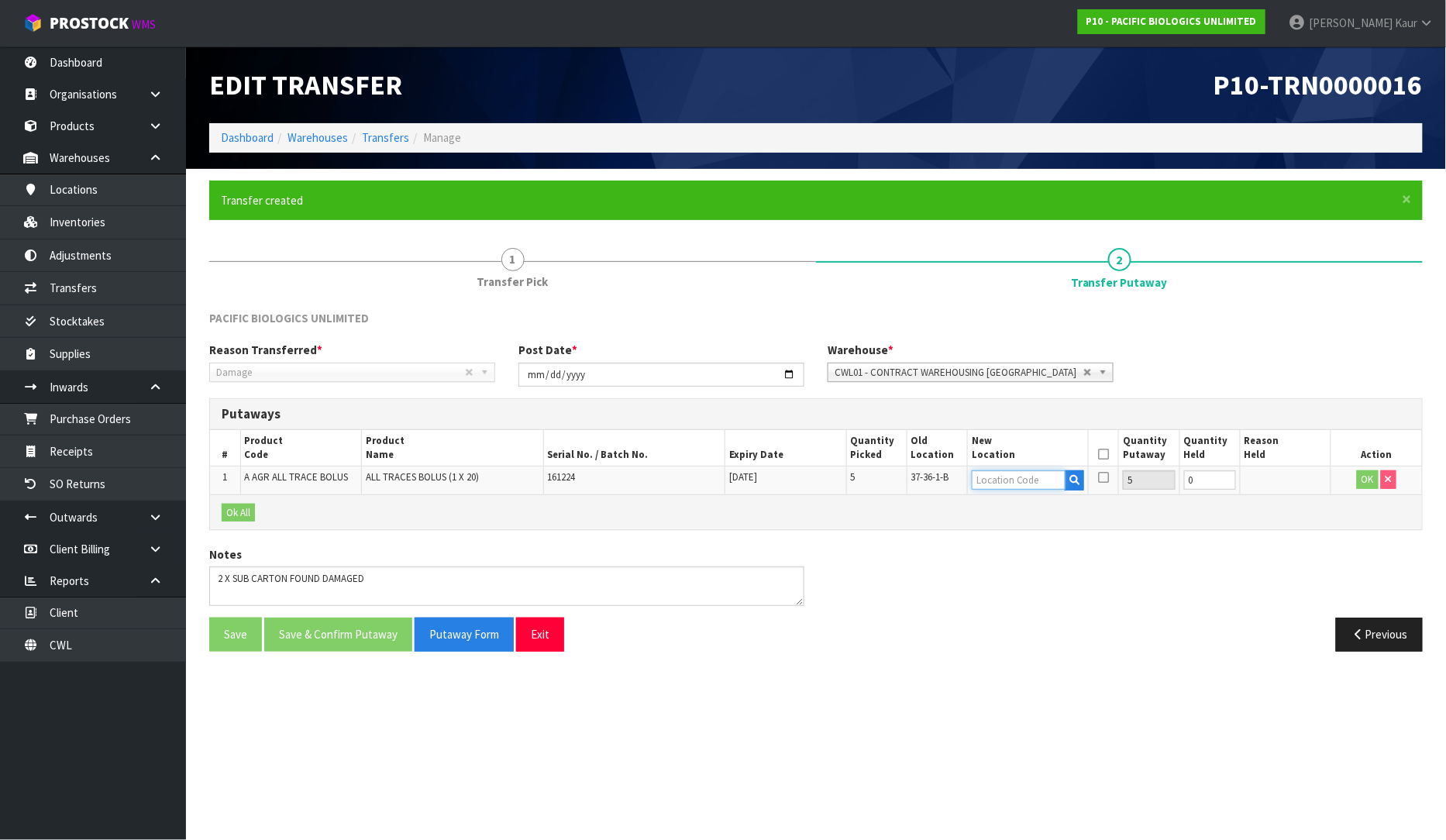
click at [1011, 484] on input "text" at bounding box center [1019, 479] width 94 height 19
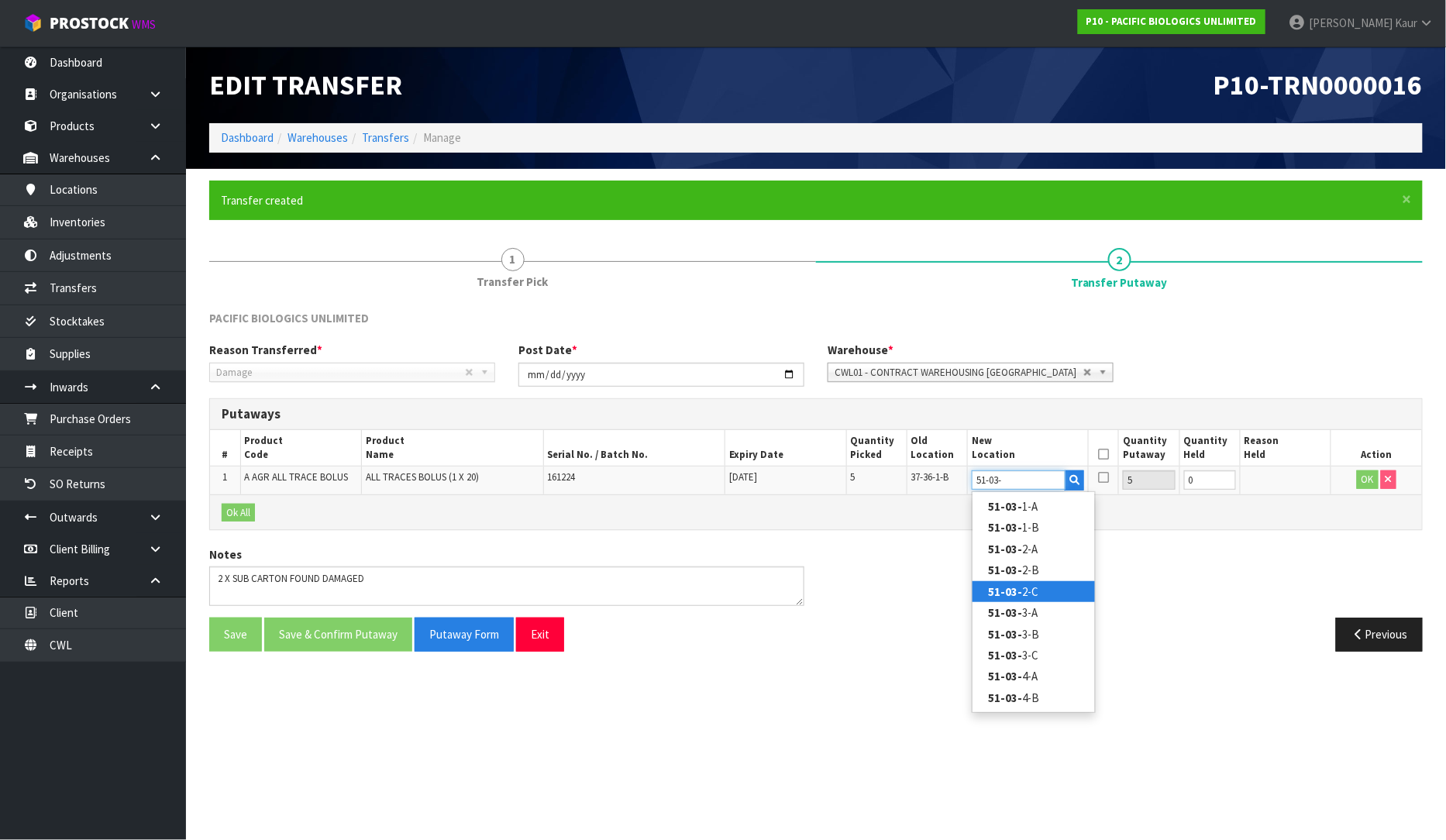
type input "51-03-"
click at [1040, 591] on link "51-03- 2-C" at bounding box center [1033, 591] width 122 height 21
type input "51-03-2-C"
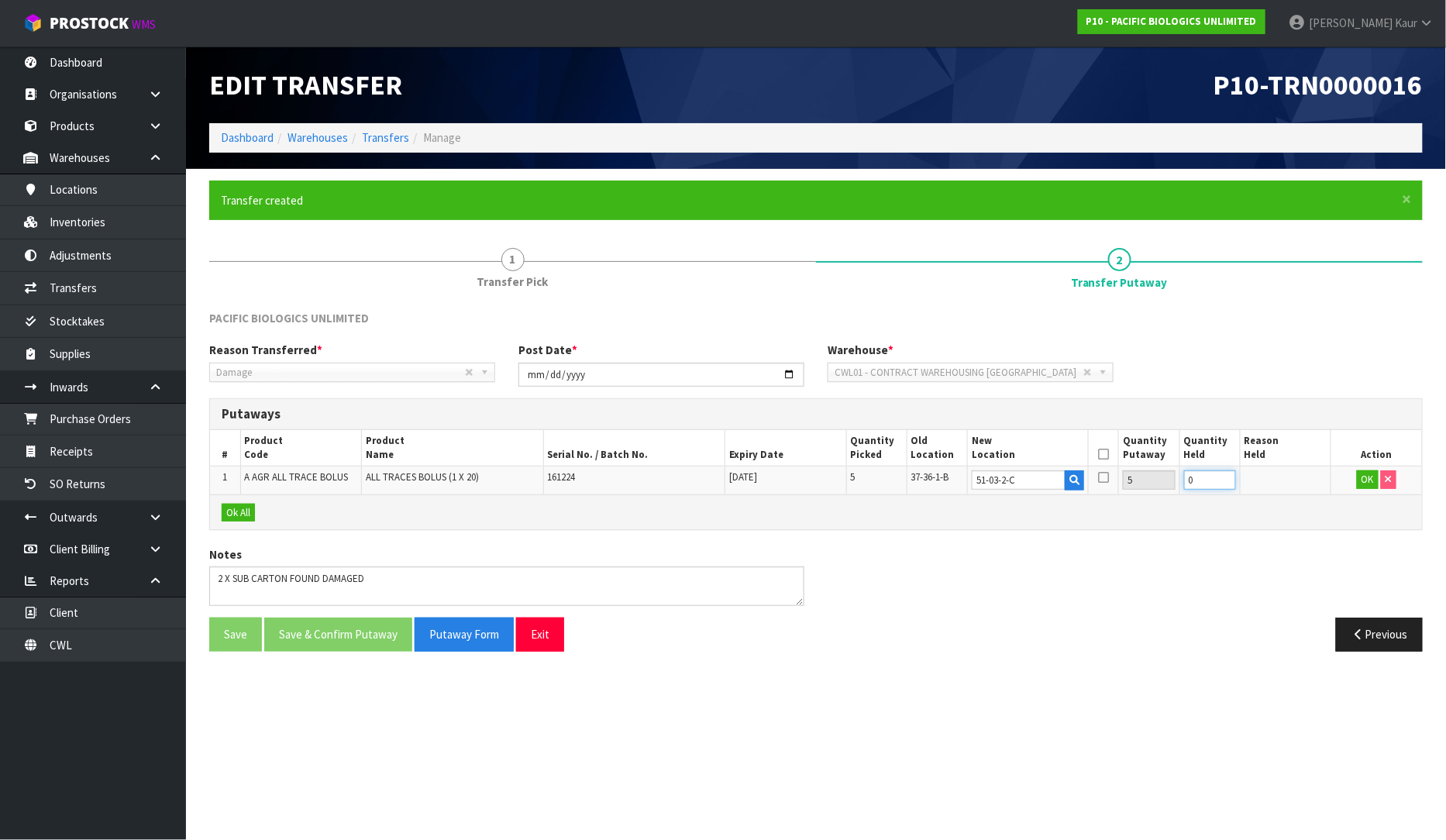
drag, startPoint x: 1202, startPoint y: 471, endPoint x: 1174, endPoint y: 488, distance: 32.8
click at [1174, 488] on tr "1 A AGR ALL TRACE BOLUS ALL TRACES BOLUS (1 X 20) 161224 31/12/2026 5 37-36-1-B…" at bounding box center [815, 480] width 1212 height 28
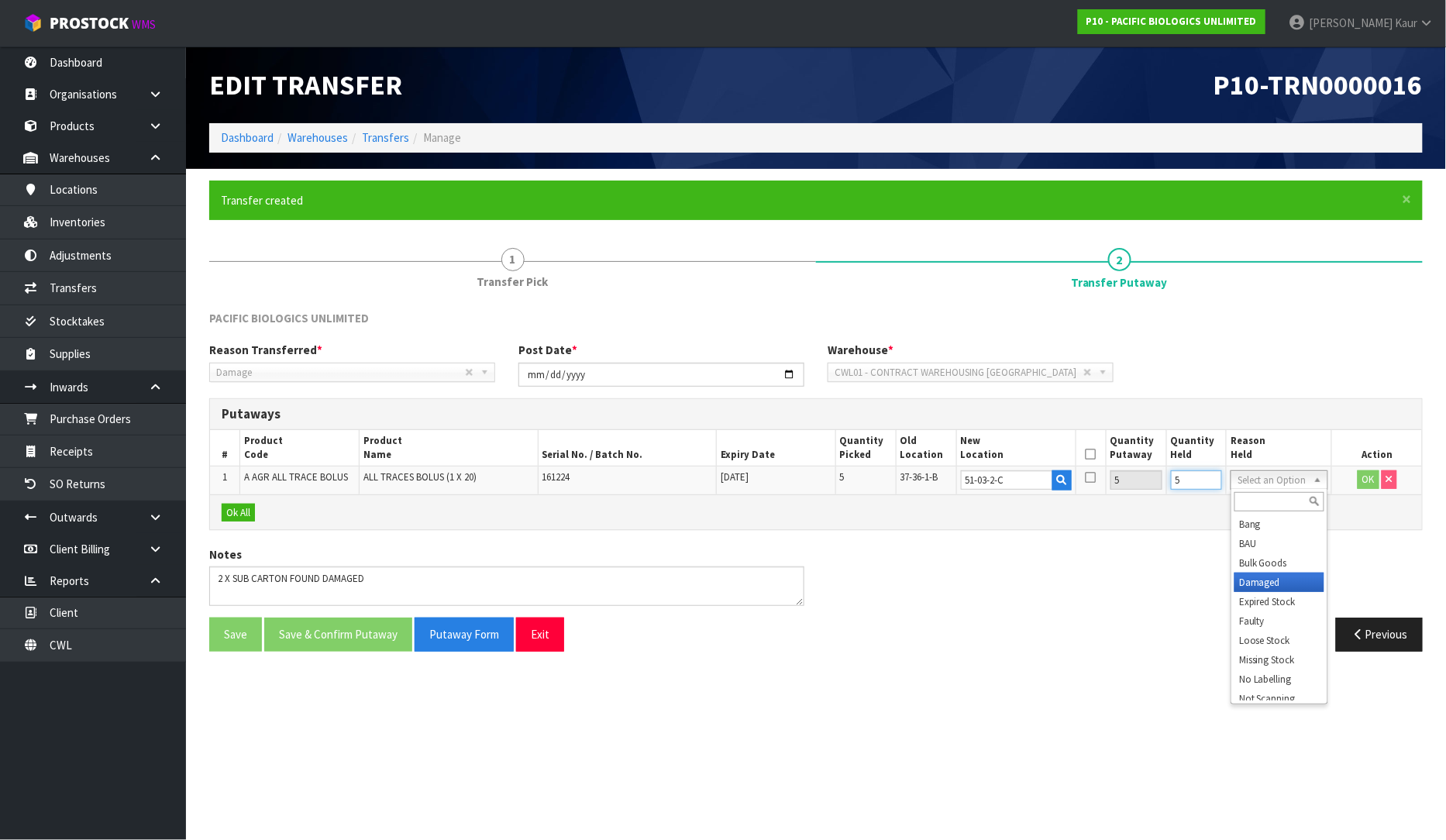
type input "5"
click at [1372, 478] on button "OK" at bounding box center [1368, 479] width 21 height 19
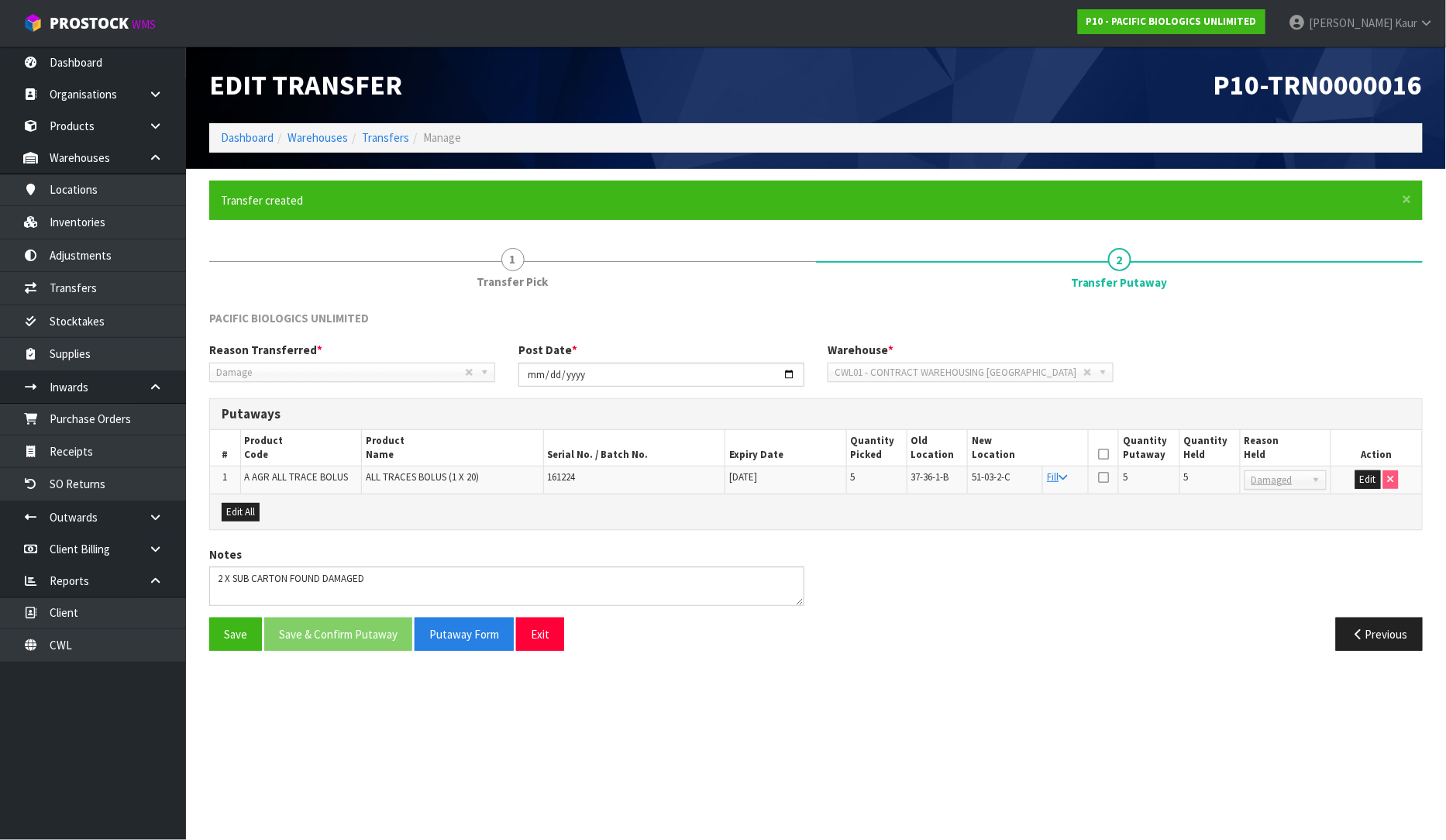
click at [1104, 455] on icon at bounding box center [1103, 454] width 11 height 1
click at [328, 626] on button "Save & Confirm Putaway" at bounding box center [338, 634] width 148 height 33
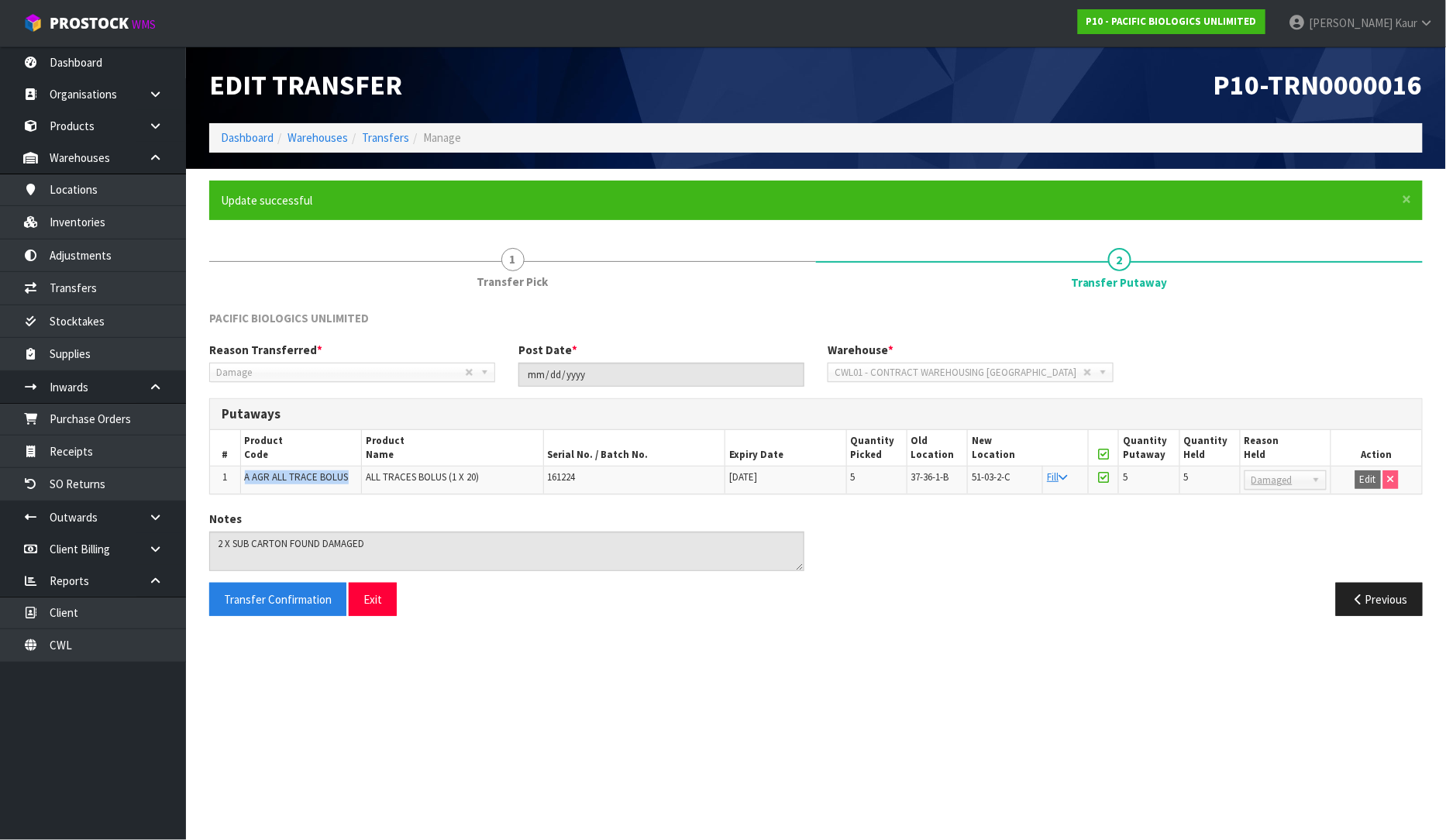
drag, startPoint x: 349, startPoint y: 479, endPoint x: 246, endPoint y: 467, distance: 103.7
click at [246, 467] on td "A AGR ALL TRACE BOLUS" at bounding box center [300, 480] width 120 height 28
copy span "A AGR ALL TRACE BOLUS"
click at [83, 646] on link "CWL" at bounding box center [92, 644] width 186 height 31
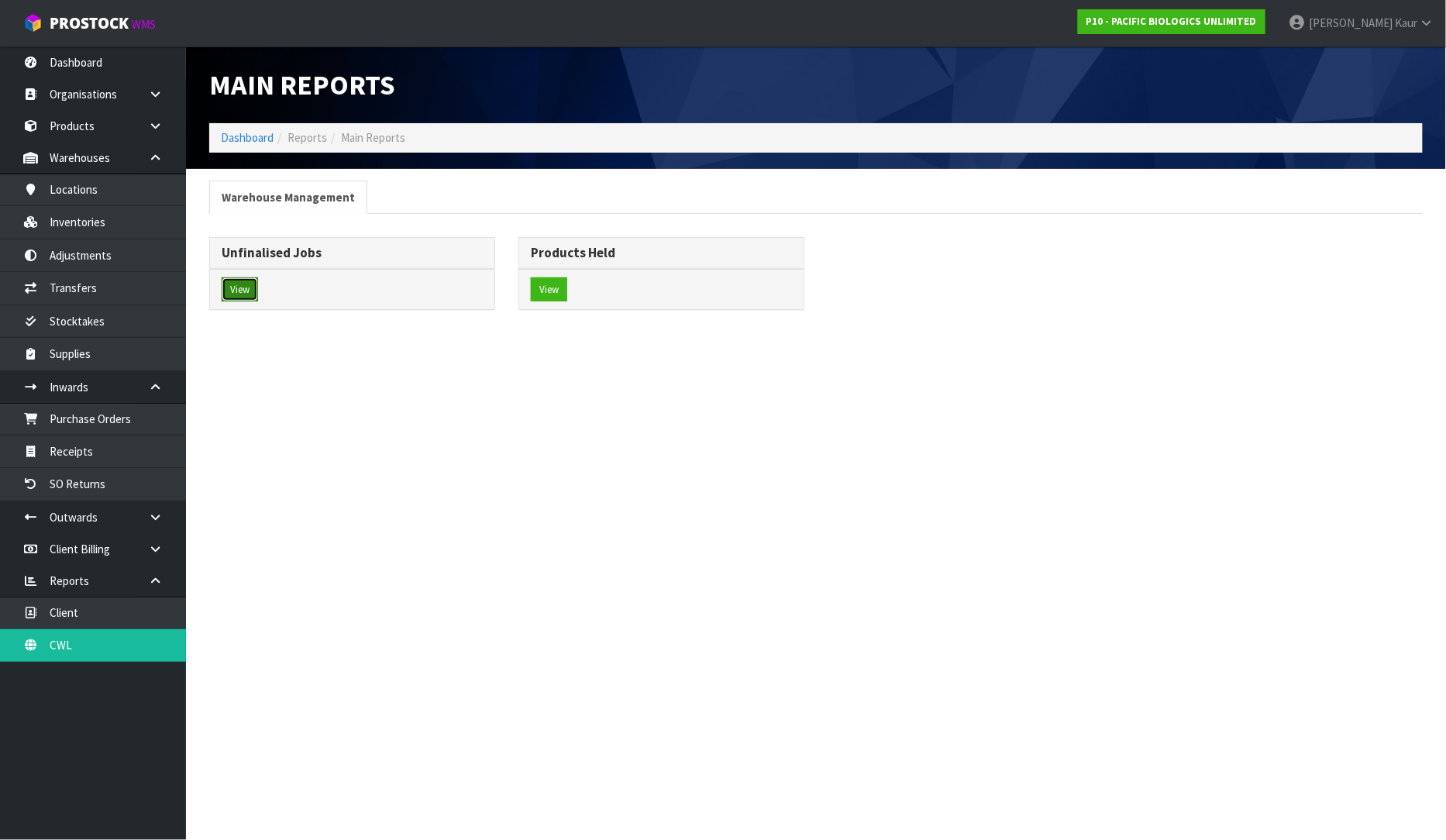
click at [241, 286] on button "View" at bounding box center [240, 290] width 36 height 25
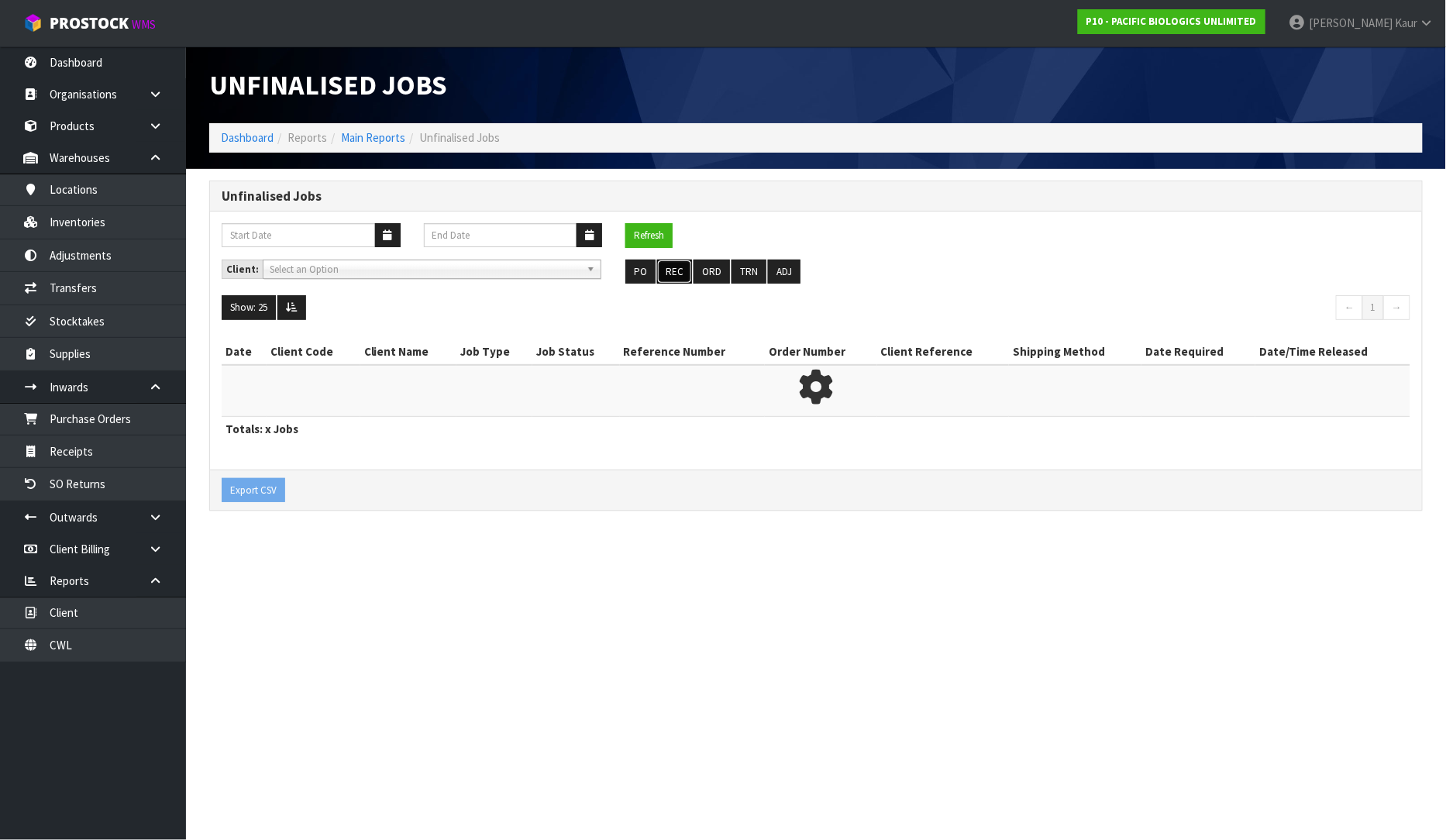
click at [669, 267] on button "REC" at bounding box center [674, 272] width 35 height 25
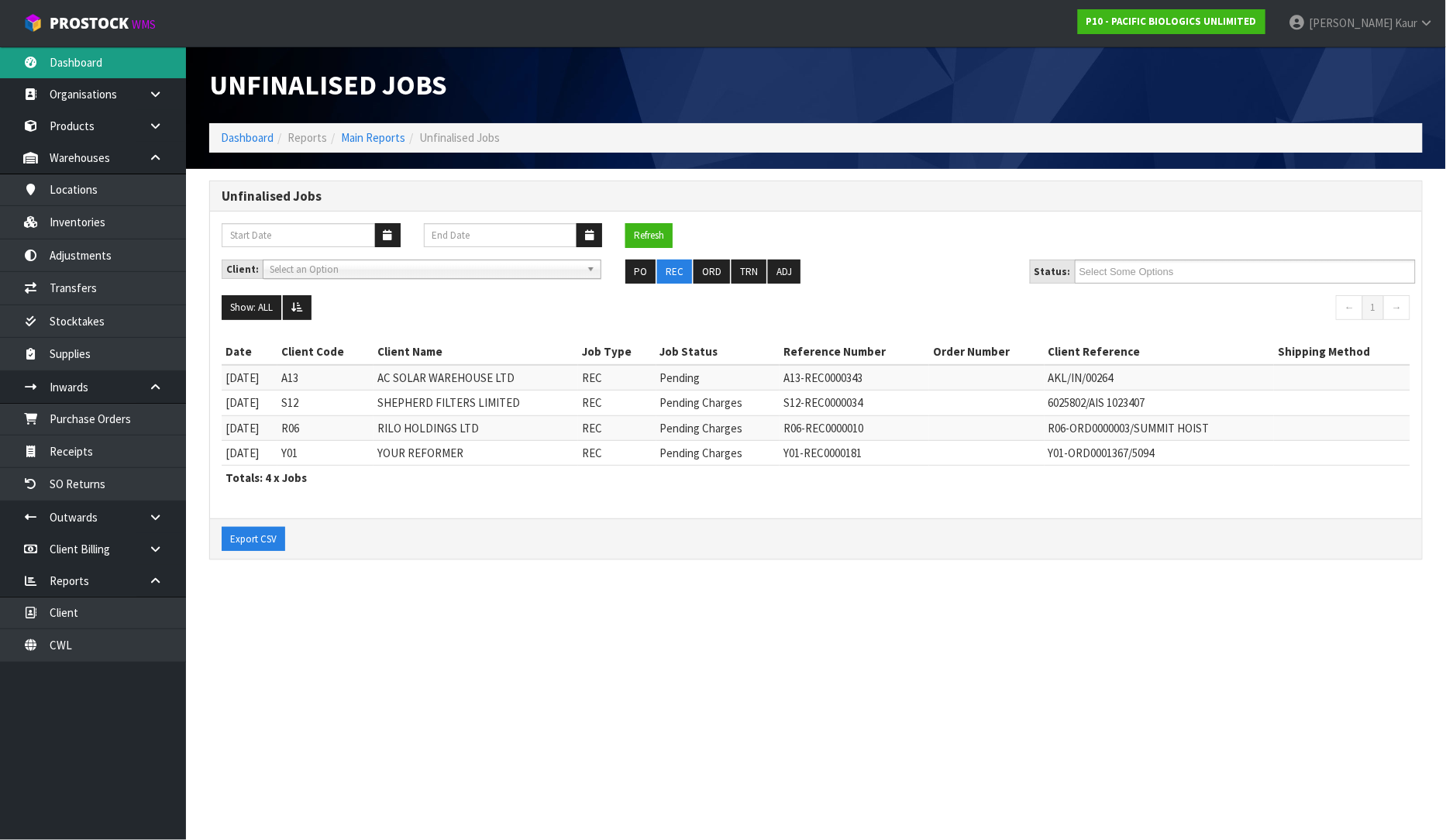
click at [69, 62] on link "Dashboard" at bounding box center [92, 62] width 186 height 31
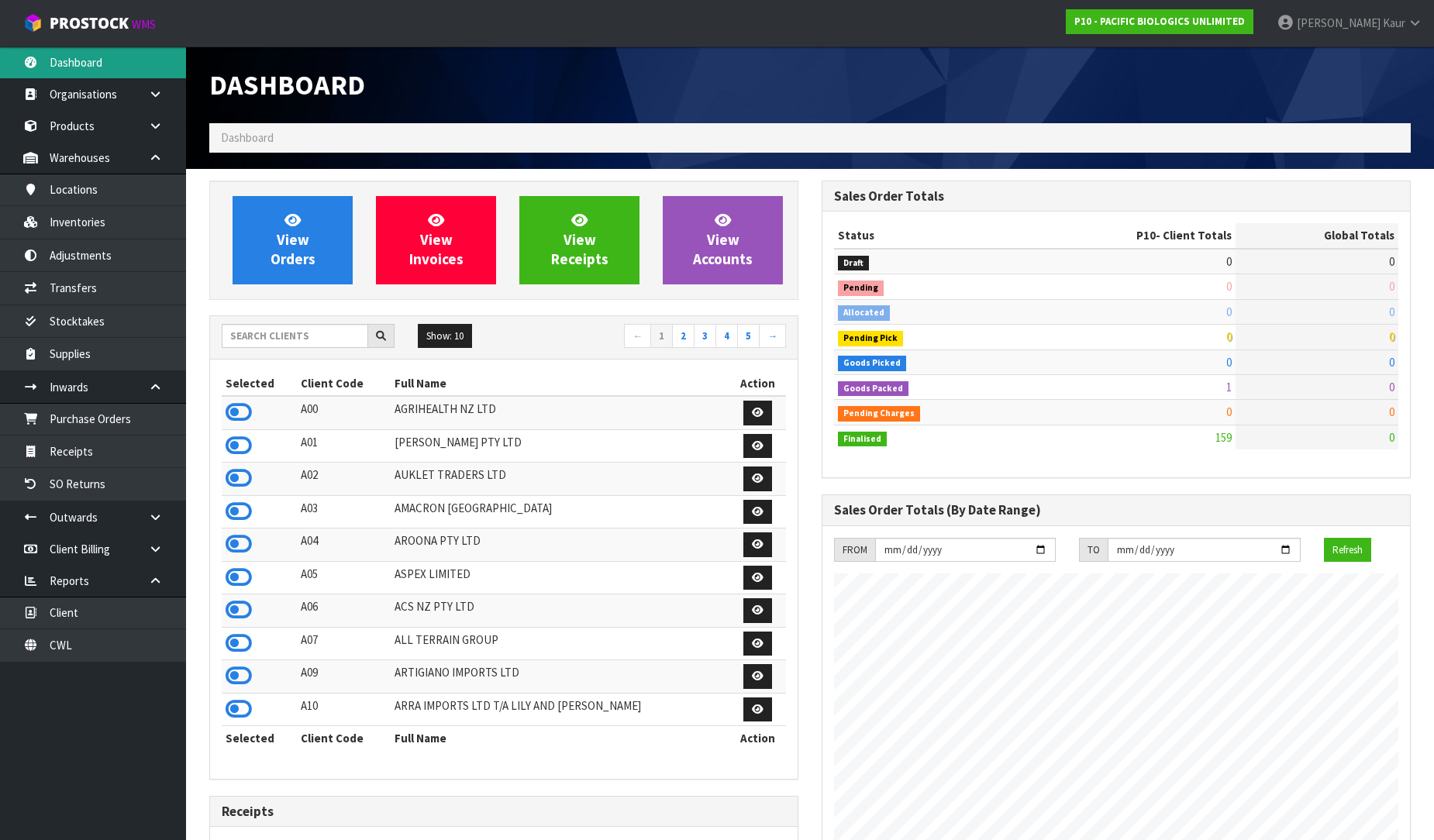
scroll to position [1174, 613]
click at [270, 337] on input "text" at bounding box center [295, 336] width 146 height 24
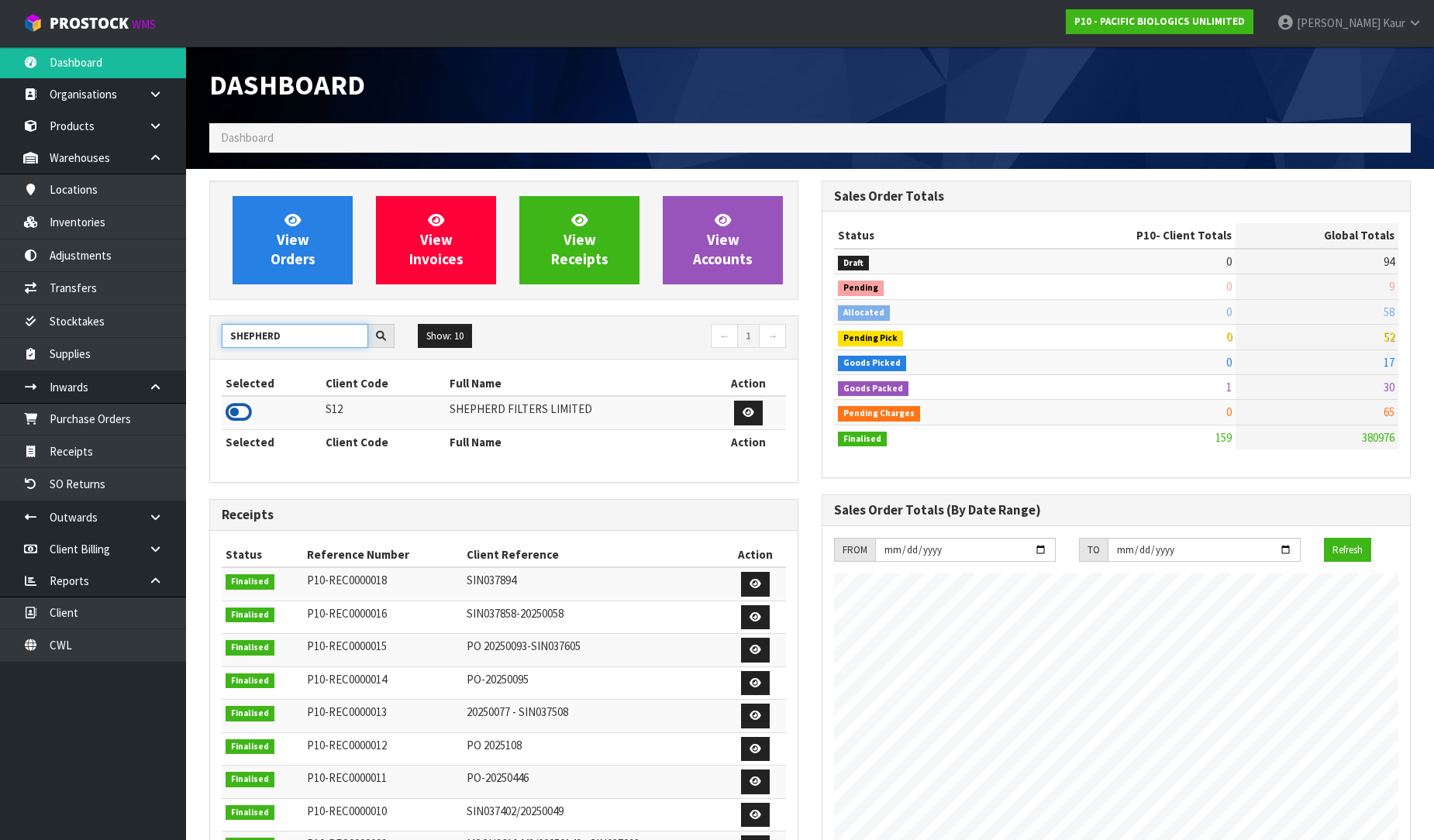
type input "SHEPHERD"
click at [245, 411] on icon at bounding box center [239, 412] width 26 height 23
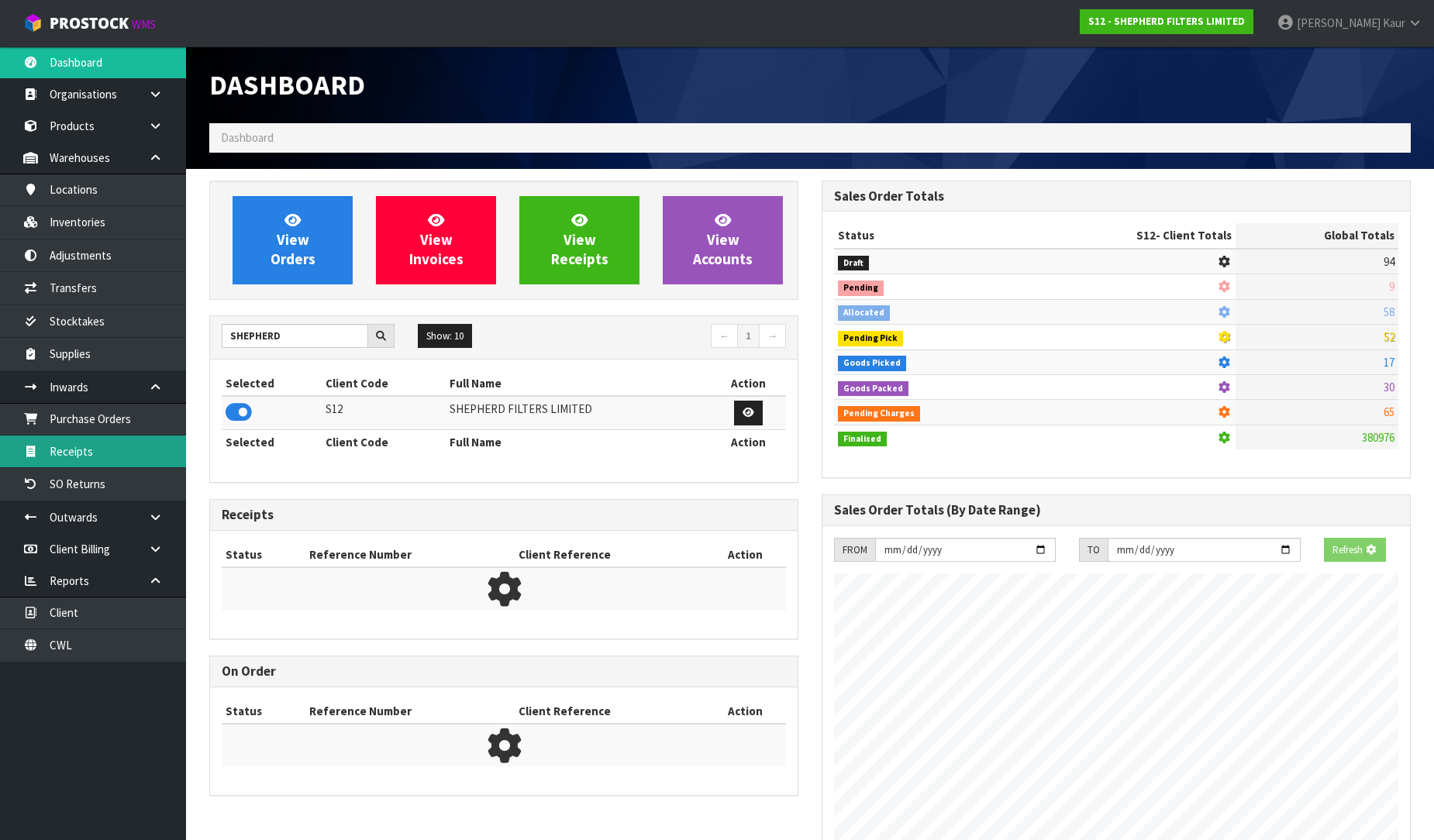
scroll to position [998, 613]
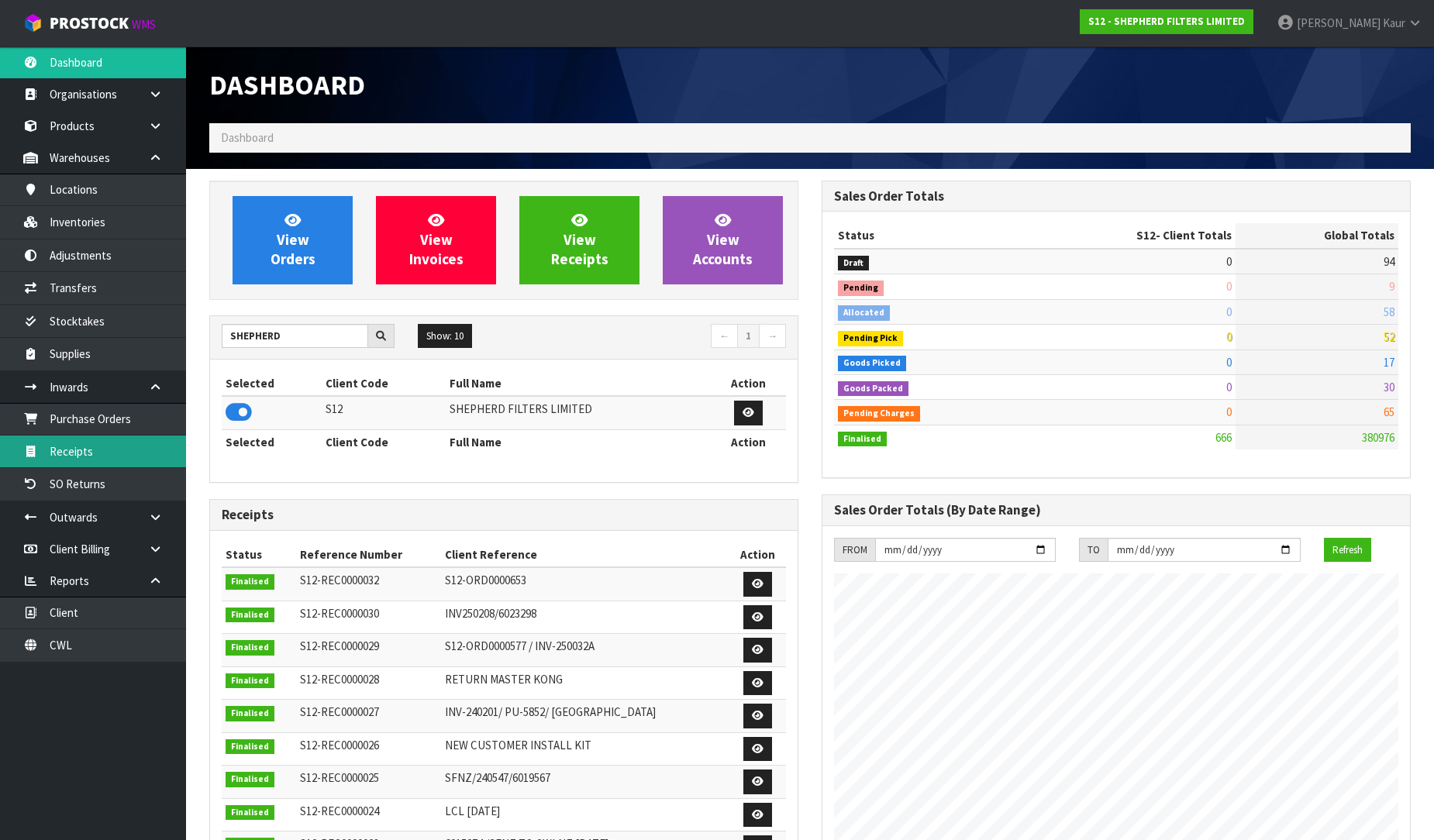
drag, startPoint x: 112, startPoint y: 445, endPoint x: 1354, endPoint y: 344, distance: 1246.1
click at [112, 446] on link "Receipts" at bounding box center [92, 451] width 186 height 31
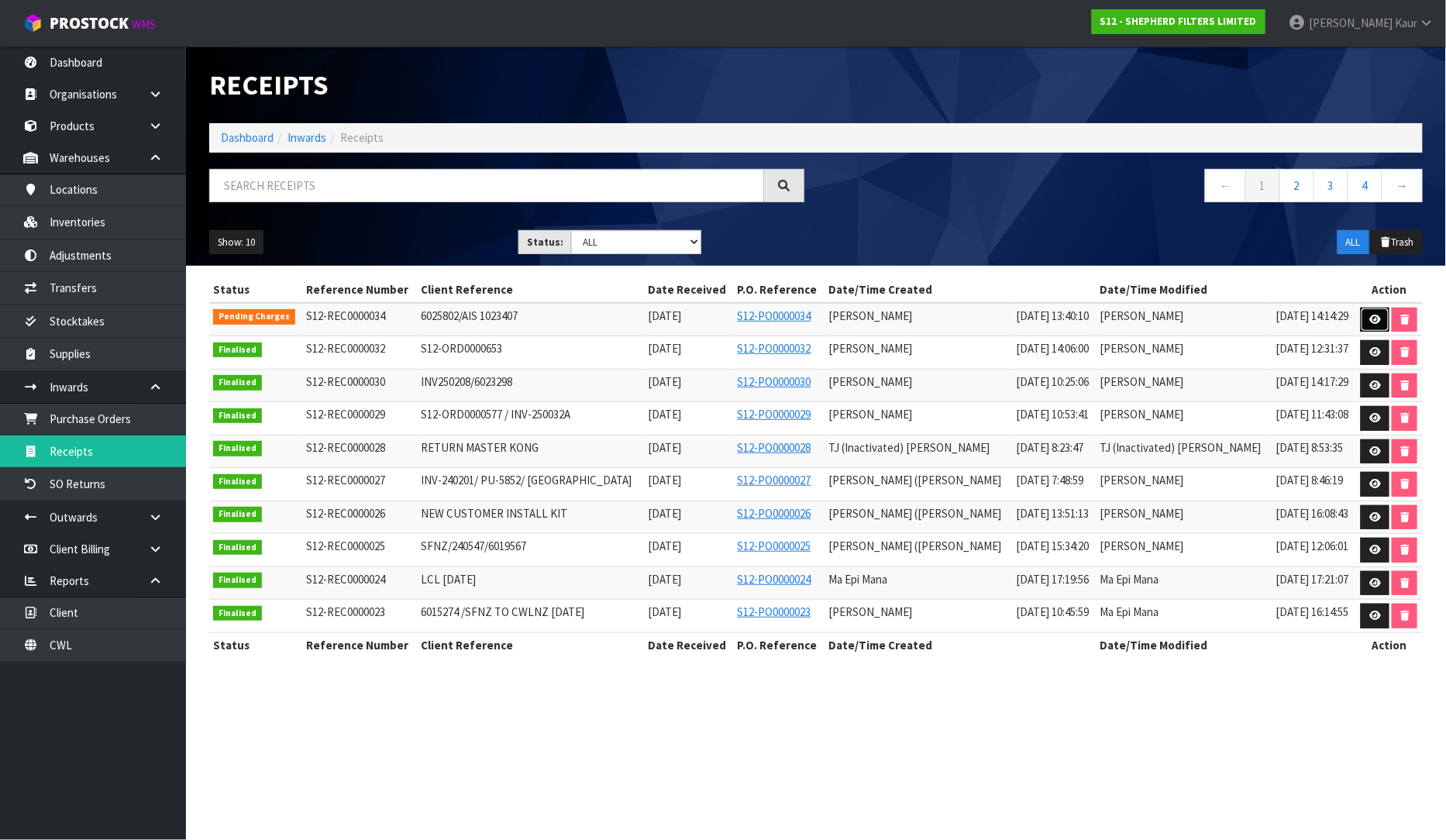
click at [1365, 318] on link at bounding box center [1375, 320] width 29 height 25
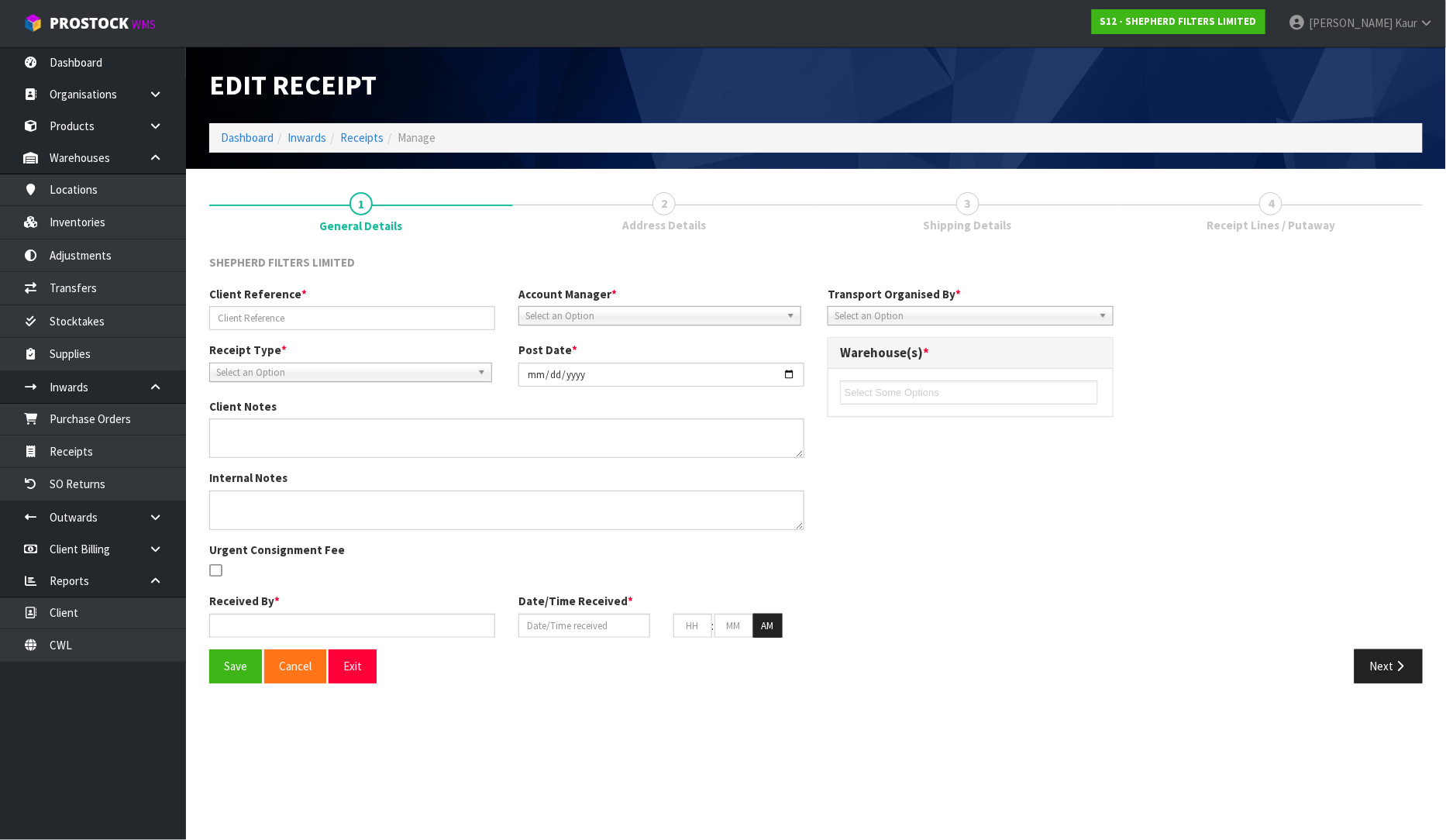
type input "6025802/AIS 1023407"
type input "[DATE]"
type textarea "CHARGE MINIMUM FREIGHT AUTORATE RATE - 101.19"
type input "[PERSON_NAME]"
type input "[DATE]"
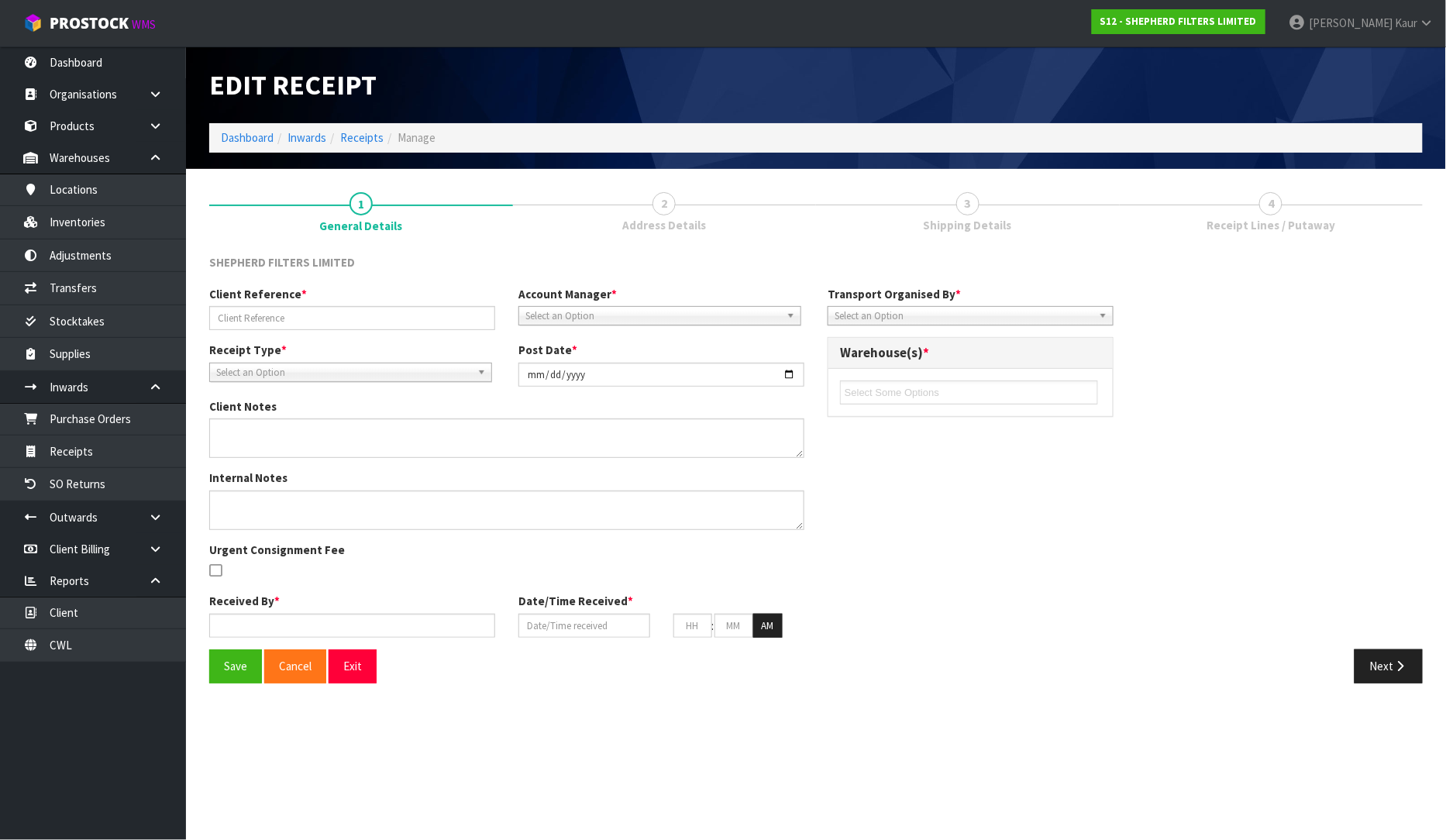
type input "01"
type input "40"
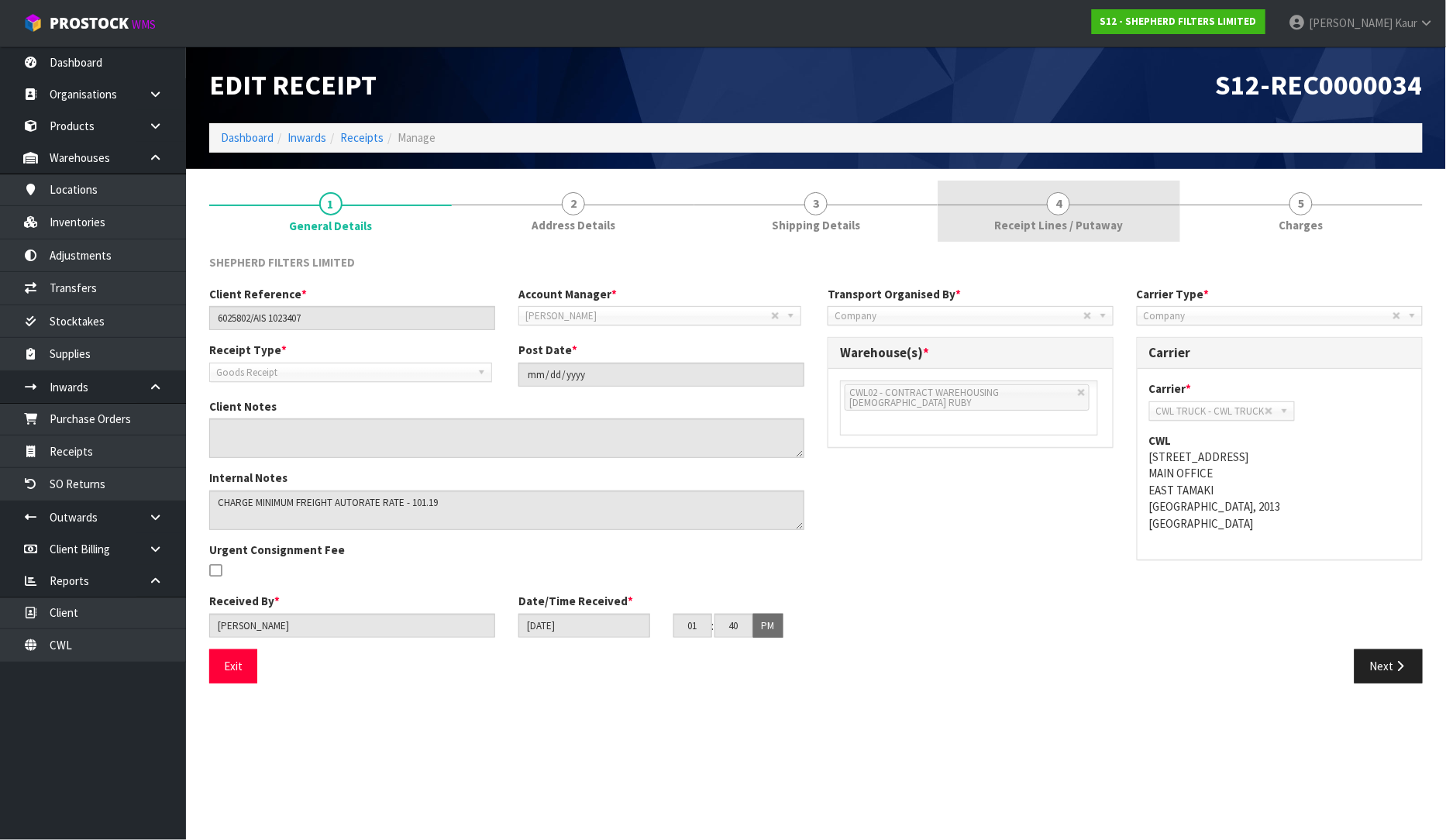
click at [1027, 224] on span "Receipt Lines / Putaway" at bounding box center [1059, 225] width 129 height 17
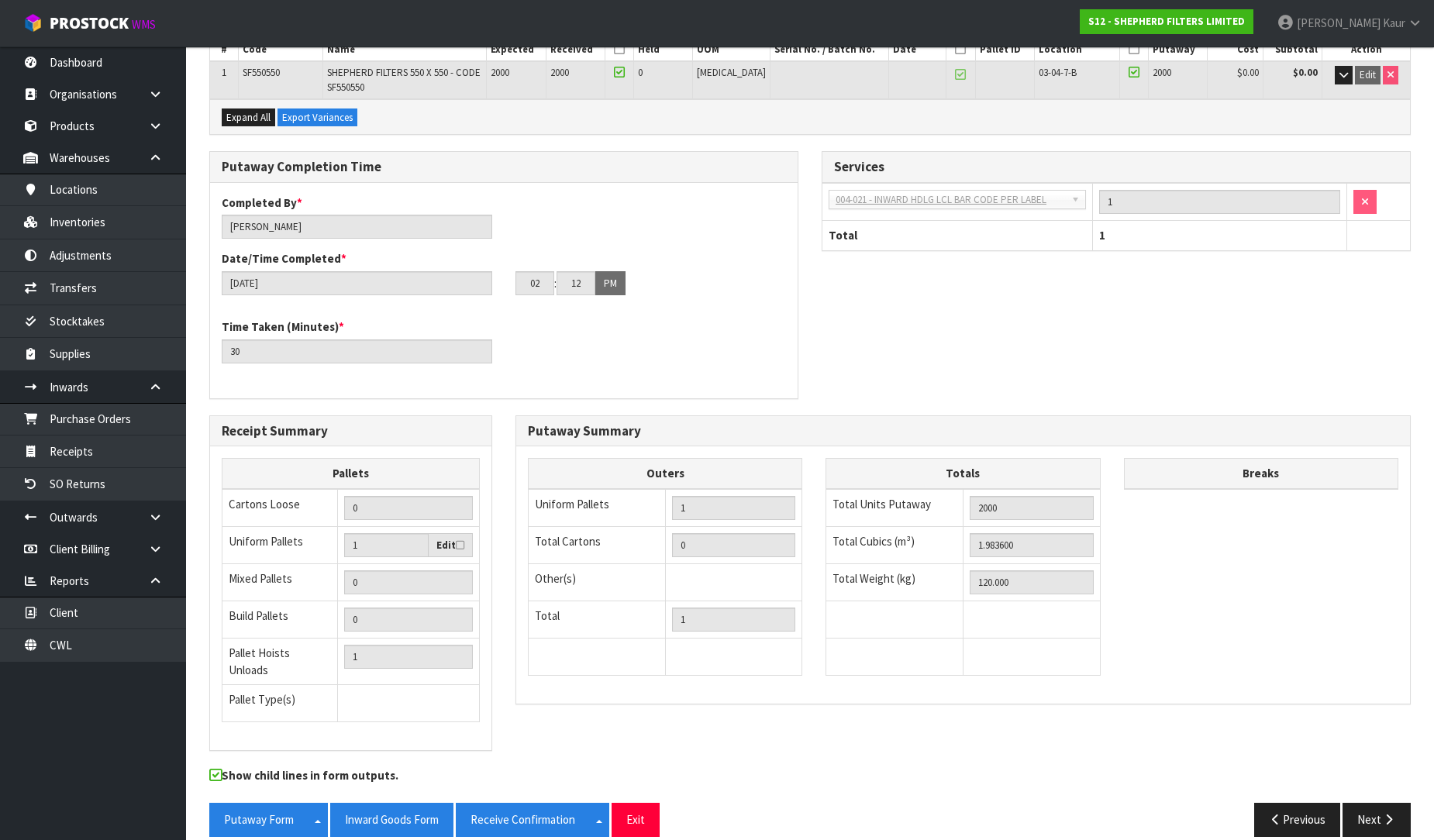
scroll to position [271, 0]
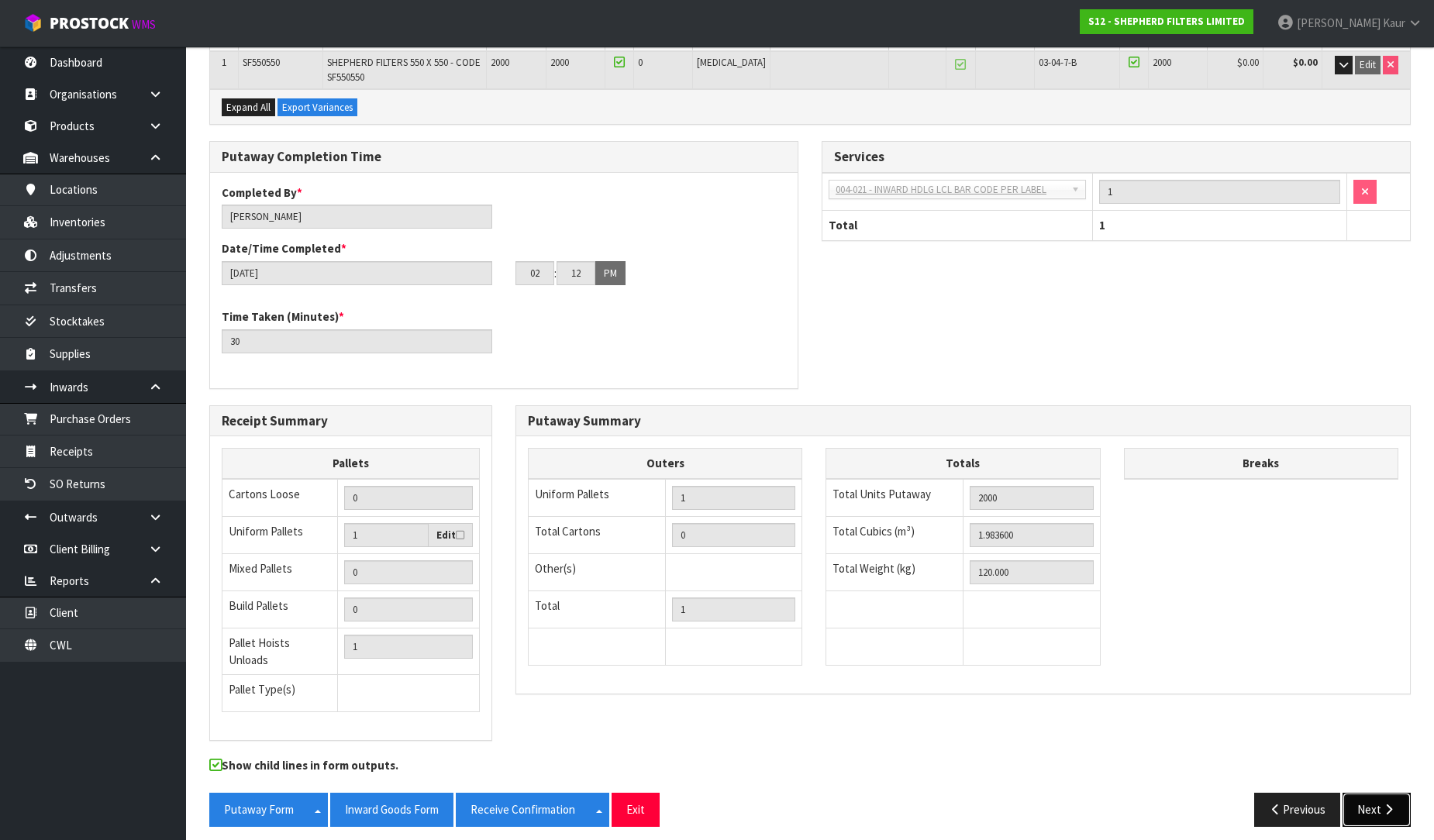
click at [1369, 807] on button "Next" at bounding box center [1376, 809] width 69 height 33
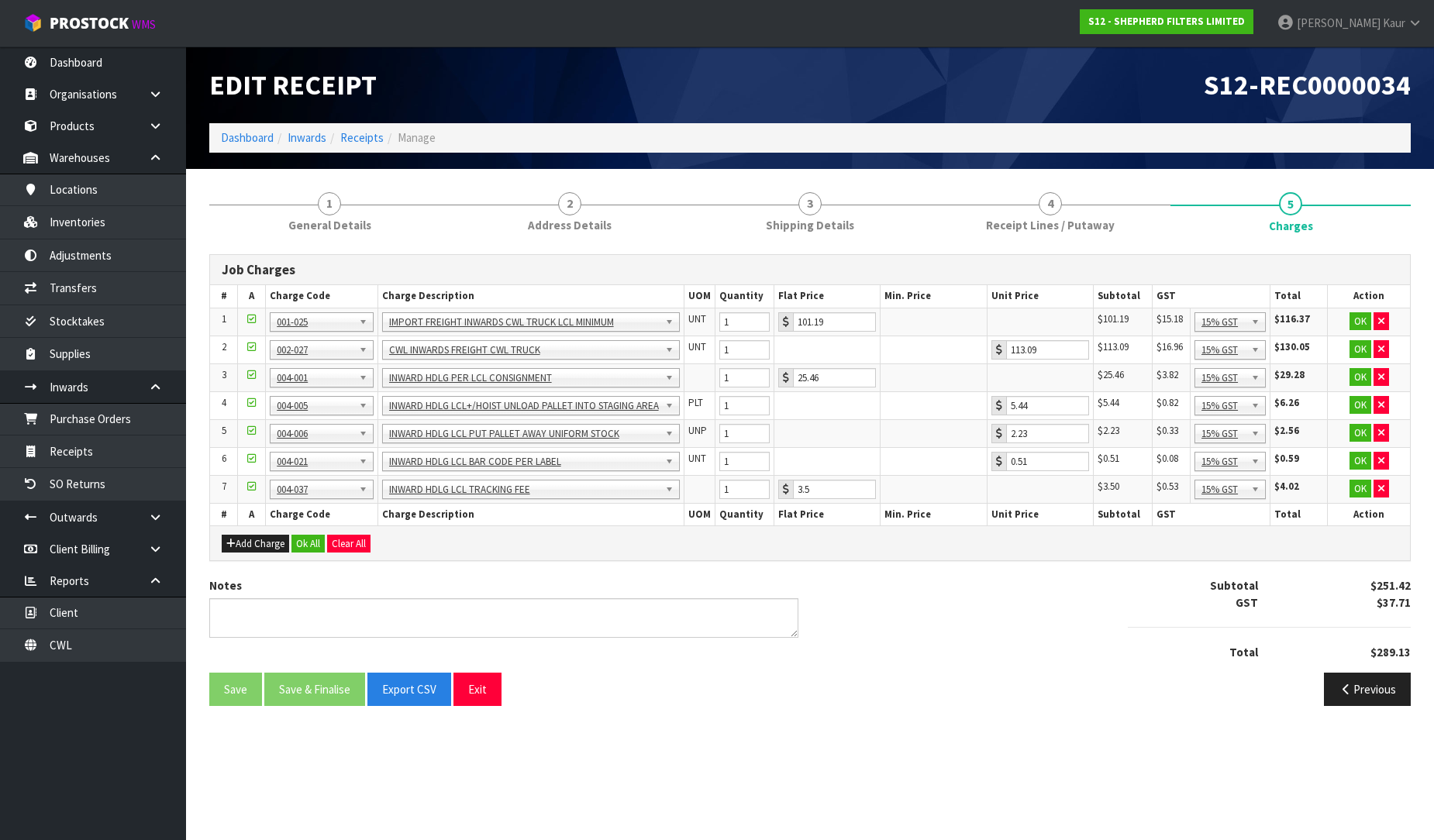
scroll to position [0, 0]
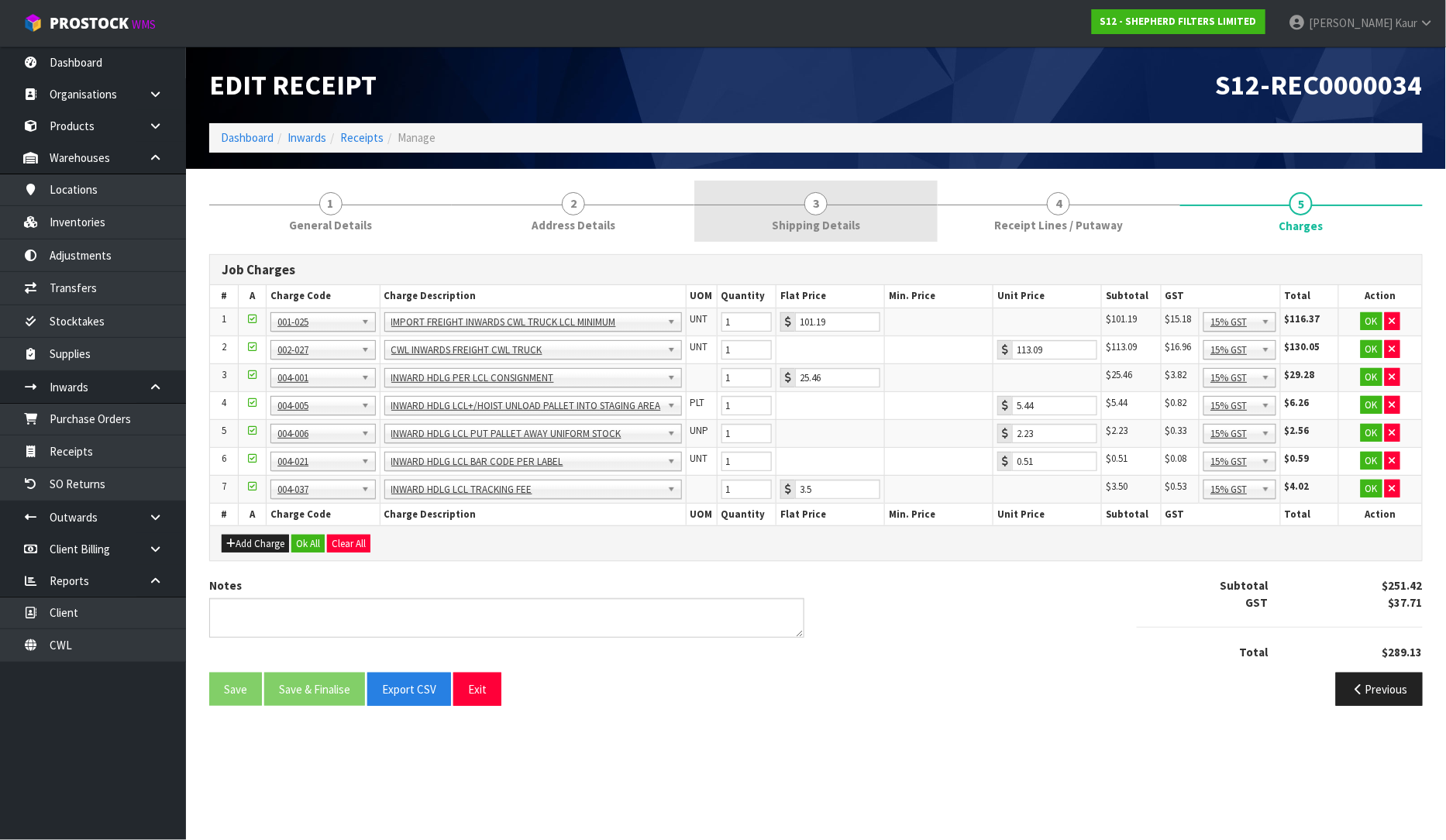
click at [848, 225] on span "Shipping Details" at bounding box center [815, 225] width 88 height 17
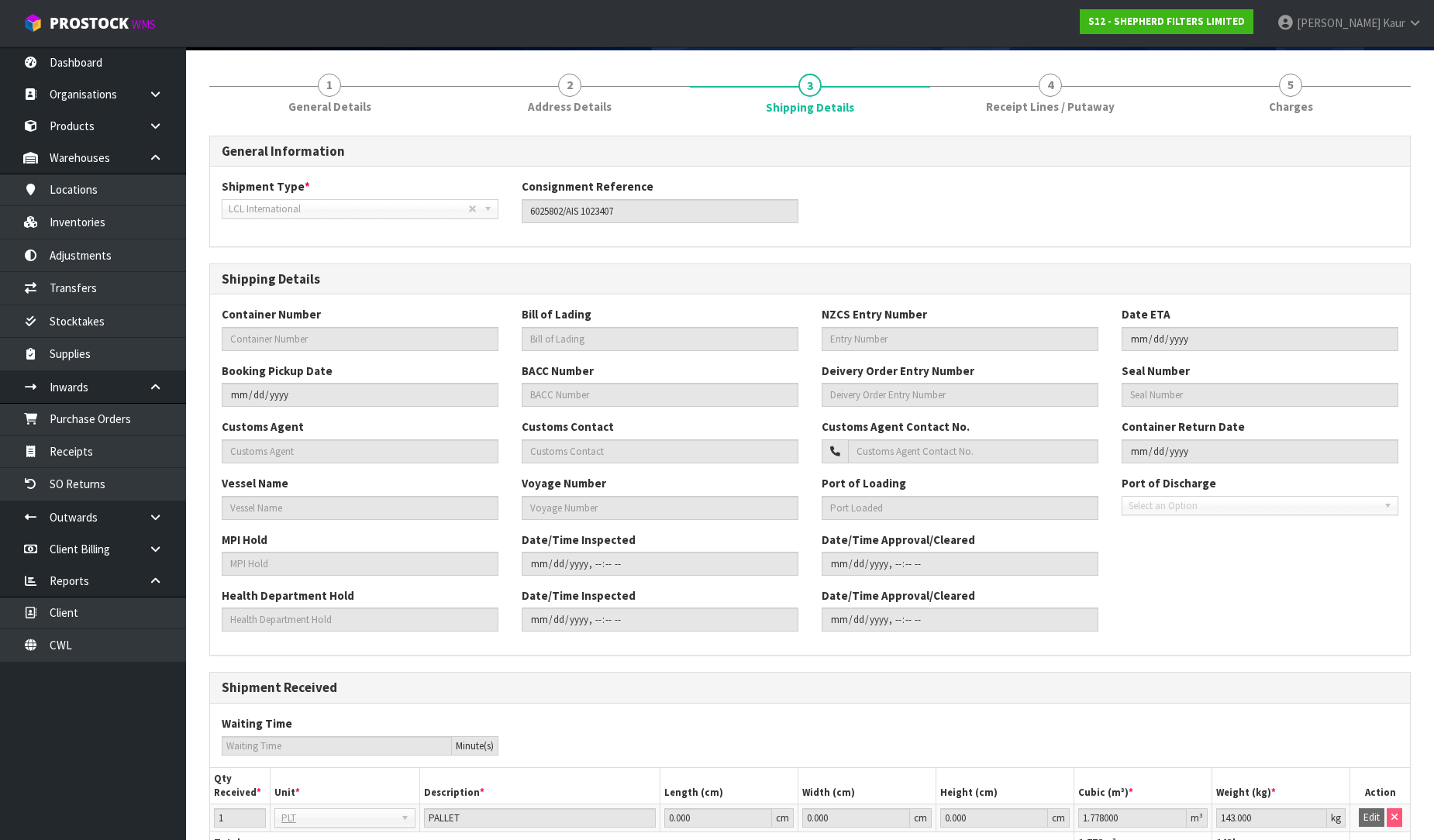
scroll to position [86, 0]
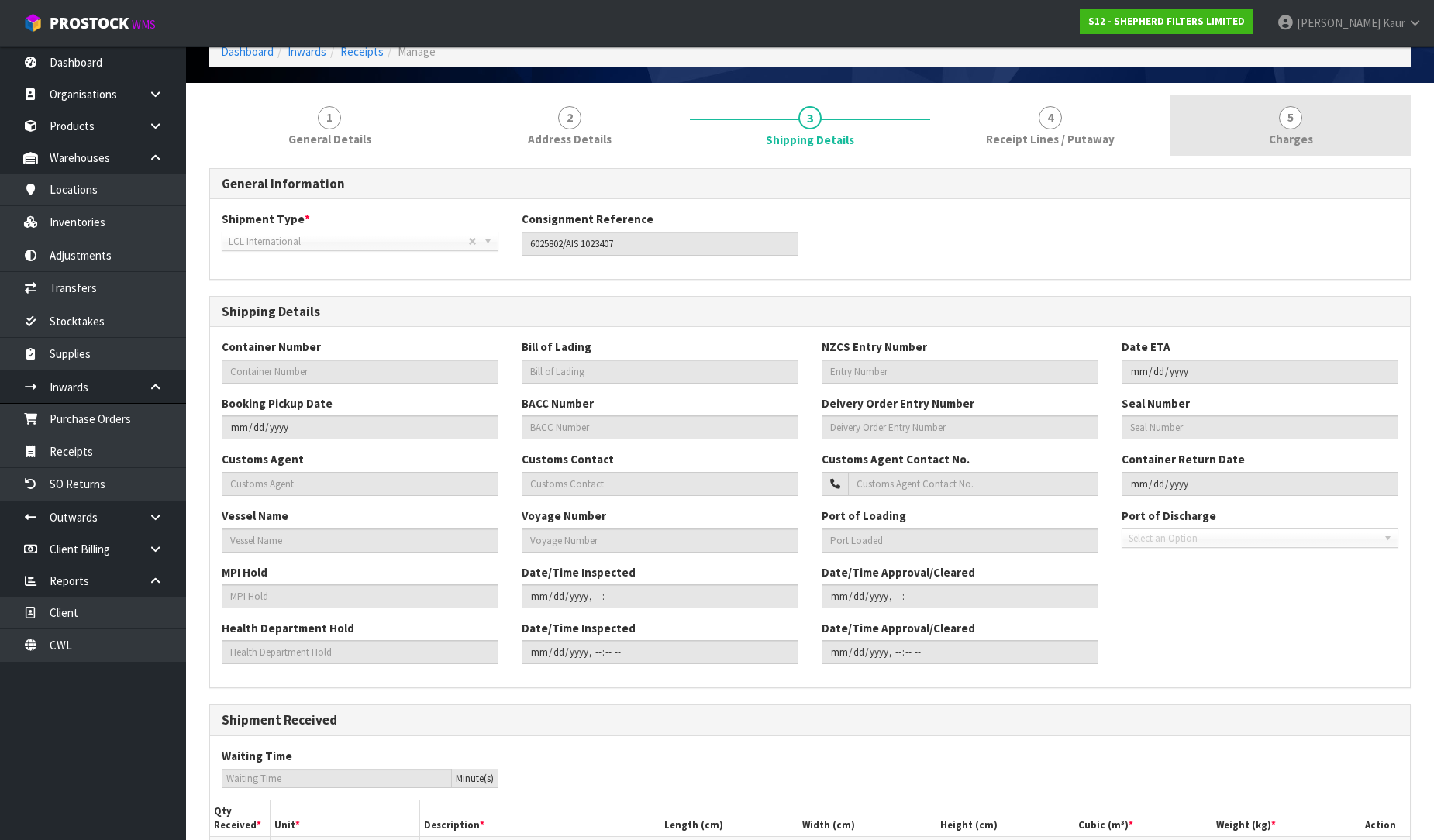
click at [1289, 139] on span "Charges" at bounding box center [1291, 139] width 45 height 17
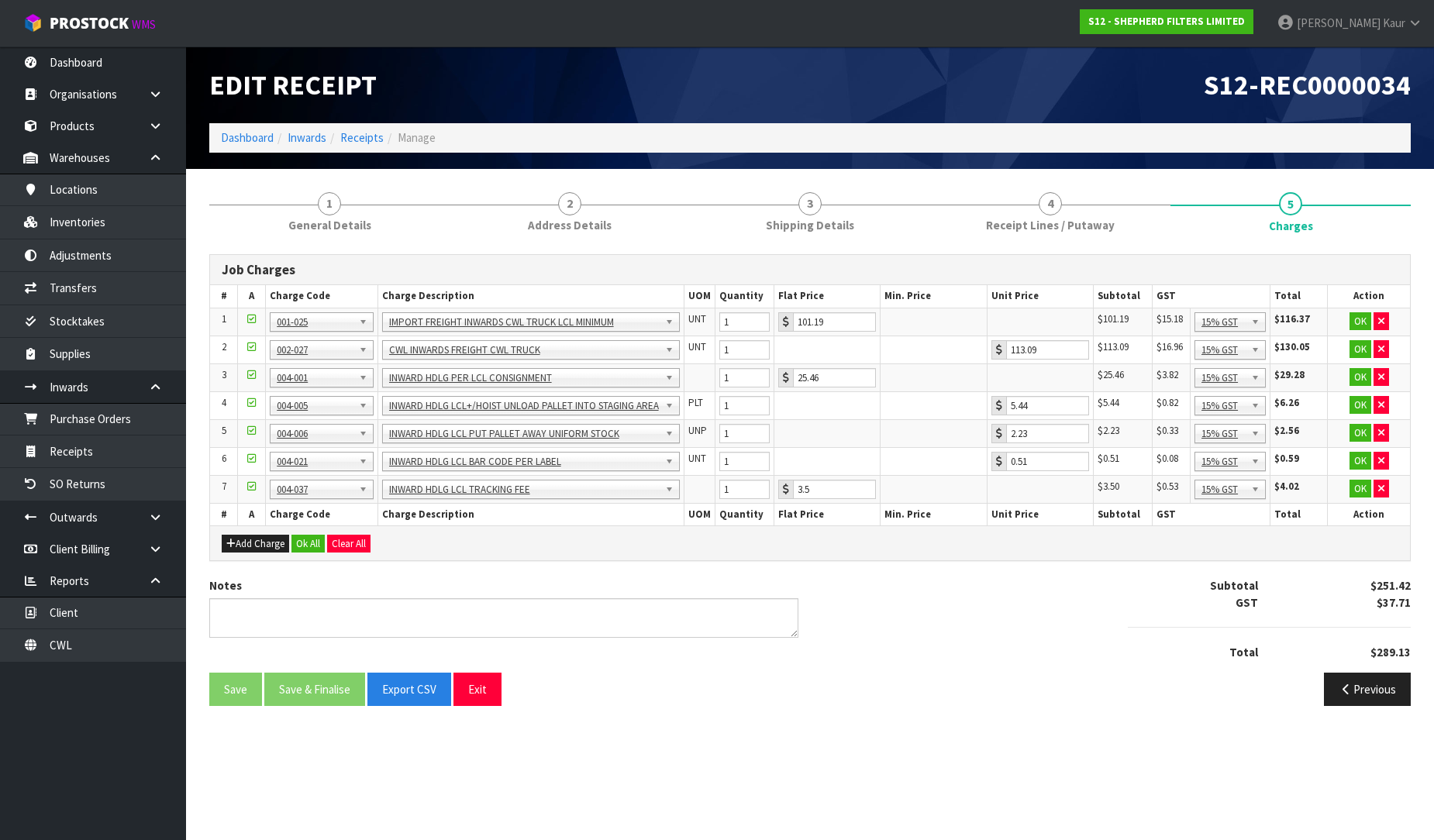
scroll to position [0, 0]
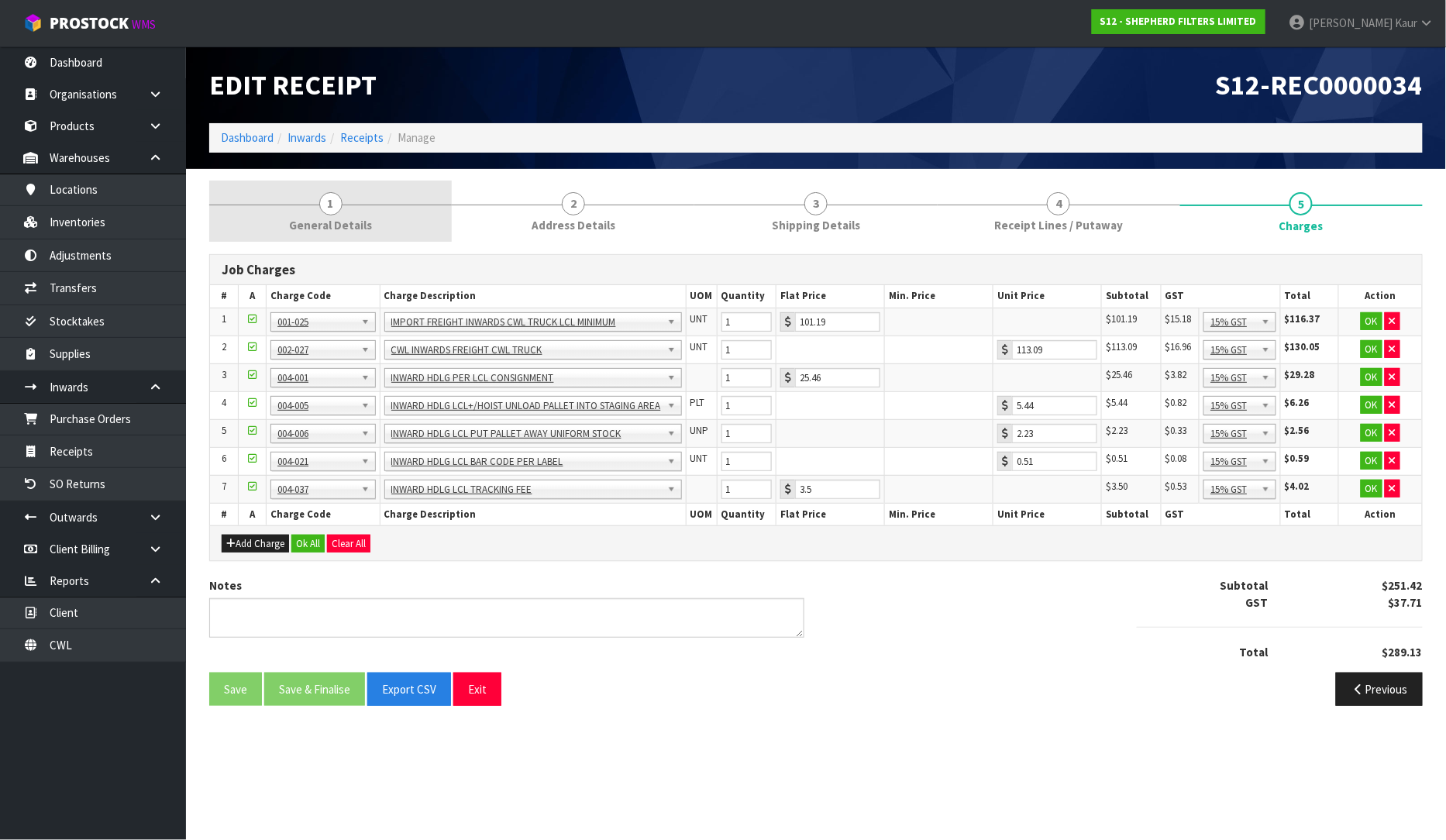
click at [328, 184] on link "1 General Details" at bounding box center [331, 211] width 243 height 61
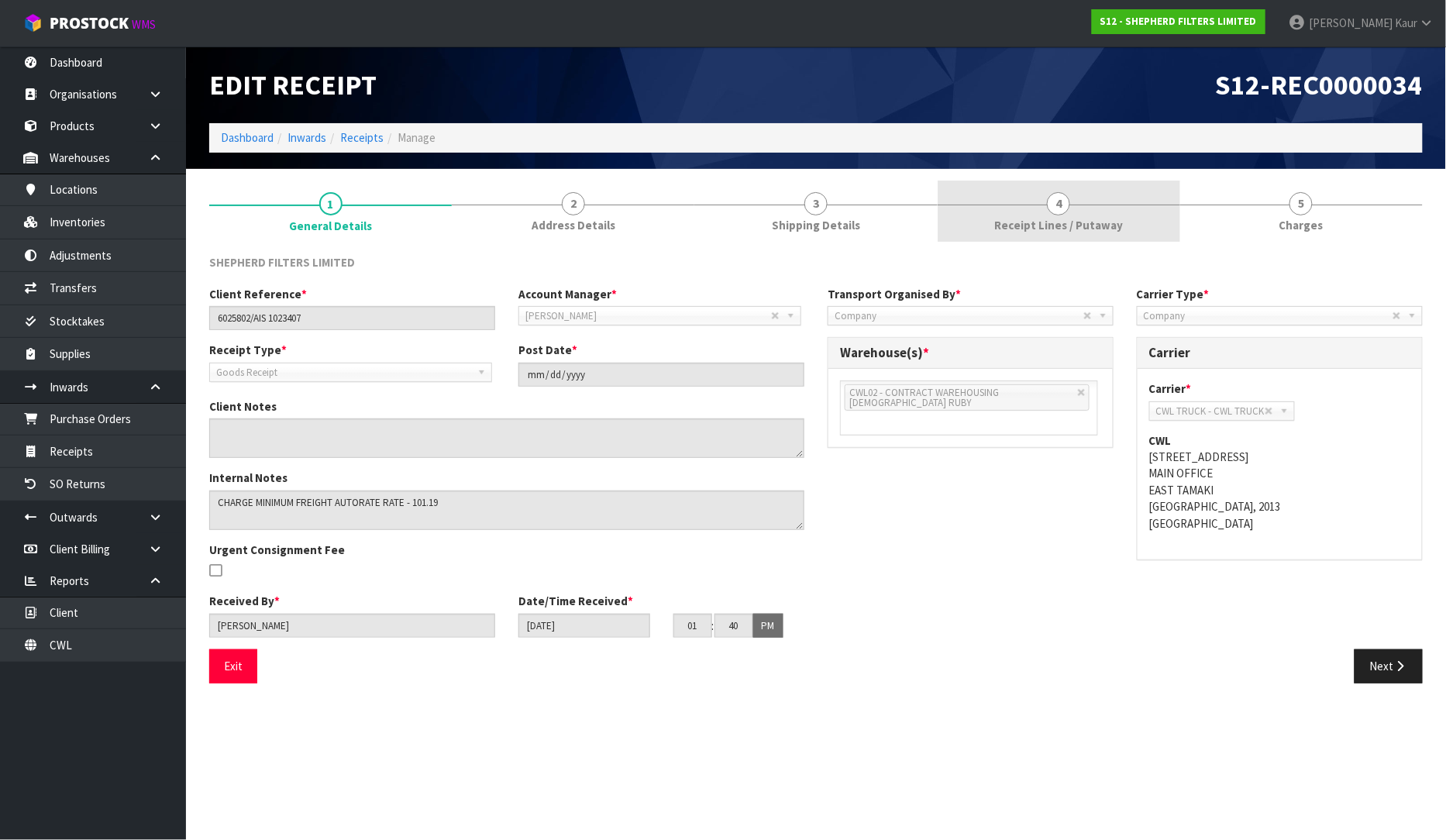
click at [1047, 224] on span "Receipt Lines / Putaway" at bounding box center [1059, 225] width 129 height 17
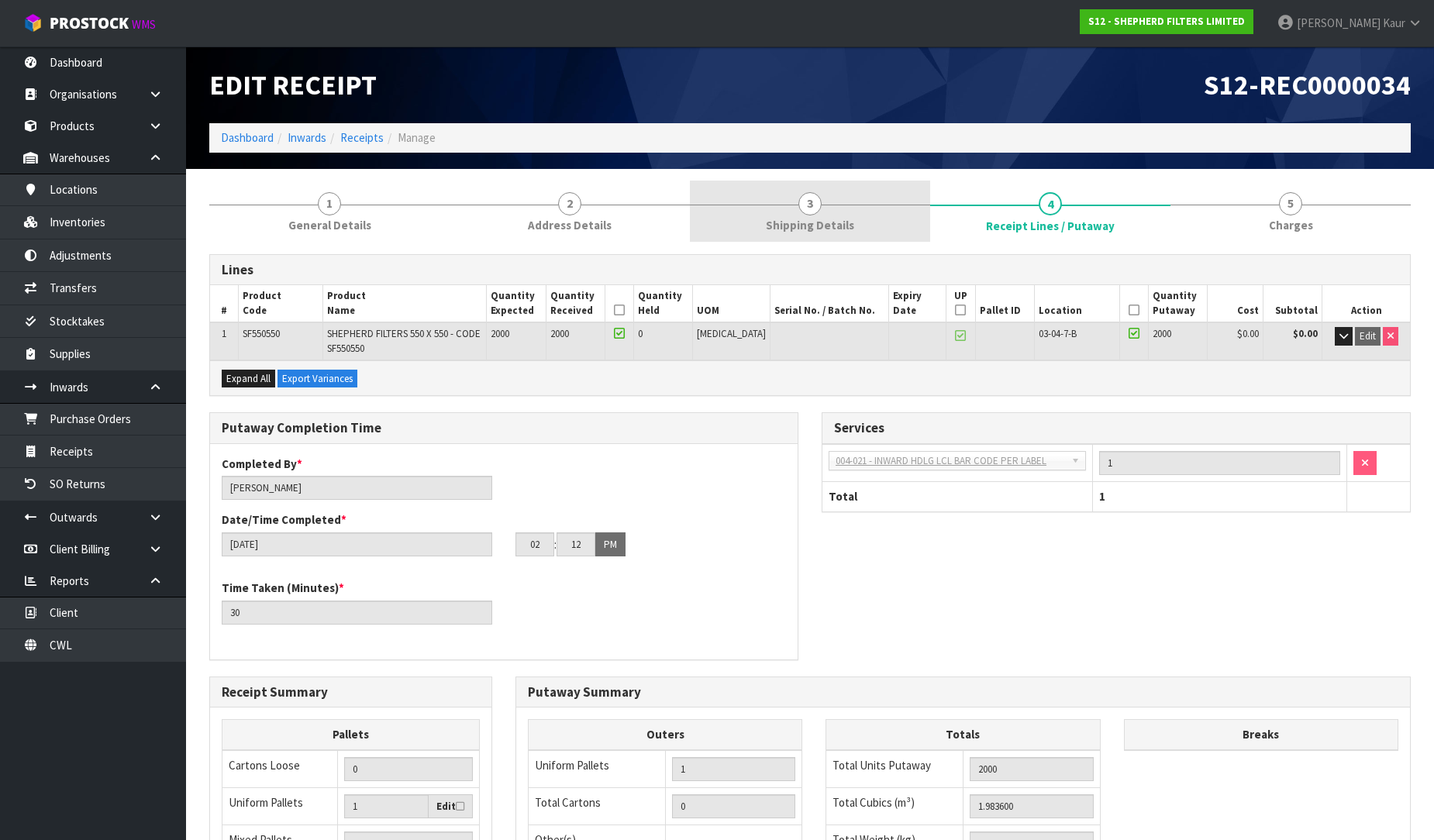
click at [815, 218] on span "Shipping Details" at bounding box center [810, 225] width 88 height 17
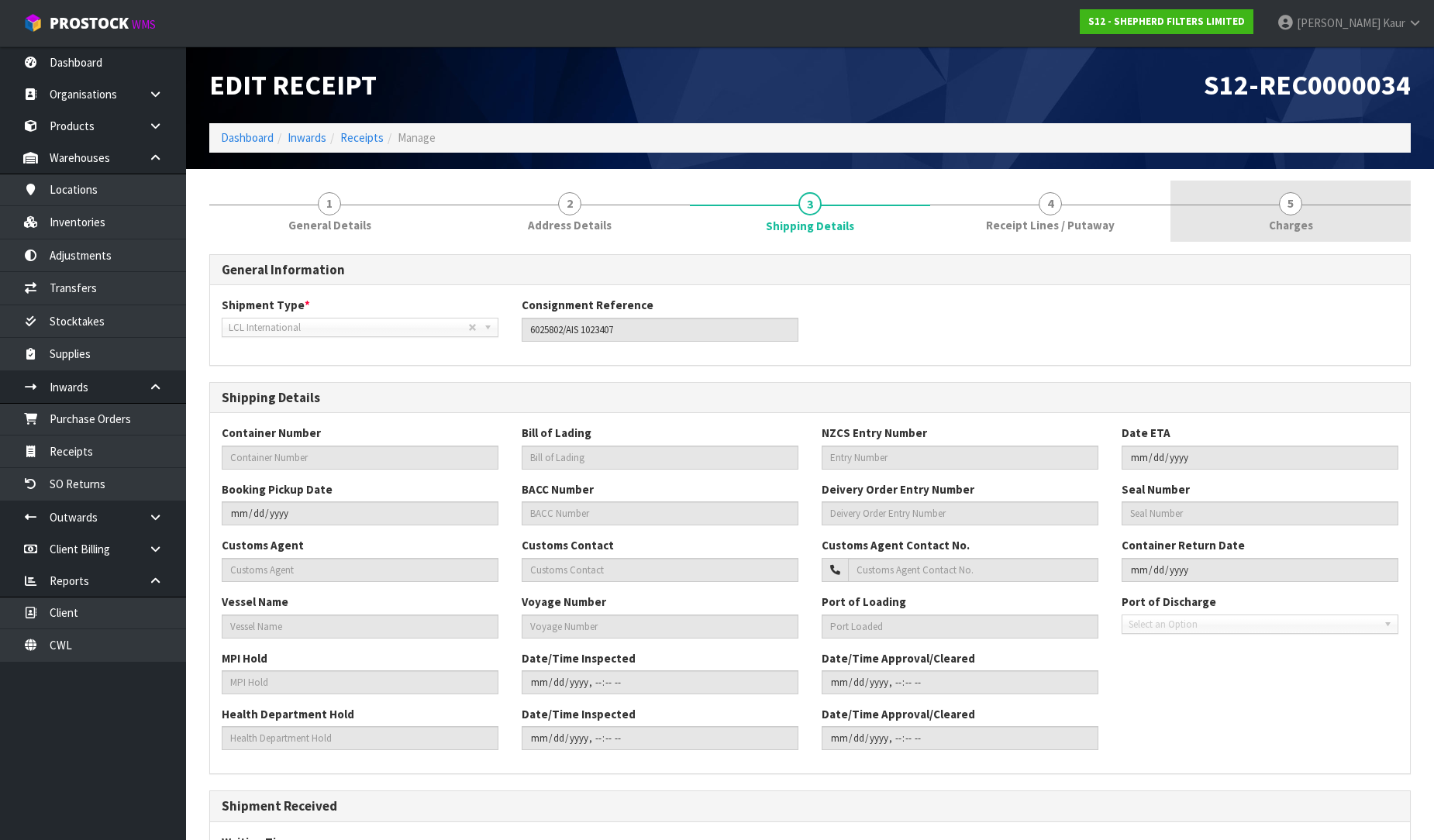
click at [1295, 191] on link "5 [GEOGRAPHIC_DATA]" at bounding box center [1290, 211] width 240 height 61
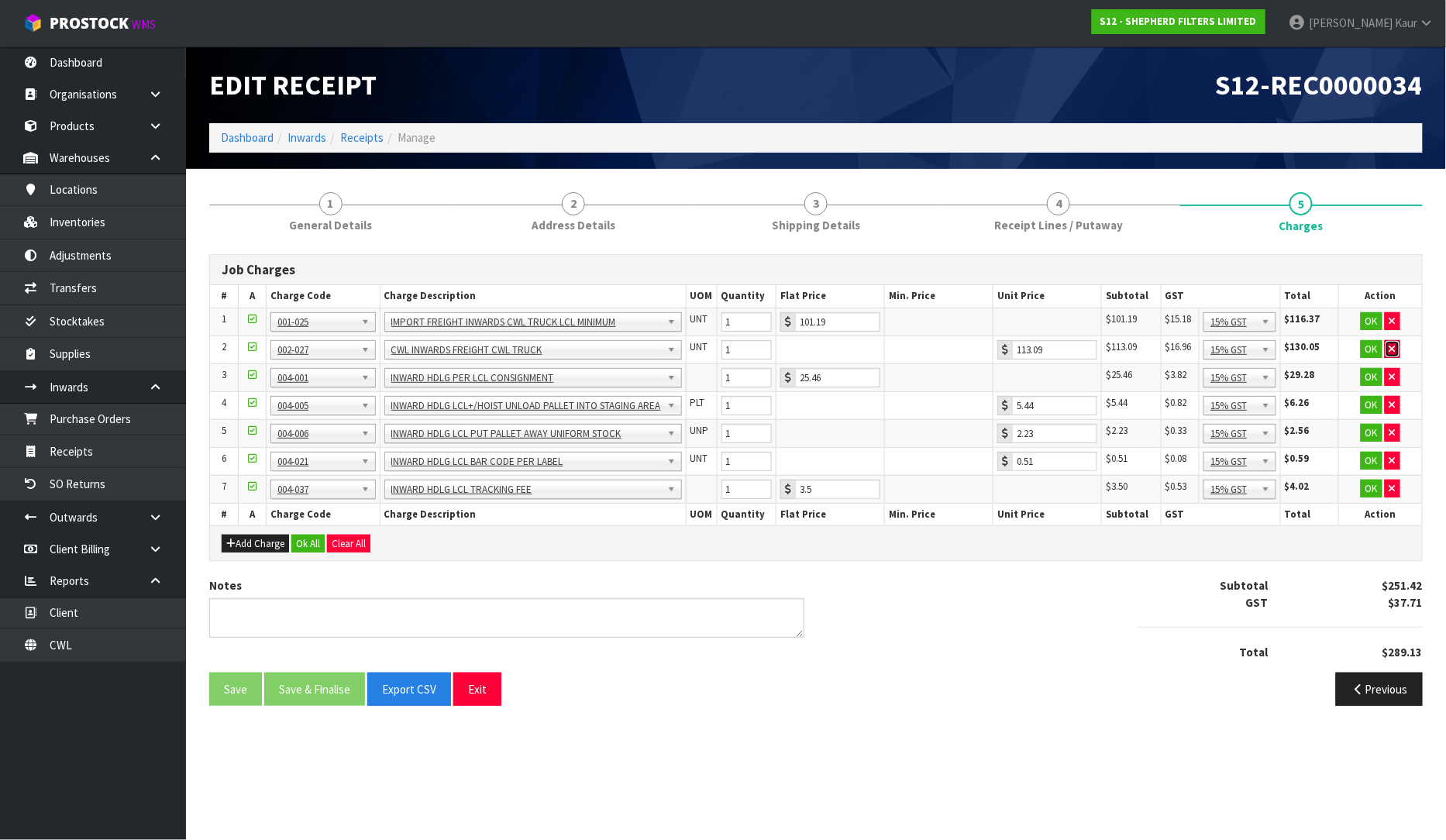
click at [1392, 349] on icon "button" at bounding box center [1393, 349] width 7 height 10
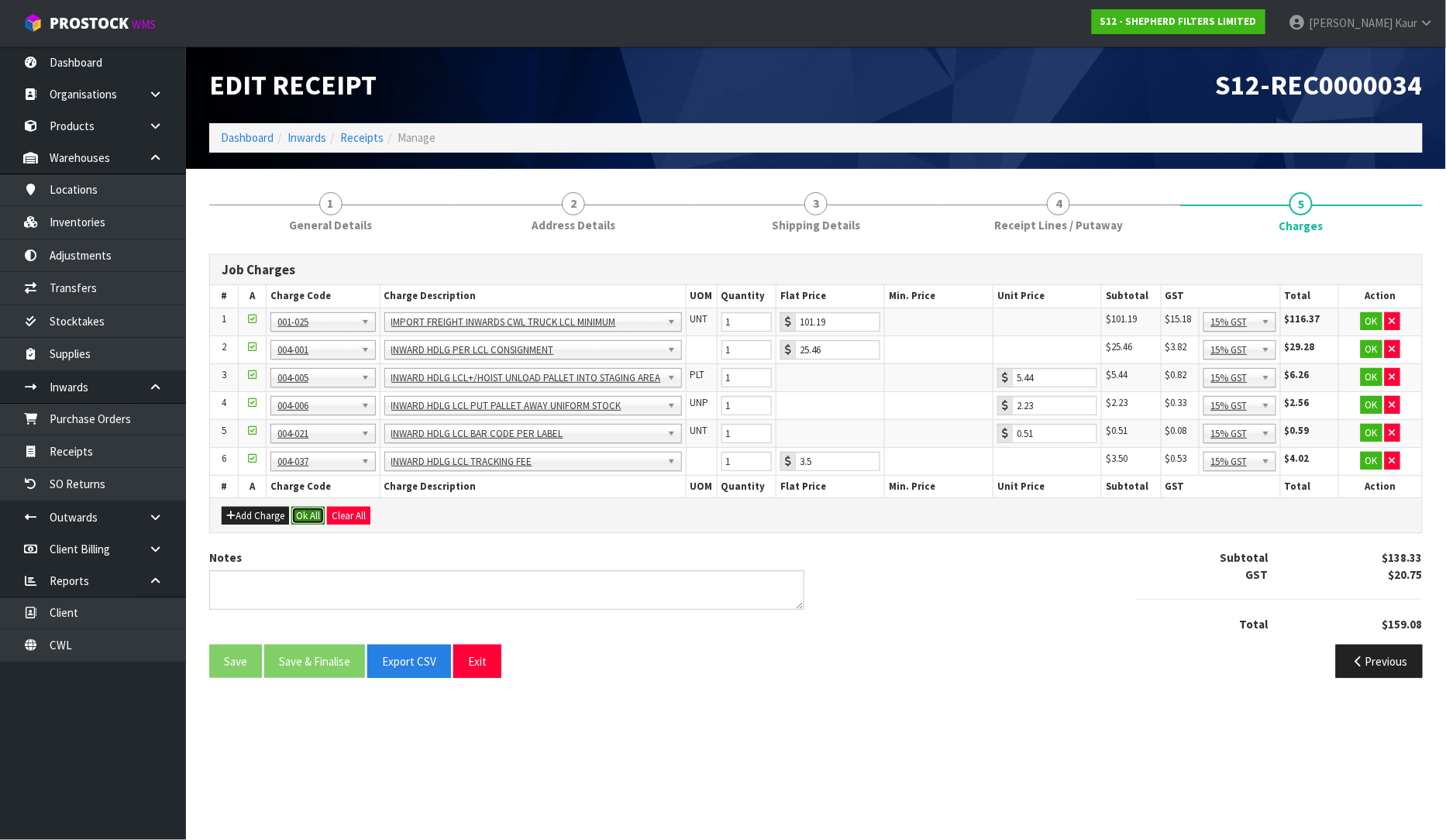
click at [310, 509] on button "Ok All" at bounding box center [308, 516] width 33 height 19
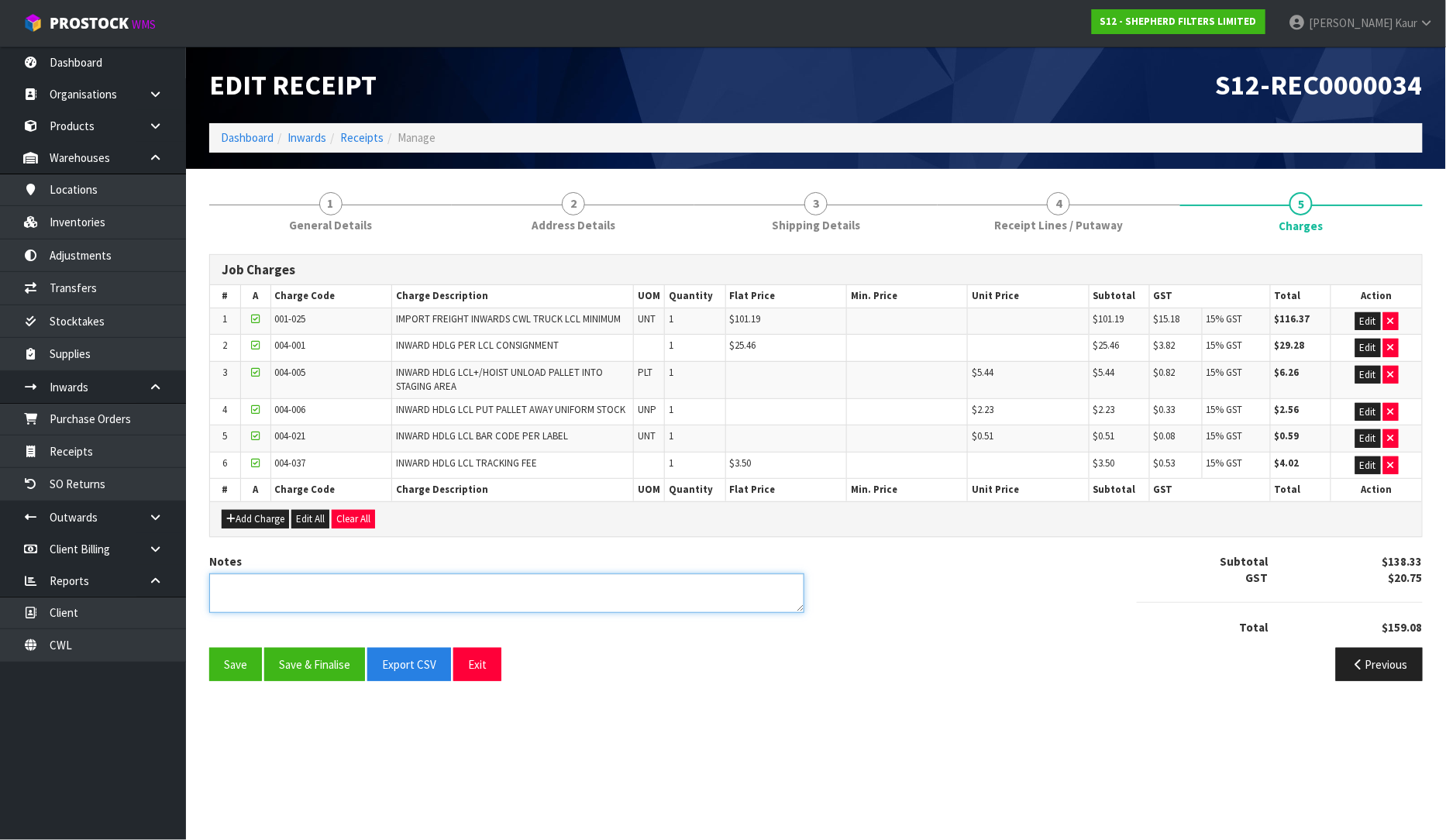
click at [309, 598] on textarea at bounding box center [507, 593] width 595 height 40
type textarea "I"
type textarea "MINIMUM FREIGHT CHARGES"
click at [295, 660] on button "Save & Finalise" at bounding box center [314, 664] width 101 height 33
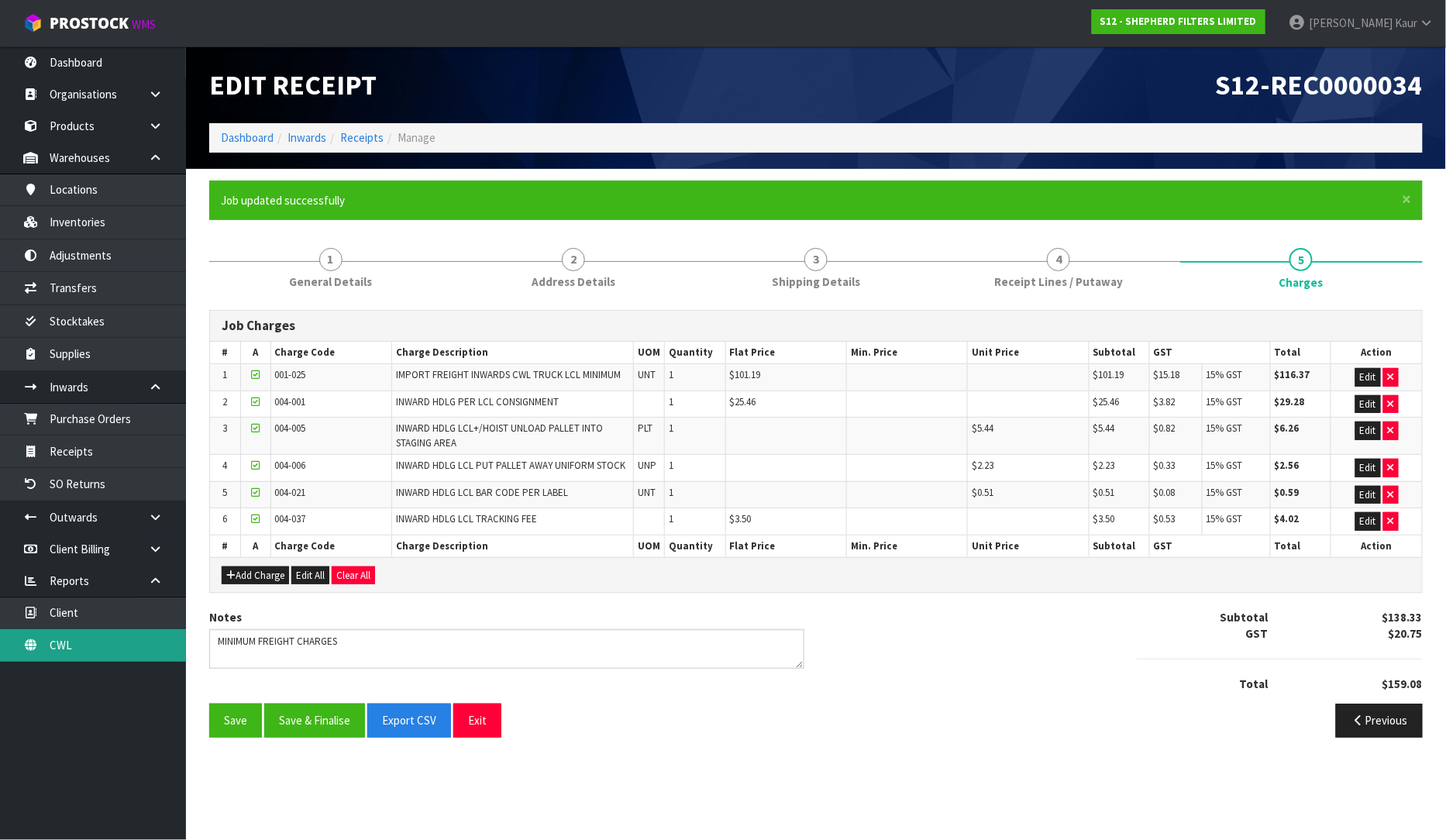
click at [91, 643] on link "CWL" at bounding box center [92, 644] width 186 height 31
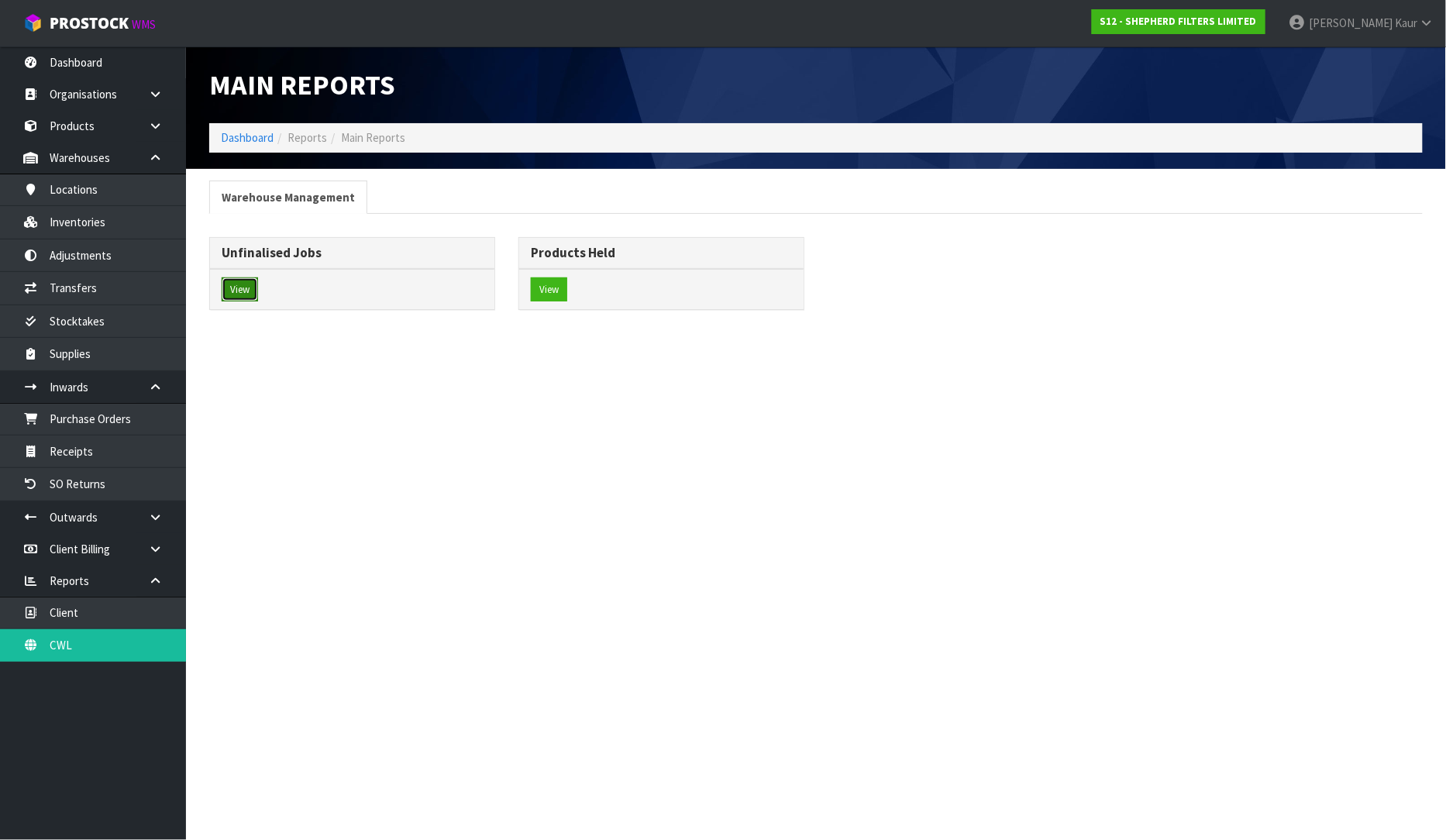
click at [258, 299] on button "View" at bounding box center [240, 290] width 36 height 25
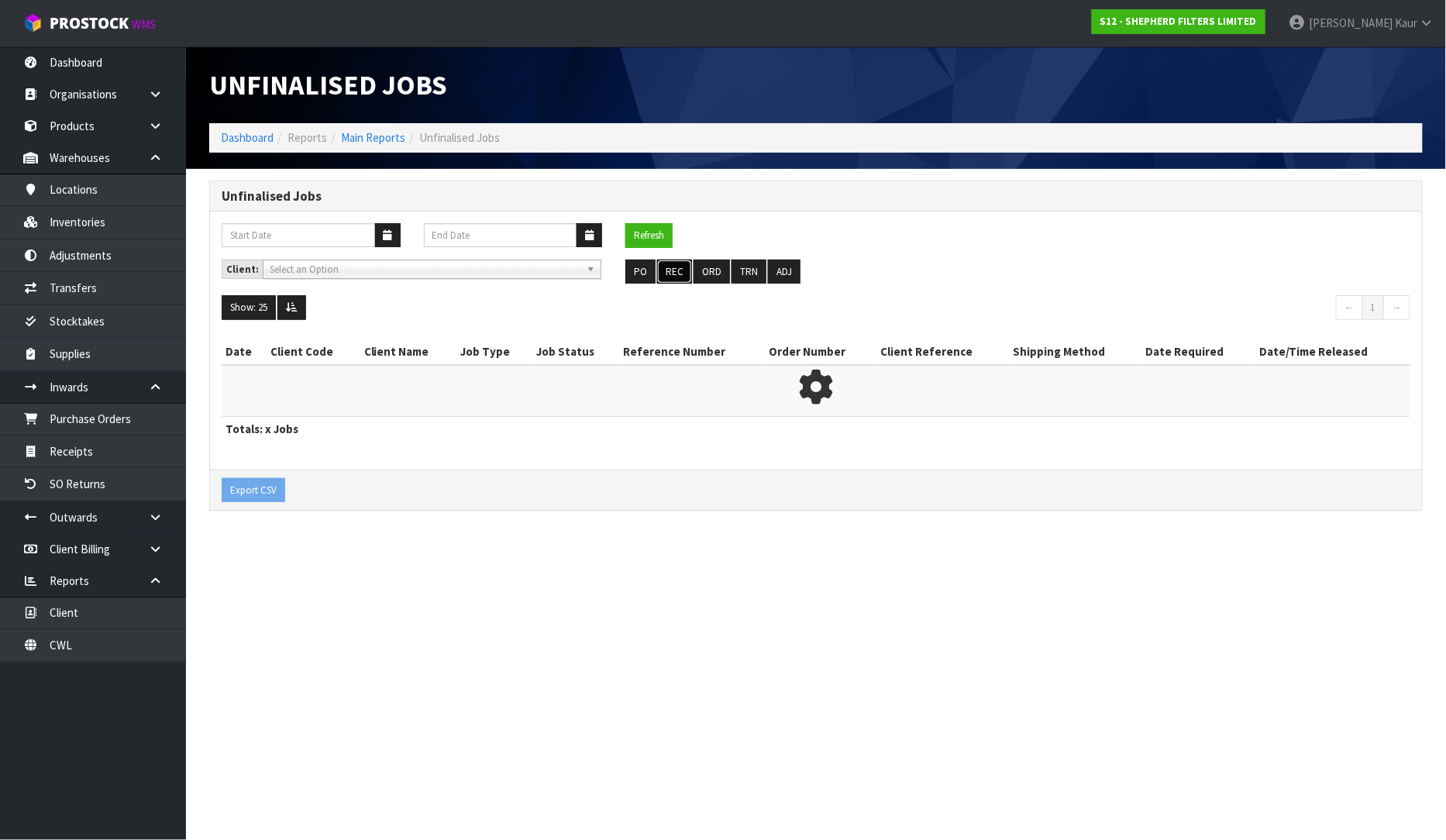
click at [665, 269] on button "REC" at bounding box center [674, 272] width 35 height 25
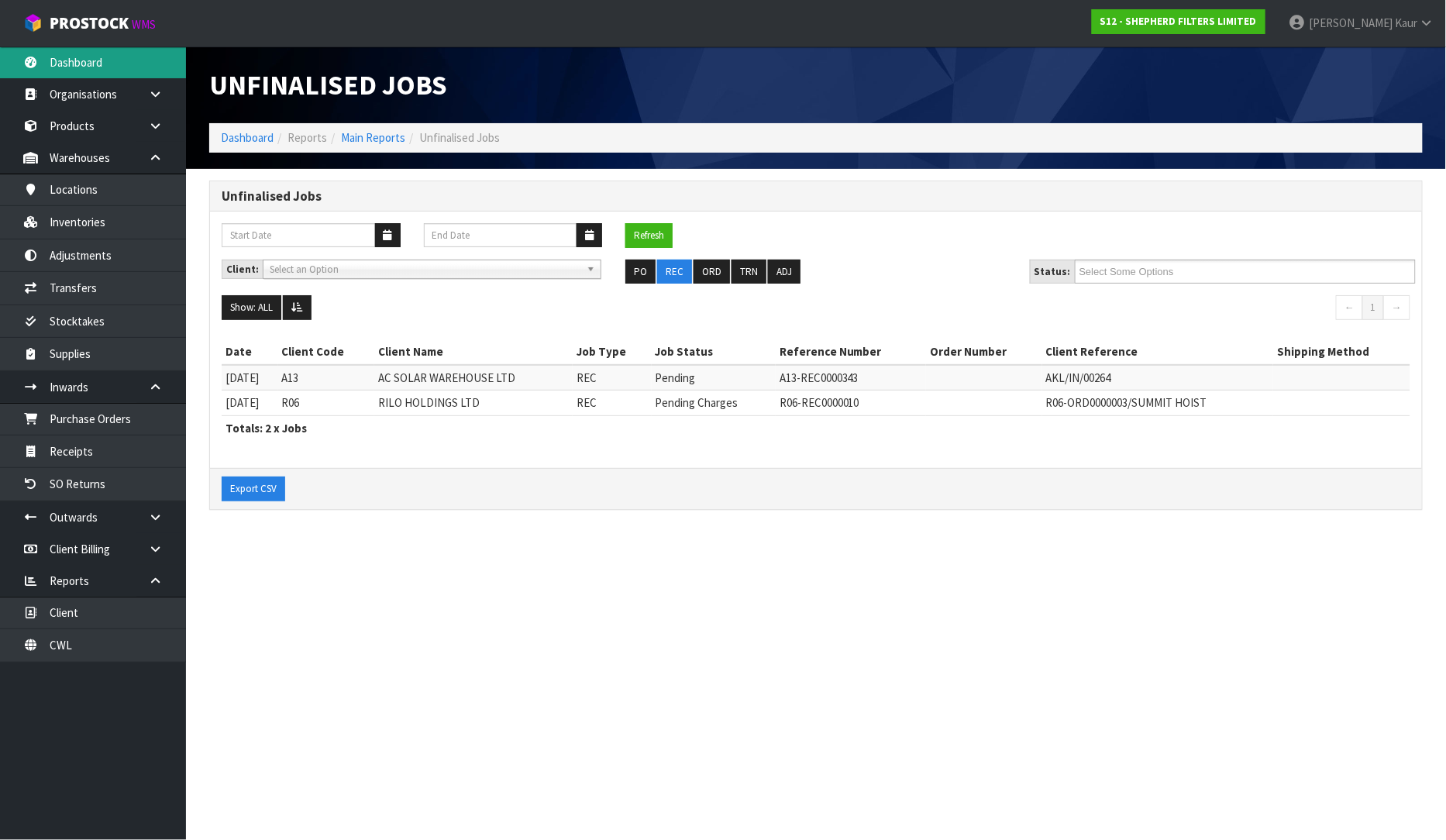
click at [101, 64] on link "Dashboard" at bounding box center [92, 62] width 186 height 31
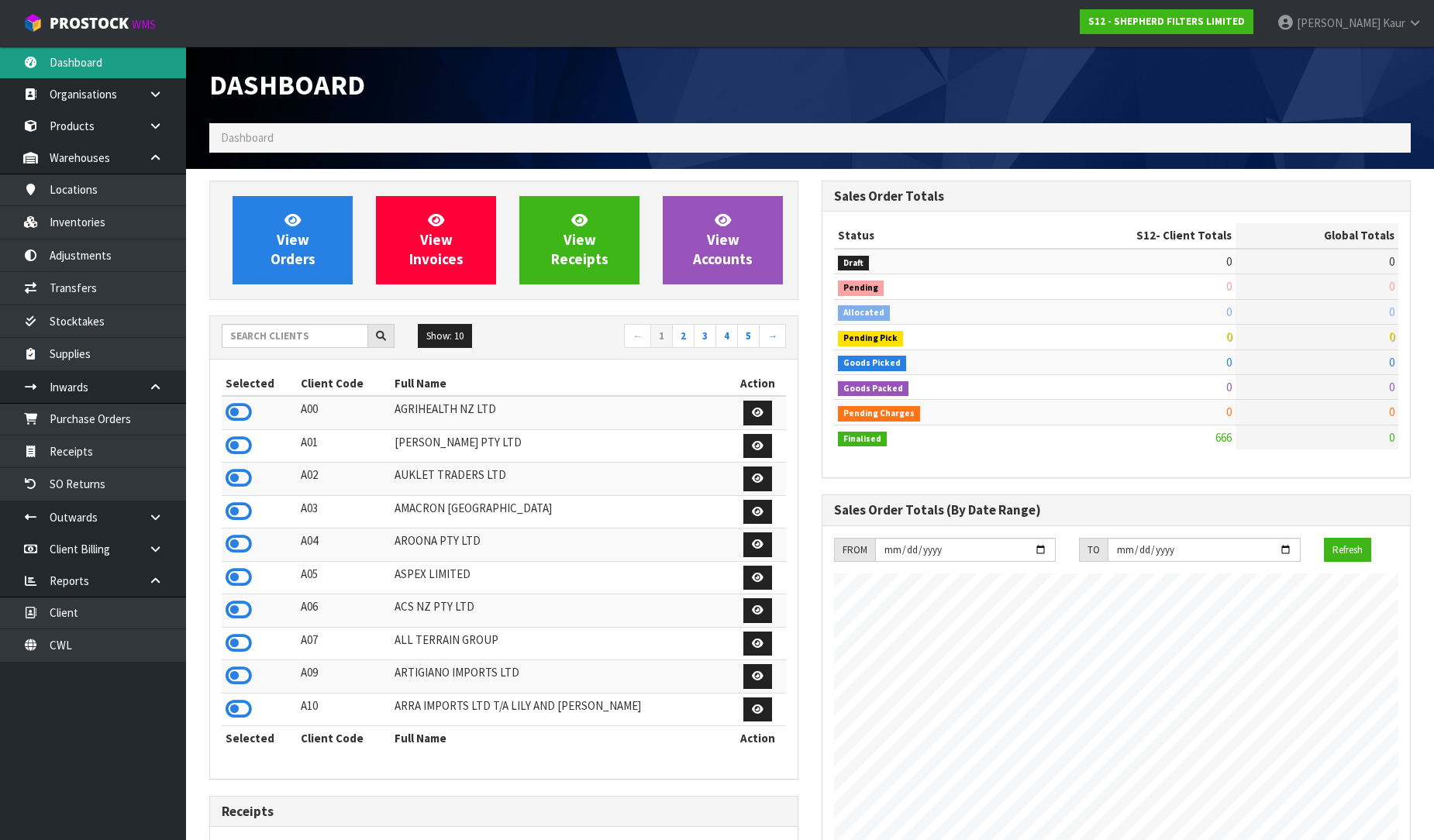
scroll to position [998, 613]
click at [233, 337] on input "text" at bounding box center [295, 336] width 146 height 24
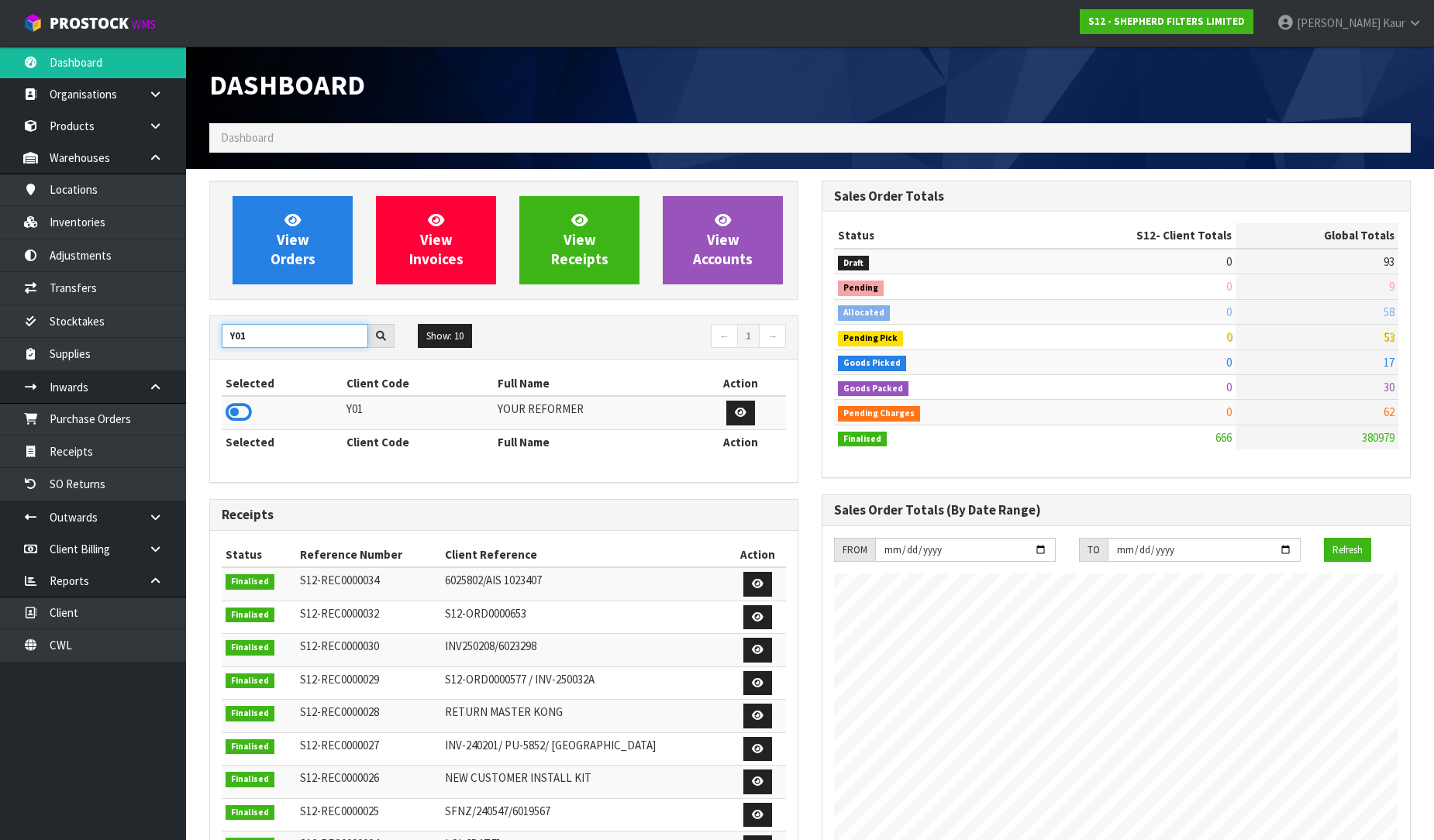
type input "Y01"
click at [244, 408] on icon at bounding box center [239, 412] width 26 height 23
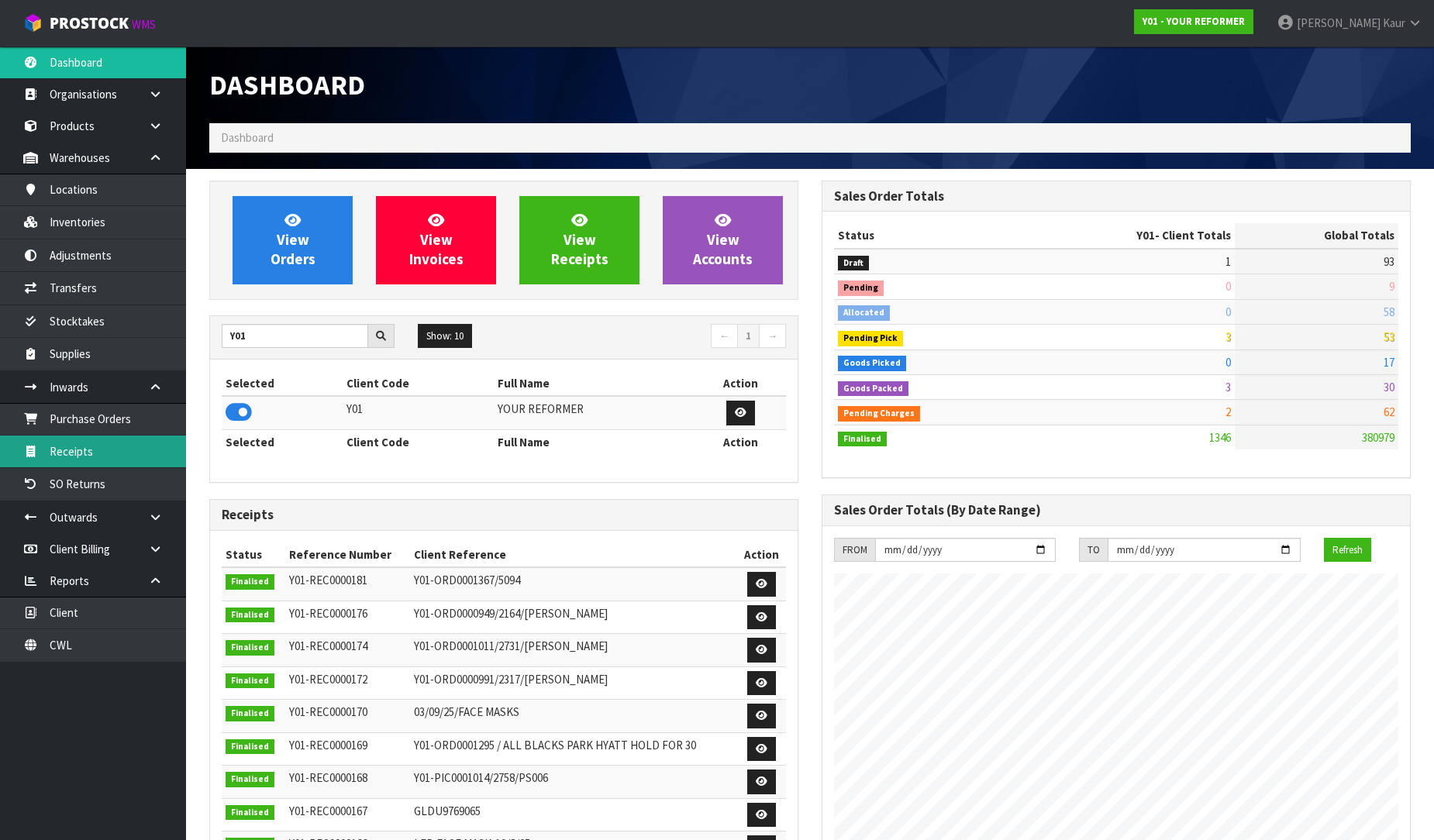
scroll to position [1174, 613]
click at [110, 446] on link "Receipts" at bounding box center [92, 451] width 186 height 31
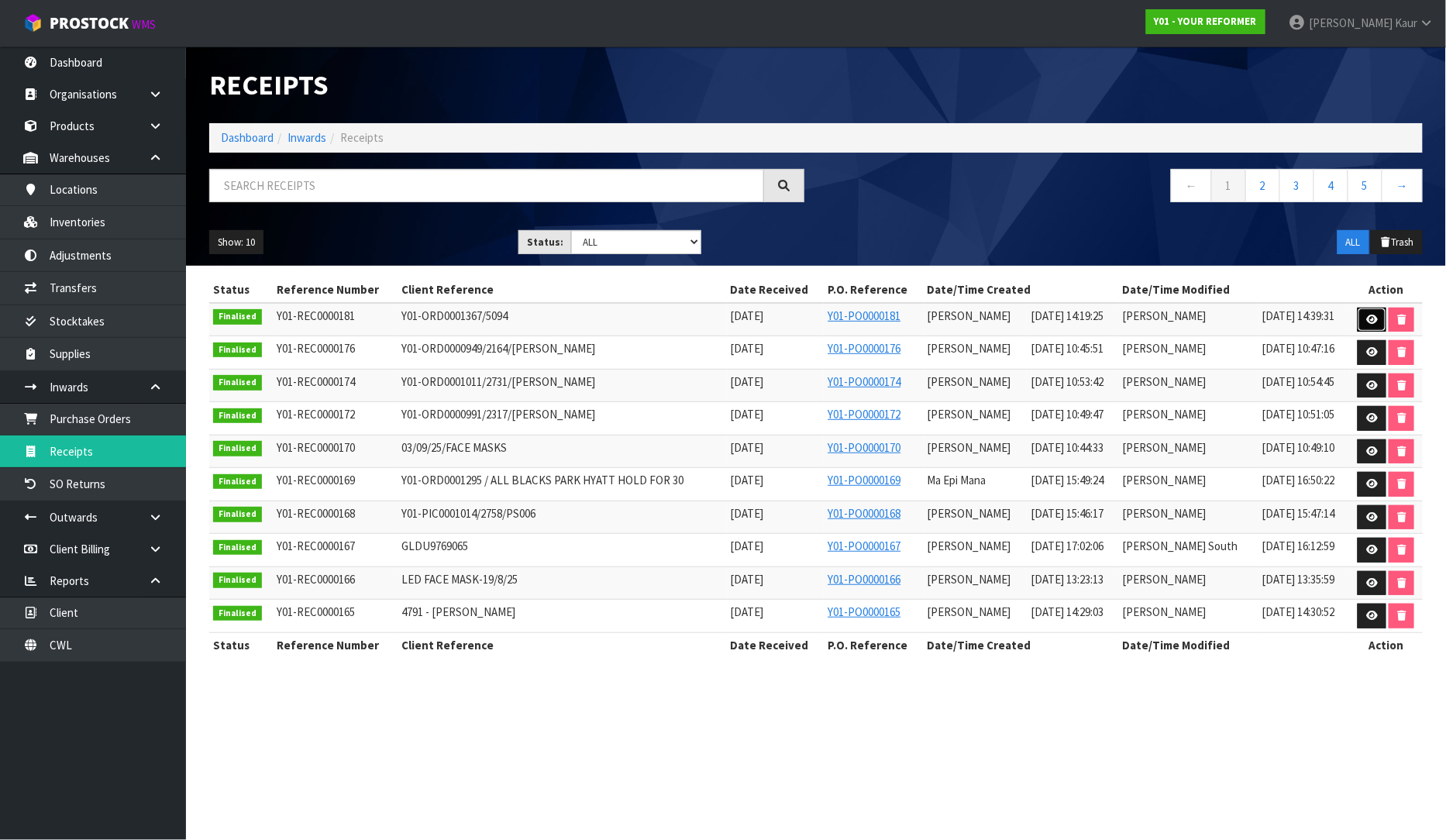
click at [1378, 321] on link at bounding box center [1372, 320] width 29 height 25
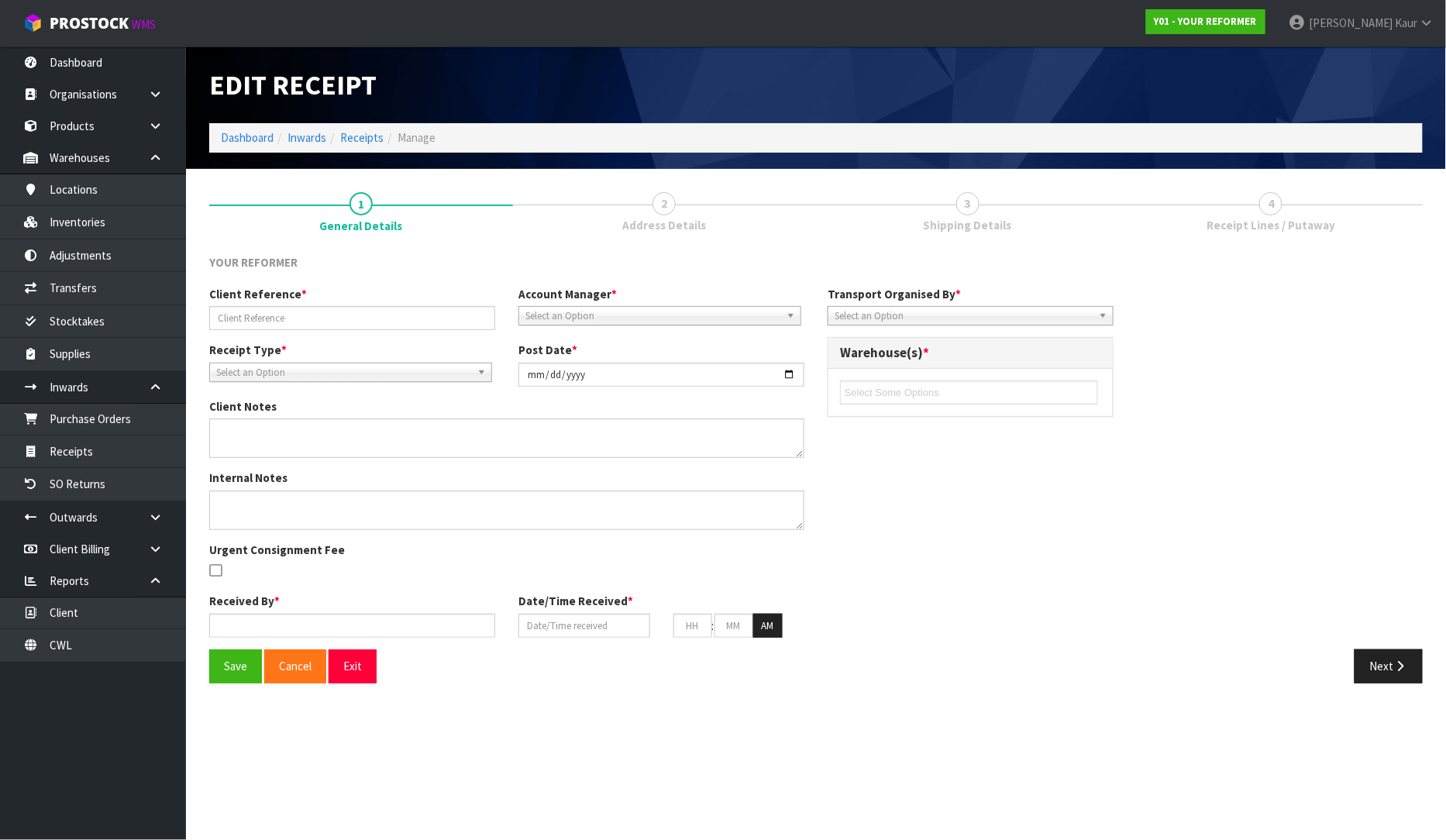
type input "Y01-ORD0001367/5094"
type input "[DATE]"
type textarea "PILATES BALL"
type input "[PERSON_NAME]"
type input "[DATE]"
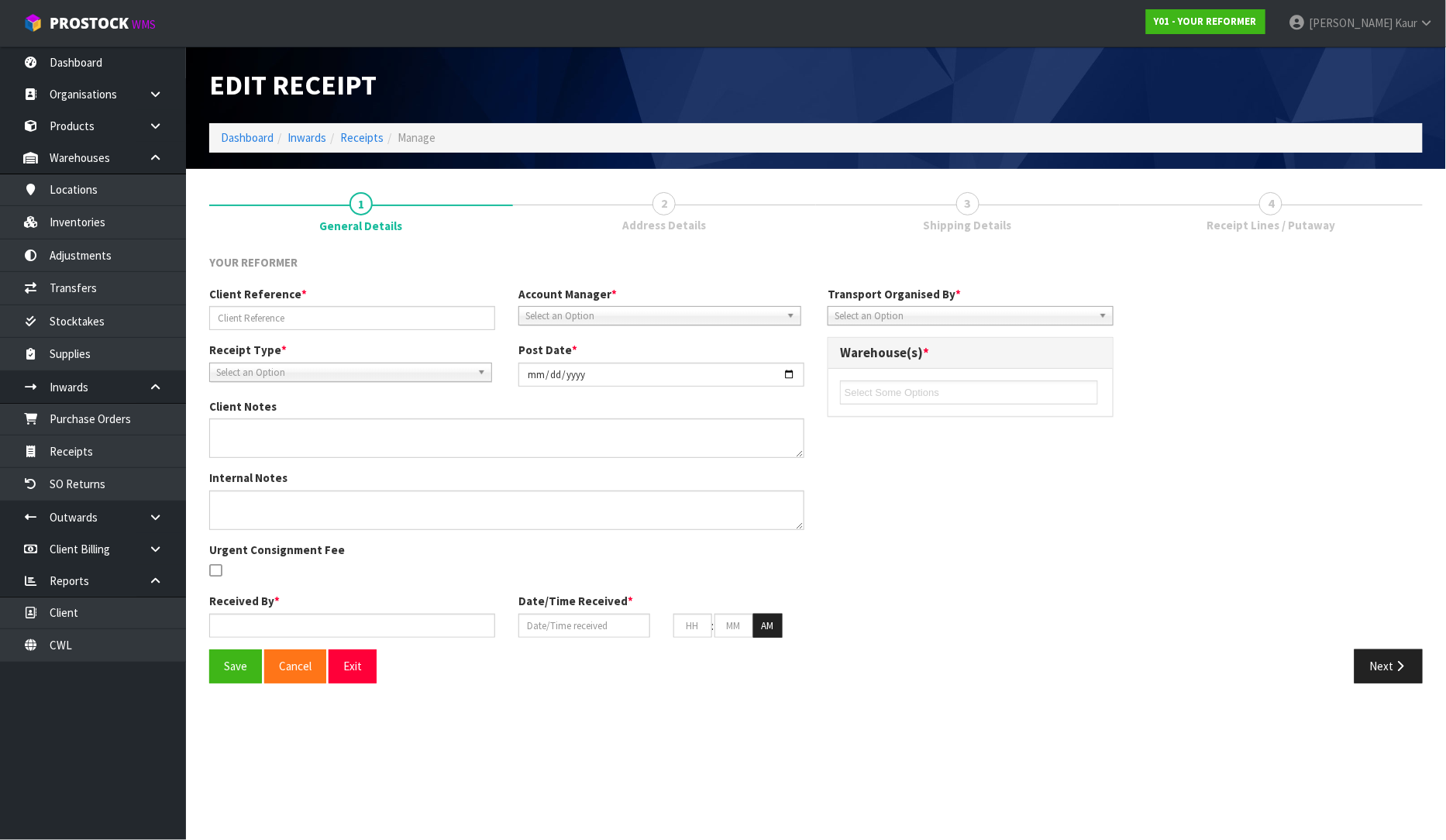
type input "02"
type input "19"
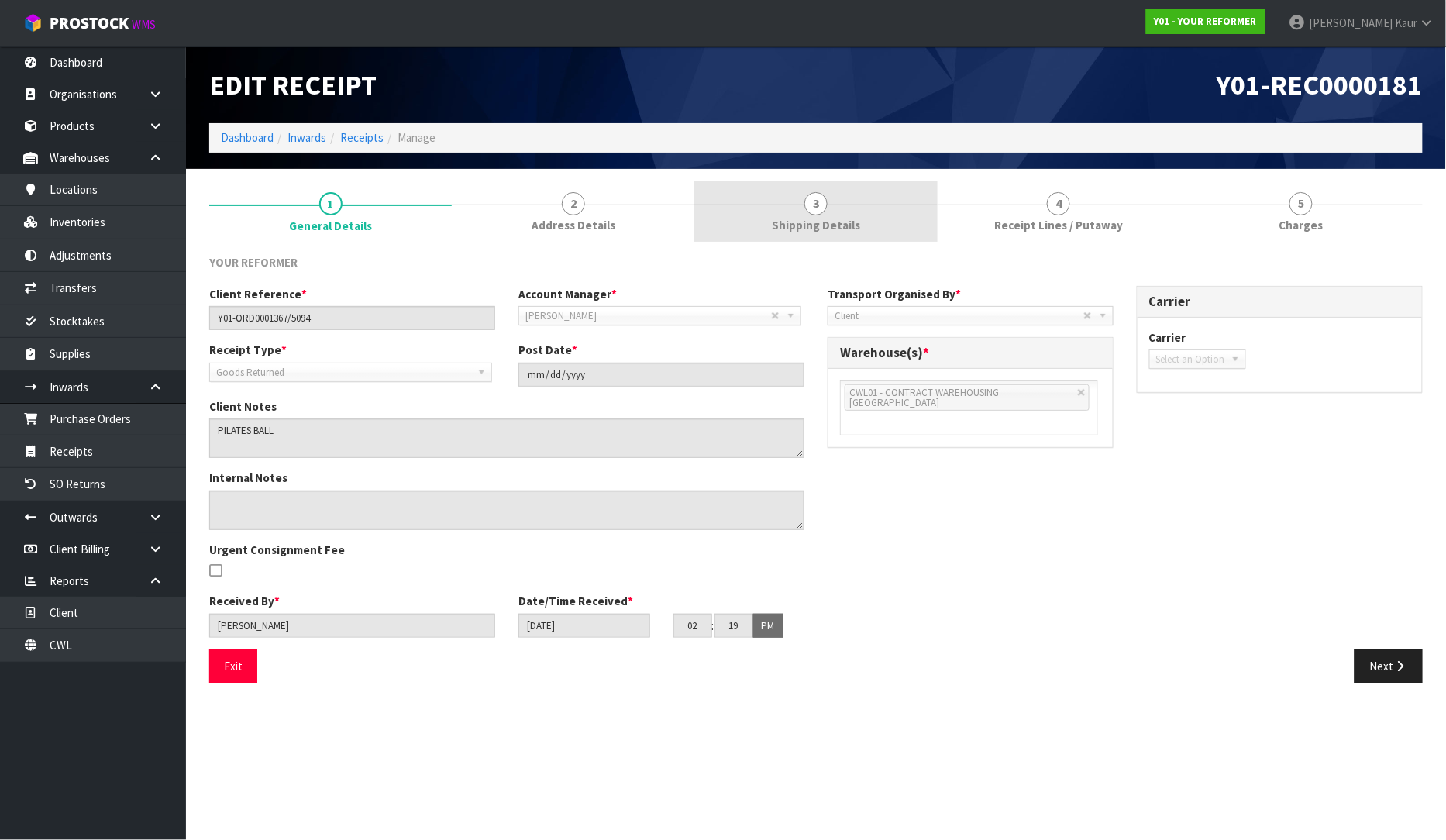
click at [820, 201] on span "3" at bounding box center [816, 204] width 23 height 23
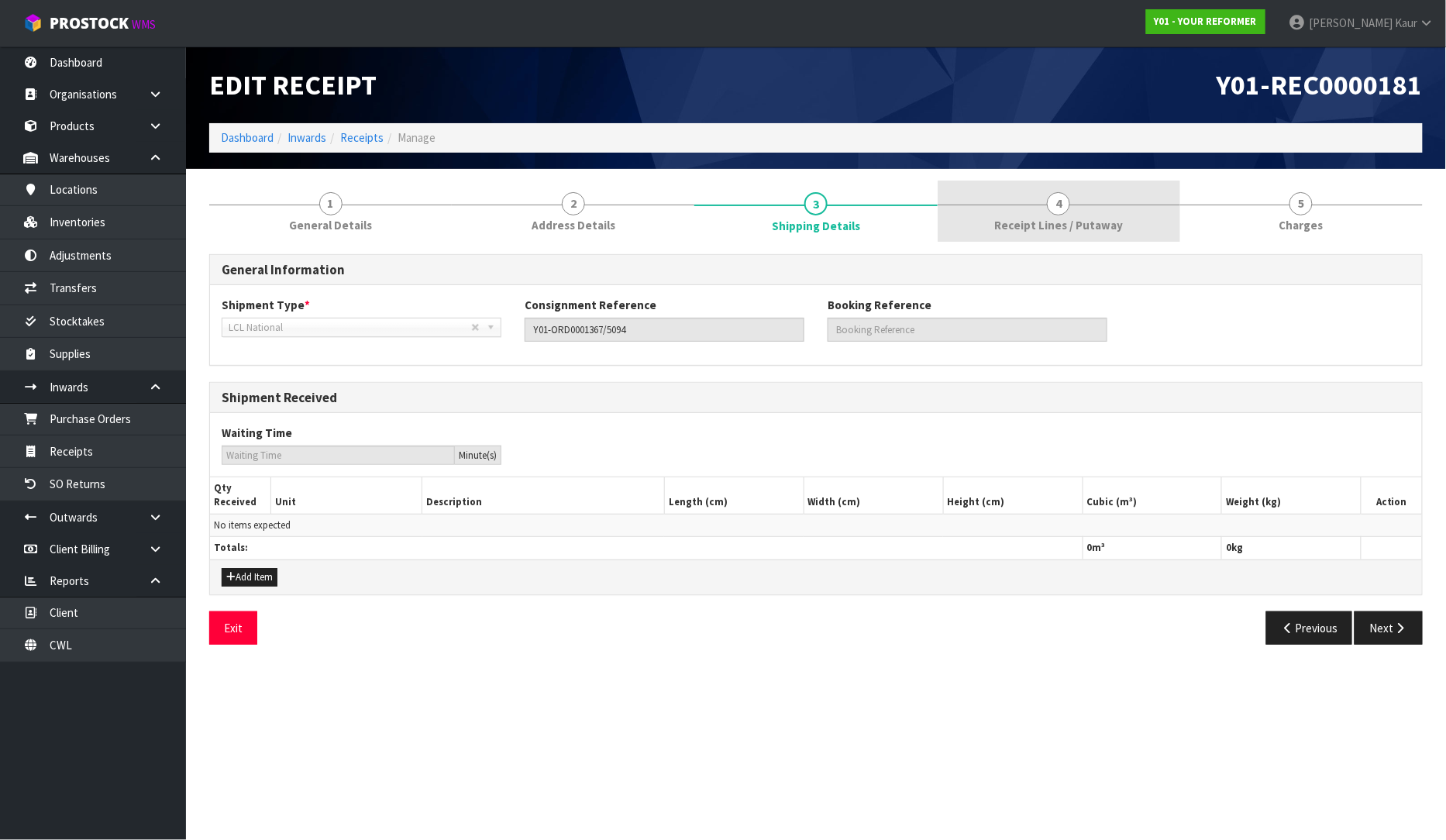
click at [1096, 229] on span "Receipt Lines / Putaway" at bounding box center [1059, 225] width 129 height 17
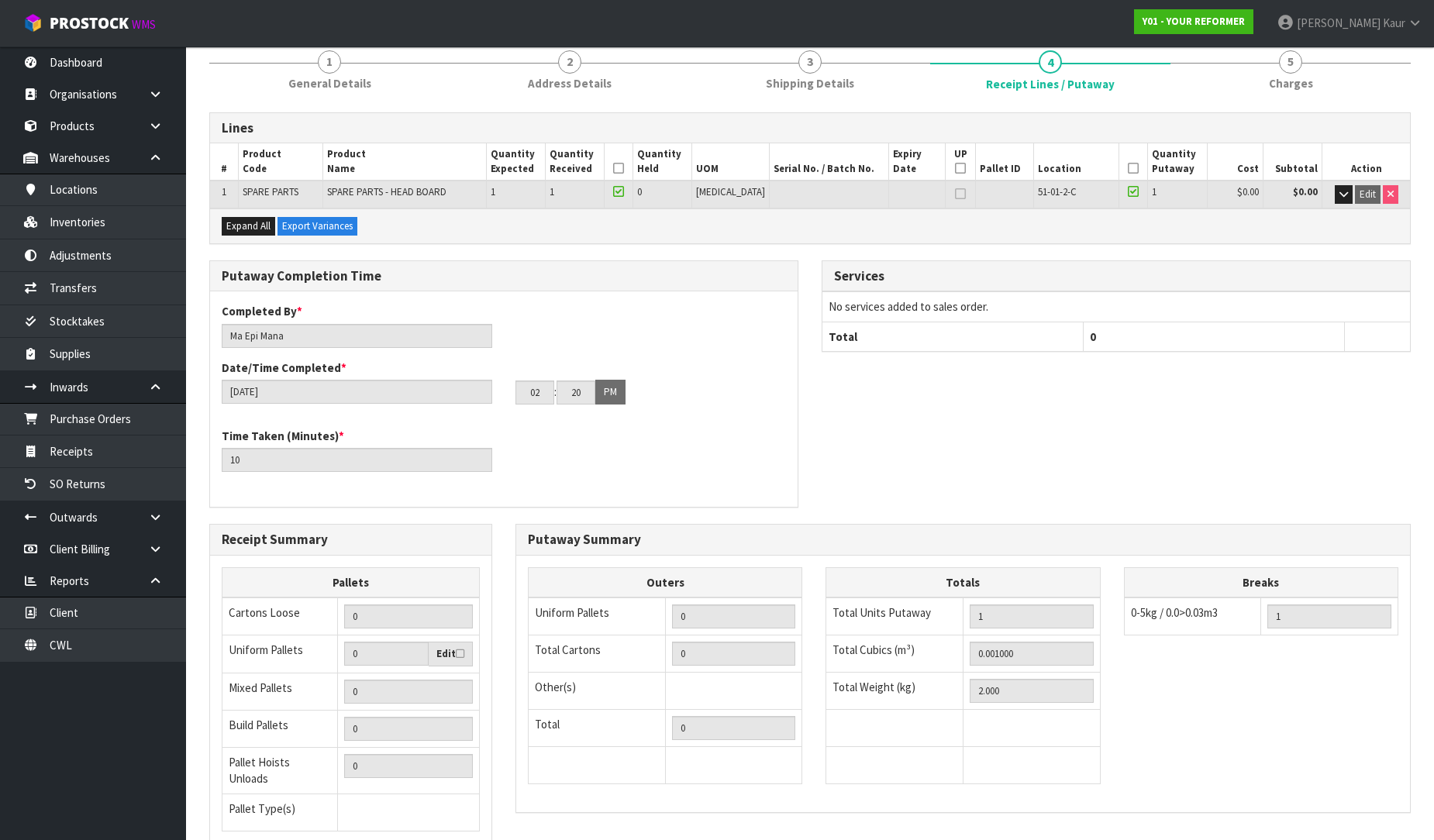
scroll to position [261, 0]
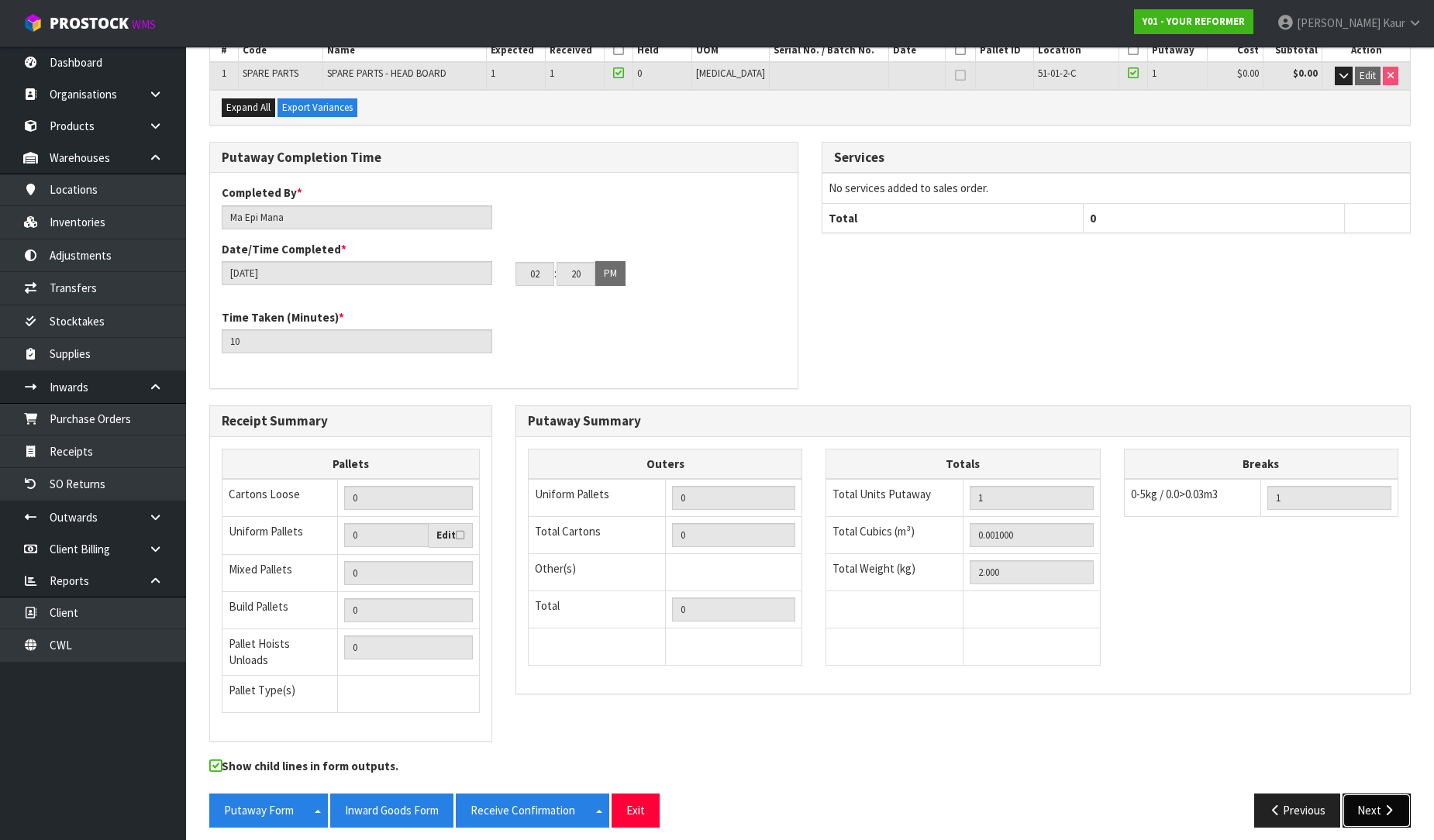
click at [1382, 805] on icon "button" at bounding box center [1389, 810] width 15 height 12
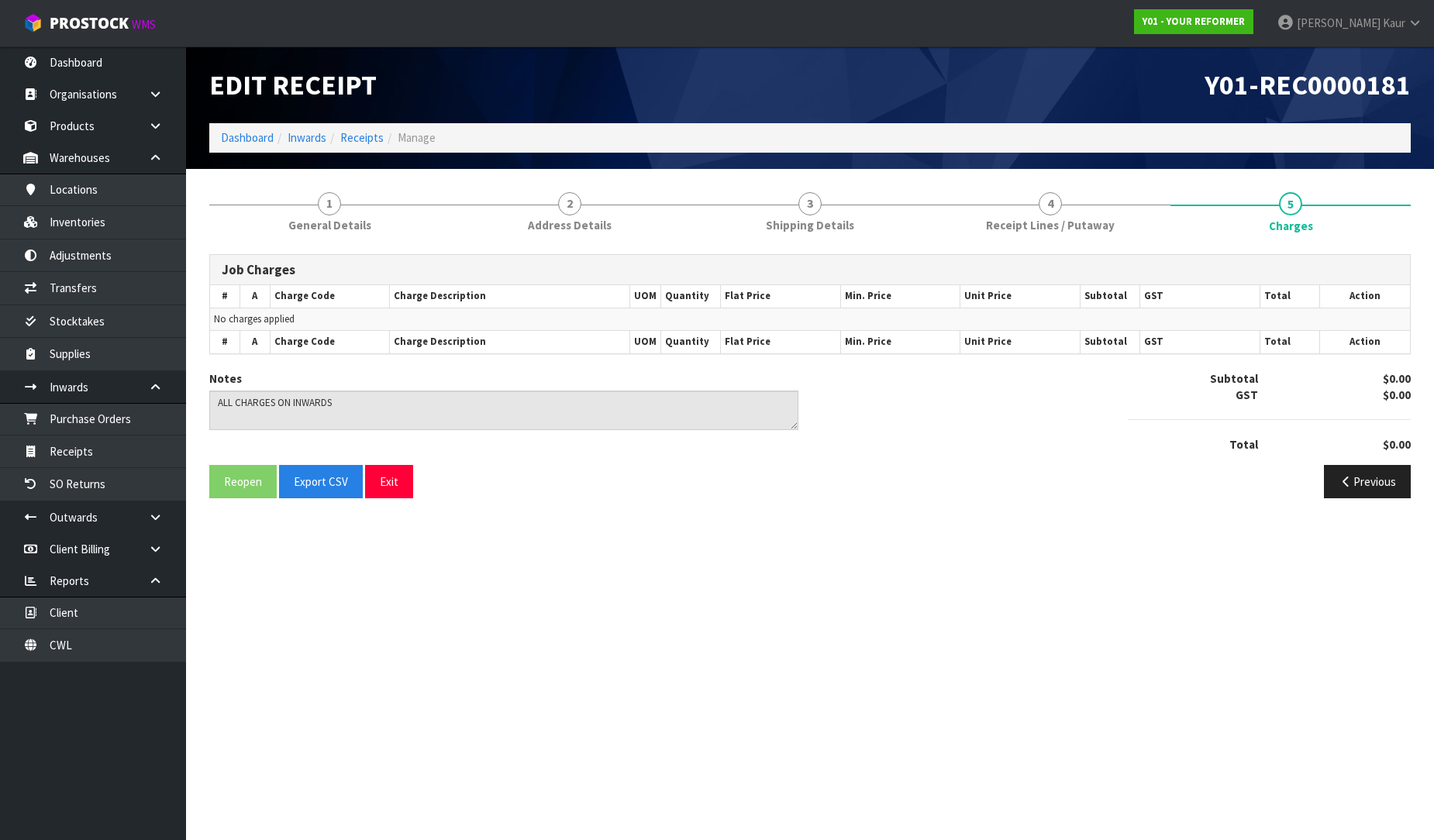
scroll to position [0, 0]
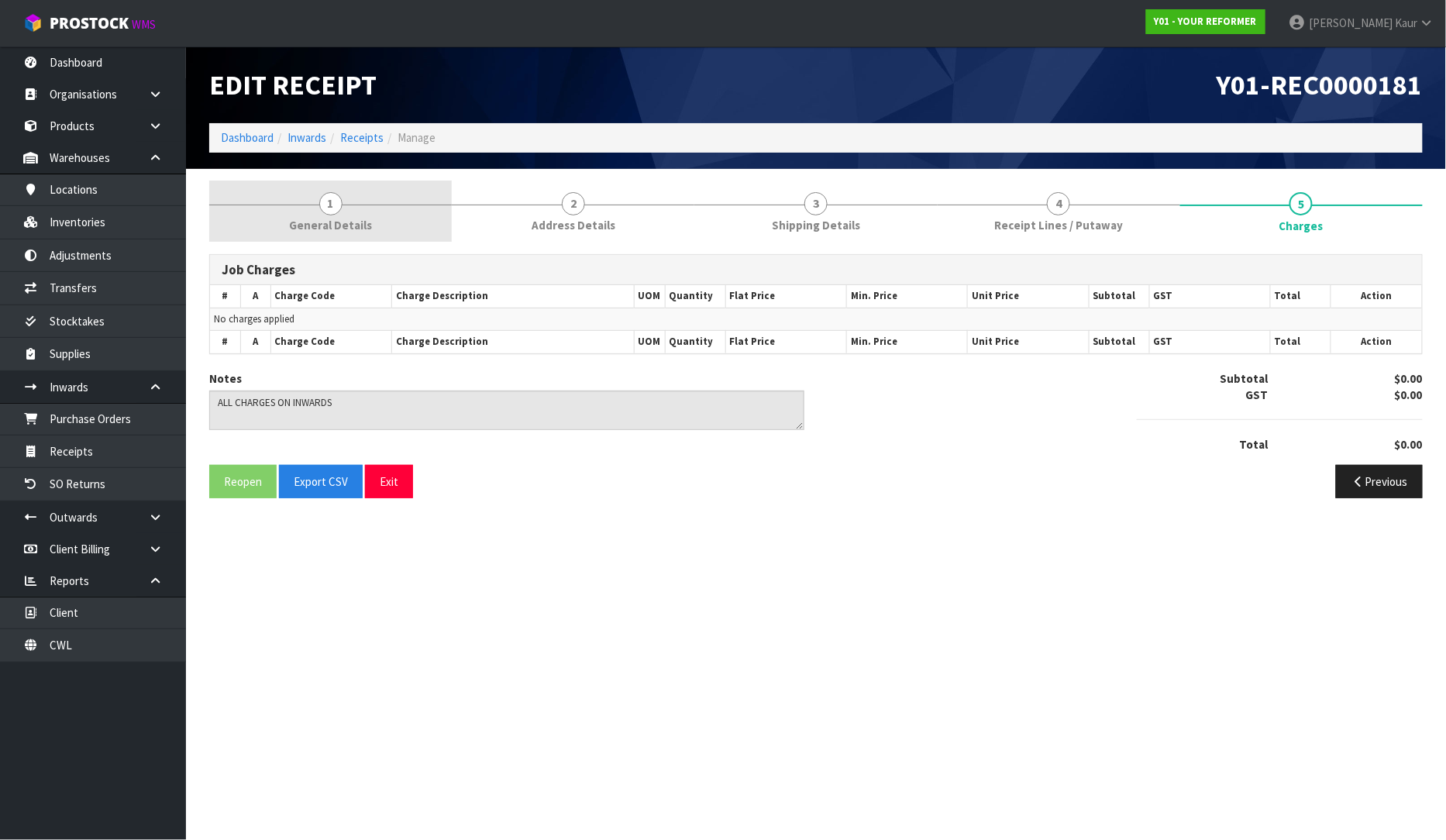
click at [335, 199] on span "1" at bounding box center [331, 204] width 23 height 23
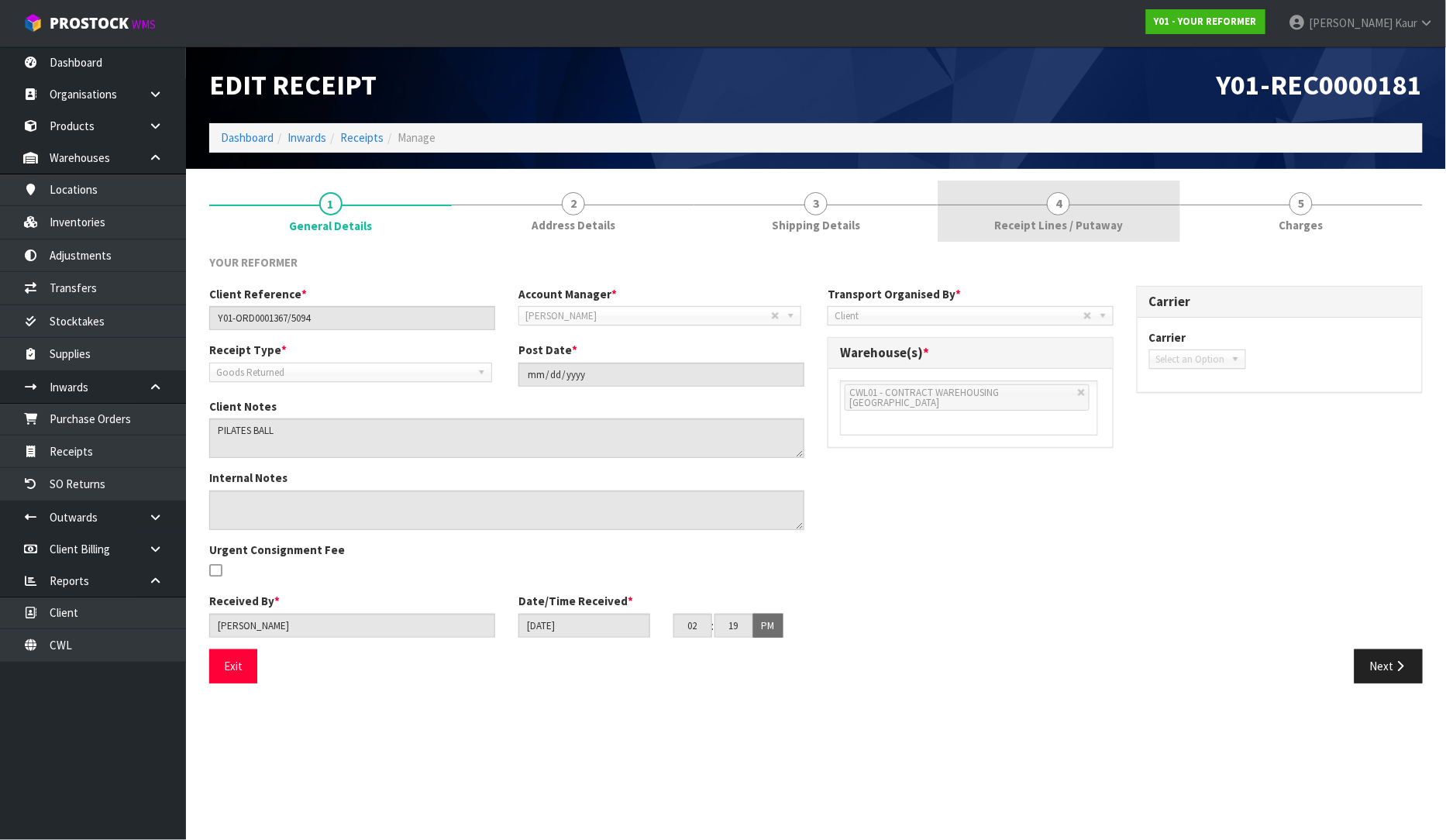
click at [1060, 227] on span "Receipt Lines / Putaway" at bounding box center [1059, 225] width 129 height 17
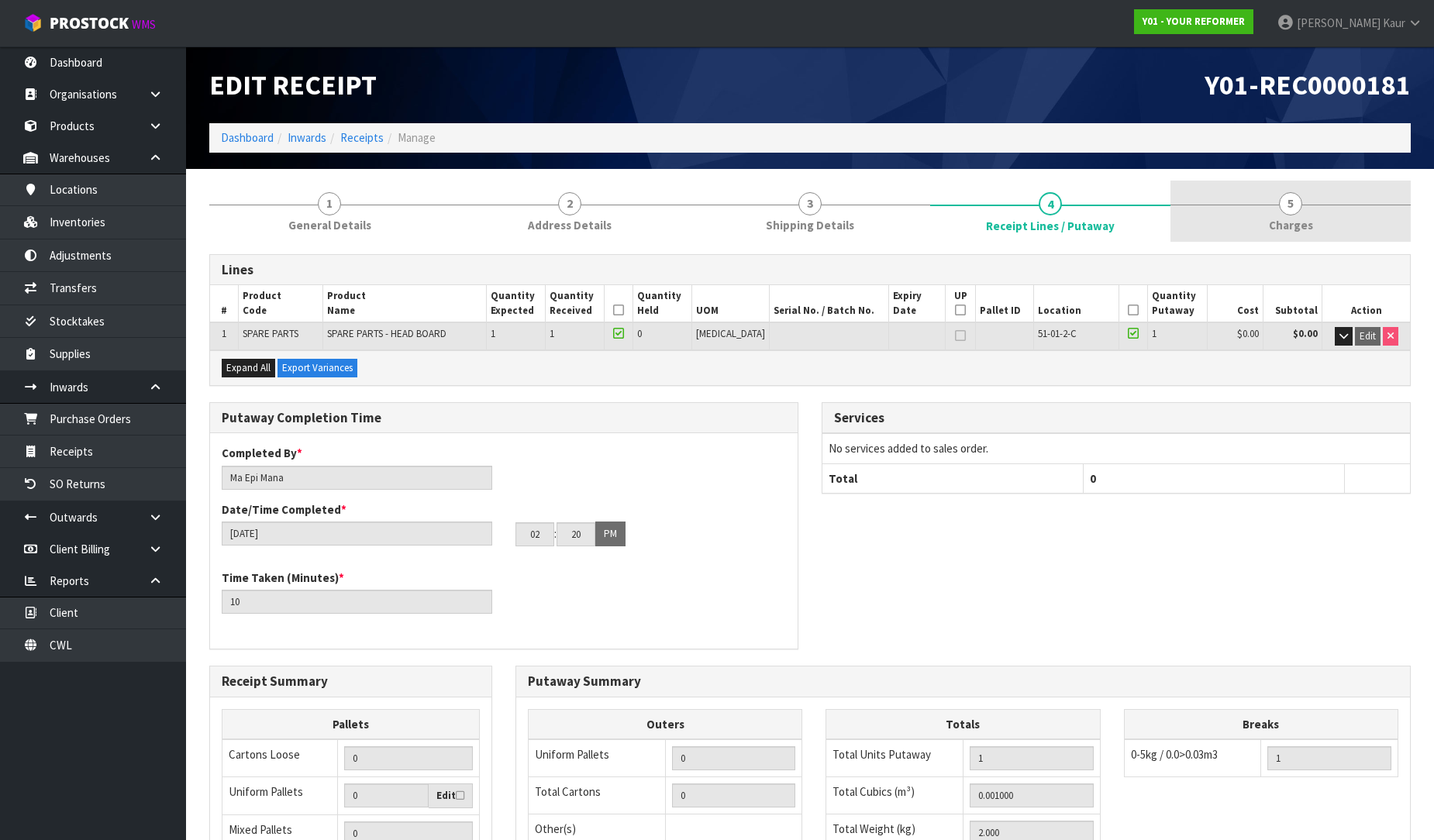
click at [1272, 199] on link "5 [GEOGRAPHIC_DATA]" at bounding box center [1290, 211] width 240 height 61
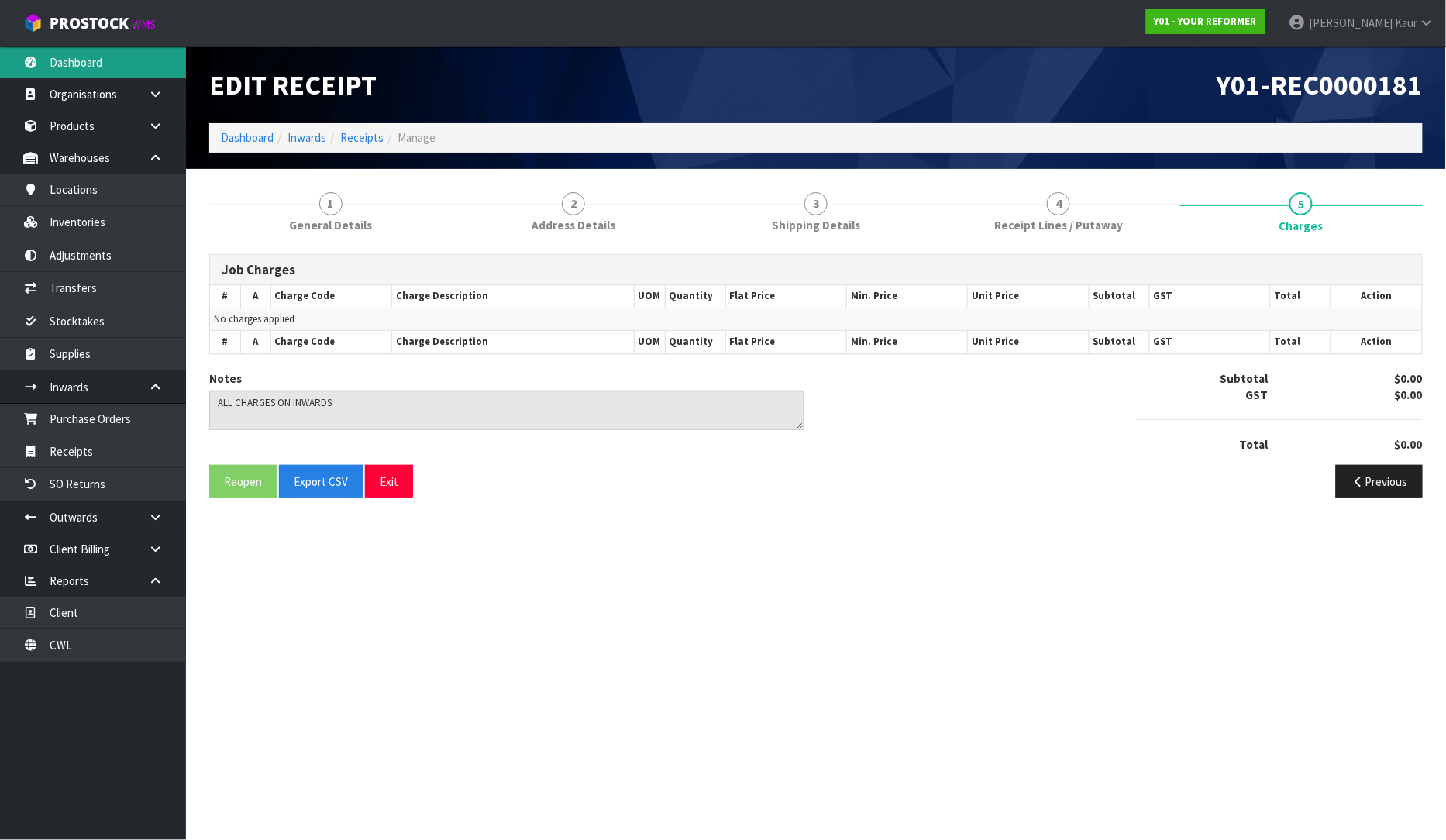
click at [98, 59] on link "Dashboard" at bounding box center [92, 62] width 186 height 31
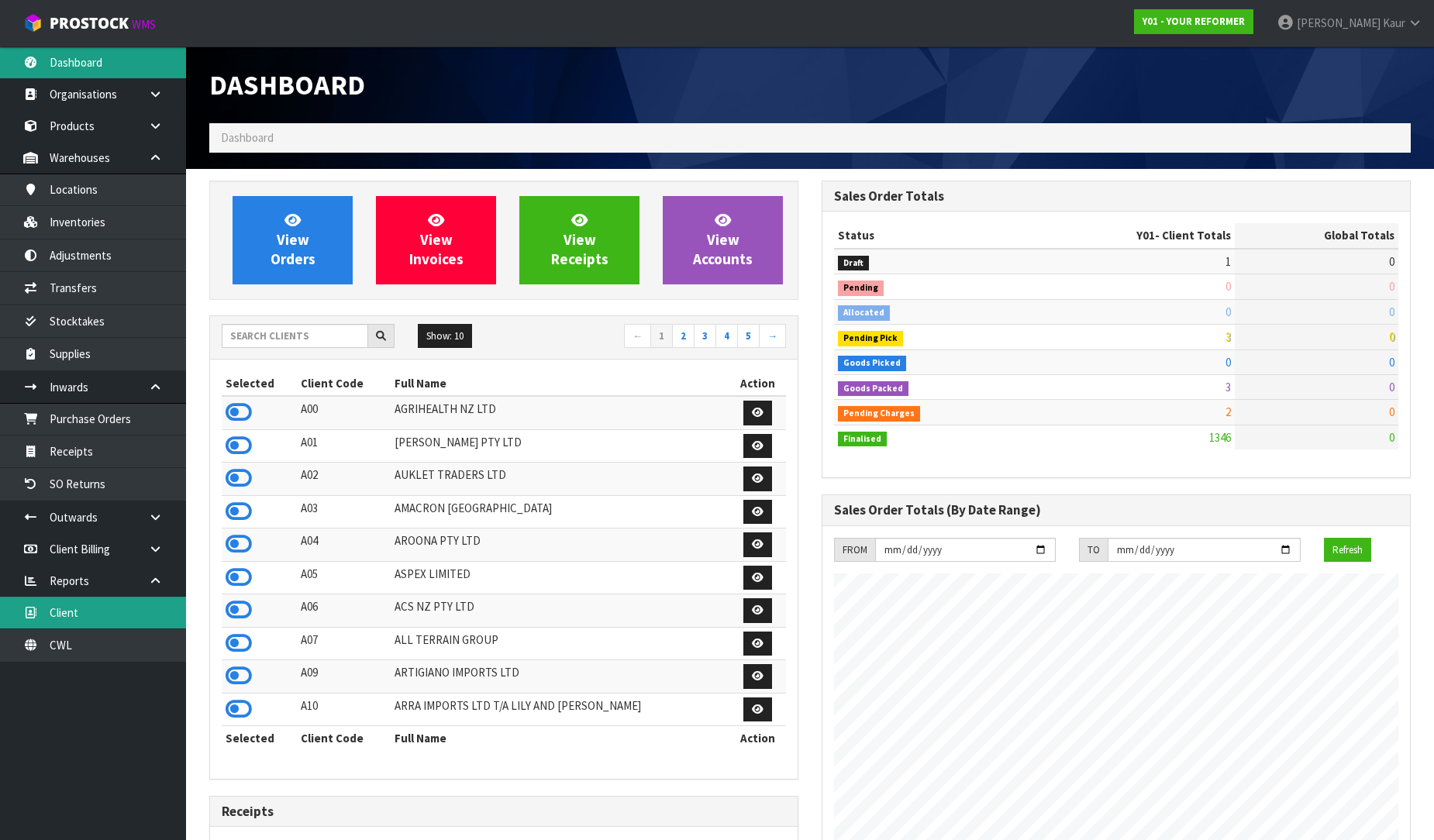
scroll to position [1174, 613]
click at [67, 637] on link "CWL" at bounding box center [92, 644] width 186 height 31
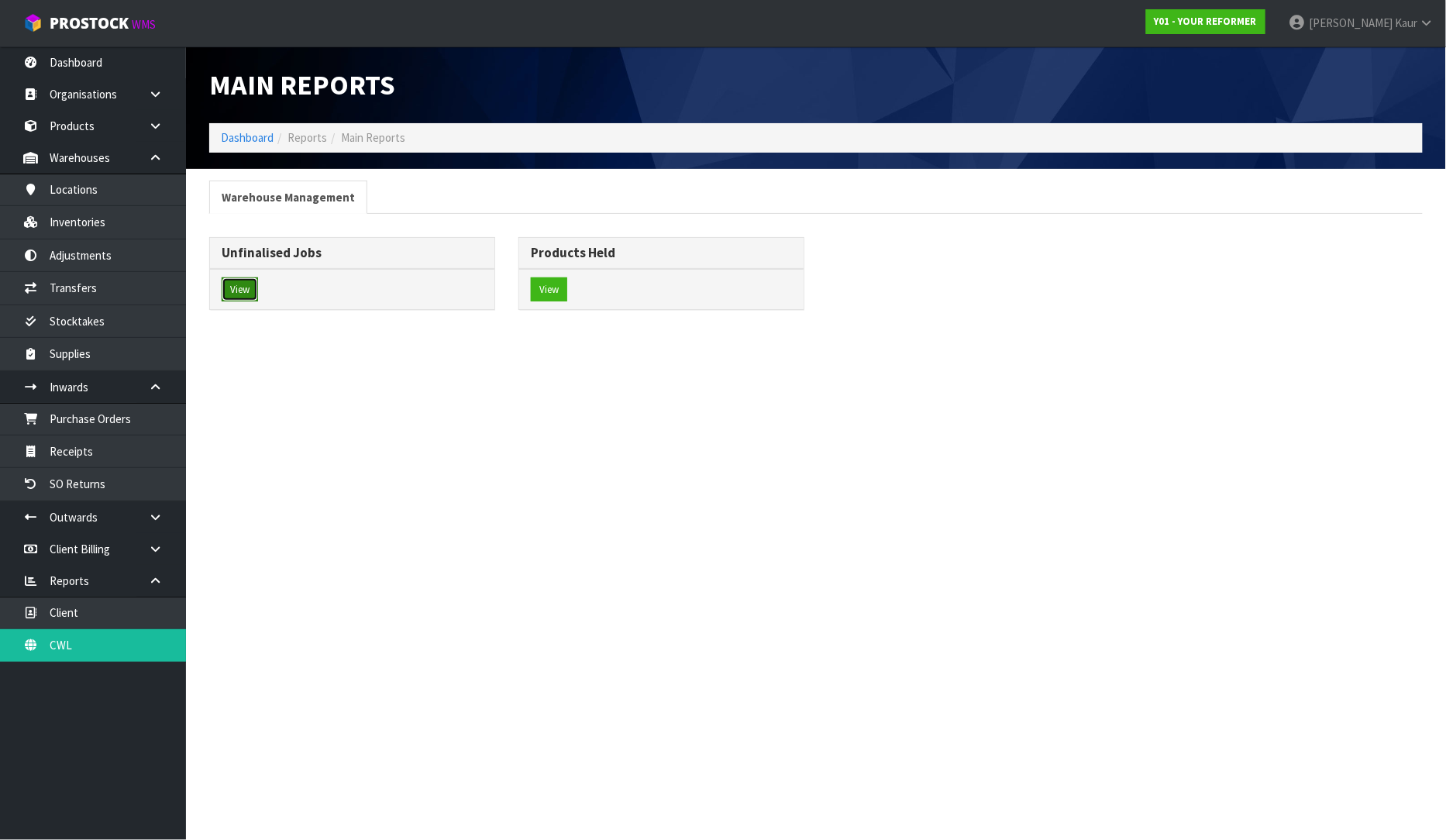
click at [253, 288] on button "View" at bounding box center [240, 290] width 36 height 25
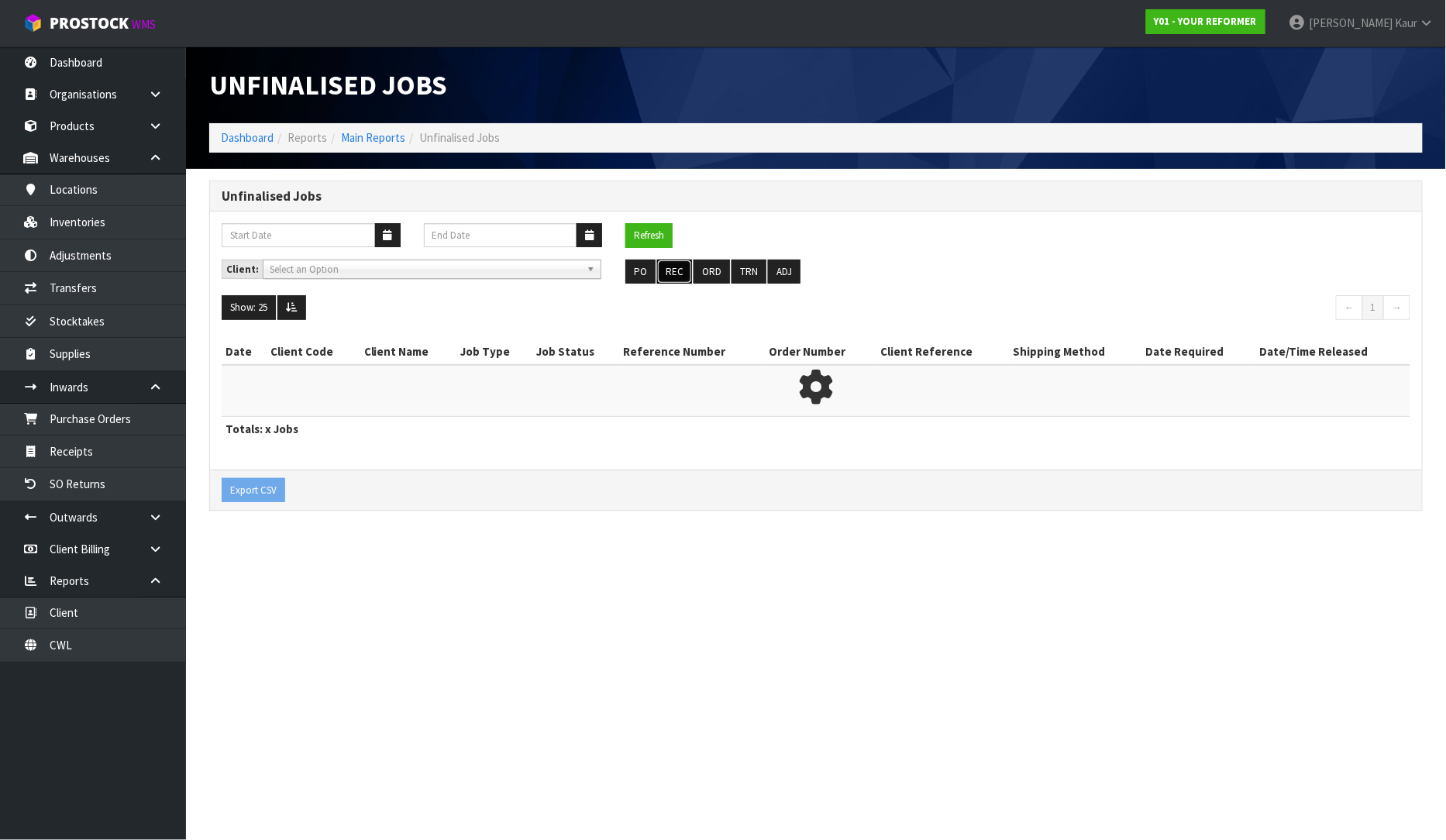
click at [677, 271] on button "REC" at bounding box center [674, 272] width 35 height 25
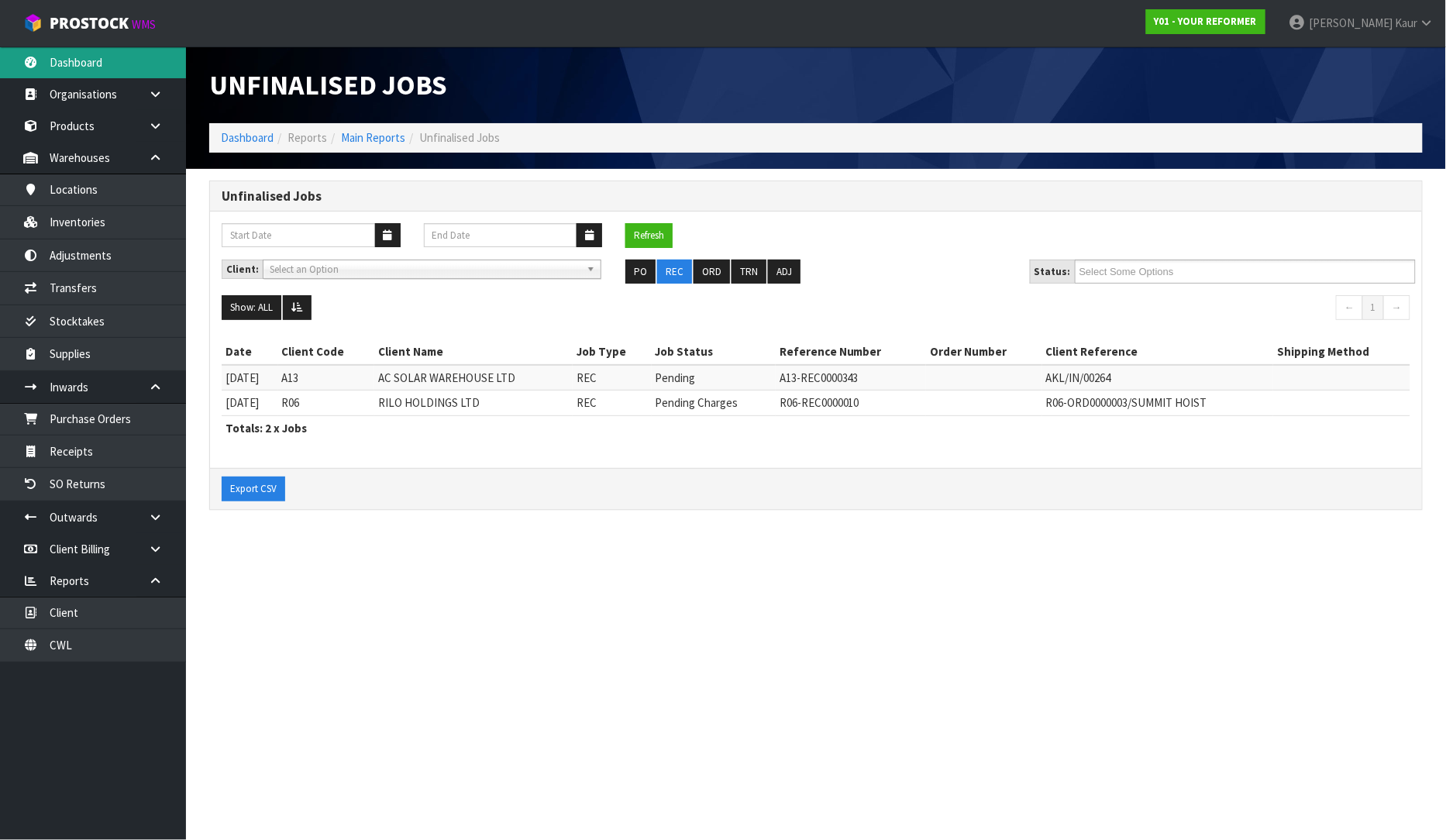
click at [92, 62] on link "Dashboard" at bounding box center [92, 62] width 186 height 31
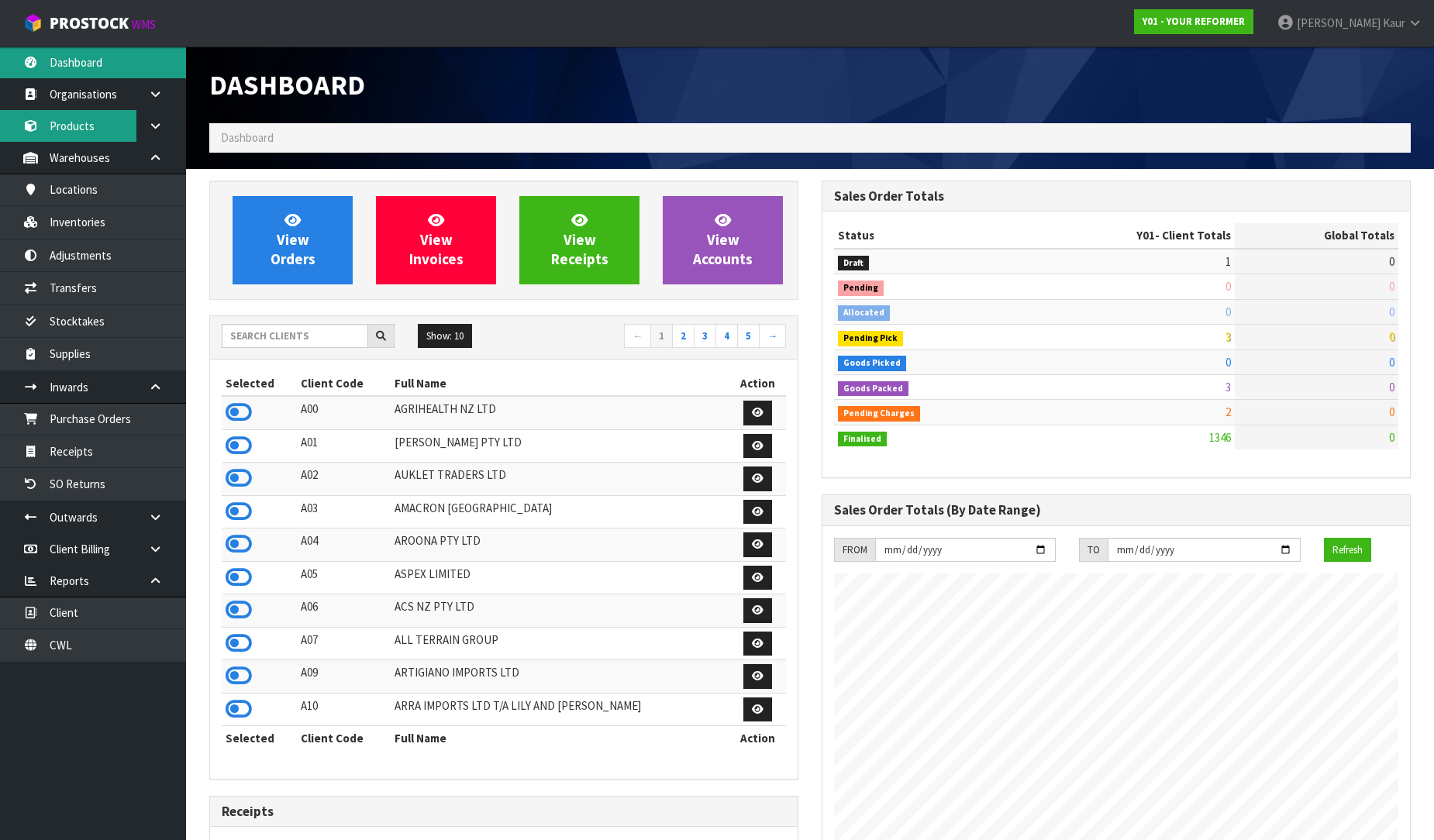
scroll to position [1174, 613]
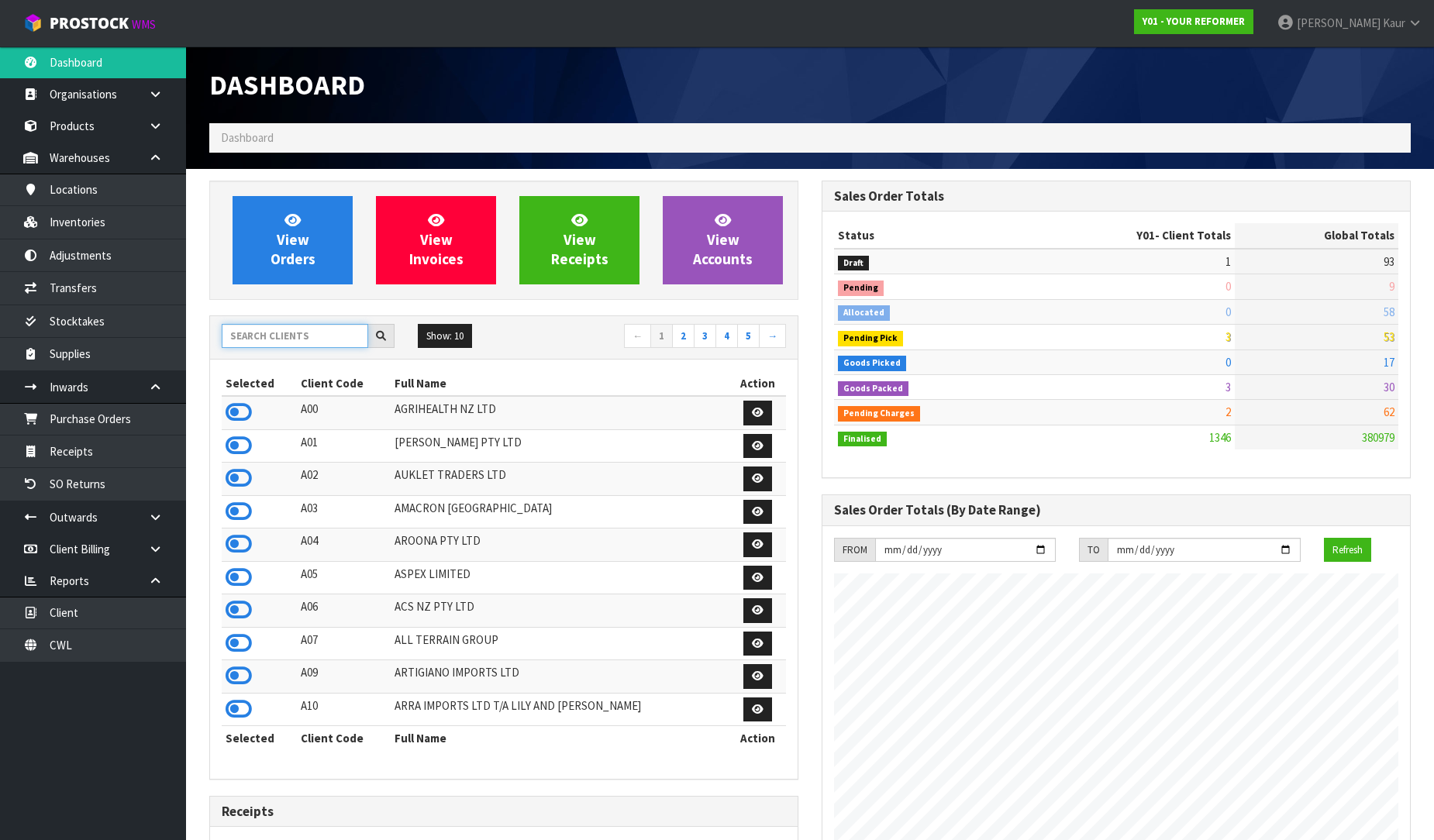
click at [245, 332] on input "text" at bounding box center [295, 336] width 146 height 24
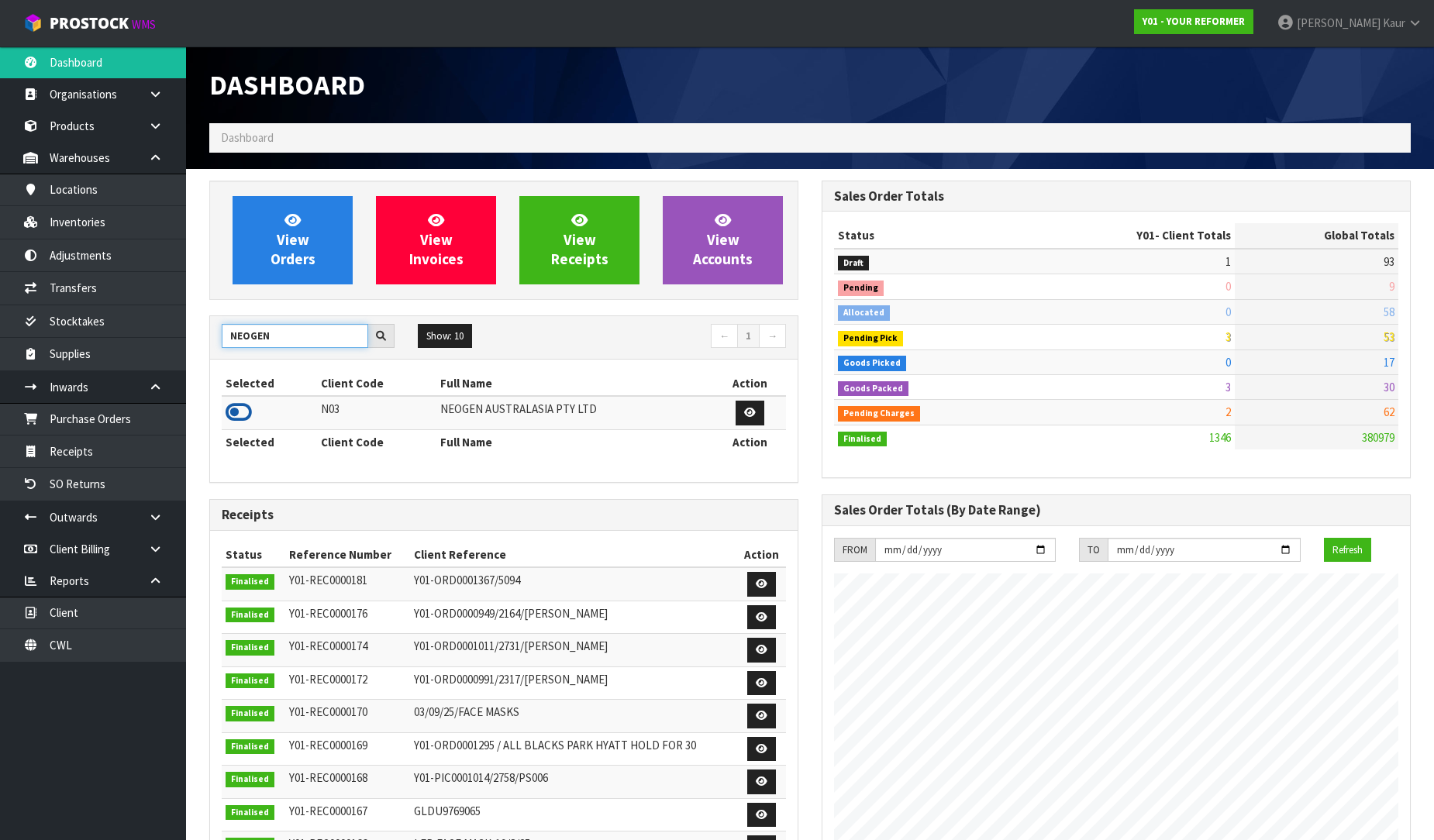
type input "NEOGEN"
click at [236, 415] on icon at bounding box center [239, 412] width 26 height 23
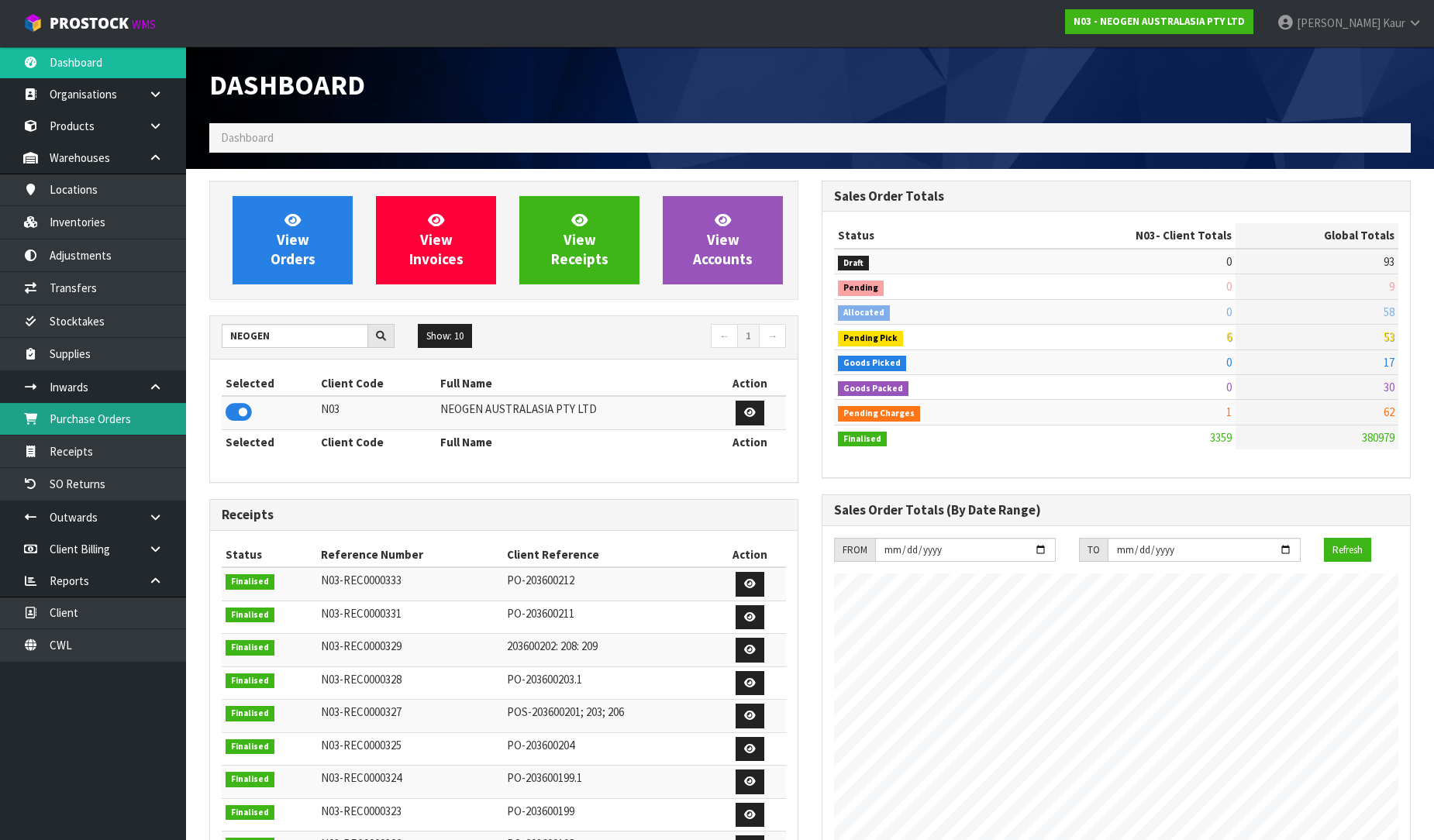
click at [101, 411] on link "Purchase Orders" at bounding box center [92, 418] width 186 height 31
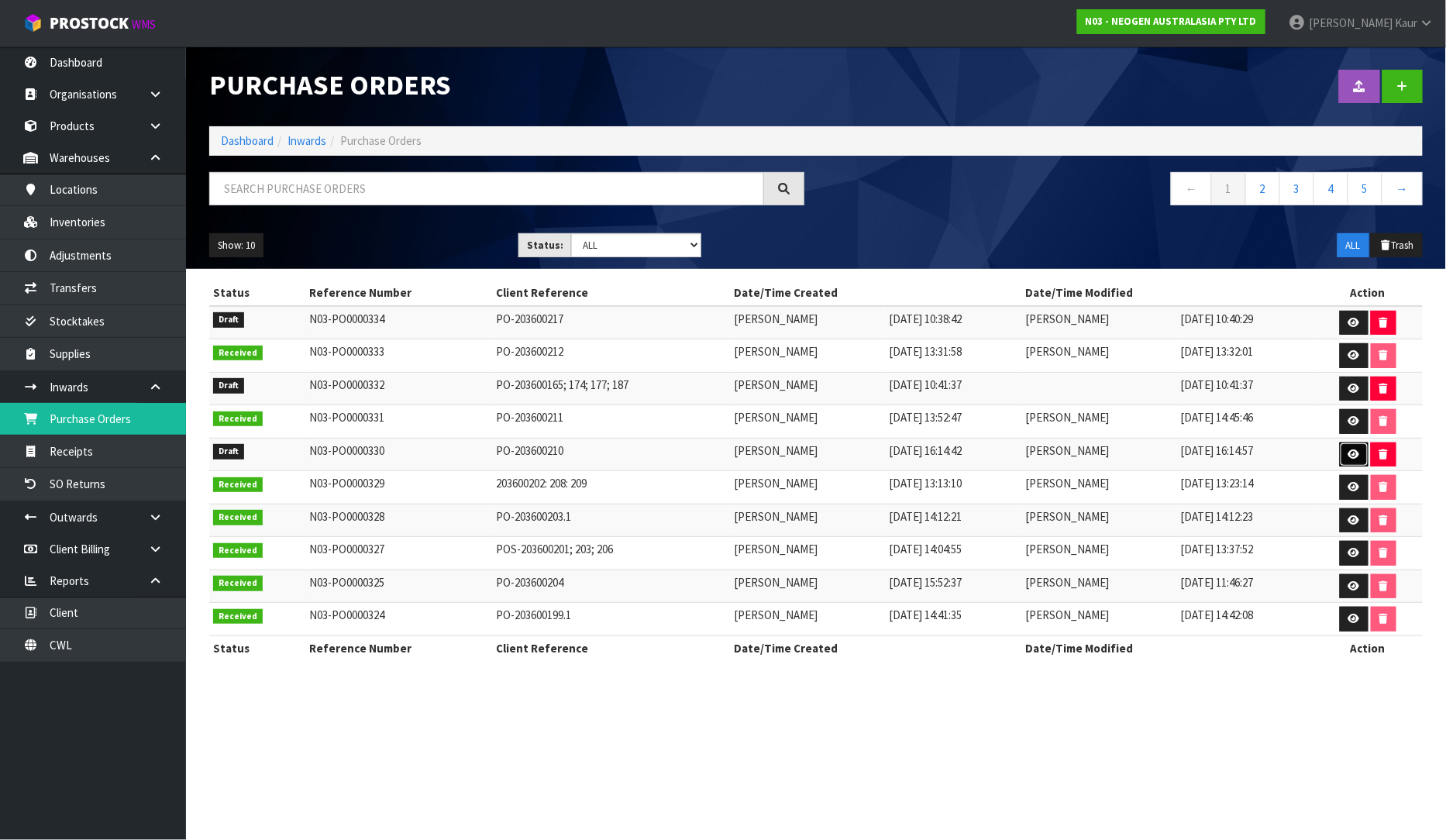
click at [1360, 457] on icon at bounding box center [1354, 455] width 12 height 10
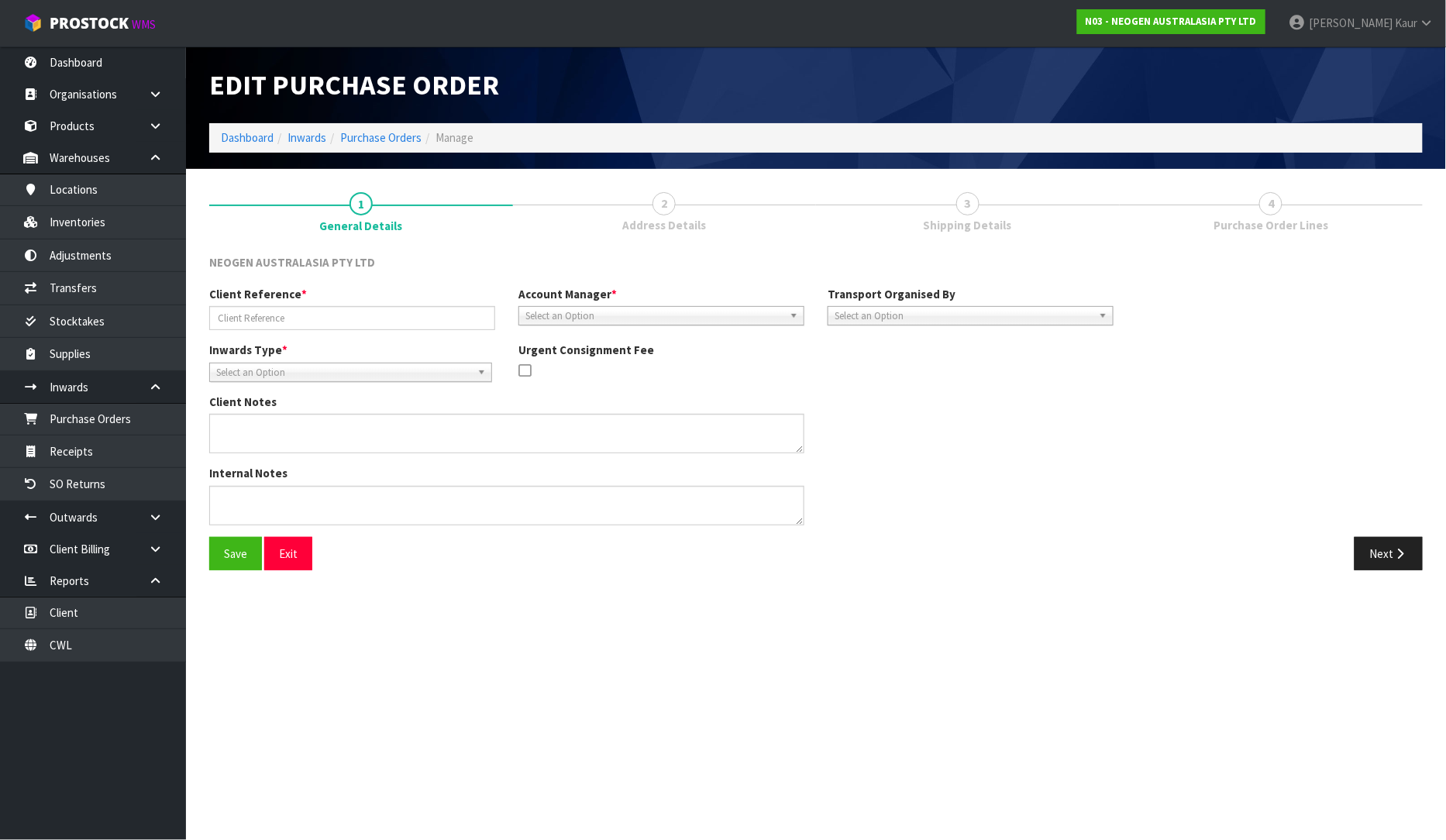
type input "PO-203600210"
type textarea "PUT THE CODES ON HELD QA UNTIL TESTING CLEARANCE 700002273,700002230,700002275,…"
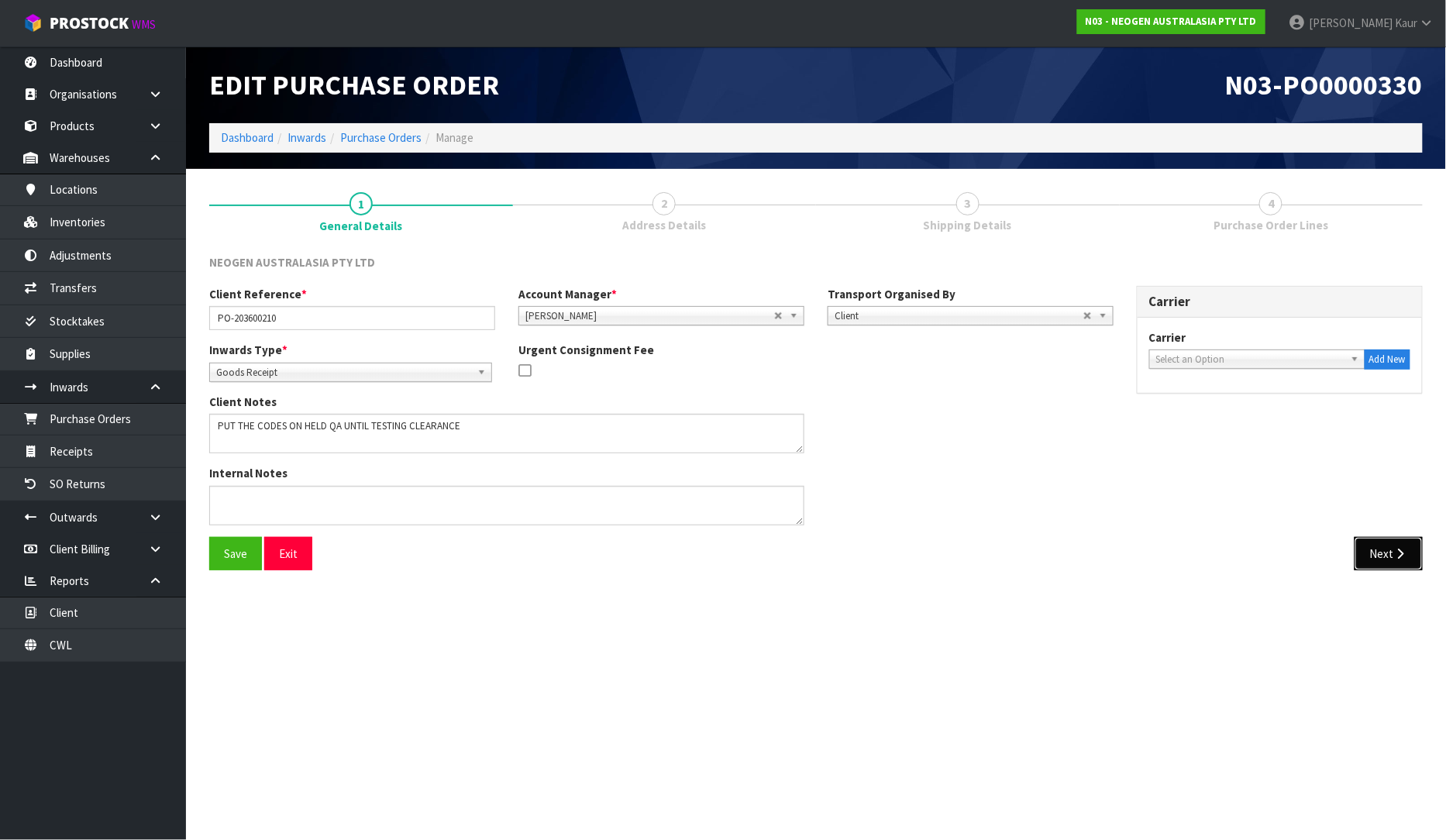
click at [1408, 562] on button "Next" at bounding box center [1388, 554] width 69 height 33
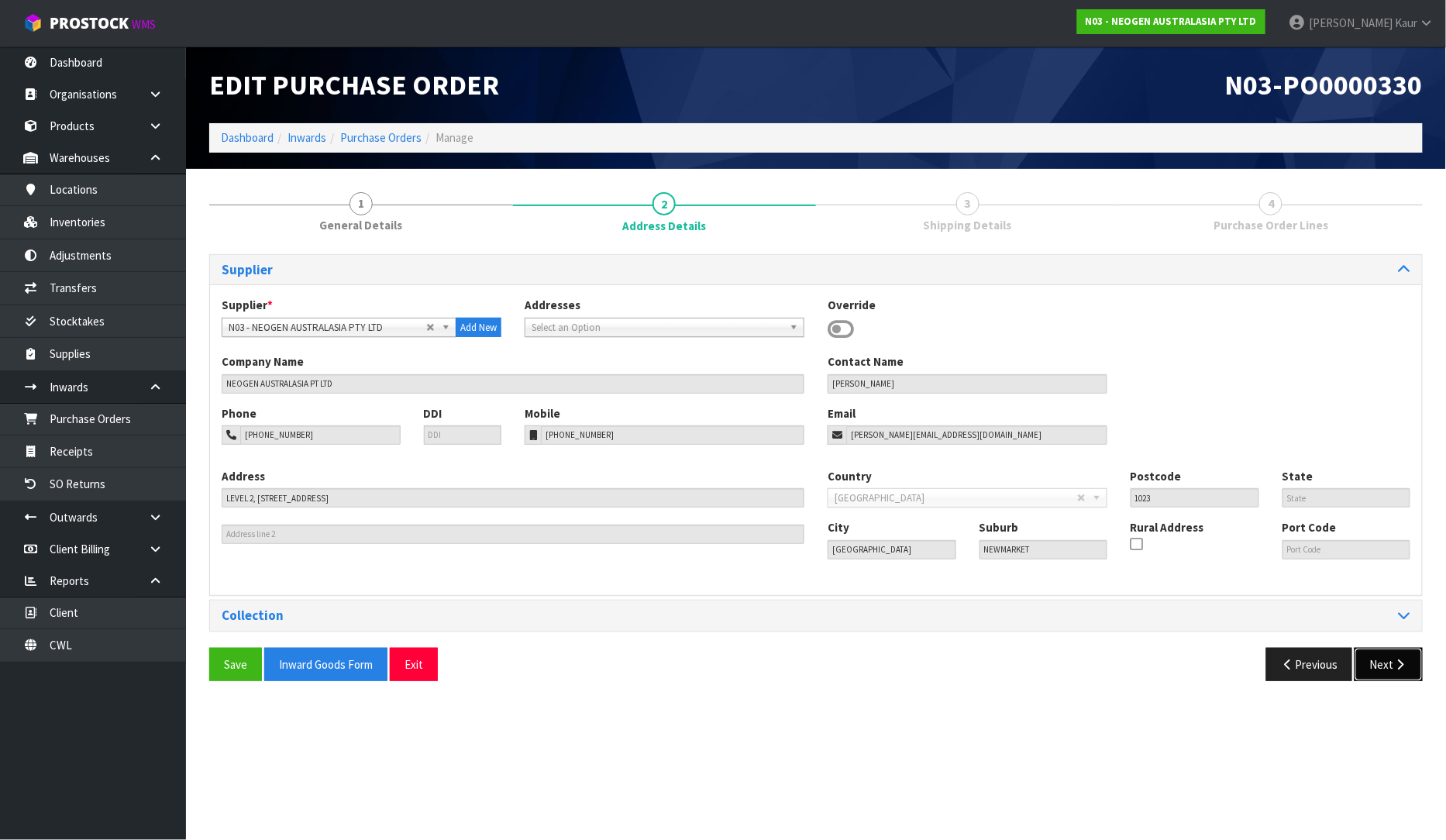
click at [1399, 656] on button "Next" at bounding box center [1388, 664] width 69 height 33
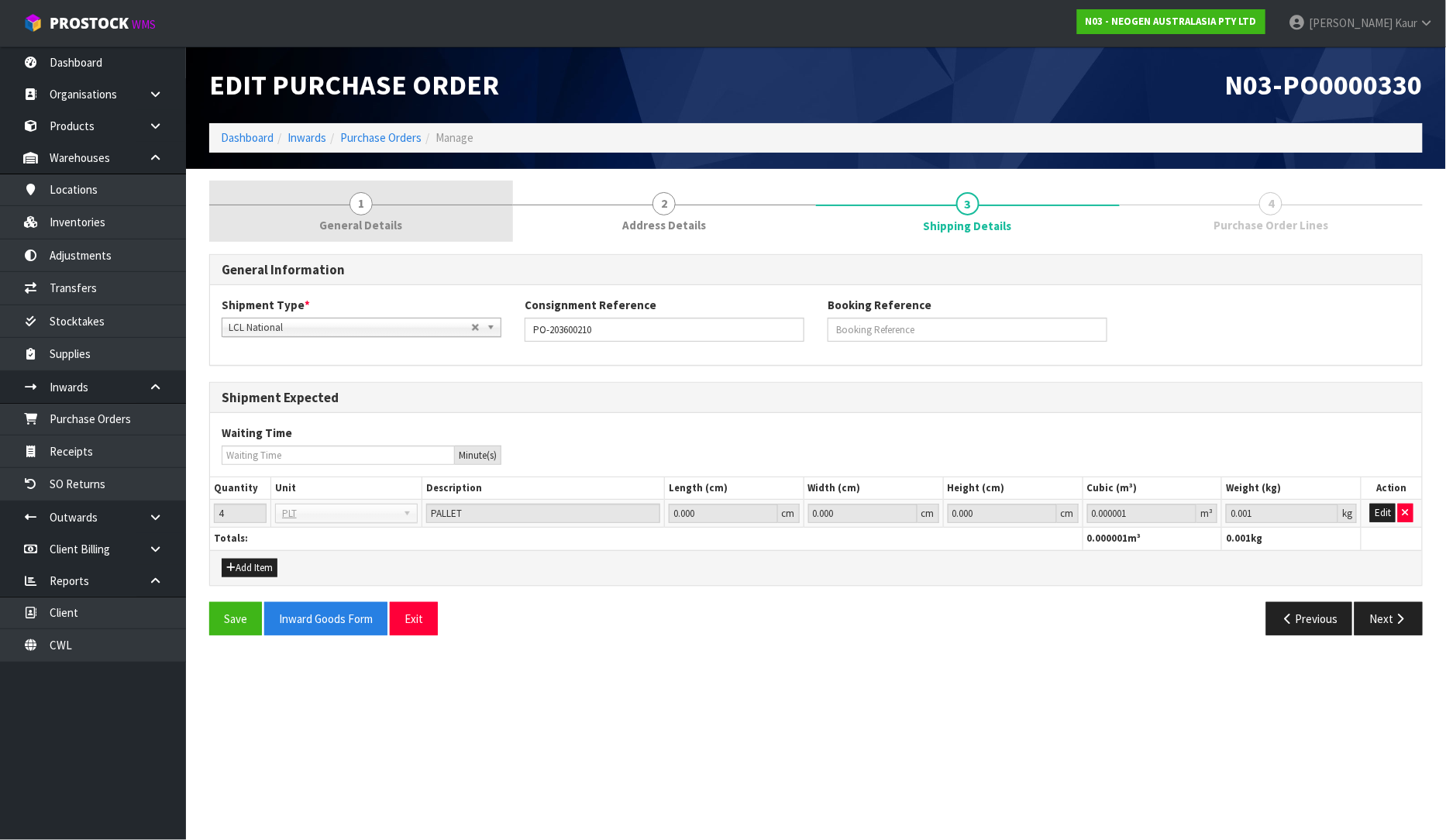
drag, startPoint x: 343, startPoint y: 204, endPoint x: 395, endPoint y: 215, distance: 53.2
click at [344, 205] on div at bounding box center [362, 205] width 304 height 1
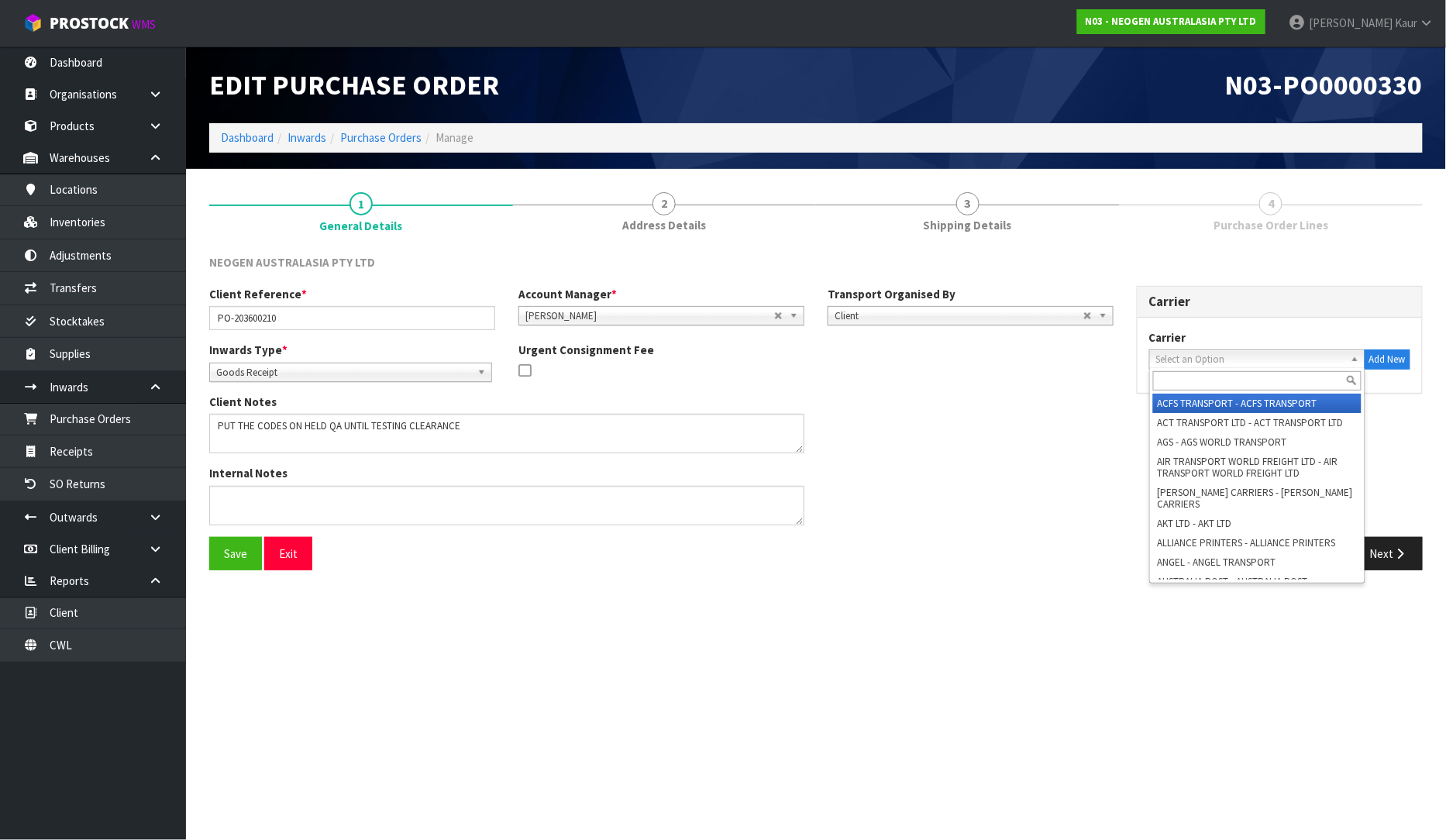
click at [1164, 356] on span "Select an Option" at bounding box center [1250, 359] width 188 height 19
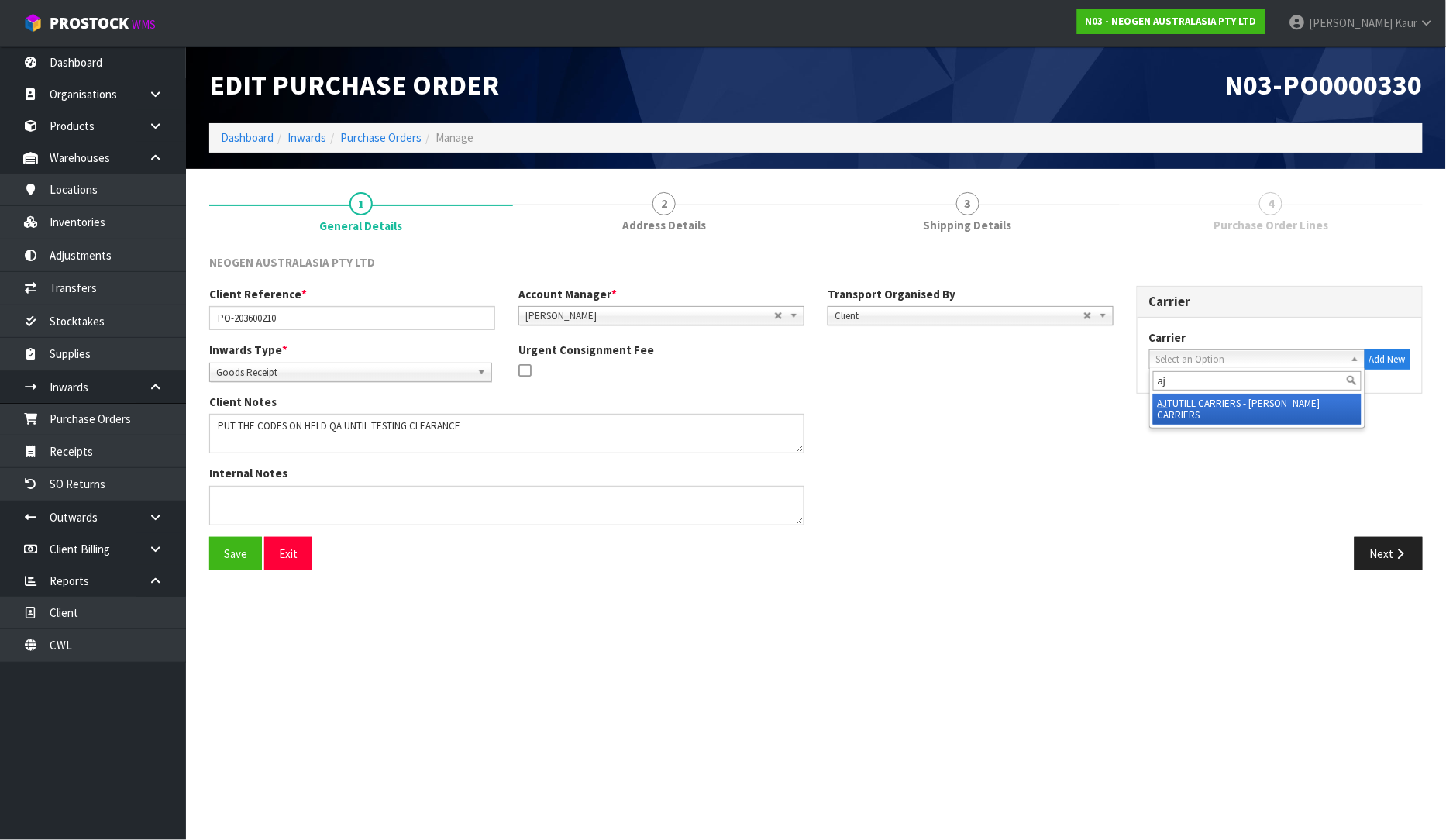
type input "aj"
click at [1183, 400] on li "AJ TUTILL CARRIERS - AJ TUTILL CARRIERS" at bounding box center [1257, 409] width 209 height 31
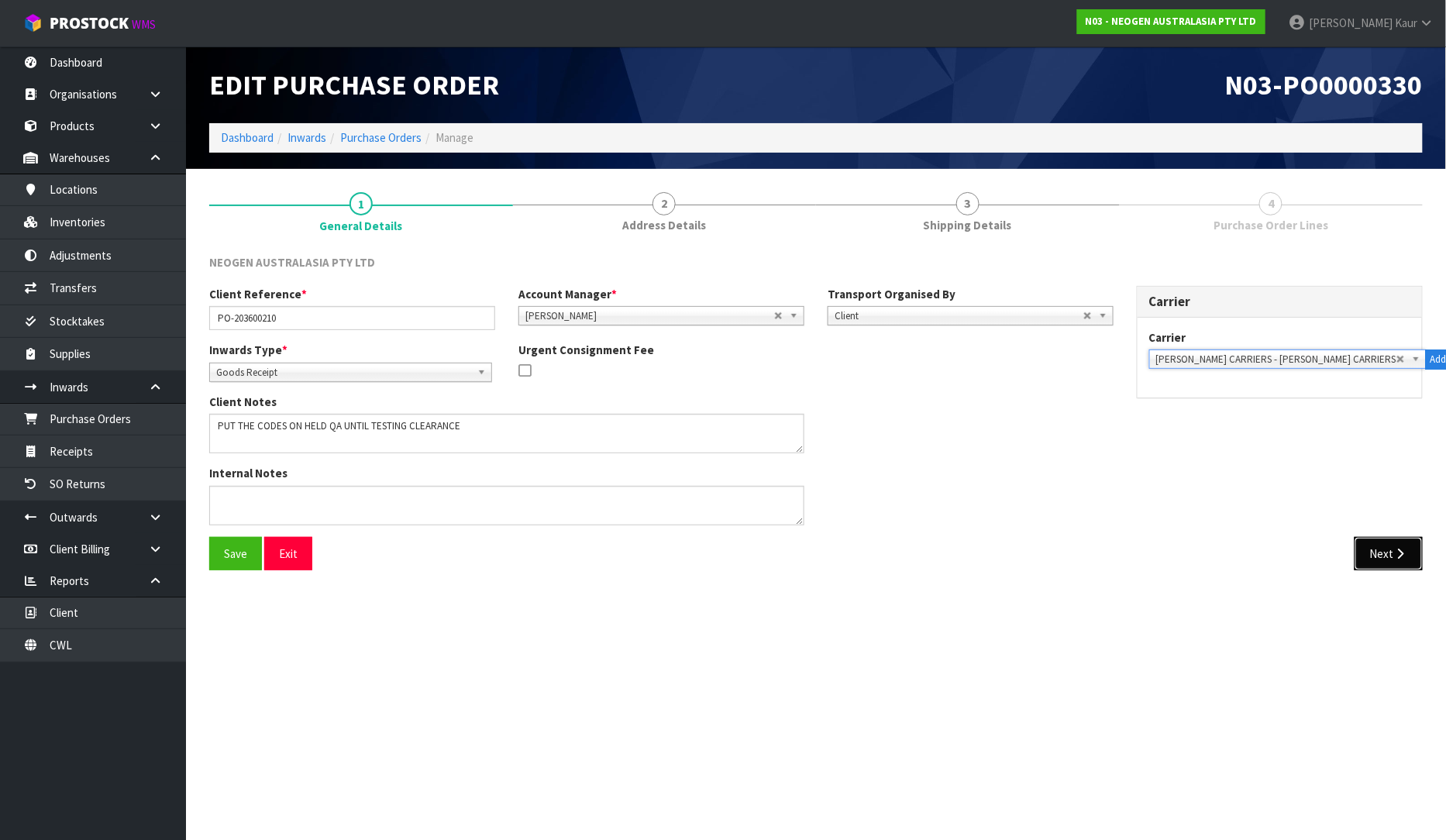
click at [1383, 540] on button "Next" at bounding box center [1388, 554] width 69 height 33
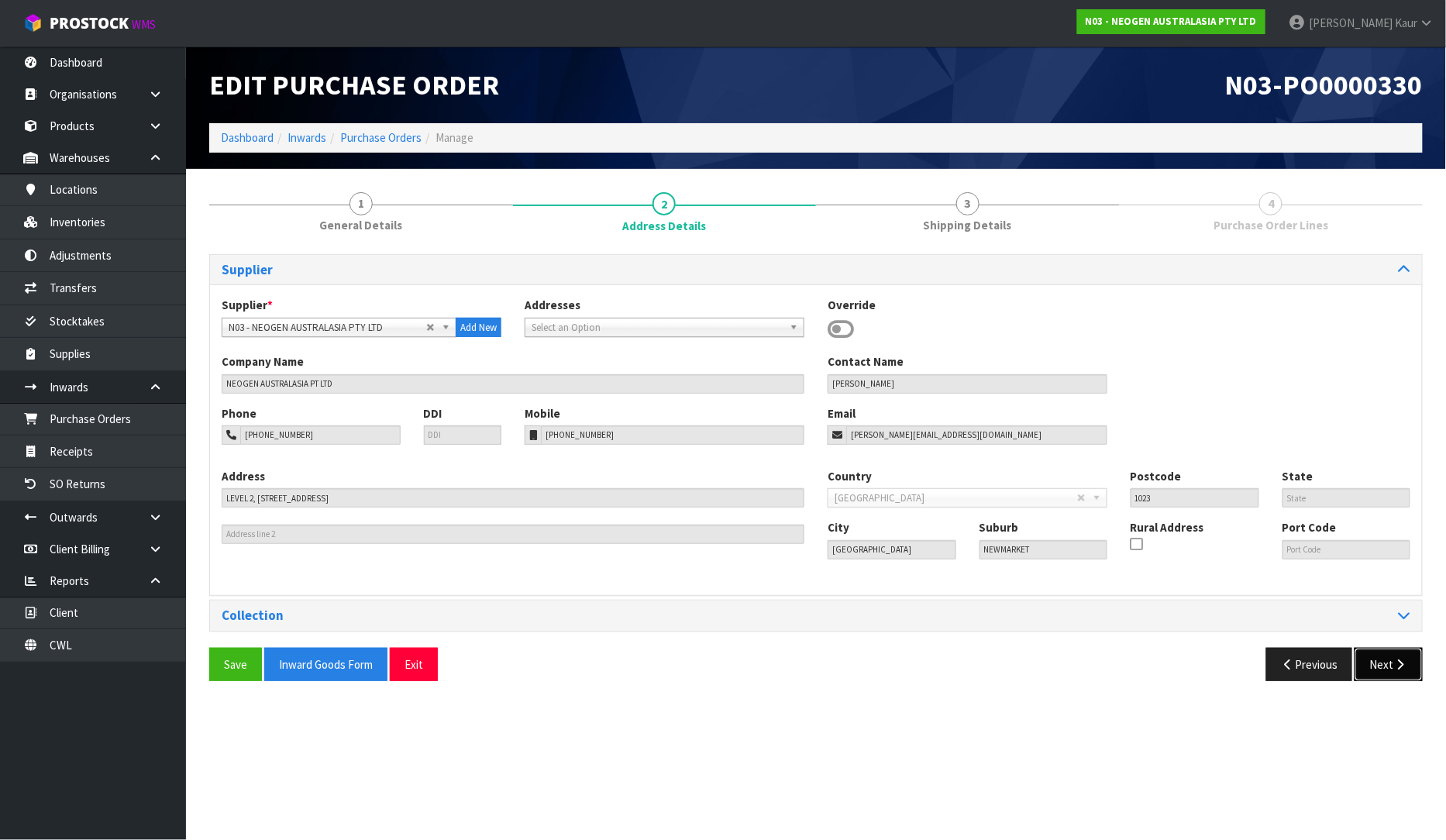
click at [1391, 659] on button "Next" at bounding box center [1388, 664] width 69 height 33
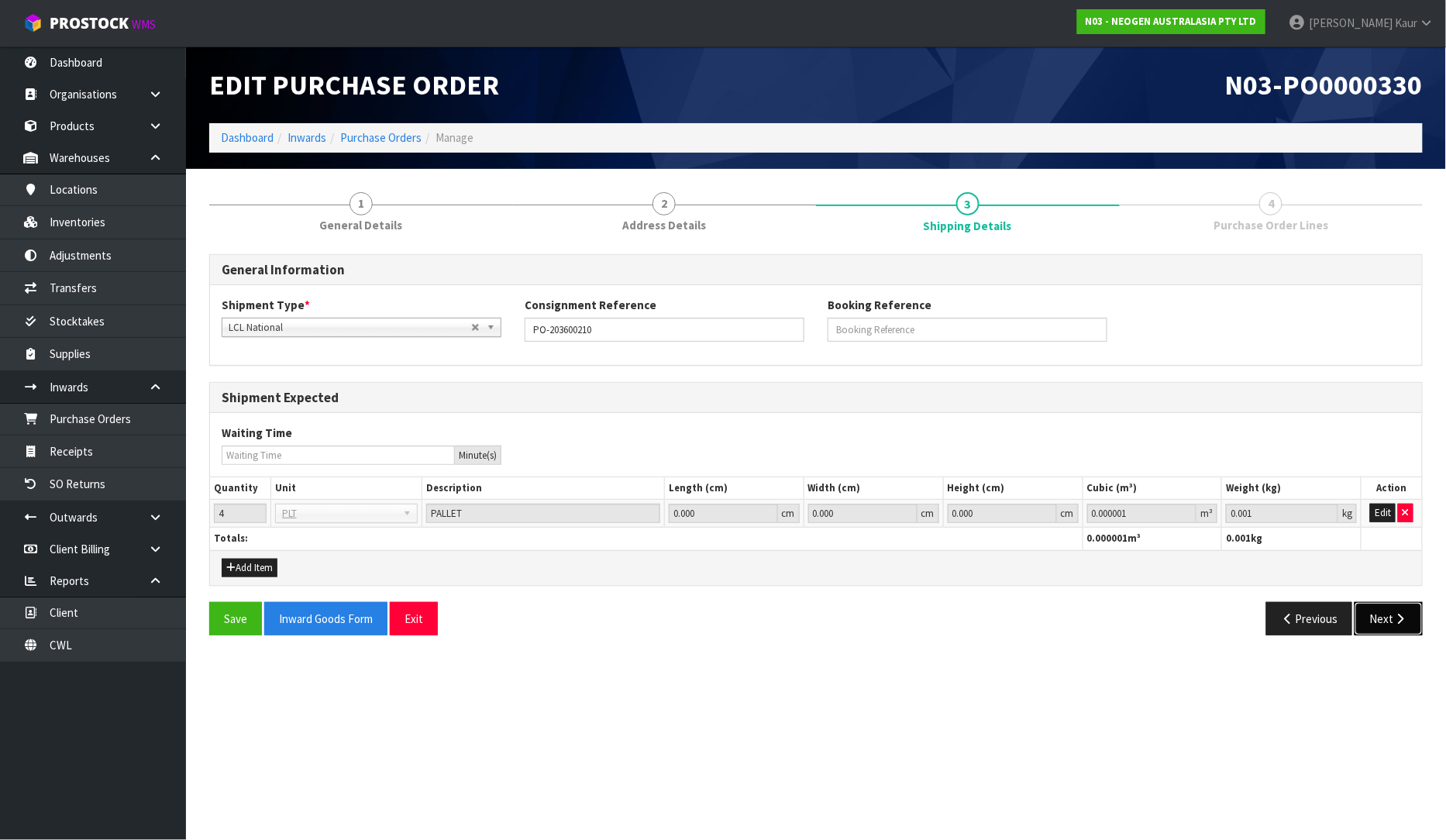
click at [1388, 629] on button "Next" at bounding box center [1388, 619] width 69 height 33
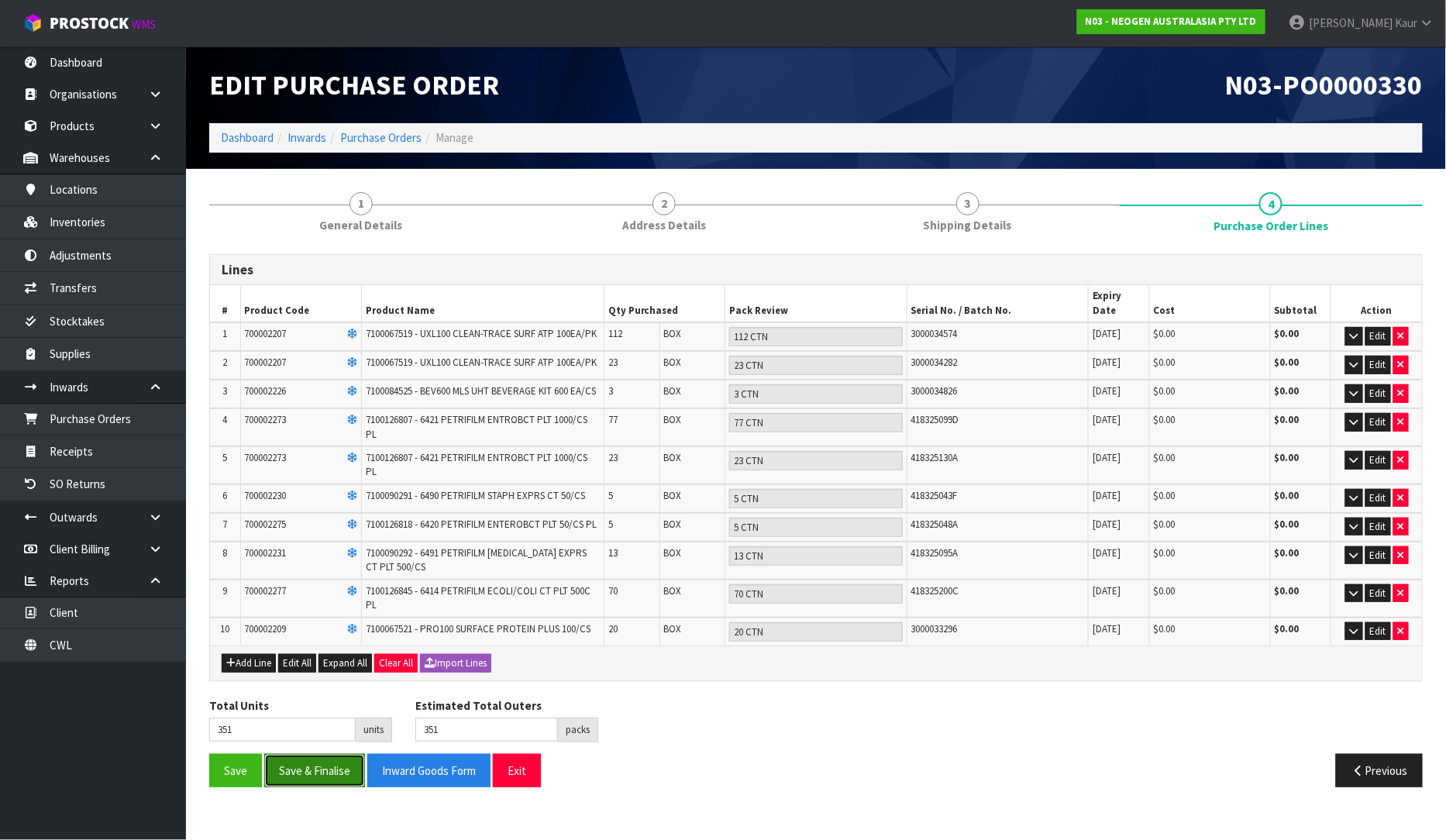
click at [319, 754] on button "Save & Finalise" at bounding box center [314, 771] width 101 height 33
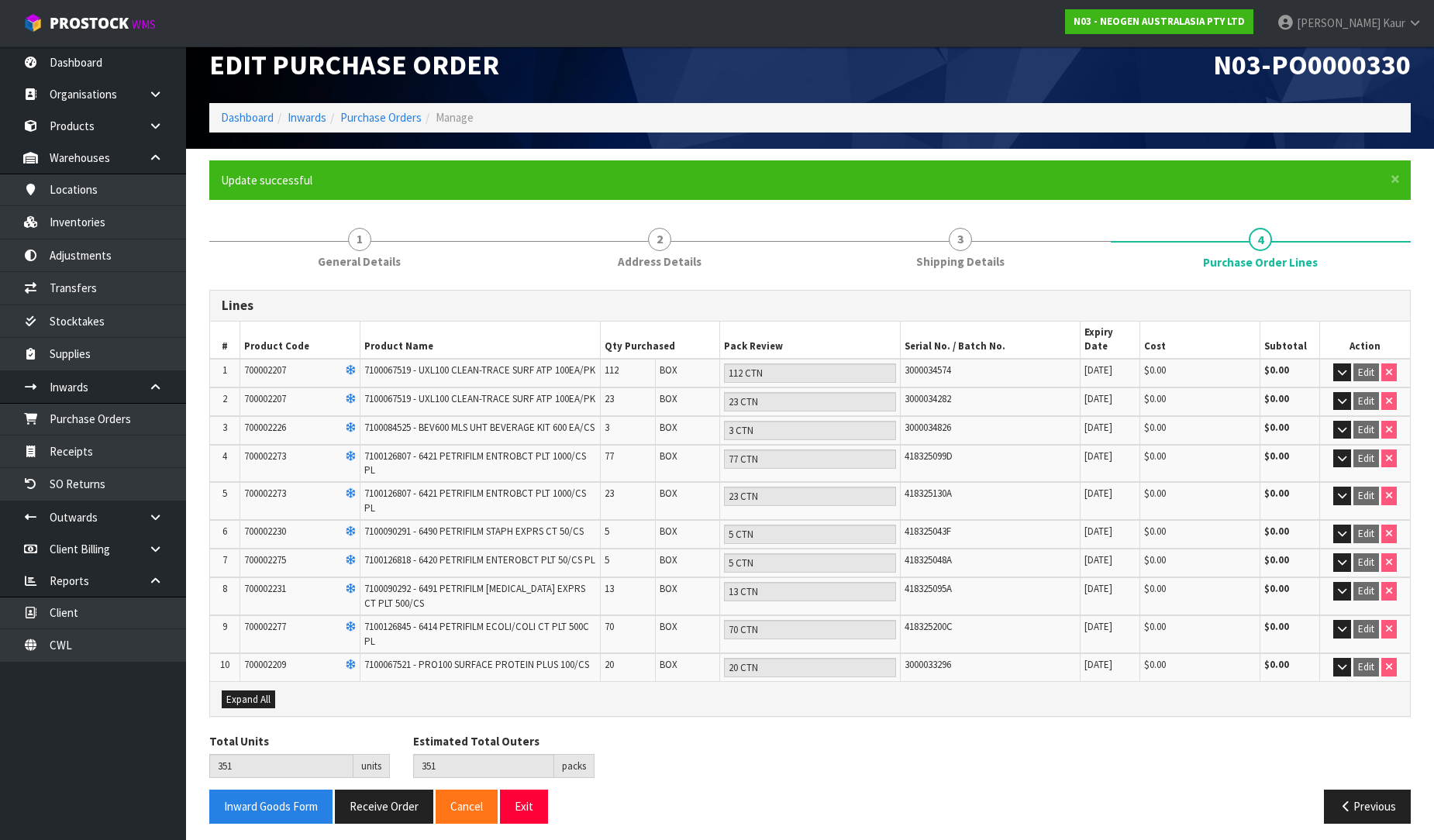
scroll to position [41, 0]
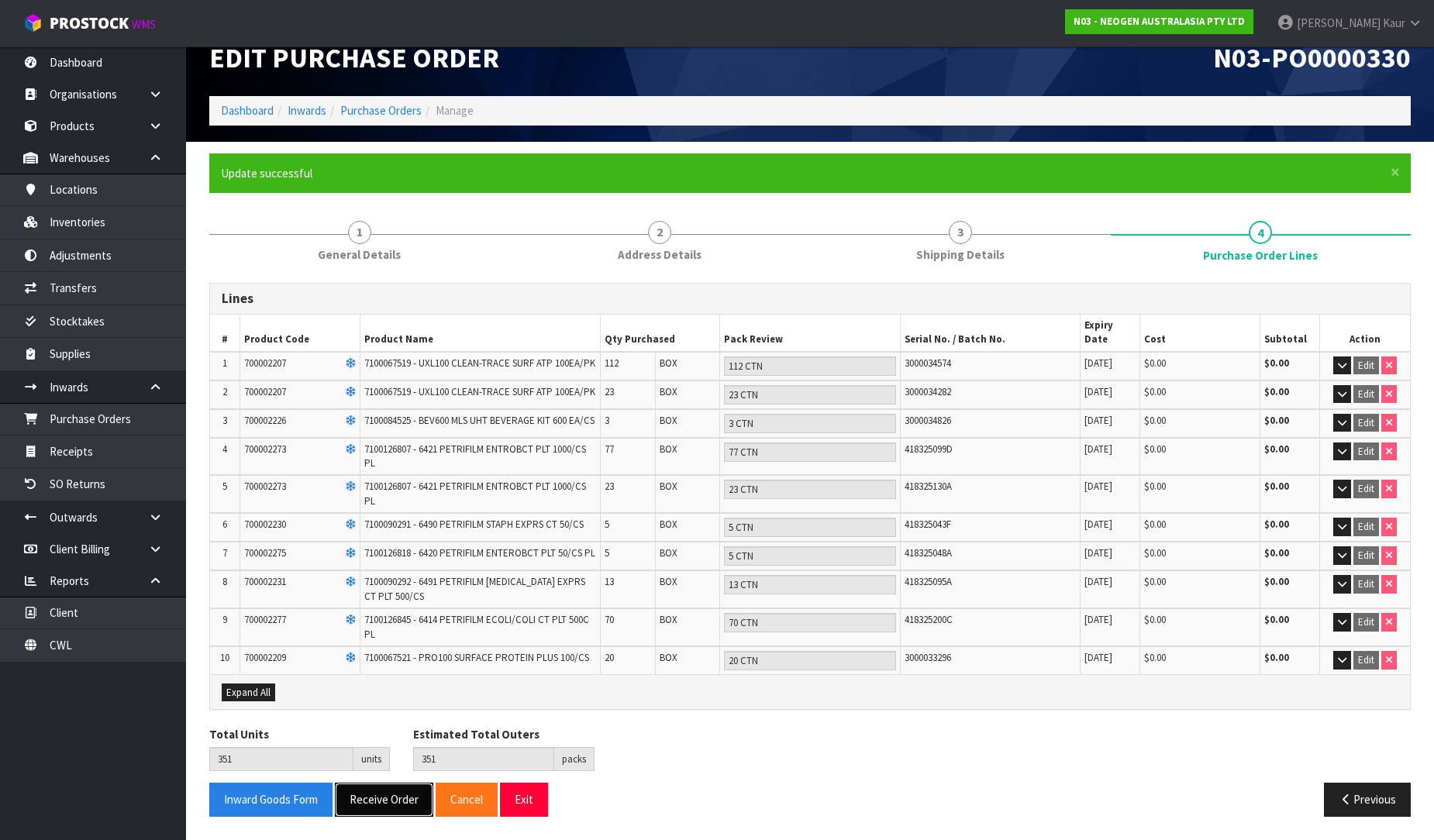
click at [368, 793] on button "Receive Order" at bounding box center [384, 799] width 98 height 33
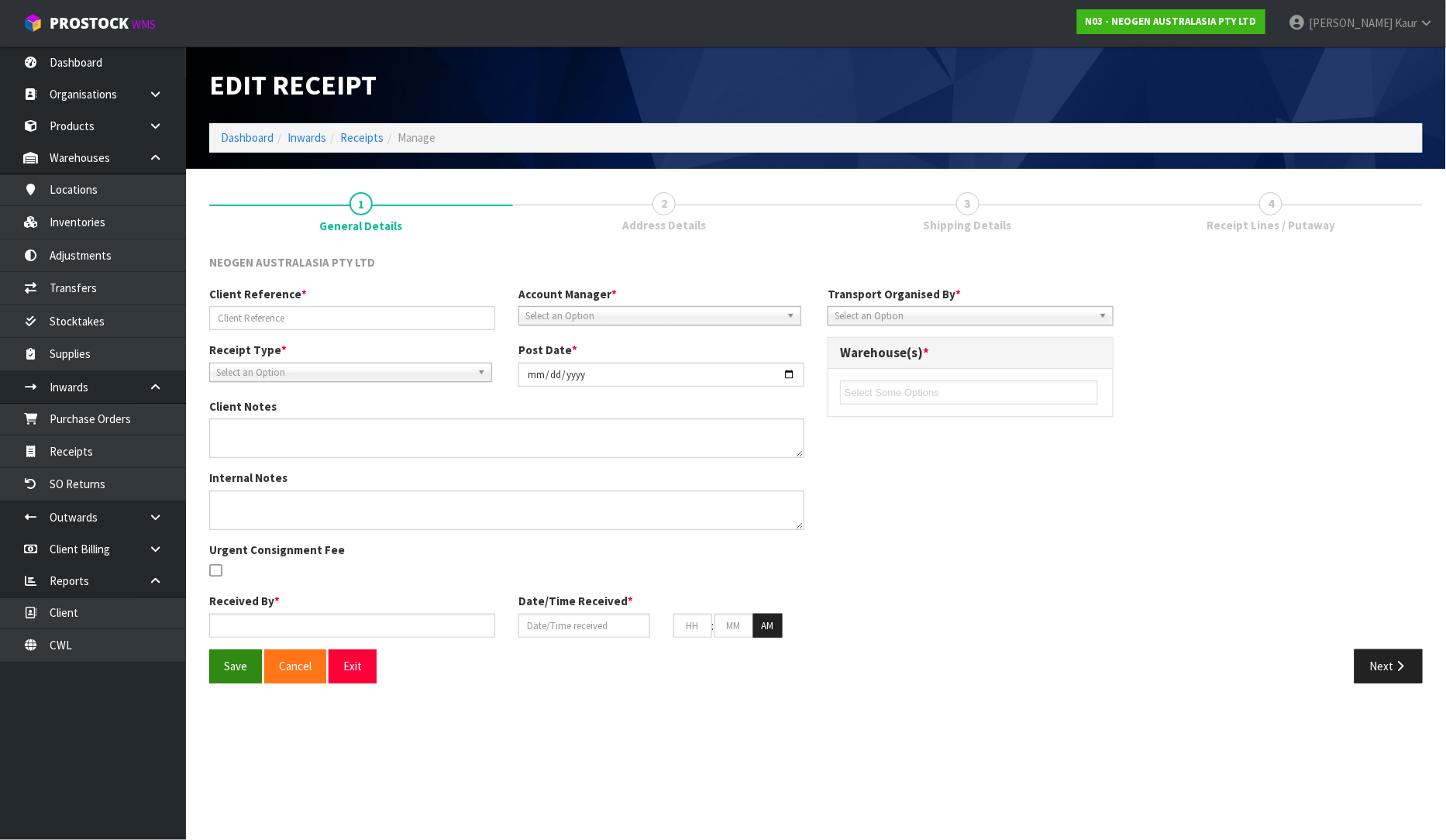
type input "PO-203600210"
type input "[DATE]"
type textarea "PUT THE CODES ON HELD QA UNTIL TESTING CLEARANCE 700002273,700002230,700002275,…"
type input "[PERSON_NAME]"
type input "[DATE]"
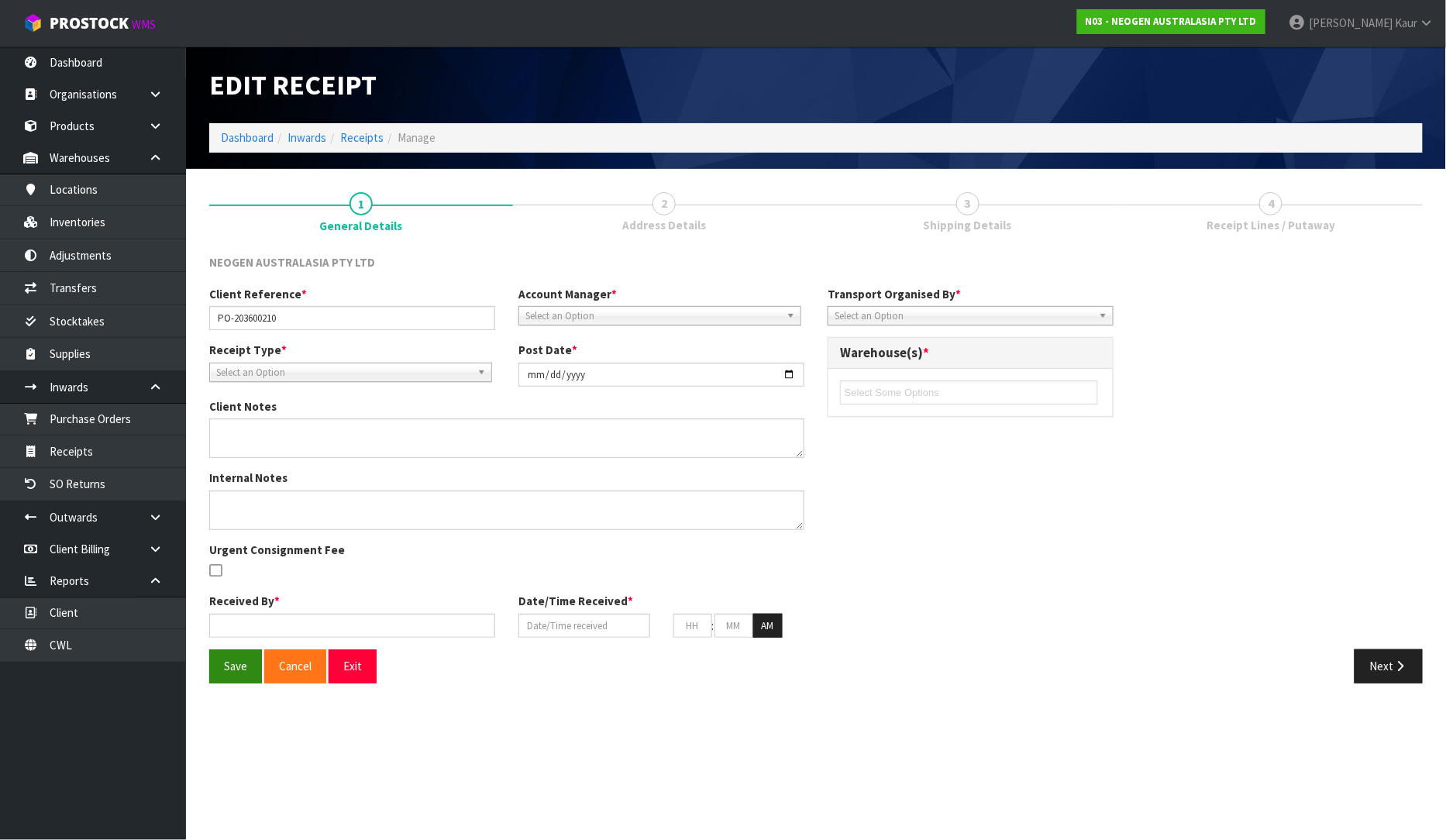
type input "02"
type input "47"
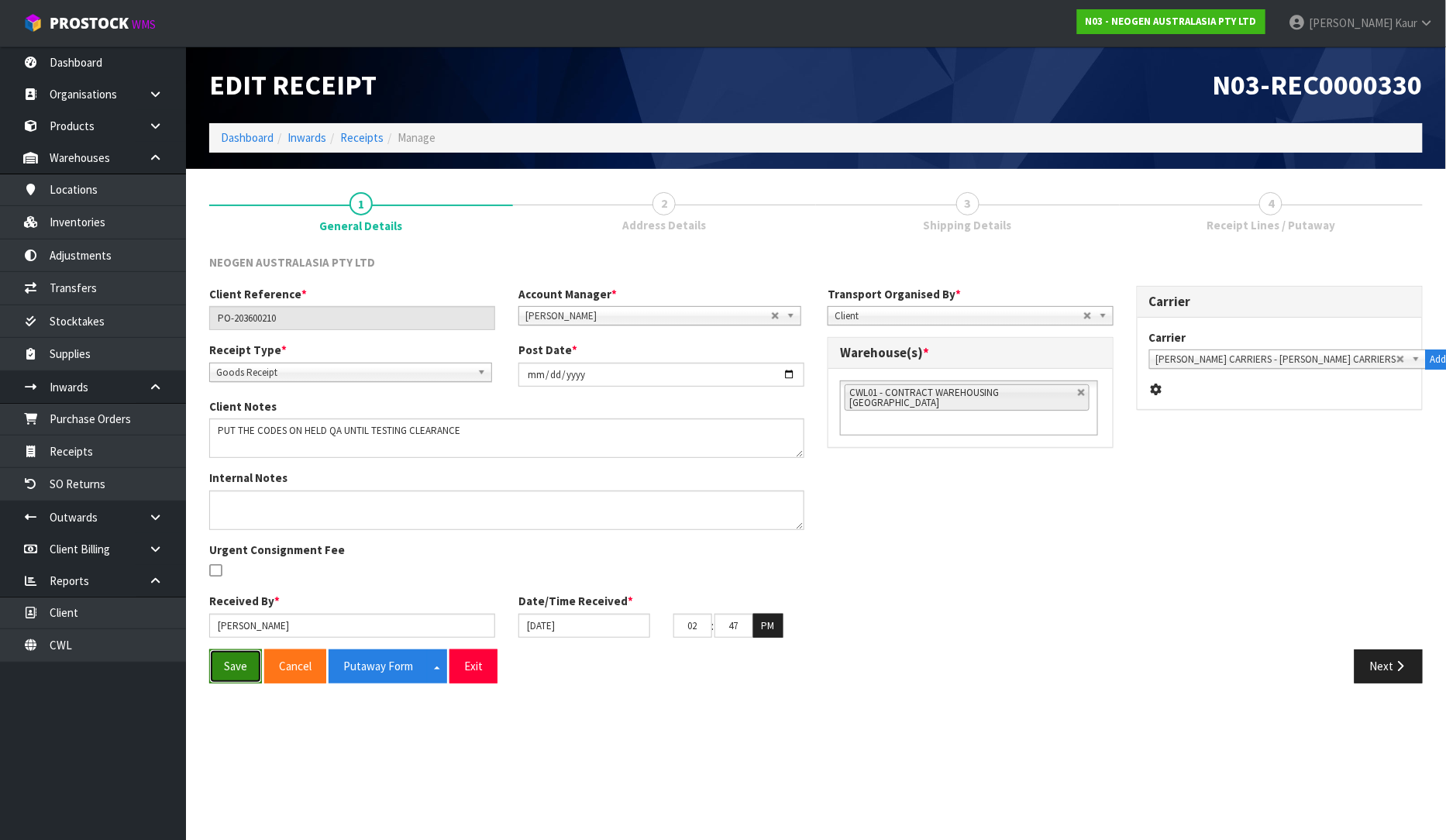
click at [231, 664] on button "Save" at bounding box center [236, 666] width 53 height 33
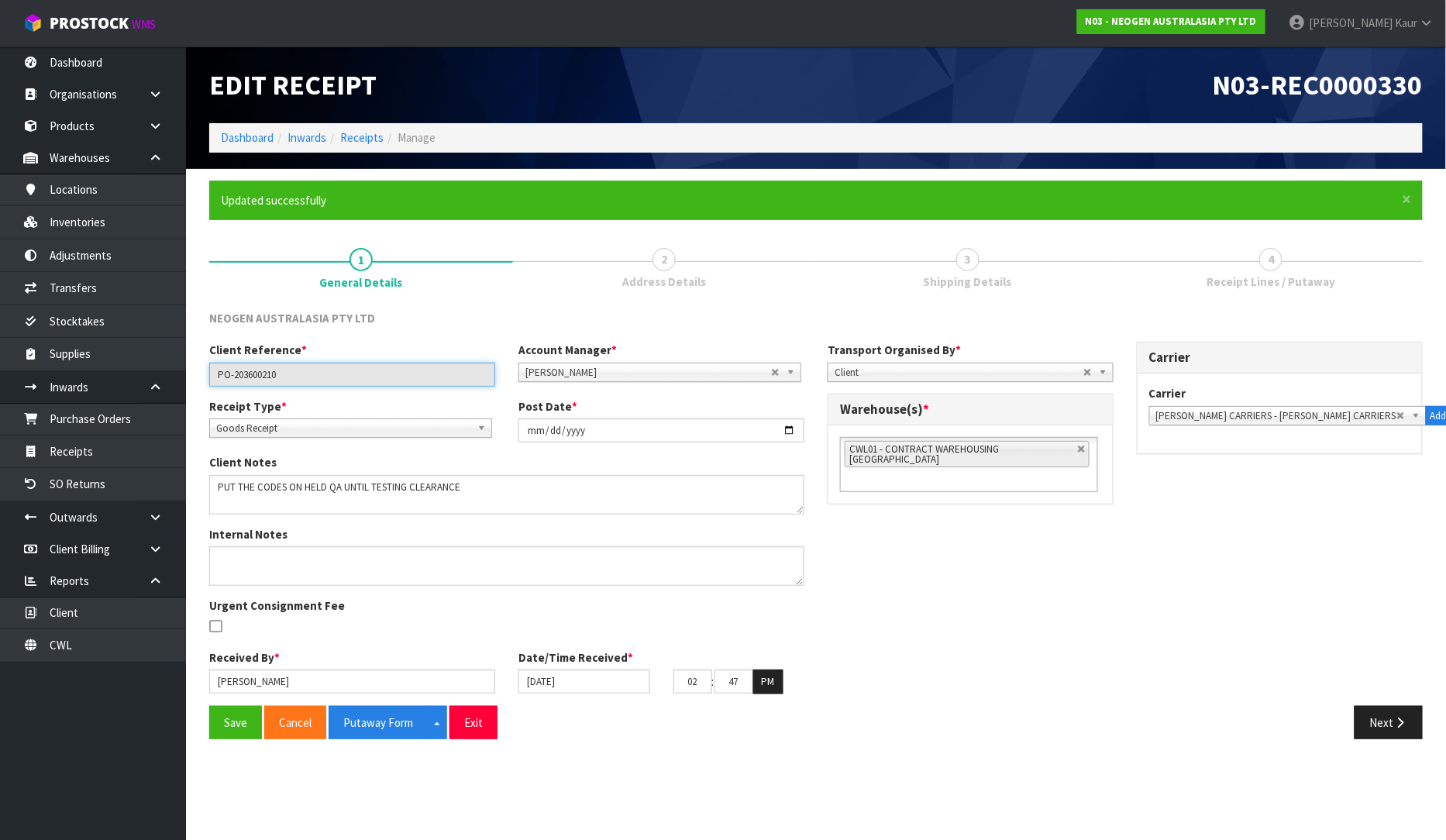
drag, startPoint x: 295, startPoint y: 370, endPoint x: 188, endPoint y: 365, distance: 107.1
click at [188, 365] on section "× Close Updated successfully 1 General Details 2 Address Details 3 Shipping Det…" at bounding box center [815, 465] width 1260 height 593
click at [406, 710] on button "Putaway Form" at bounding box center [378, 722] width 99 height 33
